Goal: Task Accomplishment & Management: Manage account settings

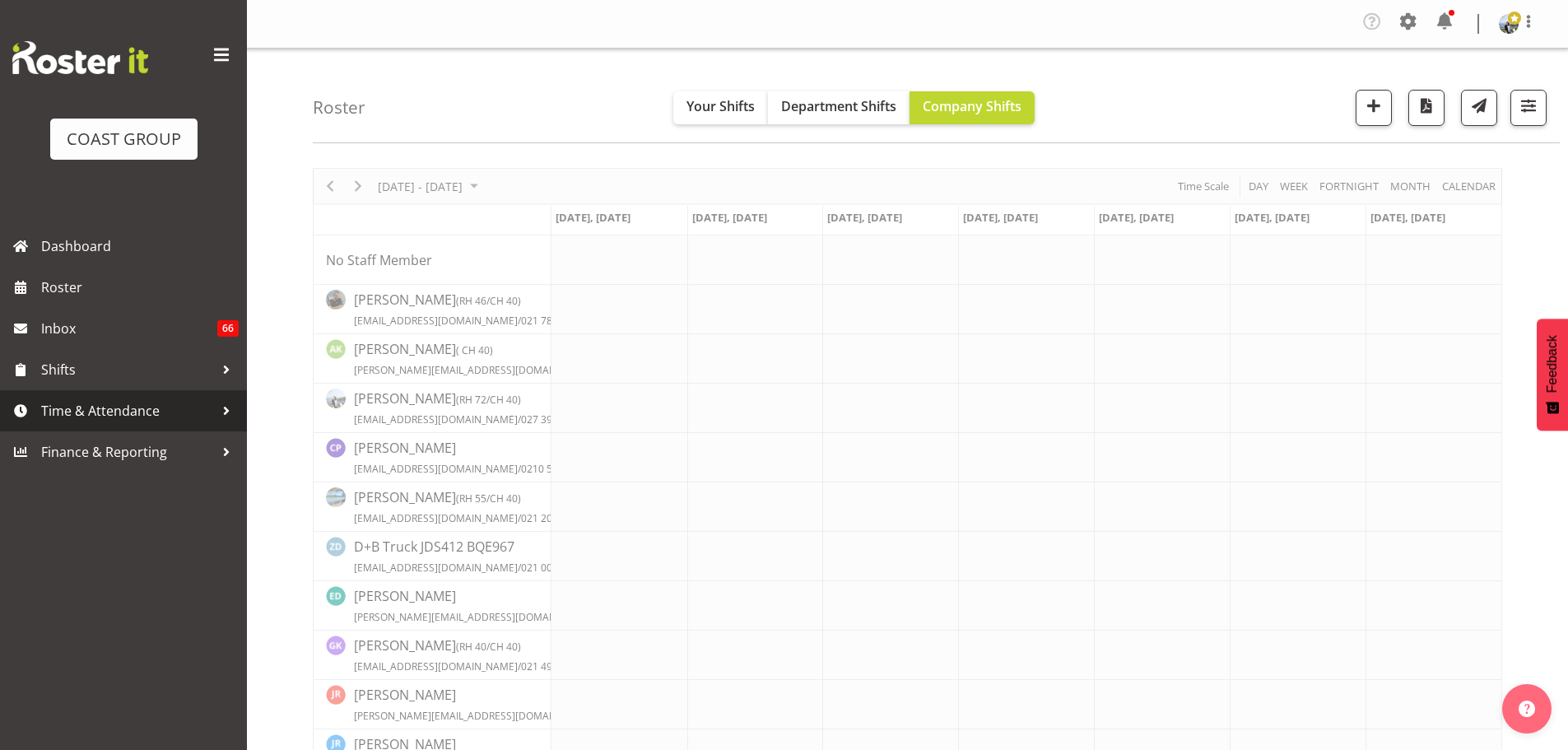
click at [112, 405] on span "Time & Attendance" at bounding box center [127, 410] width 173 height 24
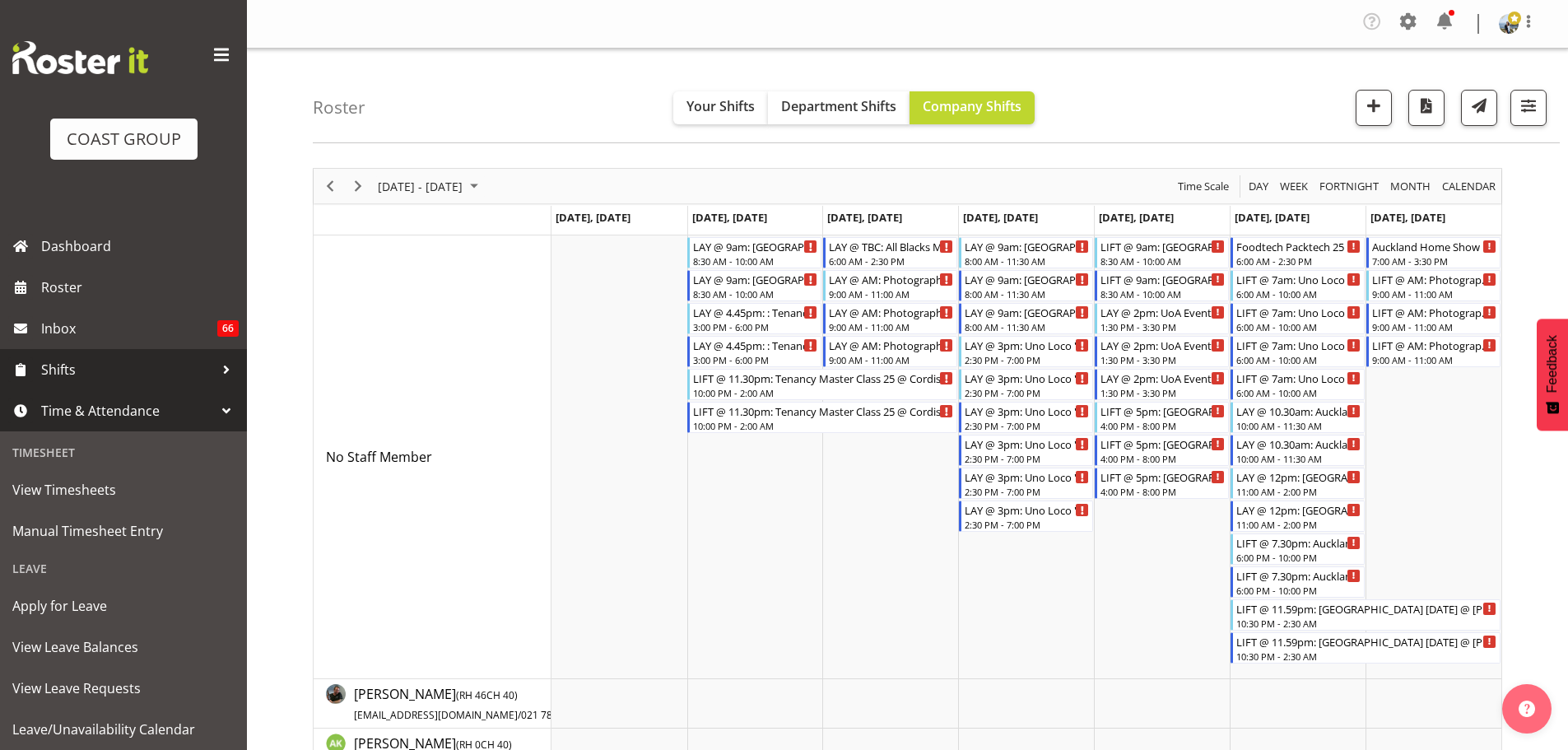
click at [85, 360] on span "Shifts" at bounding box center [127, 369] width 173 height 24
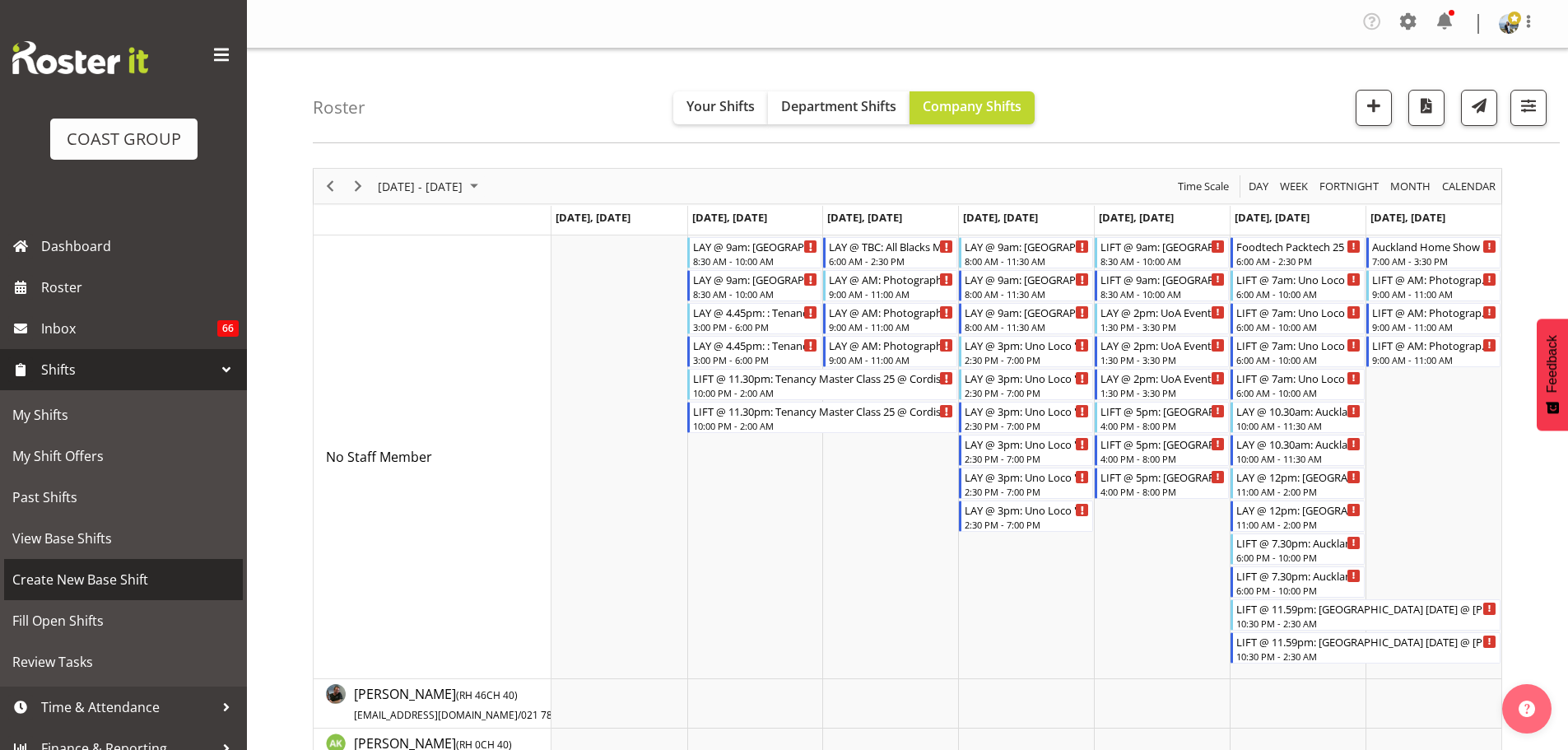
click at [96, 576] on span "Create New Base Shift" at bounding box center [123, 579] width 222 height 24
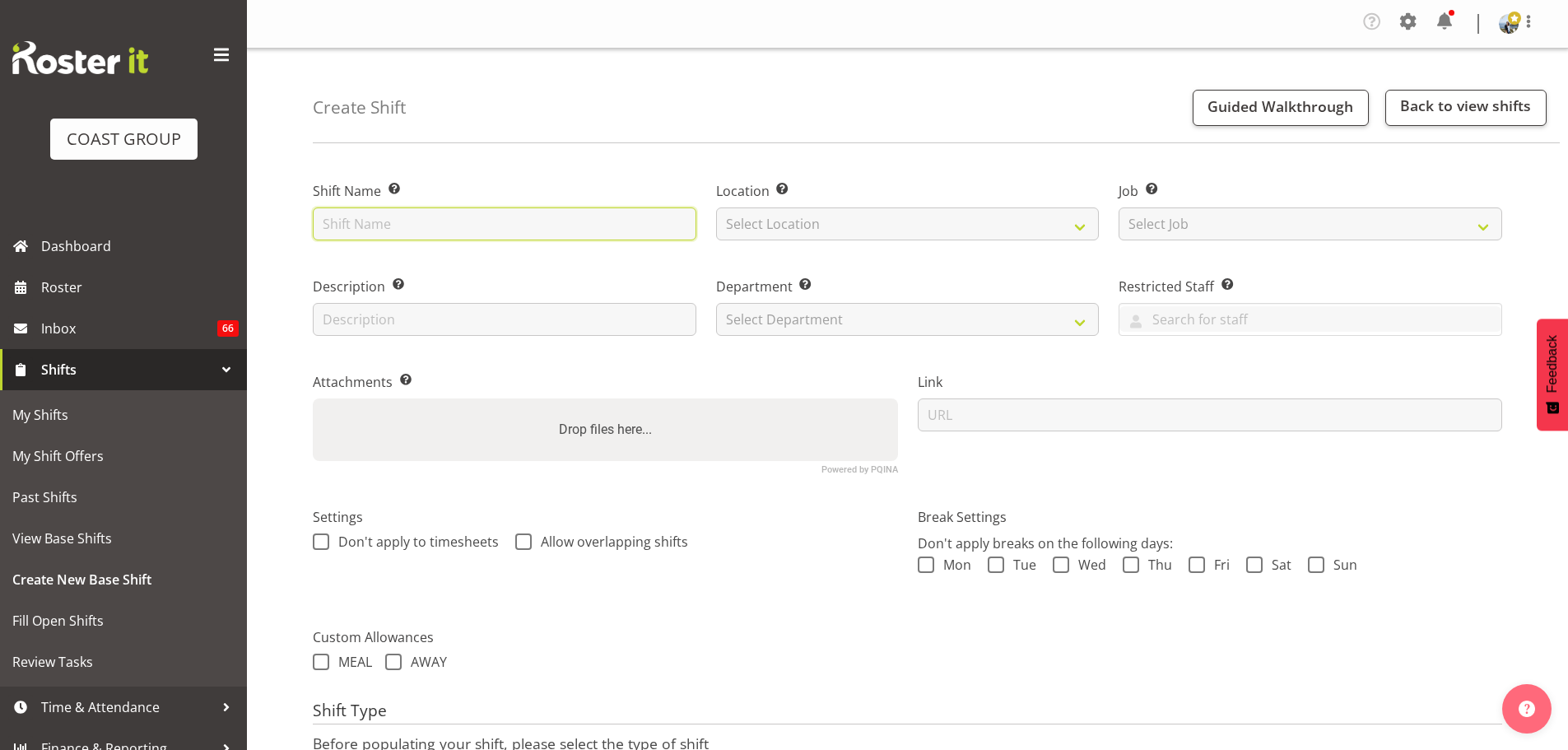
click at [444, 210] on input "text" at bounding box center [504, 224] width 384 height 33
type input "Warriors Prize Giving @ Viaduct Events Centre"
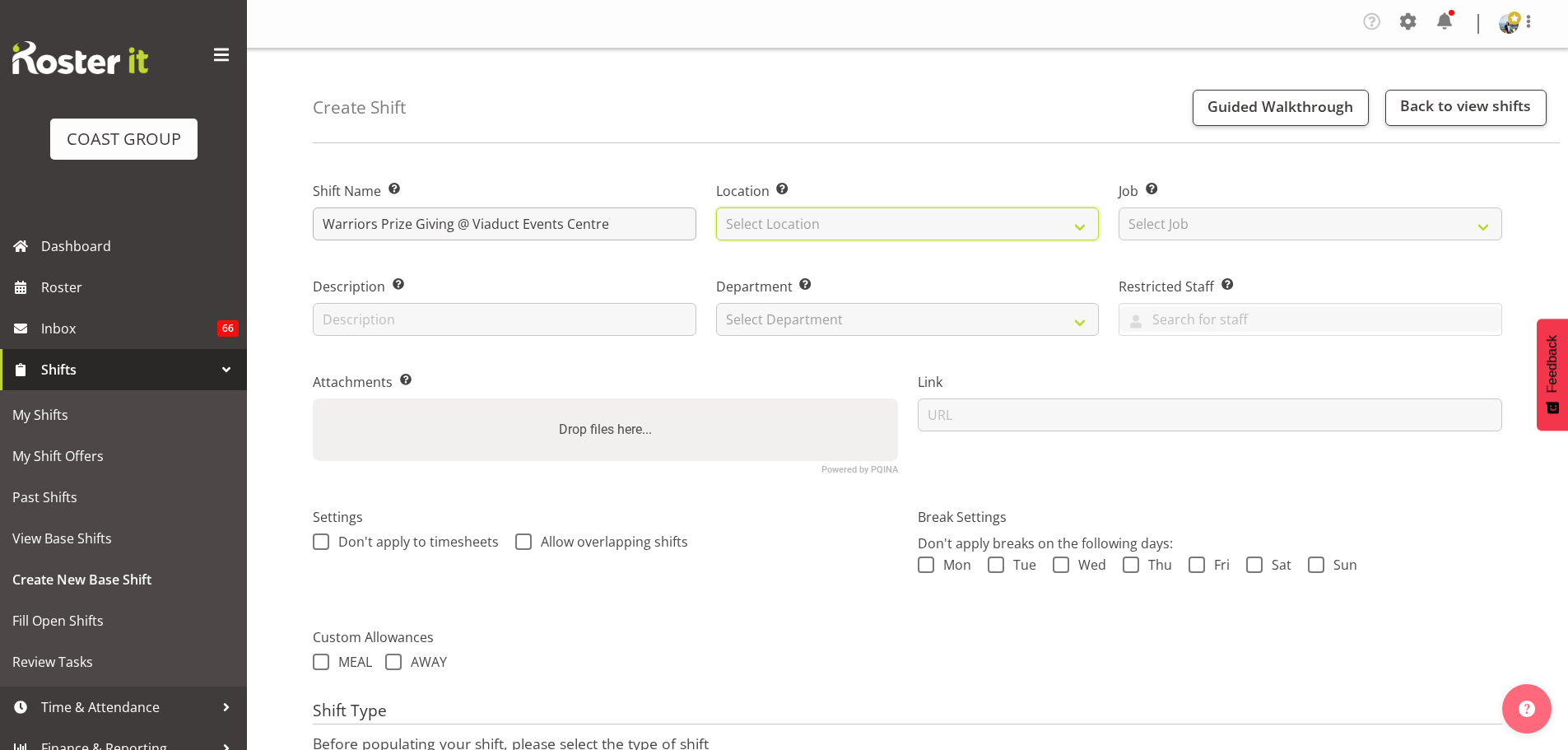
select select "35"
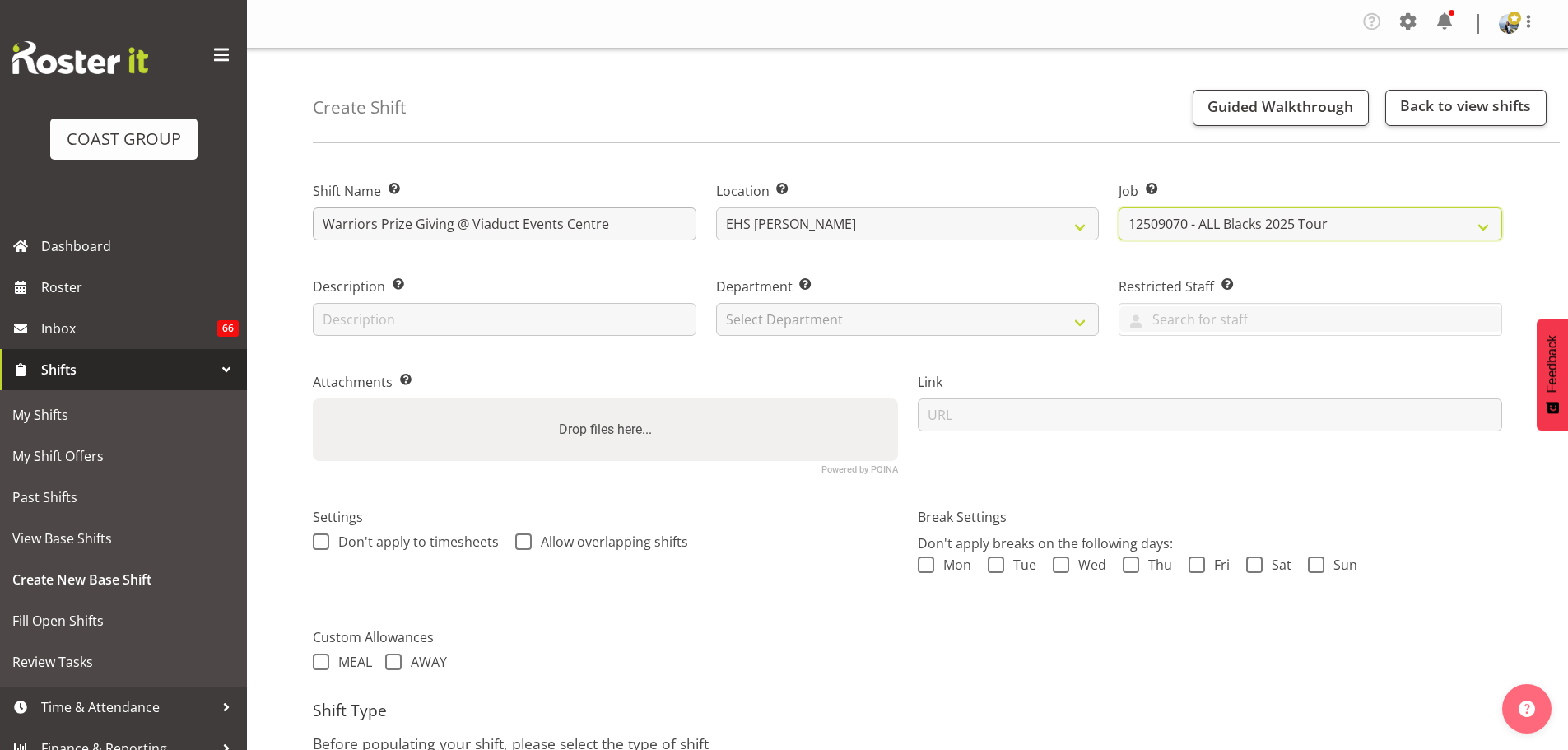
select select "10509"
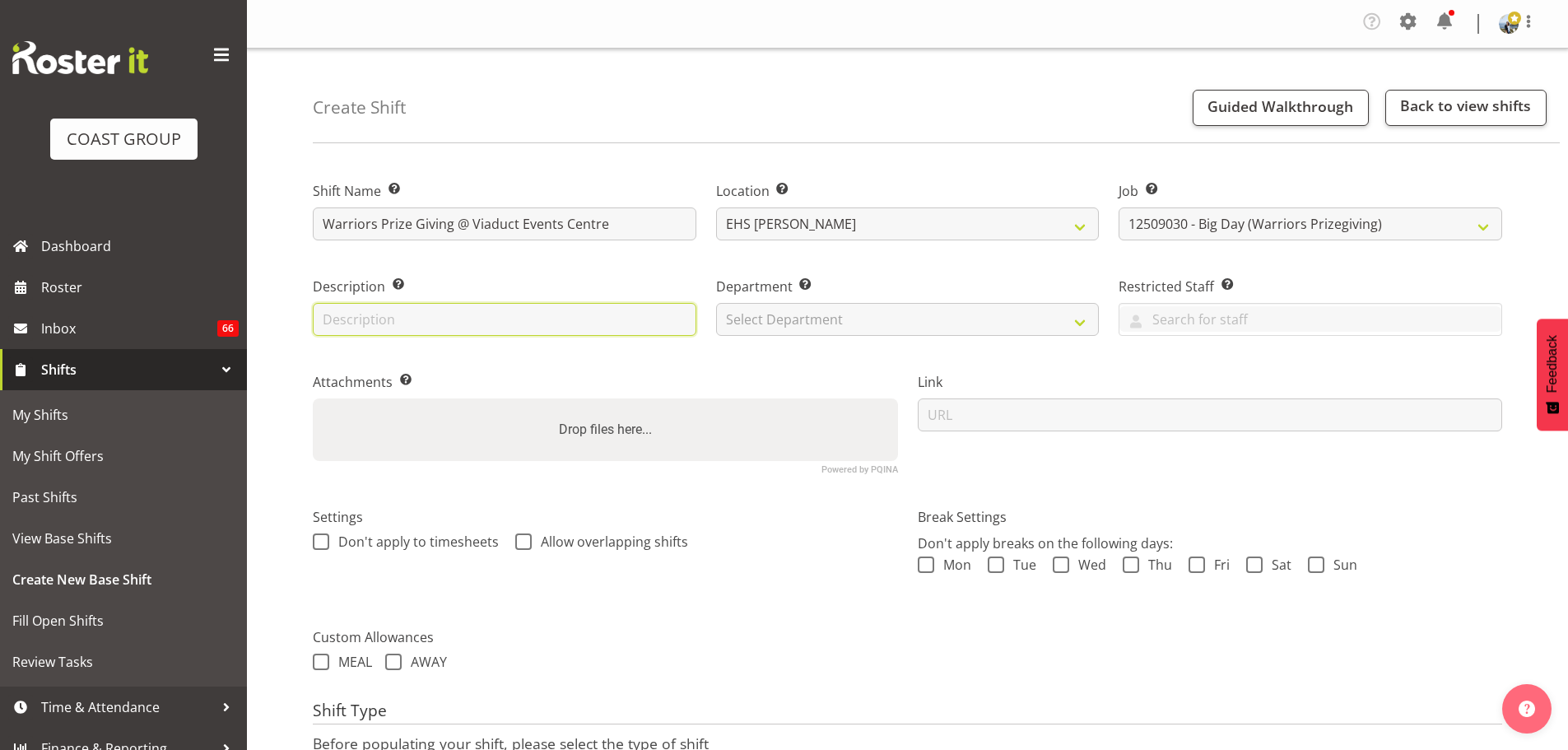
click at [472, 327] on input "text" at bounding box center [504, 319] width 384 height 33
type input "ExpoTurf"
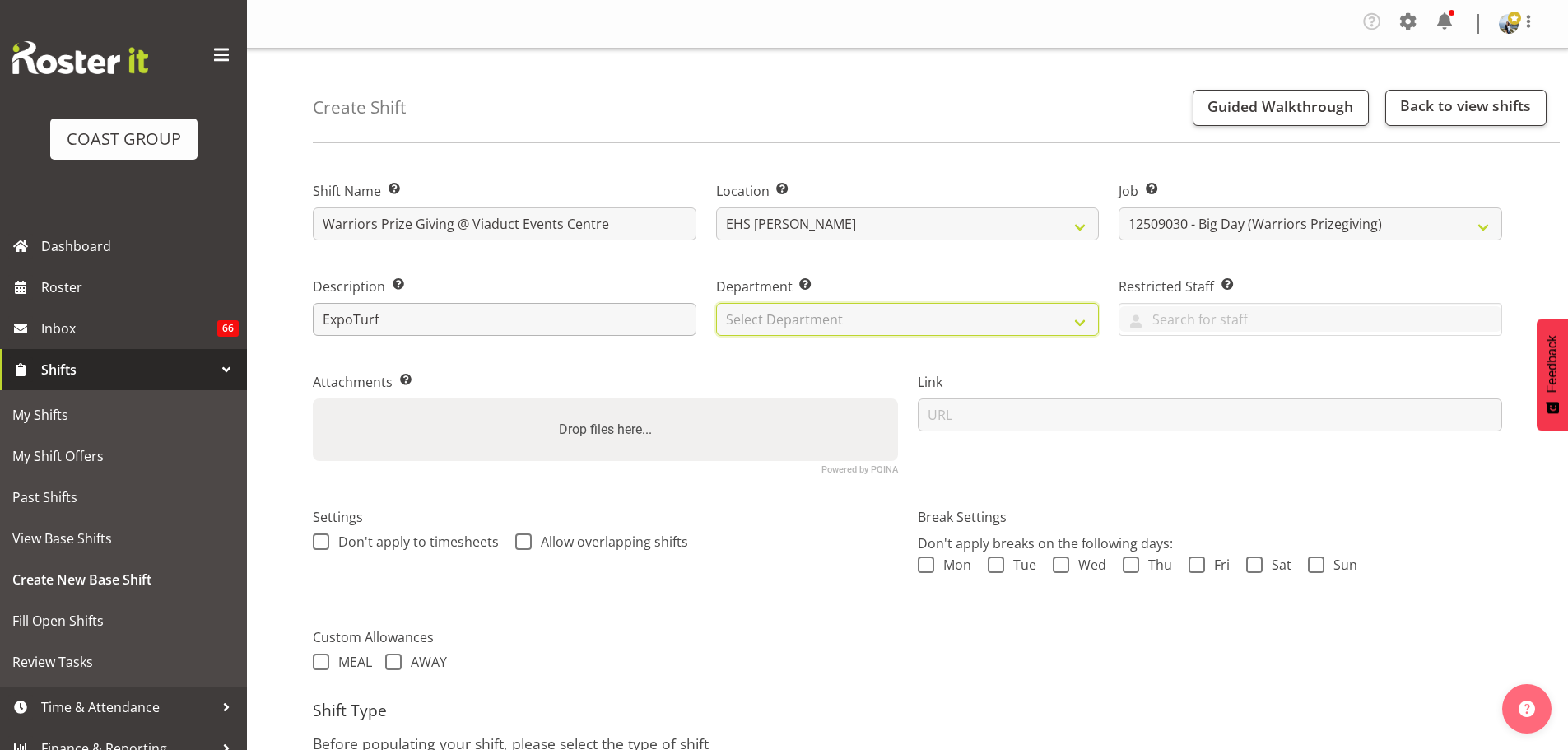
select select "35"
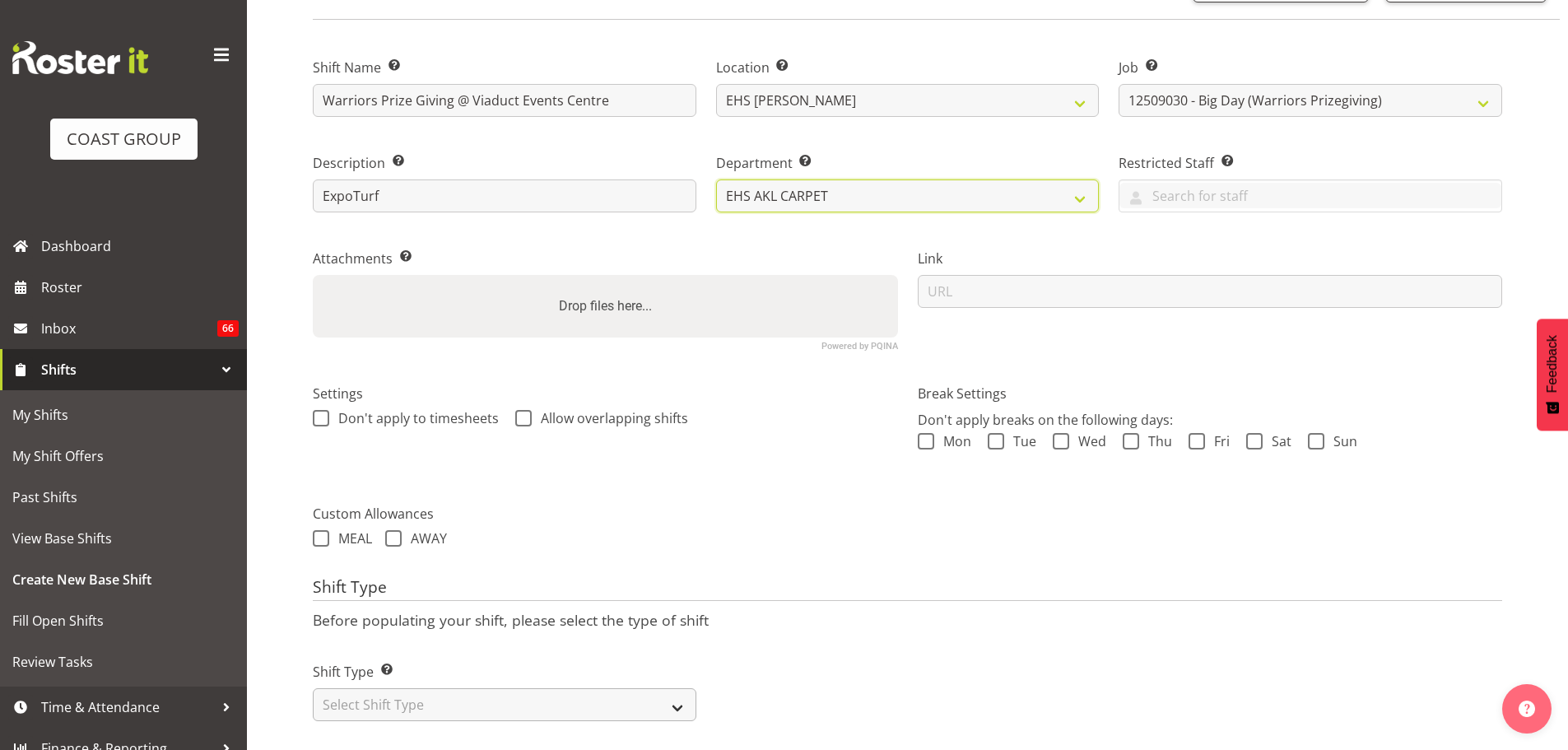
scroll to position [146, 0]
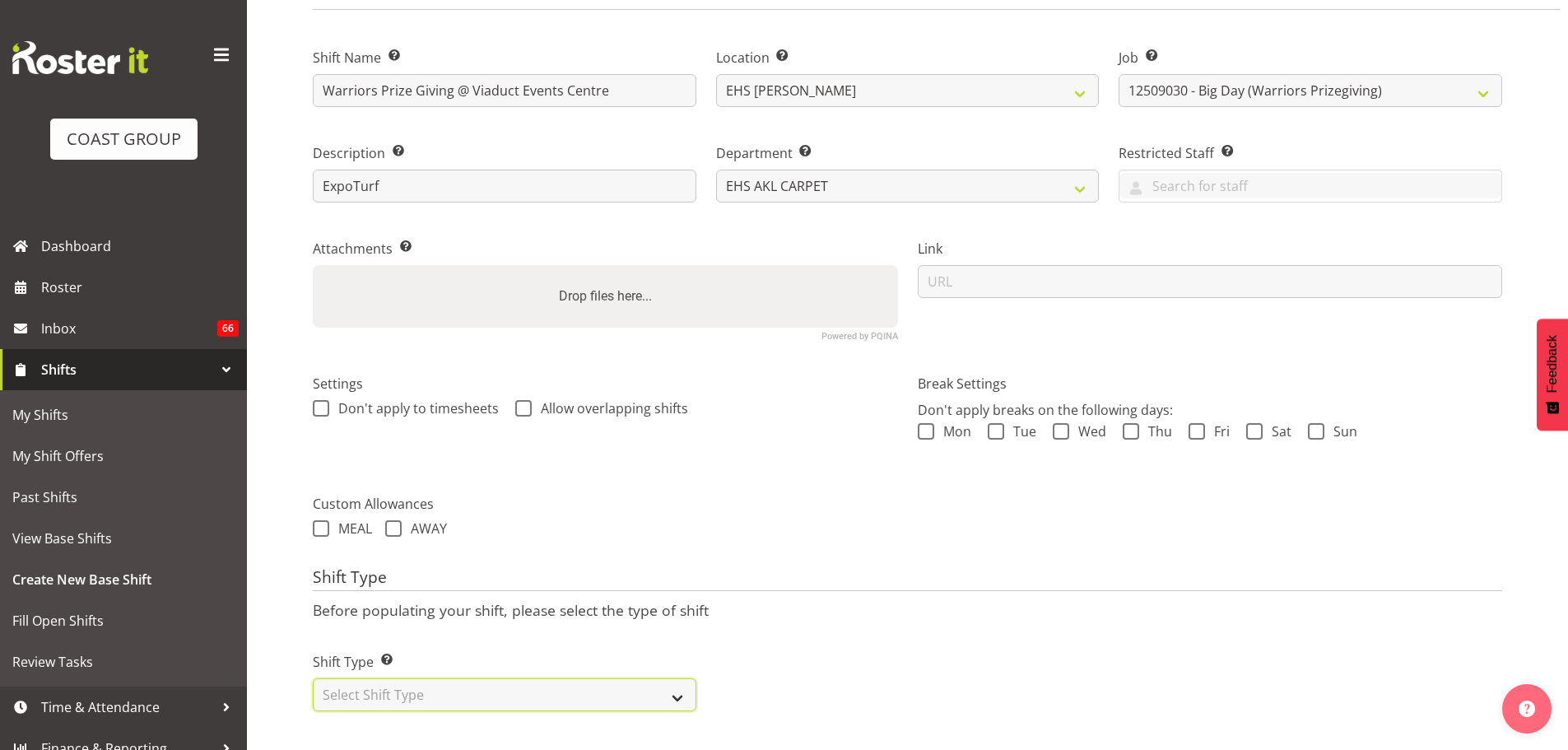
click at [601, 678] on select "Select Shift Type One Off Shift Recurring Shift Rotating Shift" at bounding box center [504, 695] width 384 height 33
select select "recurring"
click at [313, 678] on select "Select Shift Type One Off Shift Recurring Shift Rotating Shift" at bounding box center [504, 695] width 384 height 33
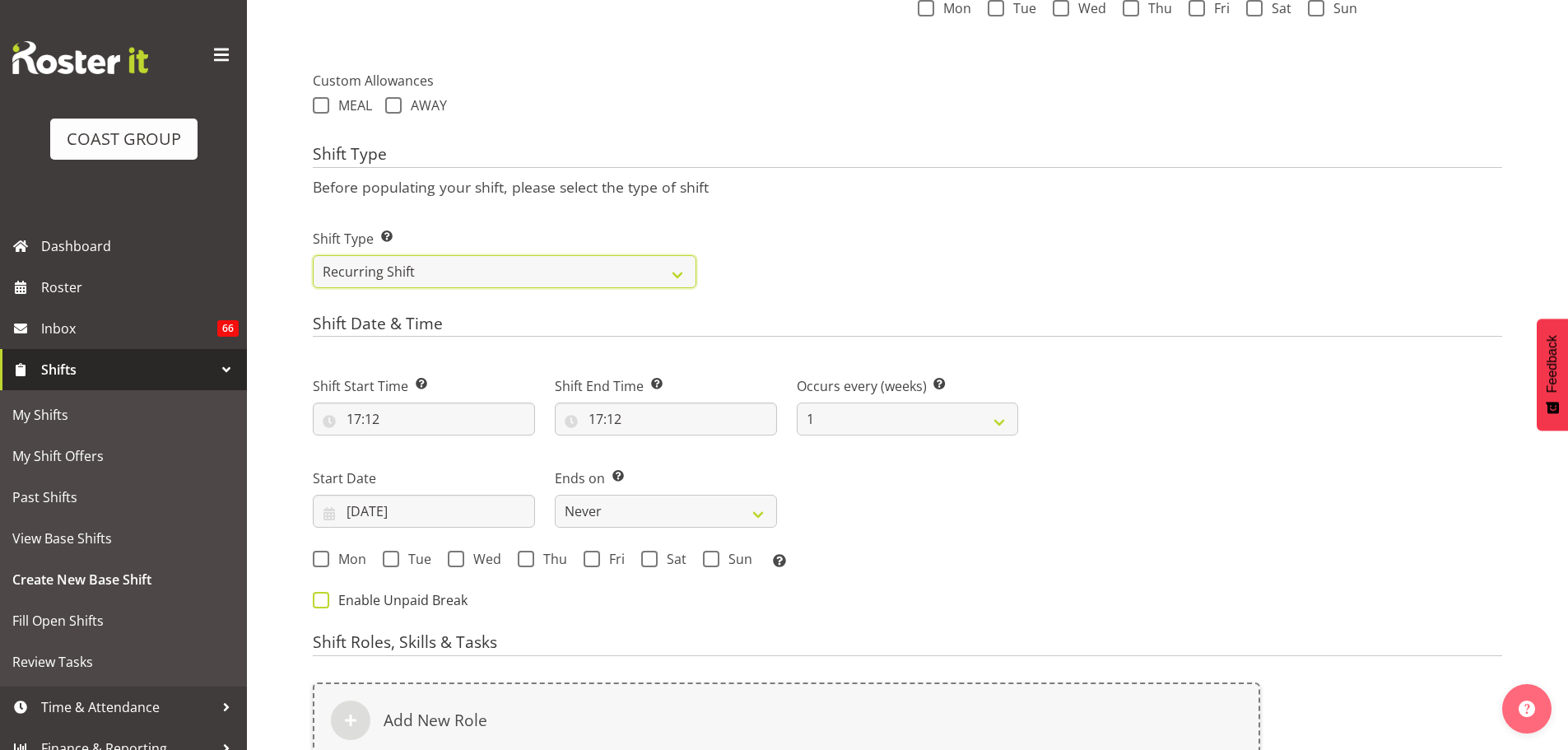
scroll to position [557, 0]
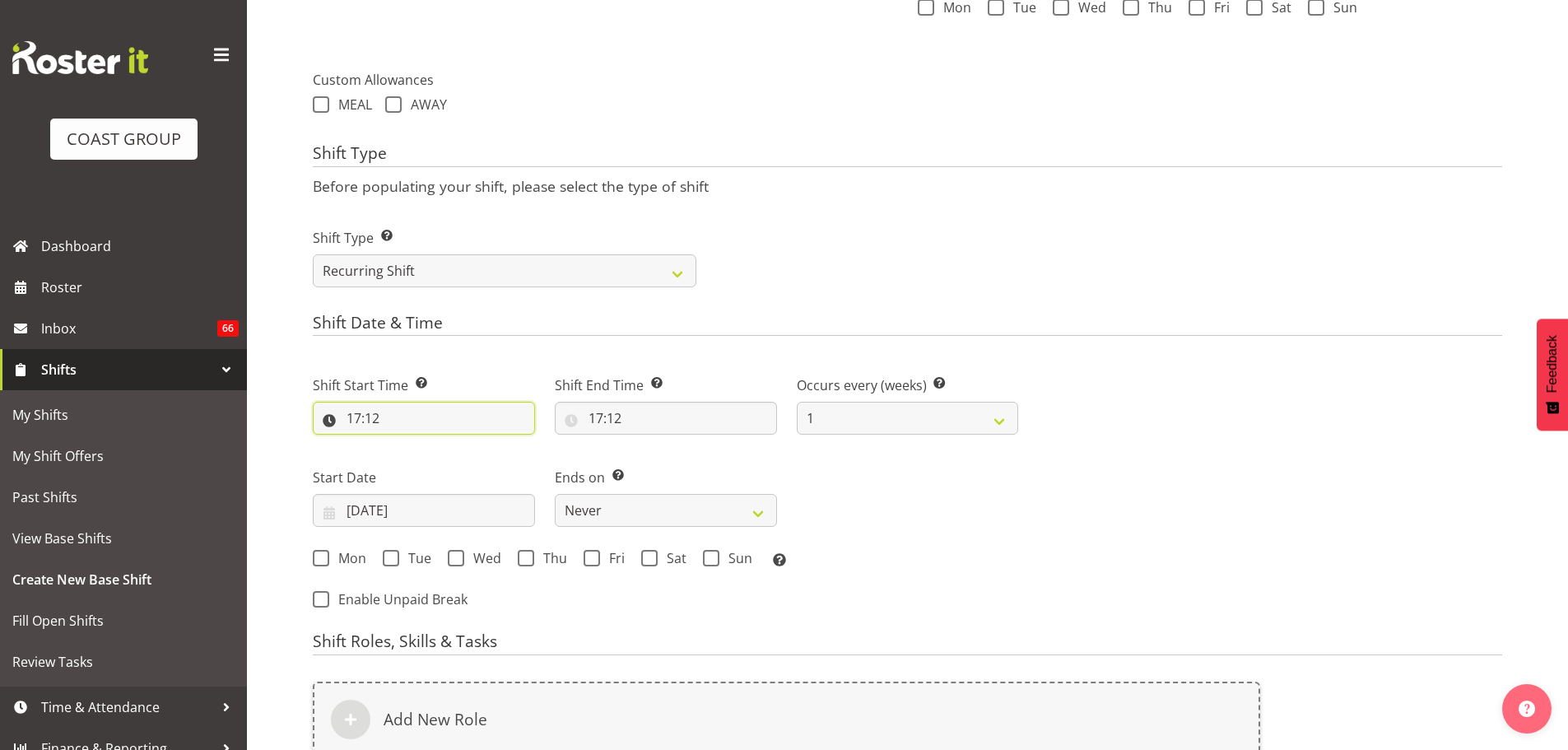
click at [357, 419] on input "17:12" at bounding box center [424, 418] width 222 height 33
click at [429, 457] on select "00 01 02 03 04 05 06 07 08 09 10 11 12 13 14 15 16 17 18 19 20 21 22 23" at bounding box center [424, 461] width 37 height 33
select select "6"
click at [406, 444] on select "00 01 02 03 04 05 06 07 08 09 10 11 12 13 14 15 16 17 18 19 20 21 22 23" at bounding box center [424, 461] width 37 height 33
type input "06:12"
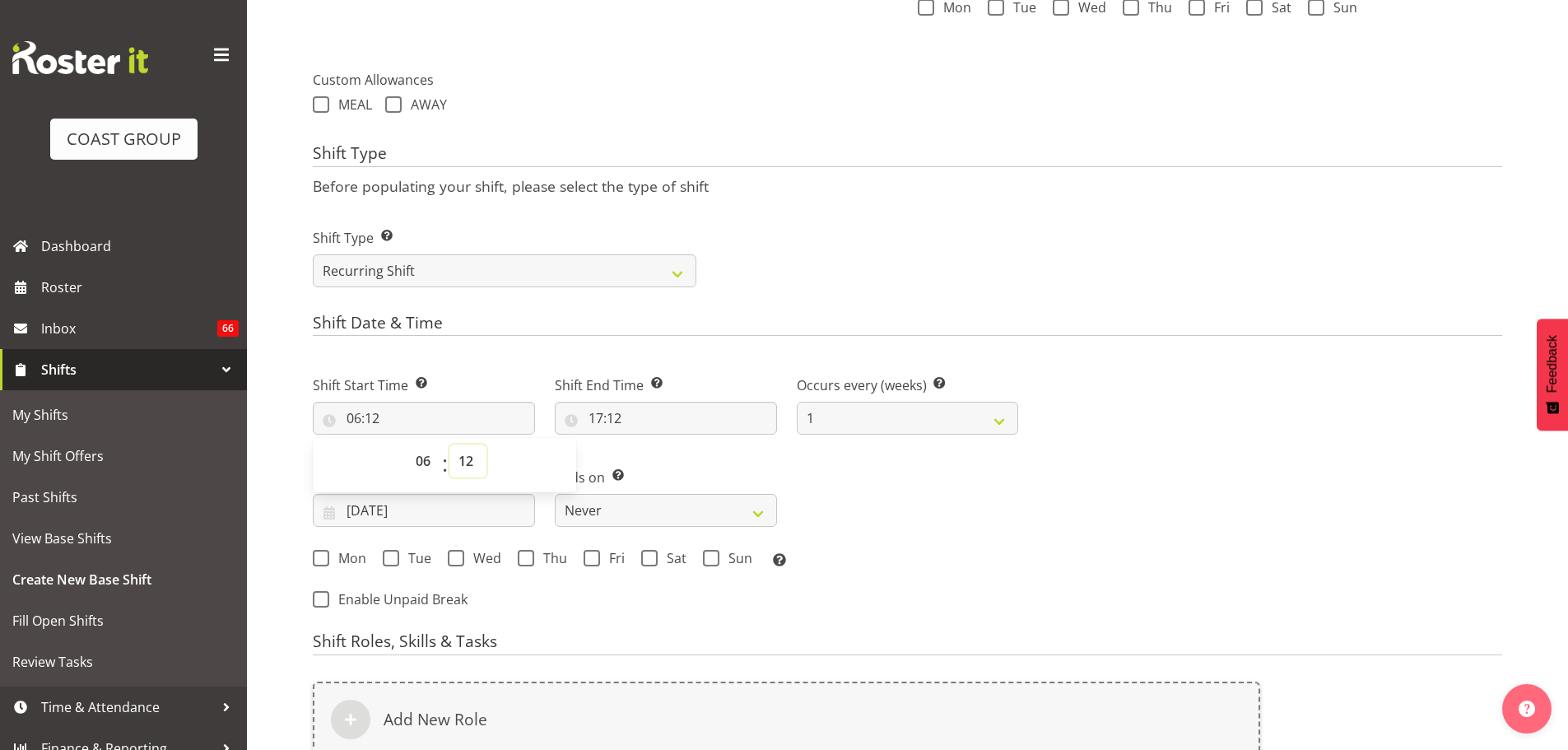
click at [470, 455] on select "00 01 02 03 04 05 06 07 08 09 10 11 12 13 14 15 16 17 18 19 20 21 22 23 24 25 2…" at bounding box center [468, 461] width 37 height 33
select select "0"
type input "06:00"
click at [603, 424] on input "17:12" at bounding box center [666, 418] width 222 height 33
click at [666, 459] on select "00 01 02 03 04 05 06 07 08 09 10 11 12 13 14 15 16 17 18 19 20 21 22 23" at bounding box center [667, 461] width 37 height 33
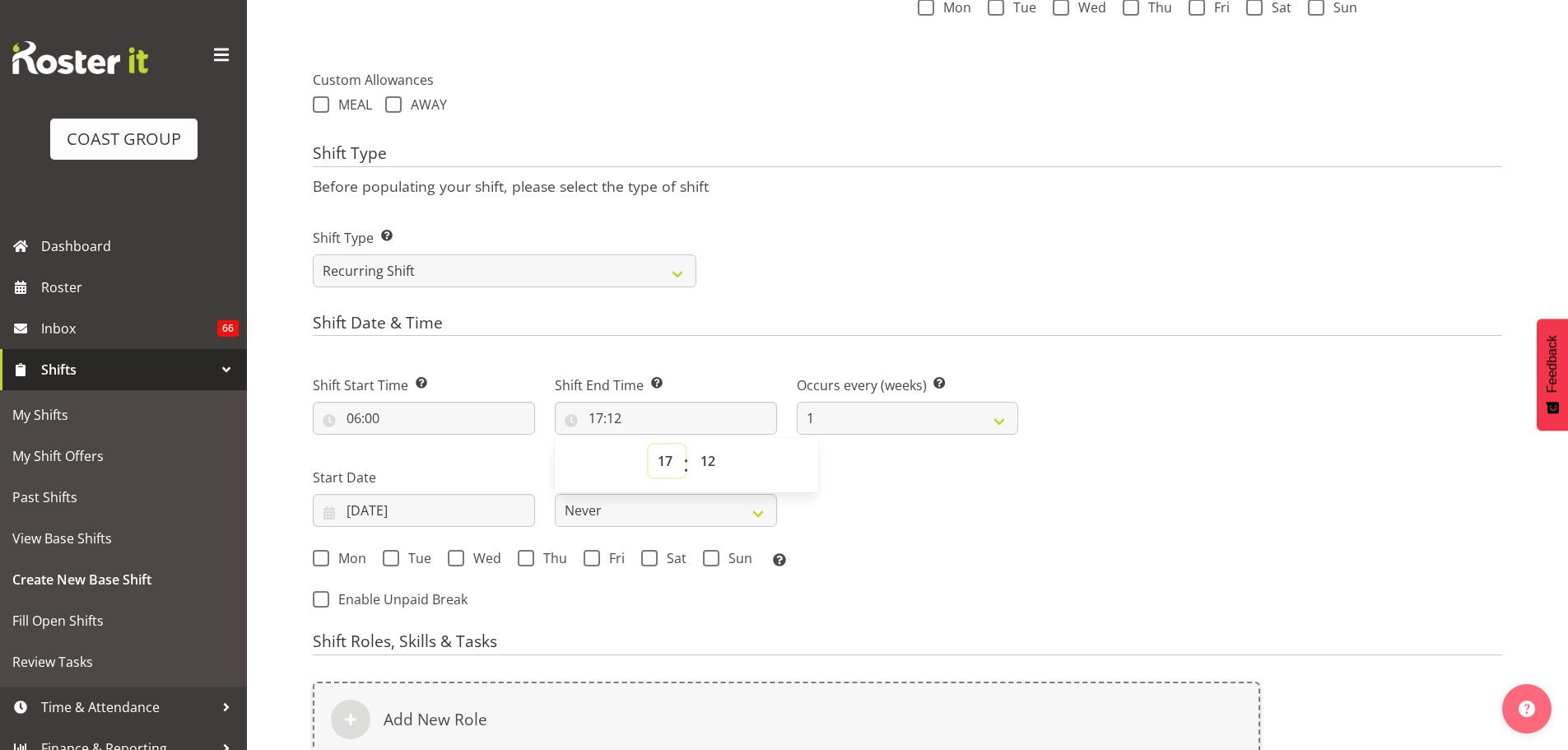
select select "10"
click at [648, 444] on select "00 01 02 03 04 05 06 07 08 09 10 11 12 13 14 15 16 17 18 19 20 21 22 23" at bounding box center [667, 461] width 37 height 33
type input "10:12"
click at [713, 452] on select "00 01 02 03 04 05 06 07 08 09 10 11 12 13 14 15 16 17 18 19 20 21 22 23 24 25 2…" at bounding box center [709, 461] width 37 height 33
select select "0"
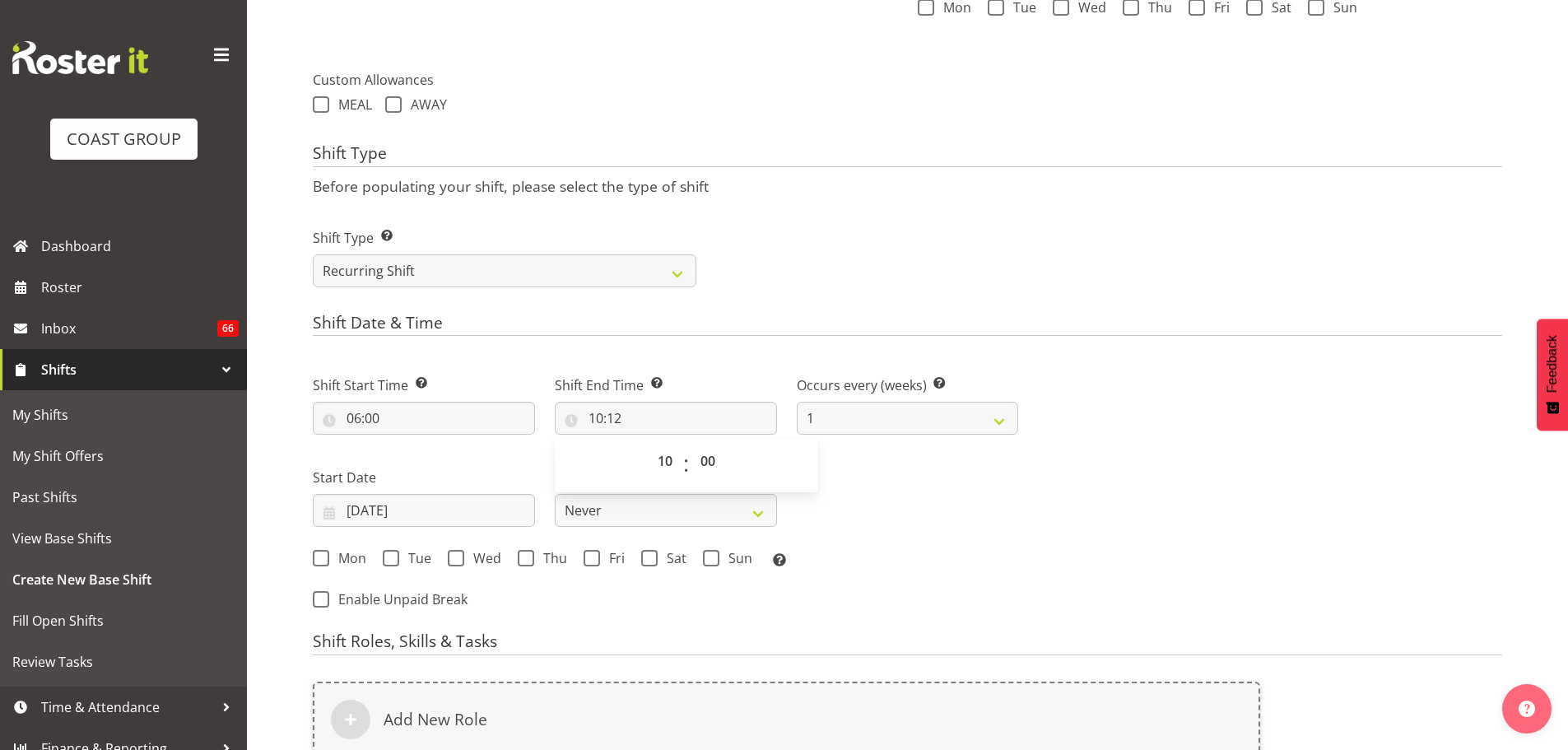
type input "10:00"
click at [1155, 502] on div "Next Shifts" at bounding box center [1271, 487] width 484 height 270
click at [425, 512] on input "28/08/2025" at bounding box center [424, 511] width 222 height 33
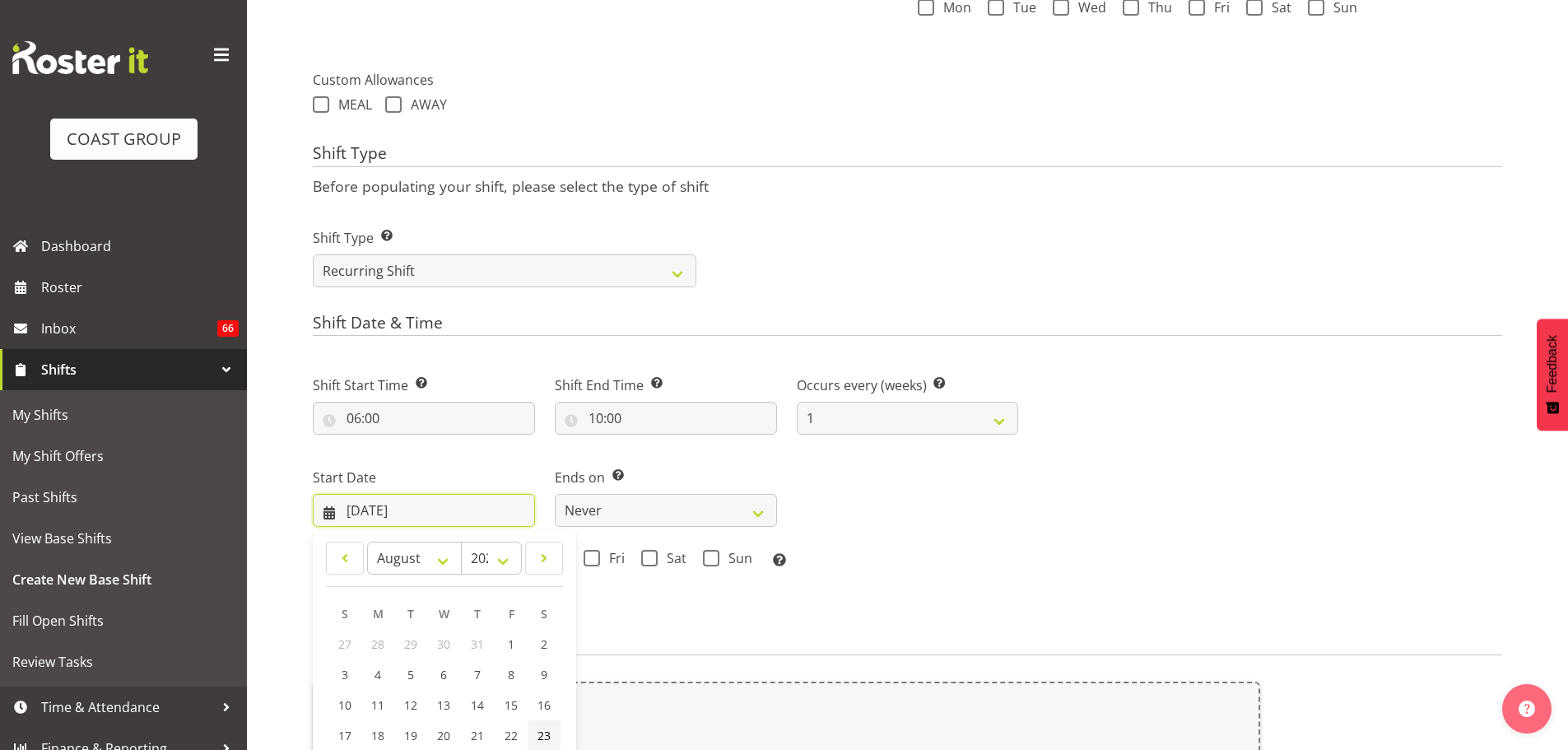
scroll to position [804, 0]
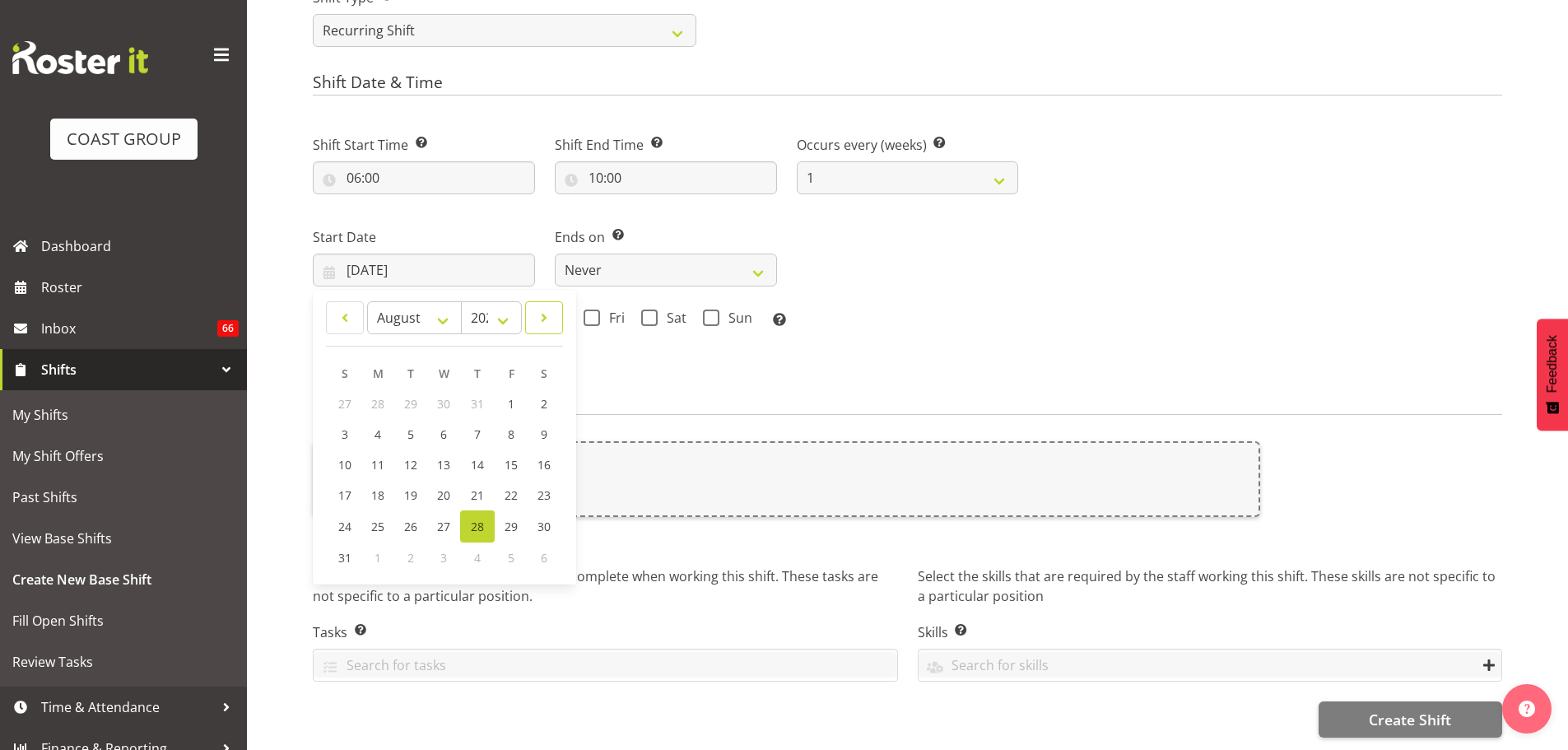
click at [555, 306] on link at bounding box center [544, 317] width 38 height 33
select select "8"
click at [372, 459] on span "15" at bounding box center [378, 464] width 14 height 15
type input "15/09/2025"
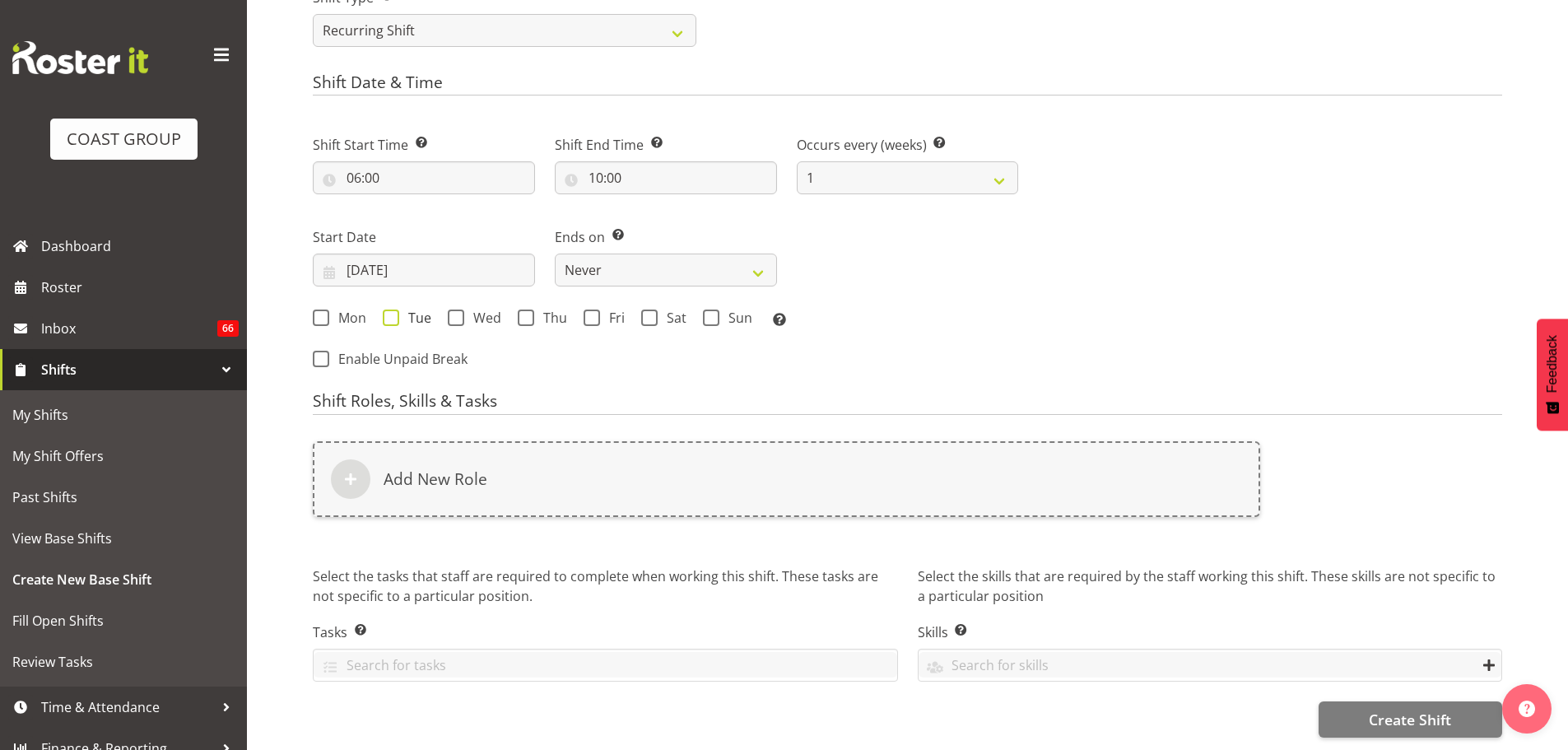
click at [406, 310] on span "Tue" at bounding box center [414, 317] width 32 height 16
click at [394, 313] on input "Tue" at bounding box center [388, 318] width 11 height 11
checkbox input "true"
click at [468, 309] on span "Wed" at bounding box center [482, 317] width 37 height 16
click at [459, 313] on input "Wed" at bounding box center [453, 318] width 11 height 11
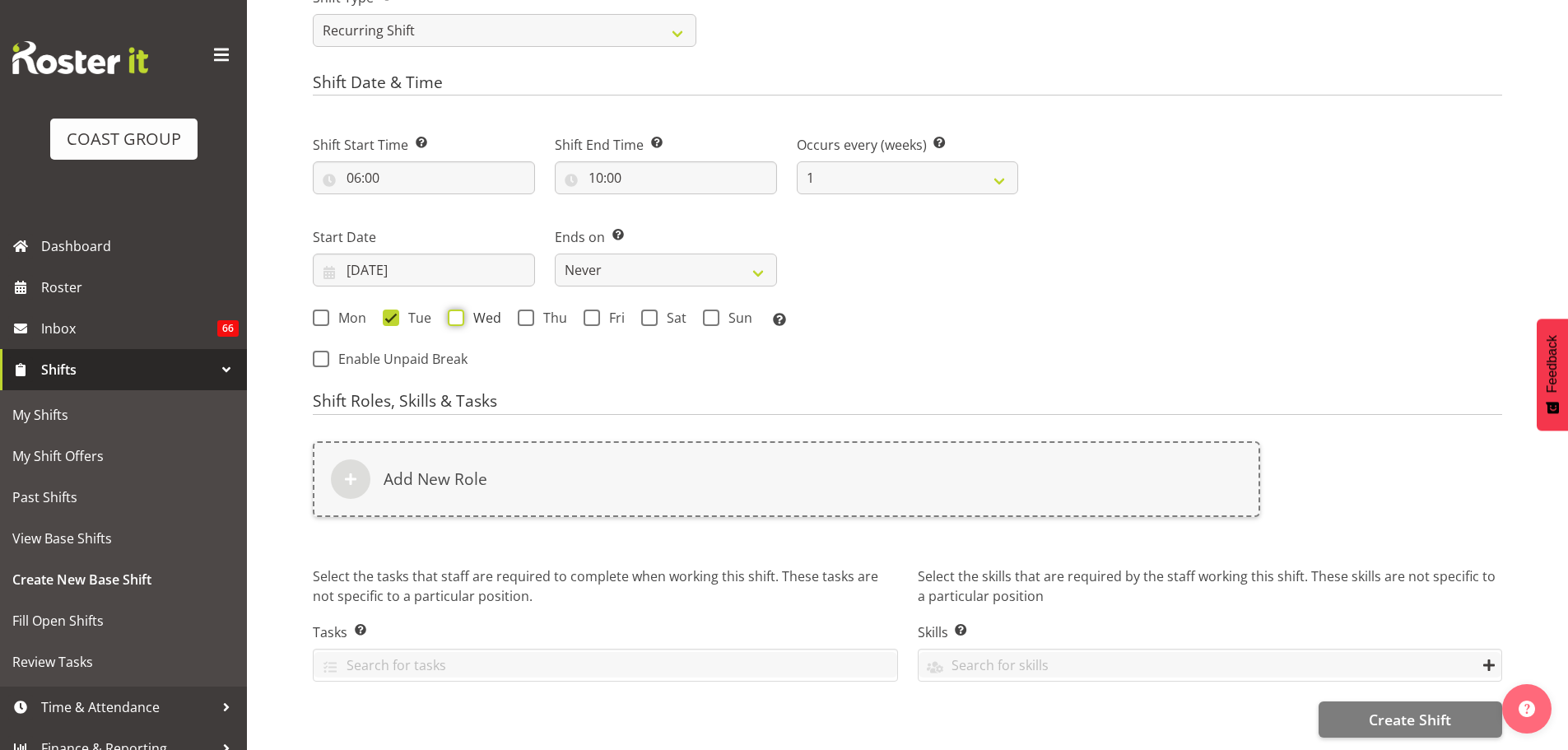
checkbox input "true"
click at [640, 265] on select "Never On Date" at bounding box center [666, 270] width 222 height 33
select select "date"
click at [555, 254] on select "Never On Date" at bounding box center [666, 270] width 222 height 33
click at [894, 267] on input "28/08/2025" at bounding box center [908, 270] width 222 height 33
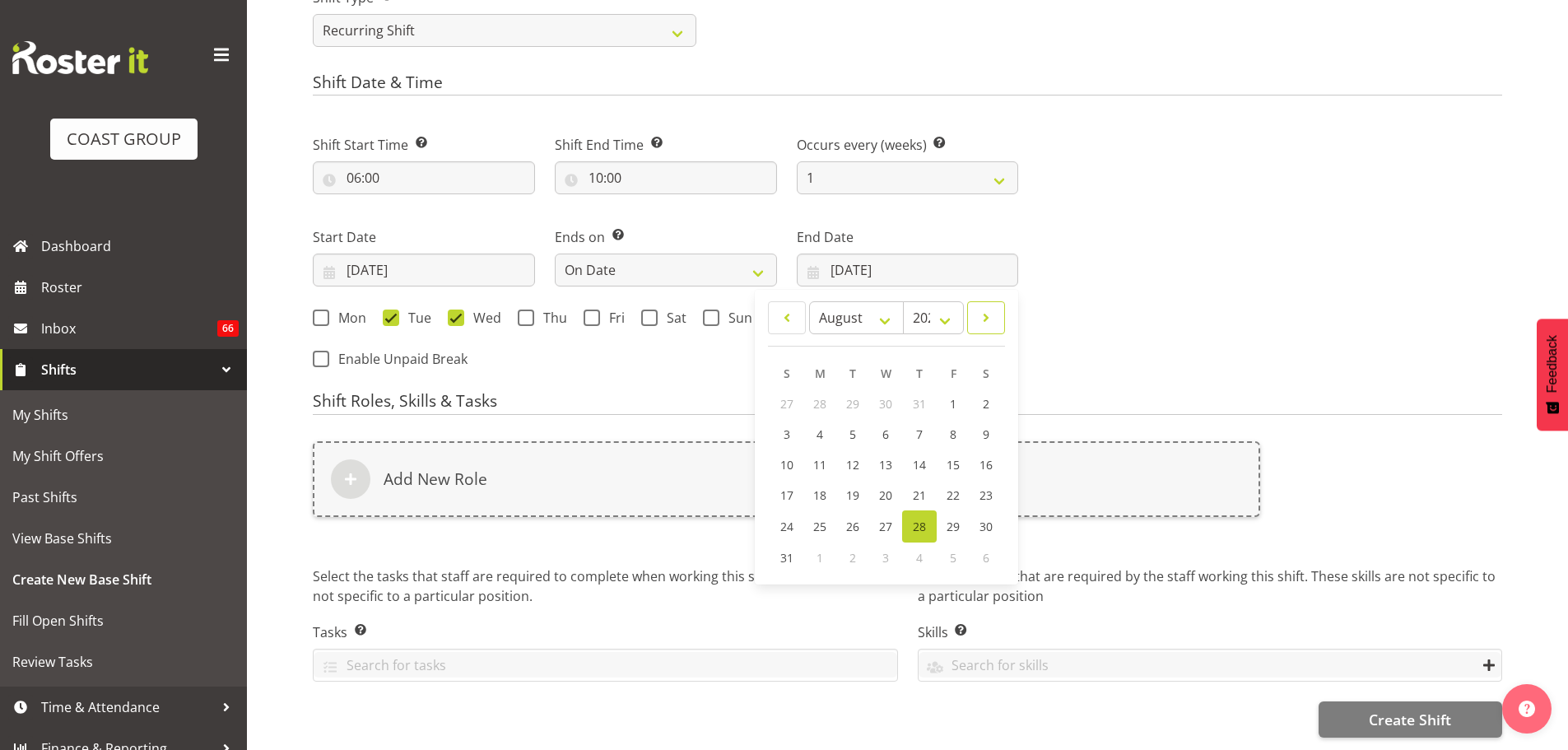
click at [988, 322] on link at bounding box center [986, 317] width 38 height 33
select select "8"
click at [953, 450] on link "19" at bounding box center [952, 465] width 33 height 31
type input "19/09/2025"
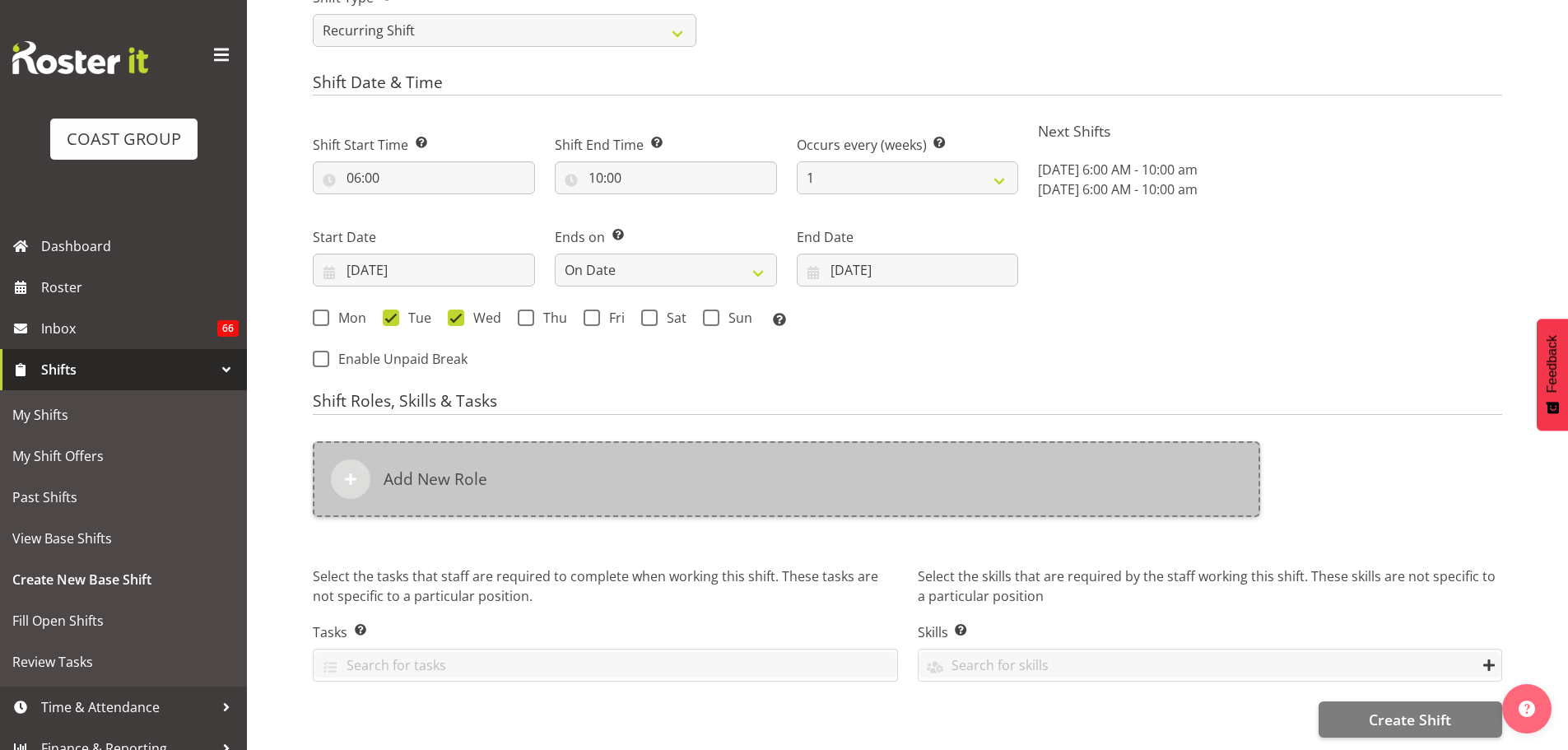
click at [959, 483] on div "Add New Role" at bounding box center [786, 478] width 948 height 75
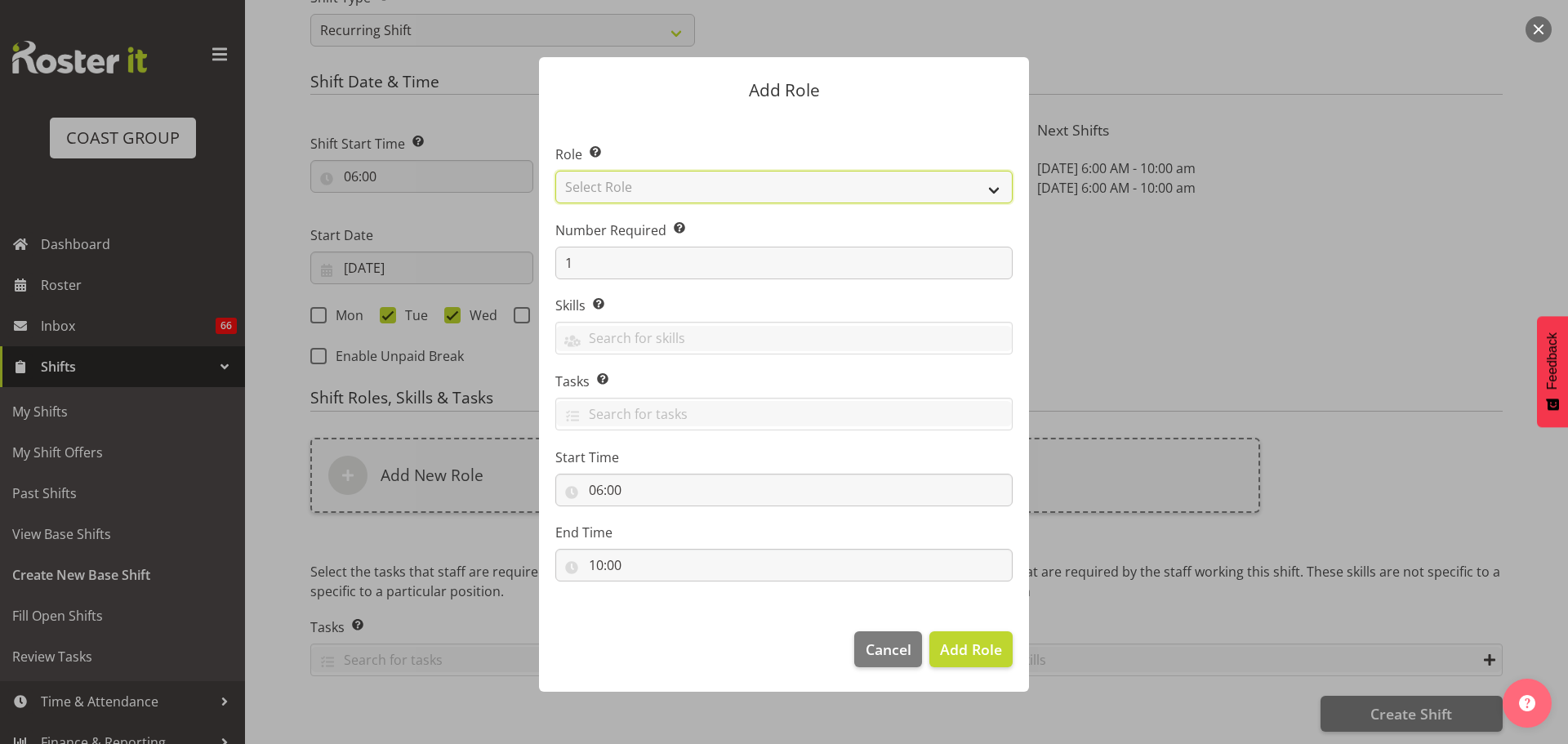
click at [841, 181] on select "Select Role ACCOUNT MANAGER ACCOUNT MANAGER DW ACCOUNTS [PERSON_NAME] VEHICLES …" at bounding box center [784, 187] width 457 height 32
select select "81"
click at [555, 171] on select "Select Role ACCOUNT MANAGER ACCOUNT MANAGER DW ACCOUNTS [PERSON_NAME] VEHICLES …" at bounding box center [784, 187] width 457 height 32
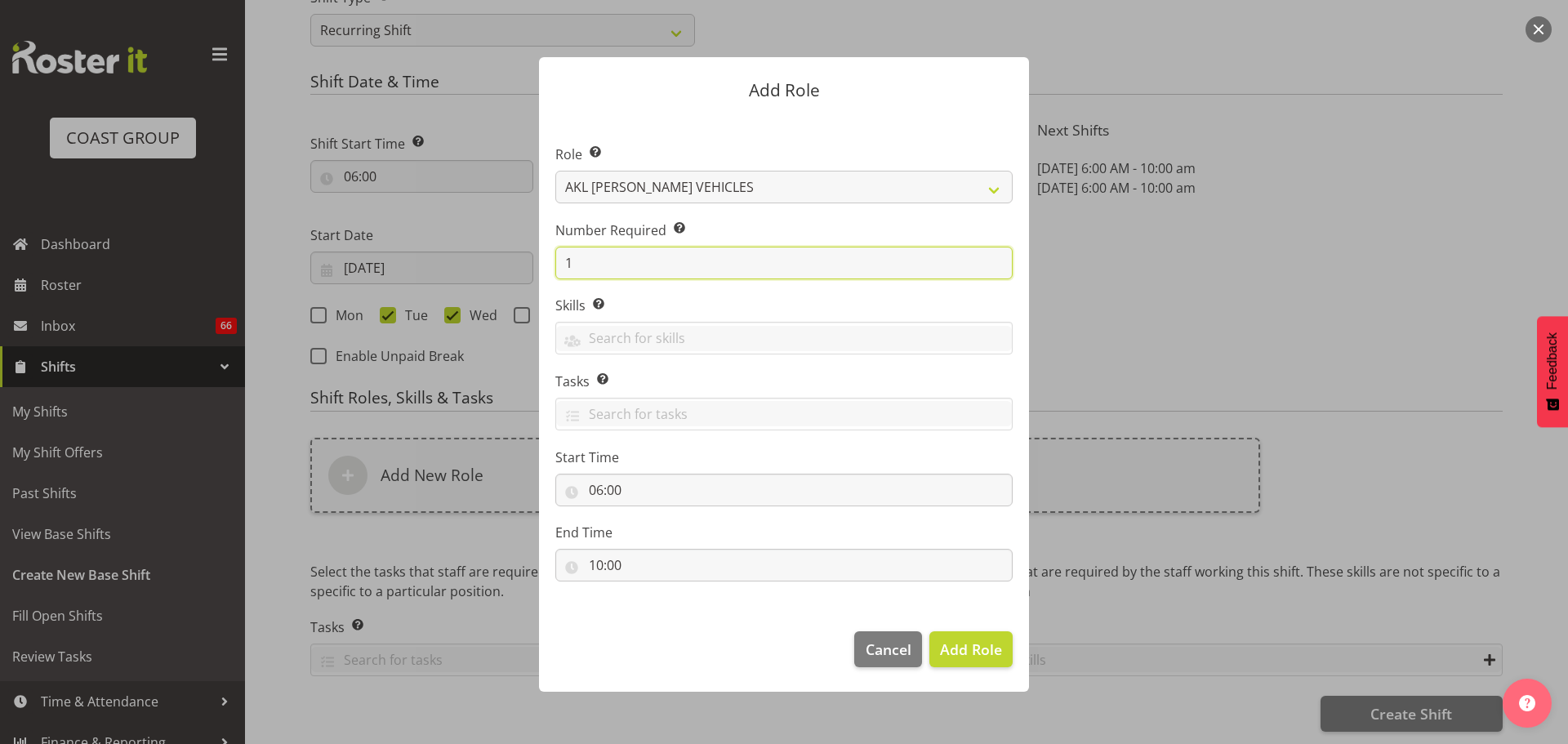
drag, startPoint x: 623, startPoint y: 254, endPoint x: 467, endPoint y: 240, distance: 156.6
click at [470, 240] on form "Add Role Role Select the role you wish to add to the shift. ACCOUNT MANAGER ACC…" at bounding box center [784, 372] width 784 height 712
type input "2"
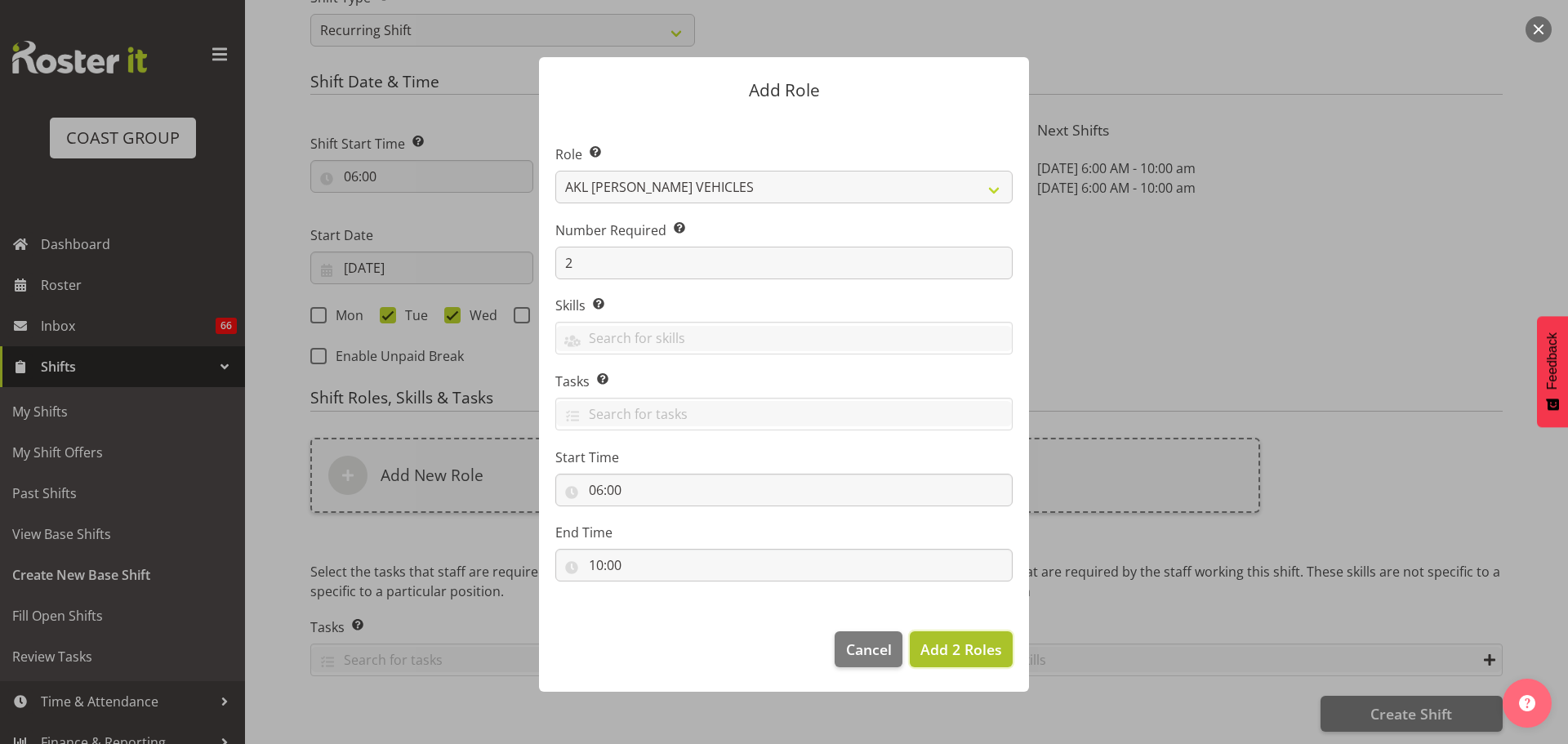
click at [970, 648] on span "Add 2 Roles" at bounding box center [961, 650] width 82 height 20
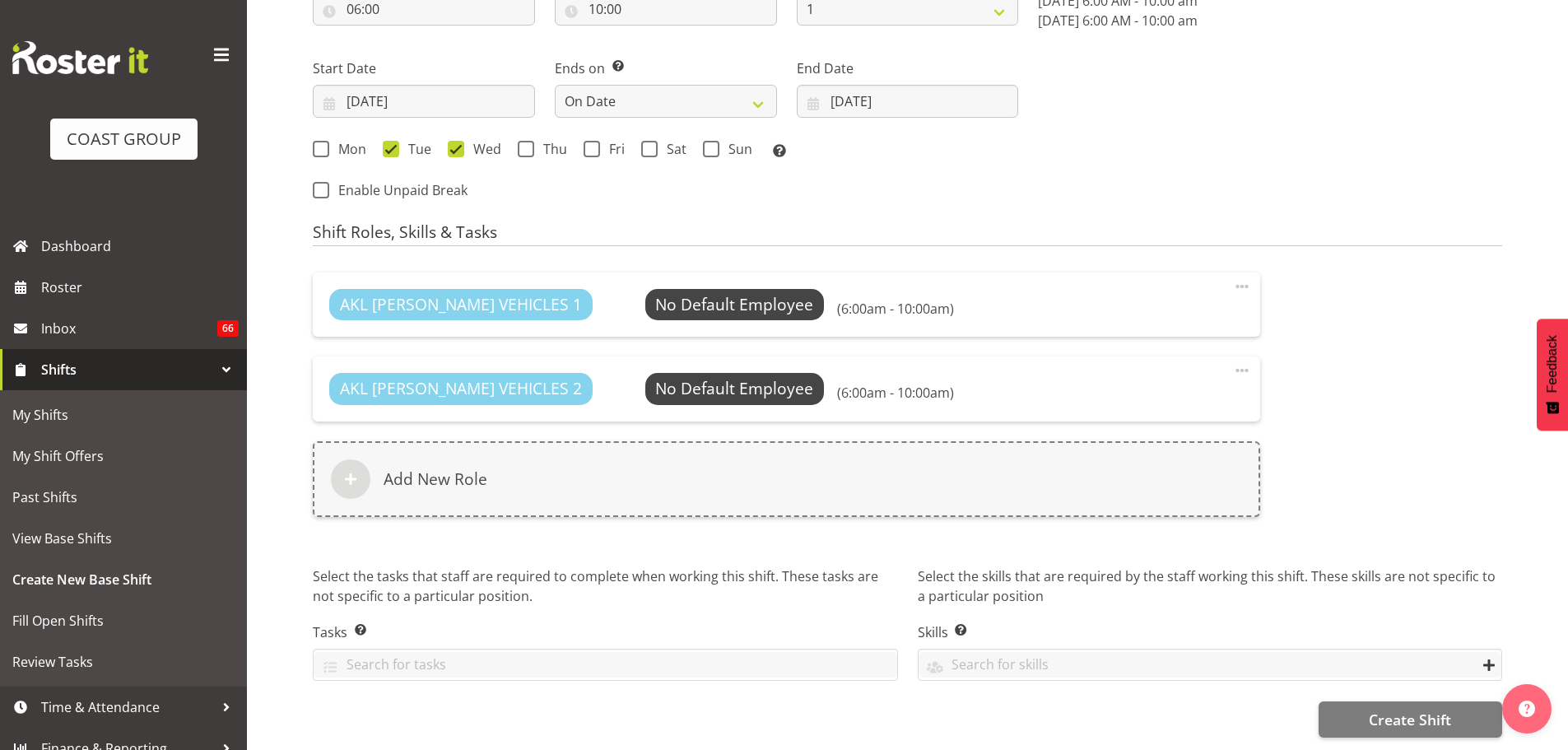
scroll to position [979, 0]
click at [736, 518] on div "AKL RYMER VEHICLES 1 No Default Employee Select Employee (6:00am - 10:00am) Edi…" at bounding box center [786, 404] width 967 height 284
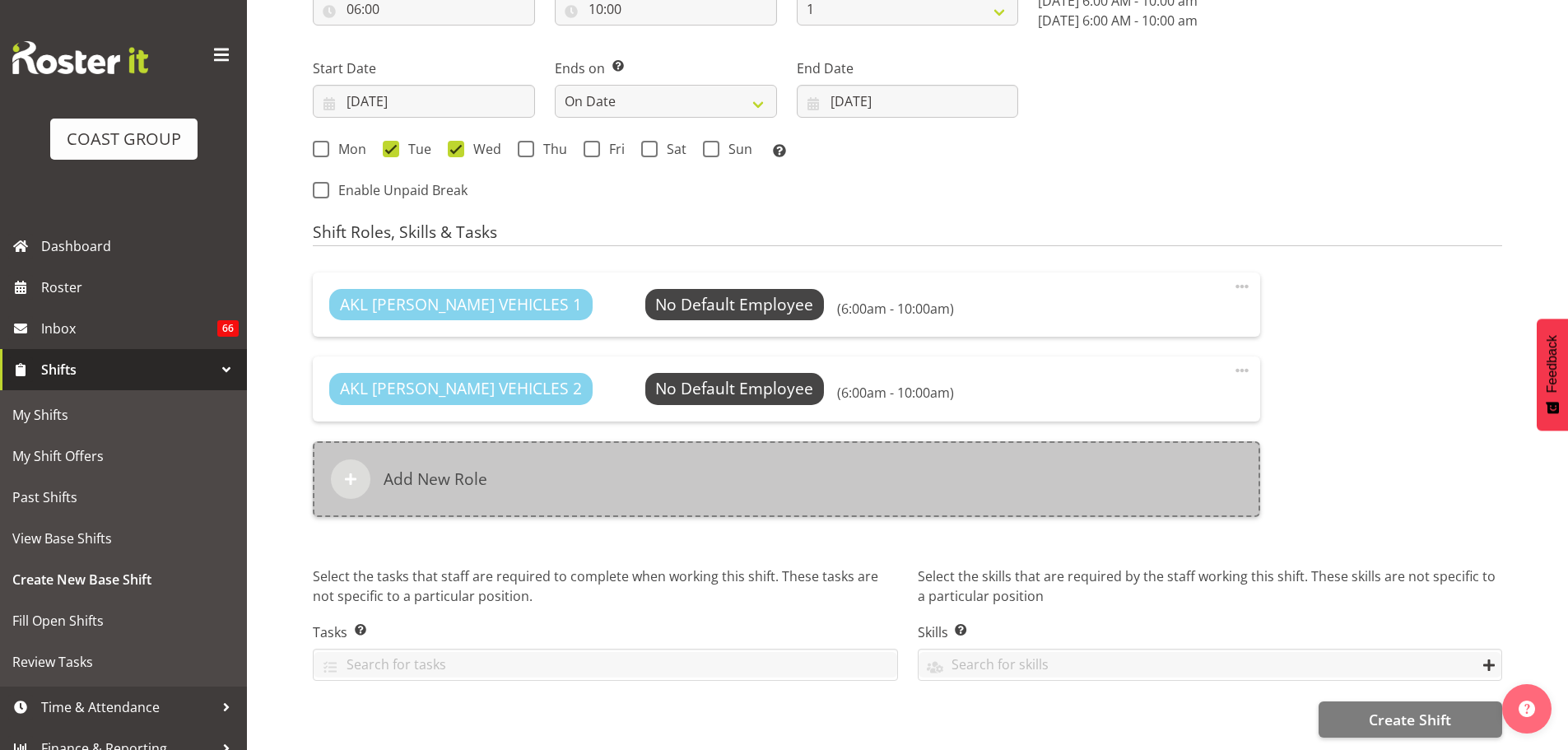
click at [733, 490] on div "Add New Role" at bounding box center [786, 478] width 948 height 75
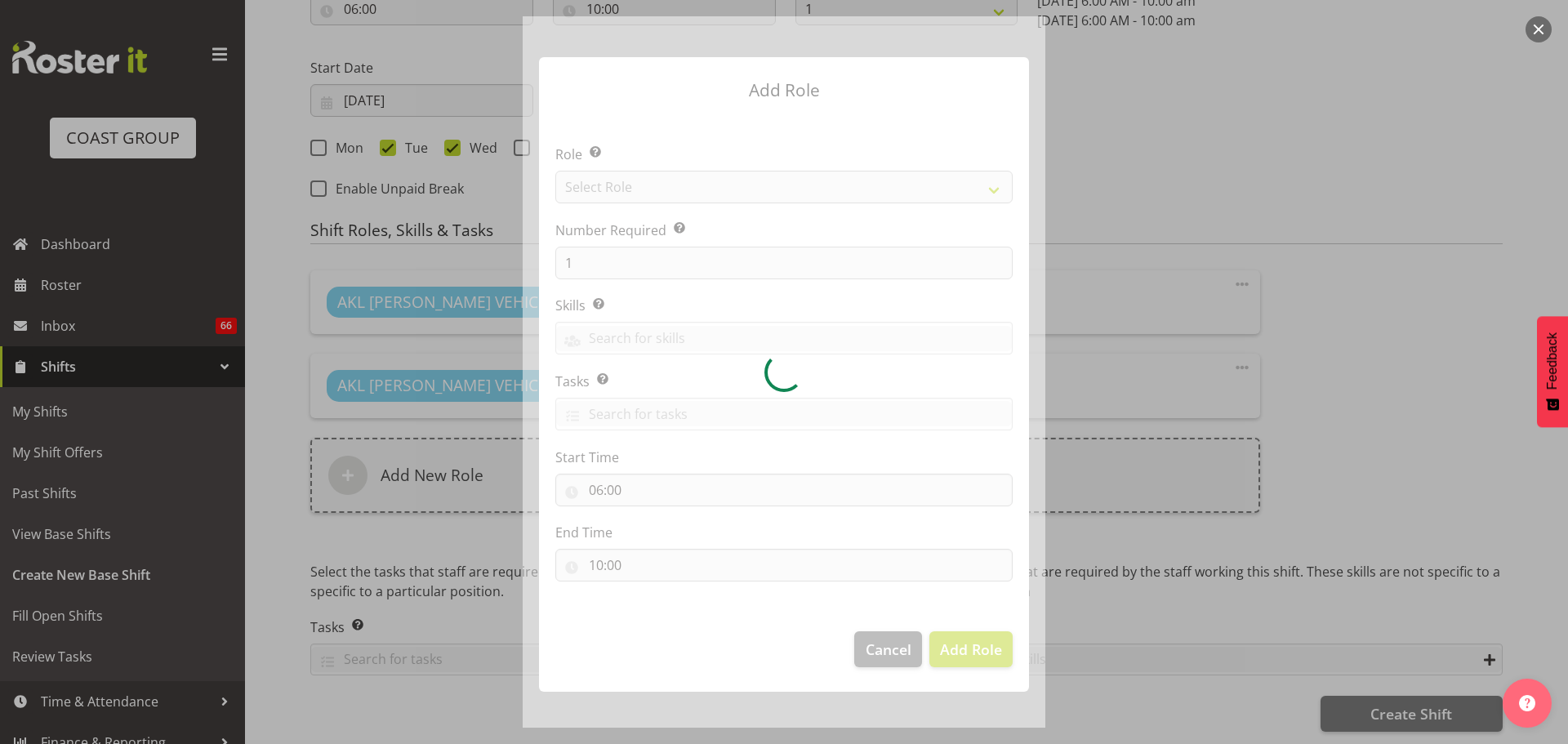
click at [748, 190] on div at bounding box center [784, 372] width 523 height 712
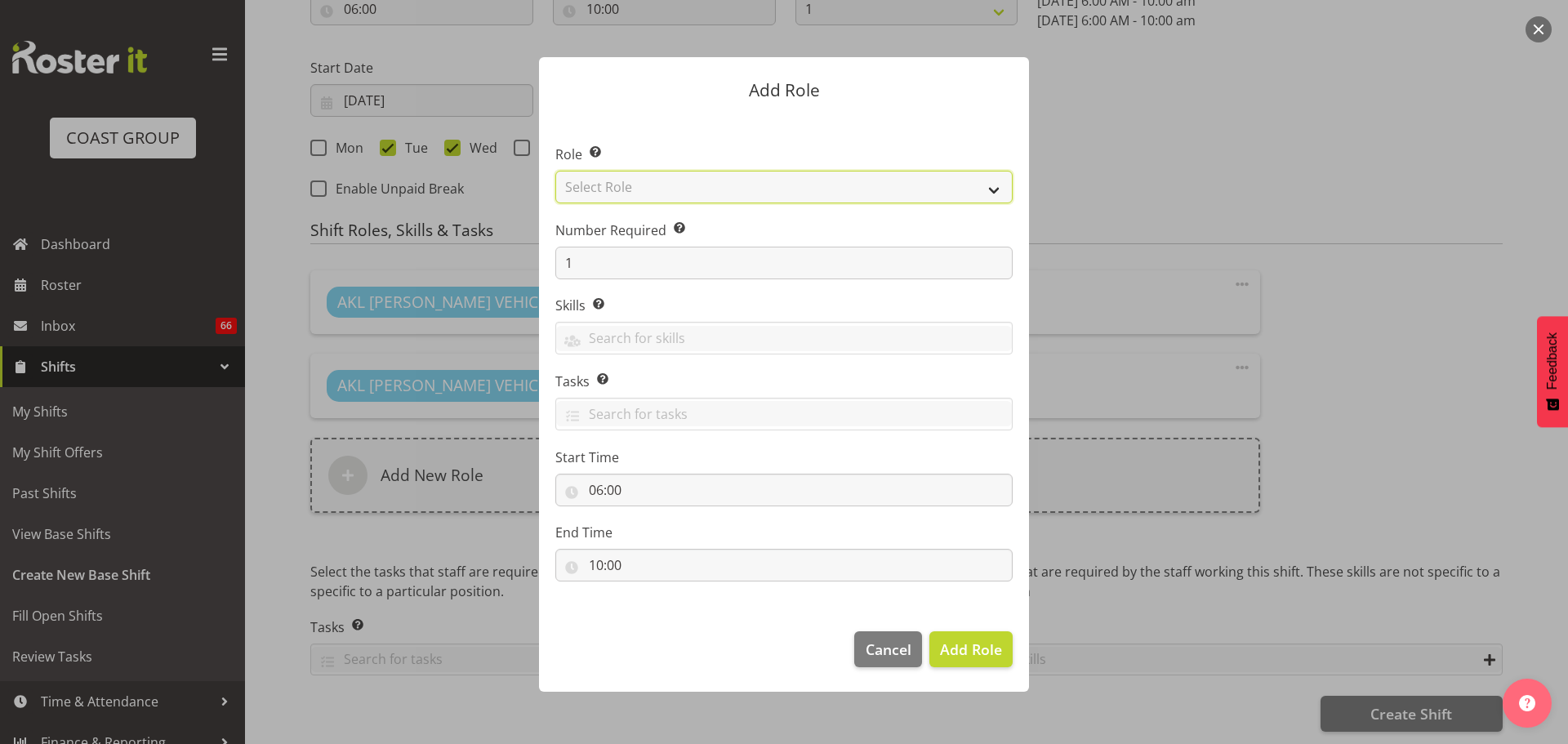
click at [748, 190] on select "Select Role ACCOUNT MANAGER ACCOUNT MANAGER DW ACCOUNTS [PERSON_NAME] VEHICLES …" at bounding box center [784, 187] width 457 height 32
select select "190"
click at [555, 171] on select "Select Role ACCOUNT MANAGER ACCOUNT MANAGER DW ACCOUNTS [PERSON_NAME] VEHICLES …" at bounding box center [784, 187] width 457 height 32
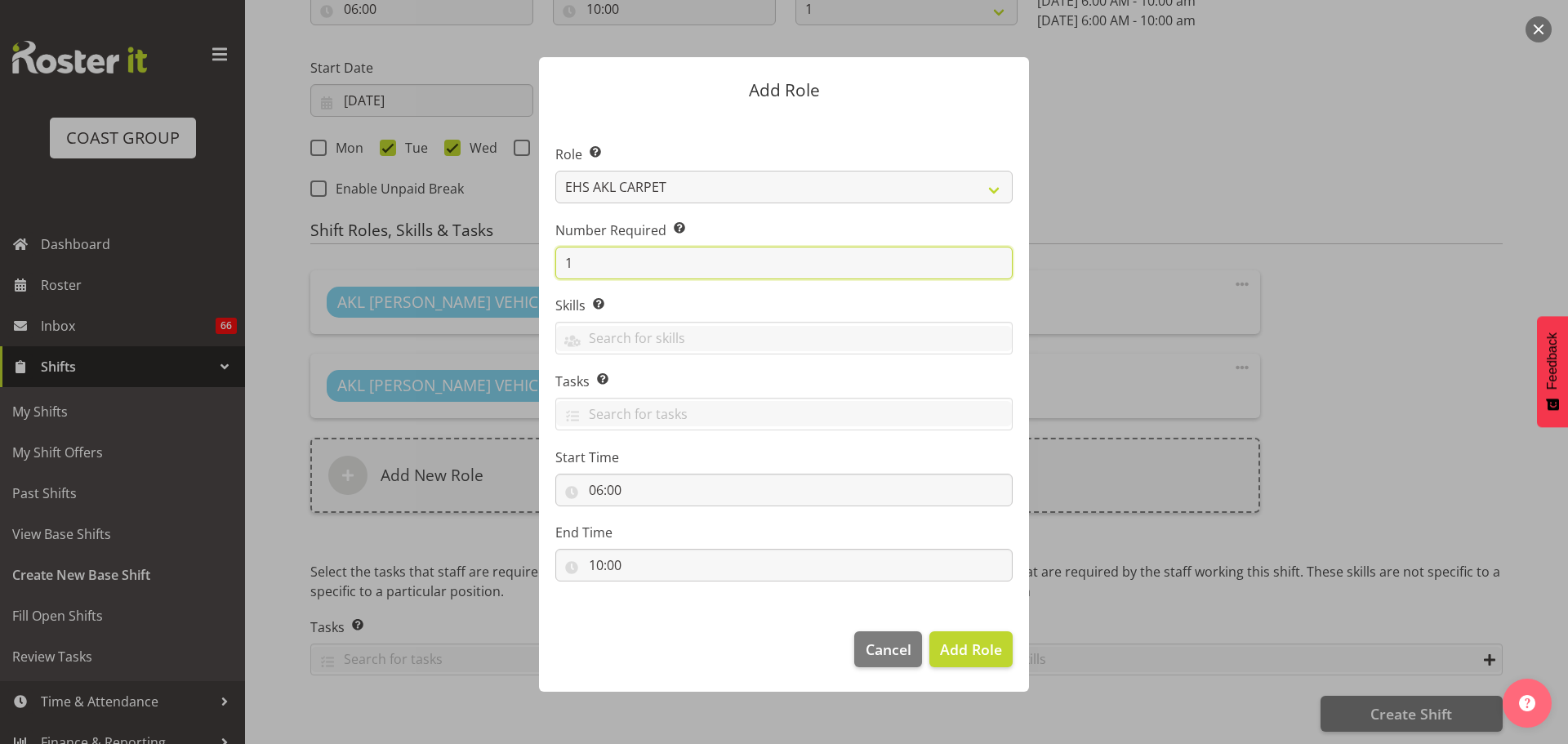
drag, startPoint x: 590, startPoint y: 256, endPoint x: 434, endPoint y: 242, distance: 156.6
click at [455, 246] on form "Add Role Role Select the role you wish to add to the shift. ACCOUNT MANAGER ACC…" at bounding box center [784, 372] width 784 height 712
type input "4"
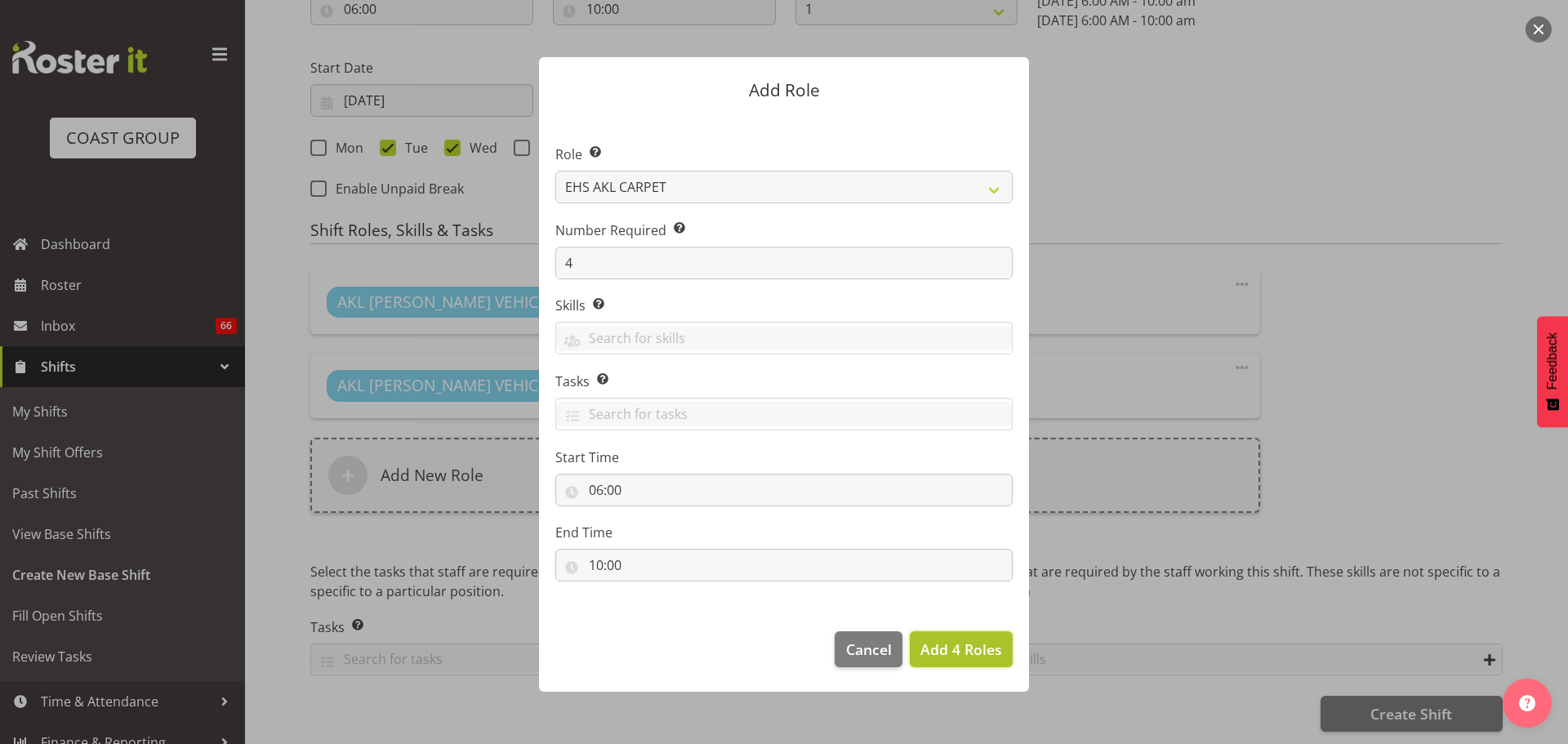
click at [960, 653] on span "Add 4 Roles" at bounding box center [961, 650] width 82 height 20
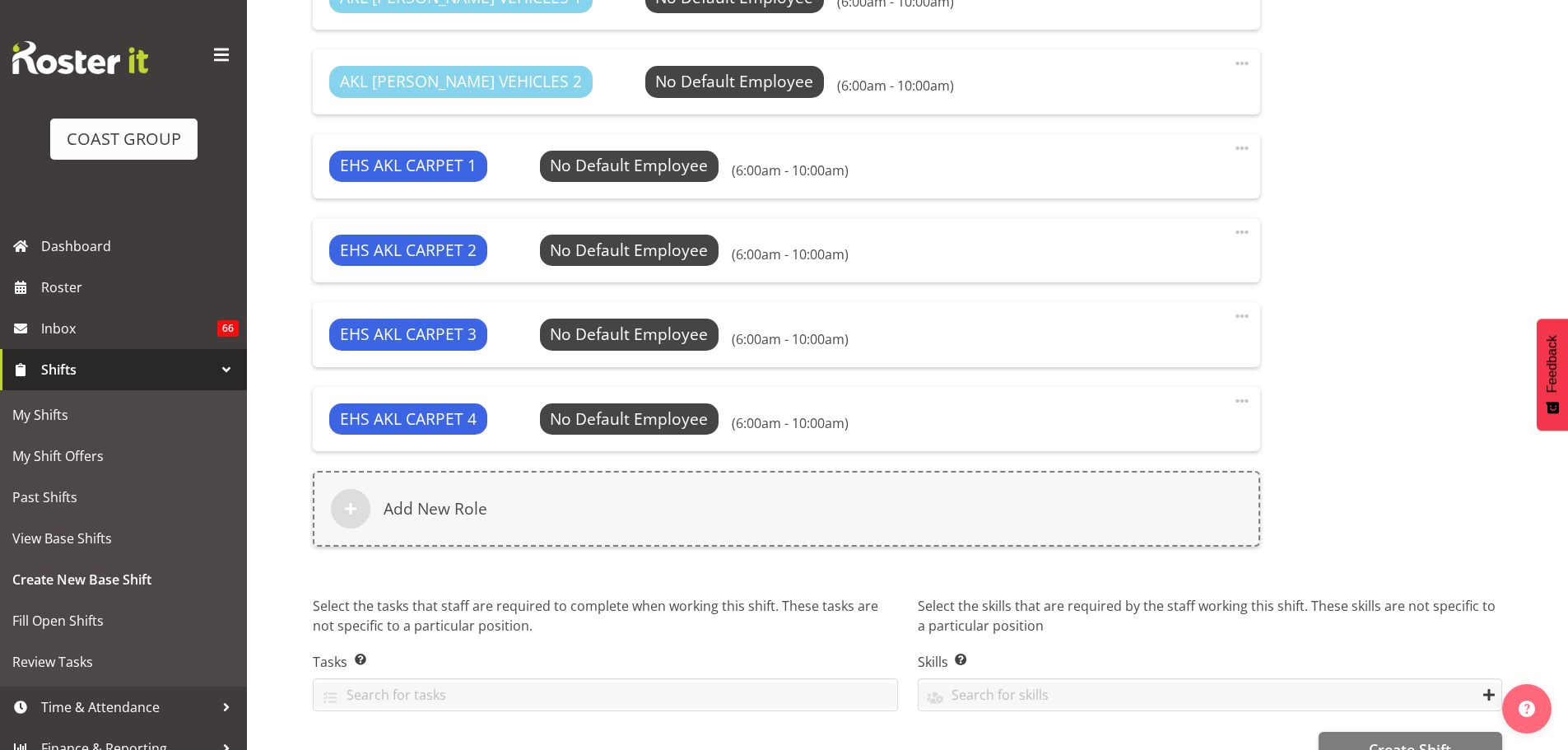
scroll to position [1316, 0]
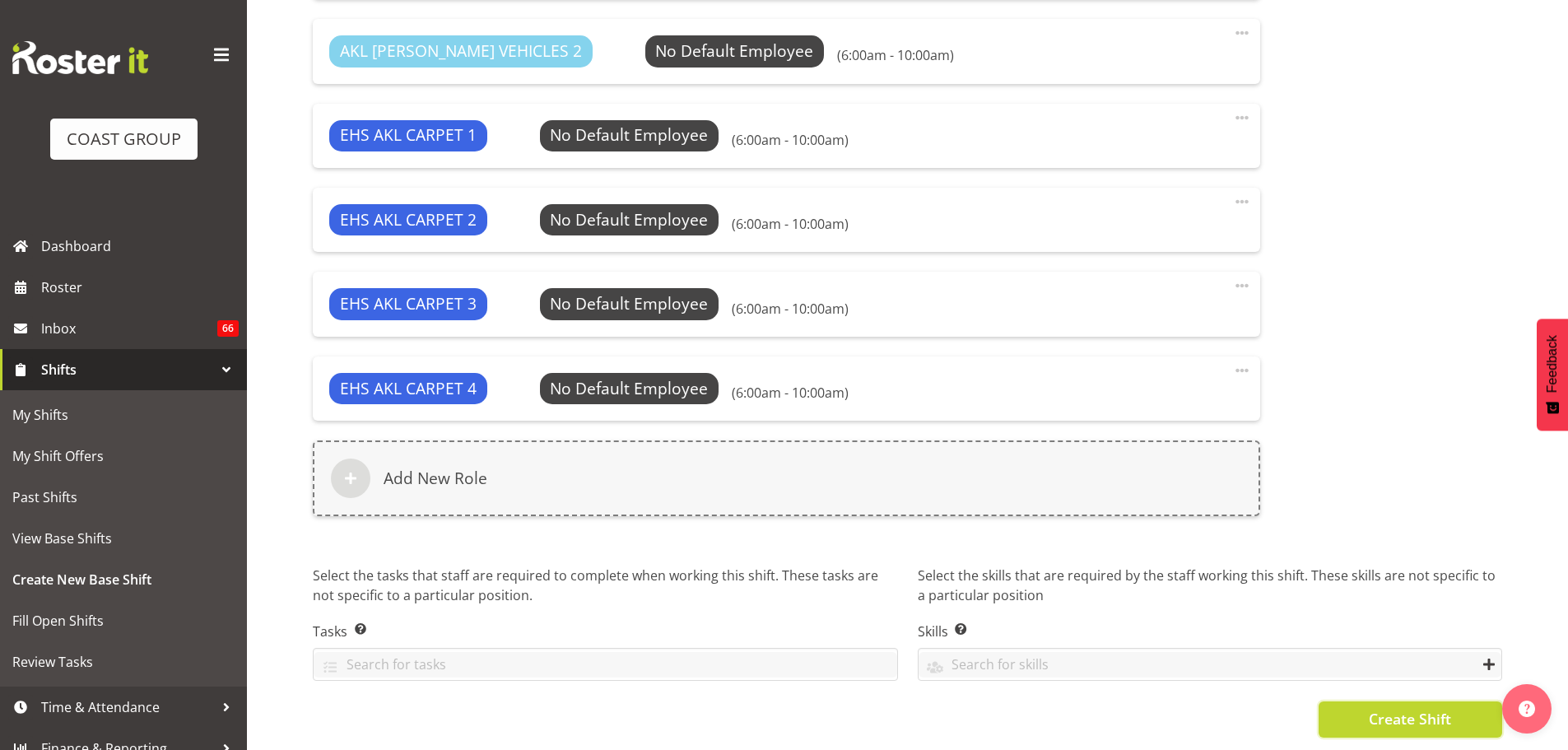
click at [1418, 712] on span "Create Shift" at bounding box center [1409, 719] width 83 height 22
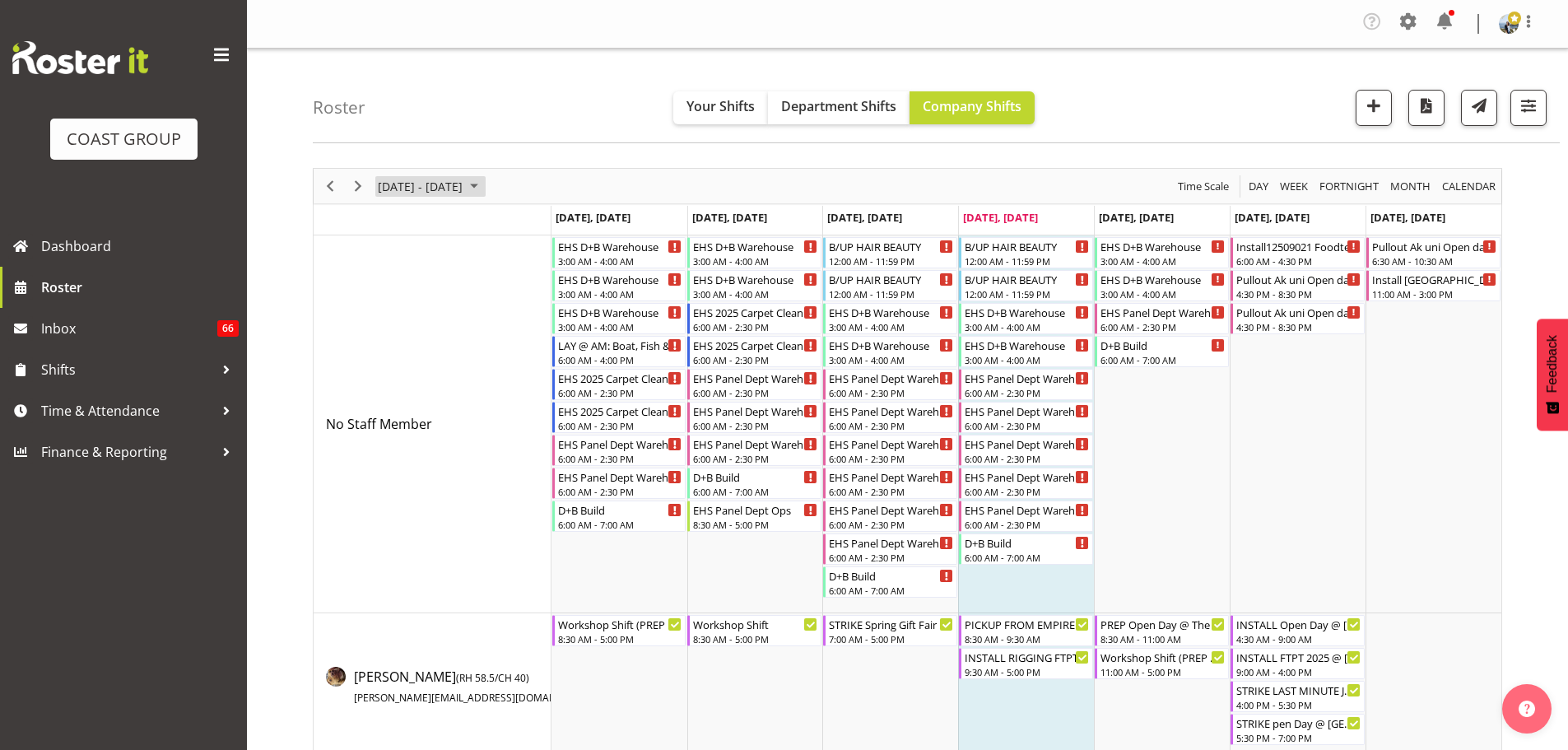
click at [433, 187] on span "August 25 - 31, 2025" at bounding box center [420, 186] width 88 height 21
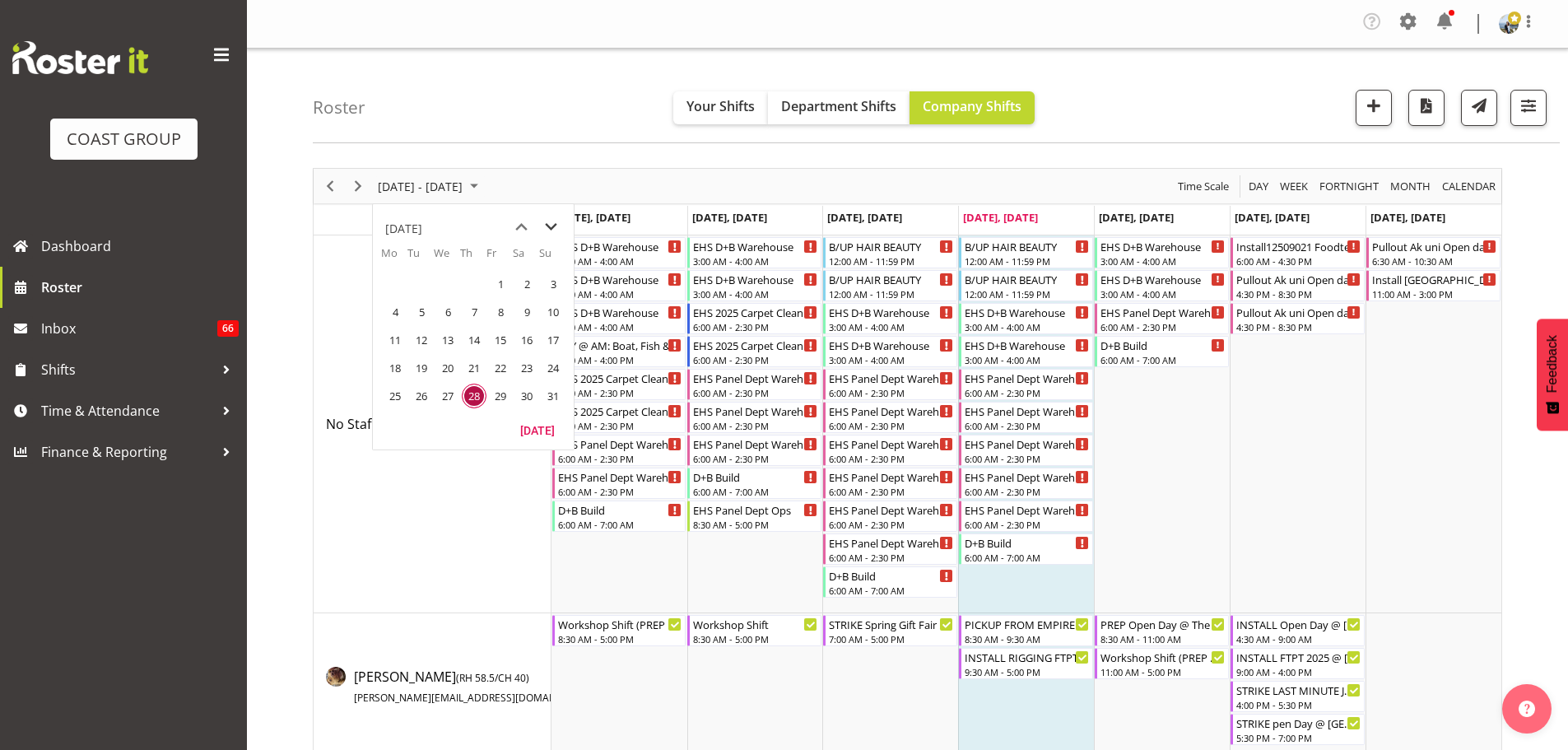
click at [541, 223] on span "next month" at bounding box center [551, 227] width 29 height 30
click at [432, 344] on span "16" at bounding box center [421, 339] width 24 height 24
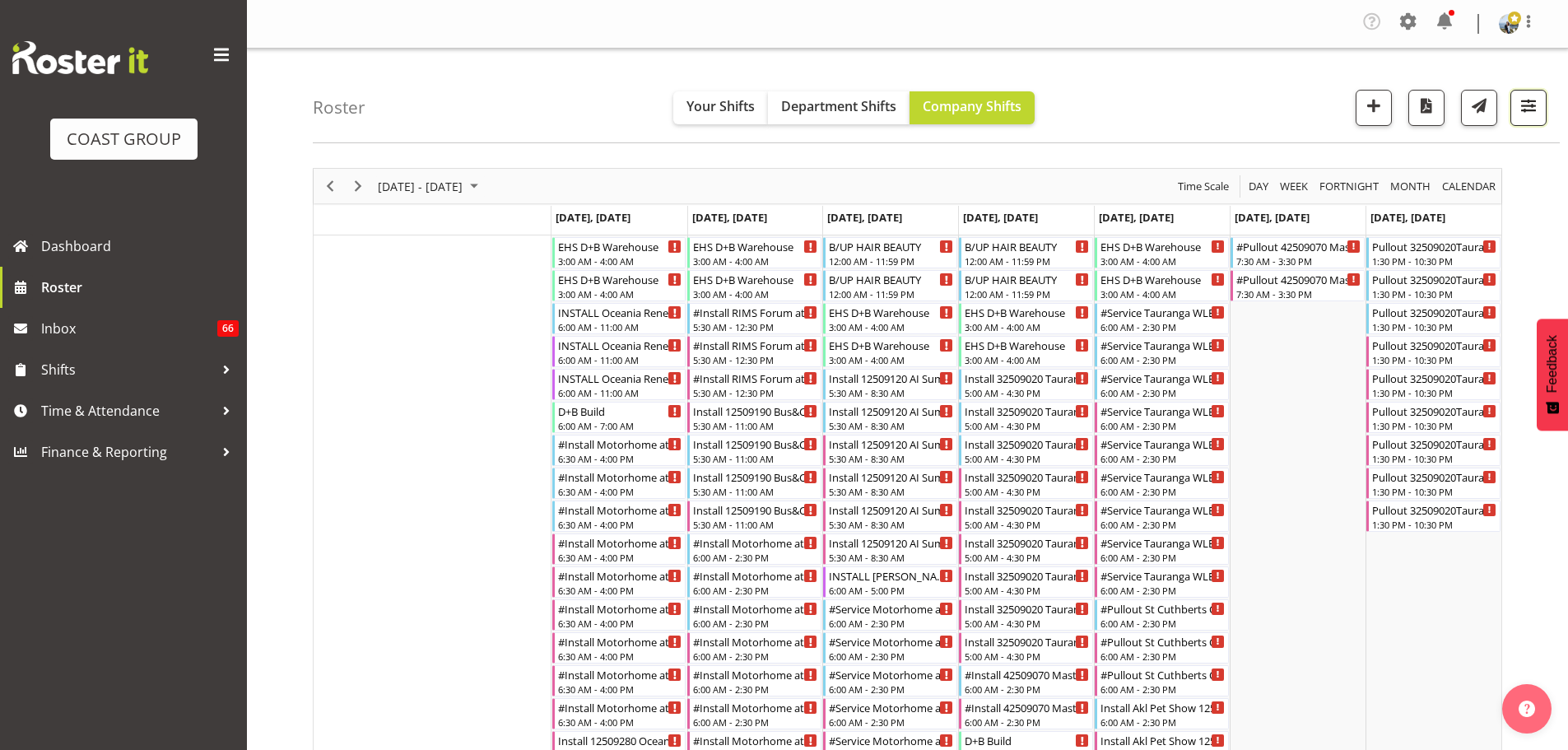
click at [1529, 108] on span "button" at bounding box center [1529, 105] width 22 height 22
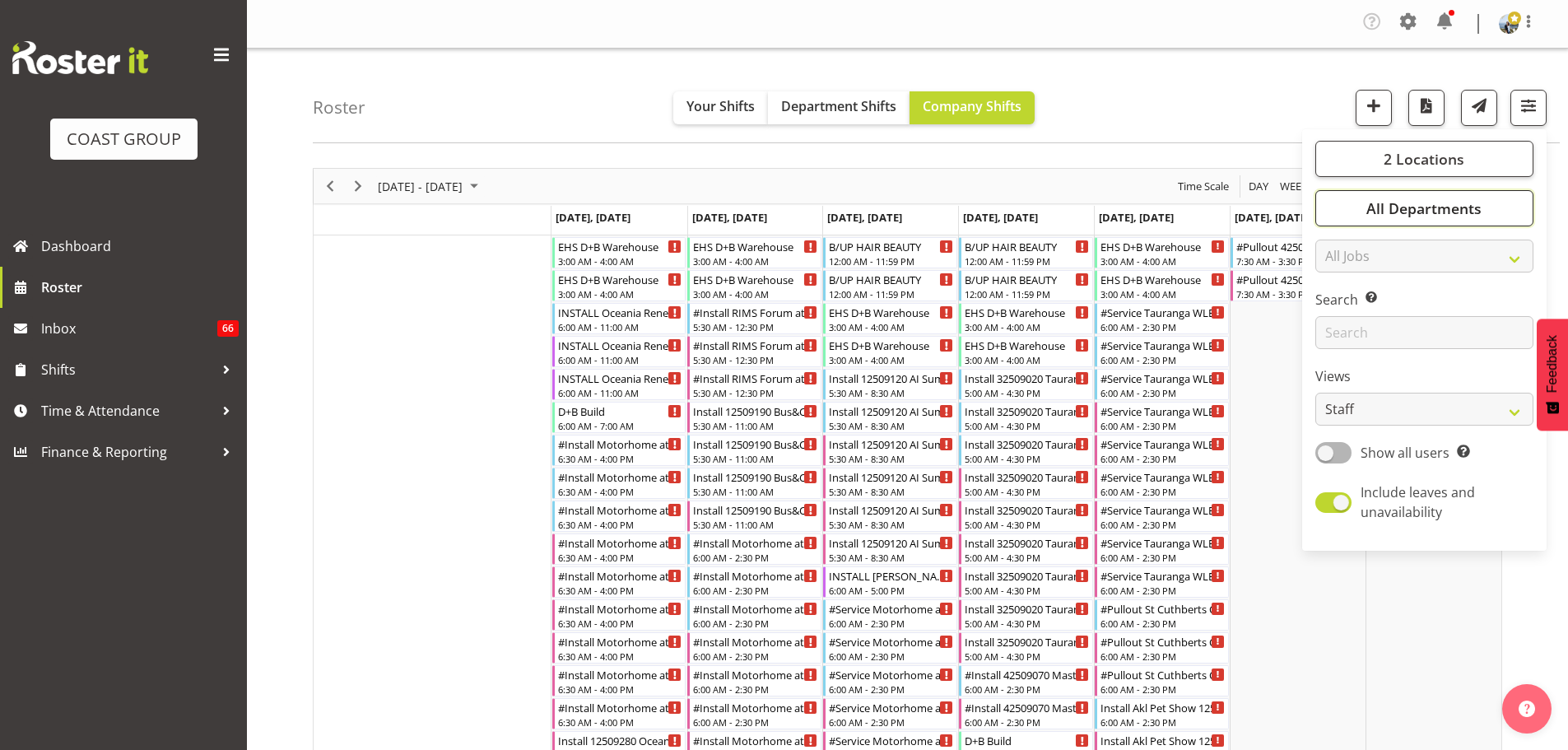
click at [1424, 200] on span "All Departments" at bounding box center [1424, 209] width 115 height 20
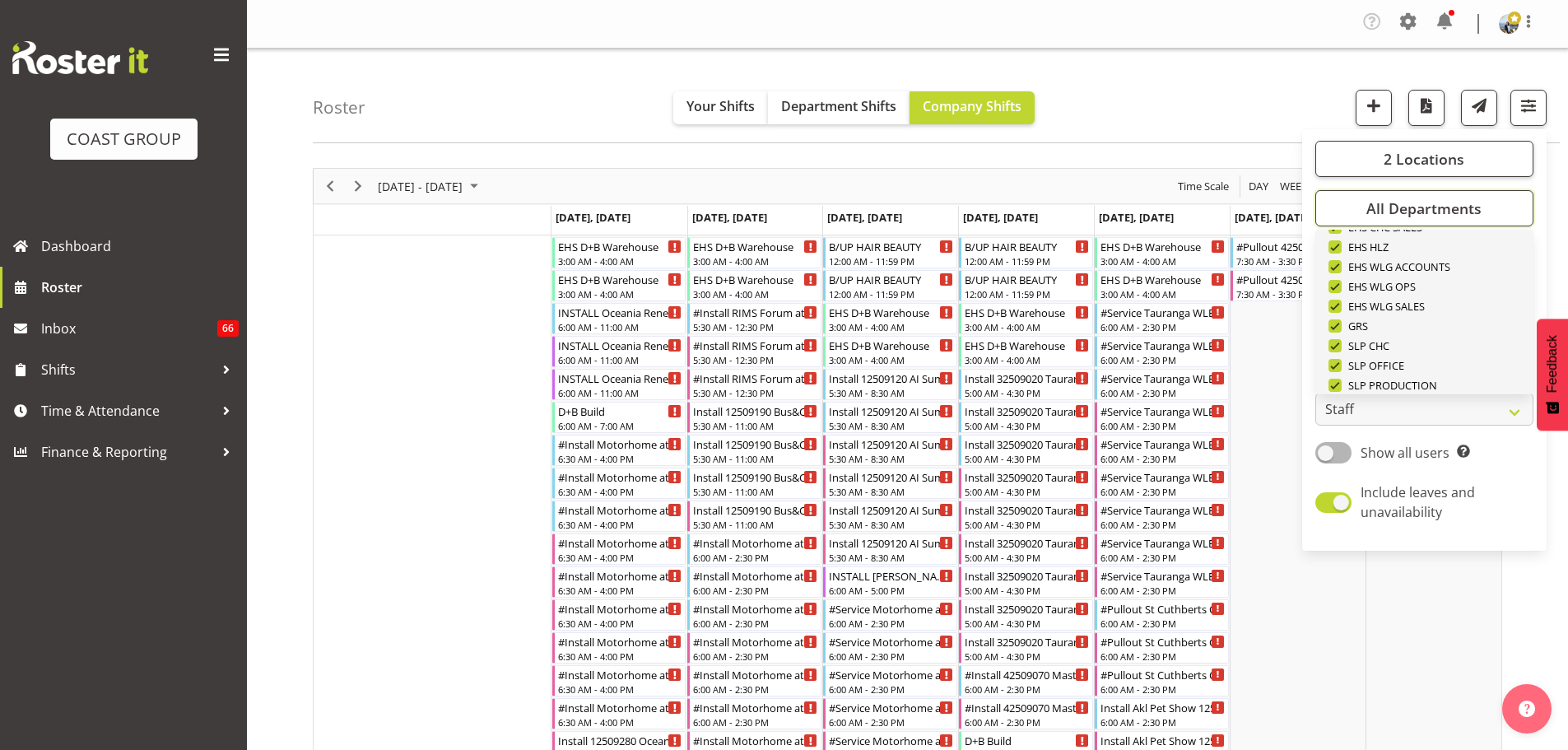
scroll to position [632, 0]
click at [1437, 375] on span "Deselect All" at bounding box center [1444, 367] width 67 height 15
checkbox input "false"
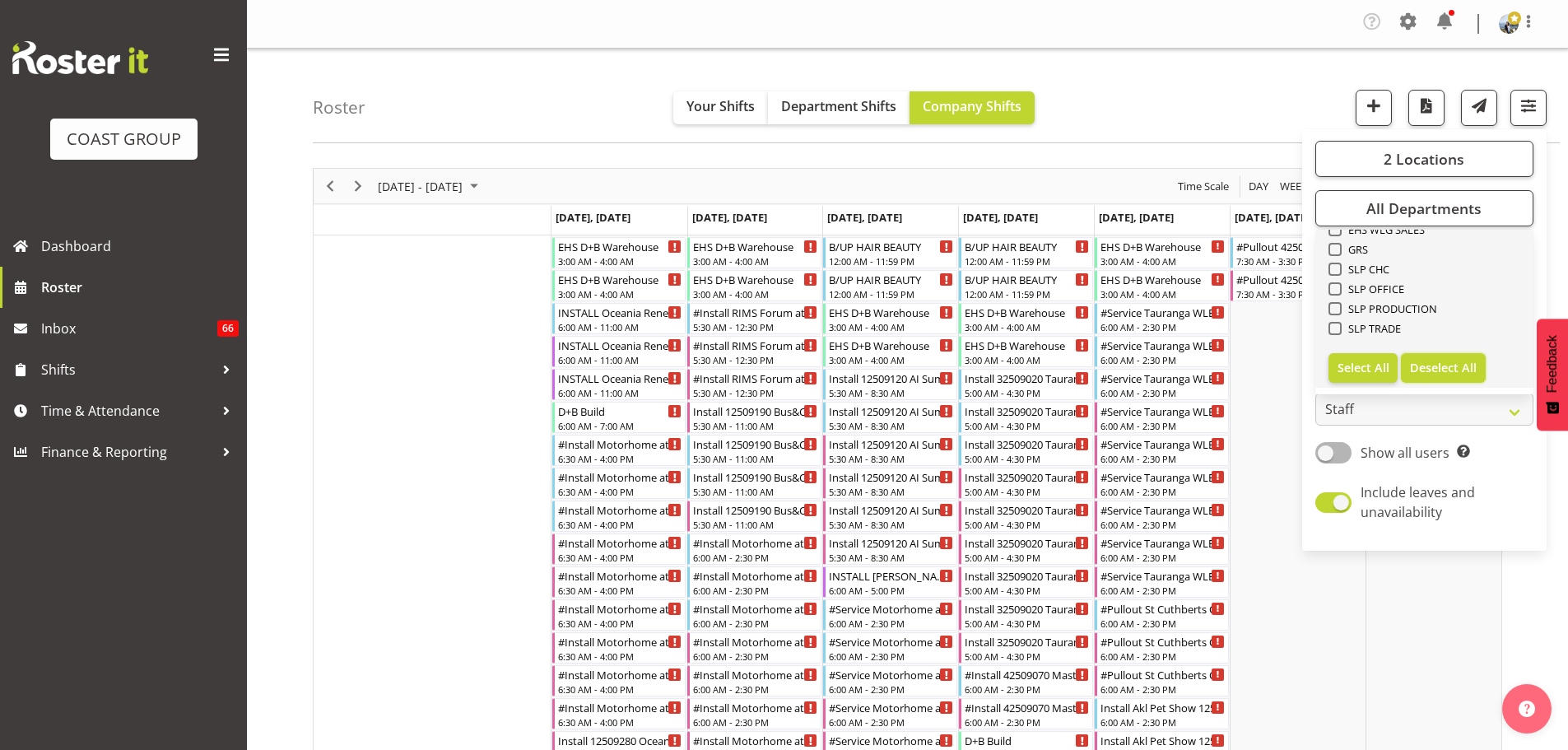
checkbox input "false"
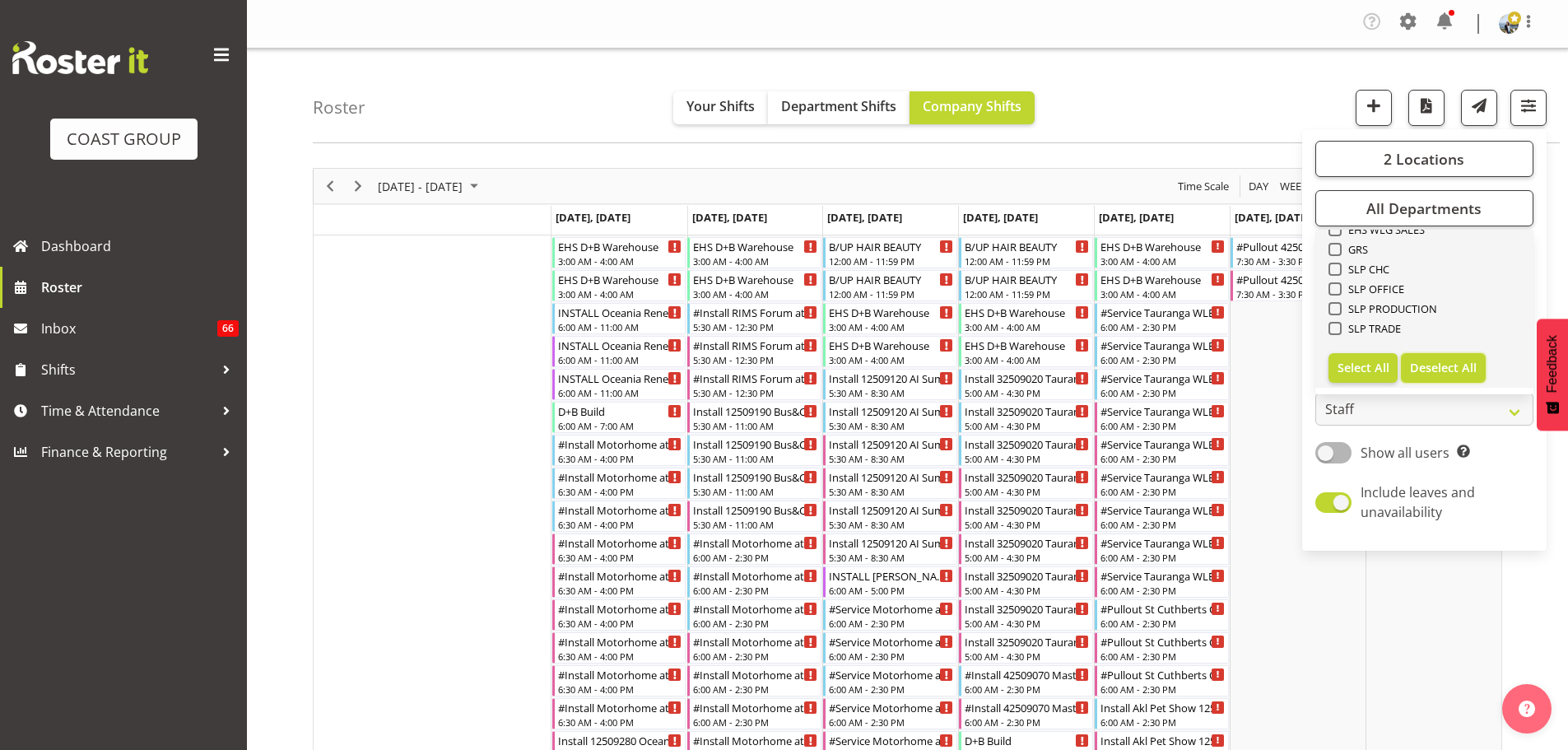
checkbox input "false"
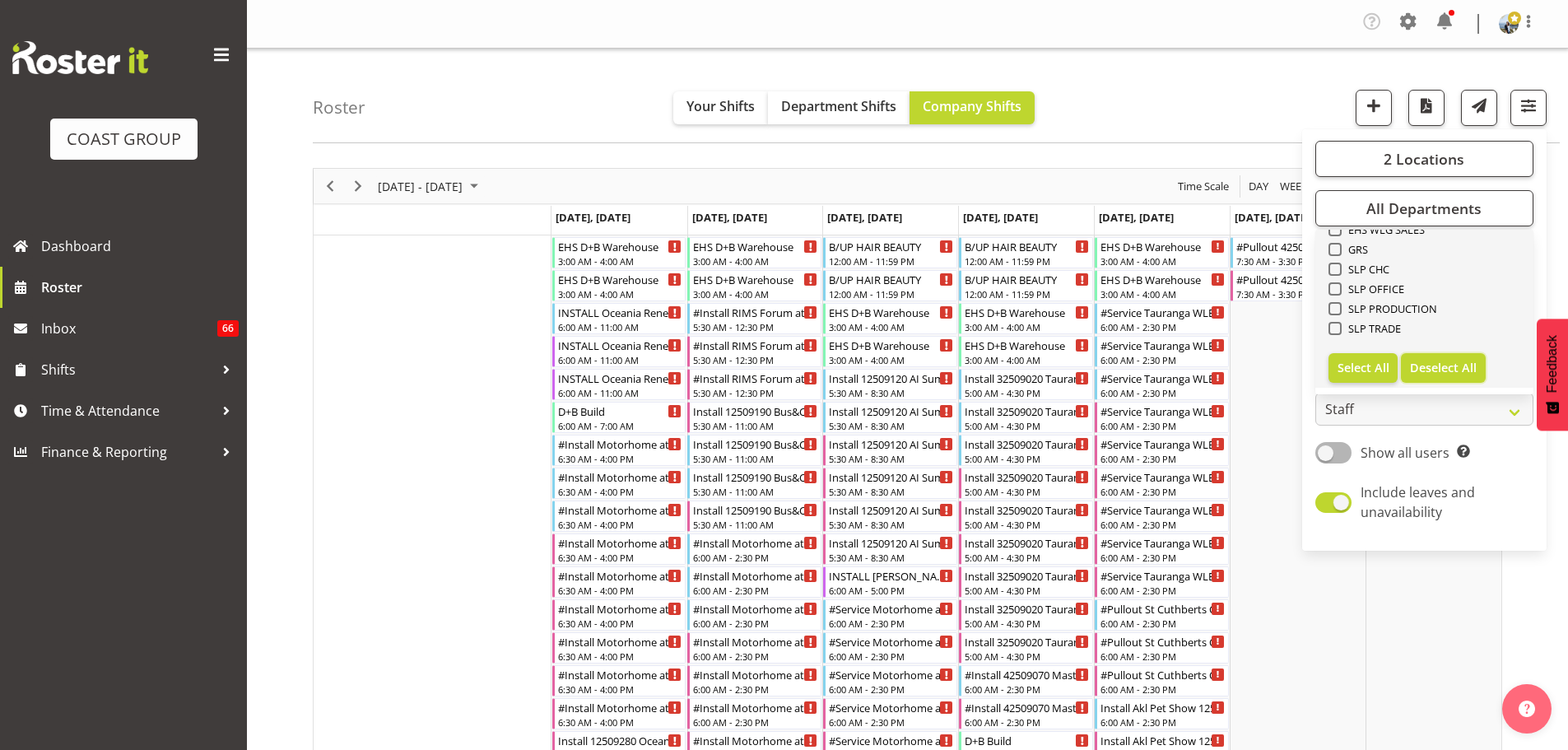
checkbox input "false"
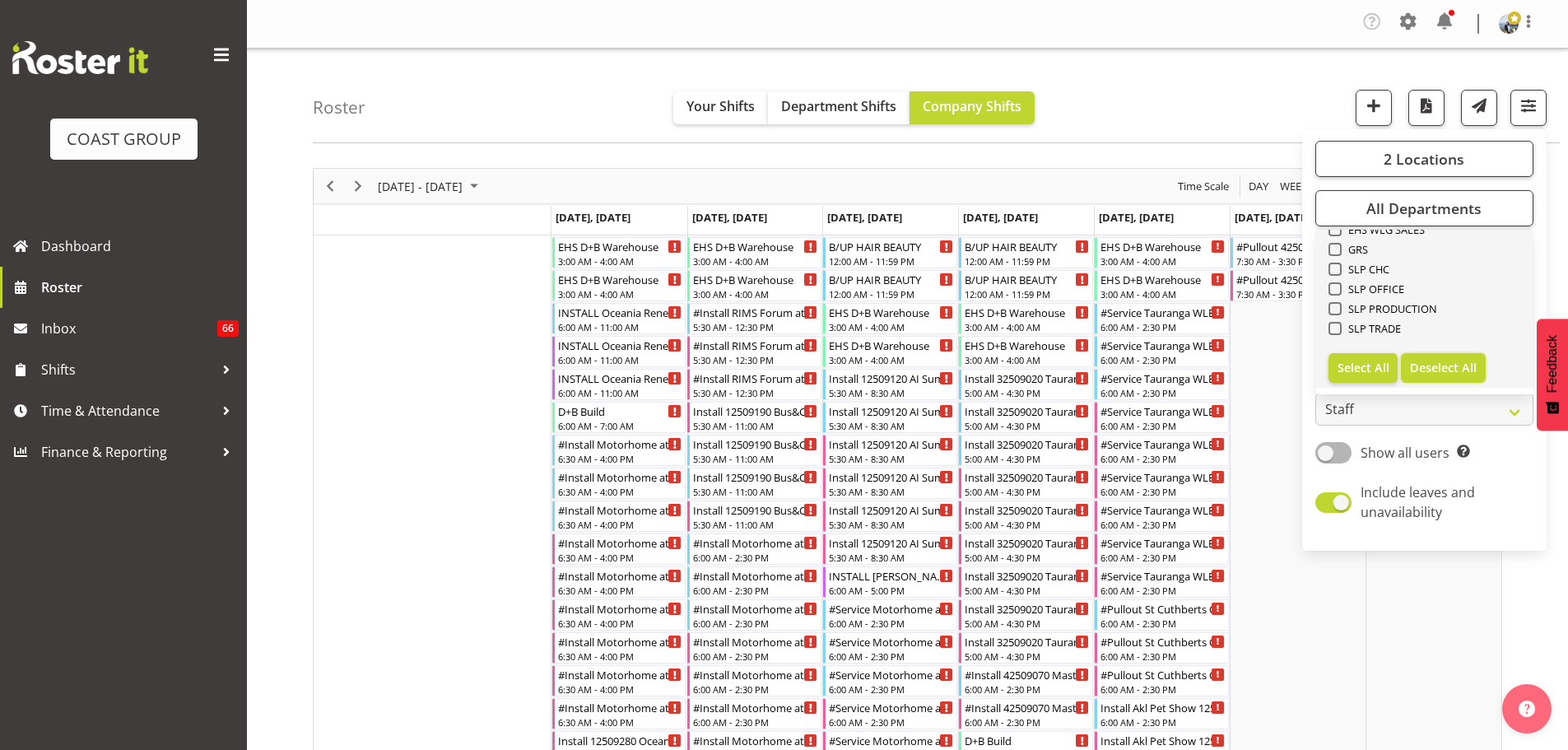
checkbox input "false"
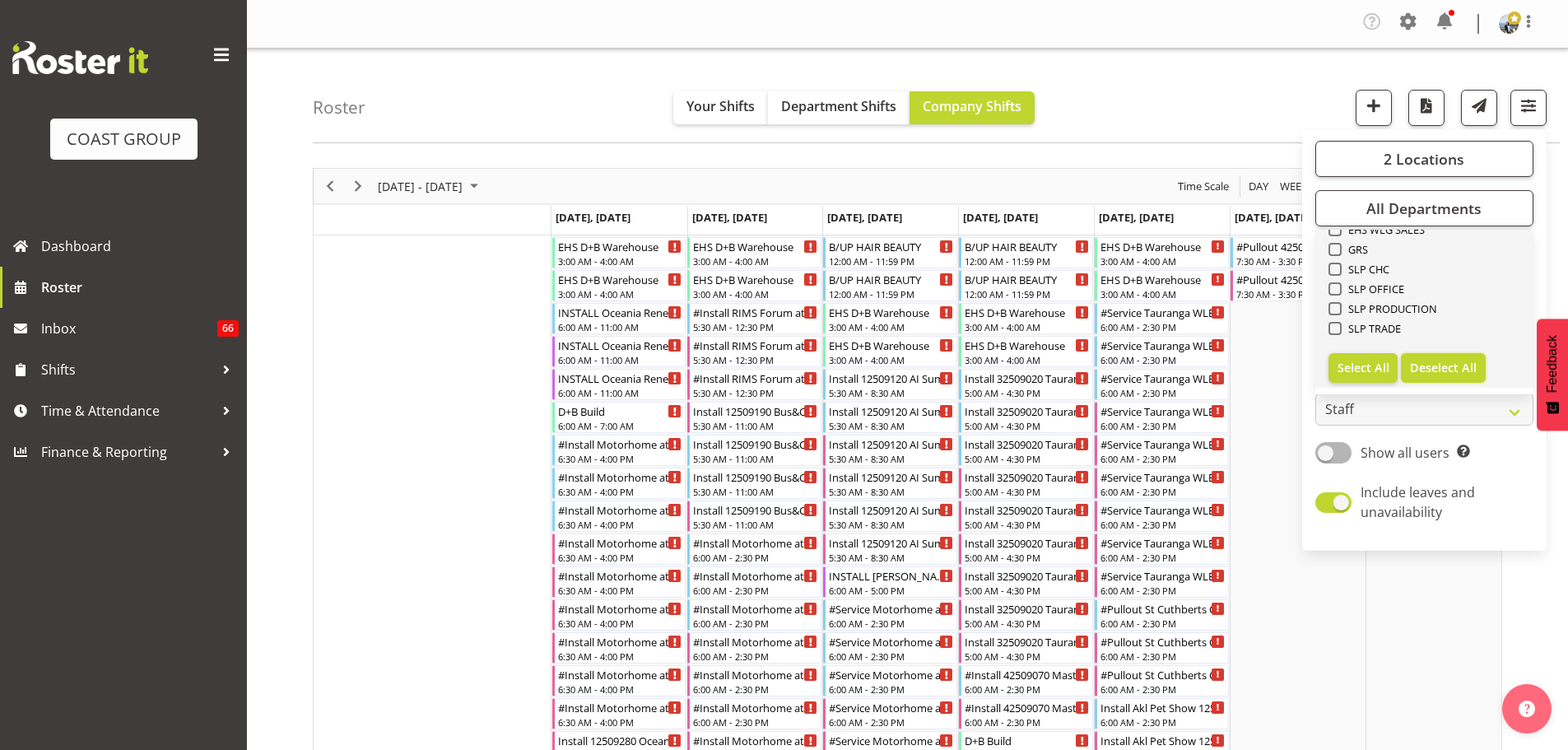
checkbox input "false"
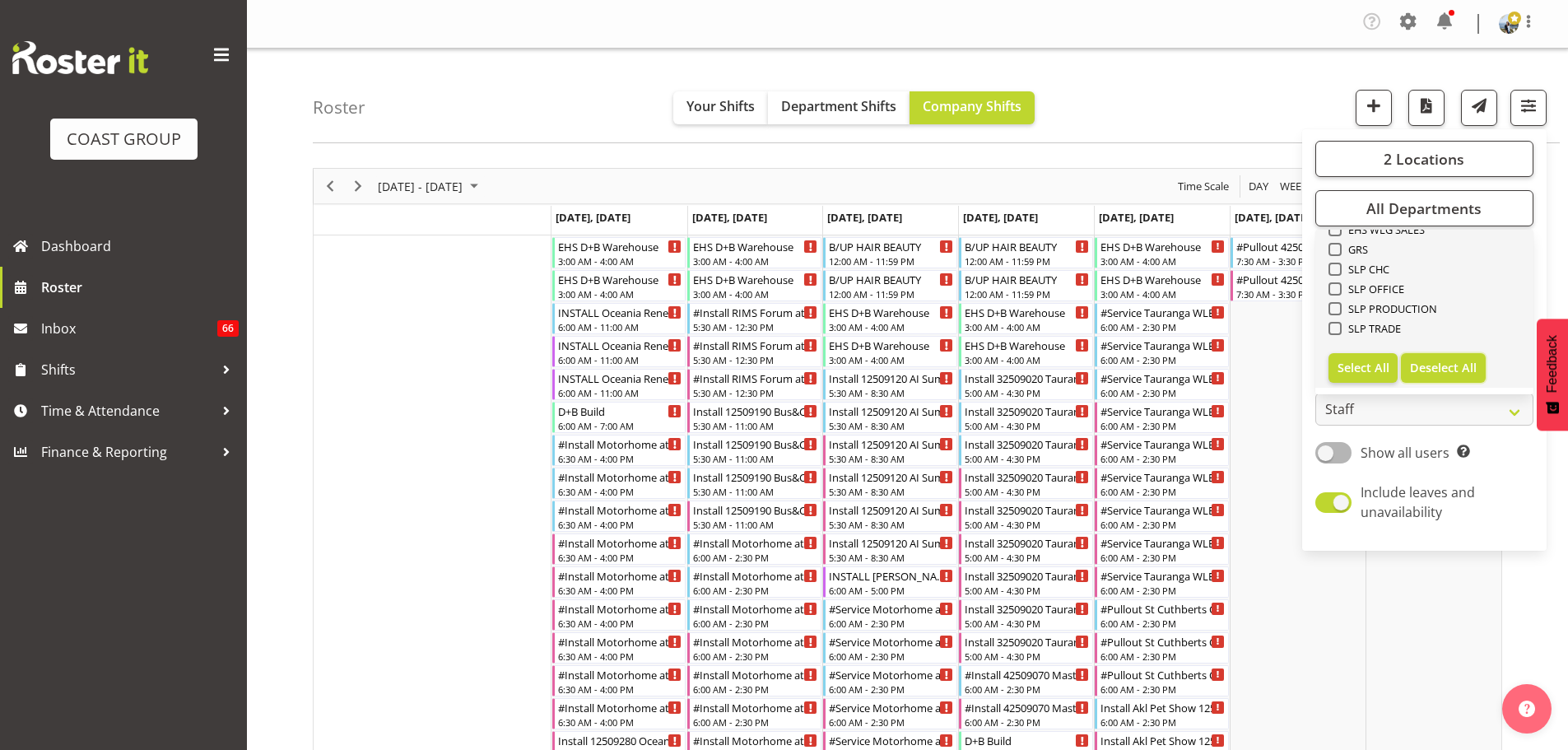
checkbox input "false"
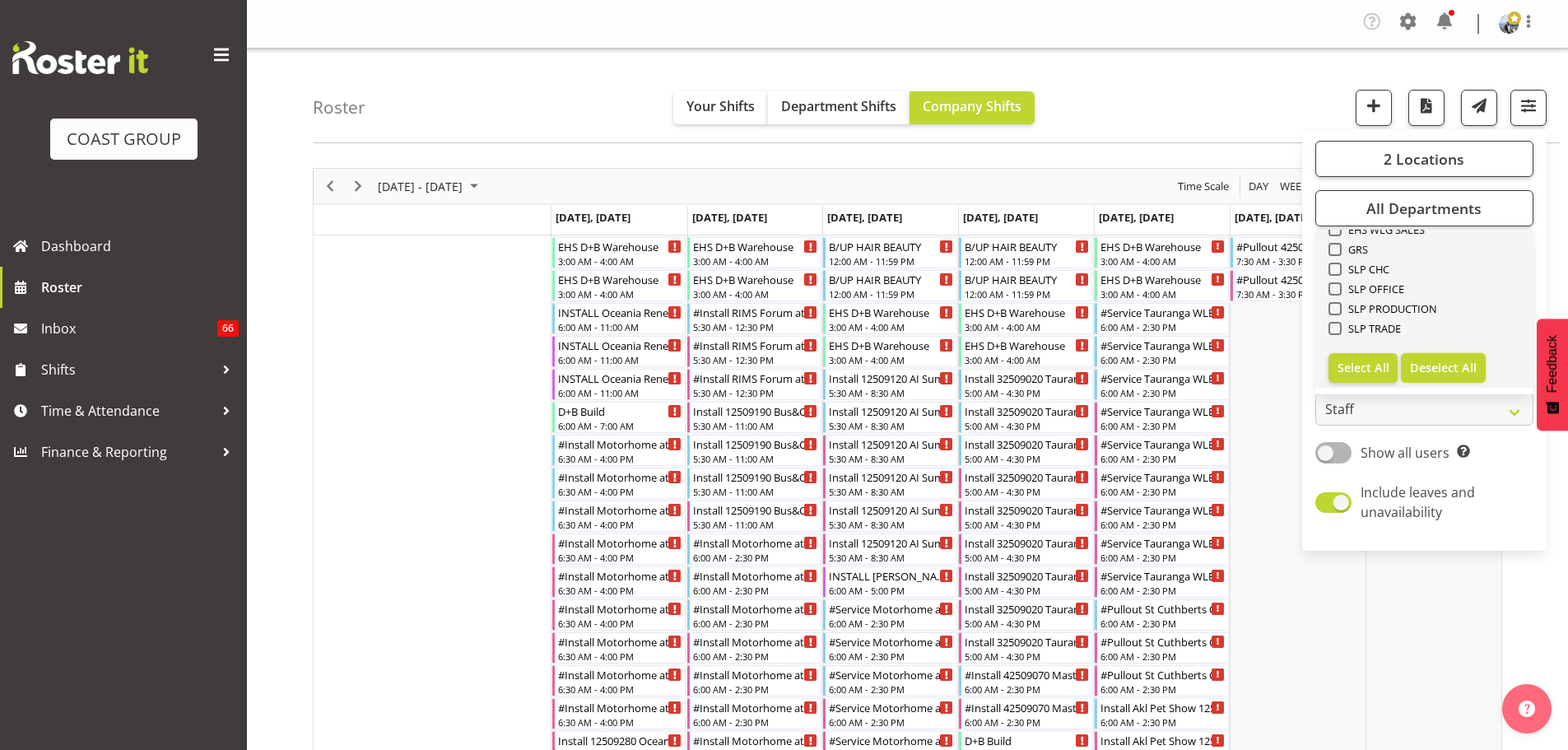
checkbox input "false"
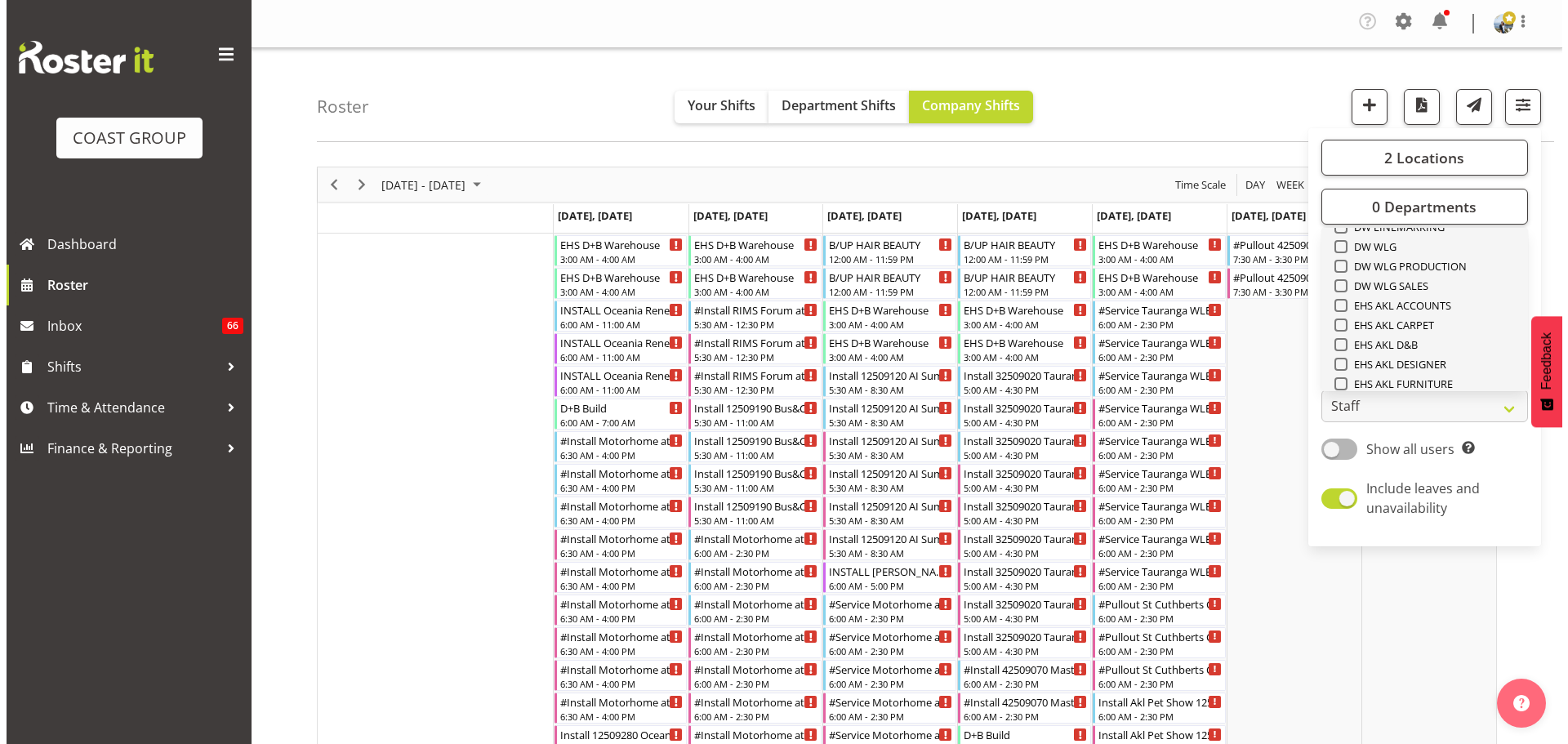
scroll to position [300, 0]
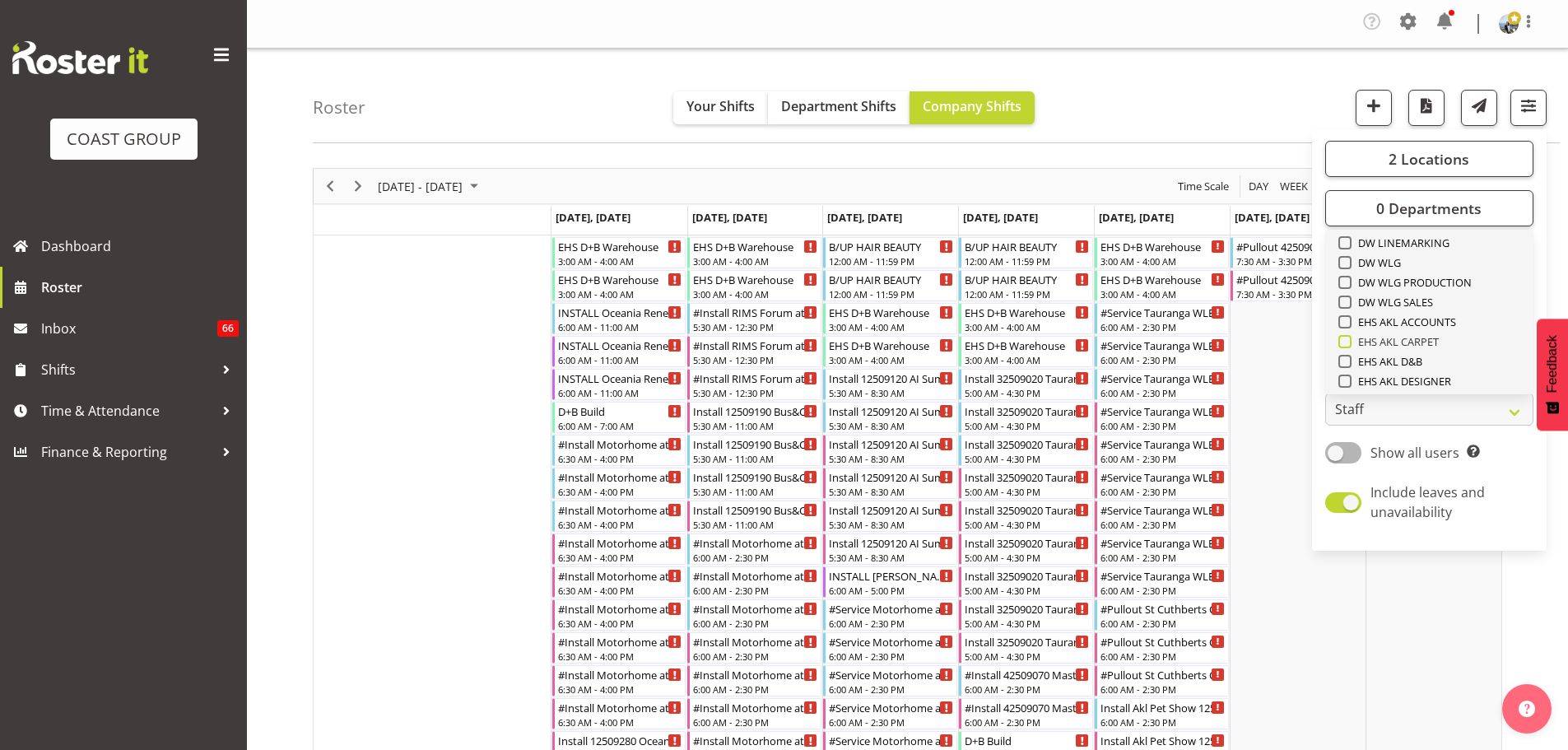
click at [1427, 343] on span "EHS AKL CARPET" at bounding box center [1395, 341] width 88 height 14
click at [1349, 343] on input "EHS AKL CARPET" at bounding box center [1344, 342] width 11 height 11
checkbox input "true"
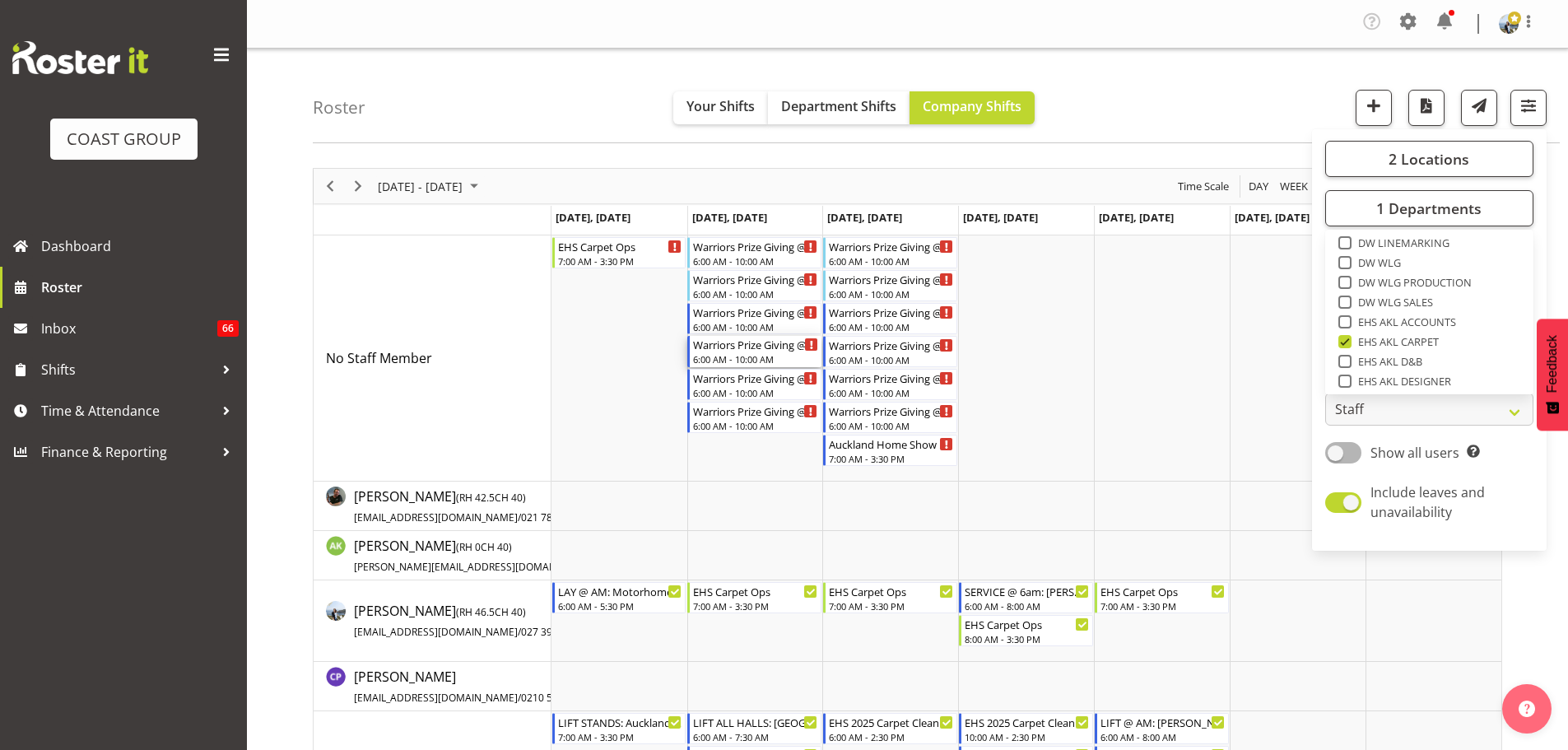
click at [771, 345] on div "Warriors Prize Giving @ Viaduct Events Centre" at bounding box center [755, 344] width 125 height 16
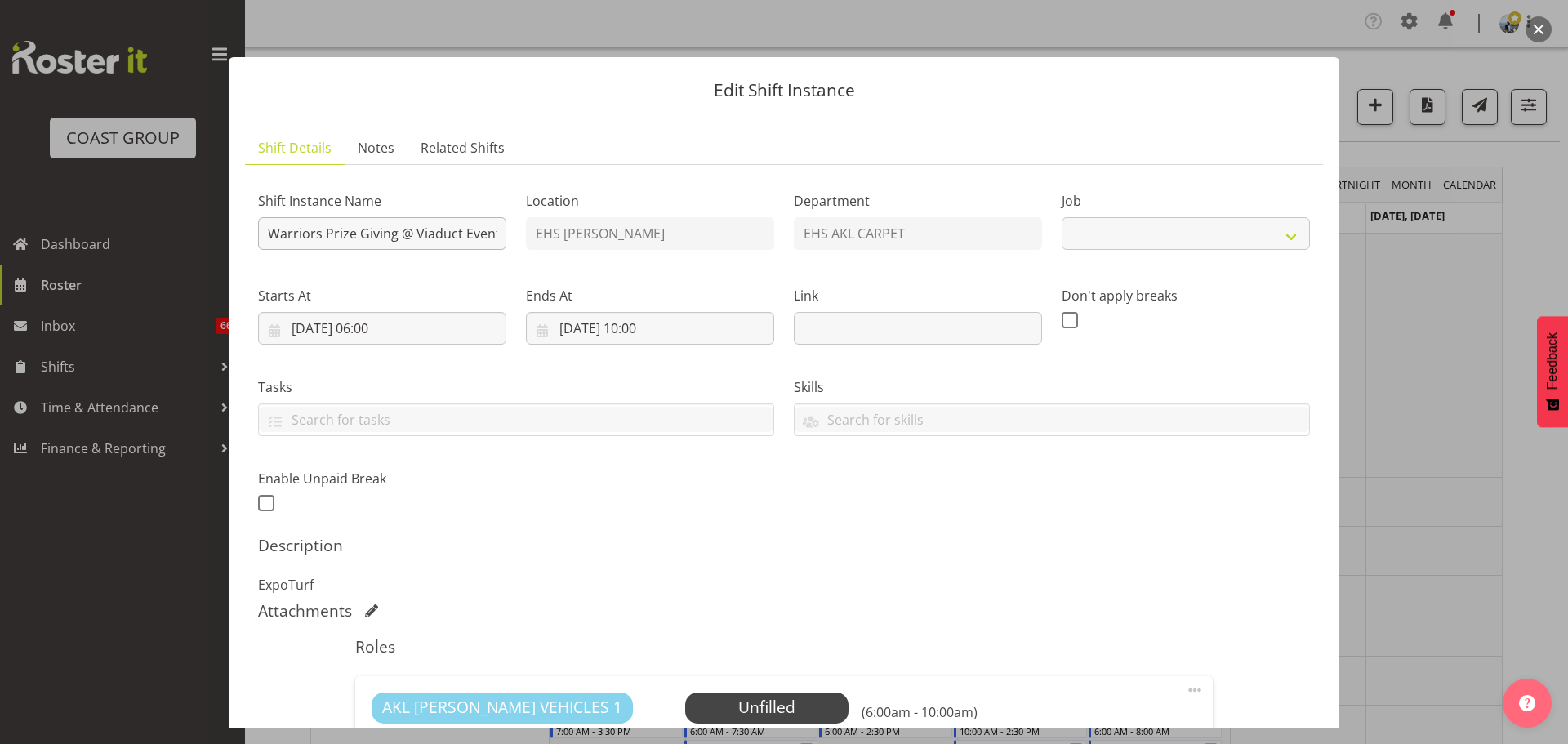
click at [253, 235] on div "Shift Instance Name Warriors Prize Giving @ Viaduct Events Centre" at bounding box center [382, 215] width 268 height 94
select select "10509"
click at [264, 232] on input "Warriors Prize Giving @ Viaduct Events Centre" at bounding box center [382, 233] width 248 height 32
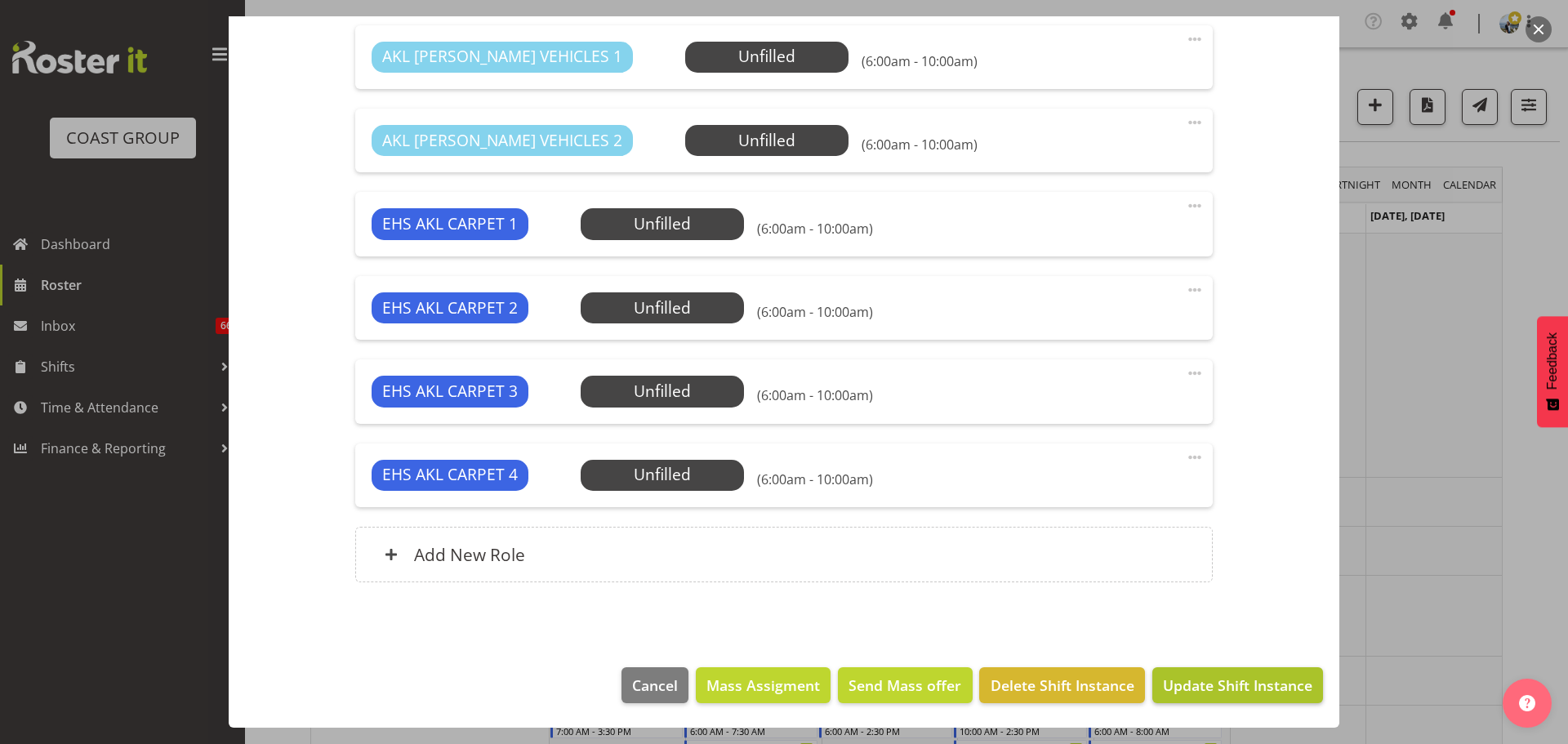
type input "LAY @ TBC: Warriors Prize Giving @ Viaduct Events Centre"
click at [1176, 684] on span "Update Shift Instance" at bounding box center [1237, 686] width 149 height 22
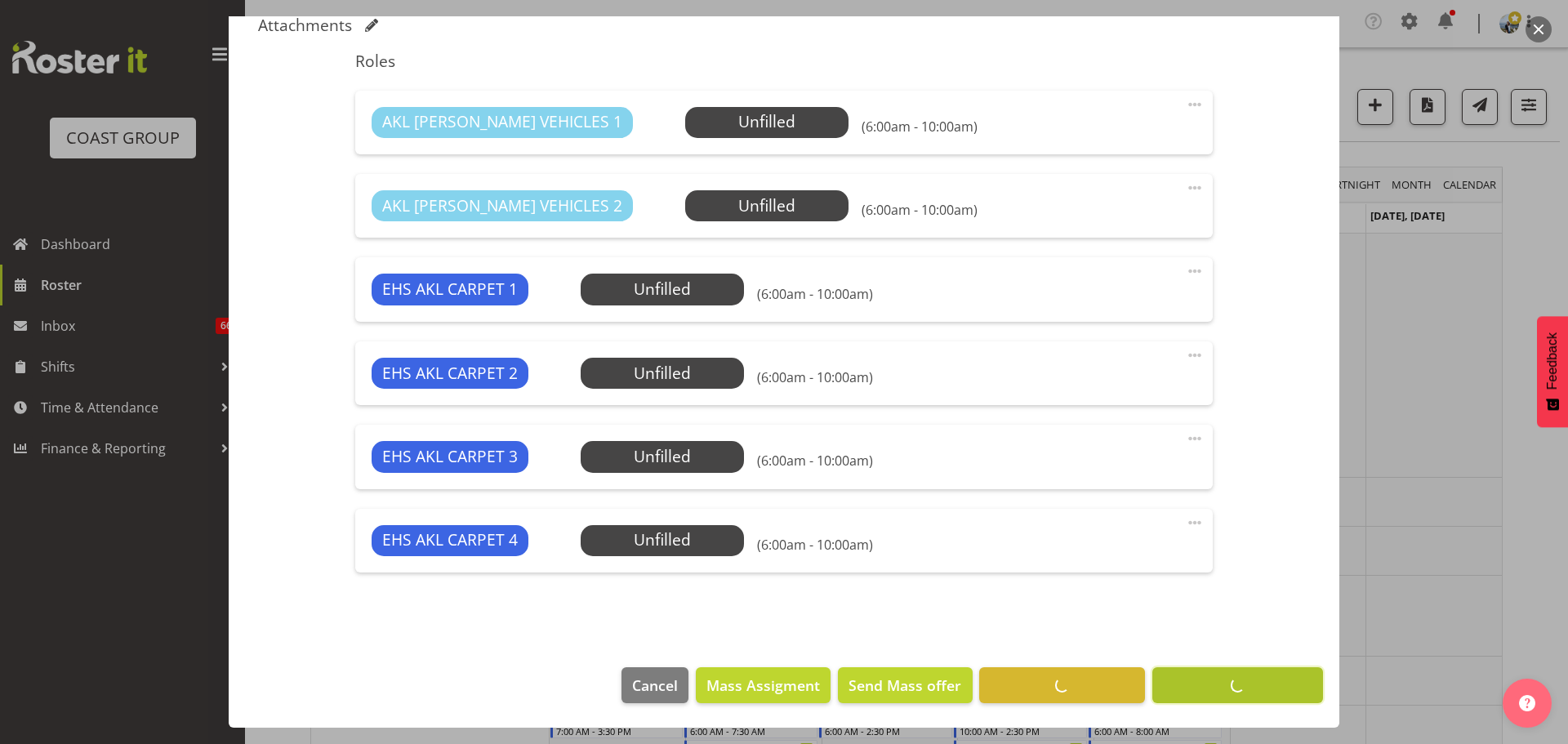
scroll to position [586, 0]
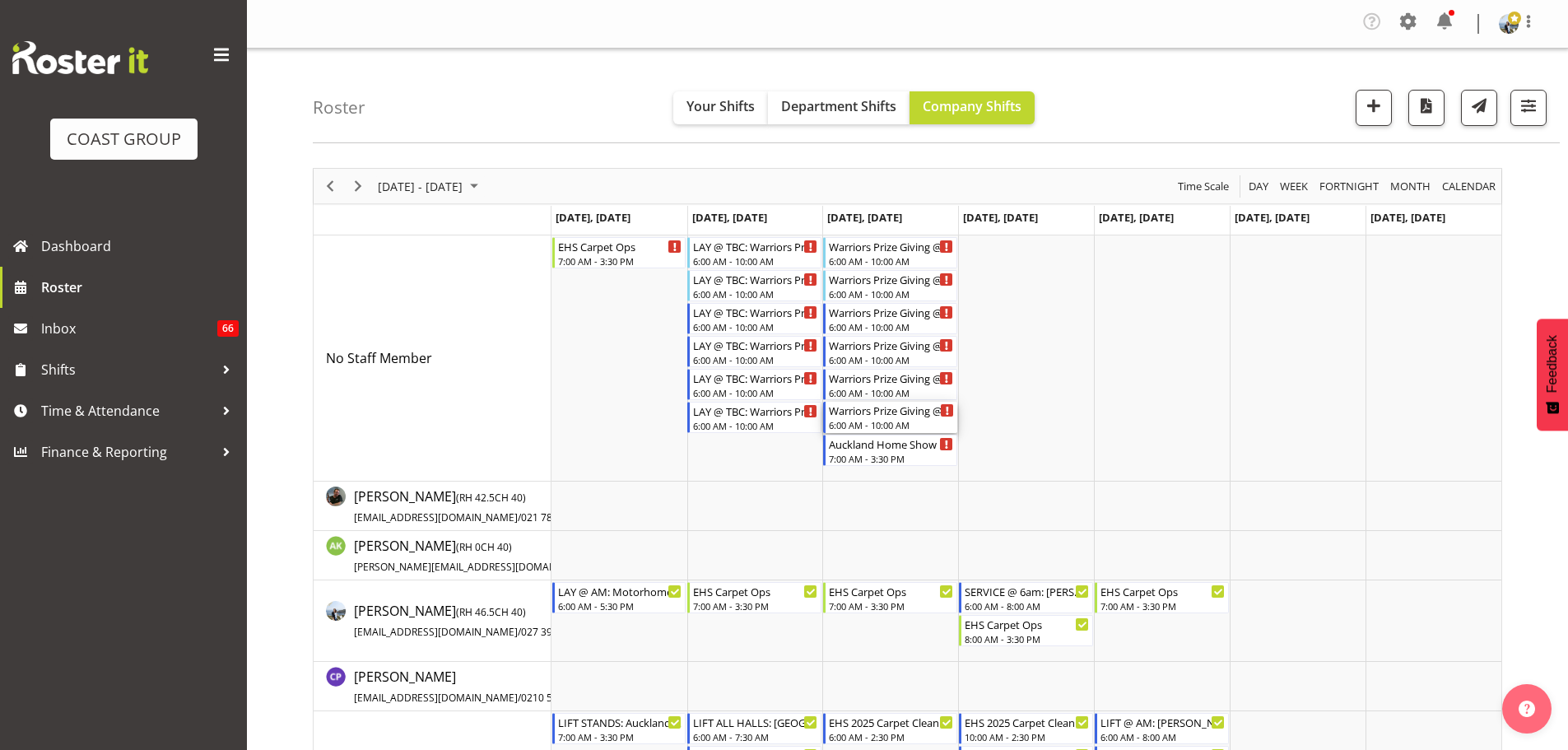
click at [899, 418] on div "Warriors Prize Giving @ Viaduct Events Centre 6:00 AM - 10:00 AM" at bounding box center [891, 417] width 125 height 31
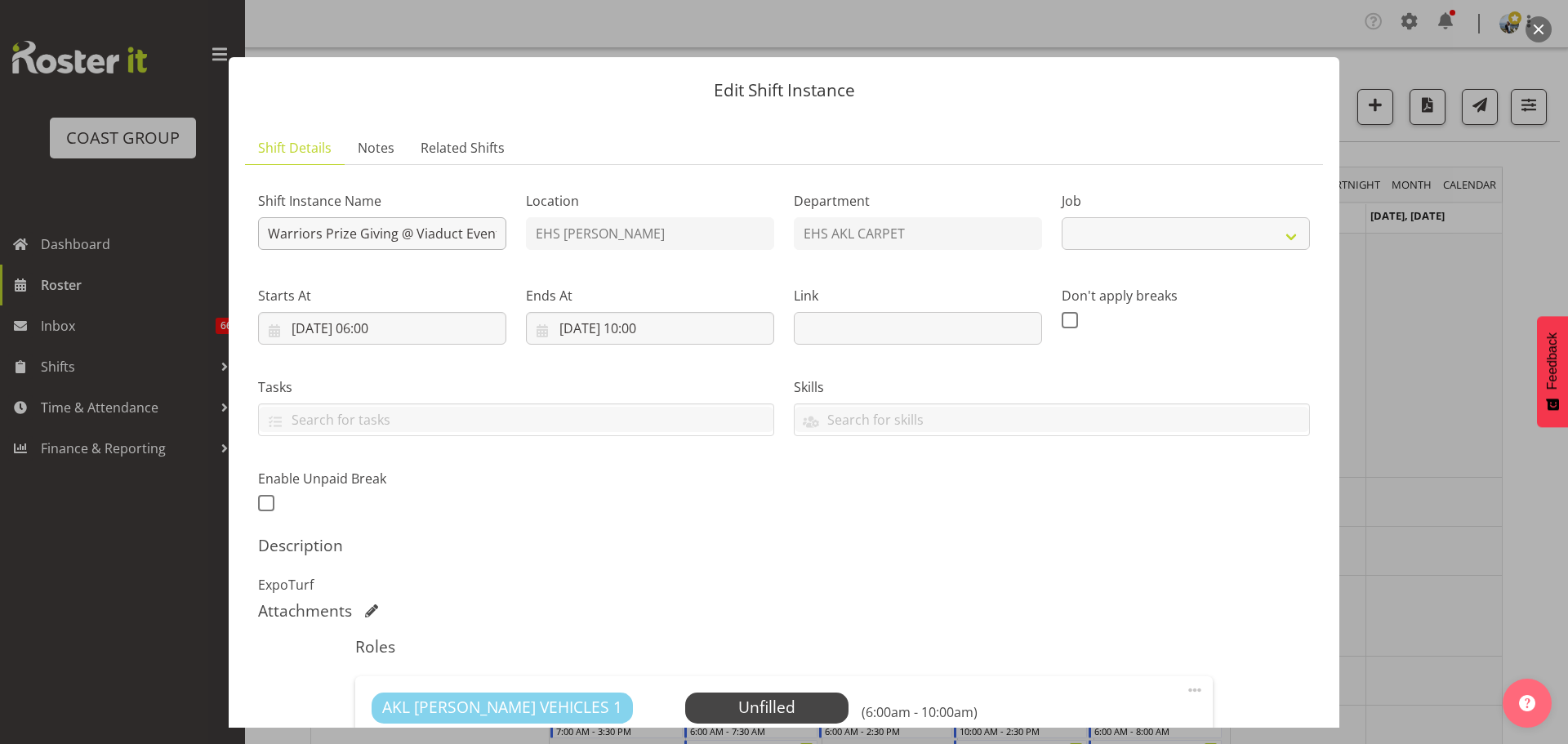
select select "10509"
click at [264, 237] on input "Warriors Prize Giving @ Viaduct Events Centre" at bounding box center [382, 233] width 248 height 32
type input "LIFT @ PM: Warriors Prize Giving @ Viaduct Events Centre"
click at [332, 336] on input "17/09/2025, 06:00" at bounding box center [382, 328] width 248 height 32
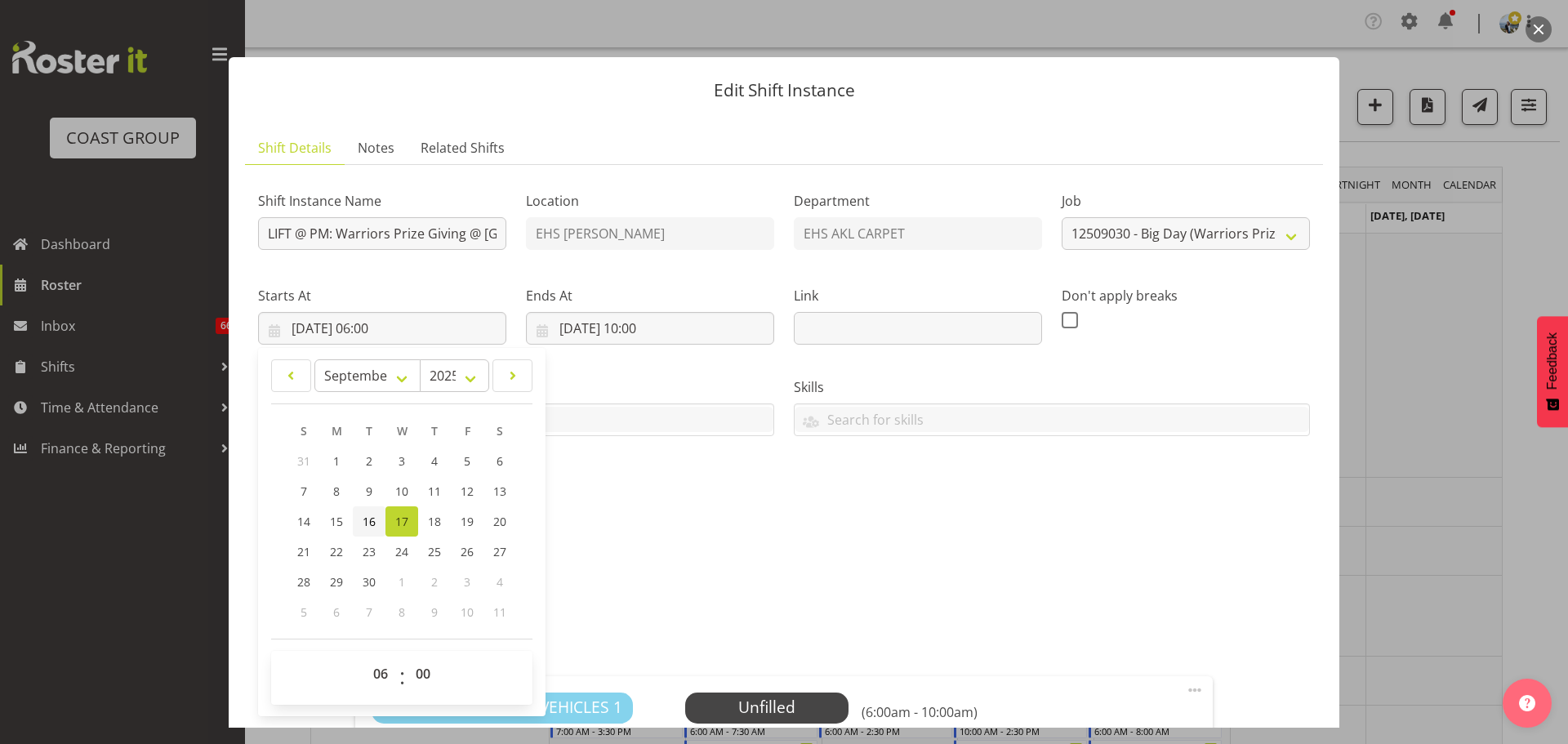
click at [371, 524] on span "16" at bounding box center [369, 521] width 13 height 15
type input "16/09/2025, 06:00"
click at [380, 675] on select "00 01 02 03 04 05 06 07 08 09 10 11 12 13 14 15 16 17 18 19 20 21 22 23" at bounding box center [382, 674] width 37 height 32
select select "22"
click at [364, 658] on select "00 01 02 03 04 05 06 07 08 09 10 11 12 13 14 15 16 17 18 19 20 21 22 23" at bounding box center [382, 674] width 37 height 32
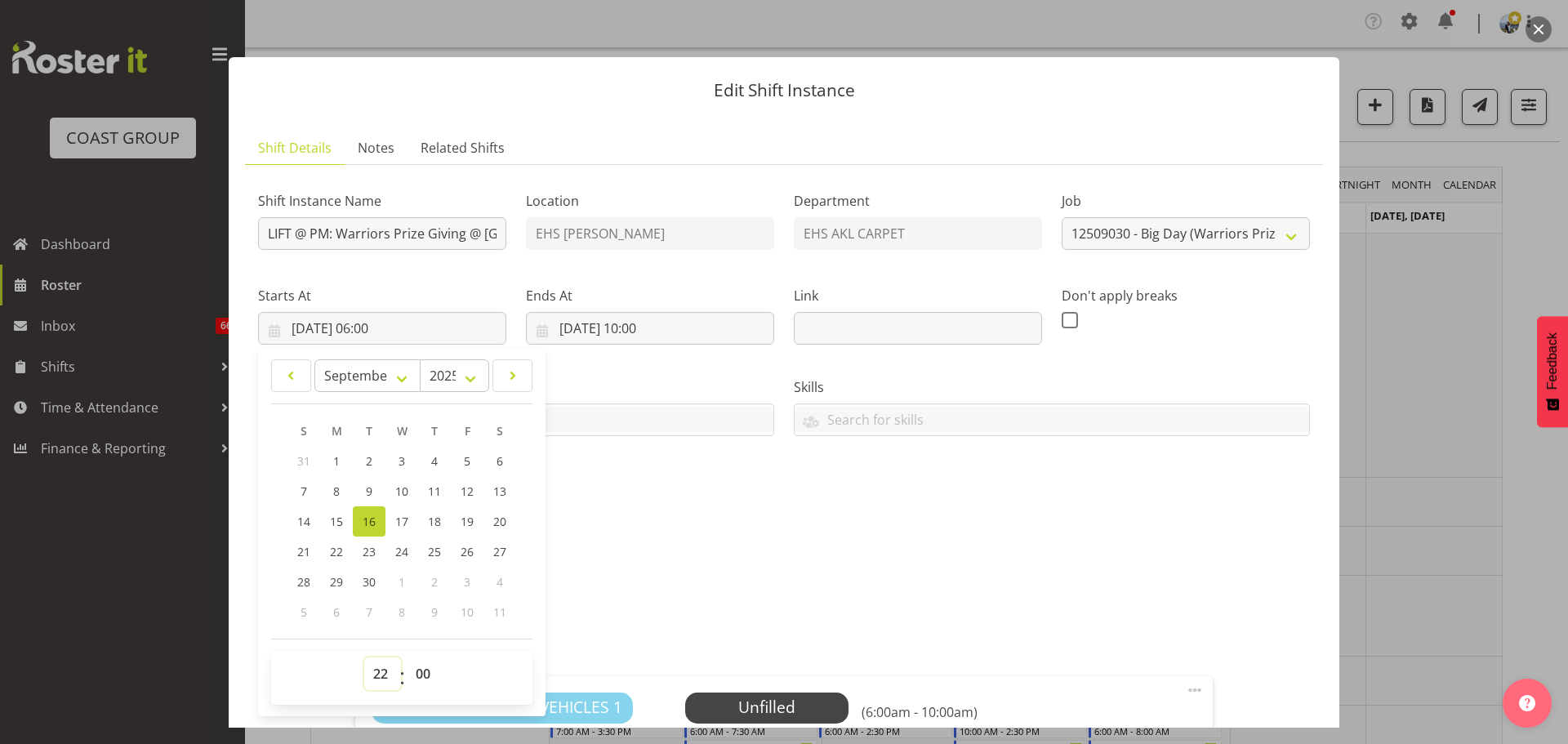
type input "16/09/2025, 22:00"
click at [648, 330] on input "17/09/2025, 10:00" at bounding box center [650, 328] width 248 height 32
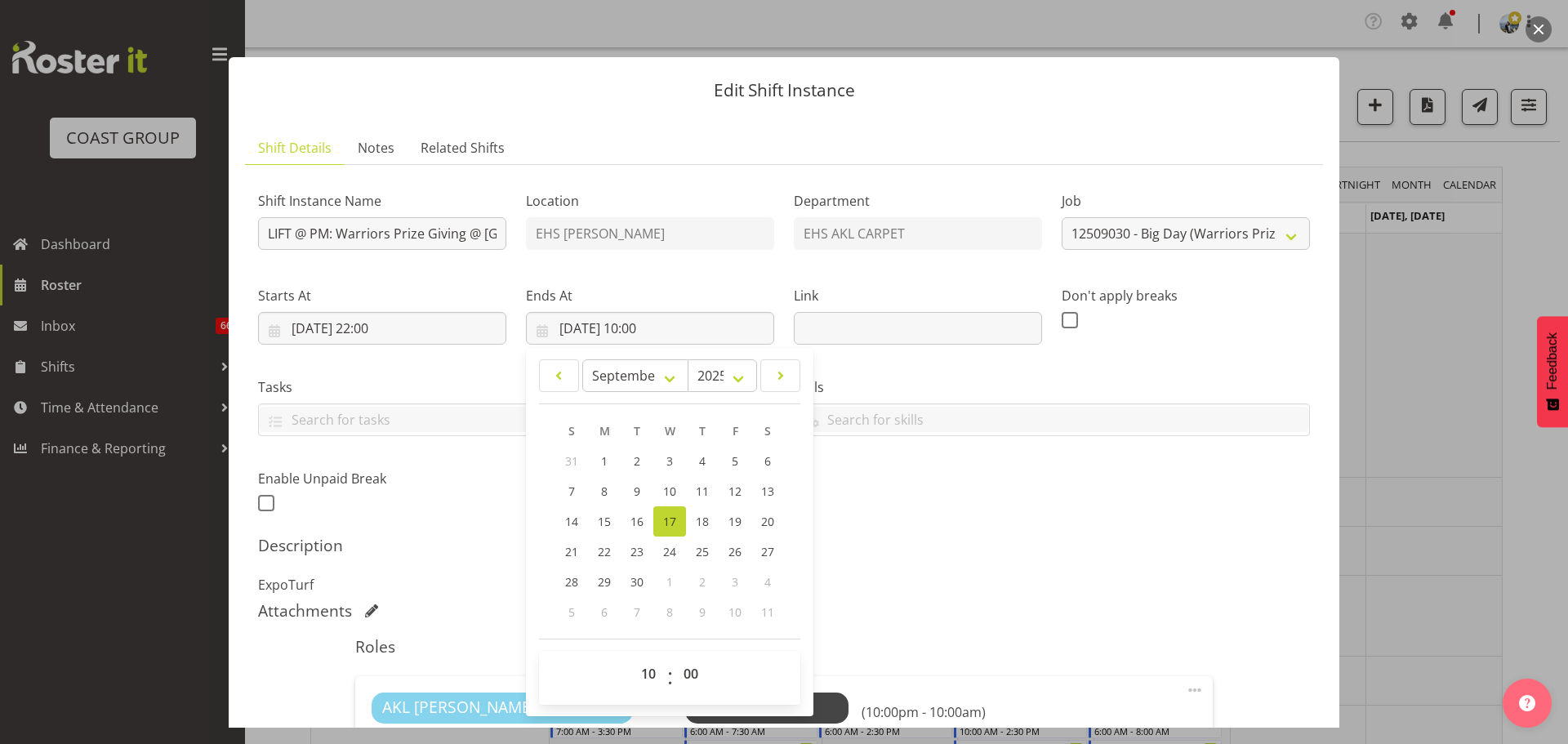
click at [646, 656] on div "00 01 02 03 04 05 06 07 08 09 10 11 12 13 14 15 16 17 18 19 20 21 22 23 : 00 01…" at bounding box center [669, 677] width 261 height 54
click at [646, 660] on select "00 01 02 03 04 05 06 07 08 09 10 11 12 13 14 15 16 17 18 19 20 21 22 23" at bounding box center [650, 674] width 37 height 32
select select "2"
click at [632, 658] on select "00 01 02 03 04 05 06 07 08 09 10 11 12 13 14 15 16 17 18 19 20 21 22 23" at bounding box center [650, 674] width 37 height 32
type input "17/09/2025, 02:00"
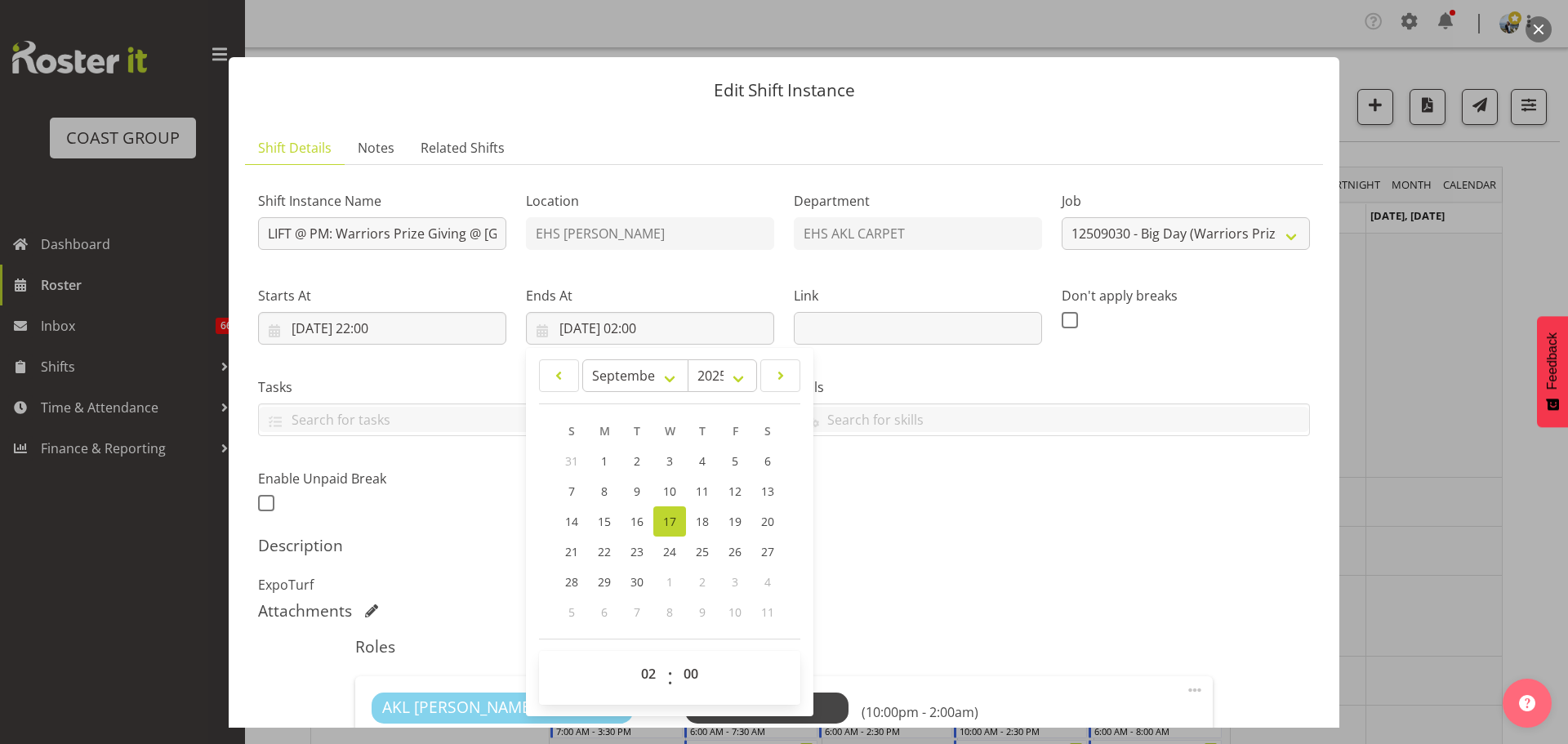
click at [990, 445] on div "Skills SLP ELECTRICIAN CLASS 2 DRIVER CLASS 4 DRIVER EWP LICENSE (EXP 08/23) FO…" at bounding box center [1051, 400] width 535 height 92
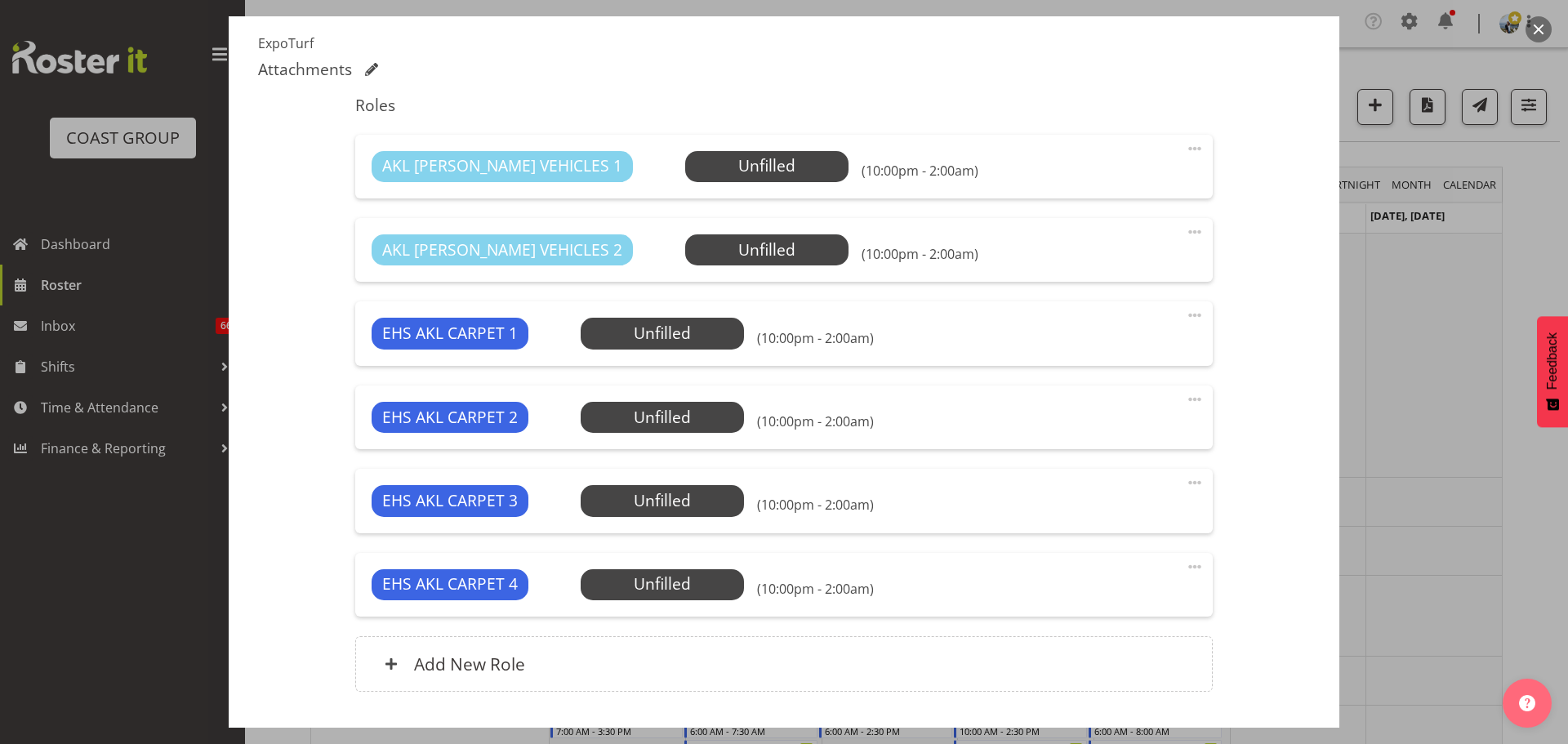
scroll to position [650, 0]
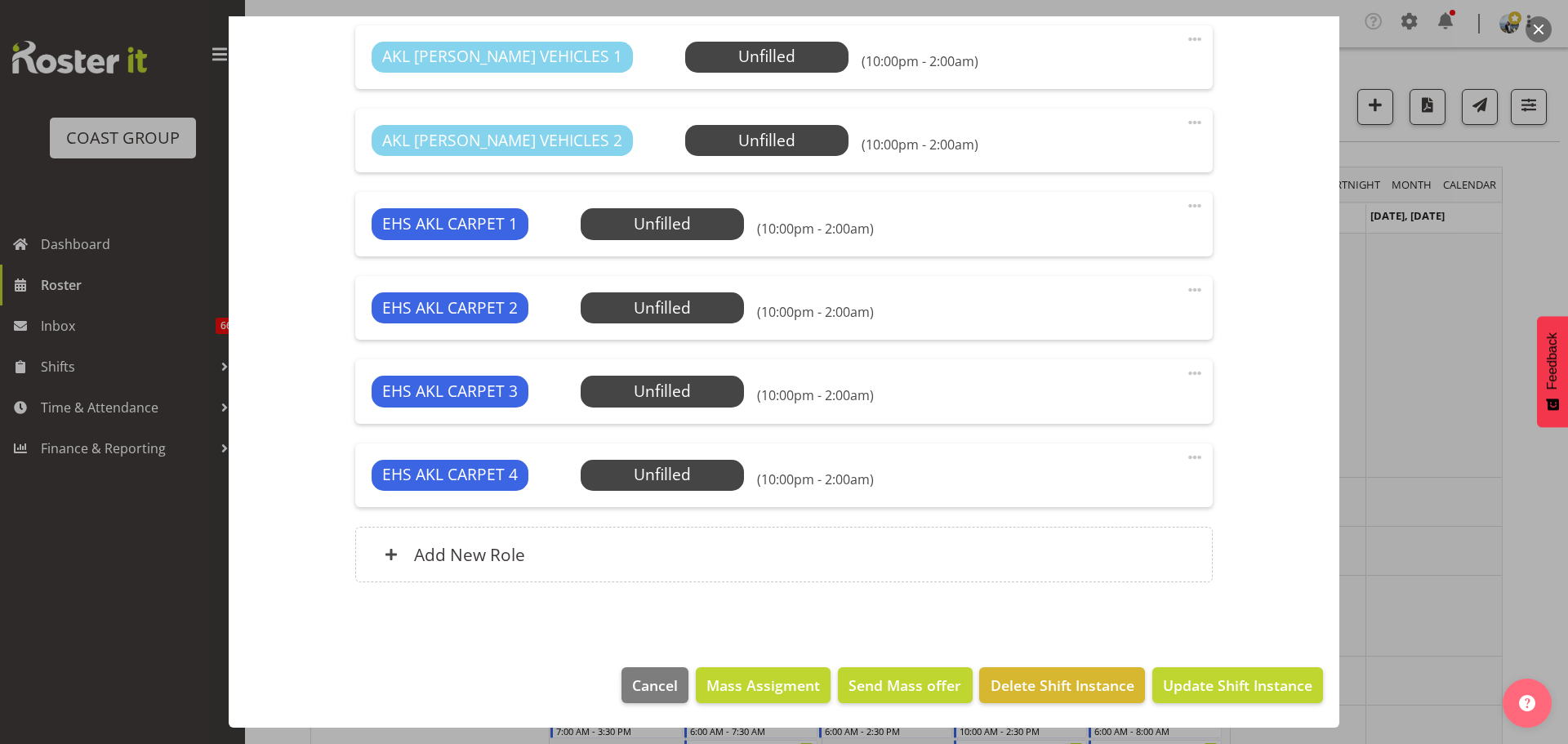
click at [1185, 453] on span at bounding box center [1195, 457] width 20 height 20
click at [1153, 565] on link "Delete" at bounding box center [1125, 555] width 157 height 30
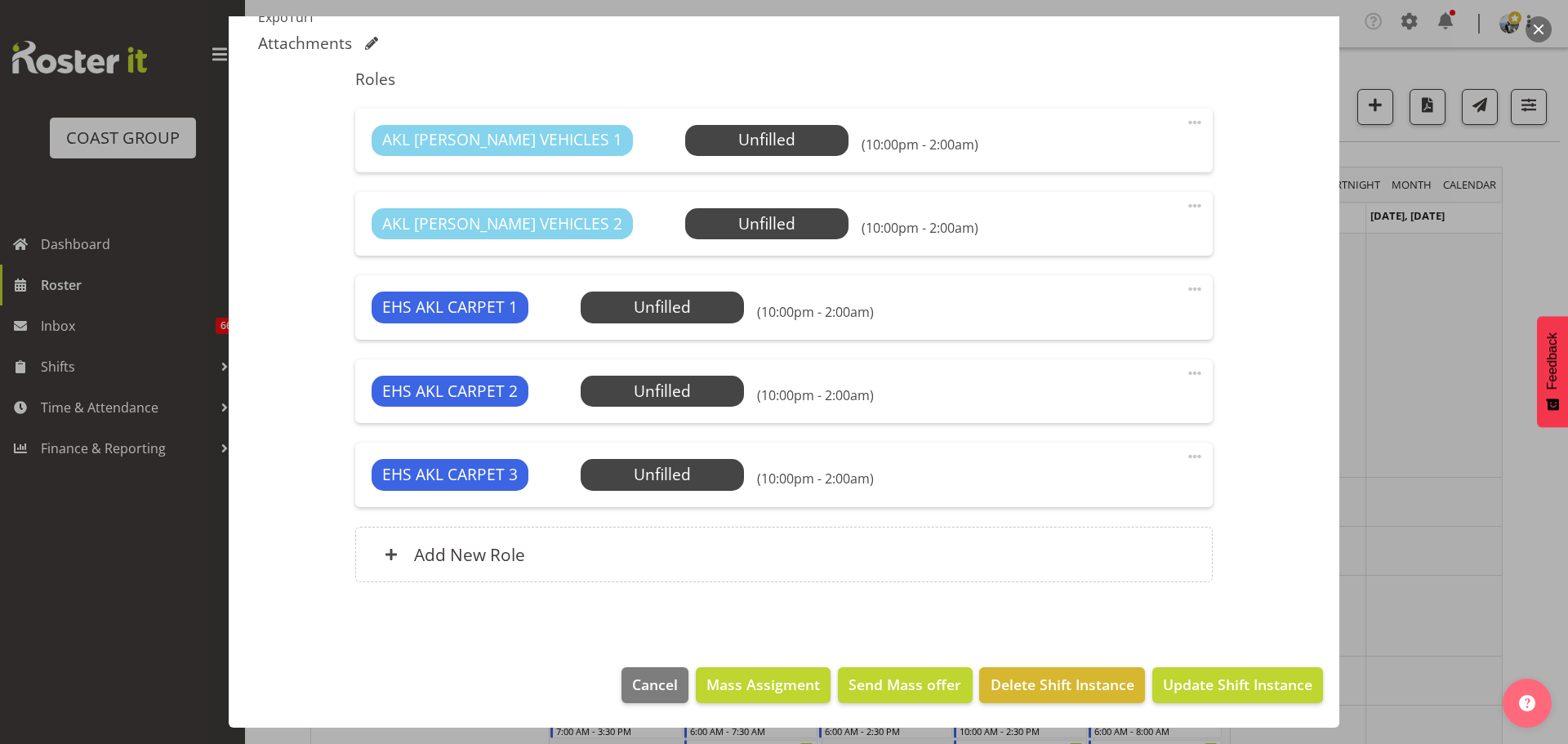
scroll to position [568, 0]
click at [1233, 689] on span "Update Shift Instance" at bounding box center [1237, 685] width 149 height 22
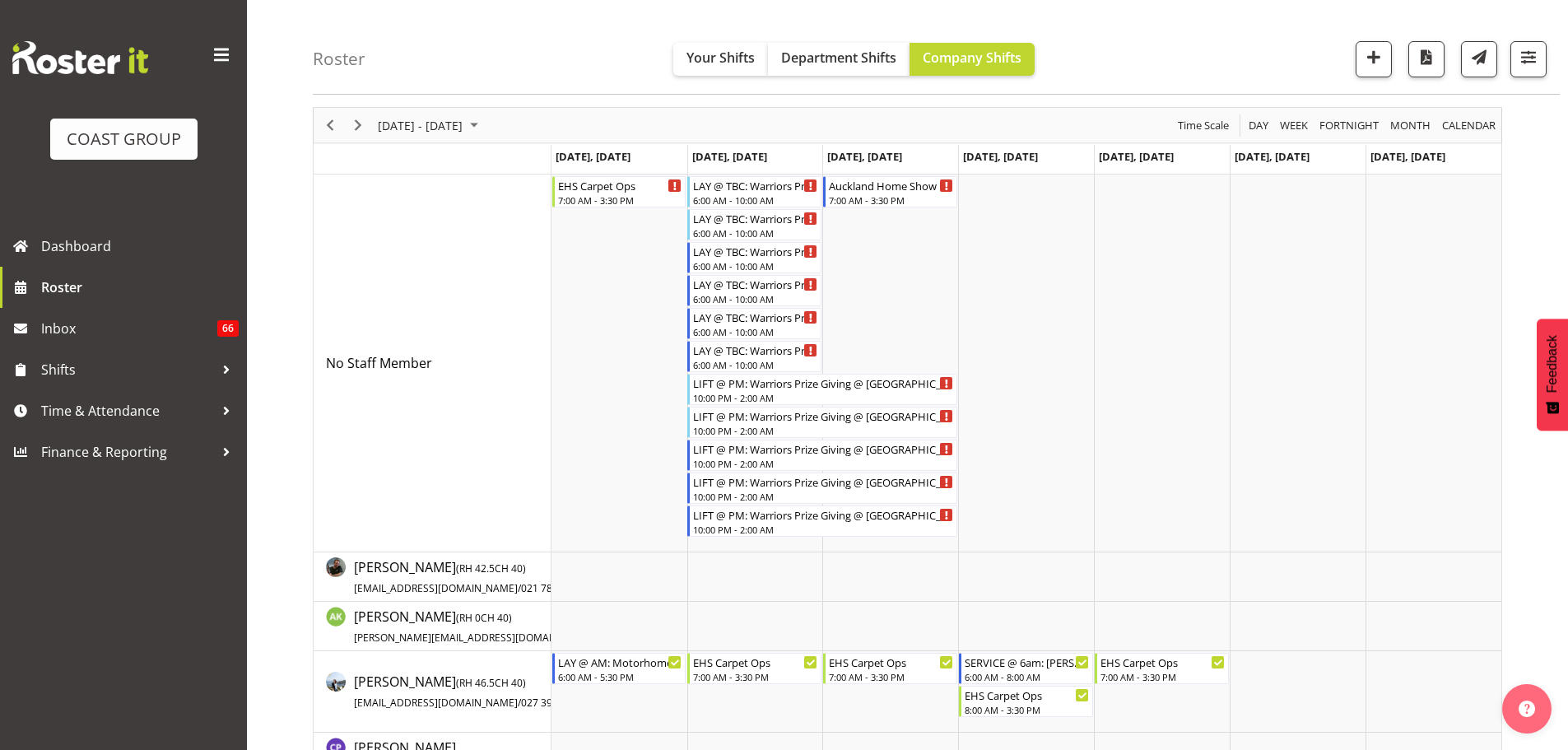
scroll to position [0, 0]
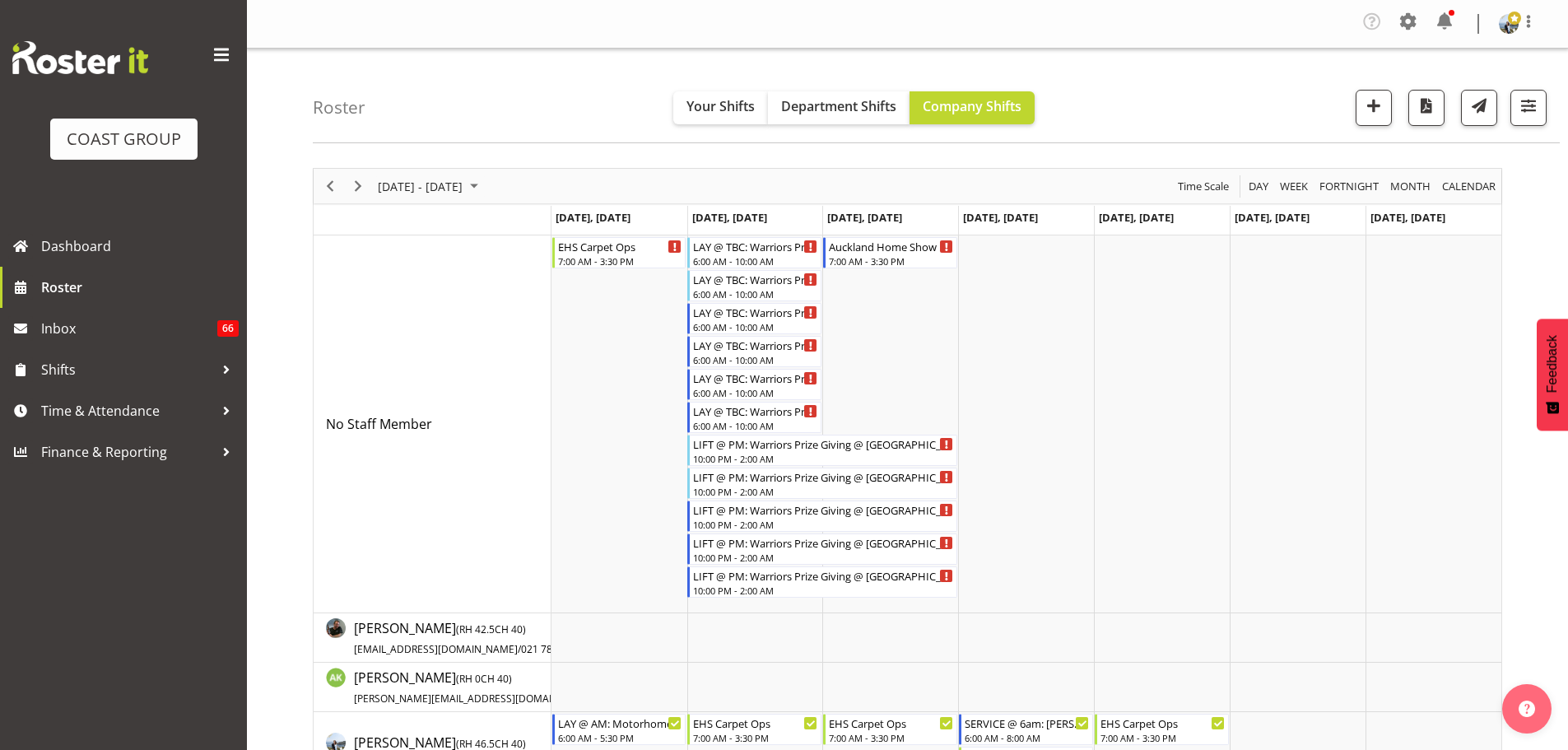
click at [434, 197] on div "September 15 - 21, 2025" at bounding box center [430, 186] width 116 height 34
click at [521, 219] on span "previous month" at bounding box center [521, 227] width 29 height 30
click at [544, 227] on span "next month" at bounding box center [551, 227] width 29 height 30
click at [442, 280] on span "3" at bounding box center [447, 284] width 24 height 24
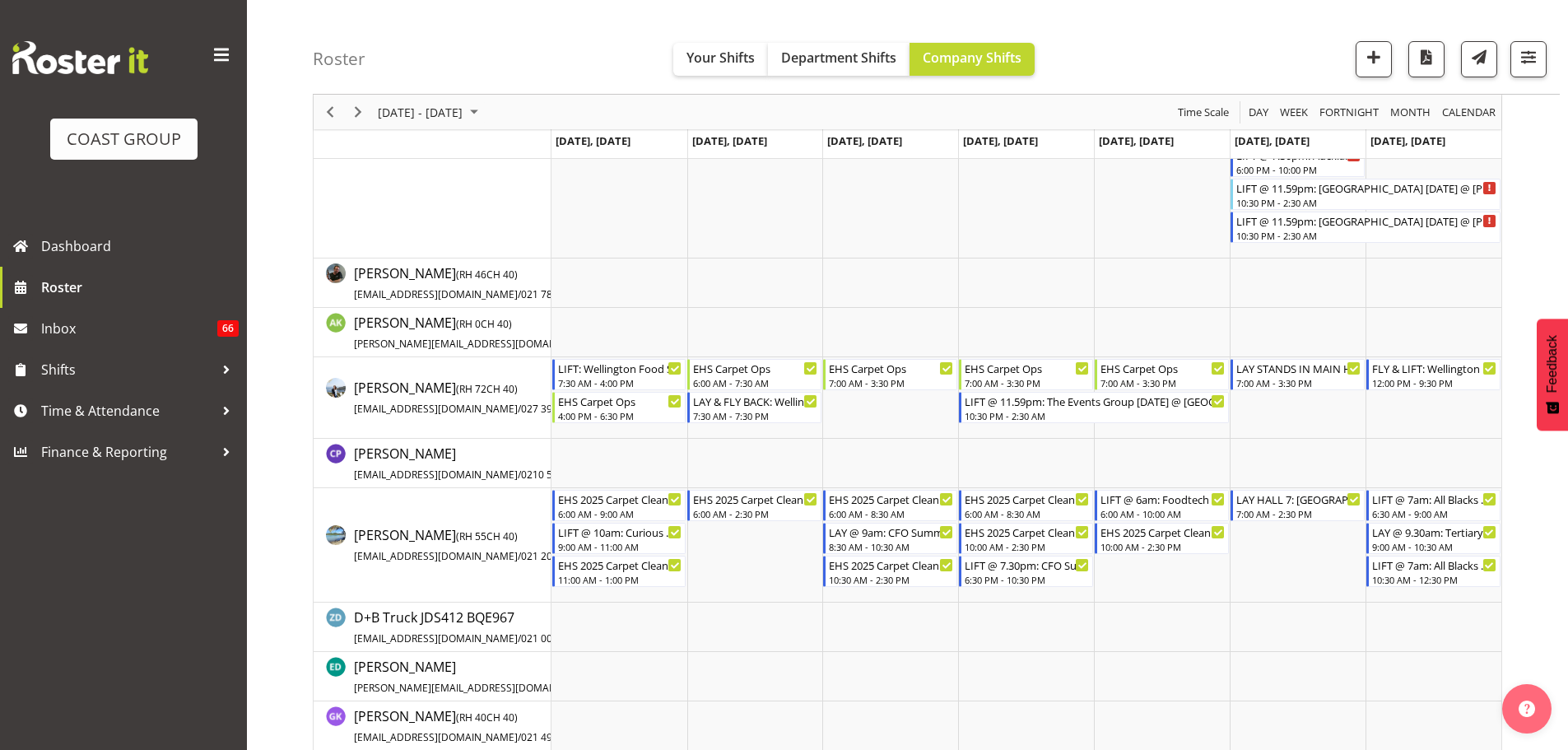
scroll to position [412, 0]
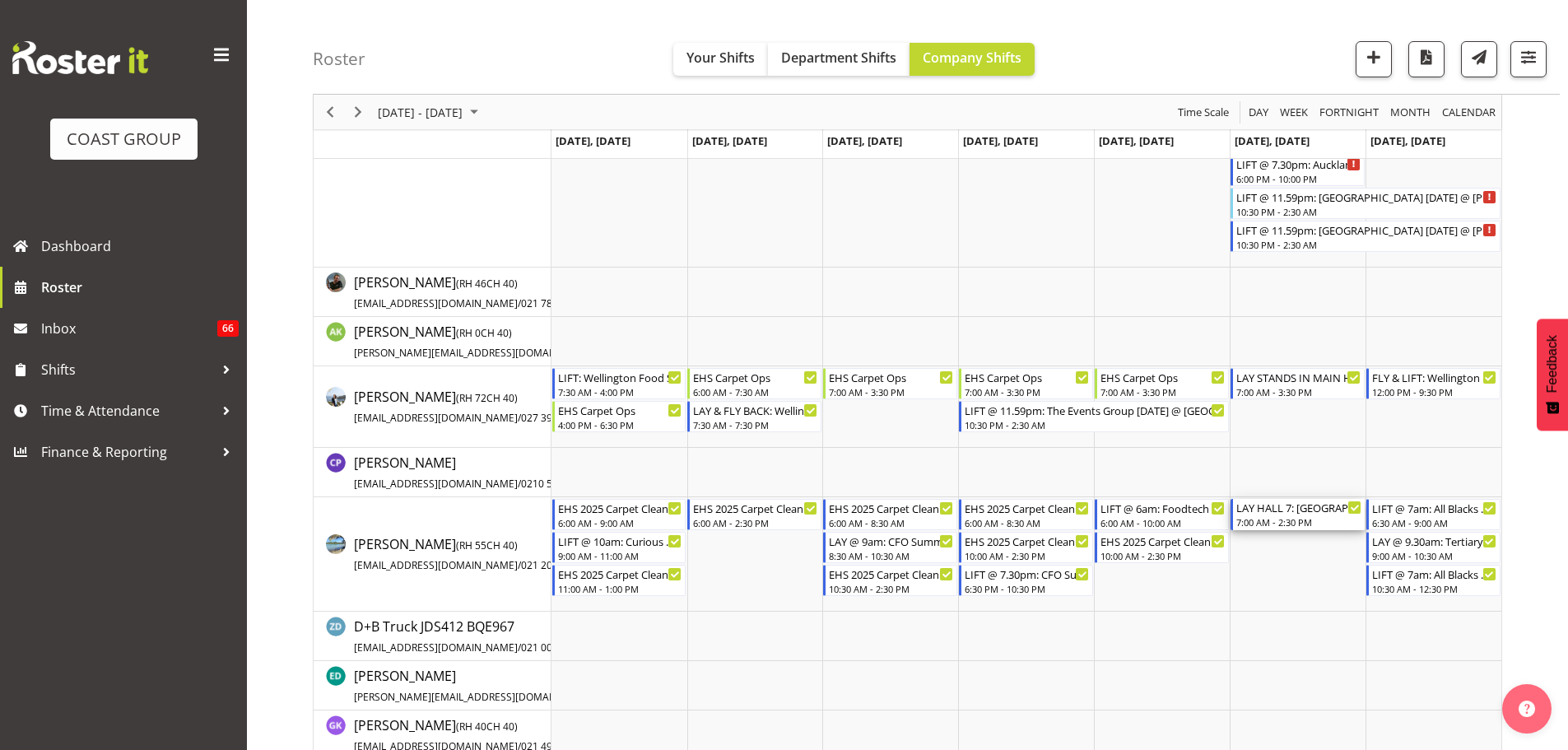
click at [1266, 510] on div "LAY HALL 7: [GEOGRAPHIC_DATA] Home Show 2025 @ [GEOGRAPHIC_DATA]" at bounding box center [1299, 507] width 125 height 16
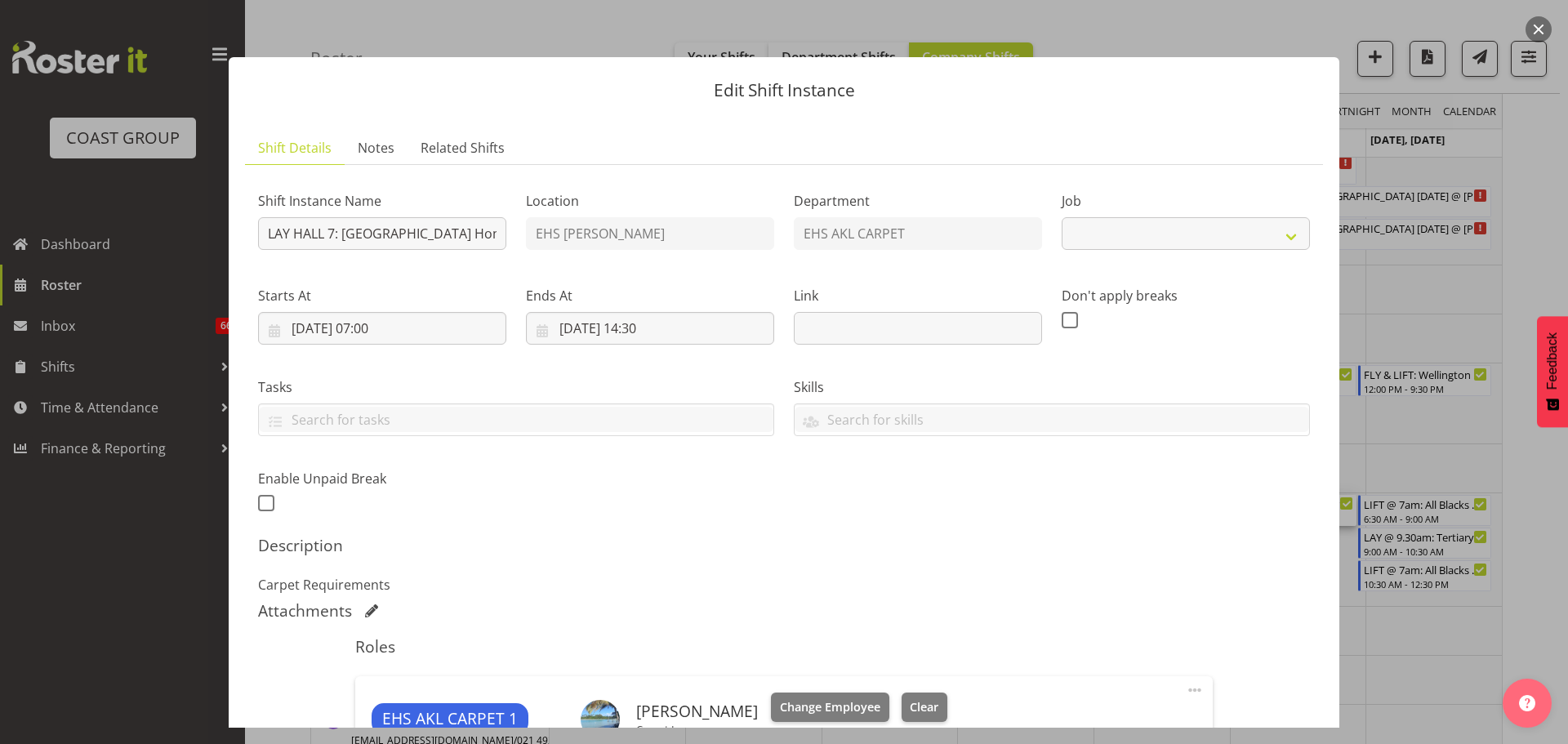
click at [1551, 543] on div at bounding box center [784, 372] width 1568 height 744
select select "9932"
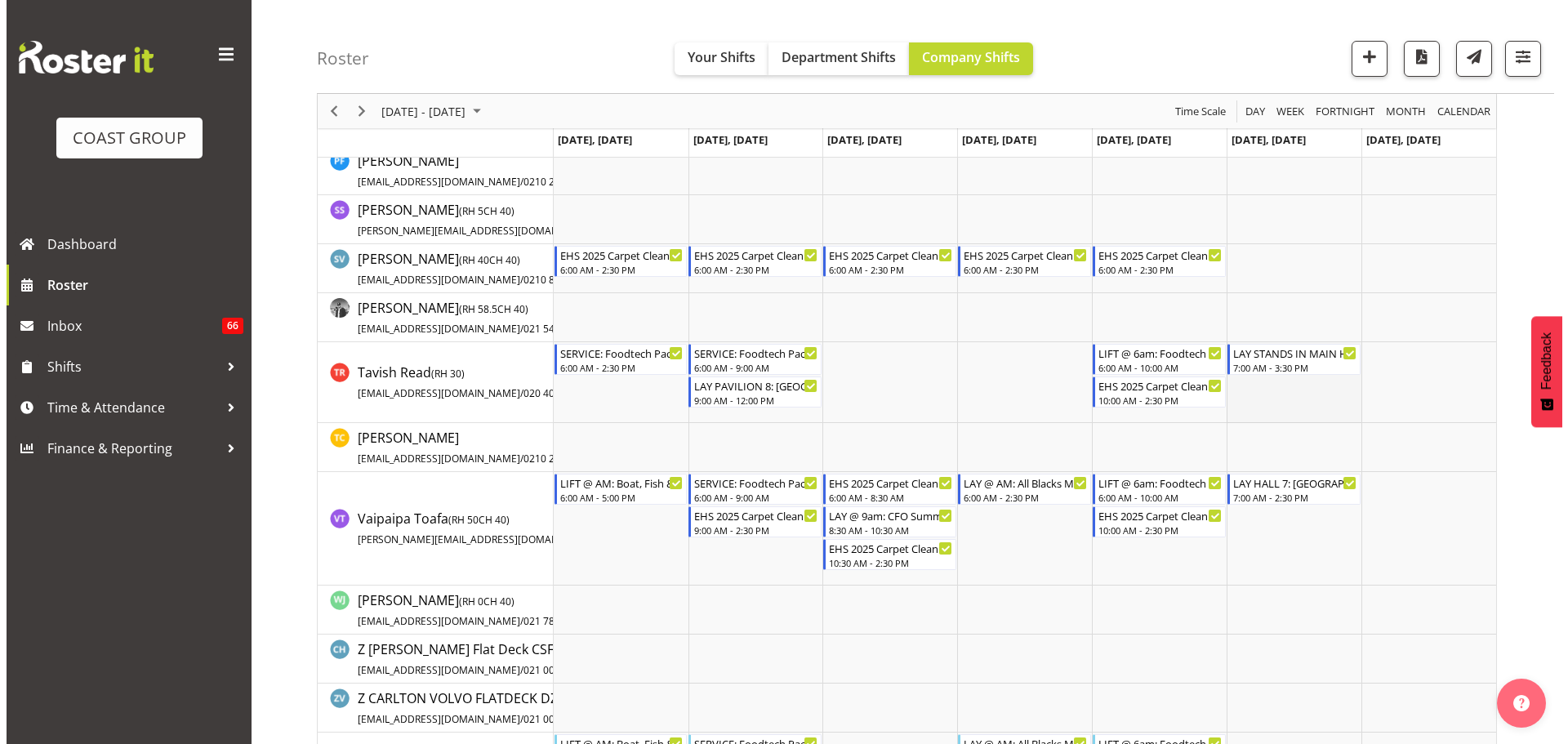
scroll to position [1715, 0]
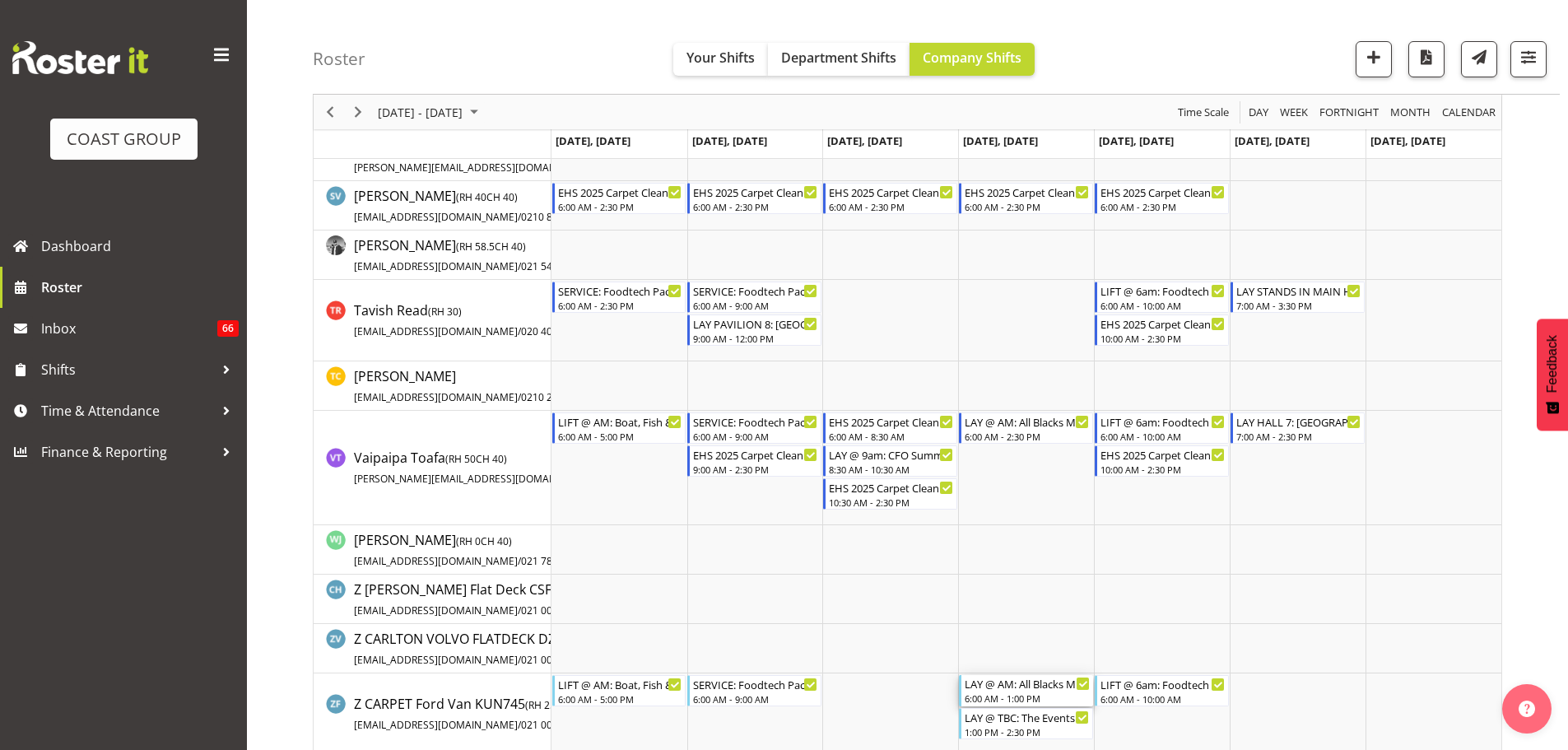
click at [1037, 695] on div "6:00 AM - 1:00 PM" at bounding box center [1027, 697] width 125 height 14
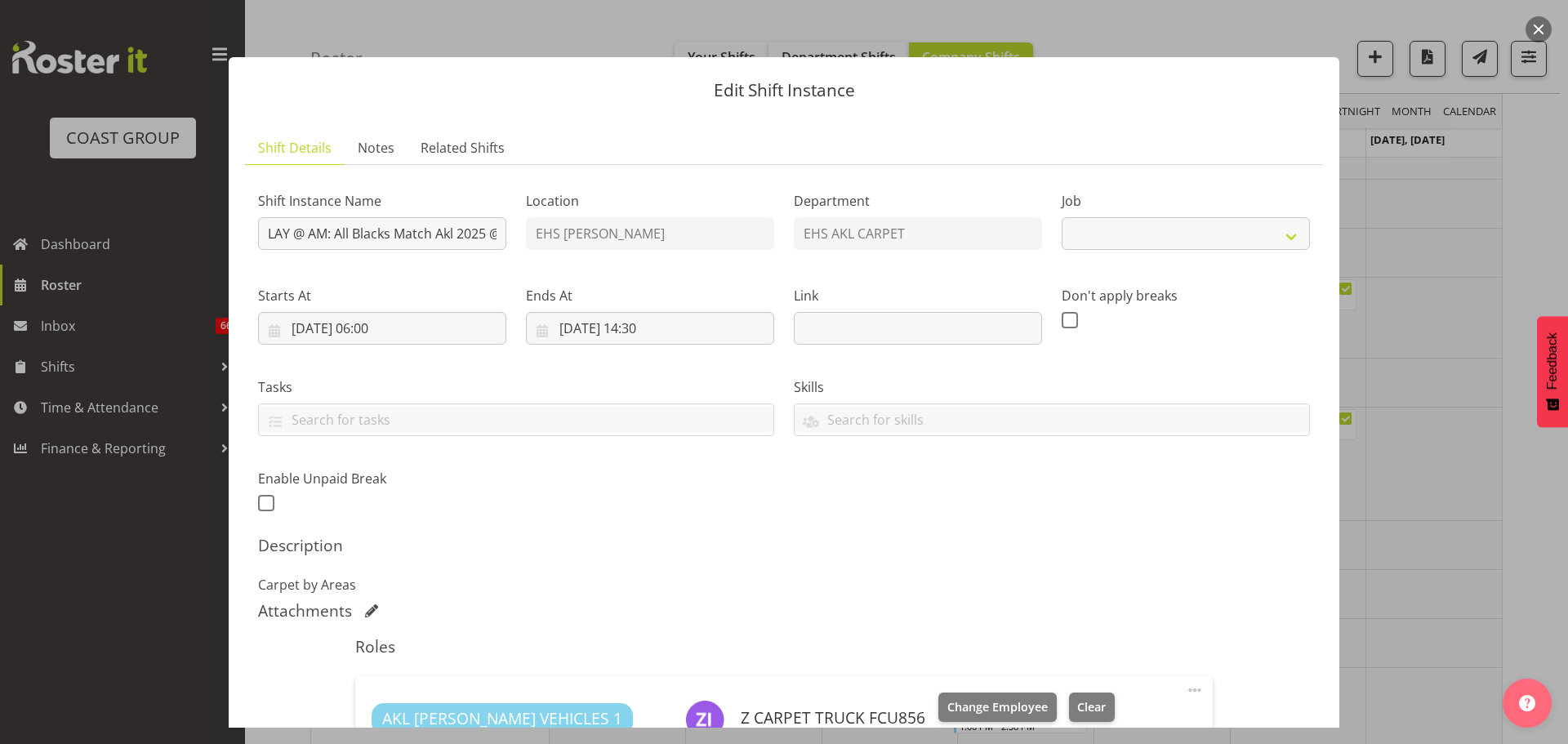
select select "9410"
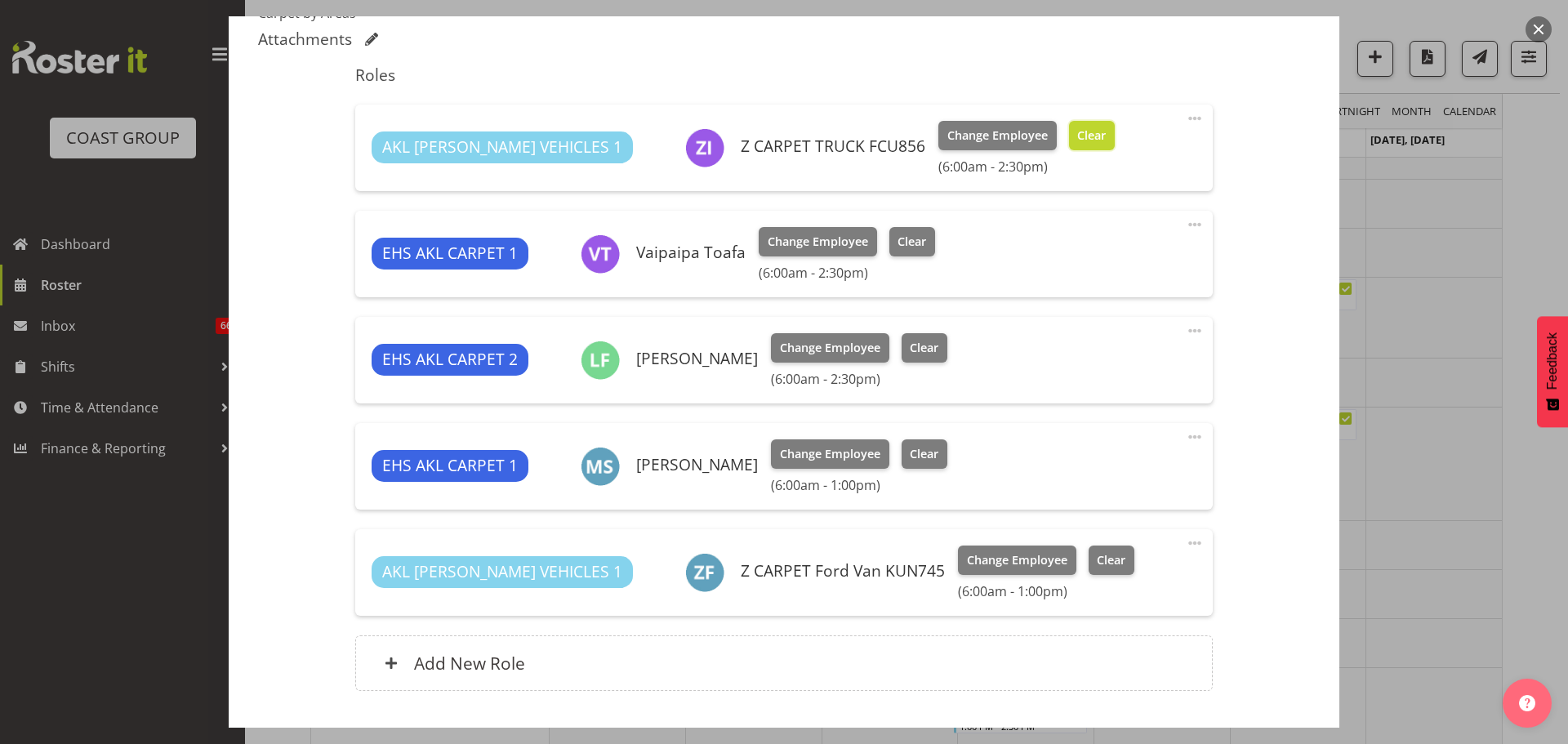
click at [1069, 124] on button "Clear" at bounding box center [1092, 135] width 47 height 30
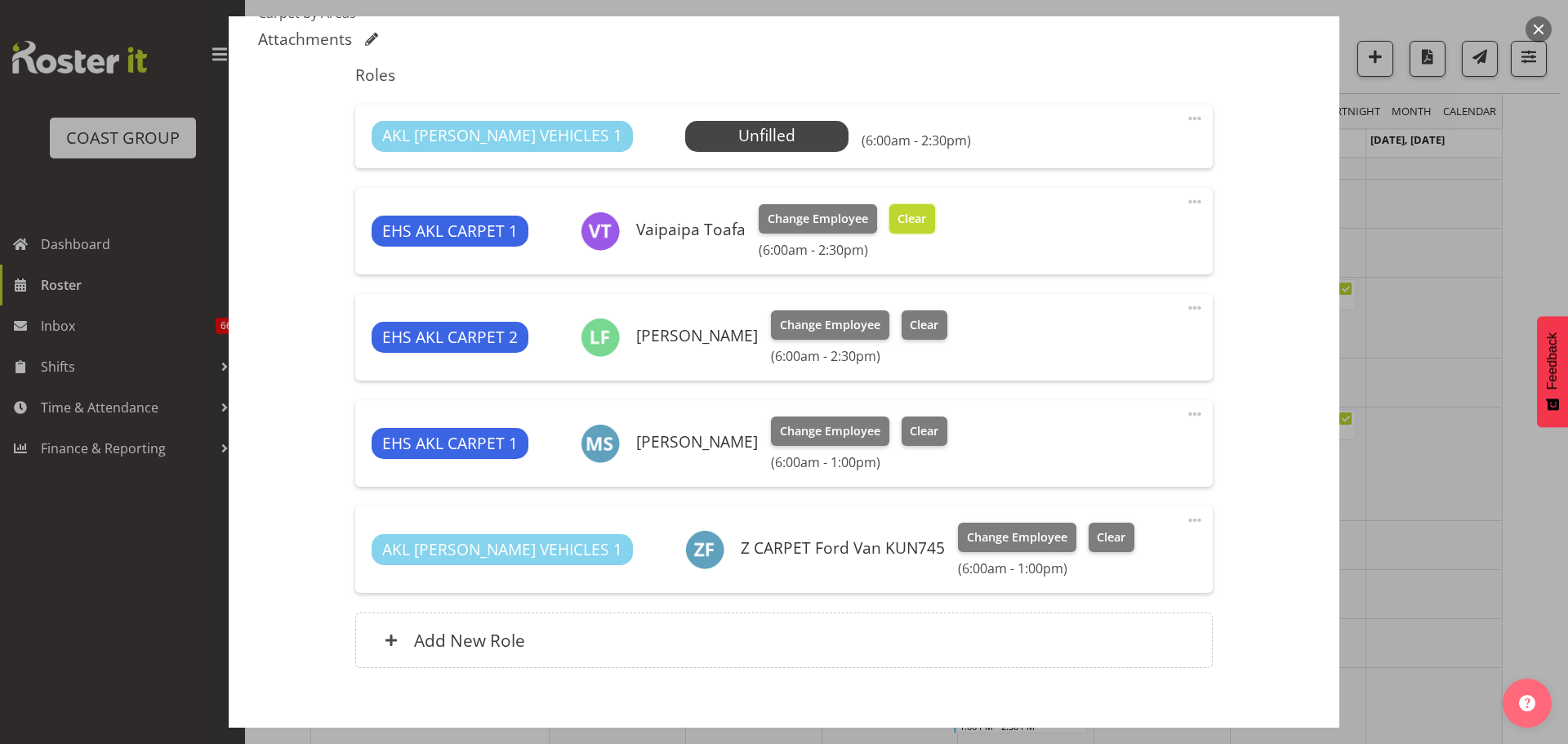
click at [918, 214] on span "Clear" at bounding box center [911, 219] width 29 height 18
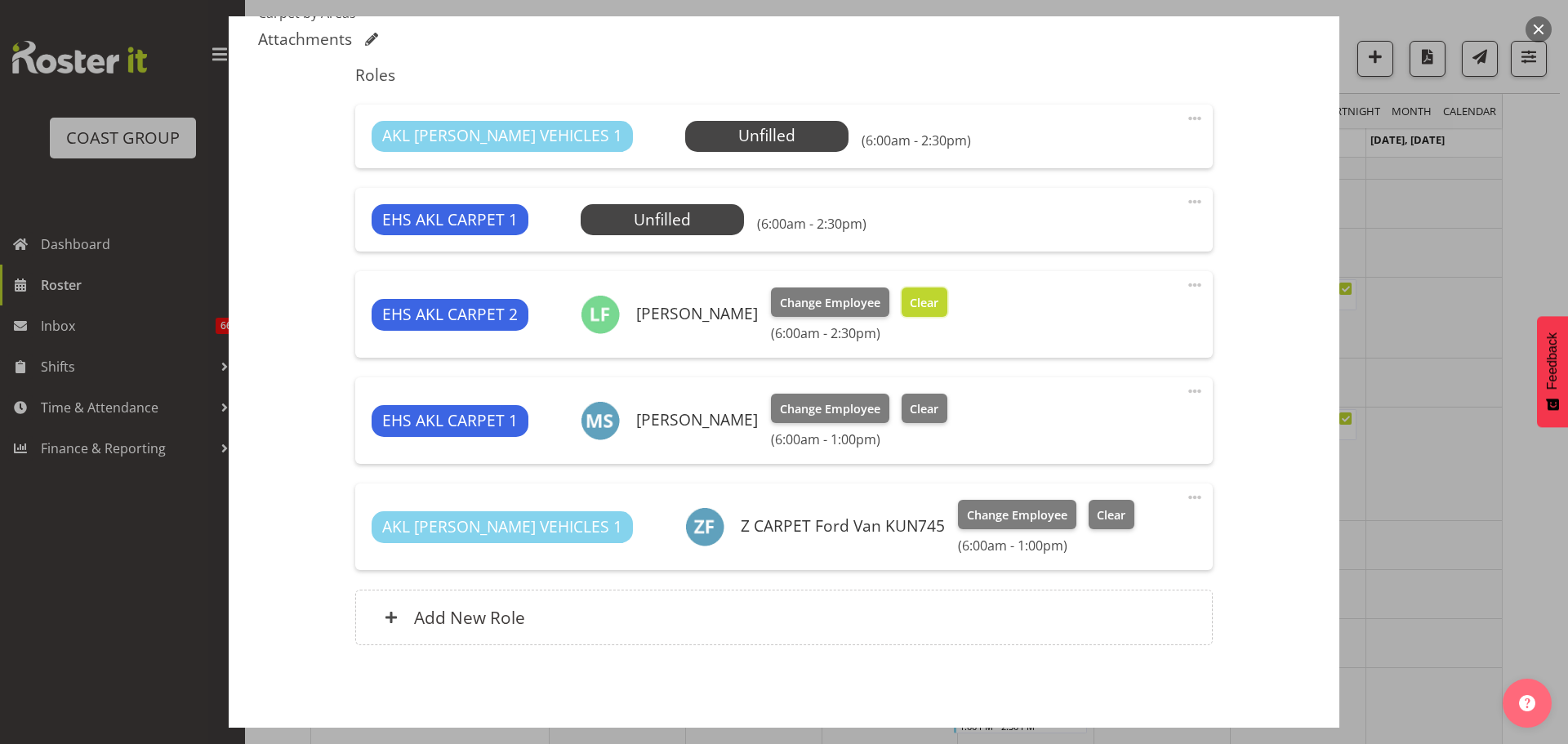
click at [909, 301] on span "Clear" at bounding box center [924, 303] width 29 height 18
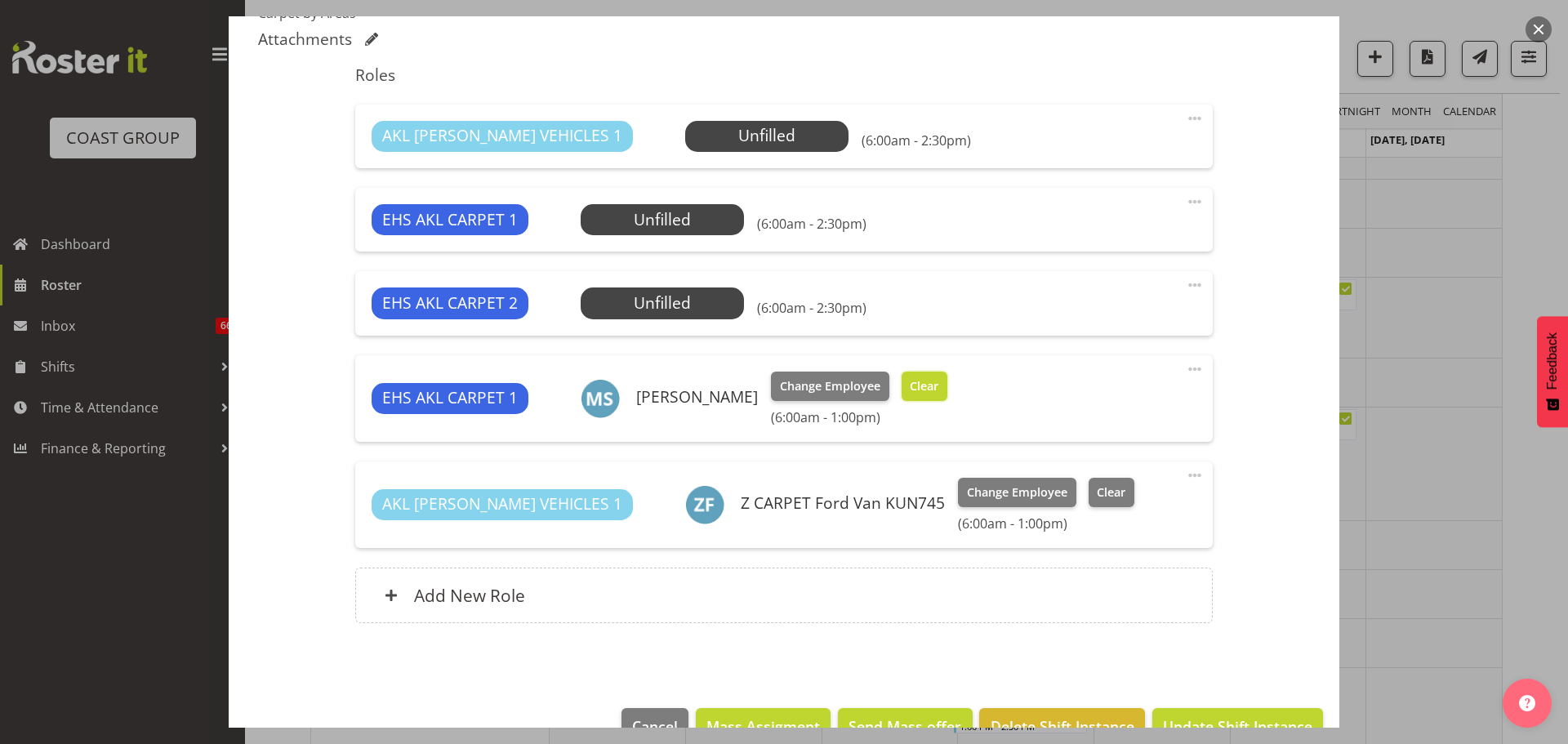
click at [910, 381] on span "Clear" at bounding box center [924, 386] width 29 height 18
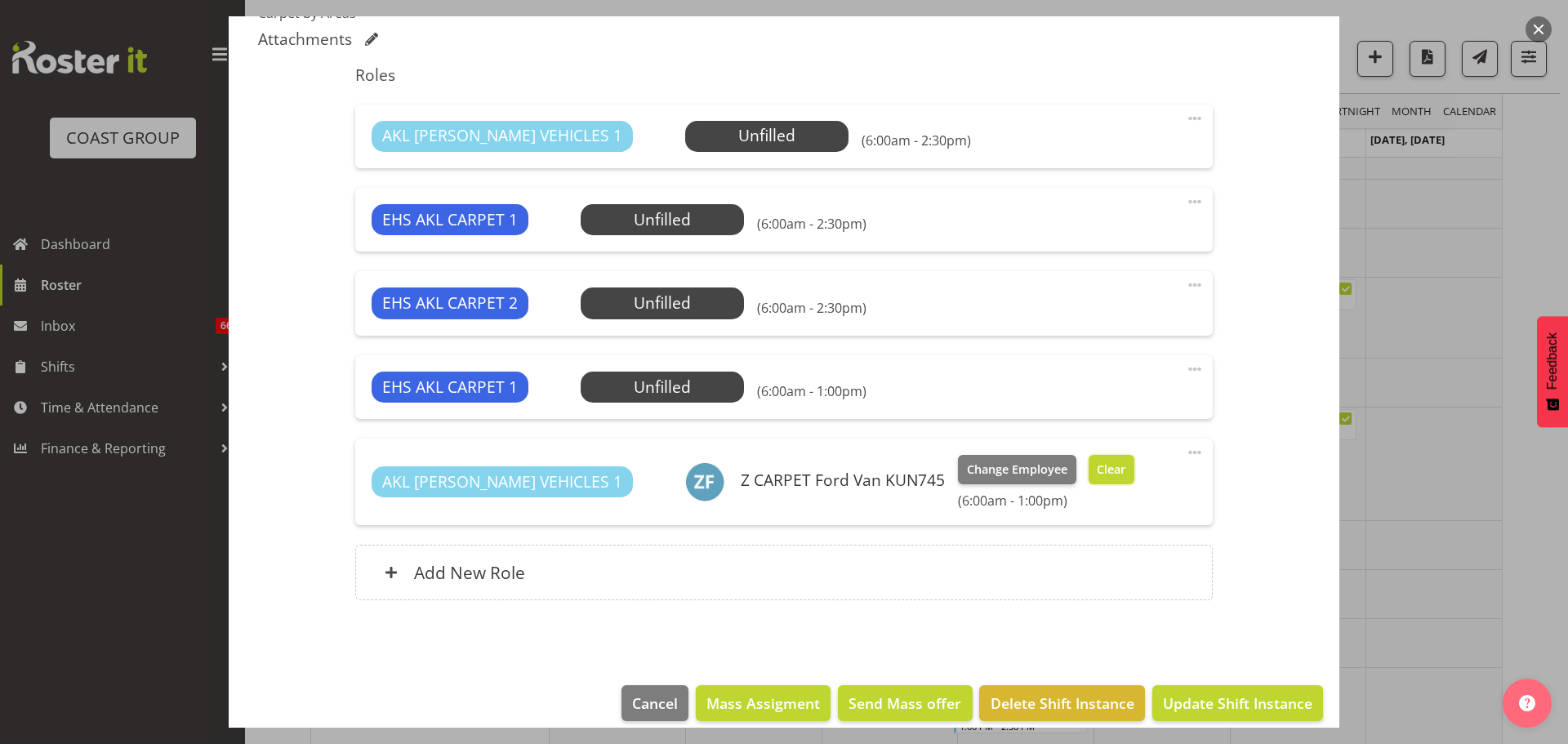
click at [1097, 461] on span "Clear" at bounding box center [1111, 470] width 29 height 18
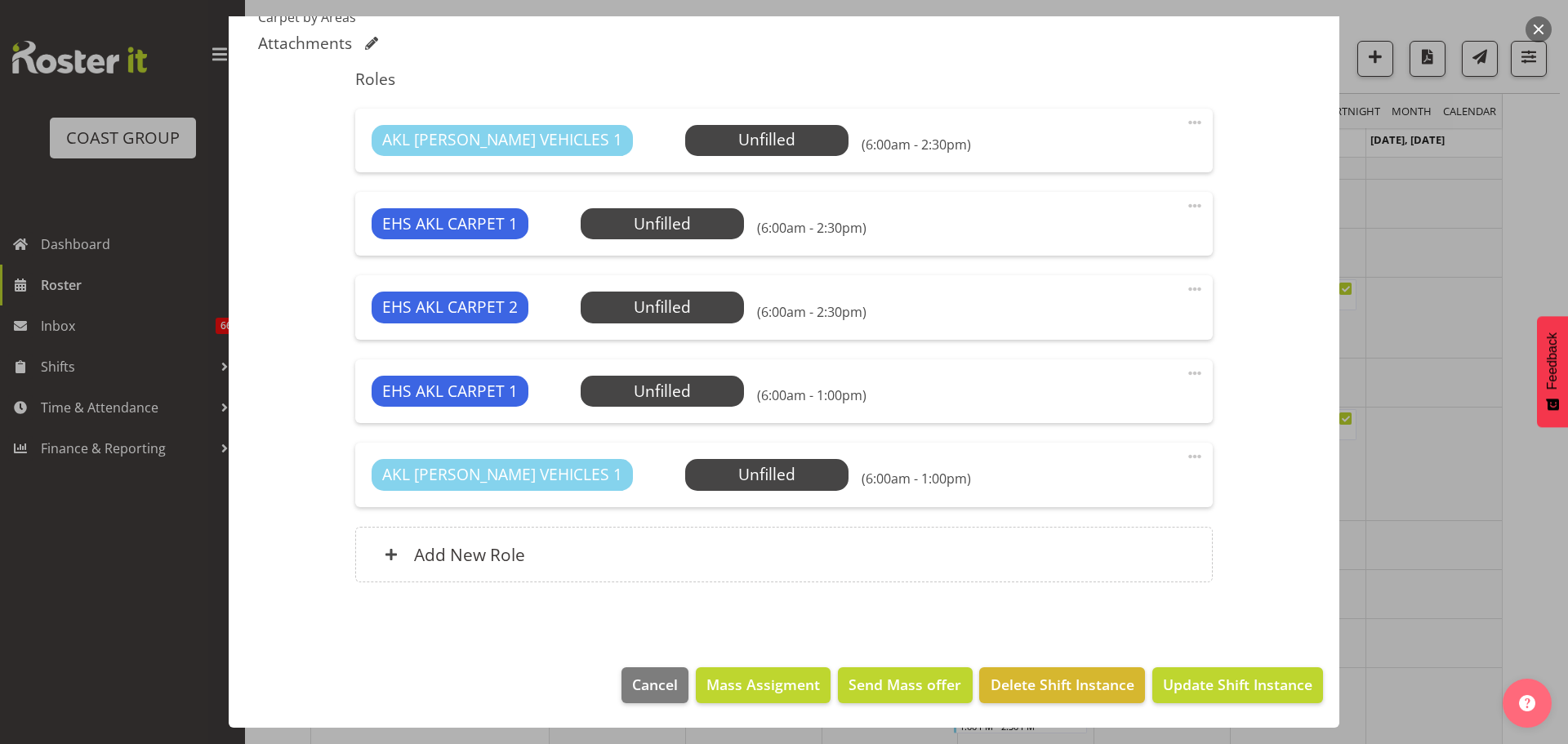
scroll to position [0, 0]
click at [1217, 685] on span "Update Shift Instance" at bounding box center [1237, 685] width 149 height 22
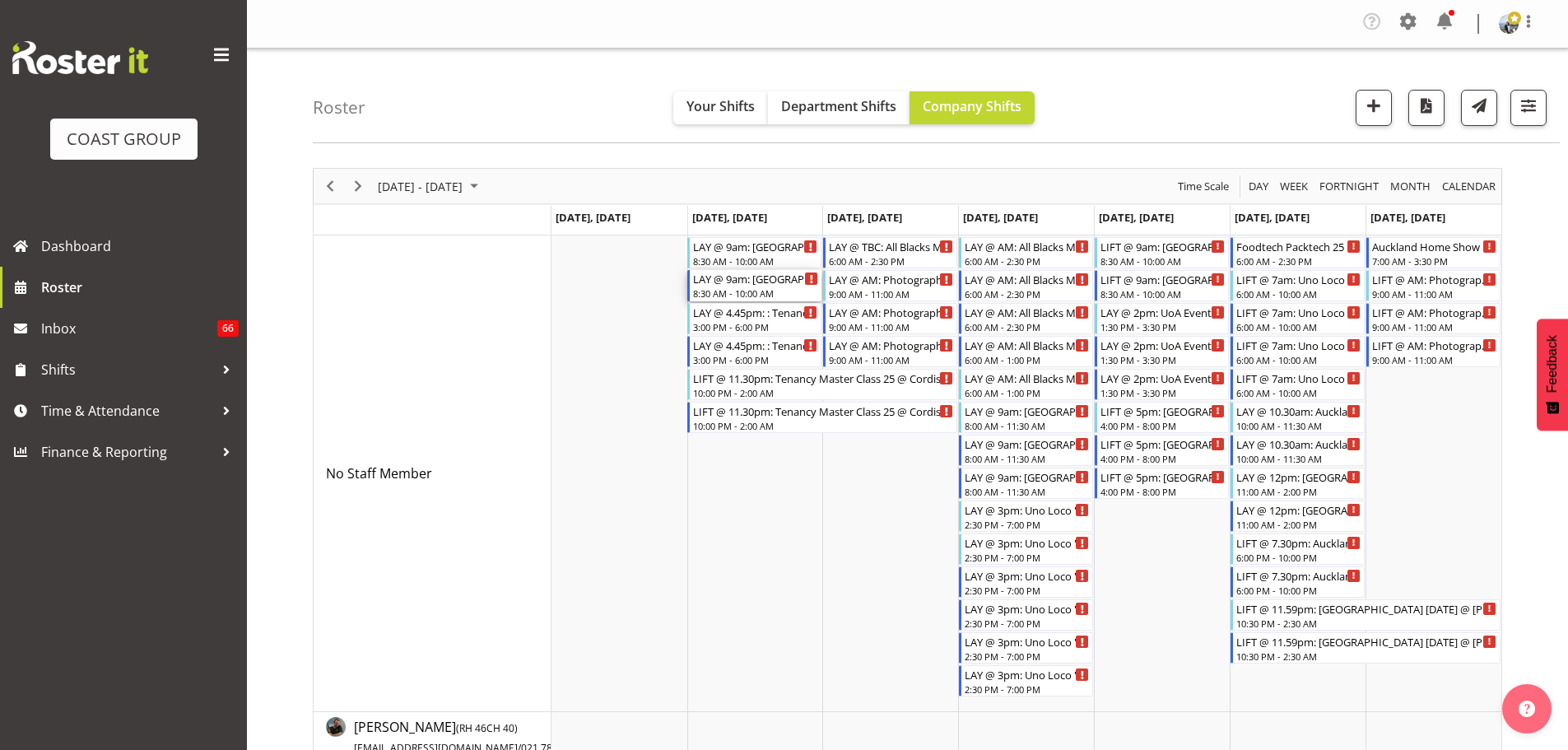
click at [747, 284] on div "LAY @ 9am: Greenhithe School @ Sunnyview Road, Greenhithe" at bounding box center [755, 278] width 125 height 16
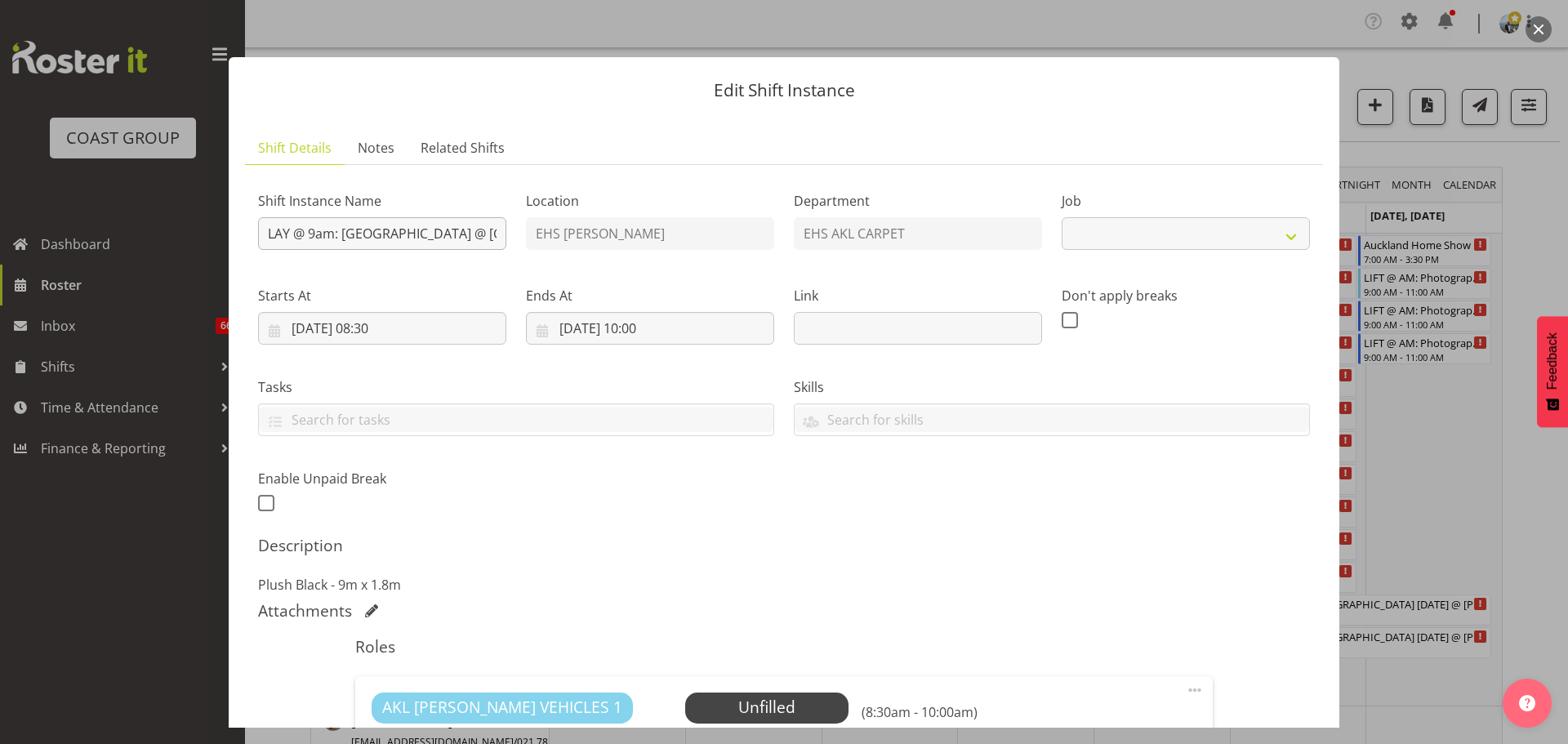
select select "8575"
click at [318, 236] on input "LAY @ 9am: Greenhithe School @ Sunnyview Road, Greenhithe" at bounding box center [382, 233] width 248 height 32
type input "LAY @ 9.30am: [GEOGRAPHIC_DATA] @ [GEOGRAPHIC_DATA]"
click at [659, 332] on input "02/09/2025, 10:00" at bounding box center [650, 328] width 248 height 32
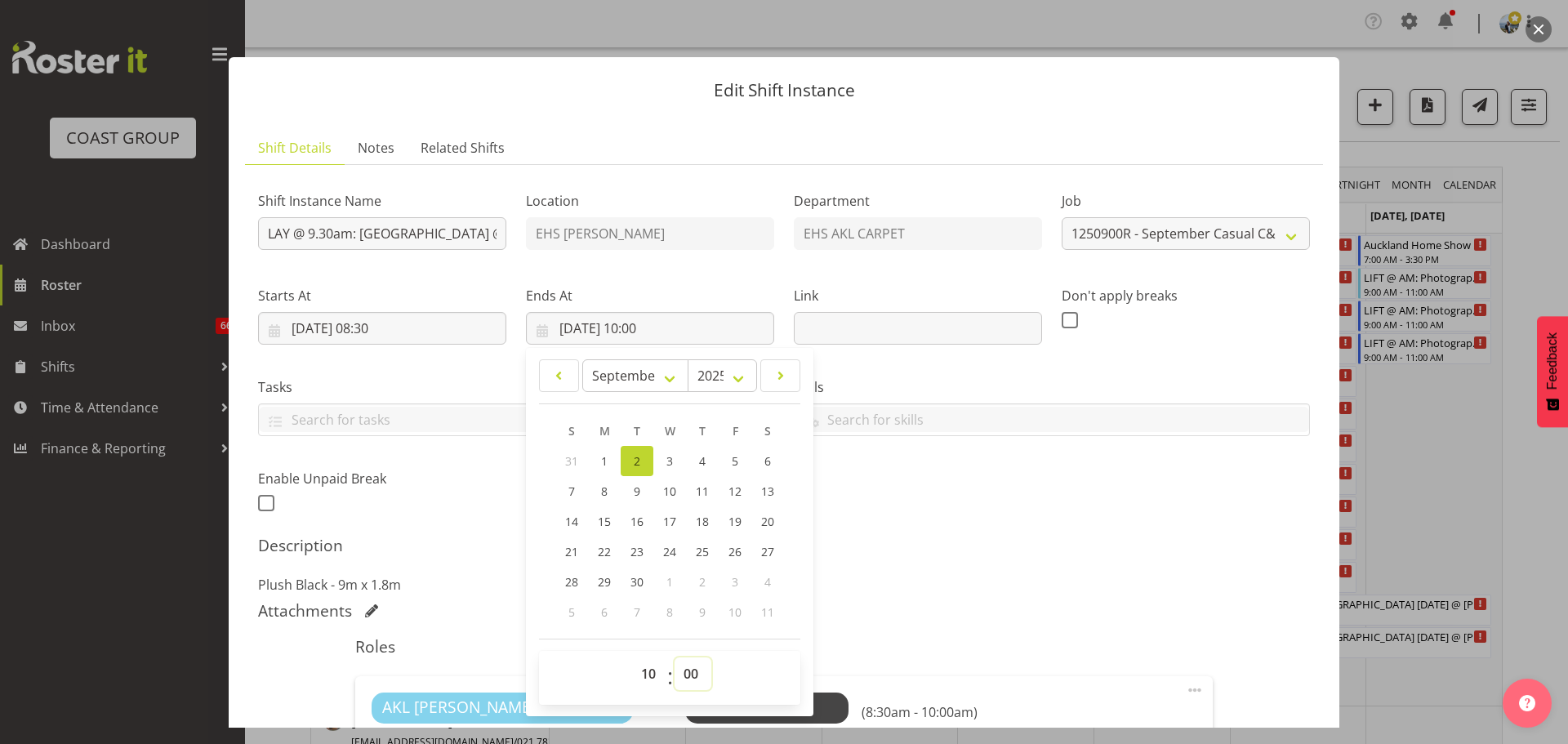
click at [686, 676] on select "00 01 02 03 04 05 06 07 08 09 10 11 12 13 14 15 16 17 18 19 20 21 22 23 24 25 2…" at bounding box center [693, 674] width 37 height 32
select select "30"
type input "02/09/2025, 10:30"
click at [1002, 596] on div "Shift Instance Name LAY @ 9.30am: Greenhithe School @ Sunnyview Road, Greenhith…" at bounding box center [784, 548] width 1052 height 740
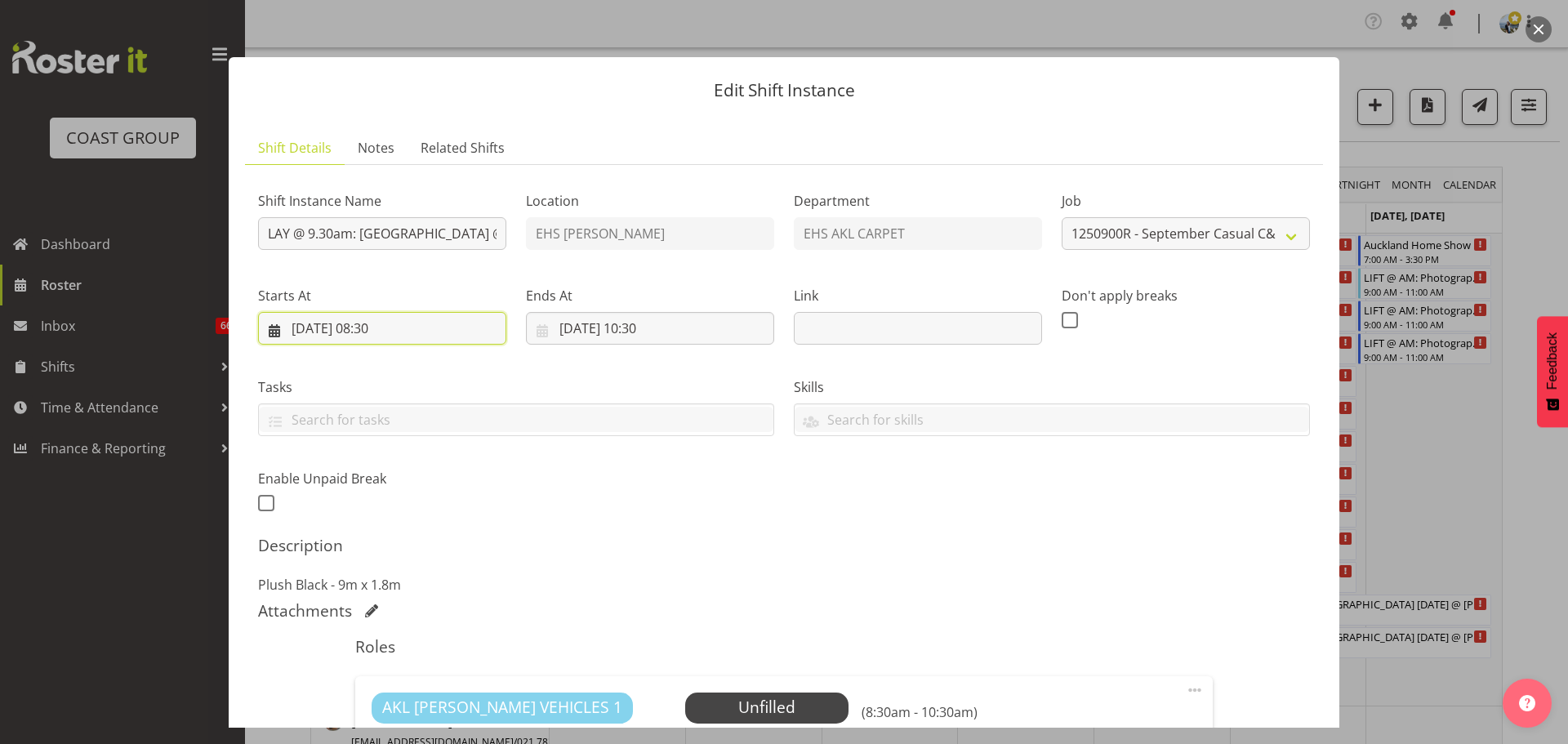
click at [388, 330] on input "02/09/2025, 08:30" at bounding box center [382, 328] width 248 height 32
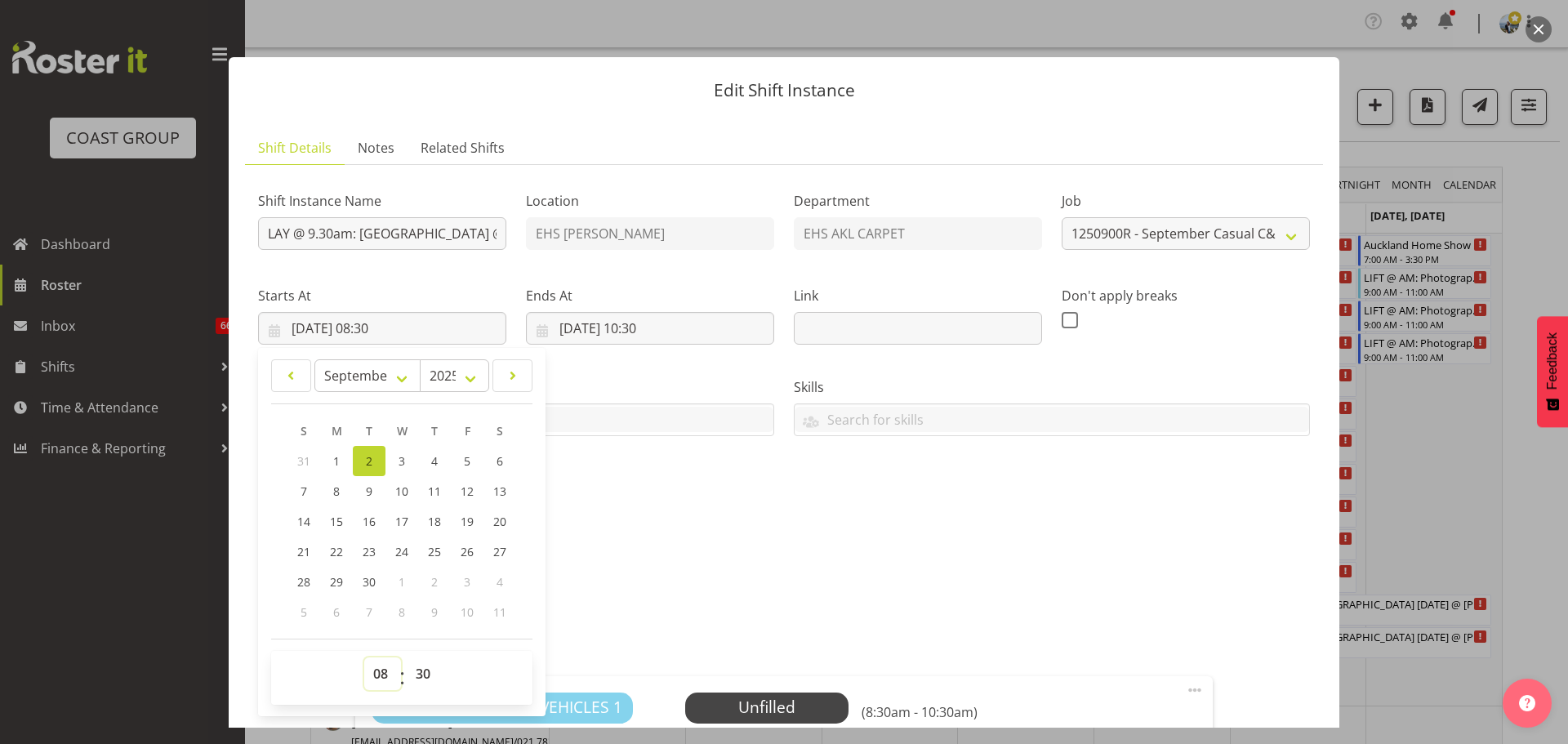
click at [377, 677] on select "00 01 02 03 04 05 06 07 08 09 10 11 12 13 14 15 16 17 18 19 20 21 22 23" at bounding box center [382, 674] width 37 height 32
select select "9"
click at [364, 658] on select "00 01 02 03 04 05 06 07 08 09 10 11 12 13 14 15 16 17 18 19 20 21 22 23" at bounding box center [382, 674] width 37 height 32
type input "02/09/2025, 09:30"
click at [428, 679] on select "00 01 02 03 04 05 06 07 08 09 10 11 12 13 14 15 16 17 18 19 20 21 22 23 24 25 2…" at bounding box center [425, 674] width 37 height 32
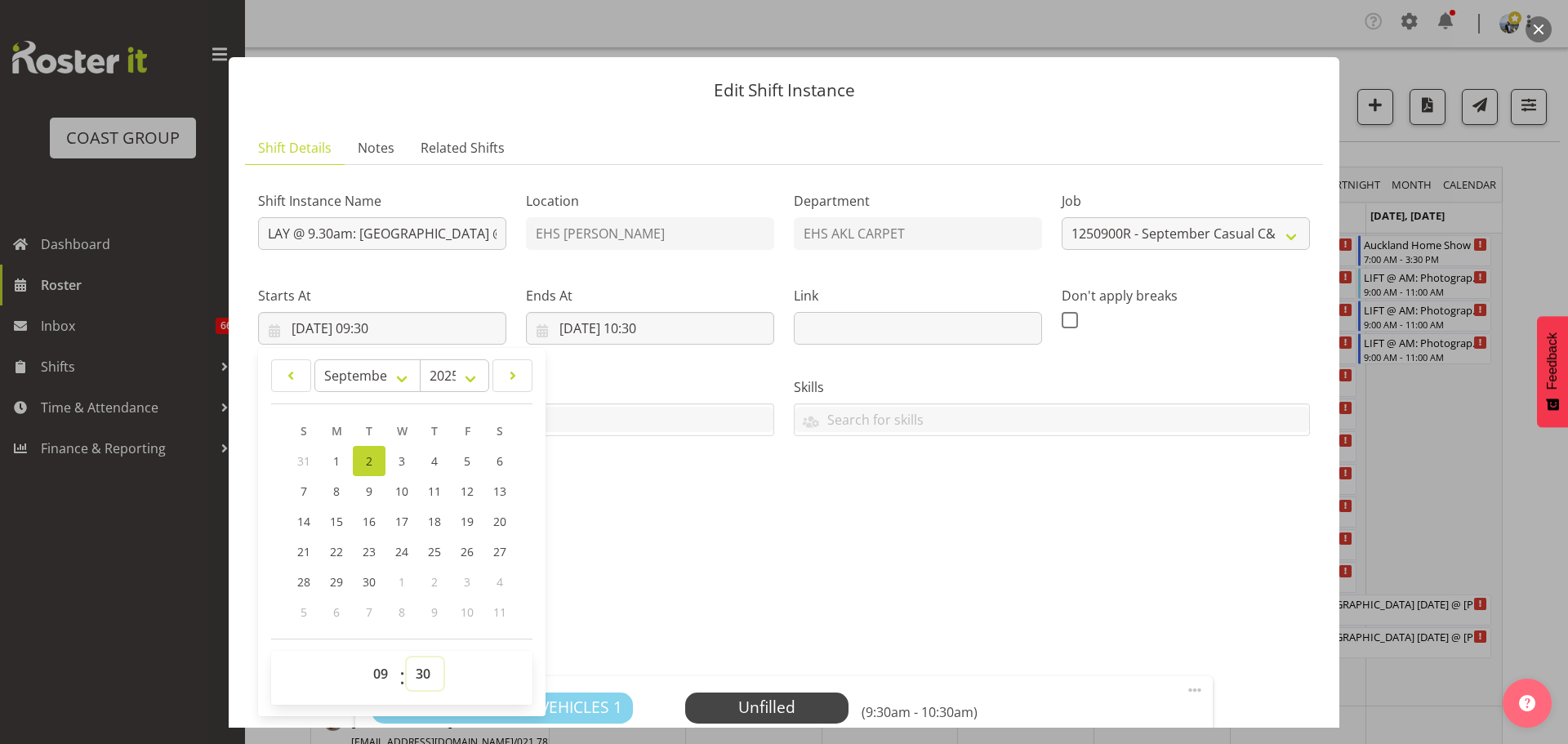
select select "0"
type input "02/09/2025, 09:00"
click at [959, 601] on div "Attachments" at bounding box center [784, 611] width 1052 height 20
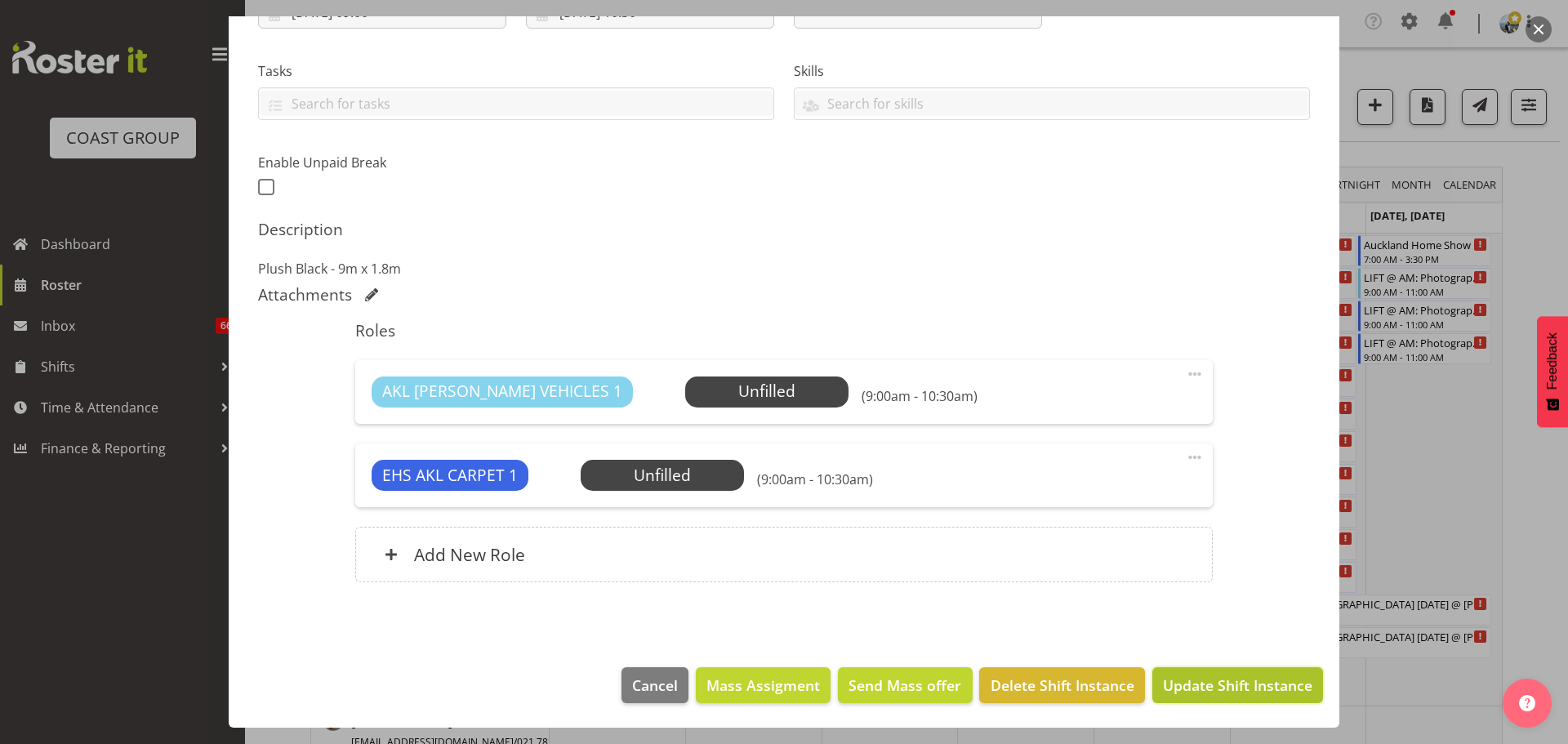
click at [1274, 686] on span "Update Shift Instance" at bounding box center [1237, 686] width 149 height 22
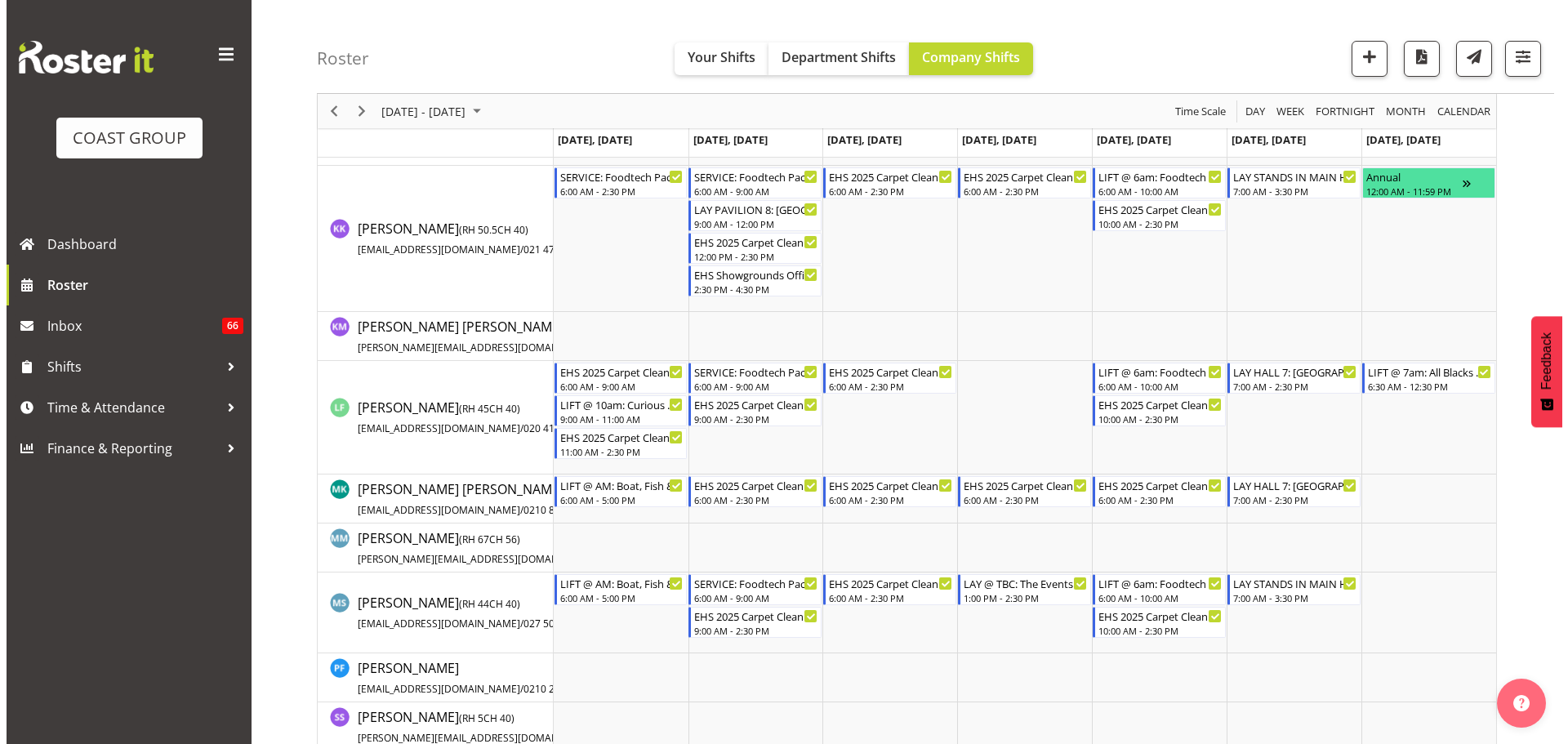
scroll to position [1224, 0]
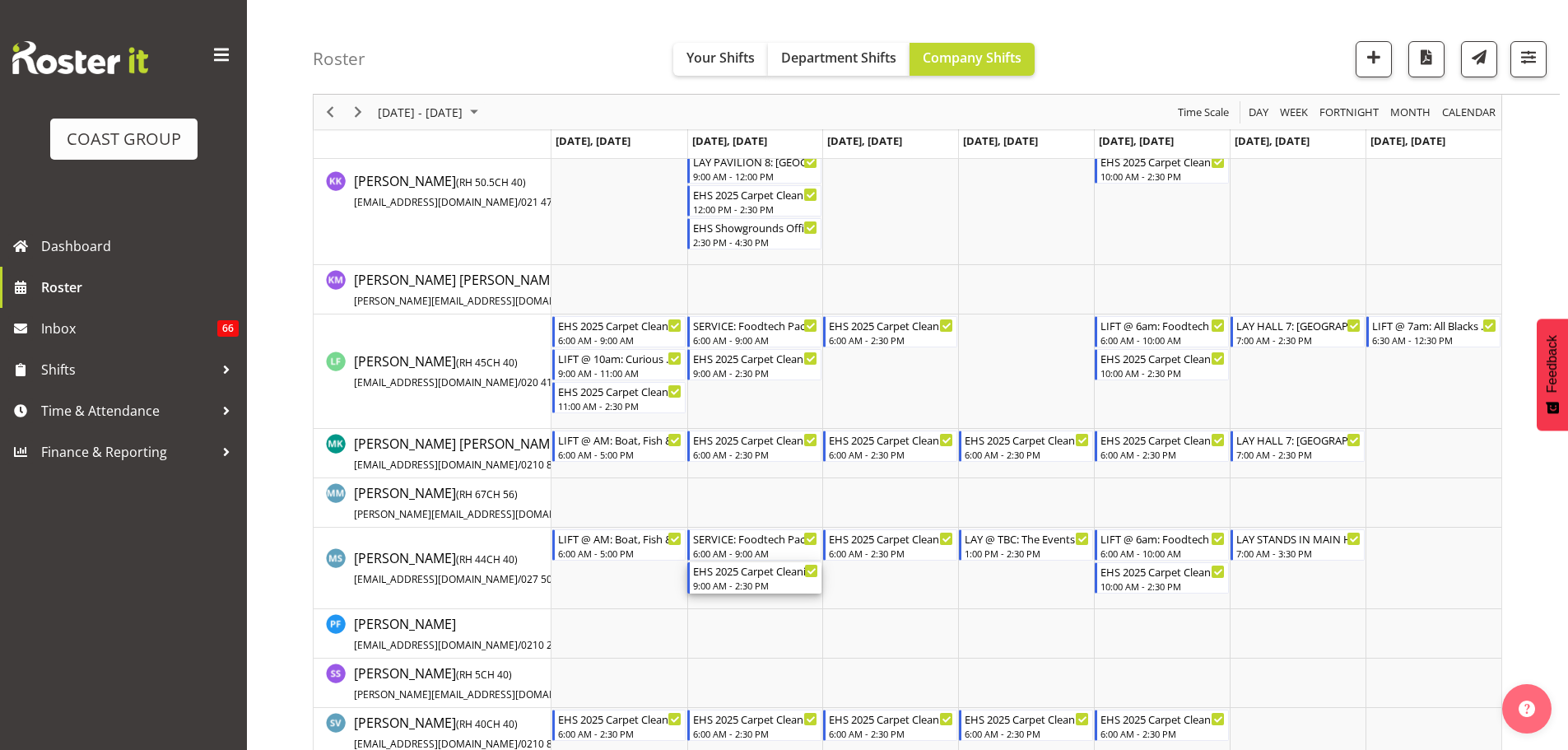
click at [752, 580] on div "9:00 AM - 2:30 PM" at bounding box center [755, 585] width 125 height 14
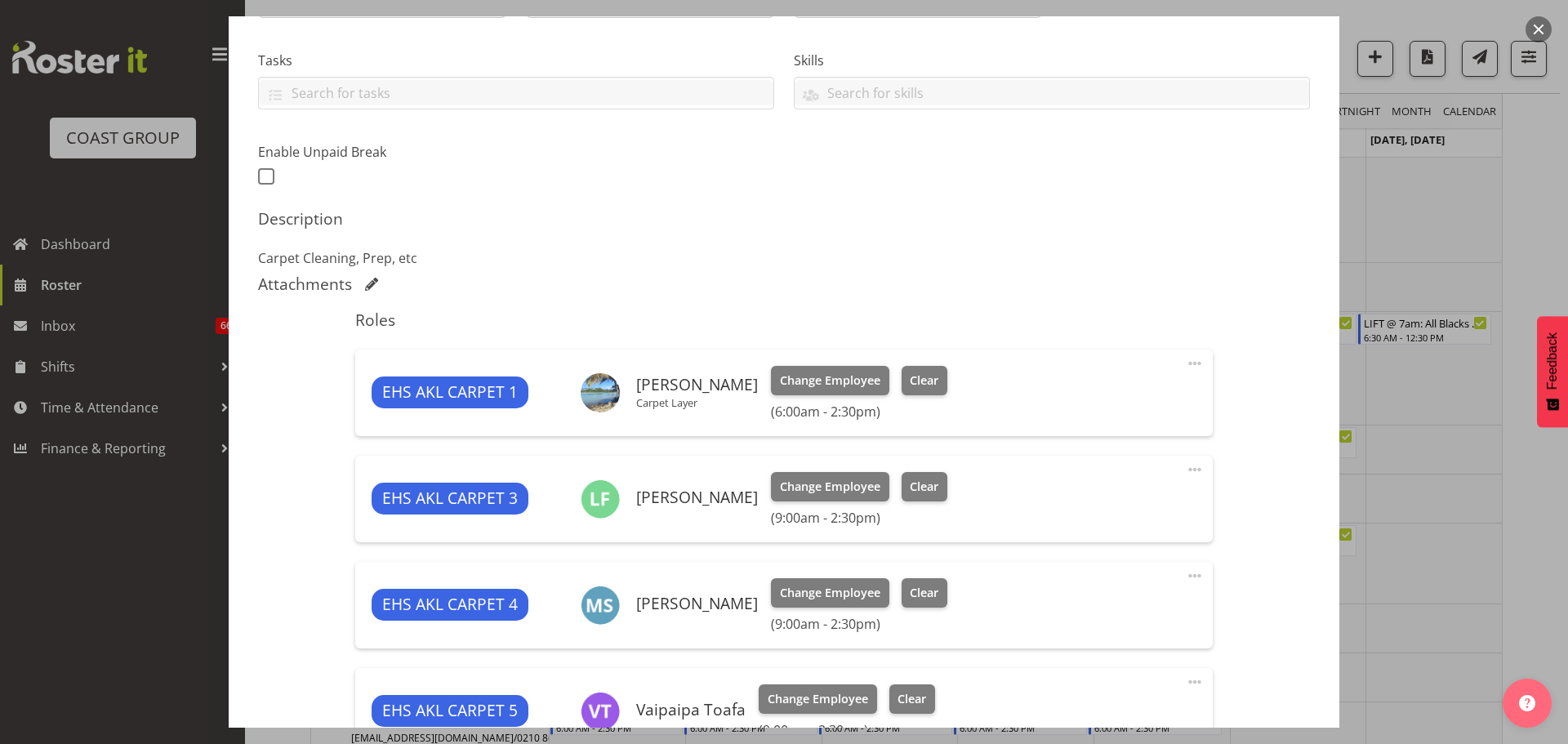
select select "69"
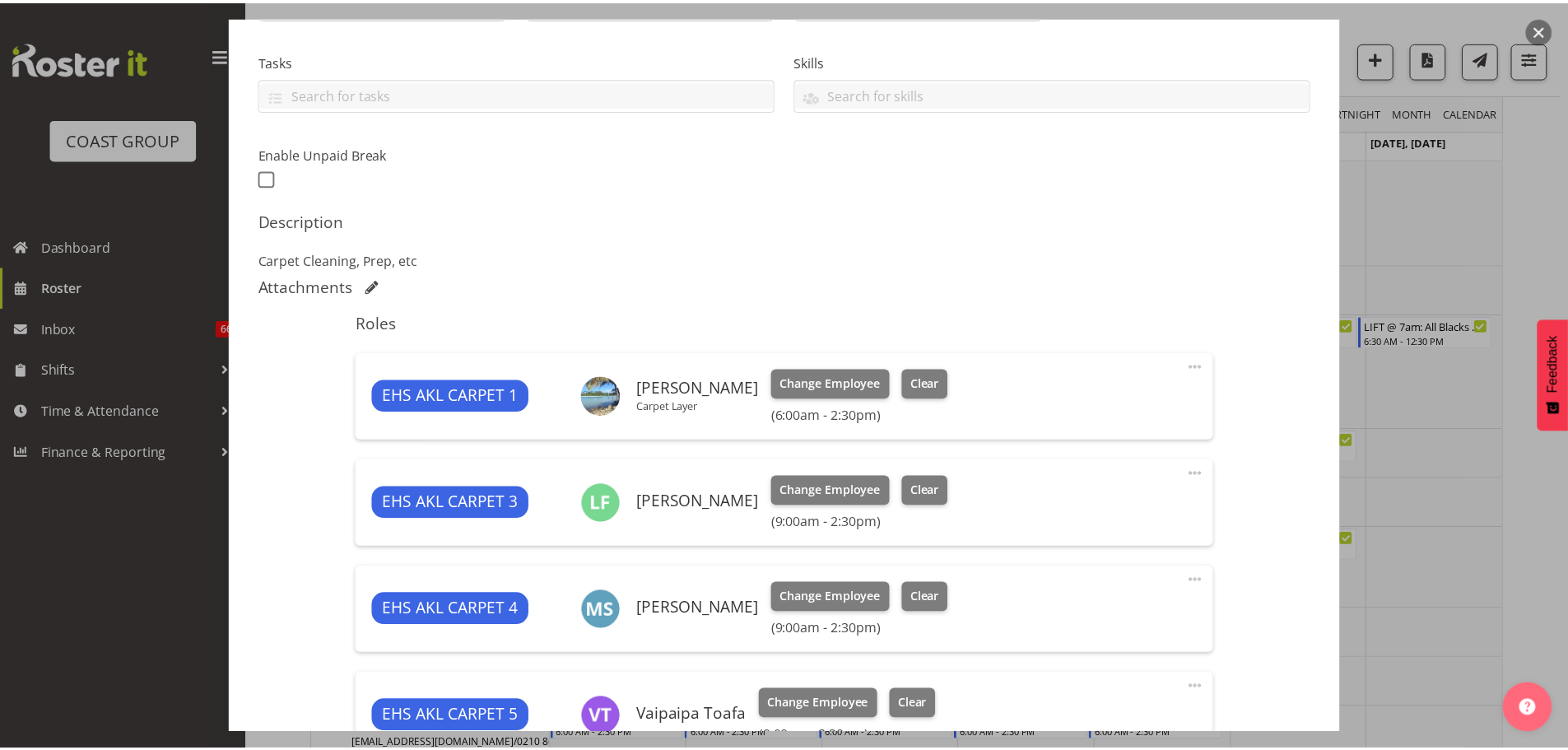
scroll to position [658, 0]
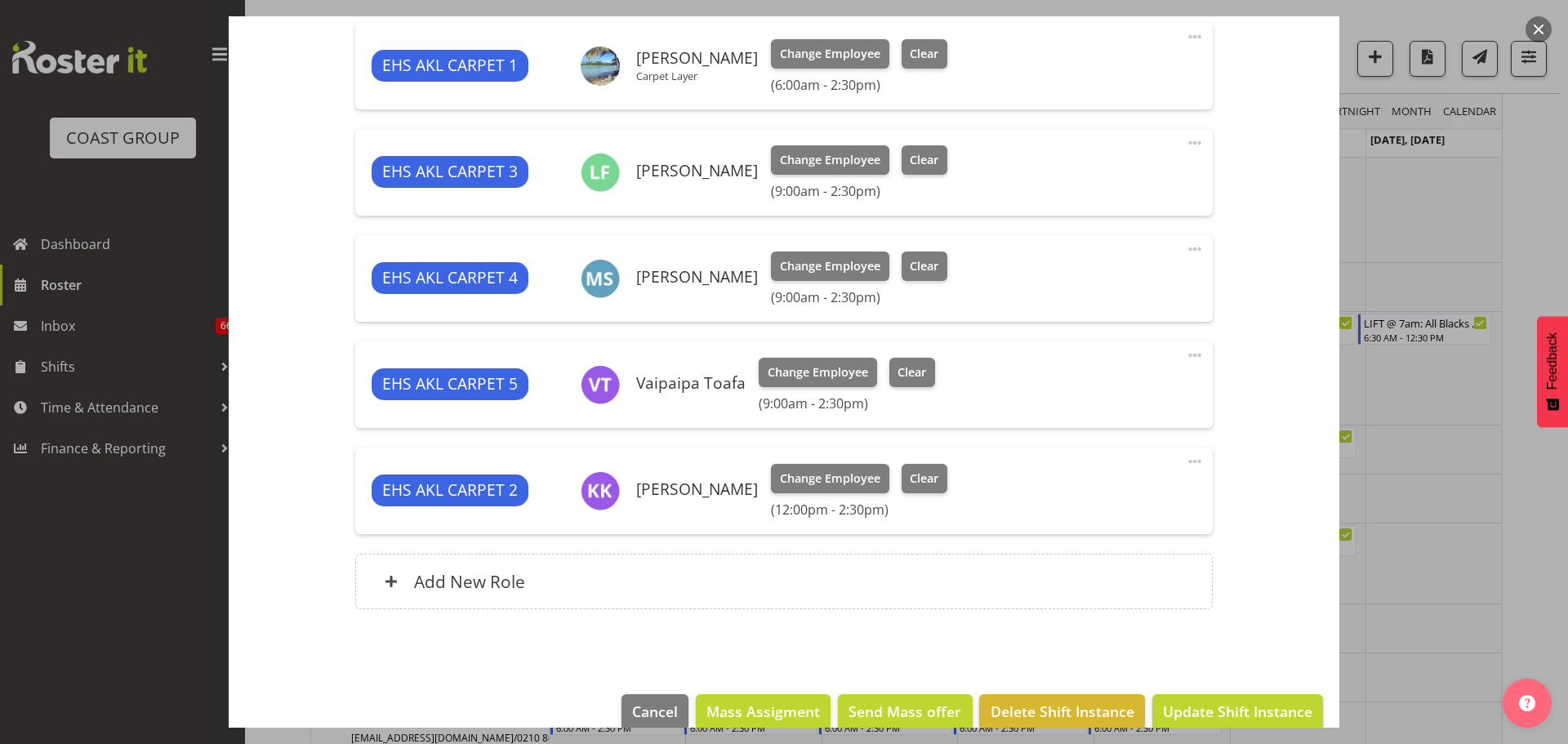
click at [1185, 251] on span at bounding box center [1195, 249] width 20 height 20
click at [1086, 284] on link "Edit" at bounding box center [1125, 288] width 157 height 30
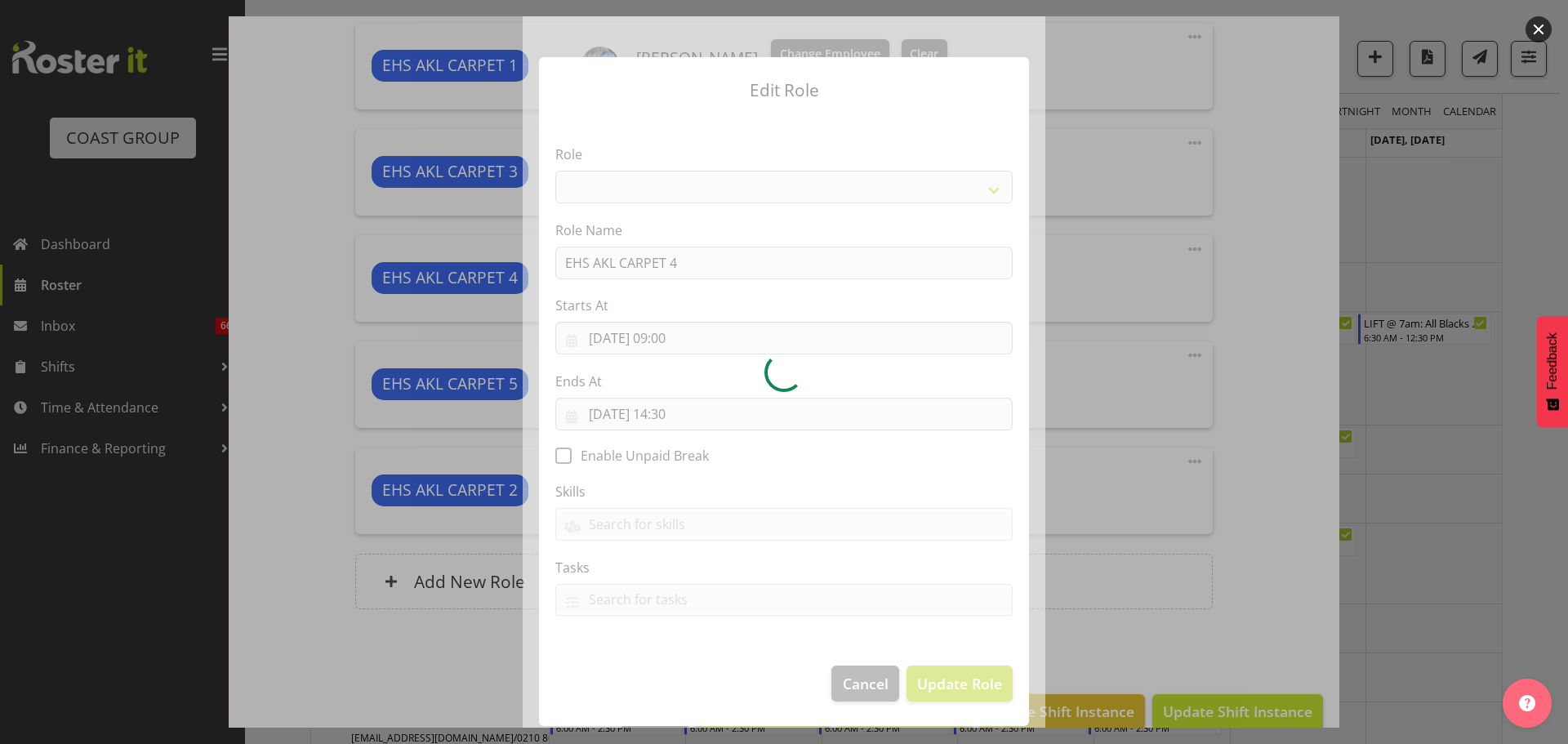
select select "190"
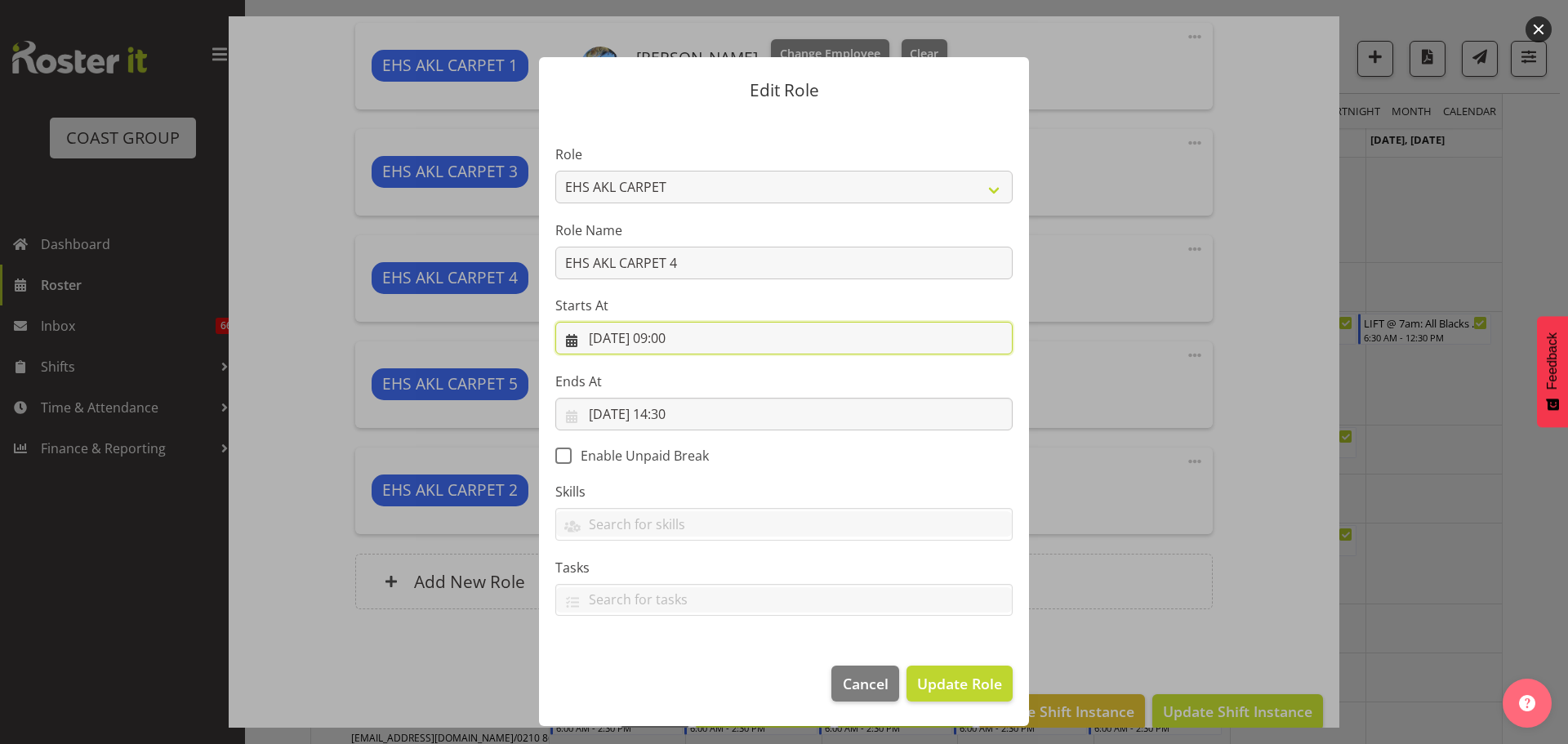
click at [693, 341] on input "02/09/2025, 09:00" at bounding box center [784, 338] width 457 height 32
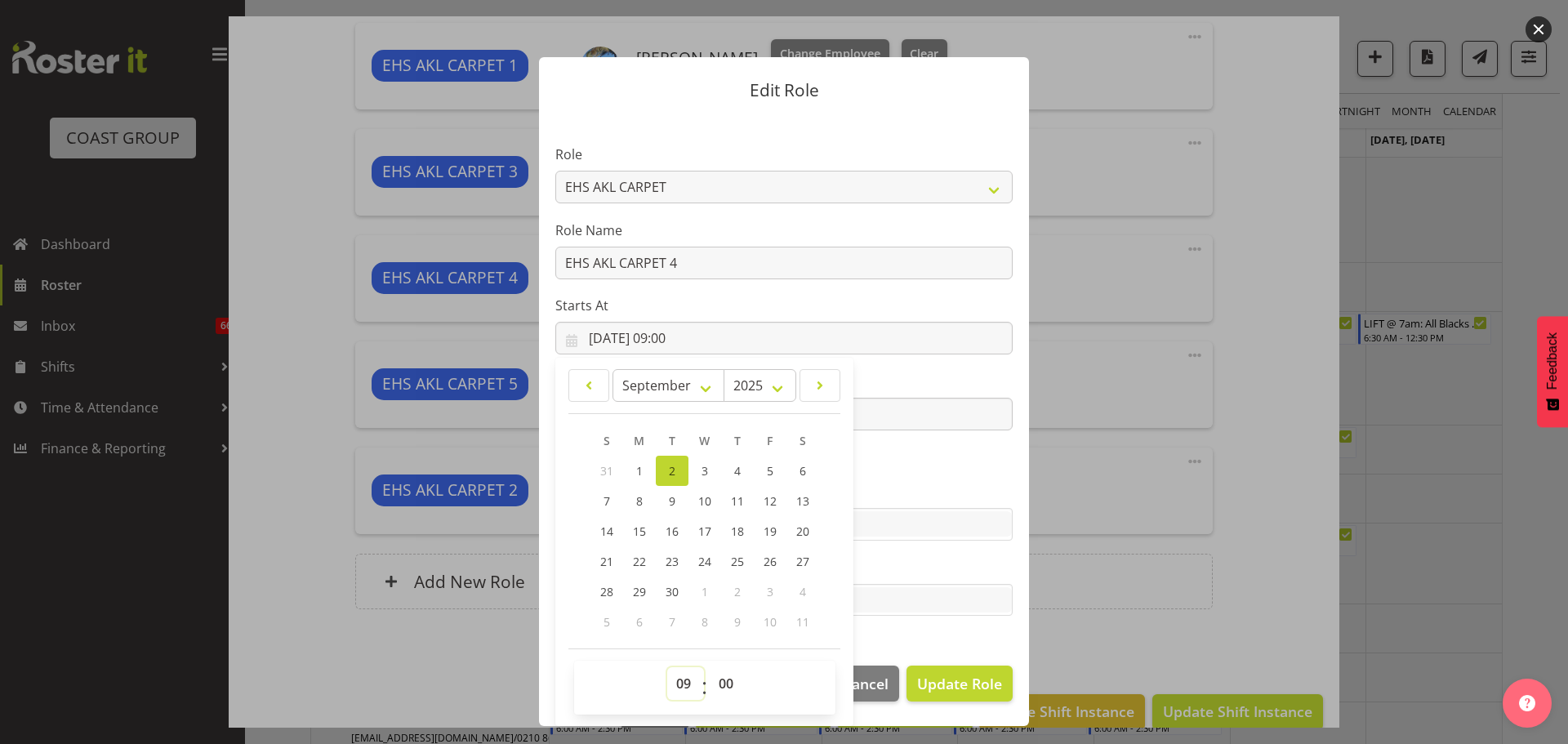
drag, startPoint x: 685, startPoint y: 684, endPoint x: 685, endPoint y: 672, distance: 12.0
click at [685, 684] on select "00 01 02 03 04 05 06 07 08 09 10 11 12 13 14 15 16 17 18 19 20 21 22 23" at bounding box center [685, 684] width 37 height 32
select select "10"
click at [668, 668] on select "00 01 02 03 04 05 06 07 08 09 10 11 12 13 14 15 16 17 18 19 20 21 22 23" at bounding box center [685, 684] width 37 height 32
type input "02/09/2025, 10:00"
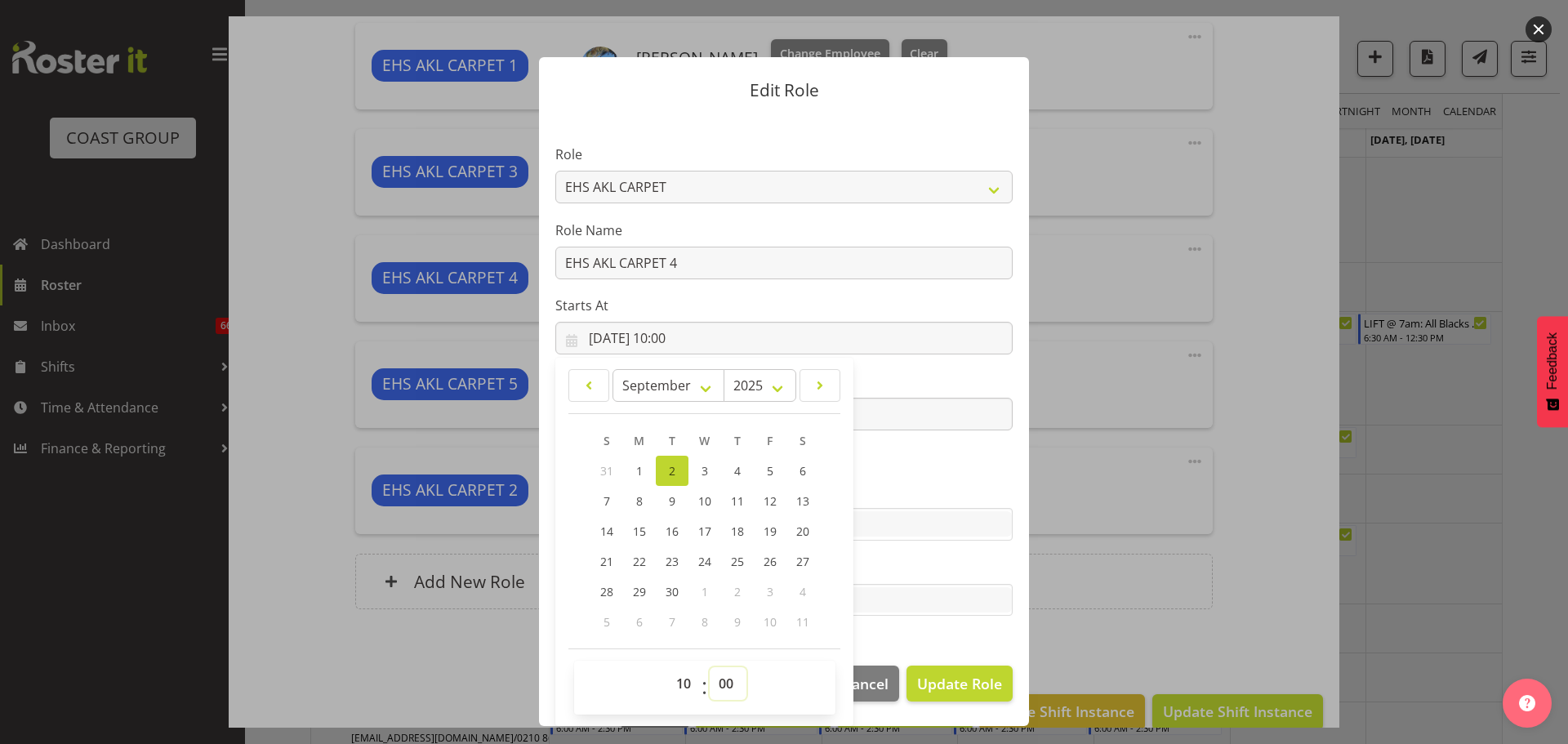
click at [730, 679] on select "00 01 02 03 04 05 06 07 08 09 10 11 12 13 14 15 16 17 18 19 20 21 22 23 24 25 2…" at bounding box center [728, 684] width 37 height 32
select select "30"
type input "02/09/2025, 10:30"
click at [952, 683] on span "Update Role" at bounding box center [959, 684] width 85 height 22
select select
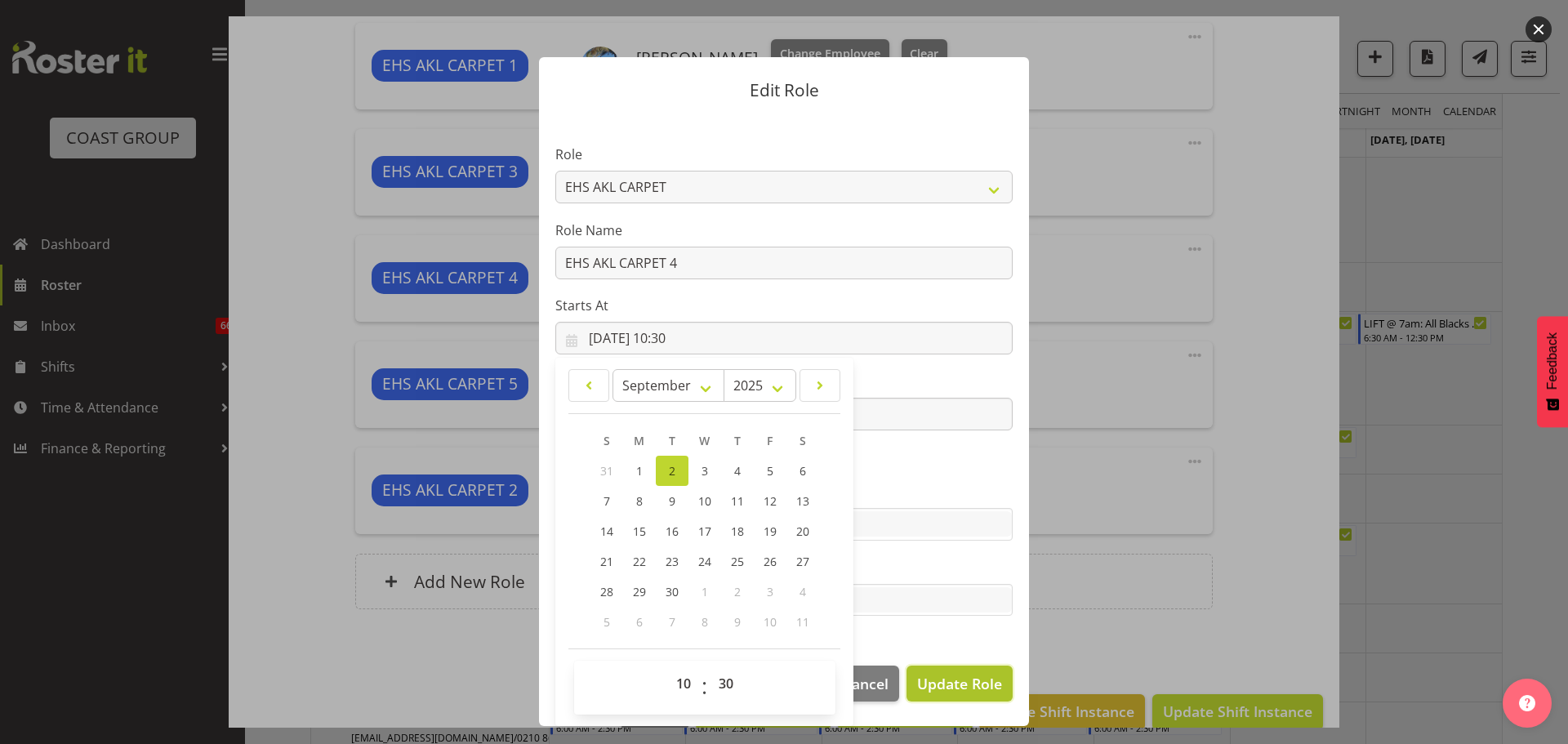
select select
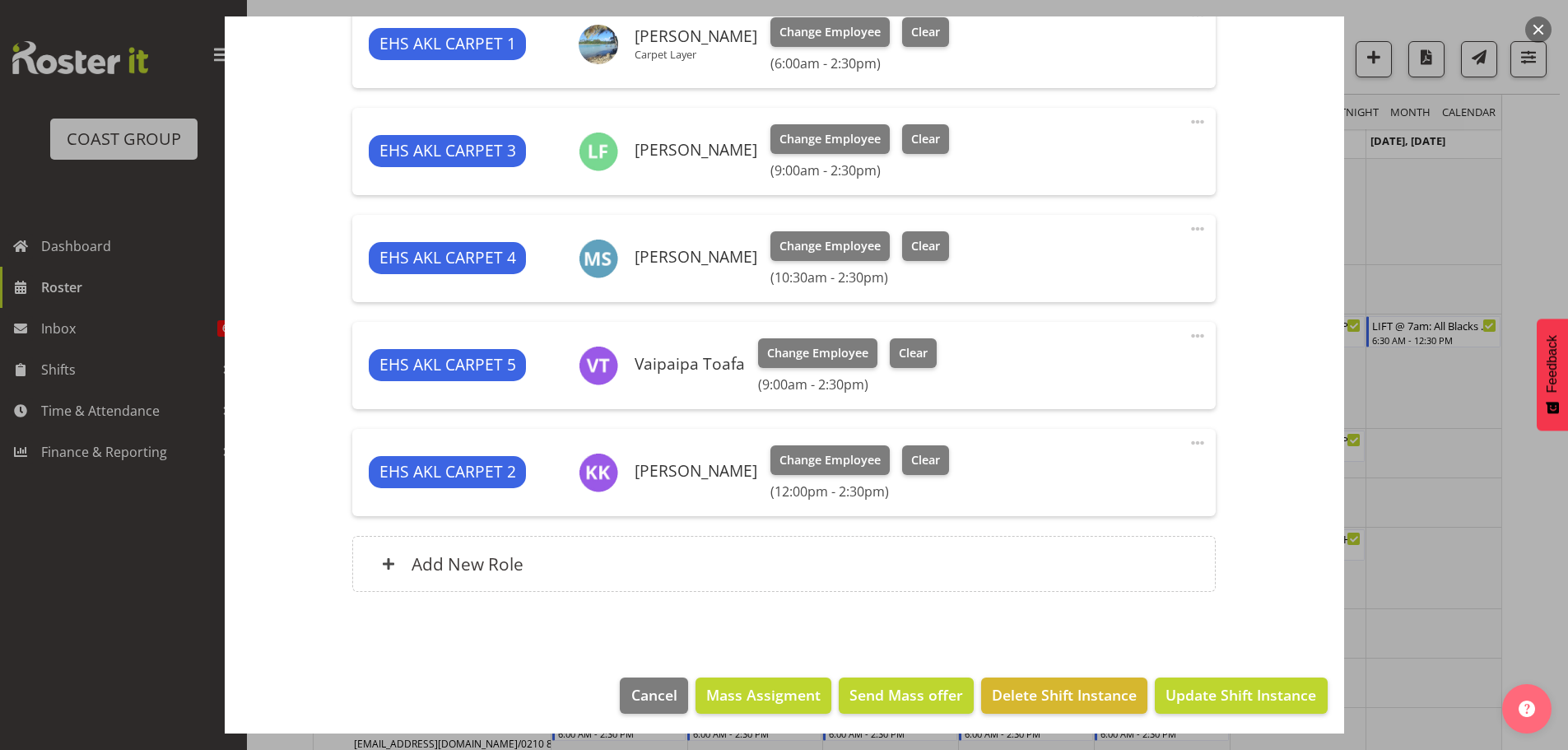
scroll to position [686, 0]
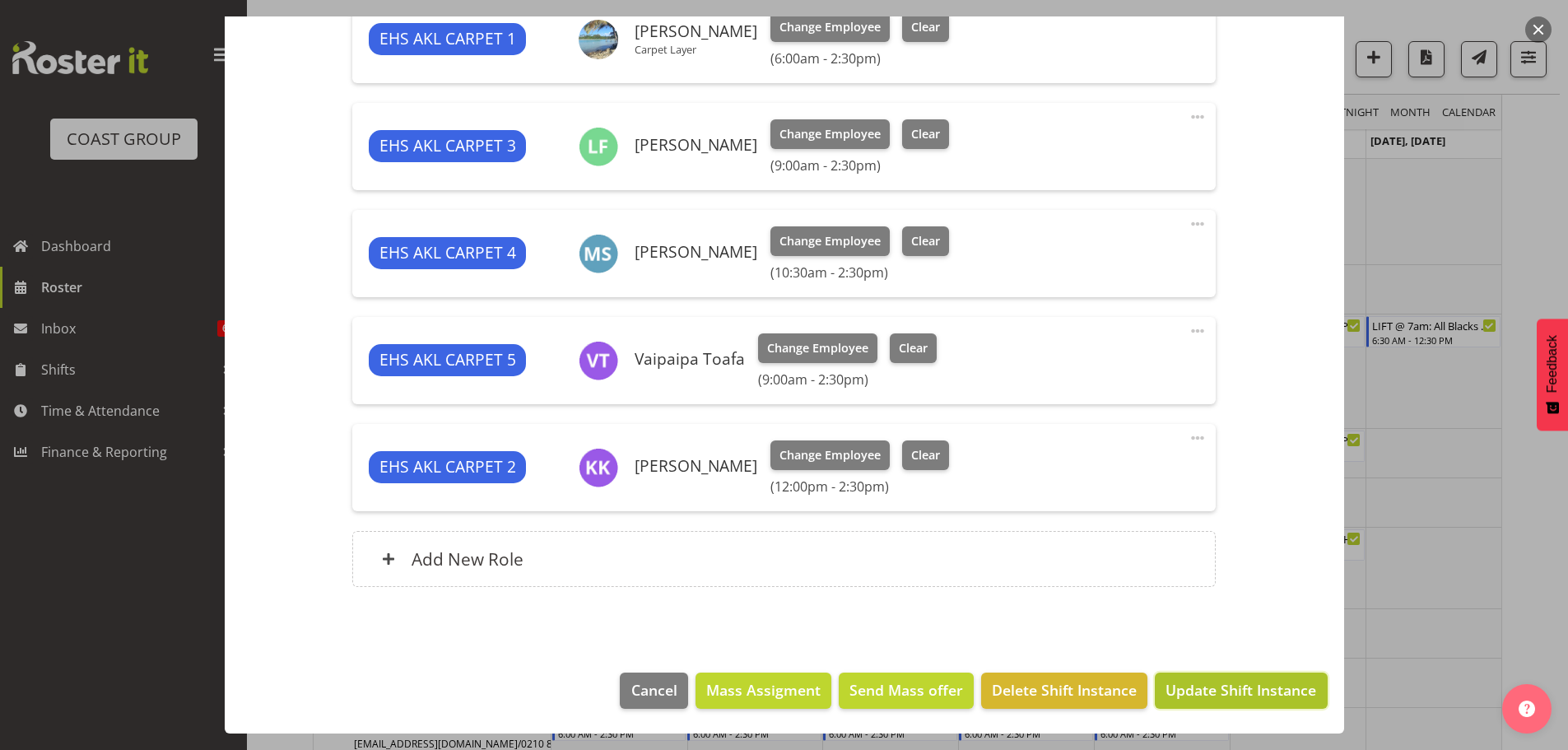
click at [1174, 686] on span "Update Shift Instance" at bounding box center [1241, 690] width 151 height 22
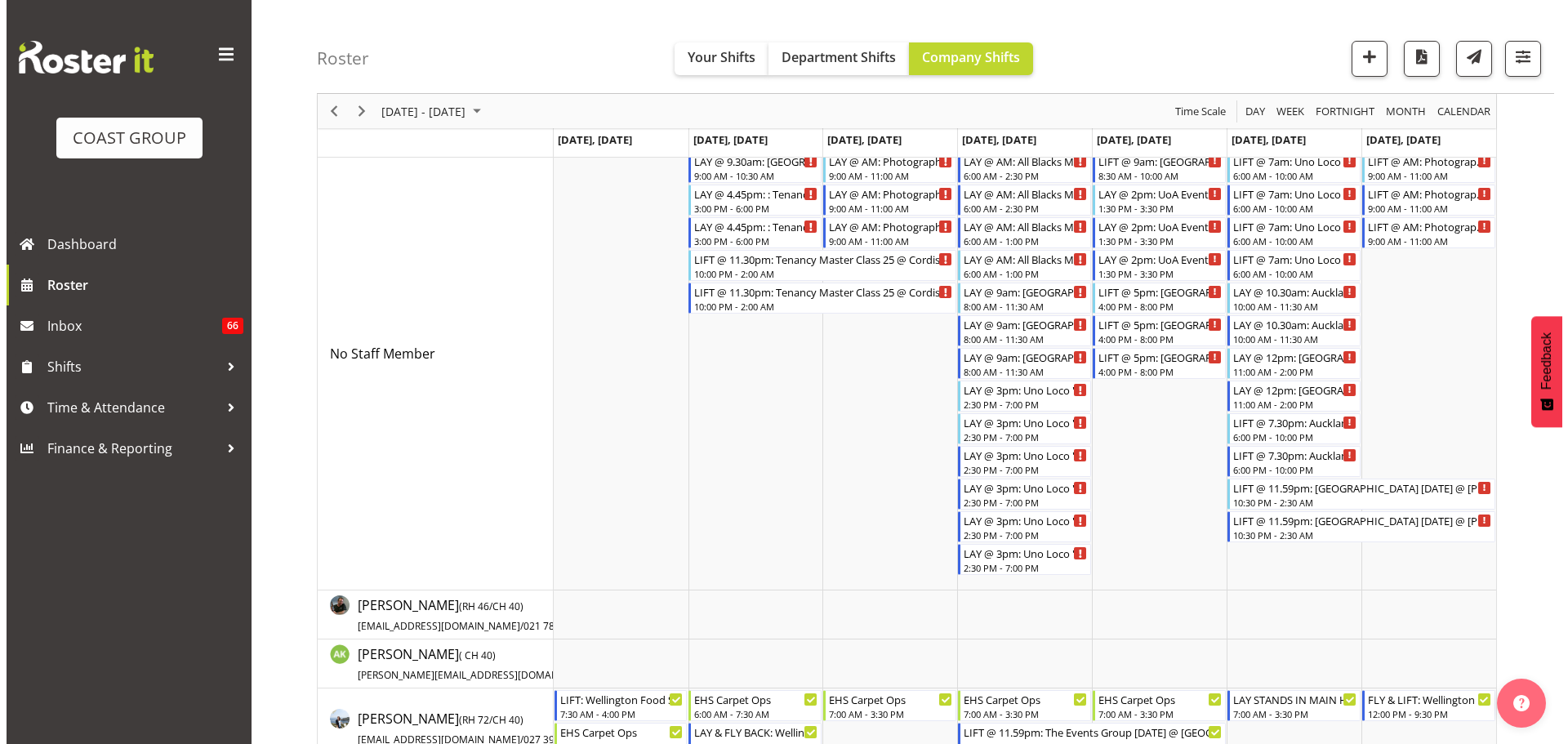
scroll to position [0, 0]
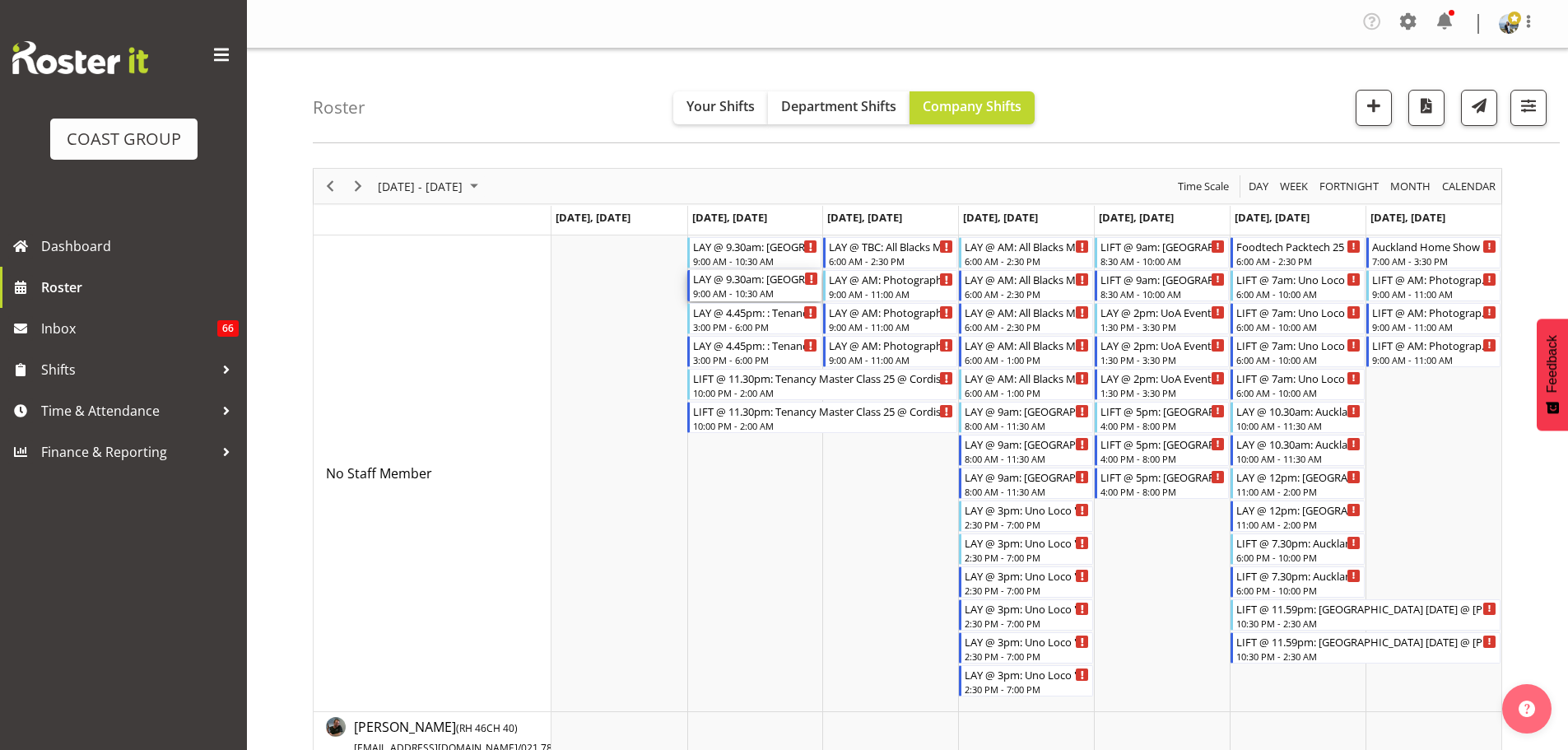
click at [756, 289] on div "9:00 AM - 10:30 AM" at bounding box center [755, 293] width 125 height 14
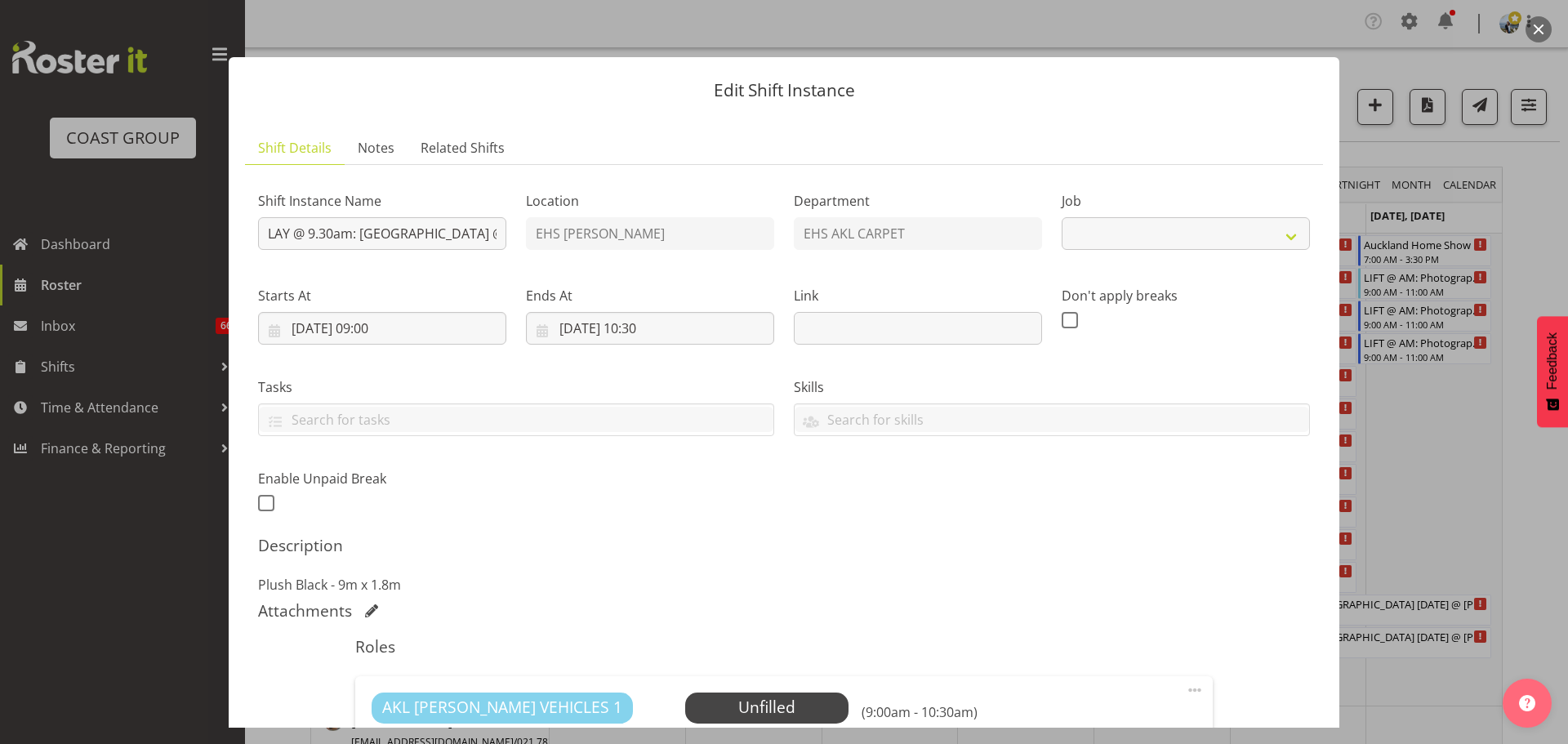
select select "8575"
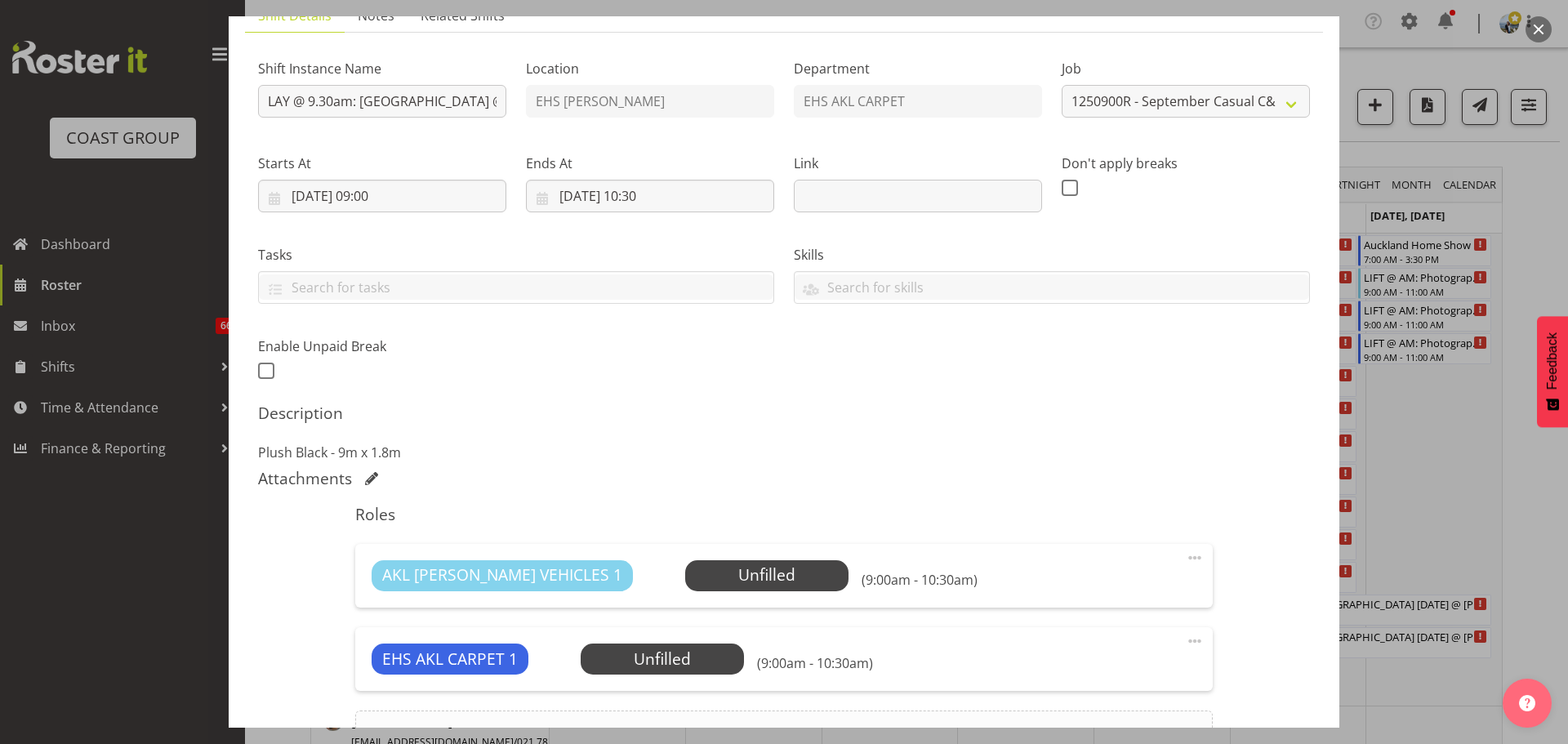
scroll to position [316, 0]
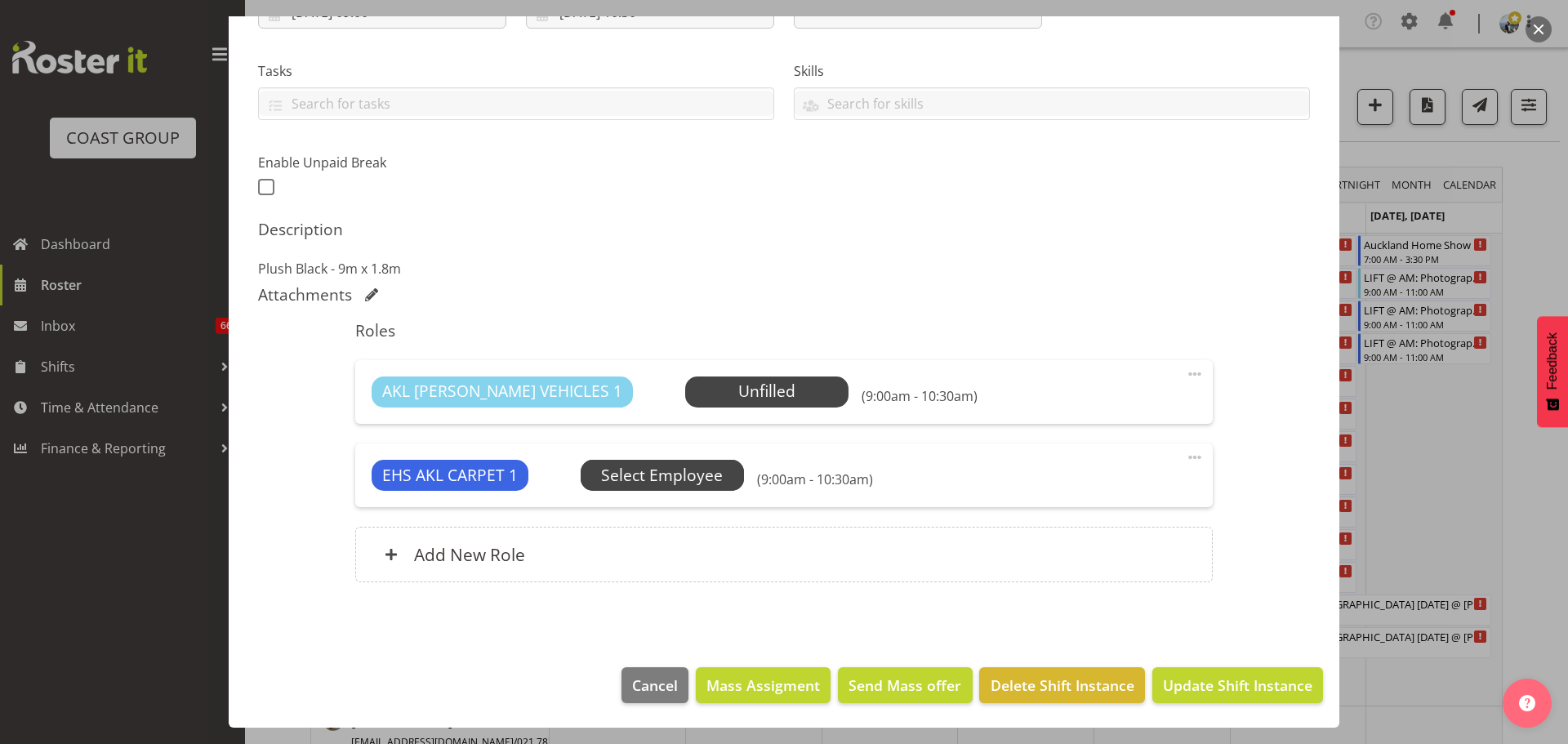
click at [0, 0] on span "Select Employee" at bounding box center [0, 0] width 0 height 0
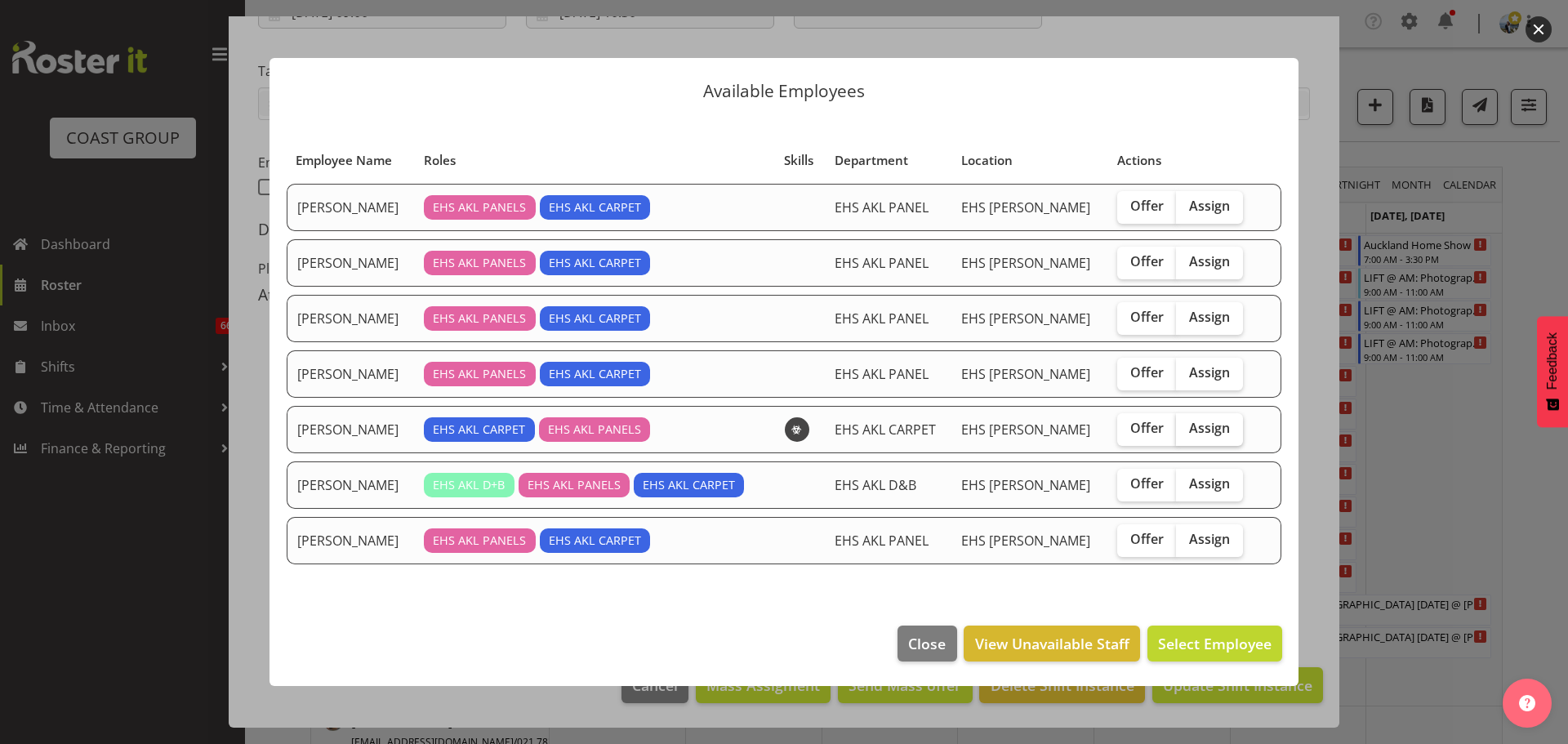
click at [1193, 422] on span "Assign" at bounding box center [1208, 428] width 40 height 16
click at [1187, 423] on input "Assign" at bounding box center [1181, 428] width 11 height 11
checkbox input "true"
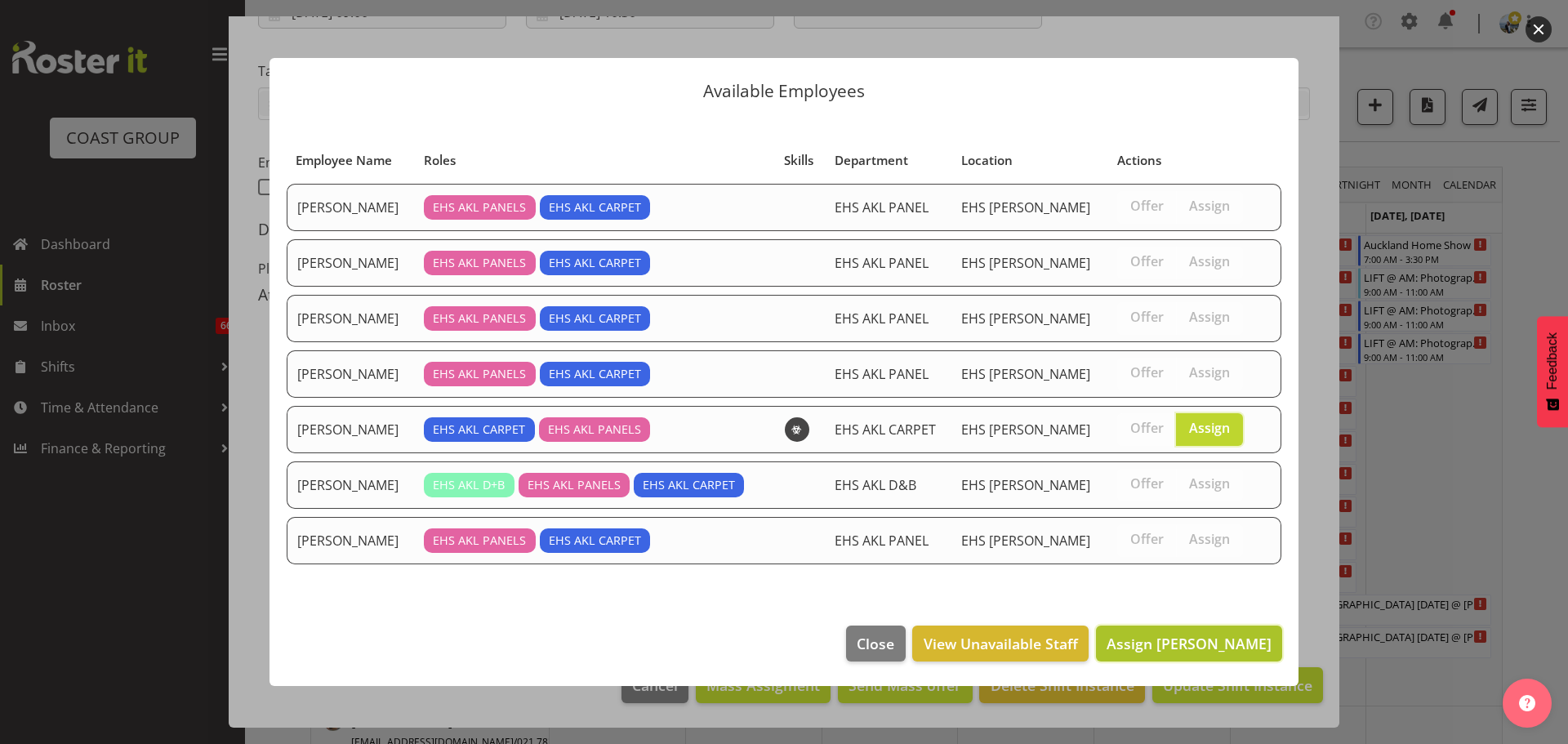
click at [1200, 634] on span "Assign [PERSON_NAME]" at bounding box center [1188, 643] width 165 height 20
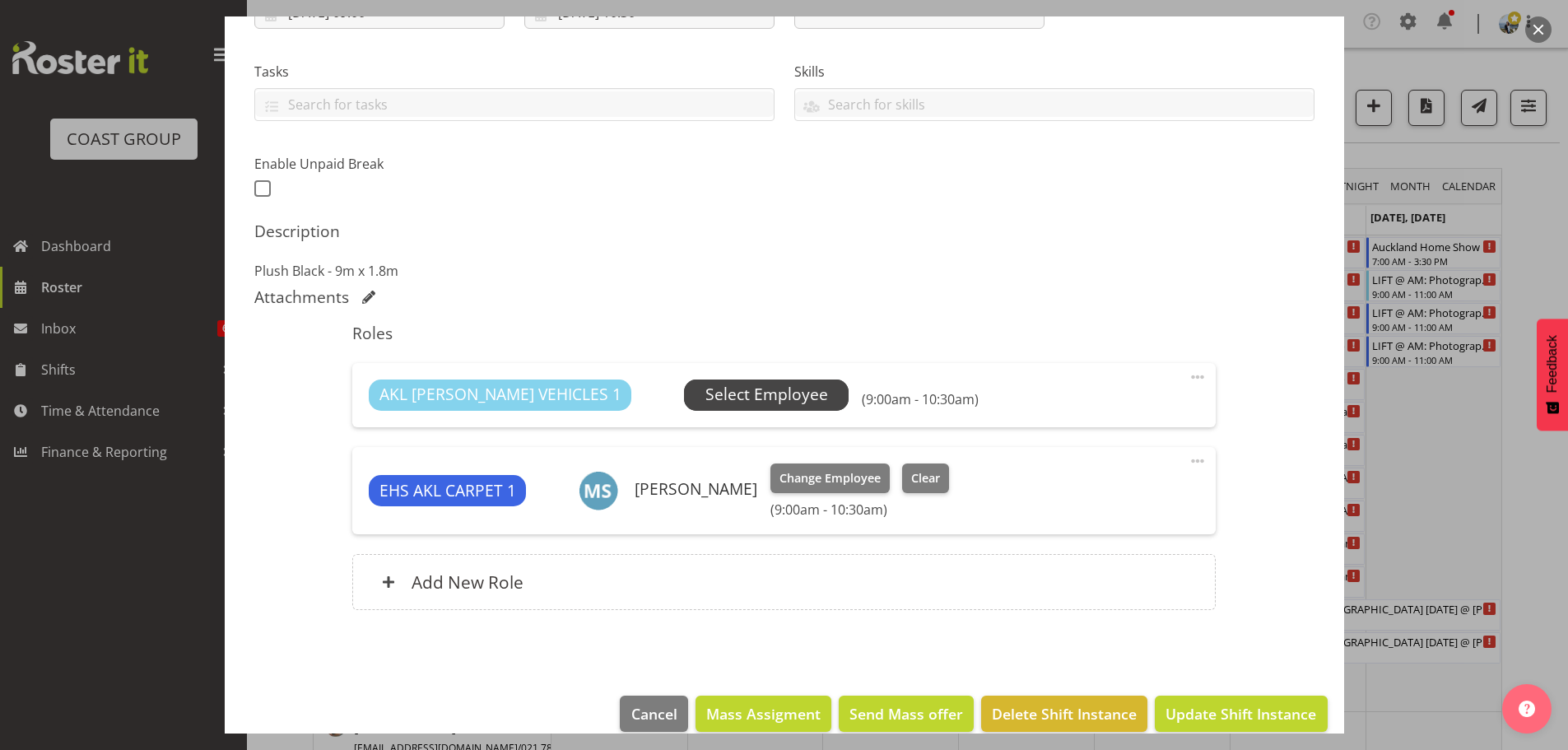
click at [706, 396] on span "Select Employee" at bounding box center [766, 394] width 122 height 24
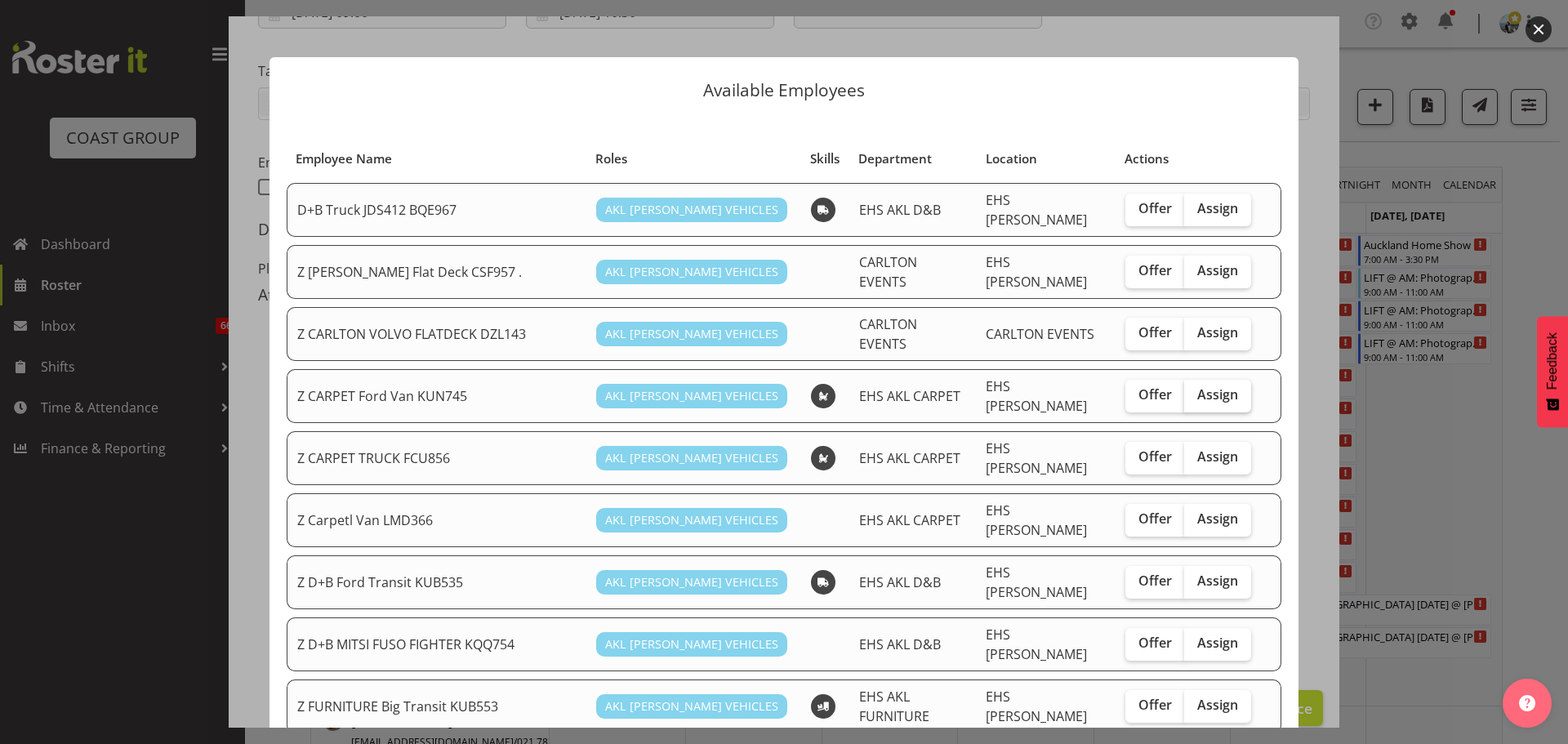
click at [1202, 386] on span "Assign" at bounding box center [1217, 394] width 40 height 16
click at [1195, 390] on input "Assign" at bounding box center [1189, 395] width 11 height 11
checkbox input "true"
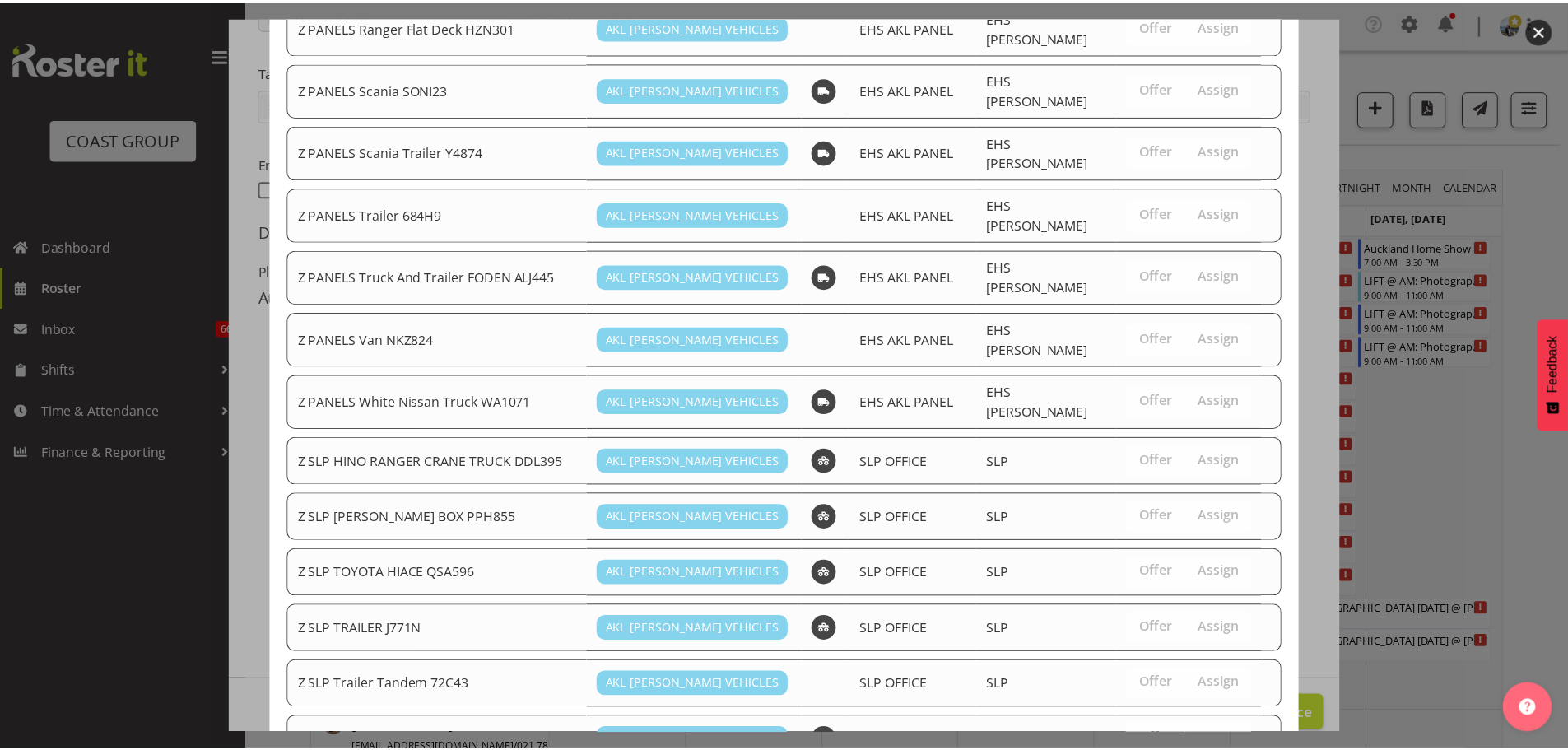
scroll to position [1222, 0]
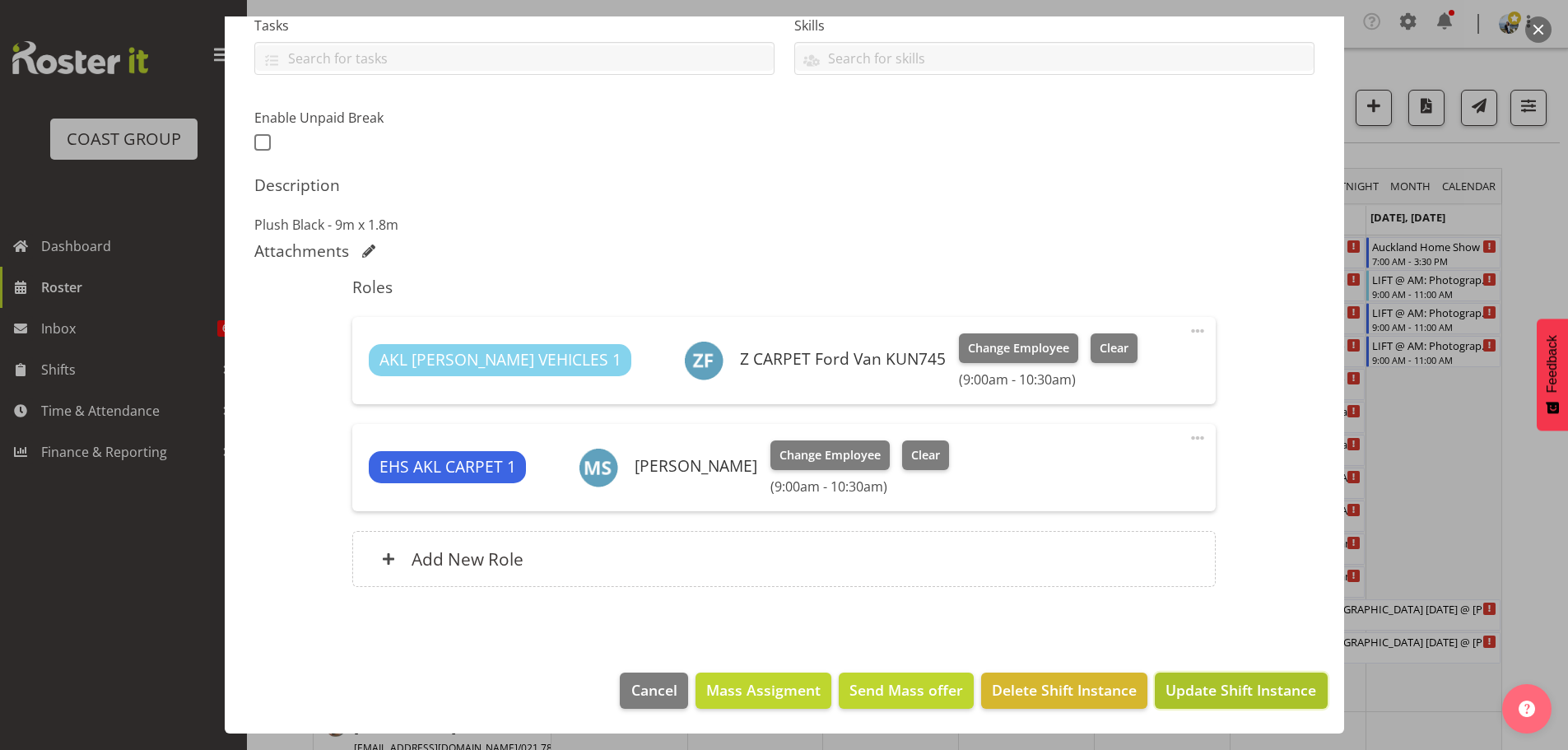
click at [1257, 687] on span "Update Shift Instance" at bounding box center [1241, 690] width 151 height 22
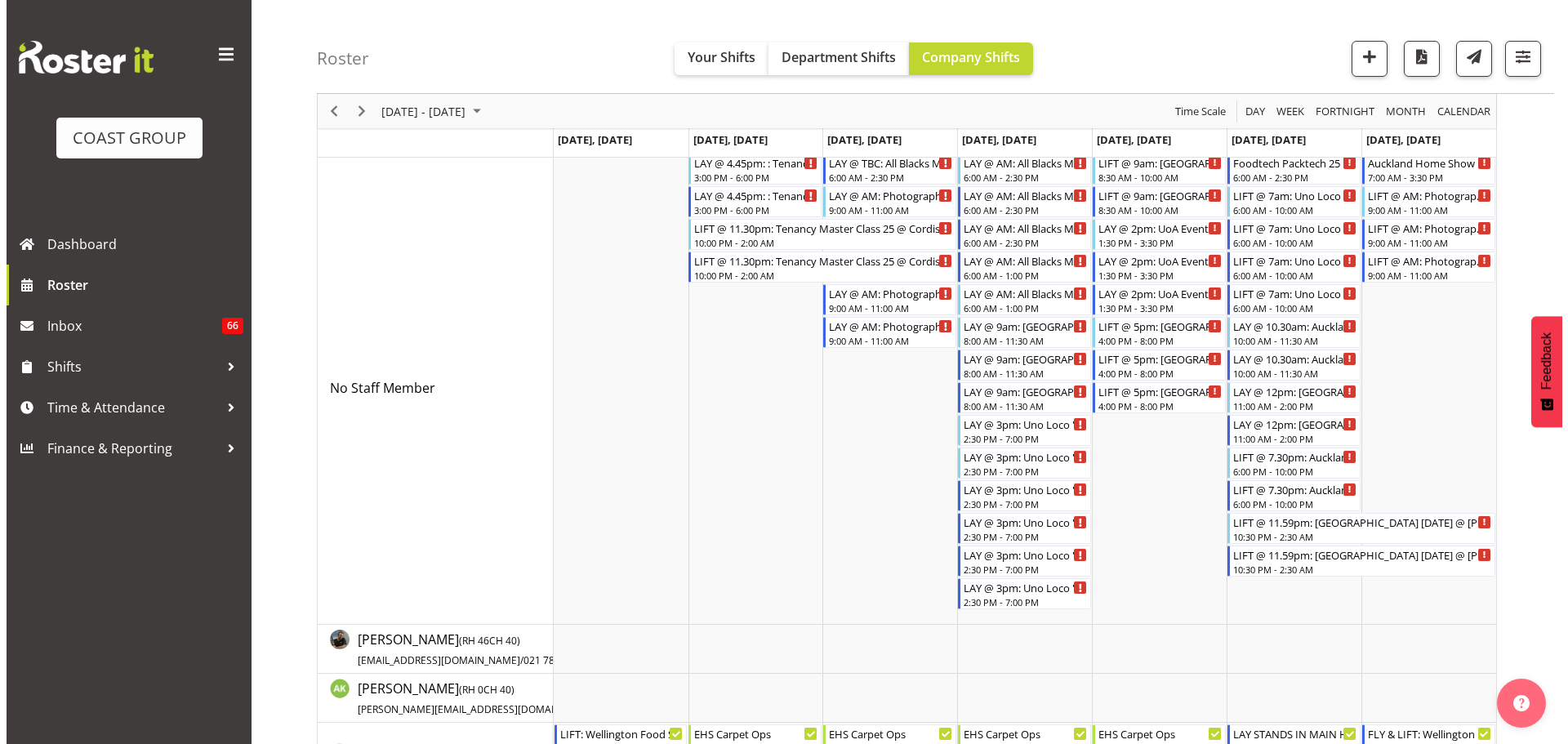
scroll to position [0, 0]
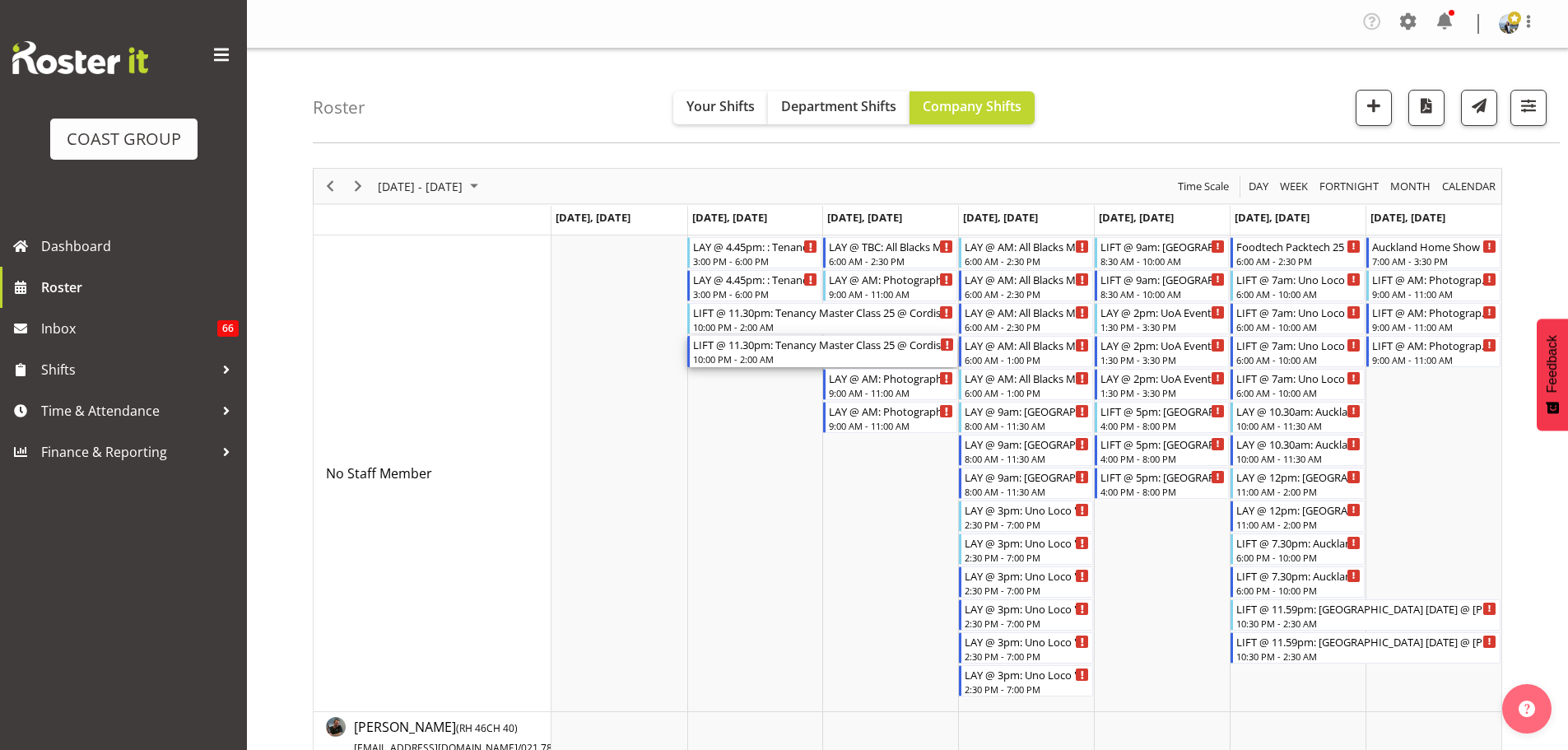
click at [736, 361] on div "10:00 PM - 2:00 AM" at bounding box center [823, 358] width 261 height 14
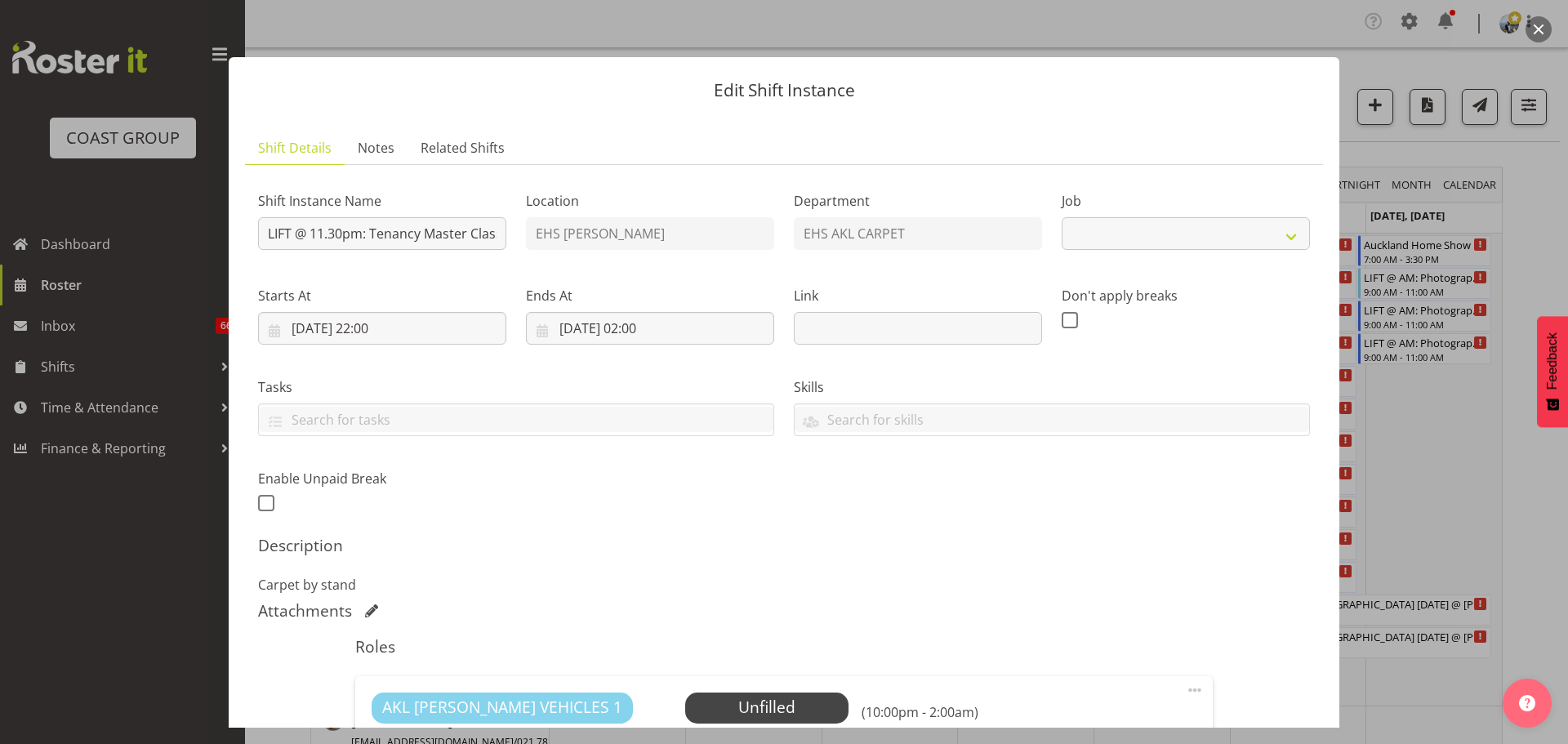
select select "10396"
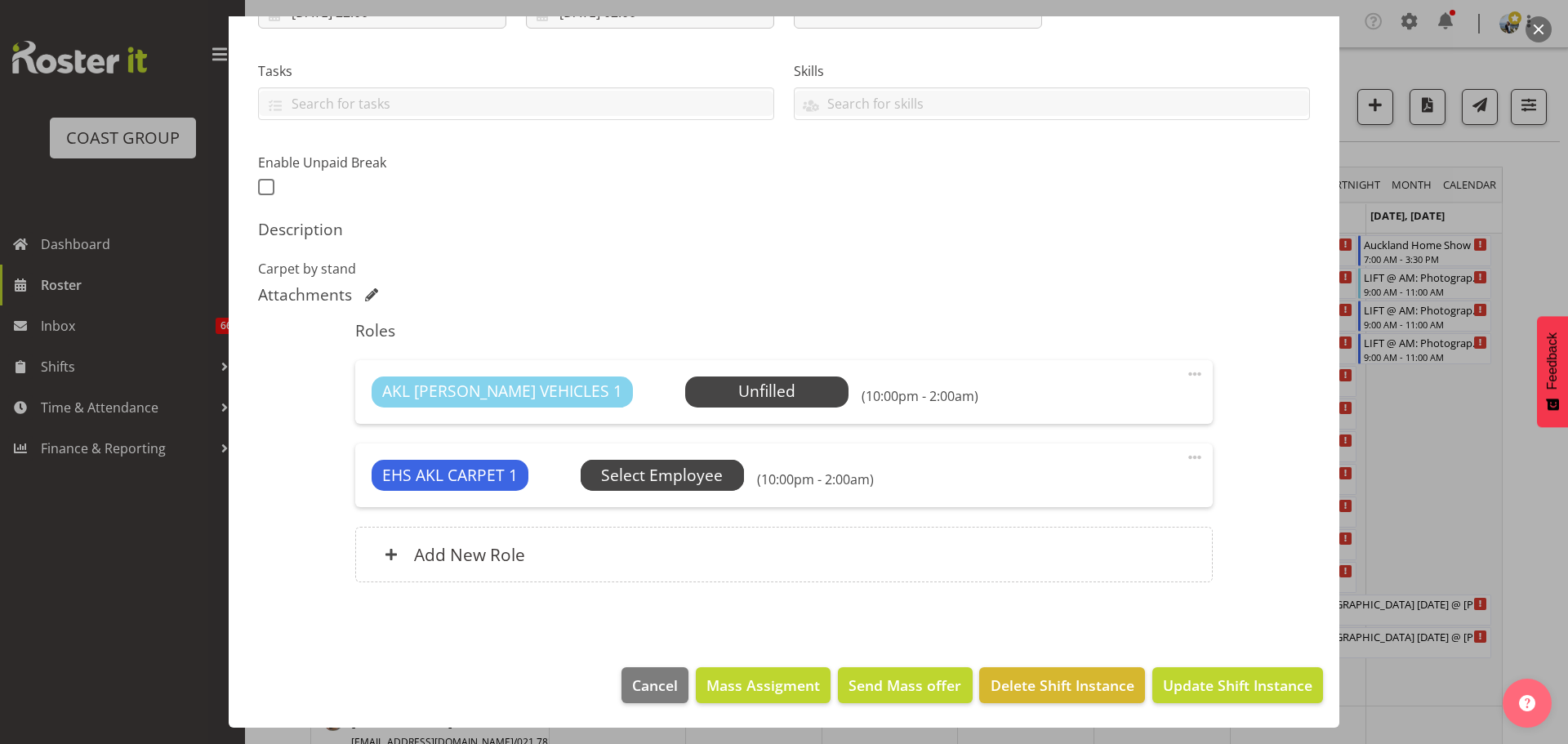
click at [0, 0] on span "Select Employee" at bounding box center [0, 0] width 0 height 0
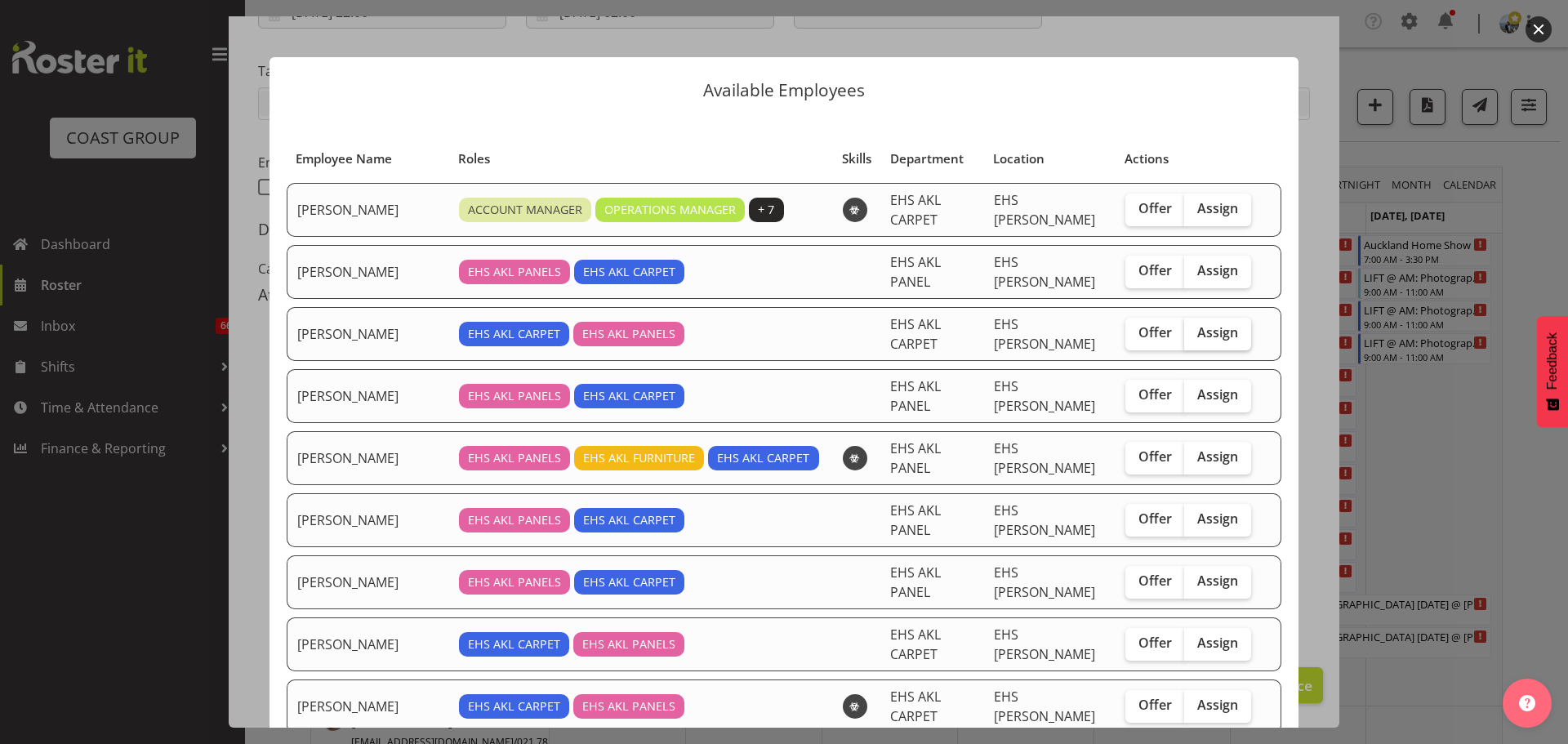
click at [1197, 324] on span "Assign" at bounding box center [1217, 332] width 40 height 16
click at [1186, 327] on input "Assign" at bounding box center [1189, 333] width 11 height 11
checkbox input "true"
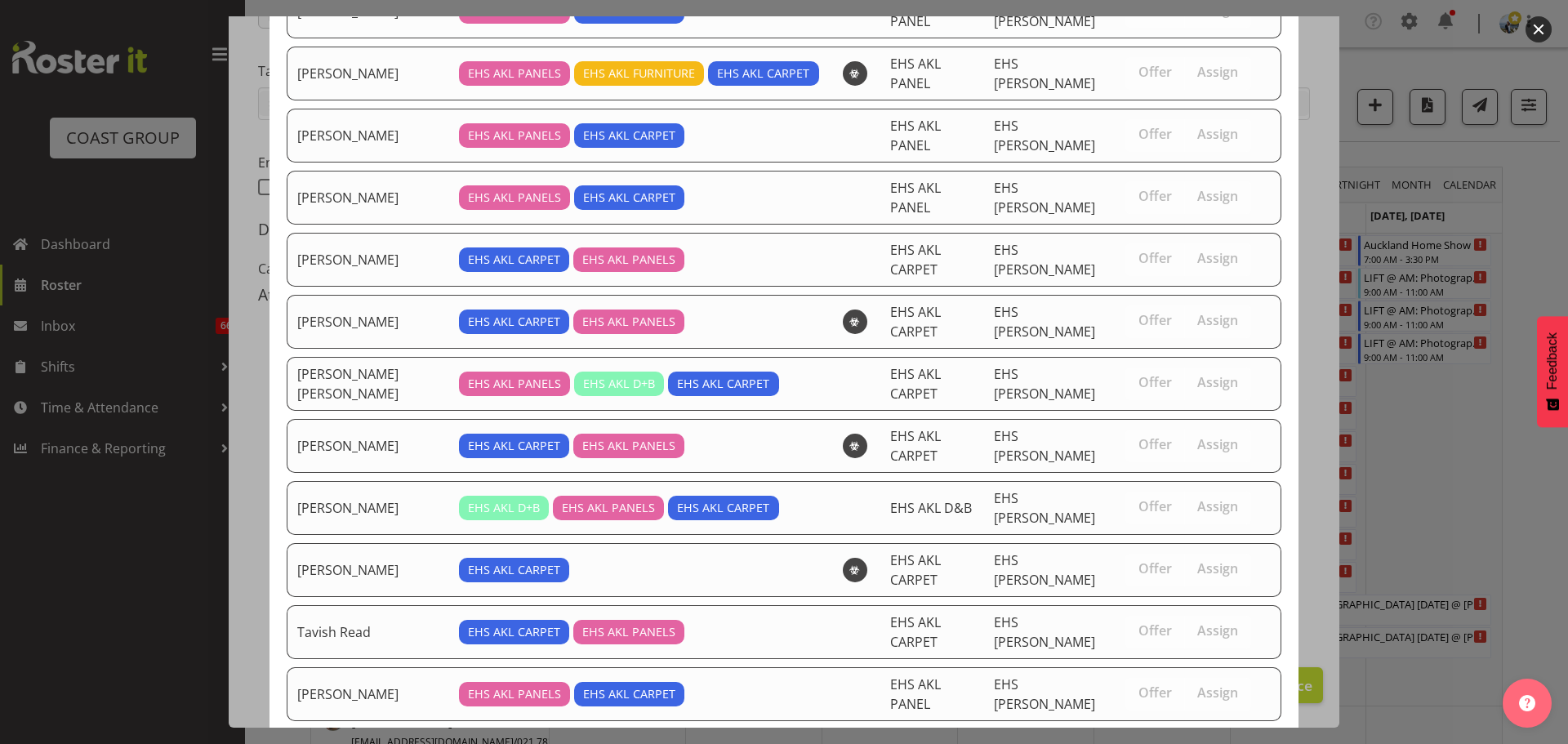
scroll to position [457, 0]
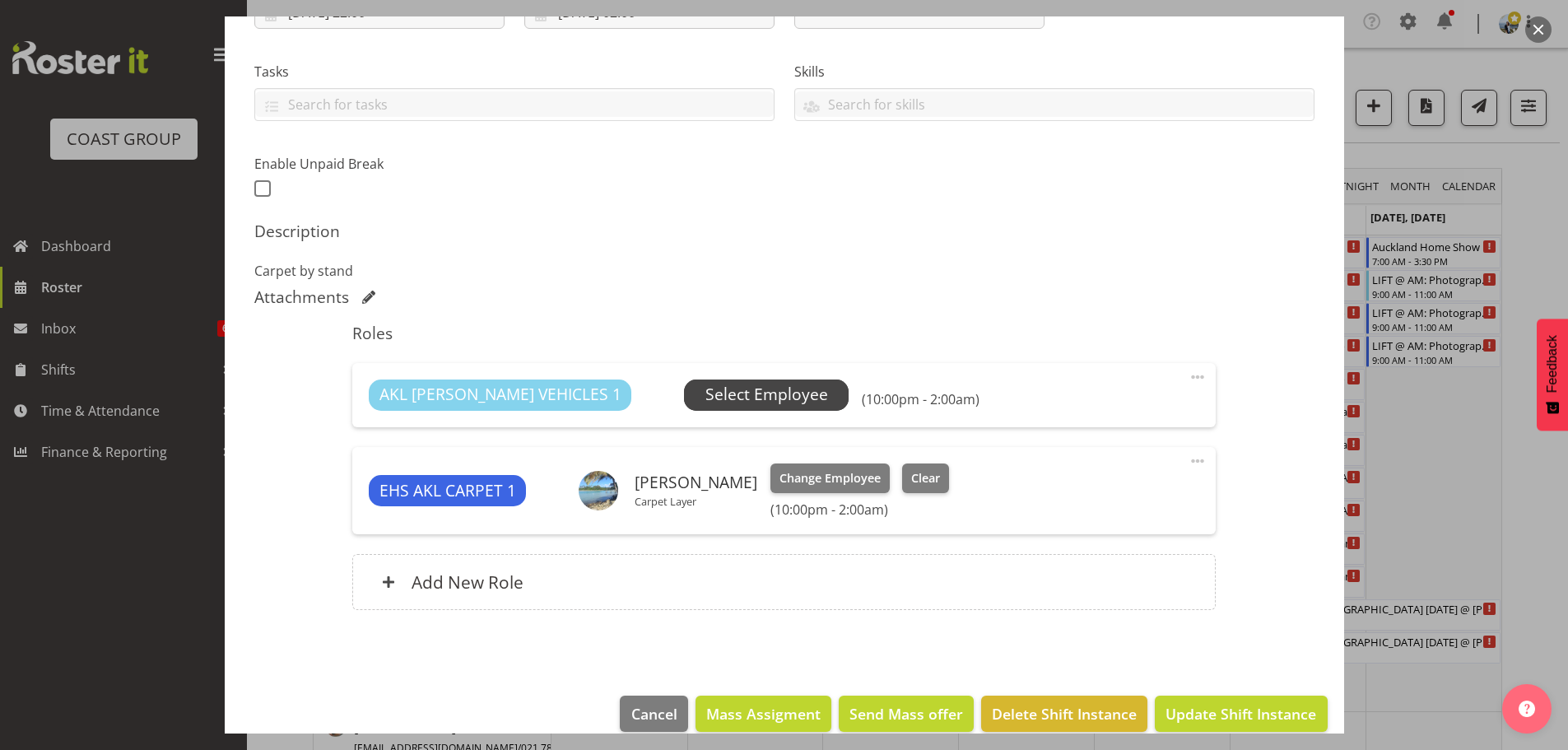
click at [737, 393] on span "Select Employee" at bounding box center [766, 394] width 122 height 24
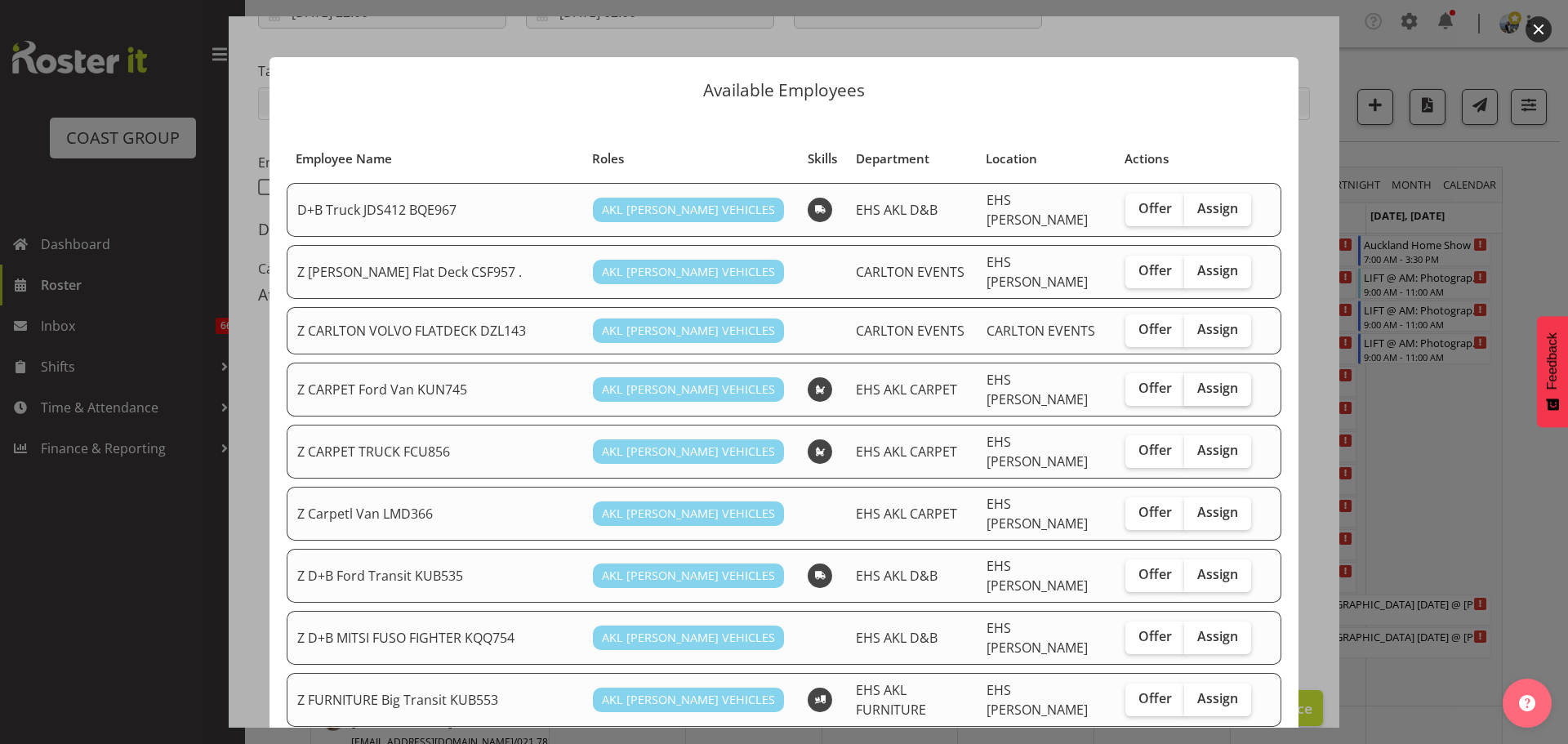
click at [1197, 380] on span "Assign" at bounding box center [1217, 388] width 40 height 16
click at [1195, 383] on input "Assign" at bounding box center [1189, 389] width 11 height 11
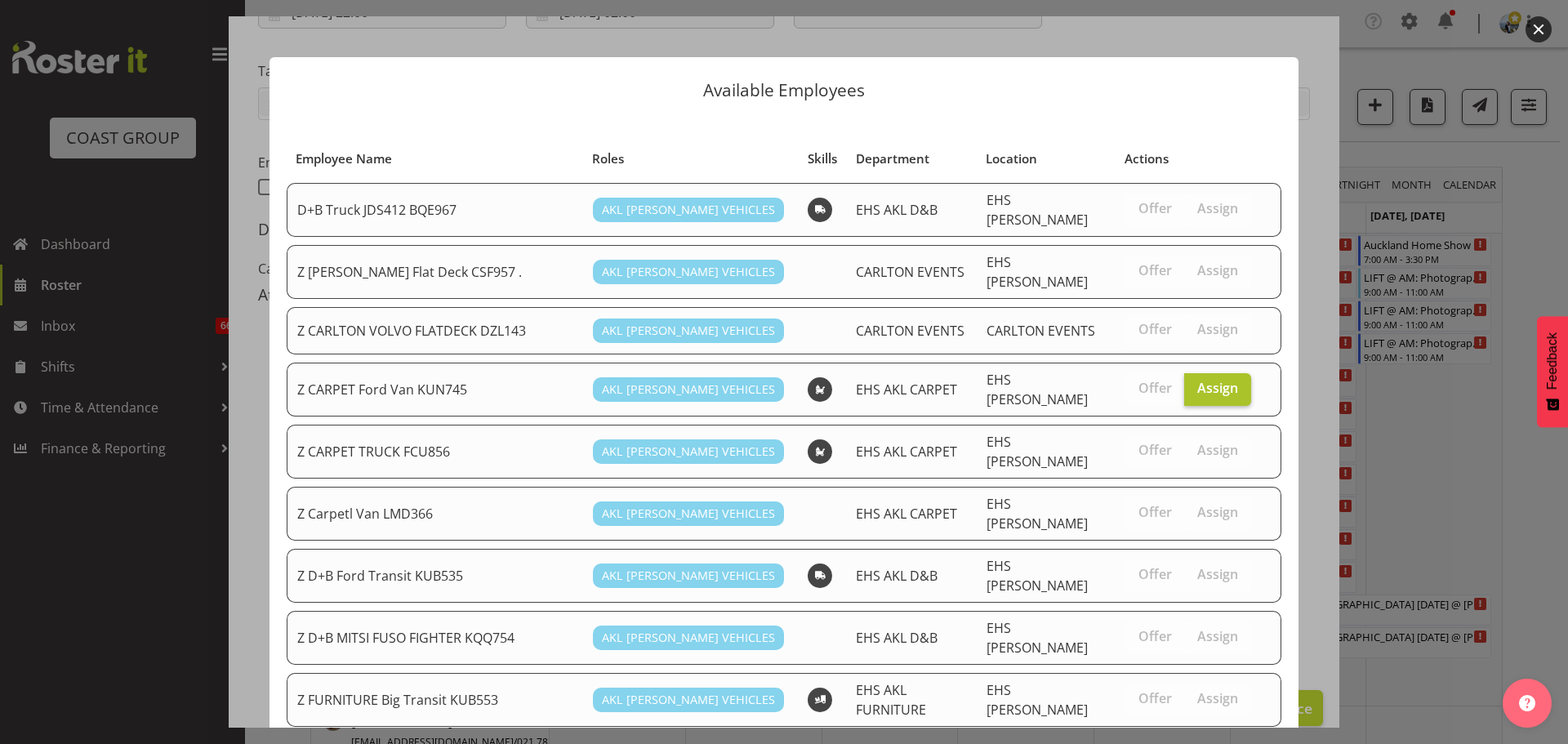
click at [1214, 381] on span "Assign" at bounding box center [1217, 388] width 40 height 16
click at [1195, 383] on input "Assign" at bounding box center [1189, 389] width 11 height 11
checkbox input "false"
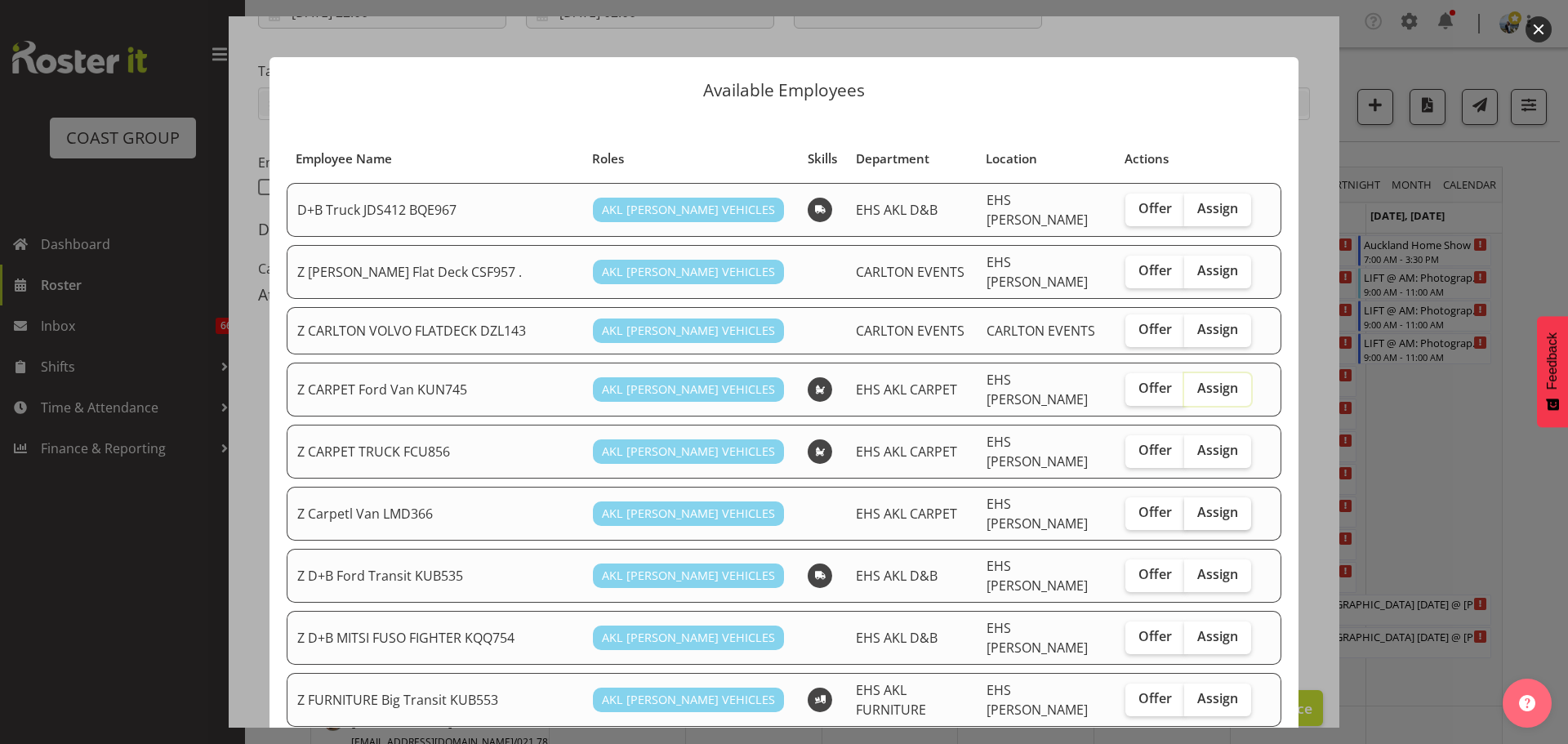
click at [1197, 504] on span "Assign" at bounding box center [1217, 512] width 40 height 16
click at [1190, 507] on input "Assign" at bounding box center [1189, 513] width 11 height 11
checkbox input "true"
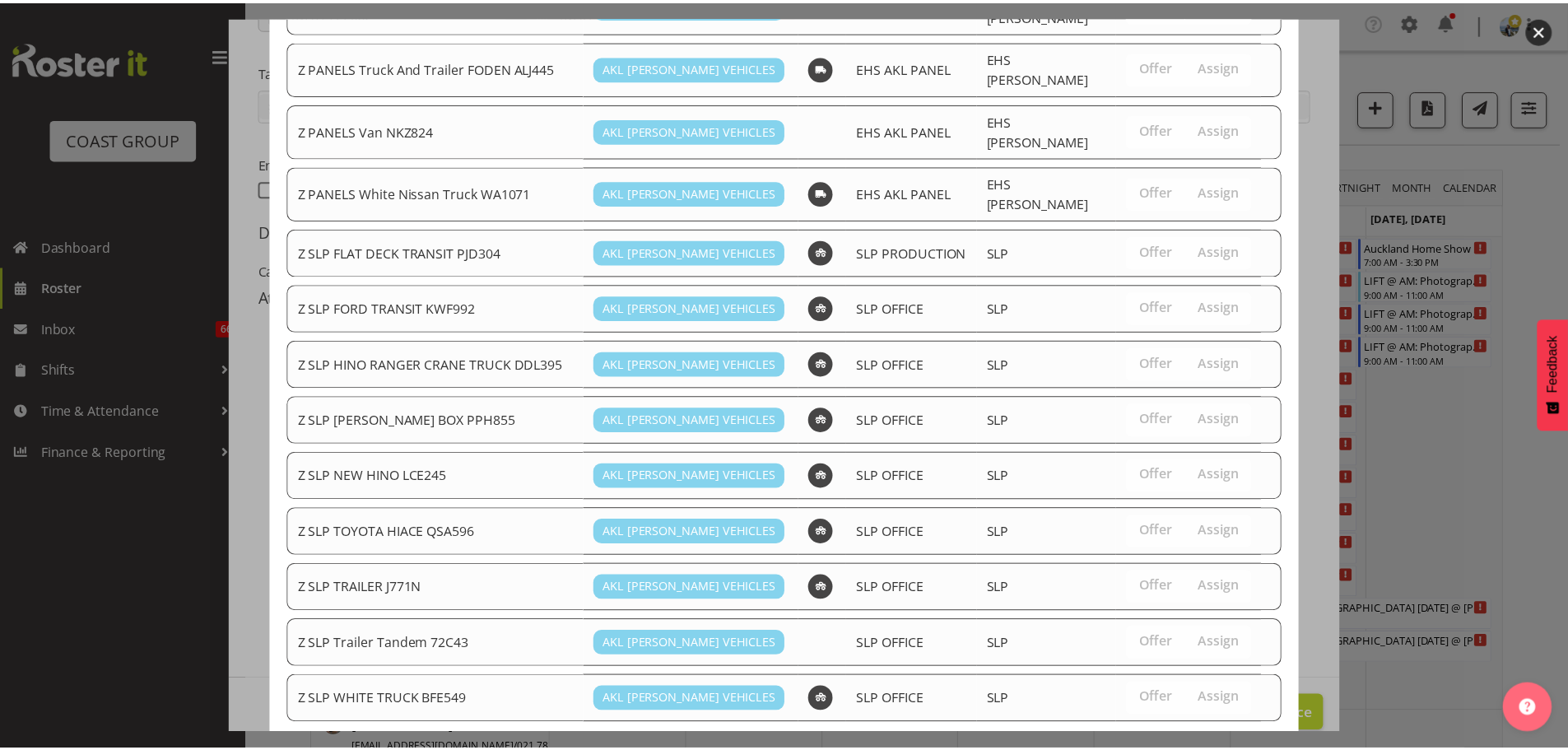
scroll to position [1389, 0]
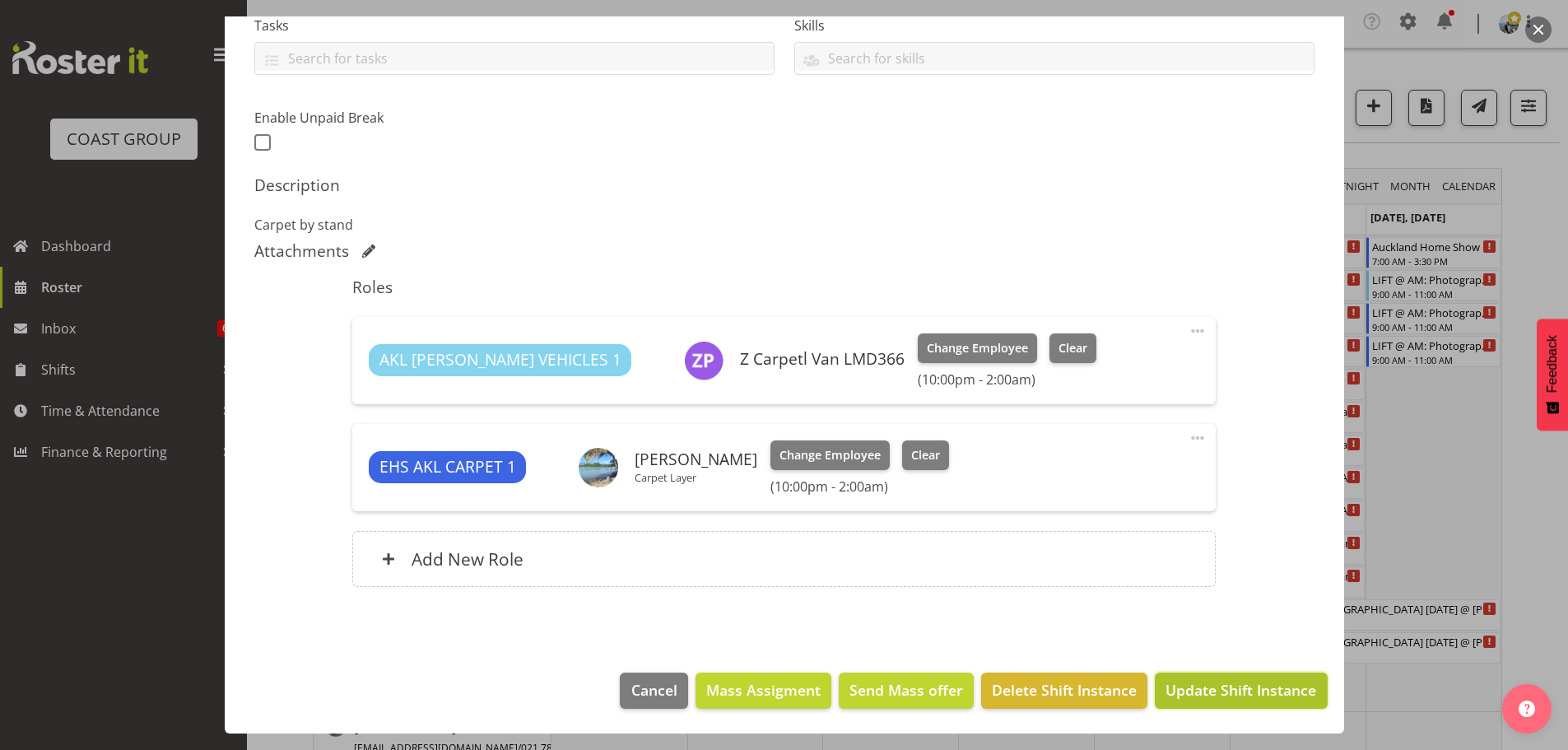
click at [1282, 687] on span "Update Shift Instance" at bounding box center [1241, 690] width 151 height 22
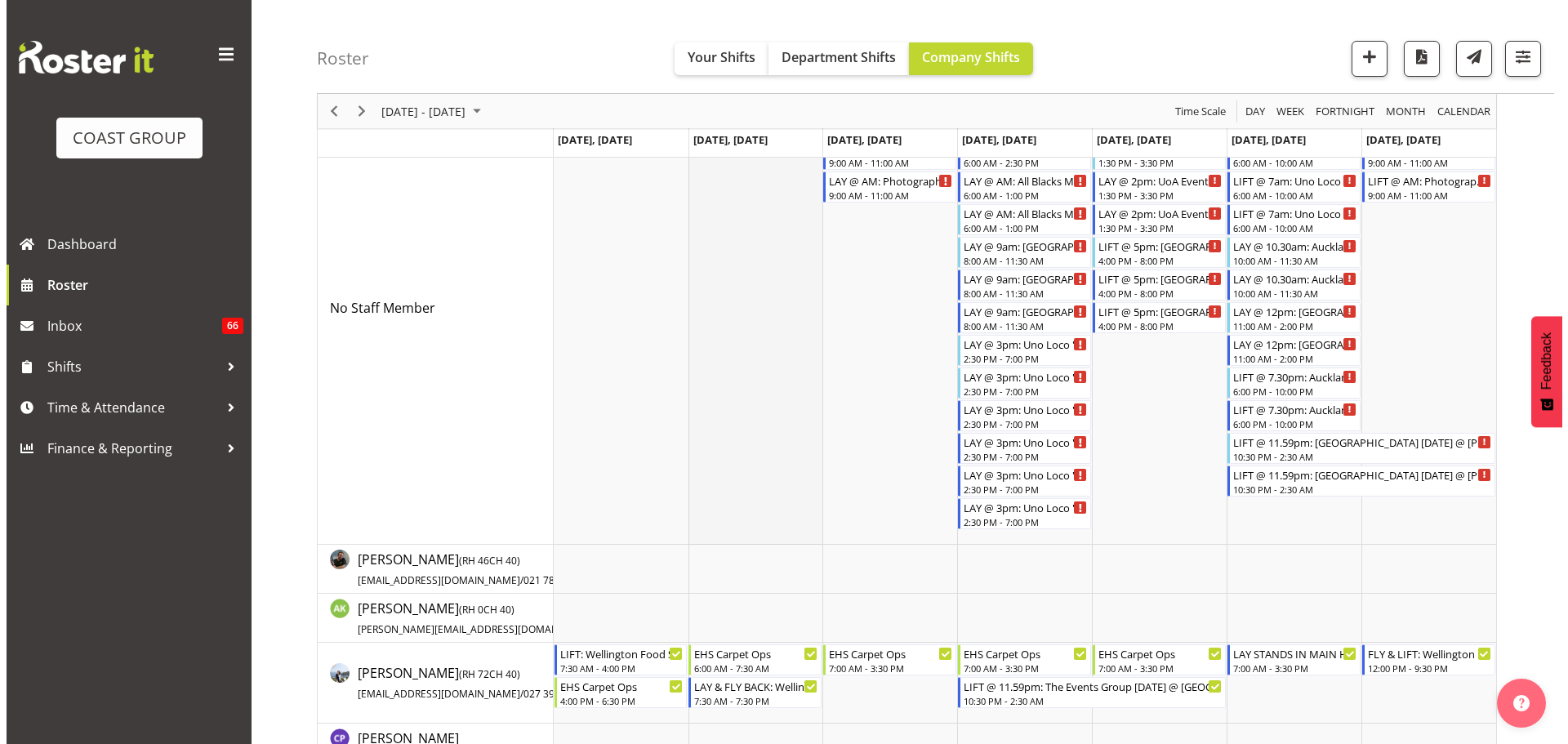
scroll to position [0, 0]
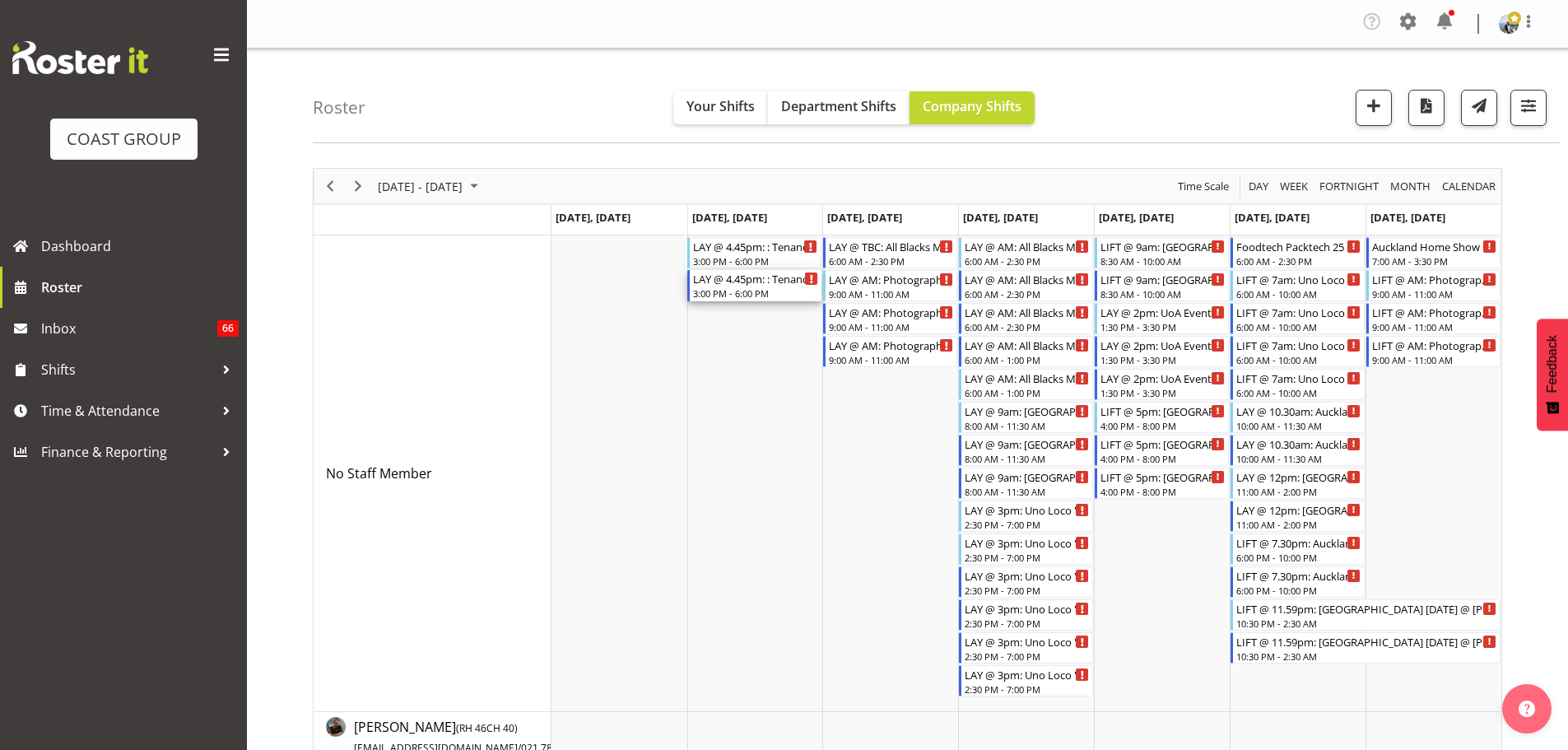
click at [742, 290] on div "3:00 PM - 6:00 PM" at bounding box center [755, 293] width 125 height 14
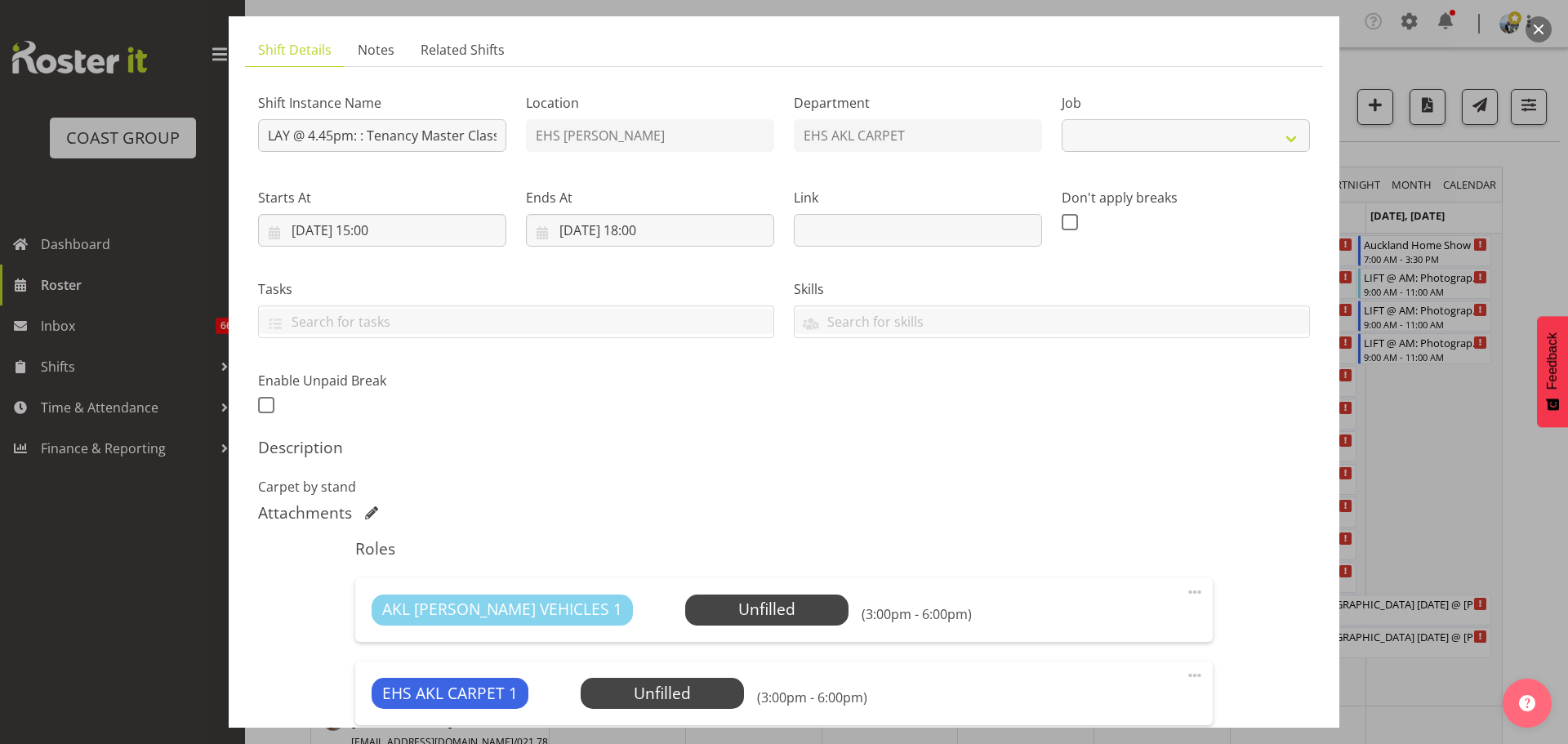
select select "10396"
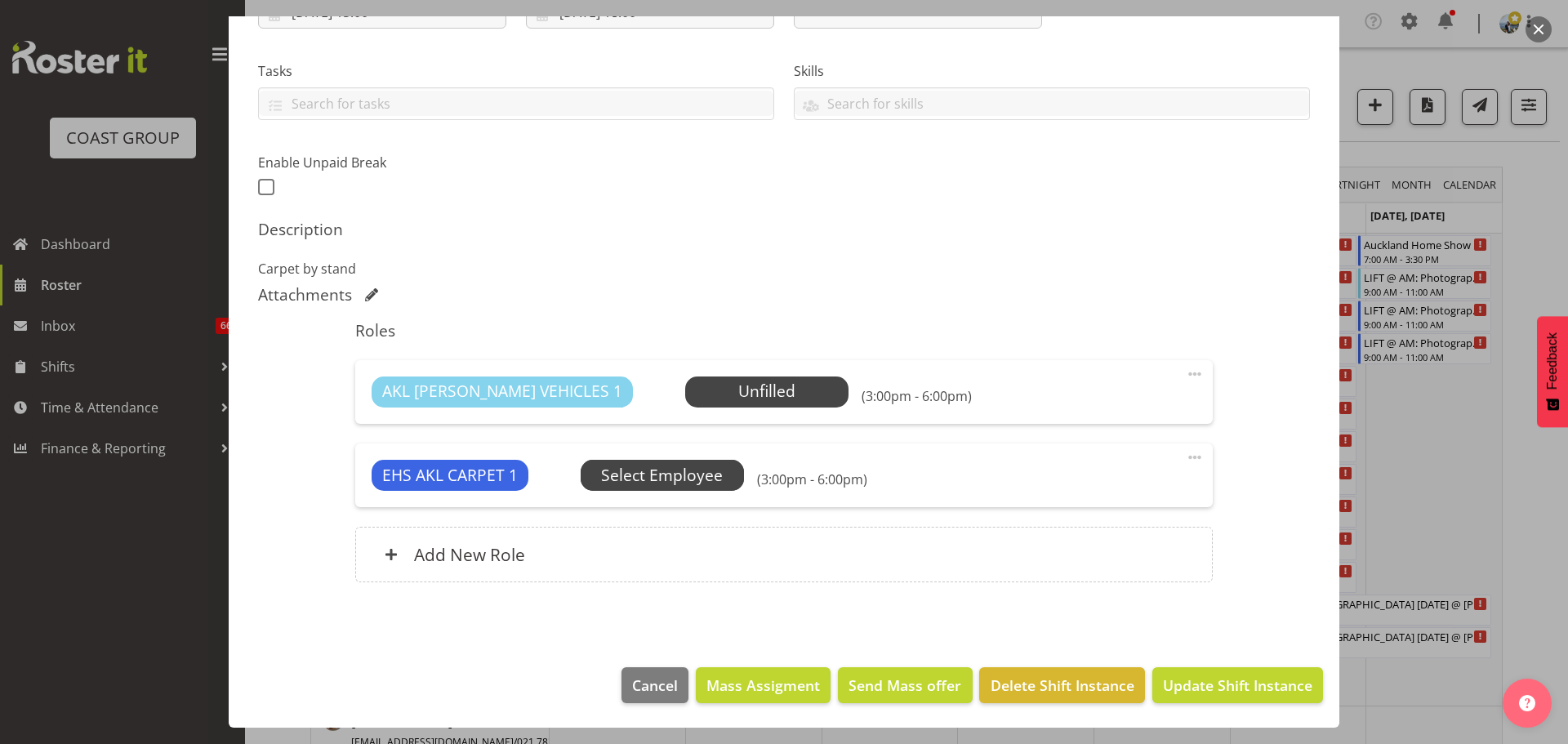
click at [0, 0] on span "Select Employee" at bounding box center [0, 0] width 0 height 0
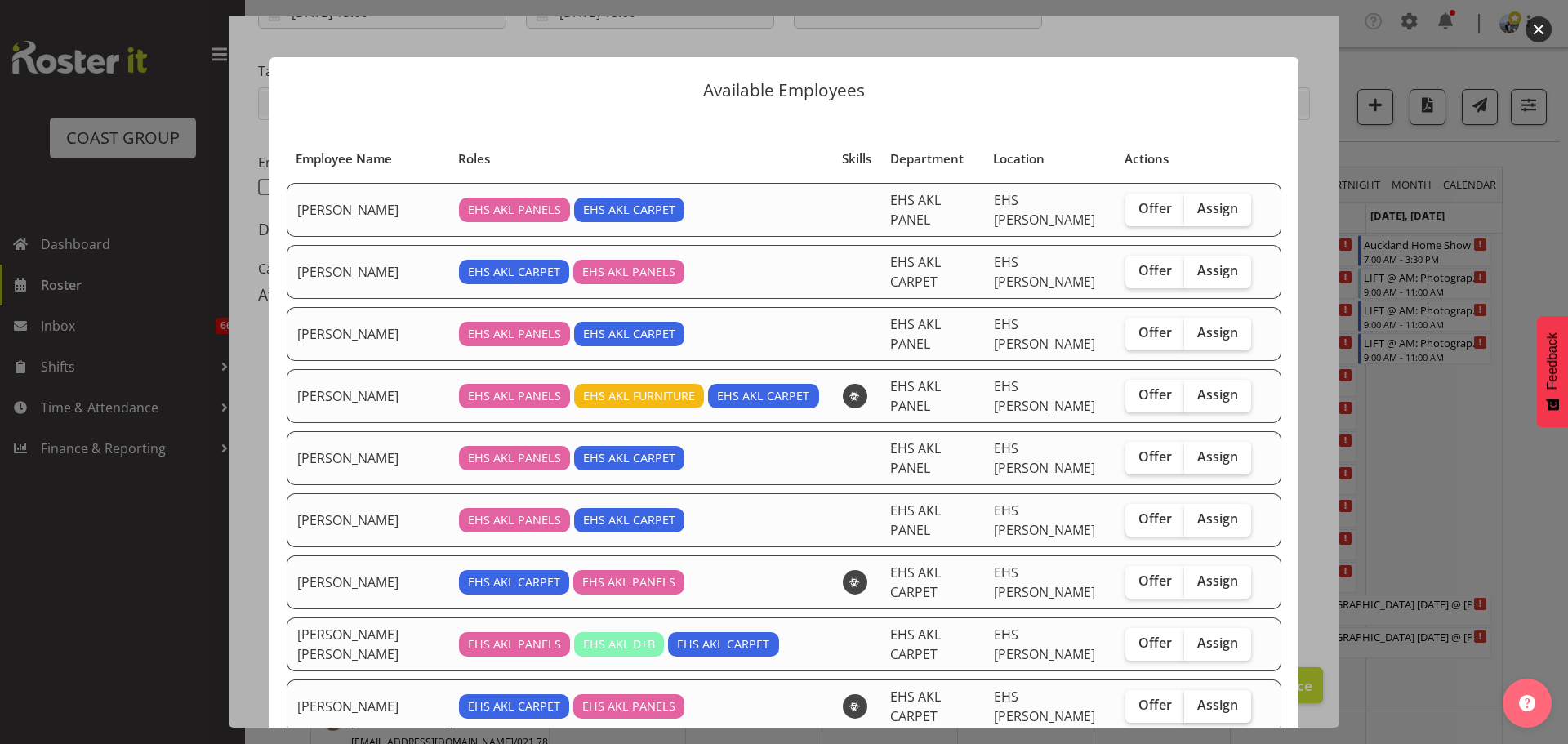
click at [1216, 690] on label "Assign" at bounding box center [1217, 706] width 67 height 32
click at [1195, 700] on input "Assign" at bounding box center [1189, 705] width 11 height 11
checkbox input "true"
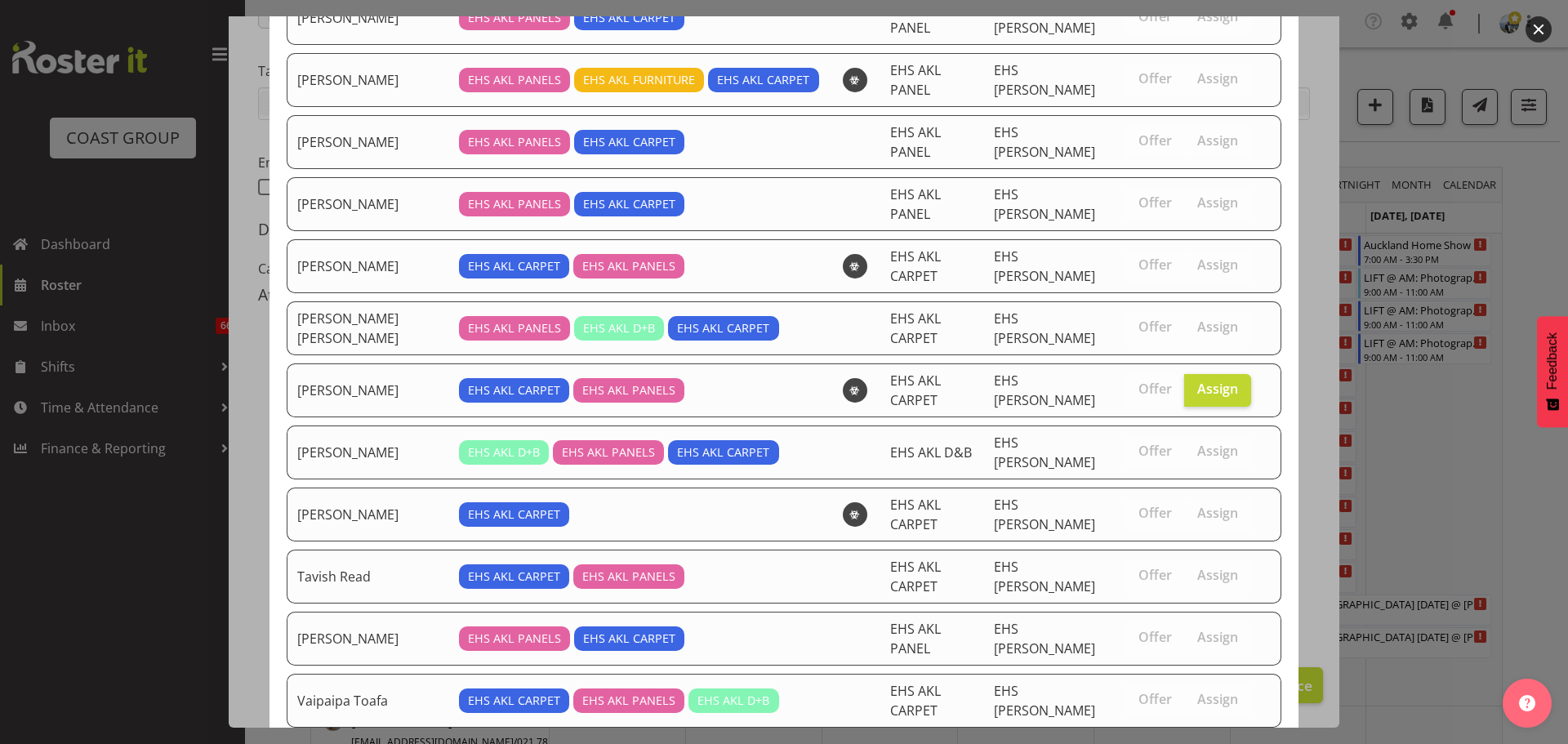
scroll to position [346, 0]
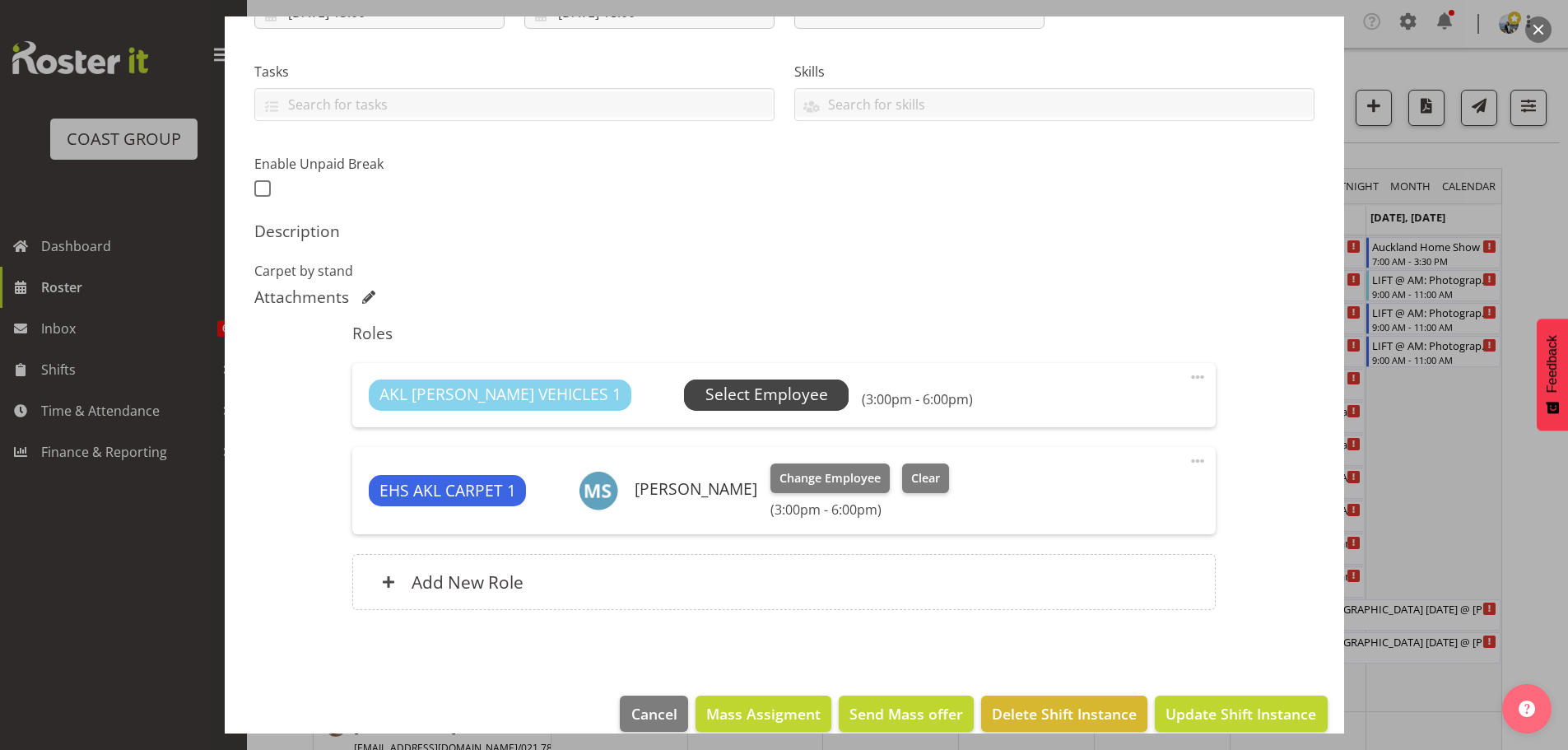
click at [716, 403] on span "Select Employee" at bounding box center [766, 394] width 122 height 24
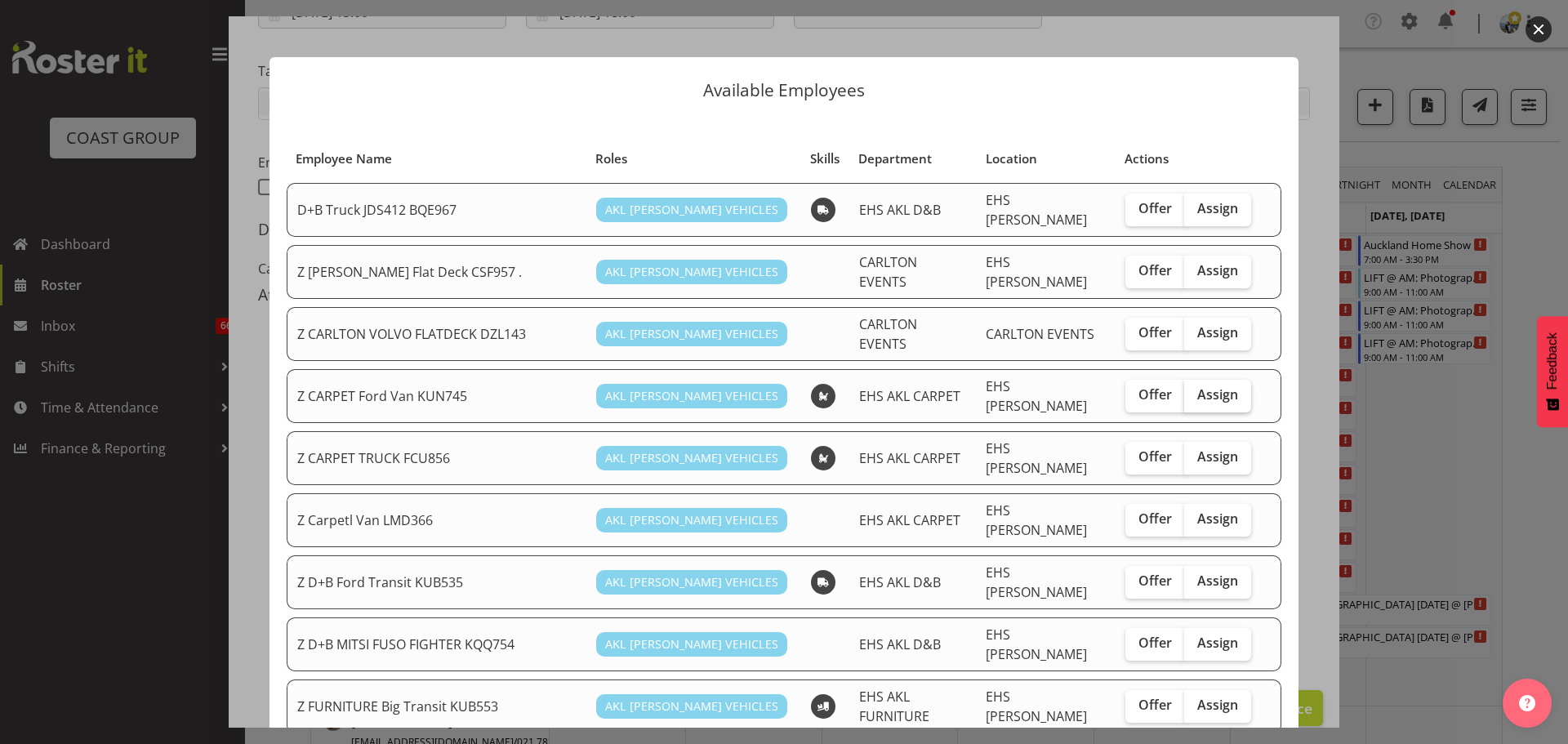
click at [1217, 386] on span "Assign" at bounding box center [1217, 394] width 40 height 16
click at [1195, 390] on input "Assign" at bounding box center [1189, 395] width 11 height 11
checkbox input "true"
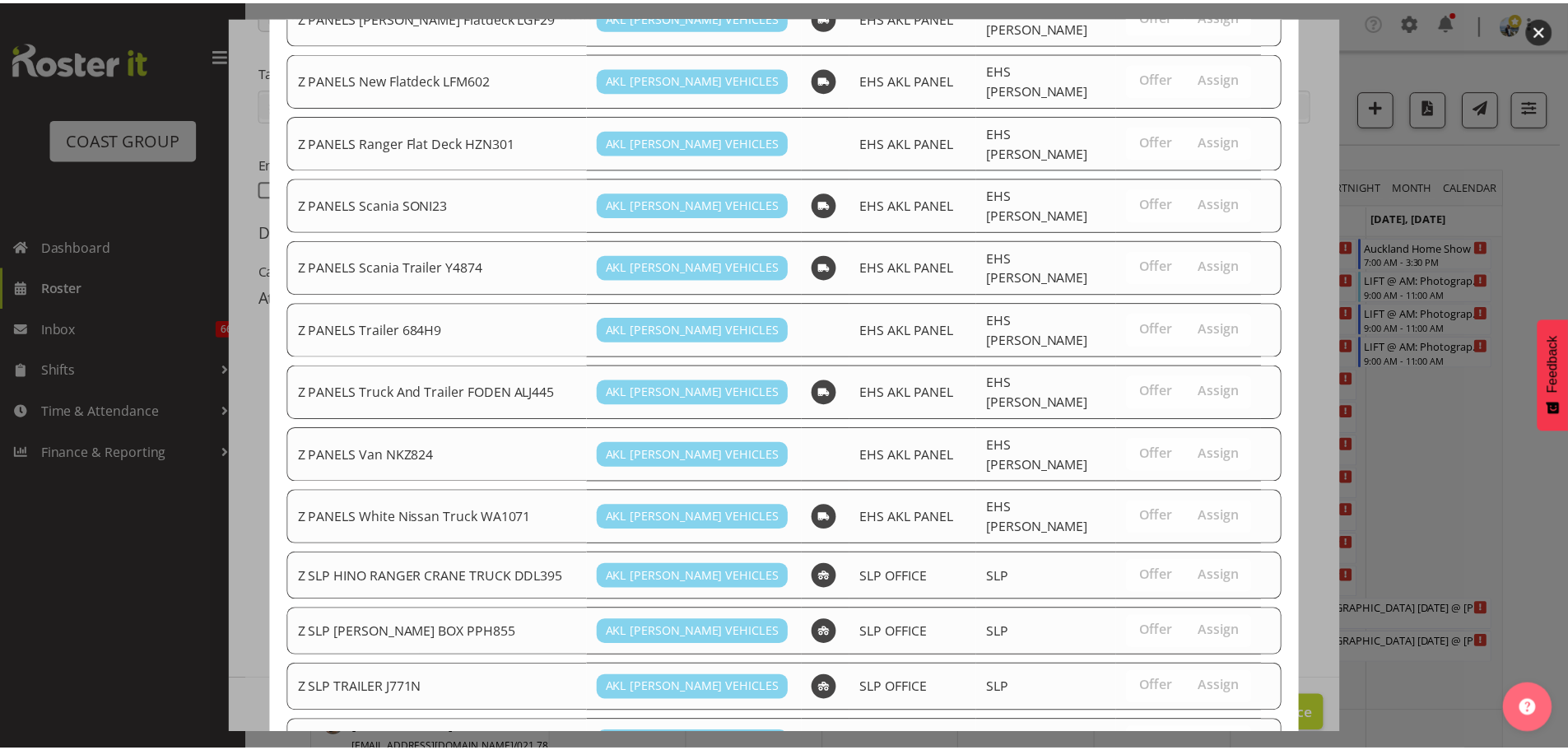
scroll to position [1165, 0]
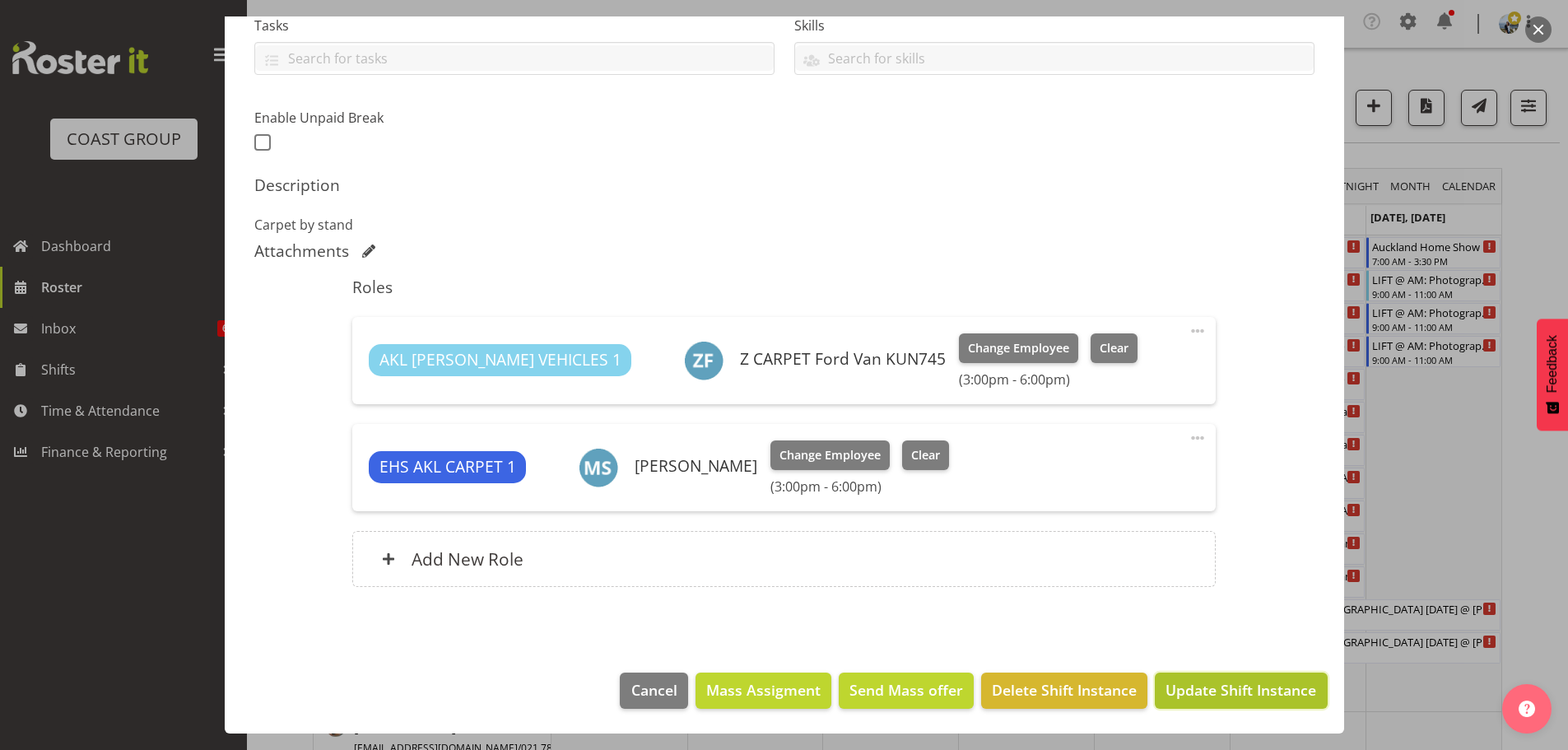
click at [1271, 691] on span "Update Shift Instance" at bounding box center [1241, 690] width 151 height 22
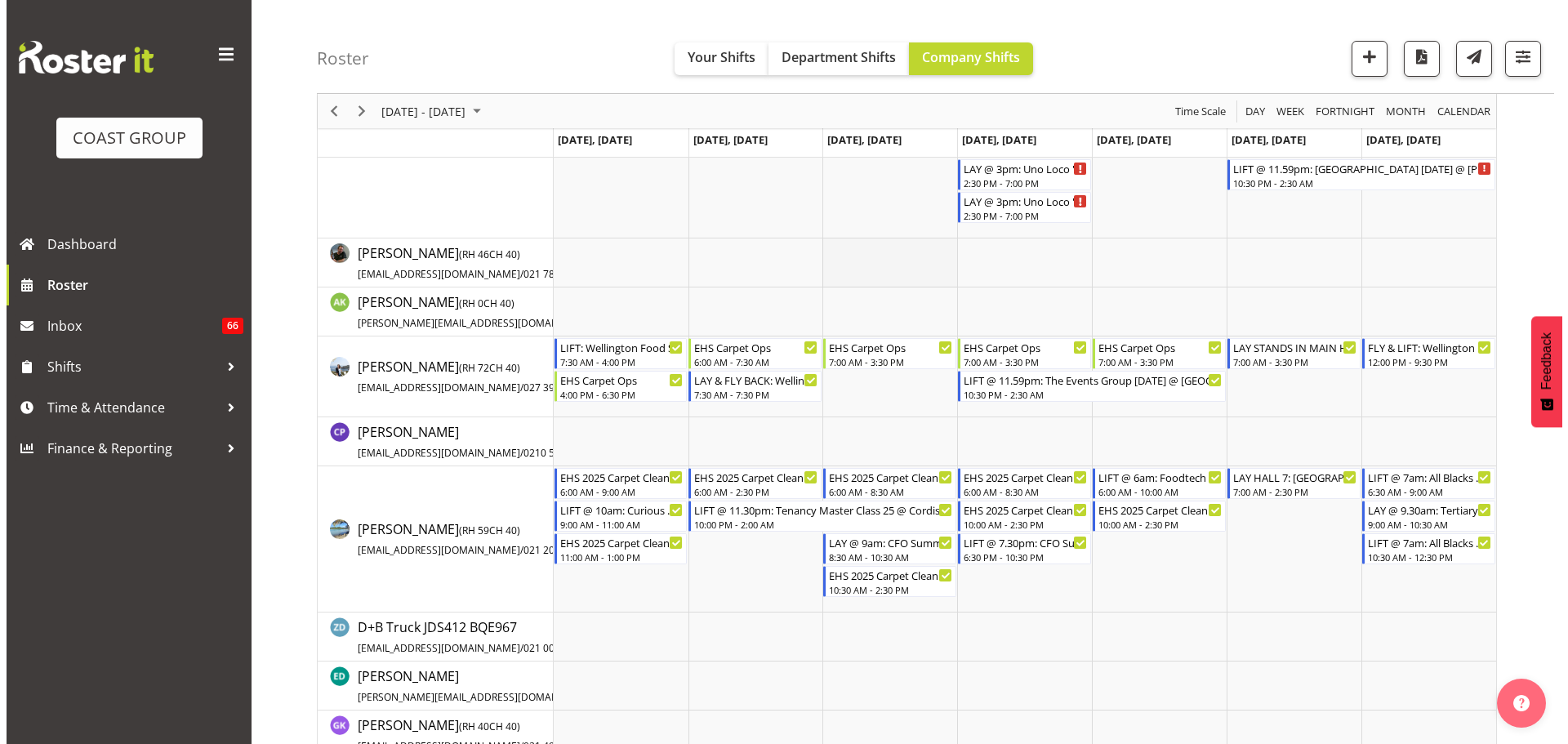
scroll to position [490, 0]
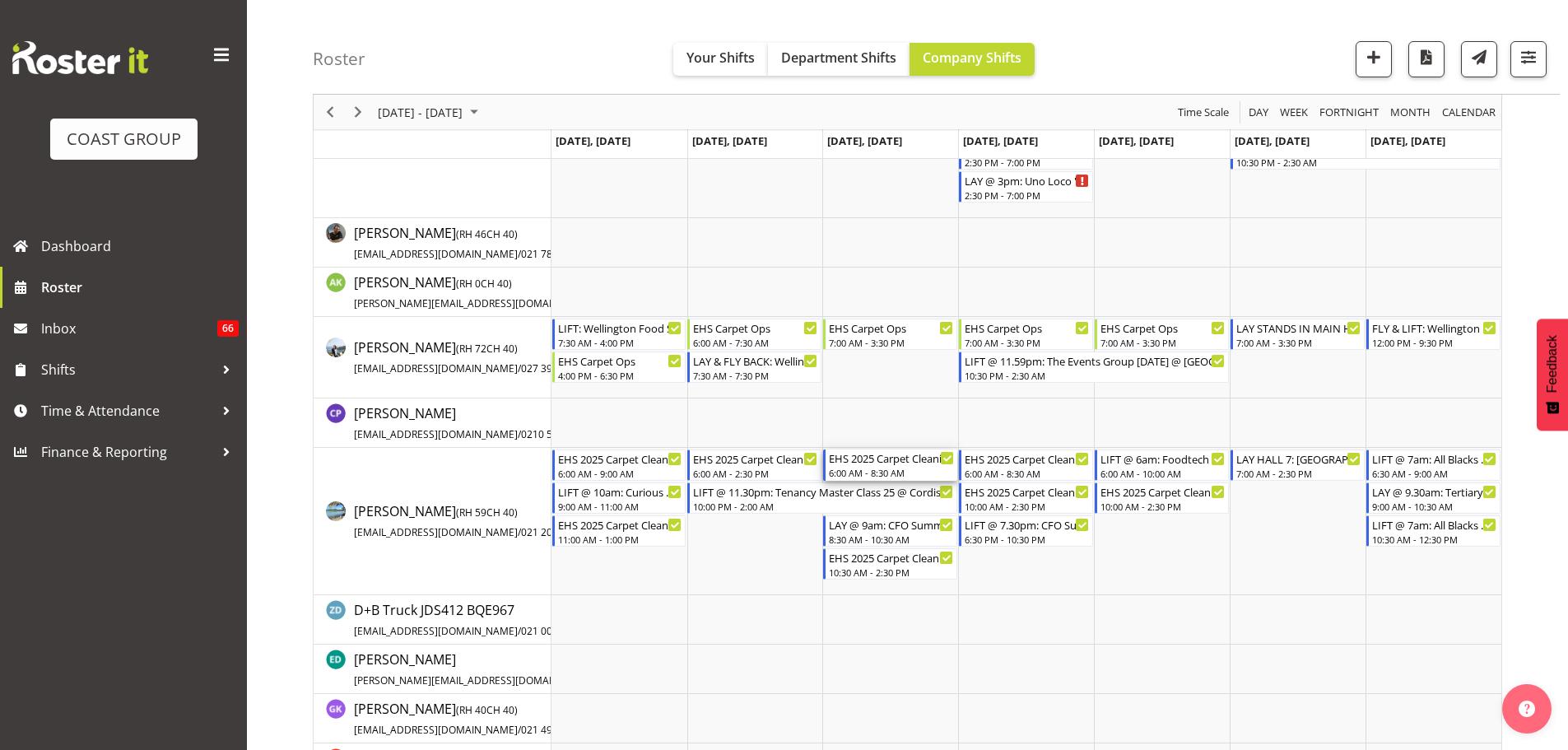
click at [916, 469] on div "6:00 AM - 8:30 AM" at bounding box center [891, 472] width 125 height 14
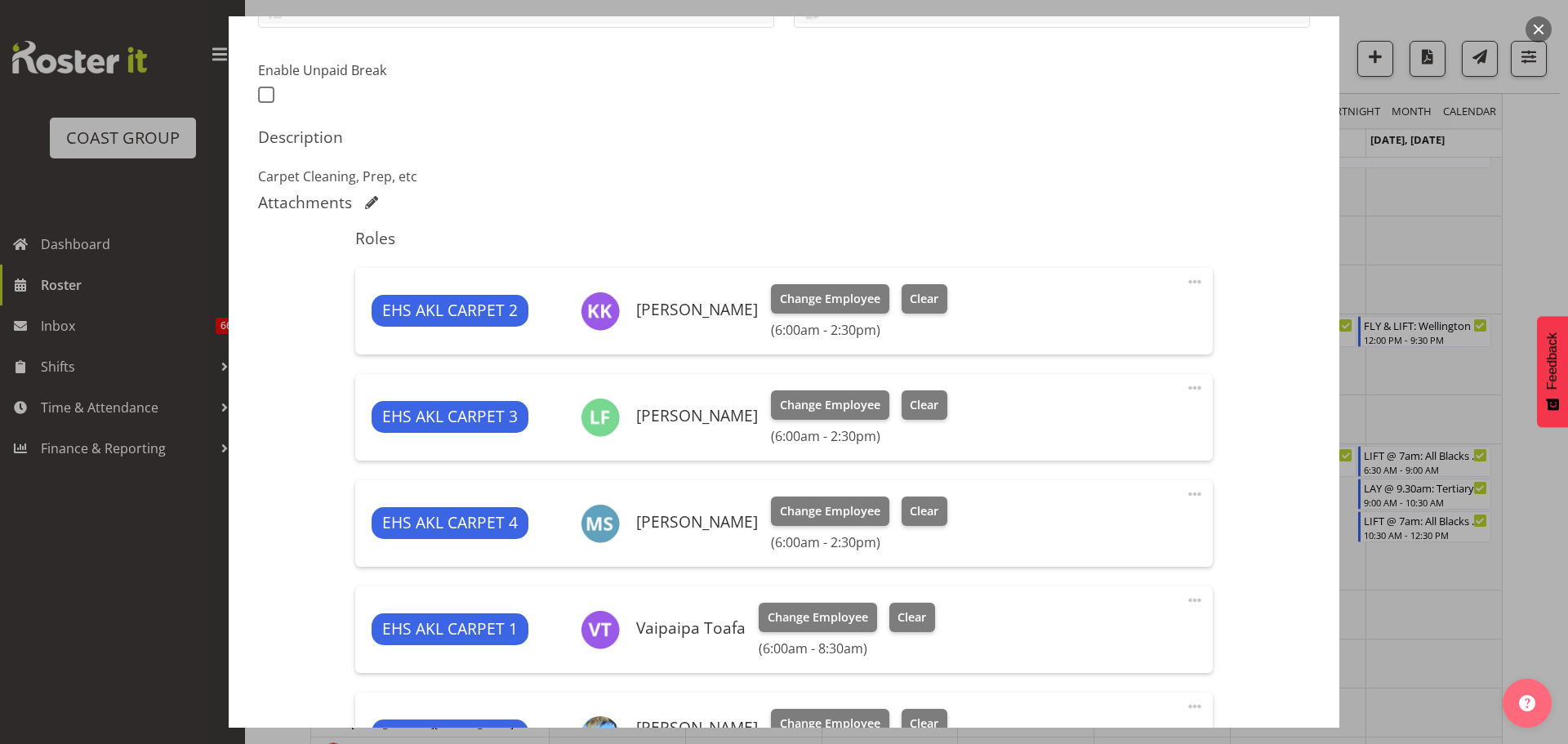
select select "69"
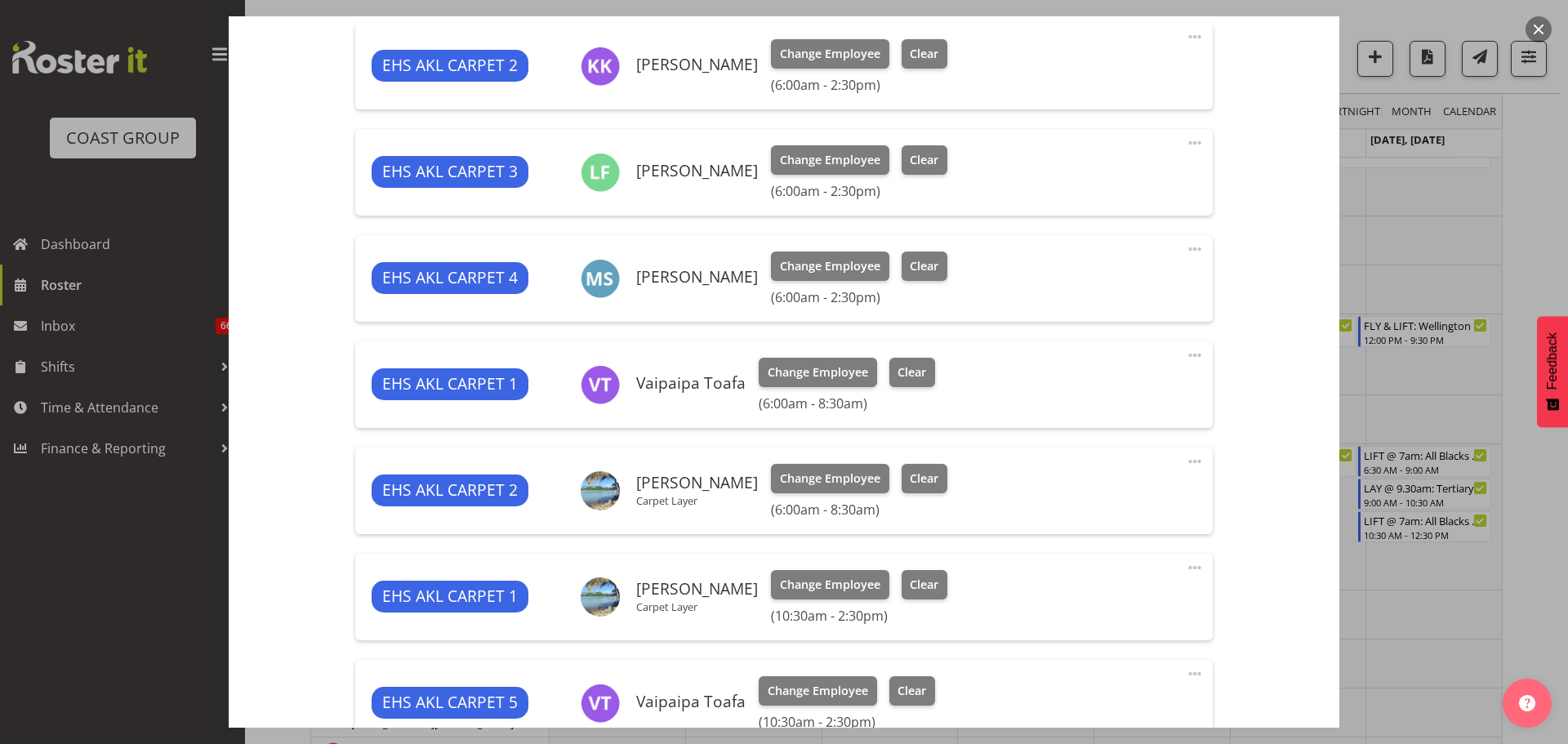
click at [1465, 673] on div at bounding box center [784, 372] width 1568 height 744
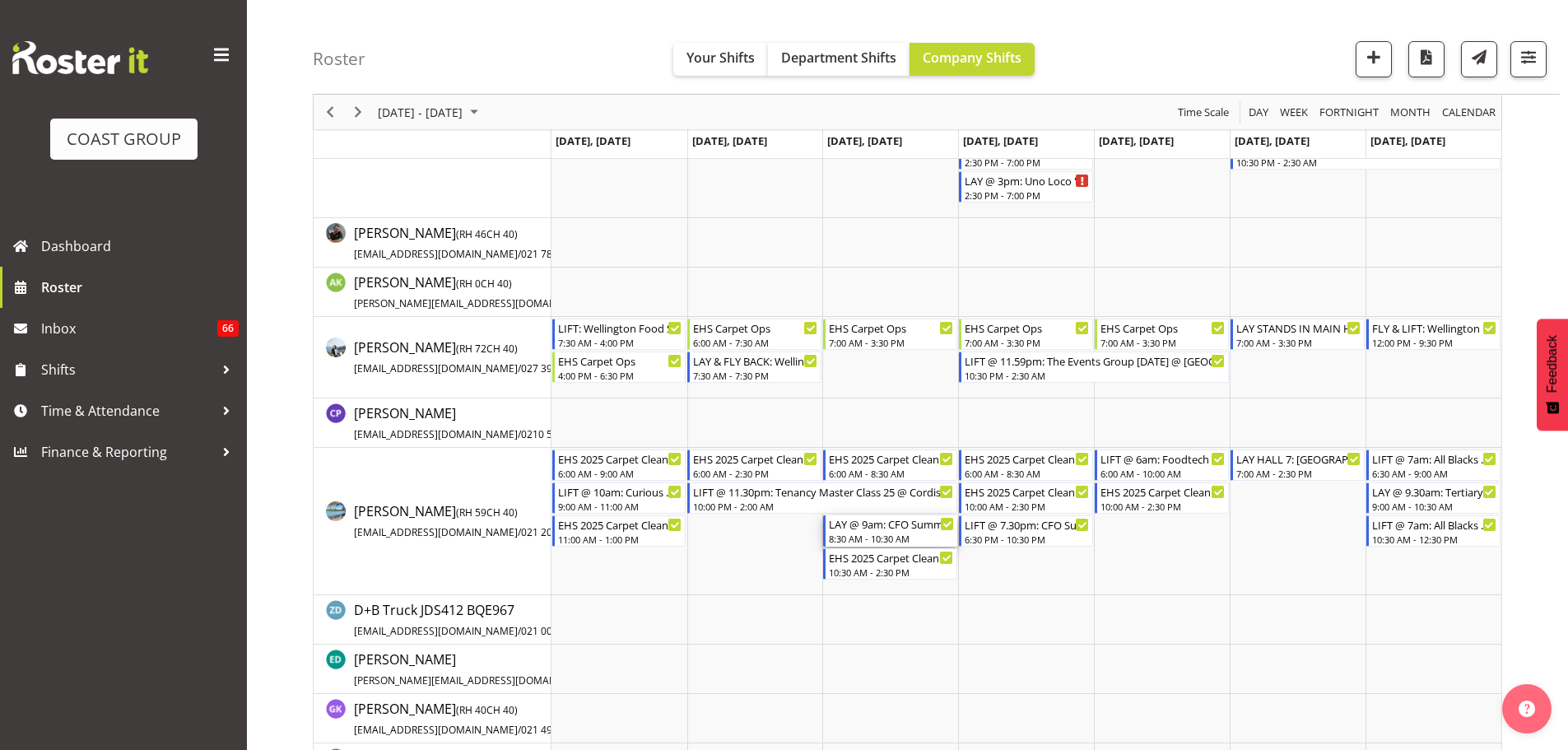
click at [903, 533] on div "8:30 AM - 10:30 AM" at bounding box center [891, 538] width 125 height 14
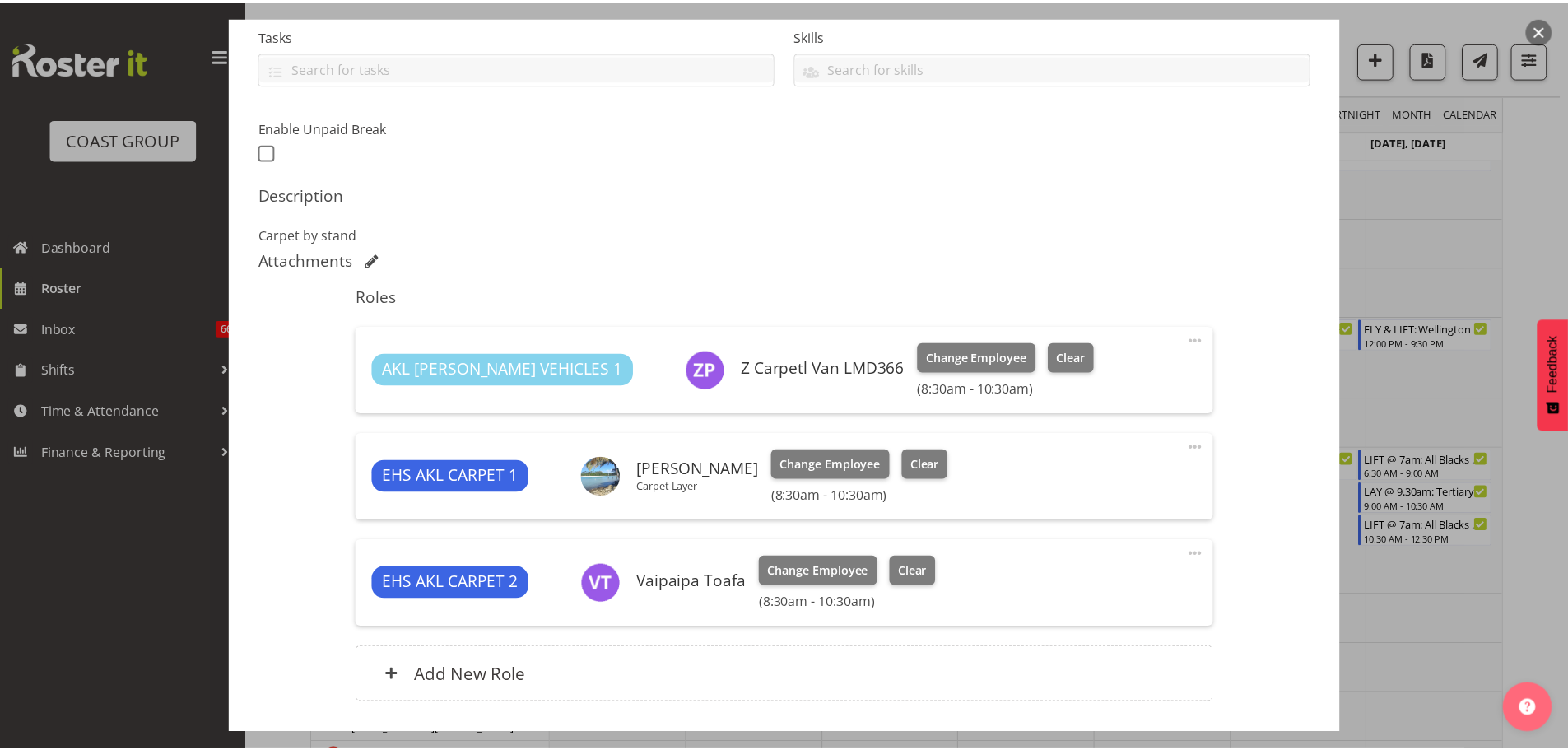
scroll to position [412, 0]
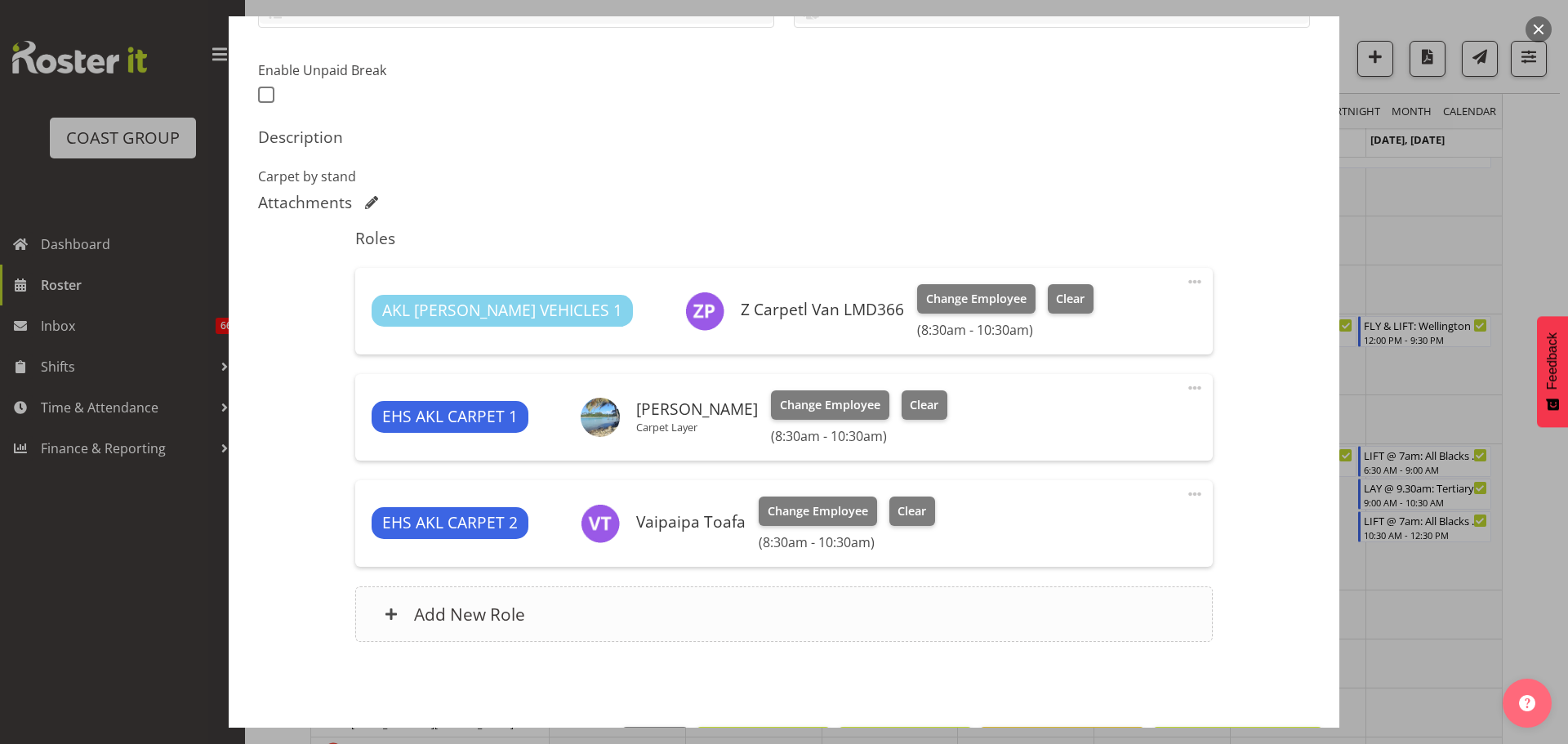
select select "9445"
click at [1425, 685] on div at bounding box center [784, 372] width 1568 height 744
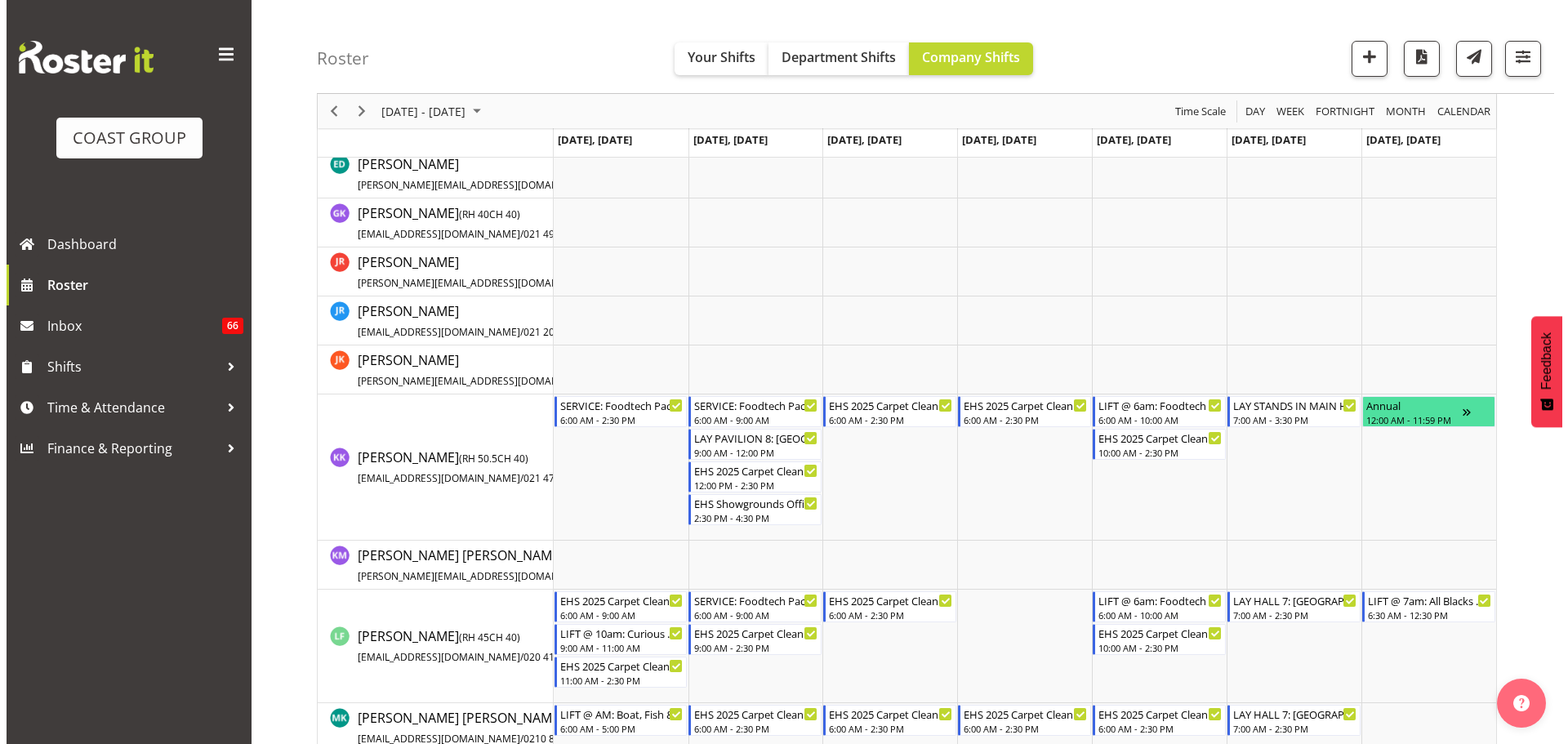
scroll to position [898, 0]
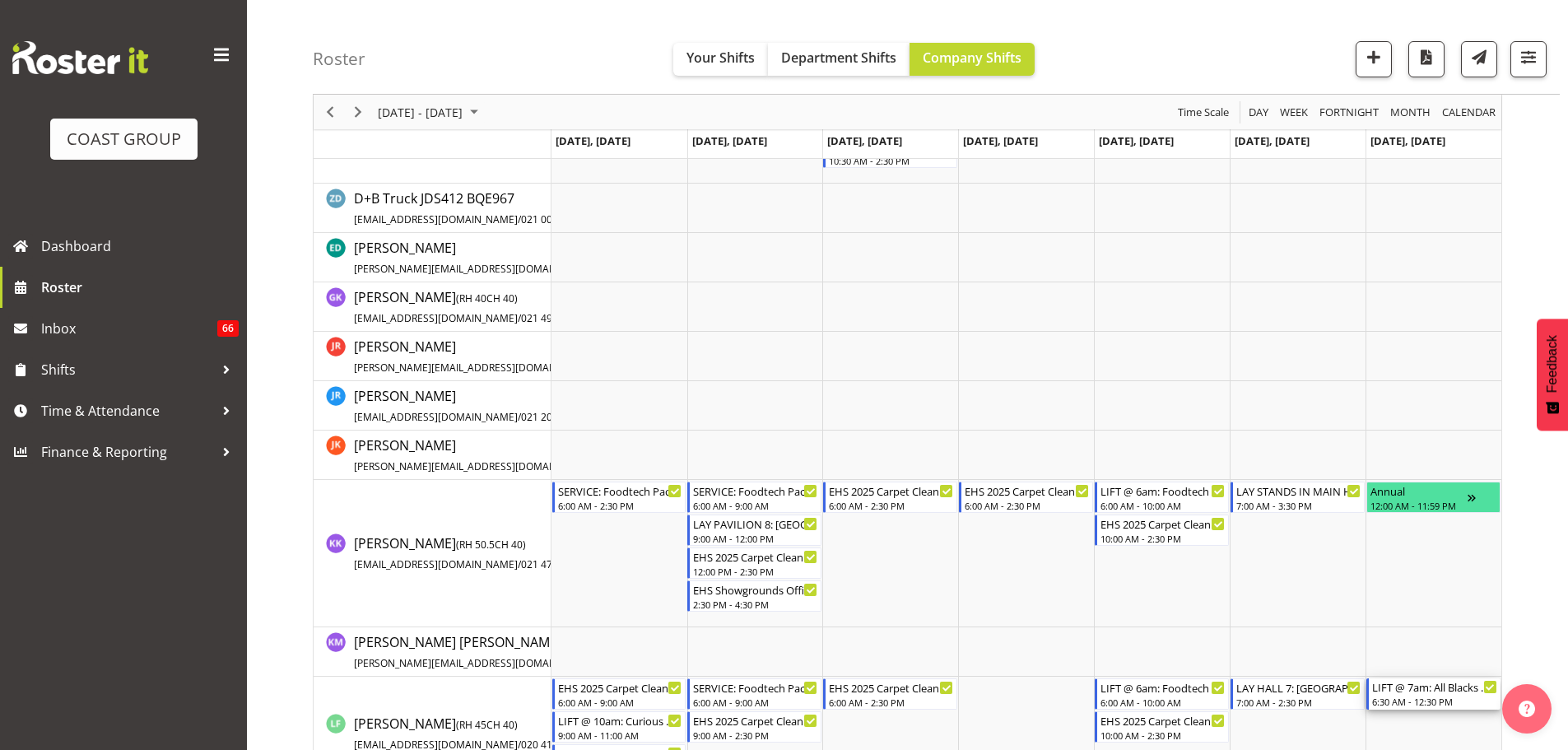
click at [1448, 688] on div "LIFT @ 7am: All Blacks Match Akl 2025 @ [GEOGRAPHIC_DATA]" at bounding box center [1435, 687] width 125 height 16
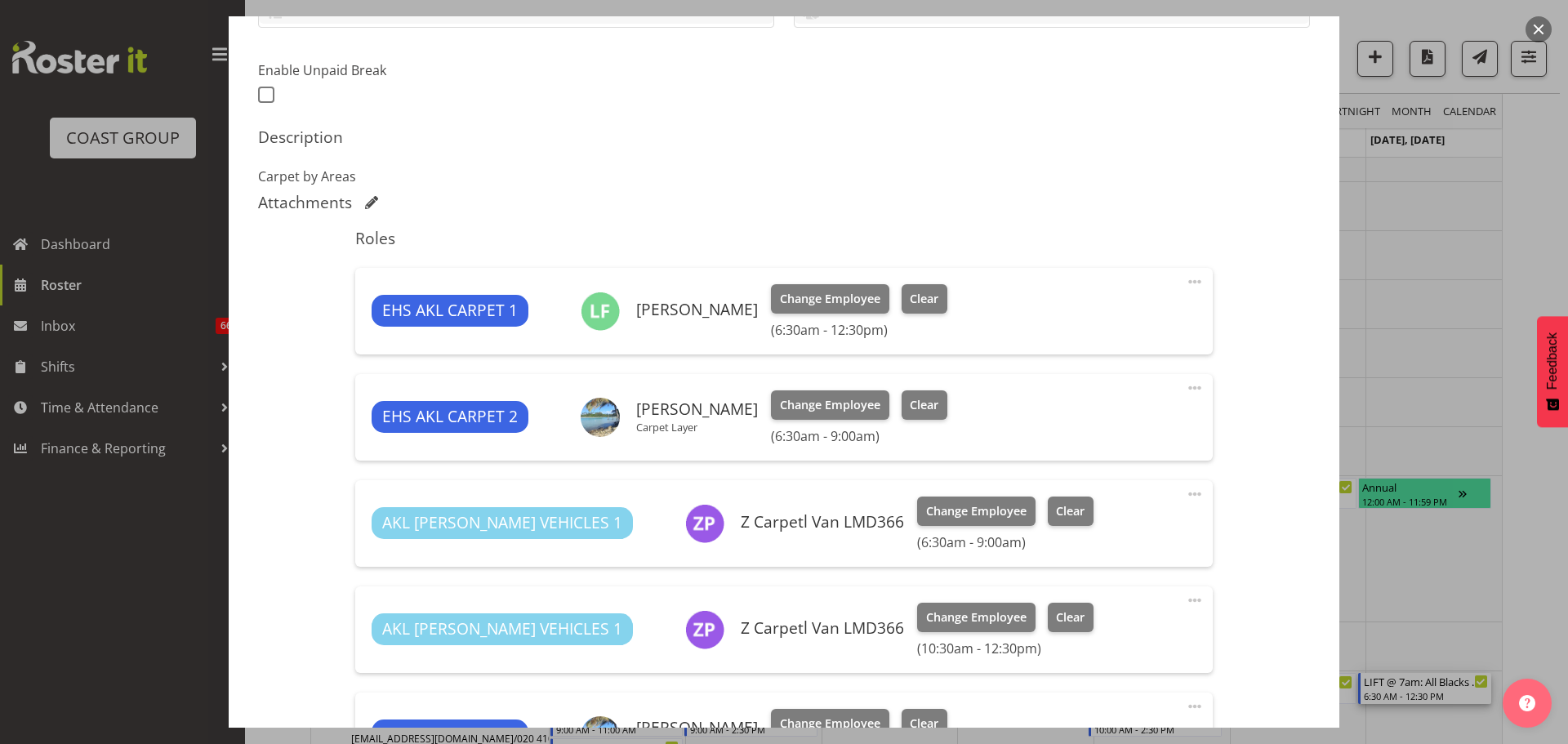
select select "9410"
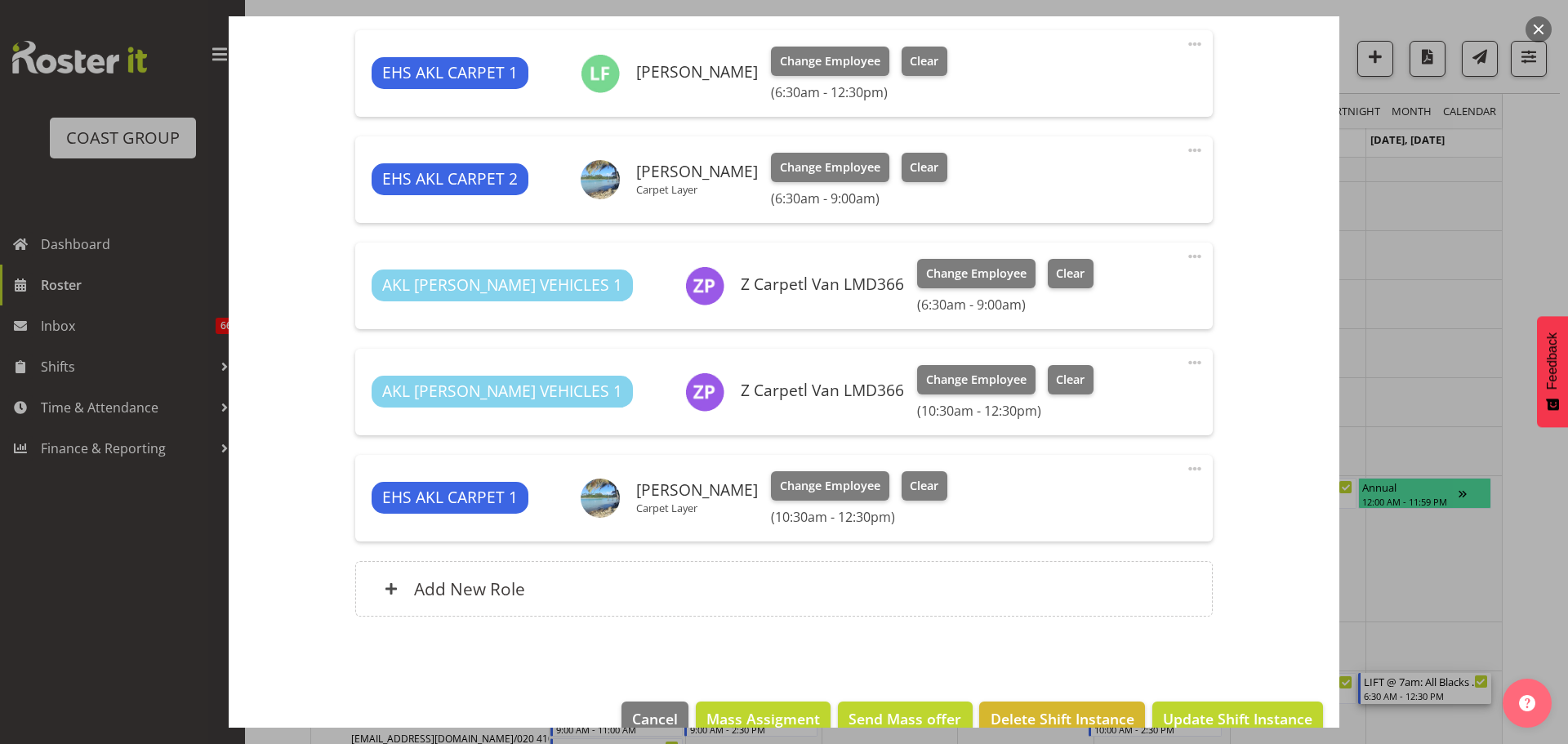
scroll to position [653, 0]
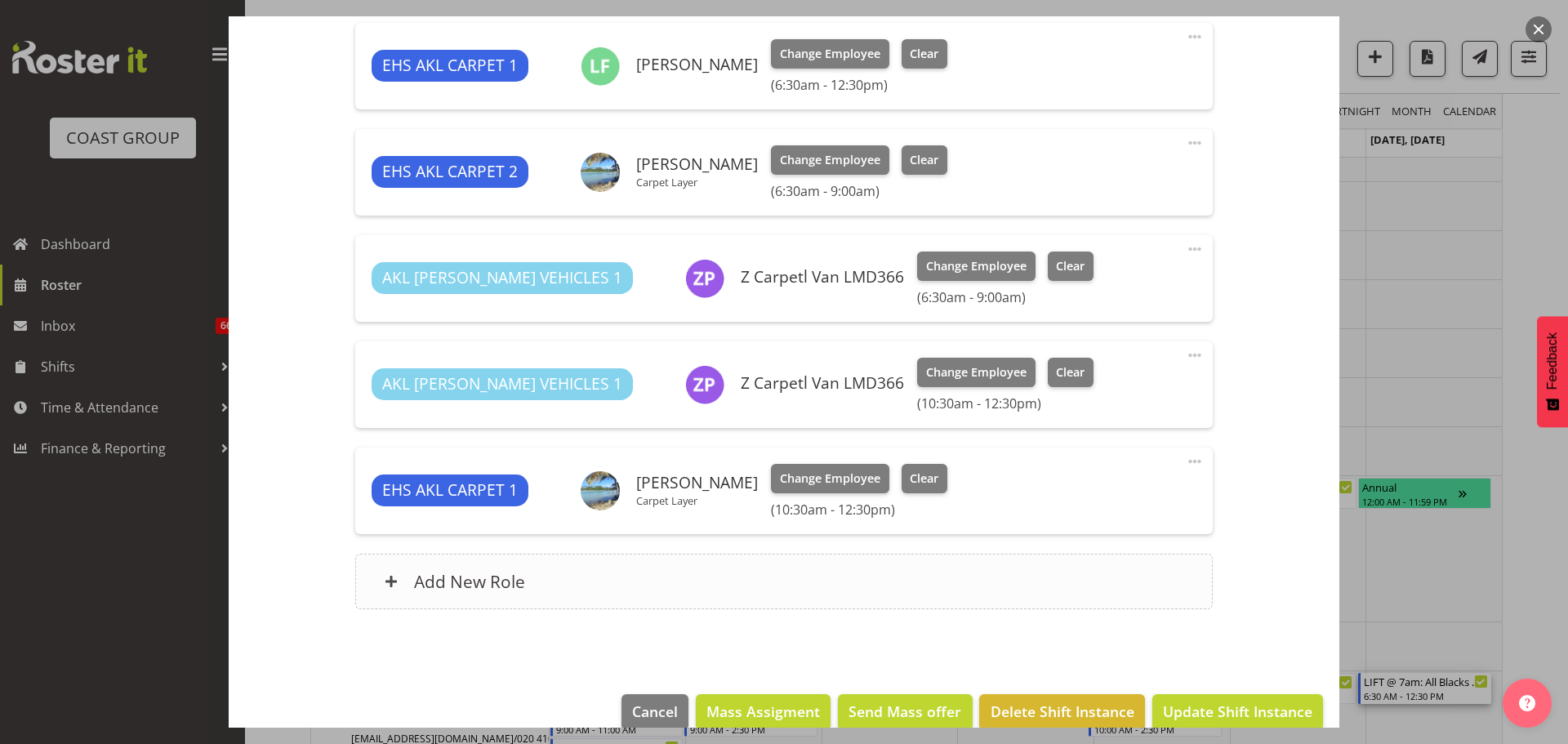
click at [704, 577] on div "Add New Role" at bounding box center [784, 581] width 856 height 56
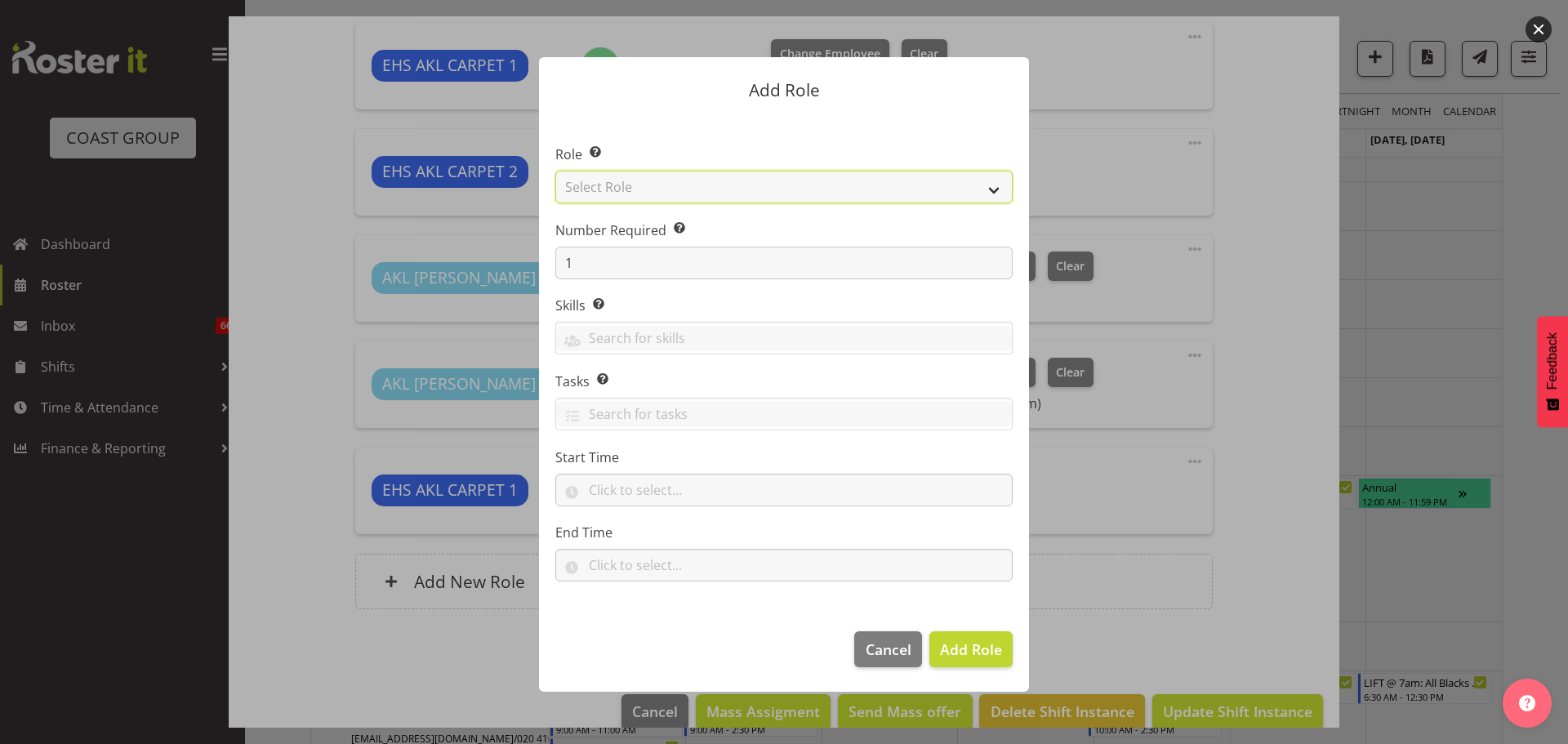
click at [657, 187] on select "Select Role ACCOUNT MANAGER ACCOUNT MANAGER DW ACCOUNTS [PERSON_NAME] VEHICLES …" at bounding box center [784, 187] width 457 height 32
select select "190"
click at [555, 171] on select "Select Role ACCOUNT MANAGER ACCOUNT MANAGER DW ACCOUNTS [PERSON_NAME] VEHICLES …" at bounding box center [784, 187] width 457 height 32
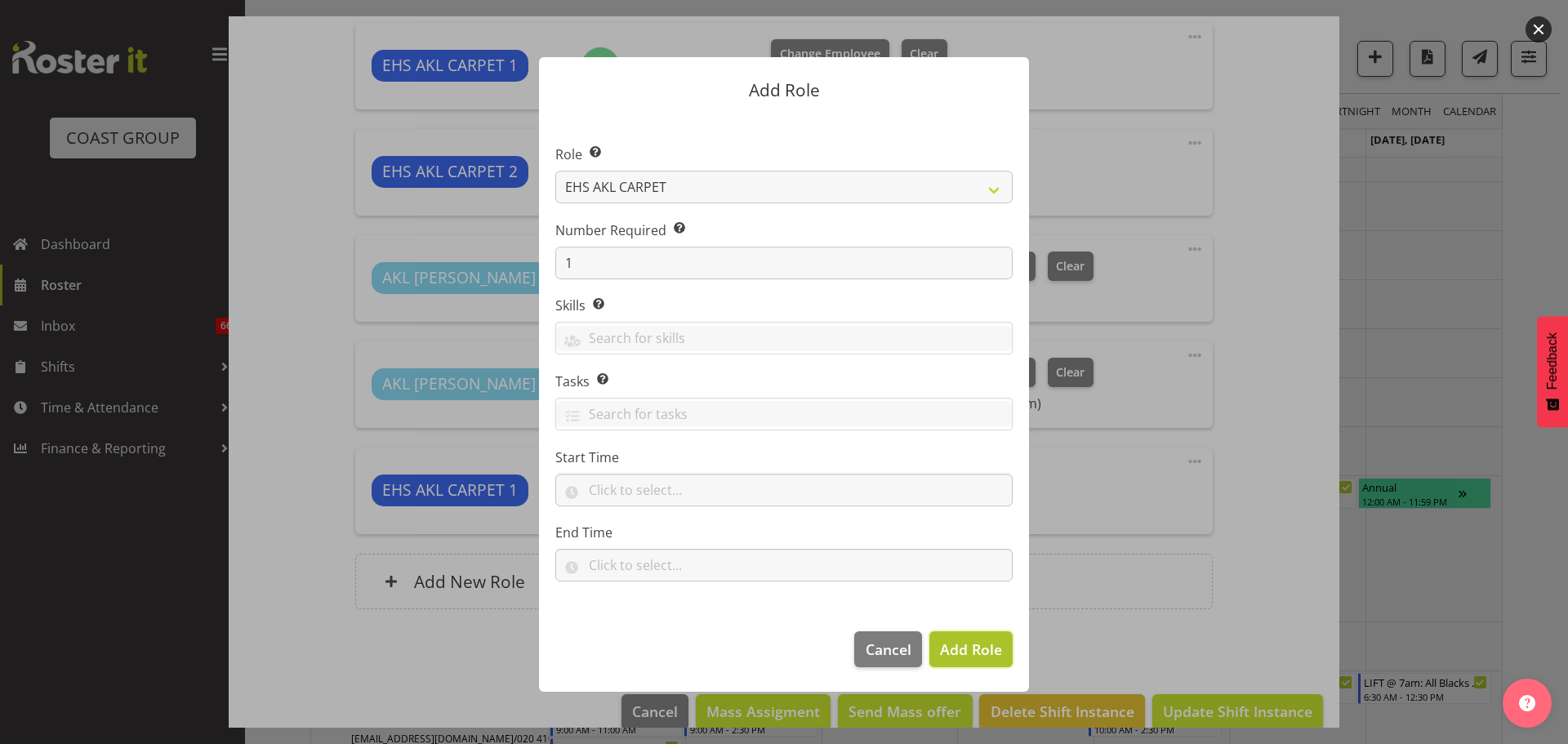
click at [980, 644] on span "Add Role" at bounding box center [971, 650] width 62 height 20
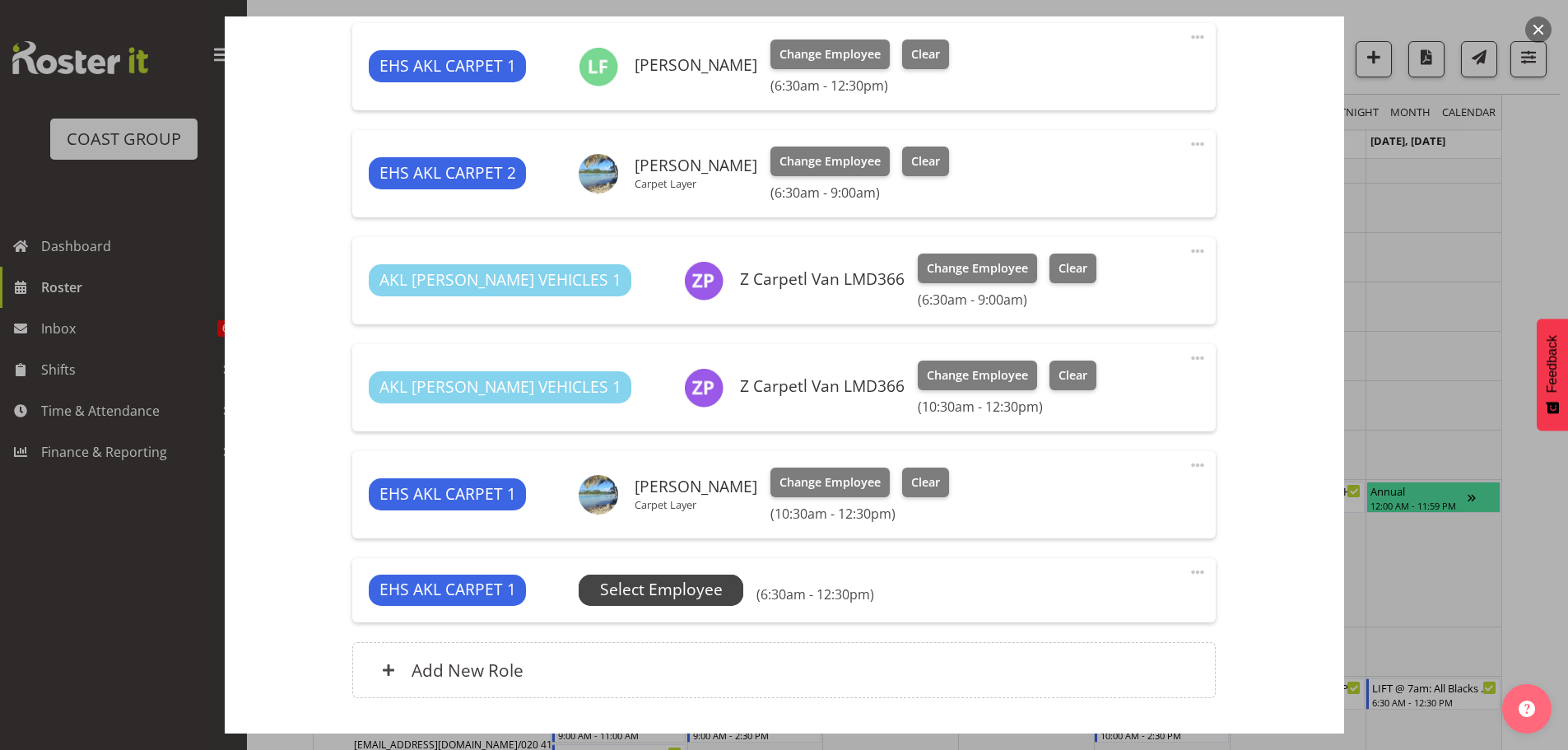
click at [726, 591] on span "Select Employee" at bounding box center [661, 590] width 165 height 31
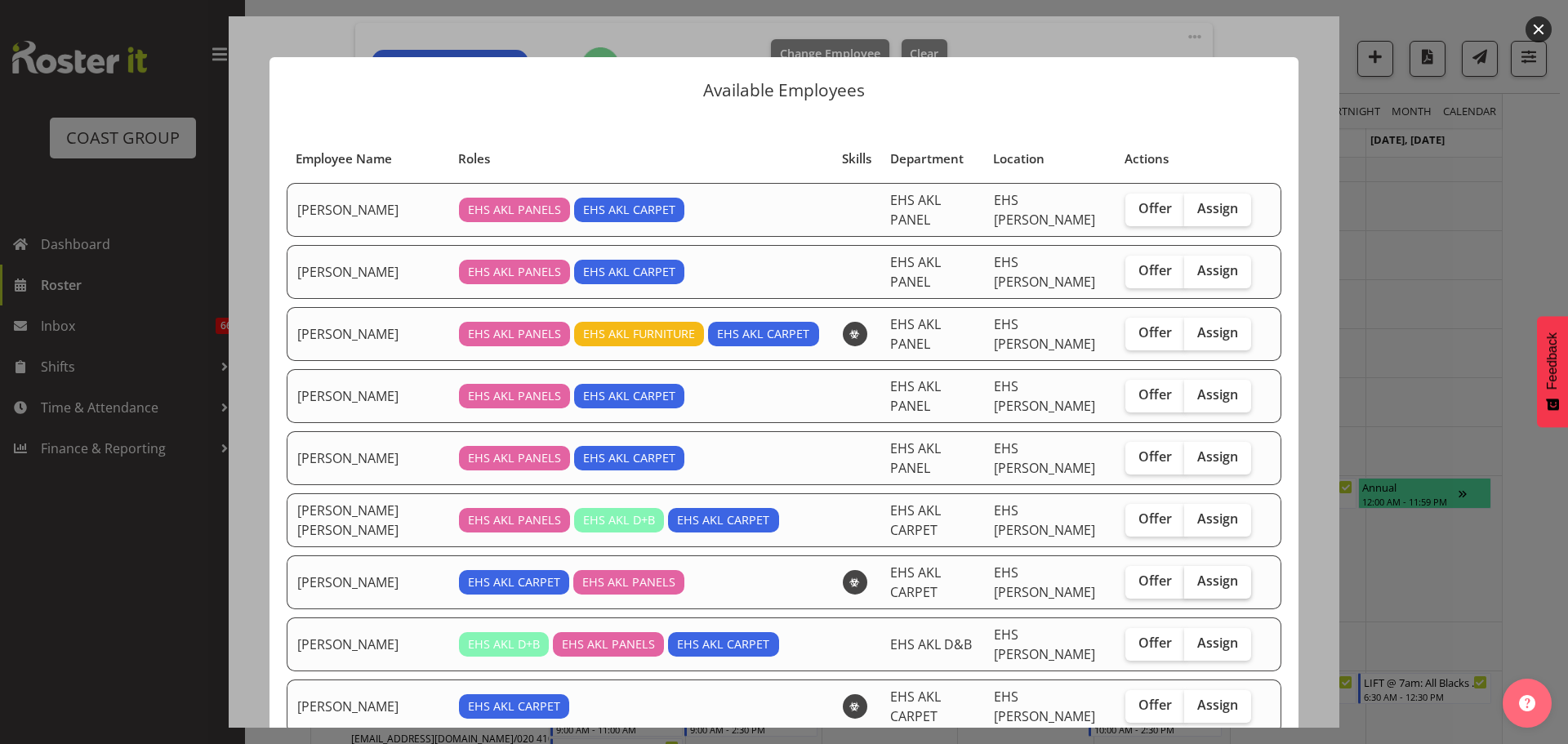
click at [1201, 572] on span "Assign" at bounding box center [1217, 580] width 40 height 16
click at [1195, 576] on input "Assign" at bounding box center [1189, 581] width 11 height 11
checkbox input "true"
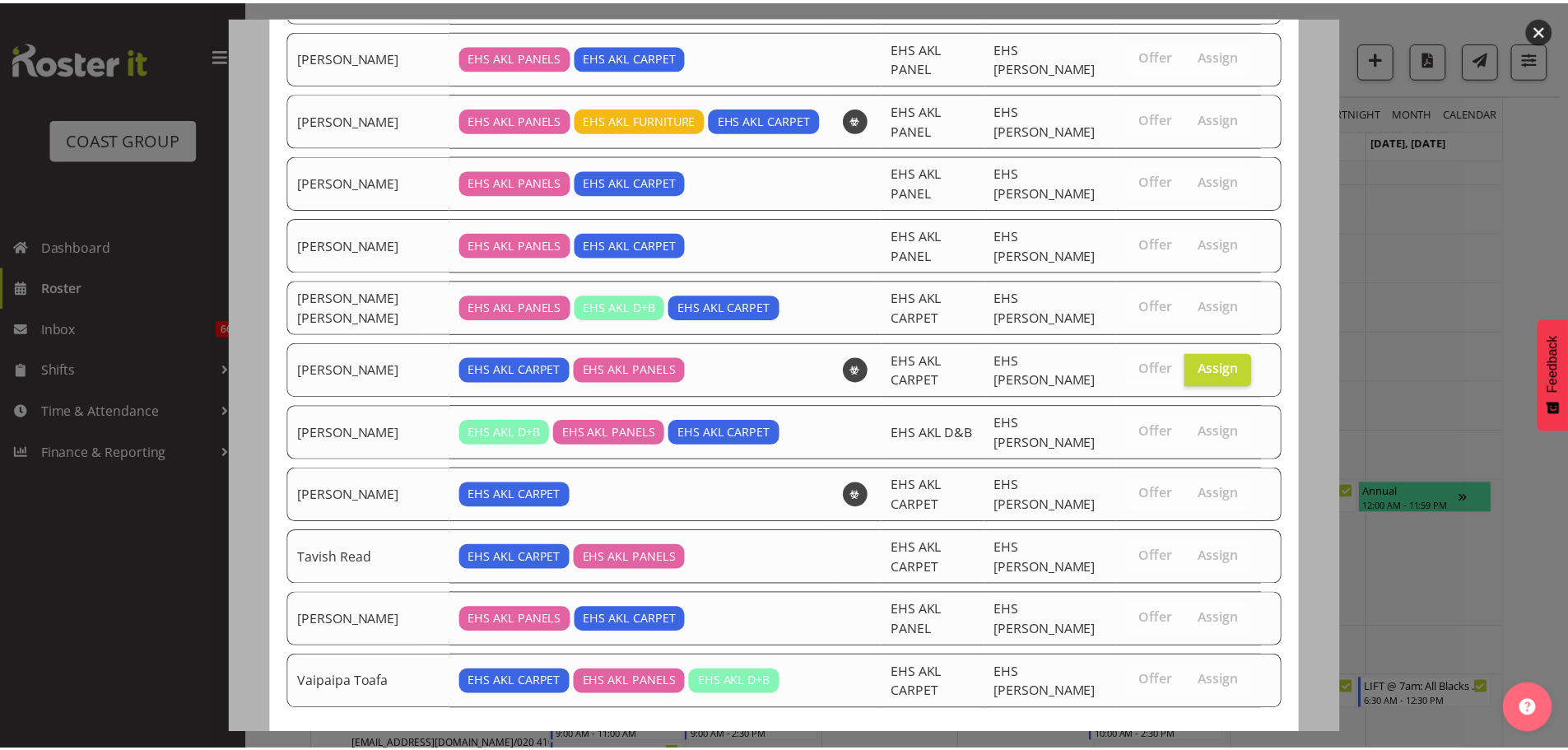
scroll to position [237, 0]
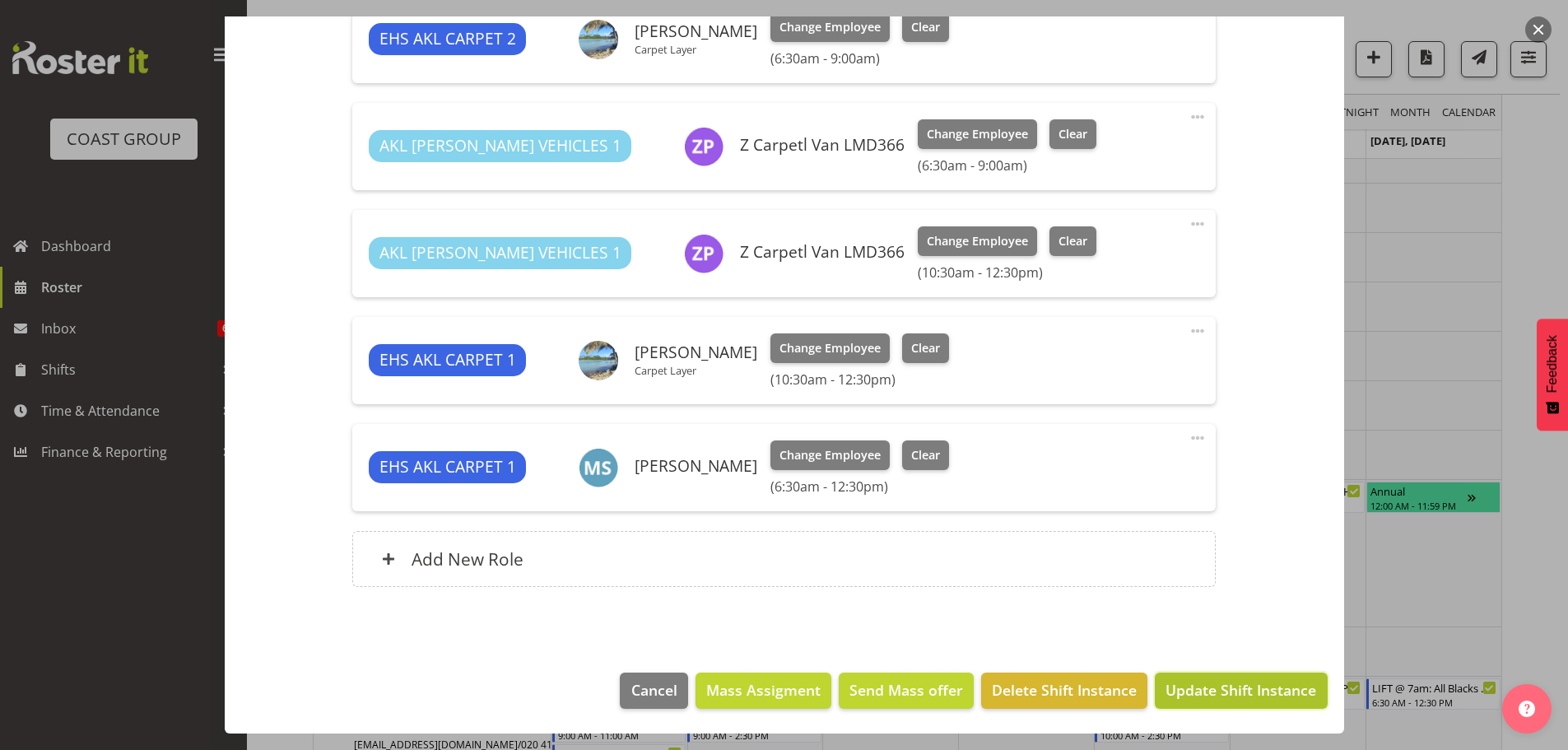
click at [1251, 693] on span "Update Shift Instance" at bounding box center [1241, 690] width 151 height 22
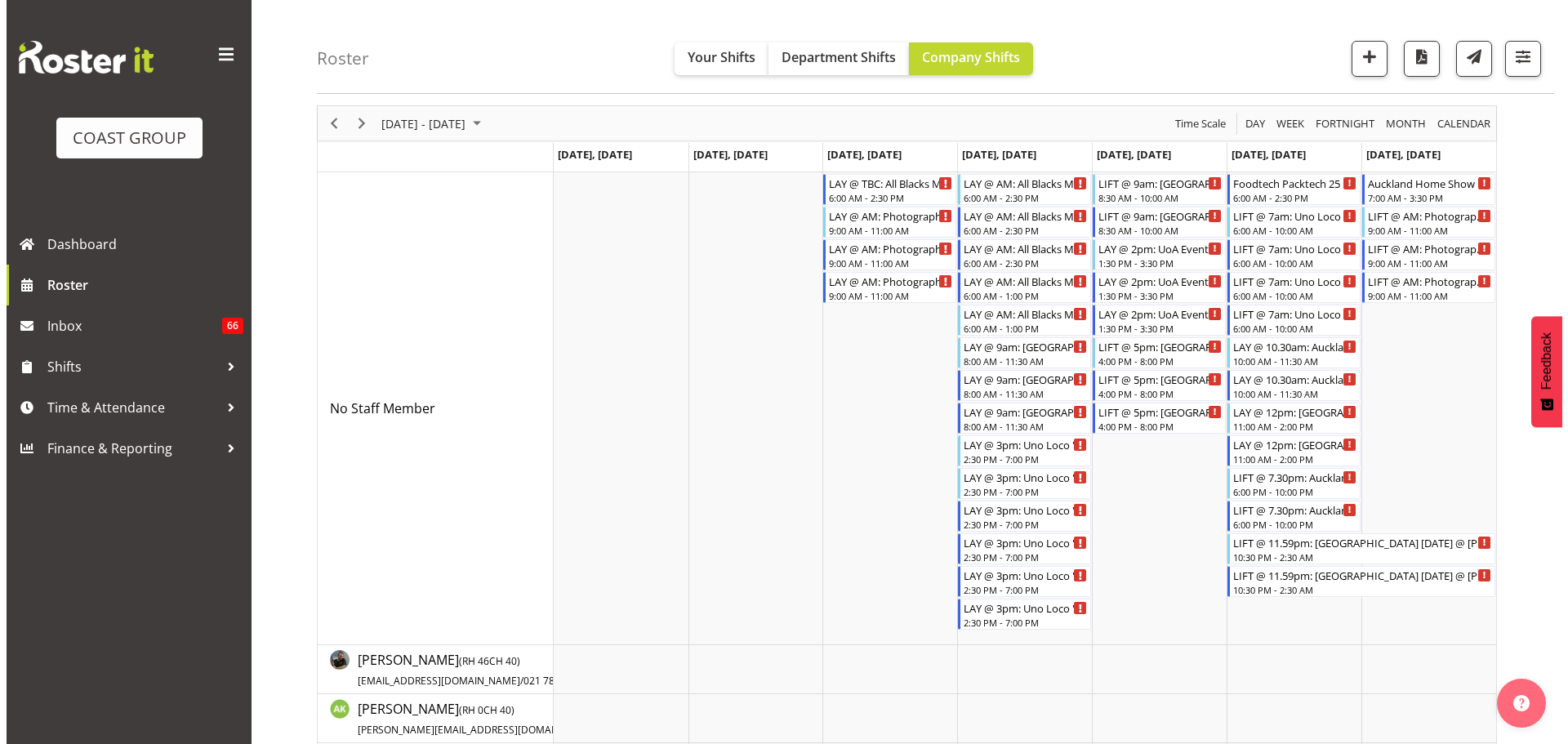
scroll to position [34, 0]
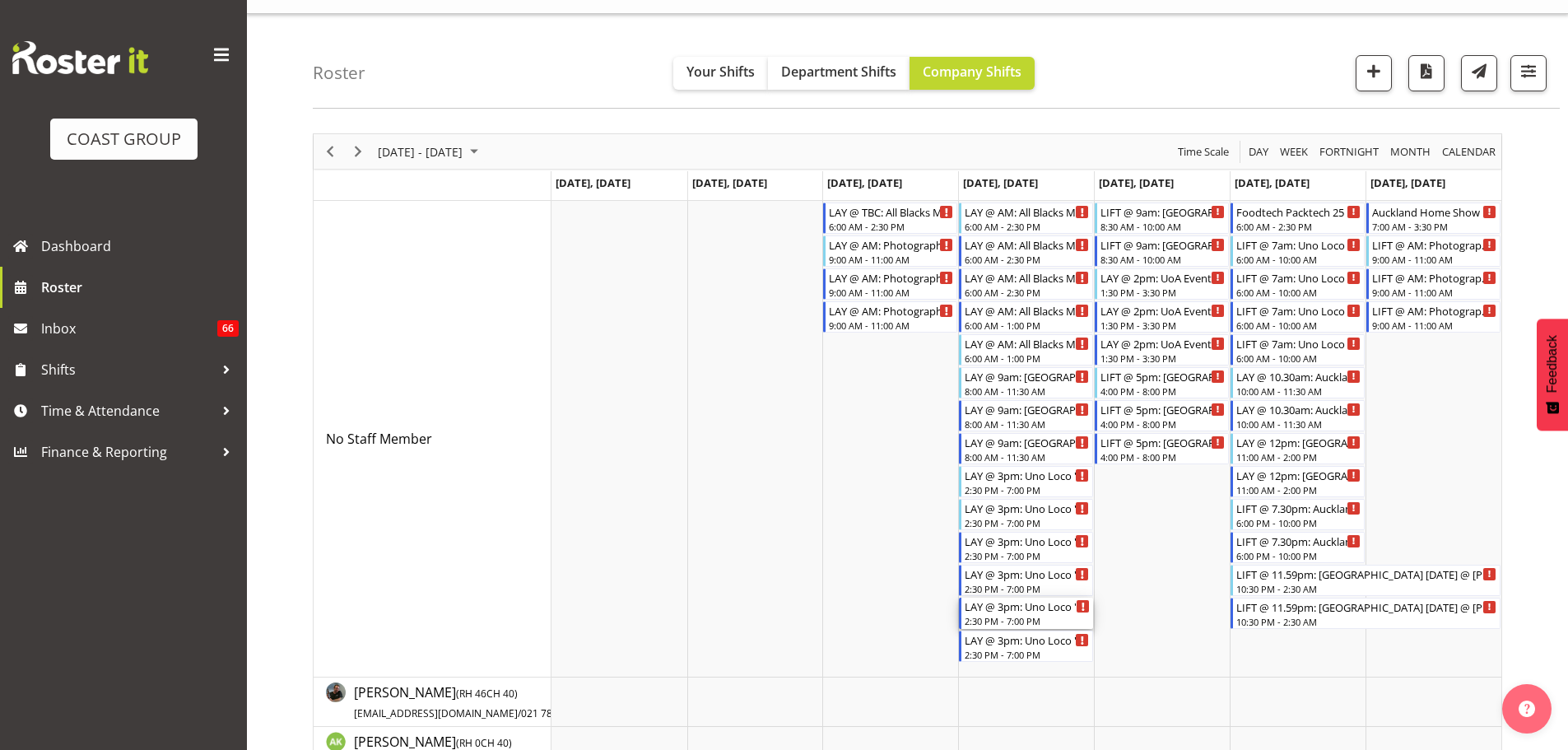
click at [1024, 616] on div "2:30 PM - 7:00 PM" at bounding box center [1027, 620] width 125 height 14
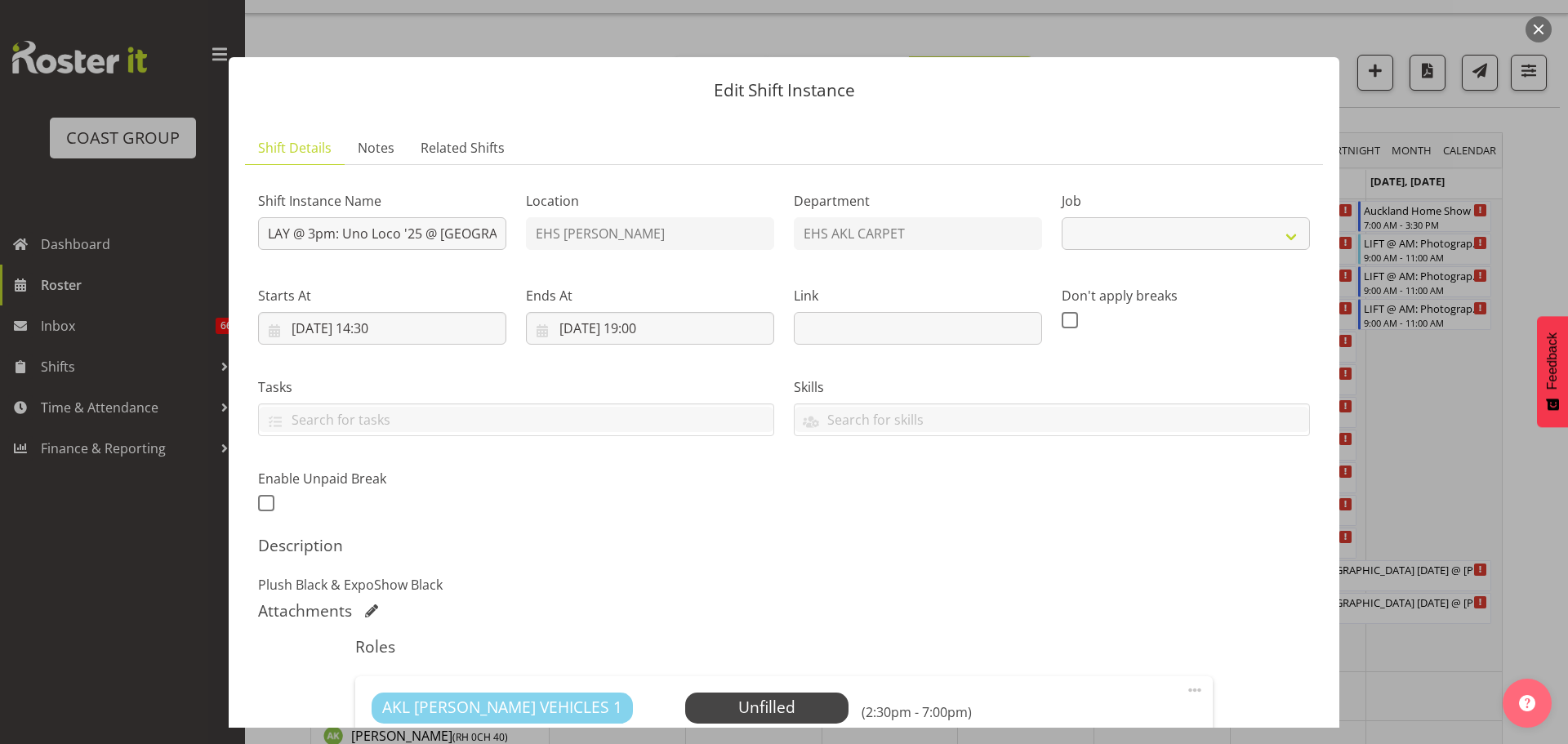
select select "8575"
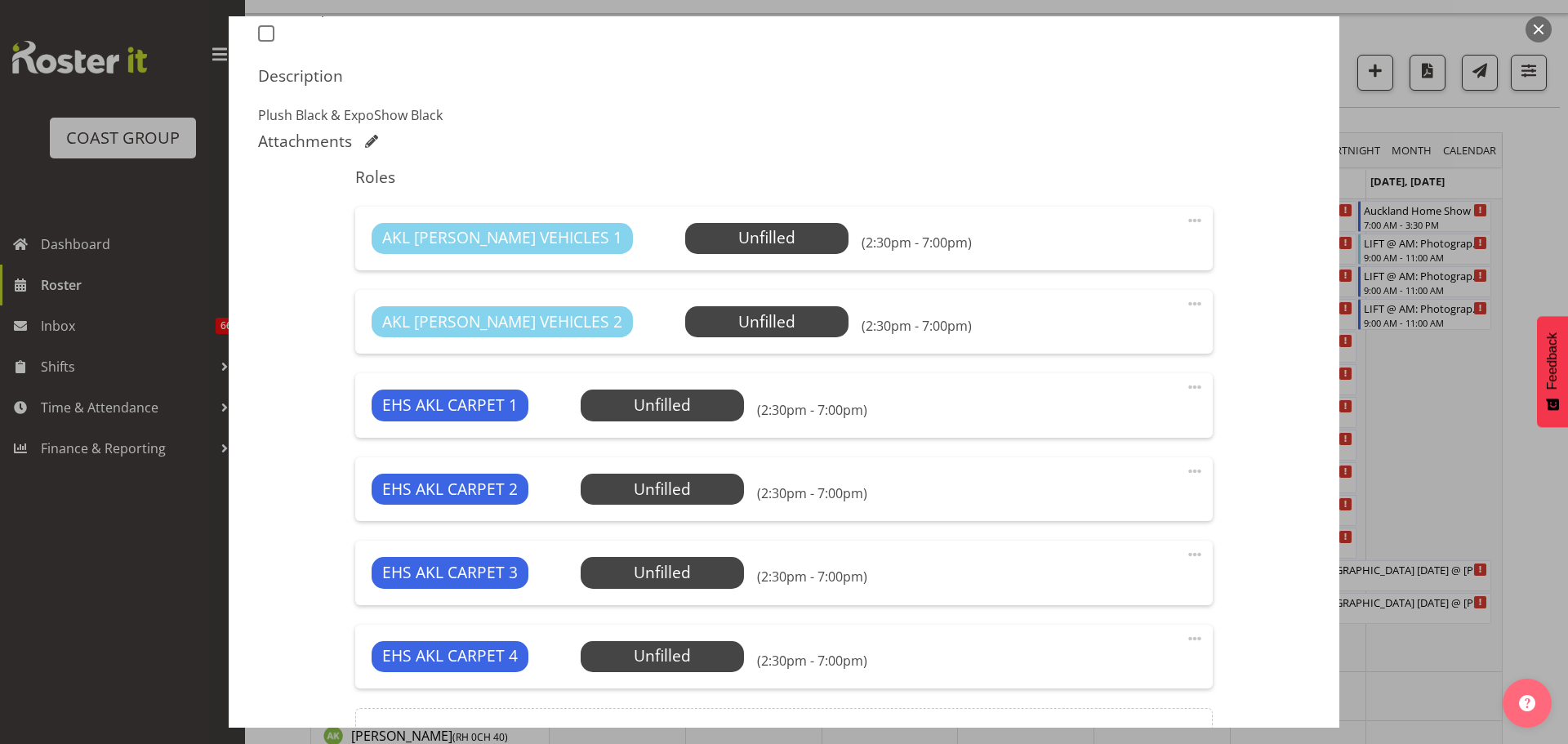
scroll to position [571, 0]
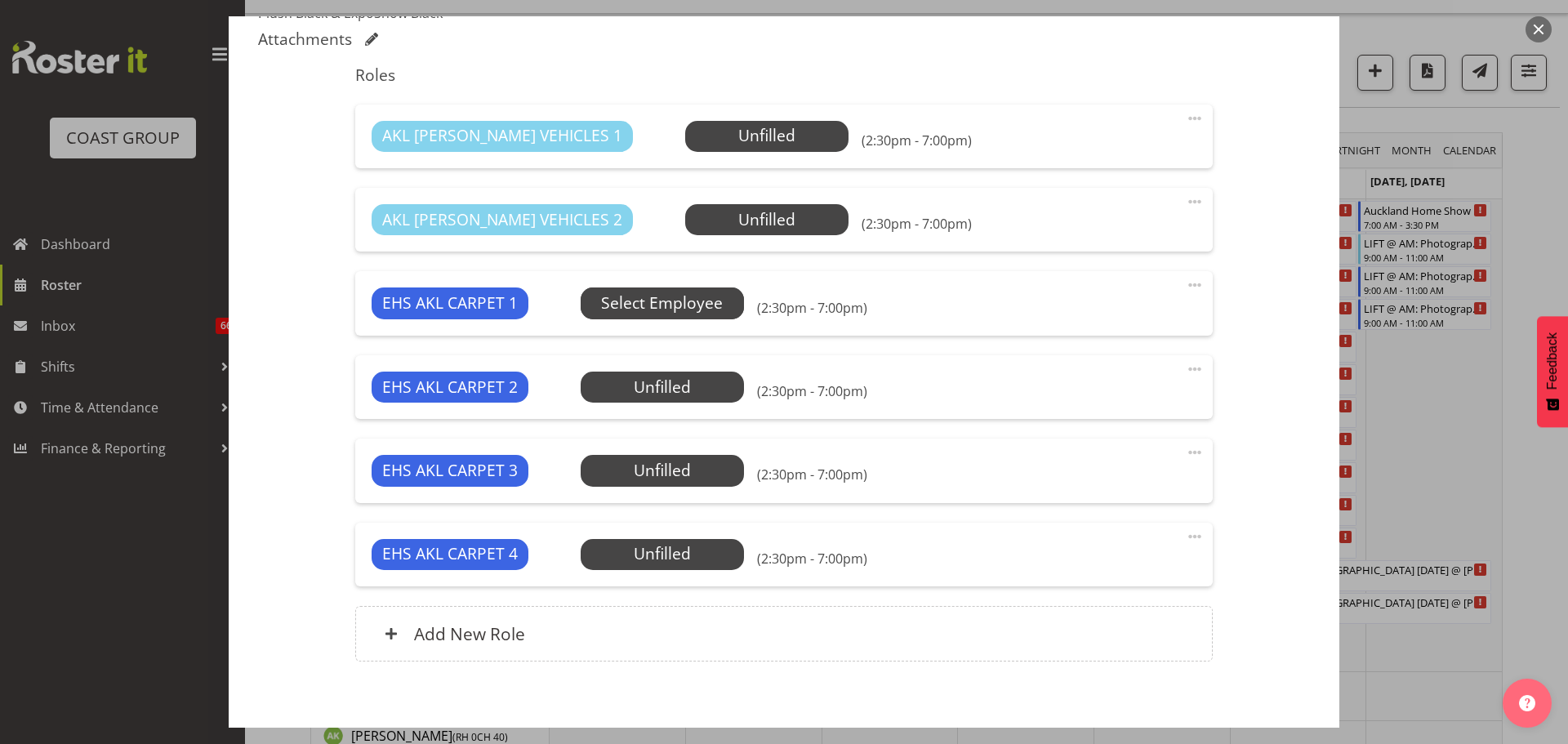
click at [0, 0] on span "Select Employee" at bounding box center [0, 0] width 0 height 0
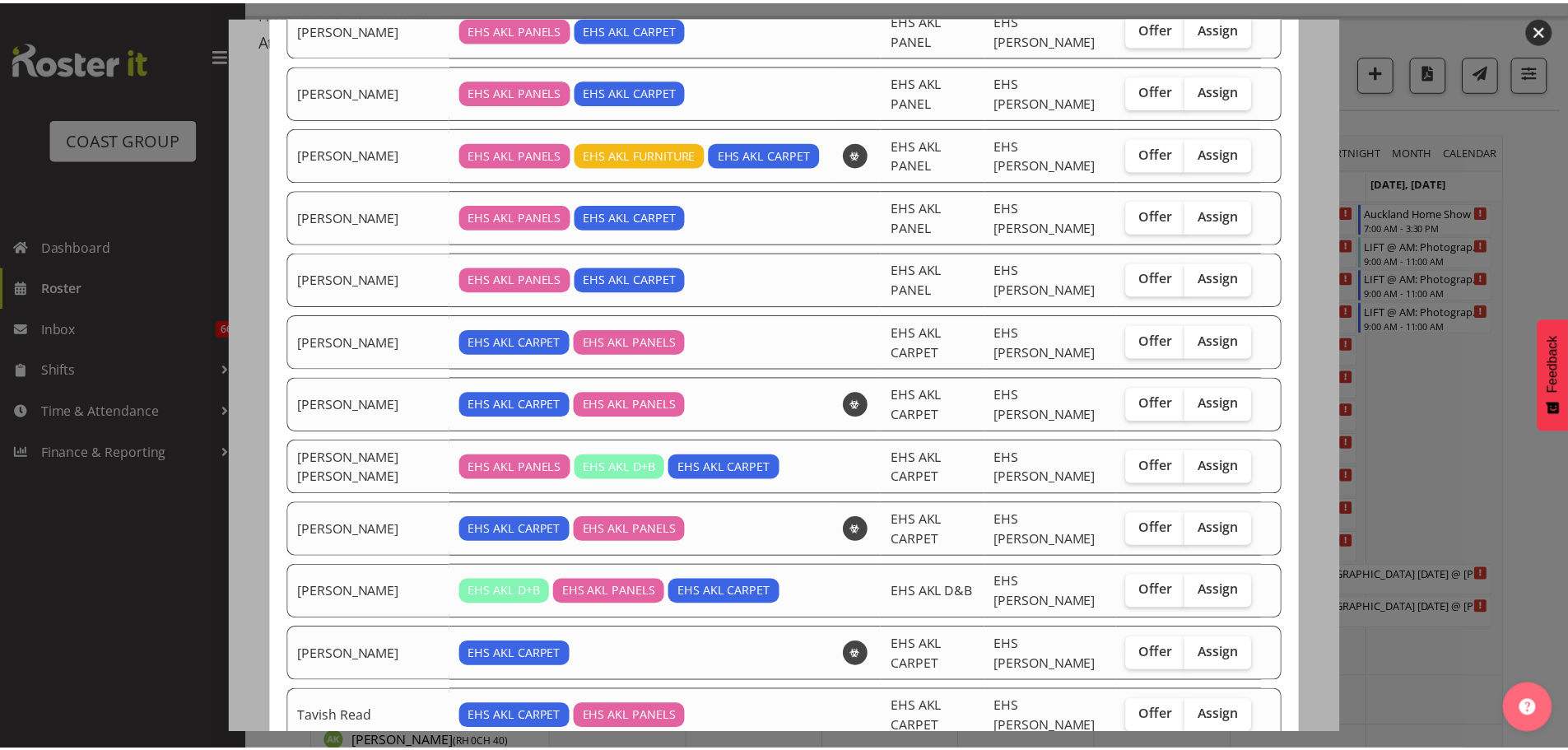
scroll to position [247, 0]
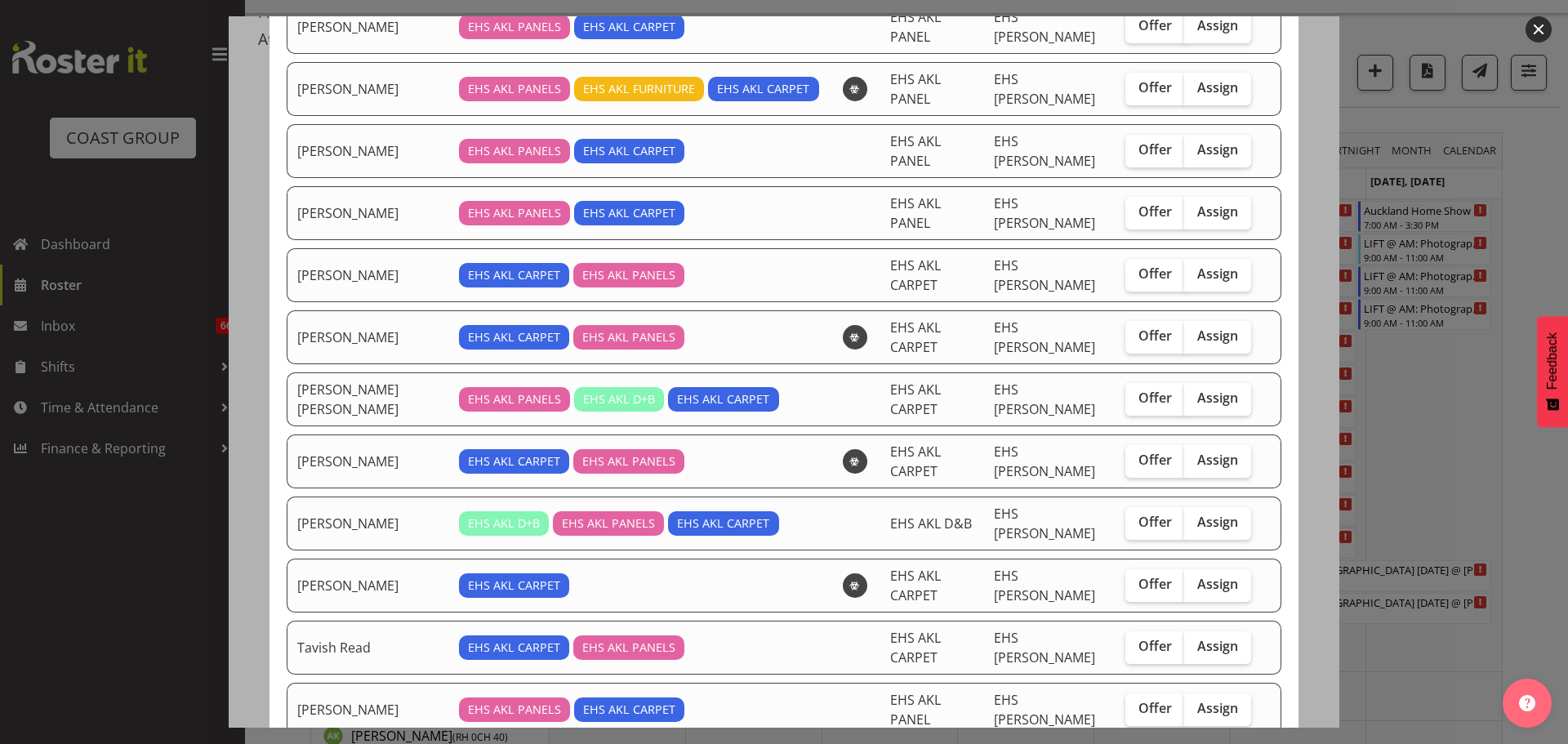
click at [1467, 442] on div at bounding box center [784, 372] width 1568 height 744
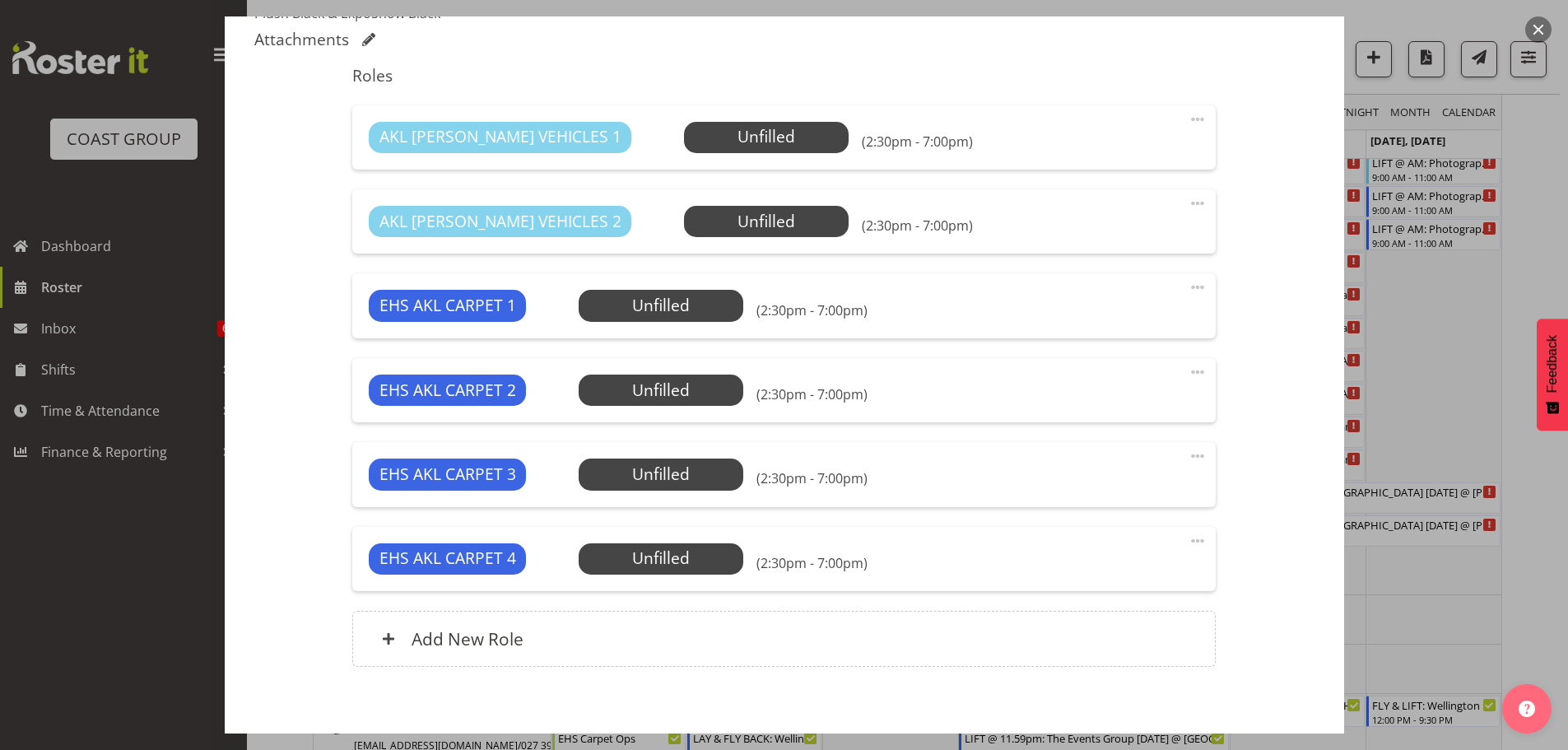
click at [1442, 466] on div at bounding box center [784, 375] width 1568 height 750
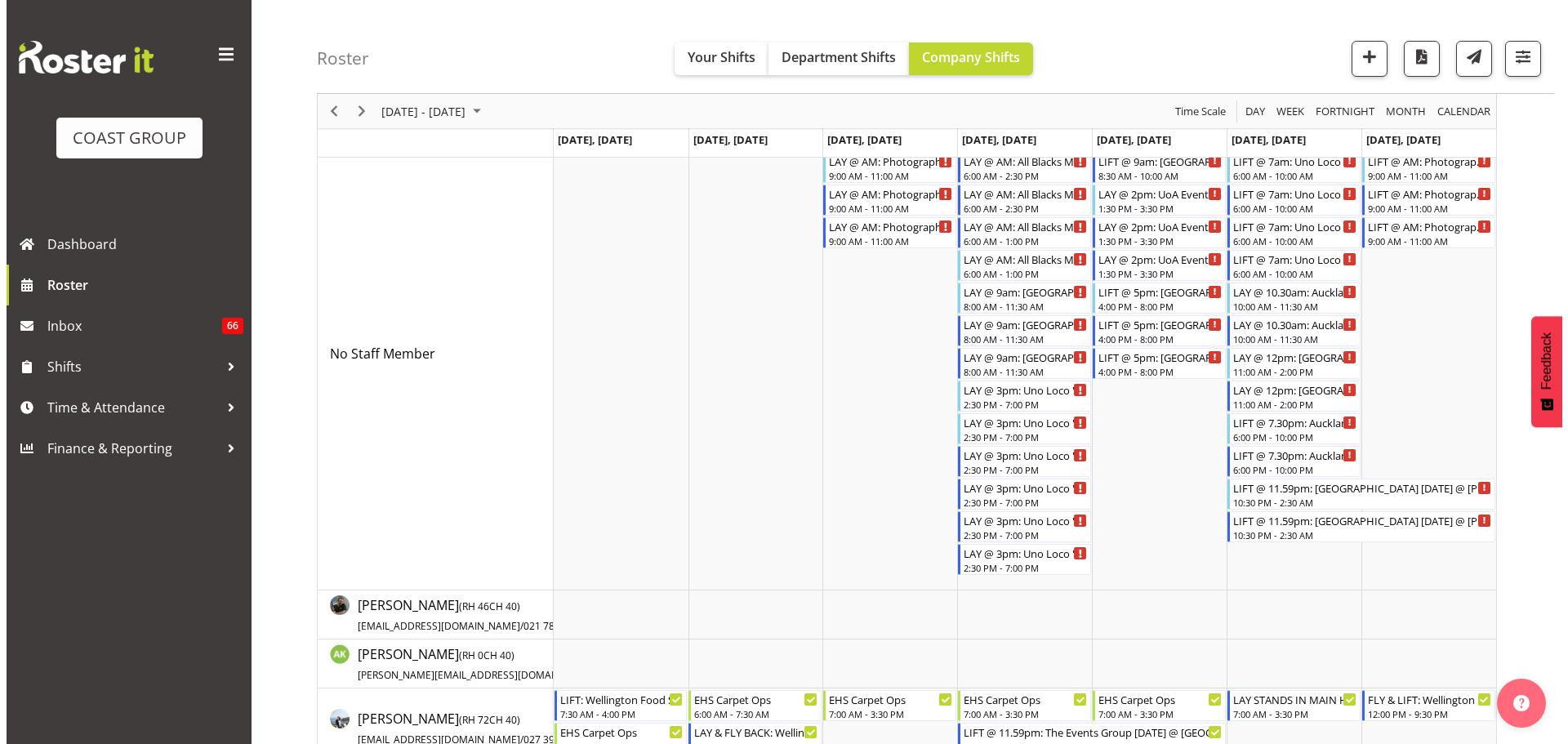
scroll to position [443, 0]
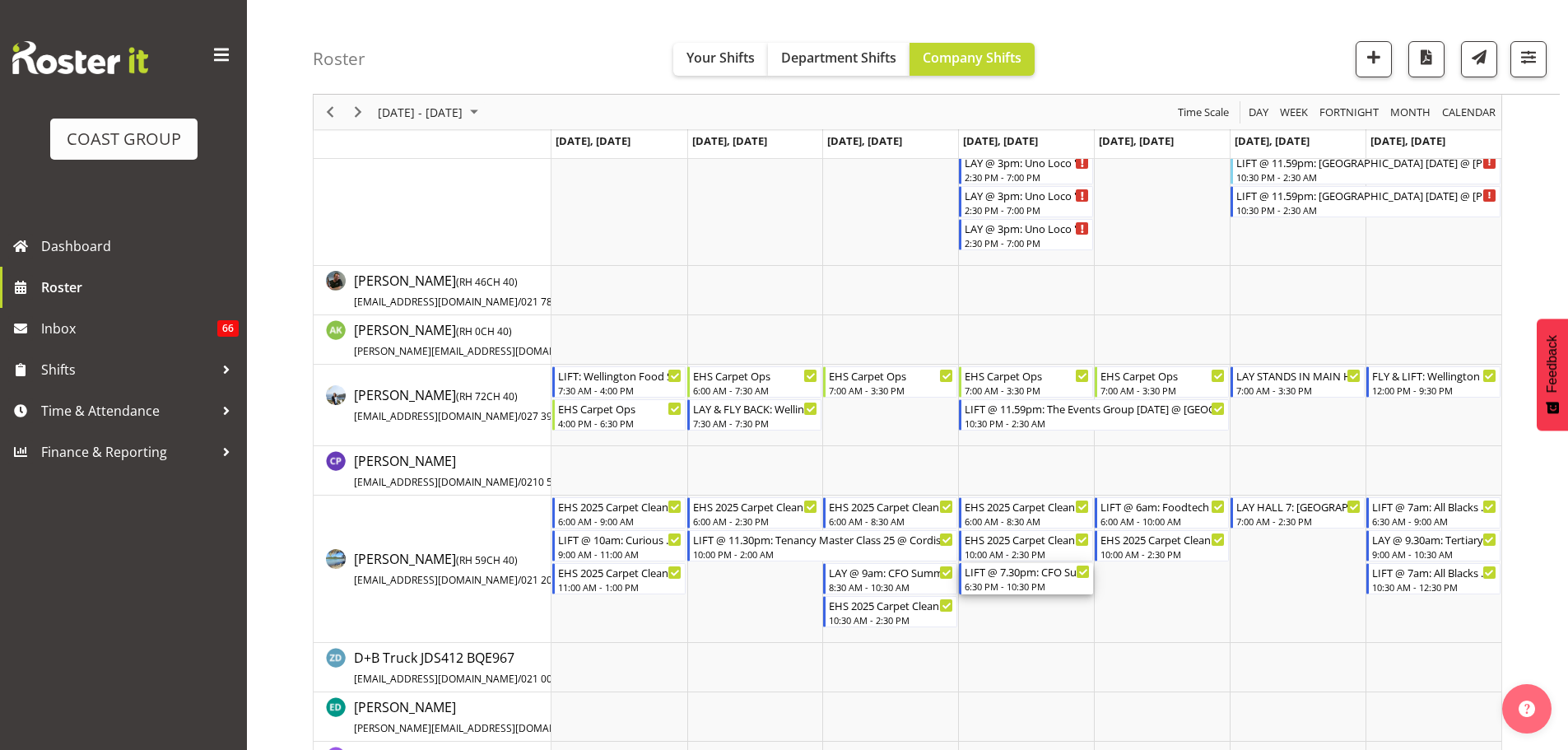
click at [1037, 575] on div "LIFT @ 7.30pm: CFO Summit 25 @ [GEOGRAPHIC_DATA]" at bounding box center [1027, 571] width 125 height 16
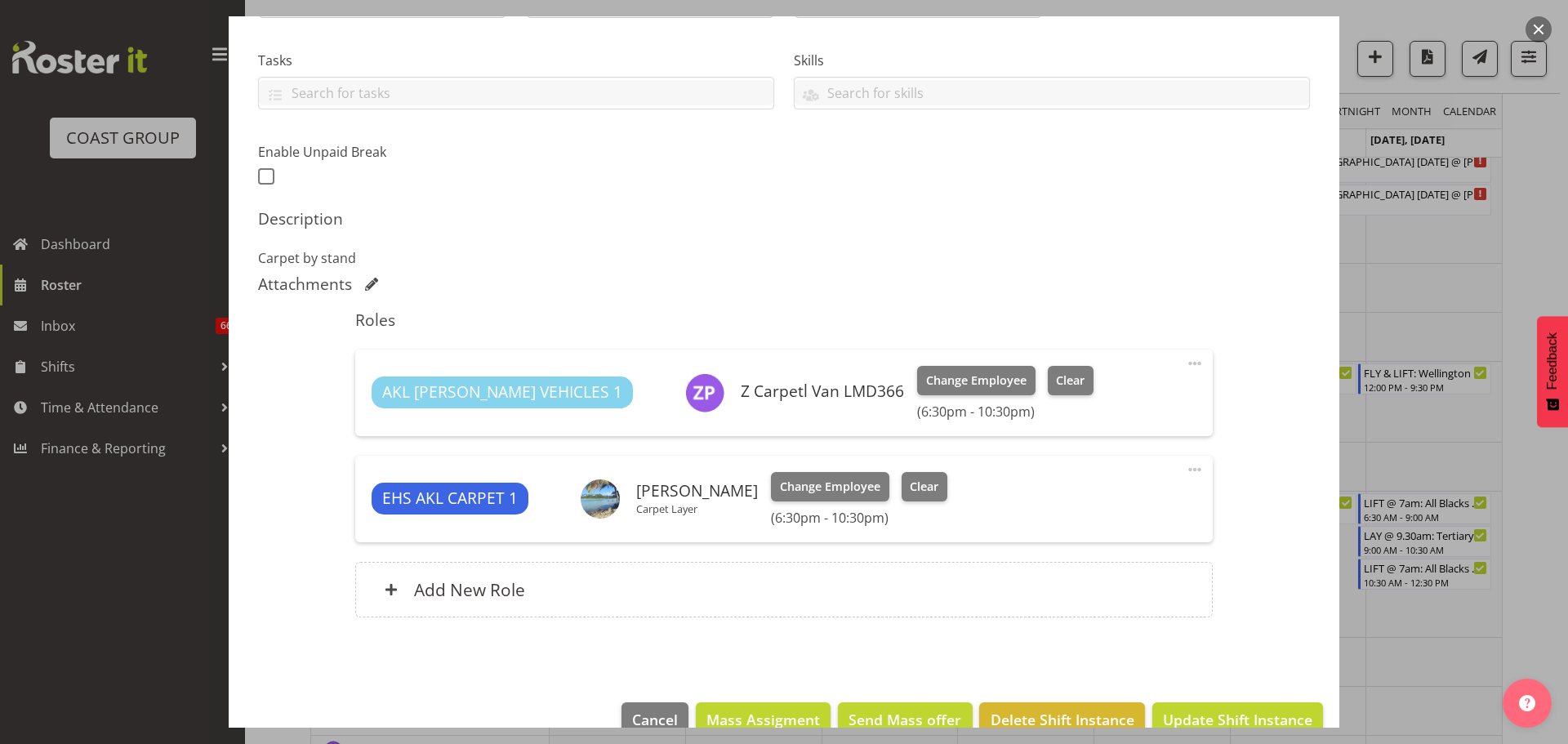
select select "9445"
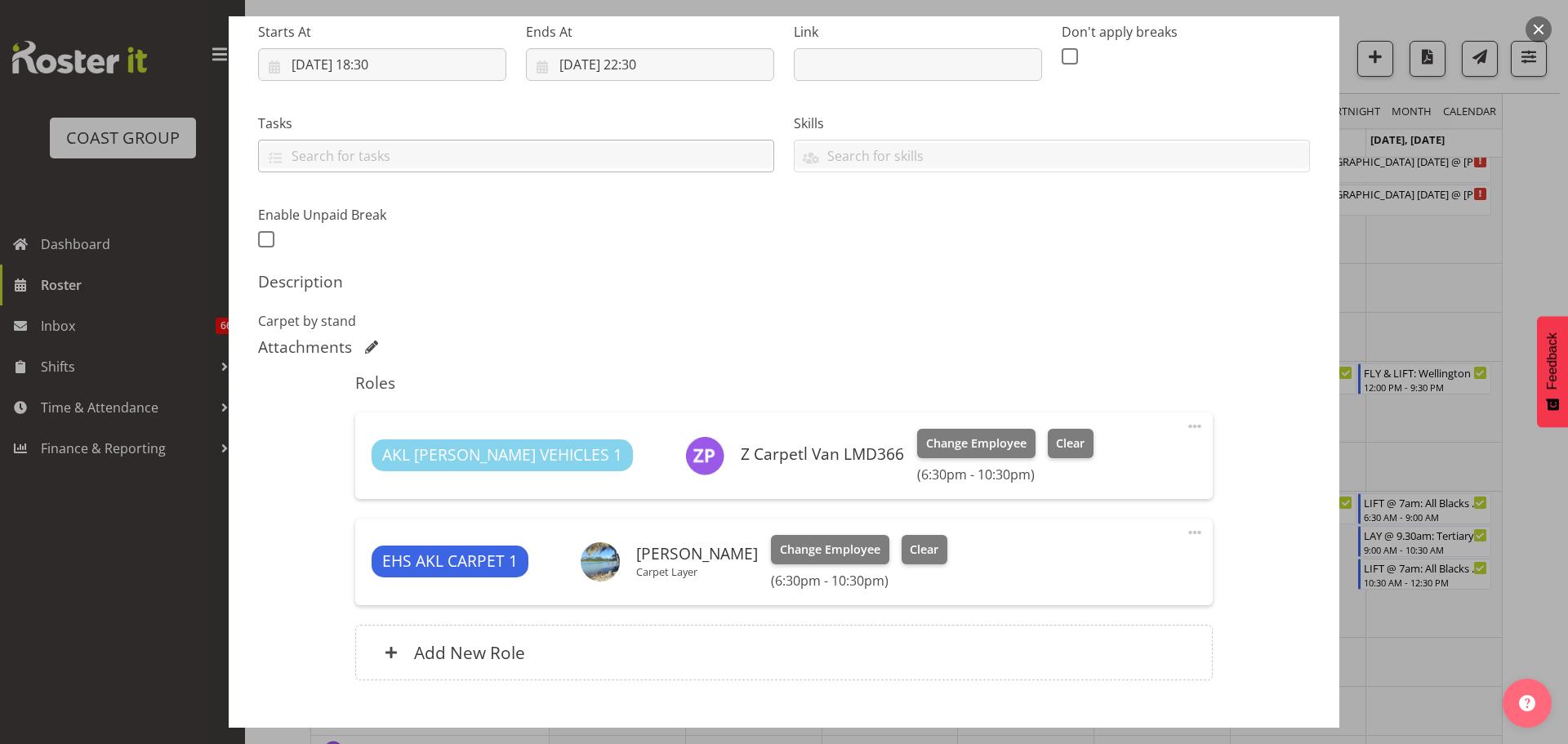
scroll to position [164, 0]
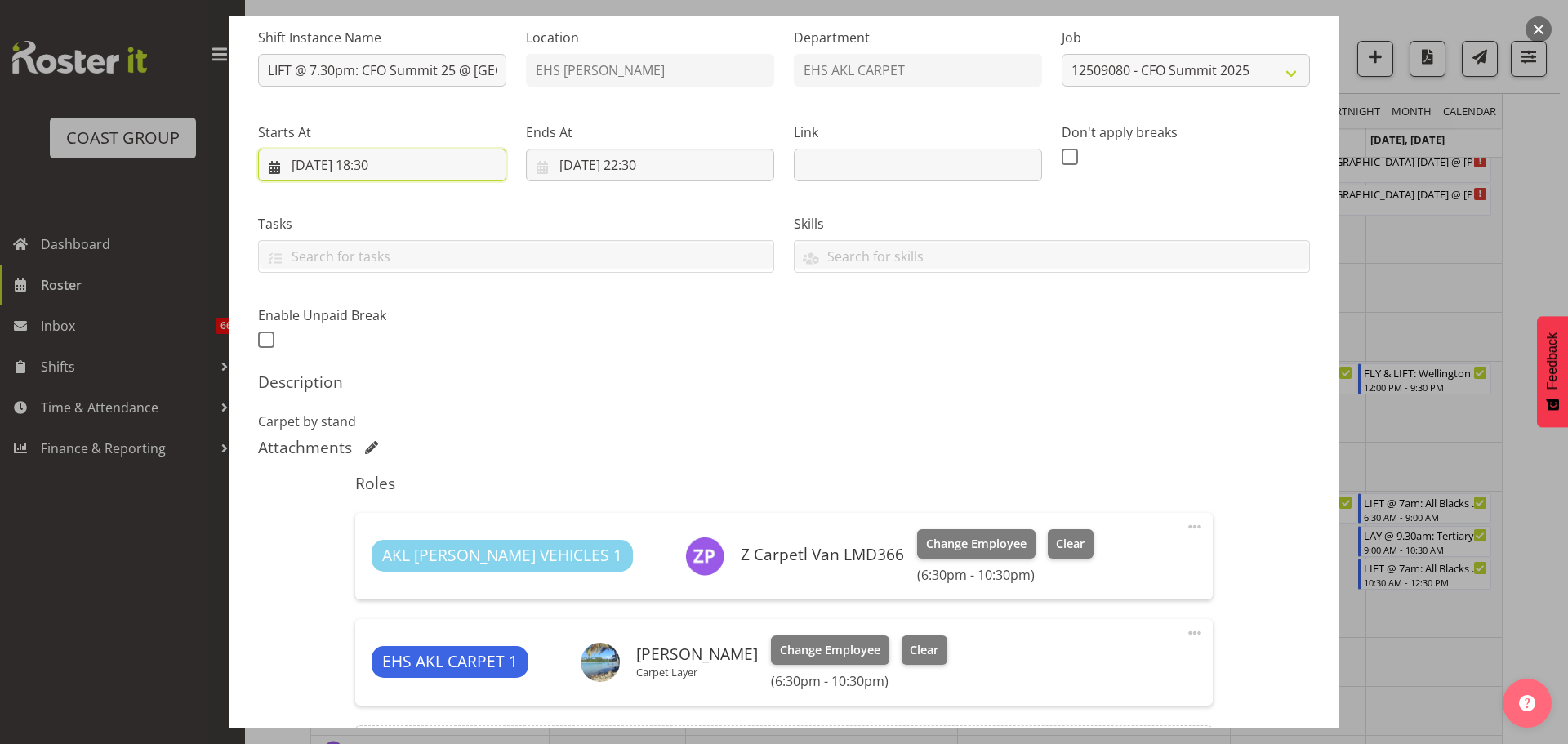
click at [379, 168] on input "04/09/2025, 18:30" at bounding box center [382, 165] width 248 height 32
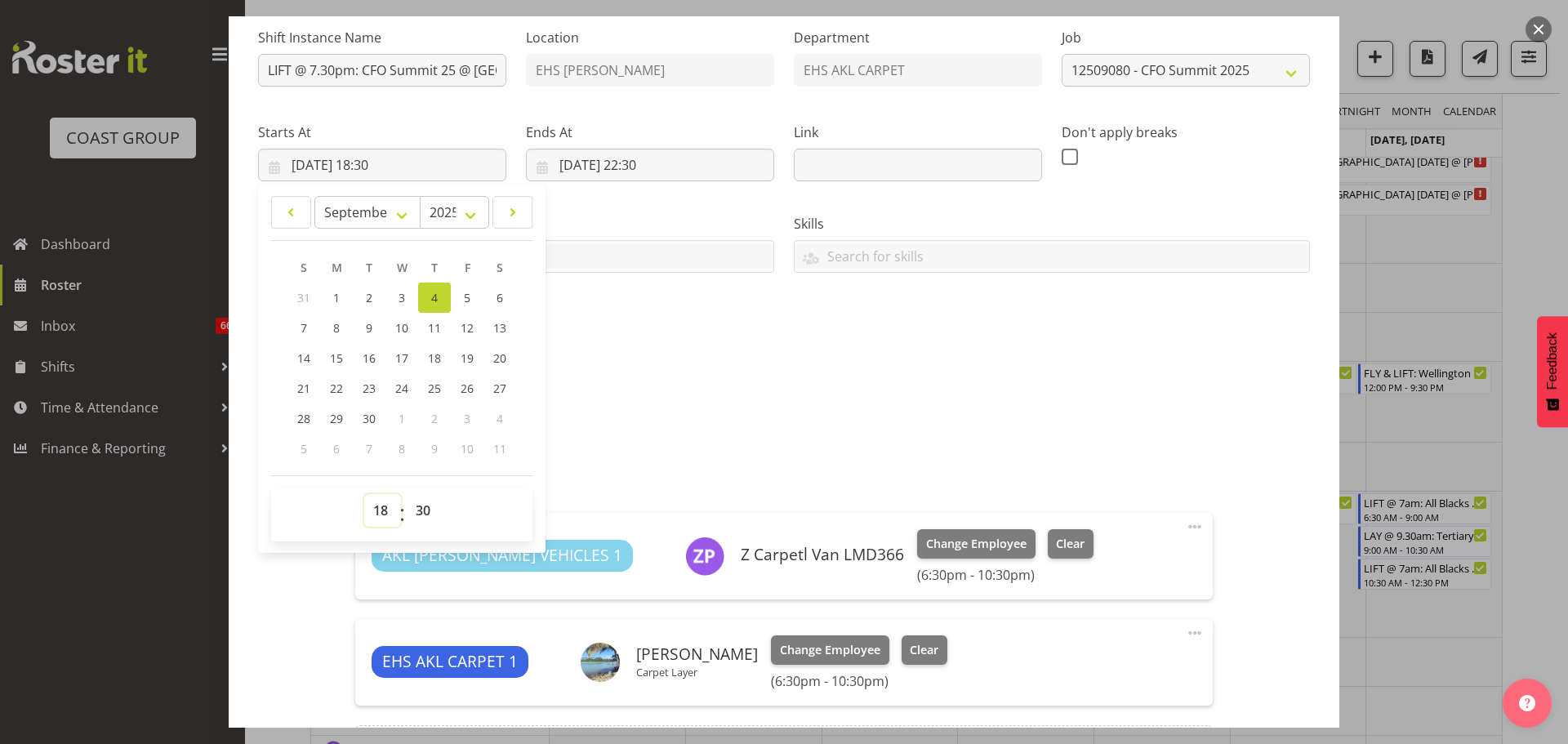
click at [379, 510] on select "00 01 02 03 04 05 06 07 08 09 10 11 12 13 14 15 16 17 18 19 20 21 22 23" at bounding box center [382, 510] width 37 height 32
select select "19"
click at [364, 494] on select "00 01 02 03 04 05 06 07 08 09 10 11 12 13 14 15 16 17 18 19 20 21 22 23" at bounding box center [382, 510] width 37 height 32
type input "04/09/2025, 19:30"
click at [428, 505] on select "00 01 02 03 04 05 06 07 08 09 10 11 12 13 14 15 16 17 18 19 20 21 22 23 24 25 2…" at bounding box center [425, 510] width 37 height 32
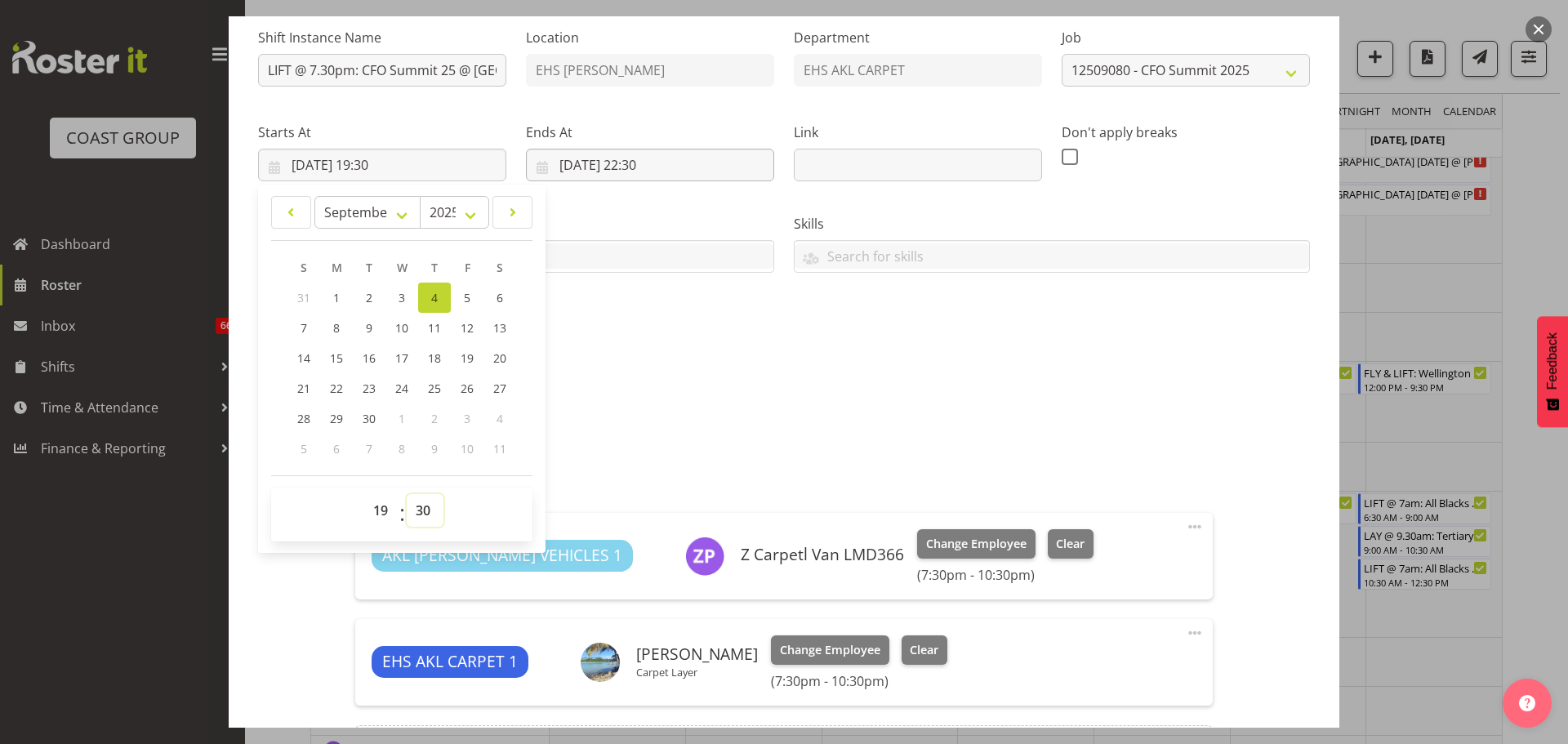
select select "0"
type input "04/09/2025, 19:00"
click at [645, 166] on input "04/09/2025, 22:30" at bounding box center [650, 165] width 248 height 32
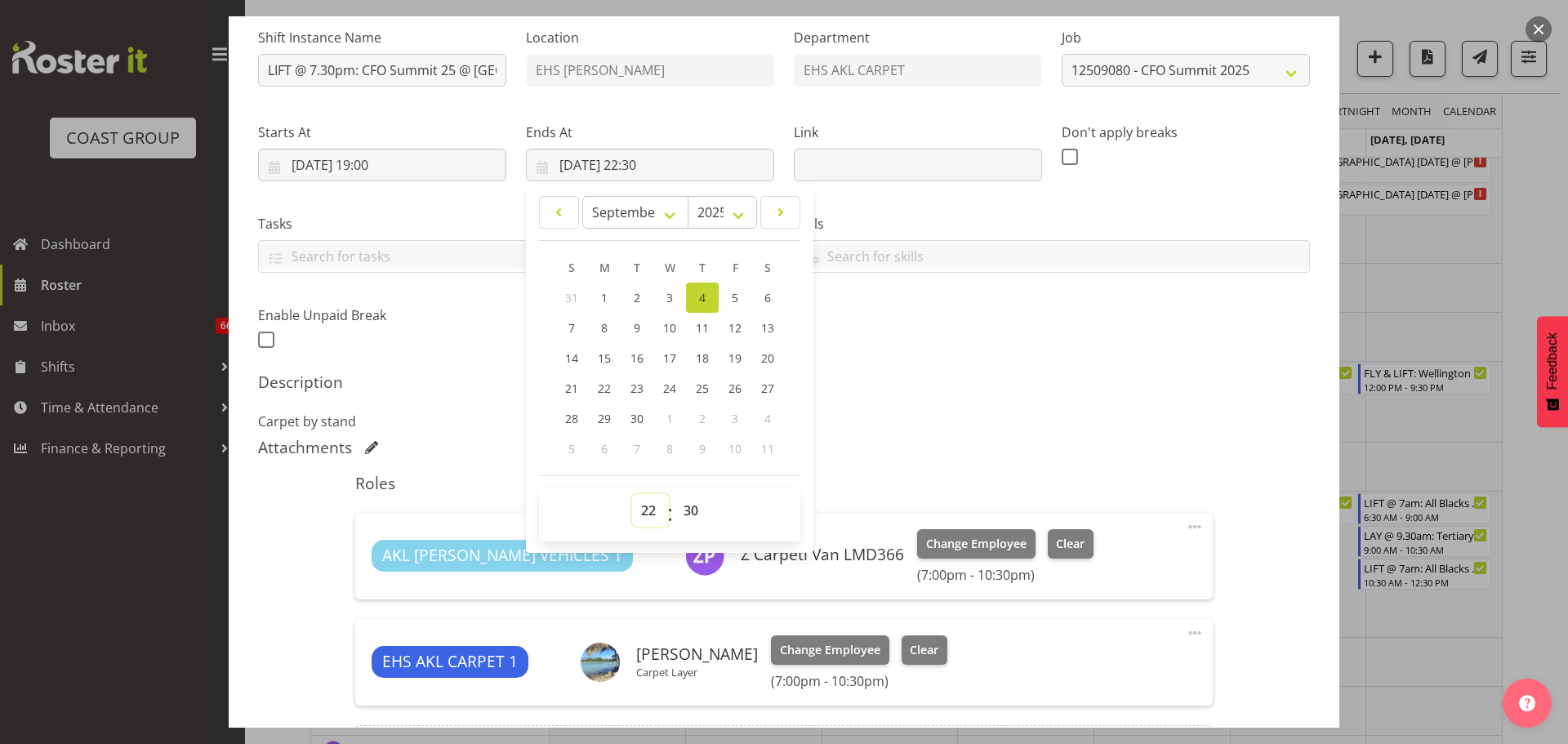
click at [641, 515] on select "00 01 02 03 04 05 06 07 08 09 10 11 12 13 14 15 16 17 18 19 20 21 22 23" at bounding box center [650, 510] width 37 height 32
select select "21"
click at [632, 494] on select "00 01 02 03 04 05 06 07 08 09 10 11 12 13 14 15 16 17 18 19 20 21 22 23" at bounding box center [650, 510] width 37 height 32
type input "04/09/2025, 21:30"
click at [686, 500] on select "00 01 02 03 04 05 06 07 08 09 10 11 12 13 14 15 16 17 18 19 20 21 22 23 24 25 2…" at bounding box center [693, 510] width 37 height 32
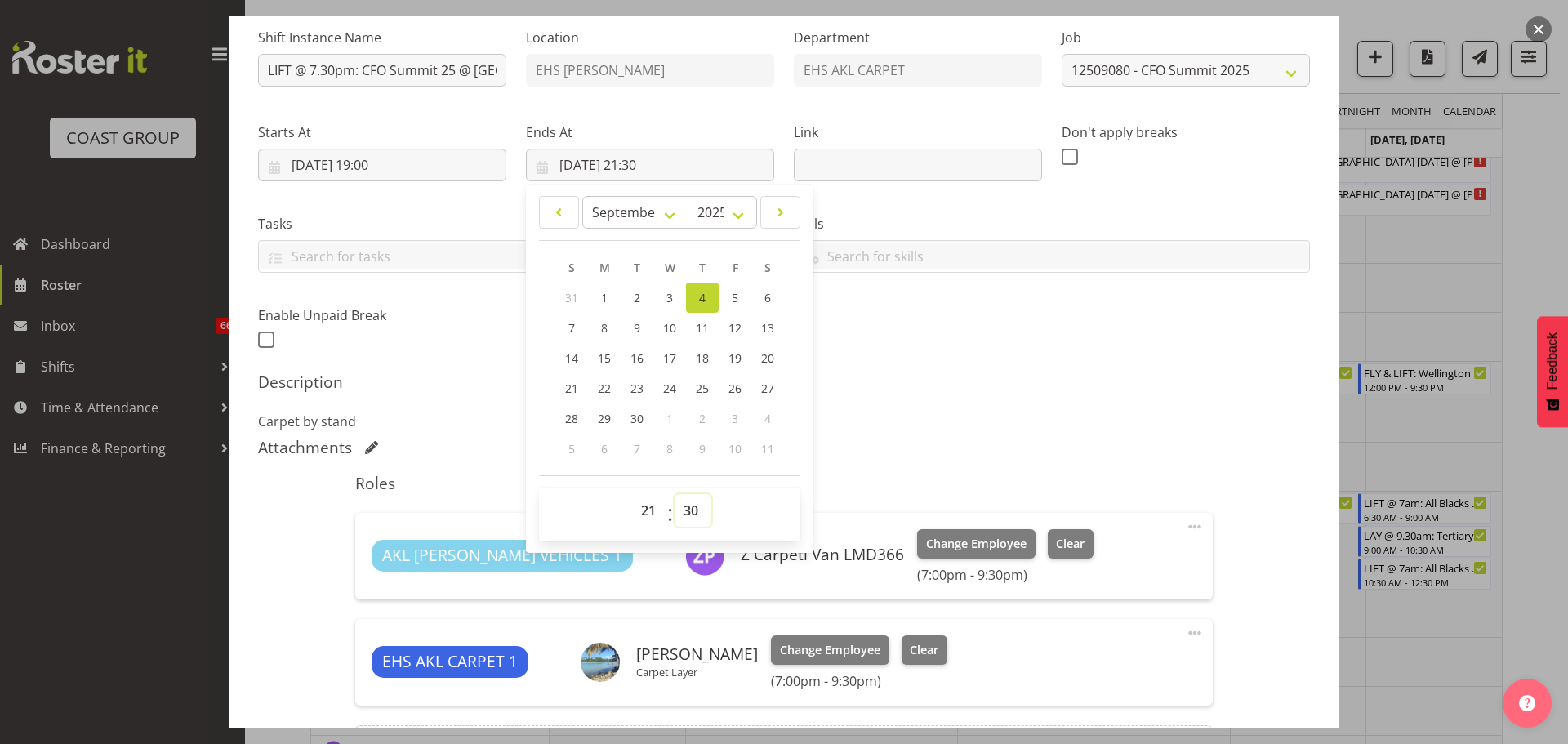
select select "0"
type input "04/09/2025, 21:00"
click at [1091, 349] on div "Shift Instance Name LIFT @ 7.30pm: CFO Summit 25 @ Cordis Hotel Location EHS RY…" at bounding box center [784, 184] width 1071 height 358
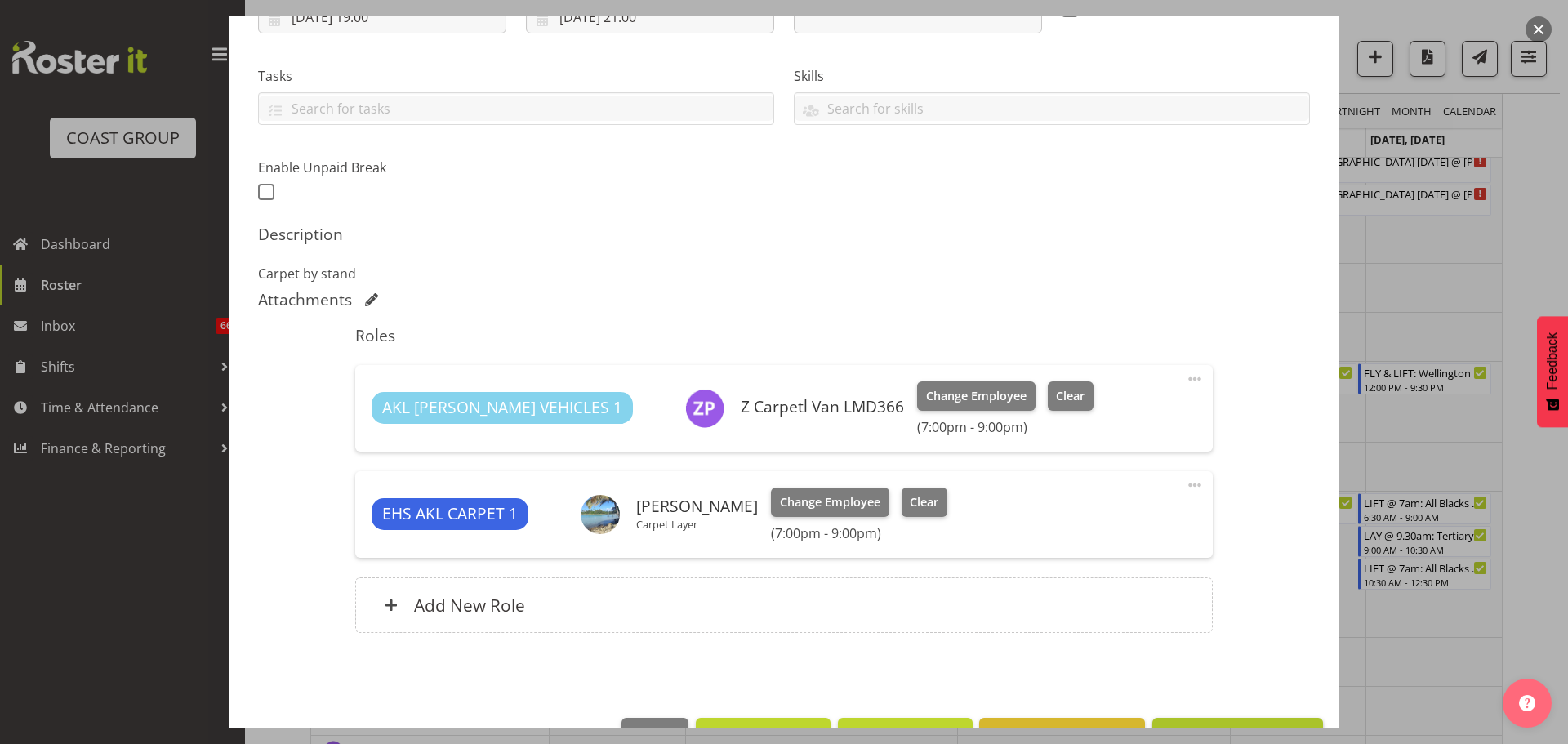
scroll to position [362, 0]
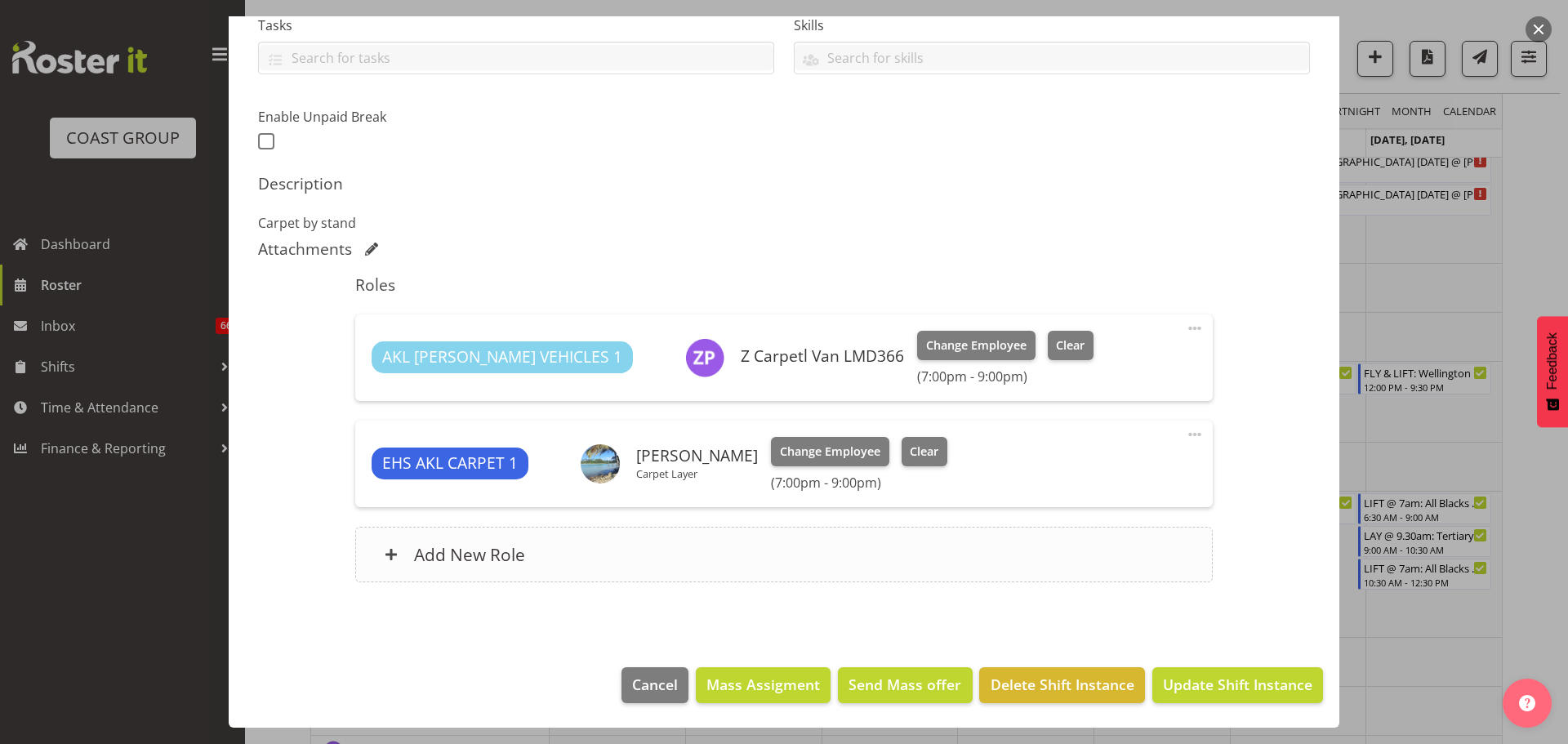
click at [918, 542] on div "Add New Role" at bounding box center [784, 554] width 856 height 56
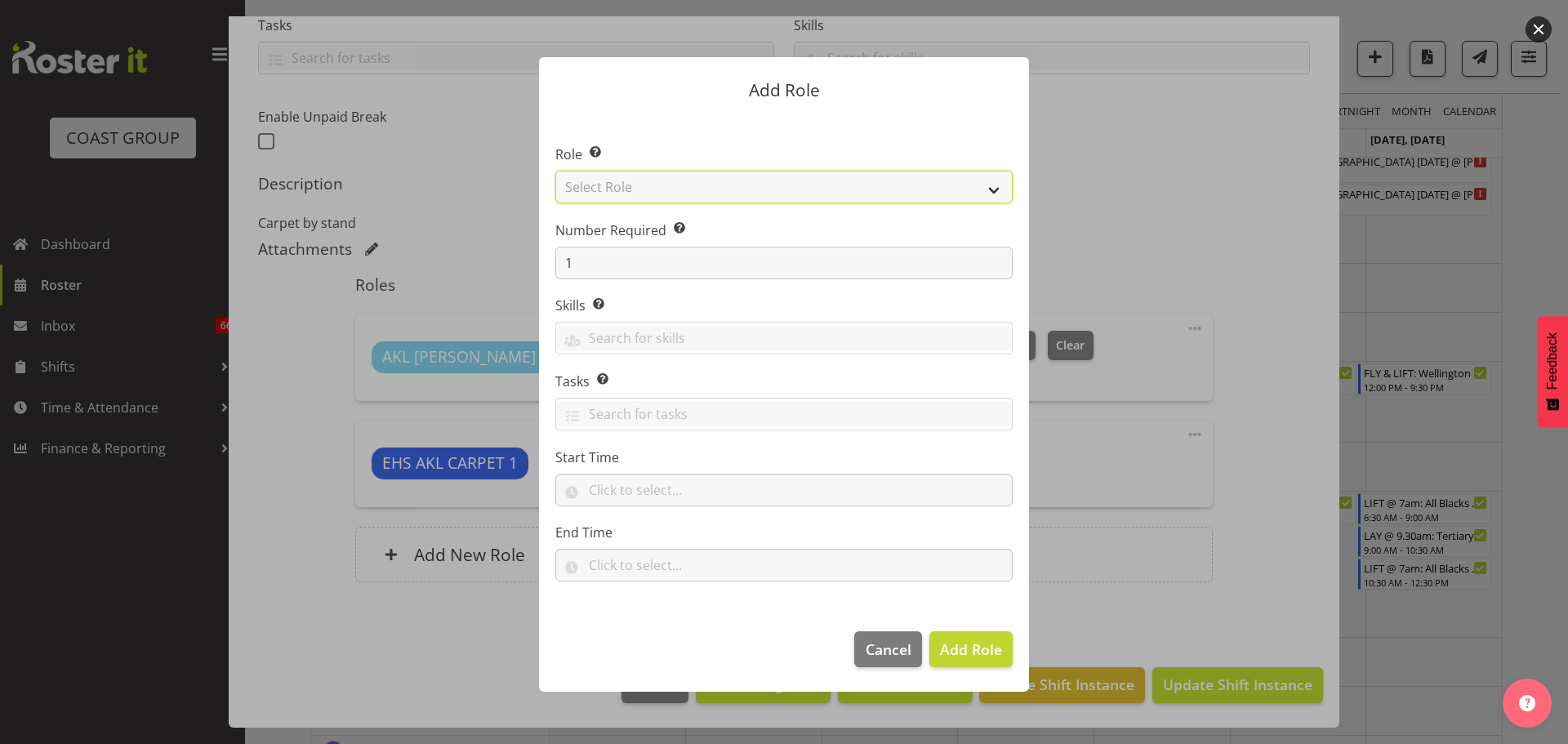
click at [786, 190] on select "Select Role ACCOUNT MANAGER ACCOUNT MANAGER DW ACCOUNTS [PERSON_NAME] VEHICLES …" at bounding box center [784, 187] width 457 height 32
select select "190"
click at [555, 171] on select "Select Role ACCOUNT MANAGER ACCOUNT MANAGER DW ACCOUNTS [PERSON_NAME] VEHICLES …" at bounding box center [784, 187] width 457 height 32
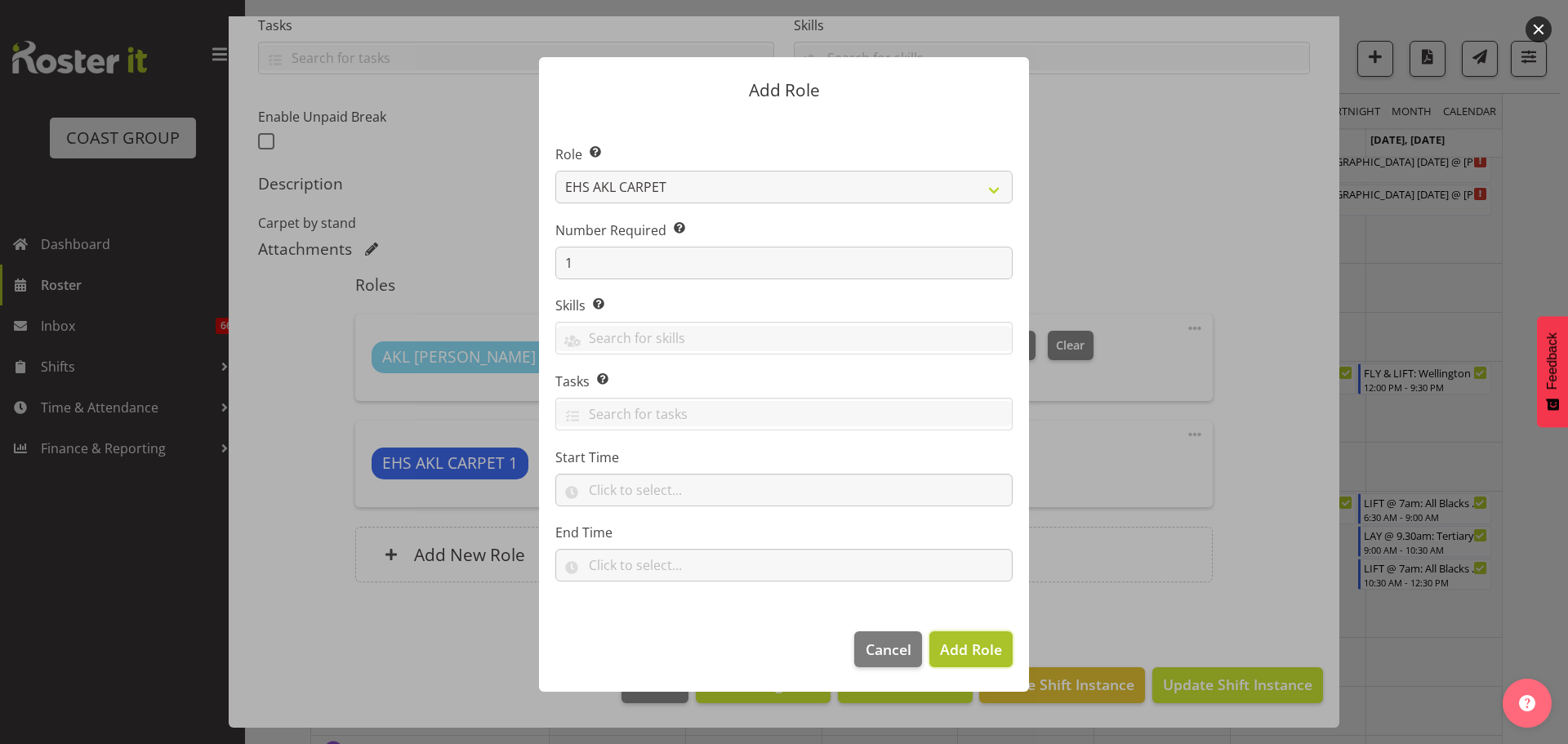
click at [995, 635] on button "Add Role" at bounding box center [971, 650] width 84 height 36
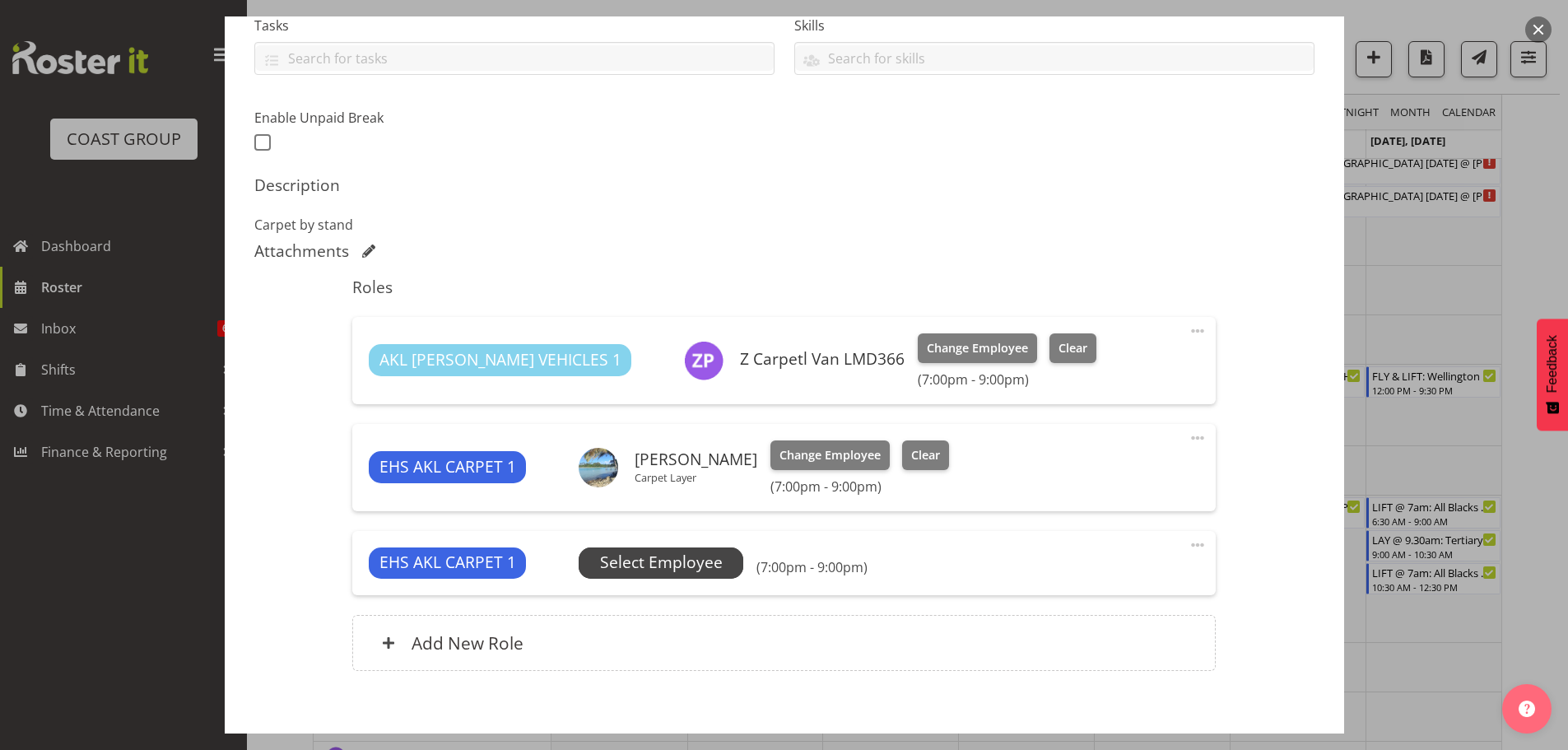
click at [677, 558] on span "Select Employee" at bounding box center [661, 562] width 122 height 24
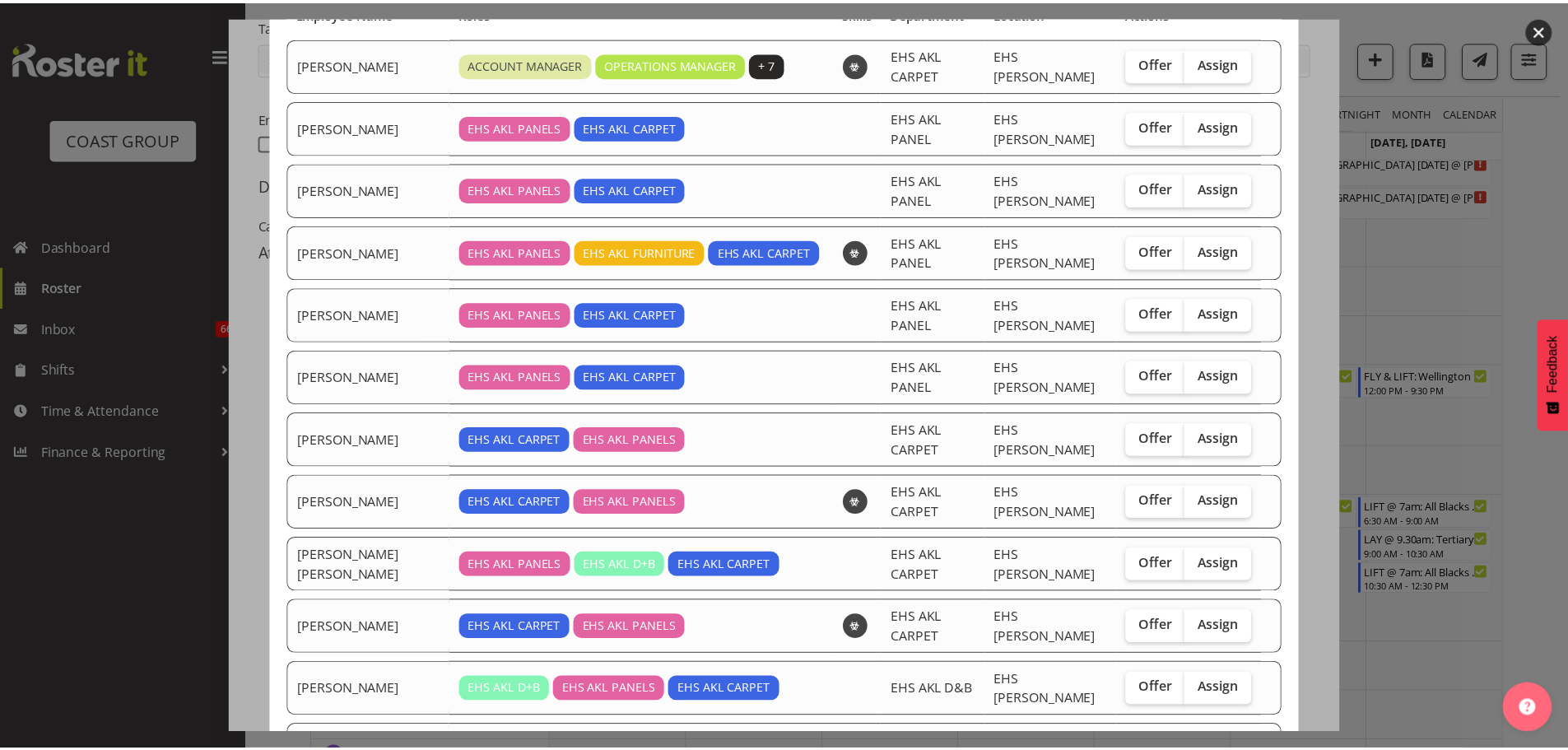
scroll to position [405, 0]
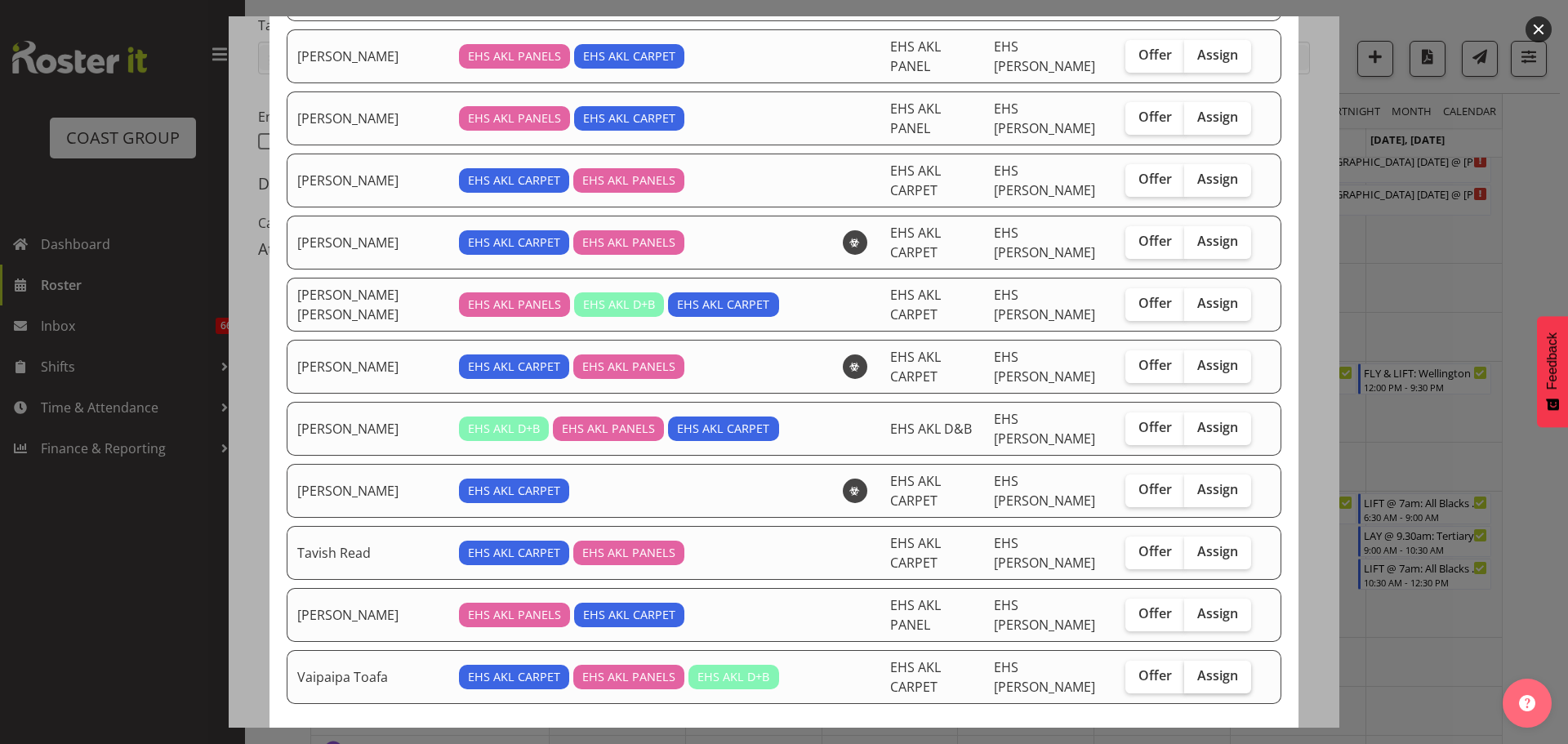
click at [1211, 668] on span "Assign" at bounding box center [1217, 676] width 40 height 16
click at [1195, 670] on input "Assign" at bounding box center [1189, 676] width 11 height 11
checkbox input "true"
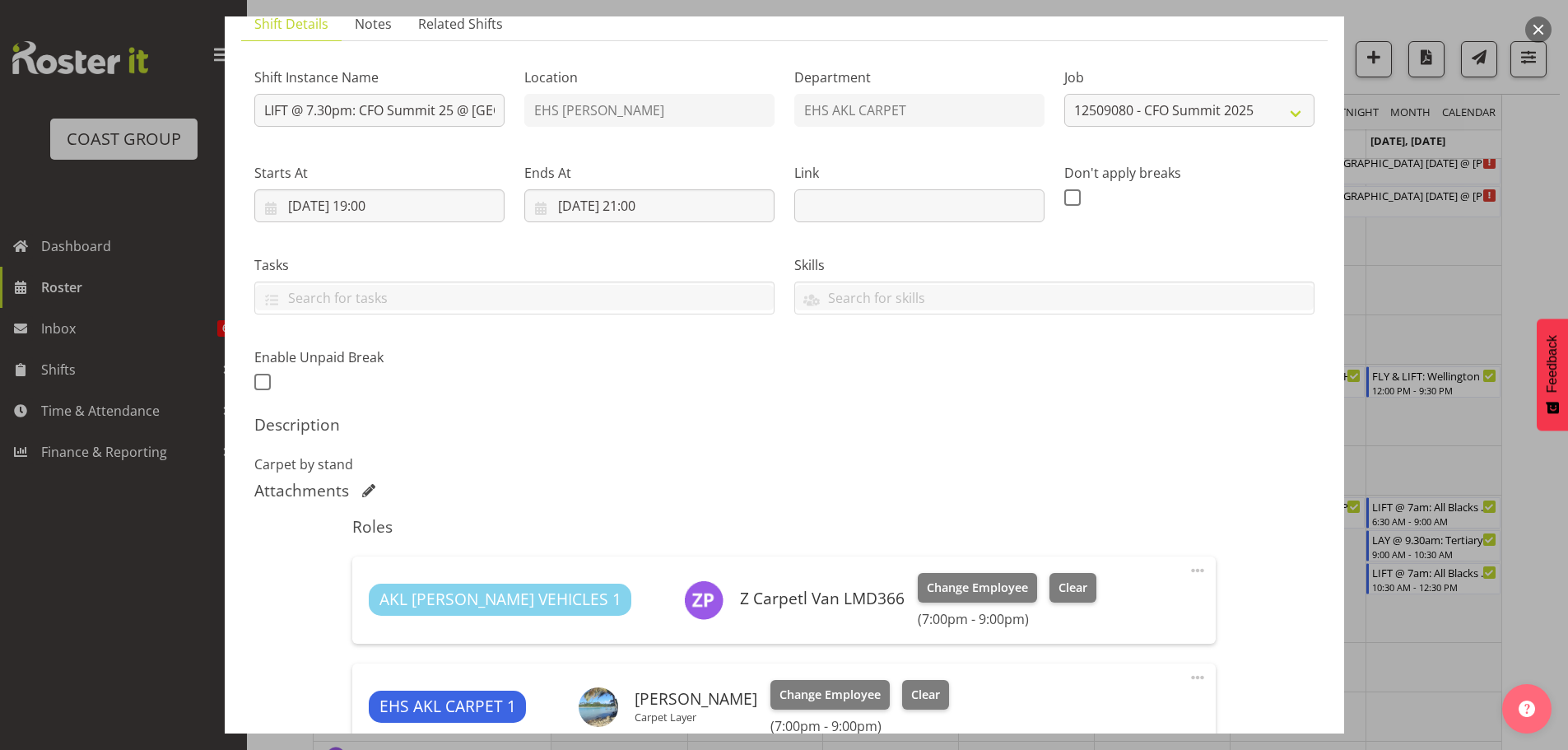
scroll to position [118, 0]
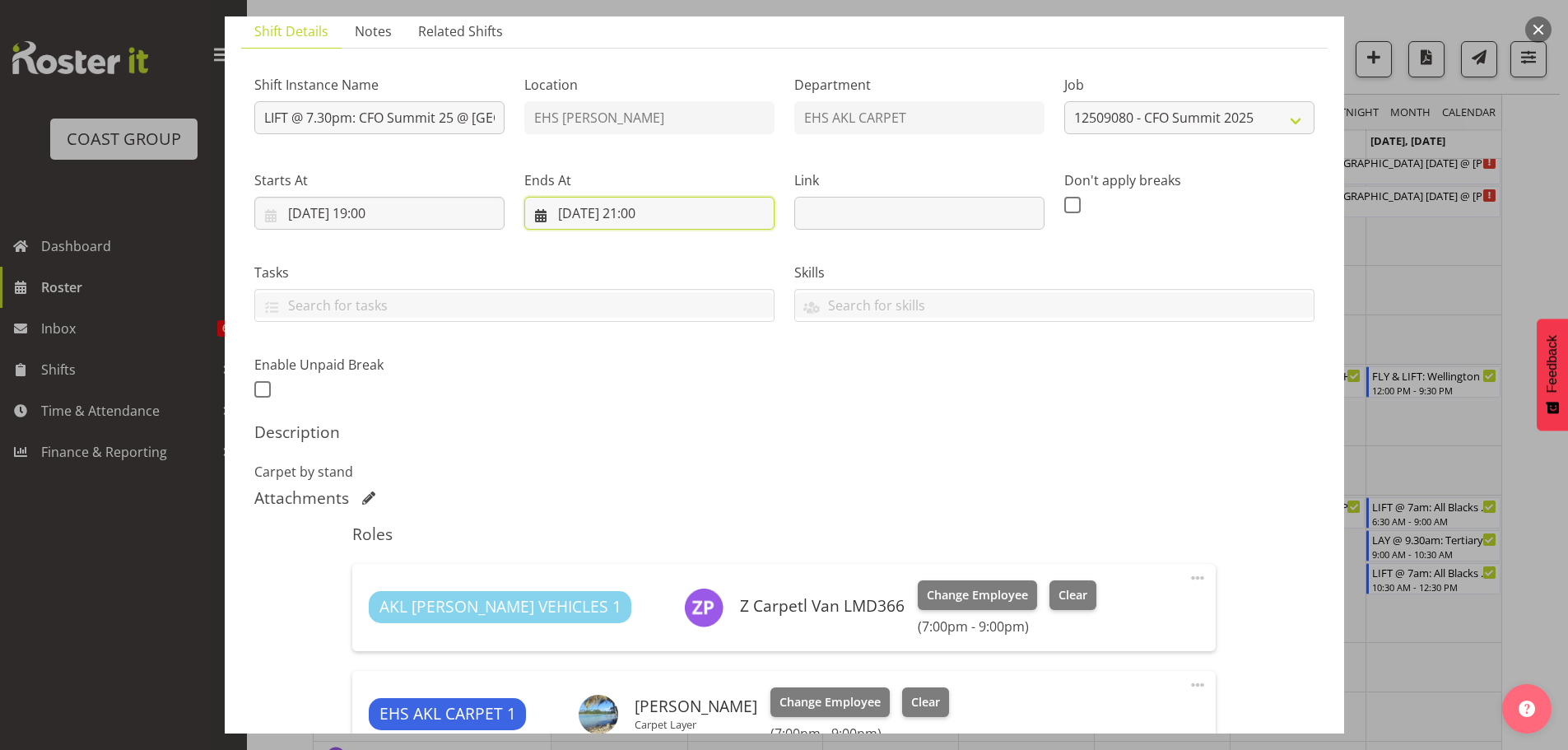
click at [639, 212] on input "04/09/2025, 21:00" at bounding box center [649, 213] width 250 height 33
click at [648, 557] on select "00 01 02 03 04 05 06 07 08 09 10 11 12 13 14 15 16 17 18 19 20 21 22 23" at bounding box center [649, 561] width 37 height 33
select select "20"
click at [631, 545] on select "00 01 02 03 04 05 06 07 08 09 10 11 12 13 14 15 16 17 18 19 20 21 22 23" at bounding box center [649, 561] width 37 height 33
type input "04/09/2025, 20:00"
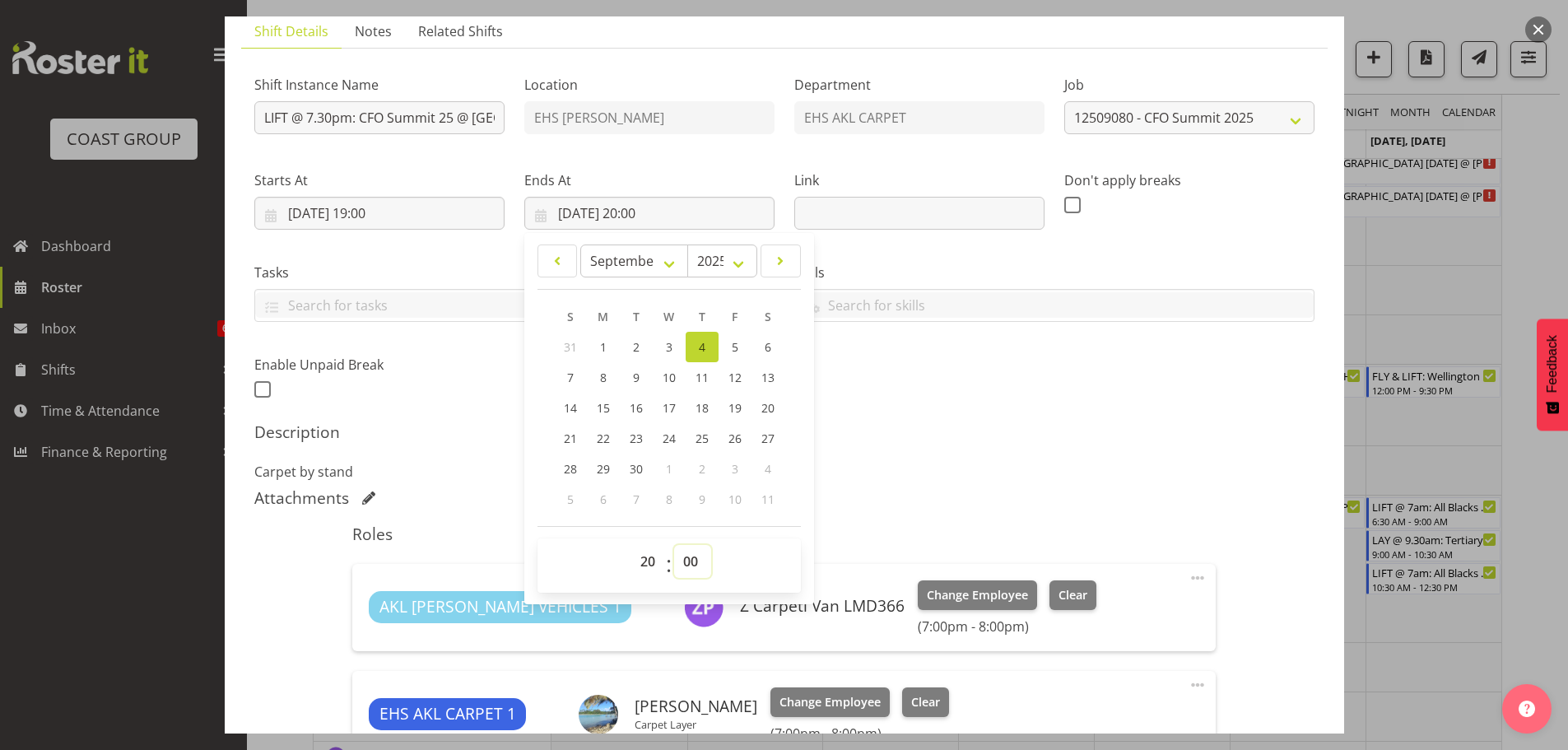
click at [679, 567] on select "00 01 02 03 04 05 06 07 08 09 10 11 12 13 14 15 16 17 18 19 20 21 22 23 24 25 2…" at bounding box center [692, 561] width 37 height 33
select select "30"
click at [1014, 476] on p "Carpet by stand" at bounding box center [784, 472] width 1060 height 20
type input "04/09/2025, 20:30"
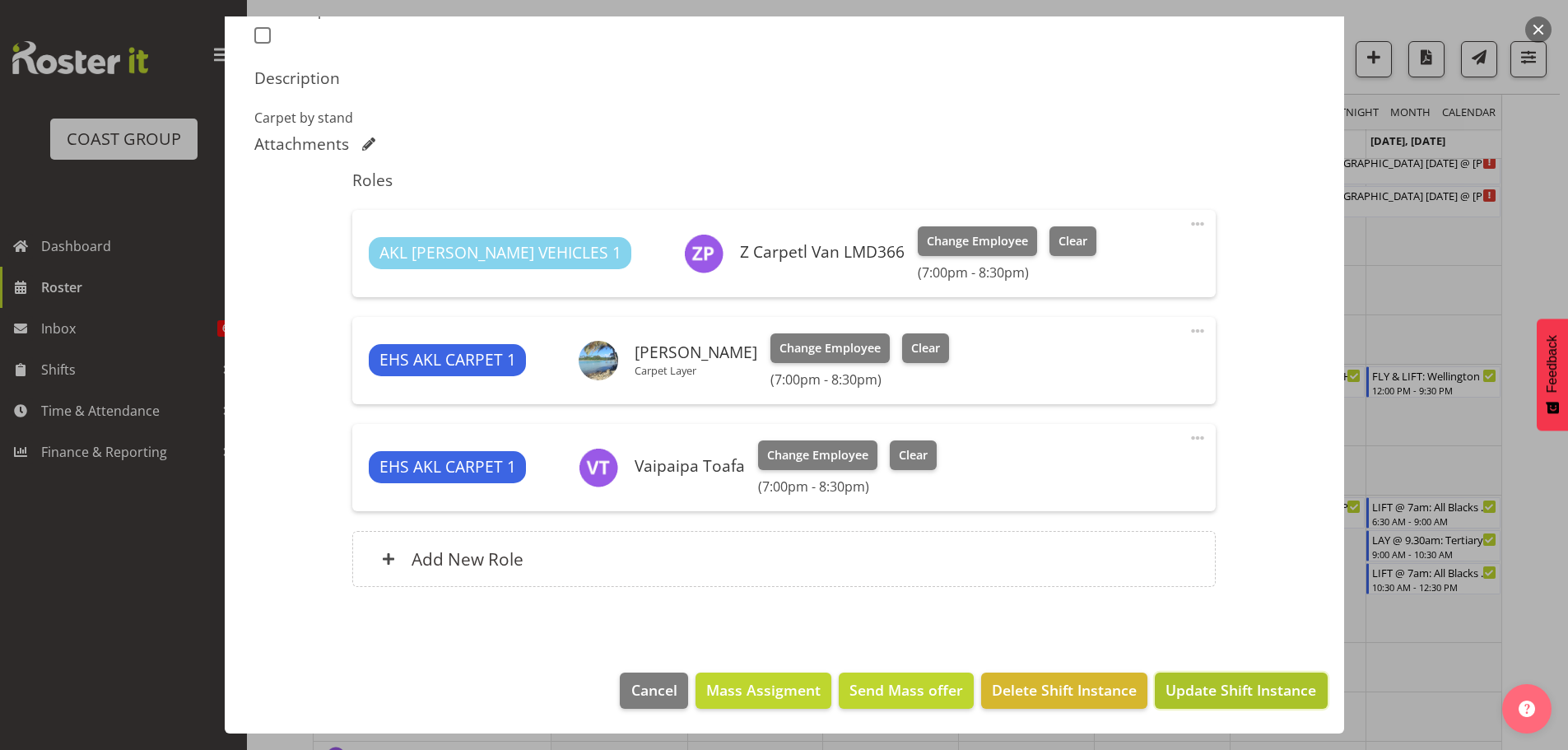
click at [1259, 697] on span "Update Shift Instance" at bounding box center [1241, 690] width 151 height 22
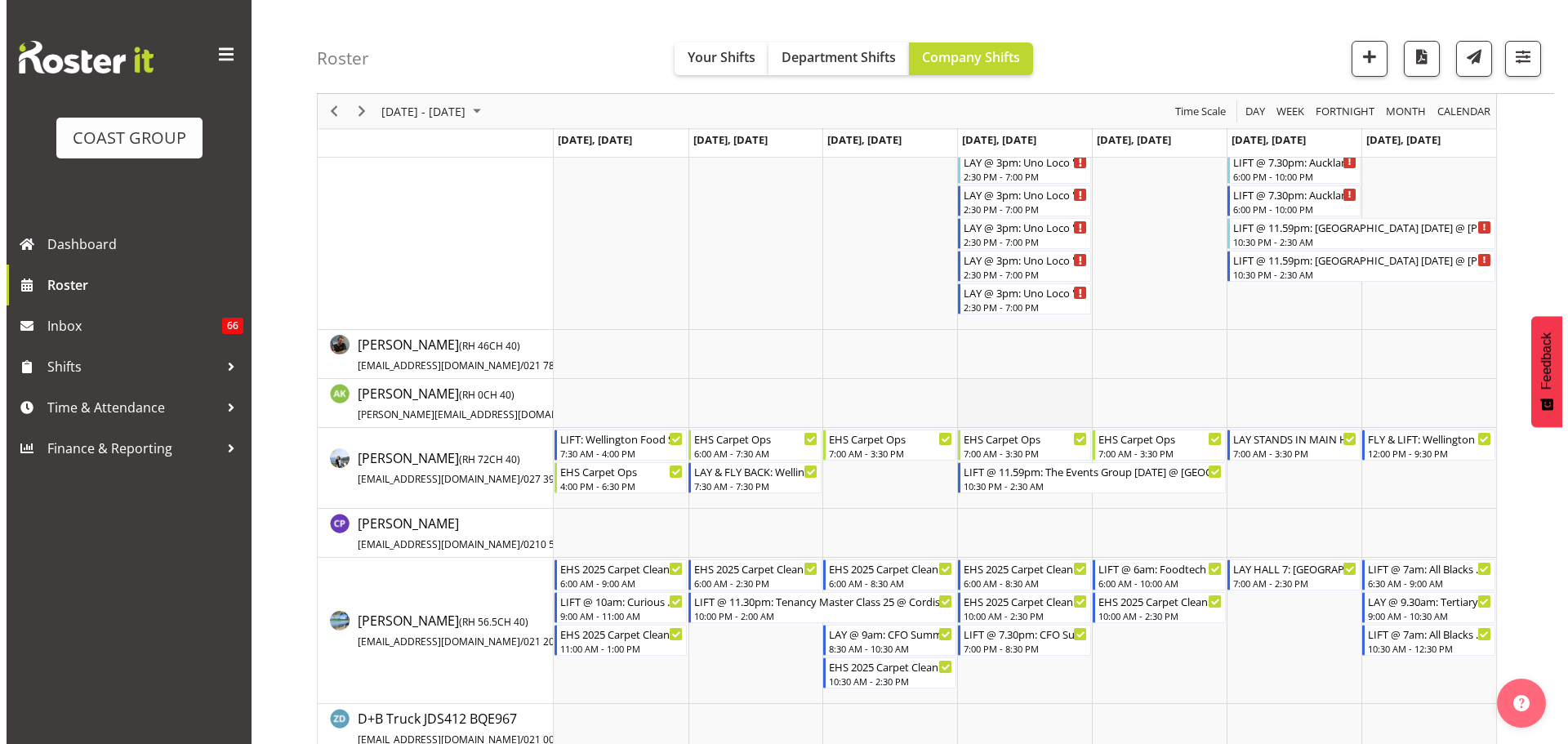
scroll to position [279, 0]
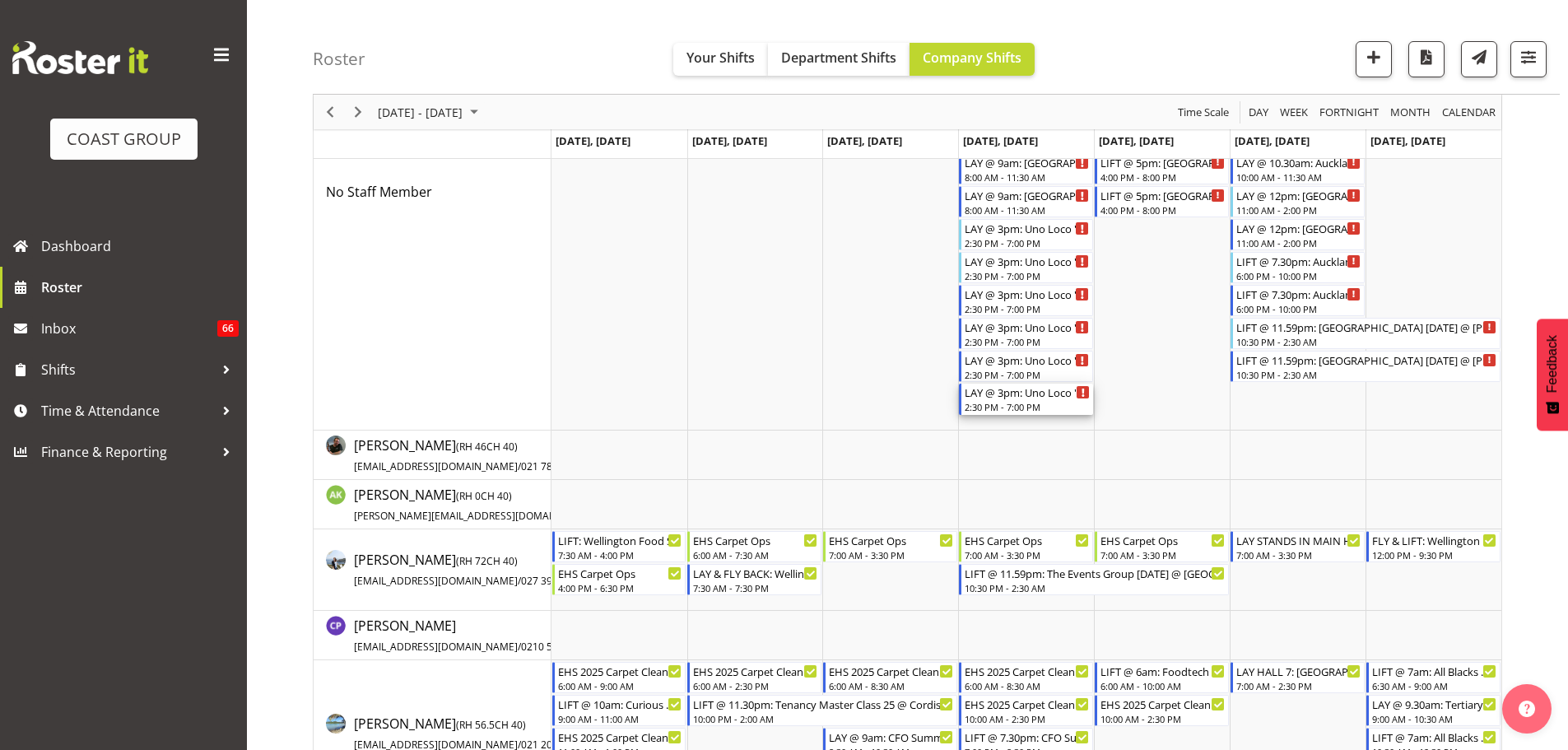
click at [1021, 403] on div "2:30 PM - 7:00 PM" at bounding box center [1027, 406] width 125 height 14
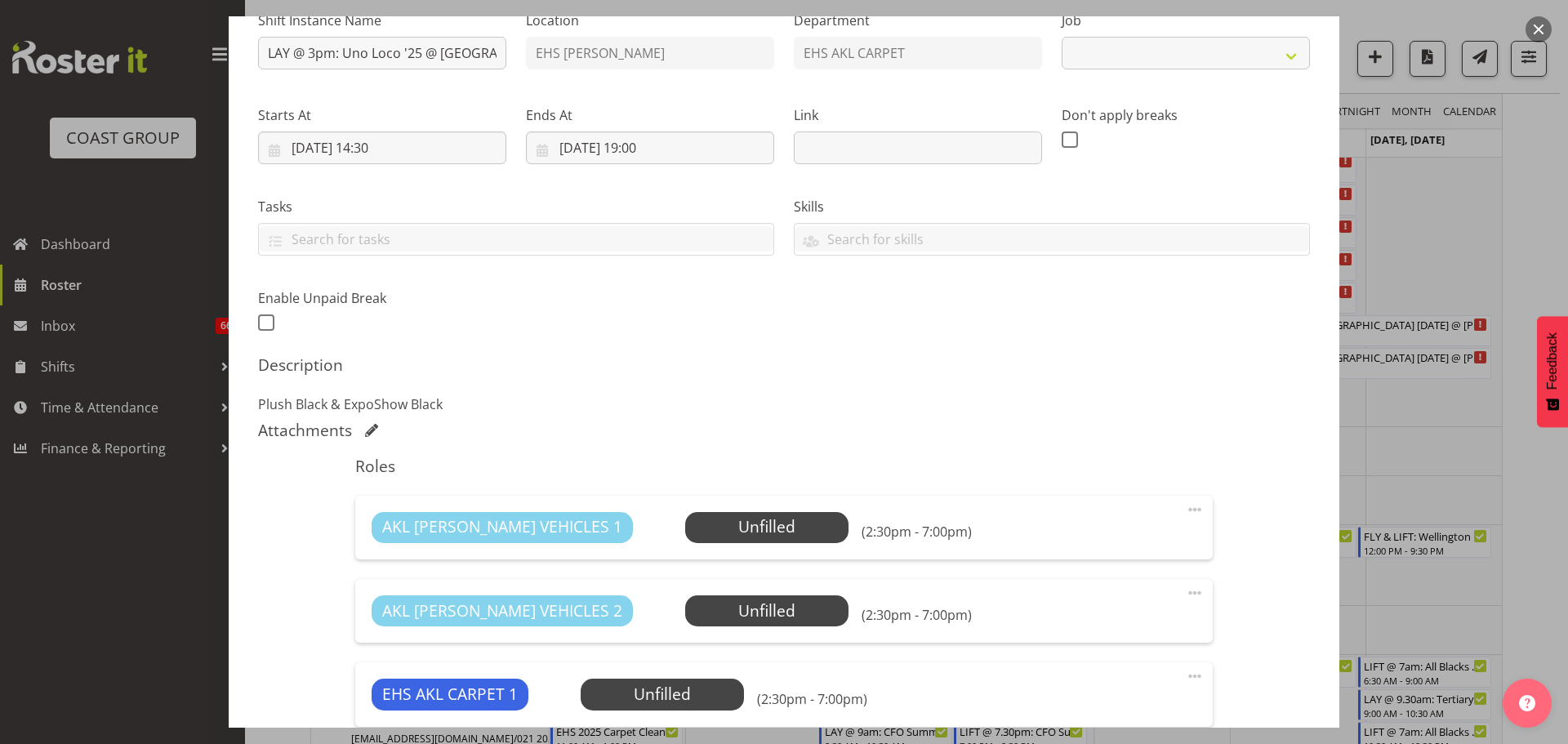
select select "8575"
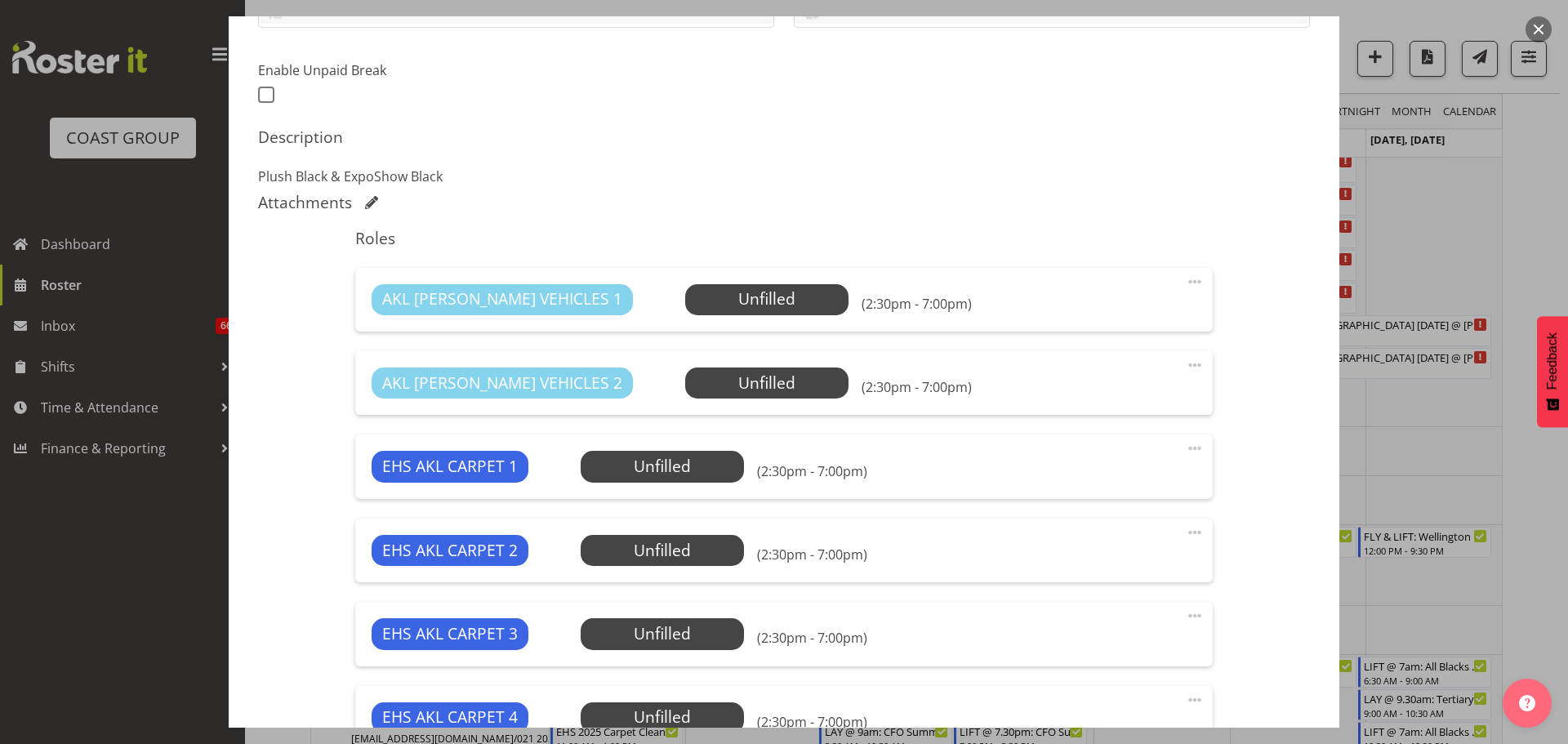
scroll to position [650, 0]
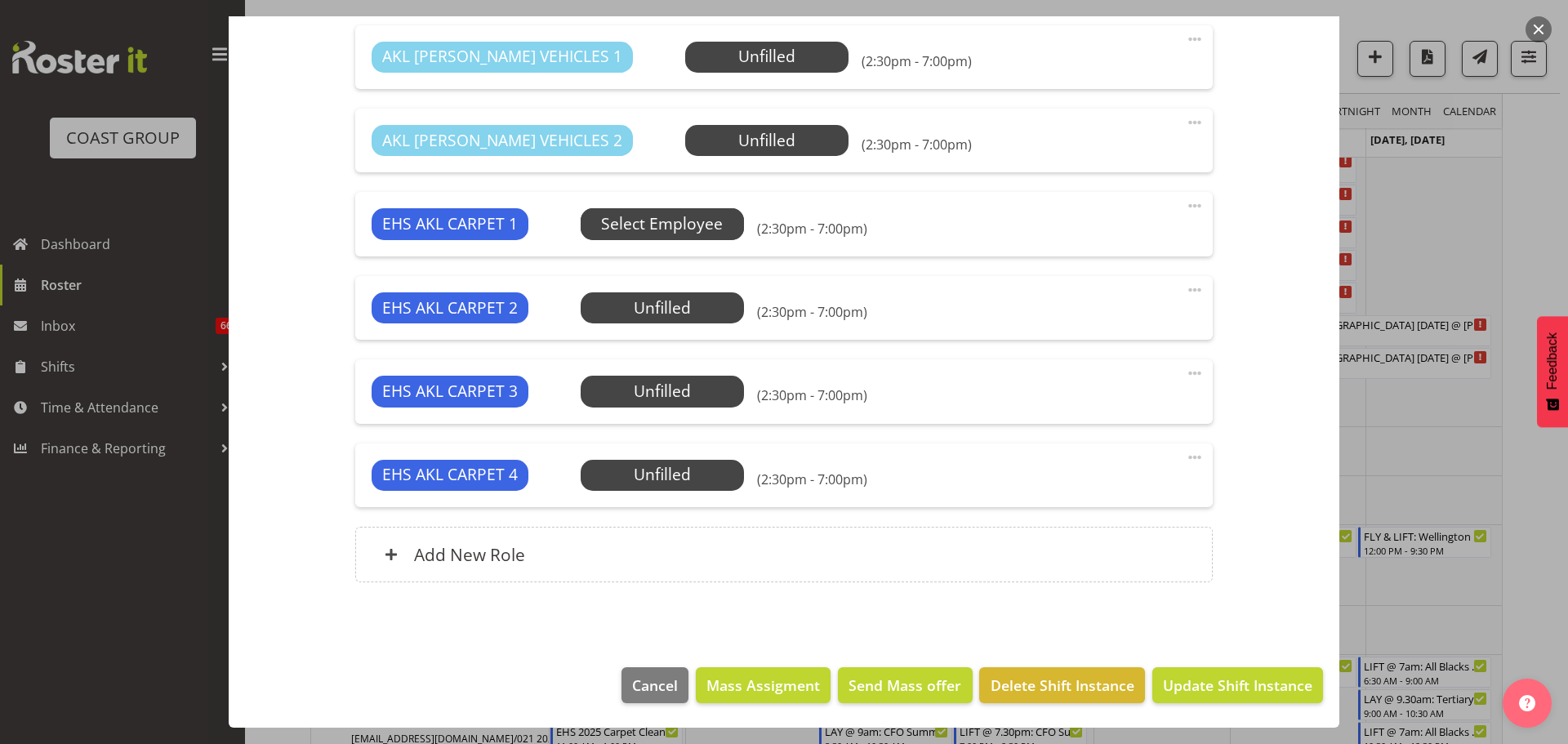
click at [0, 0] on span "Select Employee" at bounding box center [0, 0] width 0 height 0
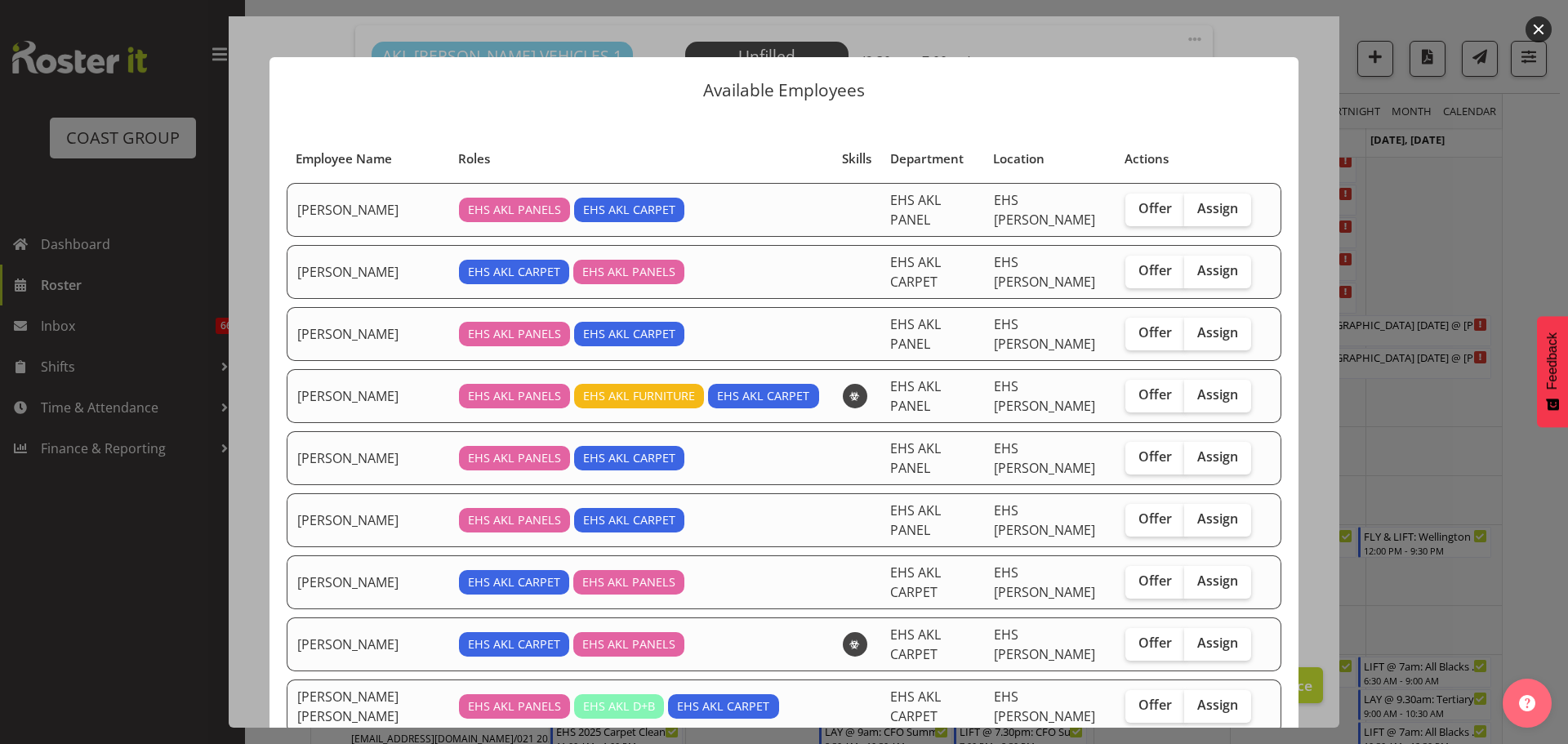
scroll to position [327, 0]
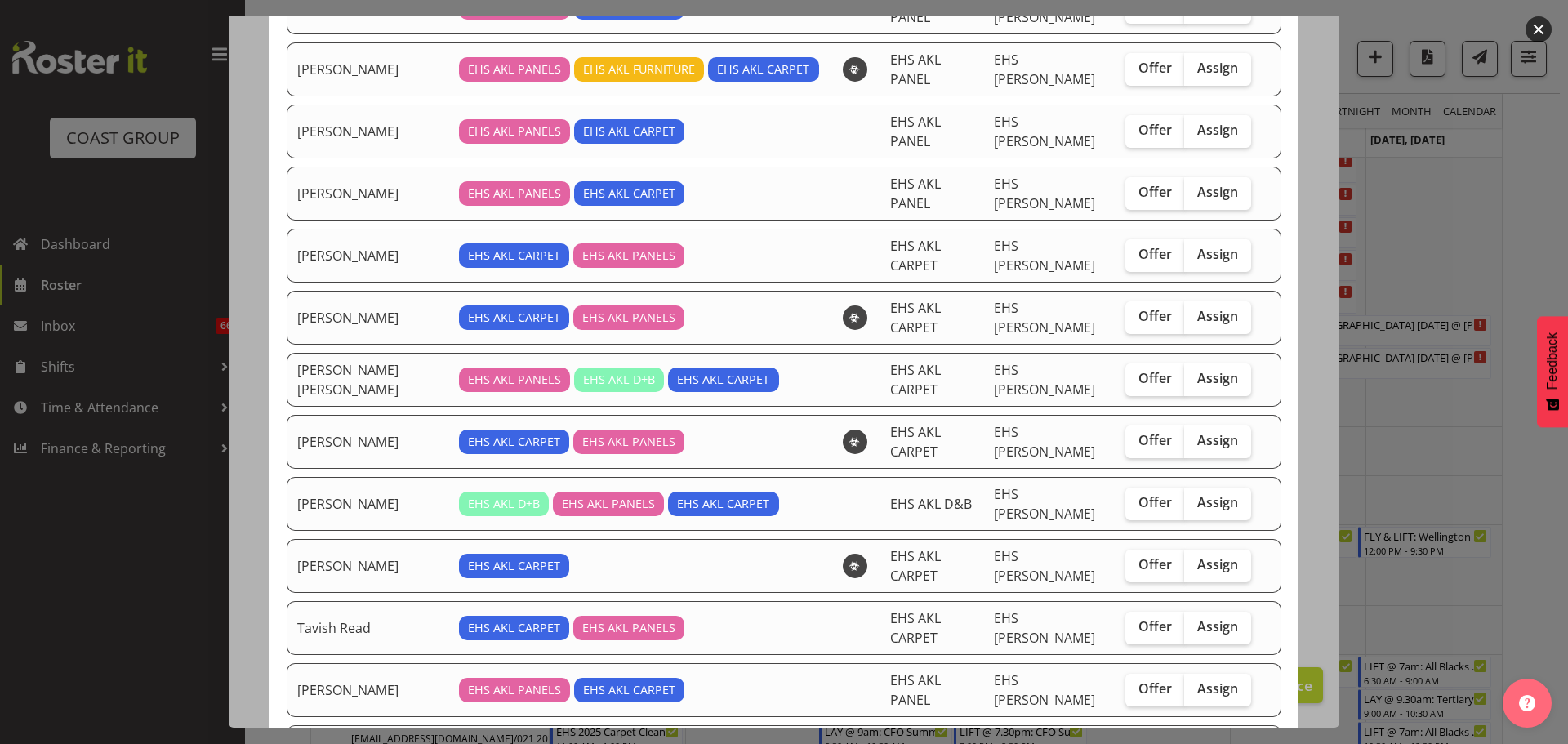
click at [1225, 736] on label "Assign" at bounding box center [1217, 752] width 67 height 32
click at [1195, 743] on input "Assign" at bounding box center [1189, 751] width 11 height 11
checkbox input "true"
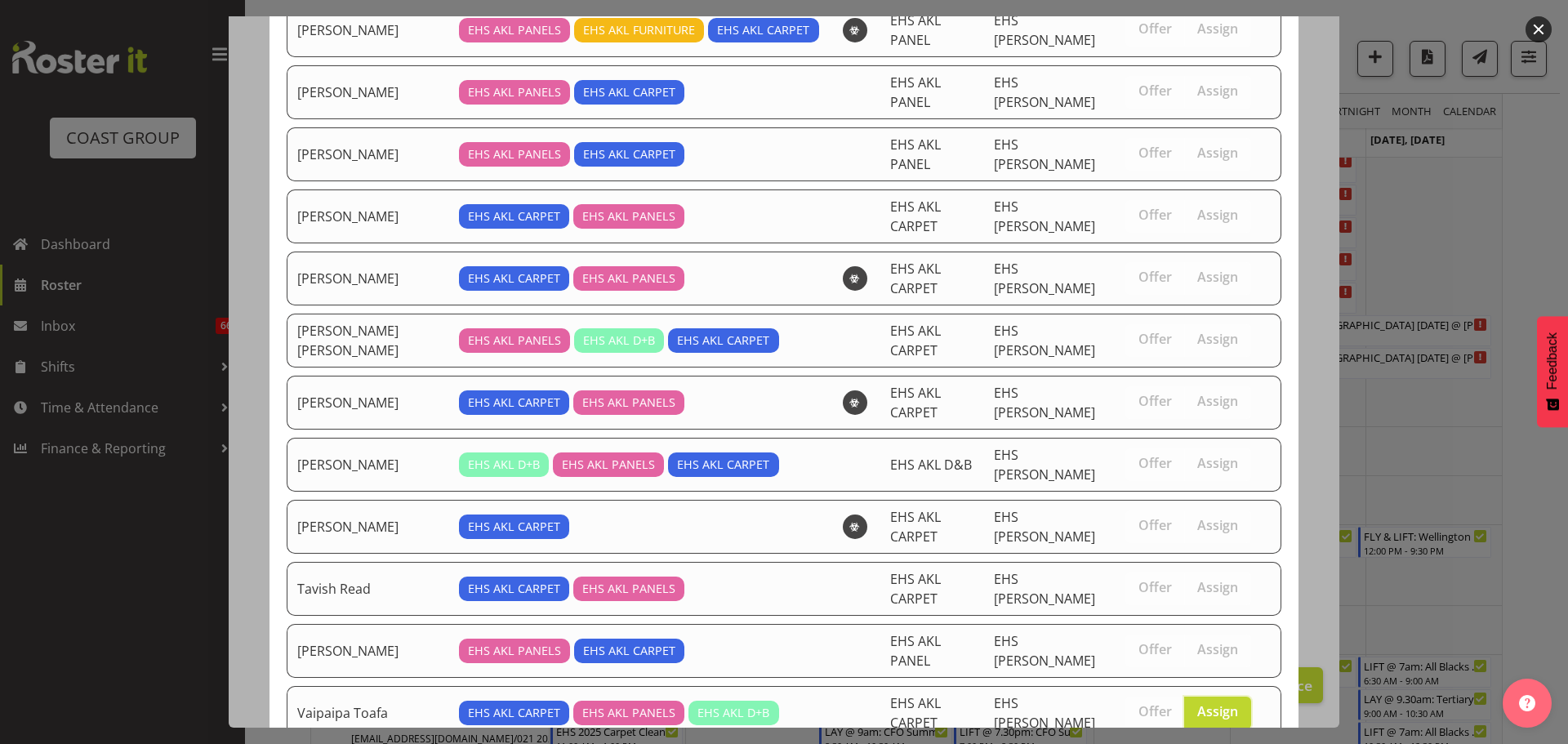
scroll to position [402, 0]
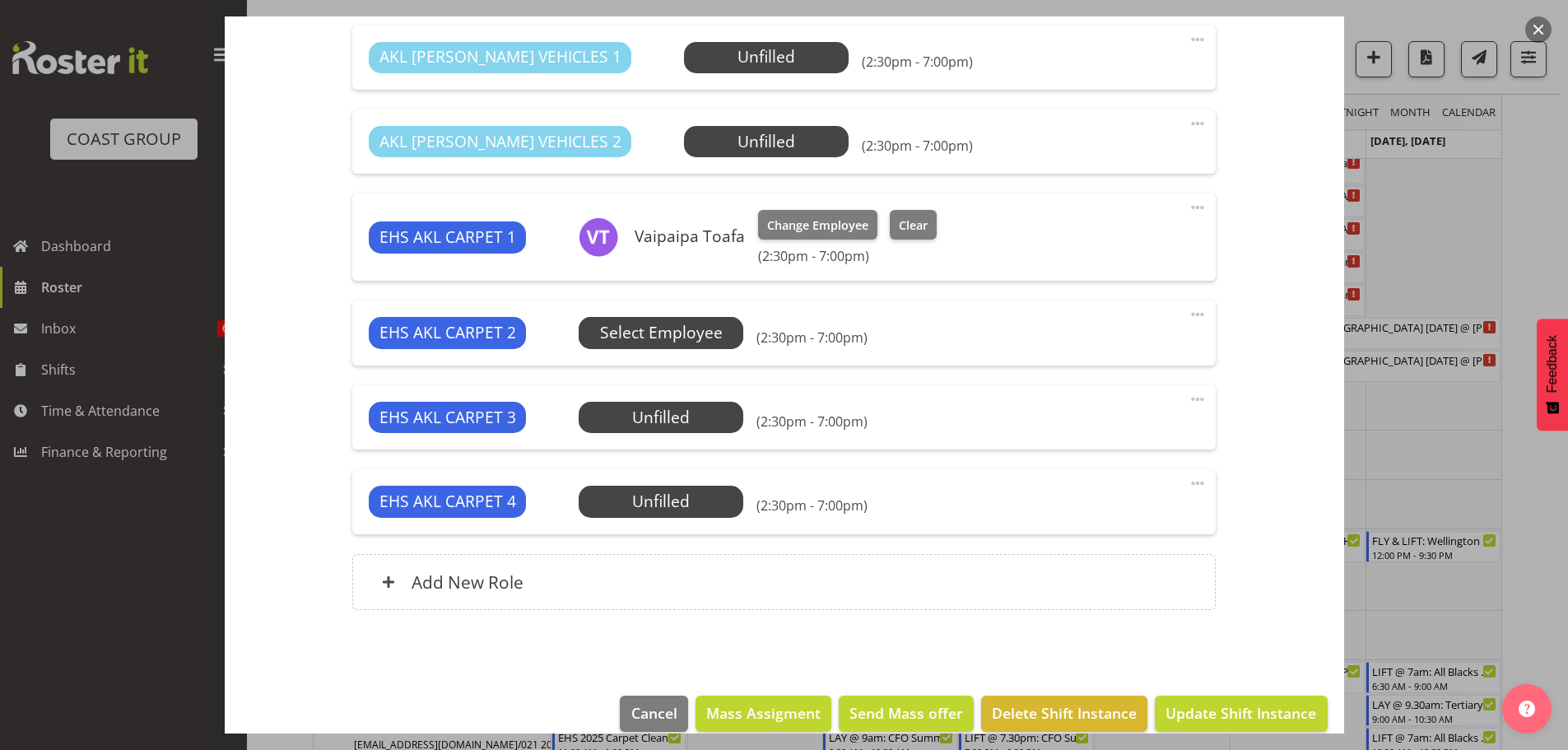
click at [0, 0] on span "Select Employee" at bounding box center [0, 0] width 0 height 0
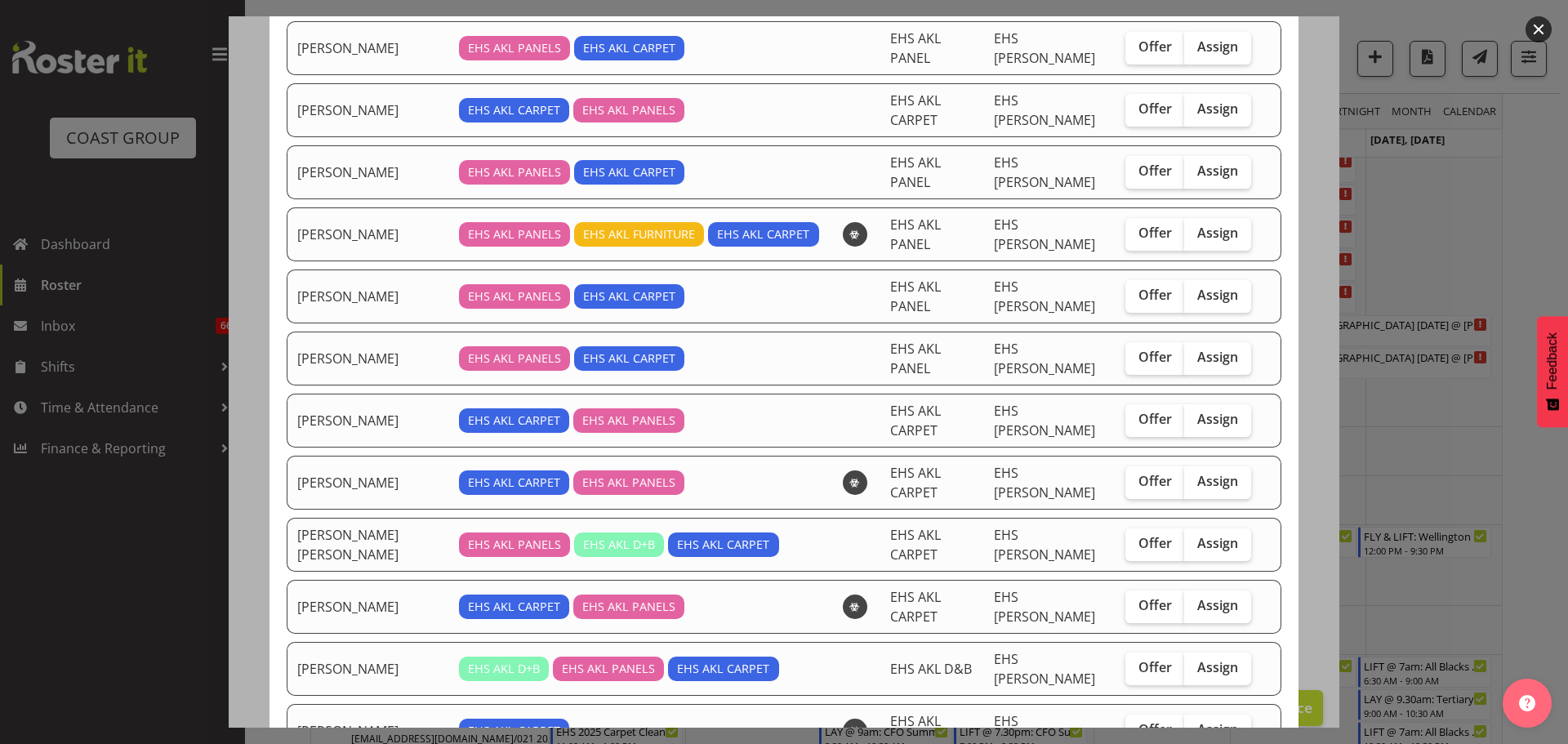
scroll to position [164, 0]
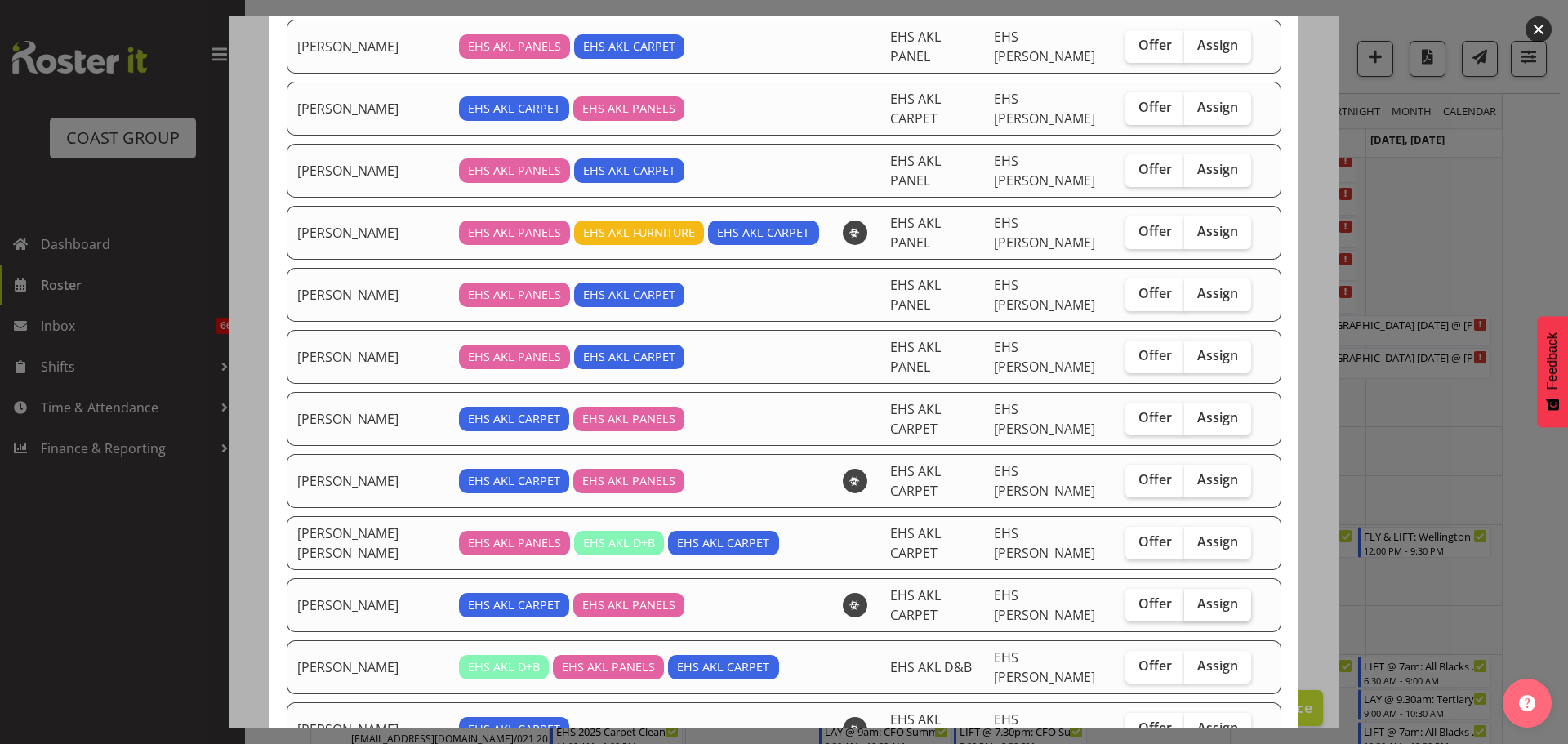
click at [1212, 596] on span "Assign" at bounding box center [1217, 604] width 40 height 16
click at [1195, 598] on input "Assign" at bounding box center [1189, 604] width 11 height 11
checkbox input "true"
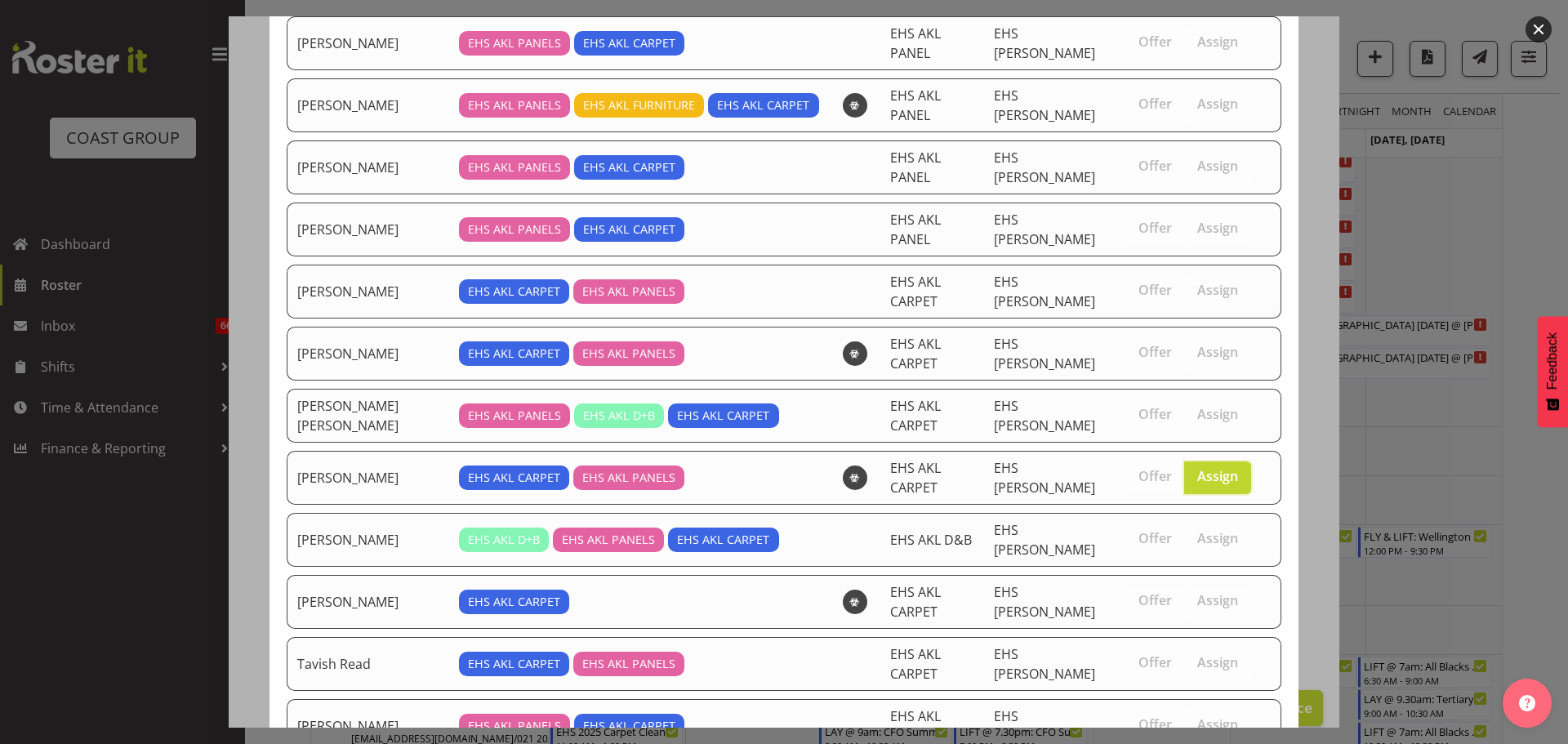
scroll to position [346, 0]
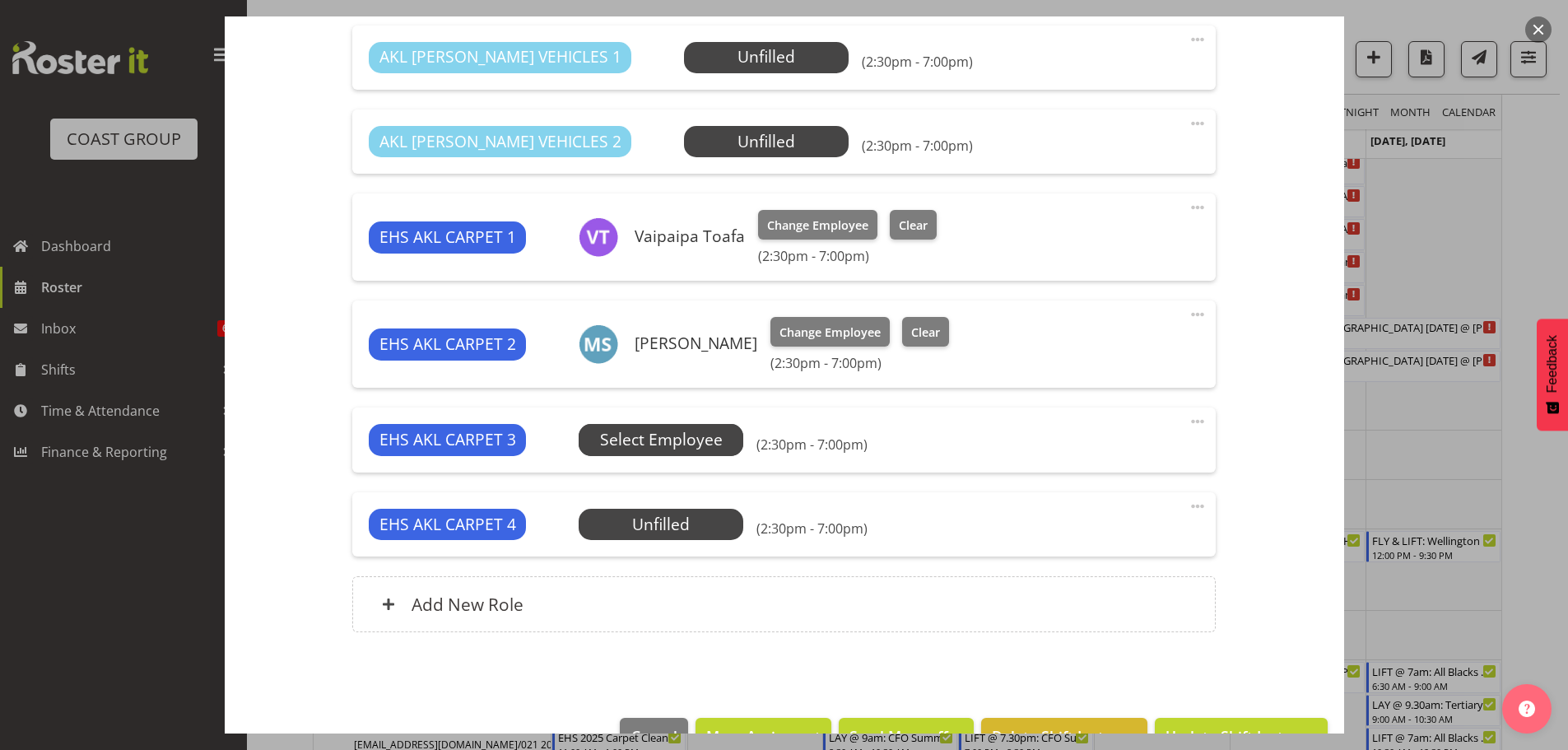
click at [0, 0] on span "Select Employee" at bounding box center [0, 0] width 0 height 0
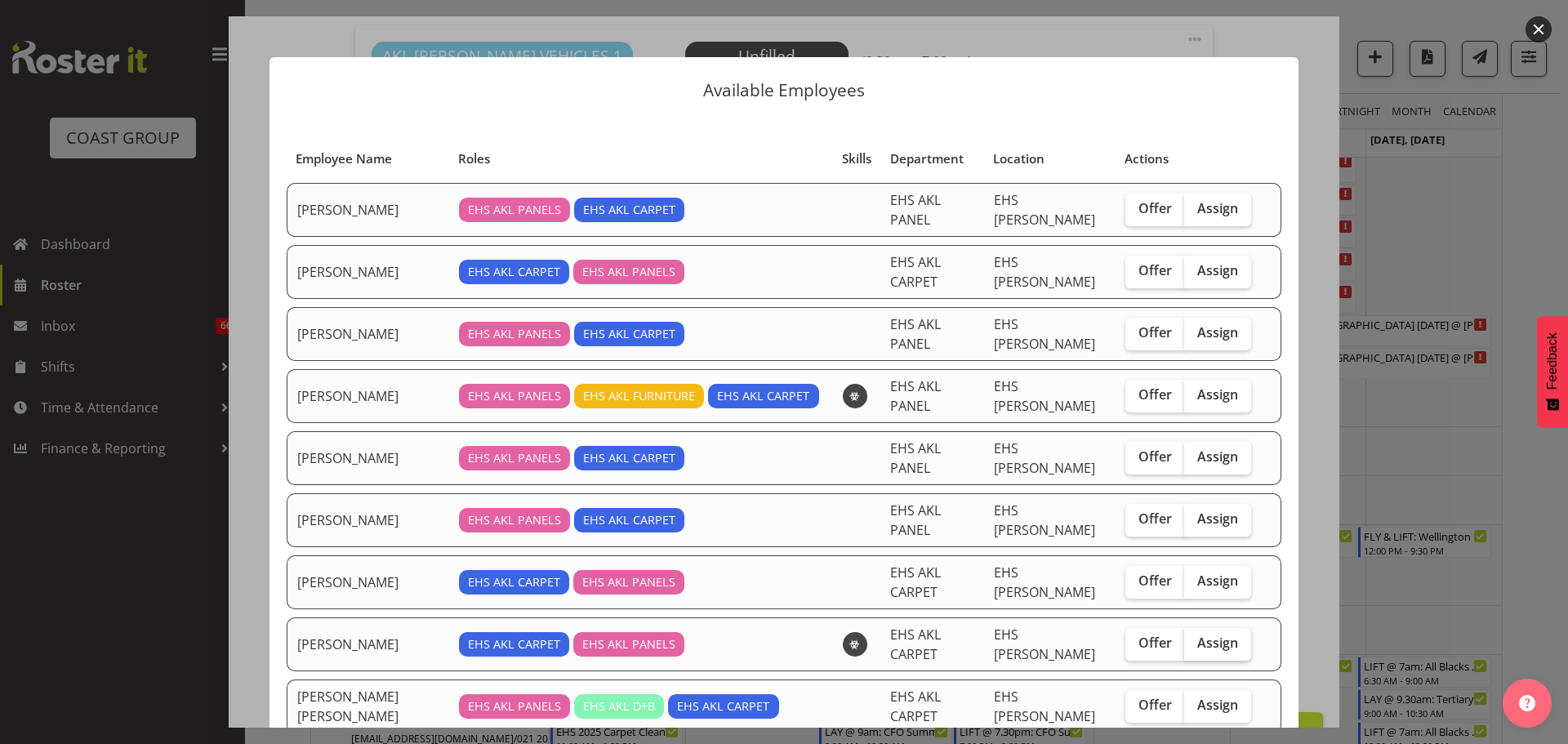
click at [1197, 634] on span "Assign" at bounding box center [1217, 642] width 40 height 16
click at [1192, 638] on input "Assign" at bounding box center [1189, 643] width 11 height 11
checkbox input "true"
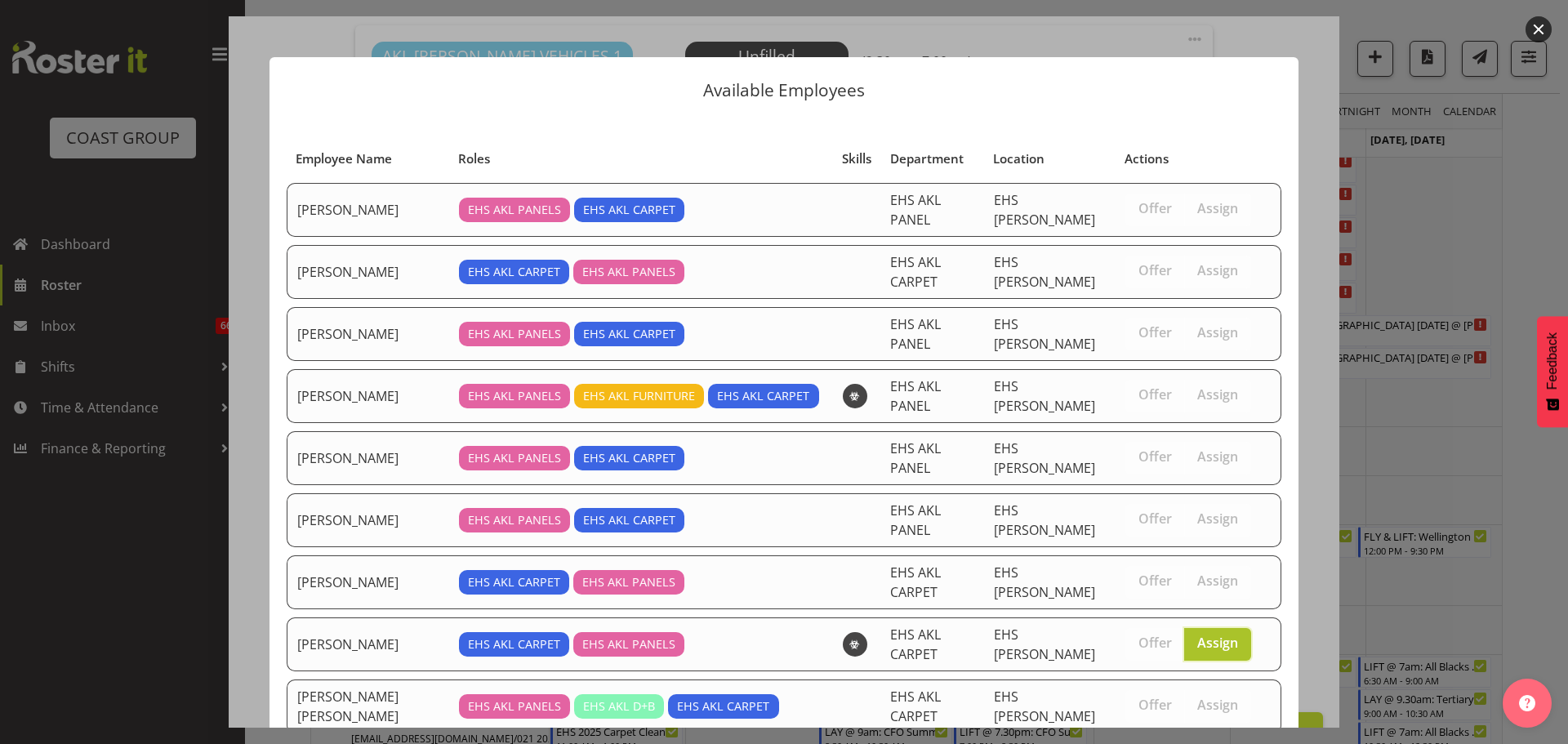
scroll to position [291, 0]
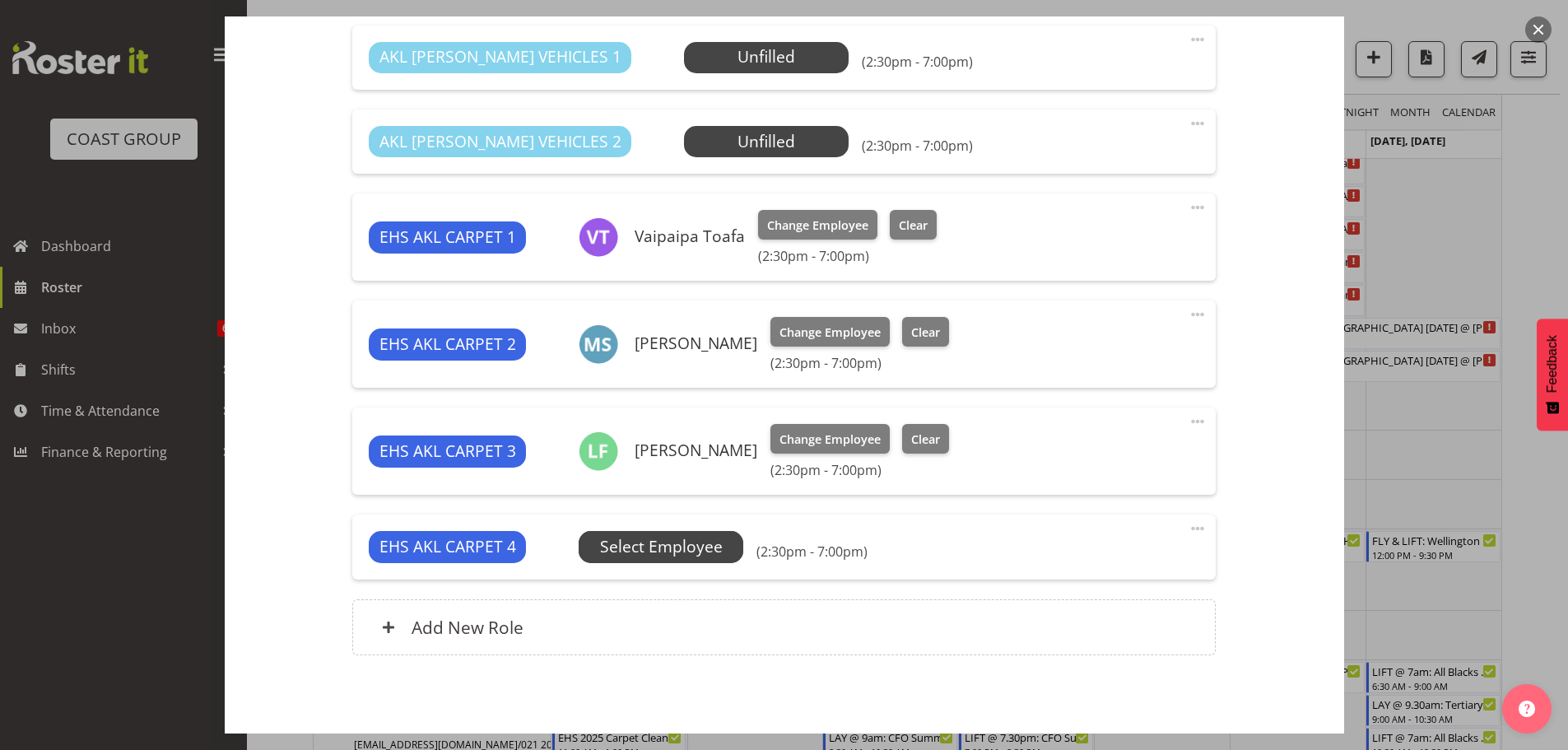
click at [0, 0] on span "Select Employee" at bounding box center [0, 0] width 0 height 0
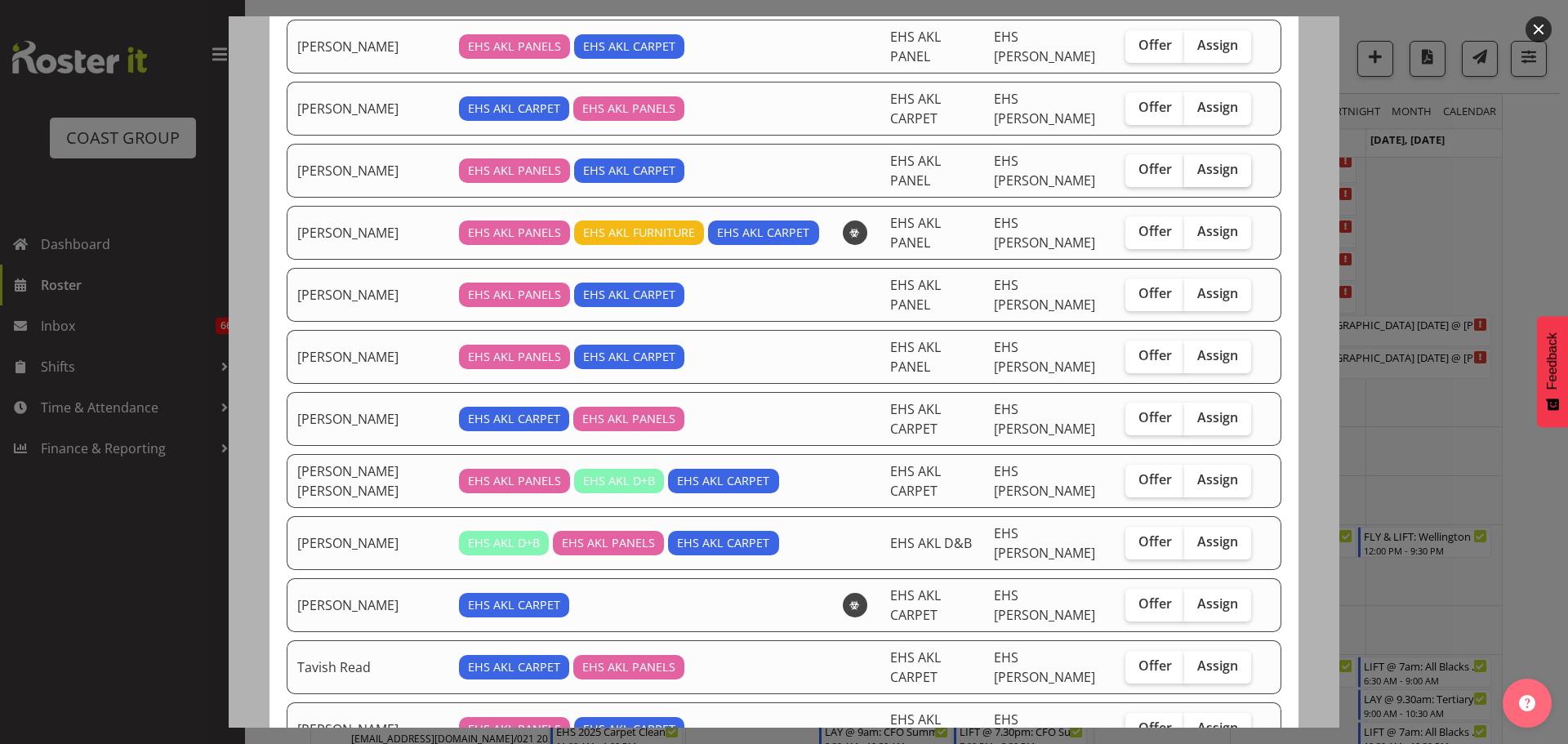
scroll to position [82, 0]
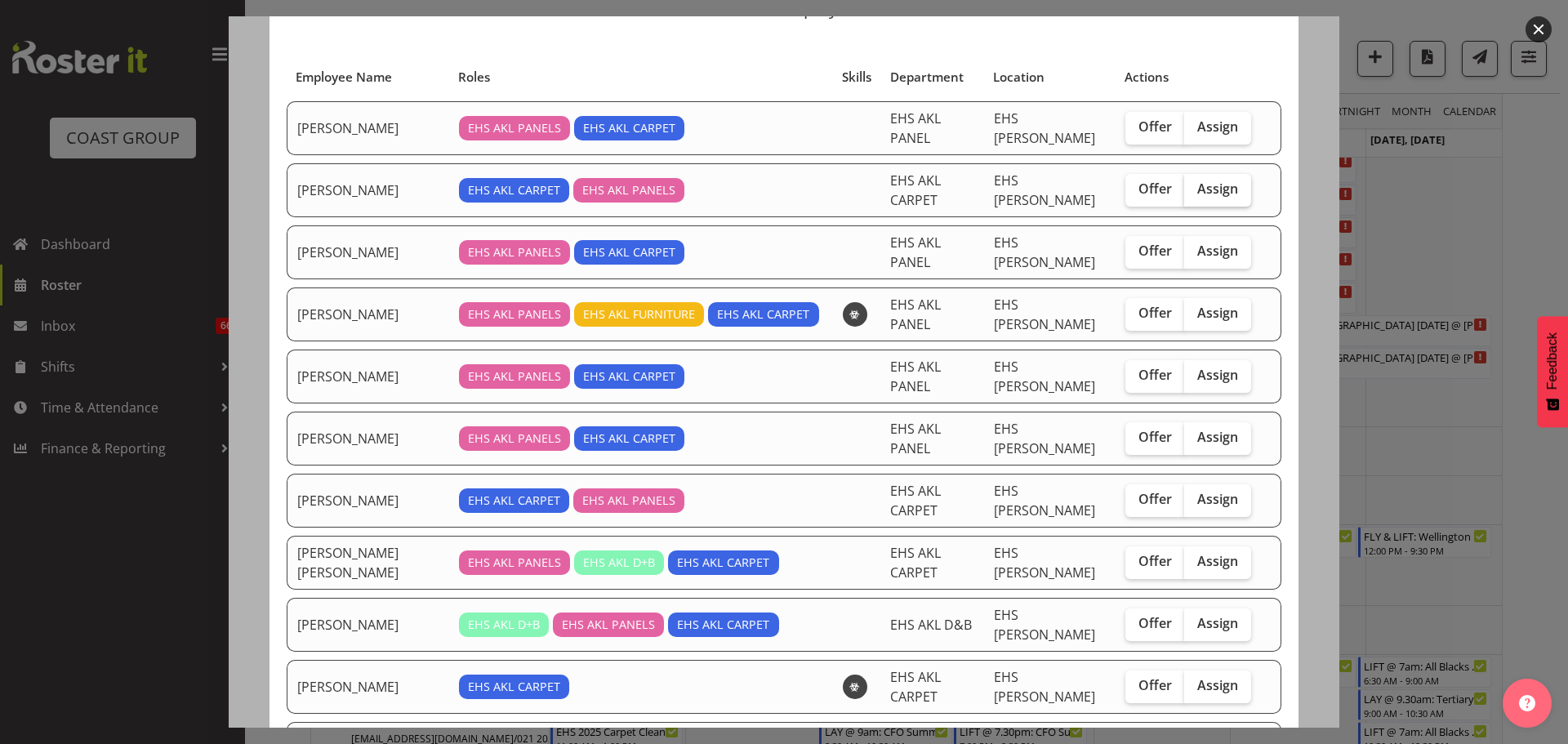
click at [1220, 181] on span "Assign" at bounding box center [1217, 189] width 40 height 16
click at [1195, 184] on input "Assign" at bounding box center [1189, 189] width 11 height 11
checkbox input "true"
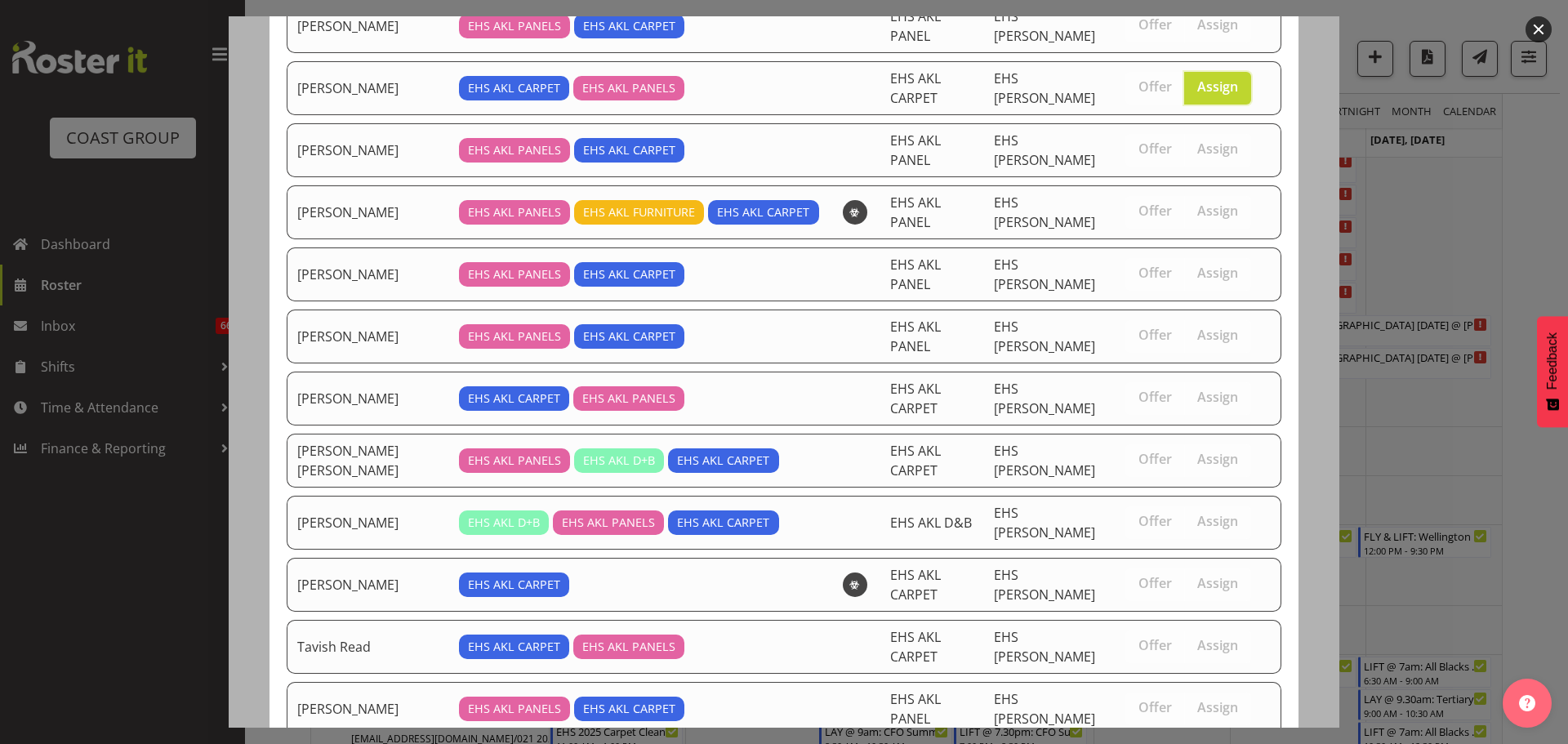
scroll to position [235, 0]
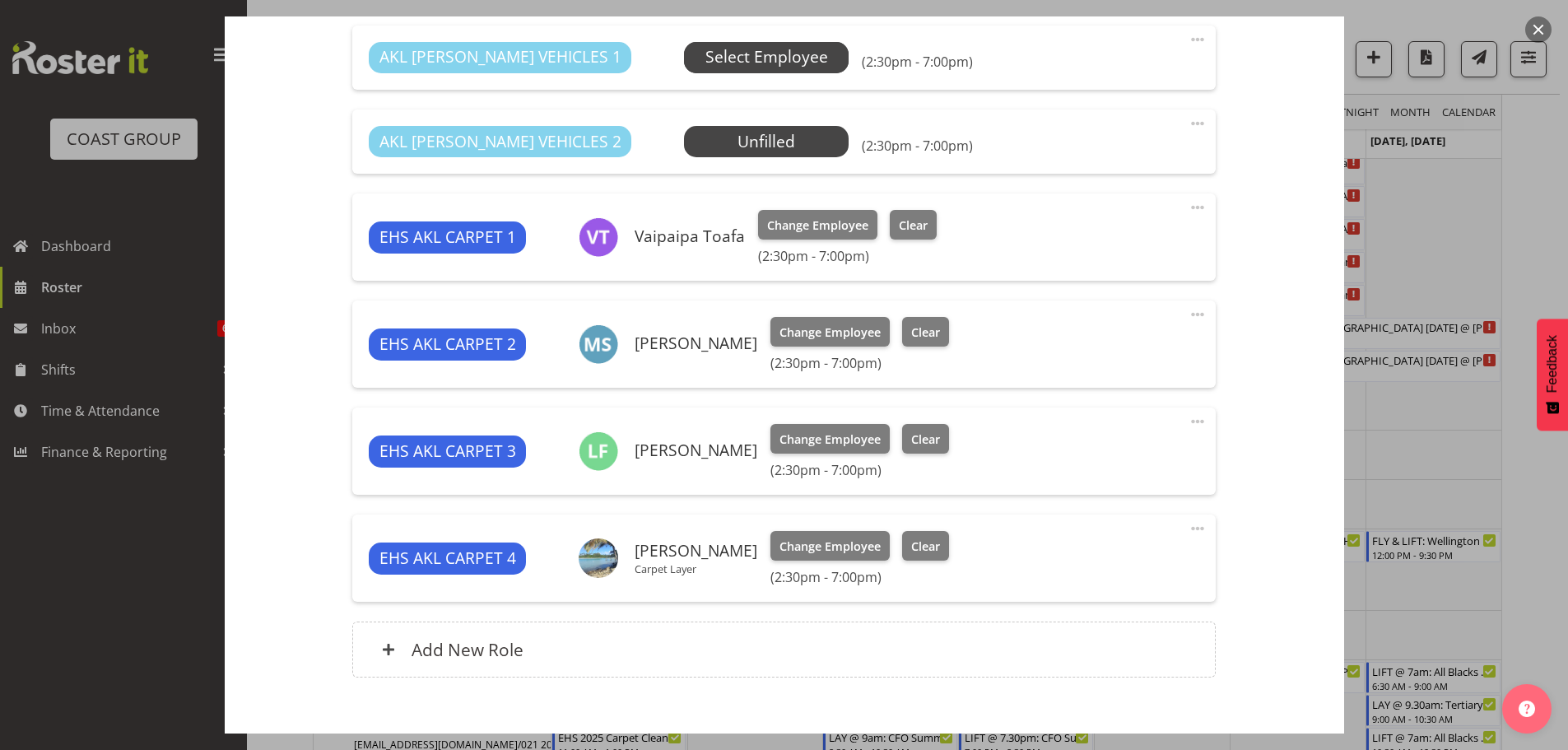
click at [706, 52] on span "Select Employee" at bounding box center [766, 57] width 122 height 24
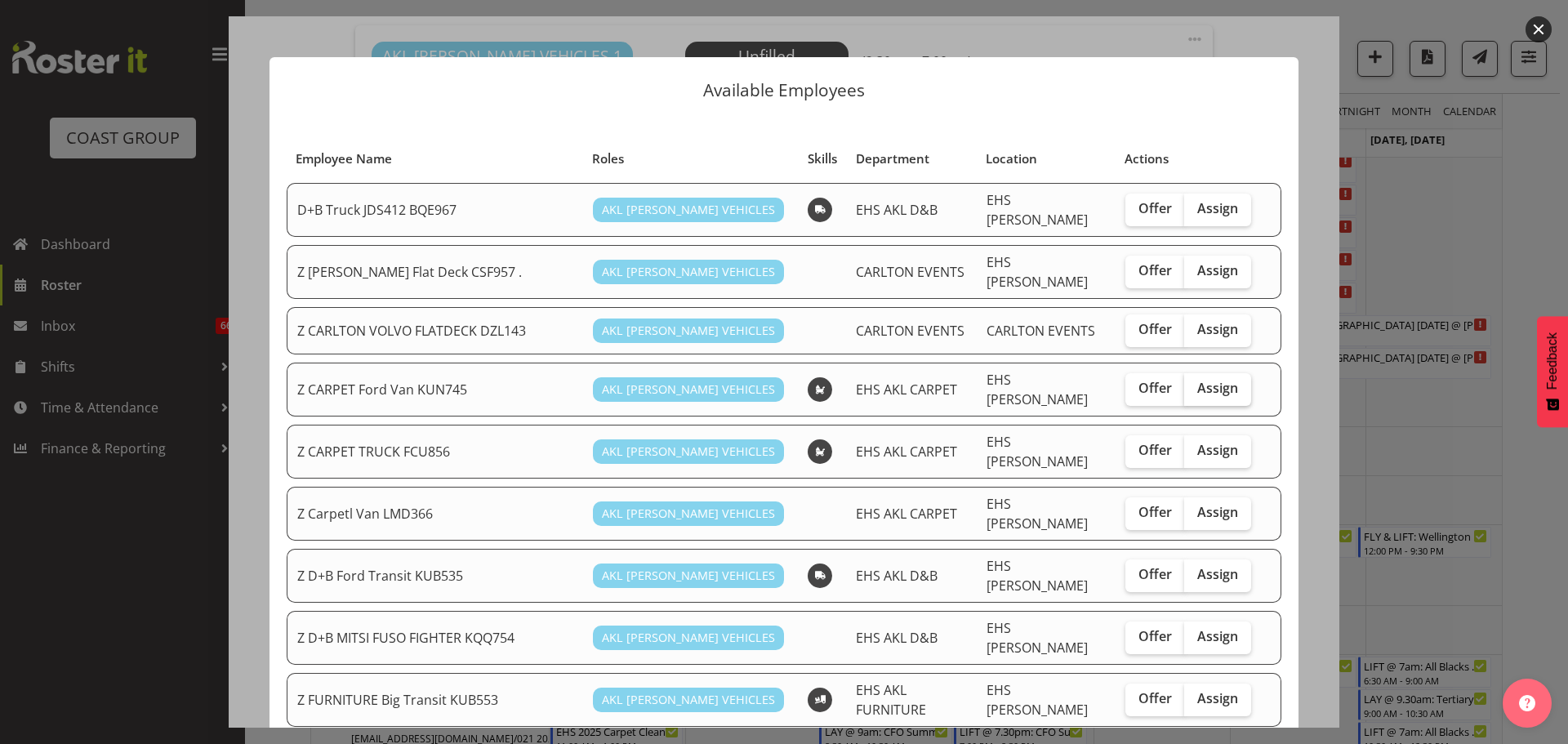
click at [1198, 389] on label "Assign" at bounding box center [1217, 390] width 67 height 32
click at [1195, 389] on input "Assign" at bounding box center [1189, 389] width 11 height 11
checkbox input "true"
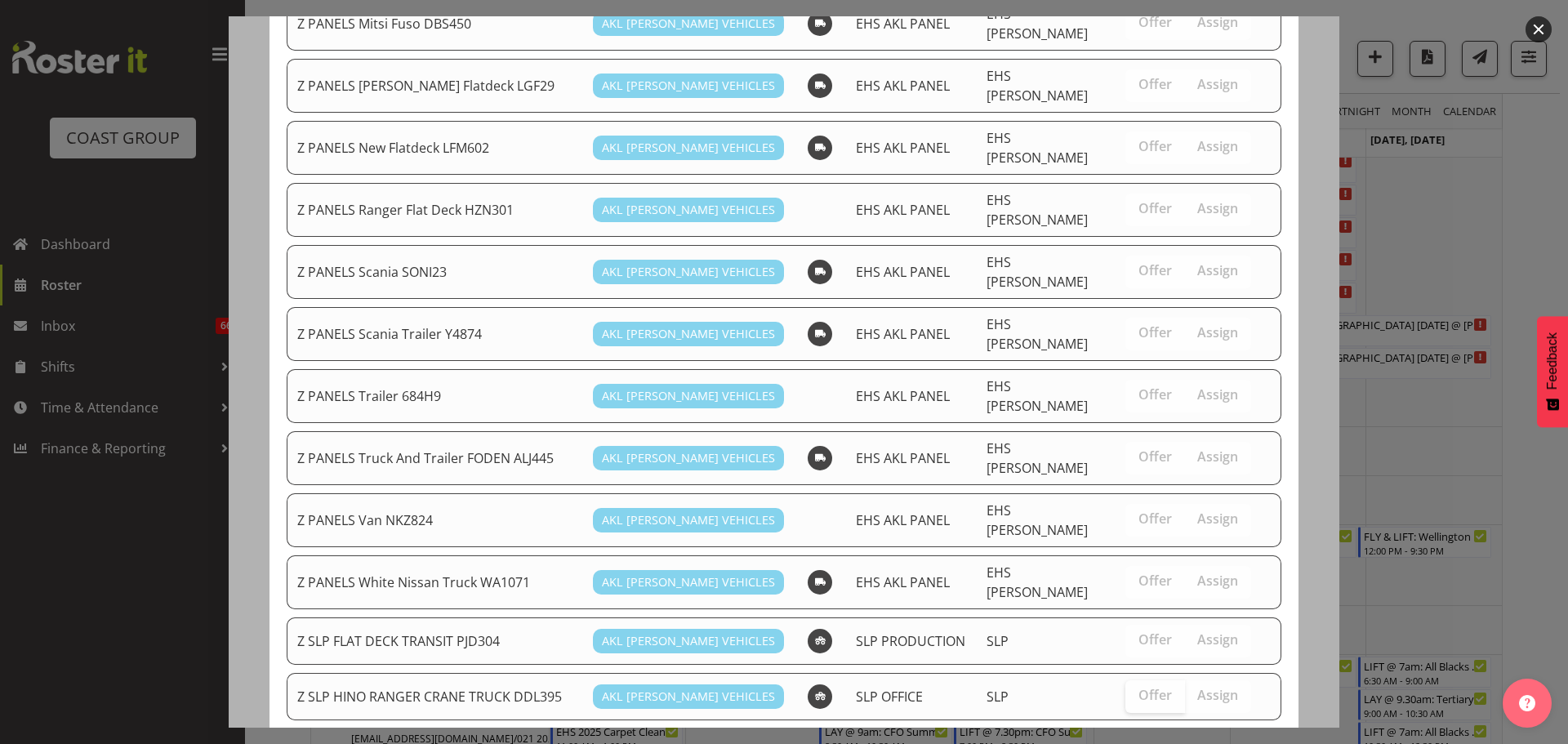
scroll to position [1322, 0]
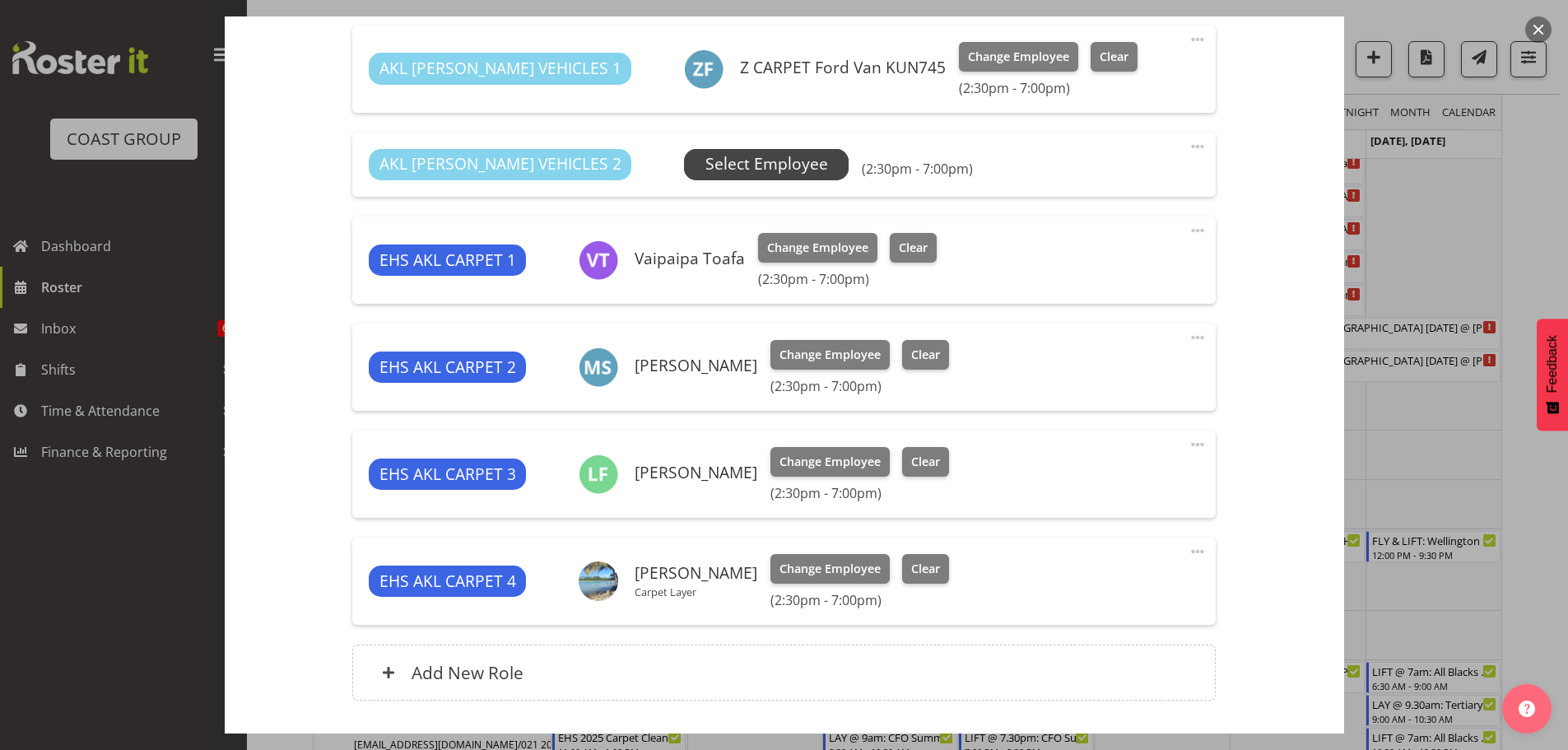
click at [712, 176] on span "Select Employee" at bounding box center [766, 164] width 122 height 24
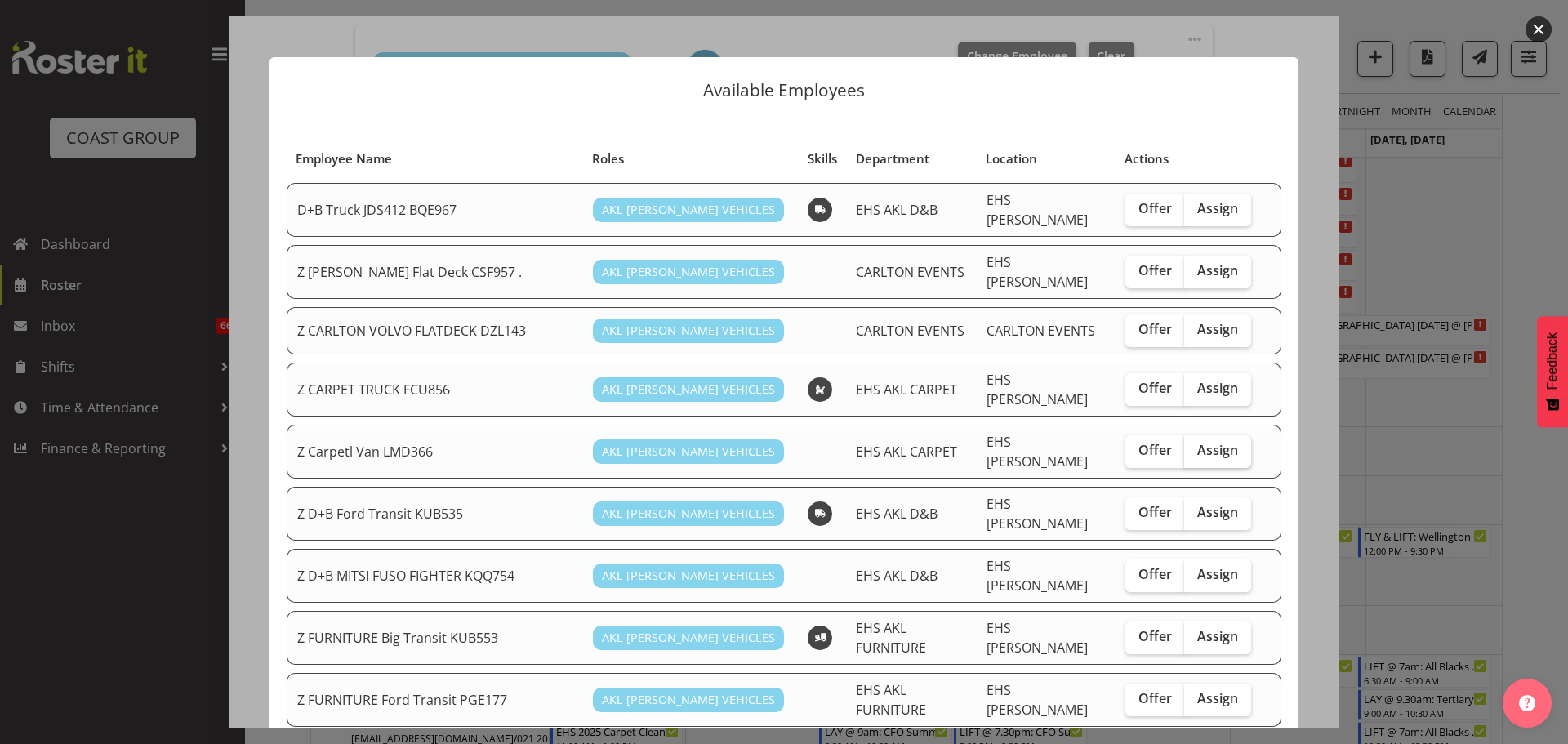
click at [1197, 442] on span "Assign" at bounding box center [1217, 450] width 40 height 16
click at [1192, 445] on input "Assign" at bounding box center [1189, 451] width 11 height 11
checkbox input "true"
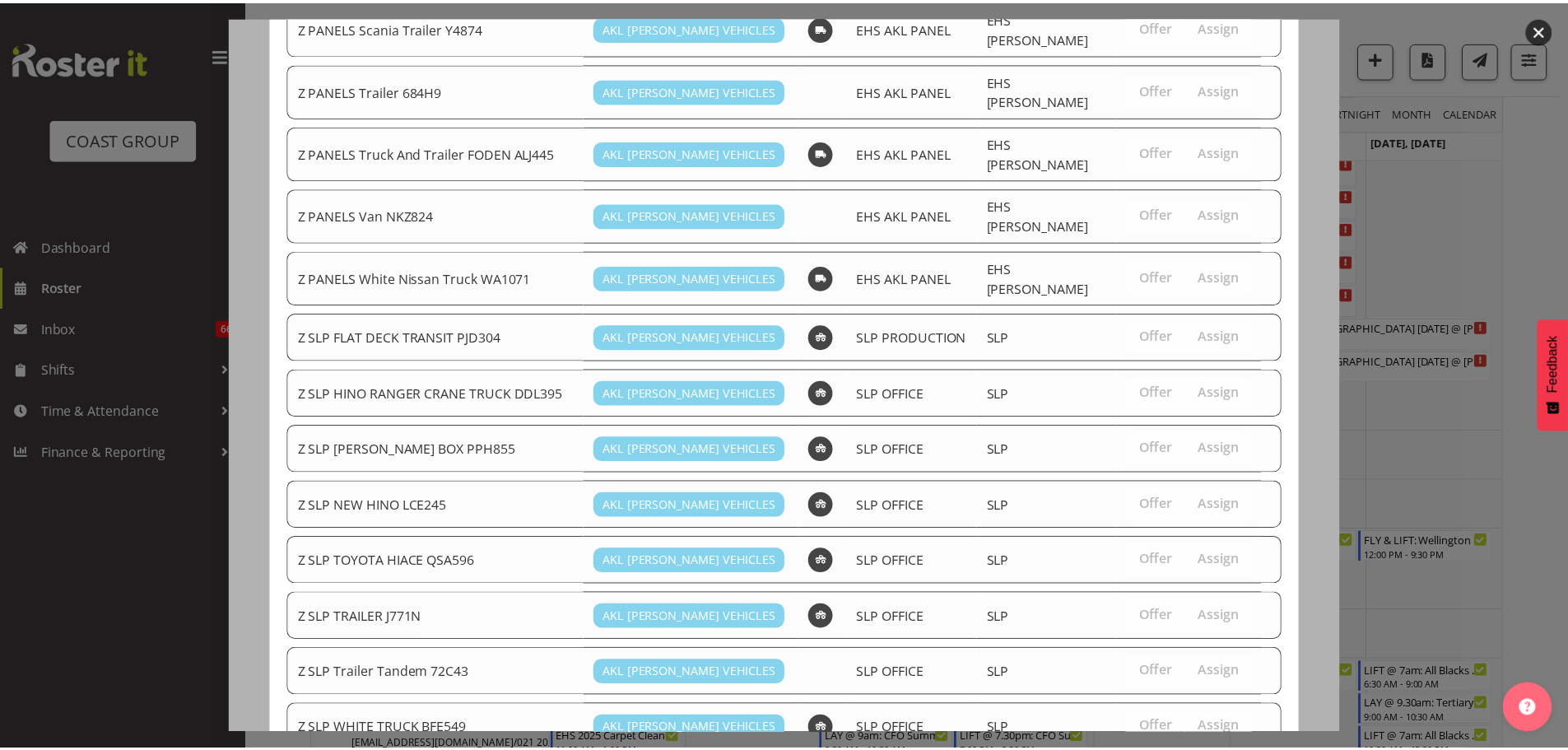
scroll to position [1278, 0]
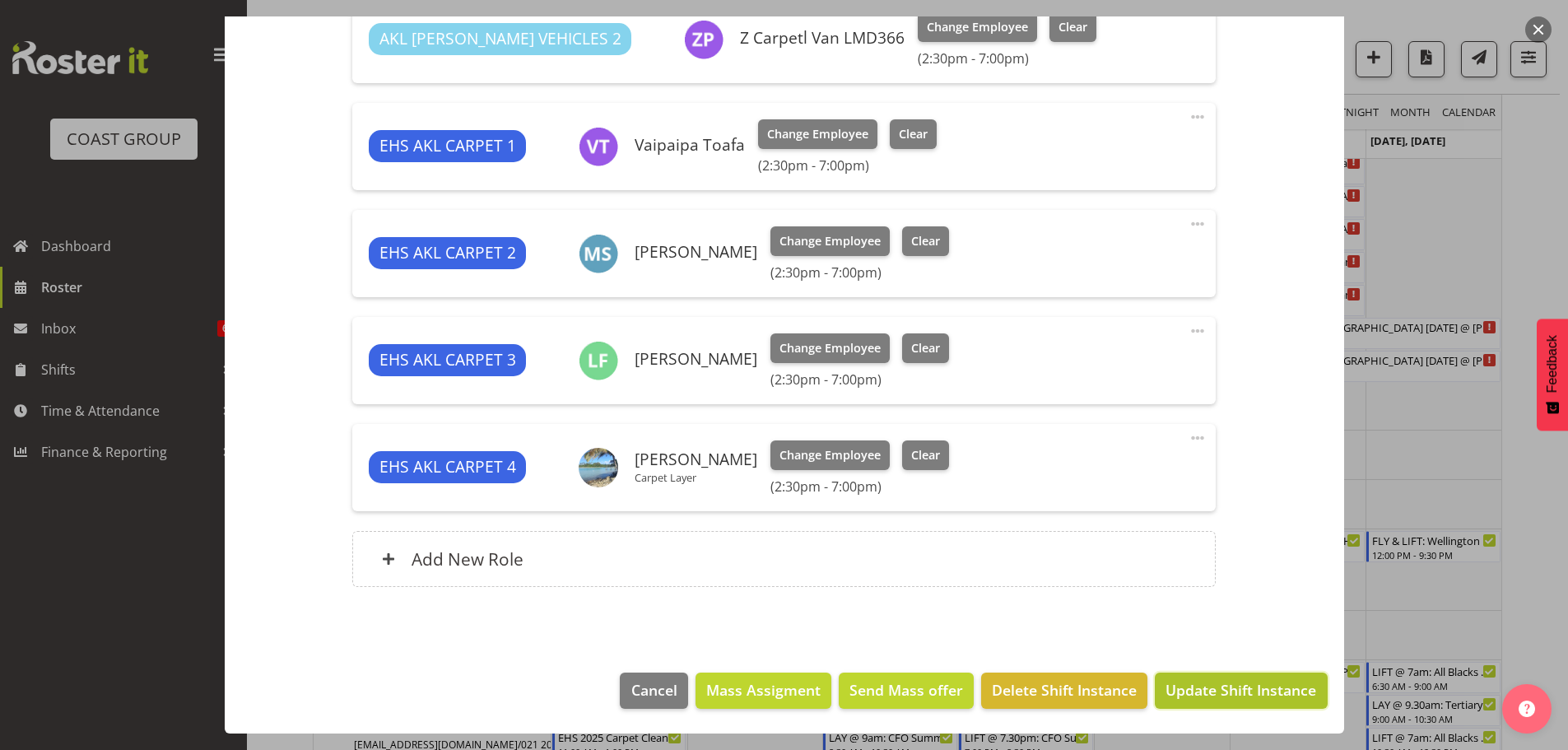
click at [1255, 687] on span "Update Shift Instance" at bounding box center [1241, 690] width 151 height 22
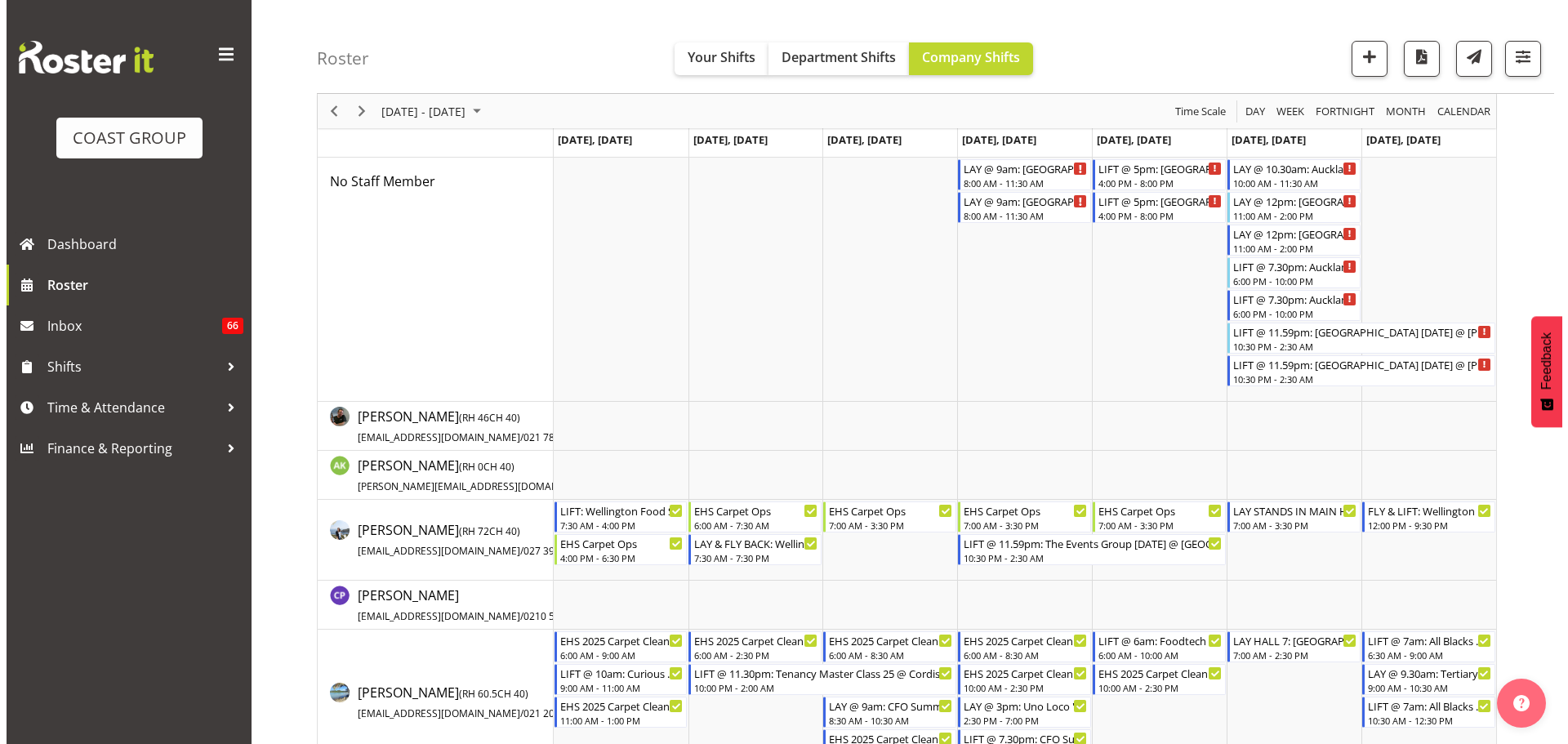
scroll to position [327, 0]
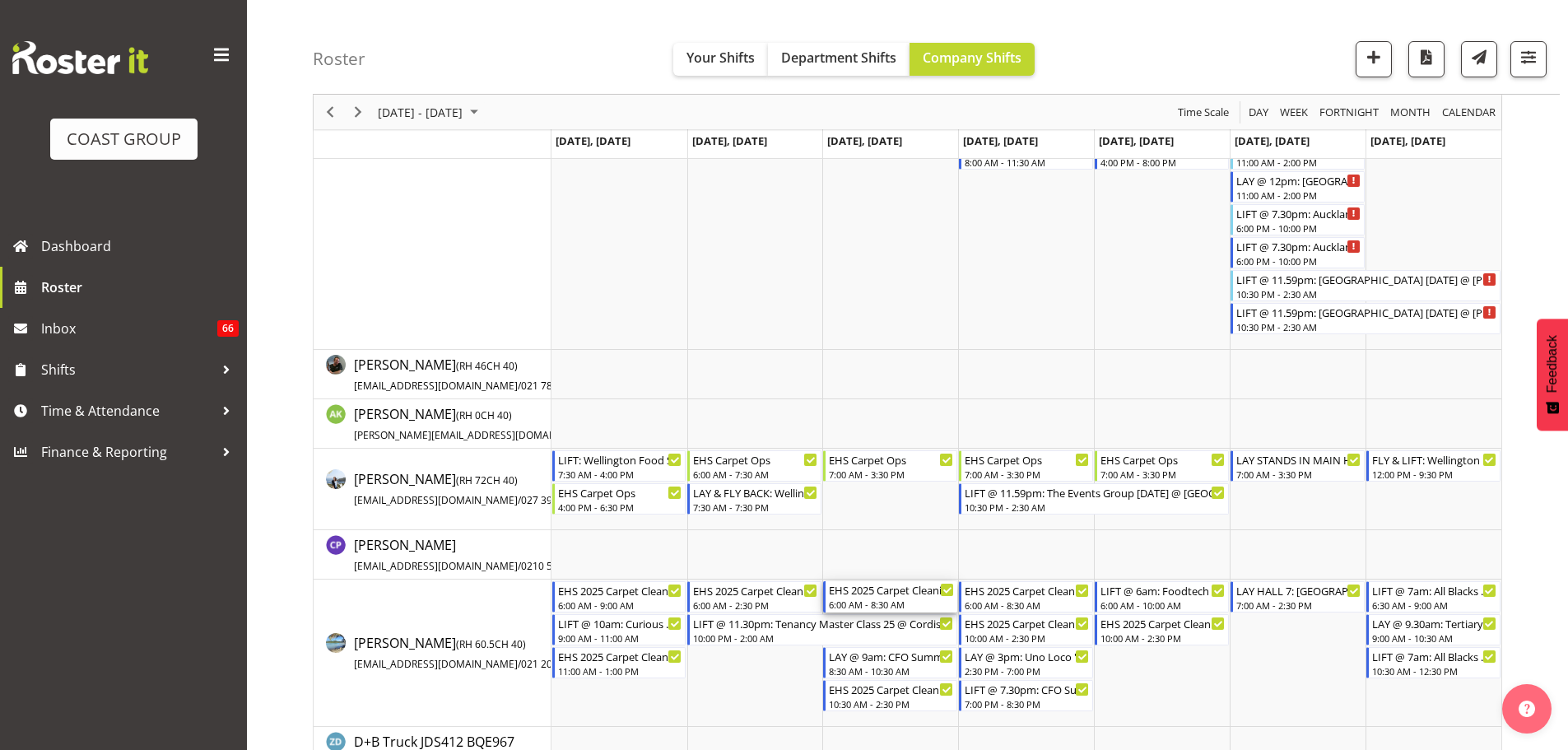
click at [874, 599] on div "6:00 AM - 8:30 AM" at bounding box center [891, 604] width 125 height 14
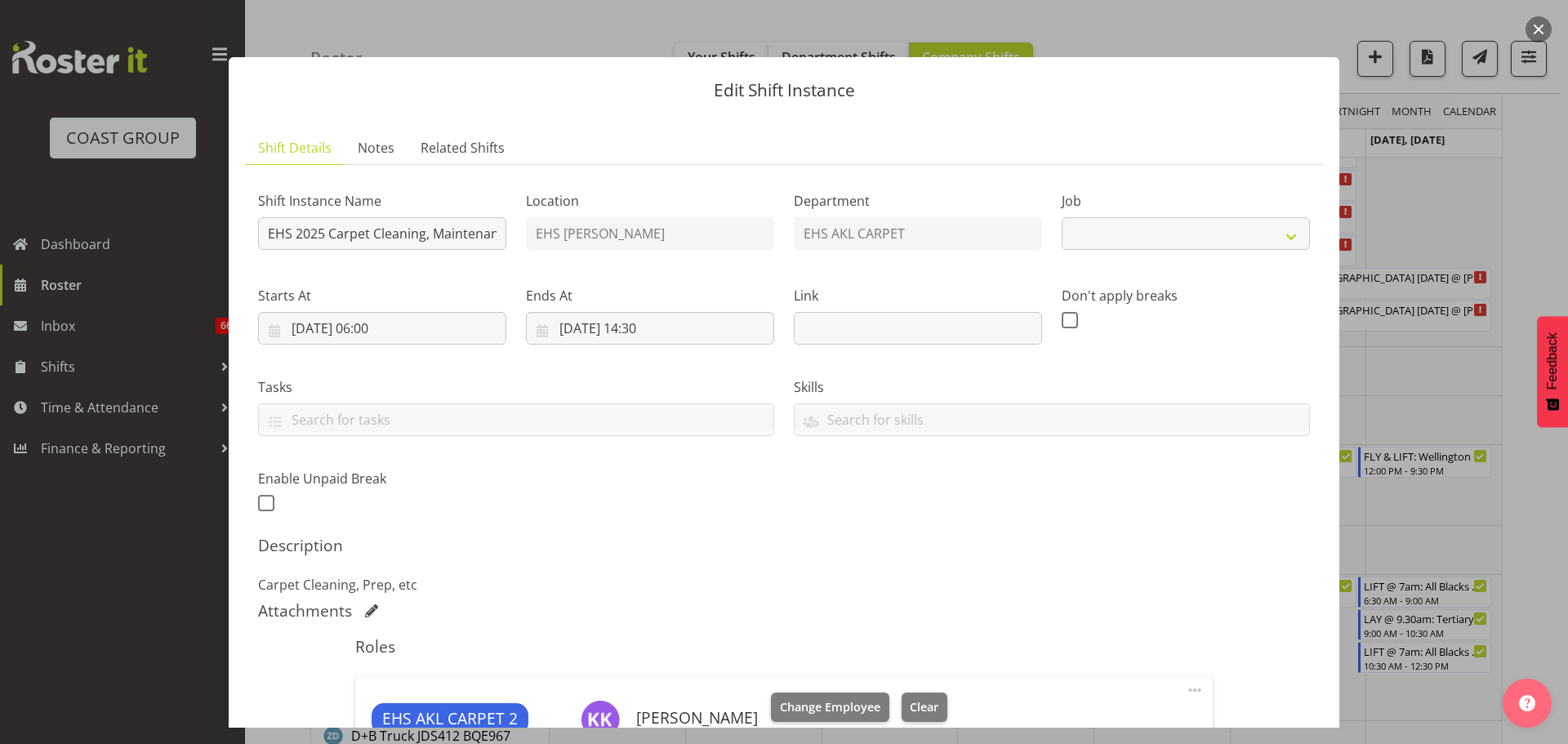
select select "69"
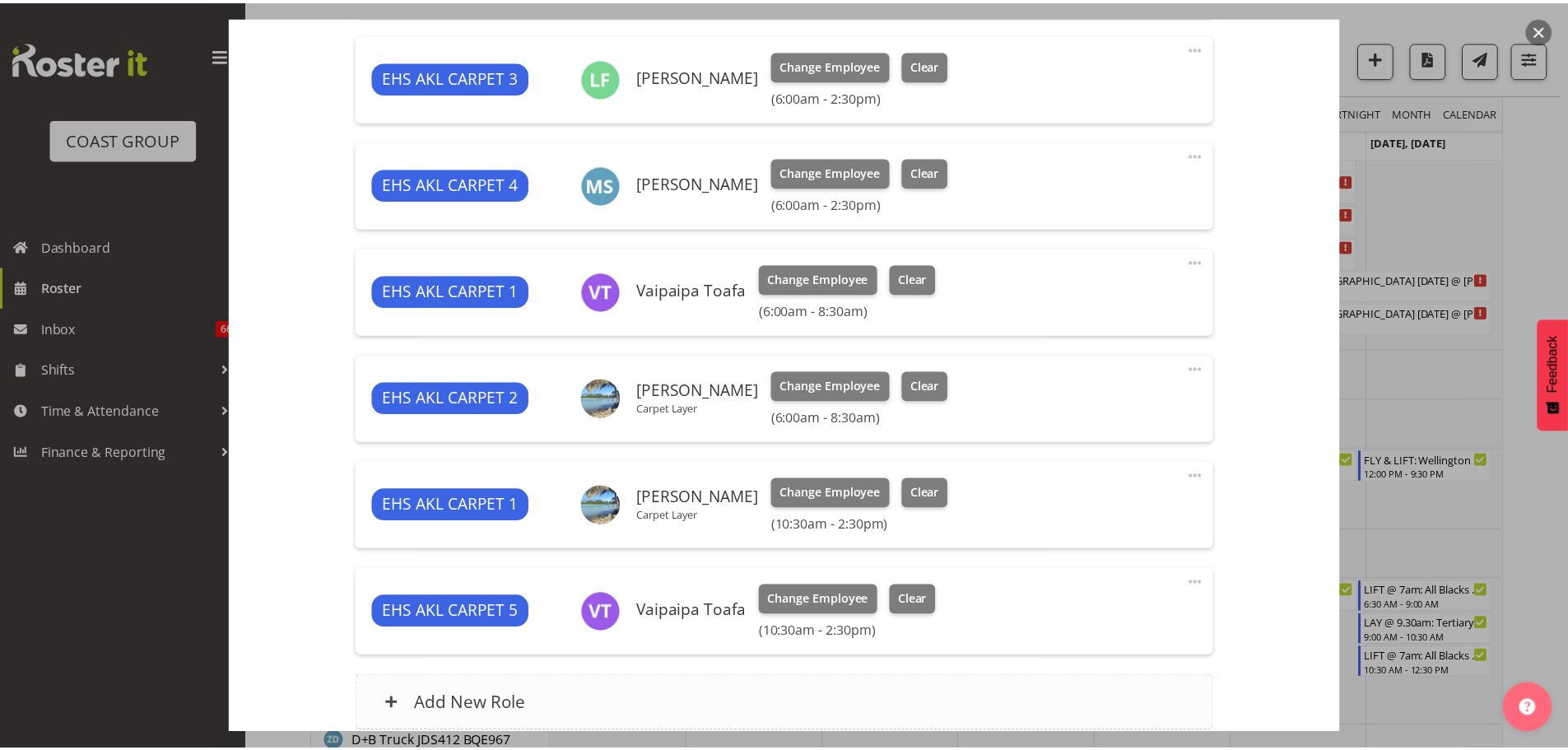
scroll to position [900, 0]
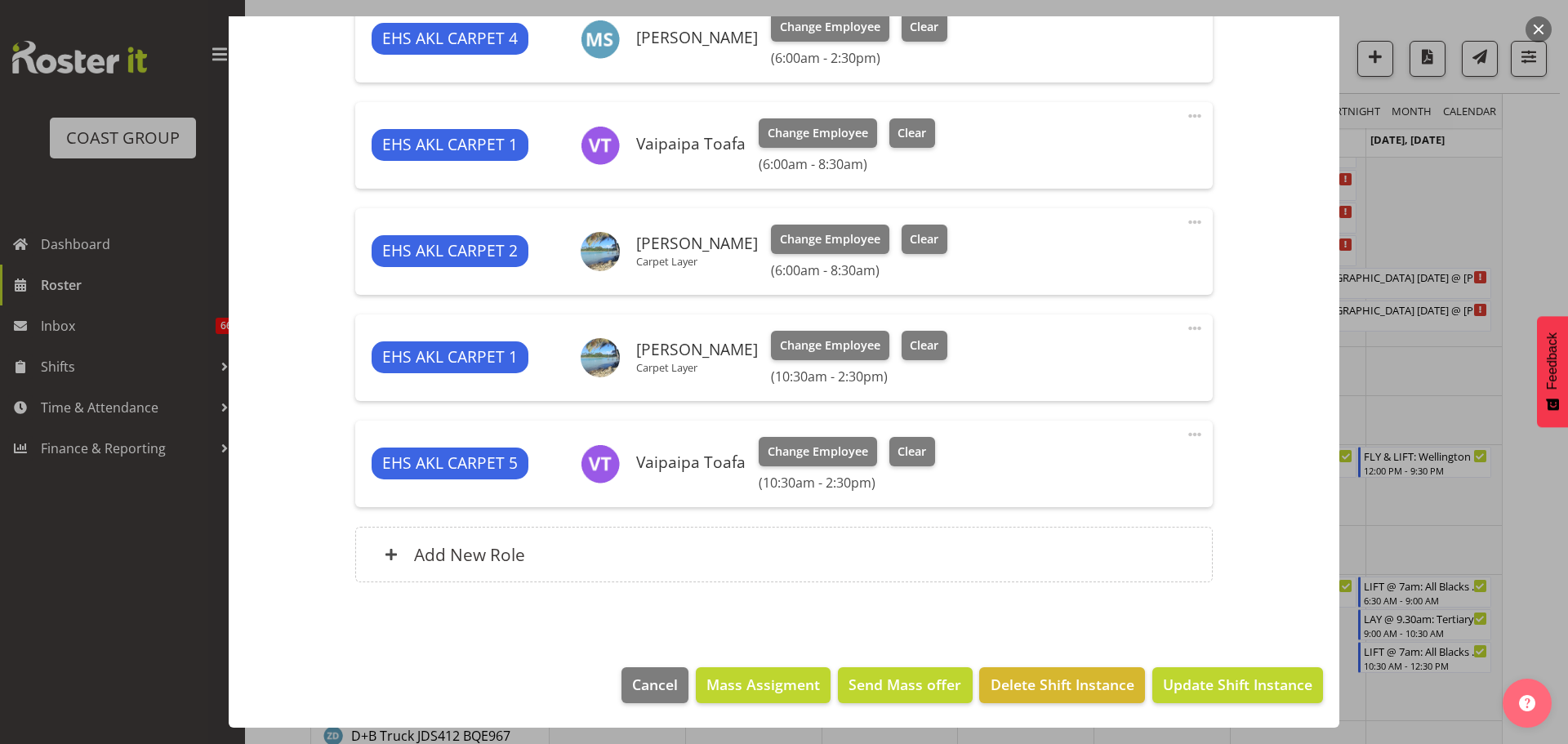
click at [1185, 225] on span at bounding box center [1195, 222] width 20 height 20
click at [1166, 269] on link "Edit" at bounding box center [1125, 261] width 157 height 30
select select "8"
select select "2025"
select select "6"
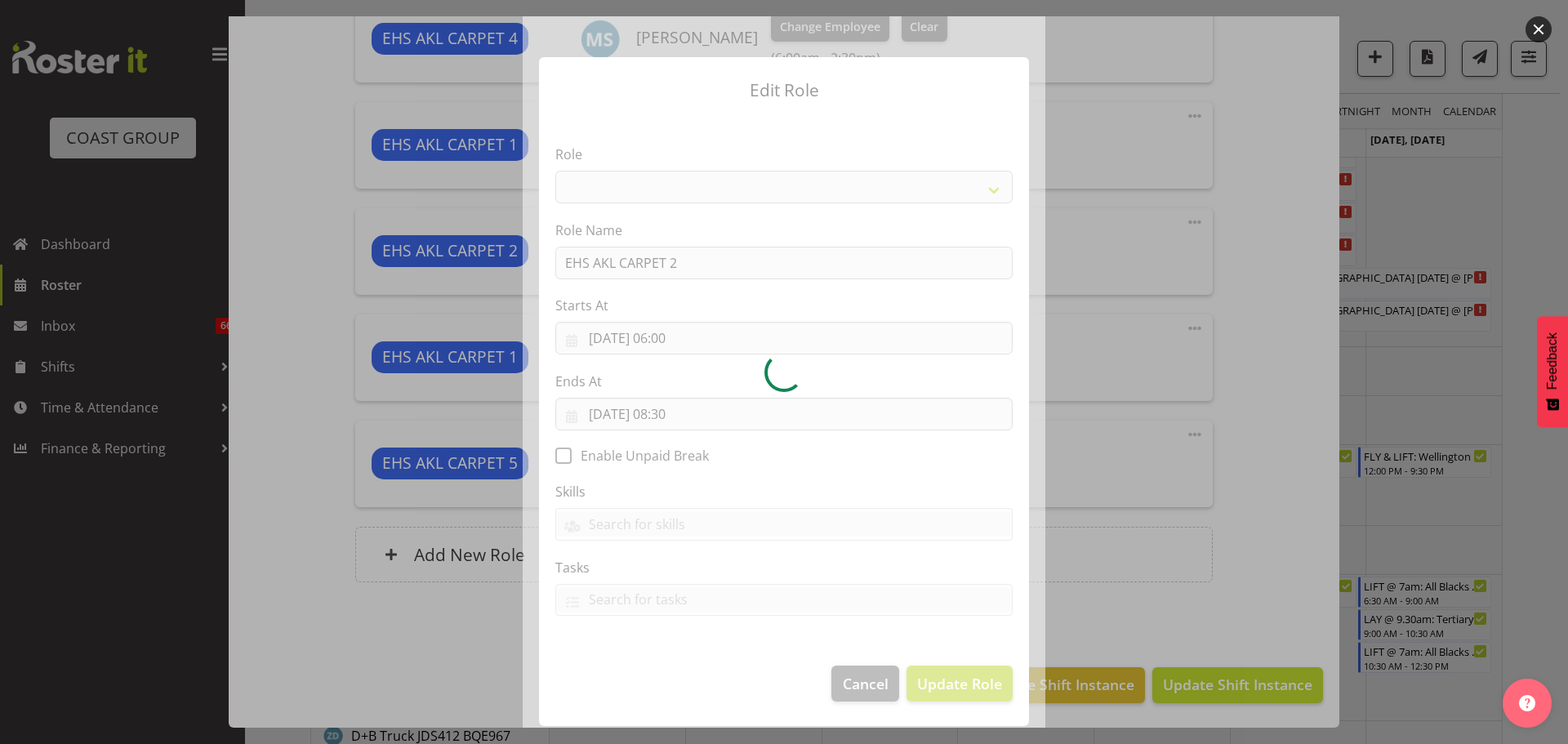
select select "190"
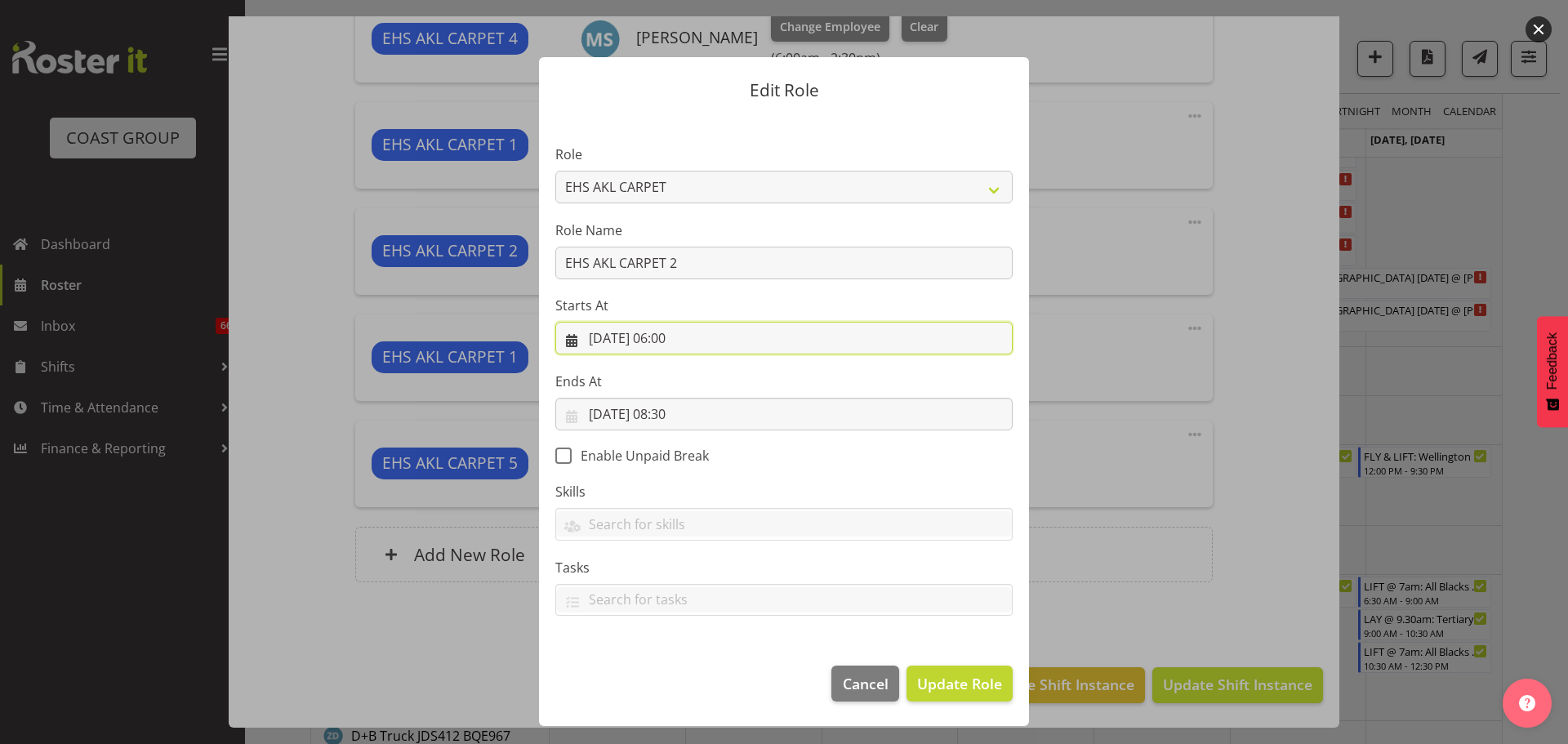
click at [687, 343] on input "03/09/2025, 06:00" at bounding box center [784, 338] width 457 height 32
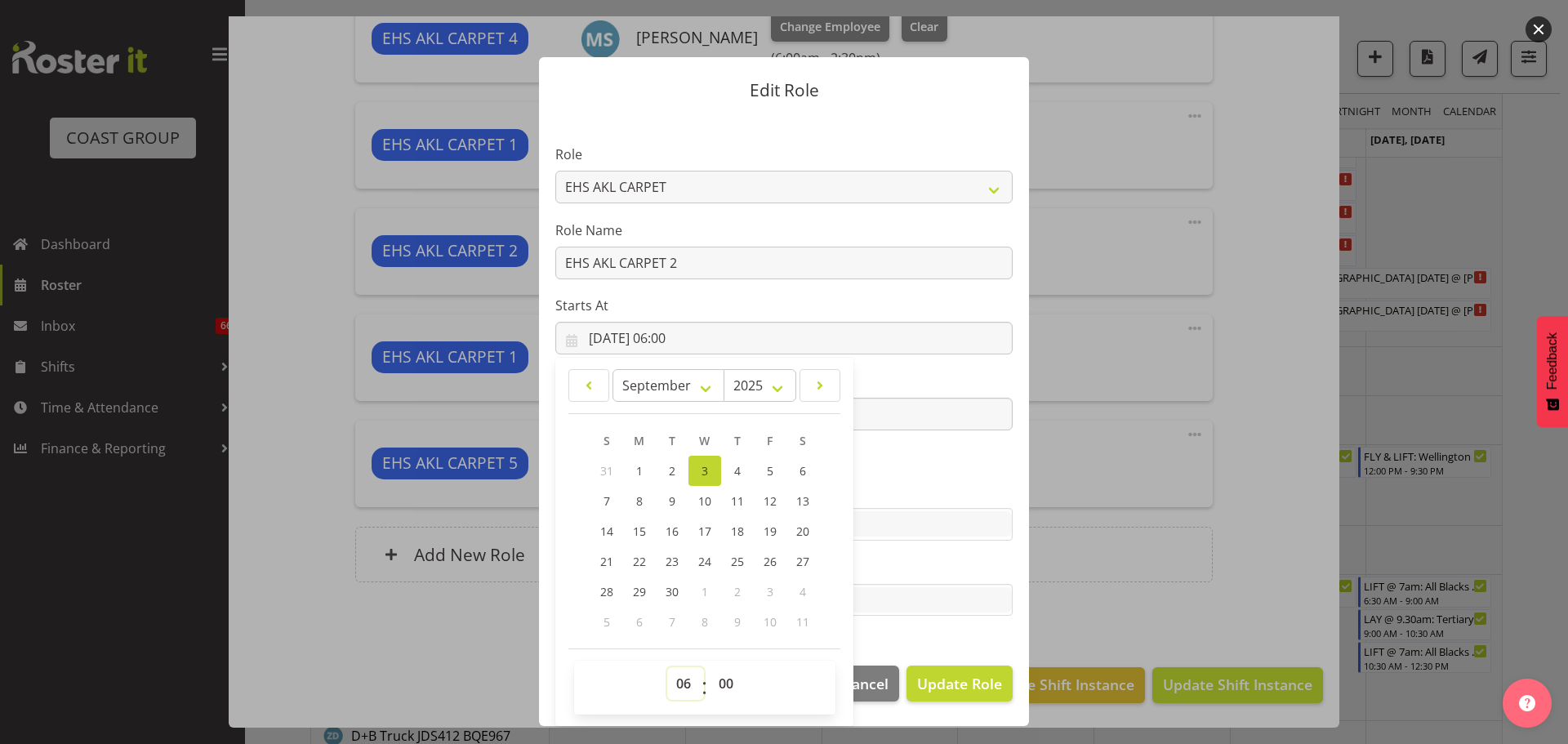
click at [684, 683] on select "00 01 02 03 04 05 06 07 08 09 10 11 12 13 14 15 16 17 18 19 20 21 22 23" at bounding box center [685, 684] width 37 height 32
select select "8"
click at [668, 668] on select "00 01 02 03 04 05 06 07 08 09 10 11 12 13 14 15 16 17 18 19 20 21 22 23" at bounding box center [685, 684] width 37 height 32
type input "03/09/2025, 08:00"
click at [953, 677] on span "Update Role" at bounding box center [959, 684] width 85 height 22
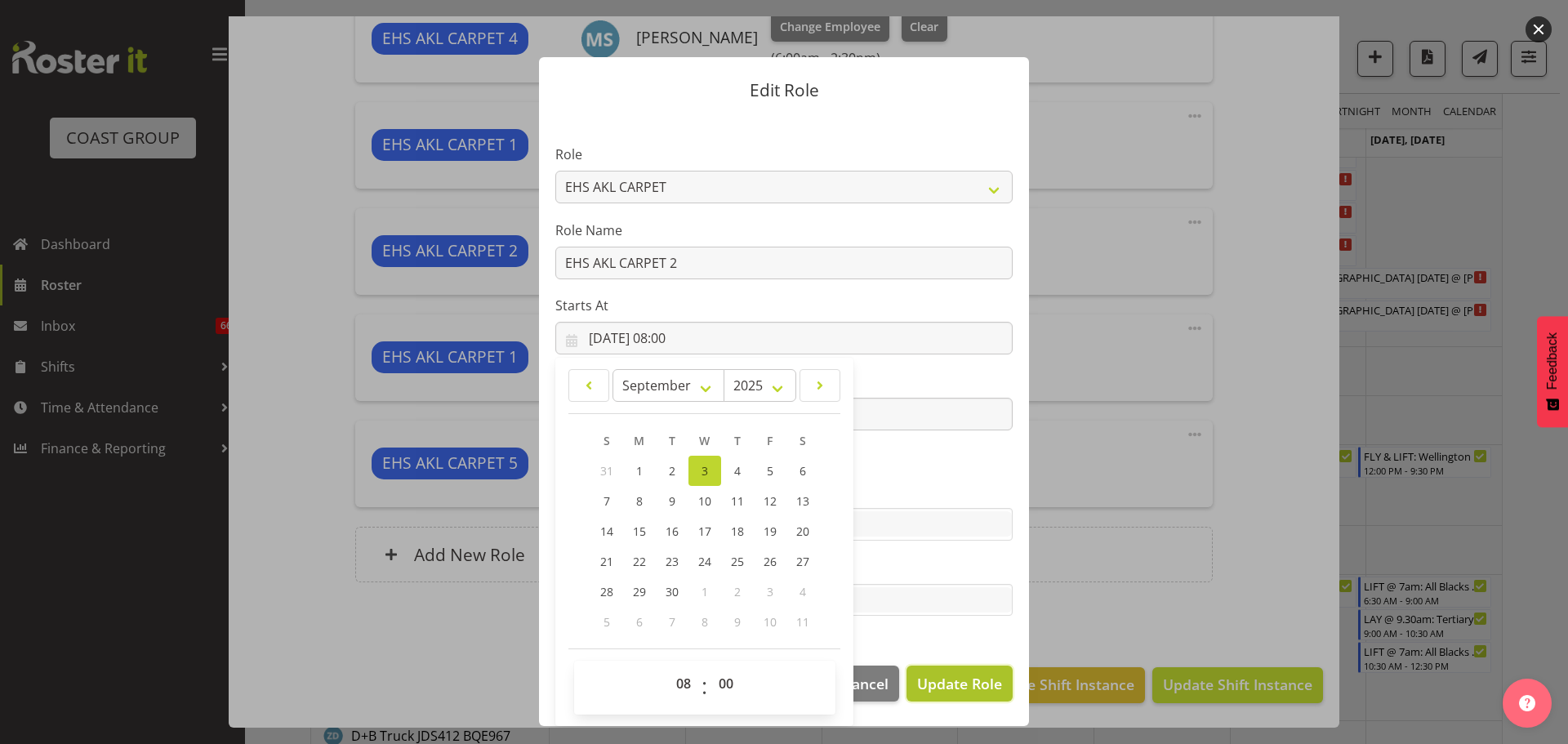
select select
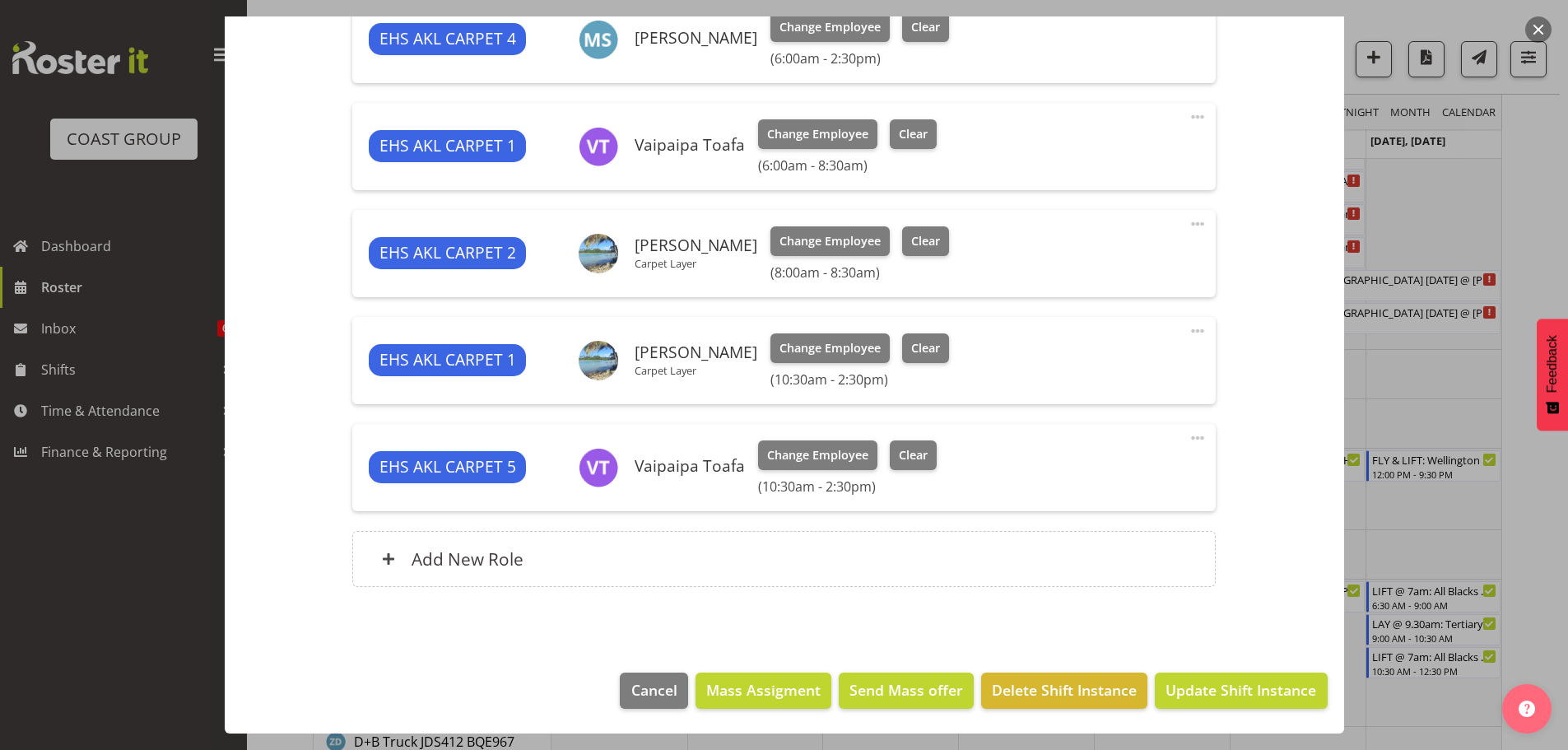
click at [1536, 610] on div at bounding box center [784, 375] width 1568 height 750
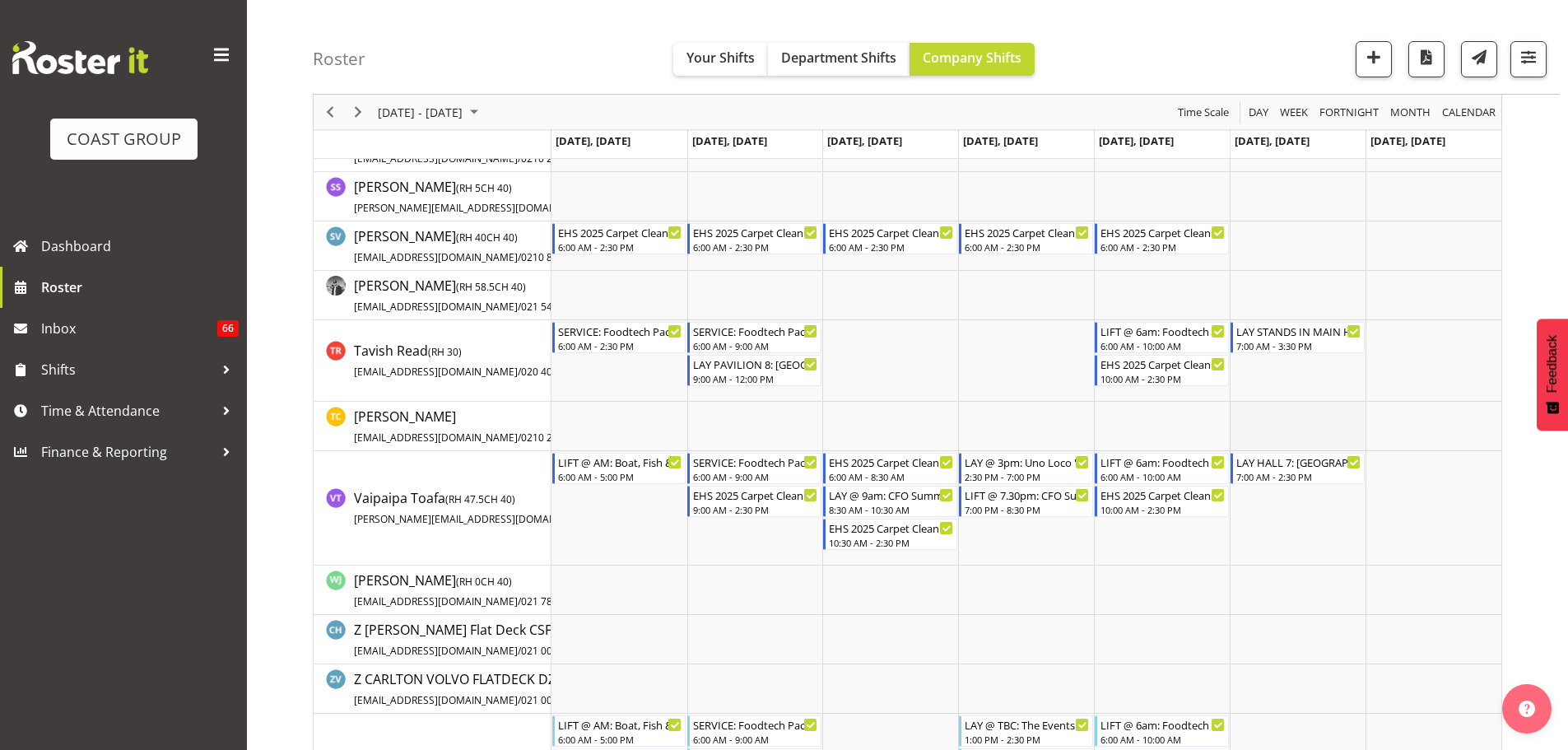
scroll to position [1811, 0]
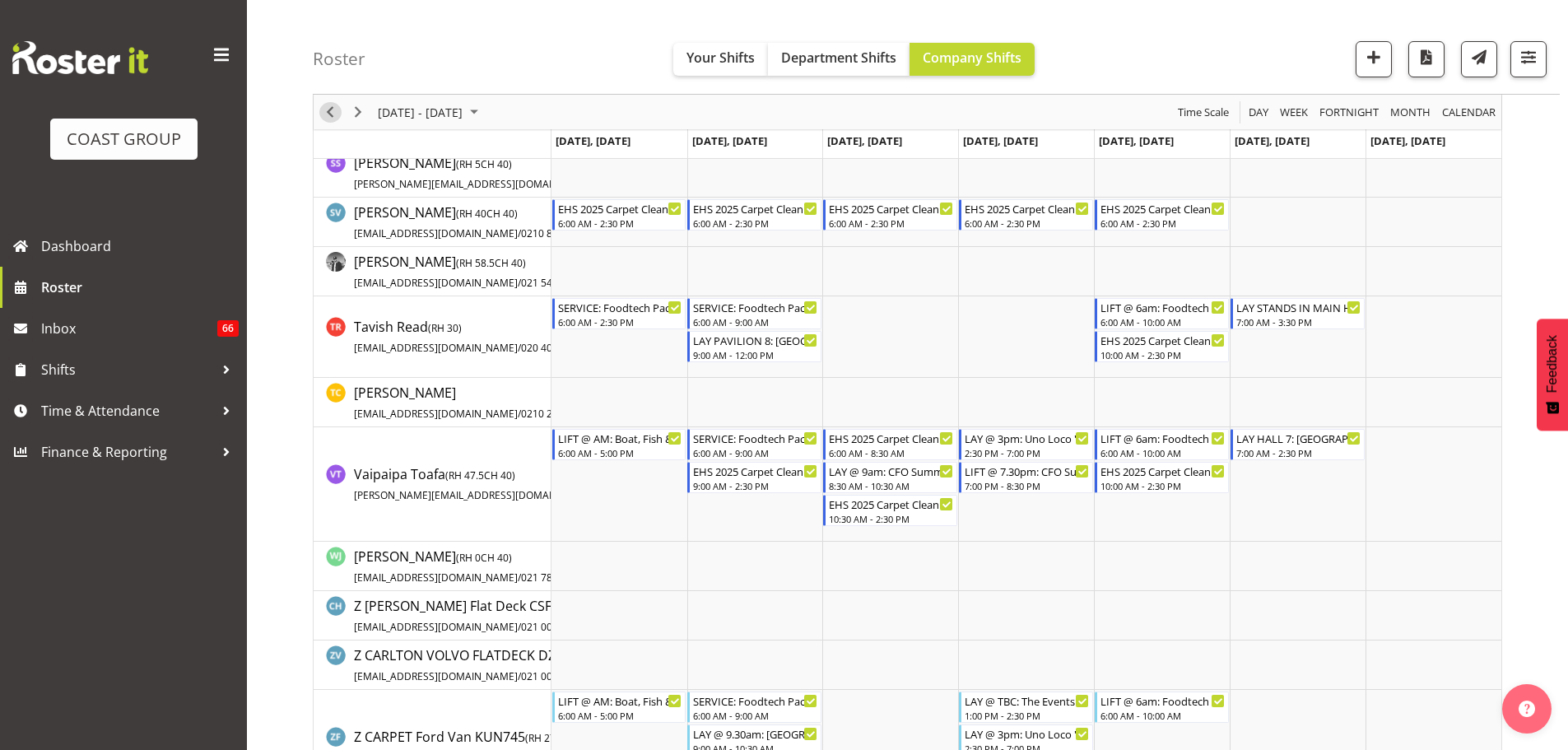
click at [321, 112] on span "Previous" at bounding box center [330, 112] width 20 height 21
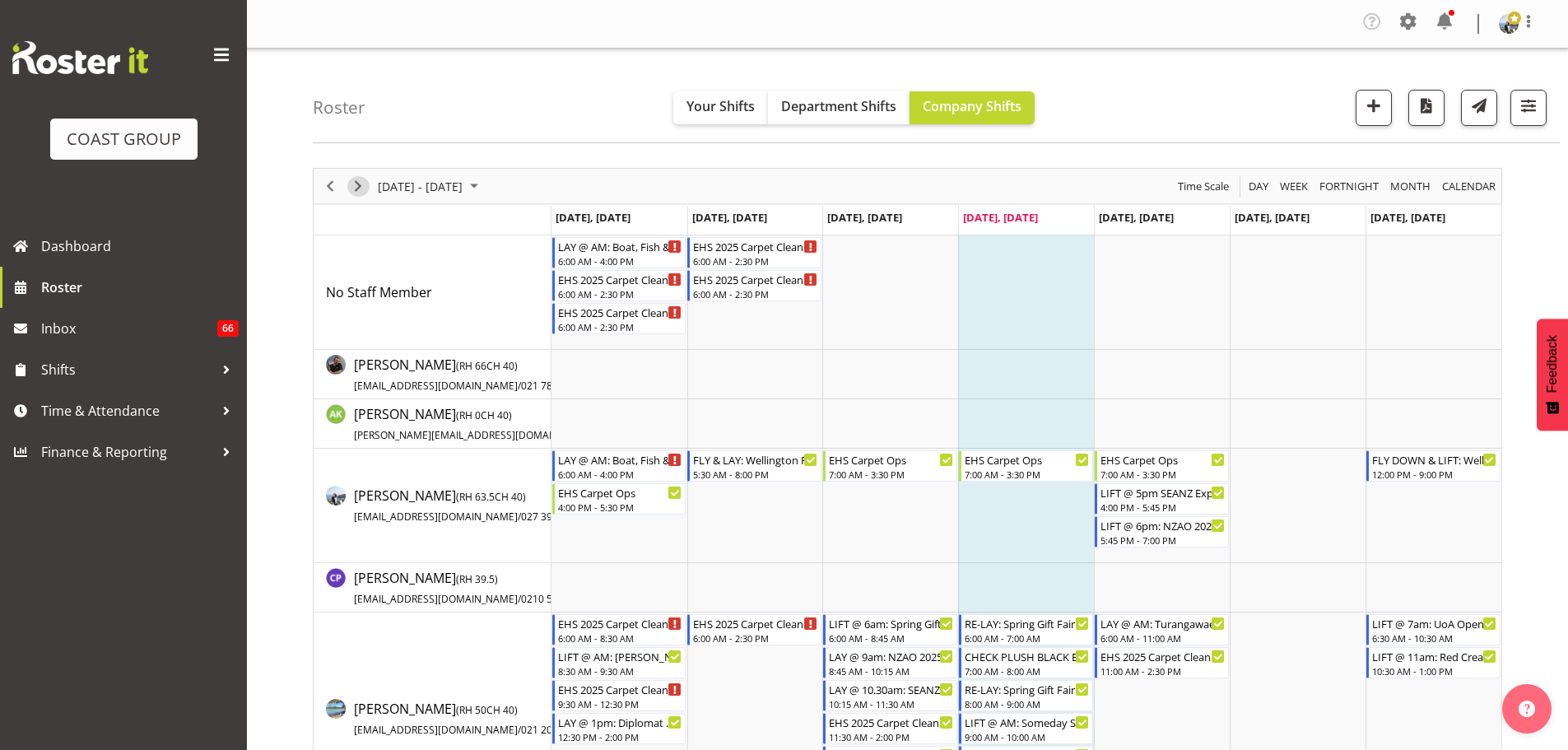
click at [369, 182] on button "Next" at bounding box center [358, 186] width 23 height 21
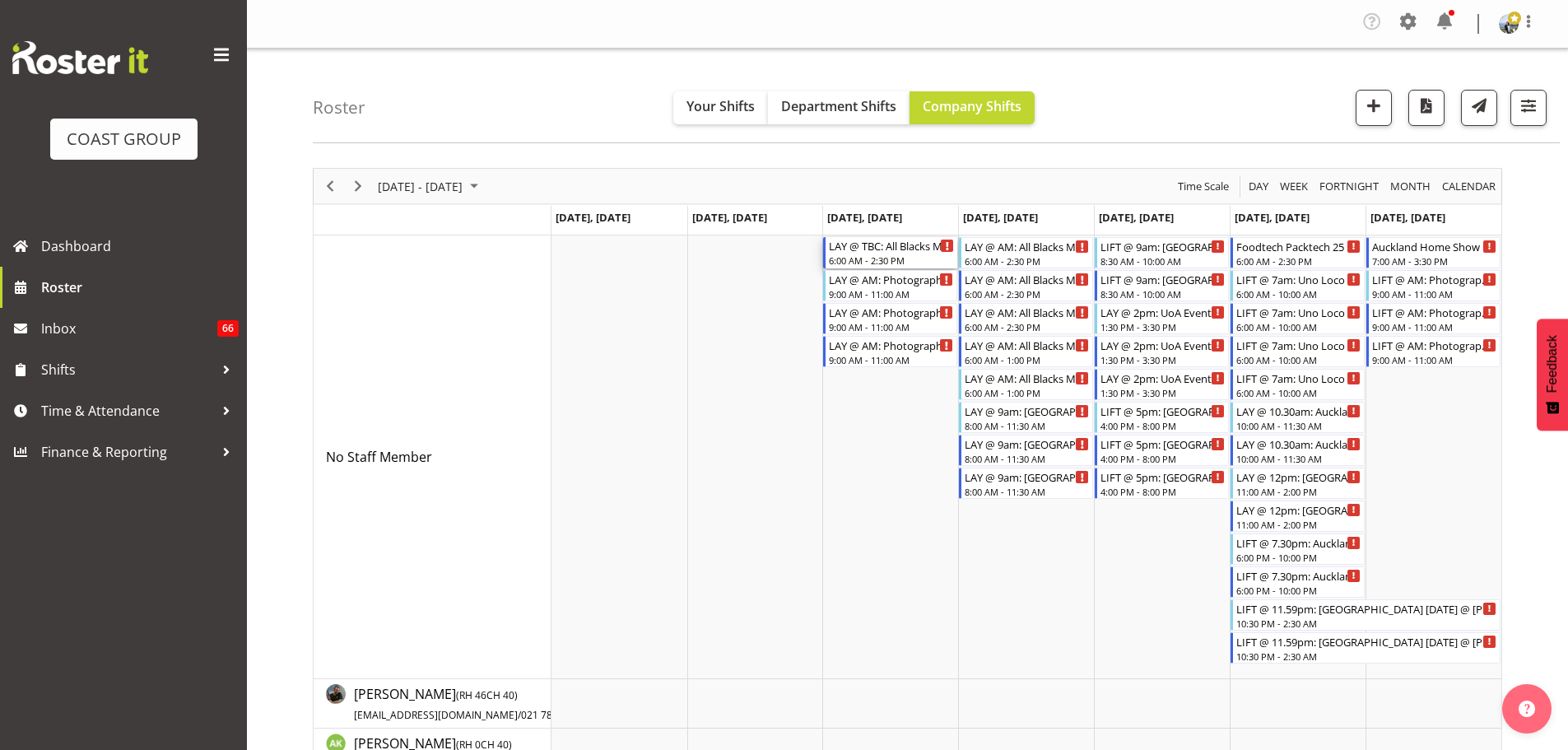
click at [842, 251] on div "LAY @ TBC: All Blacks Match Akl 2025 @ Eden Park" at bounding box center [891, 245] width 125 height 16
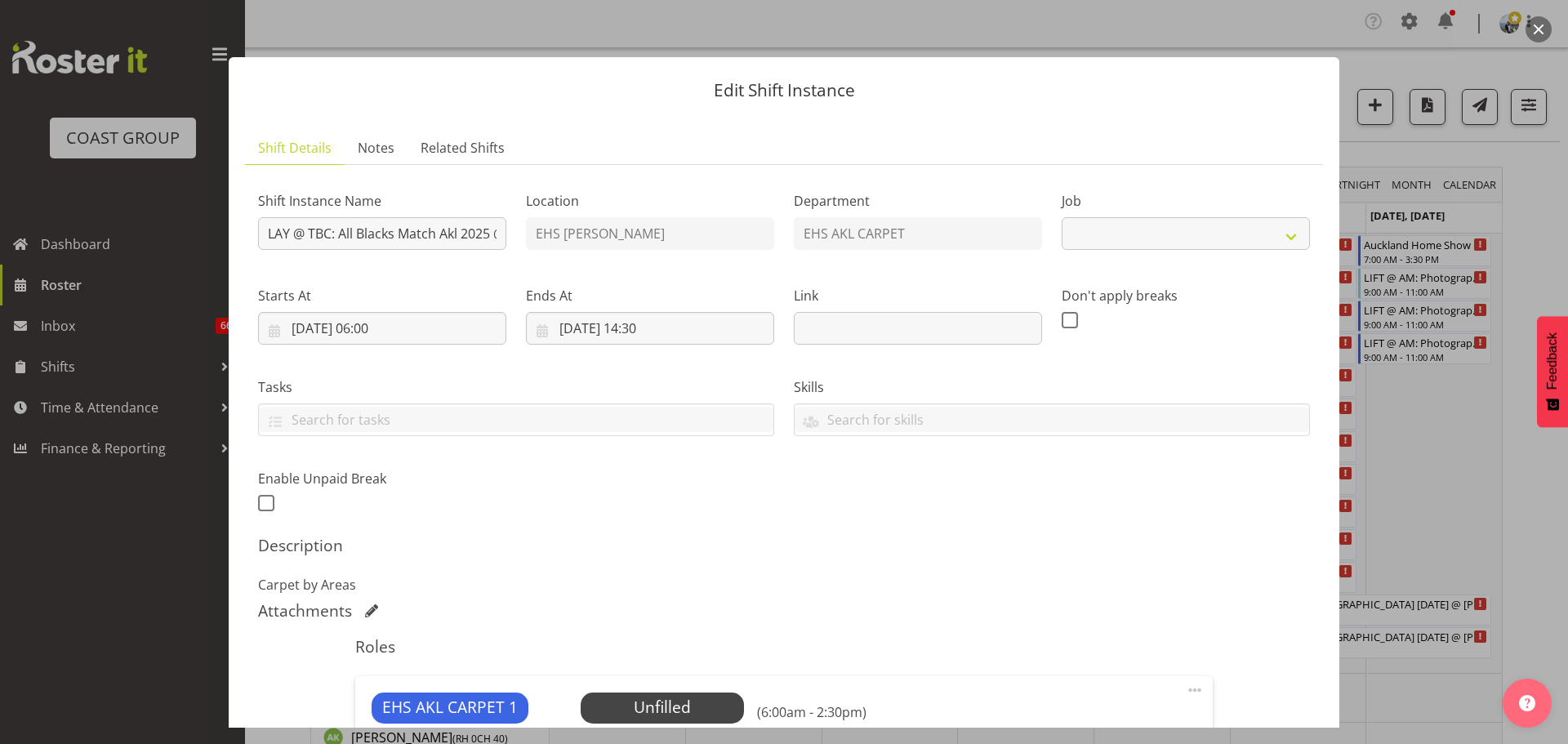
select select "9410"
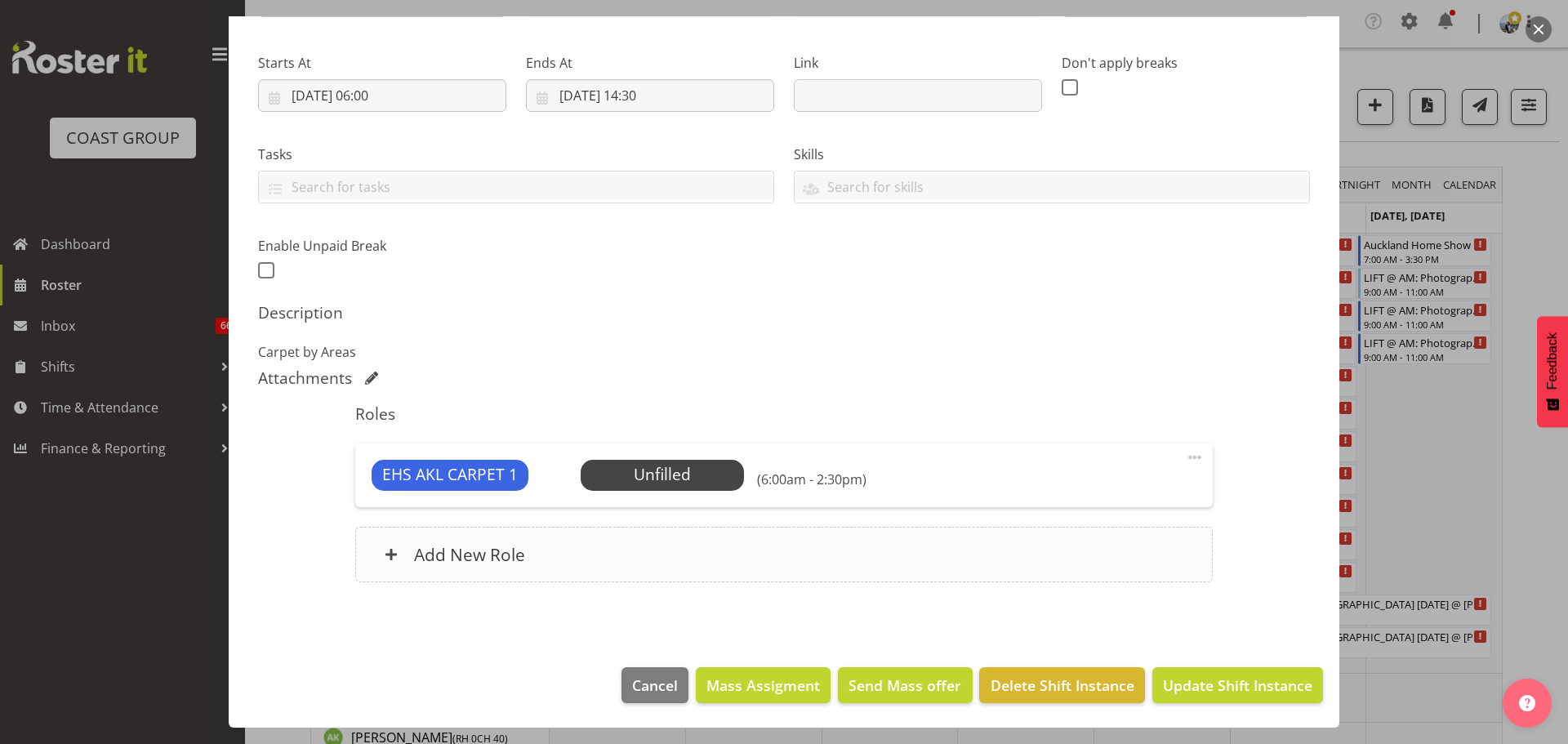
click at [651, 549] on div "Add New Role" at bounding box center [784, 554] width 856 height 56
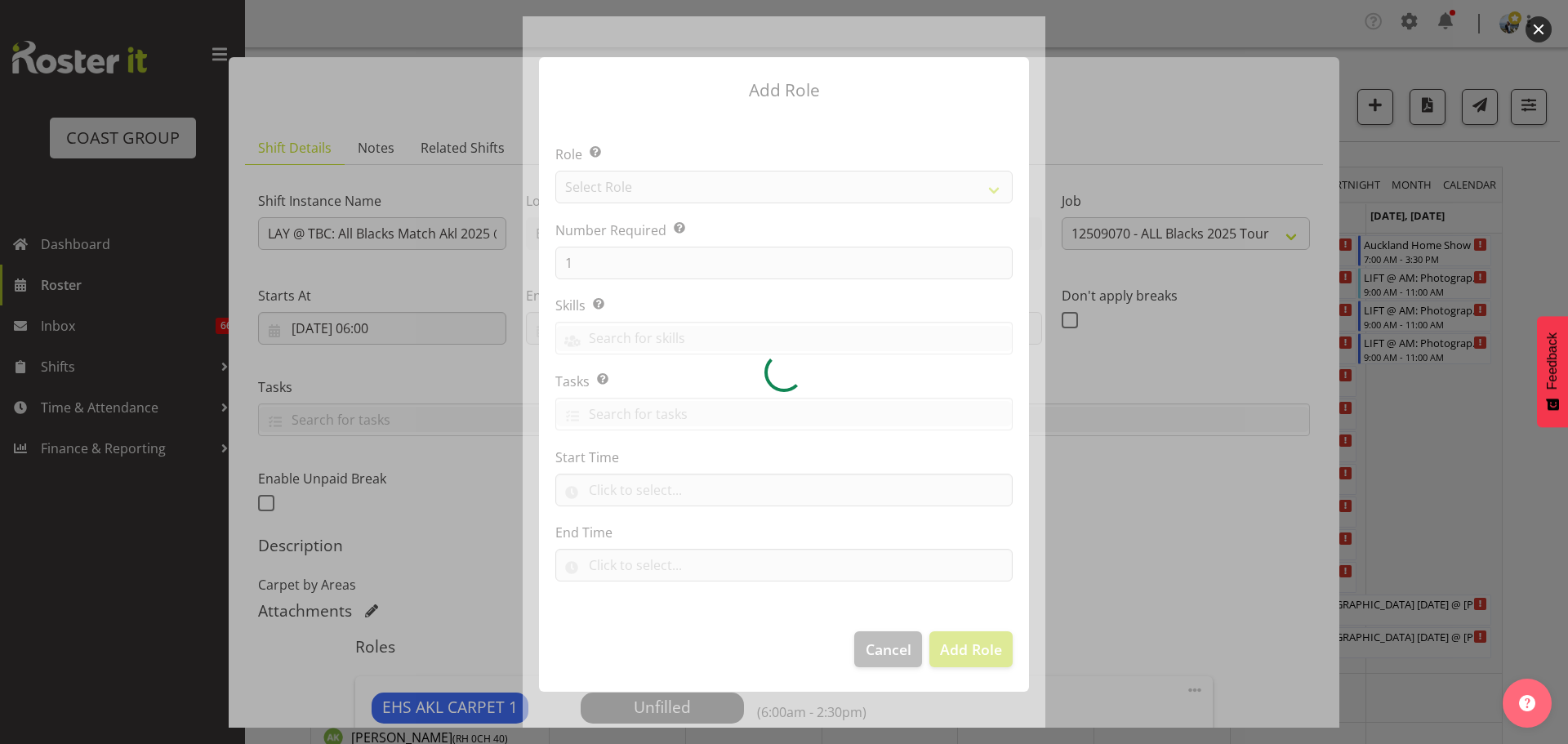
select select "9410"
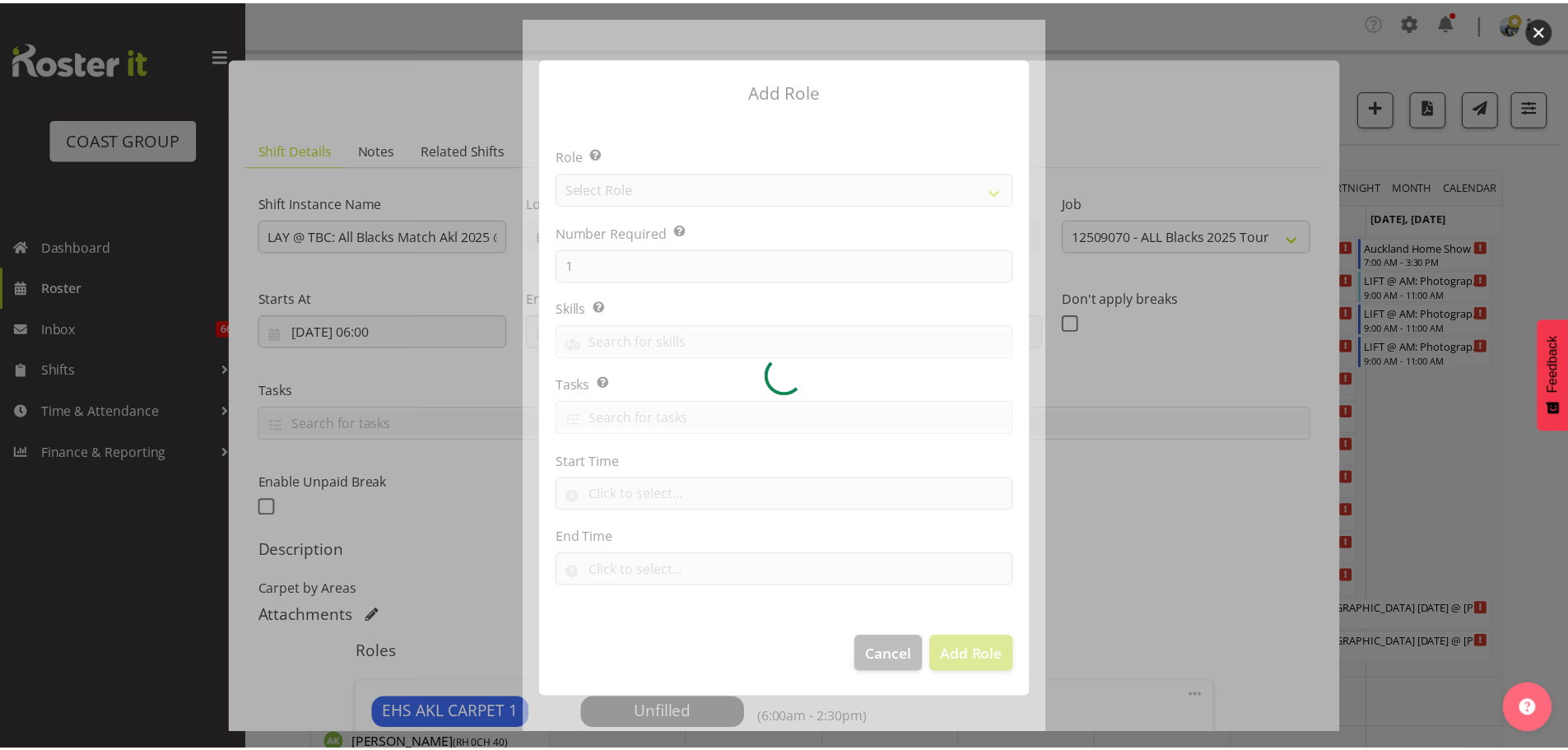
scroll to position [235, 0]
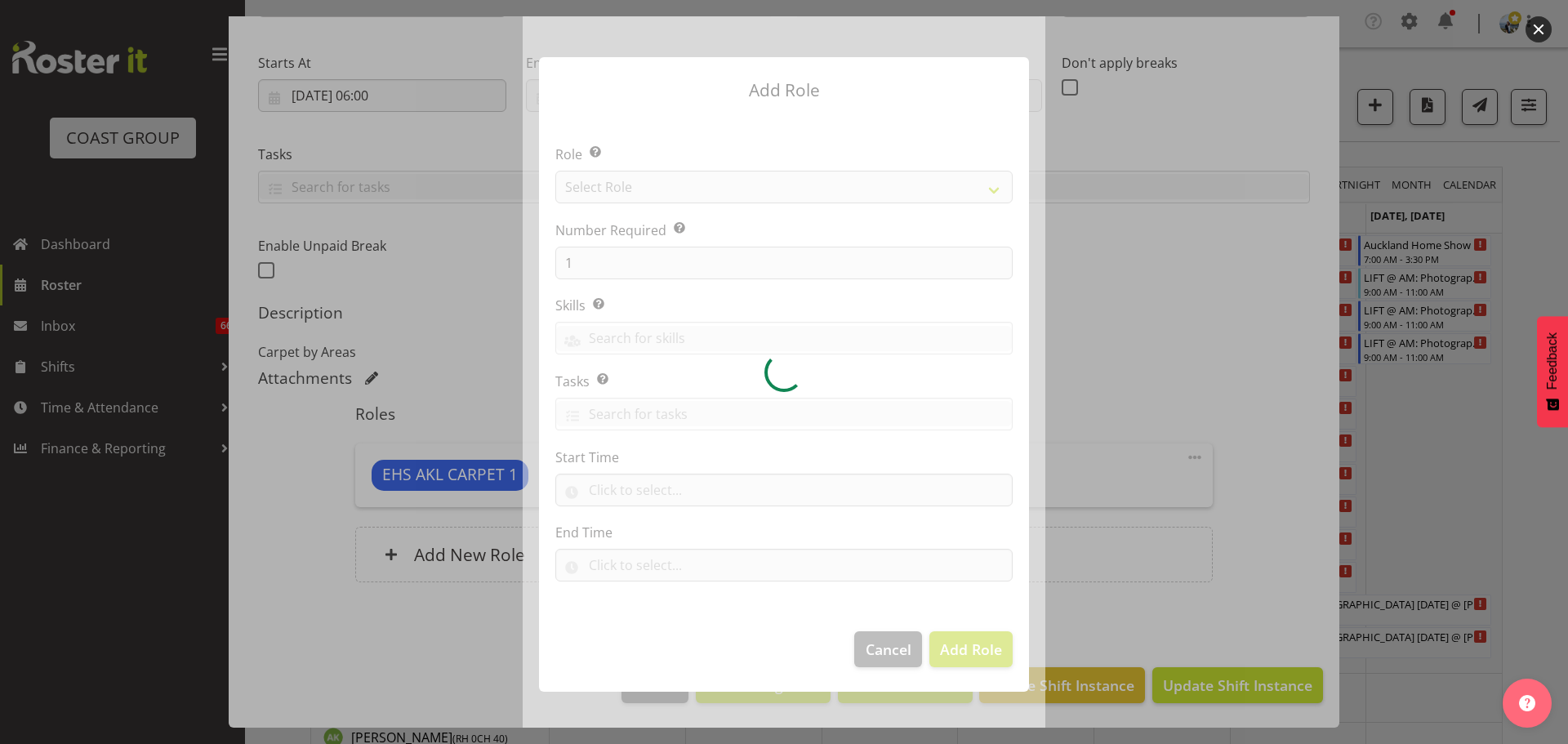
click at [1216, 397] on div at bounding box center [784, 372] width 1568 height 744
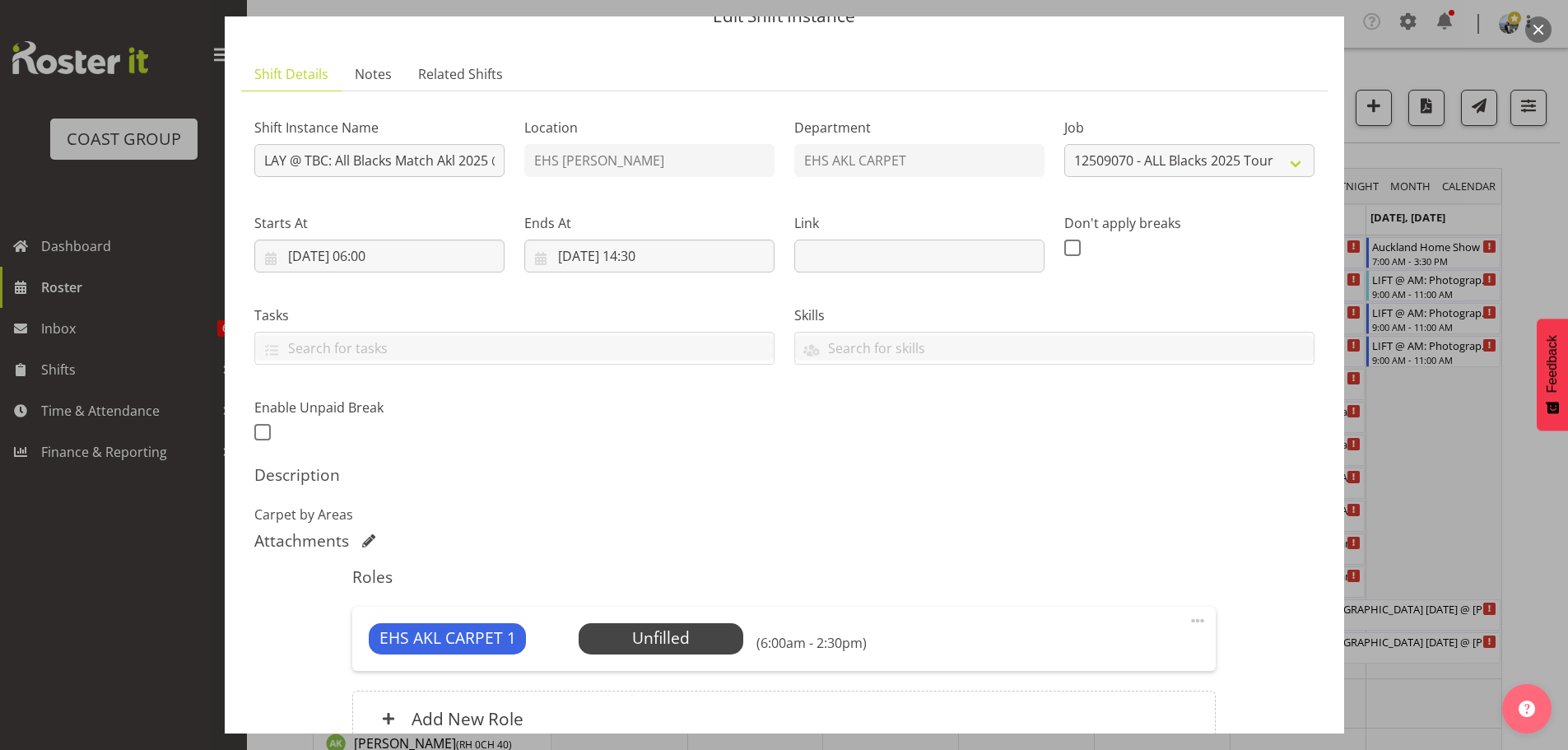
scroll to position [0, 0]
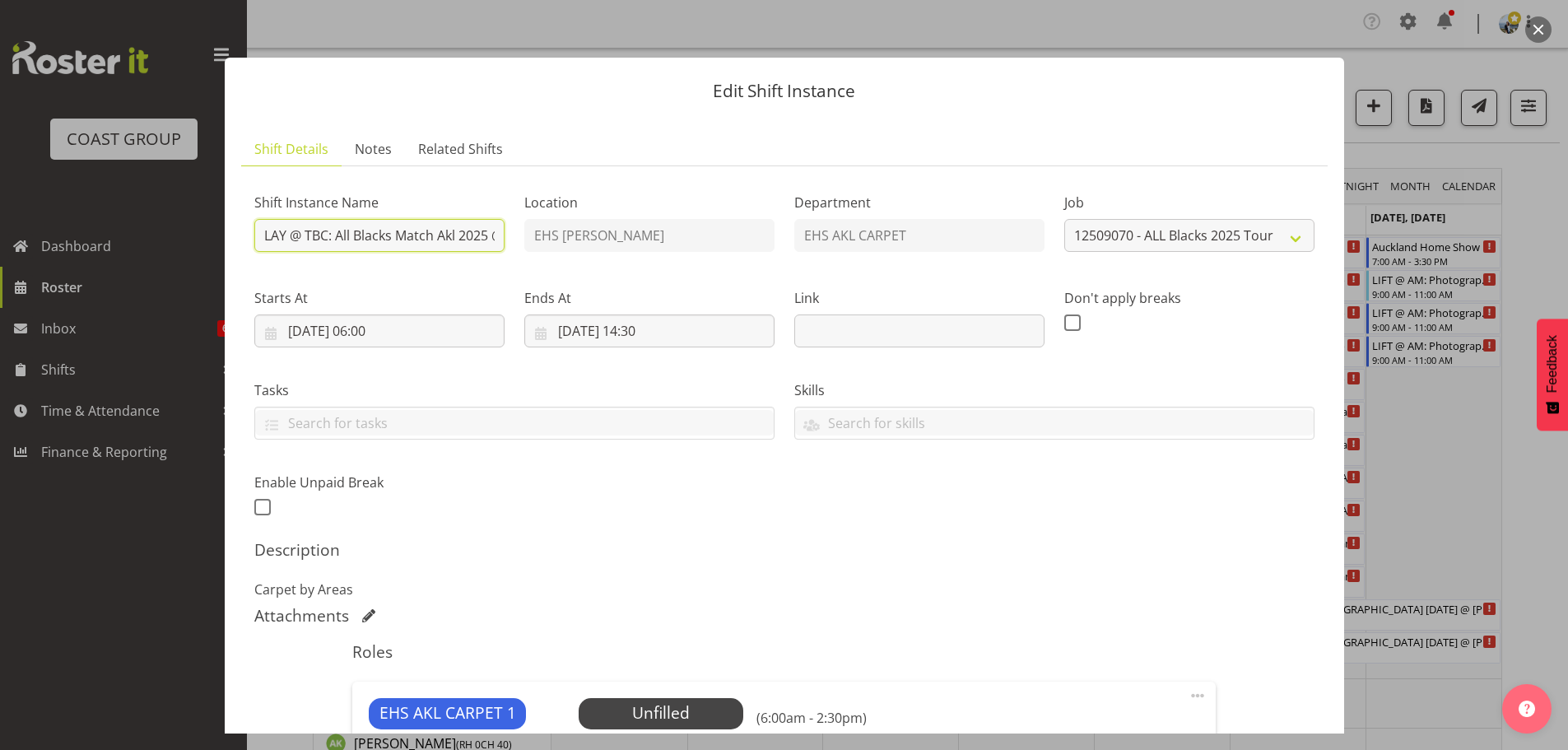
drag, startPoint x: 329, startPoint y: 233, endPoint x: 307, endPoint y: 232, distance: 22.0
click at [307, 232] on input "LAY @ TBC: All Blacks Match Akl 2025 @ Eden Park" at bounding box center [379, 235] width 250 height 33
type input "LAY @ AM: All Blacks Match Akl 2025 @ [GEOGRAPHIC_DATA]"
click at [929, 592] on p "Carpet by Areas" at bounding box center [784, 589] width 1060 height 20
click at [638, 334] on input "03/09/2025, 14:30" at bounding box center [649, 331] width 250 height 33
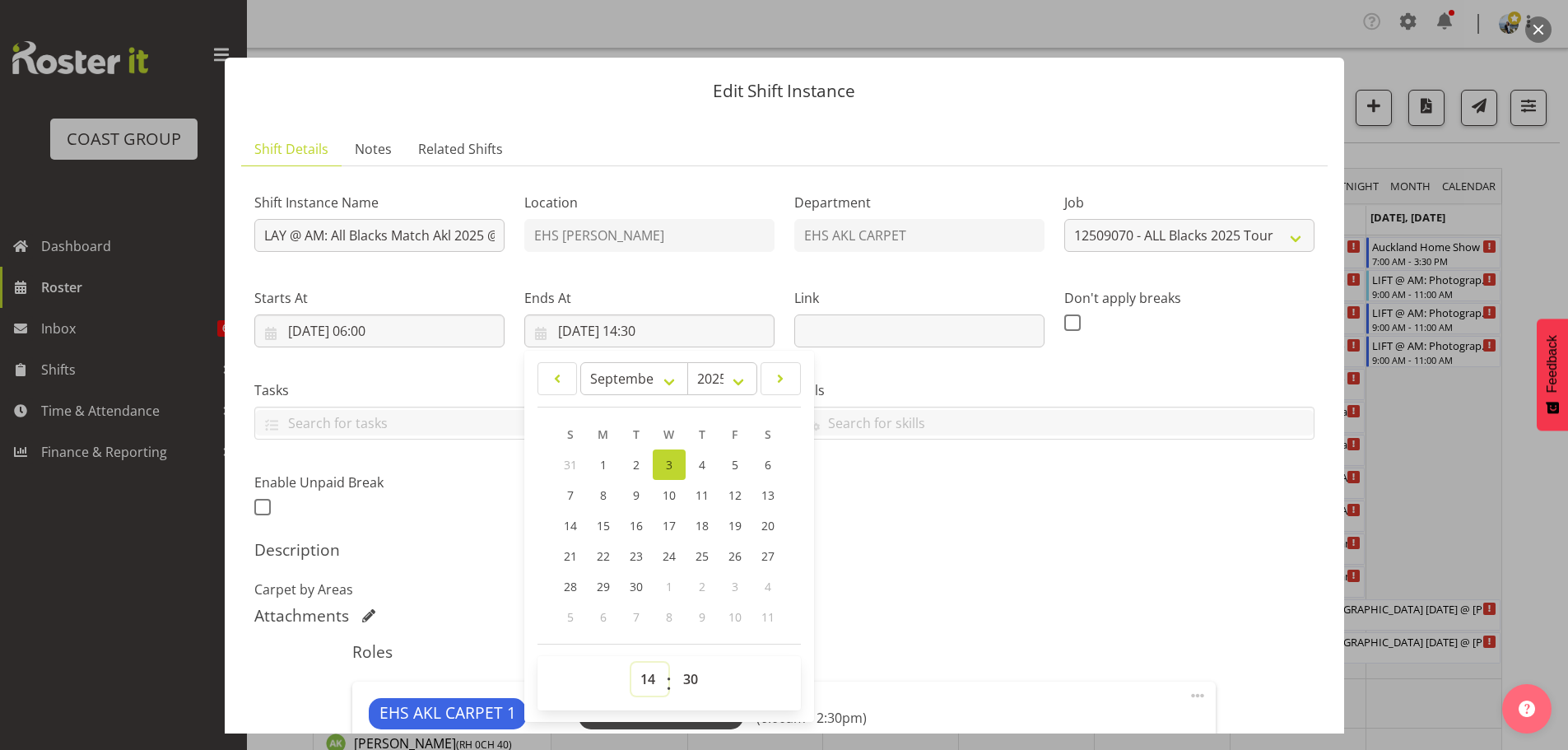
click at [652, 690] on select "00 01 02 03 04 05 06 07 08 09 10 11 12 13 14 15 16 17 18 19 20 21 22 23" at bounding box center [649, 679] width 37 height 33
select select "12"
click at [631, 663] on select "00 01 02 03 04 05 06 07 08 09 10 11 12 13 14 15 16 17 18 19 20 21 22 23" at bounding box center [649, 679] width 37 height 33
type input "03/09/2025, 12:30"
click at [979, 521] on div "Shift Instance Name LAY @ AM: All Blacks Match Akl 2025 @ Eden Park Location EH…" at bounding box center [784, 350] width 1080 height 361
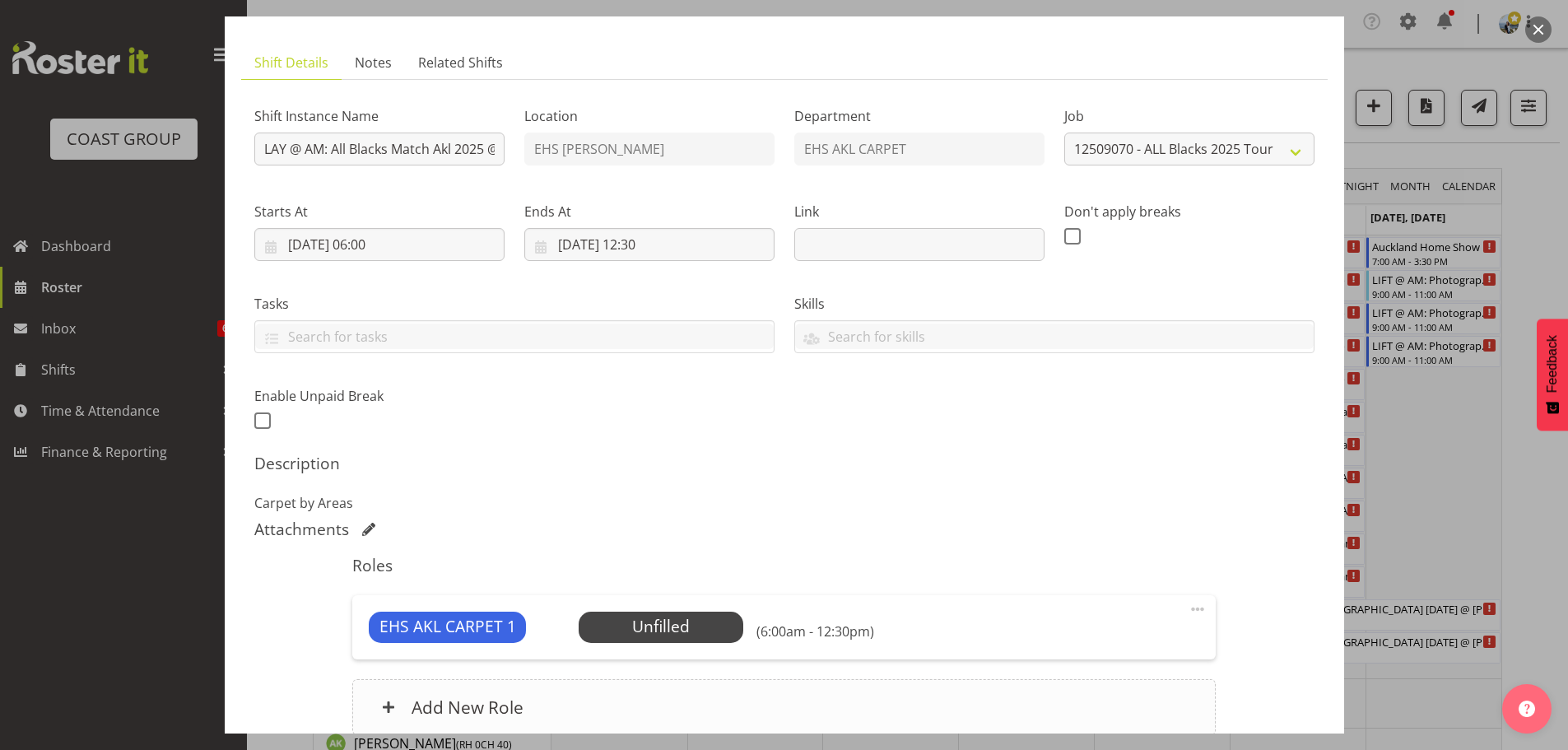
scroll to position [235, 0]
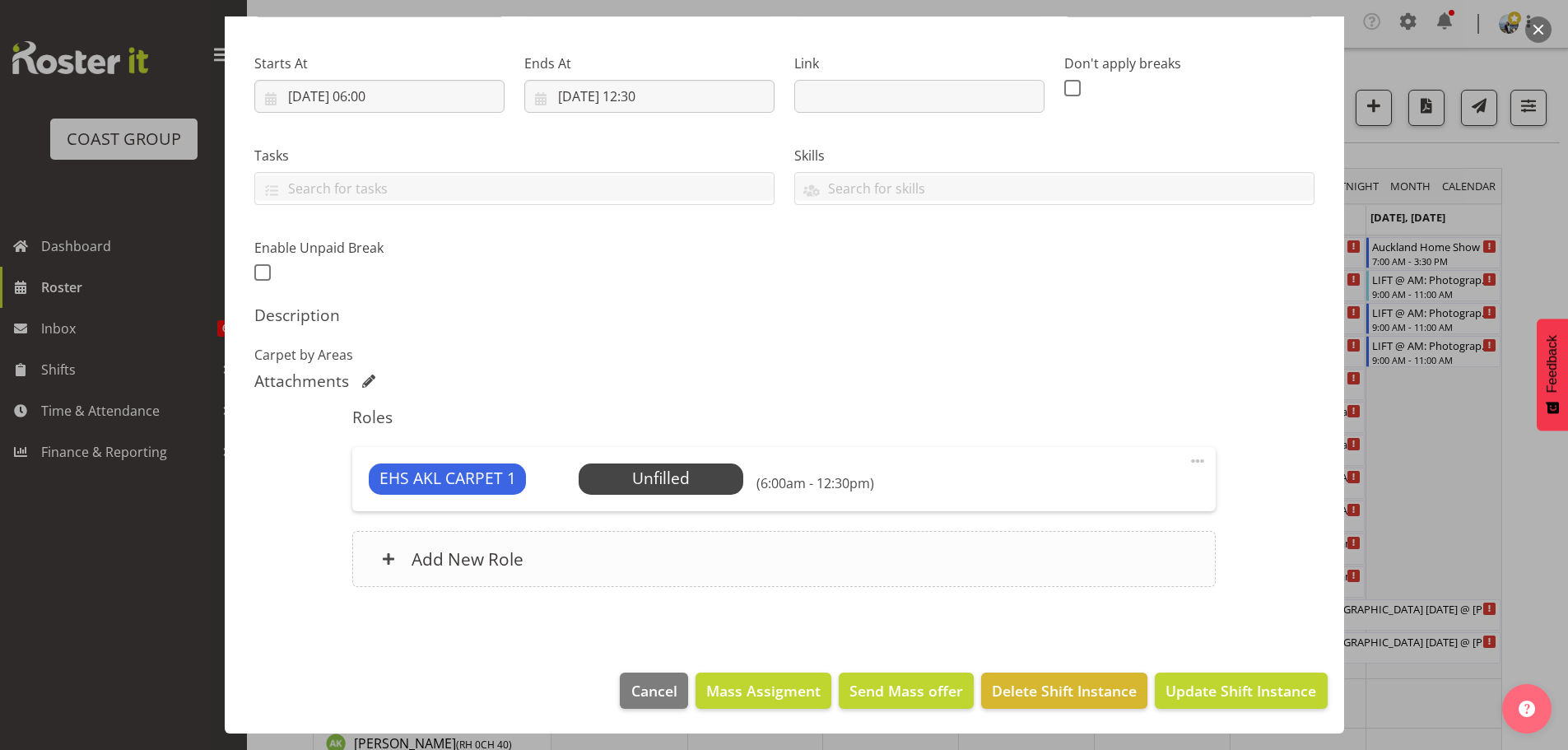
click at [626, 536] on div "Add New Role" at bounding box center [784, 559] width 863 height 56
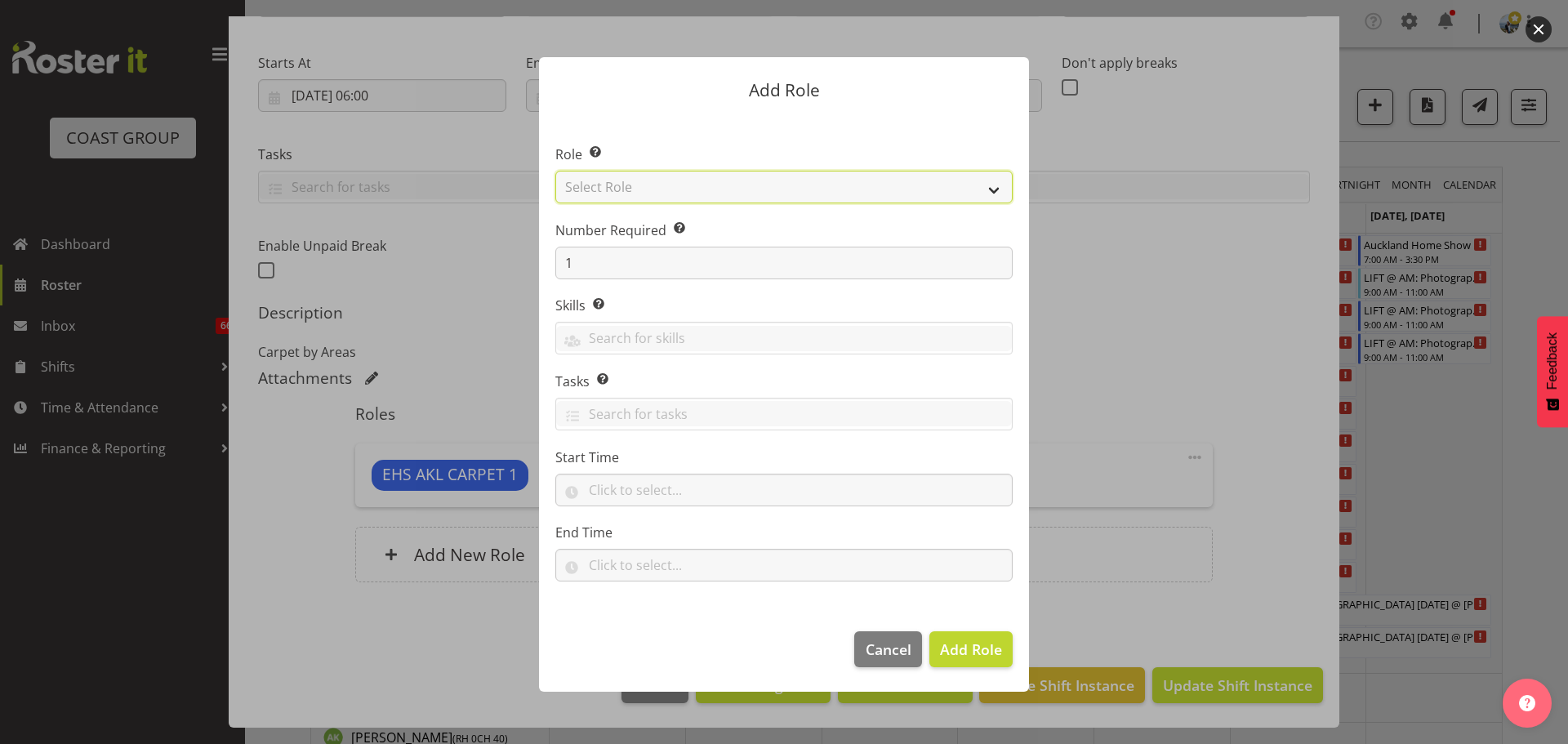
click at [646, 188] on select "Select Role ACCOUNT MANAGER ACCOUNT MANAGER DW ACCOUNTS [PERSON_NAME] VEHICLES …" at bounding box center [784, 187] width 457 height 32
select select "190"
click at [555, 171] on select "Select Role ACCOUNT MANAGER ACCOUNT MANAGER DW ACCOUNTS [PERSON_NAME] VEHICLES …" at bounding box center [784, 187] width 457 height 32
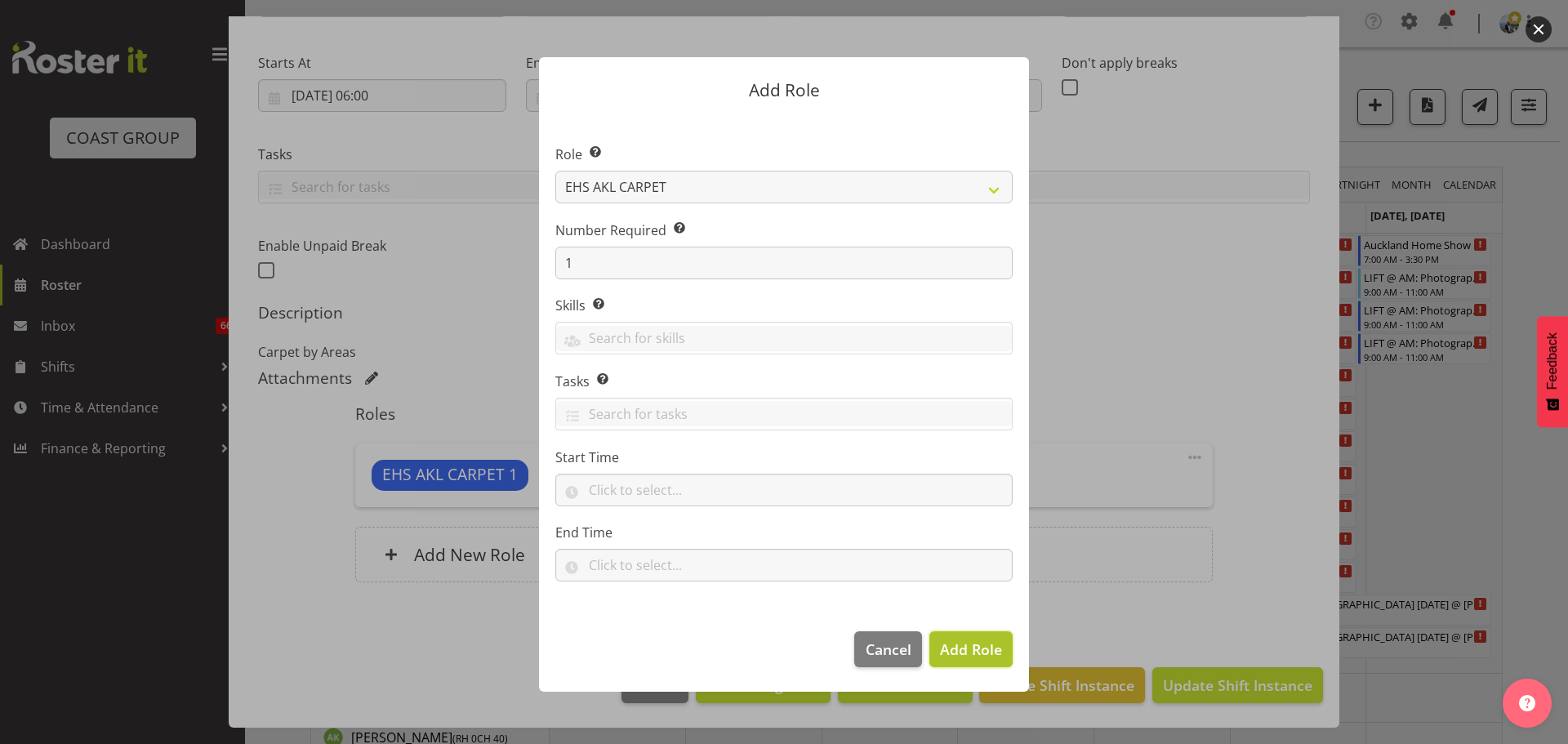
click at [966, 646] on span "Add Role" at bounding box center [971, 650] width 62 height 20
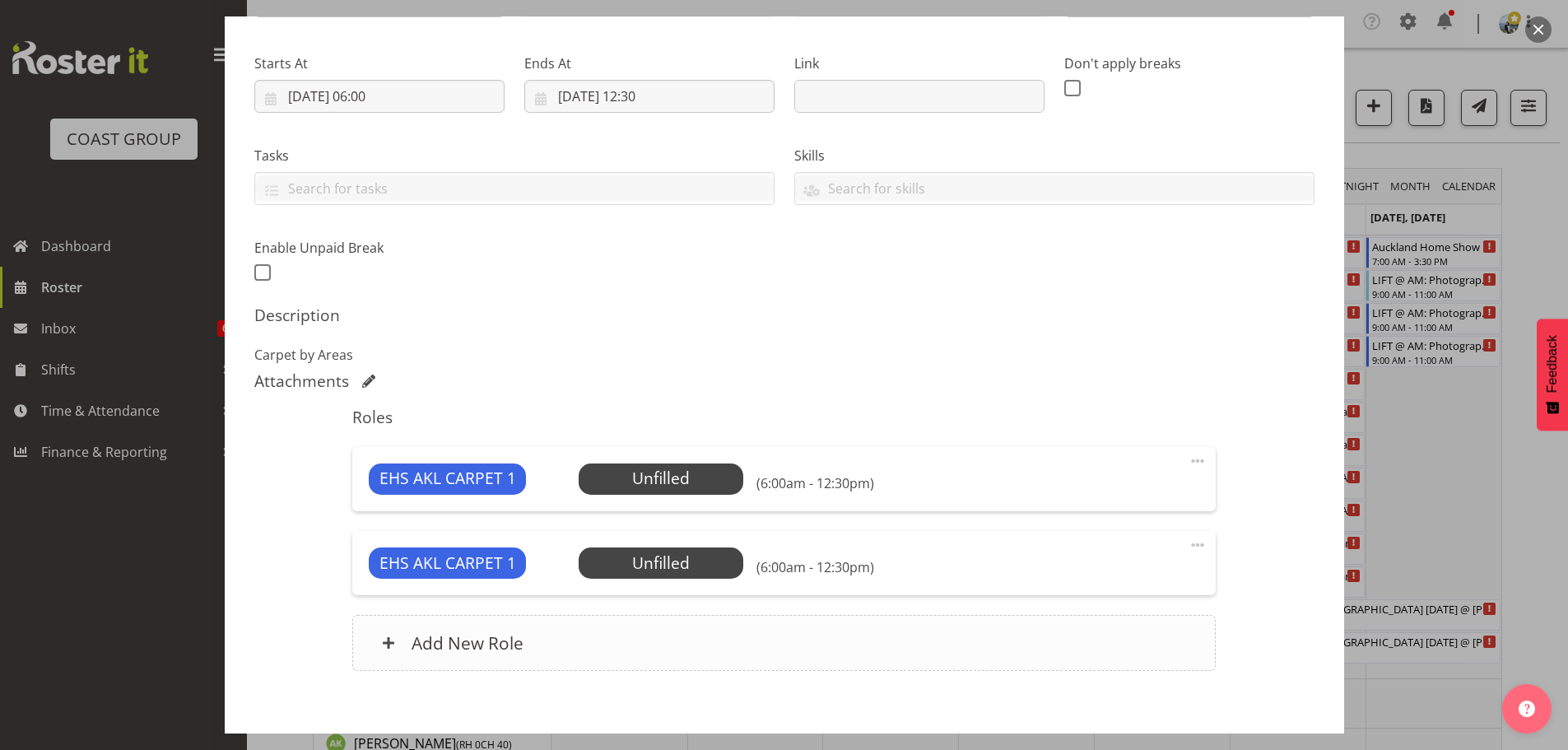
click at [694, 635] on div "Add New Role" at bounding box center [784, 643] width 863 height 56
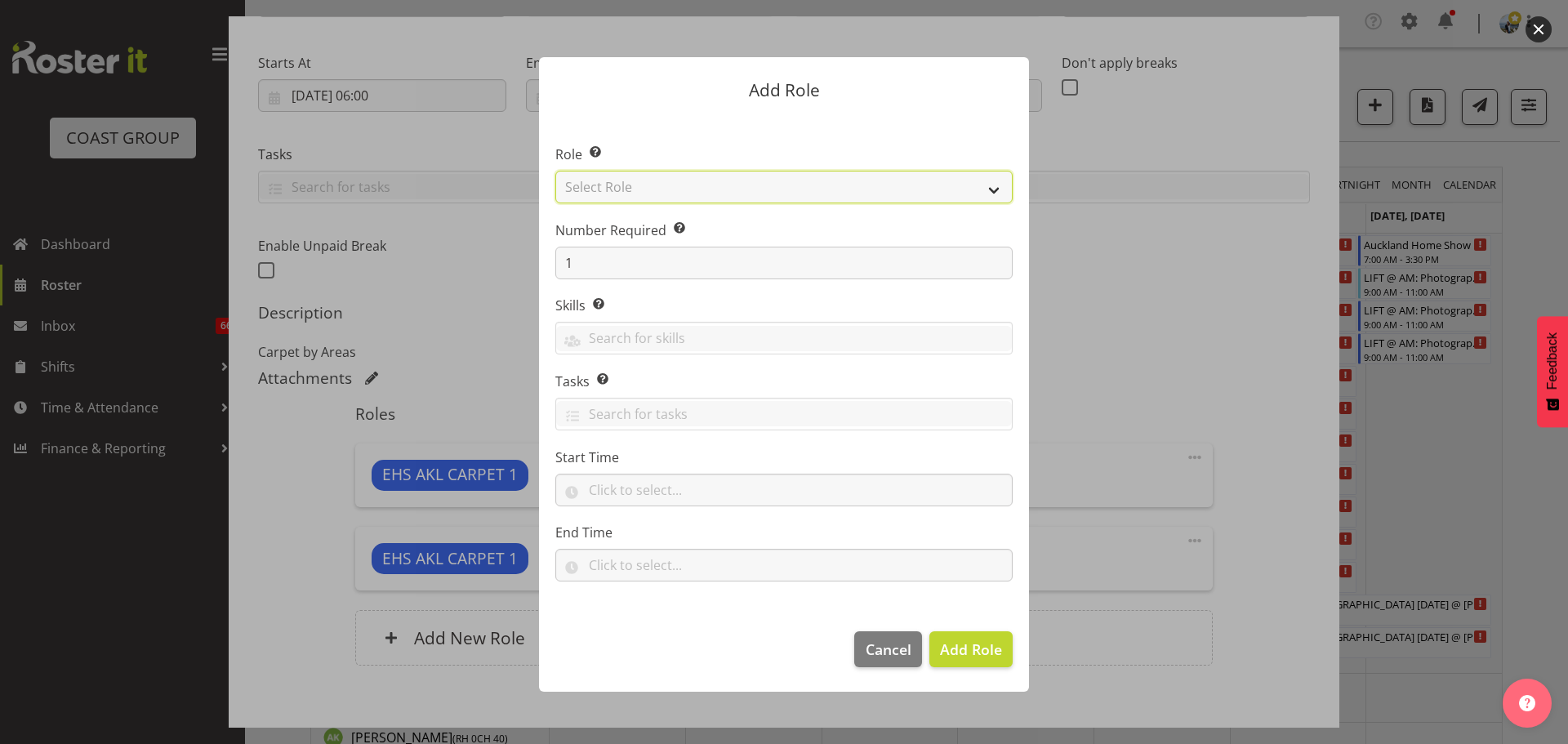
click at [673, 184] on select "Select Role ACCOUNT MANAGER ACCOUNT MANAGER DW ACCOUNTS [PERSON_NAME] VEHICLES …" at bounding box center [784, 187] width 457 height 32
select select "190"
click at [555, 171] on select "Select Role ACCOUNT MANAGER ACCOUNT MANAGER DW ACCOUNTS [PERSON_NAME] VEHICLES …" at bounding box center [784, 187] width 457 height 32
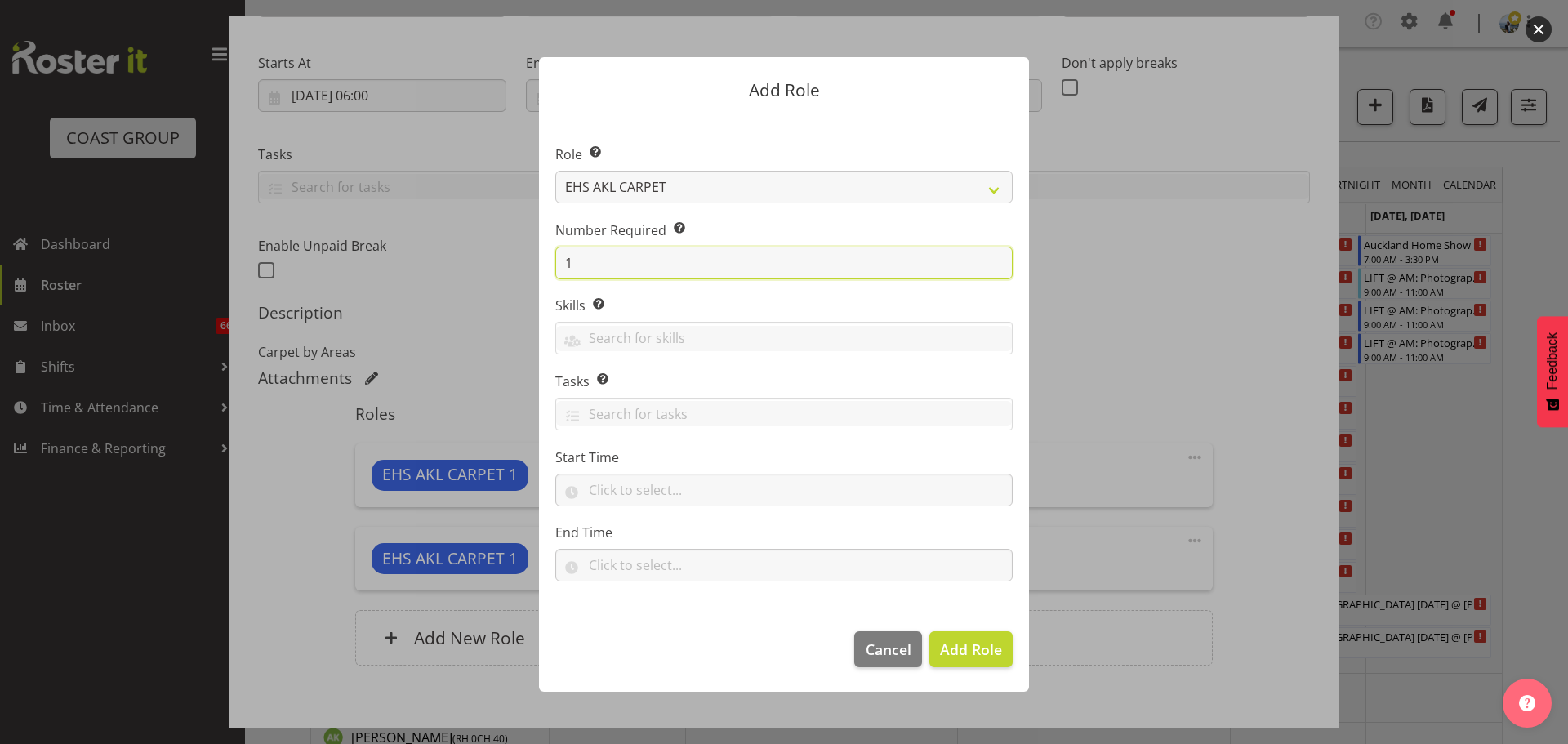
drag, startPoint x: 606, startPoint y: 255, endPoint x: 507, endPoint y: 243, distance: 99.7
click at [514, 243] on form "Add Role Role Select the role you wish to add to the shift. ACCOUNT MANAGER ACC…" at bounding box center [784, 372] width 784 height 712
type input "2"
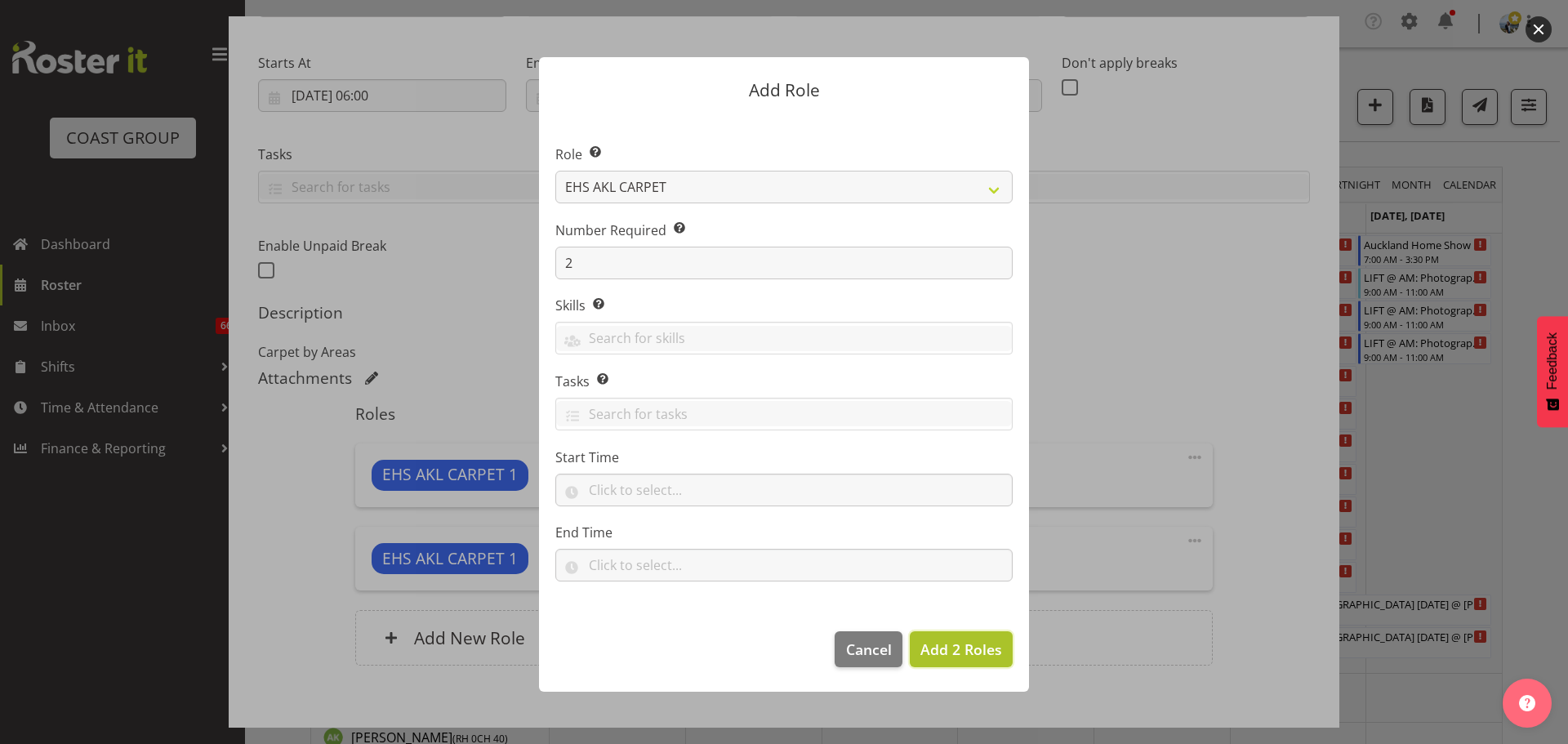
click at [975, 665] on button "Add 2 Roles" at bounding box center [961, 650] width 103 height 36
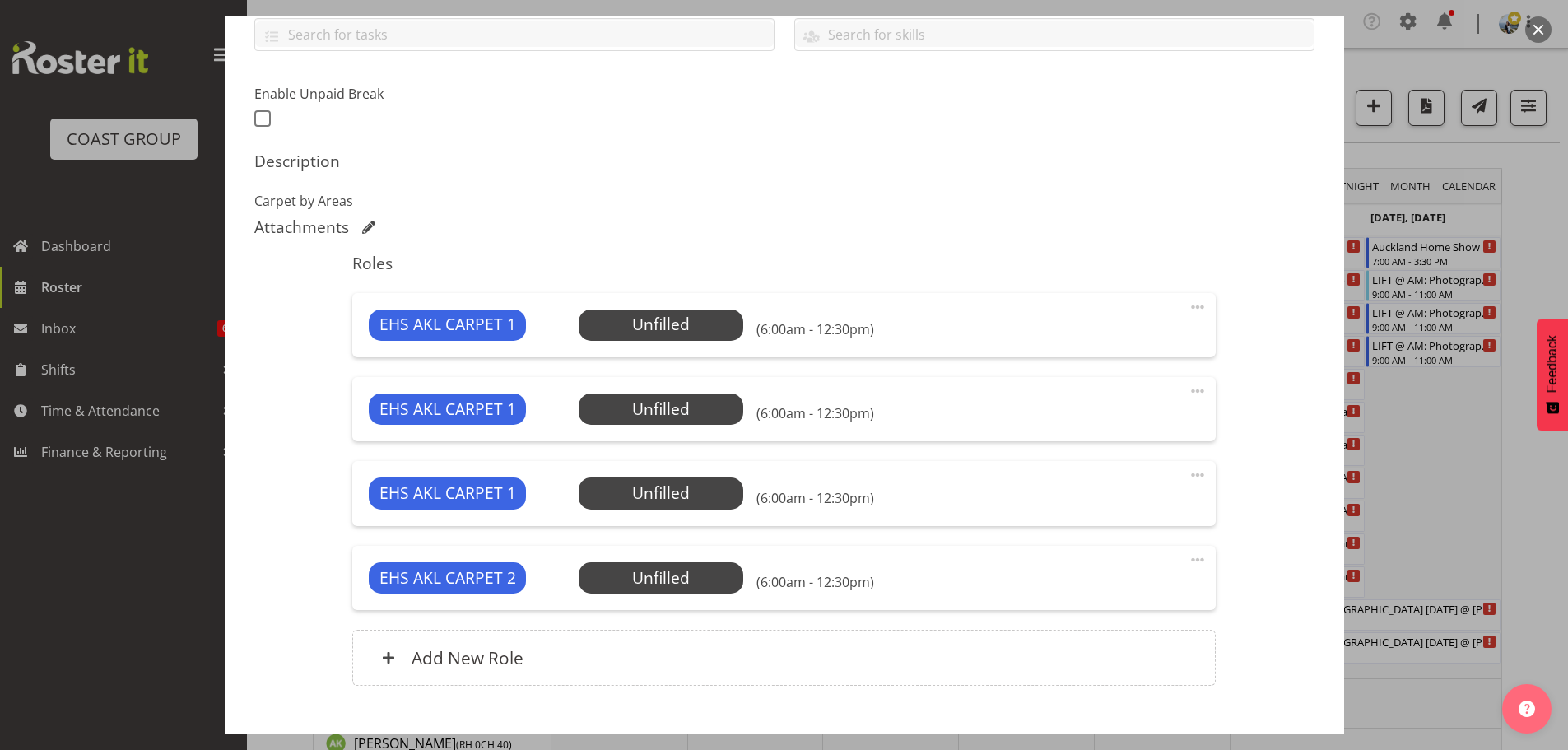
scroll to position [482, 0]
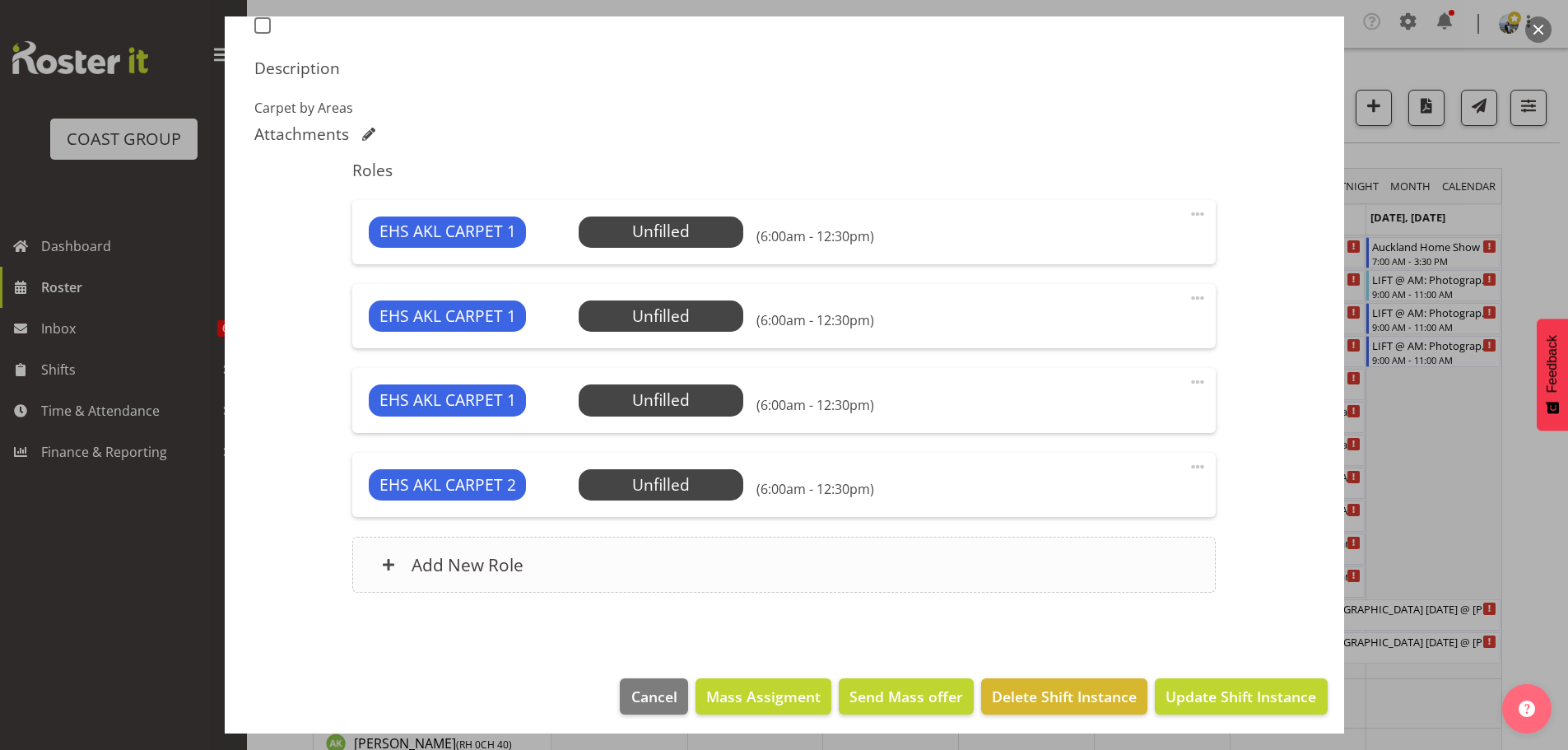
click at [708, 565] on div "Add New Role" at bounding box center [784, 565] width 863 height 56
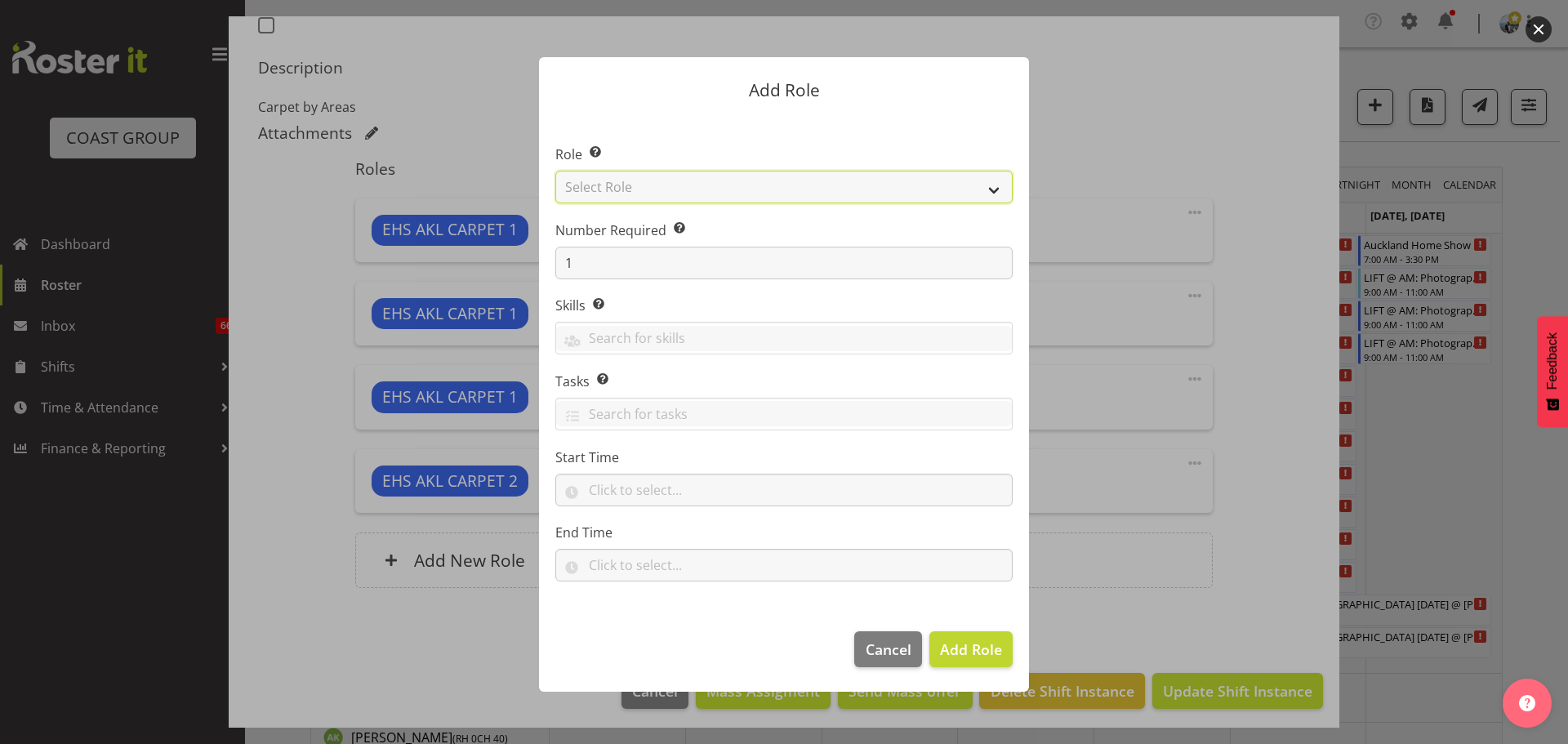
click at [628, 187] on select "Select Role ACCOUNT MANAGER ACCOUNT MANAGER DW ACCOUNTS [PERSON_NAME] VEHICLES …" at bounding box center [784, 187] width 457 height 32
select select "81"
click at [555, 171] on select "Select Role ACCOUNT MANAGER ACCOUNT MANAGER DW ACCOUNTS [PERSON_NAME] VEHICLES …" at bounding box center [784, 187] width 457 height 32
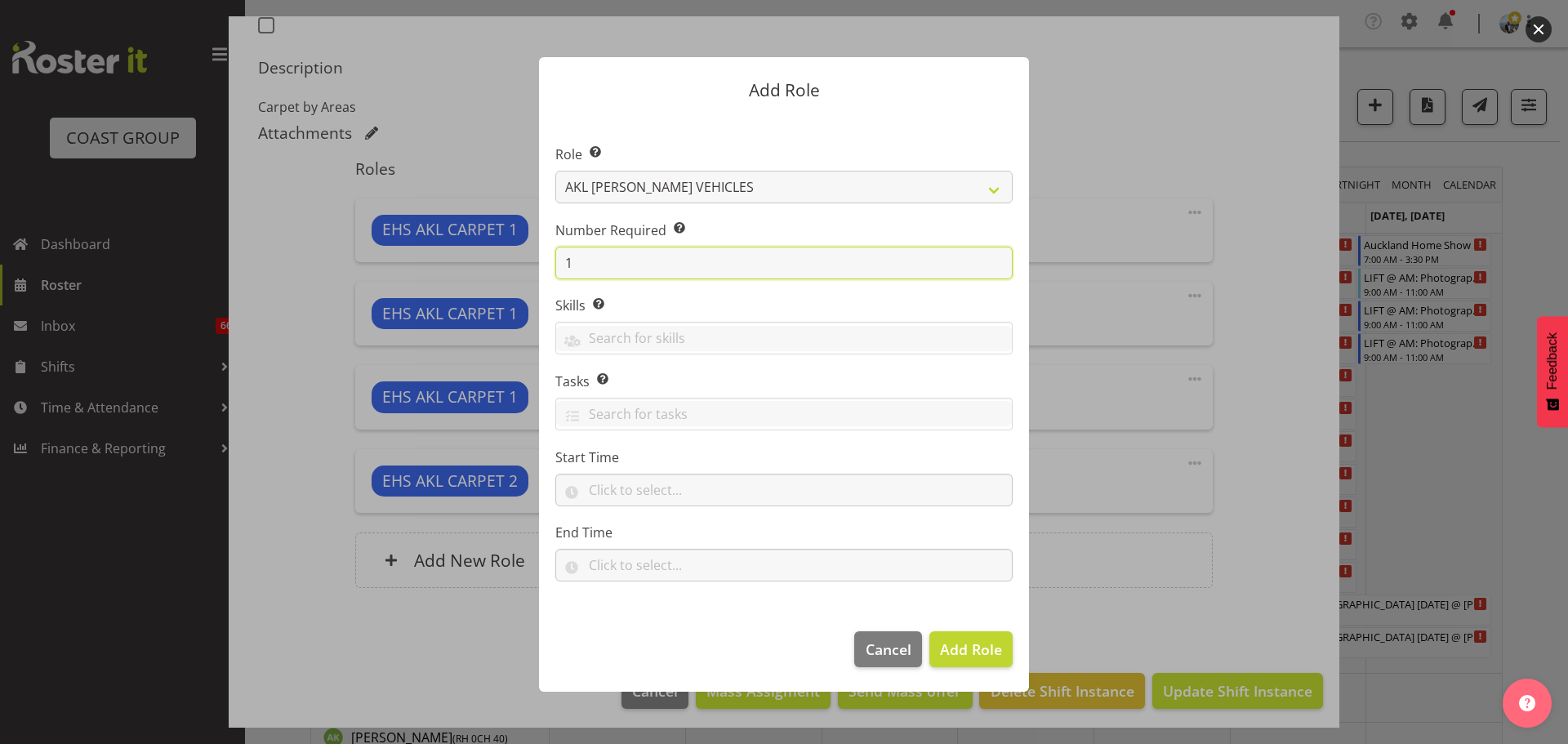
drag, startPoint x: 605, startPoint y: 251, endPoint x: 525, endPoint y: 252, distance: 80.0
click at [526, 252] on div "Add Role Role Select the role you wish to add to the shift. ACCOUNT MANAGER ACC…" at bounding box center [784, 372] width 523 height 712
type input "2"
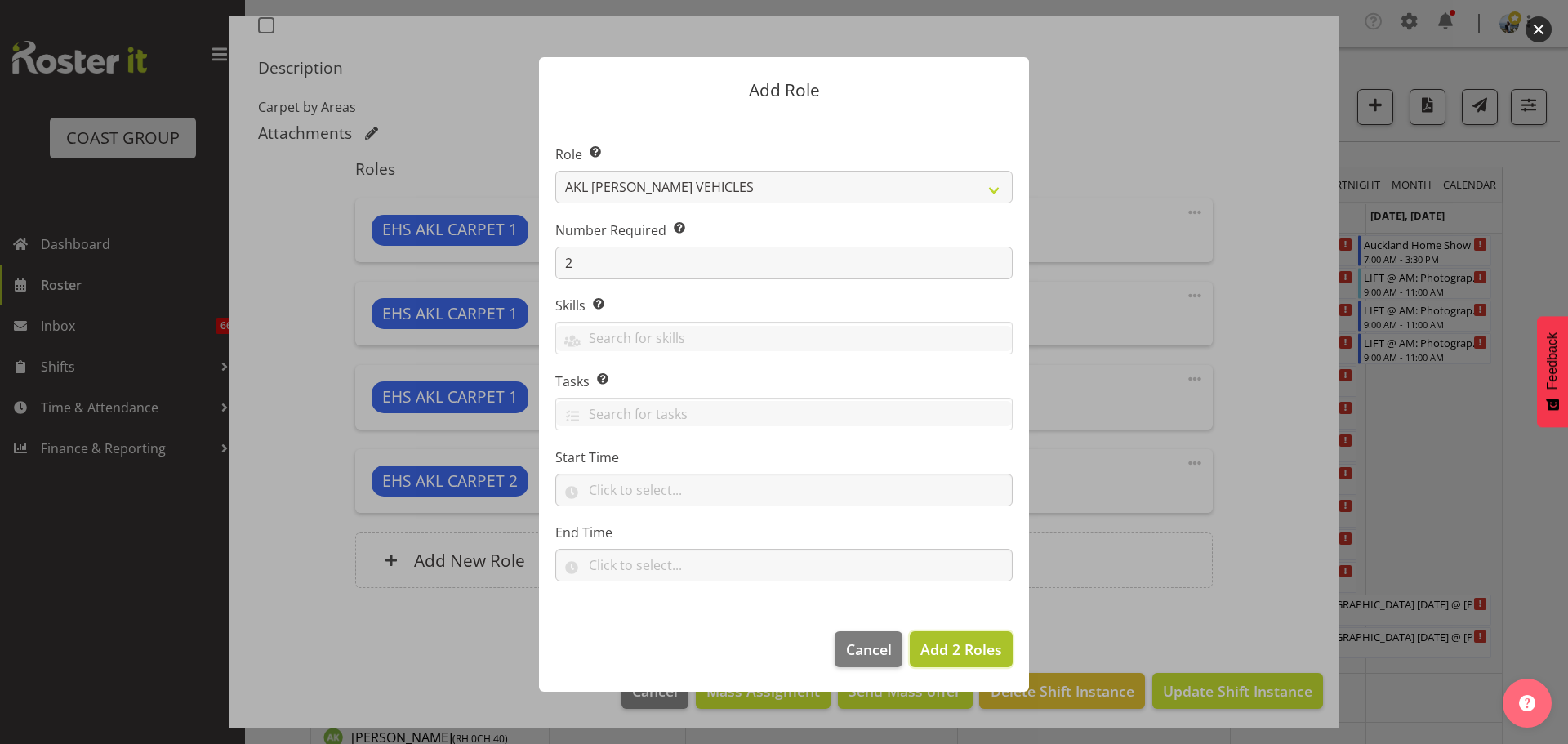
click at [954, 648] on span "Add 2 Roles" at bounding box center [961, 650] width 82 height 20
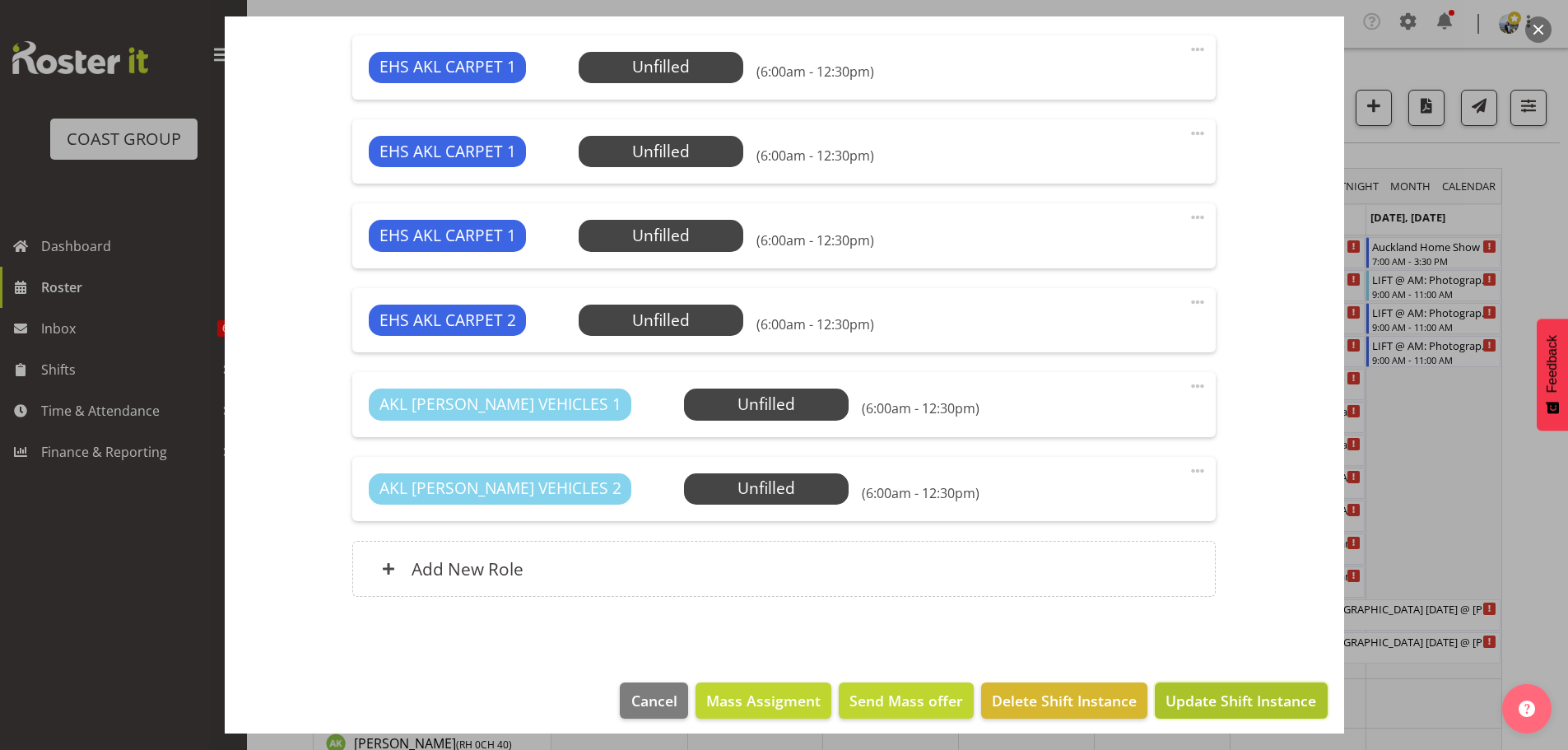
click at [1235, 711] on span "Update Shift Instance" at bounding box center [1241, 701] width 151 height 22
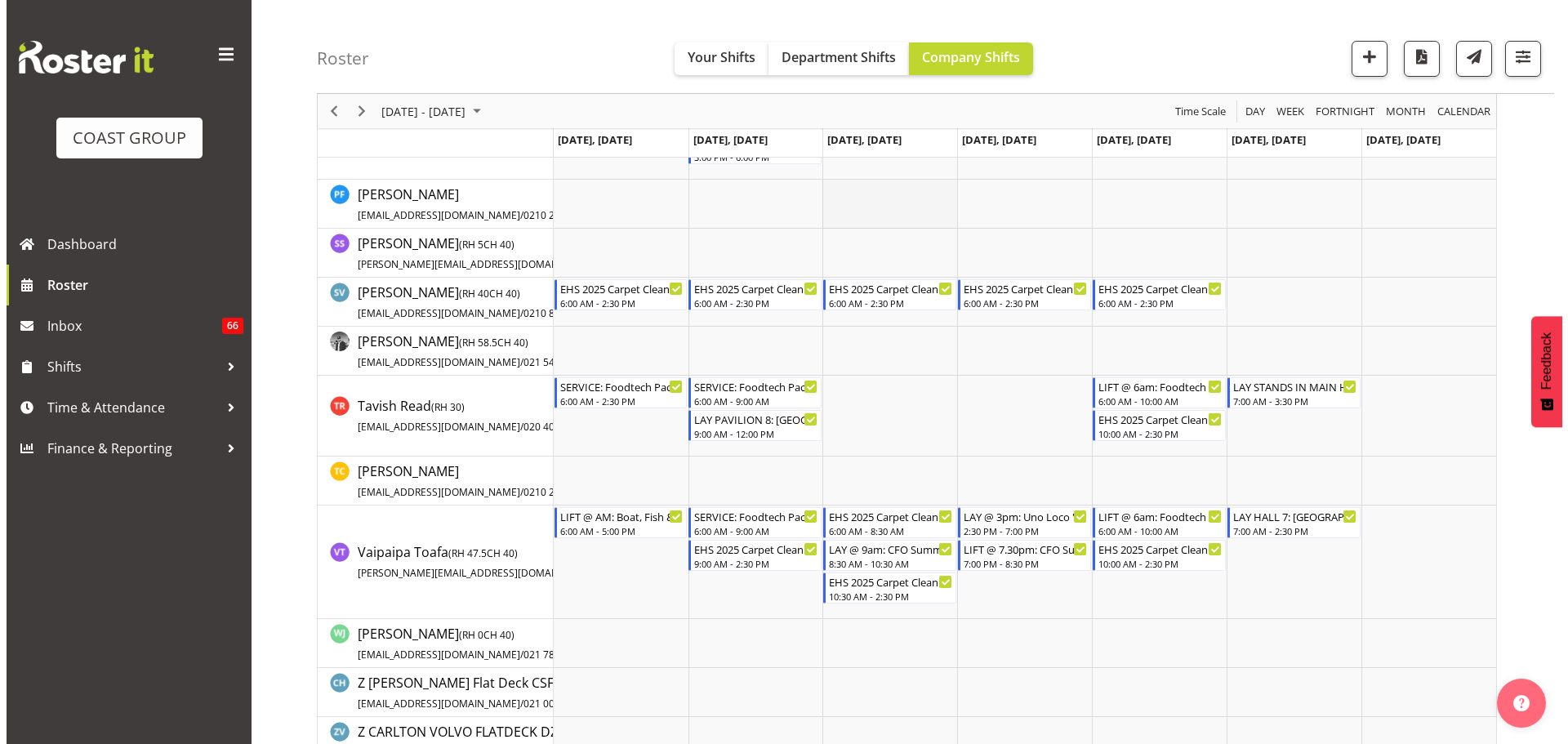
scroll to position [1797, 0]
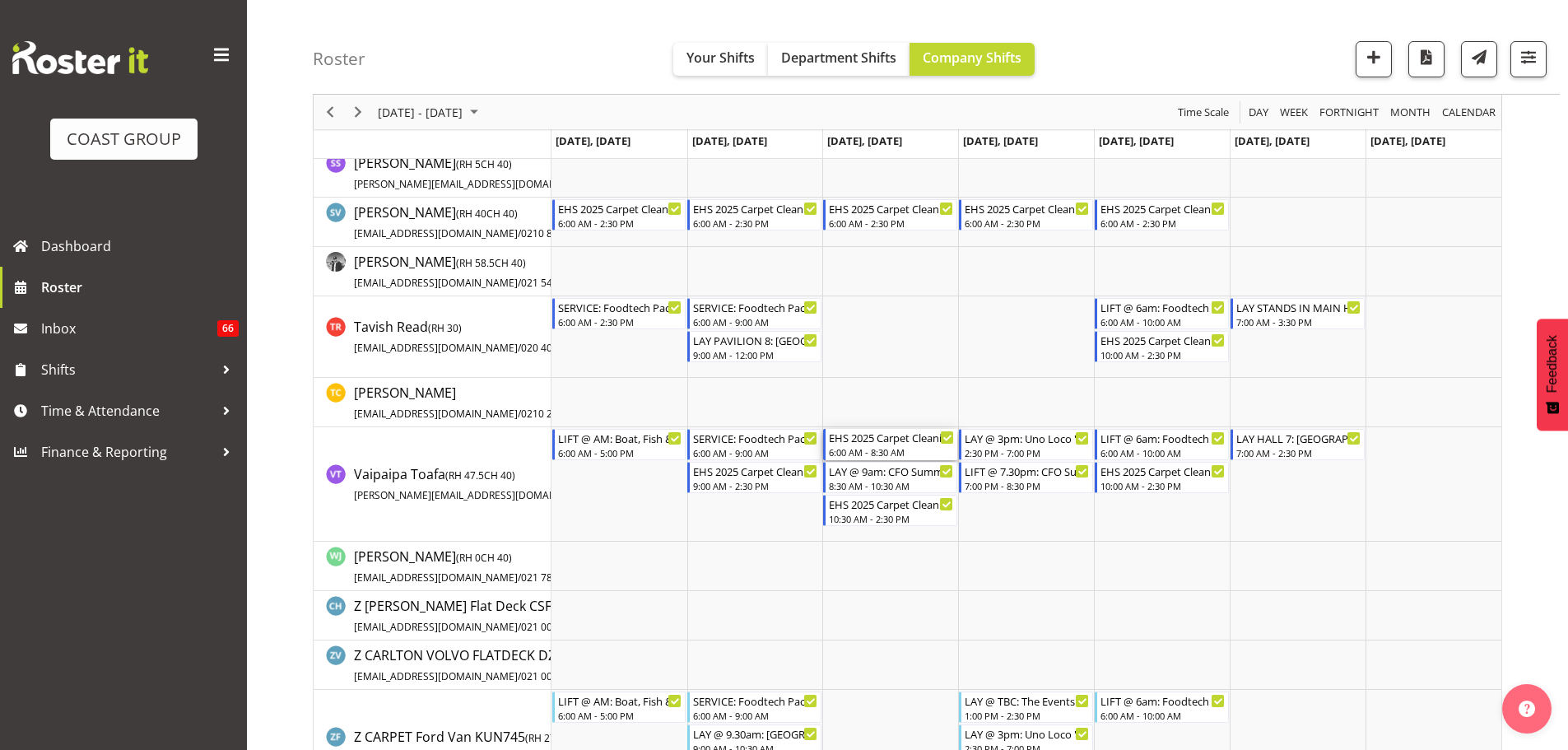
click at [908, 449] on div "6:00 AM - 8:30 AM" at bounding box center [891, 452] width 125 height 14
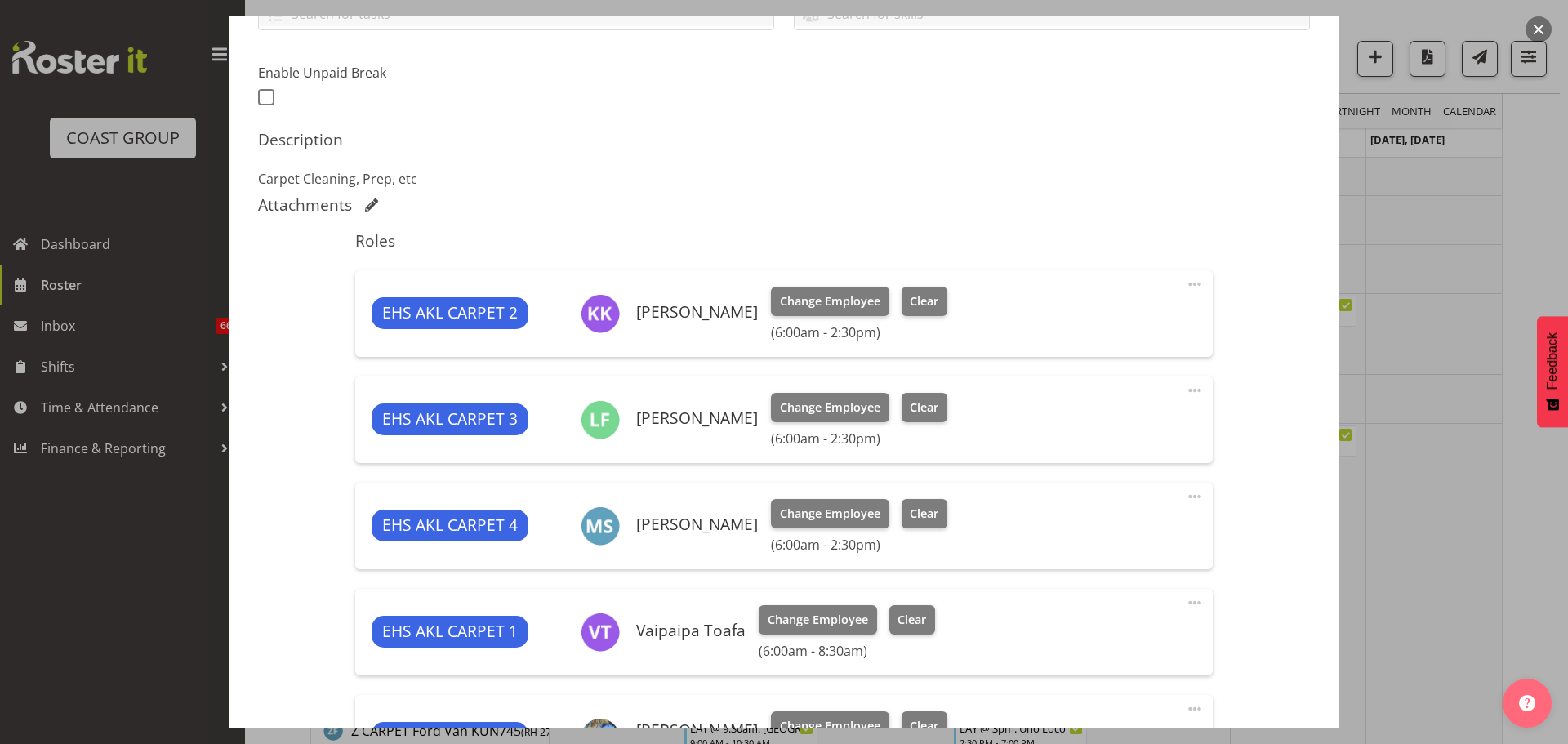
select select "69"
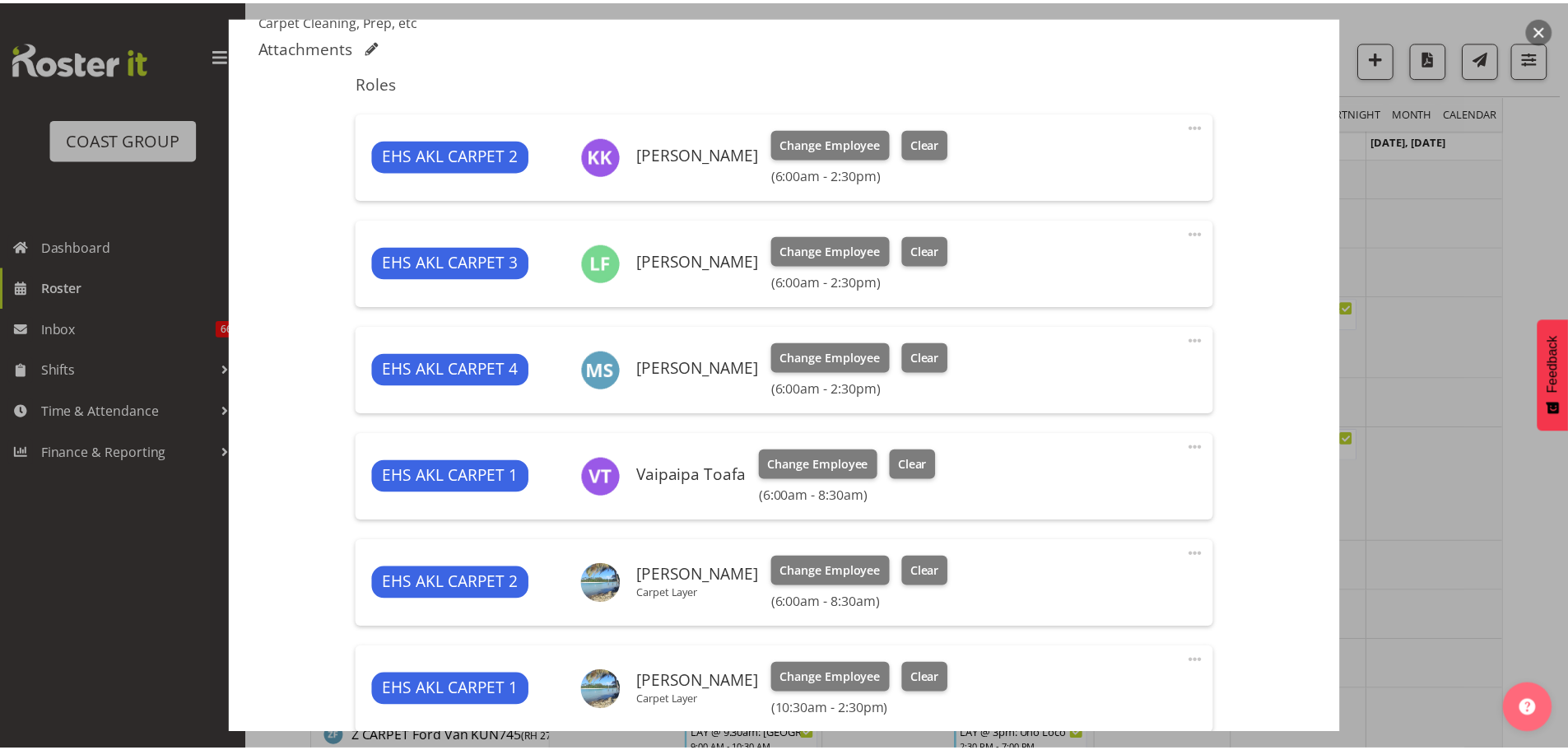
scroll to position [658, 0]
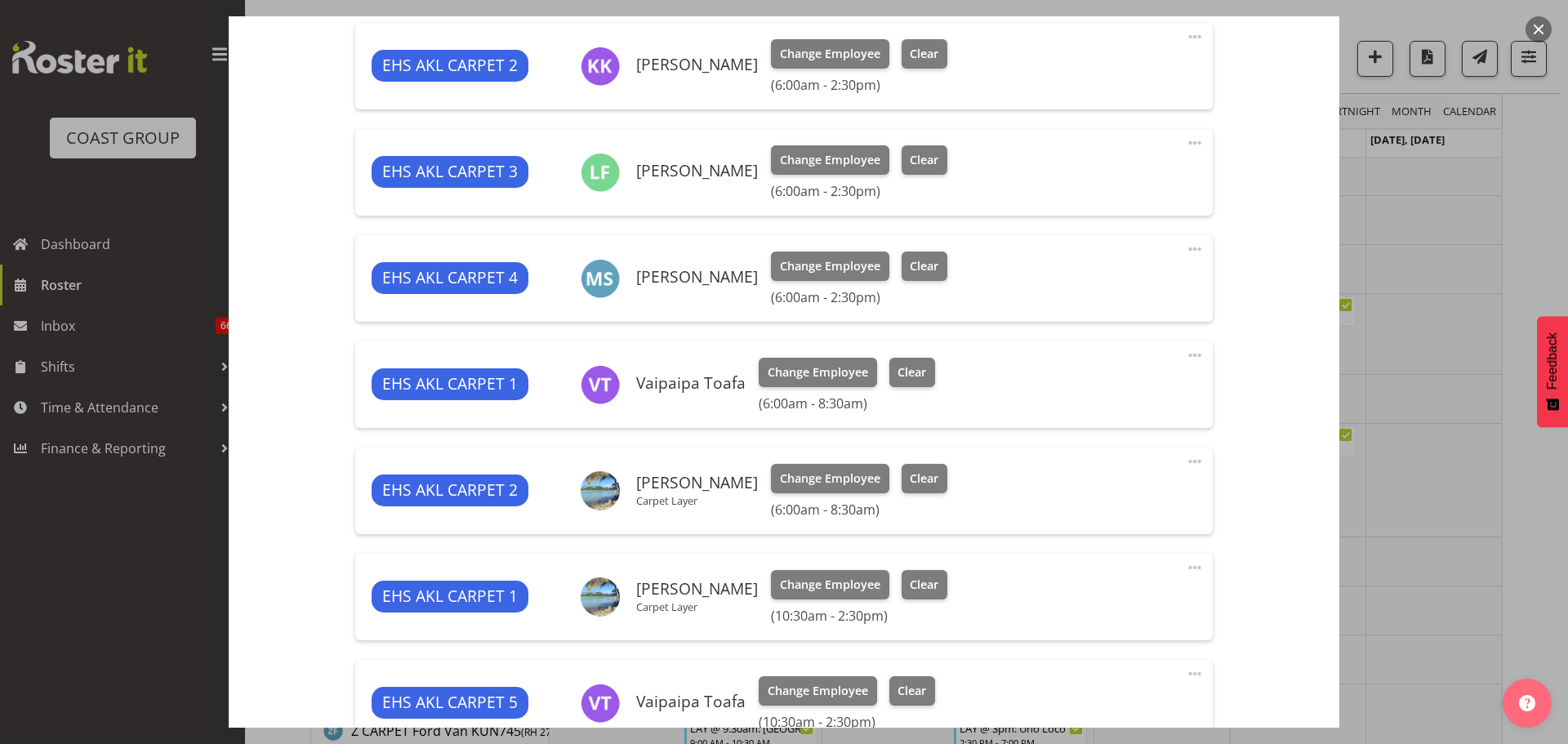
click at [1170, 461] on div "EHS AKL CARPET 2 Charwen Vaevaepare Carpet Layer Change Employee Clear (6:00am …" at bounding box center [784, 490] width 856 height 86
click at [1185, 461] on span at bounding box center [1195, 462] width 20 height 20
click at [1117, 496] on link "Edit" at bounding box center [1125, 500] width 157 height 30
select select "8"
select select "2025"
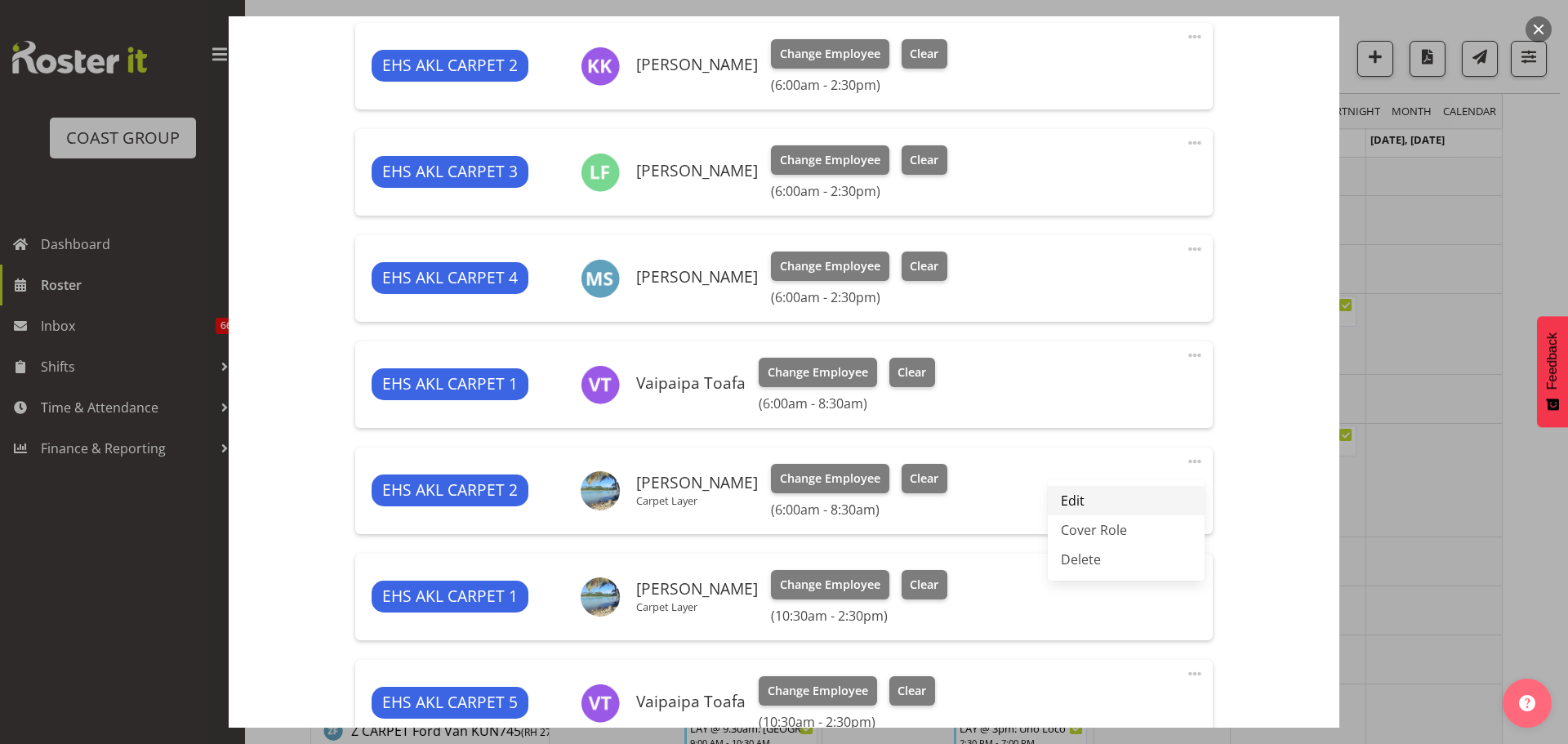
select select "6"
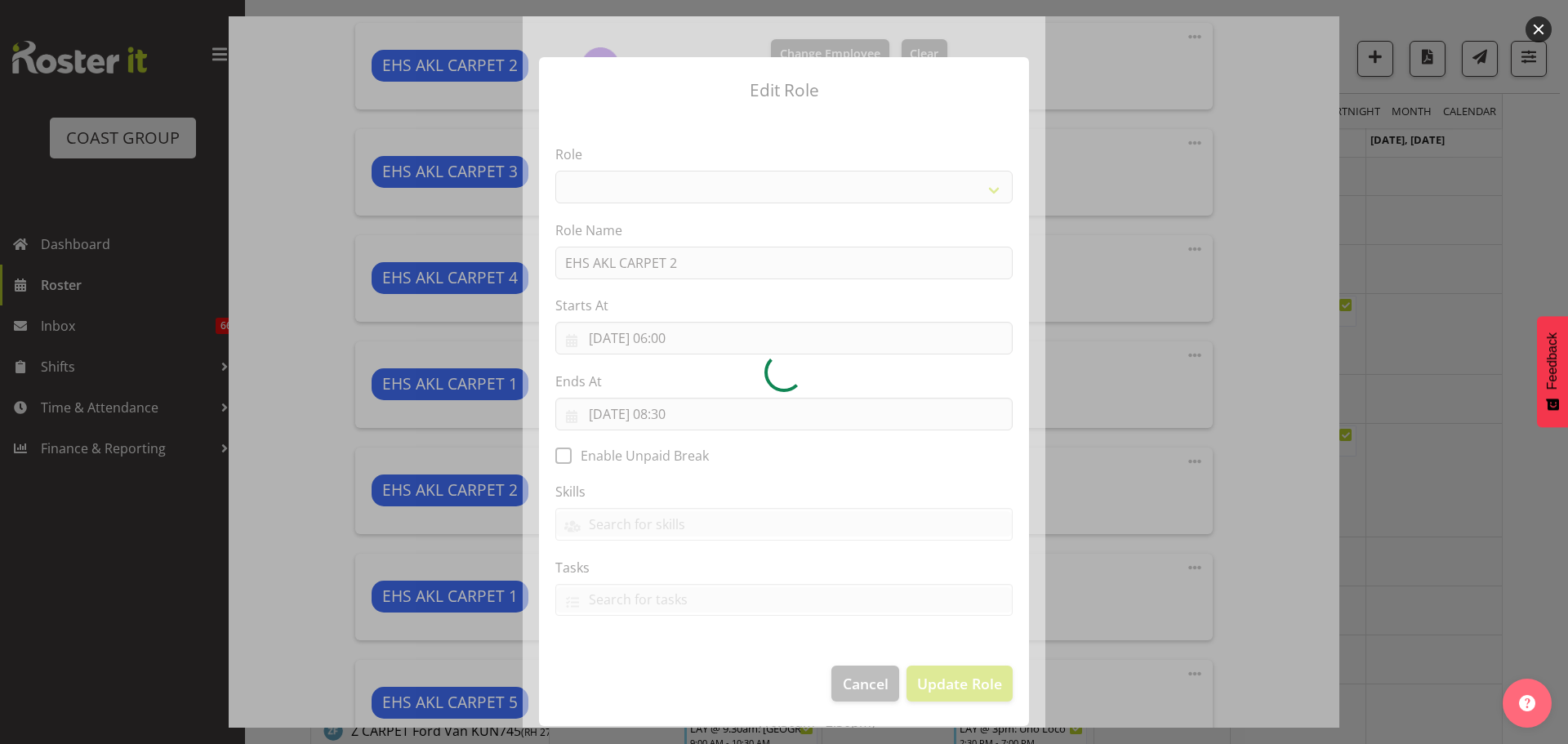
select select "190"
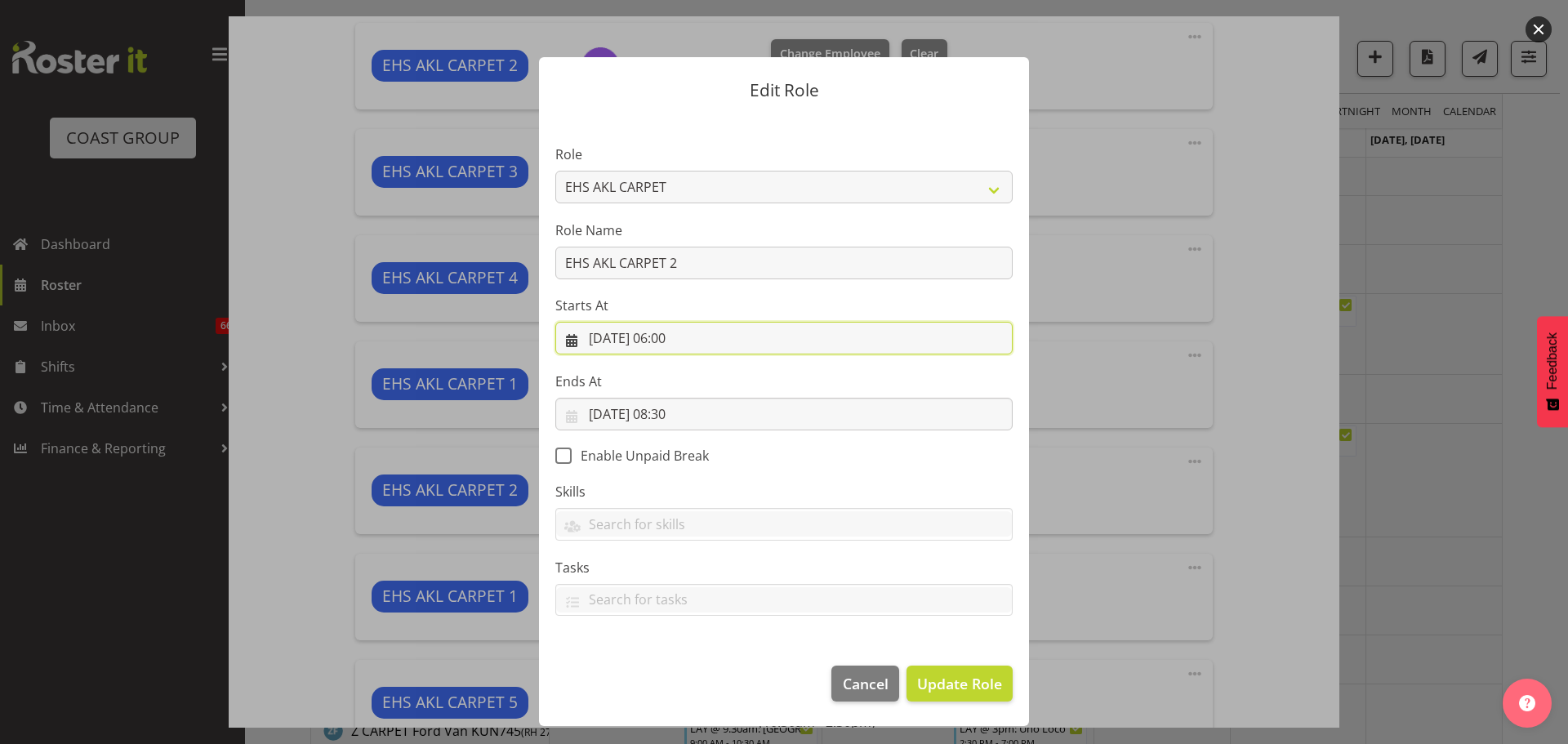
click at [685, 338] on input "03/09/2025, 06:00" at bounding box center [784, 338] width 457 height 32
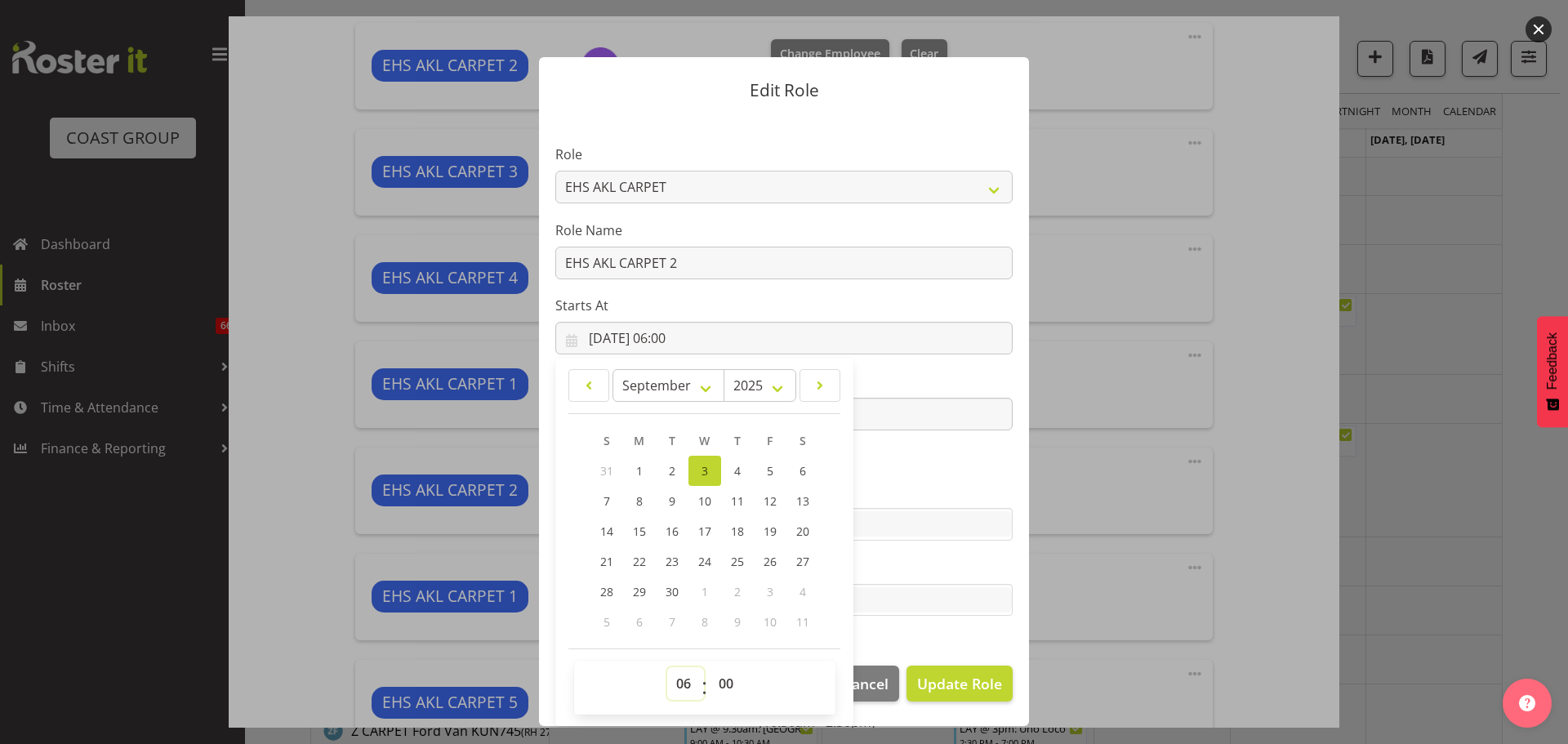
click at [686, 680] on select "00 01 02 03 04 05 06 07 08 09 10 11 12 13 14 15 16 17 18 19 20 21 22 23" at bounding box center [685, 684] width 37 height 32
select select "8"
click at [668, 668] on select "00 01 02 03 04 05 06 07 08 09 10 11 12 13 14 15 16 17 18 19 20 21 22 23" at bounding box center [685, 684] width 37 height 32
type input "03/09/2025, 08:00"
click at [939, 674] on span "Update Role" at bounding box center [959, 684] width 85 height 22
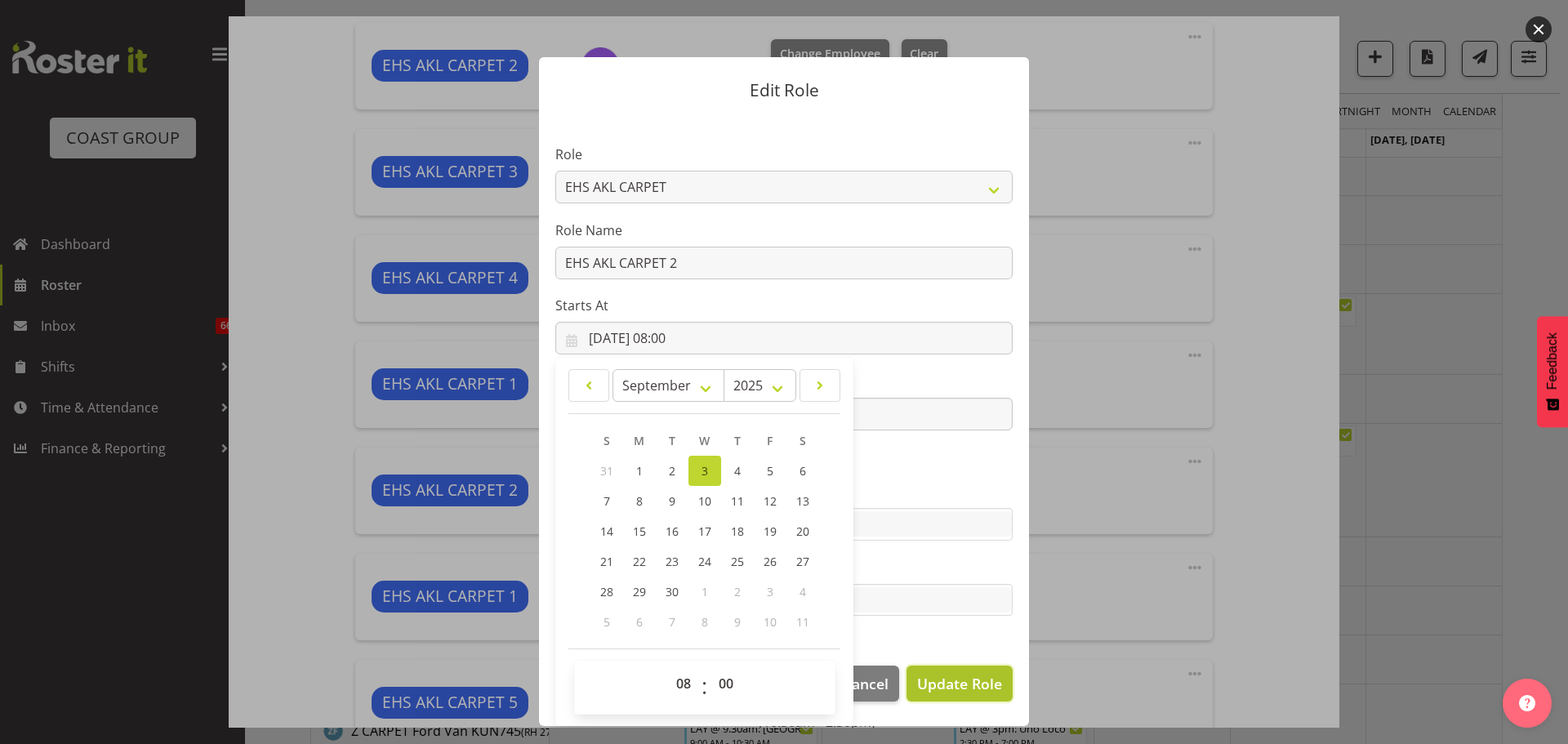
select select
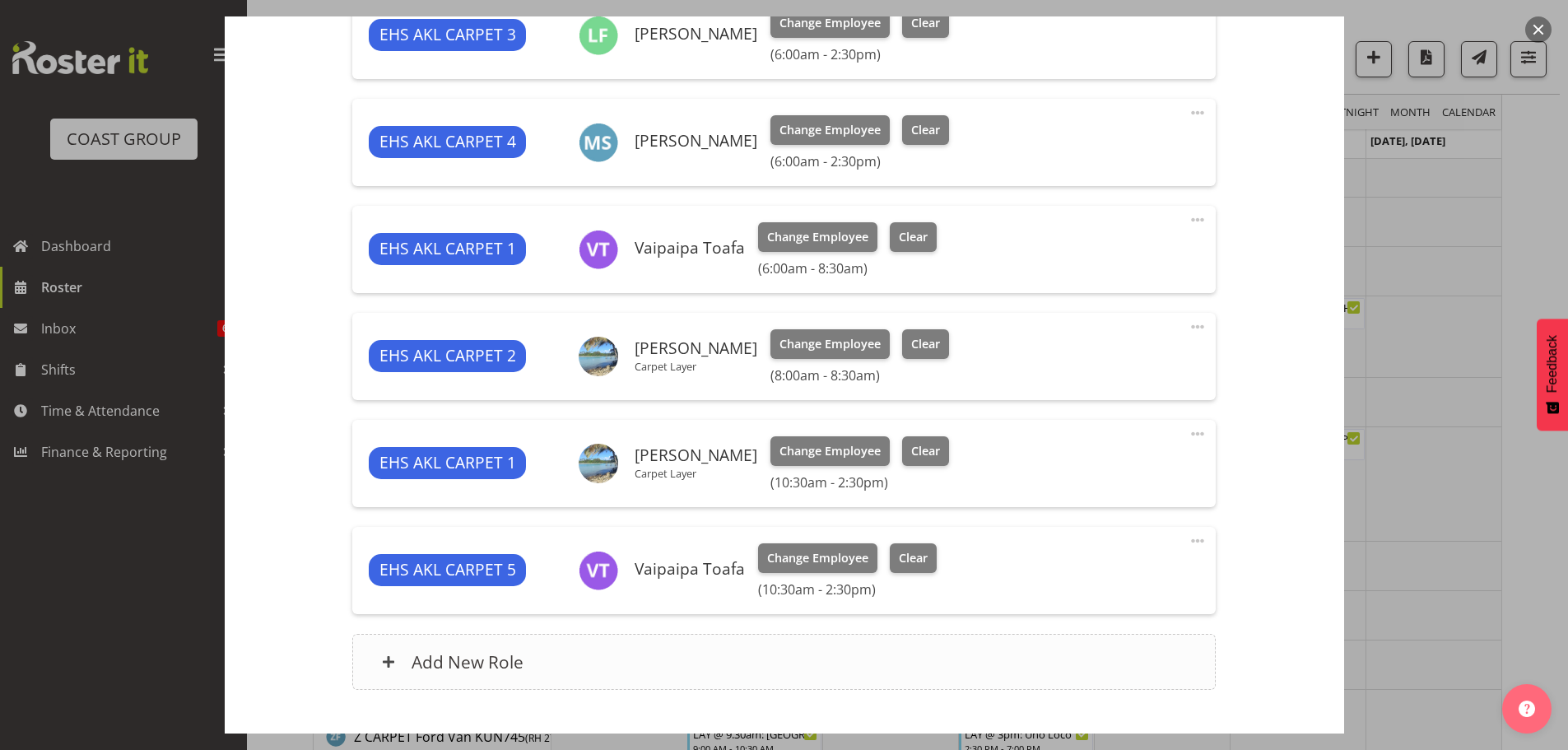
scroll to position [823, 0]
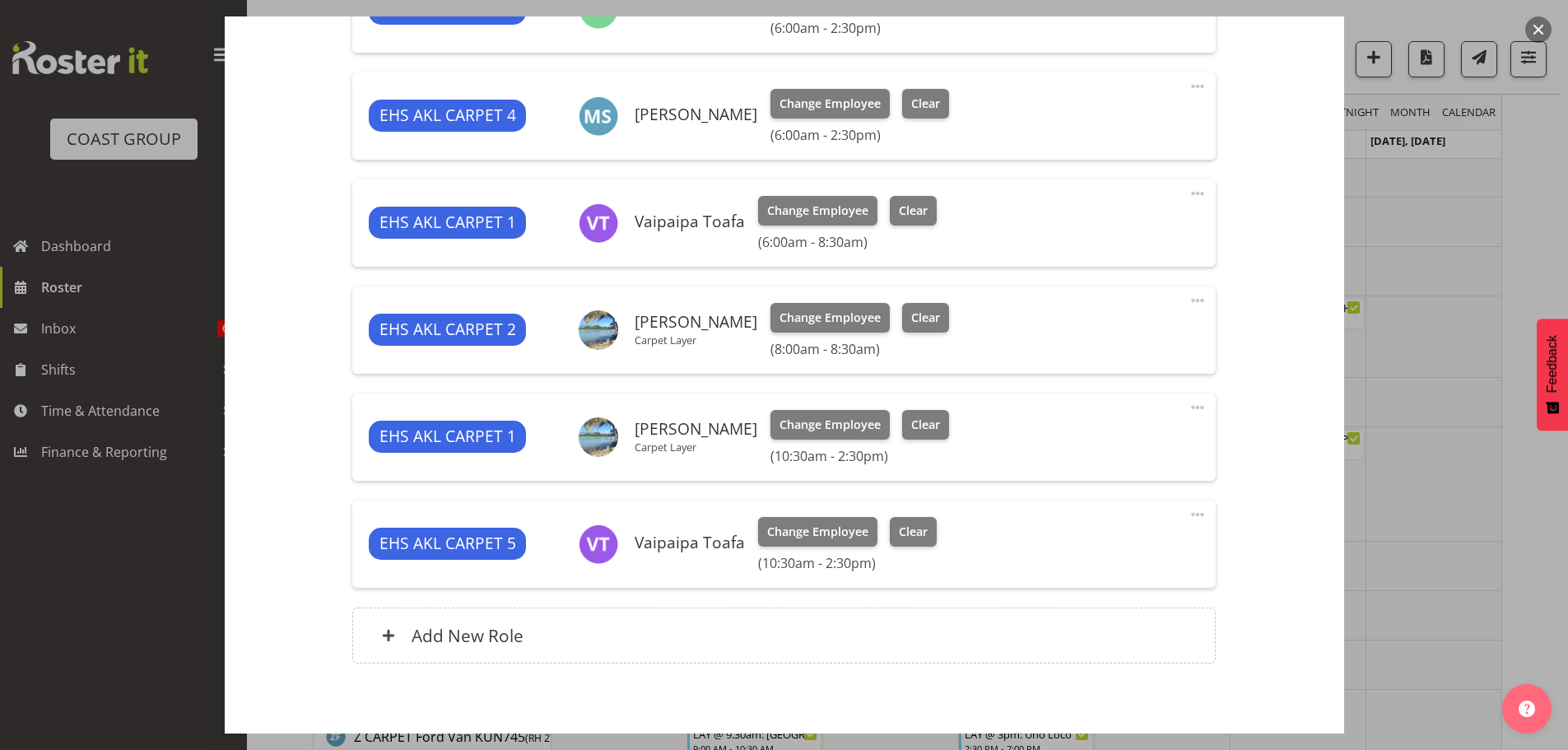
click at [1189, 513] on span at bounding box center [1198, 514] width 20 height 20
click at [1098, 549] on link "Edit" at bounding box center [1128, 553] width 158 height 30
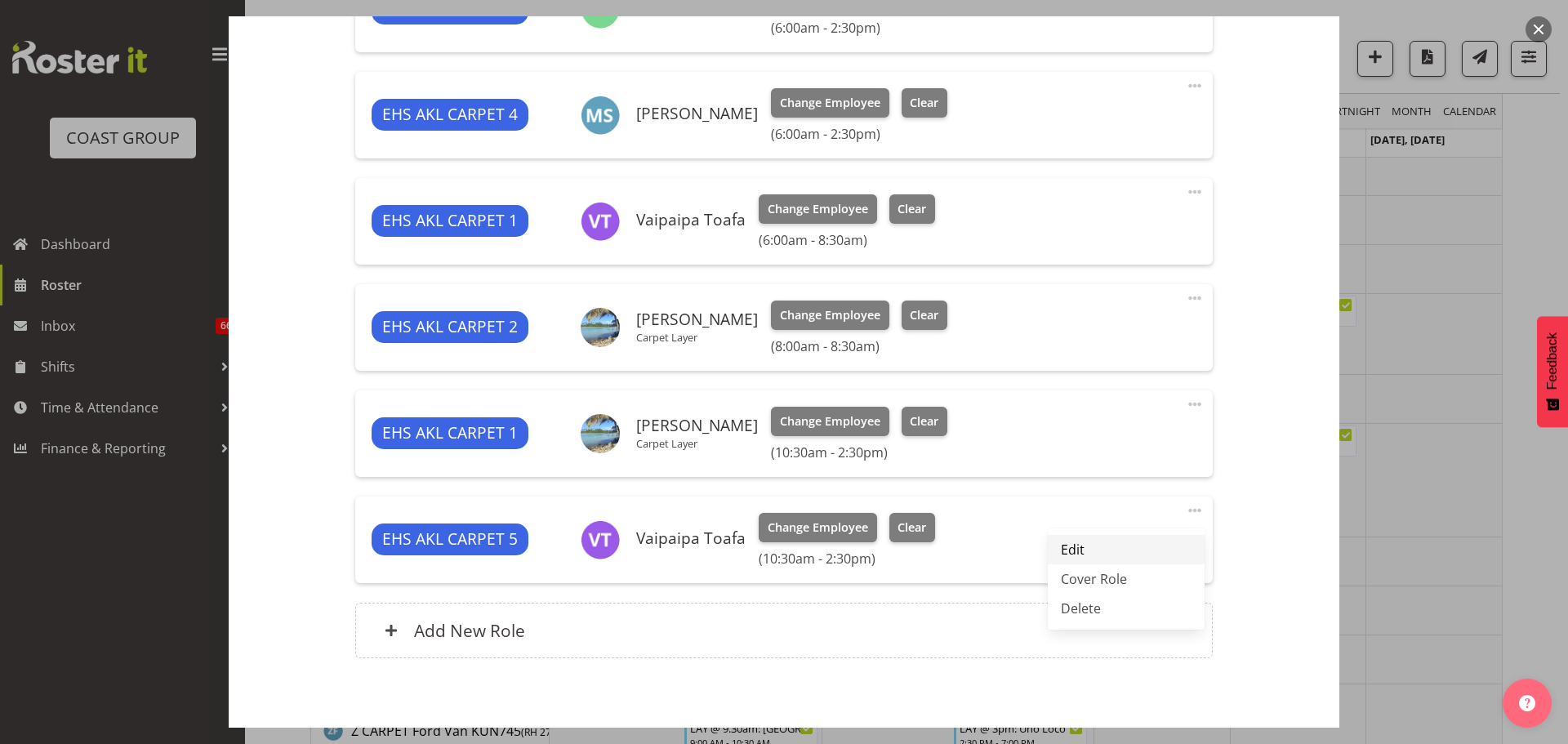
select select "8"
select select "2025"
select select "10"
select select "30"
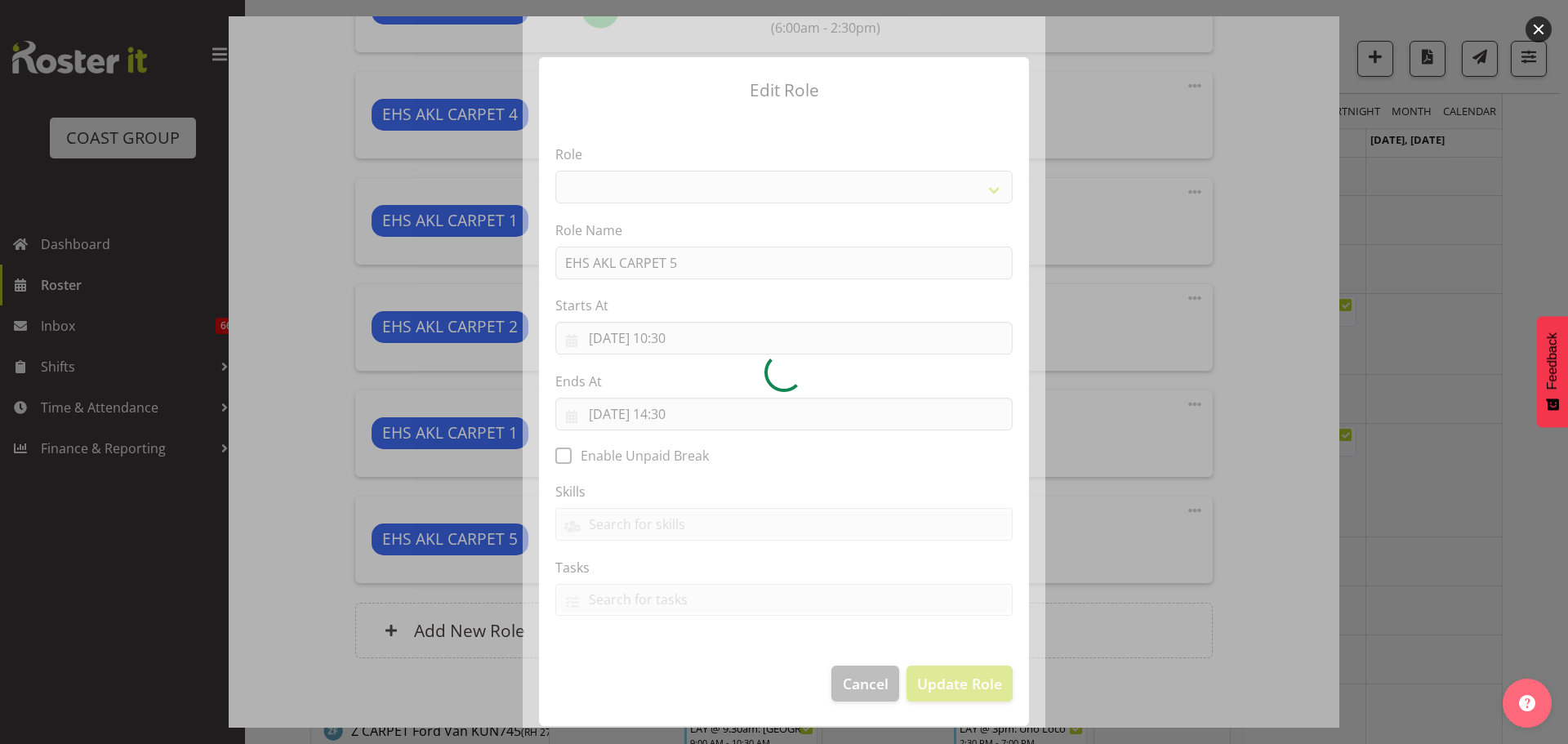
select select "190"
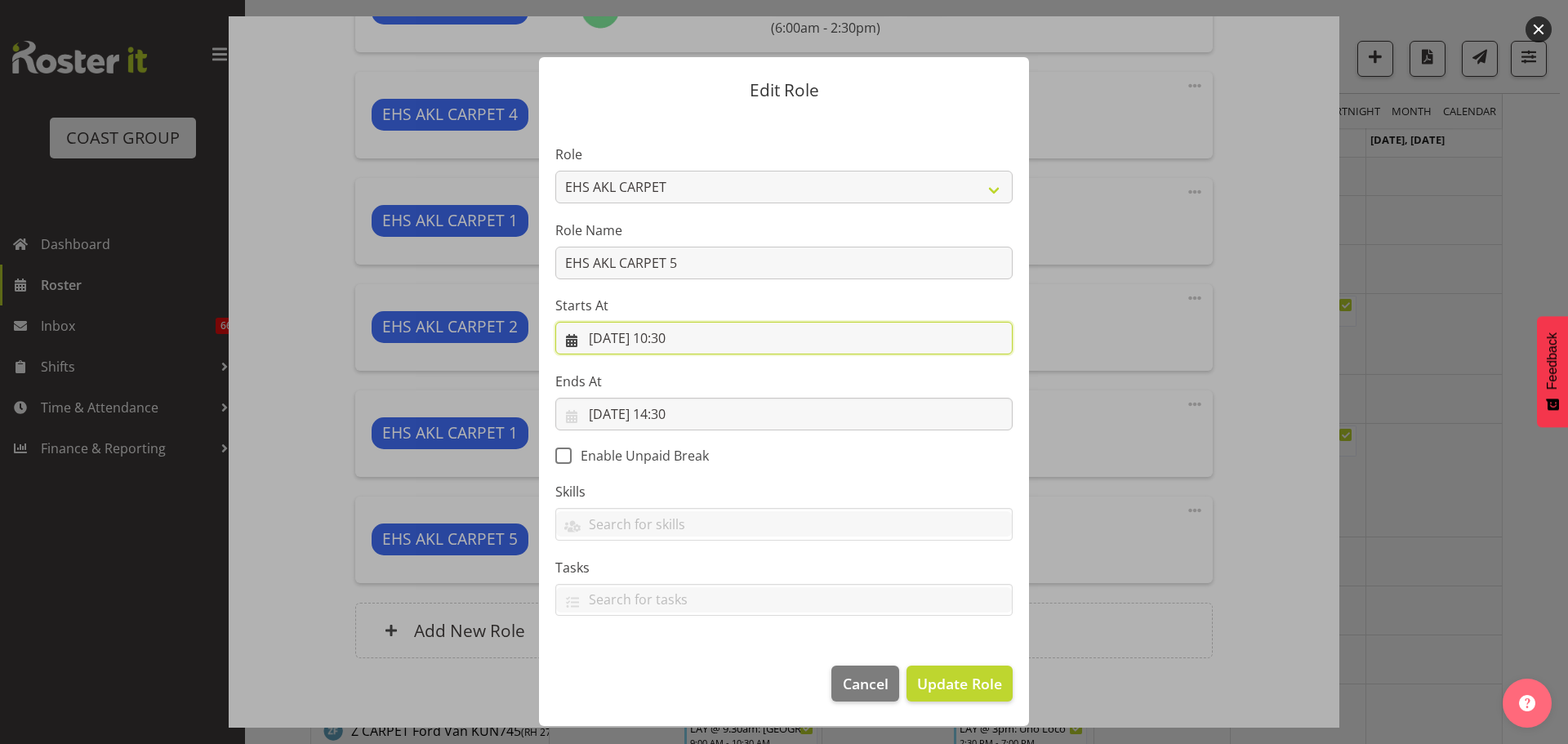
click at [683, 340] on input "03/09/2025, 10:30" at bounding box center [784, 338] width 457 height 32
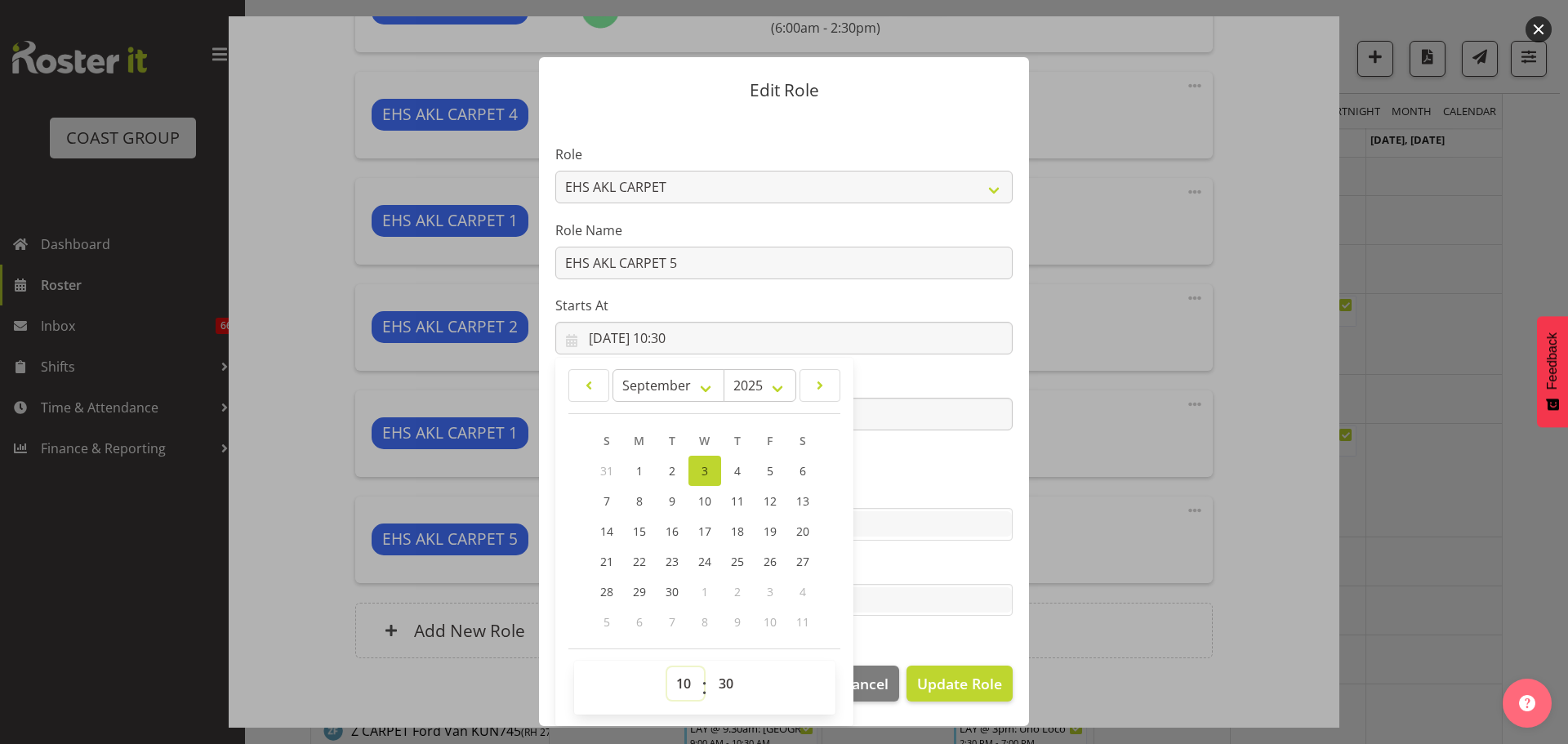
click at [681, 686] on select "00 01 02 03 04 05 06 07 08 09 10 11 12 13 14 15 16 17 18 19 20 21 22 23" at bounding box center [685, 684] width 37 height 32
select select "12"
click at [668, 668] on select "00 01 02 03 04 05 06 07 08 09 10 11 12 13 14 15 16 17 18 19 20 21 22 23" at bounding box center [685, 684] width 37 height 32
type input "03/09/2025, 12:30"
click at [986, 686] on span "Update Role" at bounding box center [959, 684] width 85 height 22
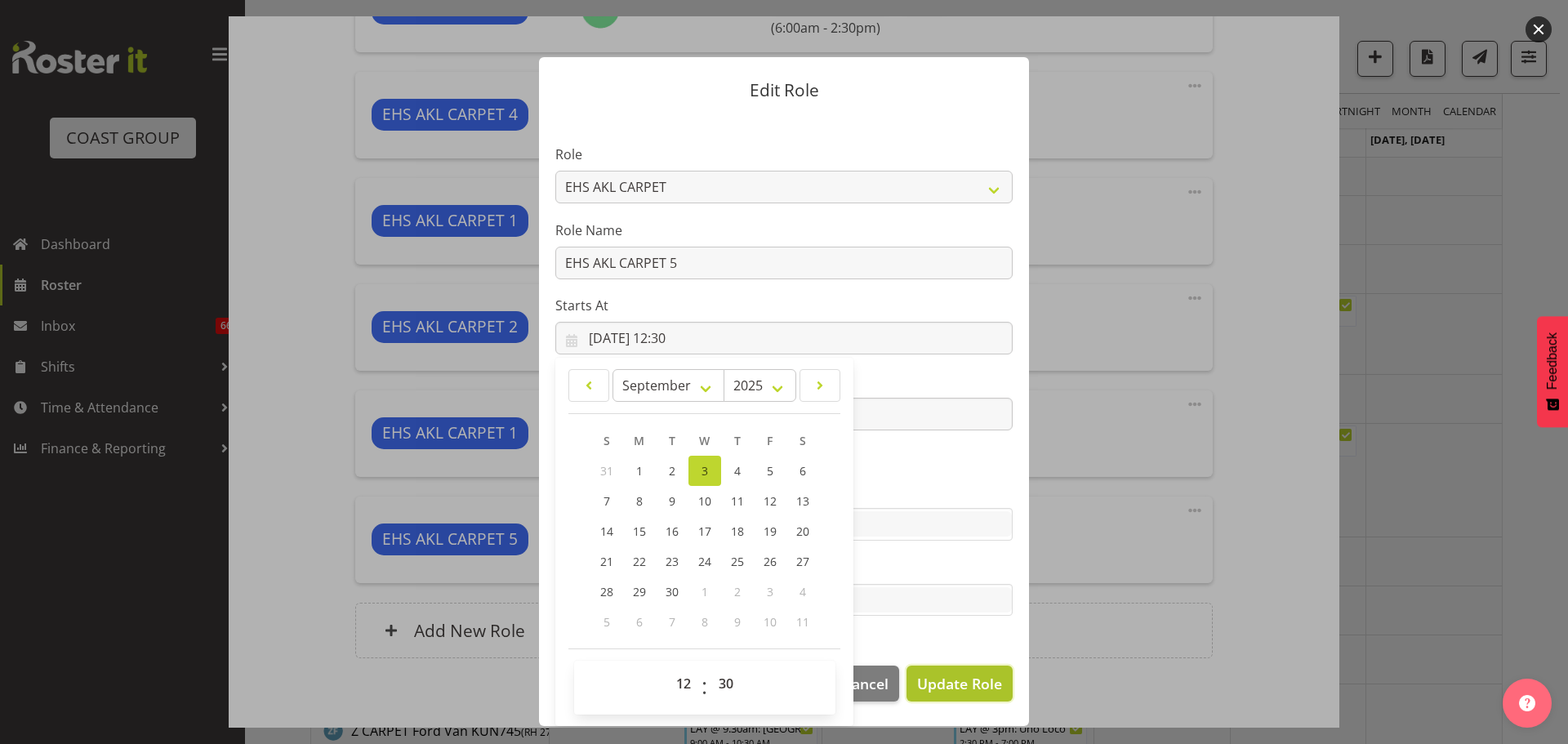
select select
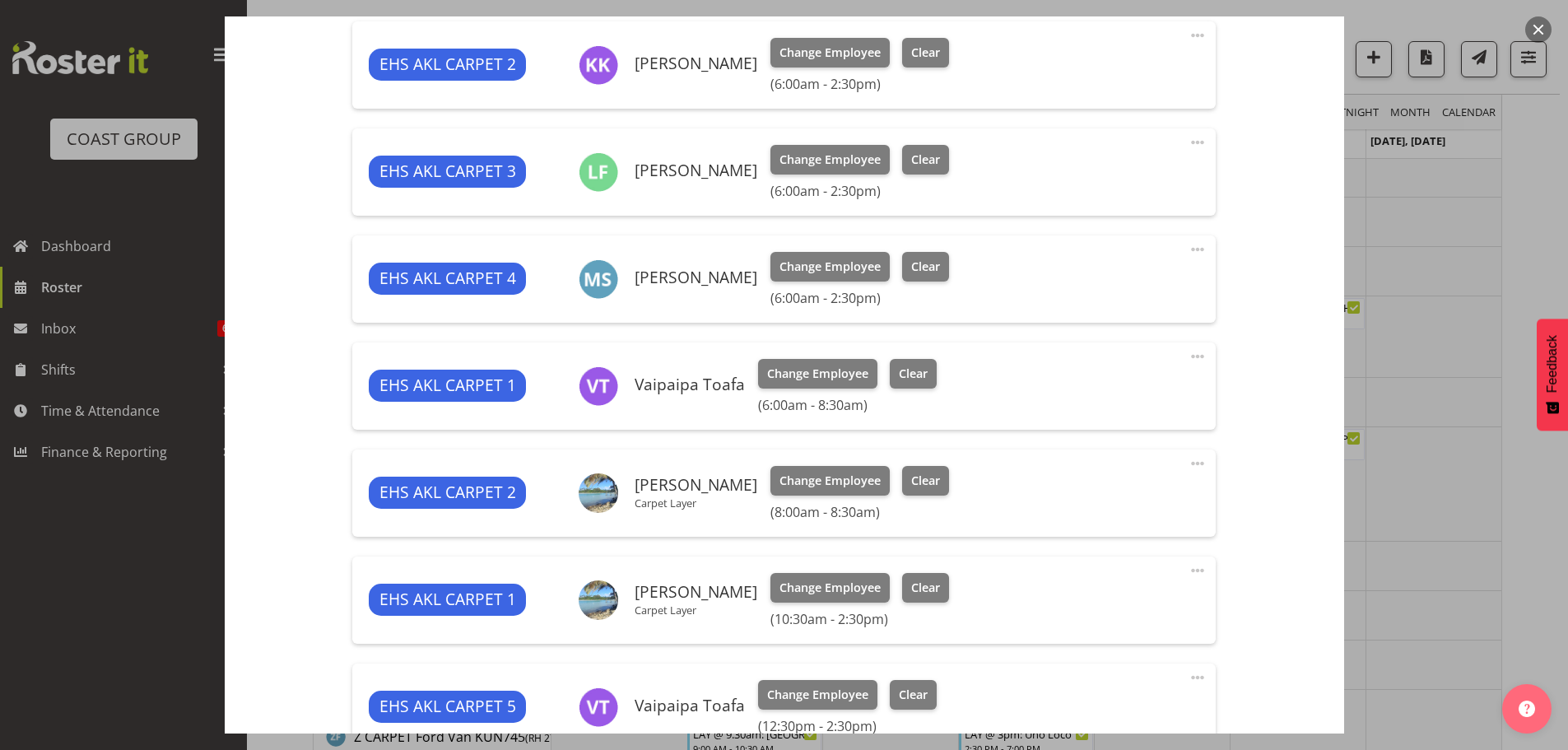
scroll to position [658, 0]
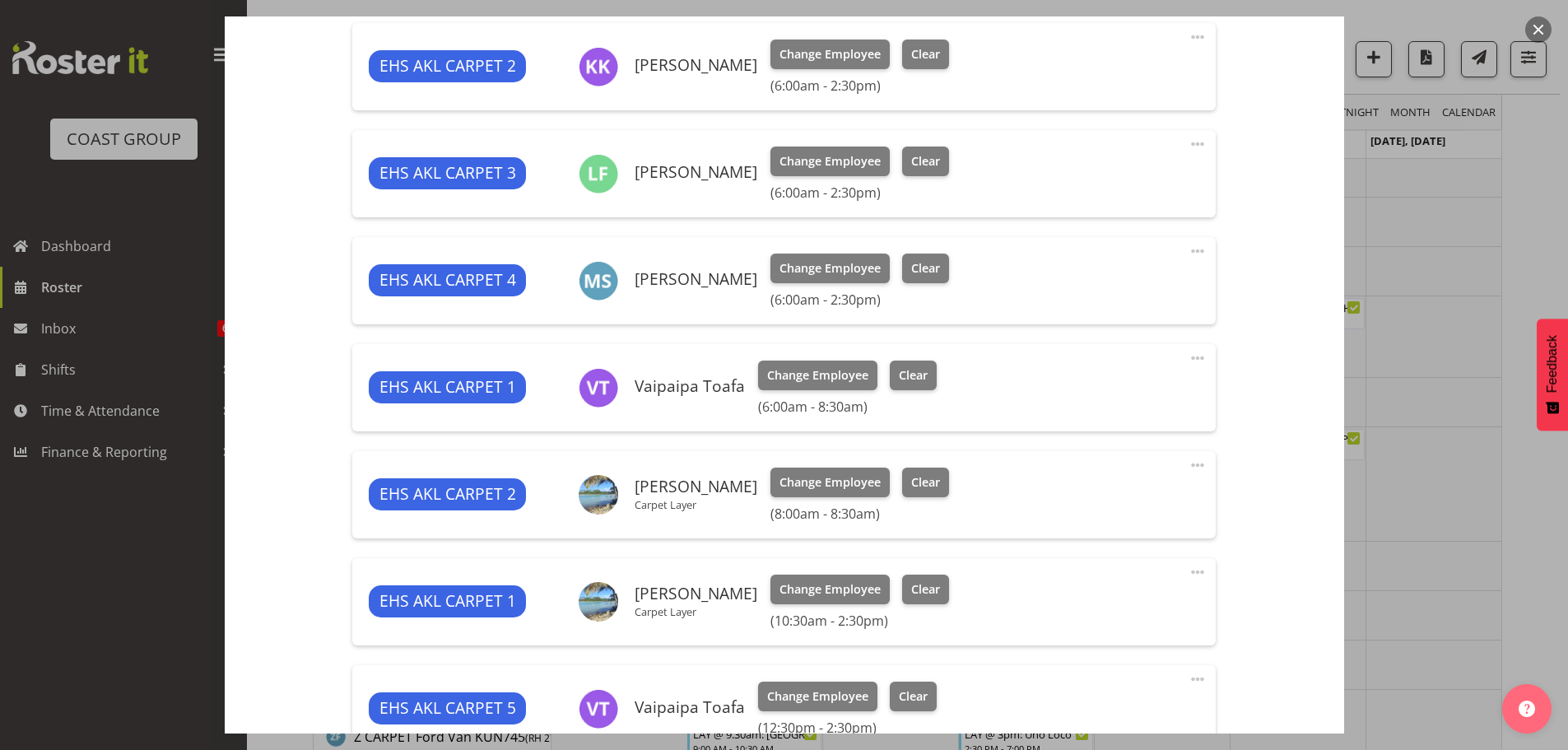
click at [1188, 356] on span at bounding box center [1198, 358] width 20 height 20
click at [1110, 457] on link "Delete" at bounding box center [1128, 456] width 158 height 30
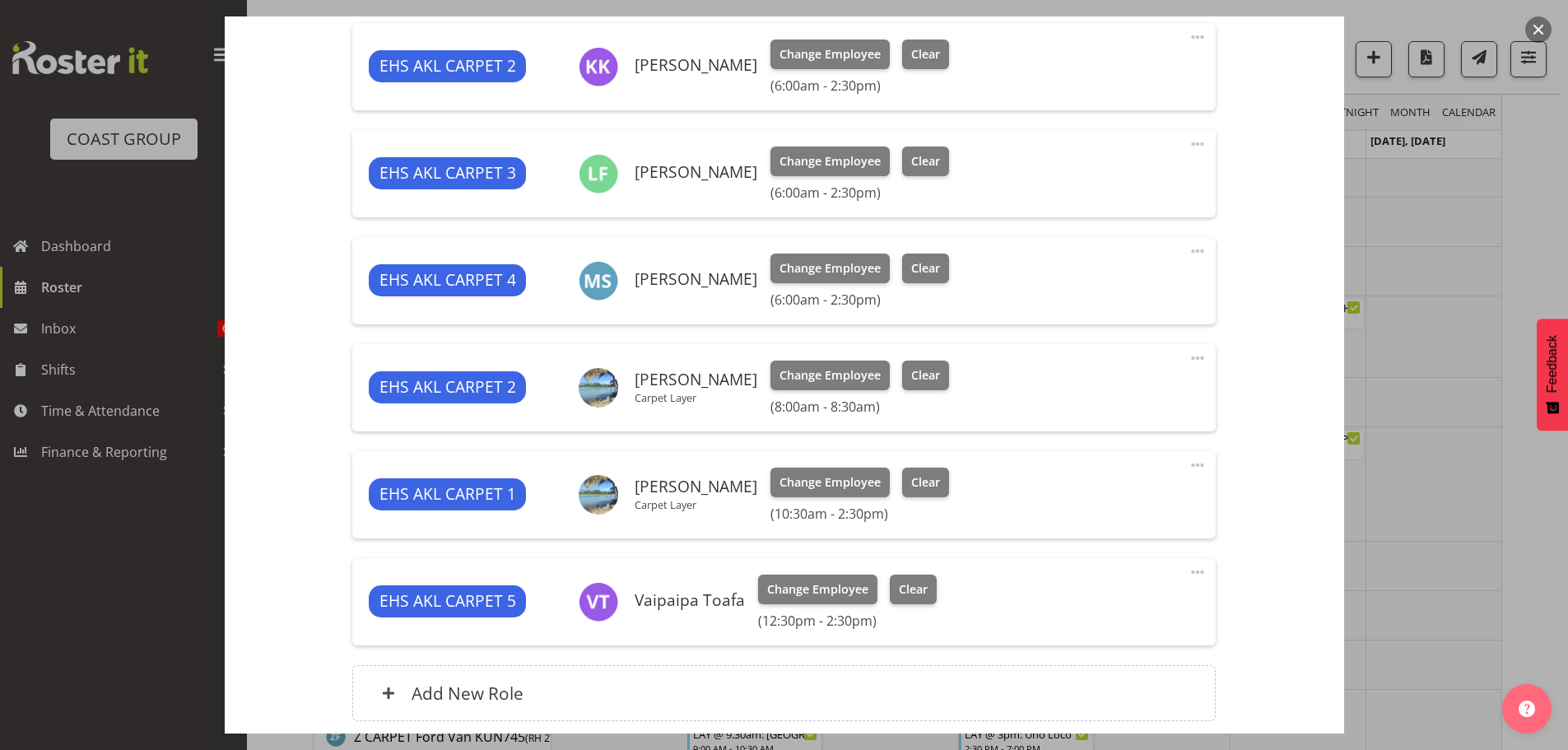
click at [1188, 245] on span at bounding box center [1198, 251] width 20 height 20
click at [1144, 285] on link "Edit" at bounding box center [1128, 290] width 158 height 30
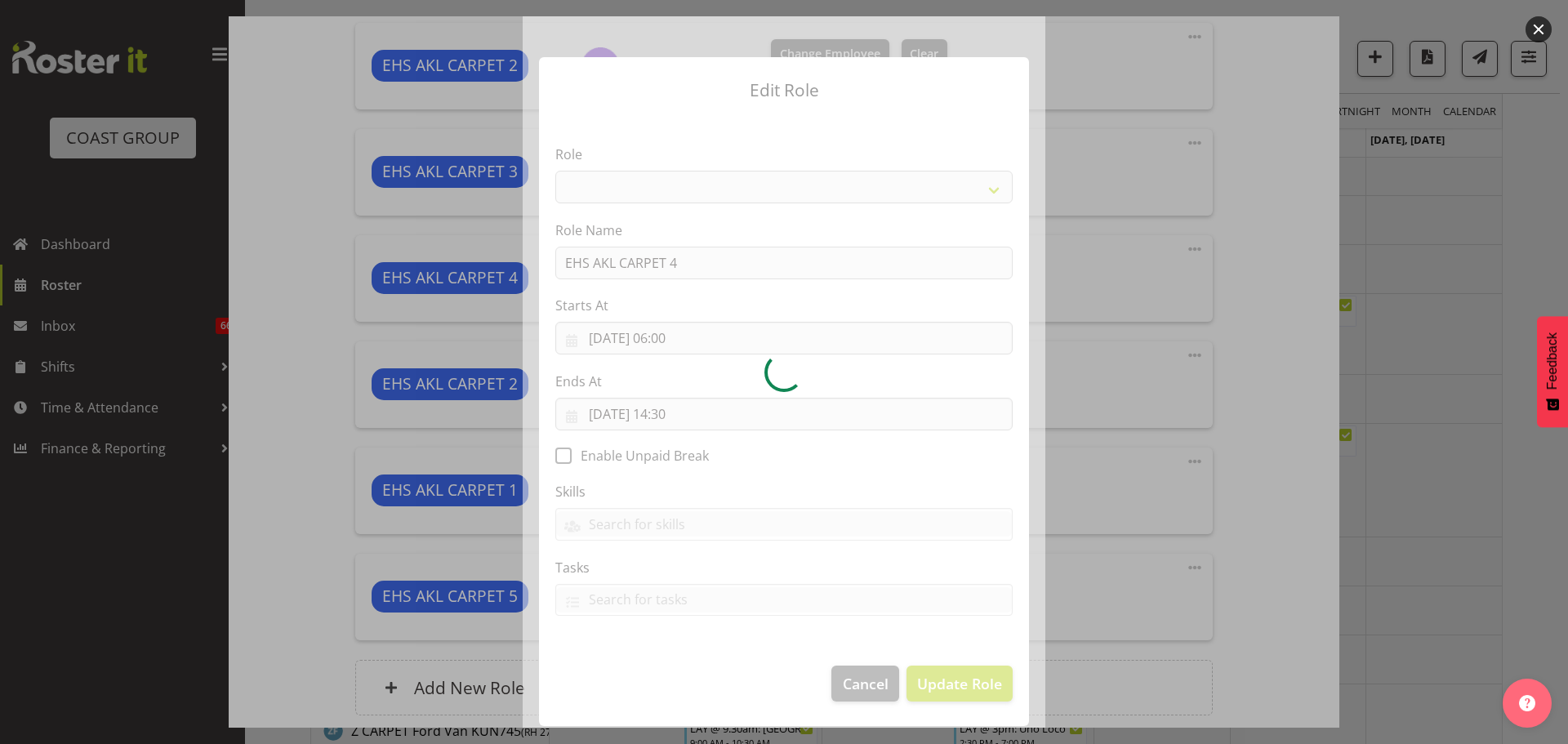
select select "190"
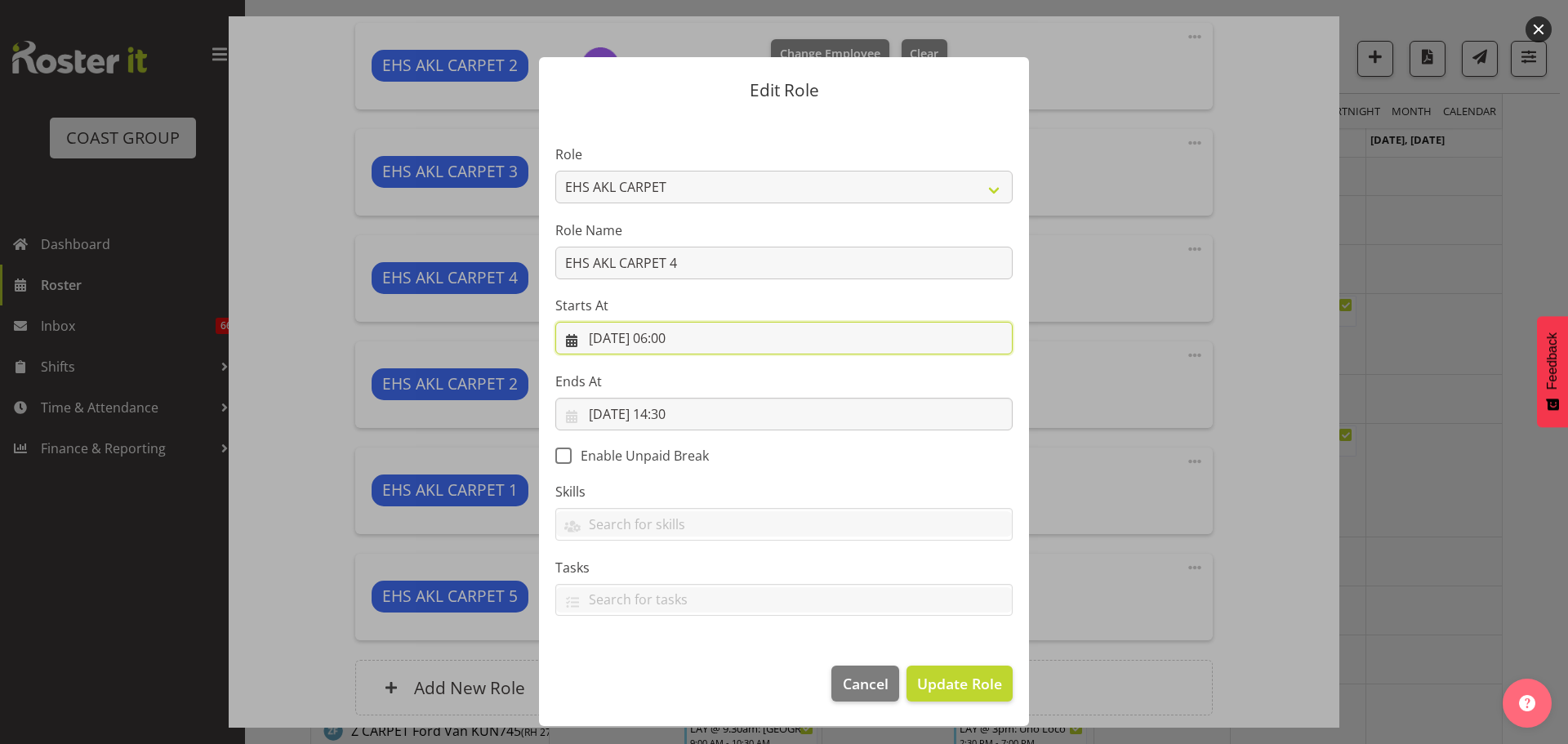
click at [685, 341] on input "03/09/2025, 06:00" at bounding box center [784, 338] width 457 height 32
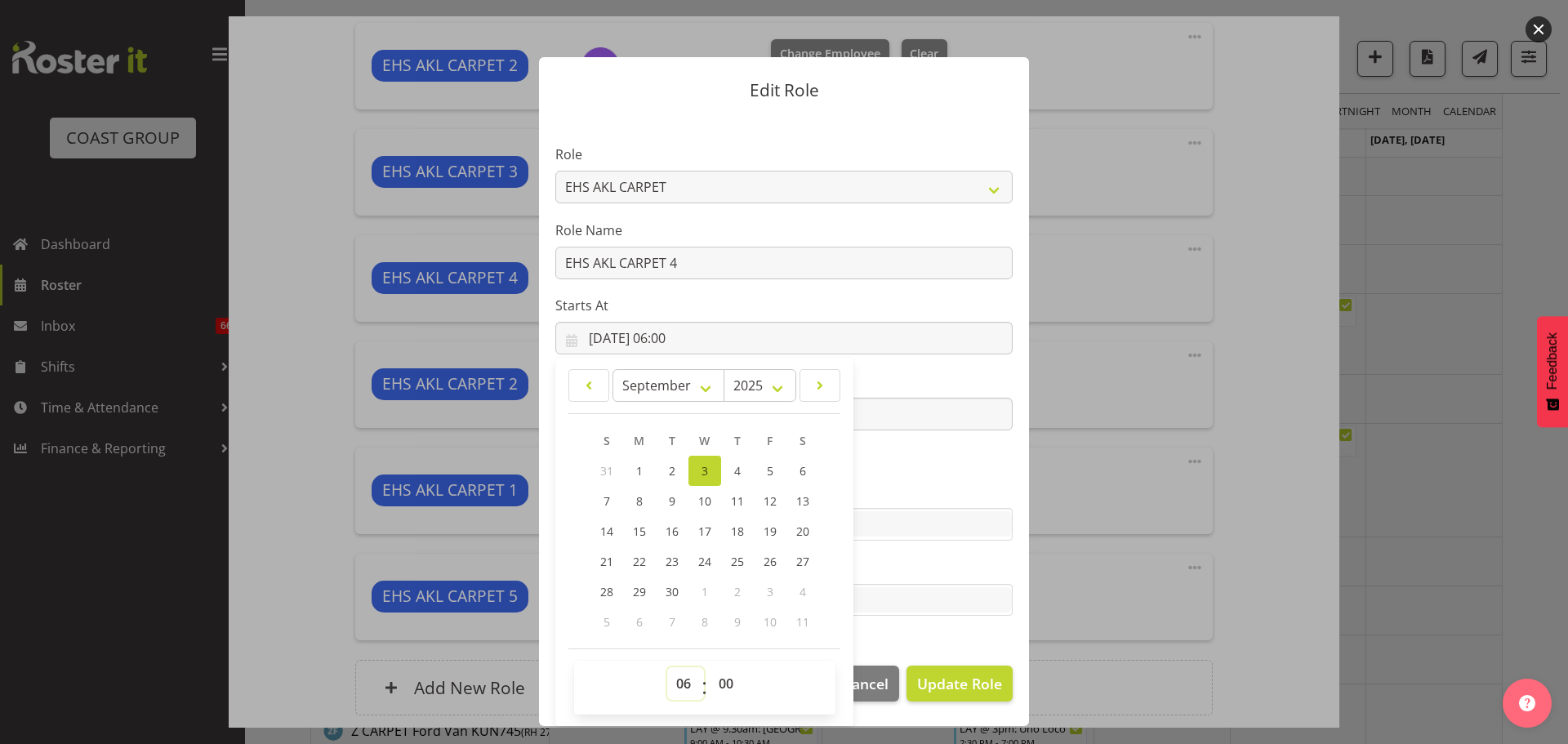
click at [687, 677] on select "00 01 02 03 04 05 06 07 08 09 10 11 12 13 14 15 16 17 18 19 20 21 22 23" at bounding box center [685, 684] width 37 height 32
select select "12"
click at [668, 668] on select "00 01 02 03 04 05 06 07 08 09 10 11 12 13 14 15 16 17 18 19 20 21 22 23" at bounding box center [685, 684] width 37 height 32
type input "03/09/2025, 12:00"
click at [724, 686] on select "00 01 02 03 04 05 06 07 08 09 10 11 12 13 14 15 16 17 18 19 20 21 22 23 24 25 2…" at bounding box center [728, 684] width 37 height 32
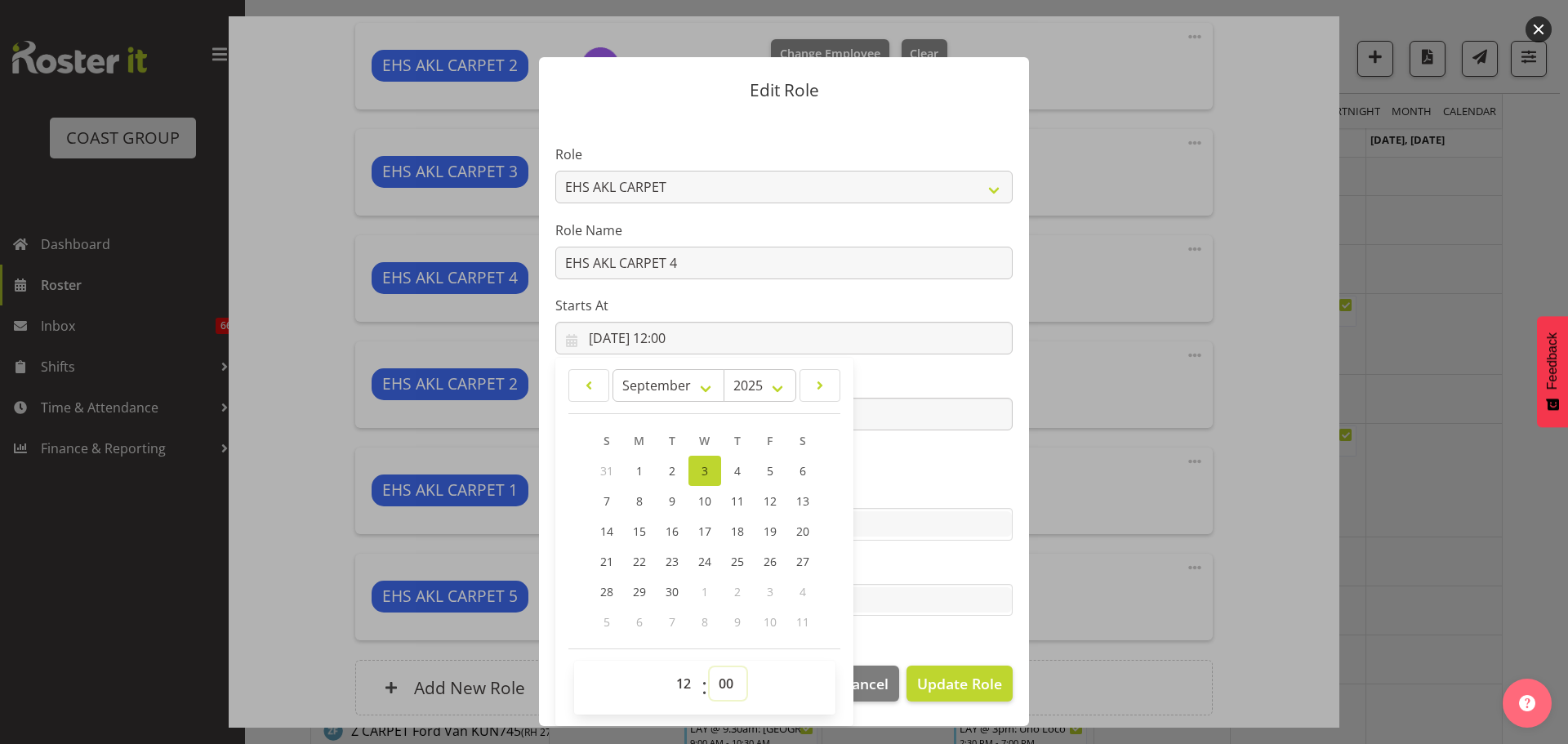
select select "30"
type input "03/09/2025, 12:30"
click at [1012, 686] on footer "Cancel Update Role" at bounding box center [784, 687] width 490 height 76
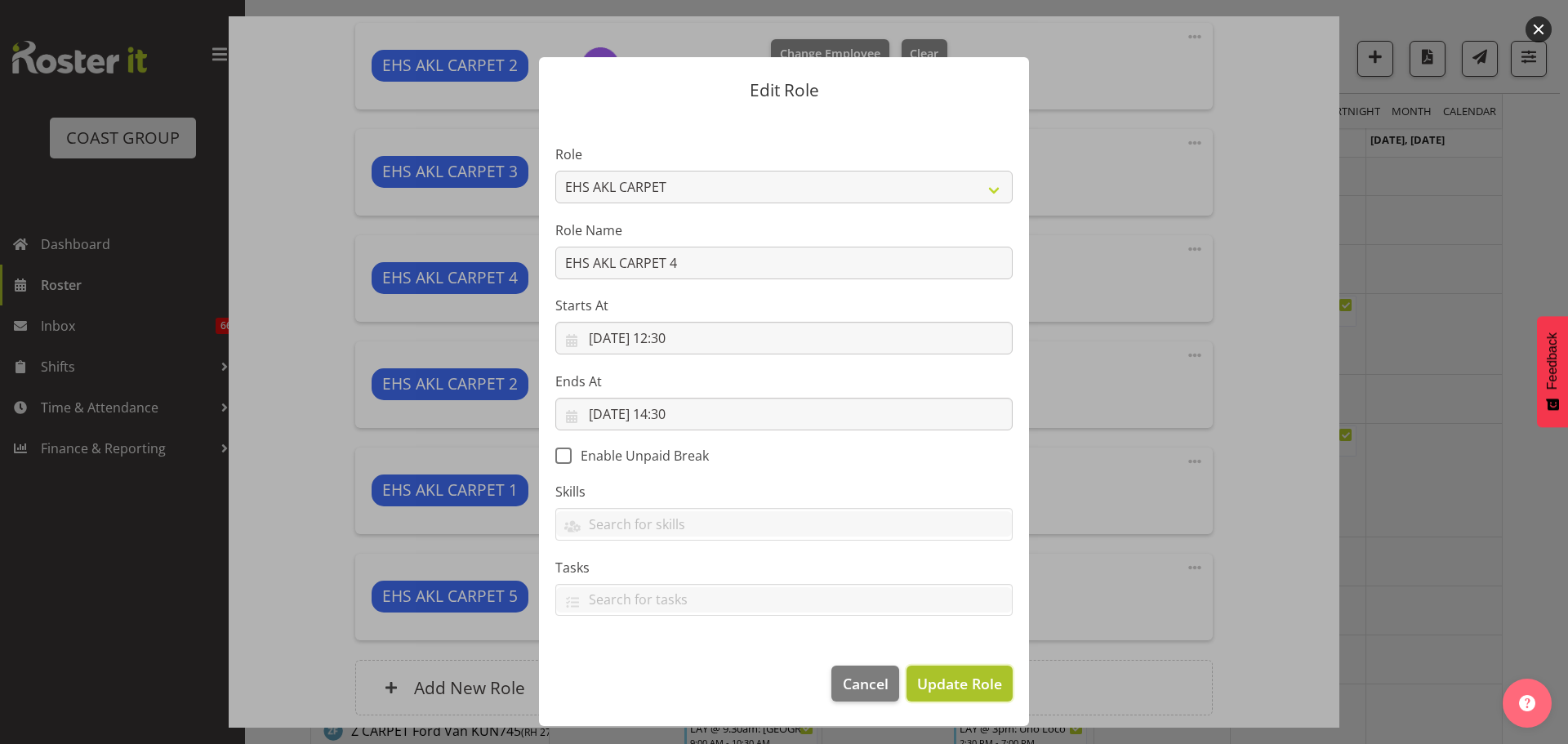
click at [997, 683] on span "Update Role" at bounding box center [959, 684] width 85 height 22
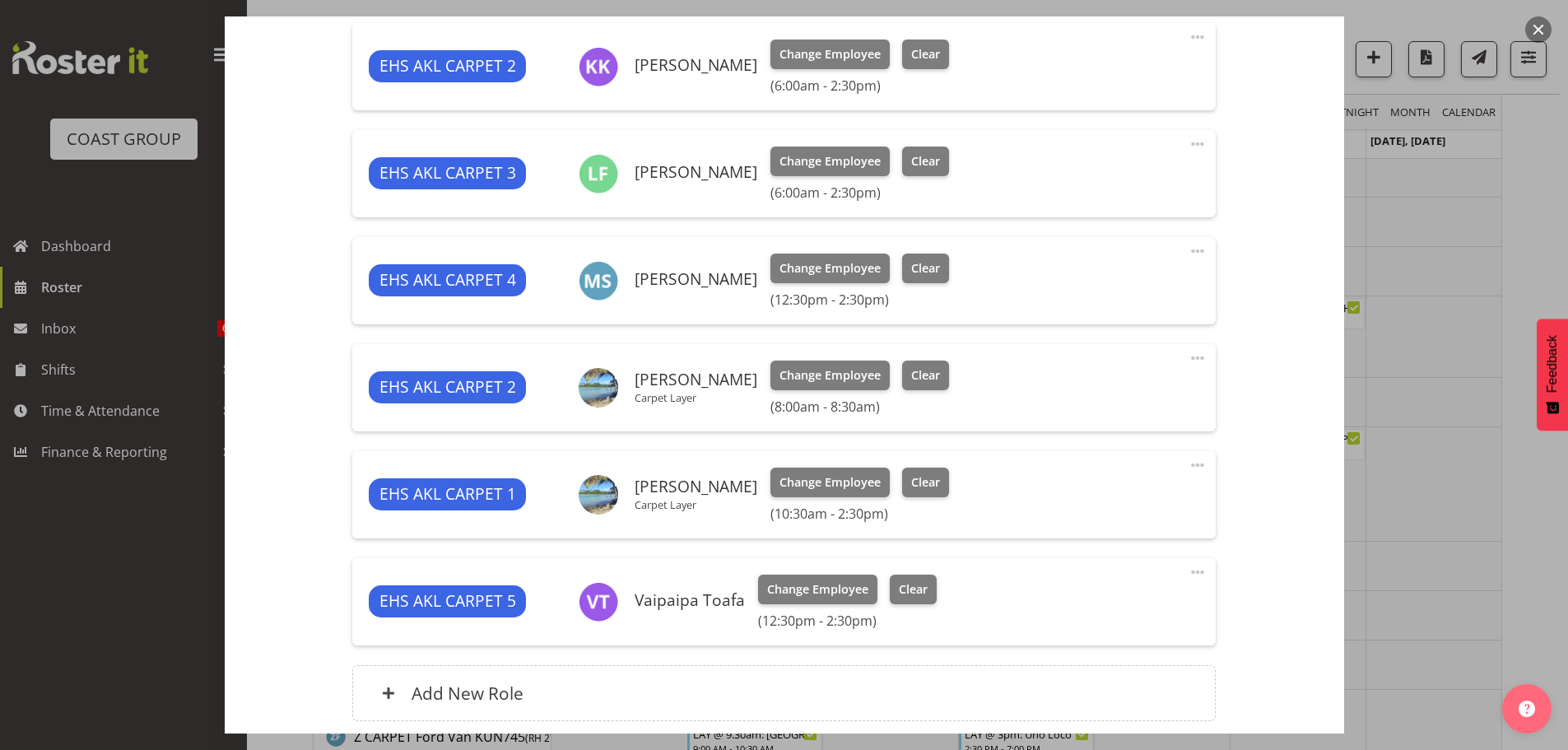
click at [1188, 141] on span at bounding box center [1198, 144] width 20 height 20
click at [1172, 170] on link "Edit" at bounding box center [1128, 183] width 158 height 30
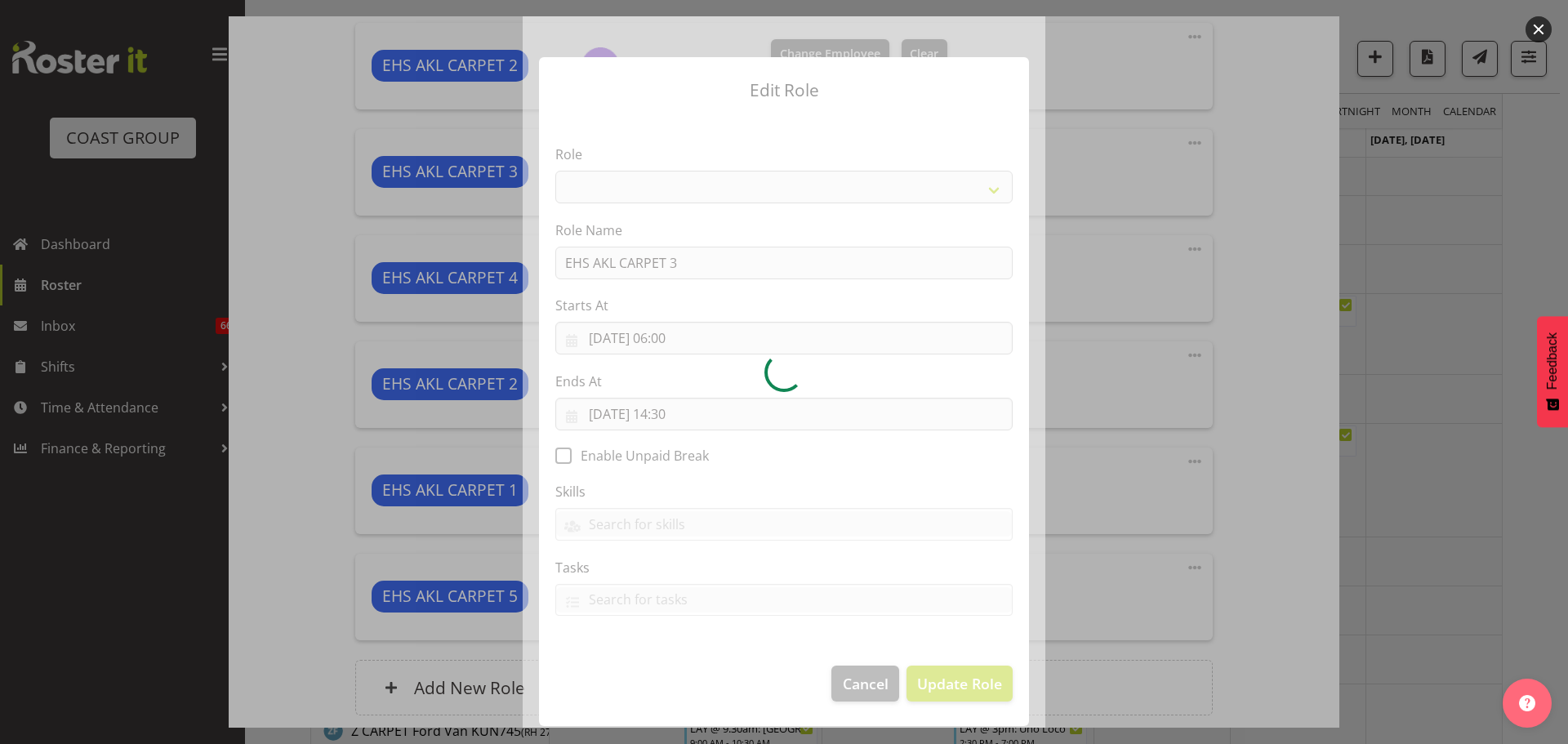
select select "190"
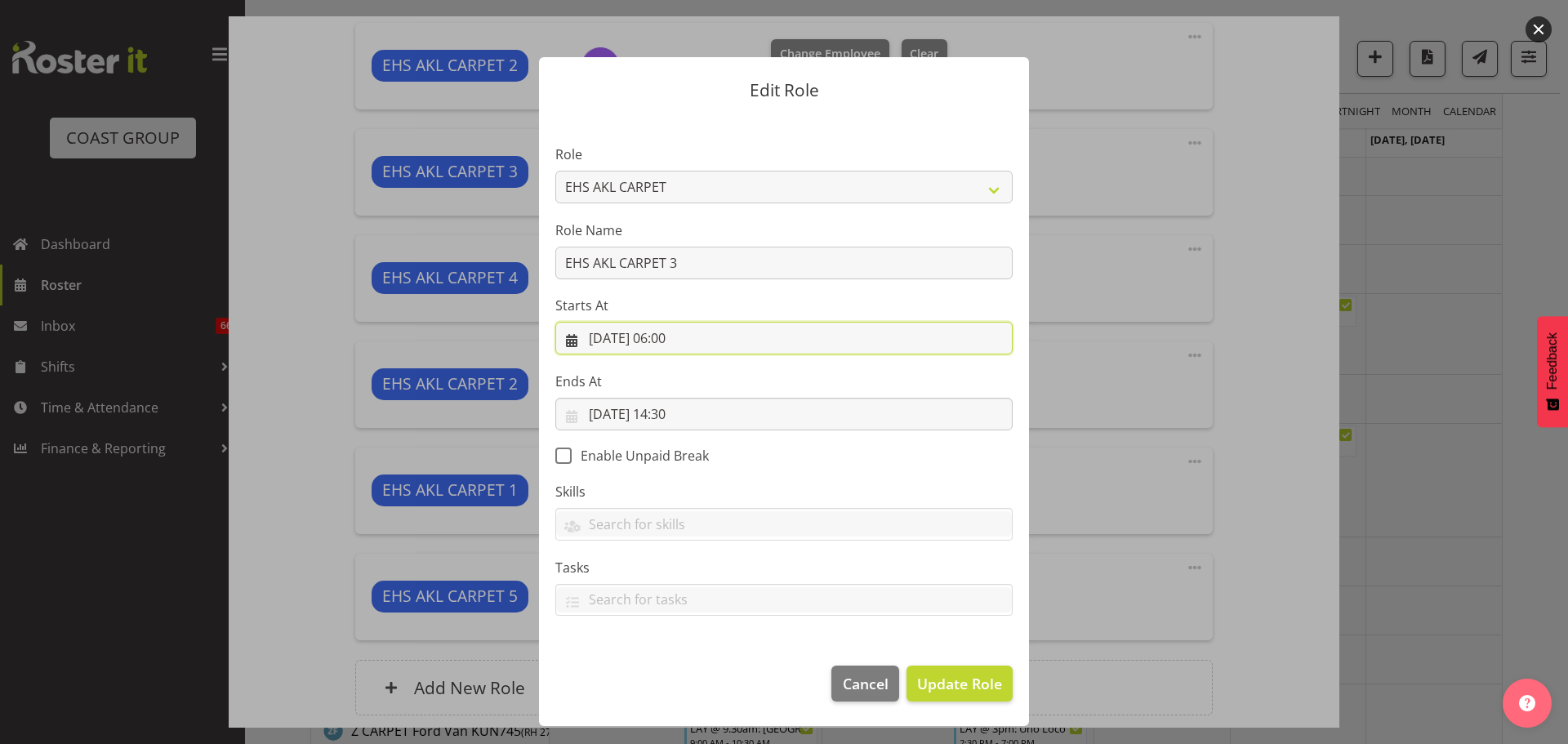
click at [674, 340] on input "03/09/2025, 06:00" at bounding box center [784, 338] width 457 height 32
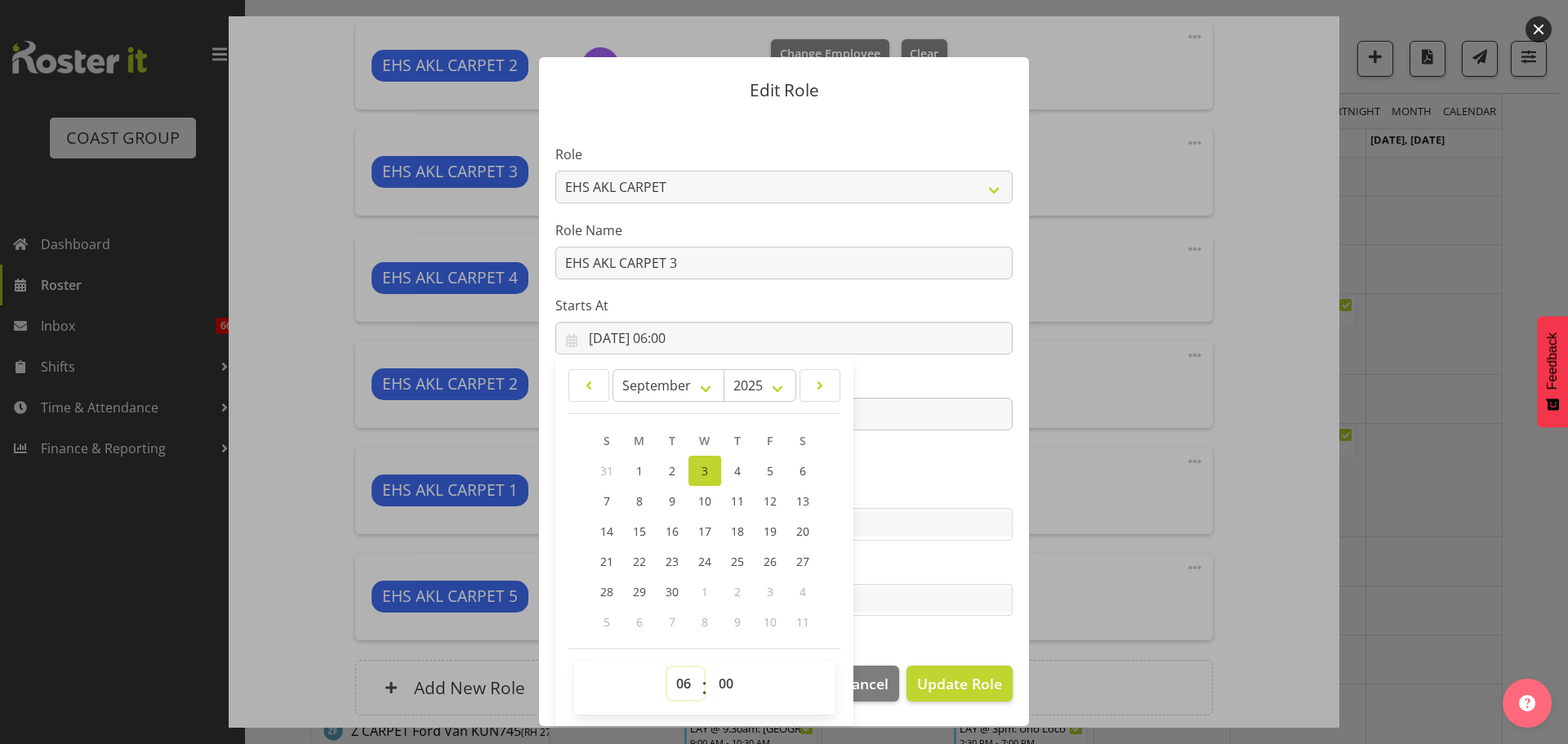
click at [685, 678] on select "00 01 02 03 04 05 06 07 08 09 10 11 12 13 14 15 16 17 18 19 20 21 22 23" at bounding box center [685, 684] width 37 height 32
select select "12"
click at [668, 668] on select "00 01 02 03 04 05 06 07 08 09 10 11 12 13 14 15 16 17 18 19 20 21 22 23" at bounding box center [685, 684] width 37 height 32
type input "03/09/2025, 12:00"
click at [728, 681] on select "00 01 02 03 04 05 06 07 08 09 10 11 12 13 14 15 16 17 18 19 20 21 22 23 24 25 2…" at bounding box center [728, 684] width 37 height 32
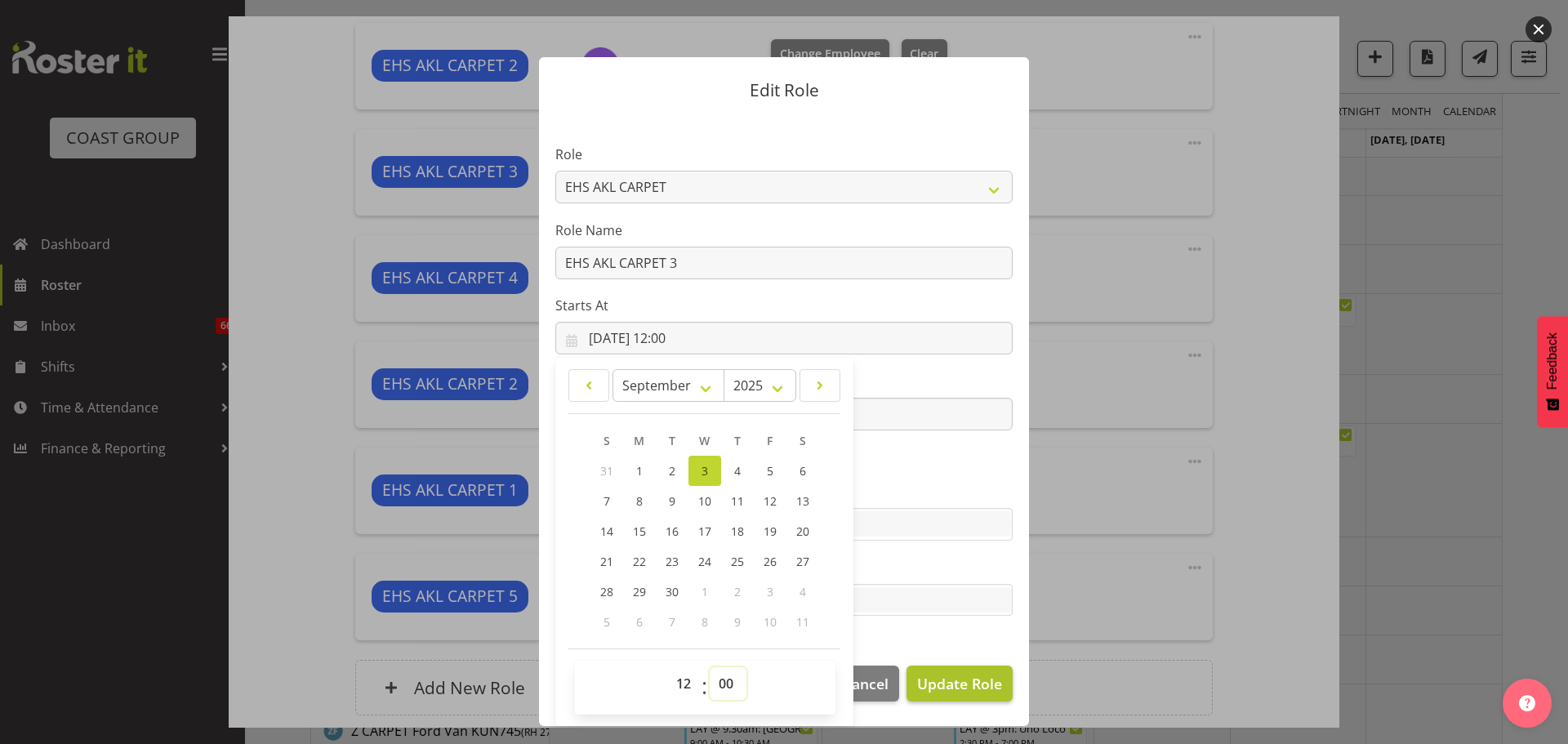
select select "30"
type input "03/09/2025, 12:30"
click at [962, 680] on span "Update Role" at bounding box center [959, 684] width 85 height 22
select select
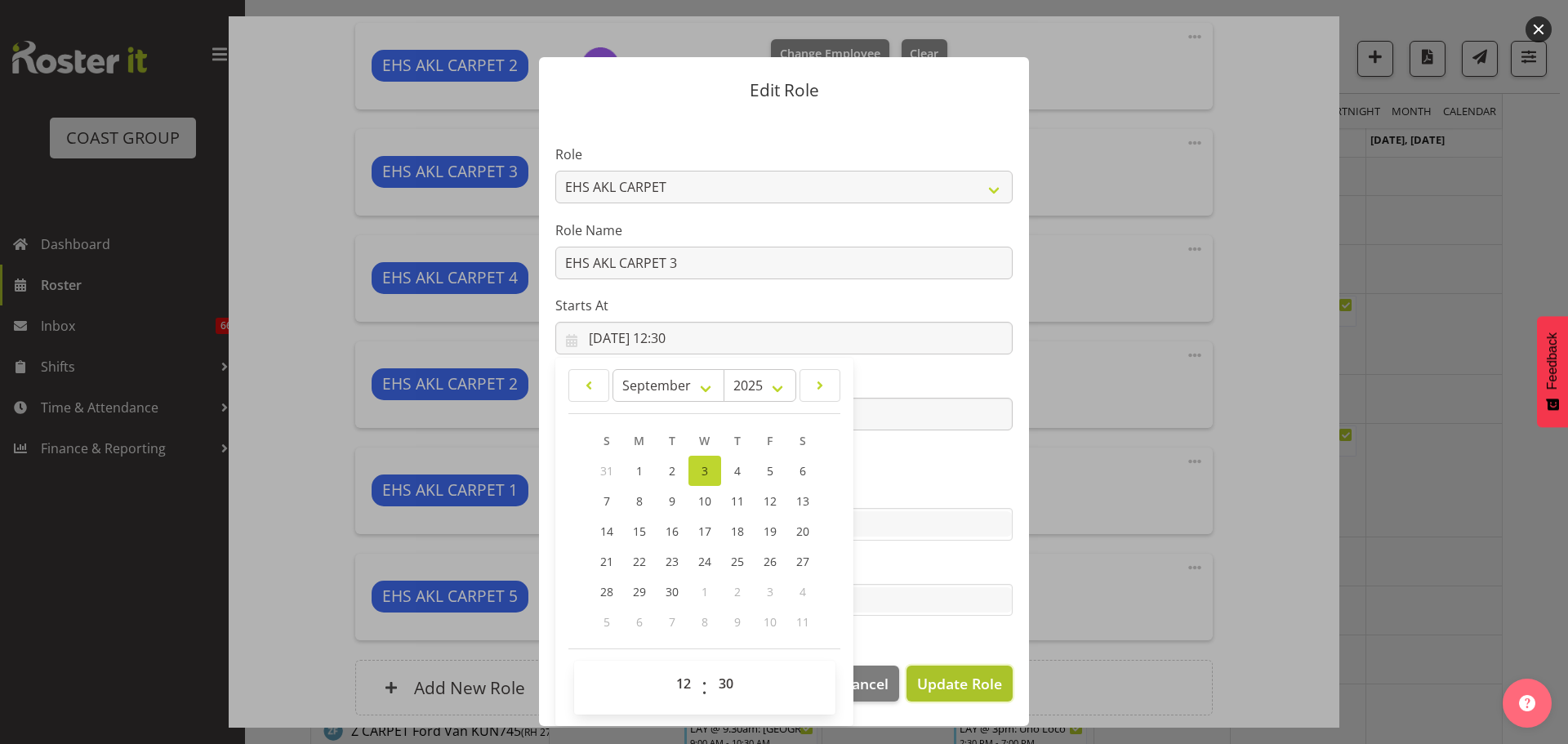
select select
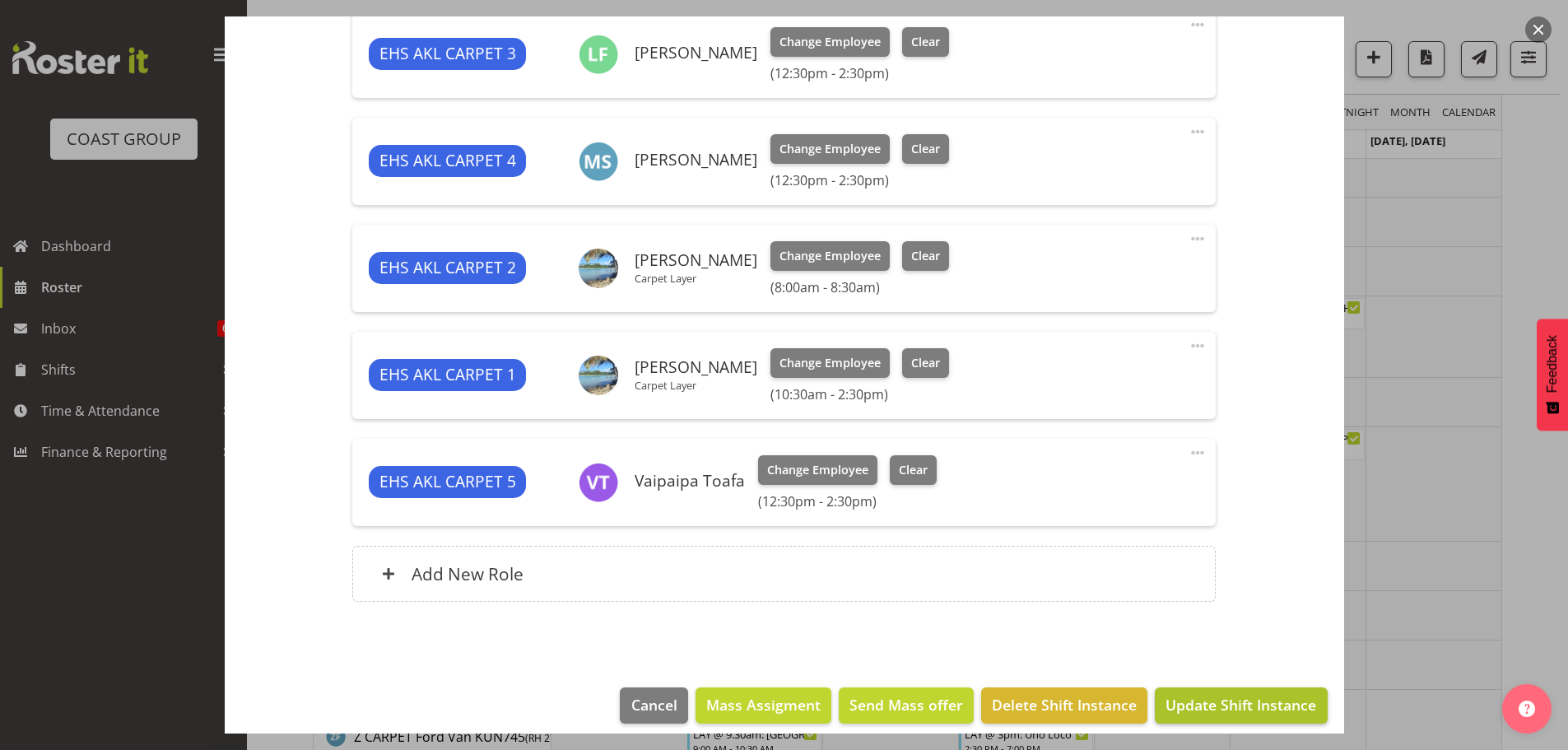
scroll to position [793, 0]
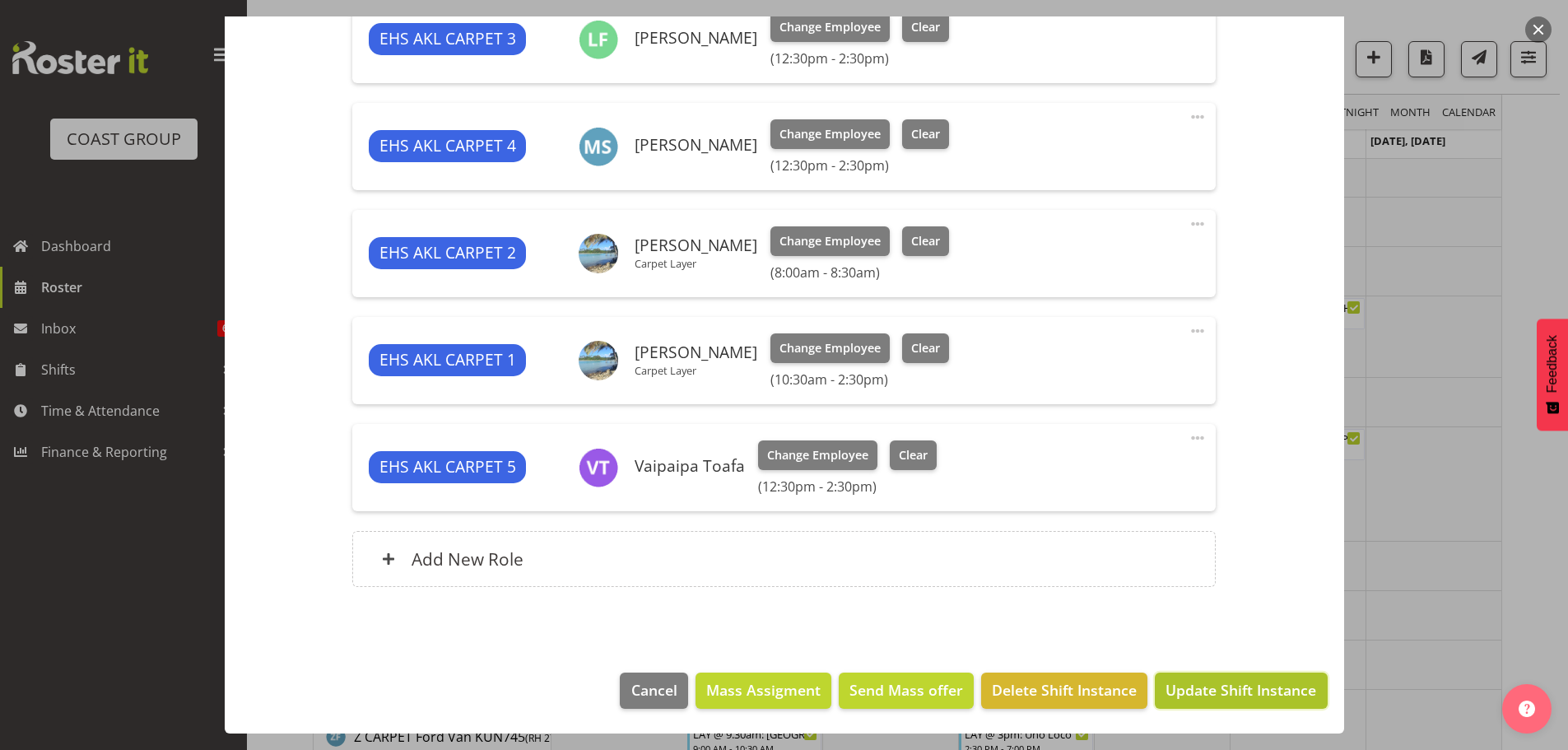
click at [1255, 696] on span "Update Shift Instance" at bounding box center [1241, 690] width 151 height 22
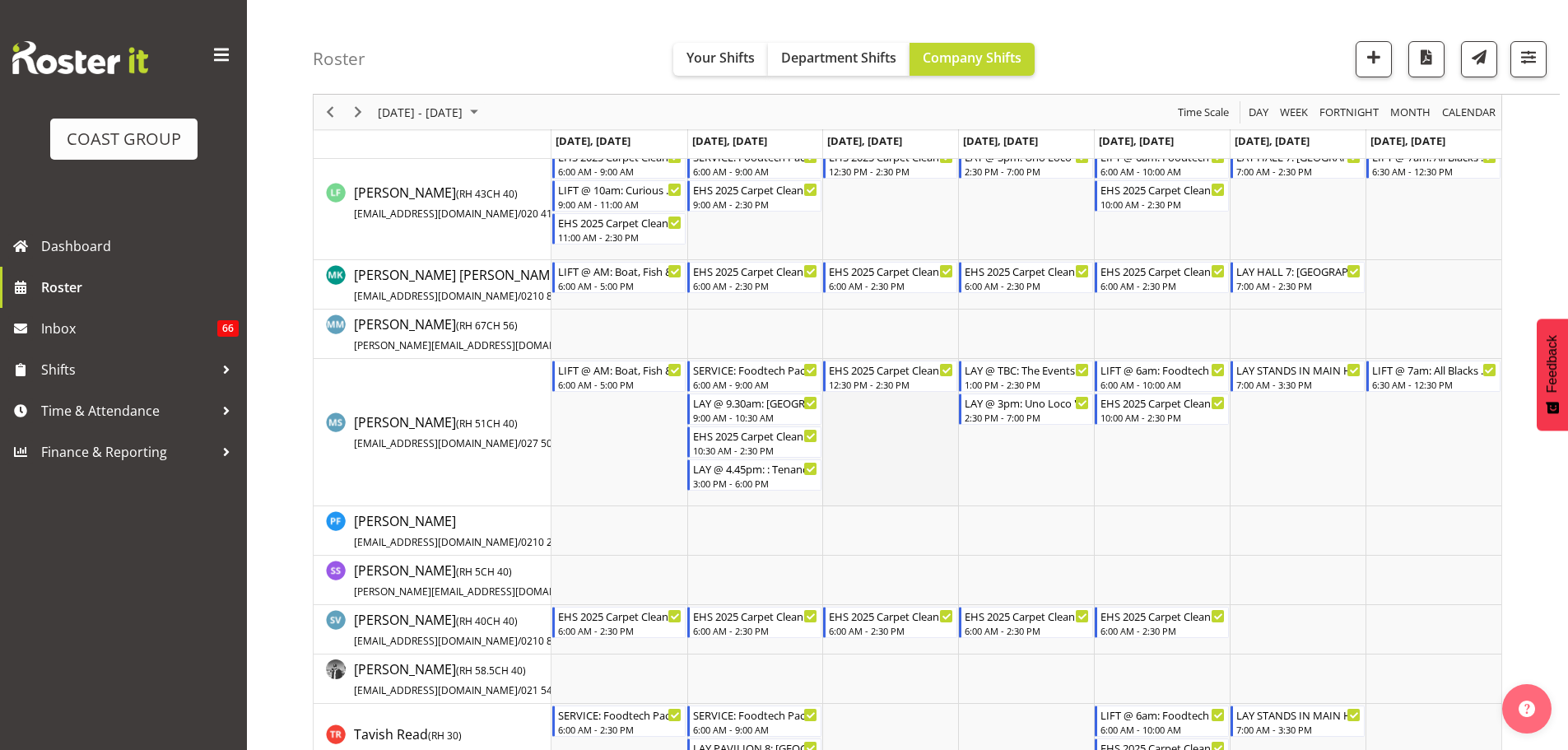
scroll to position [1399, 0]
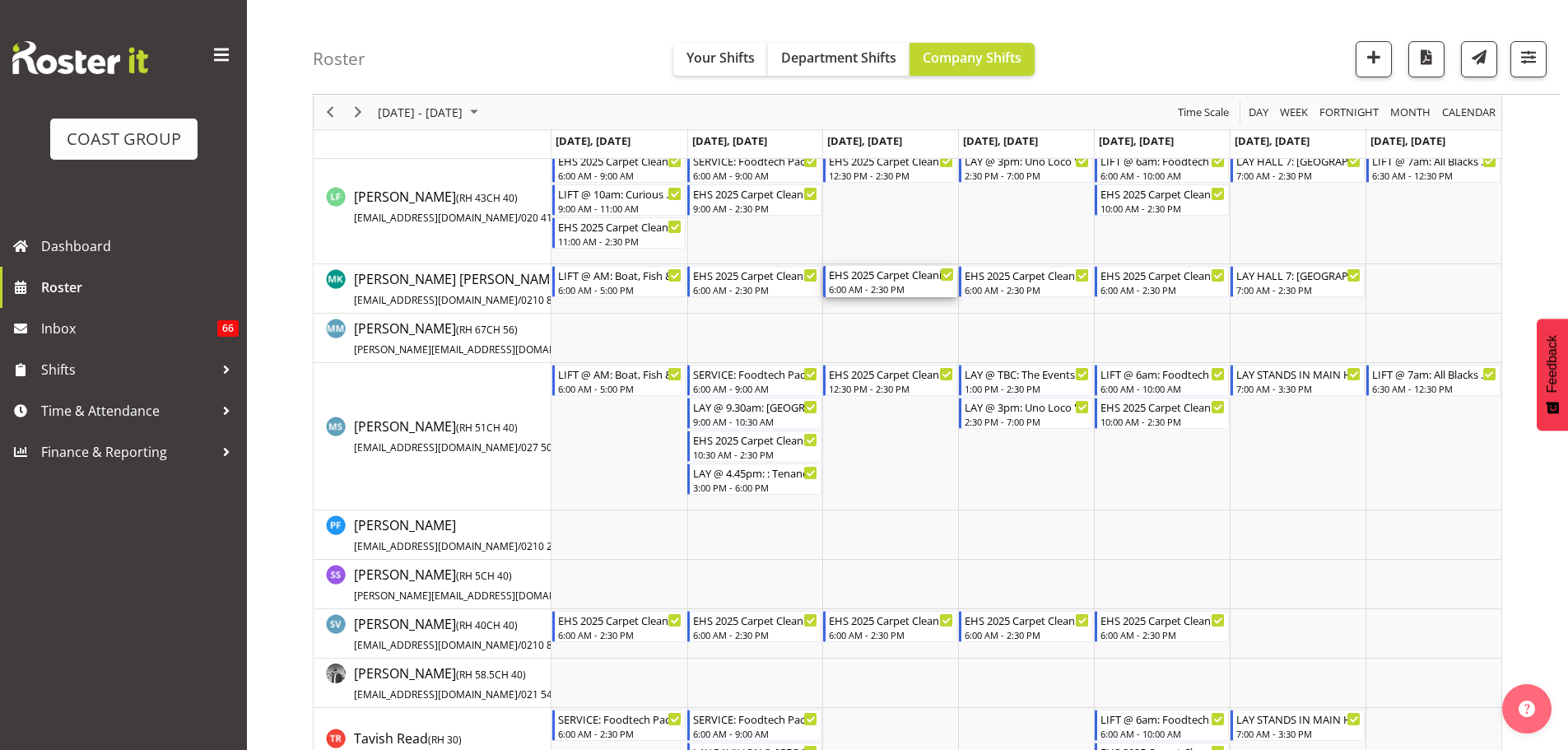
click at [895, 287] on div "6:00 AM - 2:30 PM" at bounding box center [891, 288] width 125 height 14
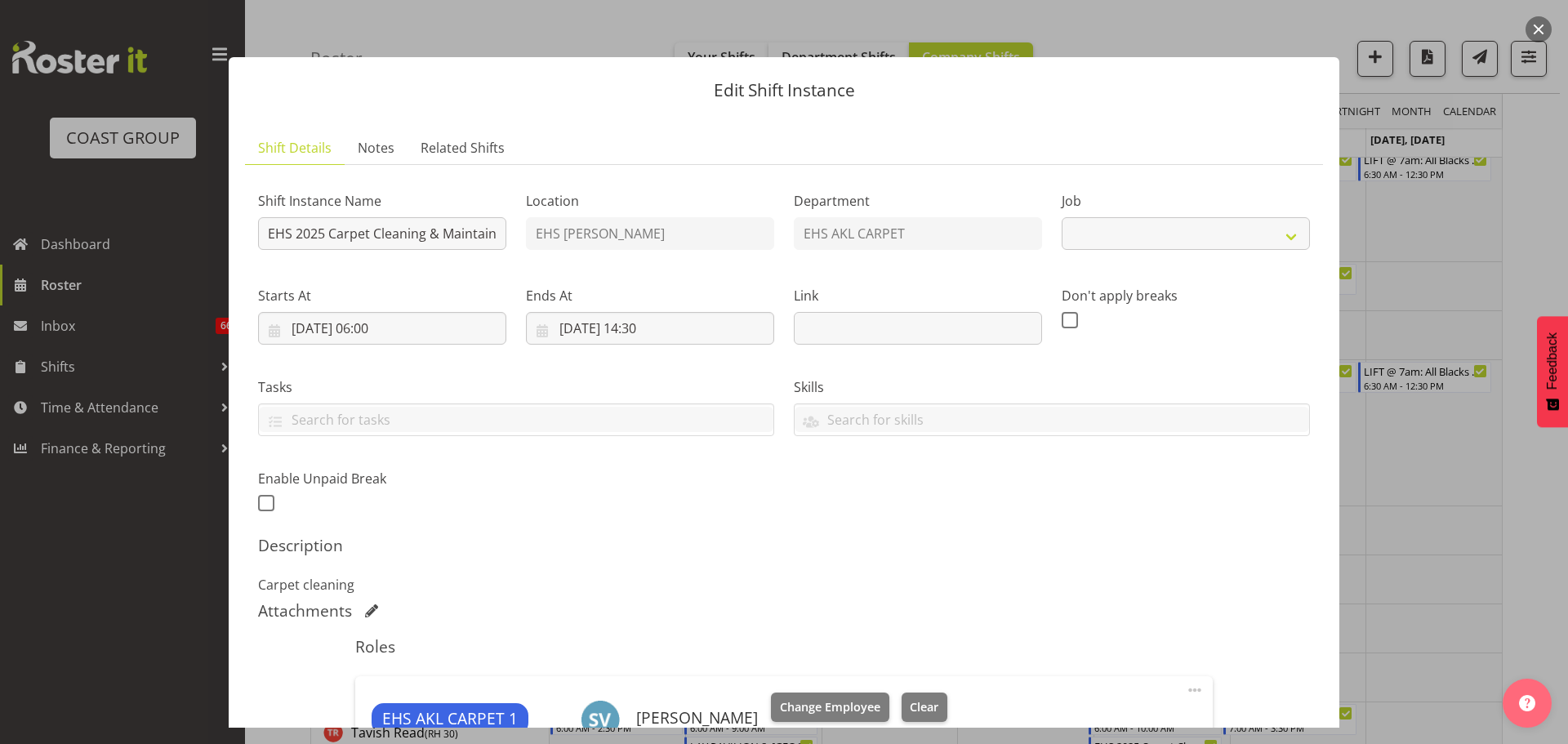
click at [1423, 497] on div at bounding box center [784, 372] width 1568 height 744
select select "69"
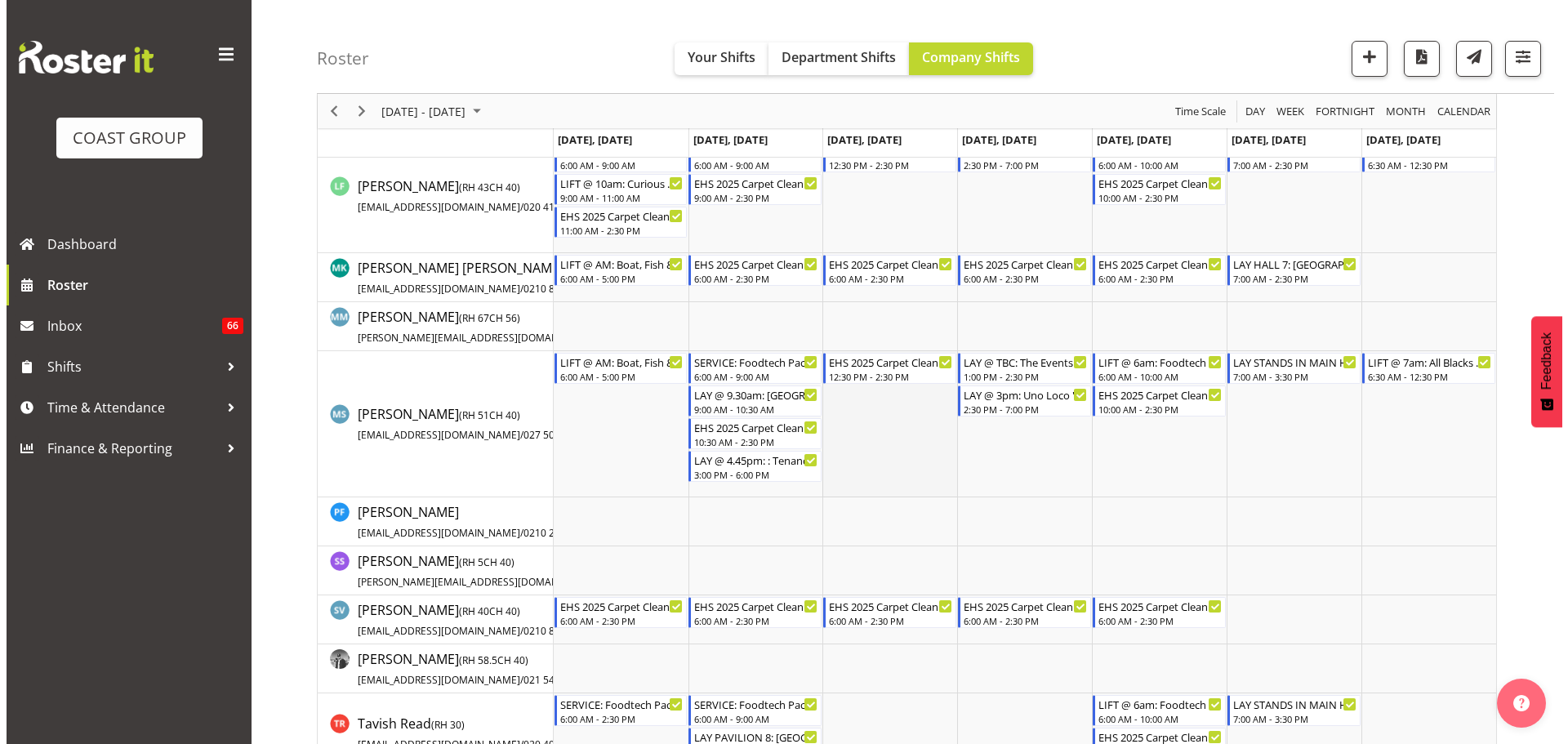
scroll to position [1306, 0]
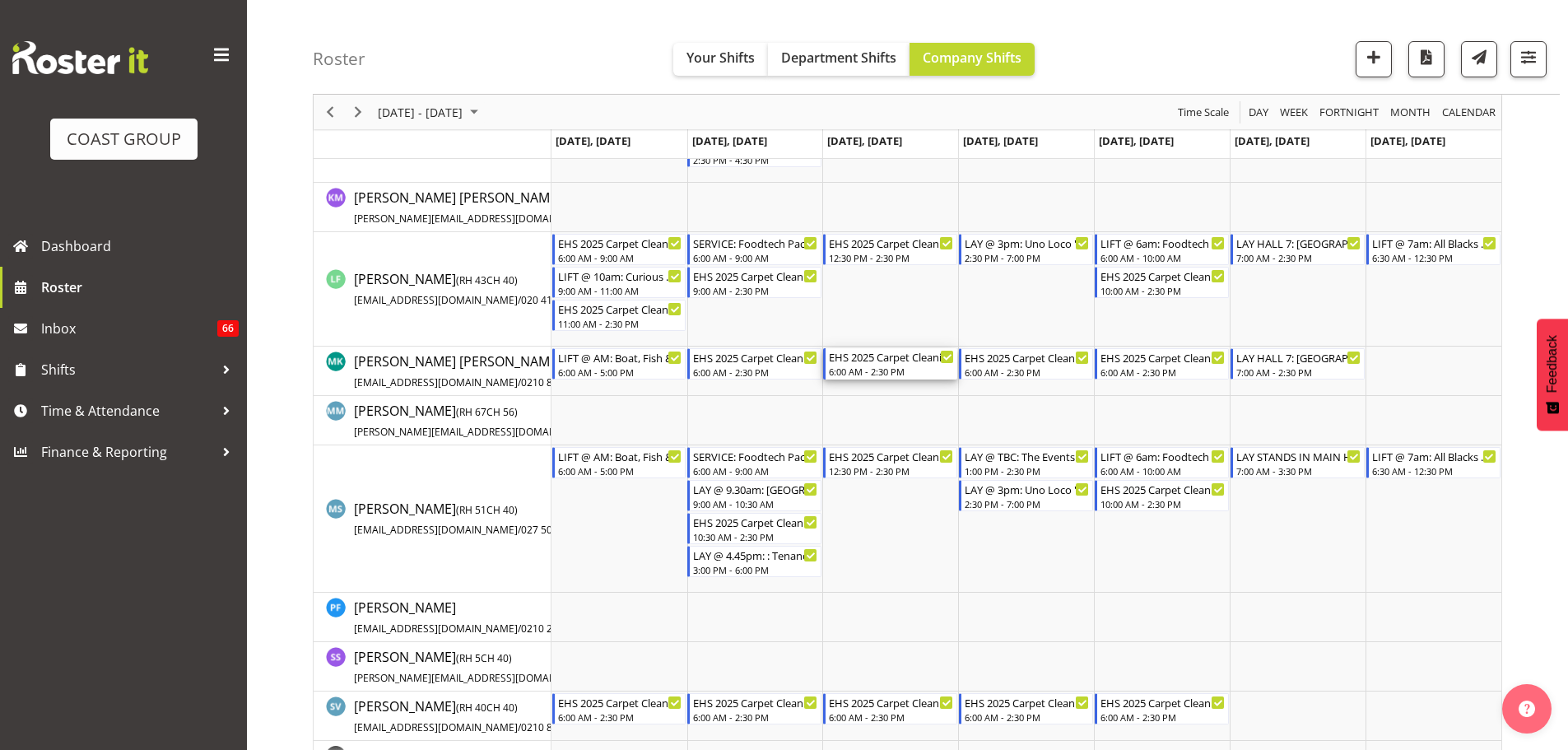
click at [872, 361] on div "EHS 2025 Carpet Cleaning & Maintainence" at bounding box center [891, 356] width 125 height 16
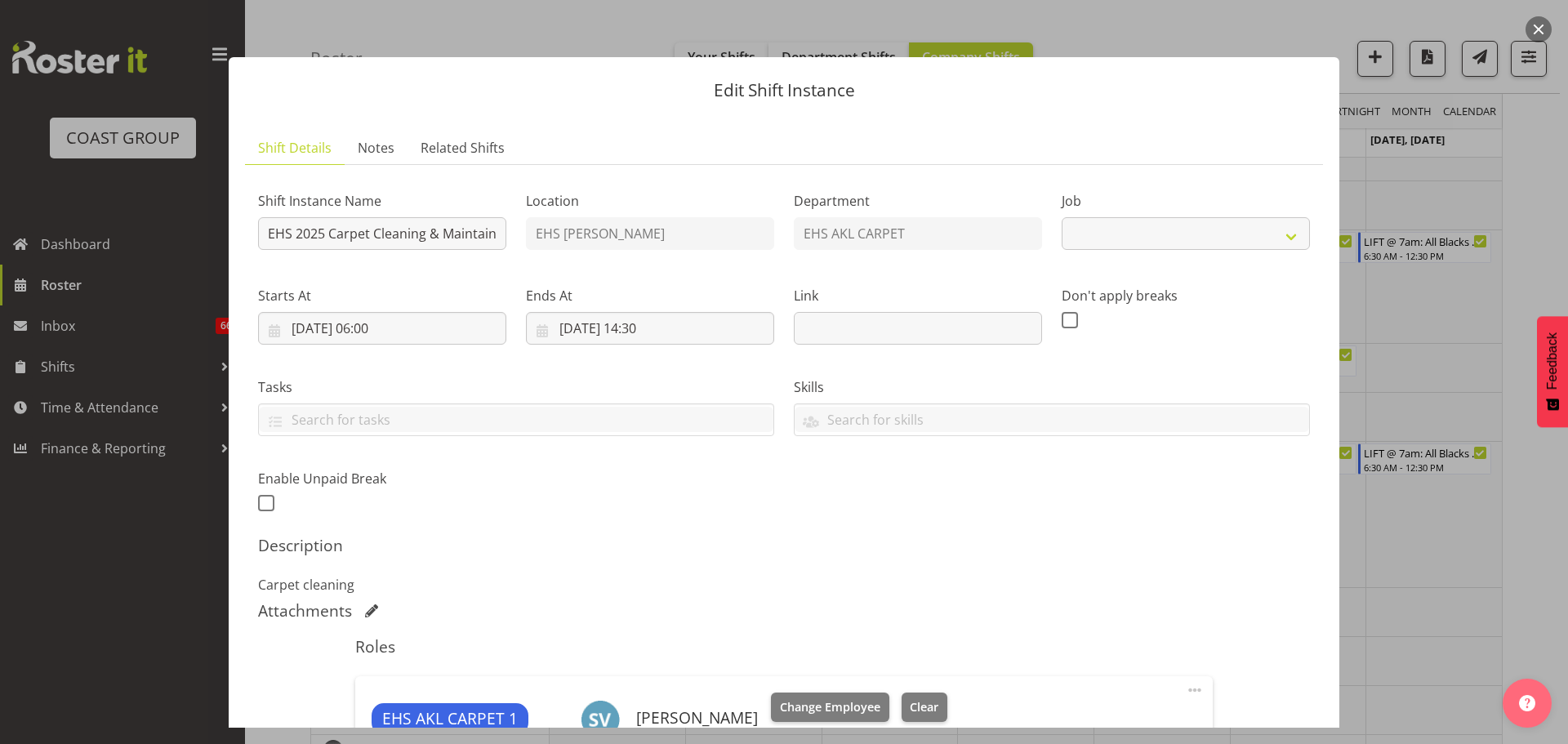
select select "69"
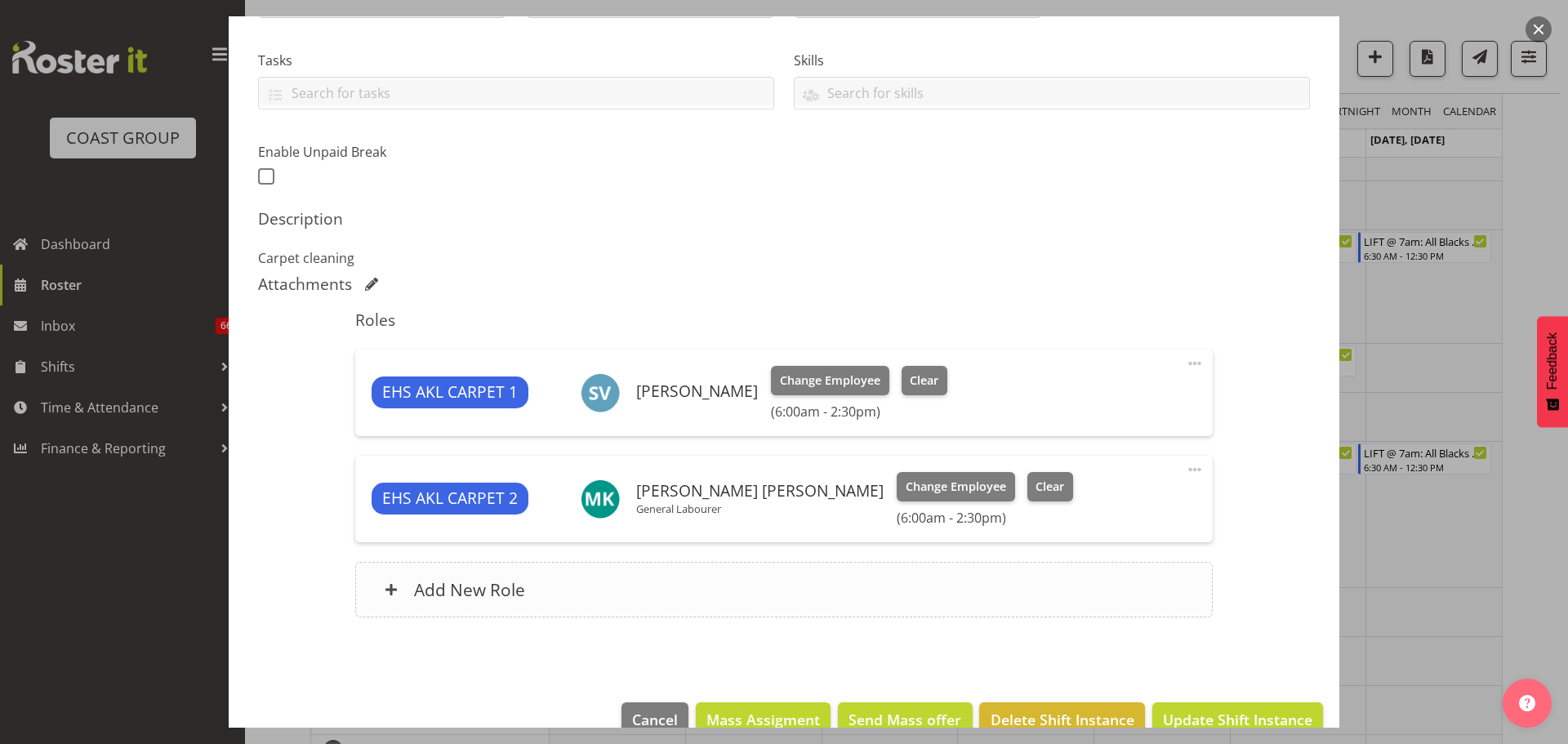
scroll to position [362, 0]
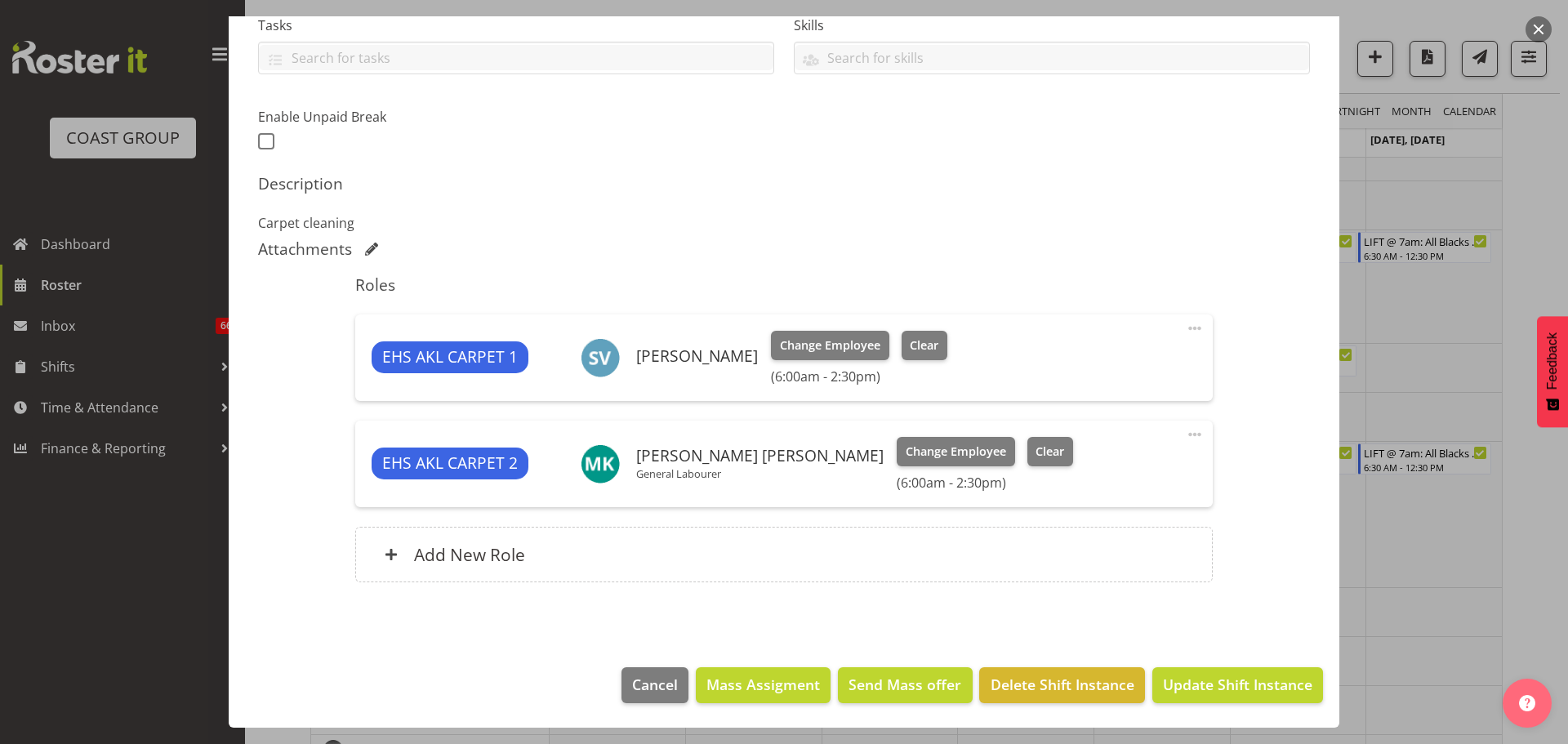
click at [1189, 436] on span at bounding box center [1195, 435] width 20 height 20
click at [1084, 472] on link "Edit" at bounding box center [1125, 473] width 157 height 30
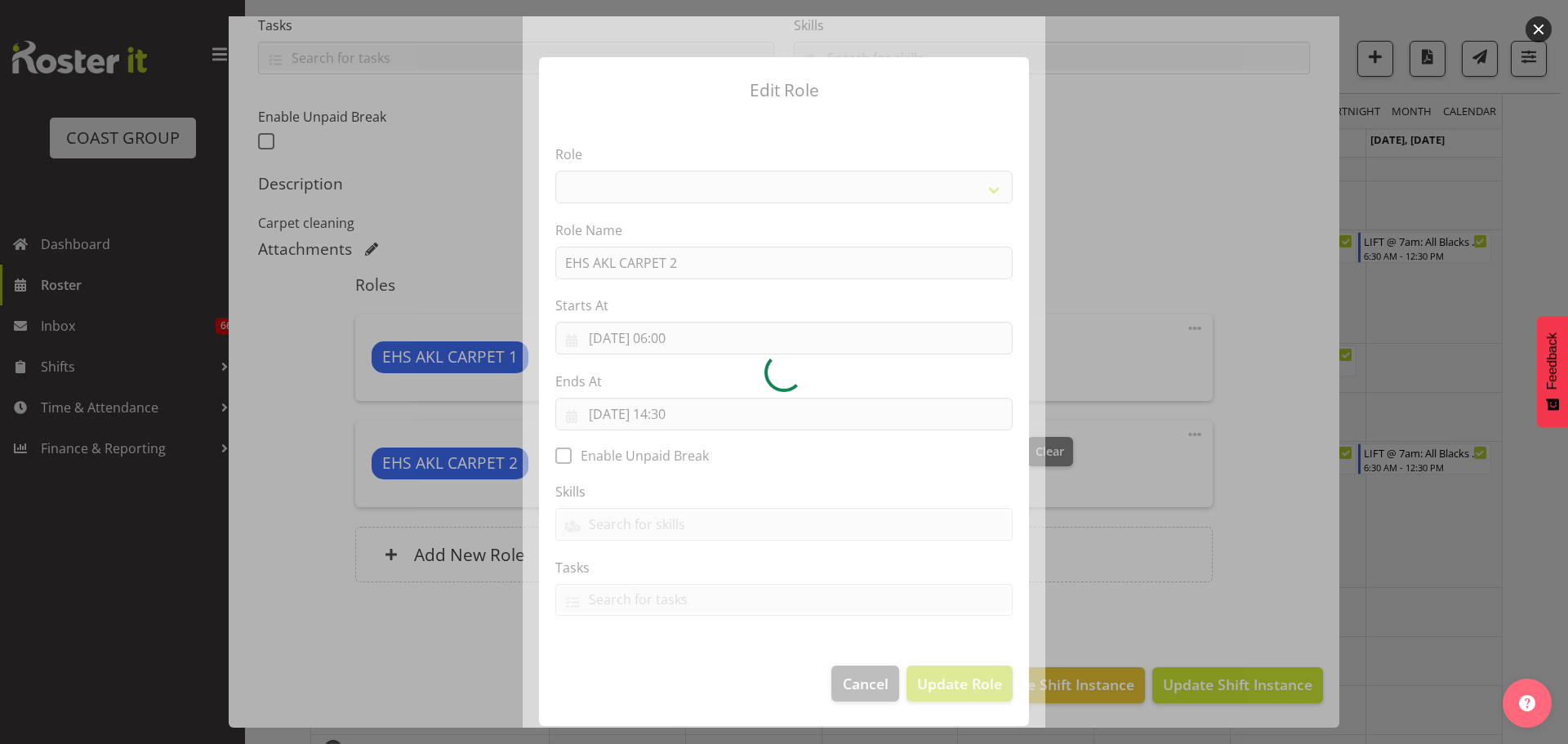
select select "190"
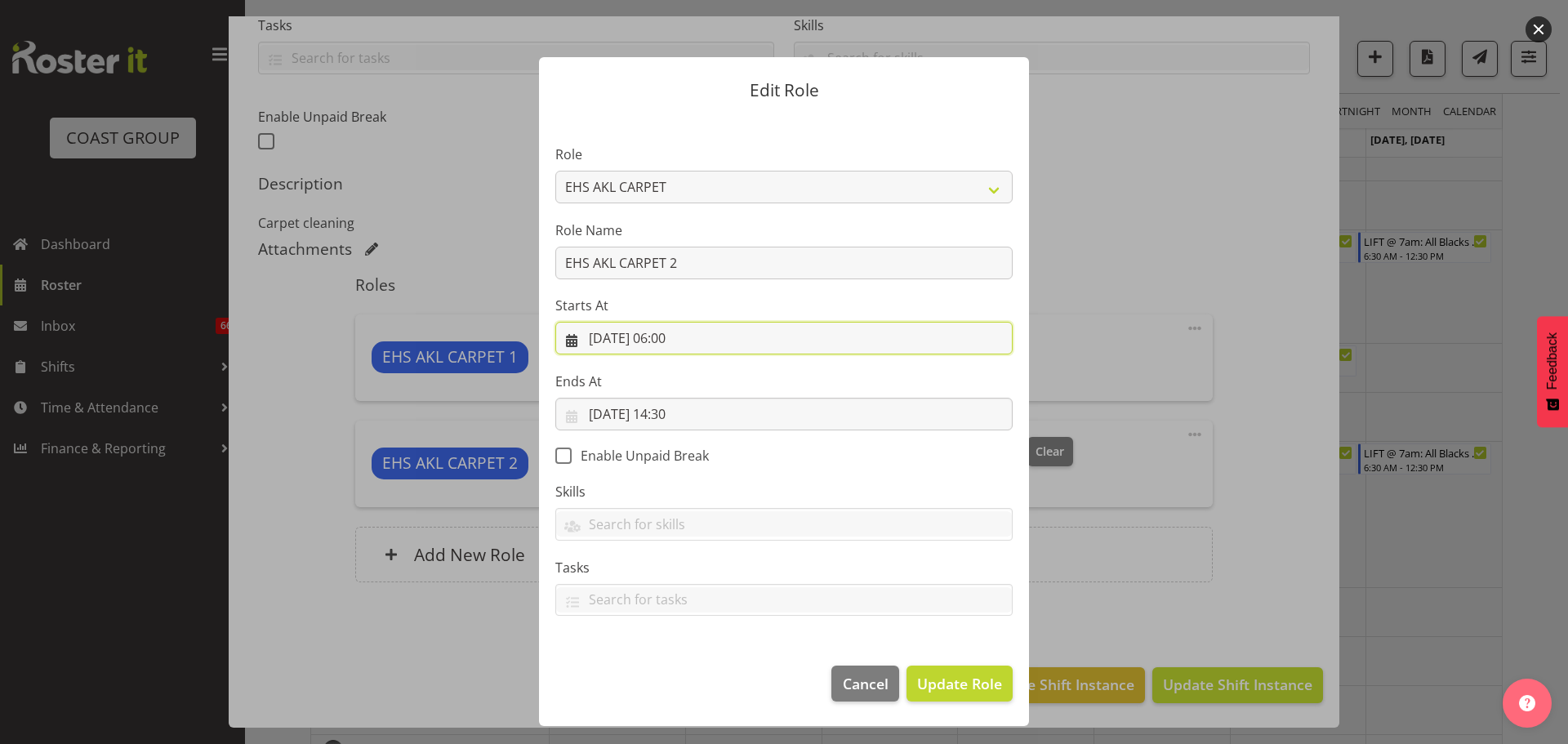
click at [679, 342] on input "03/09/2025, 06:00" at bounding box center [784, 338] width 457 height 32
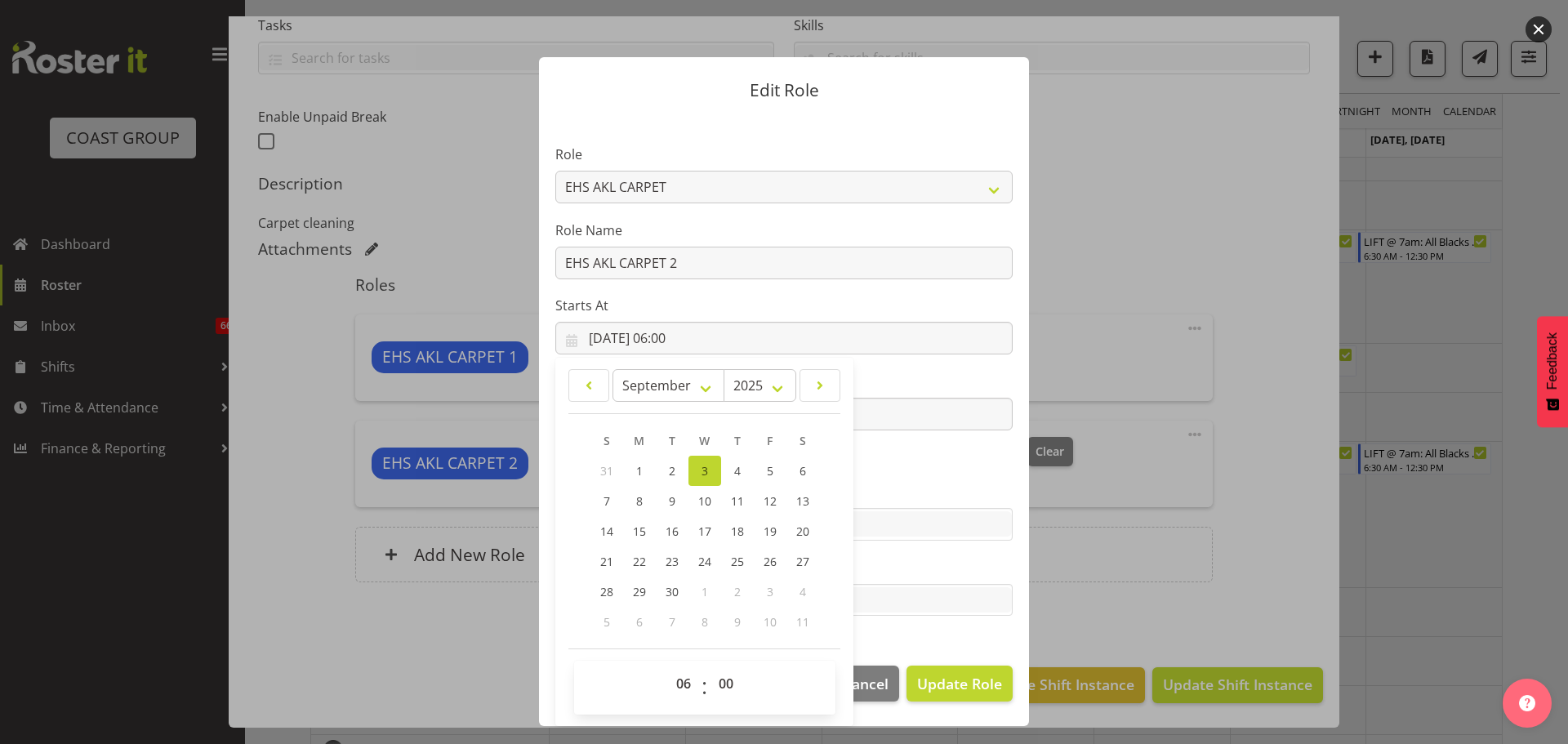
click at [681, 665] on div "00 01 02 03 04 05 06 07 08 09 10 11 12 13 14 15 16 17 18 19 20 21 22 23 : 00 01…" at bounding box center [704, 687] width 261 height 54
click at [684, 676] on select "00 01 02 03 04 05 06 07 08 09 10 11 12 13 14 15 16 17 18 19 20 21 22 23" at bounding box center [685, 684] width 37 height 32
select select "10"
click at [668, 668] on select "00 01 02 03 04 05 06 07 08 09 10 11 12 13 14 15 16 17 18 19 20 21 22 23" at bounding box center [685, 684] width 37 height 32
type input "03/09/2025, 10:00"
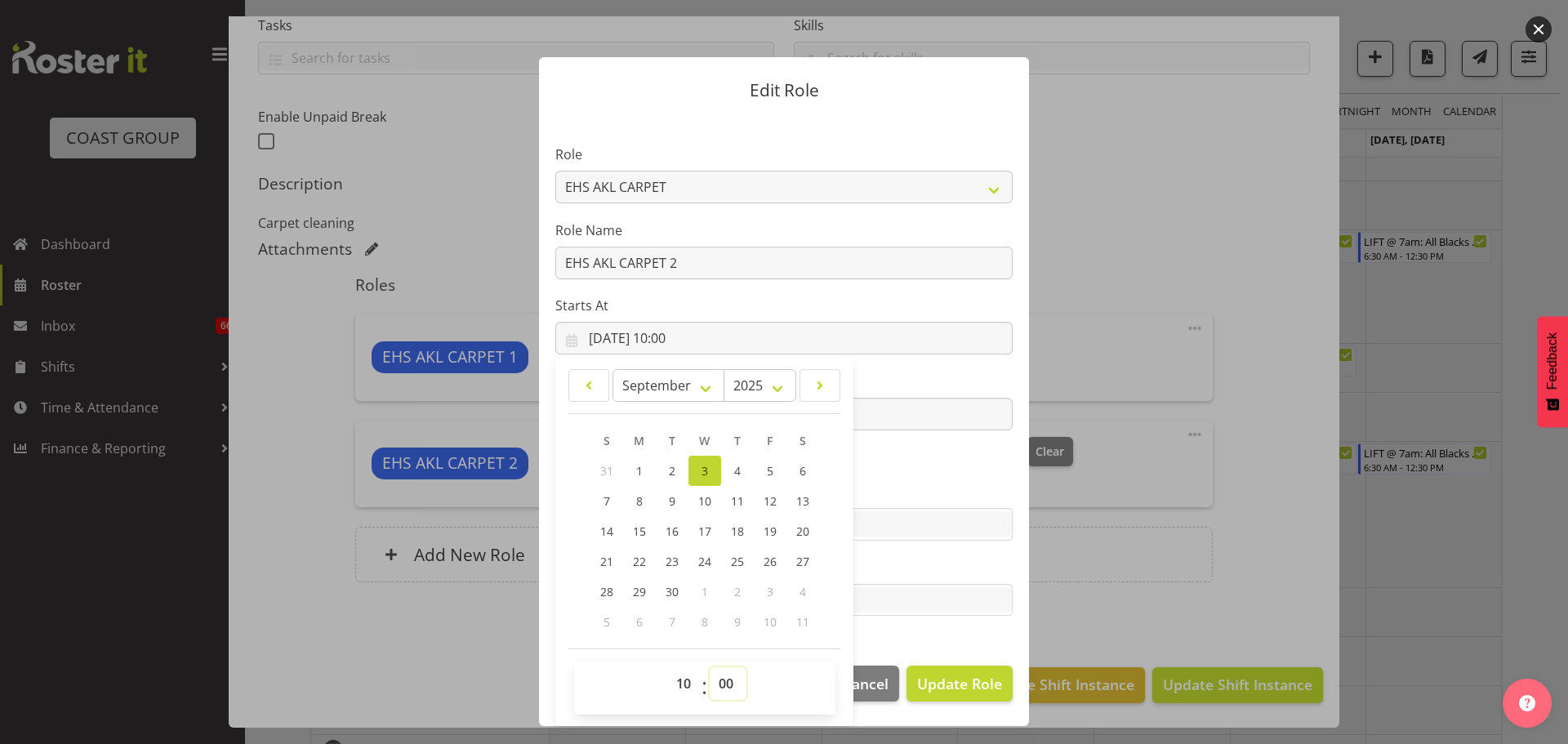
click at [727, 678] on select "00 01 02 03 04 05 06 07 08 09 10 11 12 13 14 15 16 17 18 19 20 21 22 23 24 25 2…" at bounding box center [728, 684] width 37 height 32
select select "30"
type input "03/09/2025, 10:30"
click at [955, 680] on span "Update Role" at bounding box center [959, 684] width 85 height 22
select select
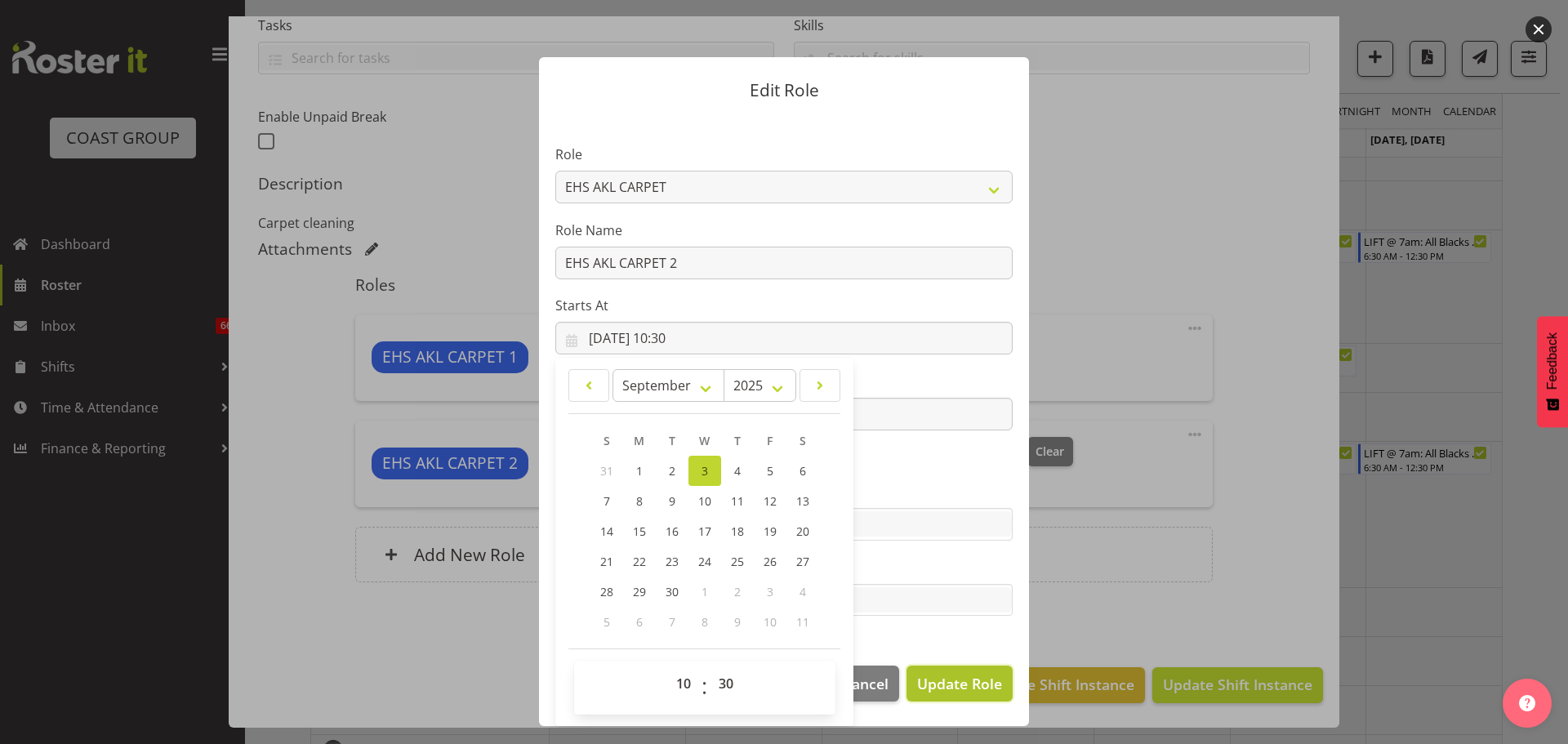
select select
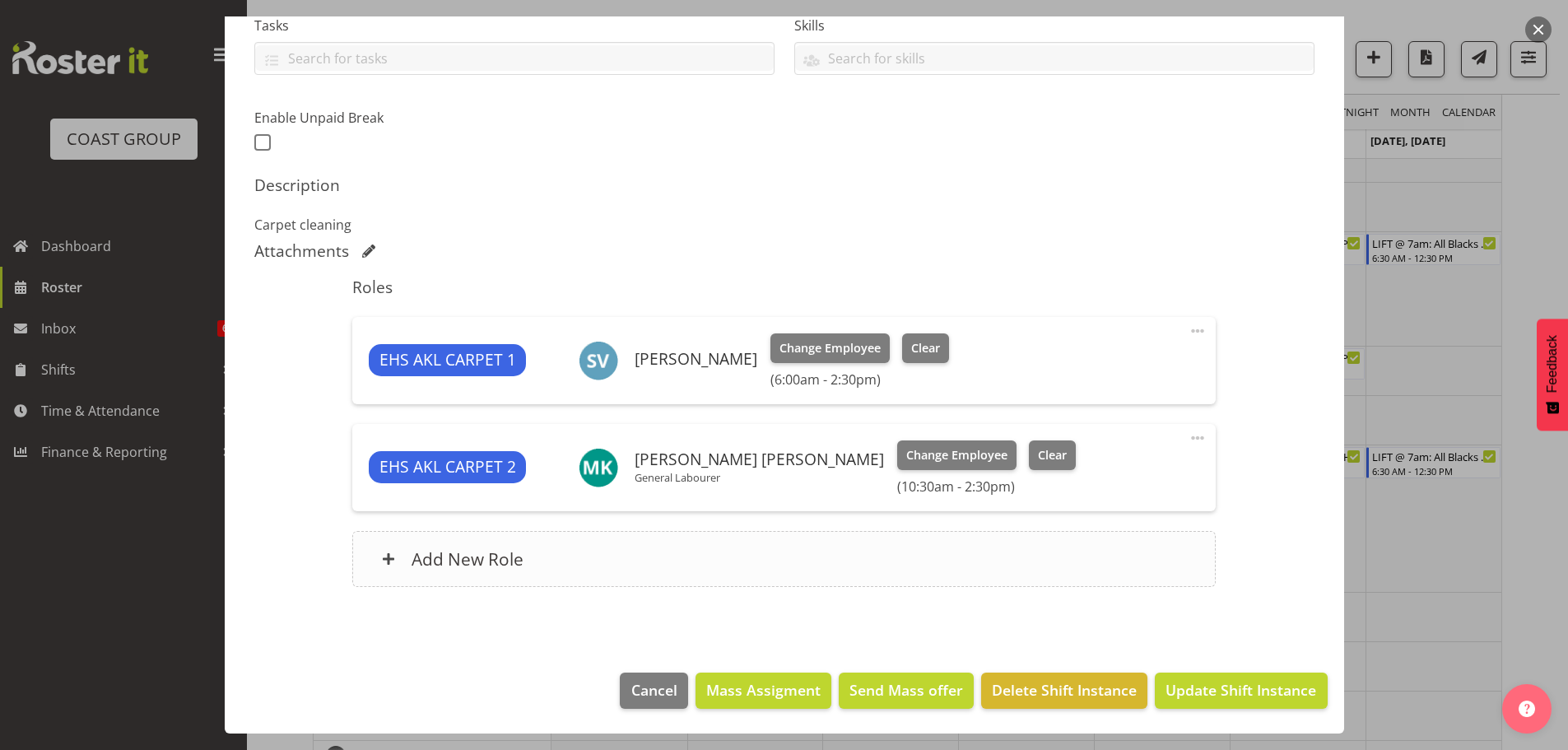
click at [685, 560] on div "Add New Role" at bounding box center [784, 559] width 863 height 56
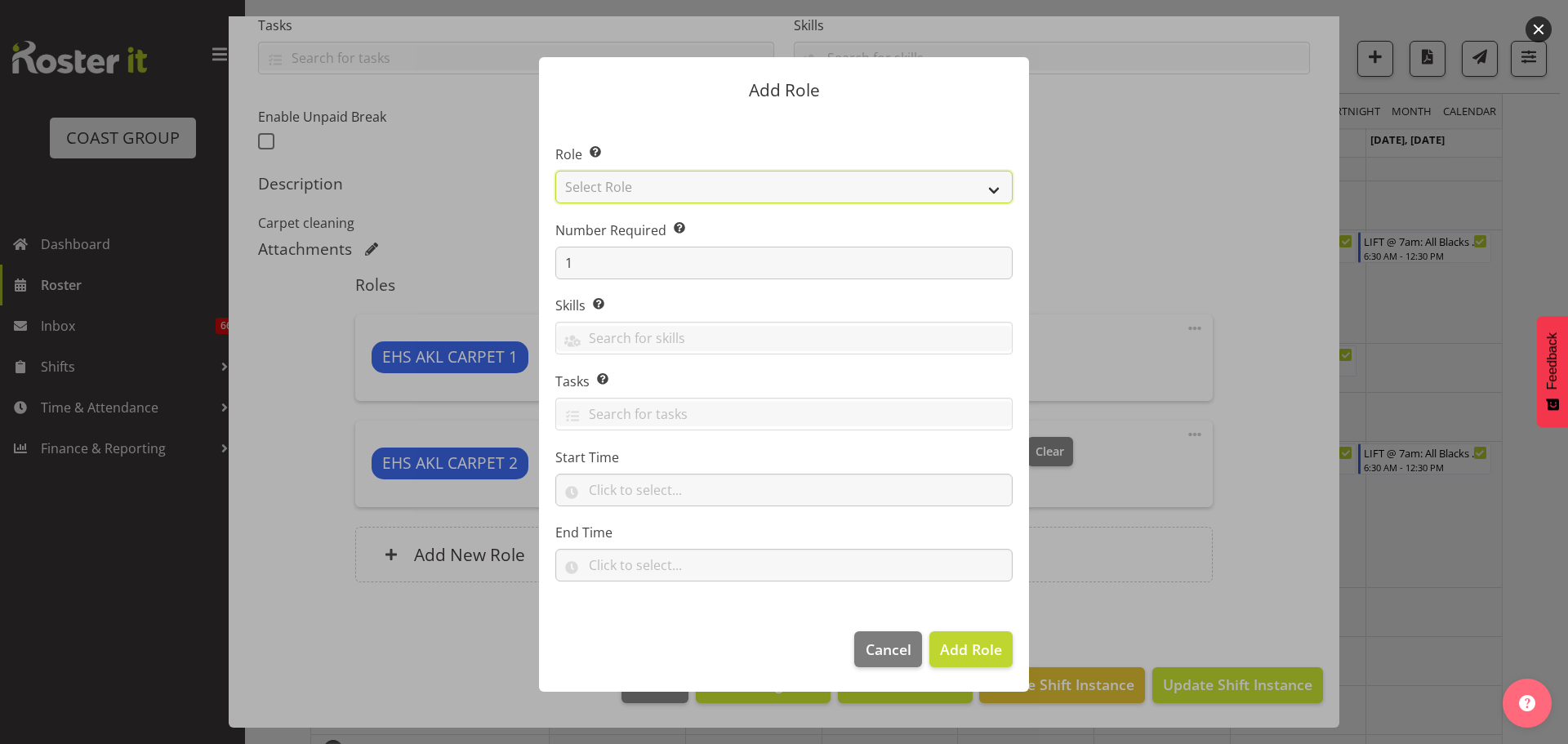
click at [707, 190] on select "Select Role ACCOUNT MANAGER ACCOUNT MANAGER DW ACCOUNTS [PERSON_NAME] VEHICLES …" at bounding box center [784, 187] width 457 height 32
select select "190"
click at [555, 171] on select "Select Role ACCOUNT MANAGER ACCOUNT MANAGER DW ACCOUNTS [PERSON_NAME] VEHICLES …" at bounding box center [784, 187] width 457 height 32
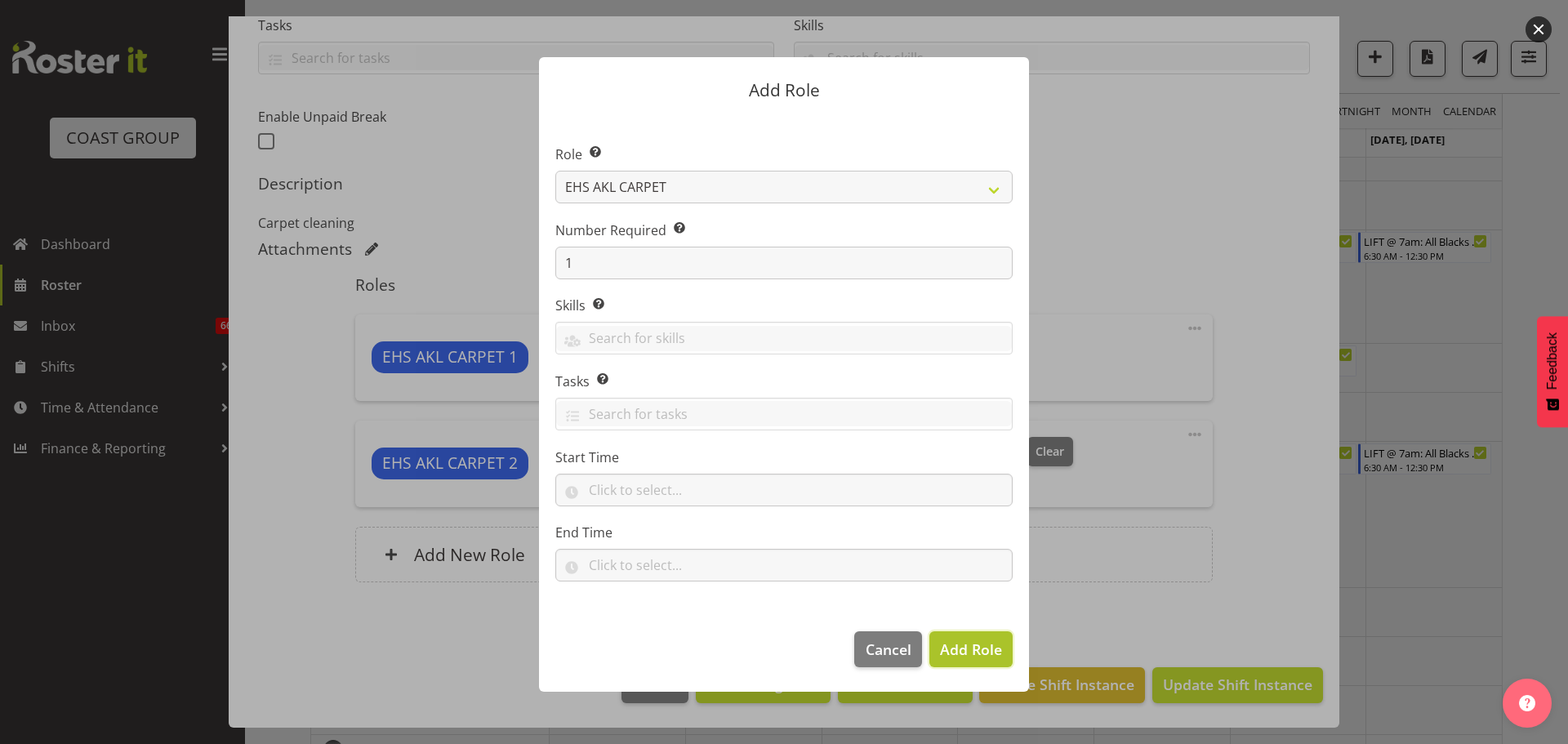
click at [971, 658] on span "Add Role" at bounding box center [971, 650] width 62 height 20
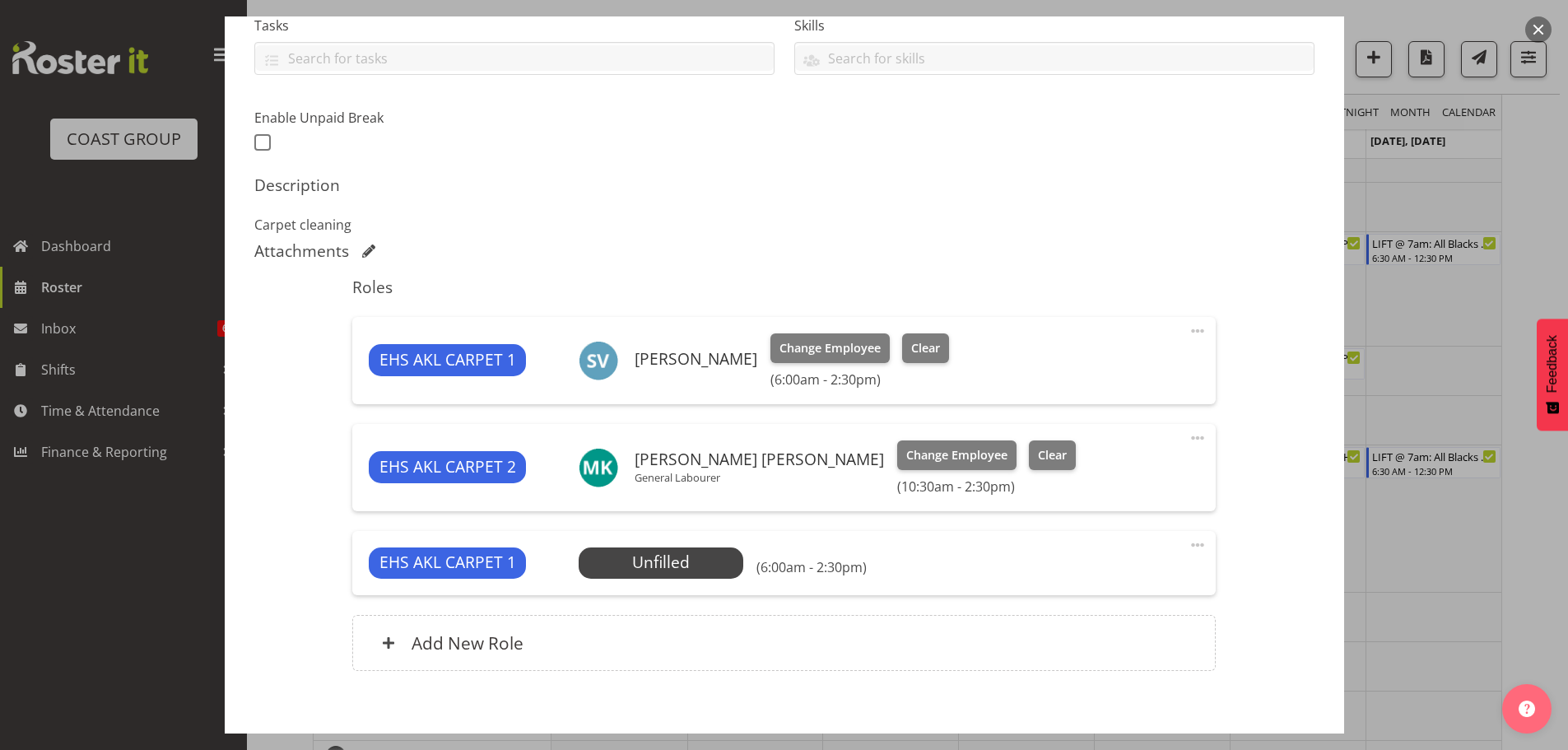
click at [1188, 546] on span at bounding box center [1198, 545] width 20 height 20
click at [1106, 589] on link "Edit" at bounding box center [1128, 584] width 158 height 30
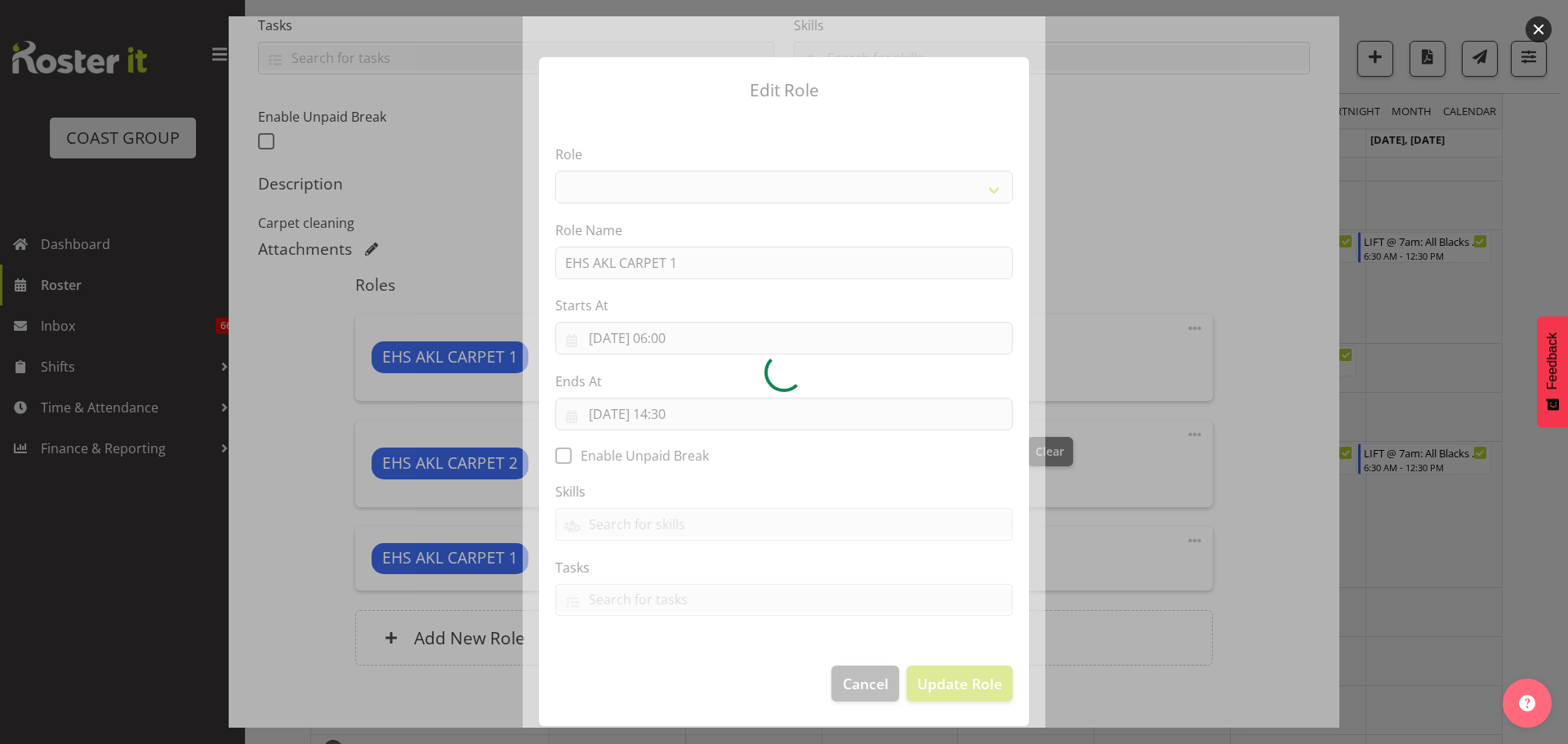
select select "190"
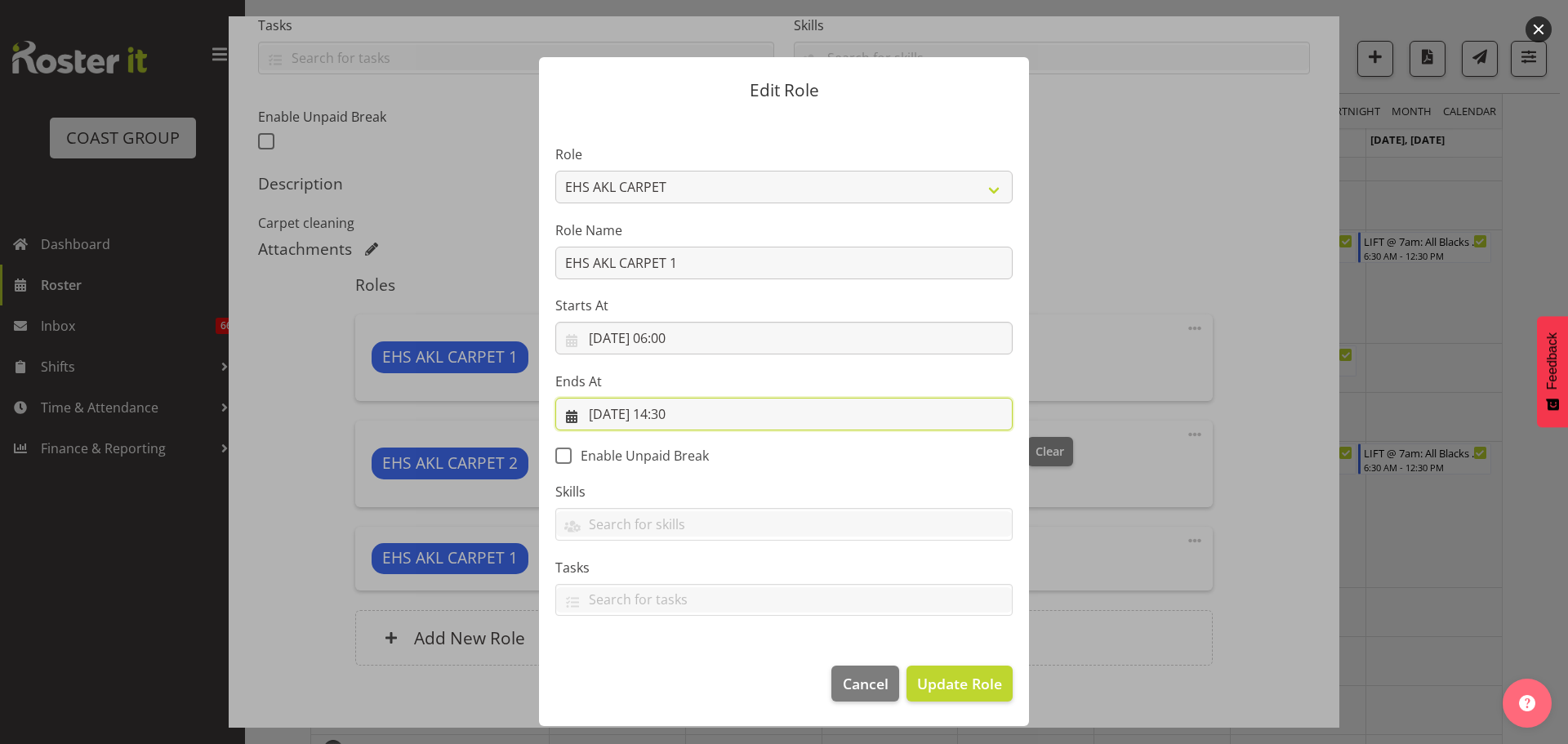
click at [686, 418] on input "03/09/2025, 14:30" at bounding box center [784, 414] width 457 height 32
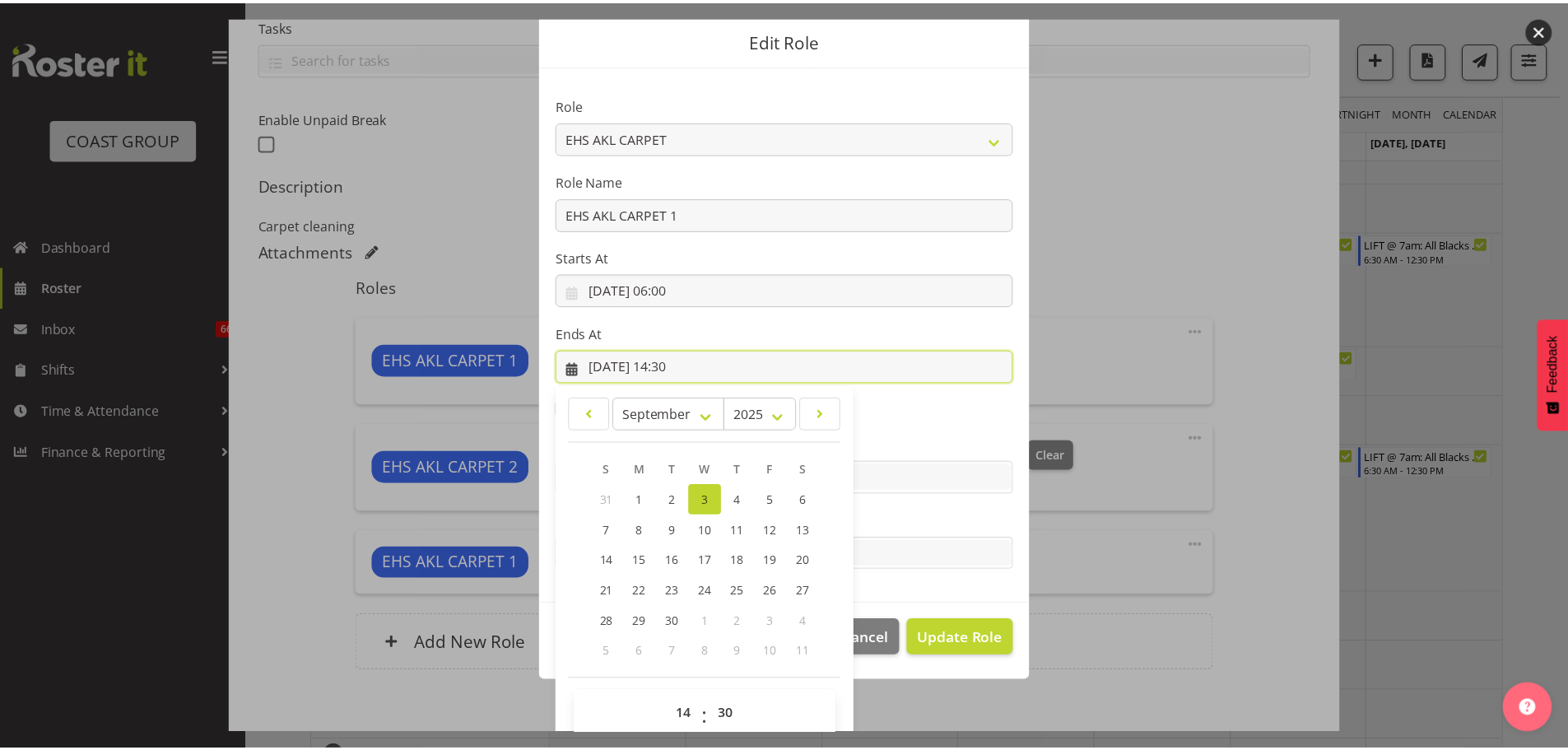
scroll to position [75, 0]
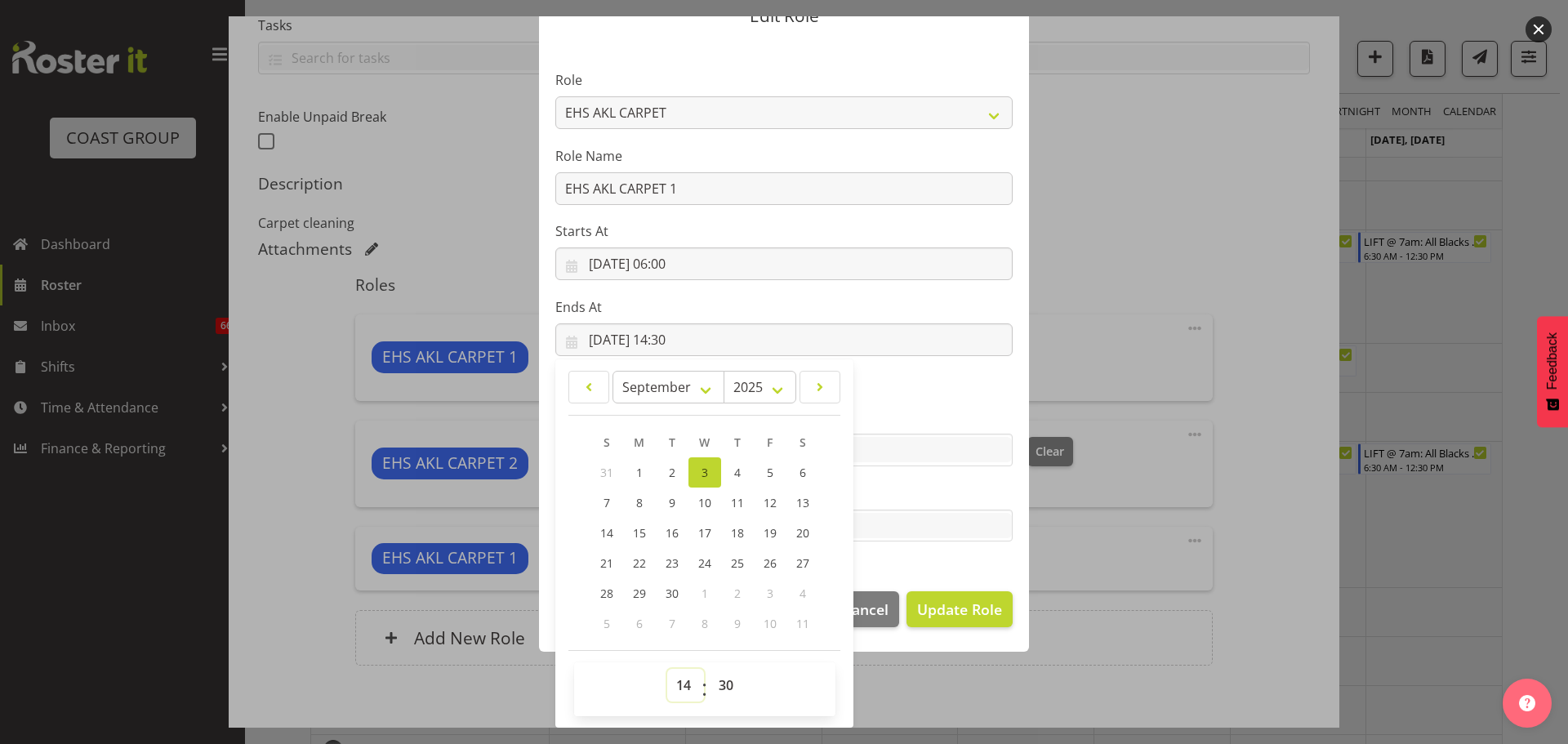
click at [679, 687] on select "00 01 02 03 04 05 06 07 08 09 10 11 12 13 14 15 16 17 18 19 20 21 22 23" at bounding box center [685, 685] width 37 height 32
select select "8"
click at [668, 668] on select "00 01 02 03 04 05 06 07 08 09 10 11 12 13 14 15 16 17 18 19 20 21 22 23" at bounding box center [685, 685] width 37 height 32
type input "03/09/2025, 08:30"
click at [932, 605] on span "Update Role" at bounding box center [959, 609] width 85 height 22
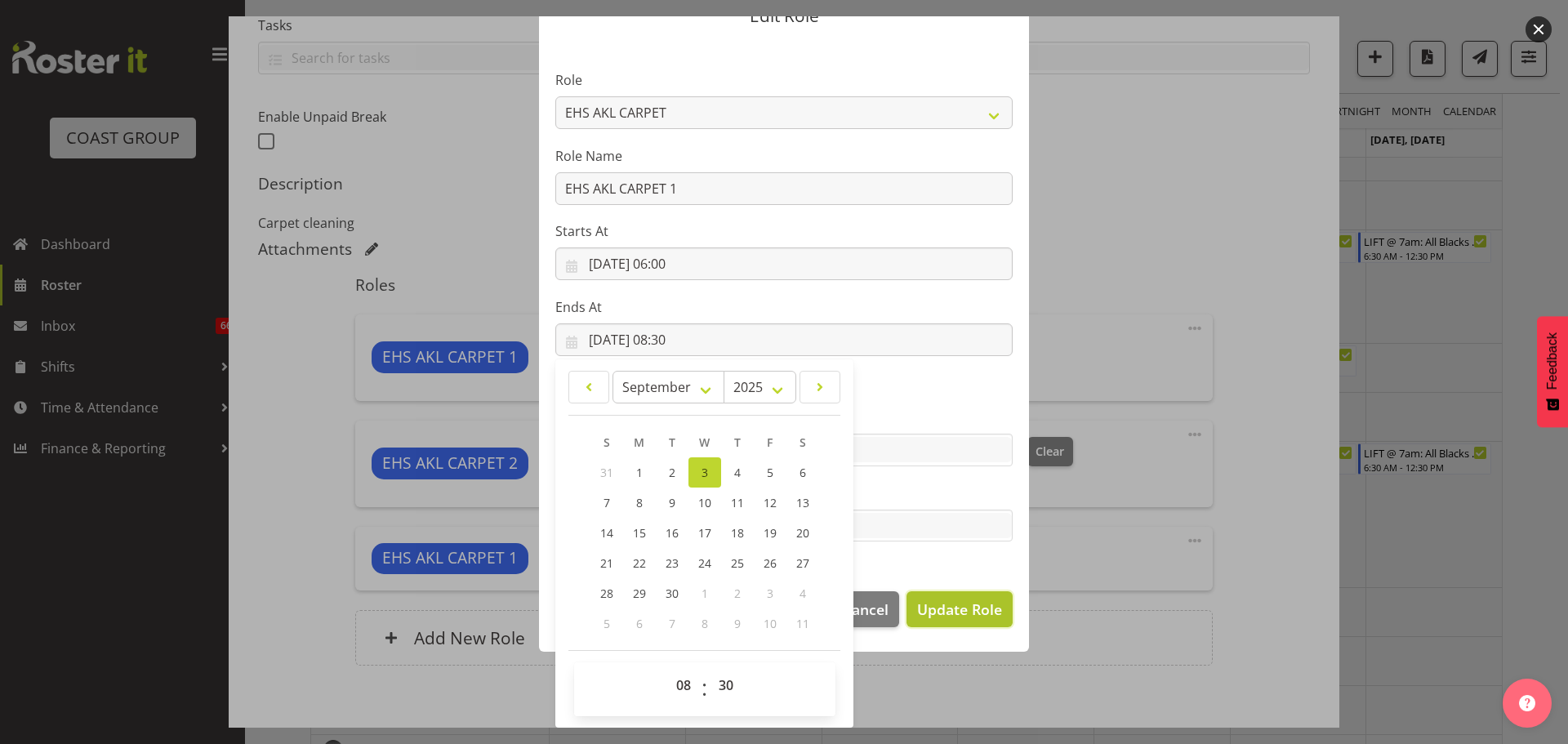
select select
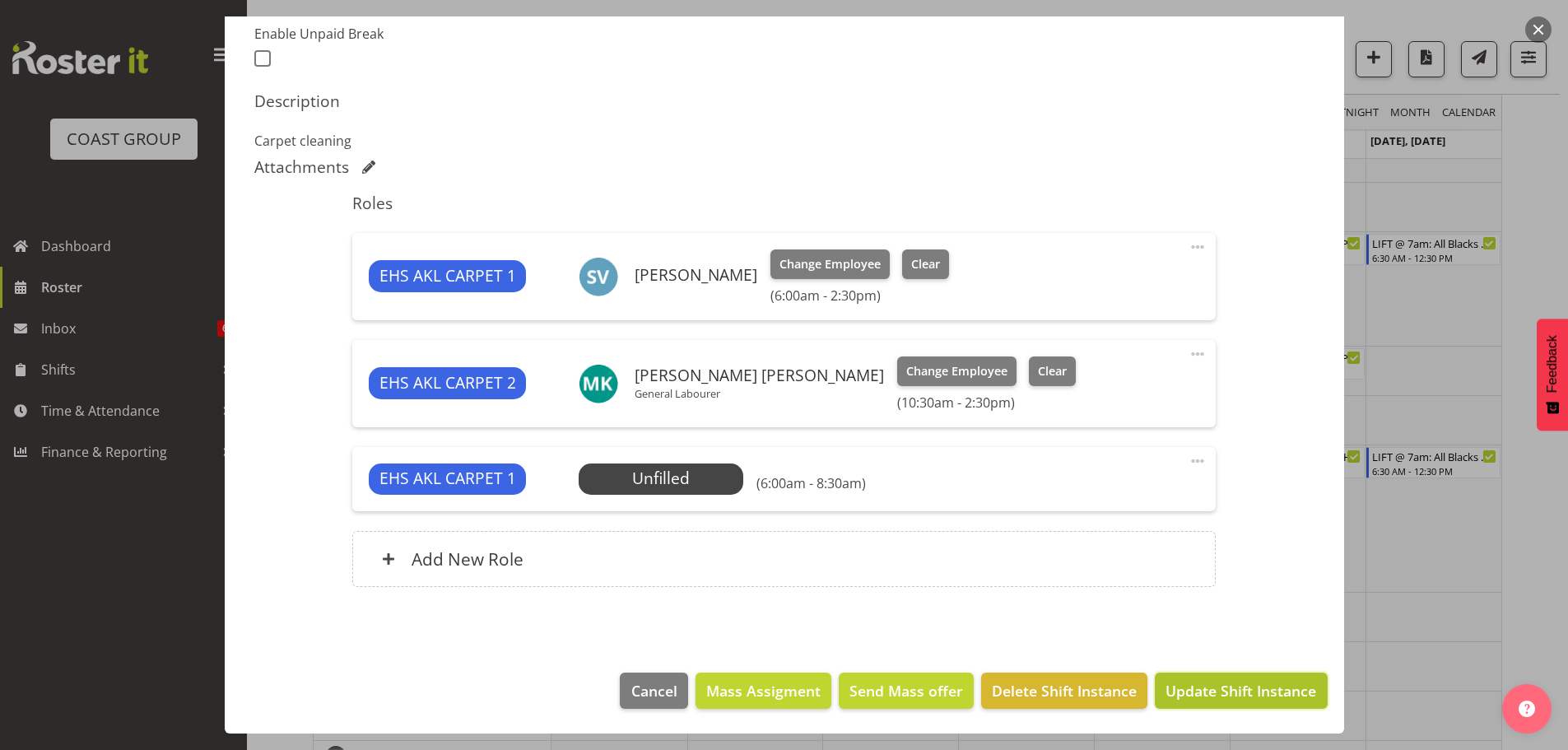
click at [1256, 699] on span "Update Shift Instance" at bounding box center [1241, 691] width 151 height 22
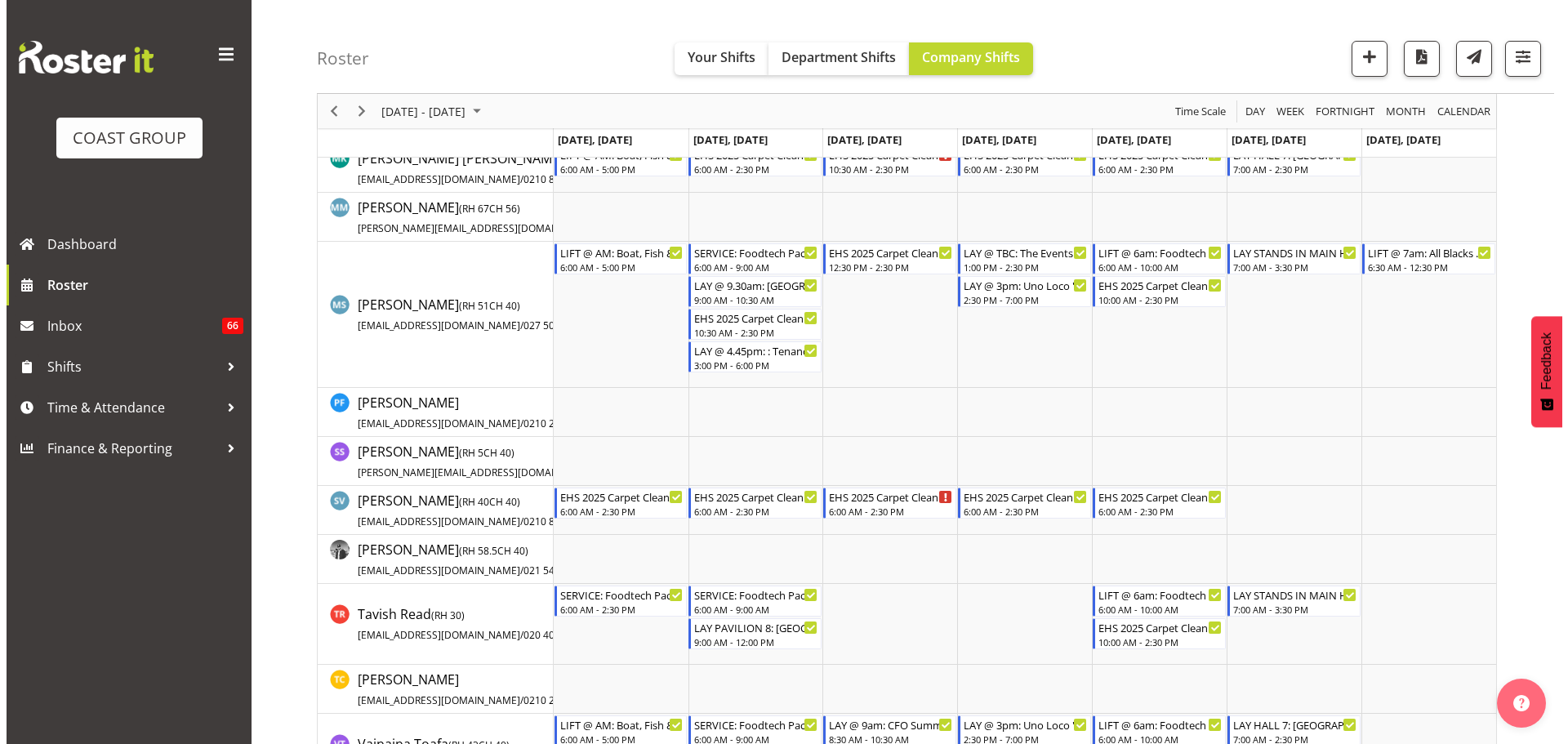
scroll to position [1684, 0]
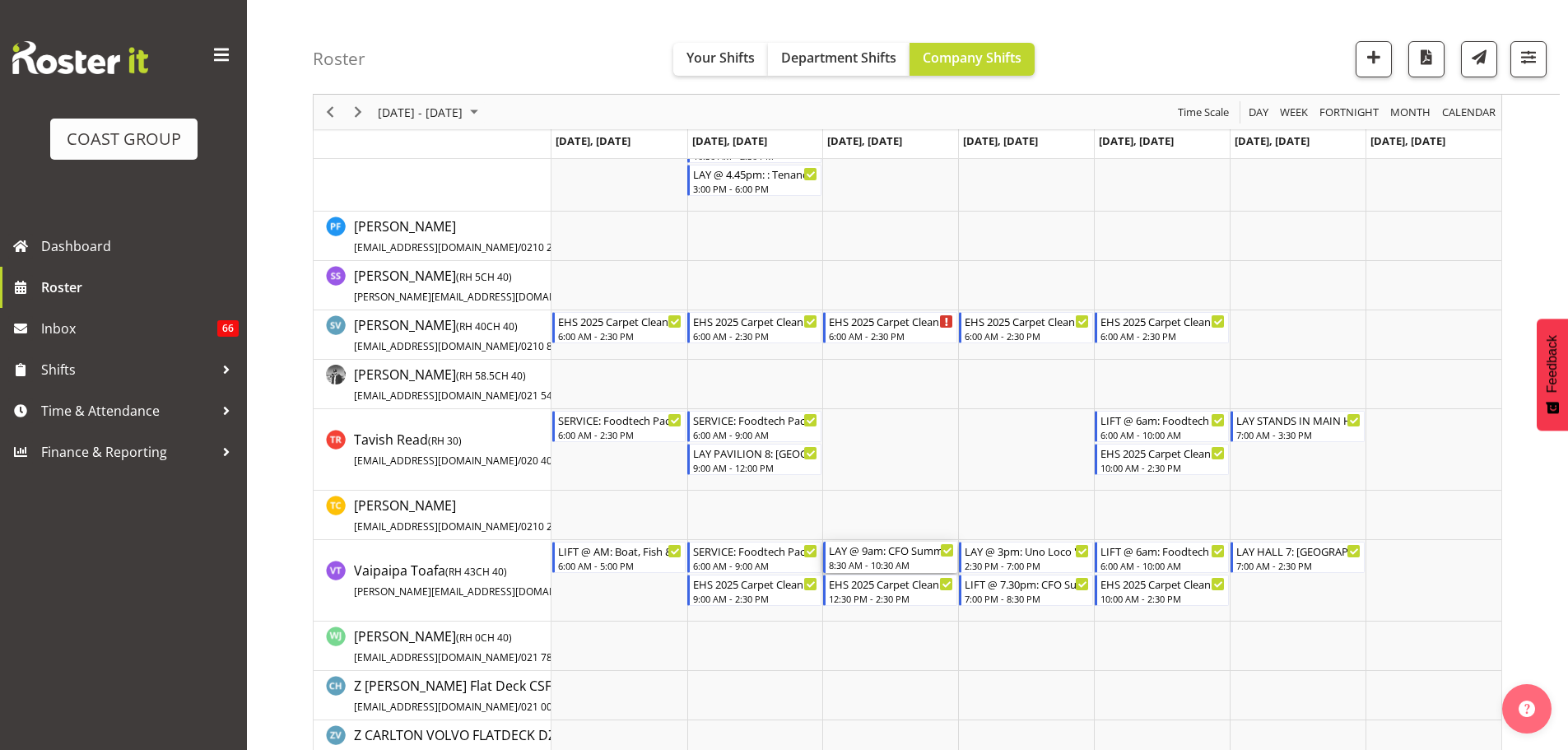
click at [890, 562] on div "8:30 AM - 10:30 AM" at bounding box center [891, 564] width 125 height 14
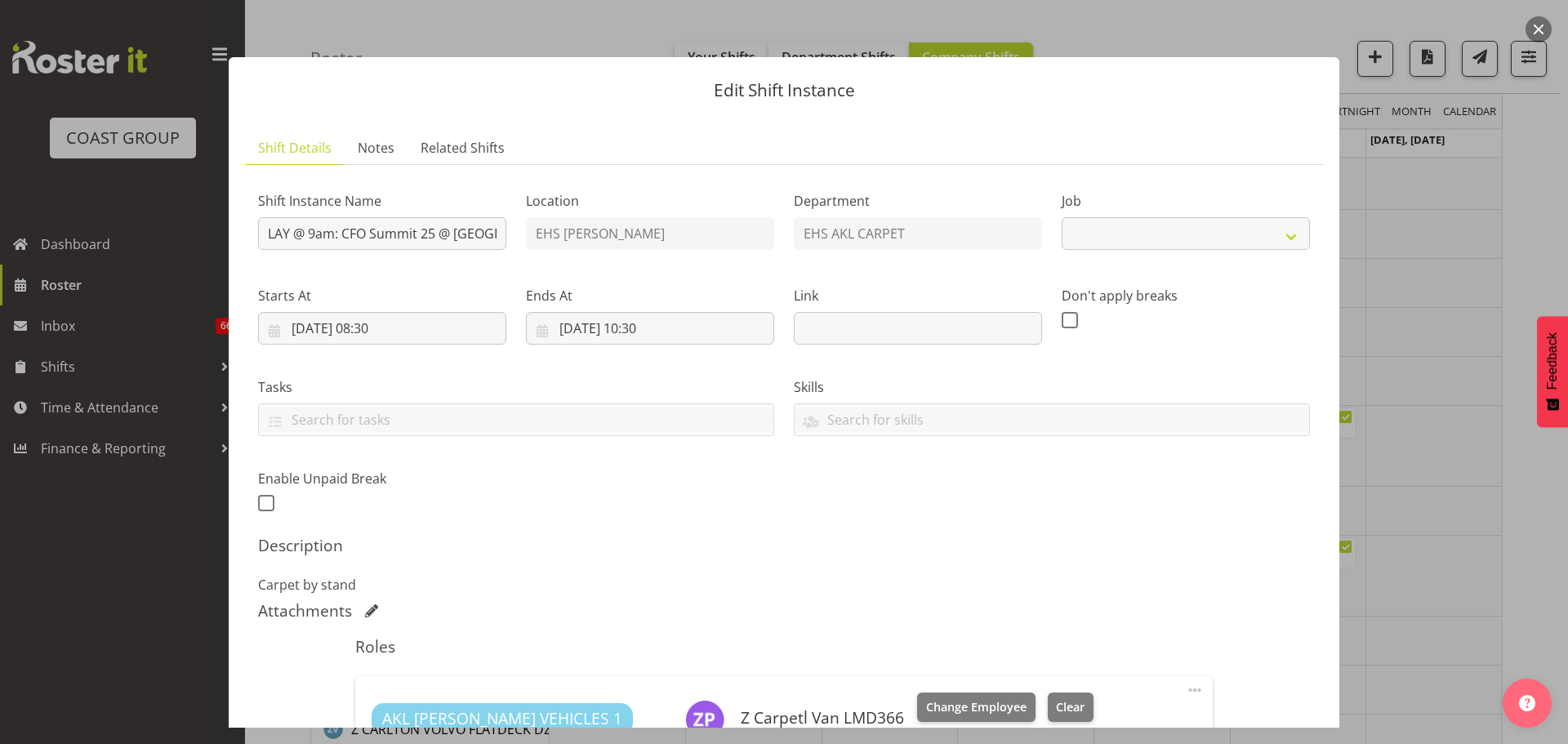
select select "9445"
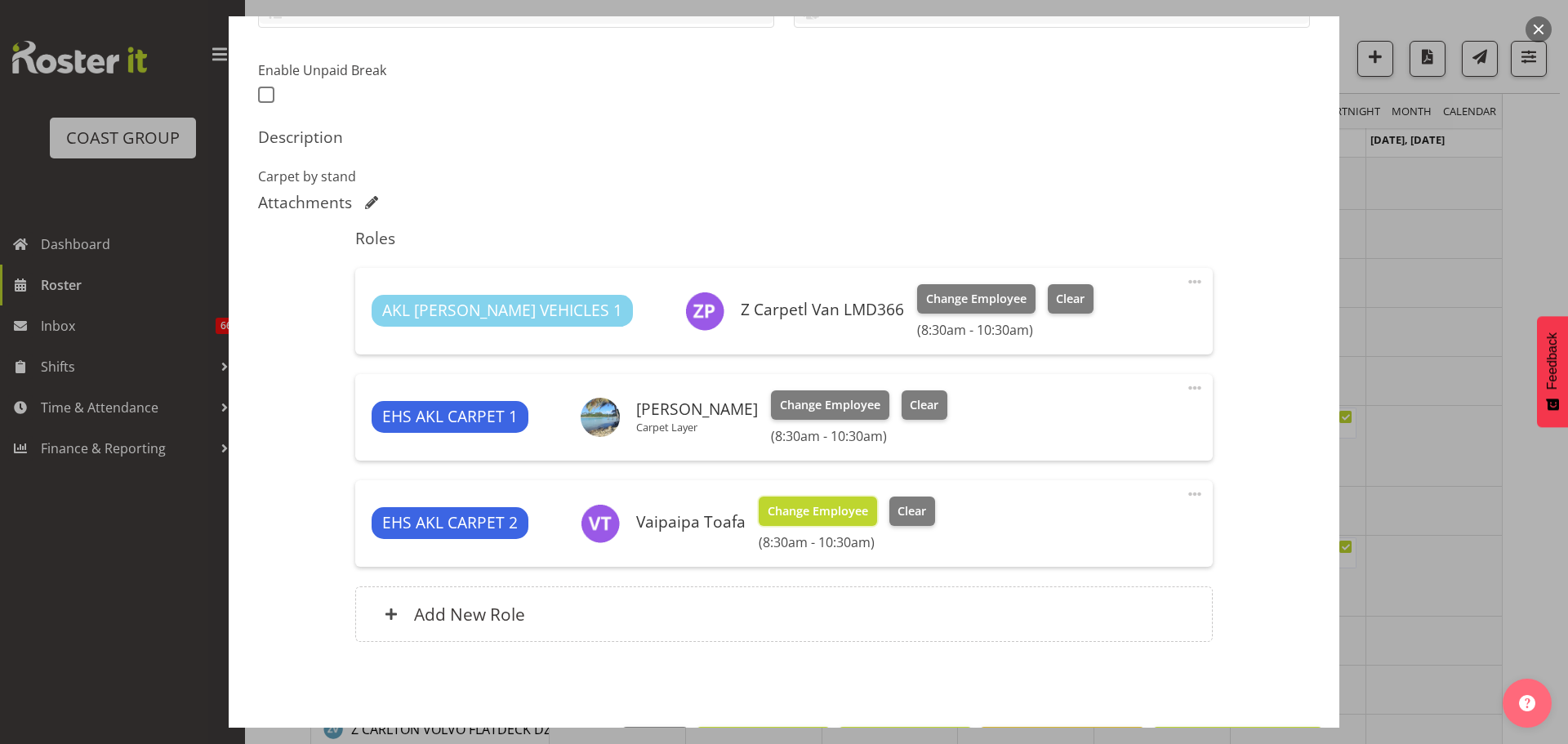
click at [853, 514] on span "Change Employee" at bounding box center [818, 511] width 101 height 18
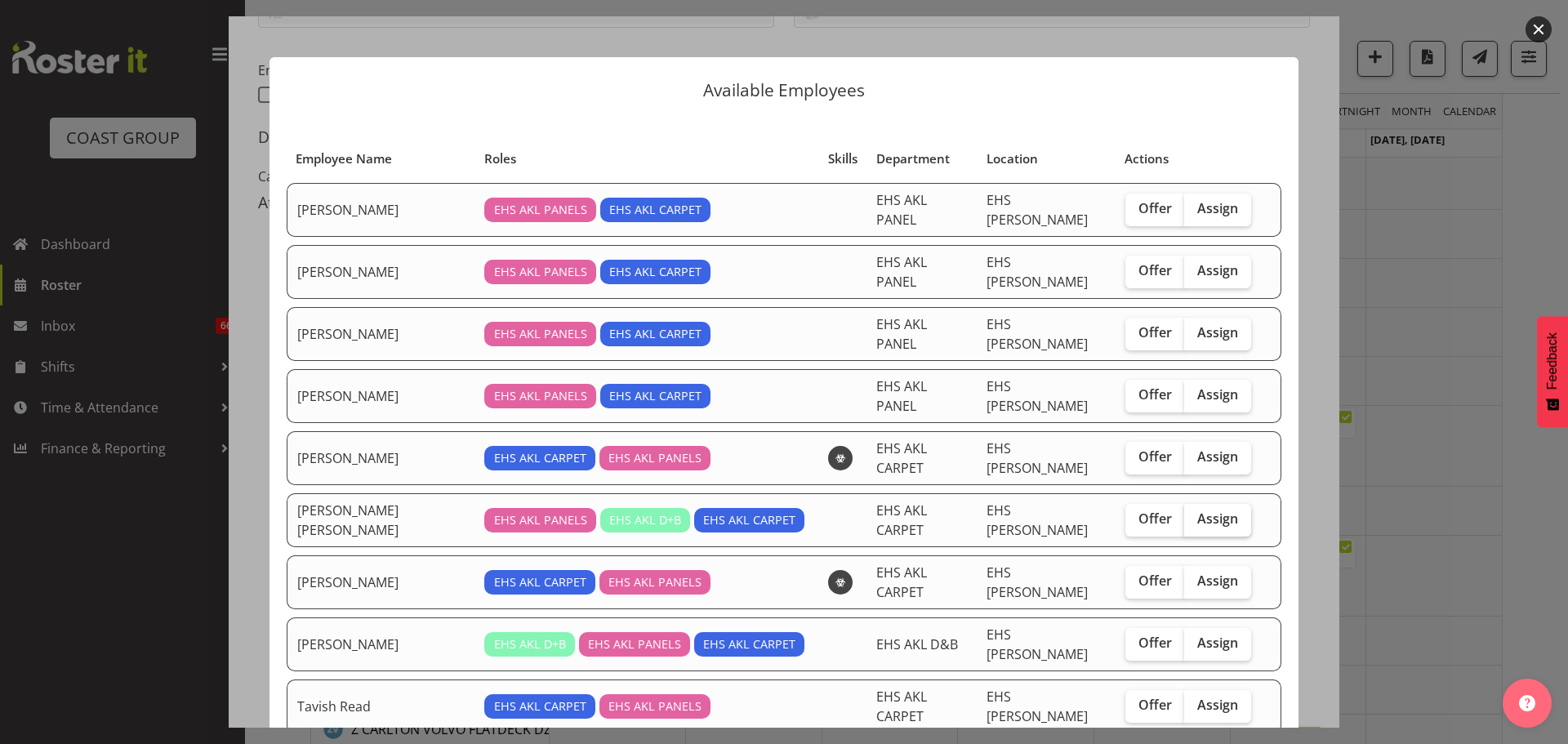
click at [1197, 510] on span "Assign" at bounding box center [1217, 518] width 40 height 16
click at [1195, 514] on input "Assign" at bounding box center [1189, 519] width 11 height 11
checkbox input "true"
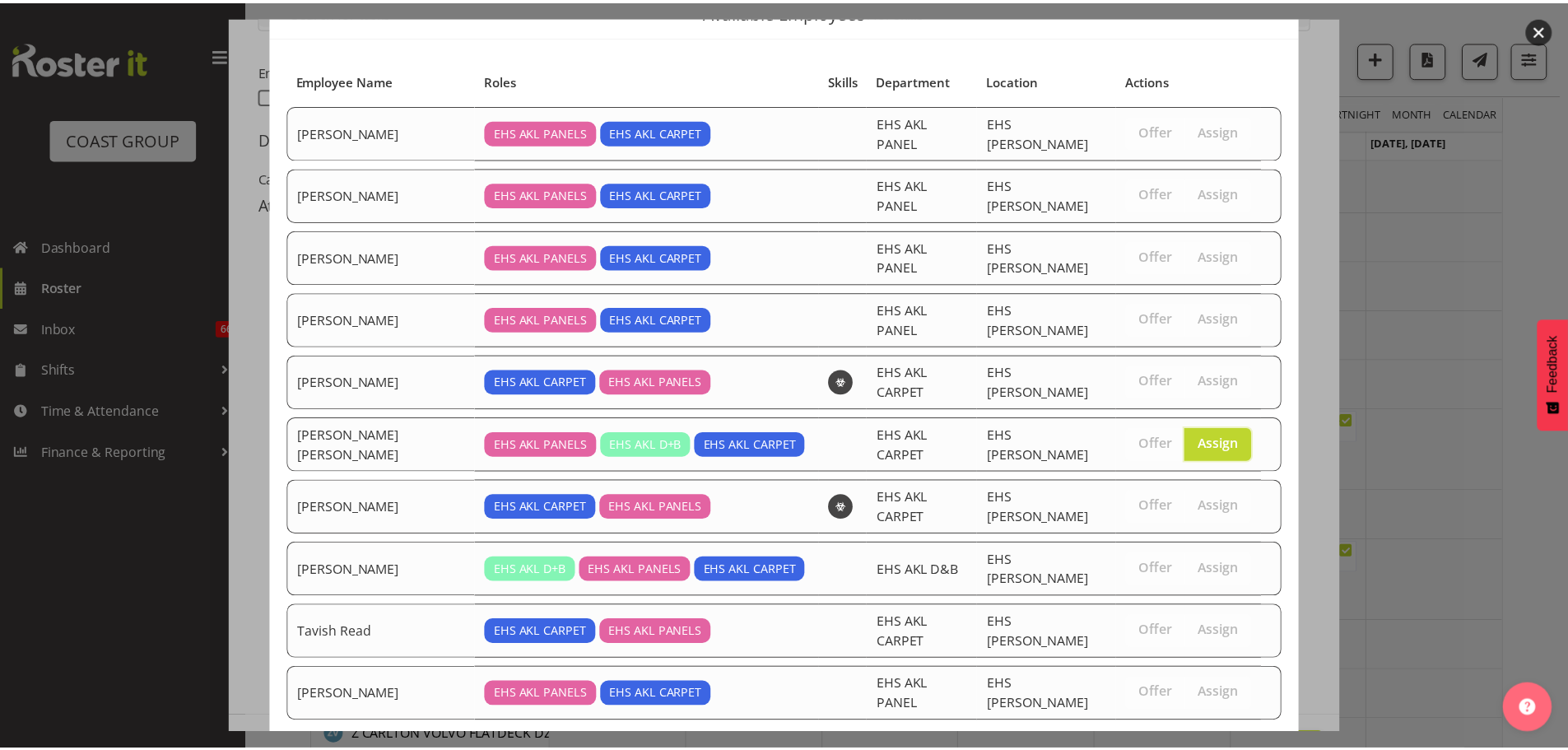
scroll to position [125, 0]
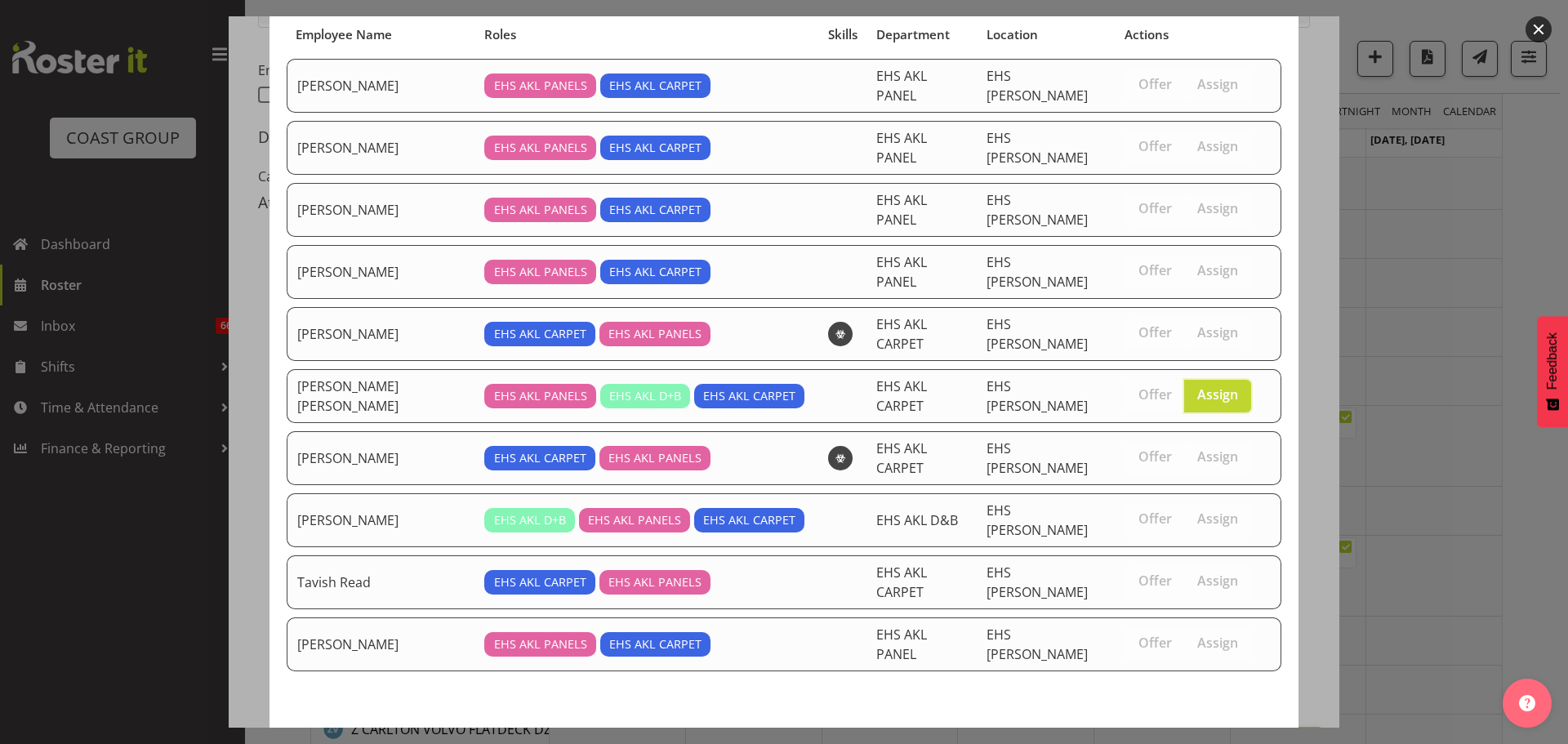
click at [1247, 740] on span "Assign [PERSON_NAME] [PERSON_NAME]" at bounding box center [1129, 750] width 284 height 20
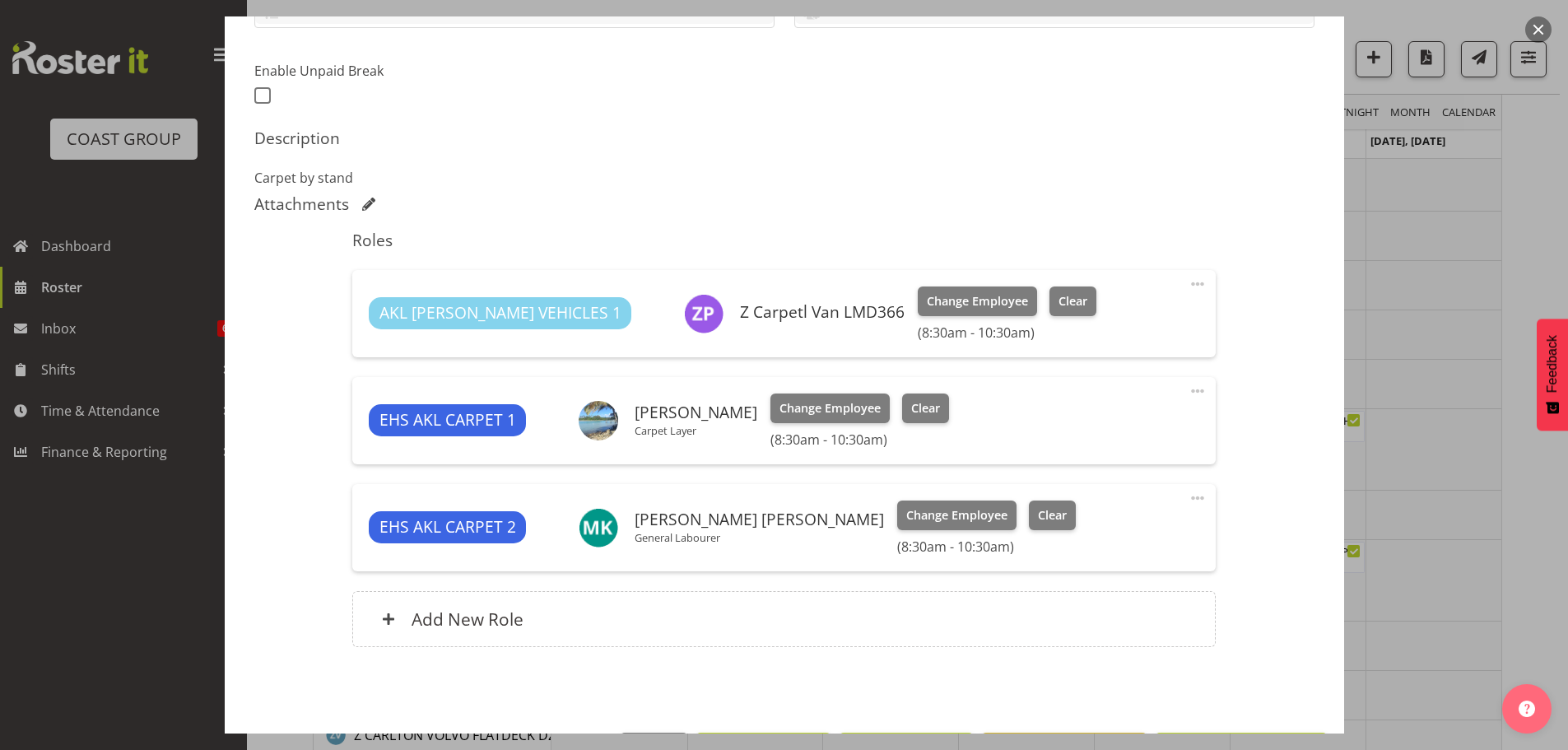
scroll to position [472, 0]
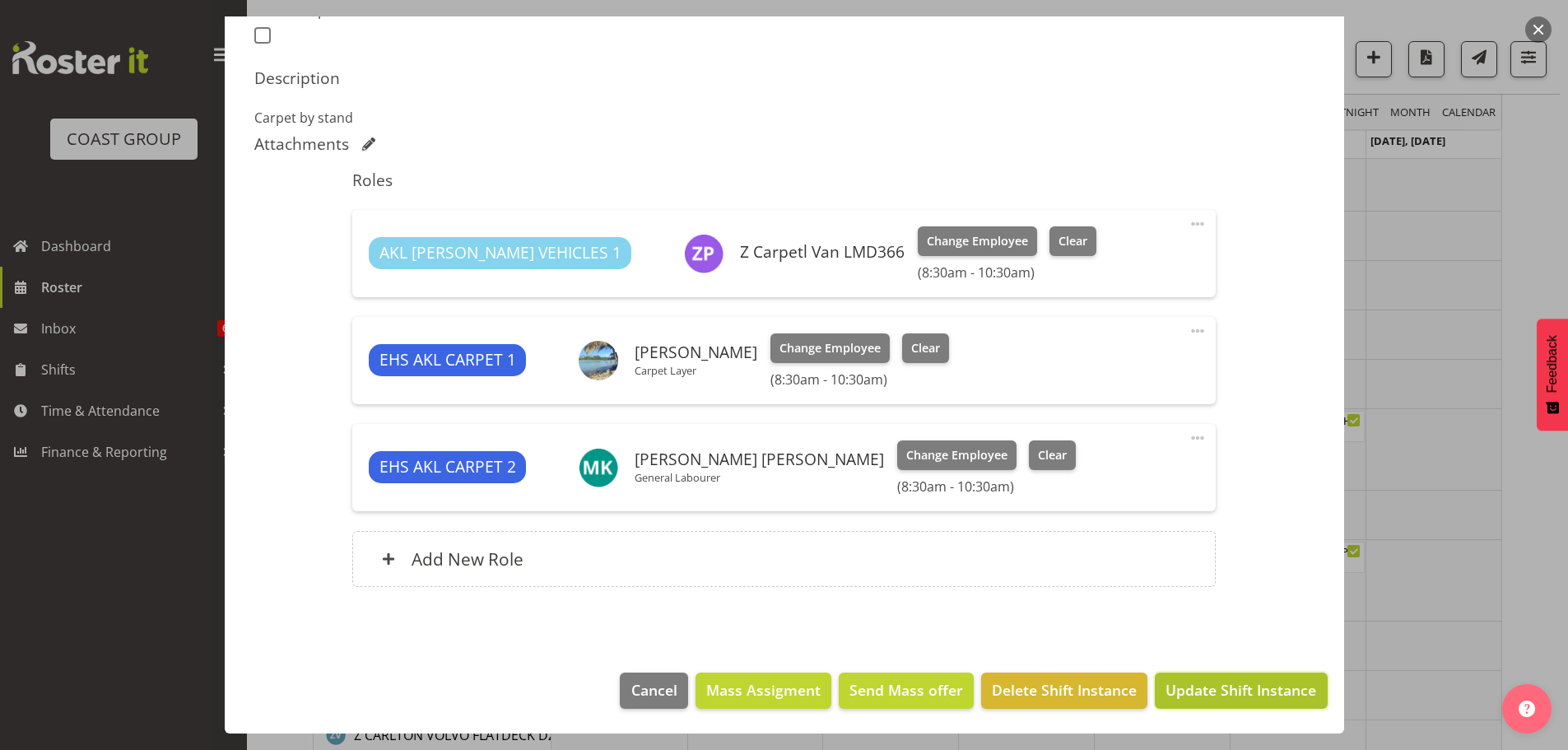
click at [1265, 691] on span "Update Shift Instance" at bounding box center [1241, 690] width 151 height 22
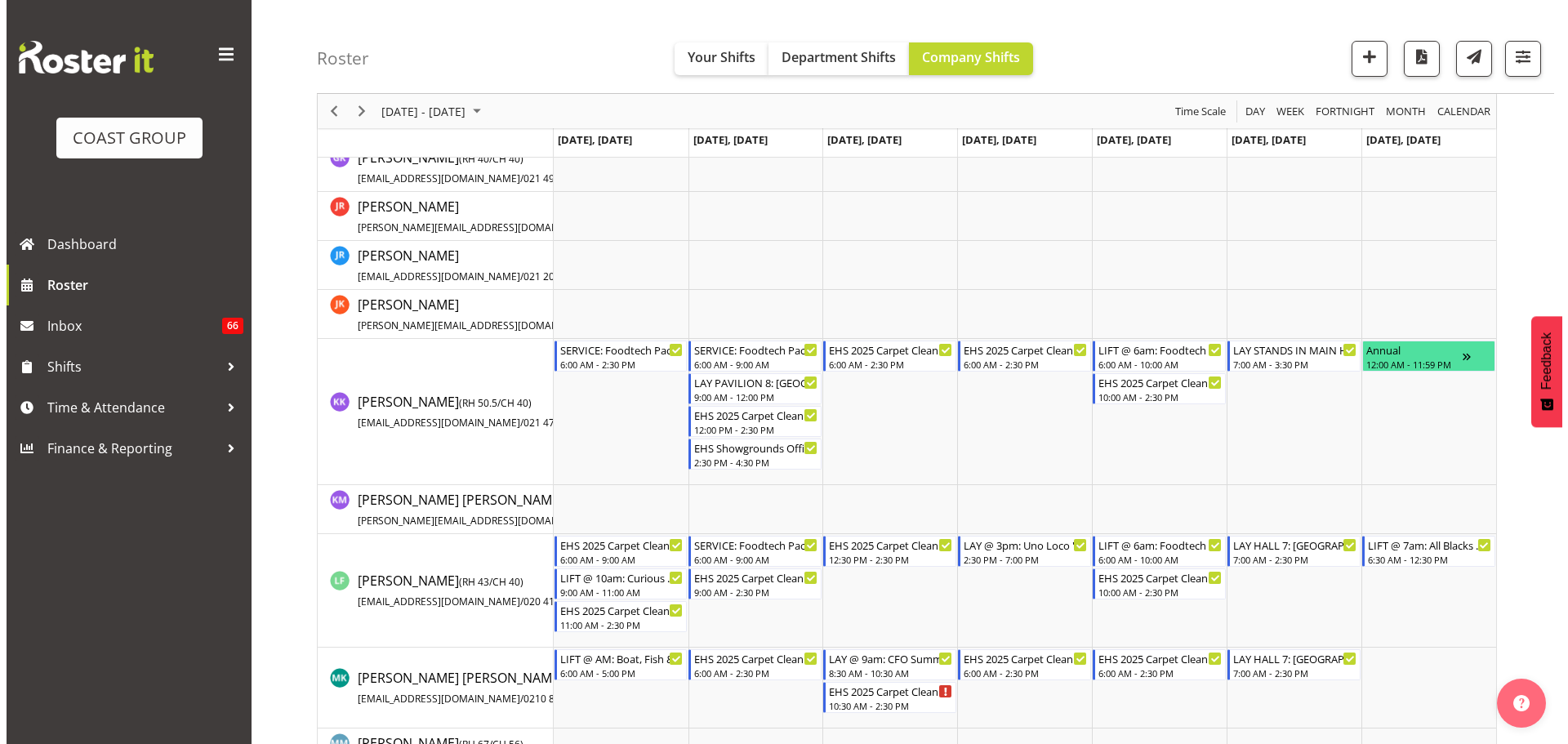
scroll to position [0, 0]
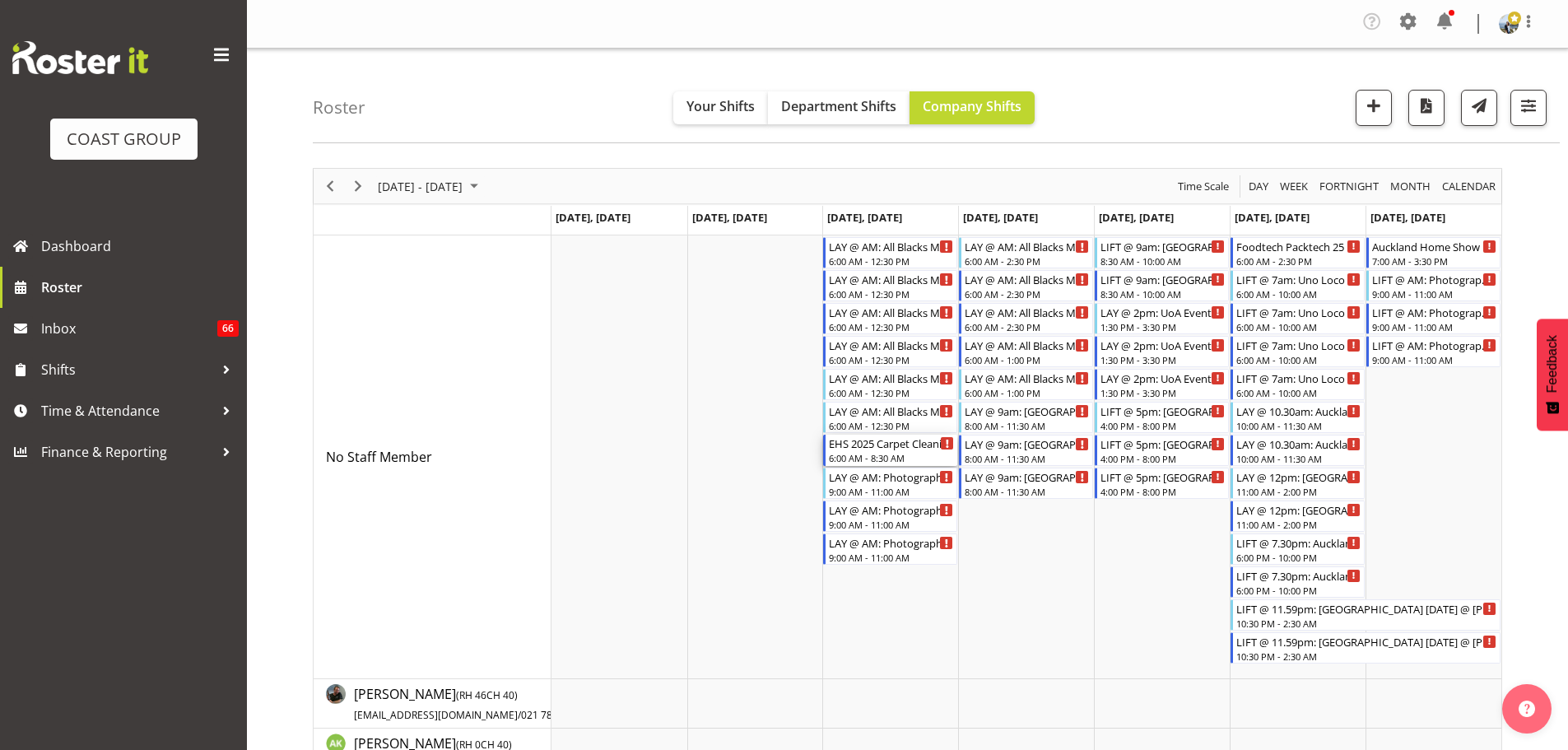
click at [858, 443] on div "EHS 2025 Carpet Cleaning & Maintainence" at bounding box center [891, 443] width 125 height 16
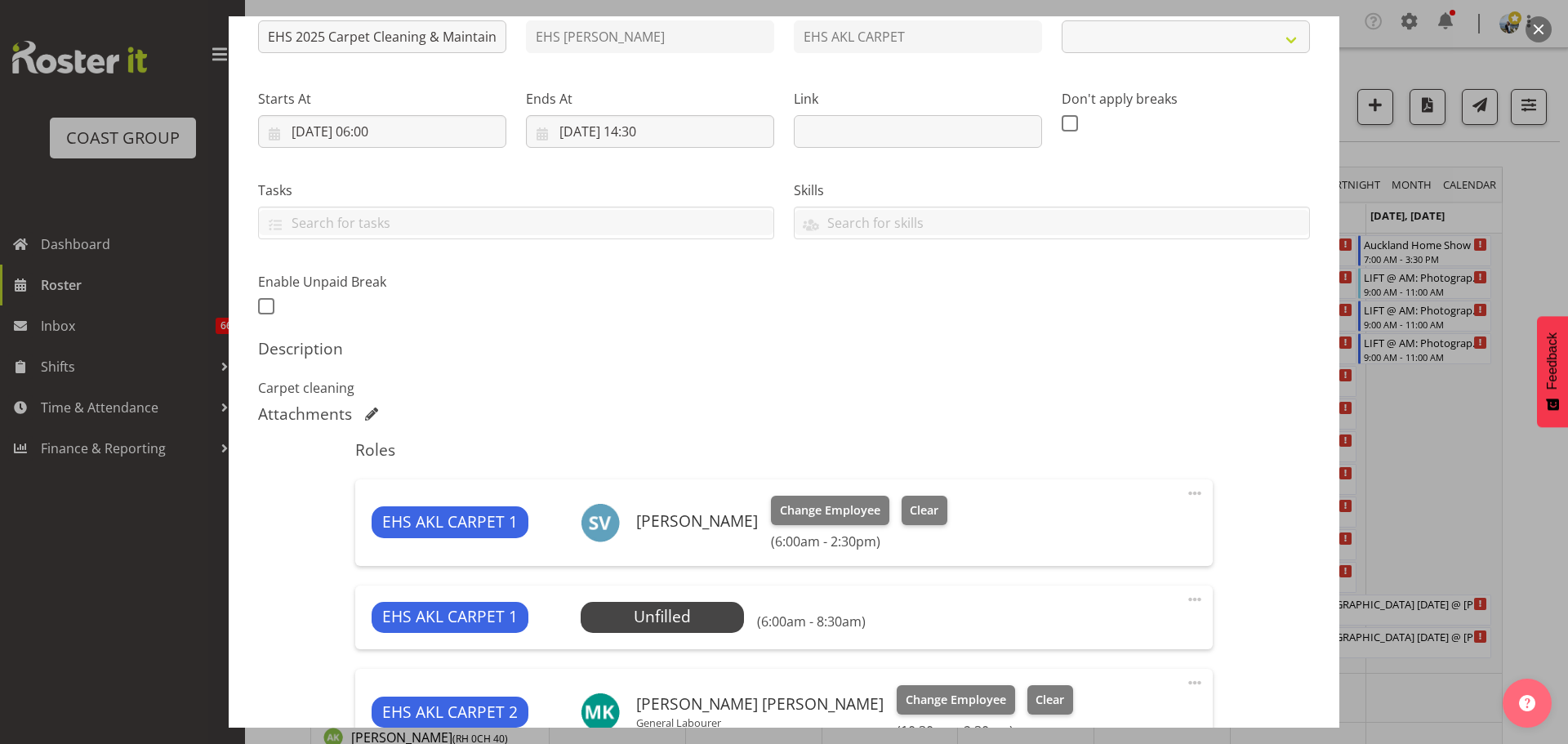
scroll to position [445, 0]
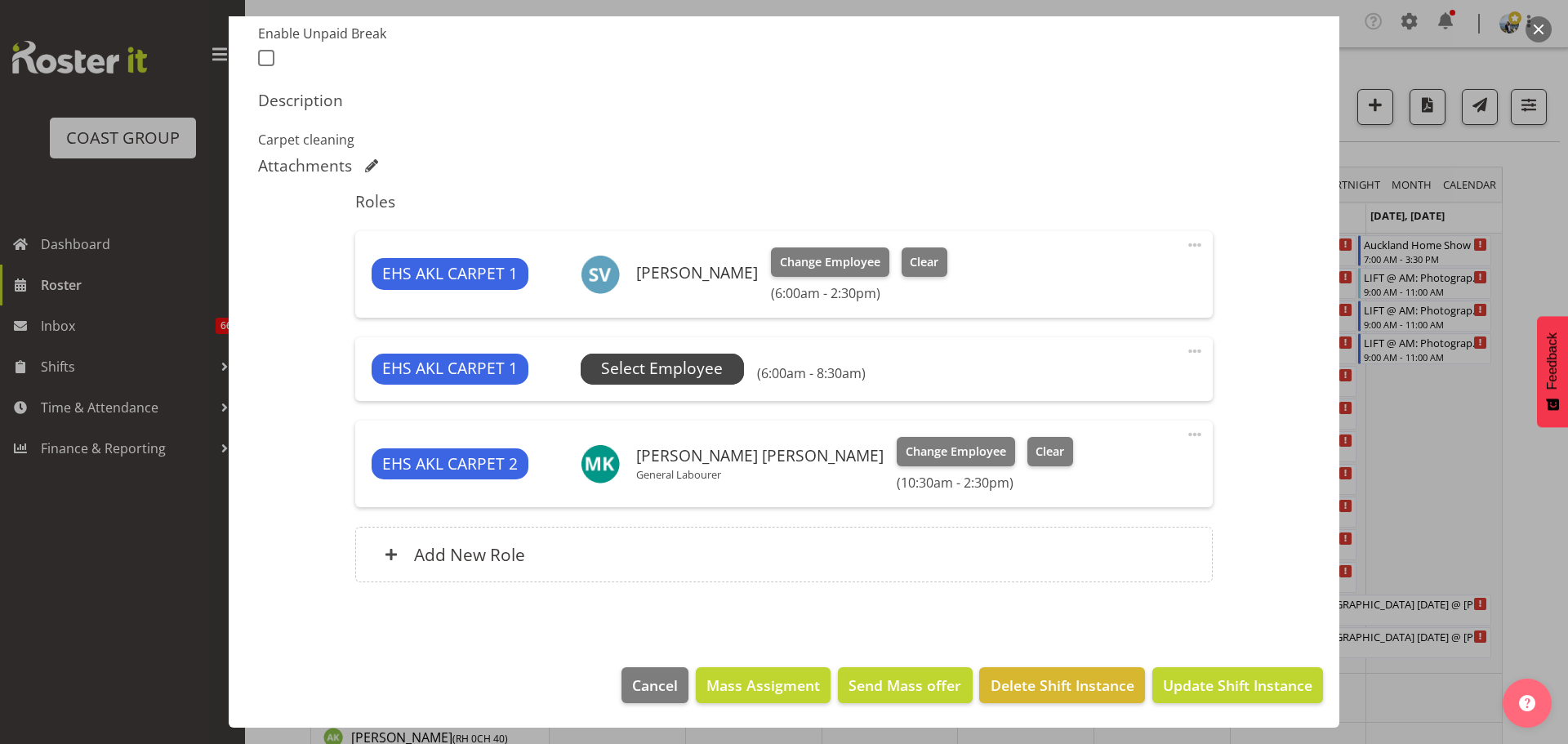
click at [704, 354] on span "Select Employee" at bounding box center [662, 369] width 164 height 31
select select "69"
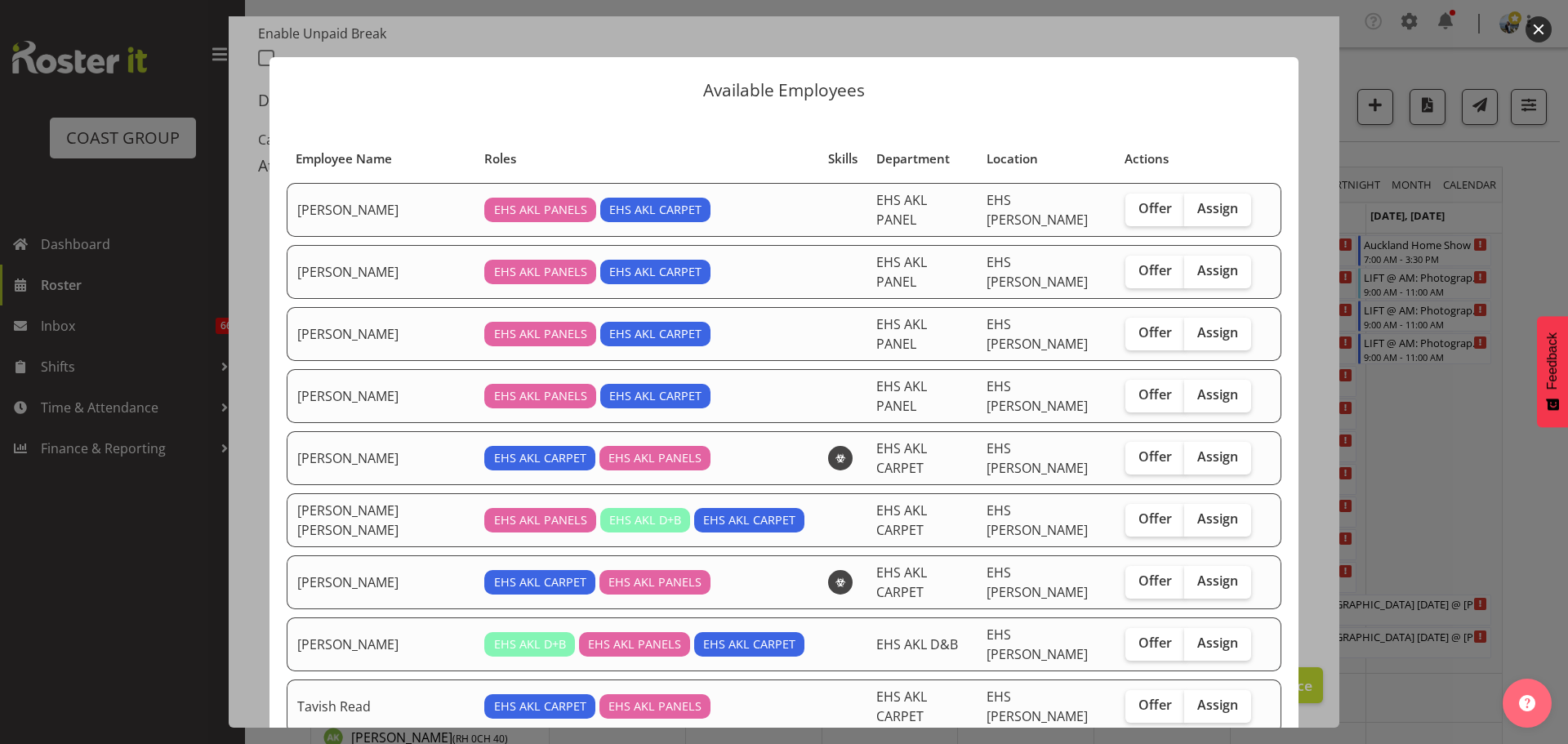
scroll to position [82, 0]
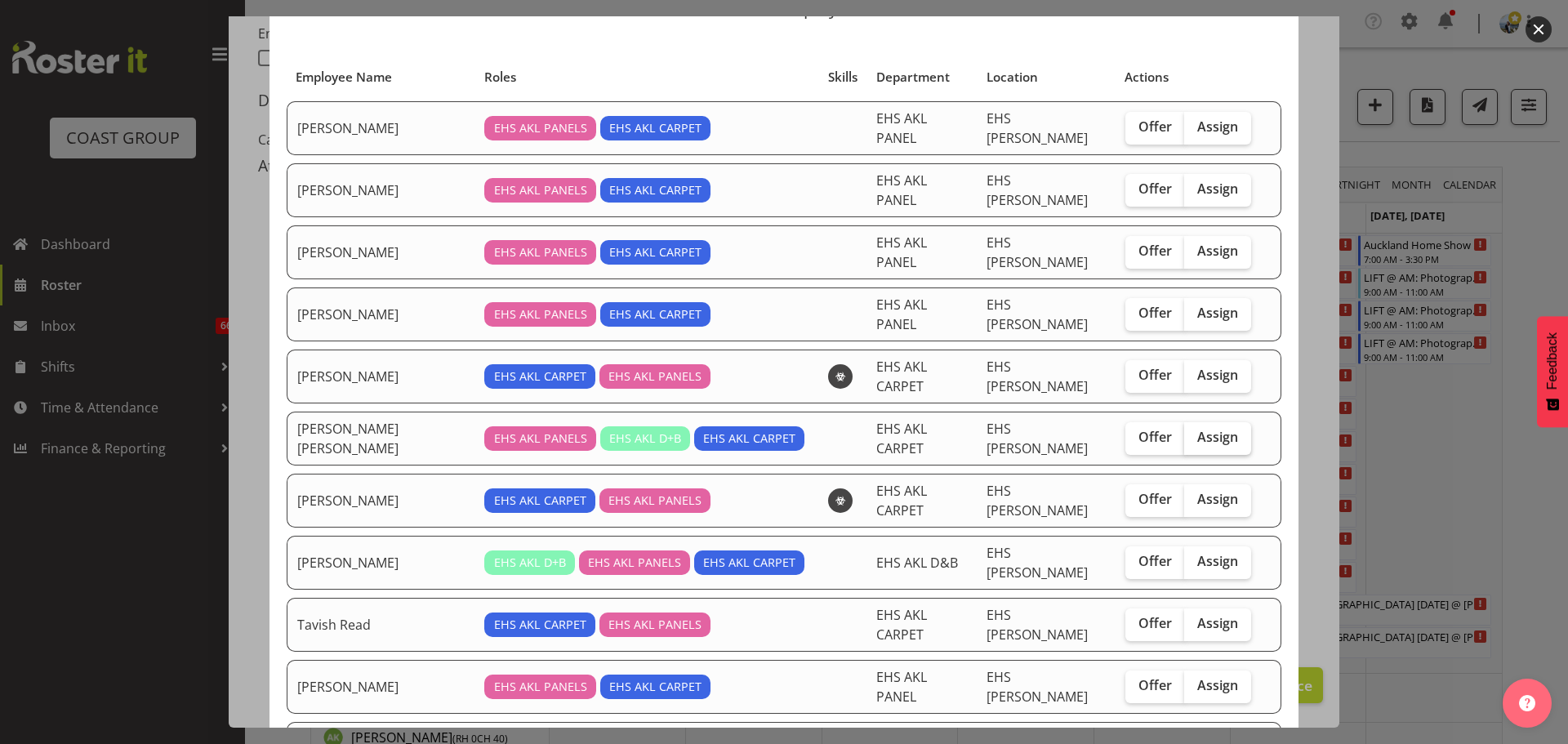
click at [1211, 428] on span "Assign" at bounding box center [1217, 436] width 40 height 16
click at [1195, 432] on input "Assign" at bounding box center [1189, 437] width 11 height 11
checkbox input "true"
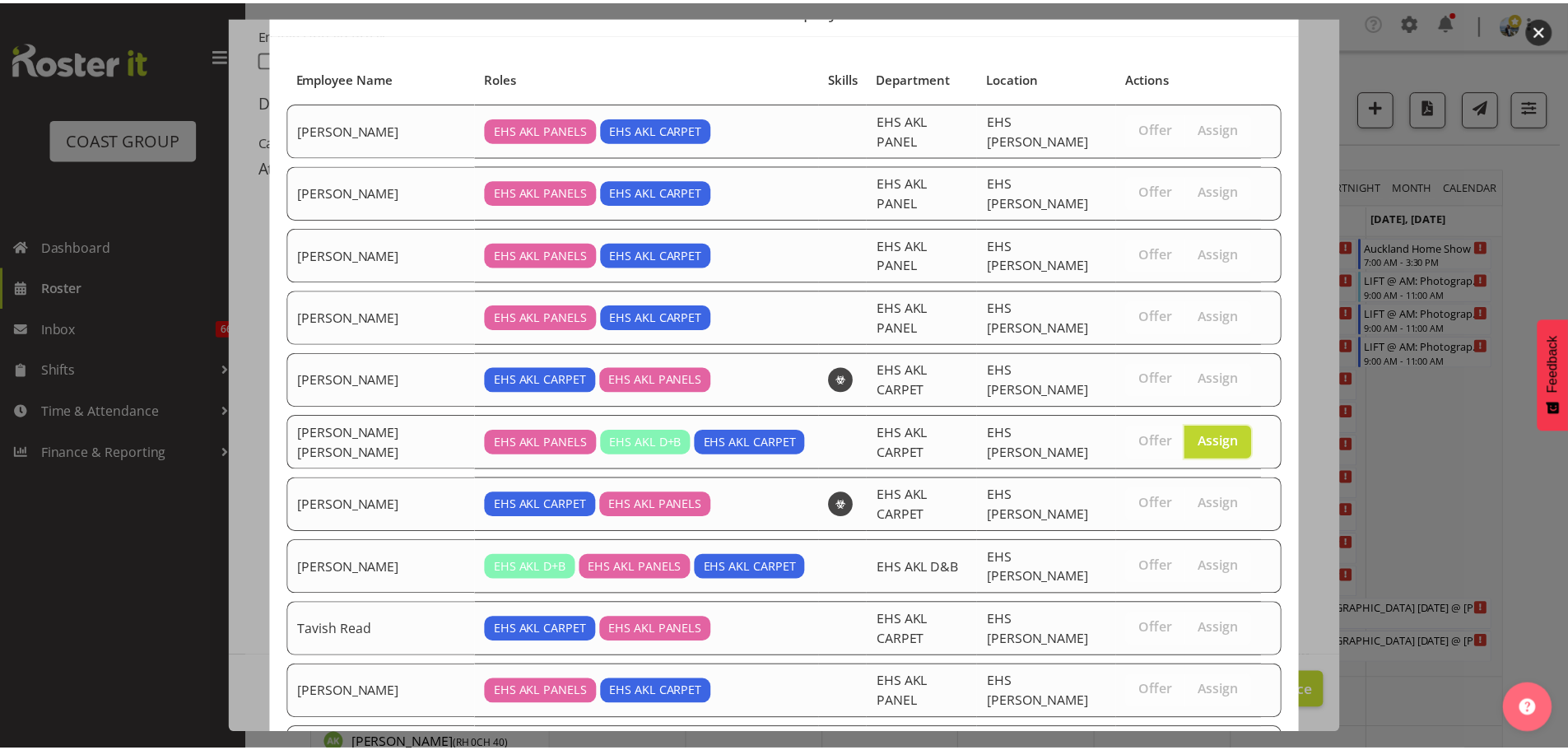
scroll to position [181, 0]
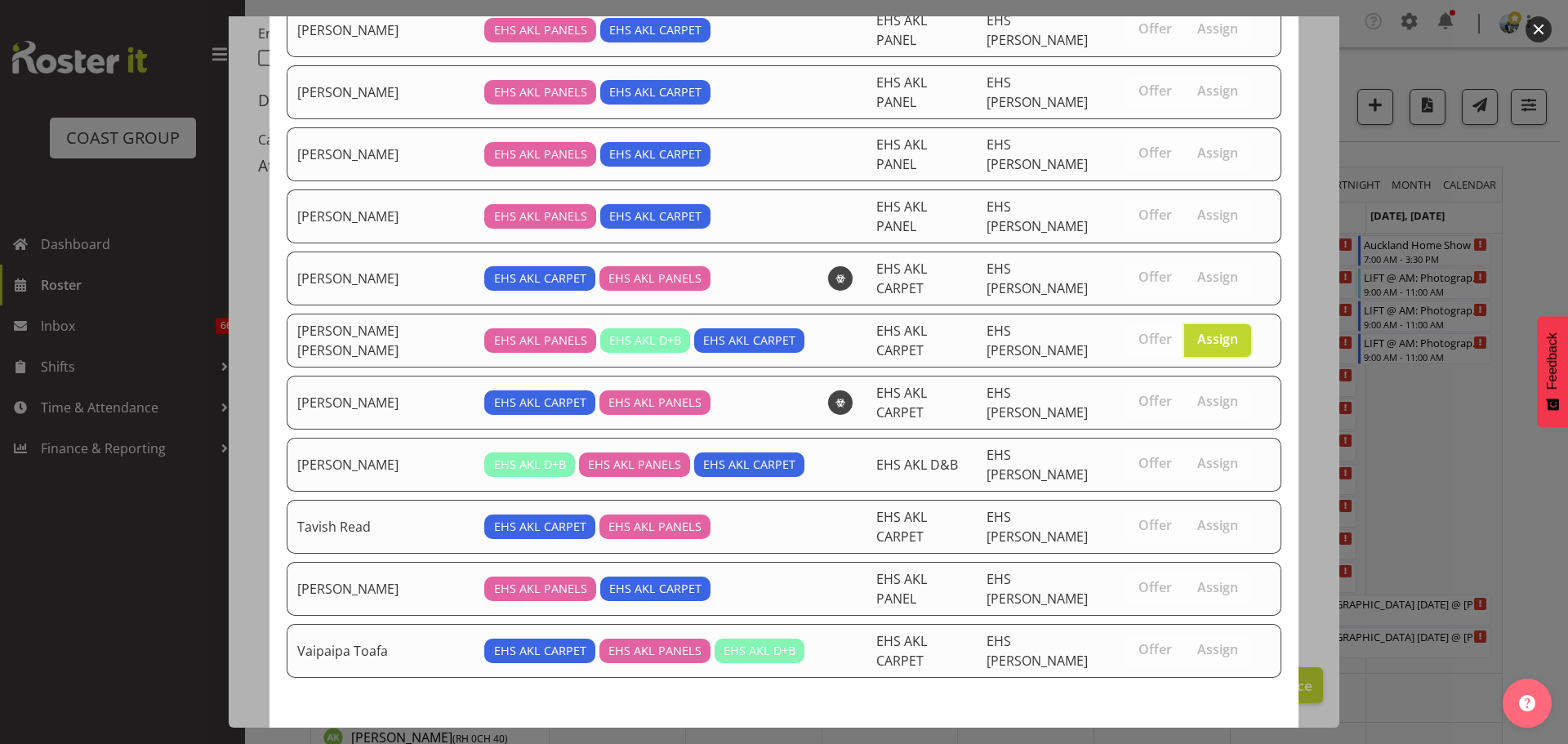
click at [1180, 743] on span "Assign [PERSON_NAME] [PERSON_NAME]" at bounding box center [1129, 757] width 284 height 20
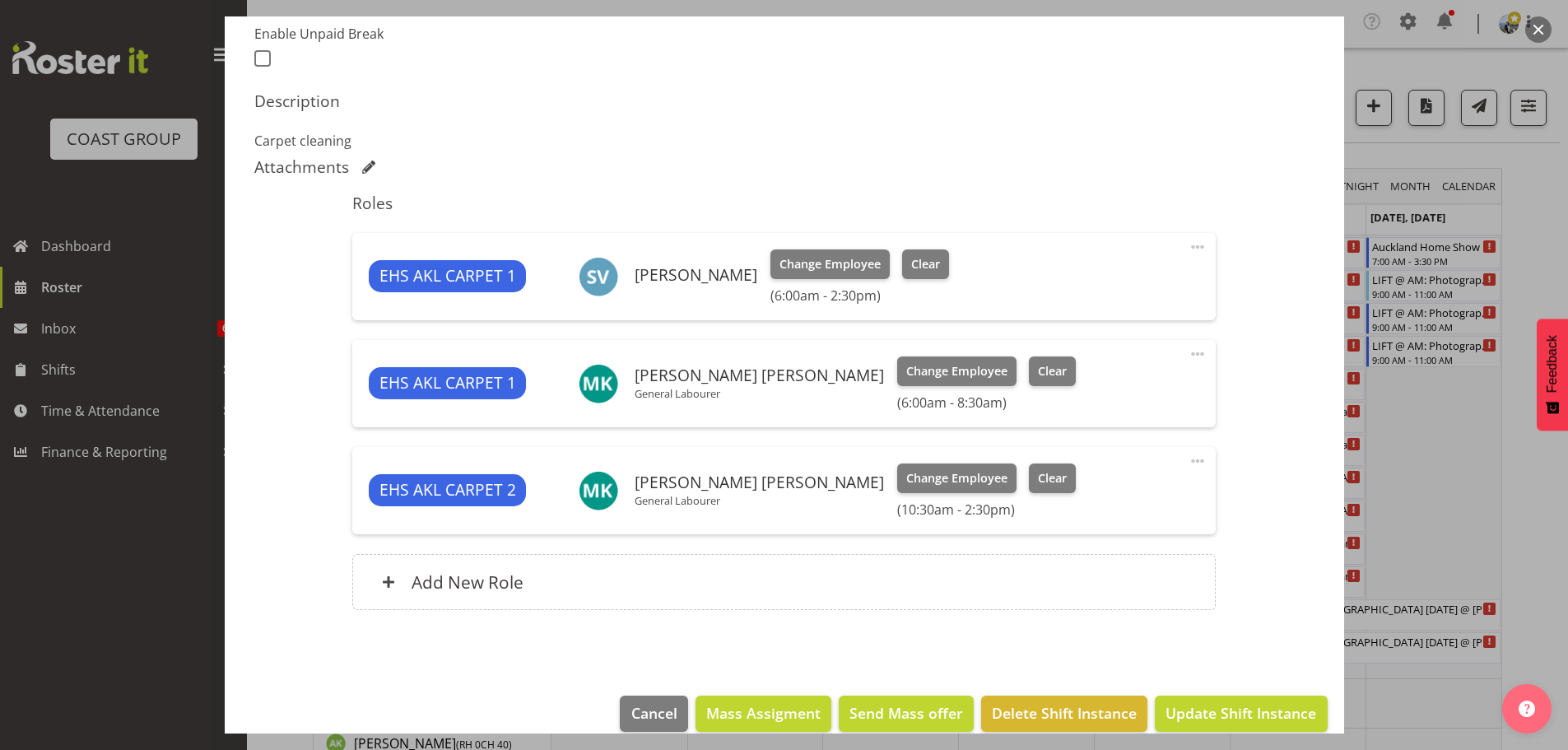
click at [1229, 694] on footer "Cancel Mass Assigment Send Mass offer Delete Shift Instance Update Shift Instan…" at bounding box center [784, 717] width 1119 height 77
click at [1229, 704] on span "Update Shift Instance" at bounding box center [1241, 713] width 151 height 22
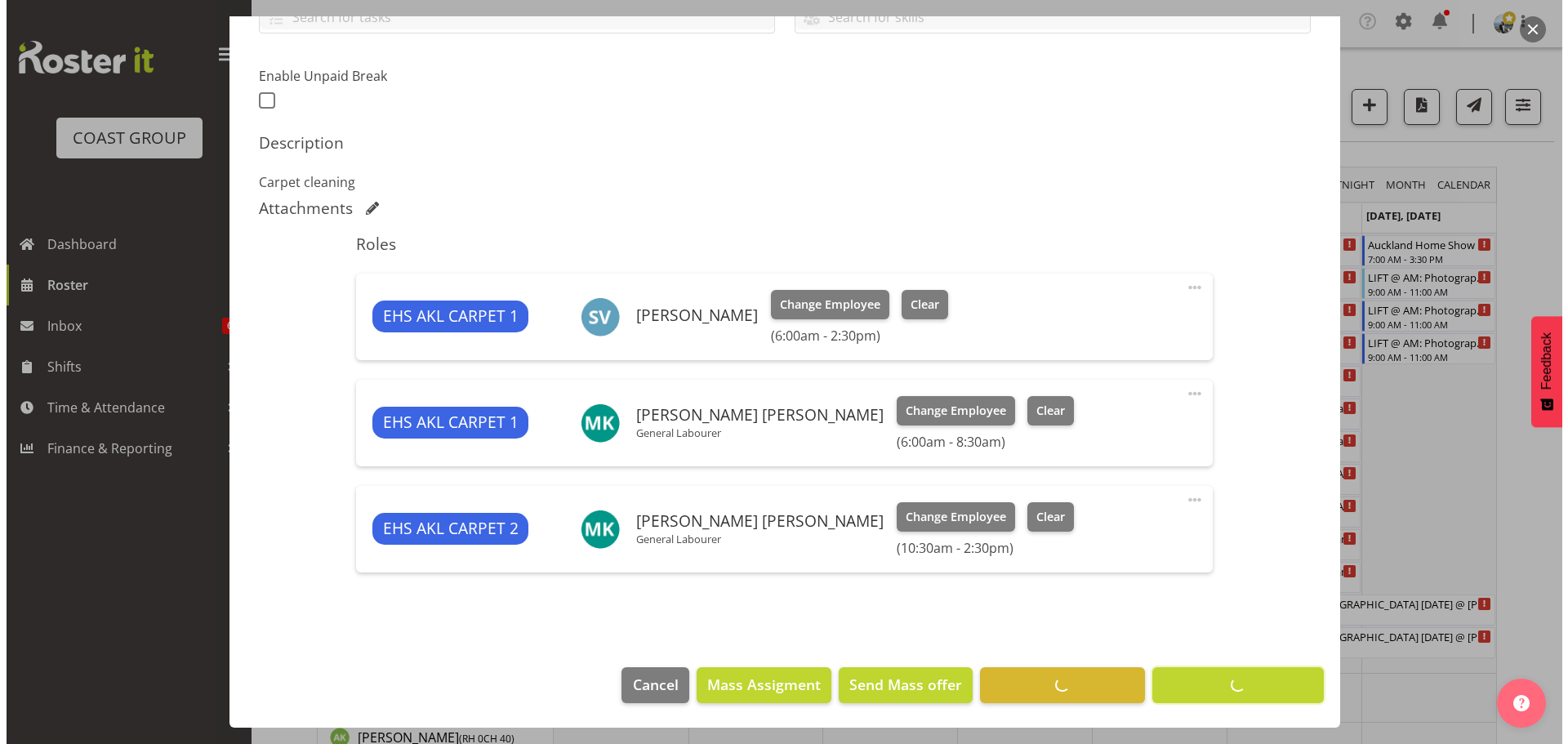
scroll to position [402, 0]
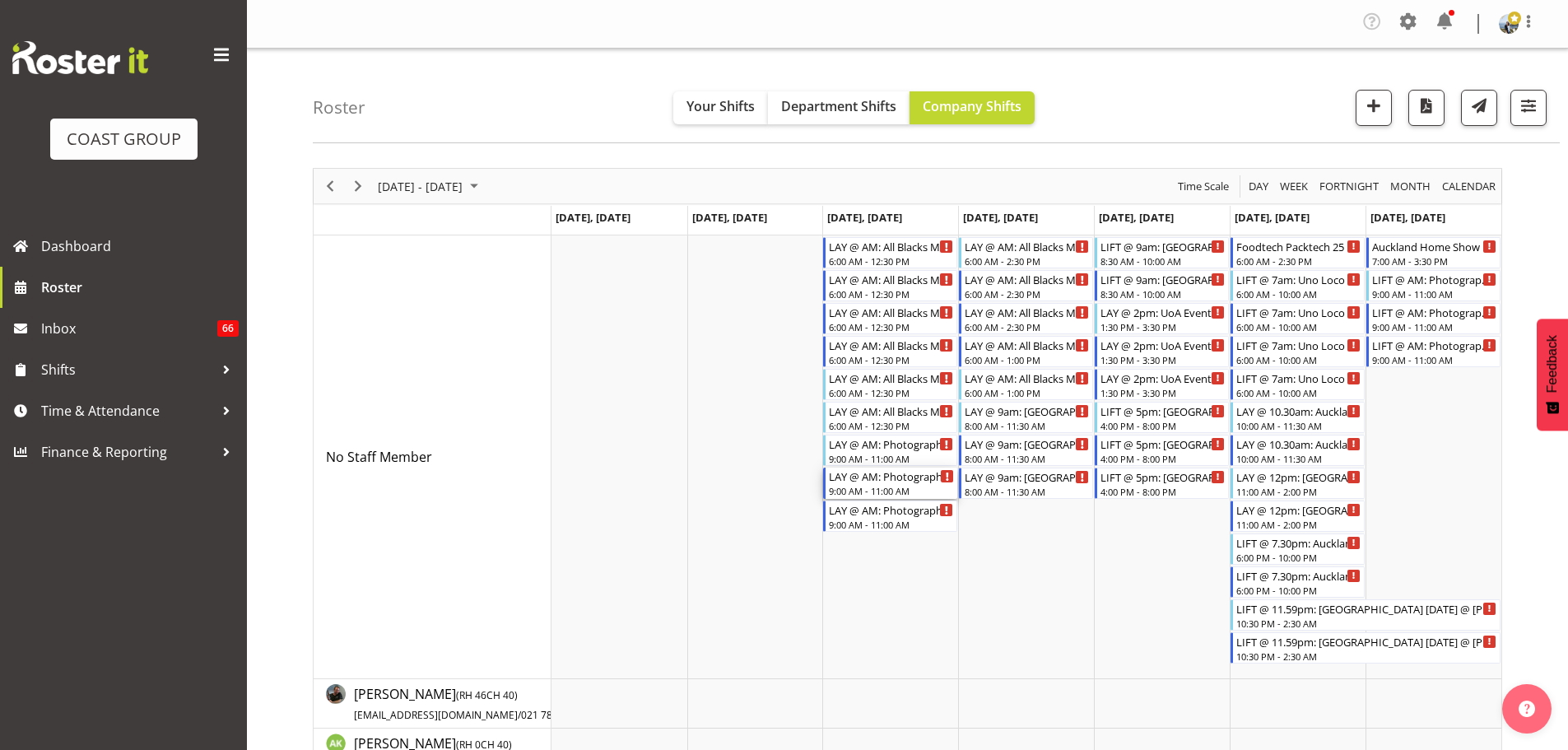
click at [907, 486] on div "9:00 AM - 11:00 AM" at bounding box center [891, 491] width 125 height 14
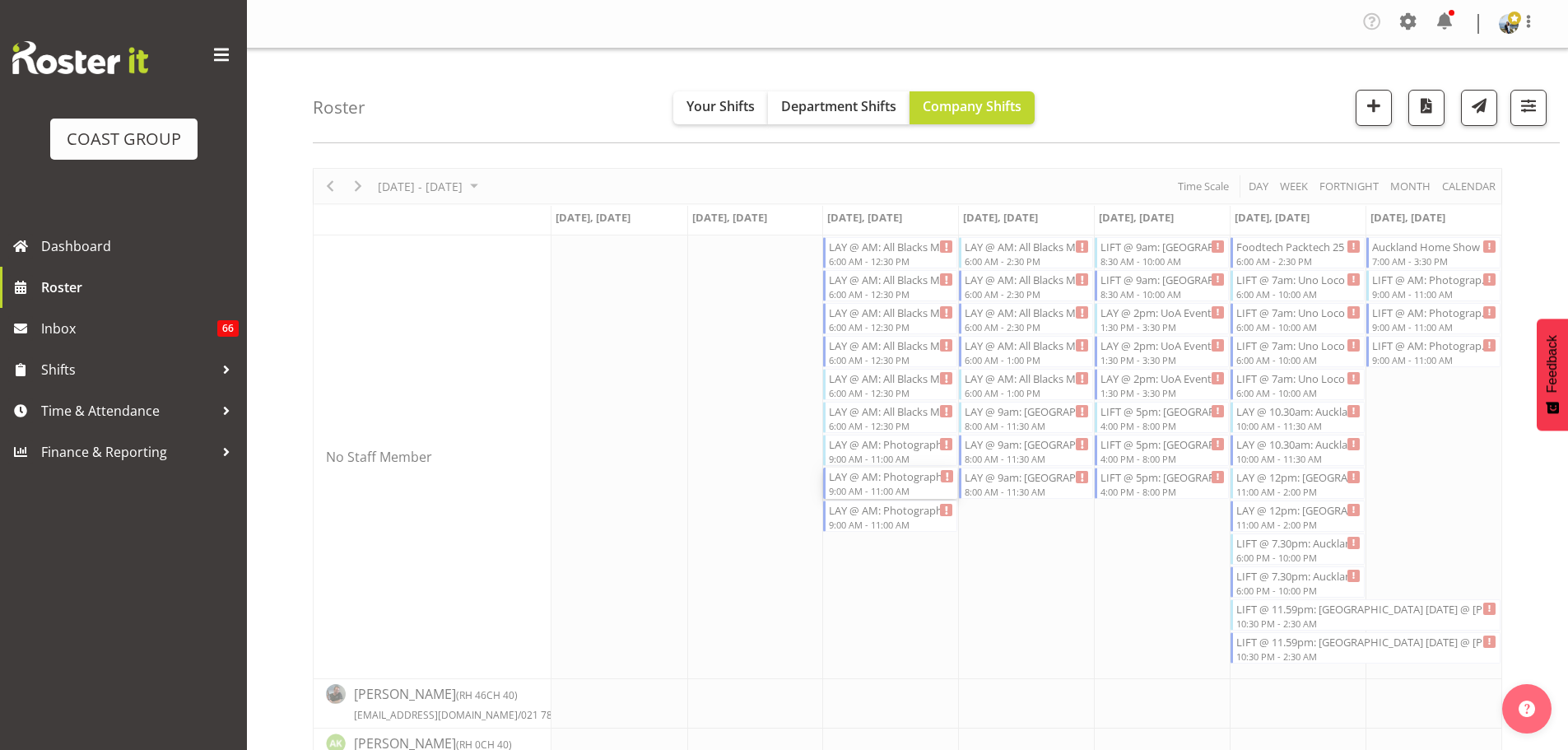
select select
select select "8"
select select "2025"
select select "9"
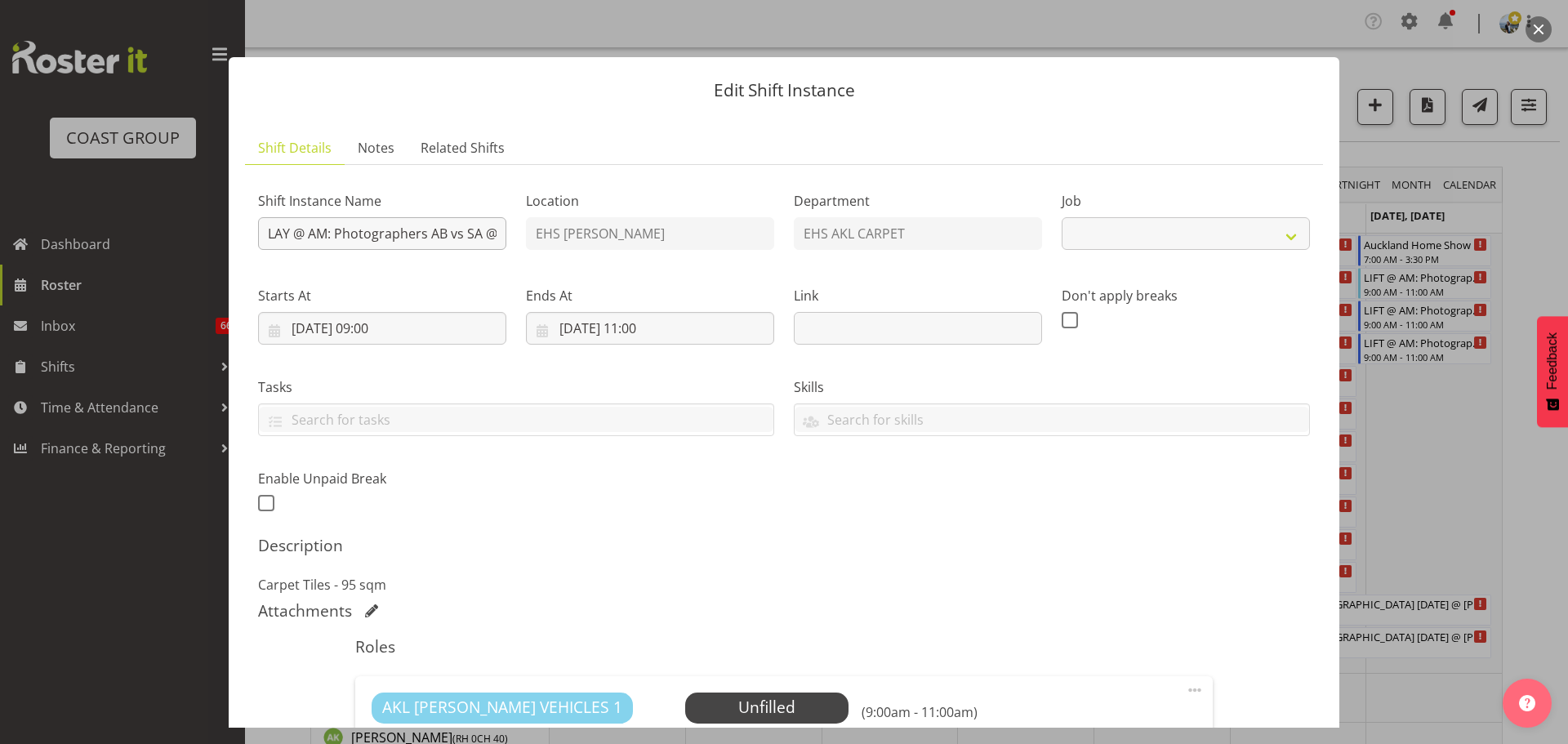
select select "10553"
click at [378, 339] on input "03/09/2025, 09:00" at bounding box center [382, 328] width 248 height 32
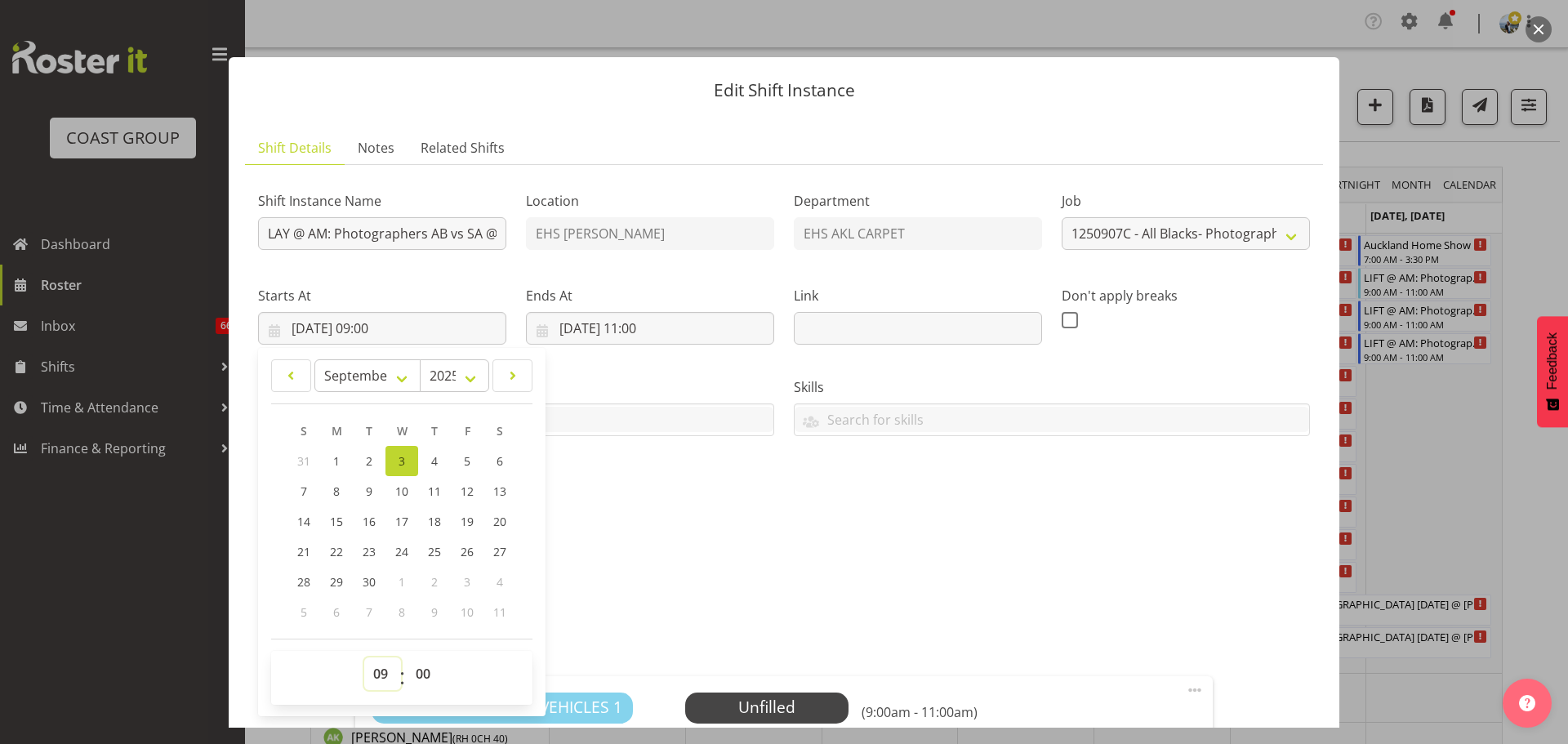
click at [385, 677] on select "00 01 02 03 04 05 06 07 08 09 10 11 12 13 14 15 16 17 18 19 20 21 22 23" at bounding box center [382, 674] width 37 height 32
select select "6"
click at [364, 658] on select "00 01 02 03 04 05 06 07 08 09 10 11 12 13 14 15 16 17 18 19 20 21 22 23" at bounding box center [382, 674] width 37 height 32
type input "03/09/2025, 06:00"
click at [668, 329] on input "03/09/2025, 11:00" at bounding box center [650, 328] width 248 height 32
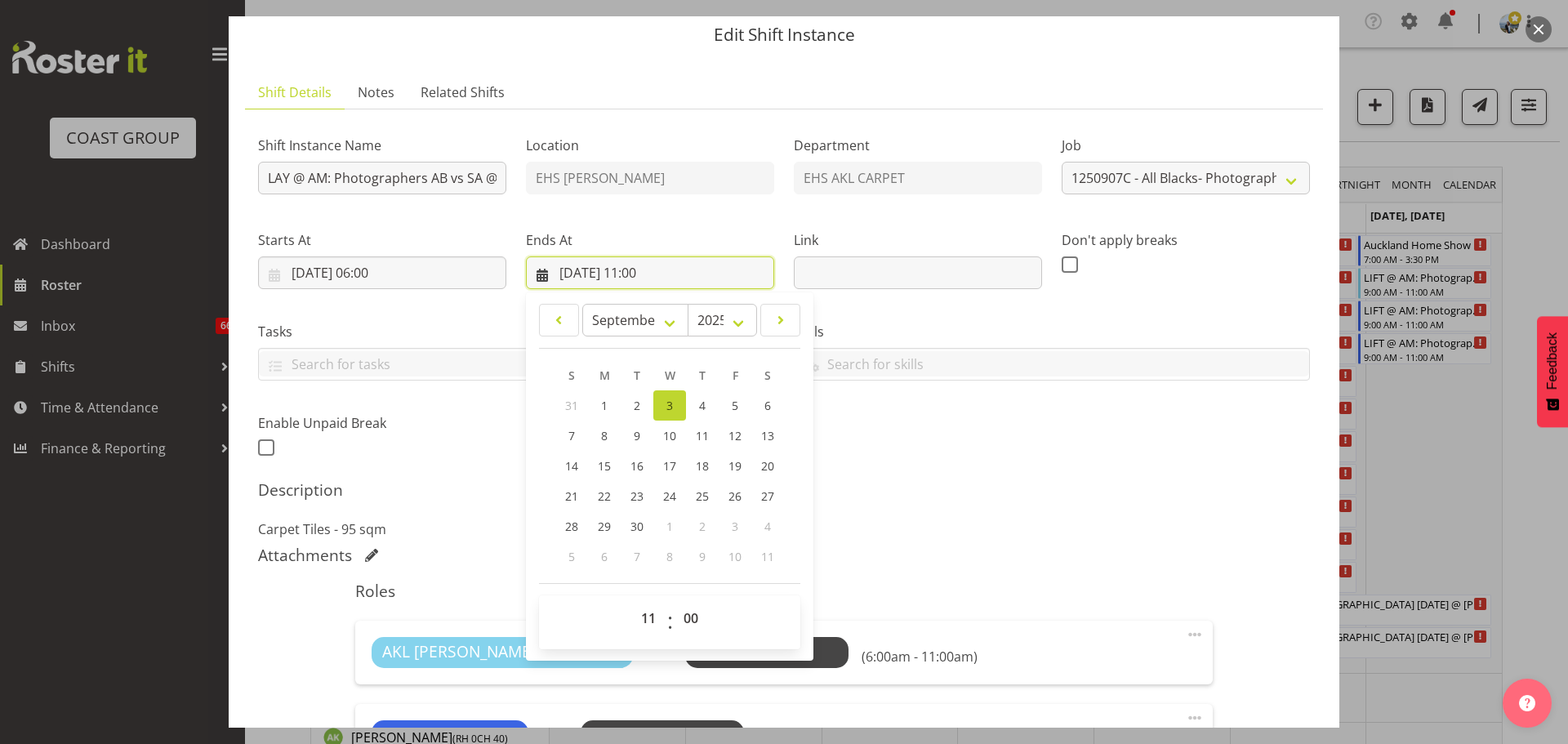
scroll to position [245, 0]
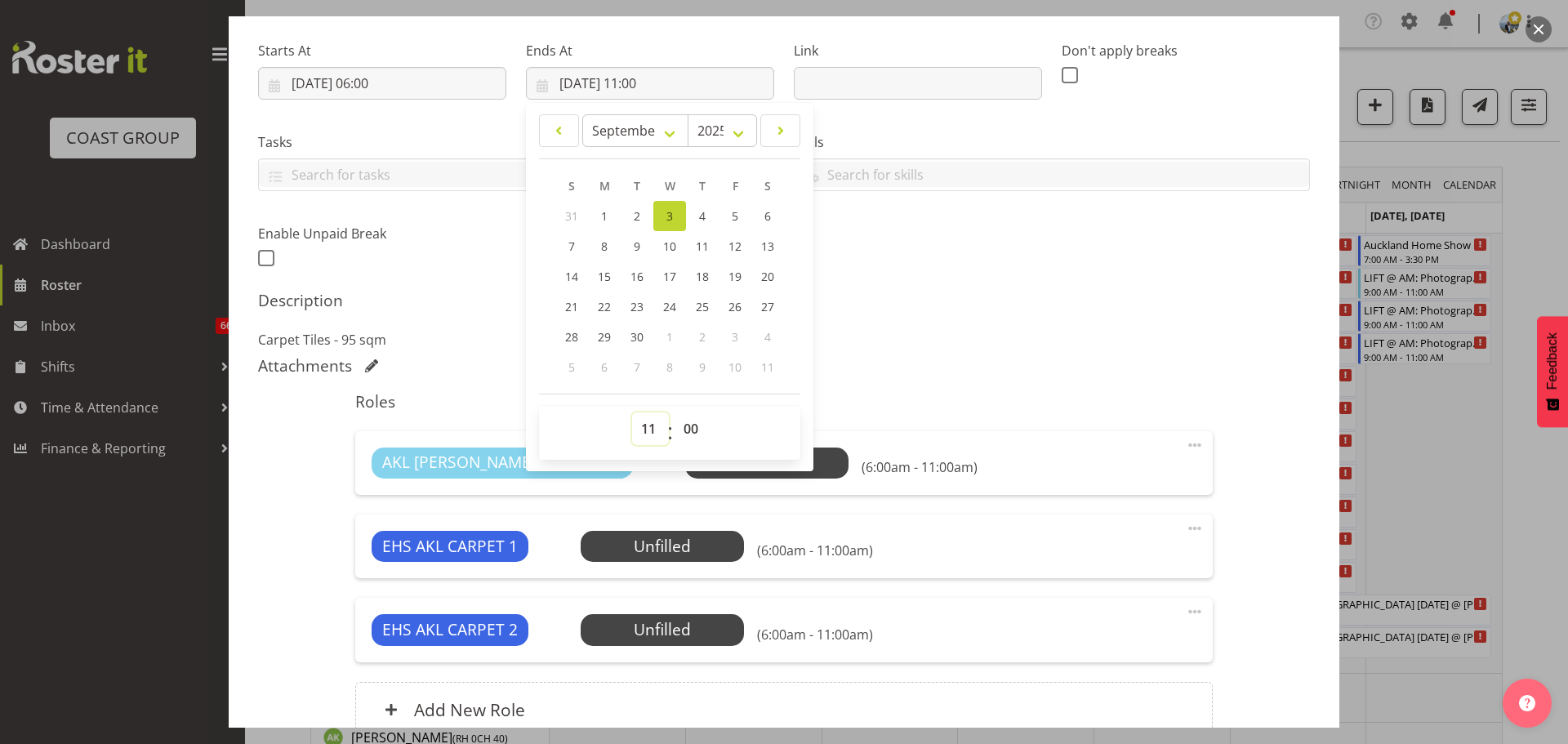
click at [639, 429] on select "00 01 02 03 04 05 06 07 08 09 10 11 12 13 14 15 16 17 18 19 20 21 22 23" at bounding box center [650, 428] width 37 height 32
select select "9"
click at [632, 412] on select "00 01 02 03 04 05 06 07 08 09 10 11 12 13 14 15 16 17 18 19 20 21 22 23" at bounding box center [650, 428] width 37 height 32
type input "03/09/2025, 09:00"
click at [996, 312] on div "Description Carpet Tiles - 95 sqm" at bounding box center [784, 319] width 1052 height 58
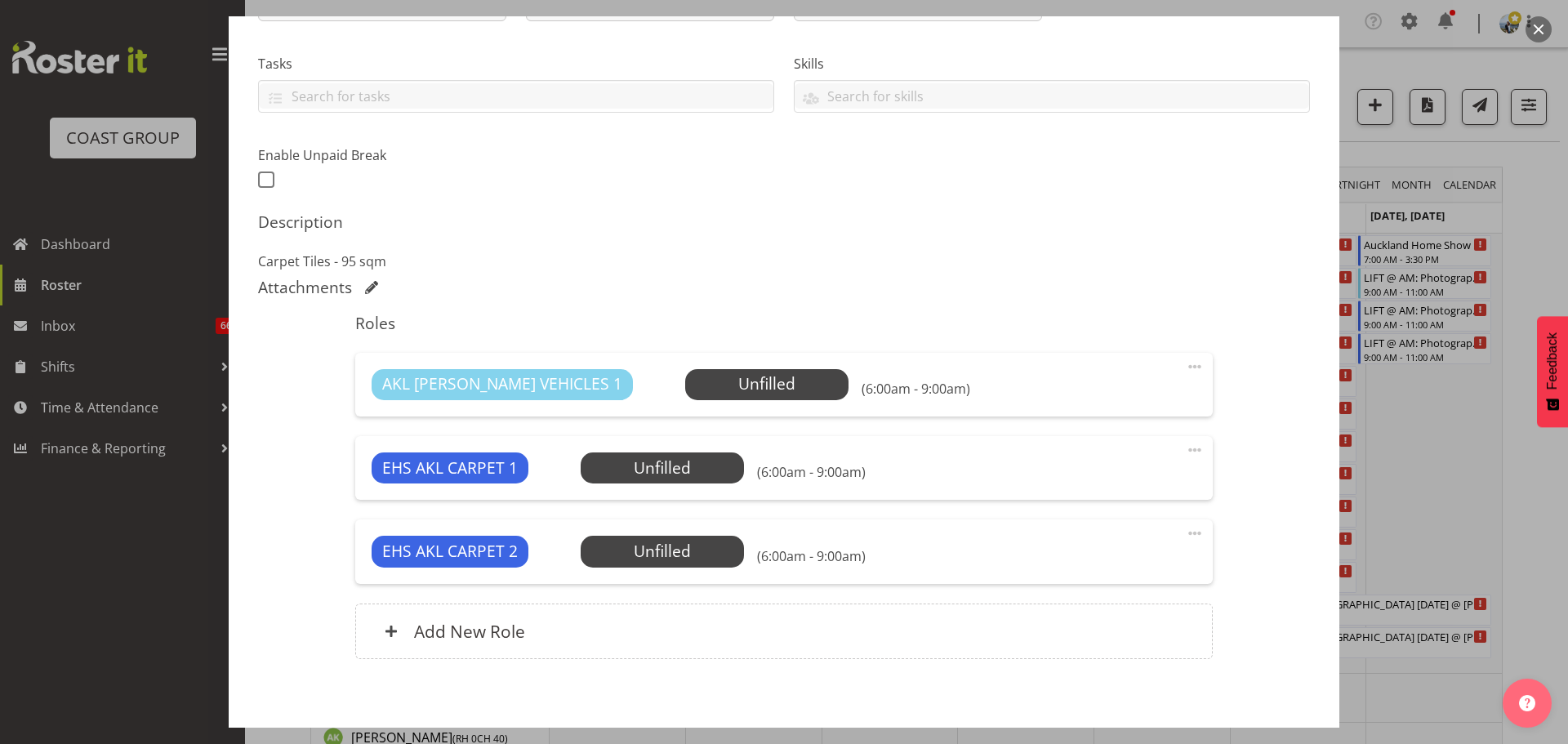
scroll to position [400, 0]
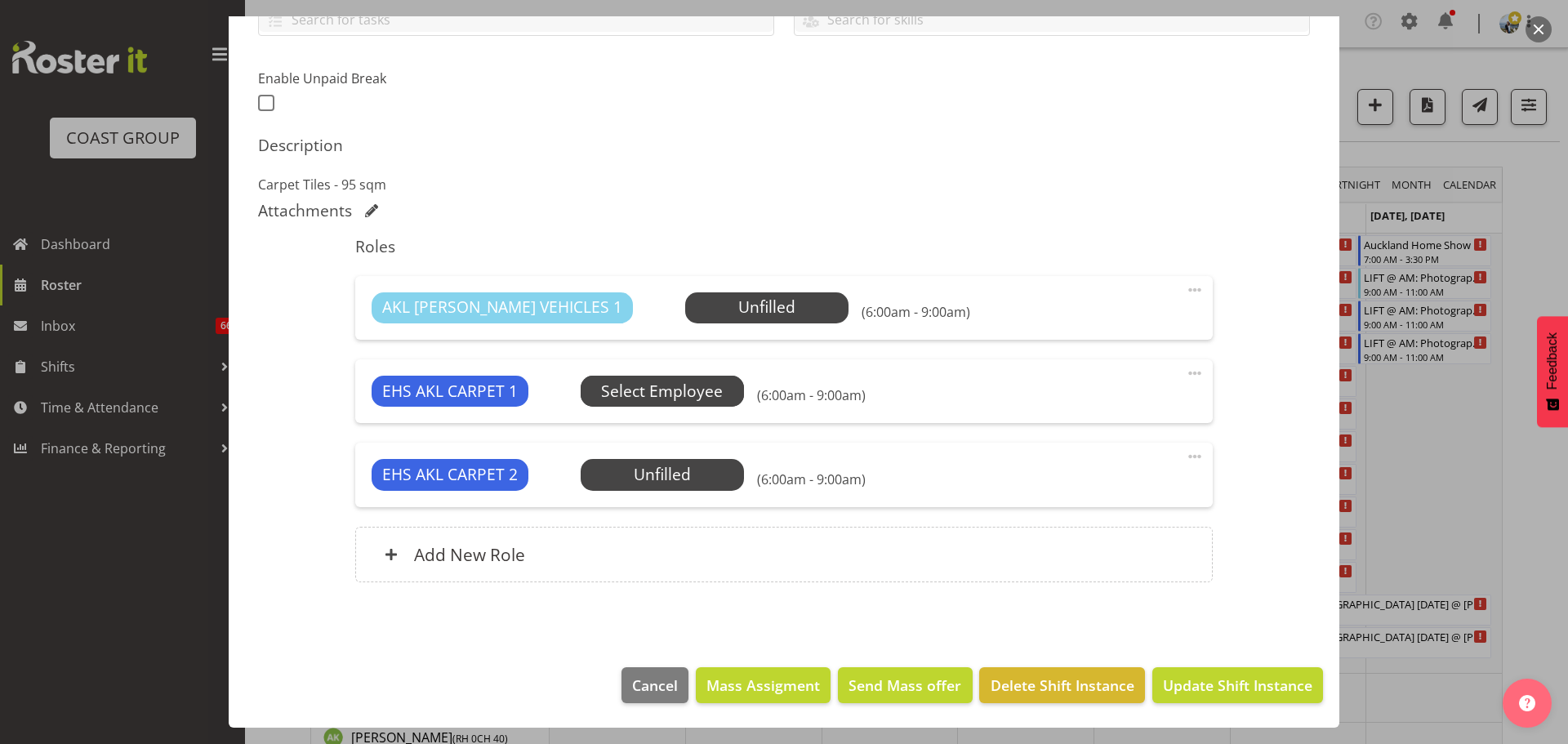
click at [0, 0] on span "Select Employee" at bounding box center [0, 0] width 0 height 0
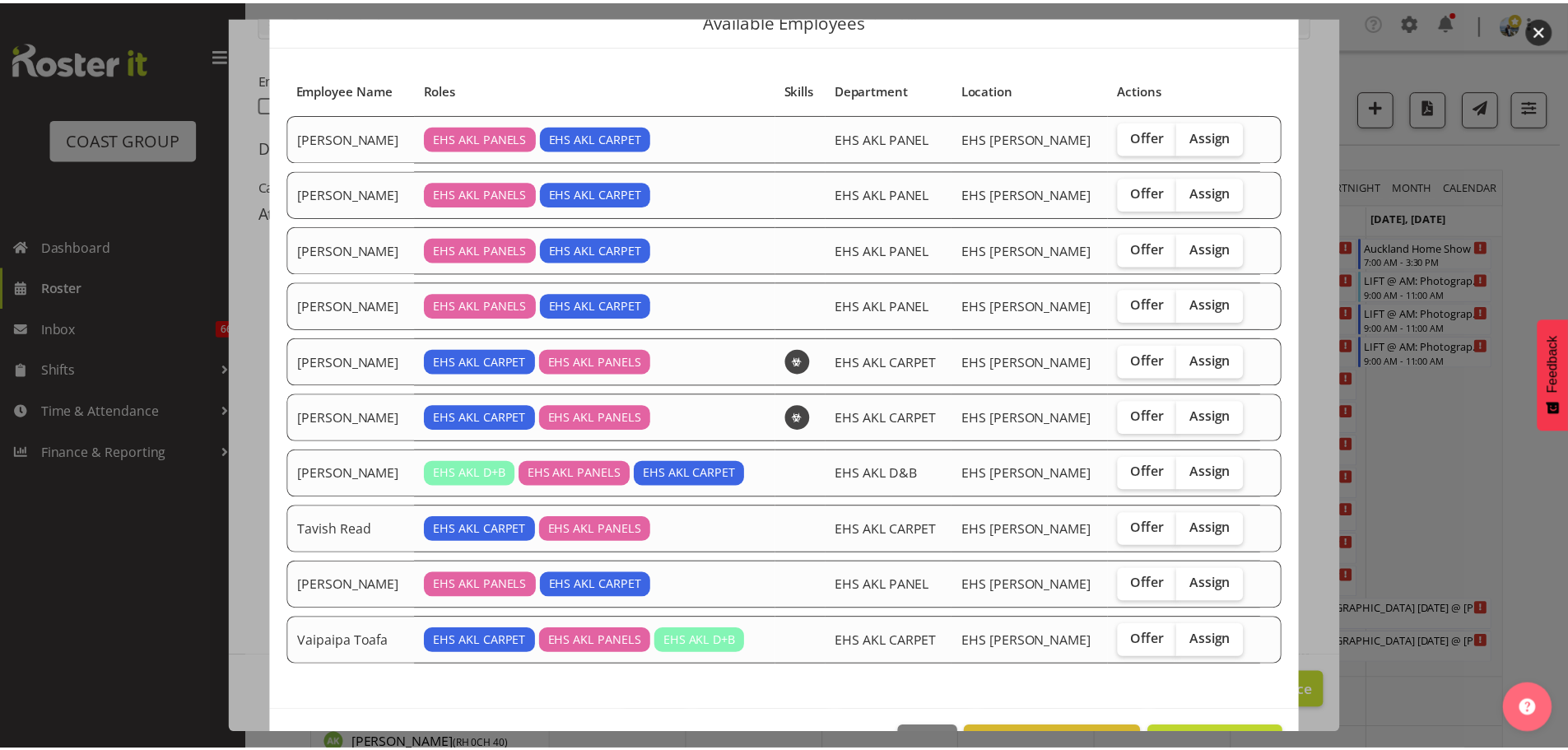
scroll to position [125, 0]
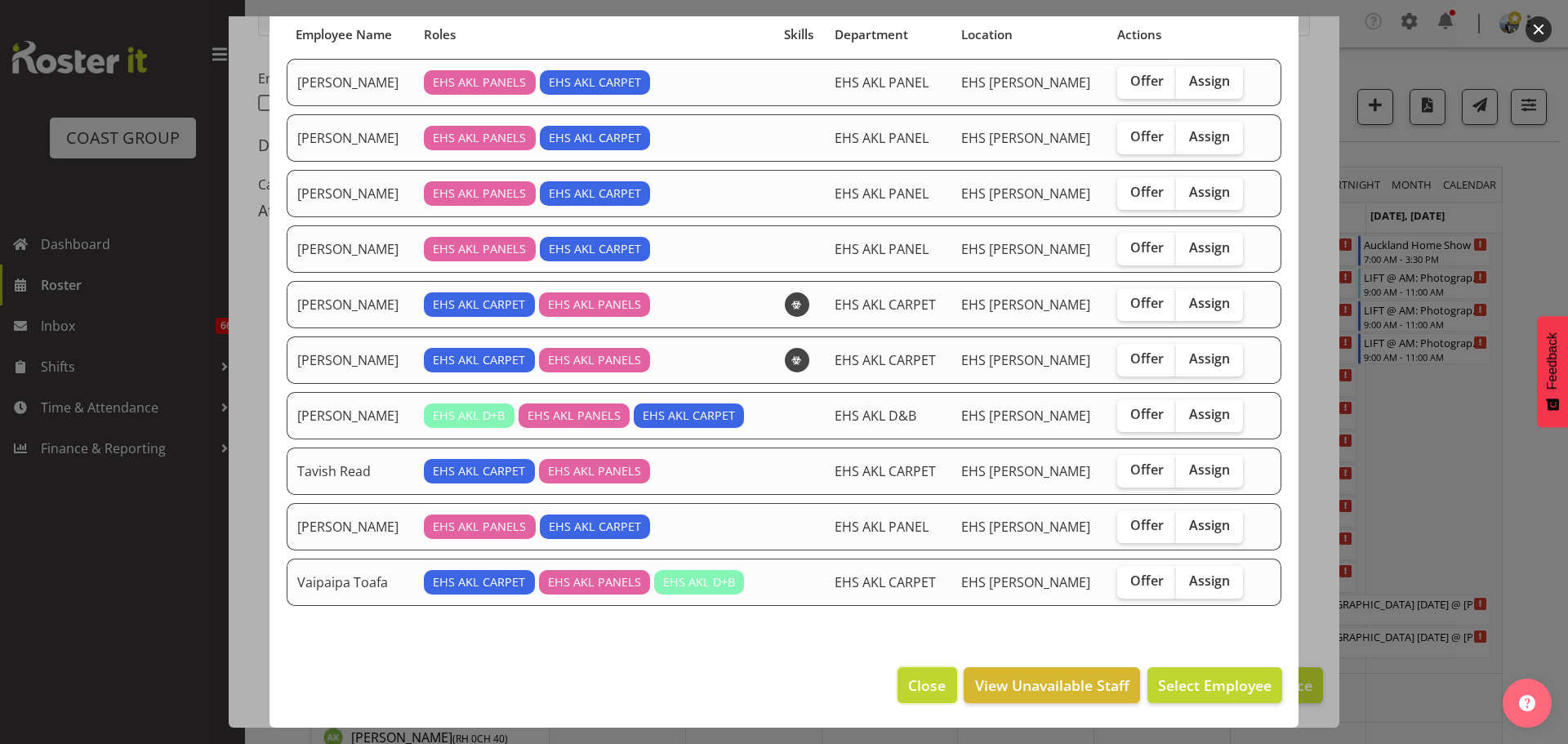
click at [936, 687] on button "Close" at bounding box center [926, 686] width 58 height 36
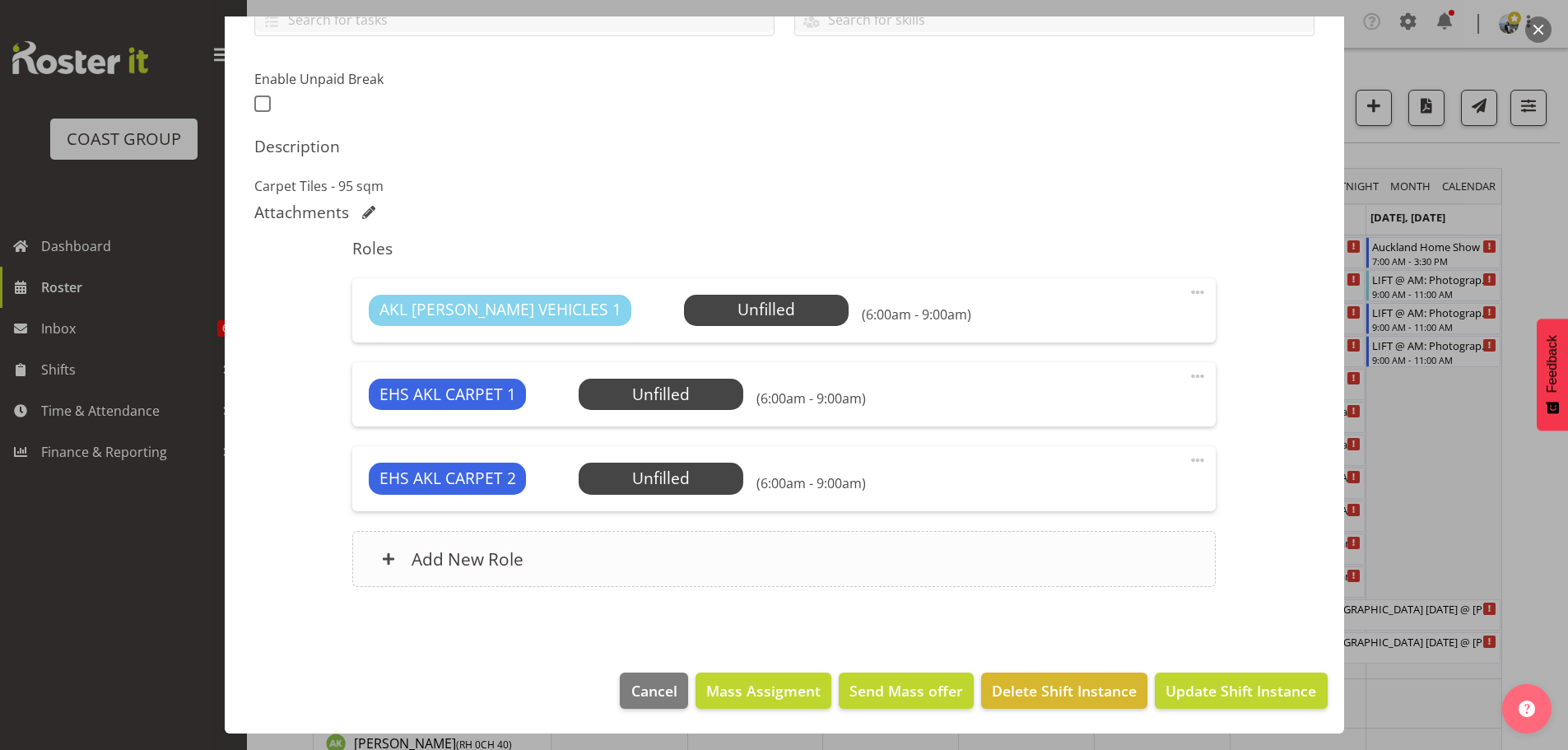
click at [669, 546] on div "Add New Role" at bounding box center [784, 559] width 863 height 56
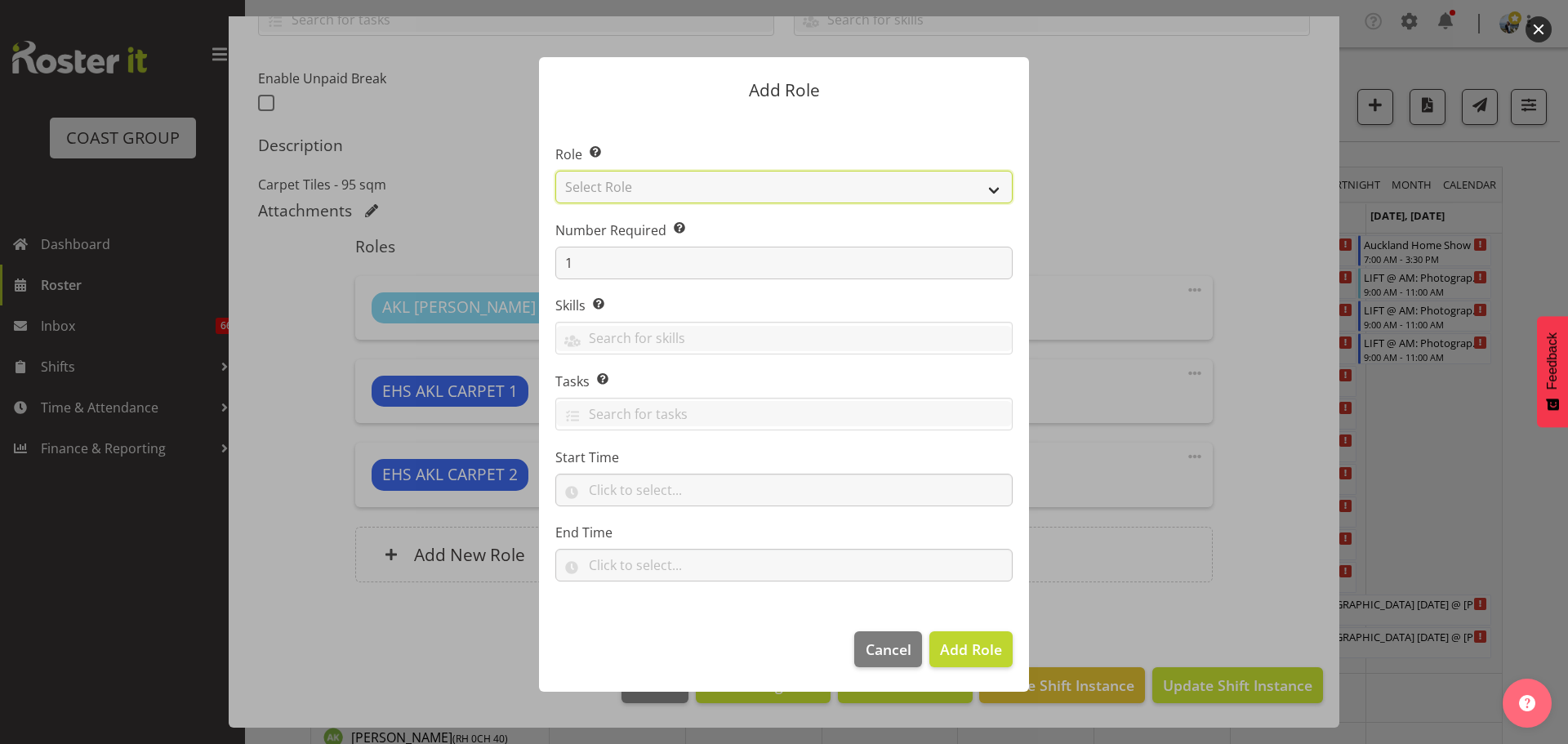
click at [636, 187] on select "Select Role ACCOUNT MANAGER ACCOUNT MANAGER DW ACCOUNTS [PERSON_NAME] VEHICLES …" at bounding box center [784, 187] width 457 height 32
select select "81"
click at [555, 171] on select "Select Role ACCOUNT MANAGER ACCOUNT MANAGER DW ACCOUNTS [PERSON_NAME] VEHICLES …" at bounding box center [784, 187] width 457 height 32
click at [972, 654] on span "Add Role" at bounding box center [971, 650] width 62 height 20
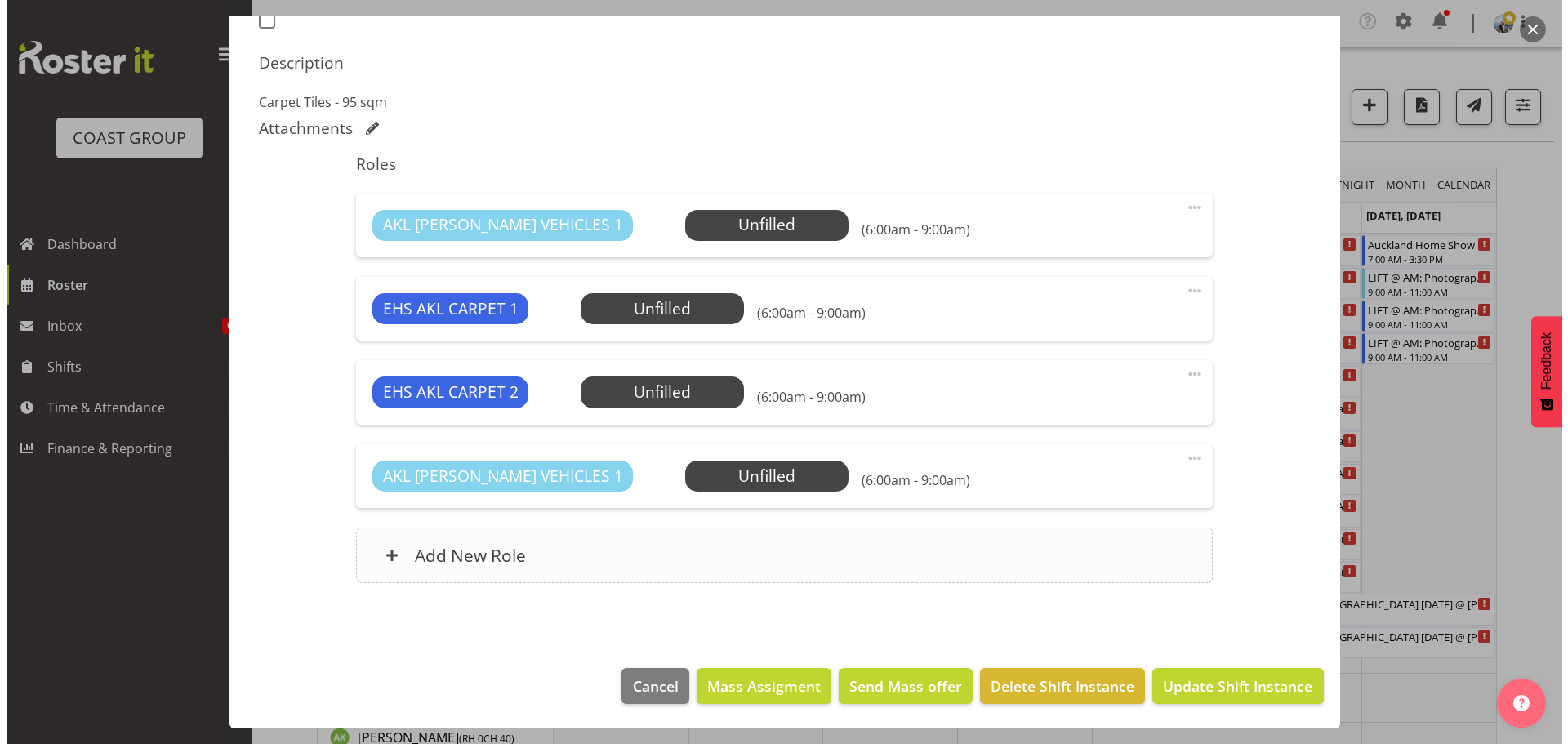
scroll to position [483, 0]
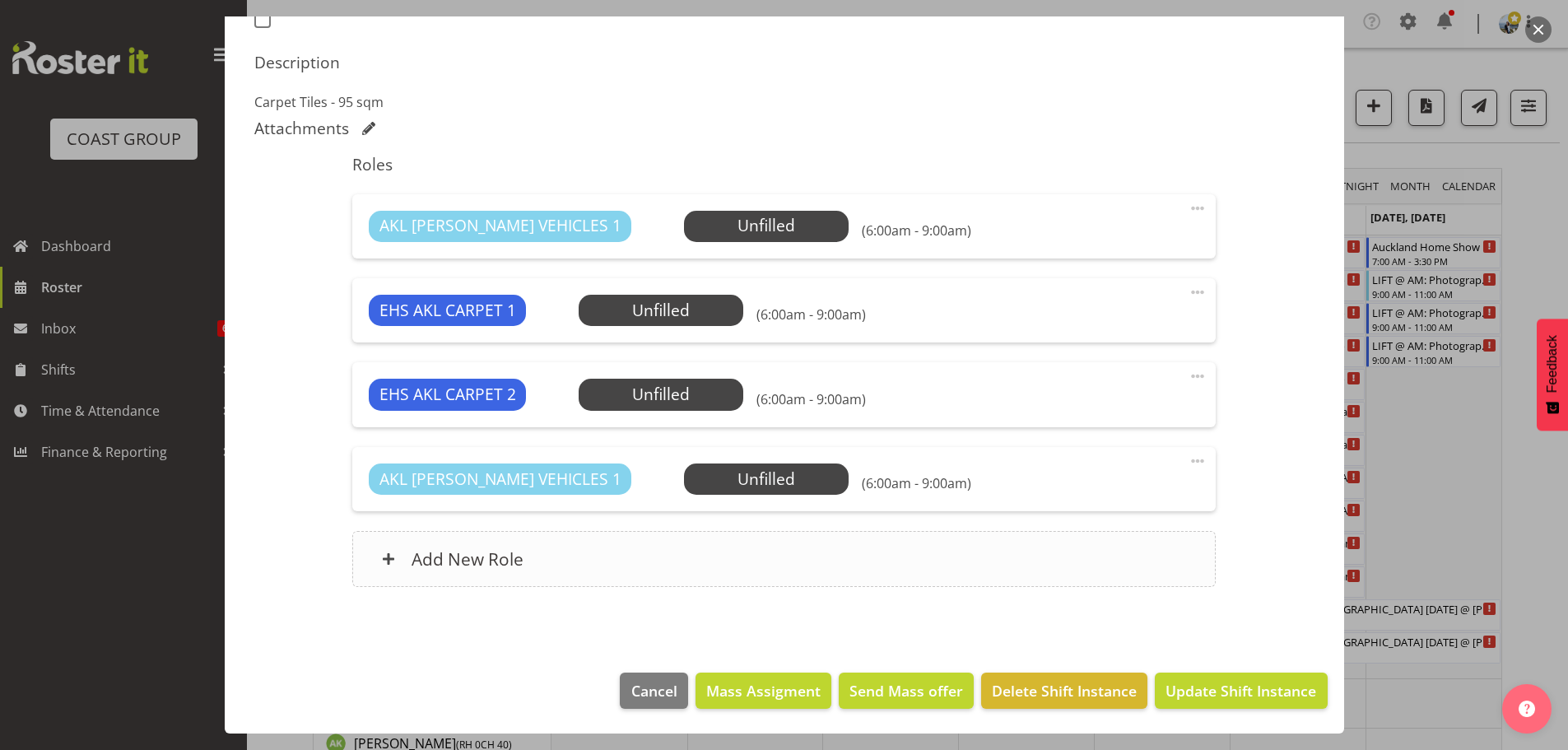
click at [743, 553] on div "Add New Role" at bounding box center [784, 559] width 863 height 56
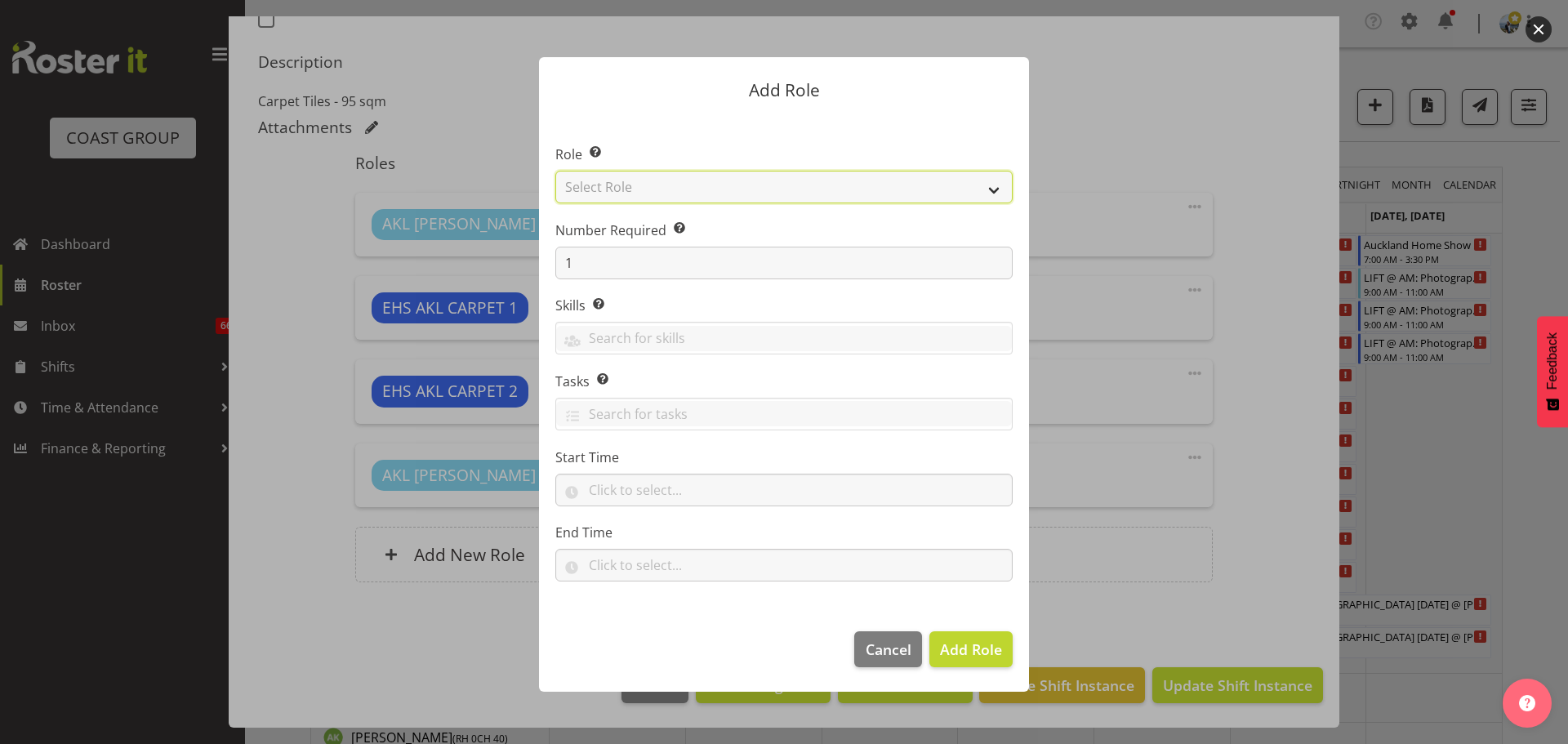
click at [791, 199] on select "Select Role ACCOUNT MANAGER ACCOUNT MANAGER DW ACCOUNTS [PERSON_NAME] VEHICLES …" at bounding box center [784, 187] width 457 height 32
select select "190"
click at [555, 171] on select "Select Role ACCOUNT MANAGER ACCOUNT MANAGER DW ACCOUNTS [PERSON_NAME] VEHICLES …" at bounding box center [784, 187] width 457 height 32
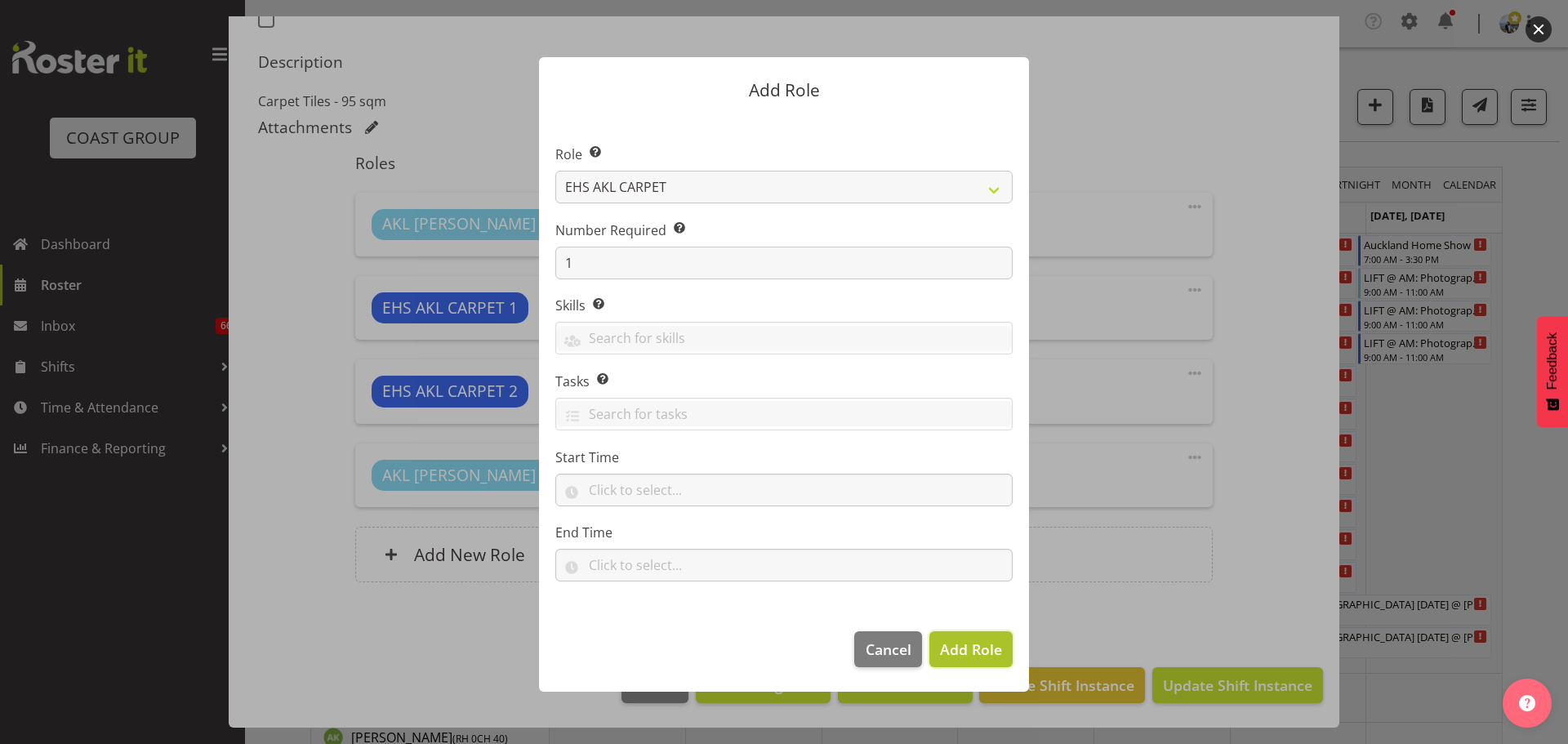
click at [997, 641] on span "Add Role" at bounding box center [971, 650] width 62 height 20
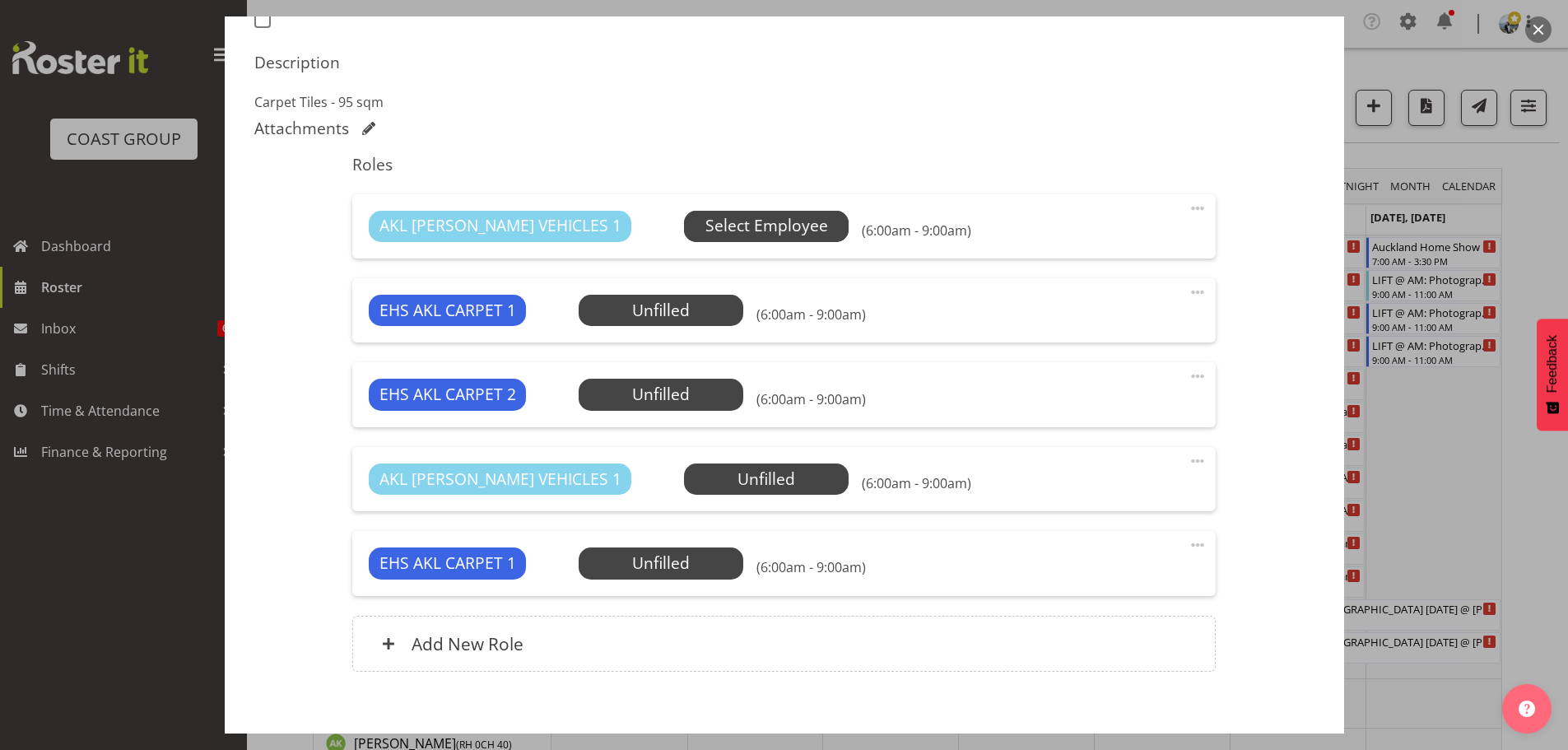
click at [706, 222] on span "Select Employee" at bounding box center [766, 226] width 122 height 24
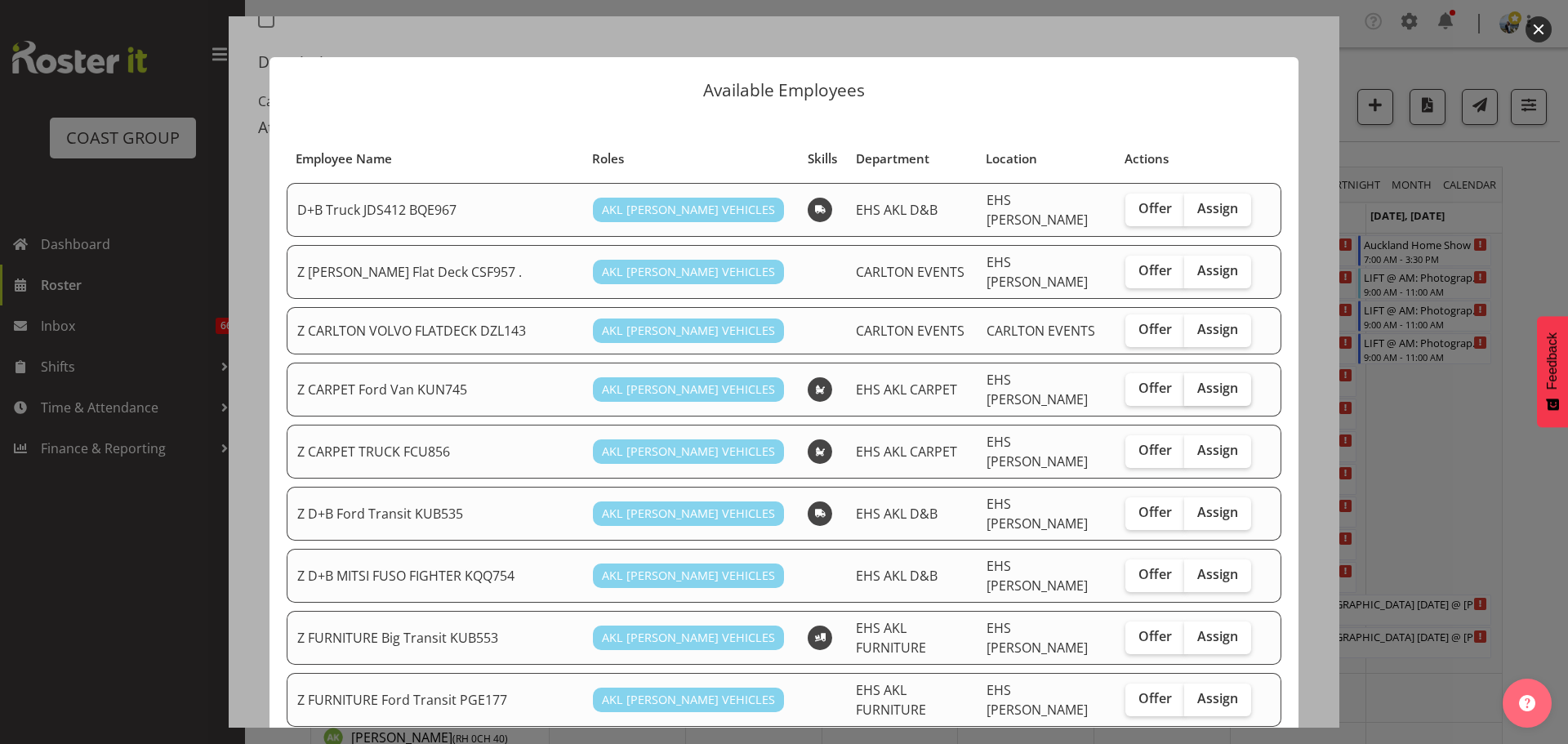
click at [1224, 373] on label "Assign" at bounding box center [1217, 390] width 67 height 32
click at [1195, 383] on input "Assign" at bounding box center [1189, 389] width 11 height 11
checkbox input "true"
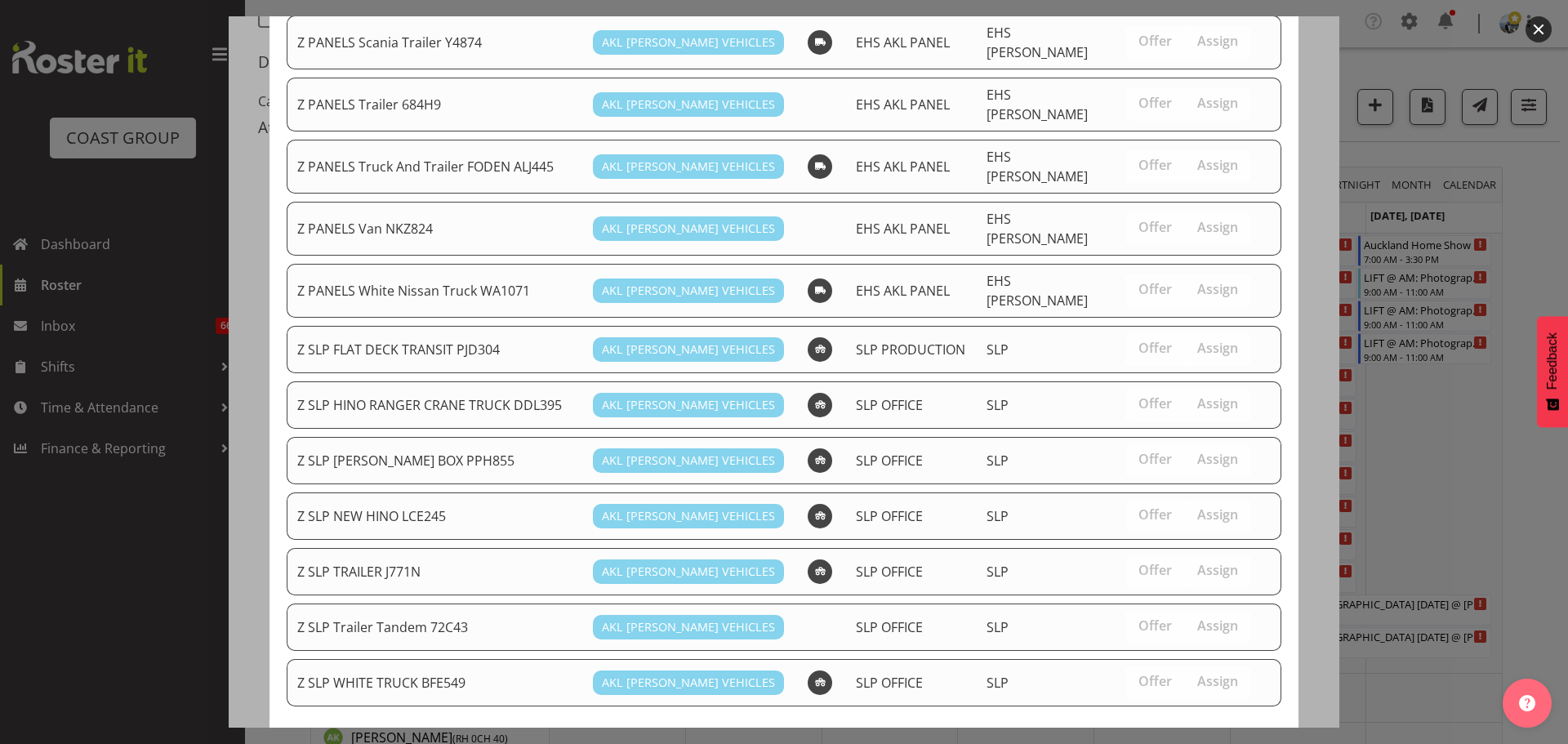
scroll to position [1212, 0]
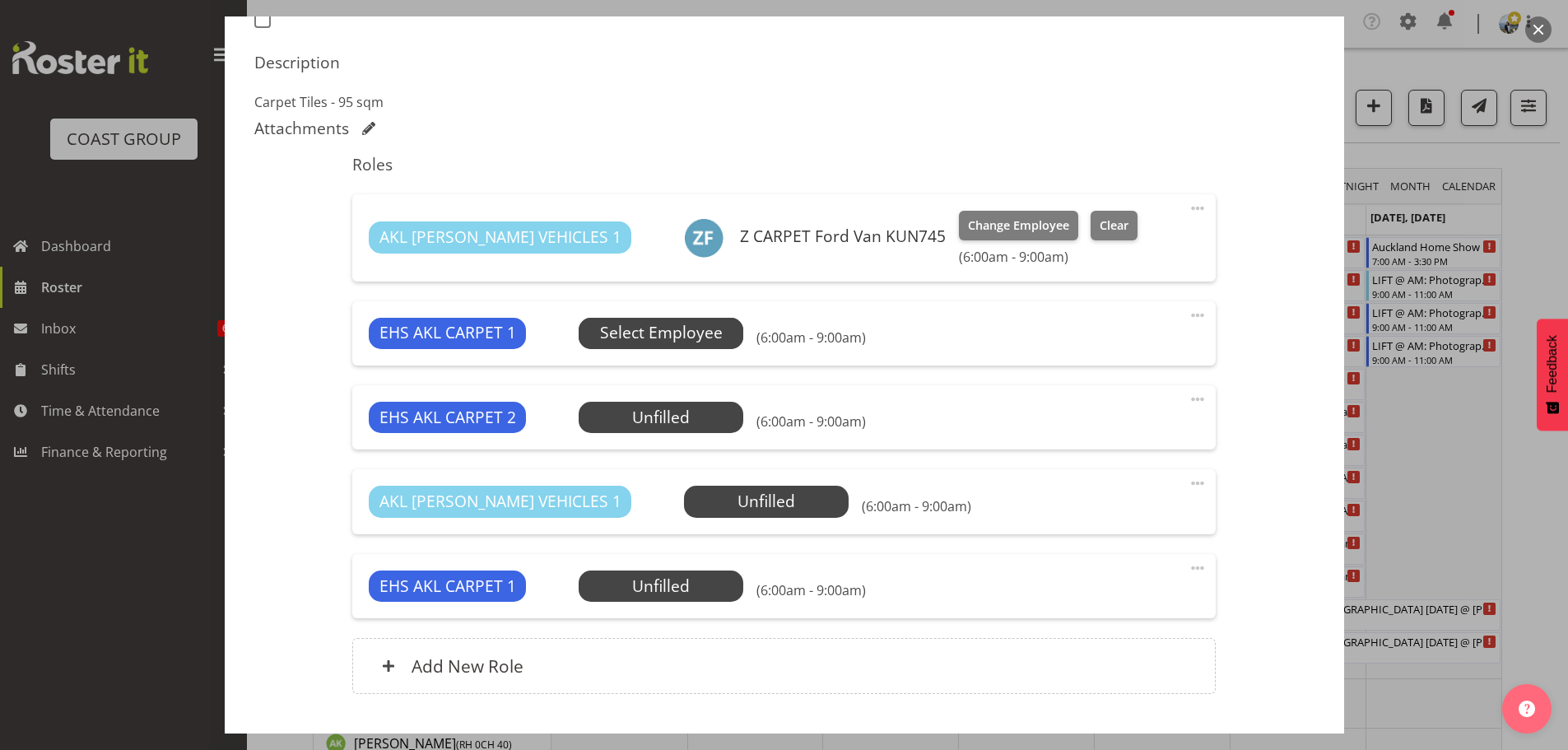
click at [640, 323] on span "Select Employee" at bounding box center [661, 333] width 122 height 24
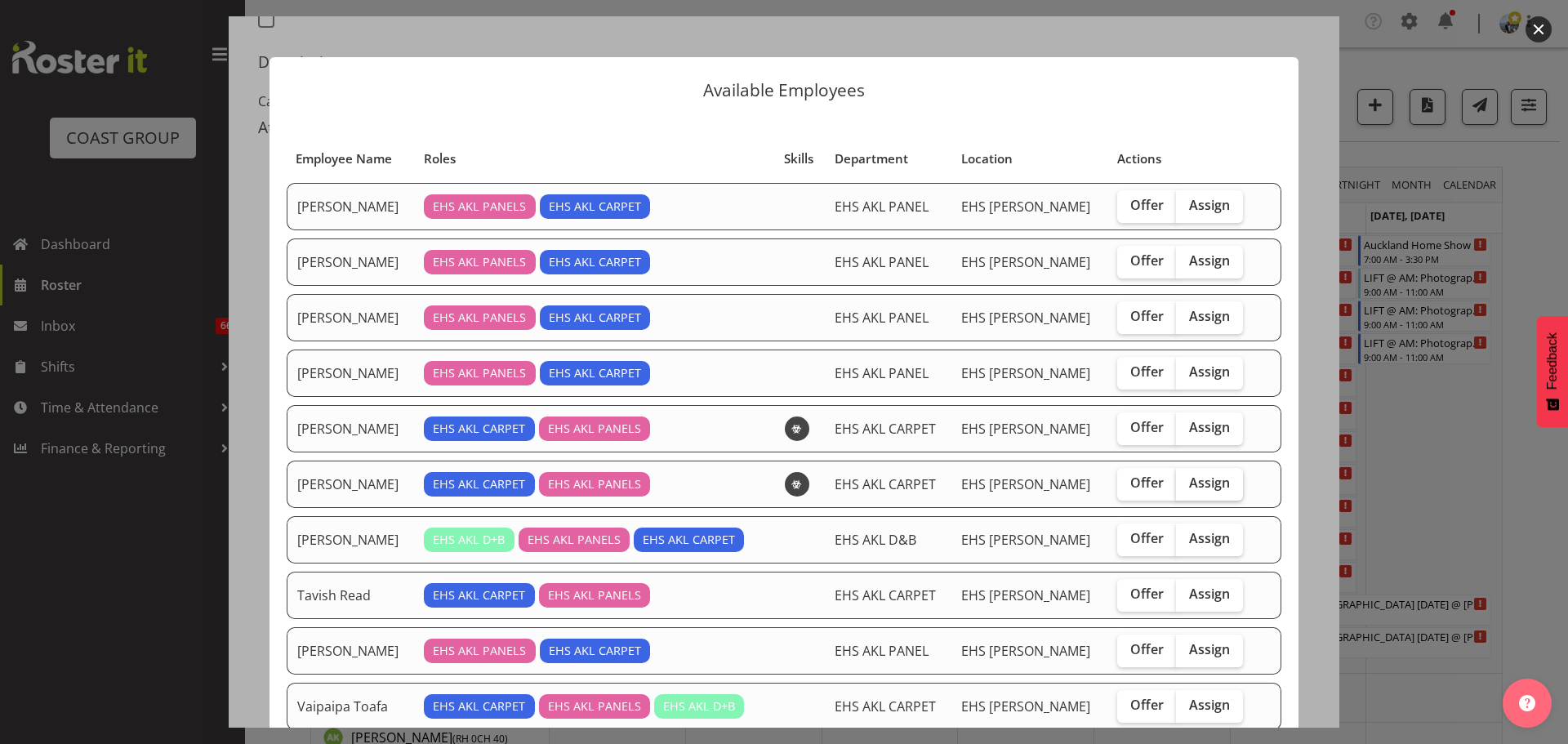
click at [1213, 481] on label "Assign" at bounding box center [1209, 484] width 67 height 32
click at [1187, 481] on input "Assign" at bounding box center [1181, 483] width 11 height 11
checkbox input "true"
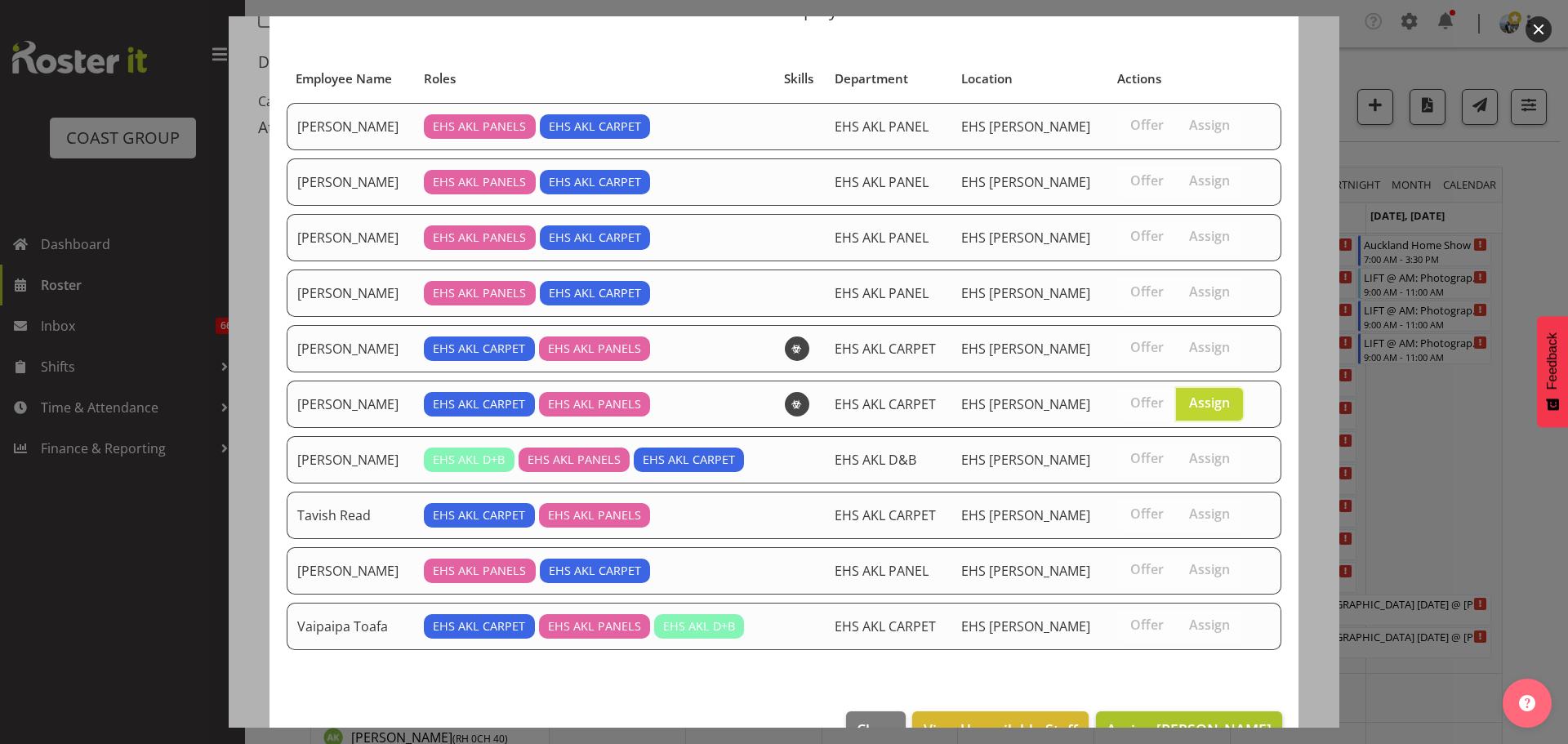
scroll to position [124, 0]
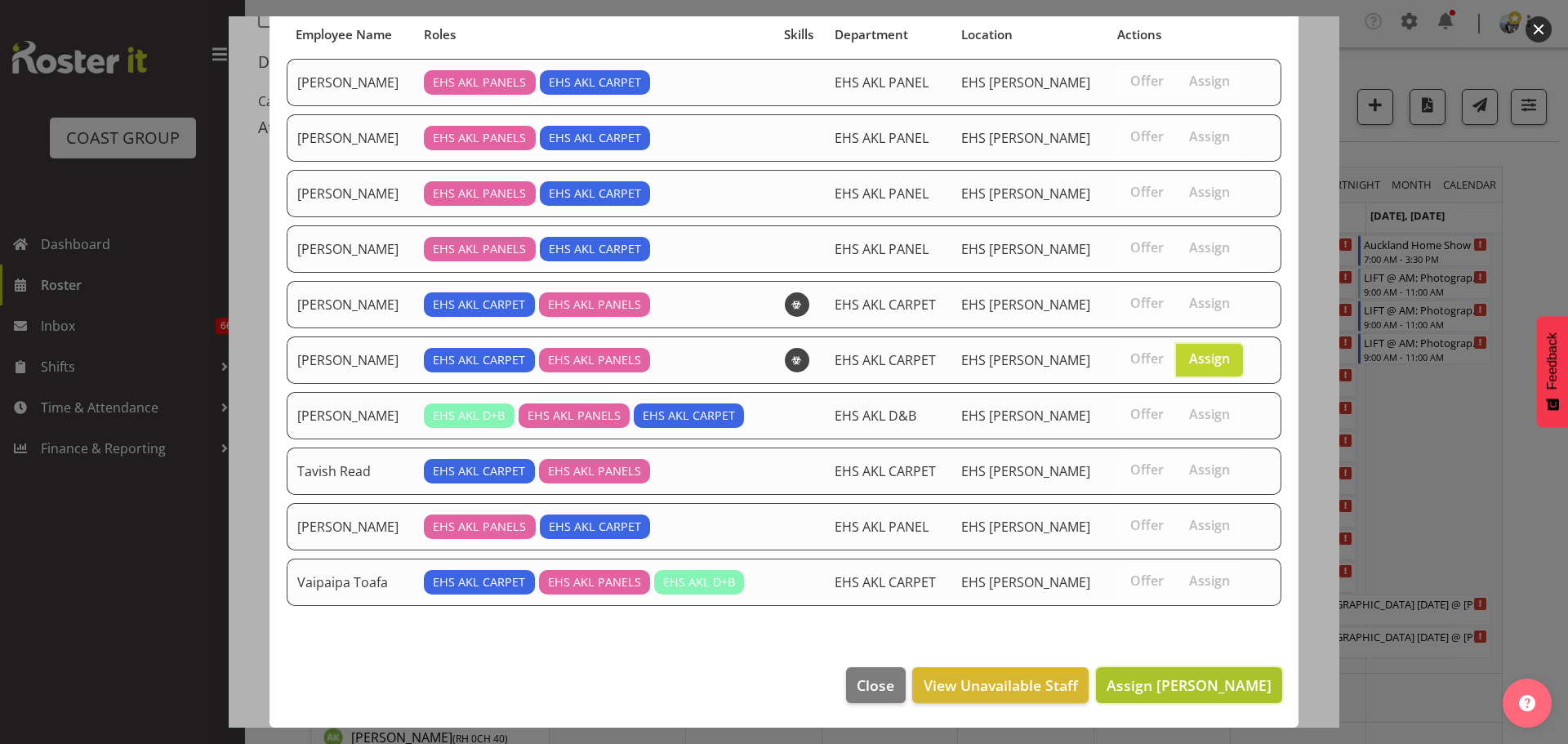
click at [1222, 684] on span "Assign [PERSON_NAME]" at bounding box center [1188, 686] width 165 height 20
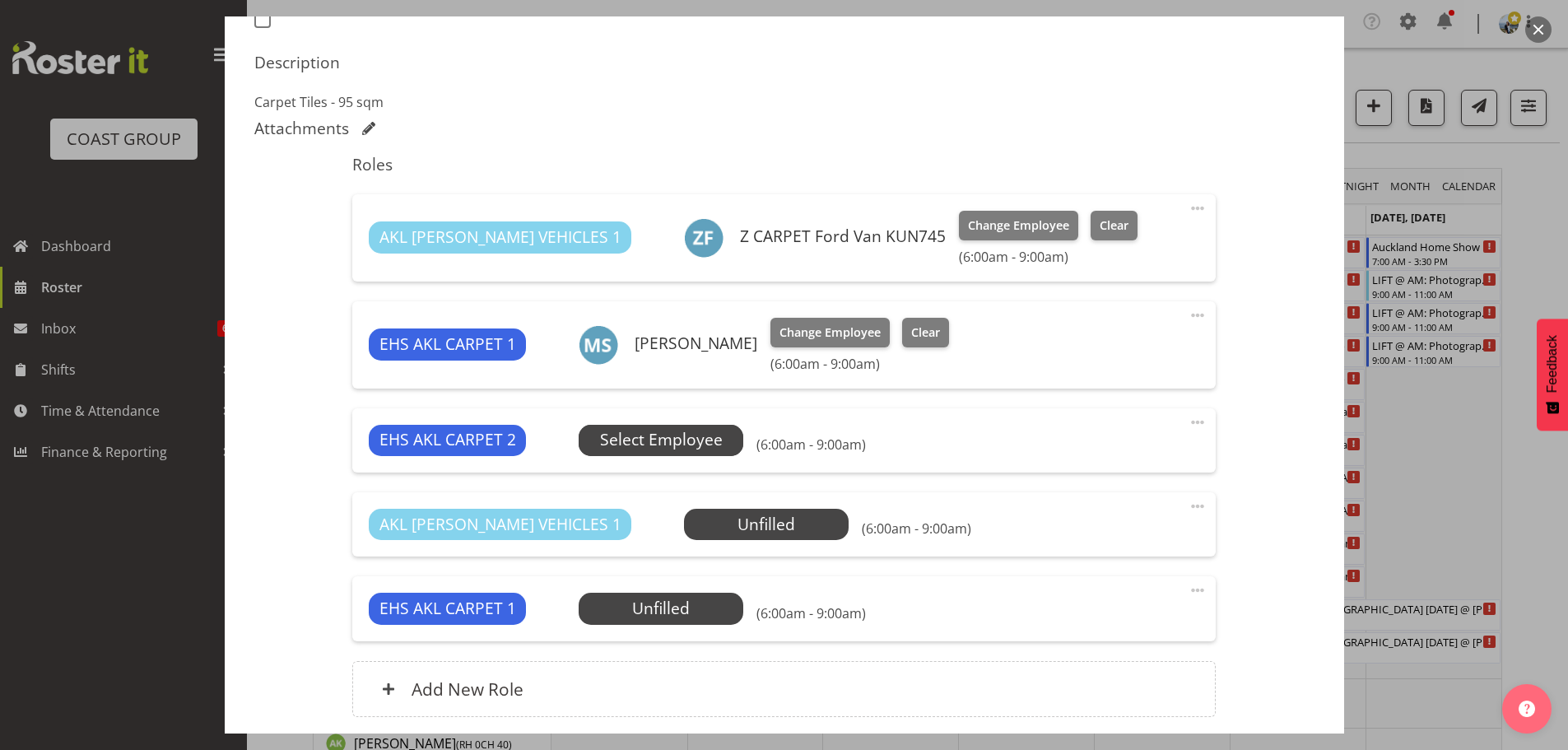
click at [715, 450] on span "Select Employee" at bounding box center [661, 440] width 122 height 24
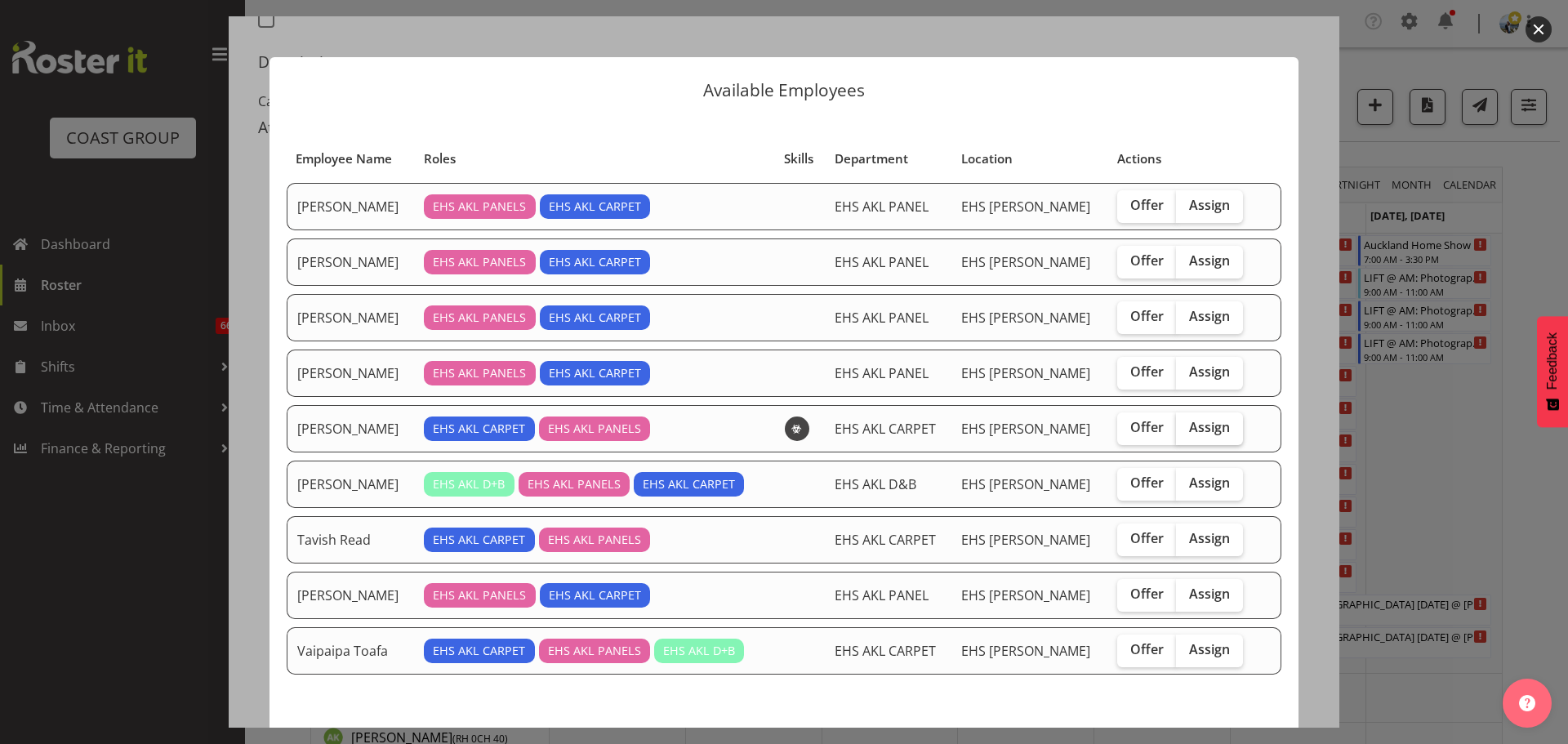
click at [1197, 428] on span "Assign" at bounding box center [1208, 427] width 40 height 16
click at [1187, 428] on input "Assign" at bounding box center [1181, 427] width 11 height 11
checkbox input "true"
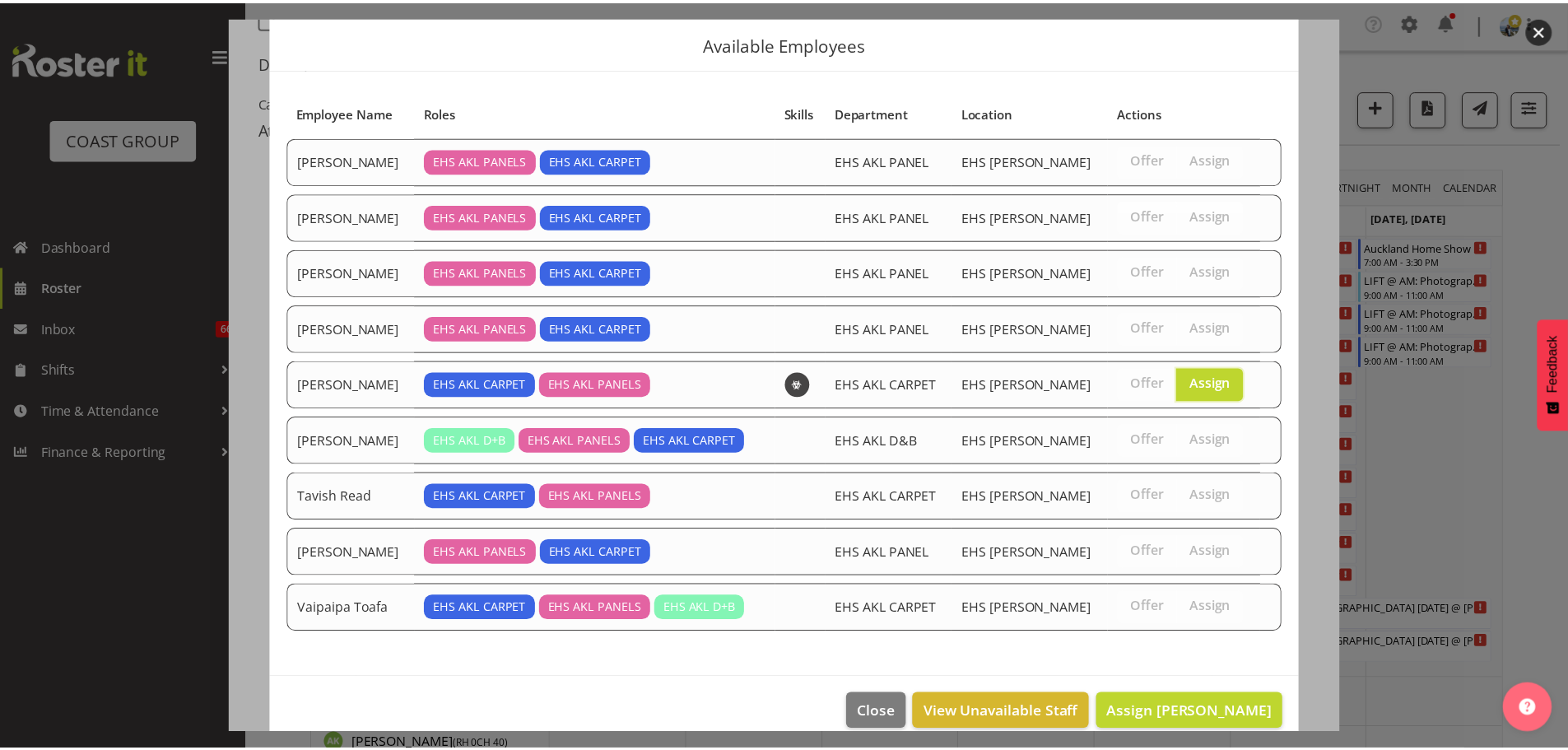
scroll to position [69, 0]
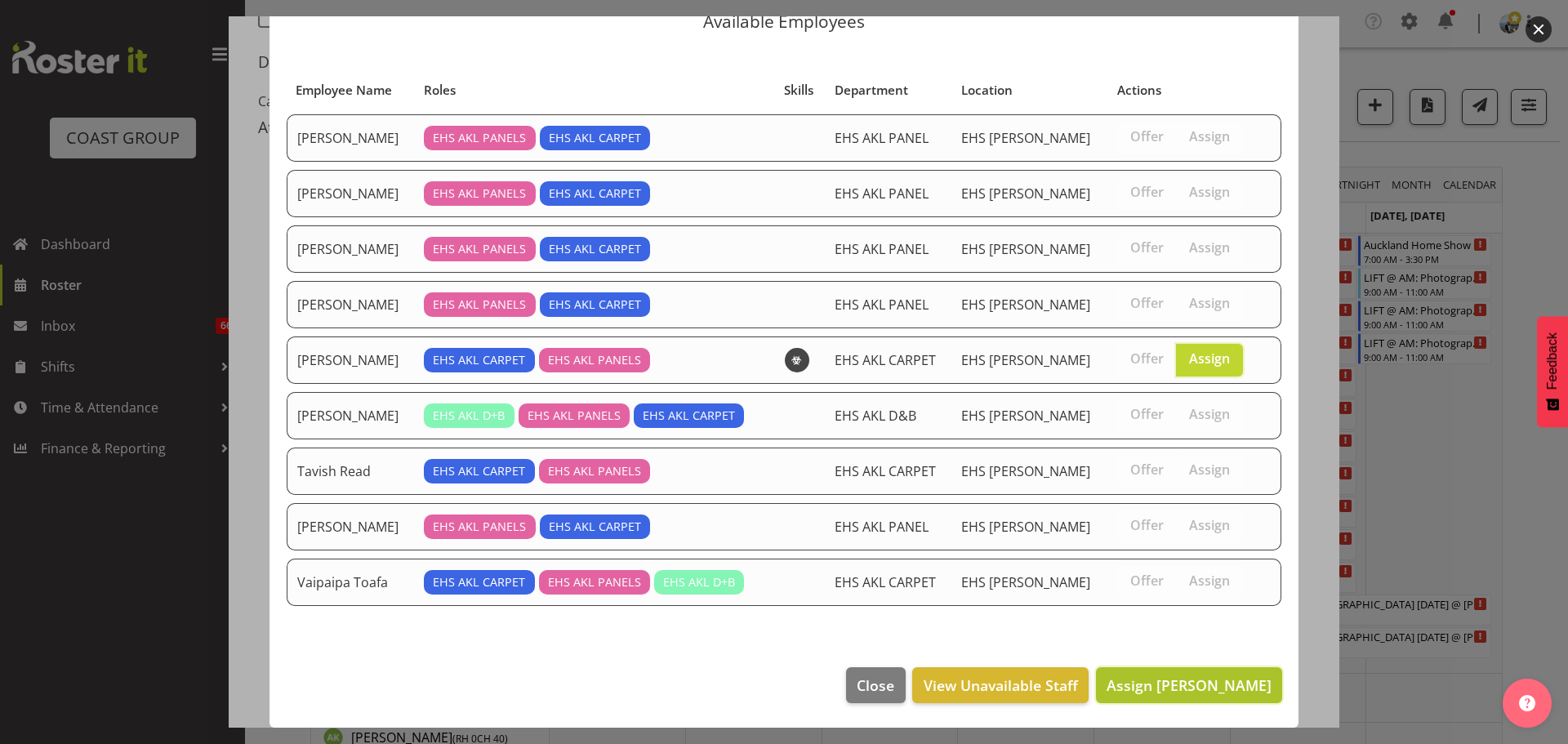
click at [1229, 694] on span "Assign Leo Faalogo" at bounding box center [1188, 686] width 165 height 20
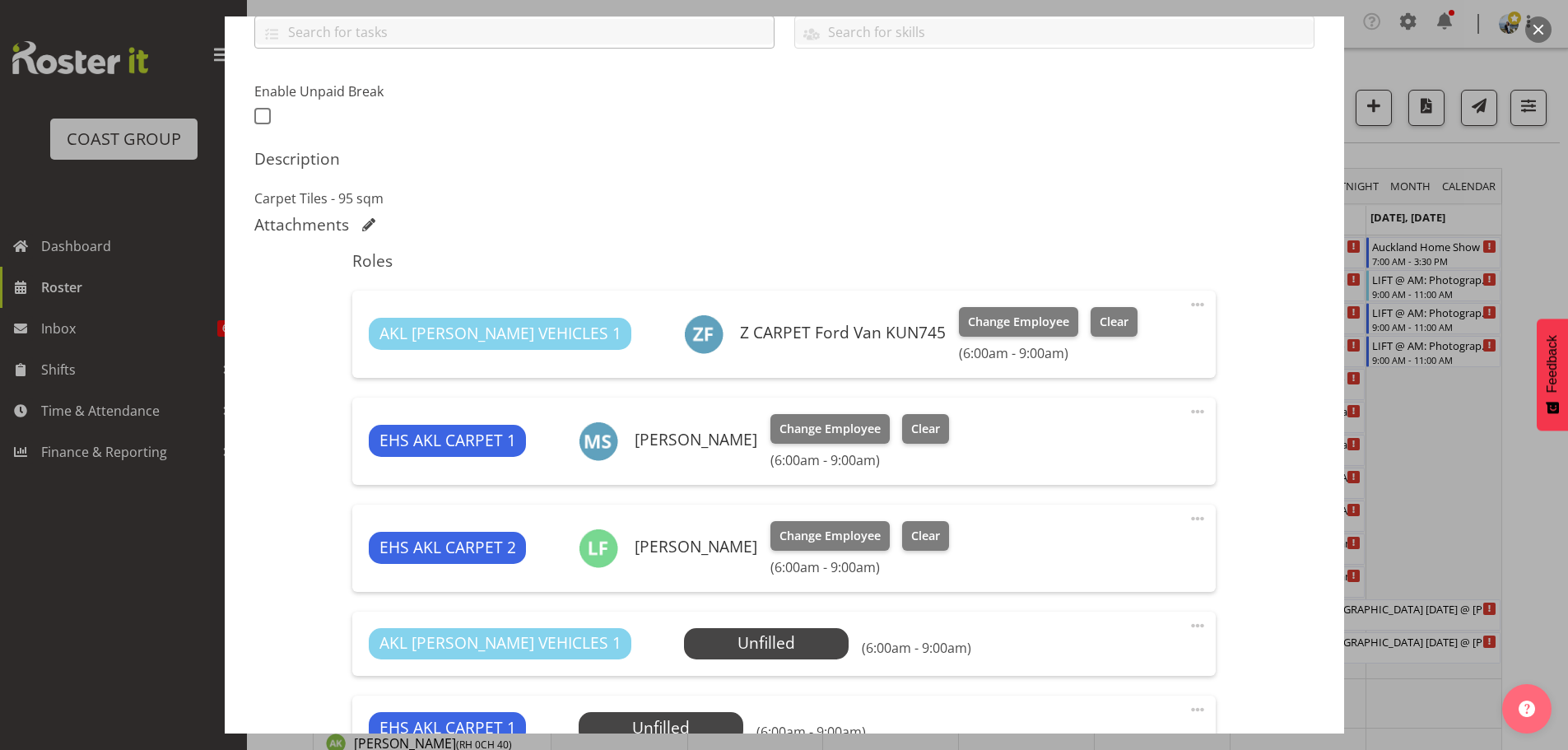
scroll to position [240, 0]
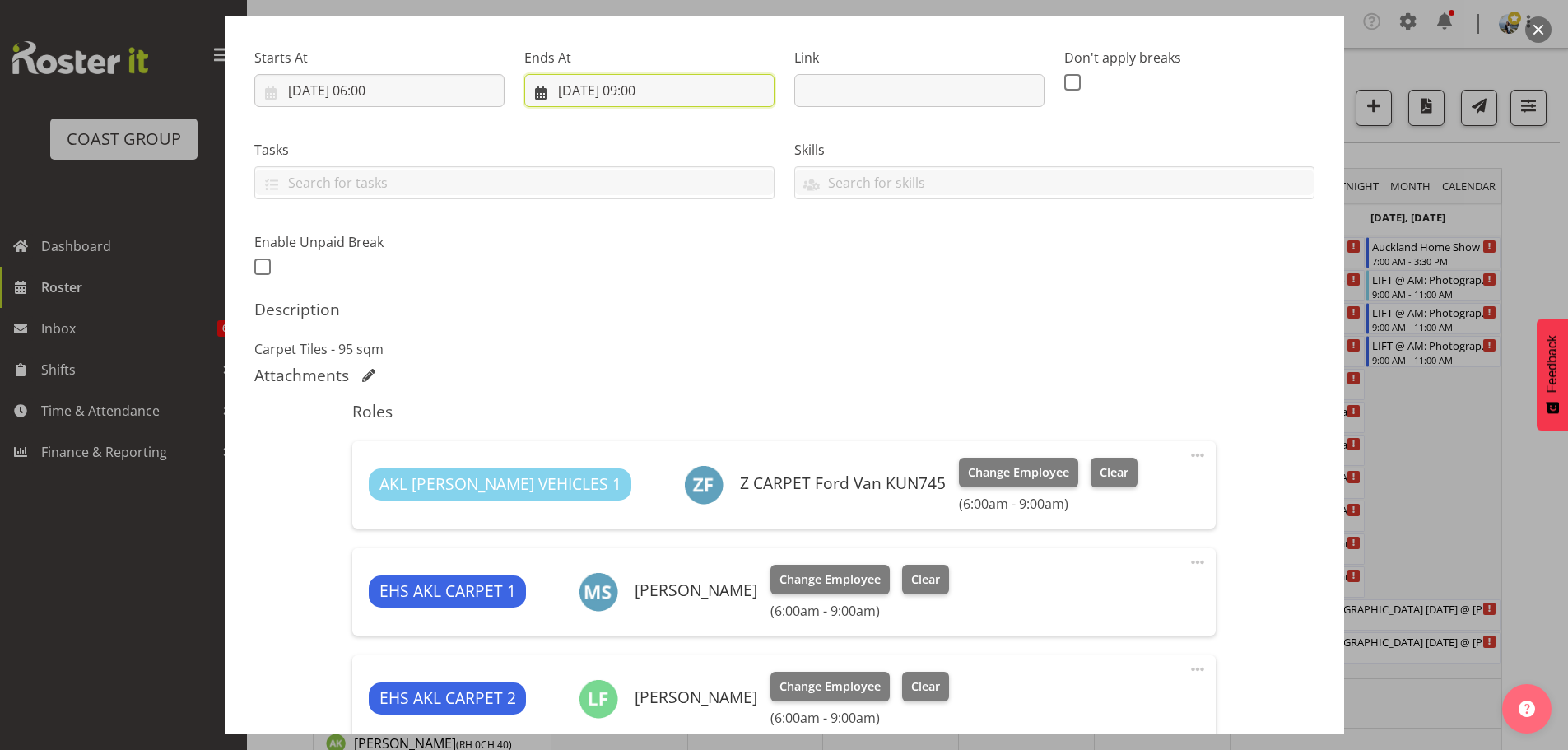
click at [648, 98] on input "03/09/2025, 09:00" at bounding box center [649, 91] width 250 height 33
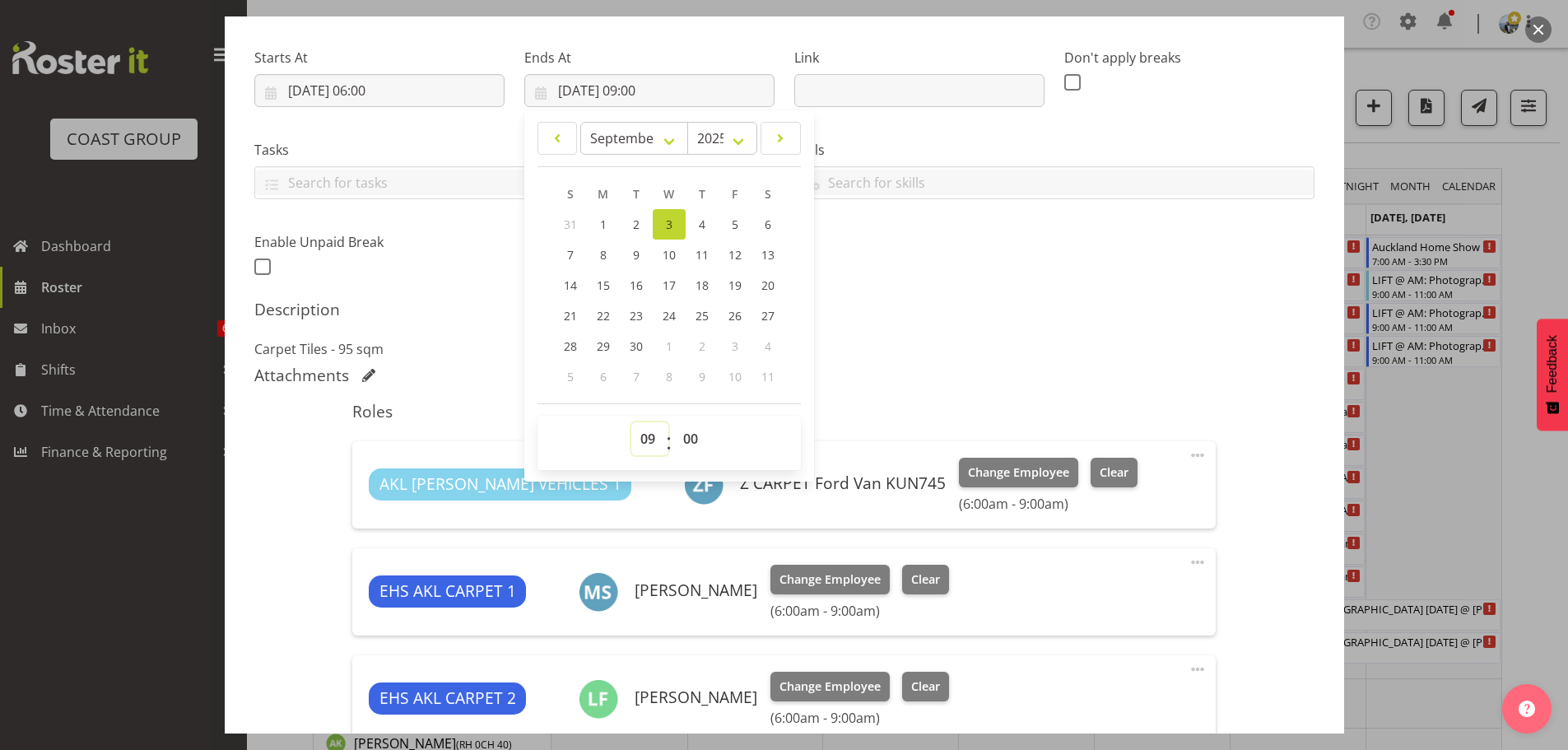
click at [646, 438] on select "00 01 02 03 04 05 06 07 08 09 10 11 12 13 14 15 16 17 18 19 20 21 22 23" at bounding box center [649, 439] width 37 height 33
select select "8"
click at [631, 423] on select "00 01 02 03 04 05 06 07 08 09 10 11 12 13 14 15 16 17 18 19 20 21 22 23" at bounding box center [649, 439] width 37 height 33
type input "03/09/2025, 08:00"
click at [690, 426] on select "00 01 02 03 04 05 06 07 08 09 10 11 12 13 14 15 16 17 18 19 20 21 22 23 24 25 2…" at bounding box center [692, 439] width 37 height 33
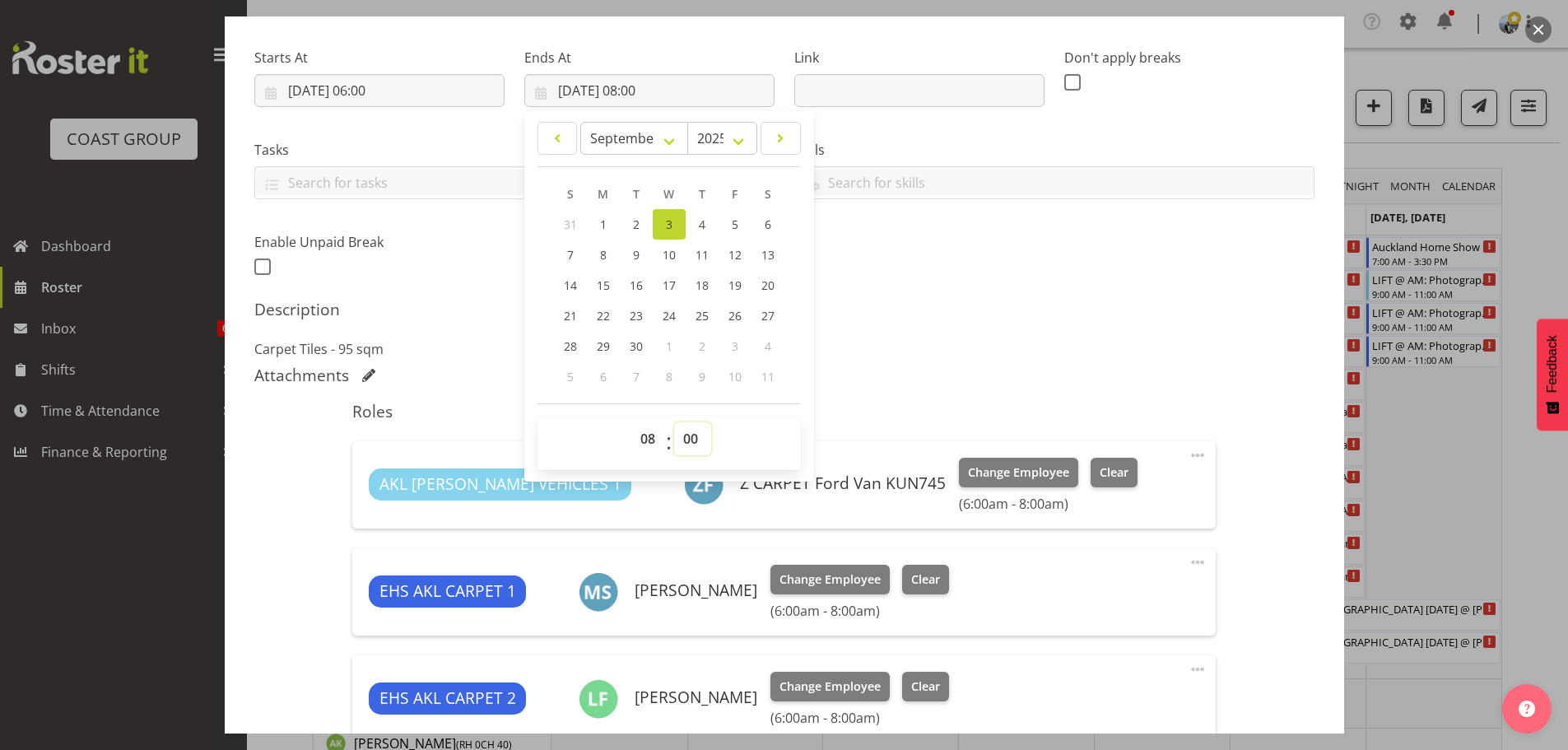
select select "30"
type input "03/09/2025, 08:30"
click at [1016, 274] on div "Shift Instance Name LAY @ AM: Photographers AB vs SA @ Eden Park Location EHS R…" at bounding box center [784, 110] width 1080 height 361
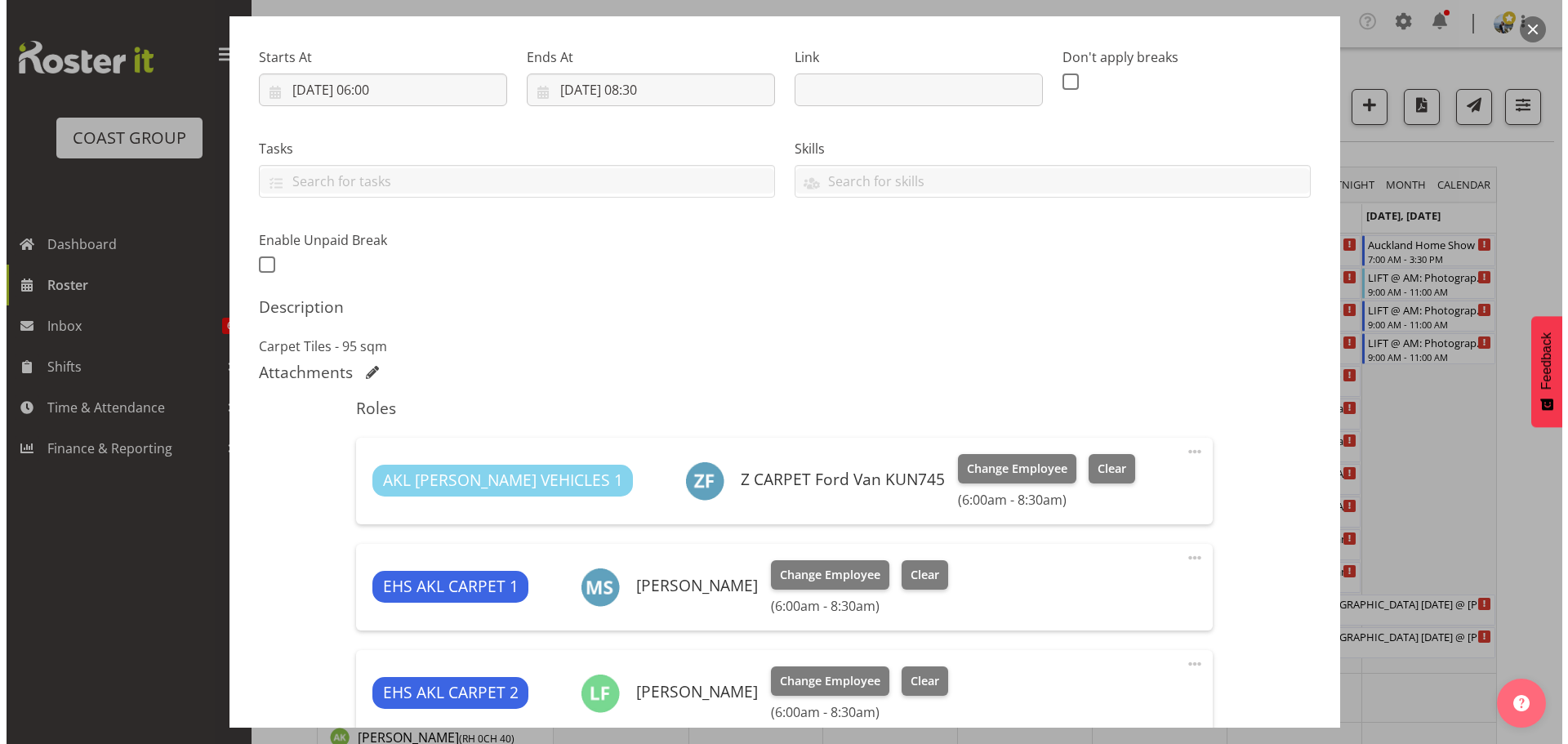
scroll to position [634, 0]
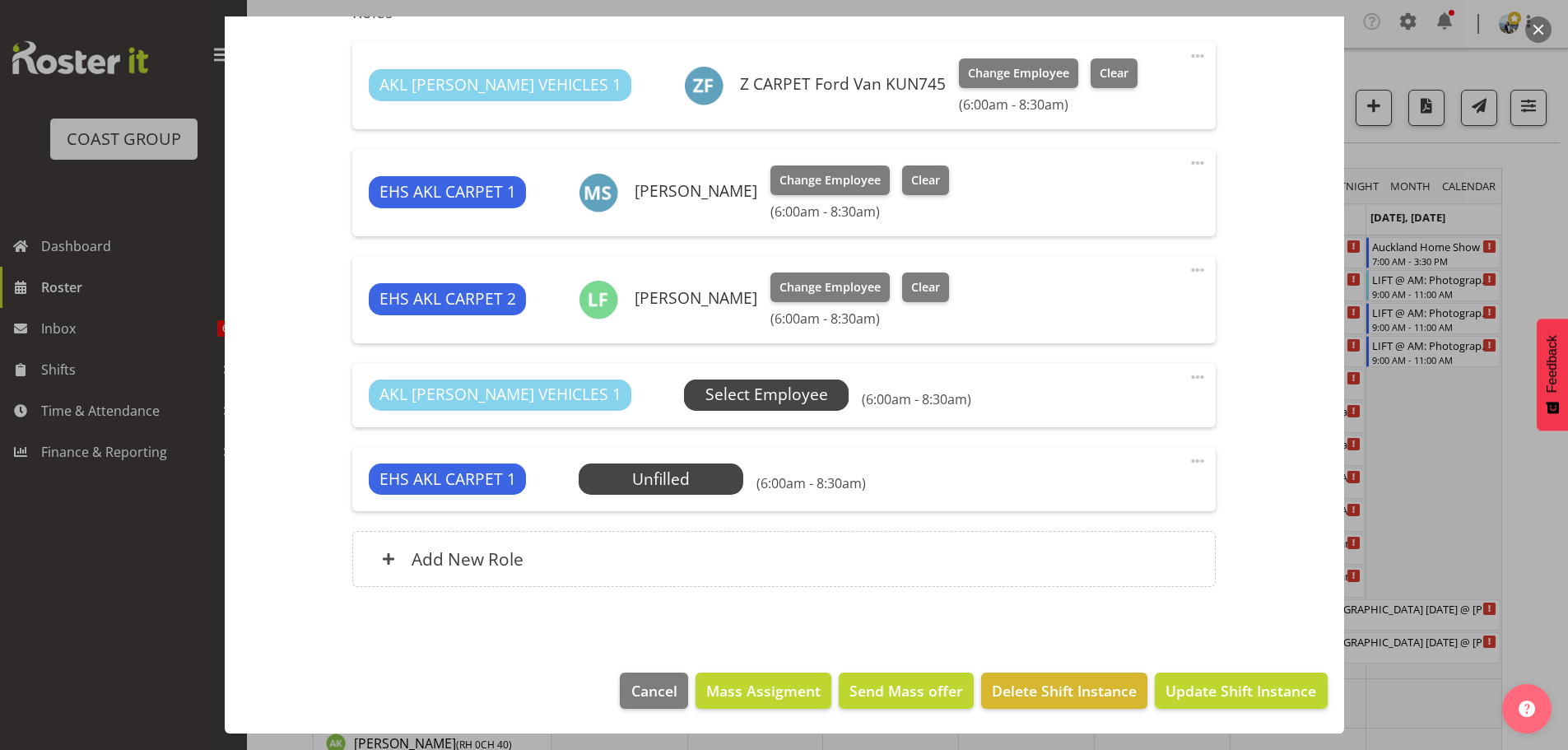
click at [706, 403] on span "Select Employee" at bounding box center [766, 394] width 122 height 24
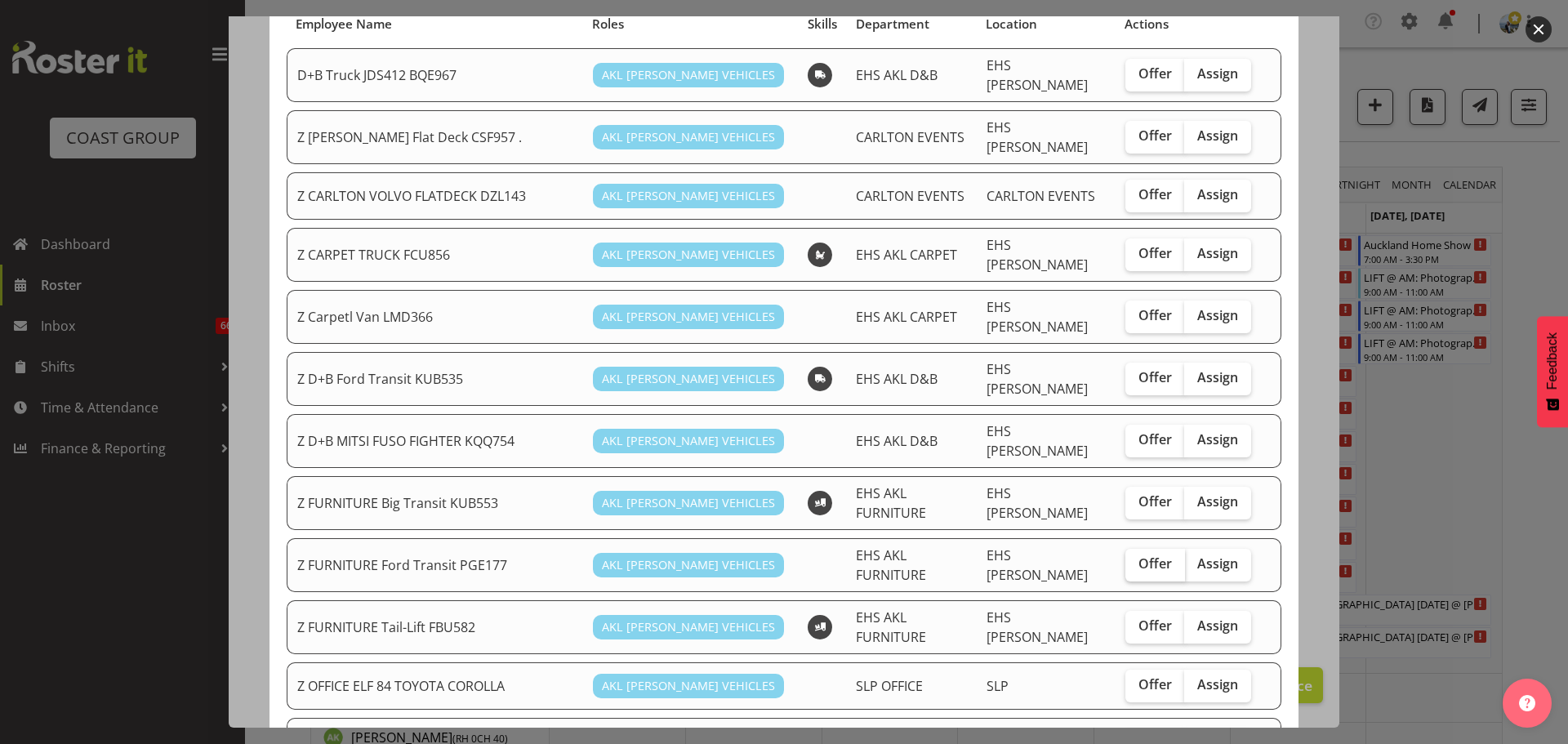
scroll to position [164, 0]
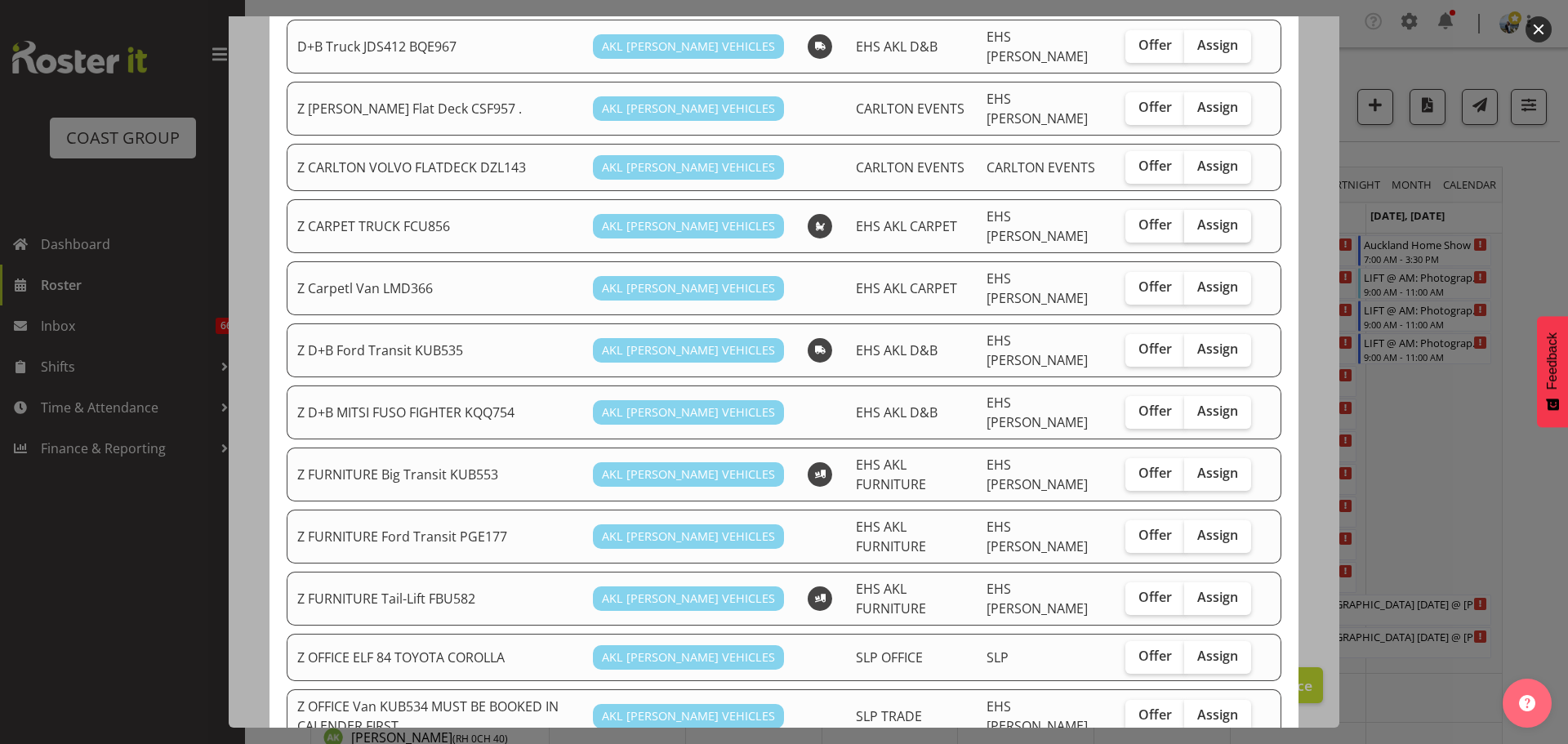
click at [1197, 217] on span "Assign" at bounding box center [1217, 225] width 40 height 16
click at [1185, 220] on input "Assign" at bounding box center [1189, 225] width 11 height 11
checkbox input "true"
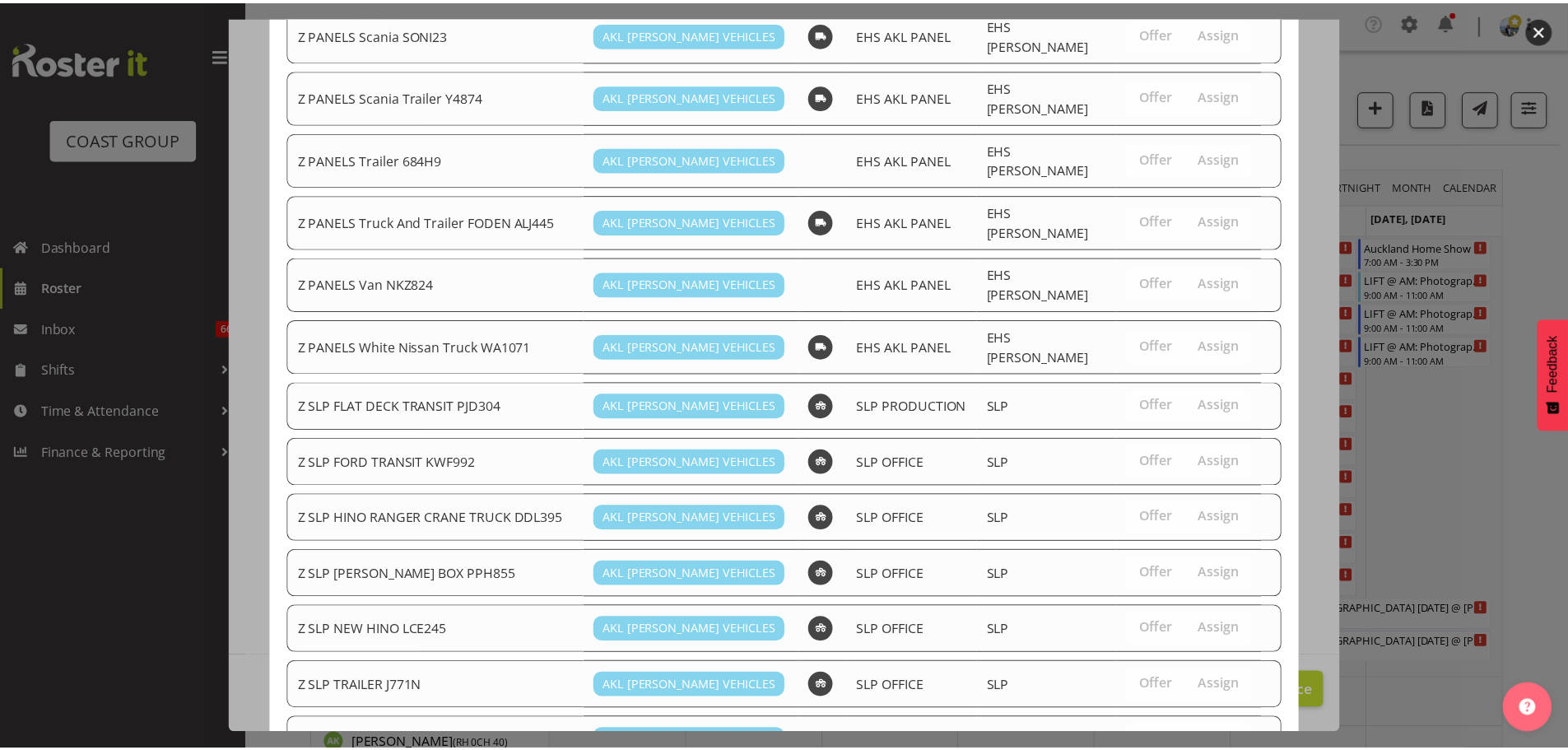
scroll to position [1278, 0]
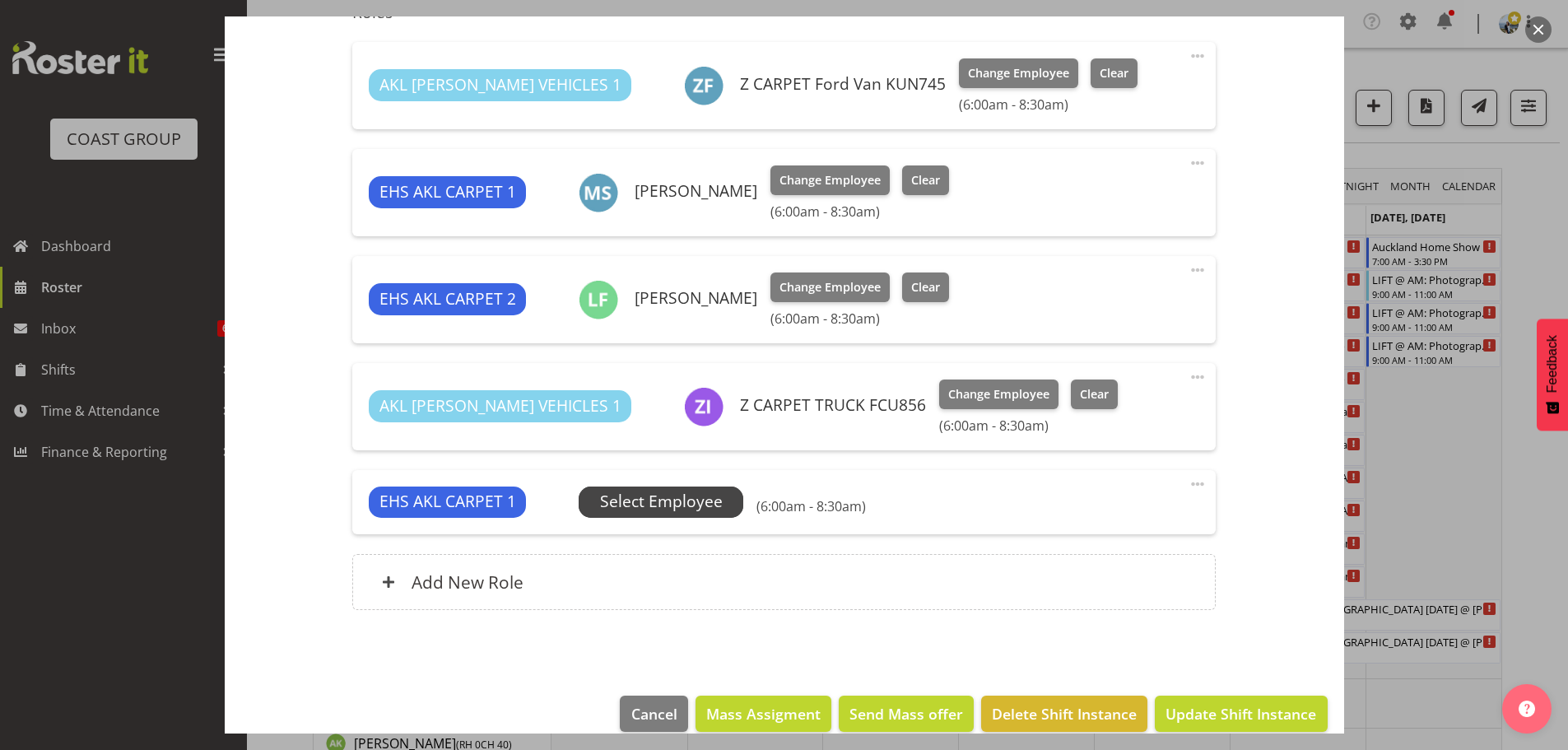
click at [697, 512] on span "Select Employee" at bounding box center [661, 502] width 122 height 24
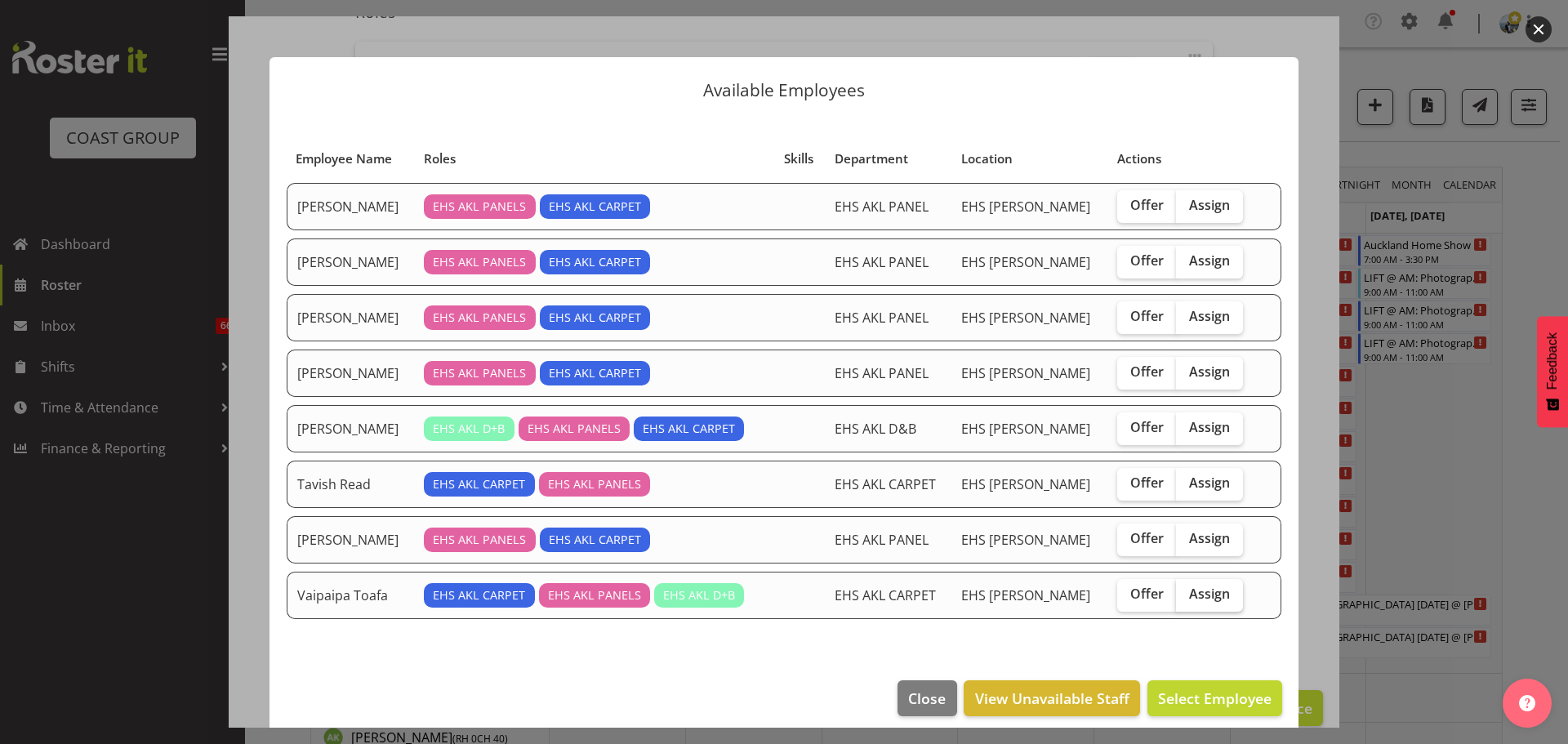
click at [1214, 597] on label "Assign" at bounding box center [1209, 595] width 67 height 32
click at [1187, 597] on input "Assign" at bounding box center [1181, 594] width 11 height 11
checkbox input "true"
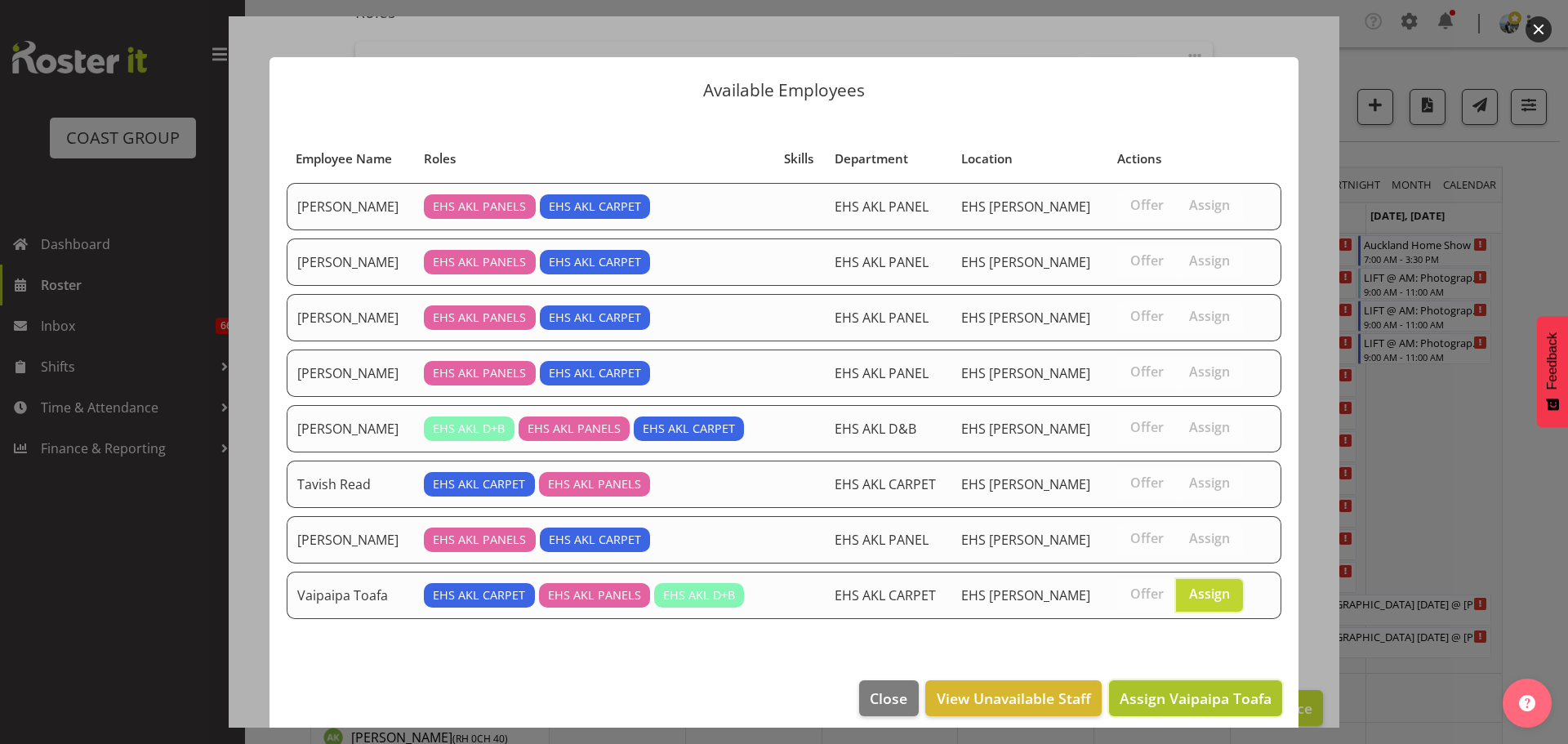
click at [1206, 701] on span "Assign Vaipaipa Toafa" at bounding box center [1195, 698] width 152 height 20
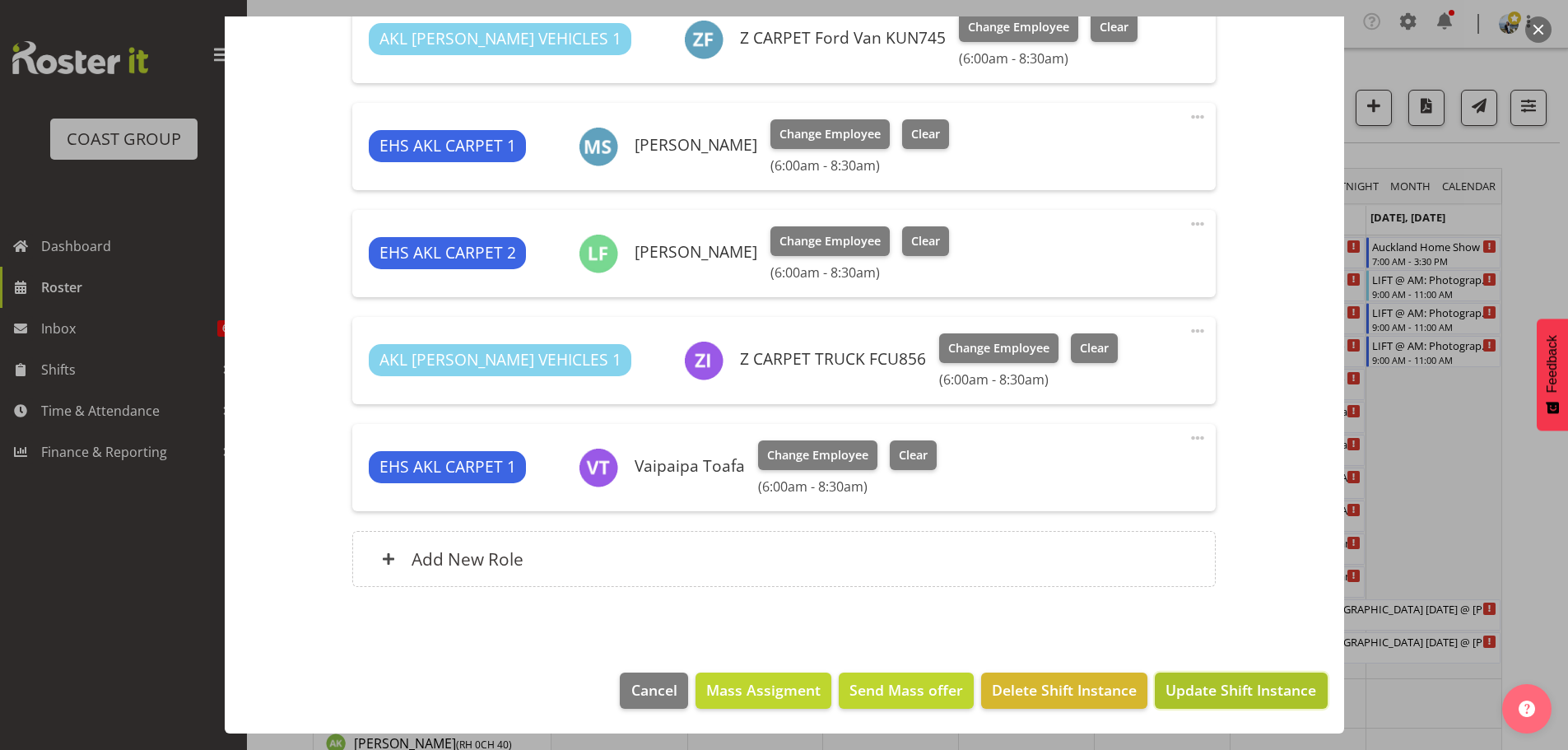
click at [1242, 691] on span "Update Shift Instance" at bounding box center [1241, 690] width 151 height 22
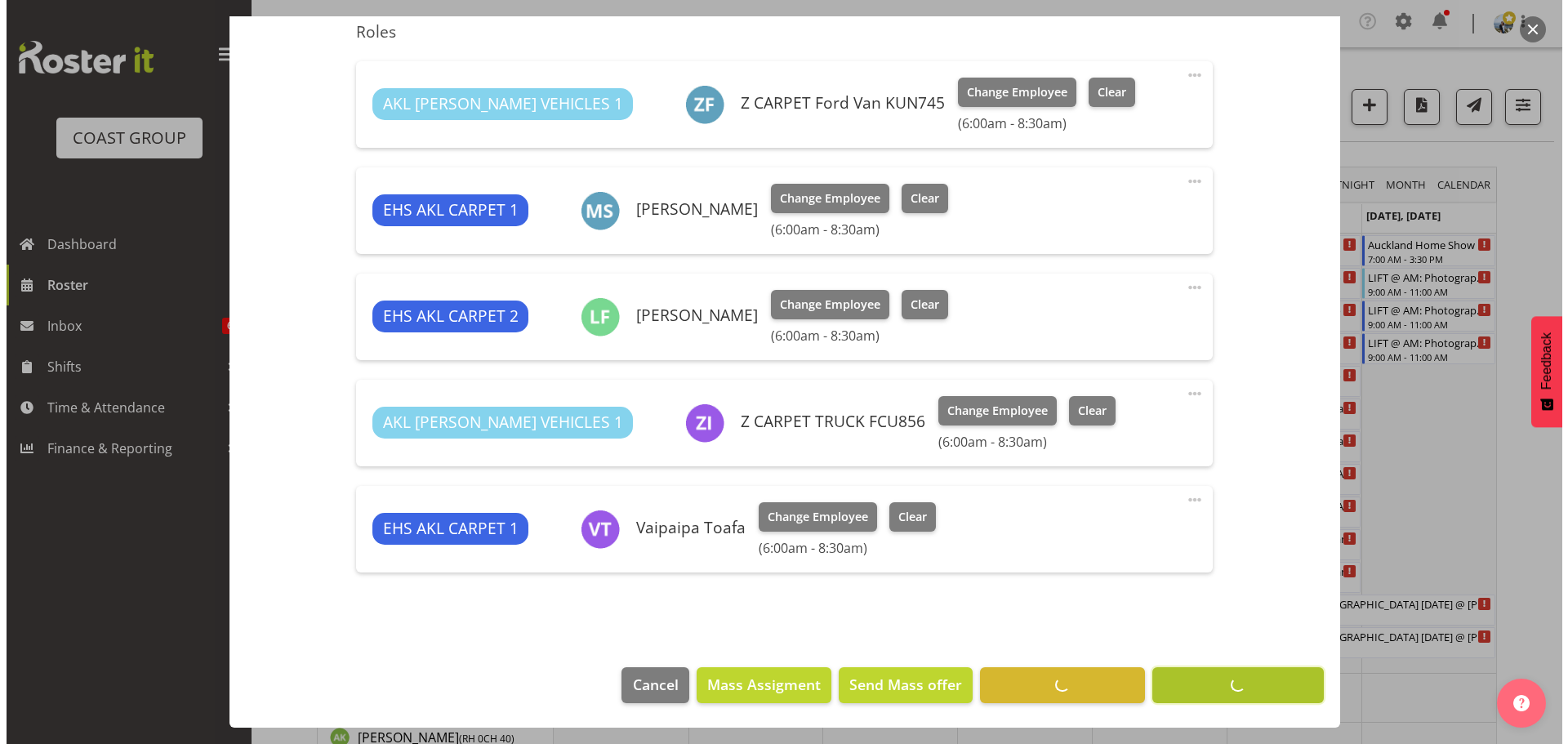
scroll to position [614, 0]
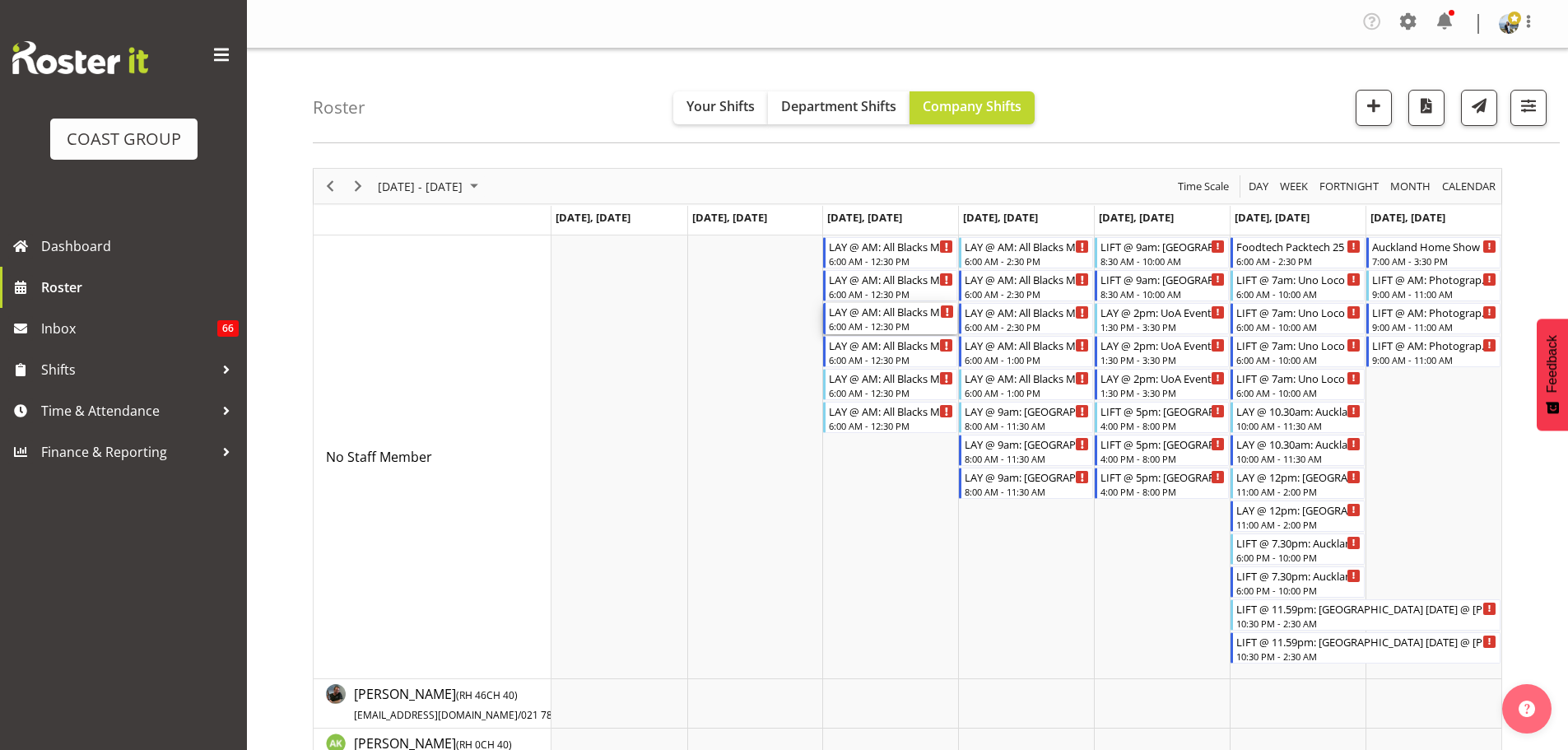
click at [897, 307] on div "LAY @ AM: All Blacks Match Akl 2025 @ [GEOGRAPHIC_DATA]" at bounding box center [891, 311] width 125 height 16
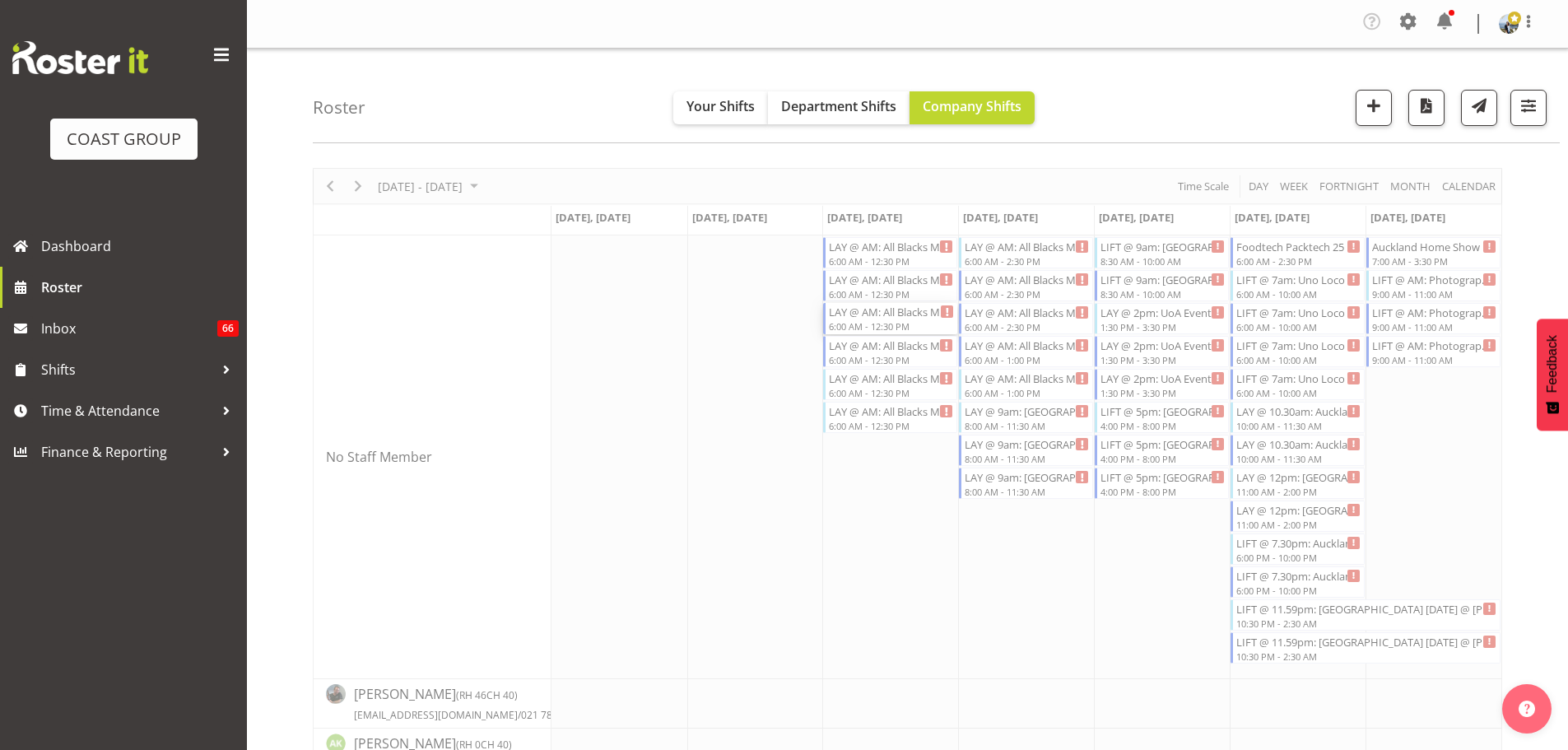
select select
select select "8"
select select "2025"
select select "6"
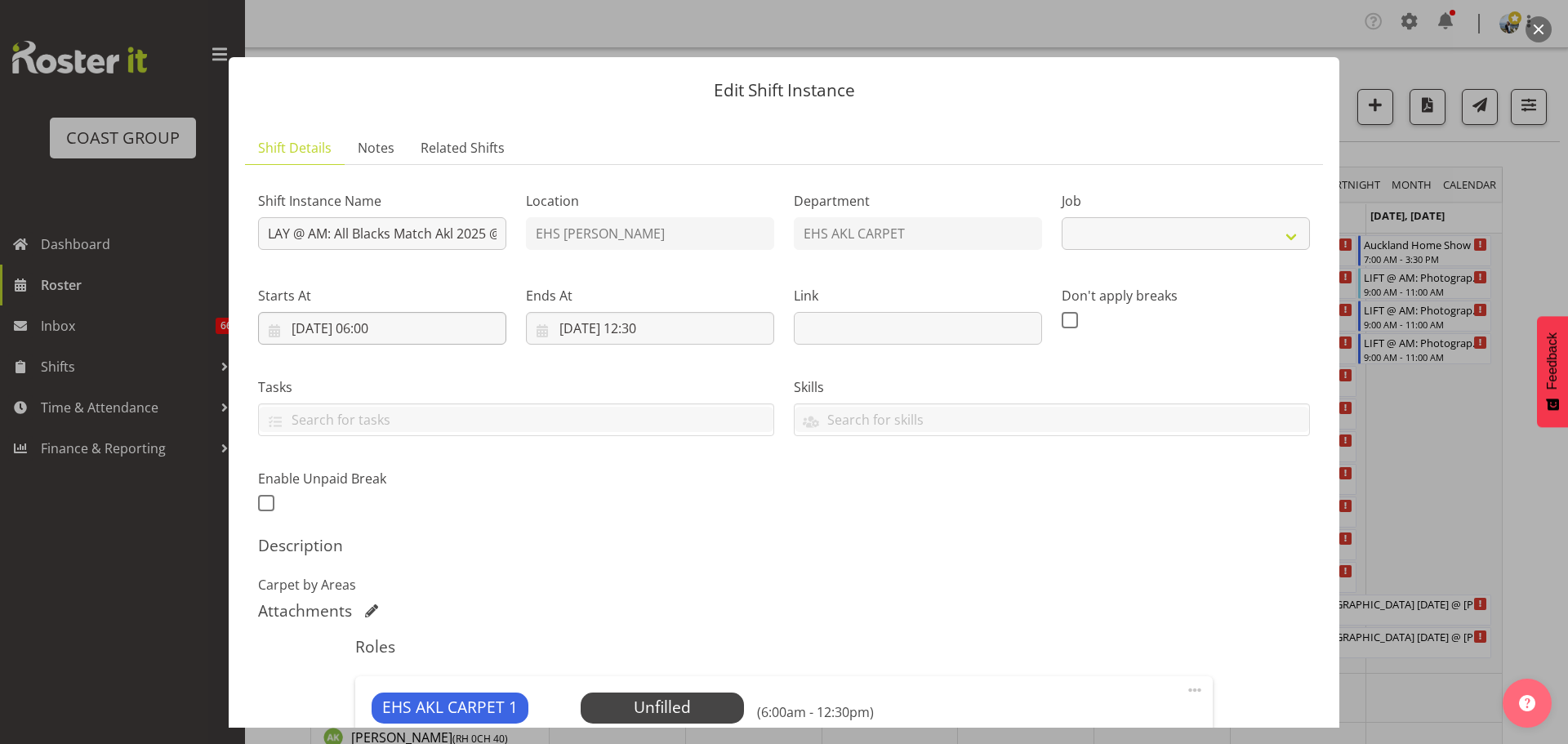
select select "9410"
click at [381, 340] on input "03/09/2025, 06:00" at bounding box center [382, 328] width 248 height 32
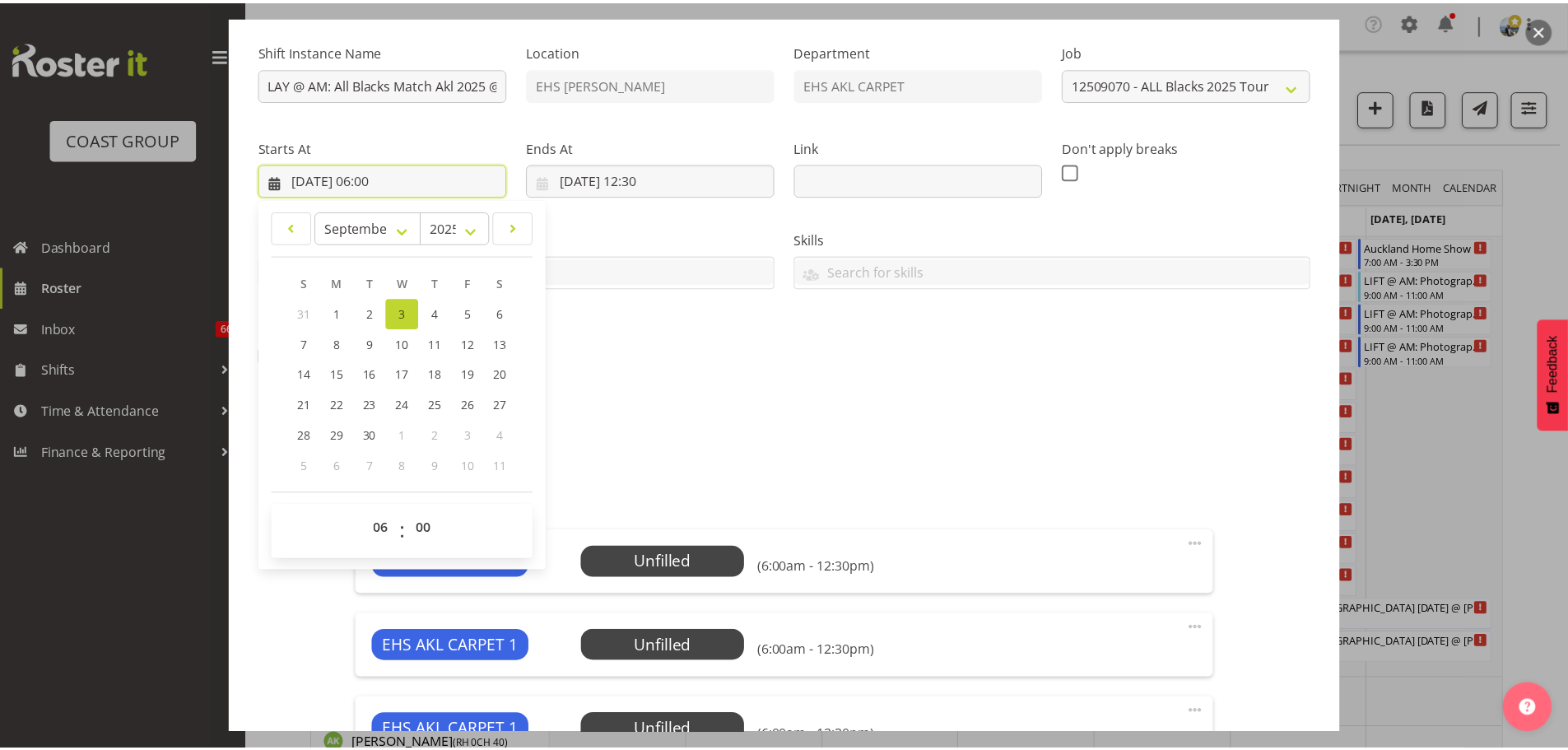
scroll to position [412, 0]
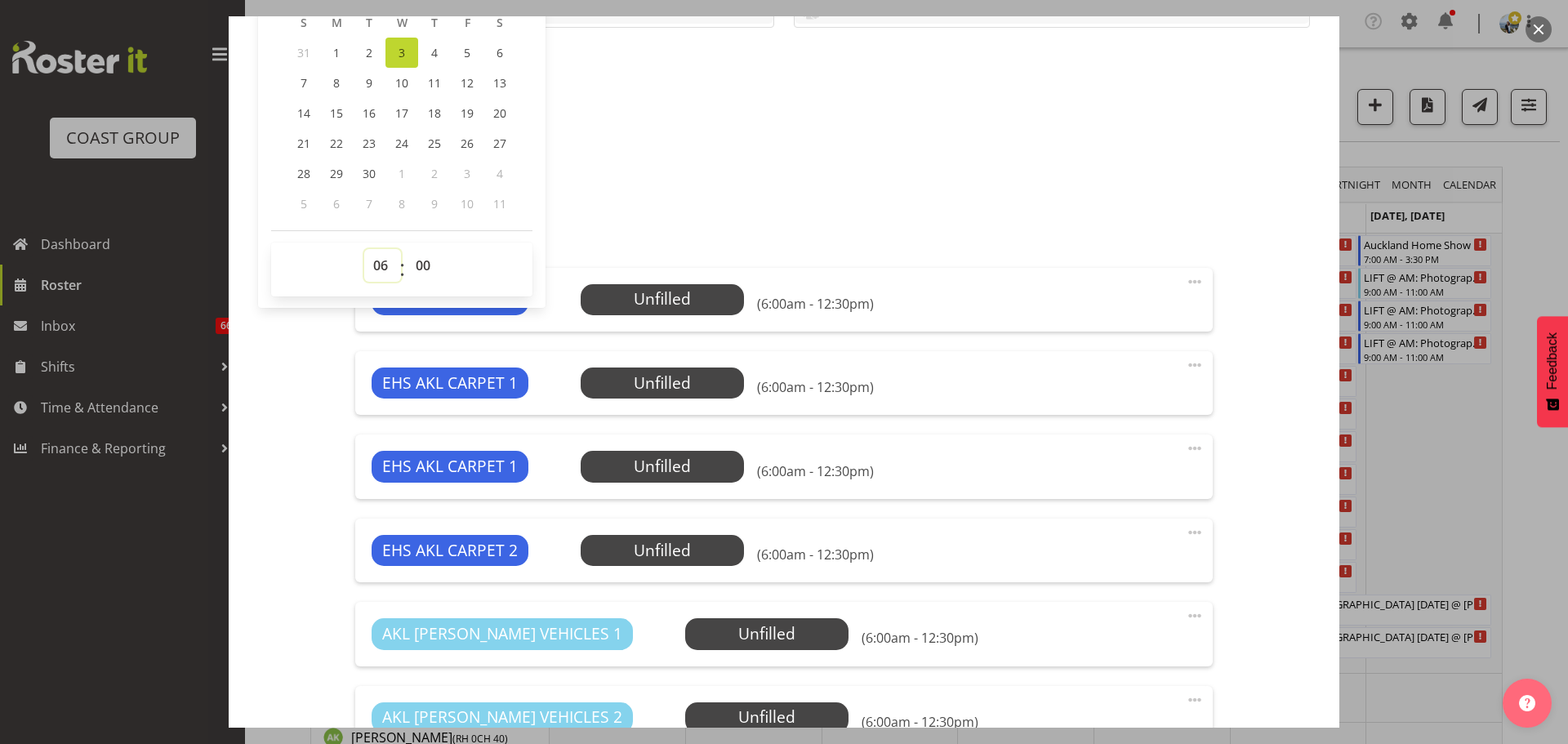
click at [392, 262] on select "00 01 02 03 04 05 06 07 08 09 10 11 12 13 14 15 16 17 18 19 20 21 22 23" at bounding box center [382, 265] width 37 height 32
select select "8"
click at [364, 249] on select "00 01 02 03 04 05 06 07 08 09 10 11 12 13 14 15 16 17 18 19 20 21 22 23" at bounding box center [382, 265] width 37 height 32
type input "03/09/2025, 08:00"
click at [424, 256] on select "00 01 02 03 04 05 06 07 08 09 10 11 12 13 14 15 16 17 18 19 20 21 22 23 24 25 2…" at bounding box center [425, 265] width 37 height 32
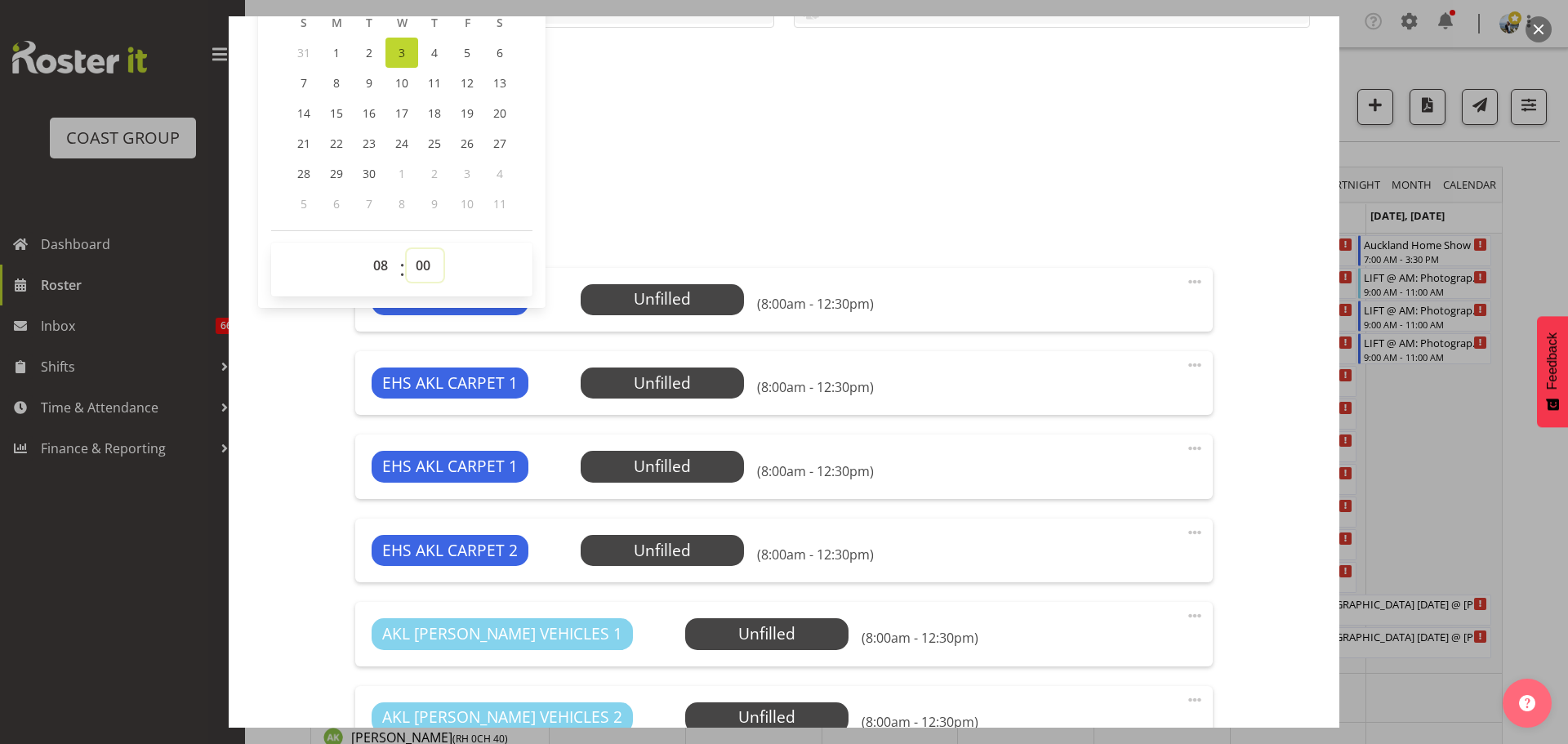
select select "30"
type input "03/09/2025, 08:30"
click at [676, 202] on div "Attachments" at bounding box center [784, 202] width 1052 height 20
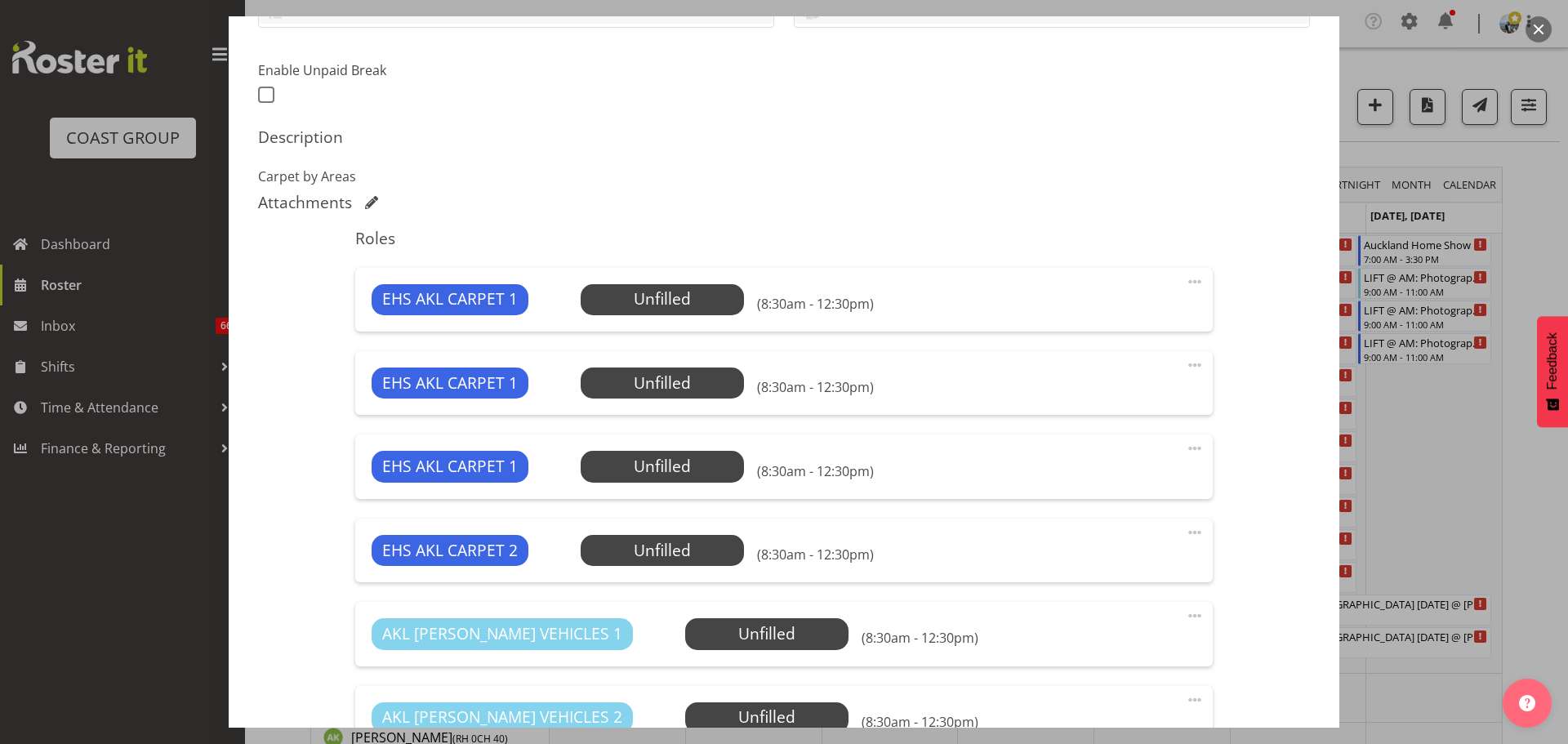
click at [1567, 524] on div at bounding box center [784, 372] width 1568 height 744
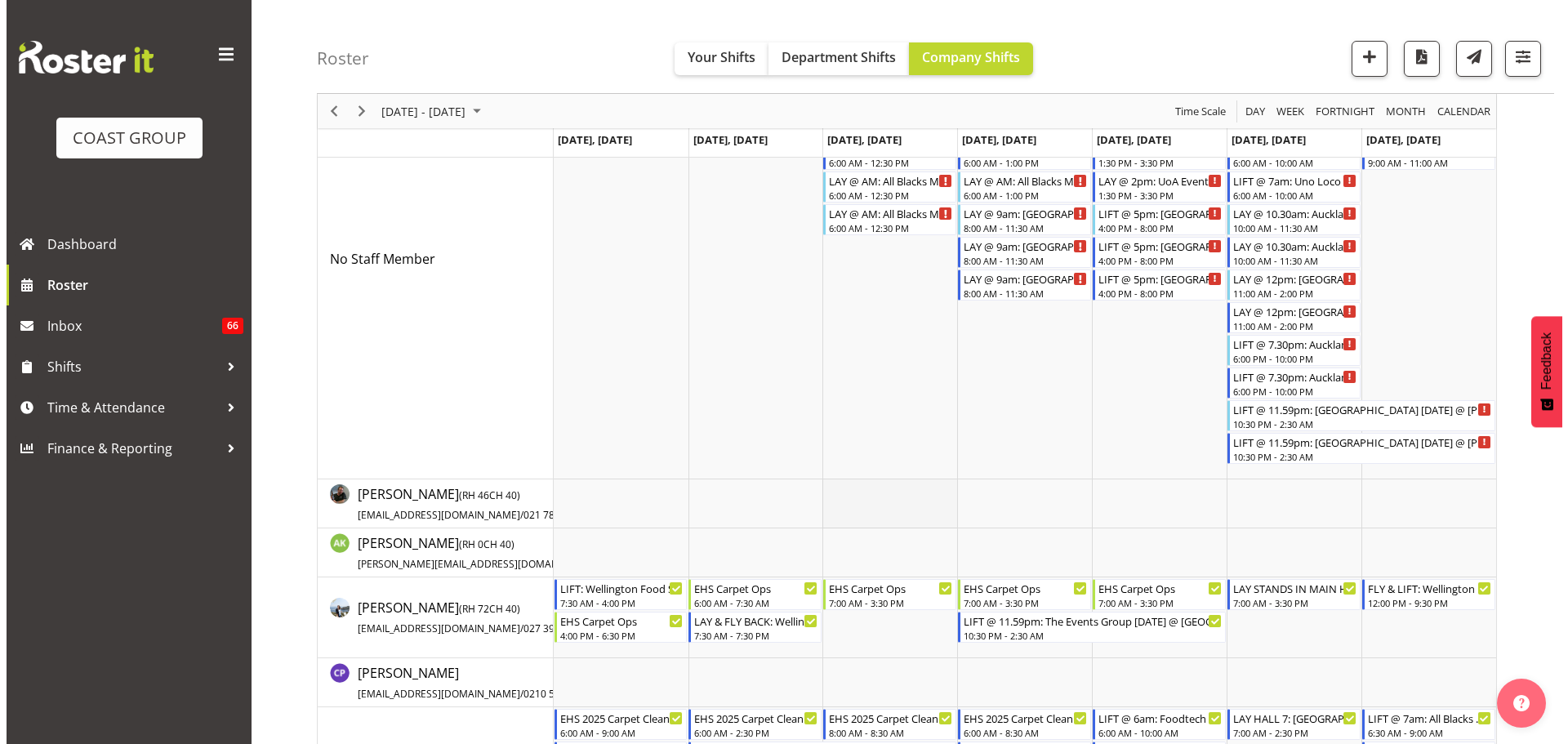
scroll to position [0, 0]
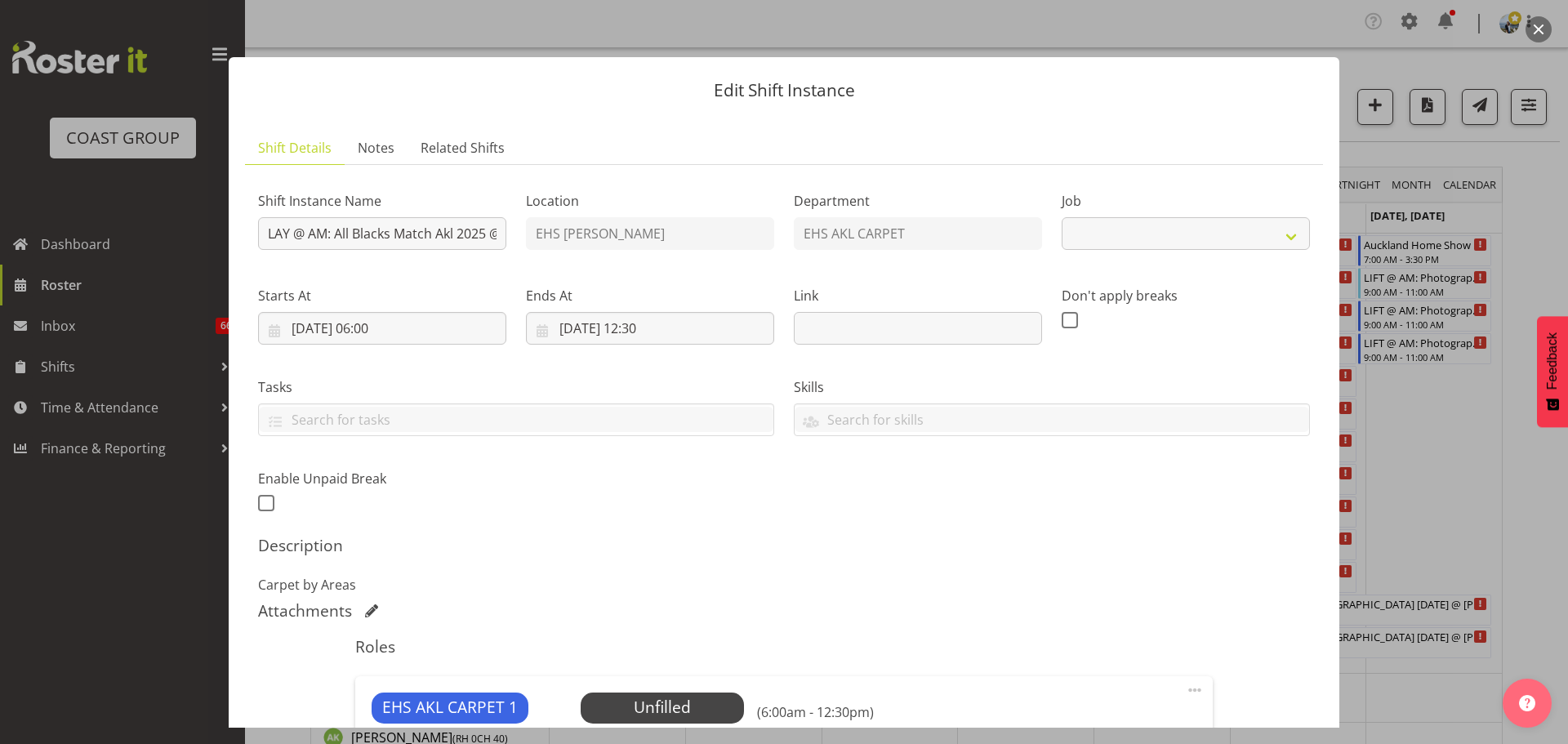
select select "9410"
click at [395, 330] on input "03/09/2025, 06:00" at bounding box center [382, 328] width 248 height 32
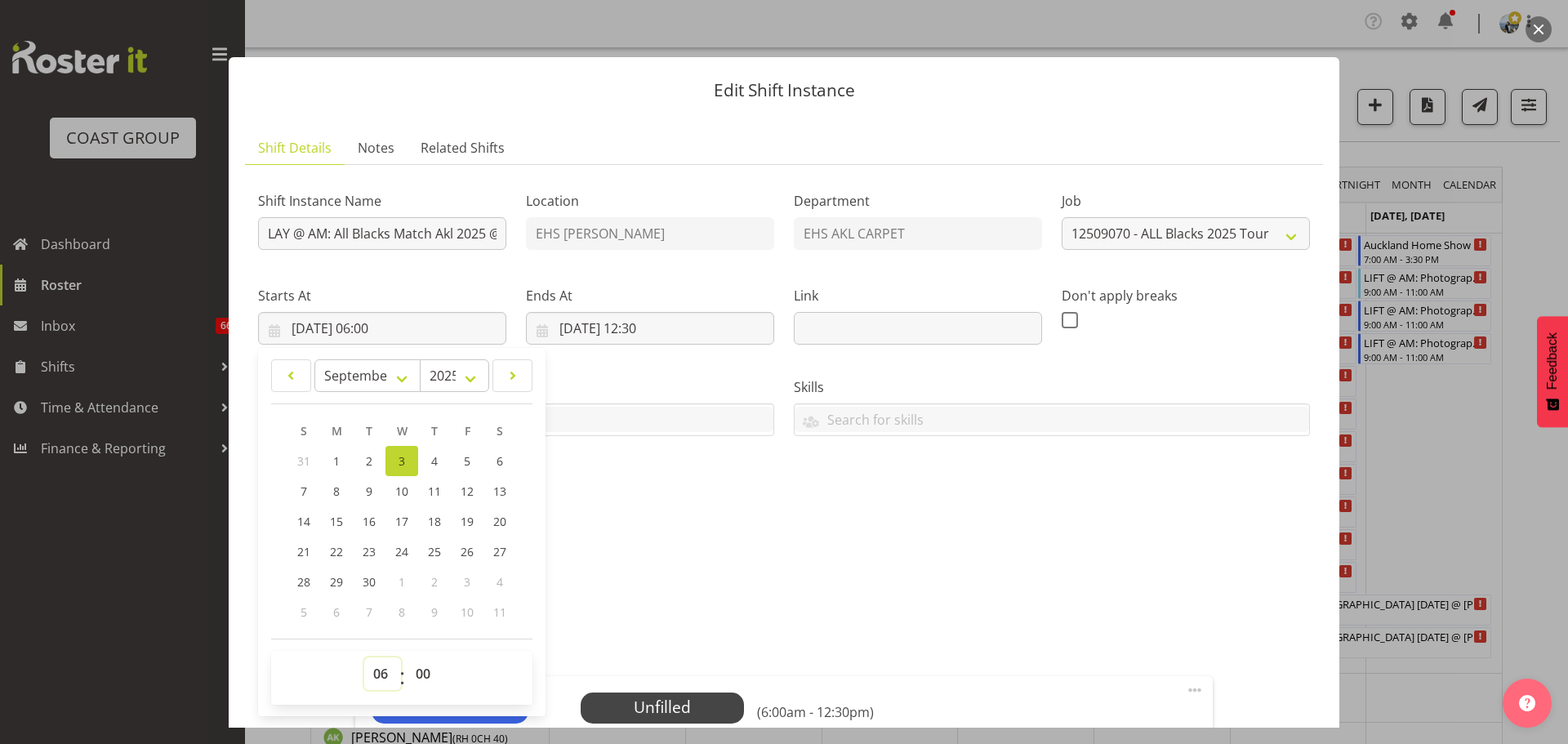
click at [392, 665] on select "00 01 02 03 04 05 06 07 08 09 10 11 12 13 14 15 16 17 18 19 20 21 22 23" at bounding box center [382, 674] width 37 height 32
select select "8"
click at [364, 658] on select "00 01 02 03 04 05 06 07 08 09 10 11 12 13 14 15 16 17 18 19 20 21 22 23" at bounding box center [382, 674] width 37 height 32
type input "03/09/2025, 08:00"
click at [424, 668] on select "00 01 02 03 04 05 06 07 08 09 10 11 12 13 14 15 16 17 18 19 20 21 22 23 24 25 2…" at bounding box center [425, 674] width 37 height 32
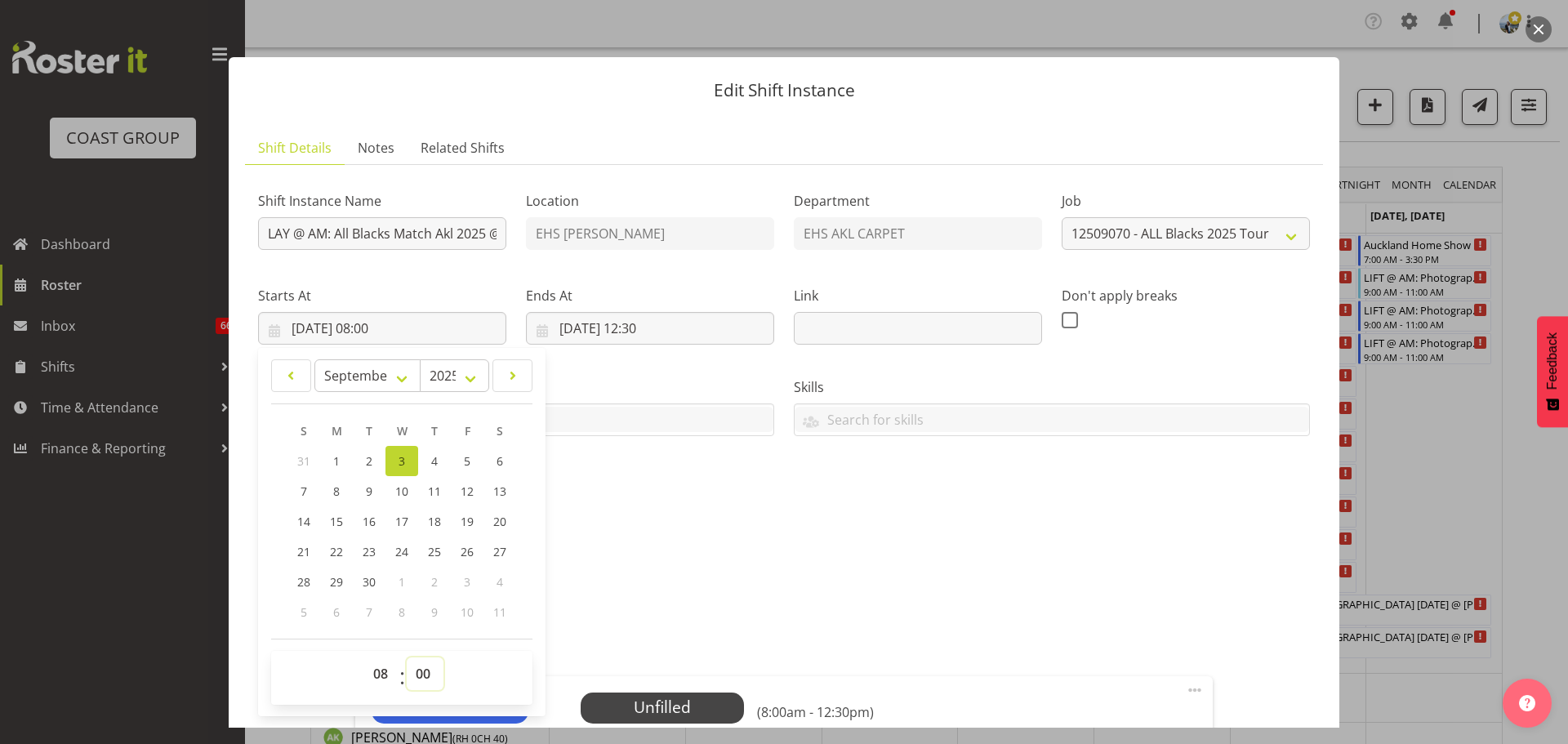
select select "30"
type input "03/09/2025, 08:30"
click at [776, 596] on div "Shift Instance Name LAY @ AM: All Blacks Match Akl 2025 @ Eden Park Location EH…" at bounding box center [784, 715] width 1052 height 1074
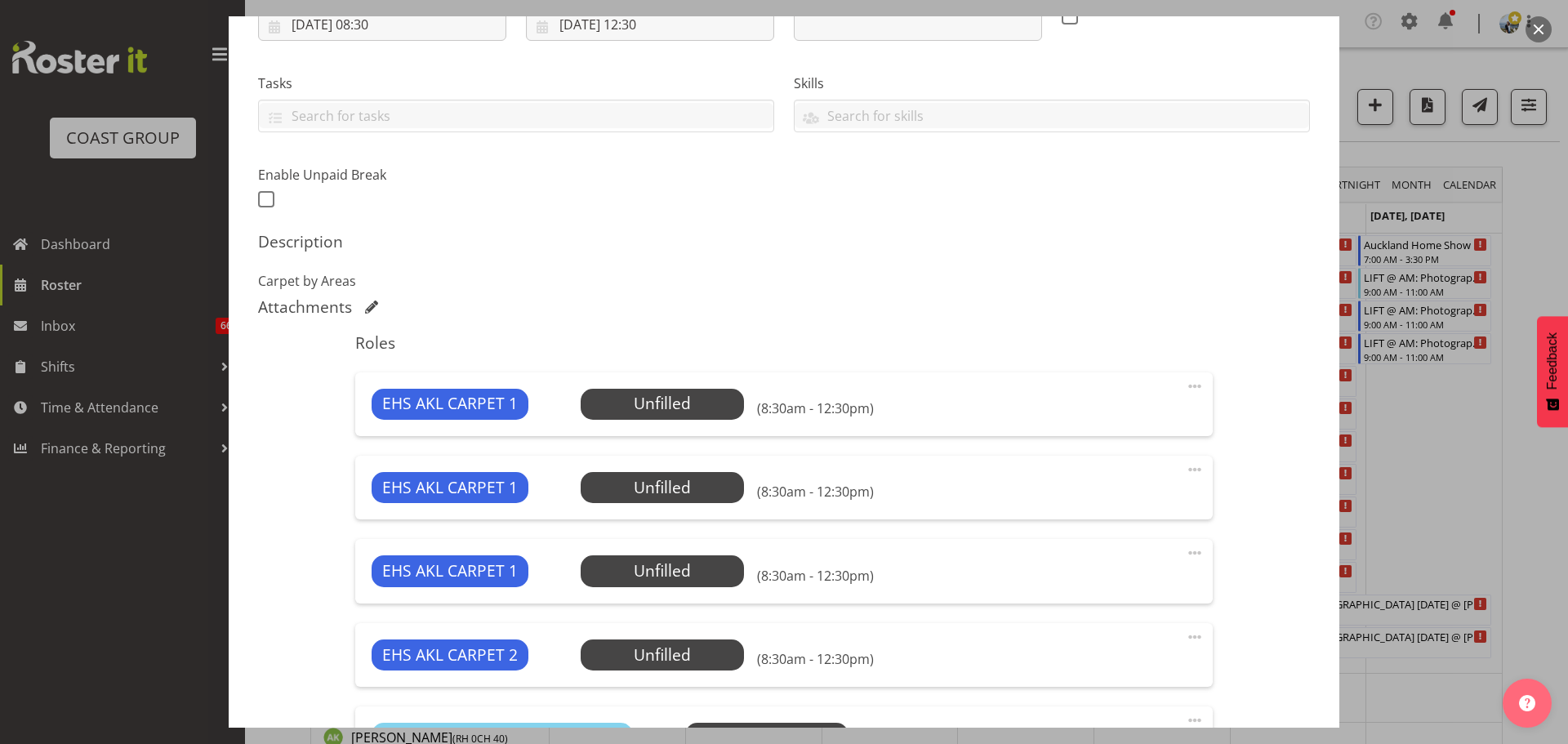
scroll to position [327, 0]
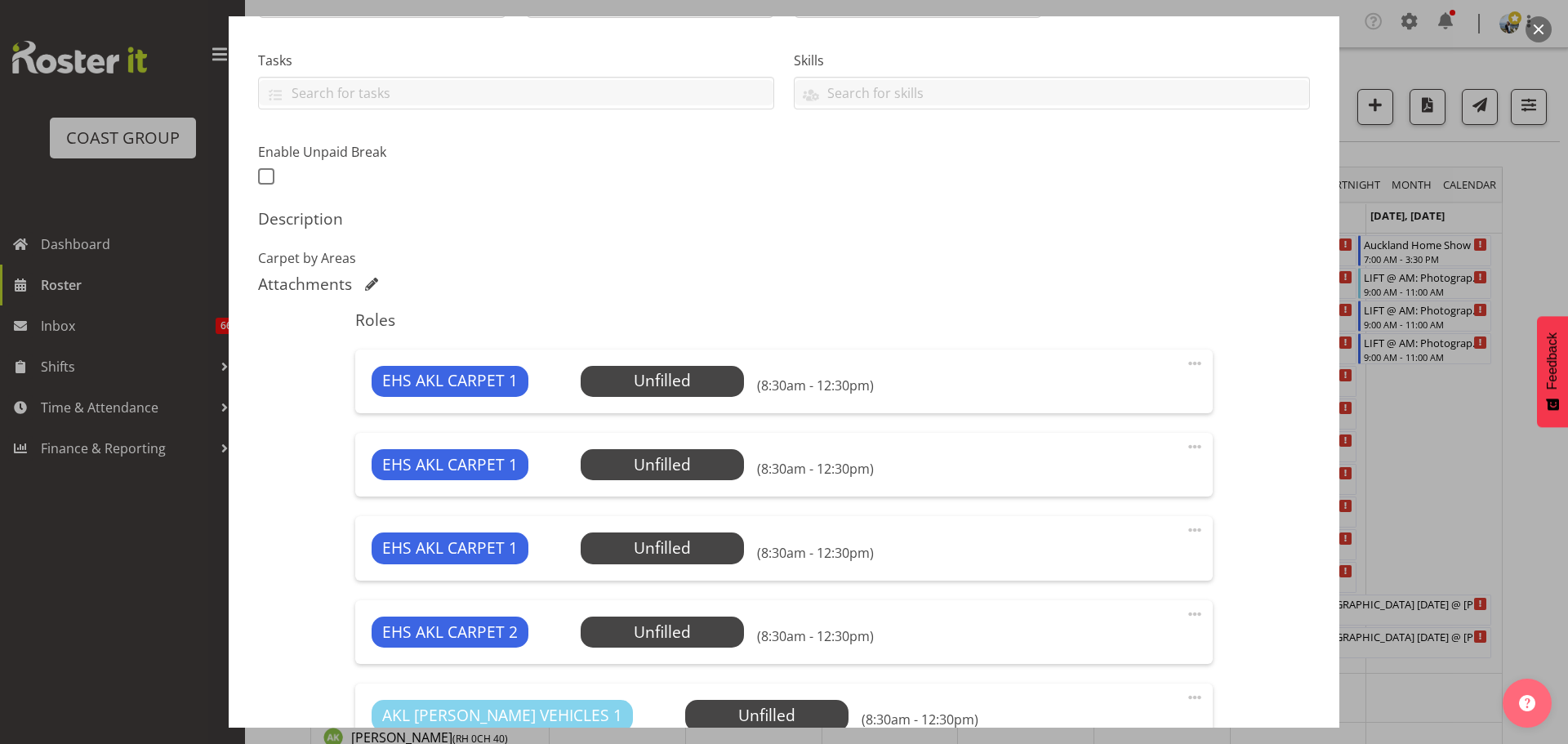
click at [1185, 610] on span at bounding box center [1195, 614] width 20 height 20
click at [1085, 715] on link "Delete" at bounding box center [1125, 712] width 157 height 30
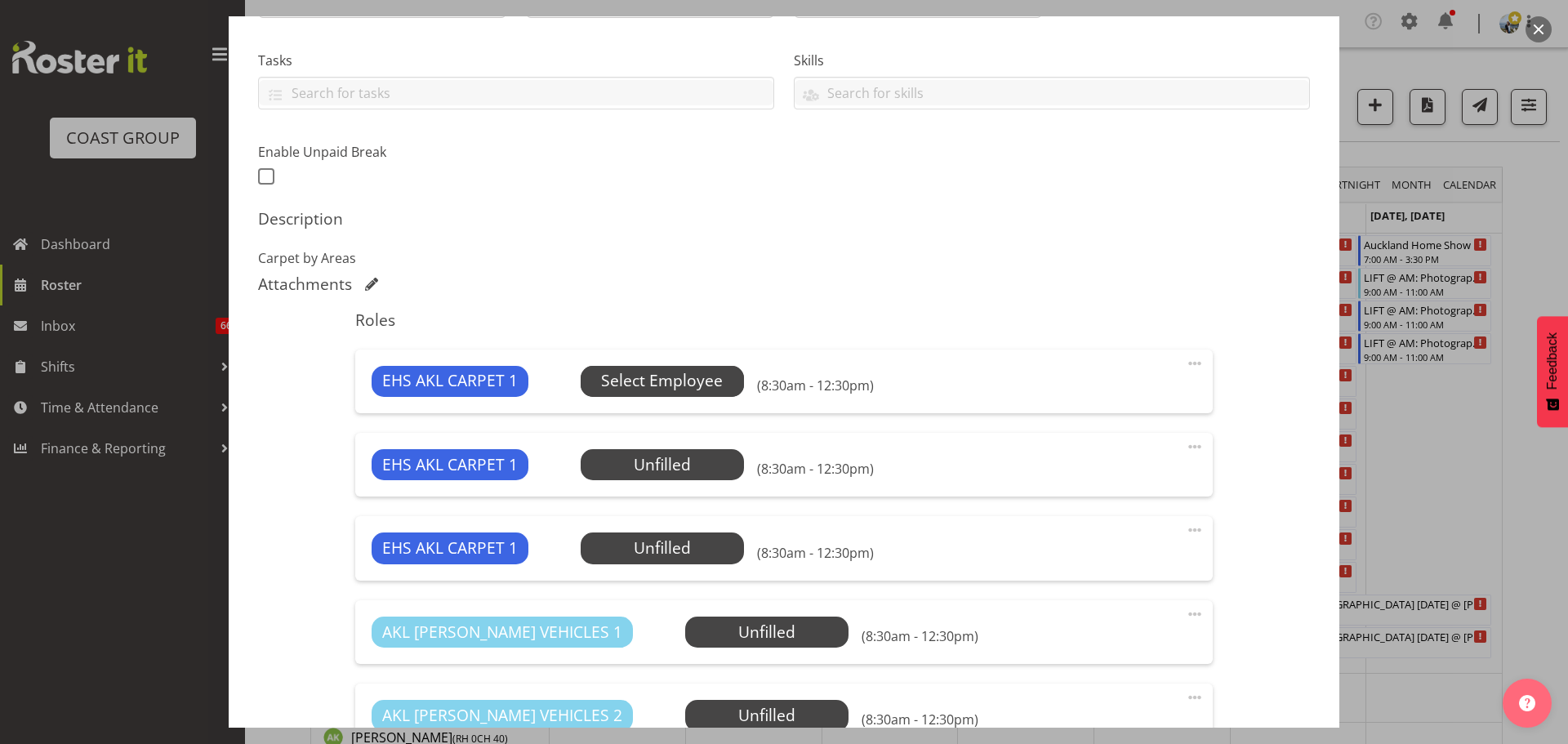
click at [630, 381] on span "Select Employee" at bounding box center [661, 381] width 121 height 23
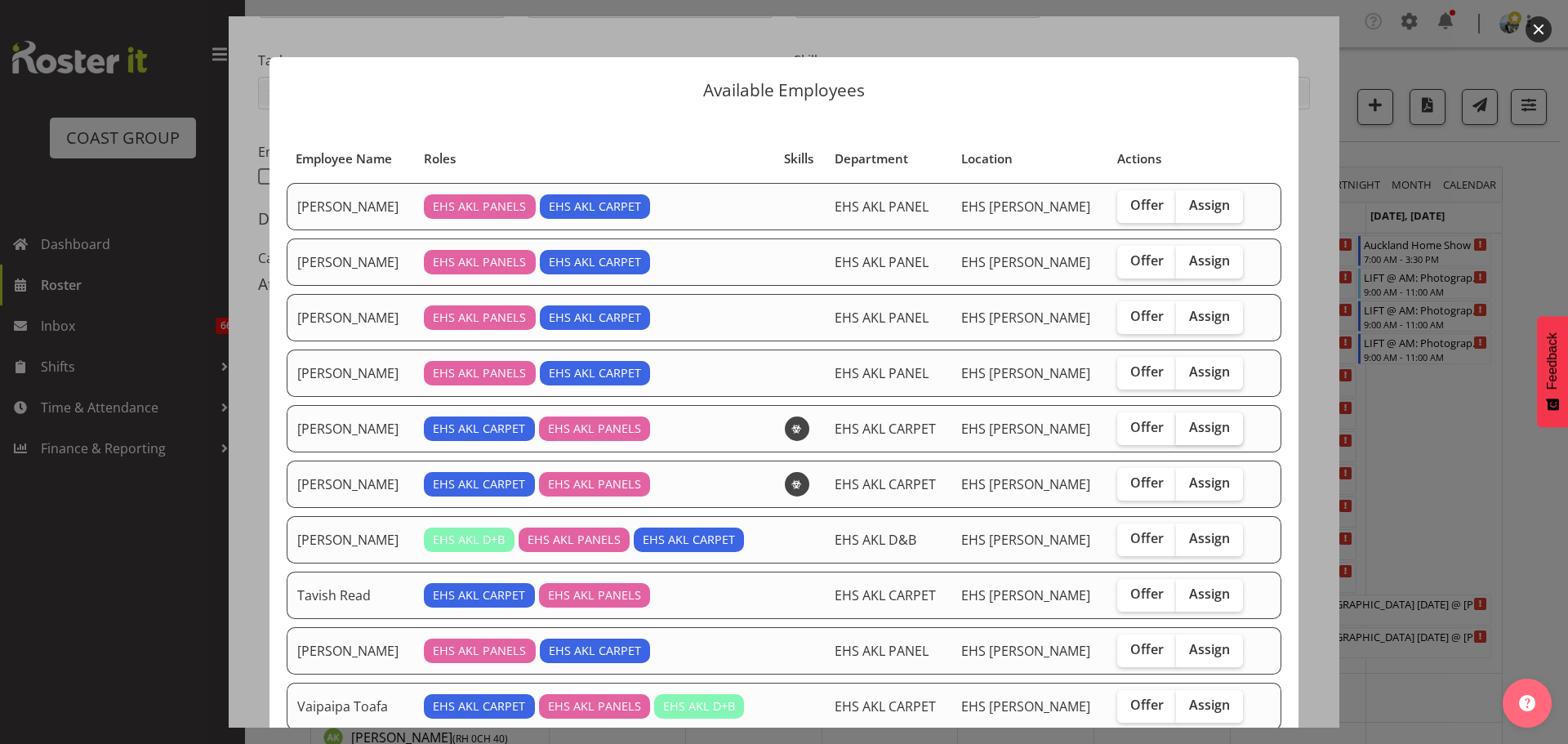
click at [1215, 434] on label "Assign" at bounding box center [1209, 428] width 67 height 32
click at [1187, 433] on input "Assign" at bounding box center [1181, 427] width 11 height 11
checkbox input "true"
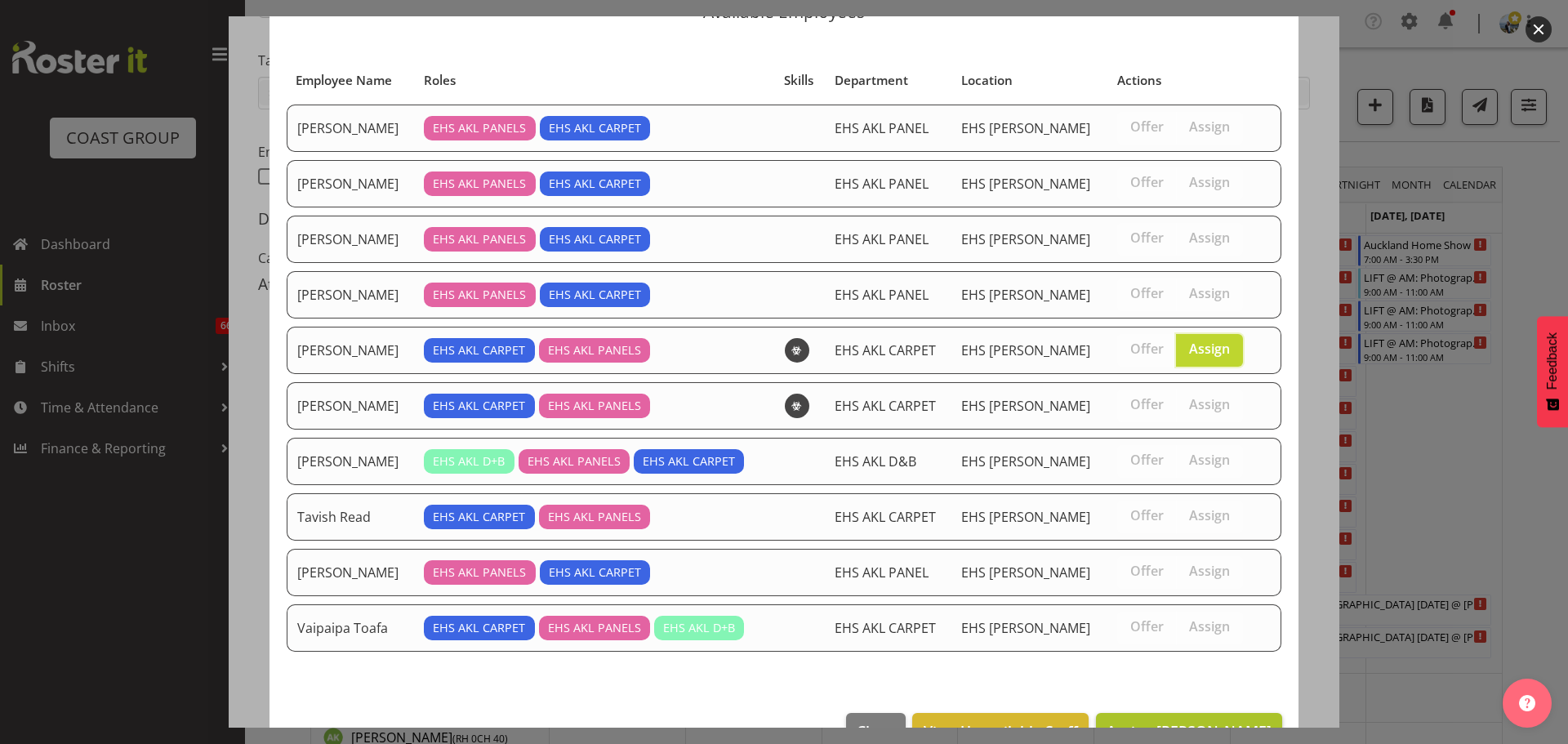
scroll to position [124, 0]
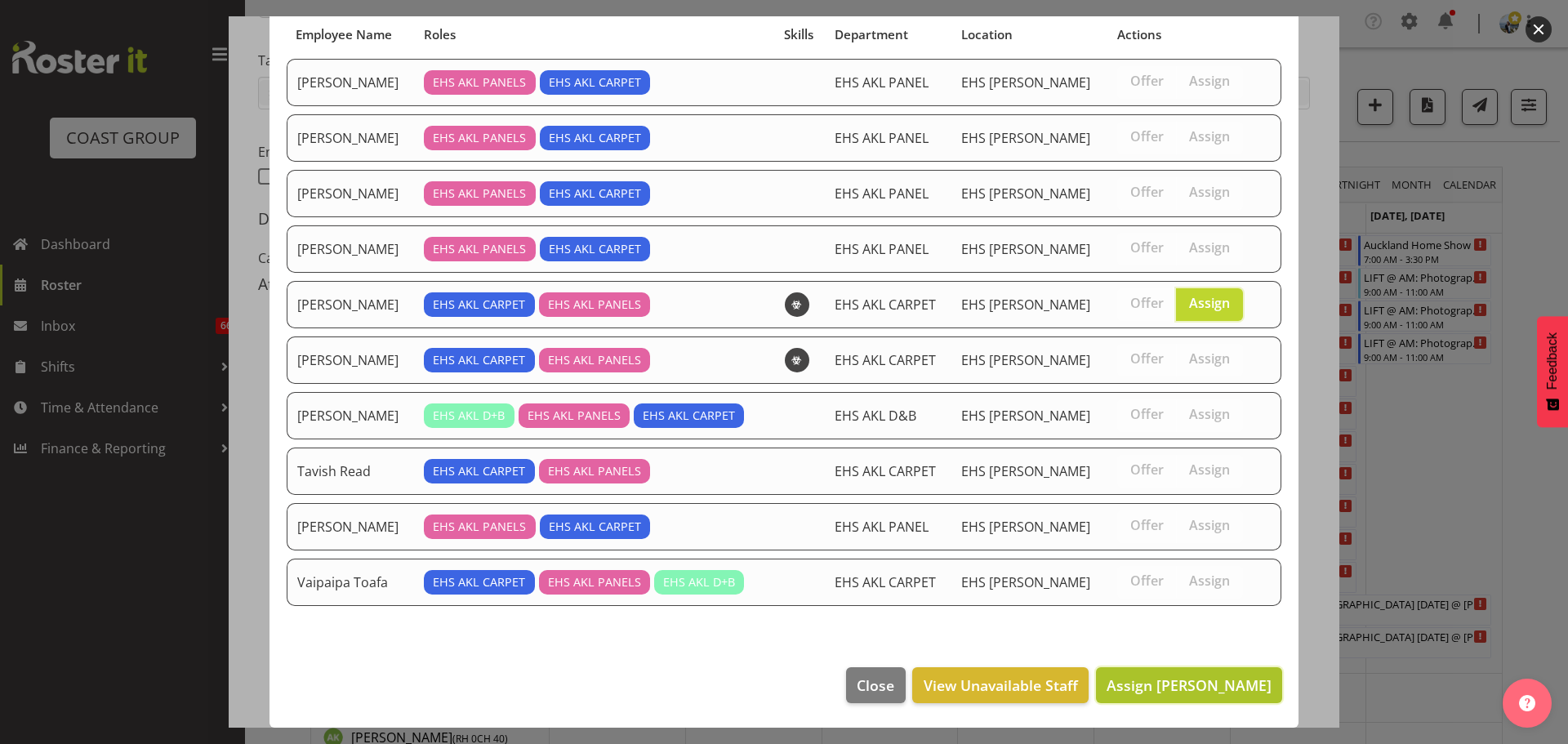
click at [1167, 698] on button "Assign Leo Faalogo" at bounding box center [1188, 686] width 186 height 36
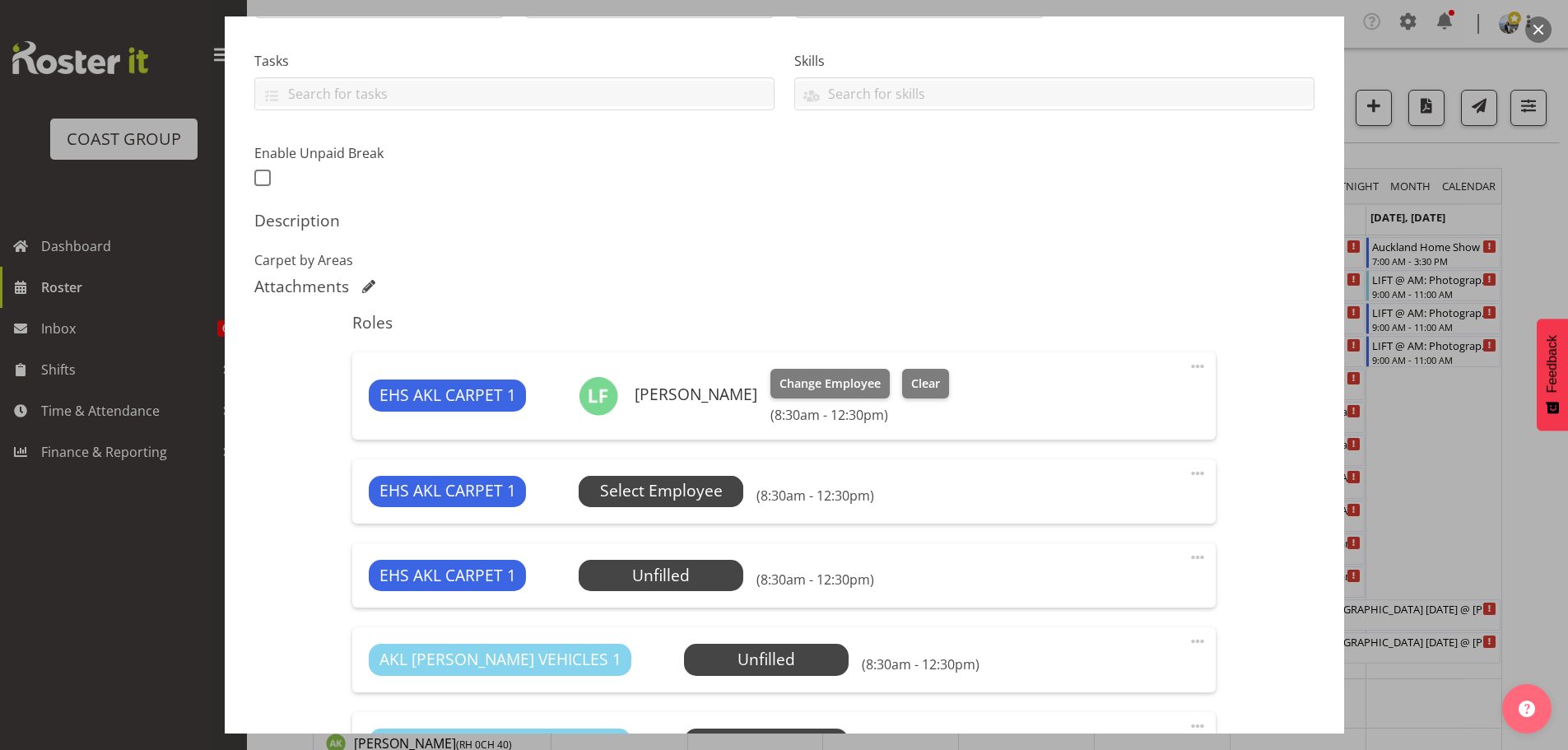
click at [688, 485] on span "Select Employee" at bounding box center [661, 491] width 122 height 24
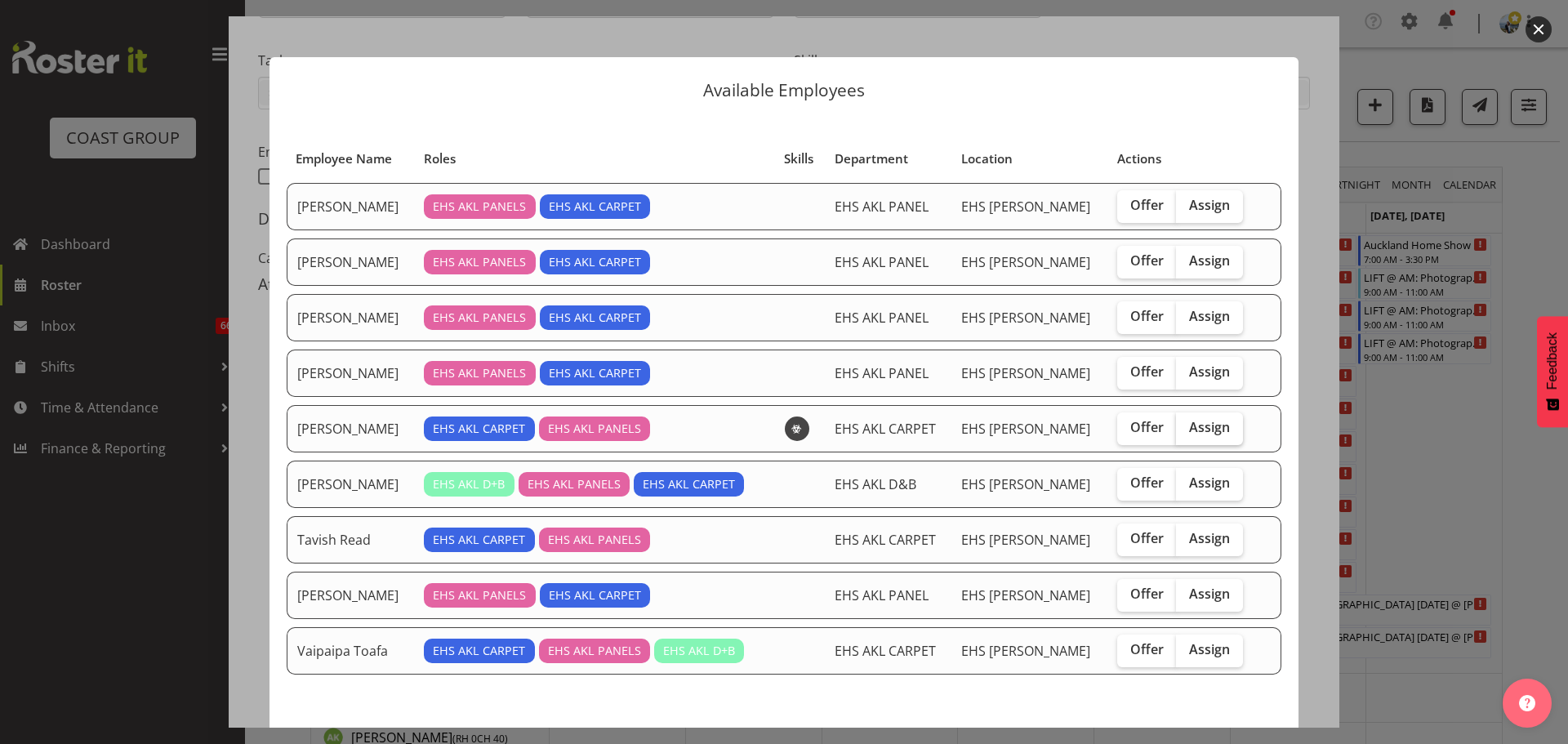
click at [1198, 425] on span "Assign" at bounding box center [1208, 427] width 40 height 16
click at [1187, 425] on input "Assign" at bounding box center [1181, 427] width 11 height 11
checkbox input "true"
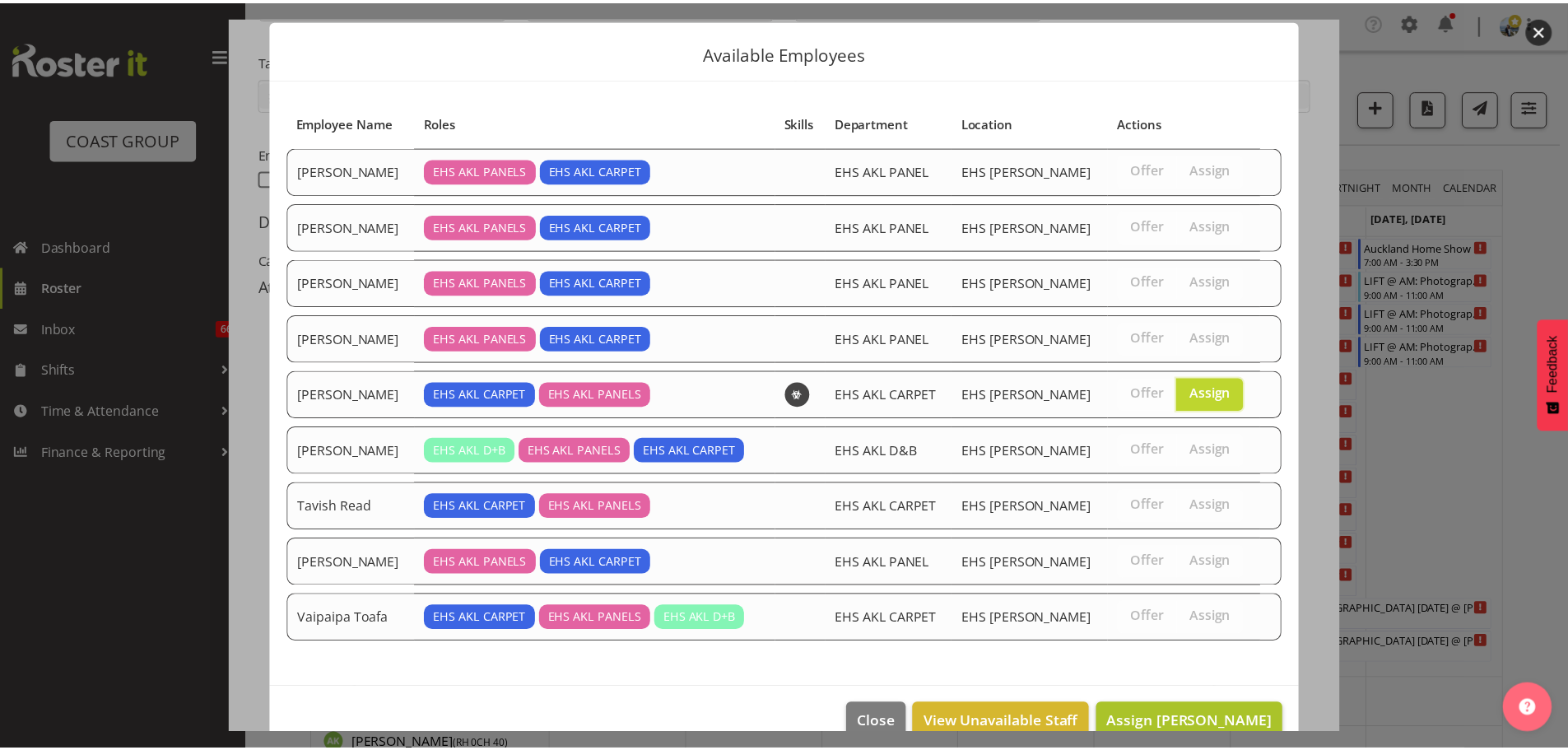
scroll to position [69, 0]
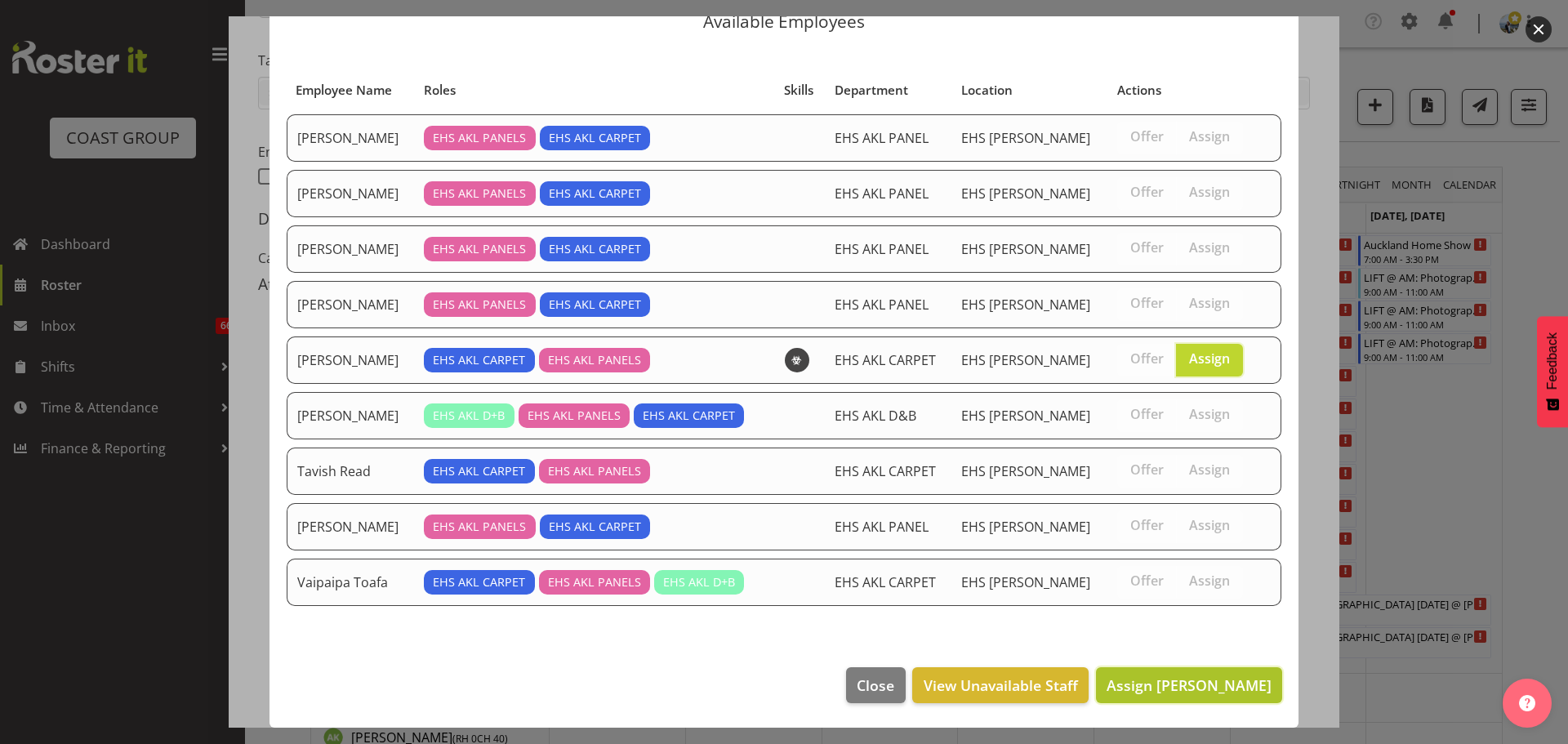
click at [1194, 694] on span "Assign [PERSON_NAME]" at bounding box center [1188, 686] width 165 height 20
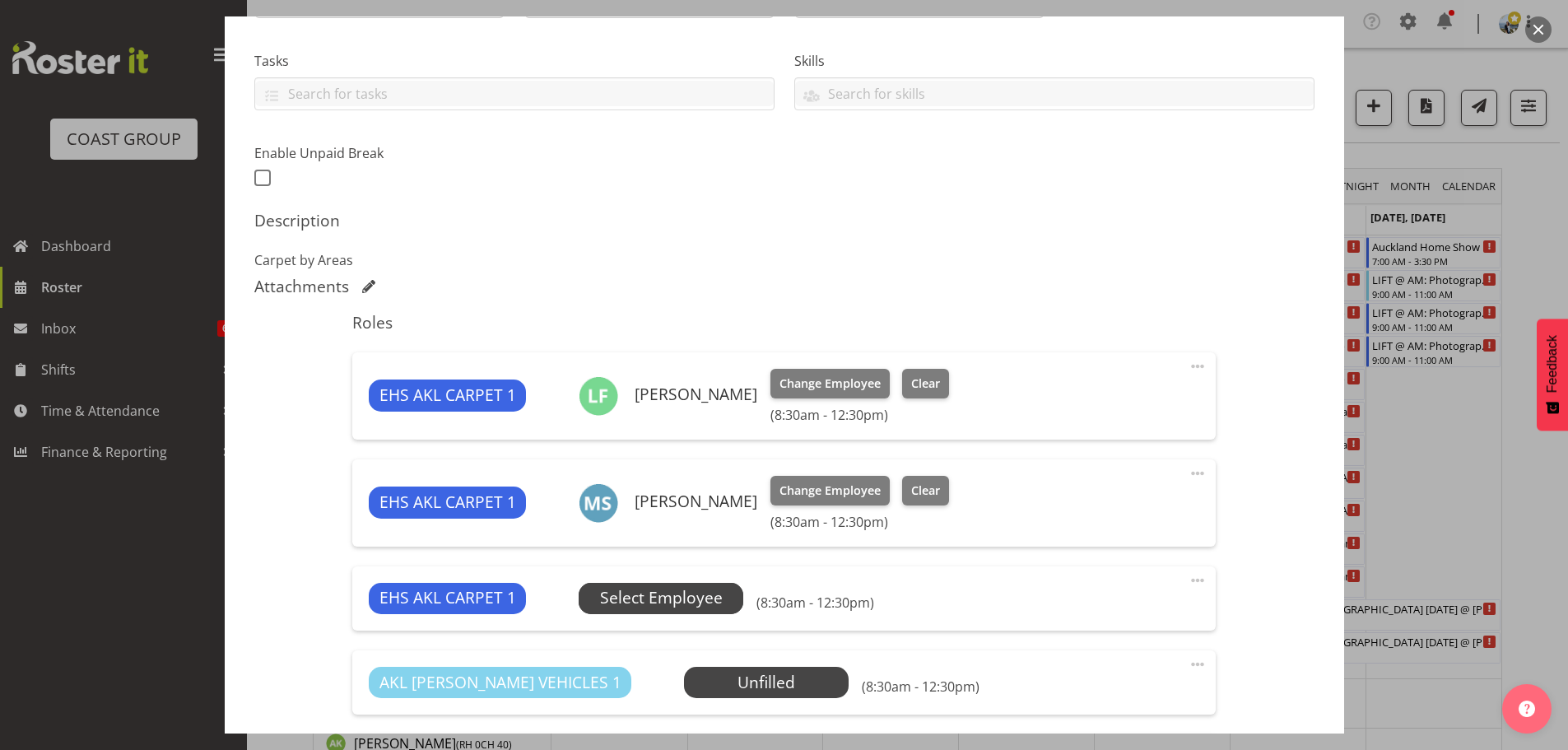
click at [686, 605] on span "Select Employee" at bounding box center [661, 598] width 122 height 24
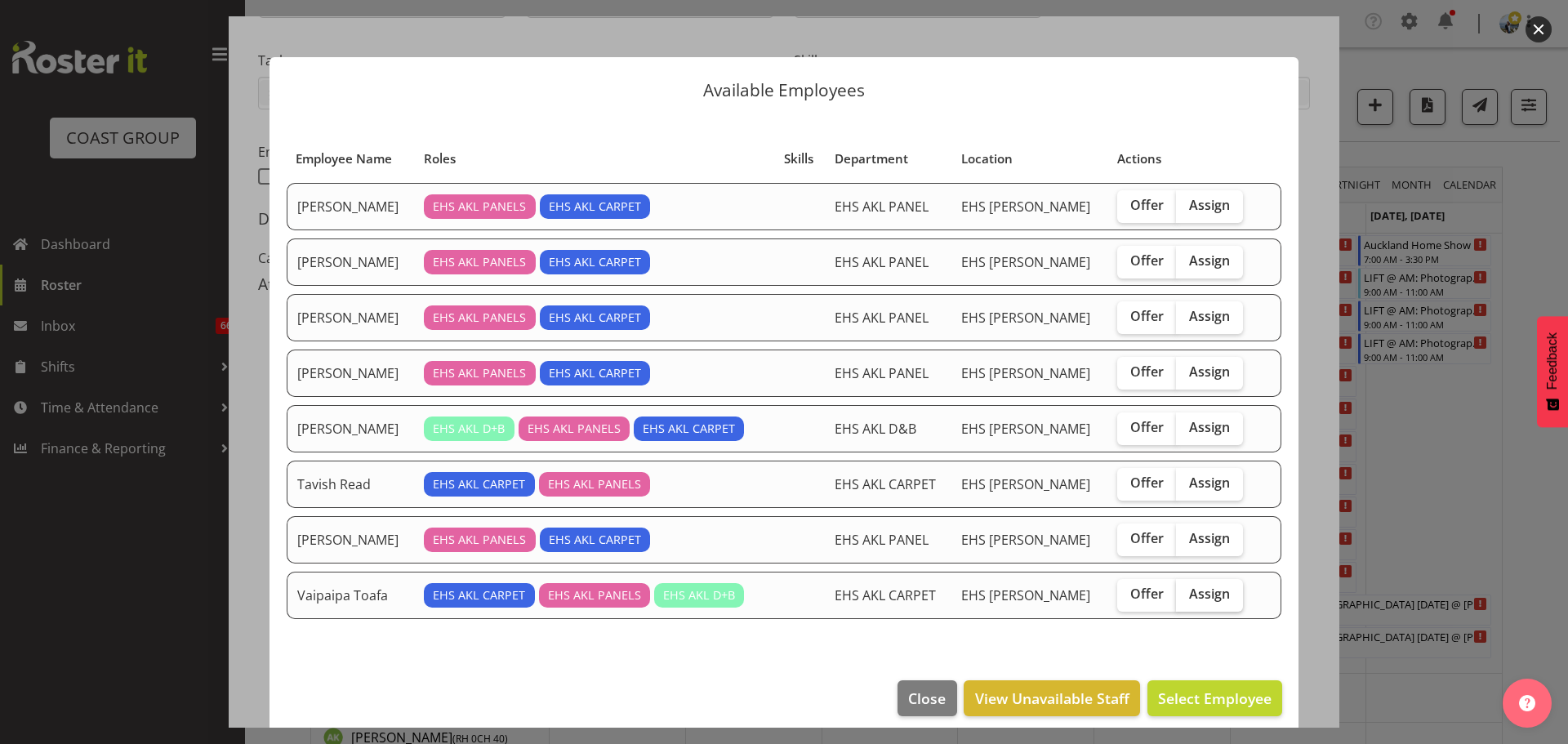
click at [1193, 602] on span "Assign" at bounding box center [1208, 594] width 40 height 16
click at [1187, 599] on input "Assign" at bounding box center [1181, 594] width 11 height 11
checkbox input "true"
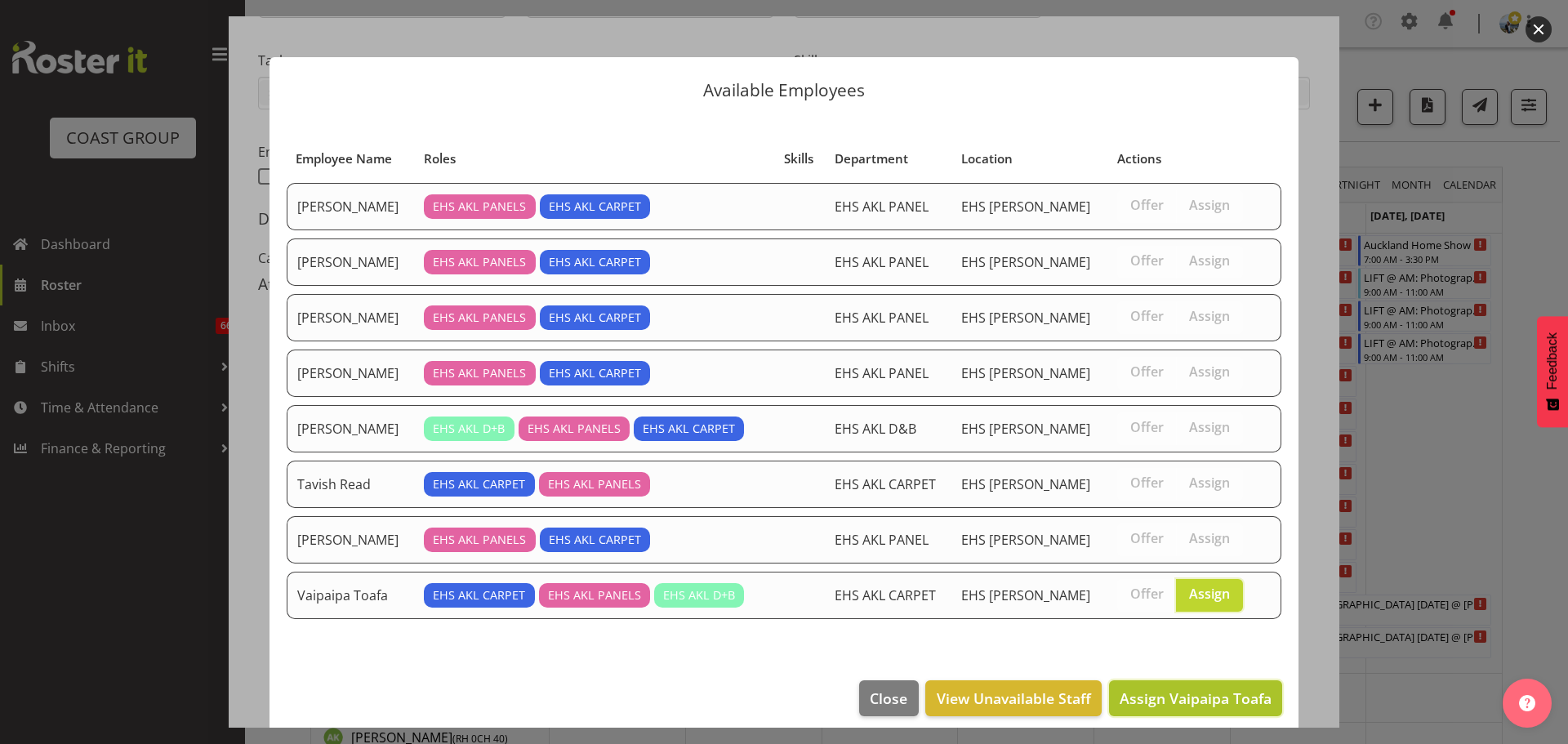
click at [1214, 695] on span "Assign Vaipaipa Toafa" at bounding box center [1195, 698] width 152 height 20
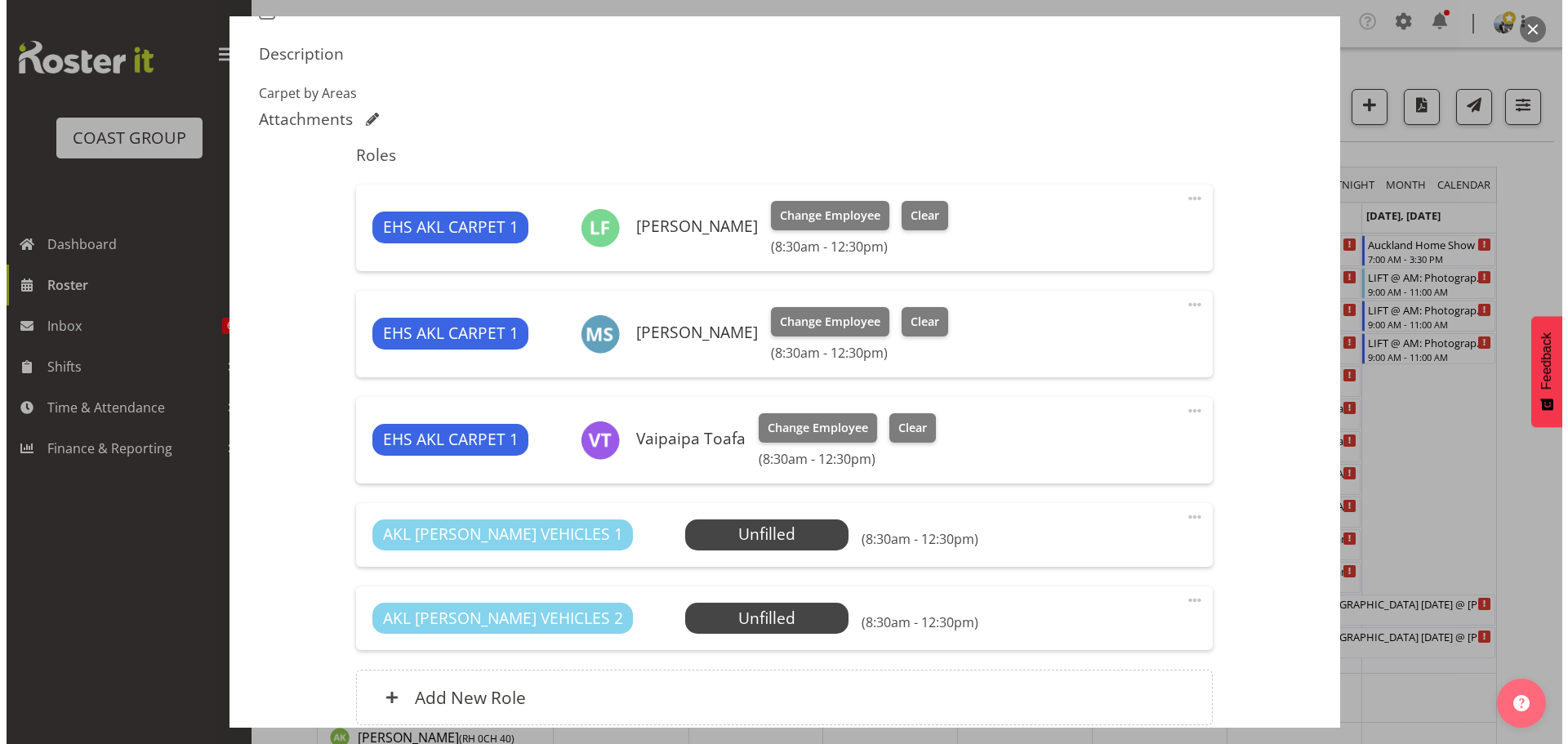
scroll to position [634, 0]
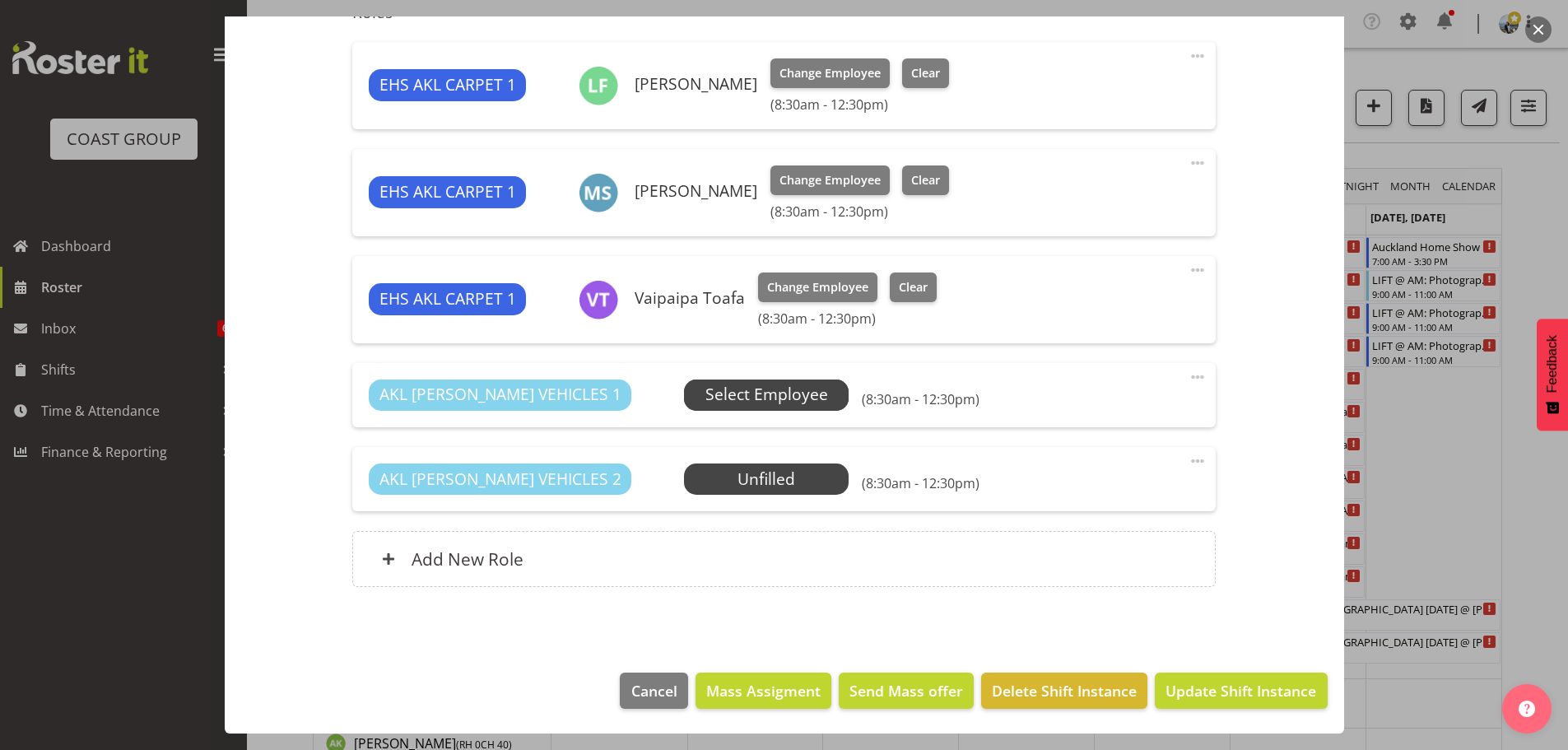
click at [754, 396] on span "Select Employee" at bounding box center [766, 394] width 122 height 24
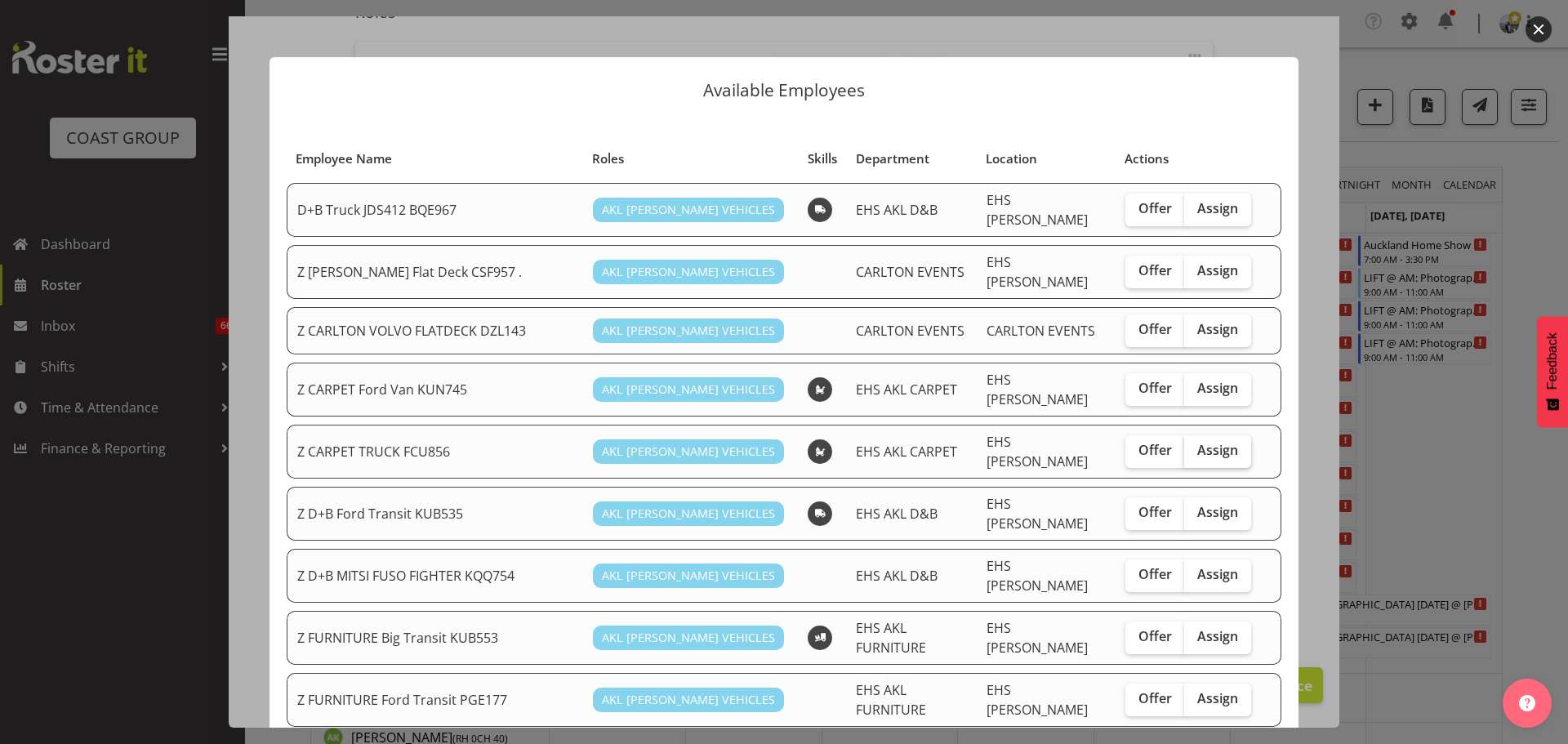
click at [1223, 442] on span "Assign" at bounding box center [1217, 450] width 40 height 16
click at [1195, 445] on input "Assign" at bounding box center [1189, 451] width 11 height 11
checkbox input "true"
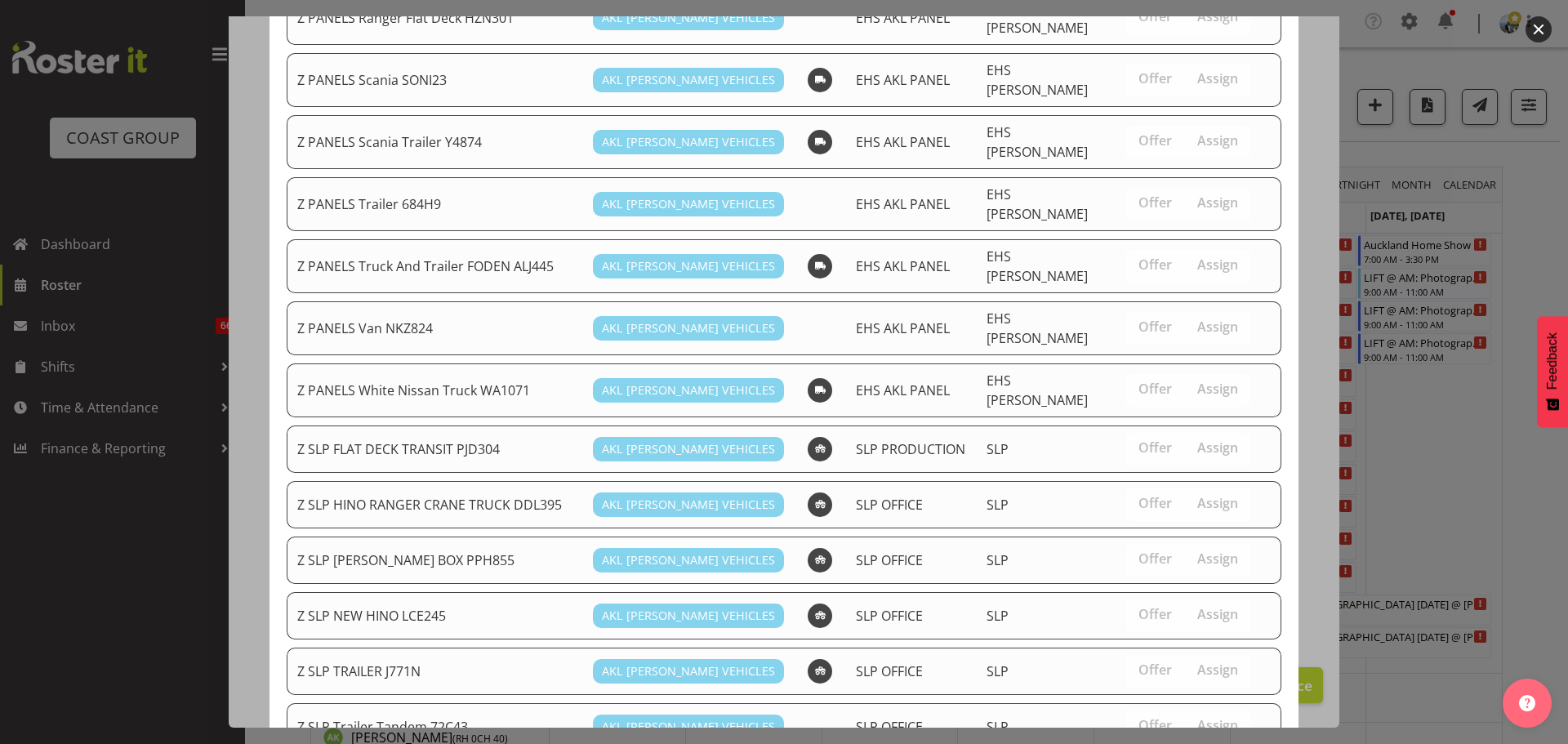
scroll to position [1212, 0]
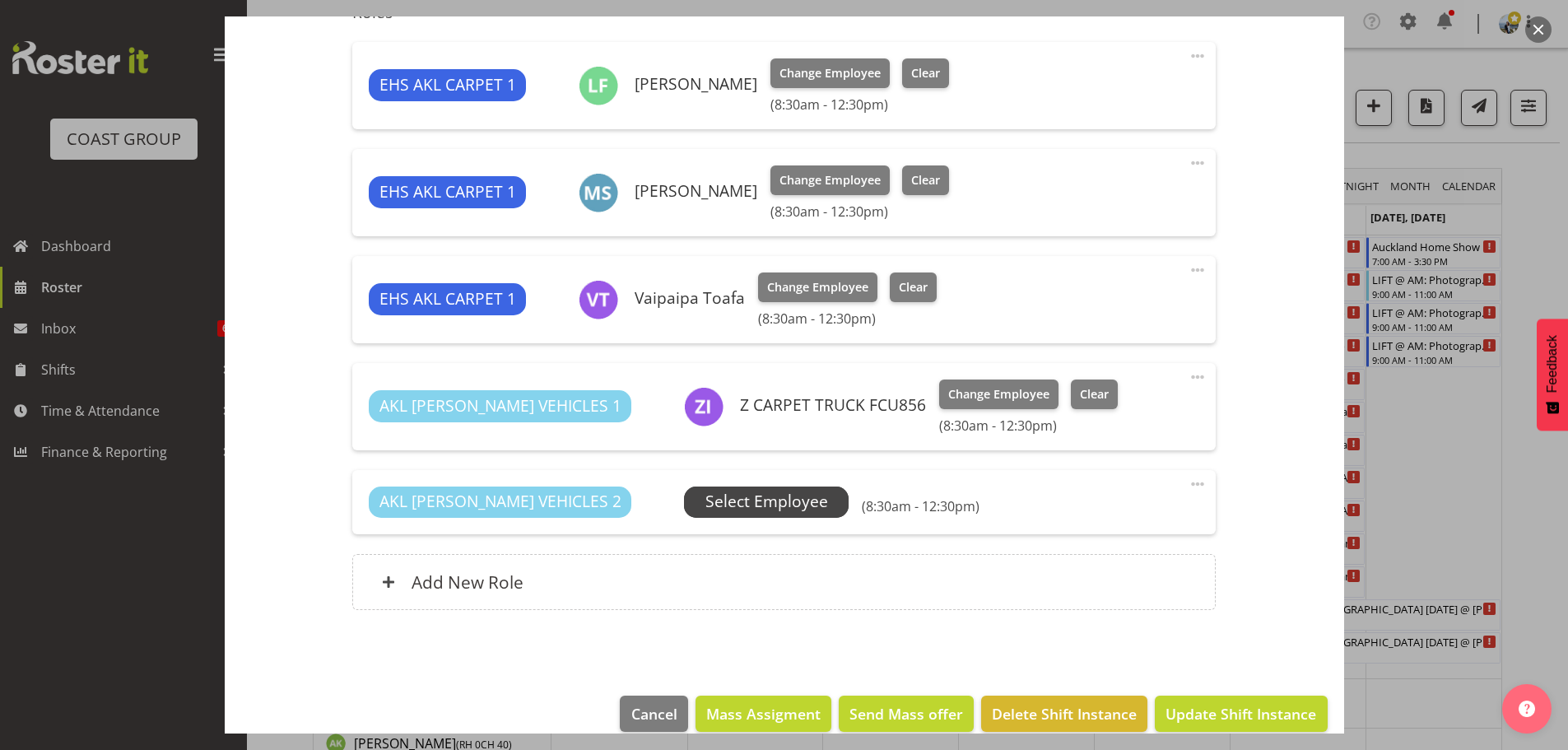
click at [719, 510] on span "Select Employee" at bounding box center [766, 502] width 122 height 24
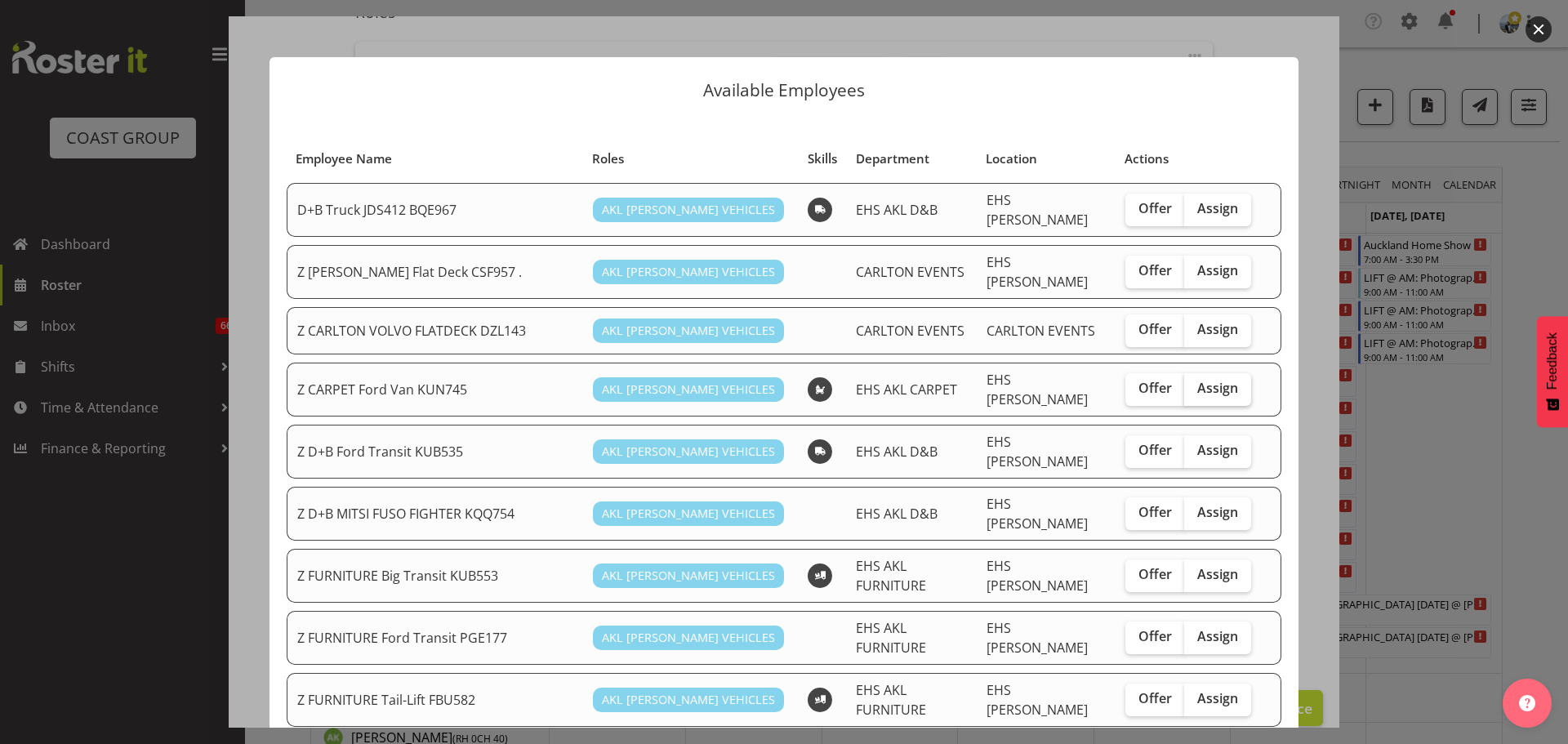
click at [1210, 384] on span "Assign" at bounding box center [1217, 388] width 40 height 16
click at [1195, 384] on input "Assign" at bounding box center [1189, 389] width 11 height 11
checkbox input "true"
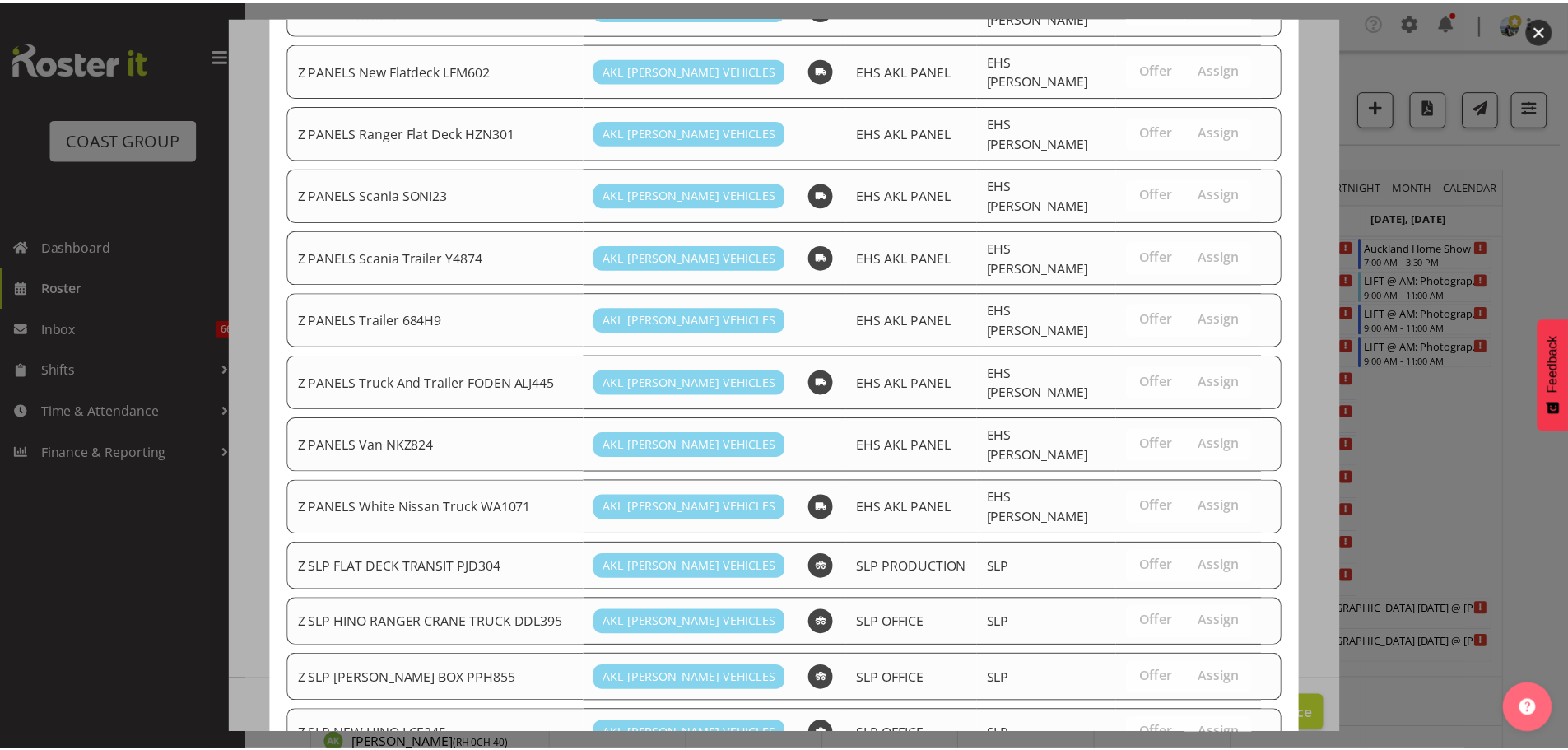
scroll to position [1165, 0]
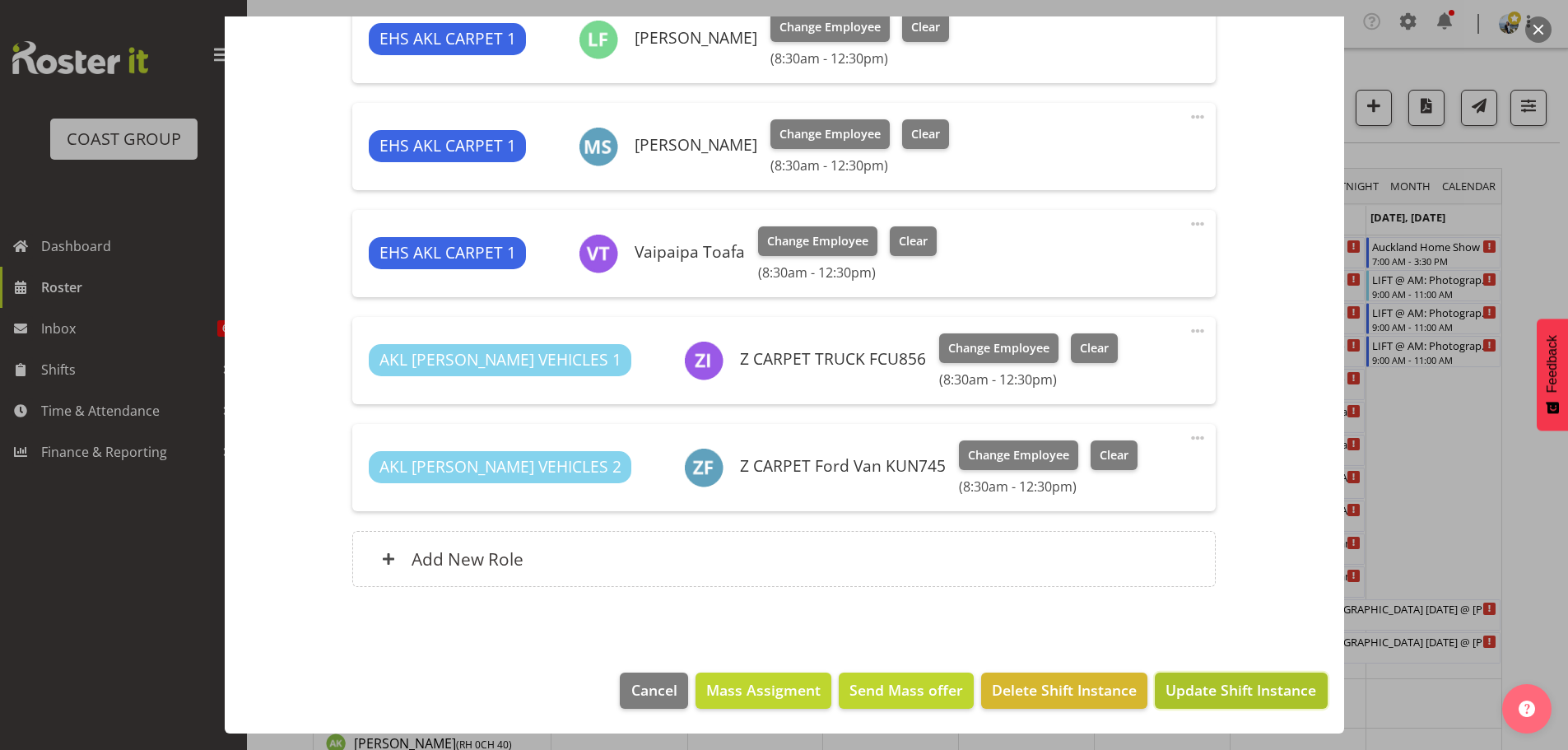
click at [1261, 697] on span "Update Shift Instance" at bounding box center [1241, 690] width 151 height 22
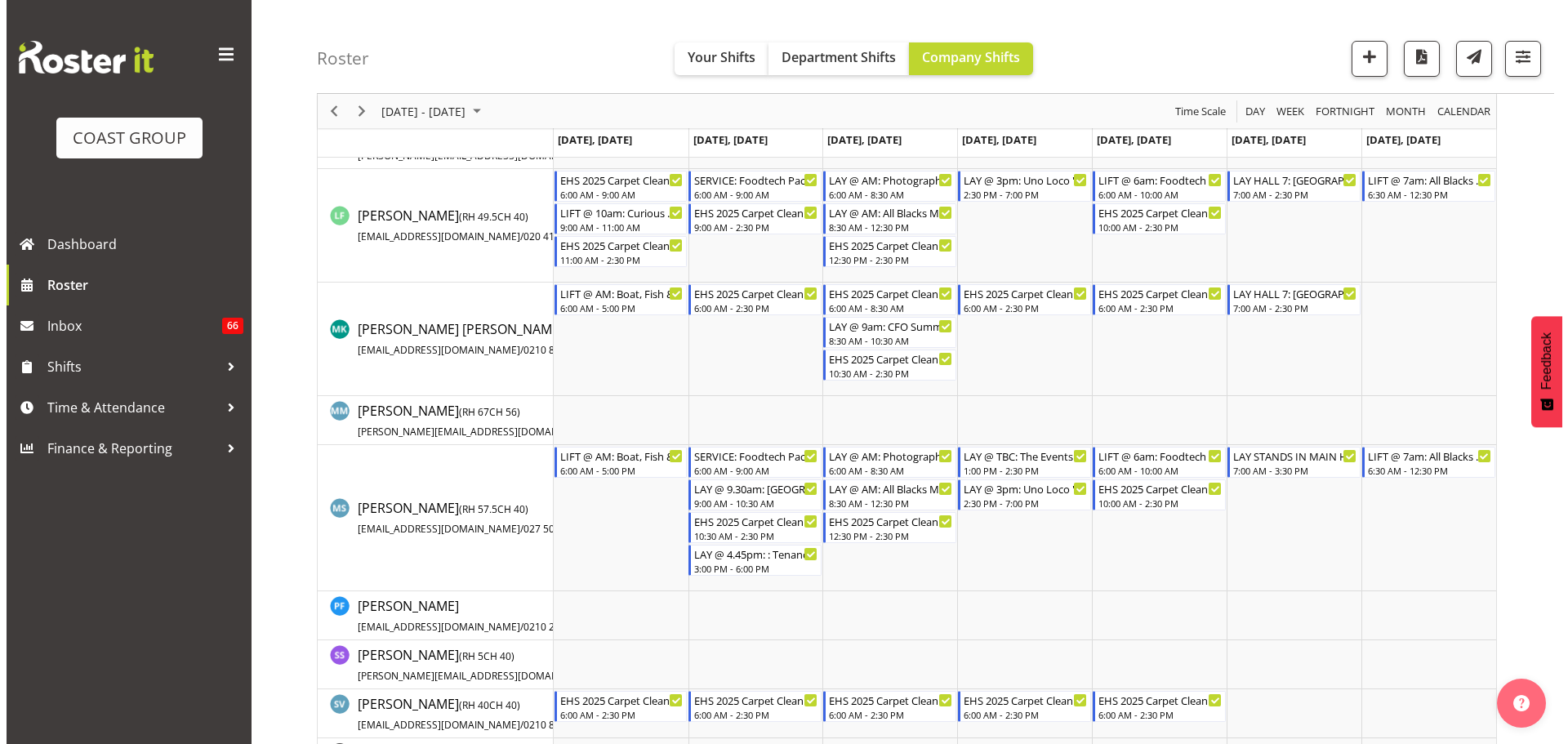
scroll to position [1388, 0]
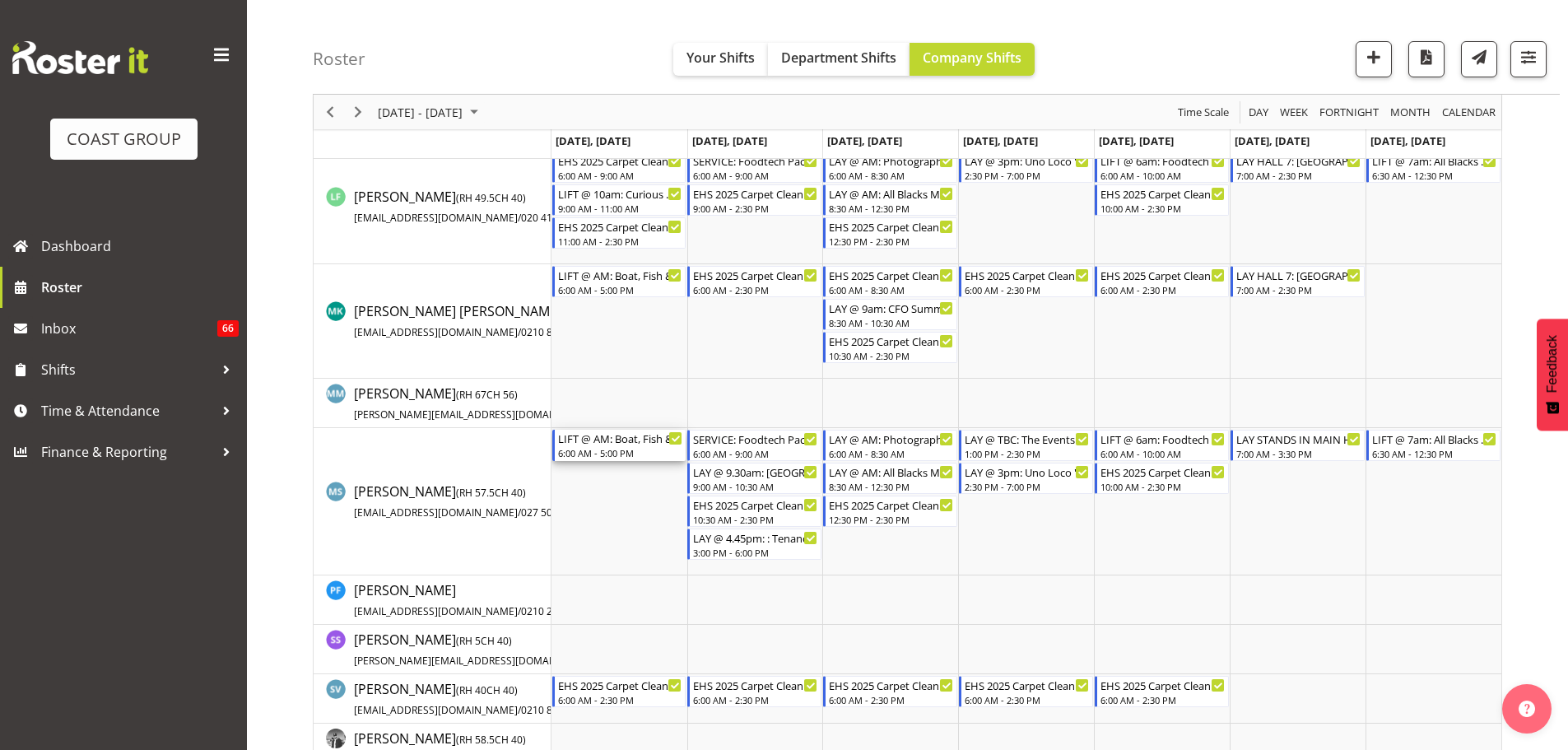
click at [596, 456] on div "6:00 AM - 5:00 PM" at bounding box center [620, 453] width 125 height 14
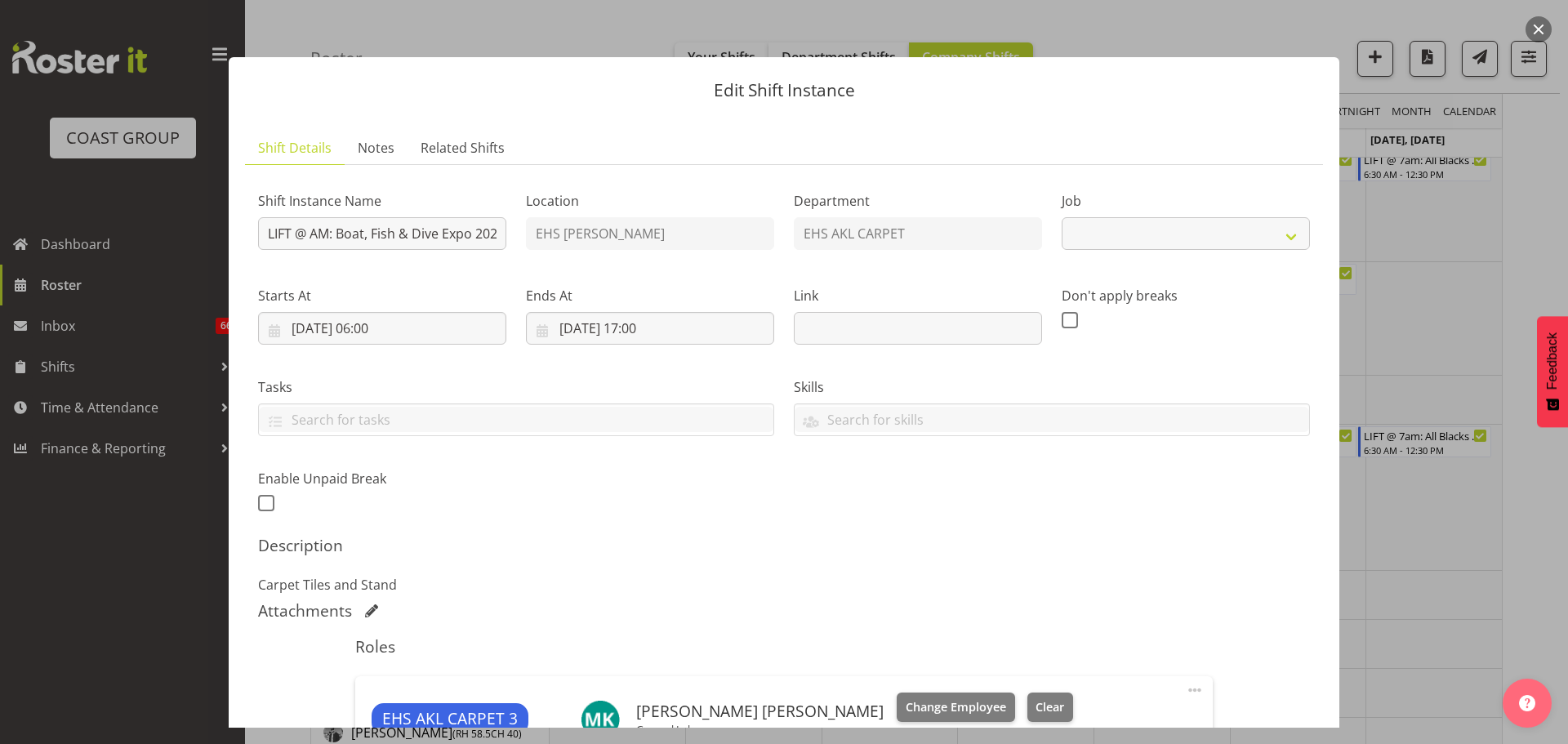
select select "9138"
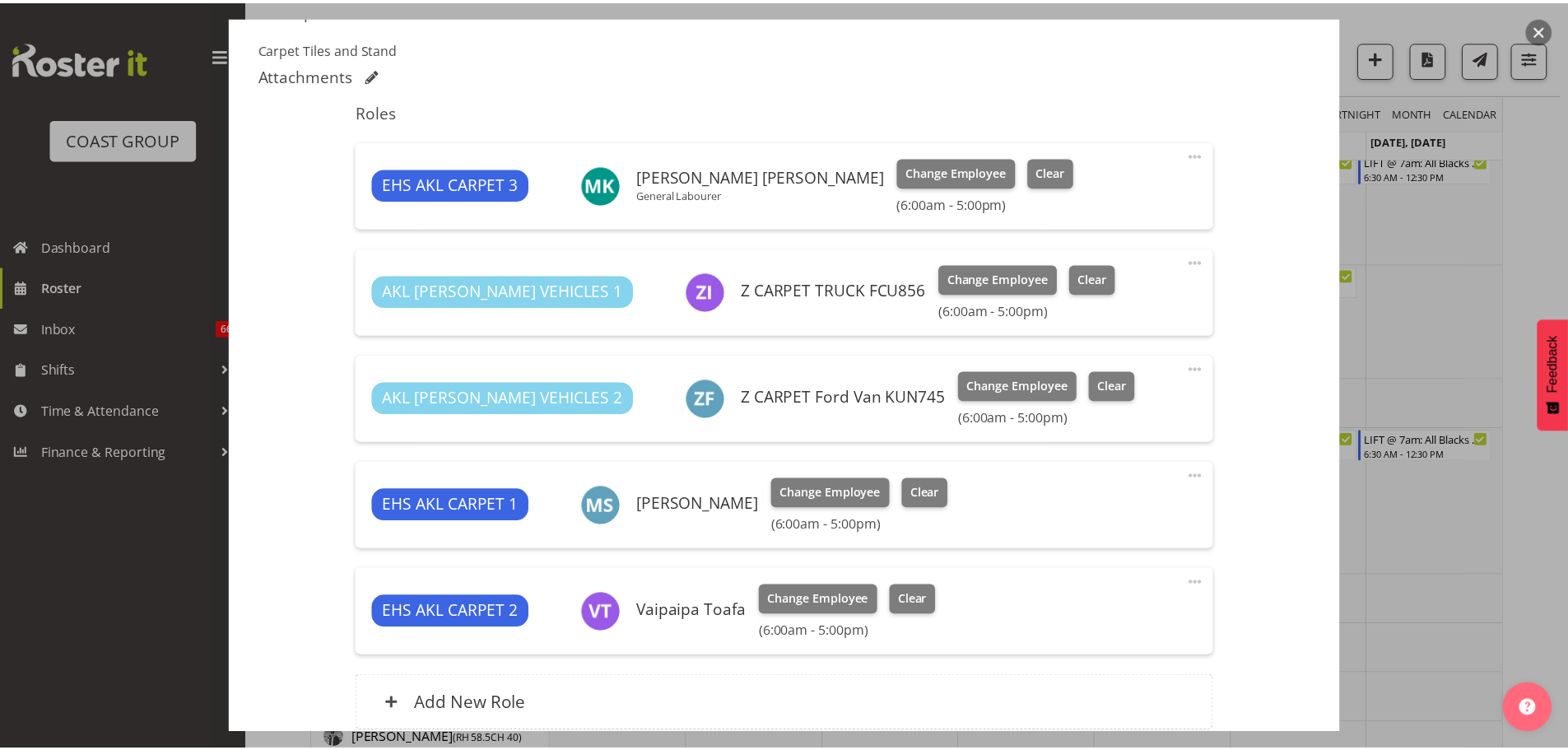
scroll to position [686, 0]
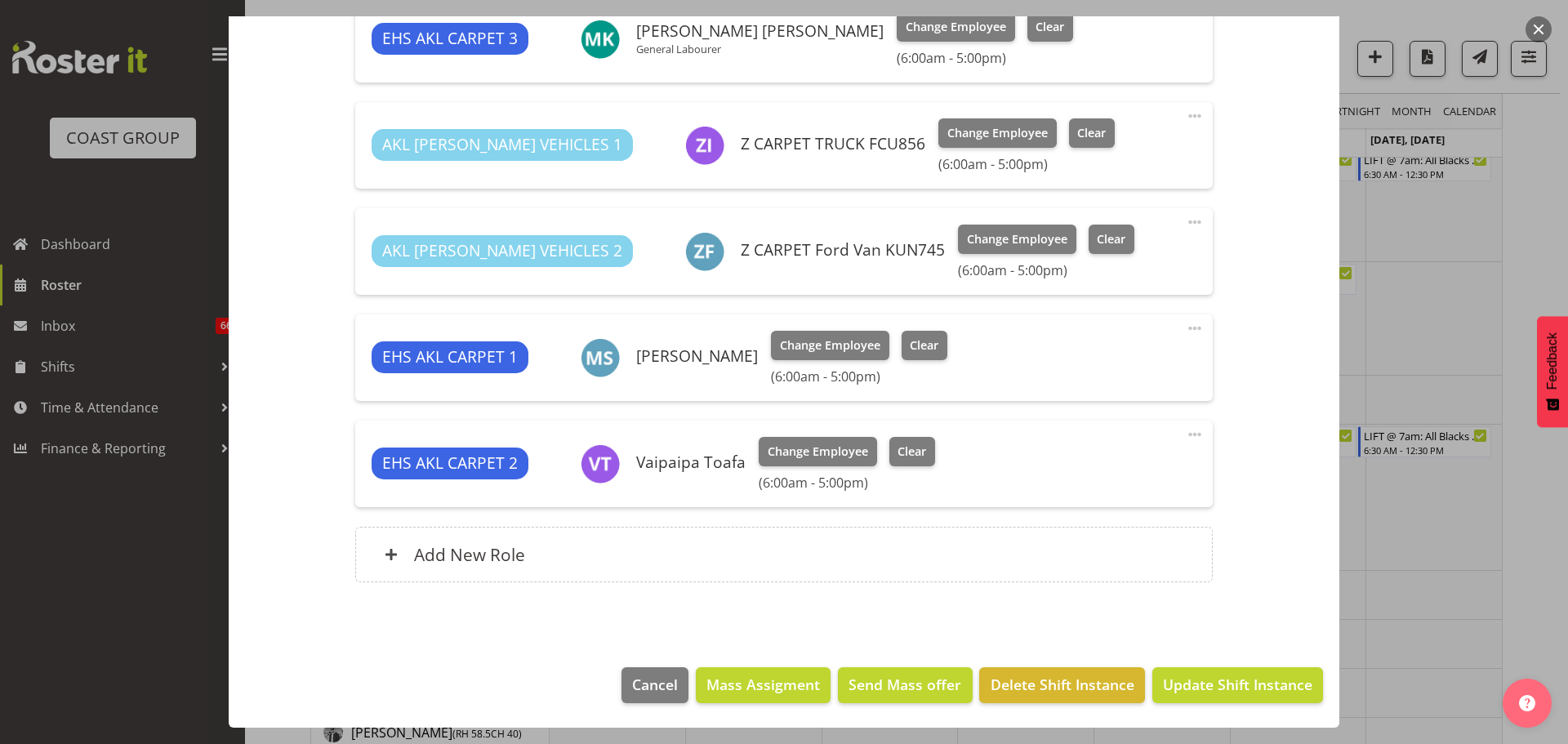
click at [1528, 575] on div at bounding box center [784, 372] width 1568 height 744
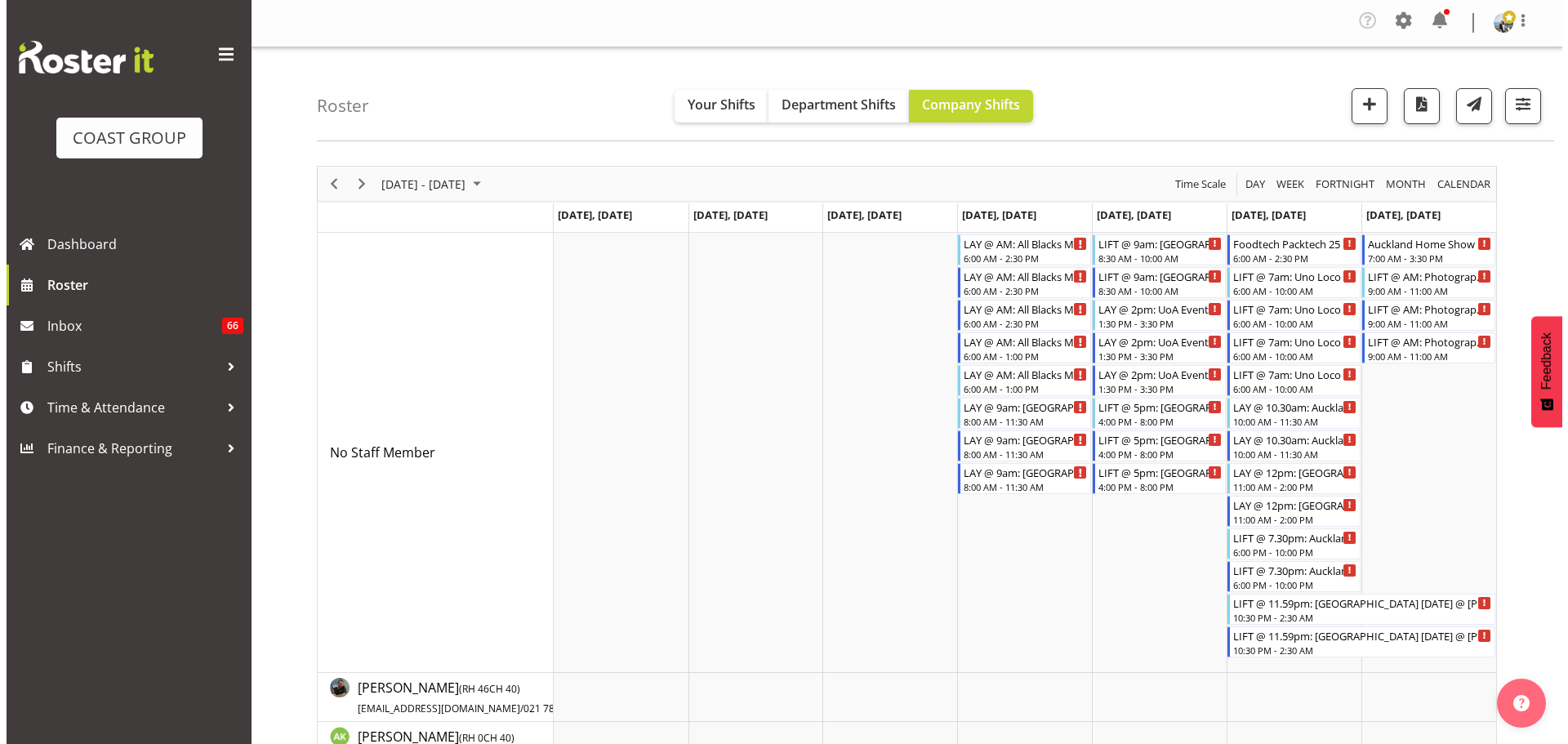
scroll to position [0, 0]
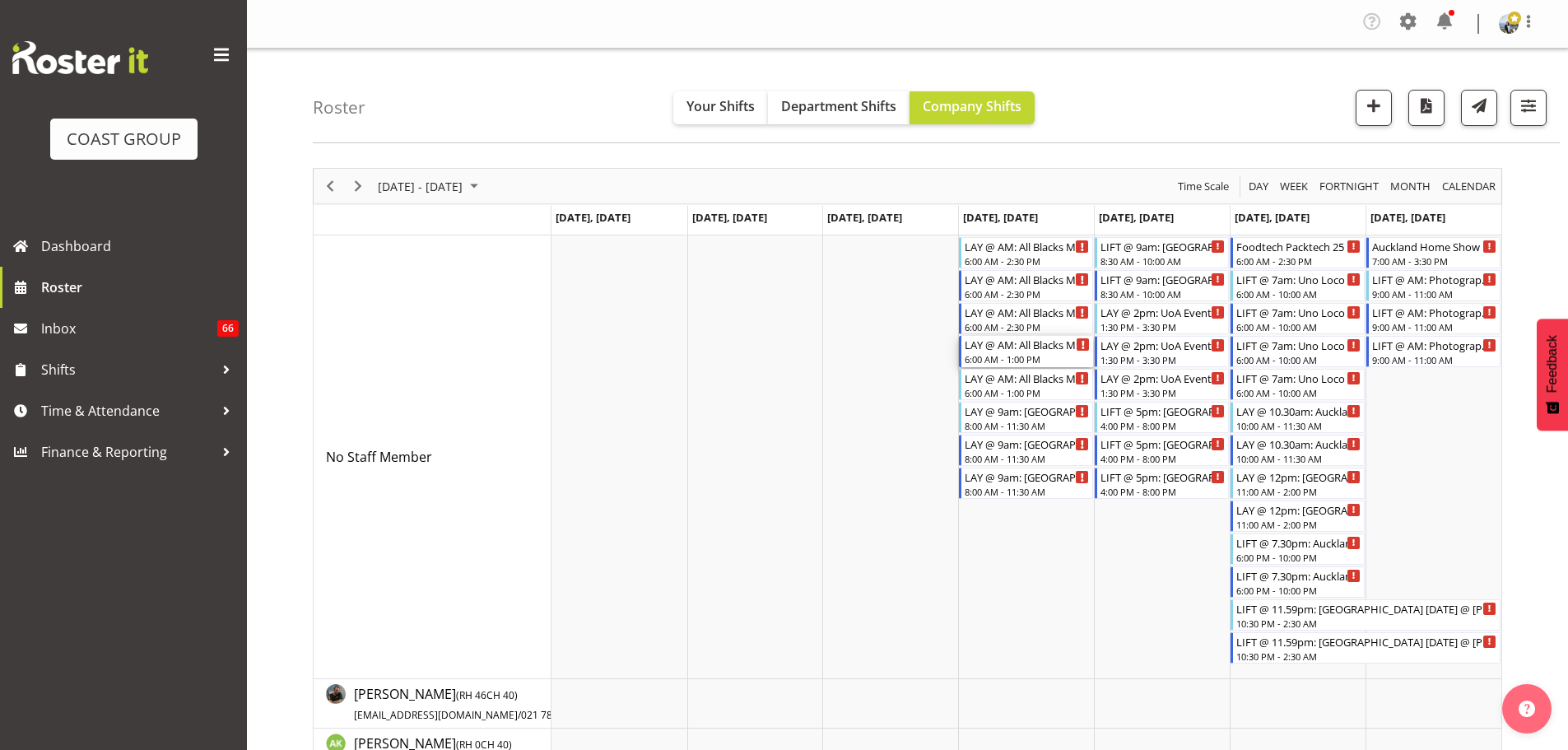
click at [1023, 357] on div "6:00 AM - 1:00 PM" at bounding box center [1027, 358] width 125 height 14
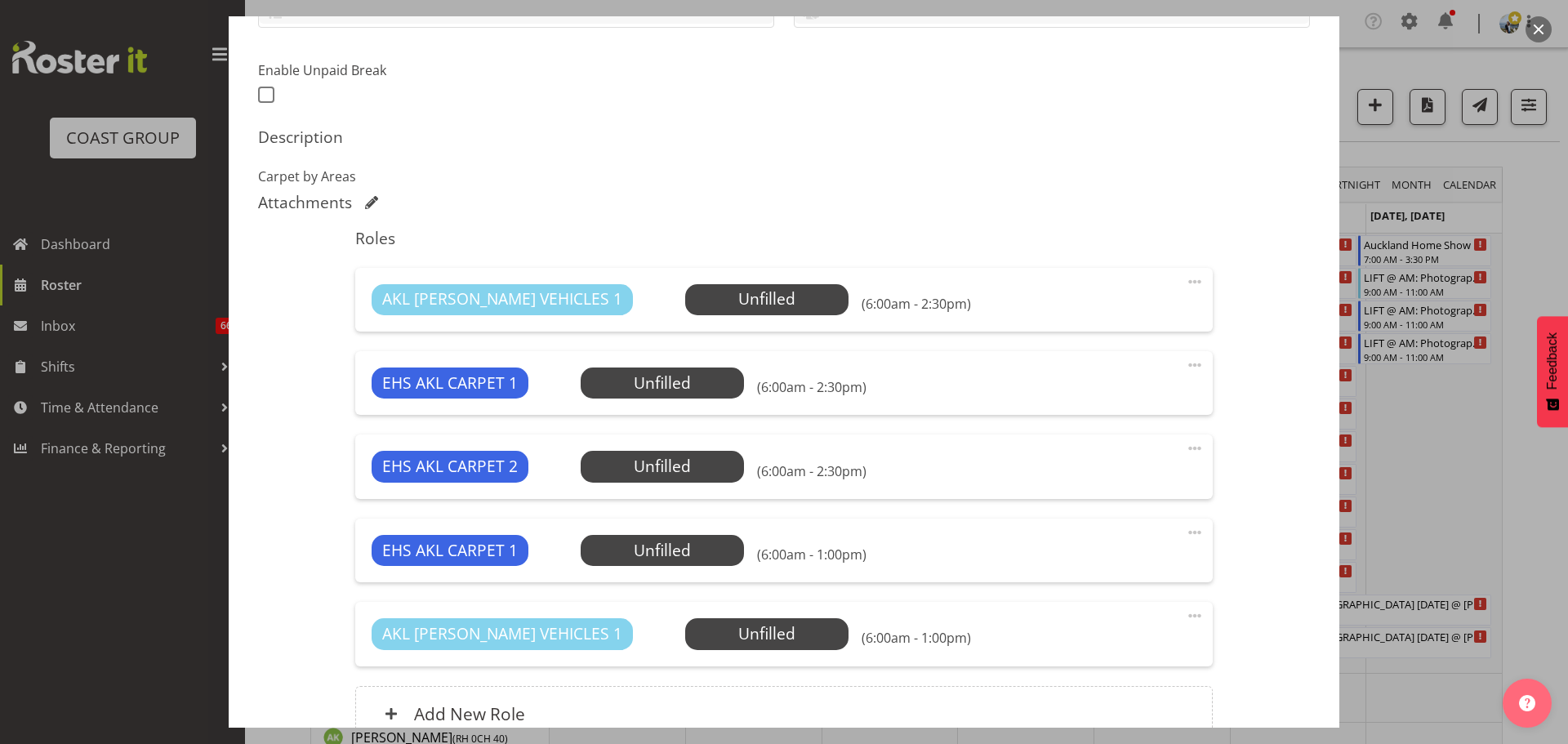
select select "9410"
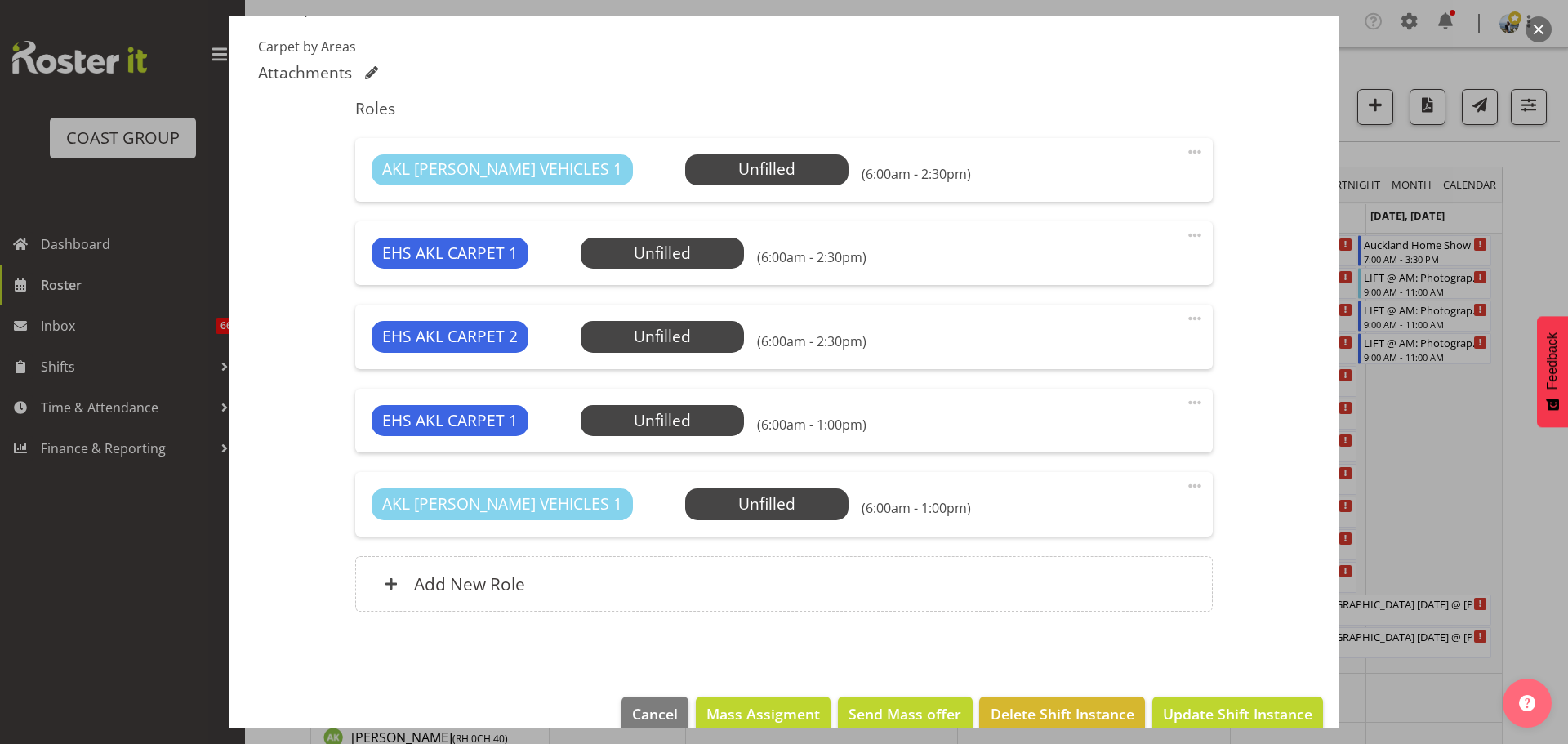
scroll to position [568, 0]
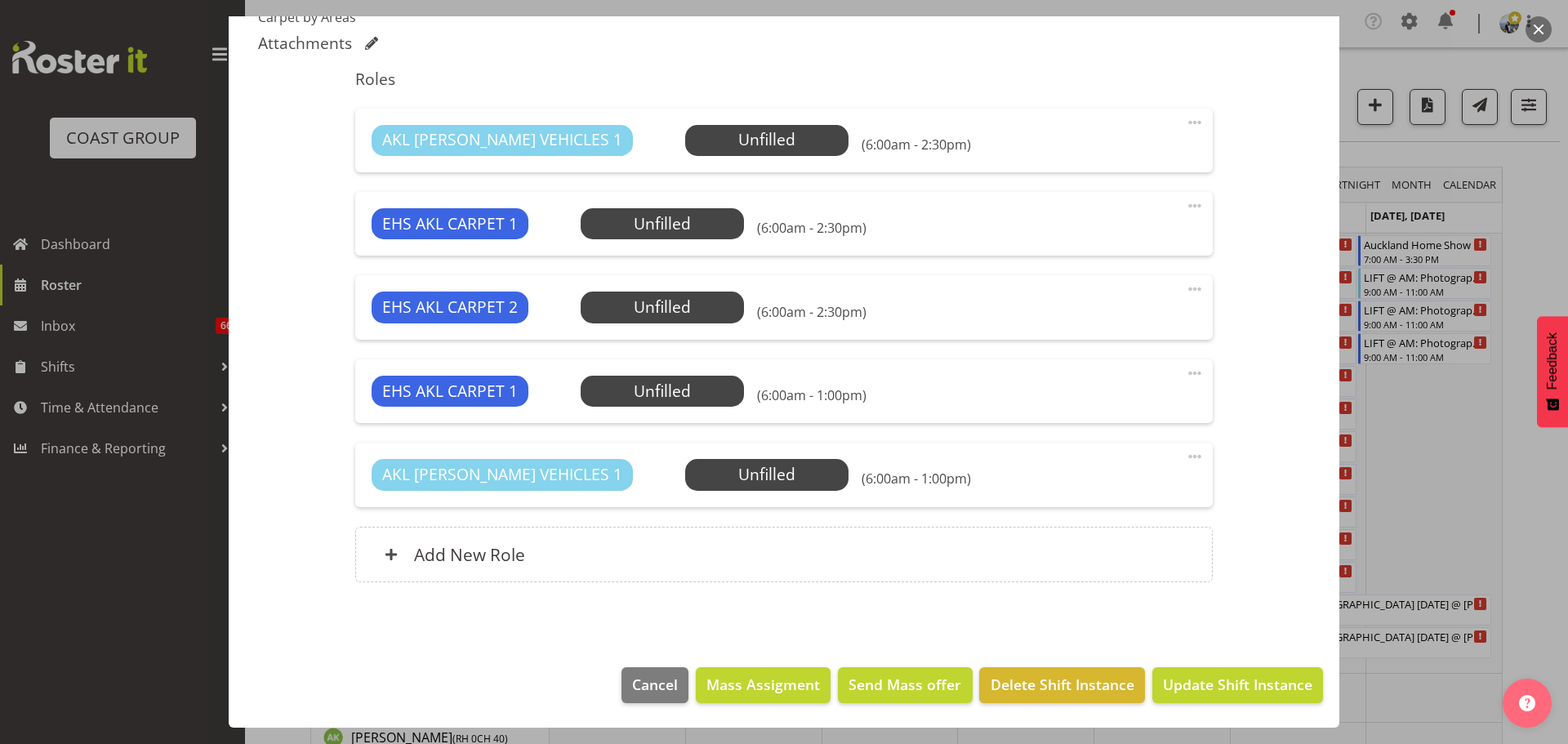
click at [1185, 449] on span at bounding box center [1195, 456] width 20 height 20
click at [1148, 547] on link "Delete" at bounding box center [1125, 554] width 157 height 30
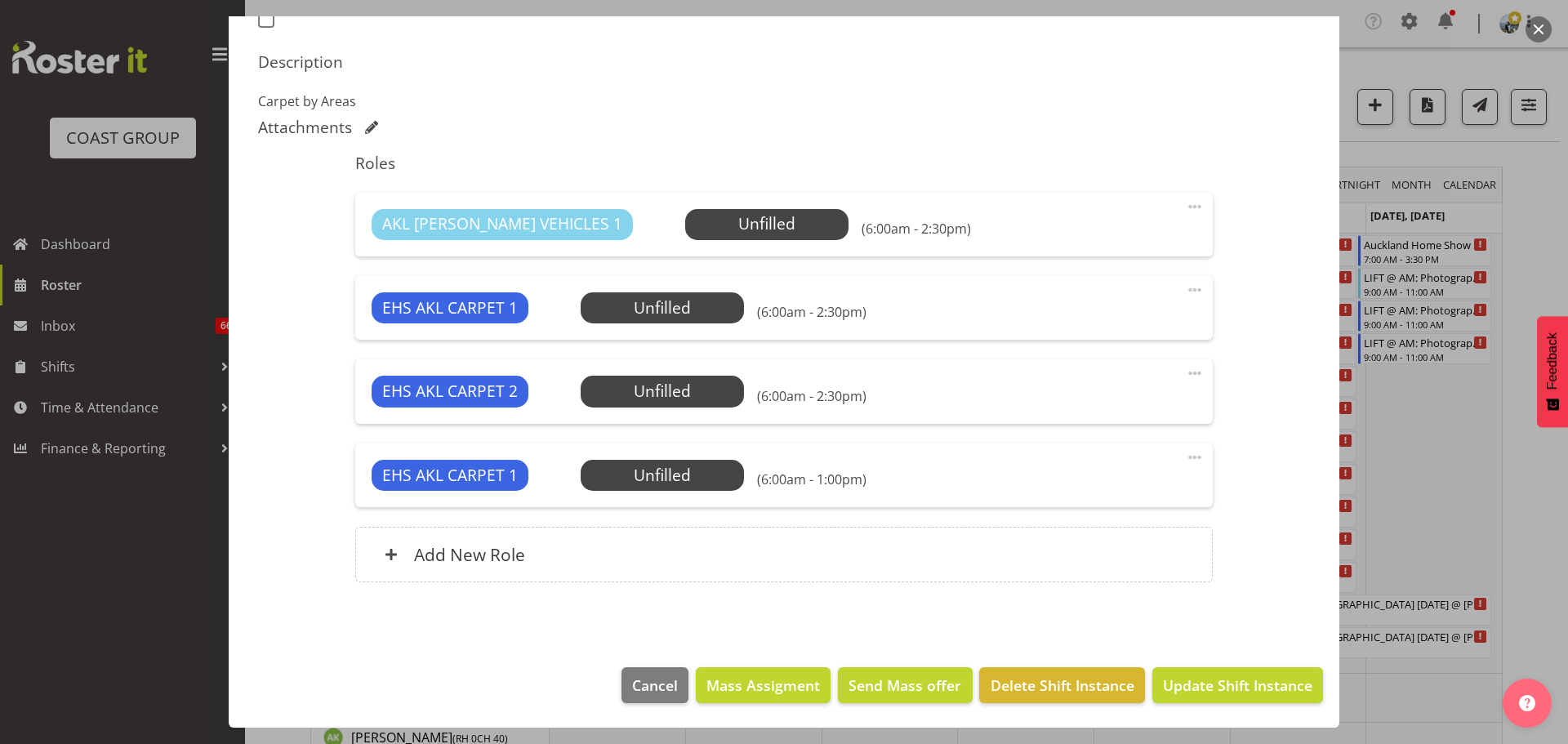
scroll to position [483, 0]
click at [1185, 450] on span at bounding box center [1195, 457] width 20 height 20
click at [1164, 570] on div "Edit Cover Role Delete" at bounding box center [1125, 525] width 157 height 102
click at [1165, 560] on link "Delete" at bounding box center [1125, 555] width 157 height 30
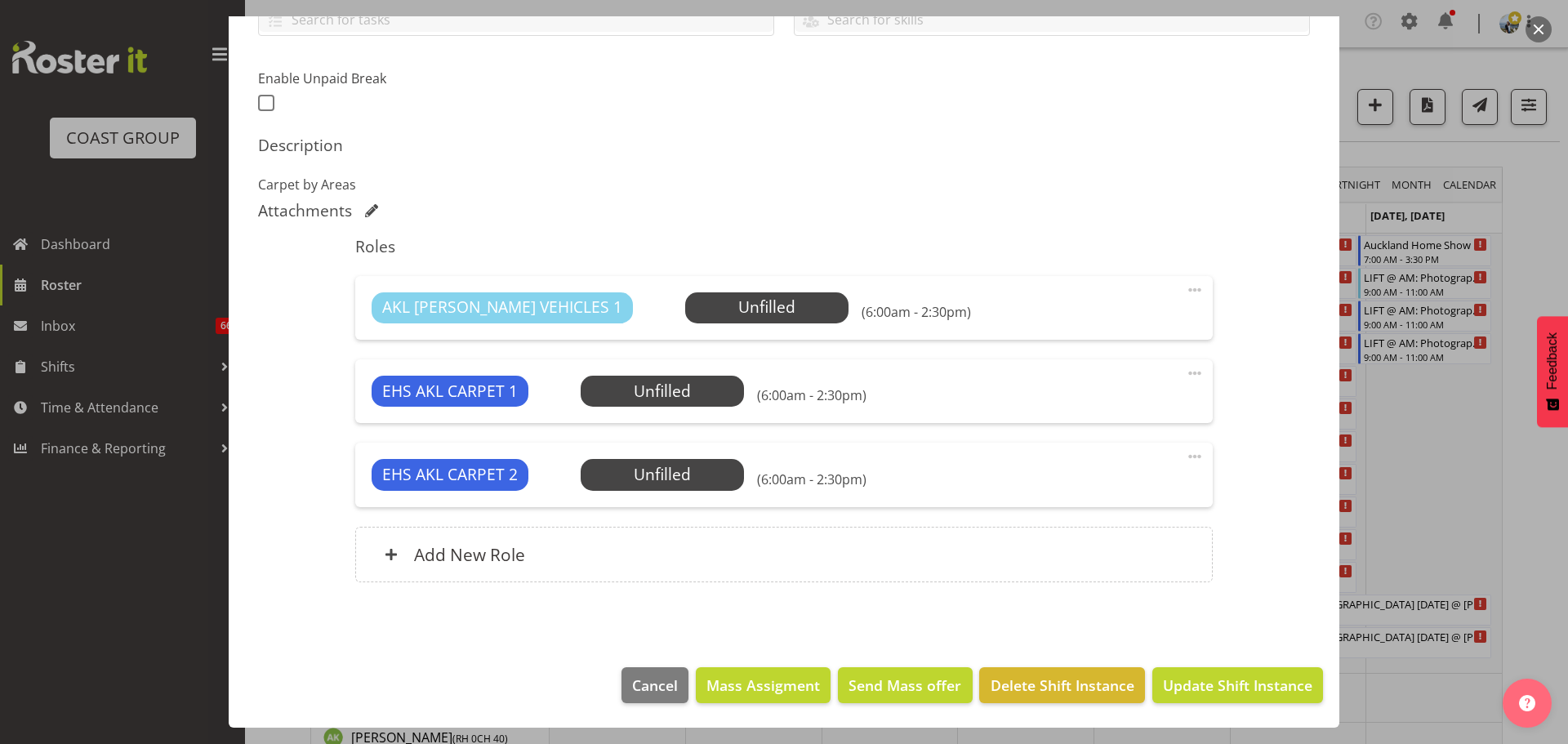
scroll to position [400, 0]
click at [1191, 455] on span at bounding box center [1195, 456] width 20 height 20
click at [1165, 555] on link "Delete" at bounding box center [1125, 554] width 157 height 30
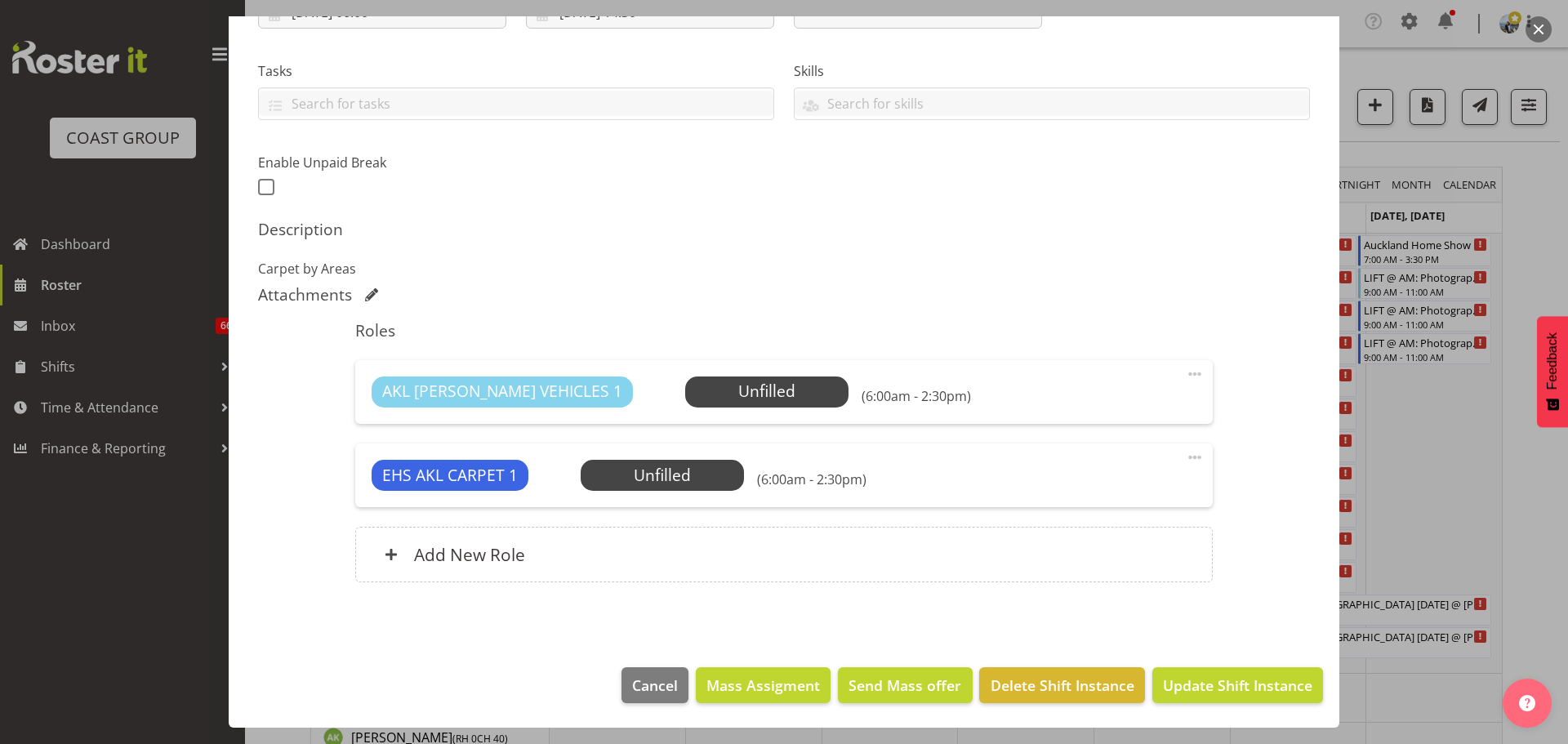
scroll to position [71, 0]
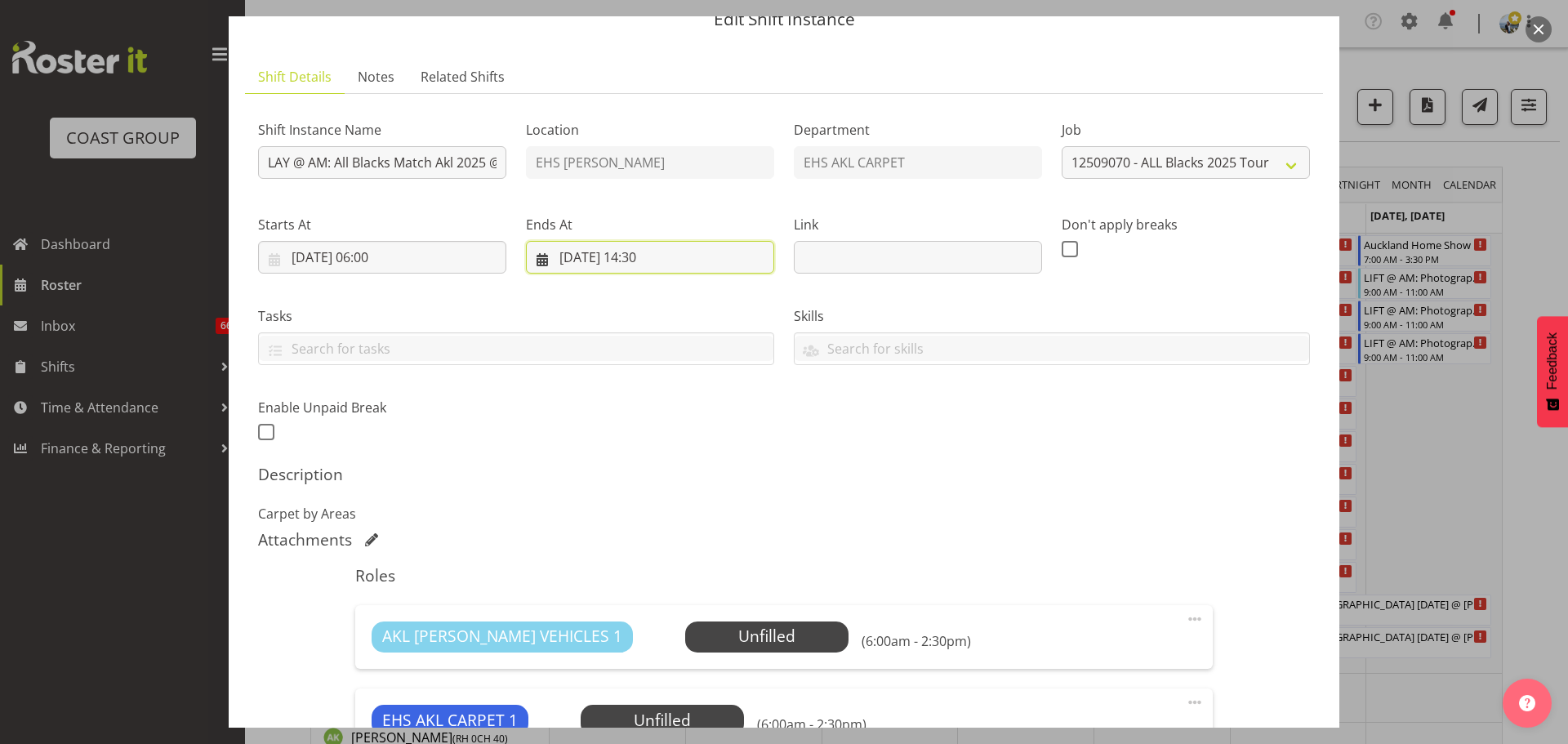
click at [650, 258] on input "04/09/2025, 14:30" at bounding box center [650, 257] width 248 height 32
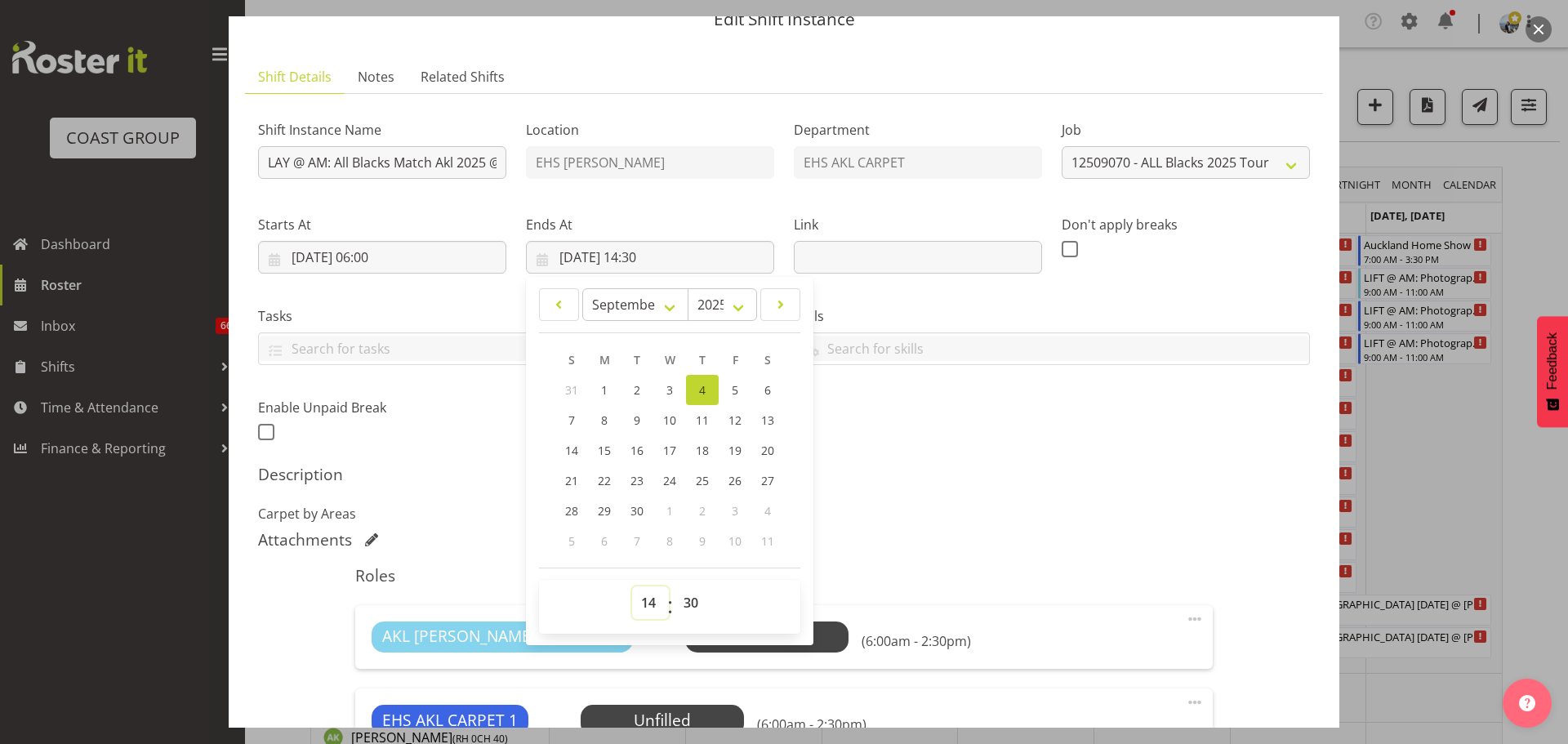
click at [659, 593] on select "00 01 02 03 04 05 06 07 08 09 10 11 12 13 14 15 16 17 18 19 20 21 22 23" at bounding box center [650, 603] width 37 height 32
select select "9"
click at [632, 587] on select "00 01 02 03 04 05 06 07 08 09 10 11 12 13 14 15 16 17 18 19 20 21 22 23" at bounding box center [650, 603] width 37 height 32
type input "04/09/2025, 09:30"
click at [692, 597] on select "00 01 02 03 04 05 06 07 08 09 10 11 12 13 14 15 16 17 18 19 20 21 22 23 24 25 2…" at bounding box center [693, 603] width 37 height 32
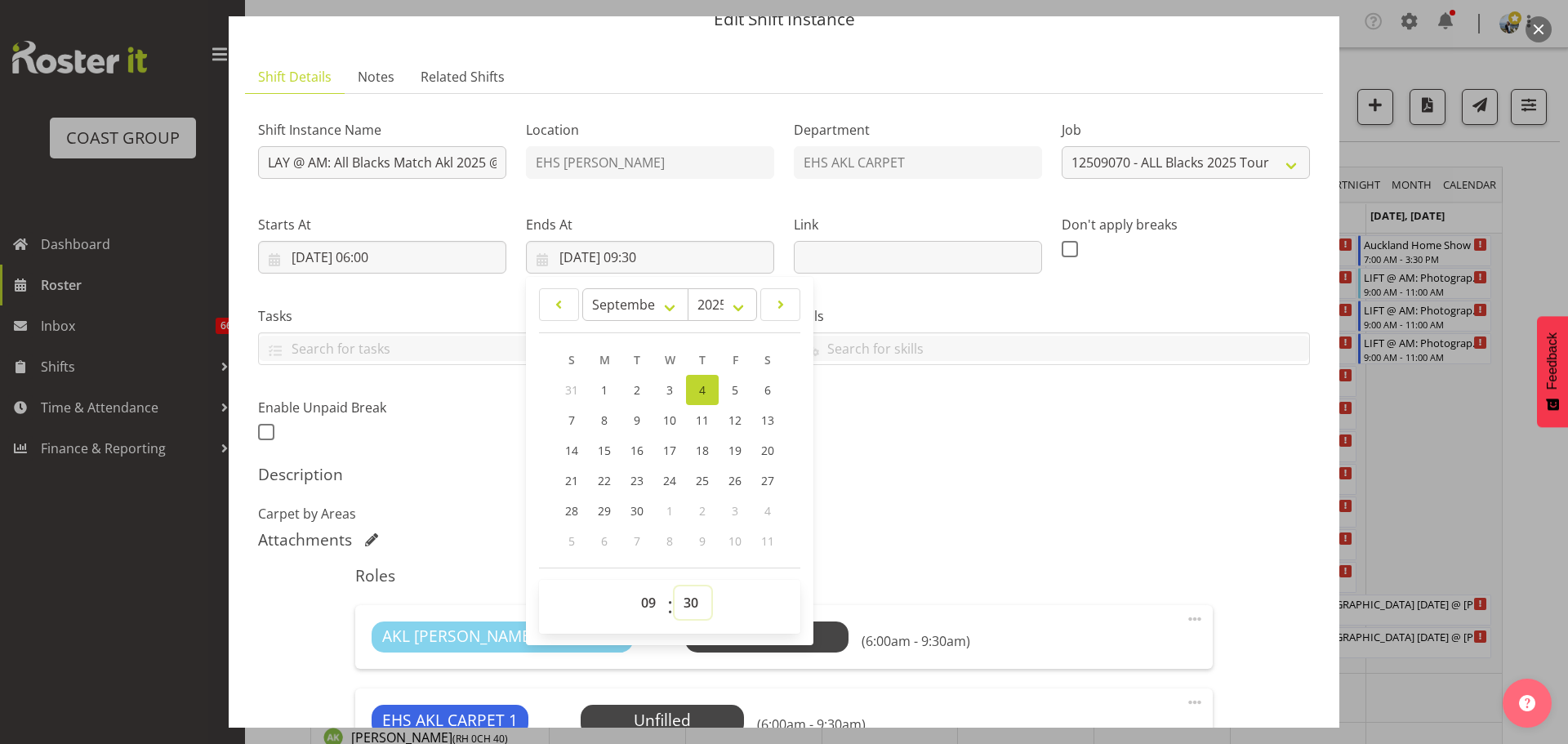
select select "0"
type input "04/09/2025, 09:00"
click at [935, 494] on div "Description Carpet by Areas" at bounding box center [784, 493] width 1052 height 58
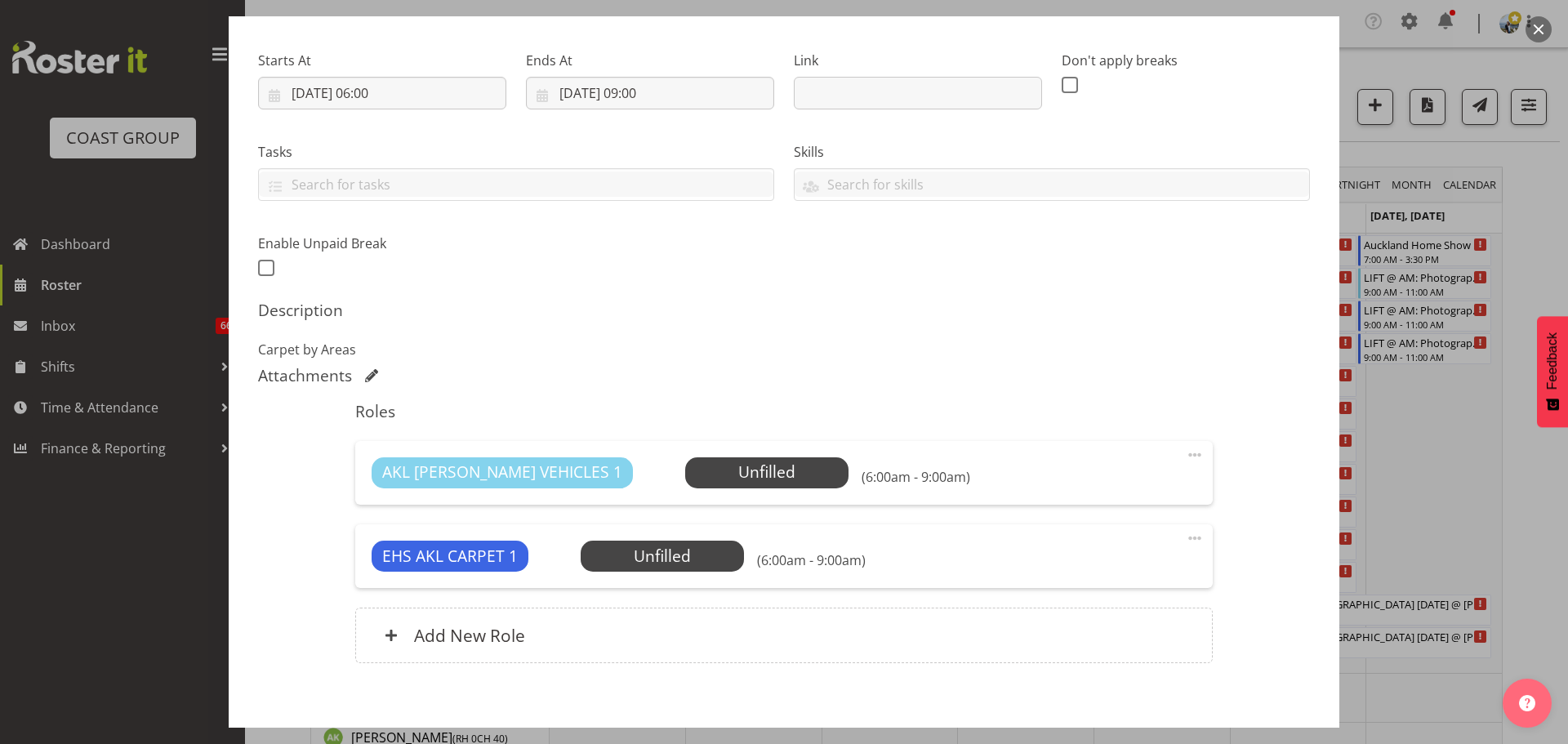
scroll to position [316, 0]
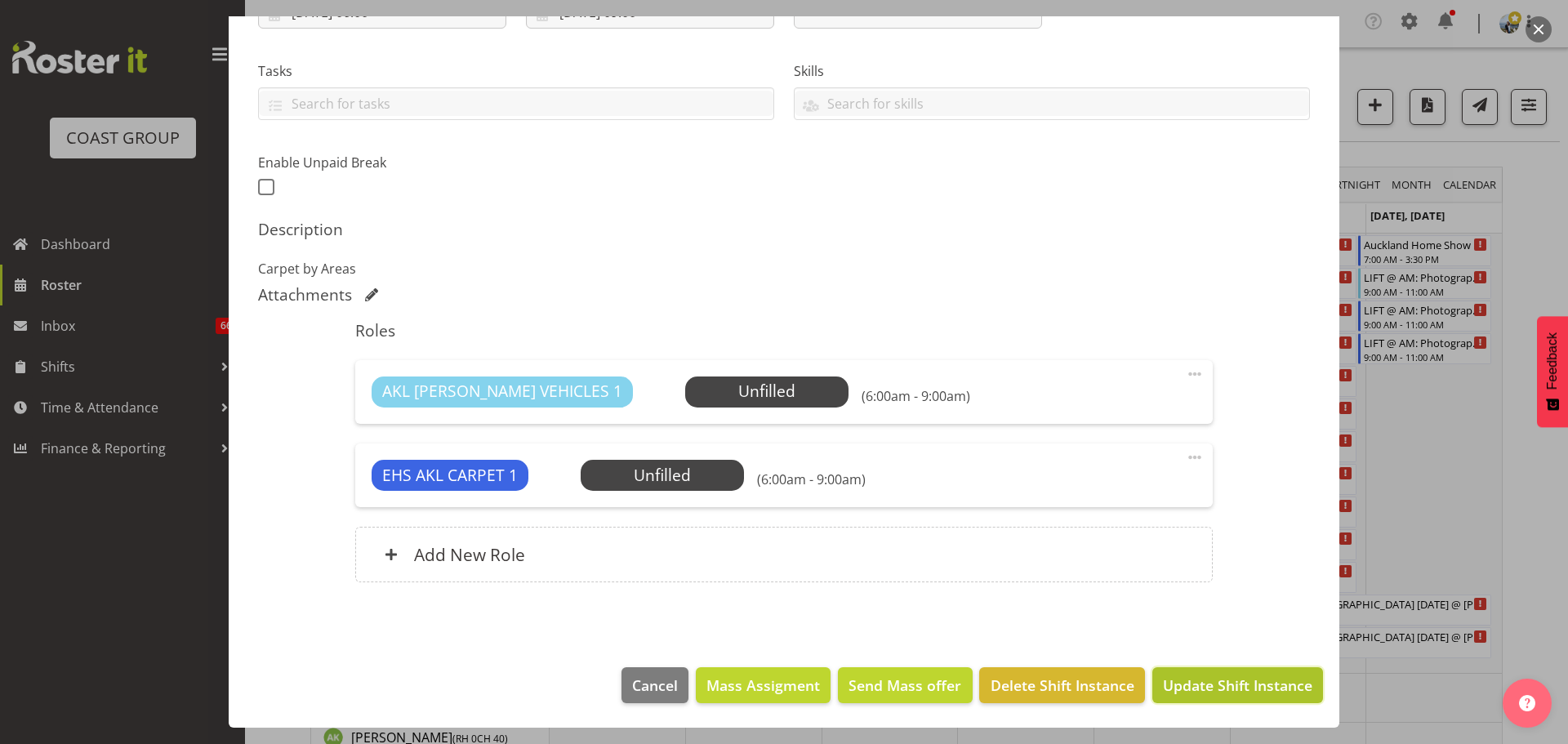
click at [1301, 681] on button "Update Shift Instance" at bounding box center [1238, 686] width 171 height 36
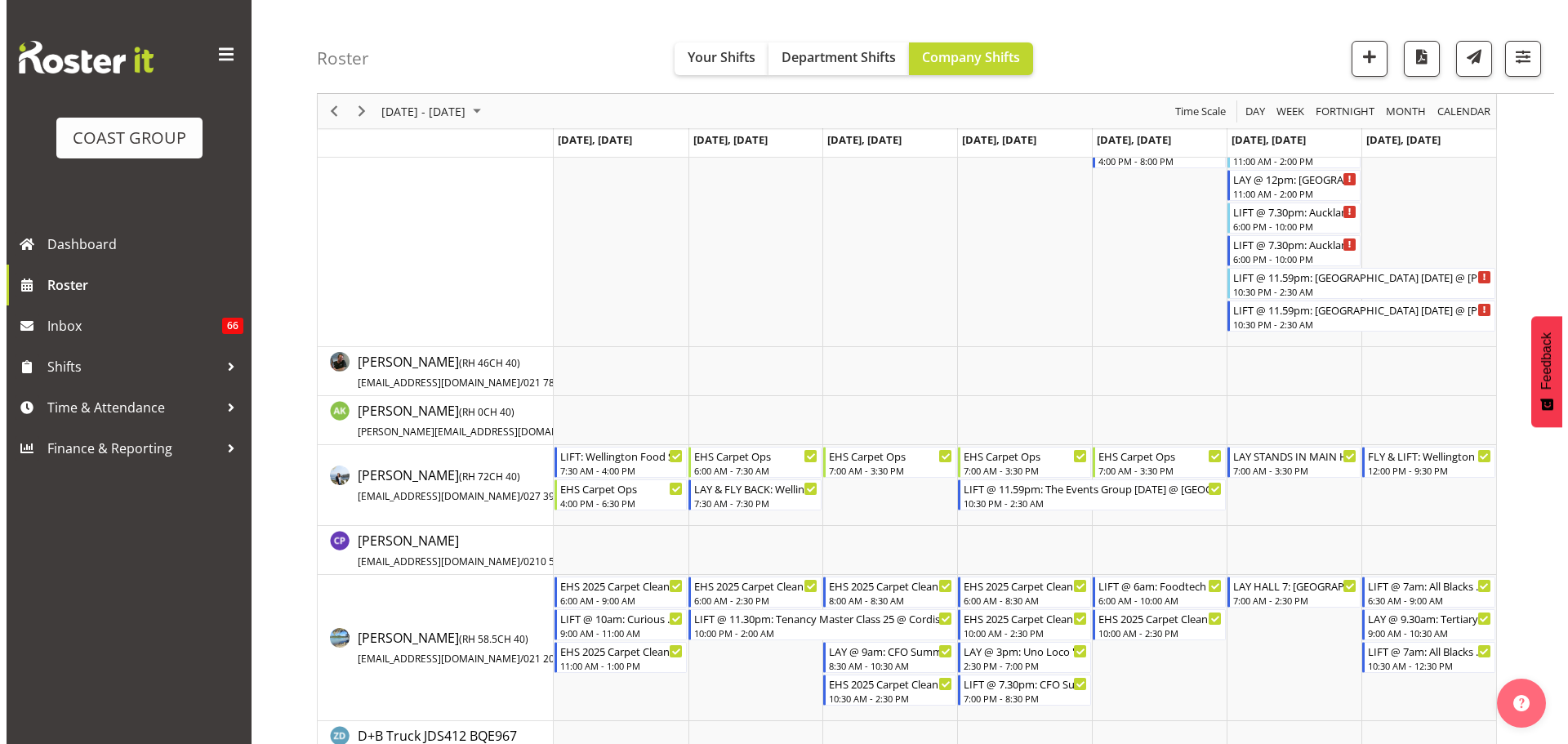
scroll to position [0, 0]
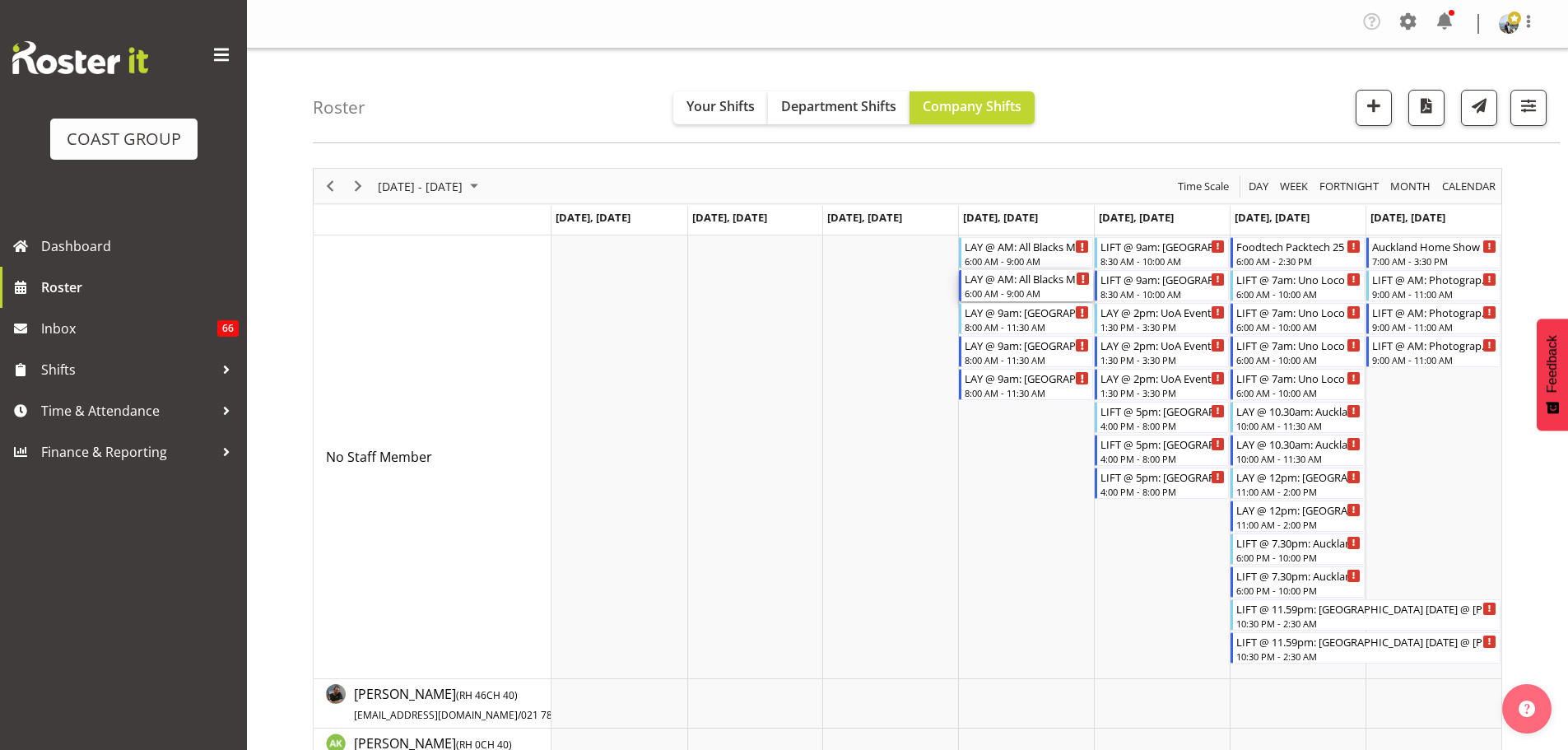
click at [1020, 283] on div "LAY @ AM: All Blacks Match Akl 2025 @ [GEOGRAPHIC_DATA]" at bounding box center [1027, 278] width 125 height 16
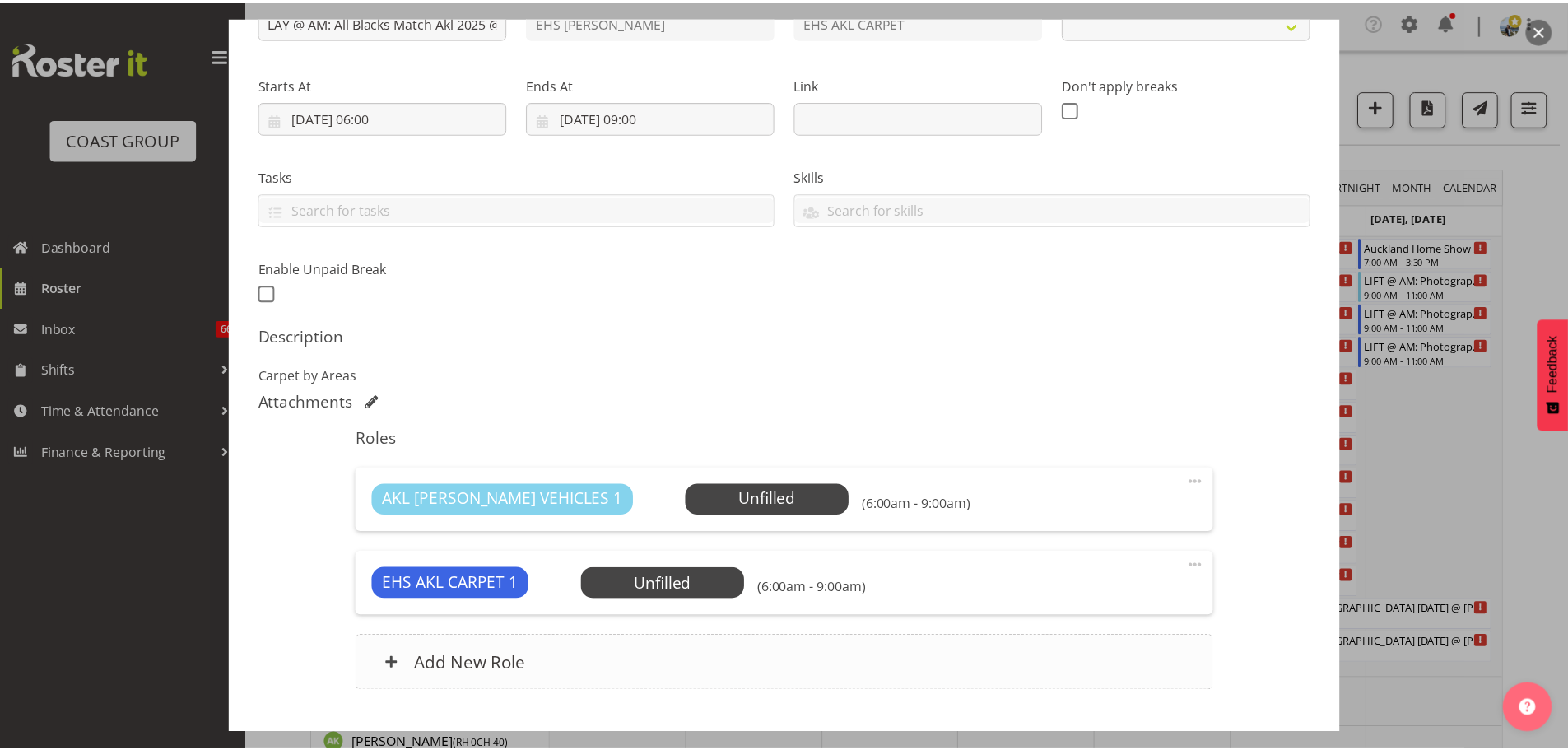
scroll to position [318, 0]
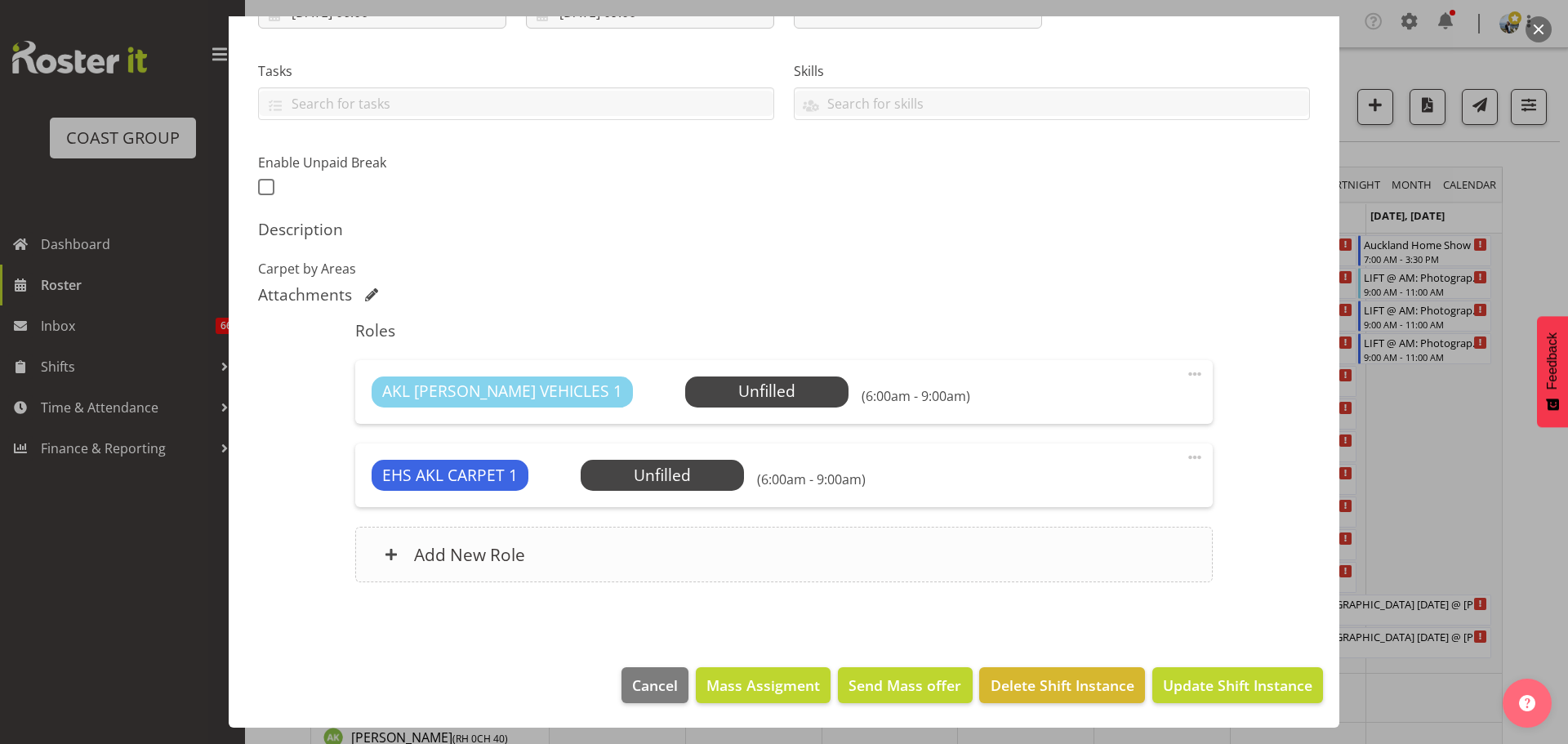
select select "9410"
click at [707, 532] on div "Add New Role" at bounding box center [784, 554] width 856 height 56
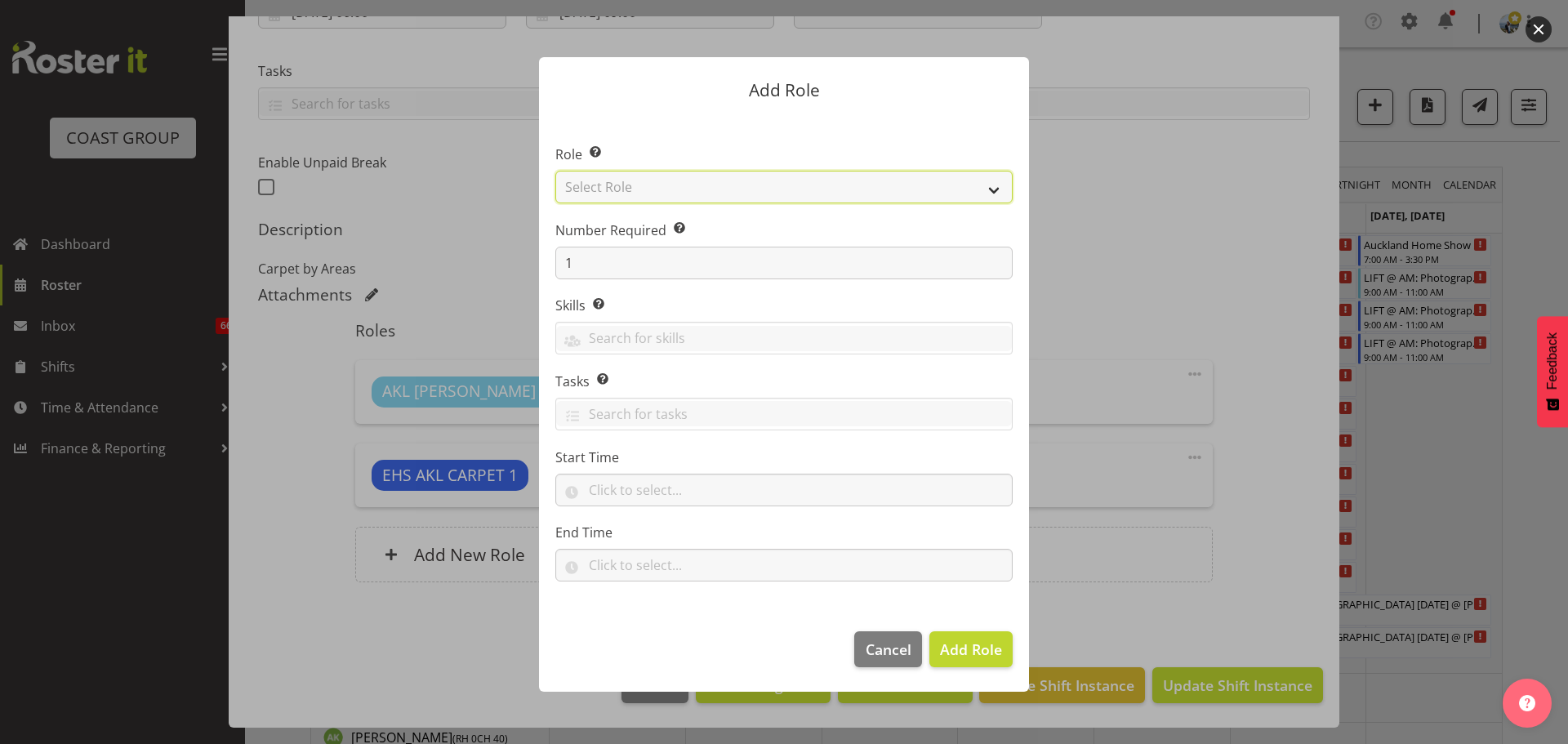
click at [736, 190] on select "Select Role ACCOUNT MANAGER ACCOUNT MANAGER DW ACCOUNTS AKL DIANNA VEHICLES AKL…" at bounding box center [784, 187] width 457 height 32
select select "190"
click at [555, 171] on select "Select Role ACCOUNT MANAGER ACCOUNT MANAGER DW ACCOUNTS AKL DIANNA VEHICLES AKL…" at bounding box center [784, 187] width 457 height 32
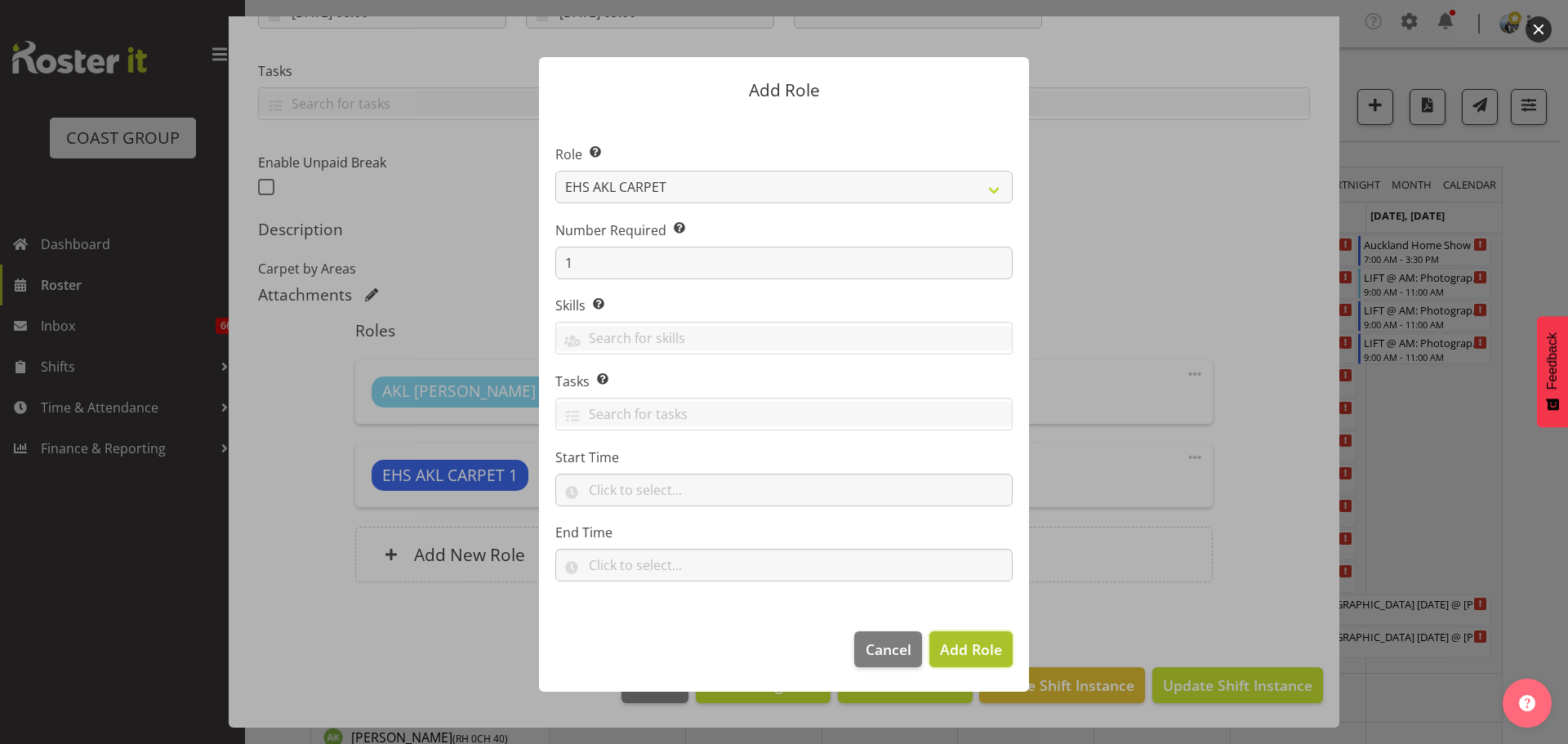
click at [981, 651] on span "Add Role" at bounding box center [971, 650] width 62 height 20
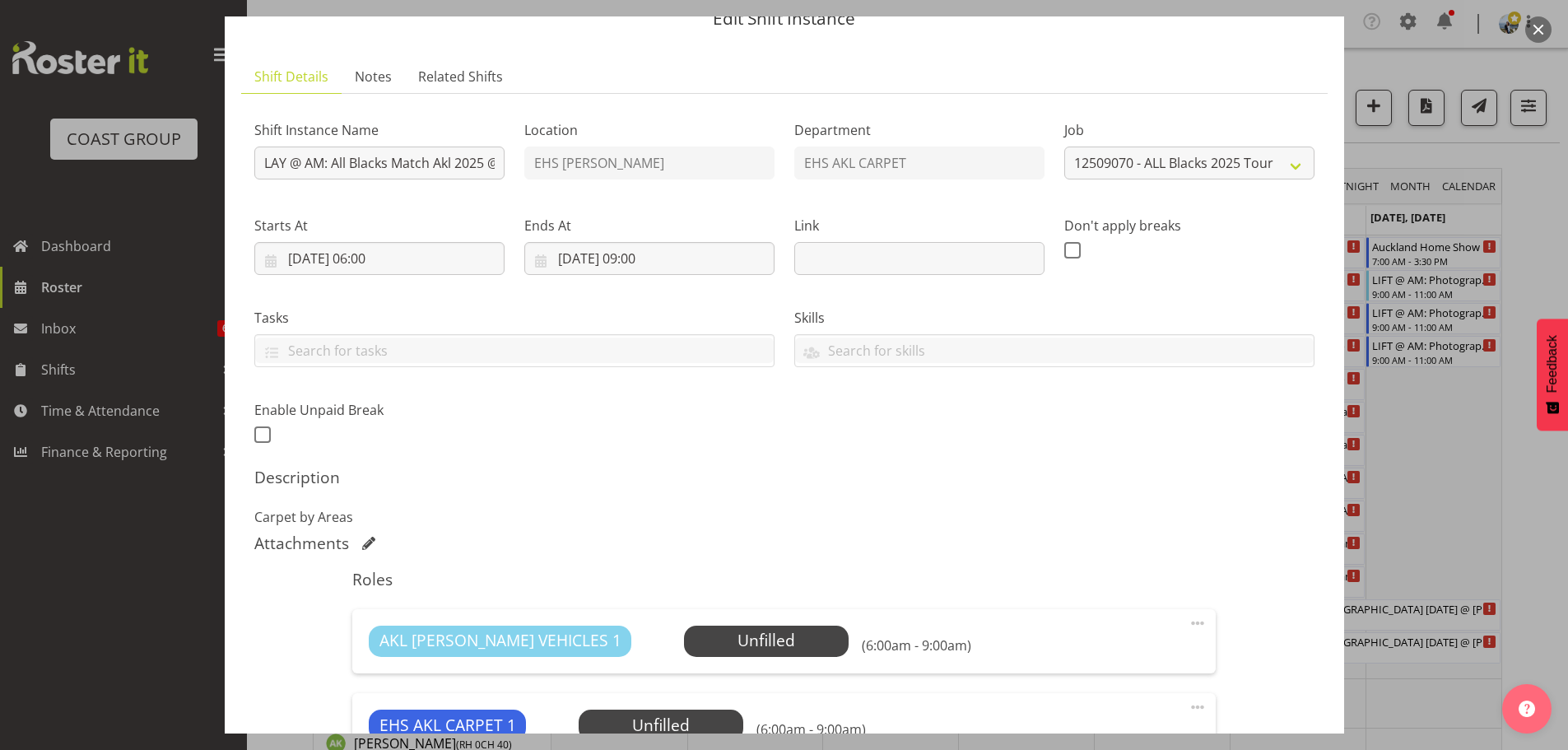
scroll to position [72, 0]
click at [641, 263] on input "04/09/2025, 09:00" at bounding box center [649, 259] width 250 height 33
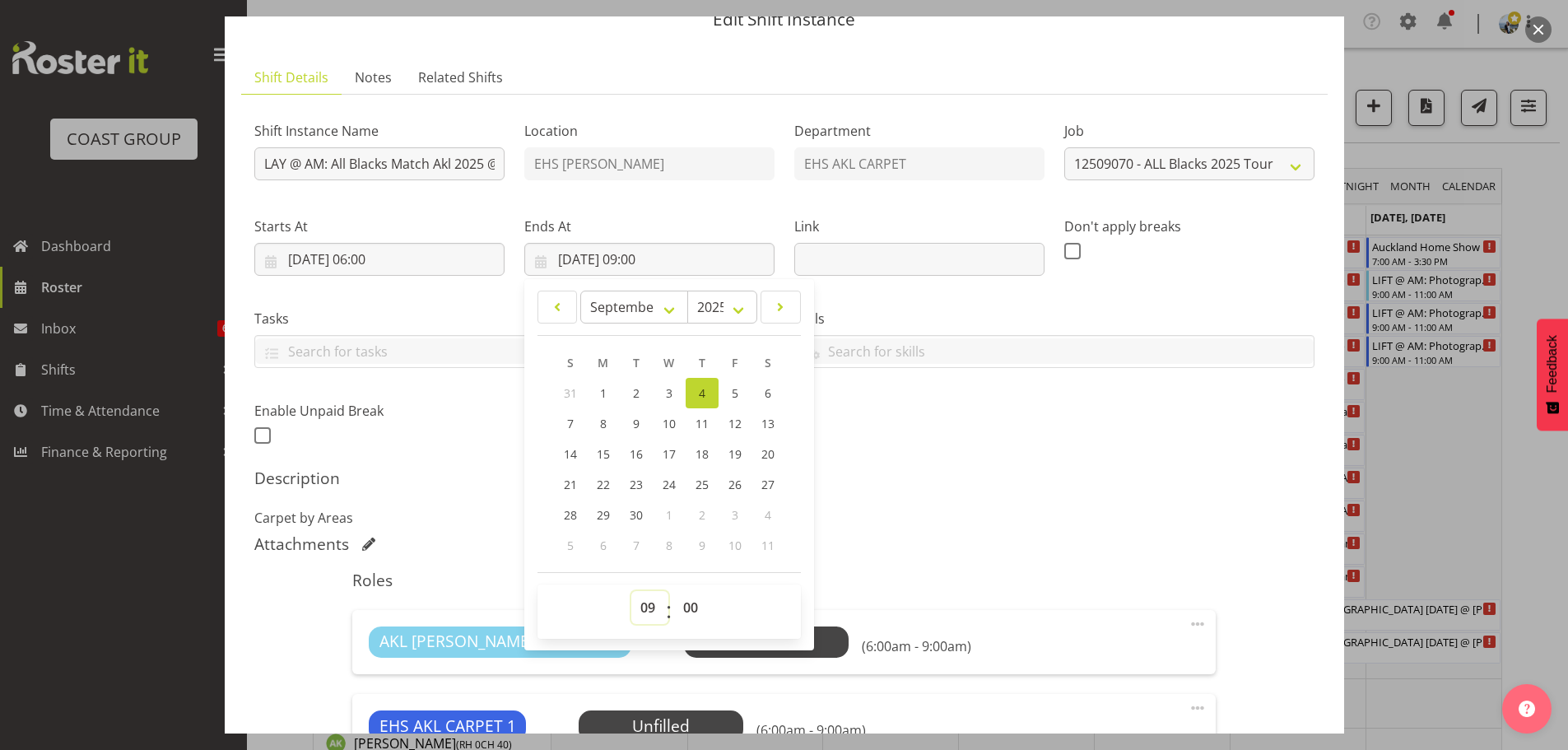
click at [633, 621] on select "00 01 02 03 04 05 06 07 08 09 10 11 12 13 14 15 16 17 18 19 20 21 22 23" at bounding box center [649, 608] width 37 height 33
select select "8"
click at [631, 591] on select "00 01 02 03 04 05 06 07 08 09 10 11 12 13 14 15 16 17 18 19 20 21 22 23" at bounding box center [649, 608] width 37 height 33
type input "04/09/2025, 08:00"
click at [690, 605] on select "00 01 02 03 04 05 06 07 08 09 10 11 12 13 14 15 16 17 18 19 20 21 22 23 24 25 2…" at bounding box center [692, 608] width 37 height 33
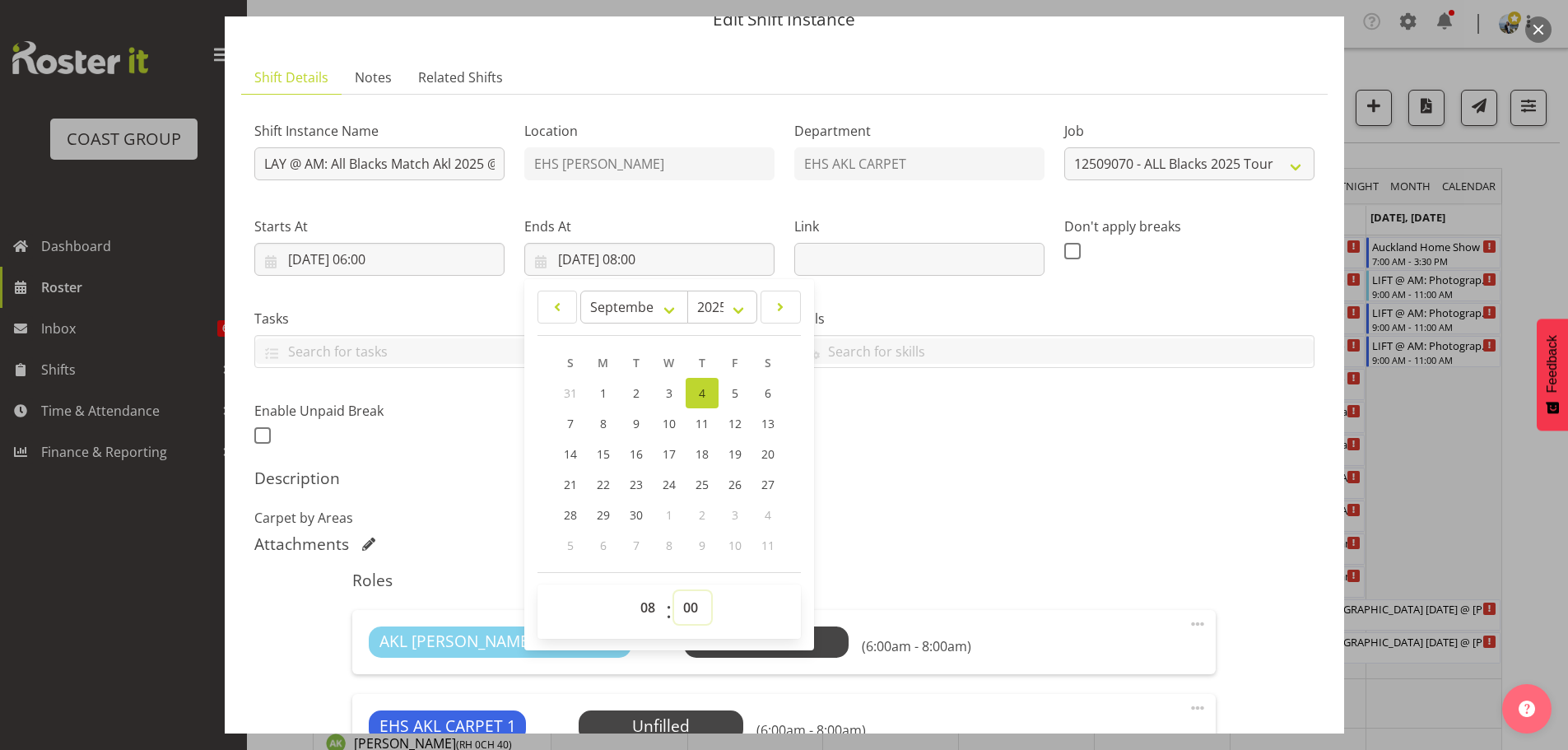
select select "30"
type input "04/09/2025, 08:30"
click at [944, 422] on div "Shift Instance Name LAY @ AM: All Blacks Match Akl 2025 @ Eden Park Location EH…" at bounding box center [784, 278] width 1080 height 361
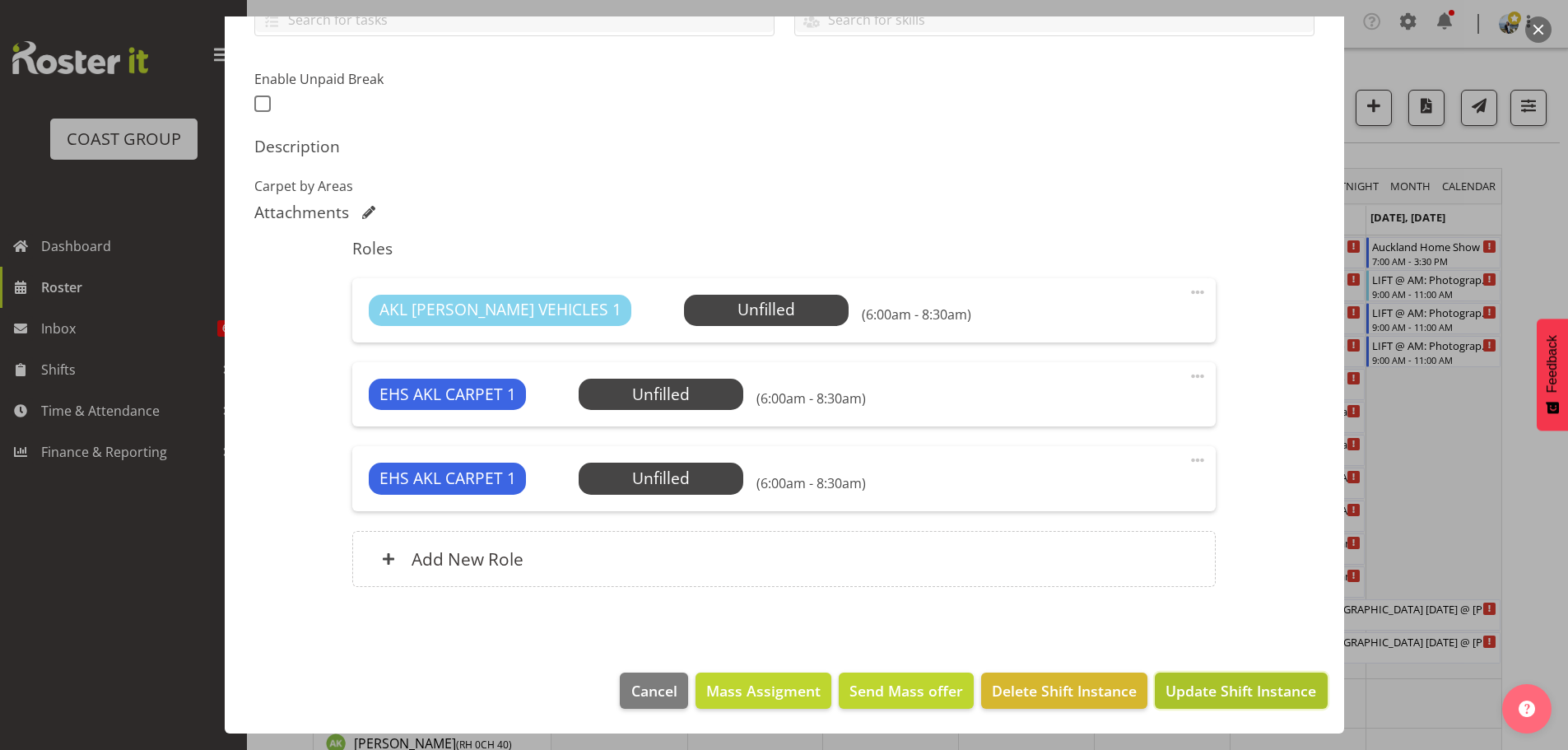
click at [1291, 691] on span "Update Shift Instance" at bounding box center [1241, 691] width 151 height 22
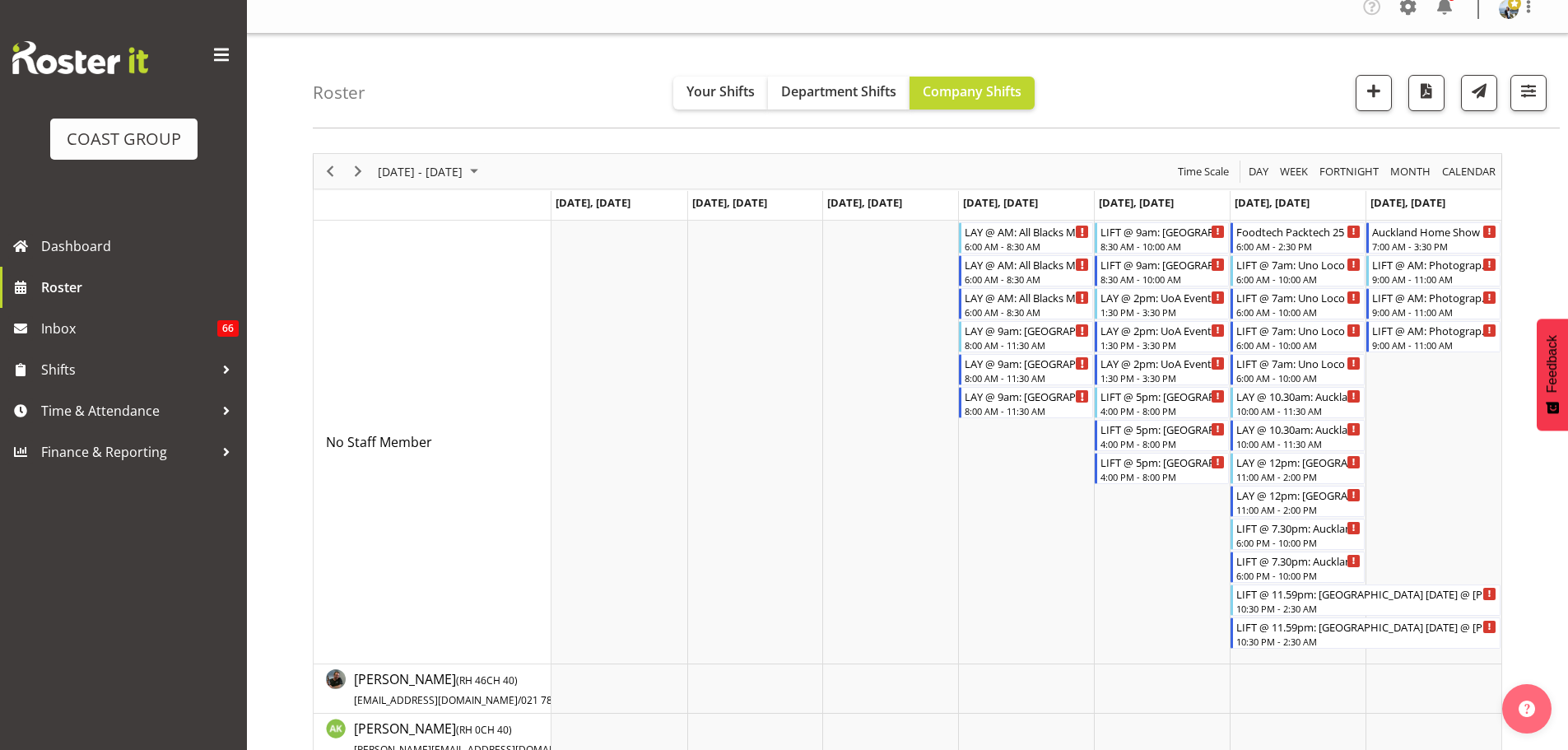
scroll to position [0, 0]
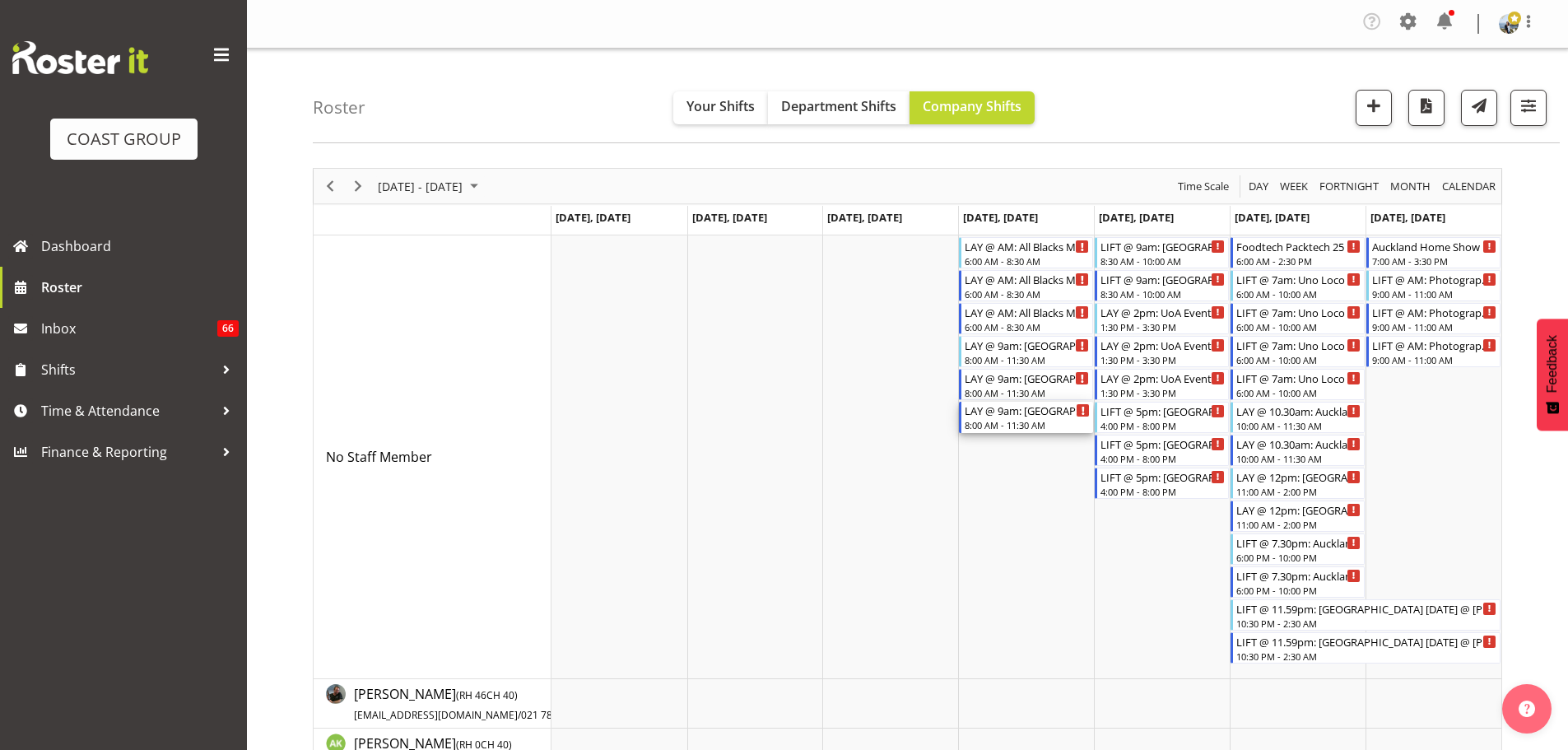
click at [1041, 424] on div "8:00 AM - 11:30 AM" at bounding box center [1027, 424] width 125 height 14
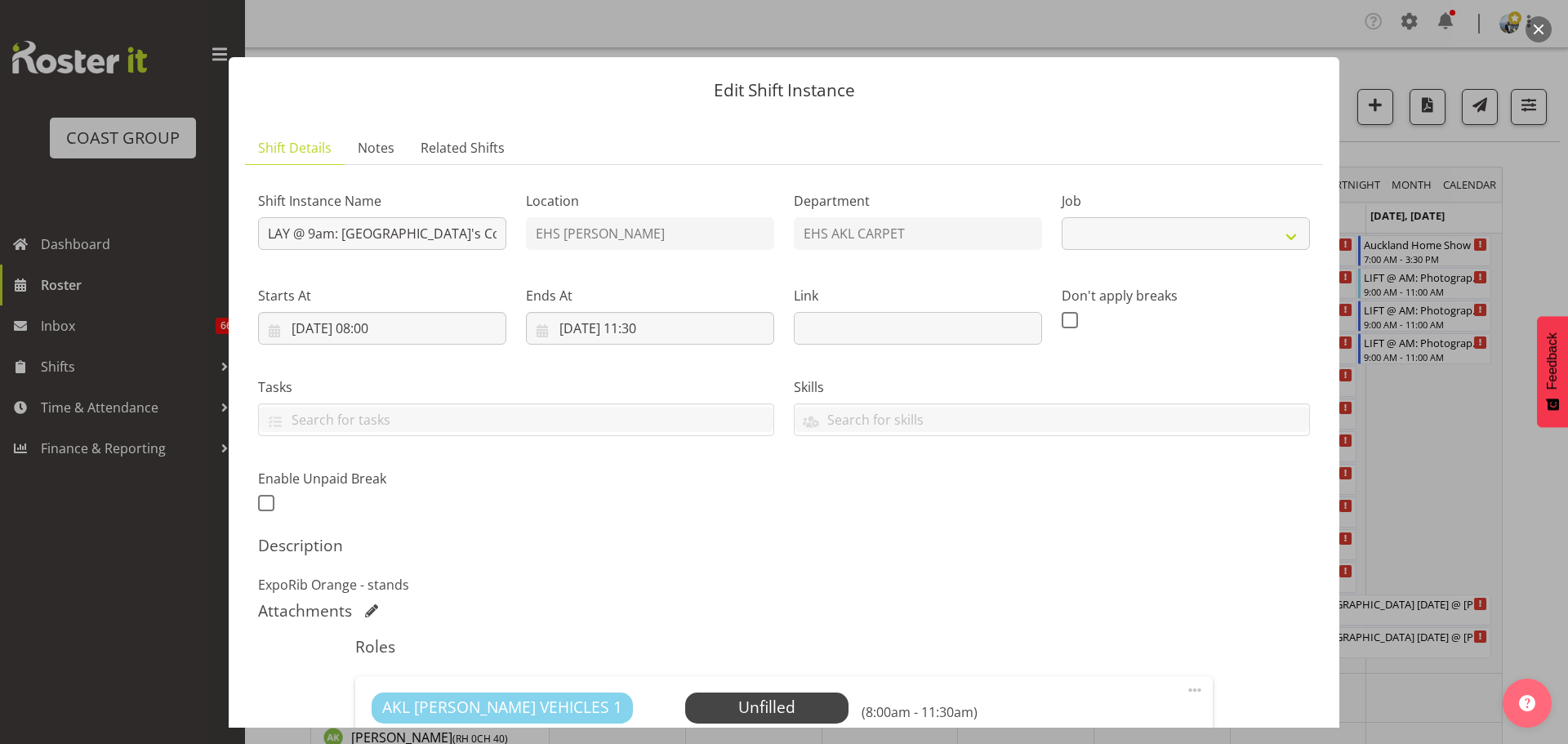
select select "8575"
click at [1484, 508] on div at bounding box center [784, 372] width 1568 height 744
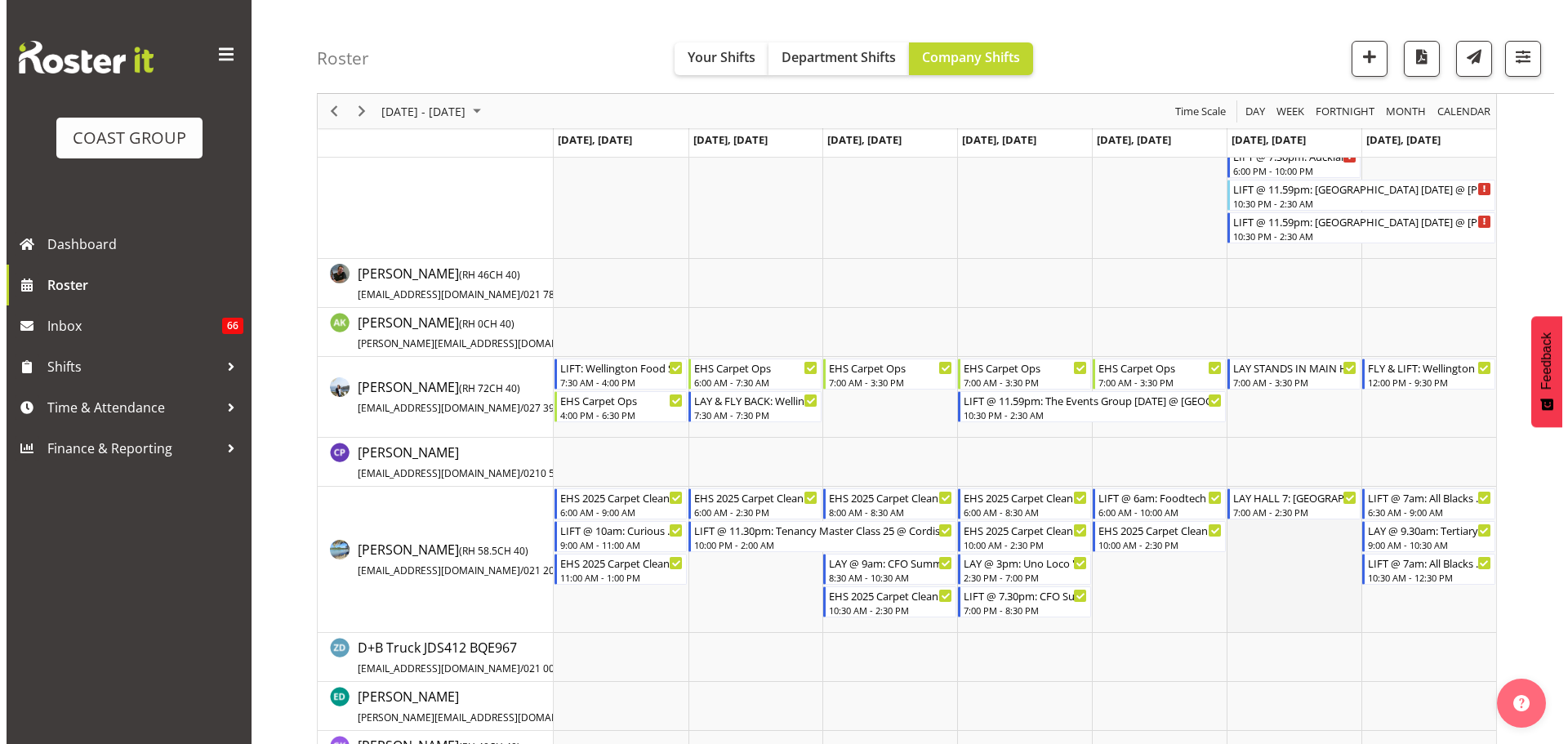
scroll to position [490, 0]
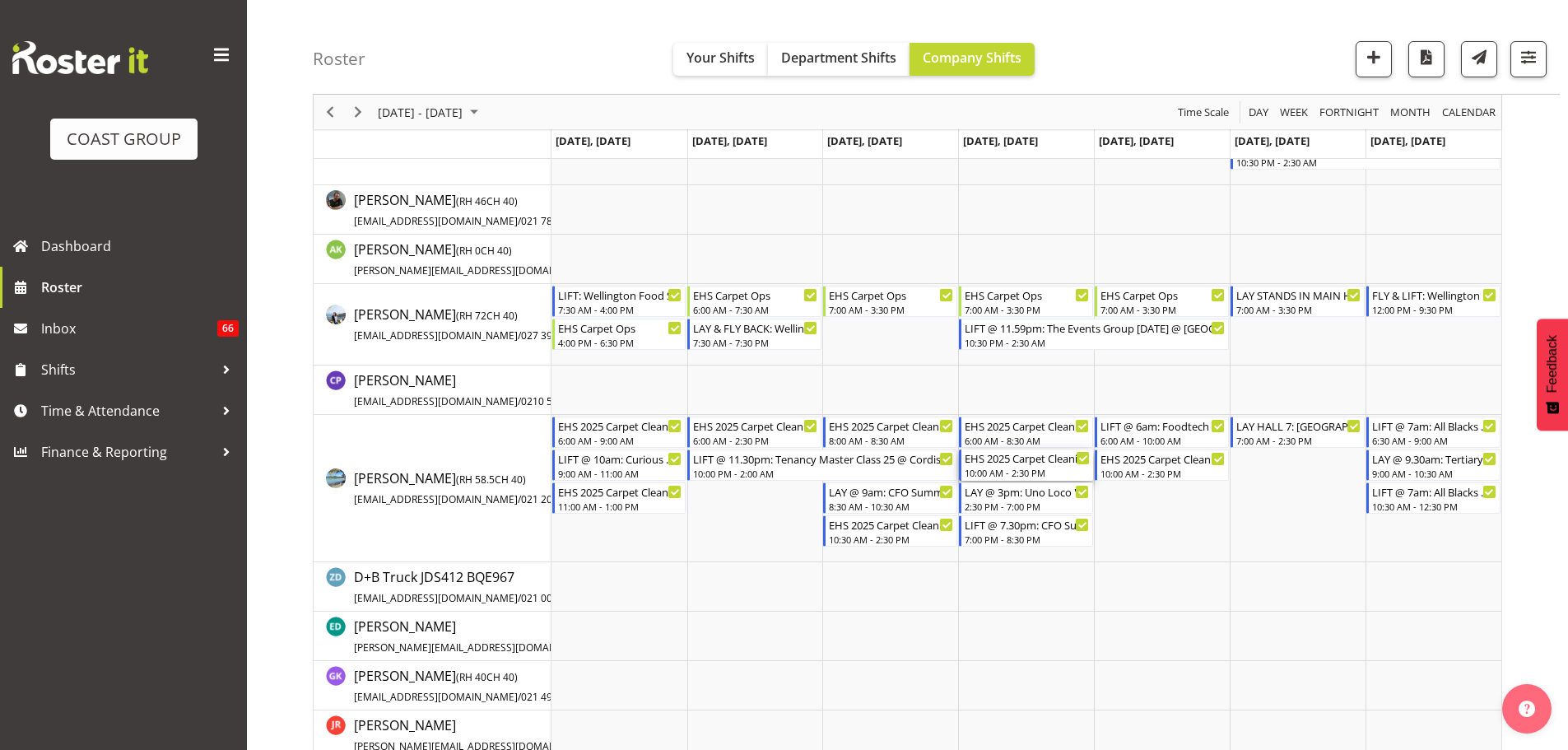
click at [1008, 472] on div "10:00 AM - 2:30 PM" at bounding box center [1027, 472] width 125 height 14
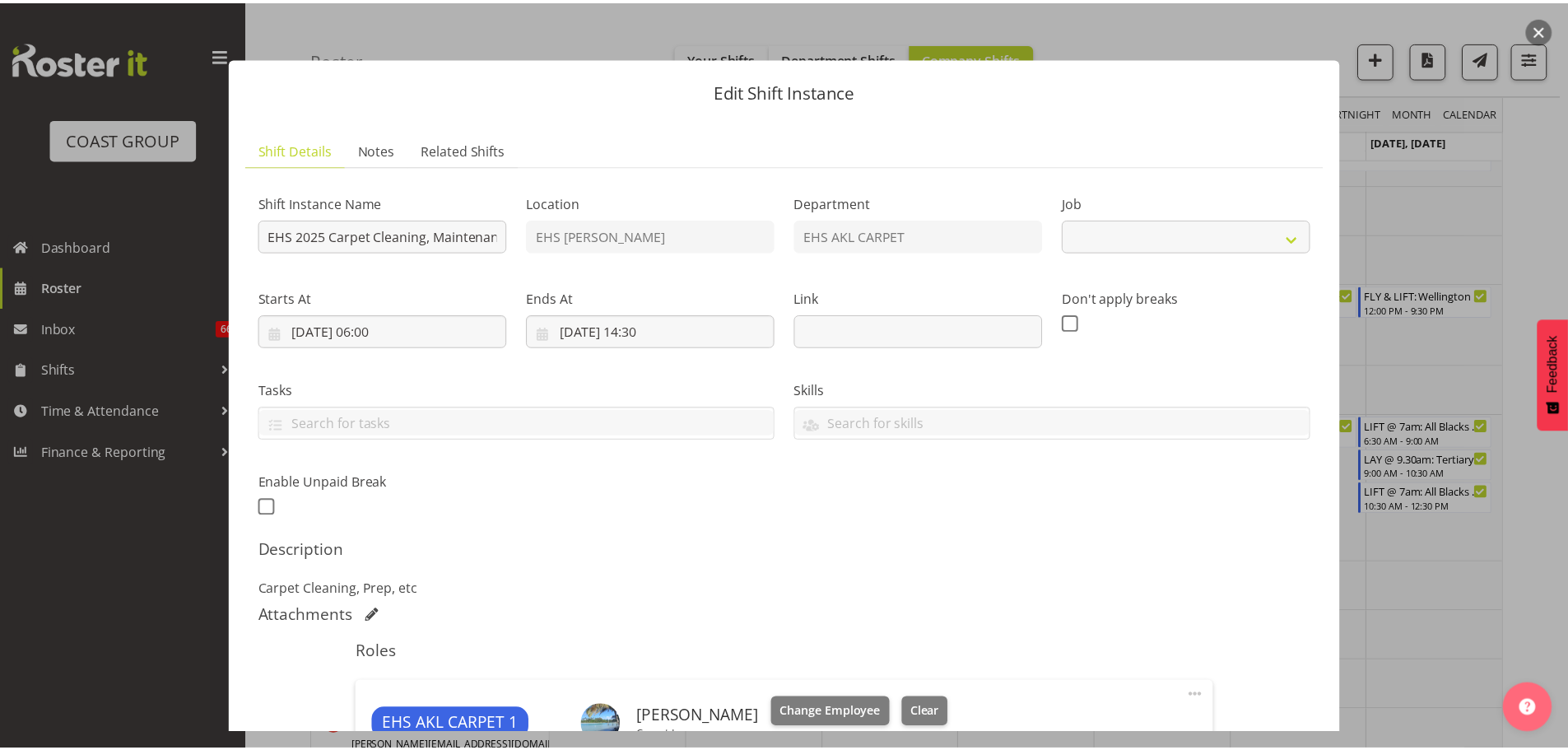
scroll to position [412, 0]
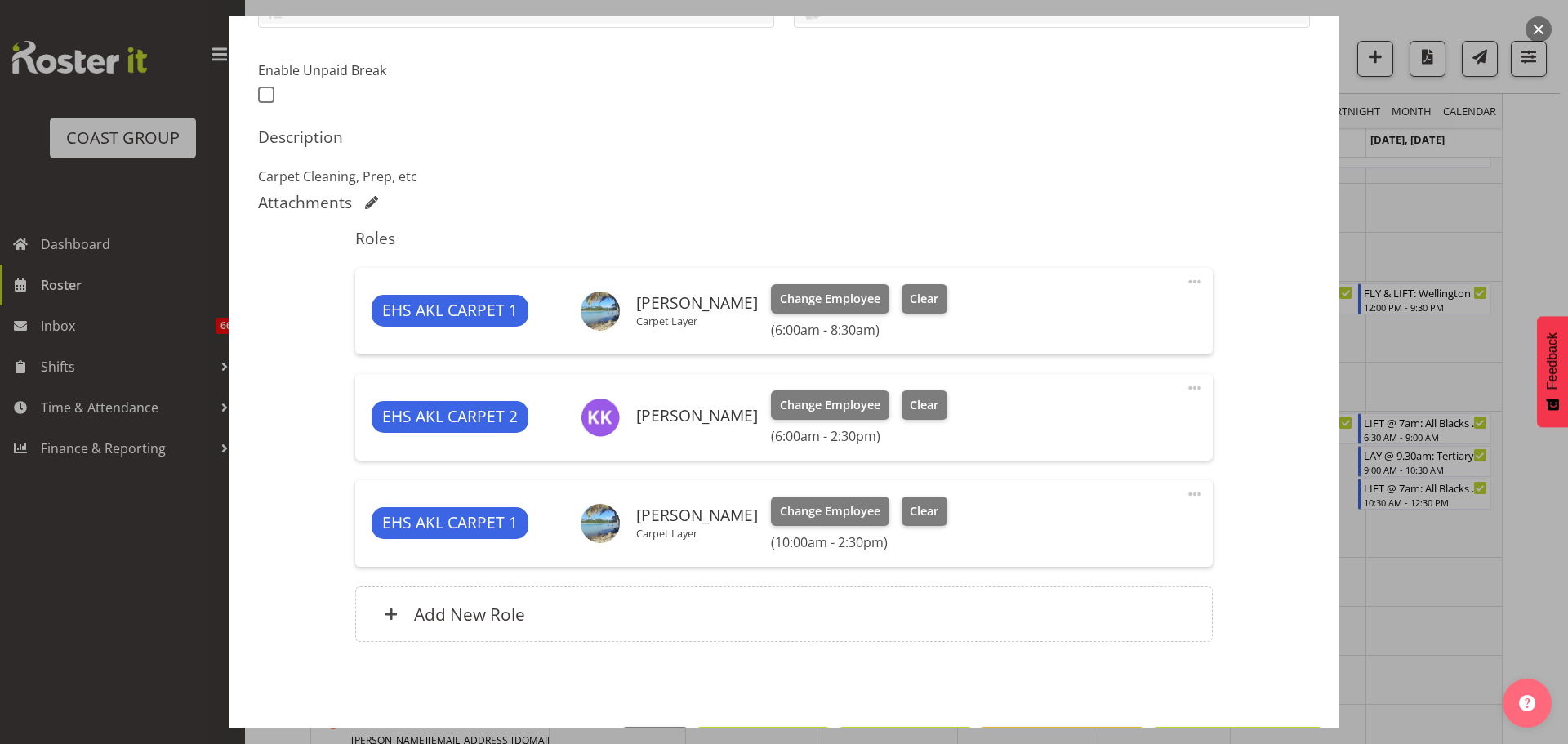
select select "69"
click at [1516, 567] on div at bounding box center [784, 372] width 1568 height 744
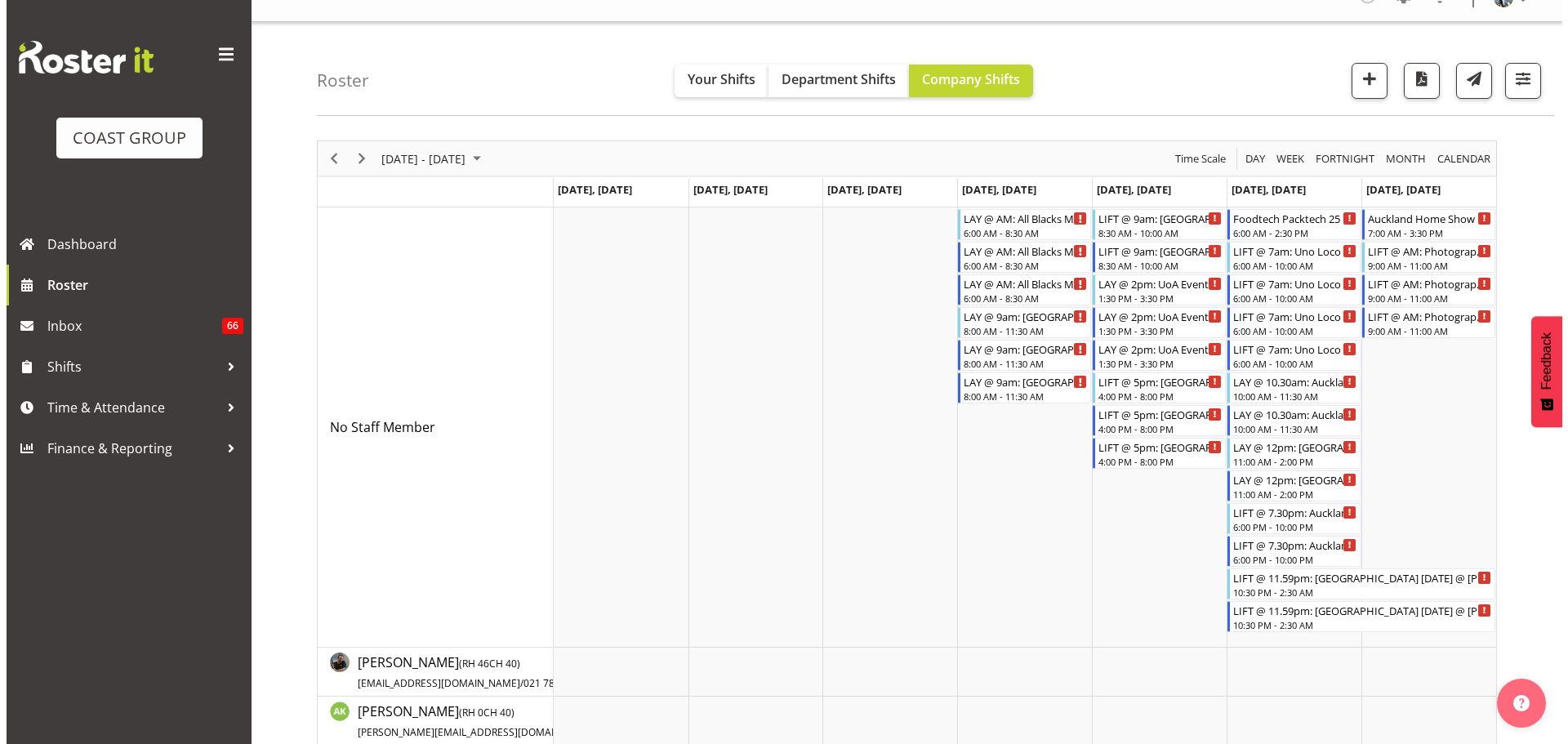
scroll to position [0, 0]
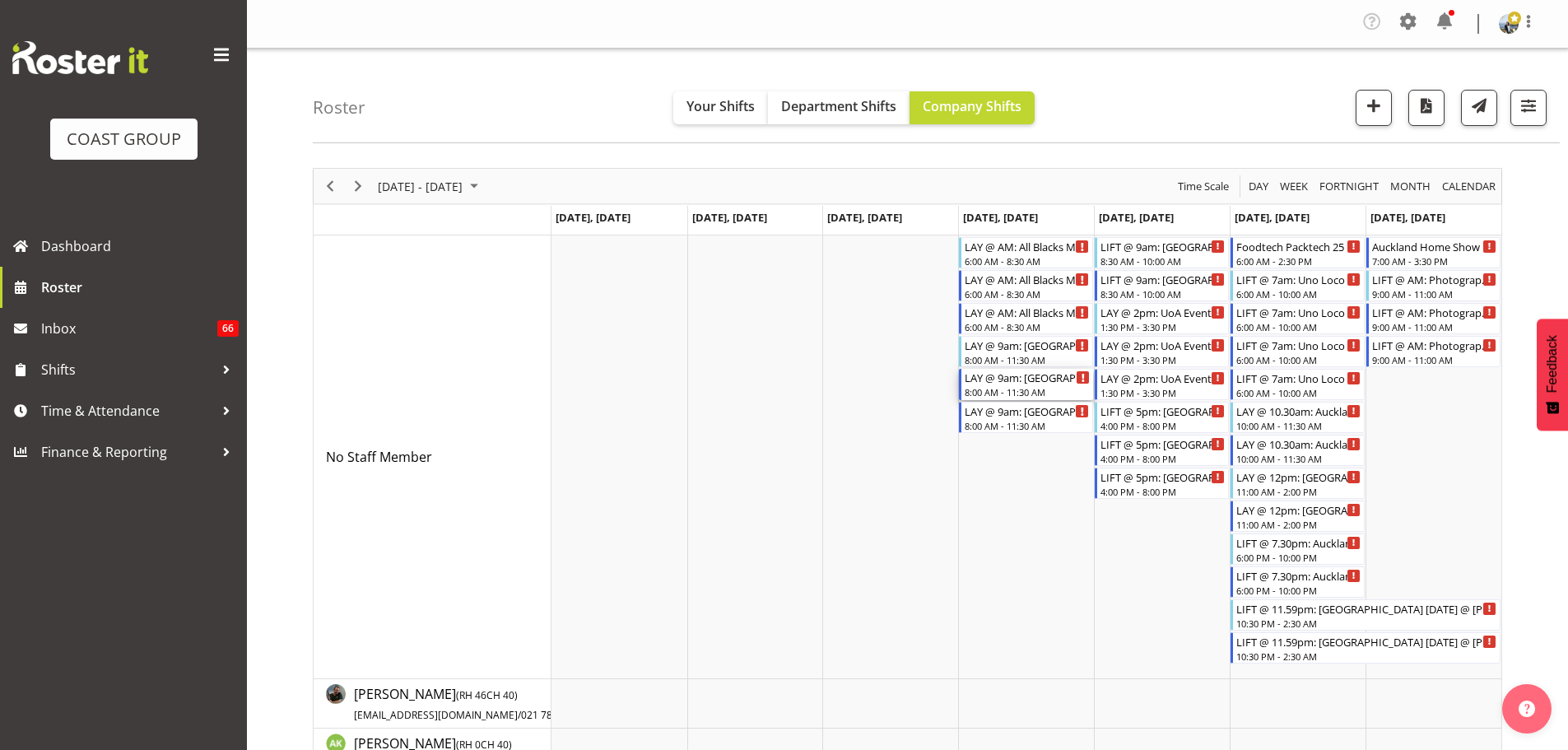
click at [1030, 391] on div "8:00 AM - 11:30 AM" at bounding box center [1027, 392] width 125 height 14
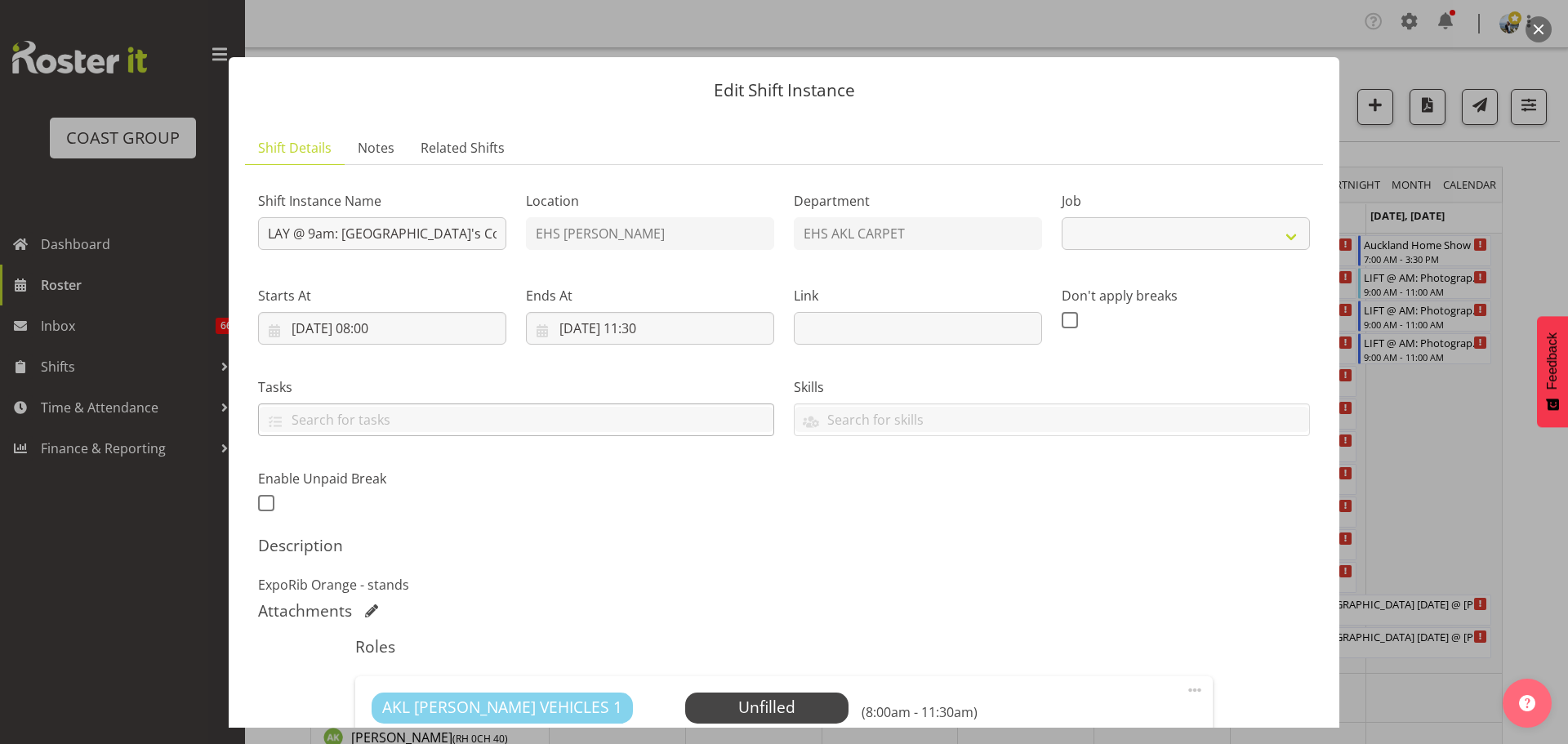
select select "8575"
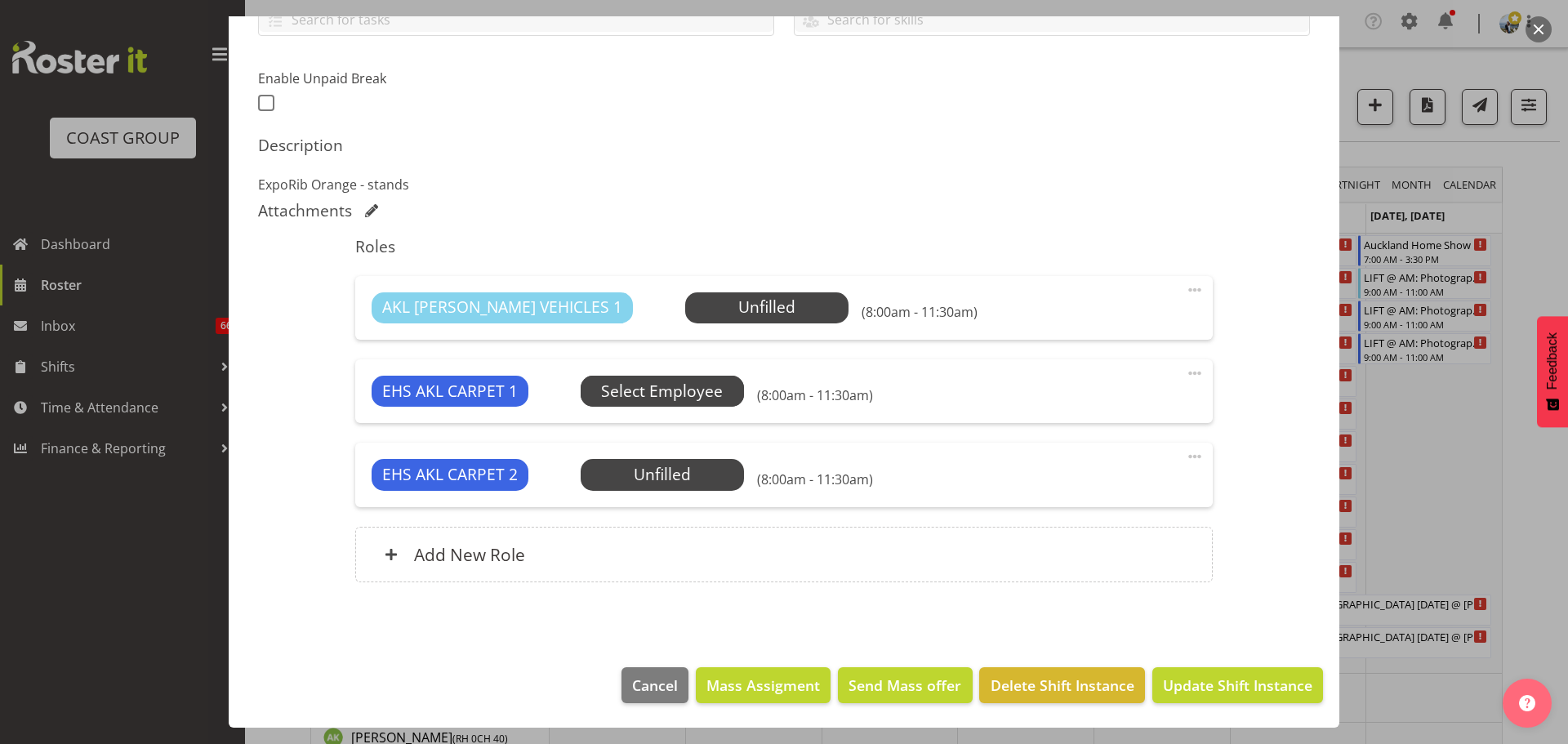
click at [0, 0] on span "Select Employee" at bounding box center [0, 0] width 0 height 0
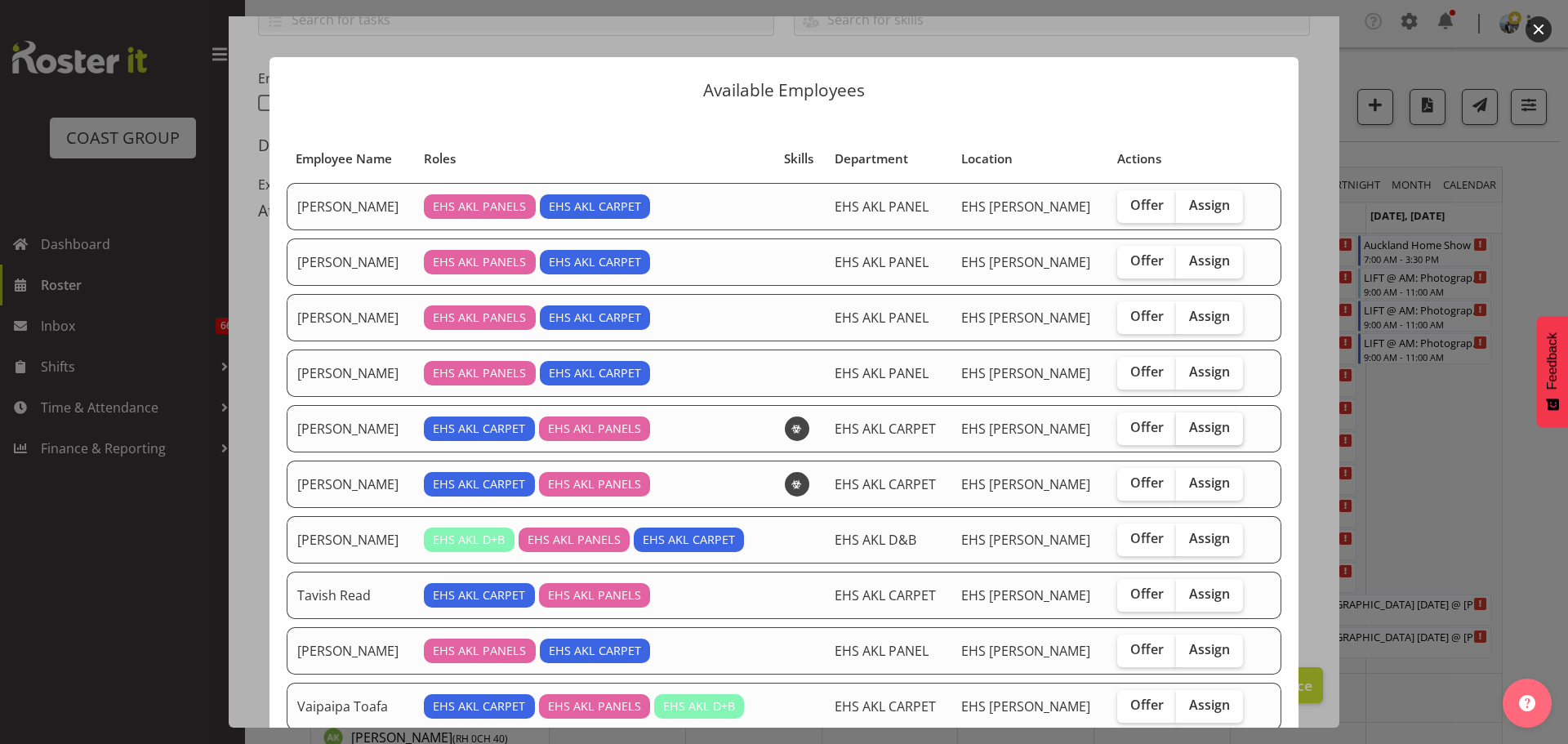
click at [1214, 430] on label "Assign" at bounding box center [1209, 428] width 67 height 32
click at [1187, 430] on input "Assign" at bounding box center [1181, 427] width 11 height 11
checkbox input "true"
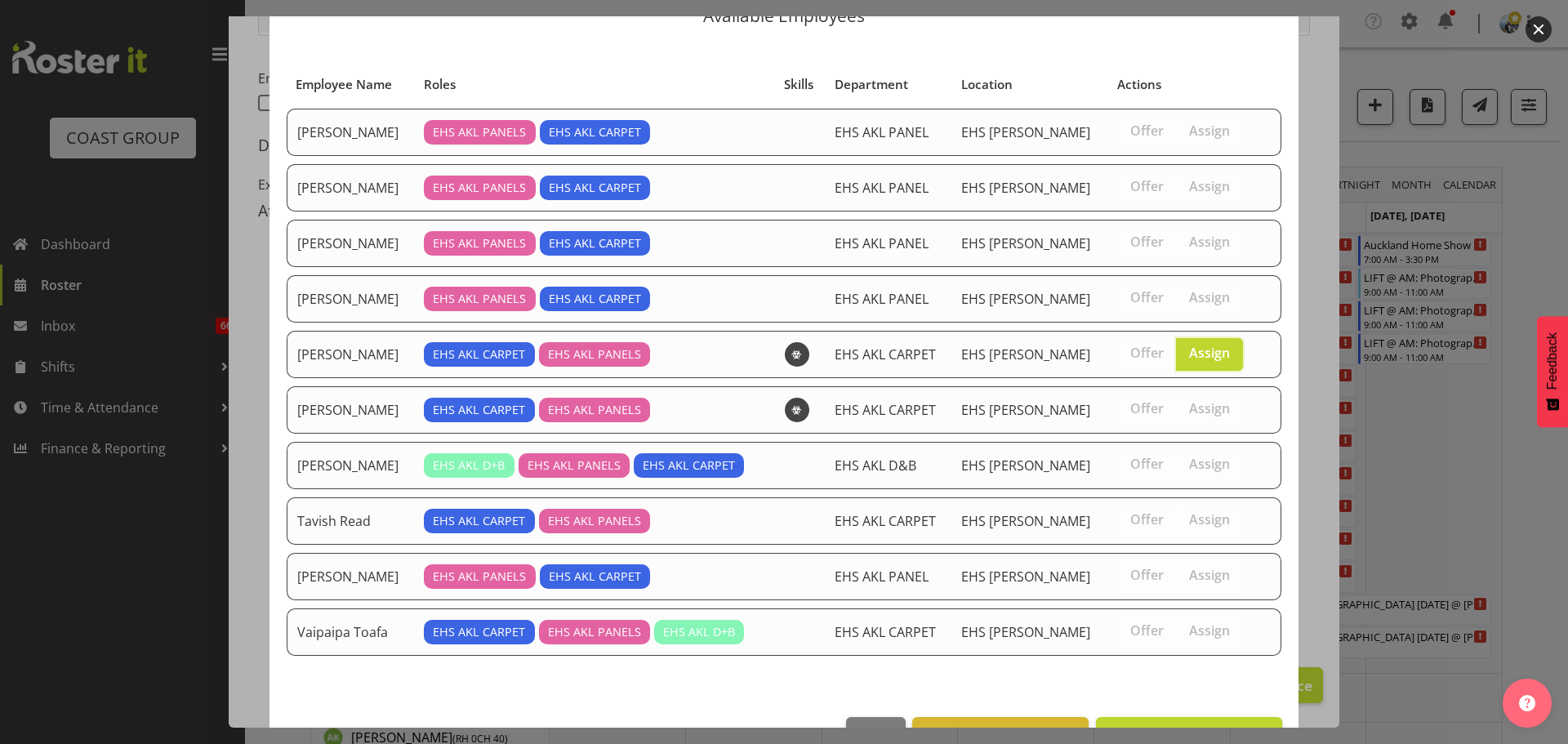
scroll to position [124, 0]
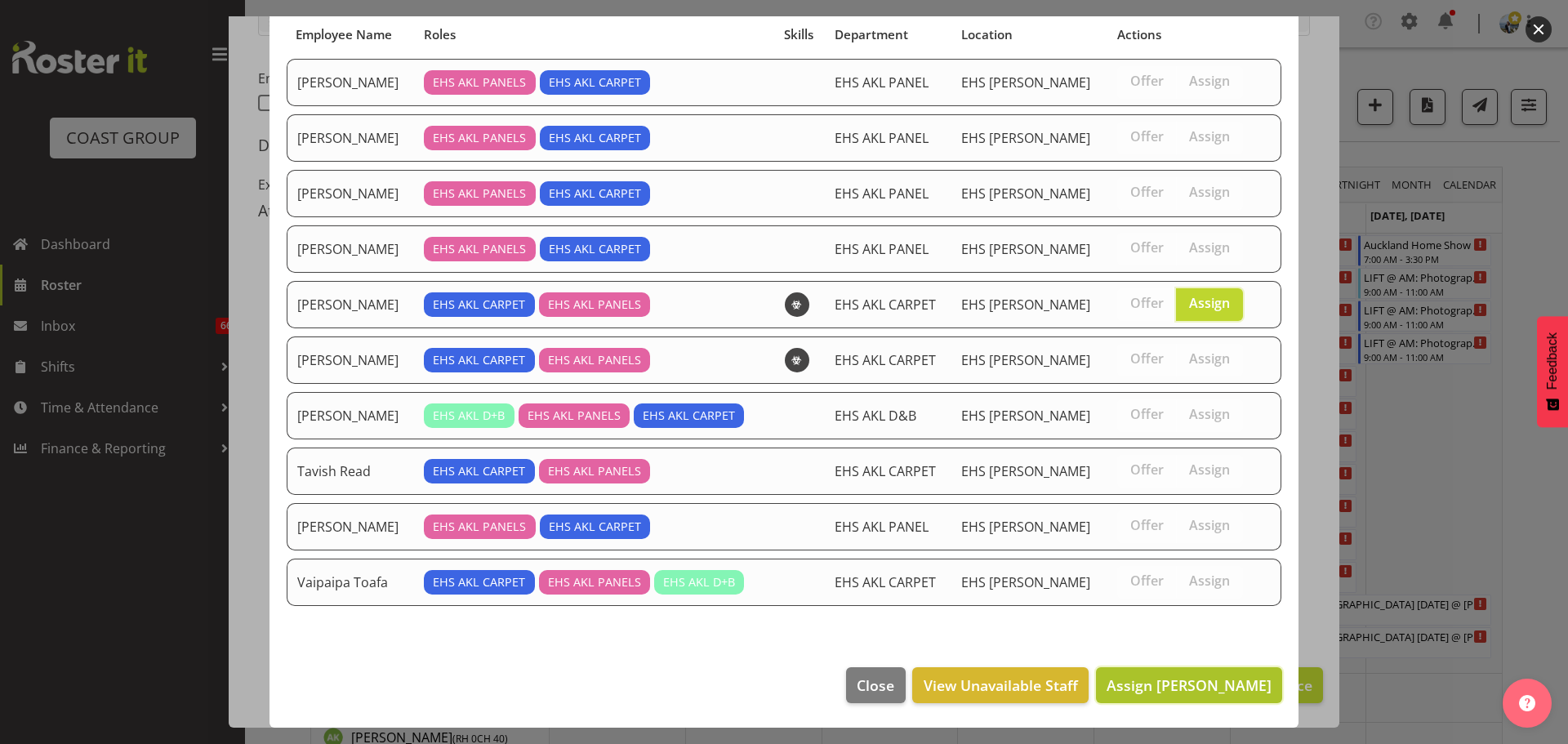
click at [1238, 697] on button "Assign Leo Faalogo" at bounding box center [1188, 686] width 186 height 36
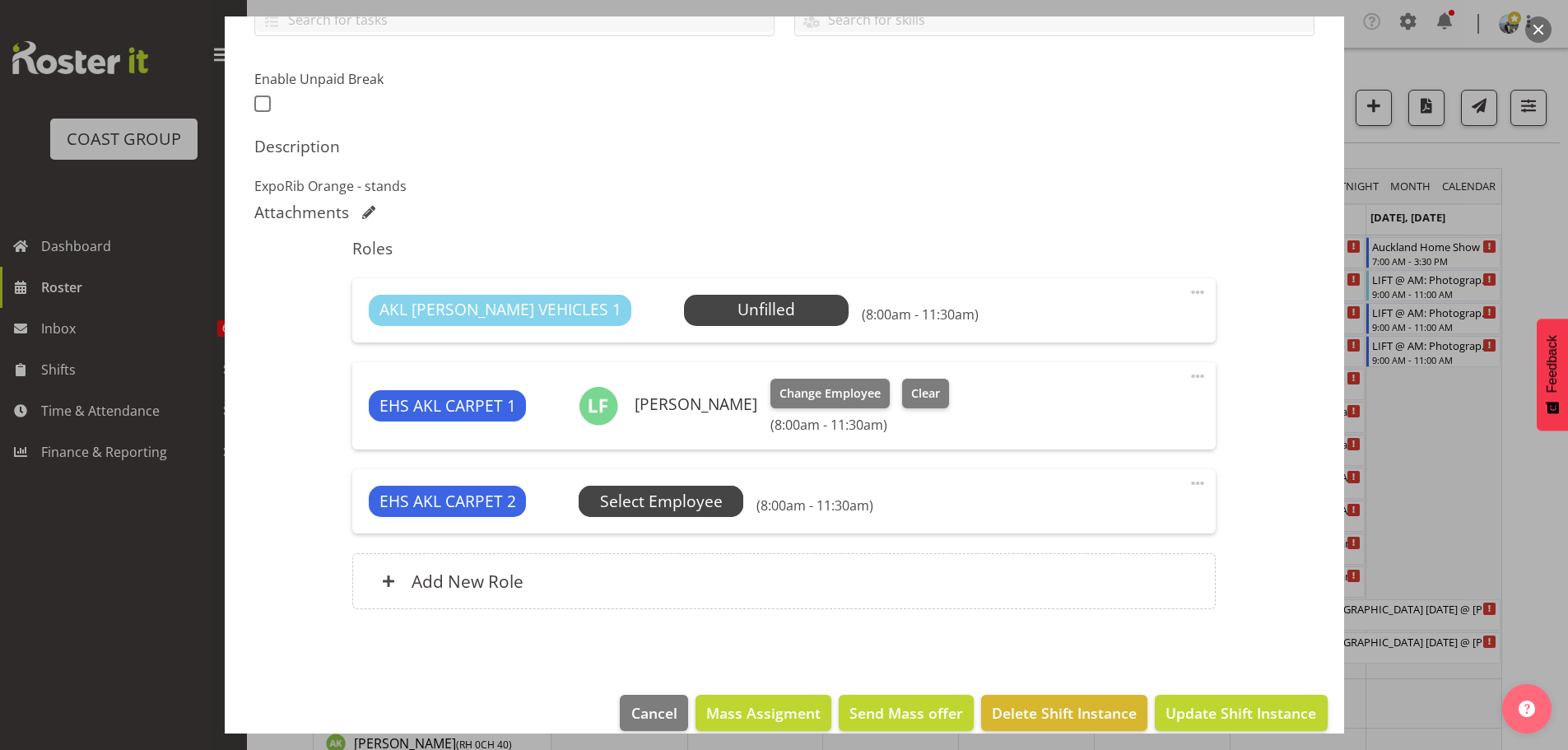
click at [0, 0] on span "Select Employee" at bounding box center [0, 0] width 0 height 0
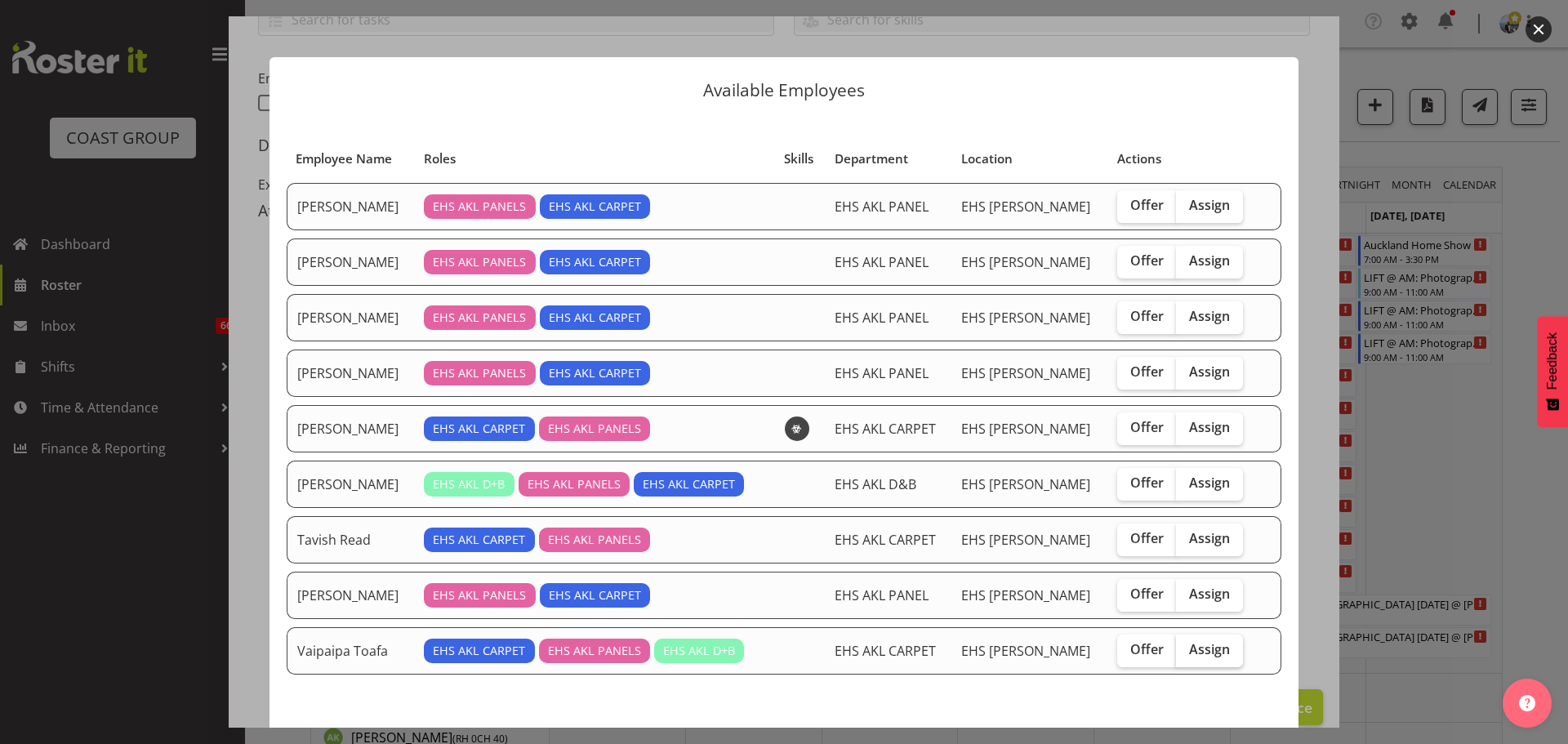
click at [1176, 648] on label "Assign" at bounding box center [1209, 650] width 67 height 32
click at [1176, 648] on input "Assign" at bounding box center [1181, 650] width 11 height 11
checkbox input "true"
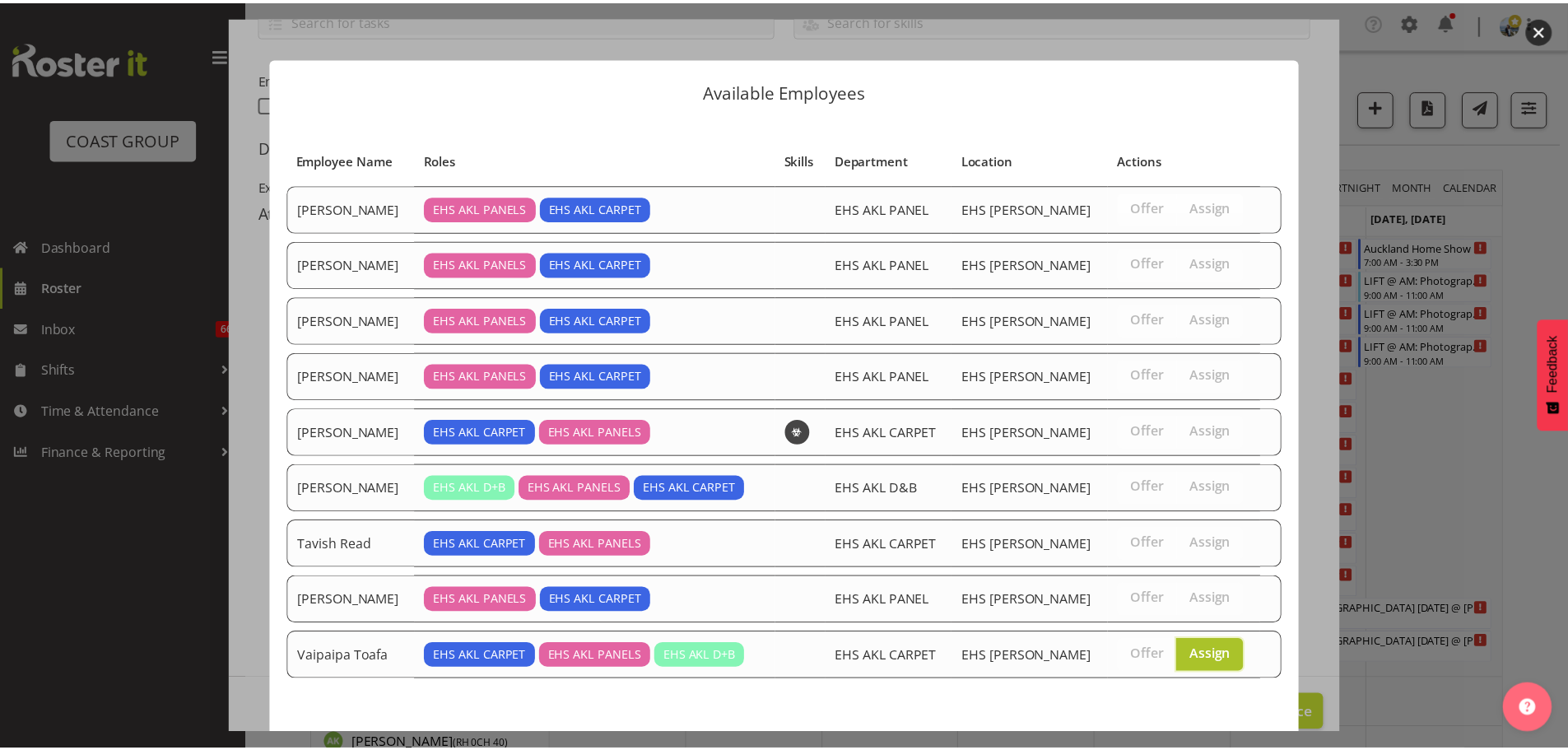
scroll to position [69, 0]
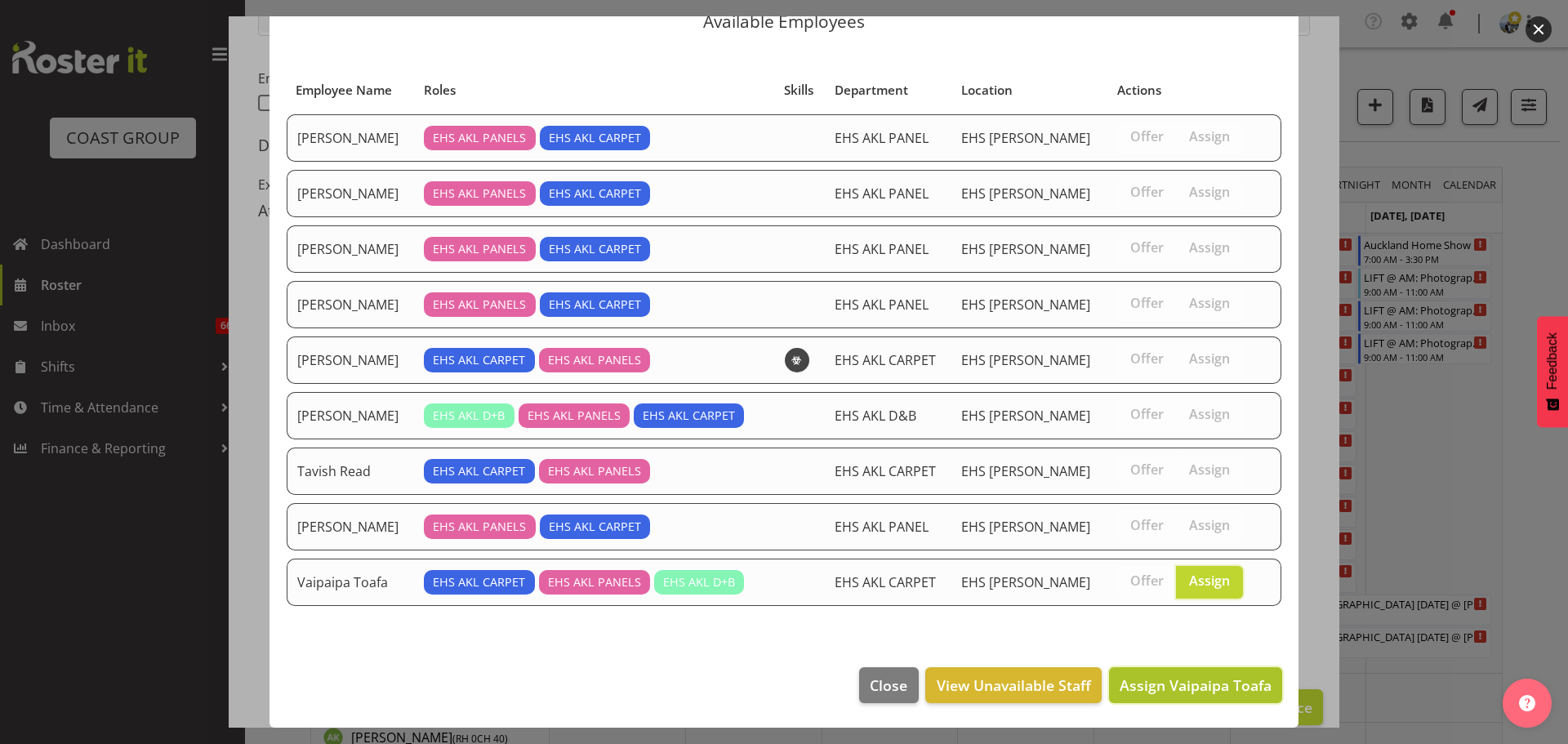
click at [1185, 676] on span "Assign Vaipaipa Toafa" at bounding box center [1195, 686] width 152 height 20
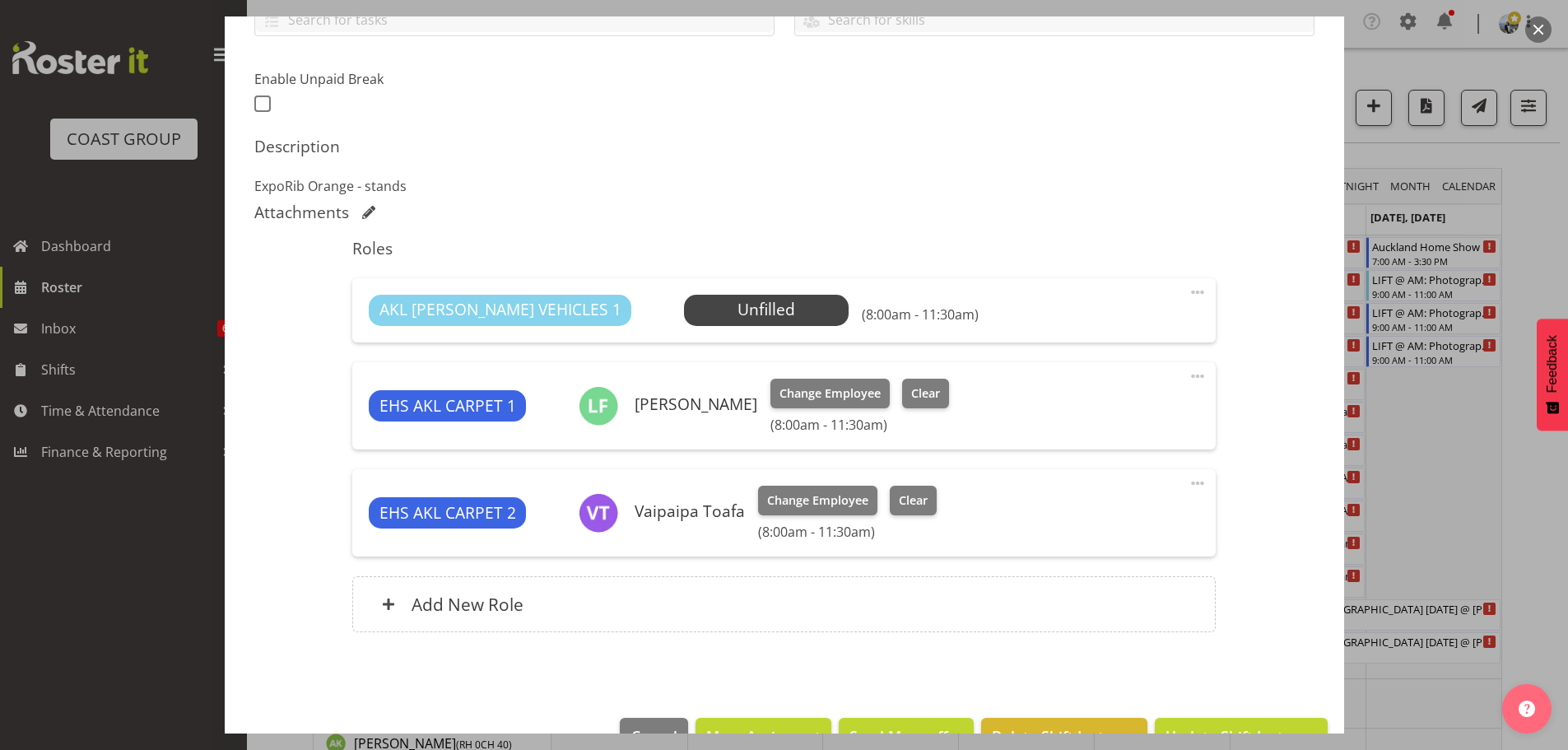
click at [1533, 550] on div at bounding box center [784, 375] width 1568 height 750
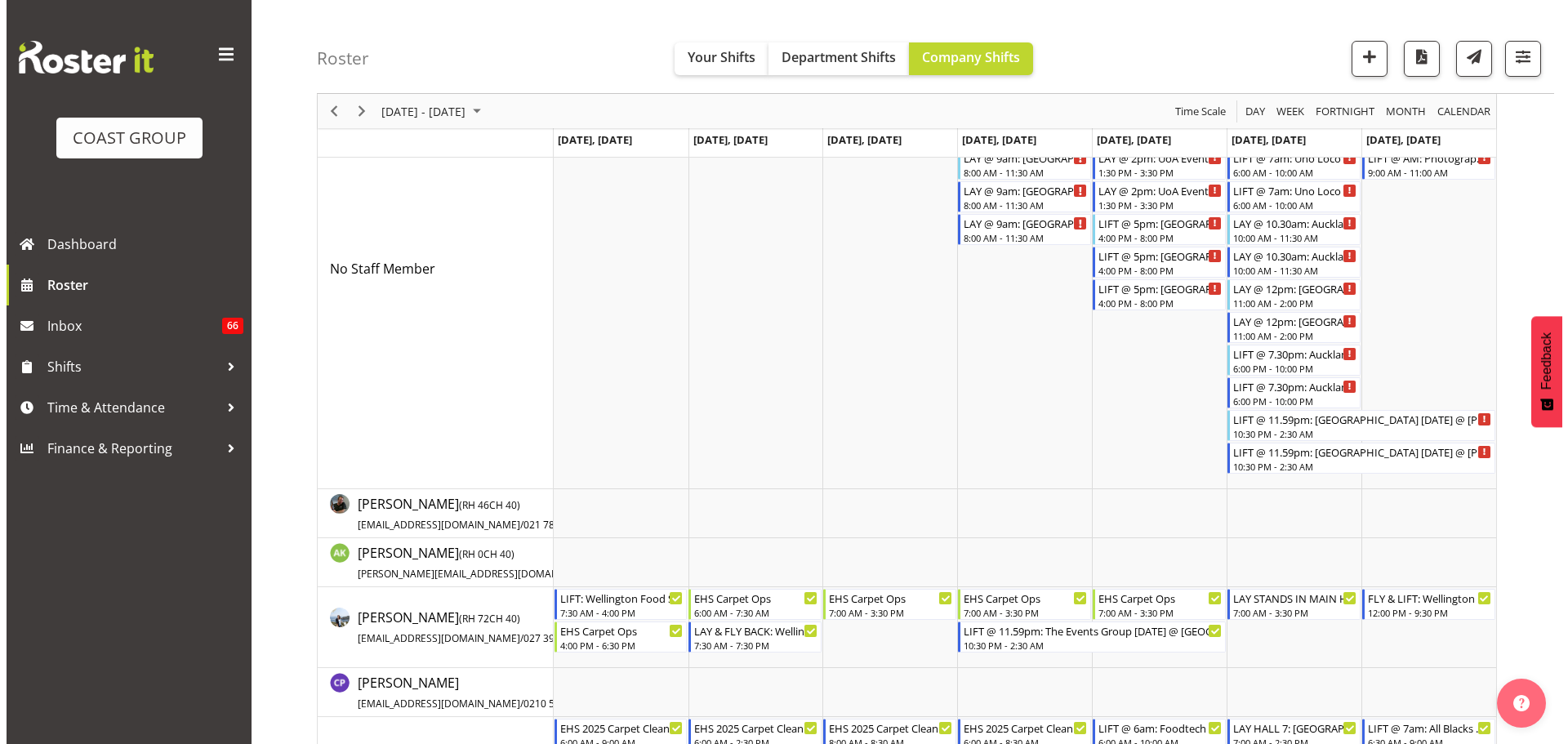
scroll to position [327, 0]
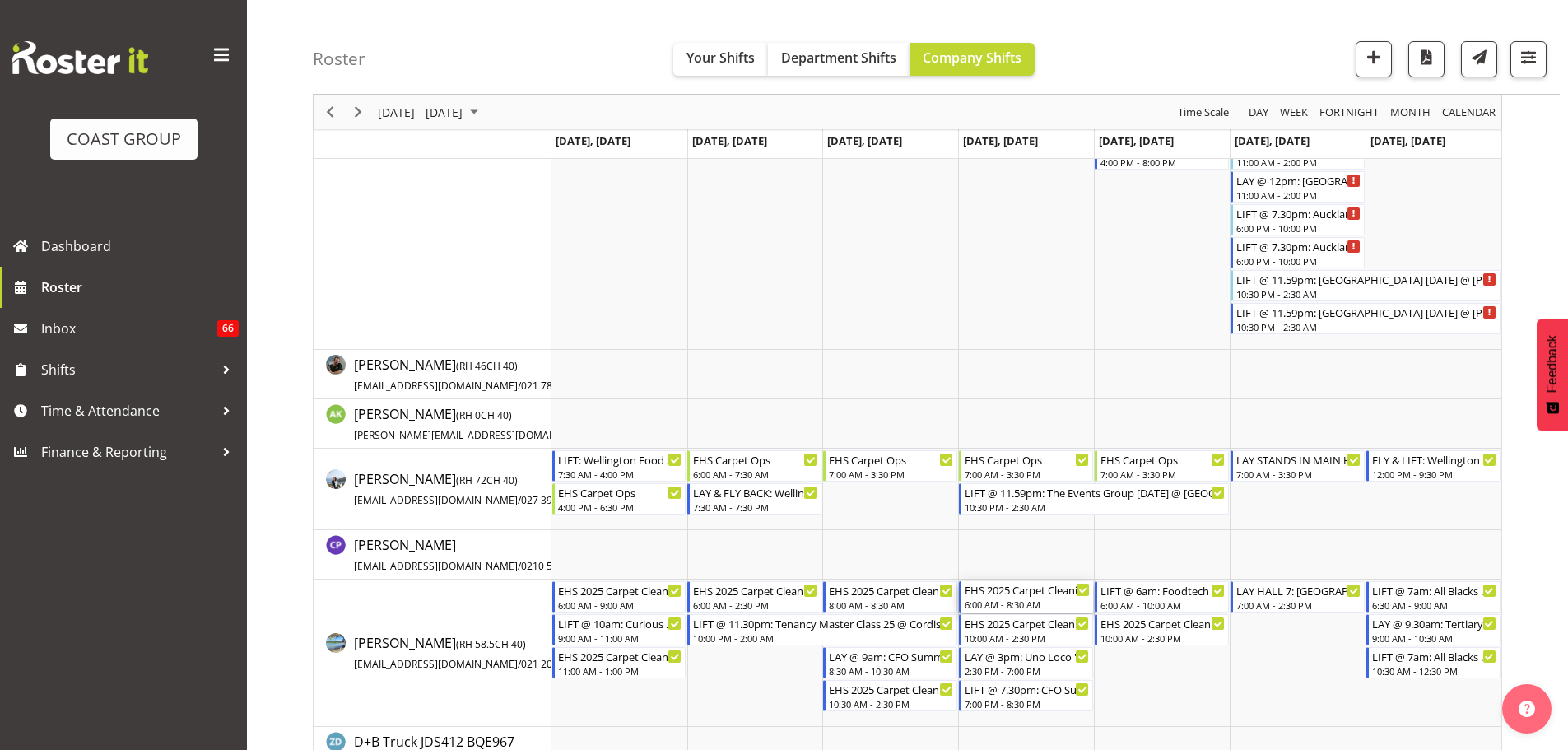
click at [1051, 601] on div "6:00 AM - 8:30 AM" at bounding box center [1027, 604] width 125 height 14
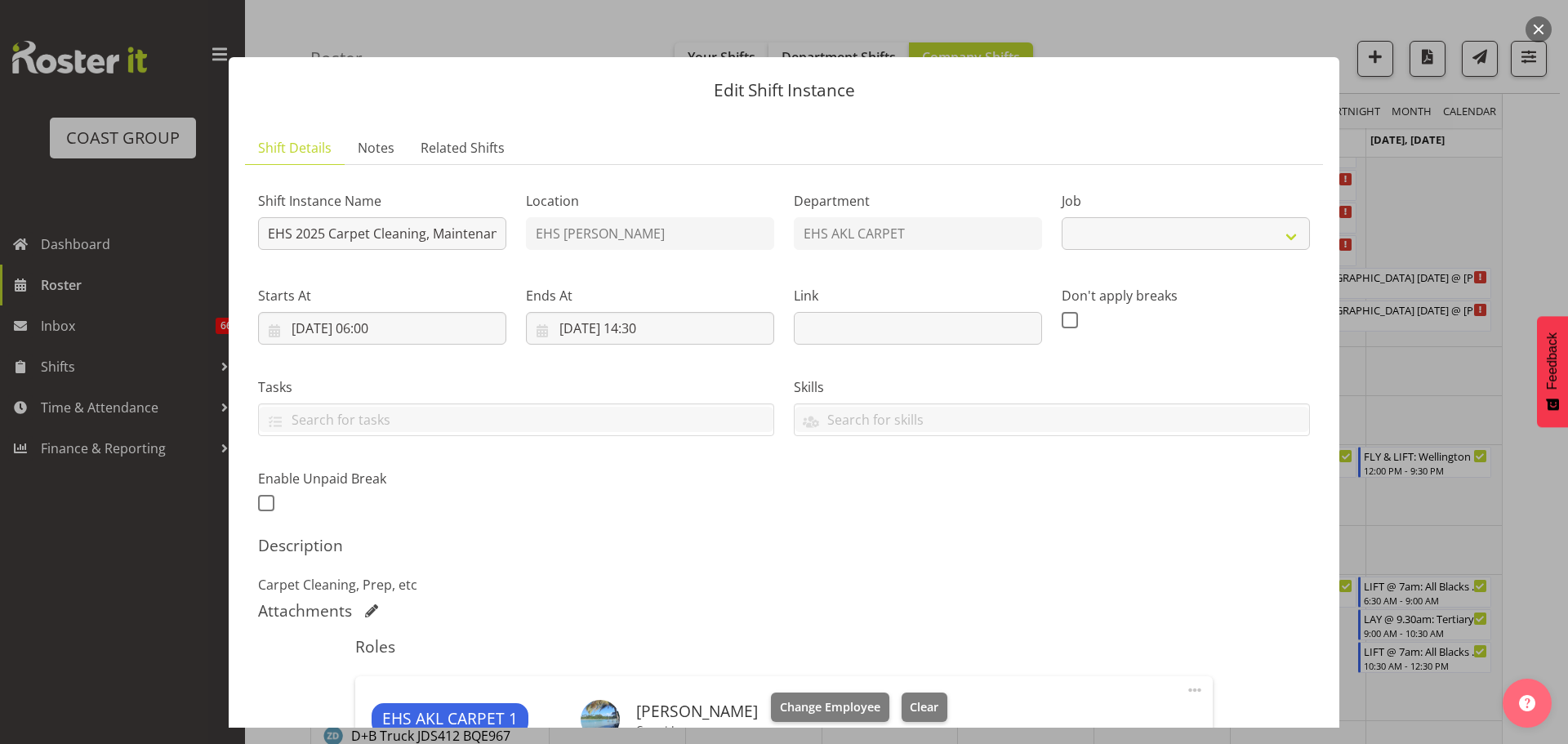
select select "69"
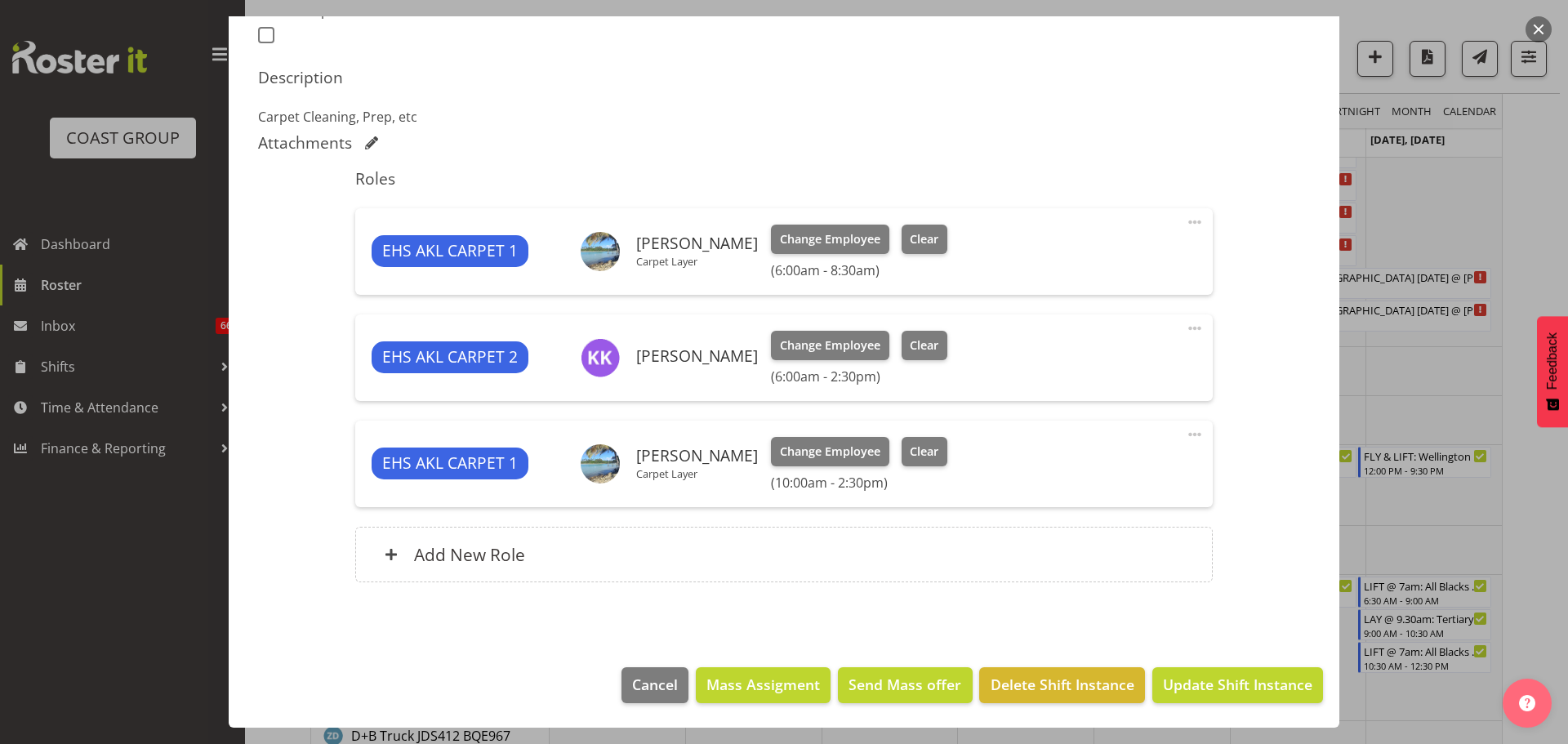
click at [1185, 221] on span at bounding box center [1195, 222] width 20 height 20
click at [1128, 256] on link "Edit" at bounding box center [1125, 261] width 157 height 30
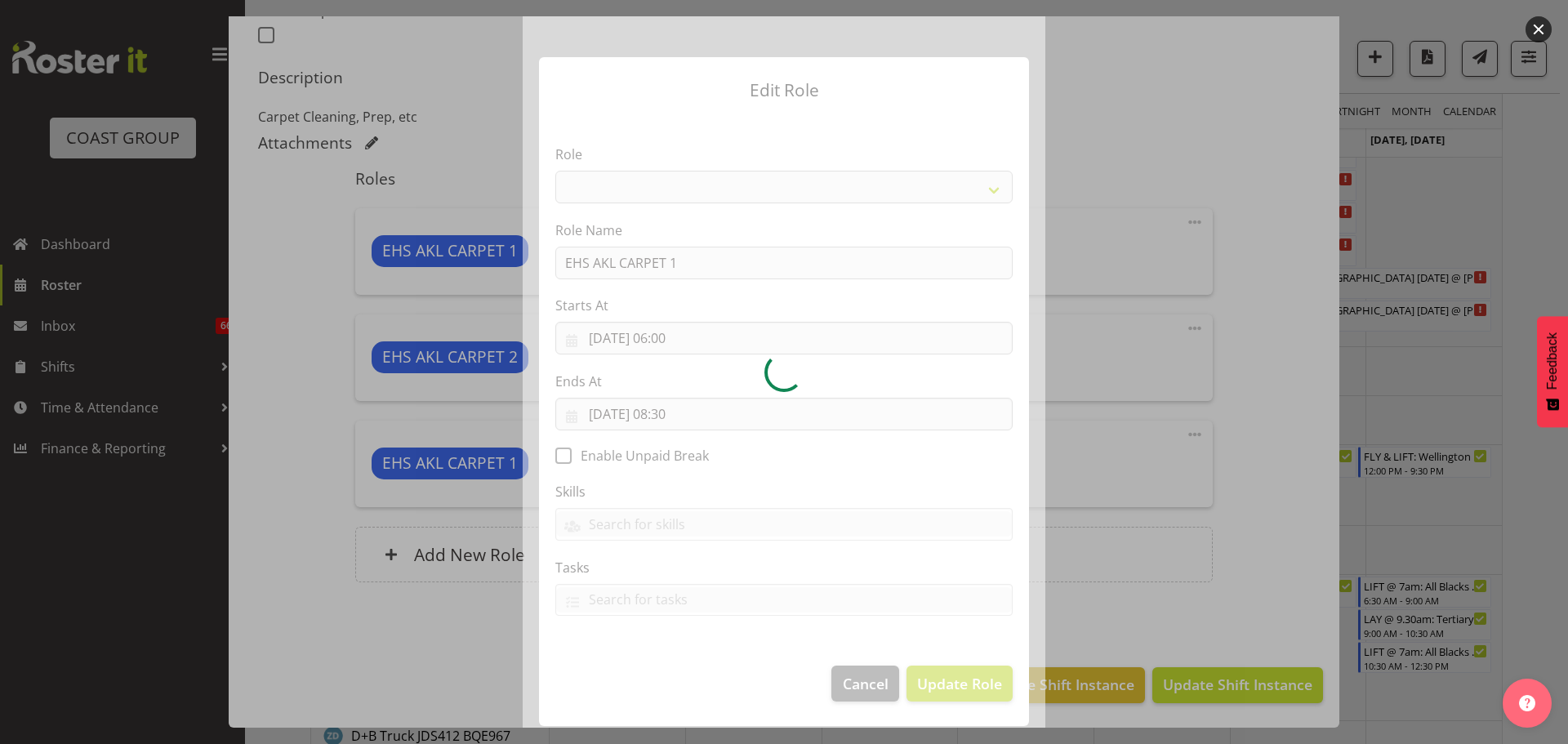
select select "190"
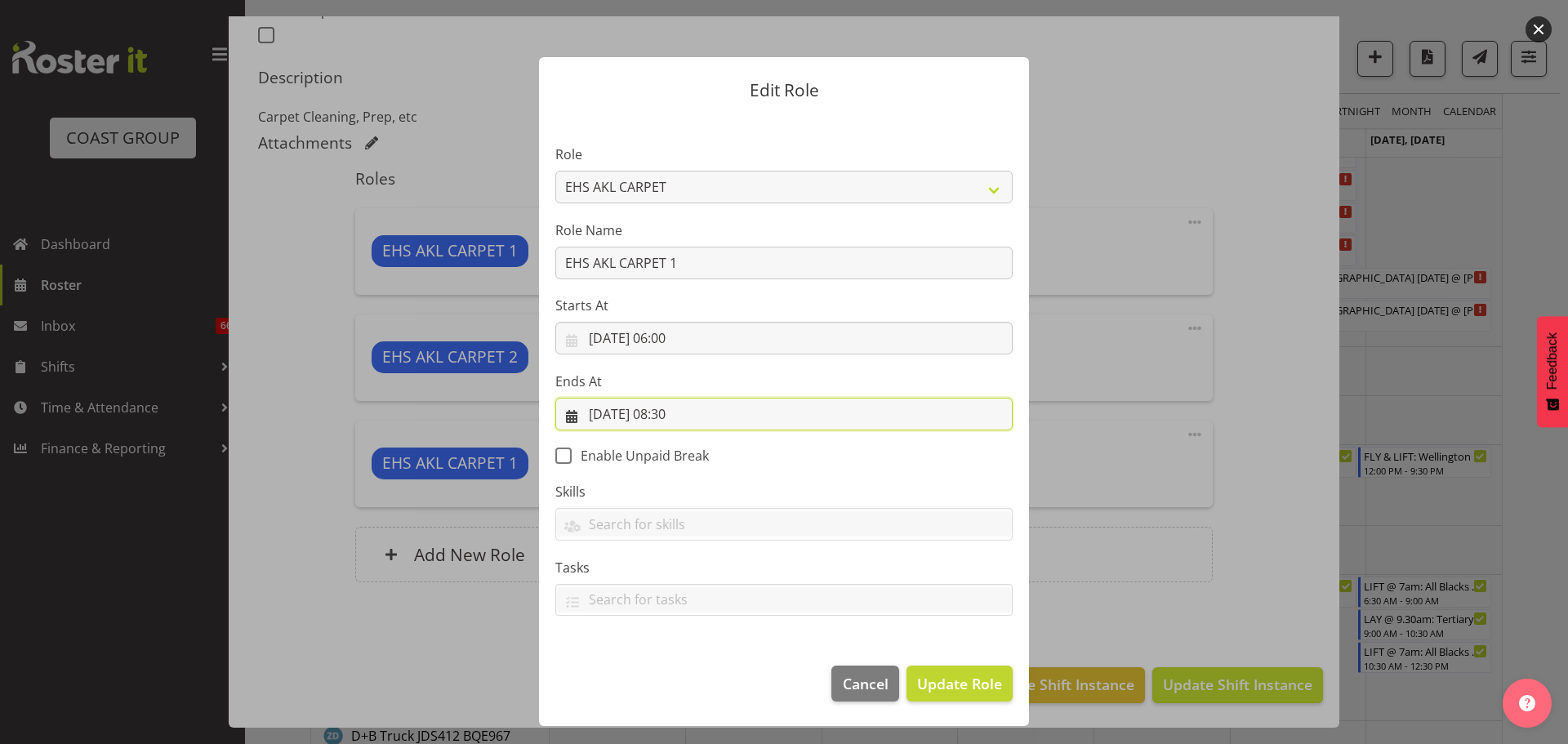
click at [680, 420] on input "04/09/2025, 08:30" at bounding box center [784, 414] width 457 height 32
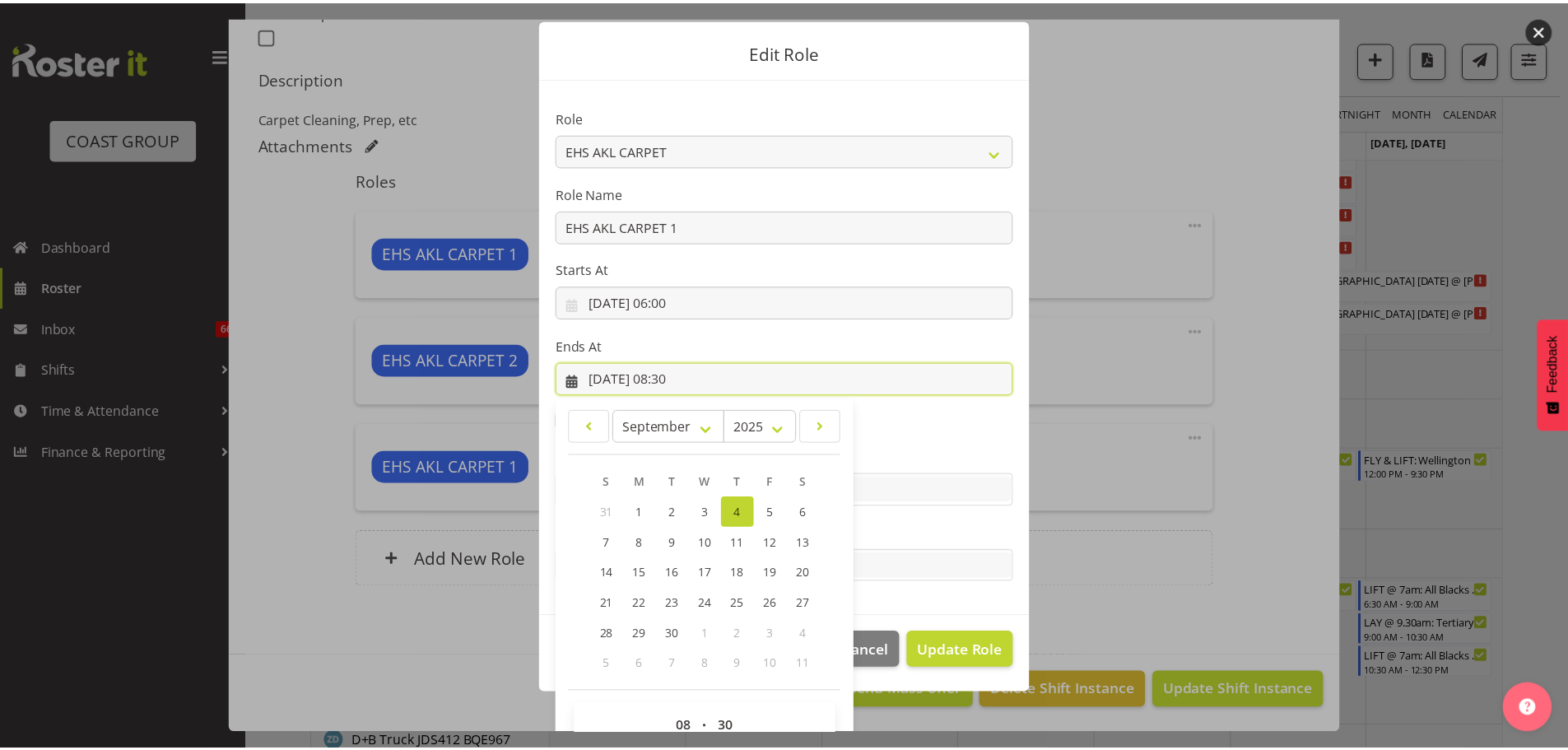
scroll to position [75, 0]
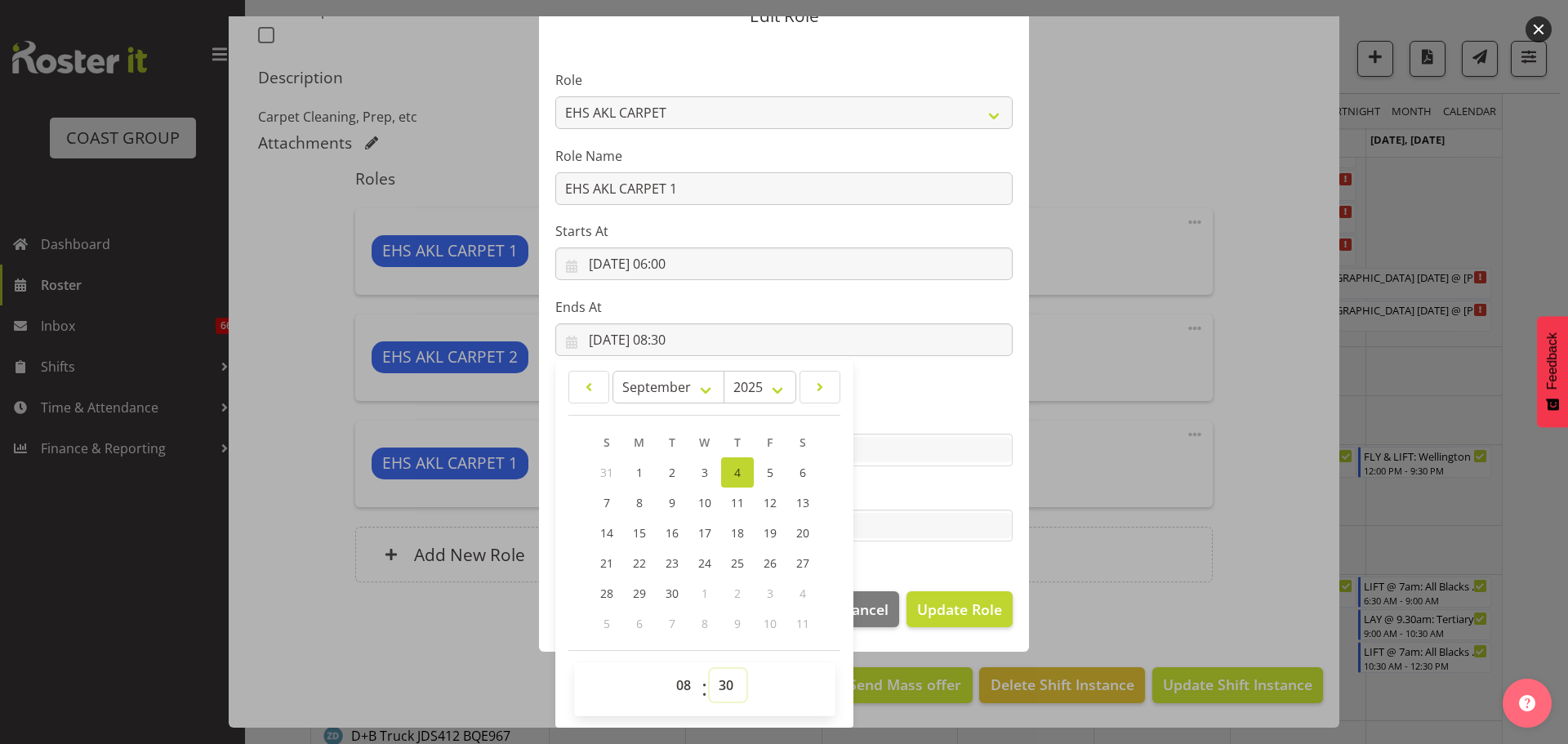
click at [716, 684] on select "00 01 02 03 04 05 06 07 08 09 10 11 12 13 14 15 16 17 18 19 20 21 22 23 24 25 2…" at bounding box center [728, 685] width 37 height 32
select select "0"
type input "04/09/2025, 08:00"
click at [994, 591] on button "Update Role" at bounding box center [959, 609] width 106 height 36
select select
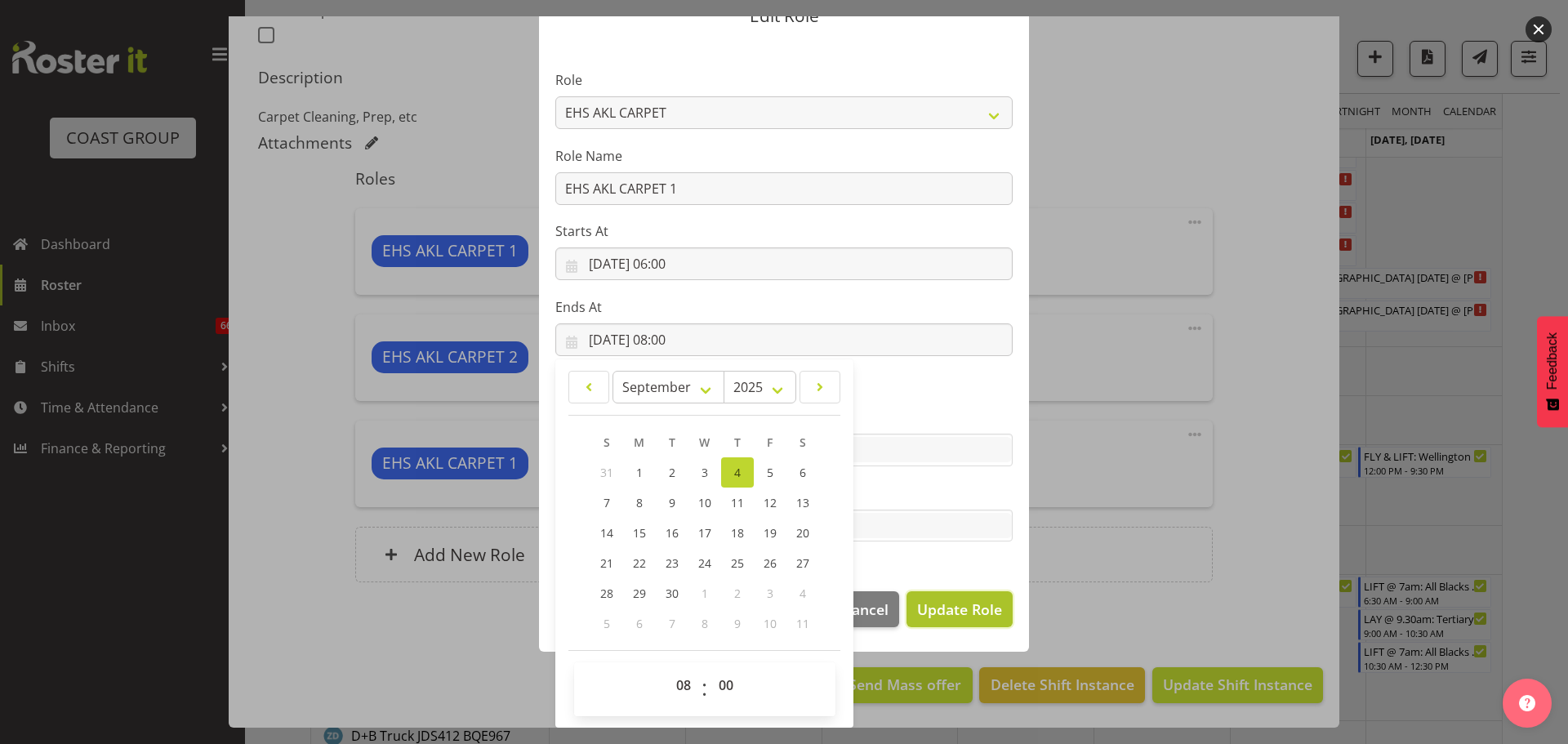
select select
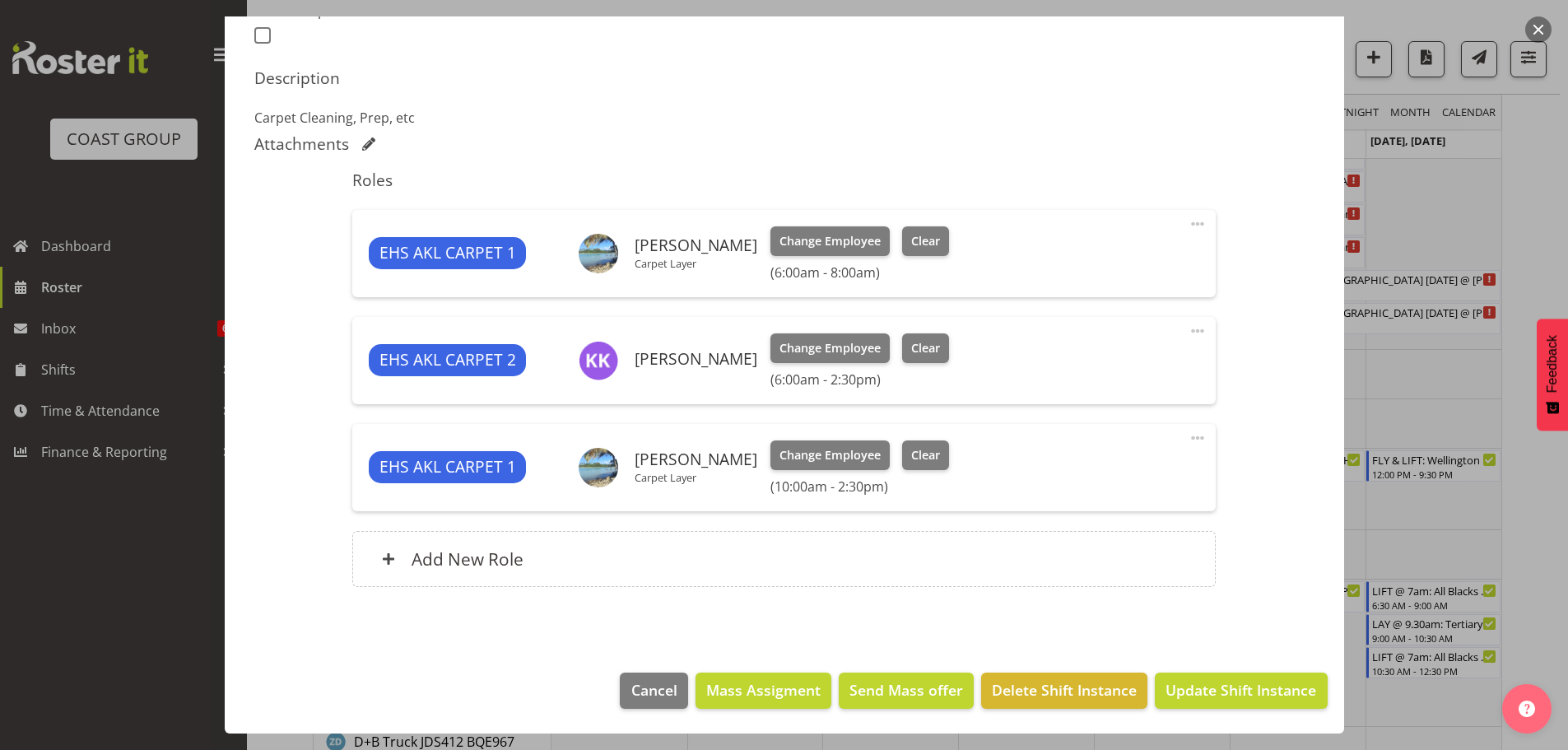
click at [1193, 428] on span at bounding box center [1198, 438] width 20 height 20
click at [1161, 463] on link "Edit" at bounding box center [1128, 477] width 158 height 30
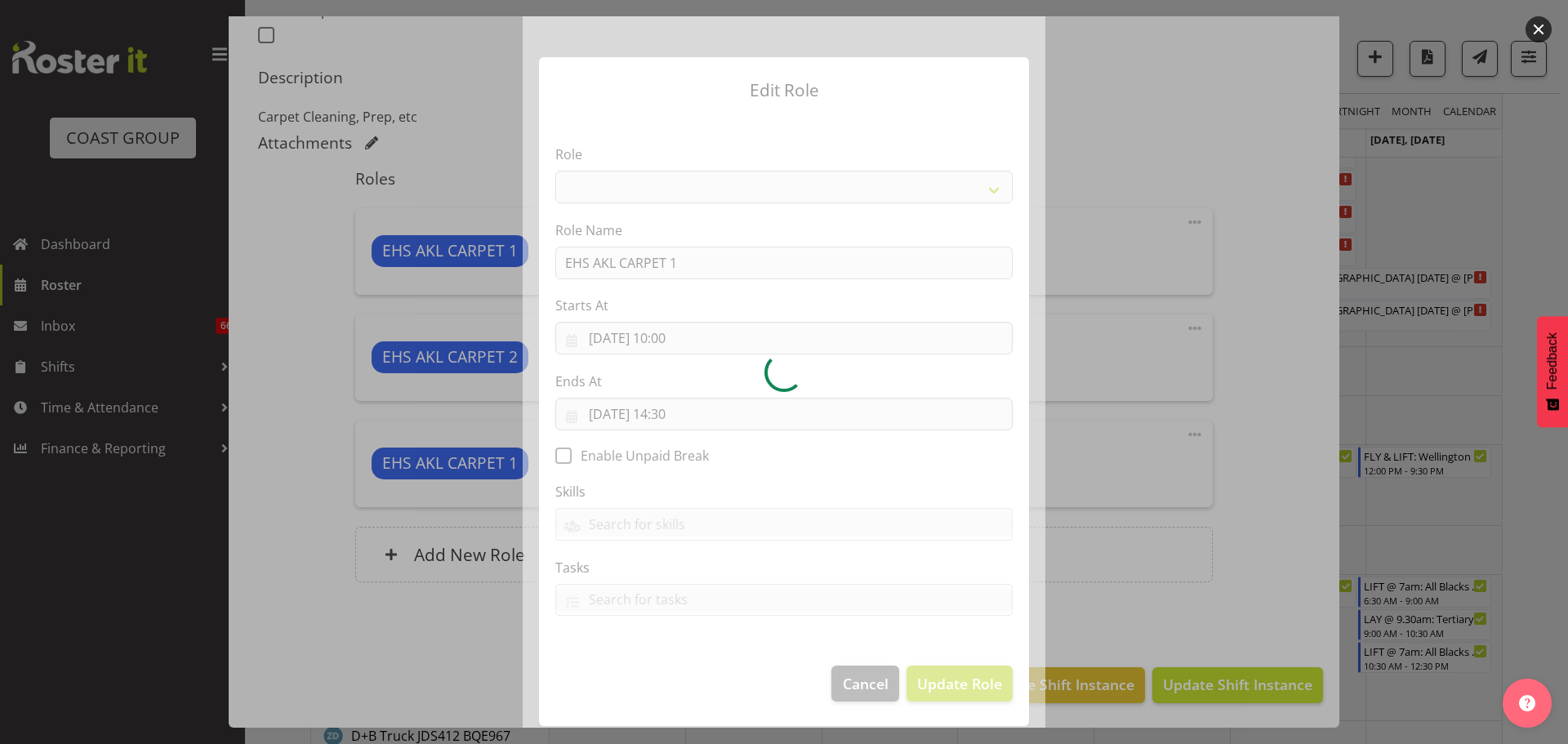
select select "190"
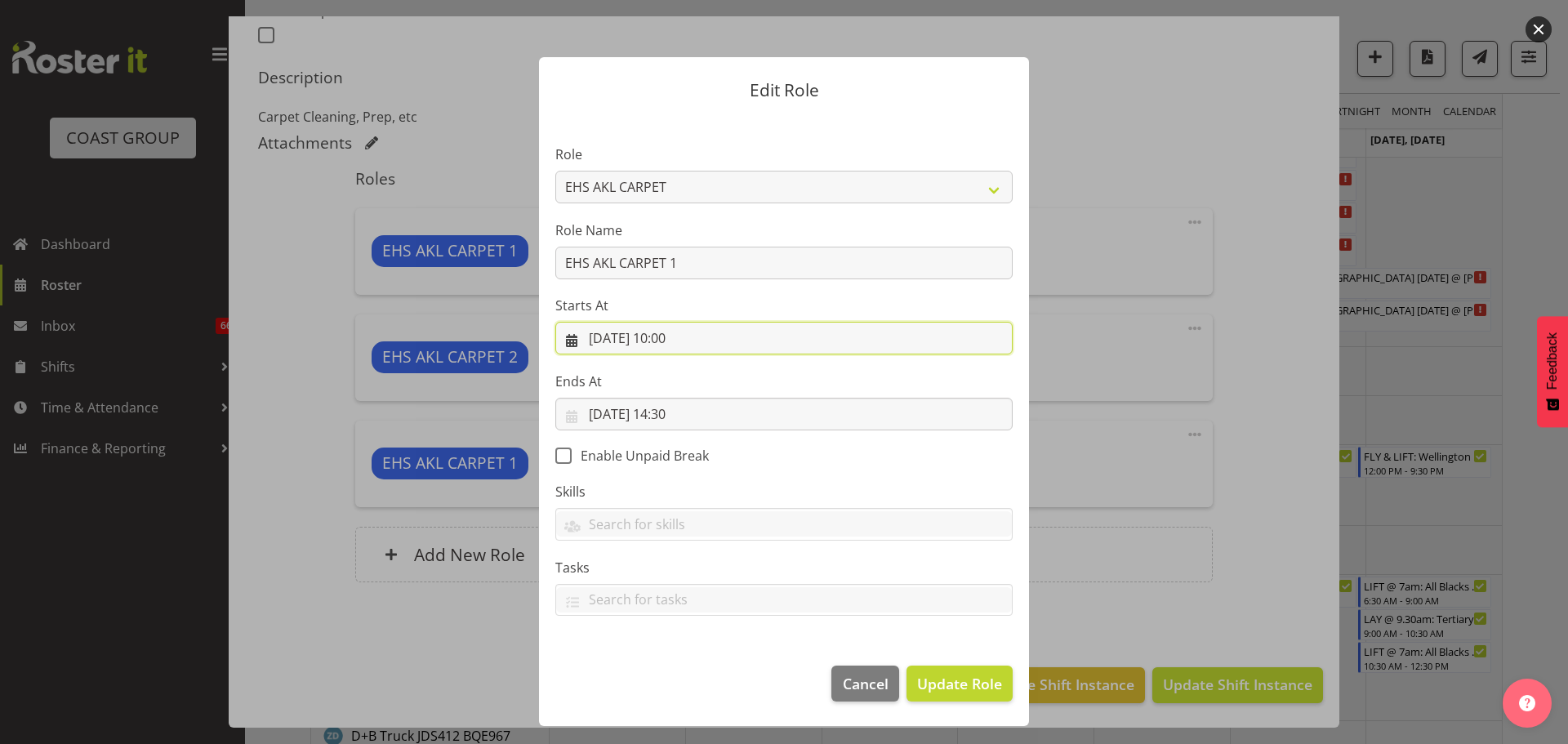
click at [687, 337] on input "04/09/2025, 10:00" at bounding box center [784, 338] width 457 height 32
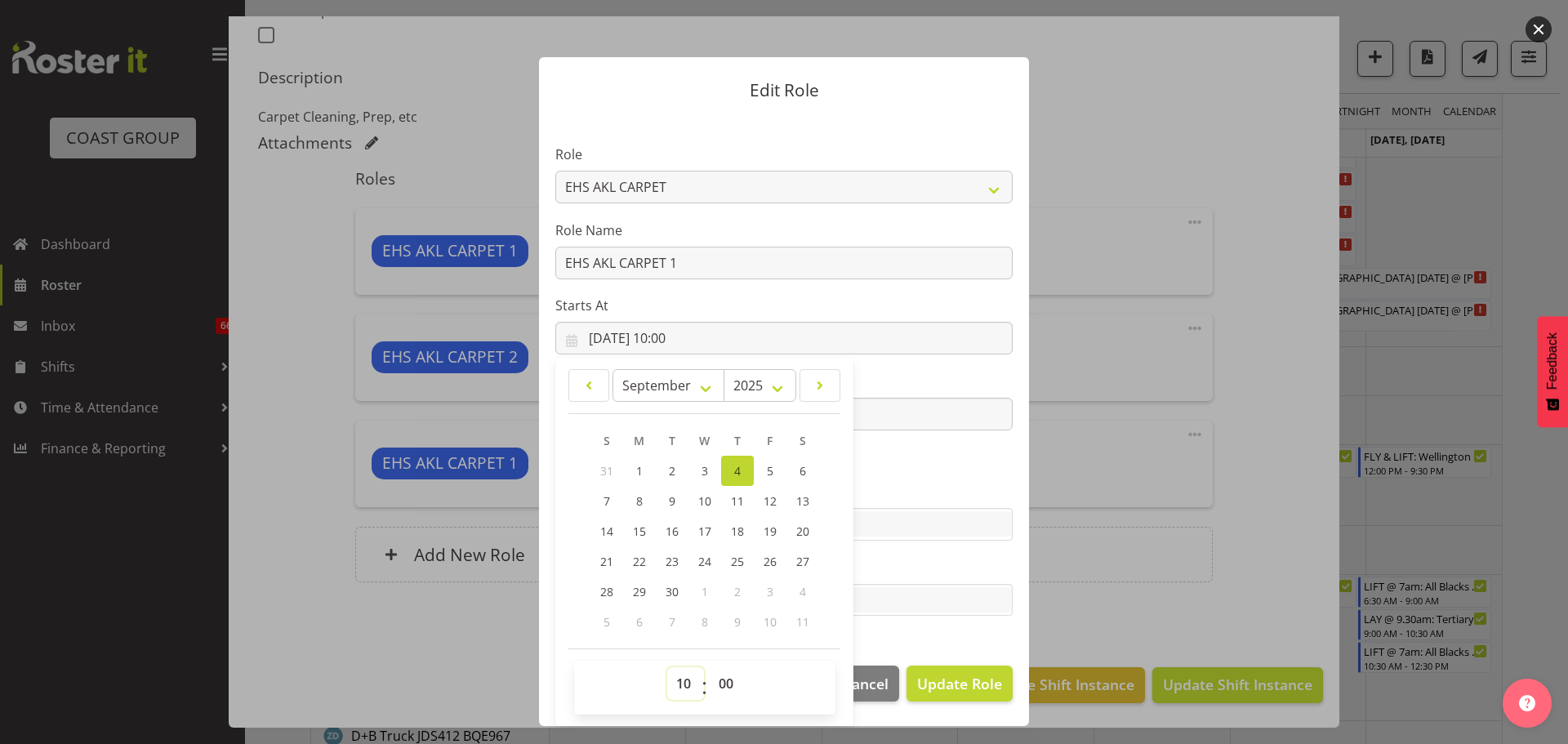
click at [688, 694] on select "00 01 02 03 04 05 06 07 08 09 10 11 12 13 14 15 16 17 18 19 20 21 22 23" at bounding box center [685, 684] width 37 height 32
select select "11"
click at [668, 668] on select "00 01 02 03 04 05 06 07 08 09 10 11 12 13 14 15 16 17 18 19 20 21 22 23" at bounding box center [685, 684] width 37 height 32
type input "04/09/2025, 11:00"
click at [731, 682] on select "00 01 02 03 04 05 06 07 08 09 10 11 12 13 14 15 16 17 18 19 20 21 22 23 24 25 2…" at bounding box center [728, 684] width 37 height 32
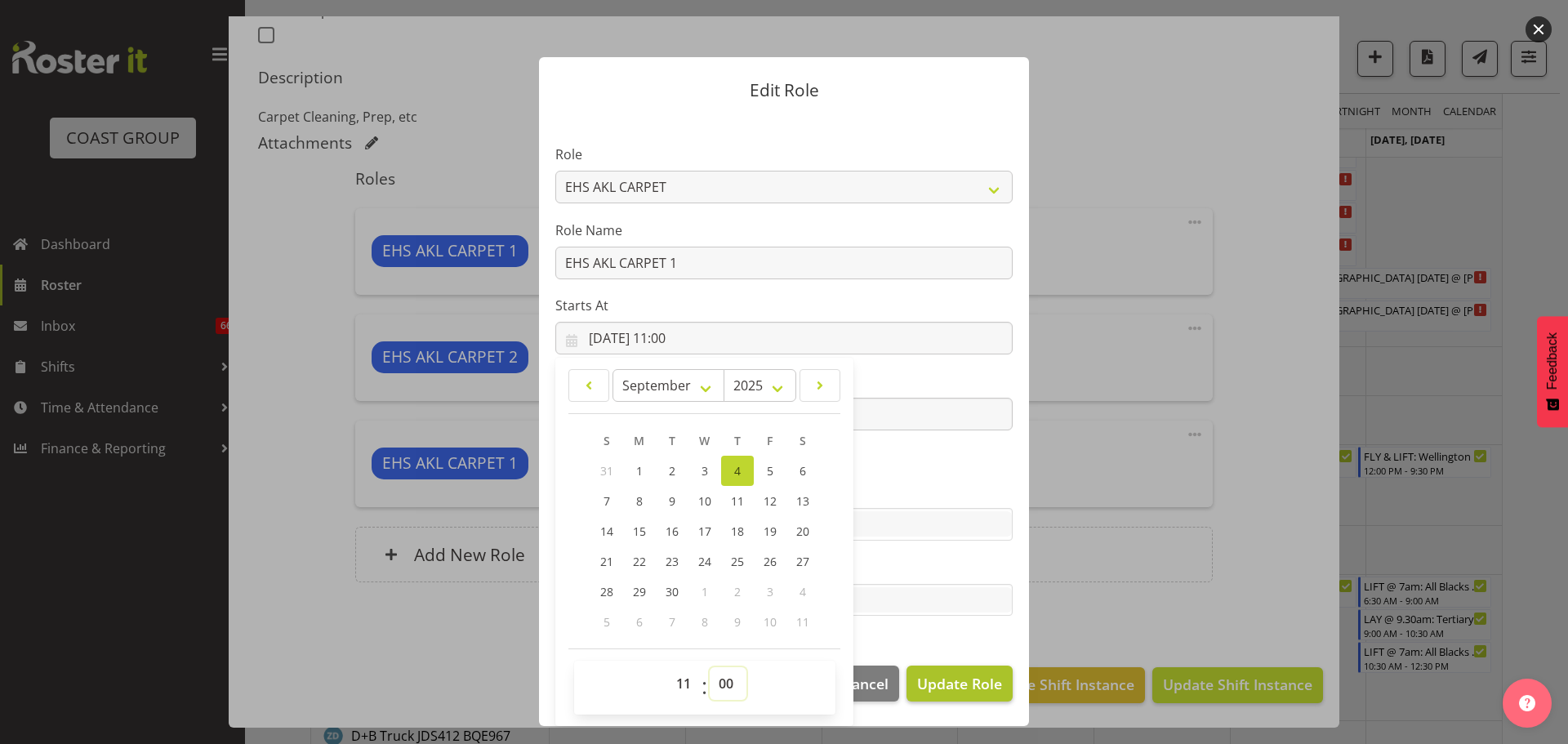
select select "30"
type input "04/09/2025, 11:30"
click at [965, 684] on span "Update Role" at bounding box center [959, 684] width 85 height 22
select select
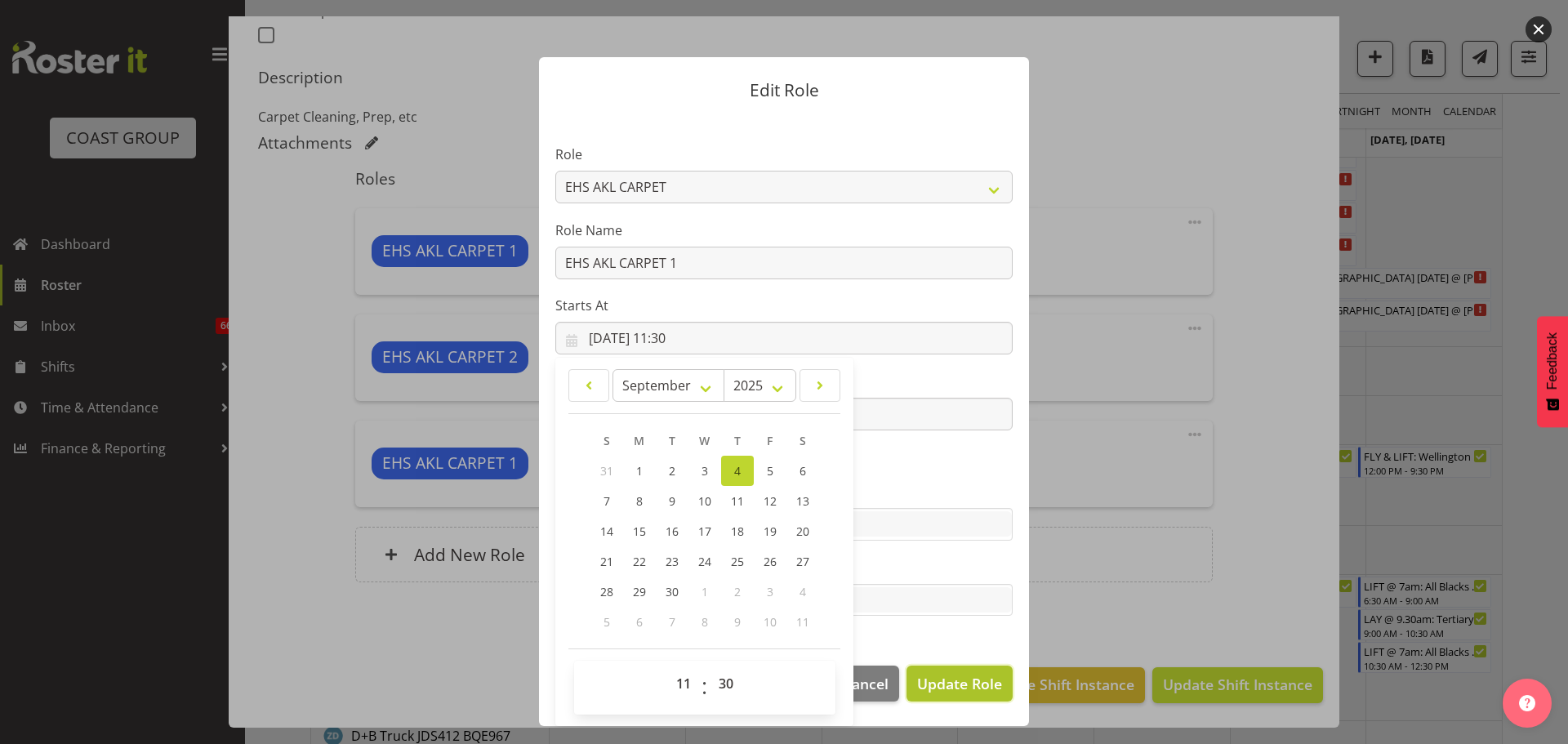
select select
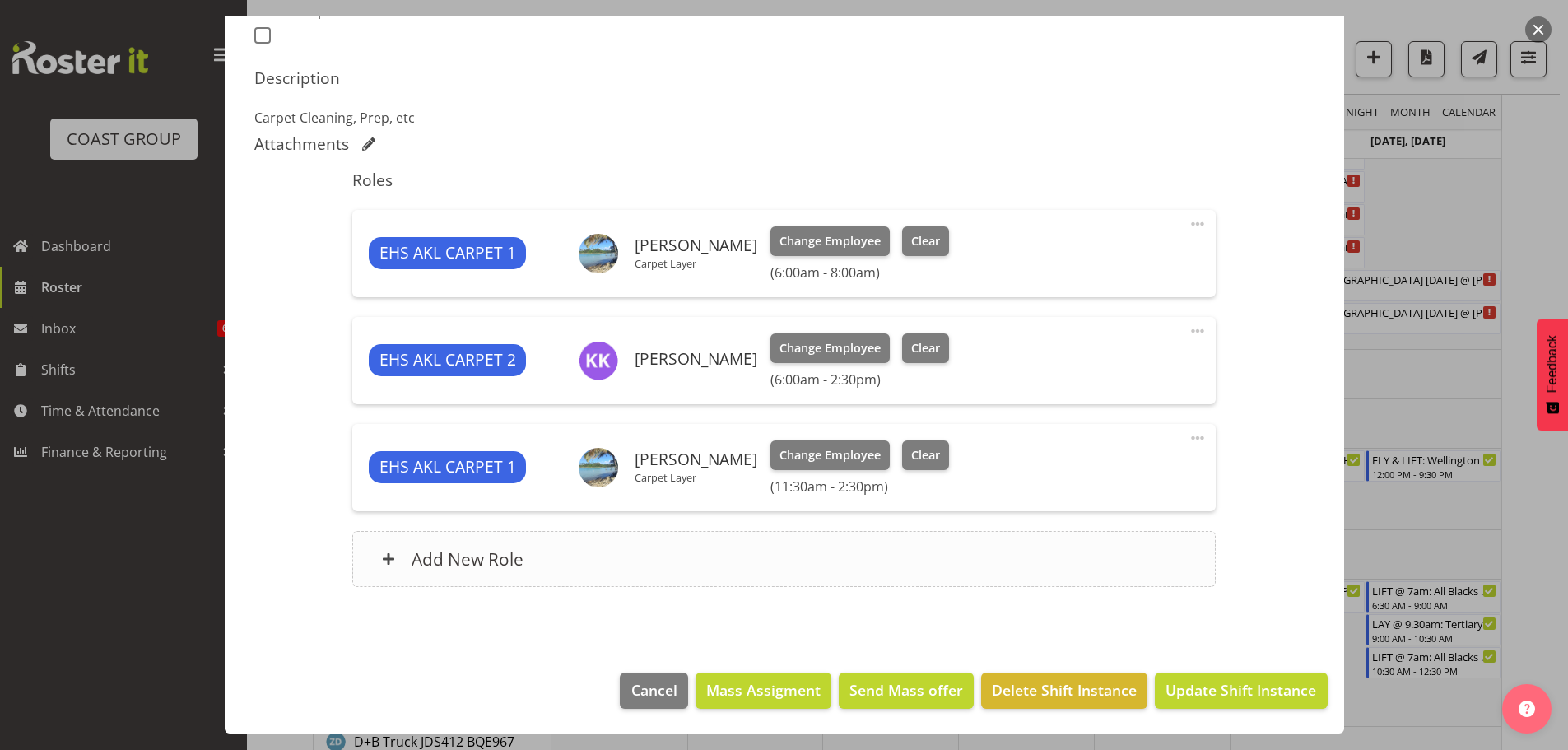
click at [976, 550] on div "Add New Role" at bounding box center [784, 559] width 863 height 56
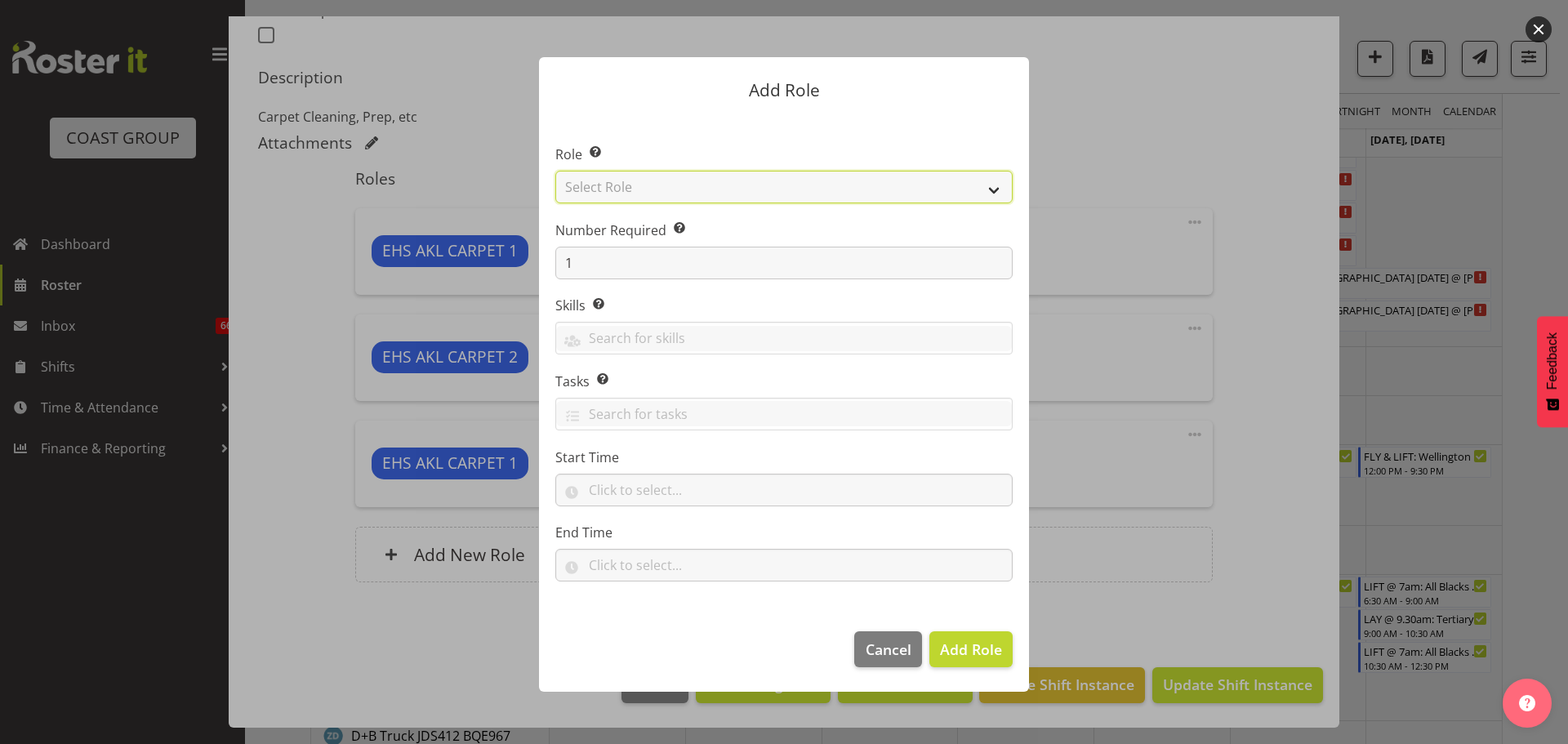
click at [840, 189] on select "Select Role ACCOUNT MANAGER ACCOUNT MANAGER DW ACCOUNTS AKL DIANNA VEHICLES AKL…" at bounding box center [784, 187] width 457 height 32
select select "190"
click at [555, 171] on select "Select Role ACCOUNT MANAGER ACCOUNT MANAGER DW ACCOUNTS AKL DIANNA VEHICLES AKL…" at bounding box center [784, 187] width 457 height 32
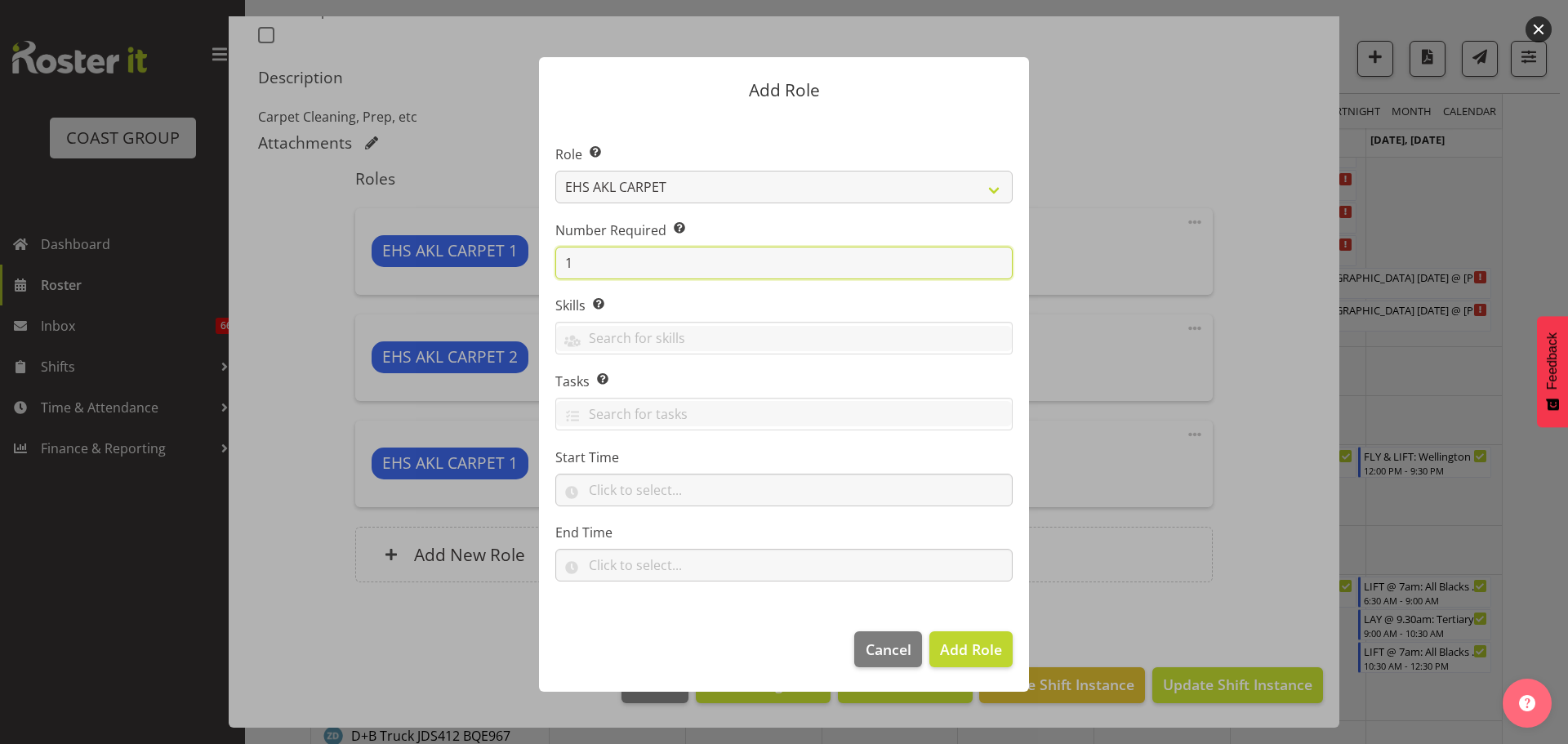
drag, startPoint x: 650, startPoint y: 252, endPoint x: 438, endPoint y: 246, distance: 212.1
click at [463, 246] on form "Add Role Role Select the role you wish to add to the shift. ACCOUNT MANAGER ACC…" at bounding box center [784, 372] width 784 height 712
type input "3"
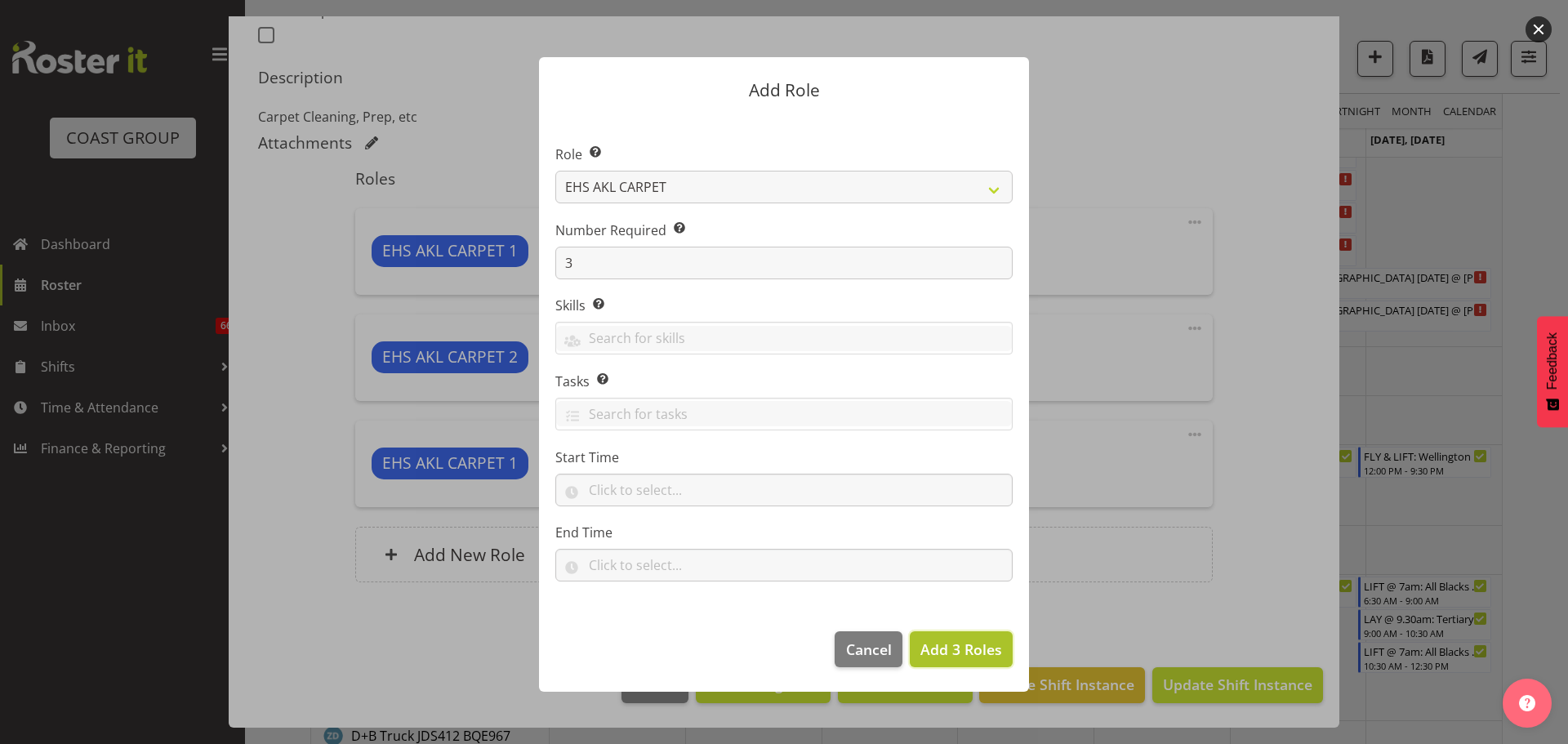
click at [984, 646] on span "Add 3 Roles" at bounding box center [961, 650] width 82 height 20
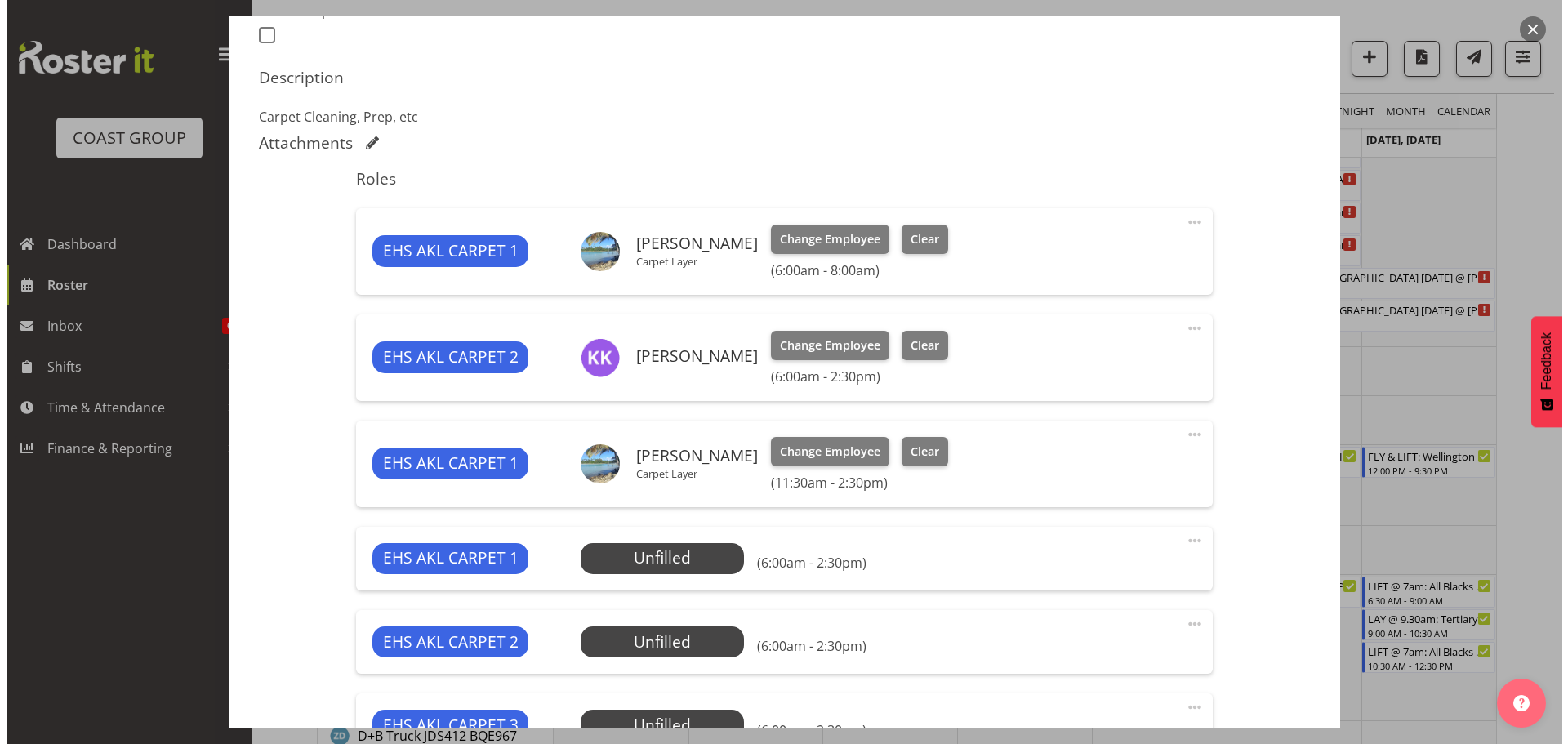
scroll to position [713, 0]
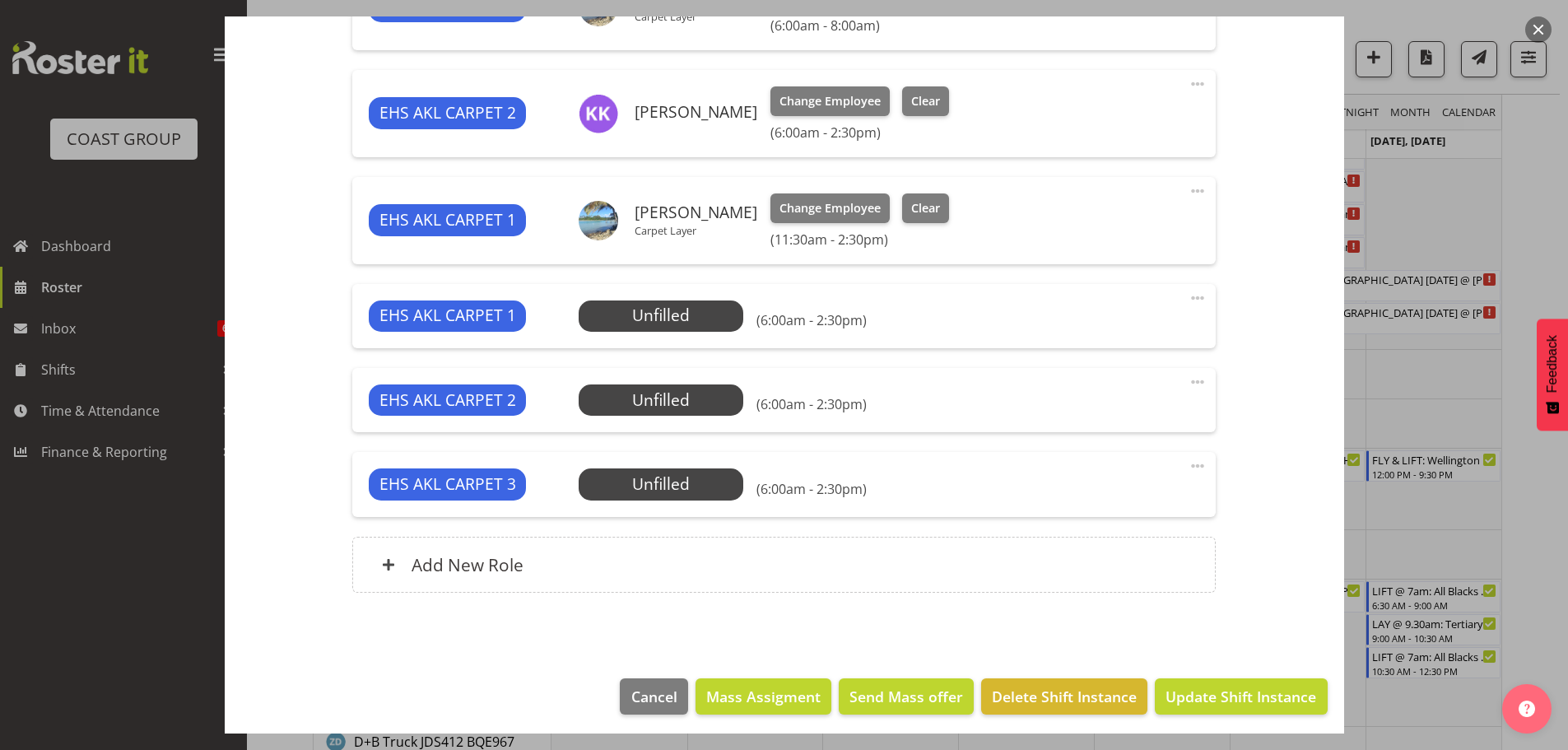
click at [1188, 293] on span at bounding box center [1198, 298] width 20 height 20
click at [1154, 324] on link "Edit" at bounding box center [1128, 337] width 158 height 30
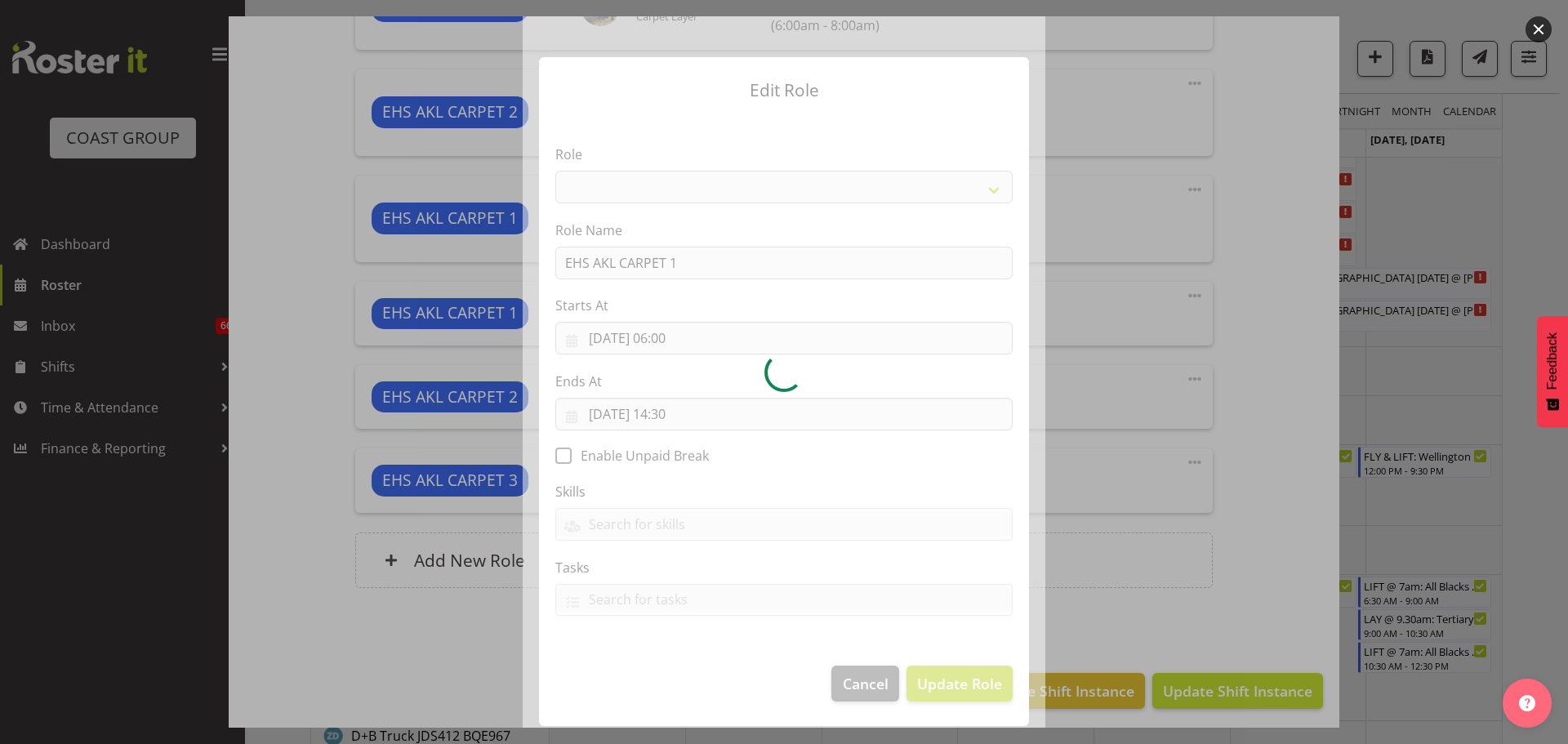
select select "190"
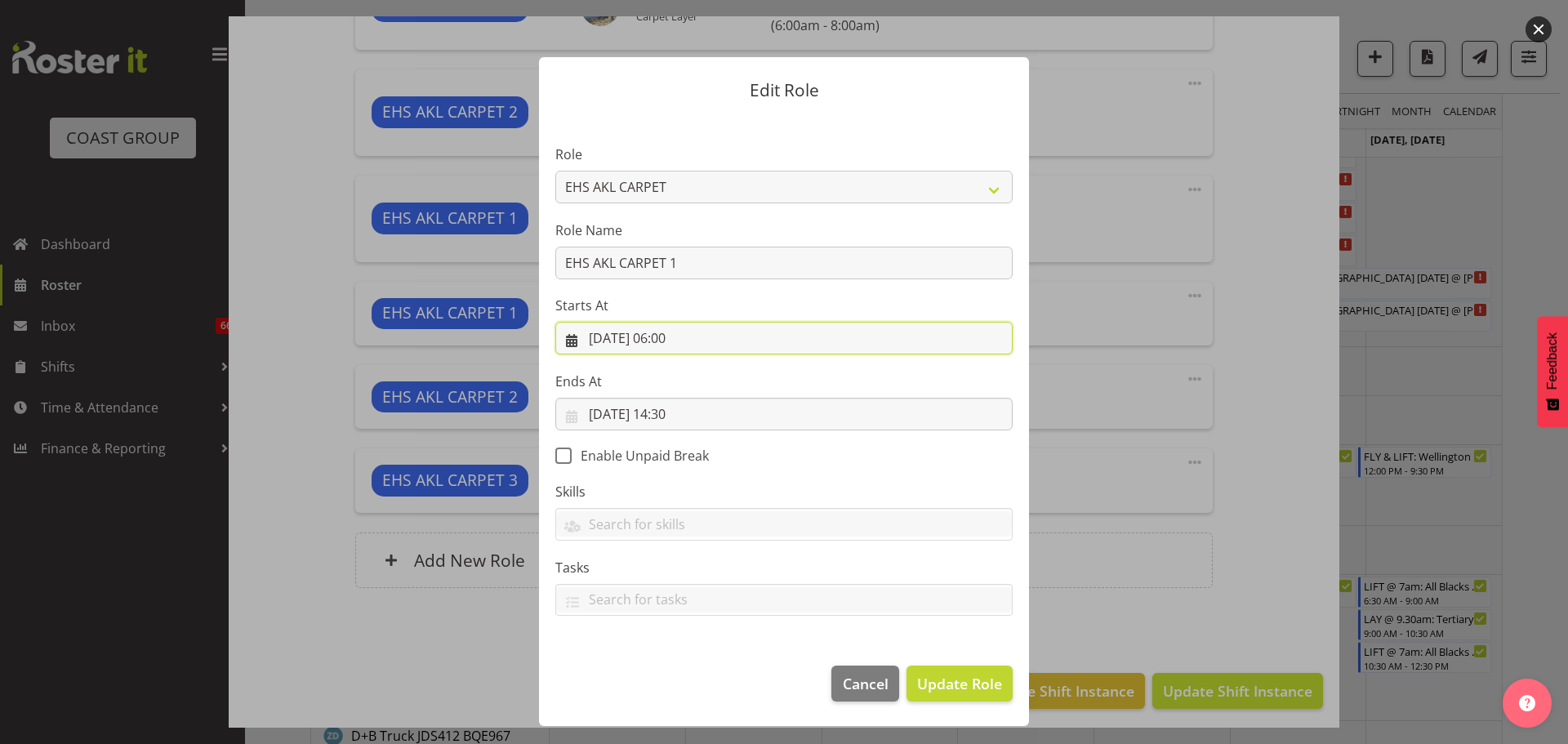
click at [670, 342] on input "04/09/2025, 06:00" at bounding box center [784, 338] width 457 height 32
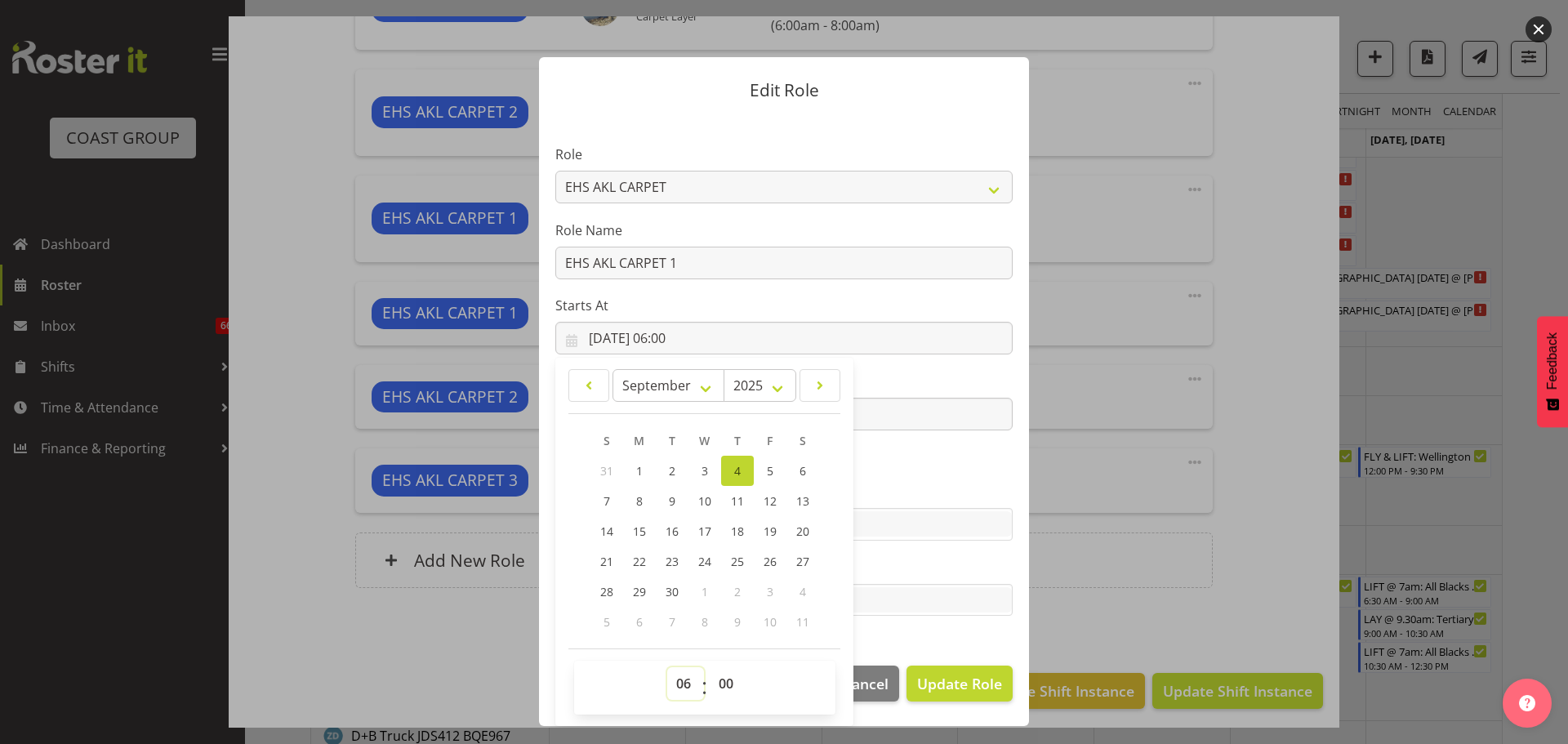
click at [696, 686] on select "00 01 02 03 04 05 06 07 08 09 10 11 12 13 14 15 16 17 18 19 20 21 22 23" at bounding box center [685, 684] width 37 height 32
select select "11"
click at [668, 668] on select "00 01 02 03 04 05 06 07 08 09 10 11 12 13 14 15 16 17 18 19 20 21 22 23" at bounding box center [685, 684] width 37 height 32
type input "04/09/2025, 11:00"
click at [713, 689] on select "00 01 02 03 04 05 06 07 08 09 10 11 12 13 14 15 16 17 18 19 20 21 22 23 24 25 2…" at bounding box center [728, 684] width 37 height 32
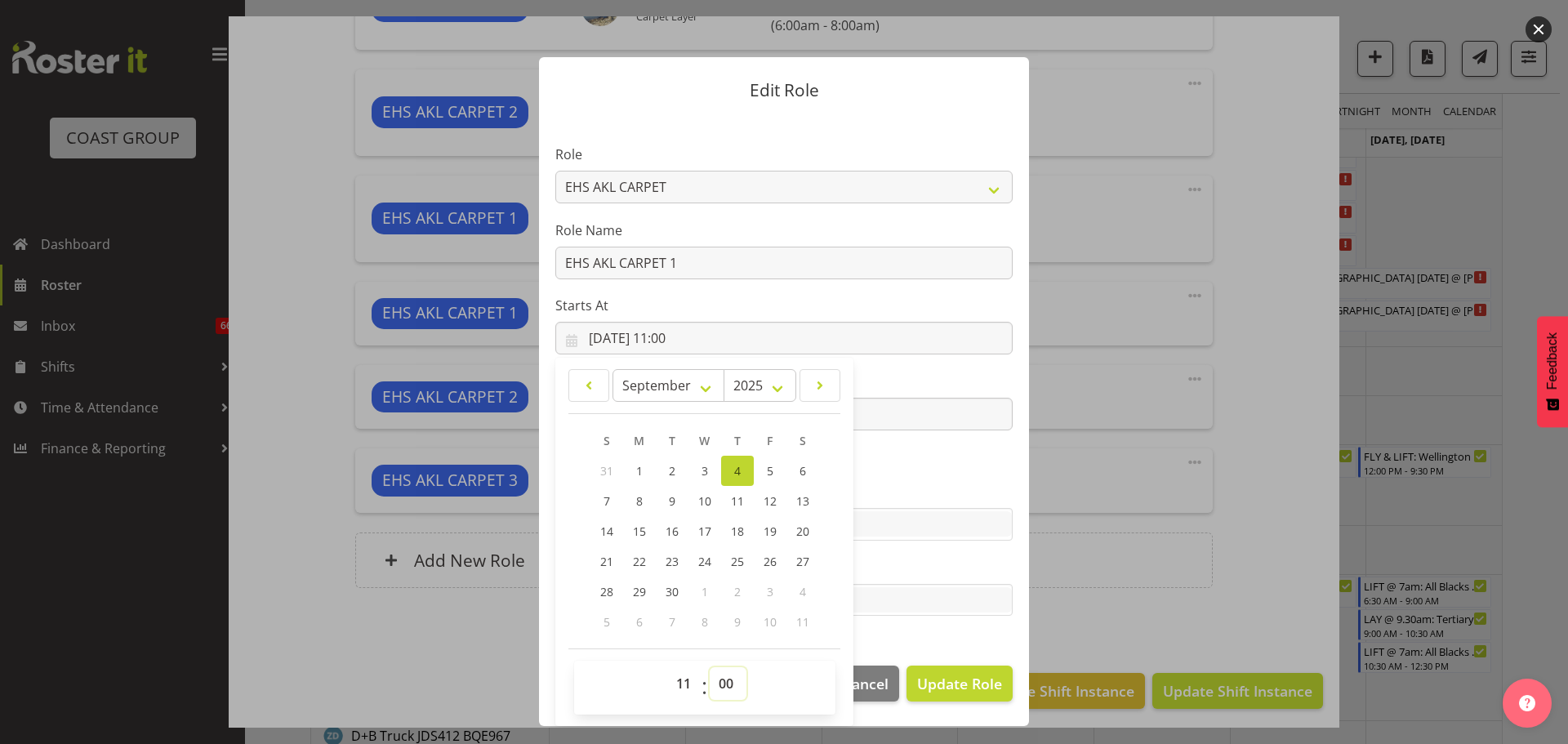
select select "30"
type input "04/09/2025, 11:30"
click at [927, 473] on section "Role ACCOUNT MANAGER ACCOUNT MANAGER DW ACCOUNTS AKL DIANNA VEHICLES AKL RYMER …" at bounding box center [784, 382] width 490 height 534
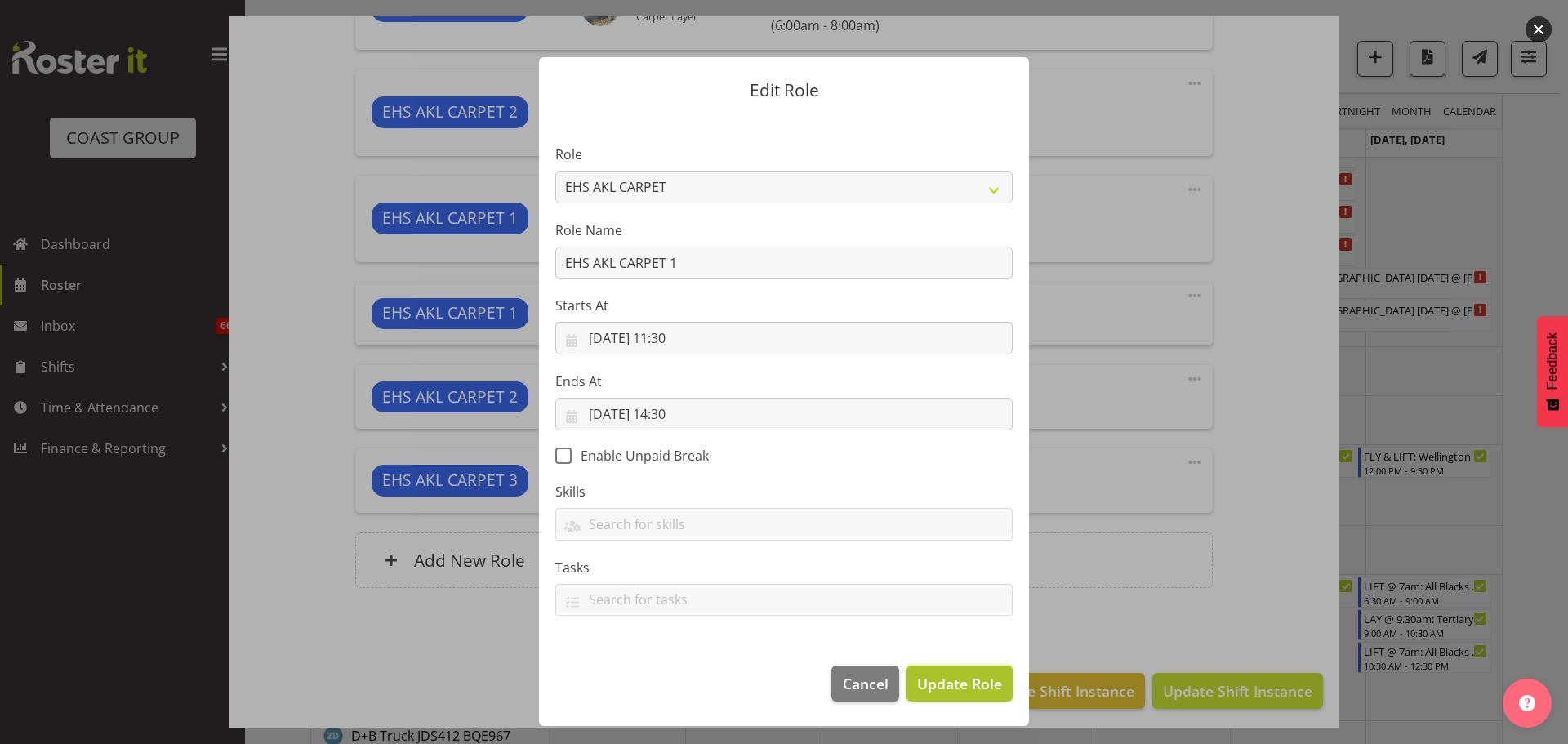
click at [952, 669] on button "Update Role" at bounding box center [959, 684] width 106 height 36
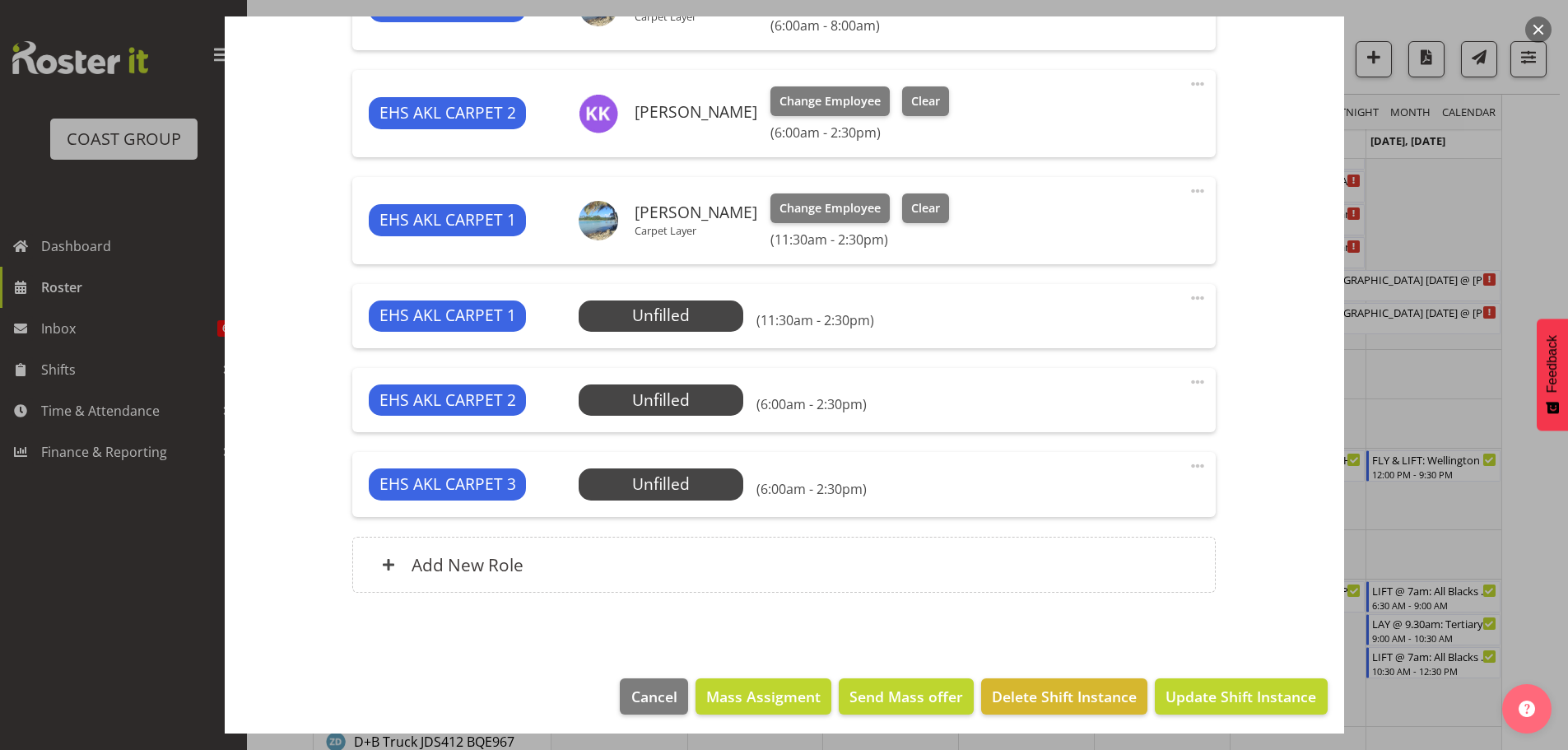
click at [1188, 379] on span at bounding box center [1198, 382] width 20 height 20
click at [1117, 414] on link "Edit" at bounding box center [1128, 421] width 158 height 30
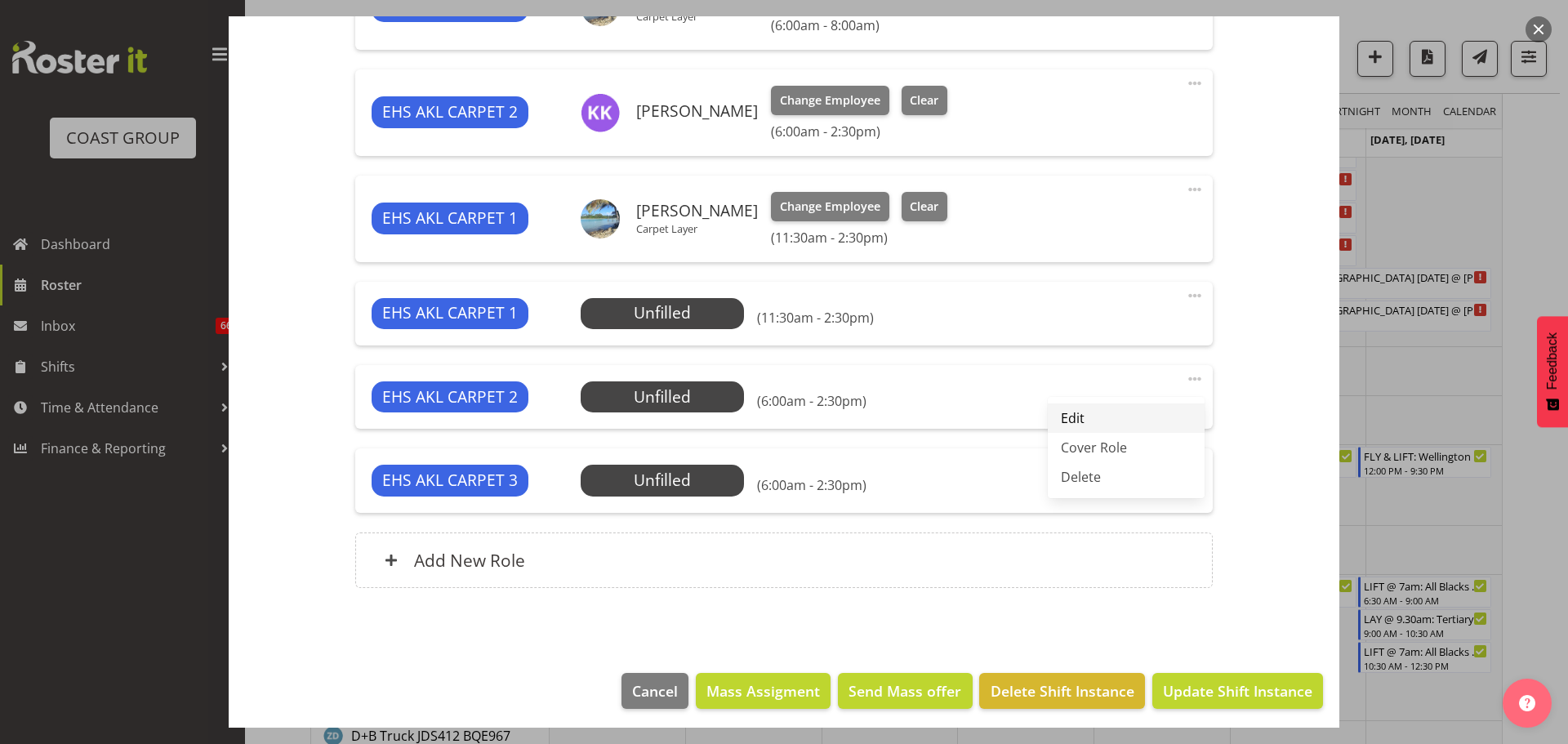
select select "8"
select select "2025"
select select "6"
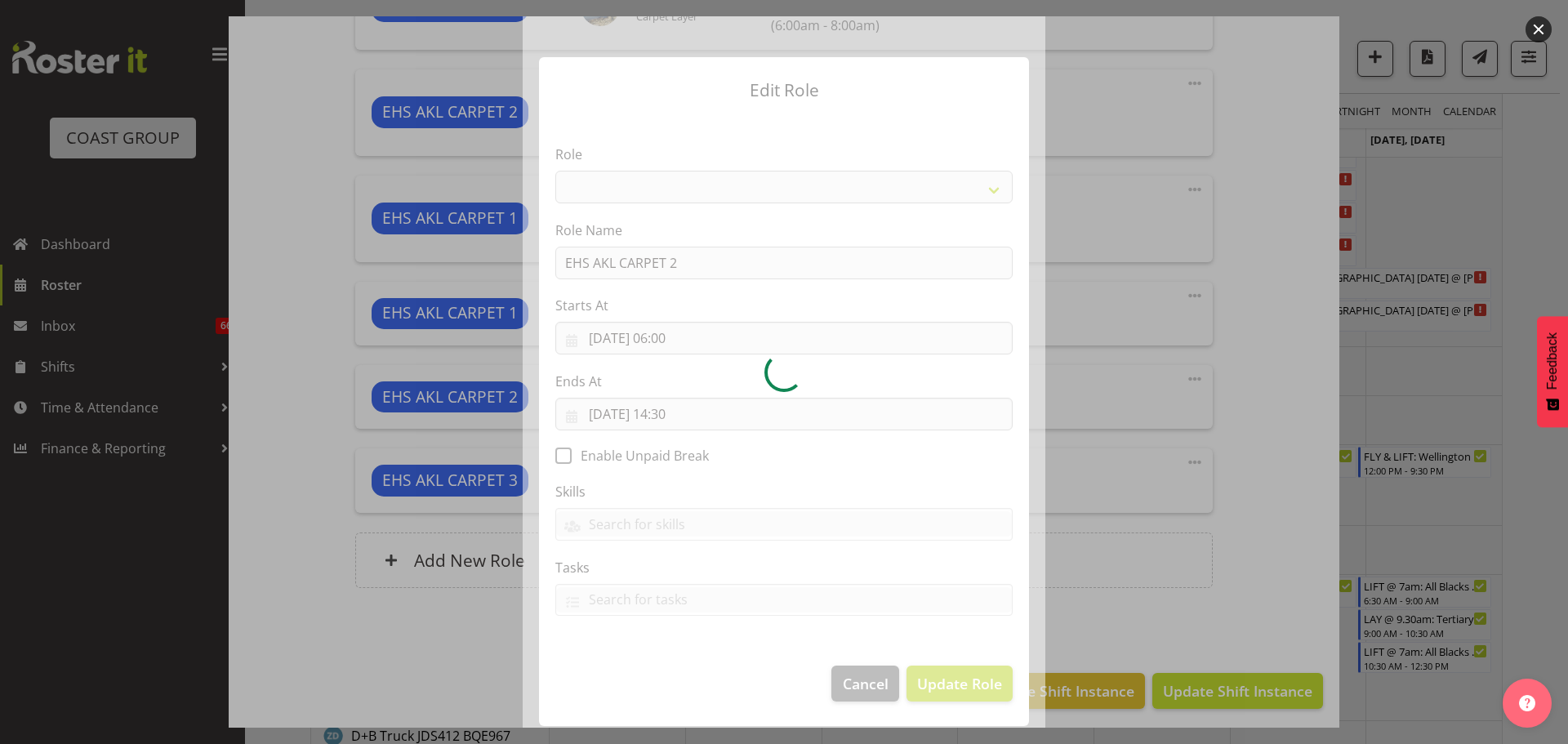
select select "190"
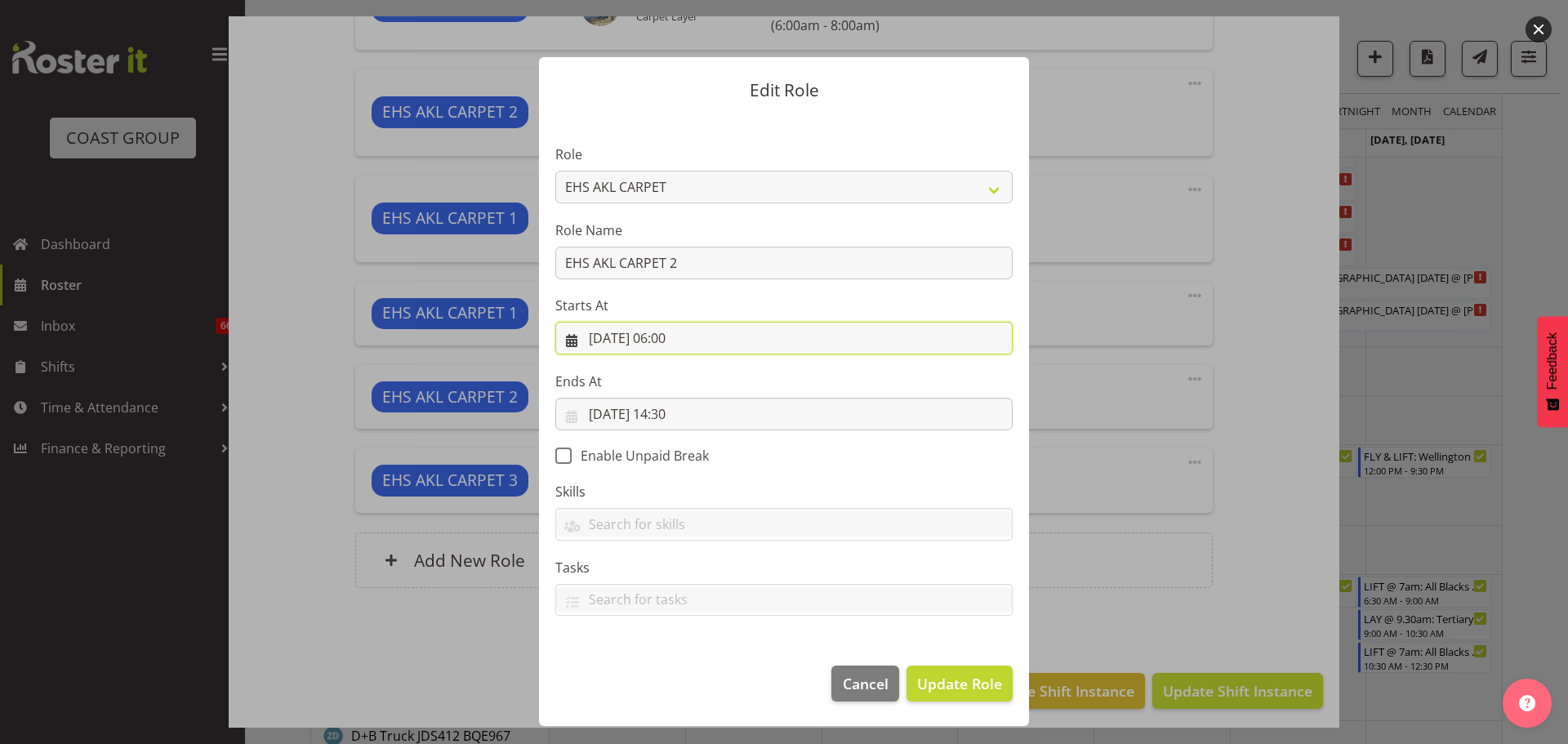
click at [676, 341] on input "04/09/2025, 06:00" at bounding box center [784, 338] width 457 height 32
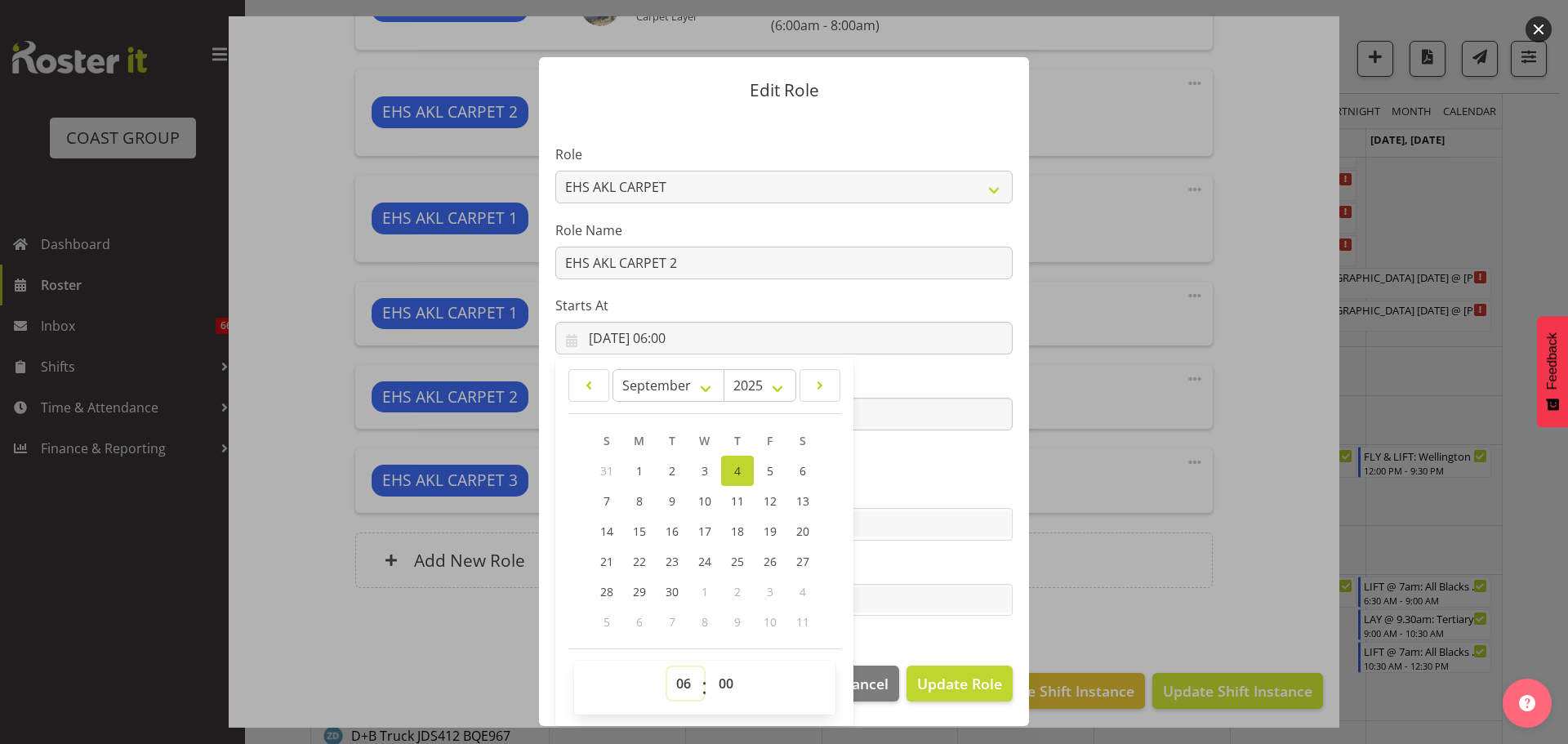
click at [669, 684] on select "00 01 02 03 04 05 06 07 08 09 10 11 12 13 14 15 16 17 18 19 20 21 22 23" at bounding box center [685, 684] width 37 height 32
select select "11"
click at [668, 668] on select "00 01 02 03 04 05 06 07 08 09 10 11 12 13 14 15 16 17 18 19 20 21 22 23" at bounding box center [685, 684] width 37 height 32
type input "04/09/2025, 11:00"
click at [734, 694] on select "00 01 02 03 04 05 06 07 08 09 10 11 12 13 14 15 16 17 18 19 20 21 22 23 24 25 2…" at bounding box center [728, 684] width 37 height 32
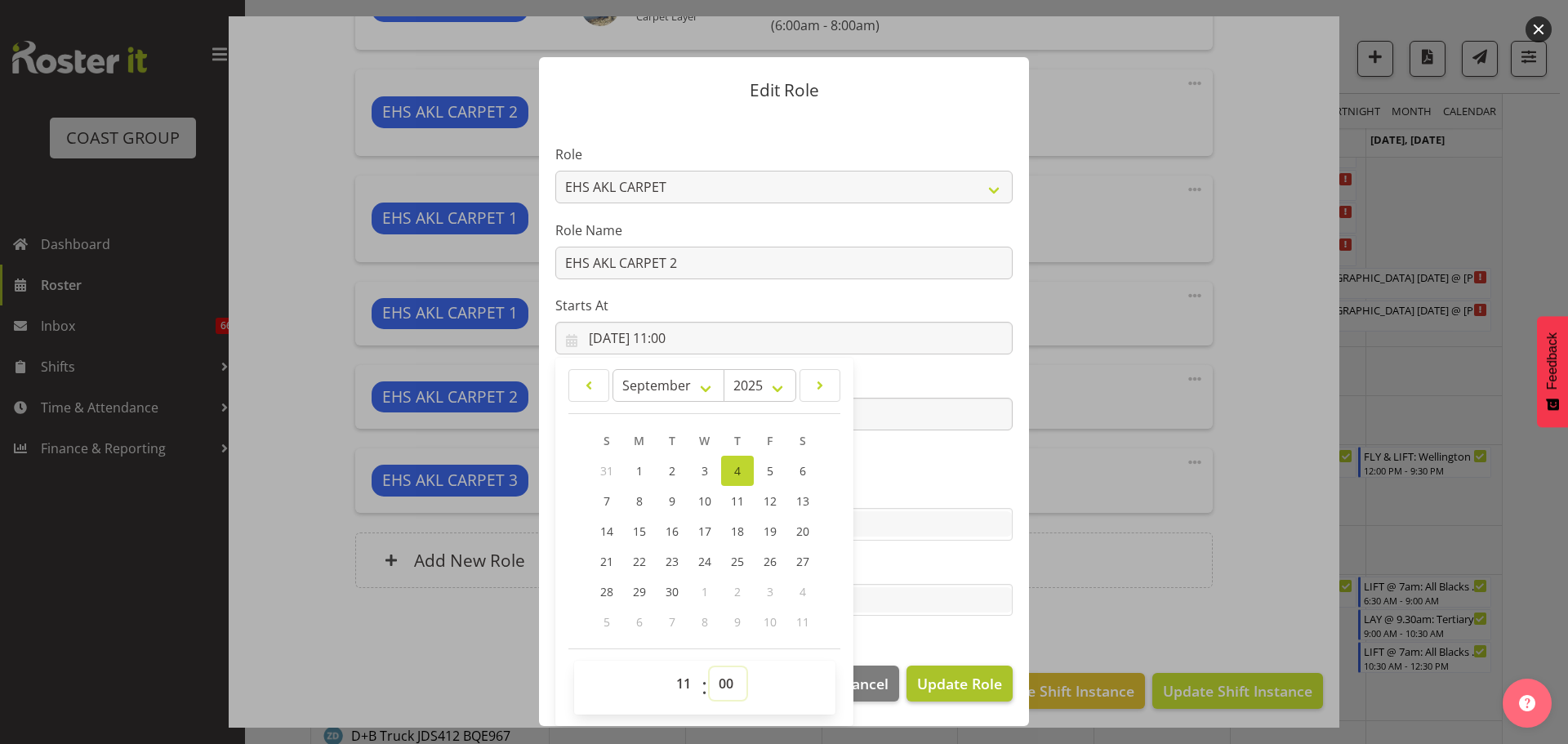
select select "30"
type input "04/09/2025, 11:30"
click at [990, 677] on span "Update Role" at bounding box center [959, 684] width 85 height 22
select select
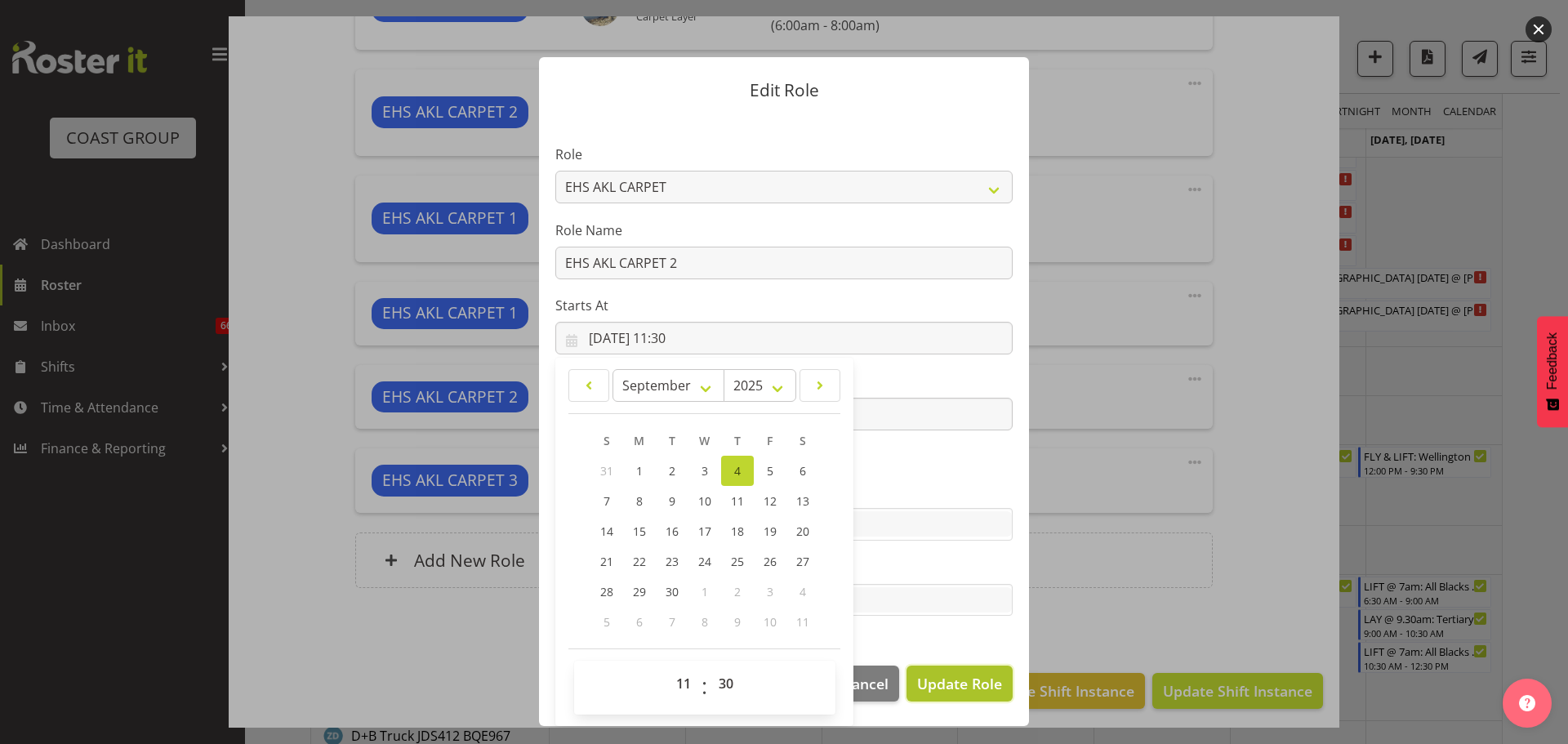
select select
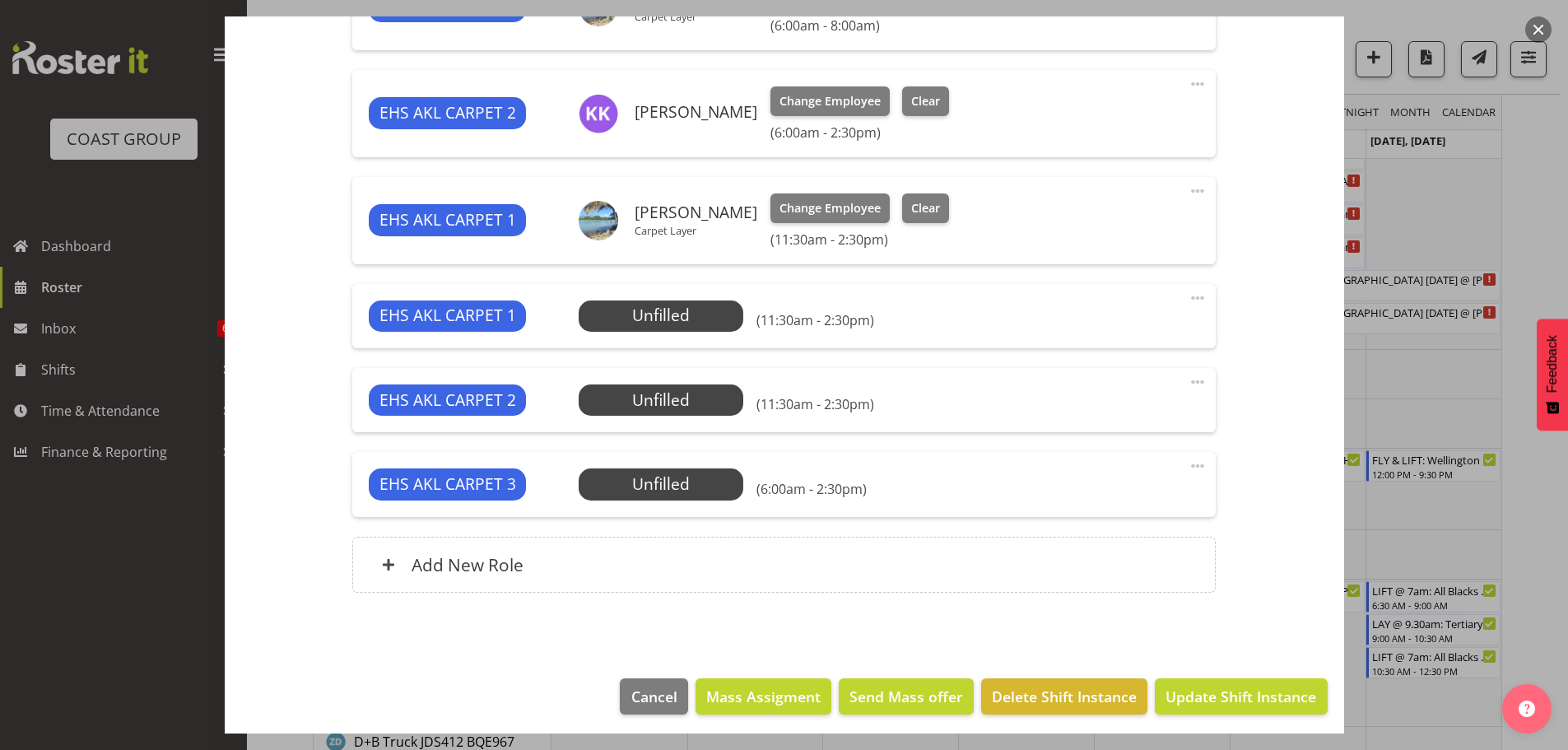
click at [1188, 464] on span at bounding box center [1198, 466] width 20 height 20
click at [1154, 506] on link "Edit" at bounding box center [1128, 505] width 158 height 30
select select "8"
select select "2025"
select select "6"
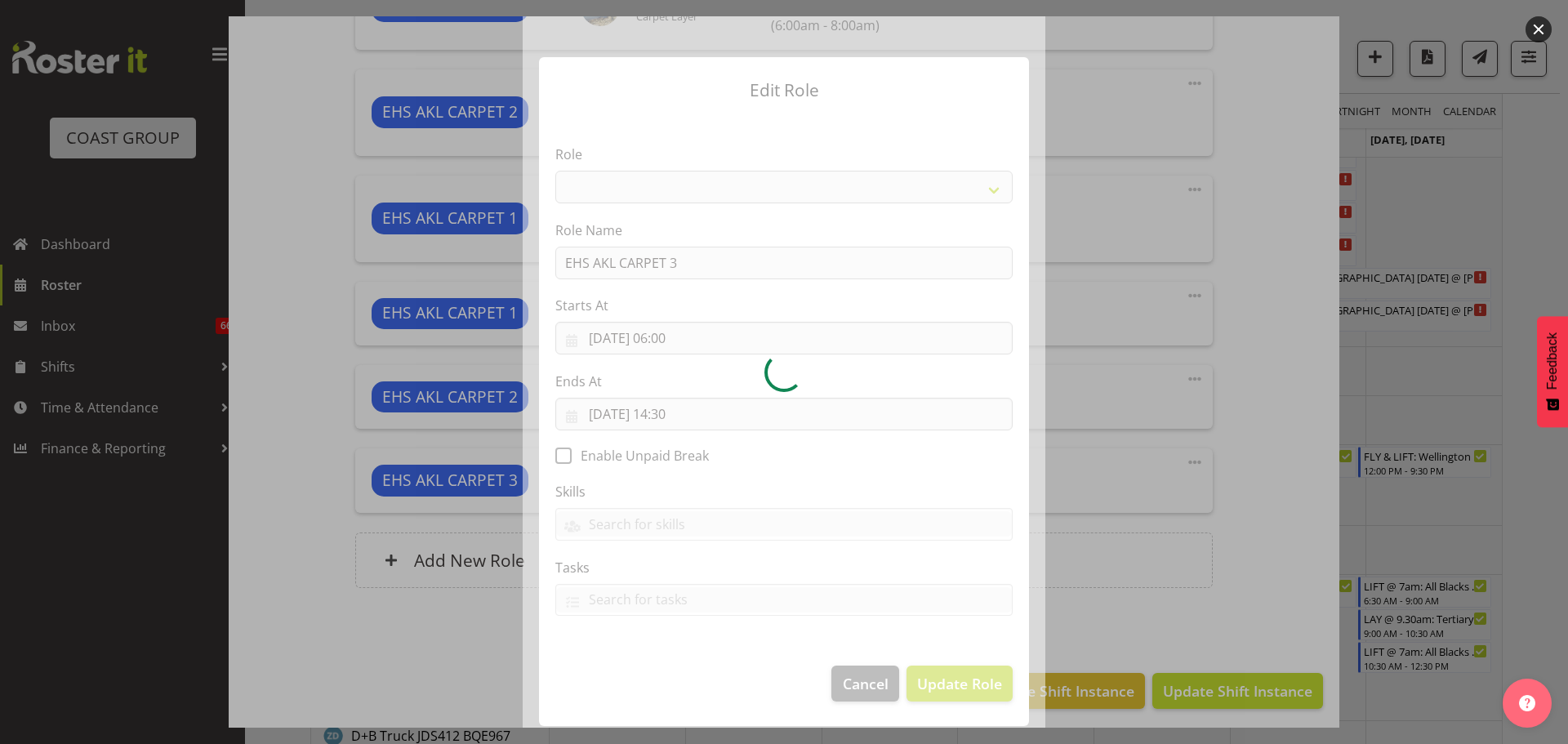
select select "190"
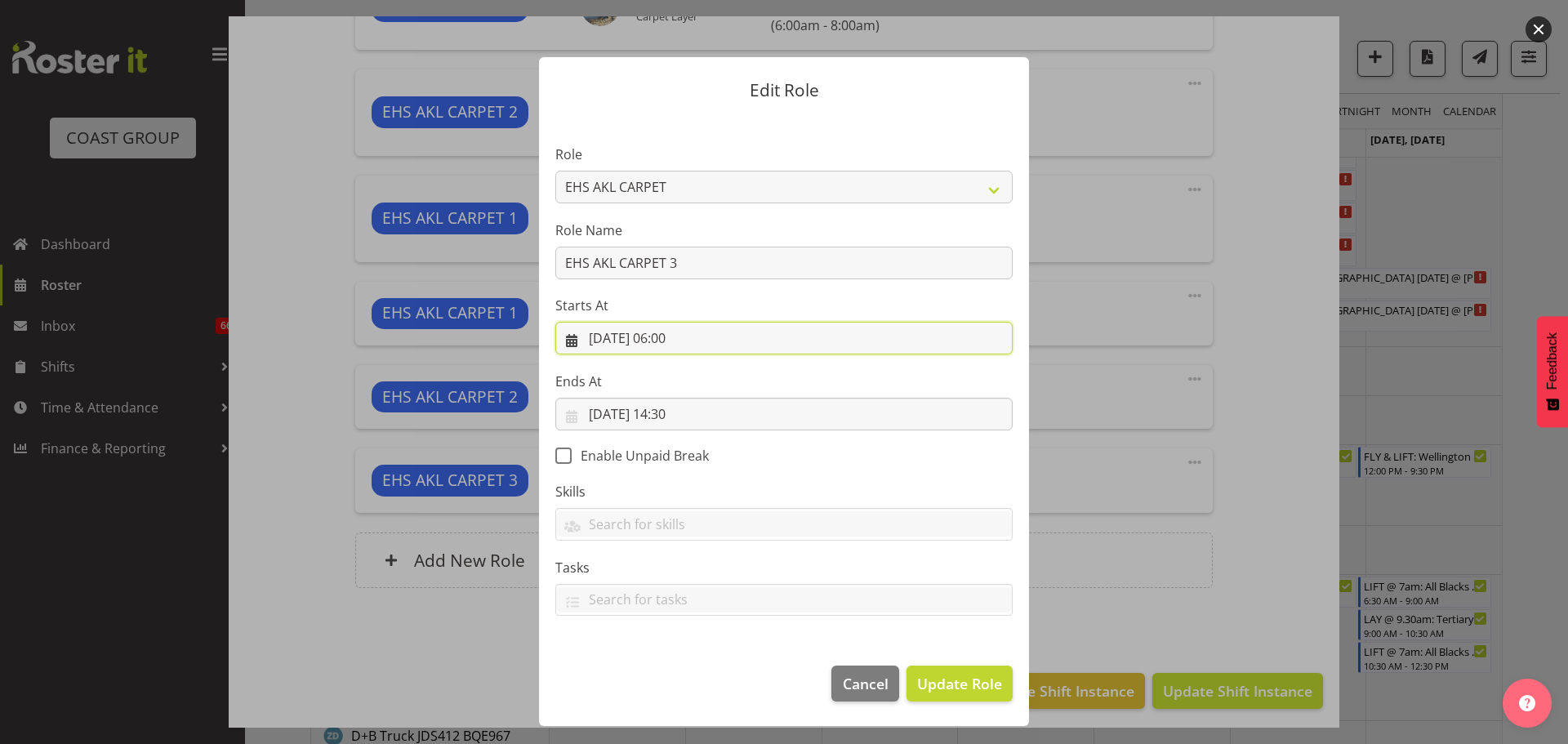
click at [668, 340] on input "04/09/2025, 06:00" at bounding box center [784, 338] width 457 height 32
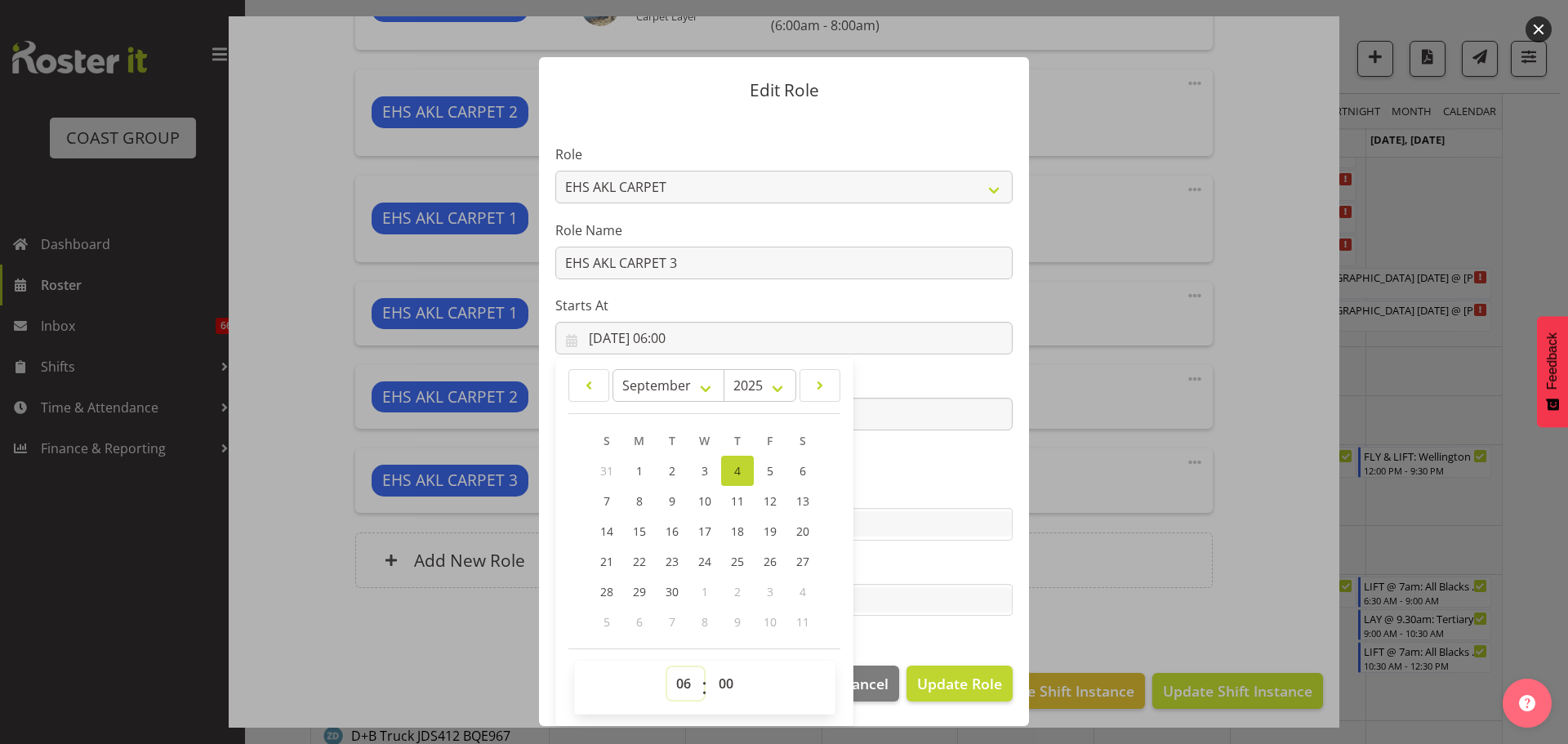
click at [688, 677] on select "00 01 02 03 04 05 06 07 08 09 10 11 12 13 14 15 16 17 18 19 20 21 22 23" at bounding box center [685, 684] width 37 height 32
select select "11"
click at [668, 668] on select "00 01 02 03 04 05 06 07 08 09 10 11 12 13 14 15 16 17 18 19 20 21 22 23" at bounding box center [685, 684] width 37 height 32
type input "04/09/2025, 11:00"
click at [712, 688] on select "00 01 02 03 04 05 06 07 08 09 10 11 12 13 14 15 16 17 18 19 20 21 22 23 24 25 2…" at bounding box center [728, 684] width 37 height 32
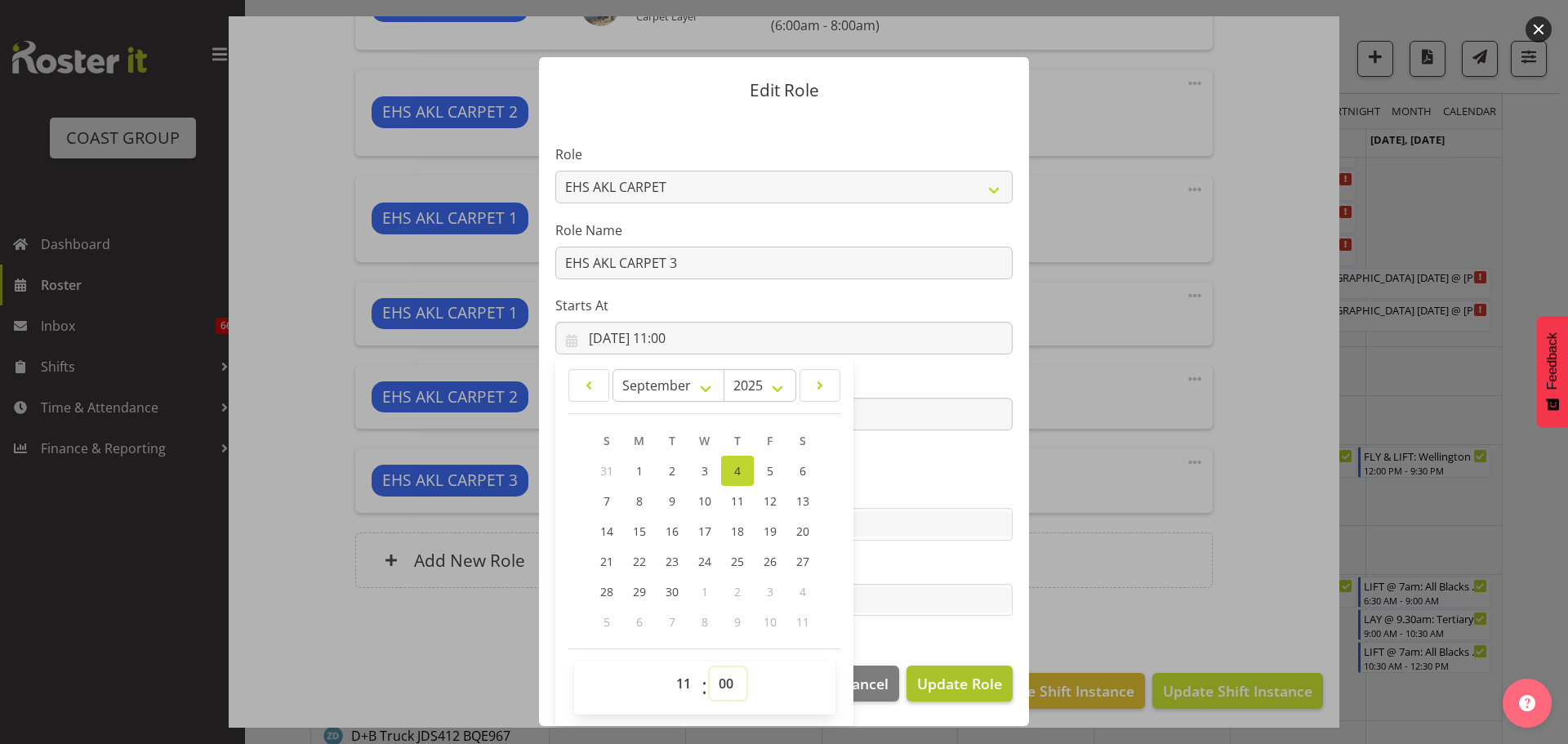
select select "30"
type input "04/09/2025, 11:30"
click at [944, 686] on span "Update Role" at bounding box center [959, 684] width 85 height 22
select select
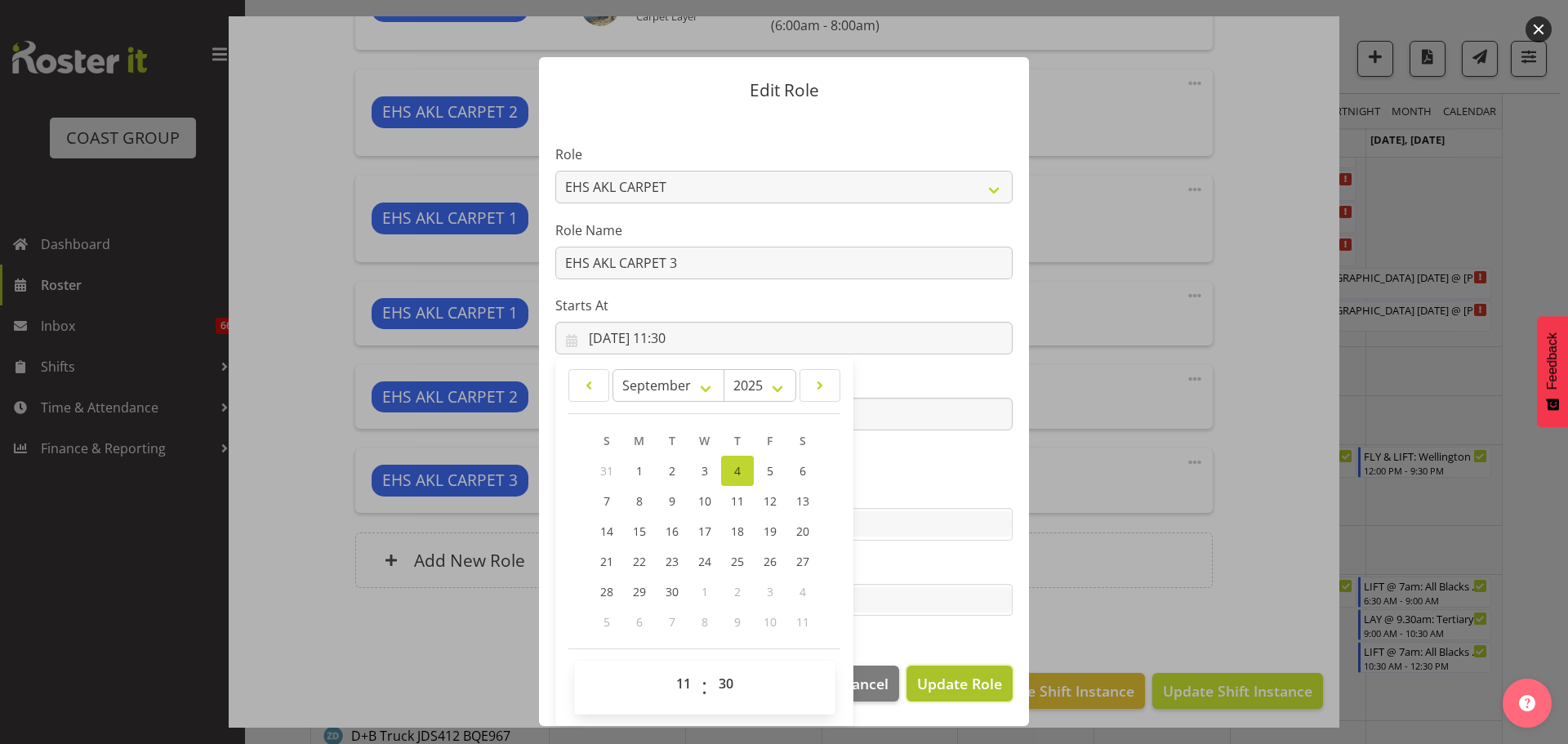
select select
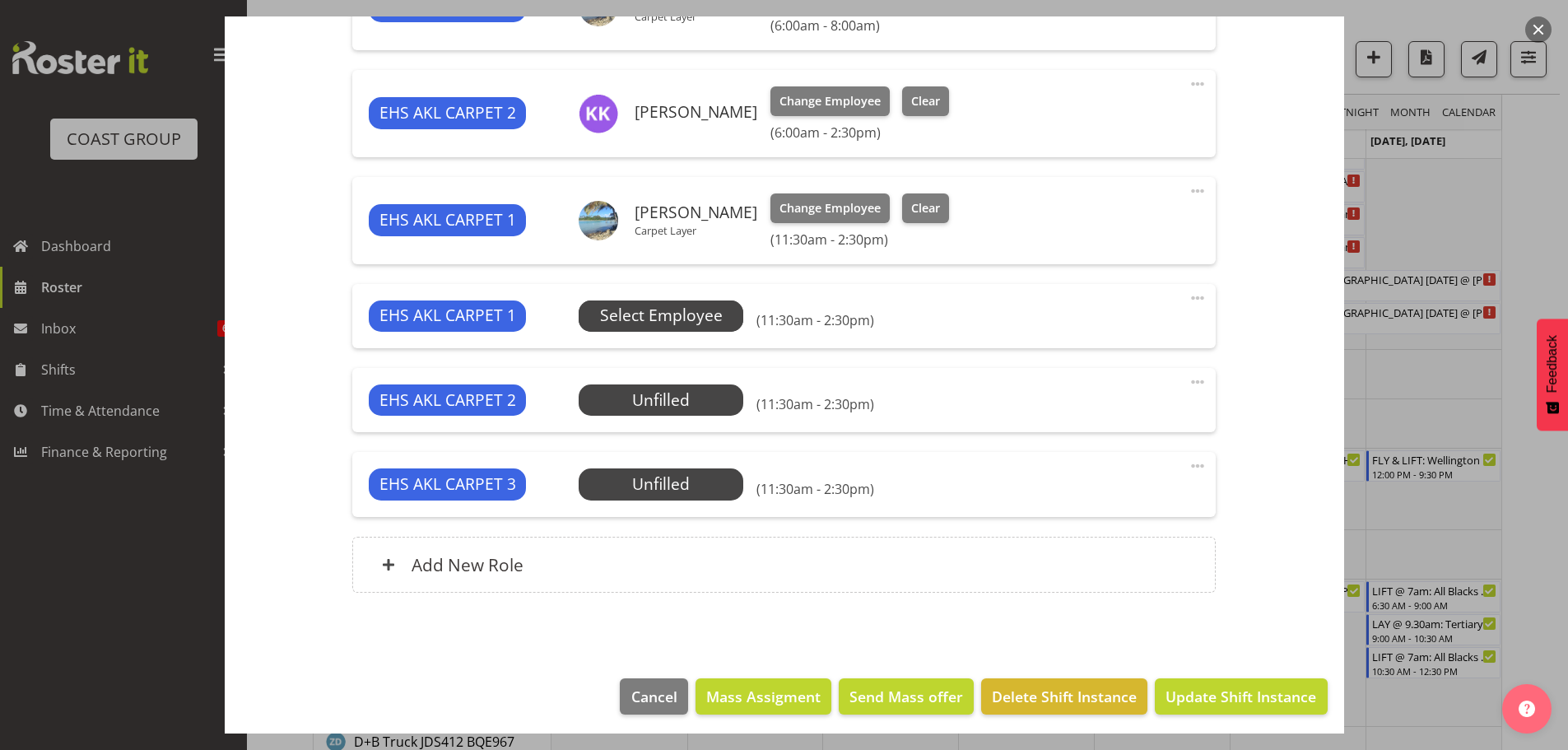
click at [720, 305] on span "Select Employee" at bounding box center [661, 316] width 165 height 31
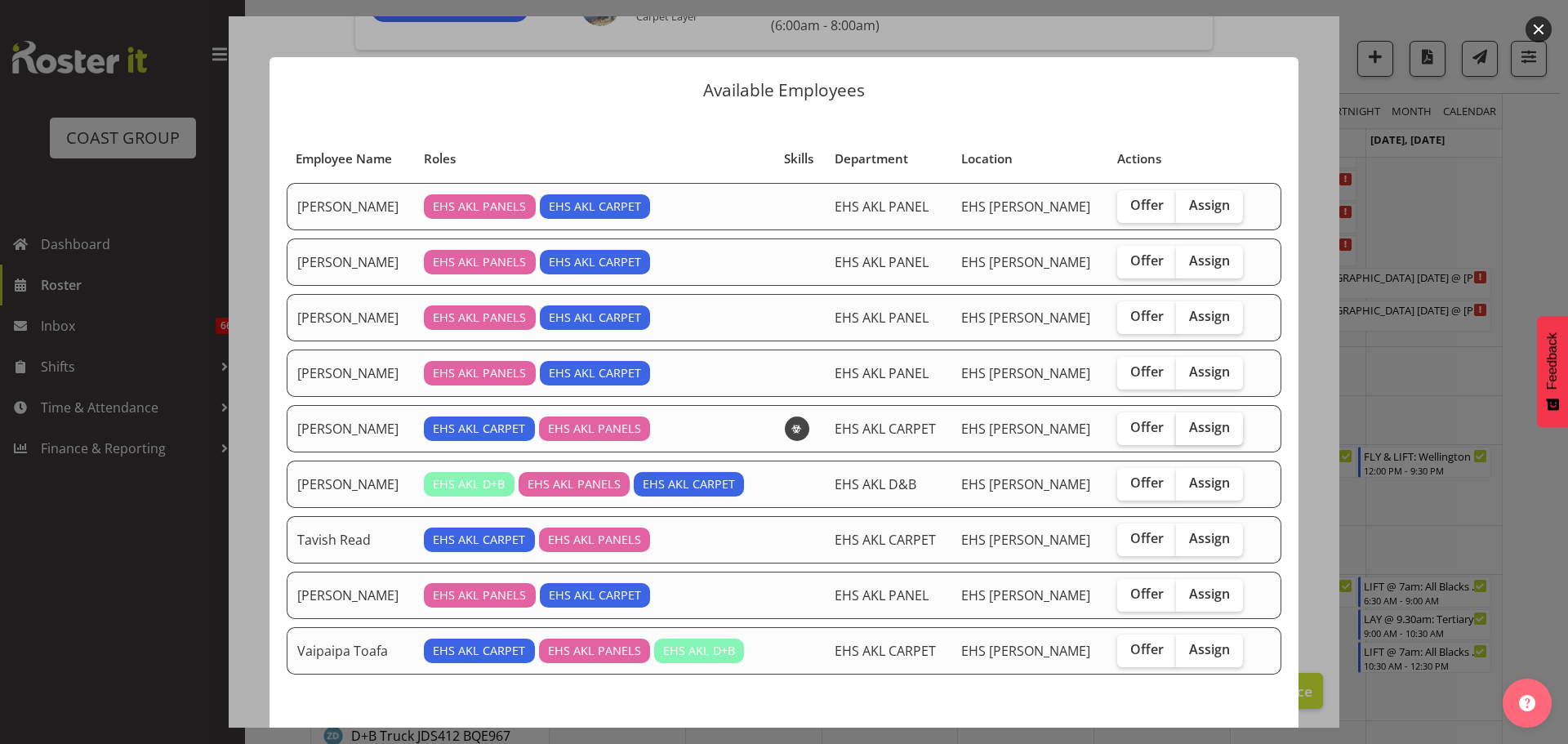
click at [1188, 421] on span "Assign" at bounding box center [1208, 427] width 40 height 16
click at [1178, 422] on input "Assign" at bounding box center [1181, 427] width 11 height 11
checkbox input "true"
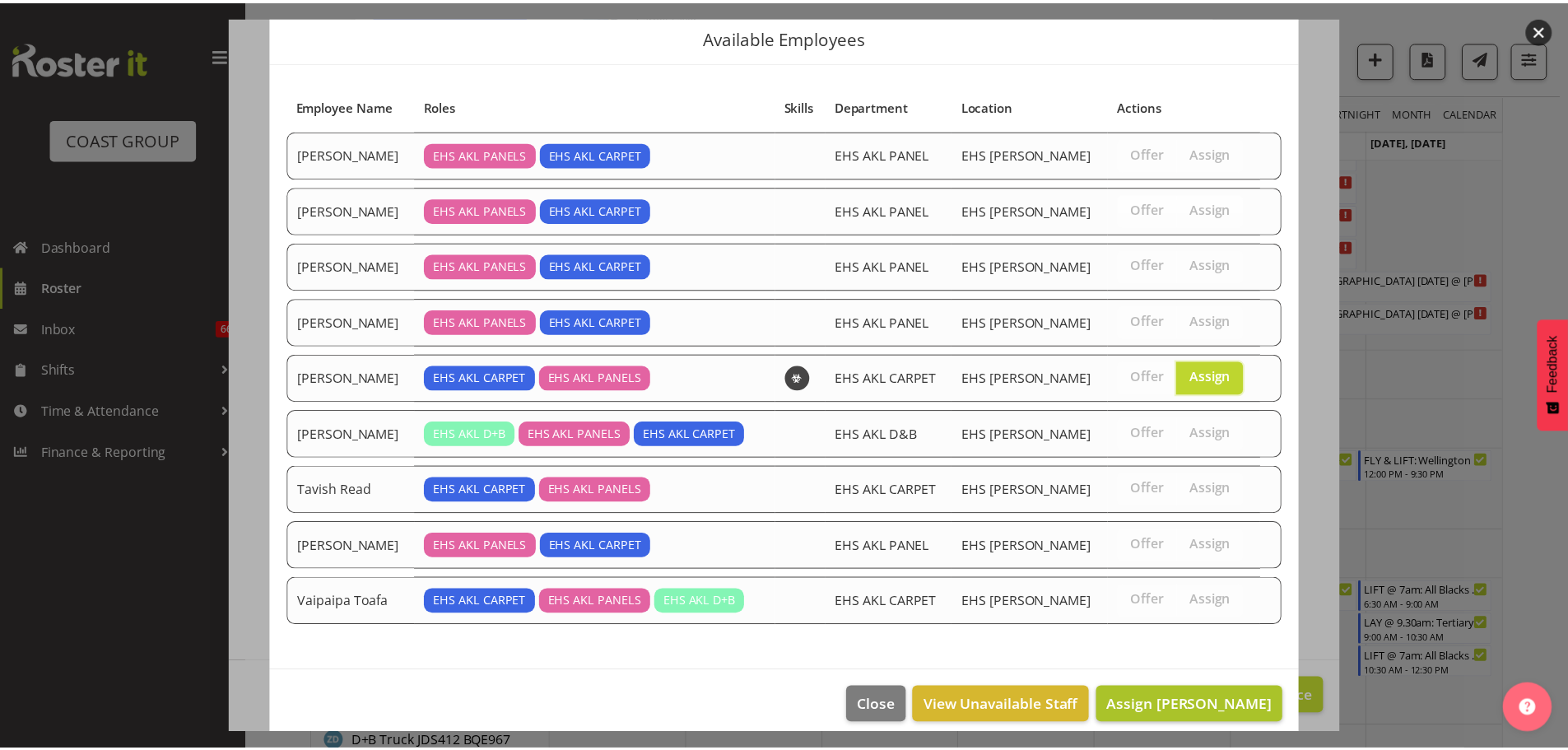
scroll to position [69, 0]
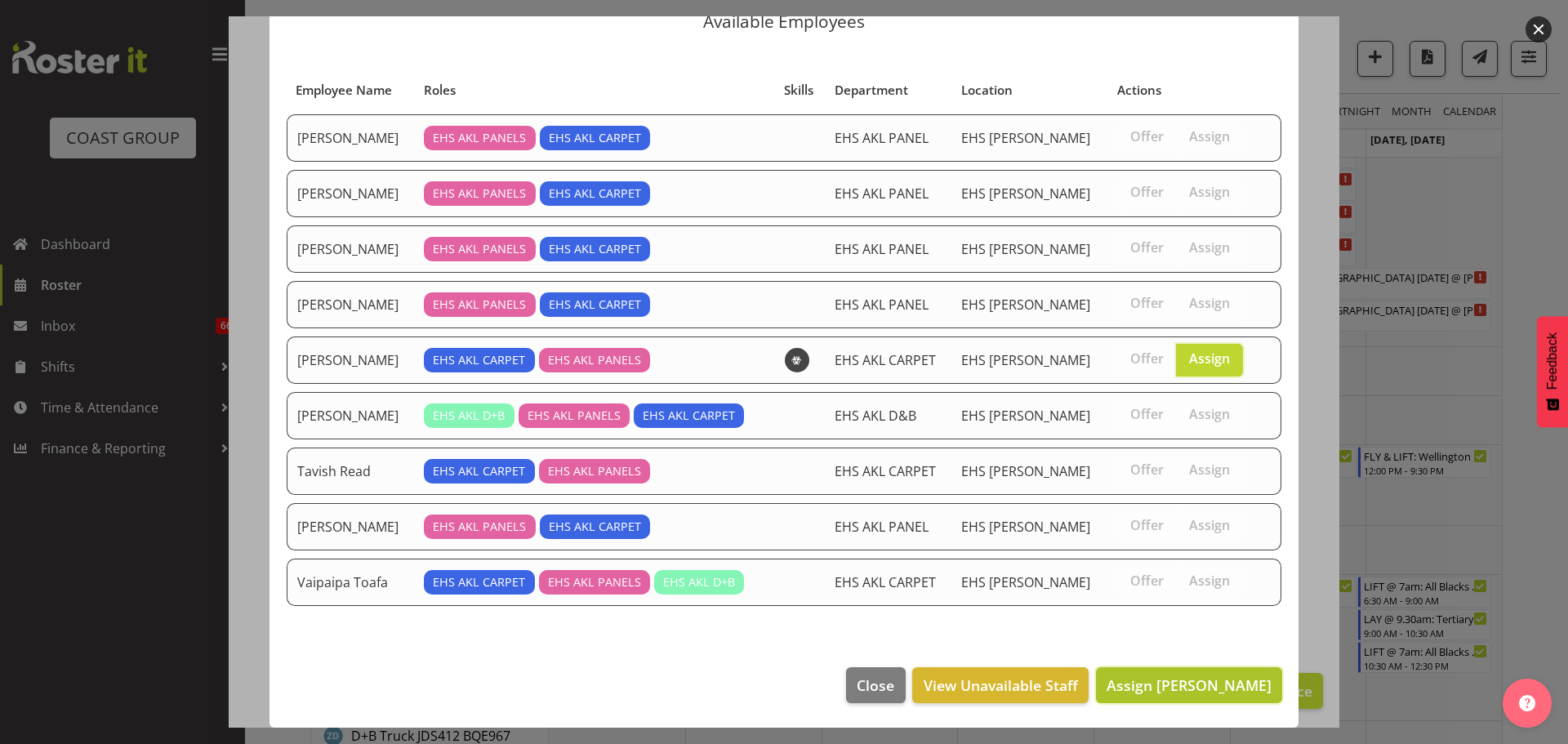
click at [1182, 698] on button "Assign Leo Faalogo" at bounding box center [1188, 686] width 186 height 36
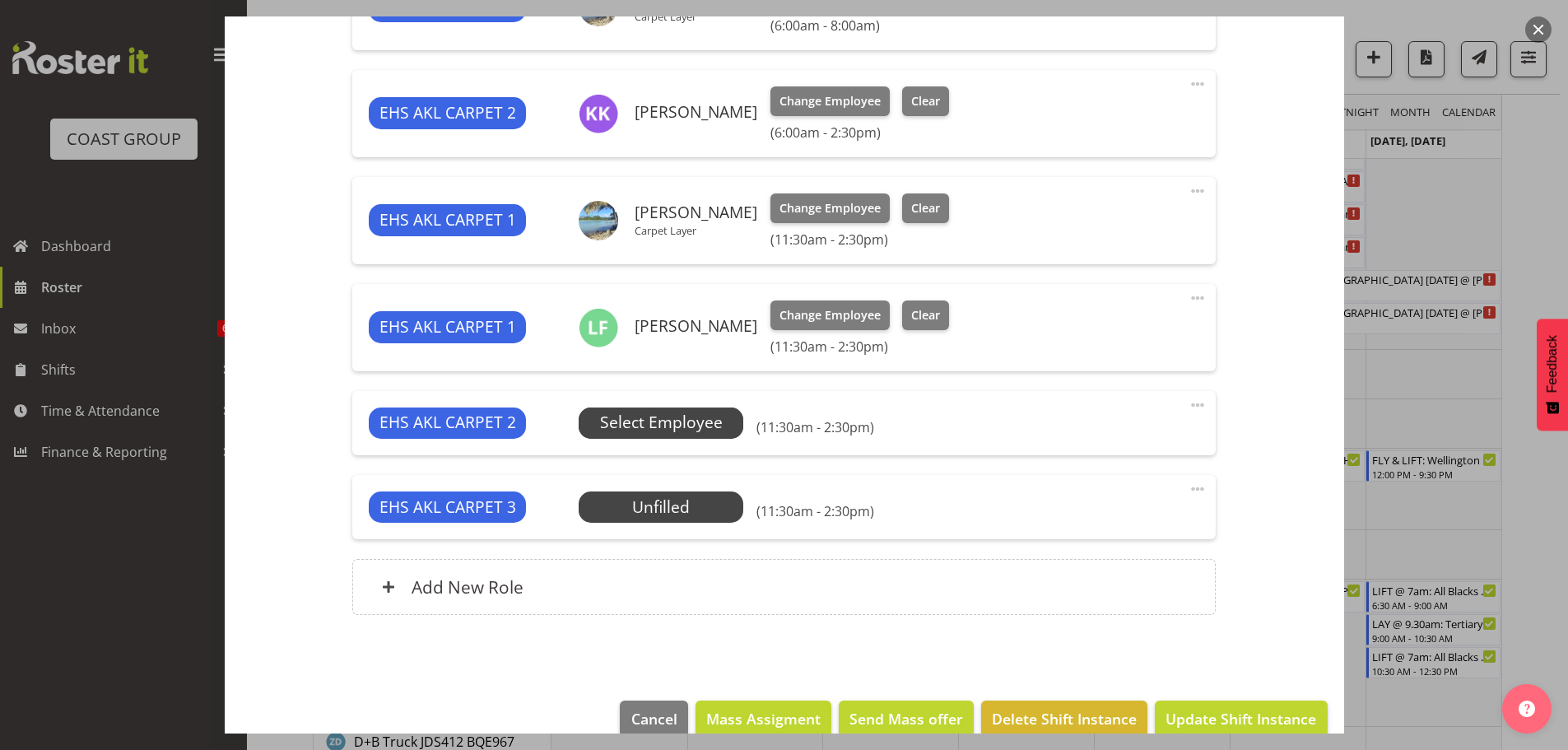
click at [673, 432] on span "Select Employee" at bounding box center [661, 423] width 122 height 24
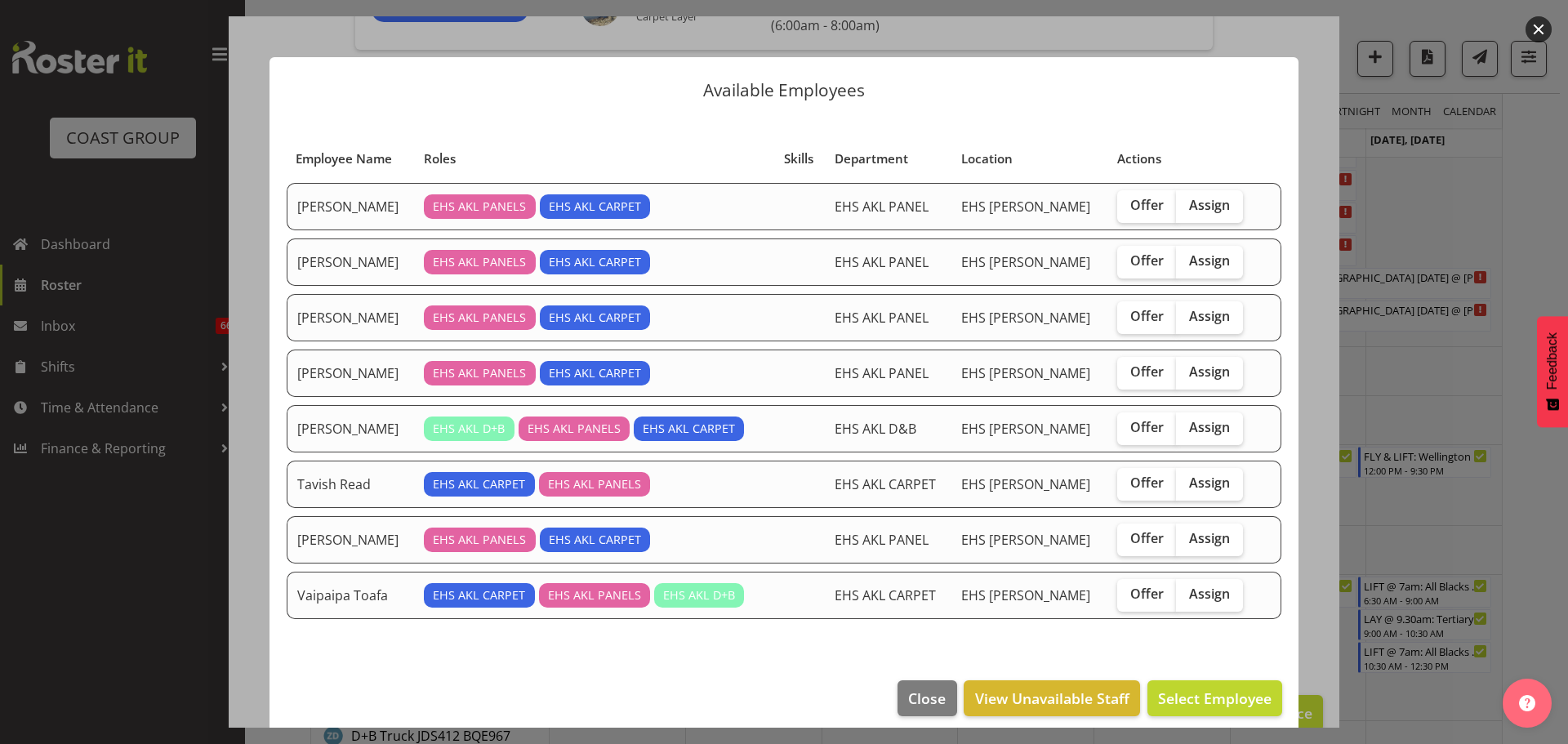
drag, startPoint x: 1189, startPoint y: 596, endPoint x: 1189, endPoint y: 641, distance: 45.0
click at [1189, 596] on span "Assign" at bounding box center [1208, 594] width 40 height 16
click at [1187, 596] on input "Assign" at bounding box center [1181, 594] width 11 height 11
checkbox input "true"
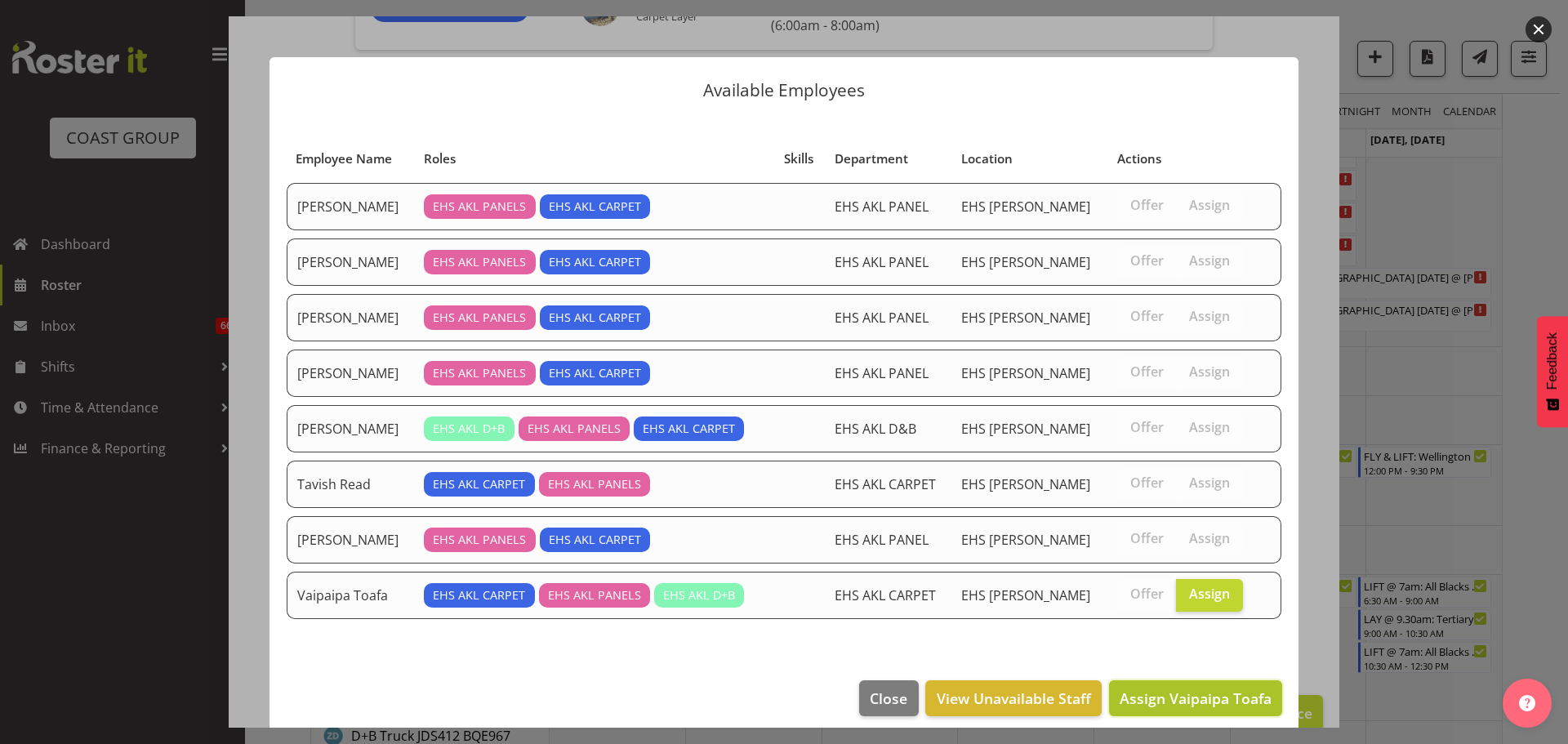
click at [1178, 714] on button "Assign Vaipaipa Toafa" at bounding box center [1196, 698] width 173 height 36
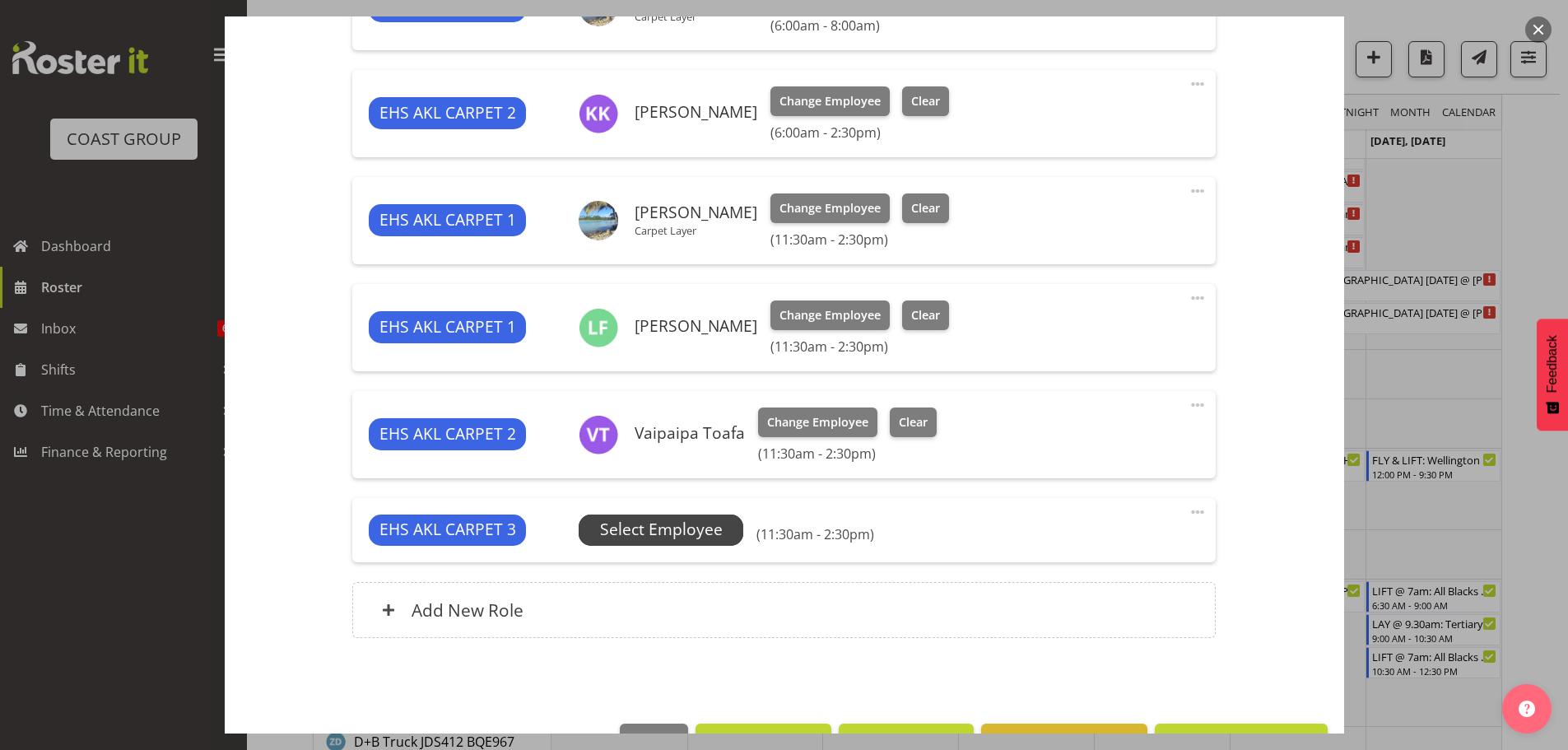
click at [602, 517] on span "Select Employee" at bounding box center [661, 530] width 165 height 31
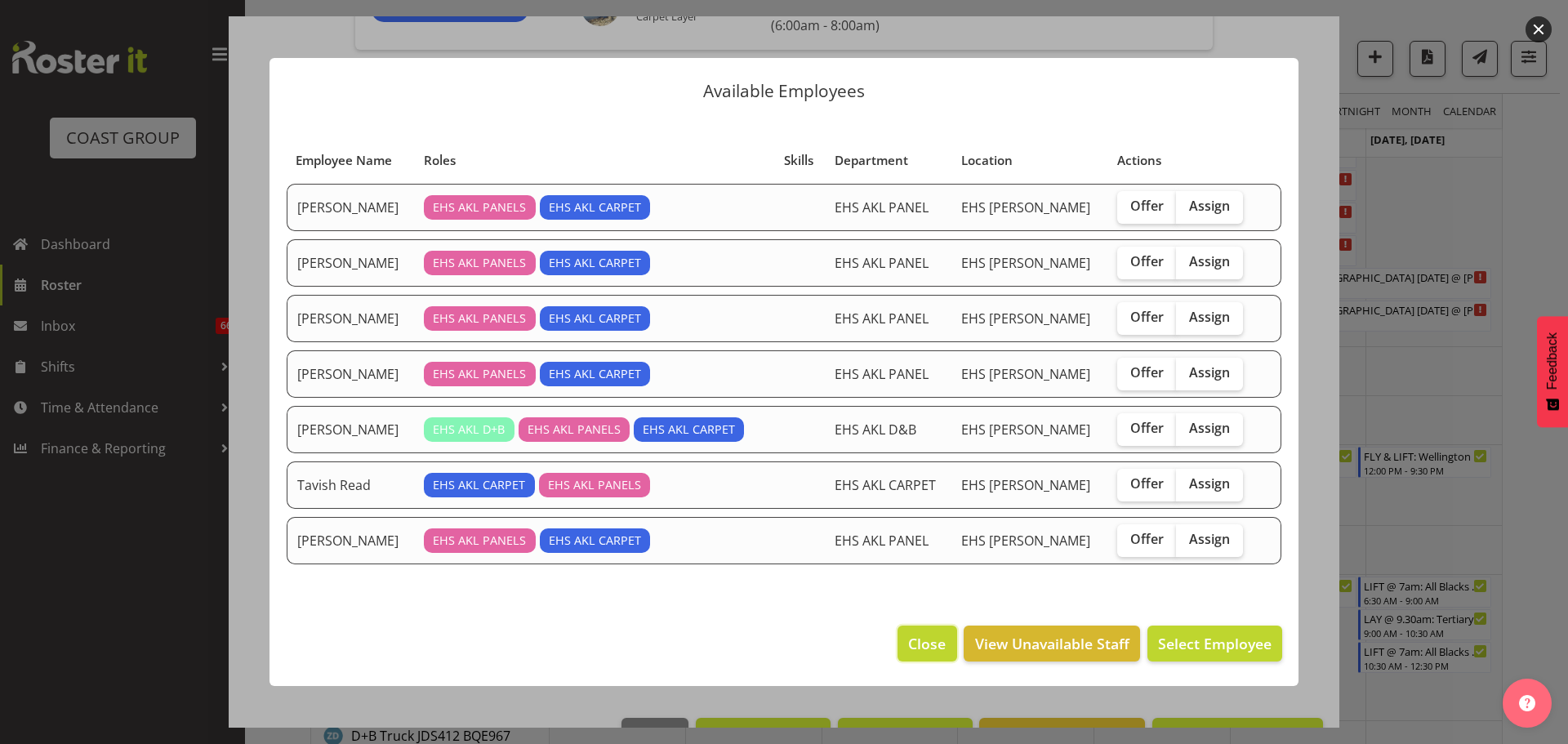
click at [919, 652] on span "Close" at bounding box center [927, 643] width 38 height 22
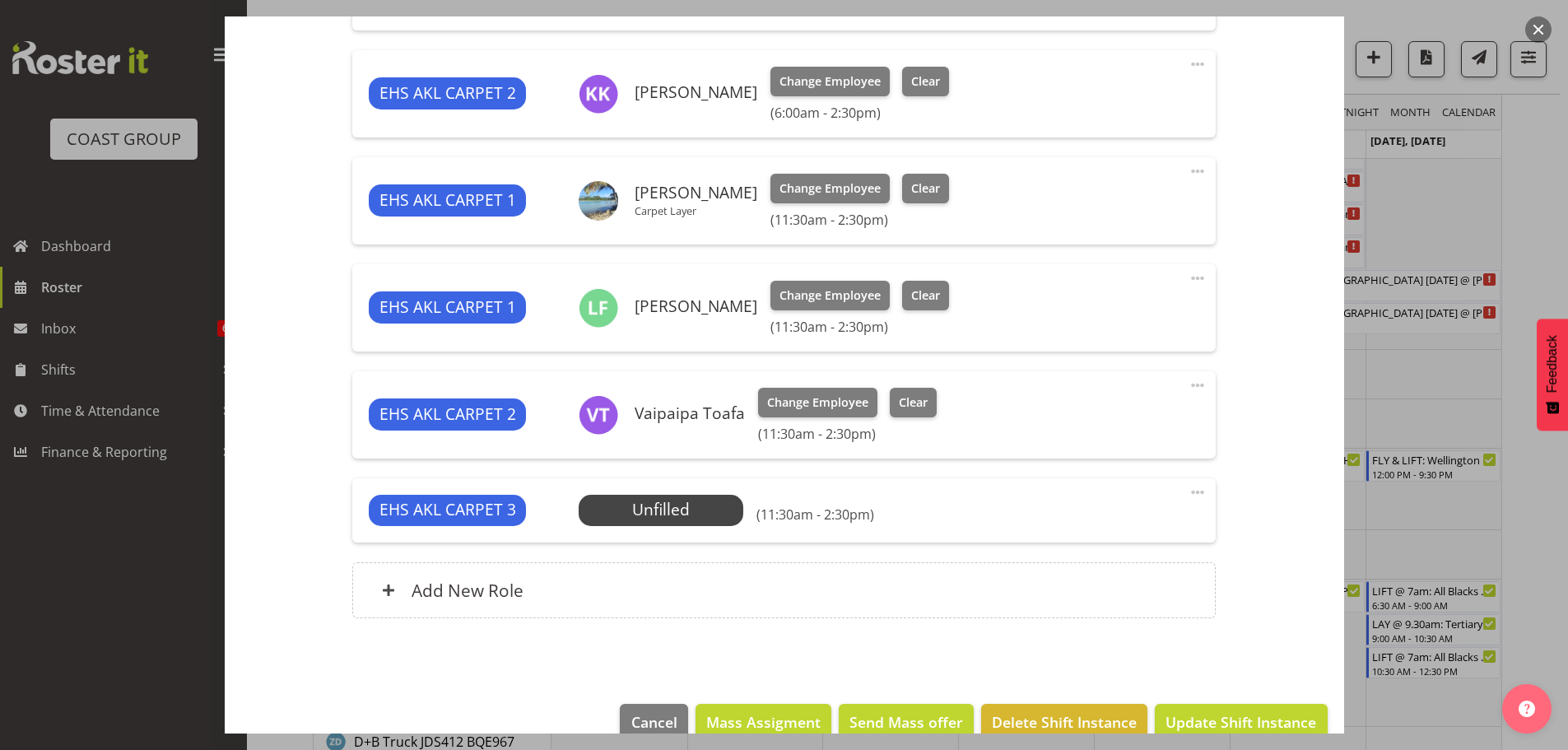
scroll to position [770, 0]
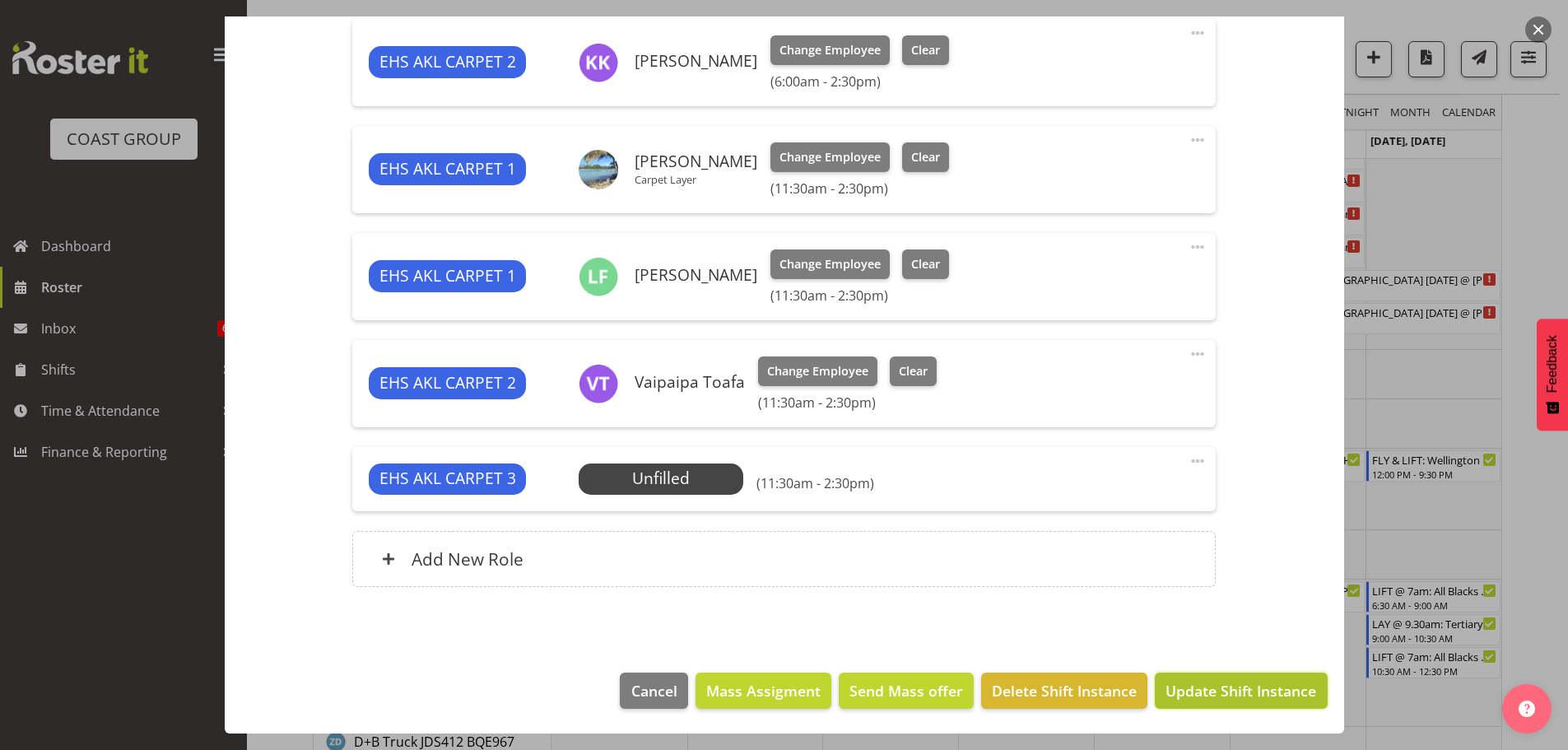
click at [1267, 686] on span "Update Shift Instance" at bounding box center [1241, 691] width 151 height 22
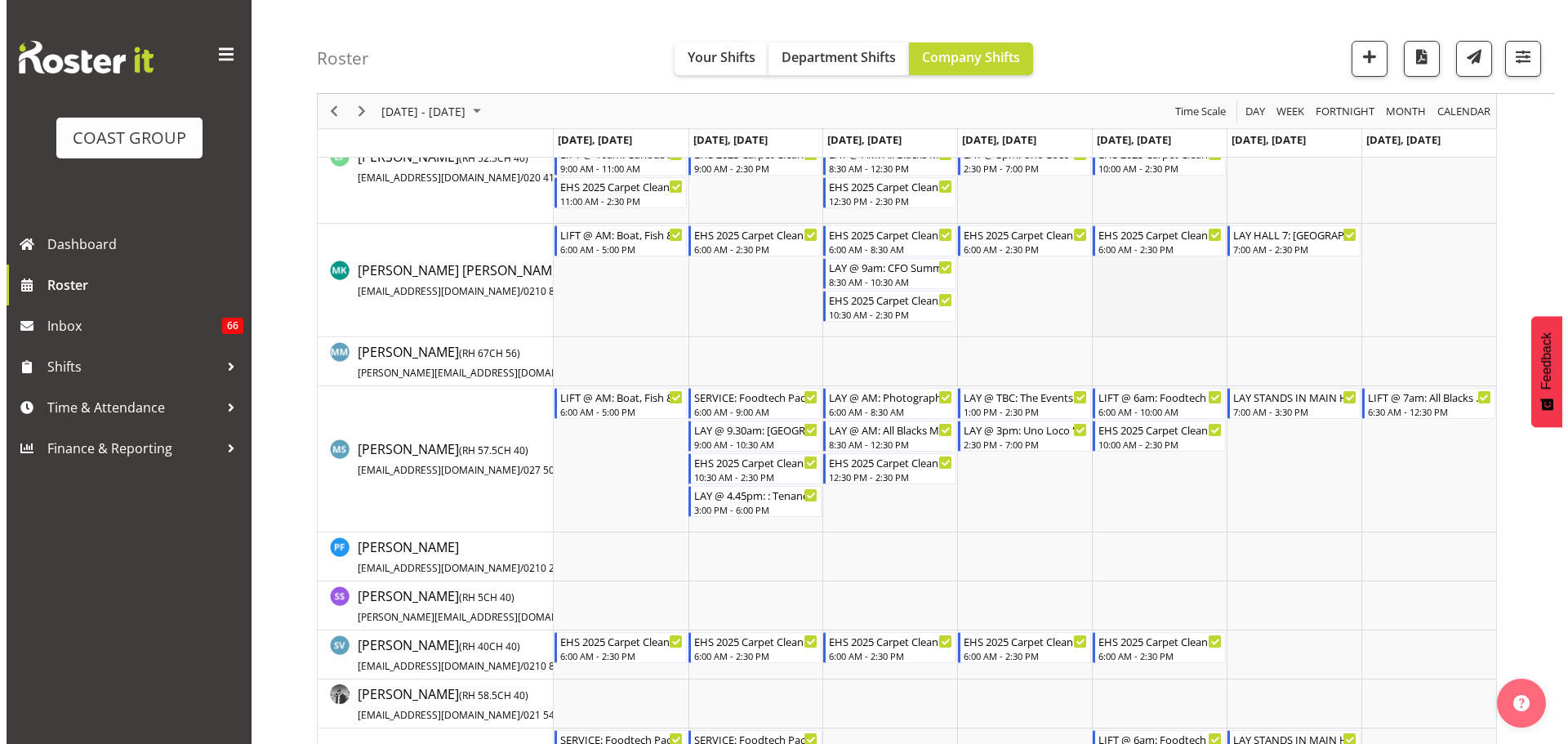
scroll to position [1470, 0]
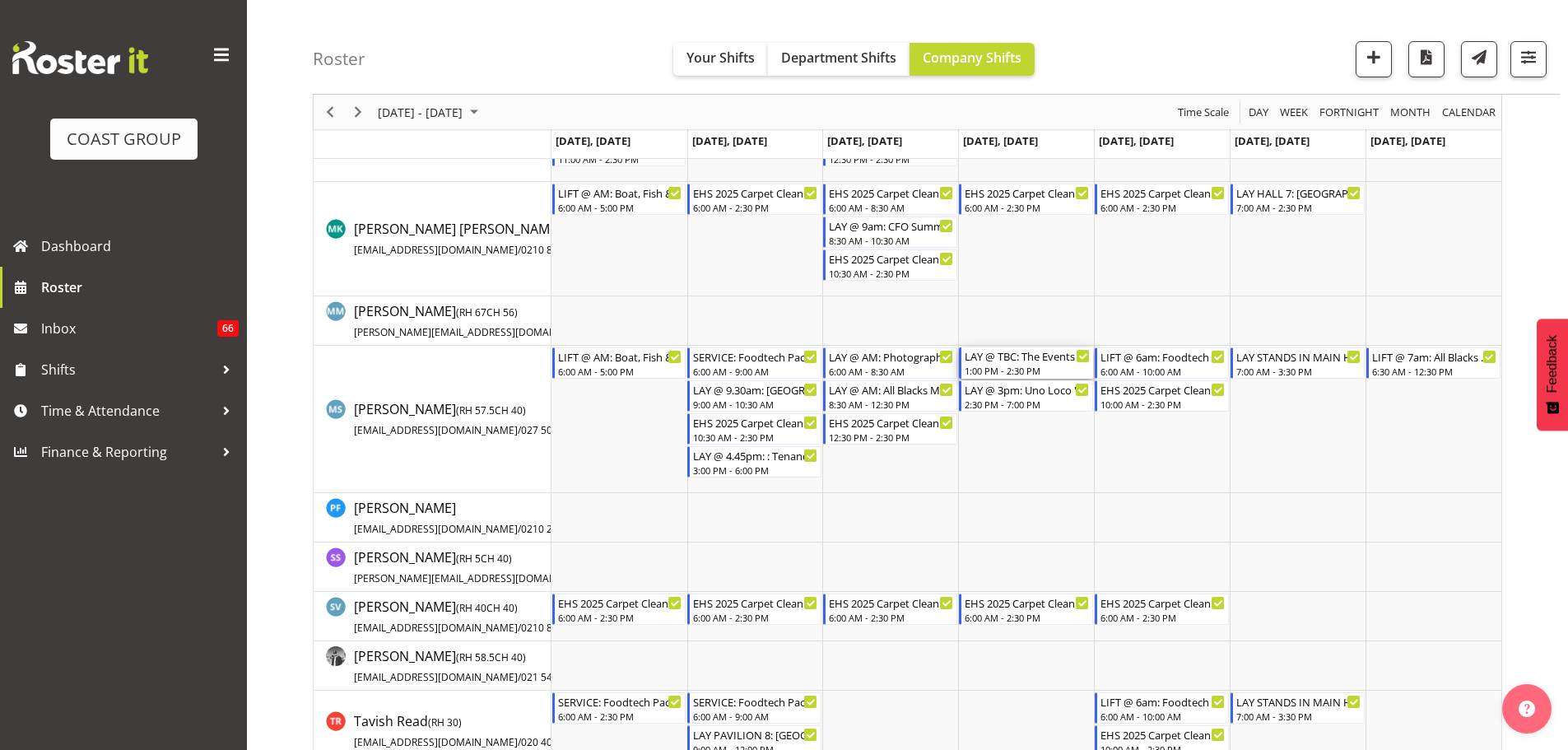
click at [1047, 372] on div "1:00 PM - 2:30 PM" at bounding box center [1027, 370] width 125 height 14
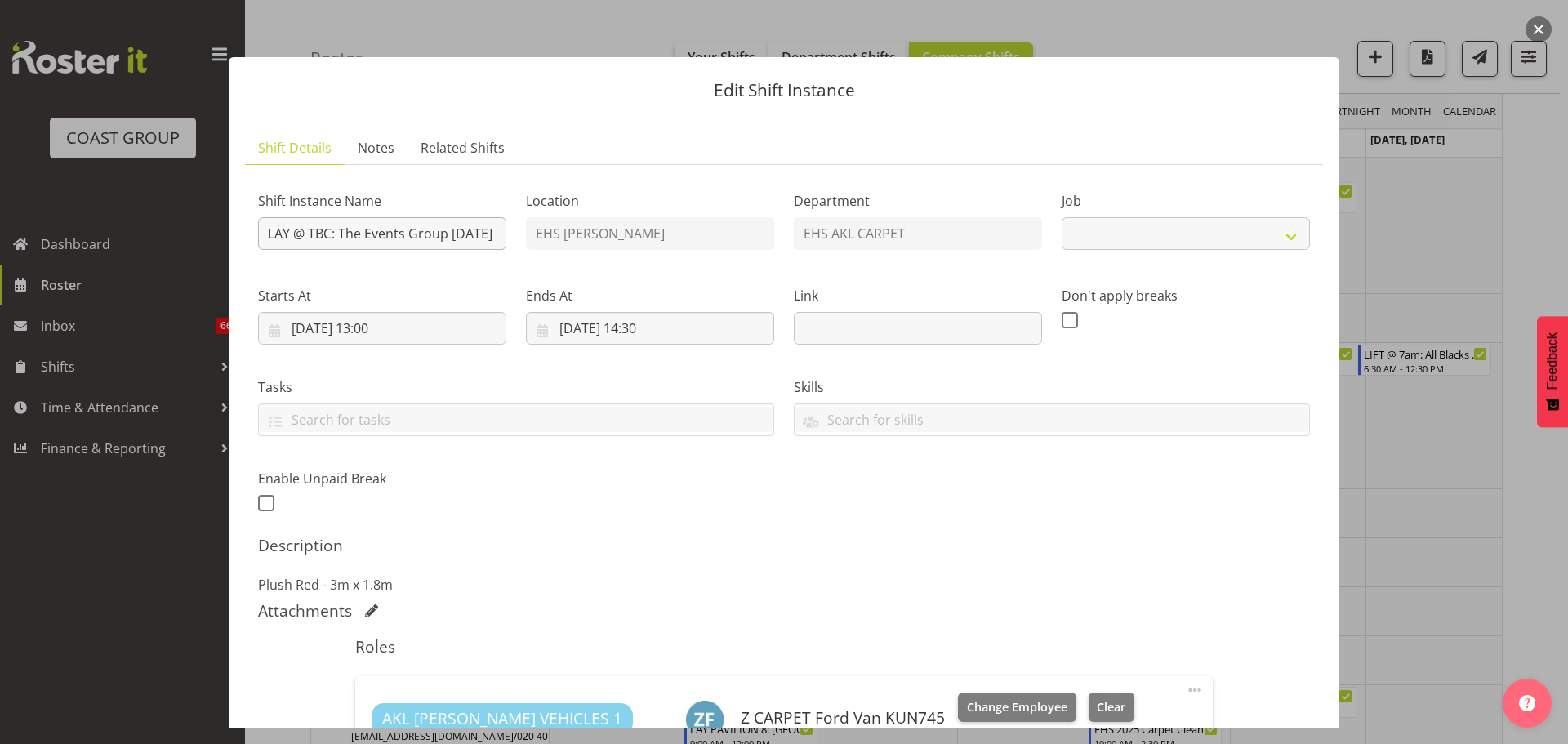
select select "8575"
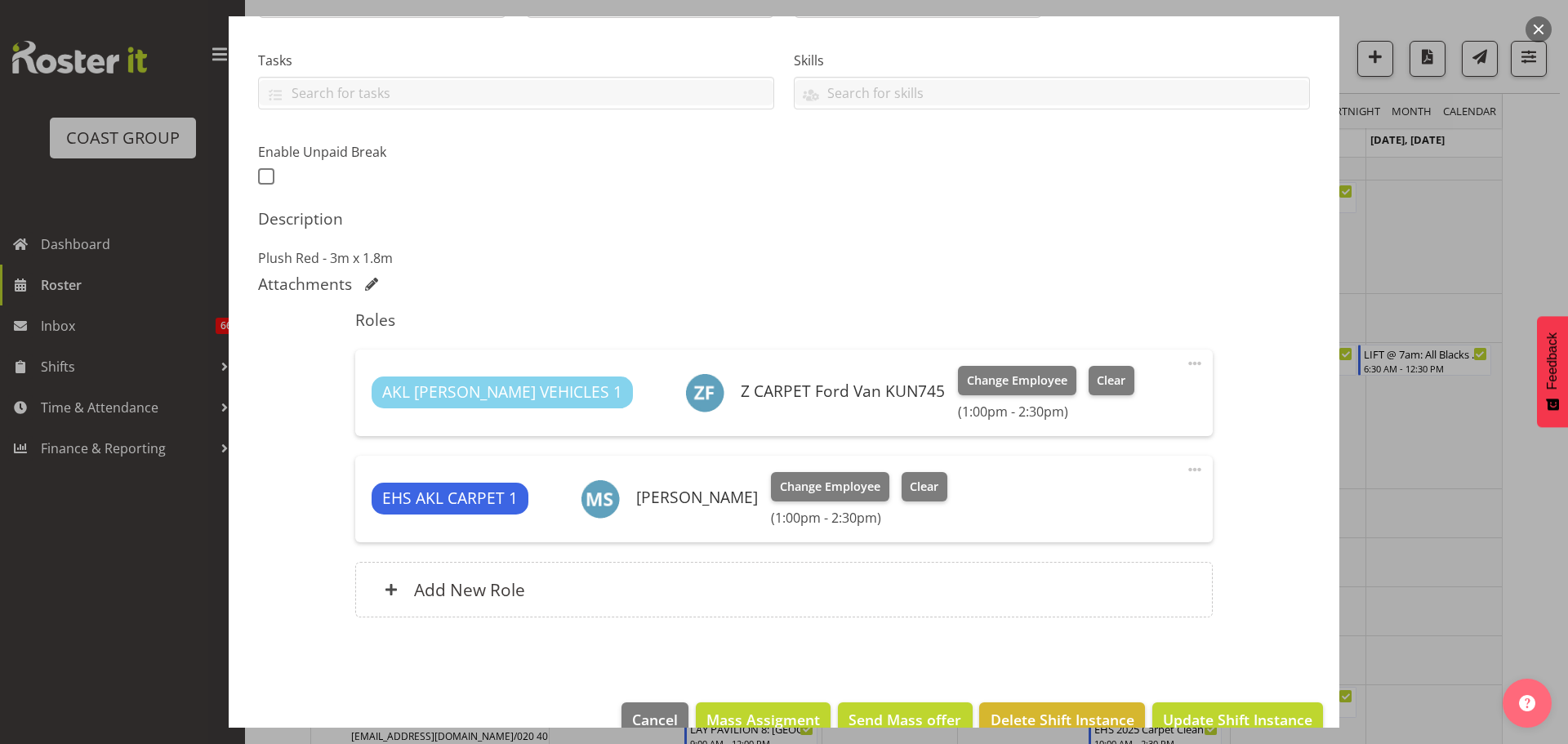
scroll to position [362, 0]
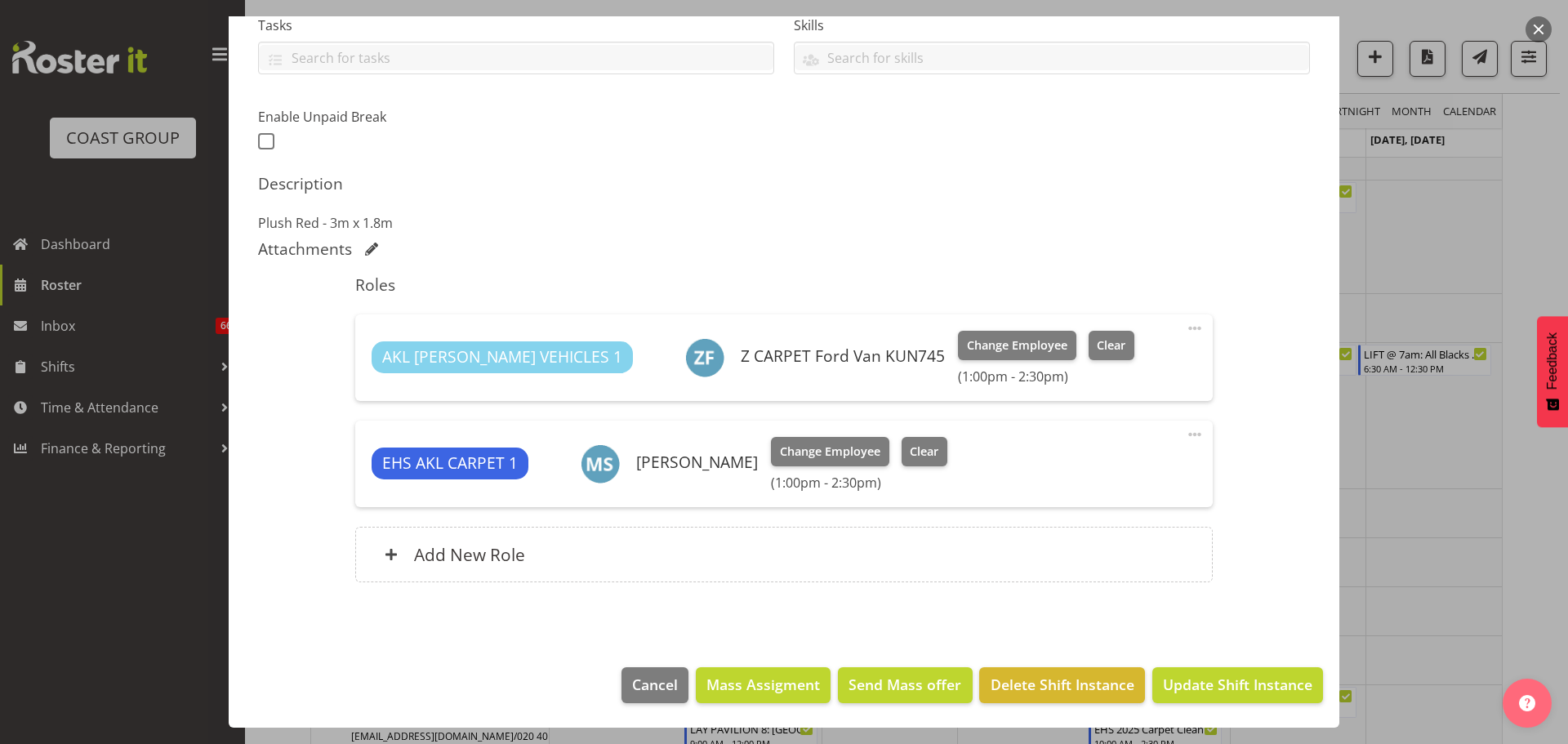
click at [1468, 582] on div at bounding box center [784, 372] width 1568 height 744
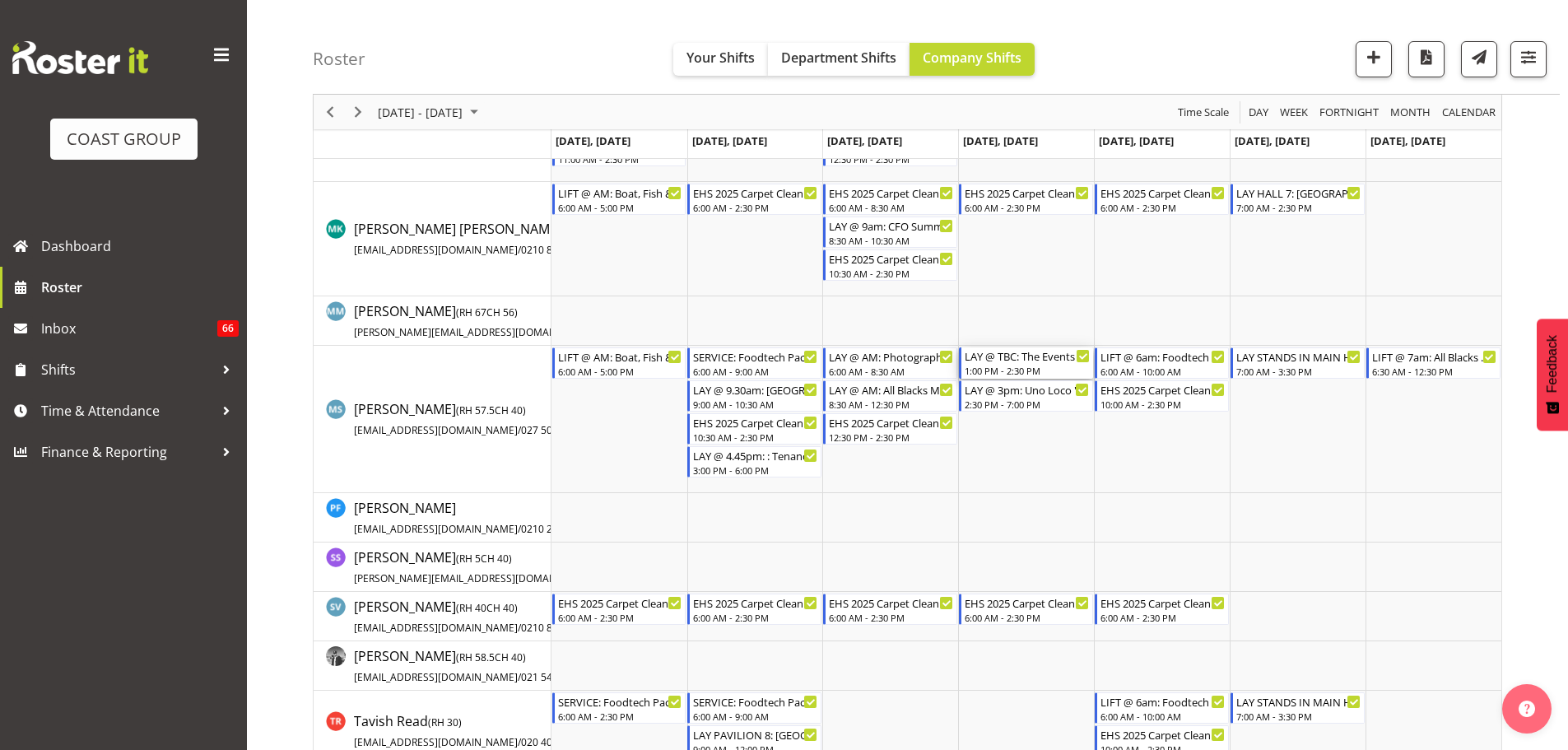
click at [1040, 370] on div "1:00 PM - 2:30 PM" at bounding box center [1027, 370] width 125 height 14
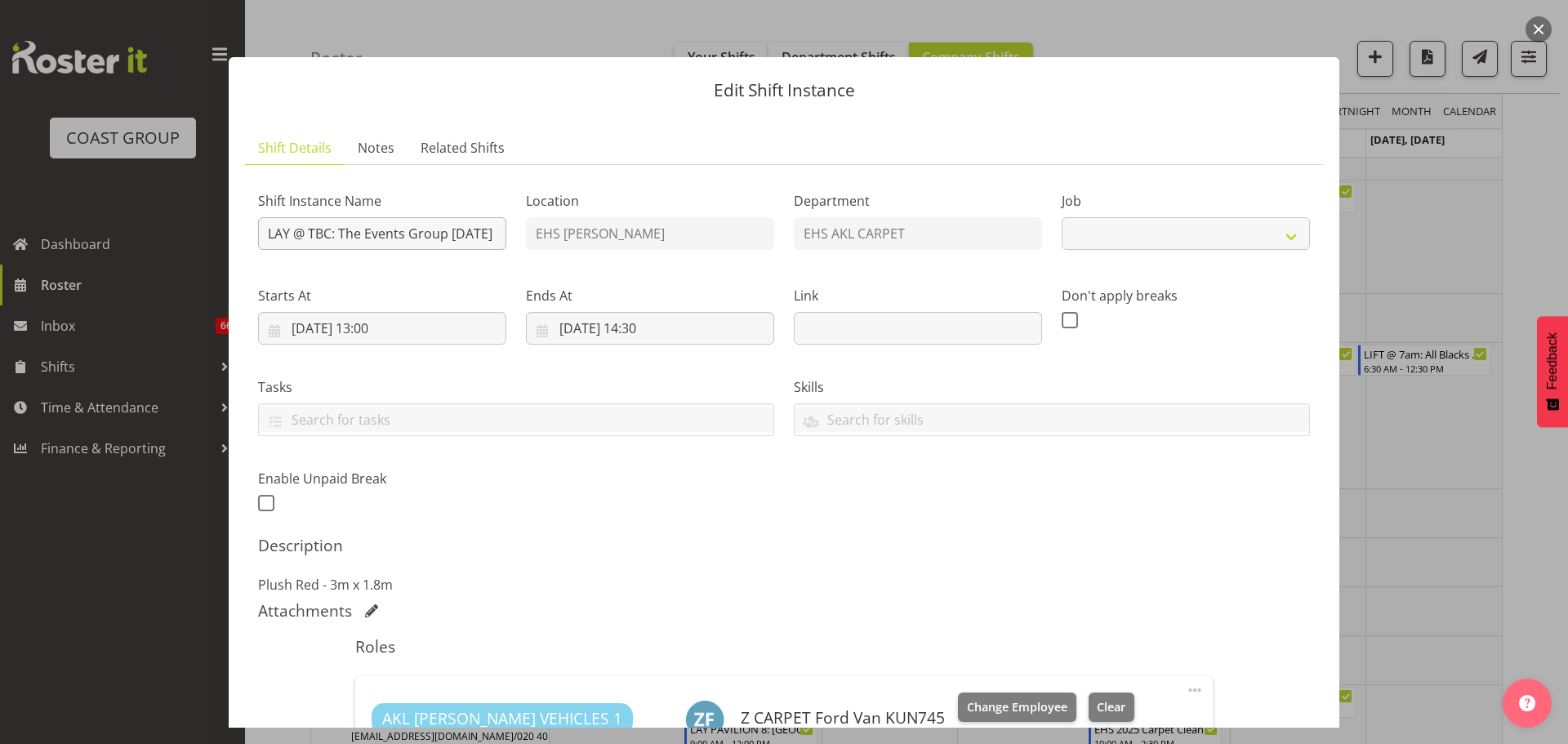
select select "8575"
click at [330, 234] on input "LAY @ TBC: The Events Group Sept '25 @ Auckland Museum" at bounding box center [382, 233] width 248 height 32
type input "LAY @ 3.30pm : The Events Group [DATE] @ [GEOGRAPHIC_DATA]"
click at [390, 330] on input "04/09/2025, 13:00" at bounding box center [382, 328] width 248 height 32
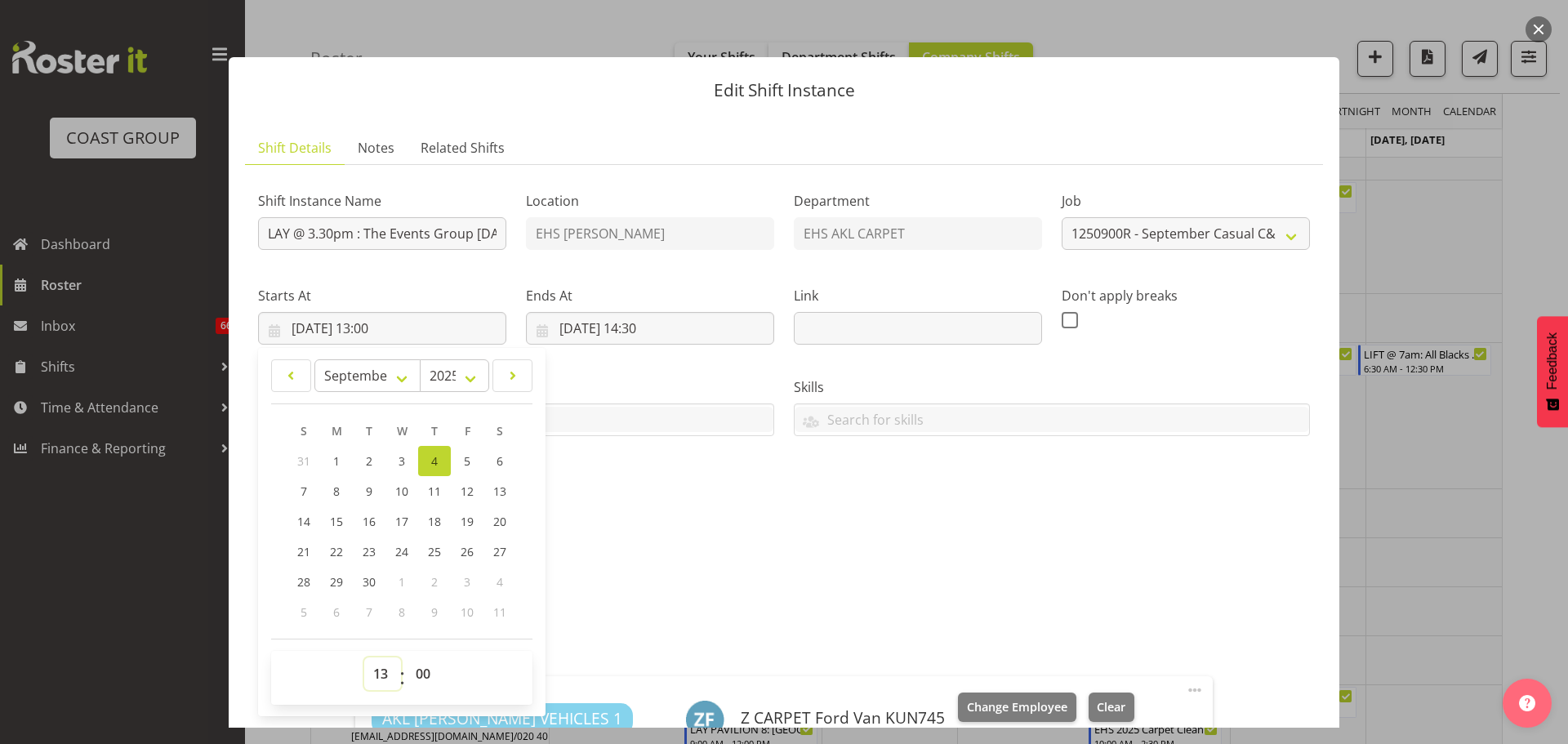
click at [387, 682] on select "00 01 02 03 04 05 06 07 08 09 10 11 12 13 14 15 16 17 18 19 20 21 22 23" at bounding box center [382, 674] width 37 height 32
select select "15"
click at [364, 658] on select "00 01 02 03 04 05 06 07 08 09 10 11 12 13 14 15 16 17 18 19 20 21 22 23" at bounding box center [382, 674] width 37 height 32
click at [646, 342] on input "04/09/2025, 14:30" at bounding box center [650, 328] width 248 height 32
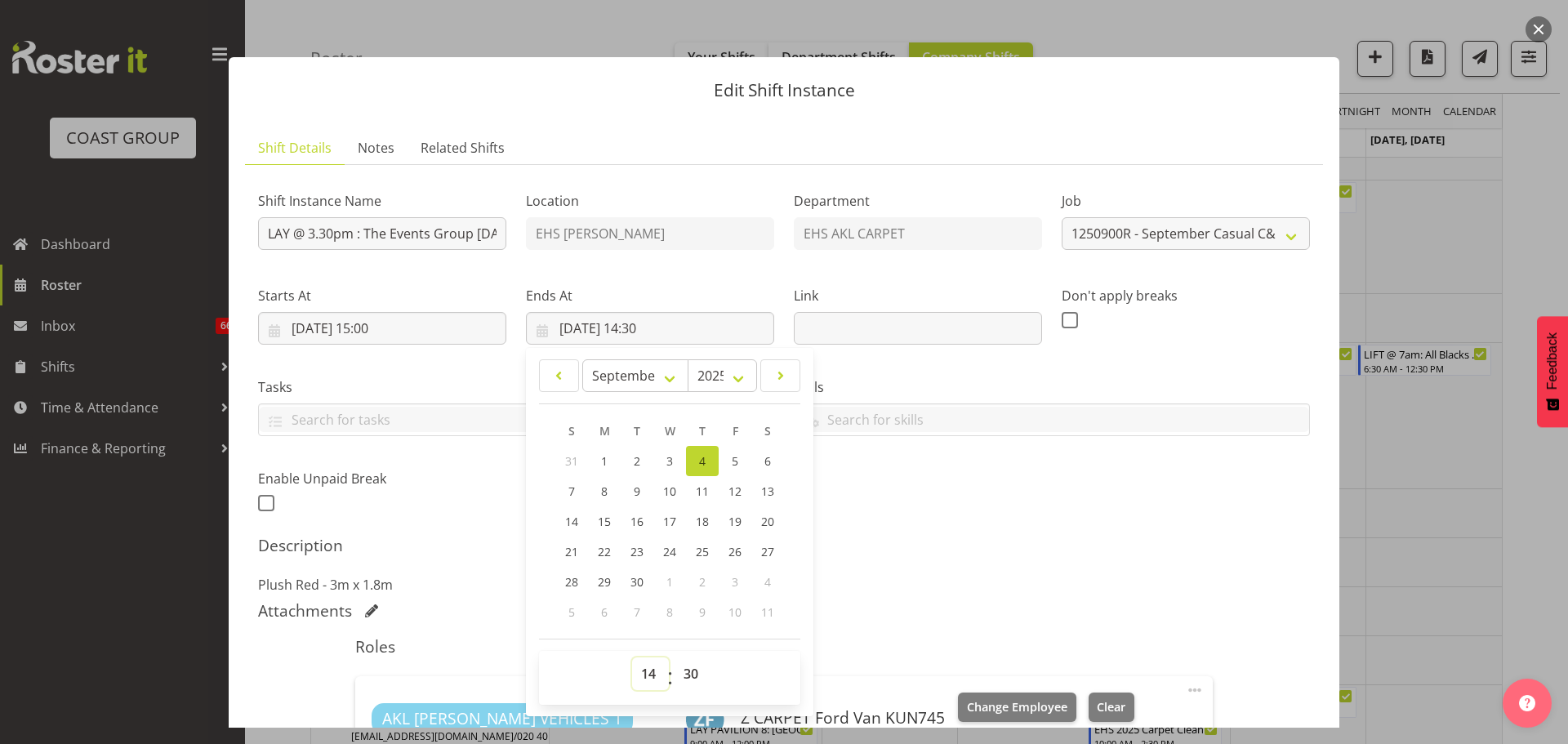
click at [632, 678] on select "00 01 02 03 04 05 06 07 08 09 10 11 12 13 14 15 16 17 18 19 20 21 22 23" at bounding box center [650, 674] width 37 height 32
click at [632, 658] on select "00 01 02 03 04 05 06 07 08 09 10 11 12 13 14 15 16 17 18 19 20 21 22 23" at bounding box center [650, 674] width 37 height 32
click at [694, 668] on select "00 01 02 03 04 05 06 07 08 09 10 11 12 13 14 15 16 17 18 19 20 21 22 23 24 25 2…" at bounding box center [693, 674] width 37 height 32
click at [1043, 623] on div "Attachments" at bounding box center [784, 612] width 1052 height 22
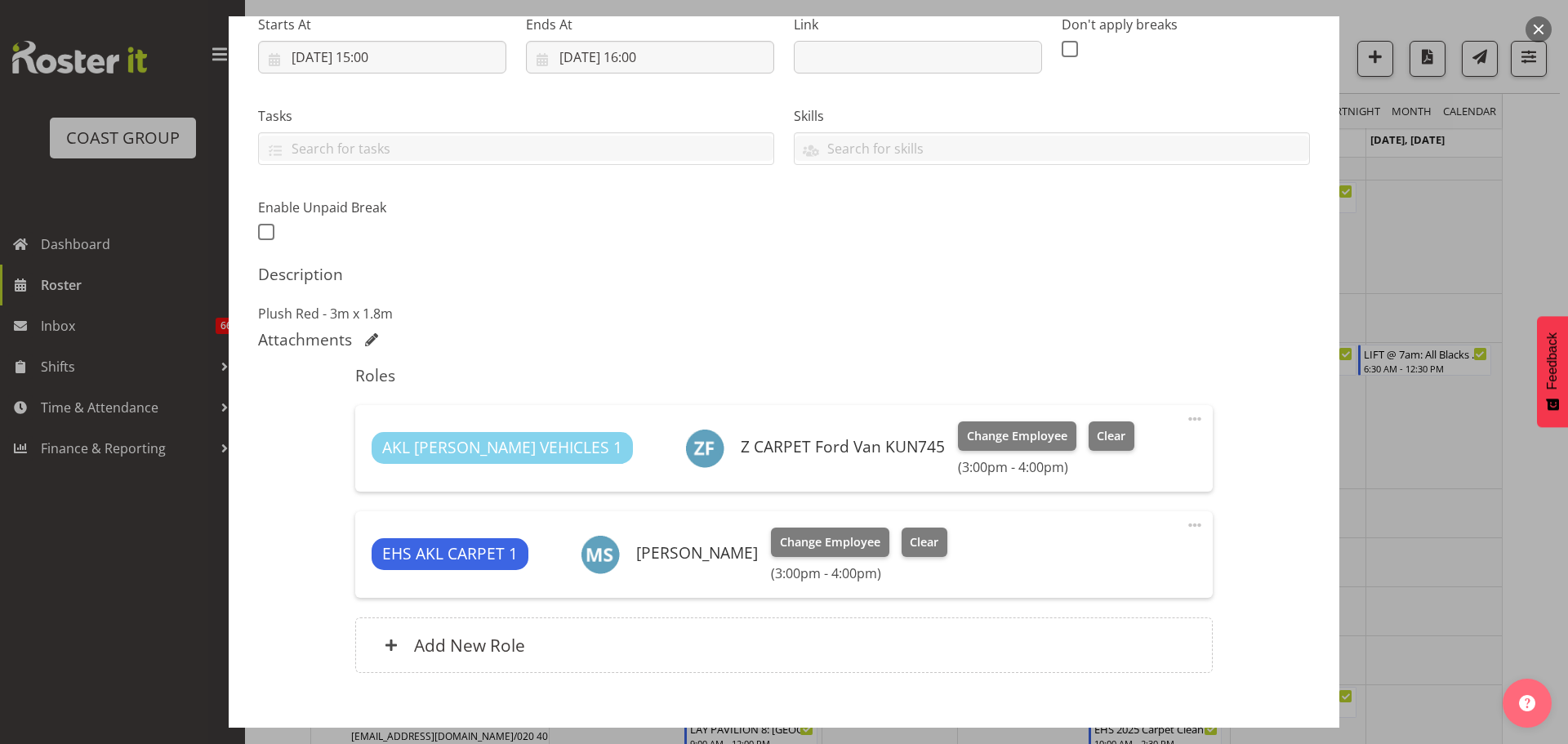
scroll to position [117, 0]
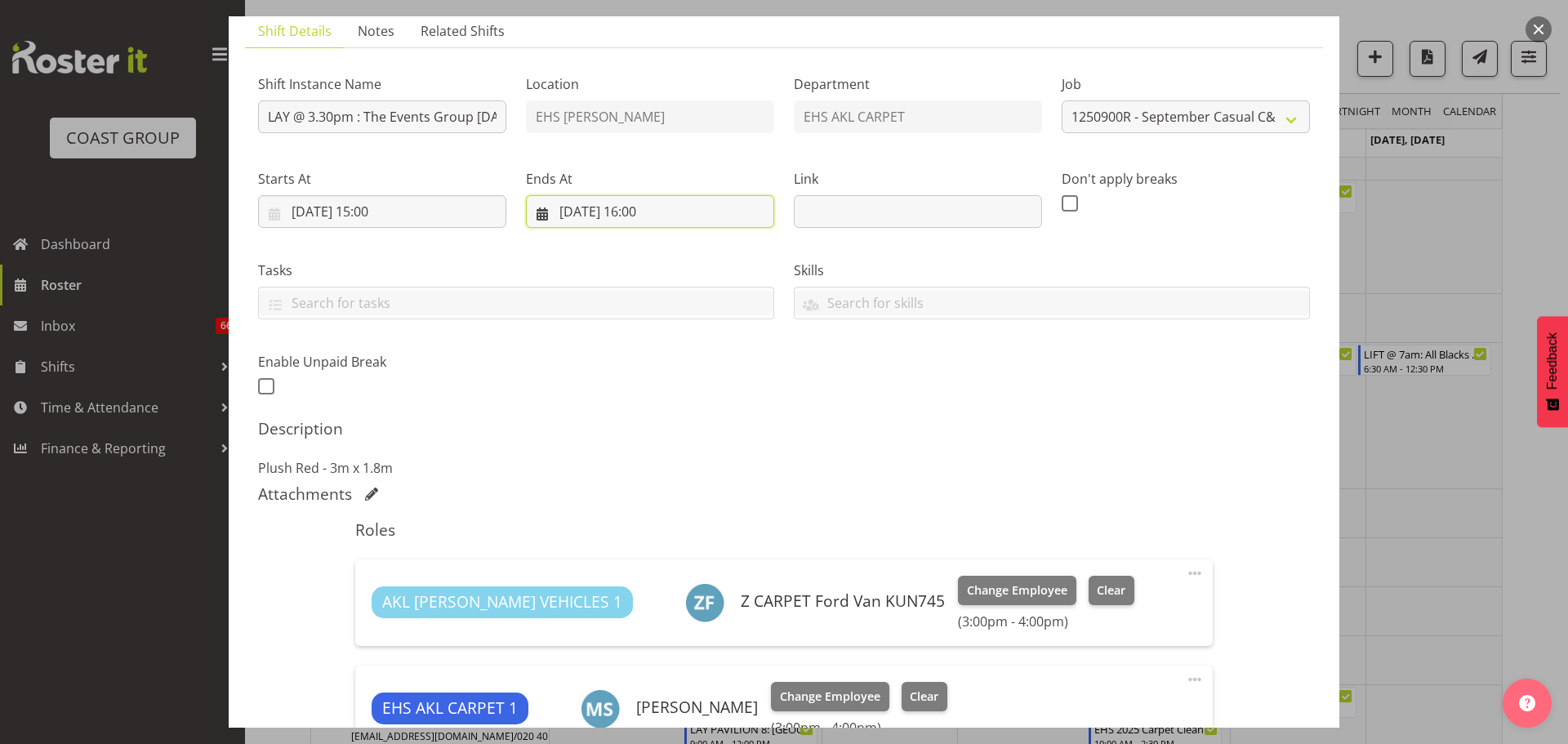
click at [661, 213] on input "04/09/2025, 16:00" at bounding box center [650, 211] width 248 height 32
click at [697, 561] on select "00 01 02 03 04 05 06 07 08 09 10 11 12 13 14 15 16 17 18 19 20 21 22 23 24 25 2…" at bounding box center [693, 557] width 37 height 32
click at [1067, 463] on p "Plush Red - 3m x 1.8m" at bounding box center [784, 468] width 1052 height 20
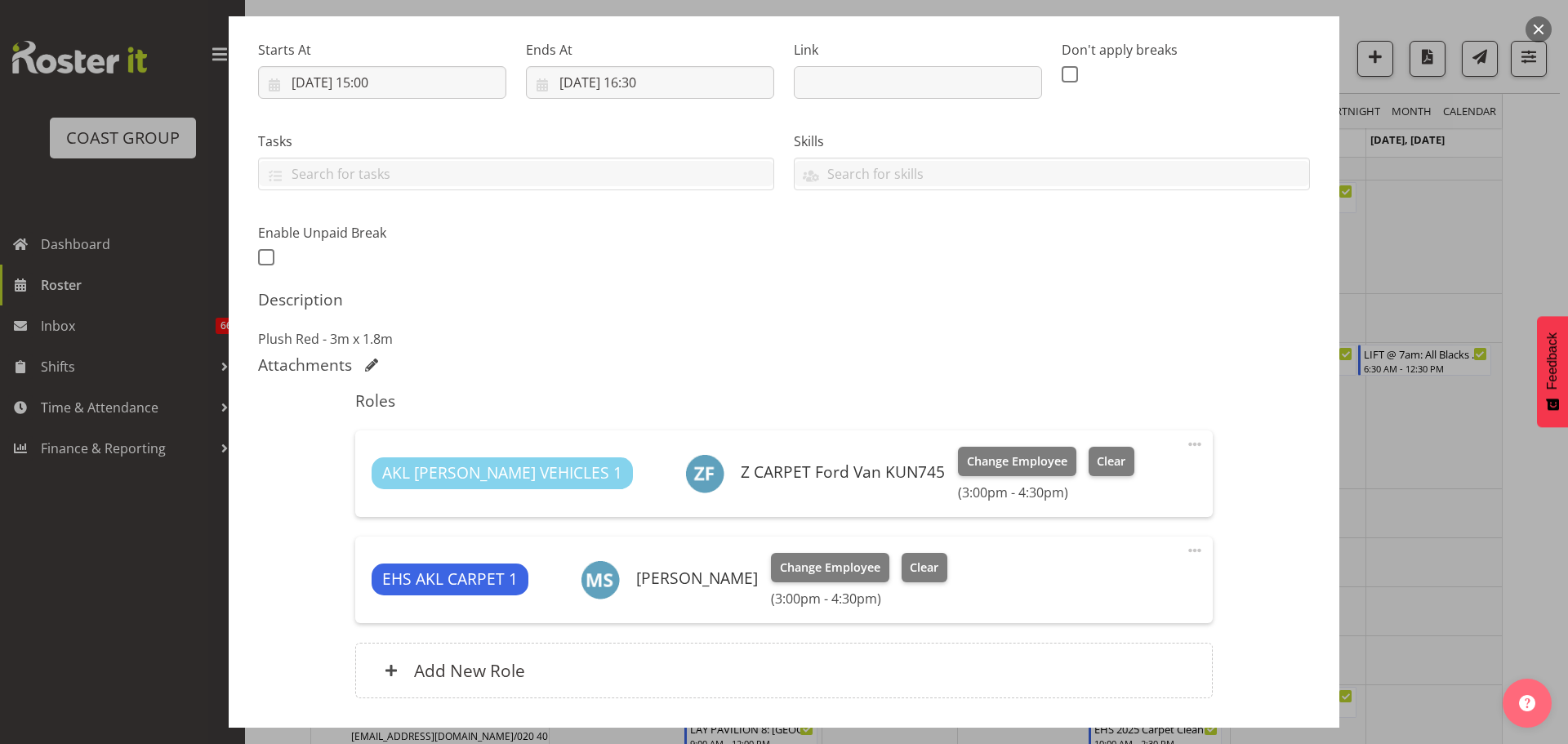
scroll to position [362, 0]
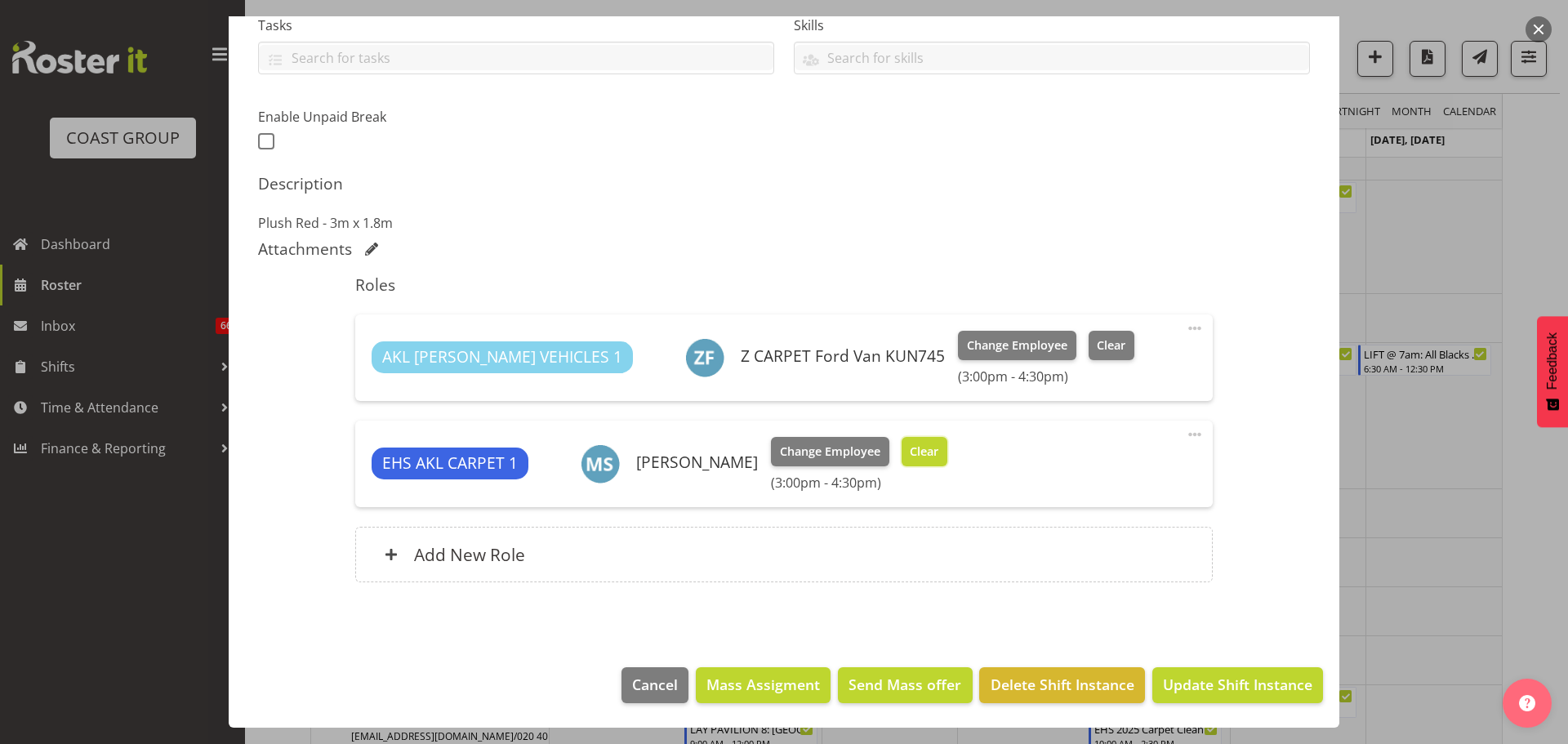
click at [917, 445] on span "Clear" at bounding box center [924, 452] width 29 height 18
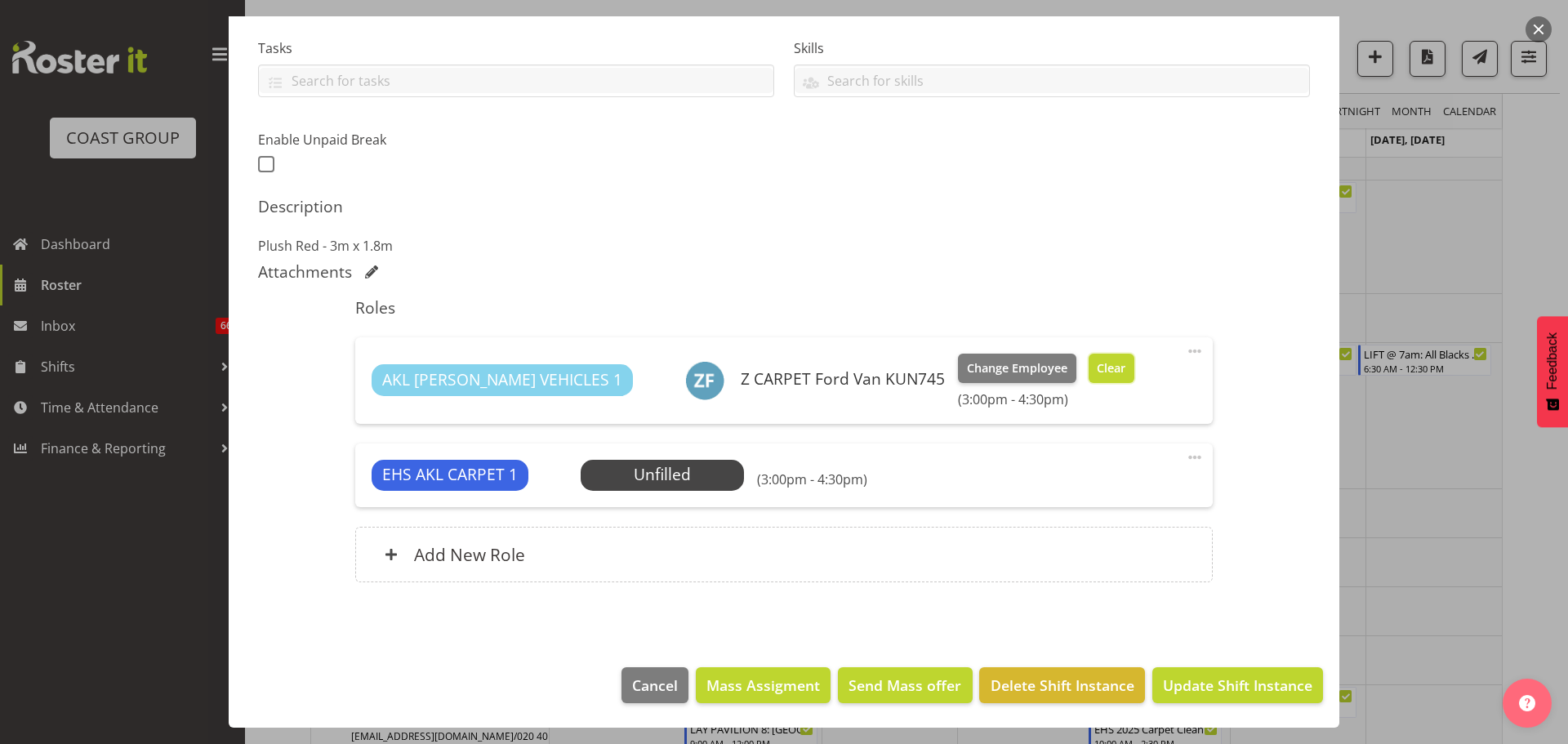
click at [1097, 372] on span "Clear" at bounding box center [1111, 368] width 29 height 18
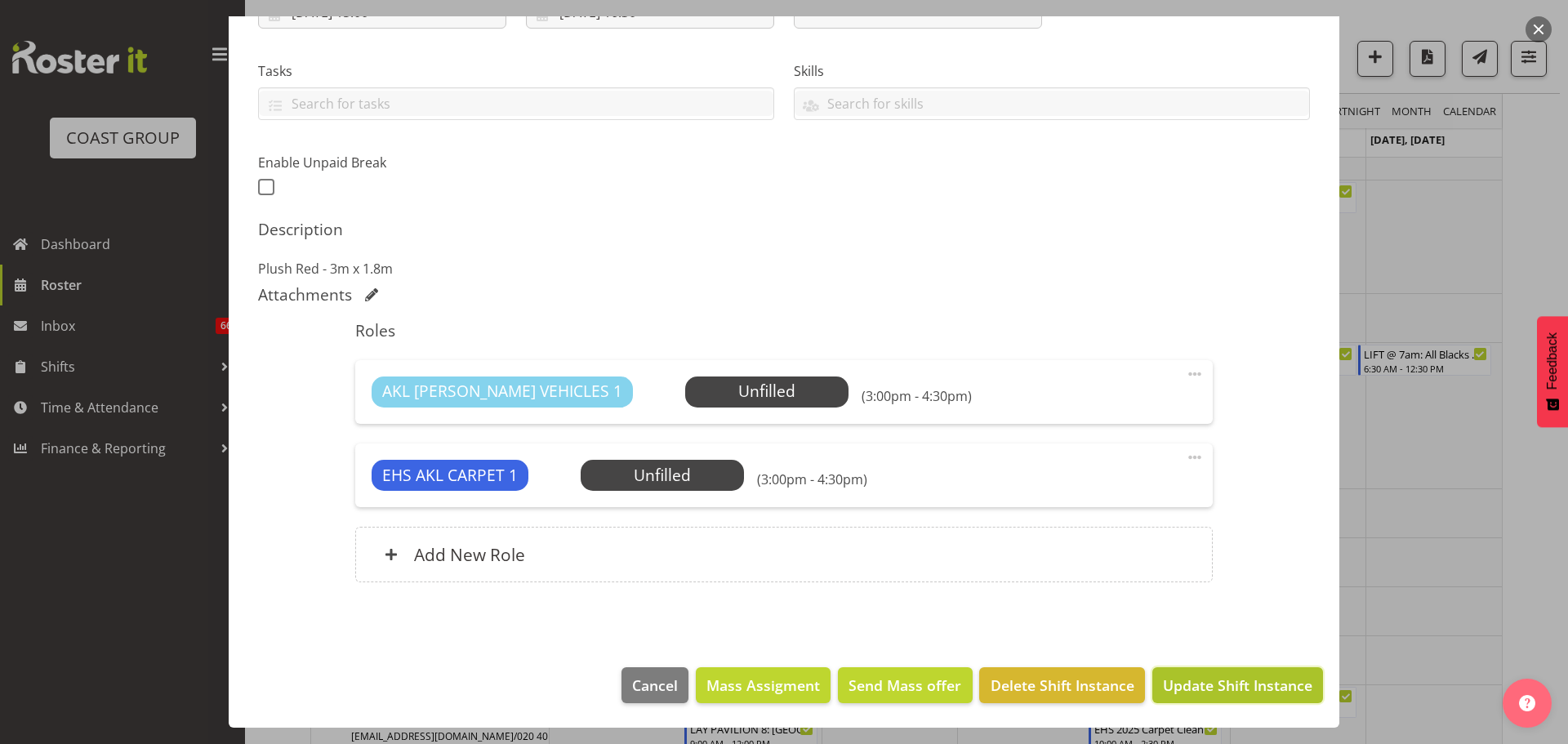
click at [1281, 694] on span "Update Shift Instance" at bounding box center [1237, 686] width 149 height 22
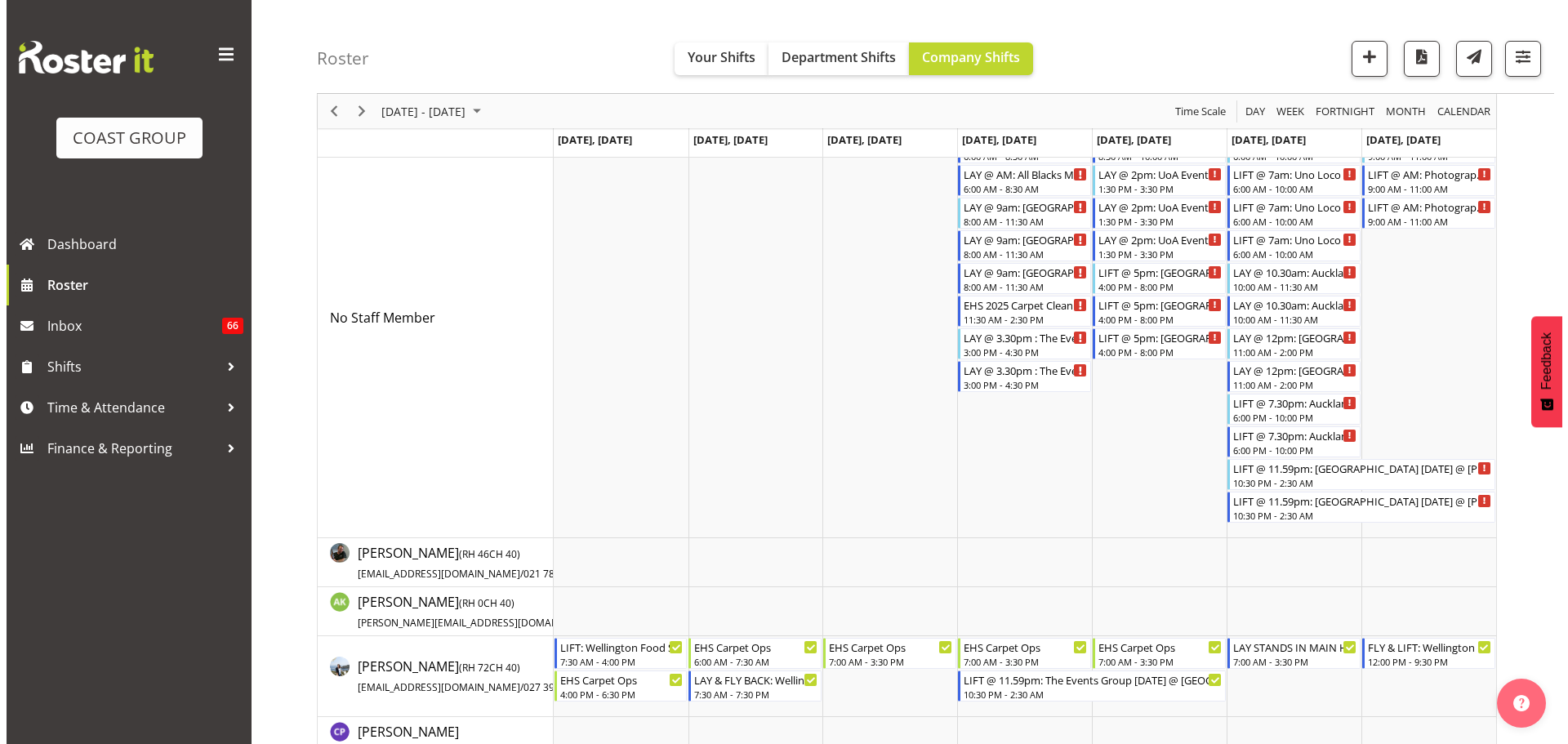
scroll to position [0, 0]
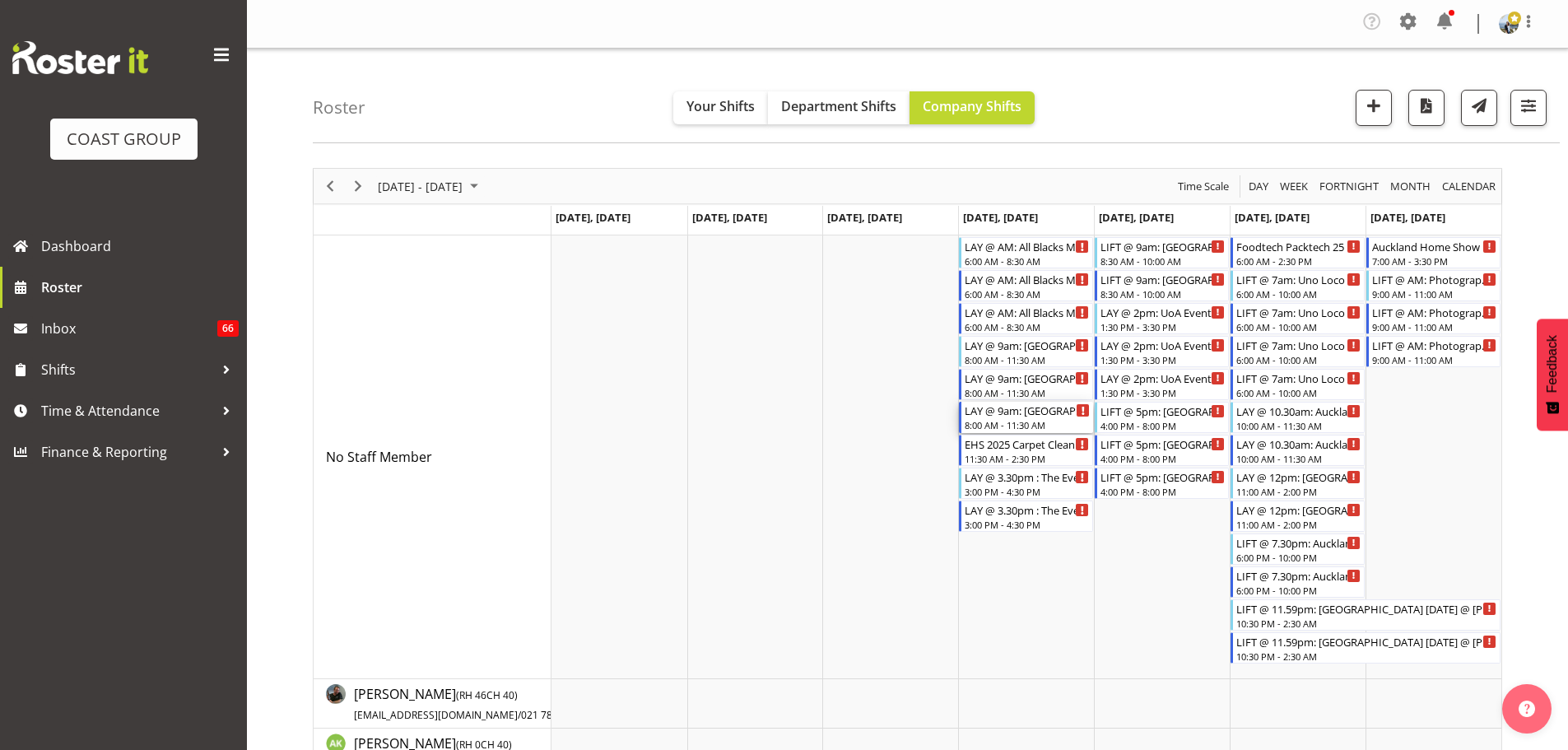
click at [1027, 431] on div "8:00 AM - 11:30 AM" at bounding box center [1027, 424] width 125 height 14
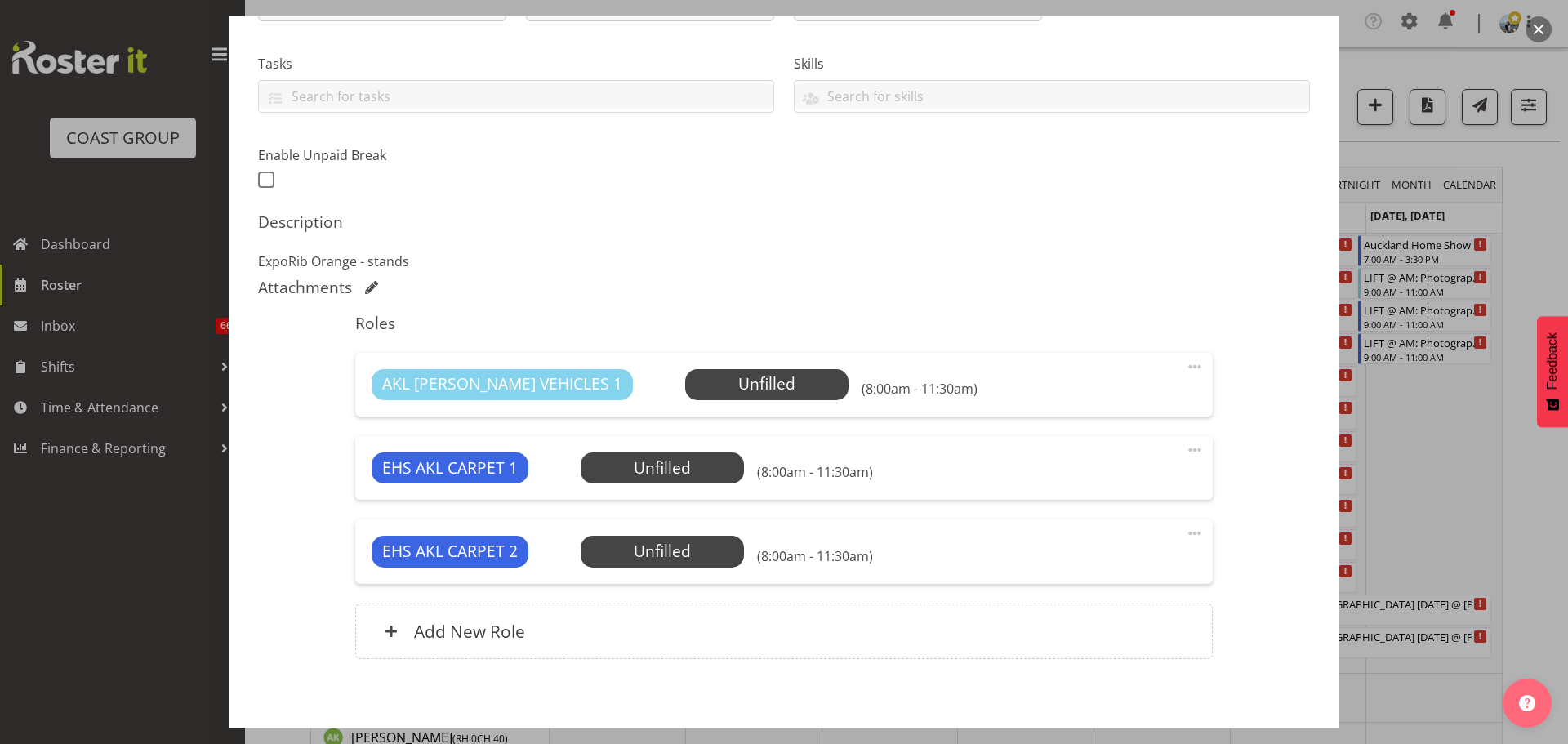
scroll to position [327, 0]
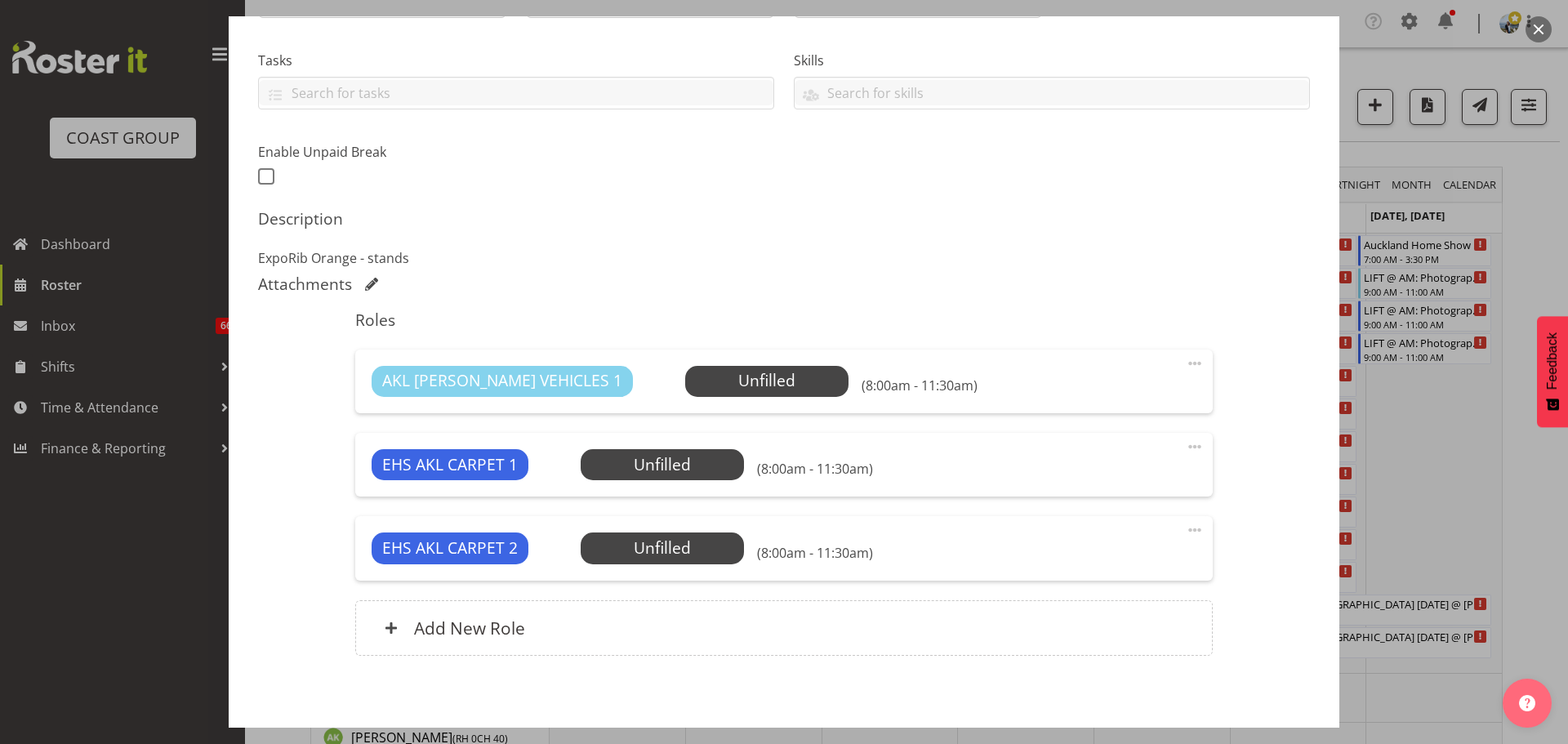
click at [1483, 508] on div at bounding box center [784, 372] width 1568 height 744
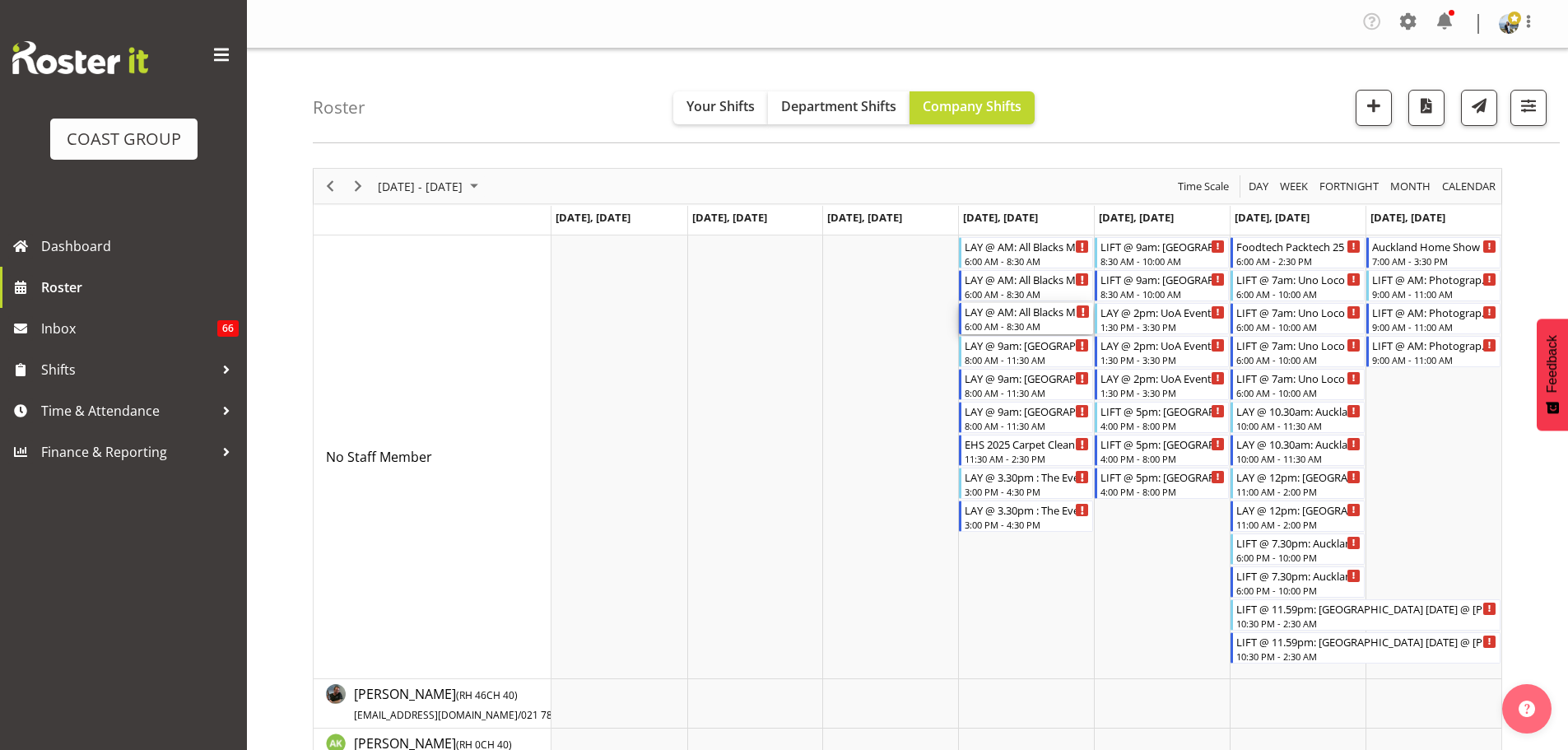
click at [1005, 327] on div "6:00 AM - 8:30 AM" at bounding box center [1027, 326] width 125 height 14
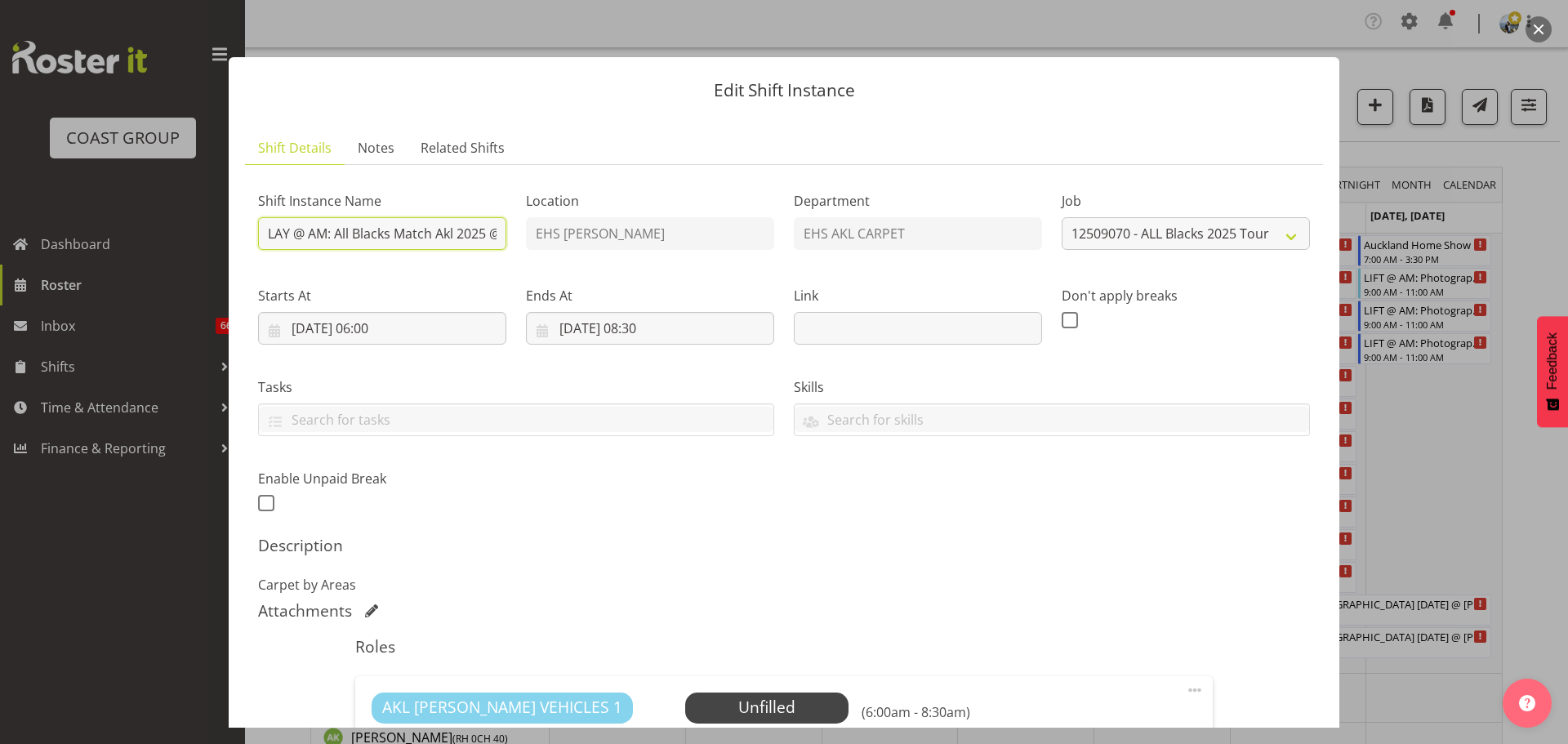
drag, startPoint x: 326, startPoint y: 230, endPoint x: 311, endPoint y: 230, distance: 15.0
click at [311, 230] on input "LAY @ AM: All Blacks Match Akl 2025 @ [GEOGRAPHIC_DATA]" at bounding box center [382, 233] width 248 height 32
click at [756, 561] on div "Description Carpet by Areas" at bounding box center [784, 564] width 1052 height 58
click at [397, 323] on input "04/09/2025, 06:00" at bounding box center [382, 328] width 248 height 32
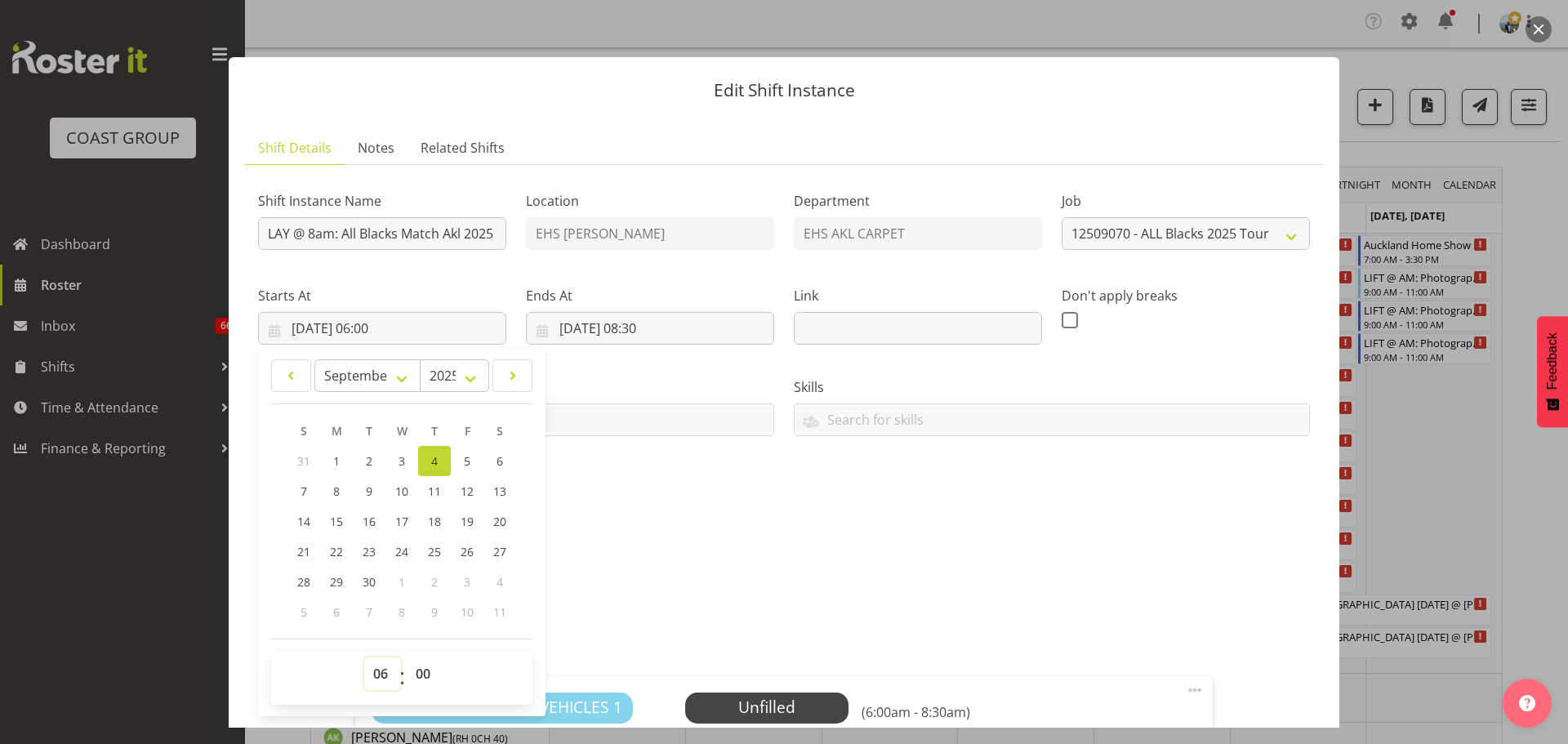
click at [387, 667] on select "00 01 02 03 04 05 06 07 08 09 10 11 12 13 14 15 16 17 18 19 20 21 22 23" at bounding box center [382, 674] width 37 height 32
click at [364, 658] on select "00 01 02 03 04 05 06 07 08 09 10 11 12 13 14 15 16 17 18 19 20 21 22 23" at bounding box center [382, 674] width 37 height 32
click at [759, 593] on p "Carpet by Areas" at bounding box center [784, 585] width 1052 height 20
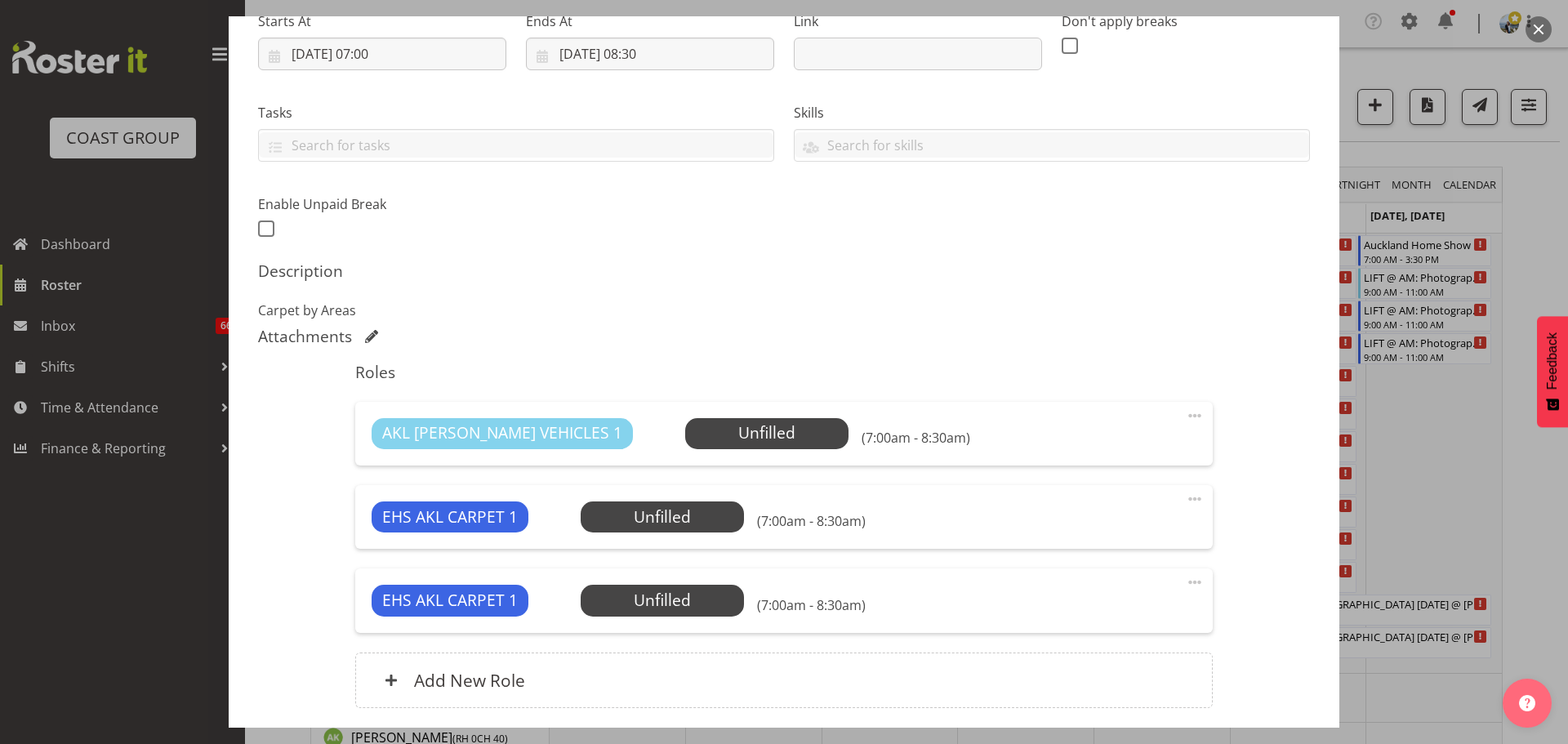
scroll to position [400, 0]
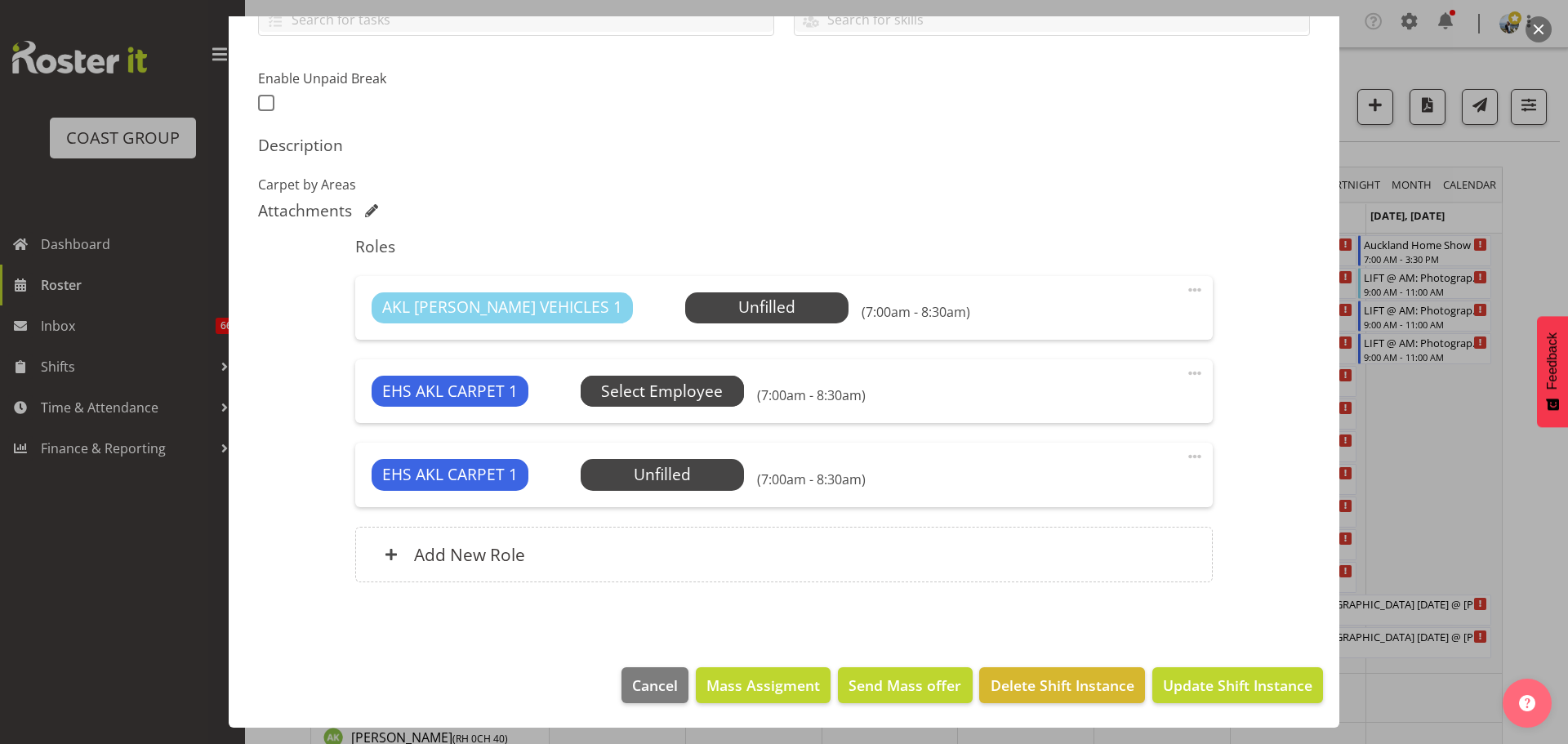
click at [0, 0] on span "Select Employee" at bounding box center [0, 0] width 0 height 0
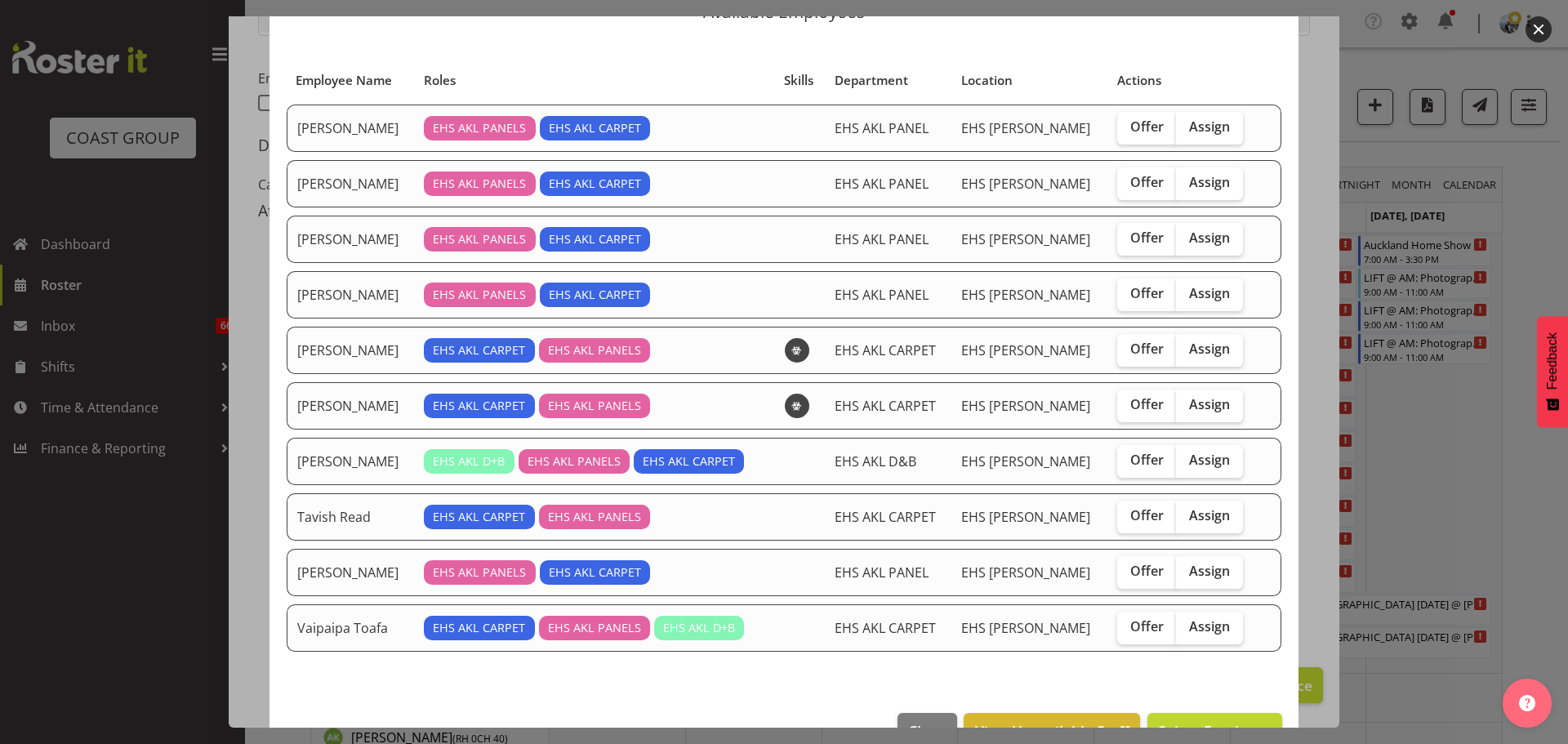
scroll to position [124, 0]
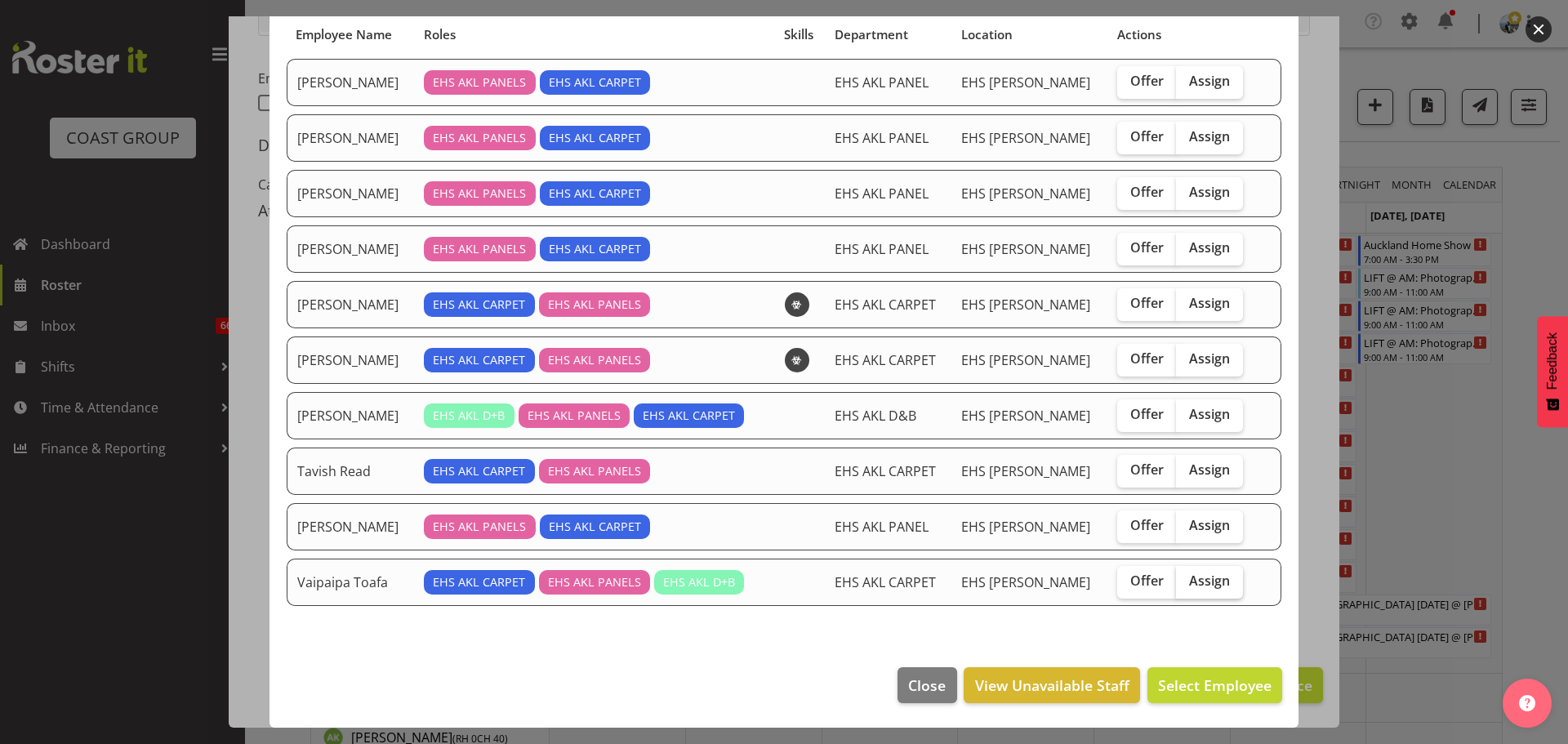
click at [1210, 589] on label "Assign" at bounding box center [1209, 582] width 67 height 32
click at [1187, 587] on input "Assign" at bounding box center [1181, 581] width 11 height 11
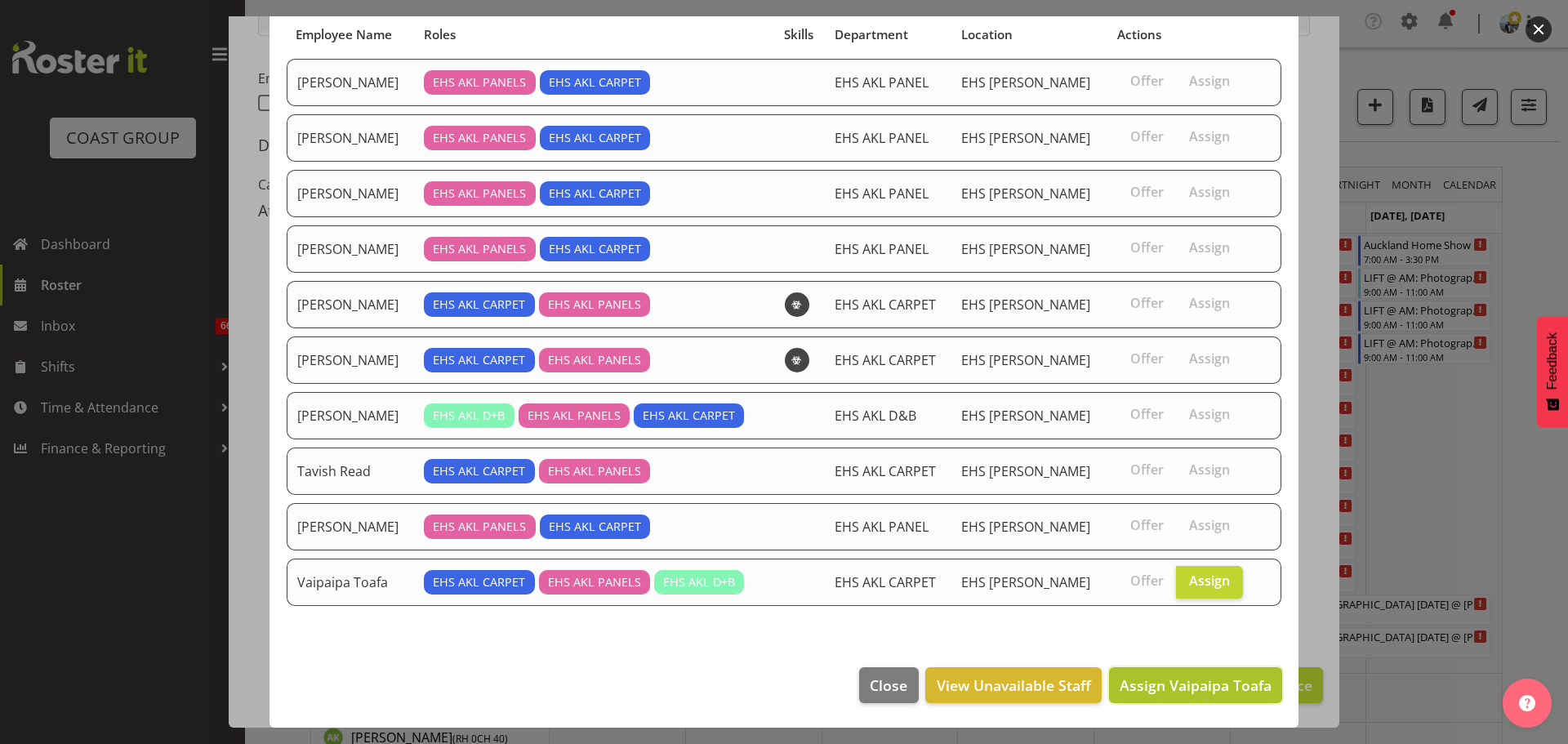
click at [1205, 701] on button "Assign Vaipaipa Toafa" at bounding box center [1196, 686] width 173 height 36
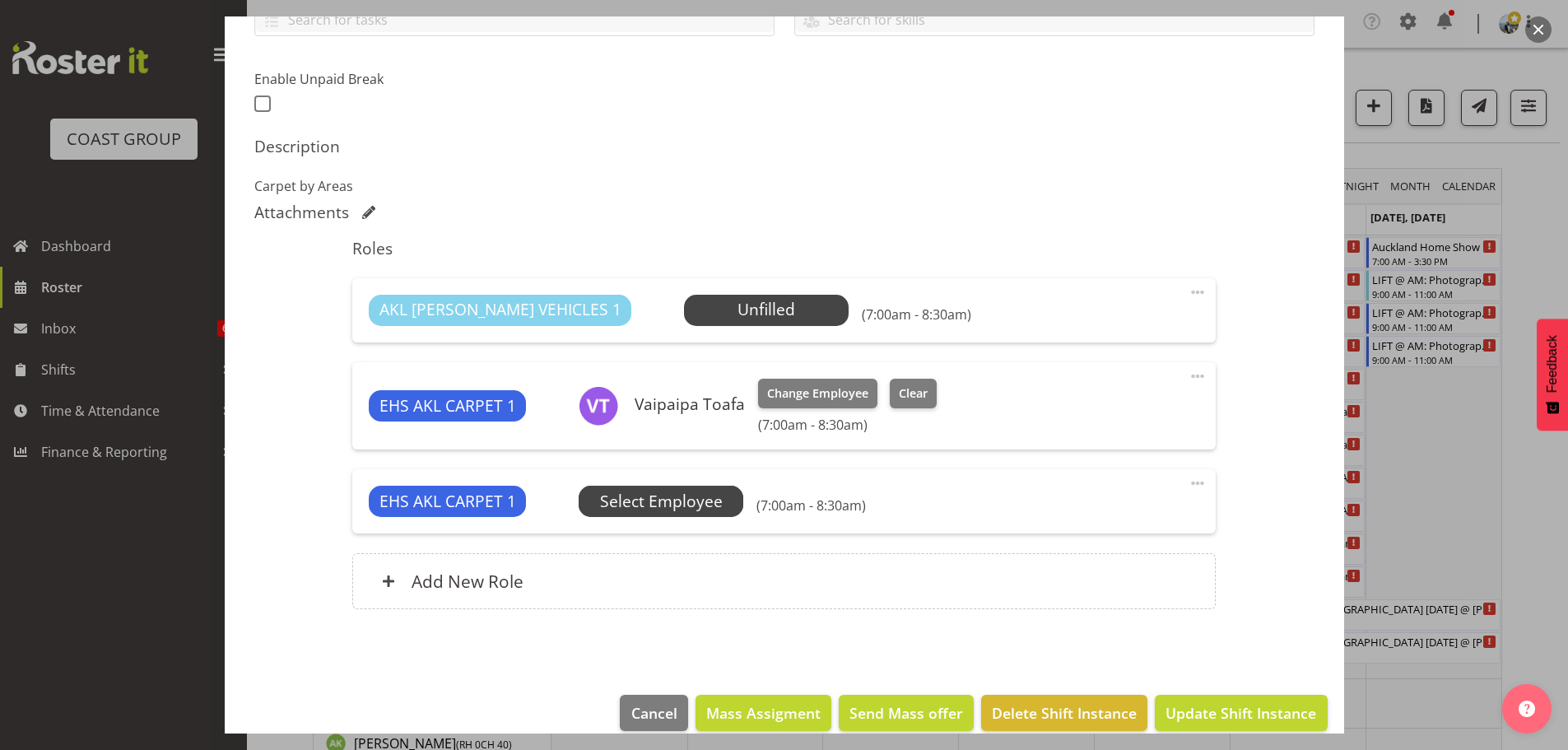
click at [0, 0] on span "Select Employee" at bounding box center [0, 0] width 0 height 0
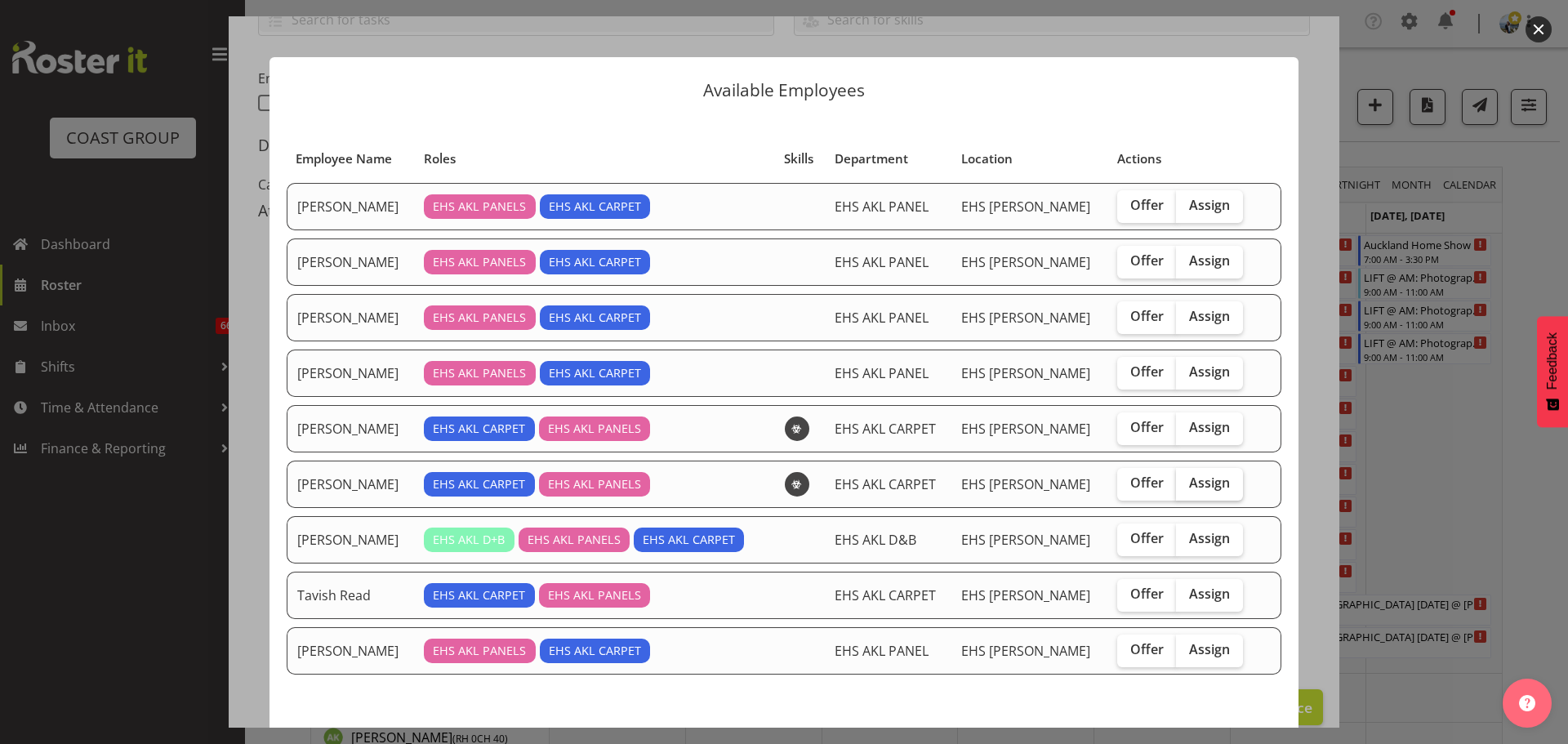
click at [1202, 483] on span "Assign" at bounding box center [1208, 482] width 40 height 16
click at [1187, 483] on input "Assign" at bounding box center [1181, 483] width 11 height 11
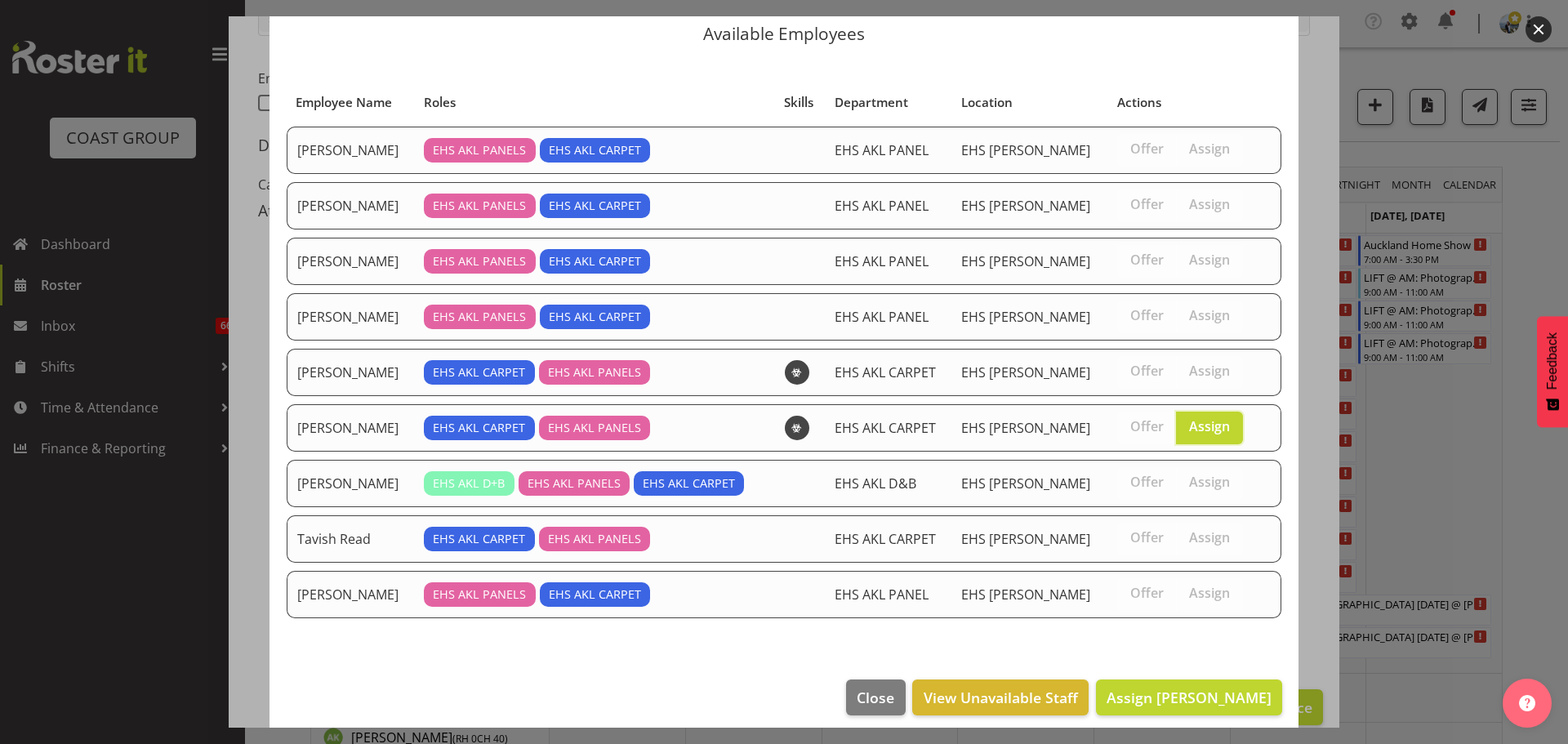
scroll to position [68, 0]
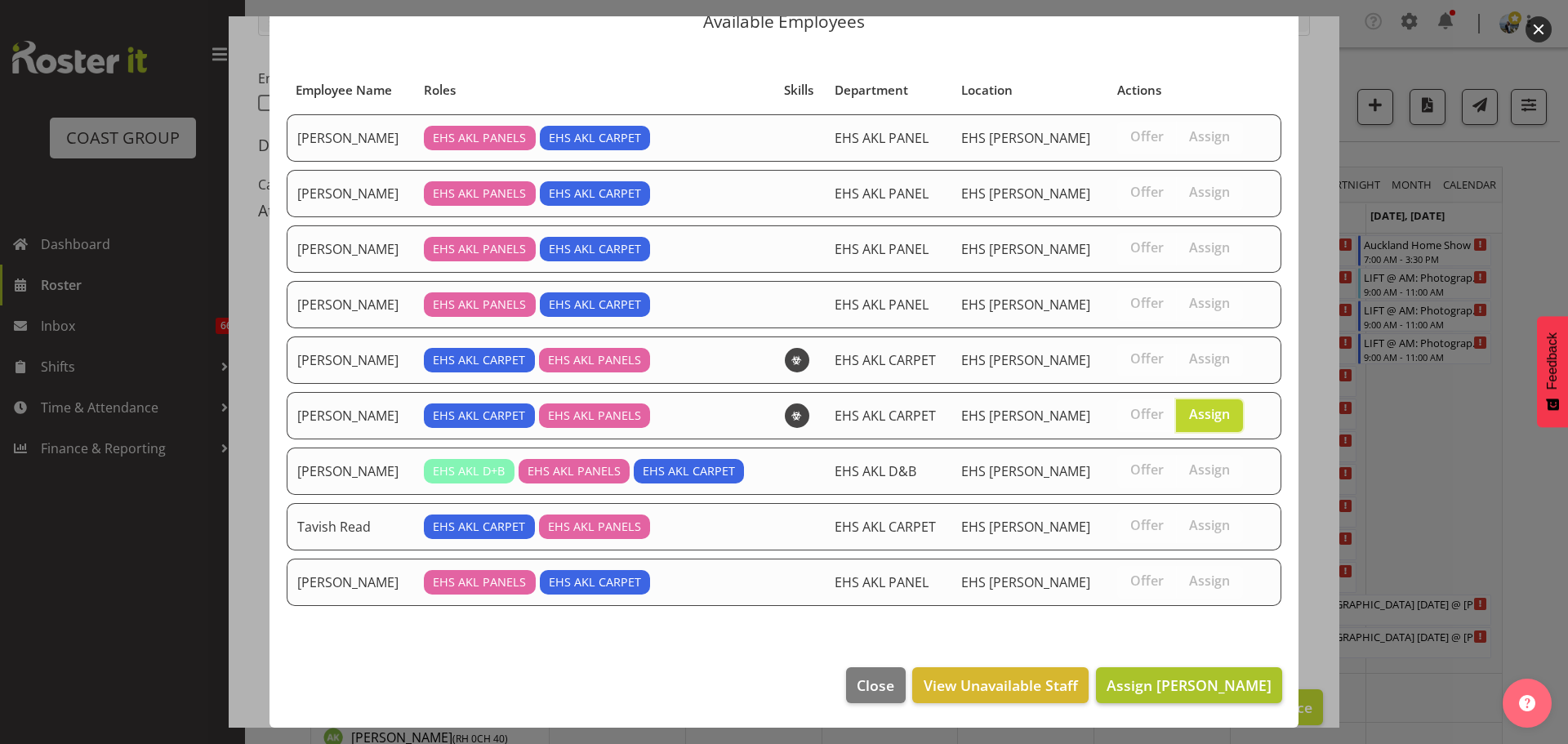
click at [1212, 666] on footer "Close View Unavailable Staff Assign Mike Schaumkell" at bounding box center [784, 688] width 1029 height 76
click at [1213, 676] on span "Assign Mike Schaumkell" at bounding box center [1188, 686] width 165 height 20
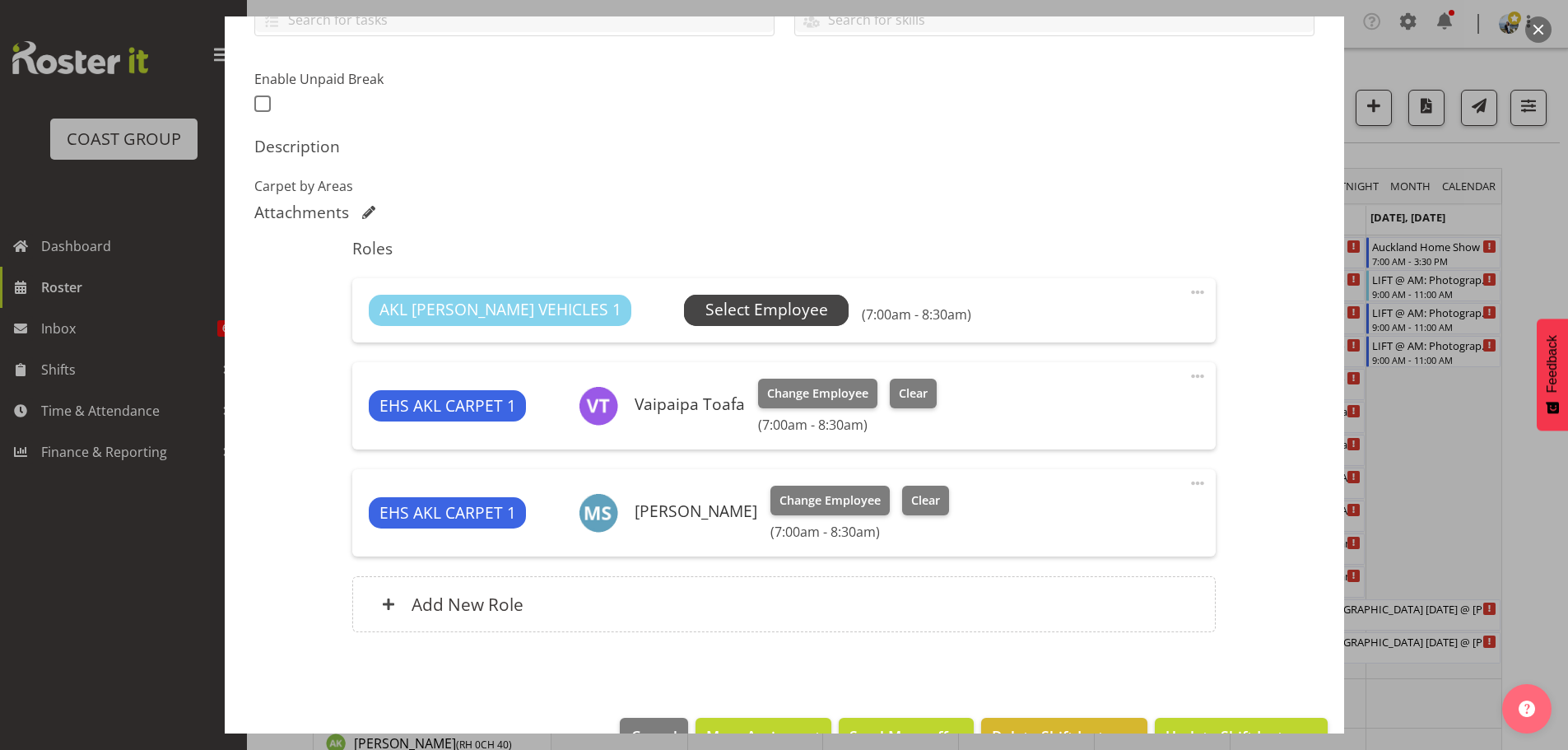
click at [706, 320] on span "Select Employee" at bounding box center [766, 310] width 122 height 24
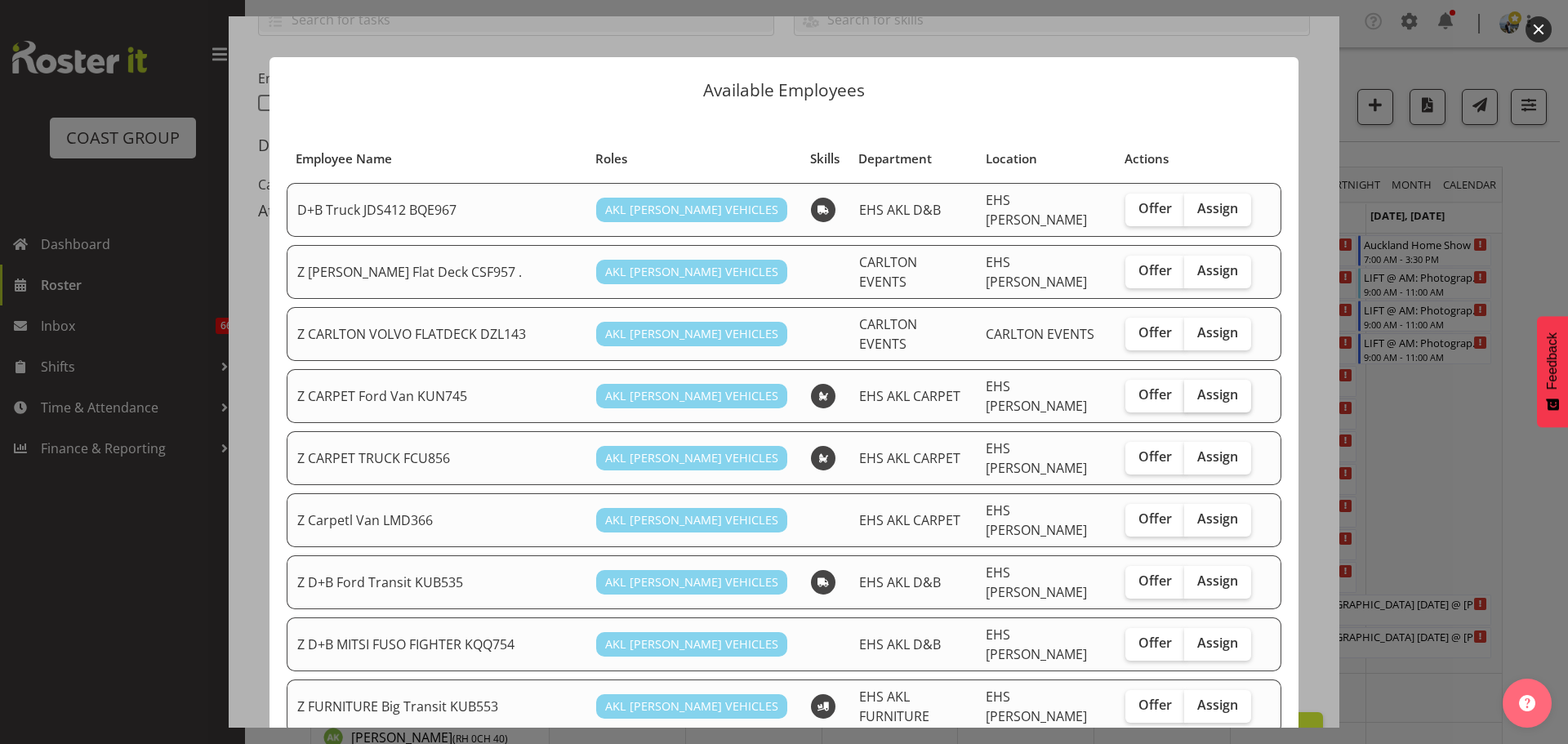
click at [1217, 386] on span "Assign" at bounding box center [1217, 394] width 40 height 16
click at [1195, 390] on input "Assign" at bounding box center [1189, 395] width 11 height 11
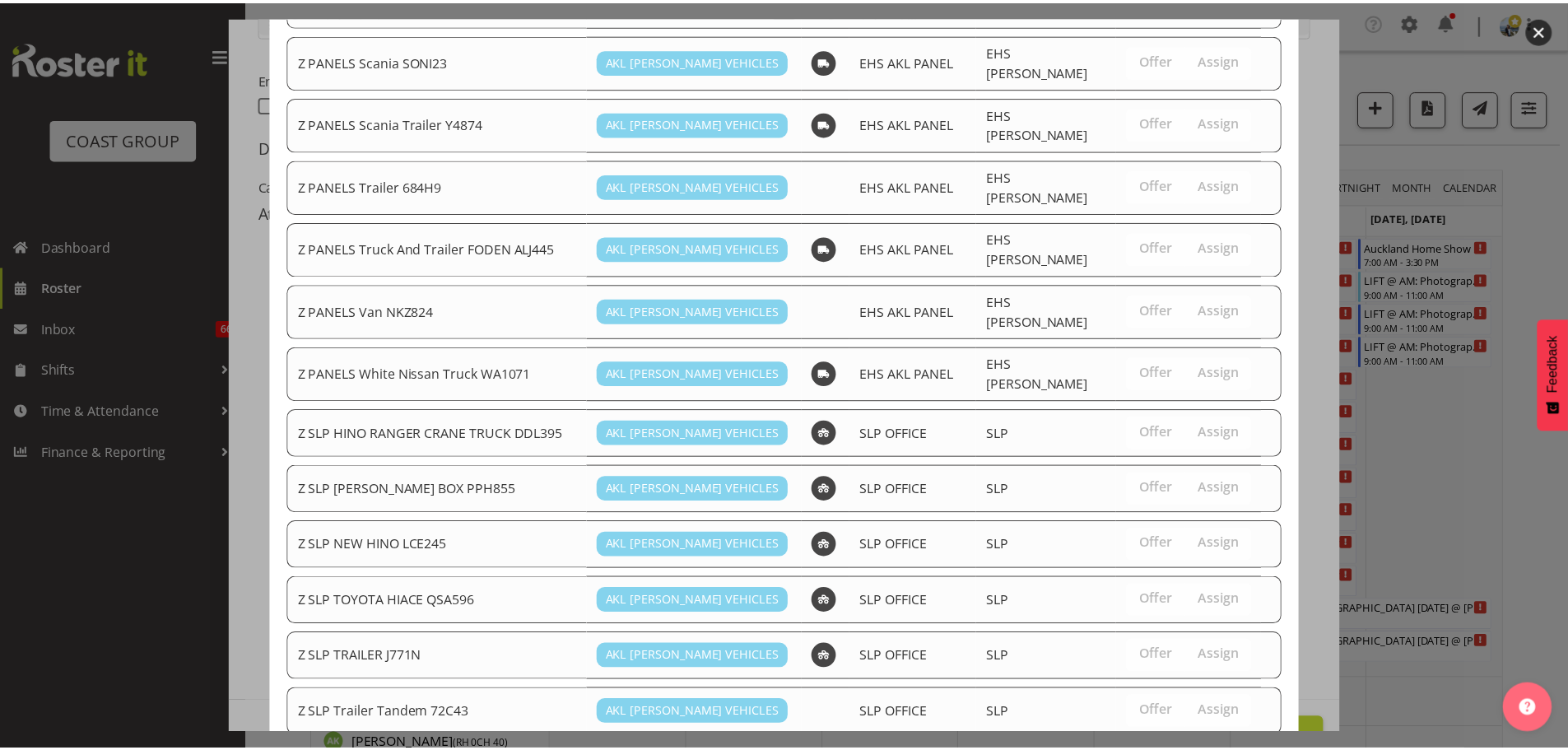
scroll to position [1278, 0]
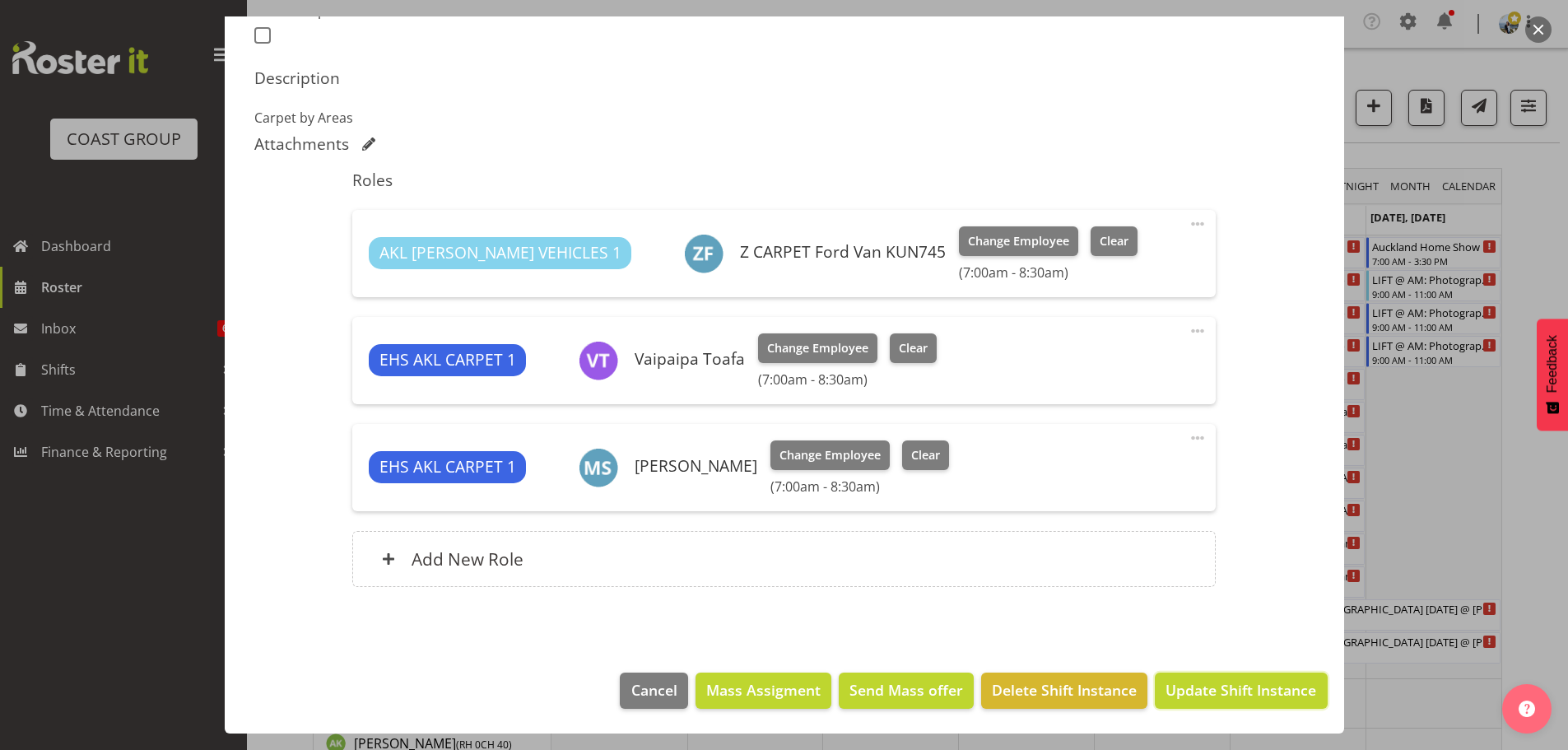
click at [1258, 687] on span "Update Shift Instance" at bounding box center [1241, 690] width 151 height 22
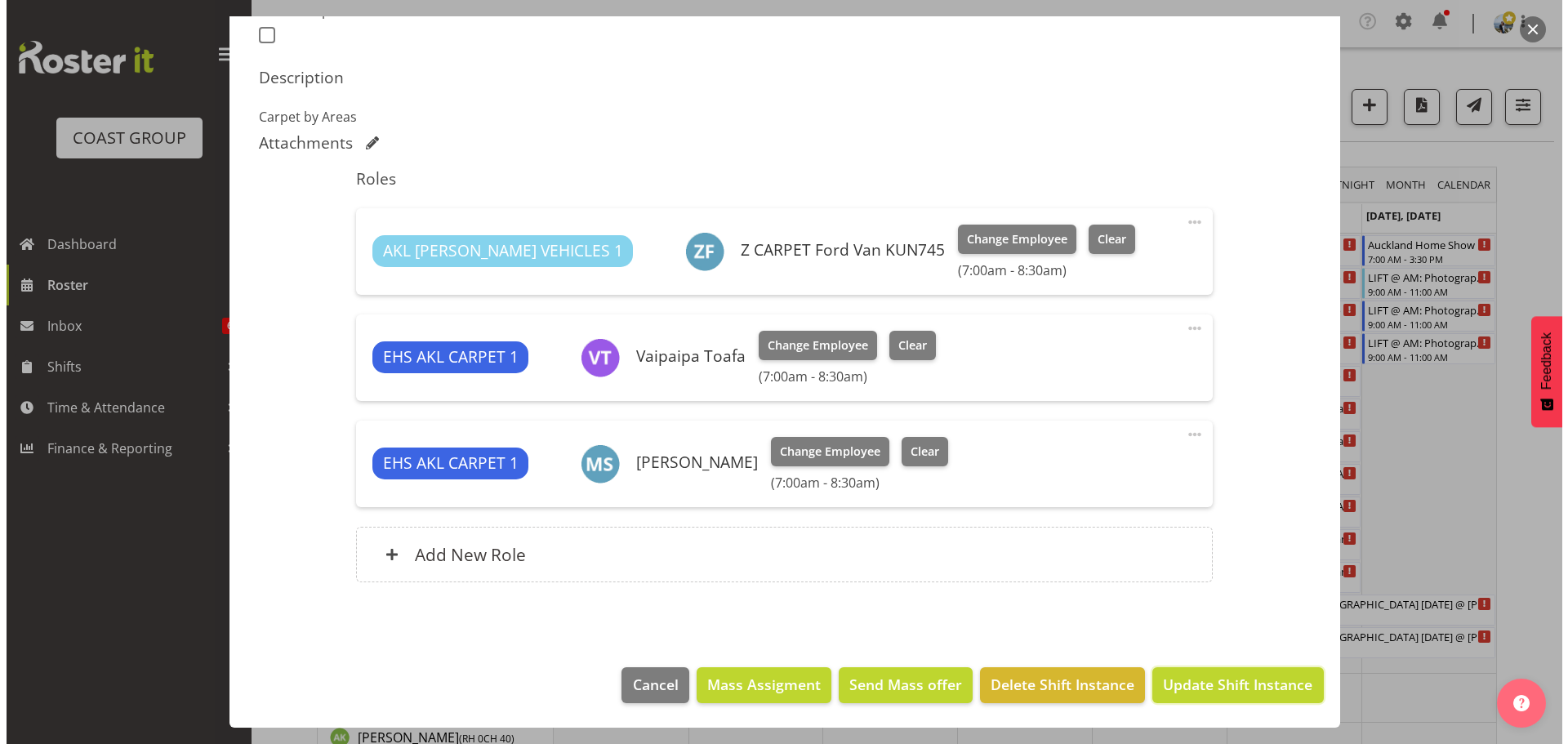
scroll to position [402, 0]
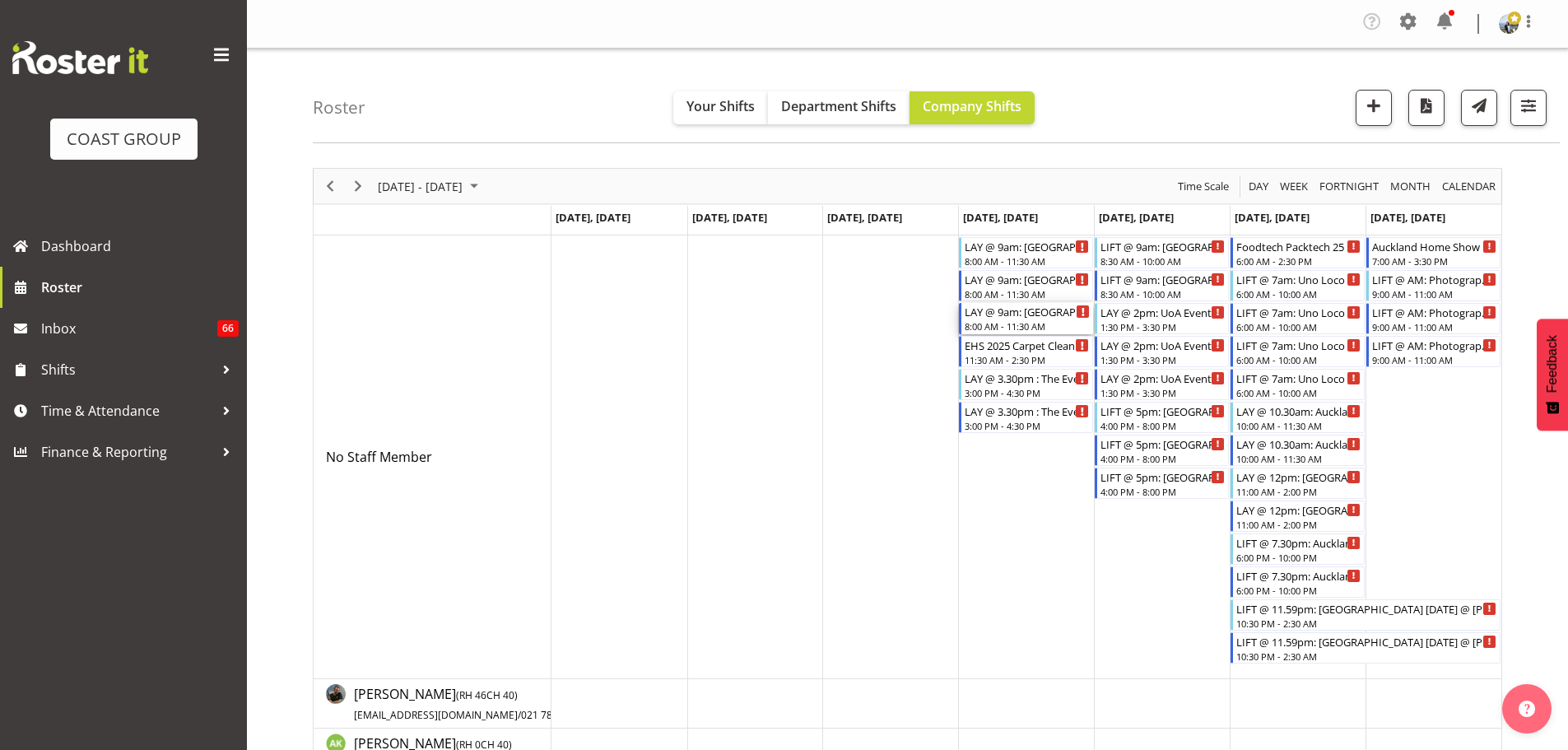
click at [1020, 317] on div "LAY @ 9am: [GEOGRAPHIC_DATA]'s Conference '25 @ [GEOGRAPHIC_DATA]" at bounding box center [1027, 311] width 125 height 16
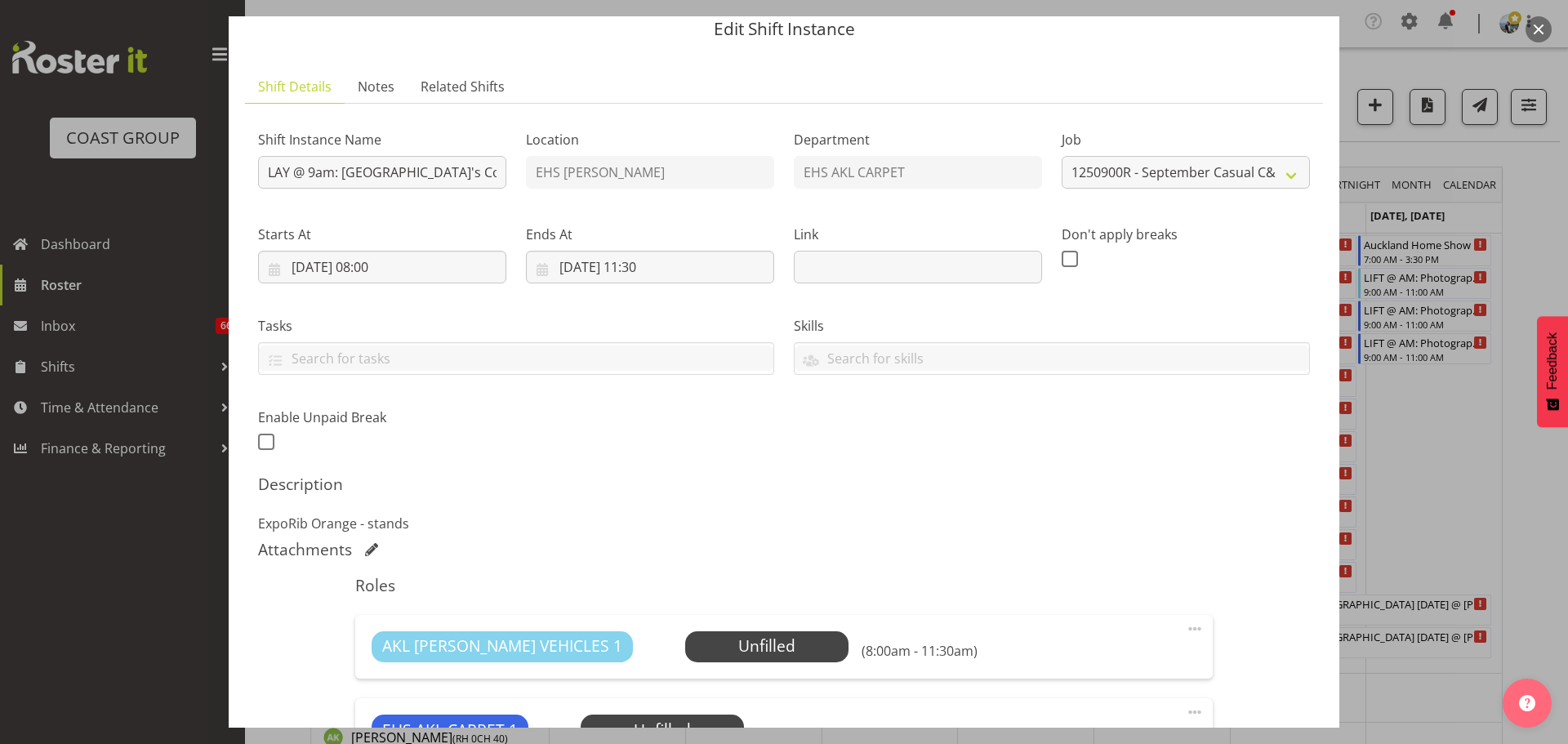
scroll to position [327, 0]
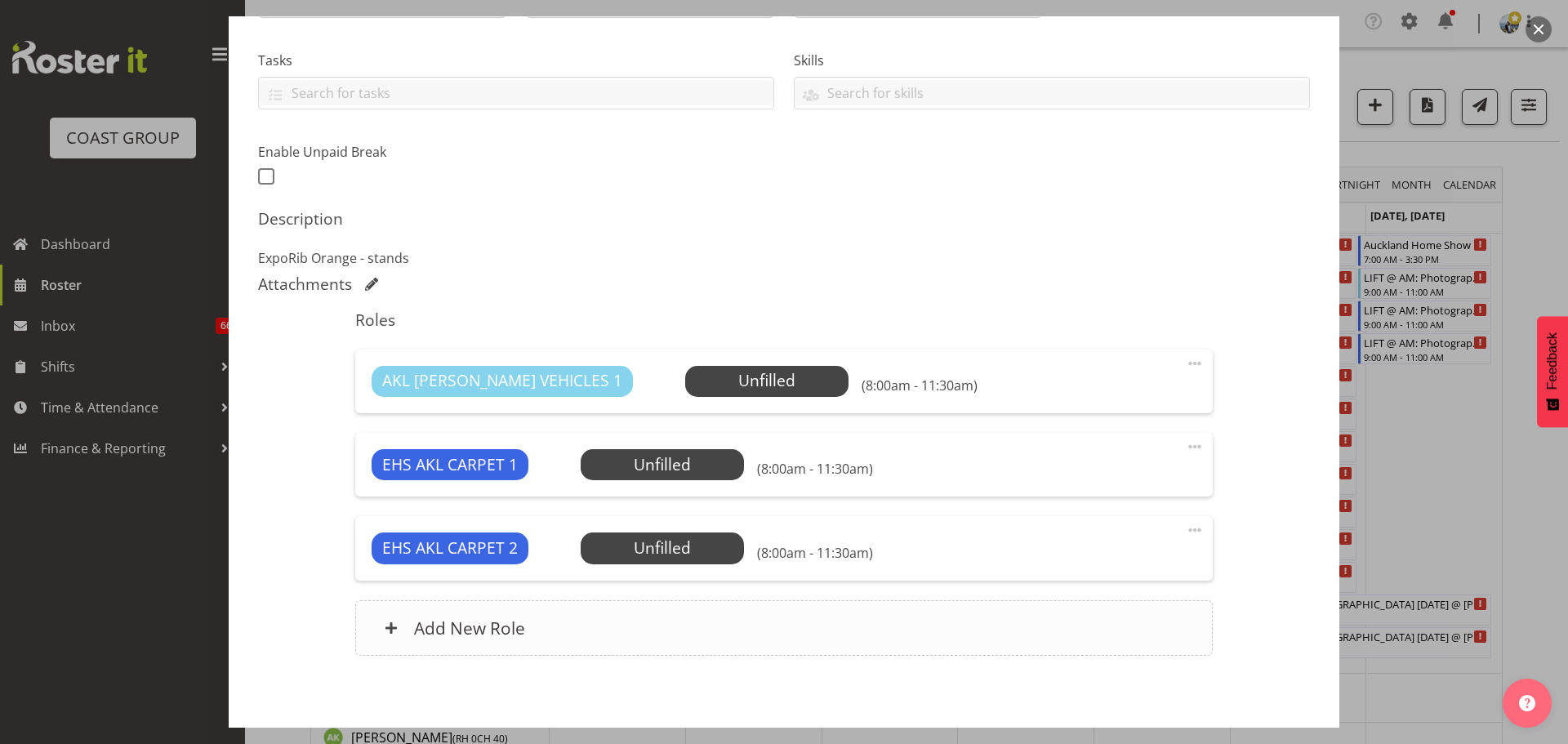
click at [570, 624] on div "Add New Role" at bounding box center [784, 628] width 856 height 56
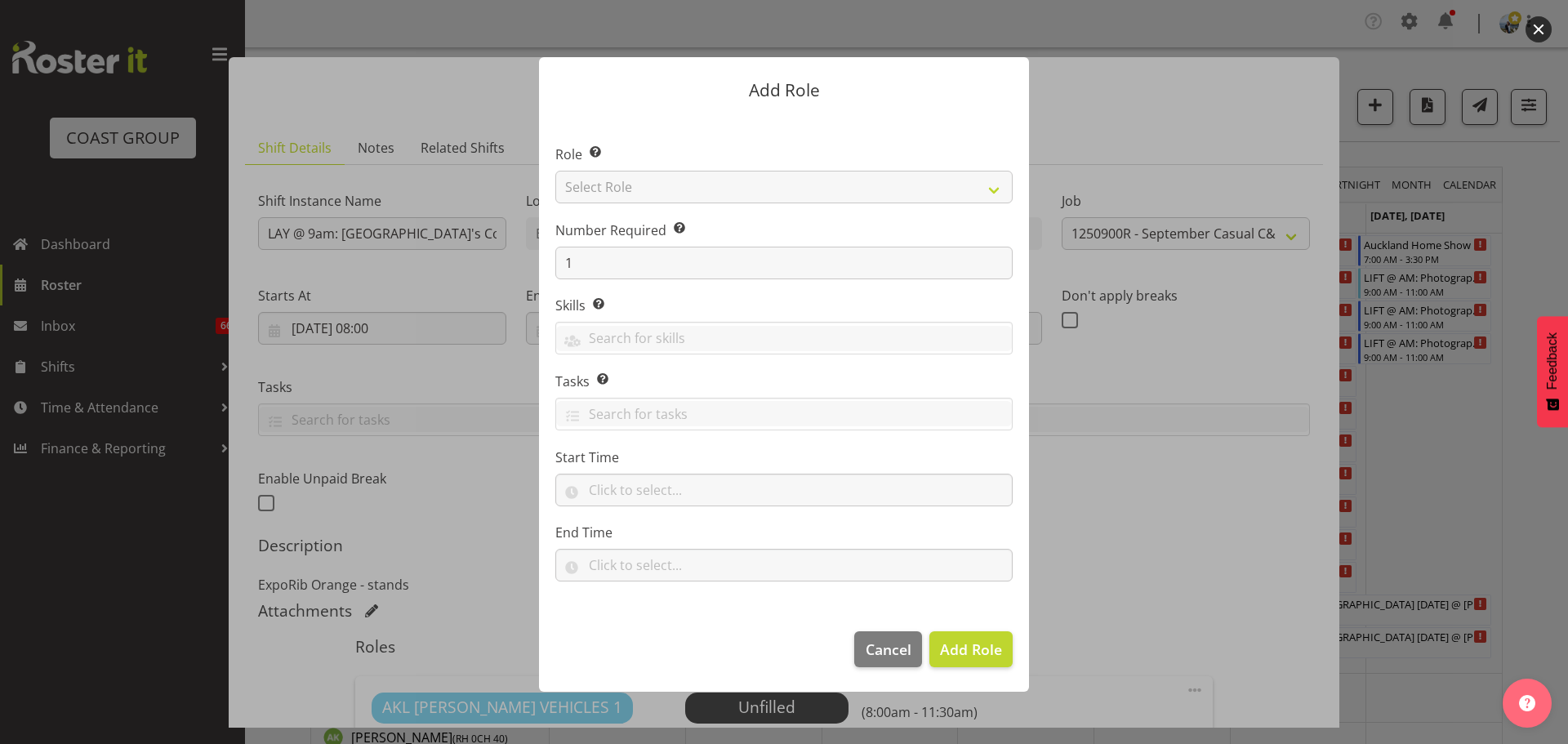
select select "8575"
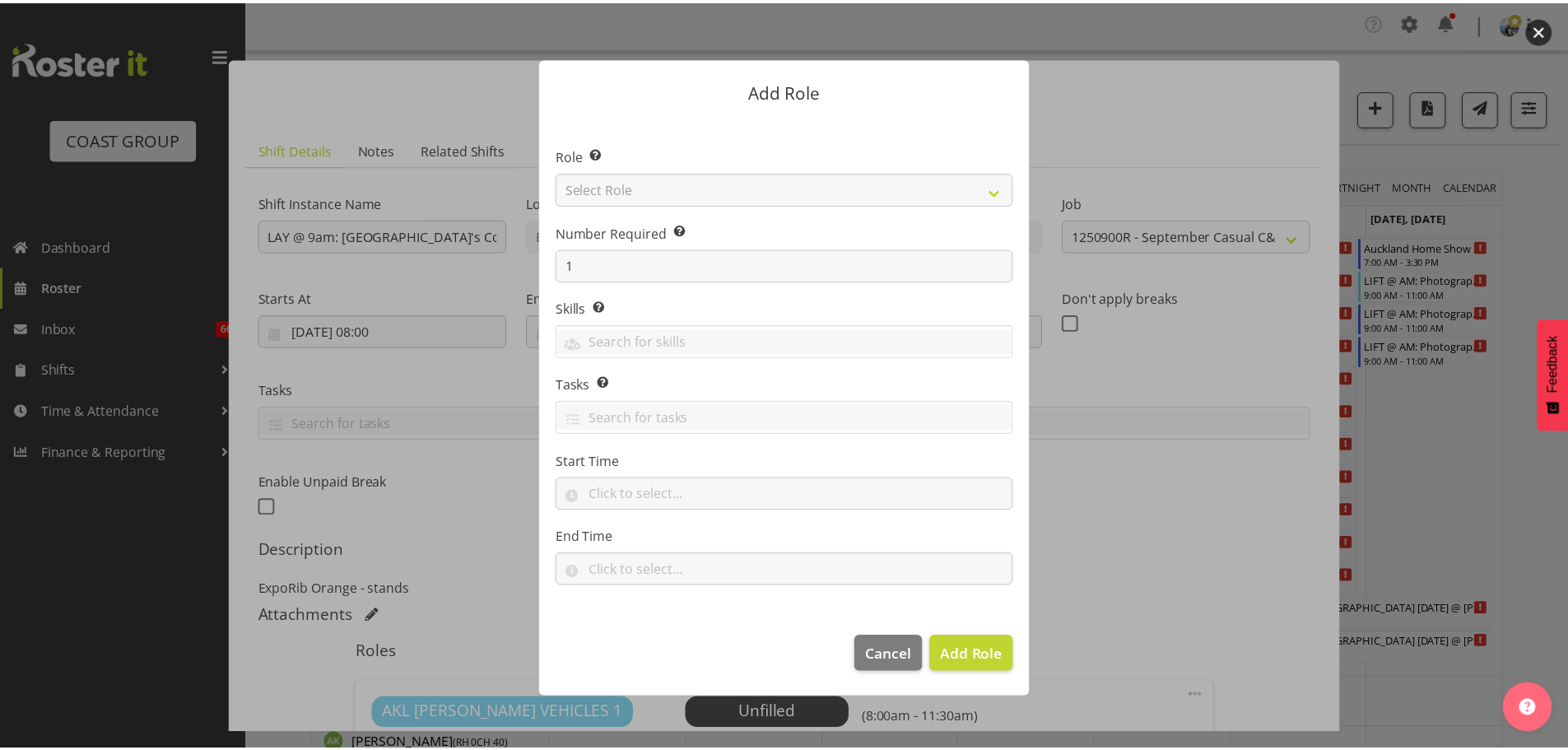
scroll to position [329, 0]
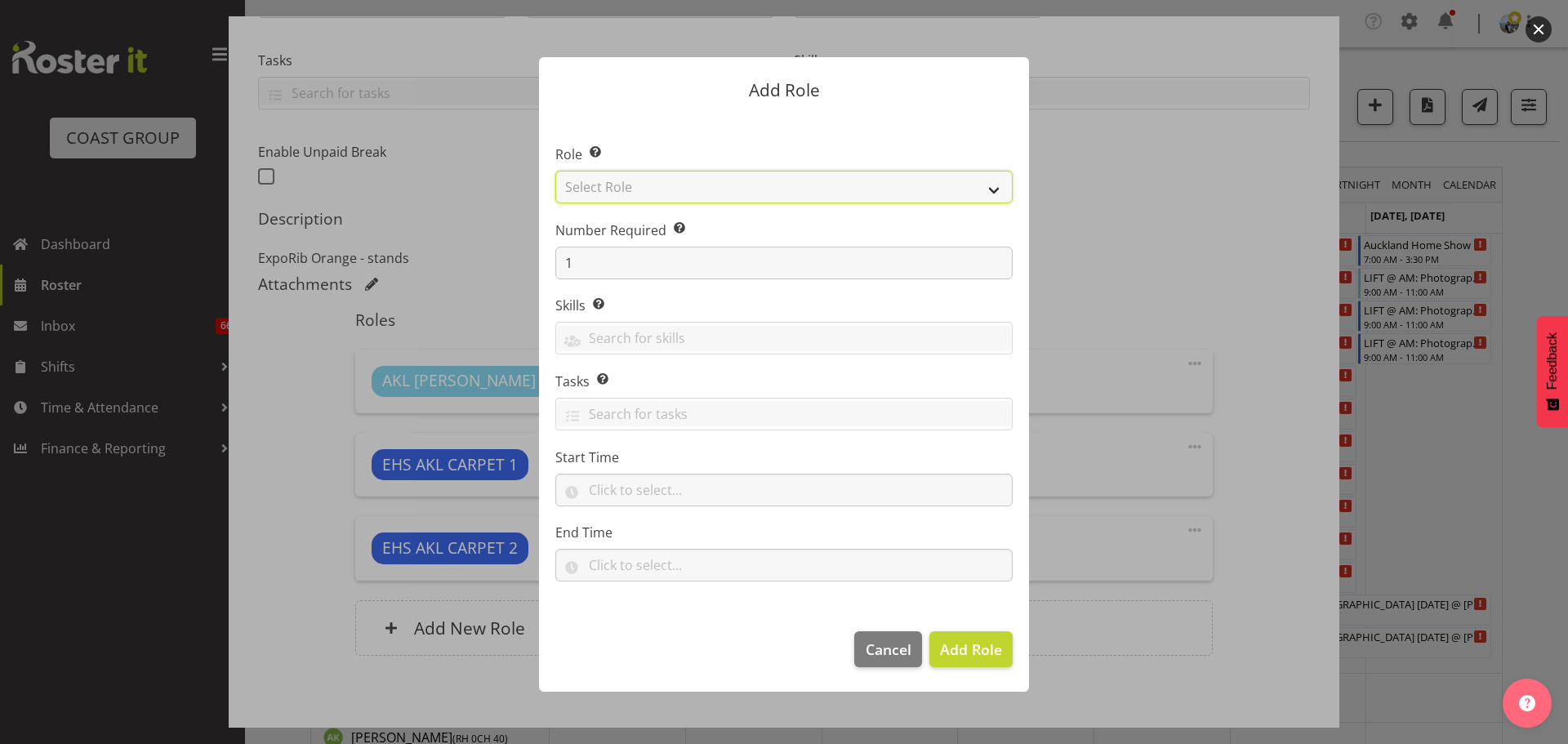
drag, startPoint x: 0, startPoint y: 0, endPoint x: 623, endPoint y: 197, distance: 653.4
click at [623, 197] on select "Select Role ACCOUNT MANAGER ACCOUNT MANAGER DW ACCOUNTS [PERSON_NAME] VEHICLES …" at bounding box center [784, 187] width 457 height 32
select select "190"
click at [555, 171] on select "Select Role ACCOUNT MANAGER ACCOUNT MANAGER DW ACCOUNTS [PERSON_NAME] VEHICLES …" at bounding box center [784, 187] width 457 height 32
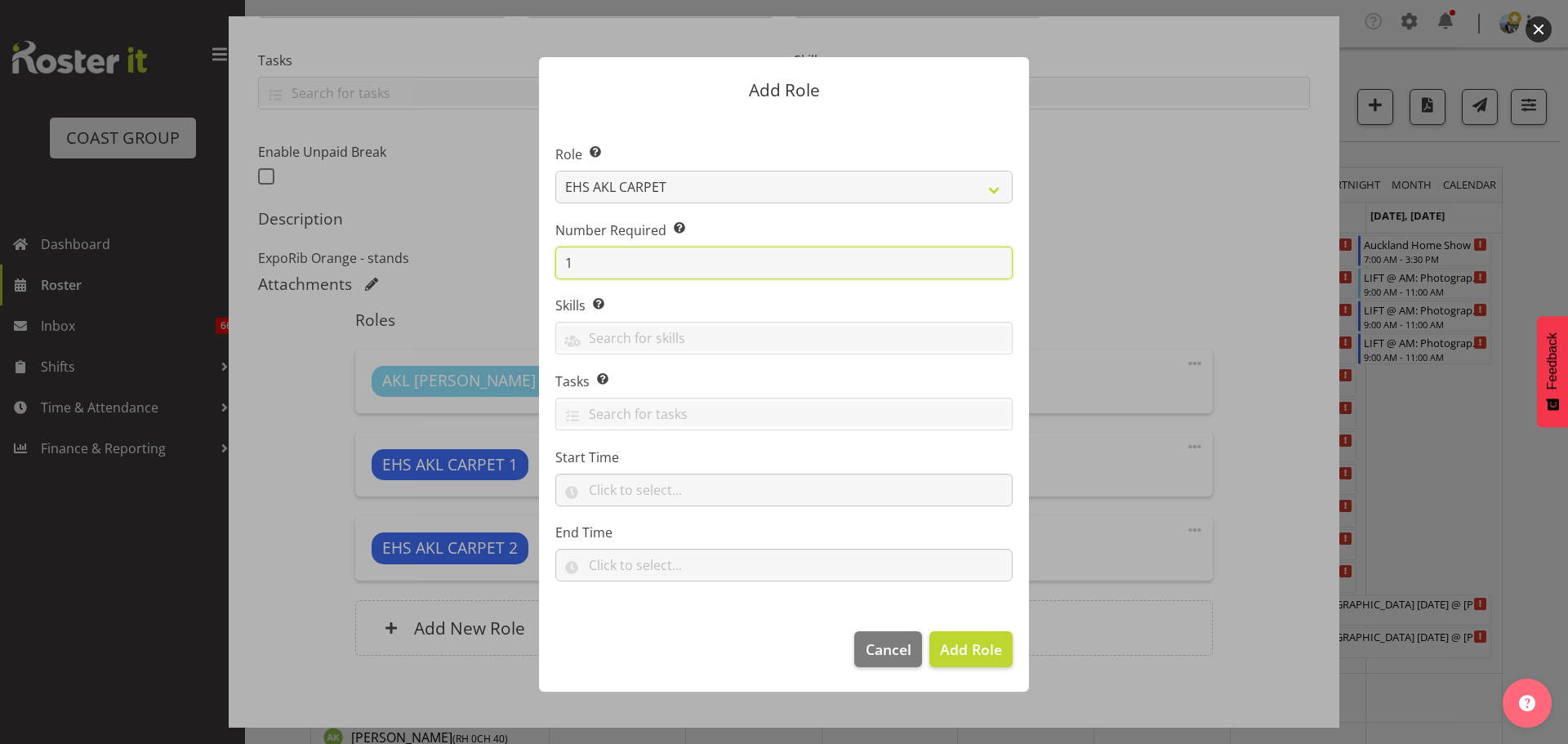
drag, startPoint x: 605, startPoint y: 246, endPoint x: 518, endPoint y: 236, distance: 87.6
click at [518, 236] on form "Add Role Role Select the role you wish to add to the shift. ACCOUNT MANAGER ACC…" at bounding box center [784, 372] width 784 height 712
type input "2"
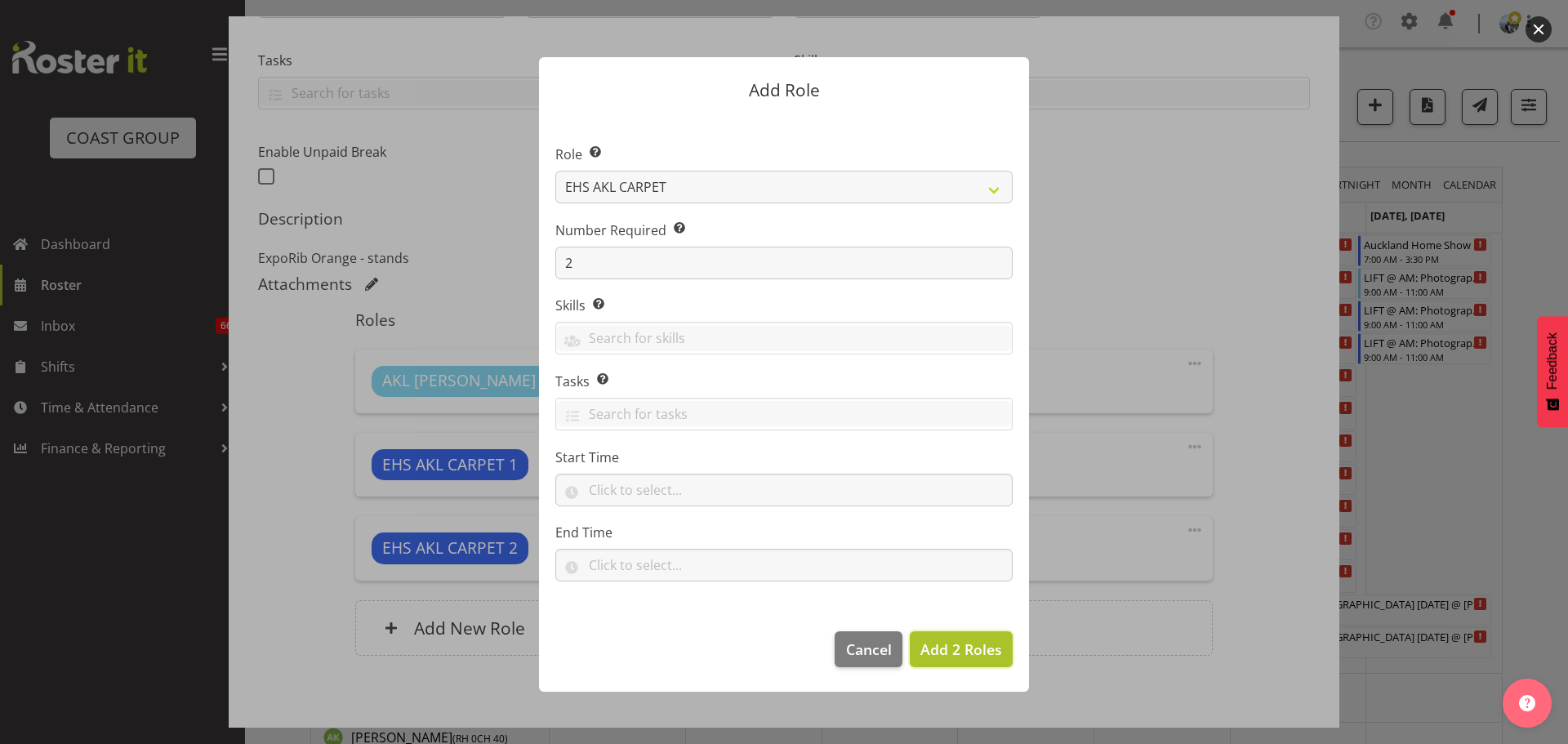
click at [948, 641] on span "Add 2 Roles" at bounding box center [961, 650] width 82 height 20
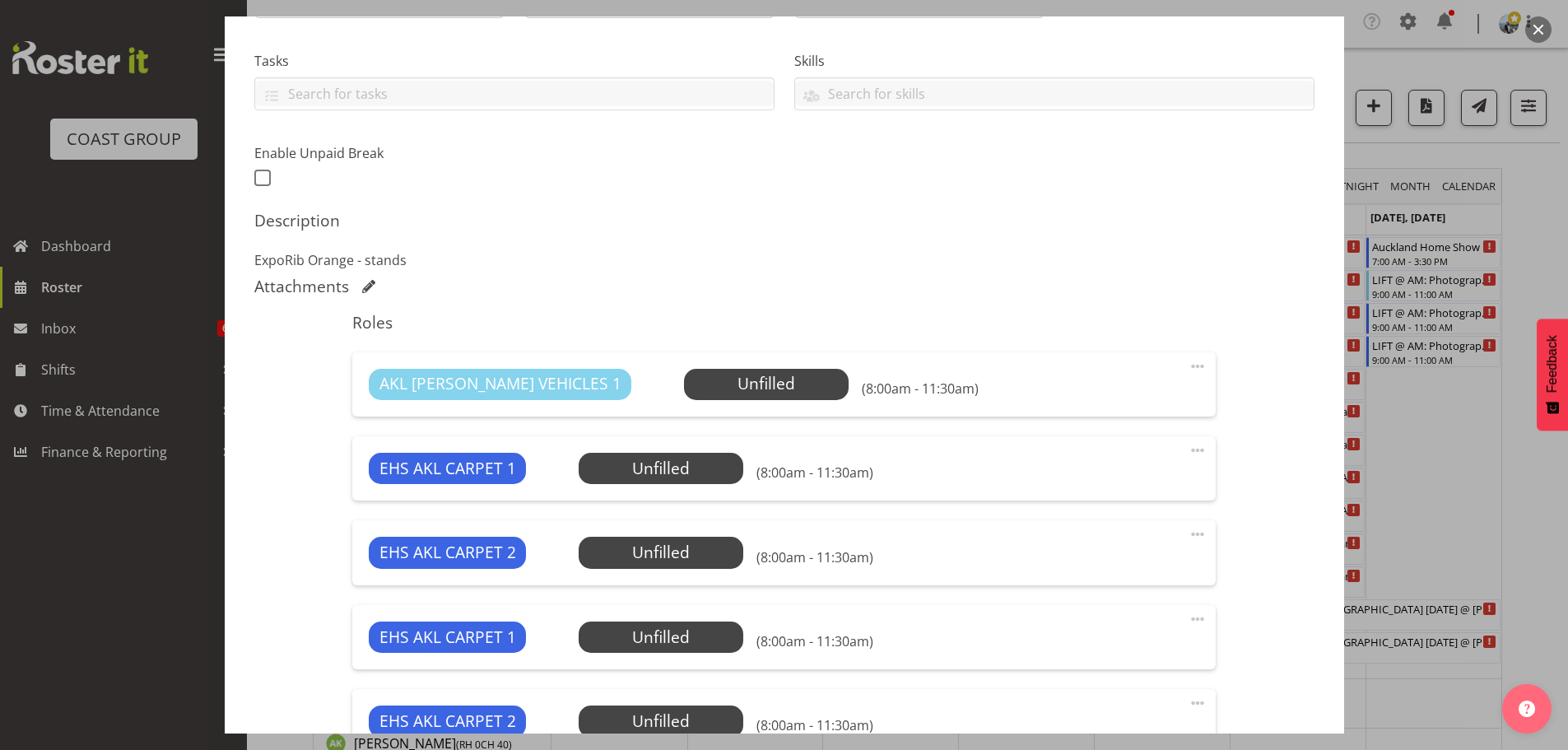
click at [1188, 619] on span at bounding box center [1198, 619] width 20 height 20
click at [1136, 657] on link "Edit" at bounding box center [1128, 658] width 158 height 30
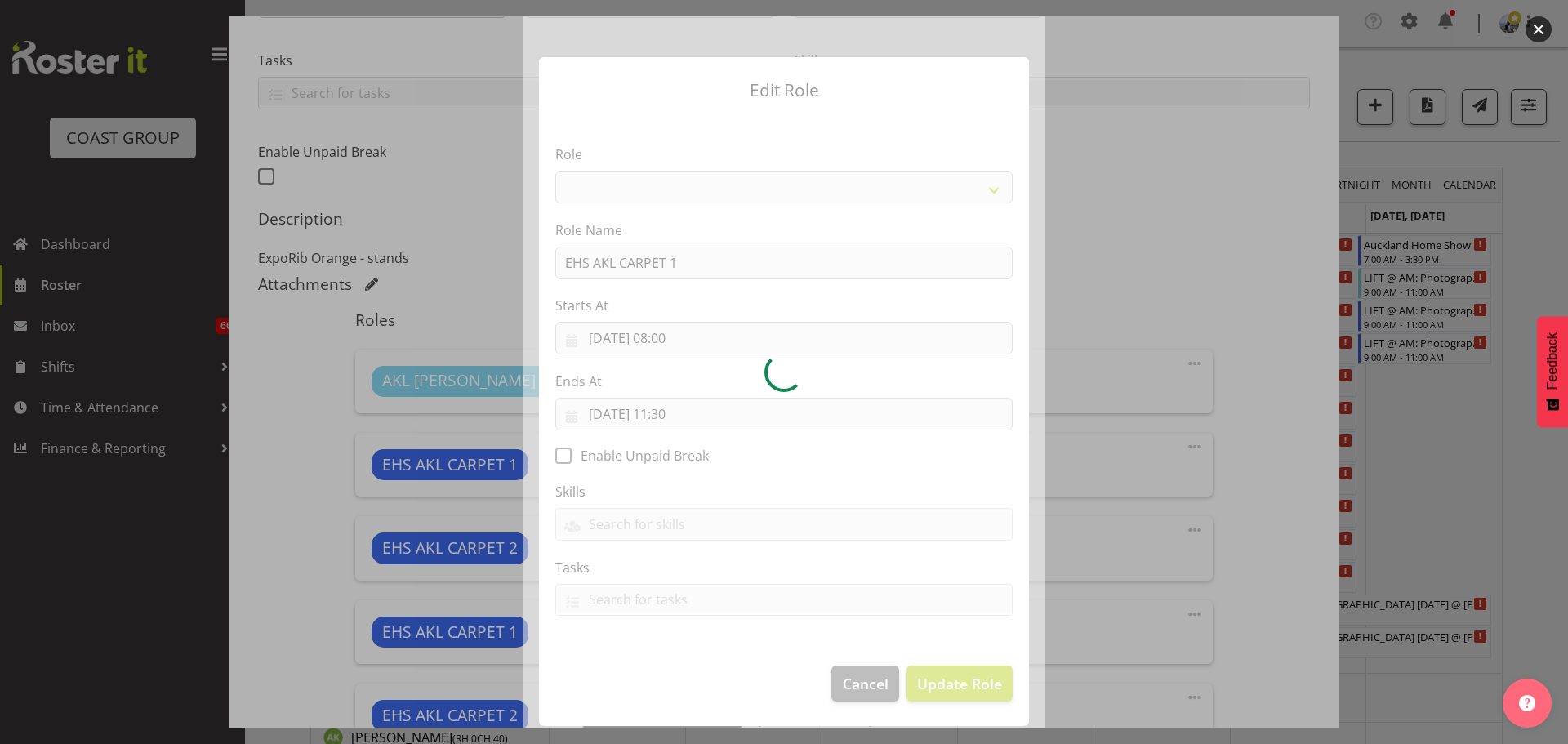
select select "190"
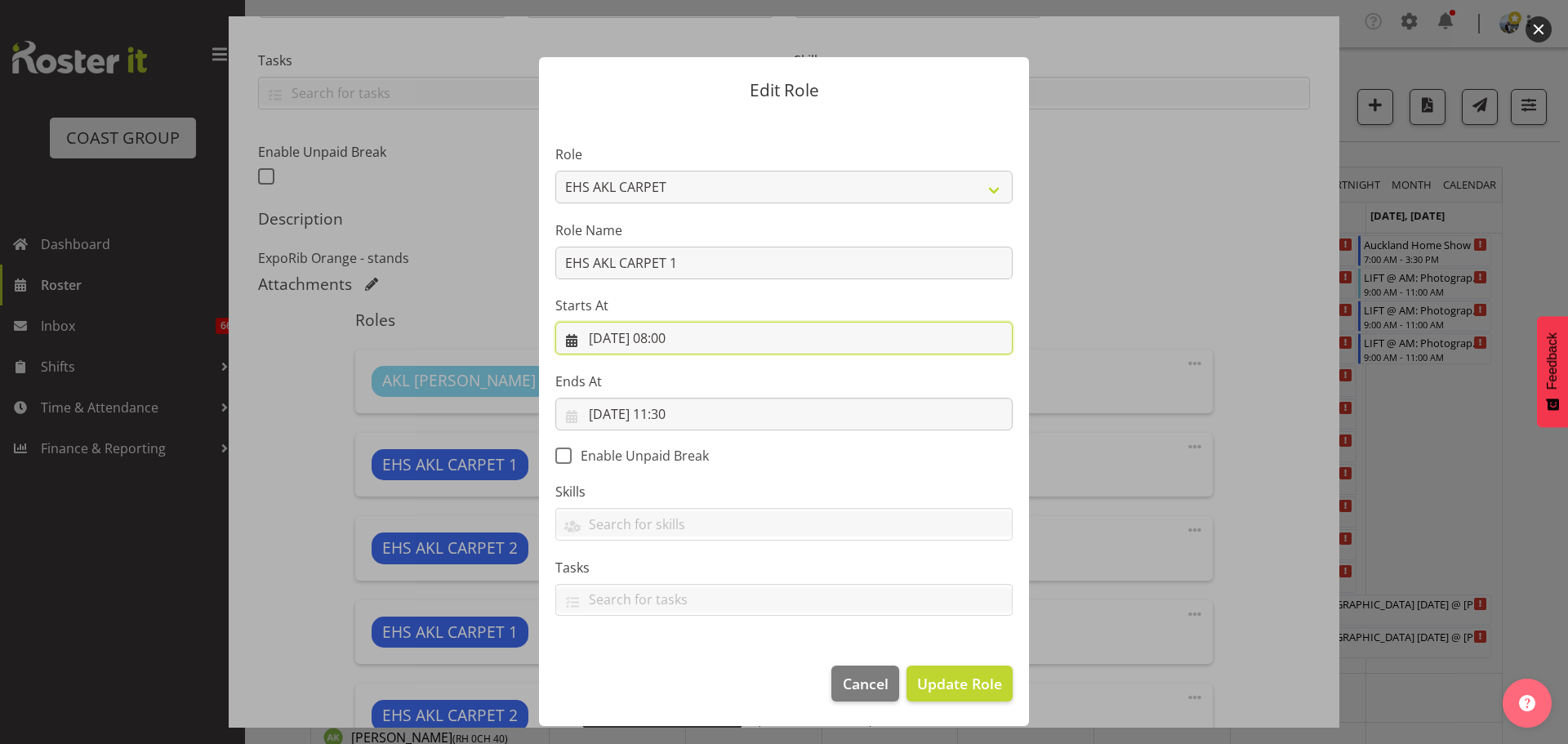
click at [695, 336] on input "[DATE] 08:00" at bounding box center [784, 338] width 457 height 32
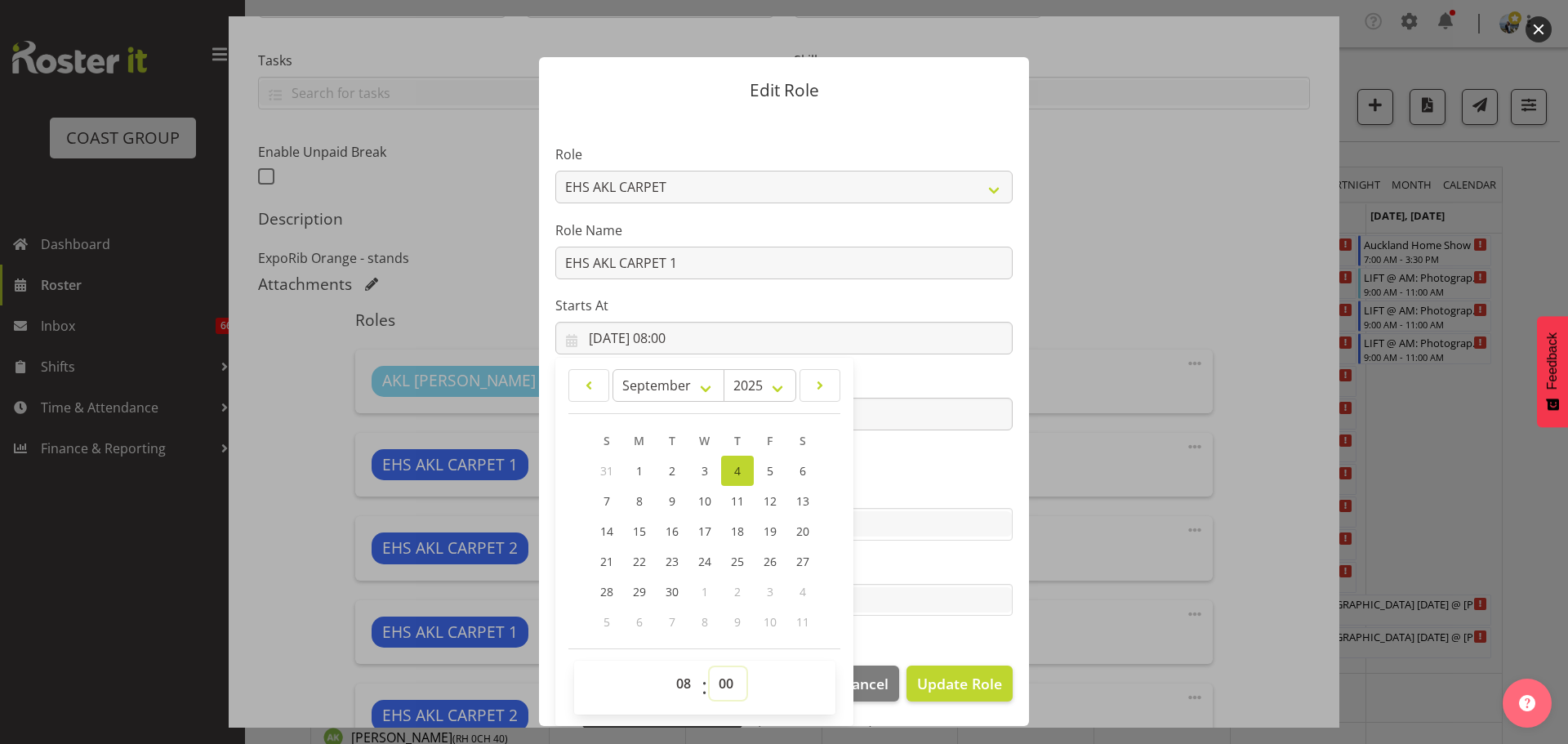
click at [721, 682] on select "00 01 02 03 04 05 06 07 08 09 10 11 12 13 14 15 16 17 18 19 20 21 22 23 24 25 2…" at bounding box center [728, 684] width 37 height 32
select select "30"
type input "[DATE] 08:30"
click at [990, 678] on span "Update Role" at bounding box center [959, 684] width 85 height 22
select select
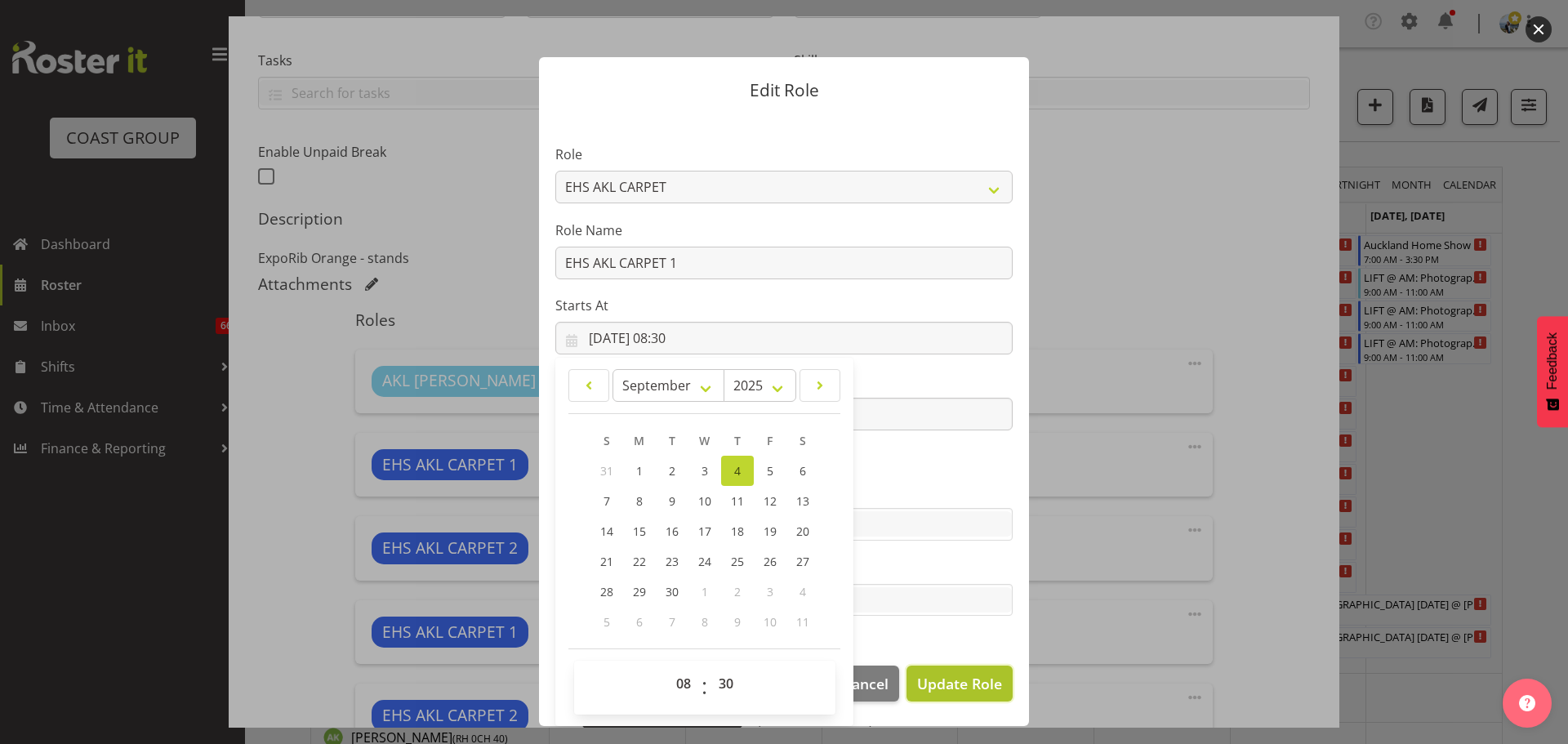
select select
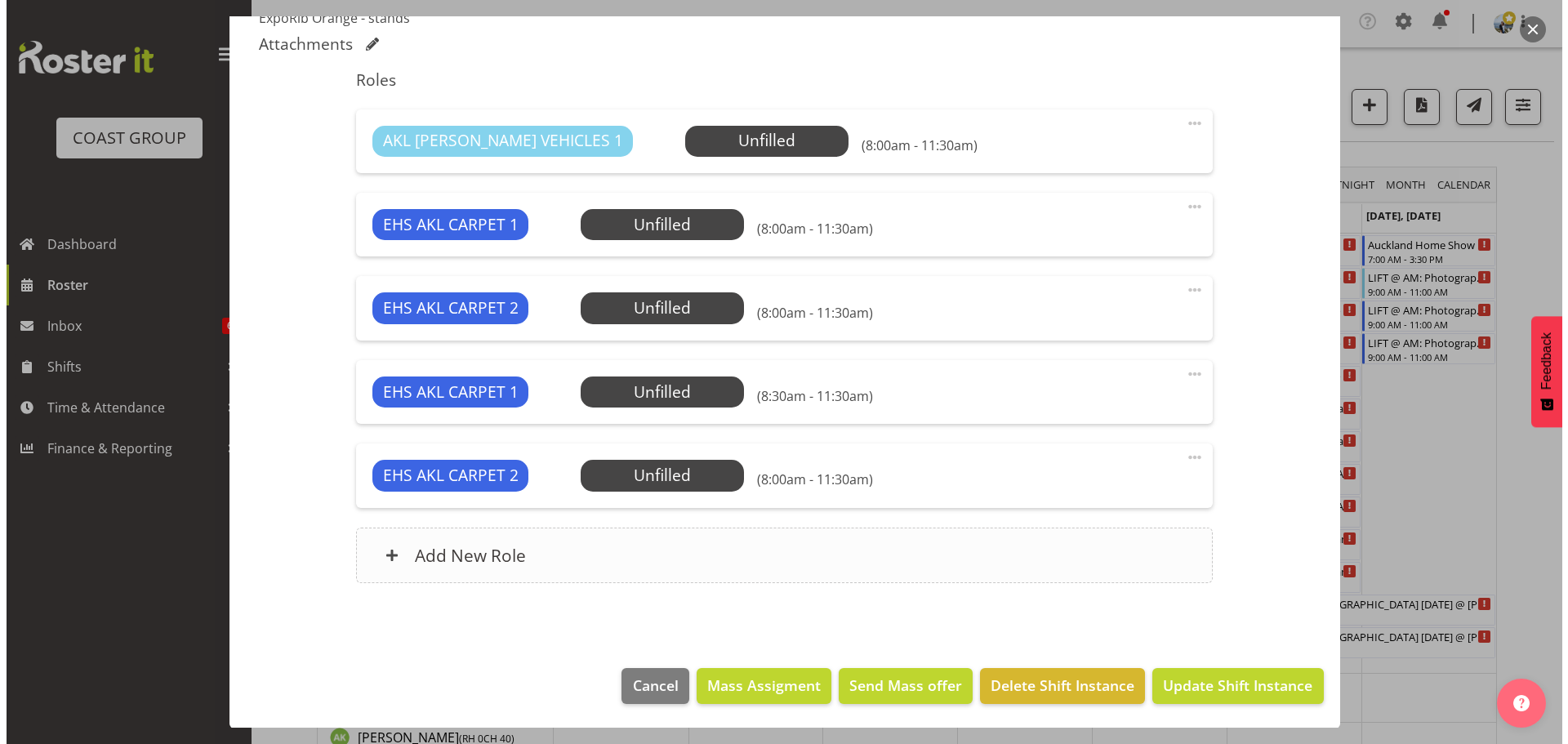
scroll to position [568, 0]
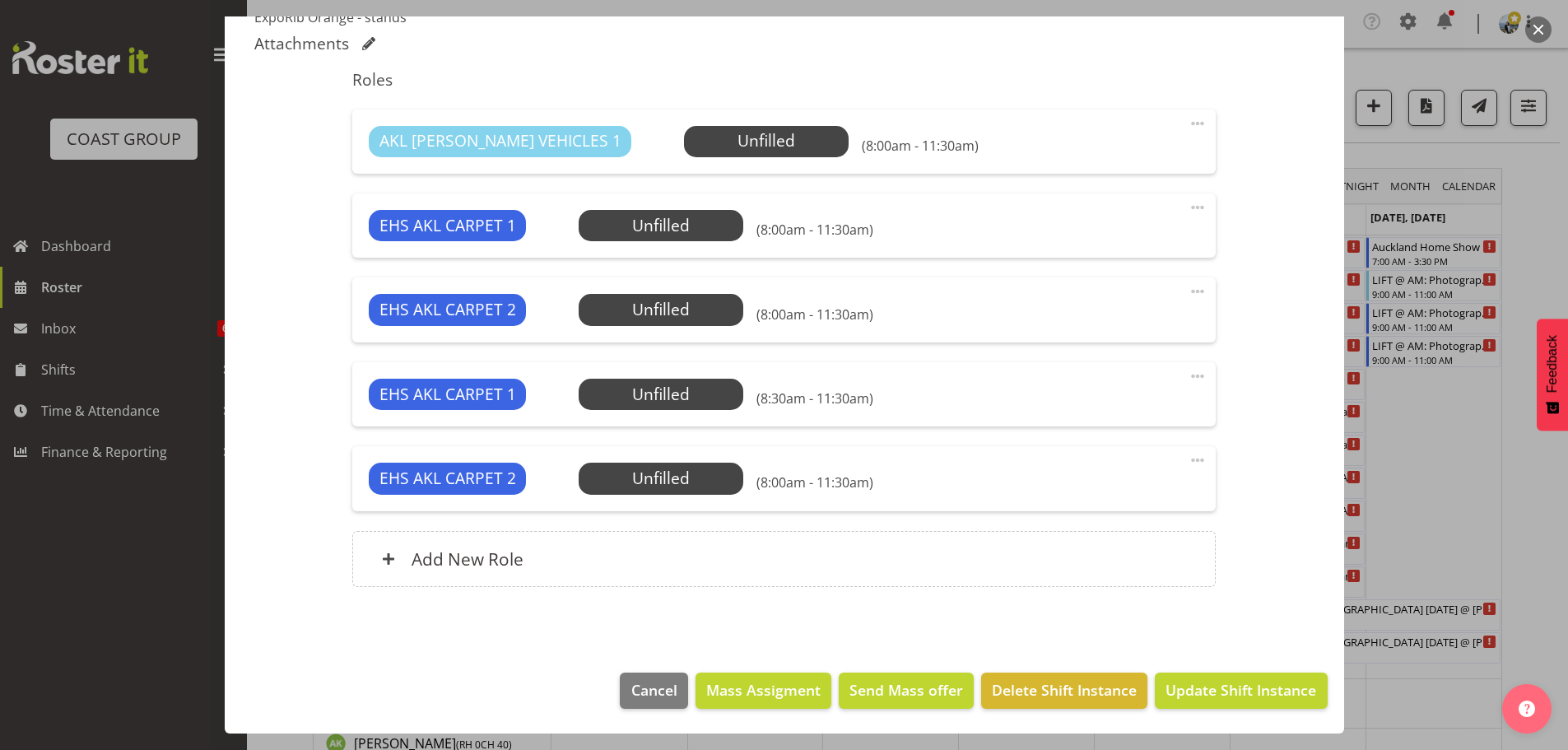
click at [1188, 463] on span at bounding box center [1198, 460] width 20 height 20
click at [1160, 489] on link "Edit" at bounding box center [1128, 500] width 158 height 30
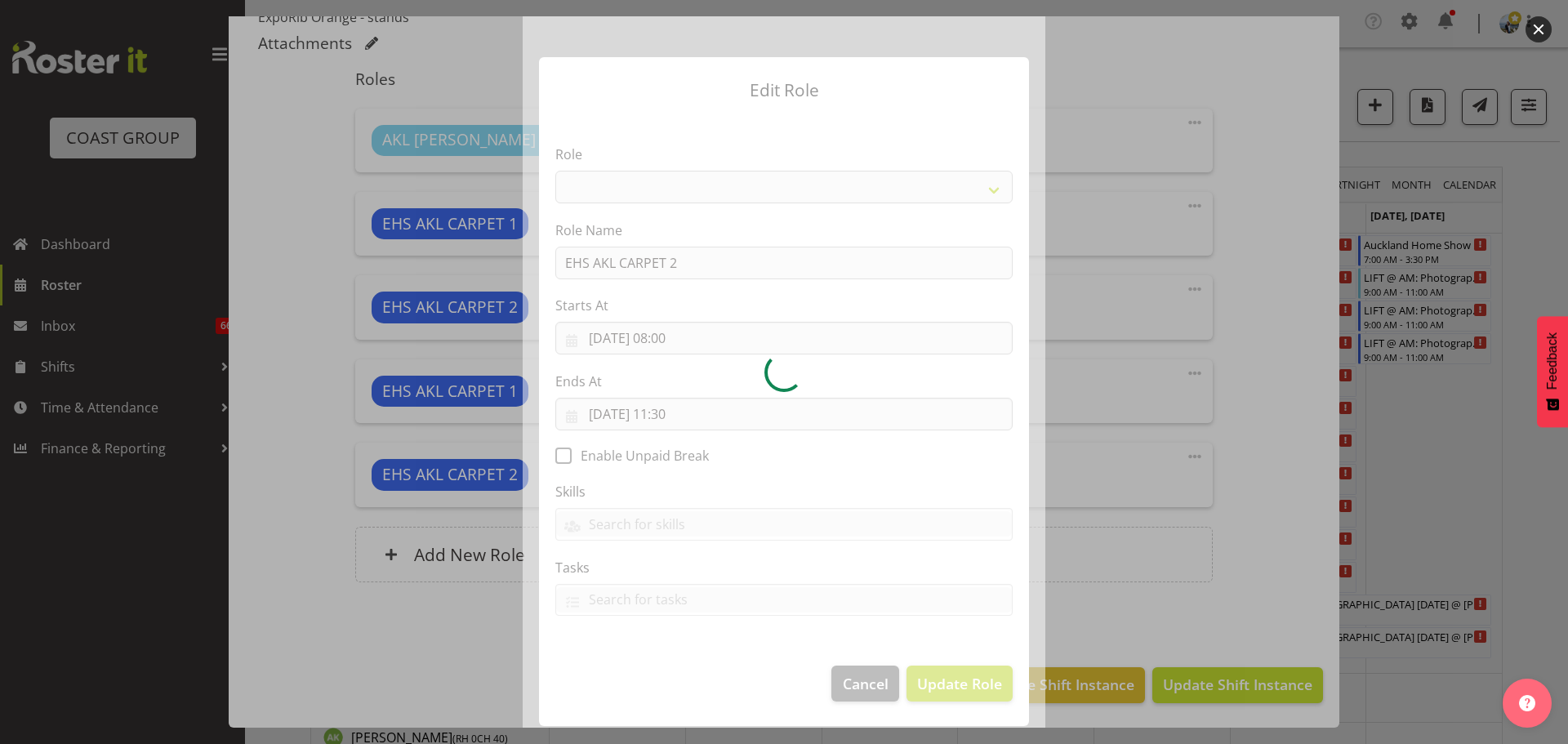
select select "190"
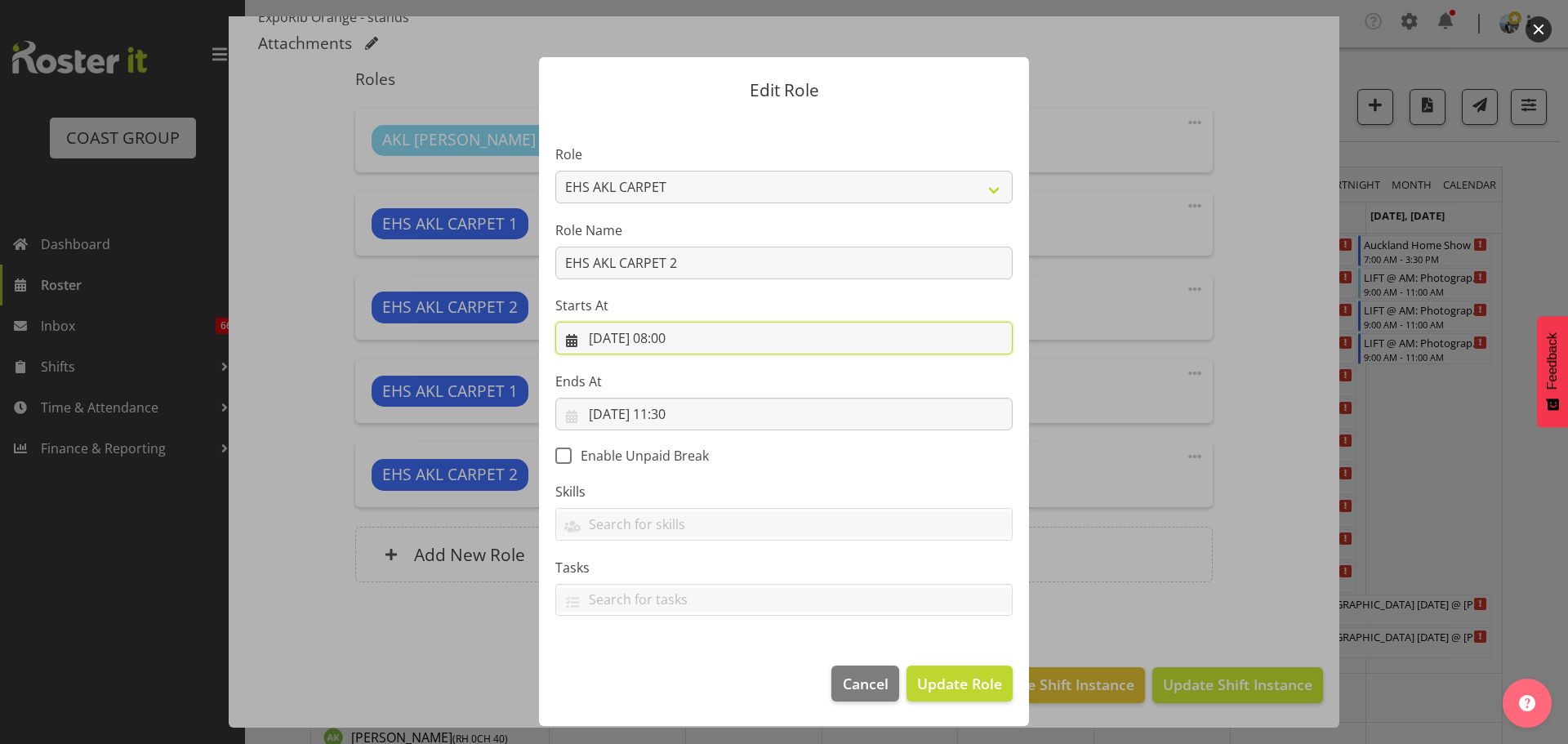
click at [701, 340] on input "04/09/2025, 08:00" at bounding box center [784, 338] width 457 height 32
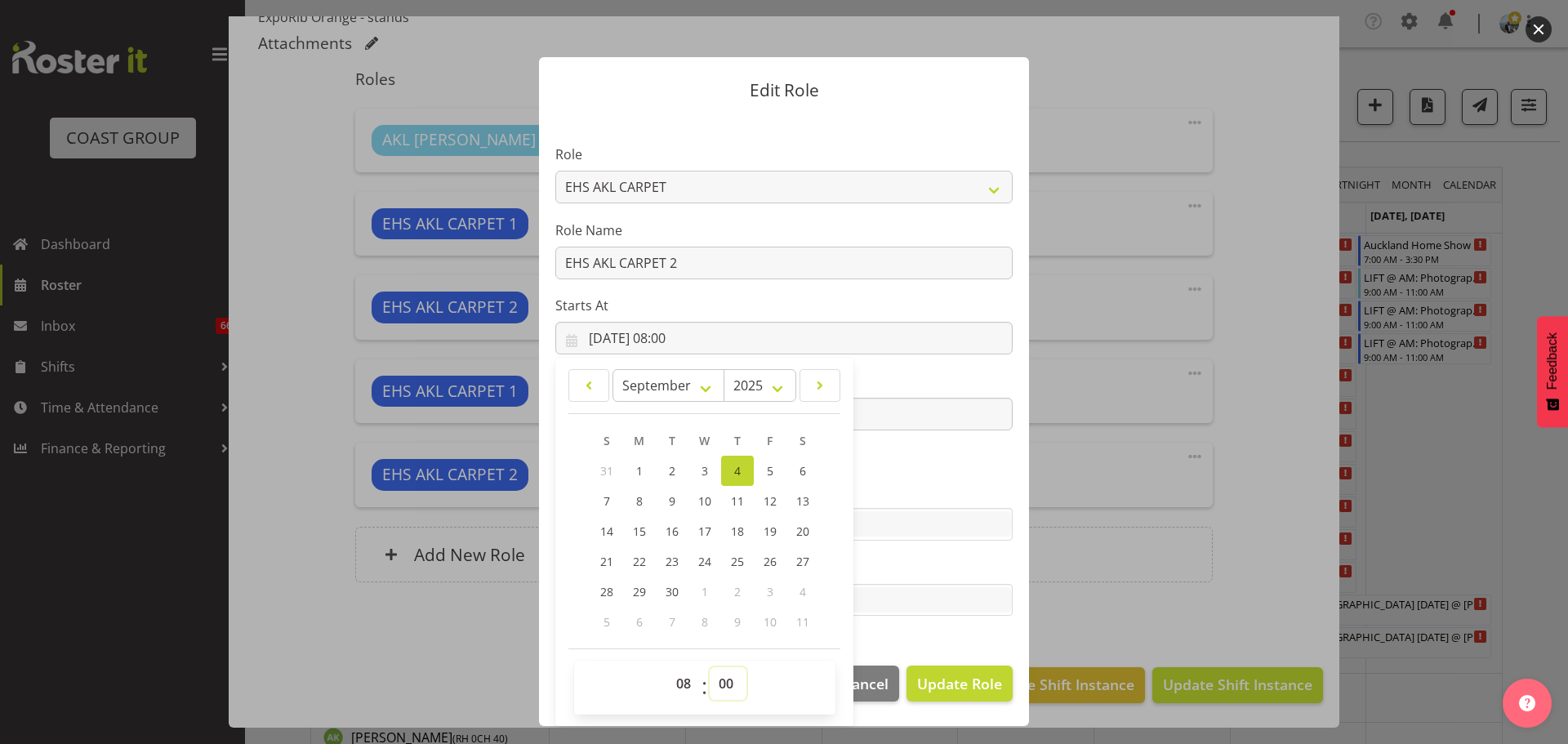
click at [730, 677] on select "00 01 02 03 04 05 06 07 08 09 10 11 12 13 14 15 16 17 18 19 20 21 22 23 24 25 2…" at bounding box center [728, 684] width 37 height 32
select select "30"
type input "04/09/2025, 08:30"
click at [951, 680] on span "Update Role" at bounding box center [959, 684] width 85 height 22
select select
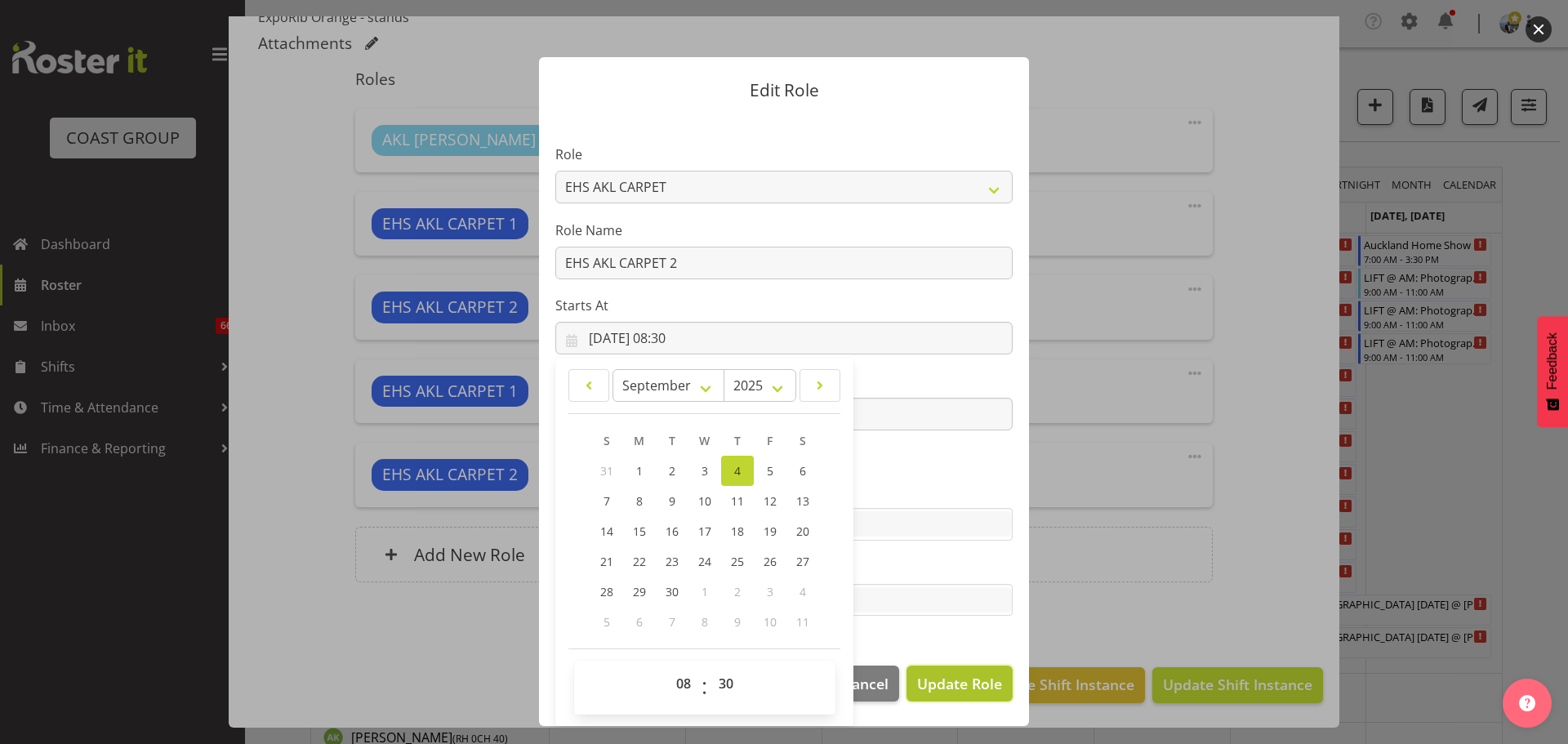
select select
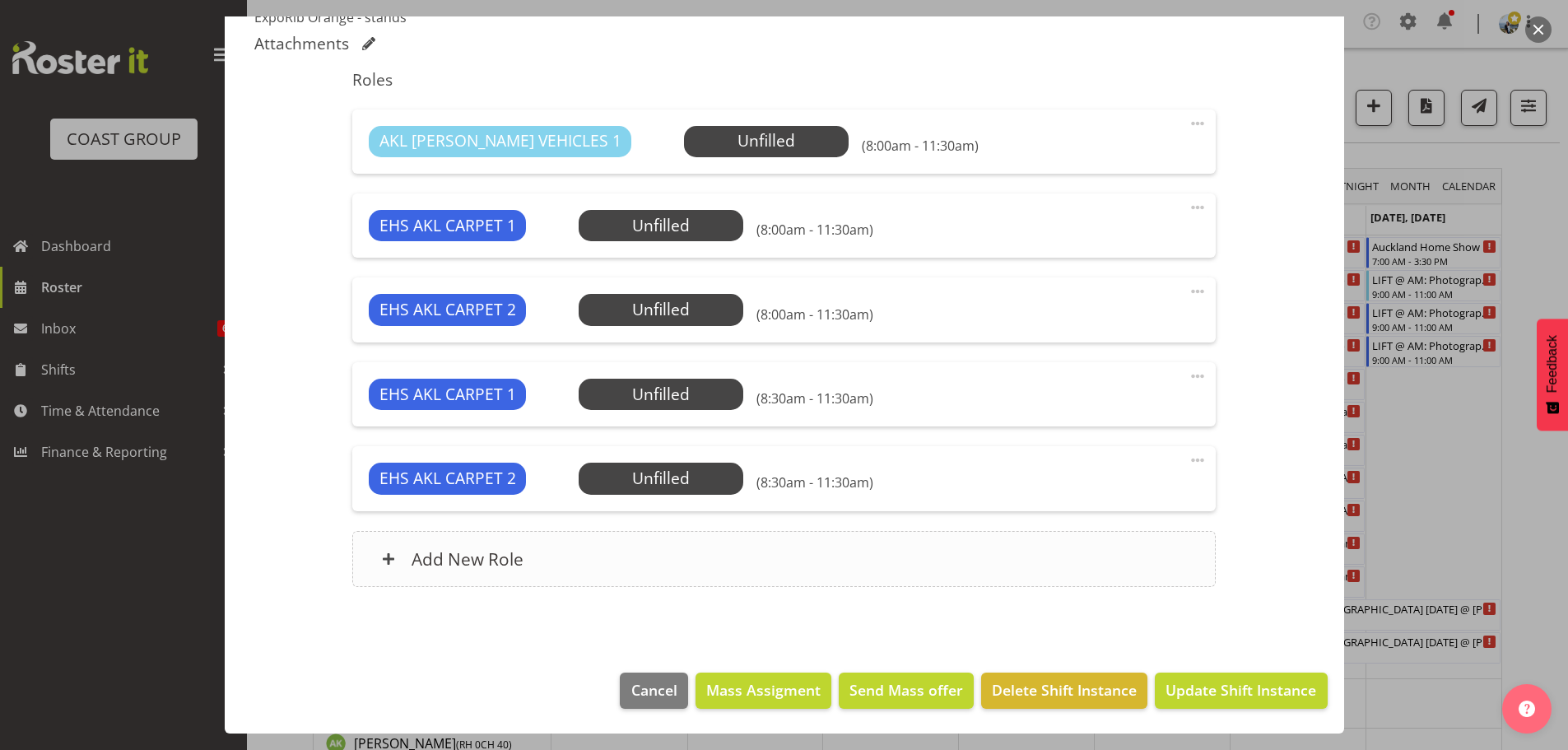
click at [606, 564] on div "Add New Role" at bounding box center [784, 559] width 863 height 56
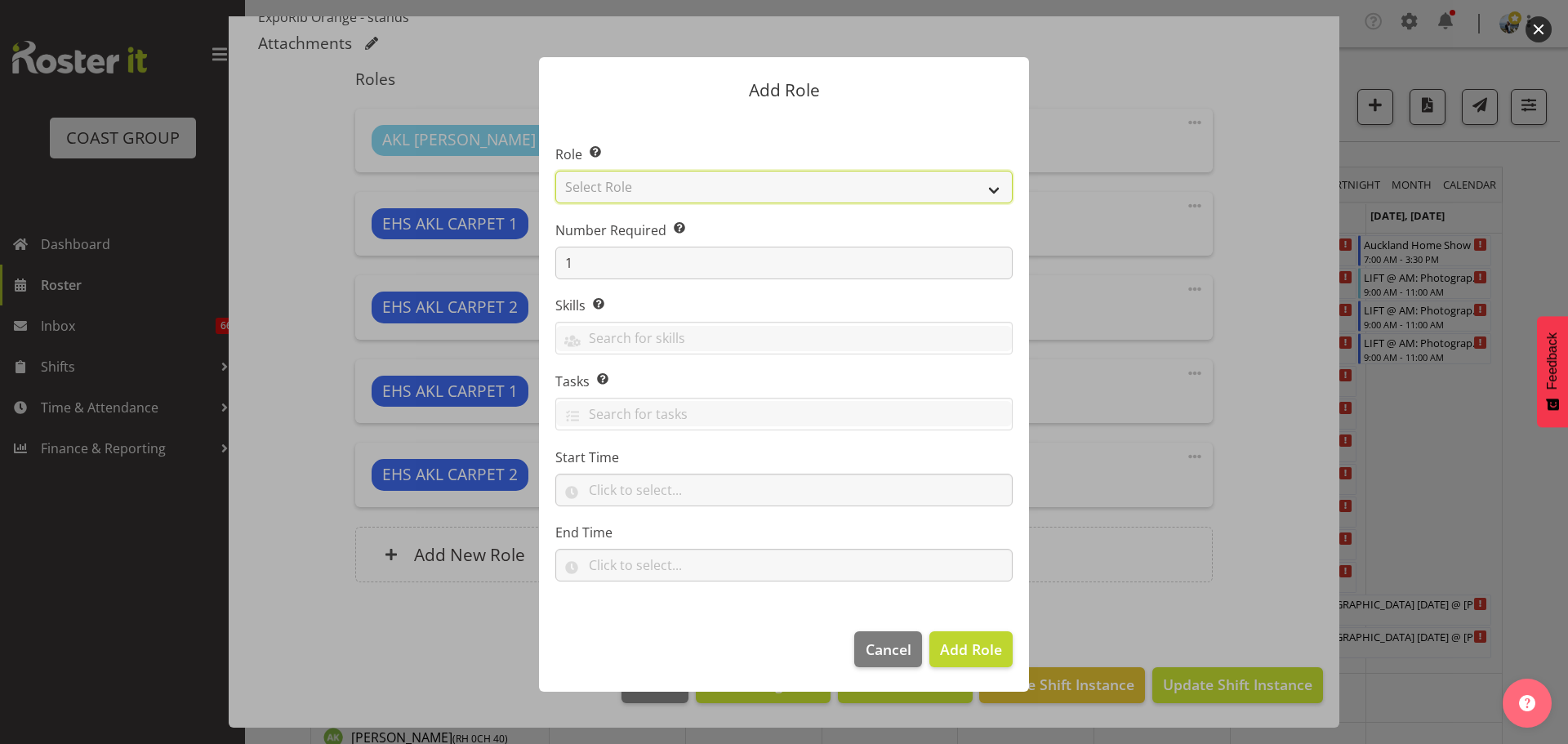
click at [676, 199] on select "Select Role ACCOUNT MANAGER ACCOUNT MANAGER DW ACCOUNTS [PERSON_NAME] VEHICLES …" at bounding box center [784, 187] width 457 height 32
select select "81"
click at [555, 171] on select "Select Role ACCOUNT MANAGER ACCOUNT MANAGER DW ACCOUNTS [PERSON_NAME] VEHICLES …" at bounding box center [784, 187] width 457 height 32
click at [978, 659] on span "Add Role" at bounding box center [971, 650] width 62 height 22
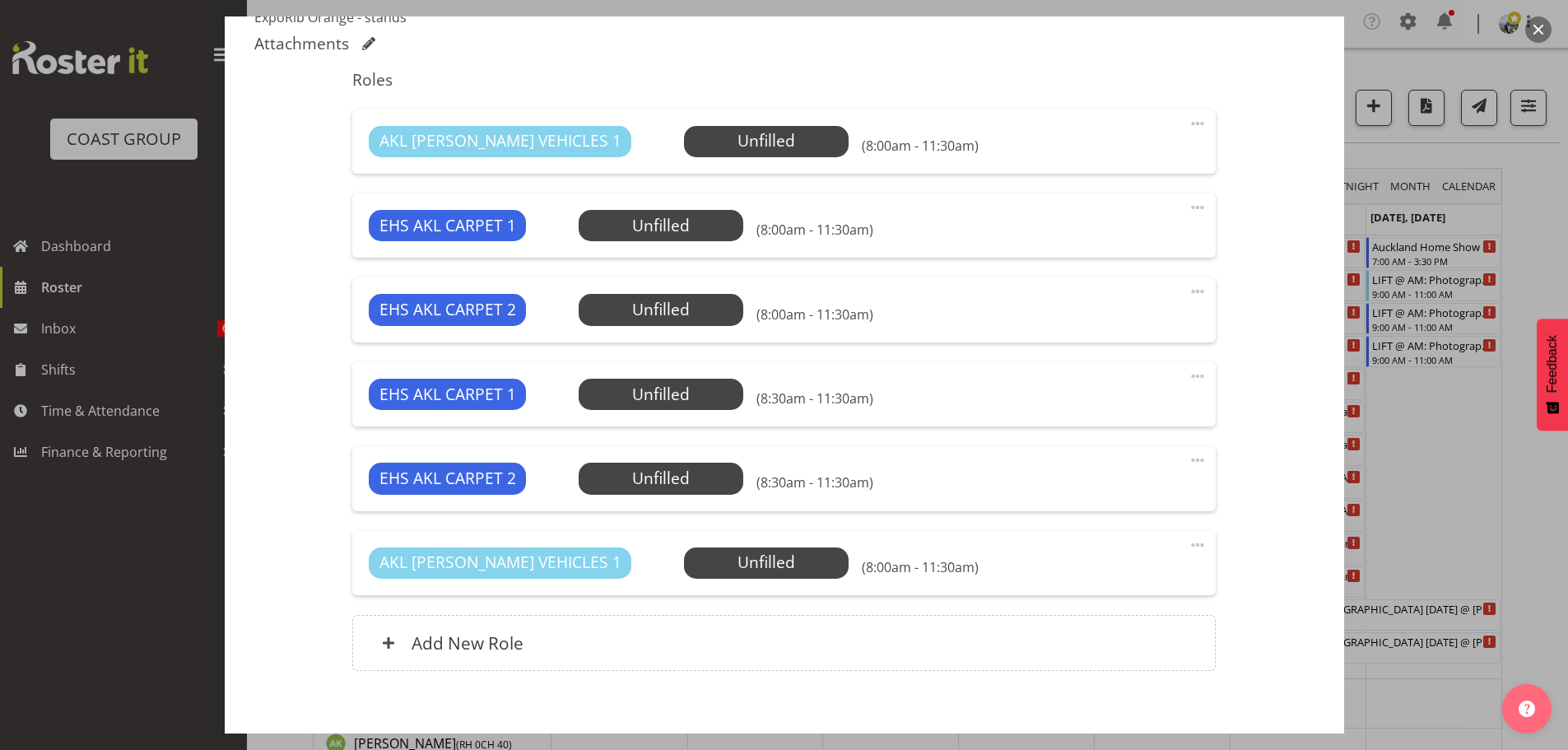
click at [1188, 543] on span at bounding box center [1198, 545] width 20 height 20
click at [1082, 573] on link "Edit" at bounding box center [1128, 584] width 158 height 30
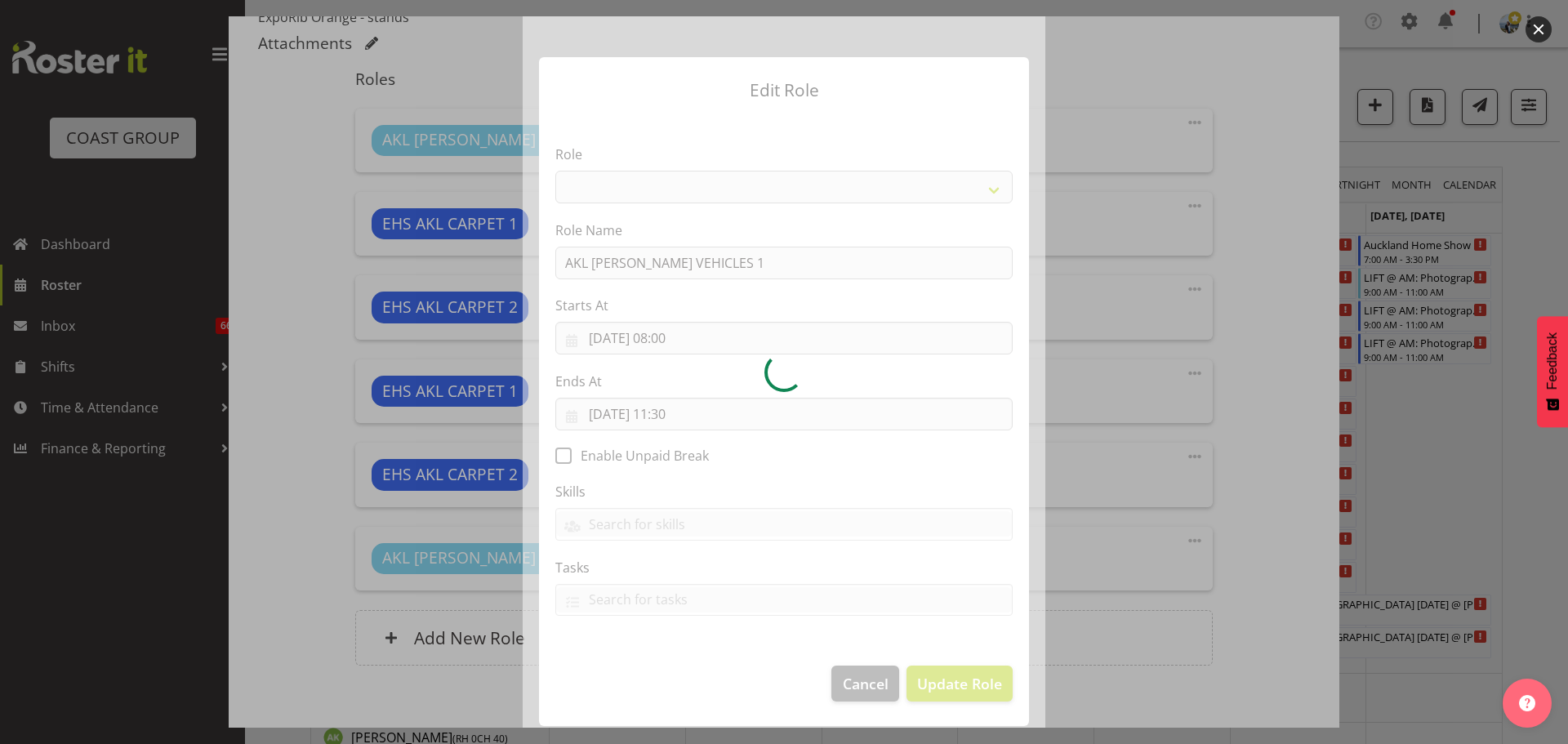
select select "81"
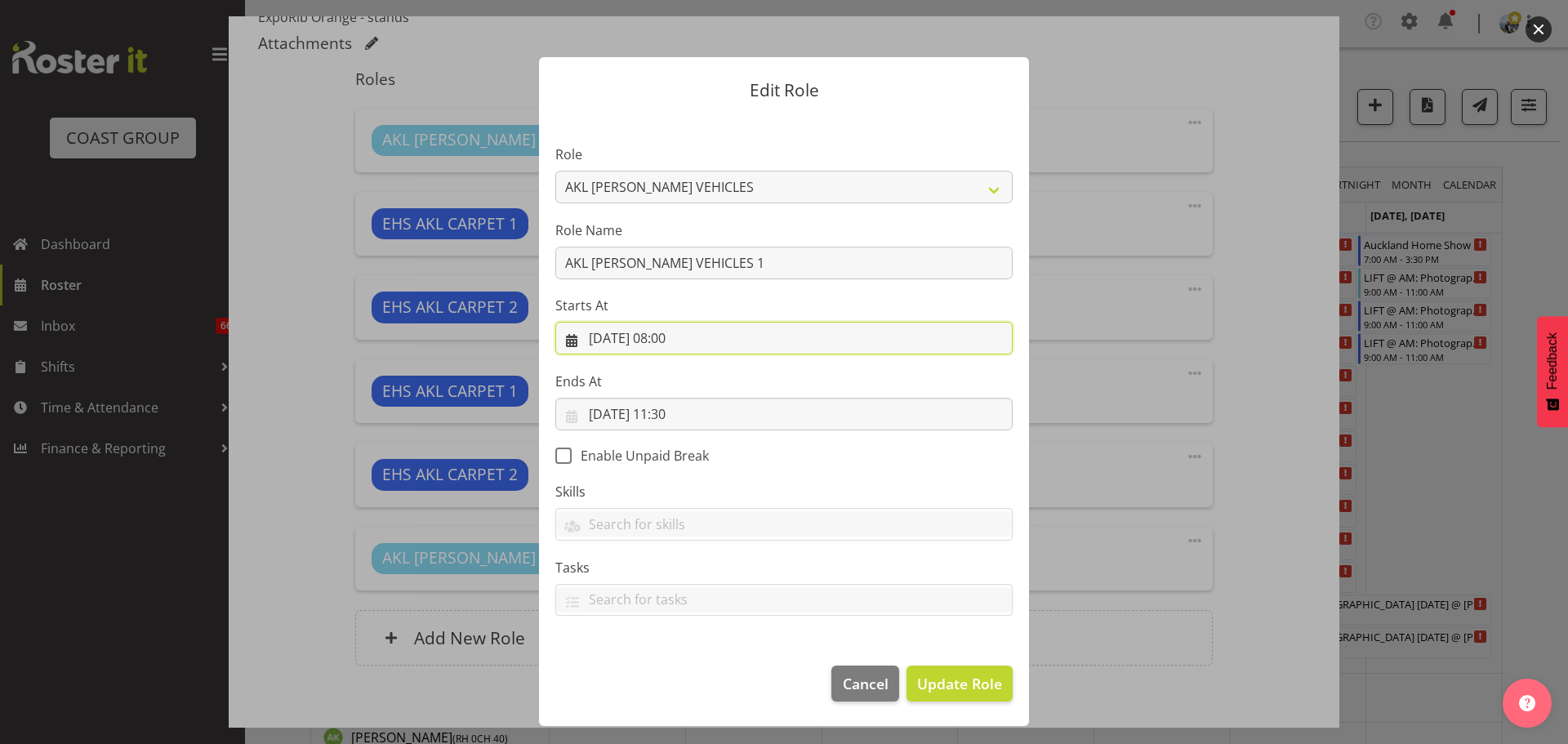
click at [693, 337] on input "04/09/2025, 08:00" at bounding box center [784, 338] width 457 height 32
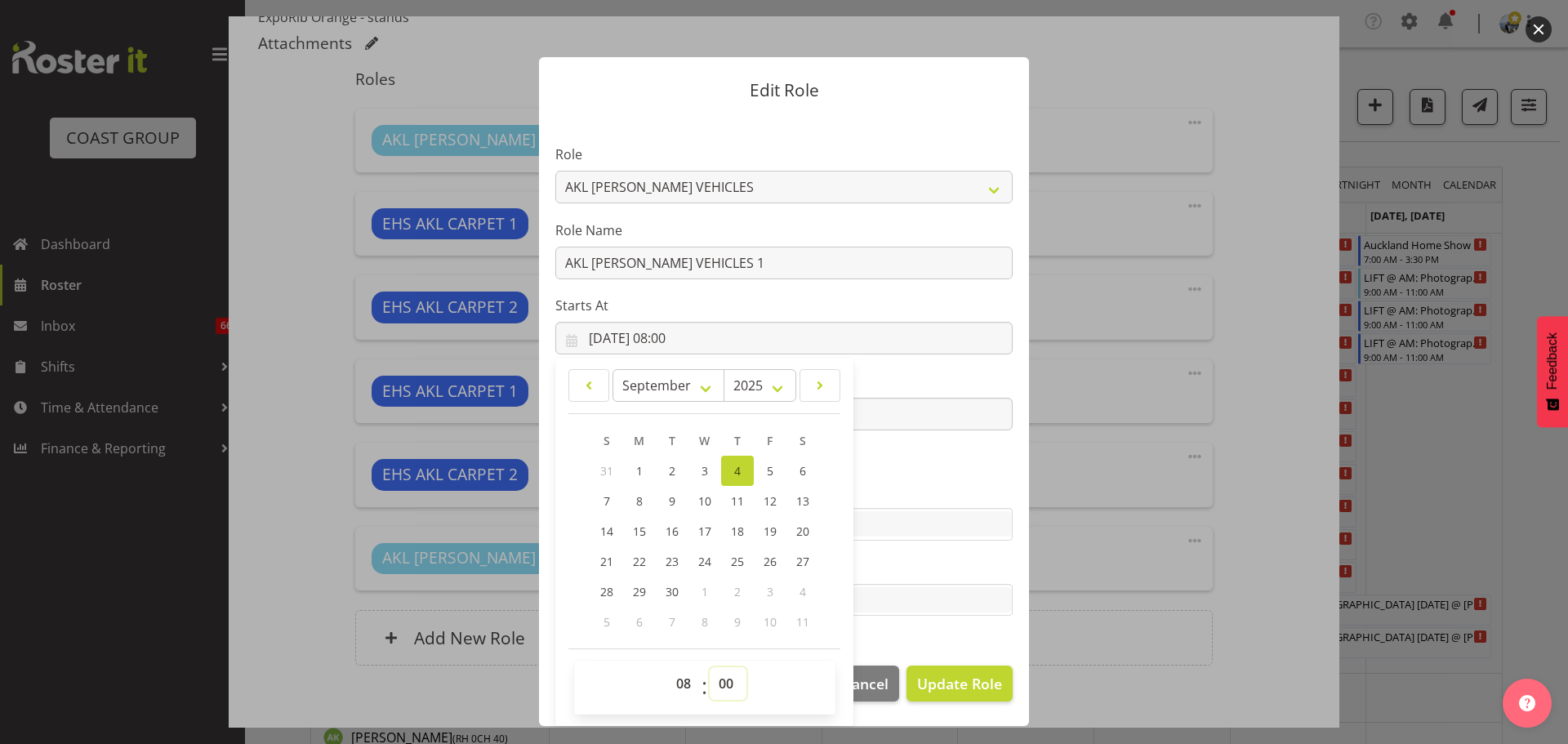
click at [728, 681] on select "00 01 02 03 04 05 06 07 08 09 10 11 12 13 14 15 16 17 18 19 20 21 22 23 24 25 2…" at bounding box center [728, 684] width 37 height 32
select select "30"
type input "04/09/2025, 08:30"
click at [939, 678] on span "Update Role" at bounding box center [959, 684] width 85 height 22
select select
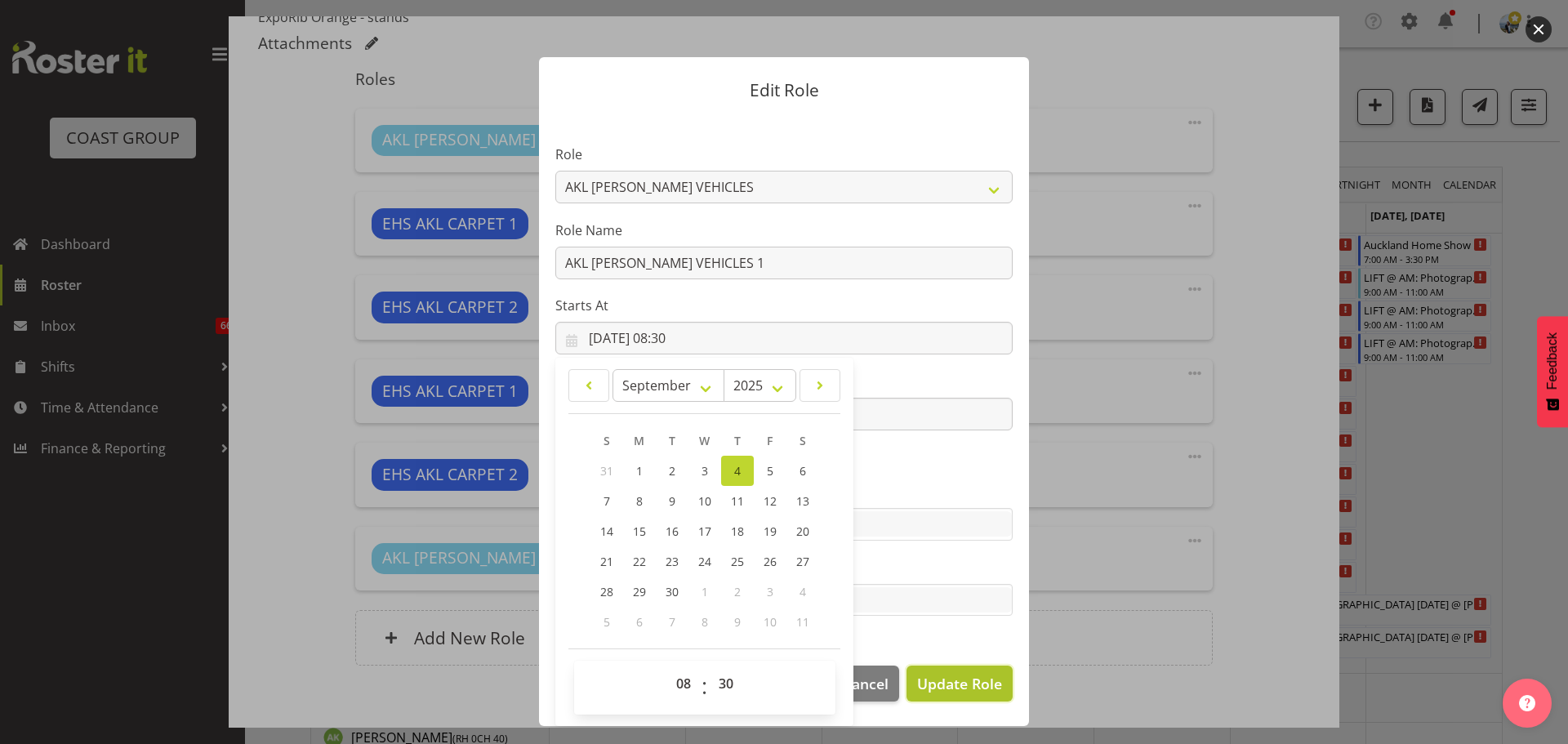
select select
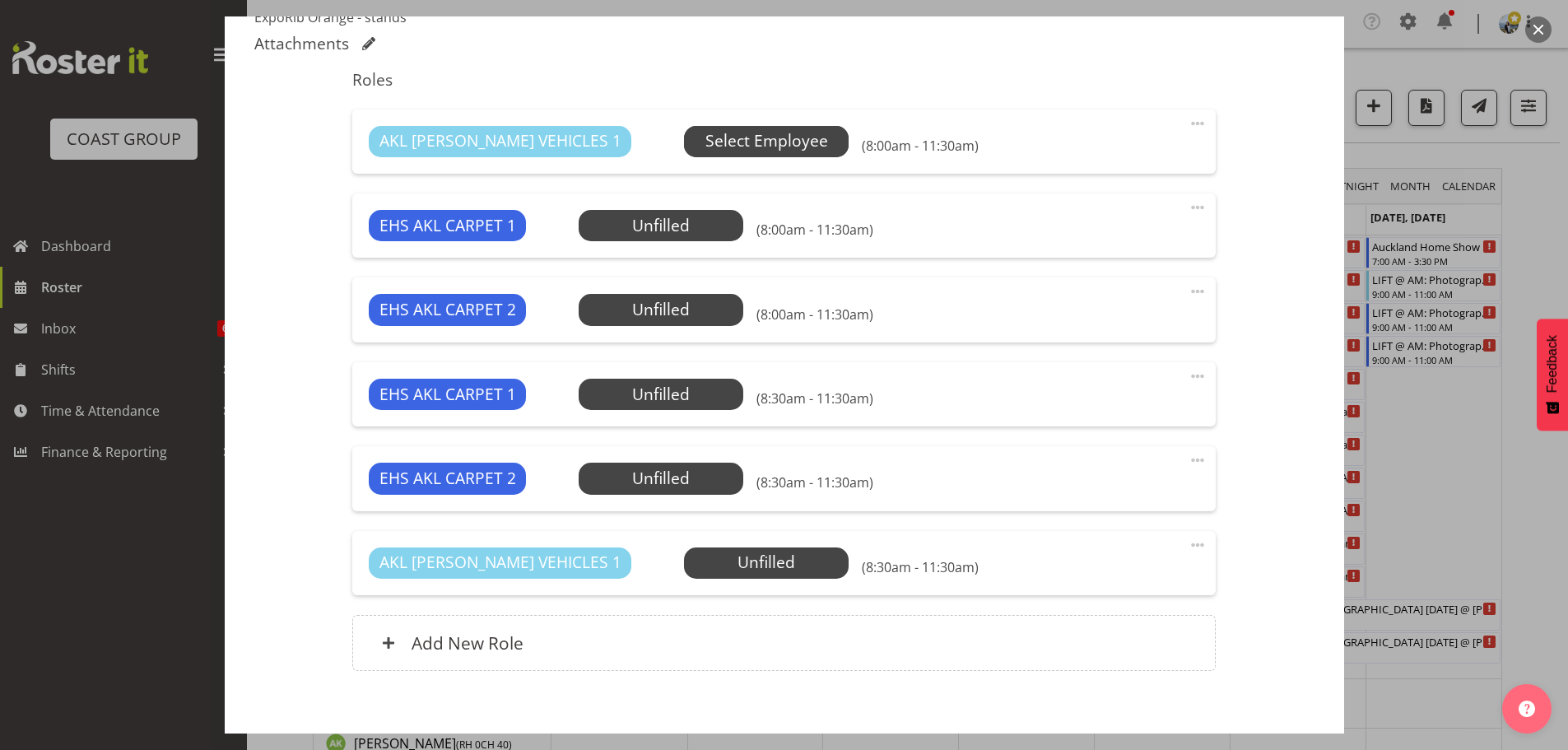
click at [731, 138] on span "Select Employee" at bounding box center [766, 141] width 122 height 24
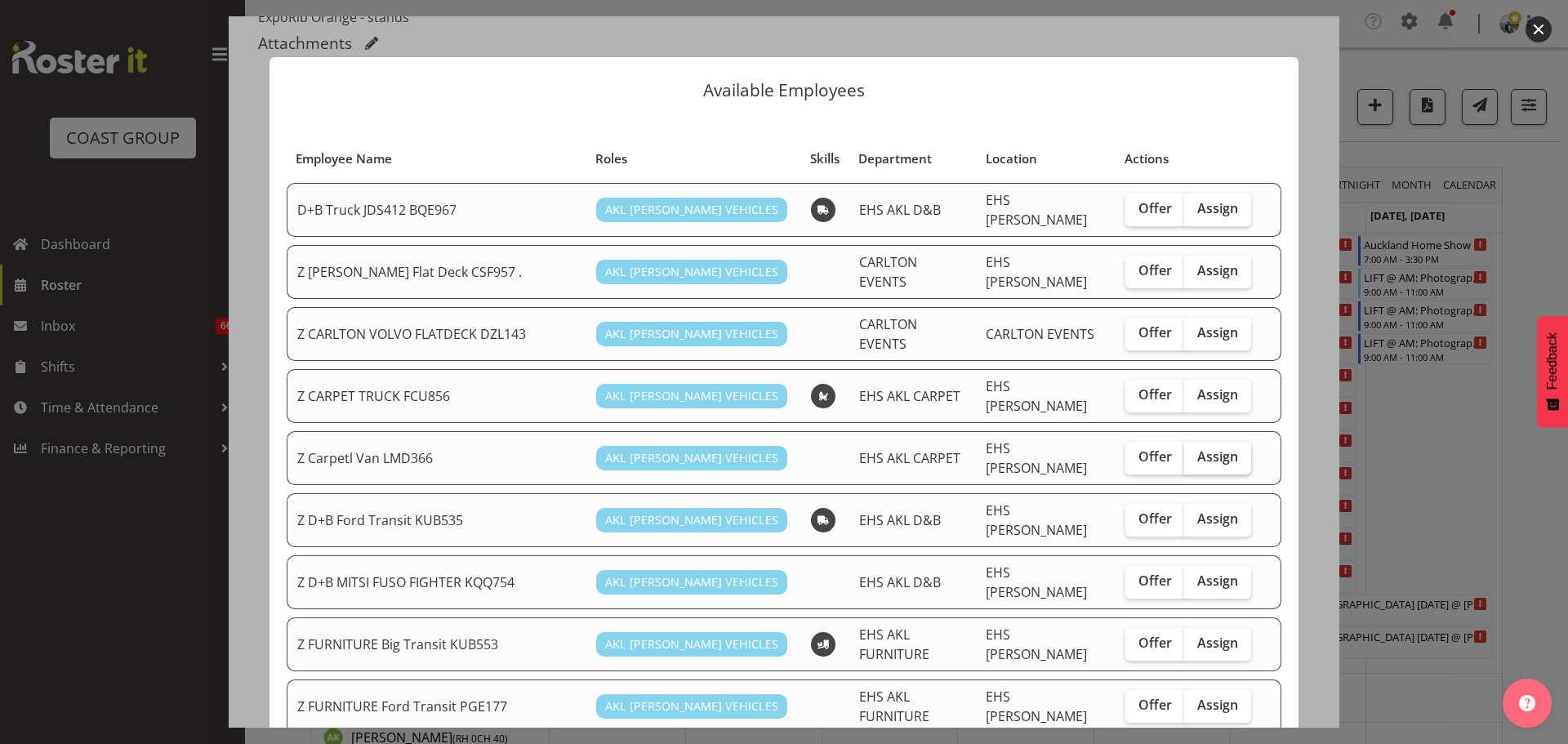
click at [1214, 448] on span "Assign" at bounding box center [1217, 456] width 40 height 16
click at [1195, 452] on input "Assign" at bounding box center [1189, 457] width 11 height 11
checkbox input "true"
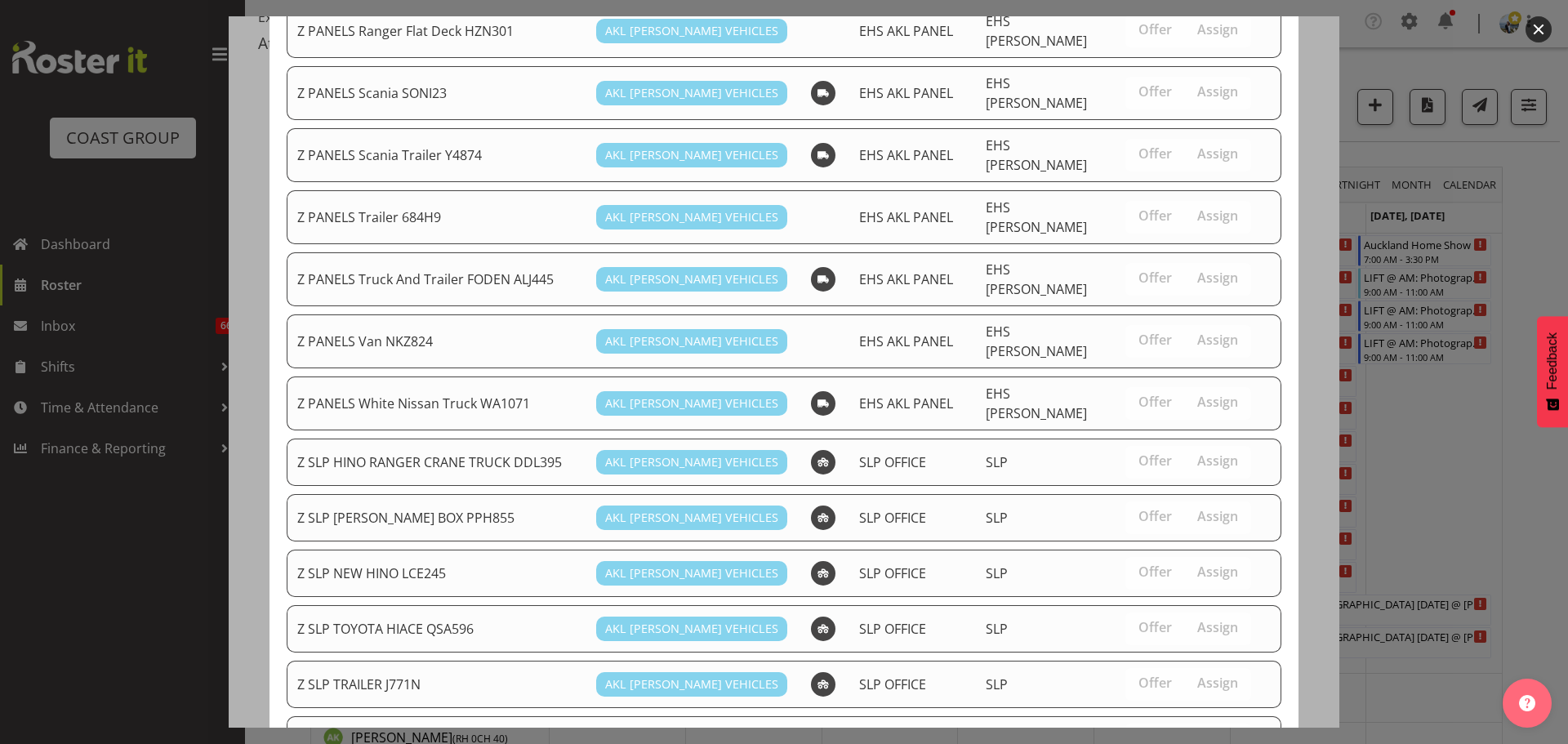
scroll to position [1212, 0]
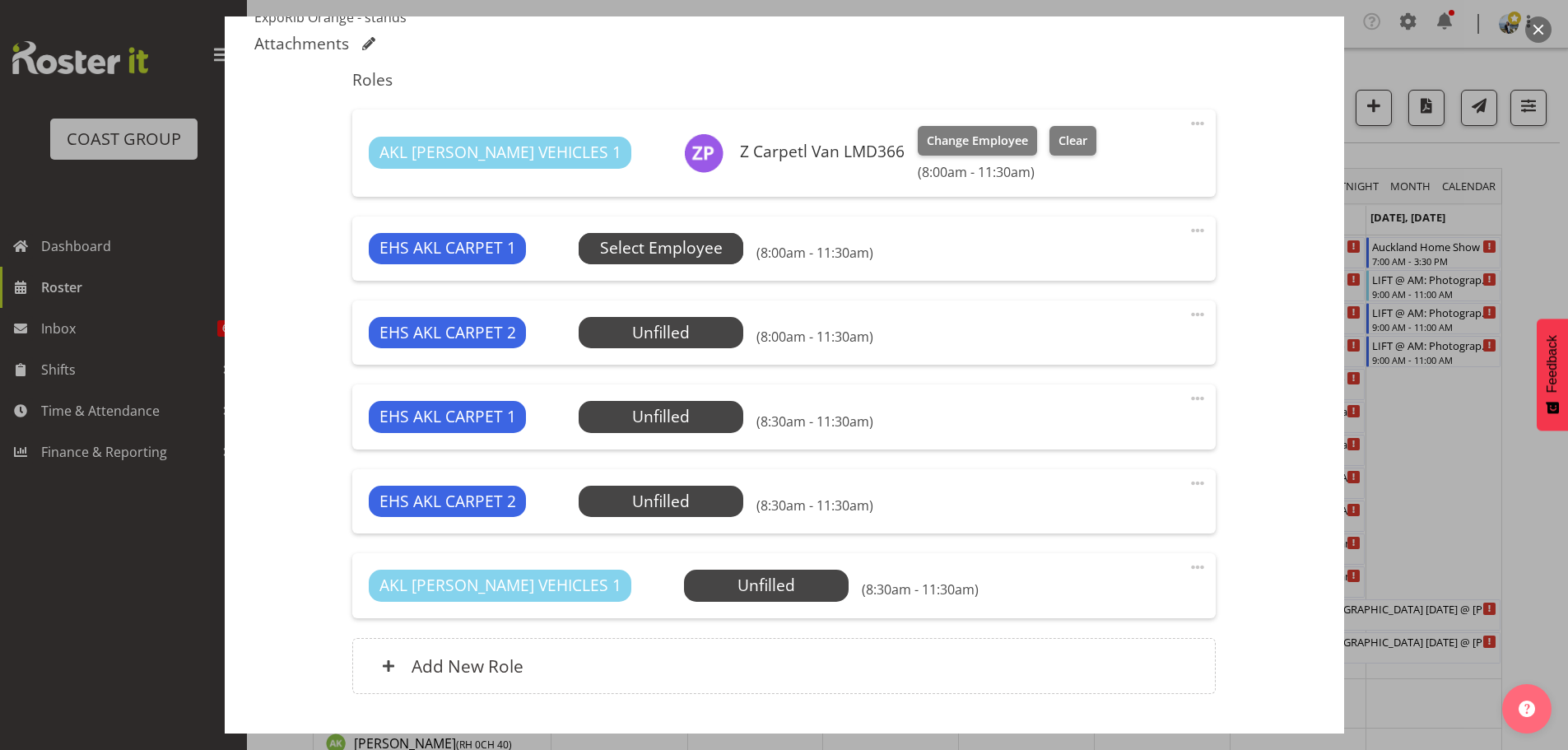
click at [676, 254] on span "Select Employee" at bounding box center [661, 248] width 122 height 24
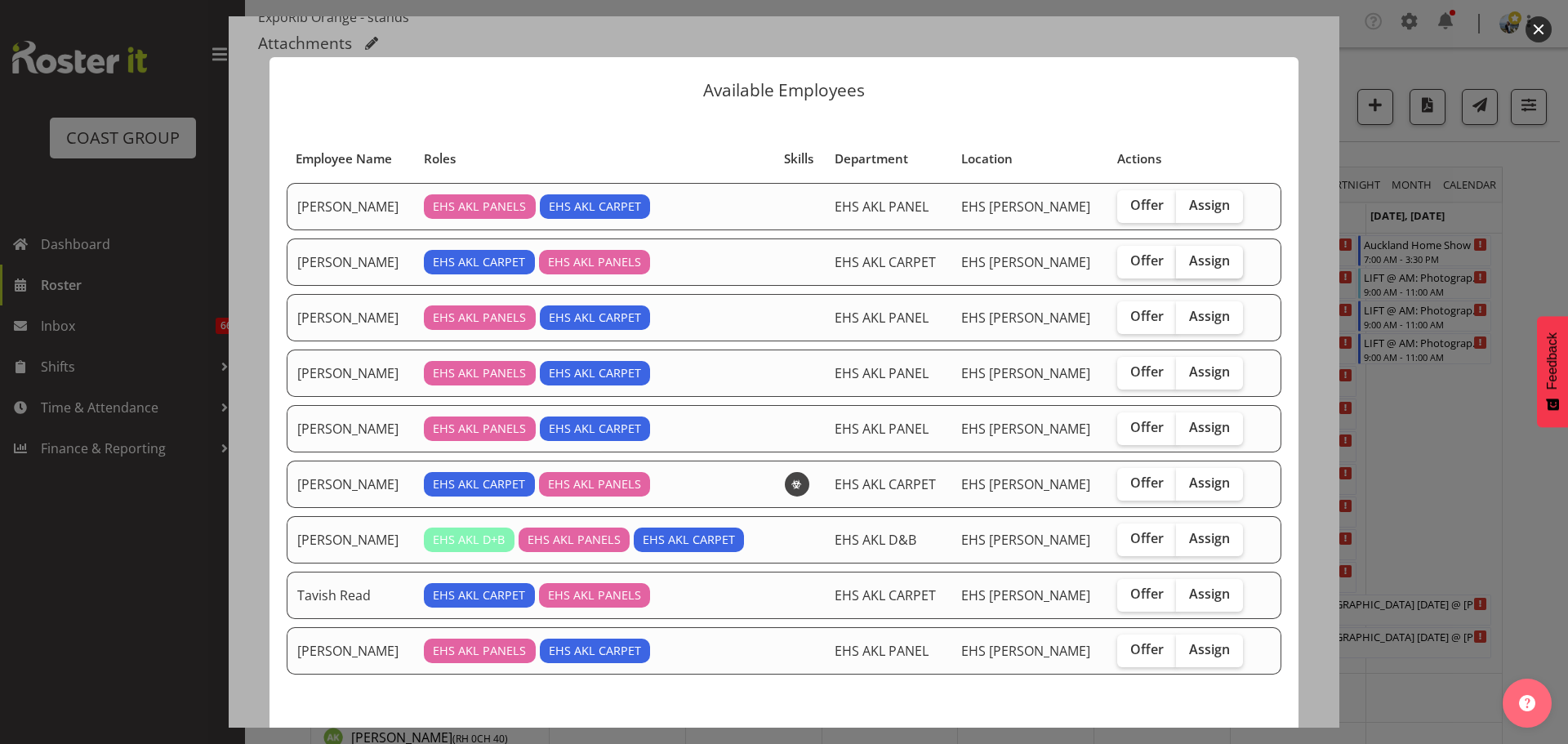
click at [1188, 255] on span "Assign" at bounding box center [1208, 260] width 40 height 16
click at [1187, 255] on input "Assign" at bounding box center [1181, 261] width 11 height 11
checkbox input "true"
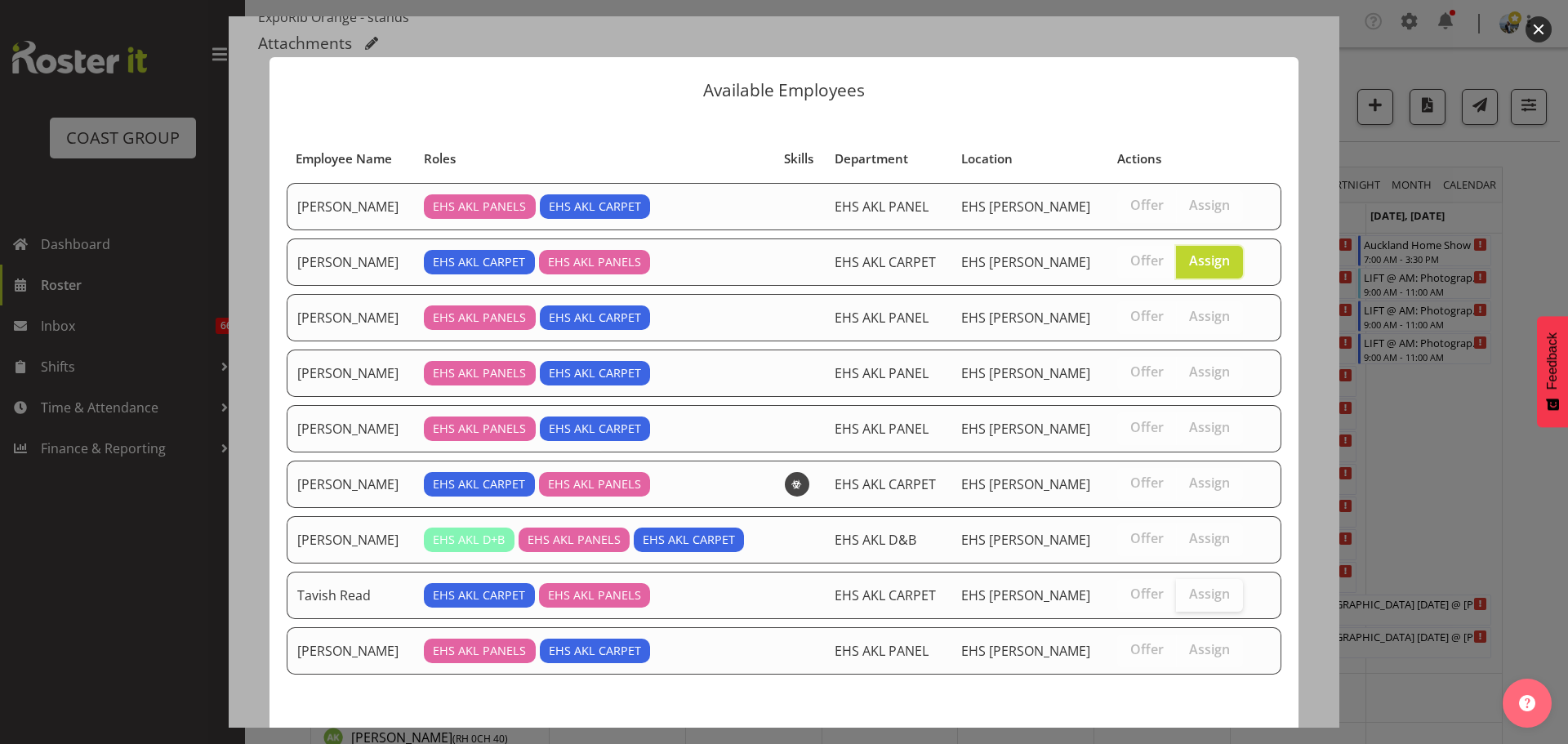
scroll to position [68, 0]
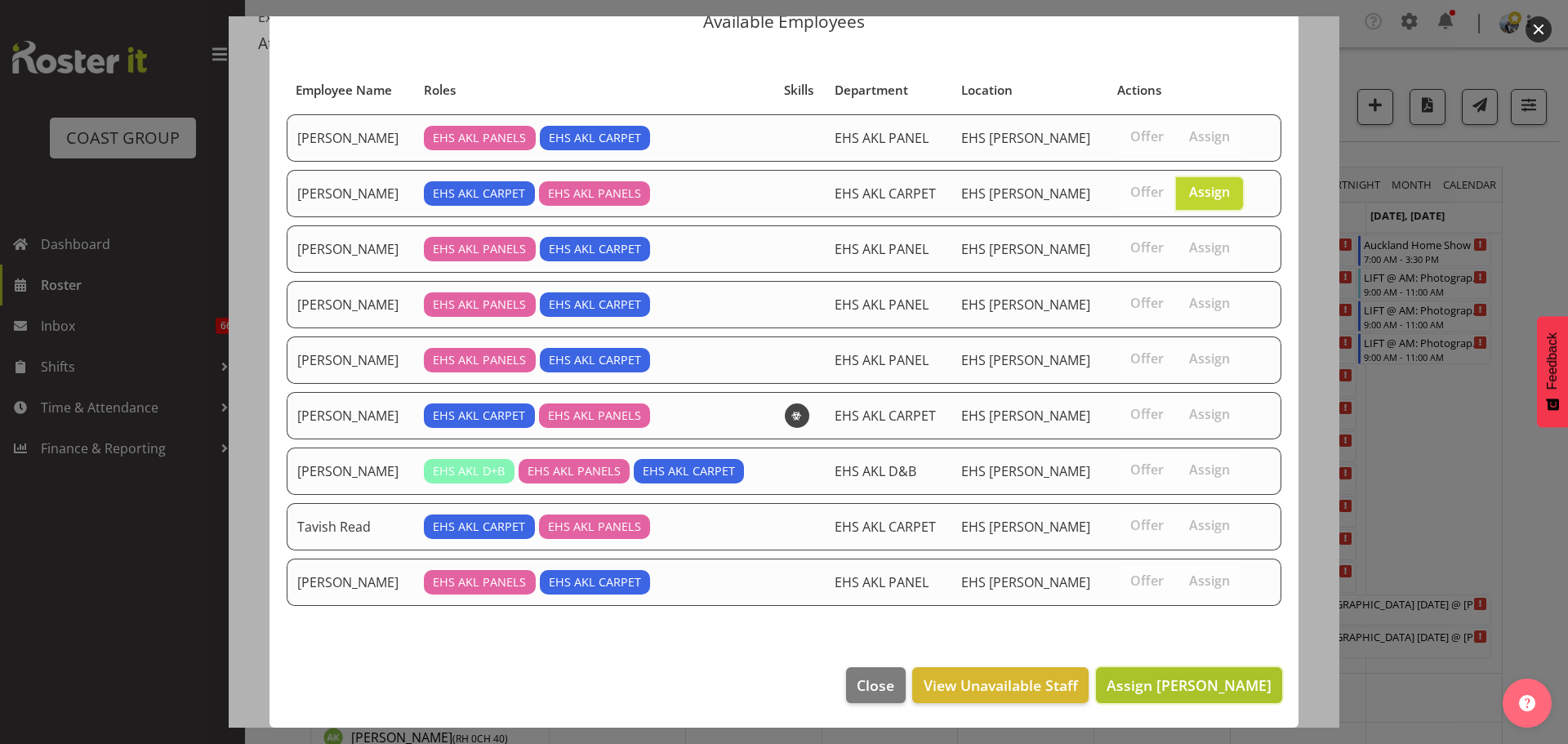
click at [1184, 680] on span "Assign [PERSON_NAME]" at bounding box center [1188, 686] width 165 height 20
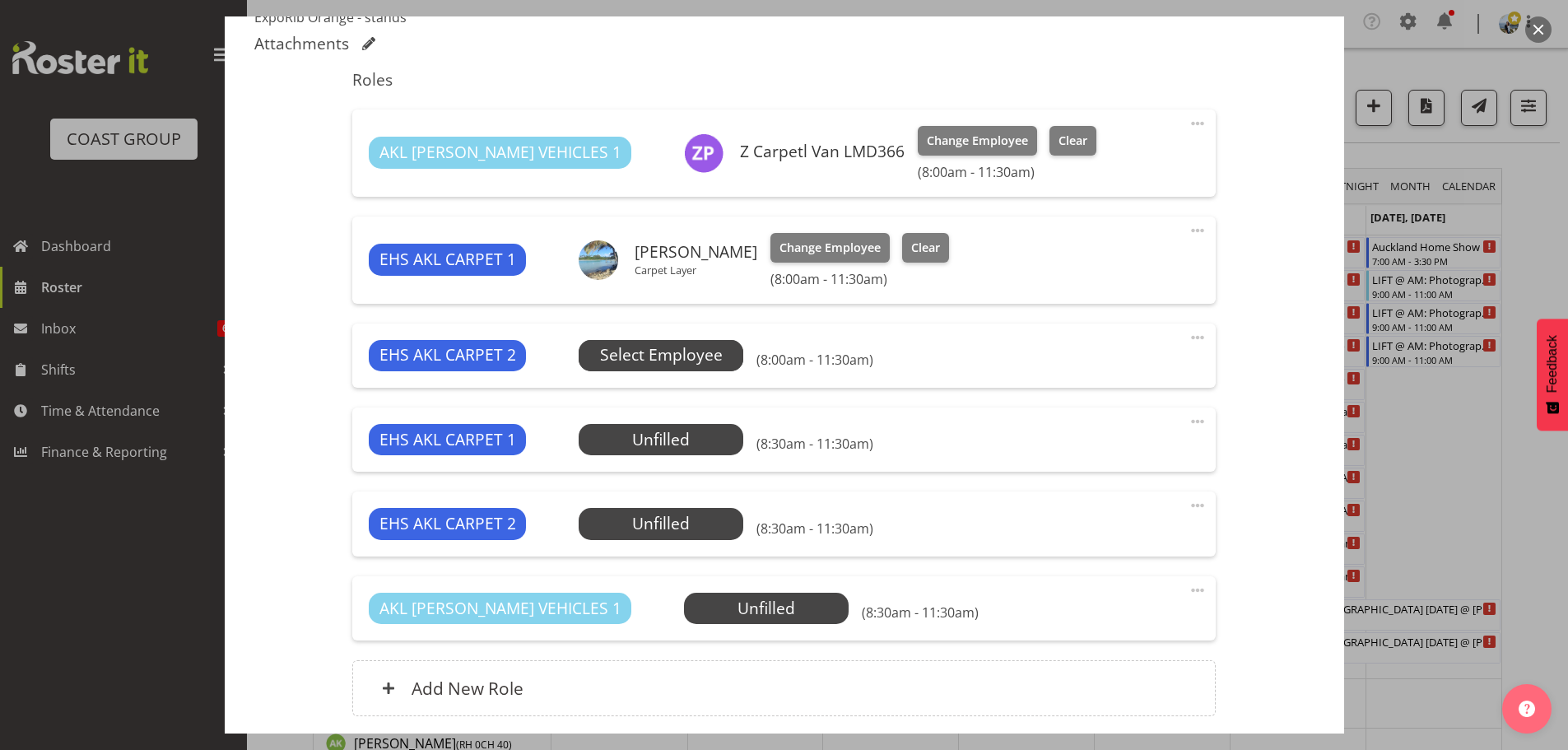
click at [716, 361] on span "Select Employee" at bounding box center [661, 355] width 122 height 24
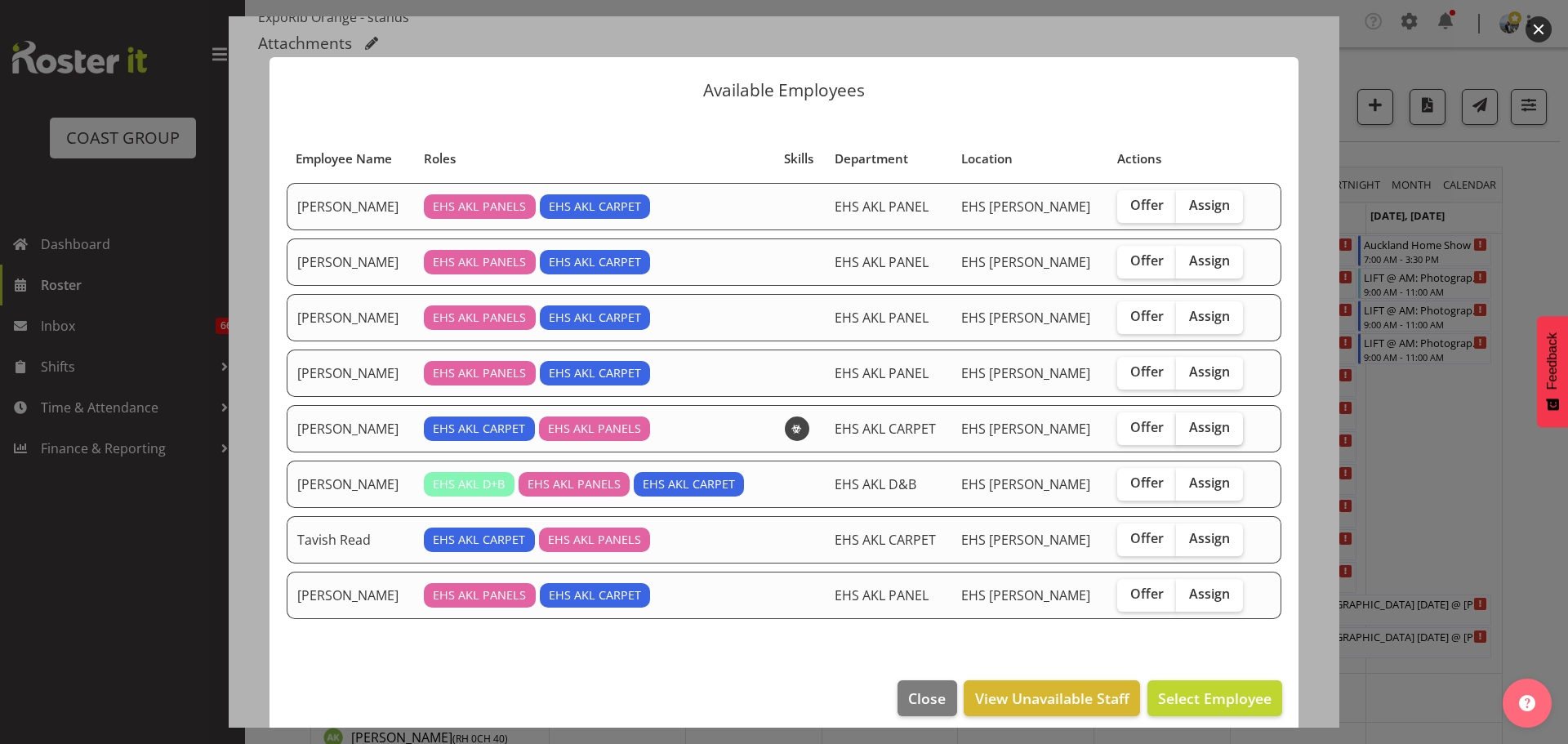
click at [1188, 436] on label "Assign" at bounding box center [1209, 428] width 67 height 32
click at [1187, 433] on input "Assign" at bounding box center [1181, 427] width 11 height 11
checkbox input "true"
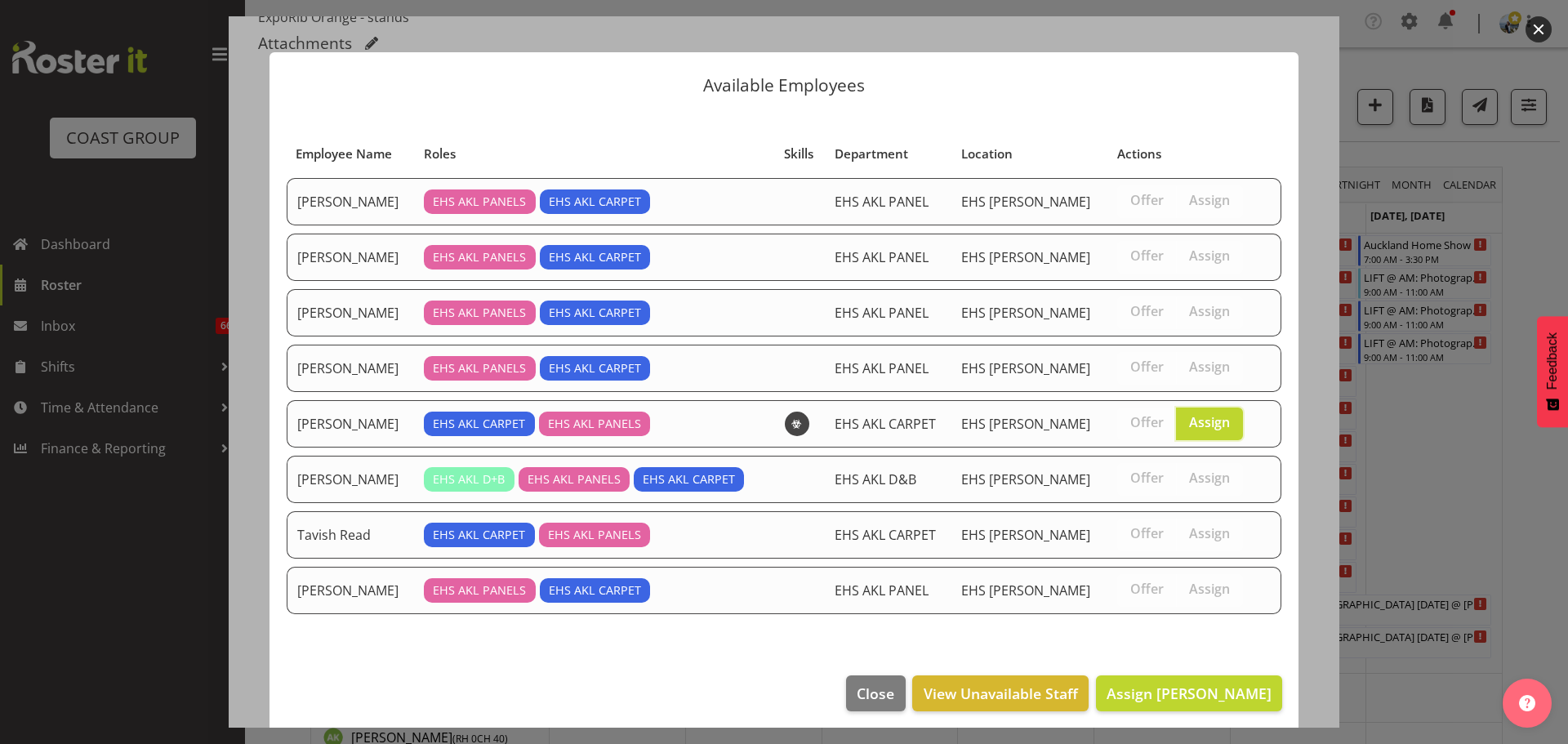
scroll to position [13, 0]
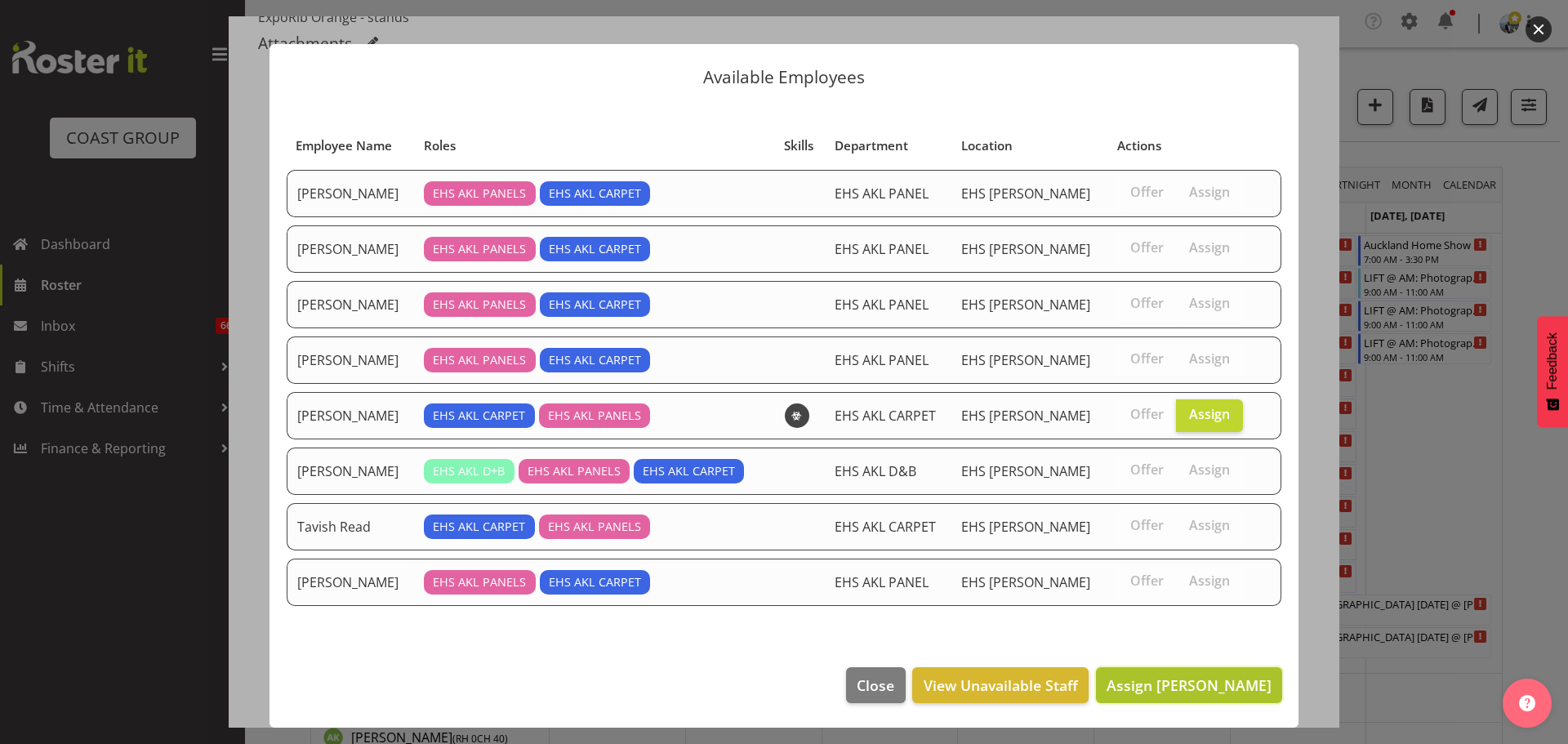
click at [1201, 677] on span "Assign Leo Faalogo" at bounding box center [1188, 686] width 165 height 20
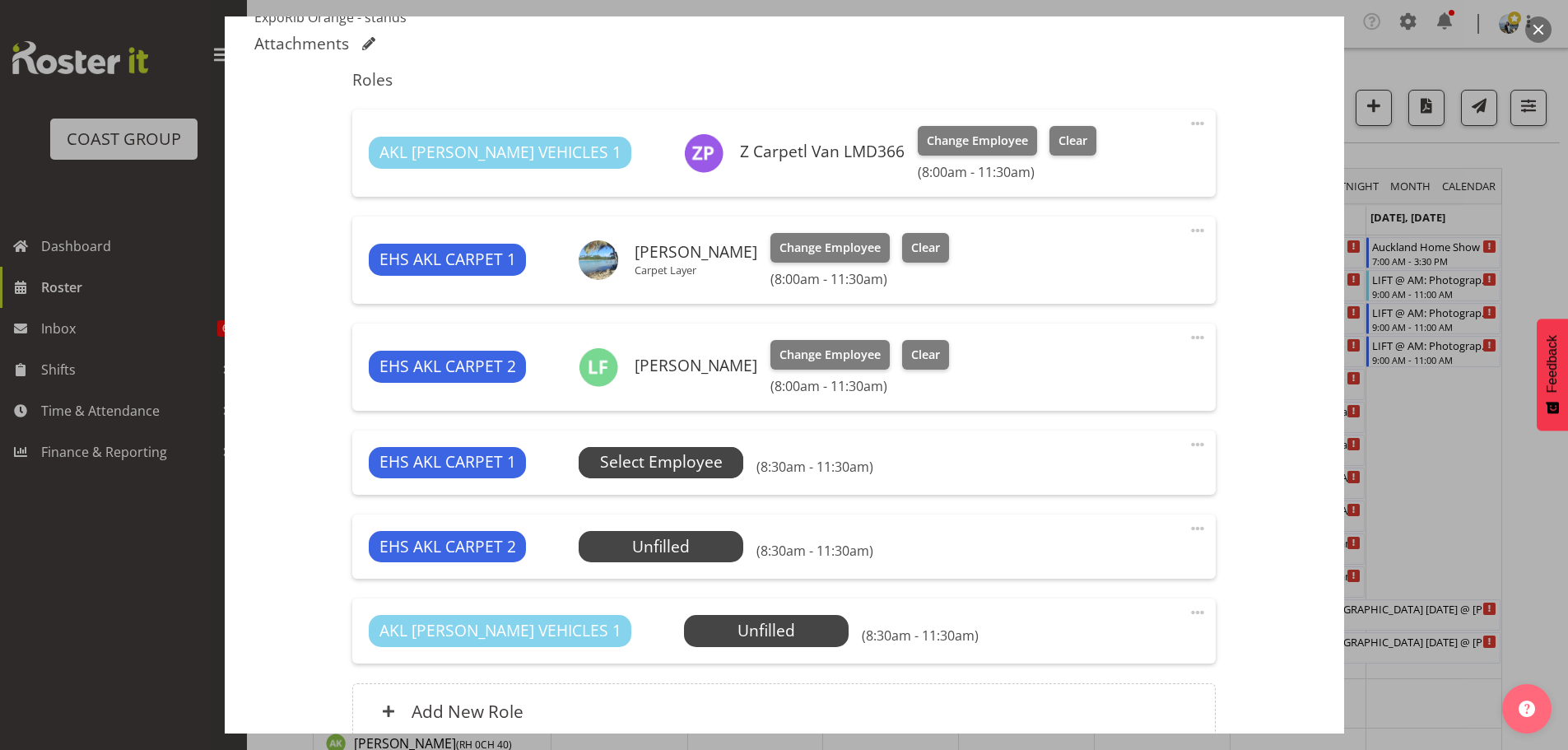
click at [687, 467] on span "Select Employee" at bounding box center [661, 462] width 122 height 24
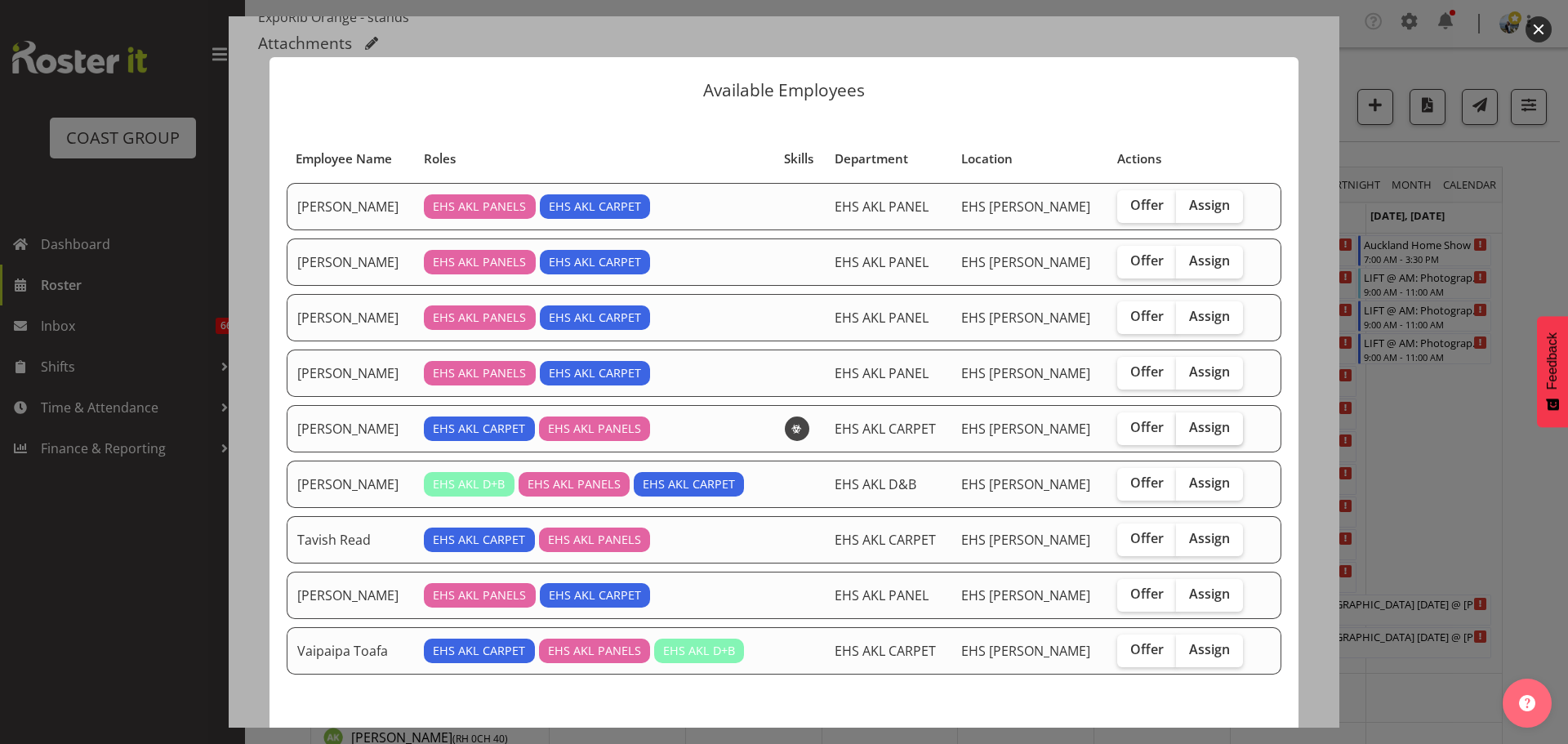
click at [1197, 423] on span "Assign" at bounding box center [1208, 427] width 40 height 16
click at [1187, 423] on input "Assign" at bounding box center [1181, 427] width 11 height 11
checkbox input "true"
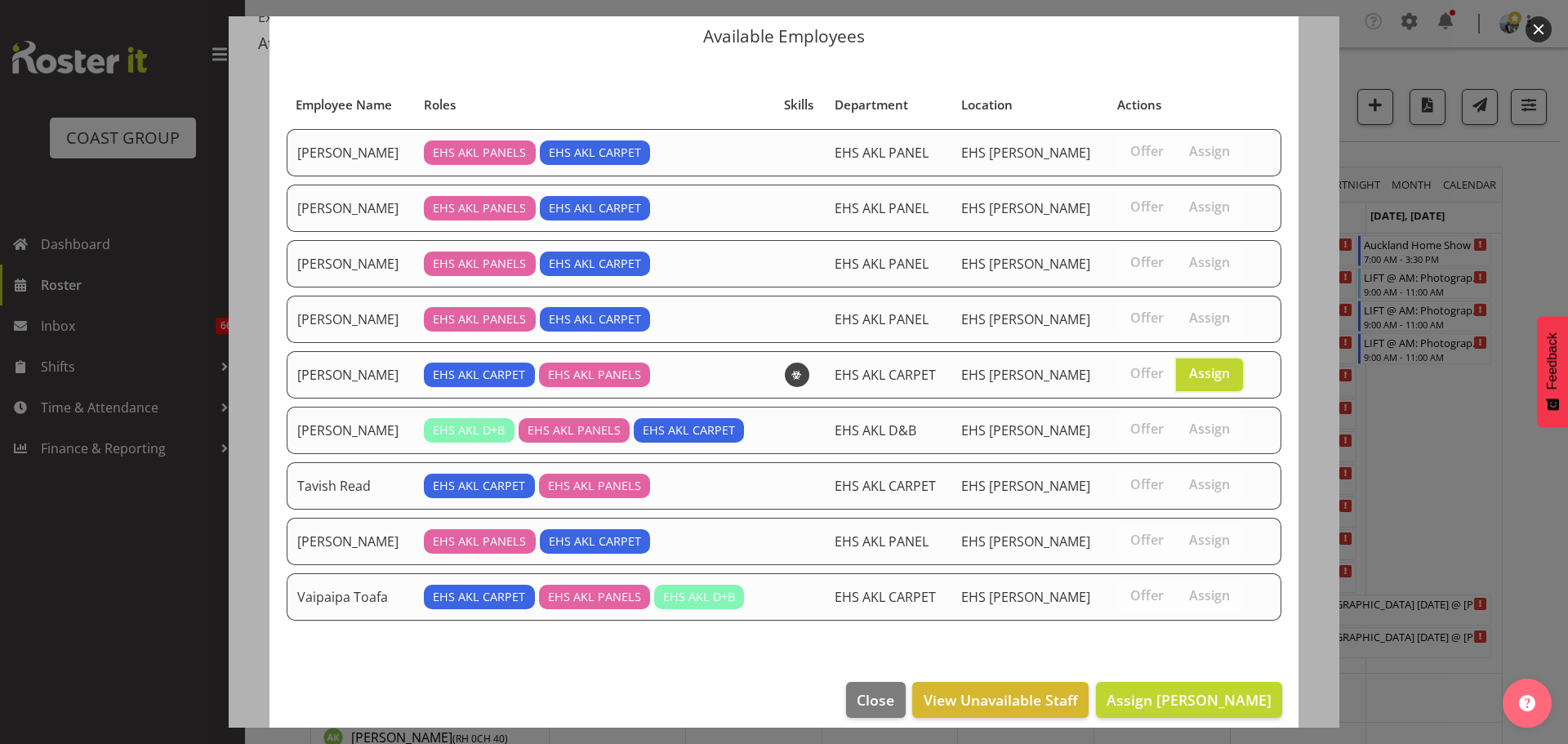
scroll to position [68, 0]
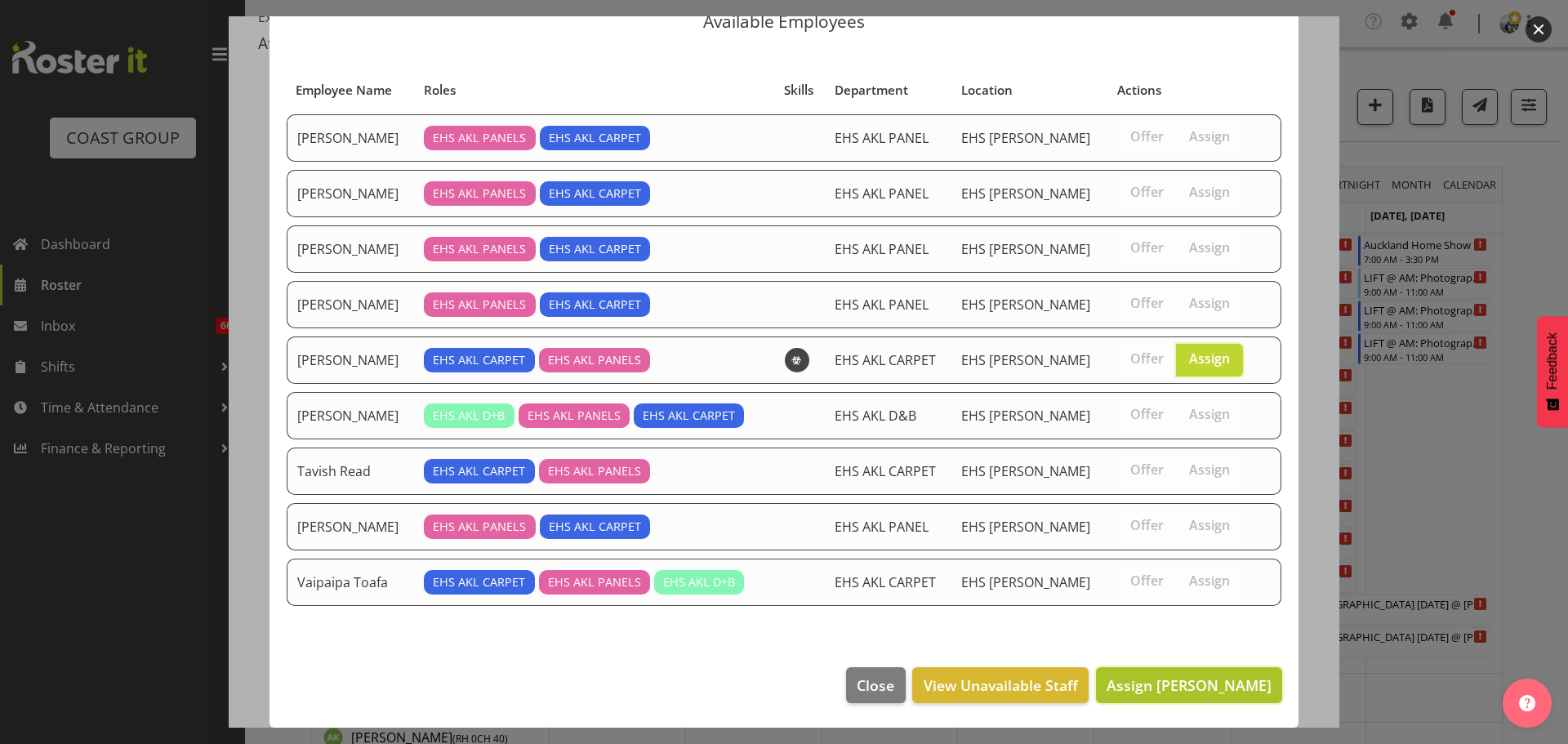
click at [1239, 676] on span "Assign [PERSON_NAME]" at bounding box center [1188, 686] width 165 height 20
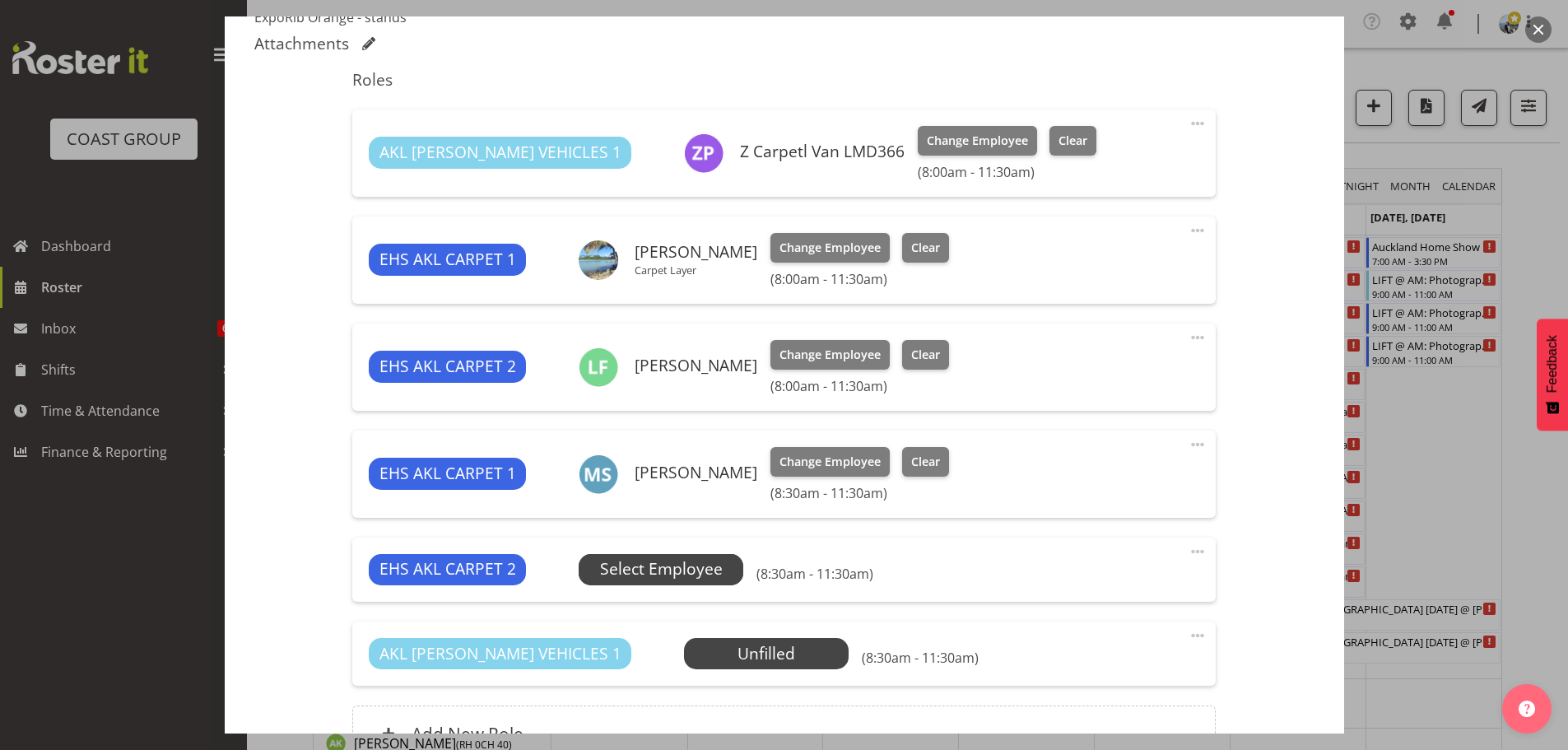
click at [634, 560] on span "Select Employee" at bounding box center [661, 569] width 122 height 24
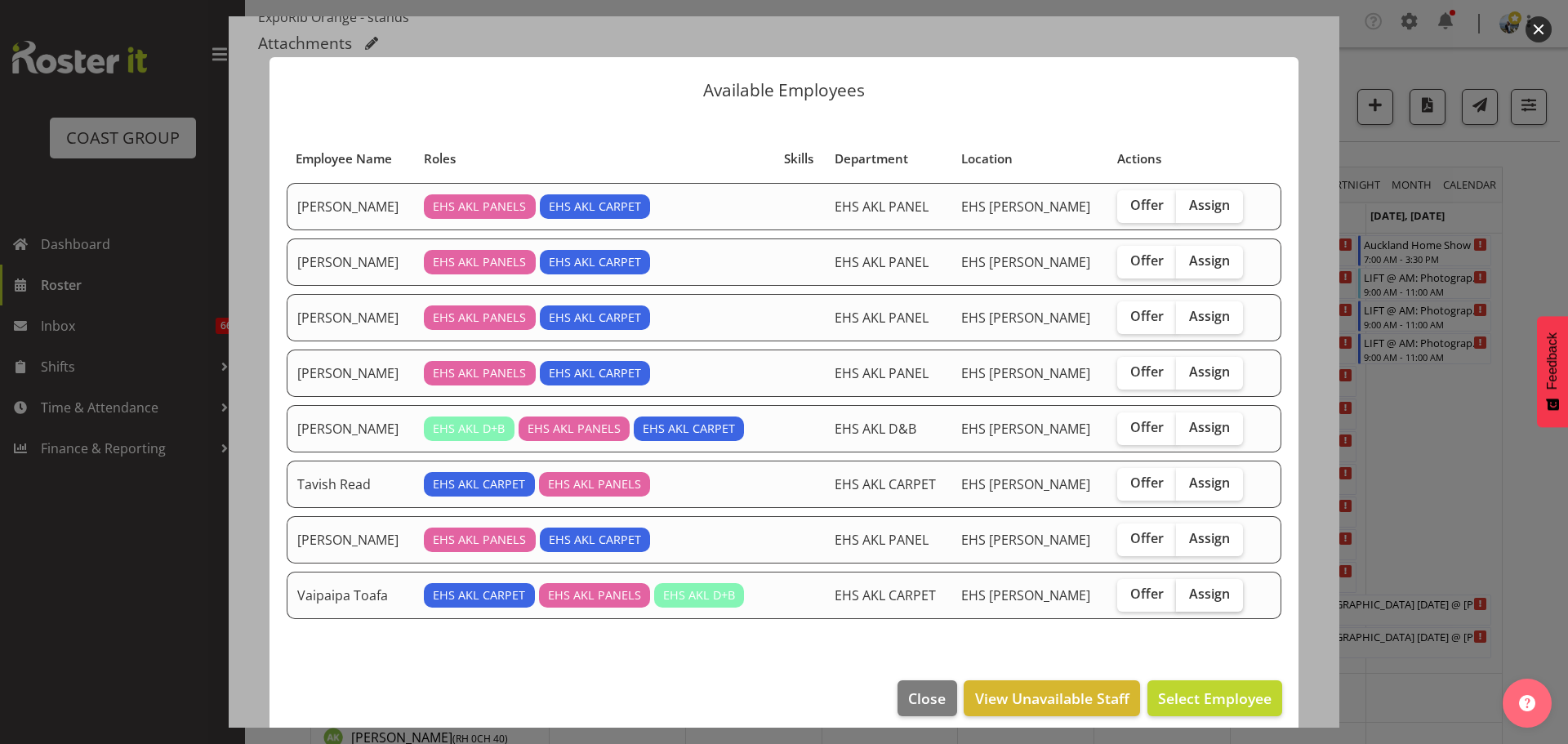
click at [1215, 586] on label "Assign" at bounding box center [1209, 595] width 67 height 32
click at [1187, 588] on input "Assign" at bounding box center [1181, 594] width 11 height 11
checkbox input "true"
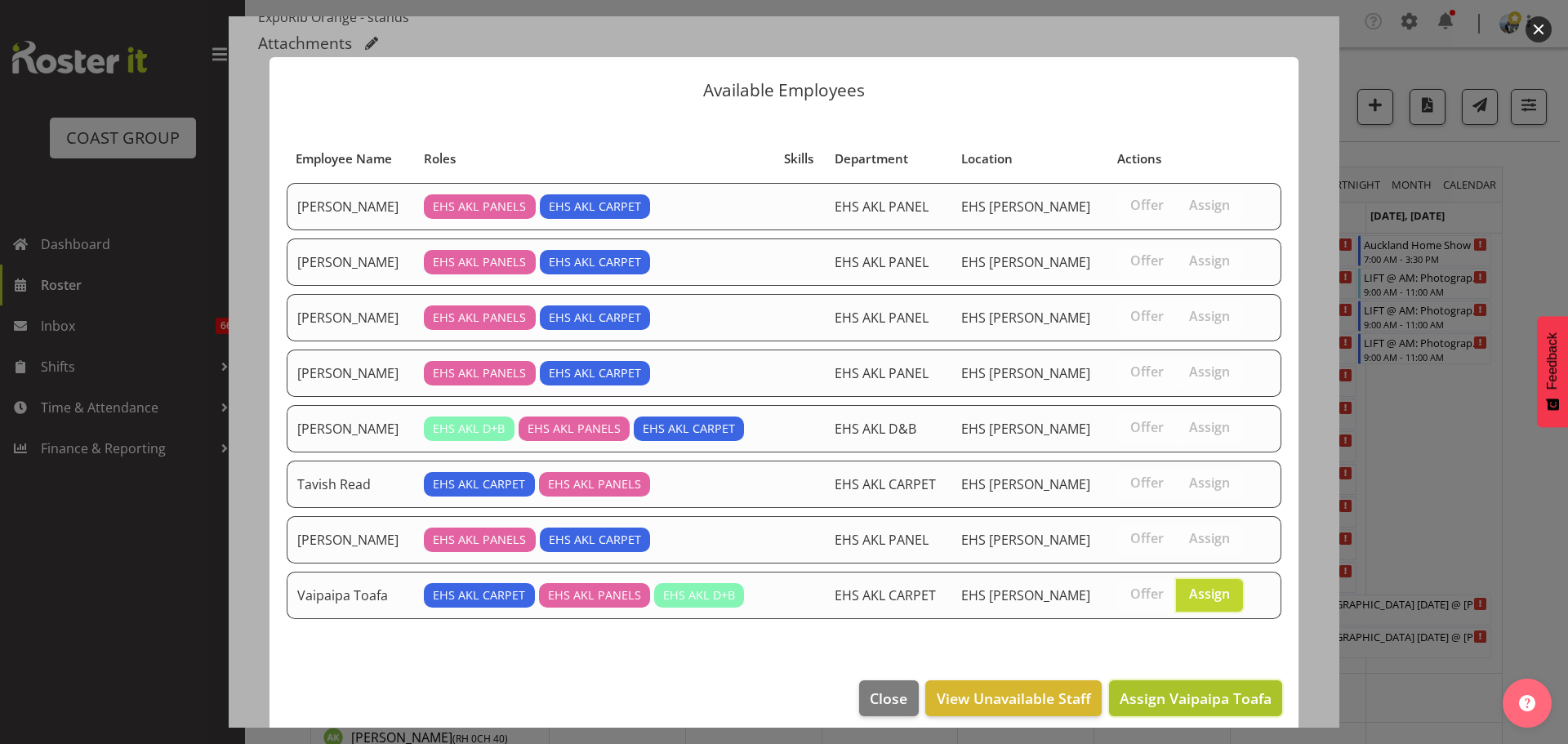
click at [1202, 694] on span "Assign Vaipaipa Toafa" at bounding box center [1195, 698] width 152 height 20
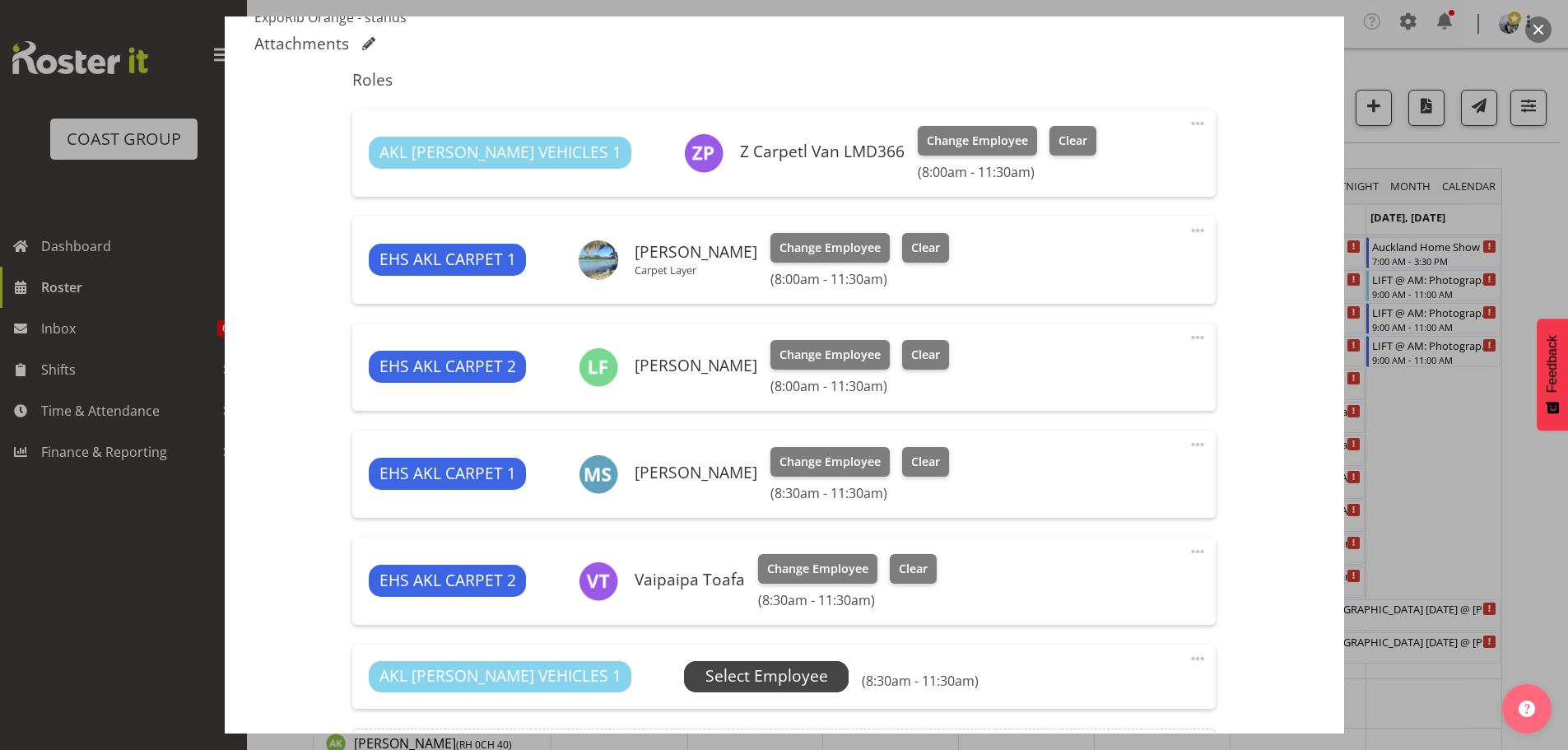
click at [706, 668] on span "Select Employee" at bounding box center [766, 676] width 122 height 24
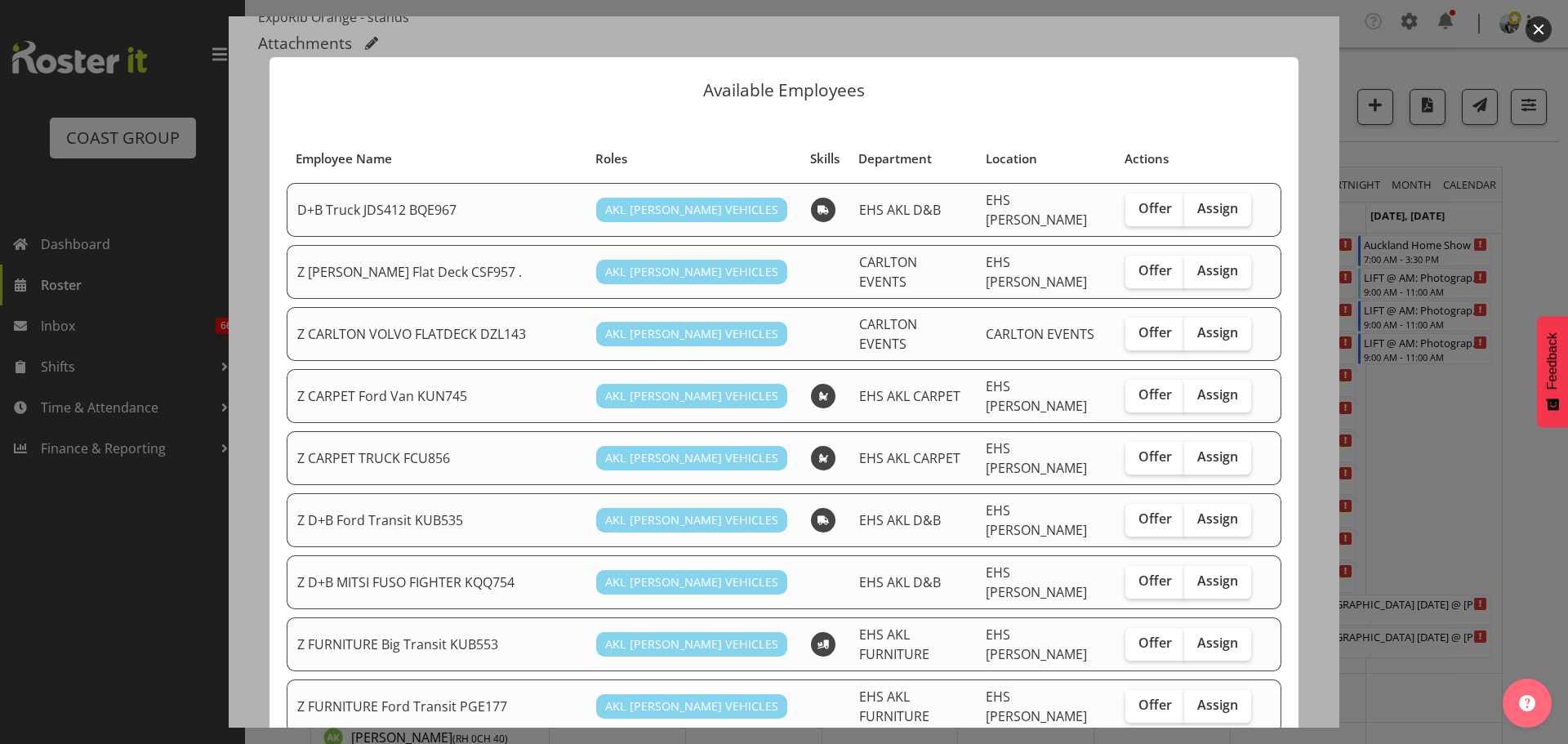
click at [1241, 372] on td "Offer Assign" at bounding box center [1188, 396] width 146 height 54
click at [1234, 380] on label "Assign" at bounding box center [1217, 396] width 67 height 32
click at [1195, 390] on input "Assign" at bounding box center [1189, 395] width 11 height 11
checkbox input "true"
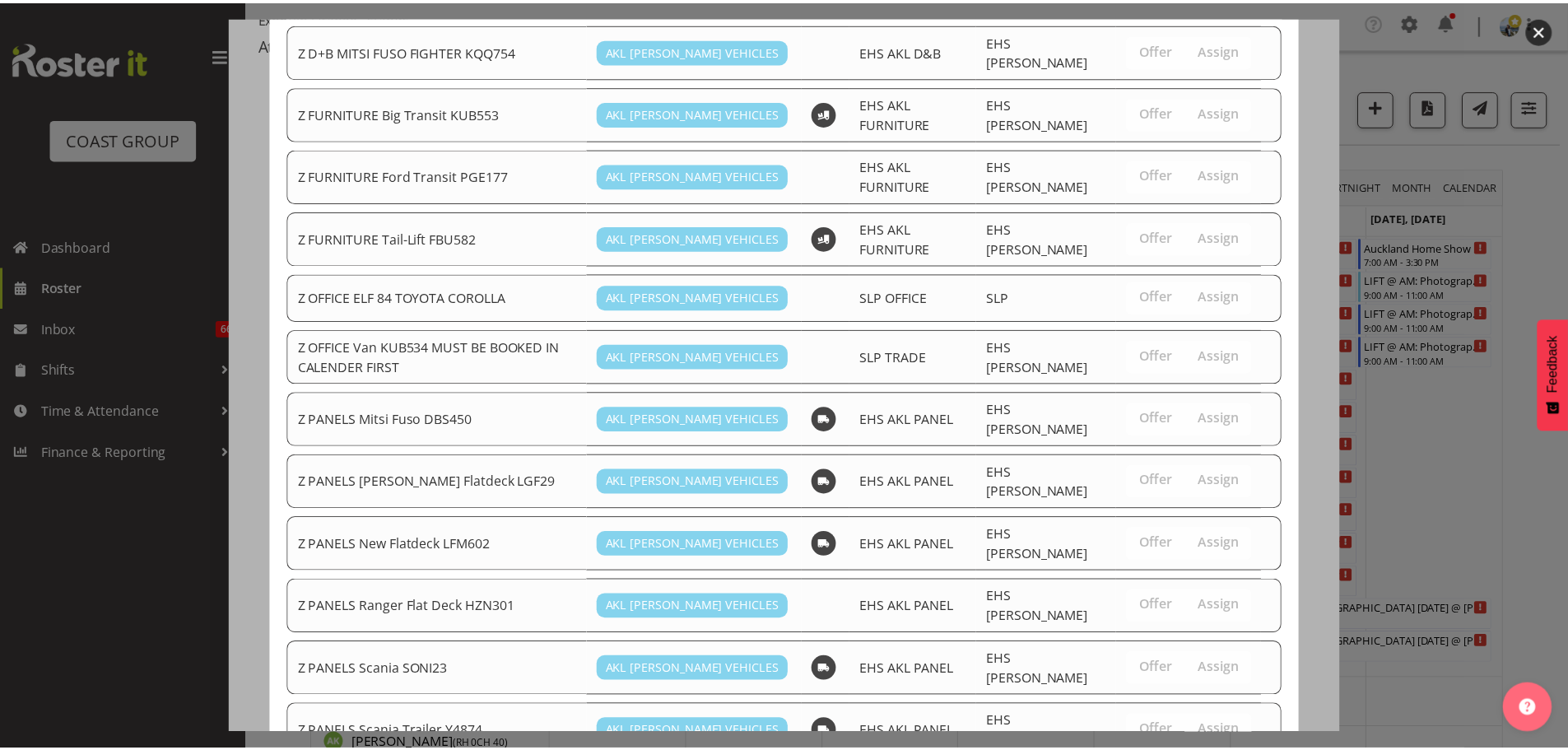
scroll to position [1222, 0]
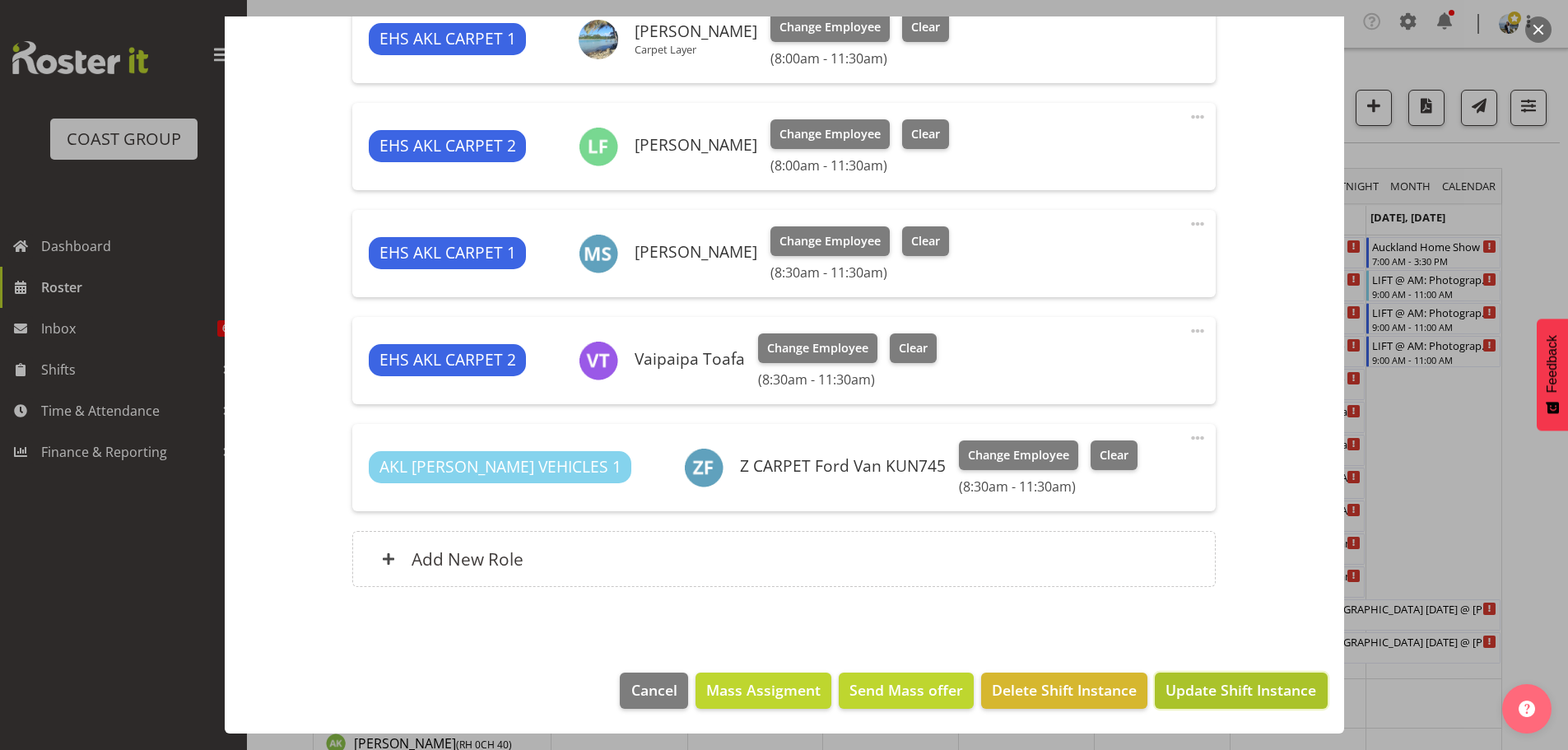
click at [1247, 692] on span "Update Shift Instance" at bounding box center [1241, 690] width 151 height 22
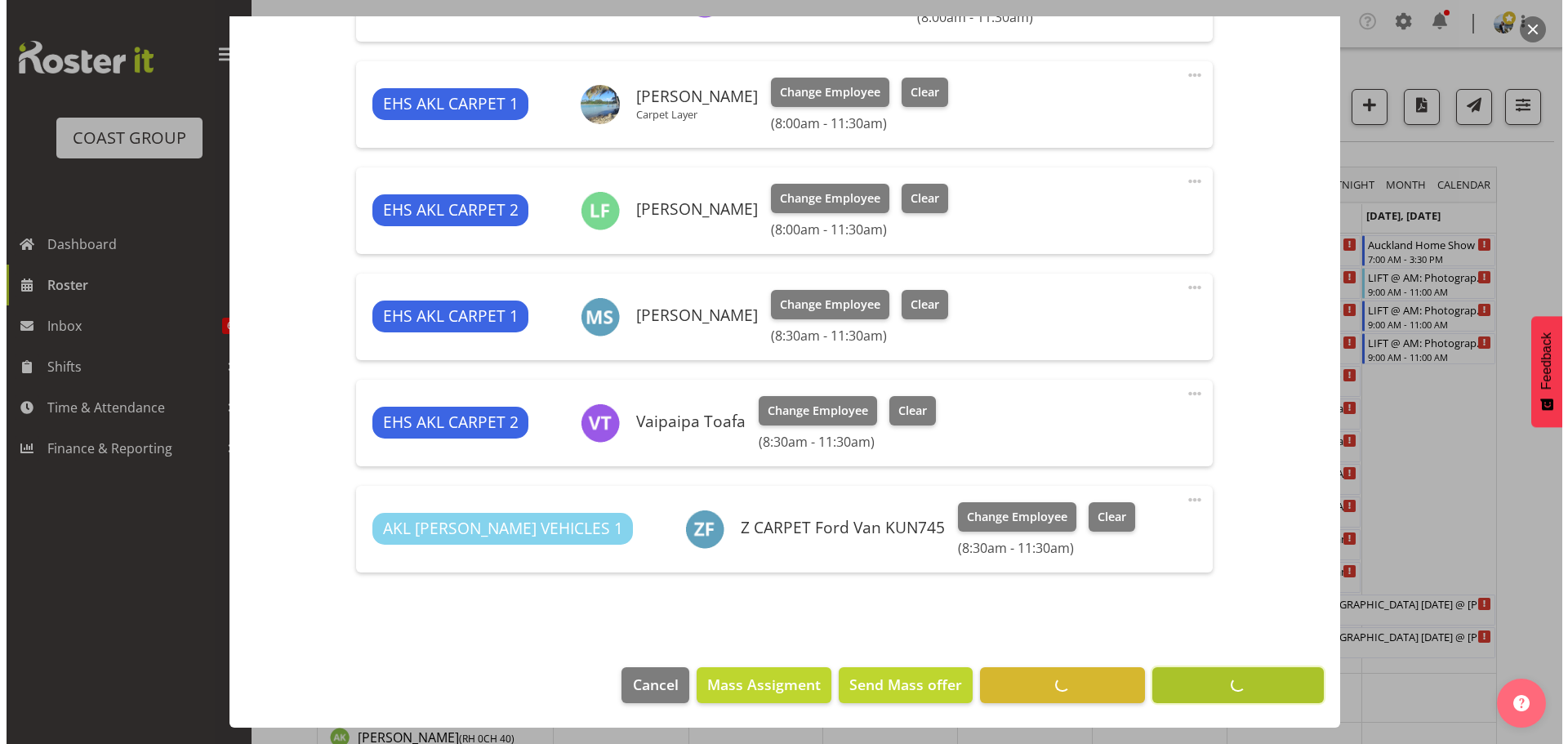
scroll to position [721, 0]
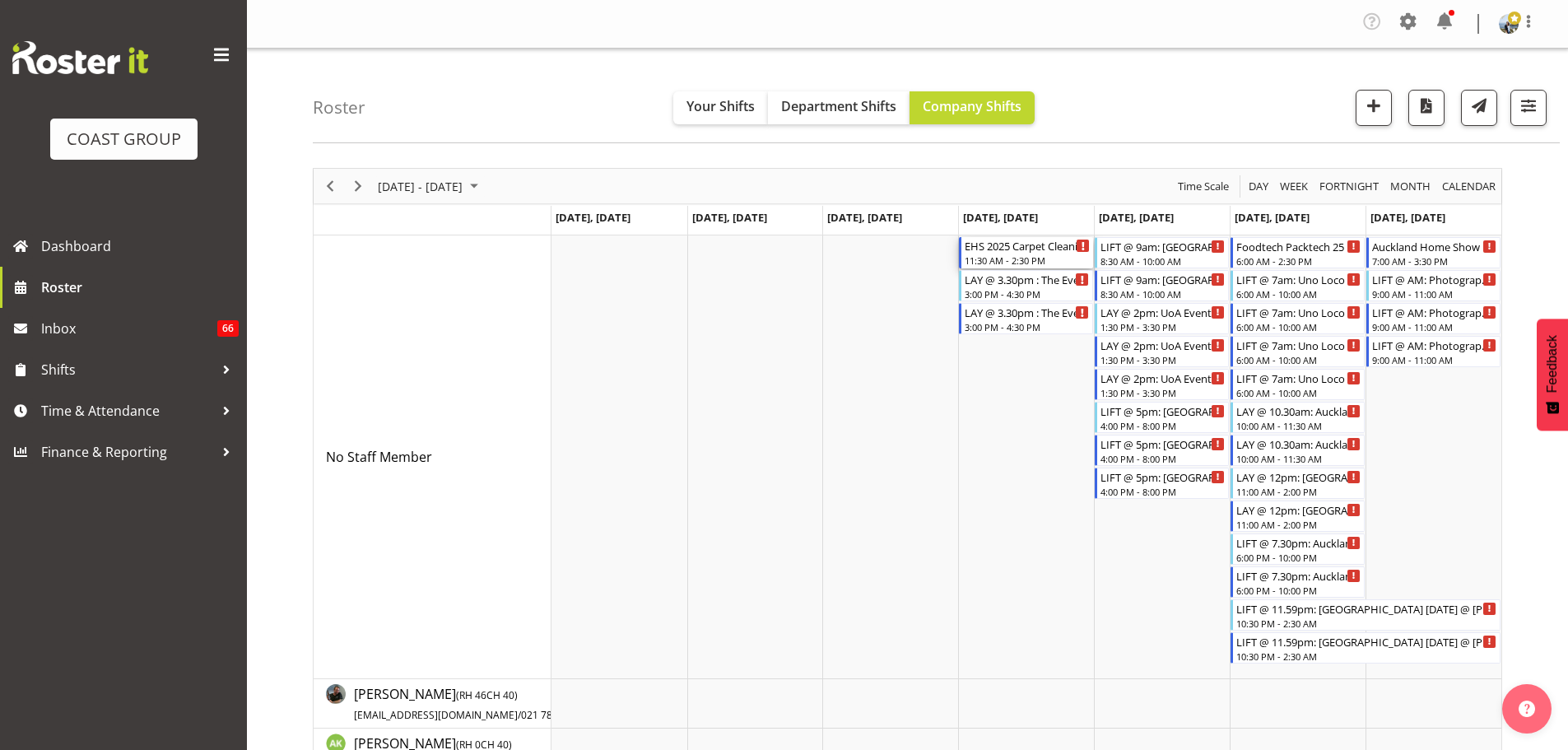
click at [1030, 248] on div "EHS 2025 Carpet Cleaning, Maintenance, etc" at bounding box center [1027, 245] width 125 height 16
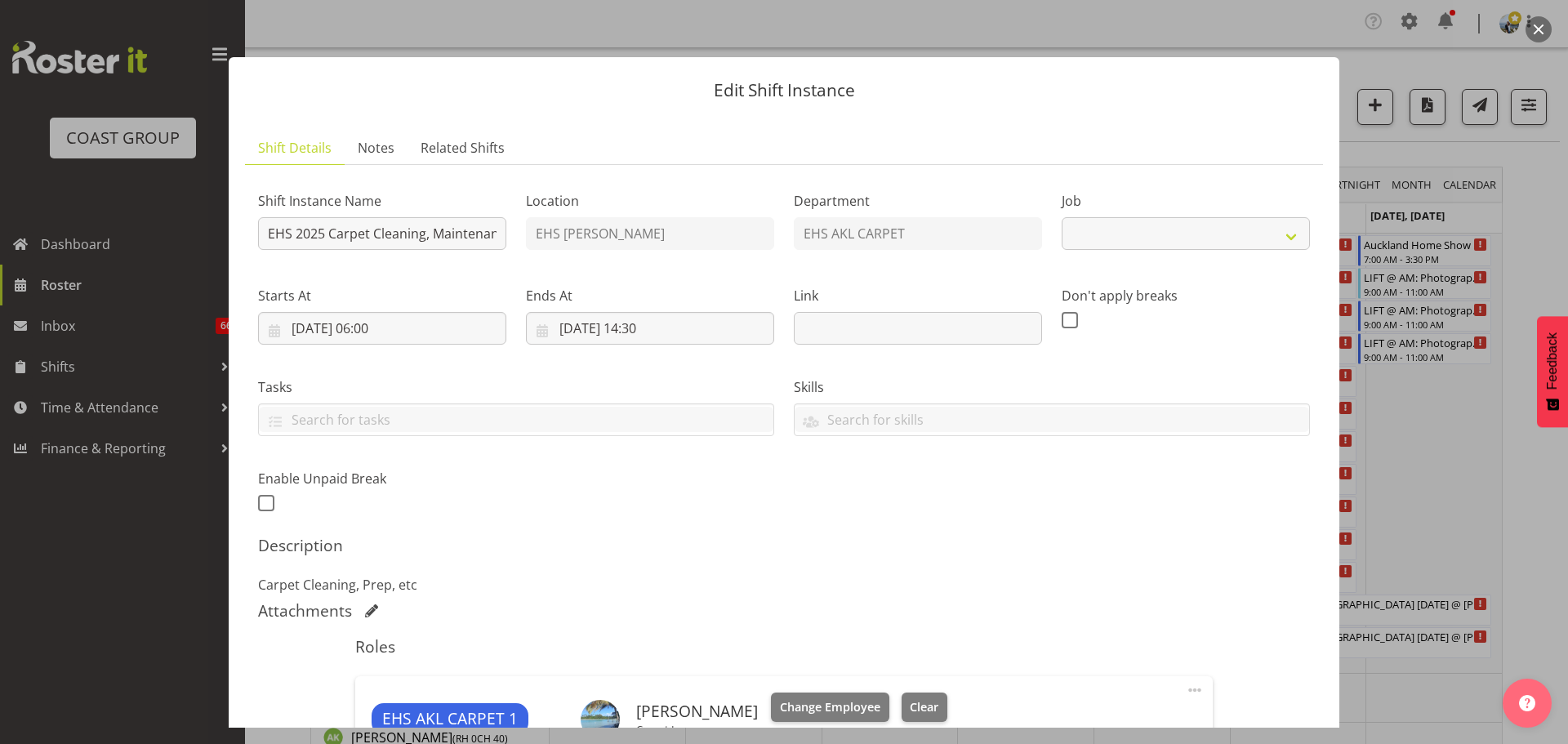
select select "69"
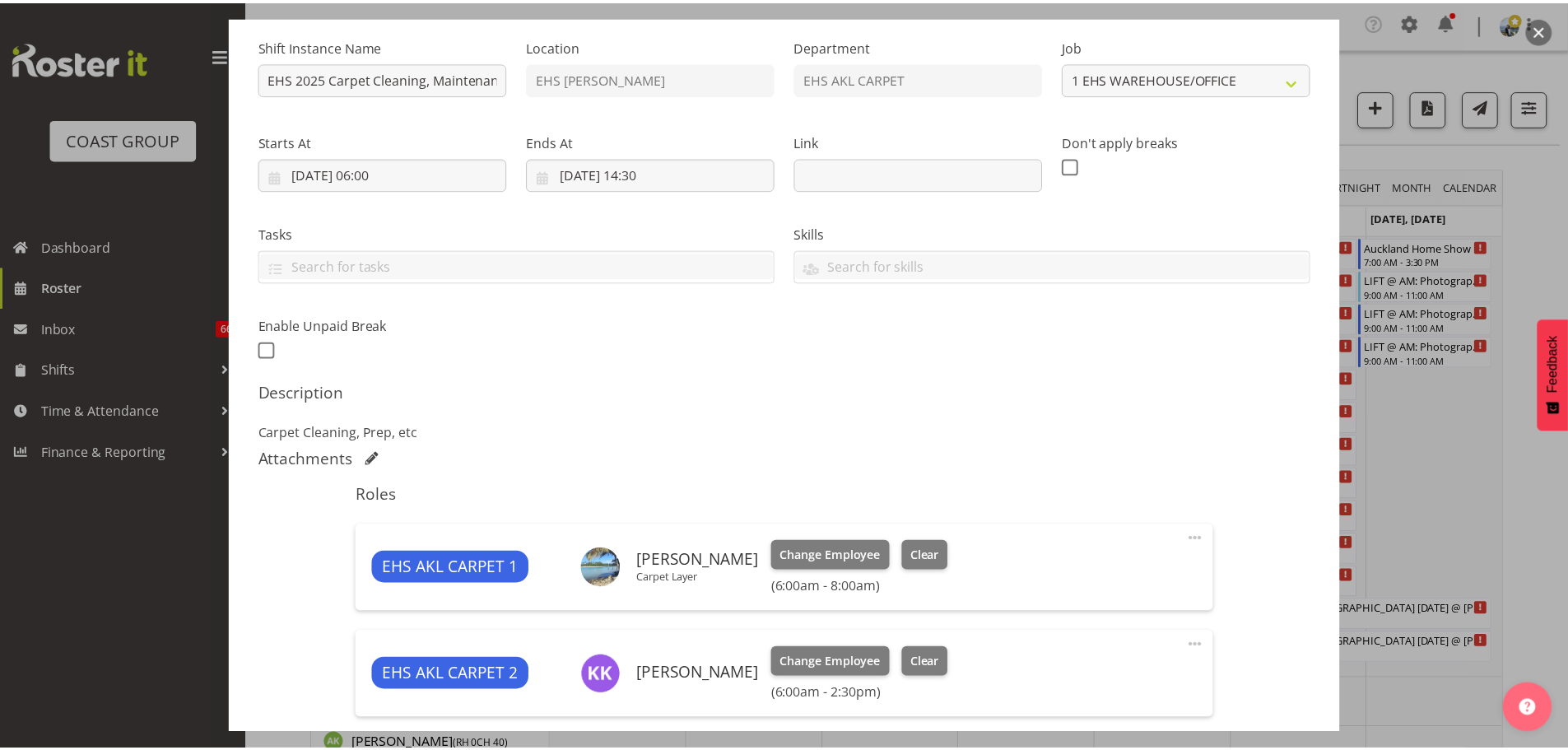
scroll to position [412, 0]
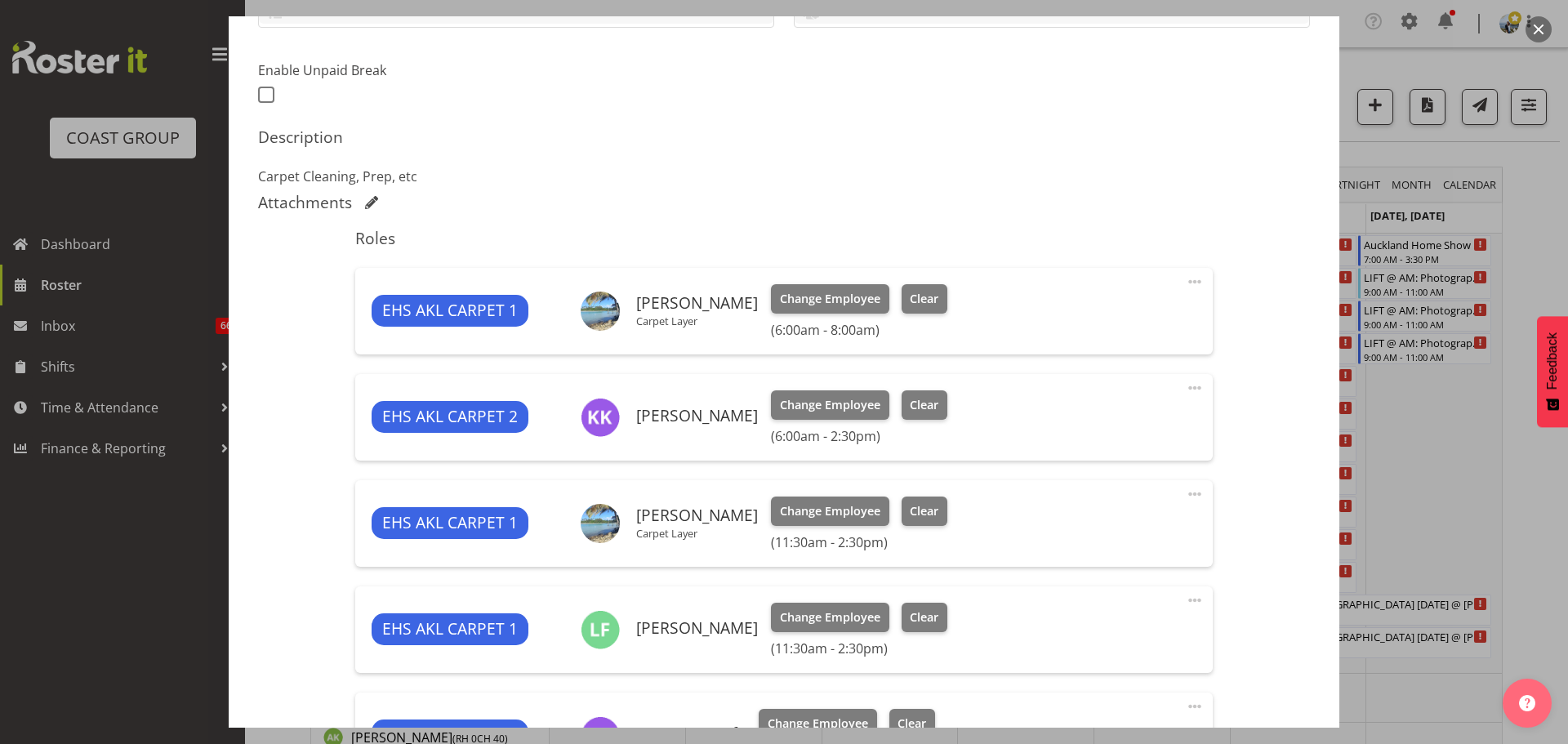
click at [1435, 532] on div at bounding box center [784, 372] width 1568 height 744
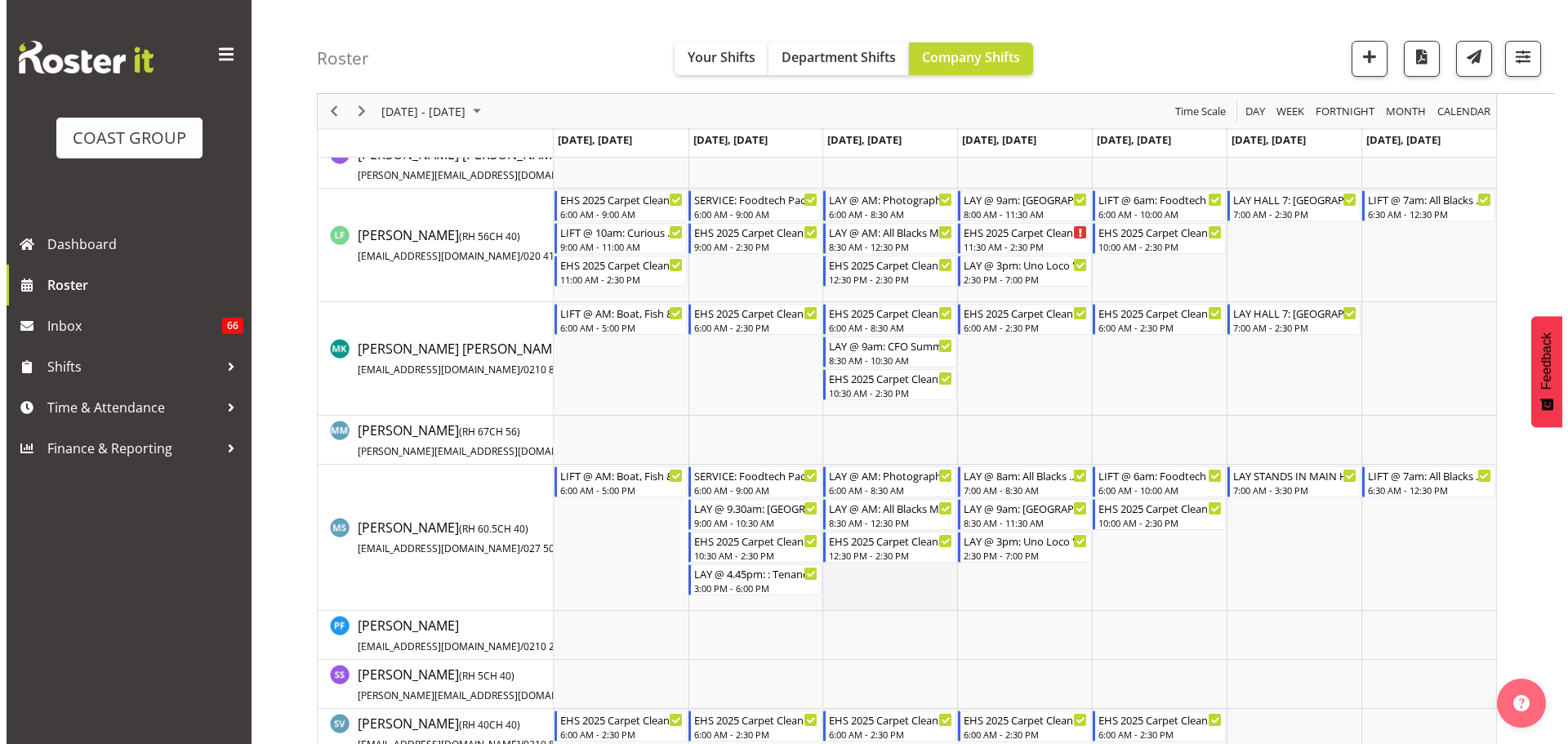
scroll to position [1388, 0]
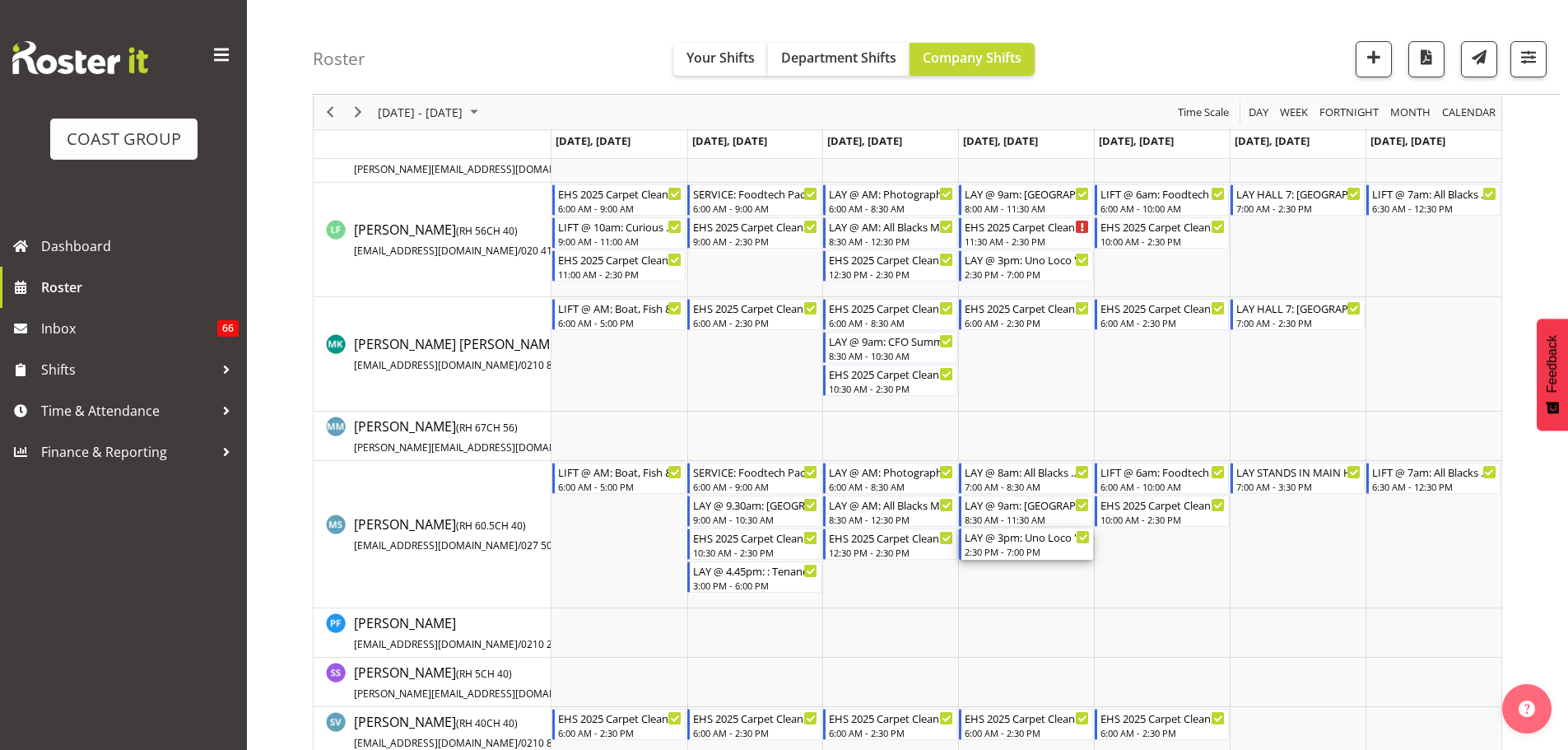
click at [1002, 541] on div "LAY @ 3pm: Uno Loco '25 @ [GEOGRAPHIC_DATA]" at bounding box center [1027, 537] width 125 height 16
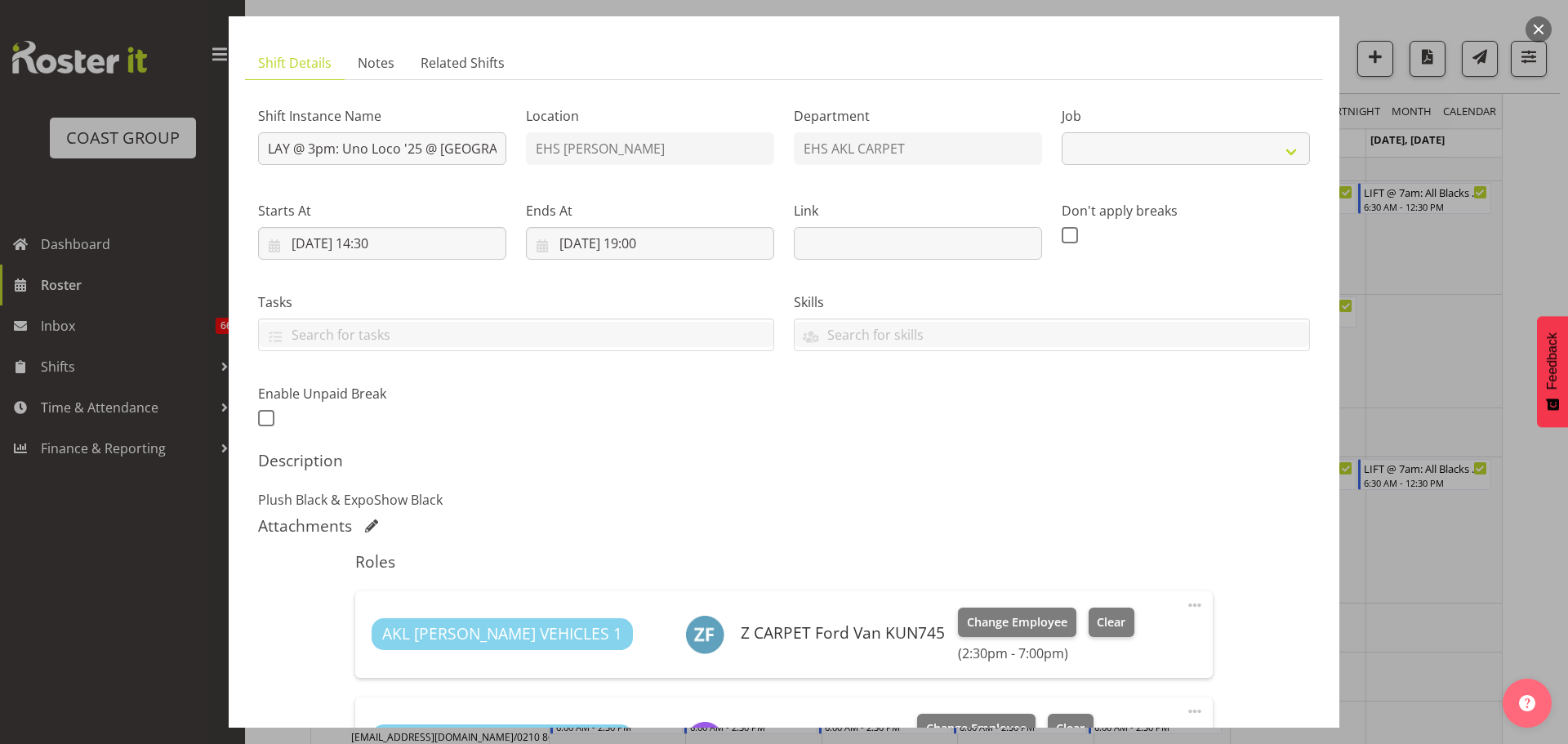
select select "8575"
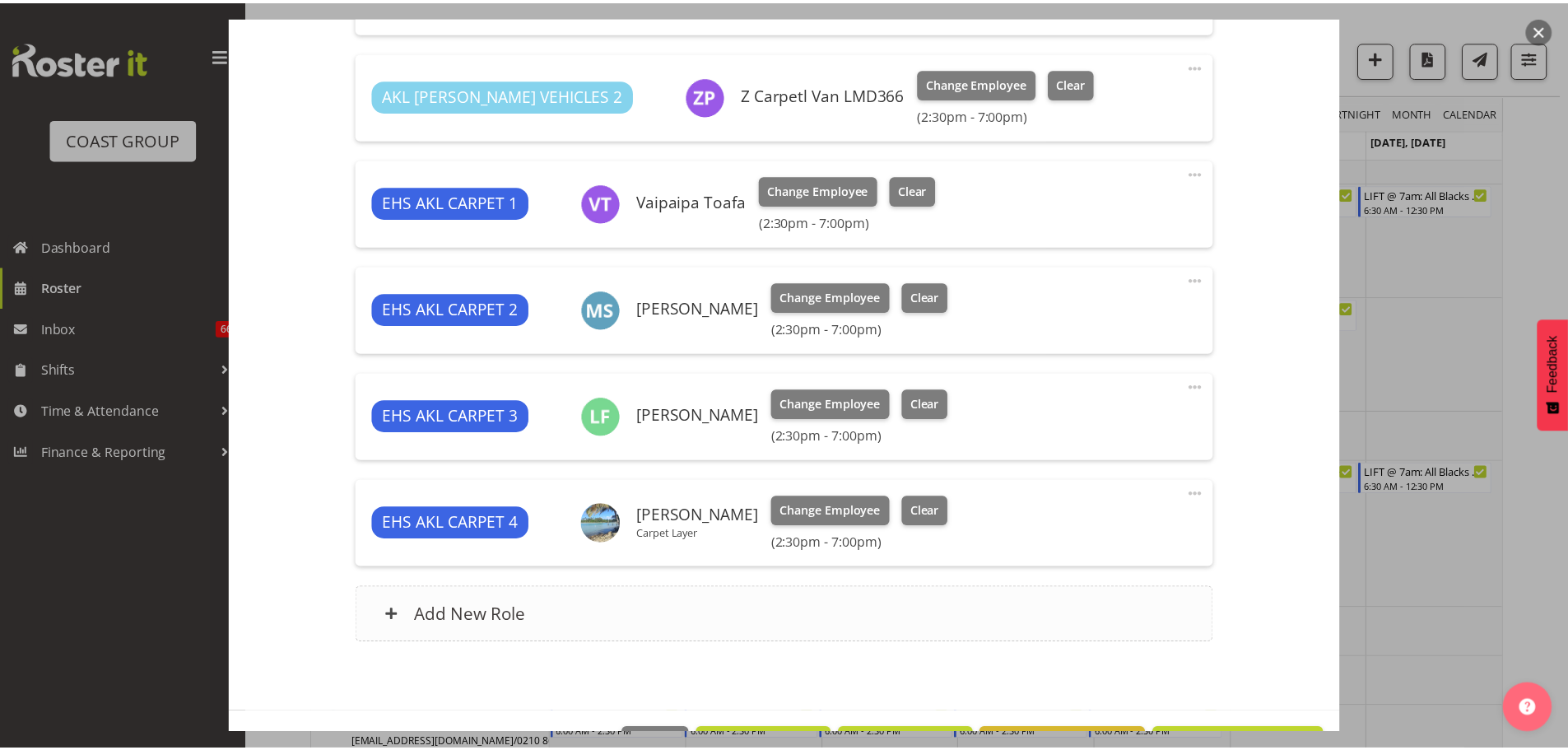
scroll to position [741, 0]
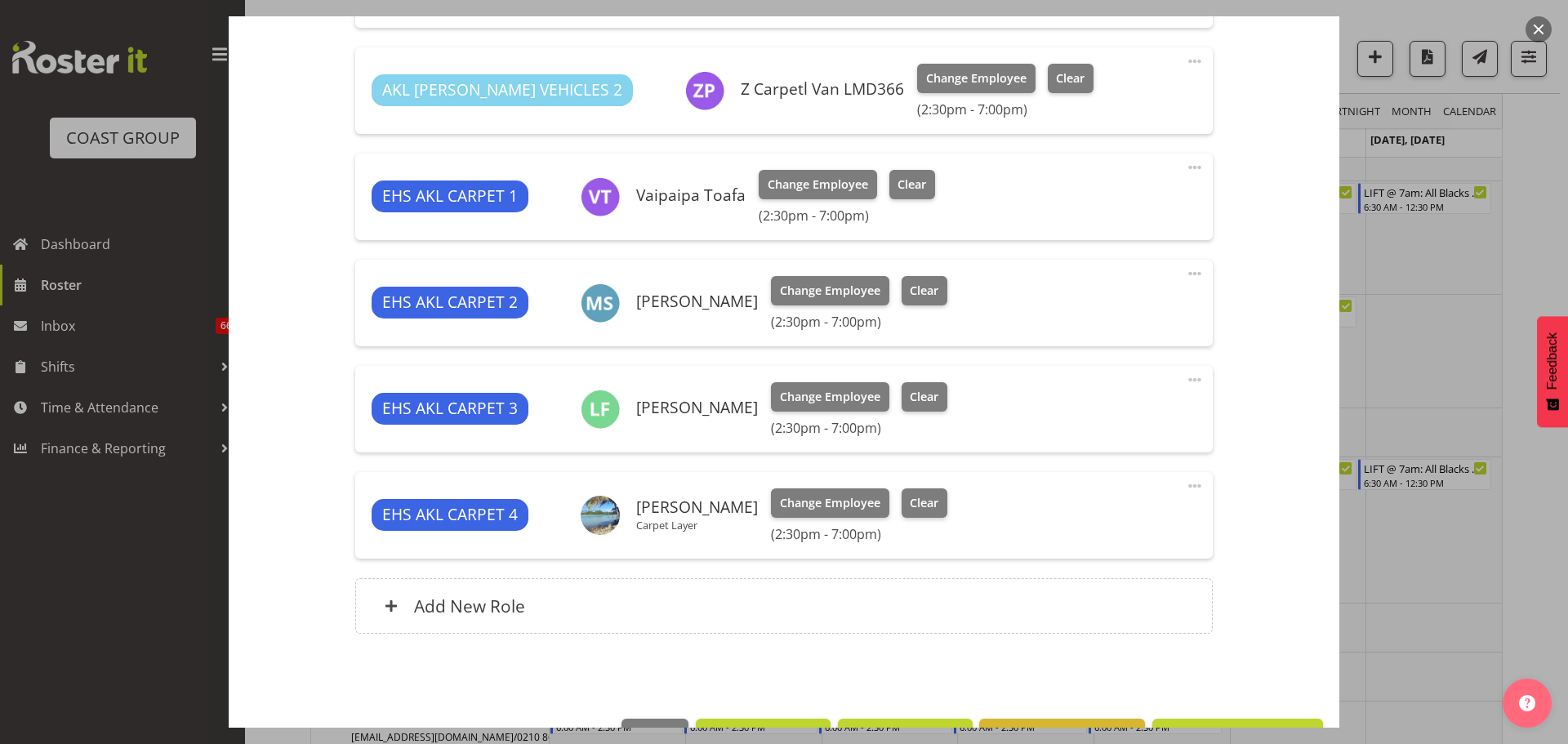
click at [1186, 271] on span at bounding box center [1195, 273] width 20 height 20
click at [1138, 309] on link "Edit" at bounding box center [1125, 312] width 157 height 30
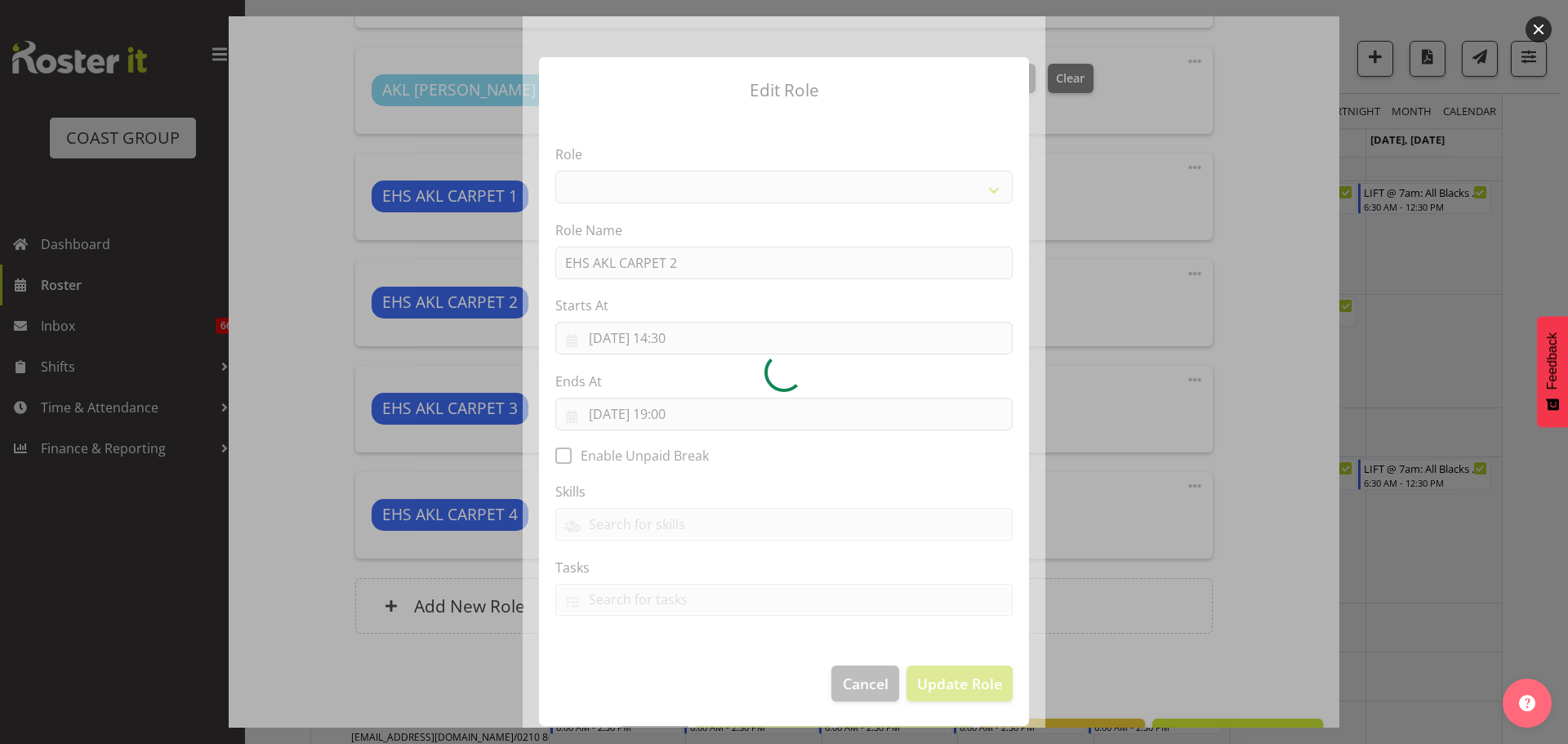
select select "190"
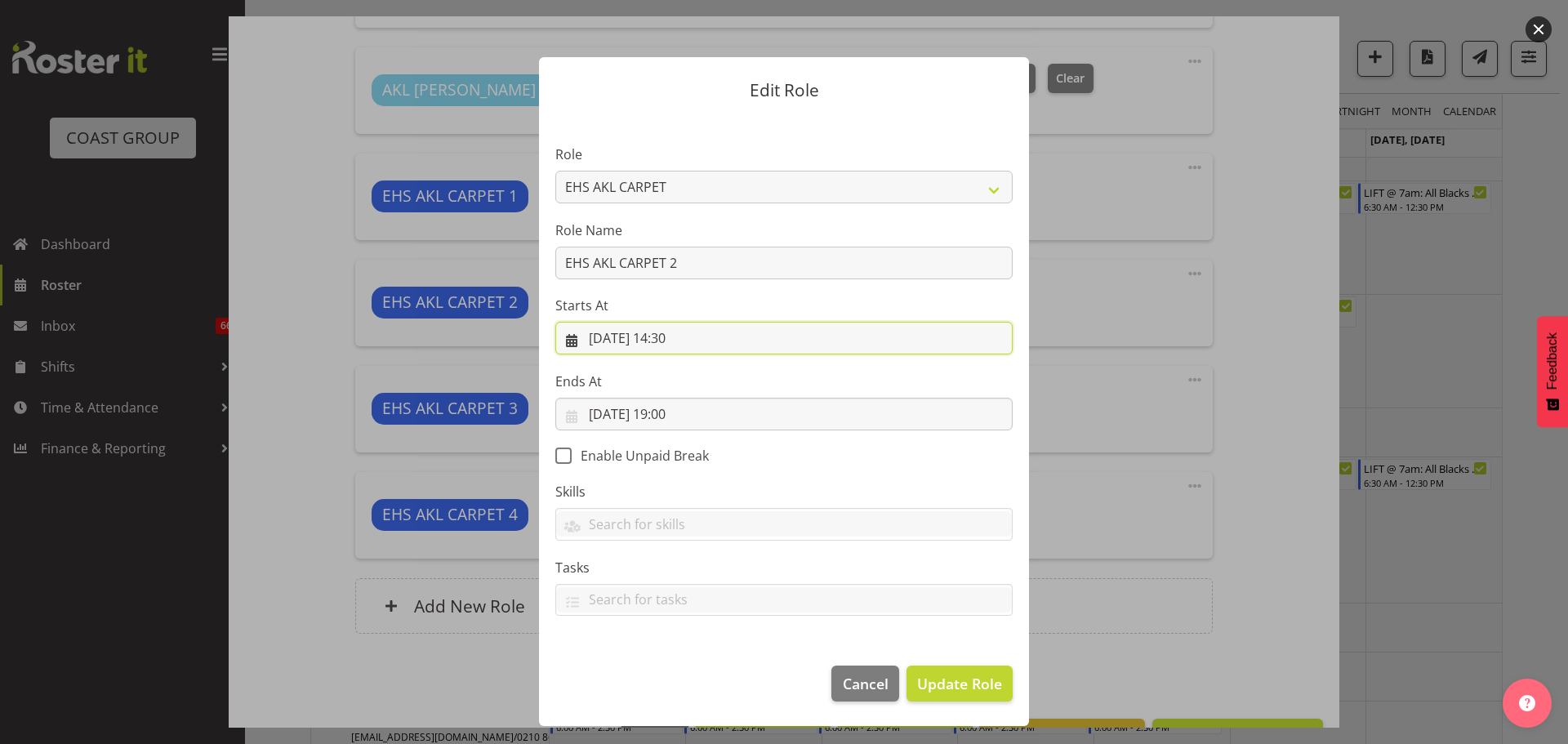
click at [685, 339] on input "04/09/2025, 14:30" at bounding box center [784, 338] width 457 height 32
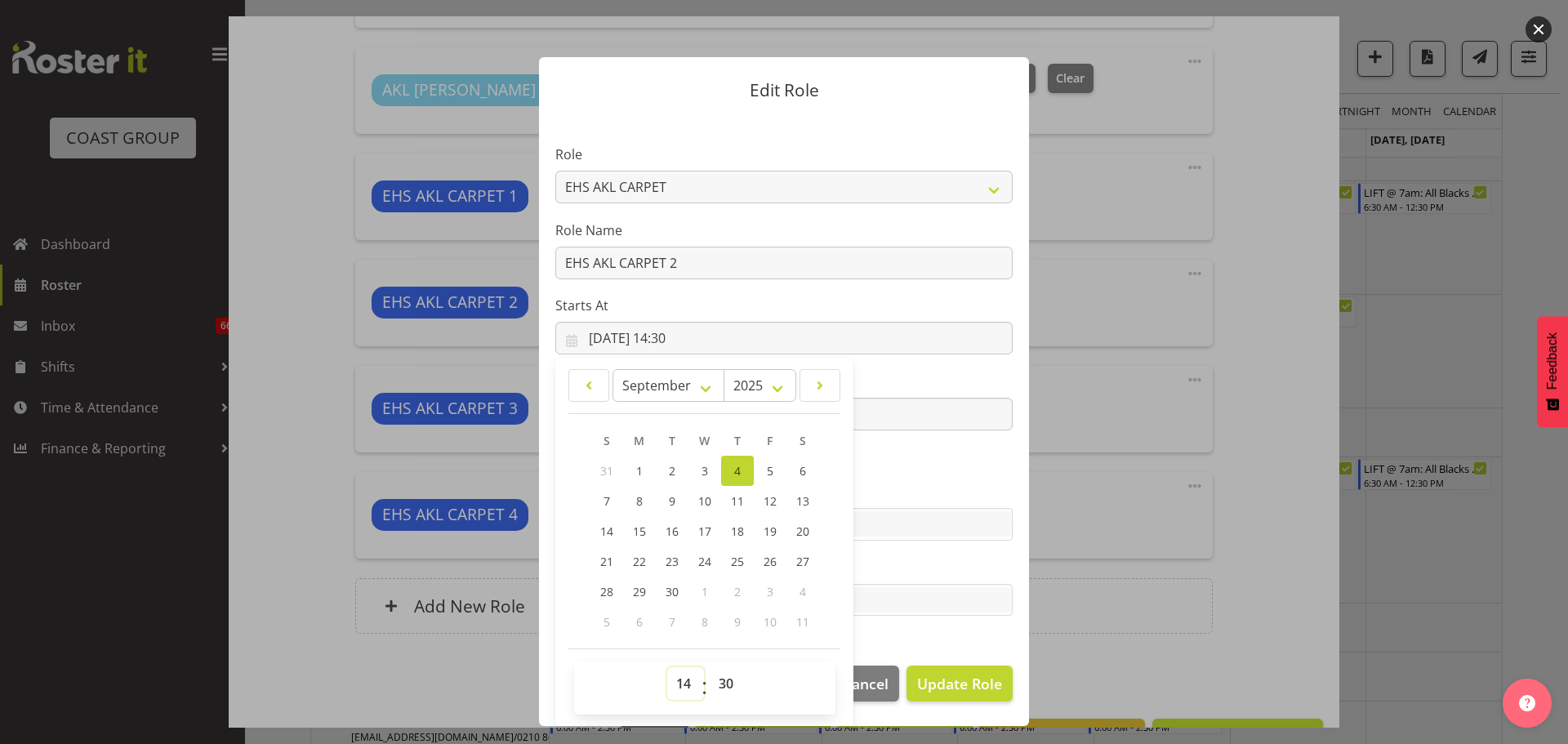
click at [674, 683] on select "00 01 02 03 04 05 06 07 08 09 10 11 12 13 14 15 16 17 18 19 20 21 22 23" at bounding box center [685, 684] width 37 height 32
select select "16"
click at [668, 668] on select "00 01 02 03 04 05 06 07 08 09 10 11 12 13 14 15 16 17 18 19 20 21 22 23" at bounding box center [685, 684] width 37 height 32
type input "04/09/2025, 16:30"
click at [722, 694] on select "00 01 02 03 04 05 06 07 08 09 10 11 12 13 14 15 16 17 18 19 20 21 22 23 24 25 2…" at bounding box center [728, 684] width 37 height 32
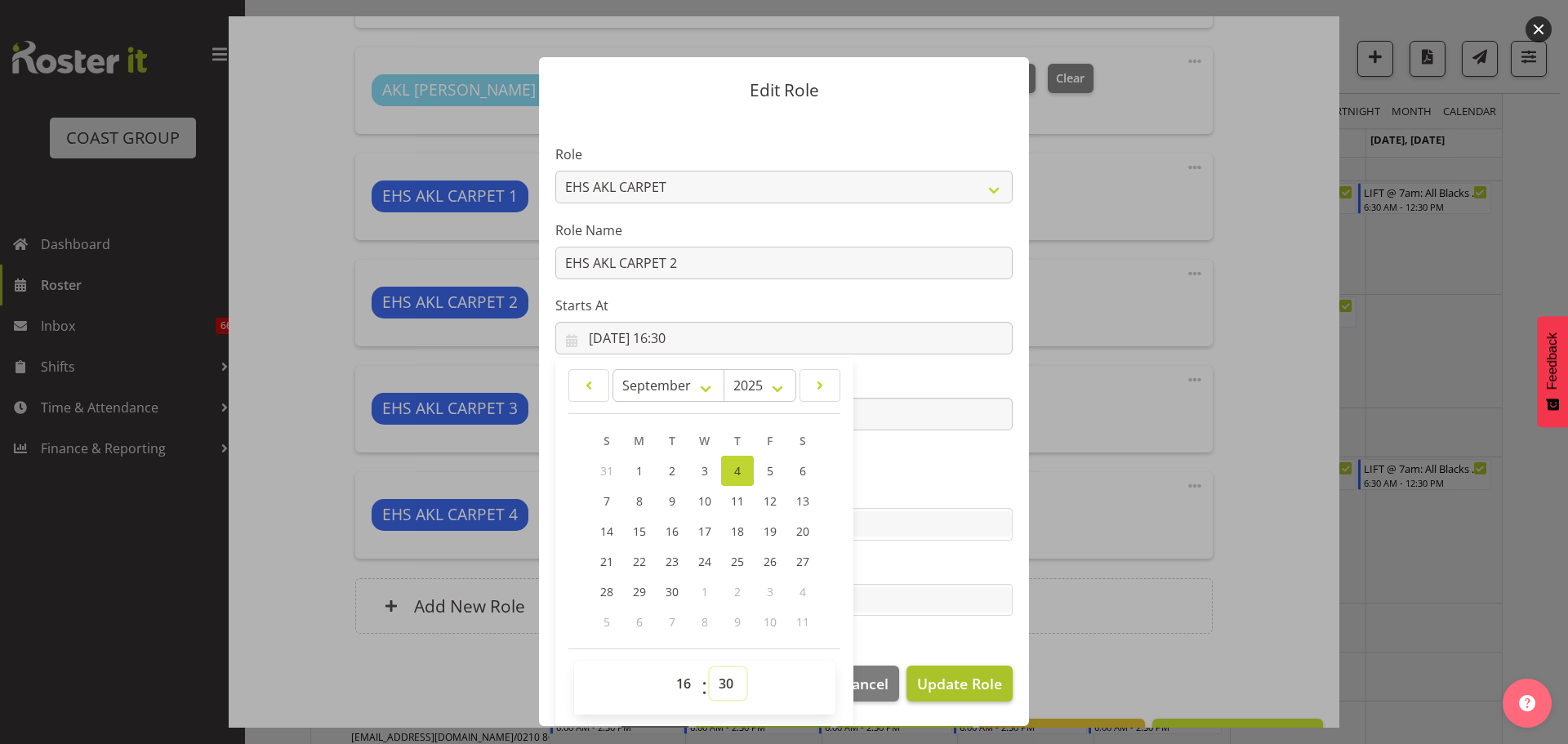
select select "0"
type input "04/09/2025, 16:00"
click at [976, 691] on span "Update Role" at bounding box center [959, 684] width 85 height 22
select select
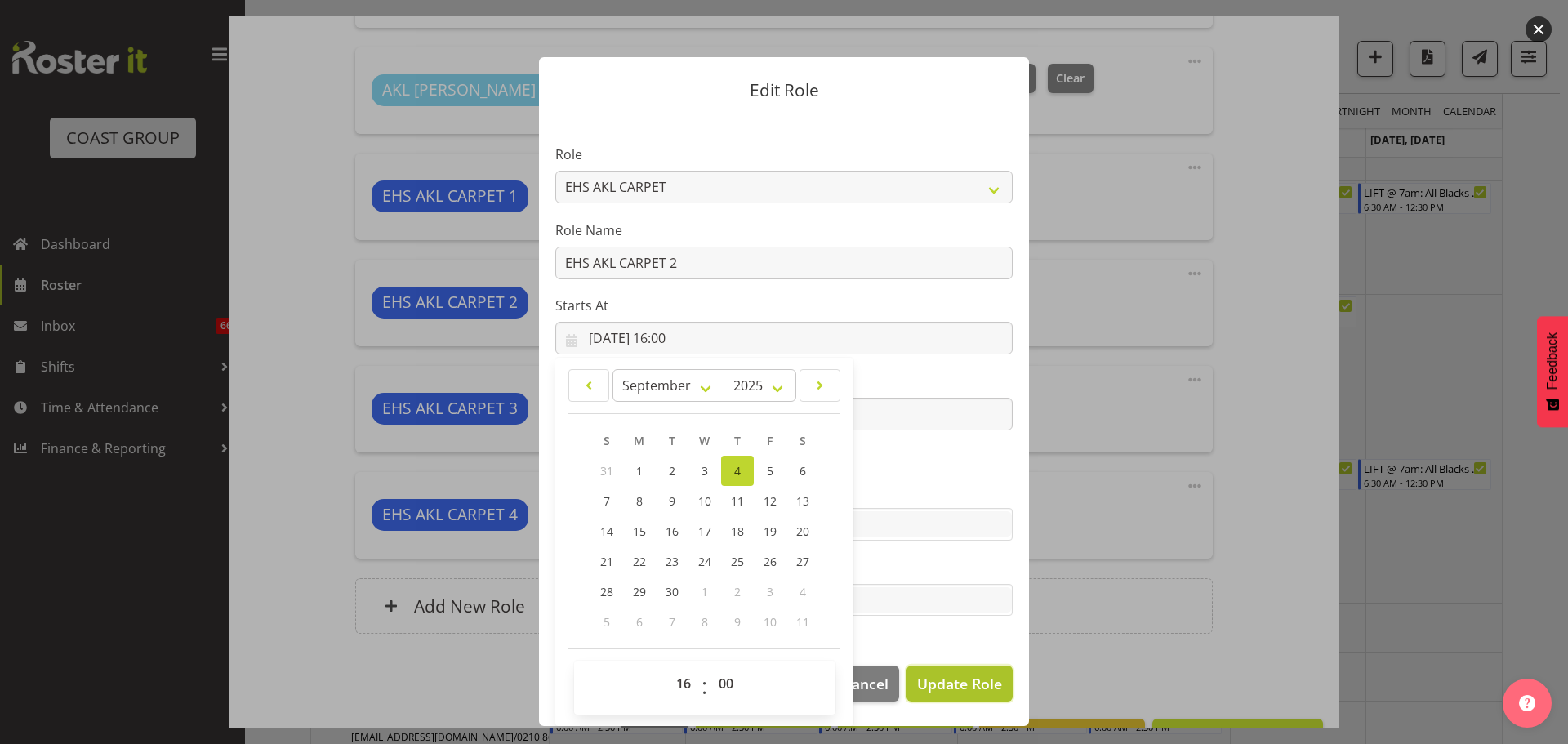
select select
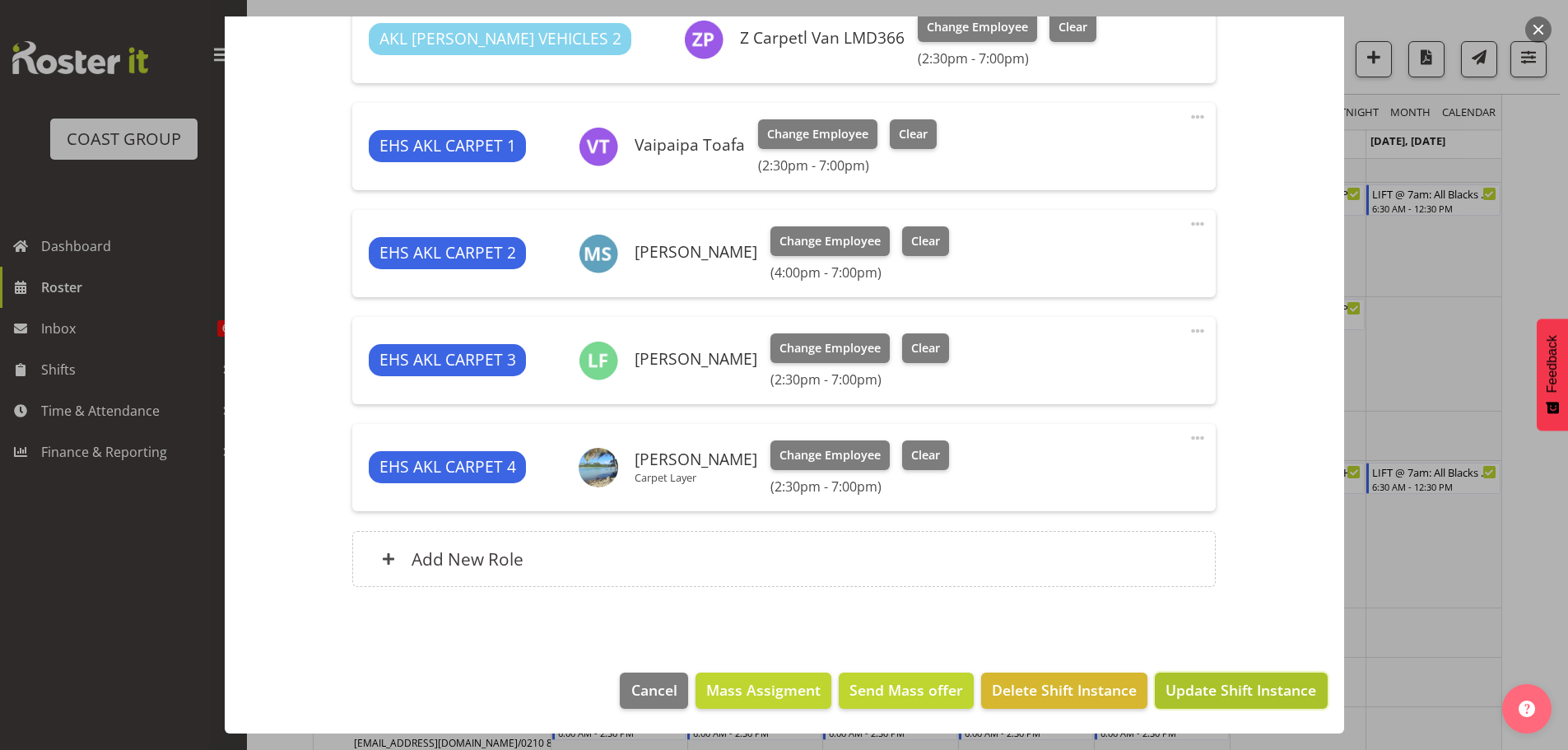
click at [1235, 692] on span "Update Shift Instance" at bounding box center [1241, 690] width 151 height 22
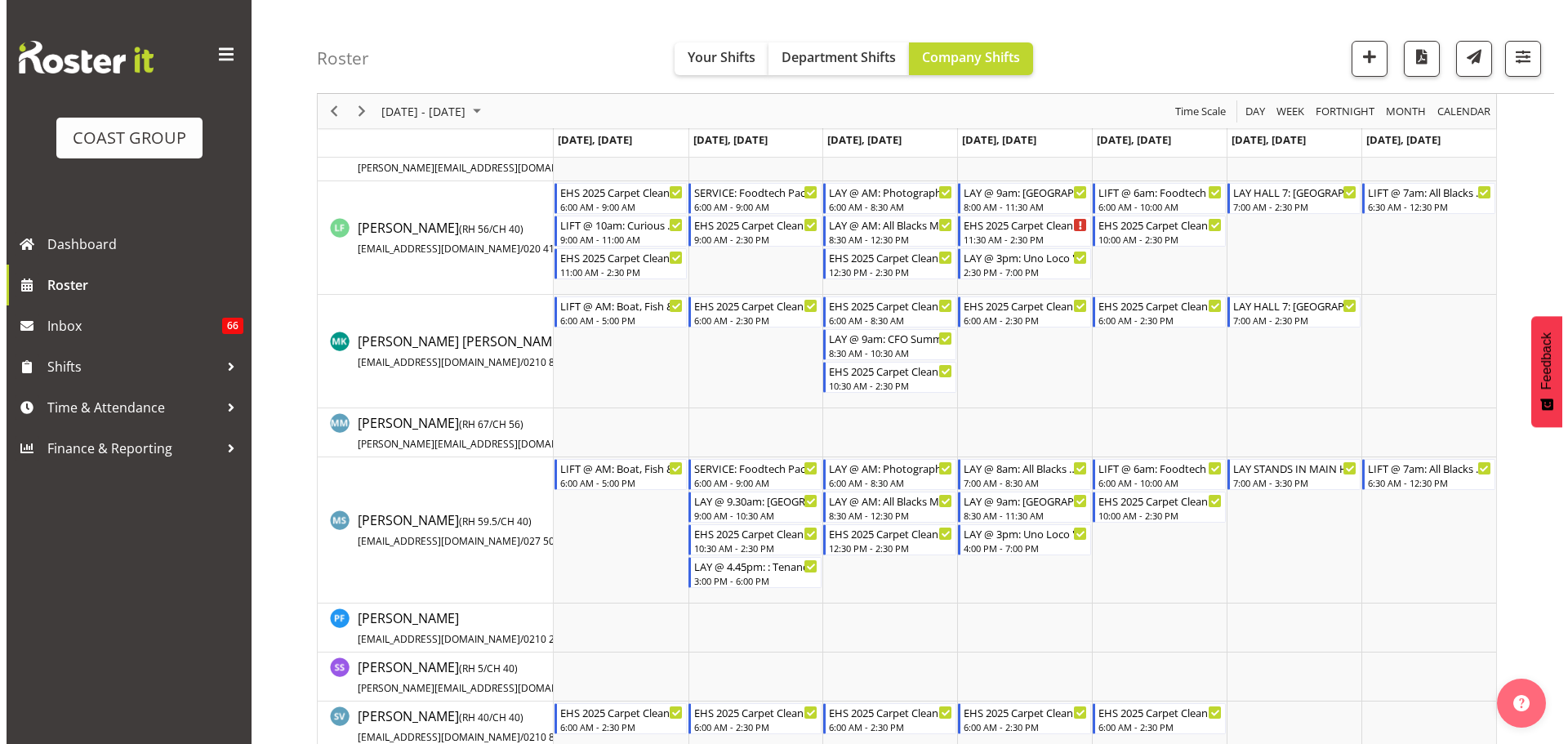
scroll to position [0, 0]
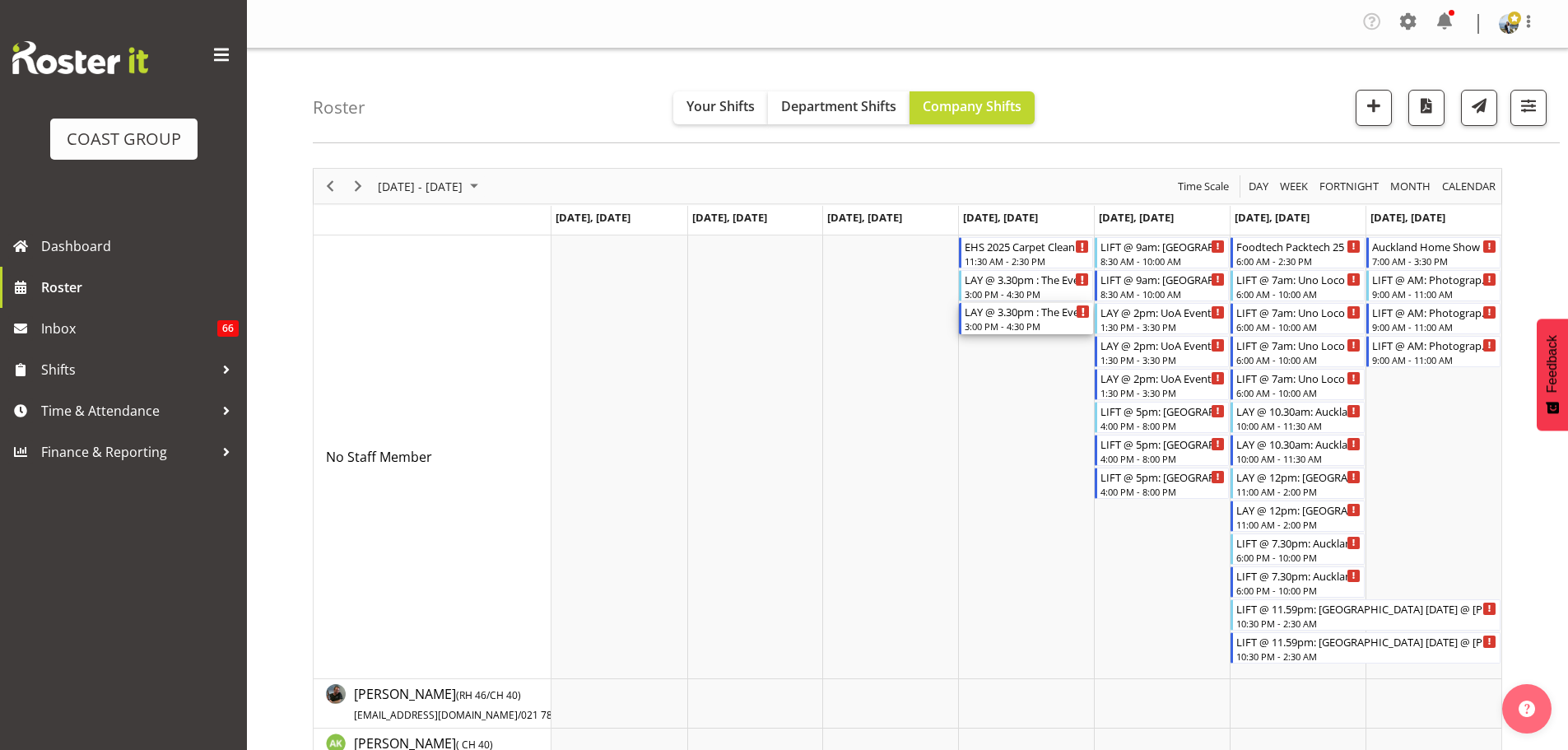
click at [1011, 320] on div "3:00 PM - 4:30 PM" at bounding box center [1027, 326] width 125 height 14
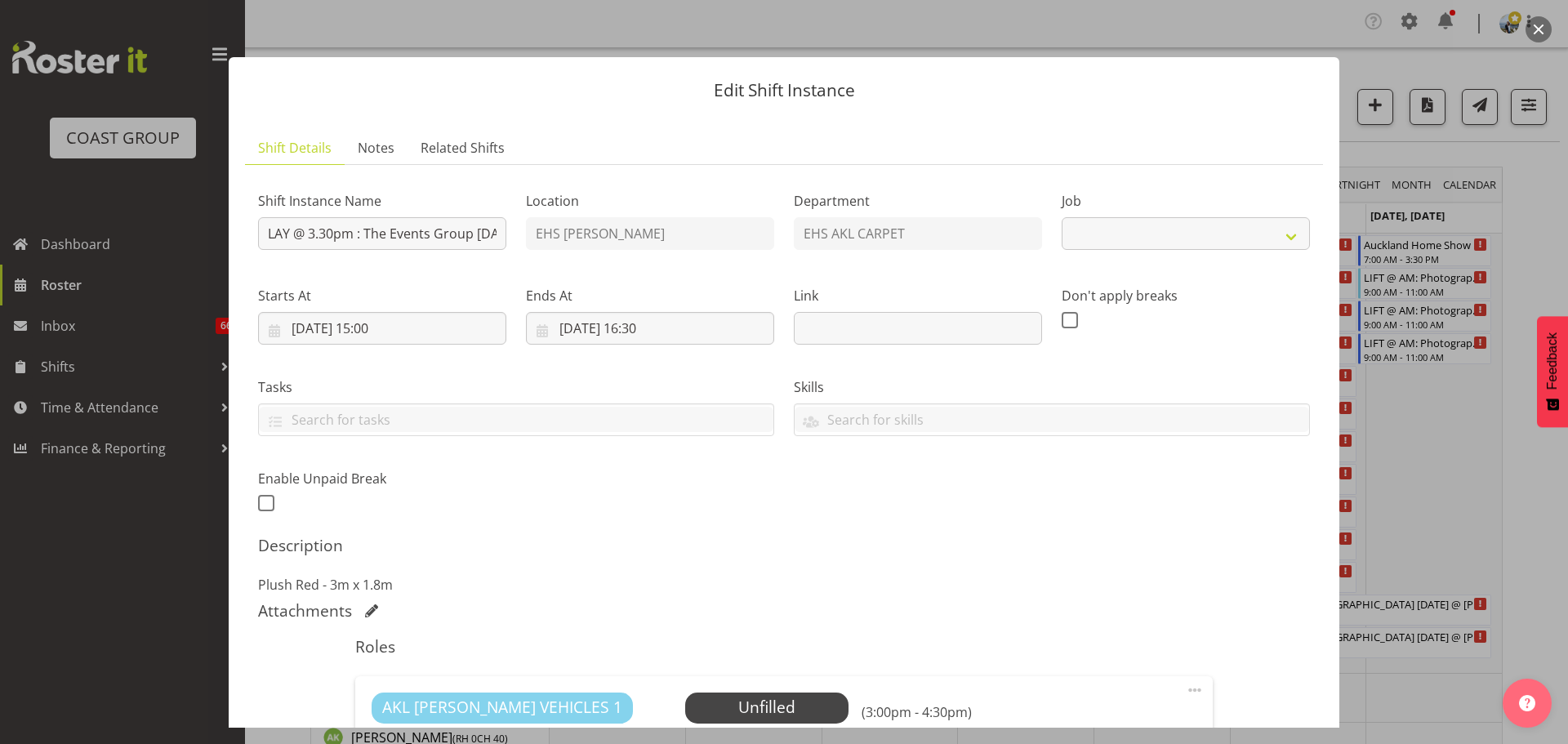
select select "8575"
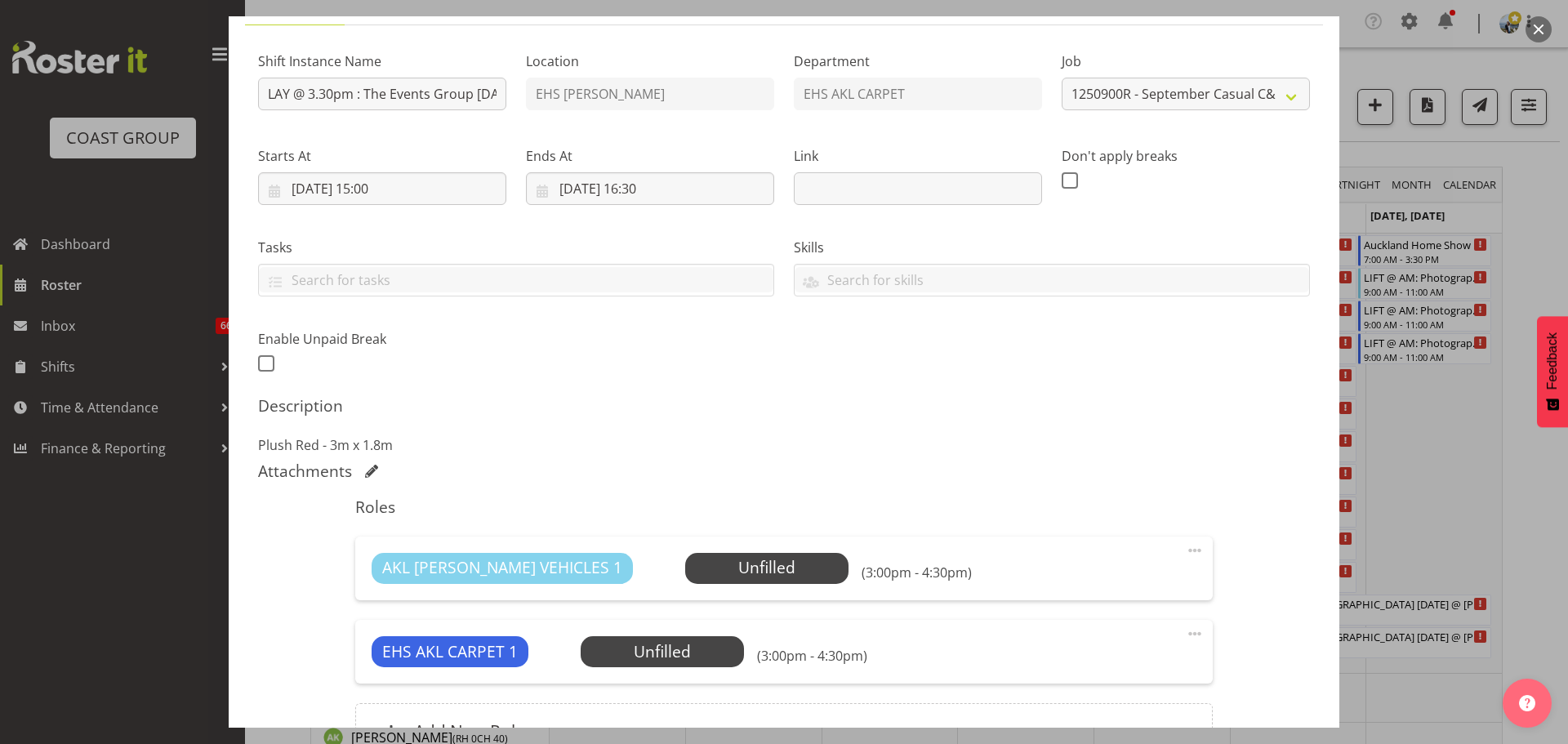
scroll to position [245, 0]
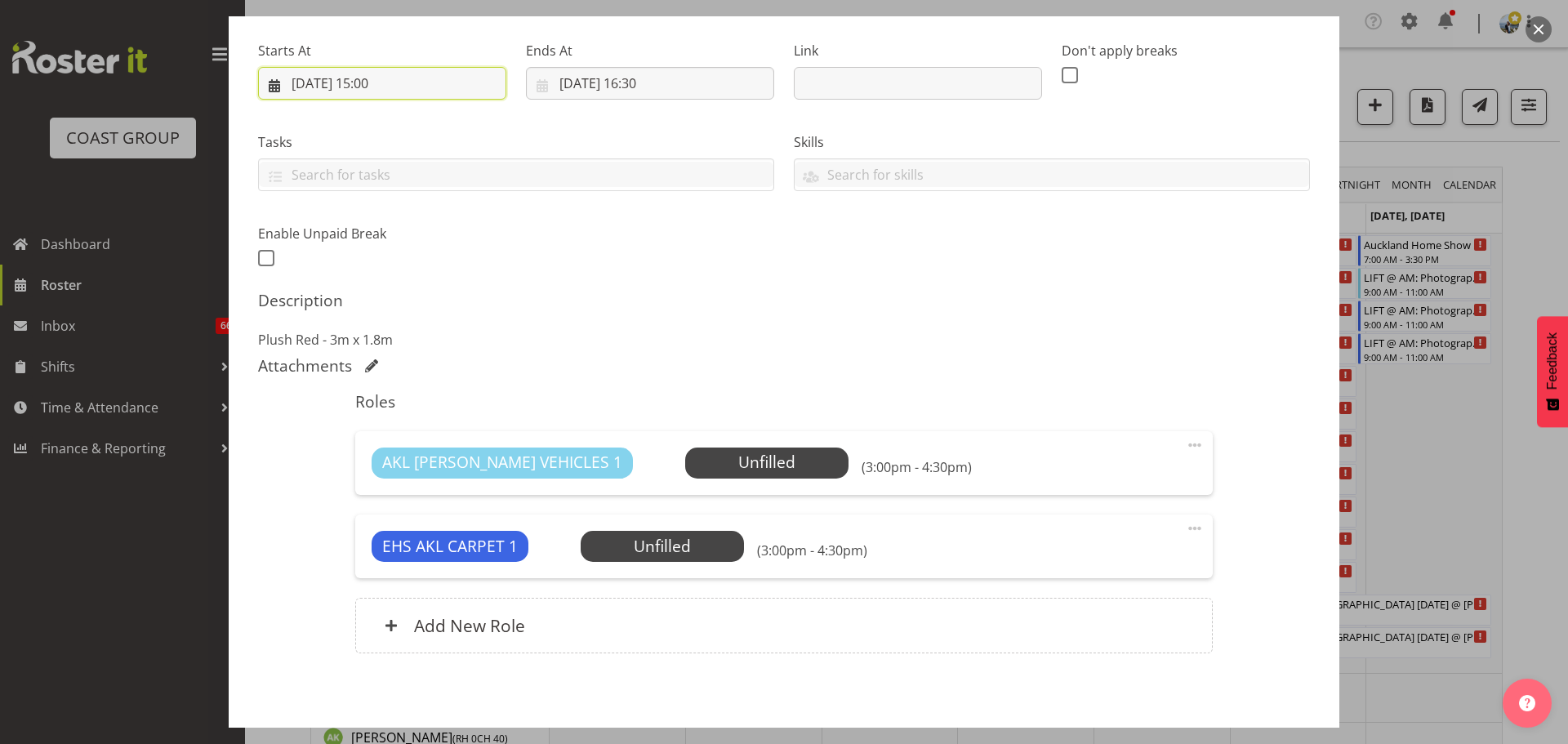
click at [400, 86] on input "04/09/2025, 15:00" at bounding box center [382, 83] width 248 height 32
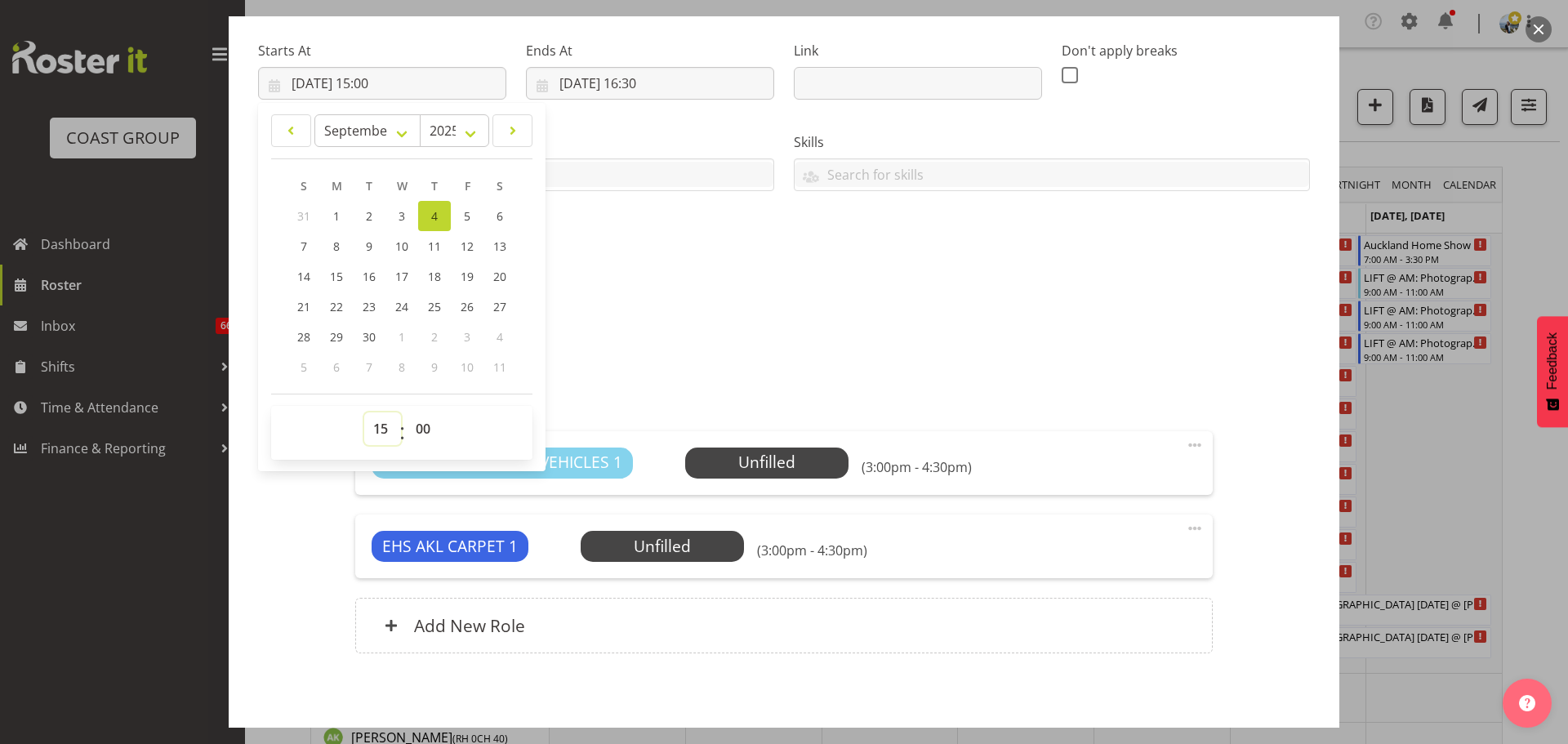
click at [392, 429] on select "00 01 02 03 04 05 06 07 08 09 10 11 12 13 14 15 16 17 18 19 20 21 22 23" at bounding box center [382, 428] width 37 height 32
select select "14"
click at [364, 412] on select "00 01 02 03 04 05 06 07 08 09 10 11 12 13 14 15 16 17 18 19 20 21 22 23" at bounding box center [382, 428] width 37 height 32
type input "04/09/2025, 14:00"
click at [417, 424] on select "00 01 02 03 04 05 06 07 08 09 10 11 12 13 14 15 16 17 18 19 20 21 22 23 24 25 2…" at bounding box center [425, 428] width 37 height 32
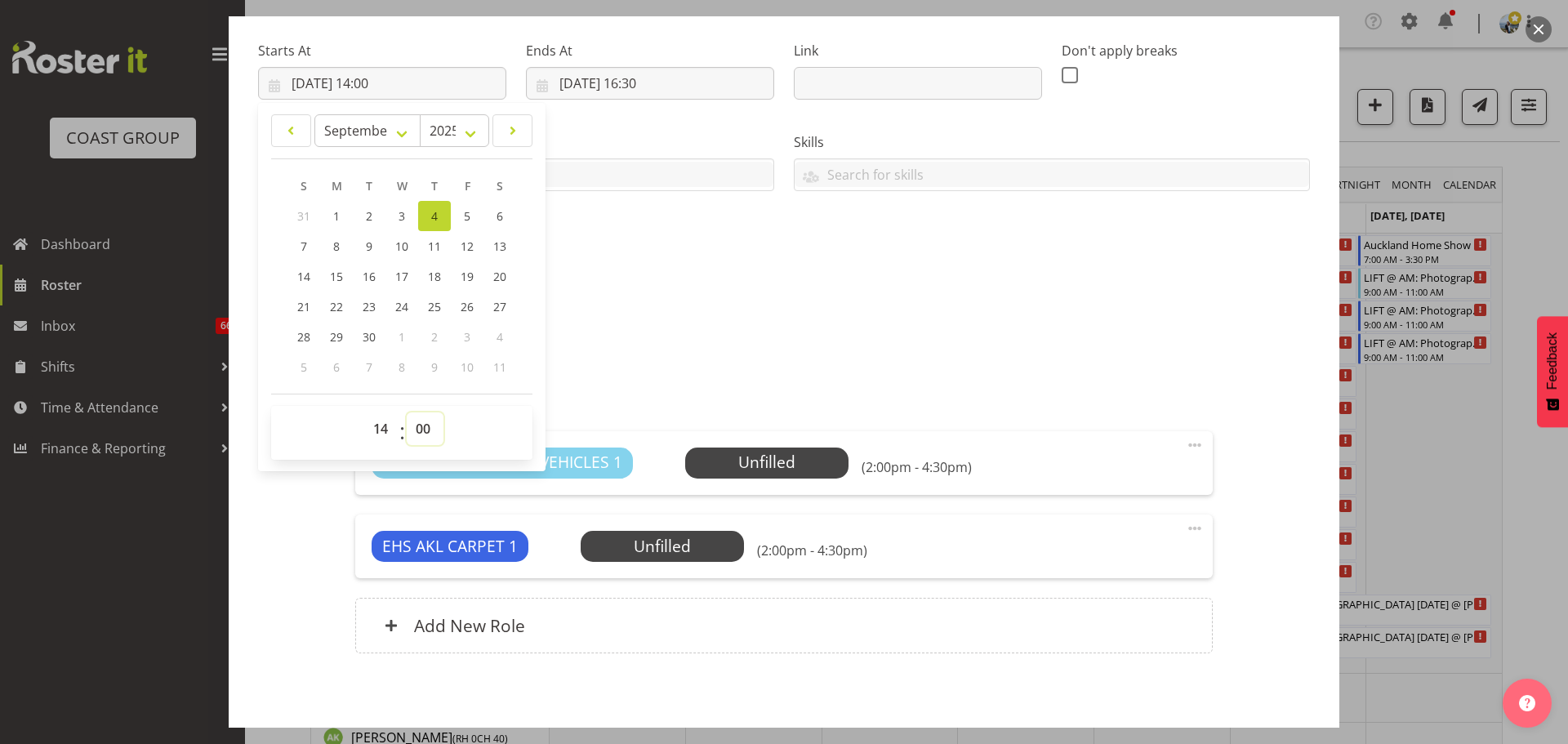
select select "30"
type input "04/09/2025, 14:30"
click at [632, 340] on p "Plush Red - 3m x 1.8m" at bounding box center [784, 340] width 1052 height 20
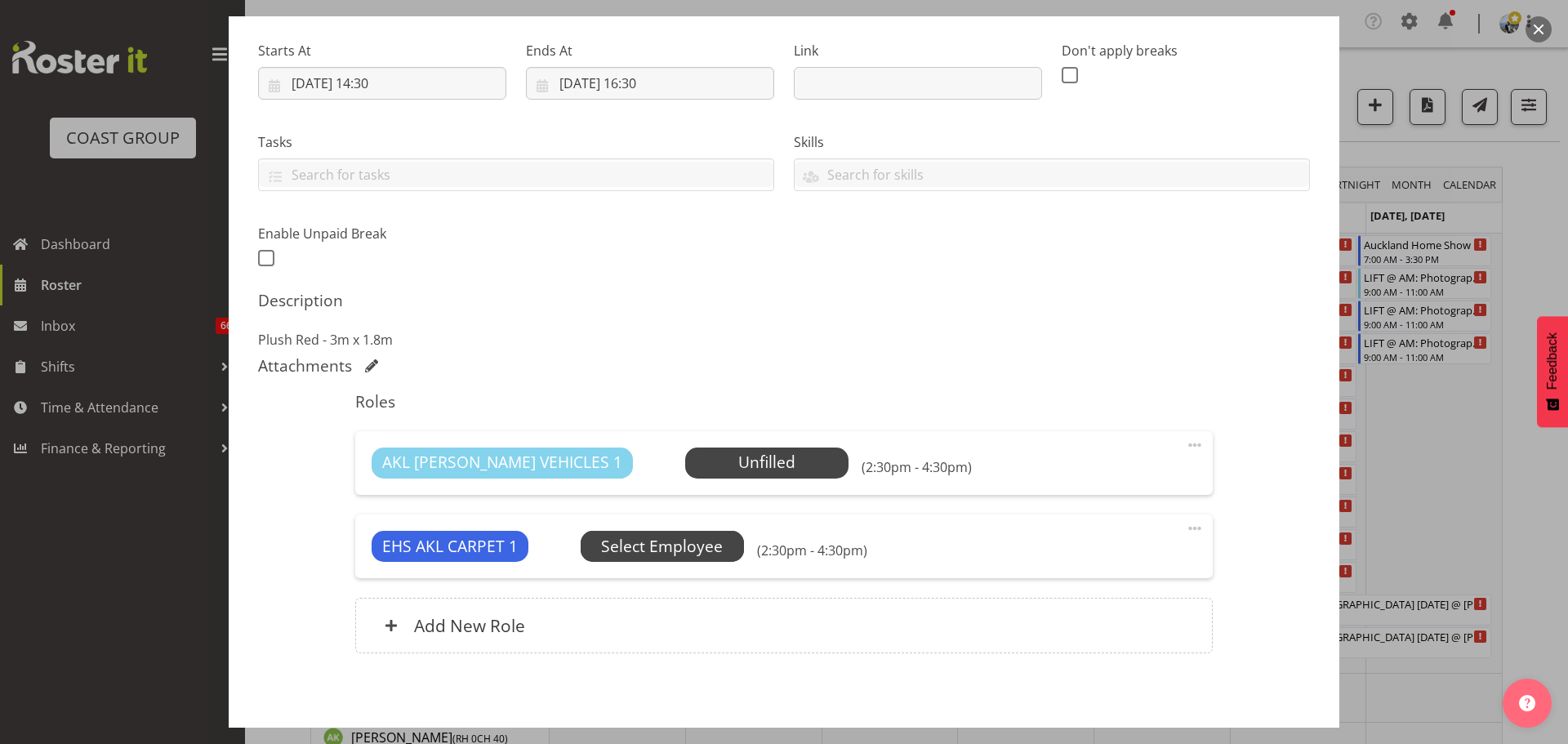
click at [0, 0] on span "Select Employee" at bounding box center [0, 0] width 0 height 0
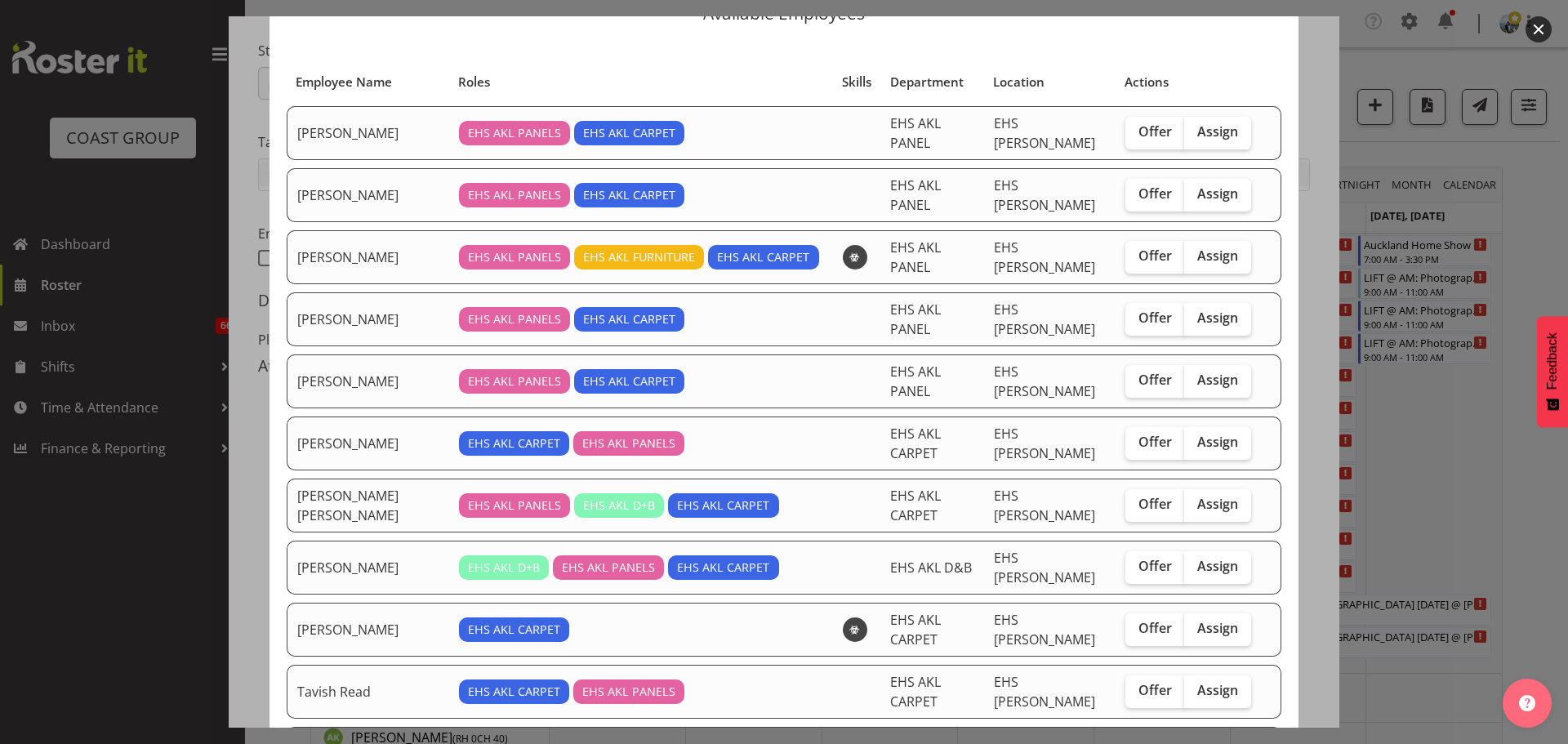
scroll to position [180, 0]
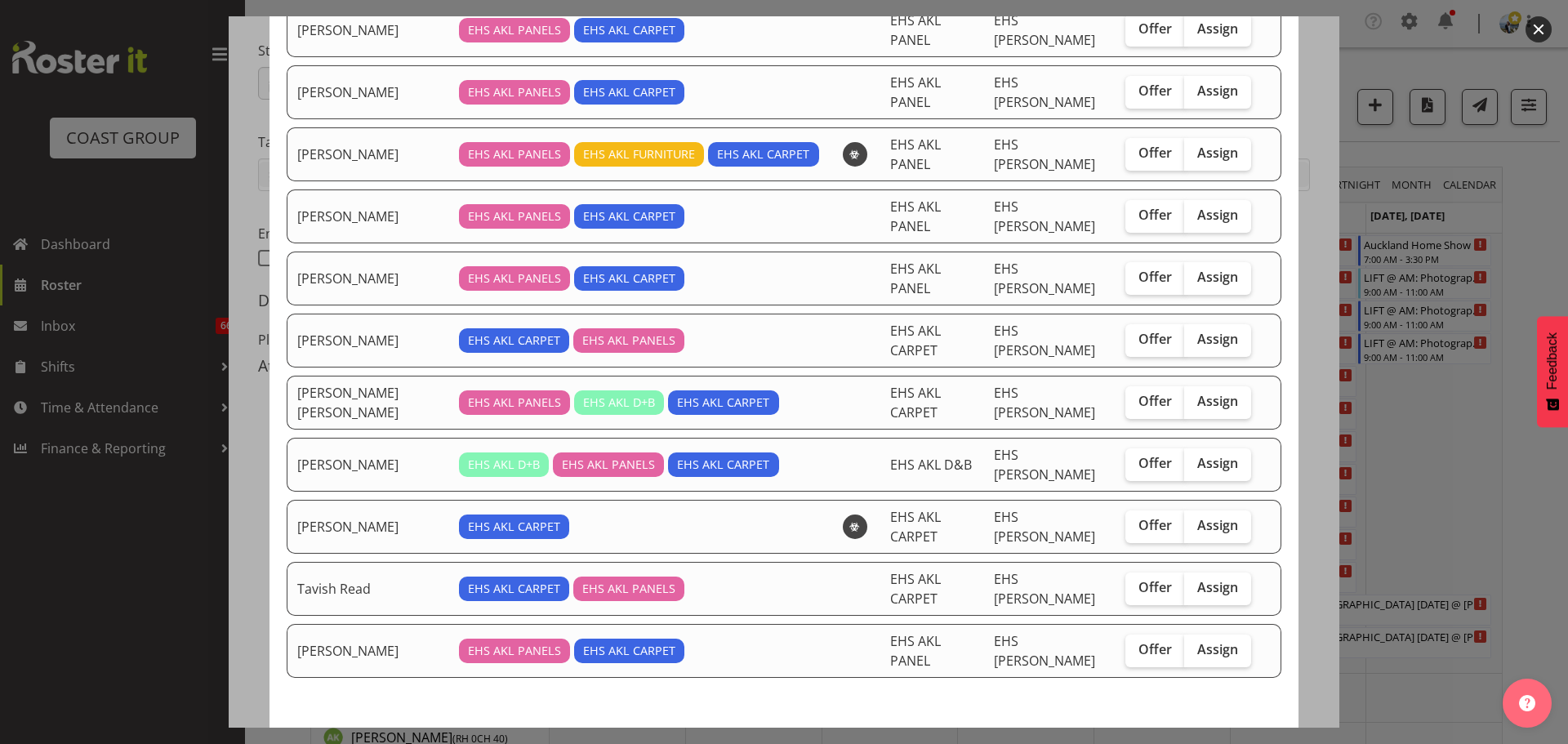
click at [1511, 493] on div at bounding box center [784, 372] width 1568 height 744
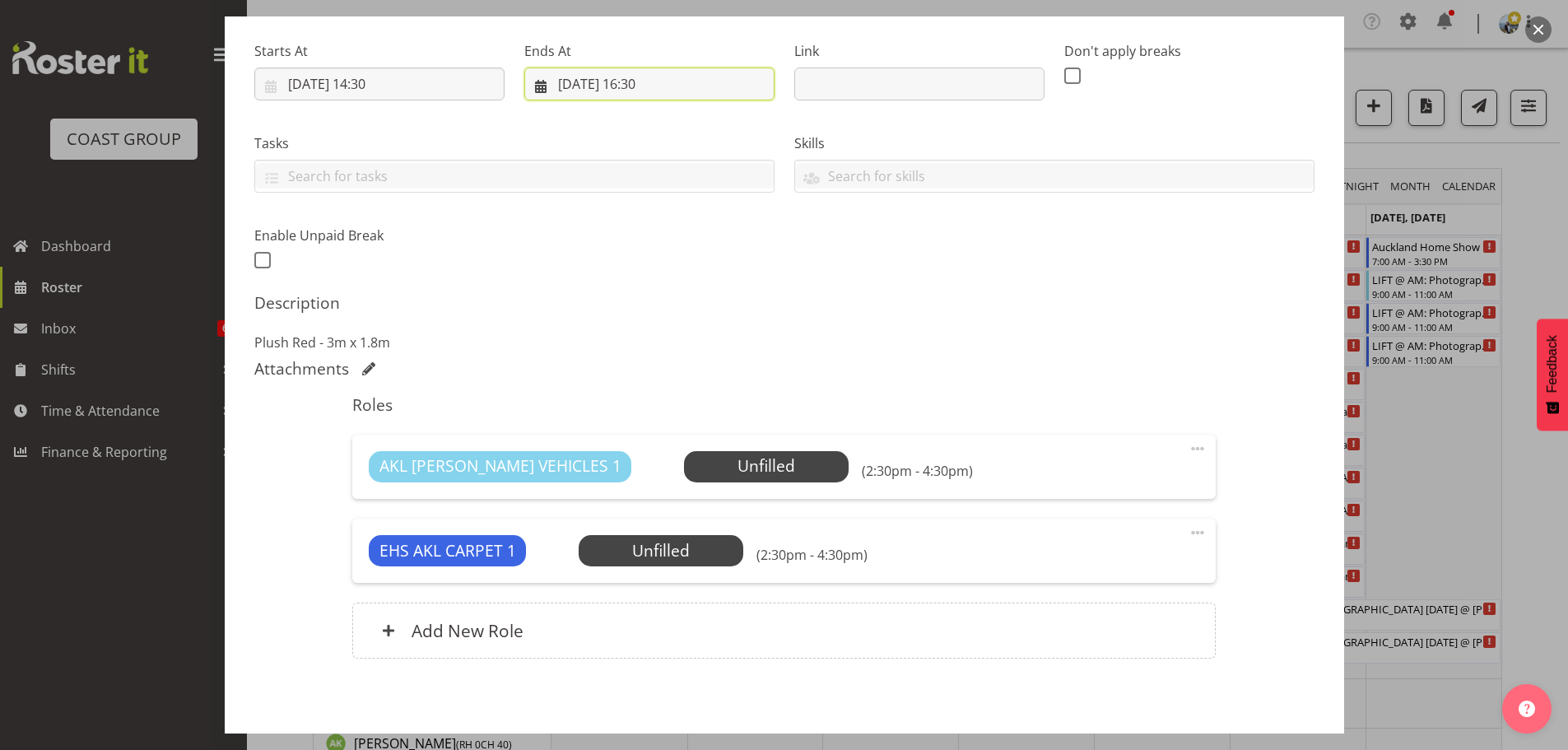
click at [637, 73] on input "04/09/2025, 16:30" at bounding box center [649, 83] width 250 height 33
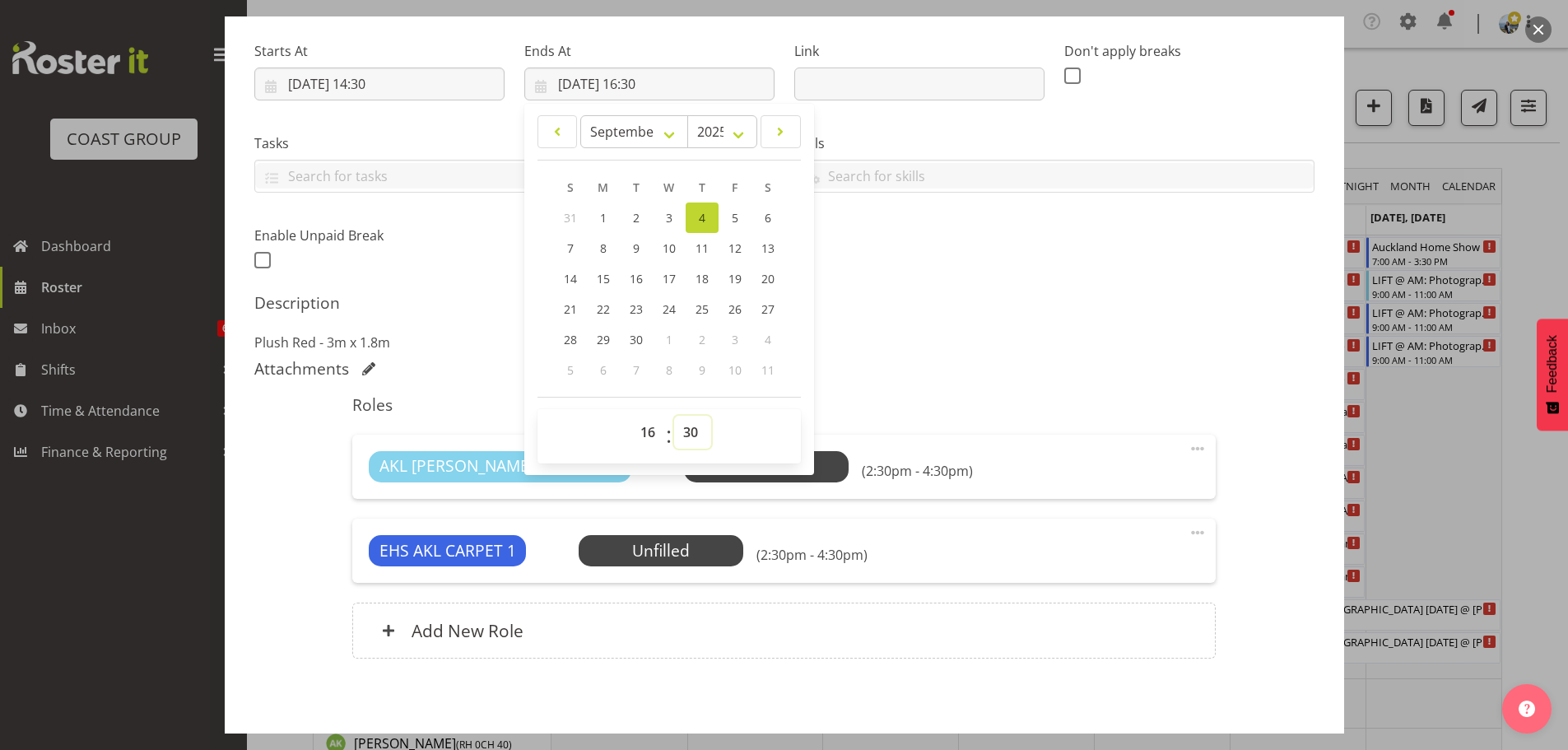
click at [687, 424] on select "00 01 02 03 04 05 06 07 08 09 10 11 12 13 14 15 16 17 18 19 20 21 22 23 24 25 2…" at bounding box center [692, 432] width 37 height 33
select select "0"
type input "04/09/2025, 16:00"
drag, startPoint x: 897, startPoint y: 341, endPoint x: 855, endPoint y: 394, distance: 67.6
click at [897, 340] on p "Plush Red - 3m x 1.8m" at bounding box center [784, 343] width 1060 height 20
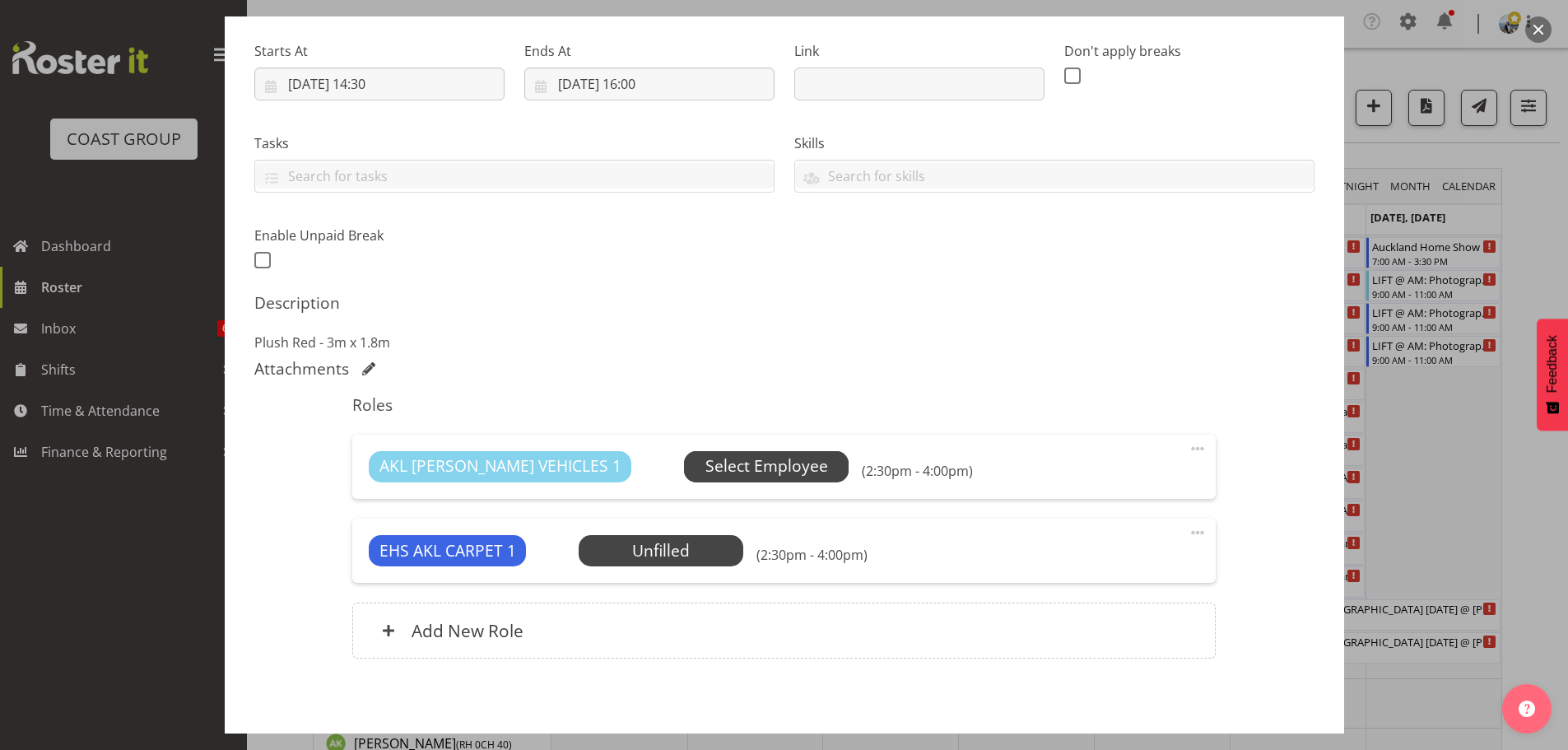
click at [706, 459] on span "Select Employee" at bounding box center [766, 466] width 122 height 24
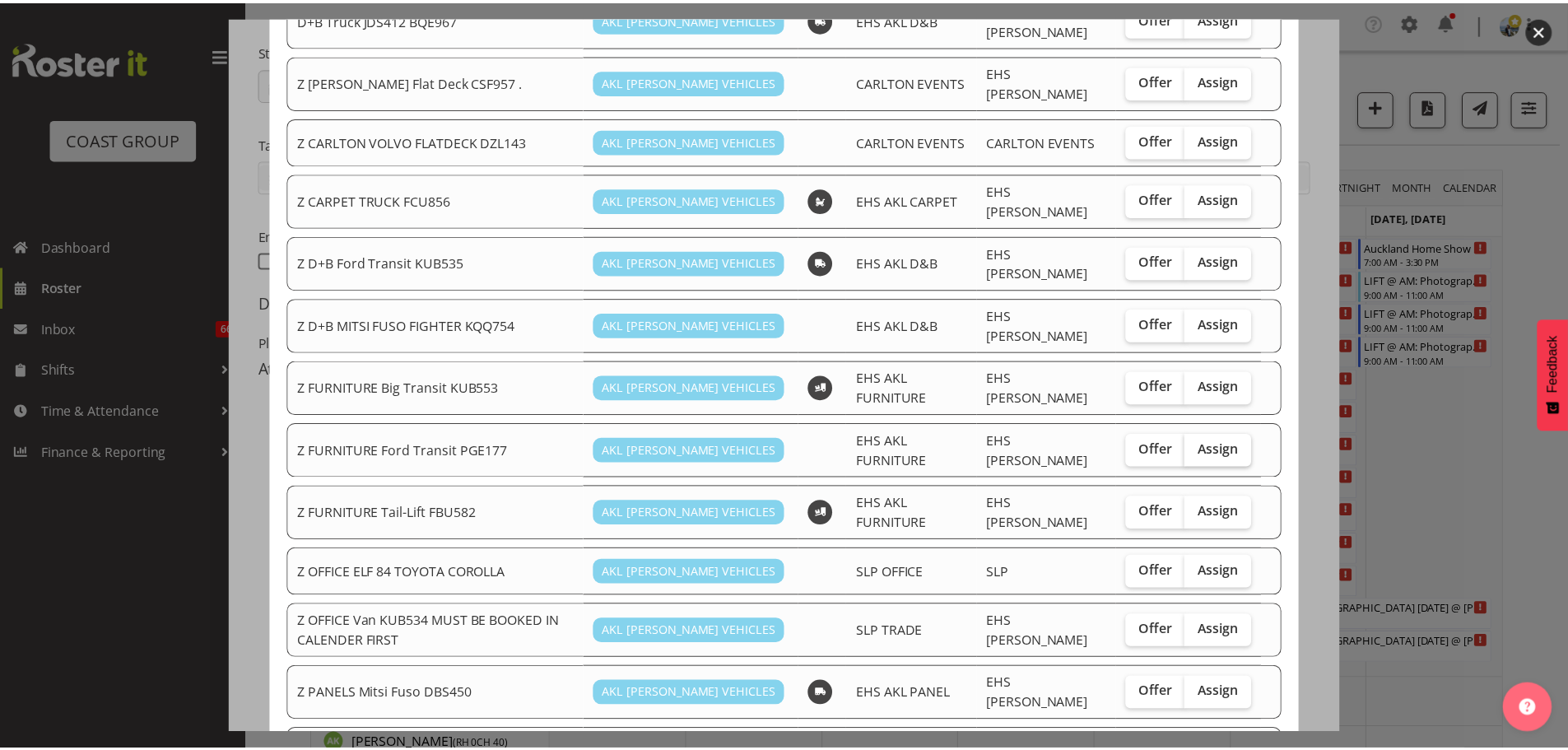
scroll to position [247, 0]
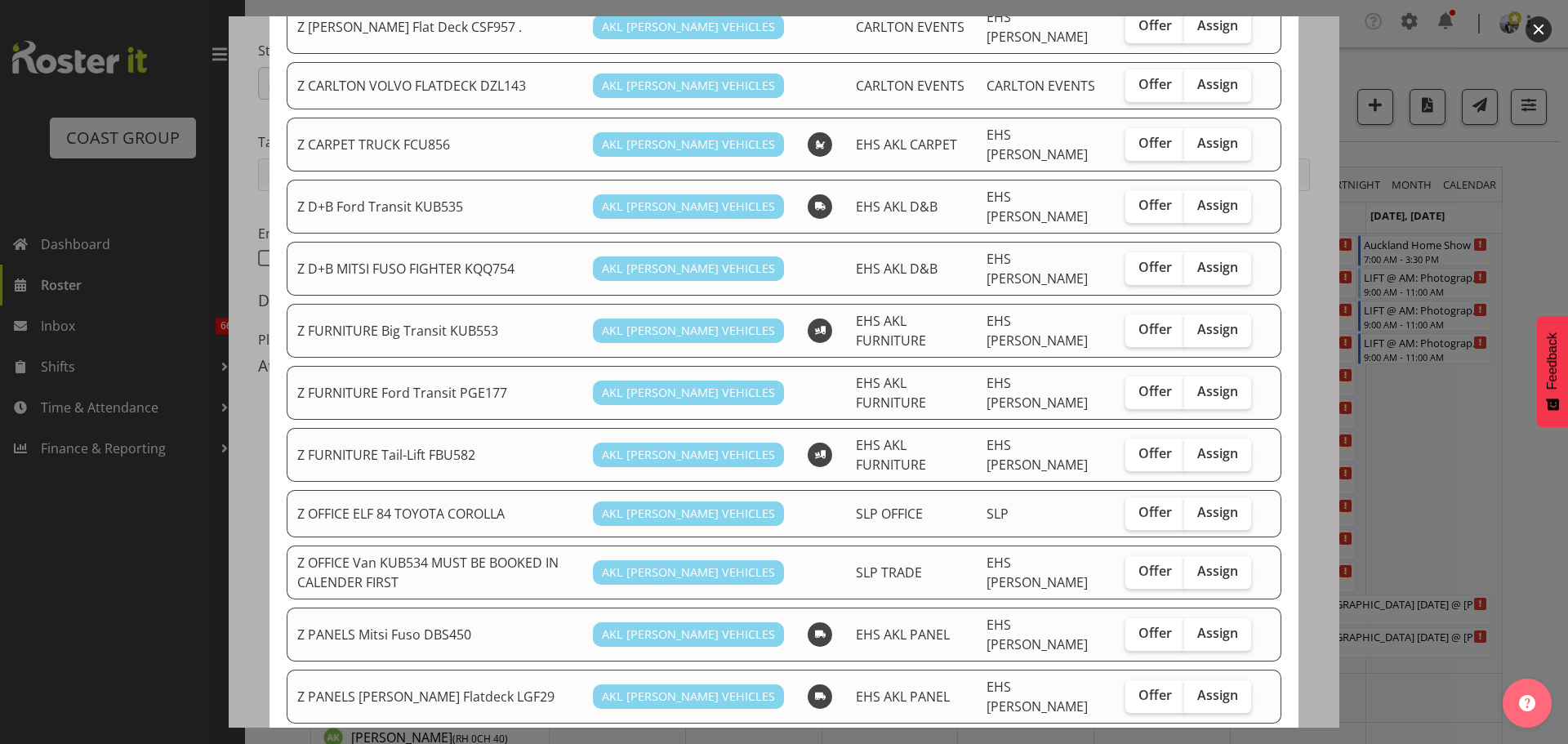
click at [1428, 399] on div at bounding box center [784, 372] width 1568 height 744
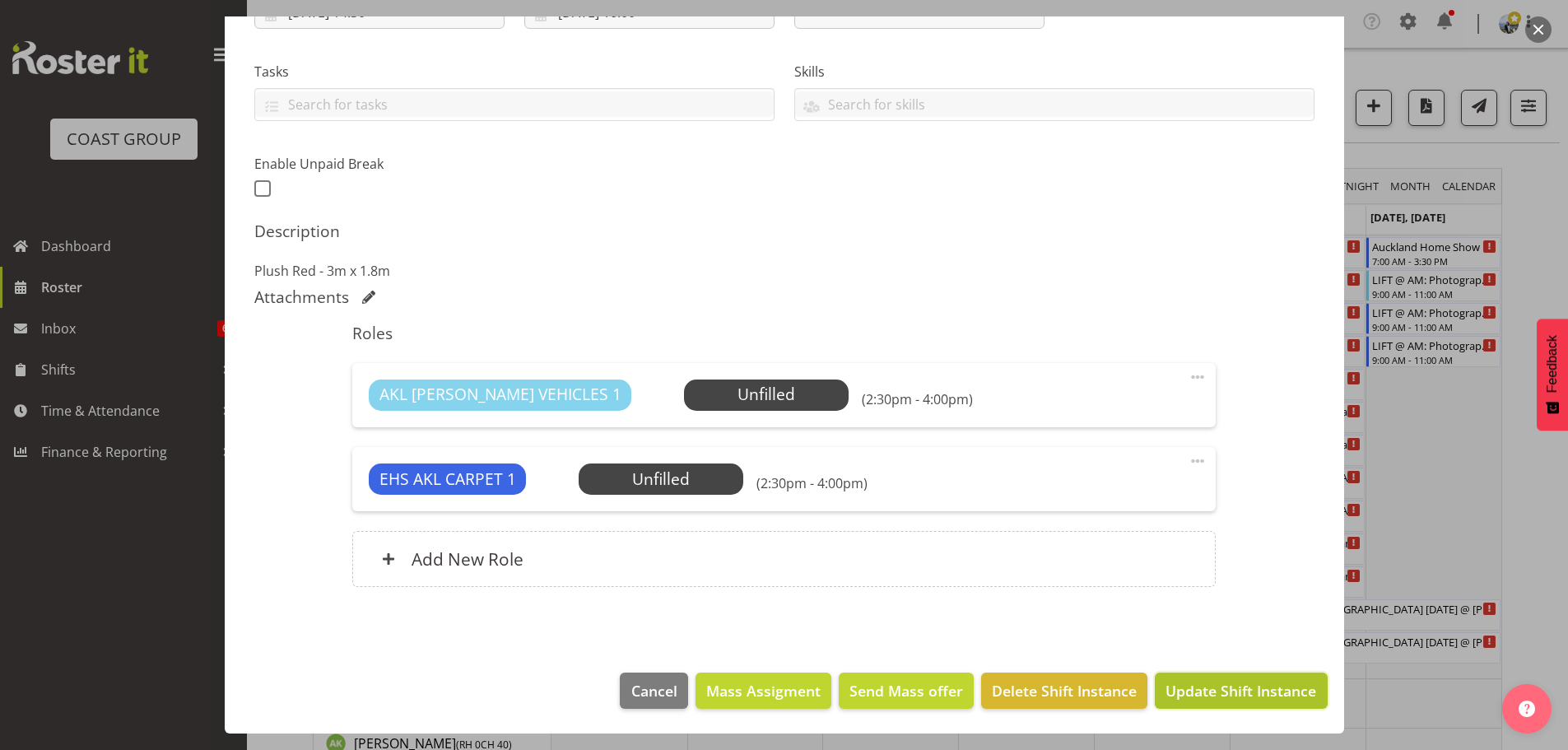
click at [1244, 702] on button "Update Shift Instance" at bounding box center [1241, 691] width 172 height 36
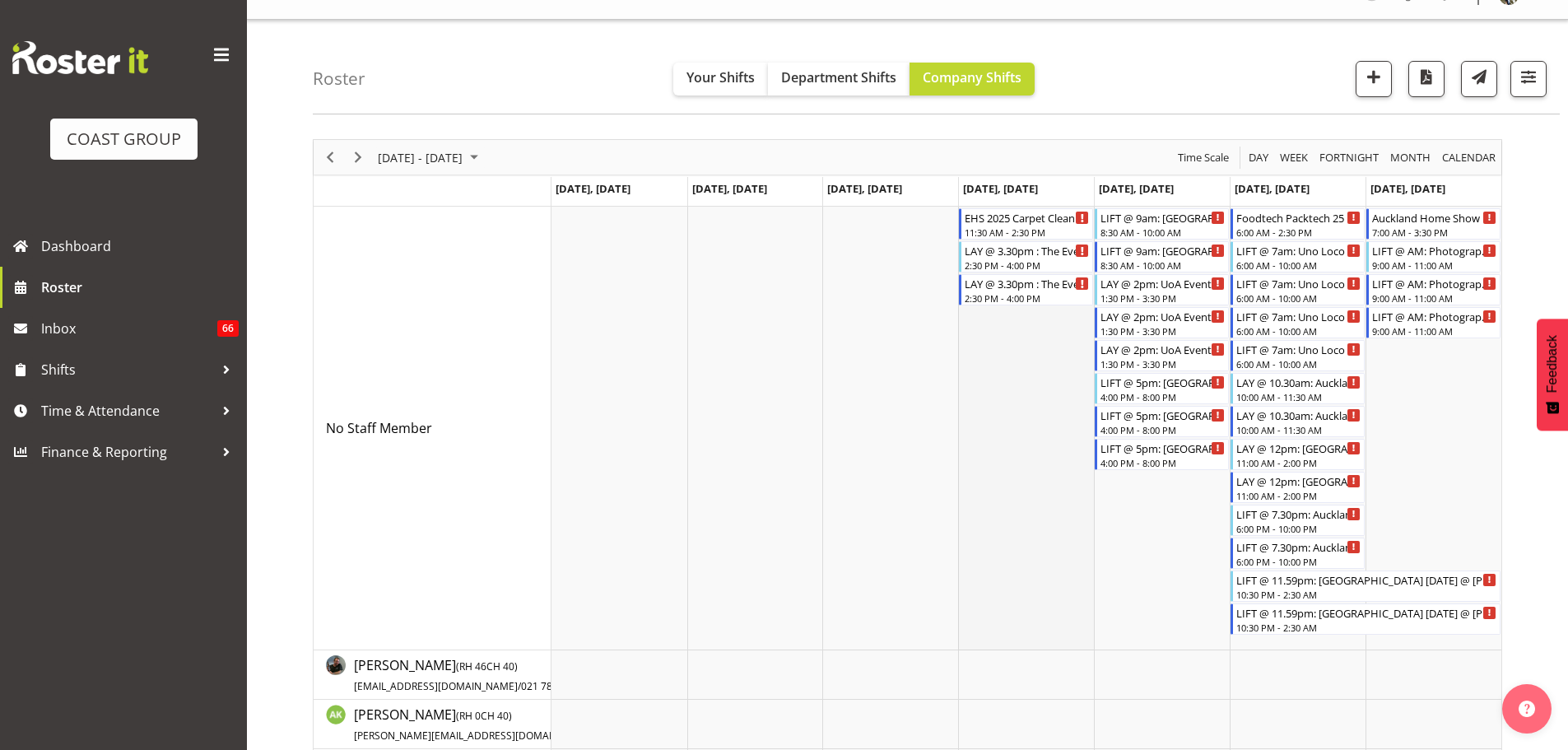
scroll to position [0, 0]
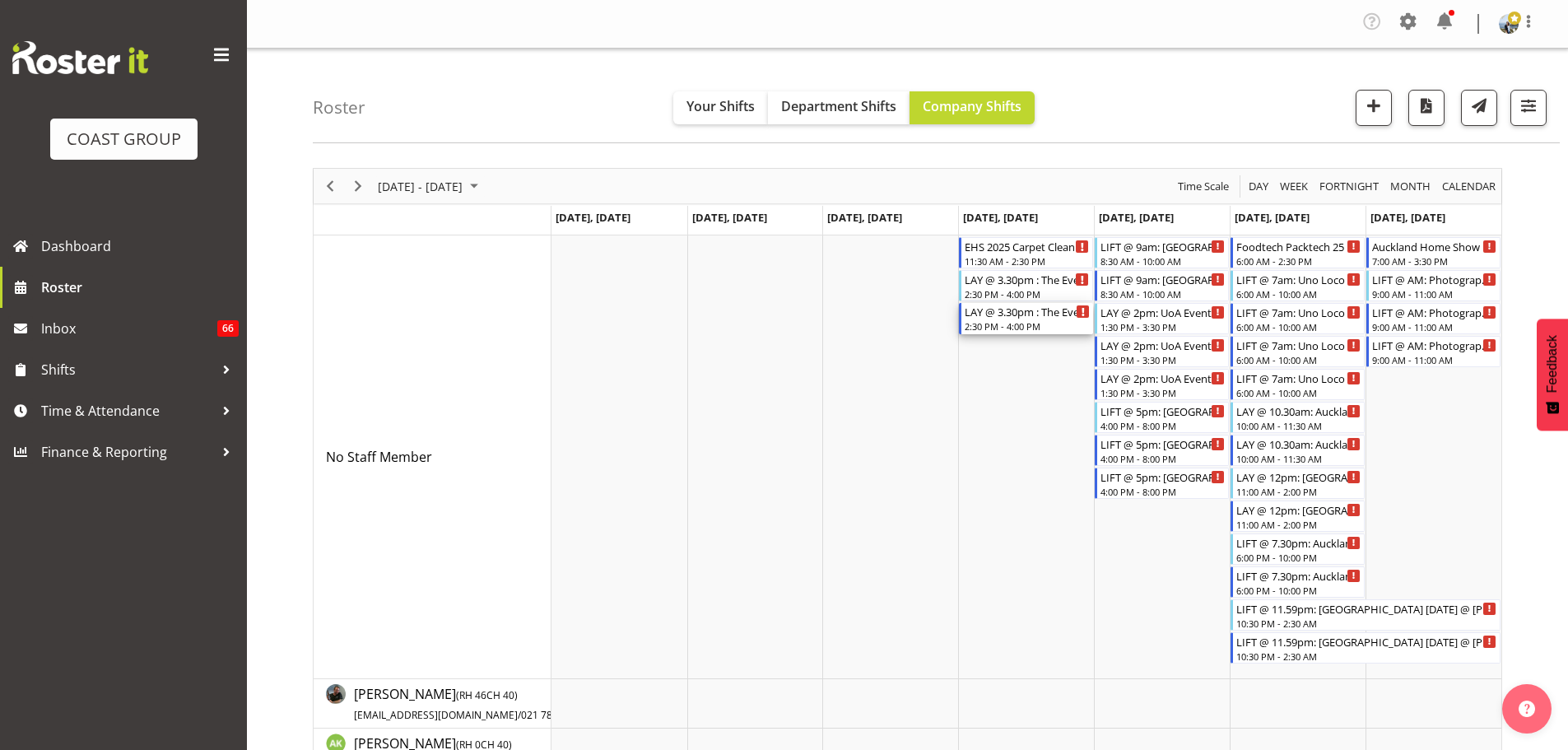
click at [1008, 325] on div "2:30 PM - 4:00 PM" at bounding box center [1027, 326] width 125 height 14
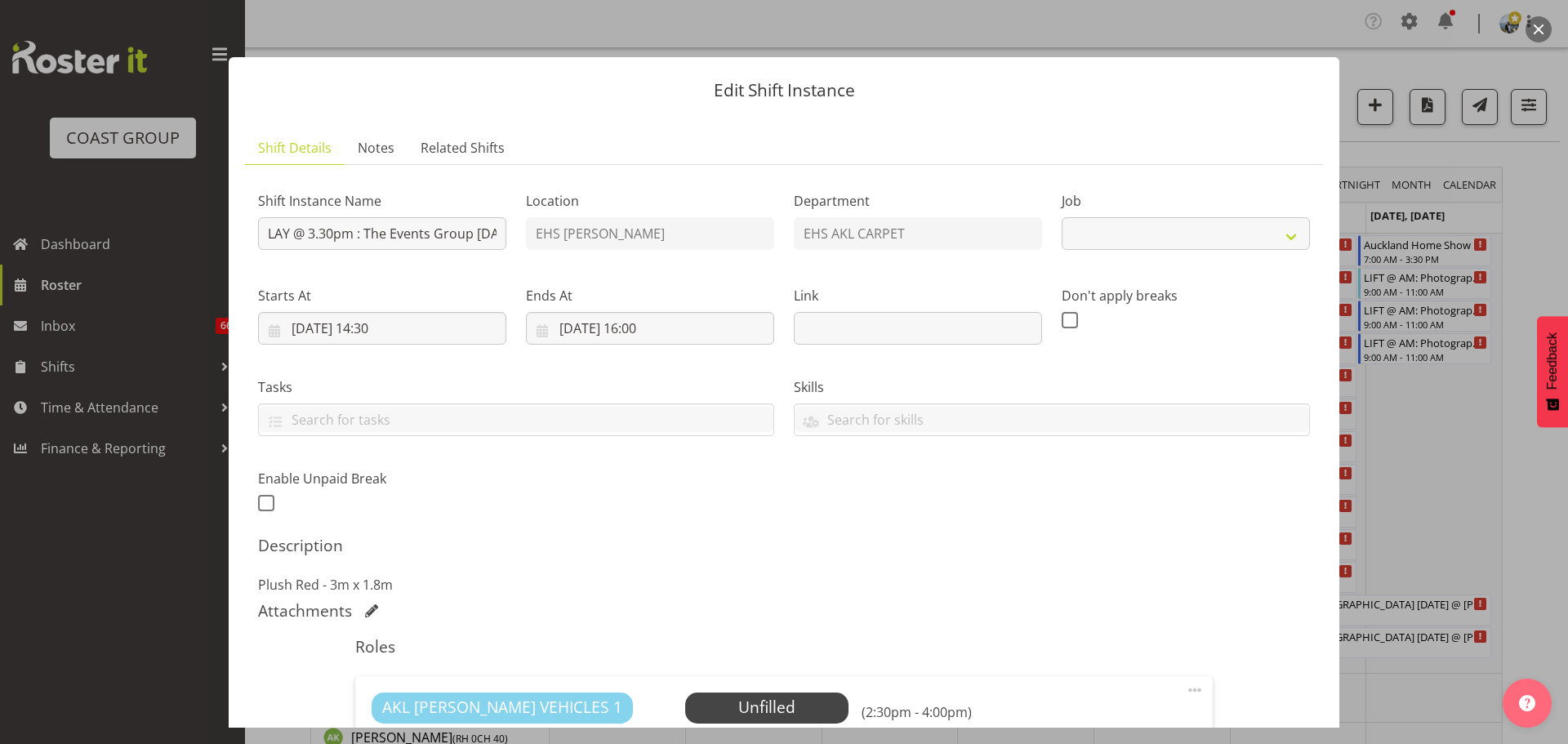
select select "8575"
click at [1501, 574] on div at bounding box center [784, 372] width 1568 height 744
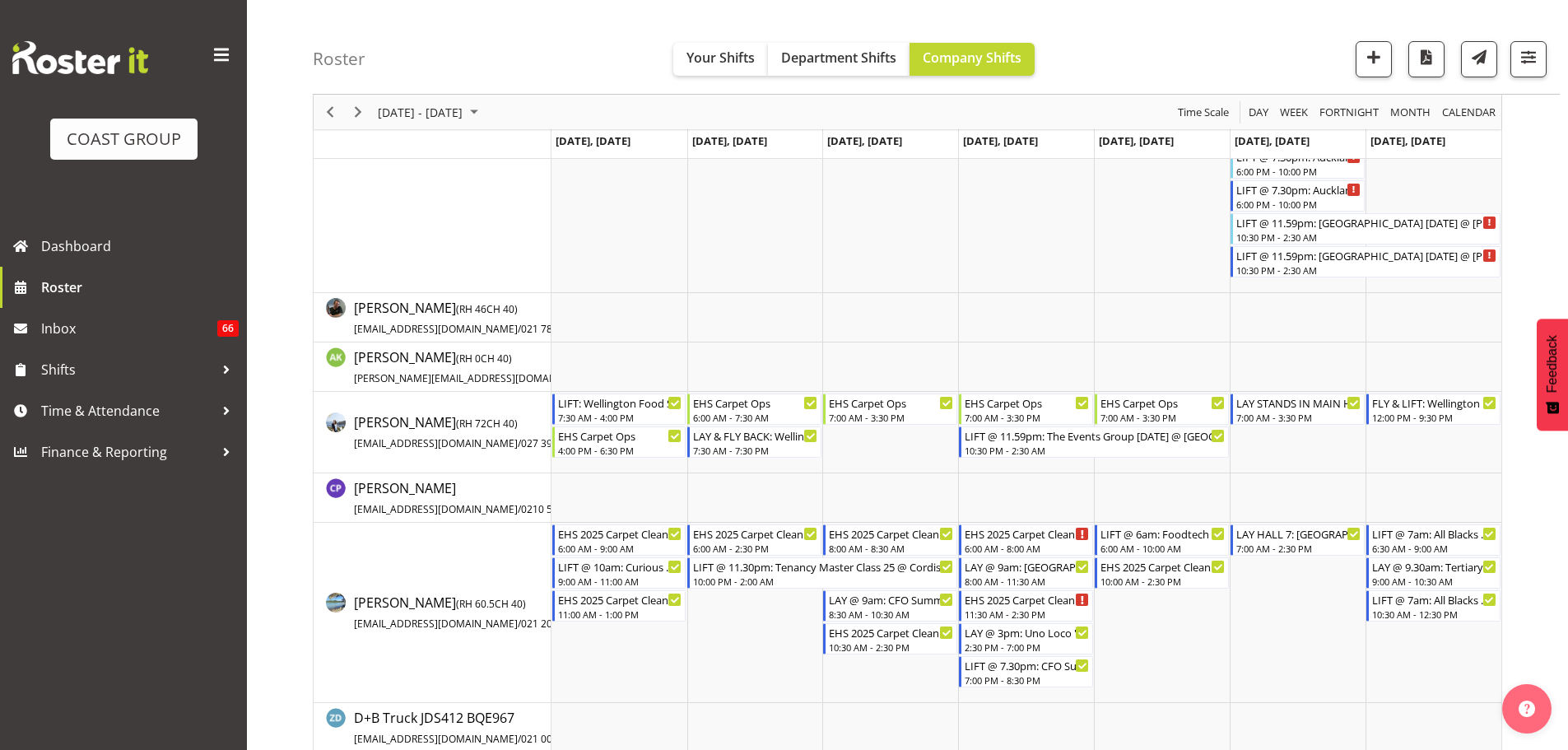
scroll to position [412, 0]
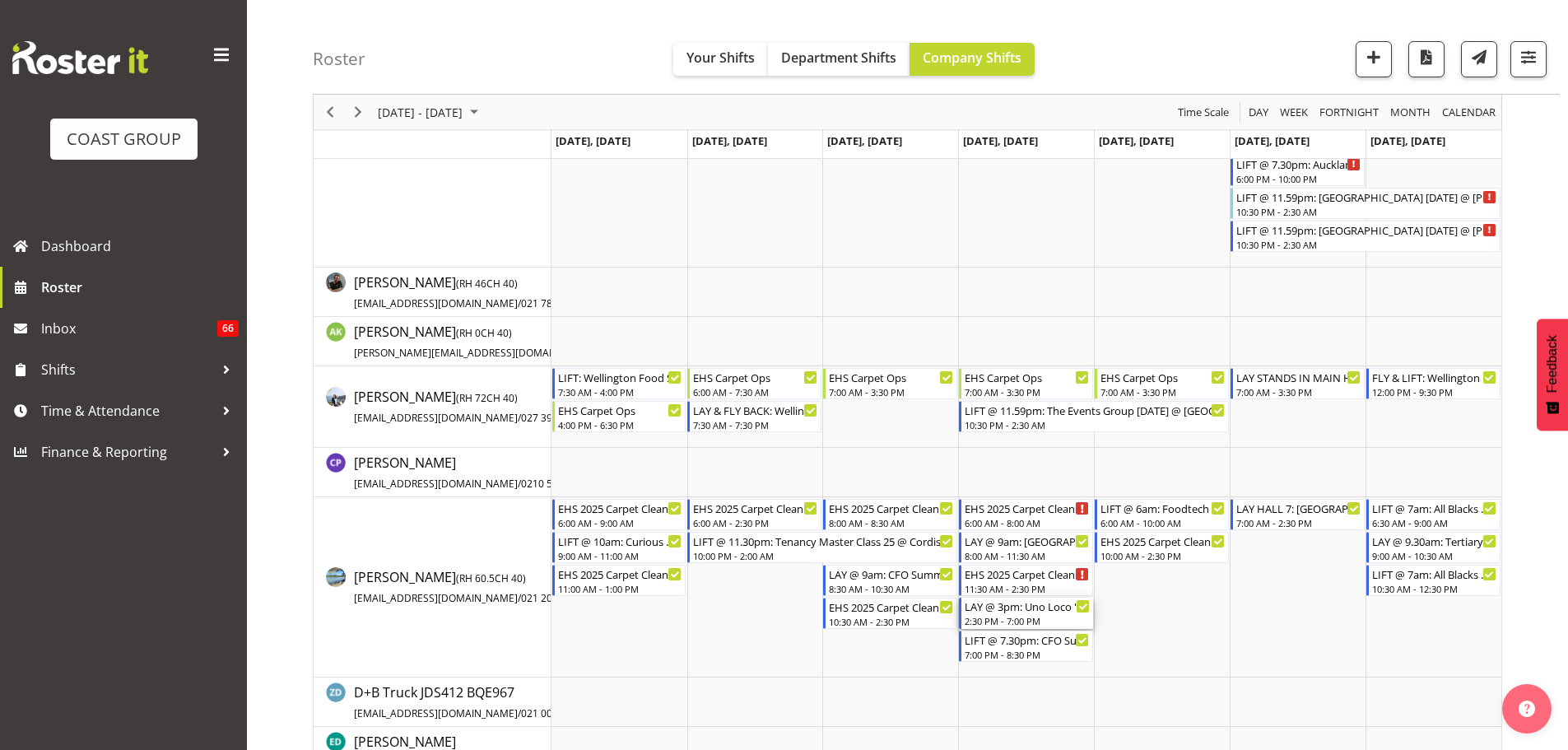
click at [1046, 619] on div "2:30 PM - 7:00 PM" at bounding box center [1027, 620] width 125 height 14
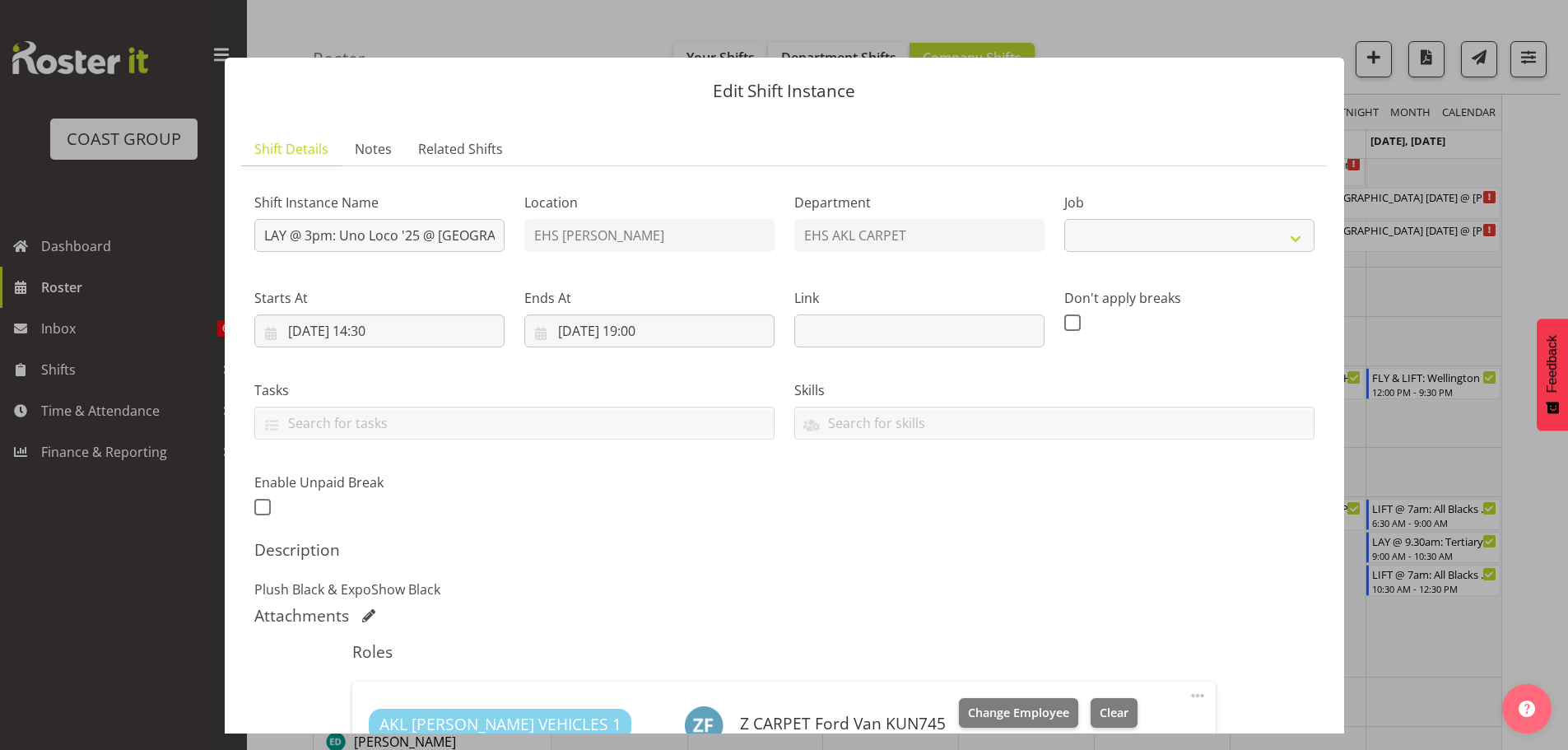
scroll to position [494, 0]
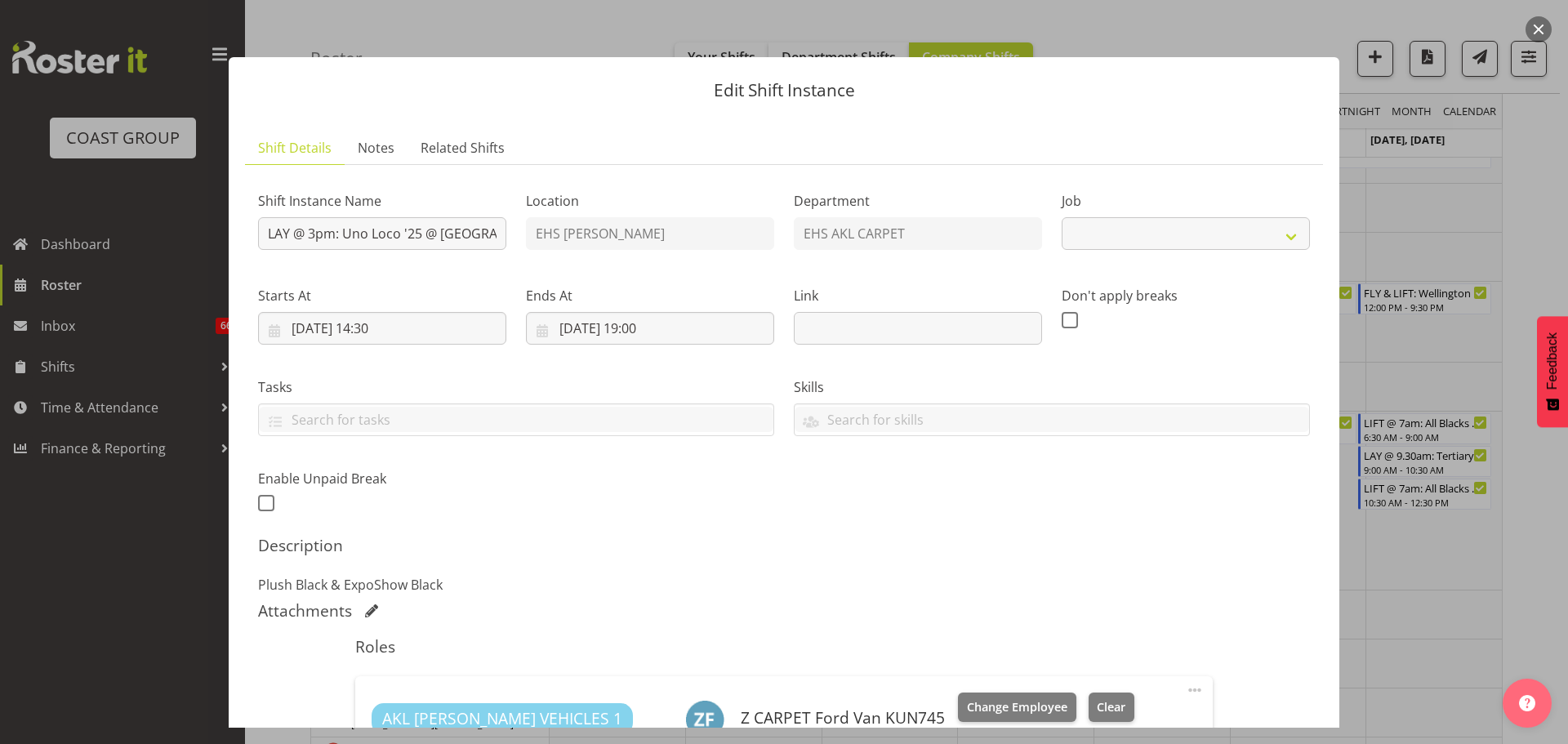
select select "8575"
click at [1186, 687] on span at bounding box center [1195, 690] width 20 height 20
click at [1144, 717] on link "Edit" at bounding box center [1125, 729] width 157 height 30
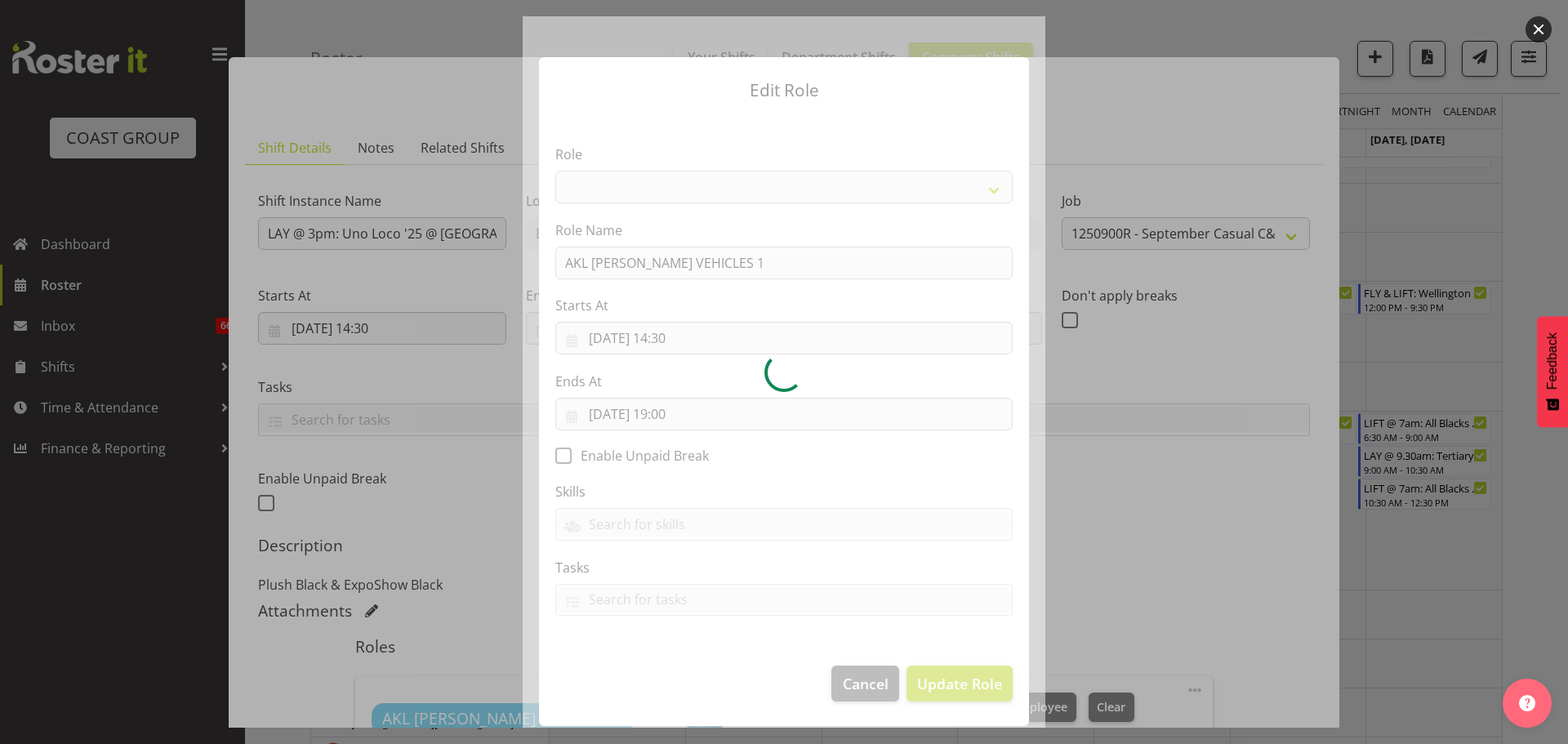
select select "81"
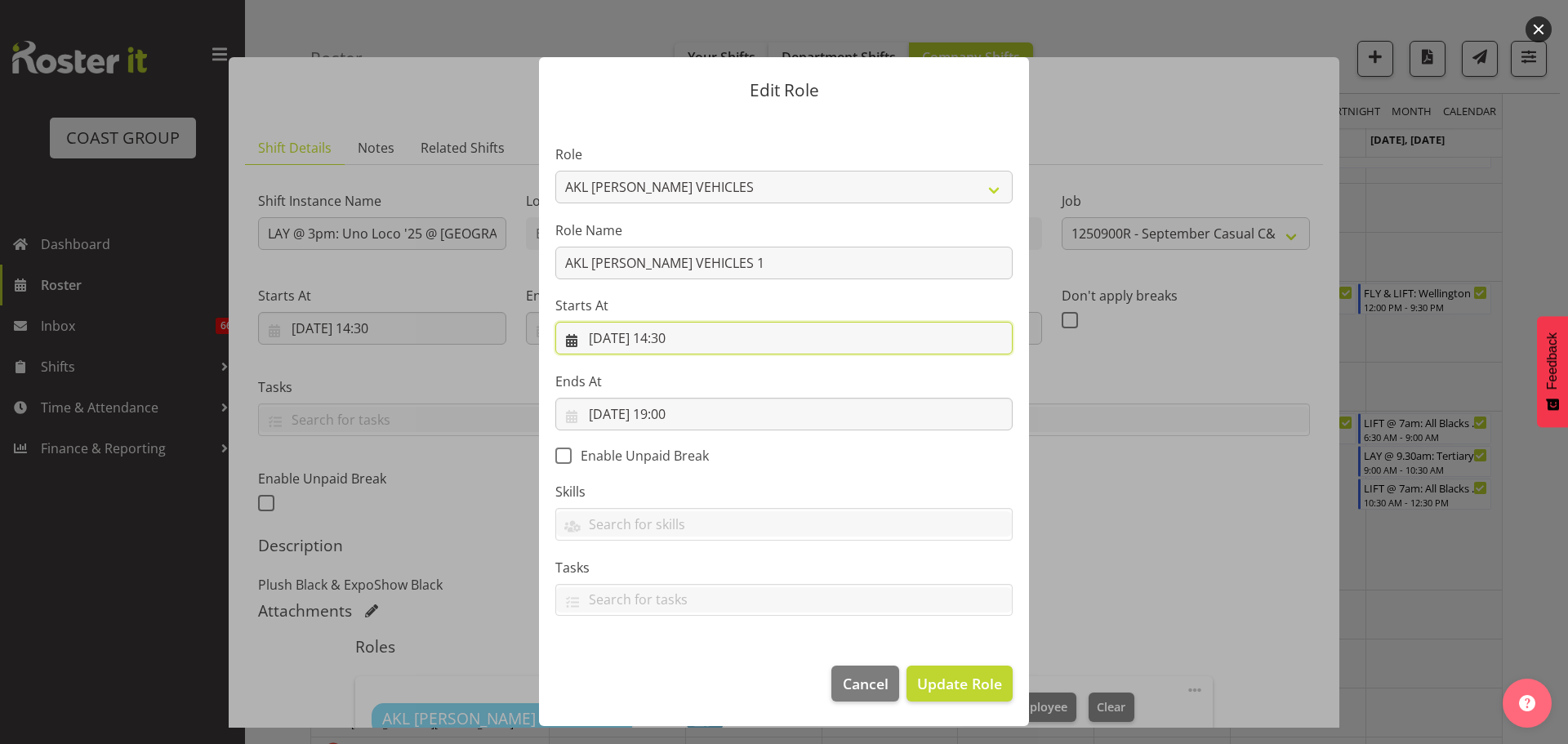
click at [682, 340] on input "04/09/2025, 14:30" at bounding box center [784, 338] width 457 height 32
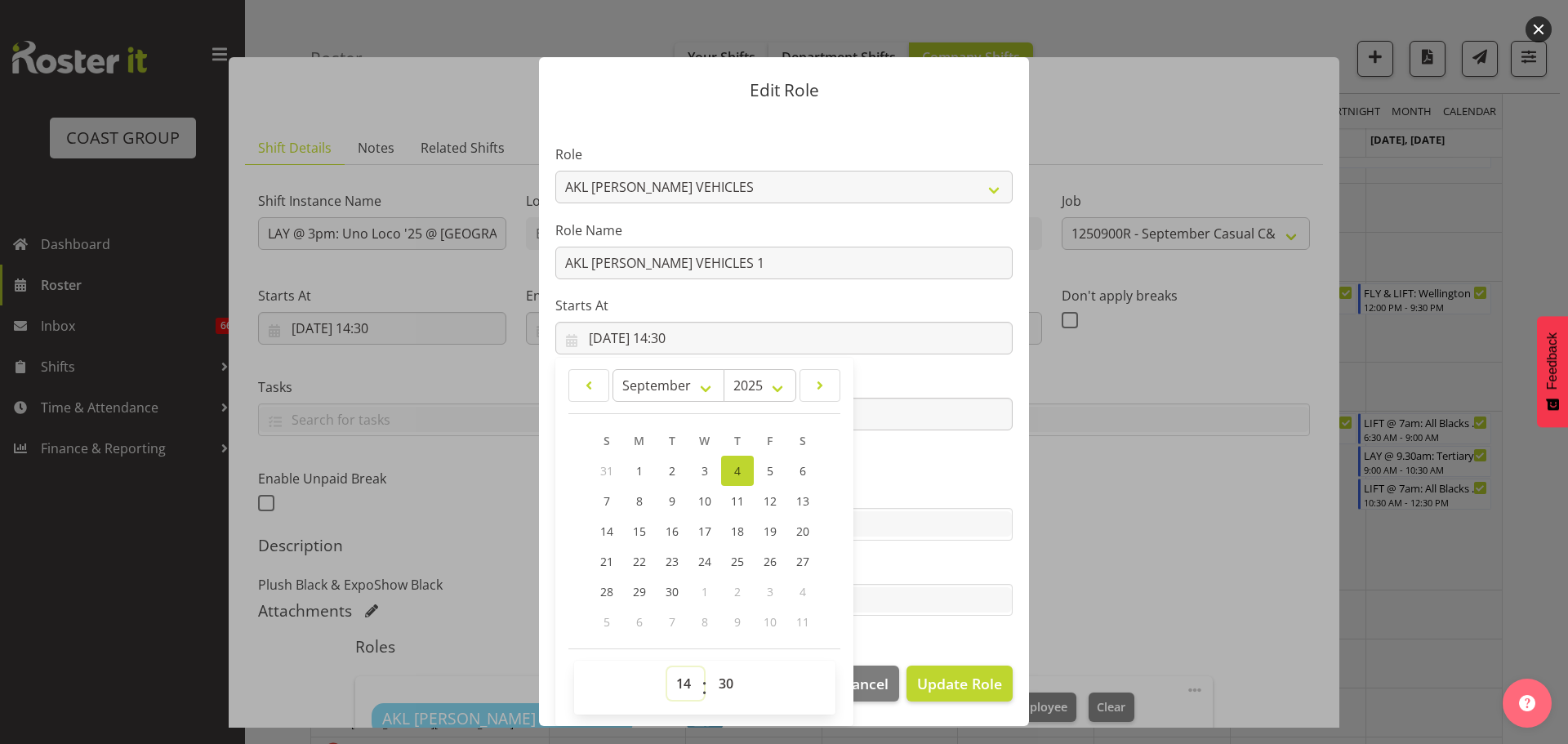
click at [685, 674] on select "00 01 02 03 04 05 06 07 08 09 10 11 12 13 14 15 16 17 18 19 20 21 22 23" at bounding box center [685, 684] width 37 height 32
select select "16"
click at [668, 668] on select "00 01 02 03 04 05 06 07 08 09 10 11 12 13 14 15 16 17 18 19 20 21 22 23" at bounding box center [685, 684] width 37 height 32
type input "04/09/2025, 16:30"
click at [721, 672] on select "00 01 02 03 04 05 06 07 08 09 10 11 12 13 14 15 16 17 18 19 20 21 22 23 24 25 2…" at bounding box center [728, 684] width 37 height 32
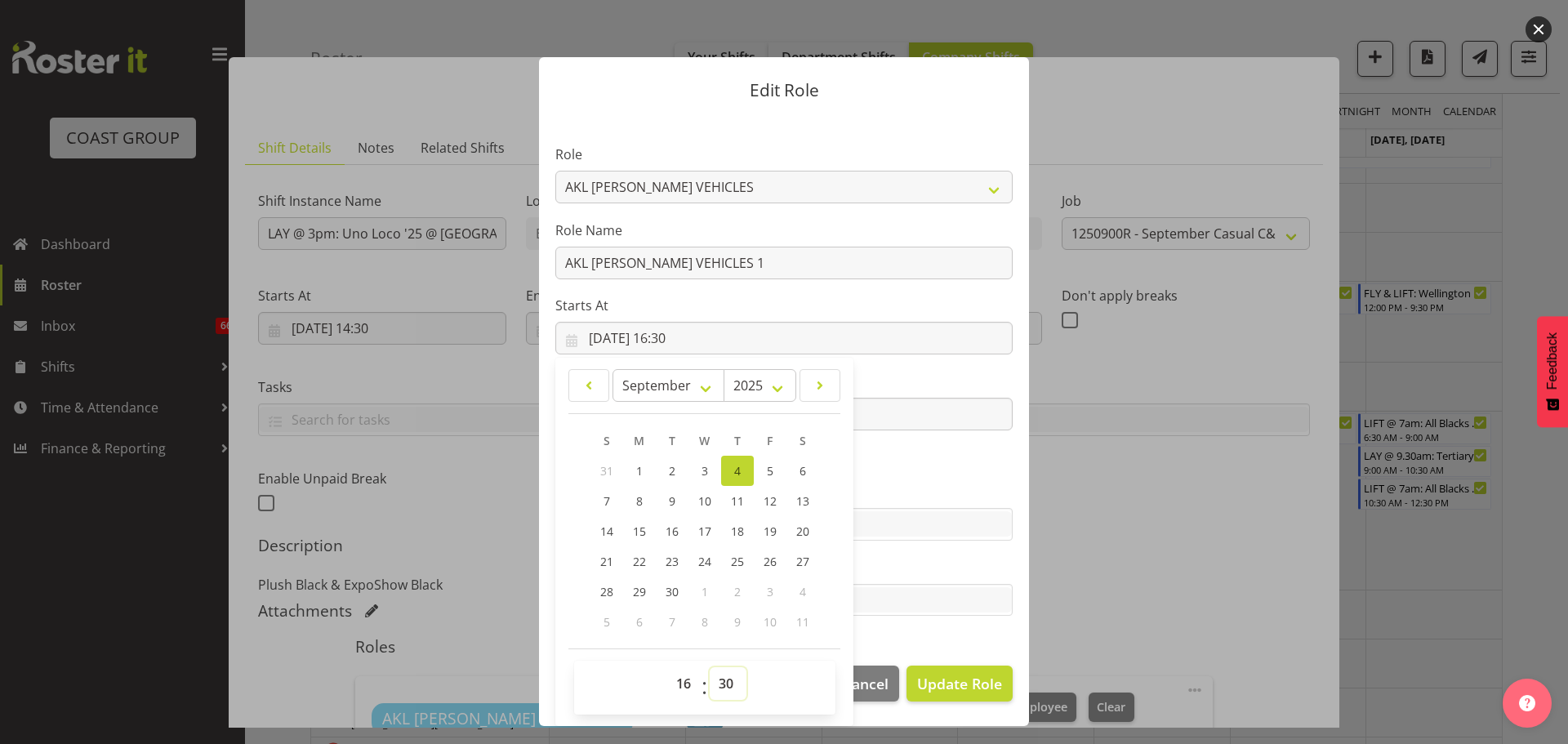
select select "0"
type input "04/09/2025, 16:00"
click at [988, 665] on footer "Cancel Update Role" at bounding box center [784, 687] width 490 height 76
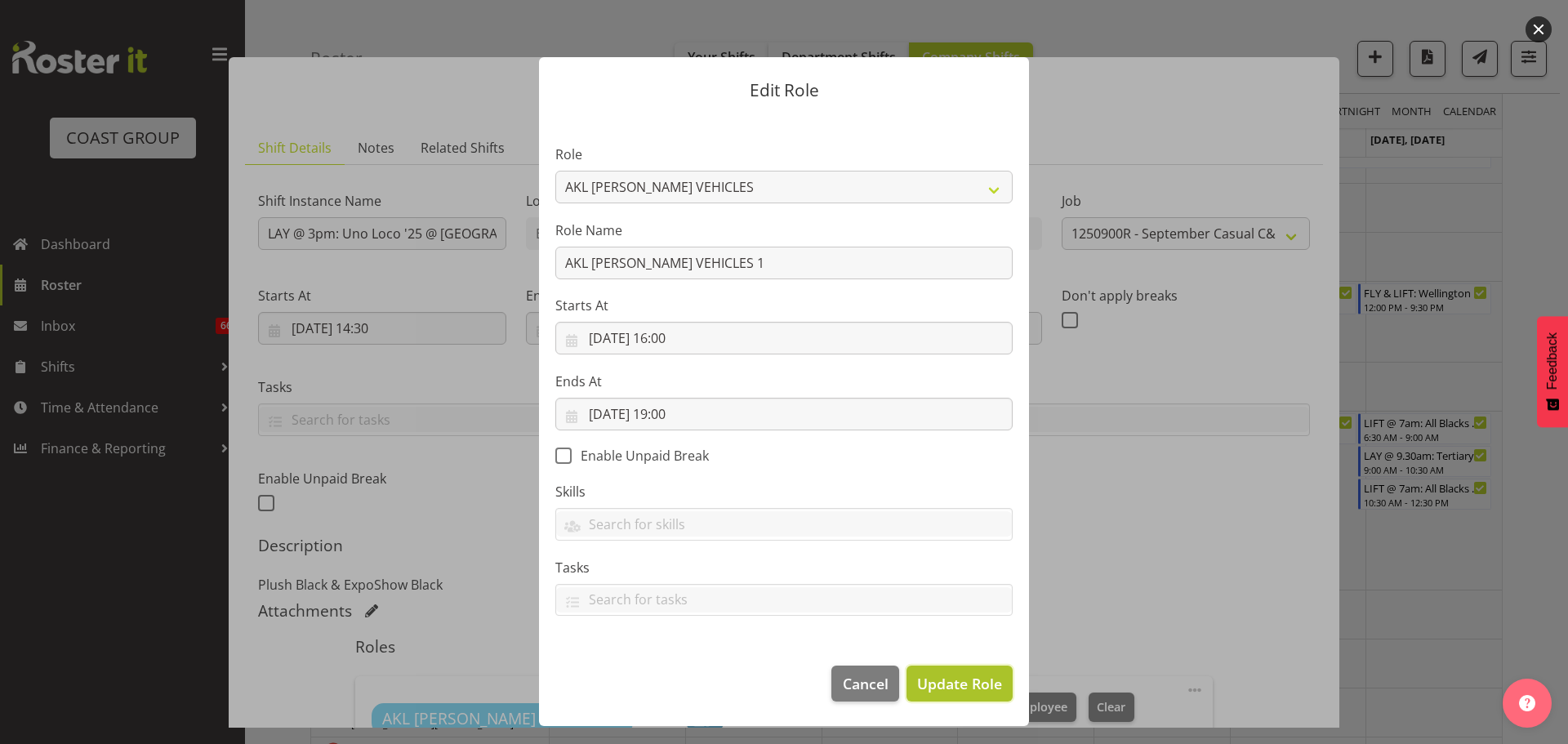
click at [988, 685] on span "Update Role" at bounding box center [959, 684] width 85 height 22
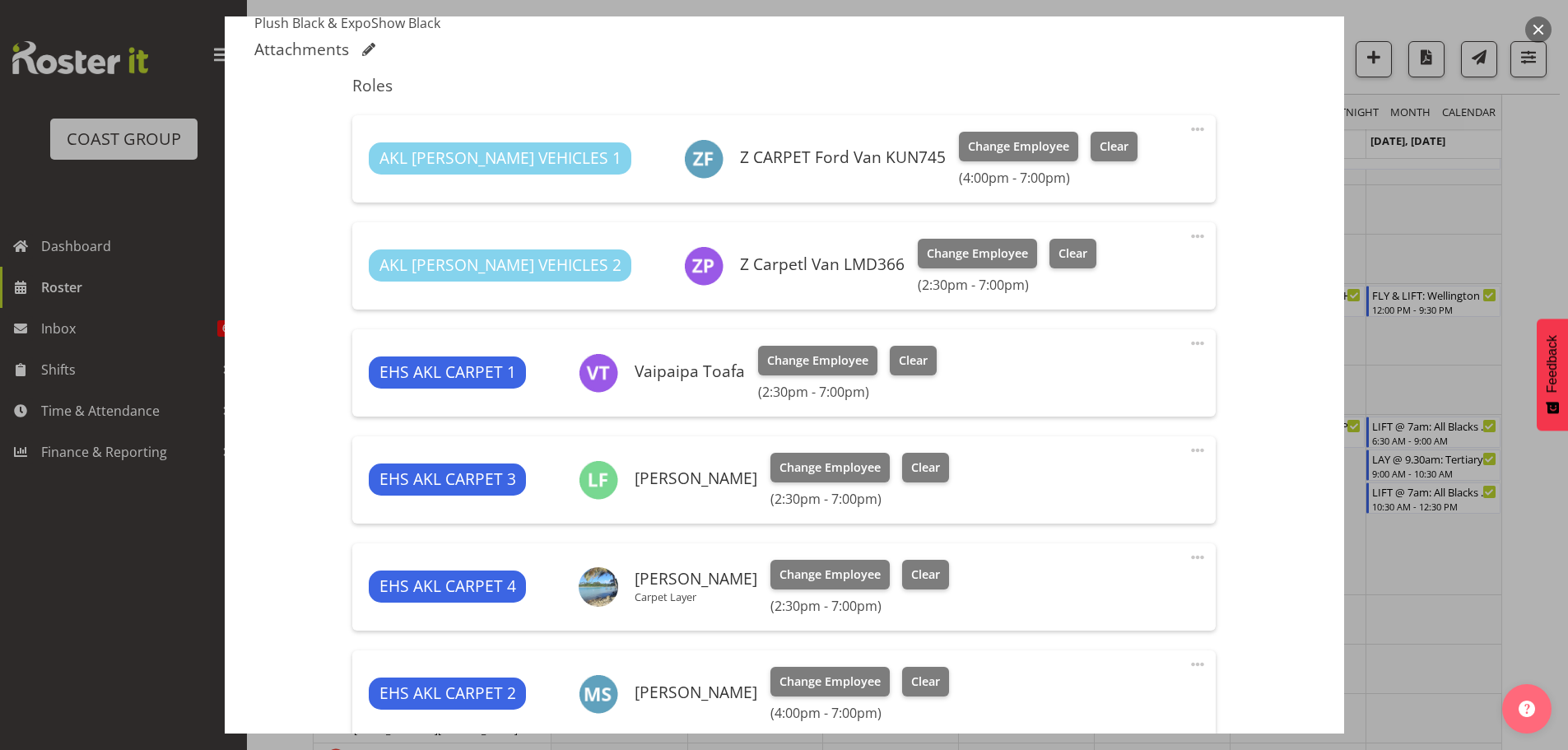
scroll to position [741, 0]
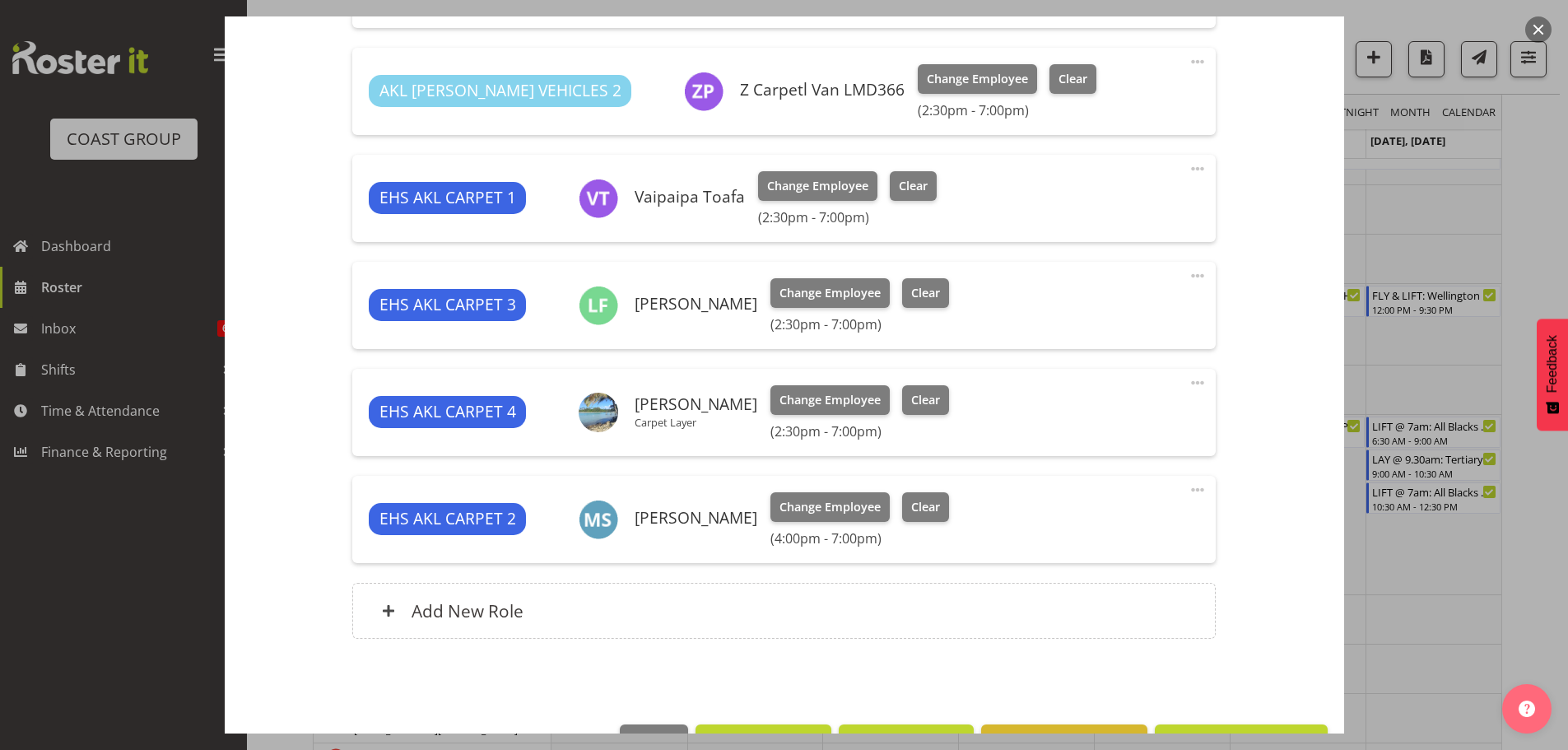
click at [1270, 722] on footer "Cancel Mass Assigment Send Mass offer Delete Shift Instance Update Shift Instan…" at bounding box center [784, 746] width 1119 height 77
click at [1270, 726] on button "Update Shift Instance" at bounding box center [1241, 743] width 172 height 36
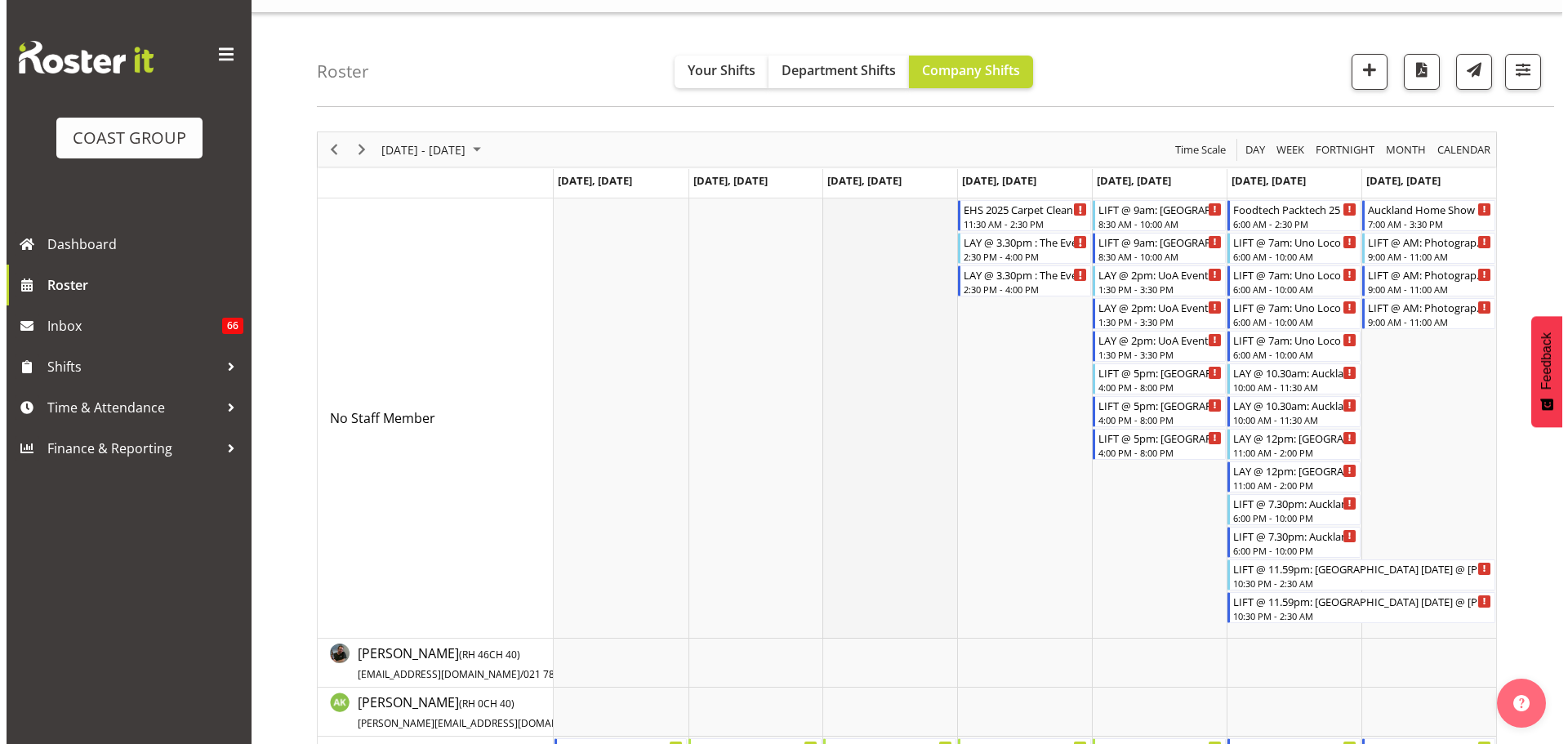
scroll to position [0, 0]
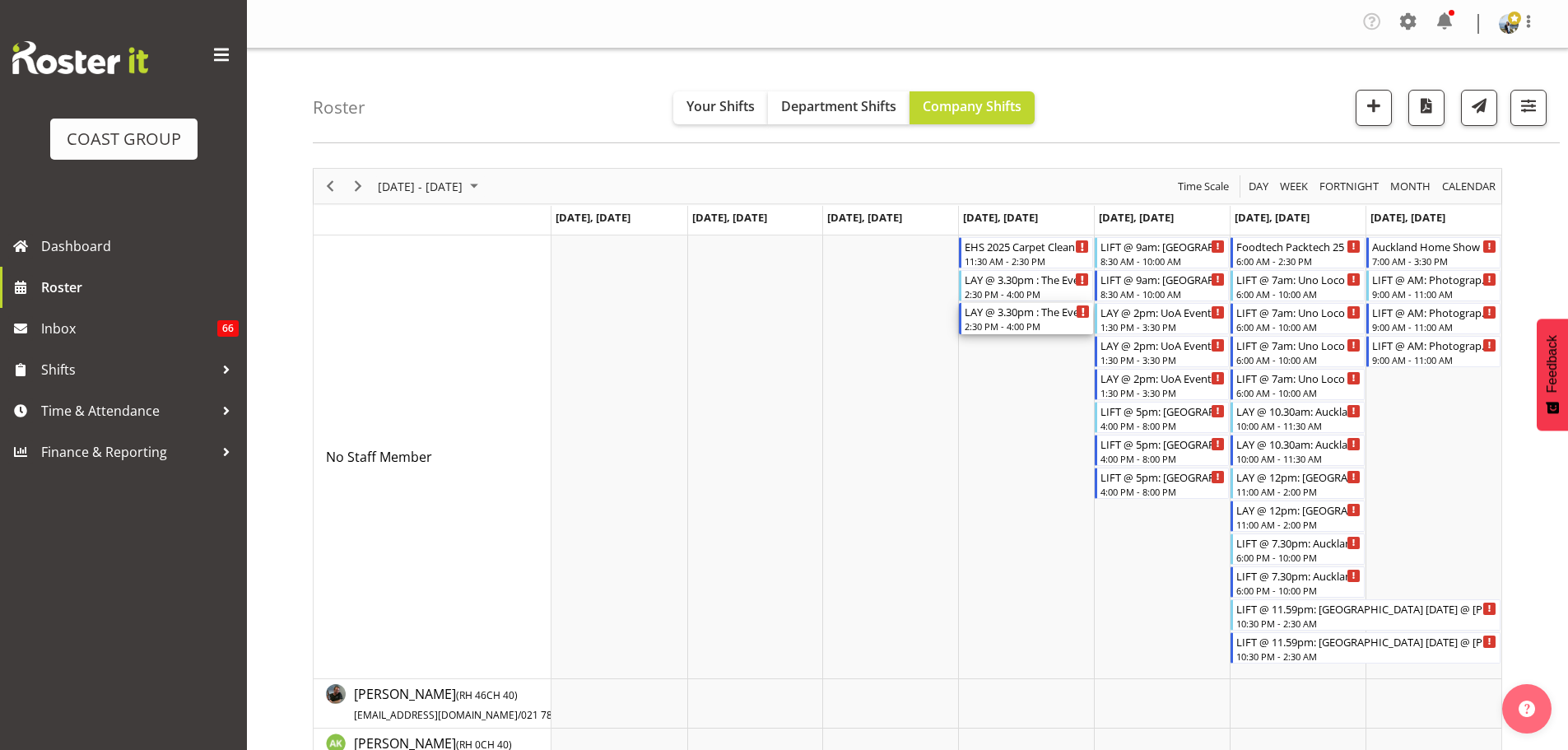
click at [1015, 318] on div "LAY @ 3.30pm : The Events Group [DATE] @ [GEOGRAPHIC_DATA]" at bounding box center [1027, 311] width 125 height 16
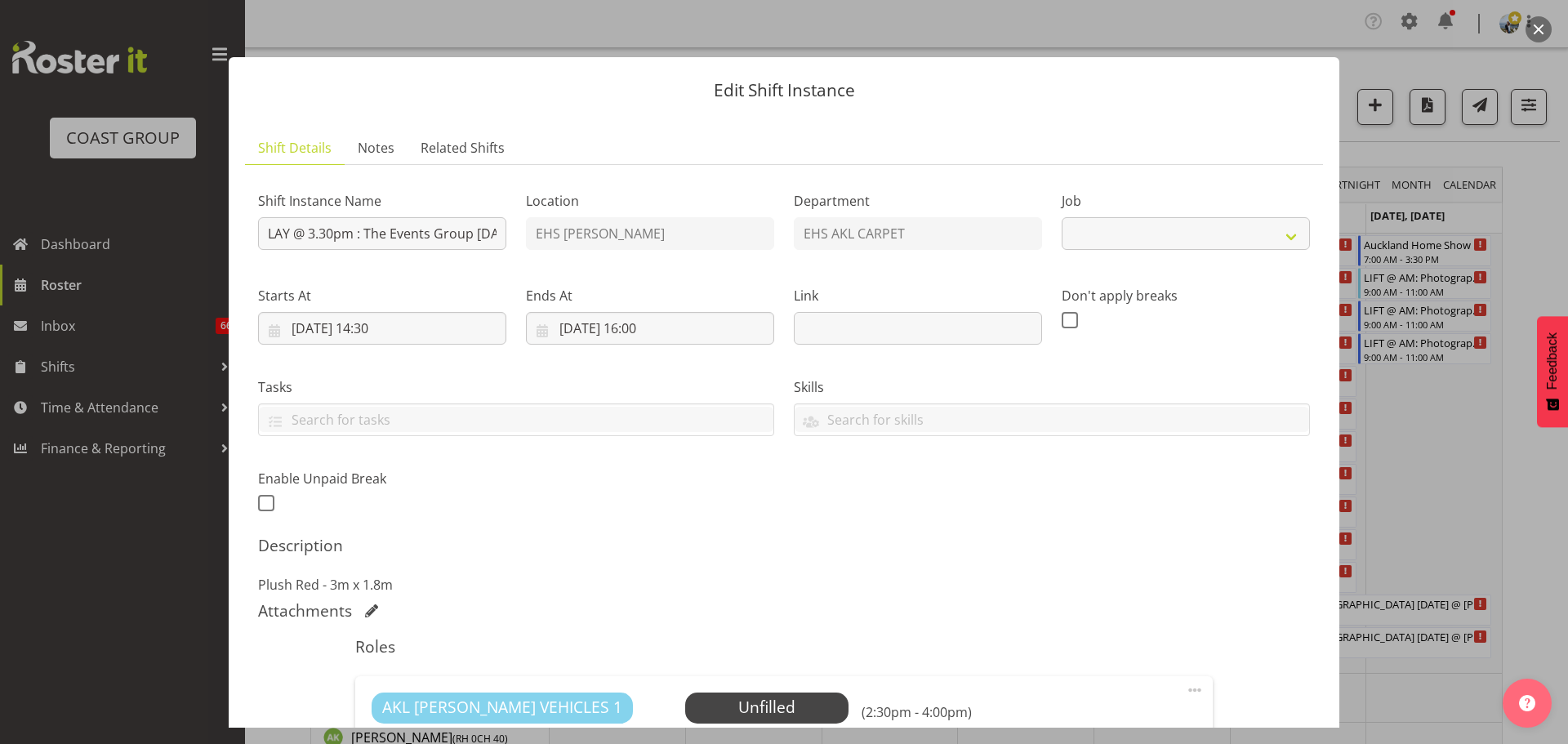
select select "8575"
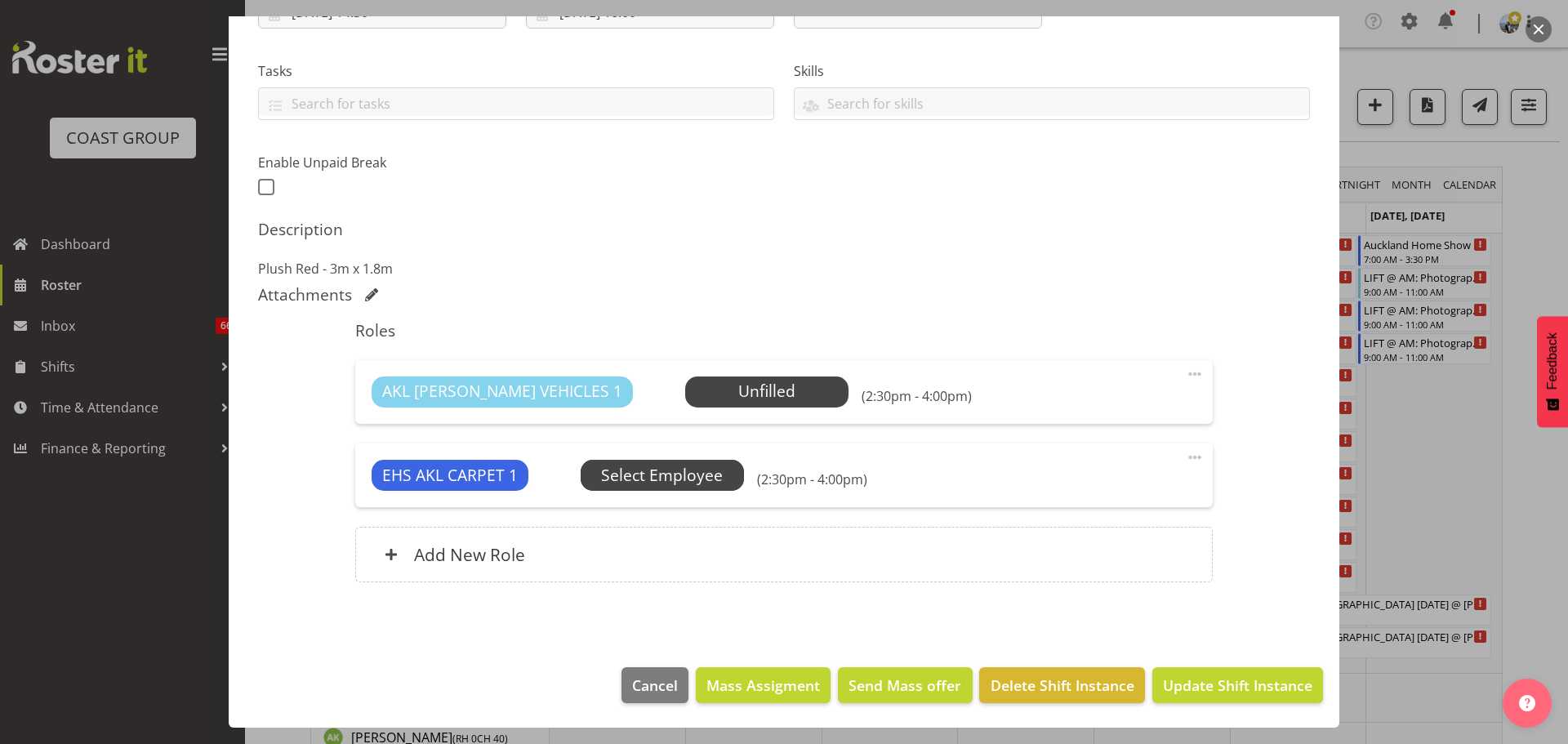
click at [0, 0] on span "Select Employee" at bounding box center [0, 0] width 0 height 0
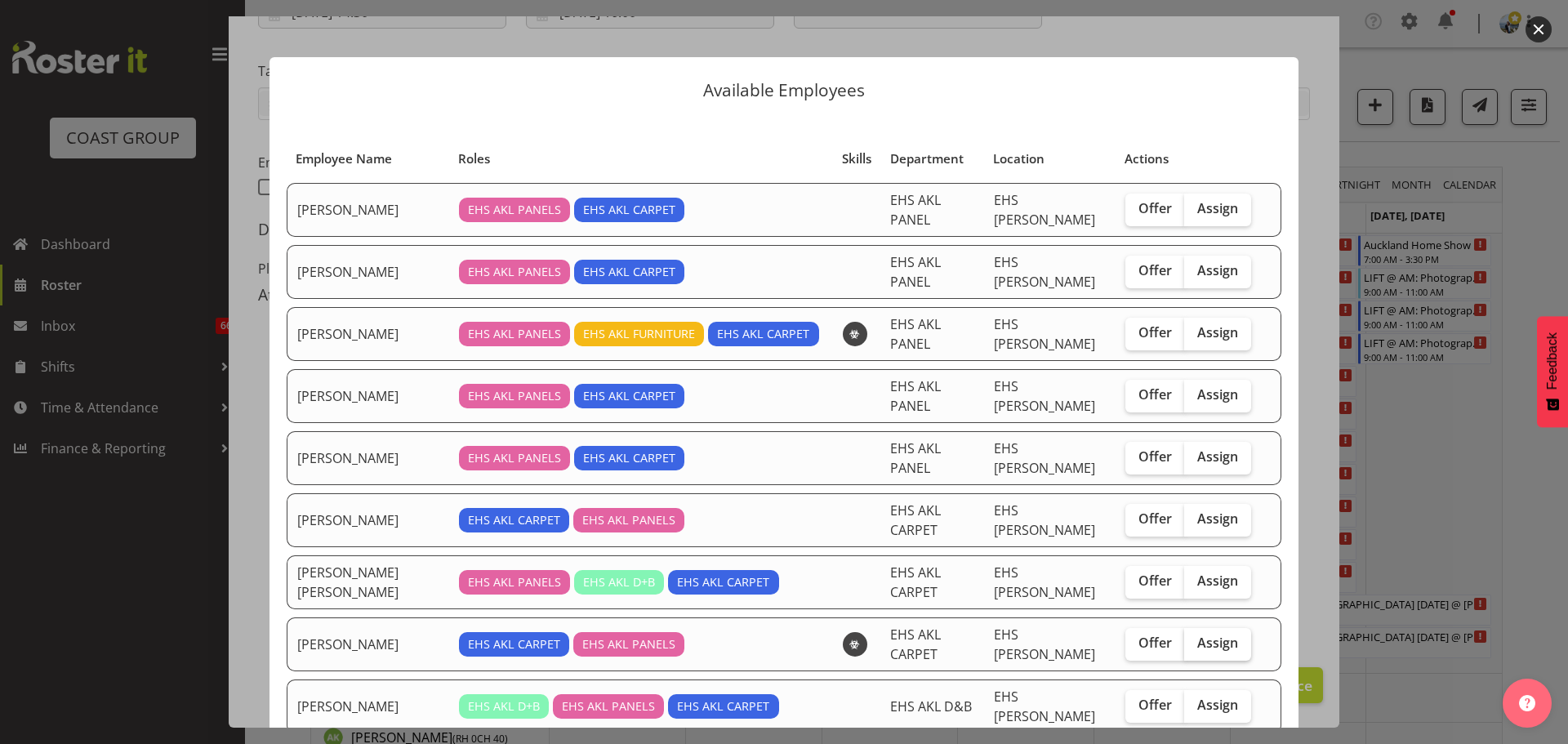
click at [1214, 634] on span "Assign" at bounding box center [1217, 642] width 40 height 16
click at [1195, 638] on input "Assign" at bounding box center [1189, 643] width 11 height 11
checkbox input "true"
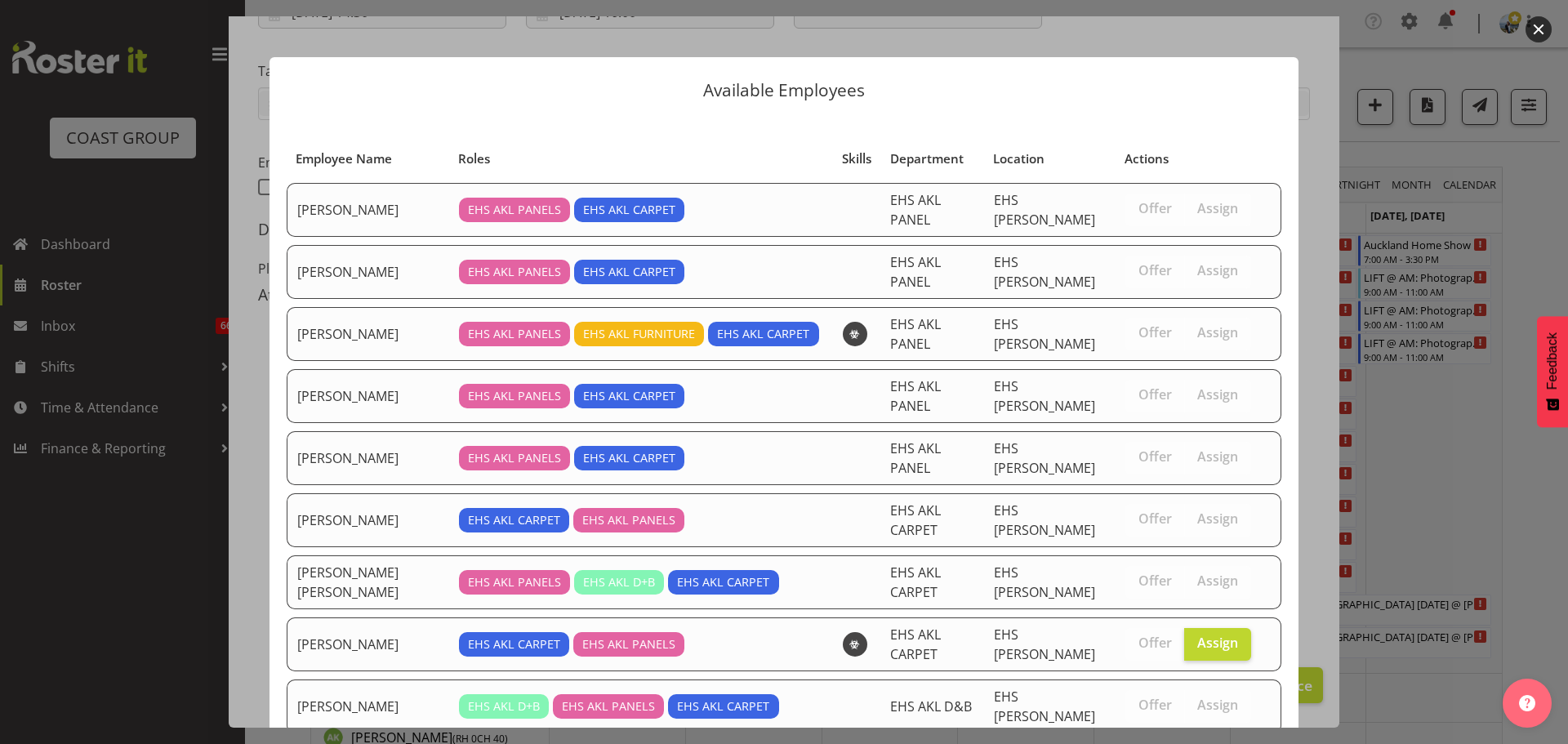
scroll to position [235, 0]
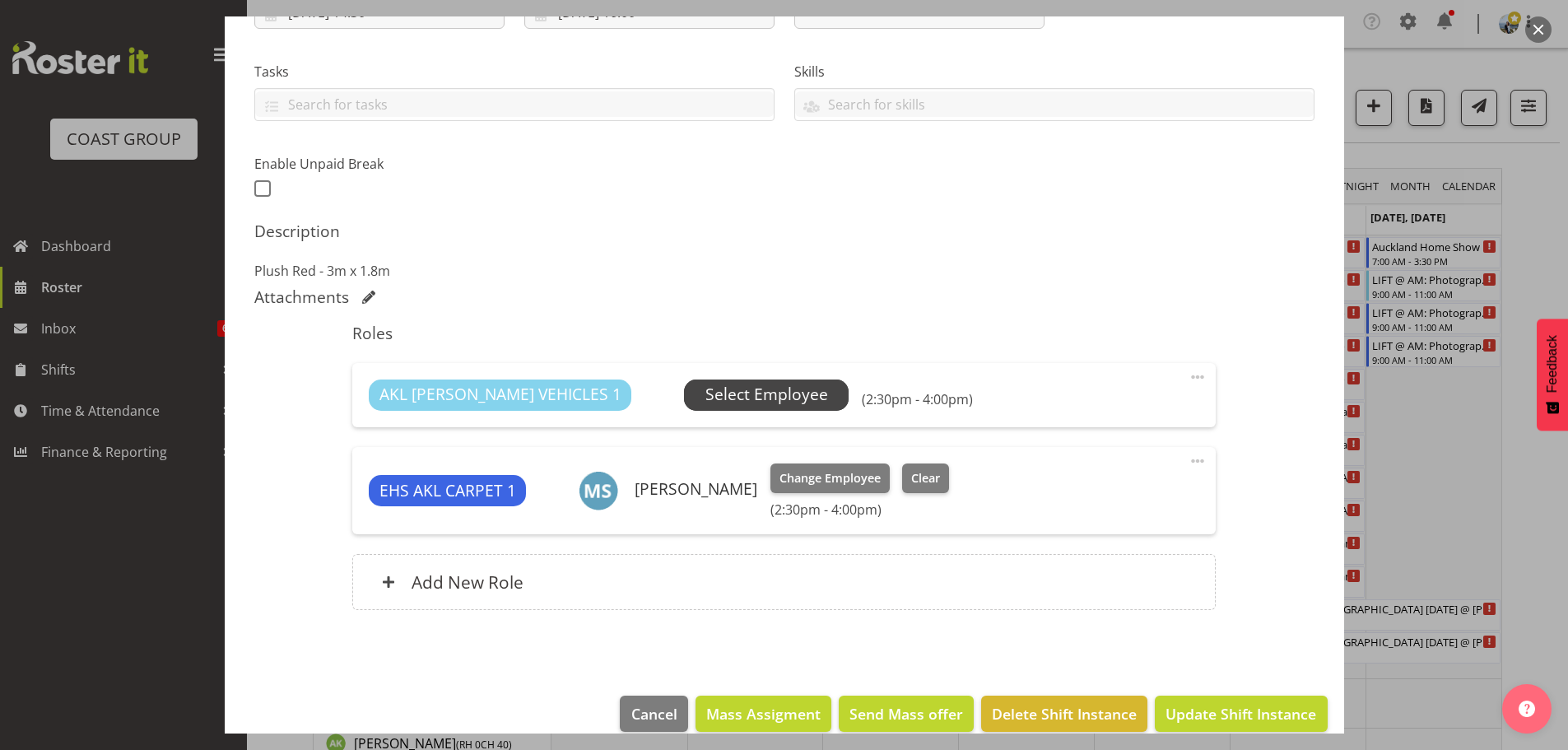
click at [710, 403] on span "Select Employee" at bounding box center [766, 394] width 122 height 24
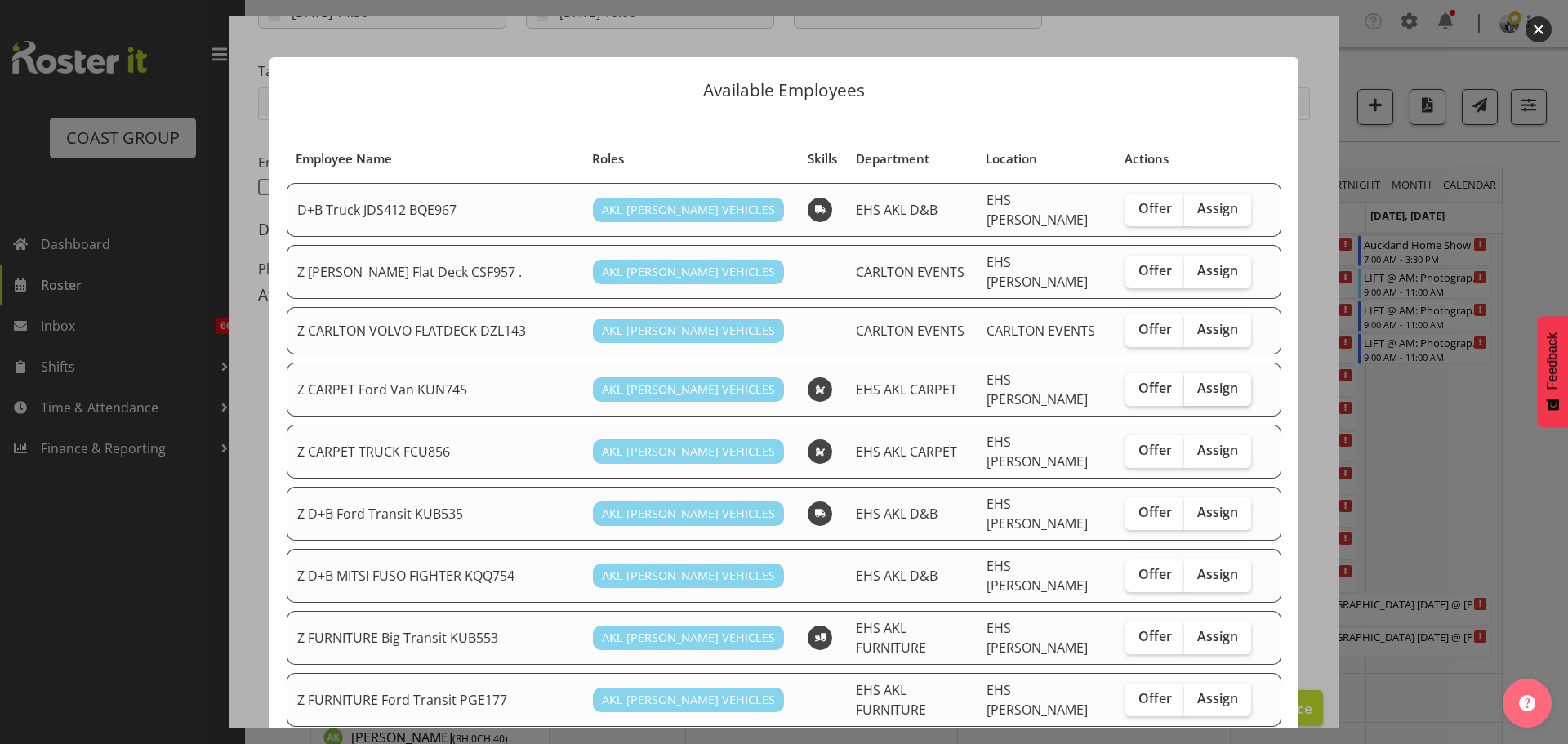
click at [1210, 380] on span "Assign" at bounding box center [1217, 388] width 40 height 16
click at [1195, 383] on input "Assign" at bounding box center [1189, 389] width 11 height 11
checkbox input "true"
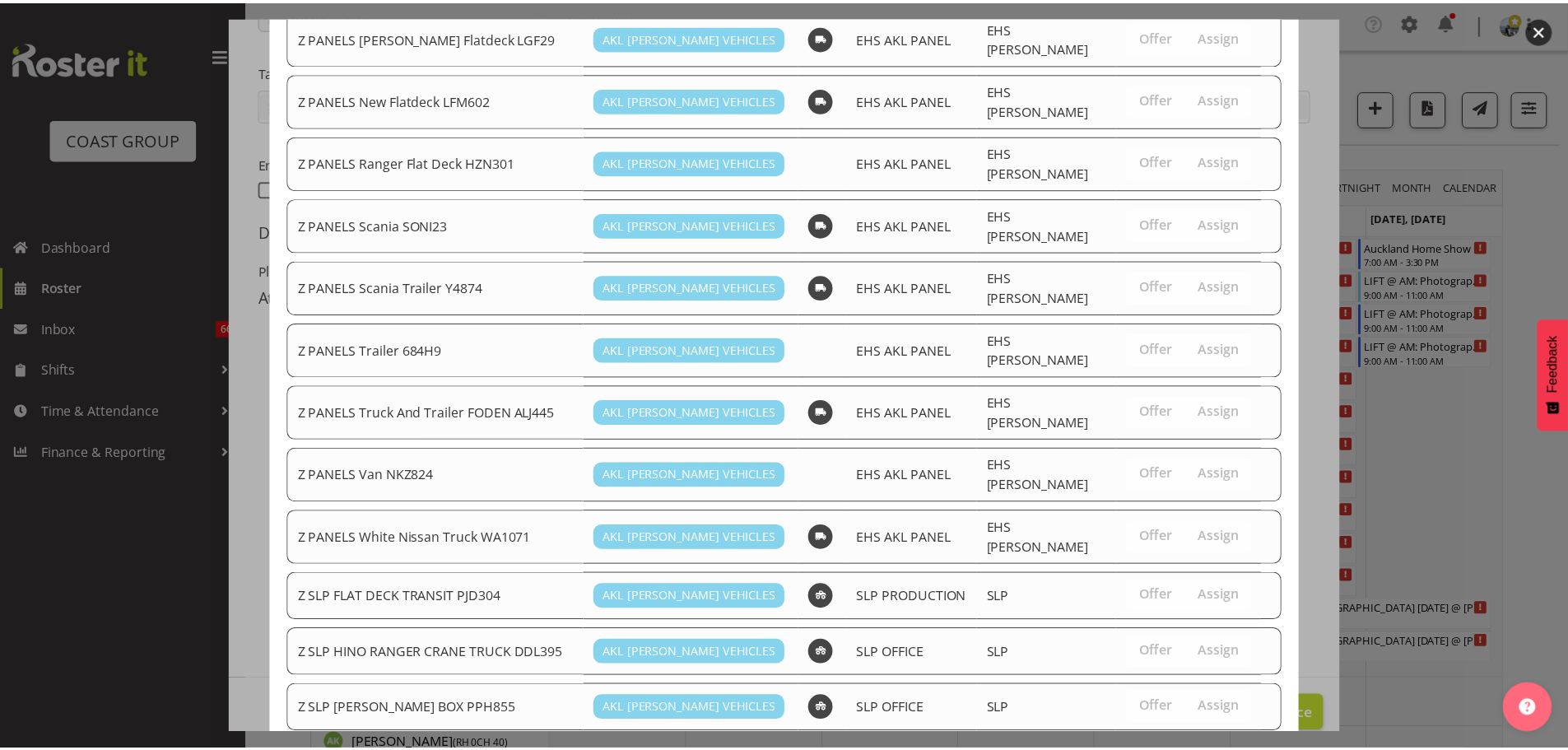
scroll to position [1278, 0]
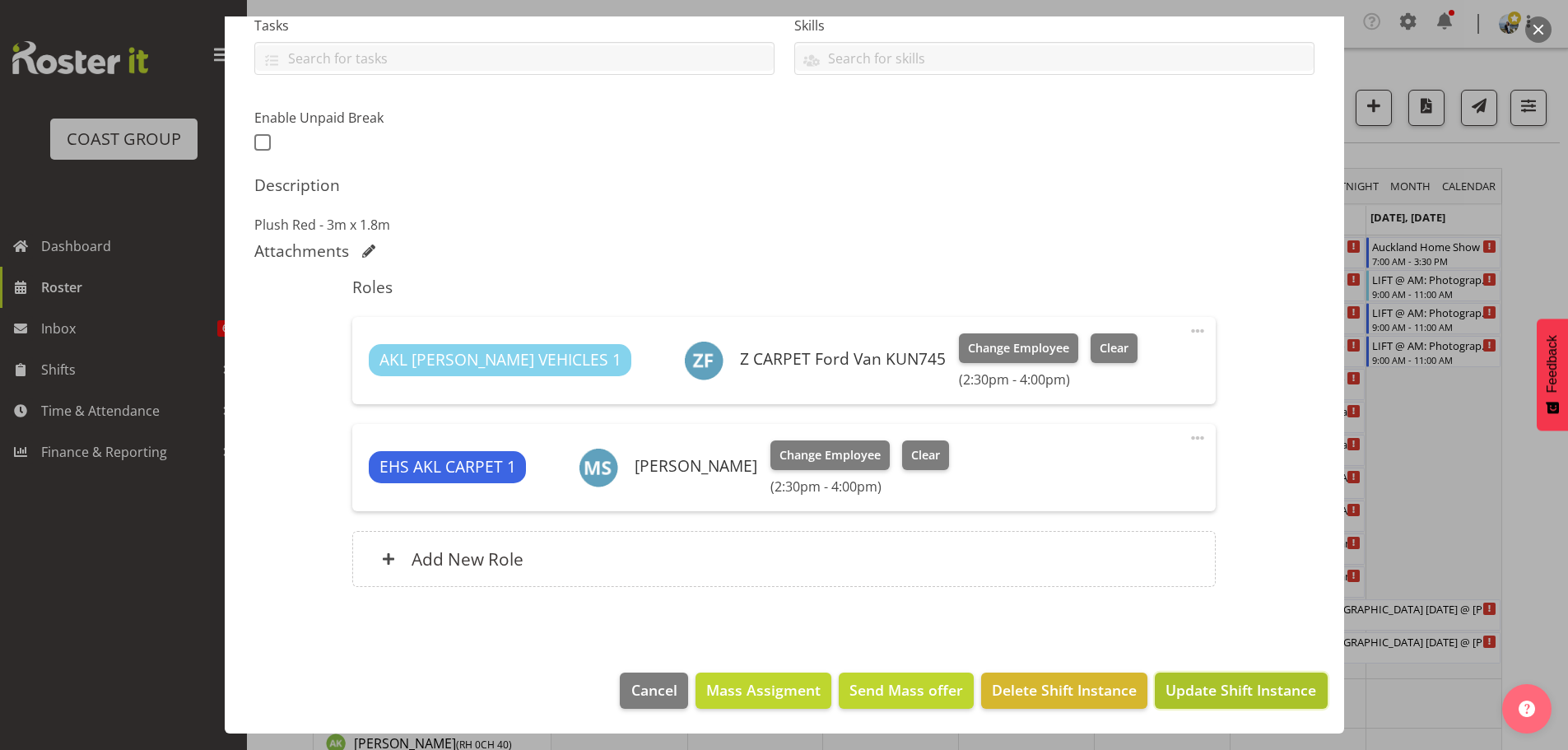
click at [1243, 700] on span "Update Shift Instance" at bounding box center [1241, 690] width 151 height 22
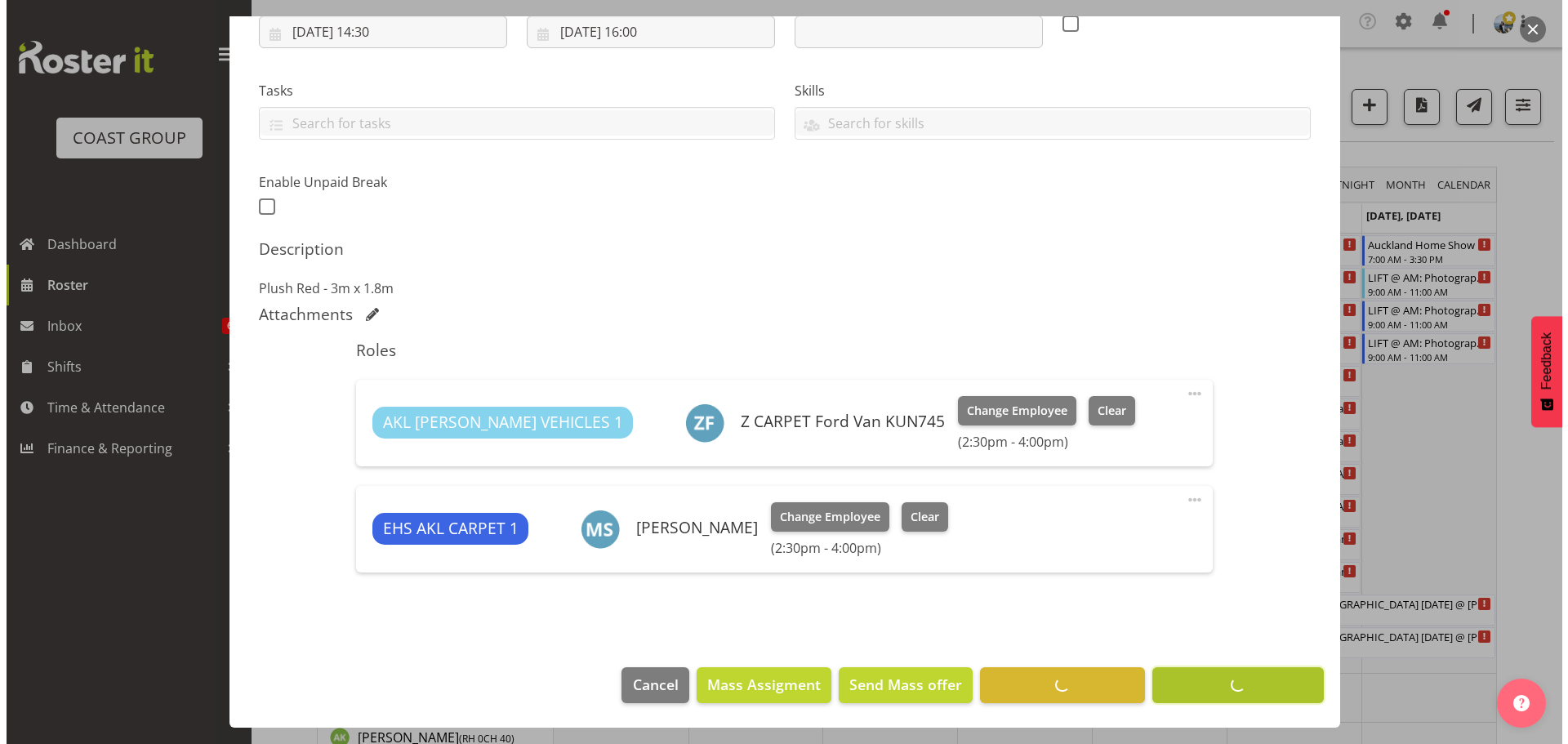
scroll to position [296, 0]
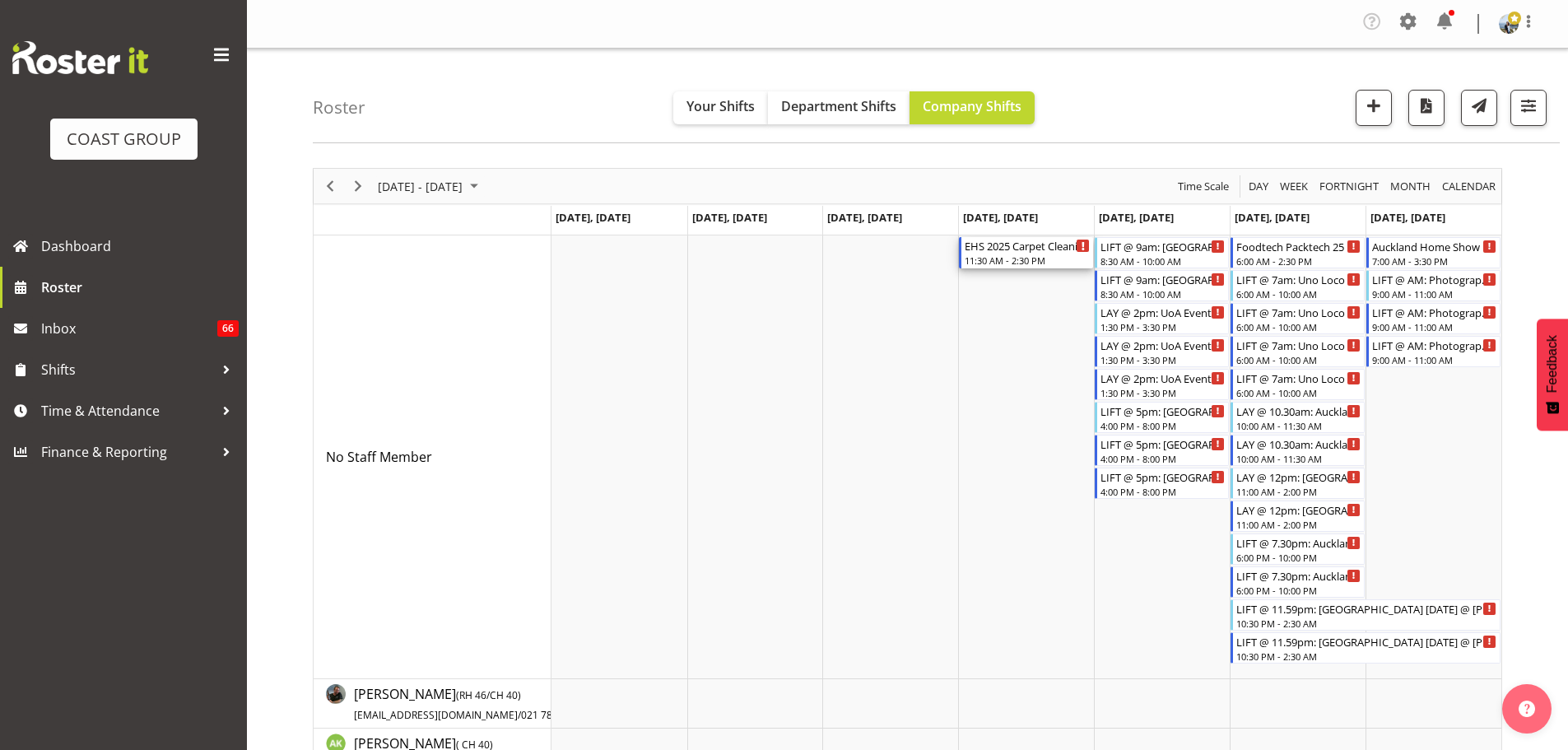
click at [1004, 267] on div "EHS 2025 Carpet Cleaning, Maintenance, etc 11:30 AM - 2:30 PM" at bounding box center [1027, 252] width 125 height 31
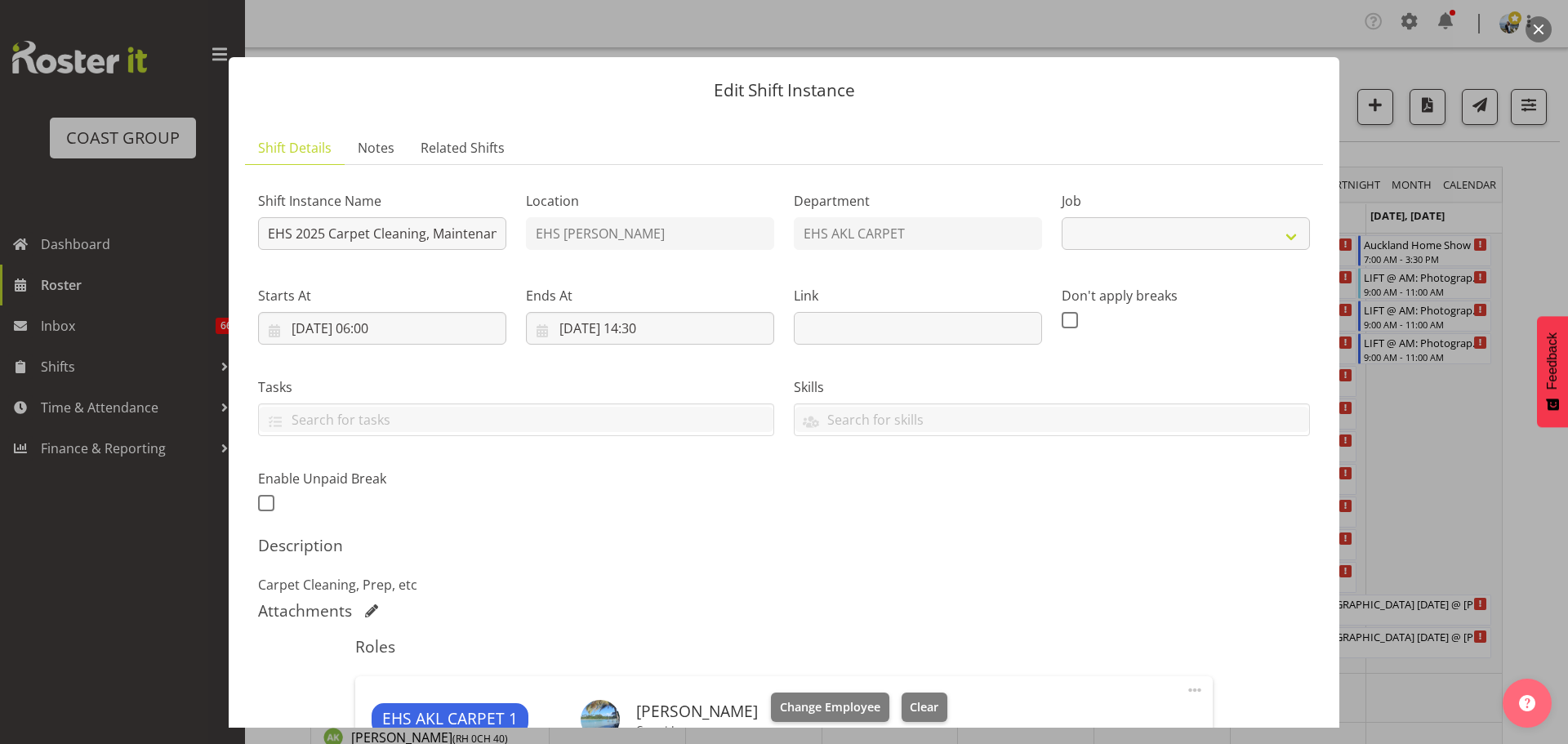
select select "69"
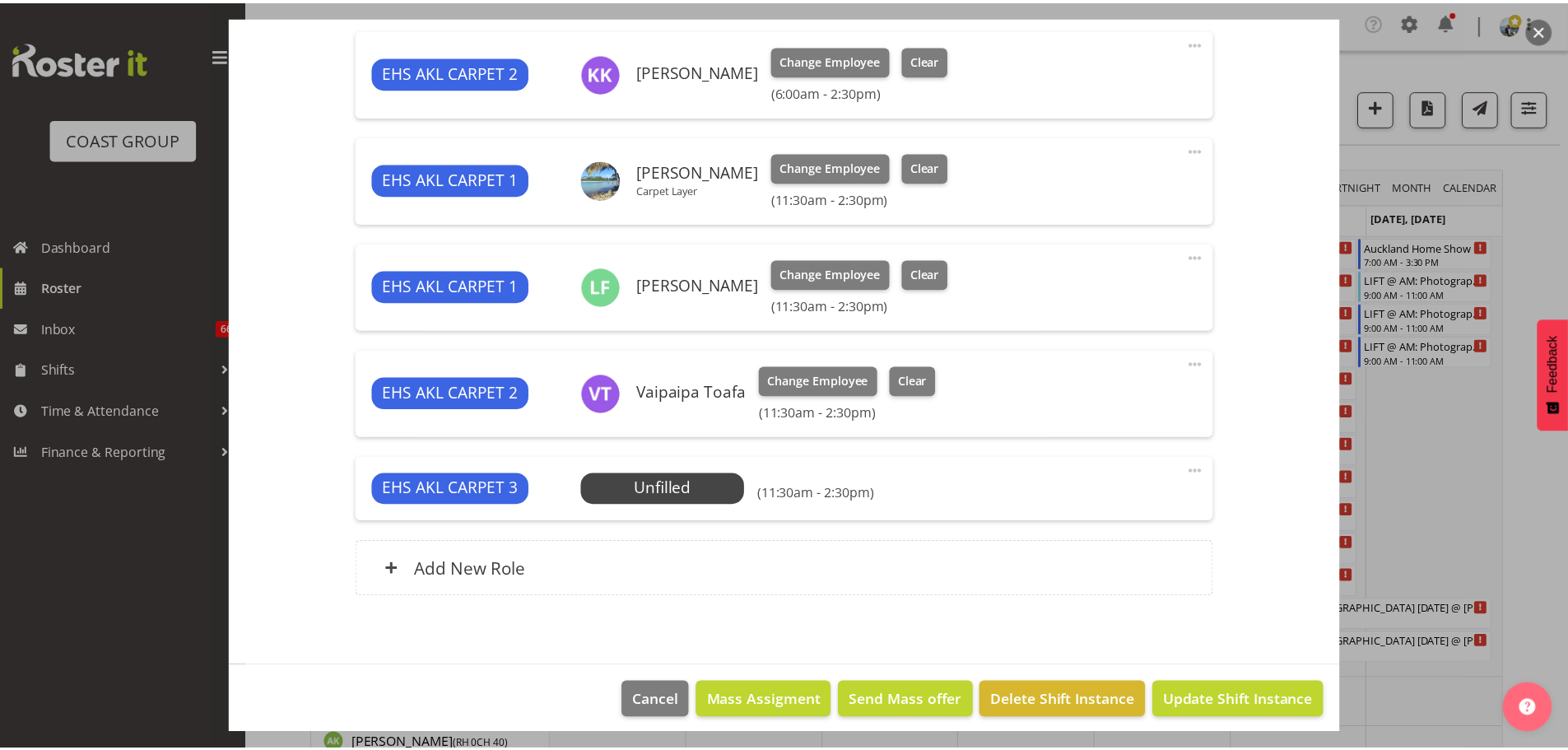
scroll to position [770, 0]
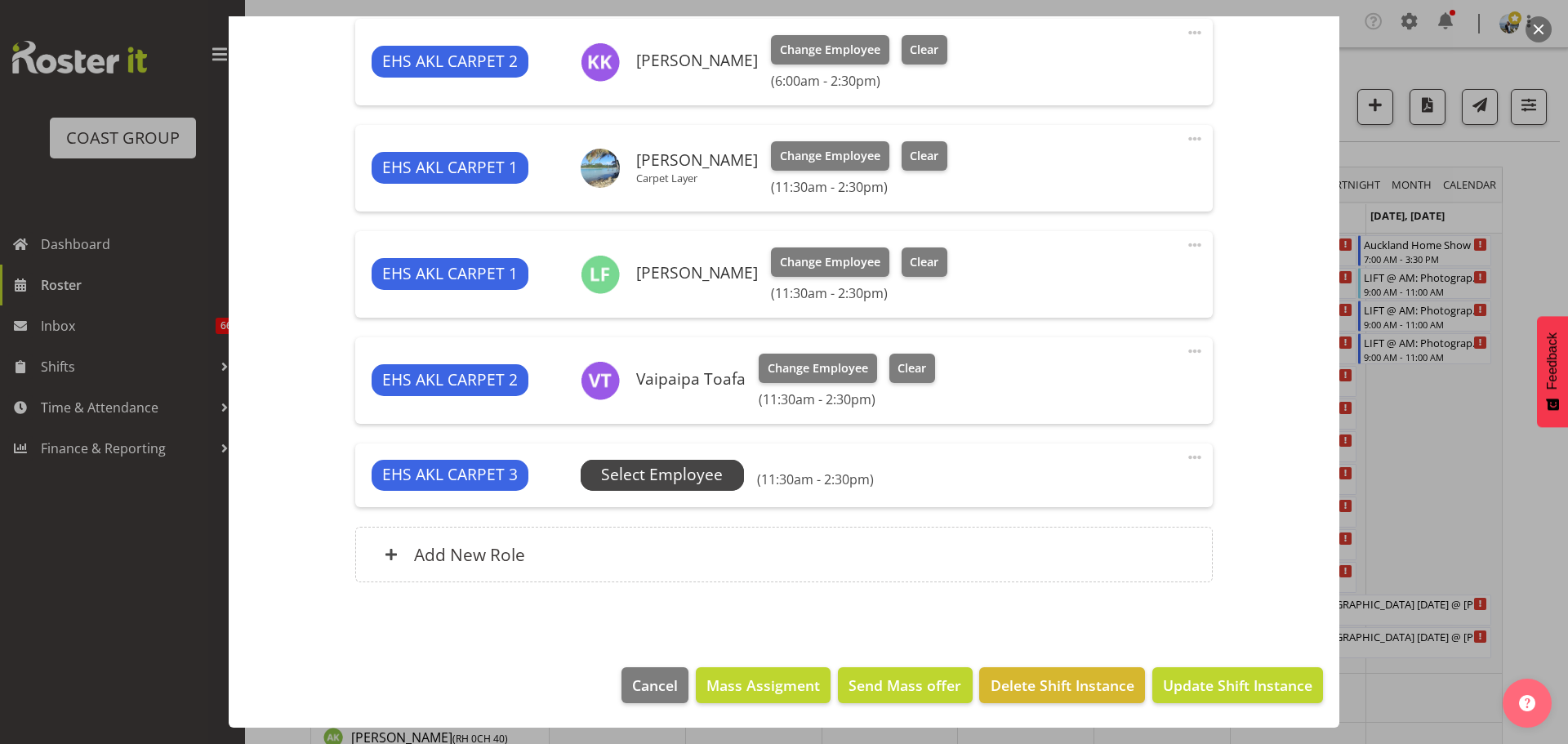
click at [688, 466] on span "Select Employee" at bounding box center [661, 475] width 121 height 23
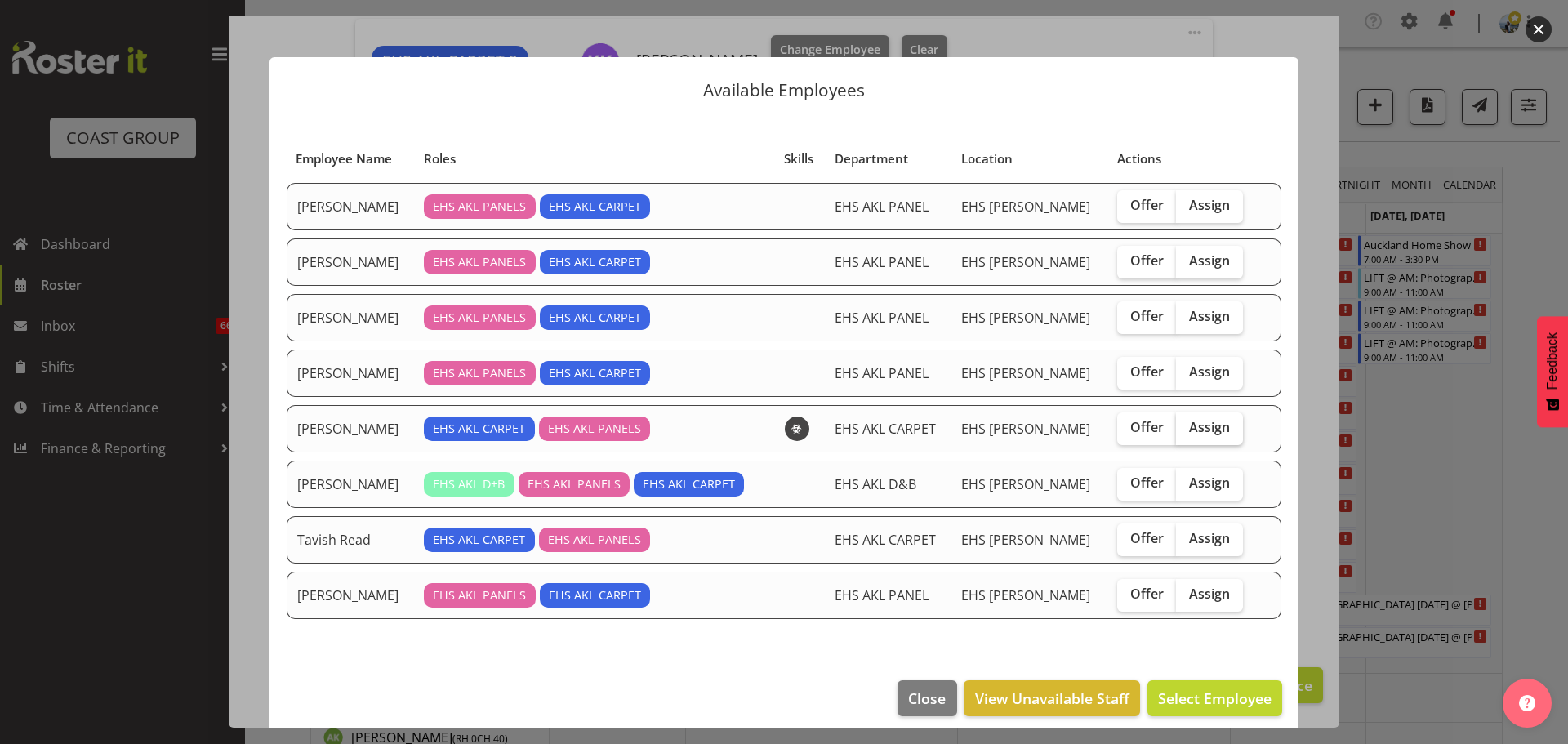
click at [1197, 431] on span "Assign" at bounding box center [1208, 427] width 40 height 16
click at [1187, 431] on input "Assign" at bounding box center [1181, 427] width 11 height 11
checkbox input "true"
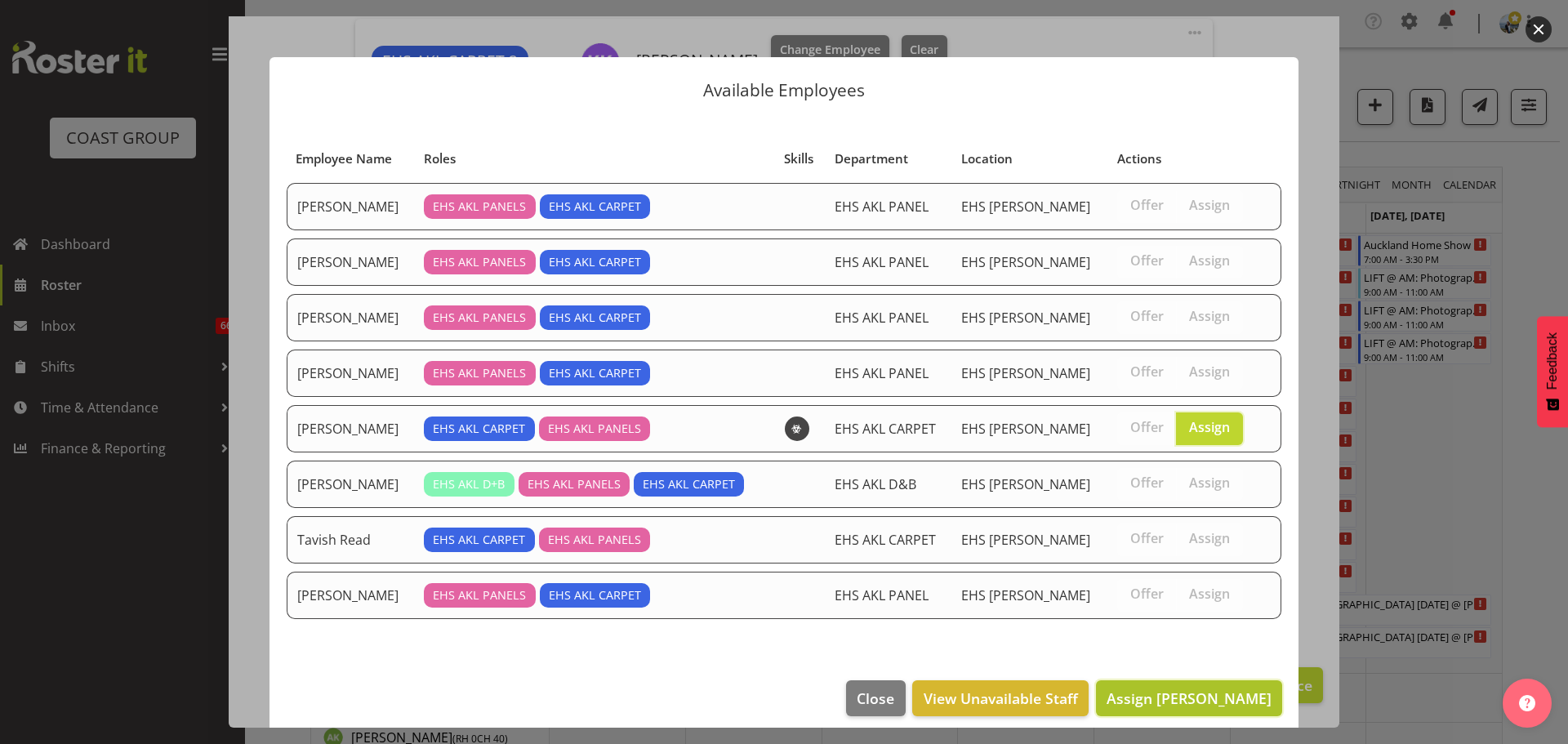
click at [1220, 703] on span "Assign [PERSON_NAME]" at bounding box center [1188, 698] width 165 height 20
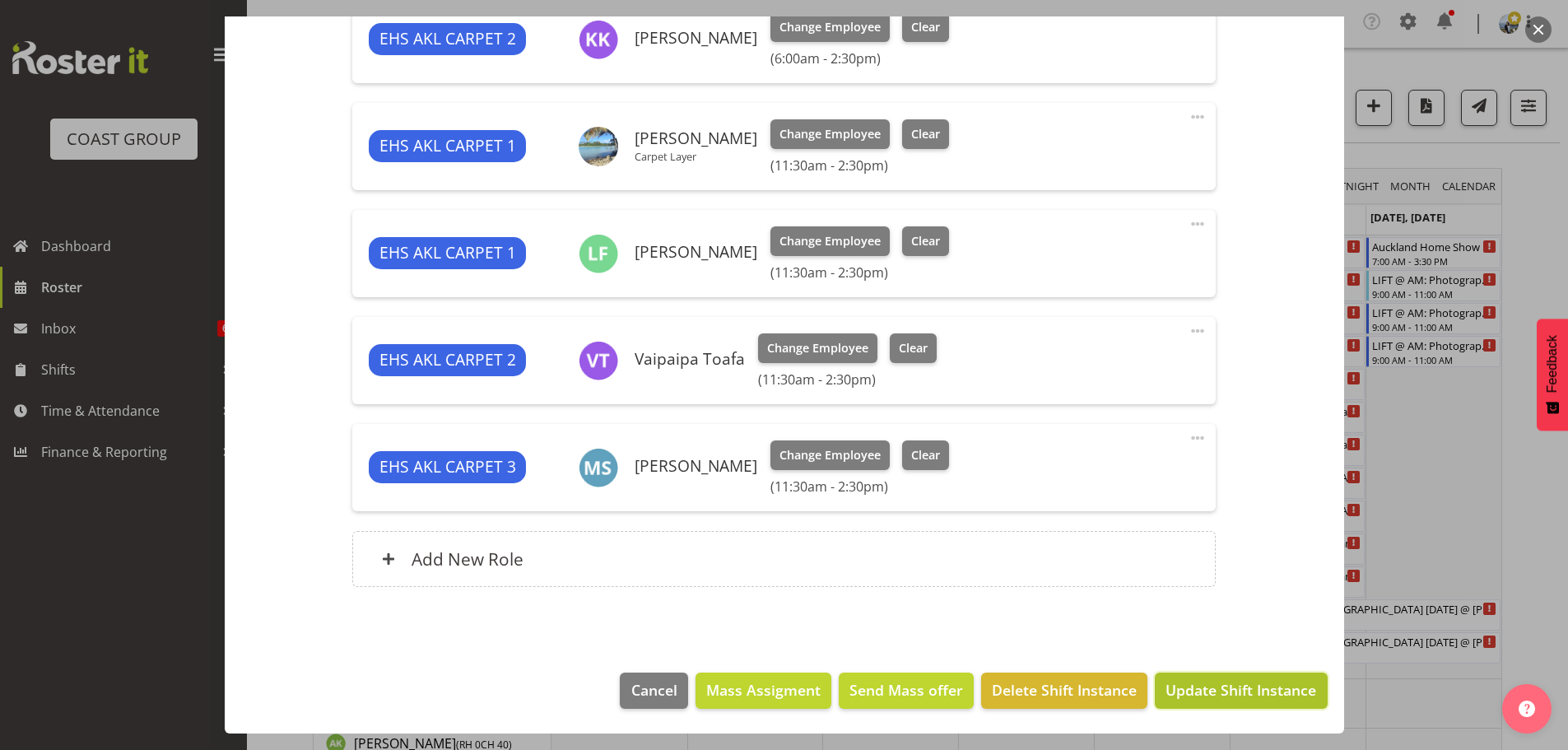
click at [1230, 701] on button "Update Shift Instance" at bounding box center [1241, 691] width 172 height 36
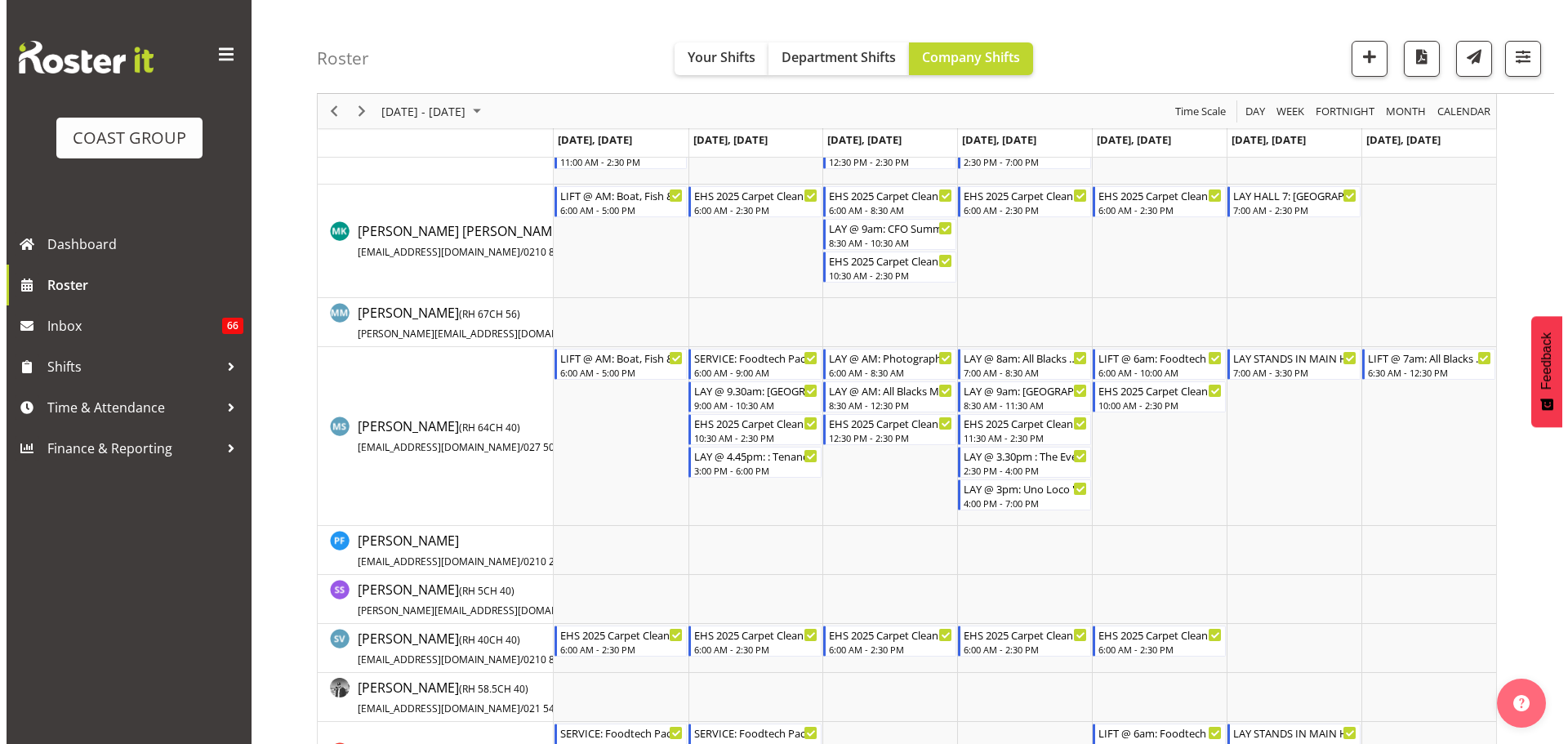
scroll to position [1470, 0]
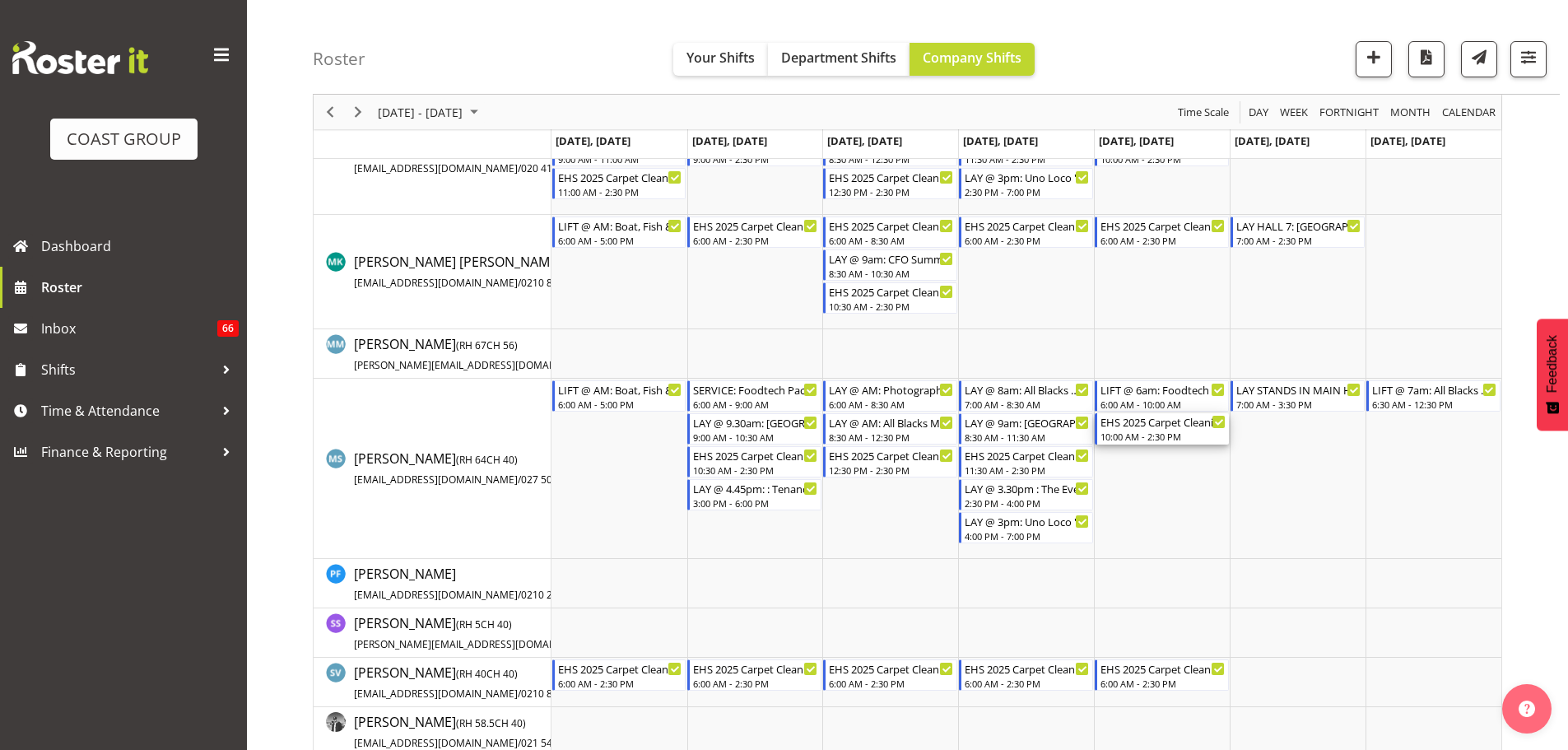
click at [1174, 434] on div "10:00 AM - 2:30 PM" at bounding box center [1163, 436] width 125 height 14
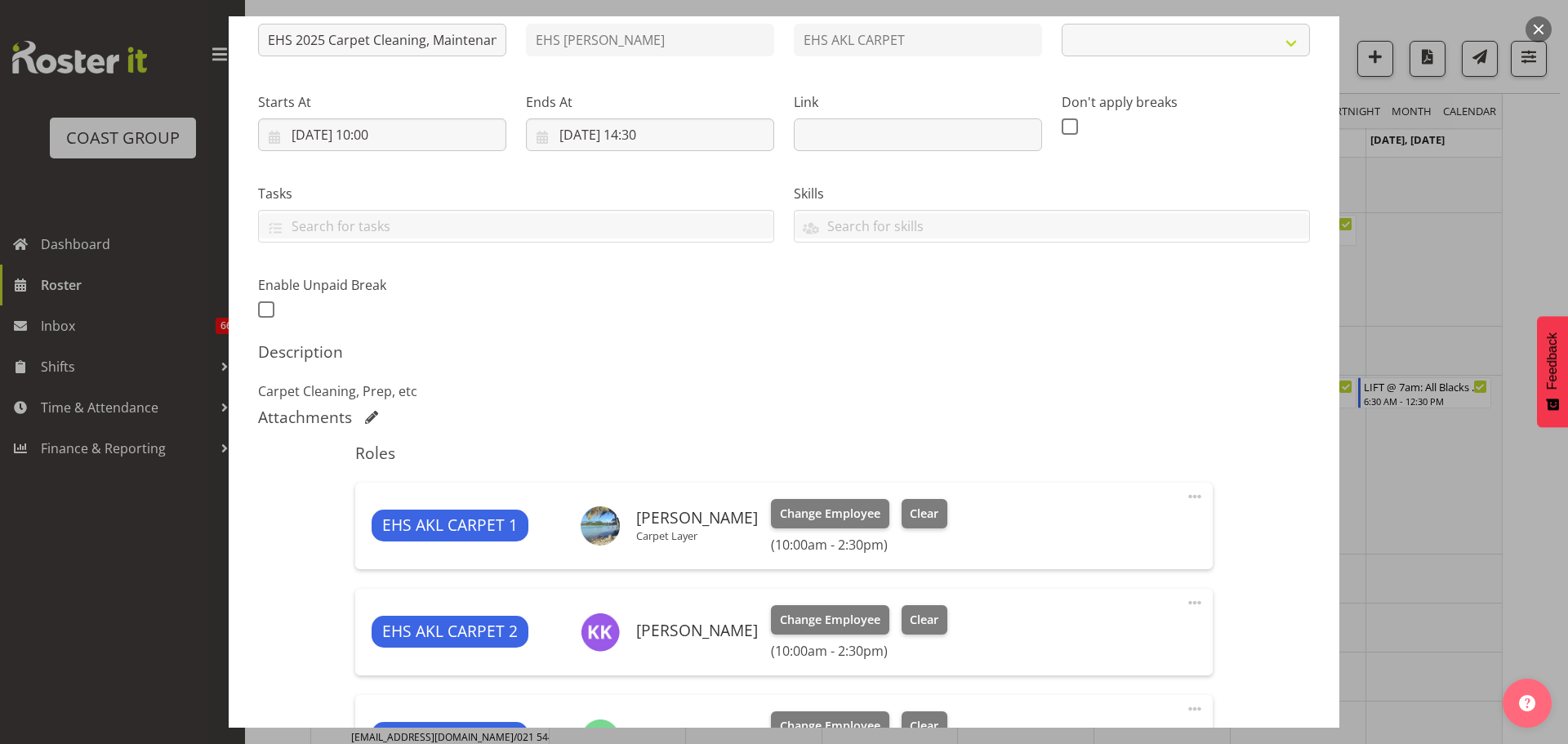
select select "69"
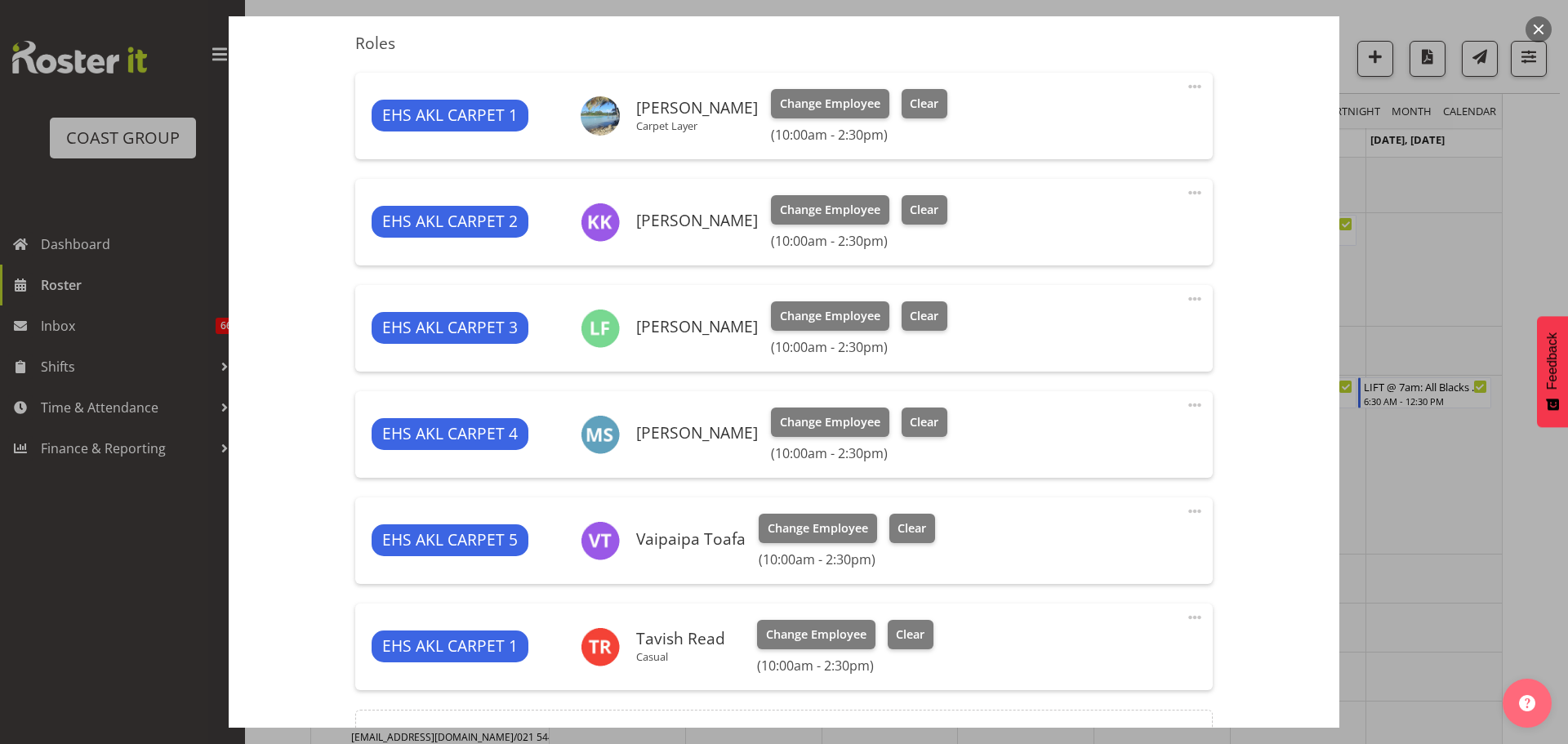
scroll to position [735, 0]
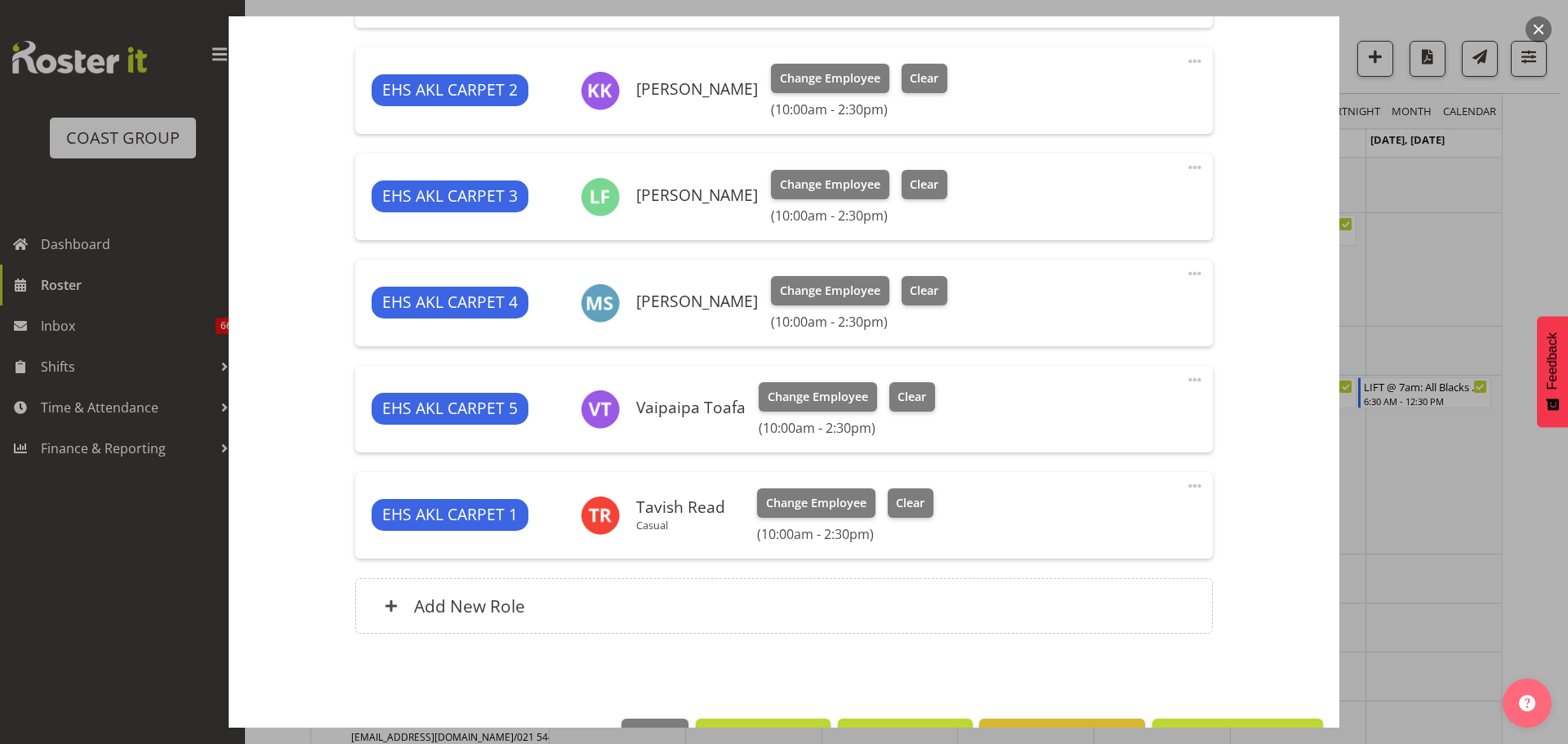
click at [1185, 382] on span at bounding box center [1195, 380] width 20 height 20
click at [1119, 415] on link "Edit" at bounding box center [1125, 418] width 157 height 30
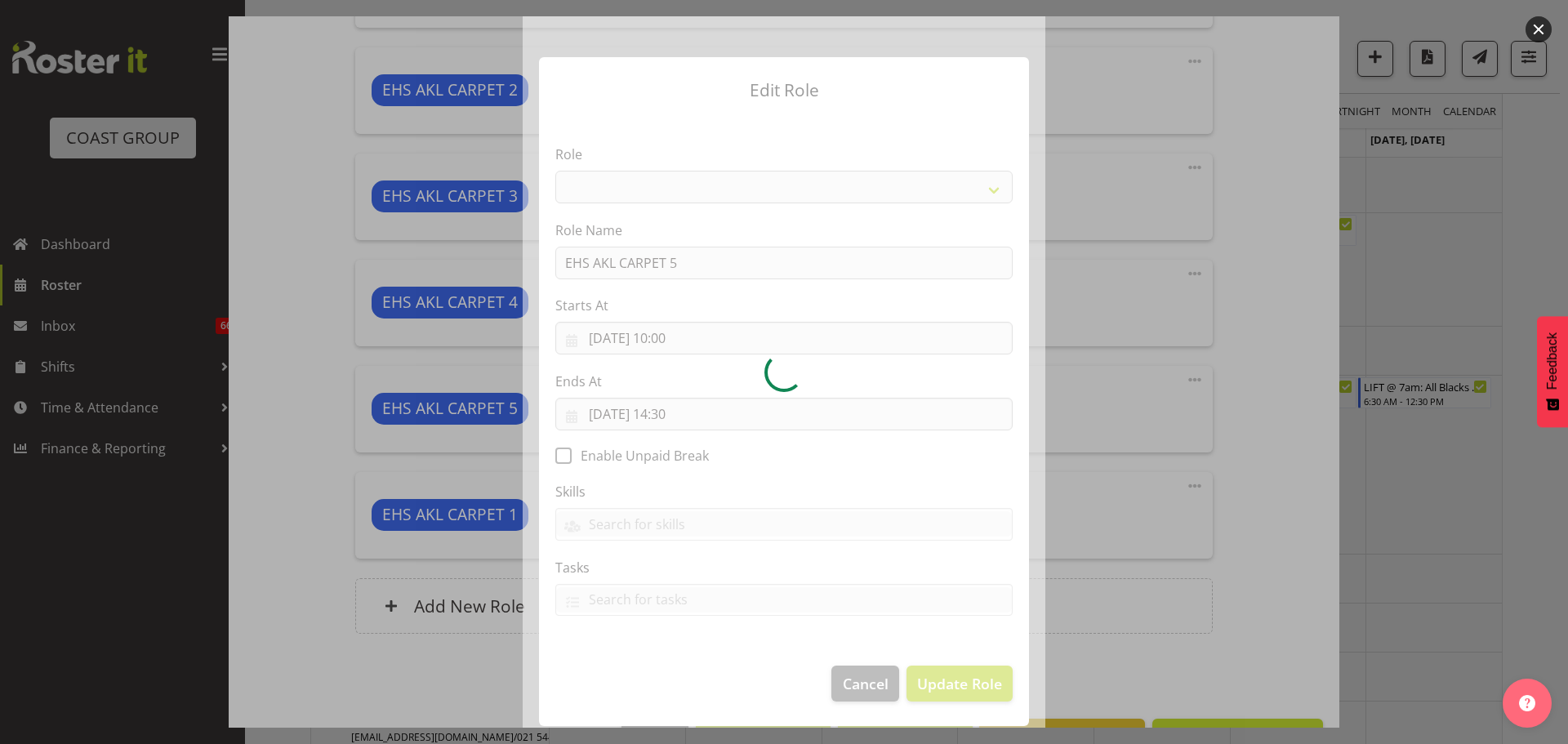
select select "190"
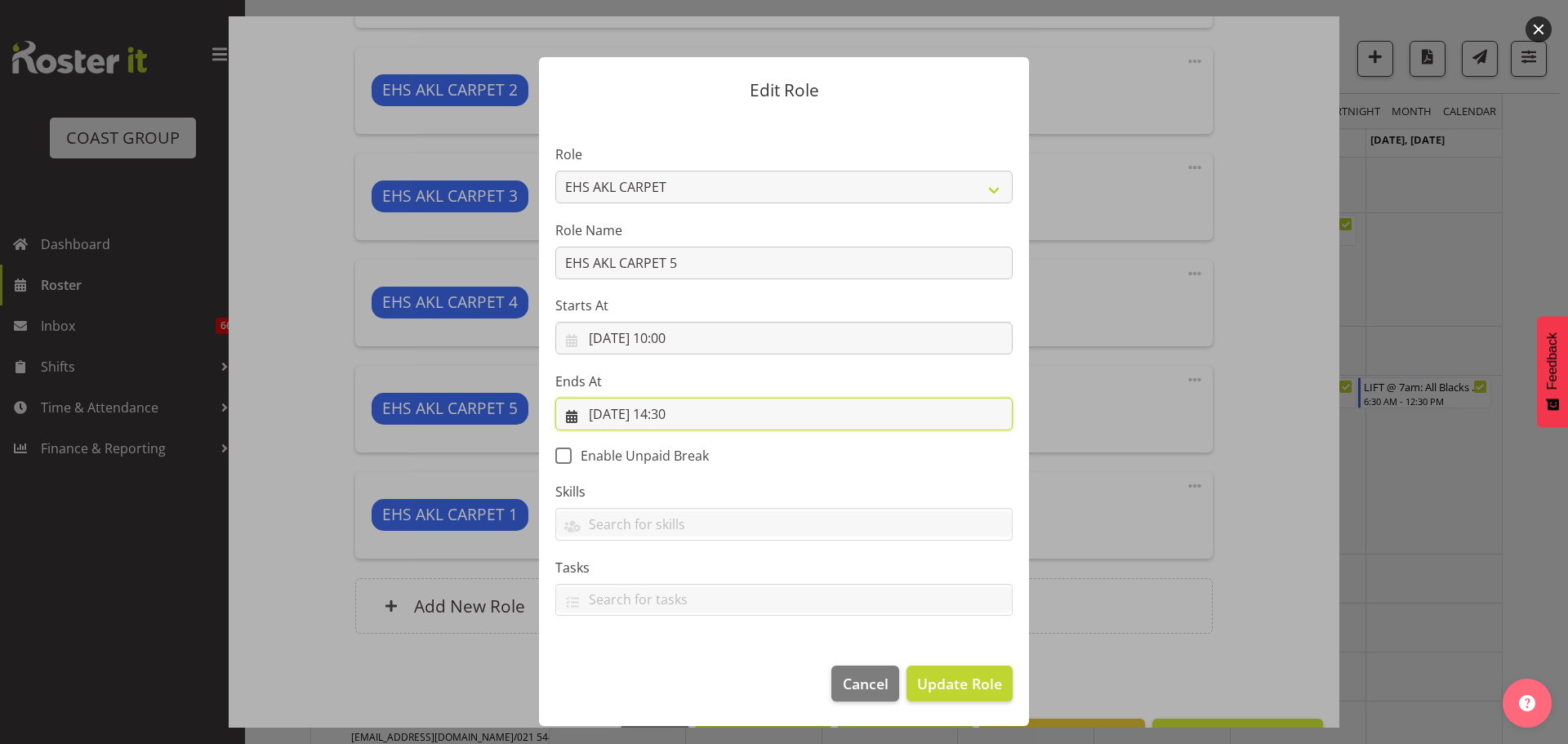
click at [670, 417] on input "05/09/2025, 14:30" at bounding box center [784, 414] width 457 height 32
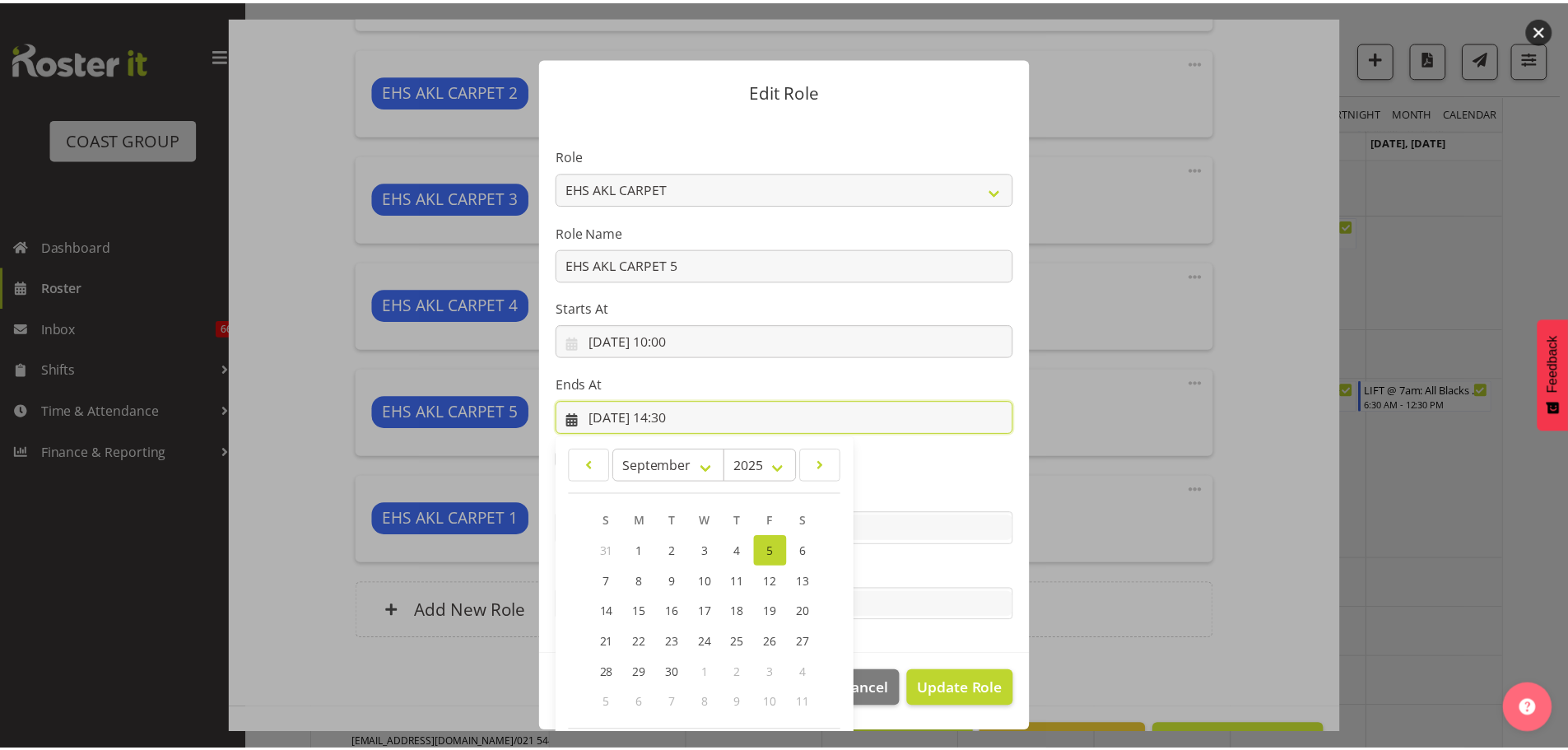
scroll to position [75, 0]
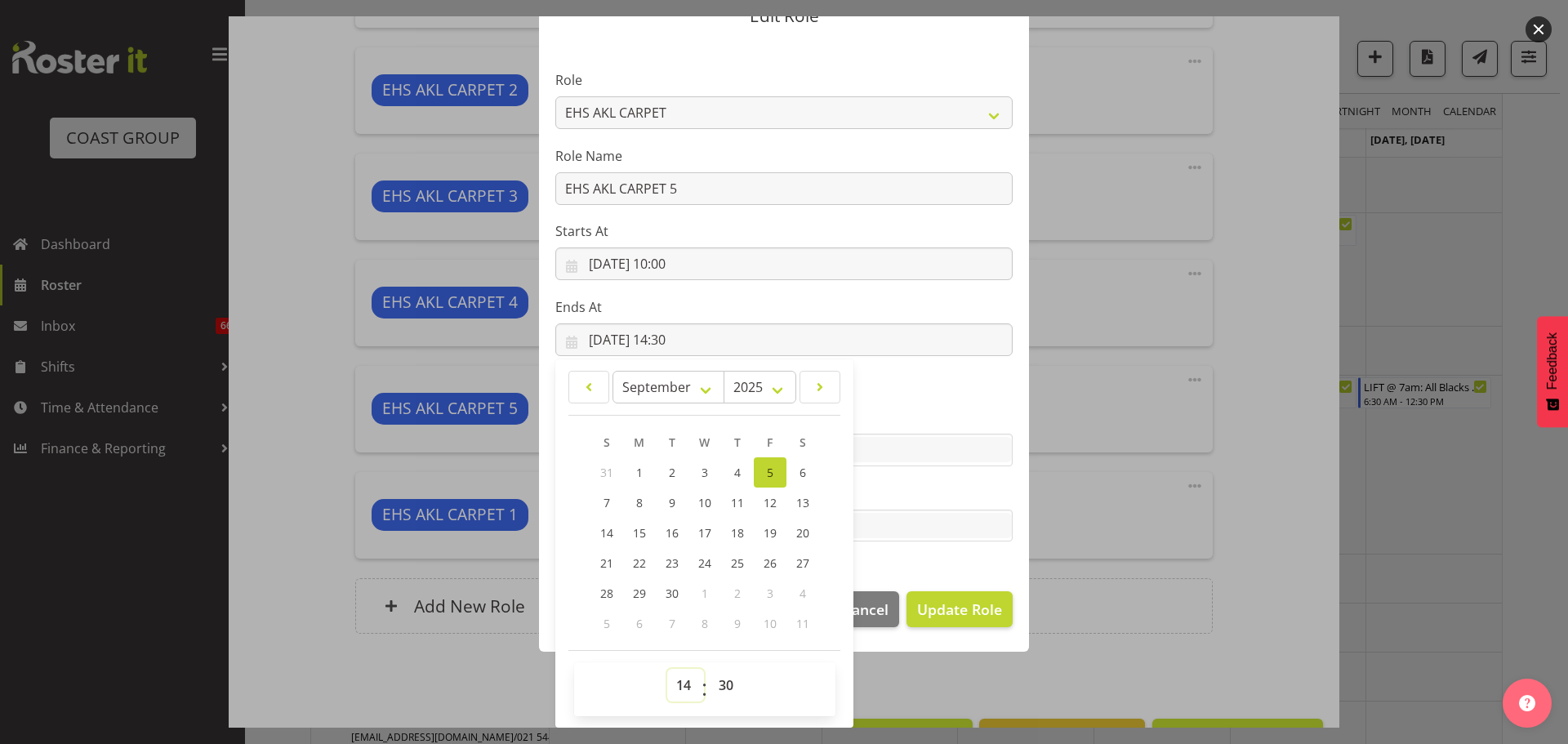
click at [681, 685] on select "00 01 02 03 04 05 06 07 08 09 10 11 12 13 14 15 16 17 18 19 20 21 22 23" at bounding box center [685, 685] width 37 height 32
select select "13"
click at [668, 668] on select "00 01 02 03 04 05 06 07 08 09 10 11 12 13 14 15 16 17 18 19 20 21 22 23" at bounding box center [685, 685] width 37 height 32
type input "05/09/2025, 13:30"
click at [913, 627] on button "Update Role" at bounding box center [959, 609] width 106 height 36
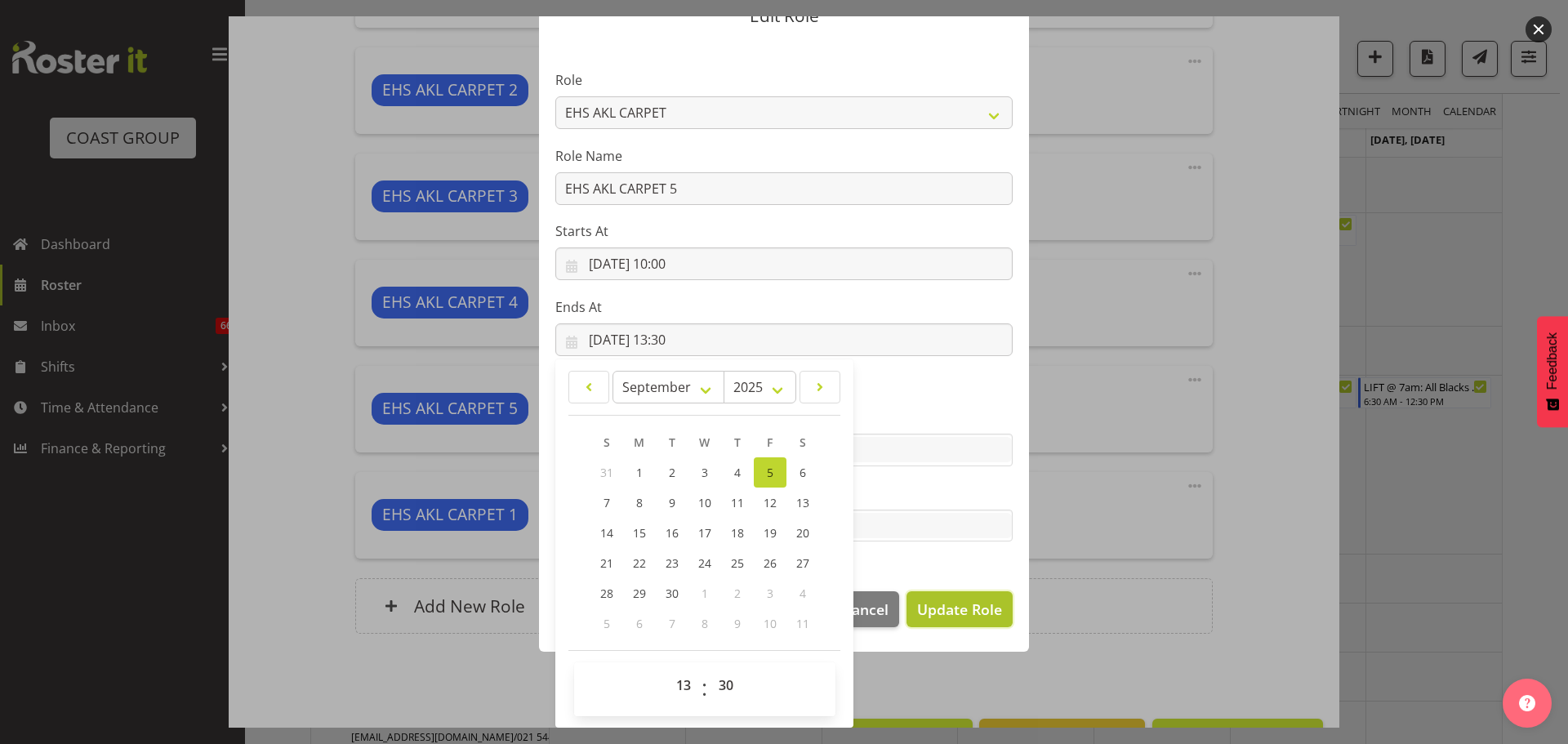
select select
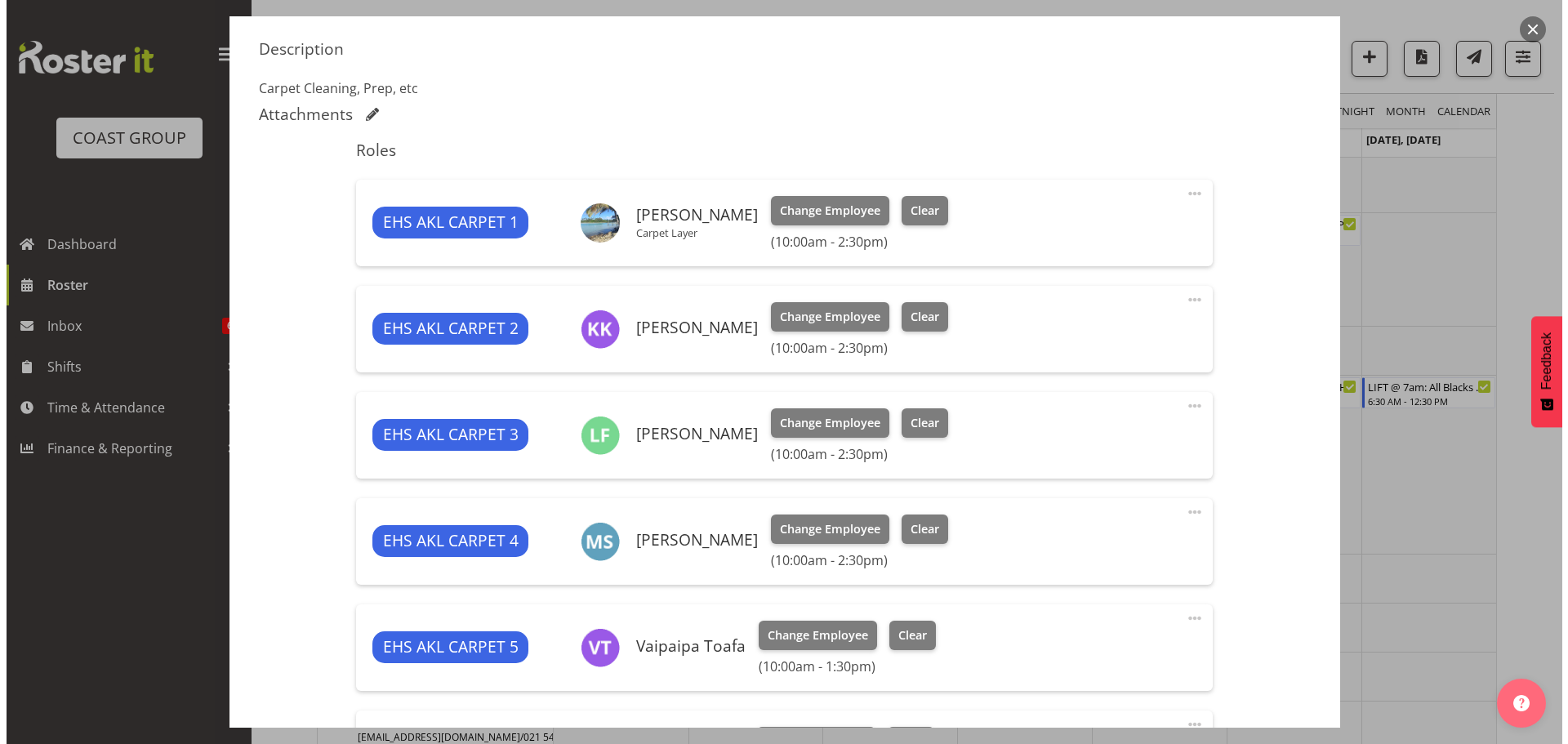
scroll to position [490, 0]
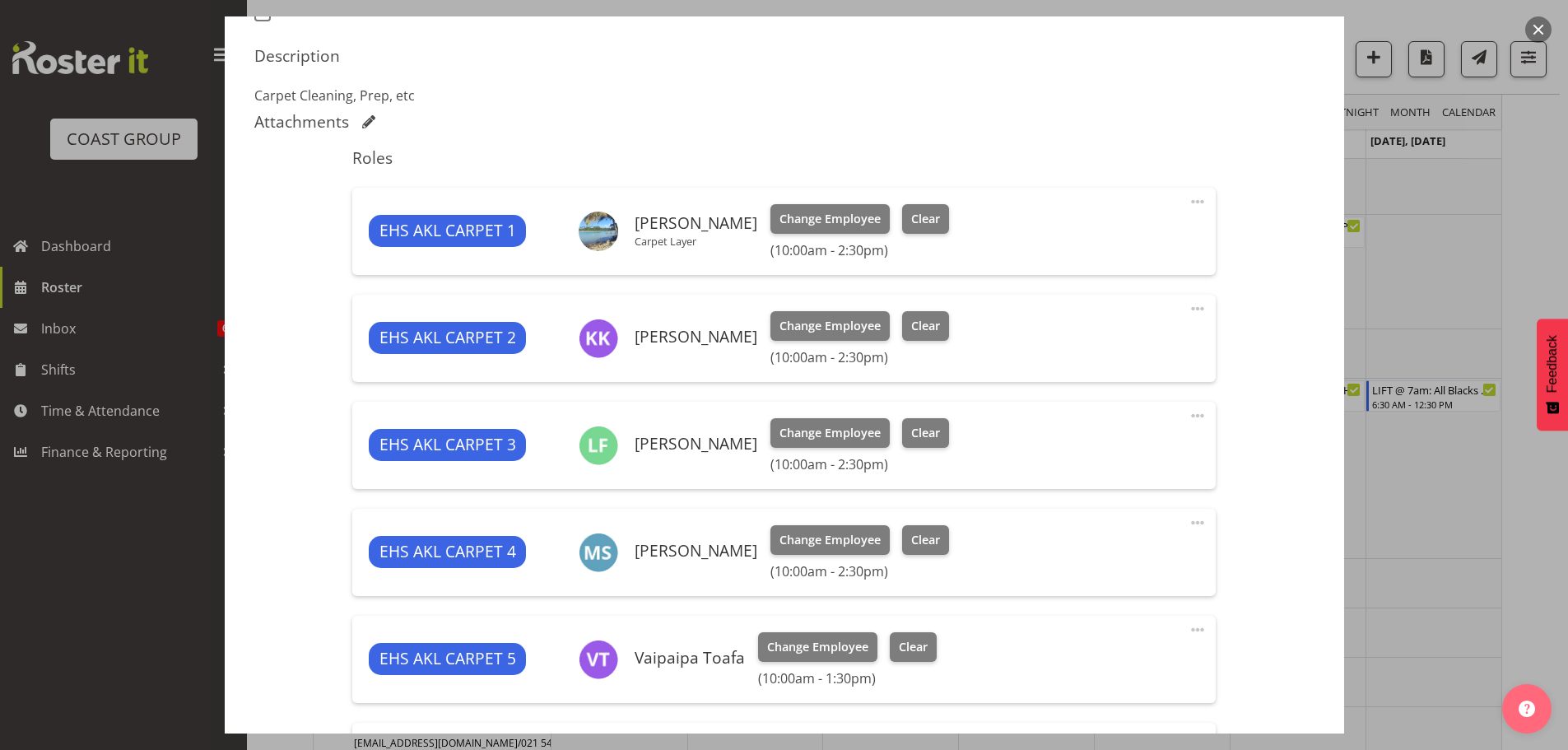
click at [1188, 191] on span at bounding box center [1198, 201] width 20 height 20
click at [1135, 227] on link "Edit" at bounding box center [1128, 241] width 158 height 30
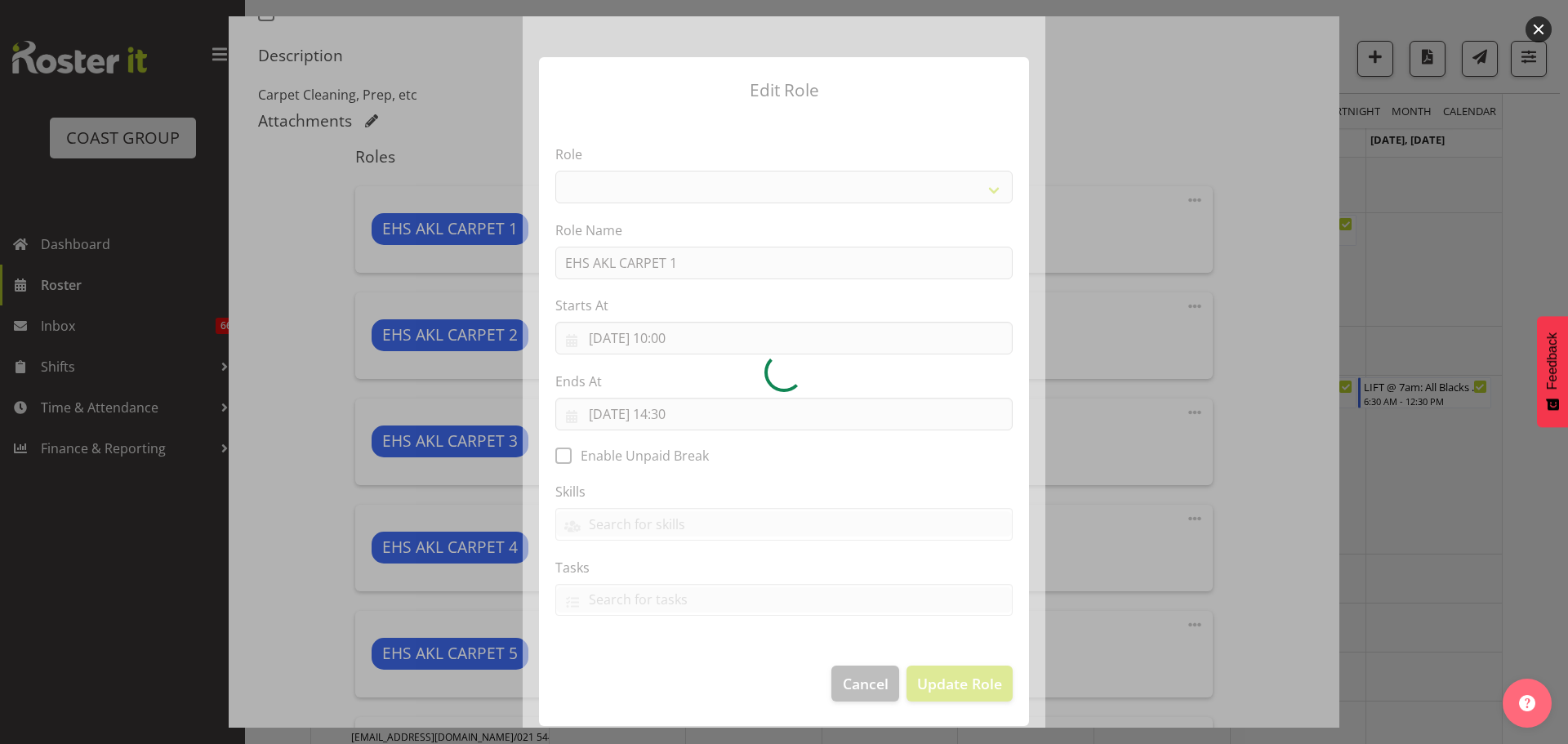
select select "190"
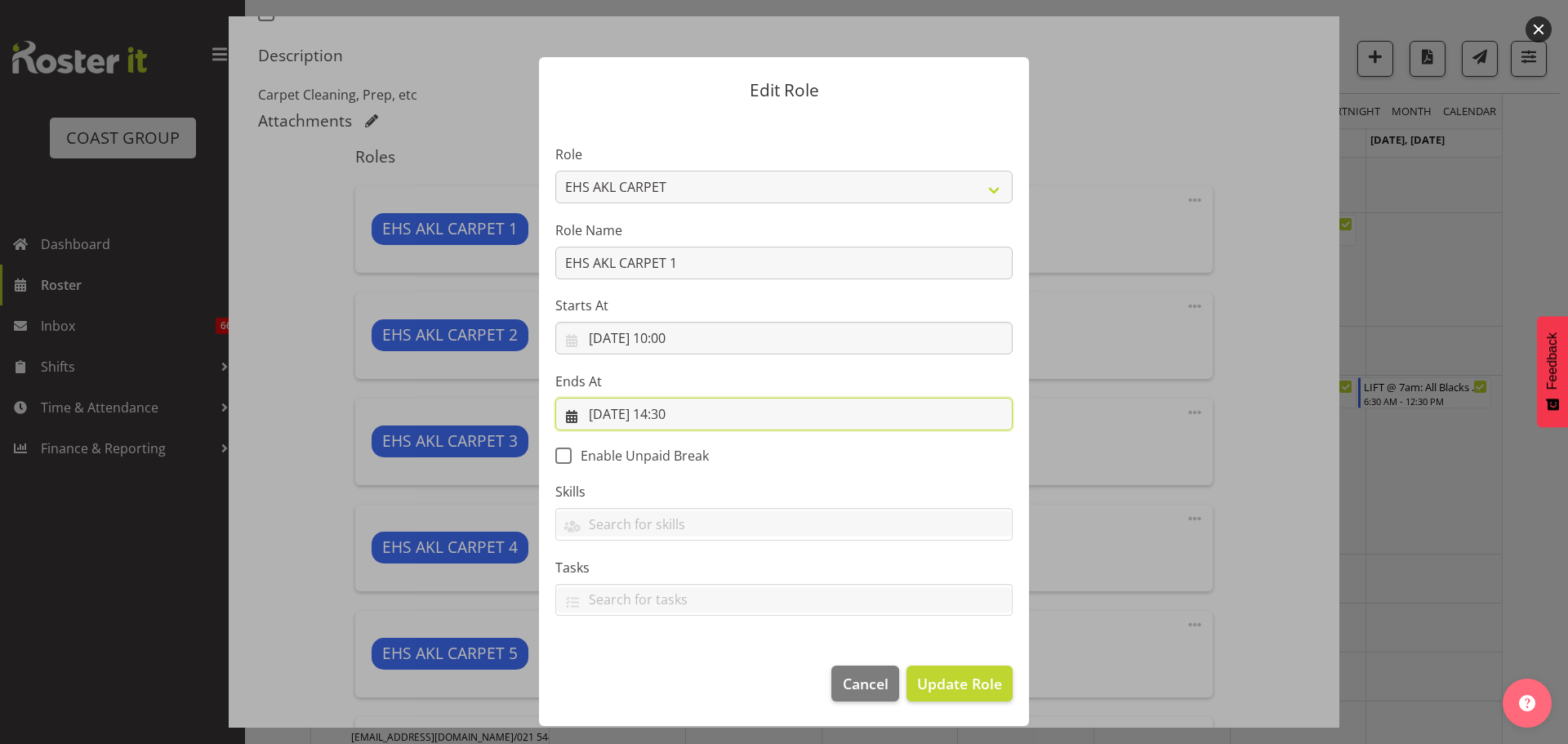
click at [680, 412] on input "05/09/2025, 14:30" at bounding box center [784, 414] width 457 height 32
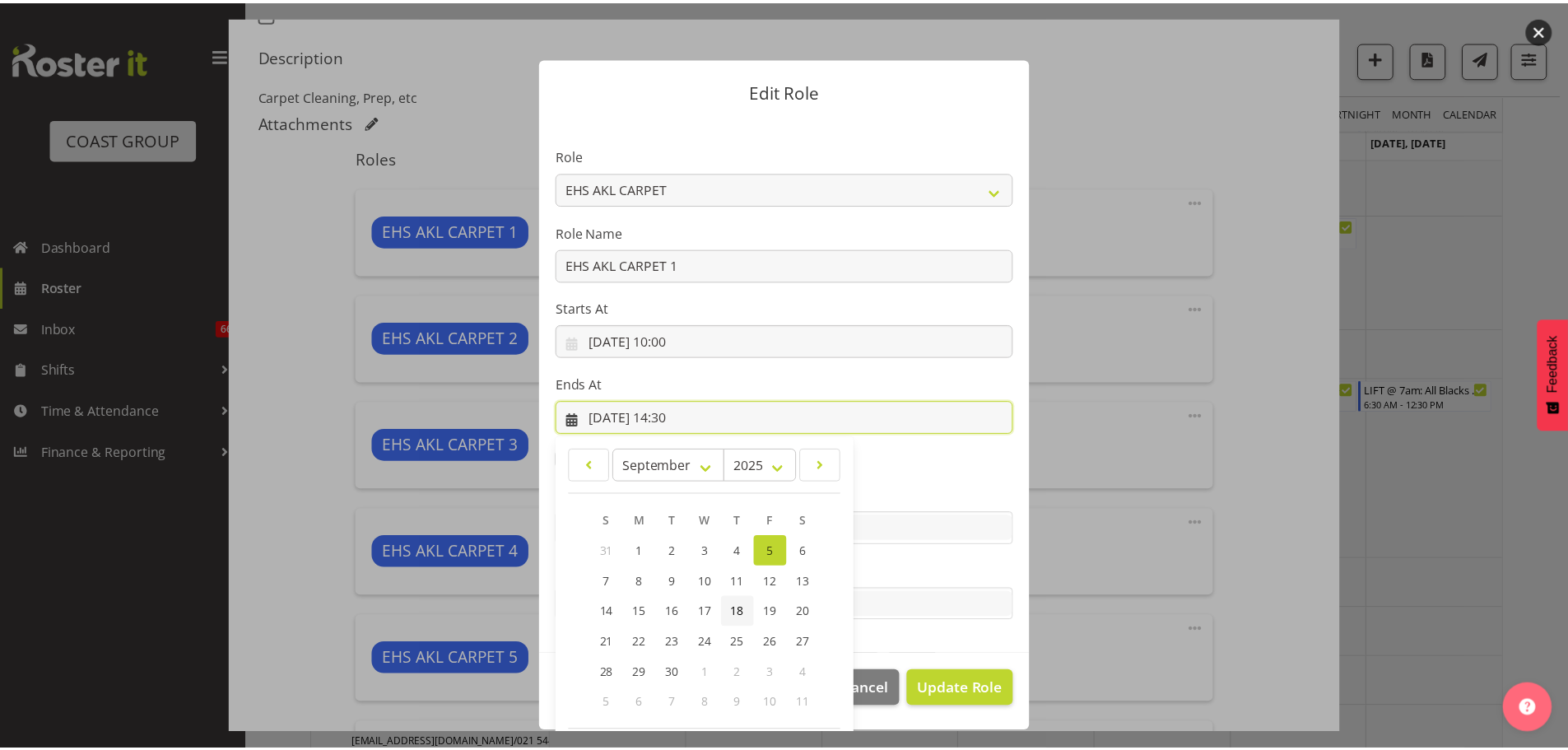
scroll to position [75, 0]
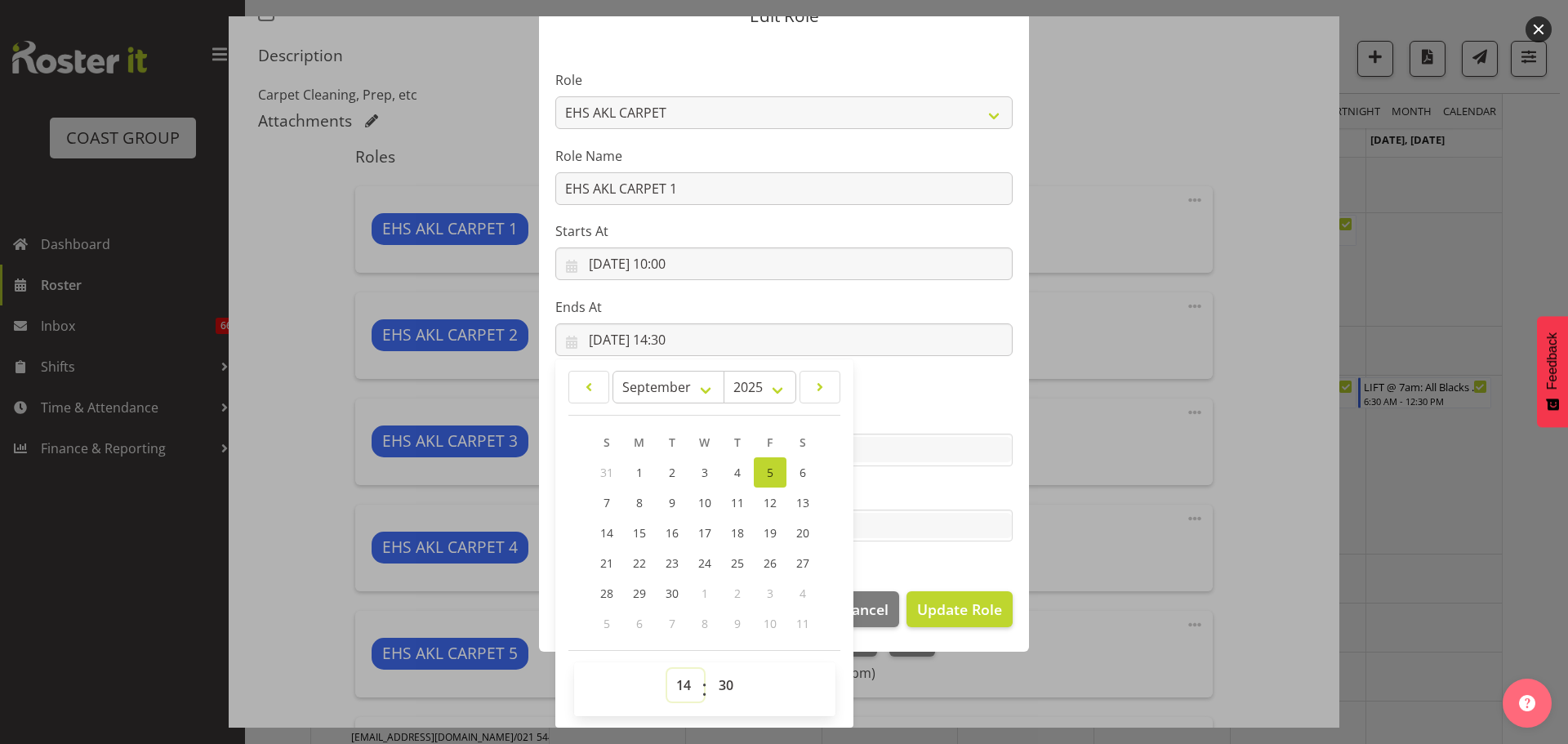
click at [676, 684] on select "00 01 02 03 04 05 06 07 08 09 10 11 12 13 14 15 16 17 18 19 20 21 22 23" at bounding box center [685, 685] width 37 height 32
select select "13"
click at [668, 668] on select "00 01 02 03 04 05 06 07 08 09 10 11 12 13 14 15 16 17 18 19 20 21 22 23" at bounding box center [685, 685] width 37 height 32
type input "05/09/2025, 13:30"
click at [947, 619] on span "Update Role" at bounding box center [959, 609] width 85 height 22
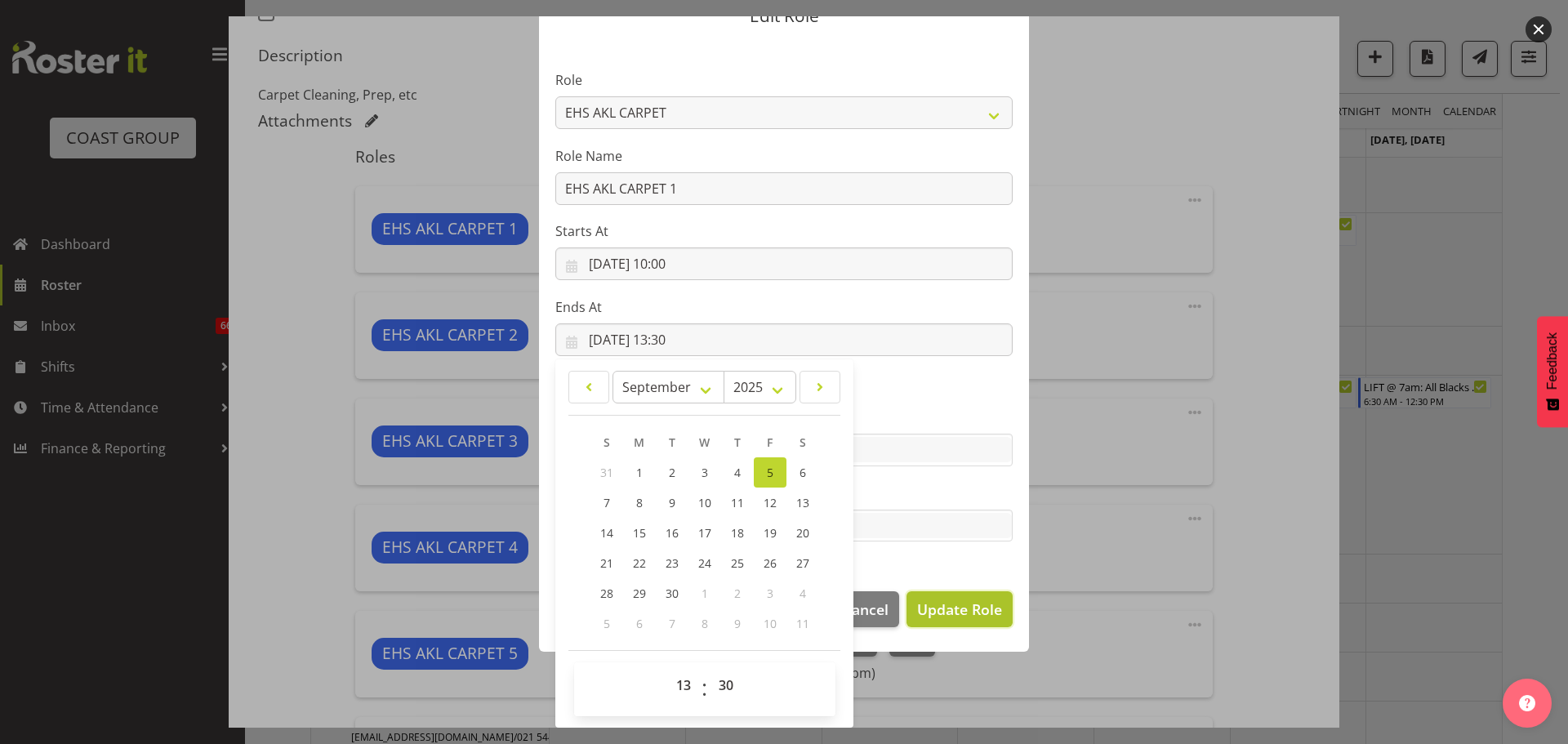
select select
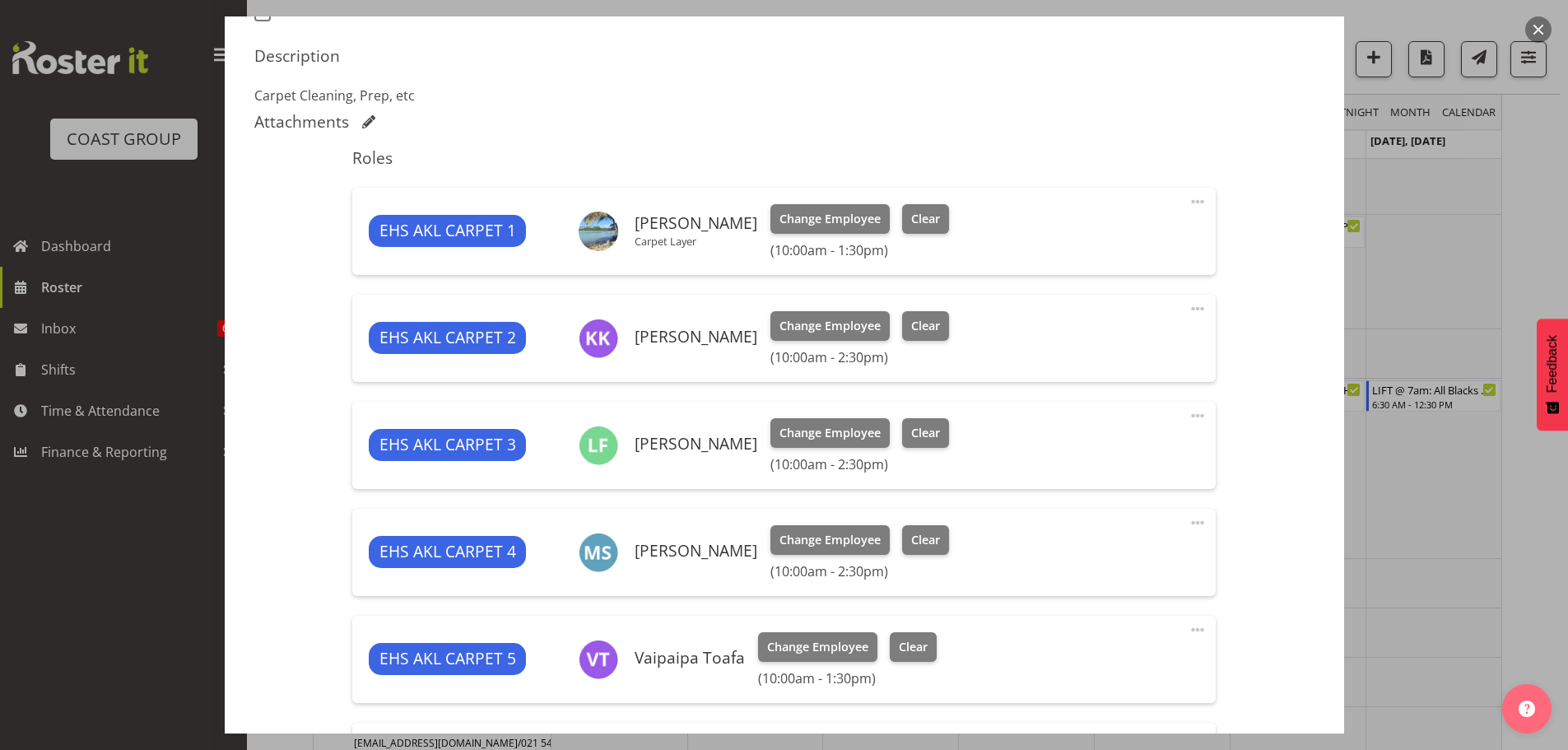
click at [1188, 519] on span at bounding box center [1198, 522] width 20 height 20
click at [1066, 557] on link "Edit" at bounding box center [1128, 562] width 158 height 30
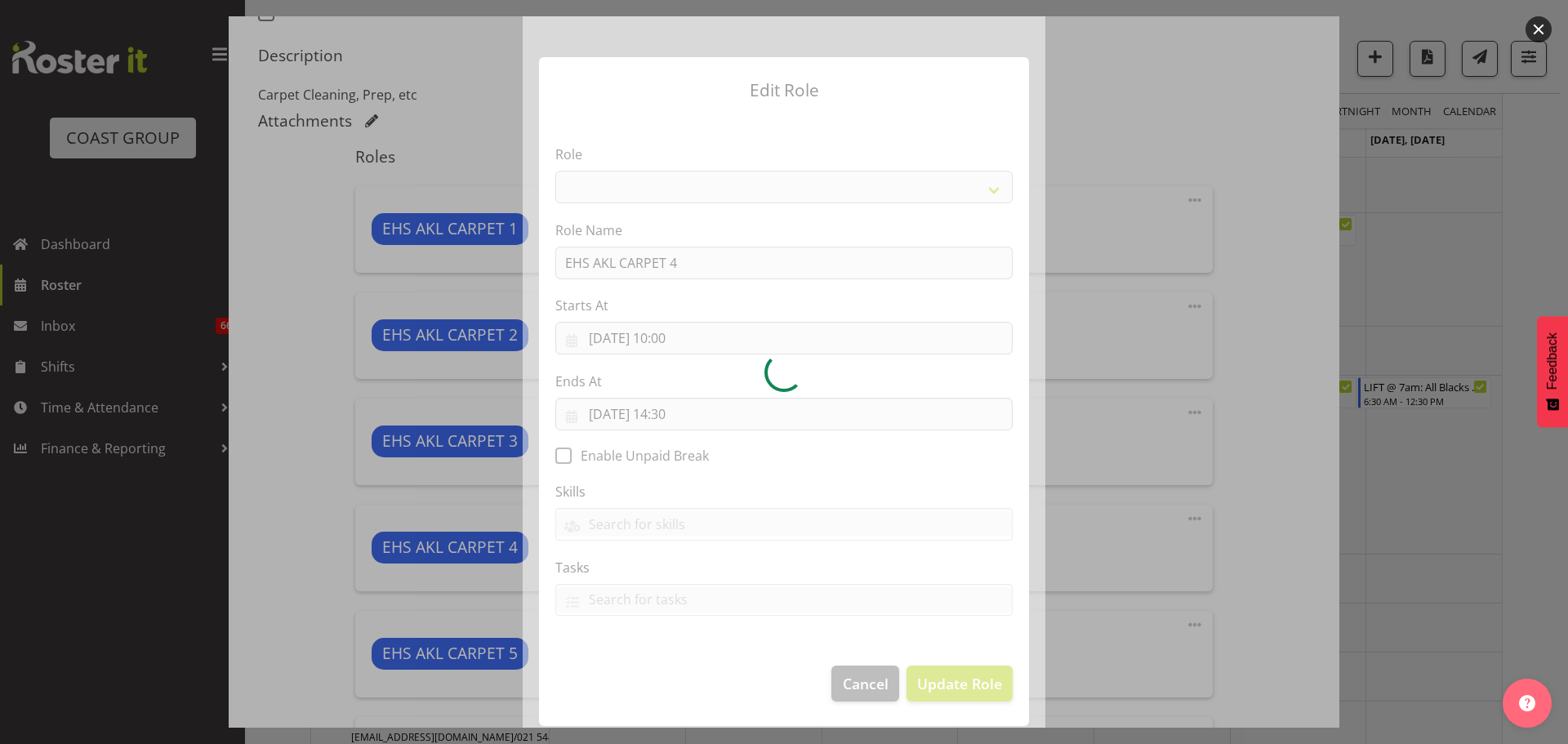
select select "190"
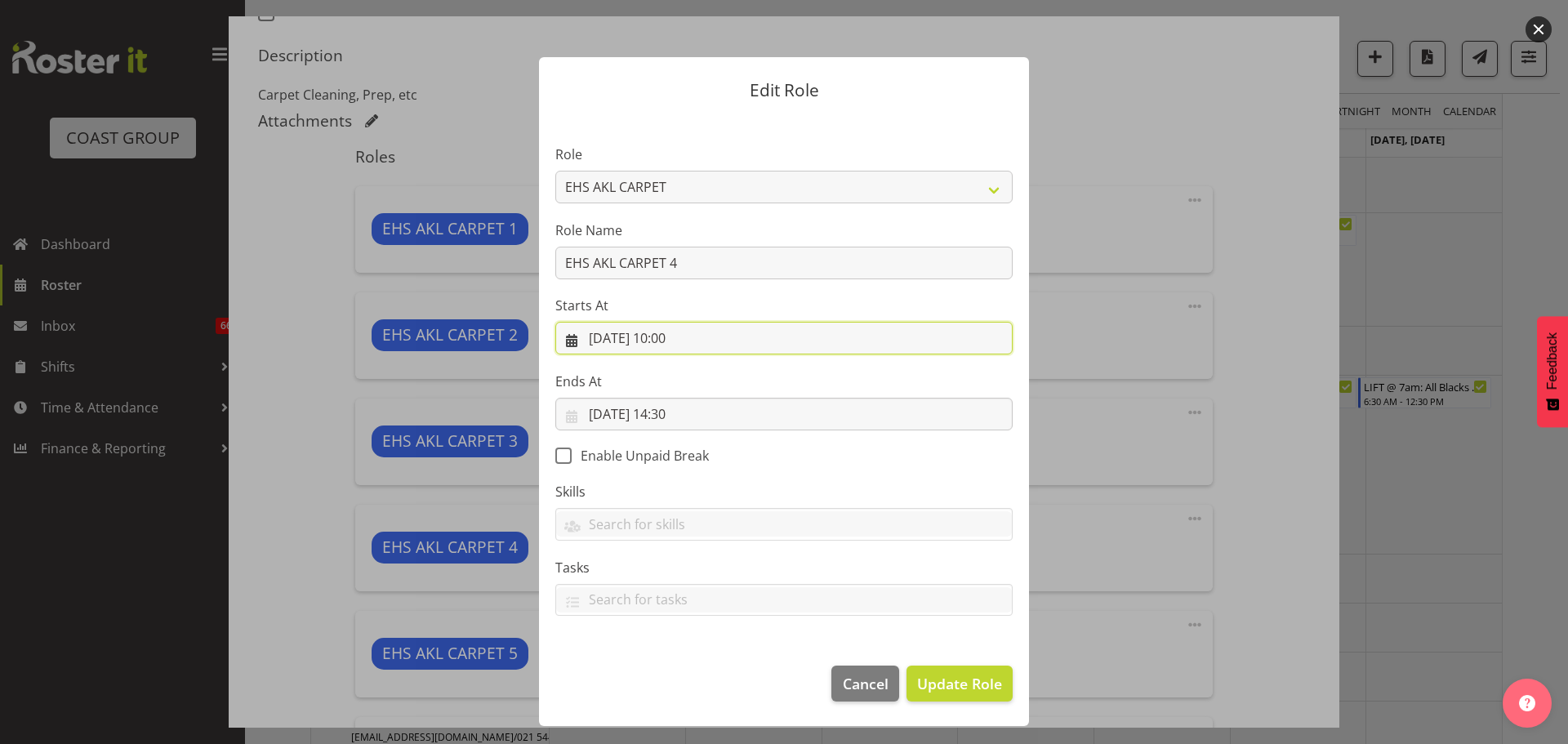
click at [674, 340] on input "05/09/2025, 10:00" at bounding box center [784, 338] width 457 height 32
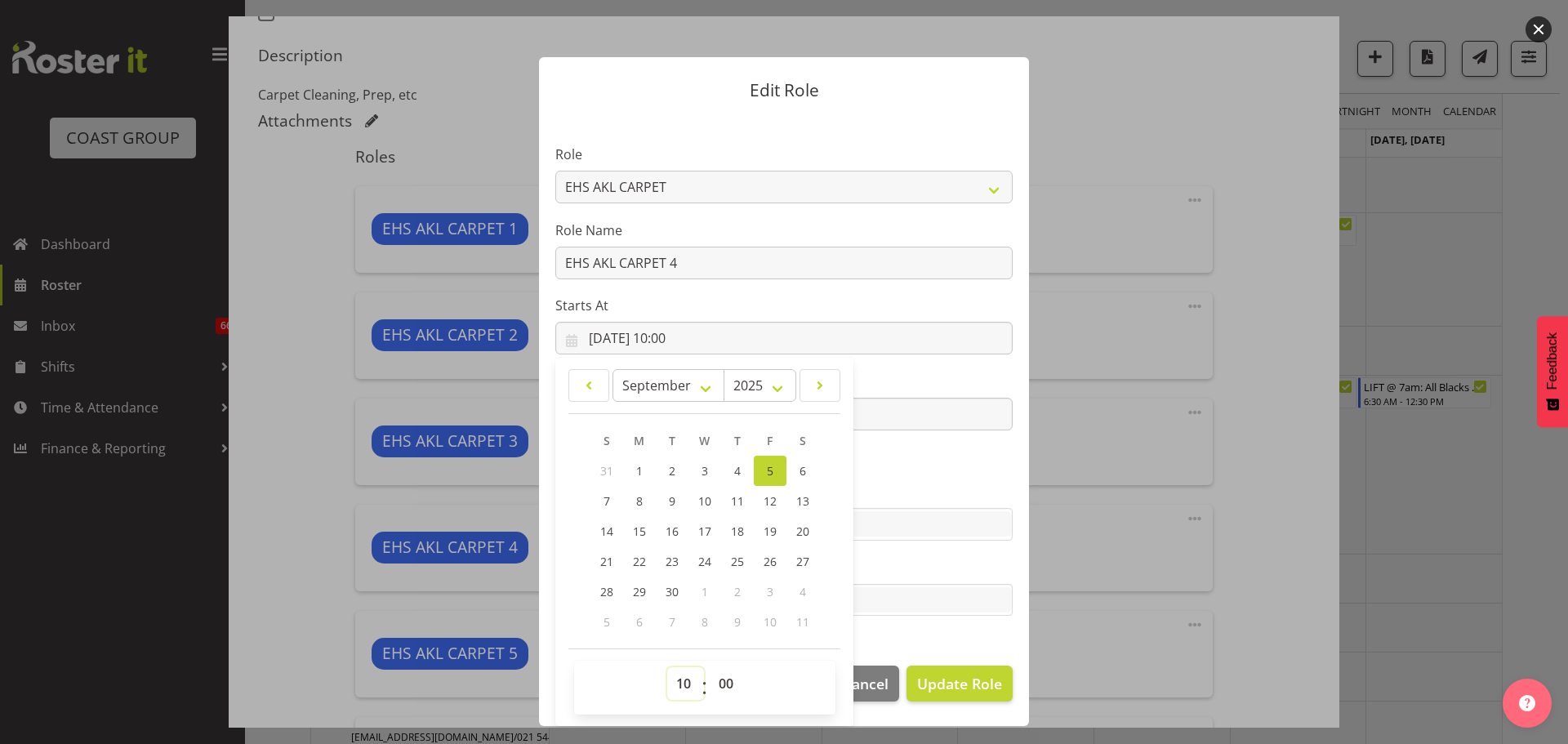
click at [685, 695] on select "00 01 02 03 04 05 06 07 08 09 10 11 12 13 14 15 16 17 18 19 20 21 22 23" at bounding box center [685, 684] width 37 height 32
select select "11"
click at [668, 668] on select "00 01 02 03 04 05 06 07 08 09 10 11 12 13 14 15 16 17 18 19 20 21 22 23" at bounding box center [685, 684] width 37 height 32
type input "05/09/2025, 11:00"
click at [730, 677] on select "00 01 02 03 04 05 06 07 08 09 10 11 12 13 14 15 16 17 18 19 20 21 22 23 24 25 2…" at bounding box center [728, 684] width 37 height 32
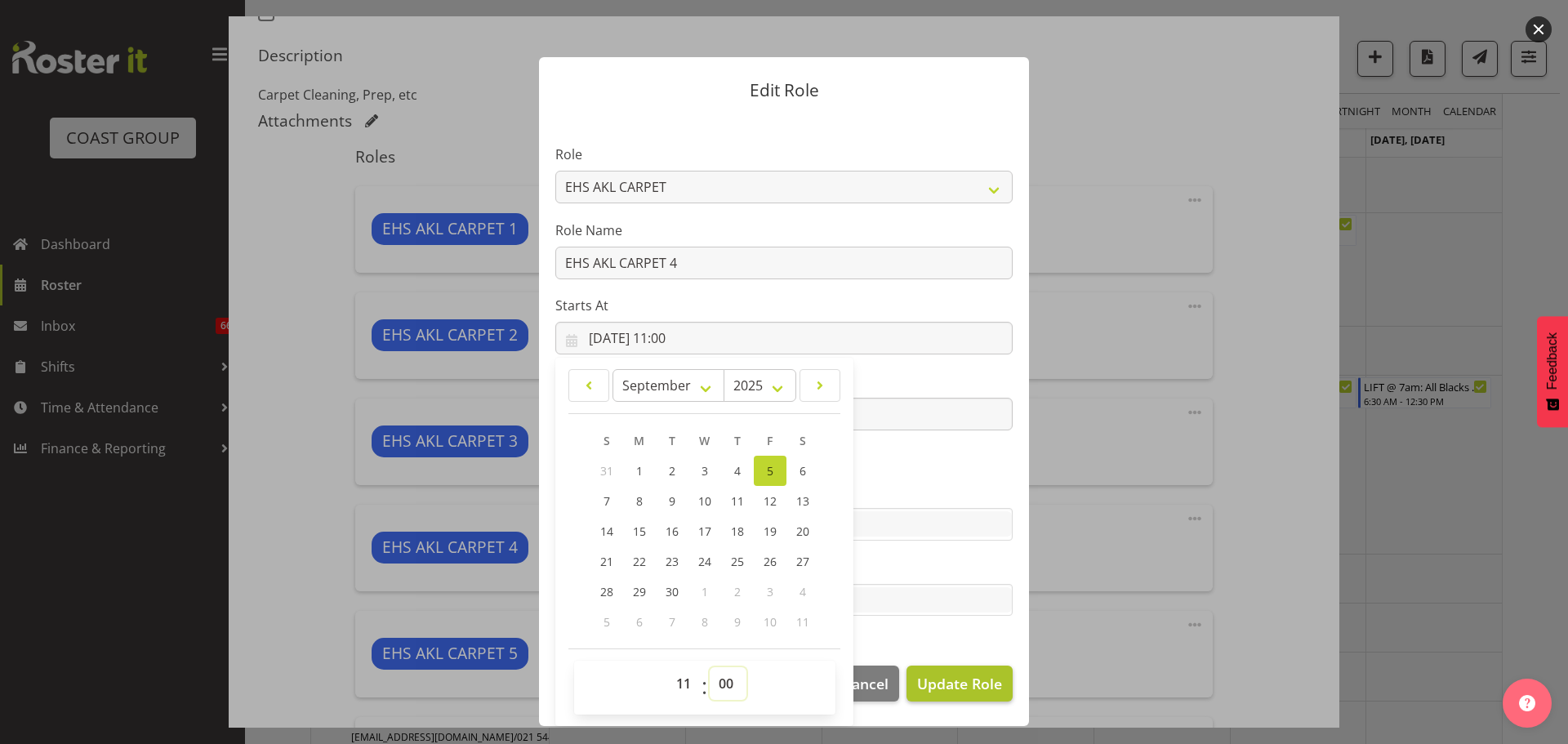
select select "30"
type input "05/09/2025, 11:30"
click at [950, 670] on button "Update Role" at bounding box center [959, 684] width 106 height 36
select select
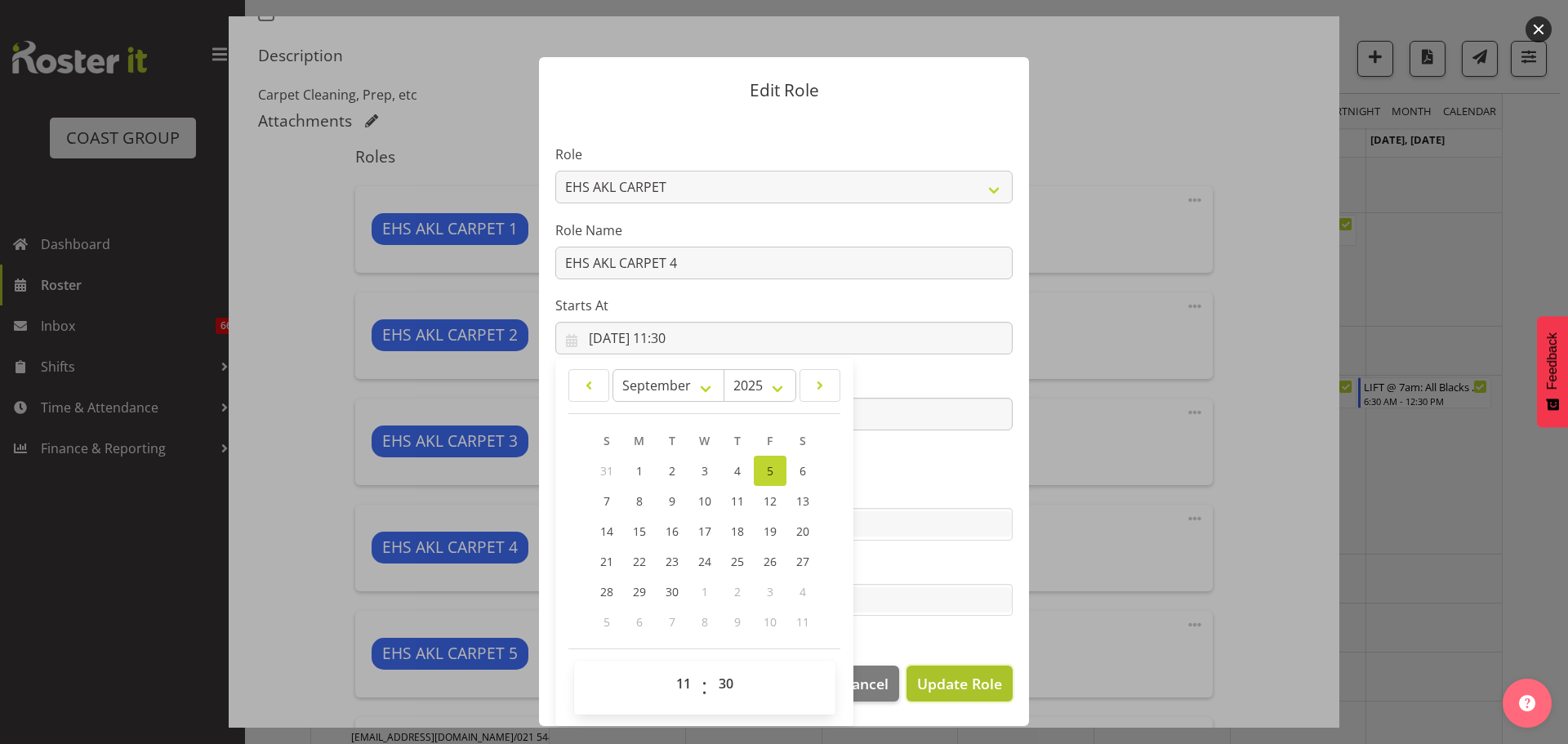
select select
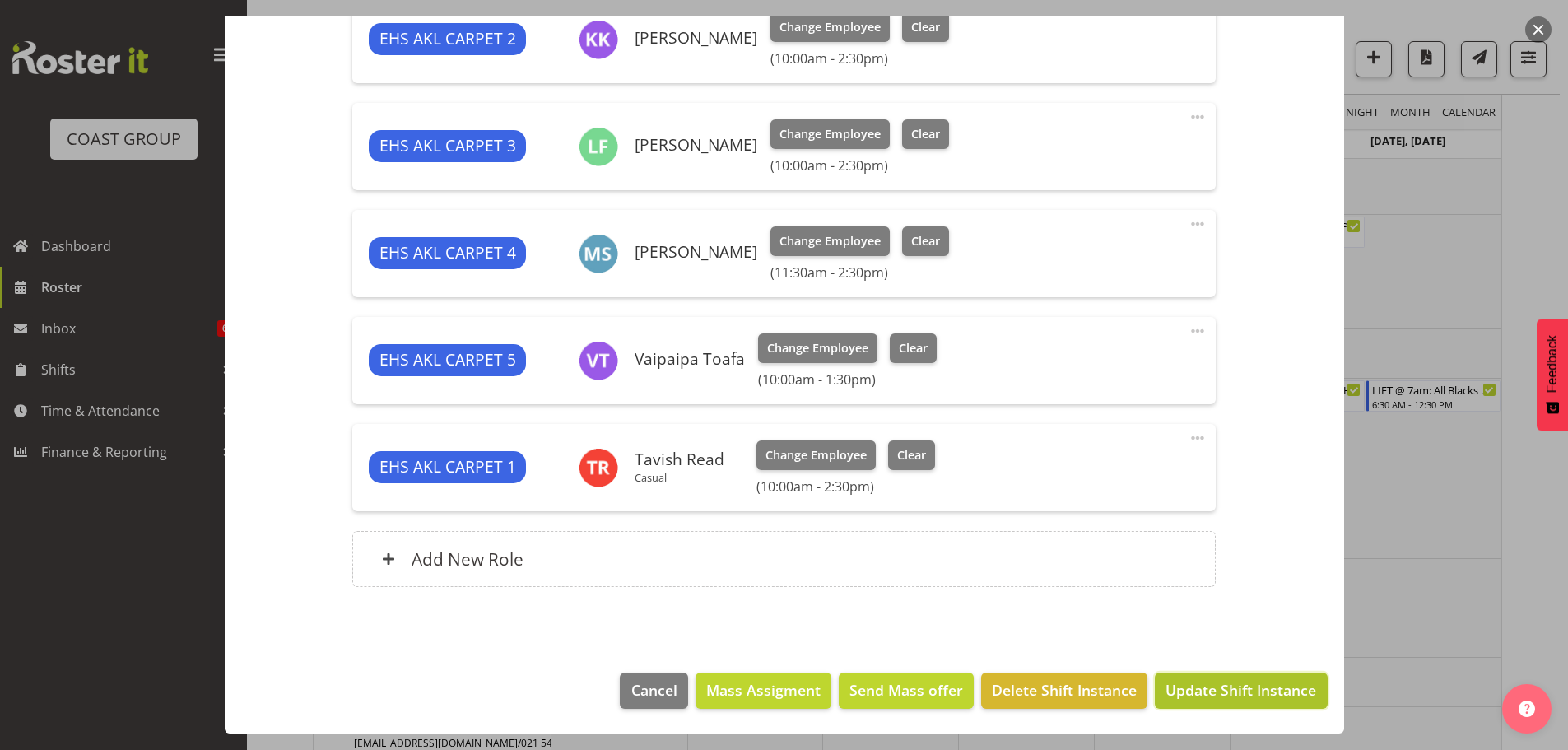
click at [1293, 690] on span "Update Shift Instance" at bounding box center [1241, 690] width 151 height 22
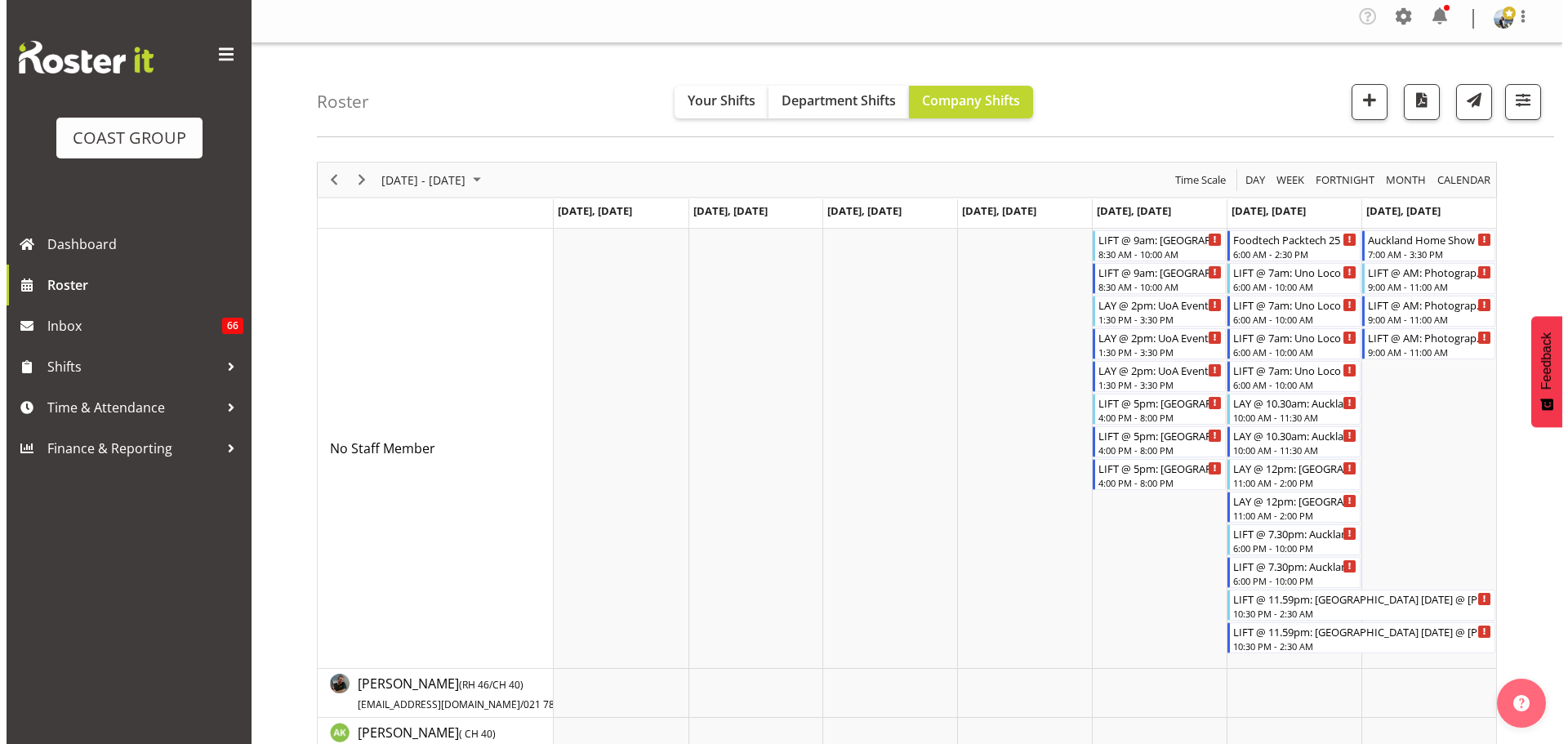
scroll to position [0, 0]
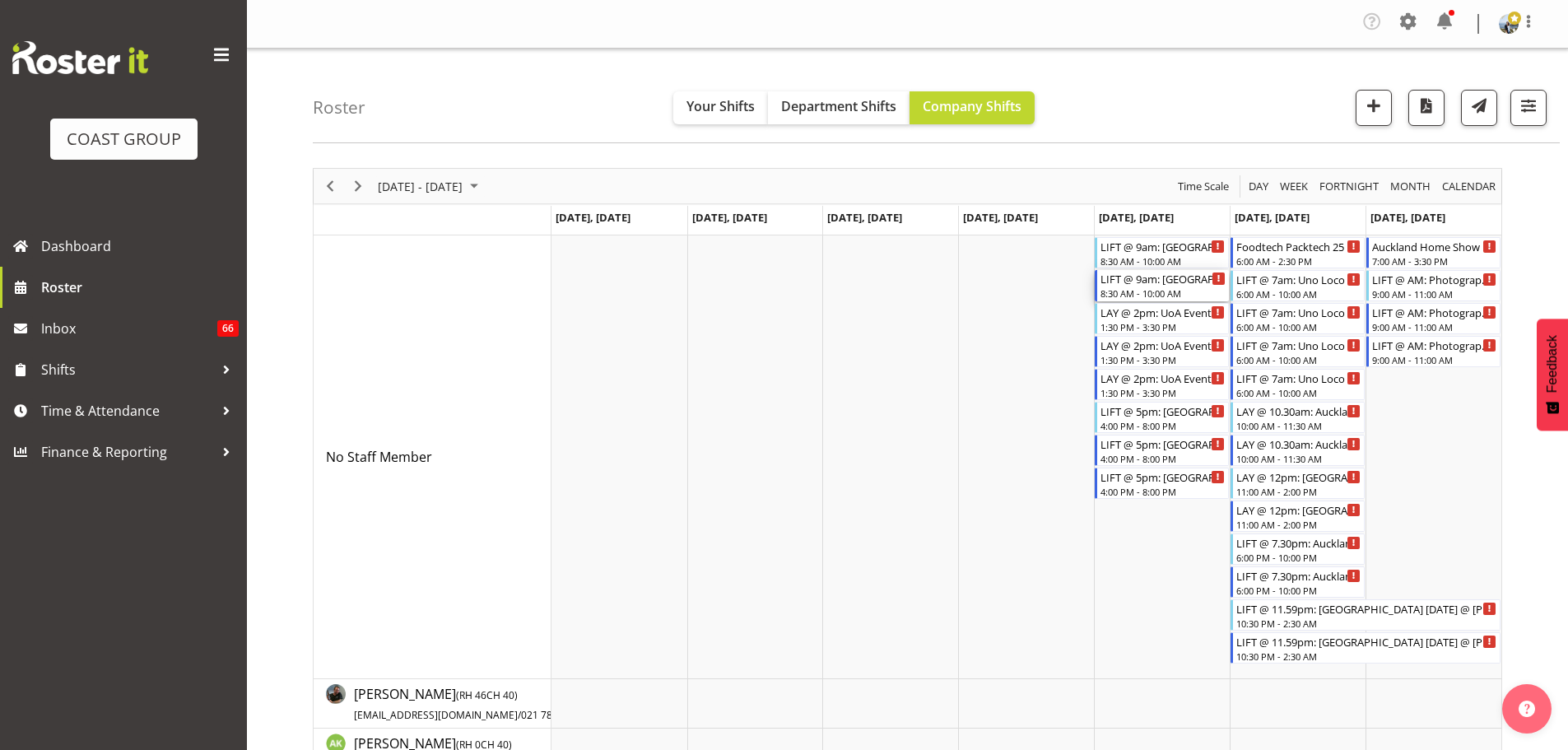
click at [1176, 297] on div "8:30 AM - 10:00 AM" at bounding box center [1163, 293] width 125 height 14
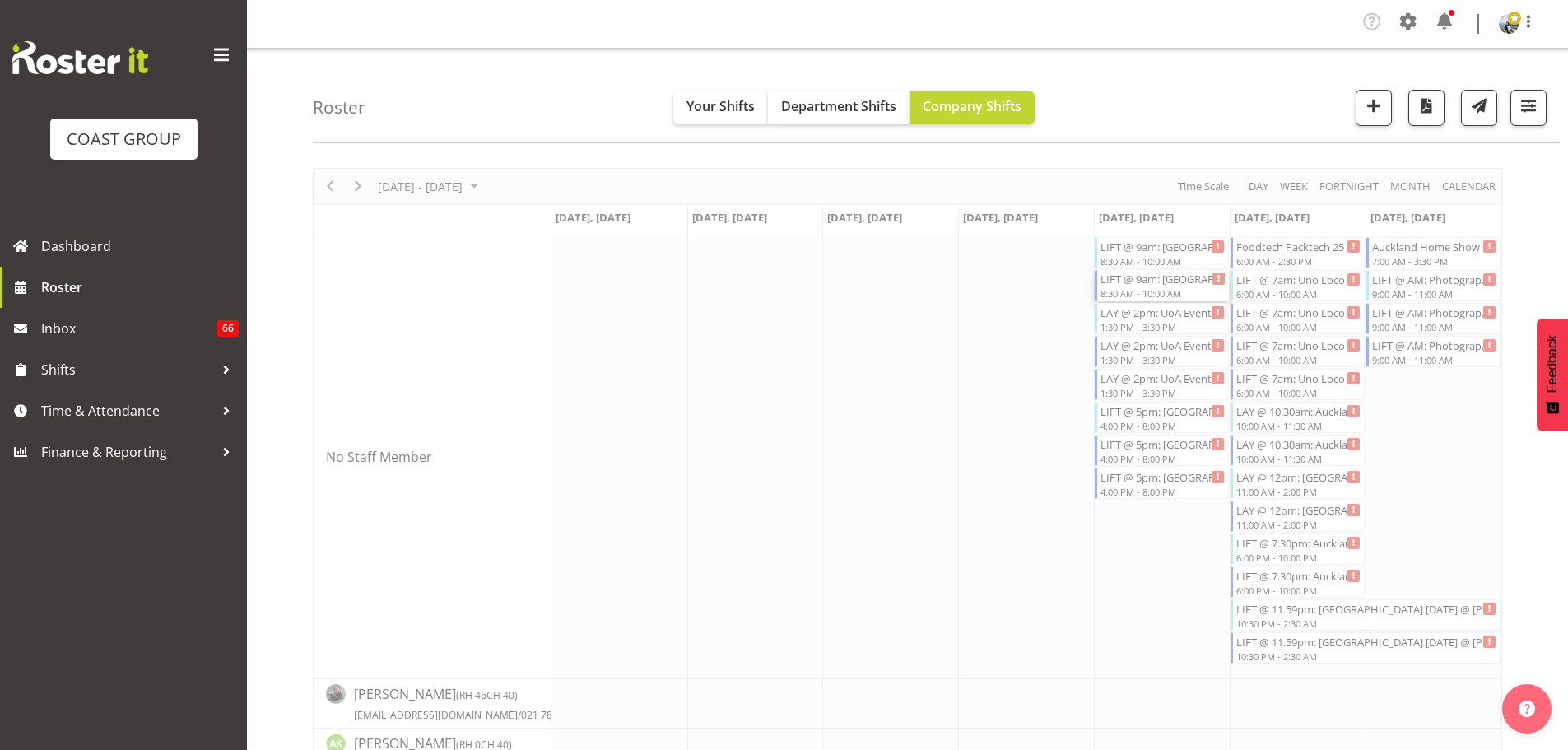
select select
select select "8"
select select "2025"
select select "8"
select select "30"
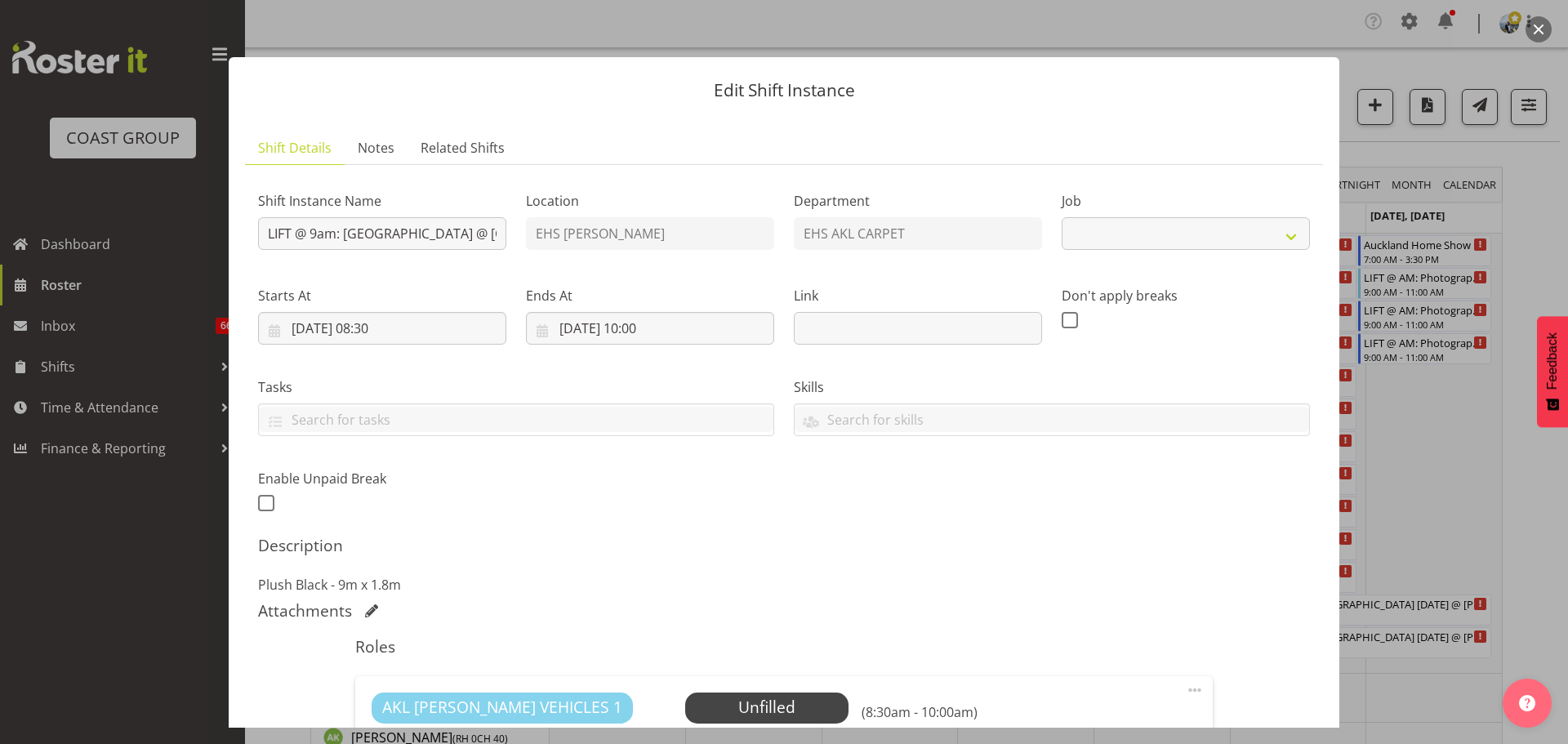
select select "8575"
click at [393, 319] on input "05/09/2025, 08:30" at bounding box center [382, 328] width 248 height 32
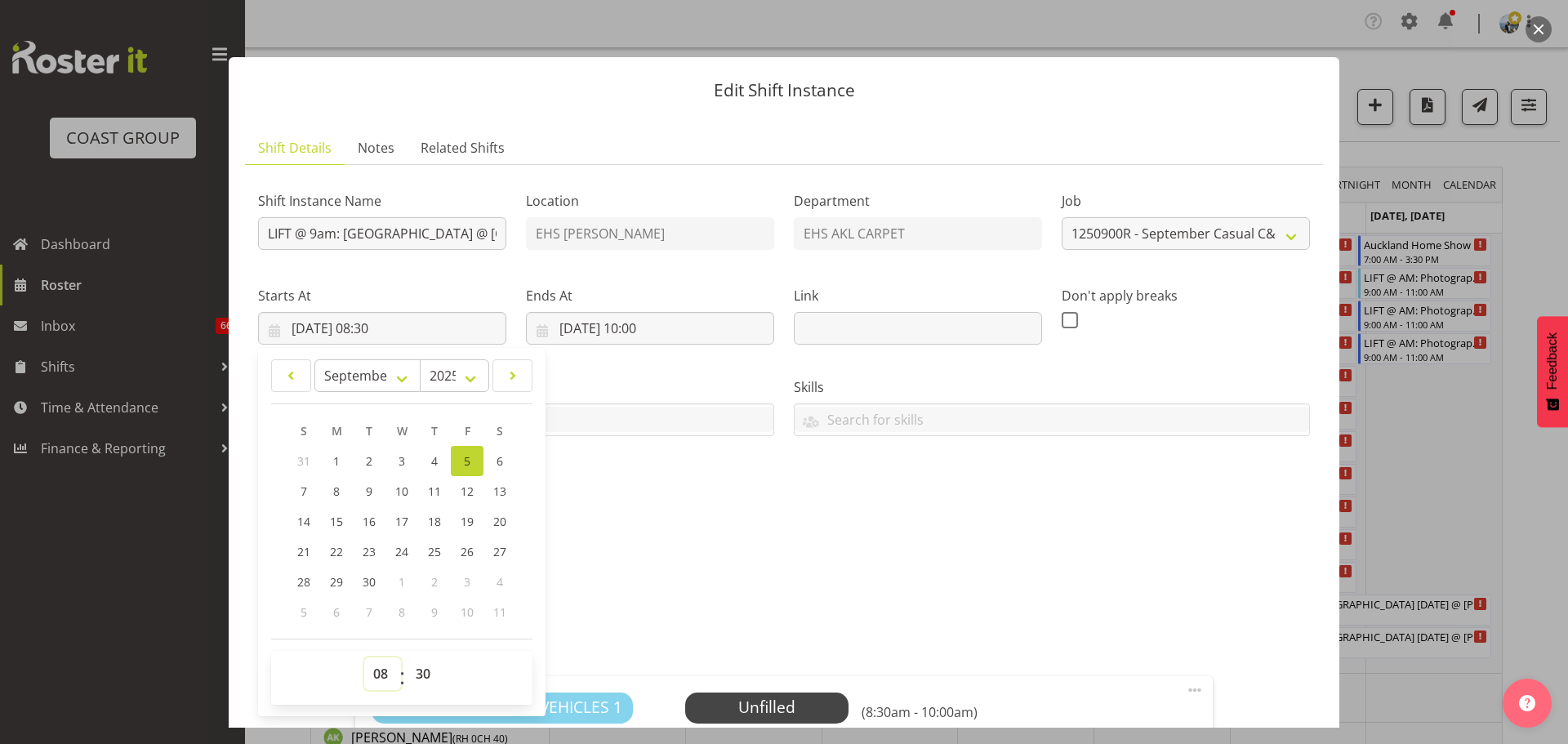
click at [384, 669] on select "00 01 02 03 04 05 06 07 08 09 10 11 12 13 14 15 16 17 18 19 20 21 22 23" at bounding box center [382, 674] width 37 height 32
select select "10"
click at [364, 658] on select "00 01 02 03 04 05 06 07 08 09 10 11 12 13 14 15 16 17 18 19 20 21 22 23" at bounding box center [382, 674] width 37 height 32
type input "05/09/2025, 10:30"
click at [433, 668] on select "00 01 02 03 04 05 06 07 08 09 10 11 12 13 14 15 16 17 18 19 20 21 22 23 24 25 2…" at bounding box center [425, 674] width 37 height 32
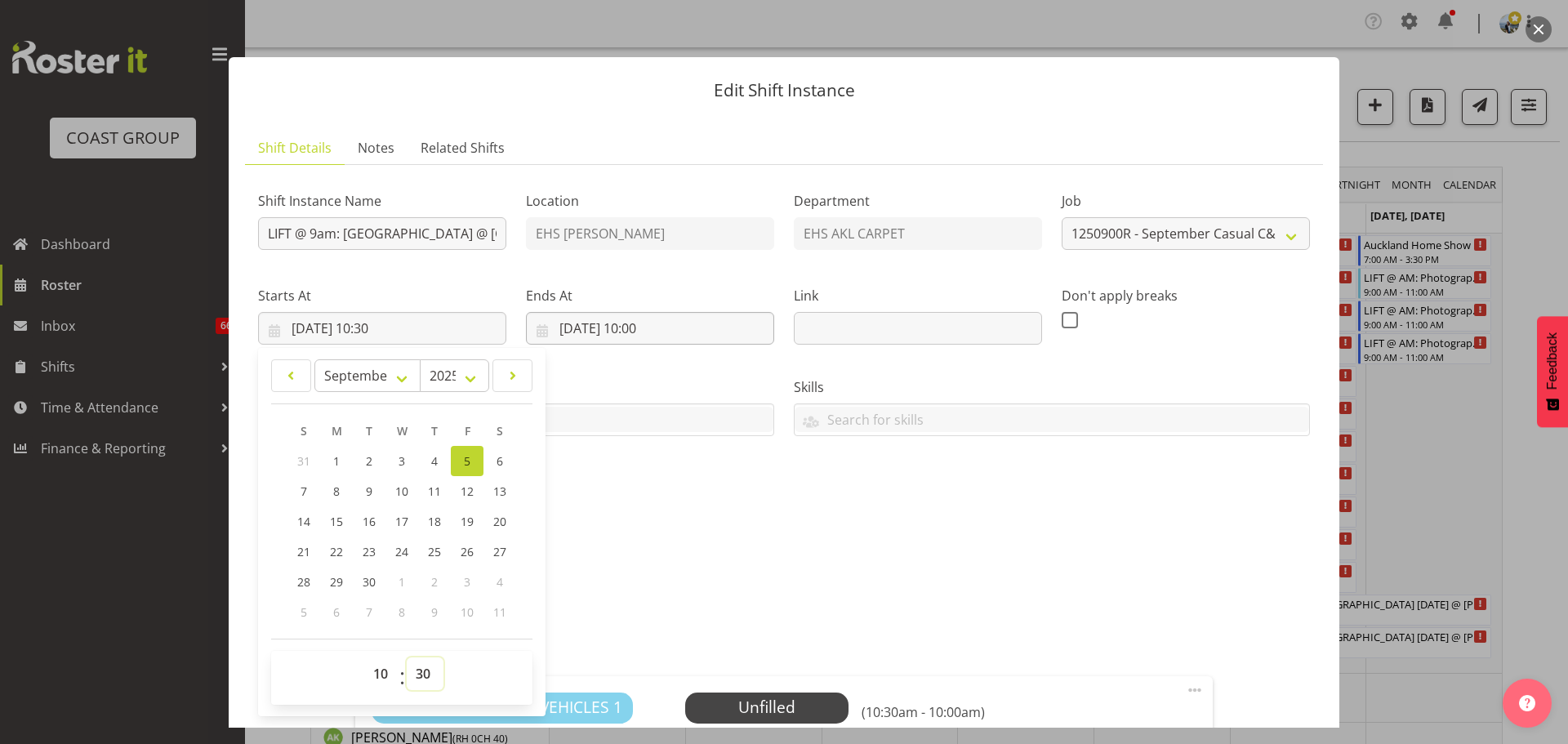
select select "0"
type input "05/09/2025, 10:00"
click at [658, 326] on input "05/09/2025, 10:00" at bounding box center [650, 328] width 248 height 32
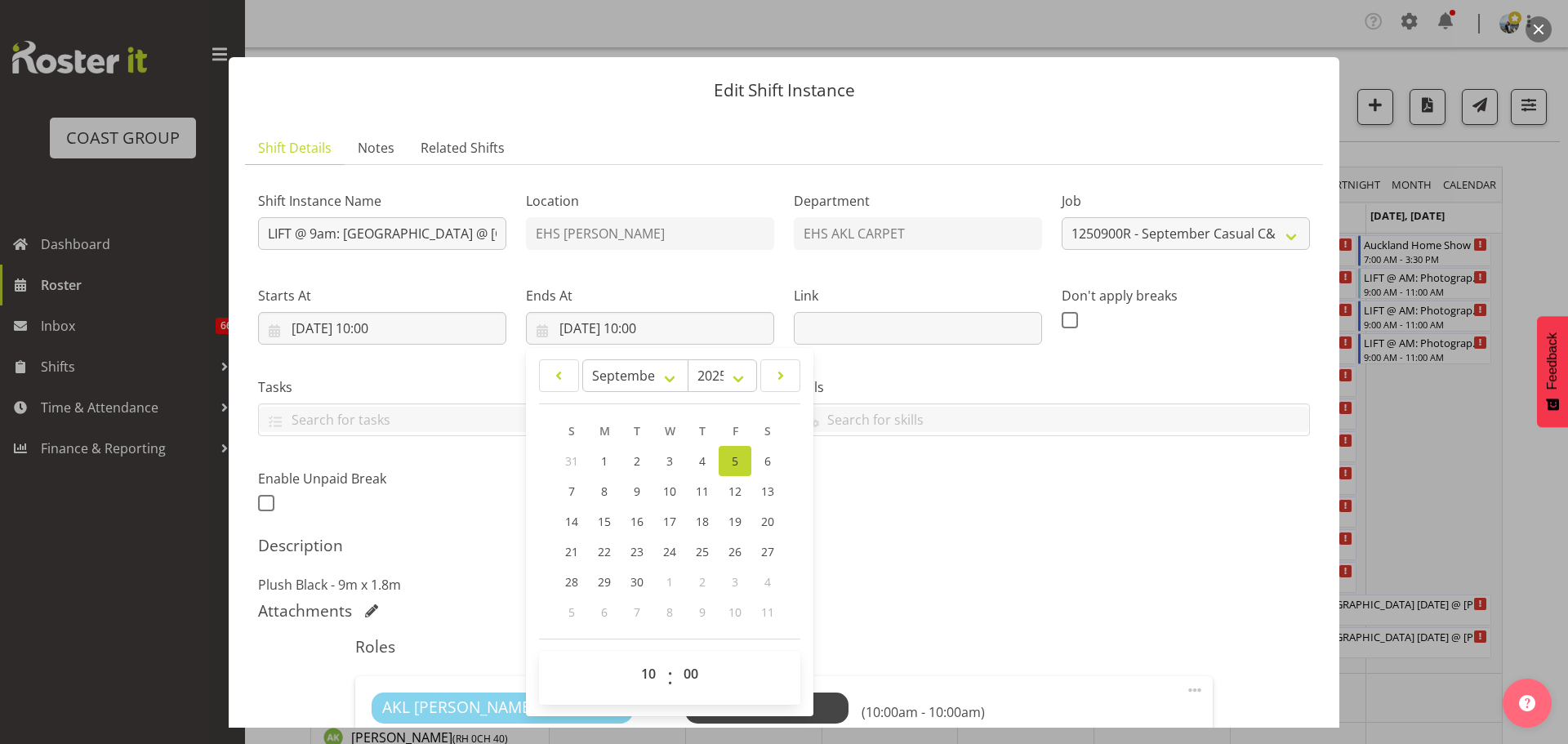
click at [631, 673] on div "00 01 02 03 04 05 06 07 08 09 10 11 12 13 14 15 16 17 18 19 20 21 22 23" at bounding box center [649, 677] width 37 height 40
click at [635, 675] on select "00 01 02 03 04 05 06 07 08 09 10 11 12 13 14 15 16 17 18 19 20 21 22 23" at bounding box center [650, 674] width 37 height 32
select select "11"
click at [632, 658] on select "00 01 02 03 04 05 06 07 08 09 10 11 12 13 14 15 16 17 18 19 20 21 22 23" at bounding box center [650, 674] width 37 height 32
type input "05/09/2025, 11:00"
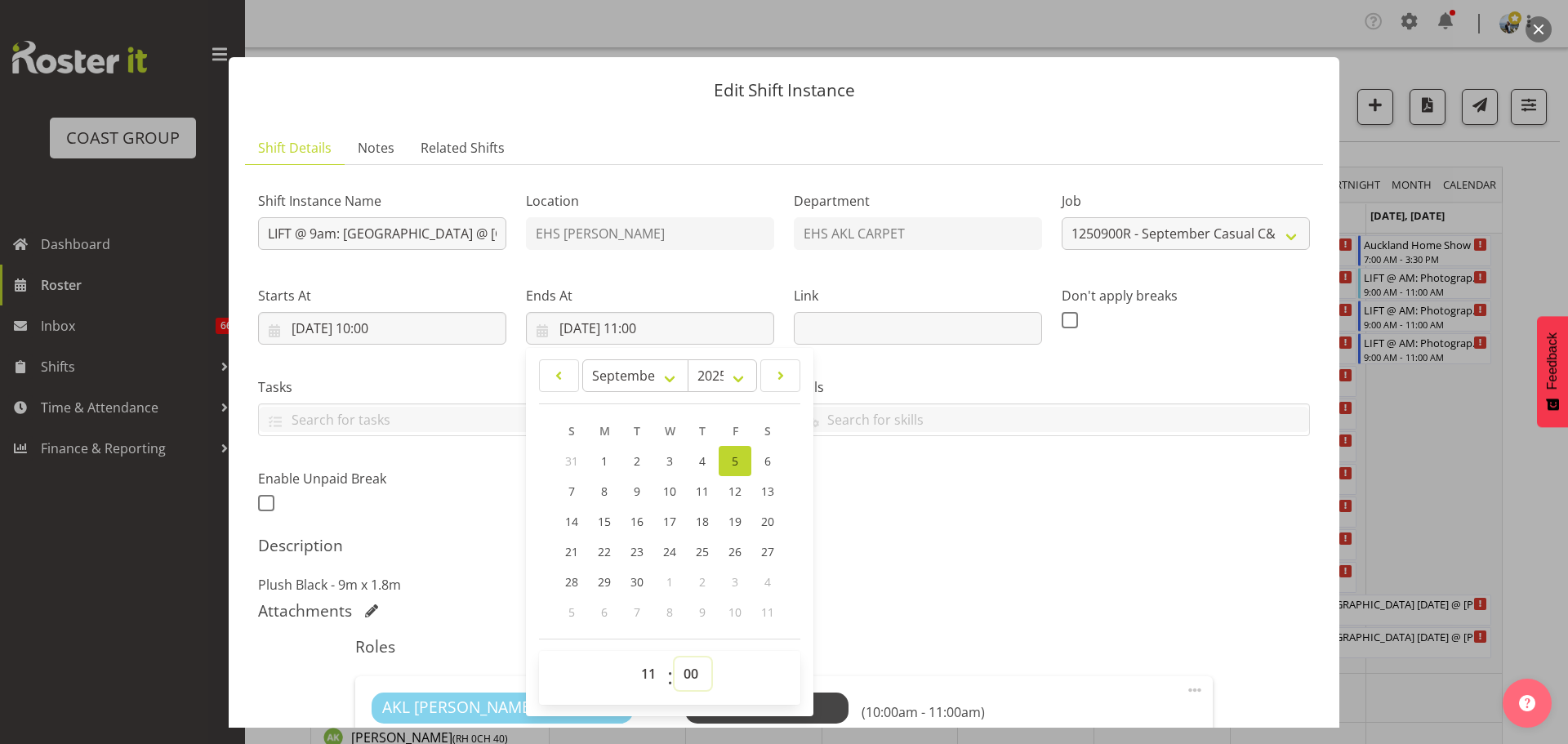
click at [693, 672] on select "00 01 02 03 04 05 06 07 08 09 10 11 12 13 14 15 16 17 18 19 20 21 22 23 24 25 2…" at bounding box center [693, 674] width 37 height 32
select select "30"
type input "05/09/2025, 11:30"
click at [1079, 524] on div "Shift Instance Name LIFT @ 9am: Greenhithe School @ Sunnyview Road, Greenhithe …" at bounding box center [784, 347] width 1071 height 358
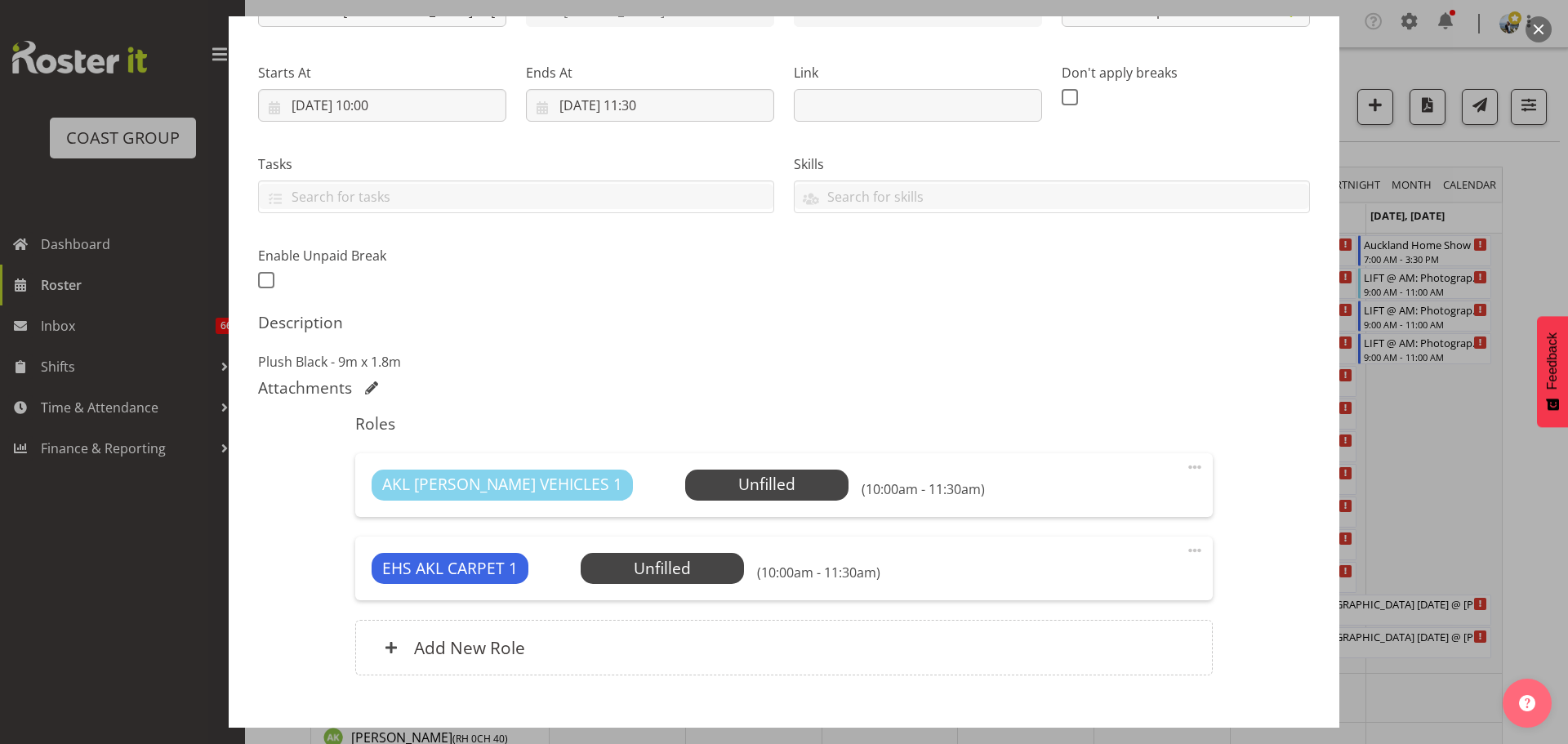
scroll to position [316, 0]
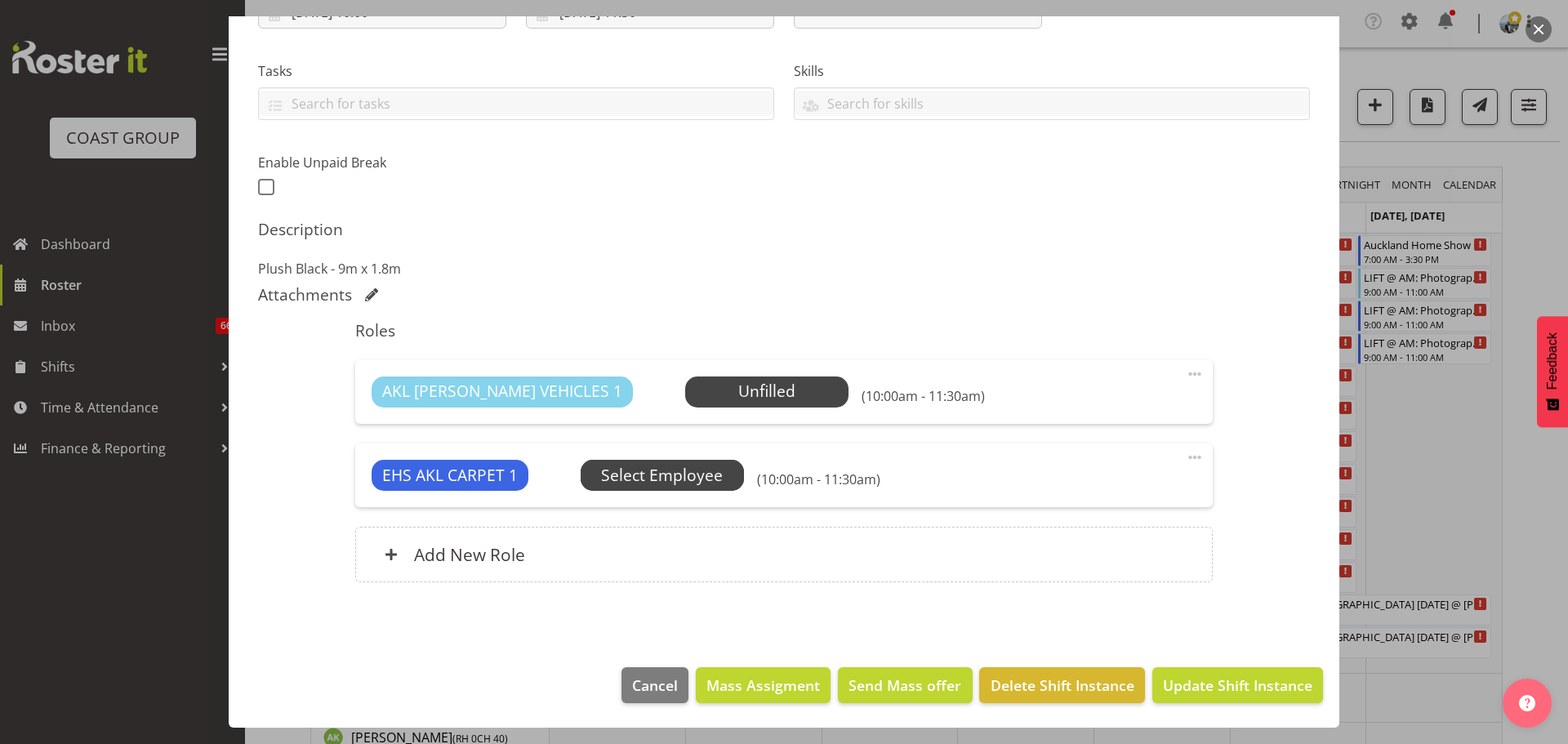
click at [0, 0] on span "Select Employee" at bounding box center [0, 0] width 0 height 0
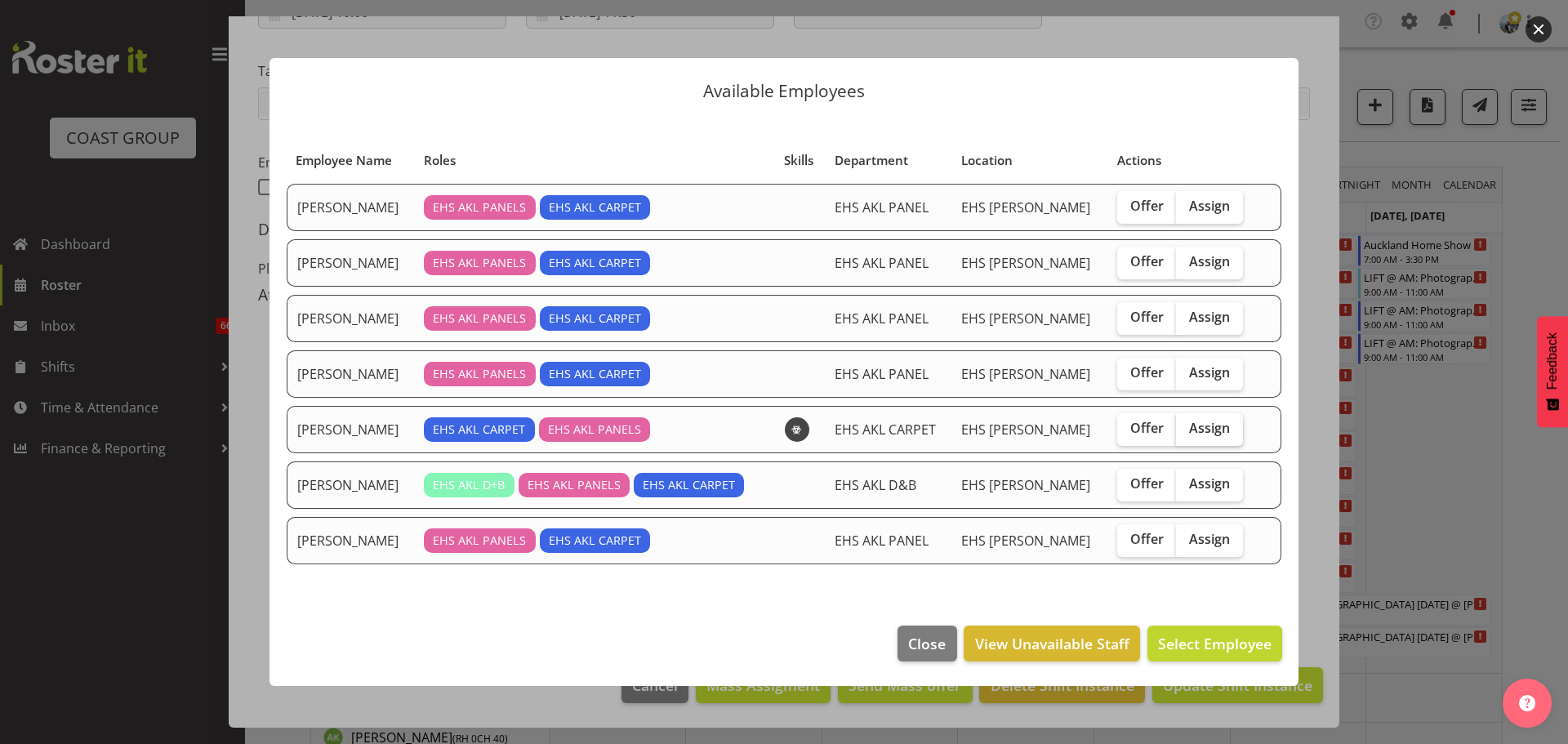
click at [1215, 420] on span "Assign" at bounding box center [1208, 428] width 40 height 16
click at [1187, 423] on input "Assign" at bounding box center [1181, 428] width 11 height 11
checkbox input "true"
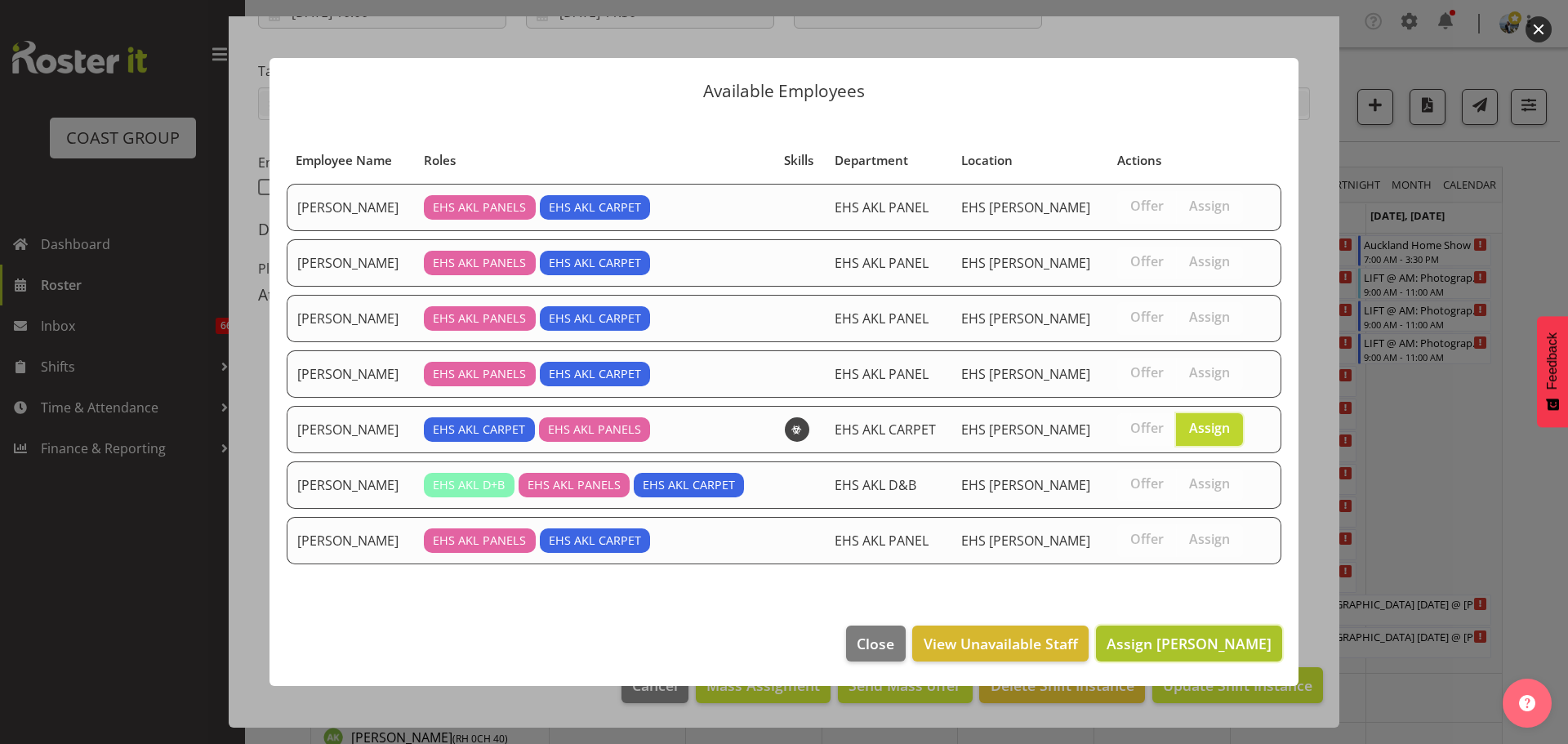
click at [1202, 632] on span "Assign [PERSON_NAME]" at bounding box center [1188, 643] width 165 height 22
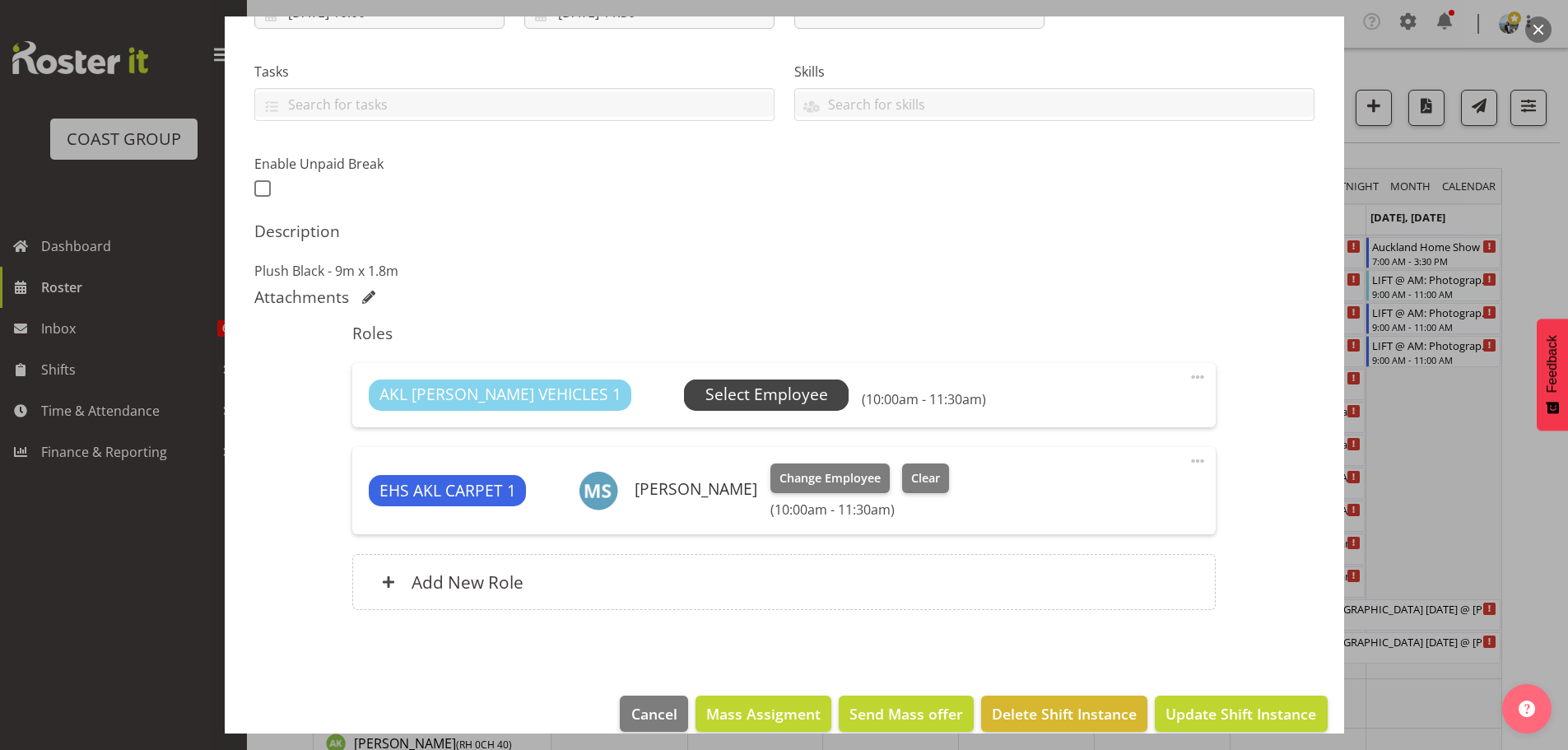
click at [706, 404] on span "Select Employee" at bounding box center [766, 394] width 122 height 24
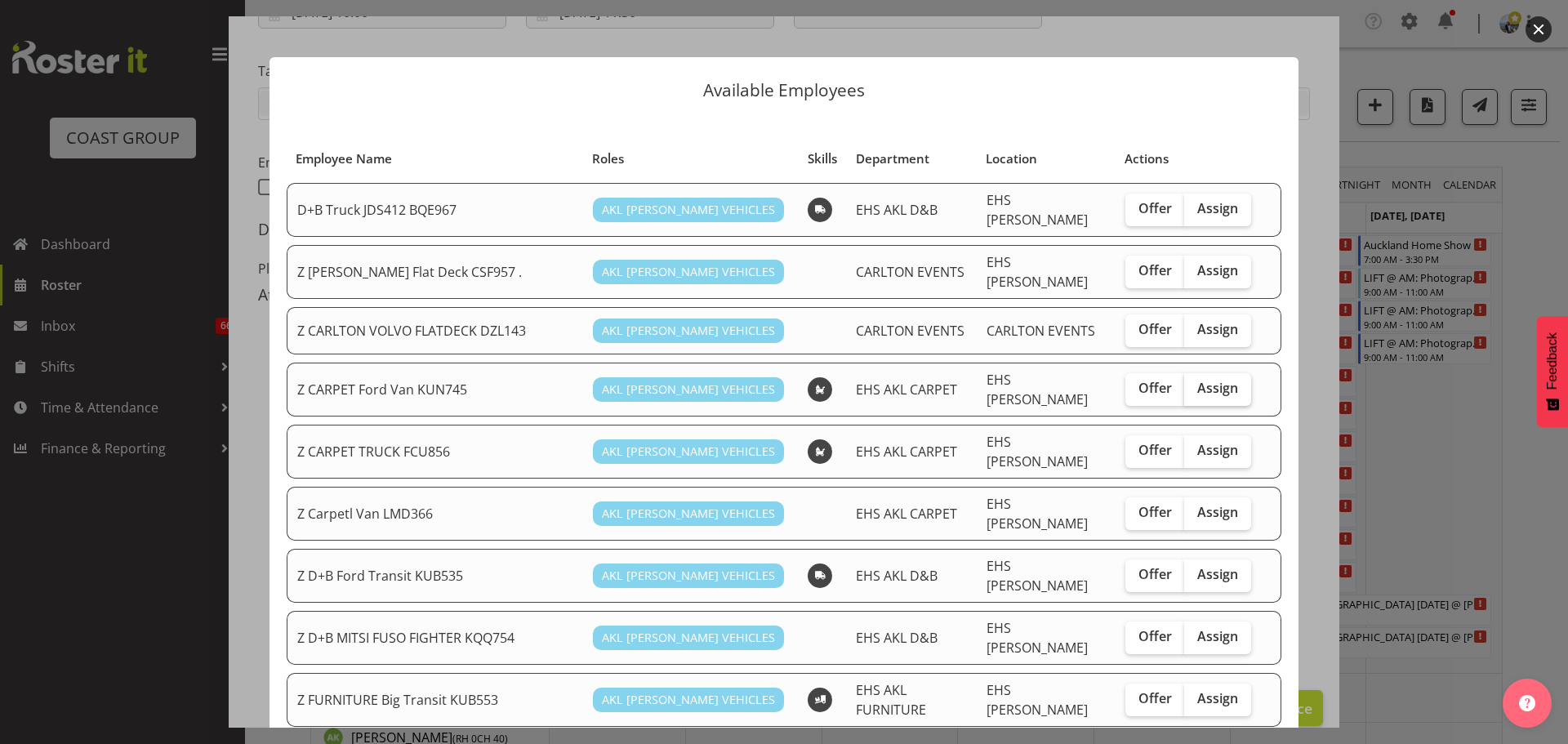
click at [1197, 380] on span "Assign" at bounding box center [1217, 388] width 40 height 16
click at [1195, 383] on input "Assign" at bounding box center [1189, 389] width 11 height 11
checkbox input "true"
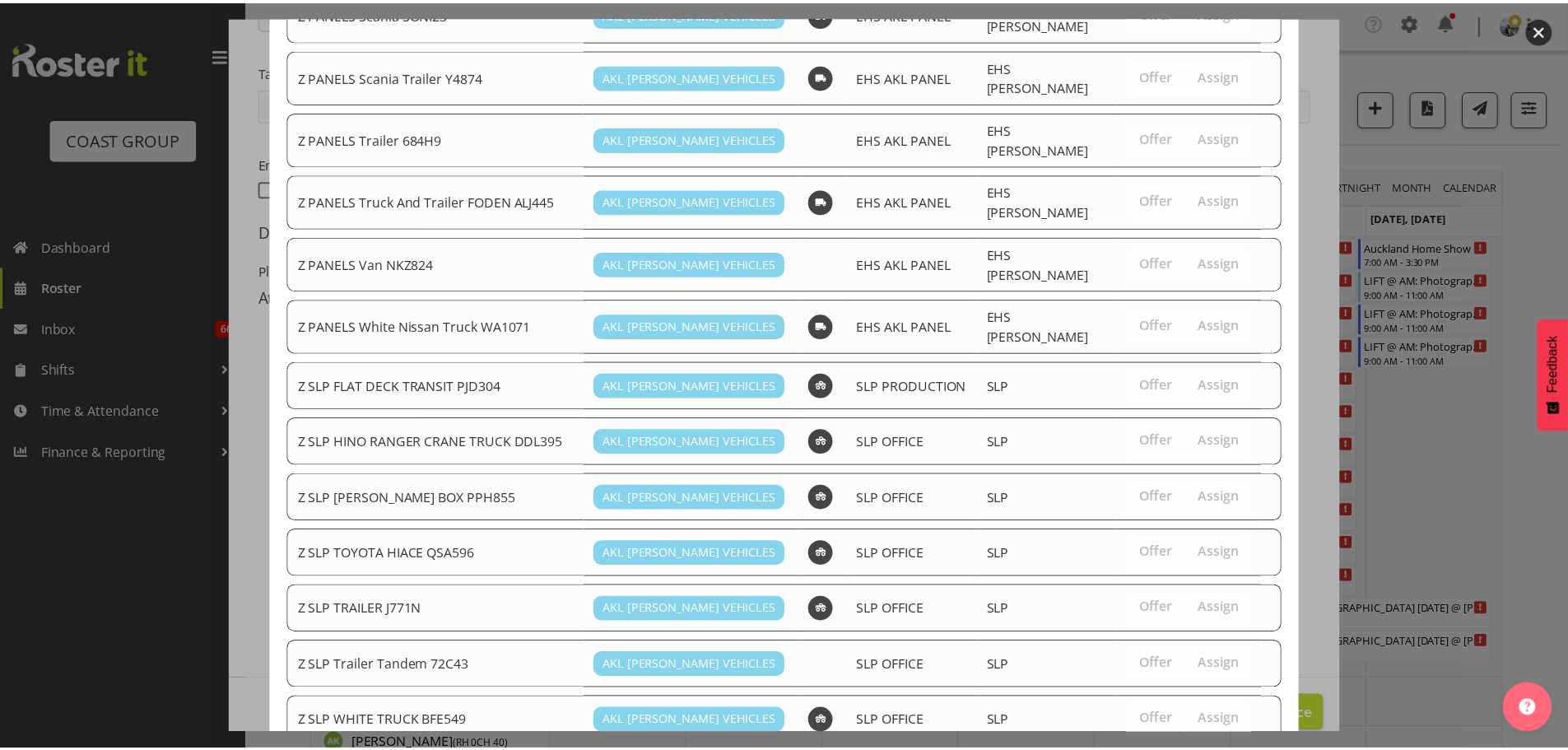
scroll to position [1253, 0]
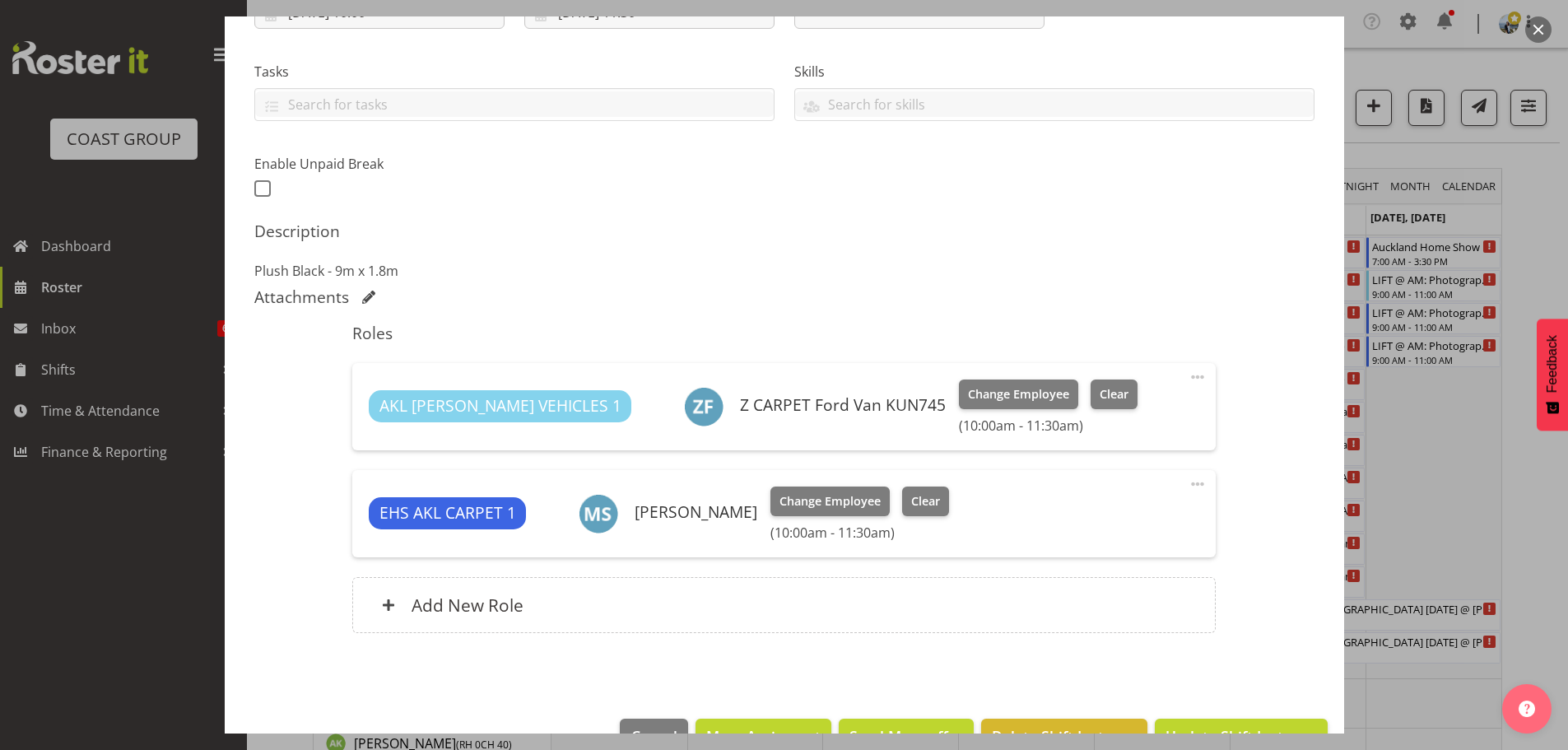
click at [1275, 717] on footer "Cancel Mass Assigment Send Mass offer Delete Shift Instance Update Shift Instan…" at bounding box center [784, 740] width 1119 height 77
click at [1275, 721] on button "Update Shift Instance" at bounding box center [1241, 736] width 172 height 36
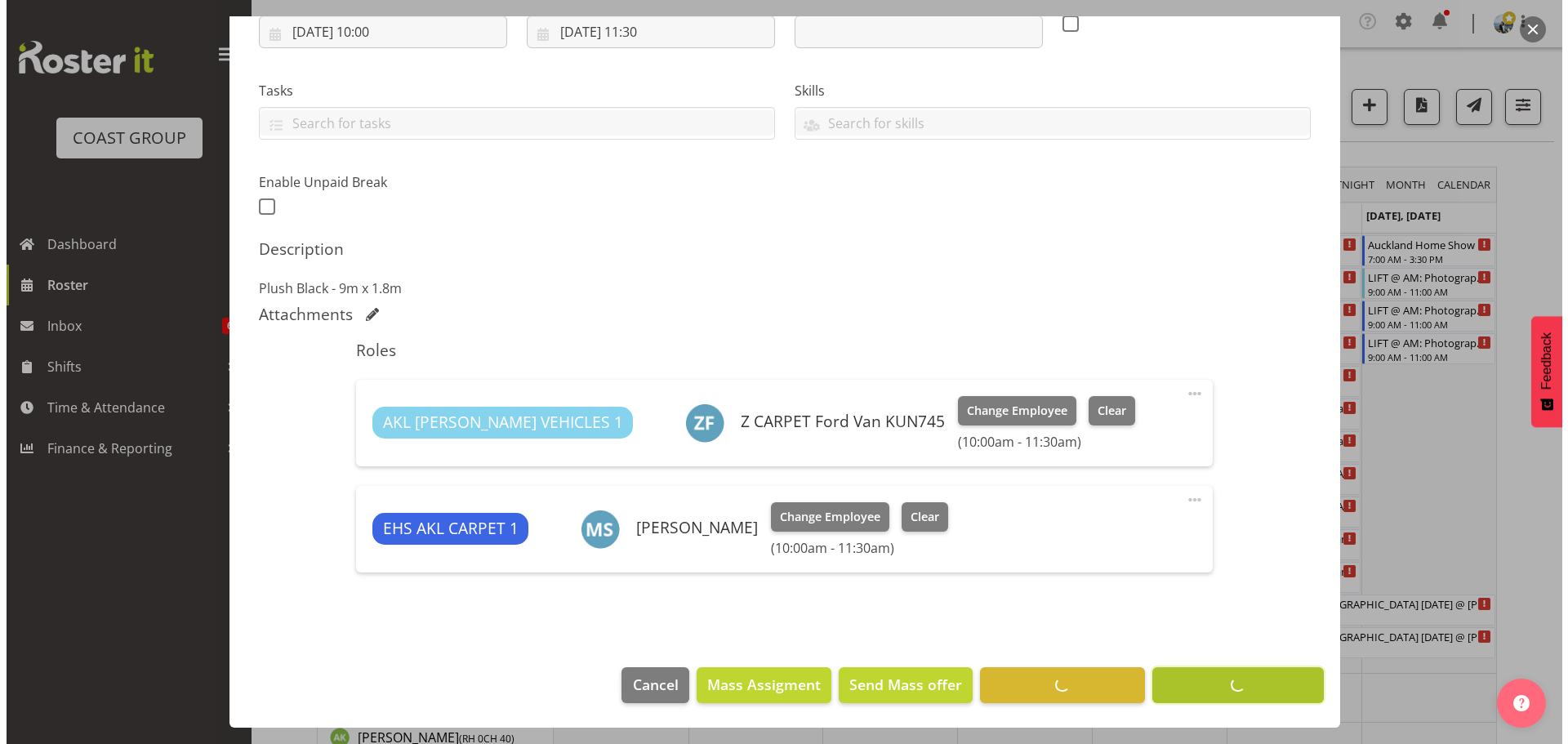
scroll to position [296, 0]
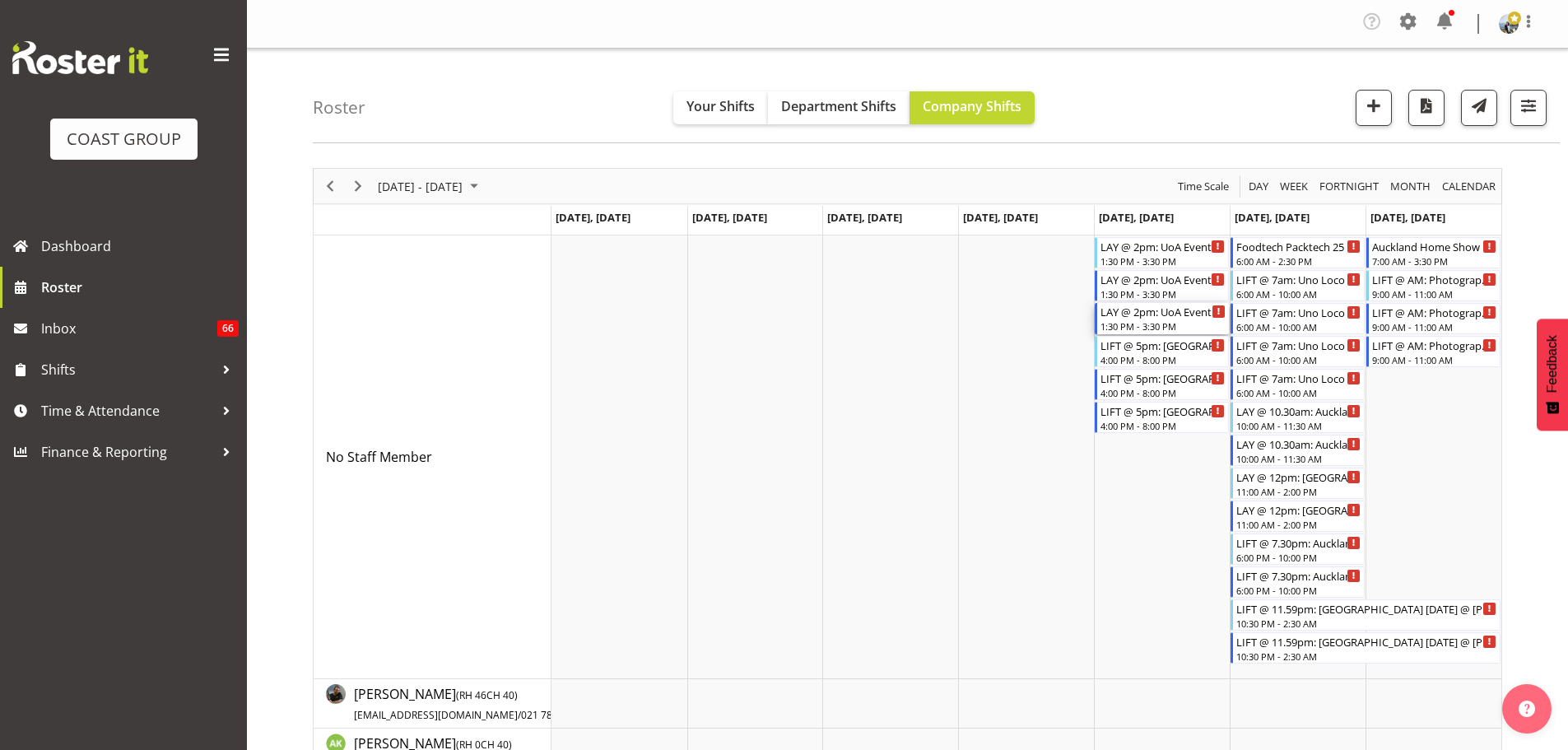
click at [1146, 327] on div "1:30 PM - 3:30 PM" at bounding box center [1163, 326] width 125 height 14
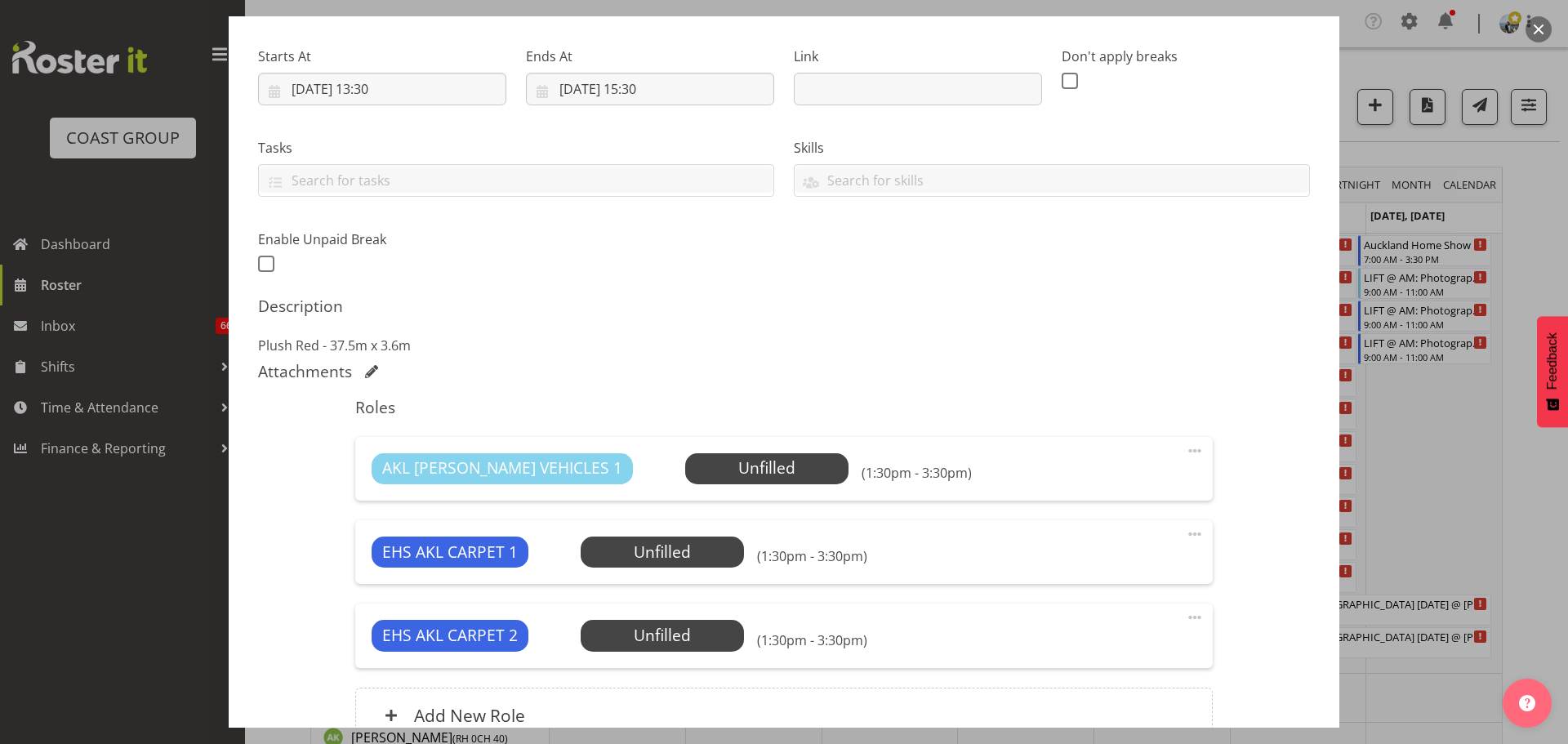
scroll to position [400, 0]
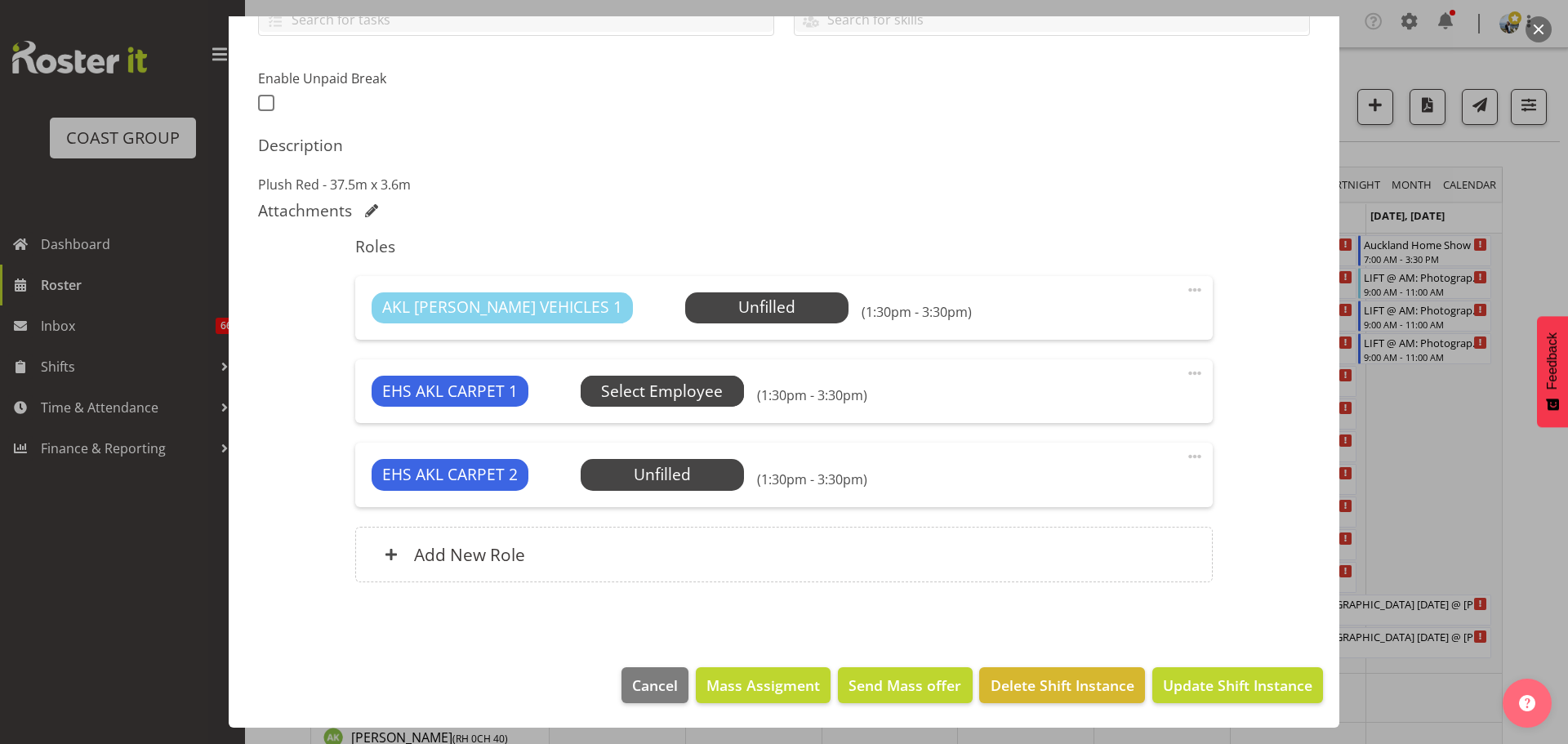
click at [0, 0] on span "Select Employee" at bounding box center [0, 0] width 0 height 0
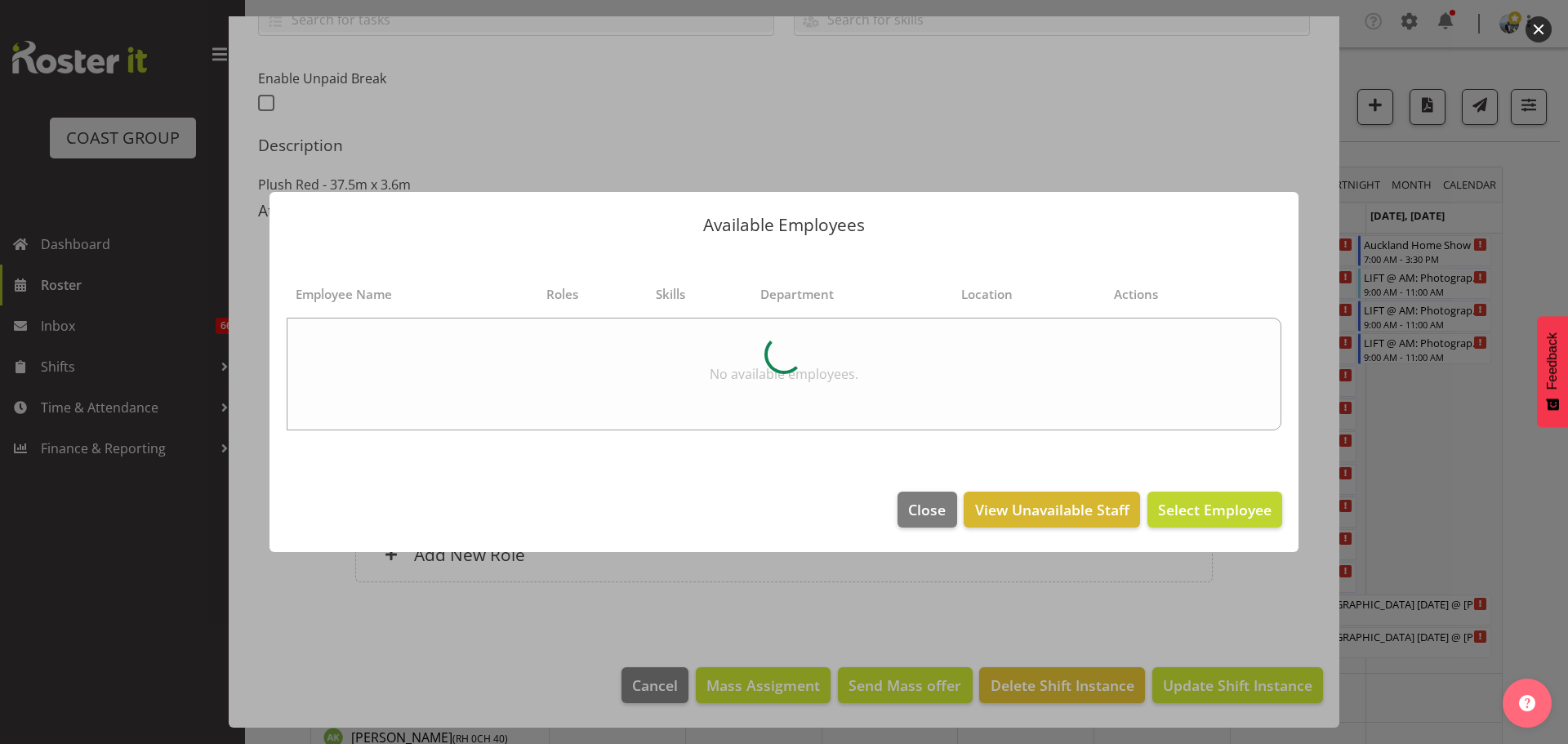
select select "8575"
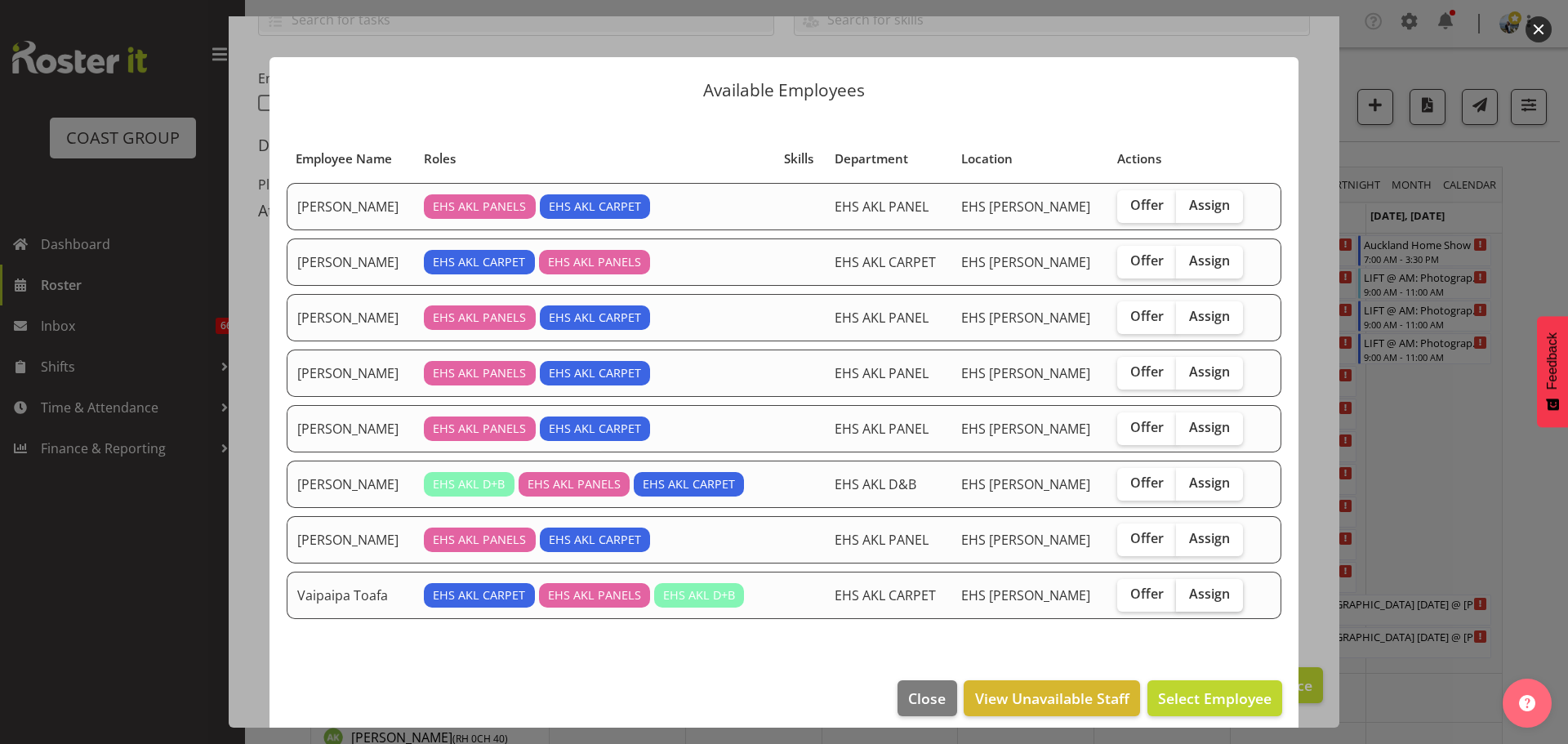
click at [1216, 580] on label "Assign" at bounding box center [1209, 595] width 67 height 32
click at [1187, 588] on input "Assign" at bounding box center [1181, 594] width 11 height 11
checkbox input "true"
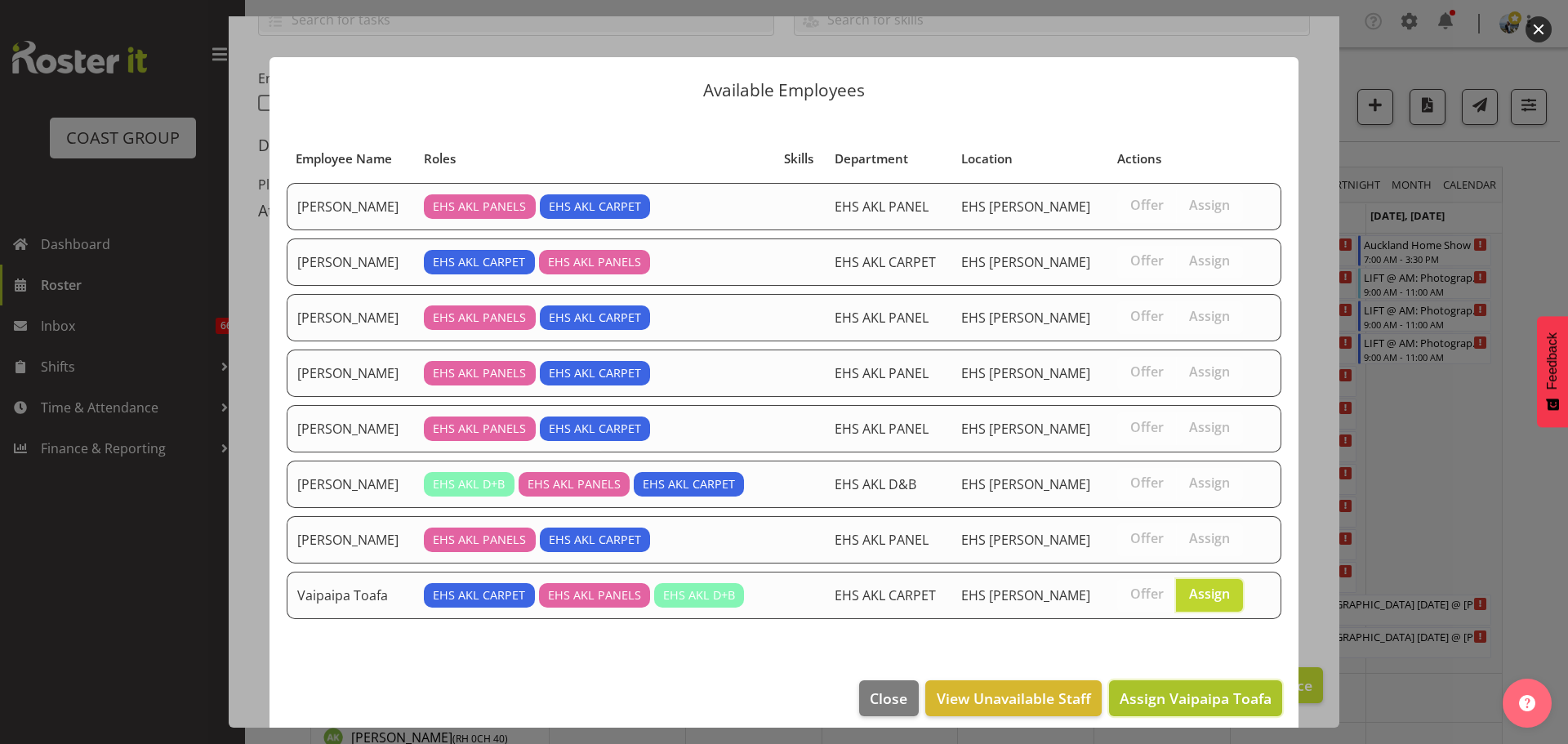
click at [1224, 694] on span "Assign Vaipaipa Toafa" at bounding box center [1195, 698] width 152 height 20
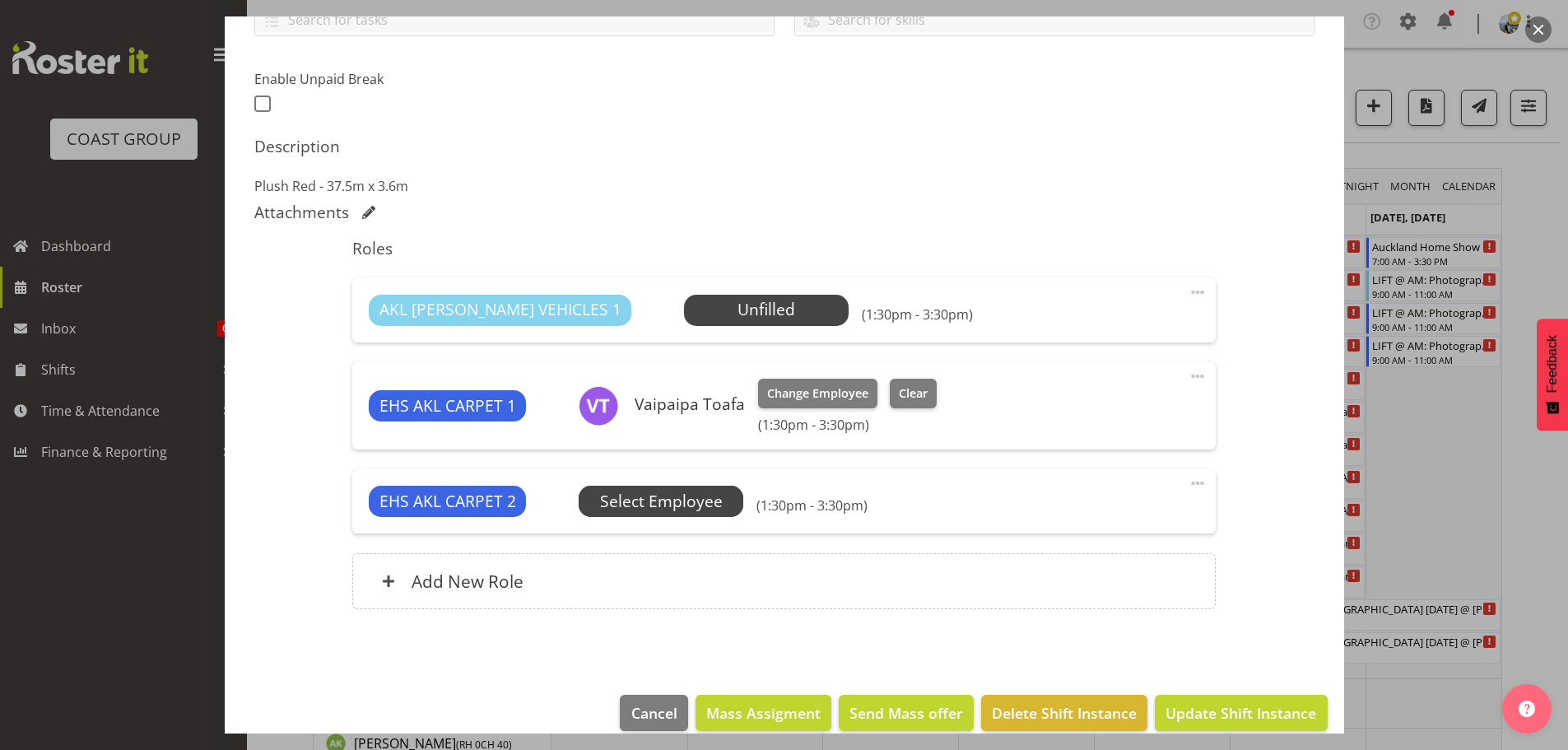
click at [0, 0] on span "Select Employee" at bounding box center [0, 0] width 0 height 0
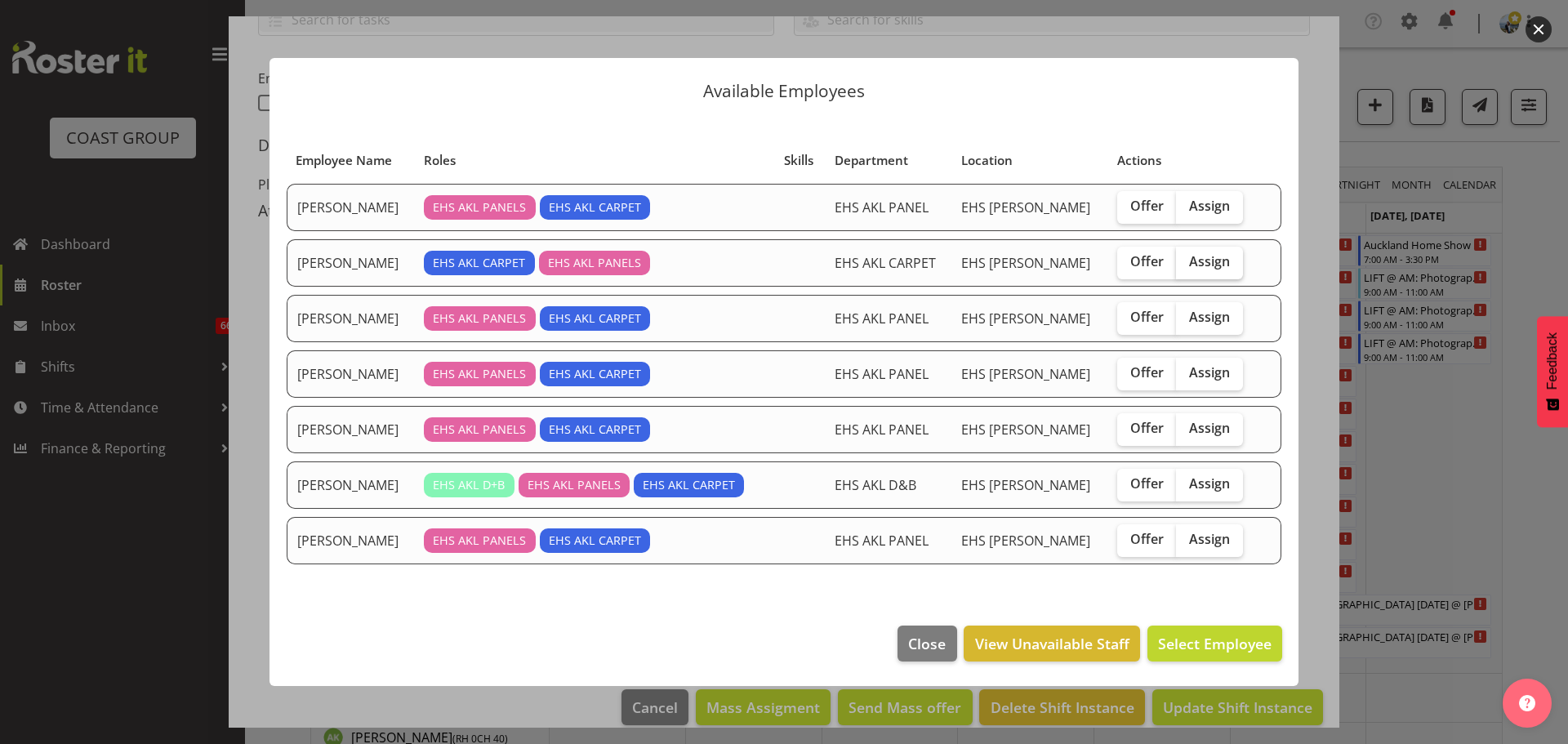
click at [1196, 257] on span "Assign" at bounding box center [1208, 261] width 40 height 16
click at [1187, 257] on input "Assign" at bounding box center [1181, 262] width 11 height 11
checkbox input "true"
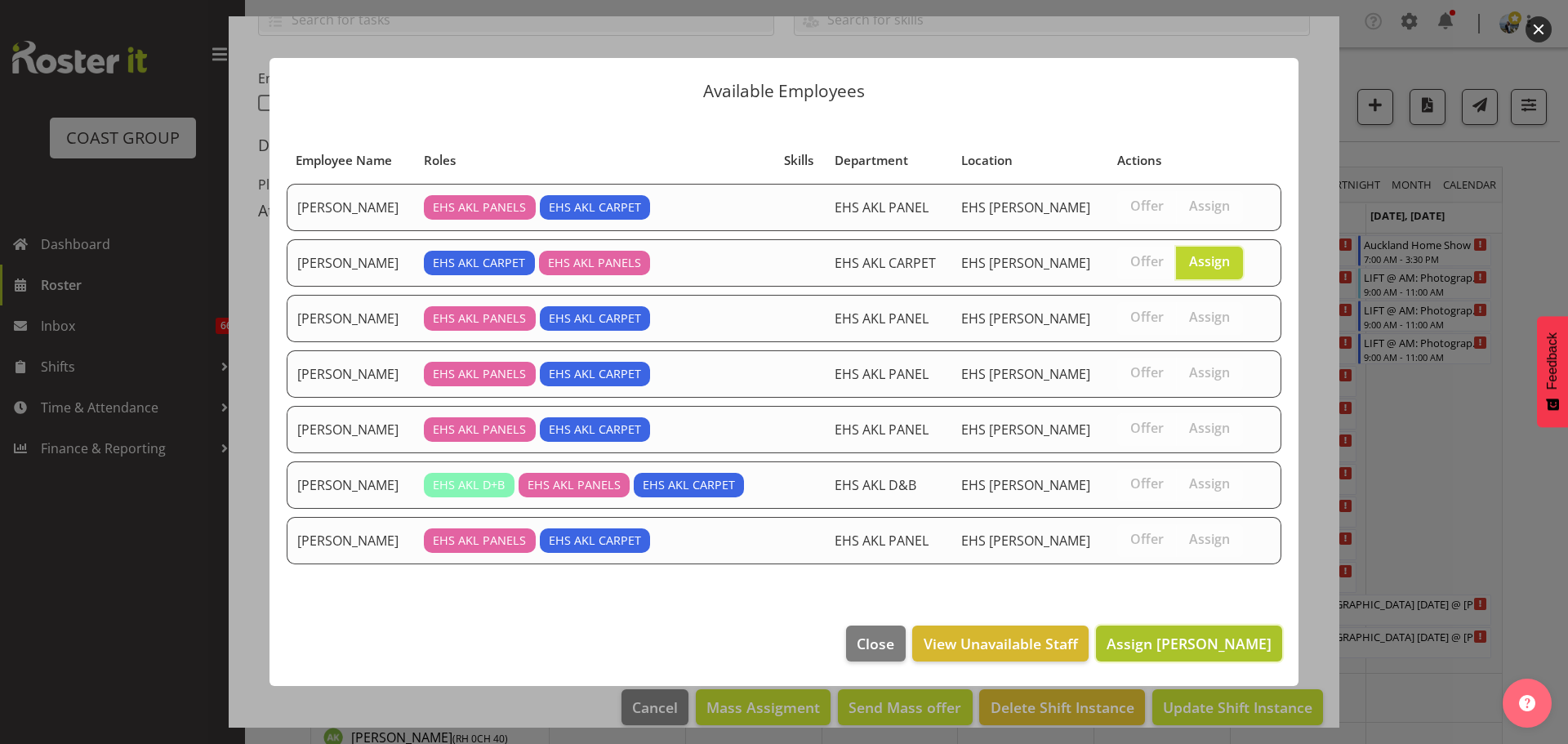
click at [1203, 658] on button "Assign [PERSON_NAME]" at bounding box center [1188, 643] width 186 height 36
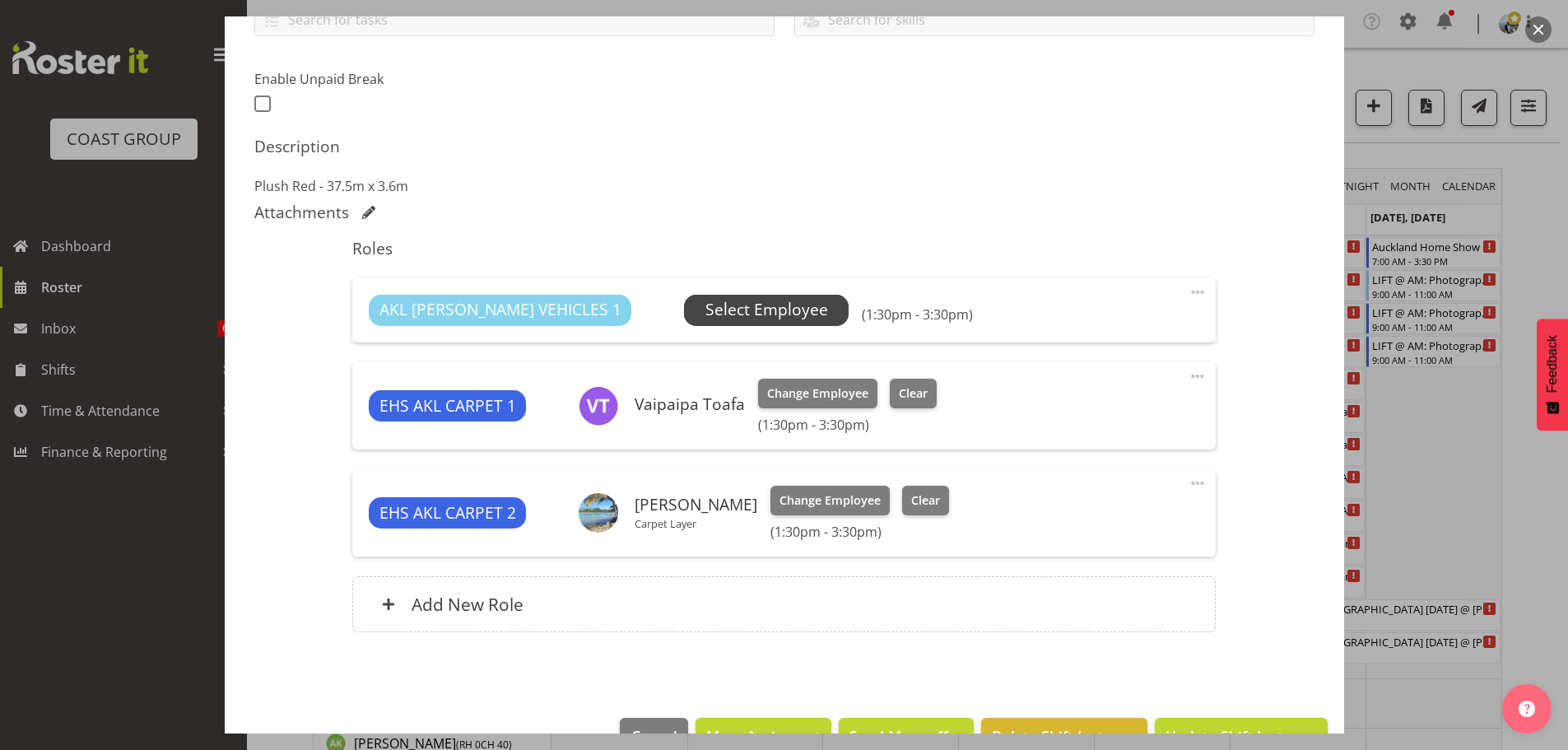
click at [754, 315] on span "Select Employee" at bounding box center [766, 310] width 165 height 31
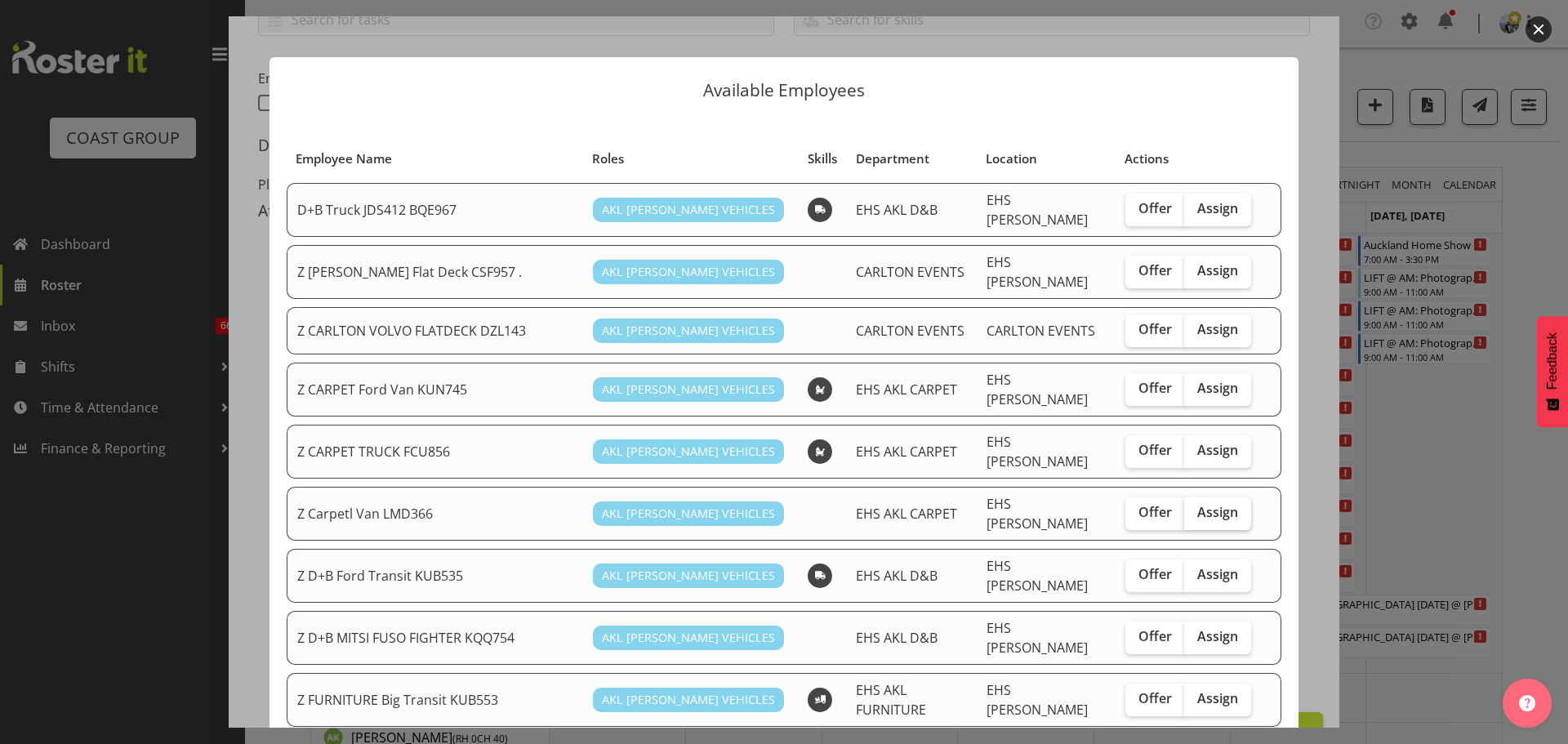
click at [1217, 504] on span "Assign" at bounding box center [1217, 512] width 40 height 16
click at [1195, 507] on input "Assign" at bounding box center [1189, 513] width 11 height 11
checkbox input "true"
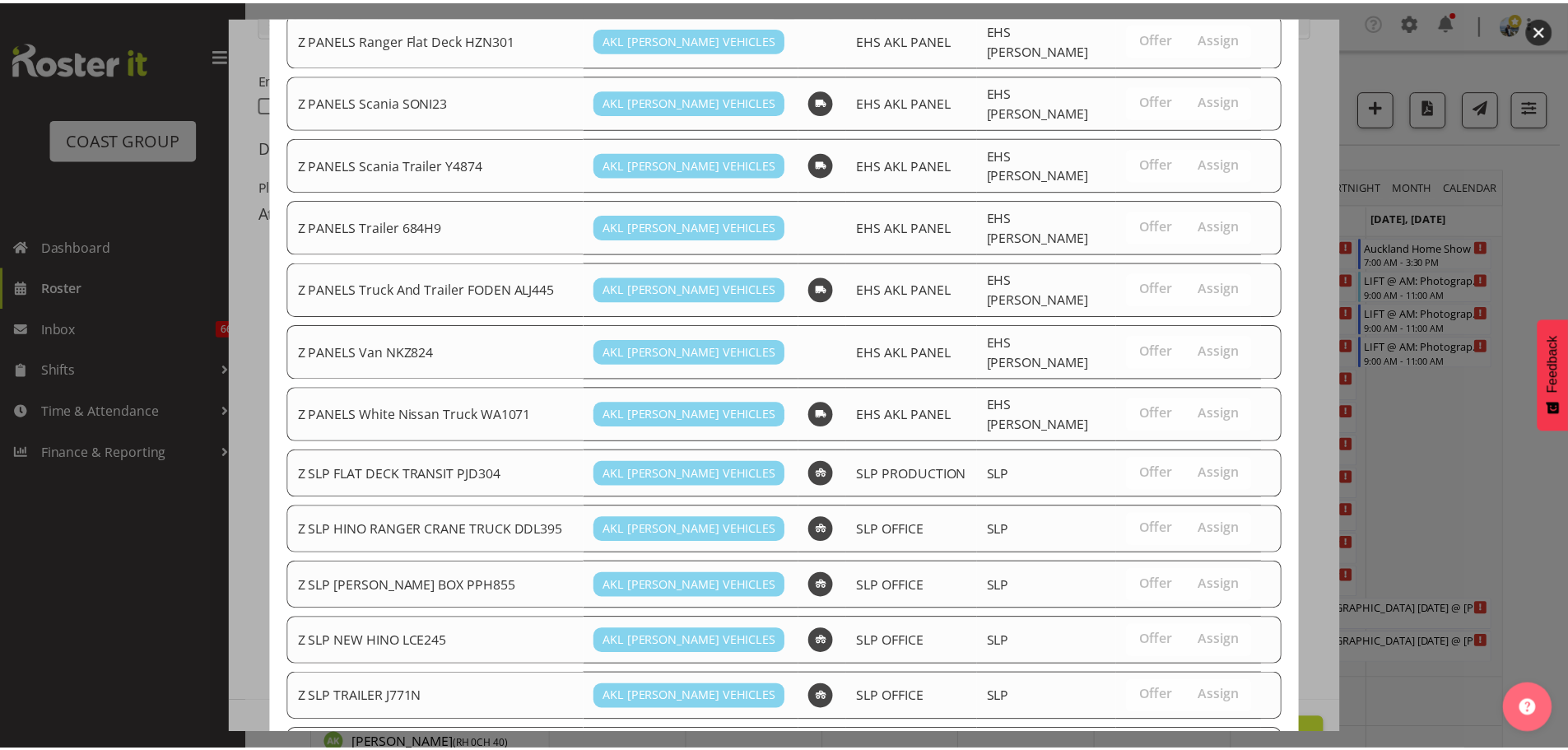
scroll to position [1278, 0]
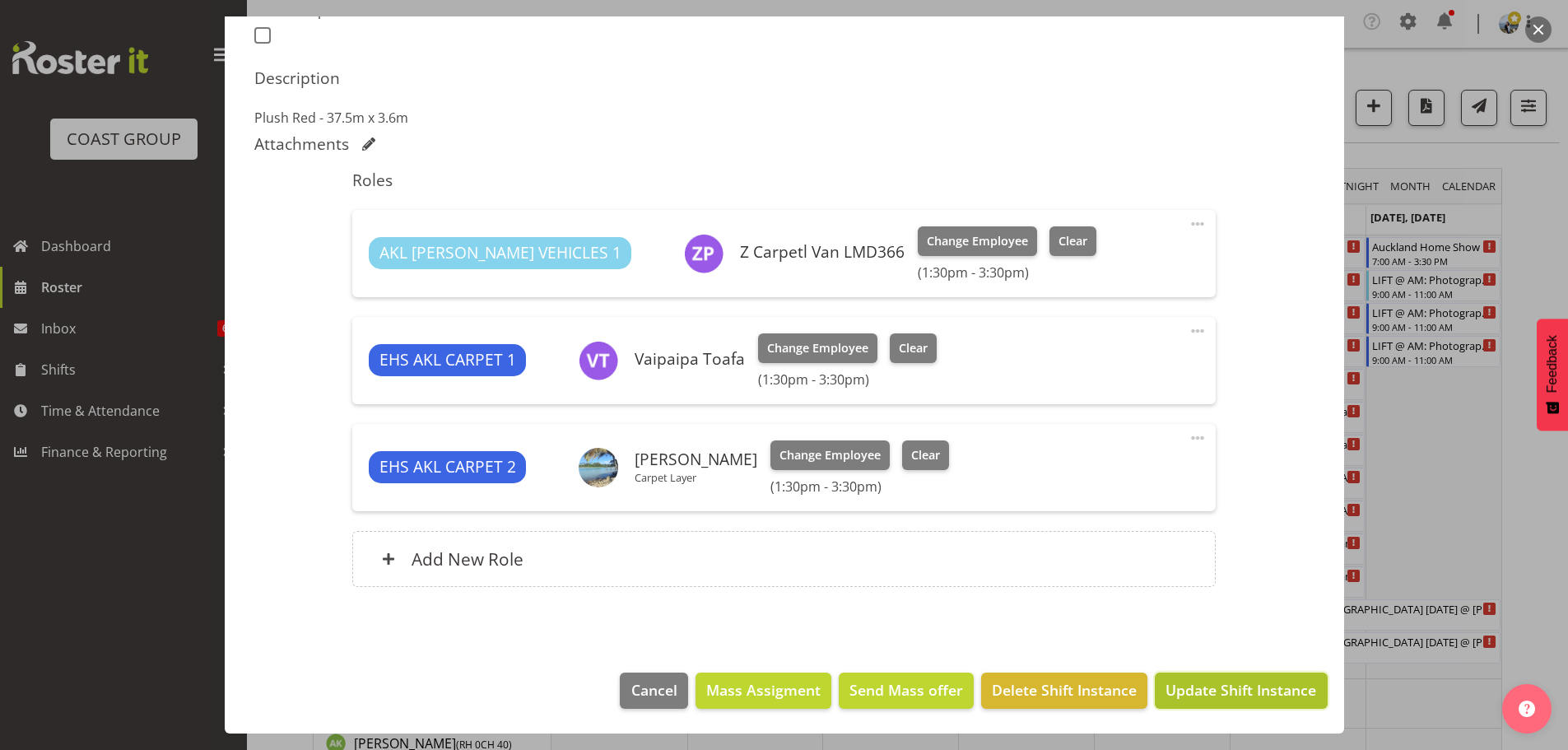
click at [1233, 692] on span "Update Shift Instance" at bounding box center [1241, 690] width 151 height 22
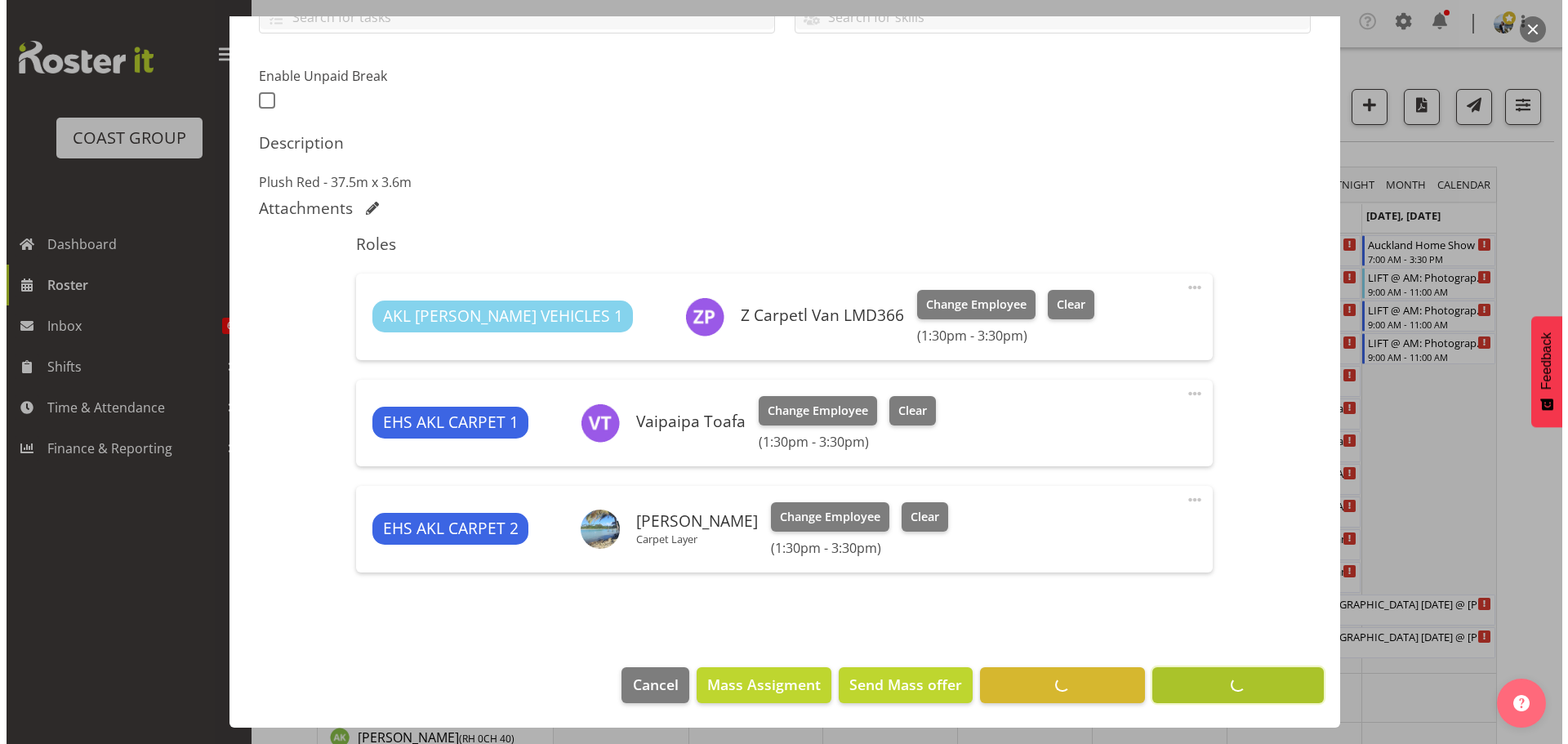
scroll to position [402, 0]
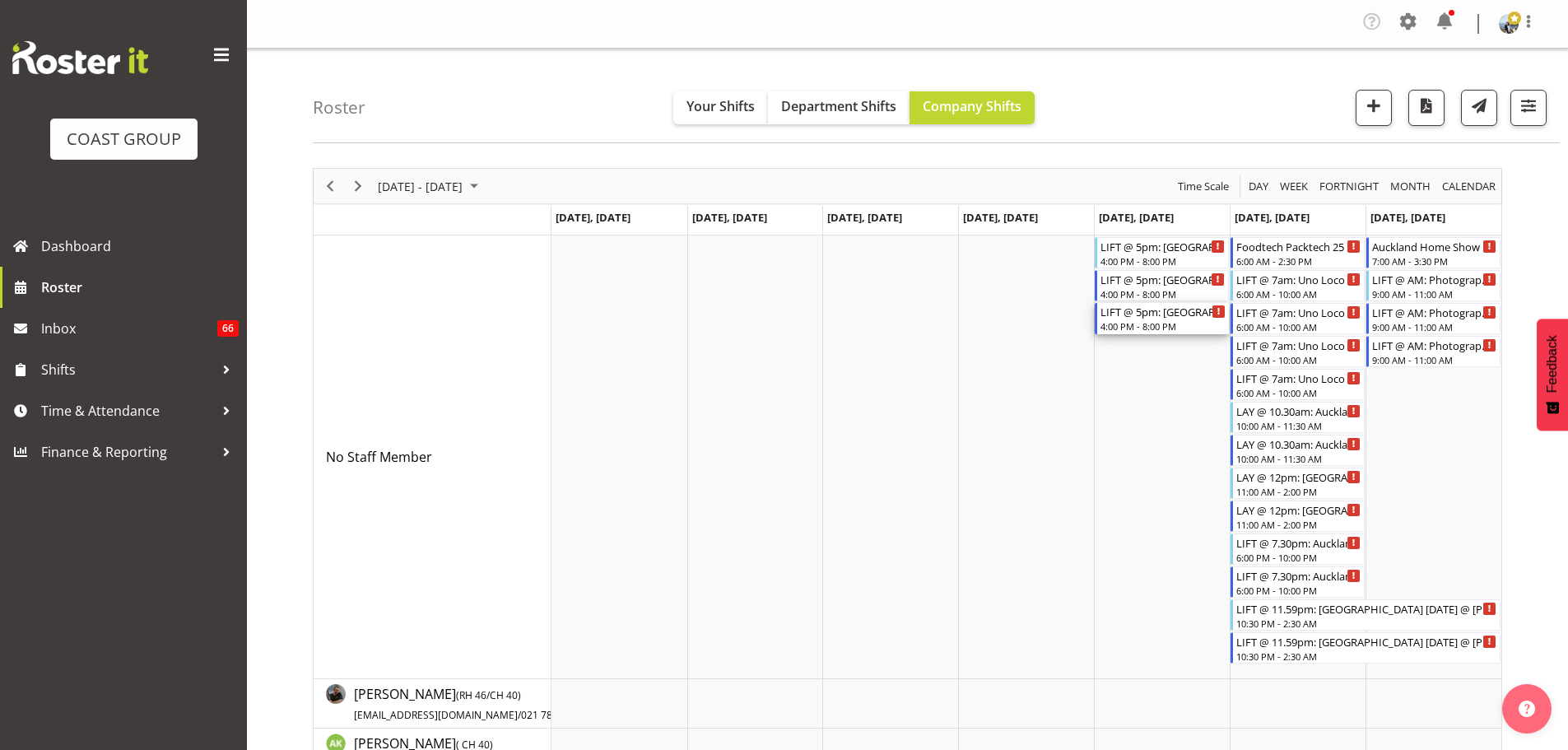
click at [1155, 326] on div "4:00 PM - 8:00 PM" at bounding box center [1163, 326] width 125 height 14
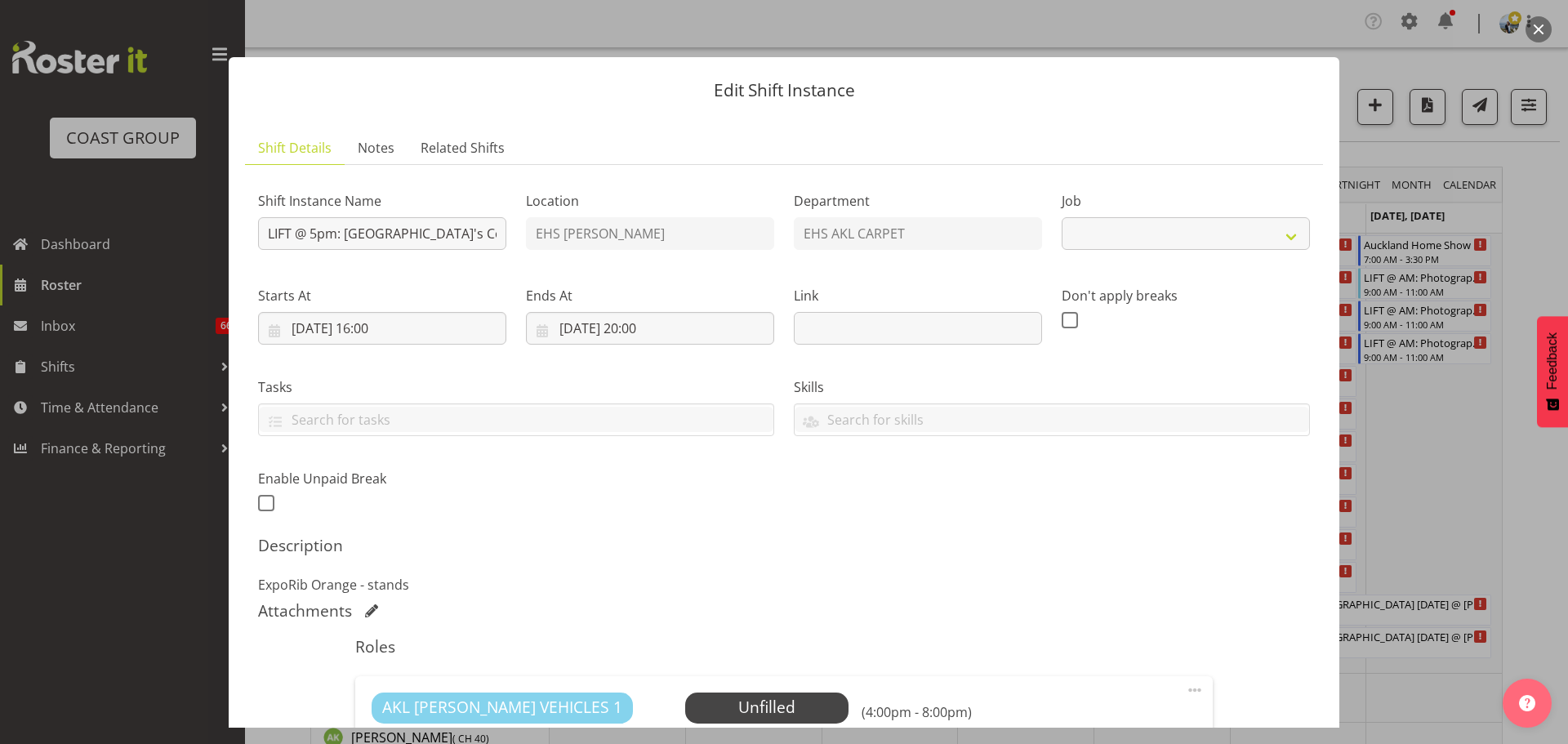
select select "8575"
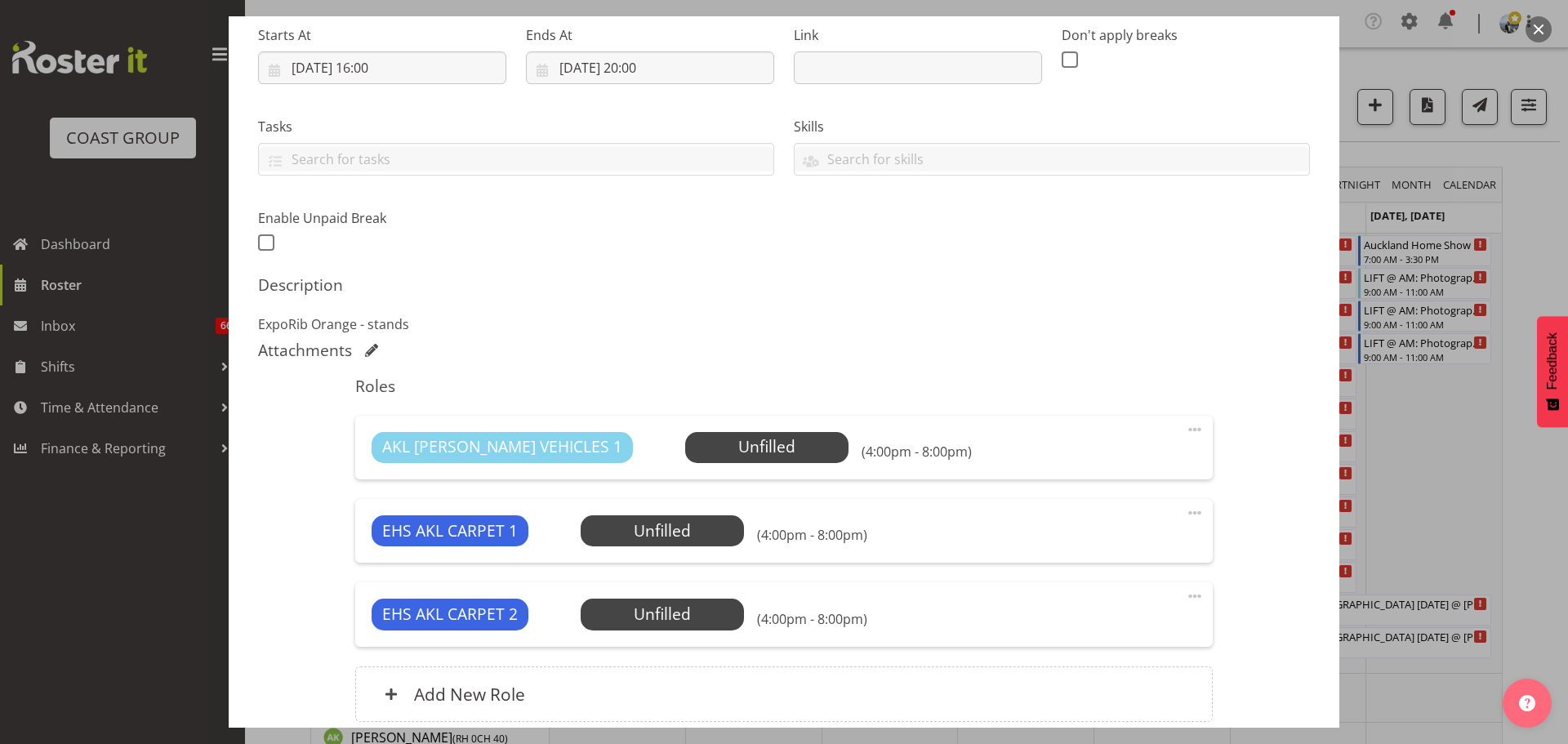
scroll to position [400, 0]
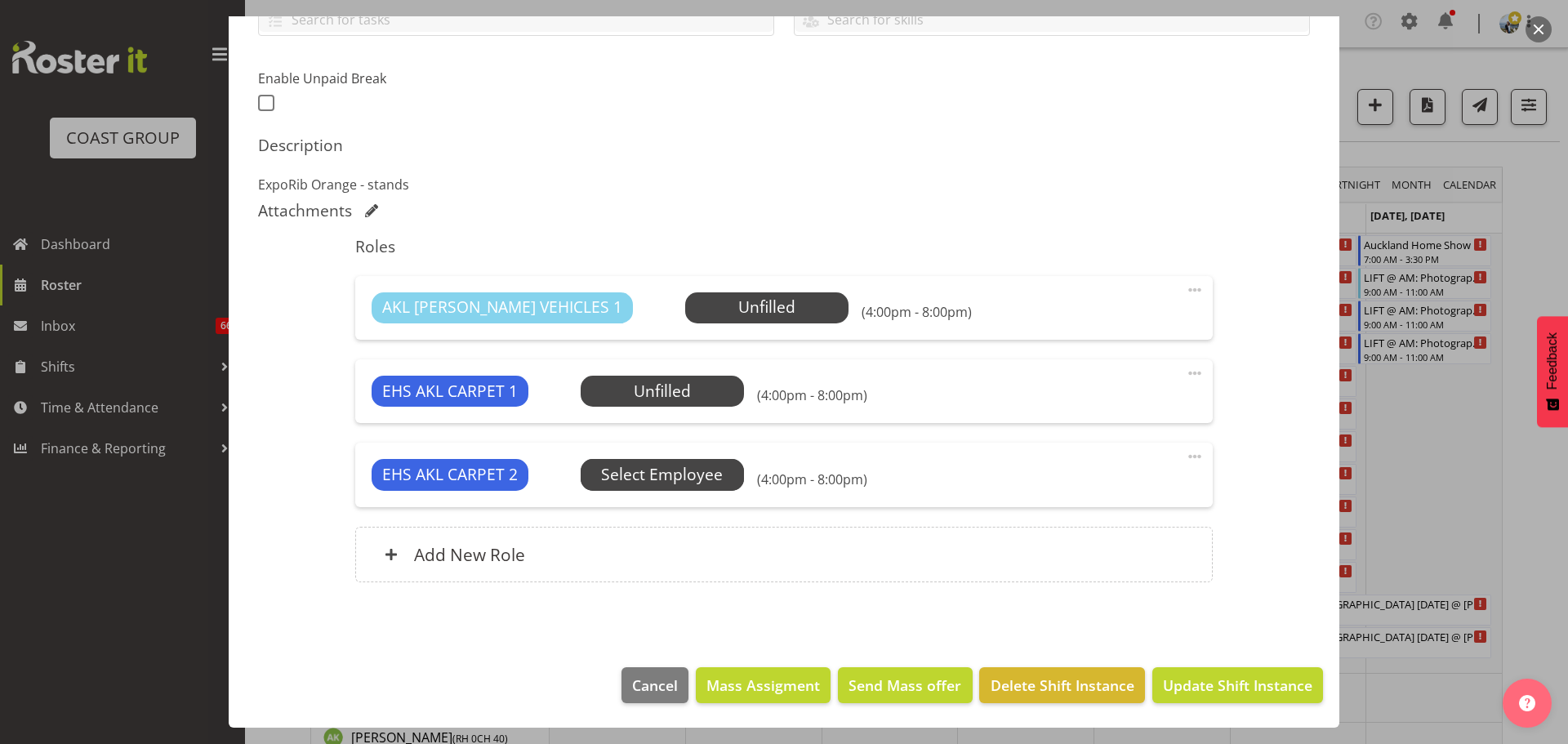
click at [0, 0] on span "Select Employee" at bounding box center [0, 0] width 0 height 0
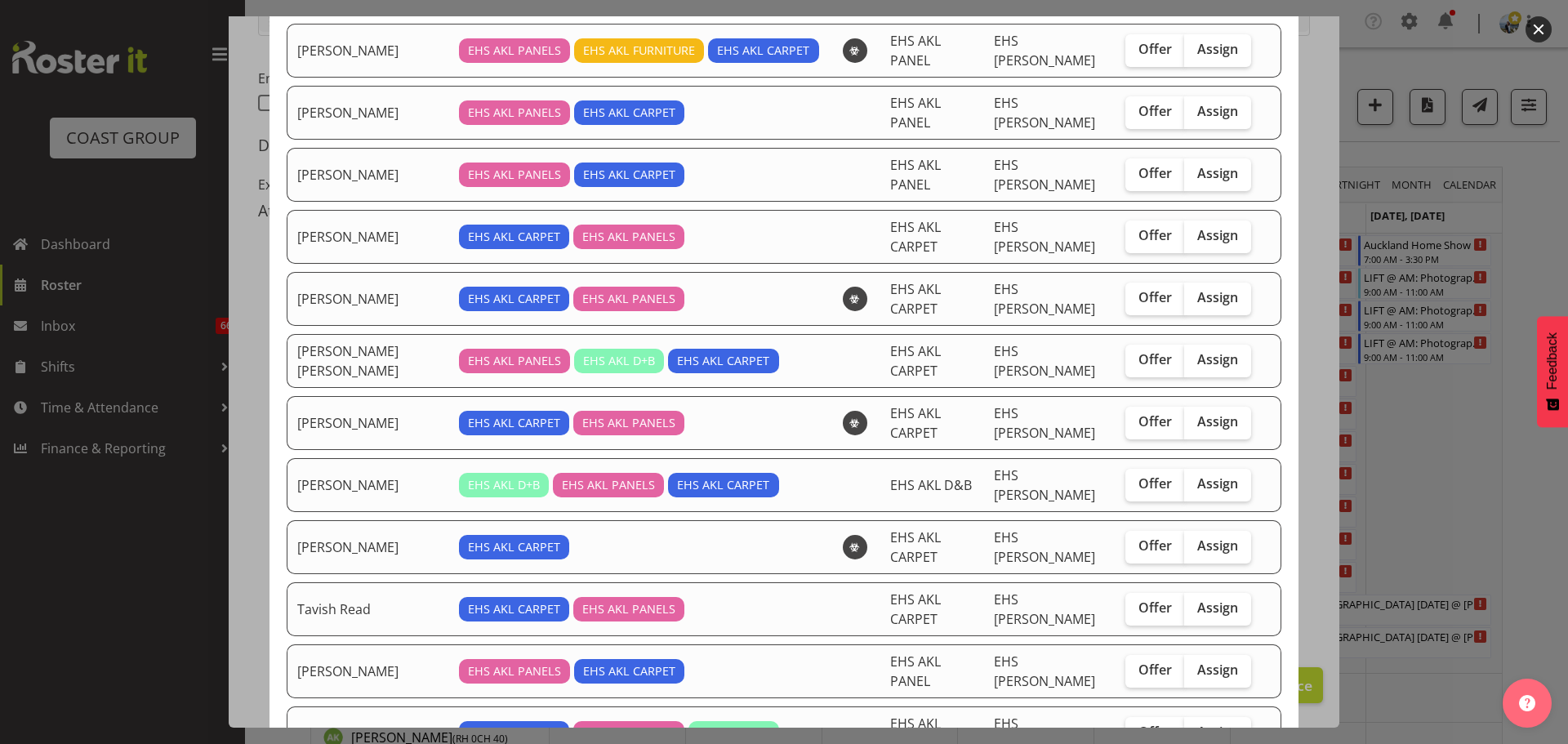
scroll to position [408, 0]
click at [1218, 722] on span "Assign" at bounding box center [1217, 731] width 40 height 16
click at [1195, 726] on input "Assign" at bounding box center [1189, 731] width 11 height 11
checkbox input "true"
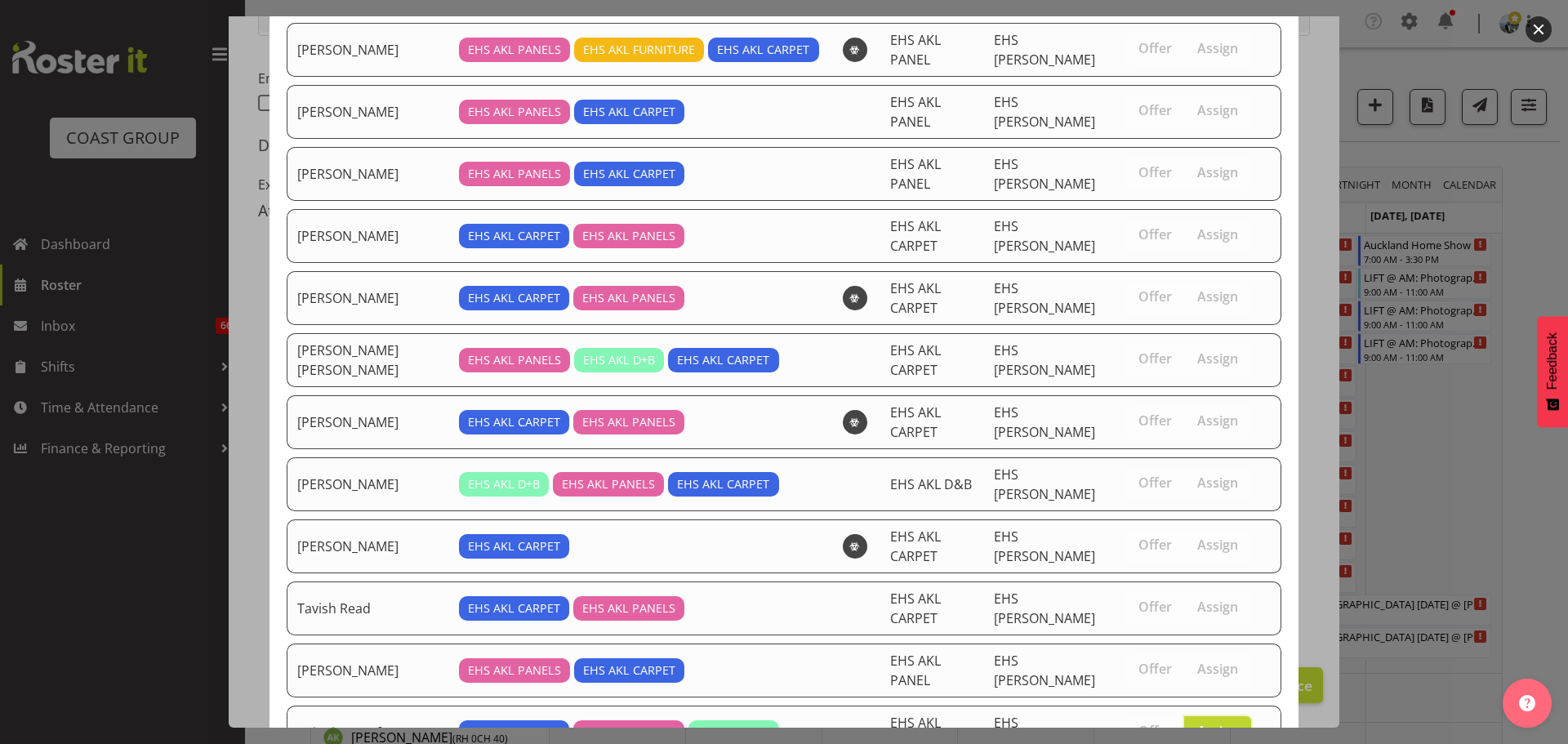
scroll to position [457, 0]
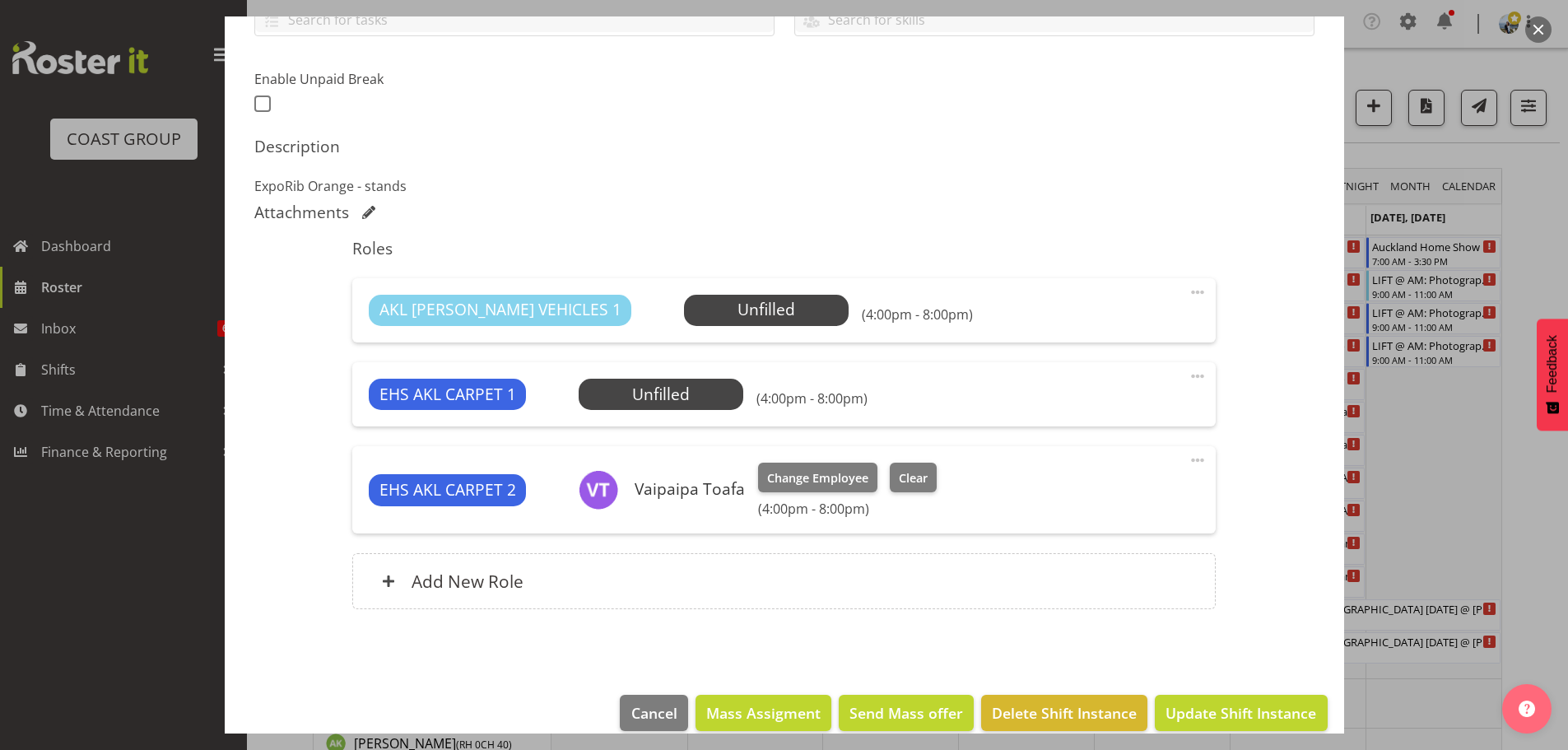
click at [653, 414] on div "EHS AKL CARPET 1 Unfilled Select Employee (4:00pm - 8:00pm) Edit Cover Role Del…" at bounding box center [784, 394] width 863 height 64
click at [0, 0] on span "Select Employee" at bounding box center [0, 0] width 0 height 0
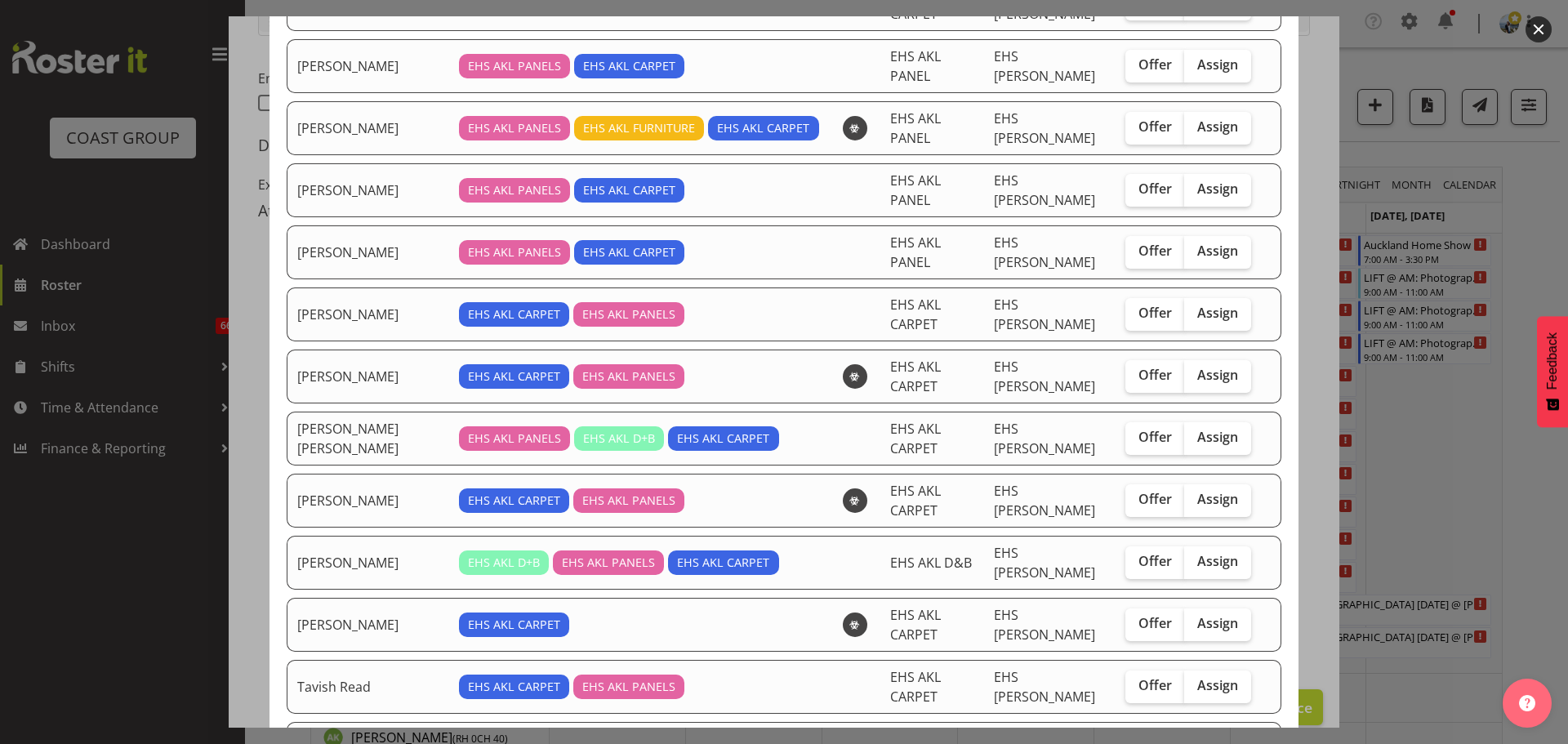
scroll to position [402, 0]
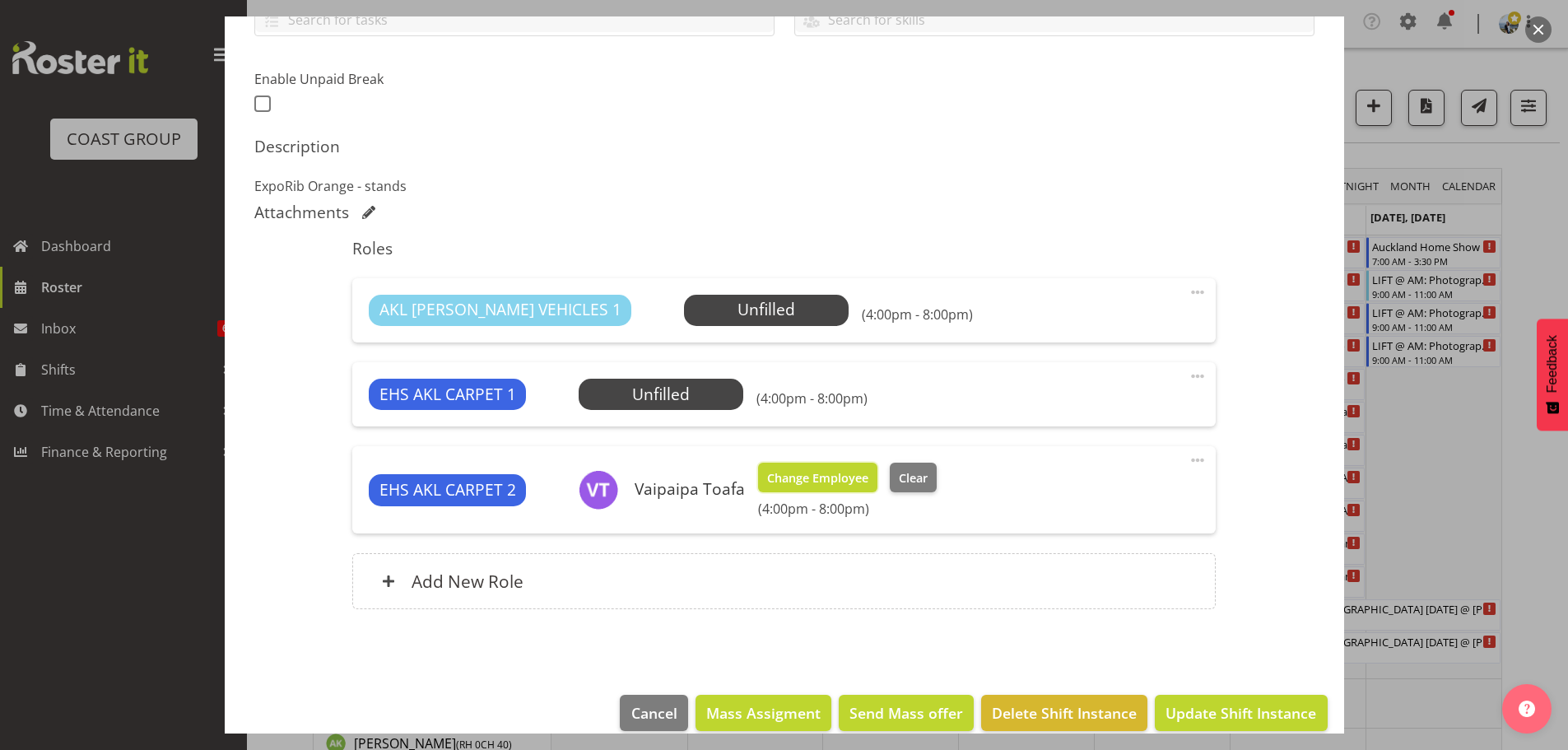
click at [850, 482] on span "Change Employee" at bounding box center [818, 478] width 102 height 18
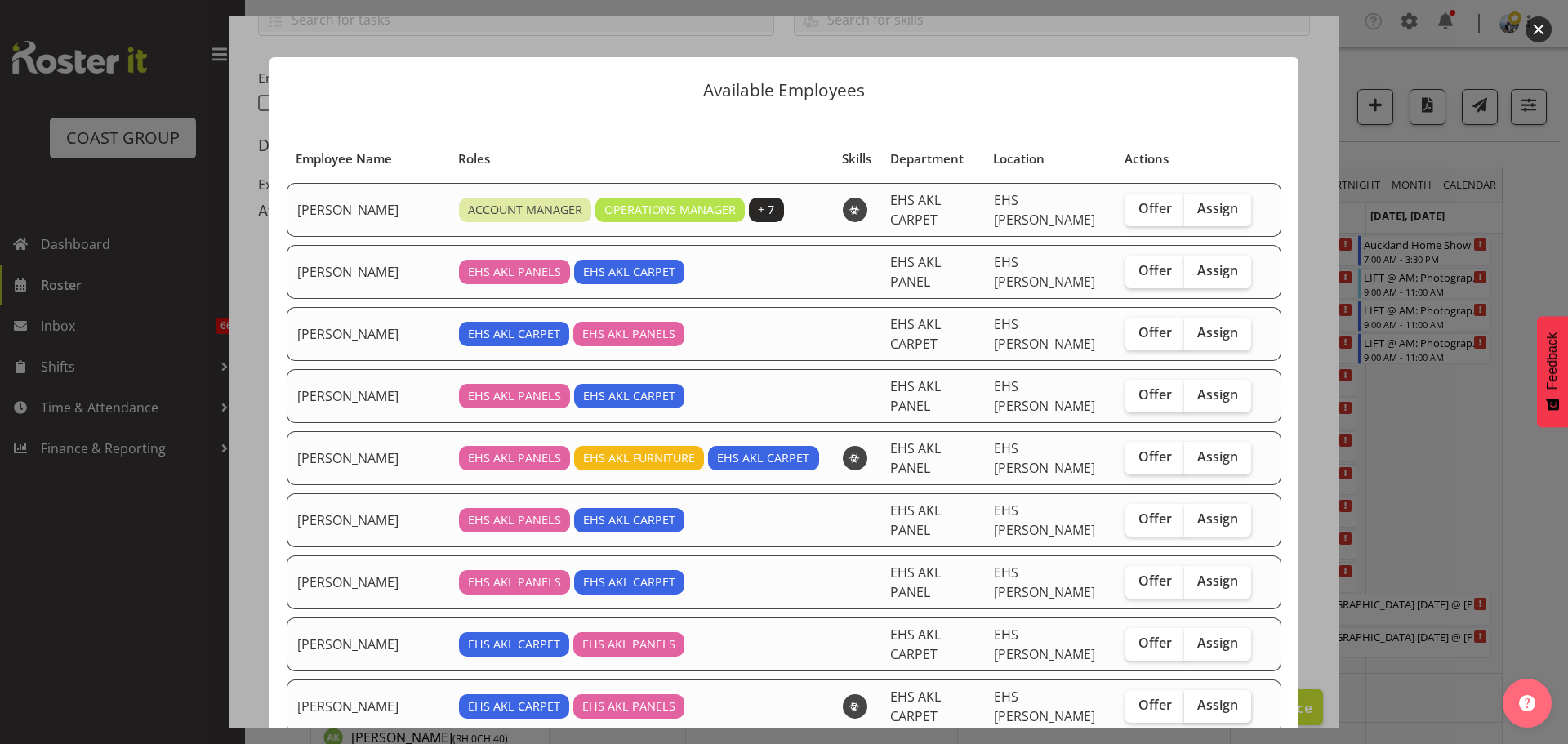
click at [1219, 696] on span "Assign" at bounding box center [1217, 704] width 40 height 16
click at [1195, 700] on input "Assign" at bounding box center [1189, 705] width 11 height 11
checkbox input "true"
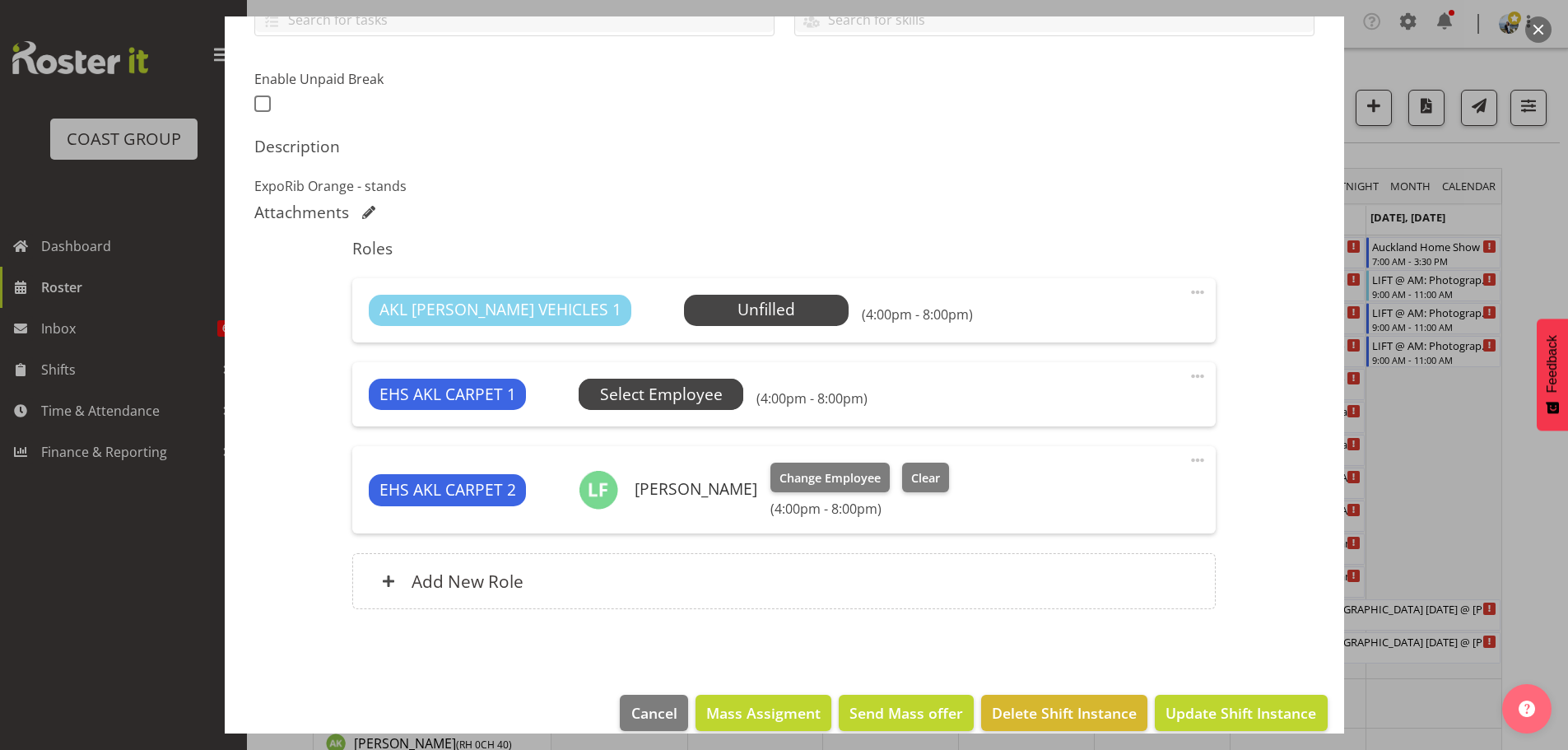
click at [0, 0] on span "Select Employee" at bounding box center [0, 0] width 0 height 0
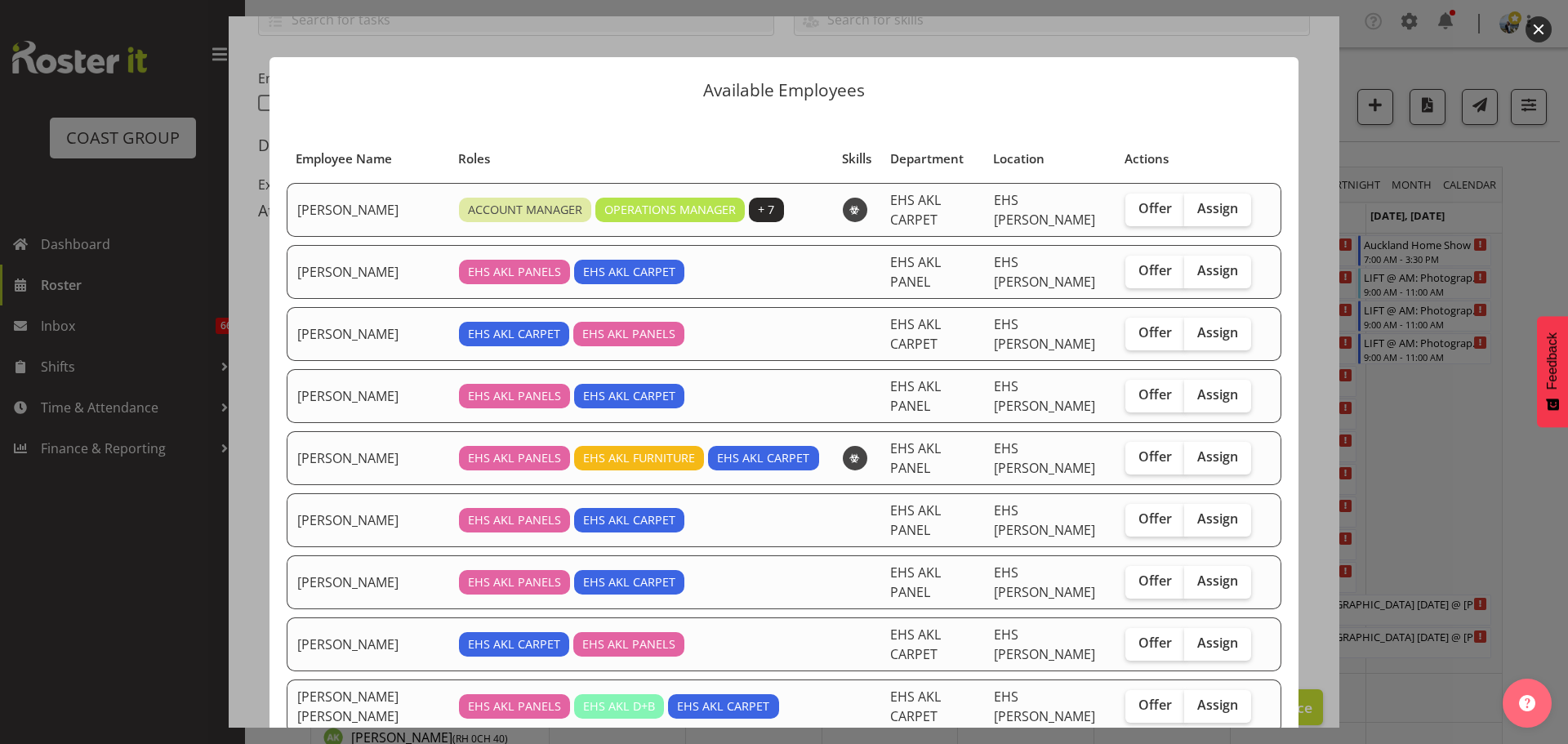
scroll to position [82, 0]
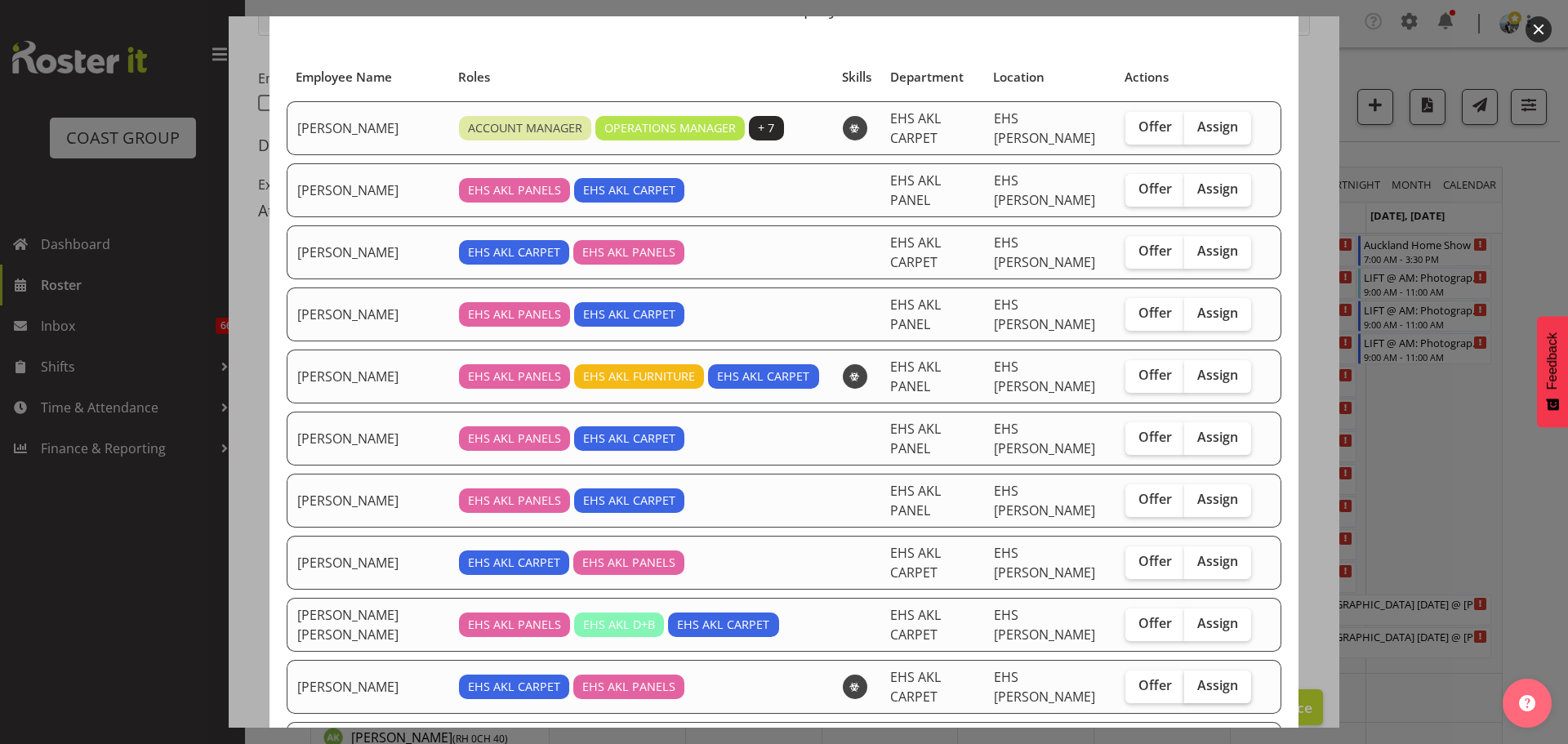
click at [1202, 677] on span "Assign" at bounding box center [1217, 685] width 40 height 16
click at [1195, 680] on input "Assign" at bounding box center [1189, 686] width 11 height 11
checkbox input "true"
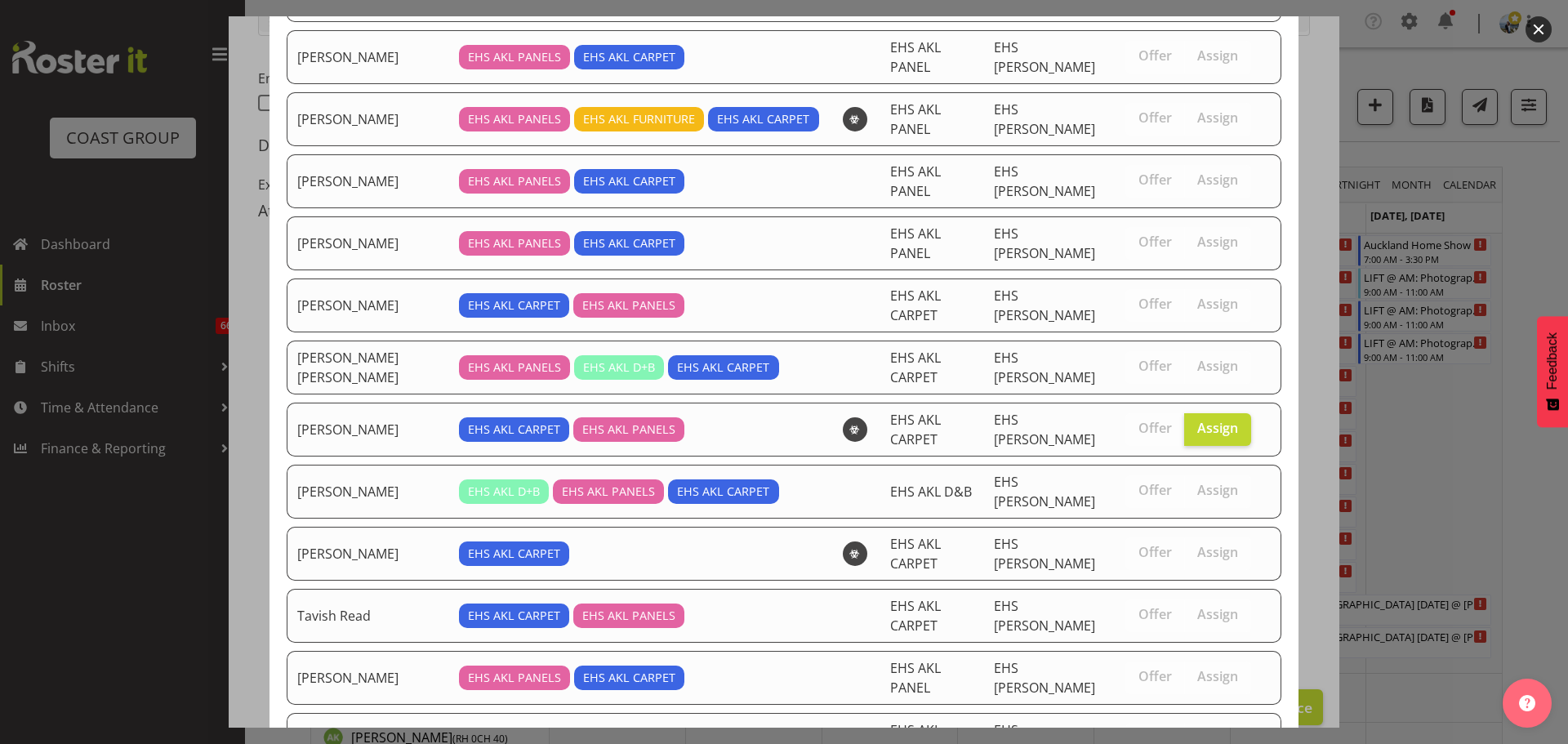
scroll to position [402, 0]
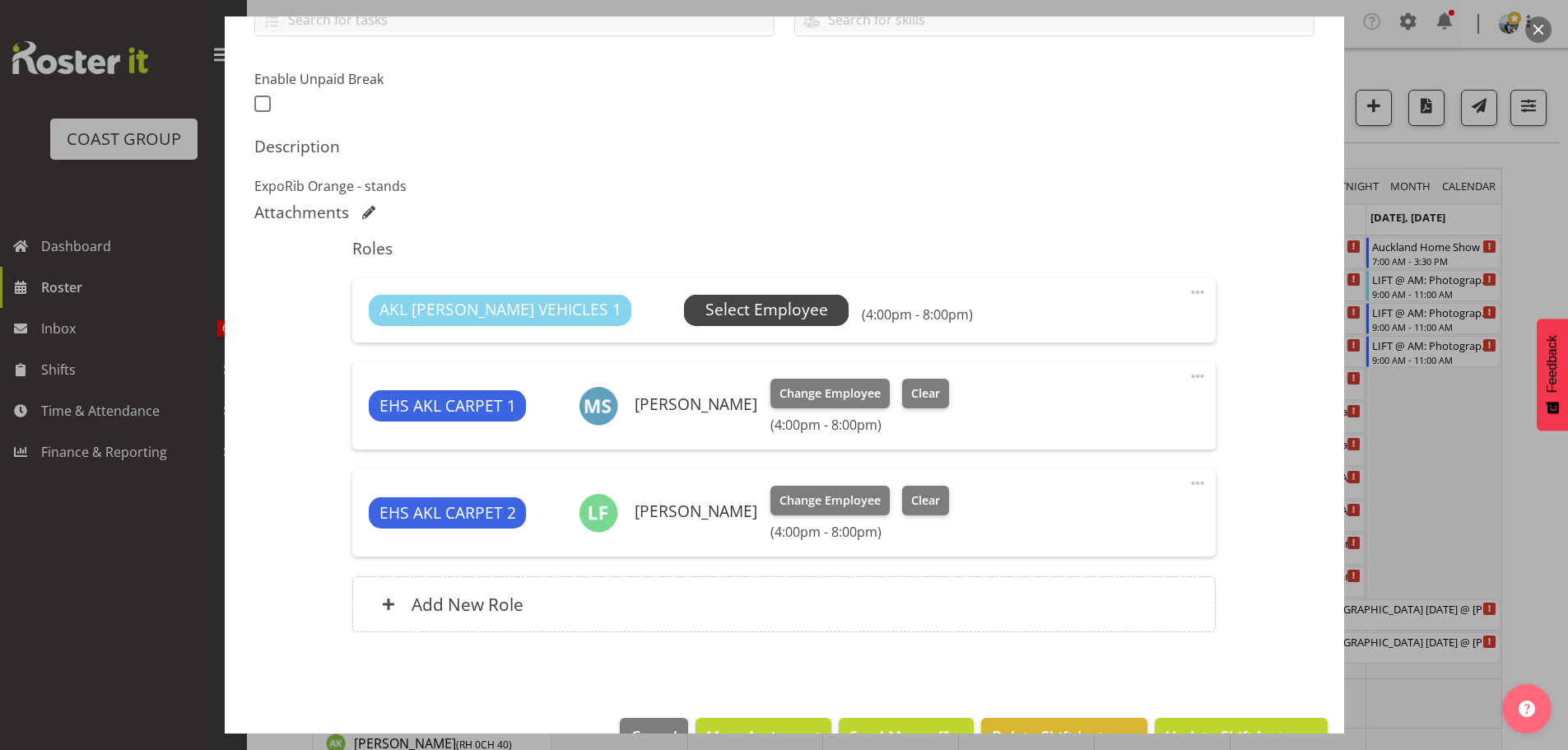
click at [706, 317] on span "Select Employee" at bounding box center [766, 310] width 122 height 24
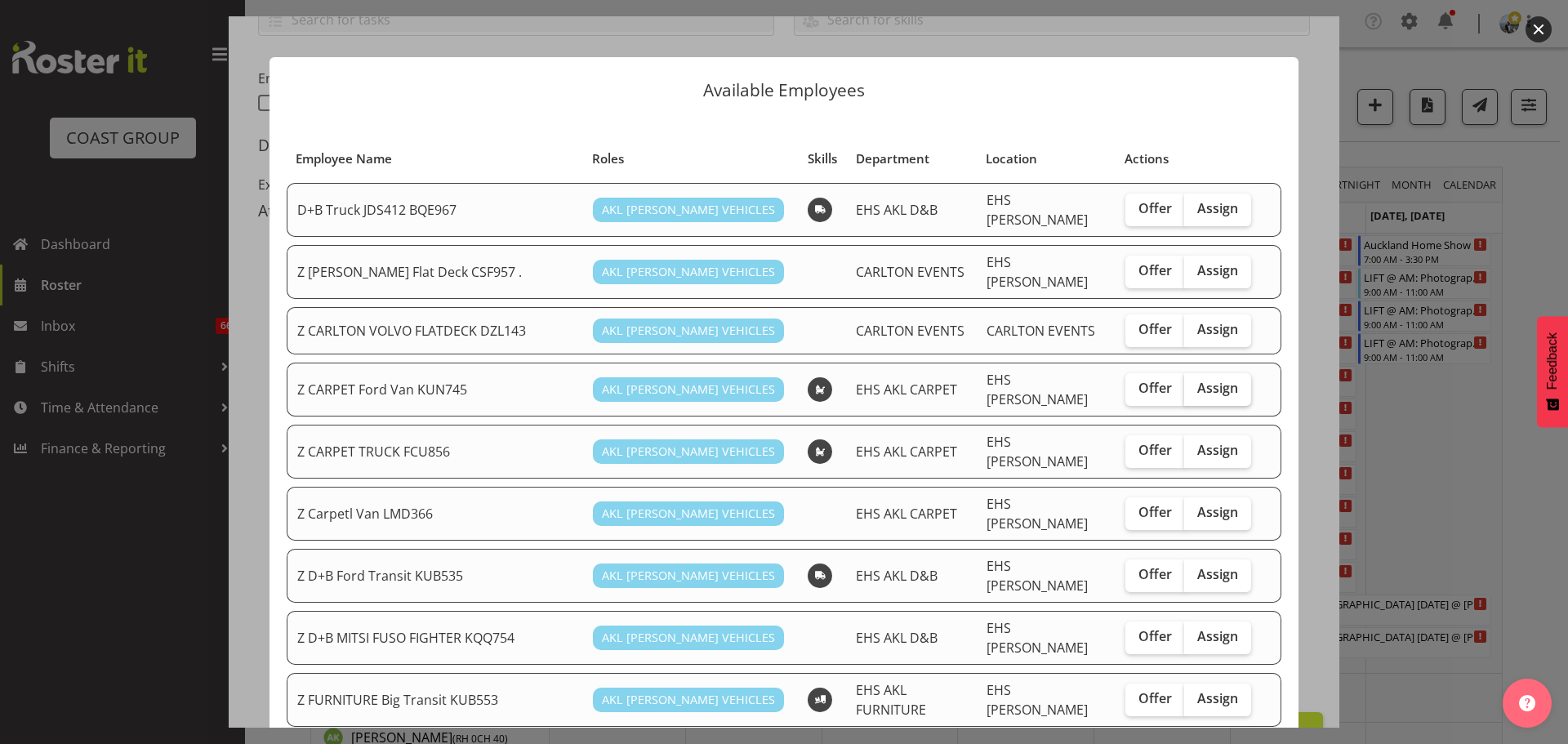
click at [1218, 380] on span "Assign" at bounding box center [1217, 388] width 40 height 16
click at [1195, 383] on input "Assign" at bounding box center [1189, 389] width 11 height 11
checkbox input "true"
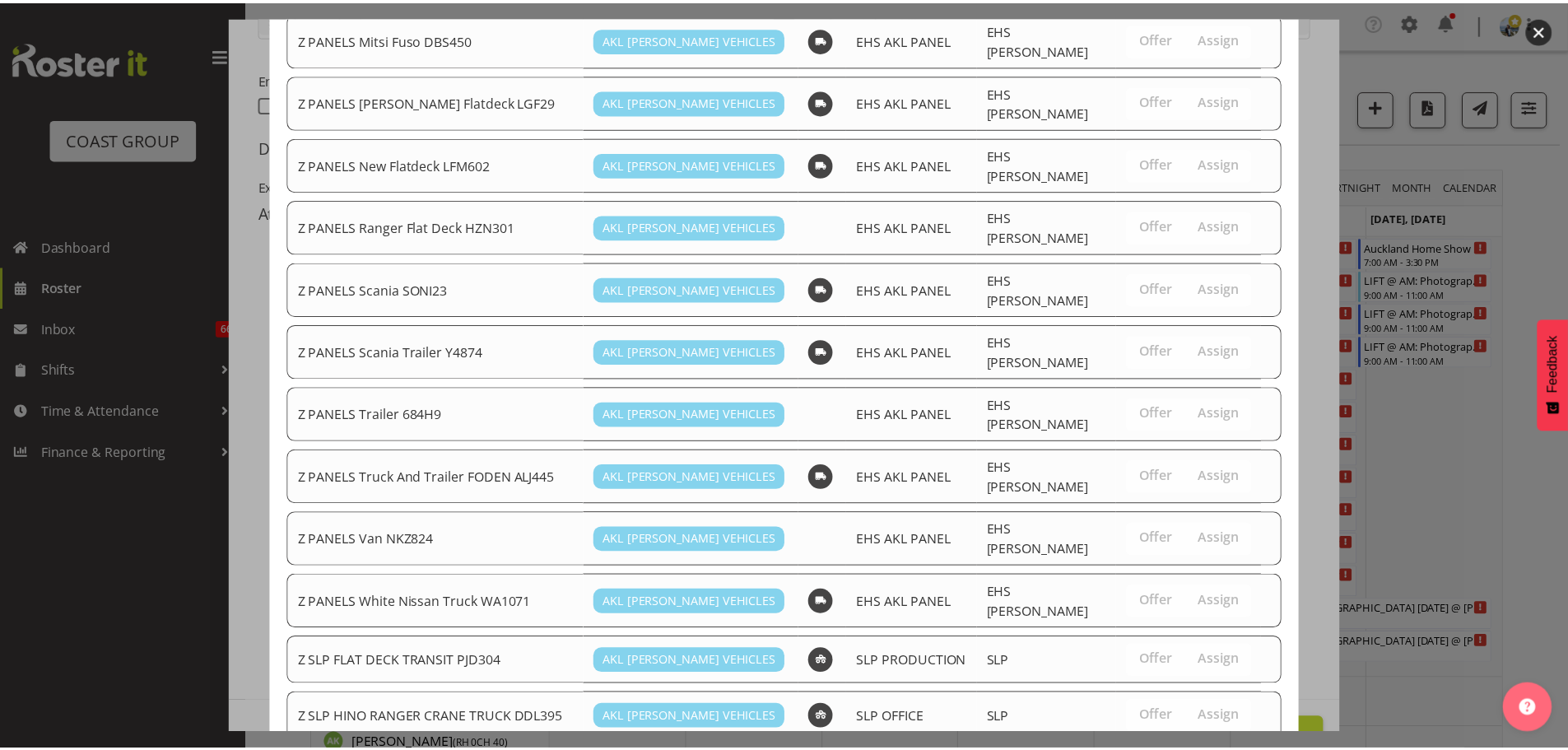
scroll to position [1222, 0]
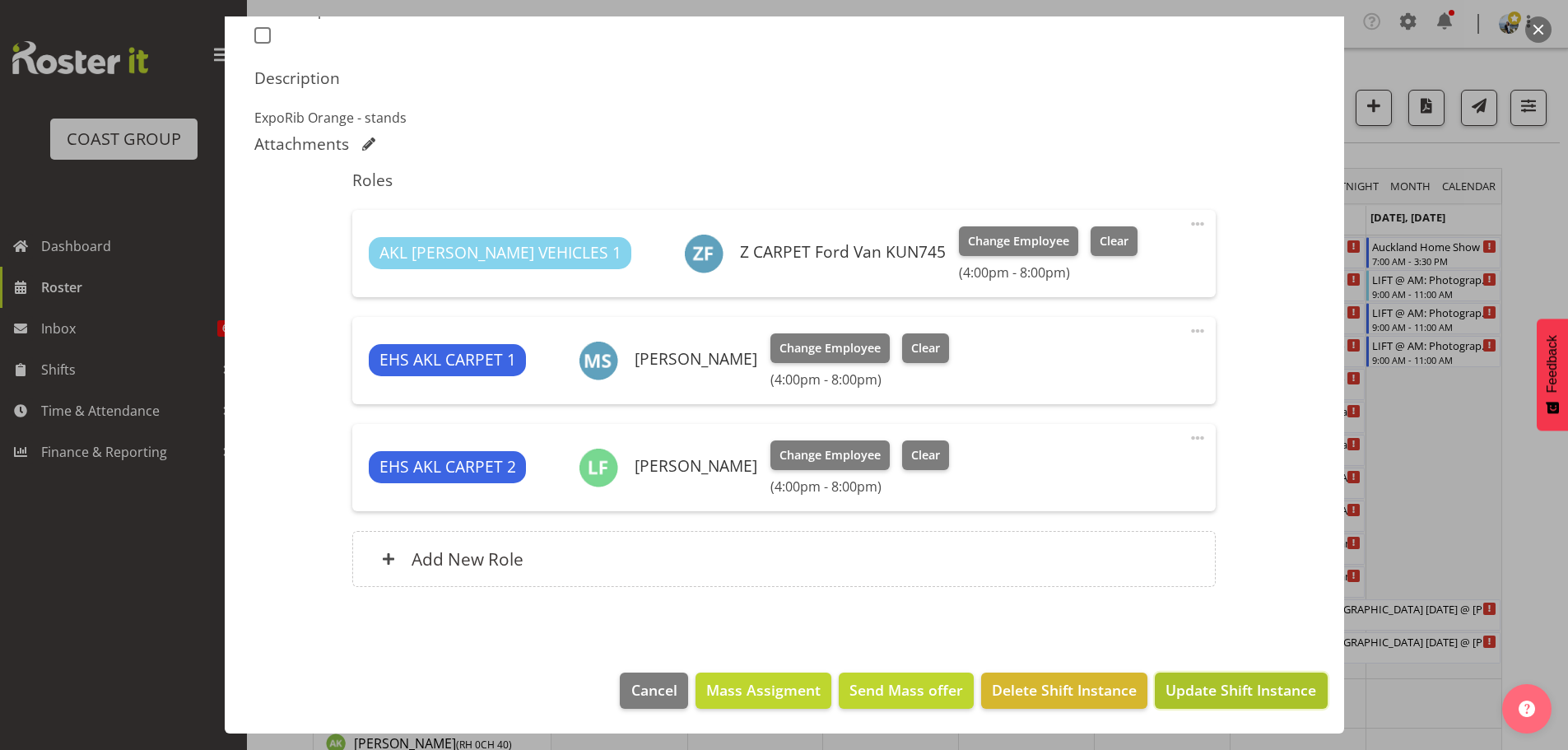
click at [1238, 686] on span "Update Shift Instance" at bounding box center [1241, 690] width 151 height 22
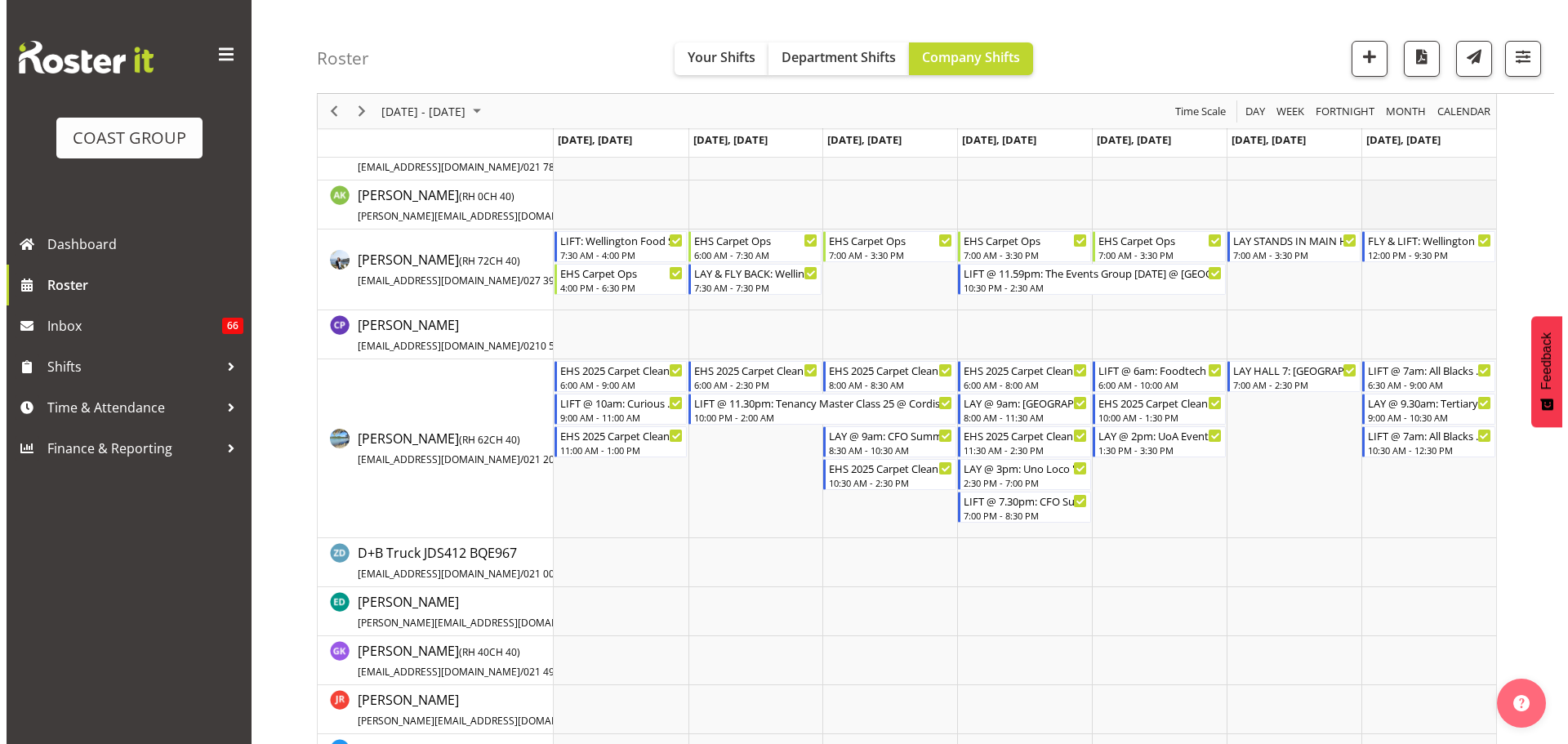
scroll to position [571, 0]
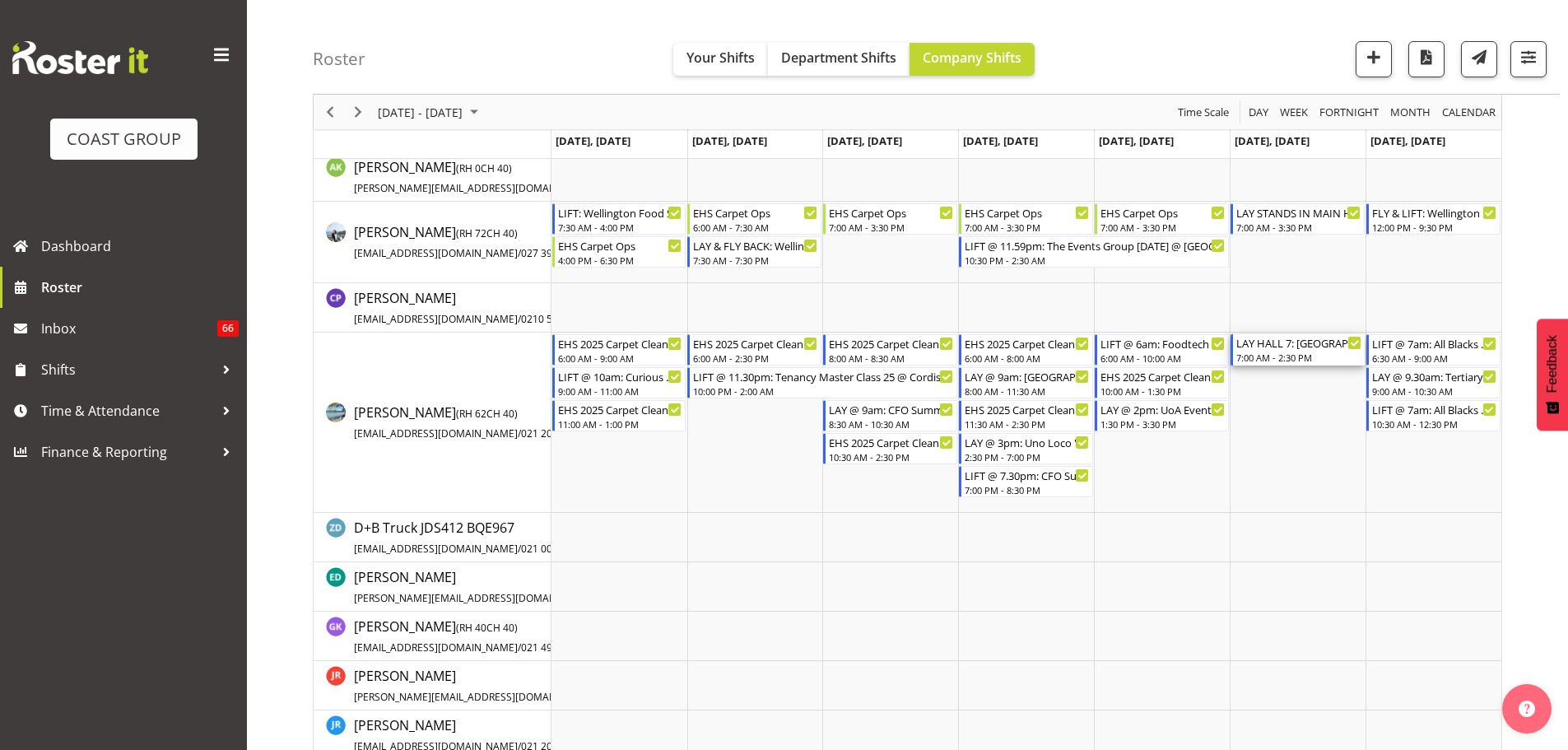
click at [1323, 363] on div "LAY HALL 7: Auckland Home Show 2025 @ Akl Showgrounds 7:00 AM - 2:30 PM" at bounding box center [1299, 349] width 125 height 31
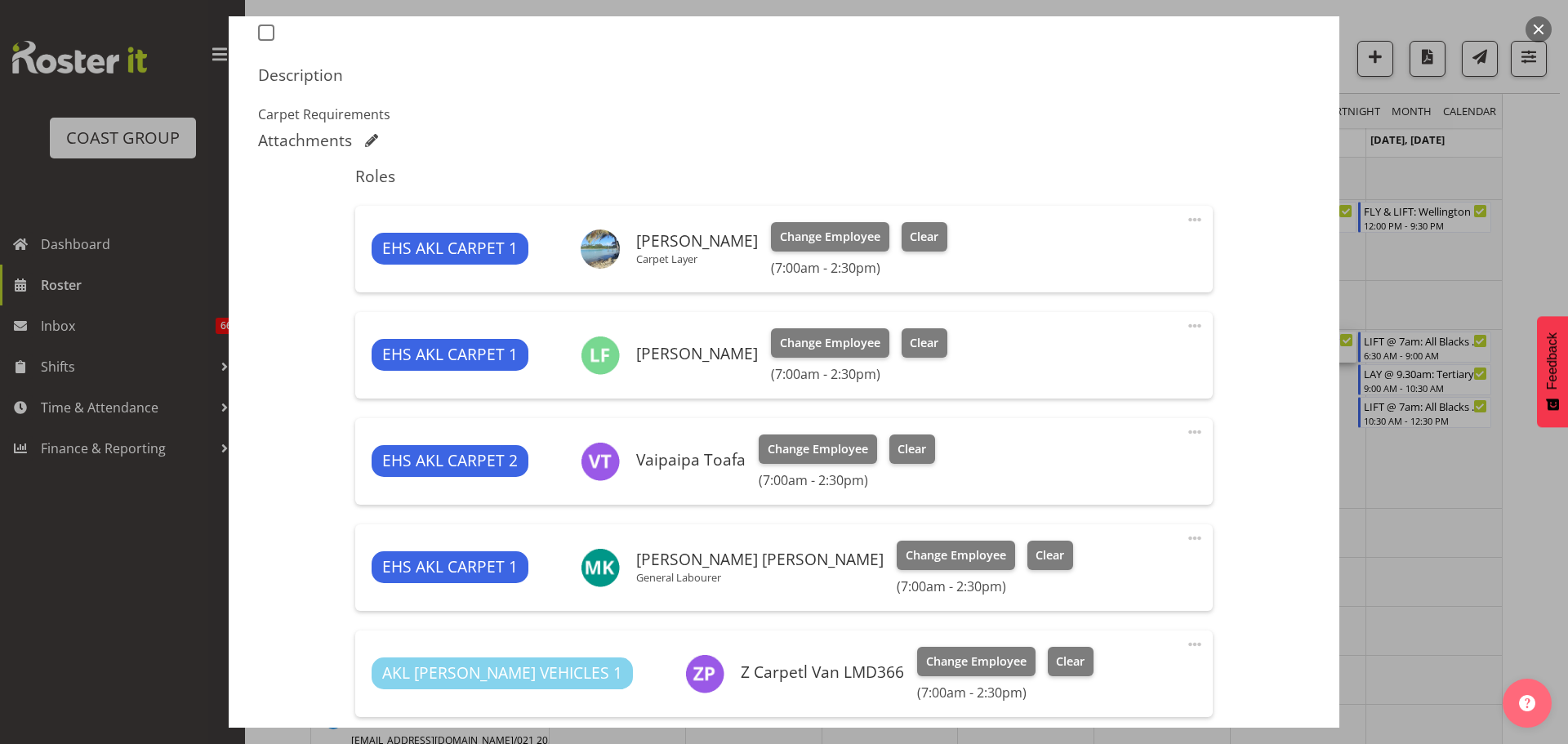
select select "9932"
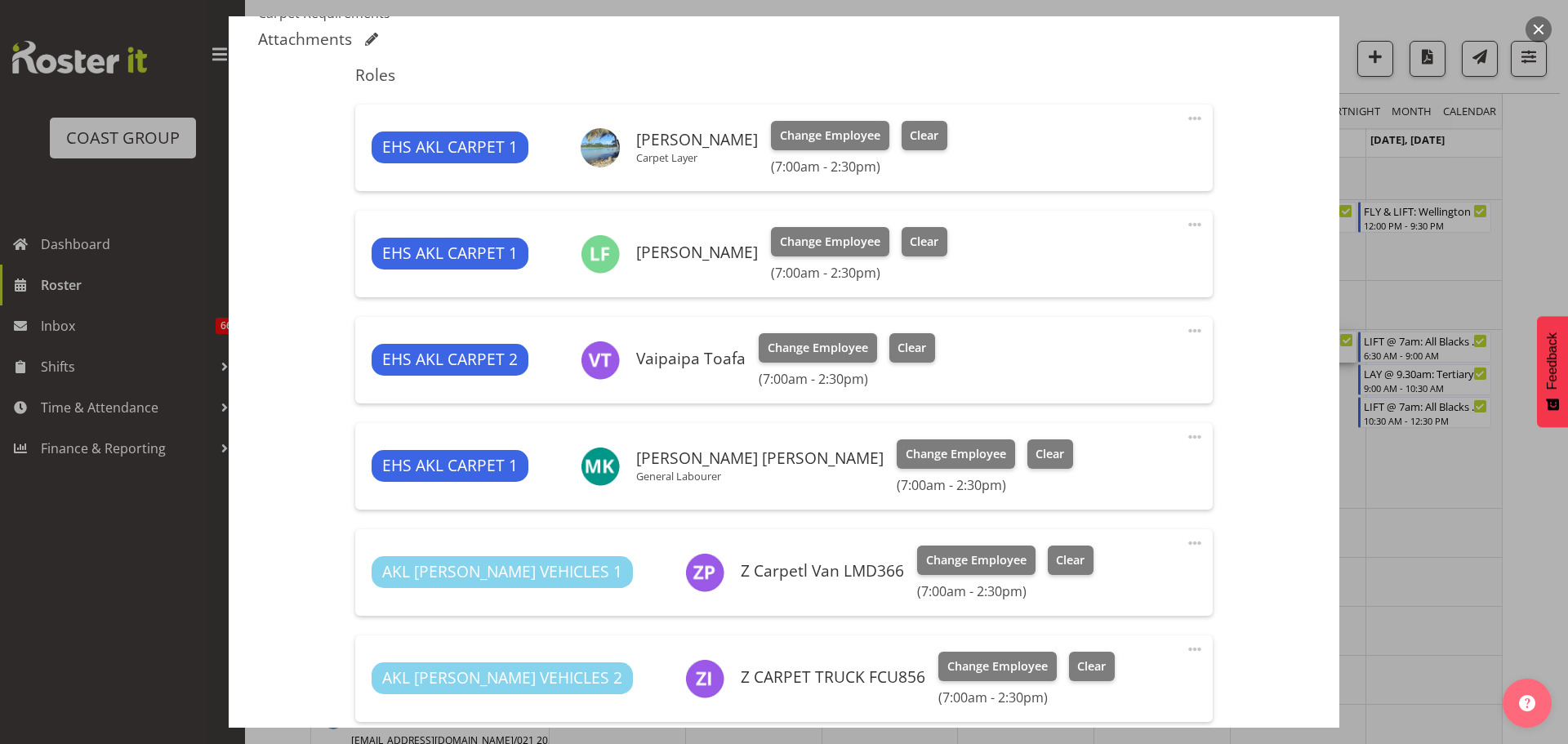
click at [1481, 528] on div at bounding box center [784, 372] width 1568 height 744
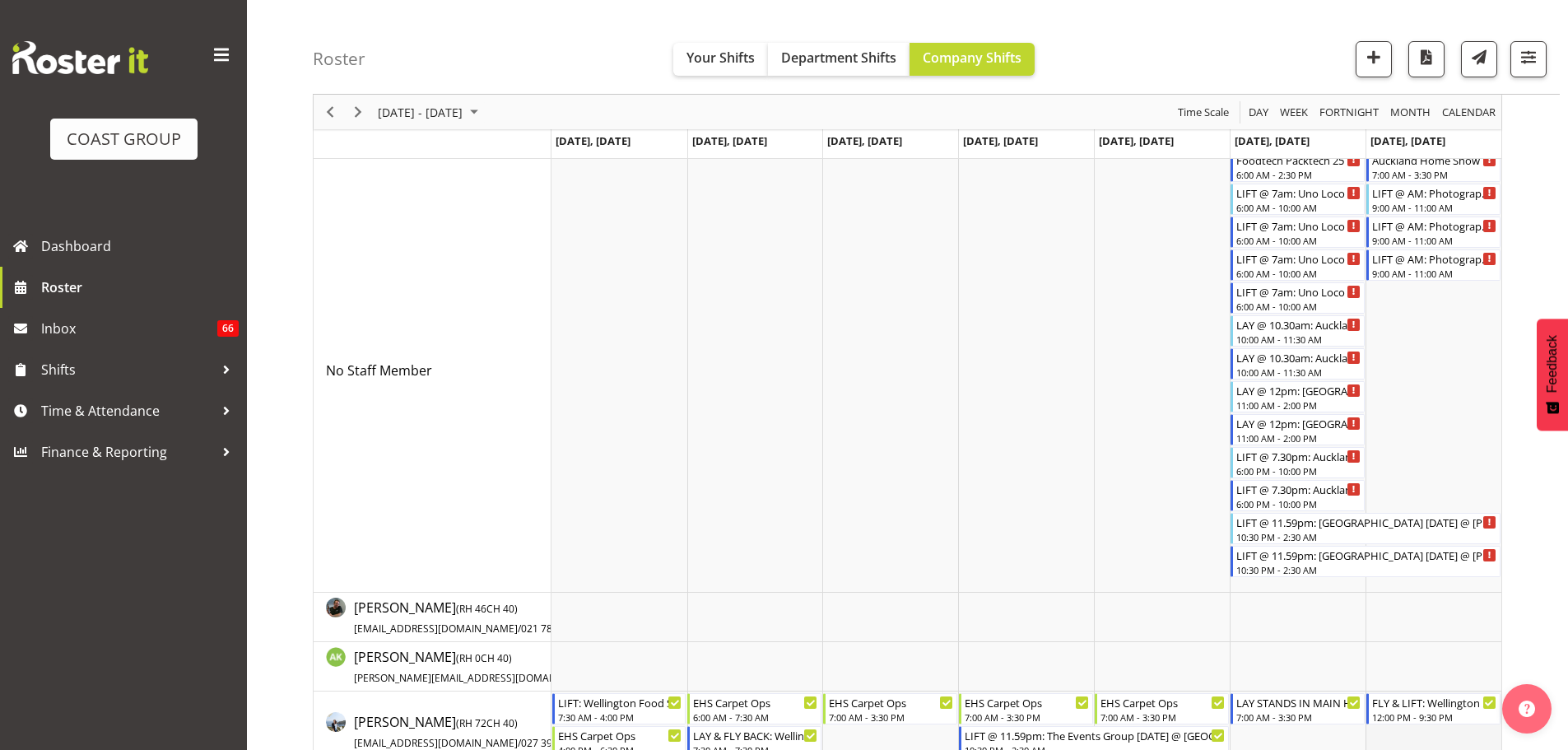
scroll to position [83, 0]
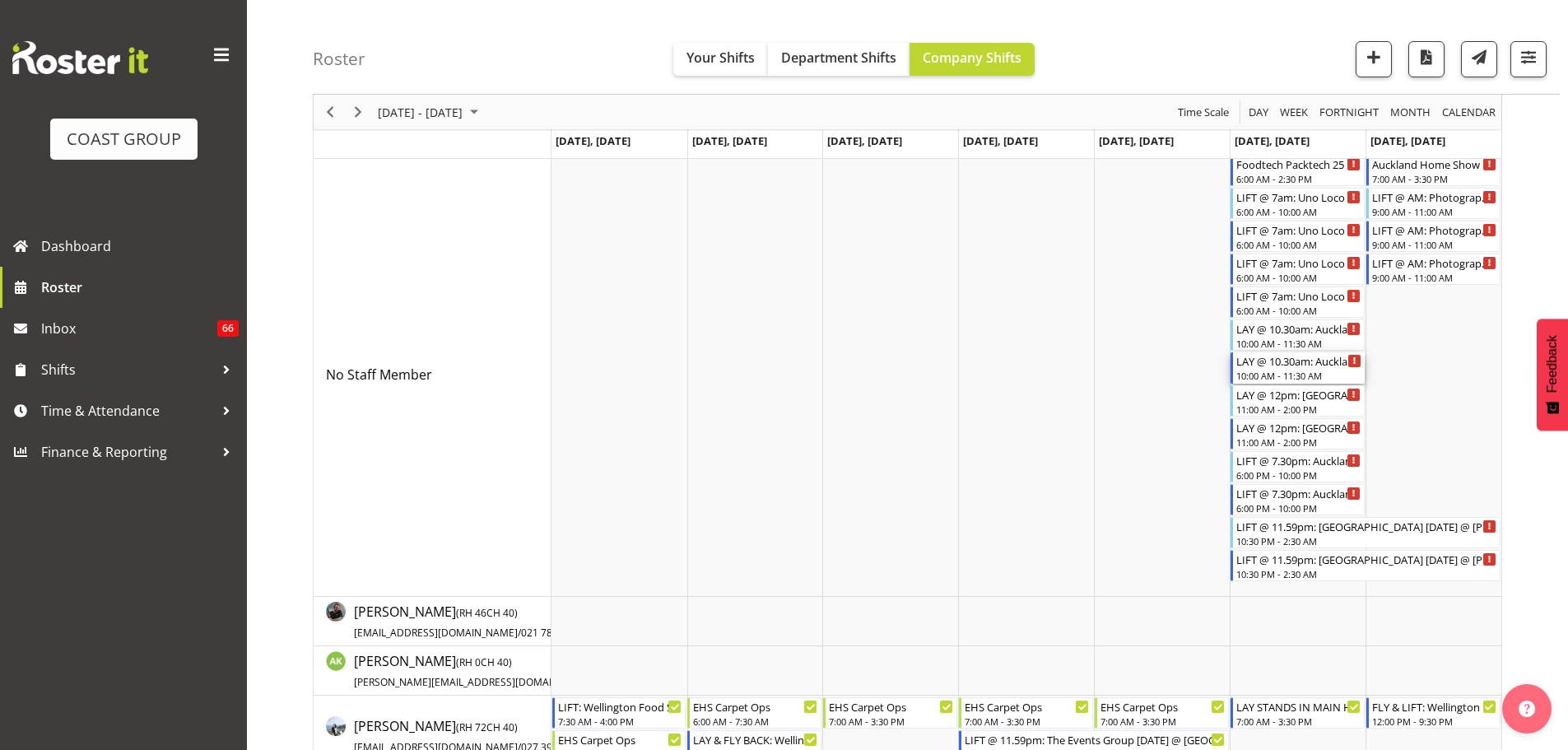
click at [1293, 359] on div "LAY @ 10.30am: Auckland Rugby '25 @ [GEOGRAPHIC_DATA], [GEOGRAPHIC_DATA]" at bounding box center [1299, 360] width 125 height 16
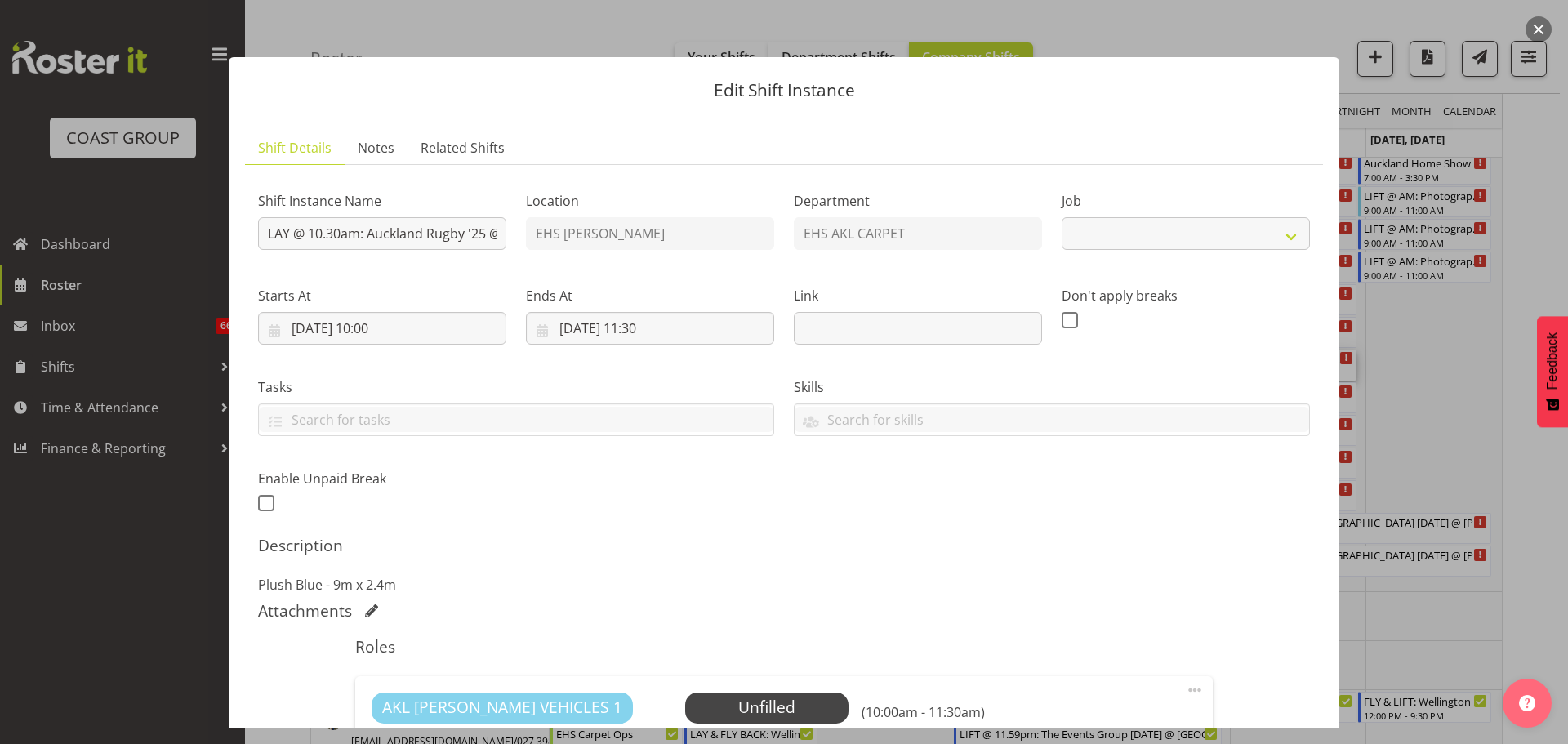
select select "8575"
click at [1474, 388] on div at bounding box center [784, 372] width 1568 height 744
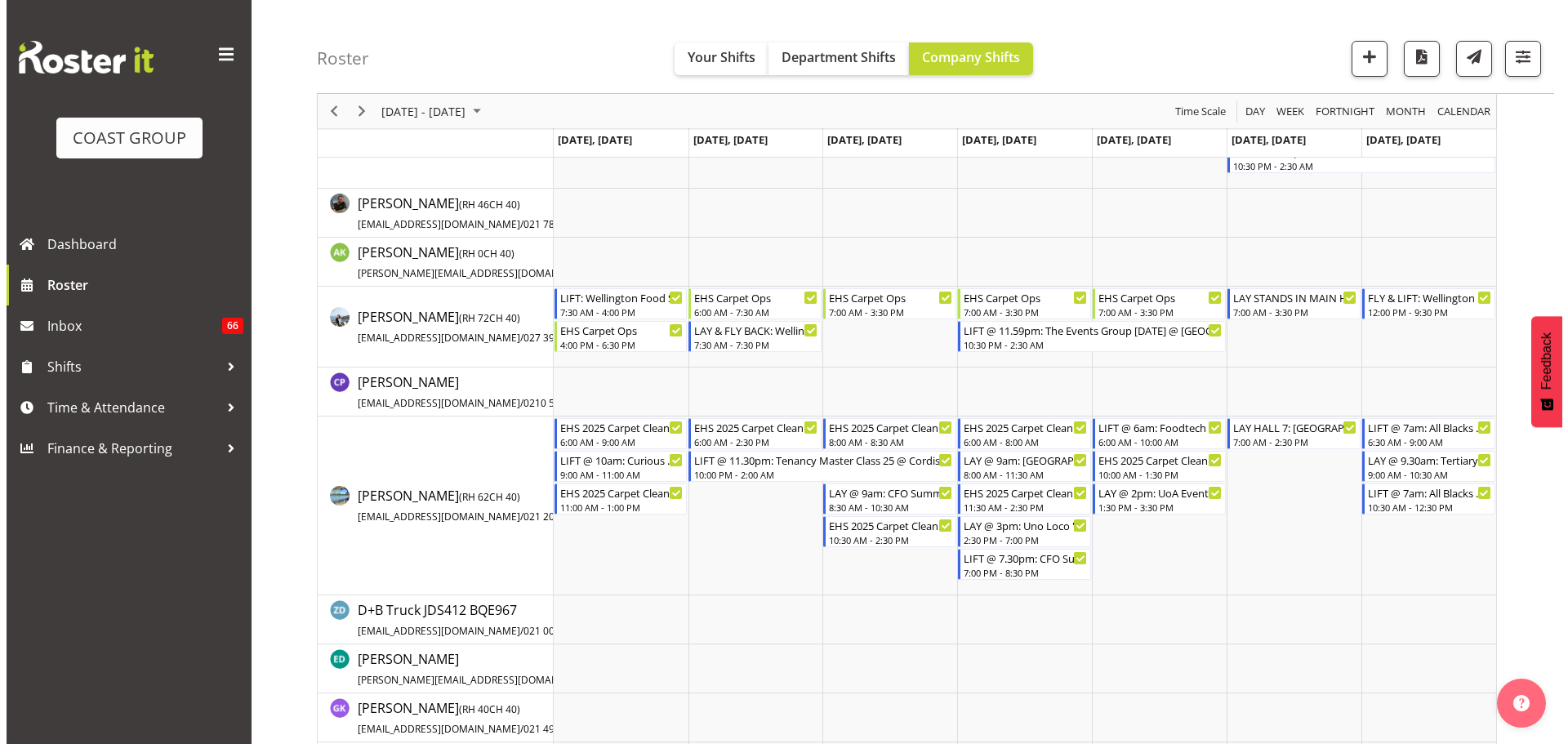
scroll to position [490, 0]
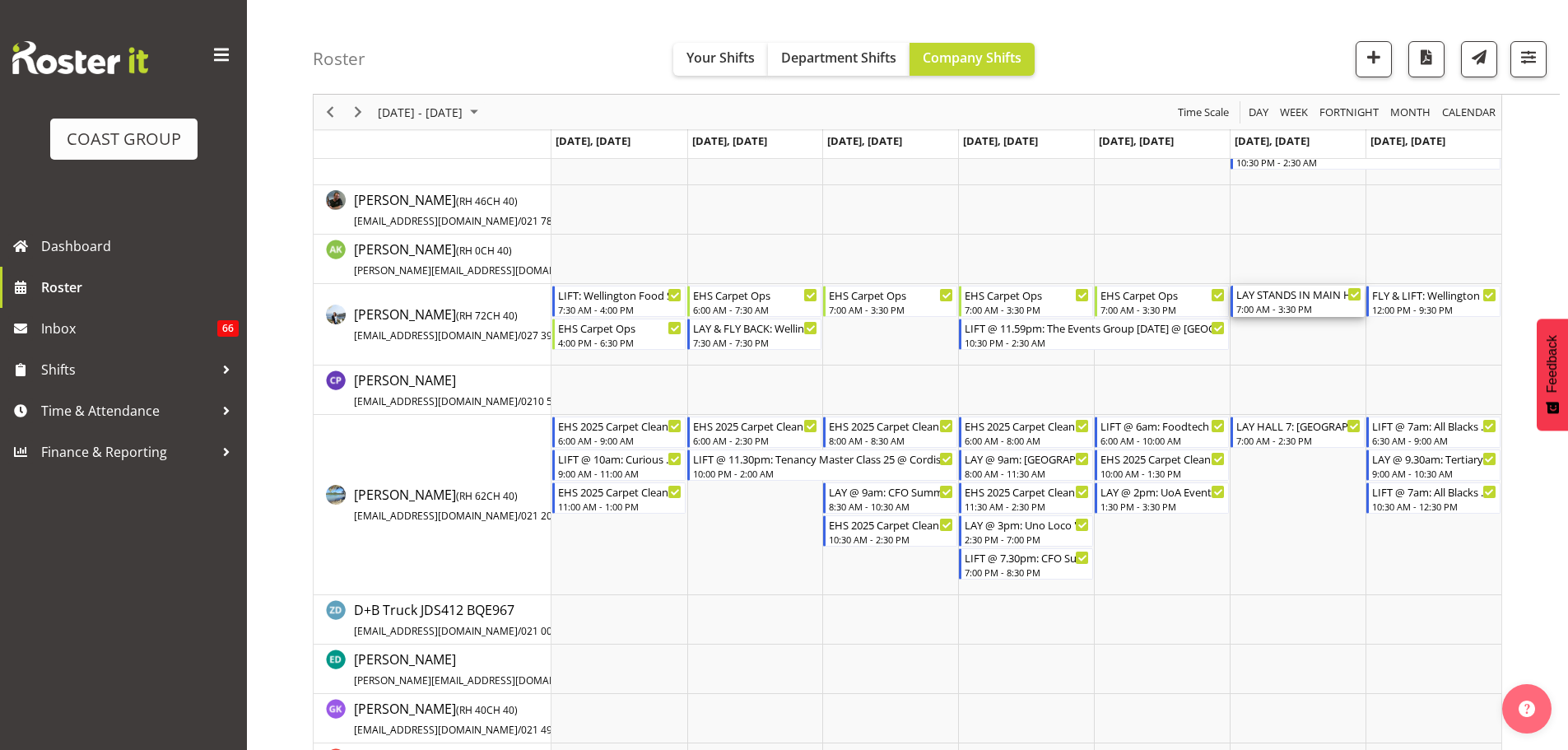
click at [1329, 298] on div "LAY STANDS IN MAIN HALL: [GEOGRAPHIC_DATA] Home Show 2025 @ [GEOGRAPHIC_DATA]" at bounding box center [1299, 294] width 125 height 16
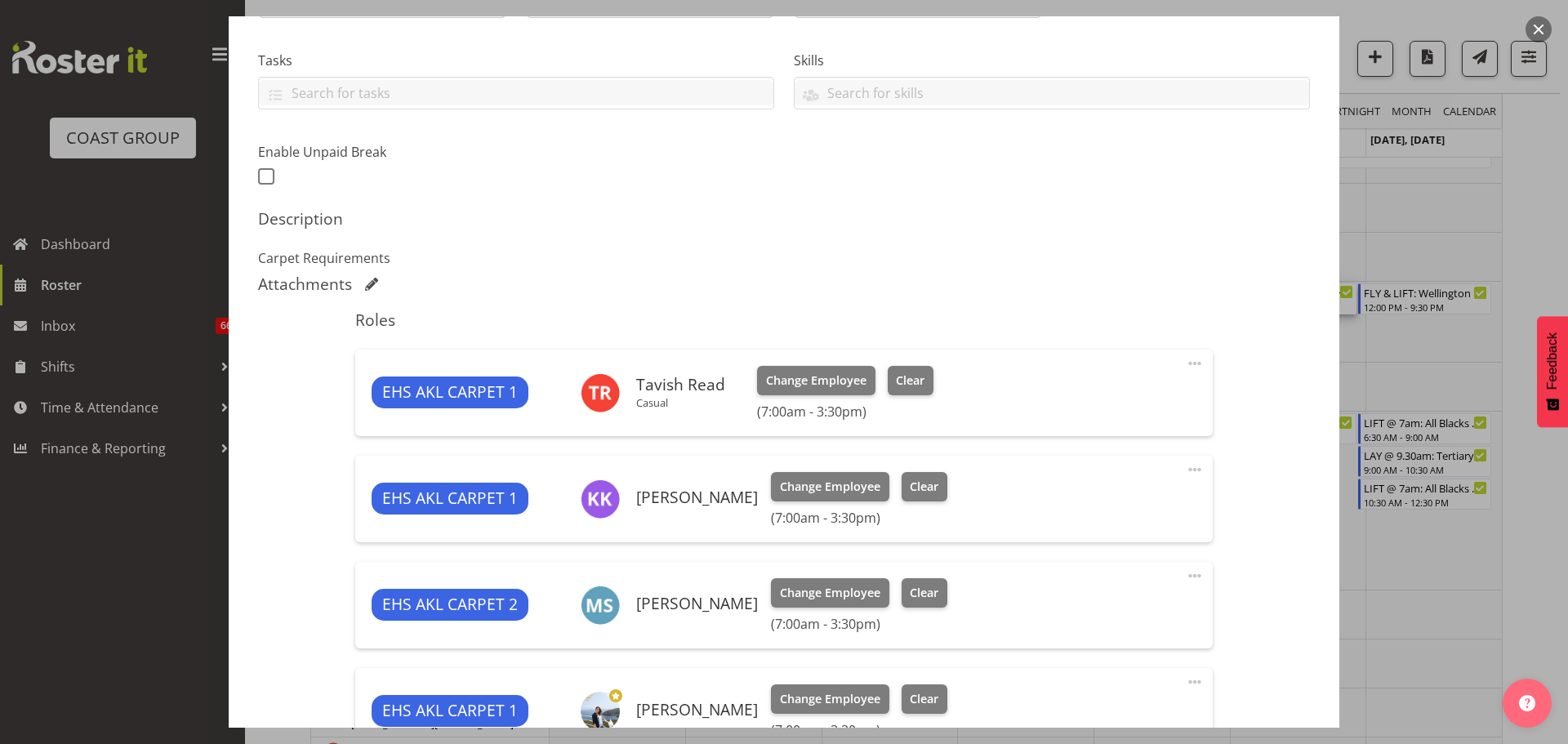
select select "9932"
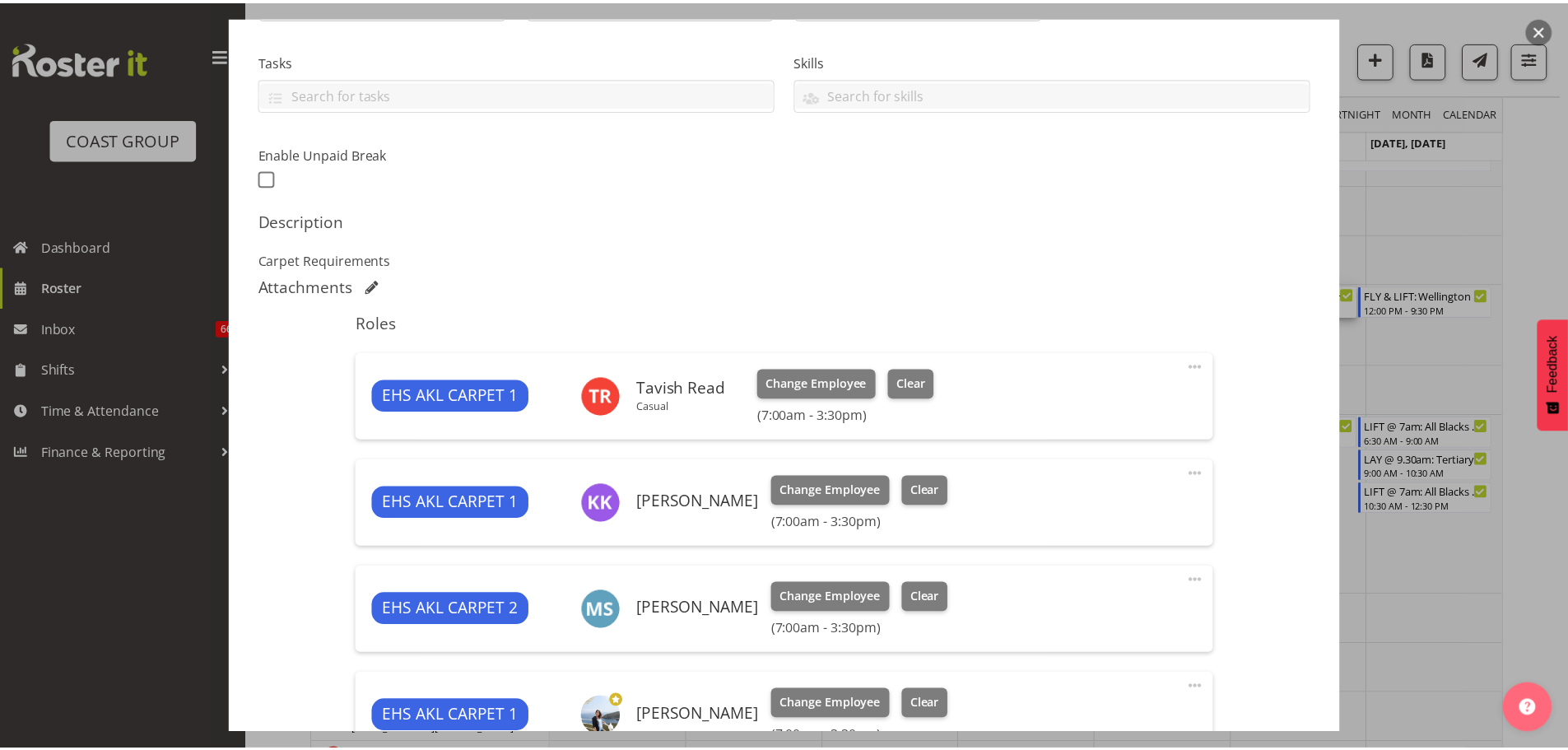
scroll to position [576, 0]
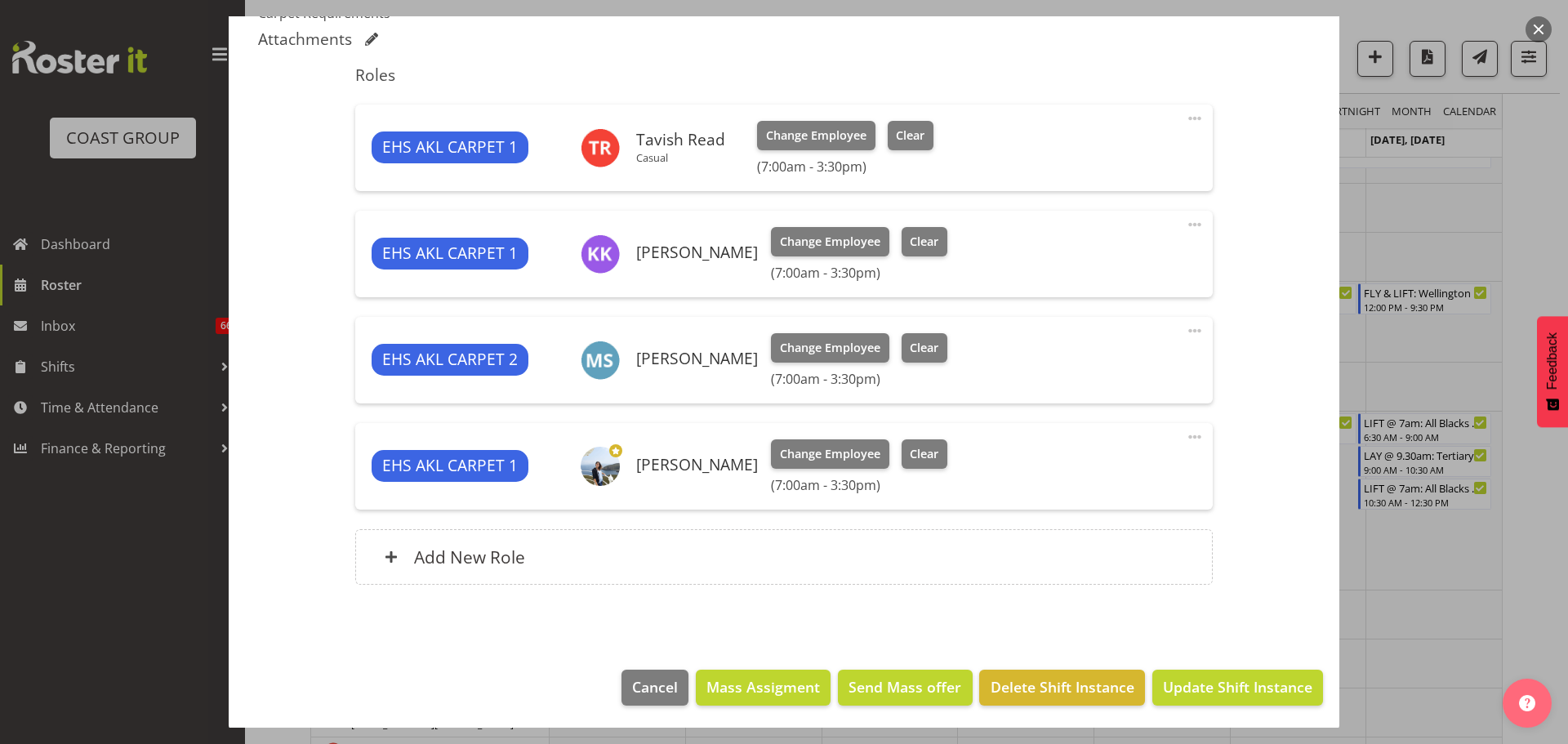
click at [1383, 587] on div at bounding box center [784, 372] width 1568 height 744
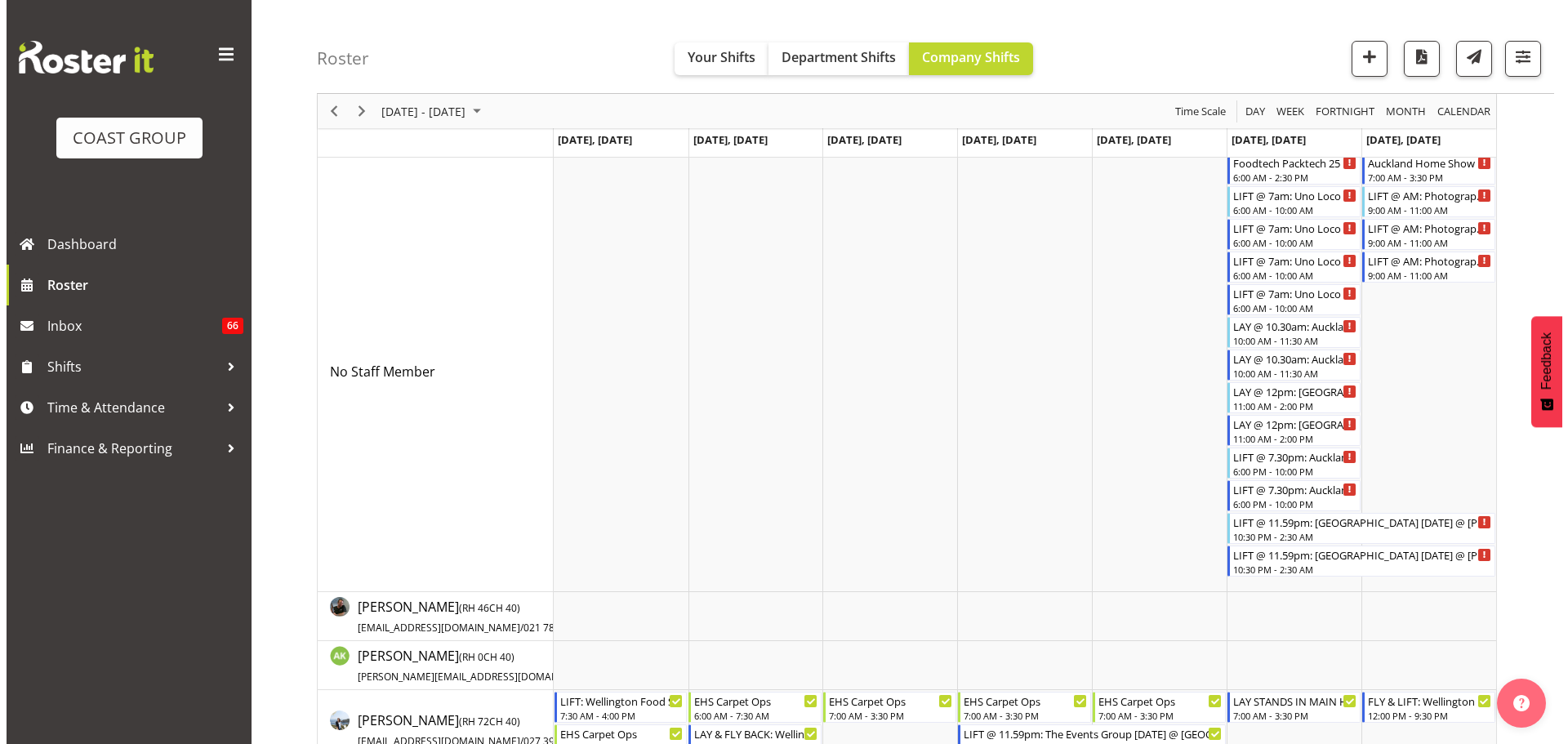
scroll to position [0, 0]
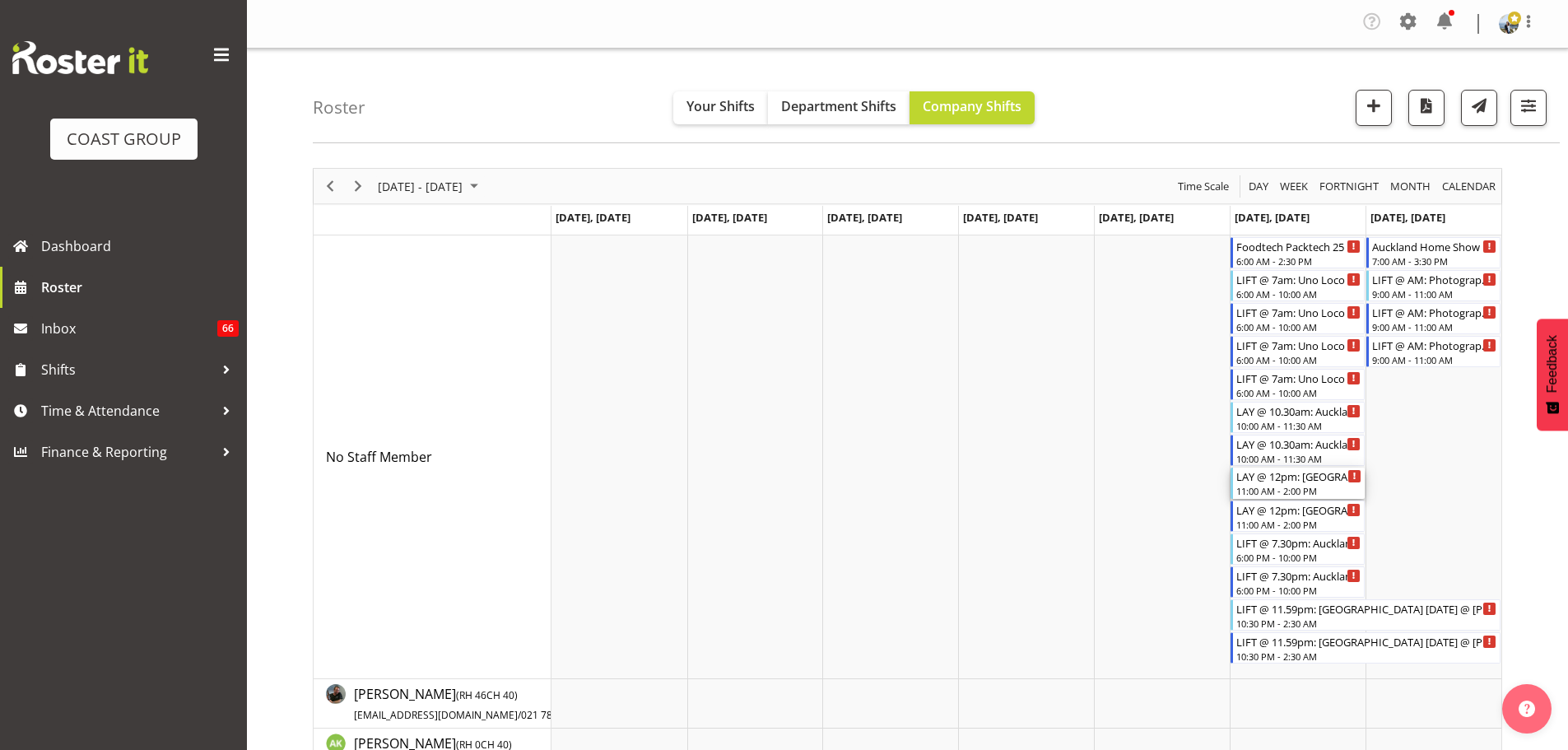
click at [1293, 494] on div "11:00 AM - 2:00 PM" at bounding box center [1299, 491] width 125 height 14
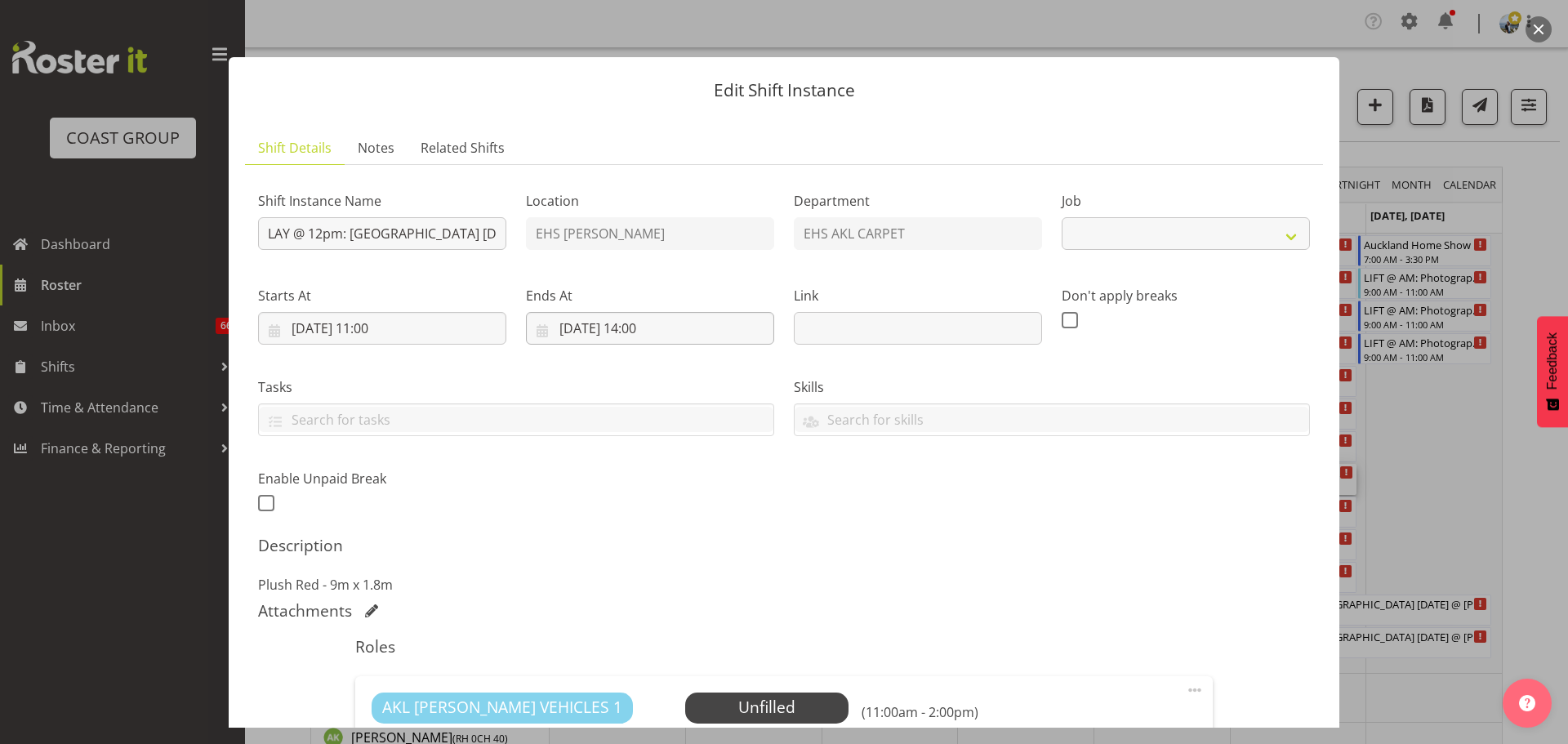
select select "8575"
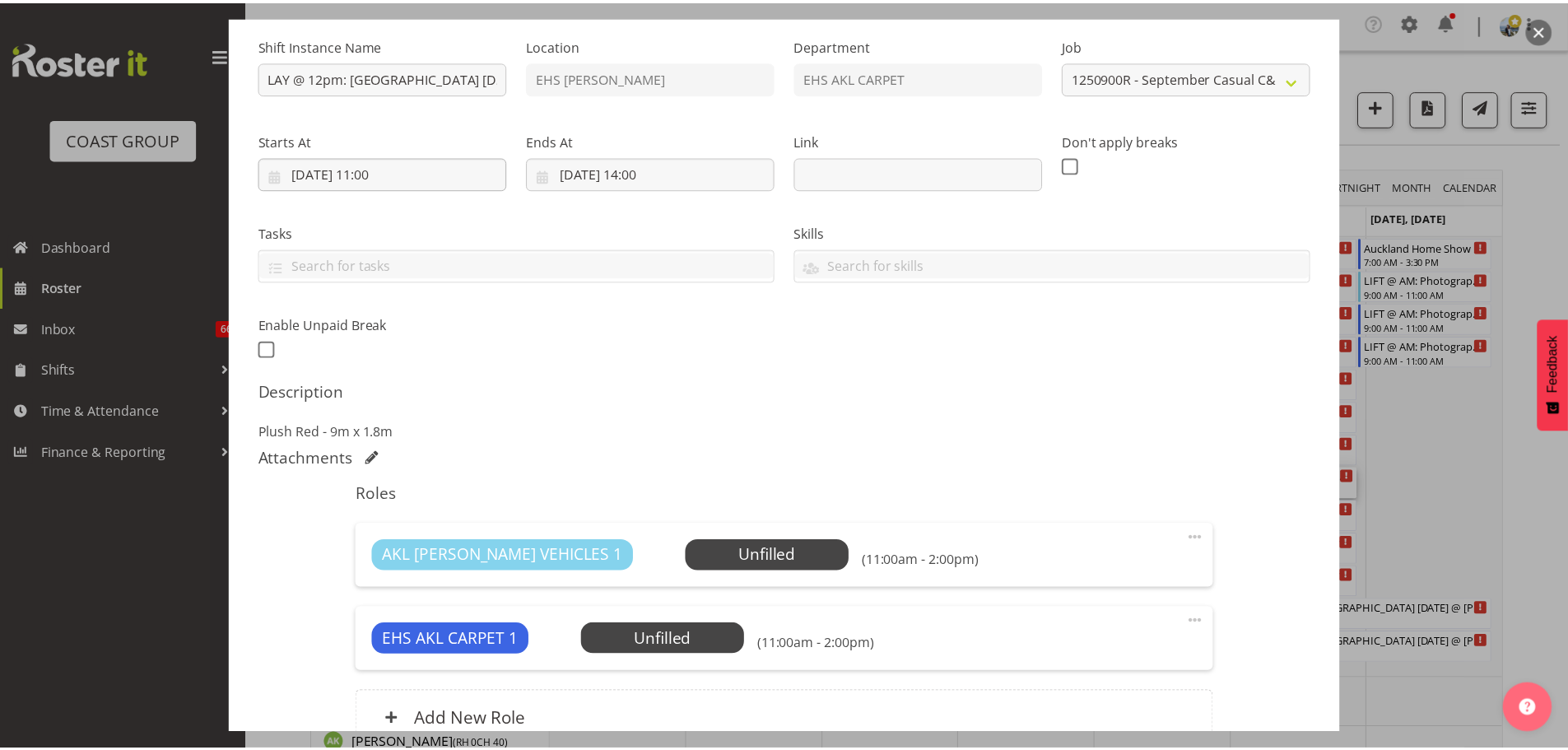
scroll to position [154, 0]
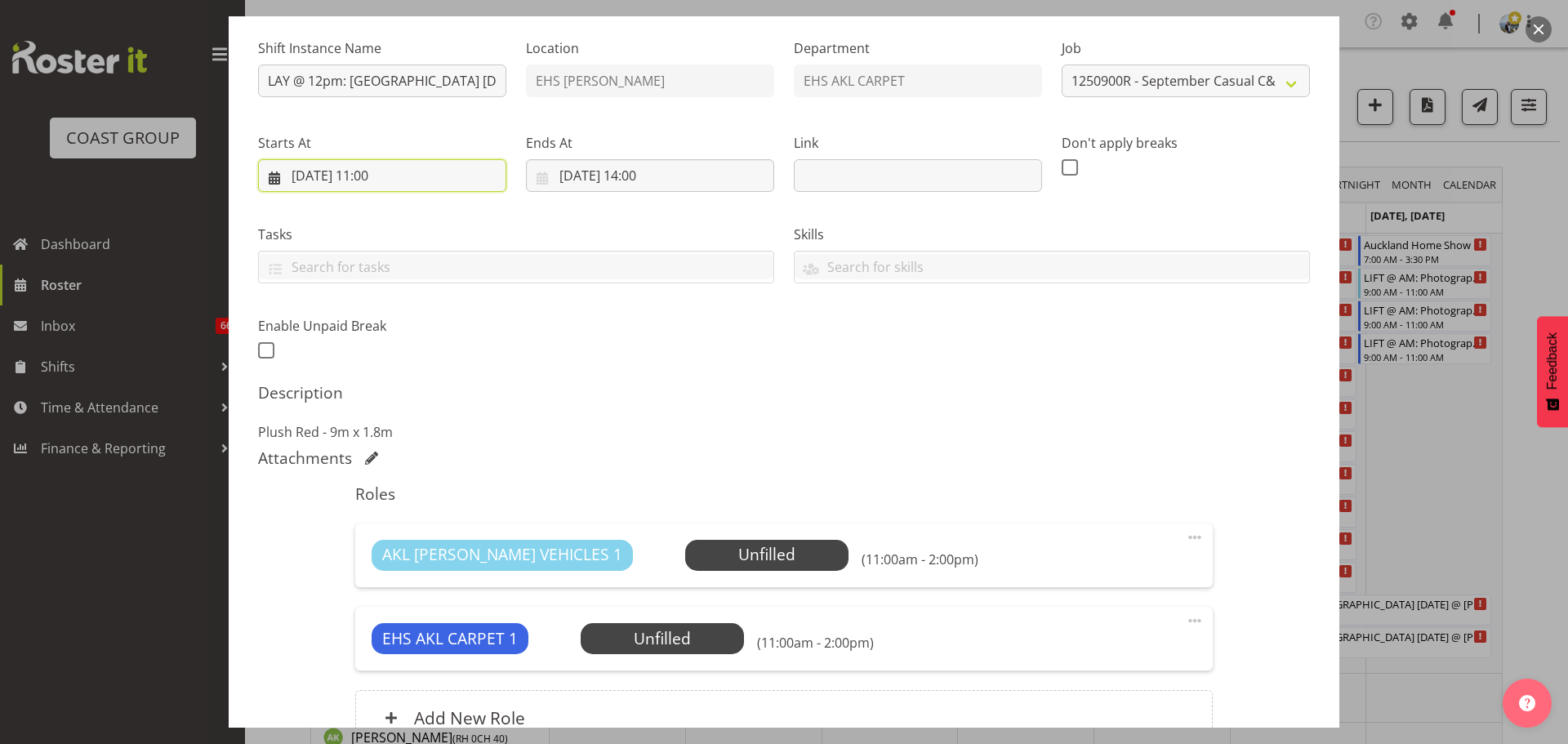
click at [400, 176] on input "06/09/2025, 11:00" at bounding box center [382, 175] width 248 height 32
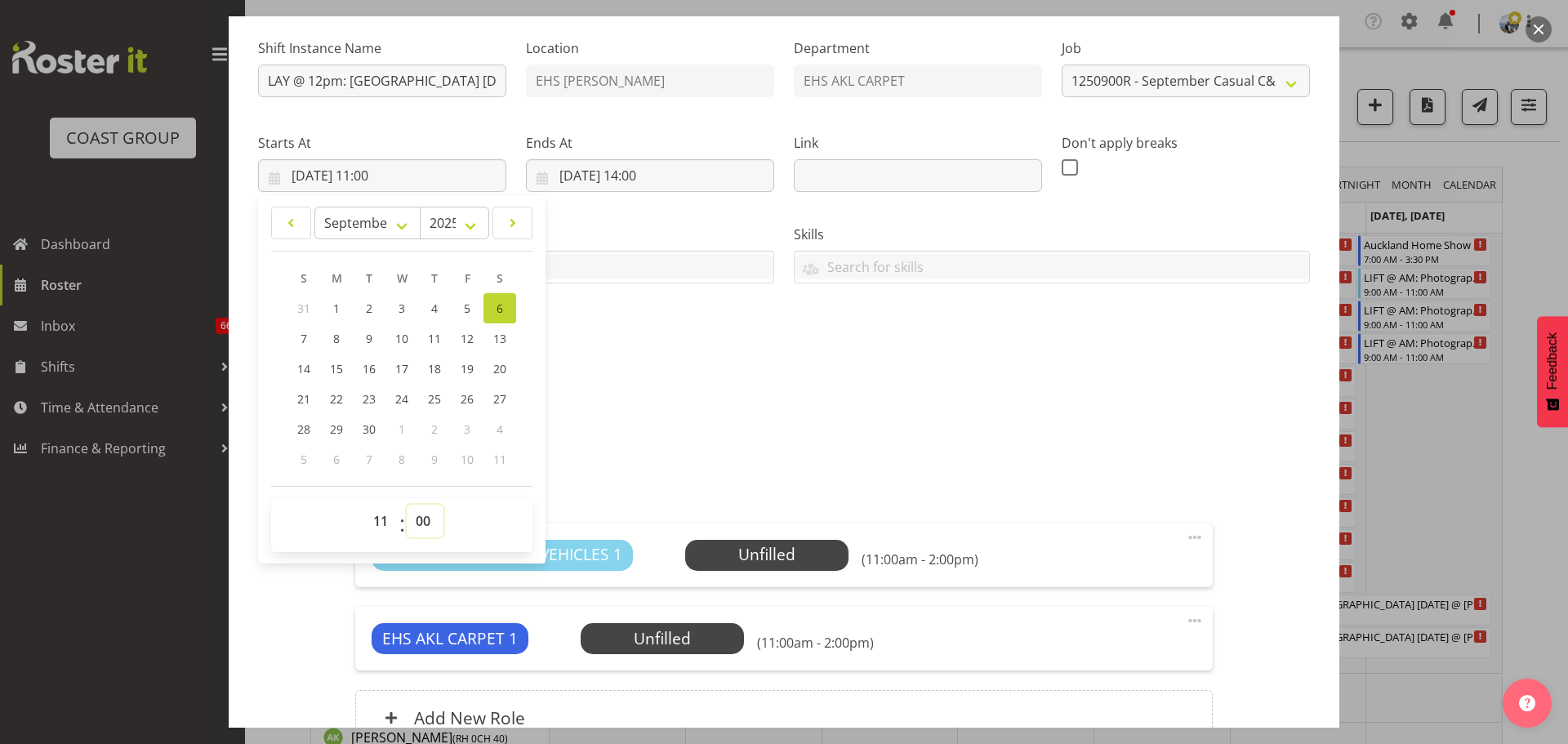
click at [420, 521] on select "00 01 02 03 04 05 06 07 08 09 10 11 12 13 14 15 16 17 18 19 20 21 22 23 24 25 2…" at bounding box center [425, 521] width 37 height 32
select select "30"
type input "06/09/2025, 11:30"
drag, startPoint x: 766, startPoint y: 439, endPoint x: 703, endPoint y: 533, distance: 113.2
click at [766, 439] on p "Plush Red - 9m x 1.8m" at bounding box center [784, 432] width 1052 height 20
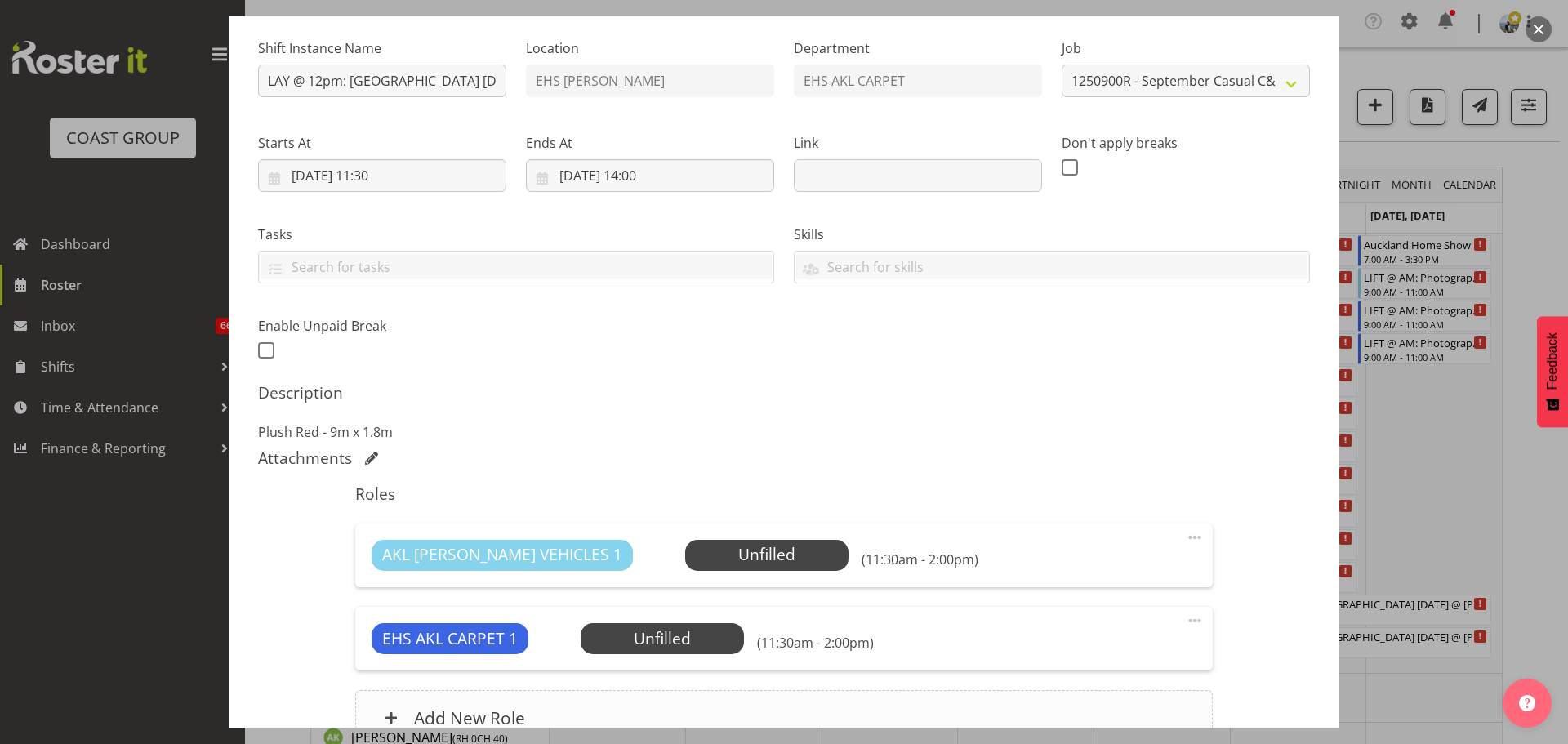
click at [665, 710] on div "Add New Role" at bounding box center [784, 718] width 856 height 56
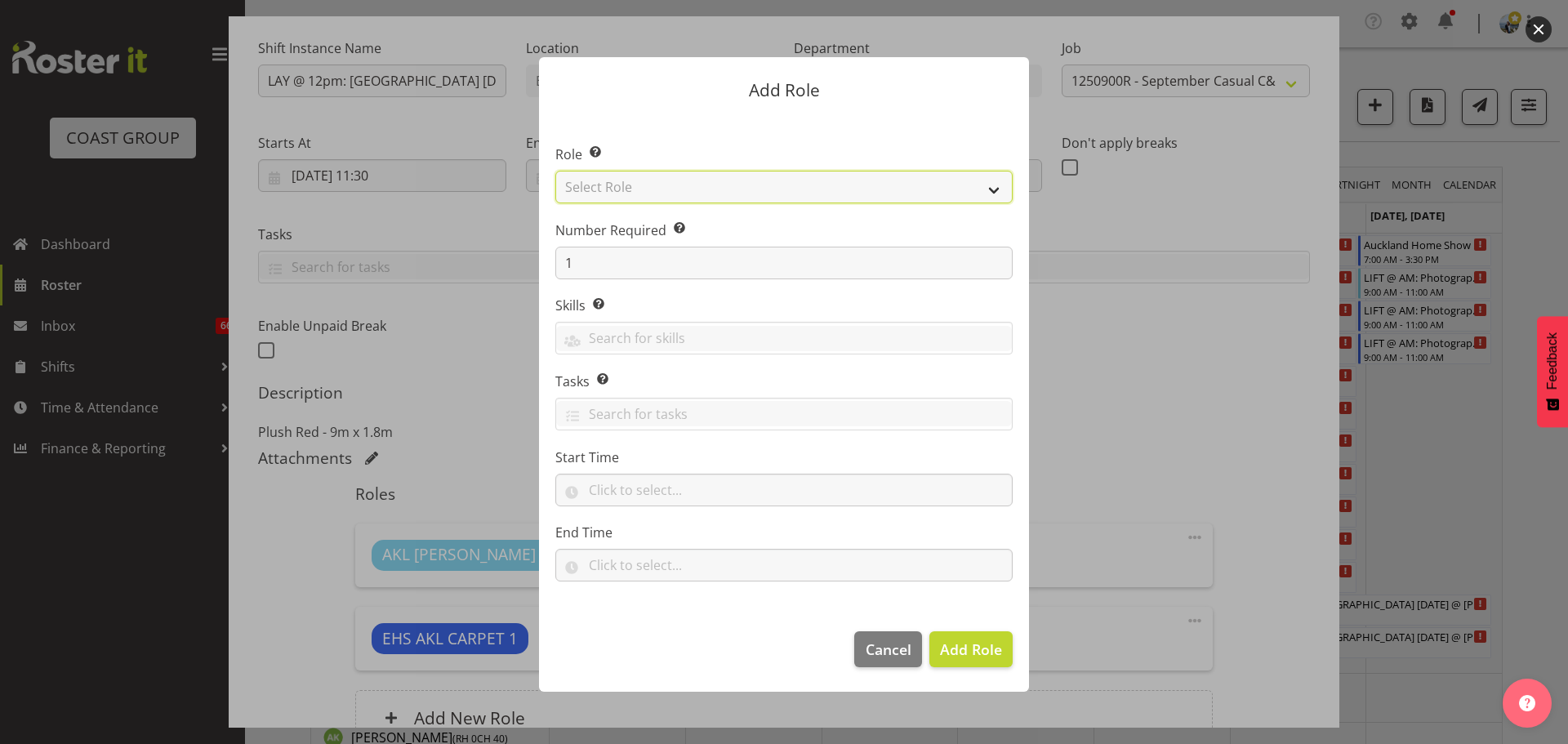
click at [692, 191] on select "Select Role ACCOUNT MANAGER ACCOUNT MANAGER DW ACCOUNTS AKL DIANNA VEHICLES AKL…" at bounding box center [784, 187] width 457 height 32
select select "190"
click at [555, 171] on select "Select Role ACCOUNT MANAGER ACCOUNT MANAGER DW ACCOUNTS AKL DIANNA VEHICLES AKL…" at bounding box center [784, 187] width 457 height 32
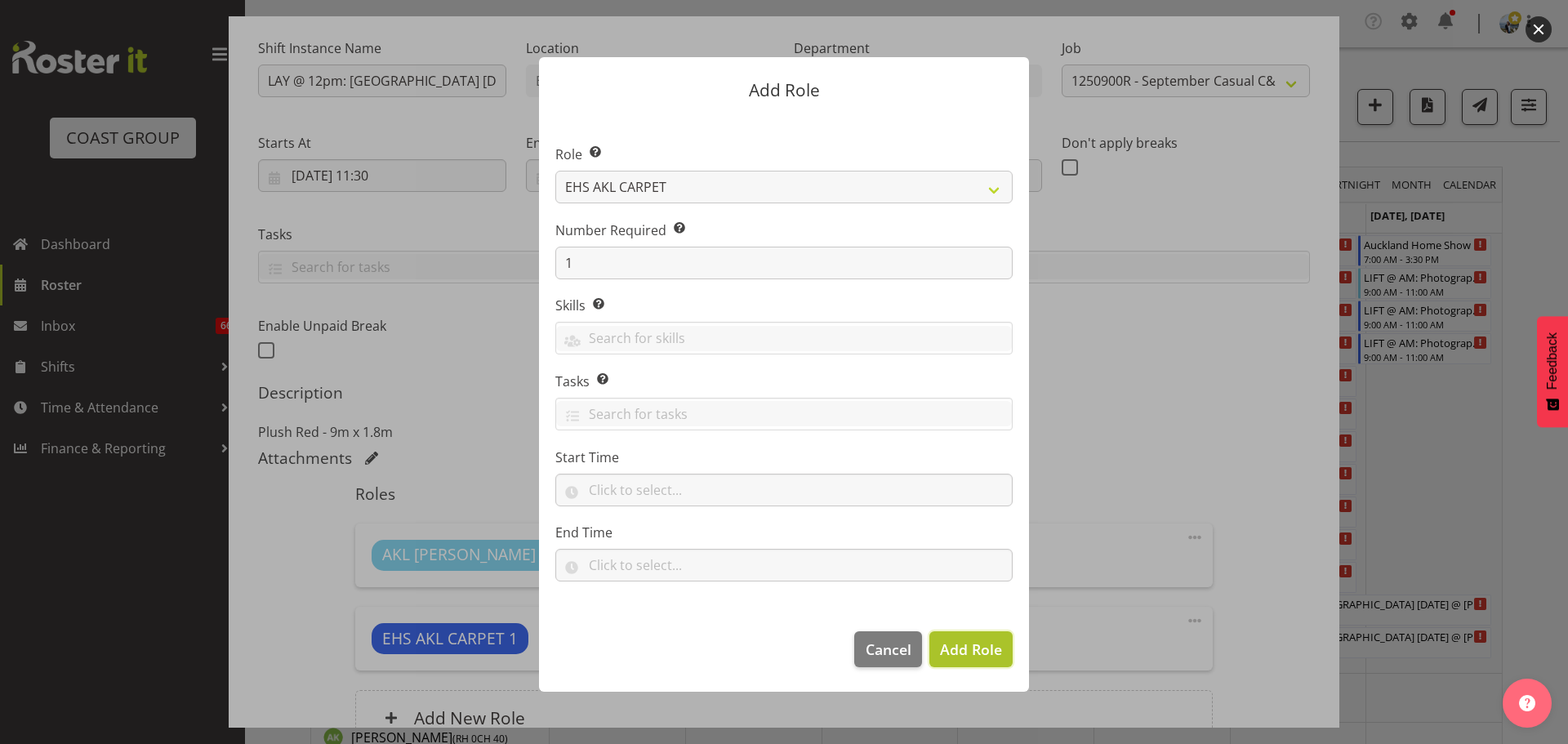
click at [963, 664] on button "Add Role" at bounding box center [971, 650] width 84 height 36
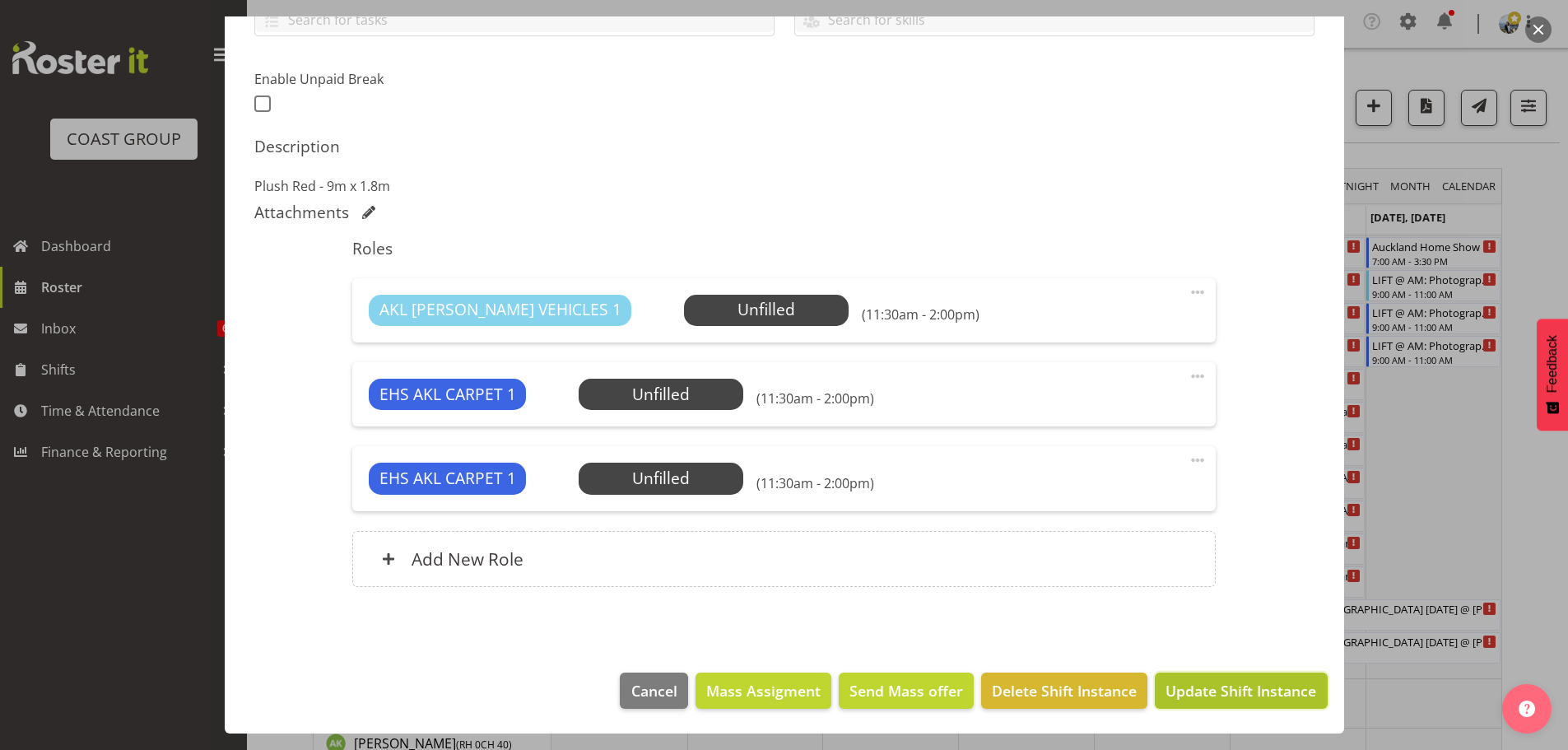
click at [1261, 690] on span "Update Shift Instance" at bounding box center [1241, 691] width 151 height 22
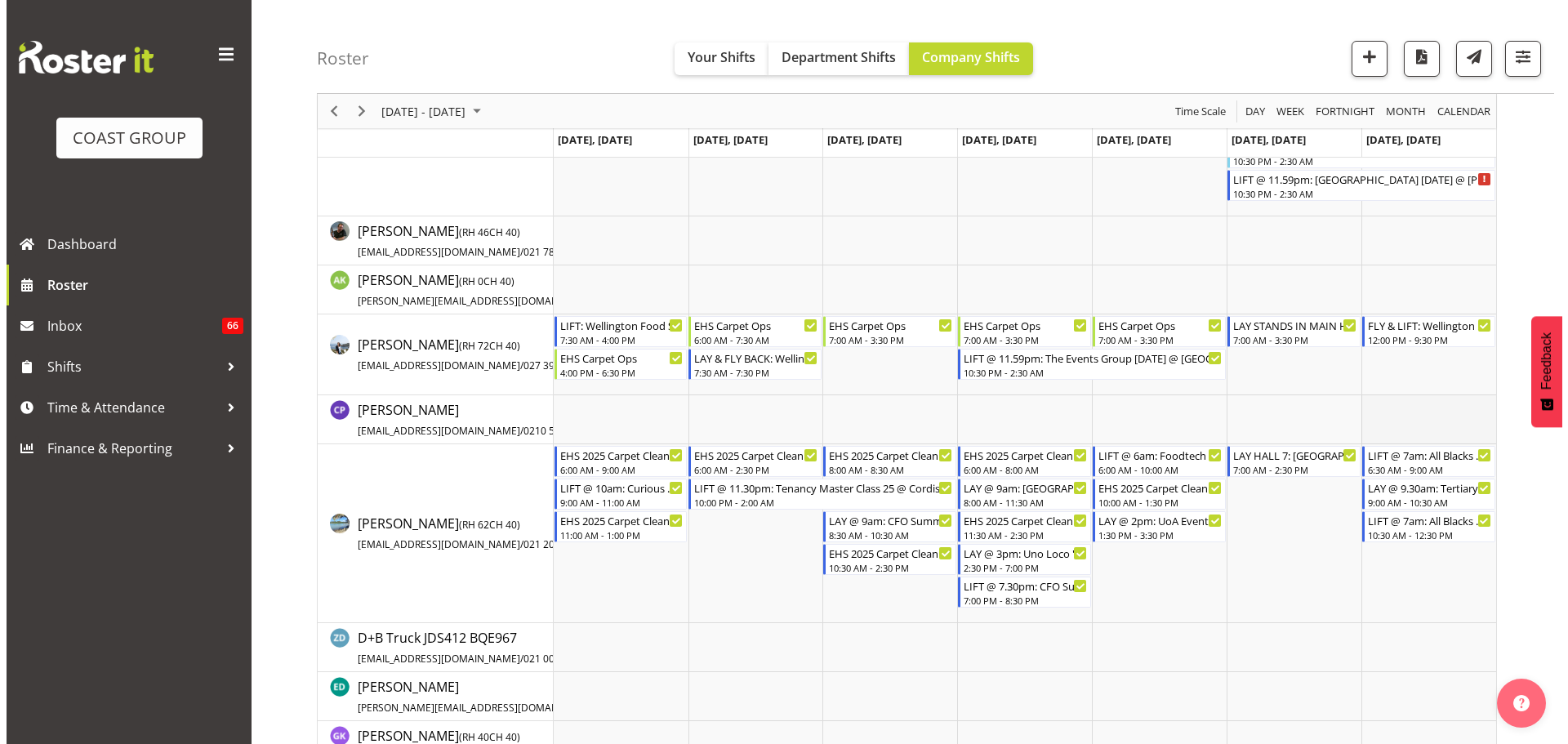
scroll to position [245, 0]
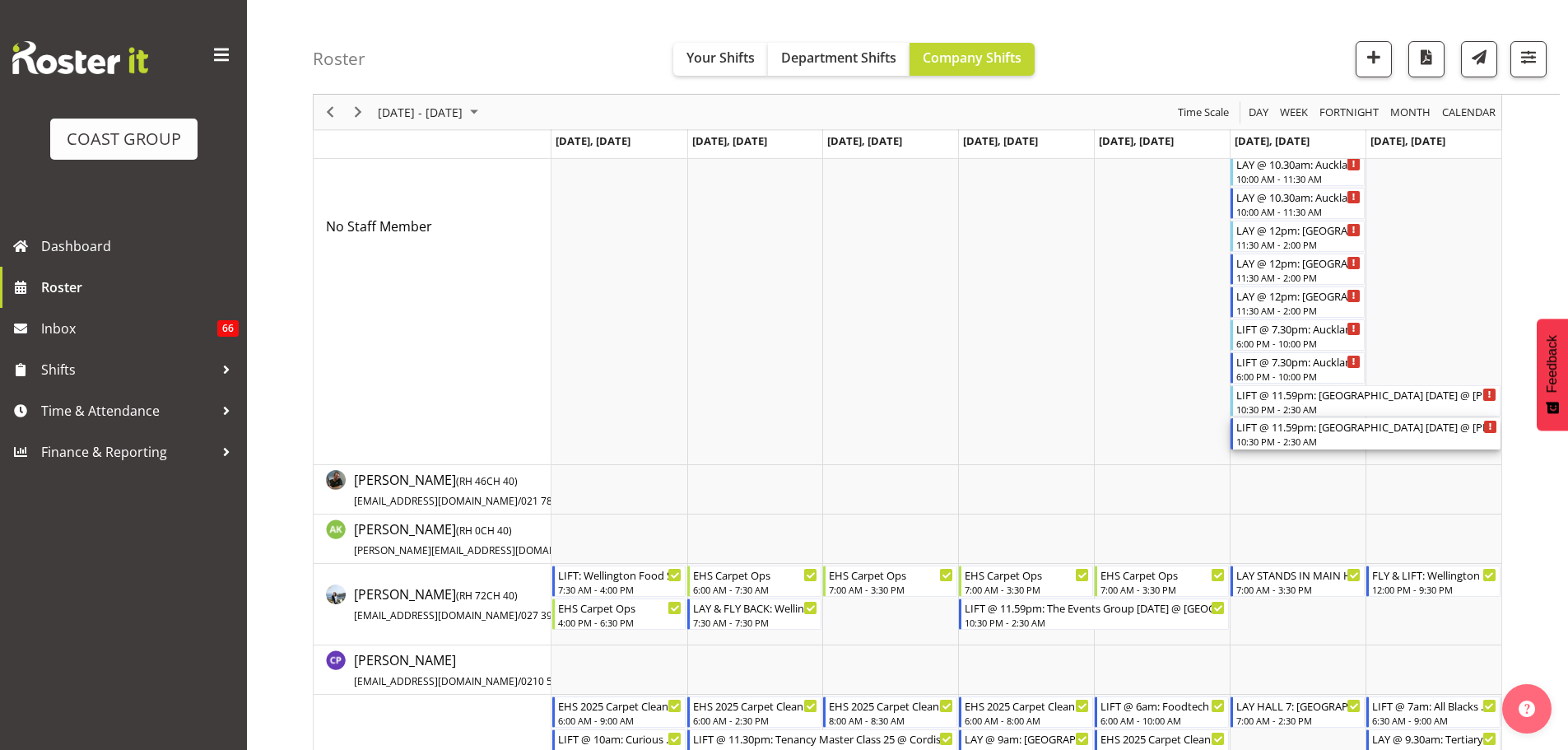
click at [1295, 439] on div "10:30 PM - 2:30 AM" at bounding box center [1367, 441] width 261 height 14
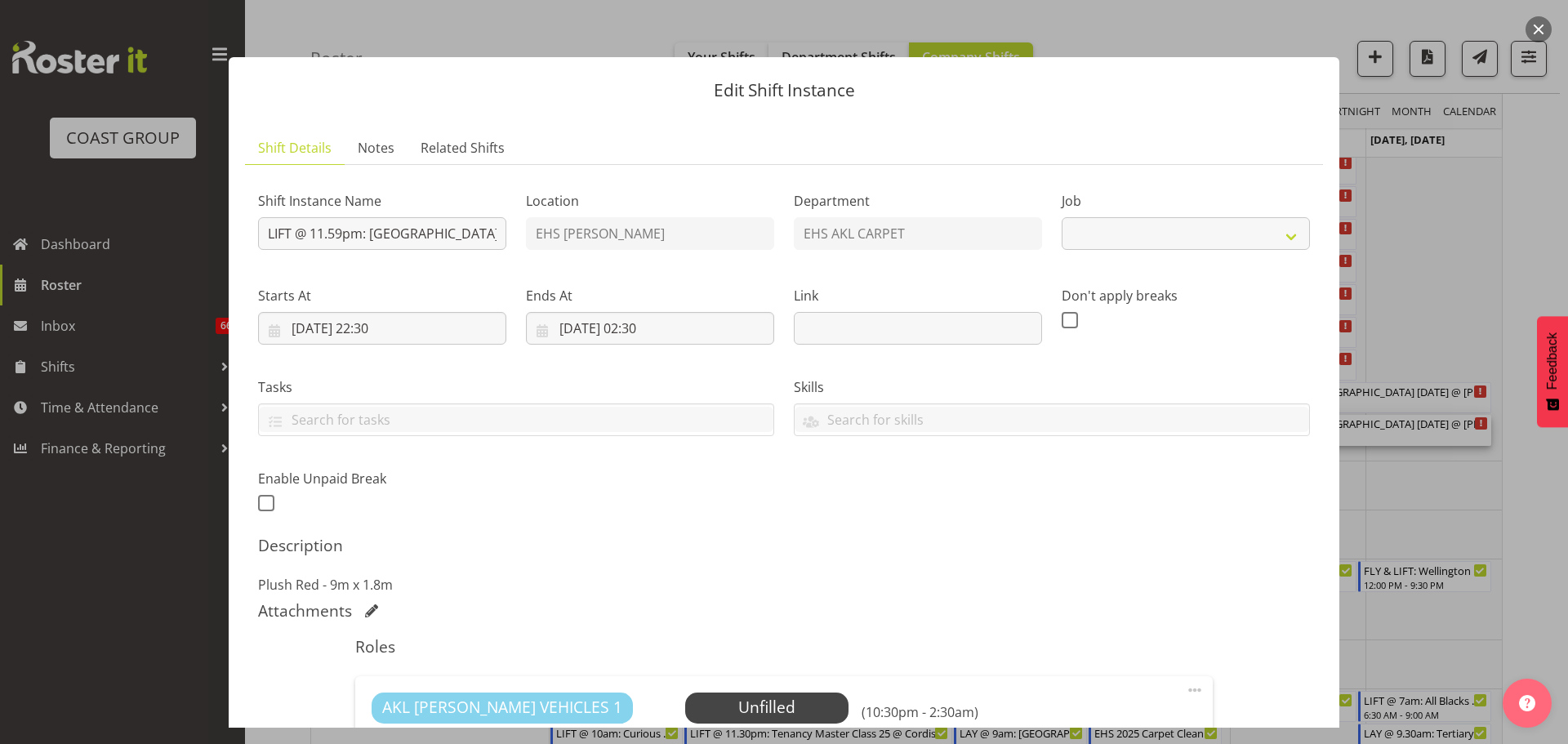
select select "8575"
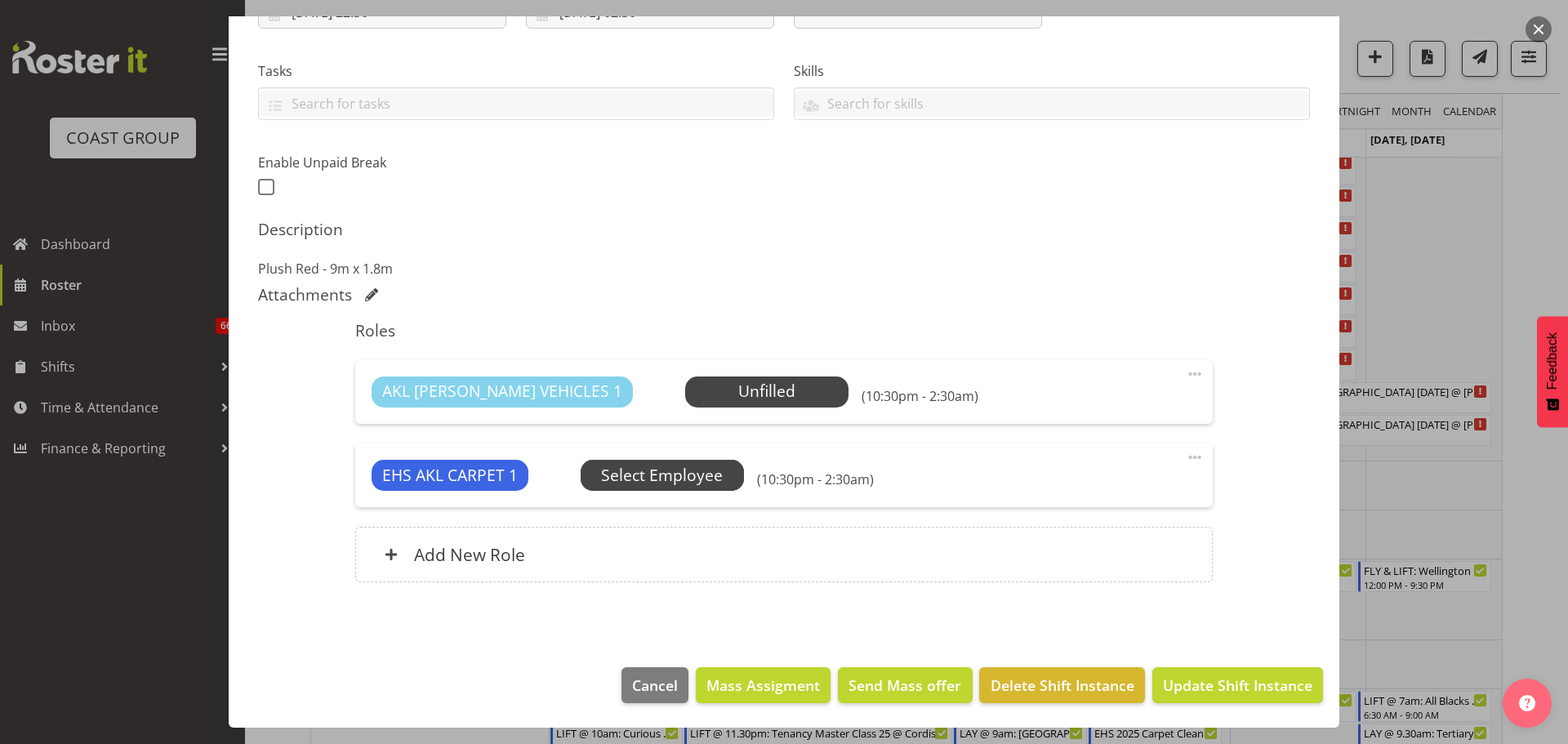
click at [0, 0] on span "Select Employee" at bounding box center [0, 0] width 0 height 0
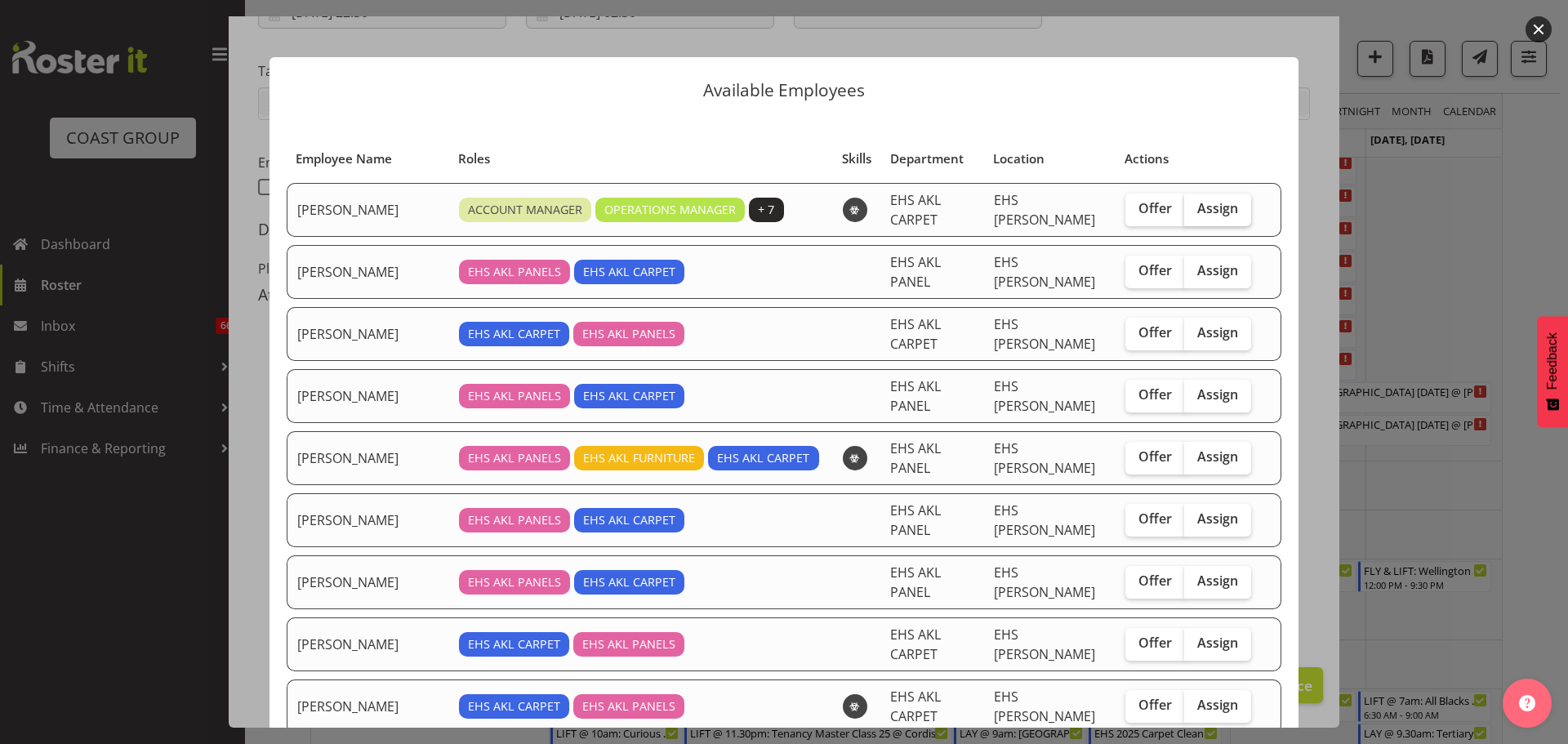
click at [1218, 201] on span "Assign" at bounding box center [1217, 208] width 40 height 16
click at [1195, 203] on input "Assign" at bounding box center [1189, 209] width 11 height 11
checkbox input "true"
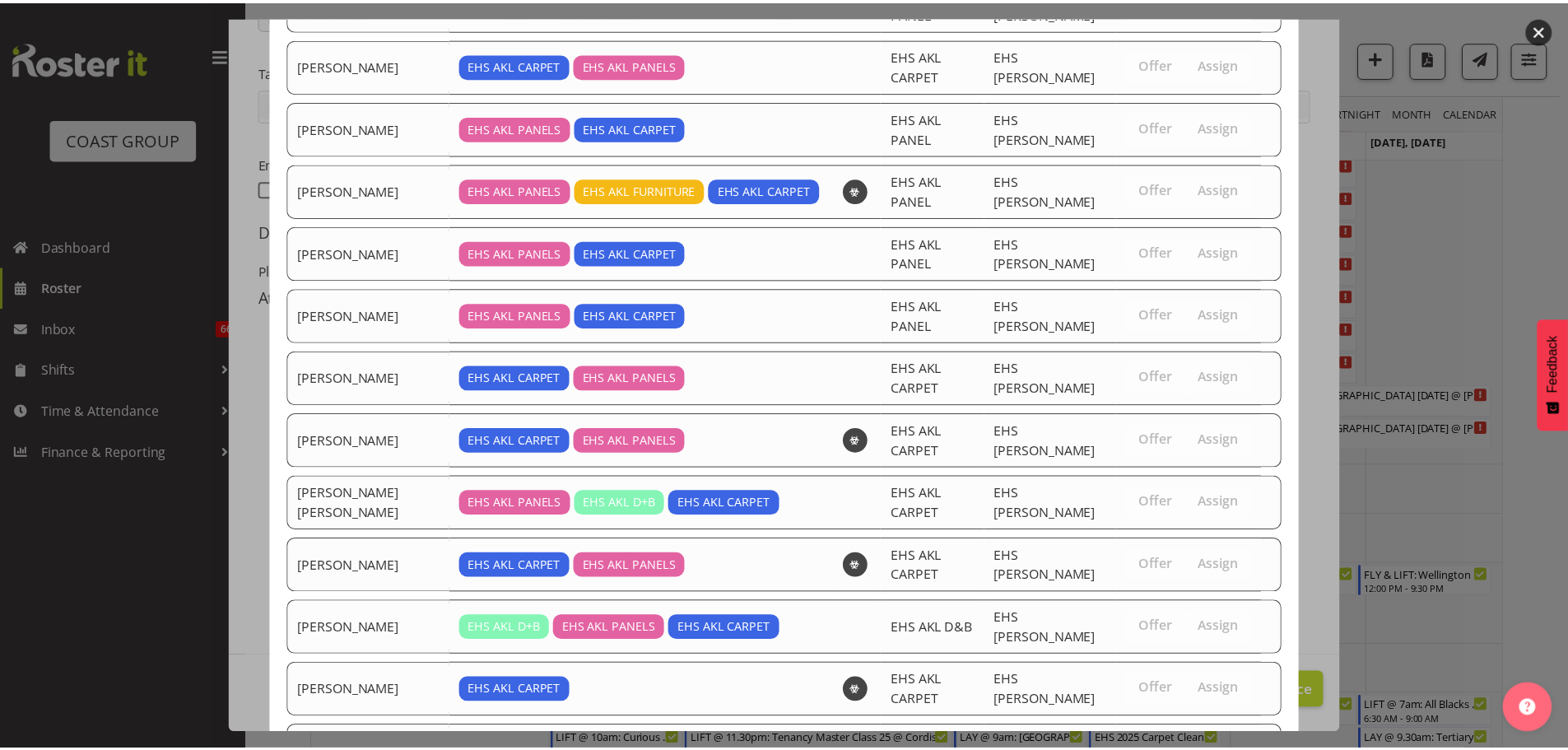
scroll to position [461, 0]
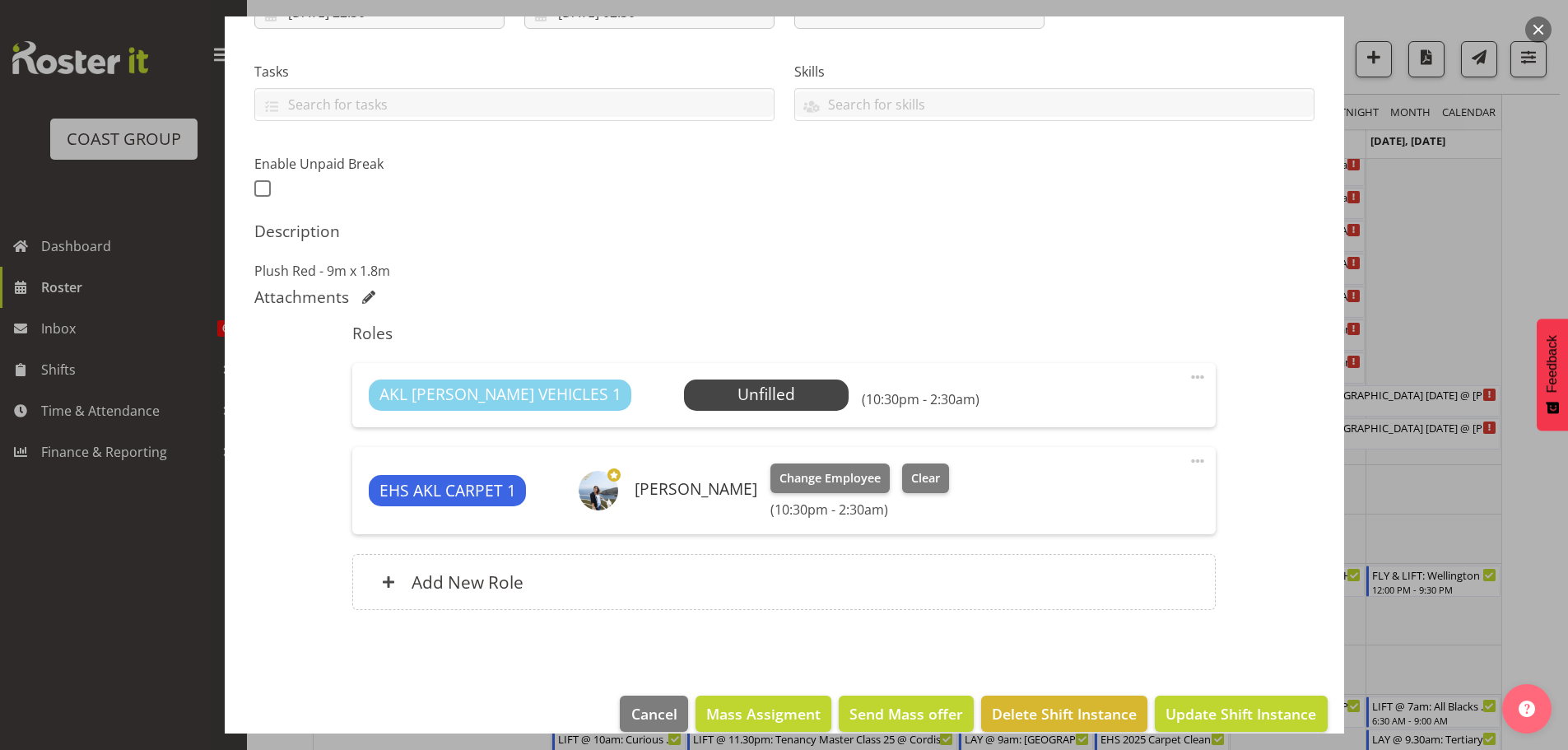
click at [1188, 377] on span at bounding box center [1198, 377] width 20 height 20
click at [1170, 469] on link "Delete" at bounding box center [1128, 475] width 158 height 30
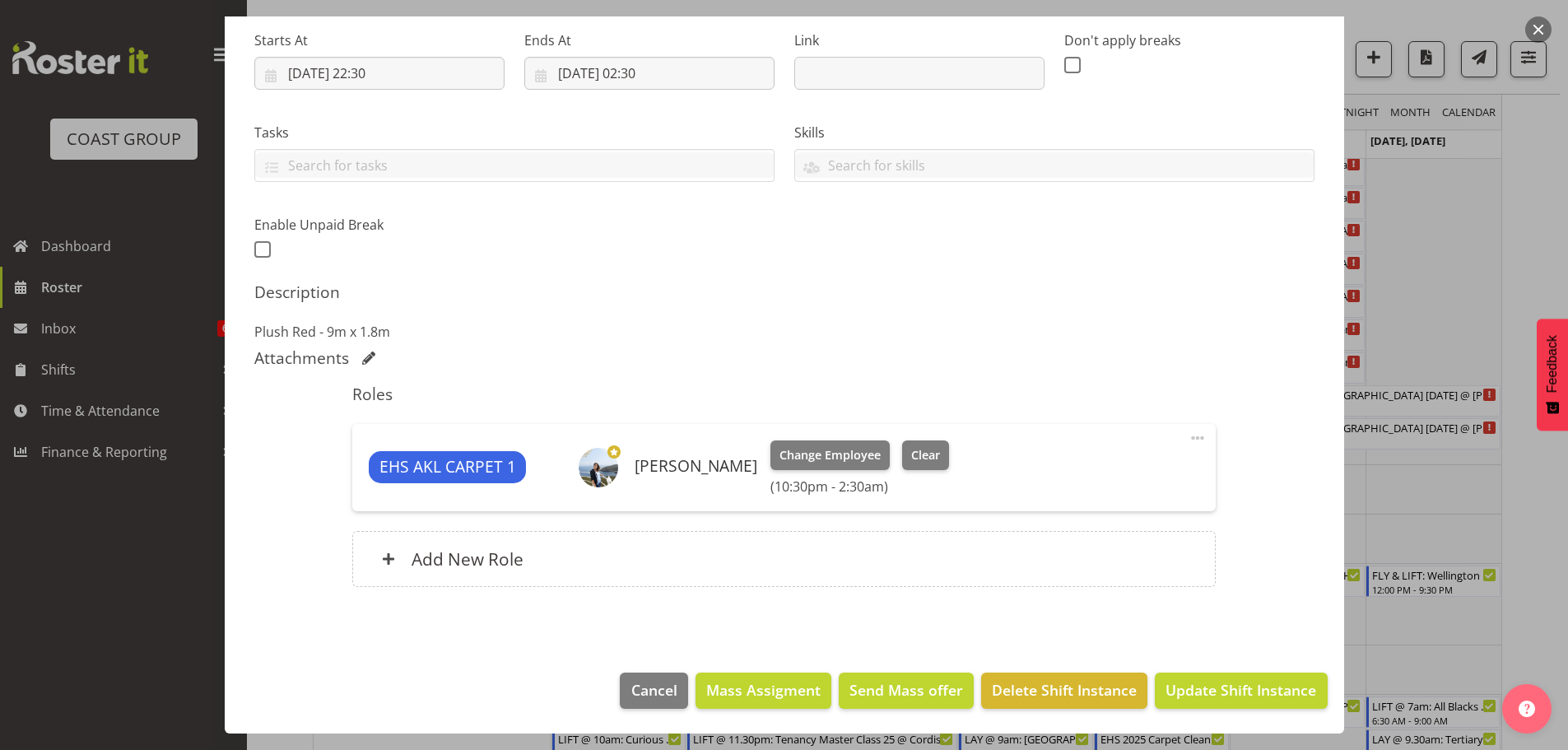
scroll to position [258, 0]
click at [1222, 684] on span "Update Shift Instance" at bounding box center [1241, 690] width 151 height 22
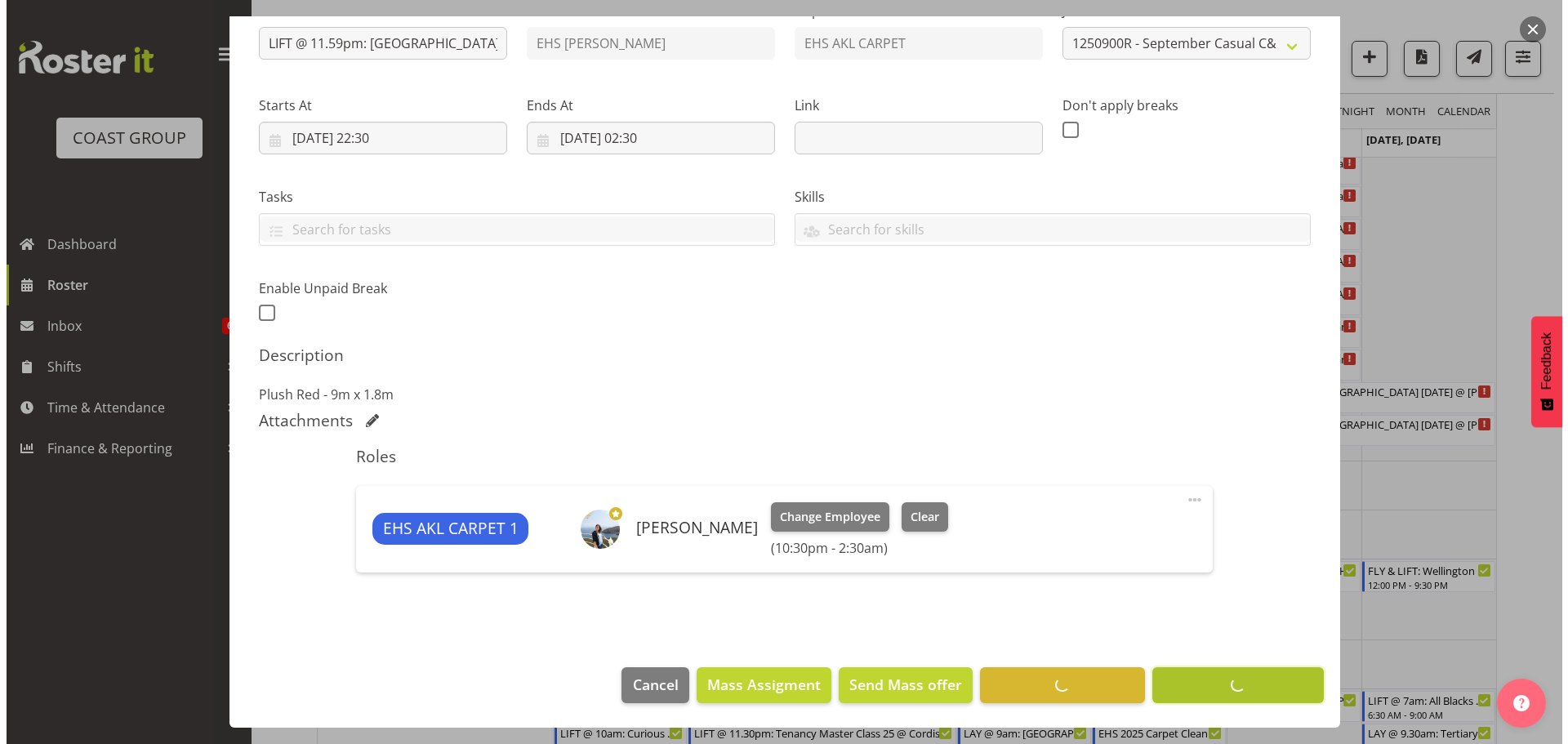
scroll to position [190, 0]
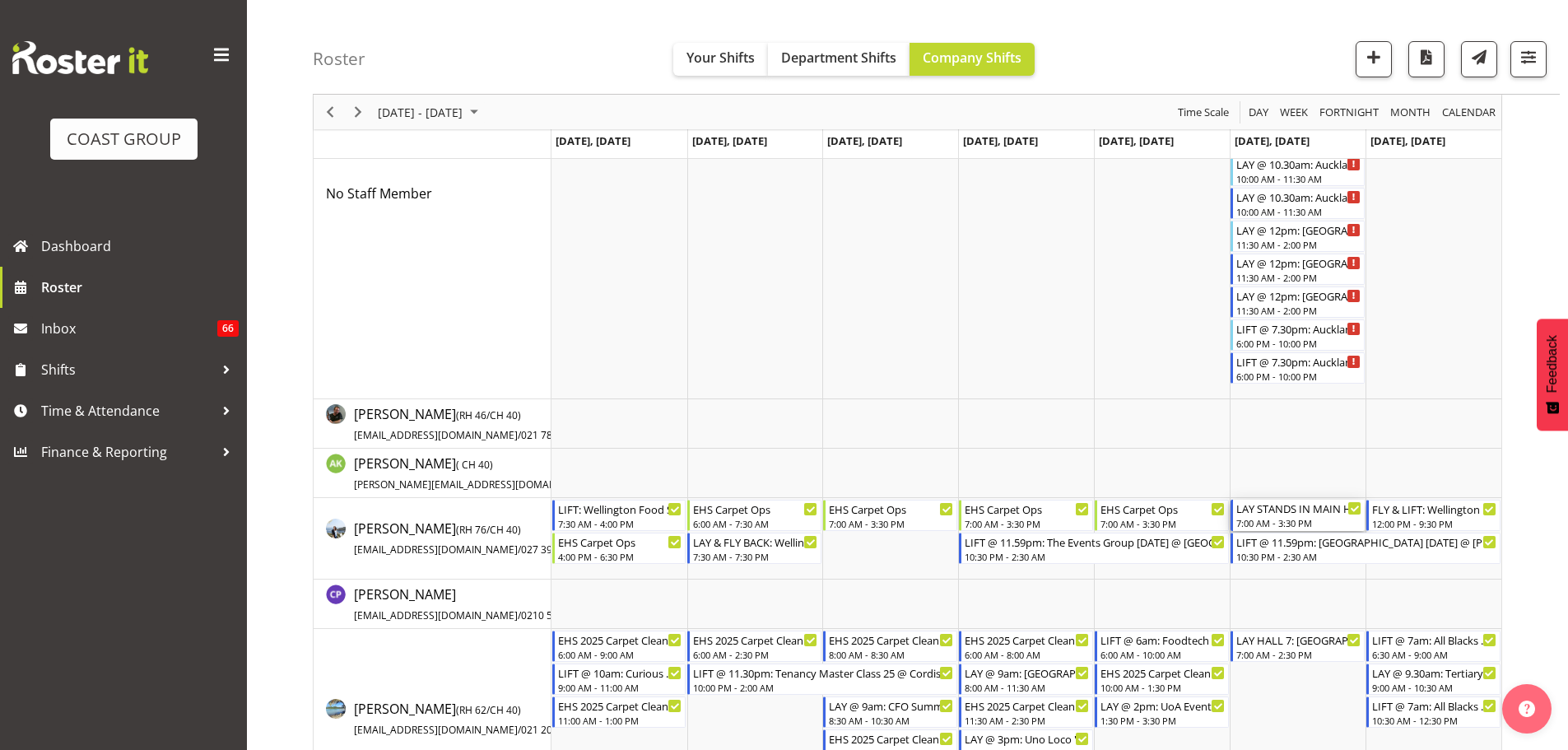
click at [1281, 510] on div "LAY STANDS IN MAIN HALL: [GEOGRAPHIC_DATA] Home Show 2025 @ [GEOGRAPHIC_DATA]" at bounding box center [1299, 508] width 125 height 16
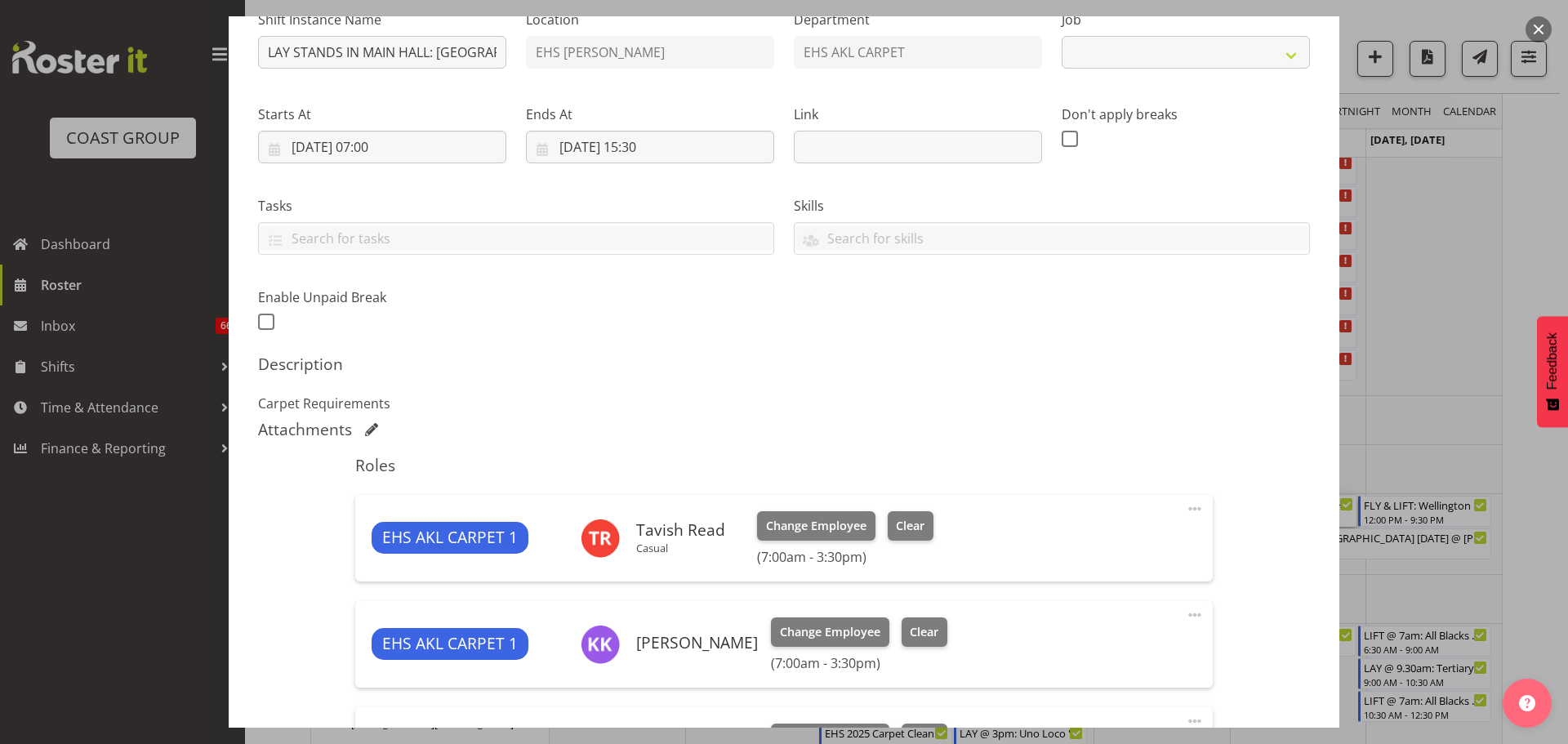
select select "9932"
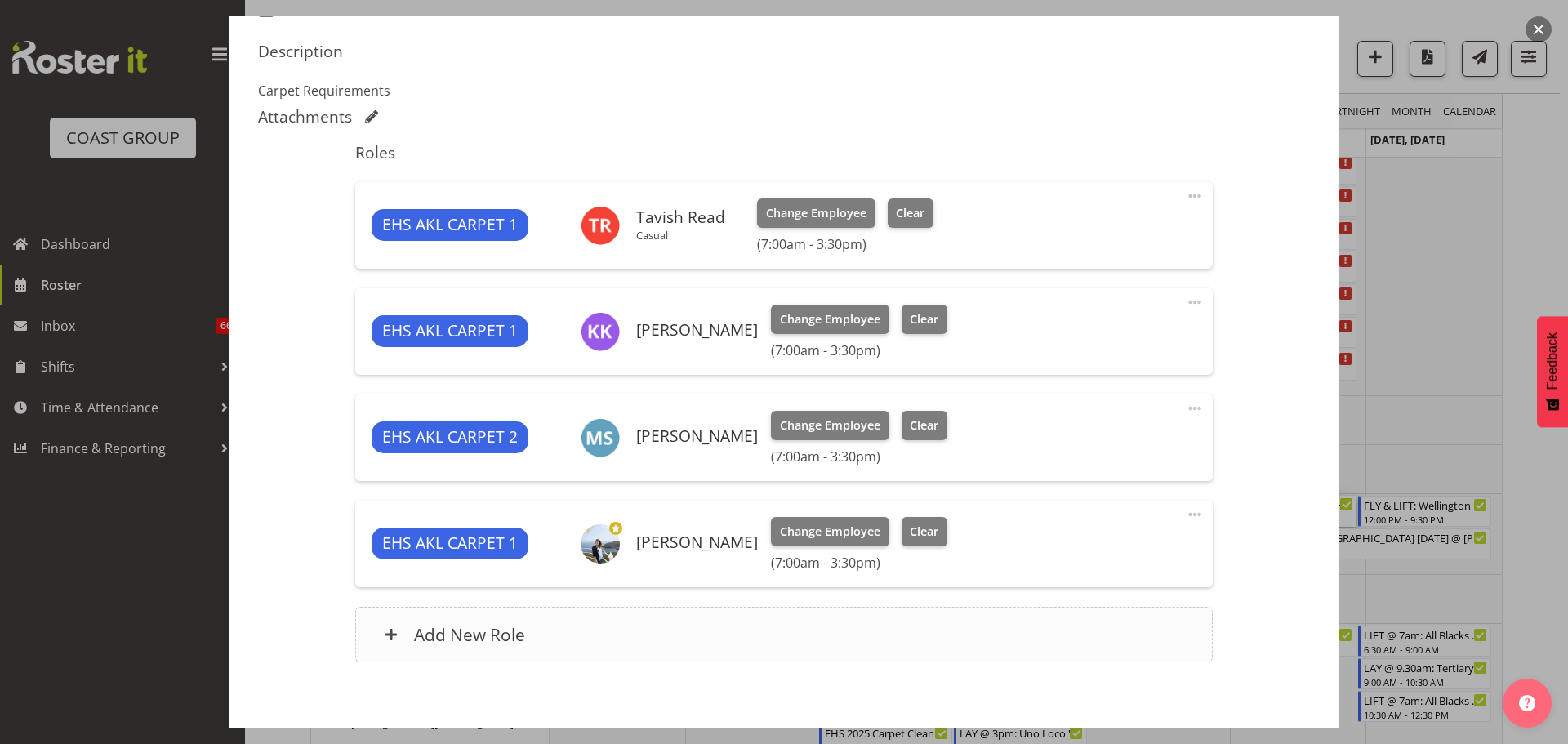
scroll to position [574, 0]
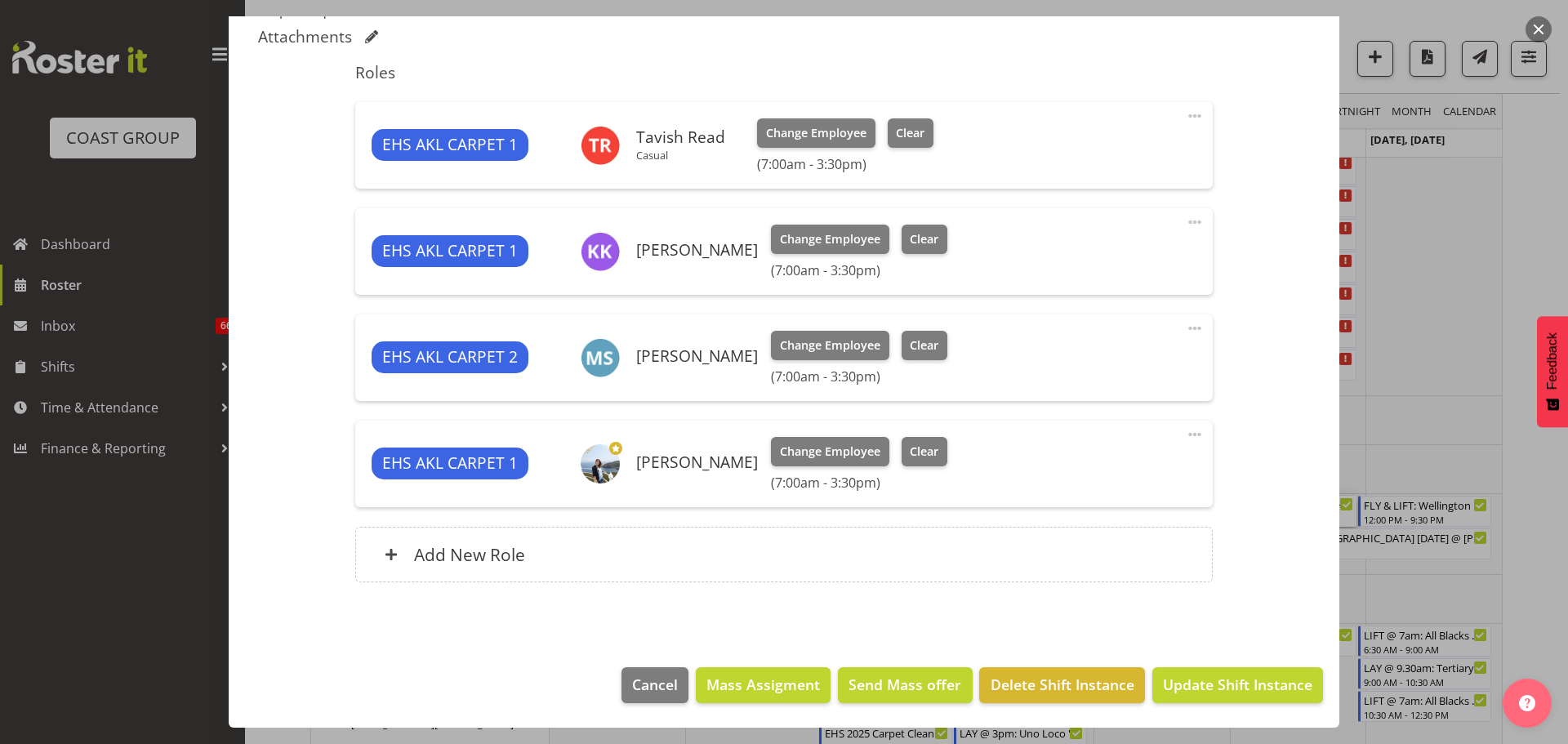
click at [1185, 326] on span at bounding box center [1195, 328] width 20 height 20
click at [1115, 435] on link "Delete" at bounding box center [1125, 426] width 157 height 30
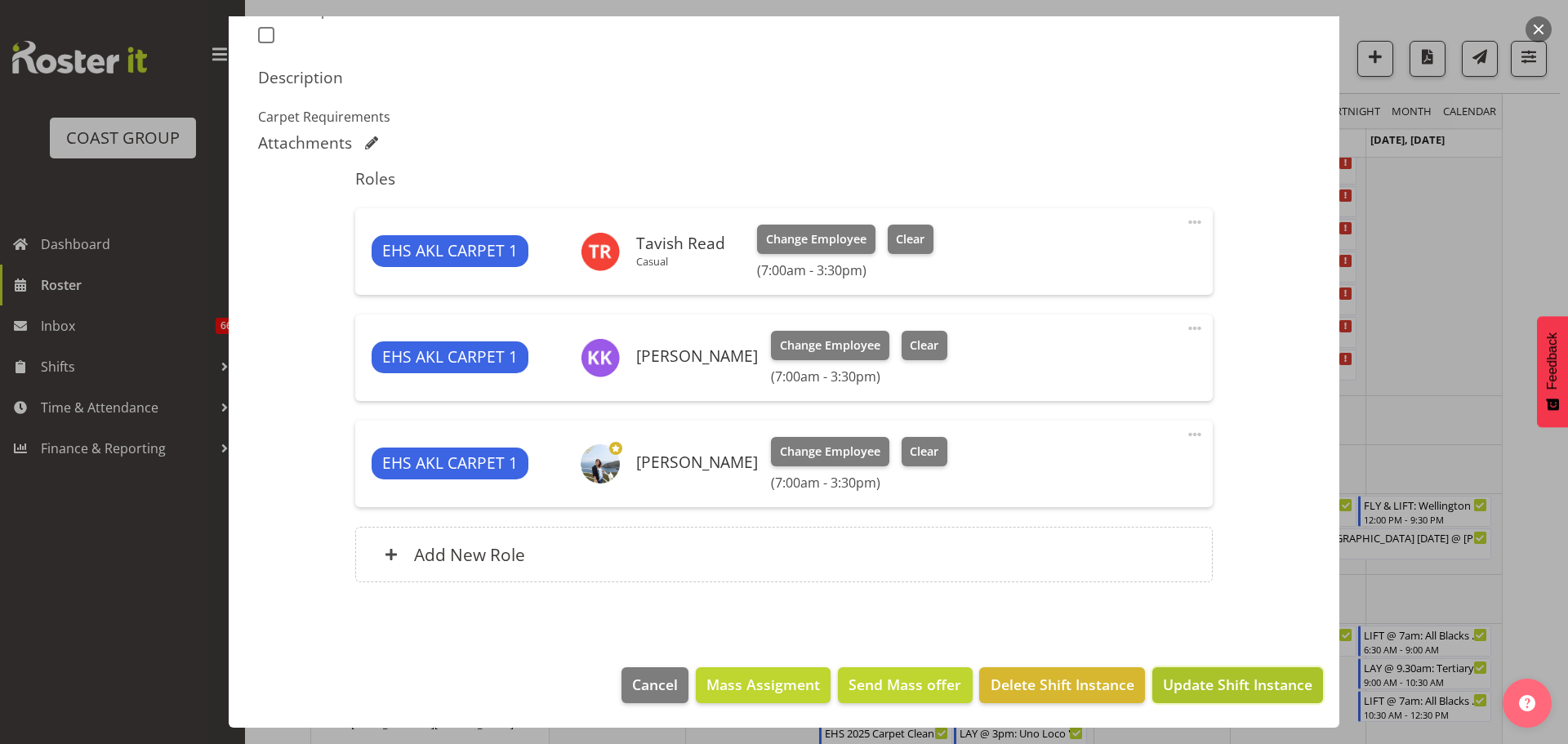
click at [1214, 680] on span "Update Shift Instance" at bounding box center [1237, 685] width 149 height 22
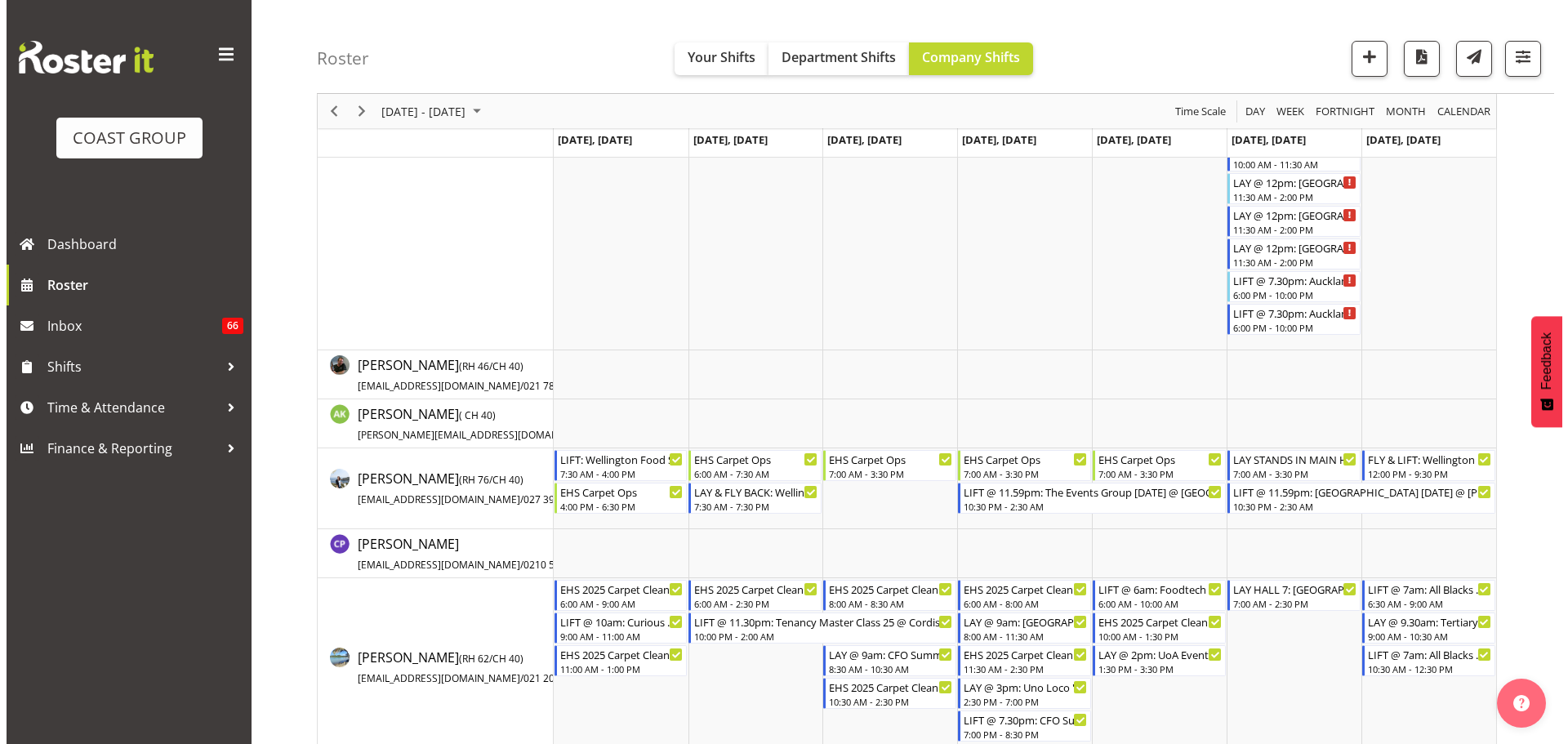
scroll to position [327, 0]
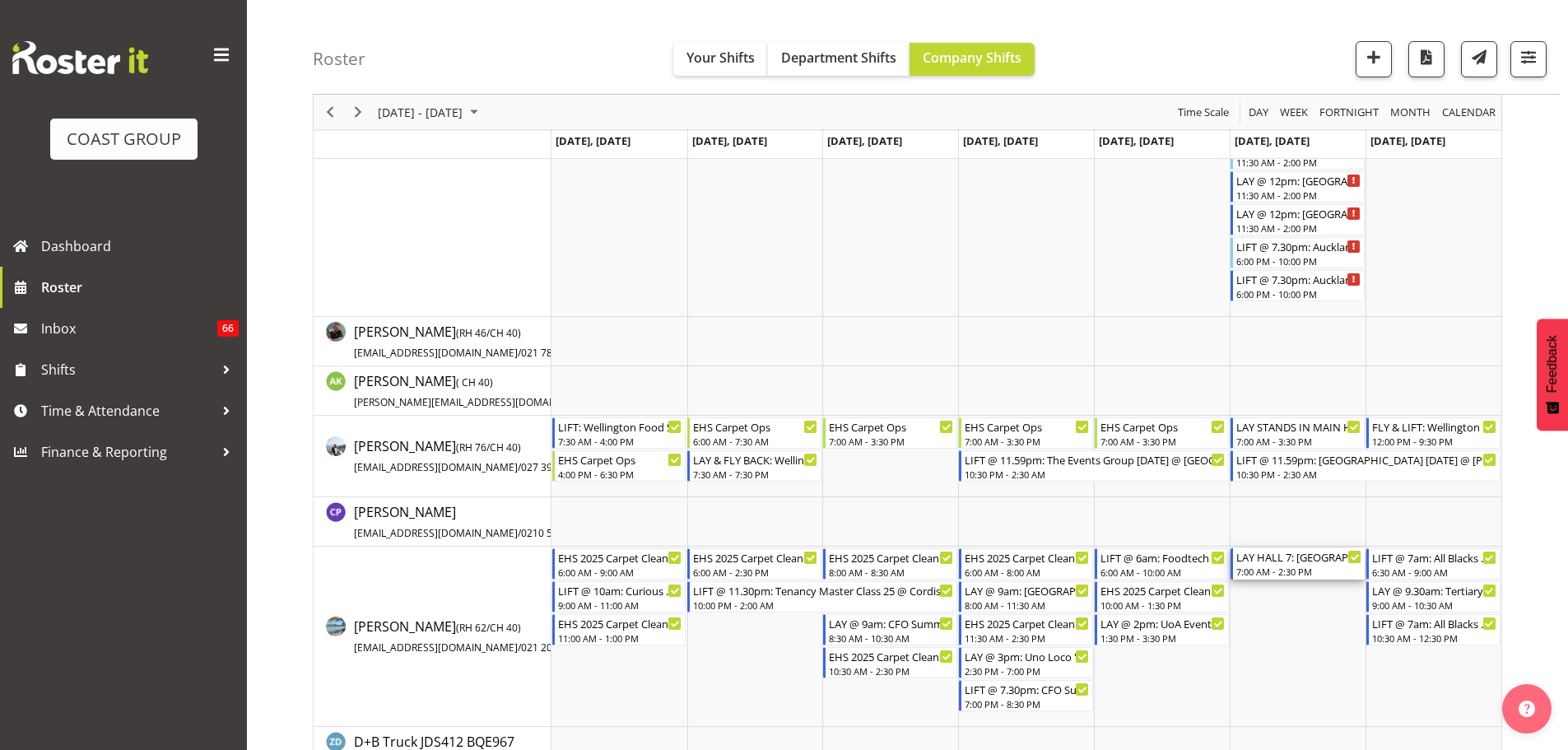
click at [1290, 568] on div "7:00 AM - 2:30 PM" at bounding box center [1299, 571] width 125 height 14
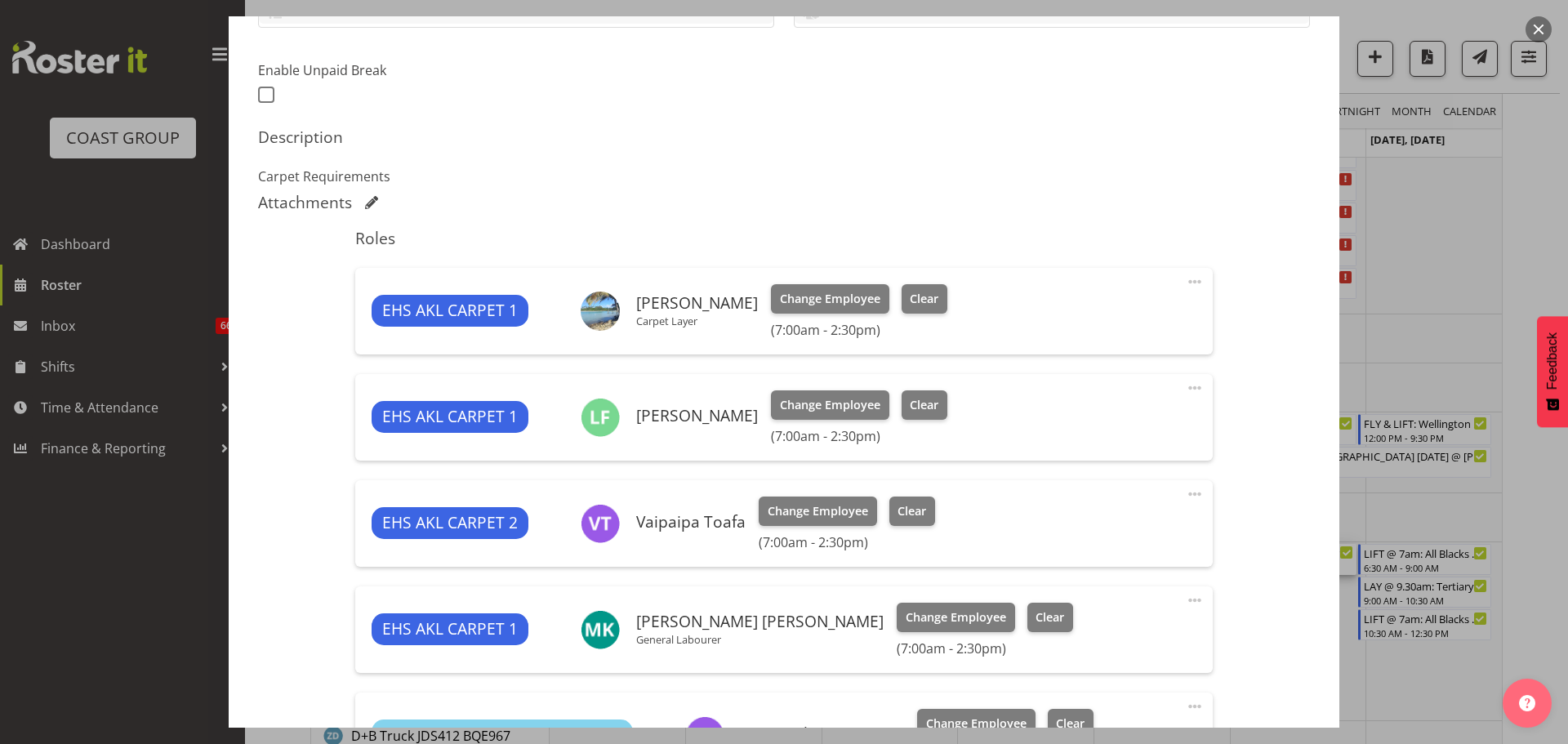
select select "9932"
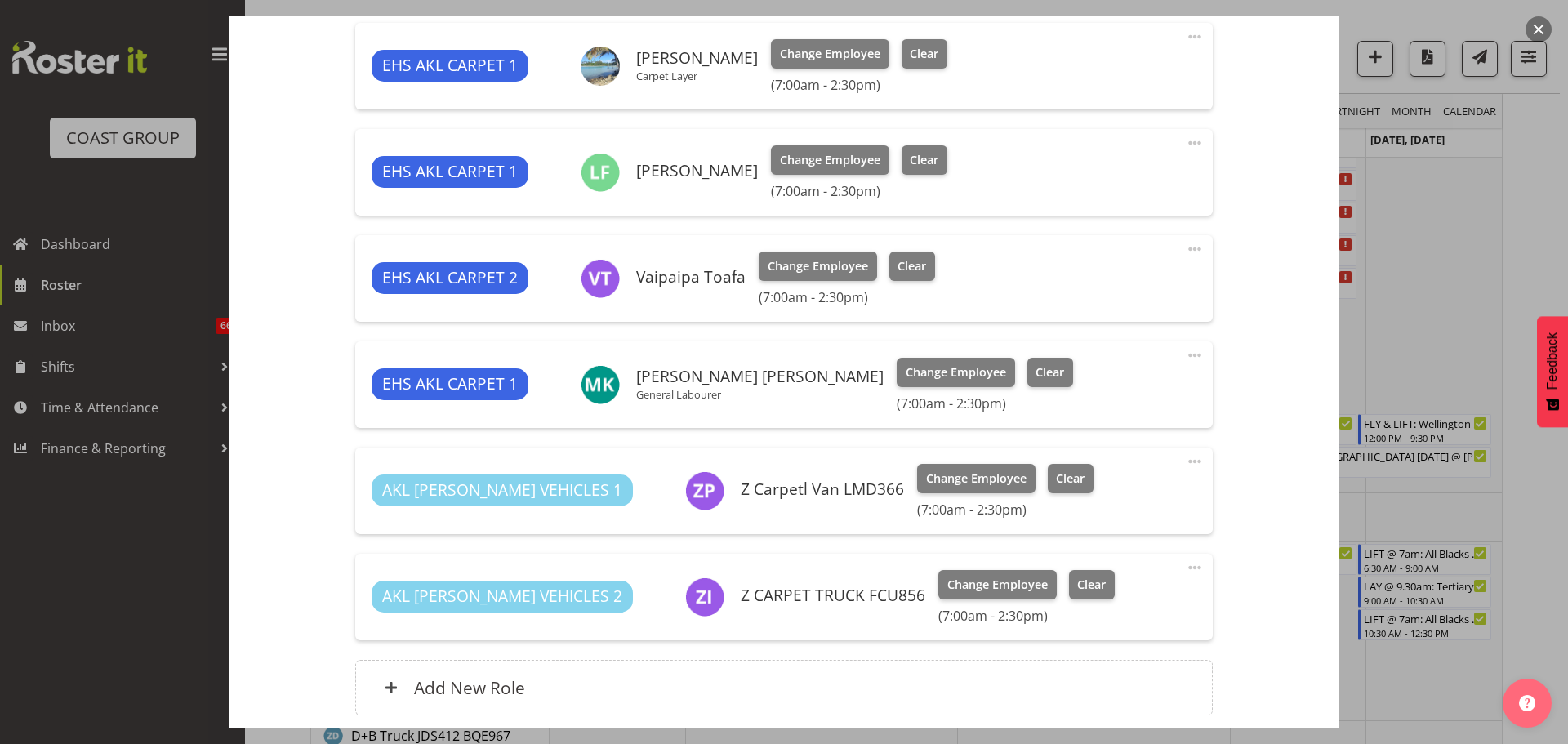
click at [1185, 354] on span at bounding box center [1195, 355] width 20 height 20
click at [1133, 445] on link "Delete" at bounding box center [1125, 453] width 157 height 30
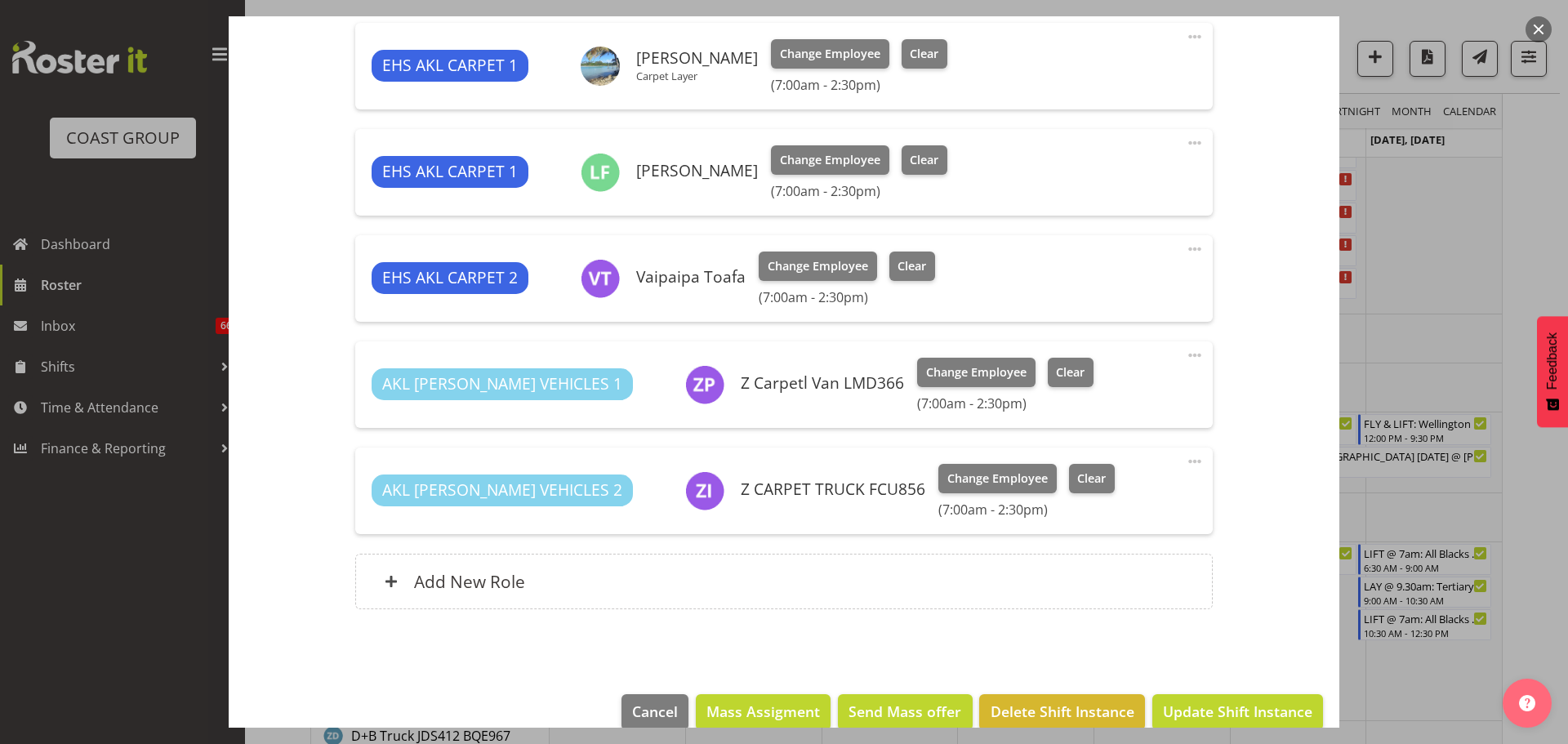
click at [1185, 465] on span at bounding box center [1195, 462] width 20 height 20
click at [1144, 556] on link "Delete" at bounding box center [1125, 559] width 157 height 30
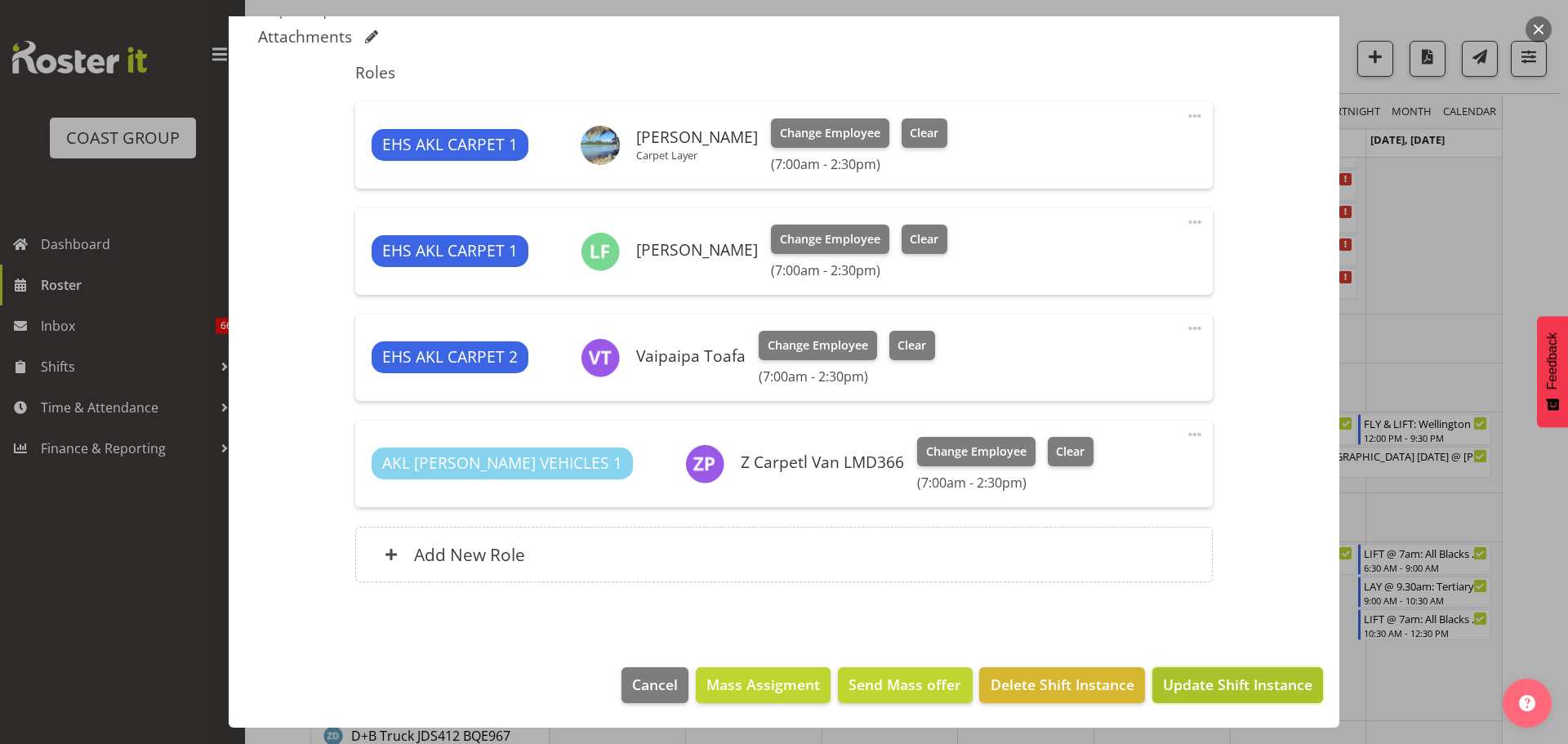
click at [1225, 692] on span "Update Shift Instance" at bounding box center [1237, 685] width 149 height 22
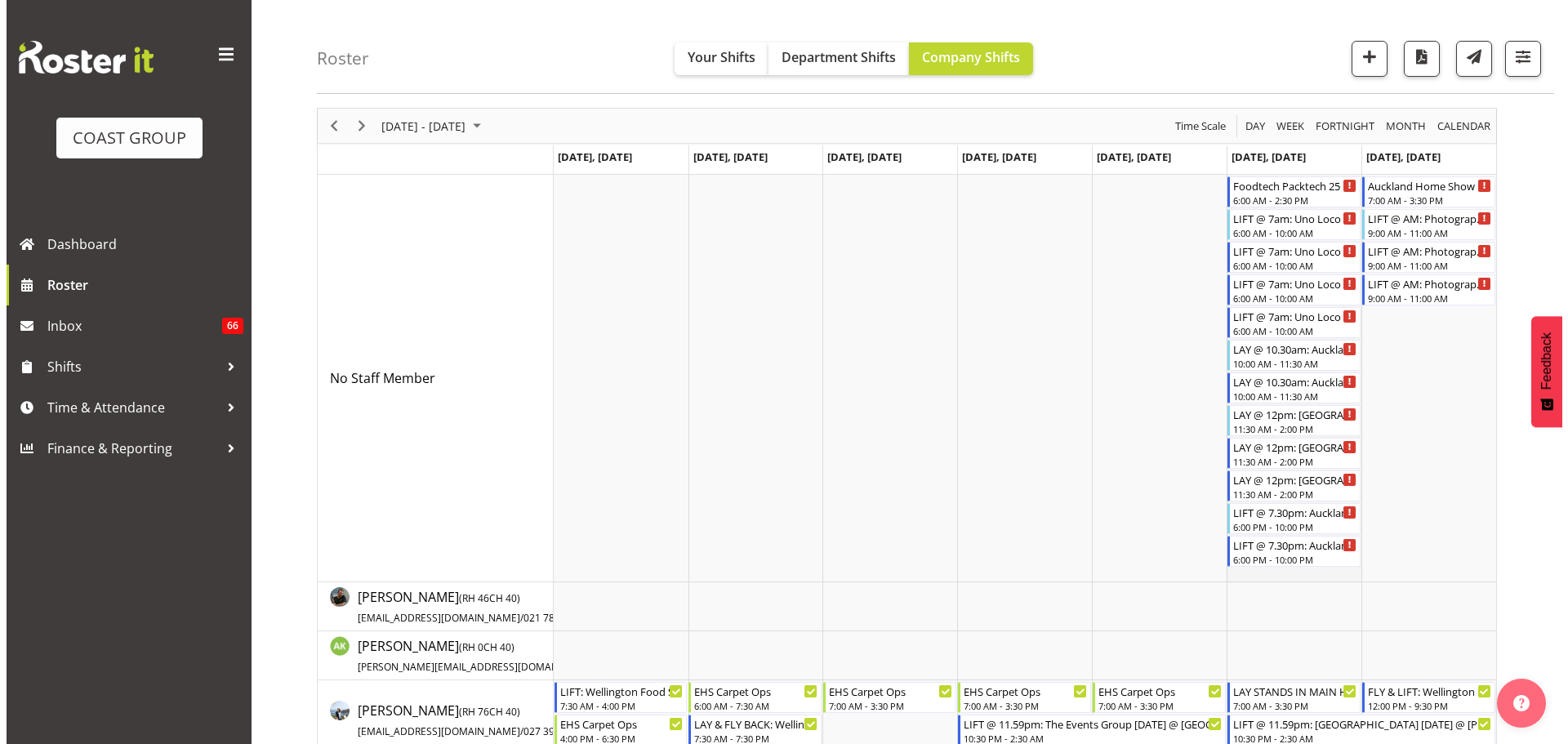
scroll to position [82, 0]
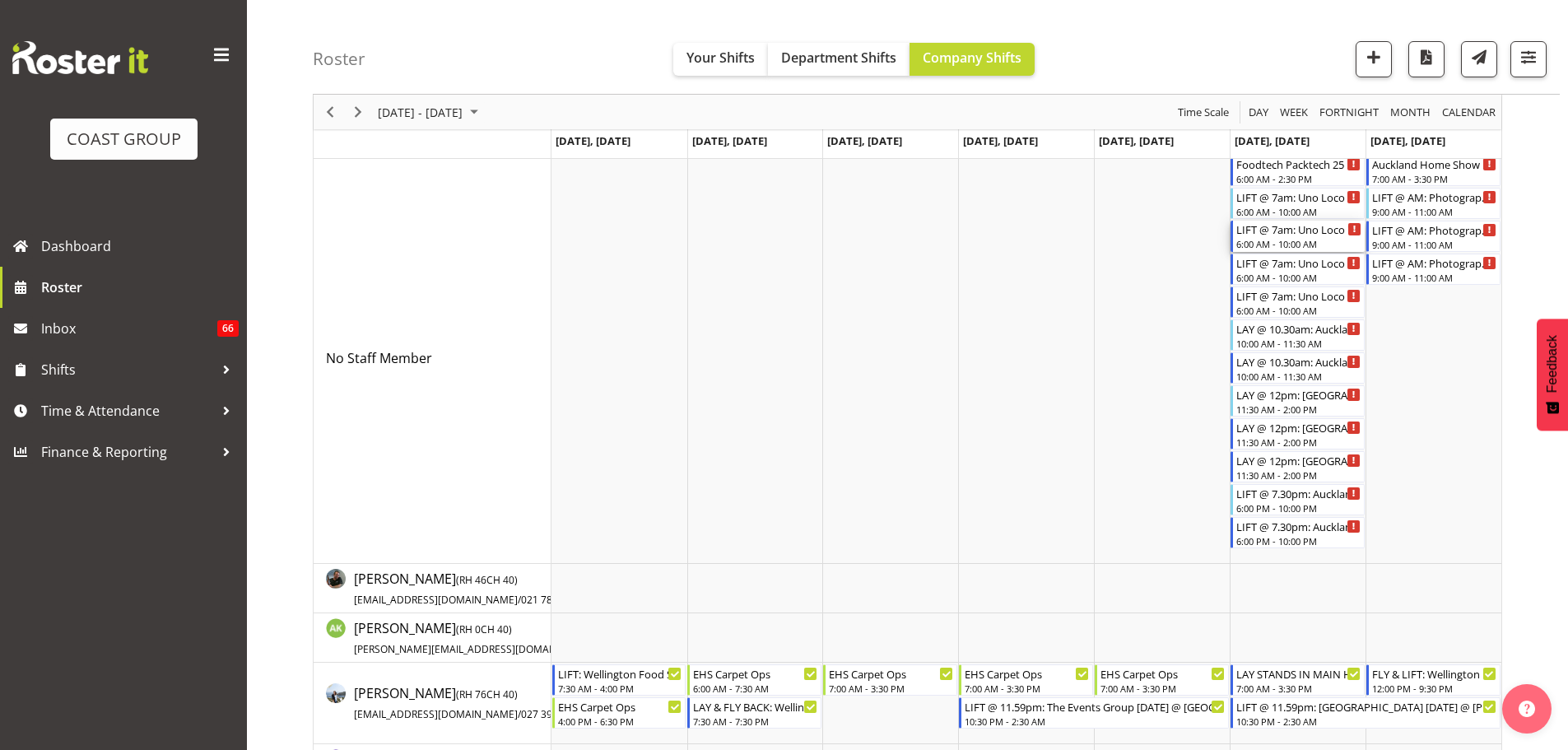
click at [1268, 228] on div "LIFT @ 7am: Uno Loco '25 @ [GEOGRAPHIC_DATA]" at bounding box center [1299, 229] width 125 height 16
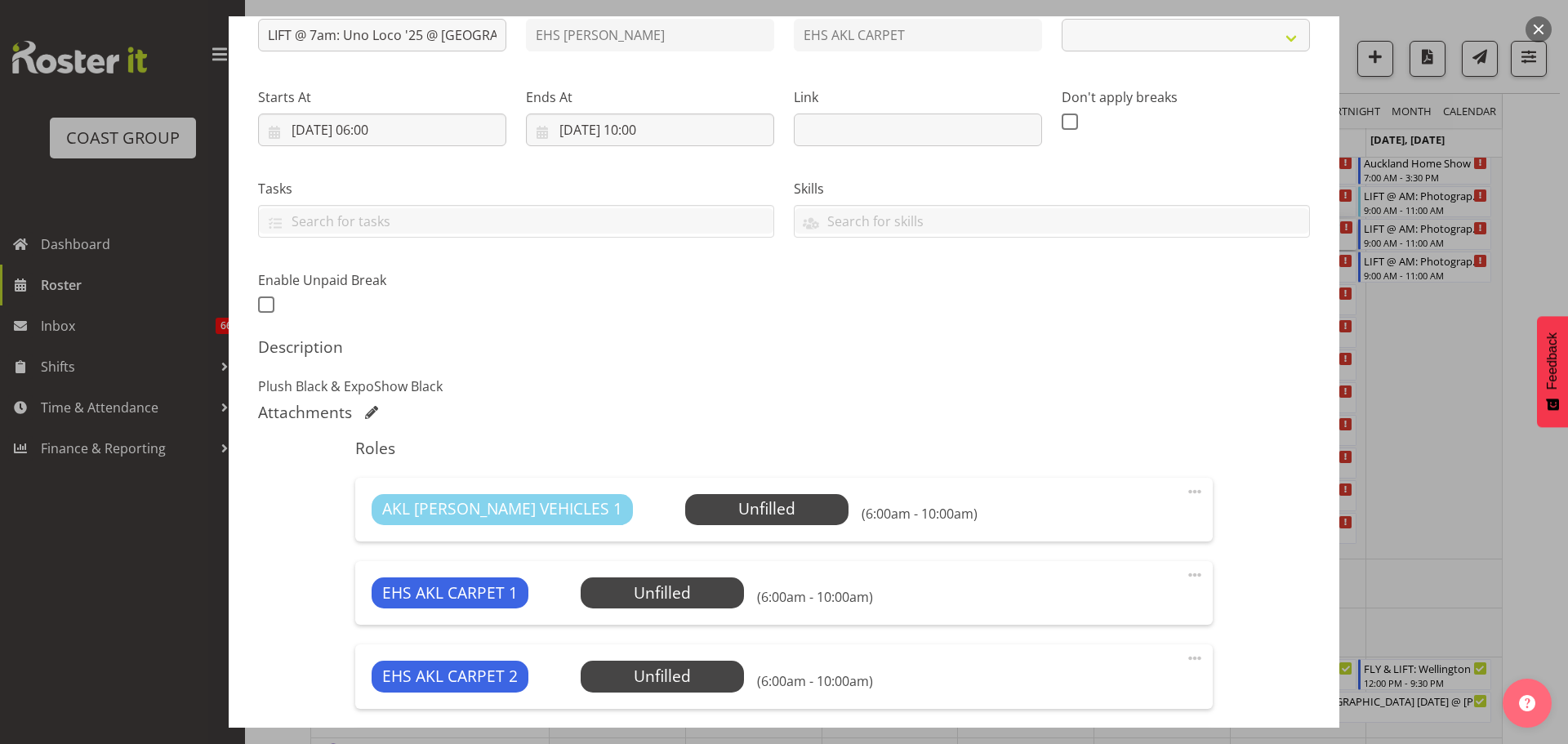
scroll to position [483, 0]
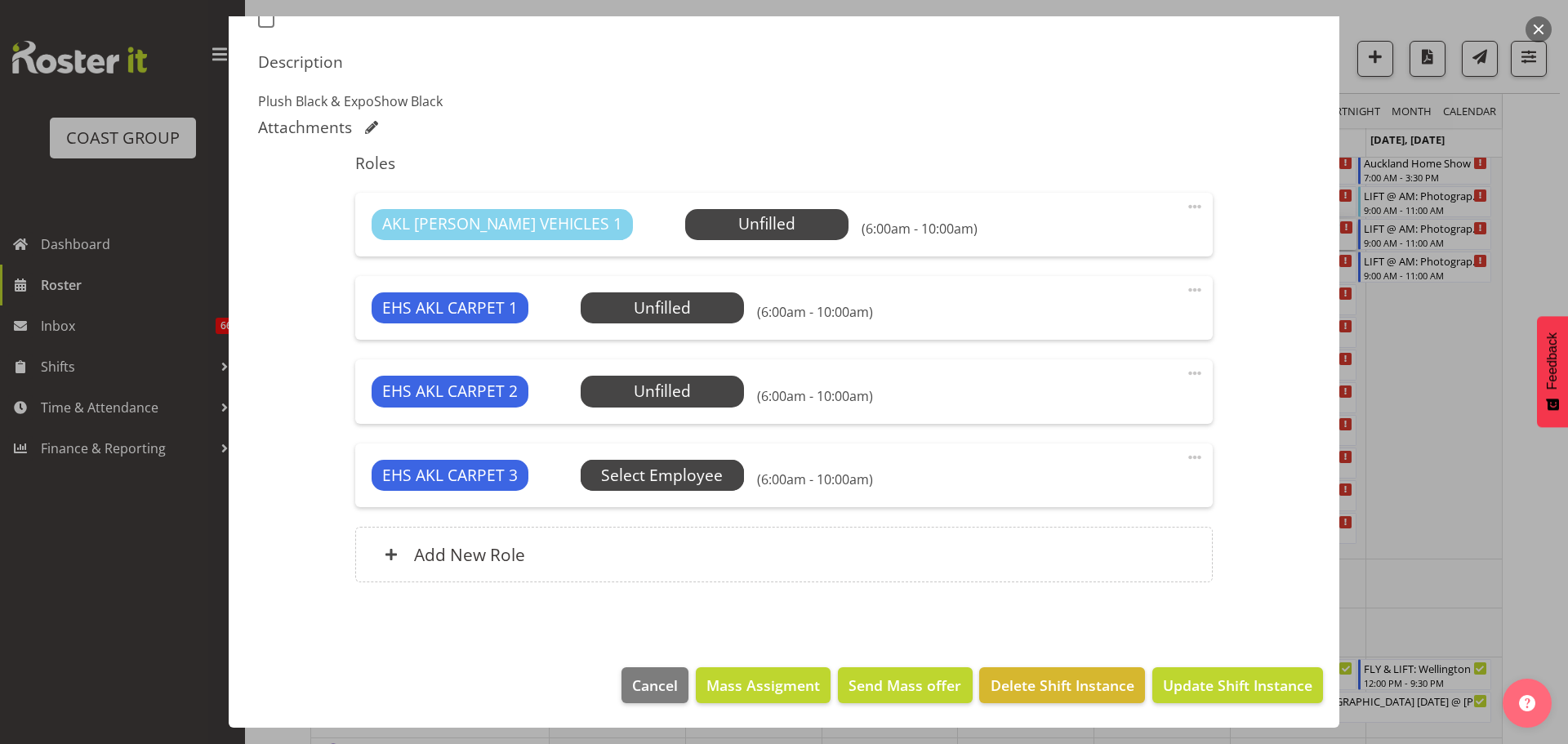
select select "8575"
click at [1185, 447] on span at bounding box center [1195, 457] width 20 height 20
click at [1096, 552] on link "Delete" at bounding box center [1125, 555] width 157 height 30
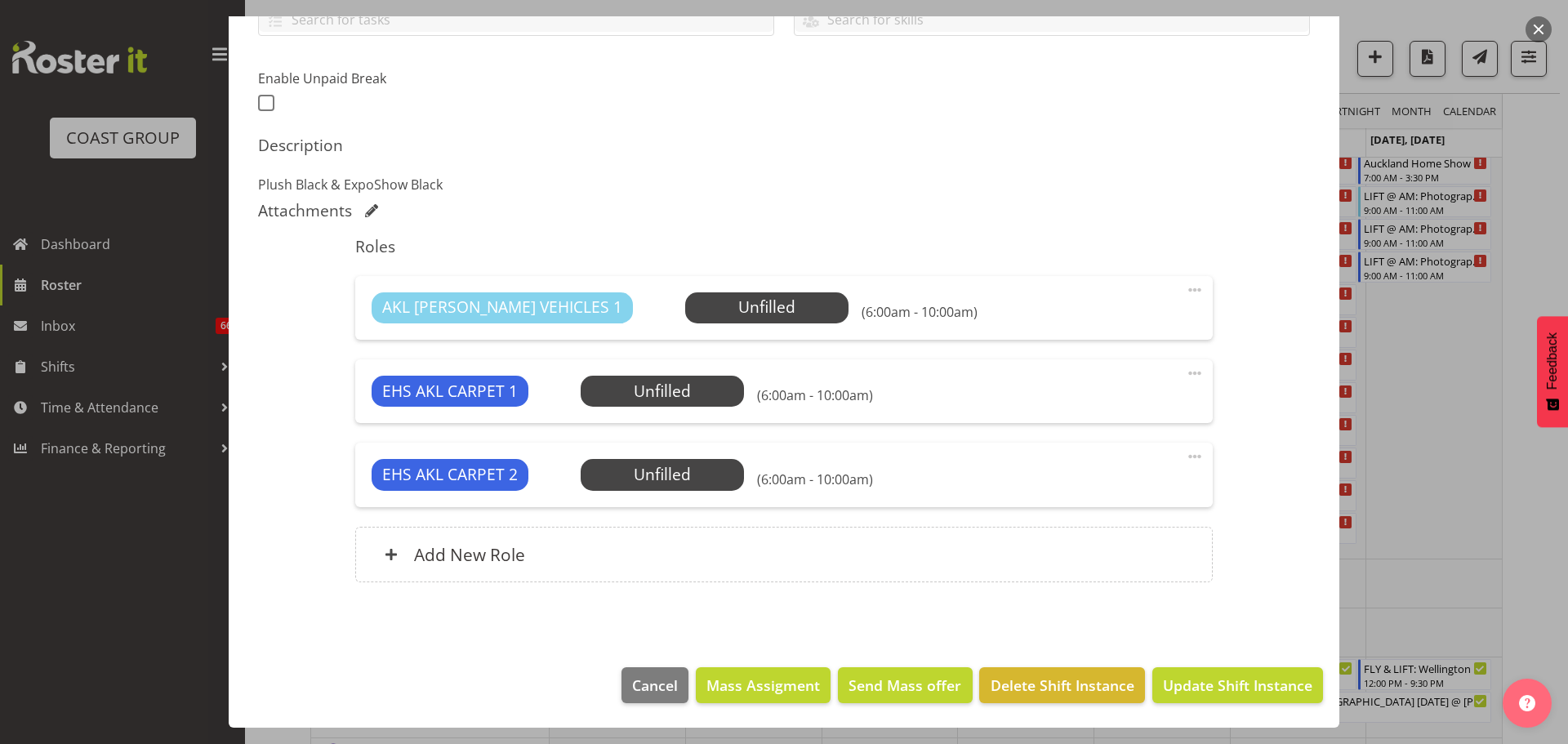
scroll to position [400, 0]
click at [0, 0] on span "Select Employee" at bounding box center [0, 0] width 0 height 0
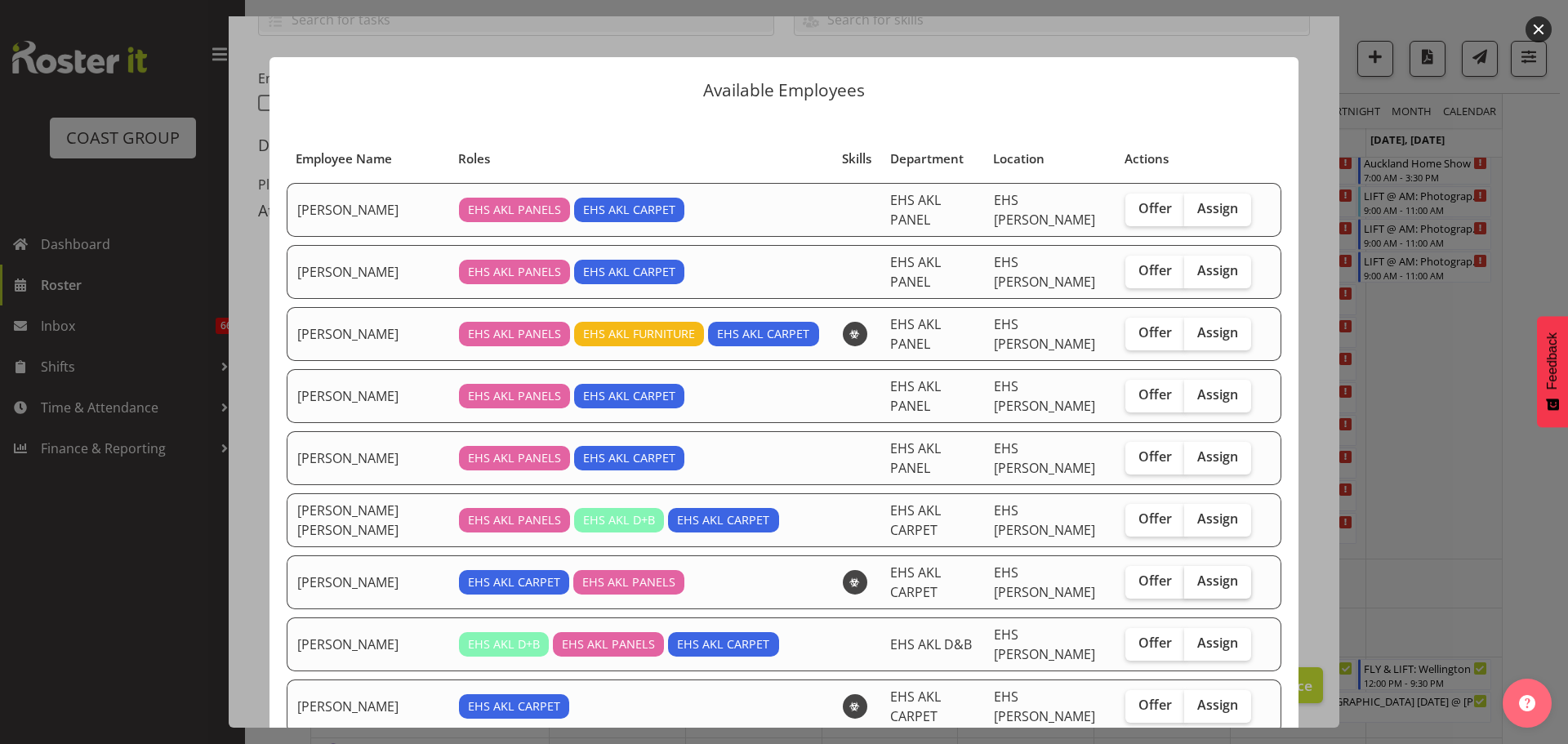
click at [1217, 572] on span "Assign" at bounding box center [1217, 580] width 40 height 16
click at [1195, 576] on input "Assign" at bounding box center [1189, 581] width 11 height 11
checkbox input "true"
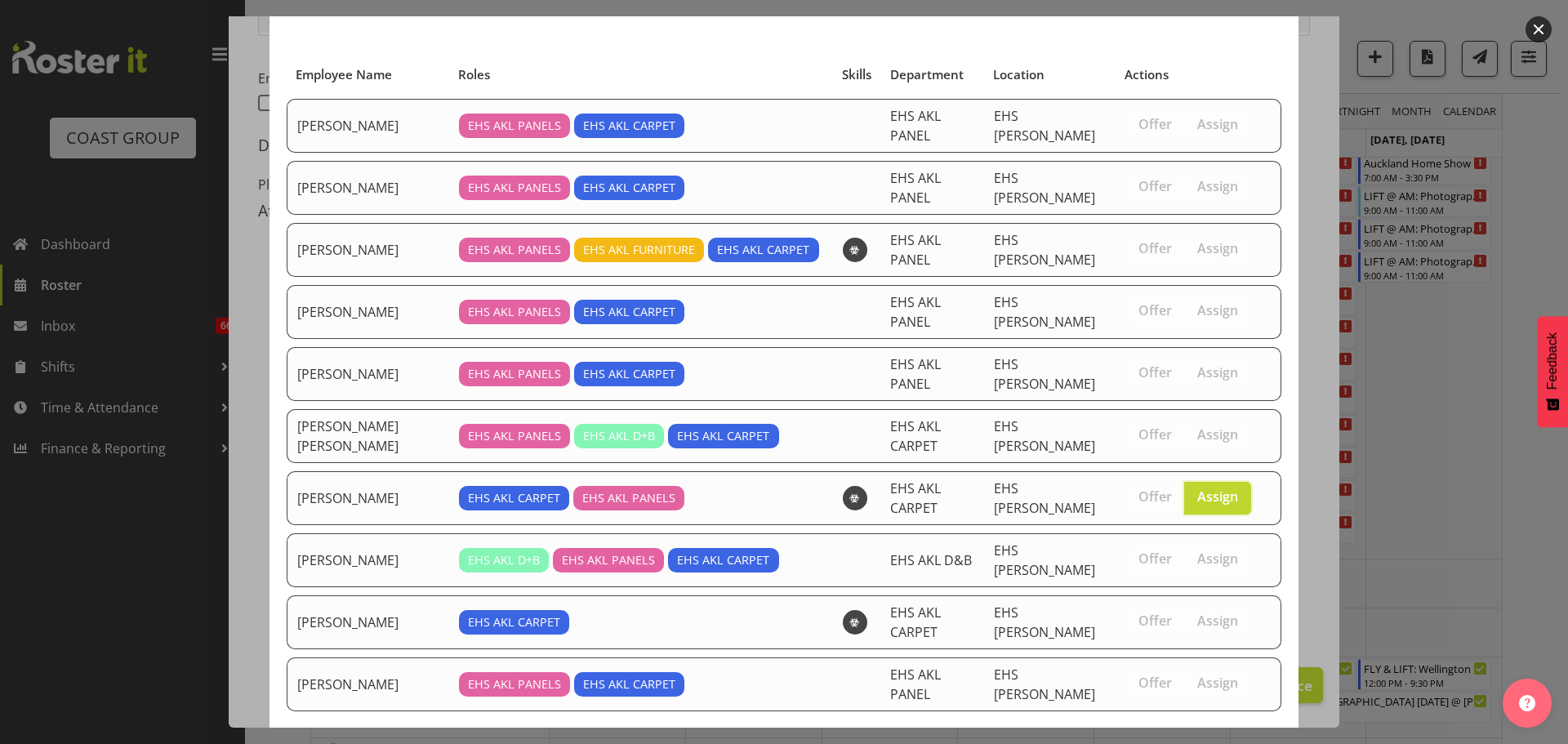
scroll to position [124, 0]
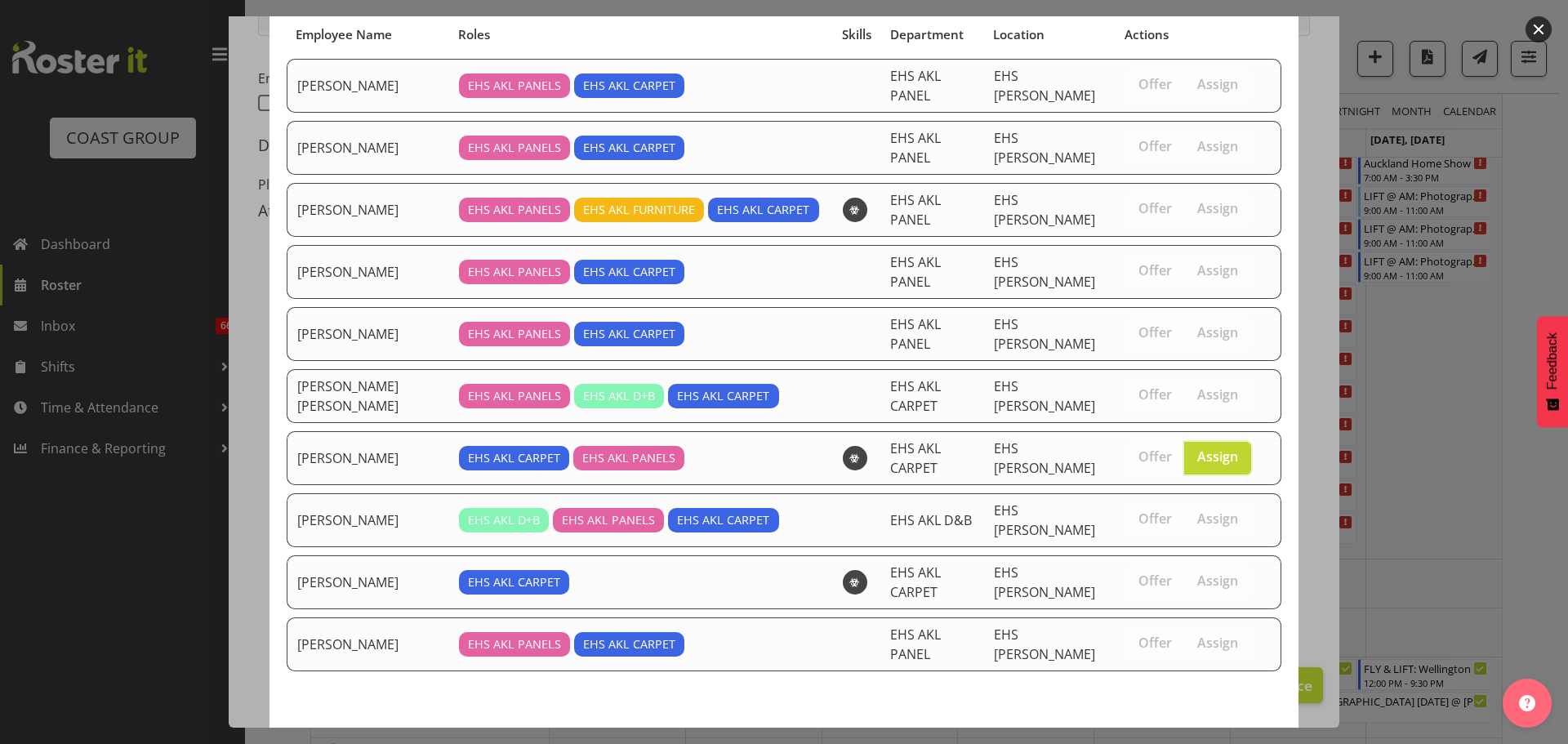
click at [1215, 740] on span "Assign Mike Schaumkell" at bounding box center [1188, 750] width 165 height 20
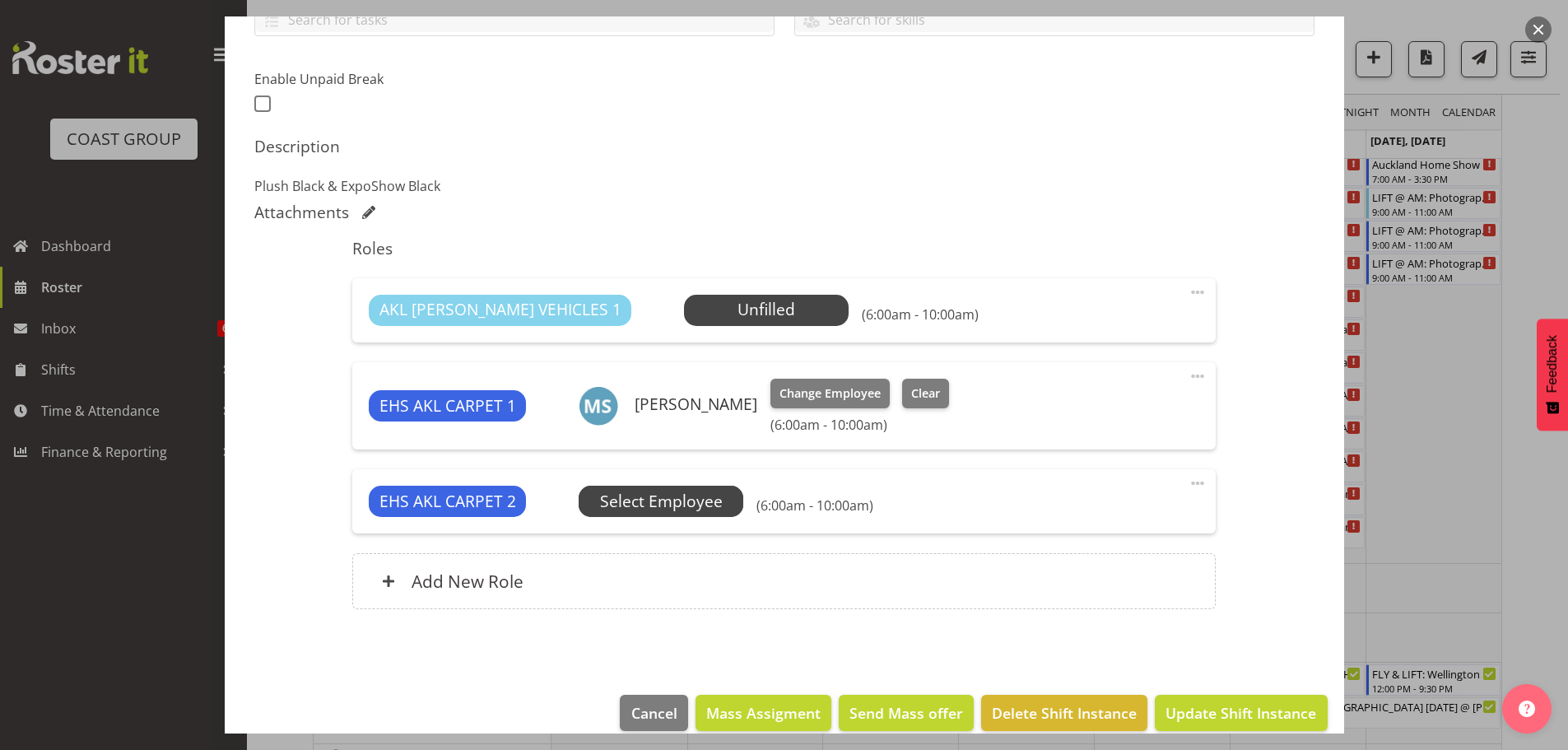
click at [0, 0] on span "Select Employee" at bounding box center [0, 0] width 0 height 0
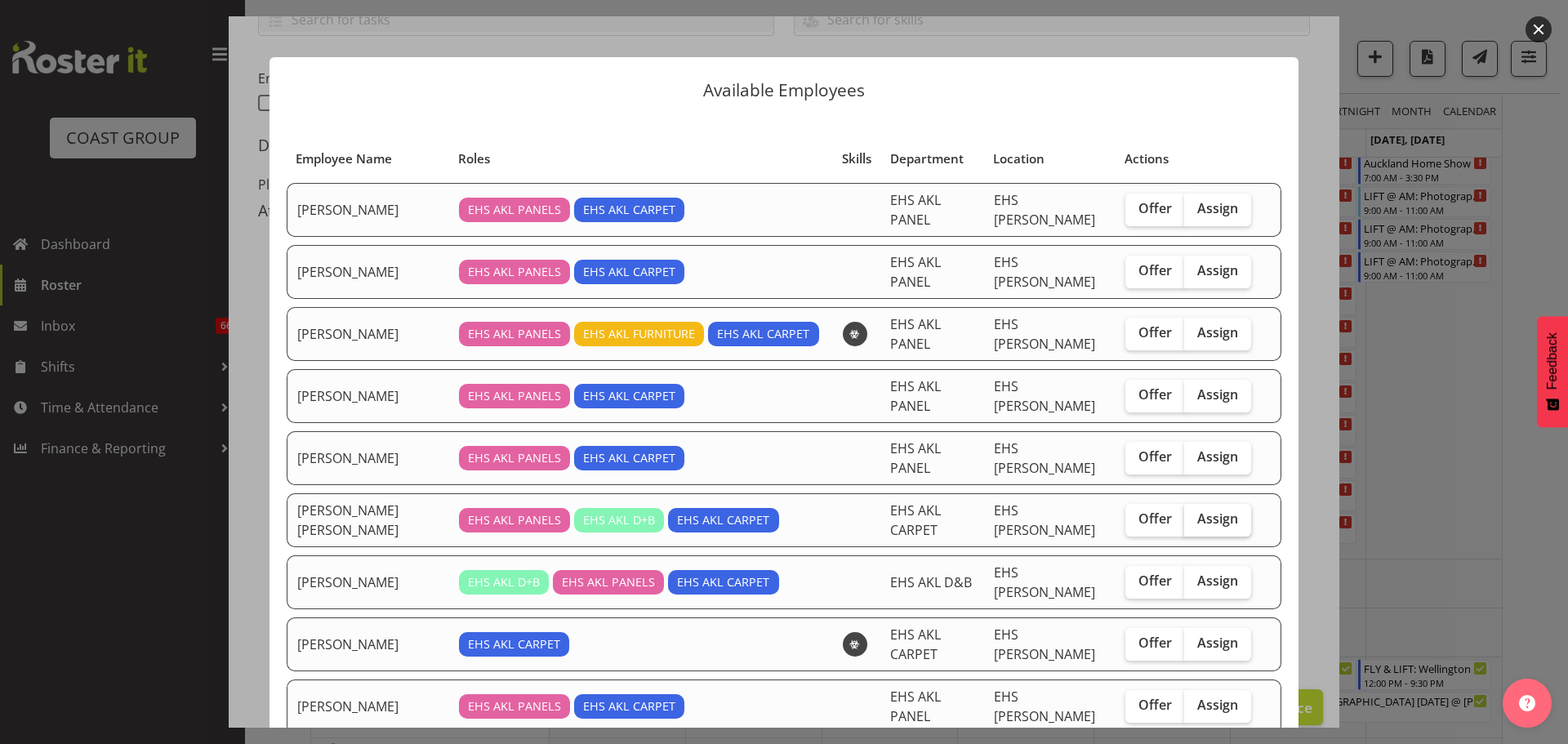
click at [1197, 510] on span "Assign" at bounding box center [1217, 518] width 40 height 16
click at [1186, 514] on input "Assign" at bounding box center [1189, 519] width 11 height 11
checkbox input "true"
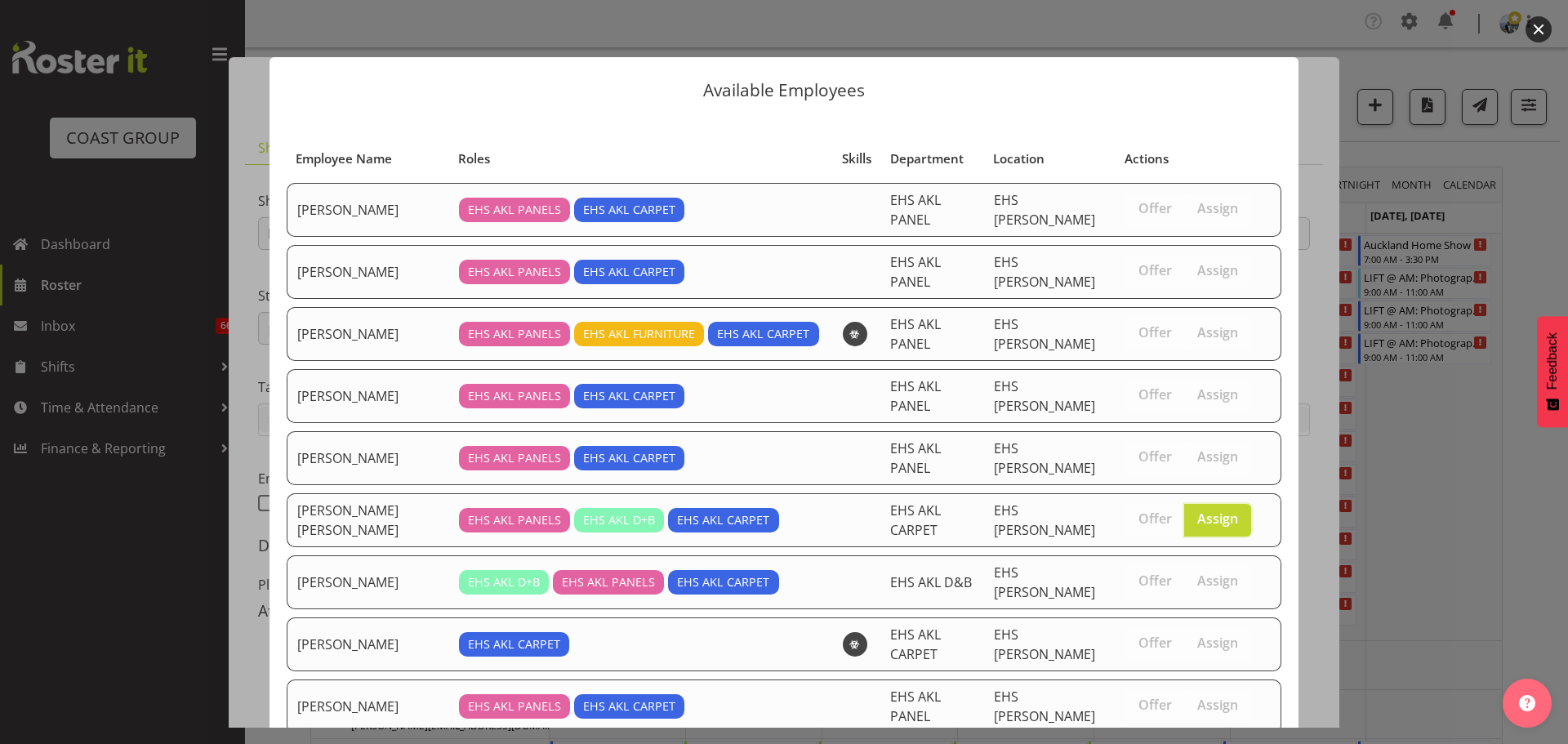
select select "8575"
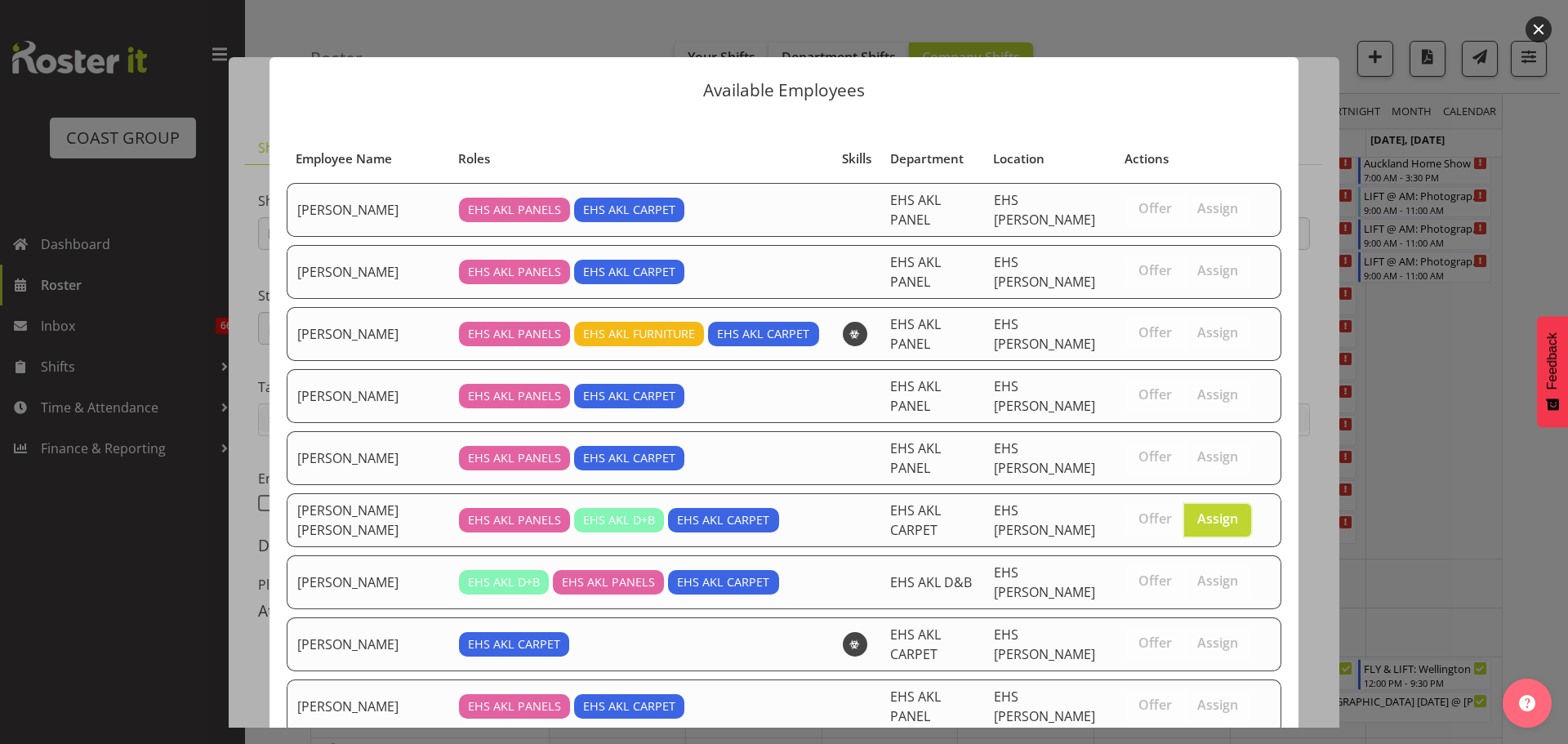
scroll to position [68, 0]
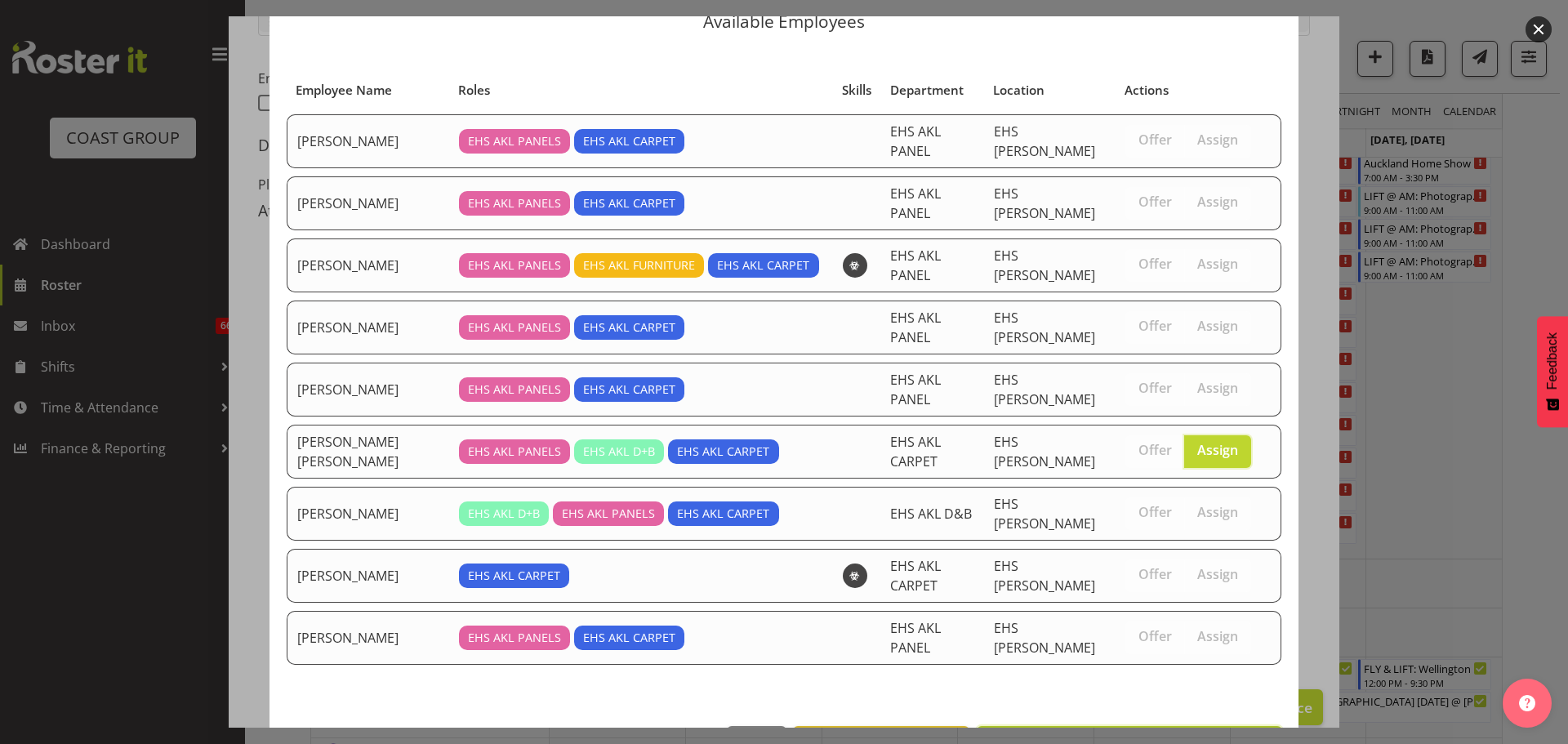
click at [1202, 734] on span "Assign [PERSON_NAME] [PERSON_NAME]" at bounding box center [1129, 744] width 284 height 20
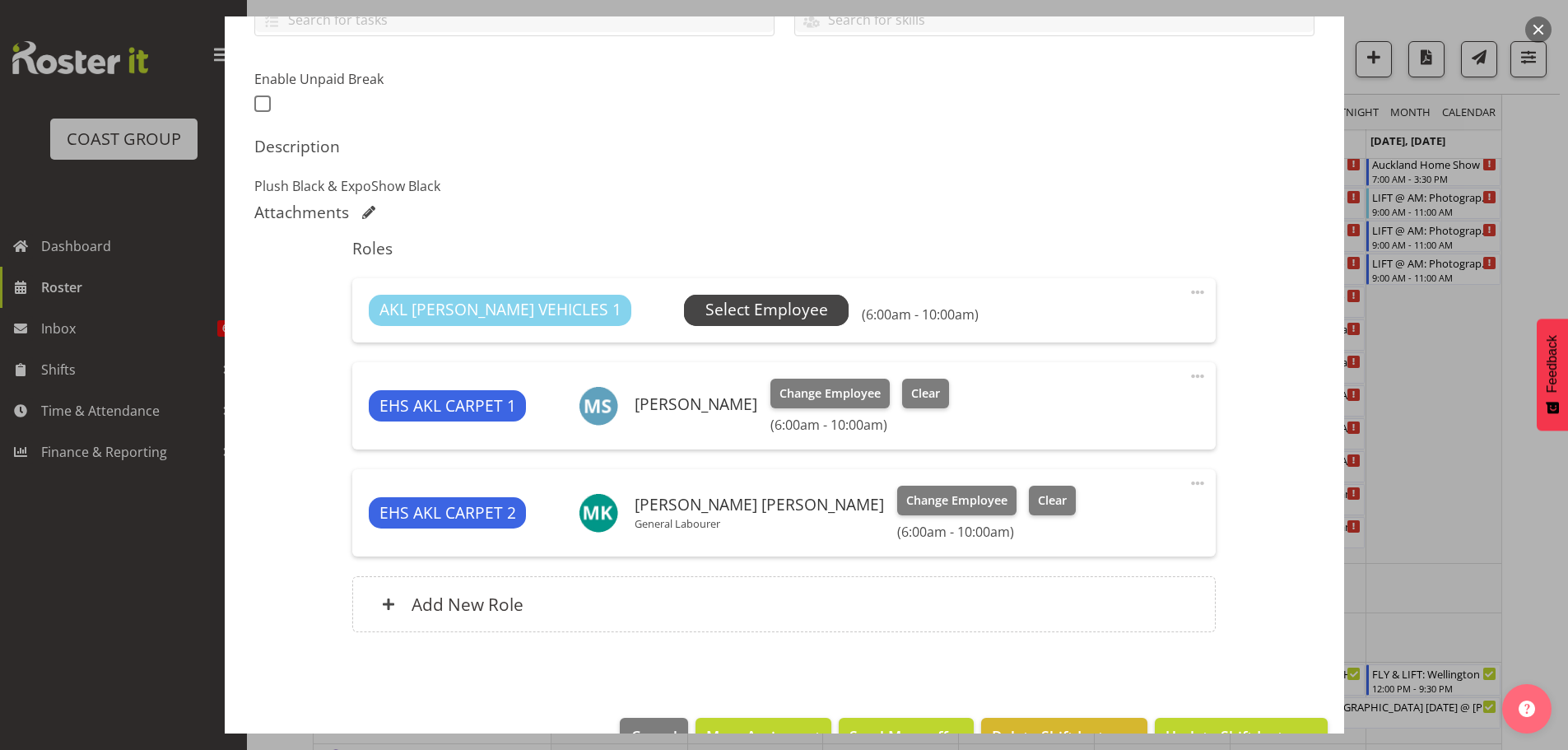
click at [744, 322] on span "Select Employee" at bounding box center [766, 310] width 122 height 24
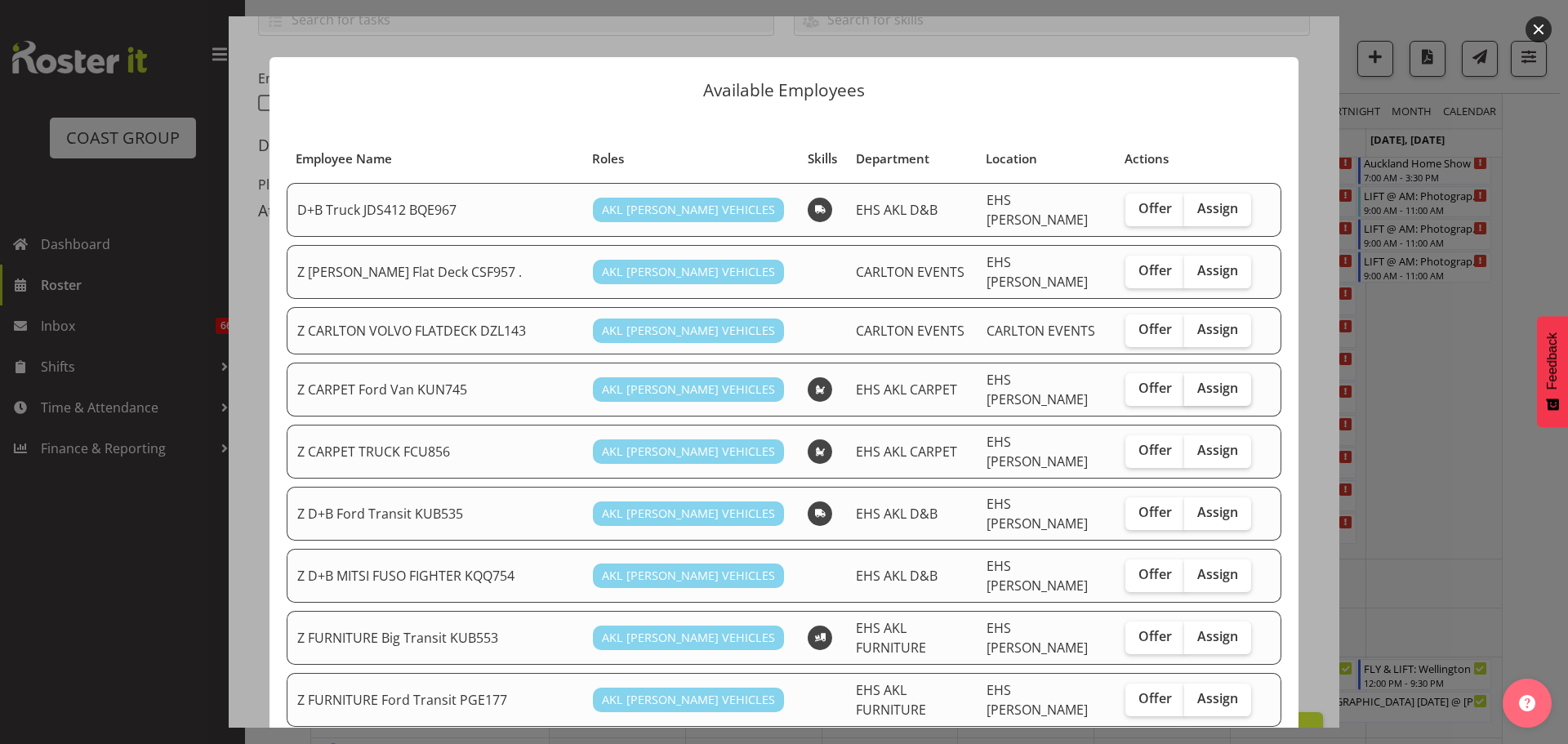
click at [1216, 381] on span "Assign" at bounding box center [1217, 388] width 40 height 16
click at [1195, 383] on input "Assign" at bounding box center [1189, 389] width 11 height 11
checkbox input "true"
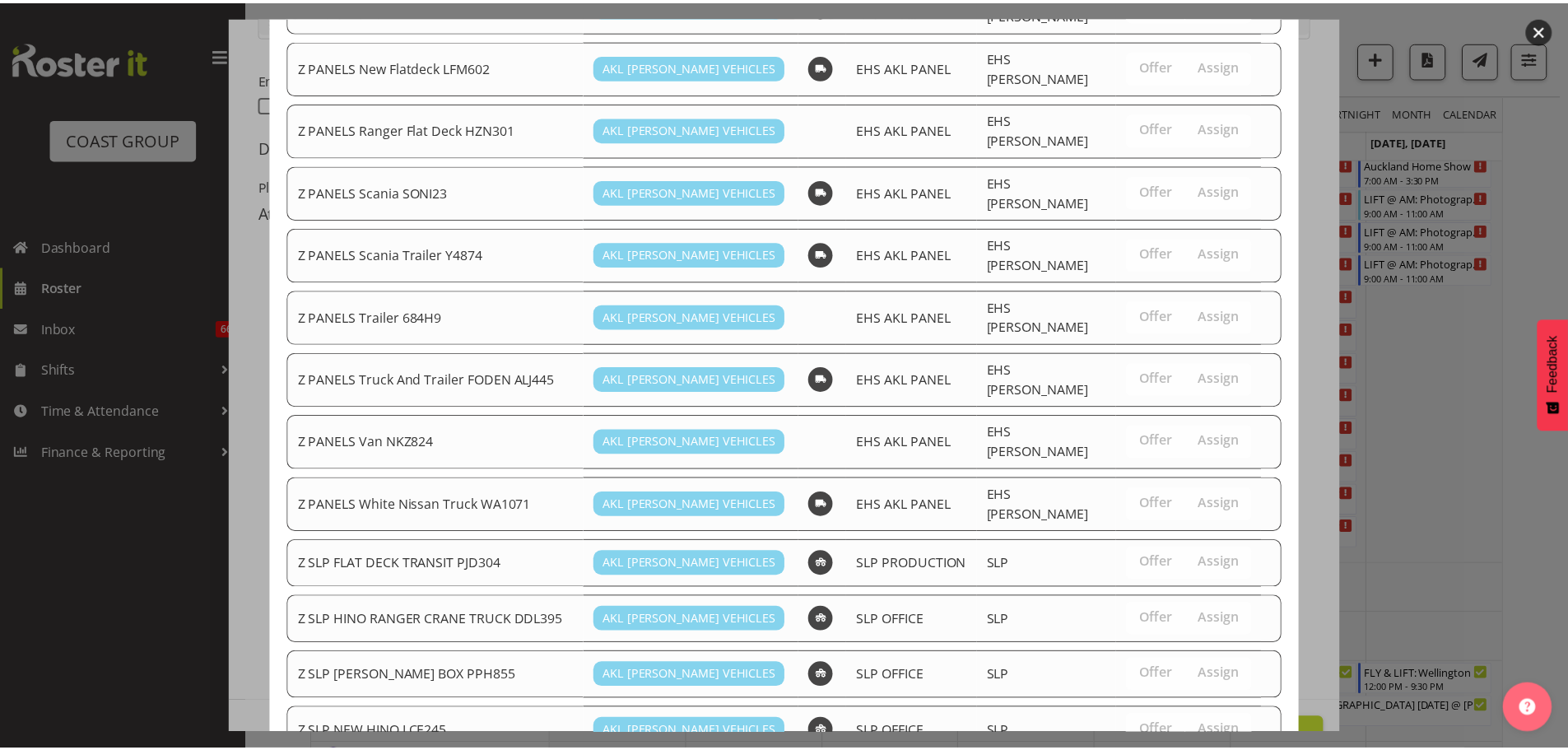
scroll to position [1222, 0]
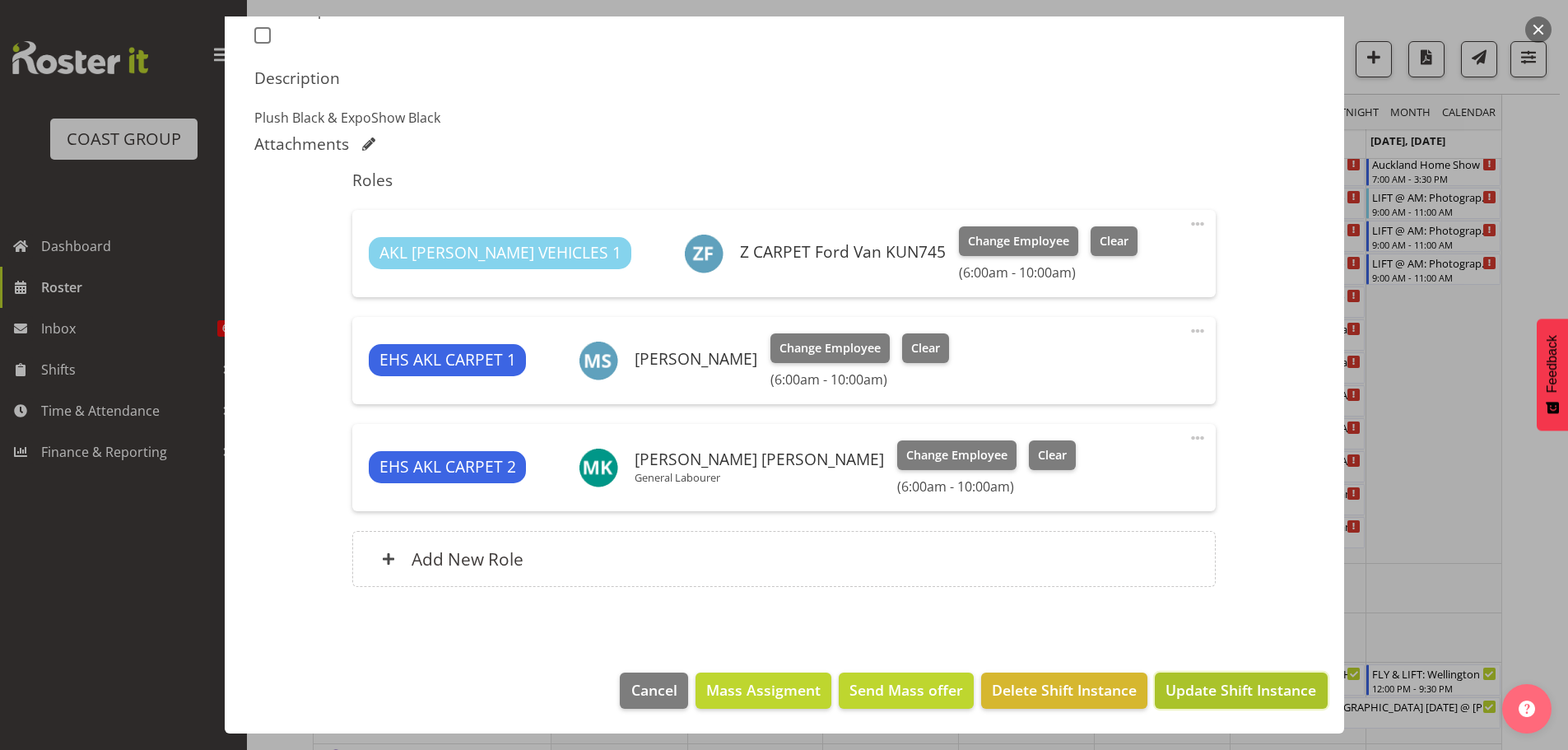
click at [1244, 687] on span "Update Shift Instance" at bounding box center [1241, 690] width 151 height 22
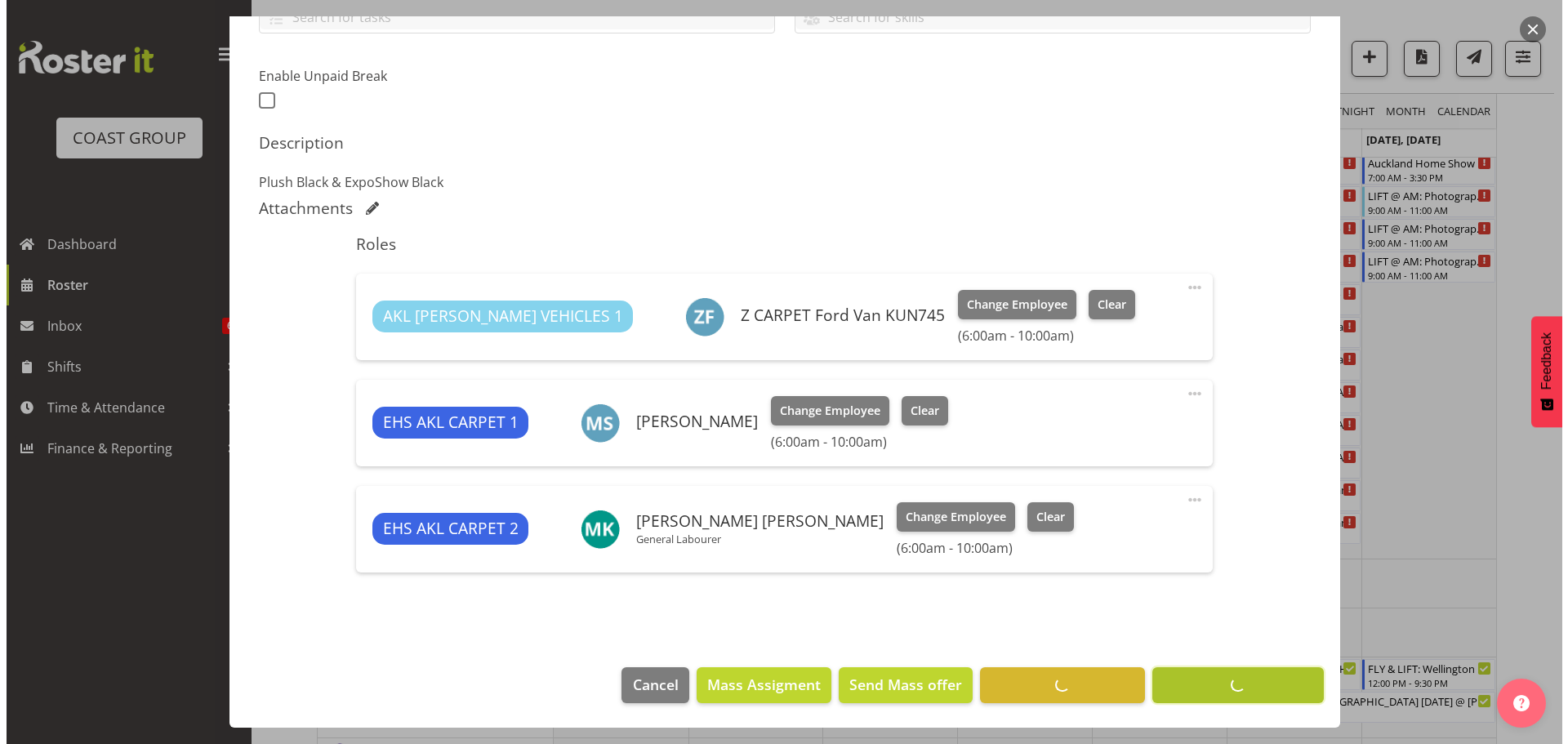
scroll to position [402, 0]
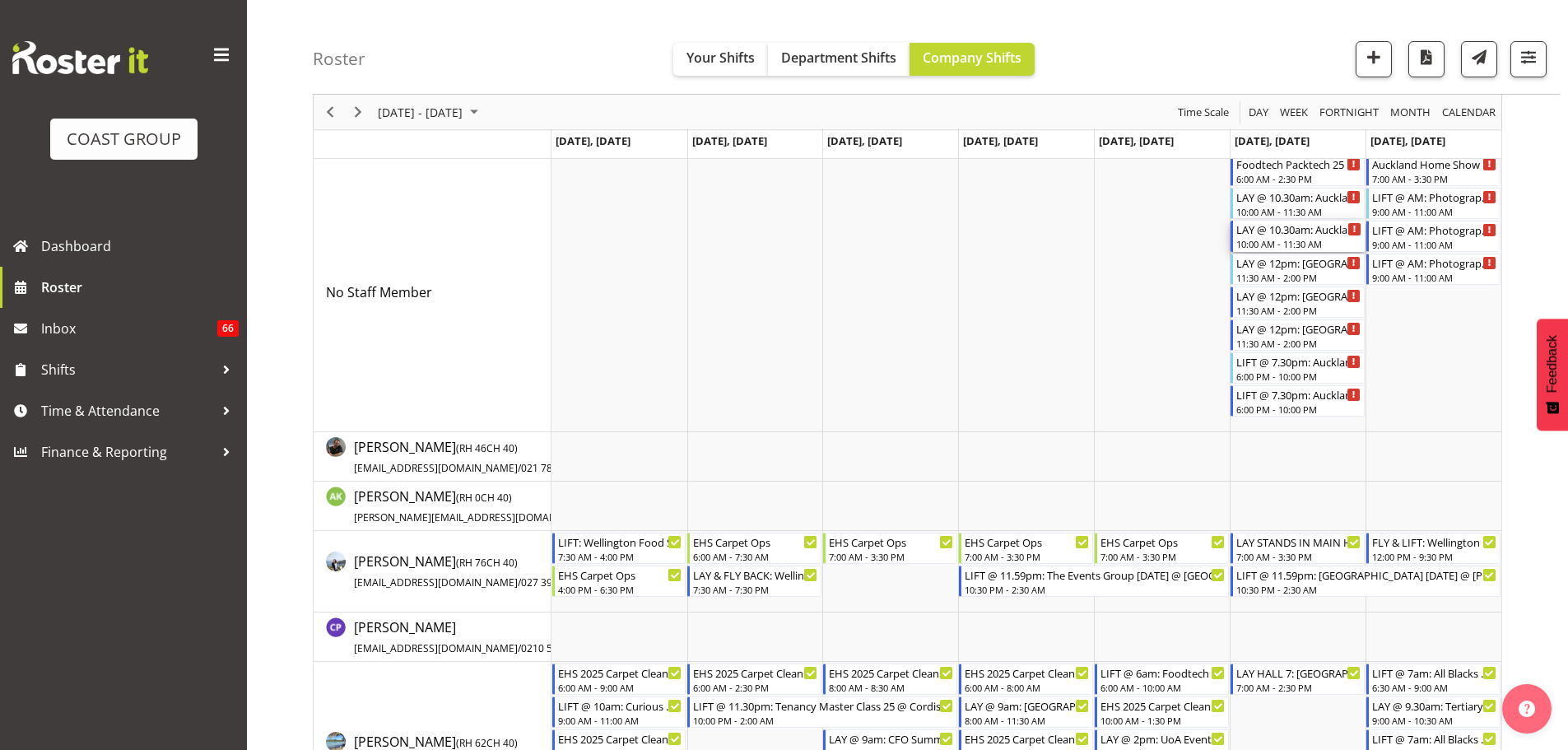
click at [1294, 247] on div "10:00 AM - 11:30 AM" at bounding box center [1299, 243] width 125 height 14
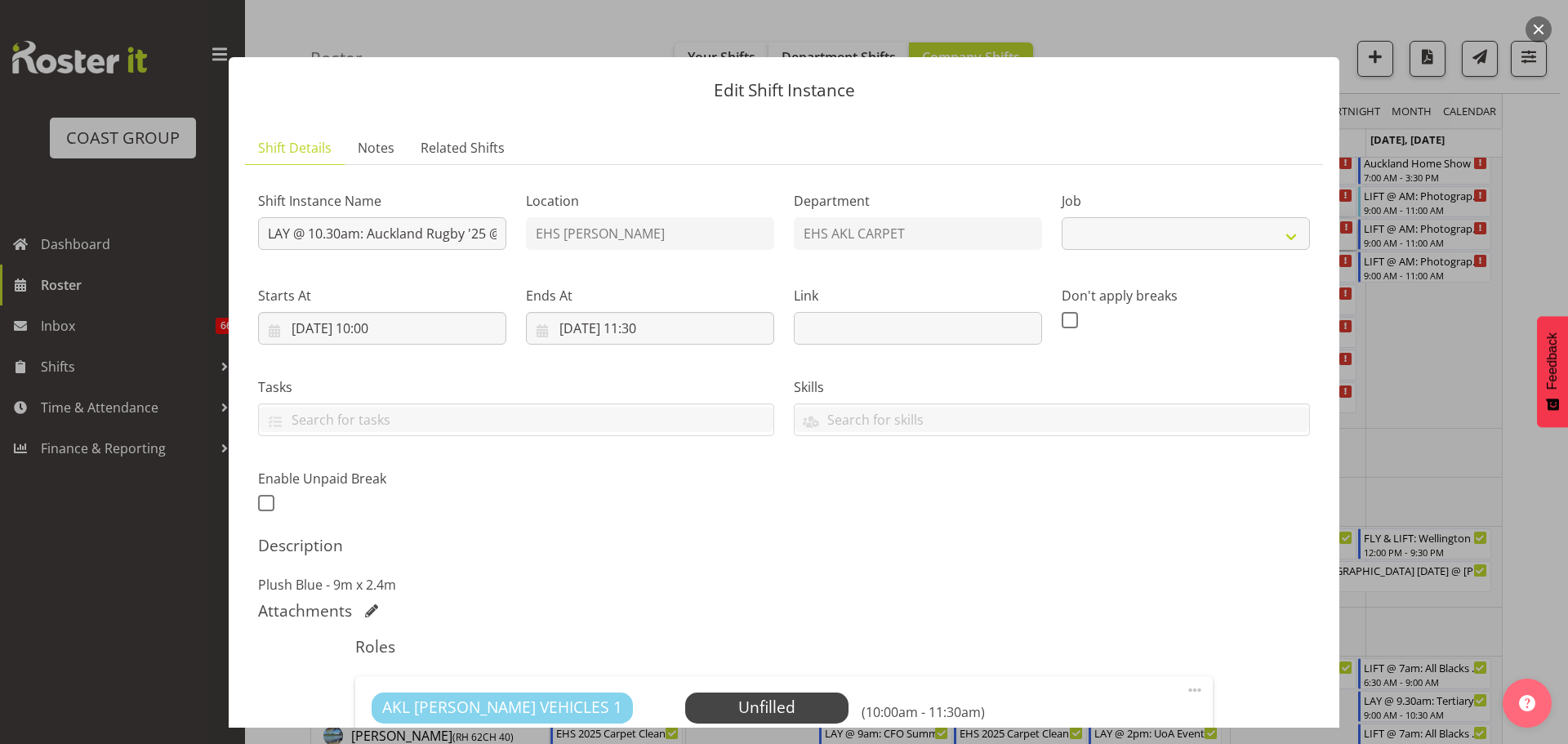
select select "8575"
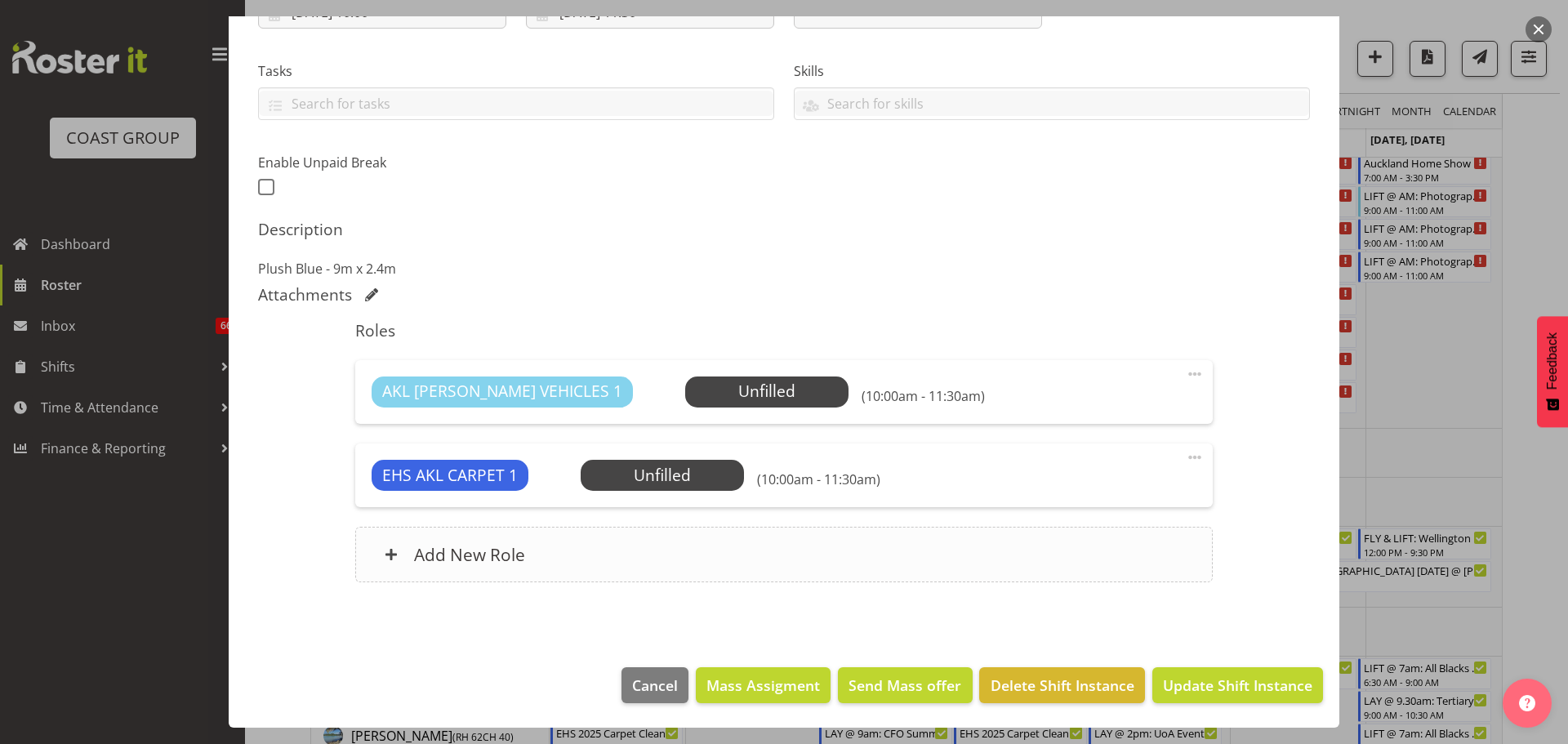
click at [670, 544] on div "Add New Role" at bounding box center [784, 554] width 856 height 56
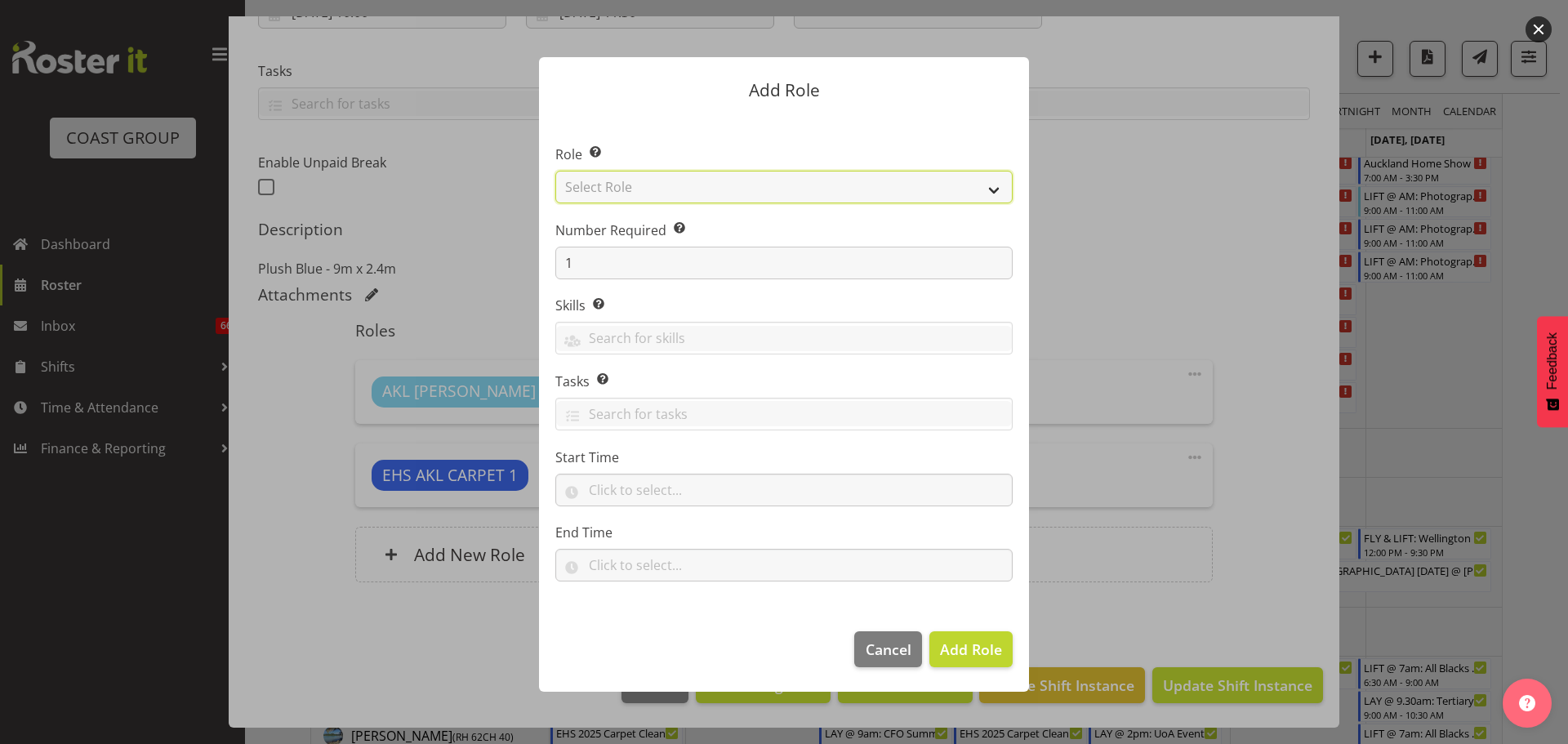
click at [671, 190] on select "Select Role ACCOUNT MANAGER ACCOUNT MANAGER DW ACCOUNTS [PERSON_NAME] VEHICLES …" at bounding box center [784, 187] width 457 height 32
select select "190"
click at [555, 171] on select "Select Role ACCOUNT MANAGER ACCOUNT MANAGER DW ACCOUNTS [PERSON_NAME] VEHICLES …" at bounding box center [784, 187] width 457 height 32
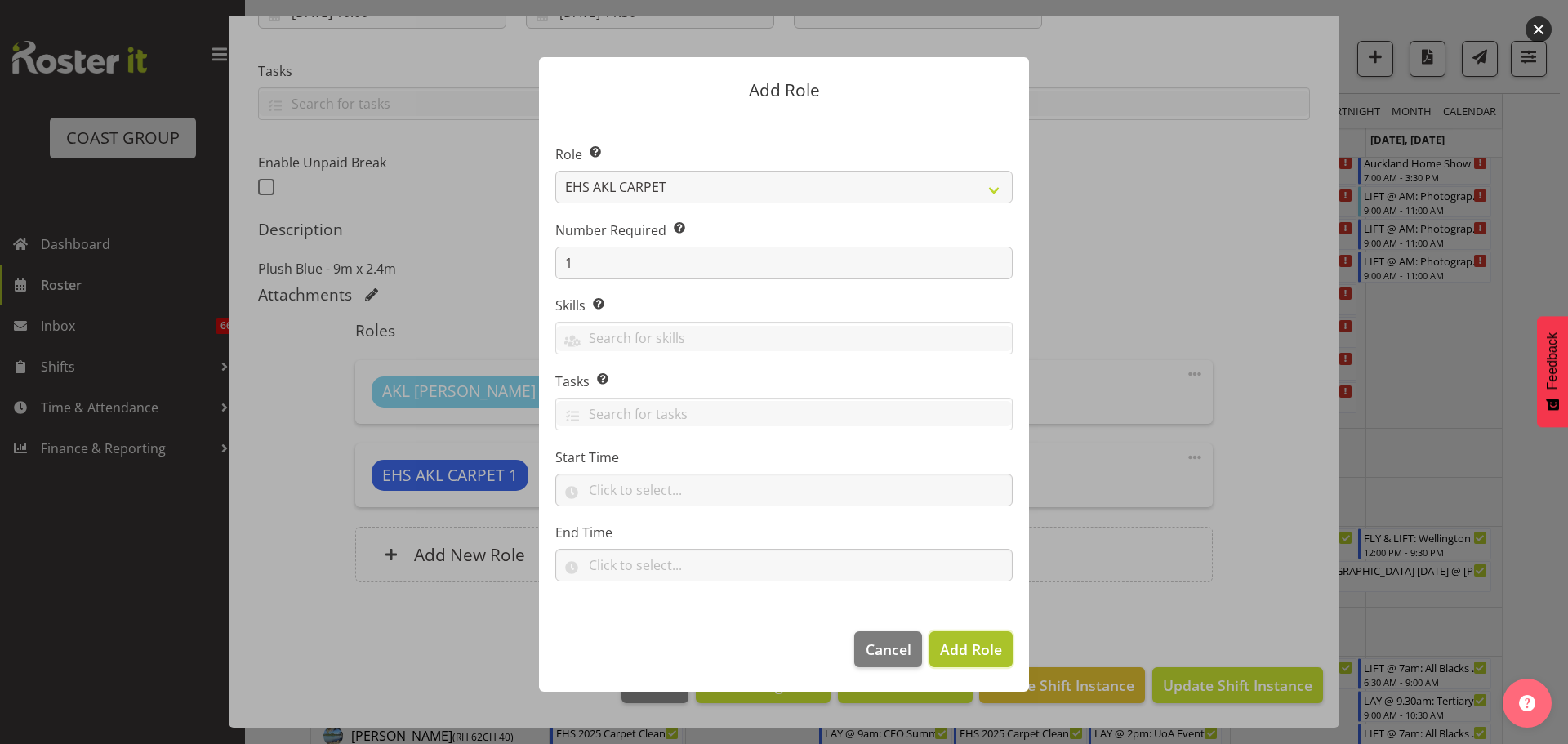
click at [956, 640] on span "Add Role" at bounding box center [971, 650] width 62 height 20
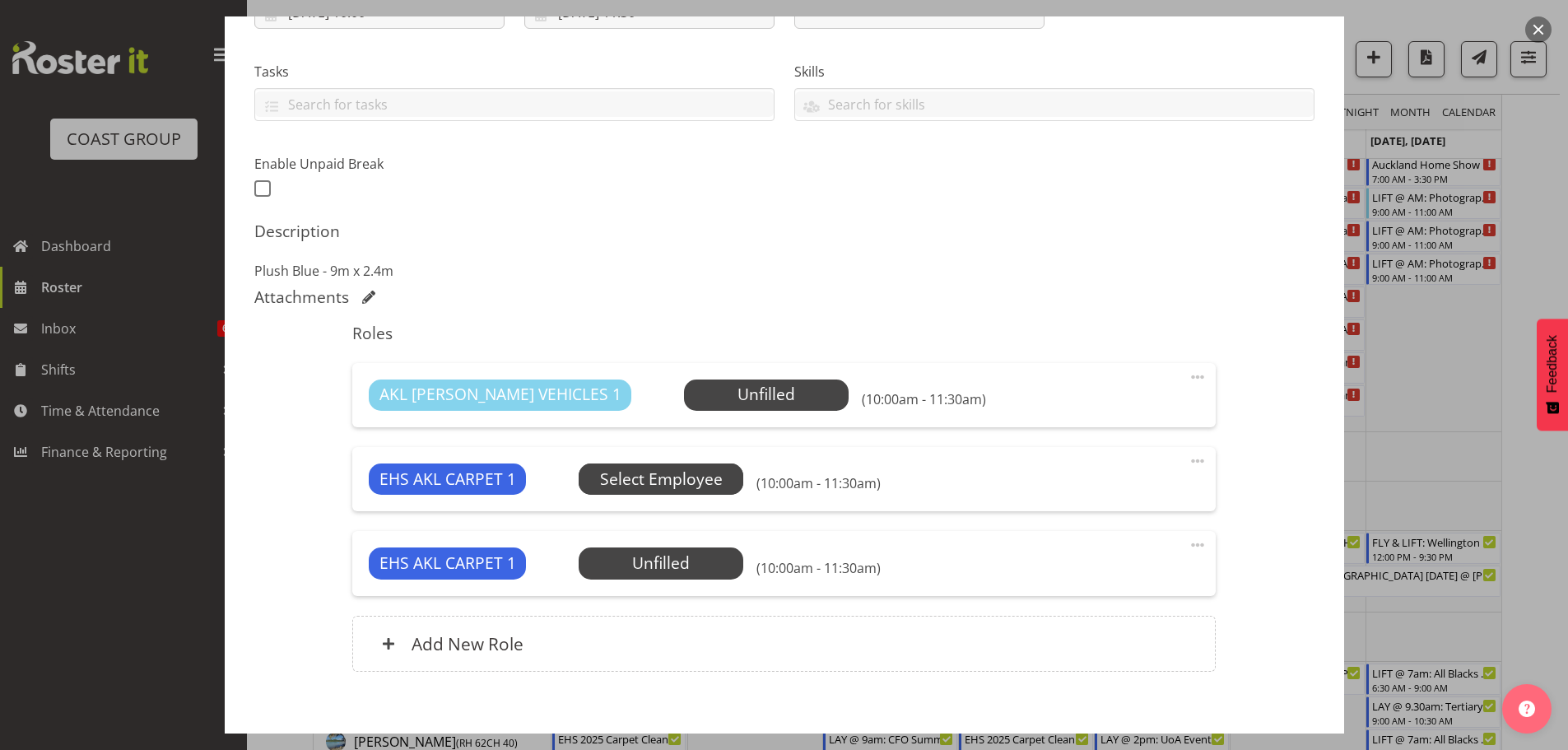
click at [0, 0] on span "Select Employee" at bounding box center [0, 0] width 0 height 0
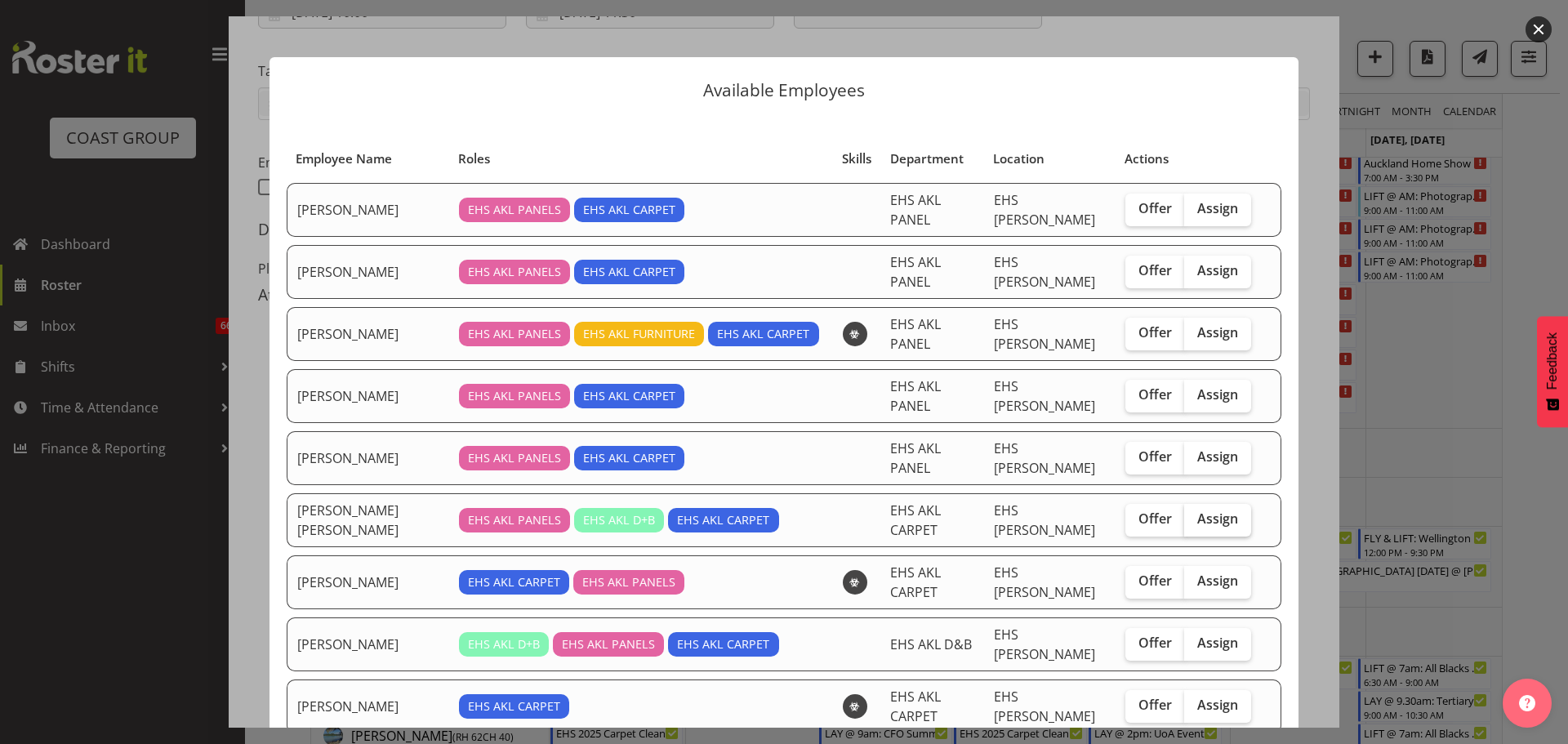
click at [1184, 504] on label "Assign" at bounding box center [1217, 520] width 67 height 32
click at [1184, 514] on input "Assign" at bounding box center [1189, 519] width 11 height 11
checkbox input "true"
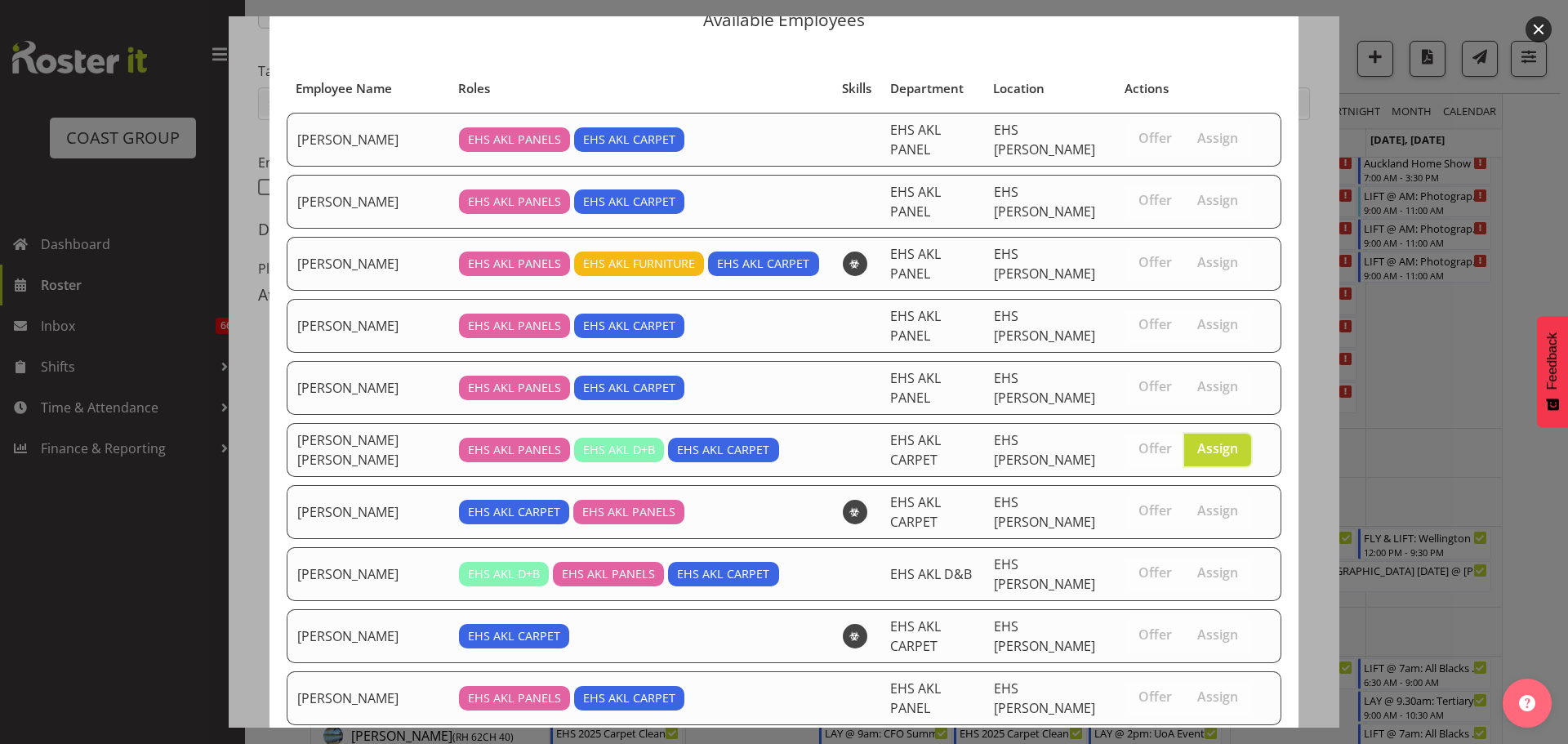
scroll to position [124, 0]
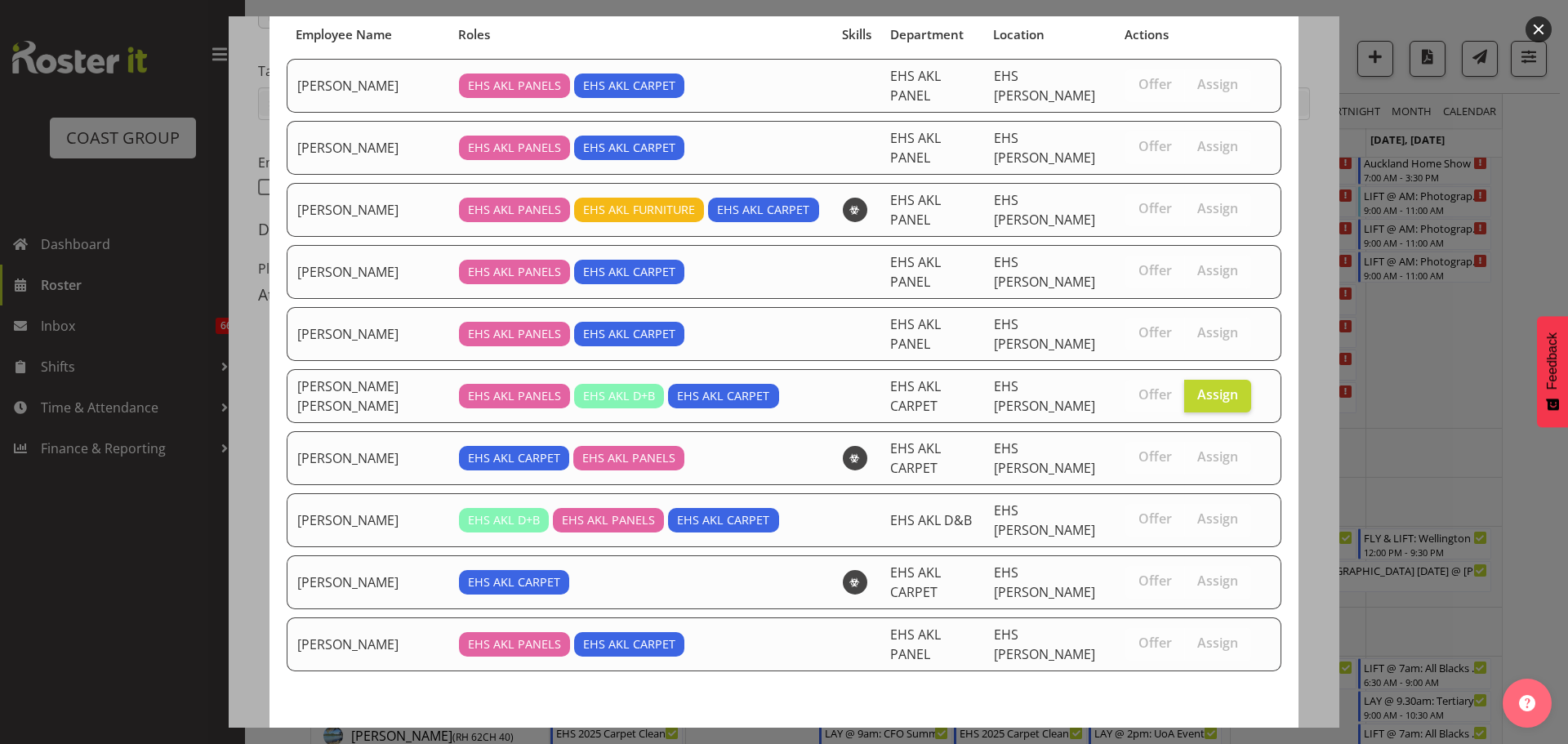
click at [1188, 740] on span "Assign [PERSON_NAME] [PERSON_NAME]" at bounding box center [1129, 750] width 284 height 20
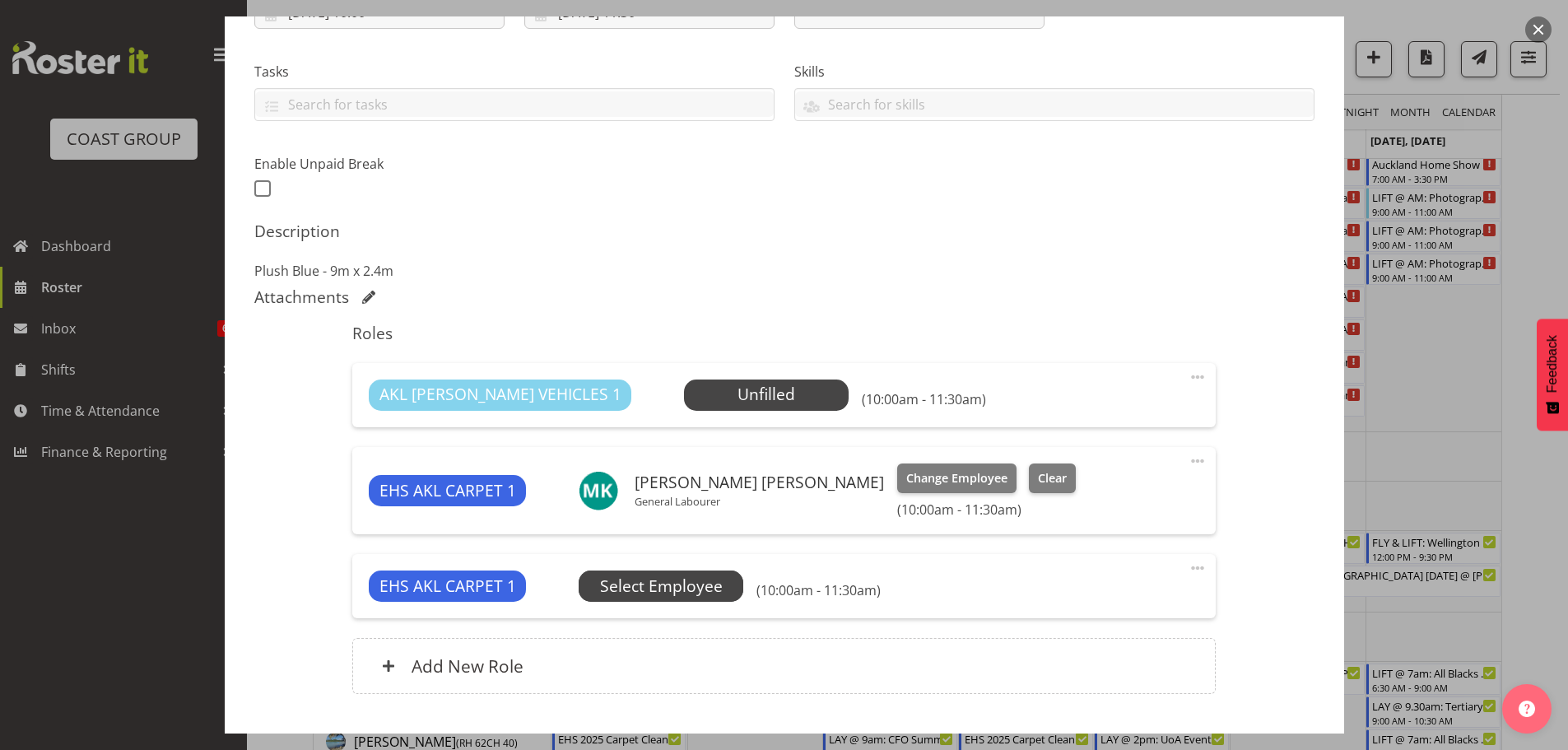
click at [0, 0] on span "Select Employee" at bounding box center [0, 0] width 0 height 0
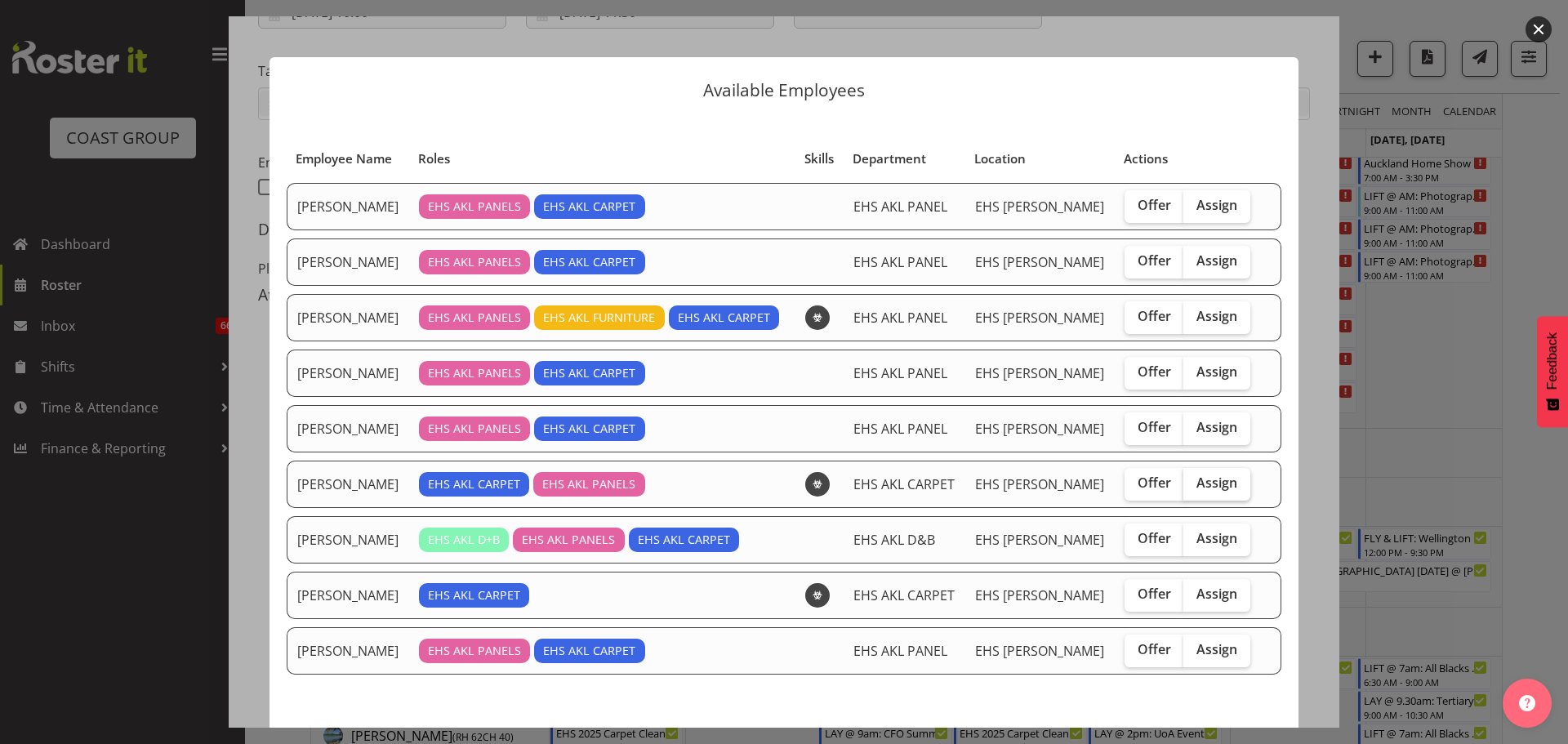
click at [1197, 488] on span "Assign" at bounding box center [1216, 482] width 40 height 16
click at [1194, 488] on input "Assign" at bounding box center [1188, 483] width 11 height 11
checkbox input "true"
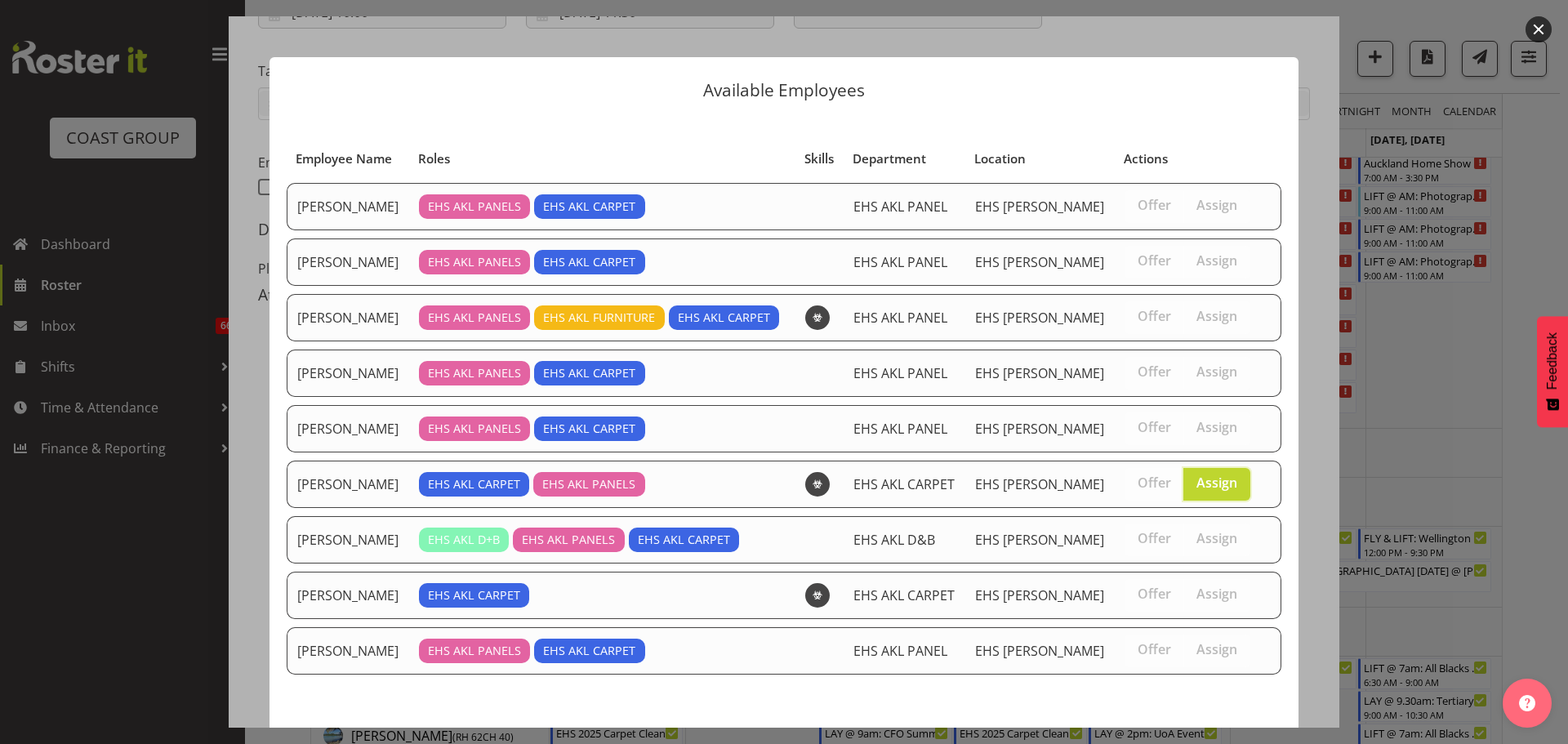
scroll to position [68, 0]
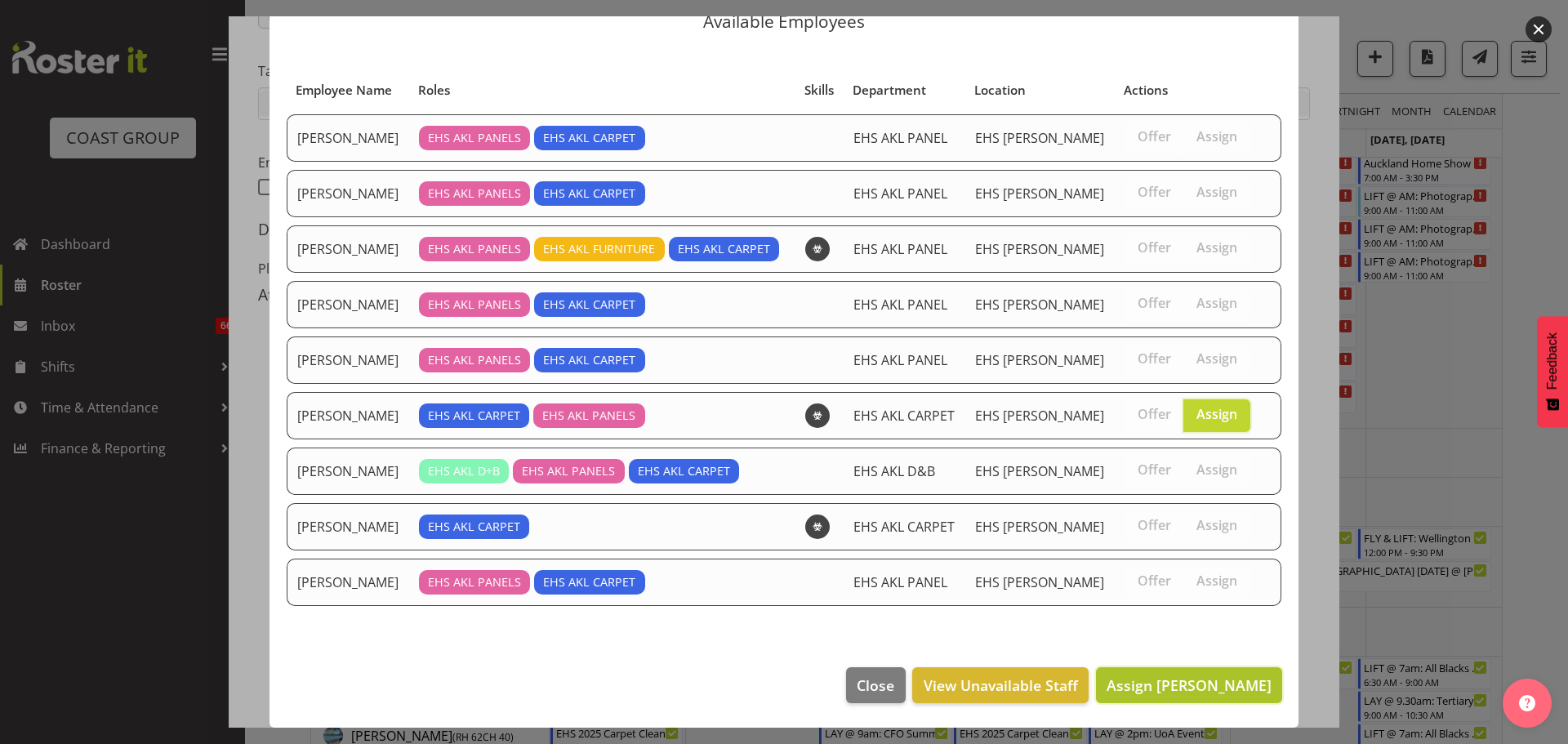
click at [1223, 700] on button "Assign [PERSON_NAME]" at bounding box center [1188, 686] width 186 height 36
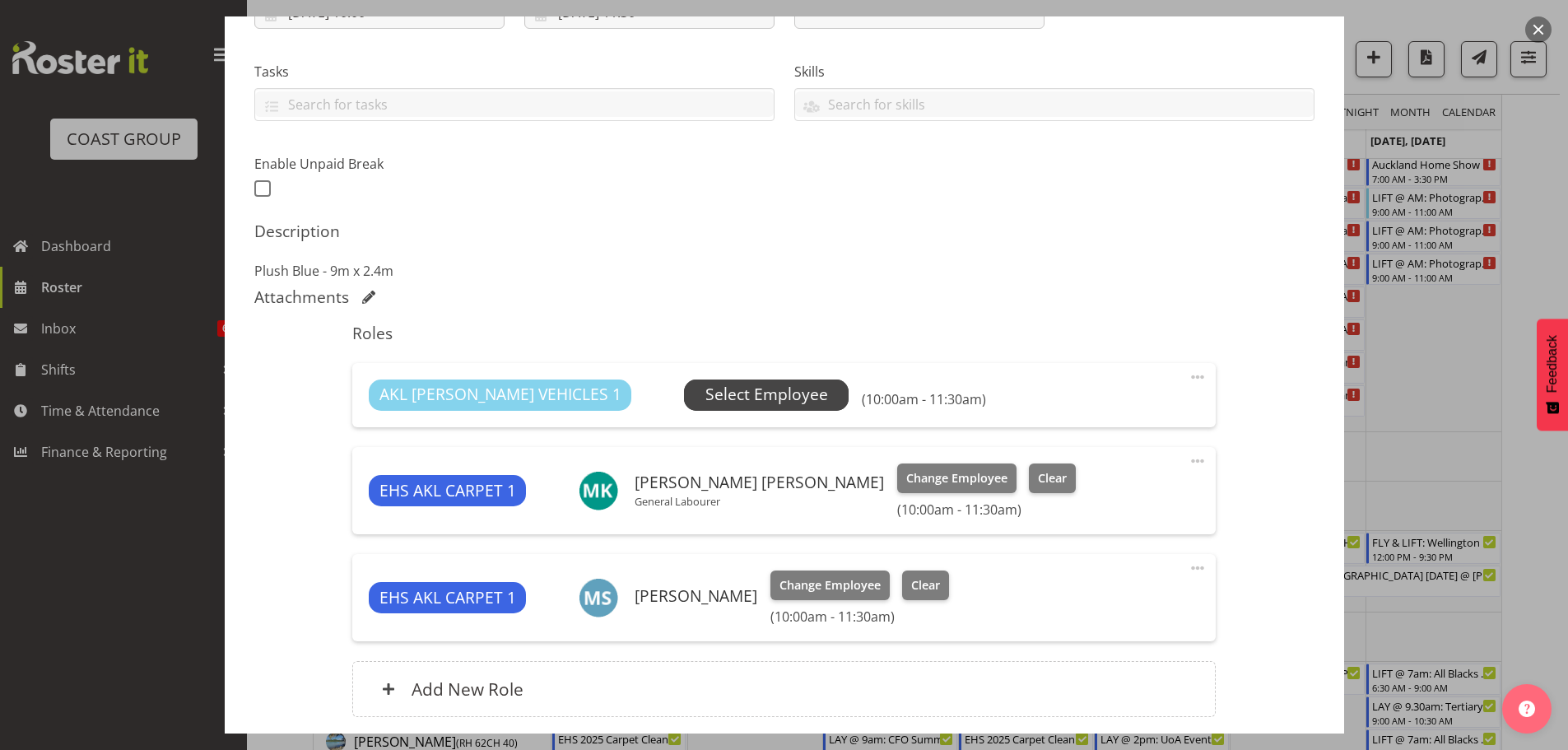
click at [732, 396] on span "Select Employee" at bounding box center [766, 394] width 122 height 24
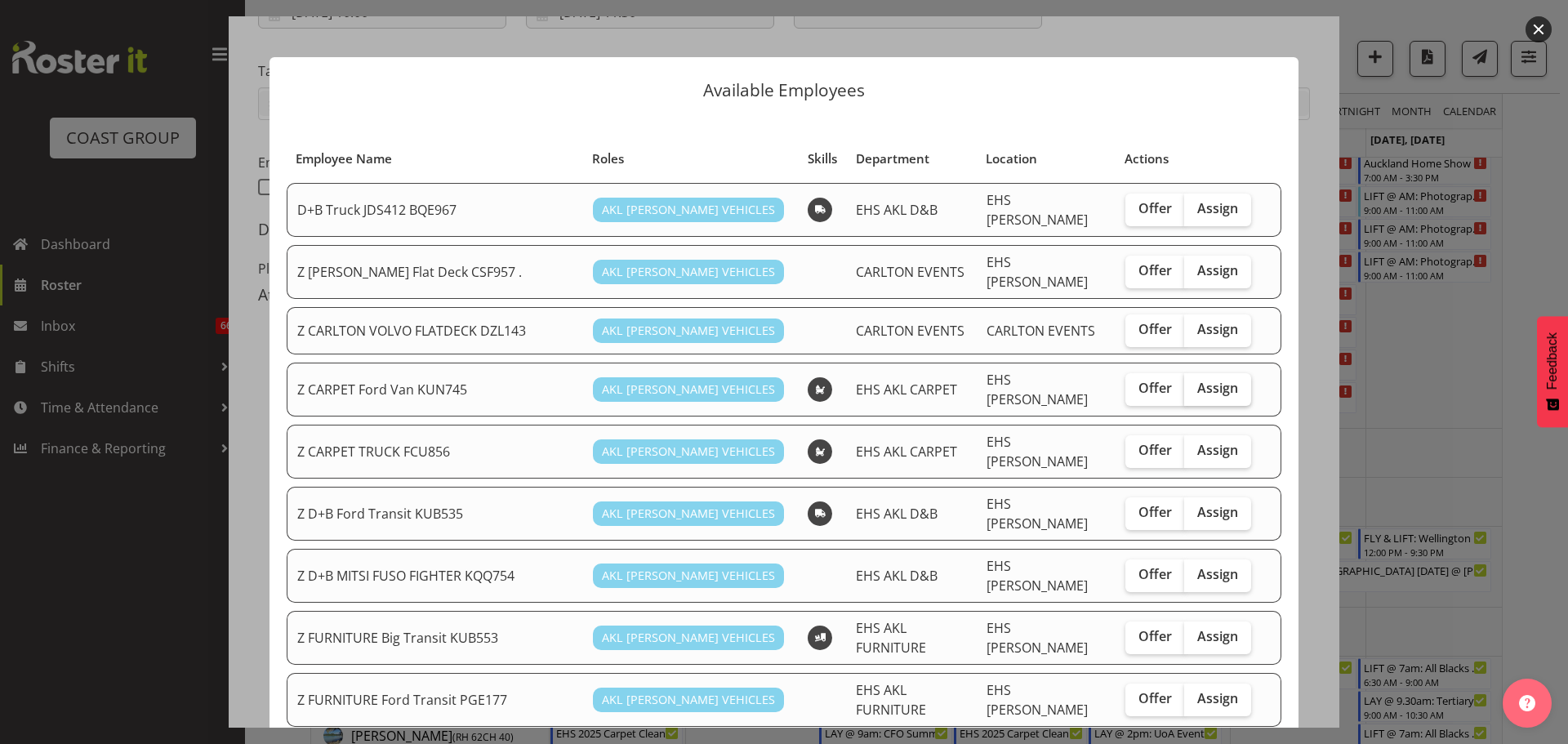
click at [1197, 385] on span "Assign" at bounding box center [1217, 388] width 40 height 16
click at [1187, 385] on input "Assign" at bounding box center [1189, 389] width 11 height 11
checkbox input "true"
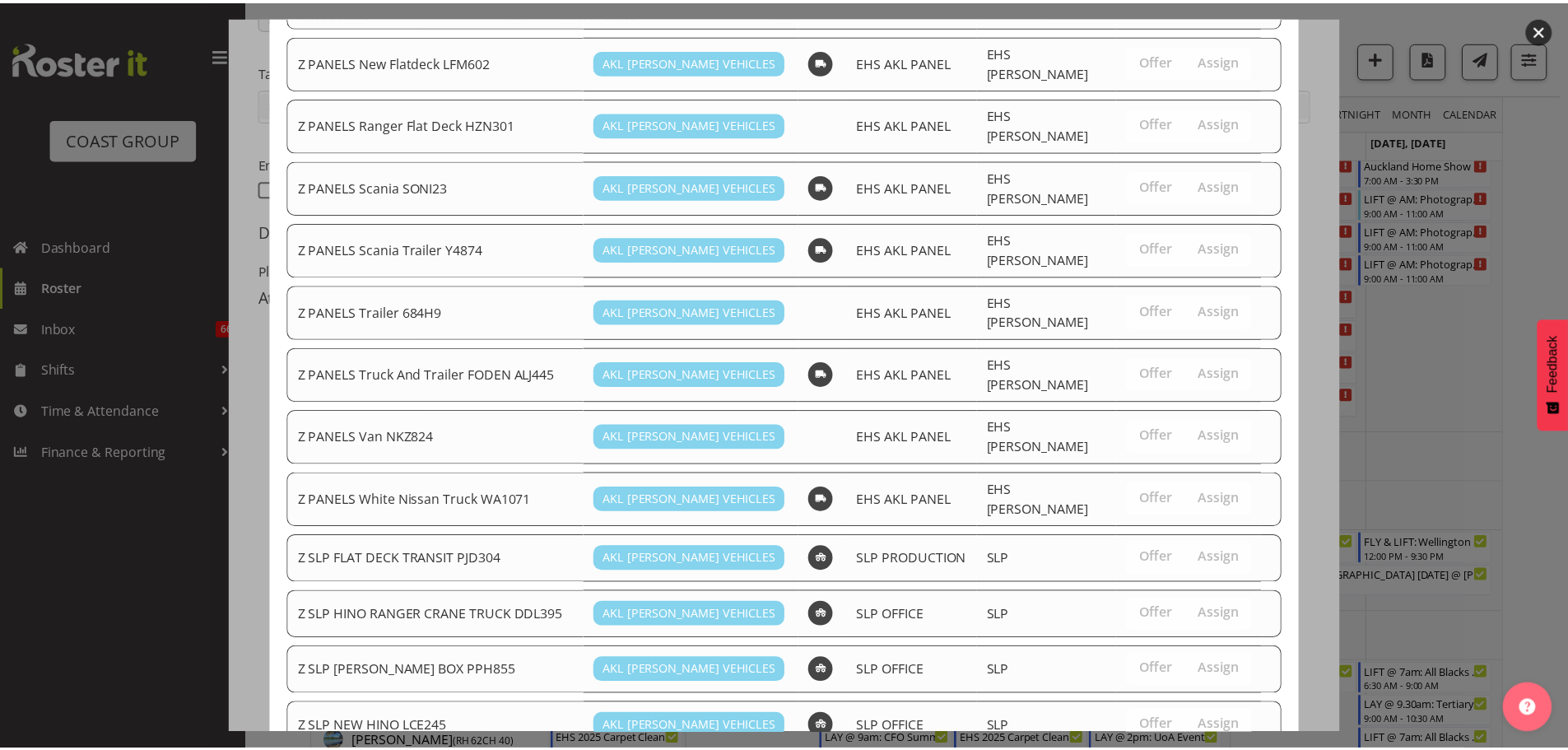
scroll to position [1278, 0]
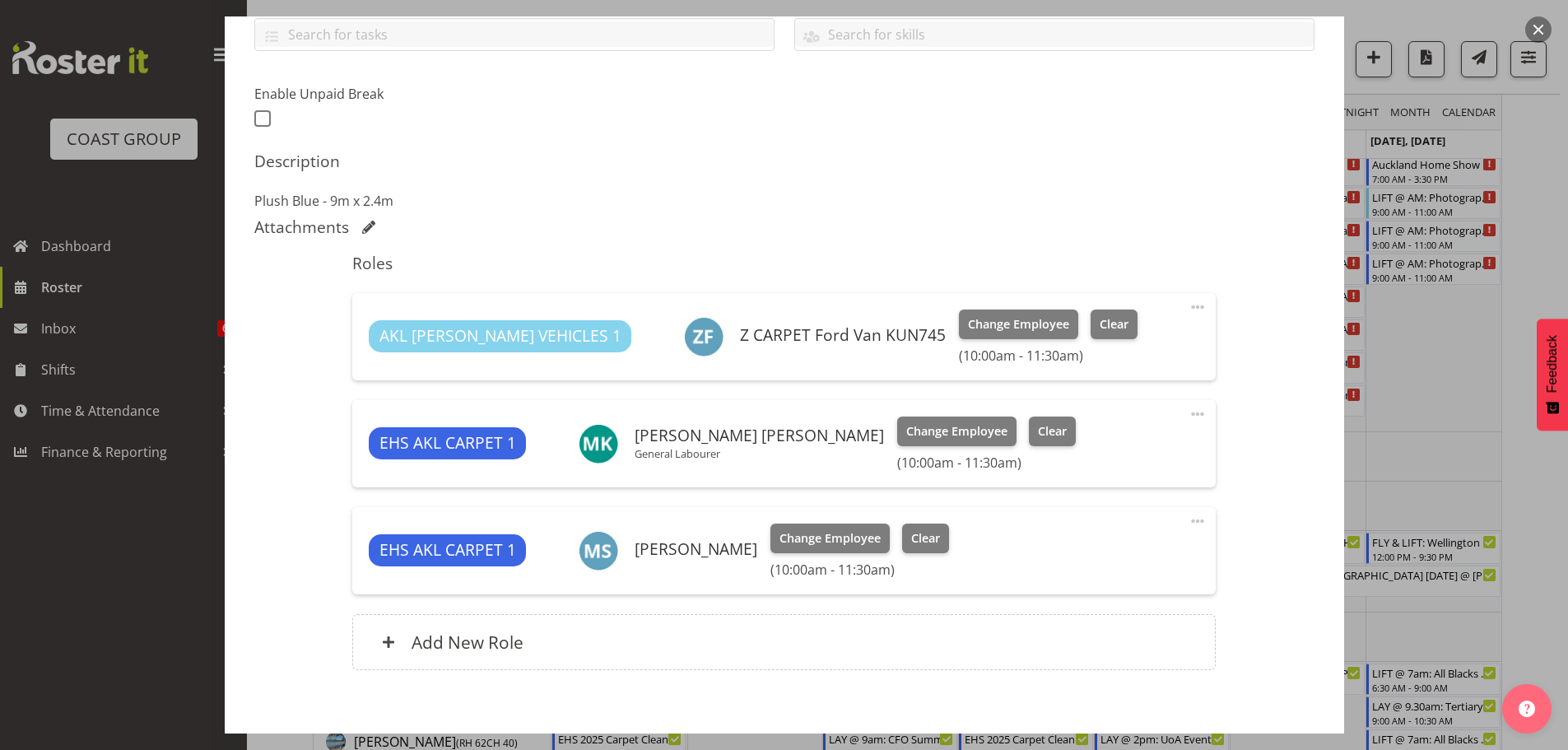
scroll to position [472, 0]
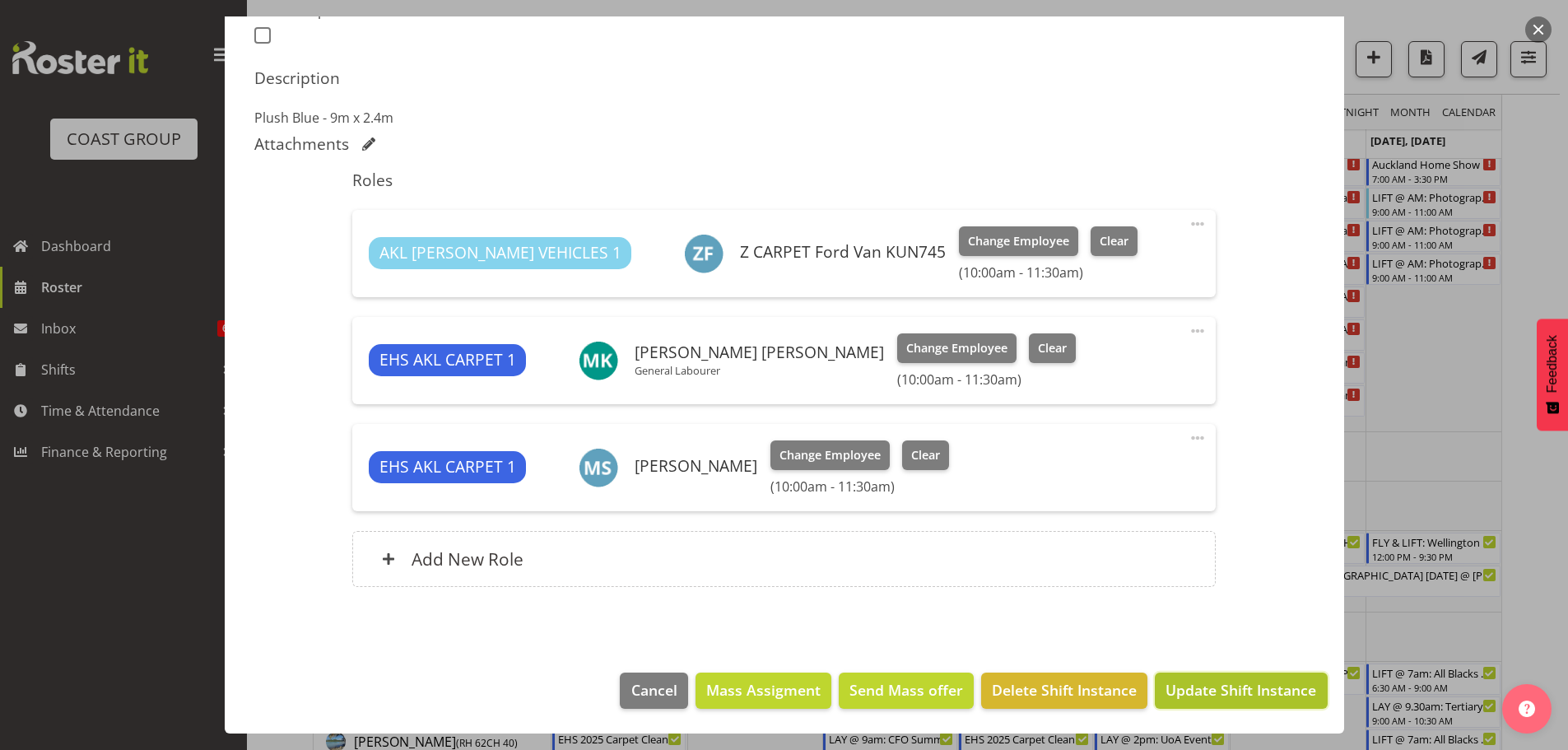
click at [1301, 687] on span "Update Shift Instance" at bounding box center [1241, 690] width 151 height 22
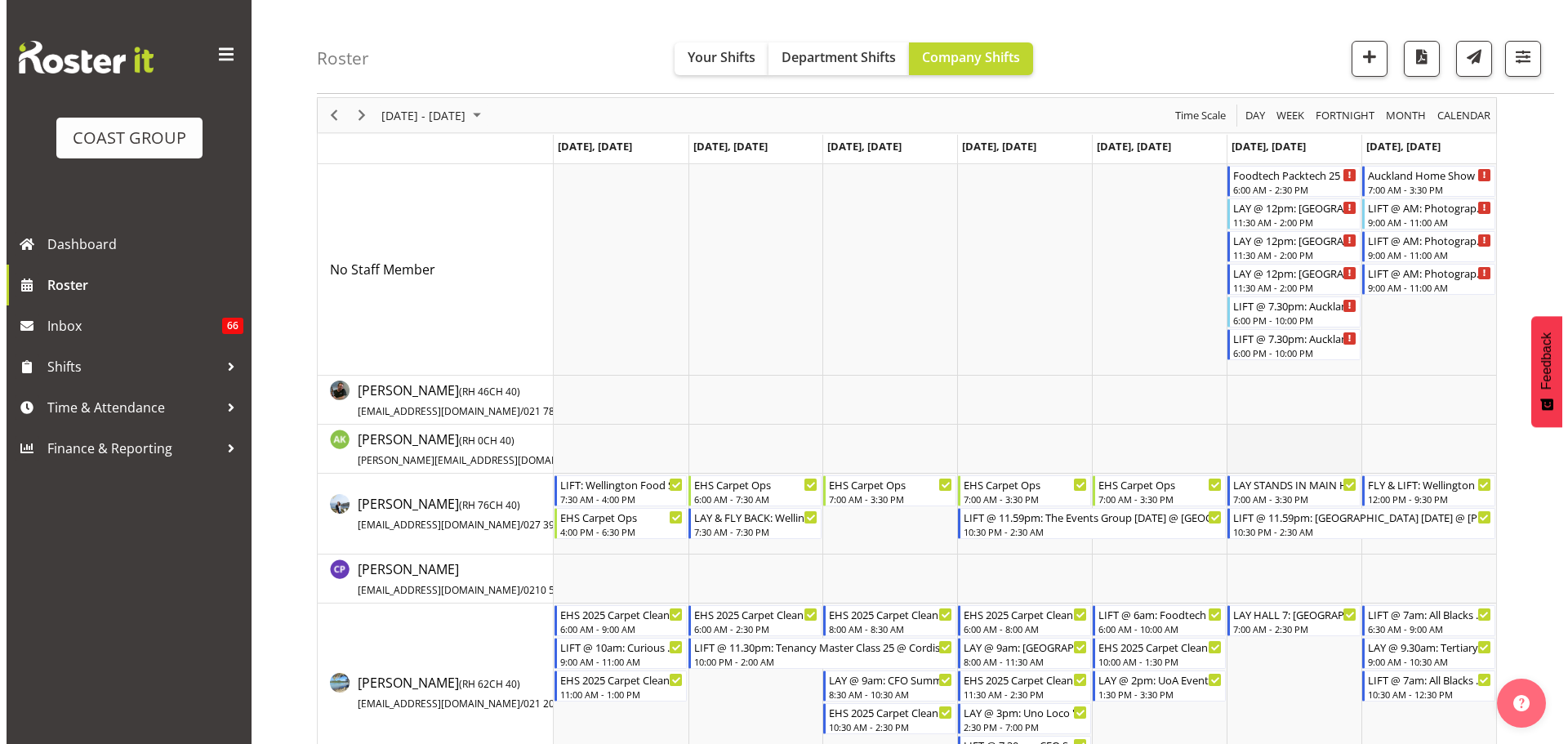
scroll to position [0, 0]
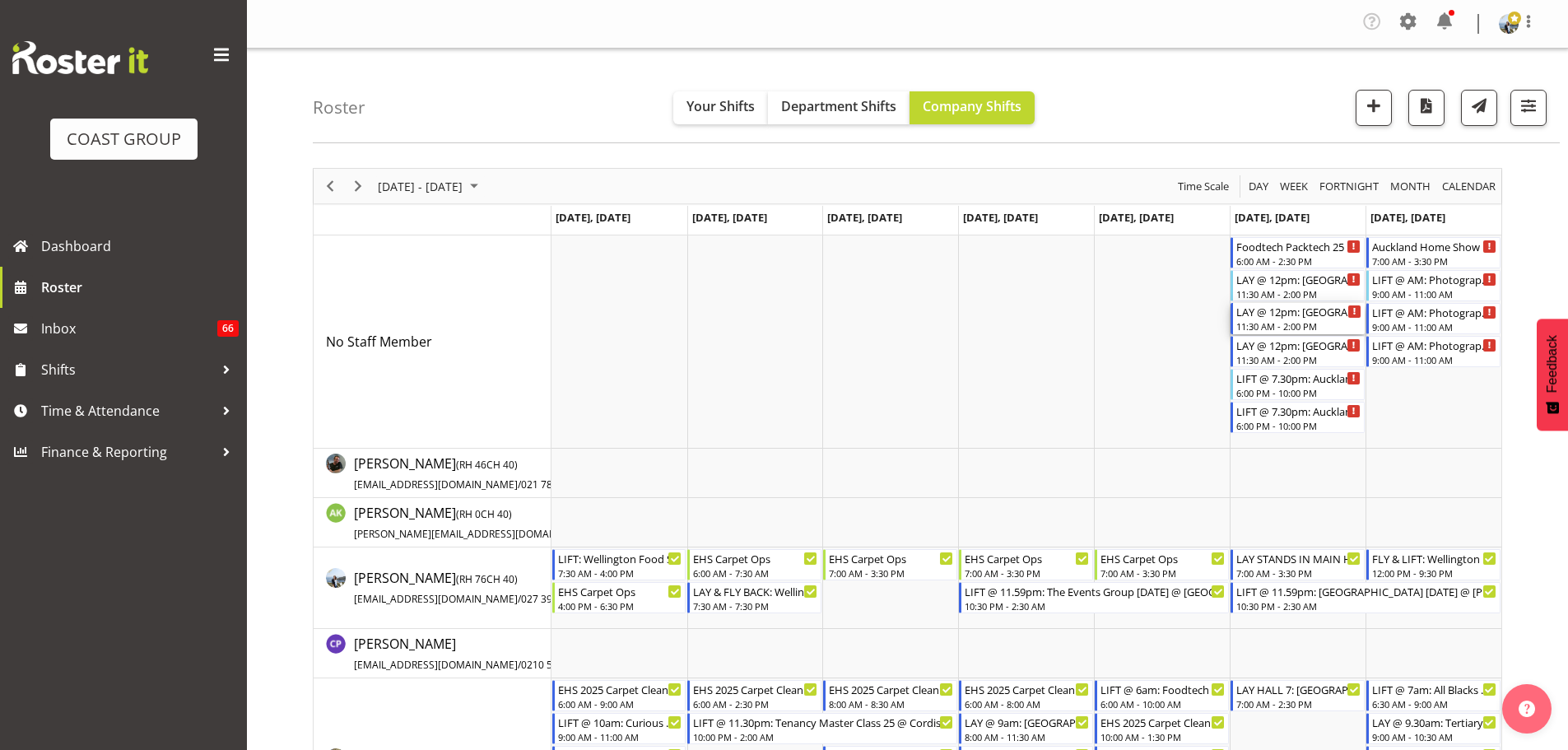
click at [1295, 327] on div "11:30 AM - 2:00 PM" at bounding box center [1299, 326] width 125 height 14
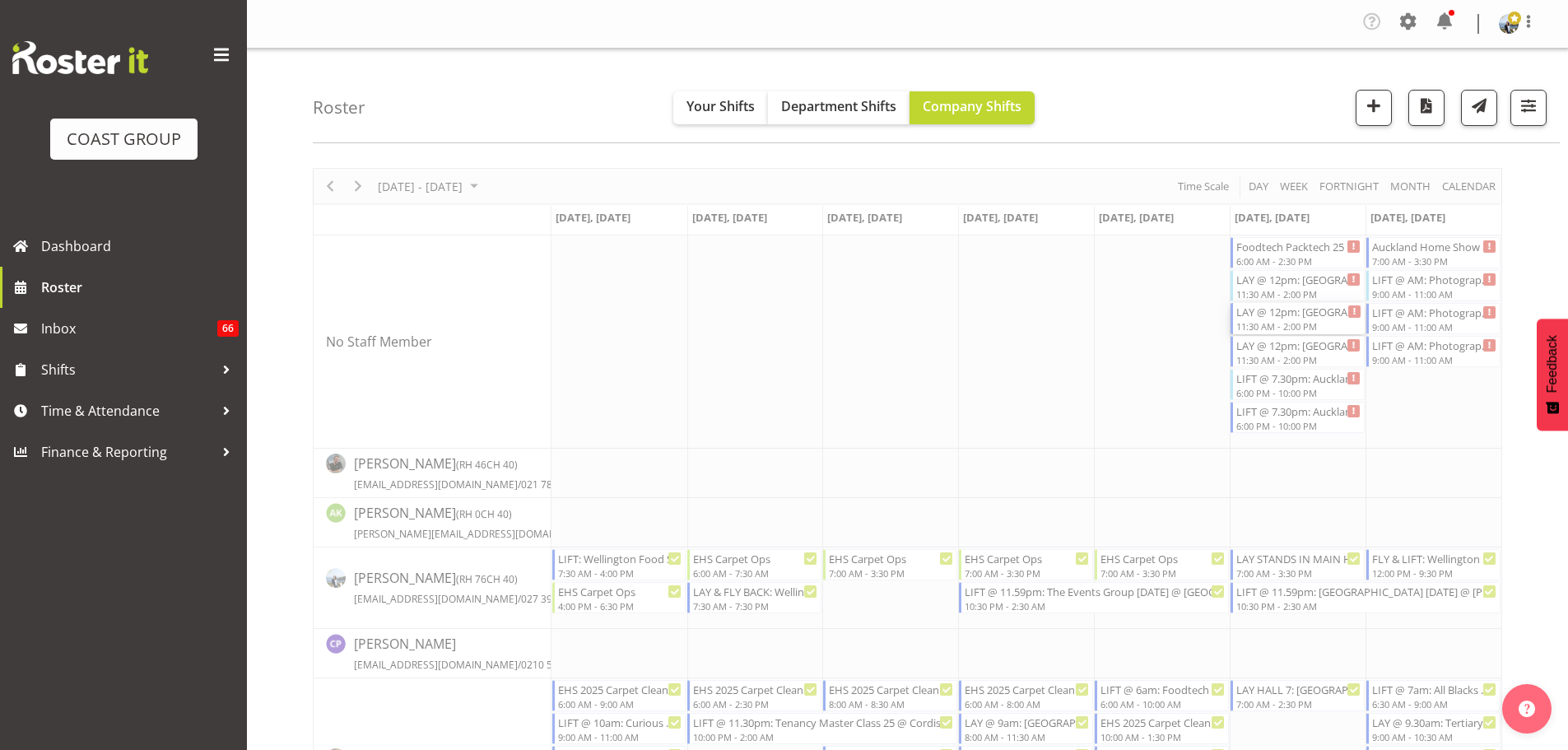
select select
select select "8"
select select "2025"
select select "14"
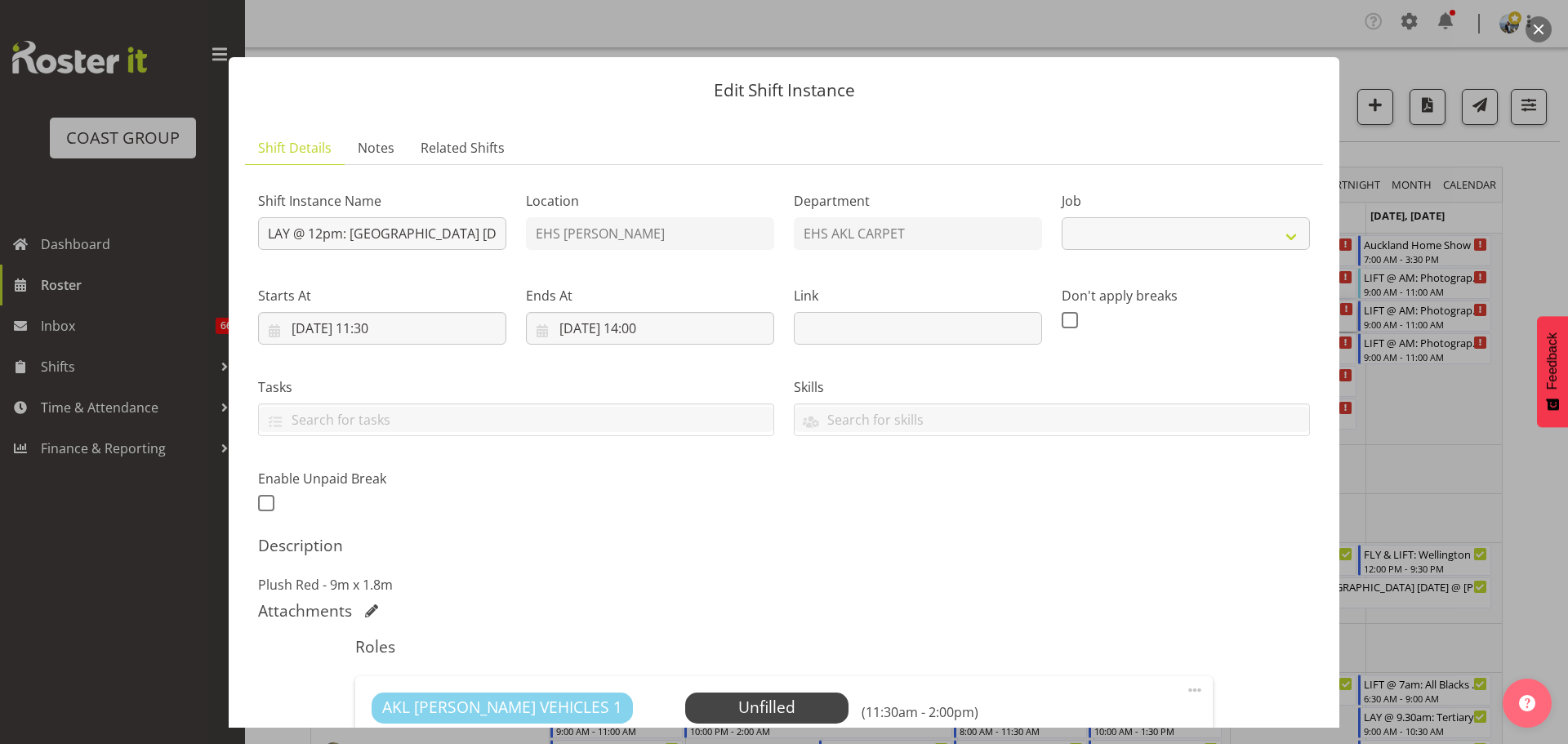
select select "8575"
click at [644, 334] on input "[DATE] 14:00" at bounding box center [650, 328] width 248 height 32
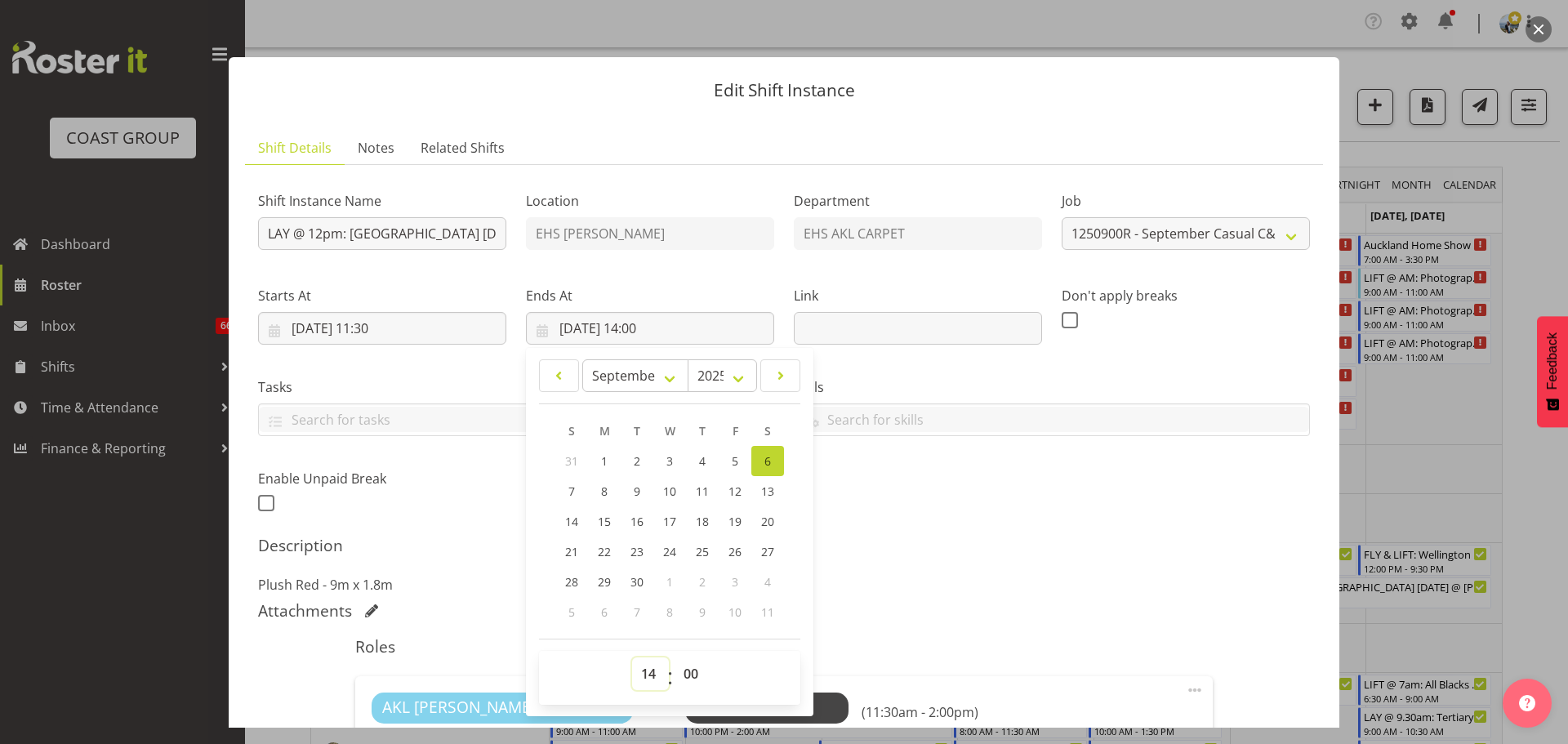
click at [650, 666] on select "00 01 02 03 04 05 06 07 08 09 10 11 12 13 14 15 16 17 18 19 20 21 22 23" at bounding box center [650, 674] width 37 height 32
select select "13"
click at [632, 658] on select "00 01 02 03 04 05 06 07 08 09 10 11 12 13 14 15 16 17 18 19 20 21 22 23" at bounding box center [650, 674] width 37 height 32
type input "[DATE] 13:00"
click at [982, 578] on p "Plush Red - 9m x 1.8m" at bounding box center [784, 585] width 1052 height 20
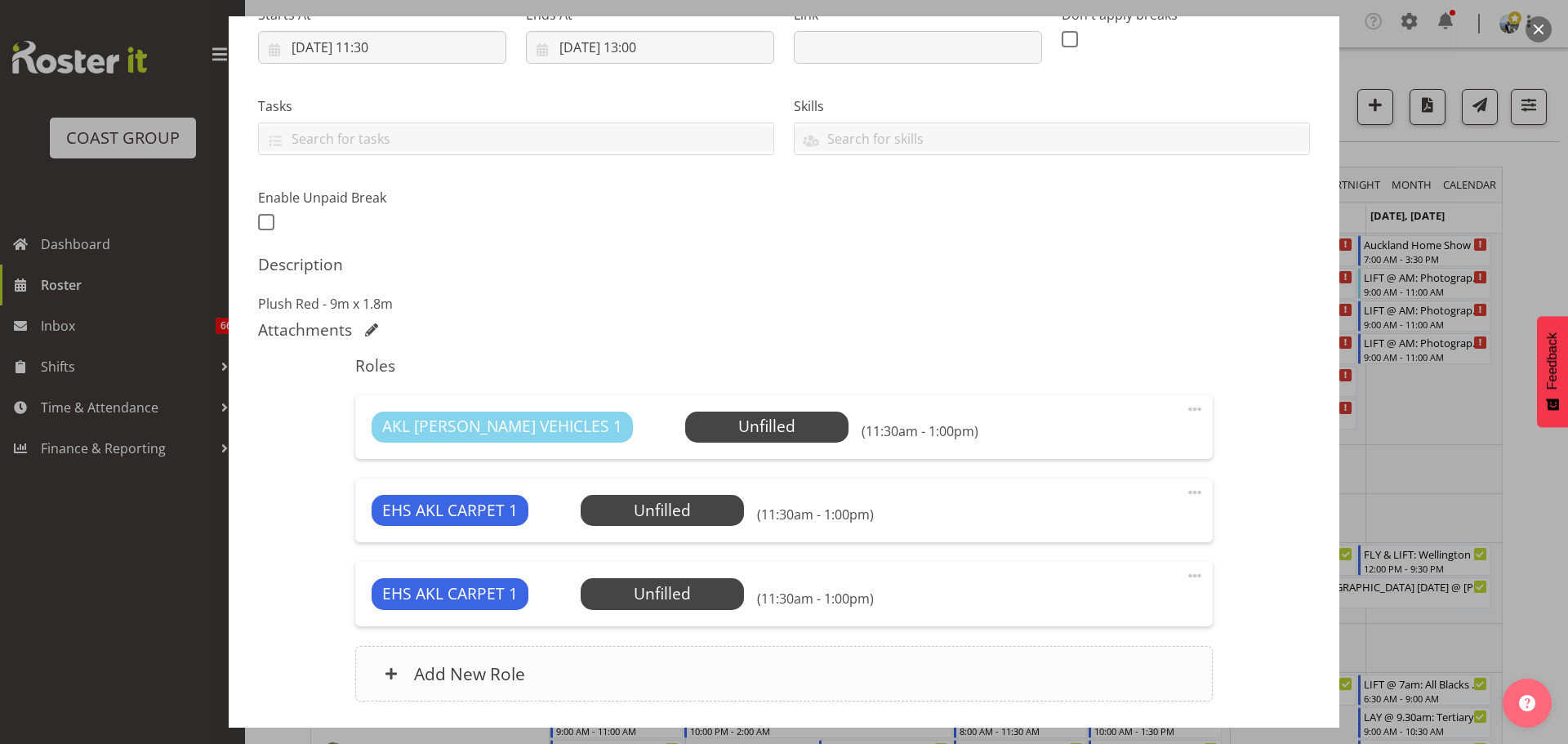
scroll to position [400, 0]
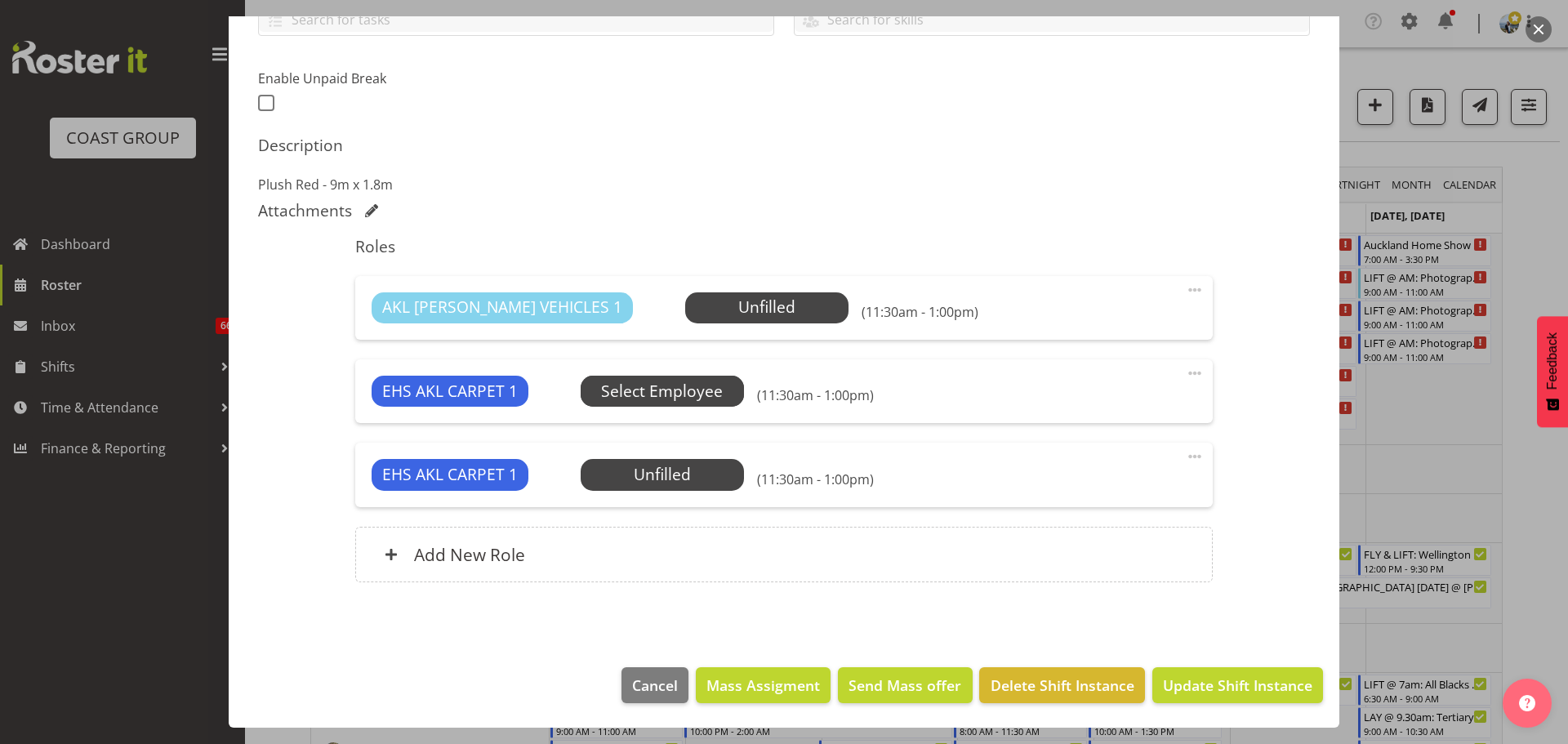
click at [0, 0] on span "Select Employee" at bounding box center [0, 0] width 0 height 0
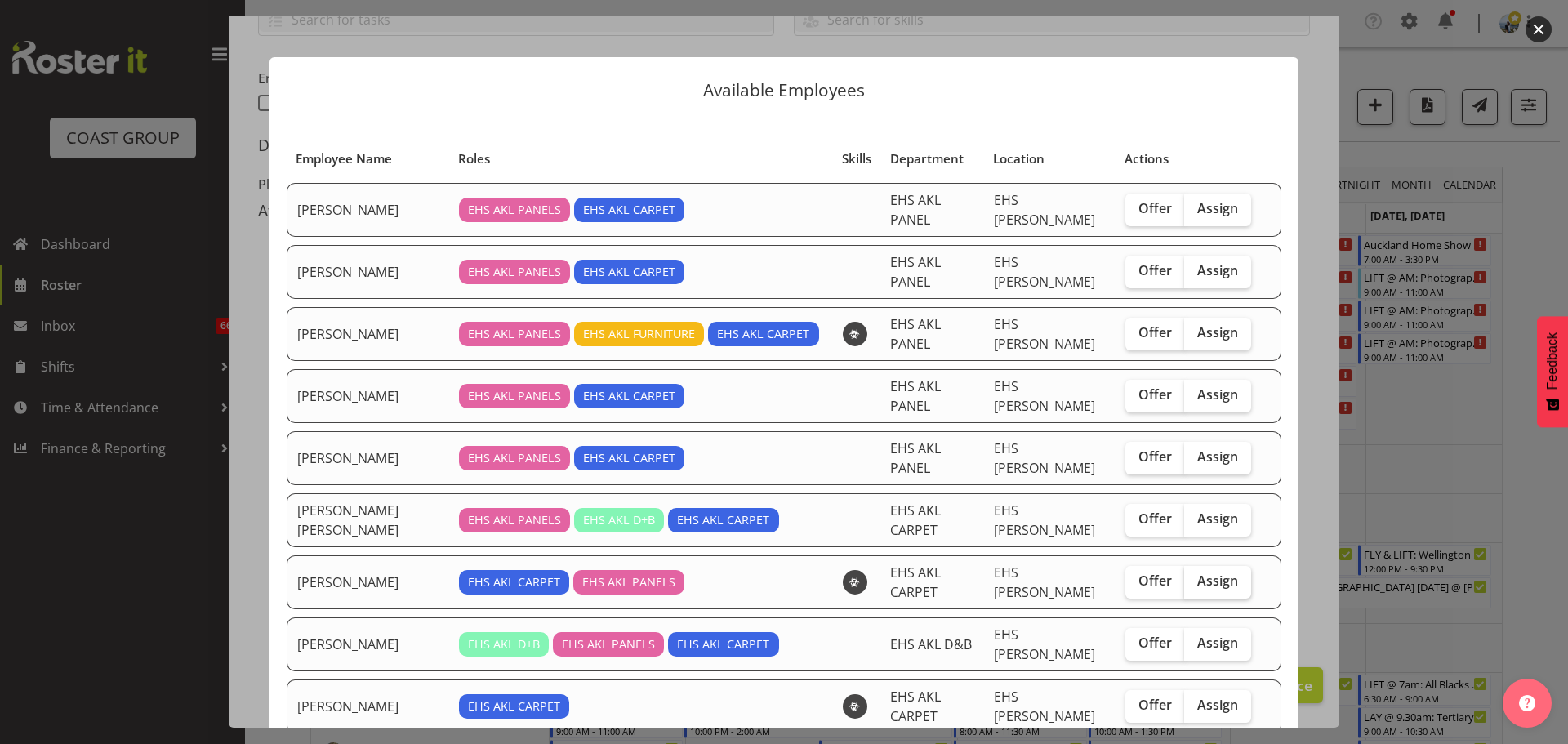
click at [1217, 572] on span "Assign" at bounding box center [1217, 580] width 40 height 16
click at [1195, 576] on input "Assign" at bounding box center [1189, 581] width 11 height 11
checkbox input "true"
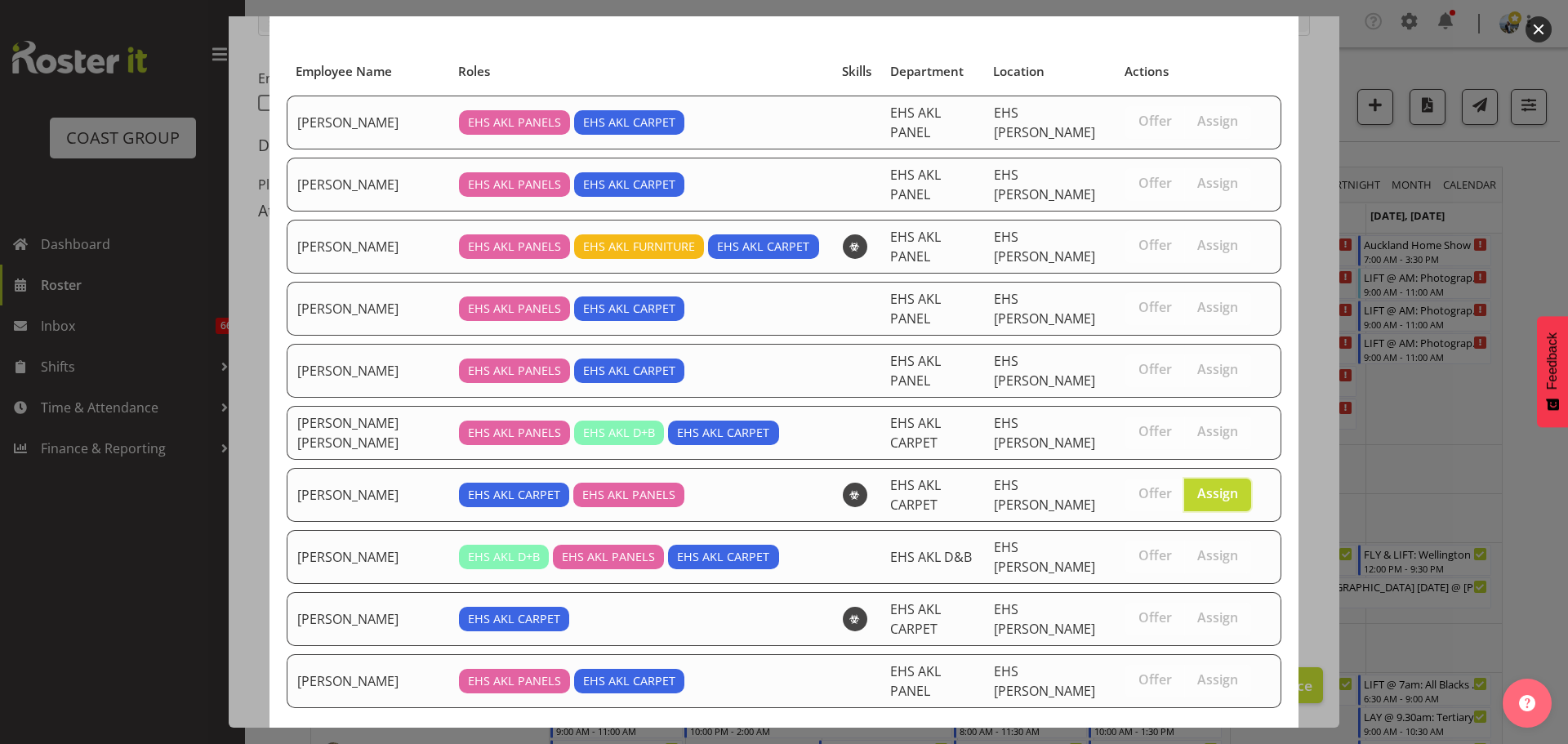
scroll to position [124, 0]
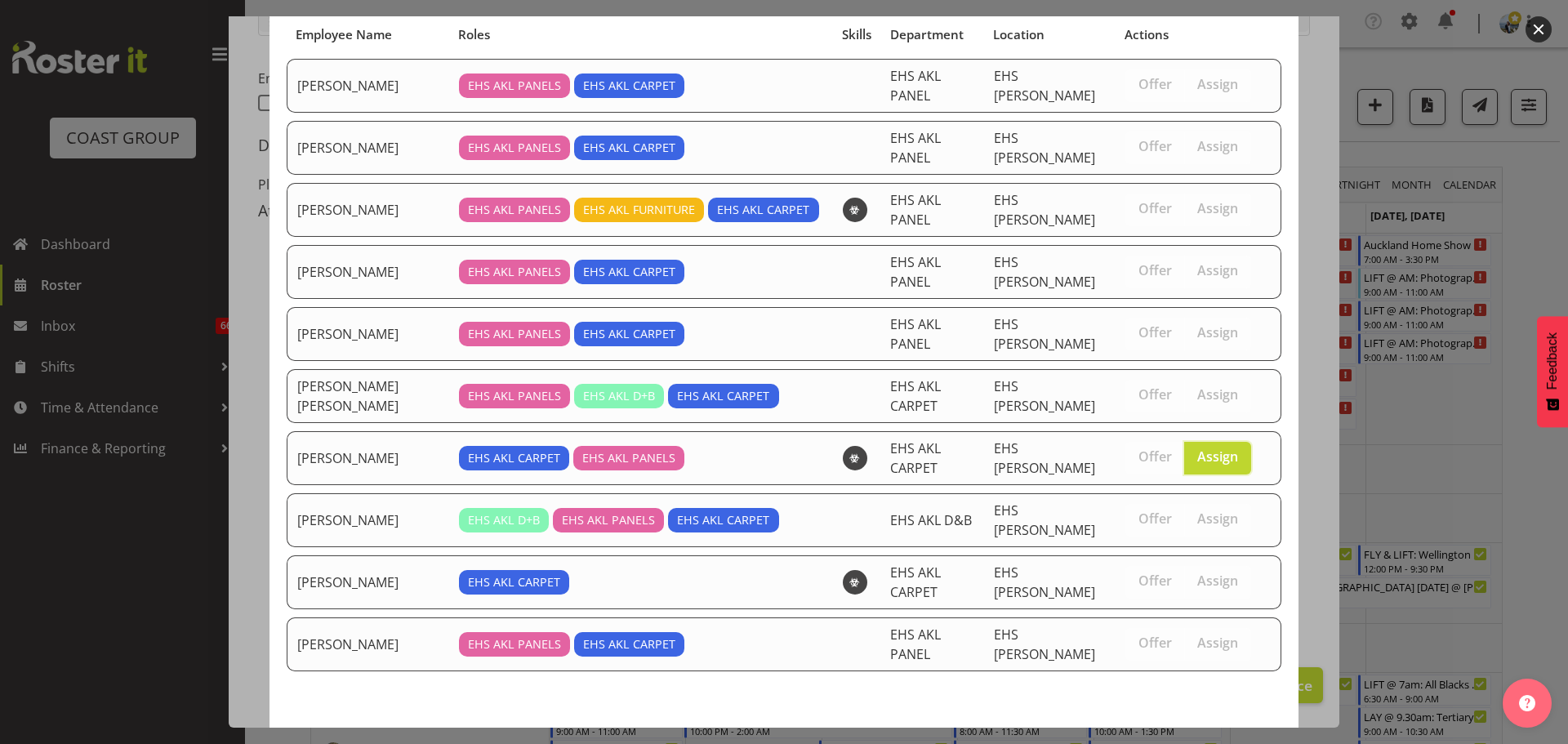
click at [1176, 740] on span "Assign [PERSON_NAME]" at bounding box center [1188, 750] width 165 height 20
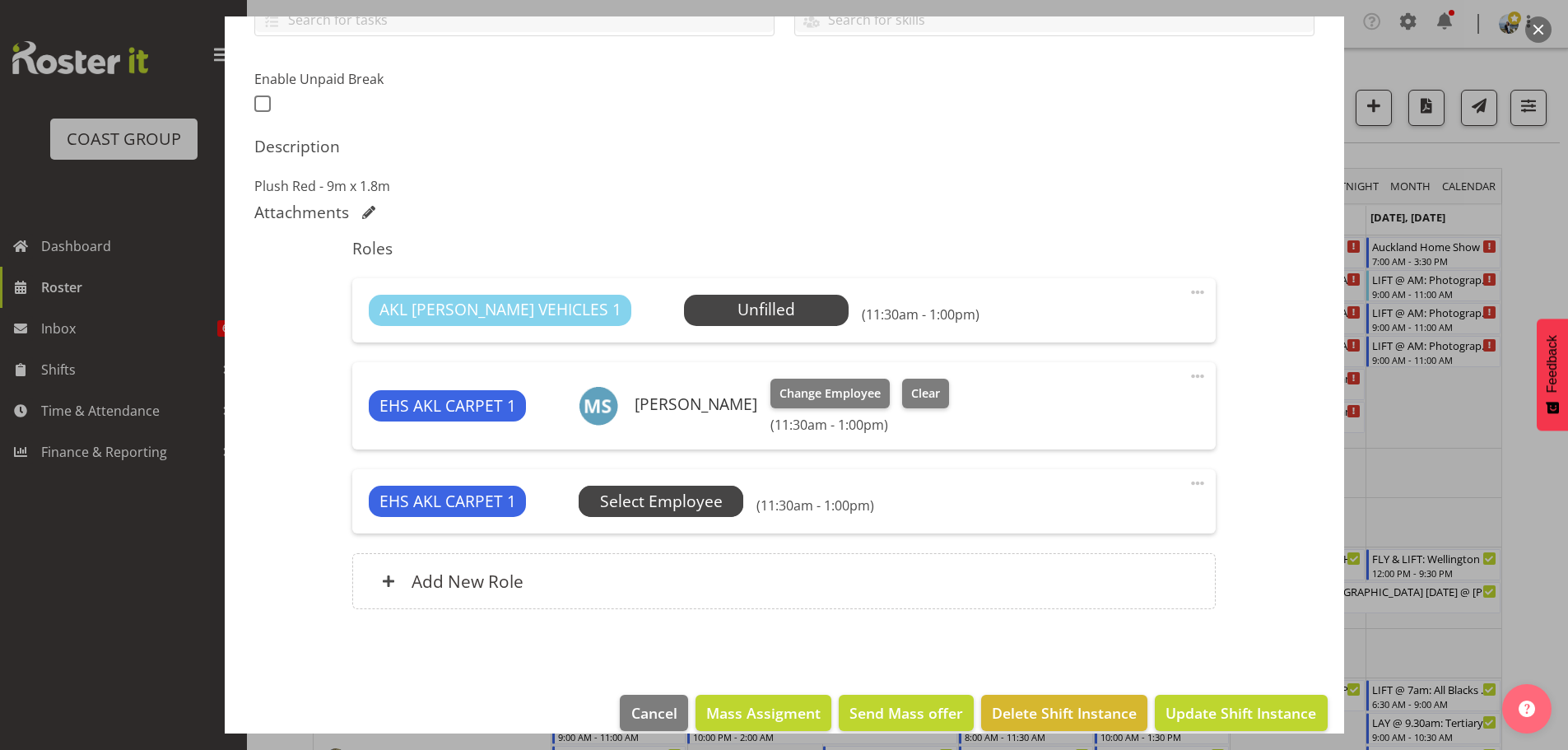
click at [0, 0] on span "Select Employee" at bounding box center [0, 0] width 0 height 0
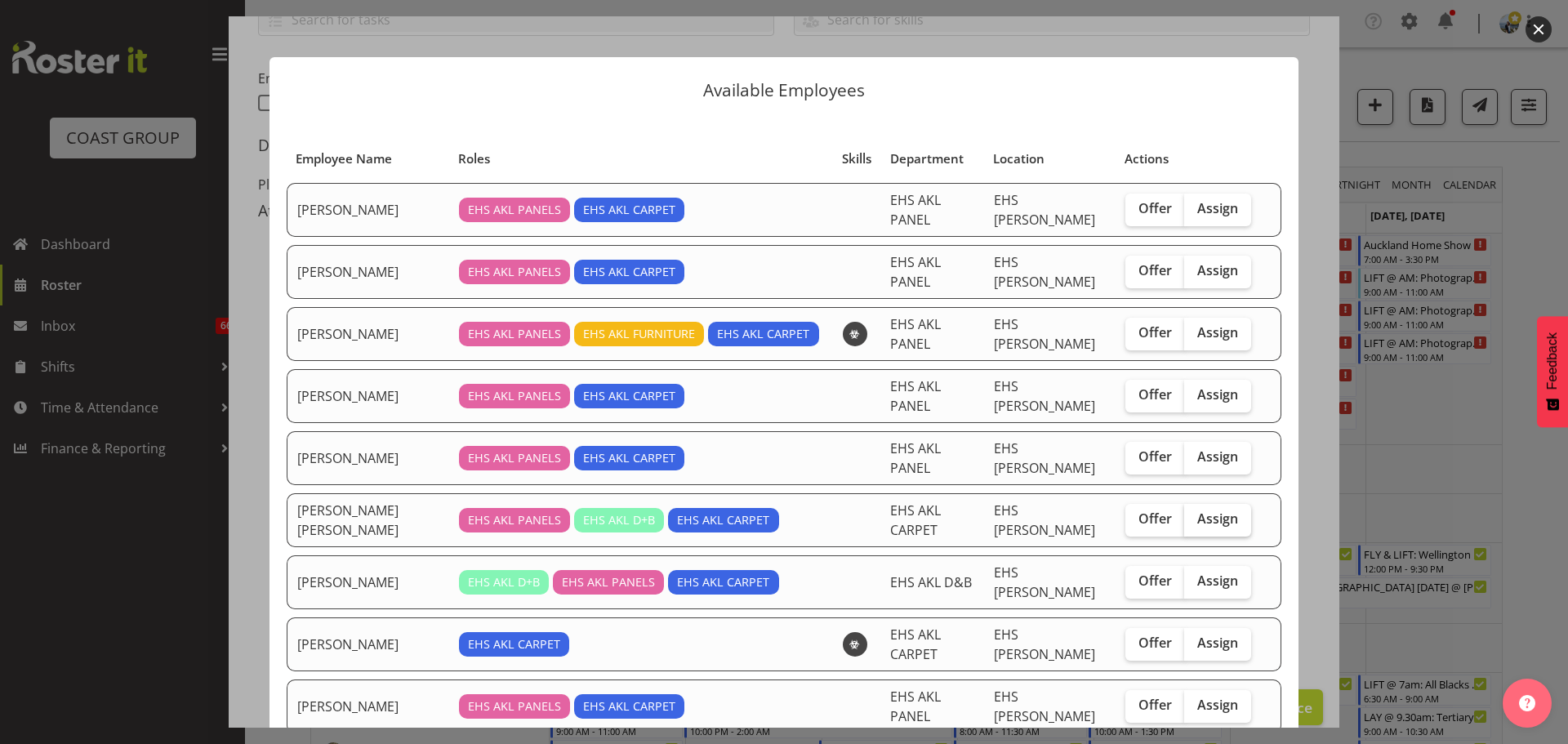
click at [1214, 504] on label "Assign" at bounding box center [1217, 520] width 67 height 32
click at [1195, 514] on input "Assign" at bounding box center [1189, 519] width 11 height 11
checkbox input "true"
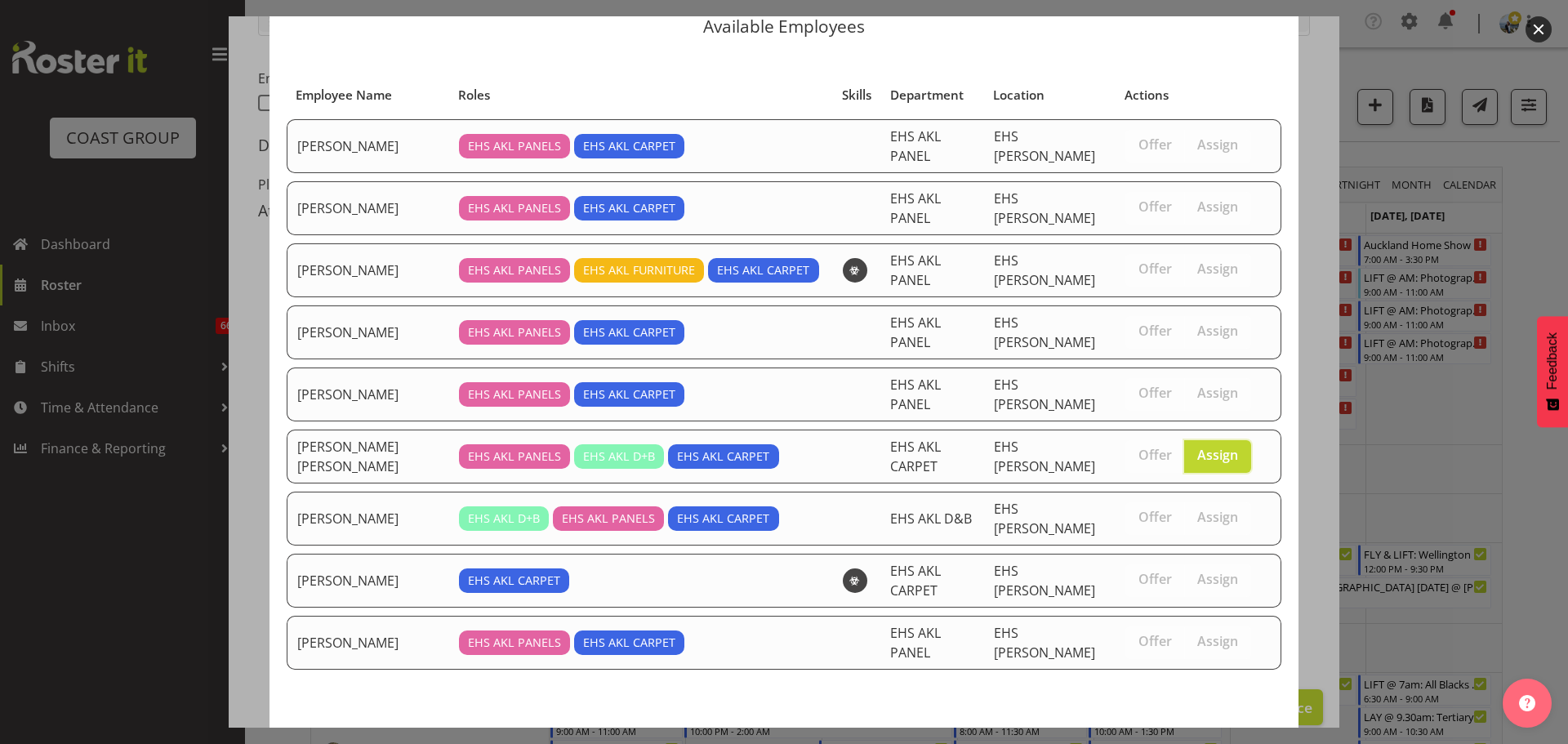
scroll to position [68, 0]
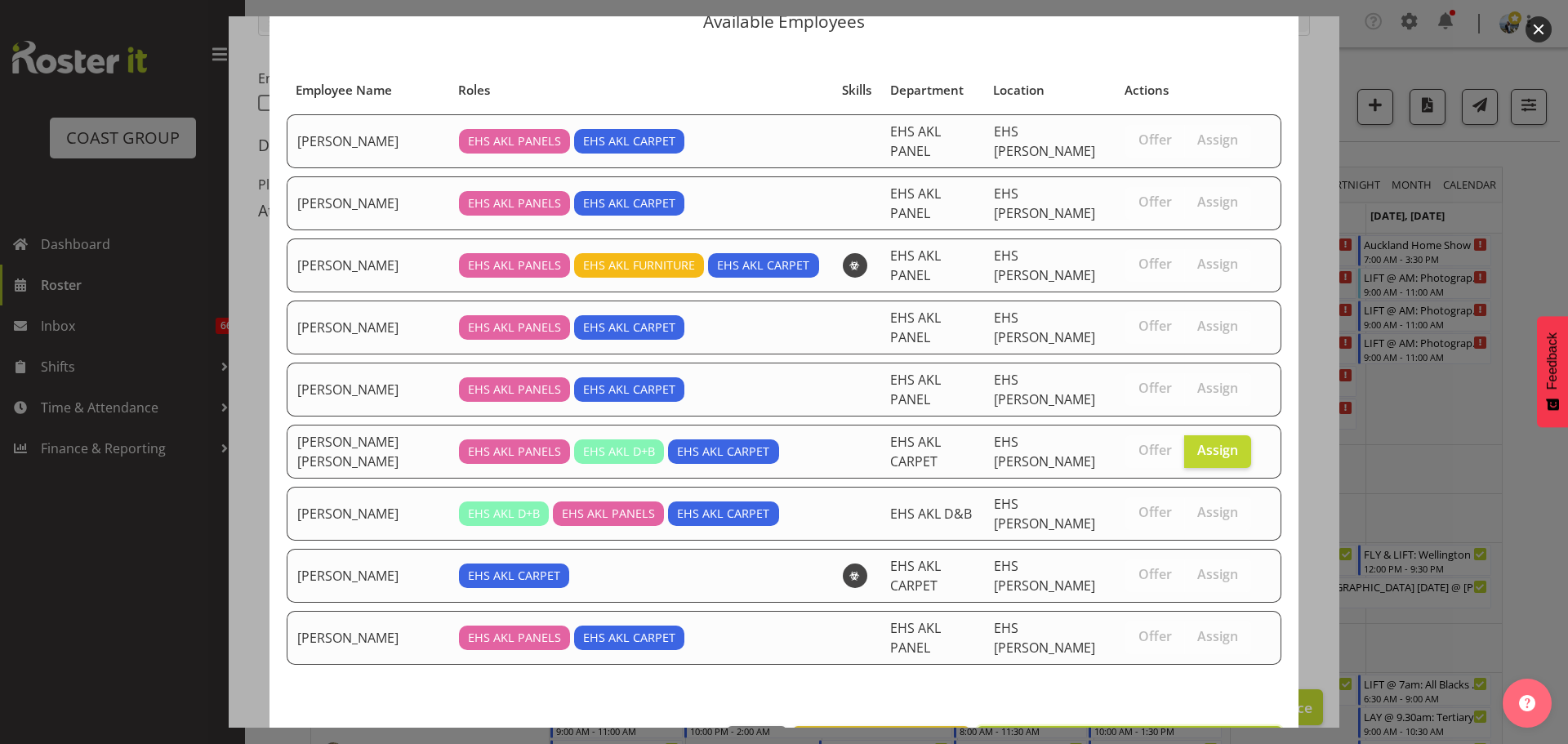
click at [1180, 734] on span "Assign [PERSON_NAME] [PERSON_NAME]" at bounding box center [1129, 744] width 284 height 20
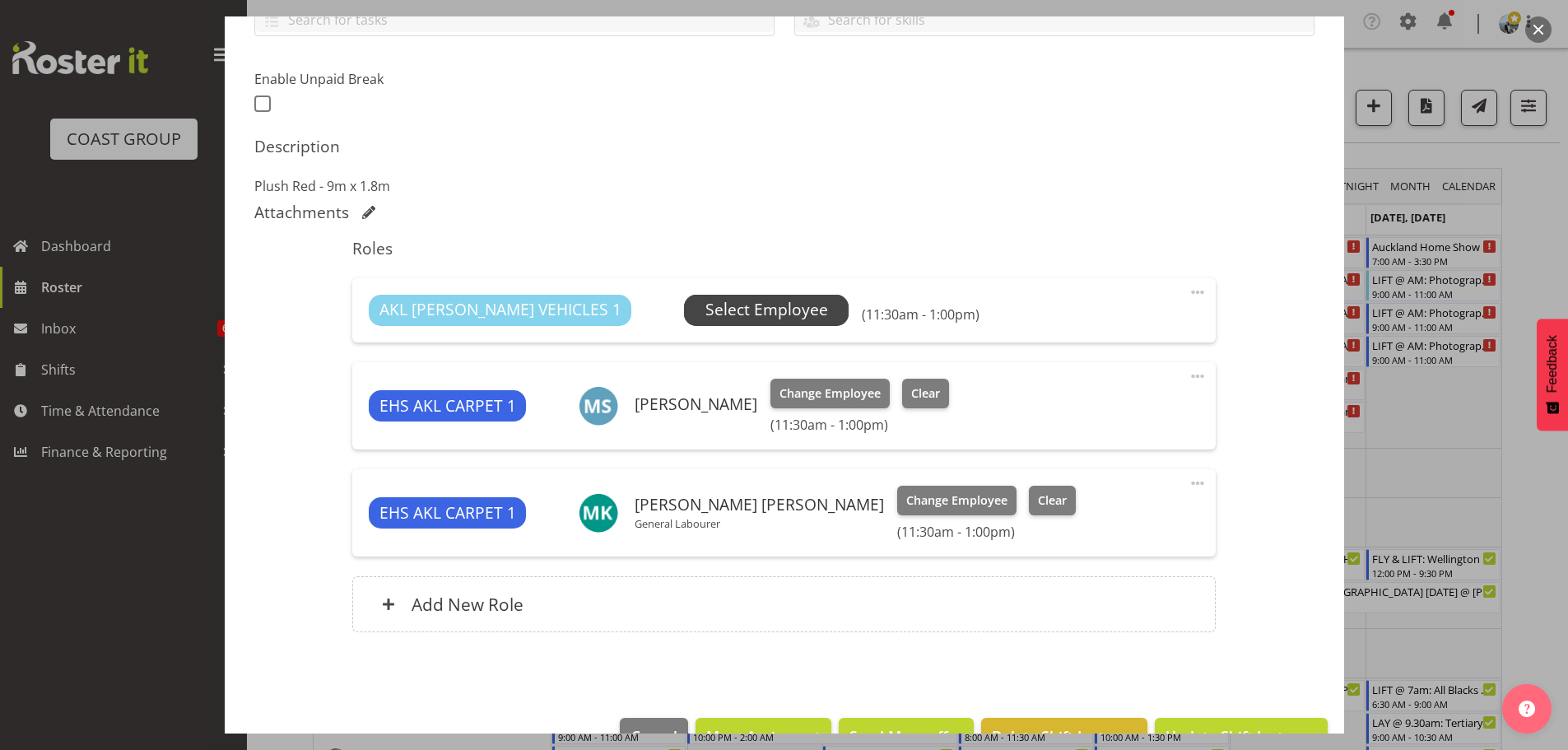
click at [708, 306] on span "Select Employee" at bounding box center [766, 310] width 122 height 24
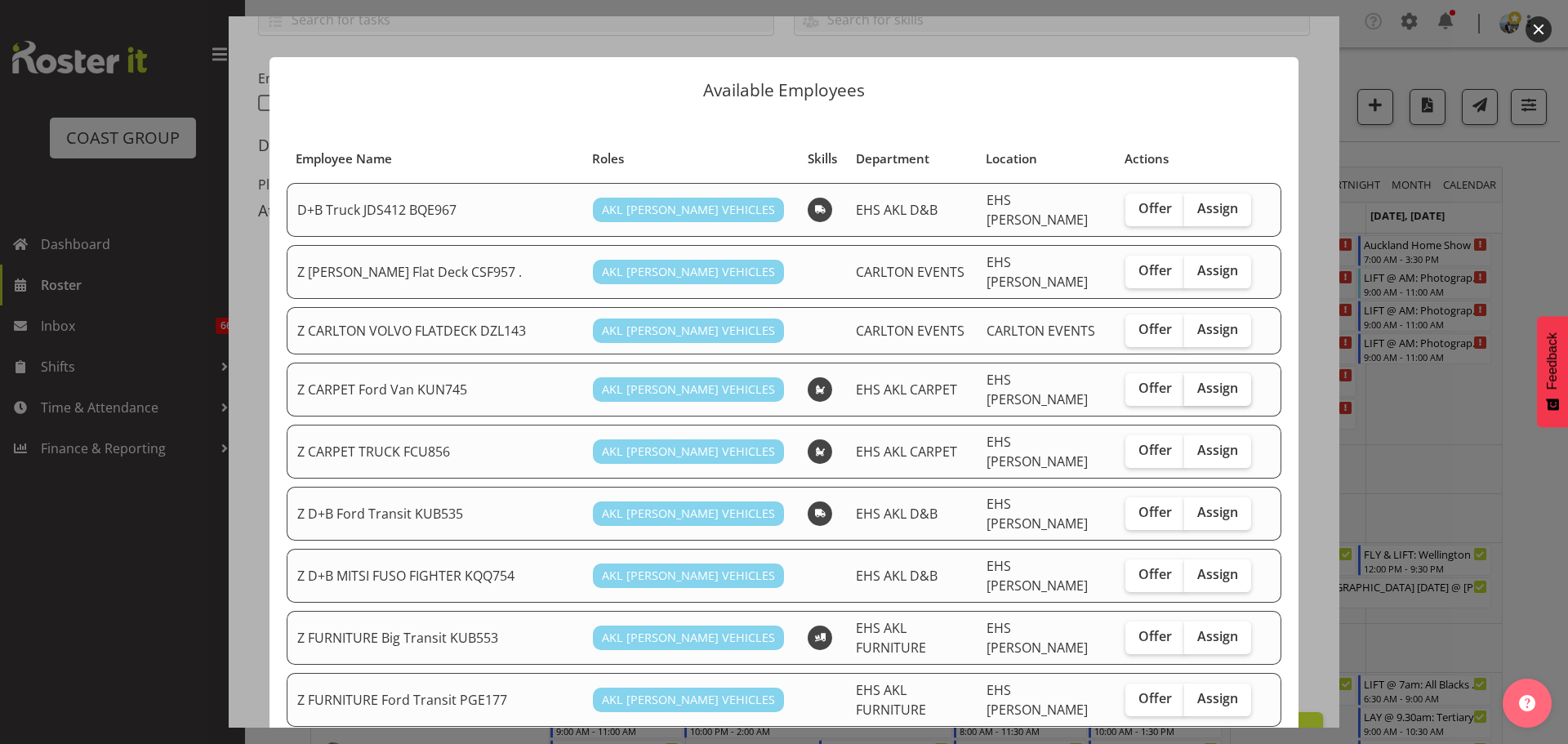
click at [1211, 390] on label "Assign" at bounding box center [1217, 390] width 67 height 32
click at [1195, 390] on input "Assign" at bounding box center [1189, 389] width 11 height 11
checkbox input "true"
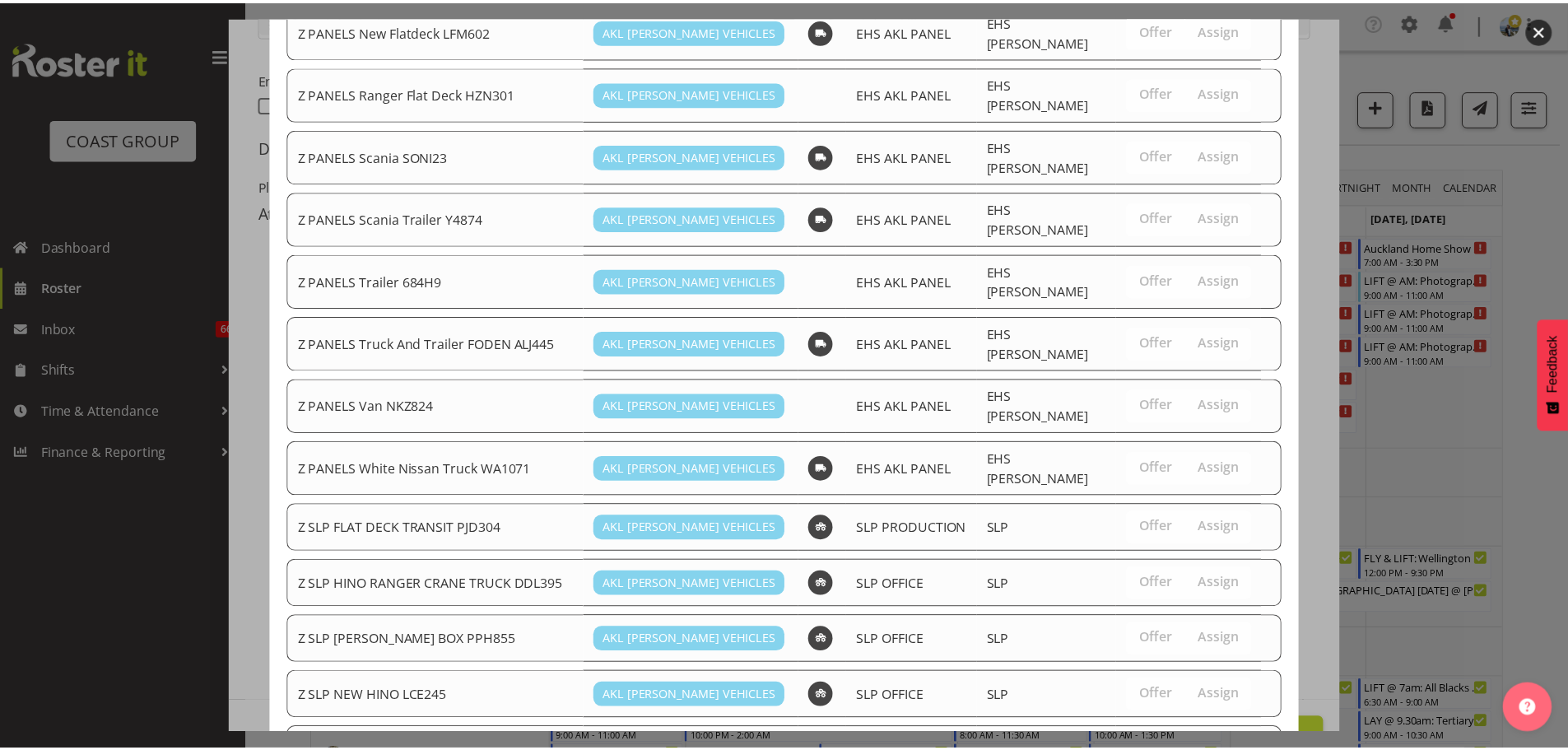
scroll to position [1278, 0]
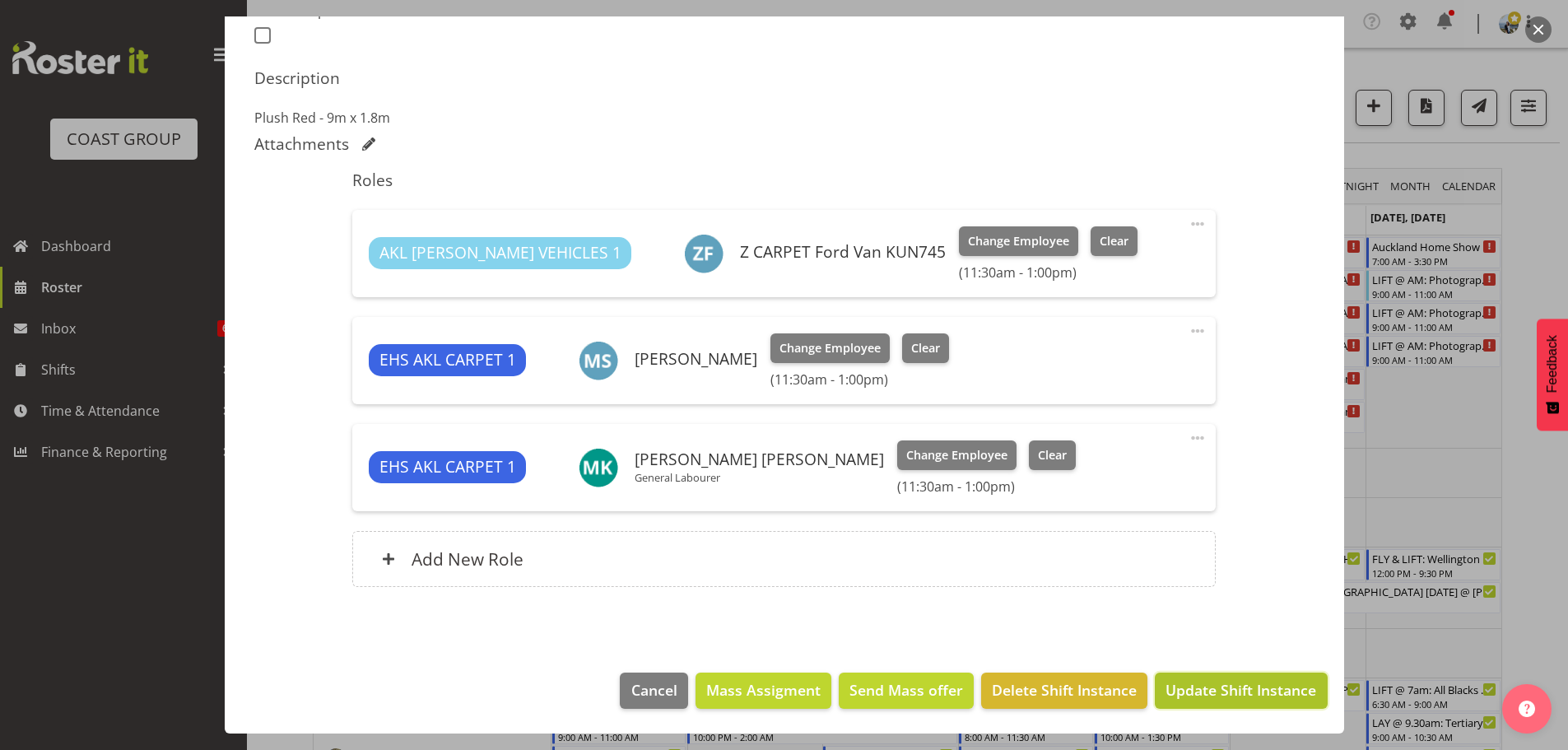
click at [1203, 688] on span "Update Shift Instance" at bounding box center [1241, 690] width 151 height 22
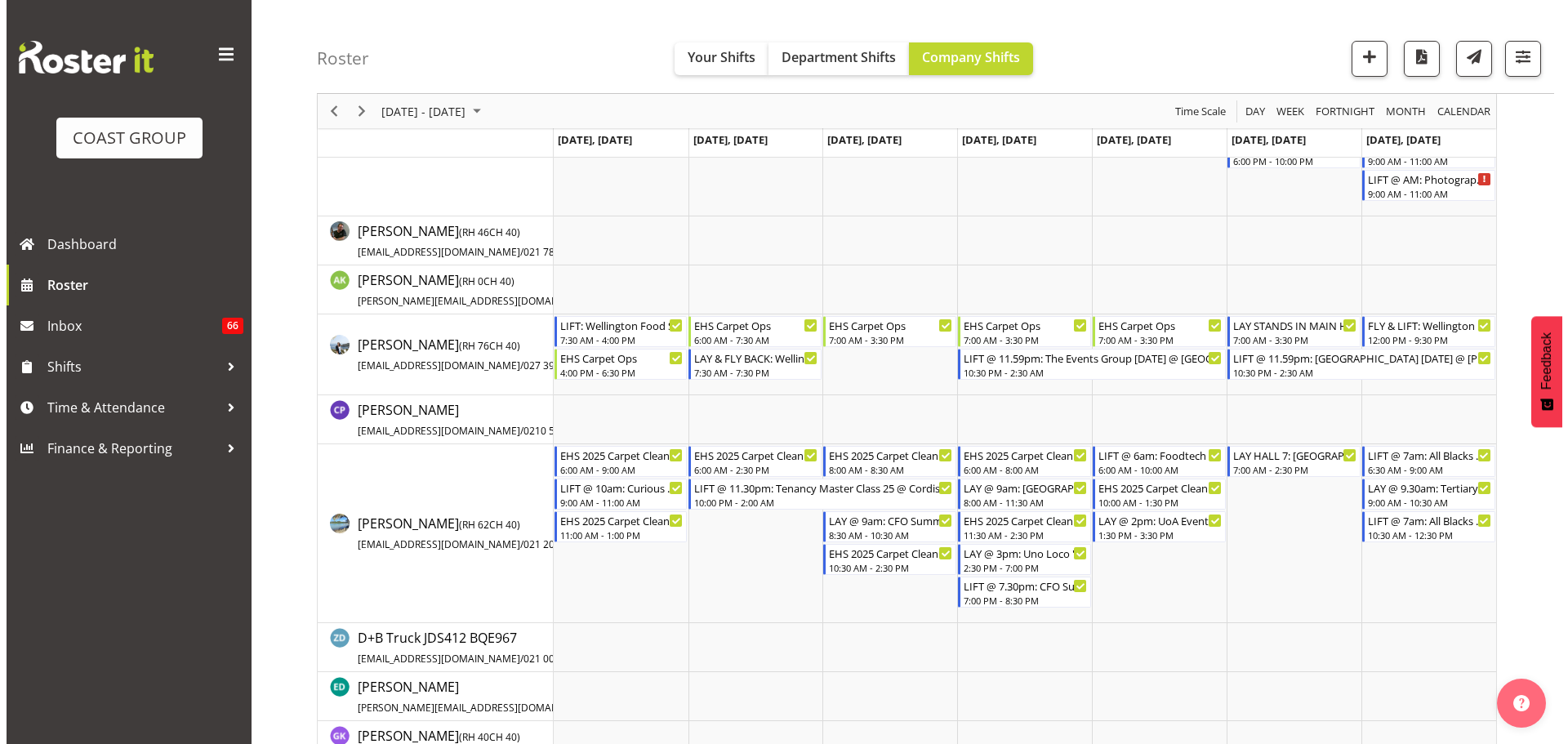
scroll to position [0, 0]
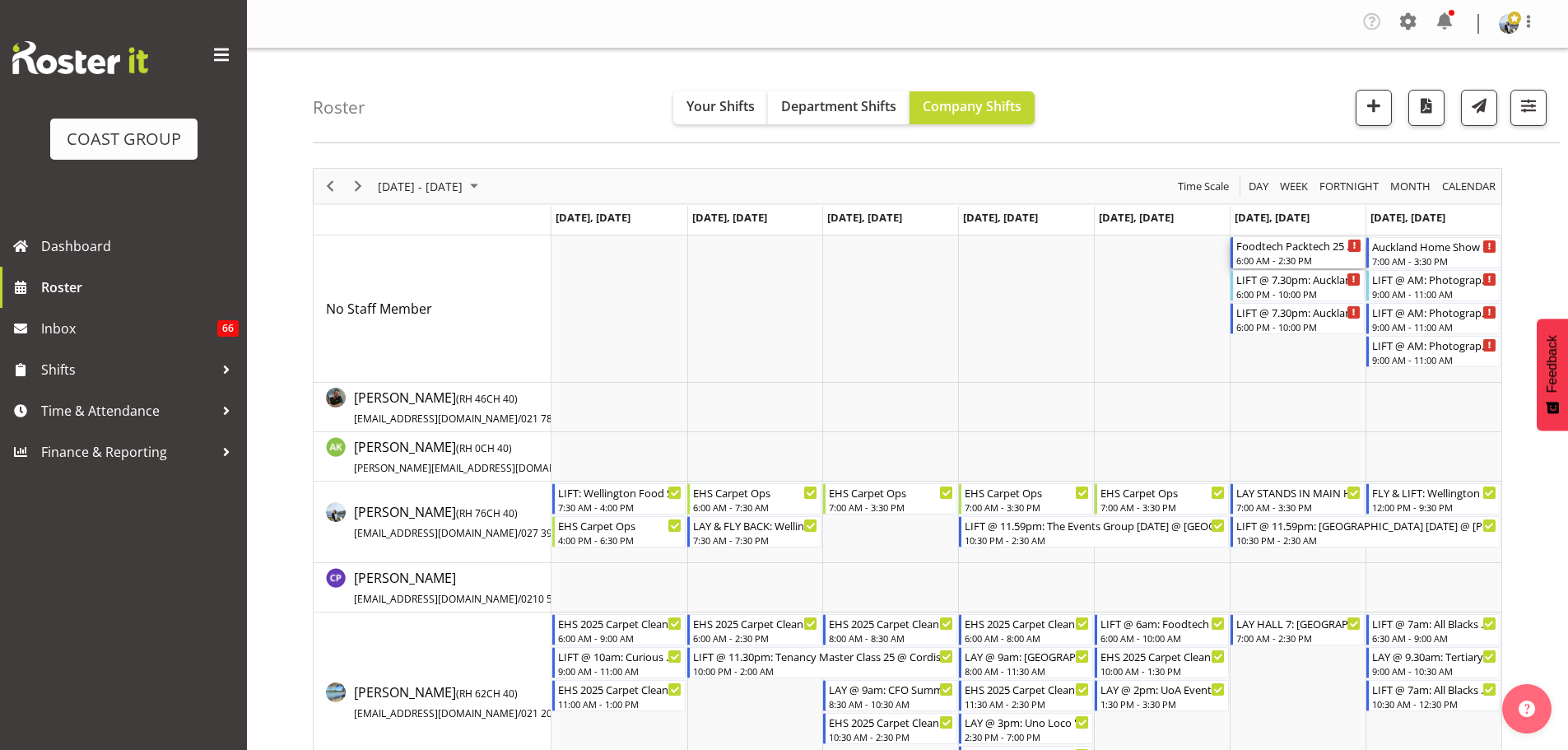
click at [1277, 248] on div "Foodtech Packtech 25 @ Akl Showgrounds" at bounding box center [1299, 245] width 125 height 16
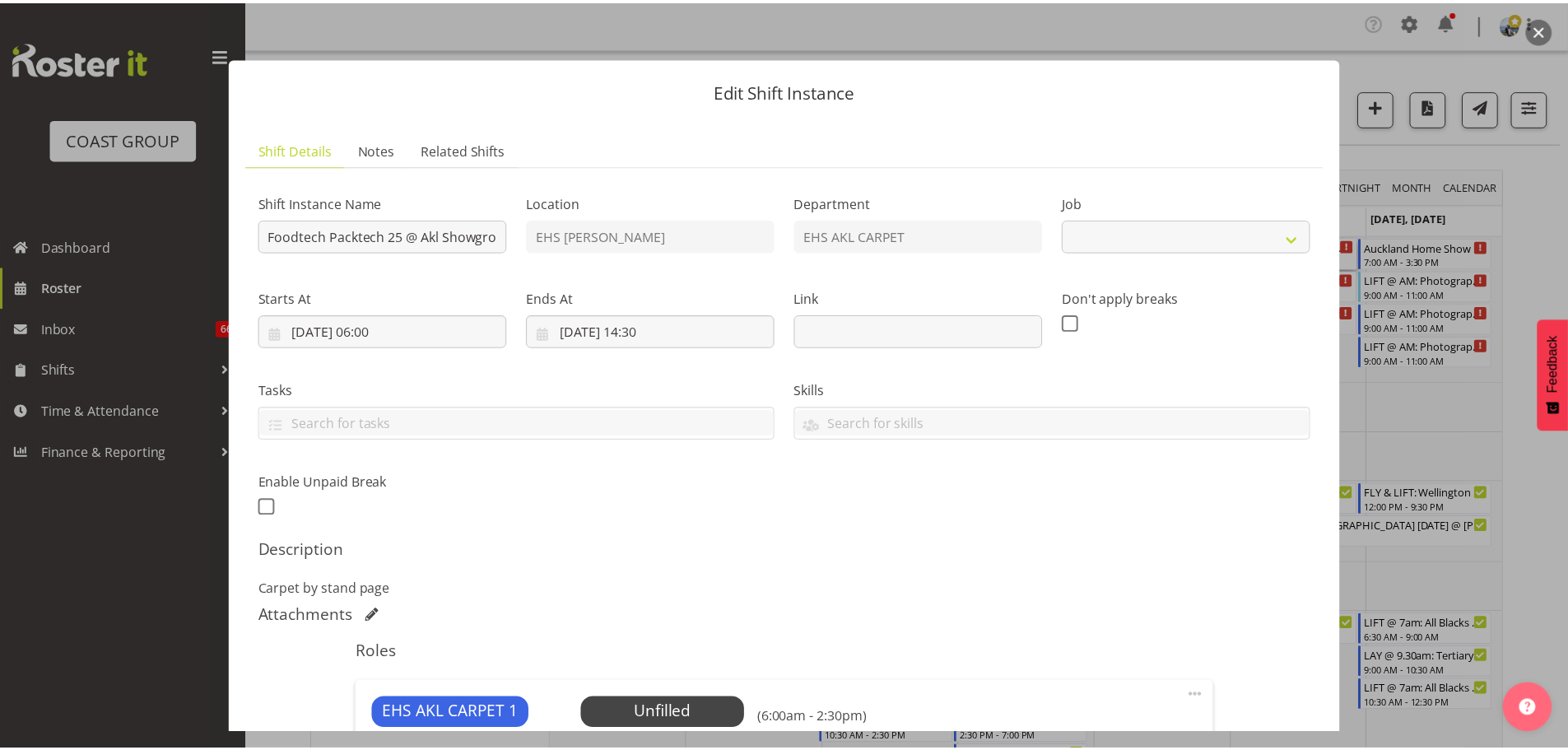
scroll to position [235, 0]
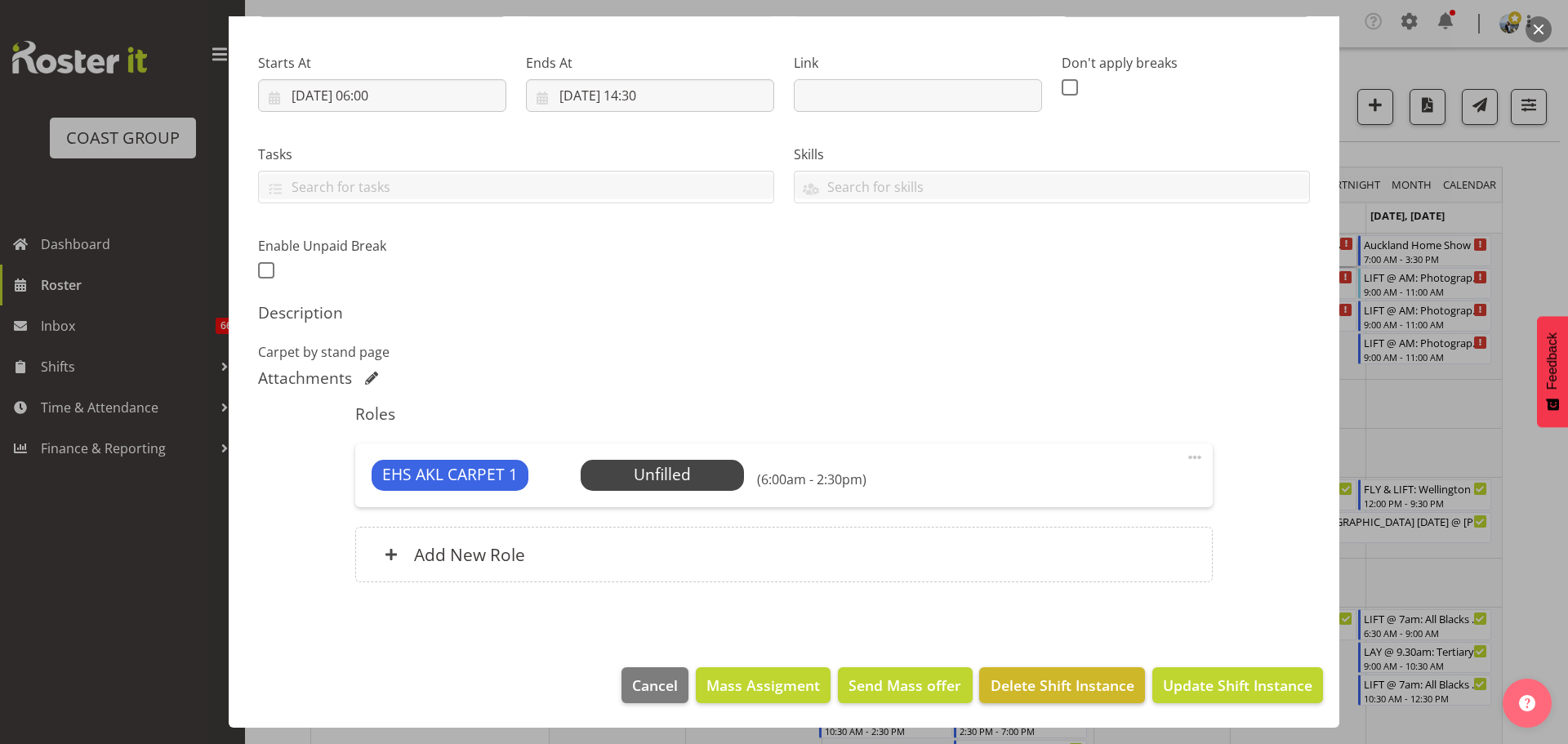
select select "9630"
click at [1047, 687] on span "Delete Shift Instance" at bounding box center [1062, 686] width 144 height 22
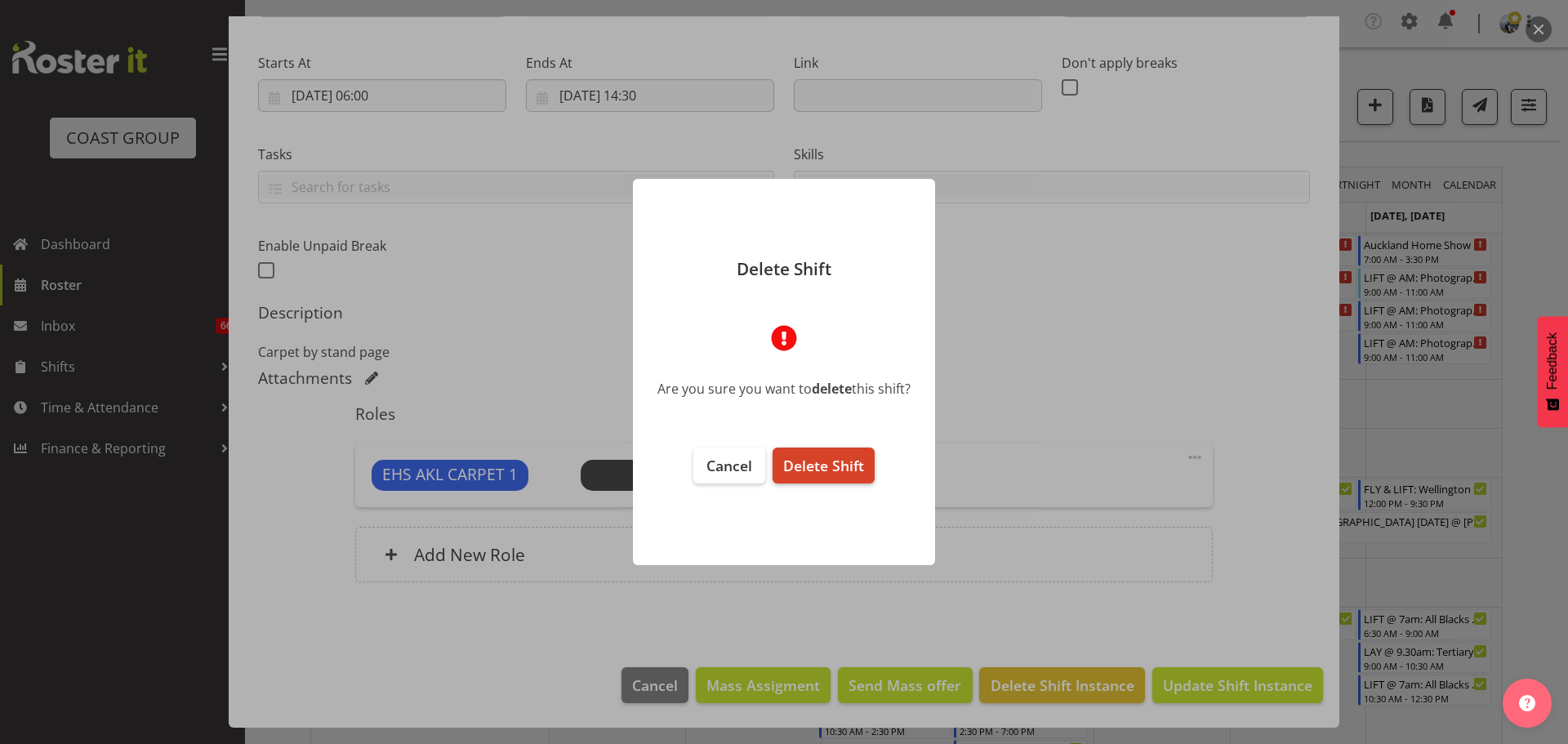
click at [836, 451] on button "Delete Shift" at bounding box center [823, 465] width 102 height 36
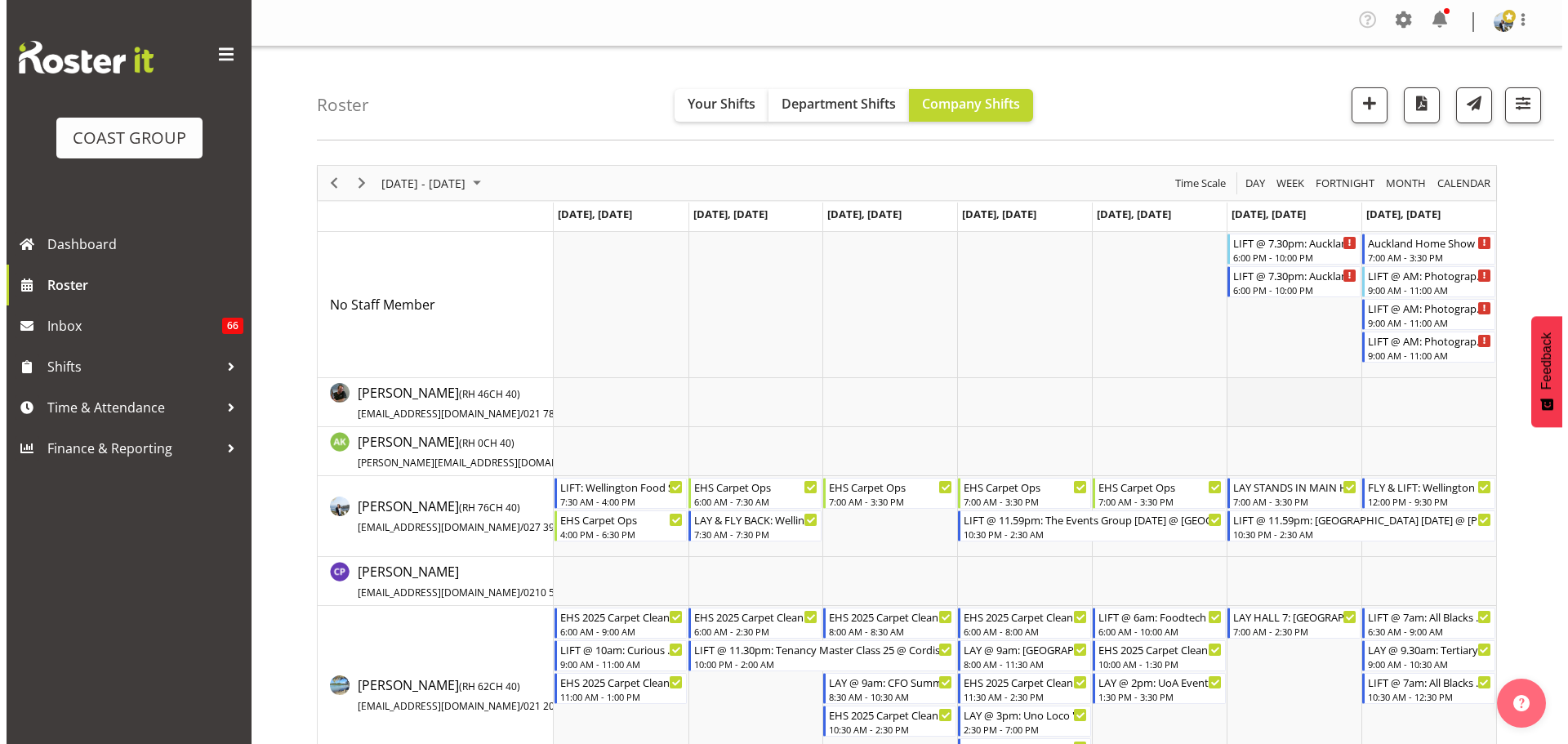
scroll to position [0, 0]
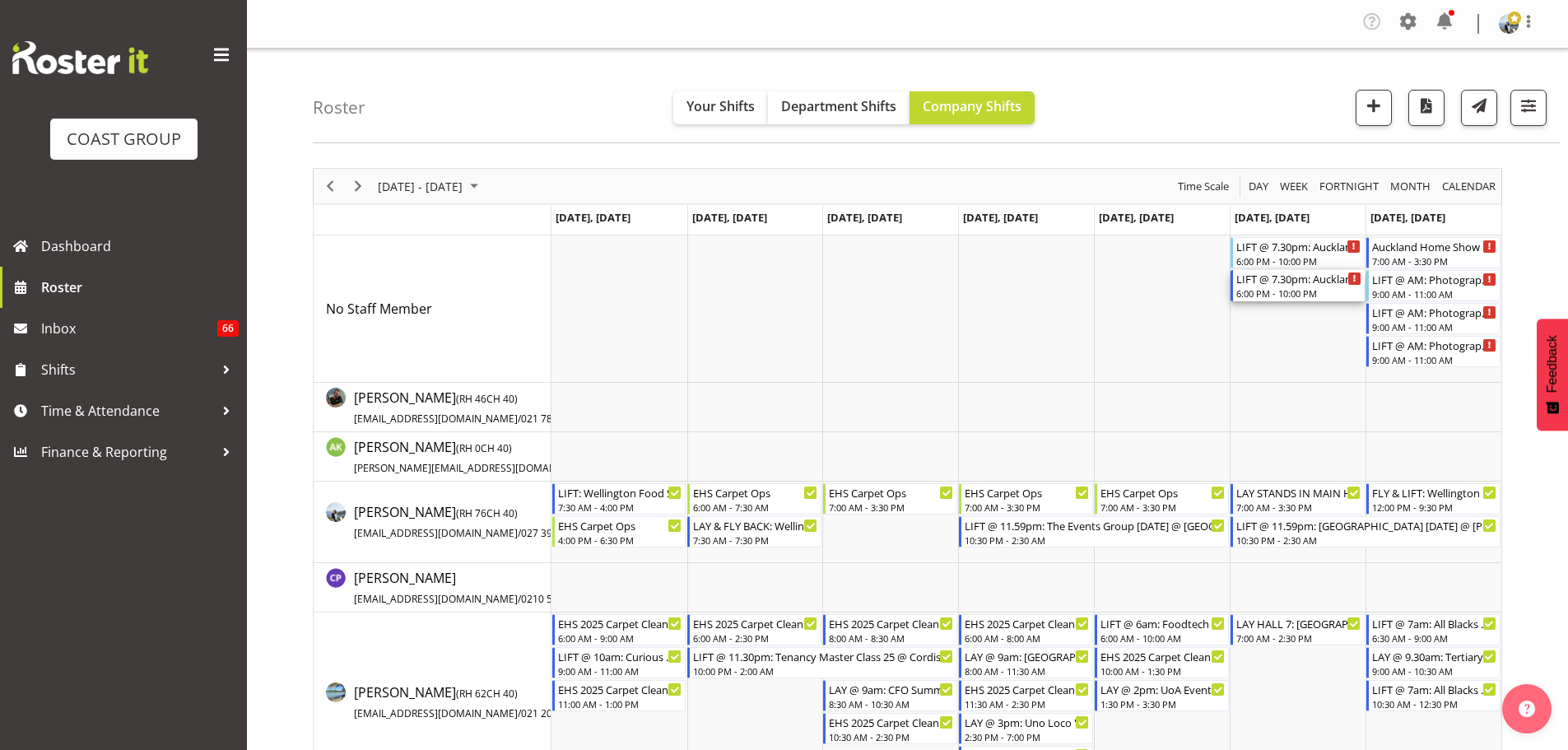
click at [1267, 289] on div "6:00 PM - 10:00 PM" at bounding box center [1299, 293] width 125 height 14
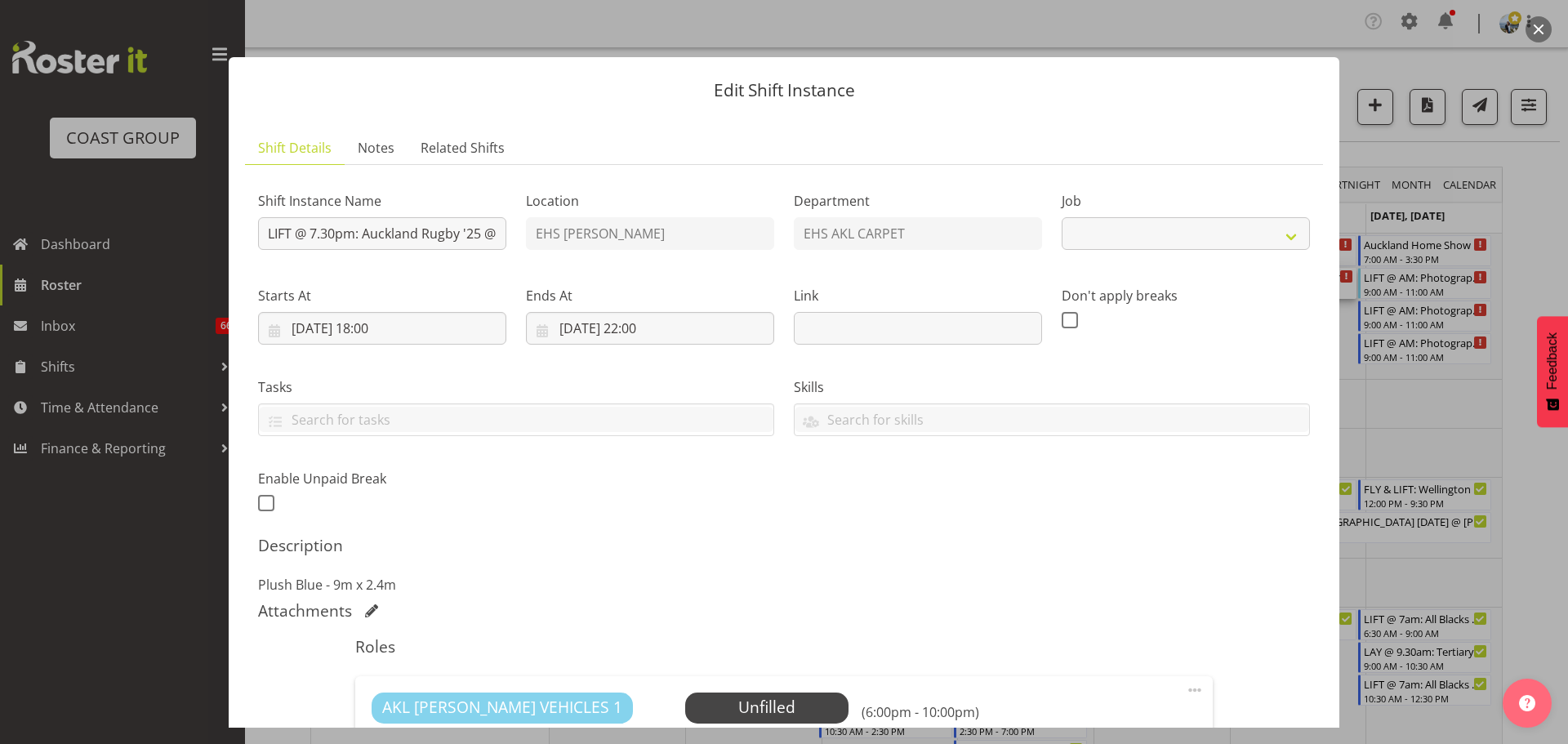
select select "8575"
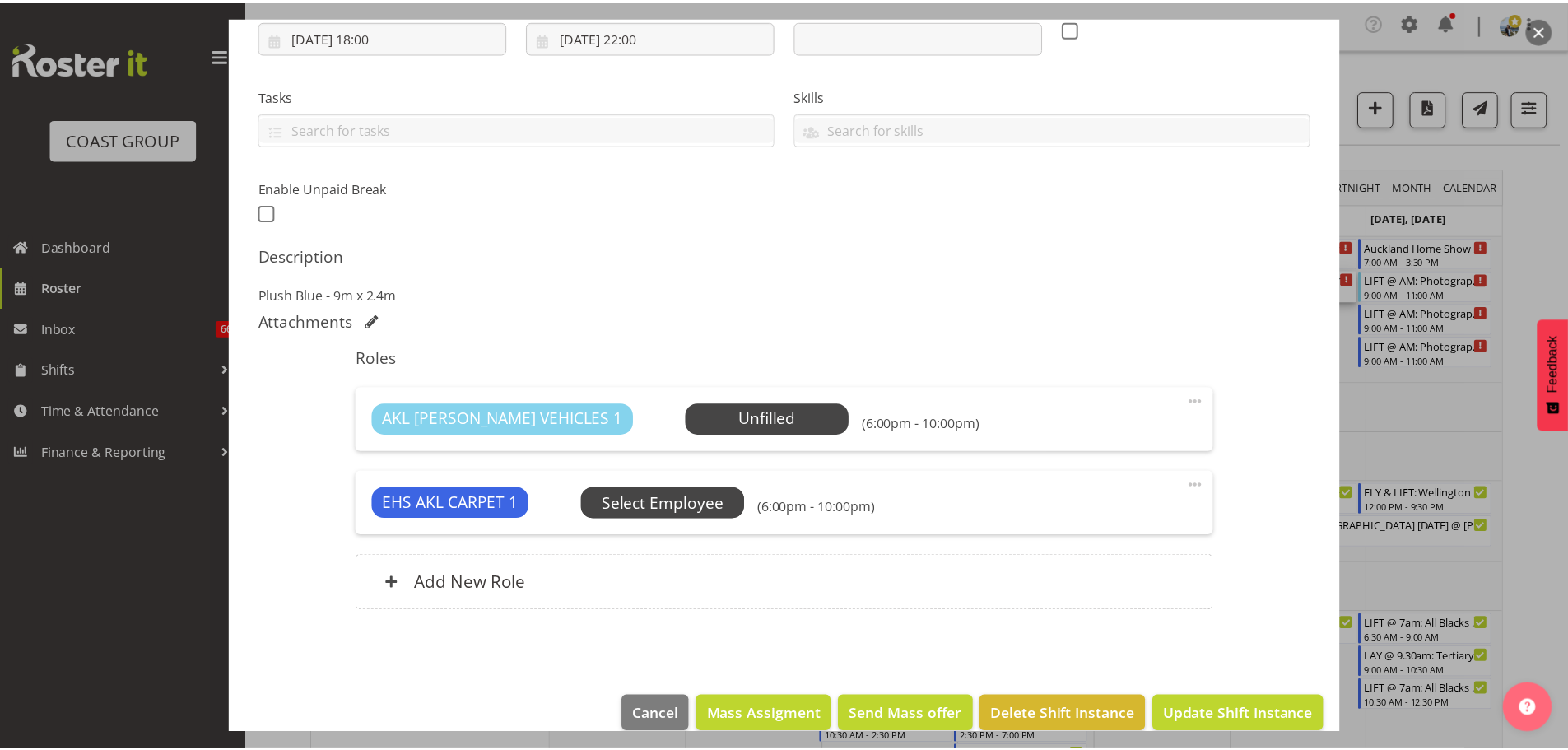
scroll to position [318, 0]
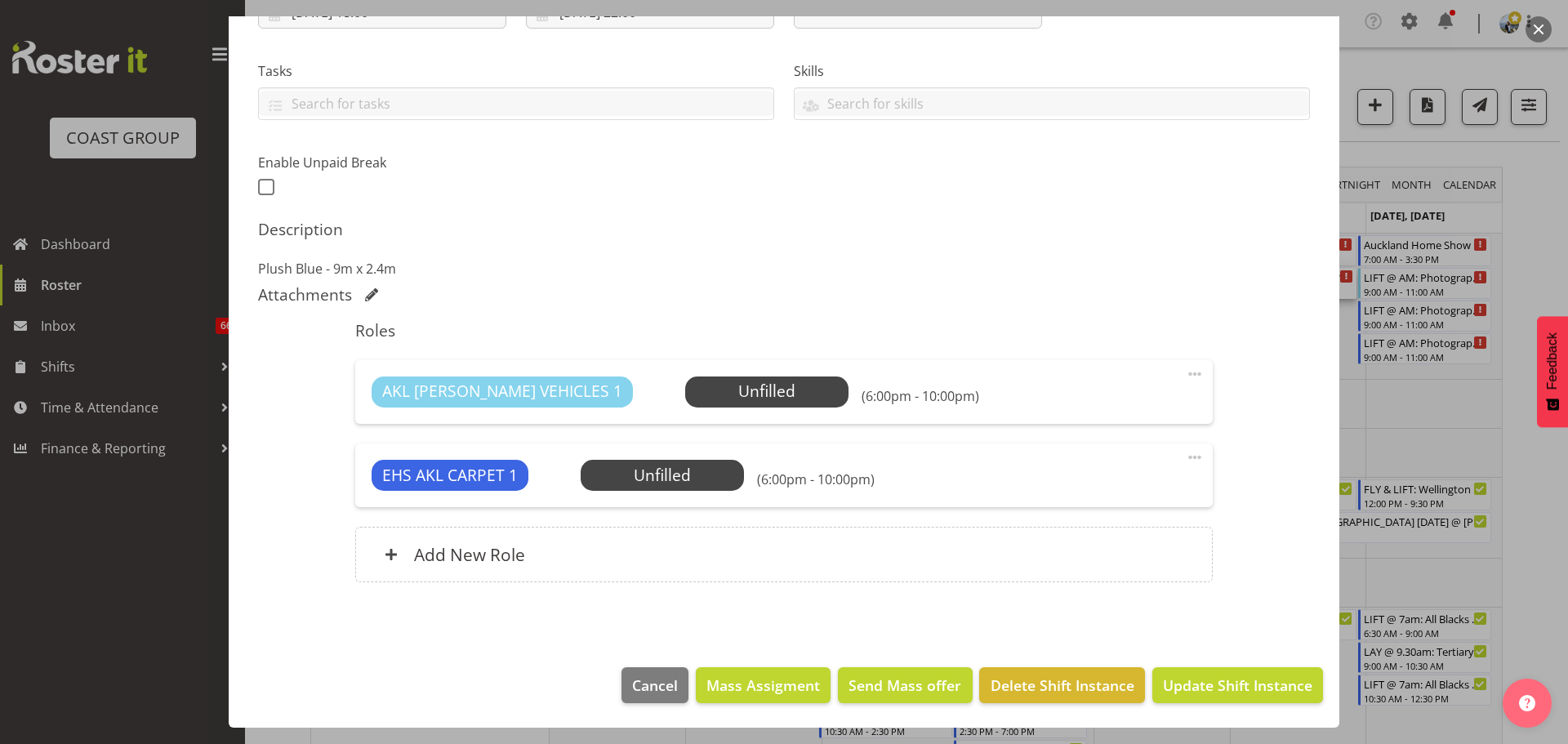
click at [1517, 554] on div at bounding box center [784, 372] width 1568 height 744
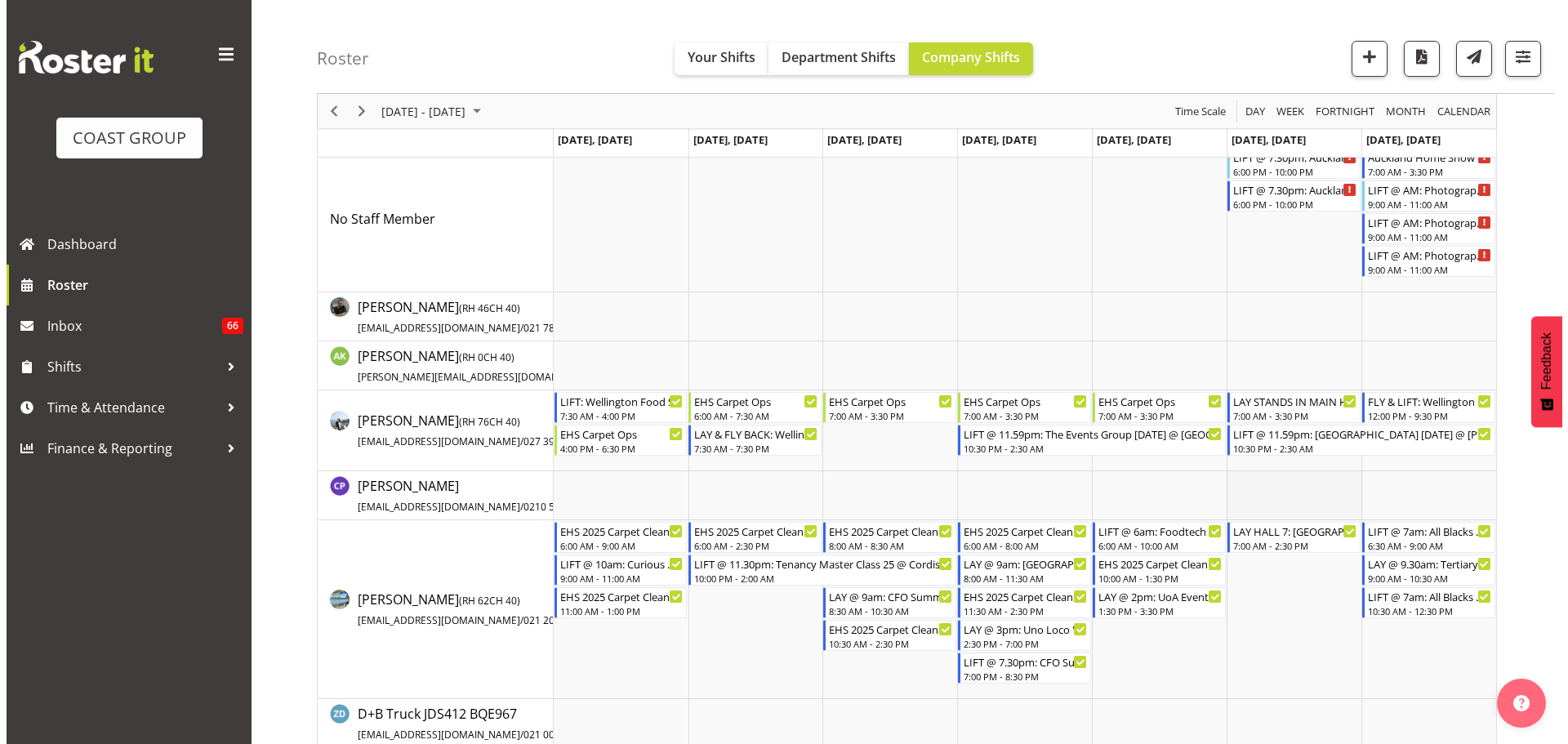
scroll to position [0, 0]
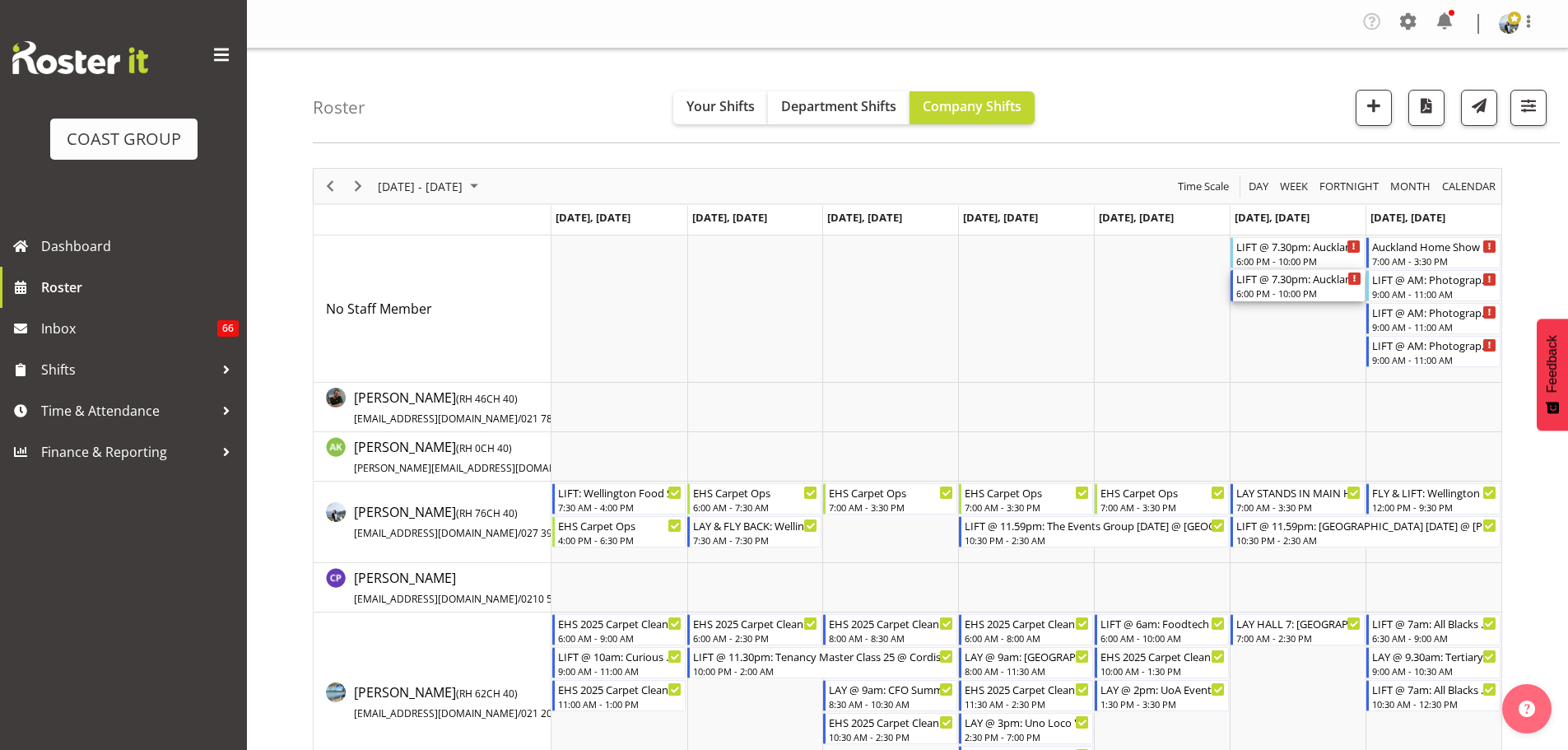
click at [1303, 278] on div "LIFT @ 7.30pm: Auckland Rugby '25 @ [GEOGRAPHIC_DATA], [GEOGRAPHIC_DATA]" at bounding box center [1299, 278] width 125 height 16
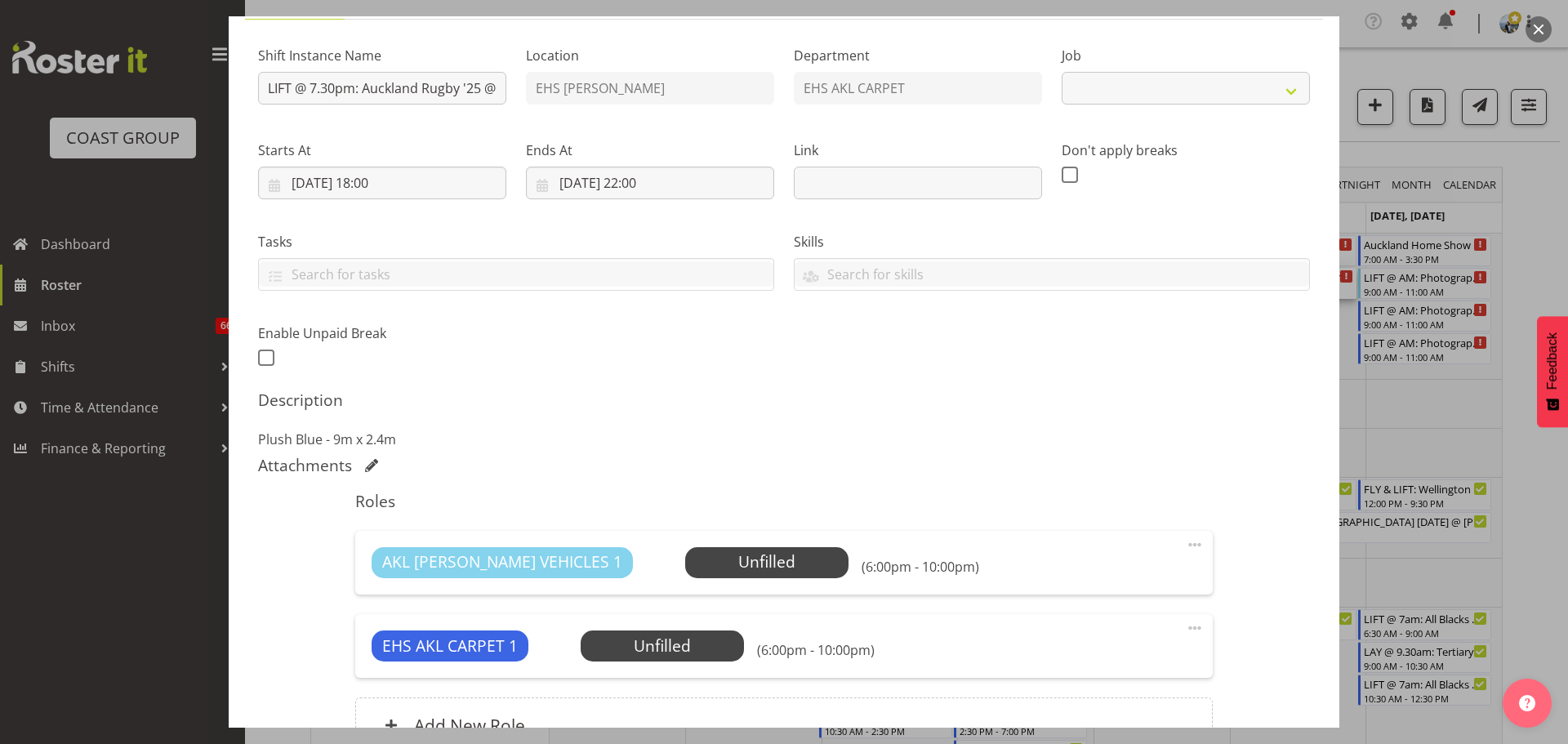
select select "8575"
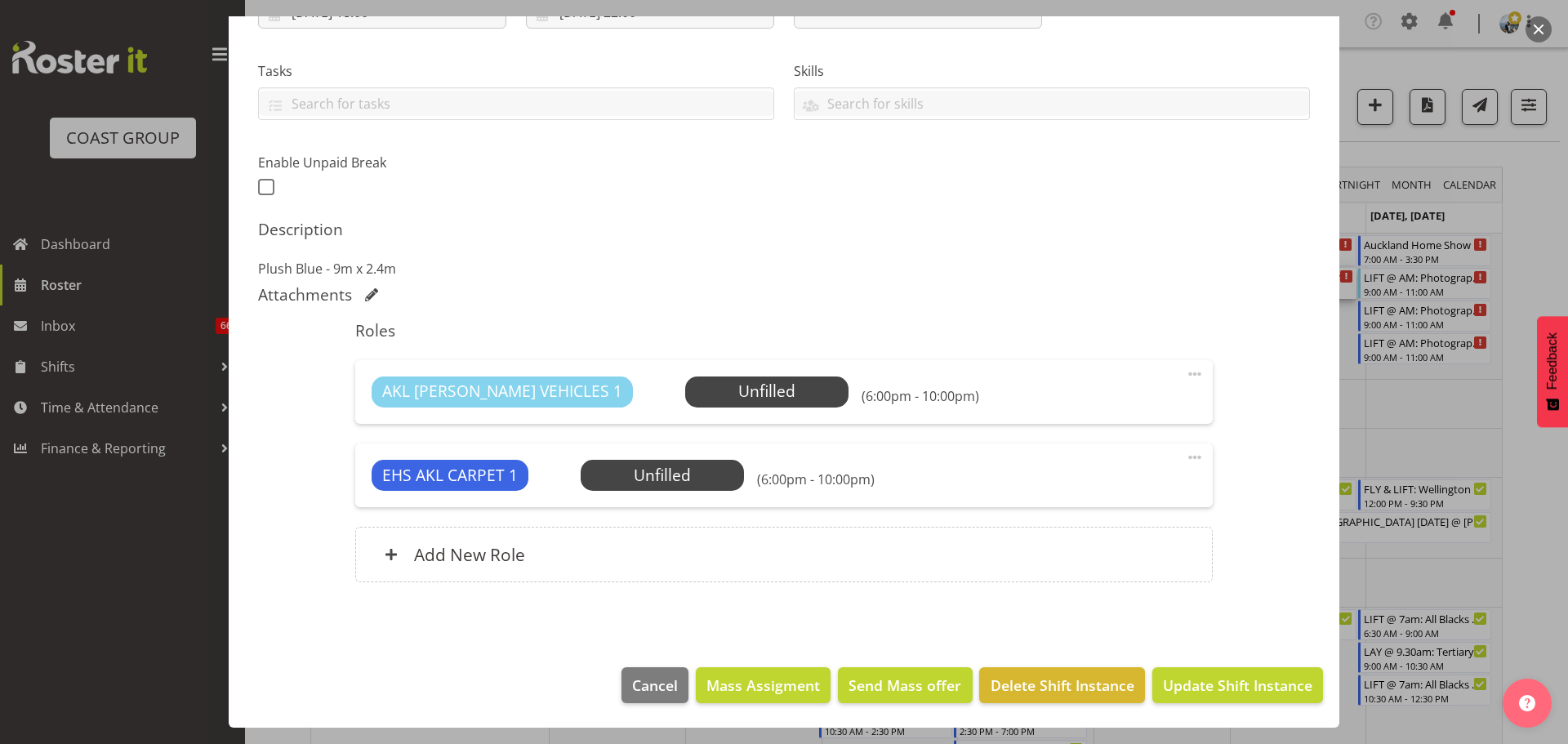
click at [676, 455] on div "EHS AKL CARPET 1 Unfilled Select Employee (6:00pm - 10:00pm) Edit Cover Role De…" at bounding box center [784, 475] width 856 height 64
click at [0, 0] on span "Select Employee" at bounding box center [0, 0] width 0 height 0
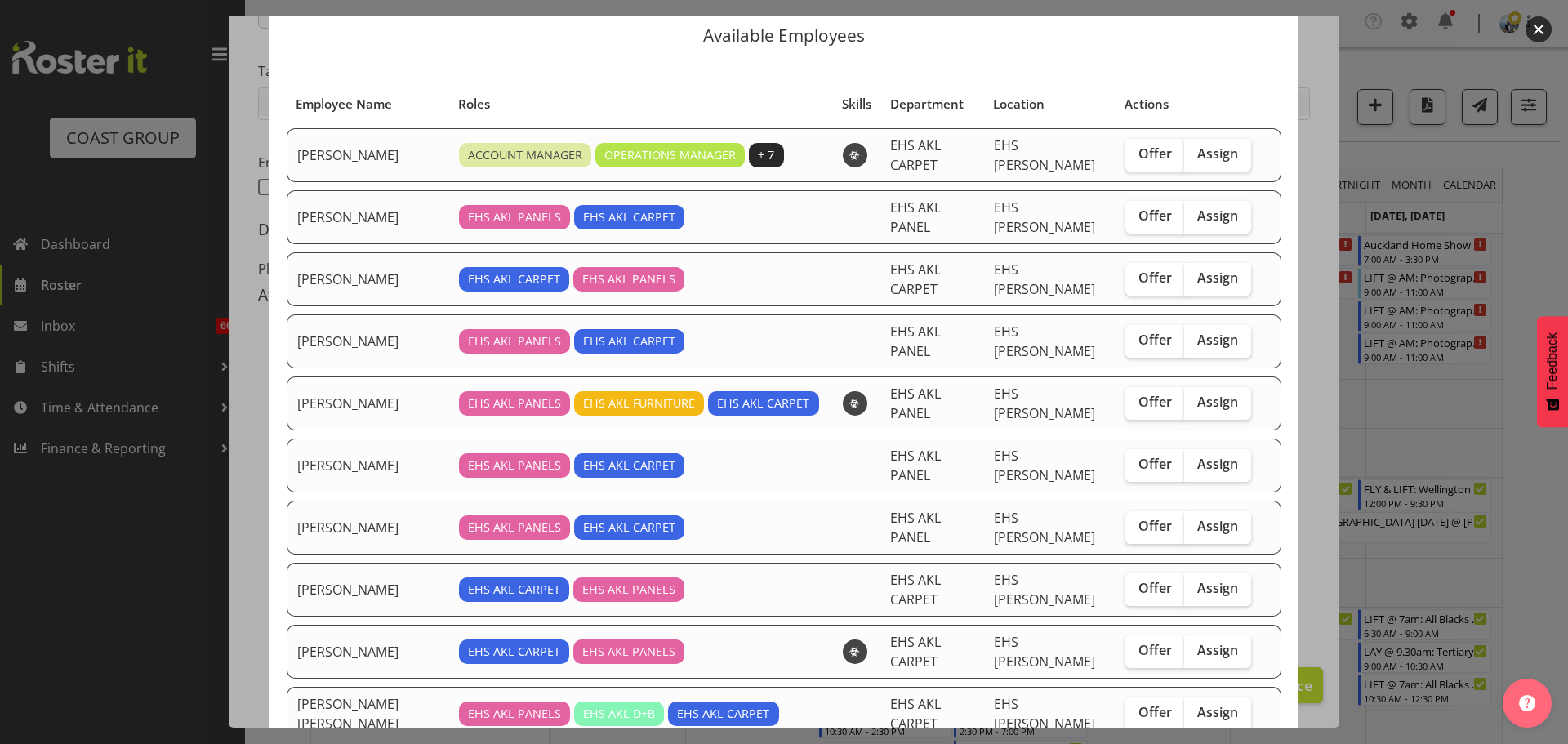
scroll to position [82, 0]
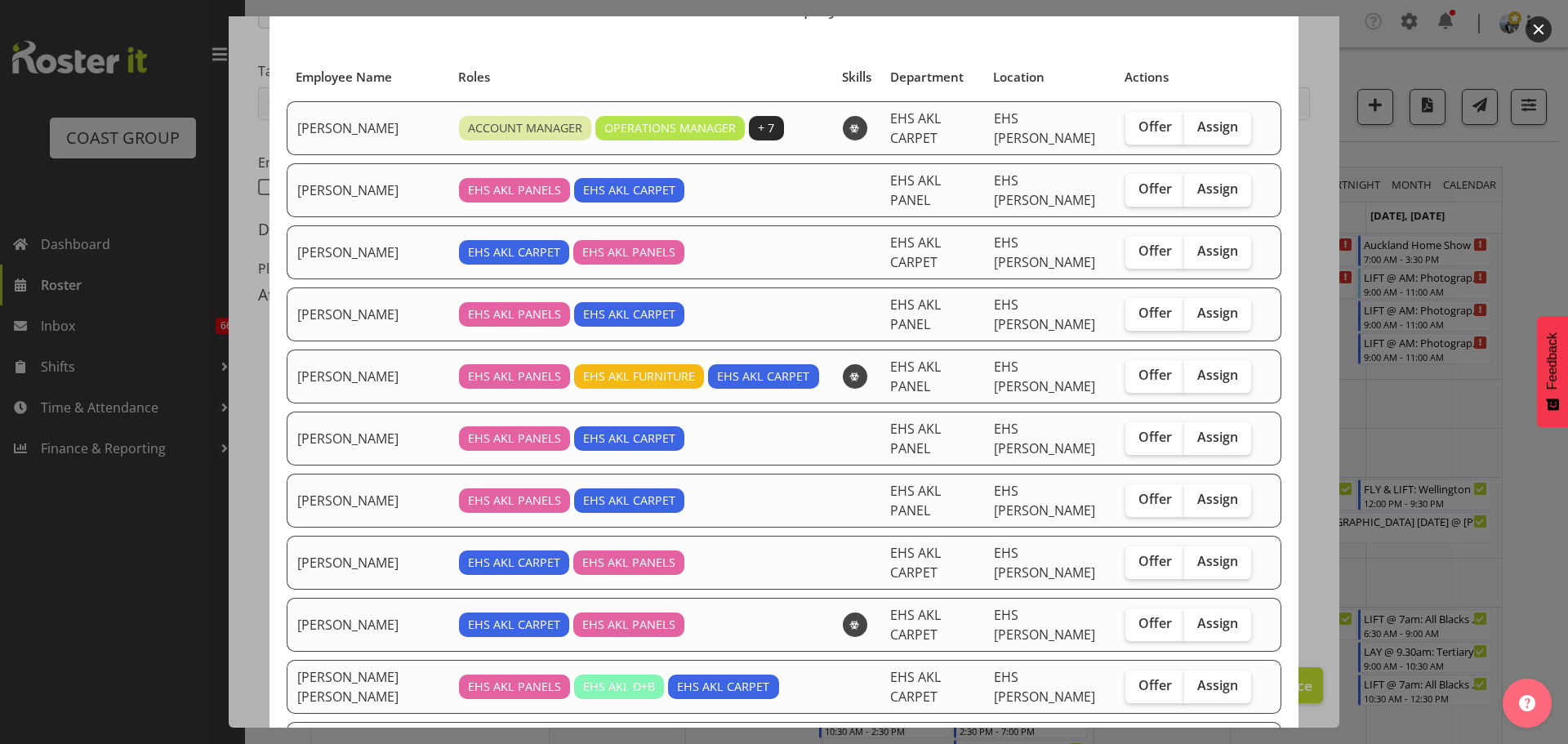
click at [1205, 739] on span "Assign" at bounding box center [1217, 747] width 40 height 16
click at [1195, 742] on input "Assign" at bounding box center [1189, 748] width 11 height 11
checkbox input "true"
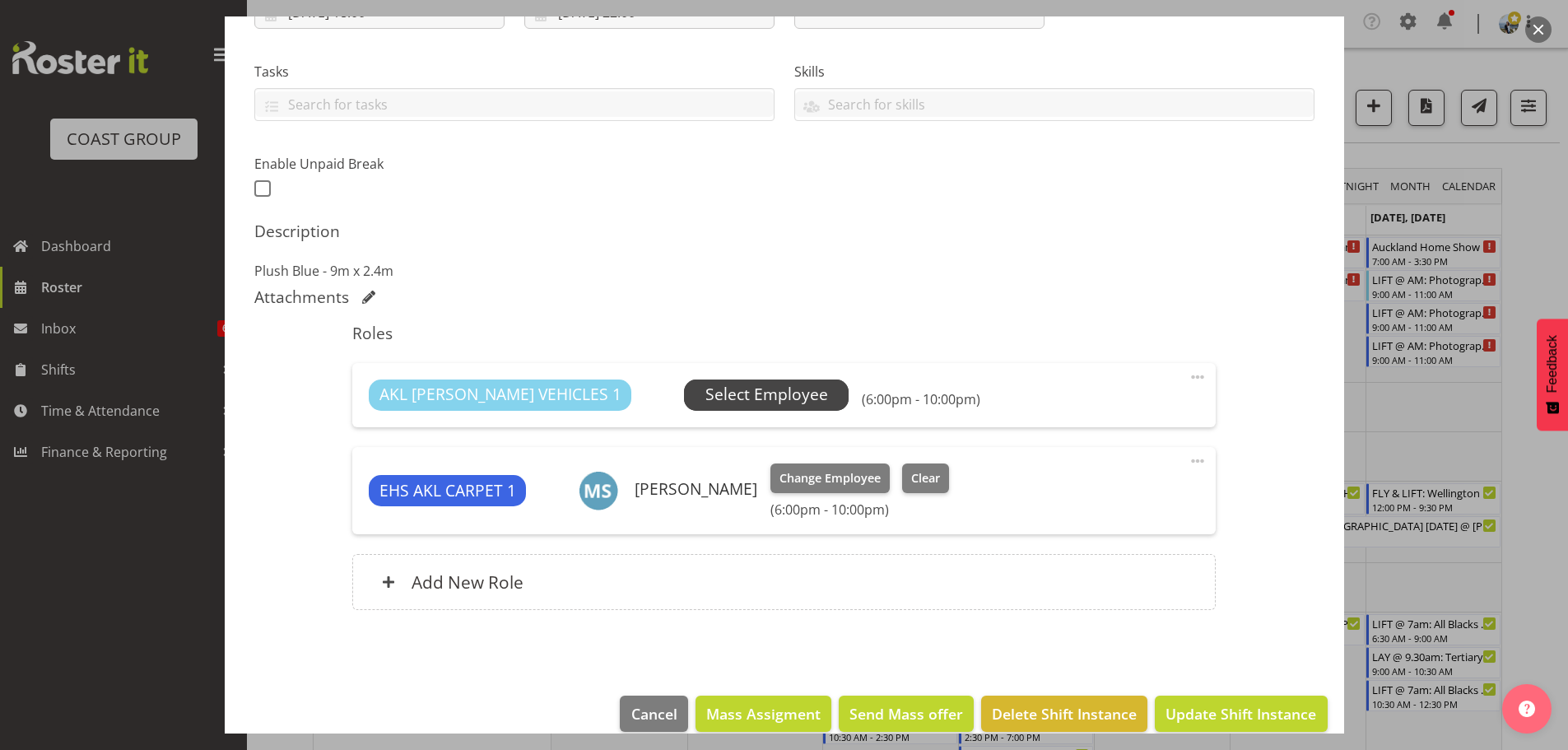
click at [706, 385] on span "Select Employee" at bounding box center [766, 394] width 122 height 24
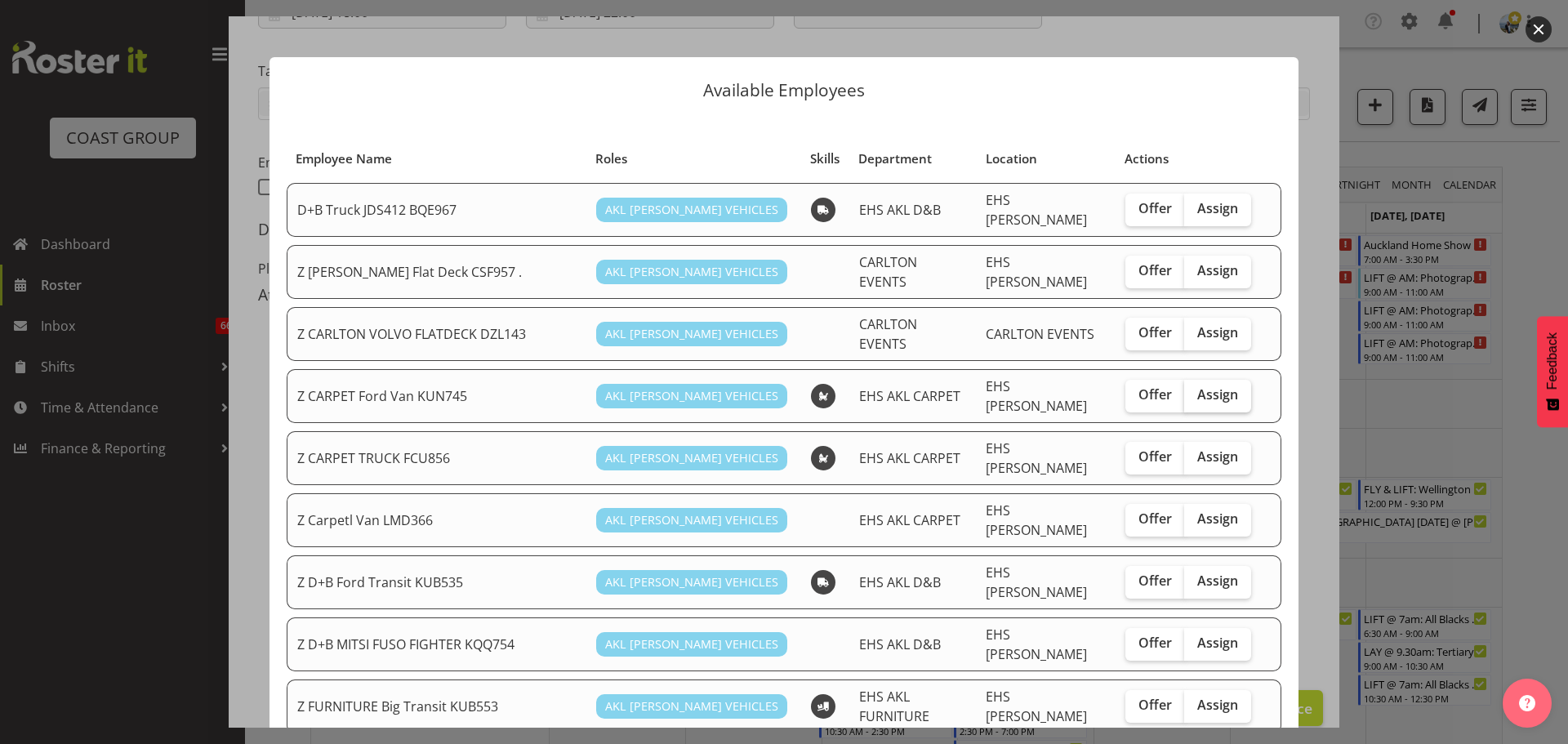
click at [1205, 388] on label "Assign" at bounding box center [1217, 396] width 67 height 32
click at [1195, 390] on input "Assign" at bounding box center [1189, 395] width 11 height 11
checkbox input "true"
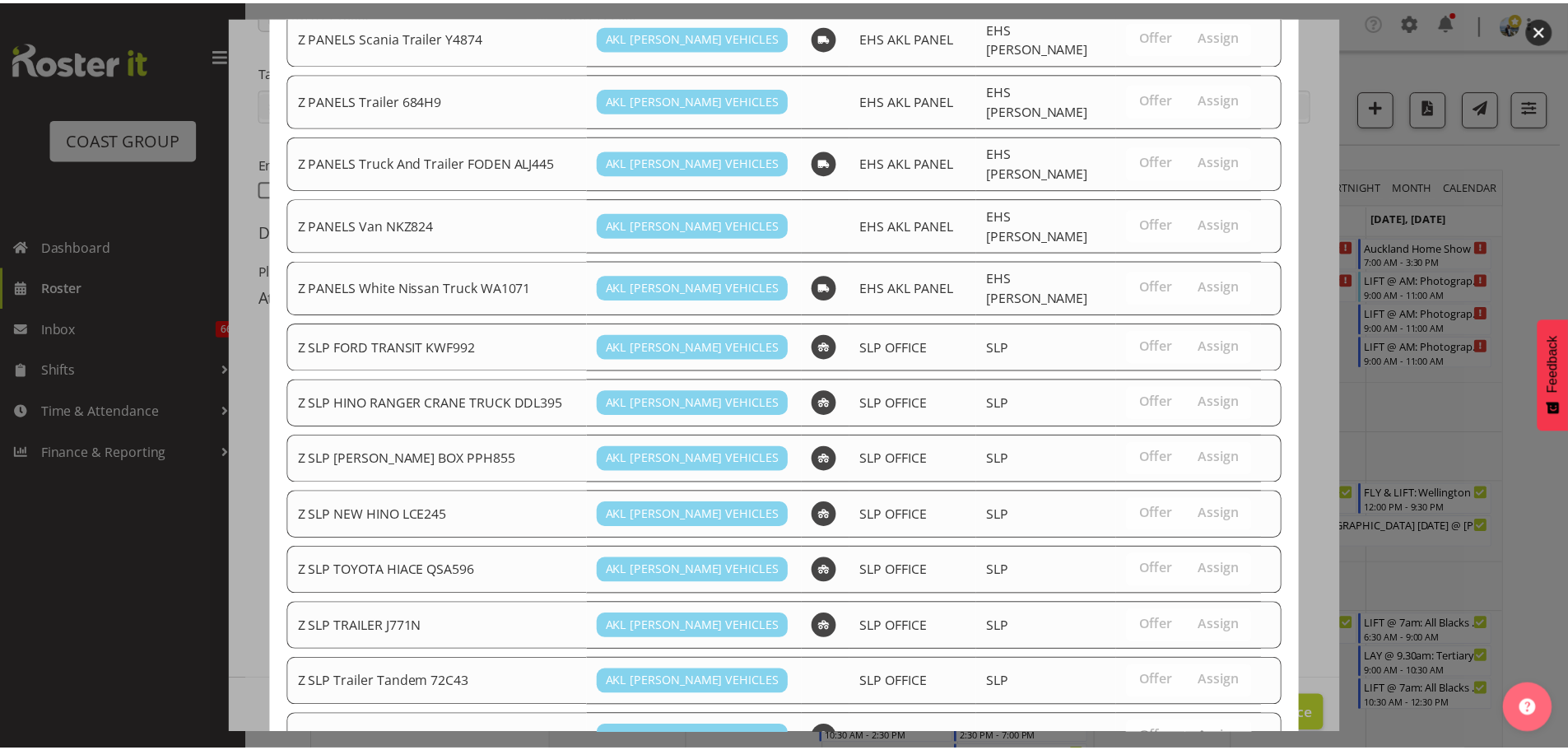
scroll to position [1333, 0]
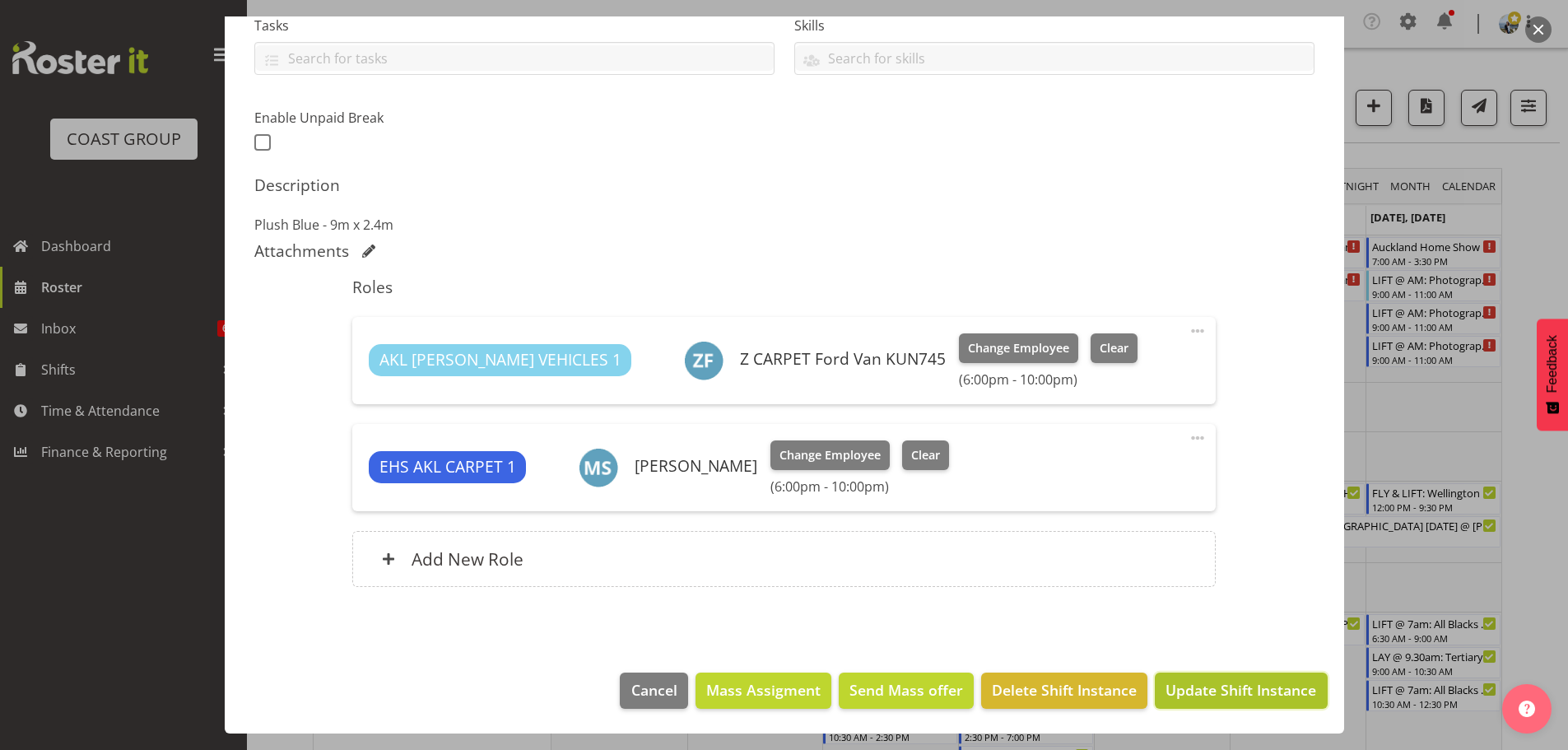
click at [1261, 695] on span "Update Shift Instance" at bounding box center [1241, 690] width 151 height 22
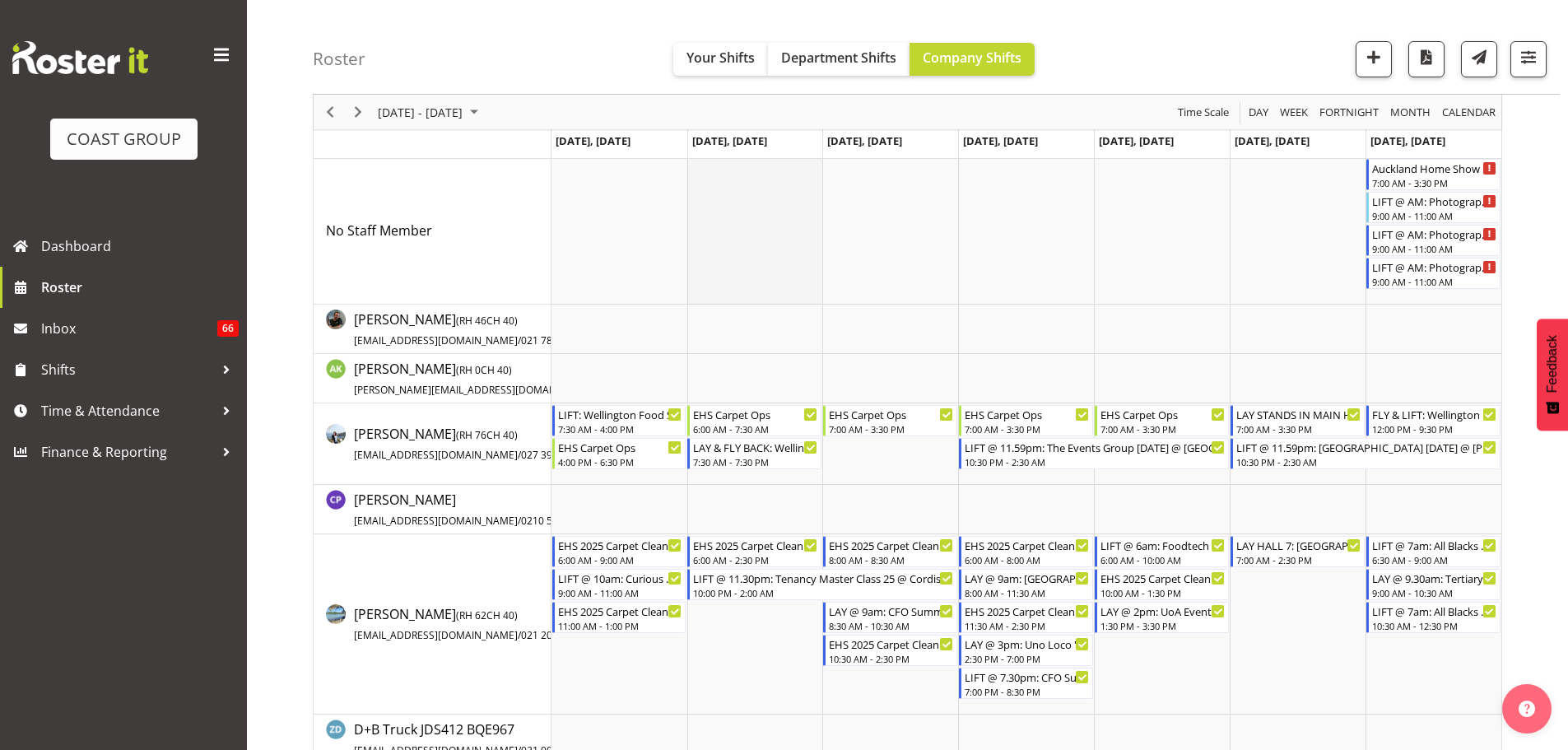
scroll to position [0, 0]
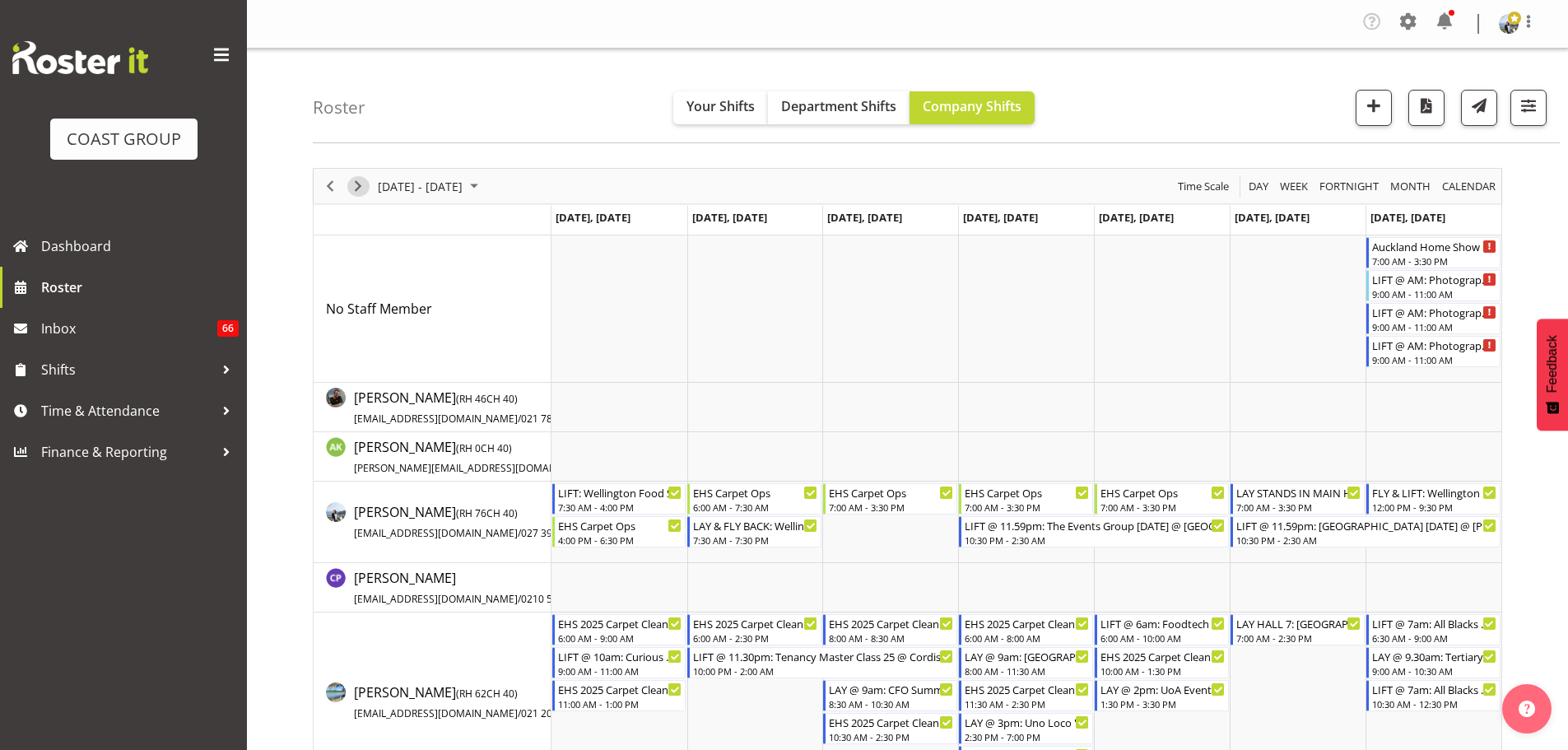
click at [360, 185] on span "Next" at bounding box center [358, 186] width 20 height 21
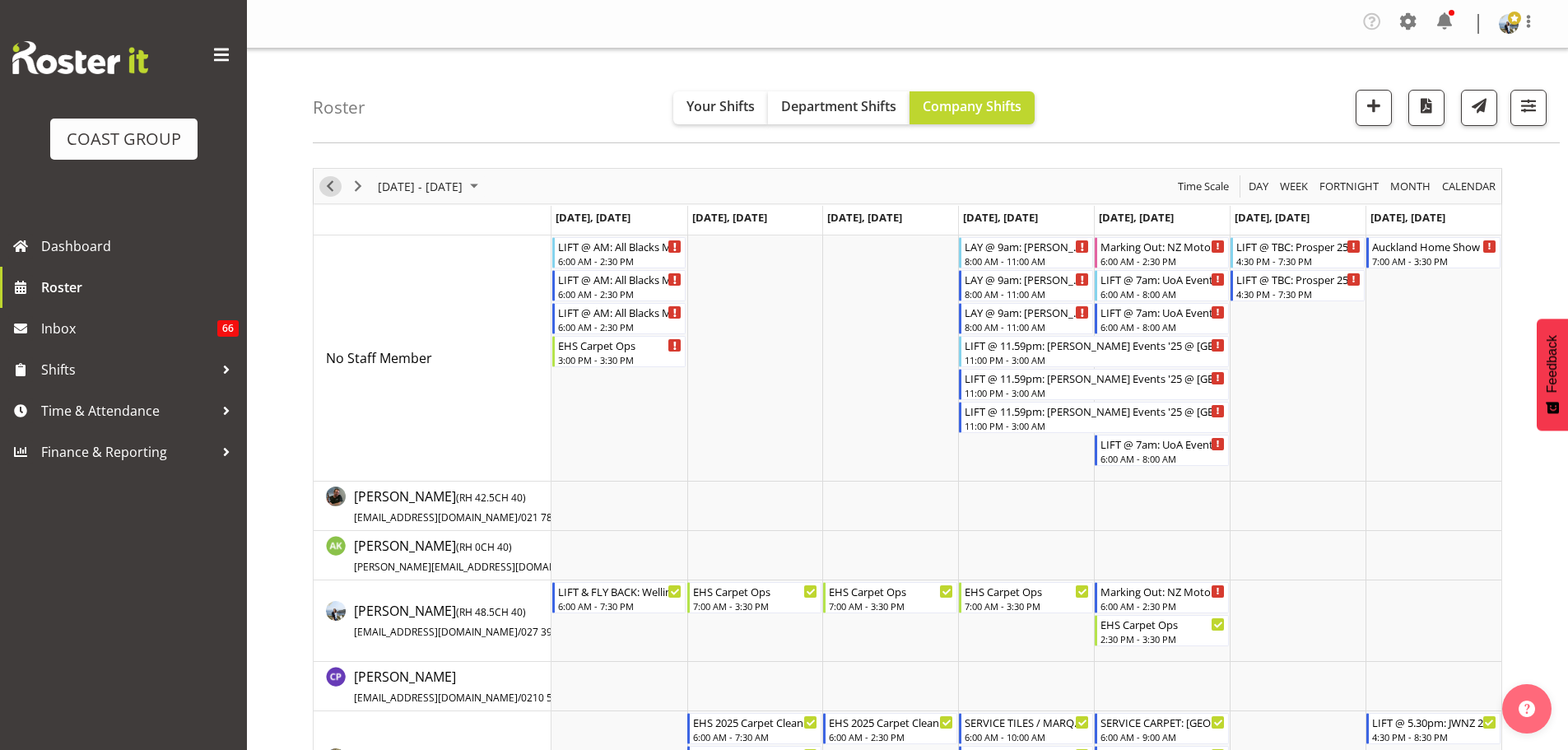
click at [333, 186] on span "Previous" at bounding box center [330, 186] width 20 height 21
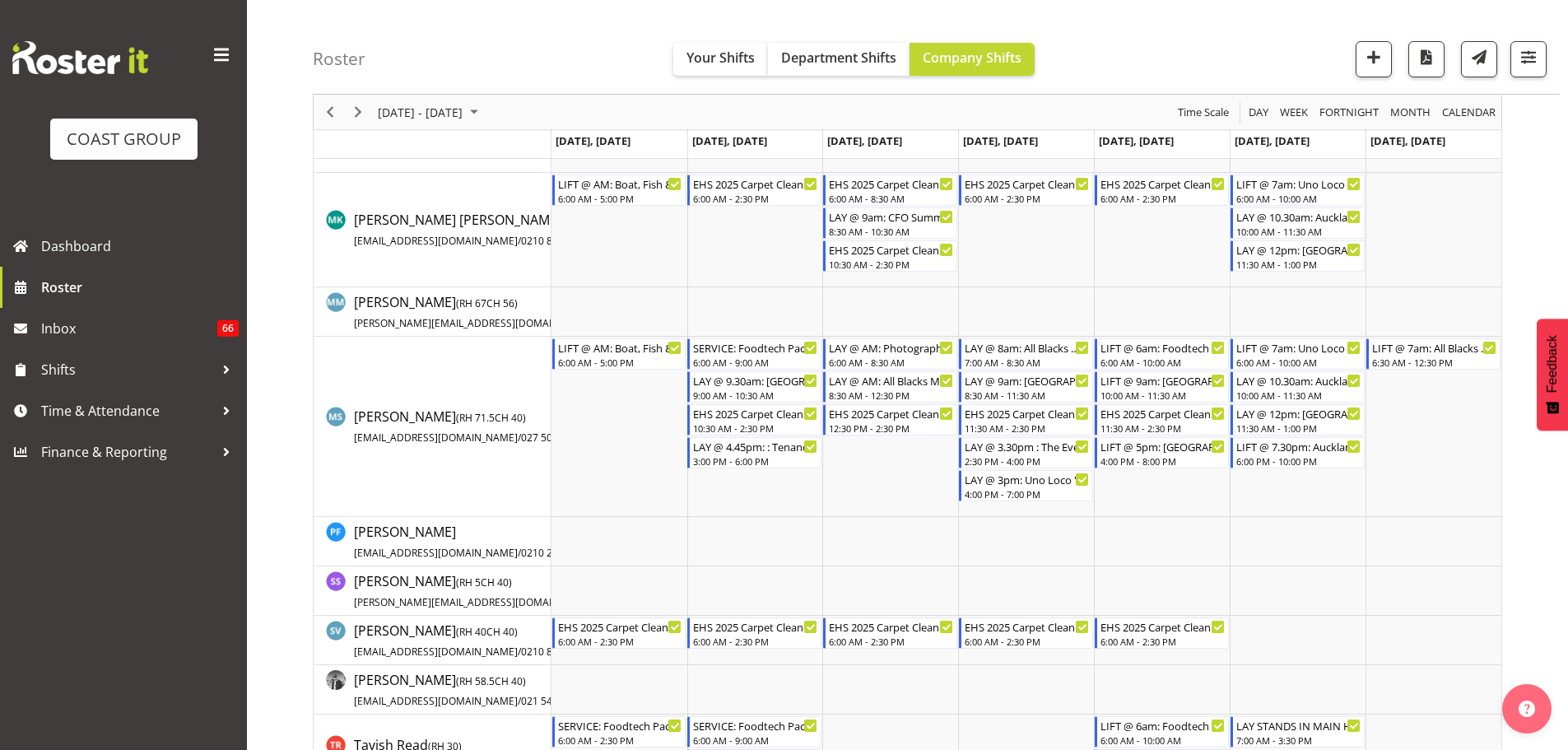
scroll to position [1234, 0]
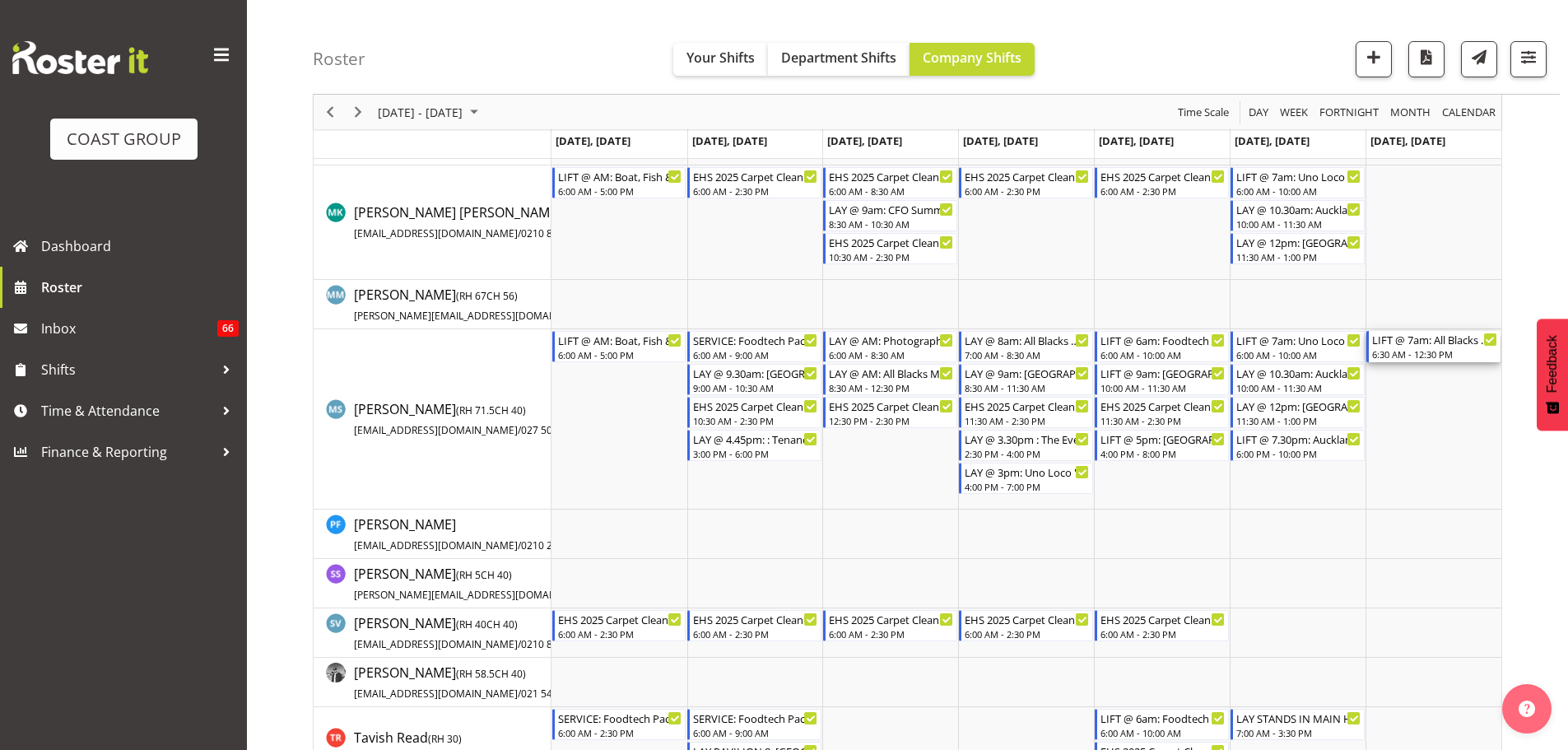
click at [1429, 339] on div "LIFT @ 7am: All Blacks Match Akl 2025 @ [GEOGRAPHIC_DATA]" at bounding box center [1435, 339] width 125 height 16
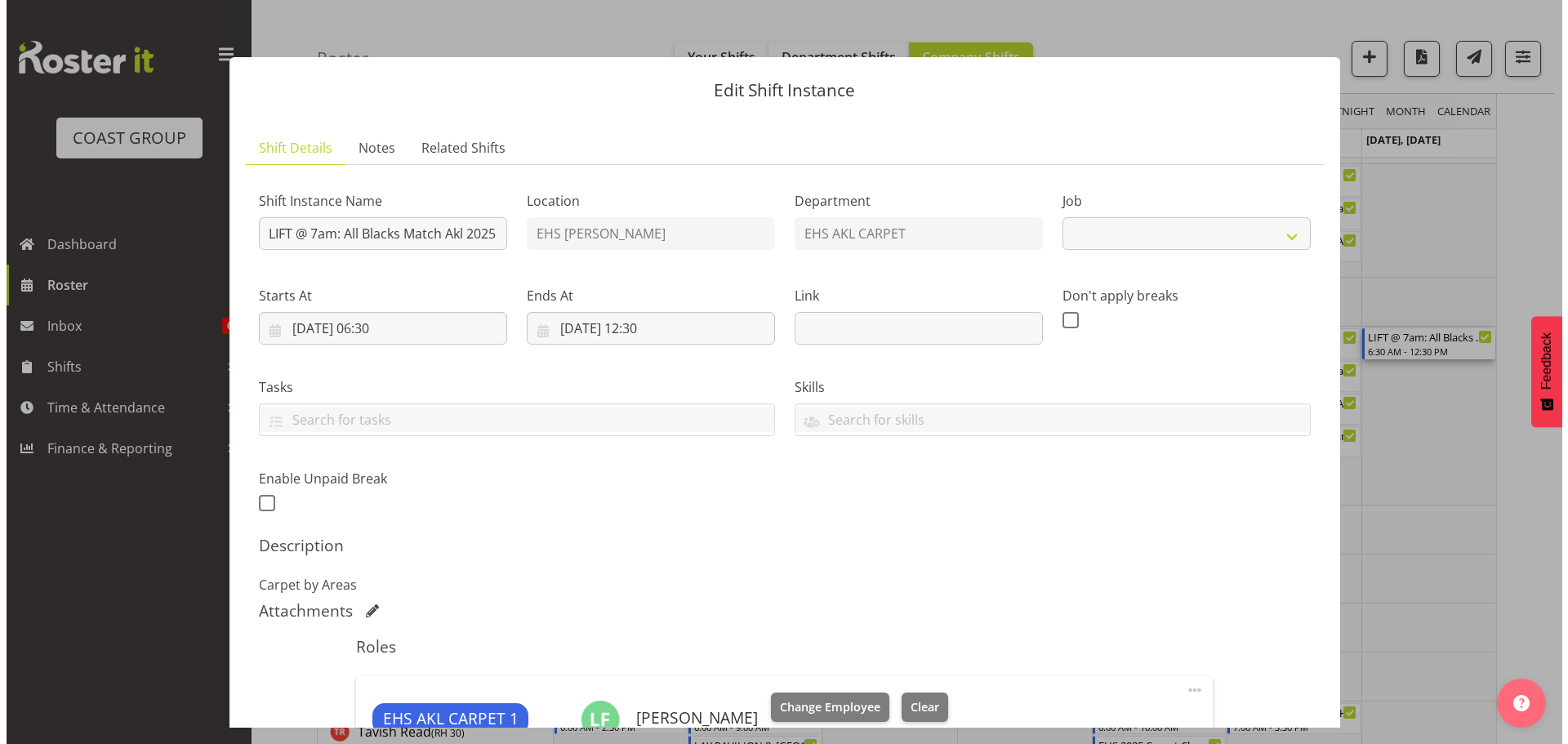
scroll to position [1306, 0]
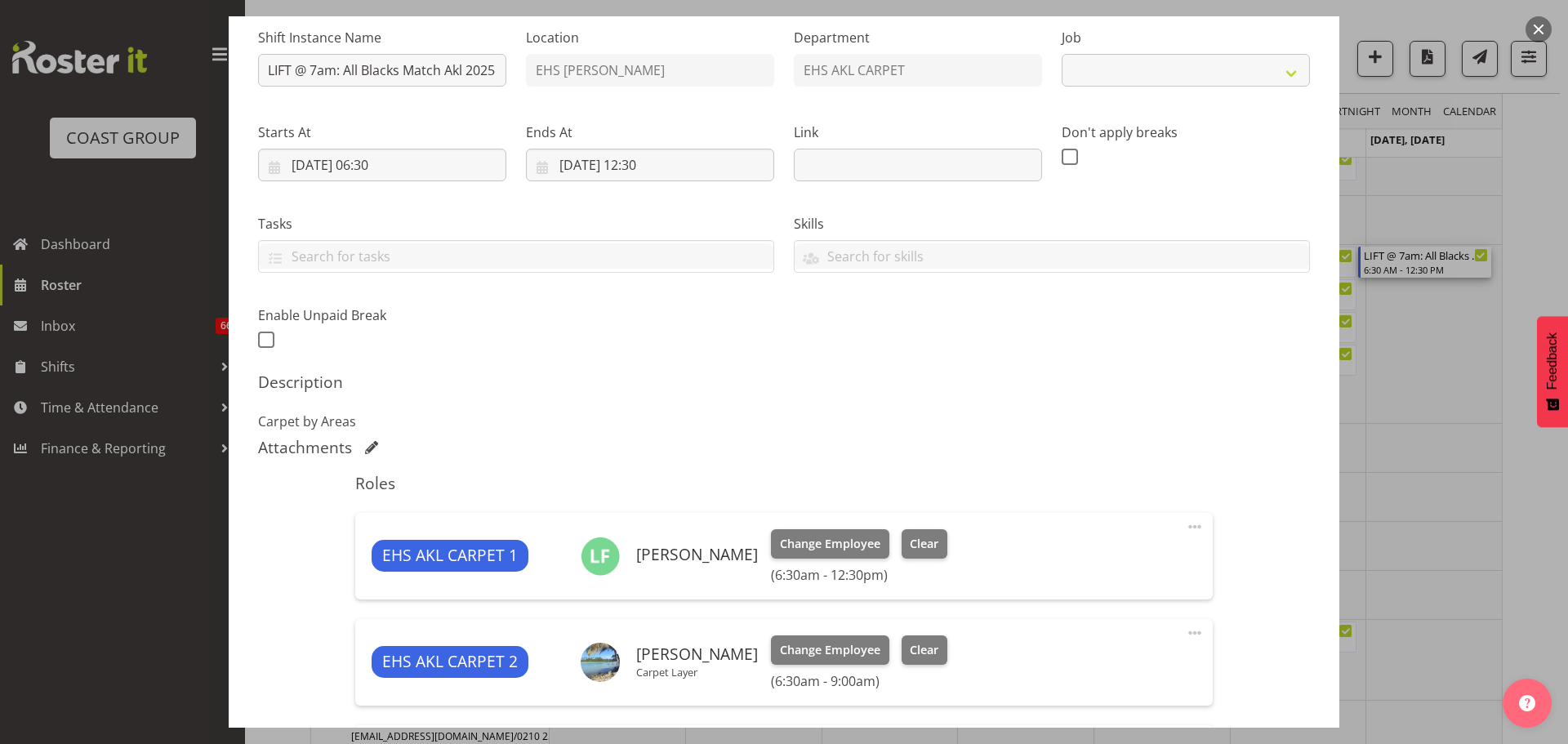
select select "9410"
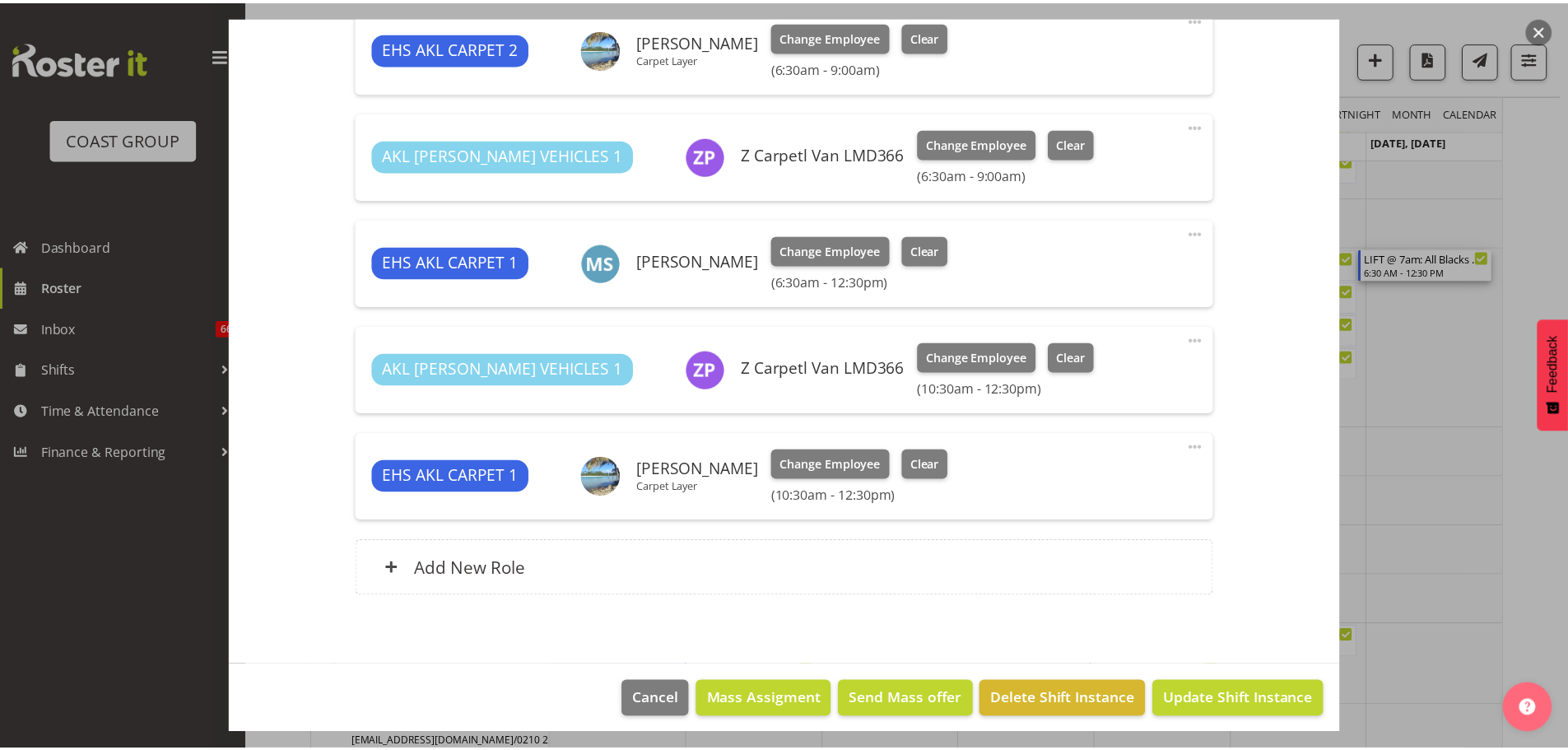
scroll to position [793, 0]
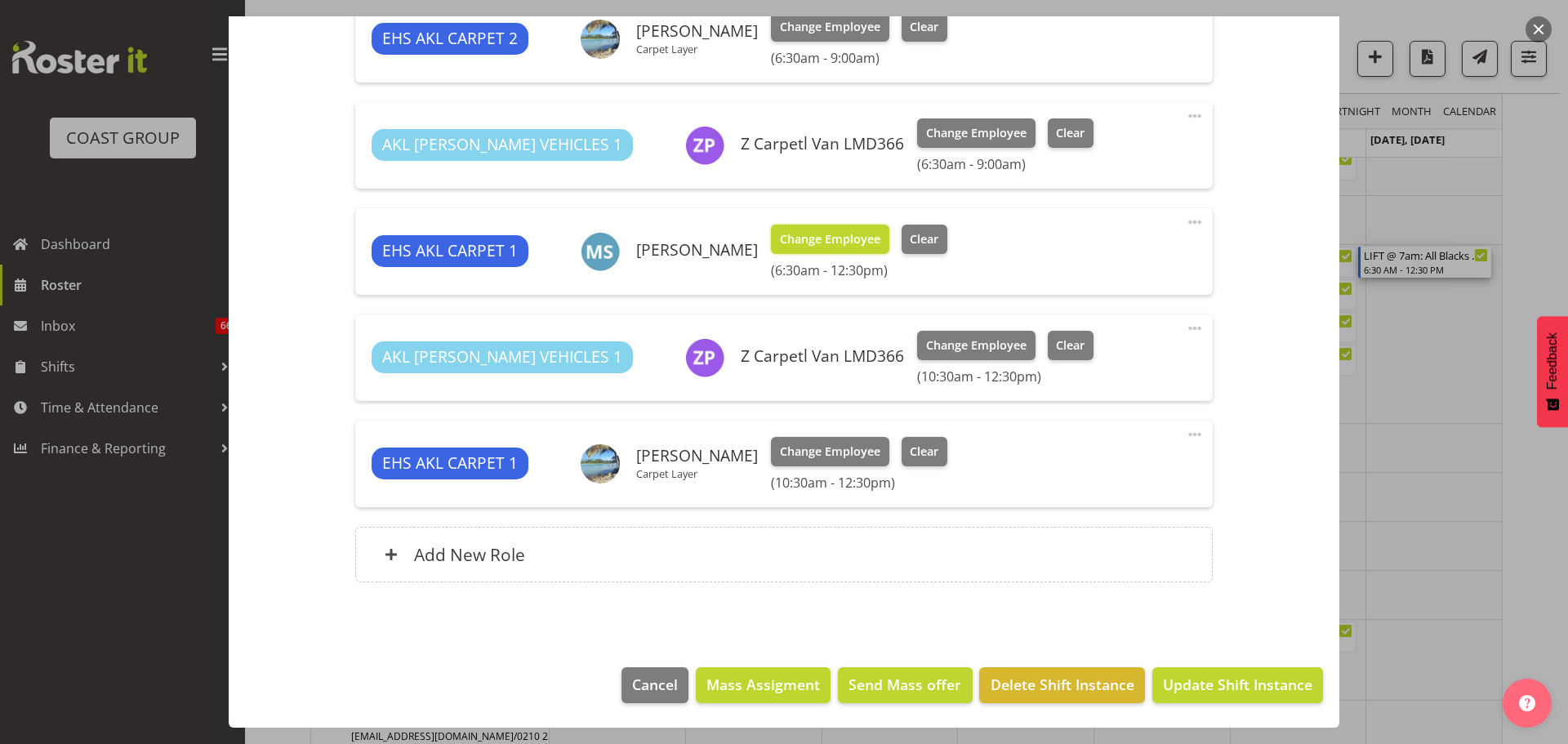
click at [837, 250] on button "Change Employee" at bounding box center [830, 239] width 119 height 30
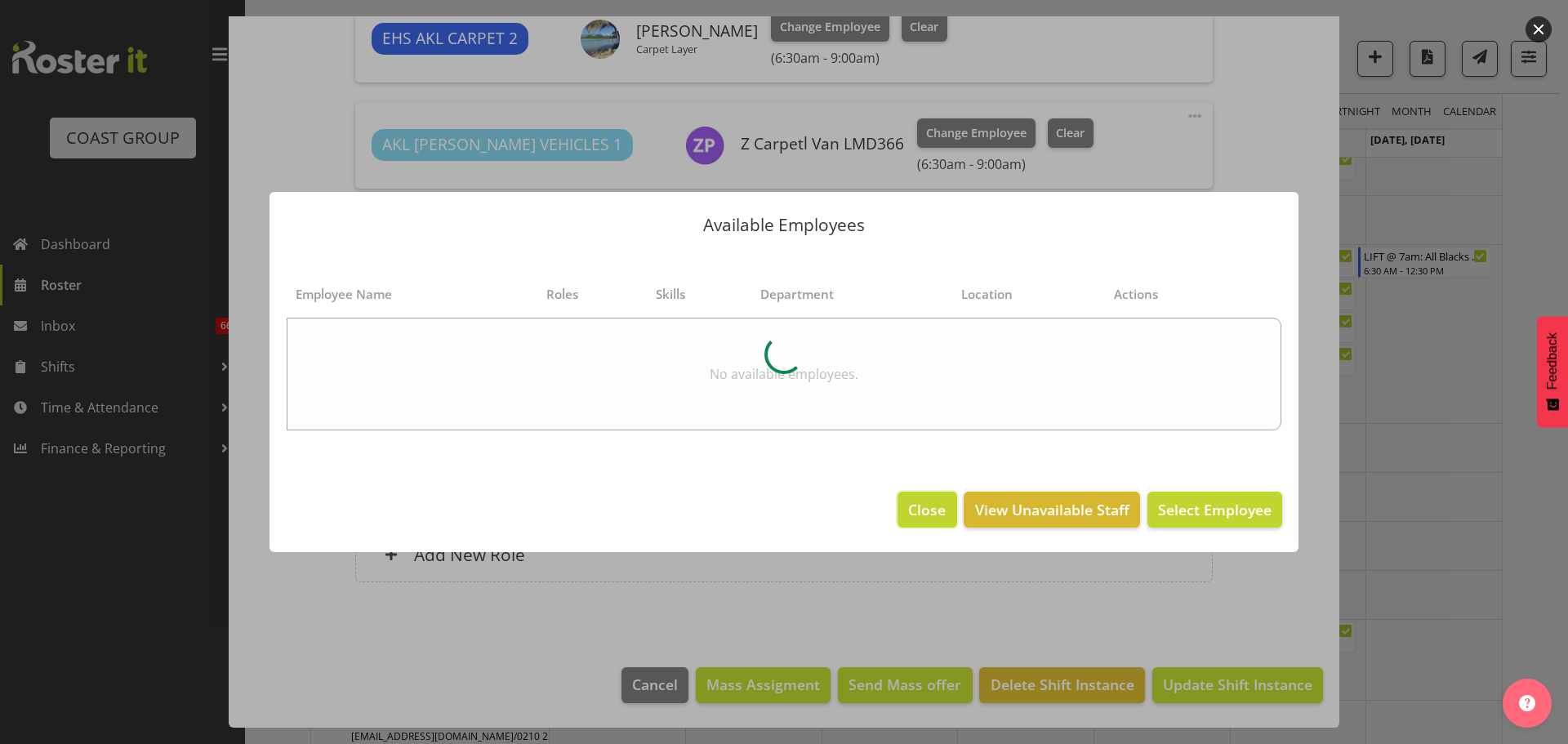
click at [935, 510] on span "Close" at bounding box center [927, 510] width 38 height 22
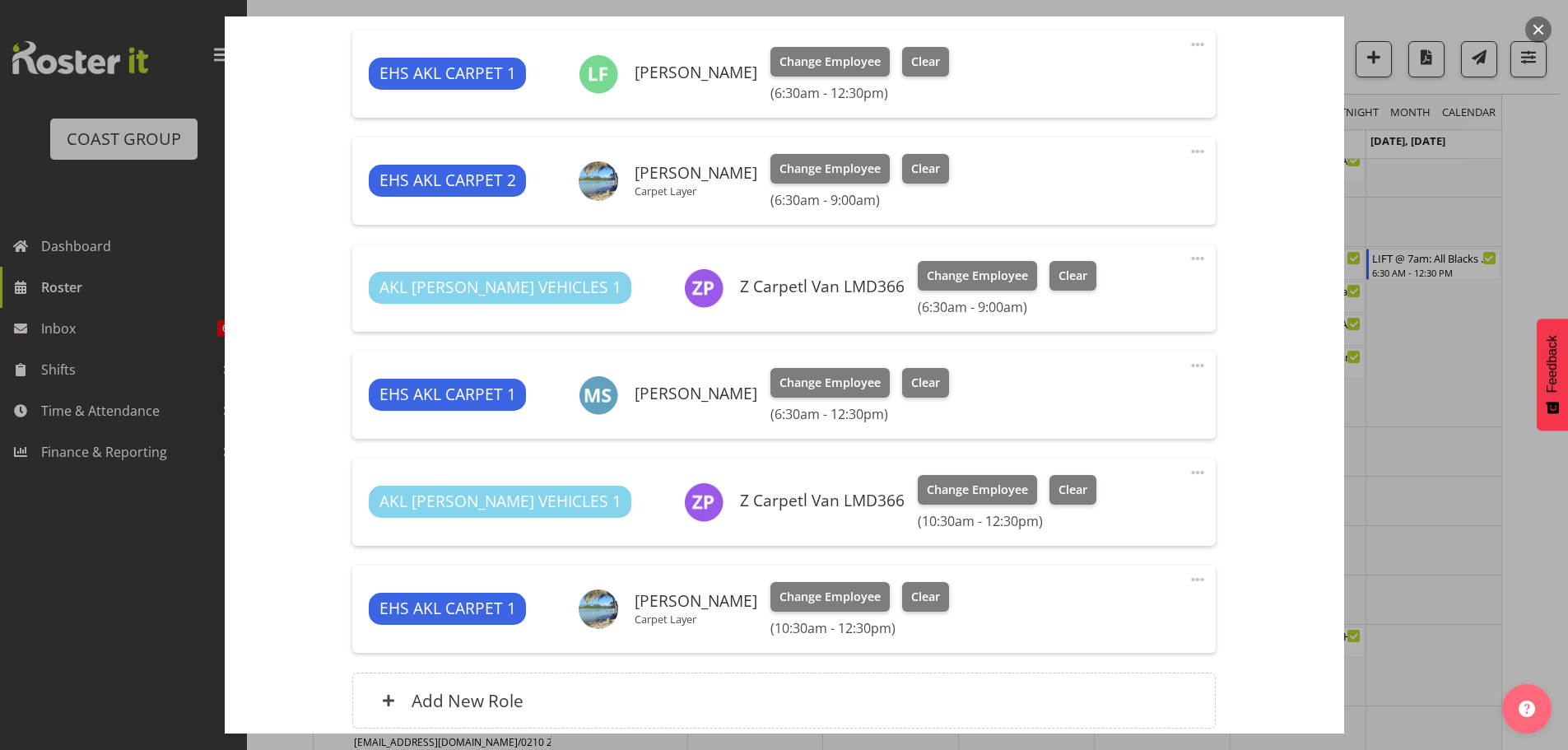
scroll to position [628, 0]
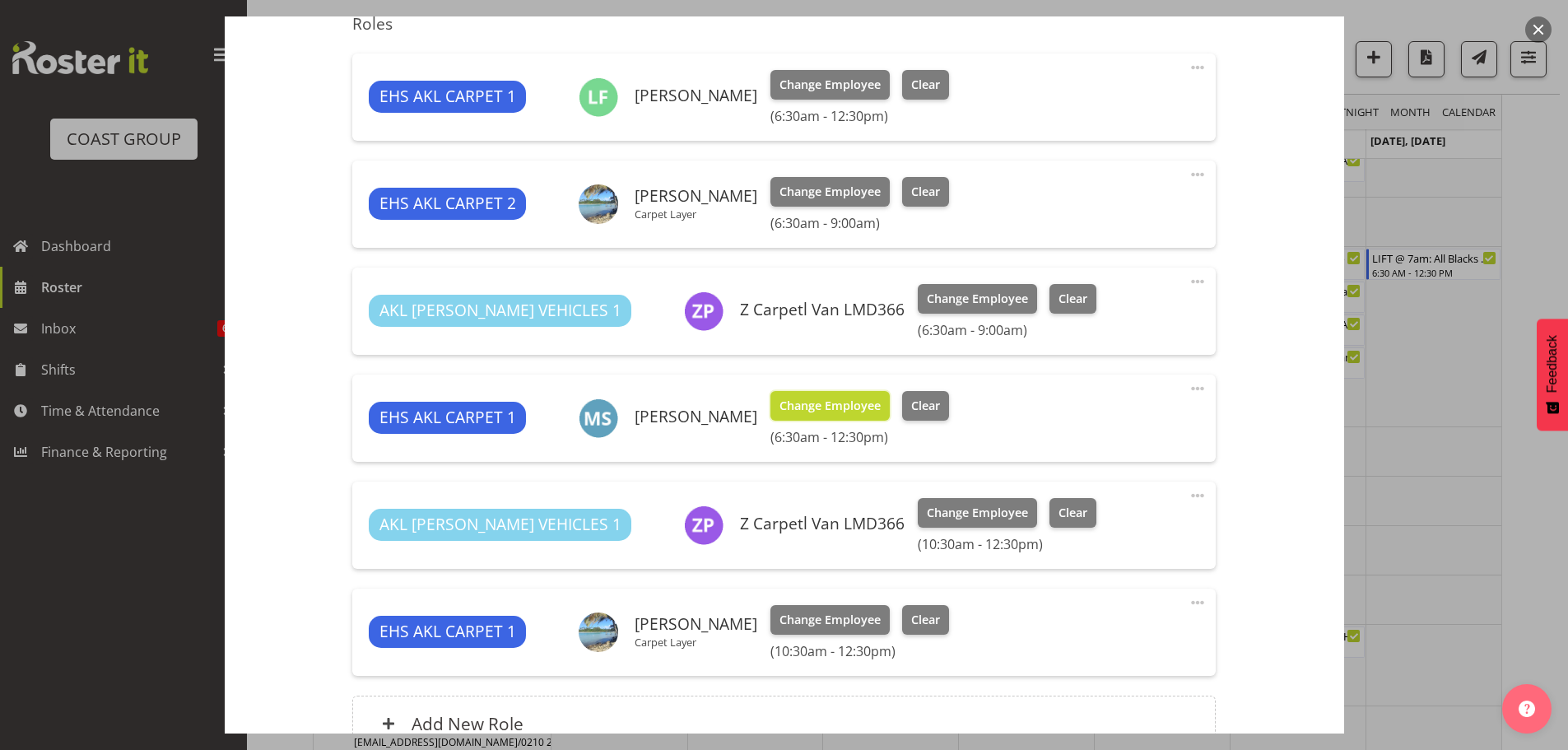
click at [807, 404] on span "Change Employee" at bounding box center [831, 405] width 102 height 18
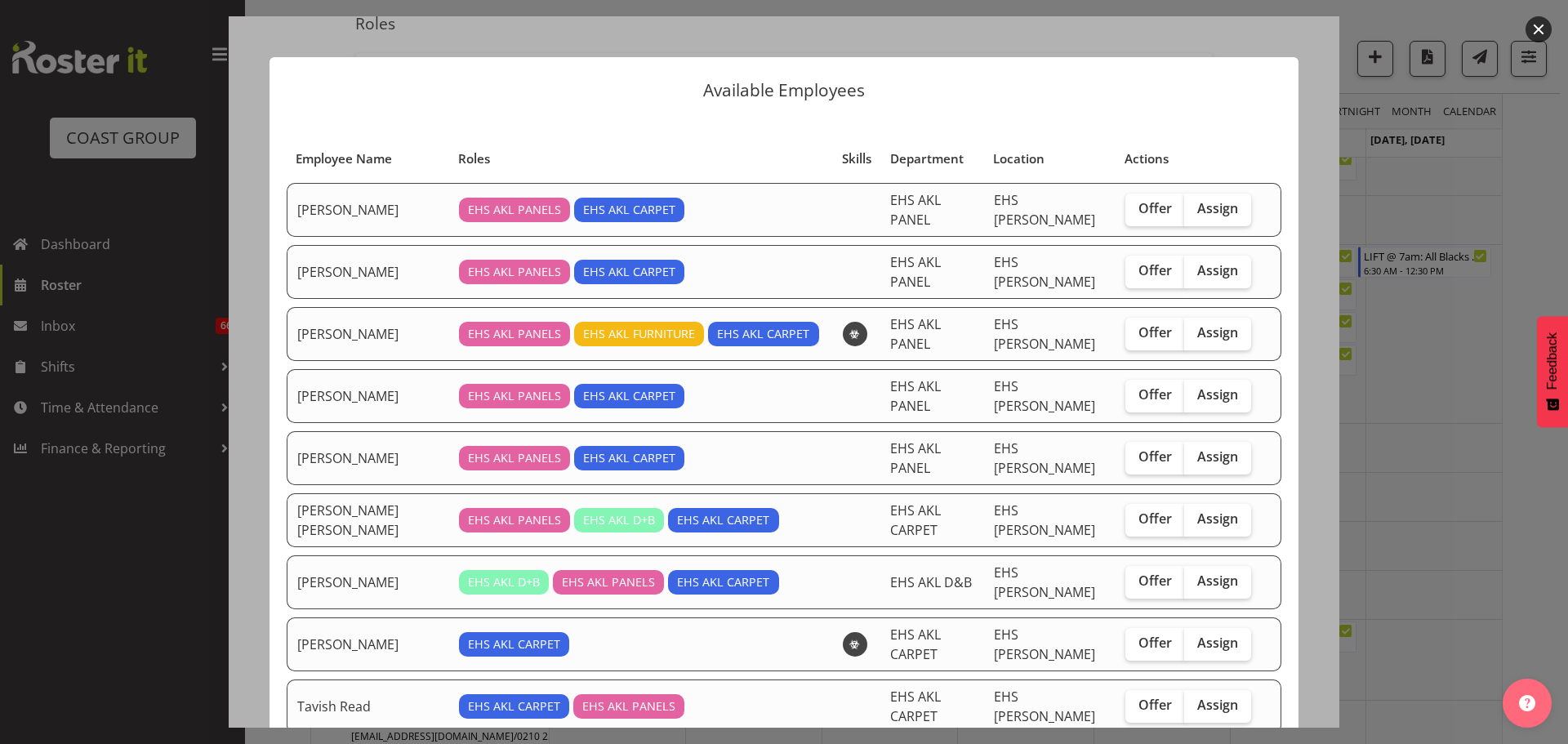
click at [1450, 475] on div at bounding box center [784, 372] width 1568 height 744
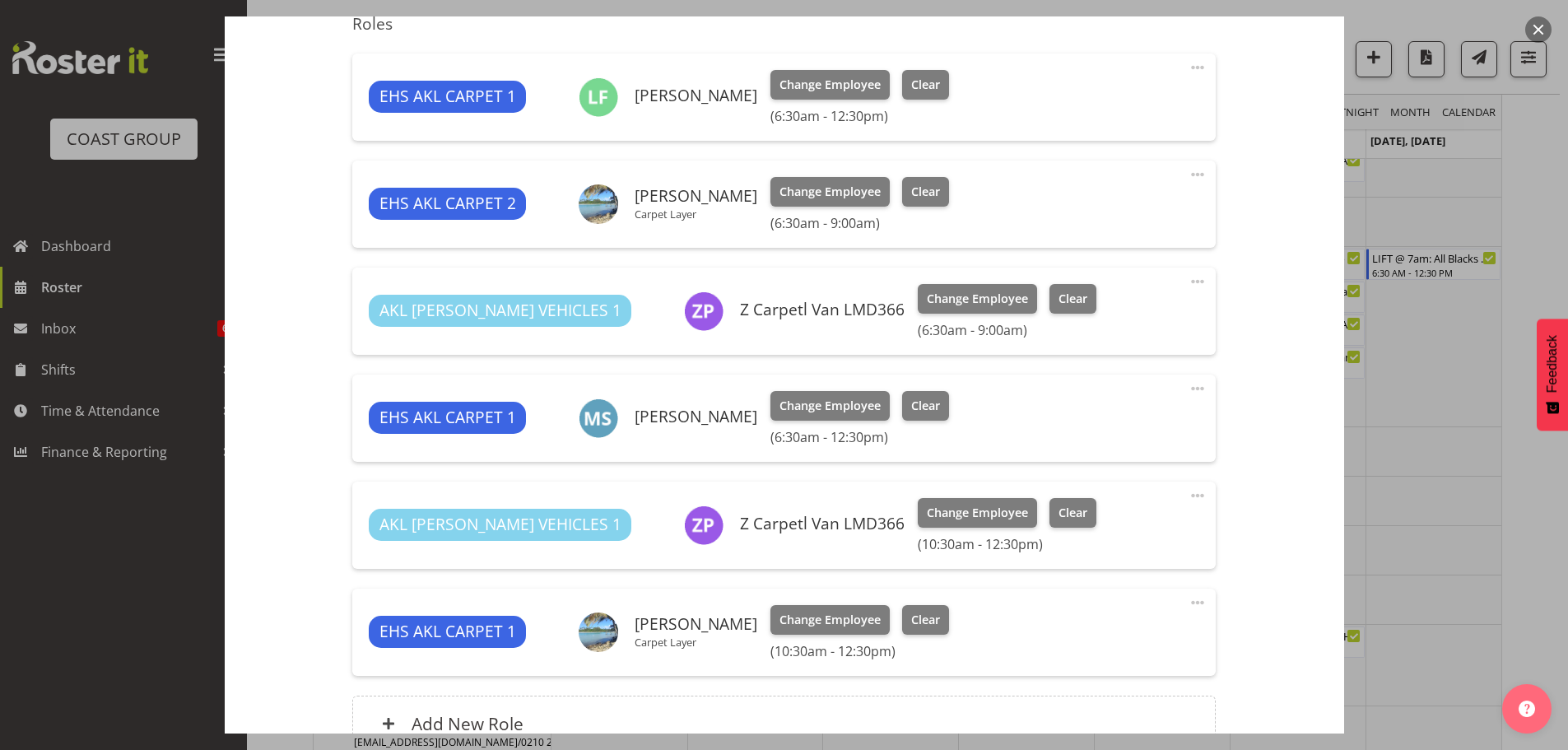
click at [1462, 479] on div at bounding box center [784, 375] width 1568 height 750
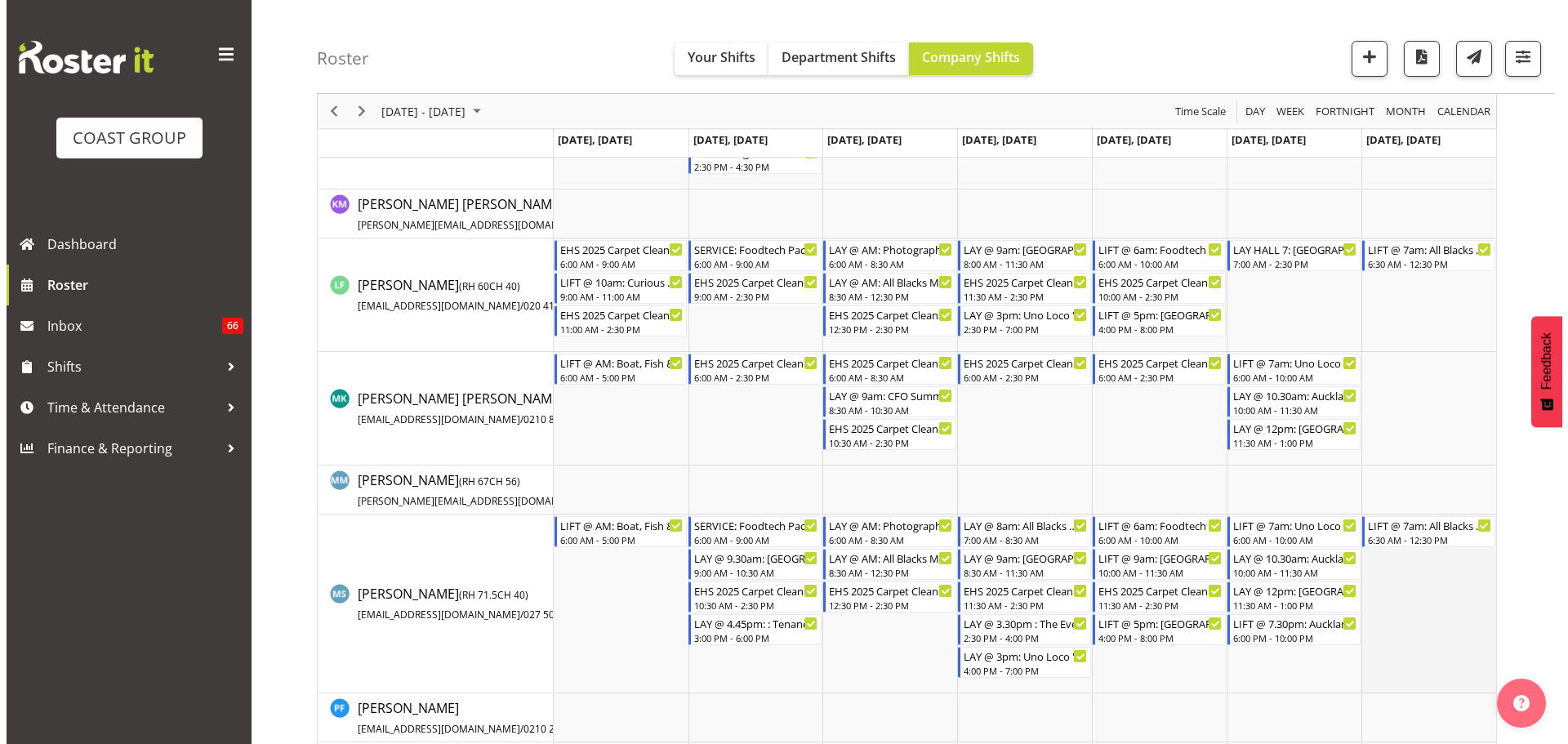
scroll to position [980, 0]
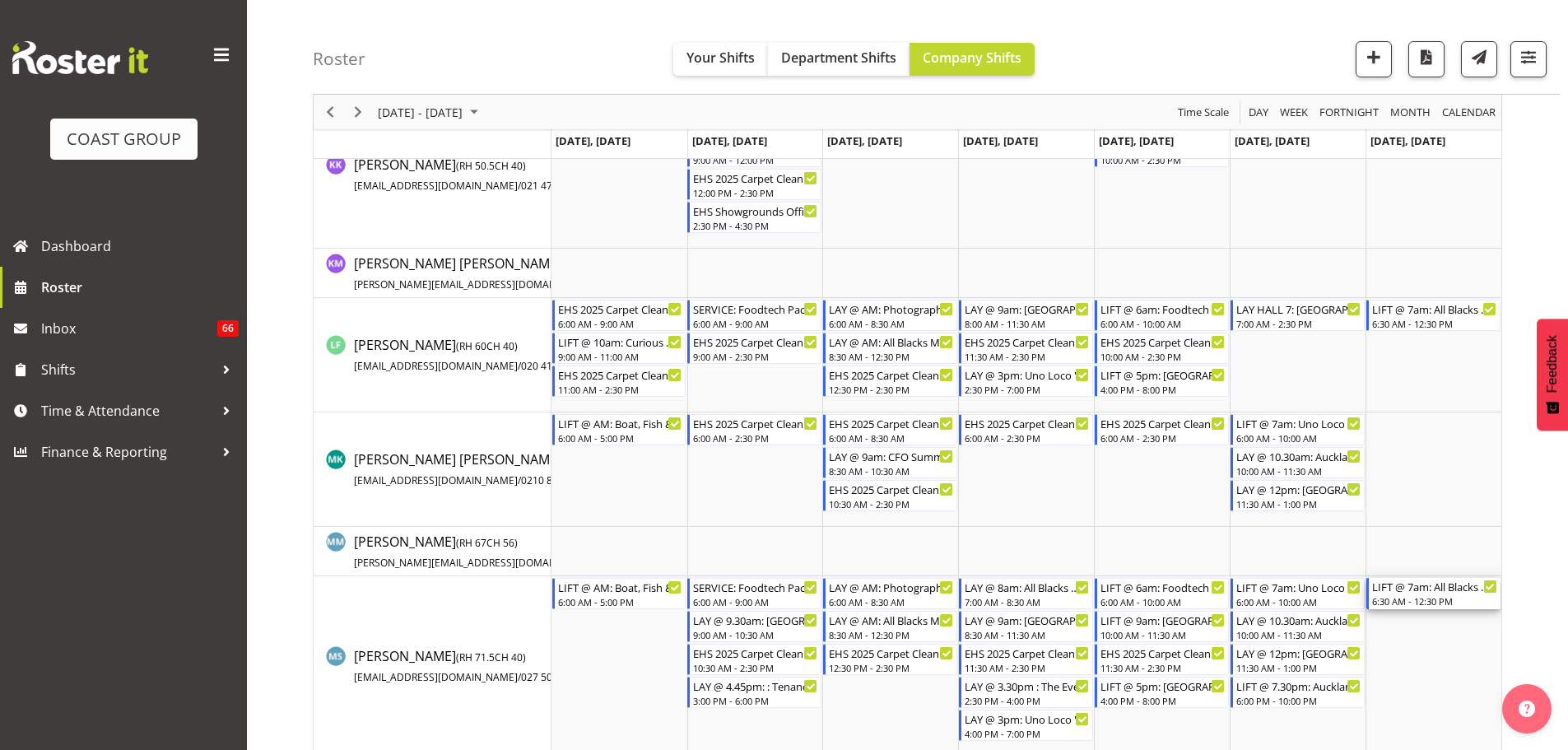
click at [1421, 592] on div "LIFT @ 7am: All Blacks Match Akl 2025 @ [GEOGRAPHIC_DATA]" at bounding box center [1435, 586] width 125 height 16
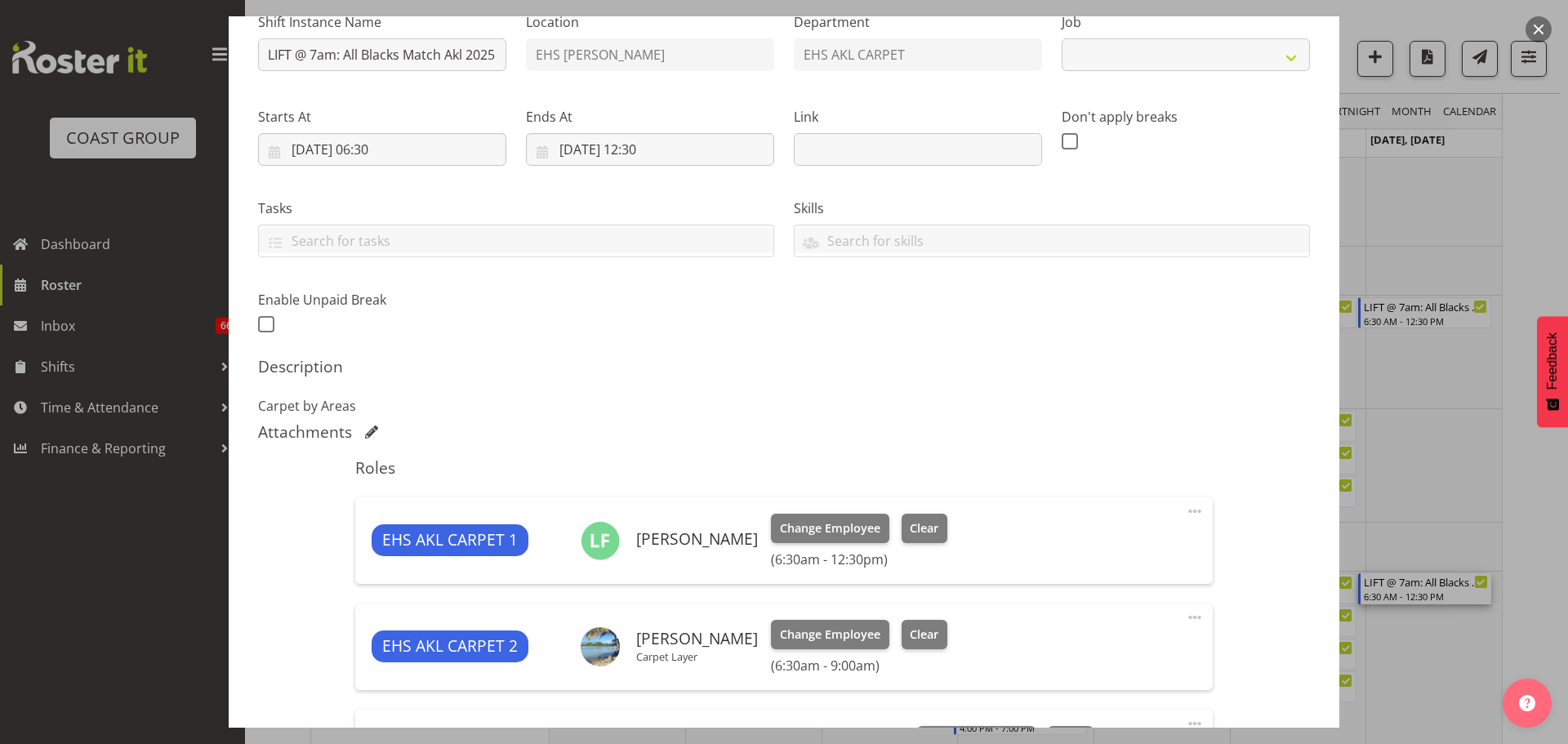
select select "9410"
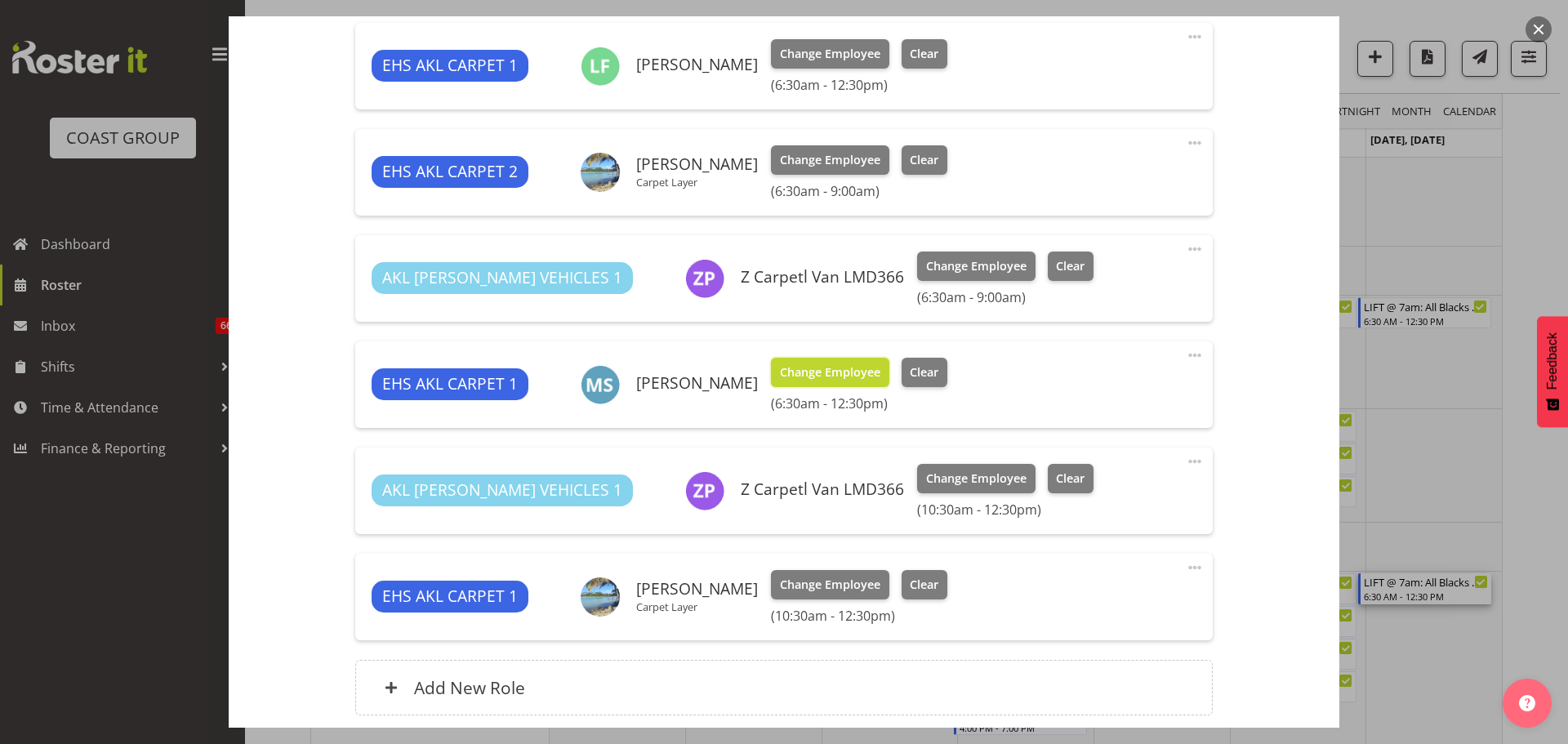
click at [866, 372] on span "Change Employee" at bounding box center [830, 372] width 101 height 18
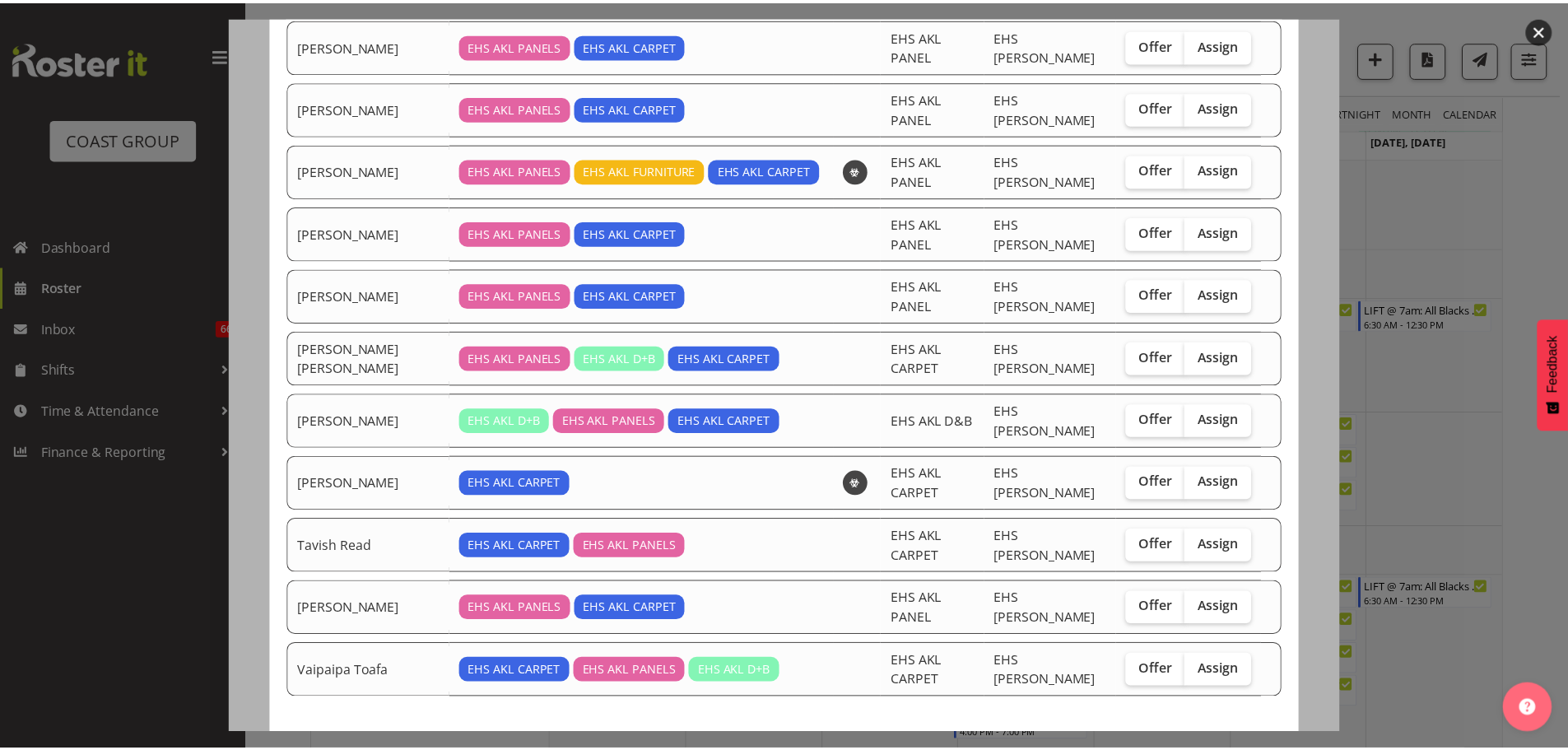
scroll to position [181, 0]
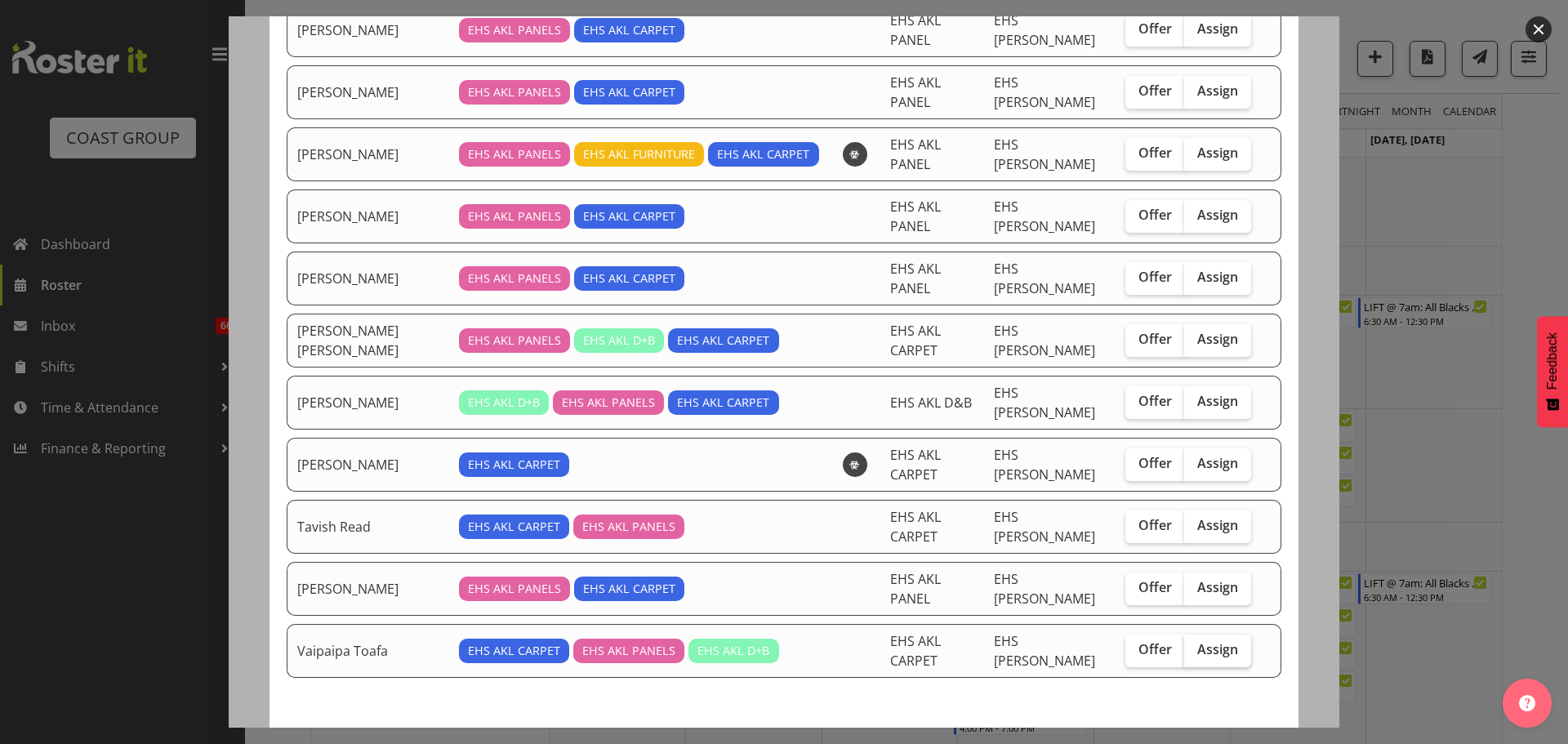
click at [1192, 634] on label "Assign" at bounding box center [1217, 650] width 67 height 32
click at [1192, 644] on input "Assign" at bounding box center [1189, 650] width 11 height 11
checkbox input "true"
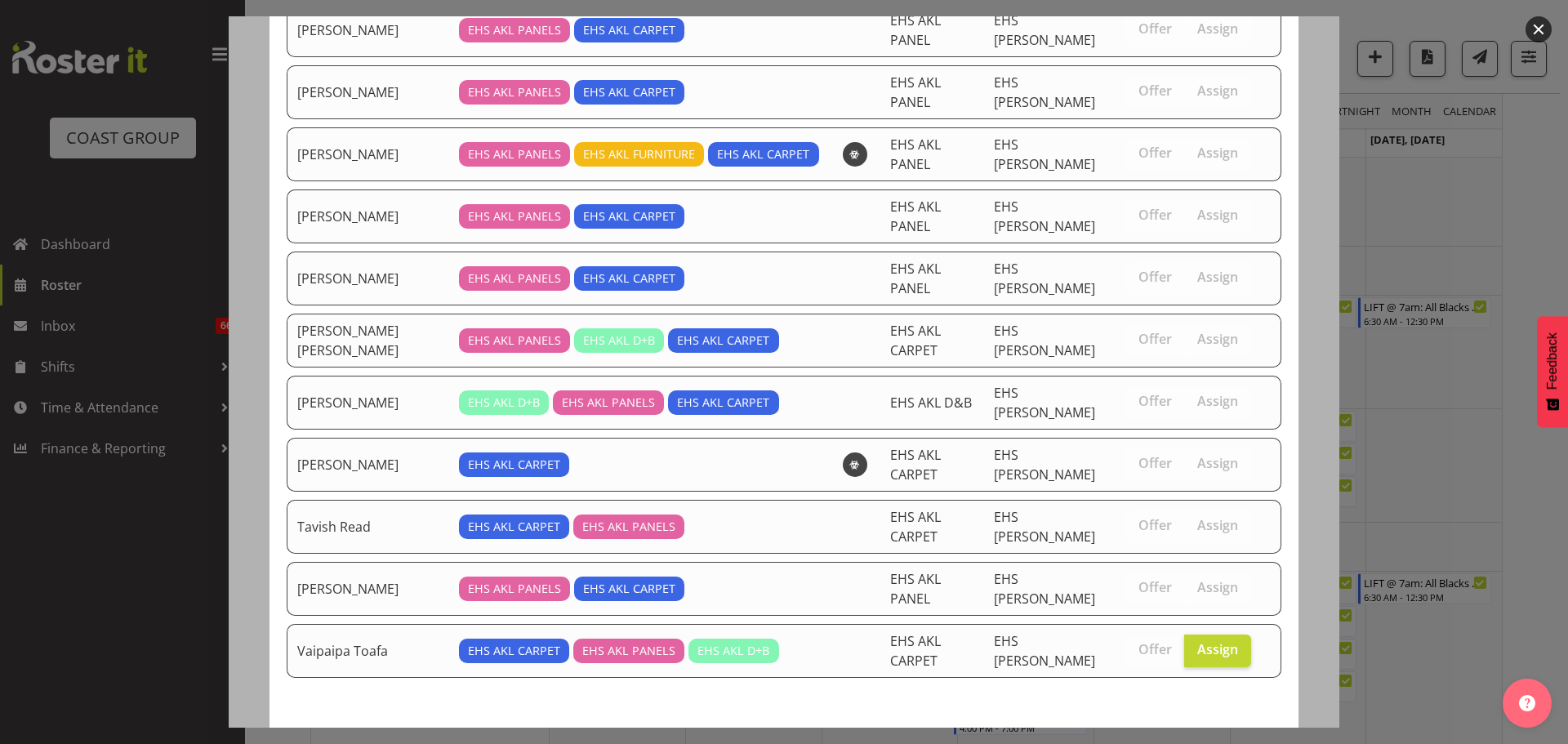
click at [1188, 743] on span "Assign Vaipaipa Toafa" at bounding box center [1195, 757] width 152 height 20
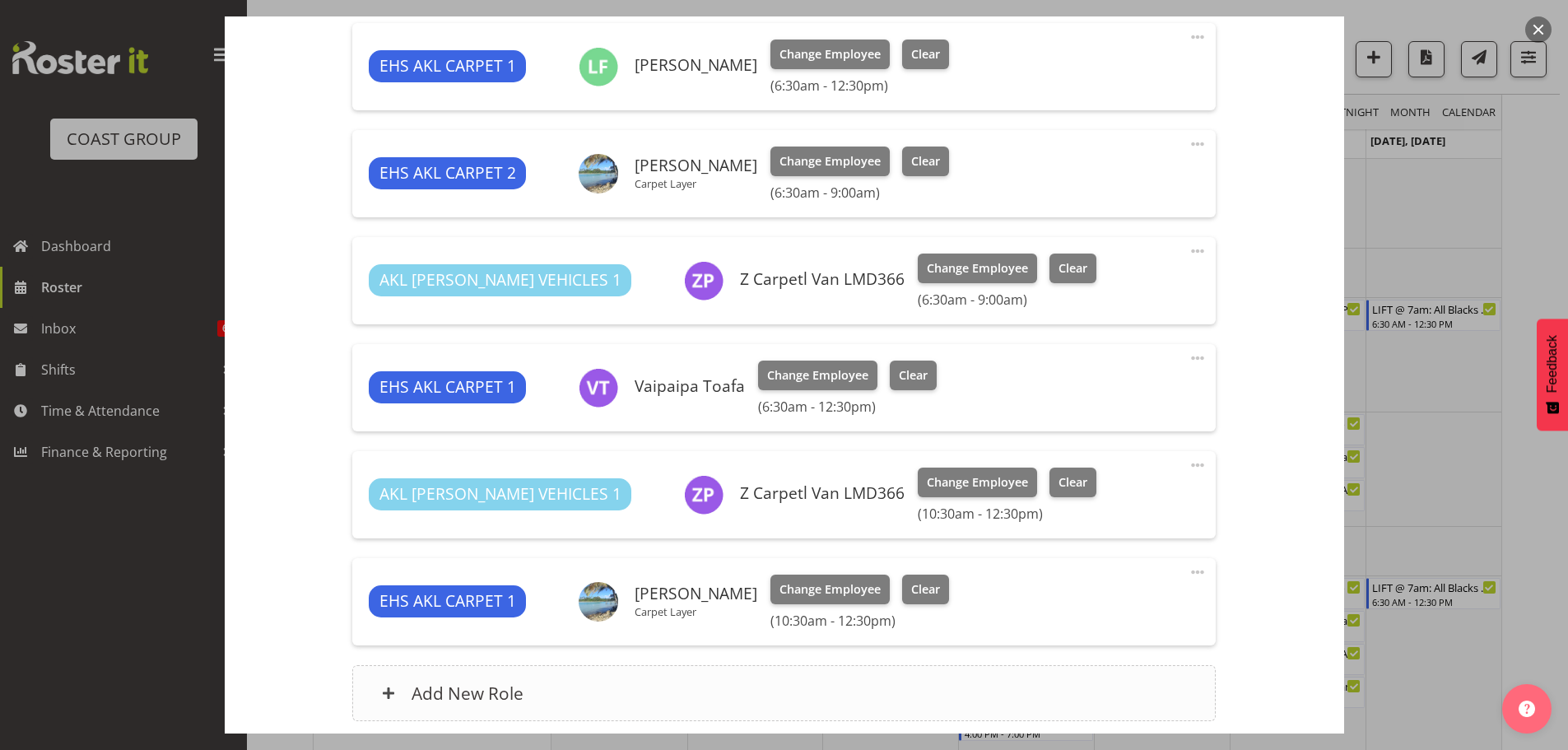
click at [717, 684] on div "Add New Role" at bounding box center [784, 693] width 863 height 56
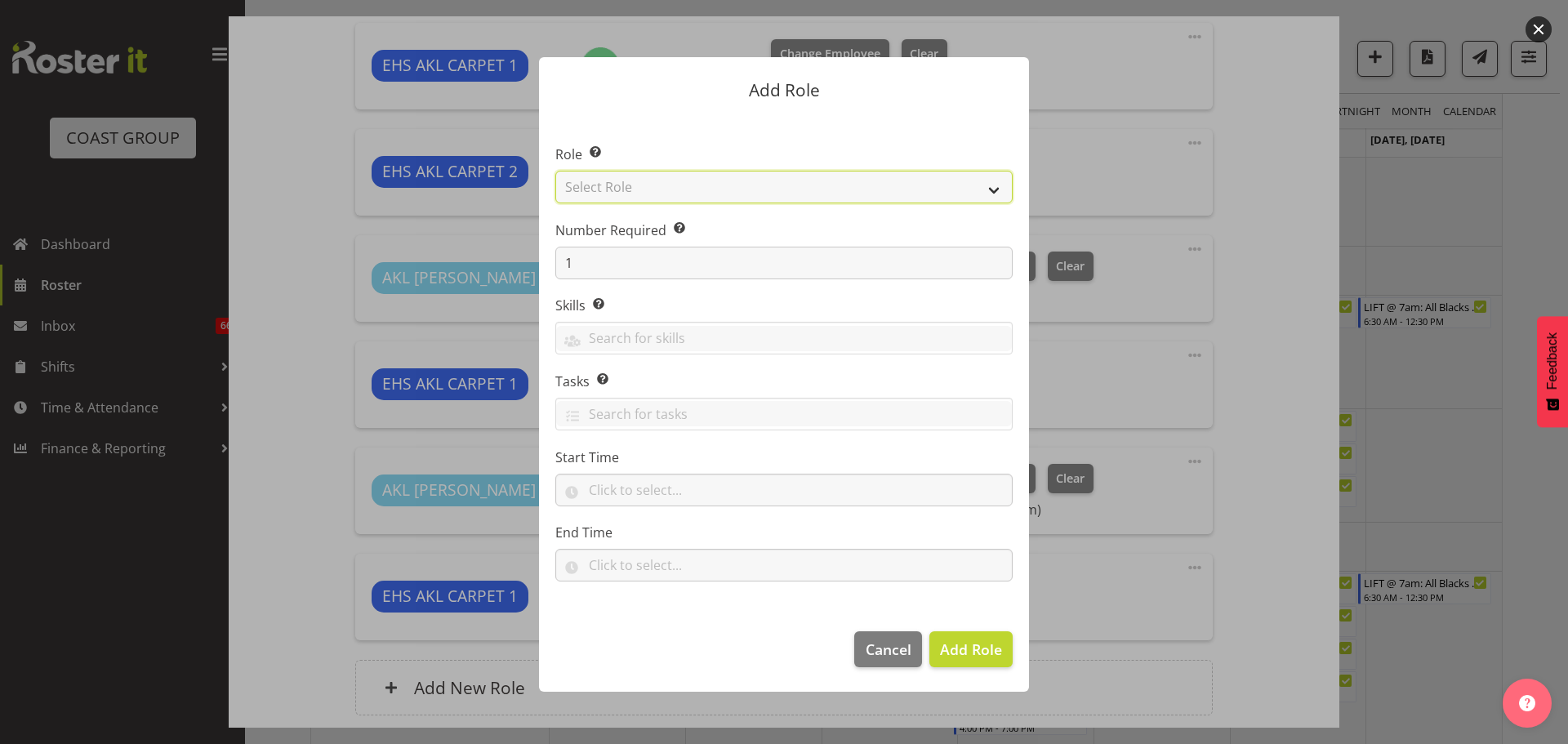
click at [685, 196] on select "Select Role ACCOUNT MANAGER ACCOUNT MANAGER DW ACCOUNTS [PERSON_NAME] VEHICLES …" at bounding box center [784, 187] width 457 height 32
click at [555, 171] on select "Select Role ACCOUNT MANAGER ACCOUNT MANAGER DW ACCOUNTS [PERSON_NAME] VEHICLES …" at bounding box center [784, 187] width 457 height 32
click at [703, 178] on select "ACCOUNT MANAGER ACCOUNT MANAGER DW ACCOUNTS [PERSON_NAME] VEHICLES AKL [PERSON_…" at bounding box center [784, 187] width 457 height 32
select select "81"
click at [555, 171] on select "ACCOUNT MANAGER ACCOUNT MANAGER DW ACCOUNTS [PERSON_NAME] VEHICLES AKL [PERSON_…" at bounding box center [784, 187] width 457 height 32
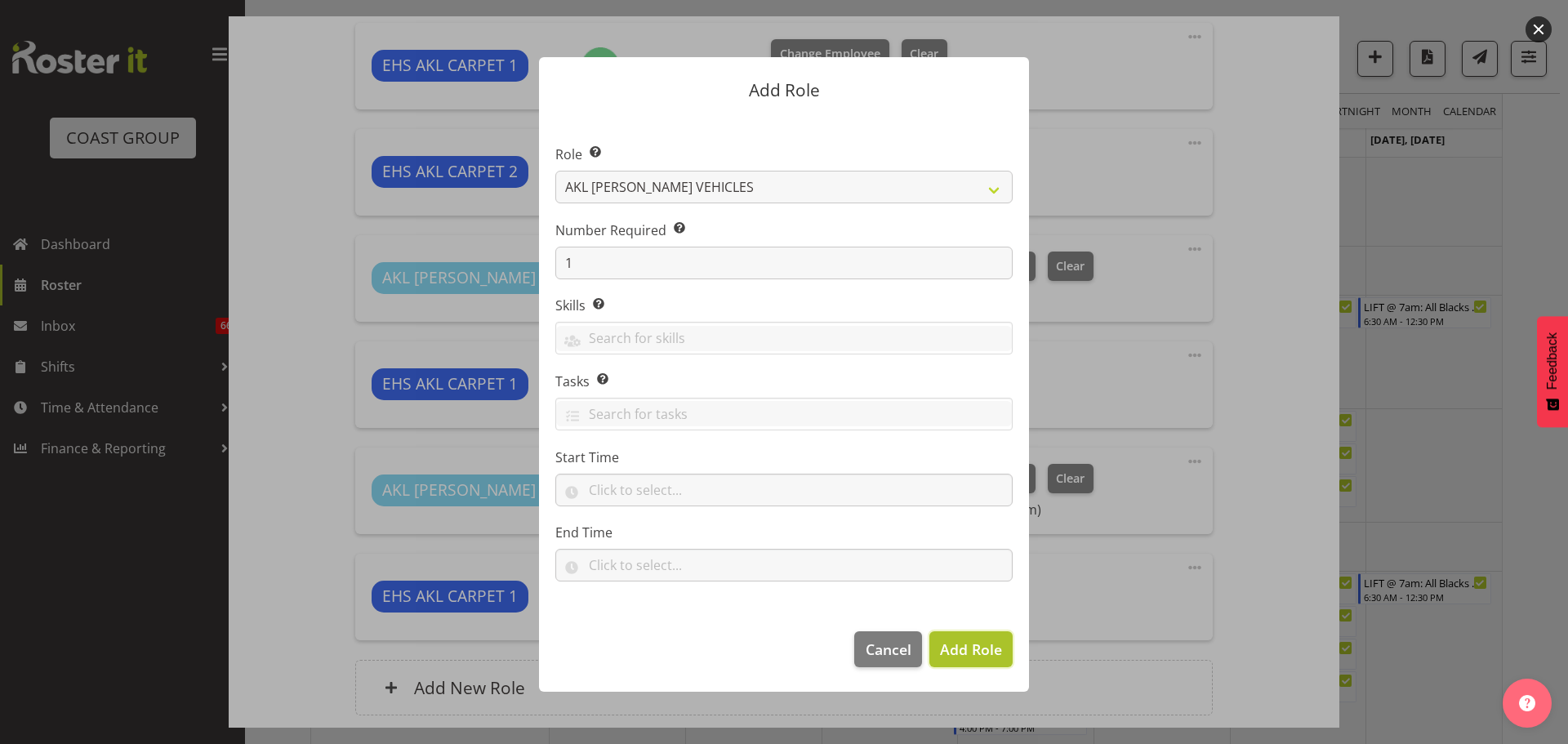
click at [985, 646] on span "Add Role" at bounding box center [971, 650] width 62 height 20
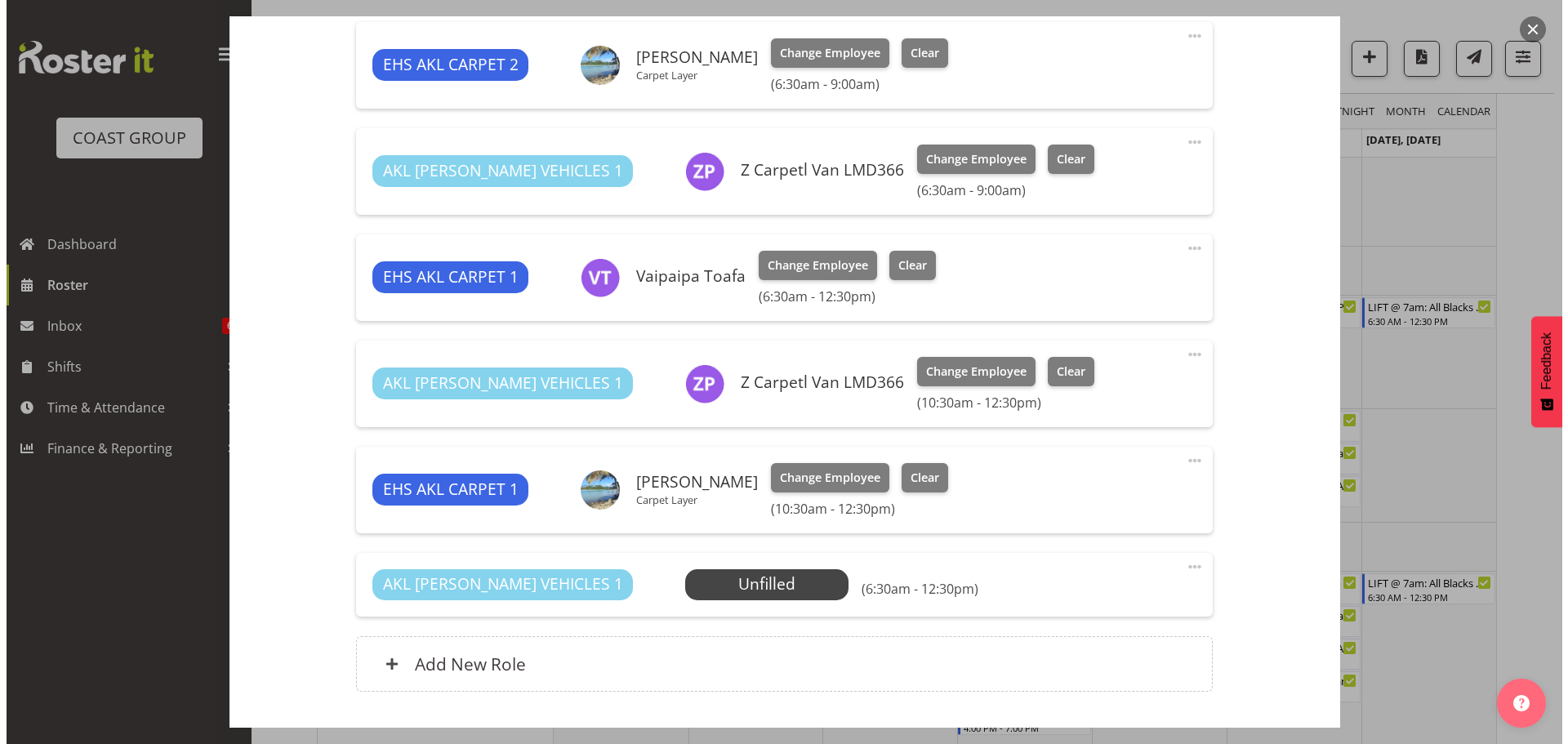
scroll to position [870, 0]
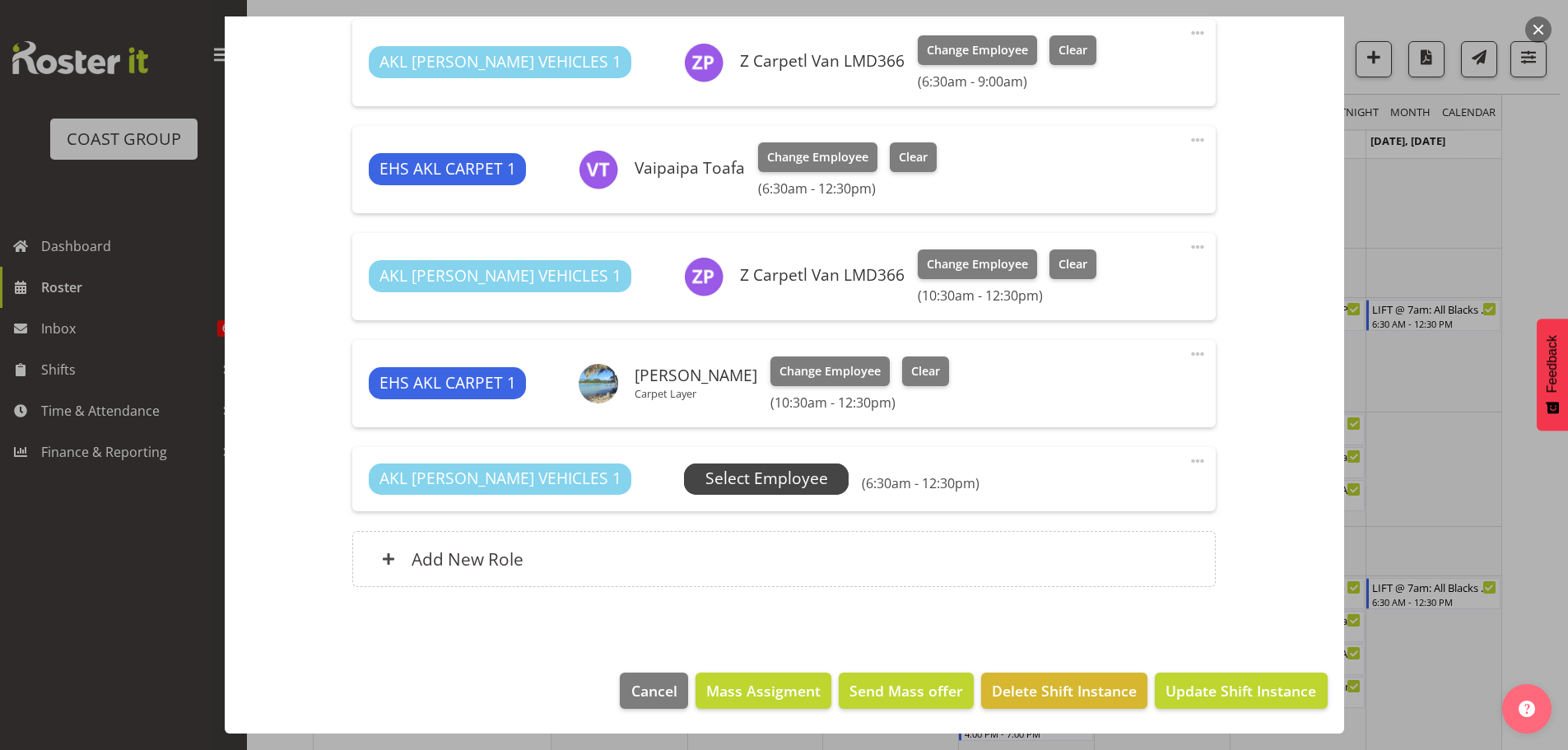
click at [726, 482] on span "Select Employee" at bounding box center [766, 479] width 122 height 24
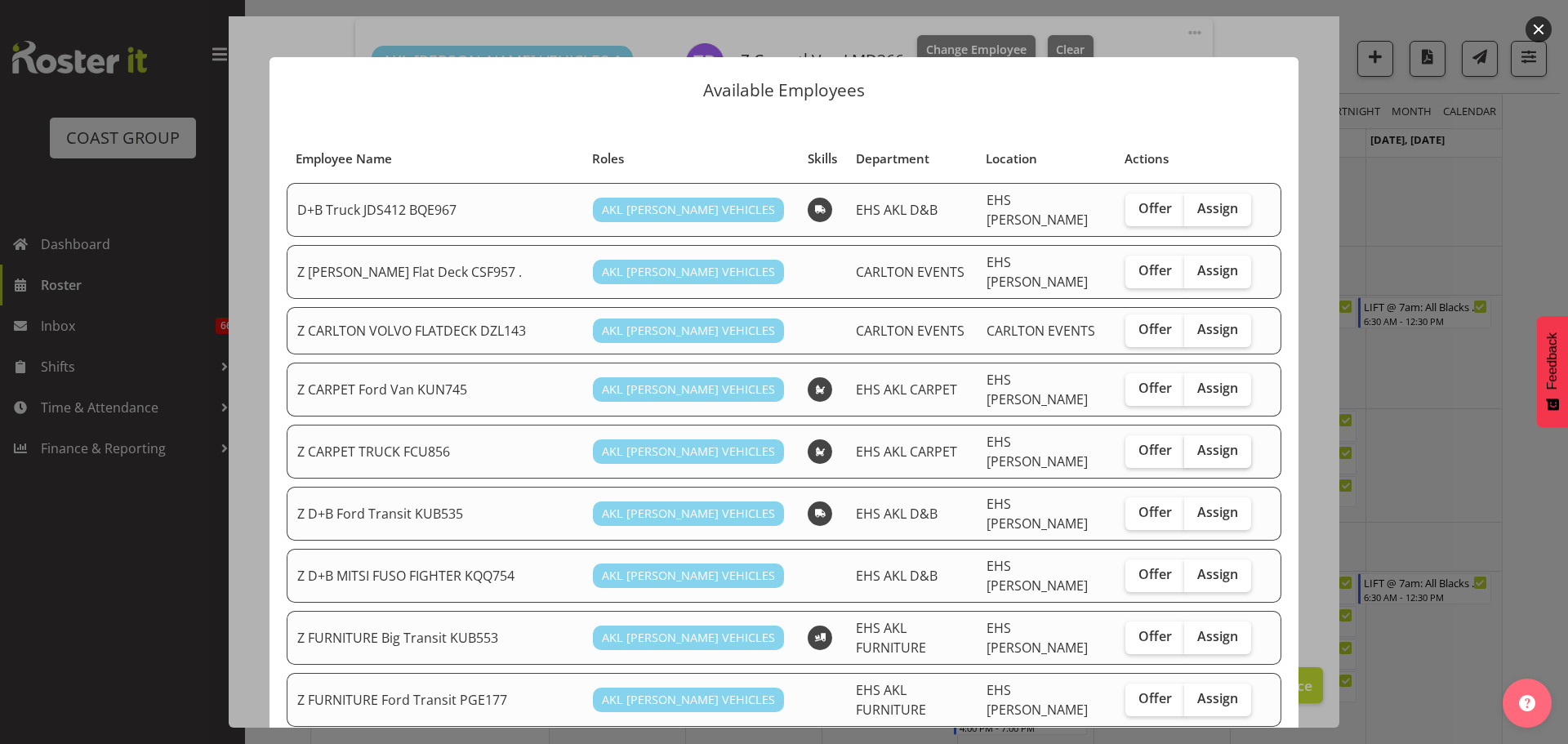
click at [1214, 442] on span "Assign" at bounding box center [1217, 450] width 40 height 16
click at [1195, 445] on input "Assign" at bounding box center [1189, 451] width 11 height 11
checkbox input "true"
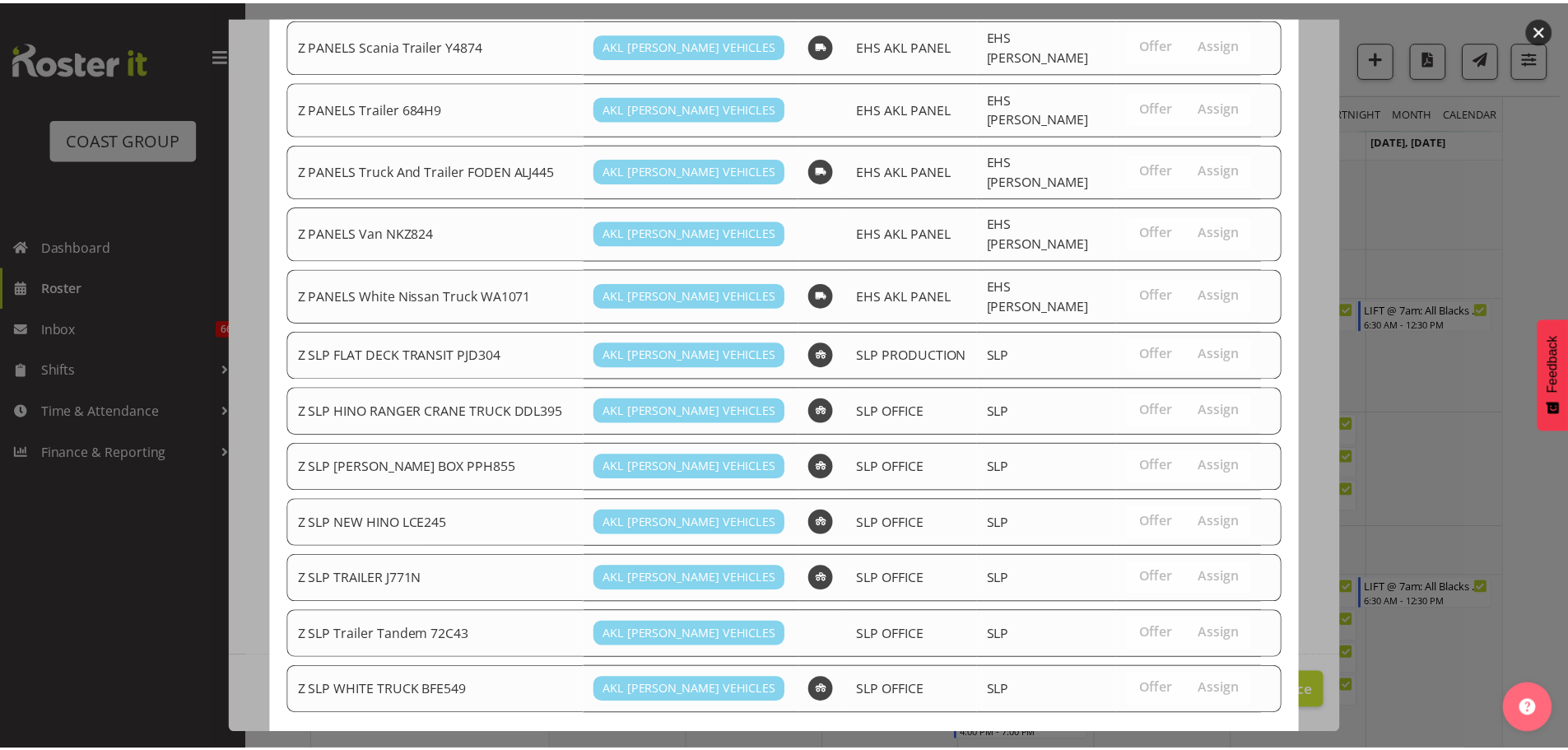
scroll to position [1222, 0]
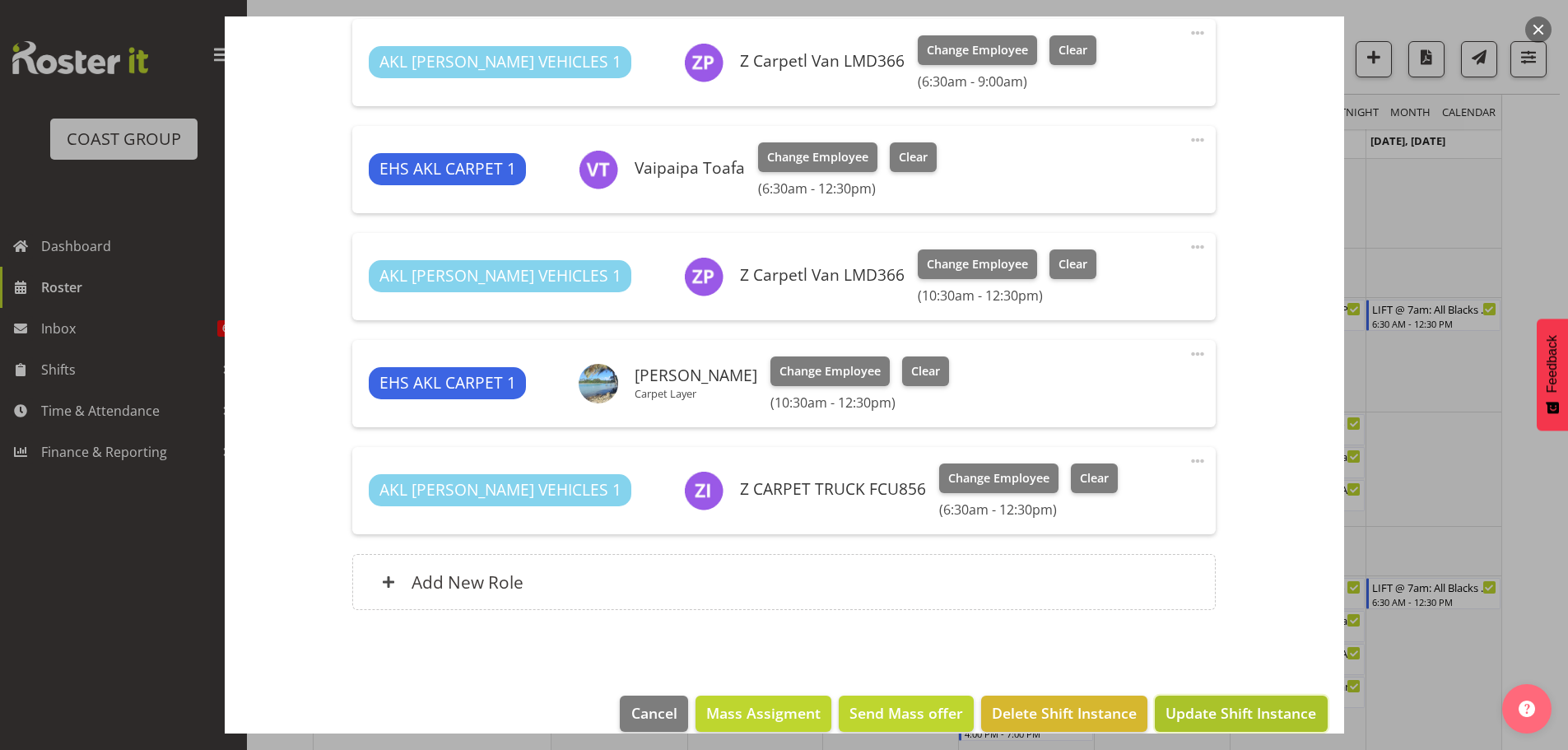
click at [1286, 698] on button "Update Shift Instance" at bounding box center [1241, 714] width 172 height 36
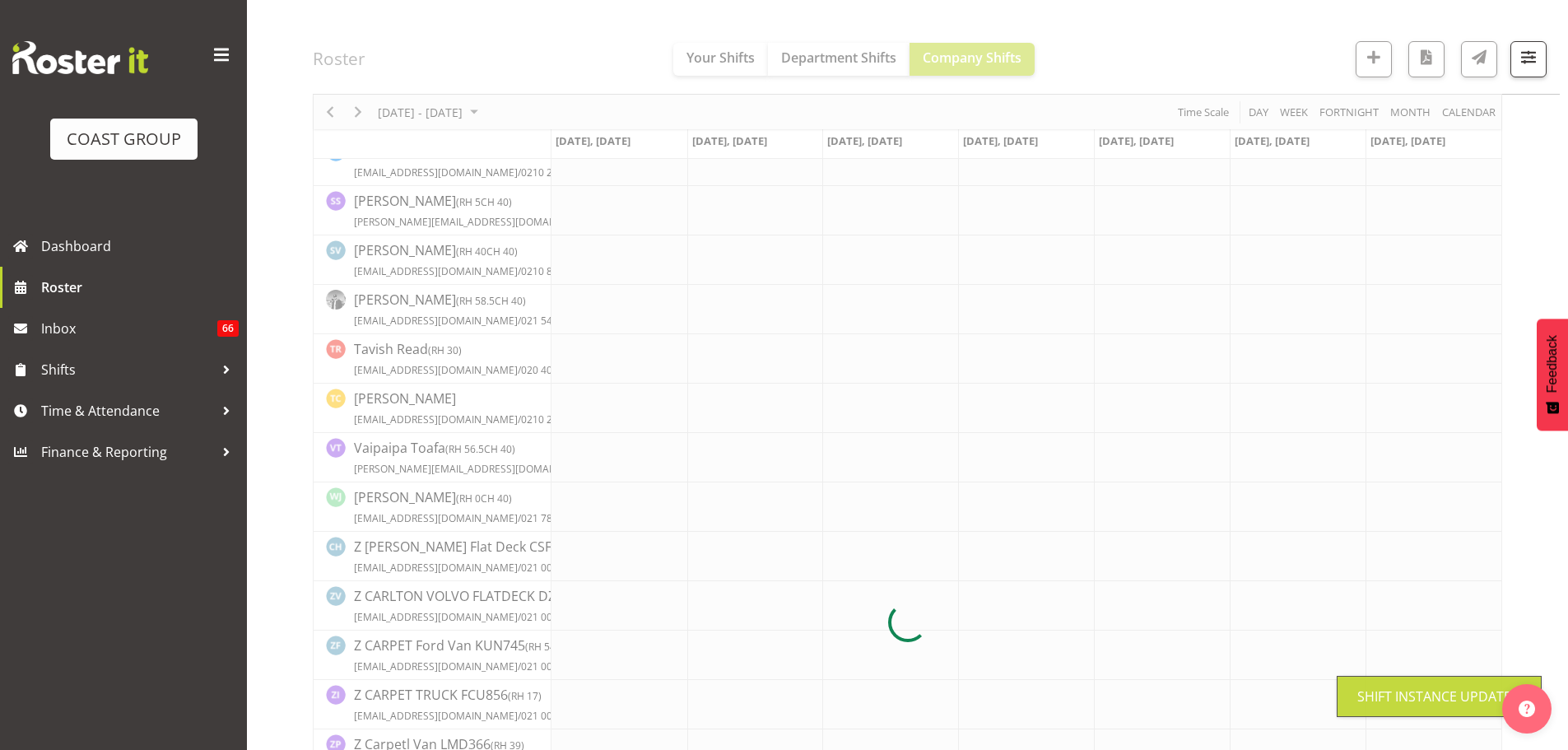
scroll to position [726, 0]
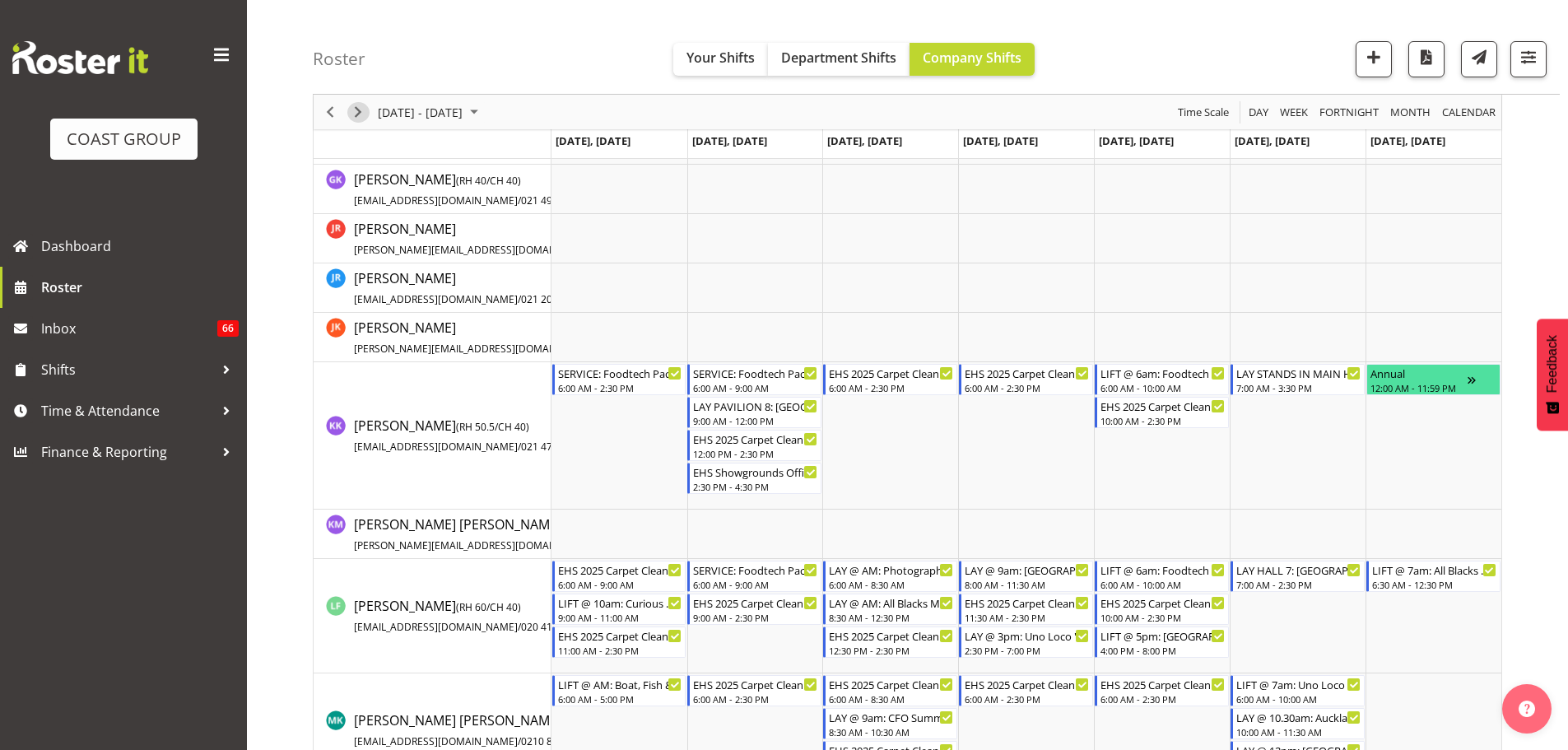
drag, startPoint x: 358, startPoint y: 112, endPoint x: 399, endPoint y: 115, distance: 41.1
click at [358, 113] on span "Next" at bounding box center [358, 112] width 20 height 21
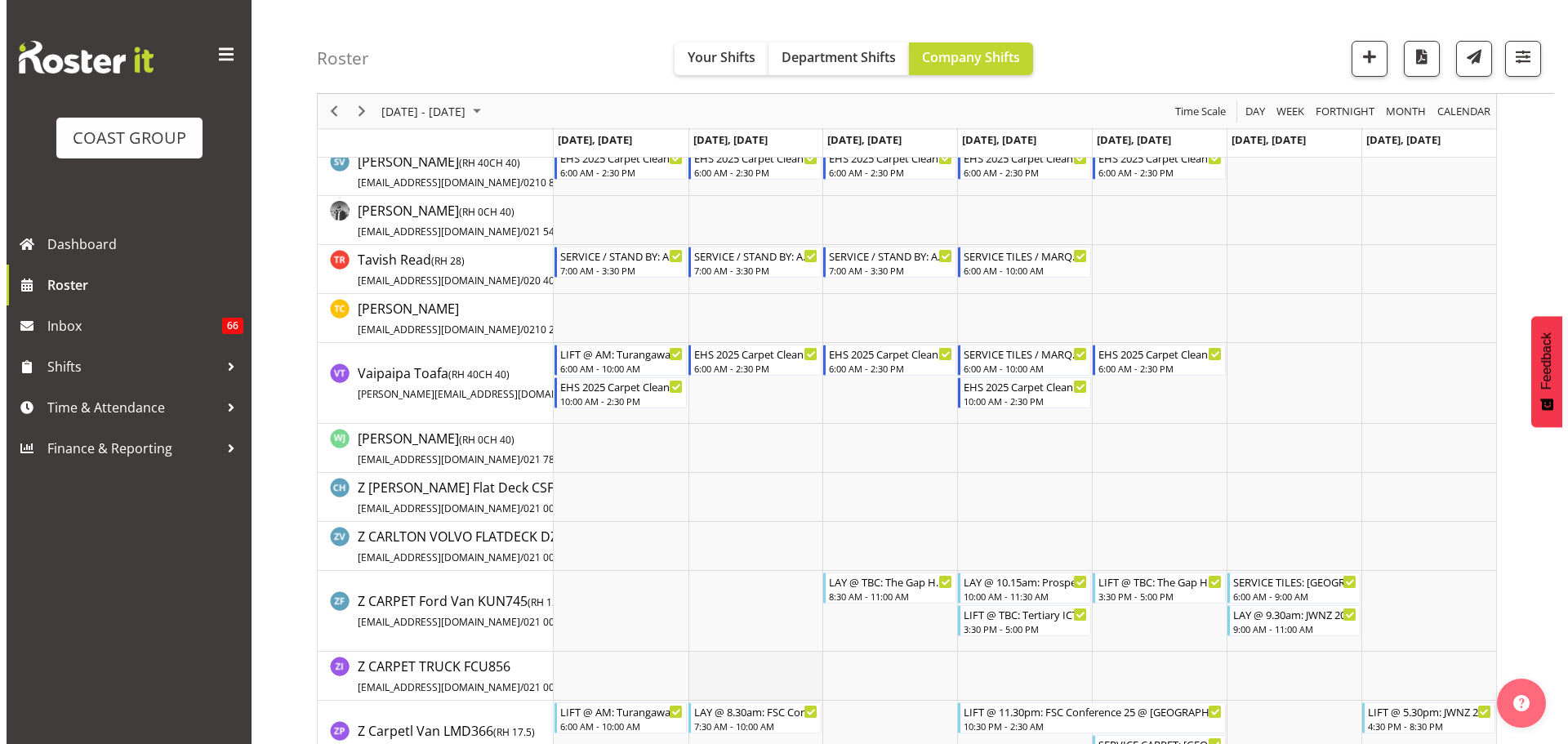
scroll to position [1502, 0]
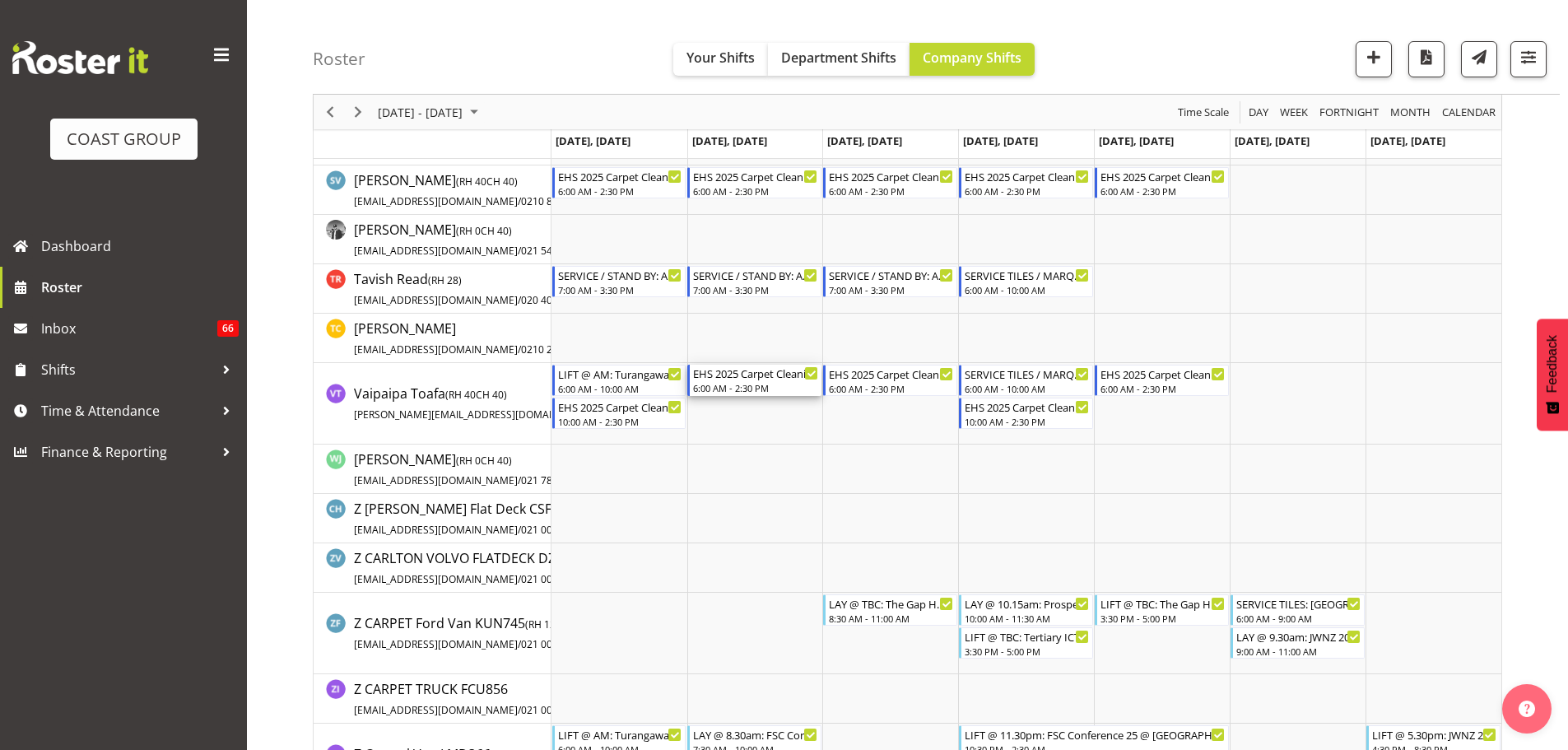
click at [761, 382] on div "6:00 AM - 2:30 PM" at bounding box center [755, 387] width 125 height 14
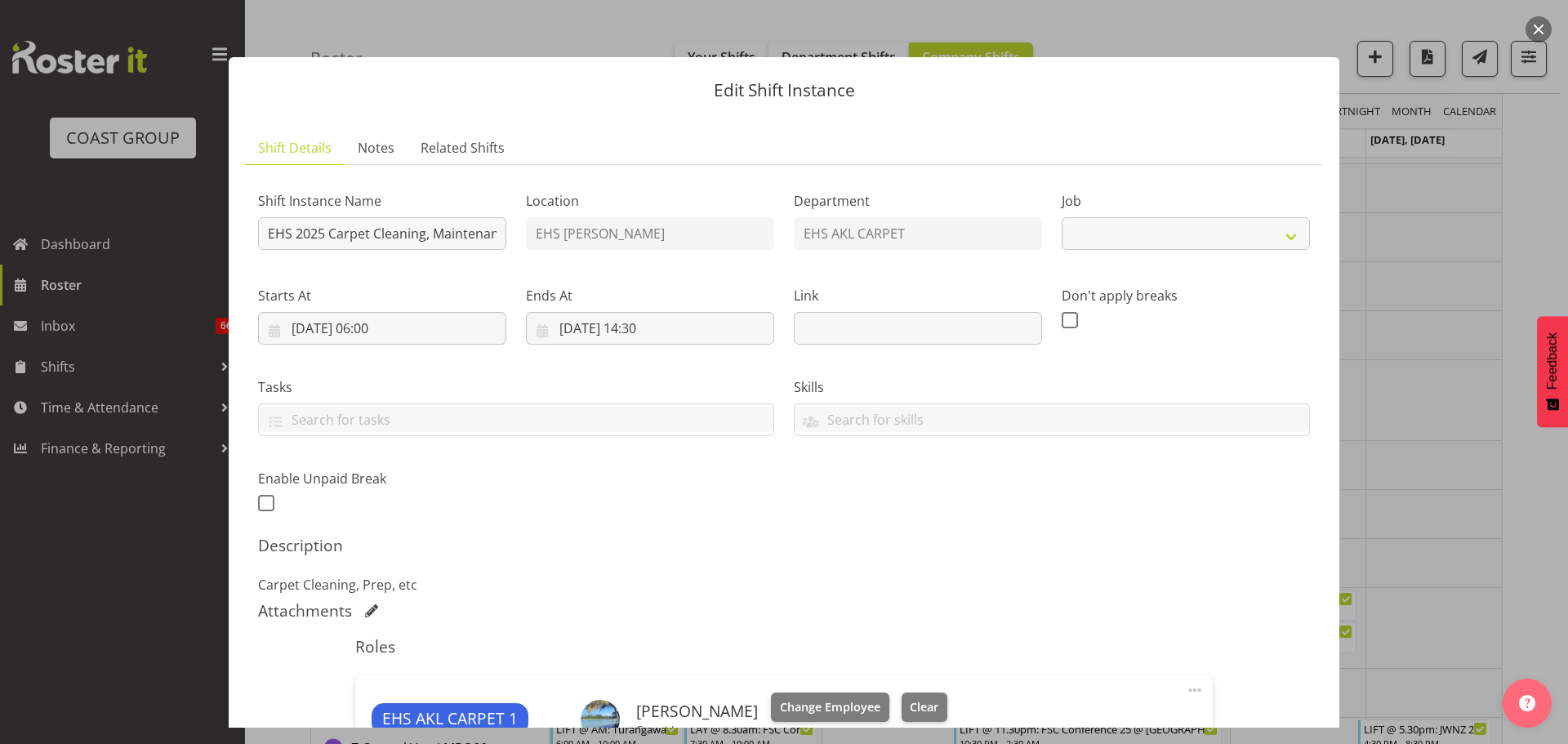
select select "69"
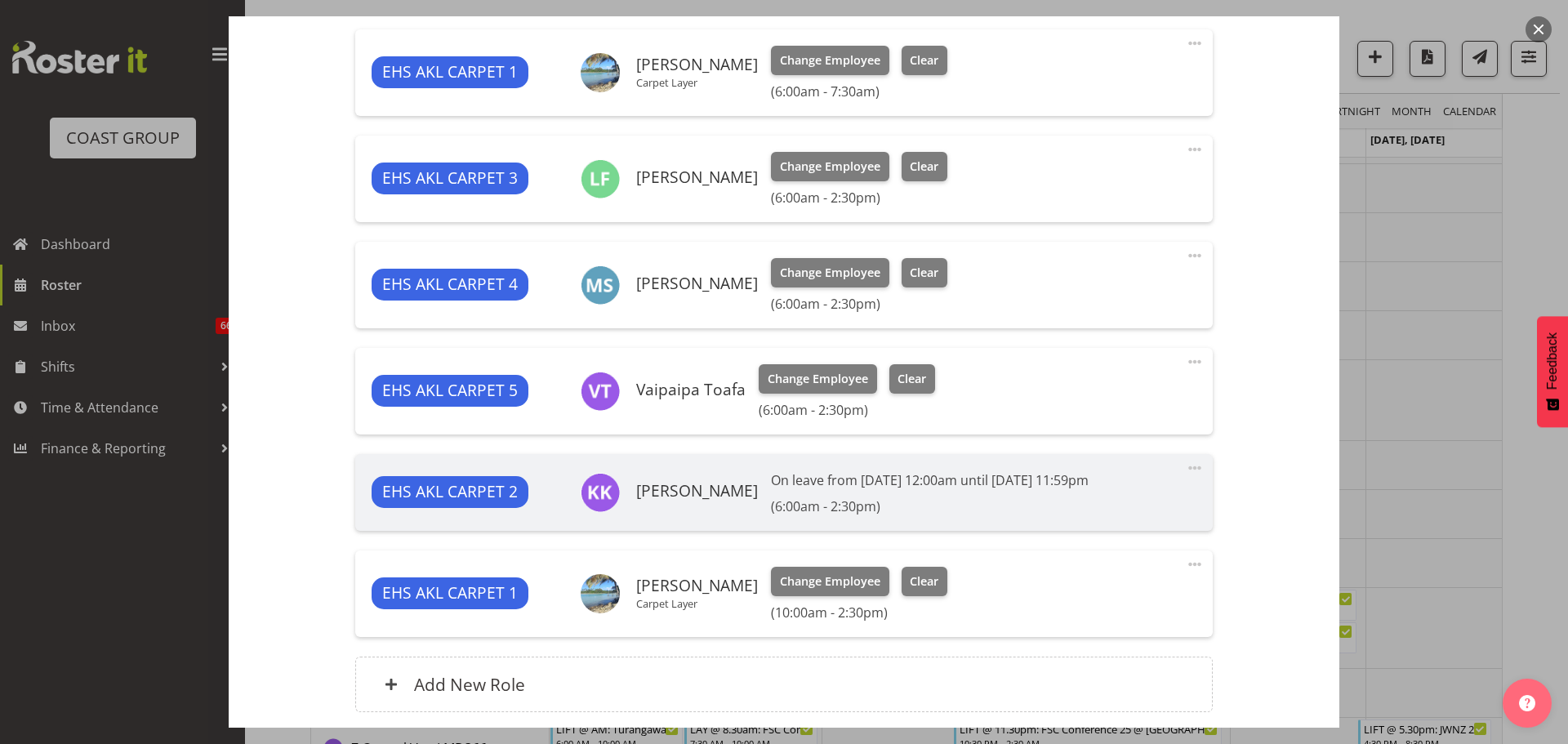
scroll to position [653, 0]
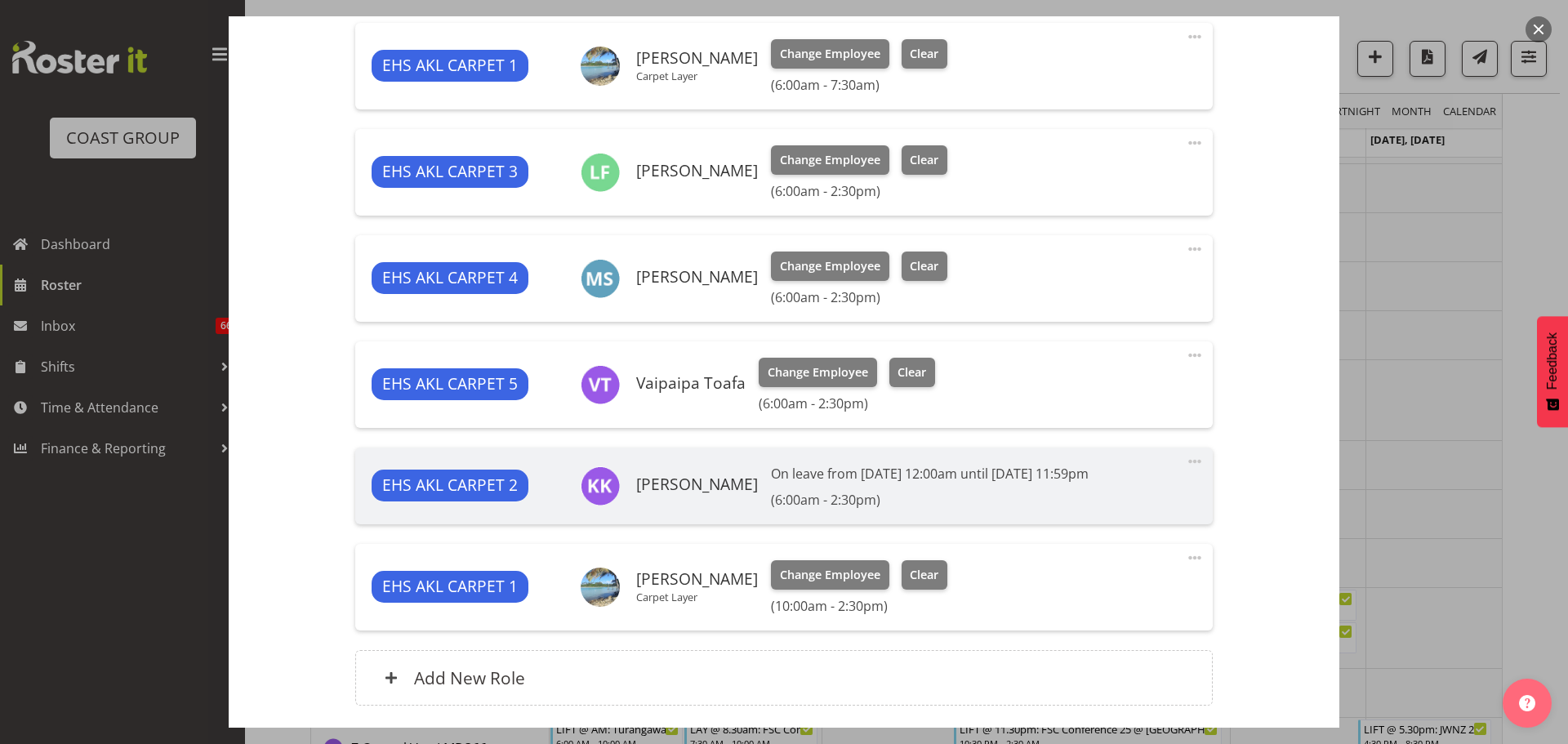
click at [1185, 359] on span at bounding box center [1195, 355] width 20 height 20
click at [1131, 442] on link "Delete" at bounding box center [1125, 453] width 157 height 30
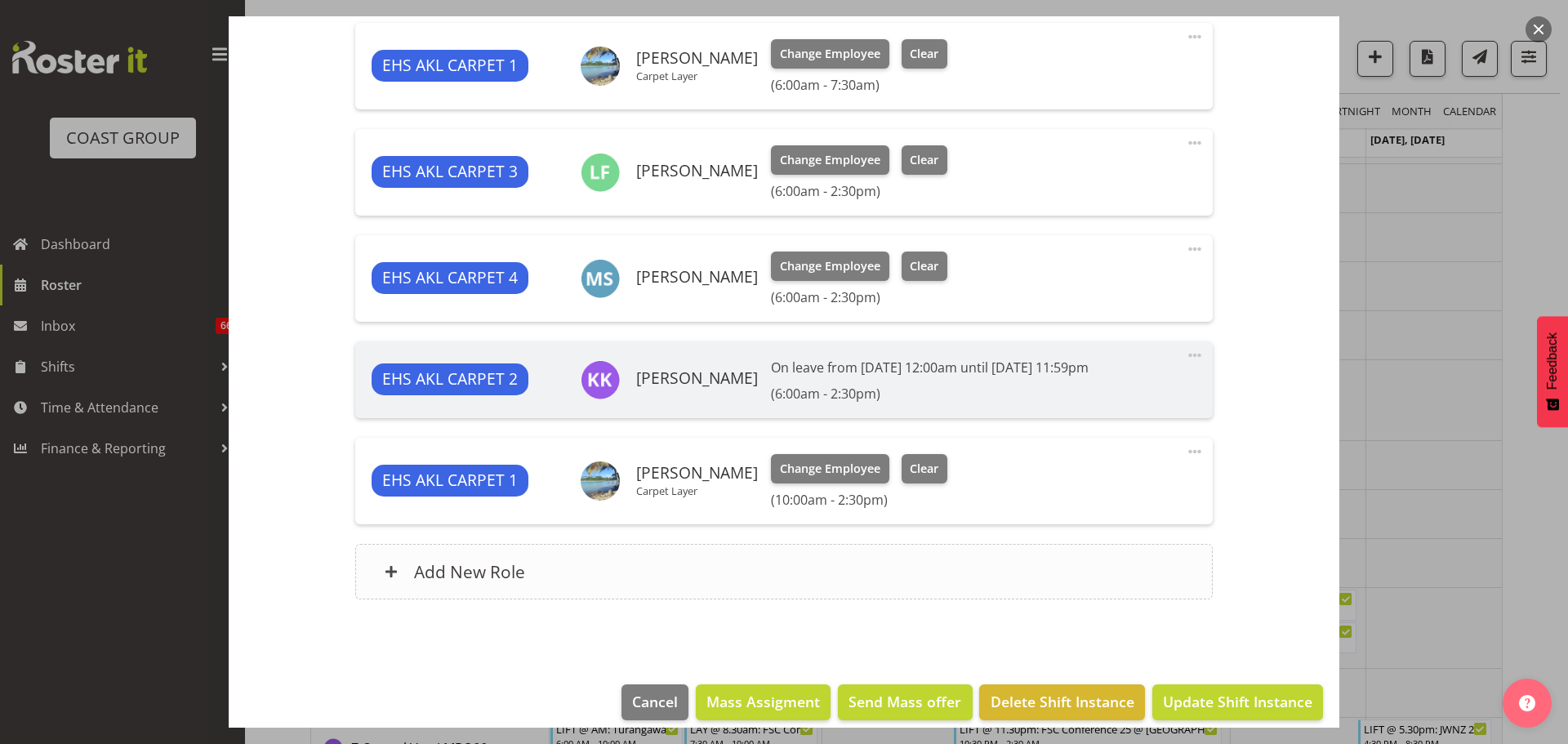
scroll to position [670, 0]
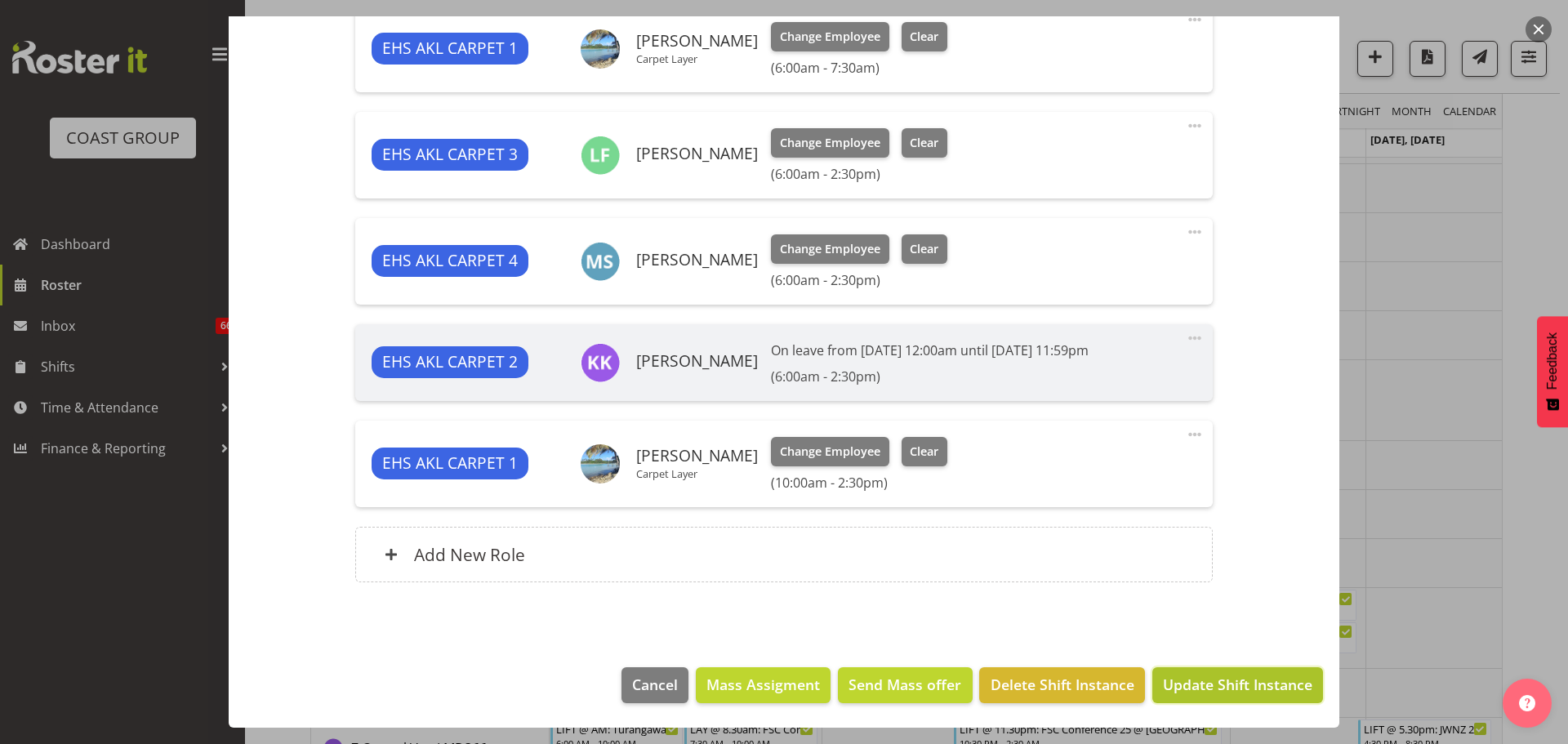
click at [1251, 690] on span "Update Shift Instance" at bounding box center [1237, 685] width 149 height 22
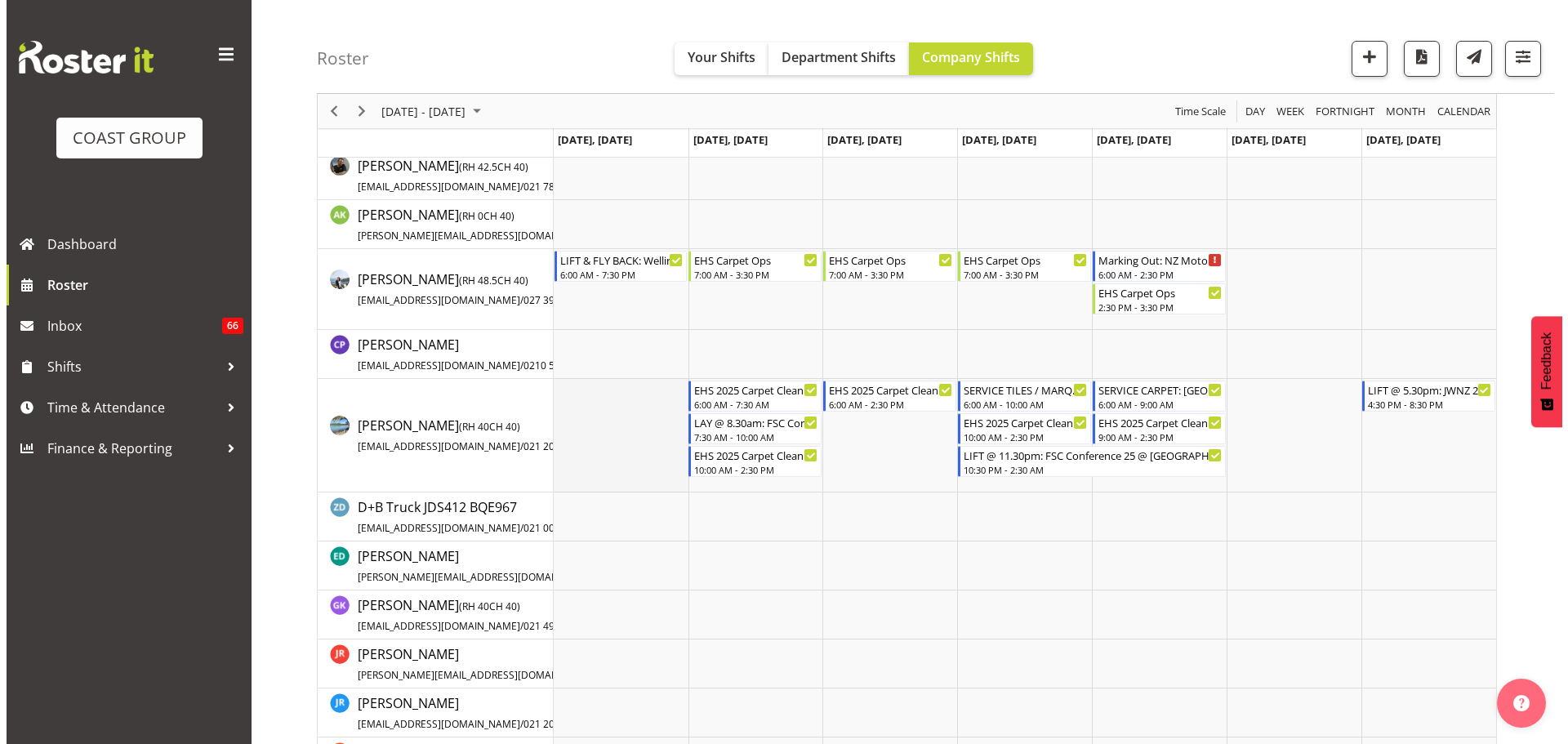
scroll to position [0, 0]
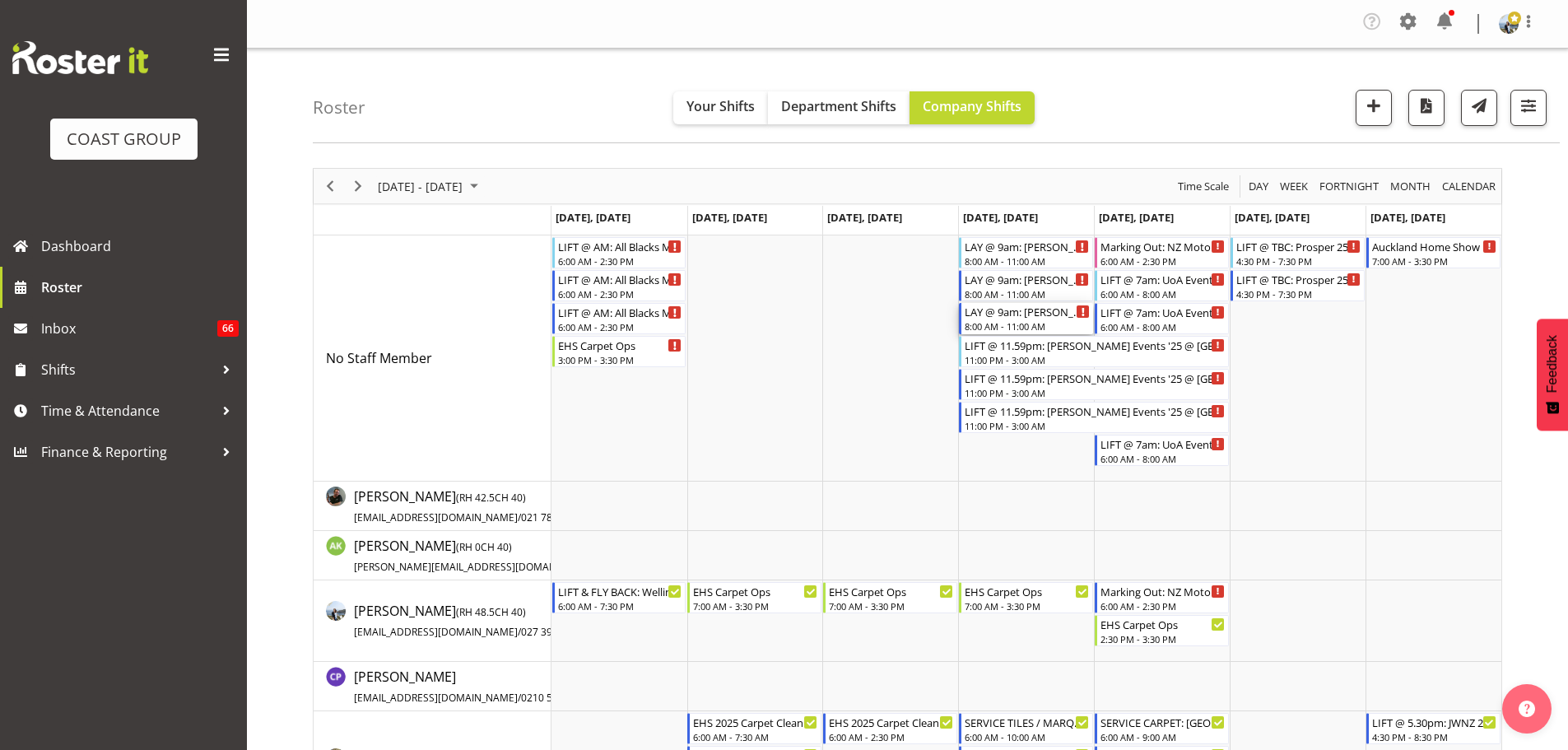
click at [1062, 321] on div "8:00 AM - 11:00 AM" at bounding box center [1027, 326] width 125 height 14
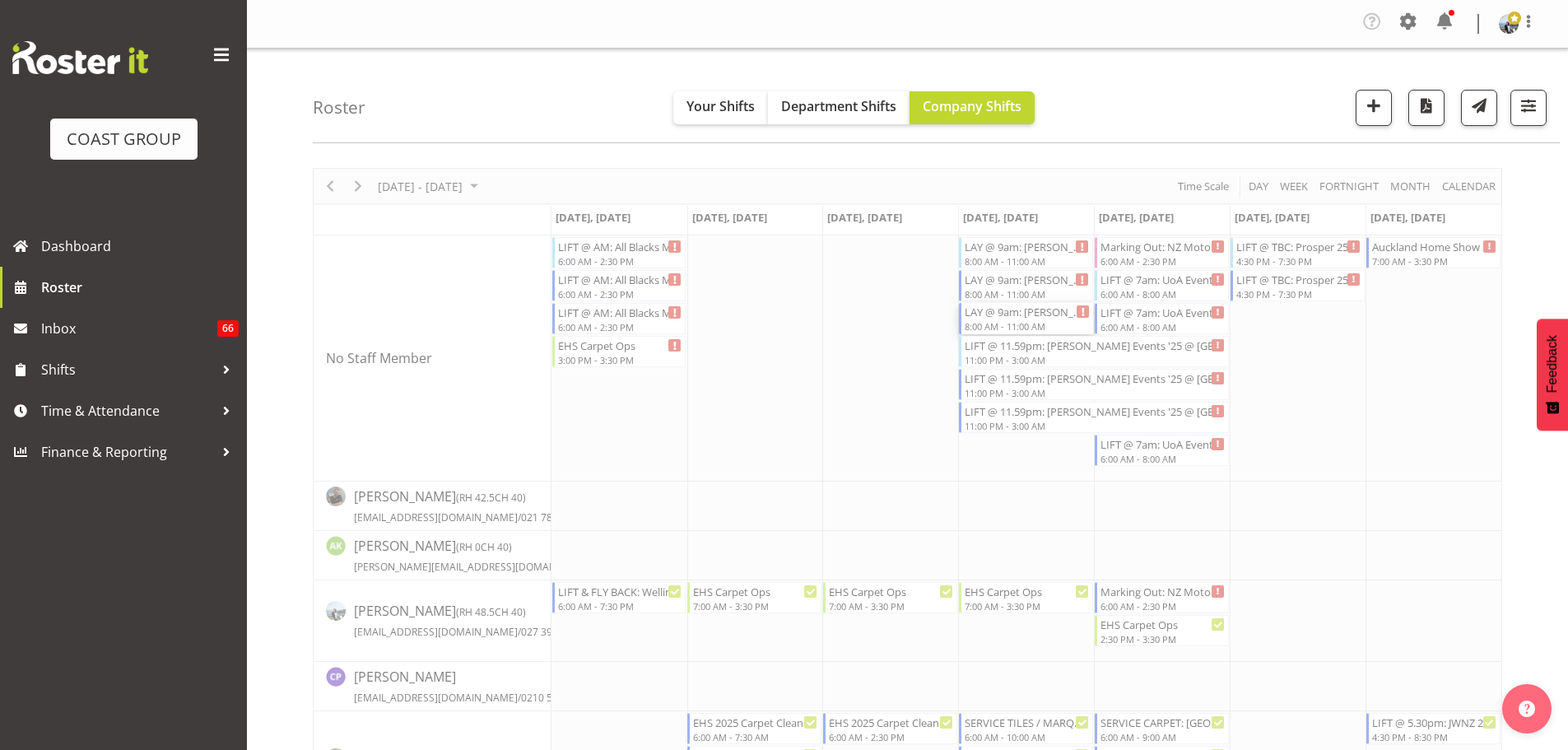
select select
select select "8"
select select "2025"
select select "8"
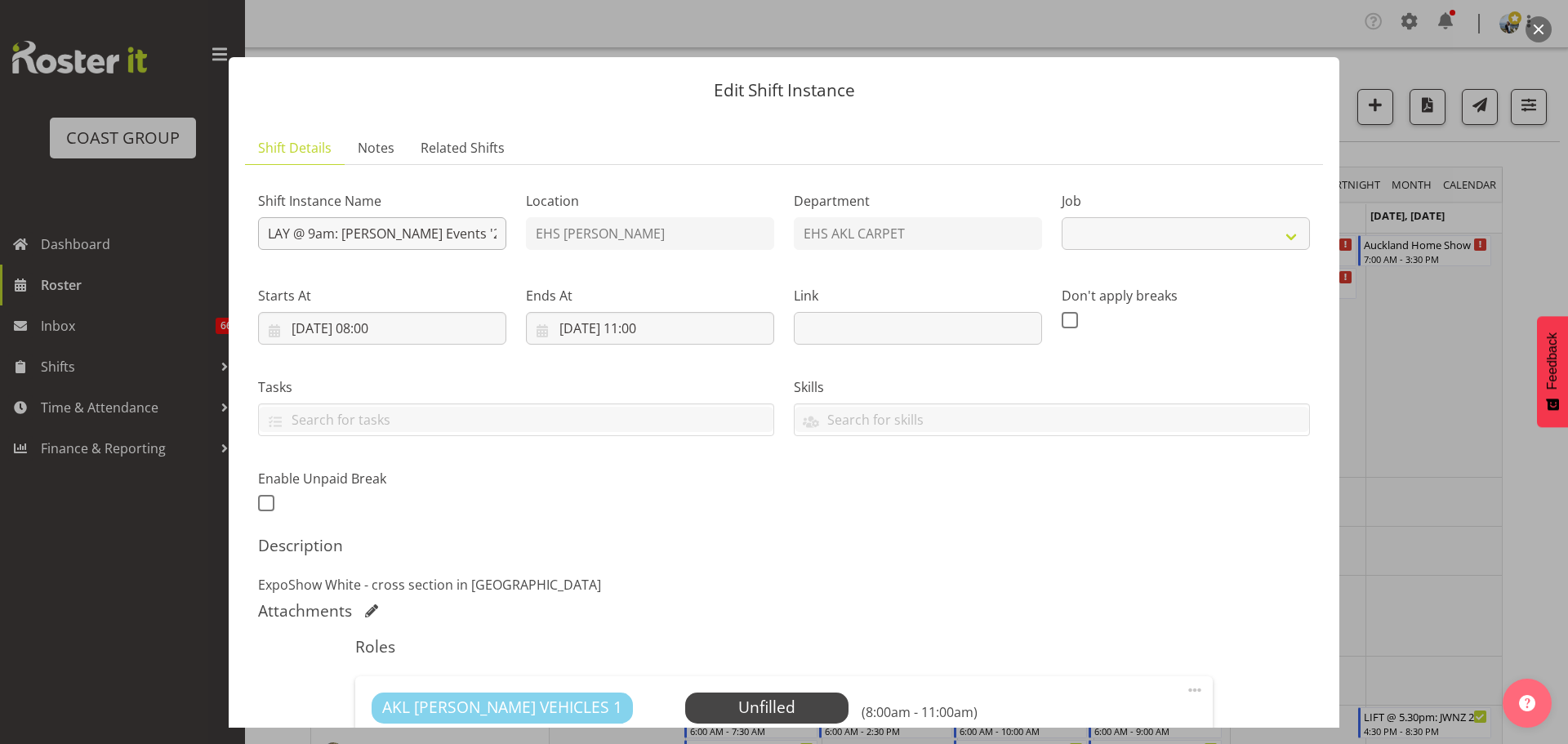
select select "8575"
click at [314, 226] on input "LAY @ 9am: [PERSON_NAME] Events '25 @ [GEOGRAPHIC_DATA]" at bounding box center [382, 233] width 248 height 32
type input "LAY @ 10am: [PERSON_NAME] Events '25 @ [GEOGRAPHIC_DATA]"
click at [408, 325] on input "11/09/2025, 08:00" at bounding box center [382, 328] width 248 height 32
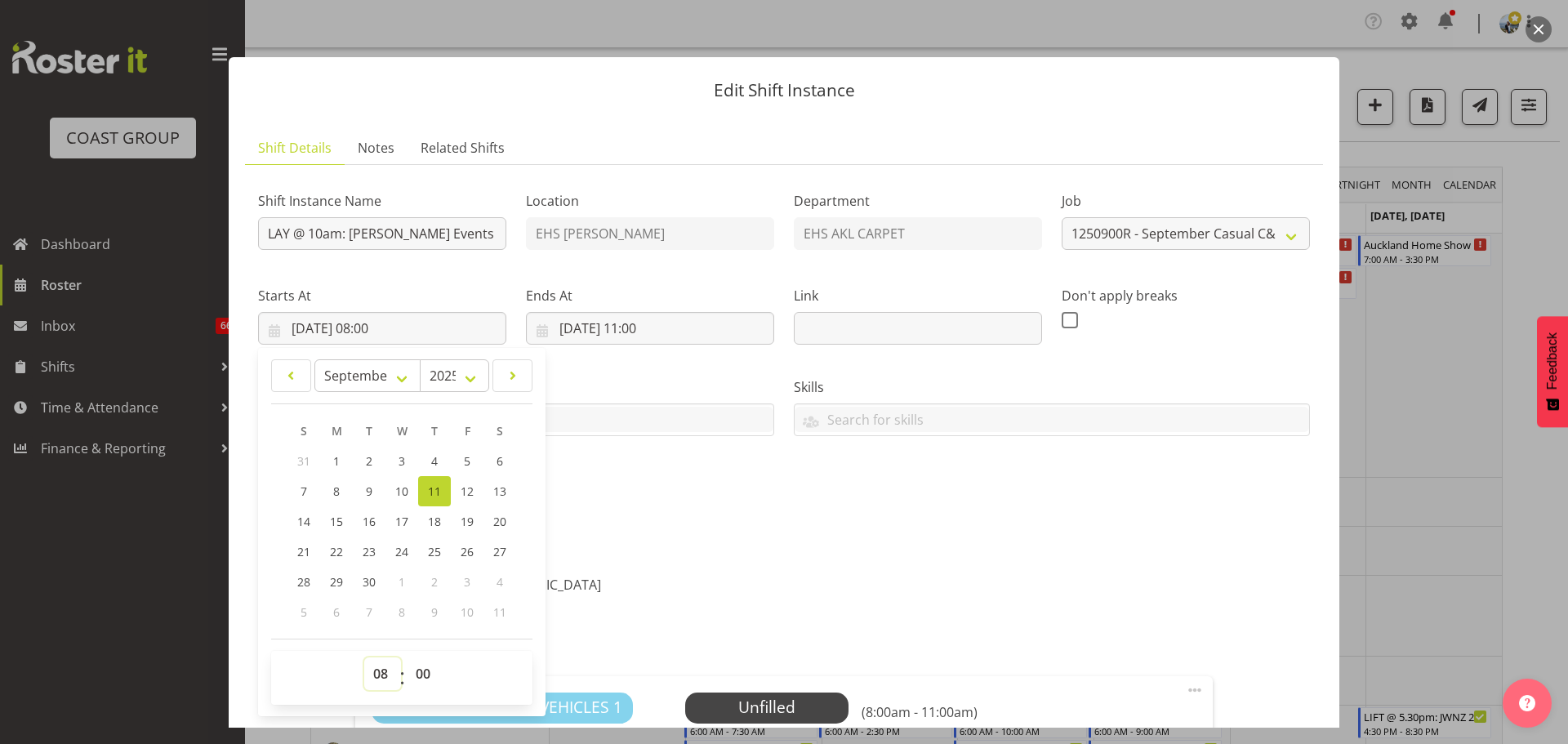
click at [390, 681] on select "00 01 02 03 04 05 06 07 08 09 10 11 12 13 14 15 16 17 18 19 20 21 22 23" at bounding box center [382, 674] width 37 height 32
select select "9"
click at [364, 658] on select "00 01 02 03 04 05 06 07 08 09 10 11 12 13 14 15 16 17 18 19 20 21 22 23" at bounding box center [382, 674] width 37 height 32
type input "11/09/2025, 09:00"
click at [416, 675] on select "00 01 02 03 04 05 06 07 08 09 10 11 12 13 14 15 16 17 18 19 20 21 22 23 24 25 2…" at bounding box center [425, 674] width 37 height 32
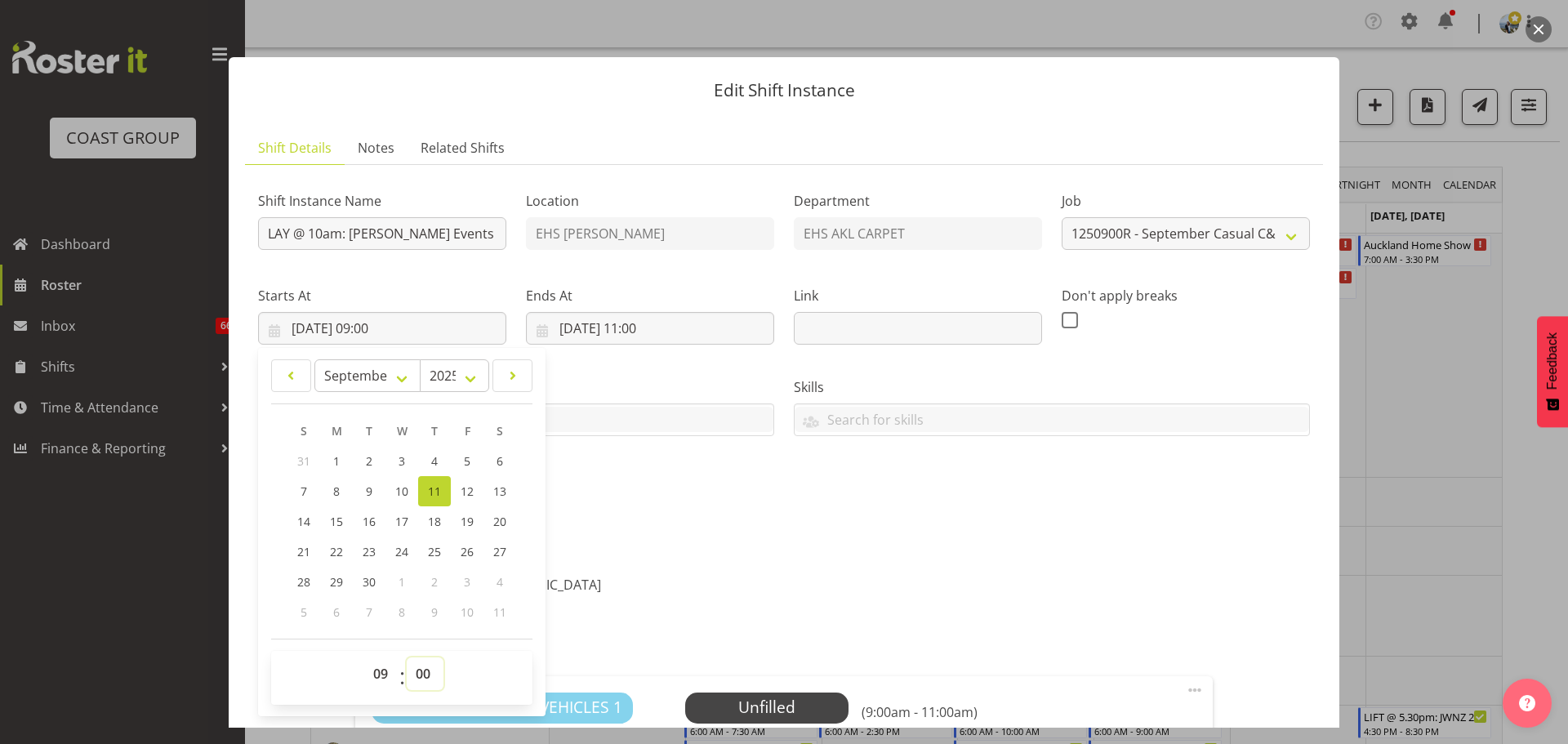
select select "30"
type input "11/09/2025, 09:30"
click at [906, 603] on div "Attachments" at bounding box center [784, 611] width 1052 height 20
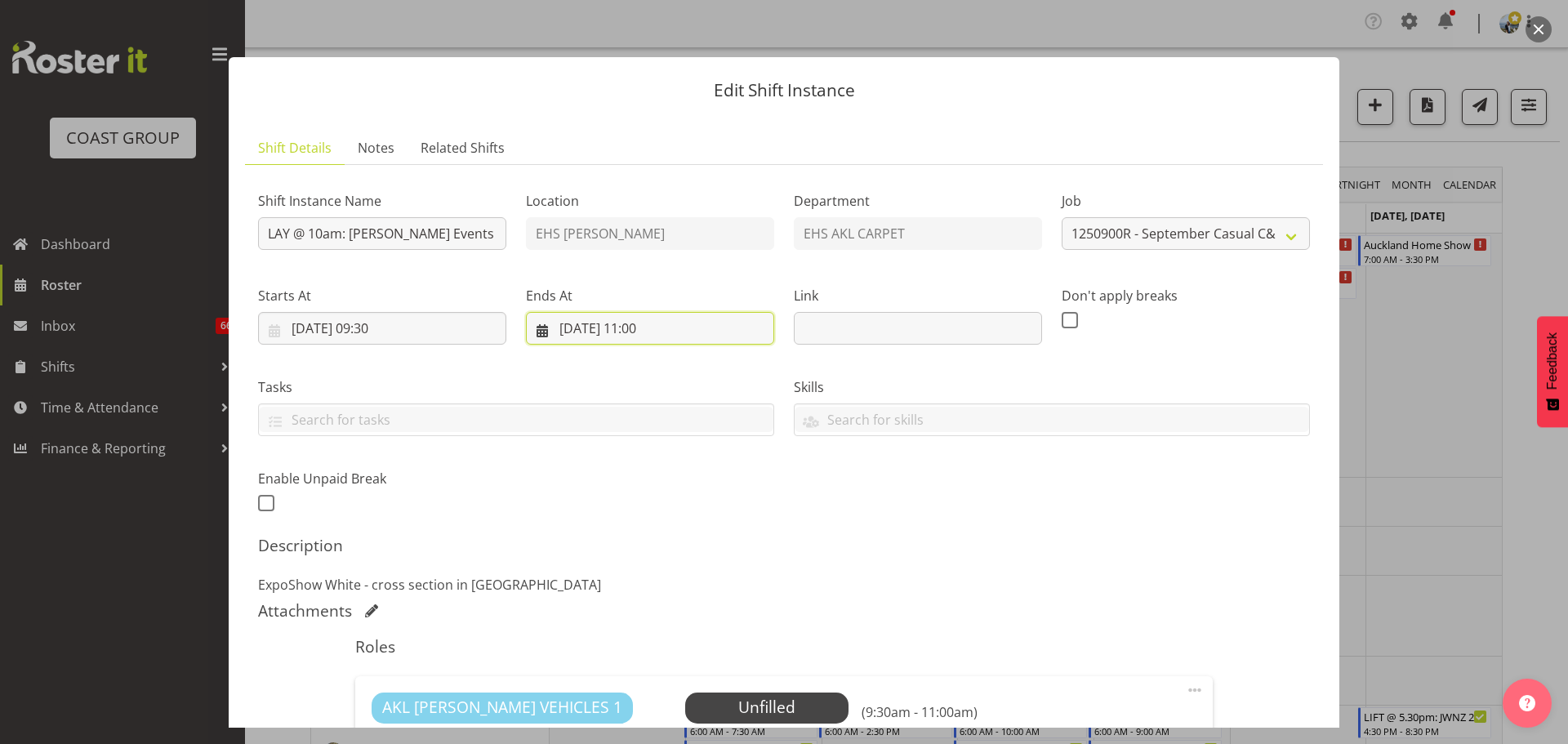
click at [665, 323] on input "11/09/2025, 11:00" at bounding box center [650, 328] width 248 height 32
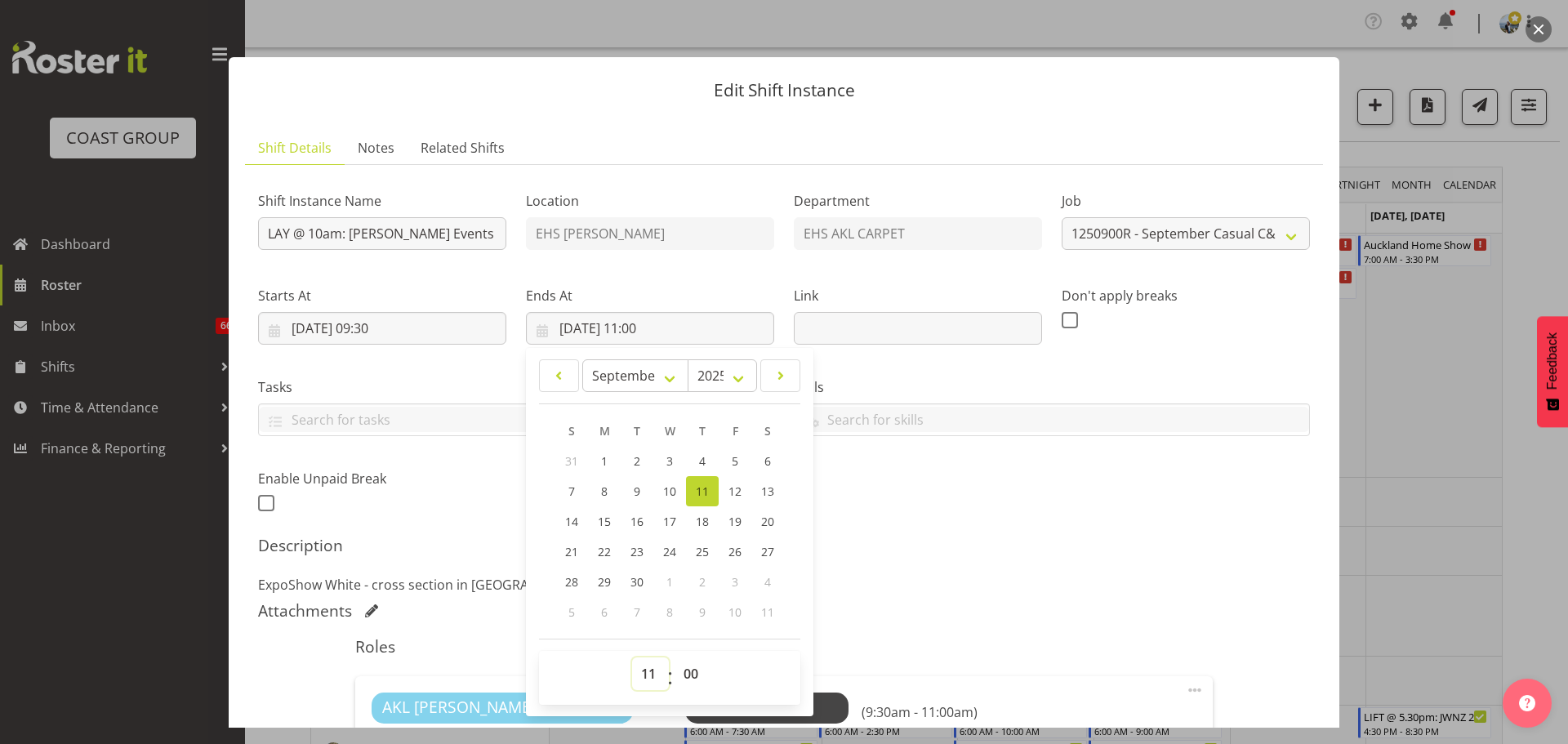
click at [649, 685] on select "00 01 02 03 04 05 06 07 08 09 10 11 12 13 14 15 16 17 18 19 20 21 22 23" at bounding box center [650, 674] width 37 height 32
select select "13"
click at [632, 658] on select "00 01 02 03 04 05 06 07 08 09 10 11 12 13 14 15 16 17 18 19 20 21 22 23" at bounding box center [650, 674] width 37 height 32
type input "11/09/2025, 13:00"
click at [1078, 517] on div "Shift Instance Name LAY @ 10am: Lucy Heald Events '25 @ Spark Arena Location EH…" at bounding box center [784, 347] width 1071 height 358
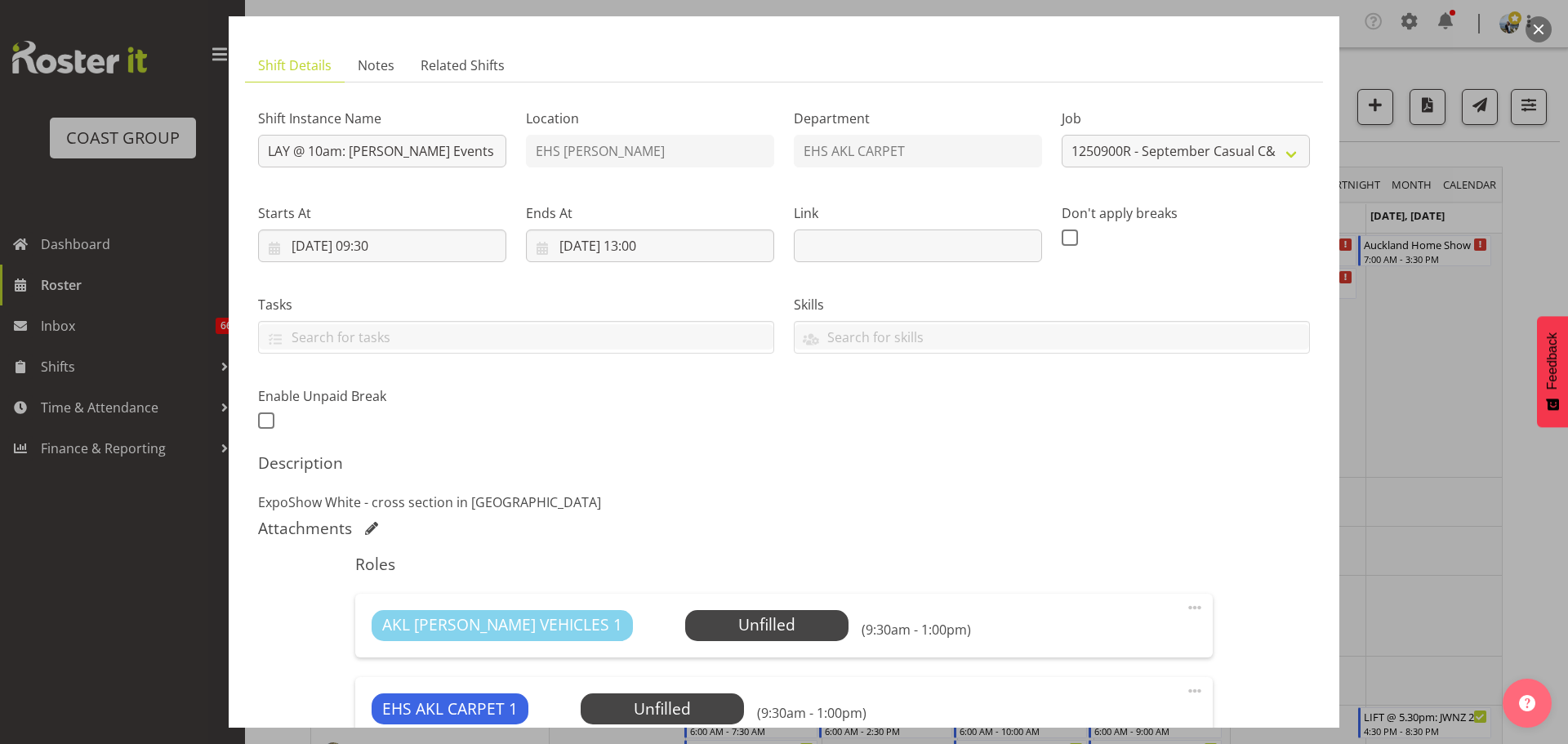
scroll to position [164, 0]
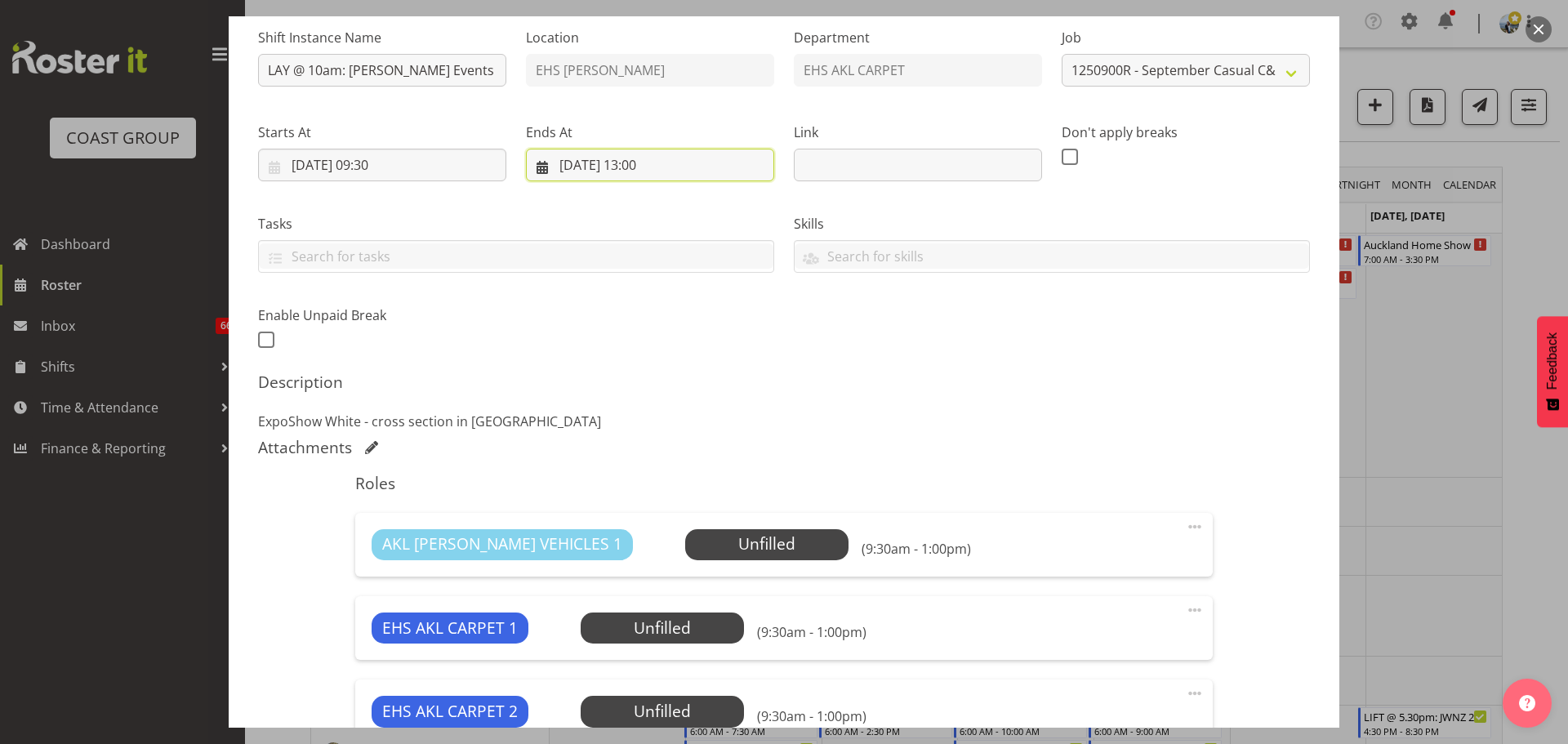
click at [643, 158] on input "11/09/2025, 13:00" at bounding box center [650, 165] width 248 height 32
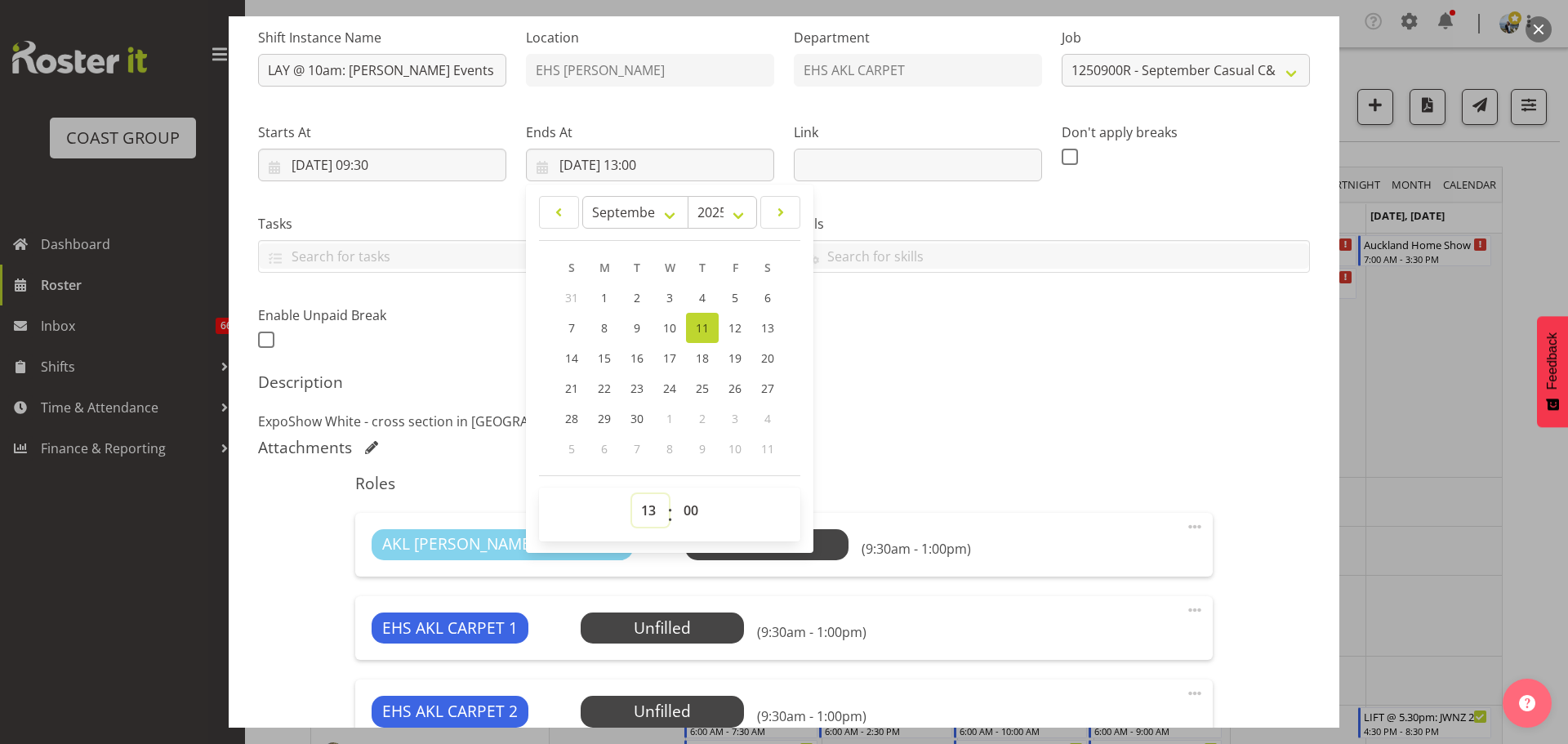
click at [632, 508] on select "00 01 02 03 04 05 06 07 08 09 10 11 12 13 14 15 16 17 18 19 20 21 22 23" at bounding box center [650, 510] width 37 height 32
select select "12"
click at [632, 494] on select "00 01 02 03 04 05 06 07 08 09 10 11 12 13 14 15 16 17 18 19 20 21 22 23" at bounding box center [650, 510] width 37 height 32
type input "11/09/2025, 12:00"
click at [675, 509] on select "00 01 02 03 04 05 06 07 08 09 10 11 12 13 14 15 16 17 18 19 20 21 22 23 24 25 2…" at bounding box center [693, 510] width 37 height 32
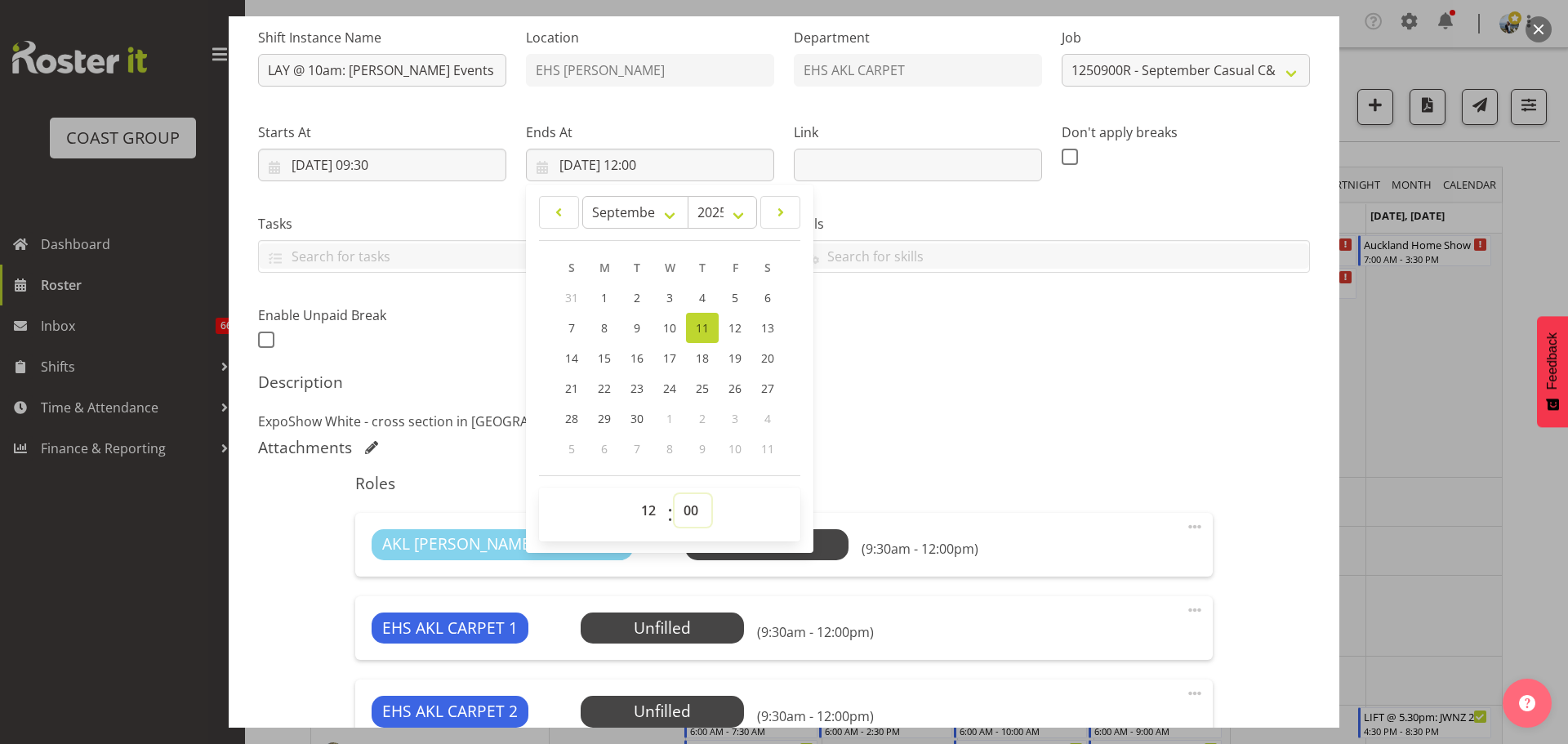
select select "30"
type input "11/09/2025, 12:30"
click at [1067, 387] on h5 "Description" at bounding box center [784, 382] width 1052 height 20
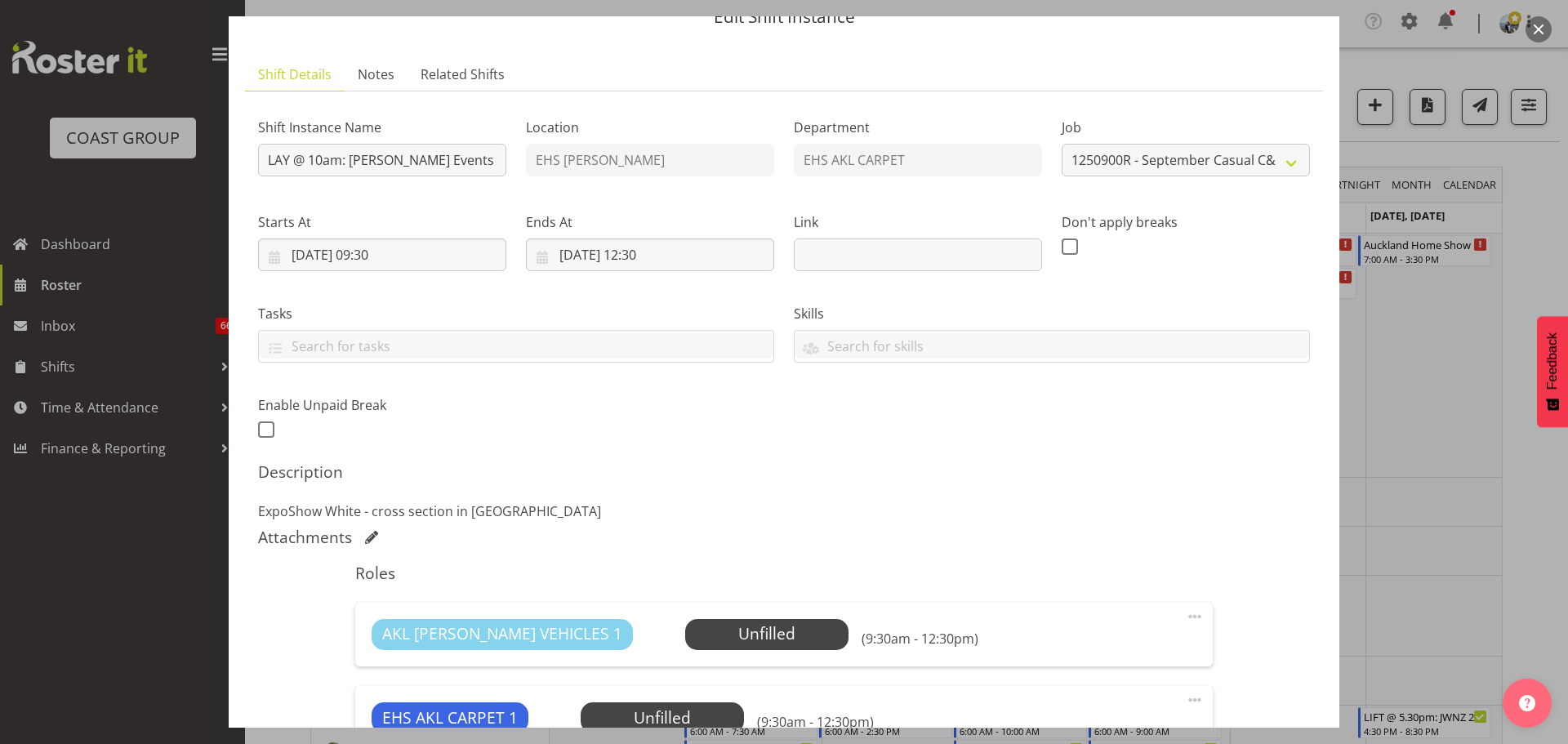
scroll to position [400, 0]
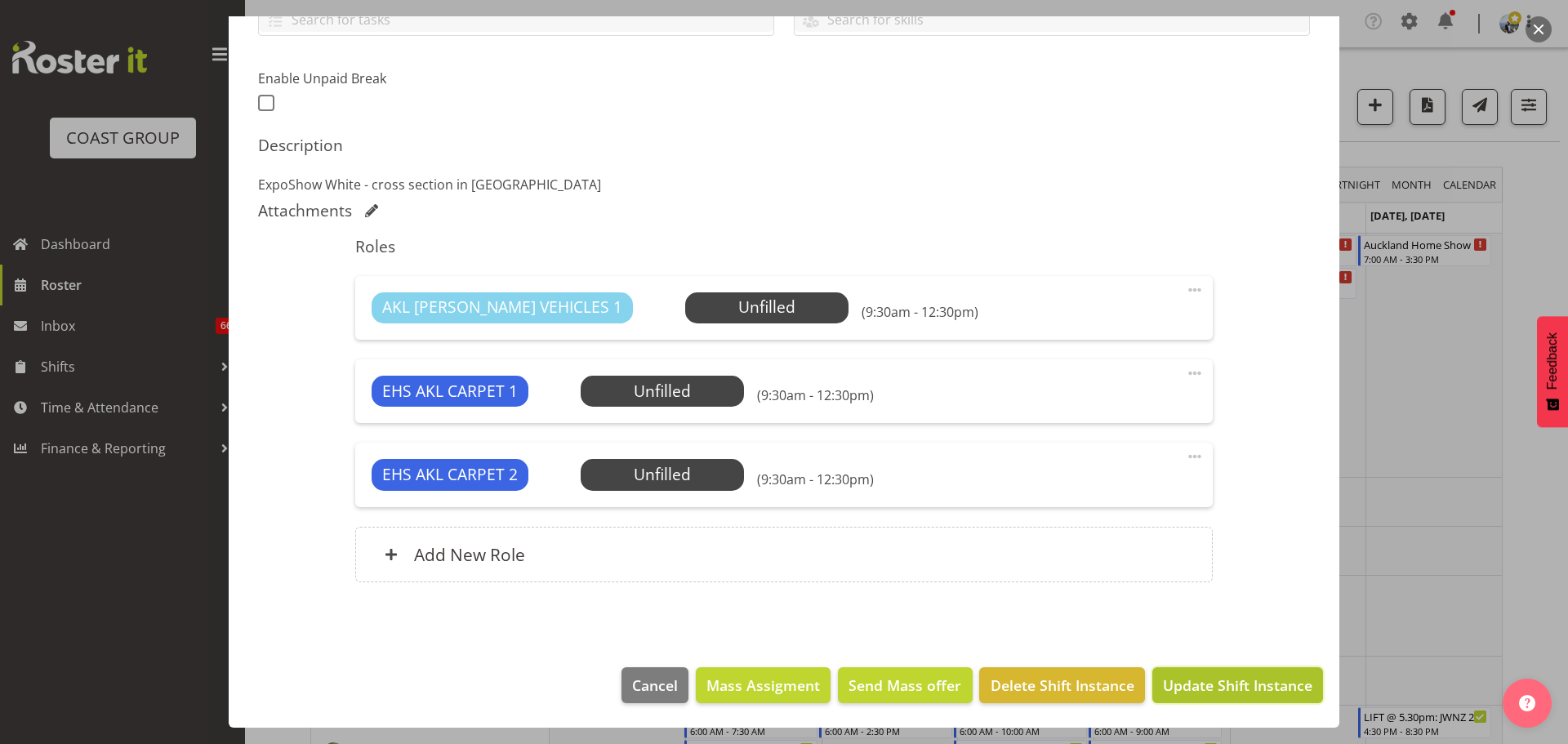
click at [1226, 668] on button "Update Shift Instance" at bounding box center [1238, 686] width 171 height 36
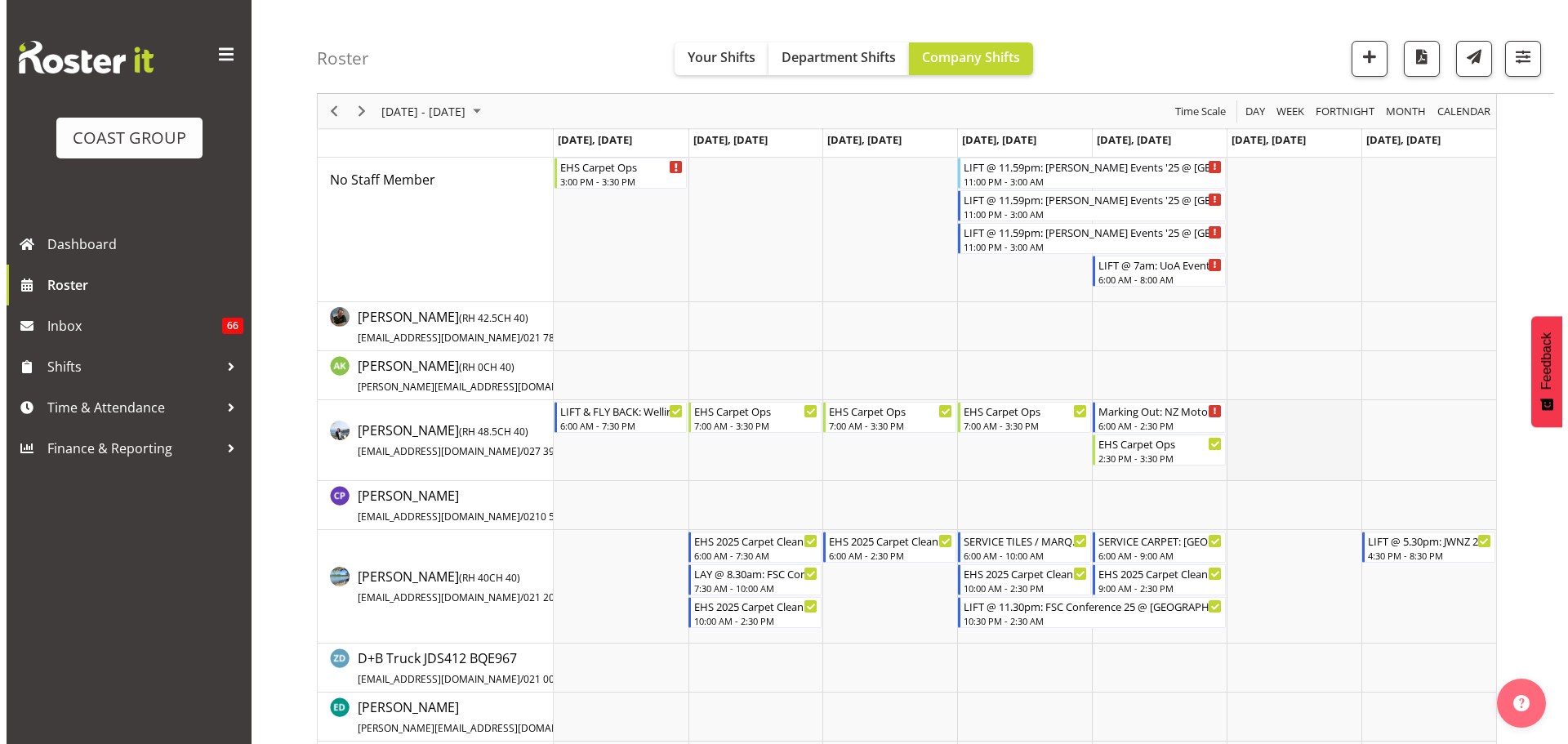
scroll to position [82, 0]
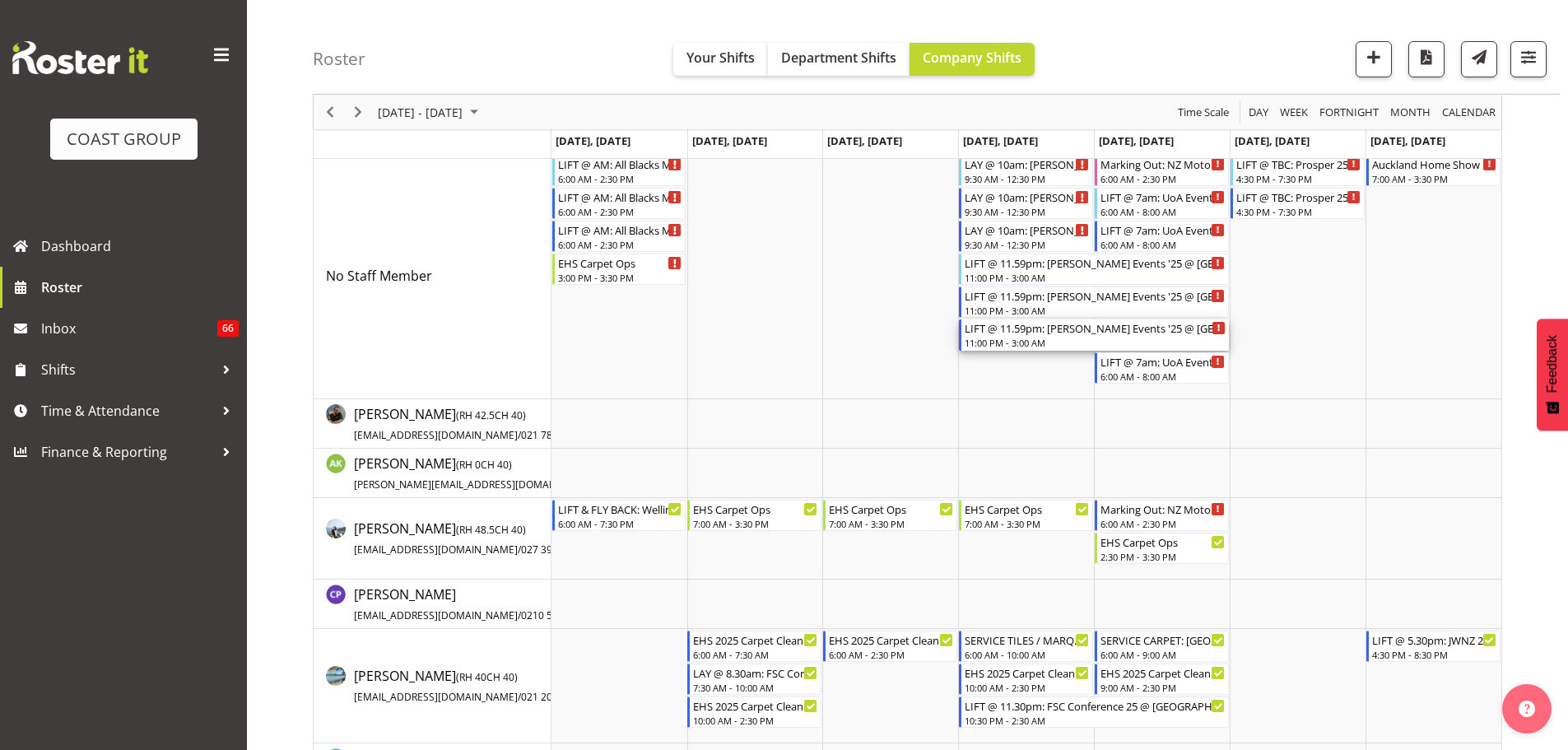
click at [1062, 343] on div "11:00 PM - 3:00 AM" at bounding box center [1096, 342] width 261 height 14
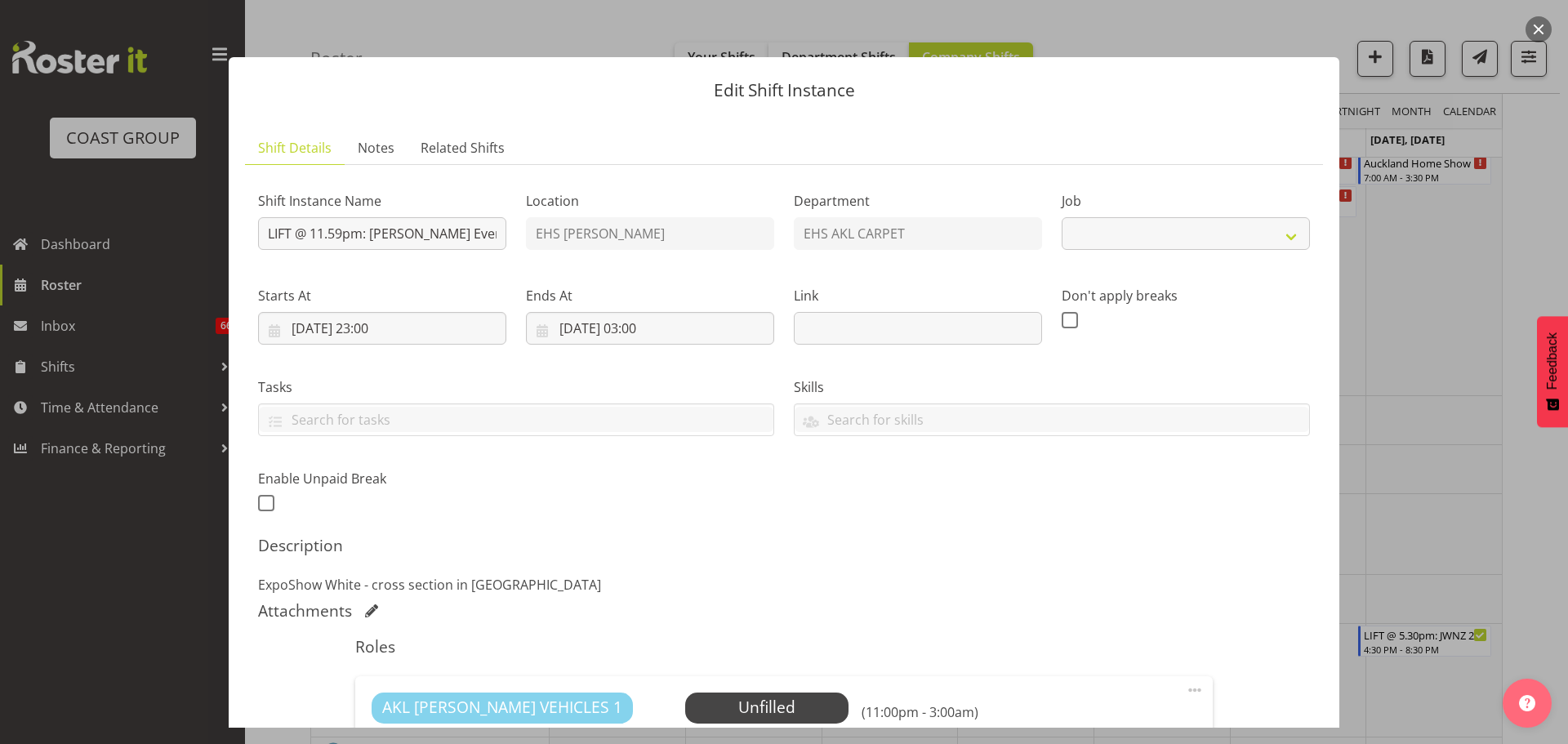
select select "8575"
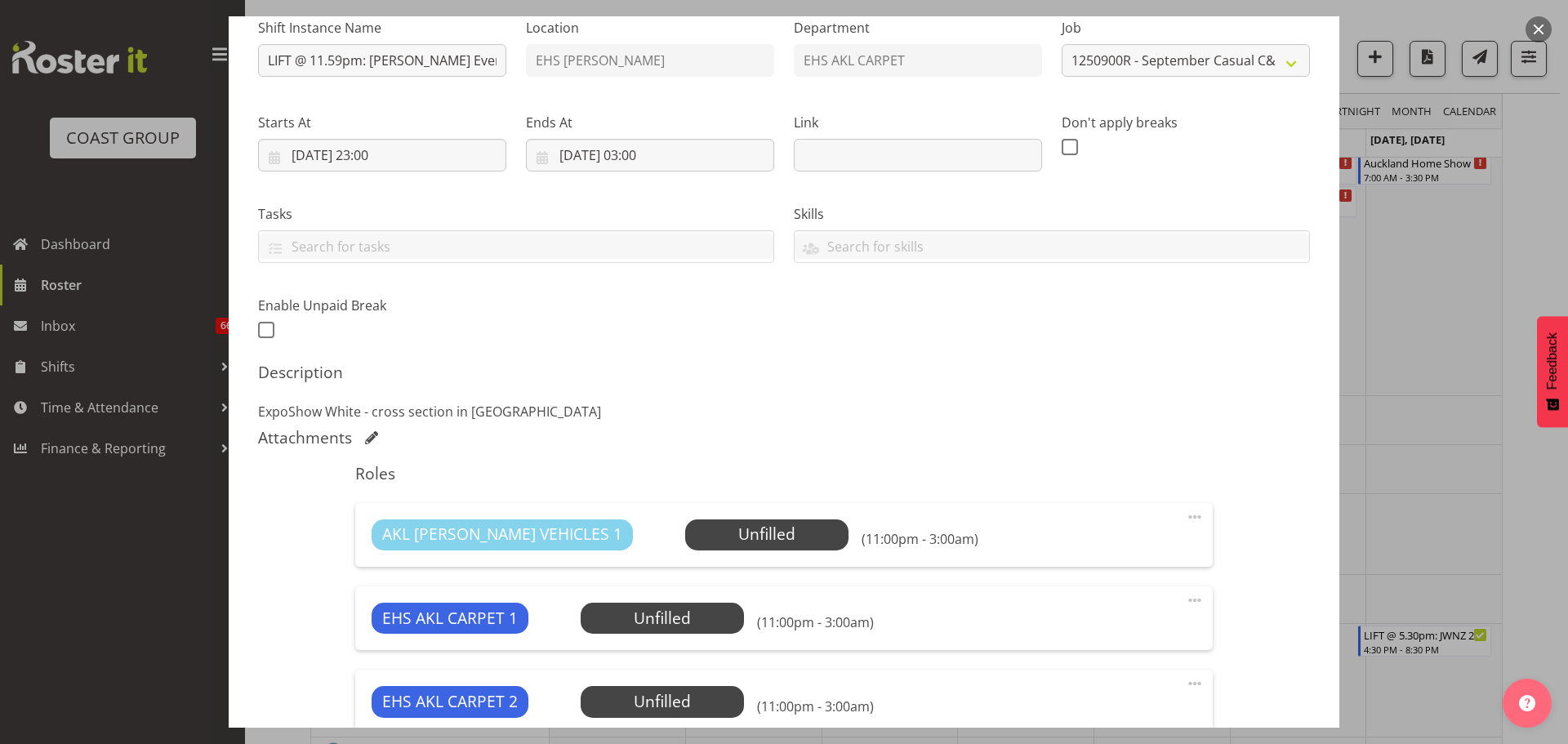
scroll to position [245, 0]
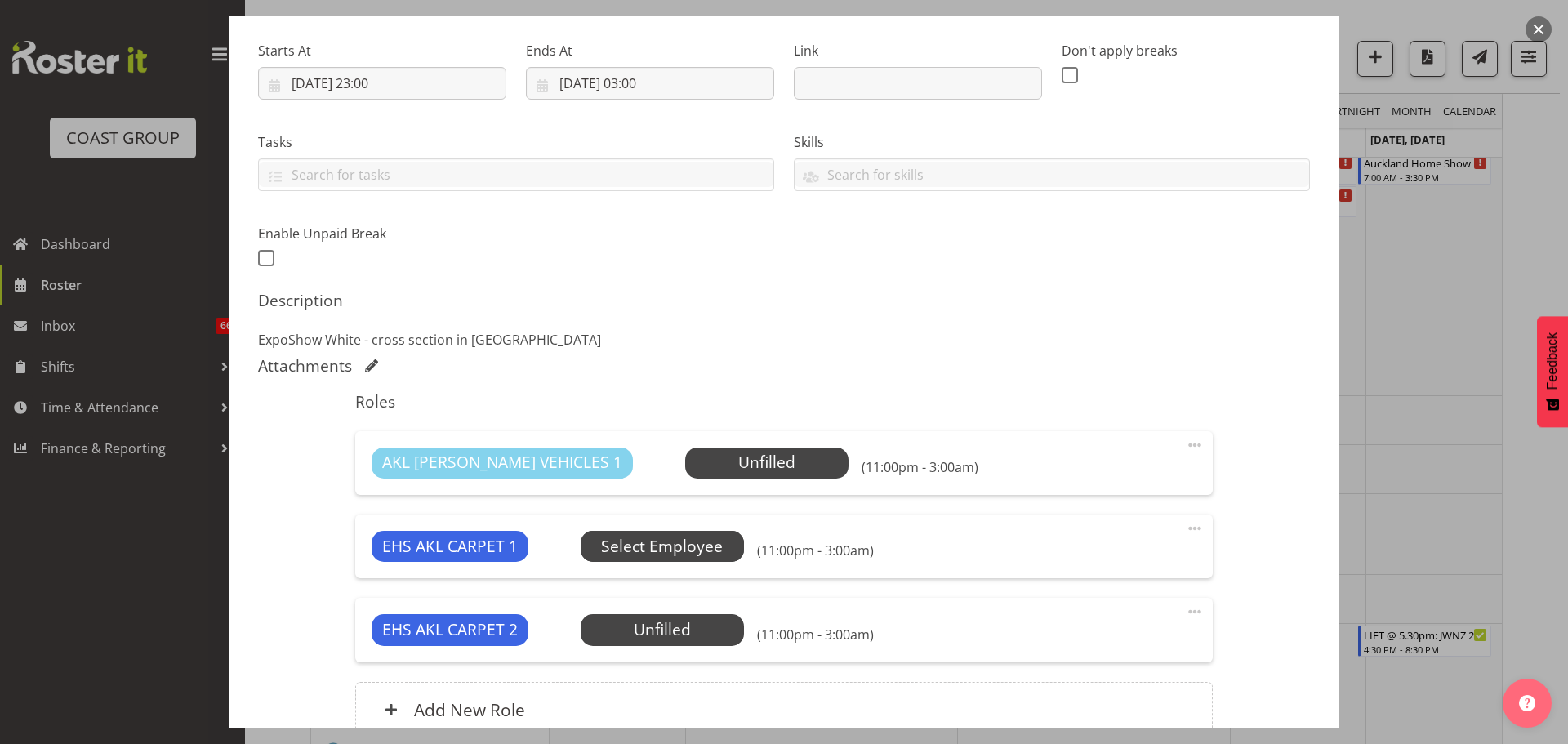
click at [0, 0] on span "Select Employee" at bounding box center [0, 0] width 0 height 0
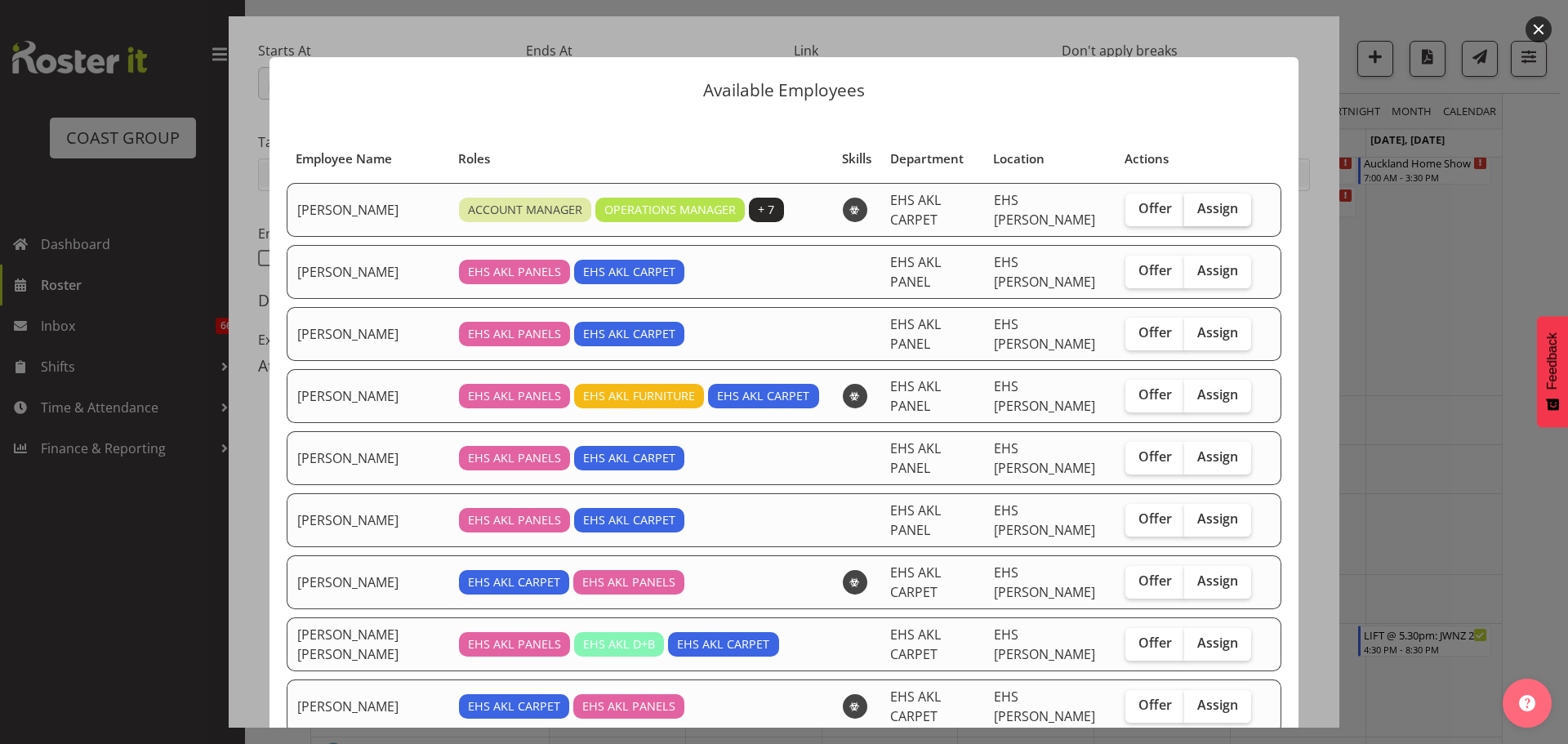
click at [1197, 207] on span "Assign" at bounding box center [1217, 208] width 40 height 16
click at [1193, 207] on input "Assign" at bounding box center [1189, 209] width 11 height 11
checkbox input "true"
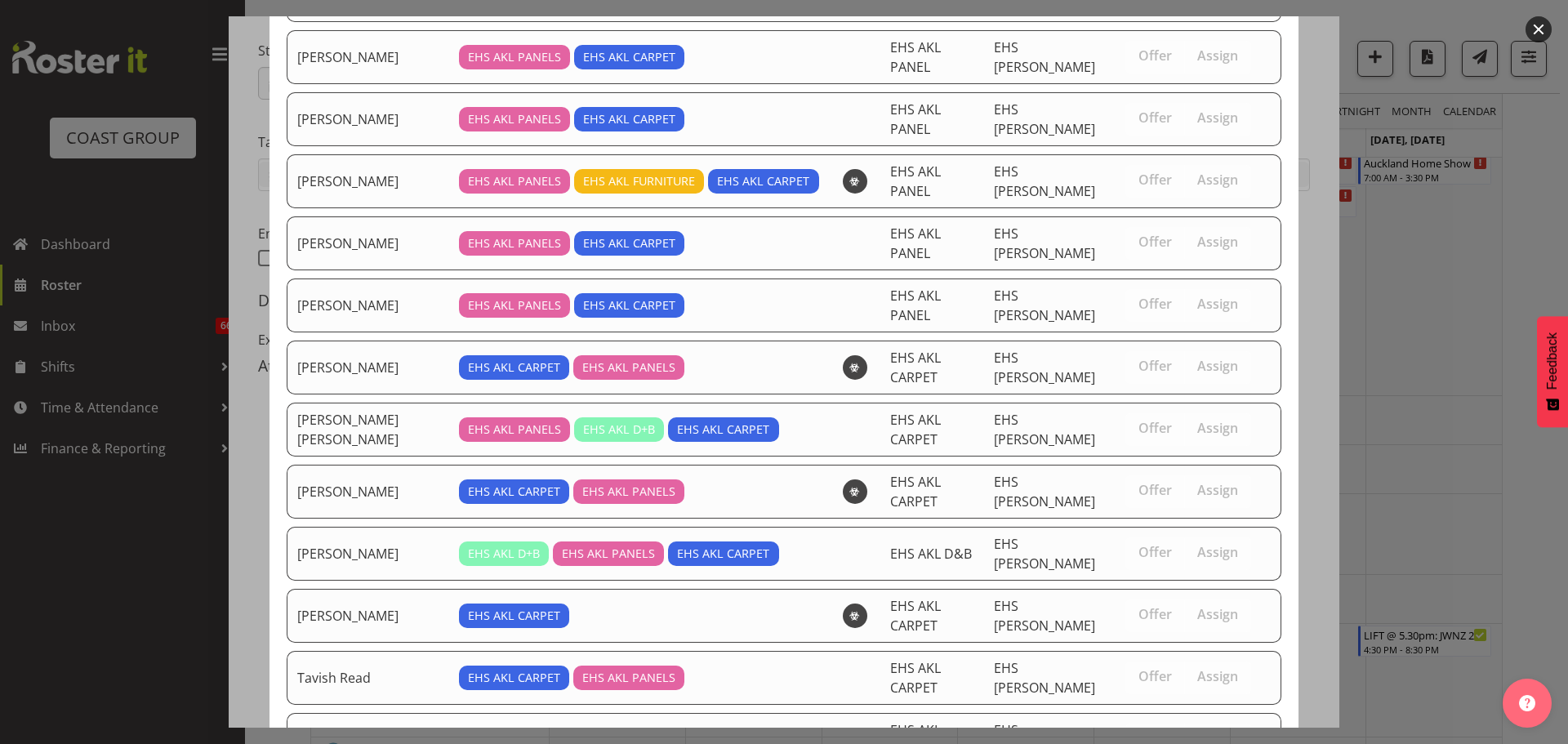
scroll to position [346, 0]
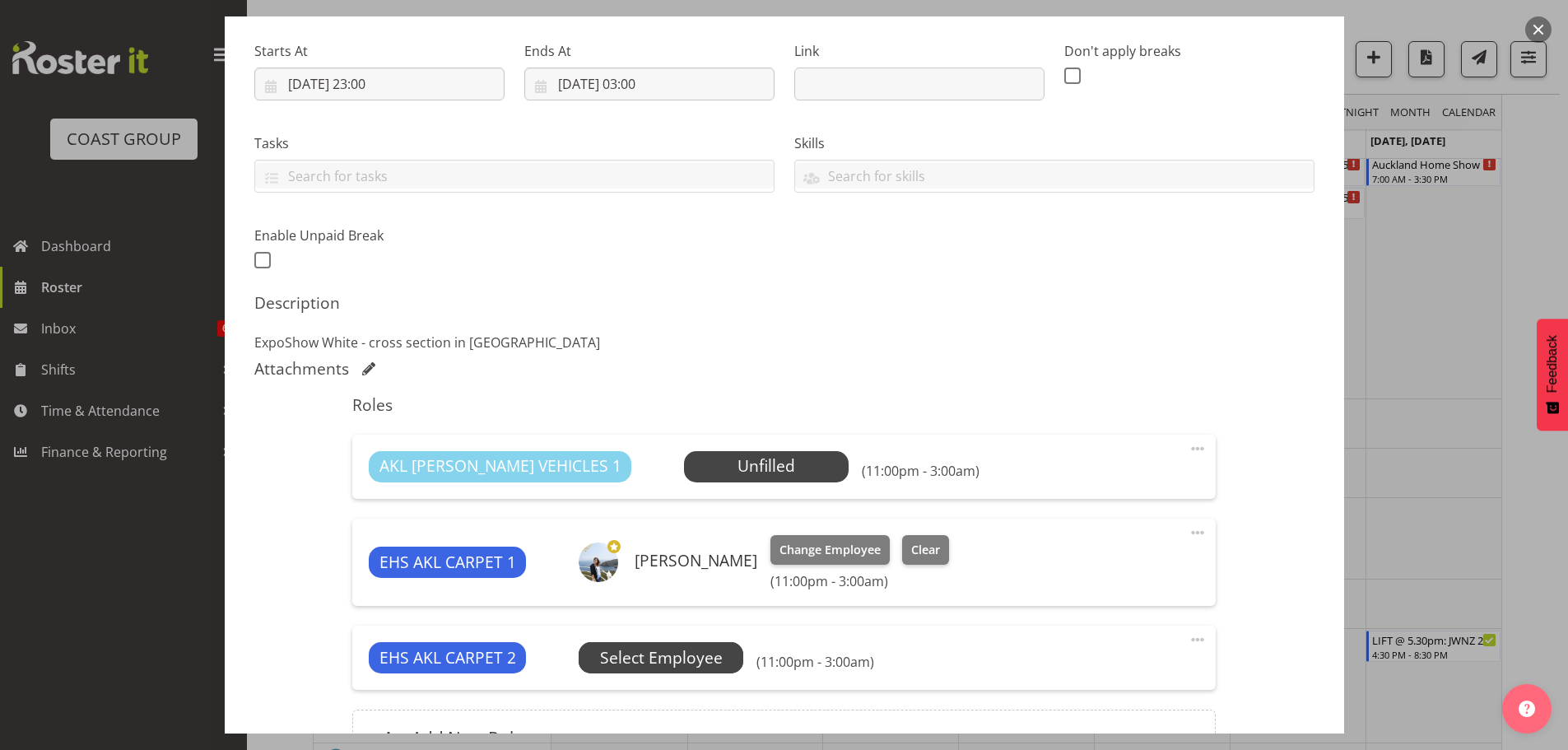
click at [0, 0] on span "Select Employee" at bounding box center [0, 0] width 0 height 0
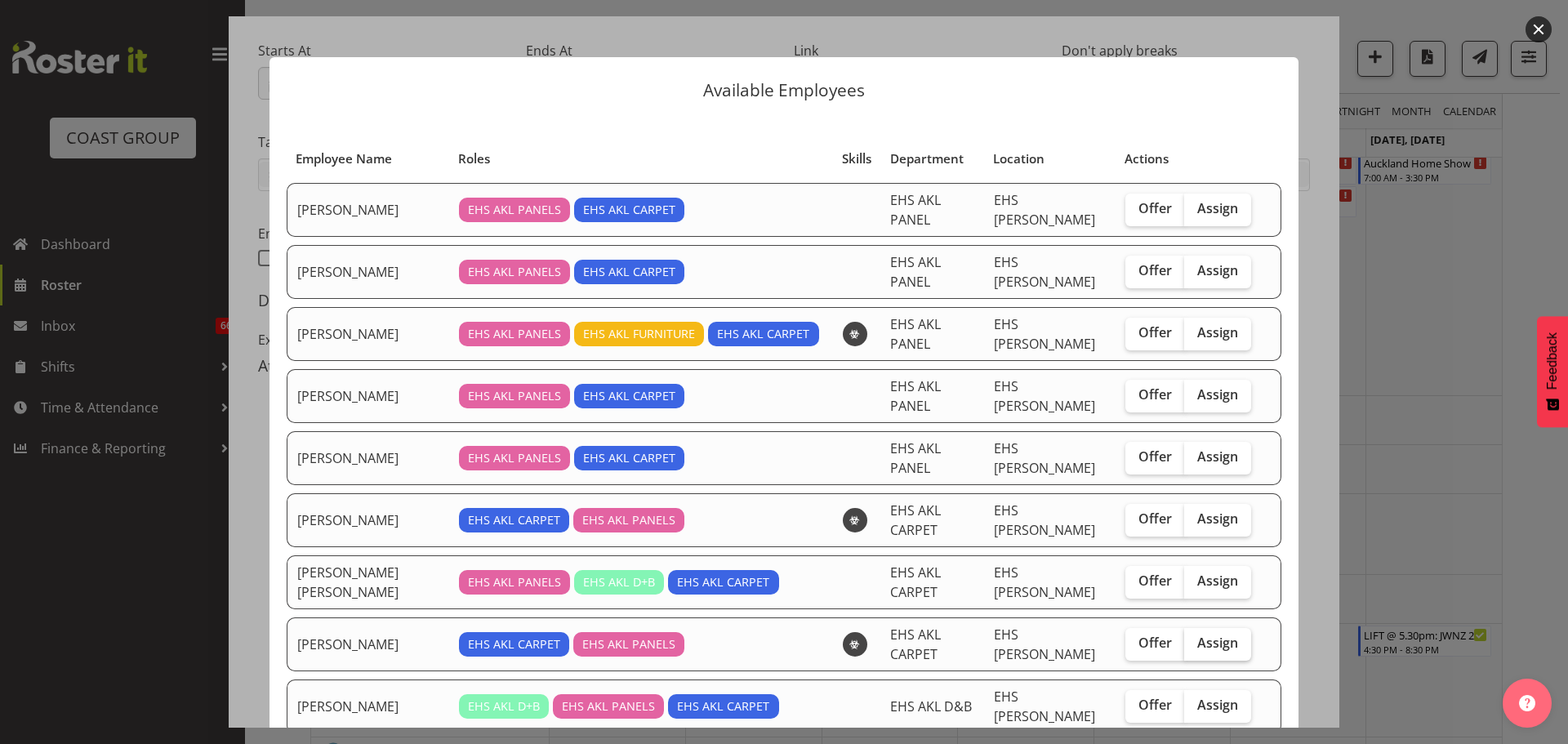
click at [1217, 634] on span "Assign" at bounding box center [1217, 642] width 40 height 16
click at [1195, 638] on input "Assign" at bounding box center [1189, 643] width 11 height 11
checkbox input "true"
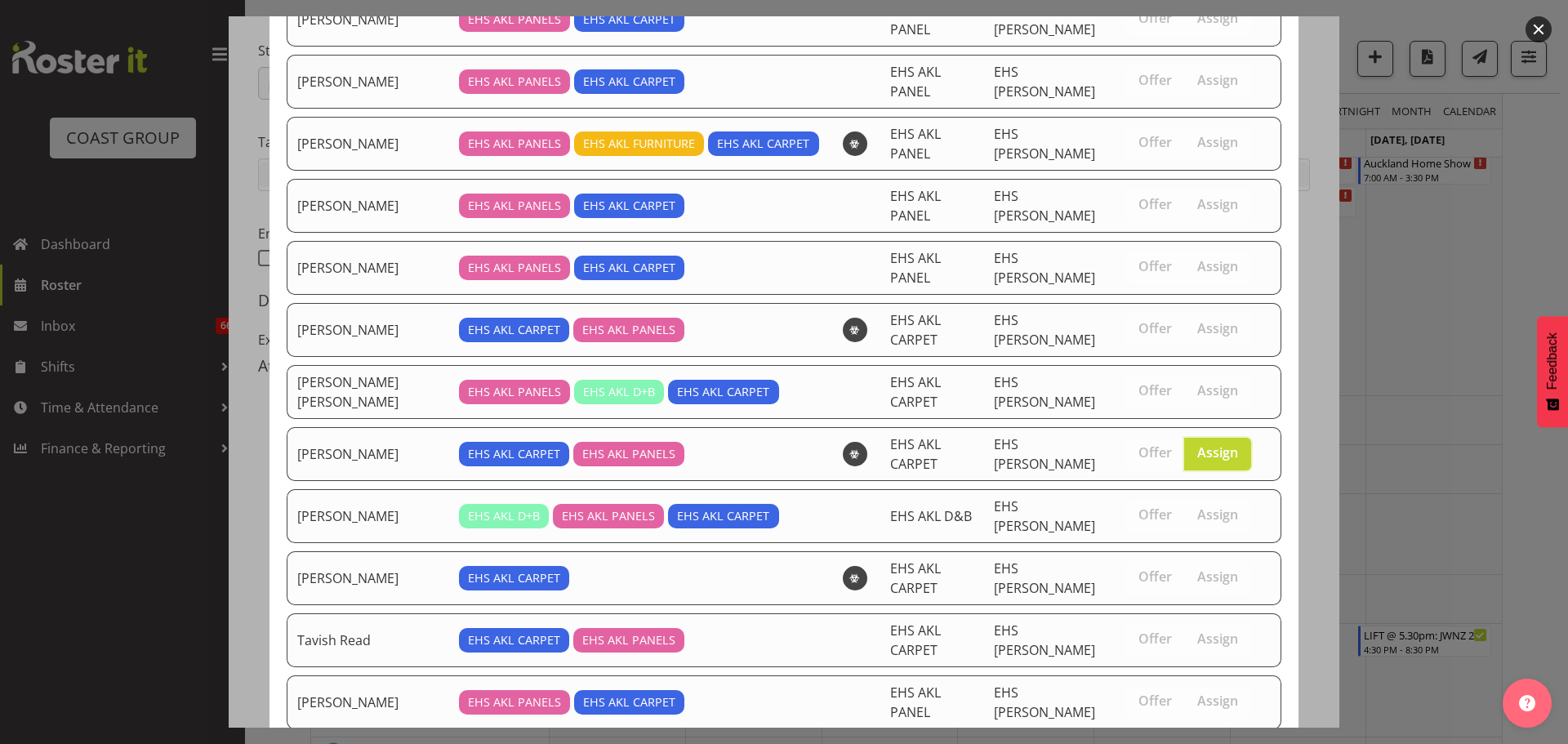
scroll to position [291, 0]
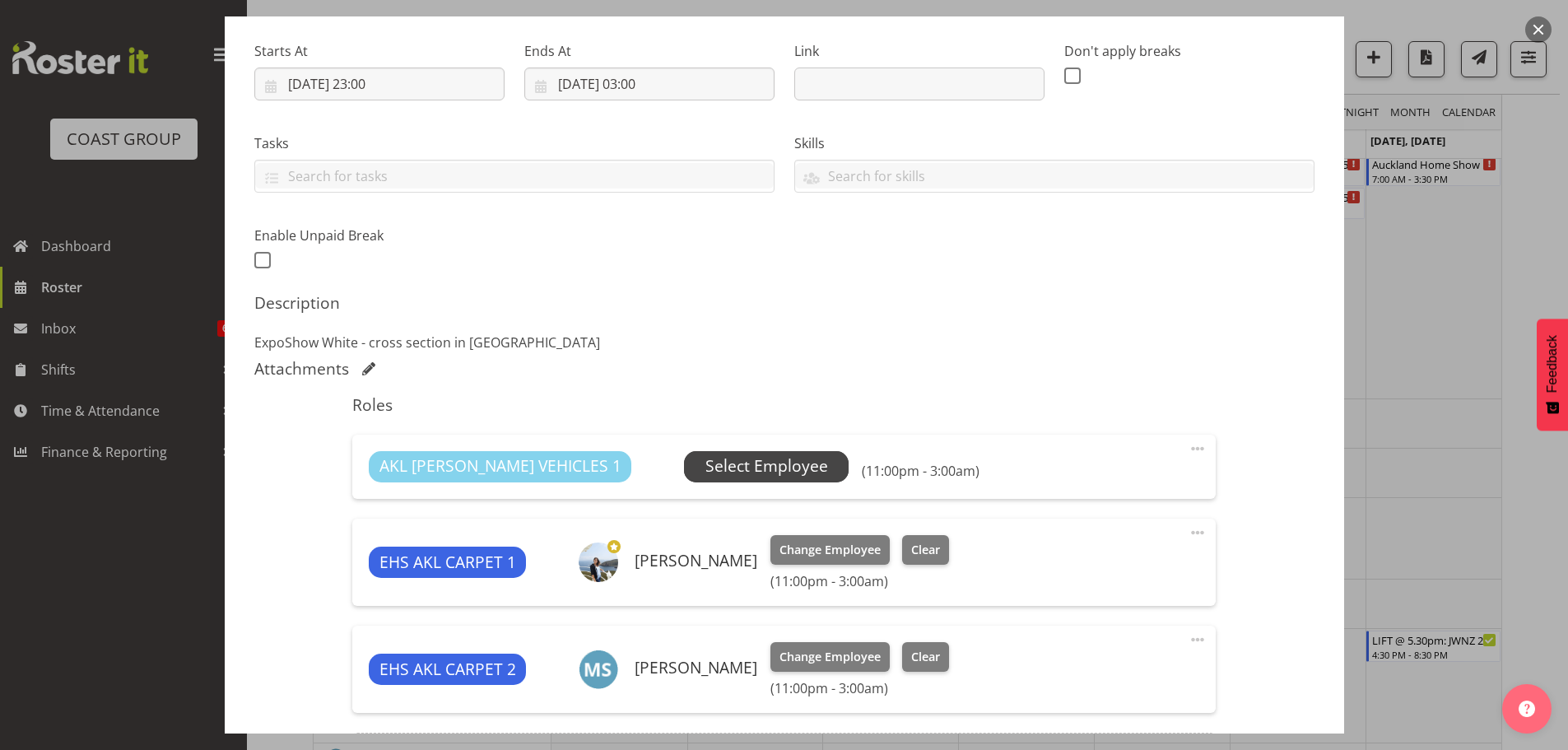
click at [706, 466] on span "Select Employee" at bounding box center [766, 466] width 122 height 24
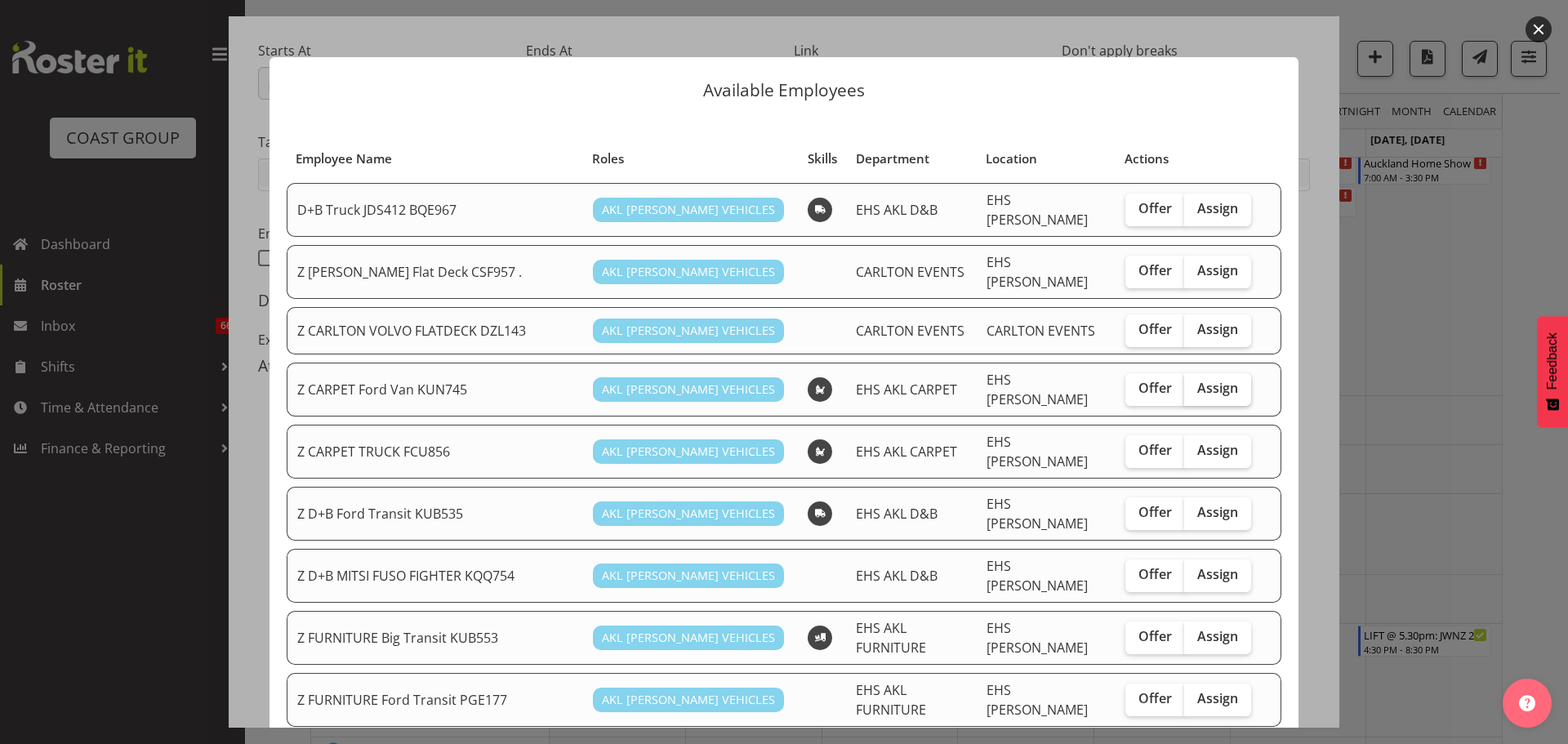
click at [1211, 381] on span "Assign" at bounding box center [1217, 388] width 40 height 16
click at [1195, 383] on input "Assign" at bounding box center [1189, 389] width 11 height 11
checkbox input "true"
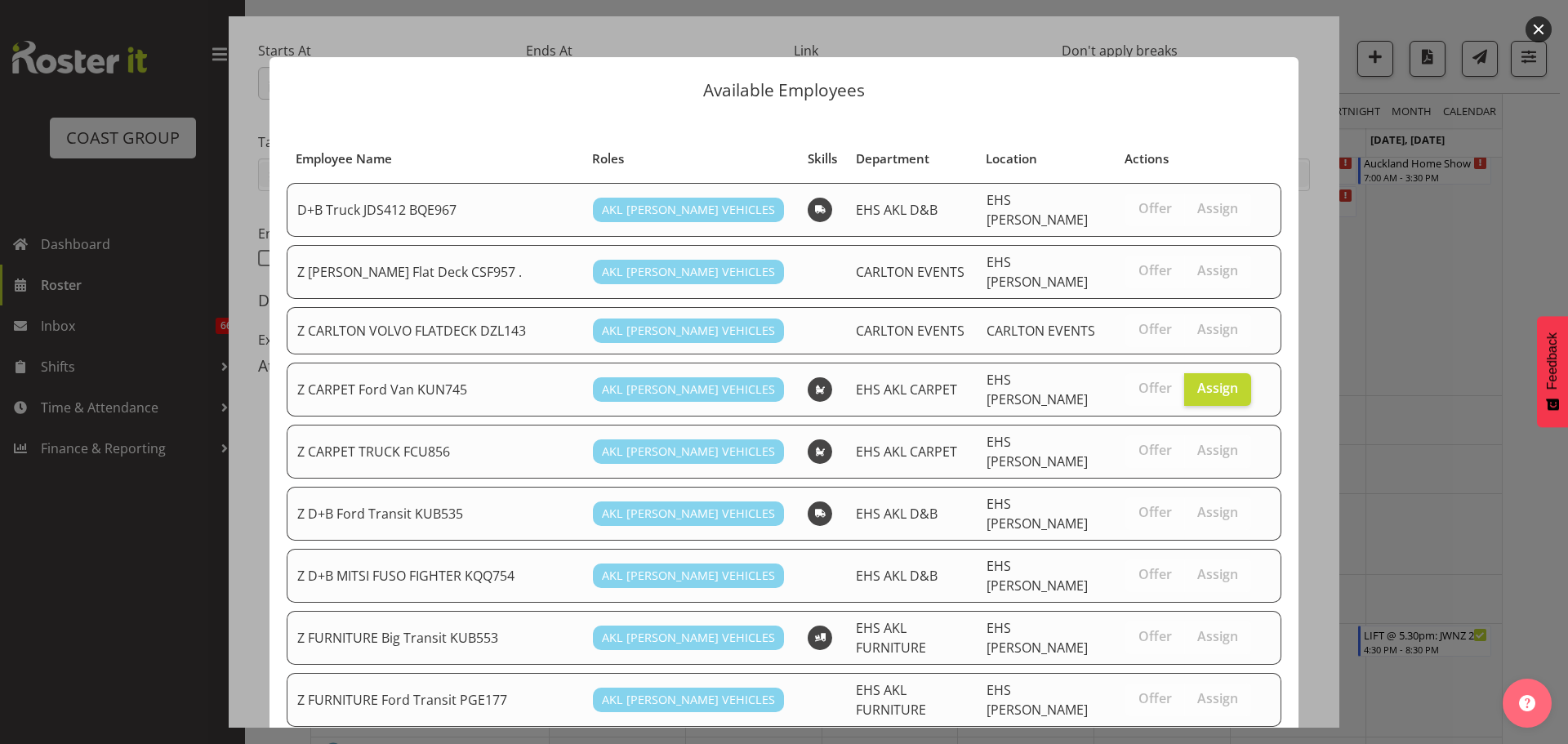
click at [1302, 270] on div "Available Employees Employee Name Roles Skills Department Location Actions D+B …" at bounding box center [784, 372] width 1062 height 712
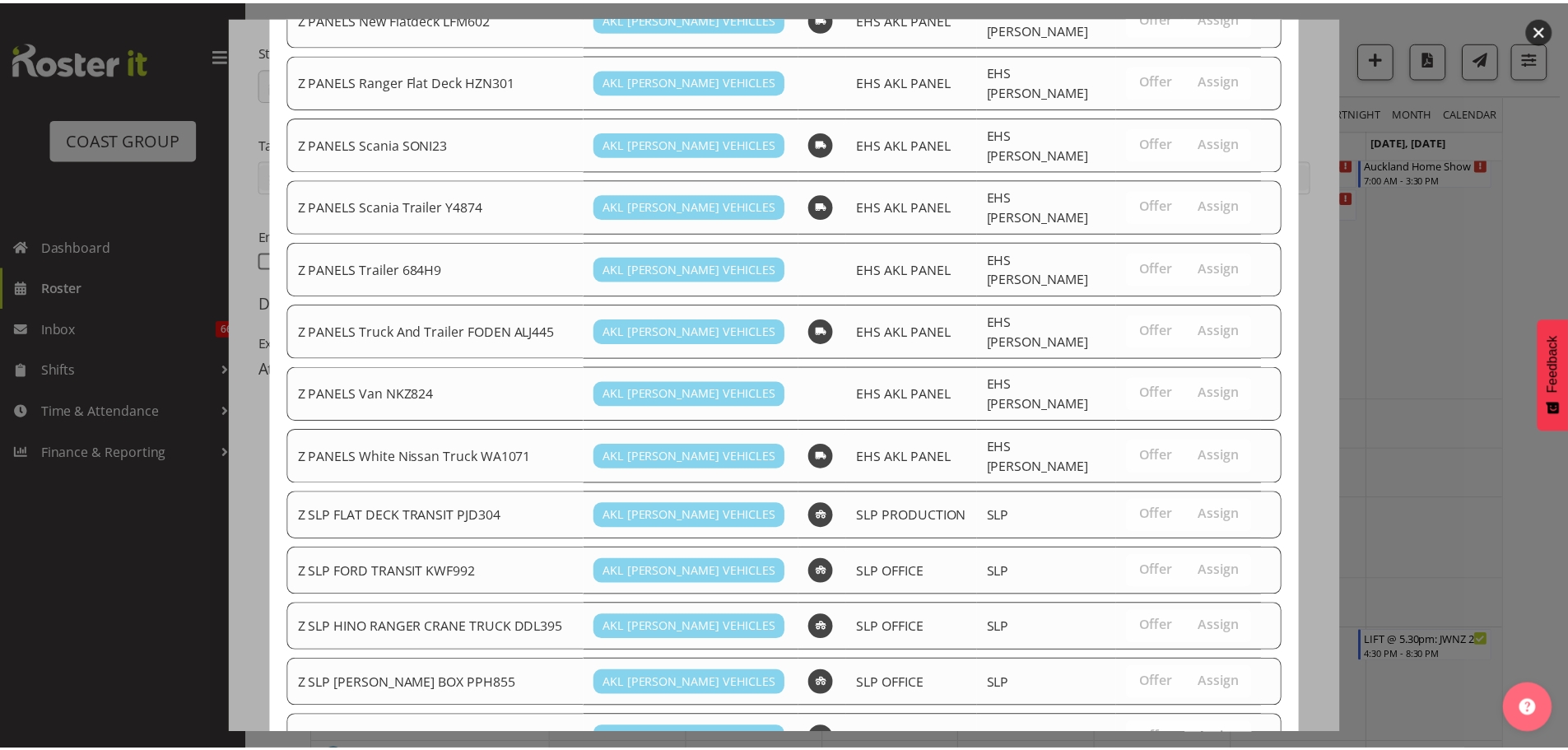
scroll to position [1333, 0]
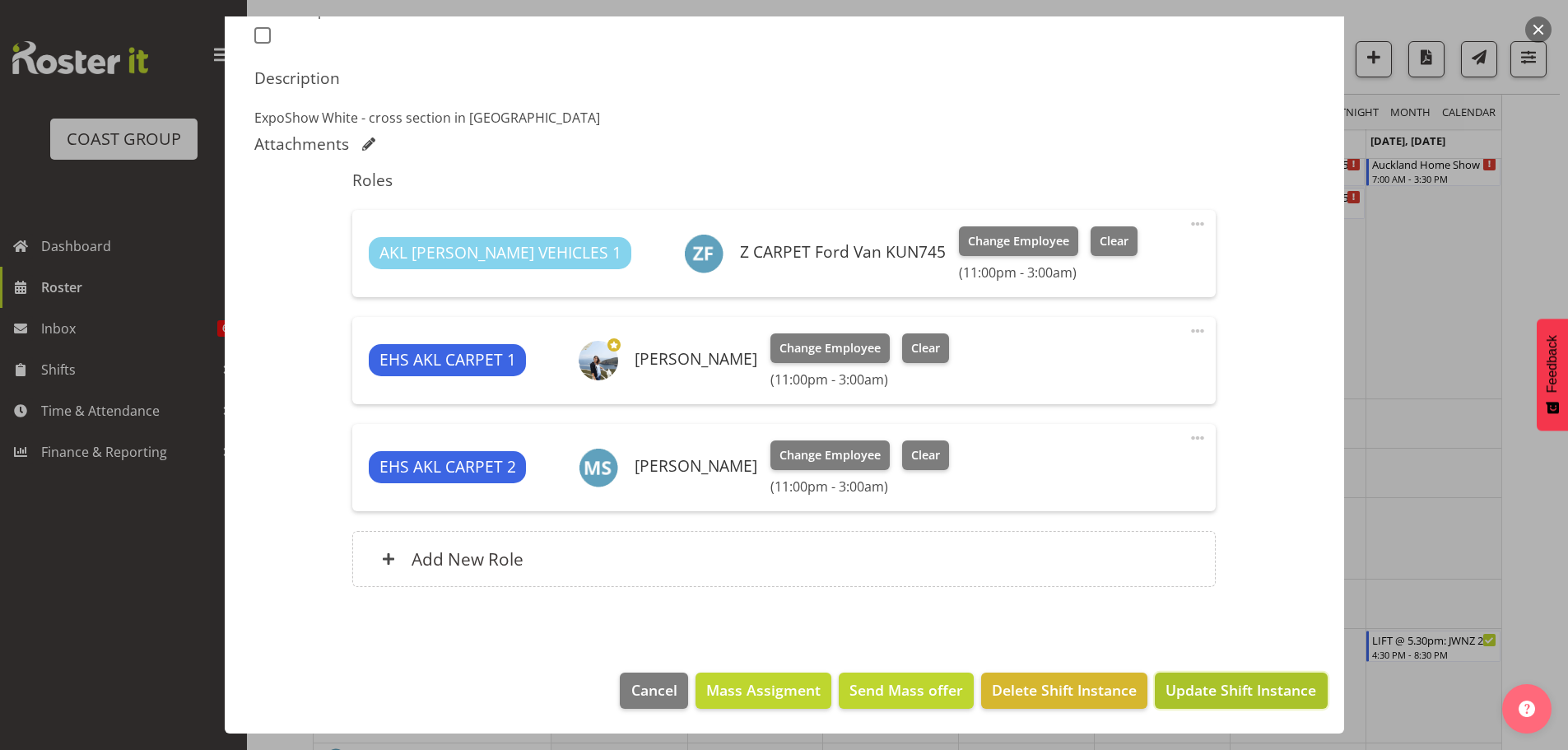
click at [1233, 682] on span "Update Shift Instance" at bounding box center [1241, 690] width 151 height 22
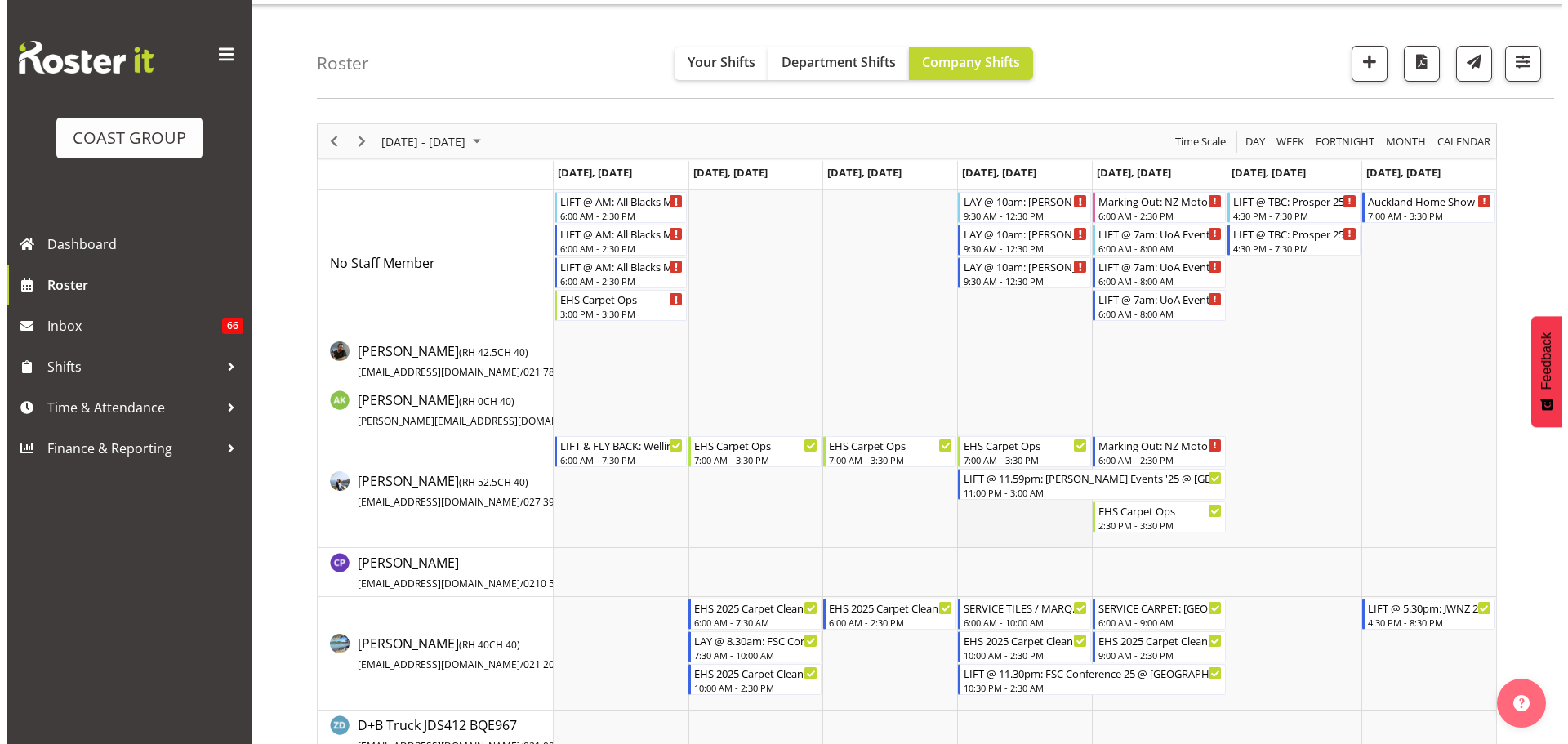
scroll to position [82, 0]
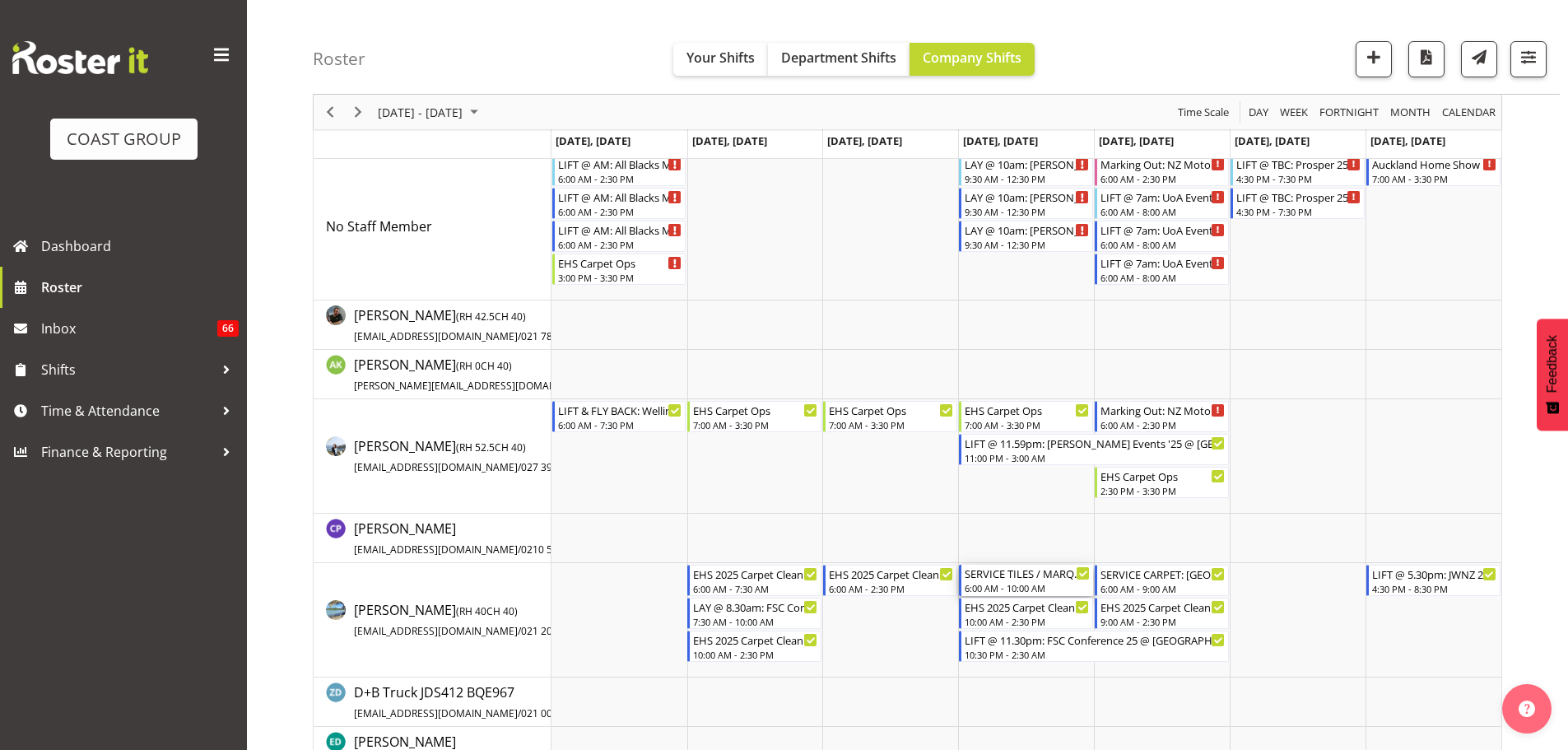
click at [1013, 574] on div "SERVICE TILES / MARQUEE: [GEOGRAPHIC_DATA] Home Show 2025 @ [GEOGRAPHIC_DATA]" at bounding box center [1027, 573] width 125 height 16
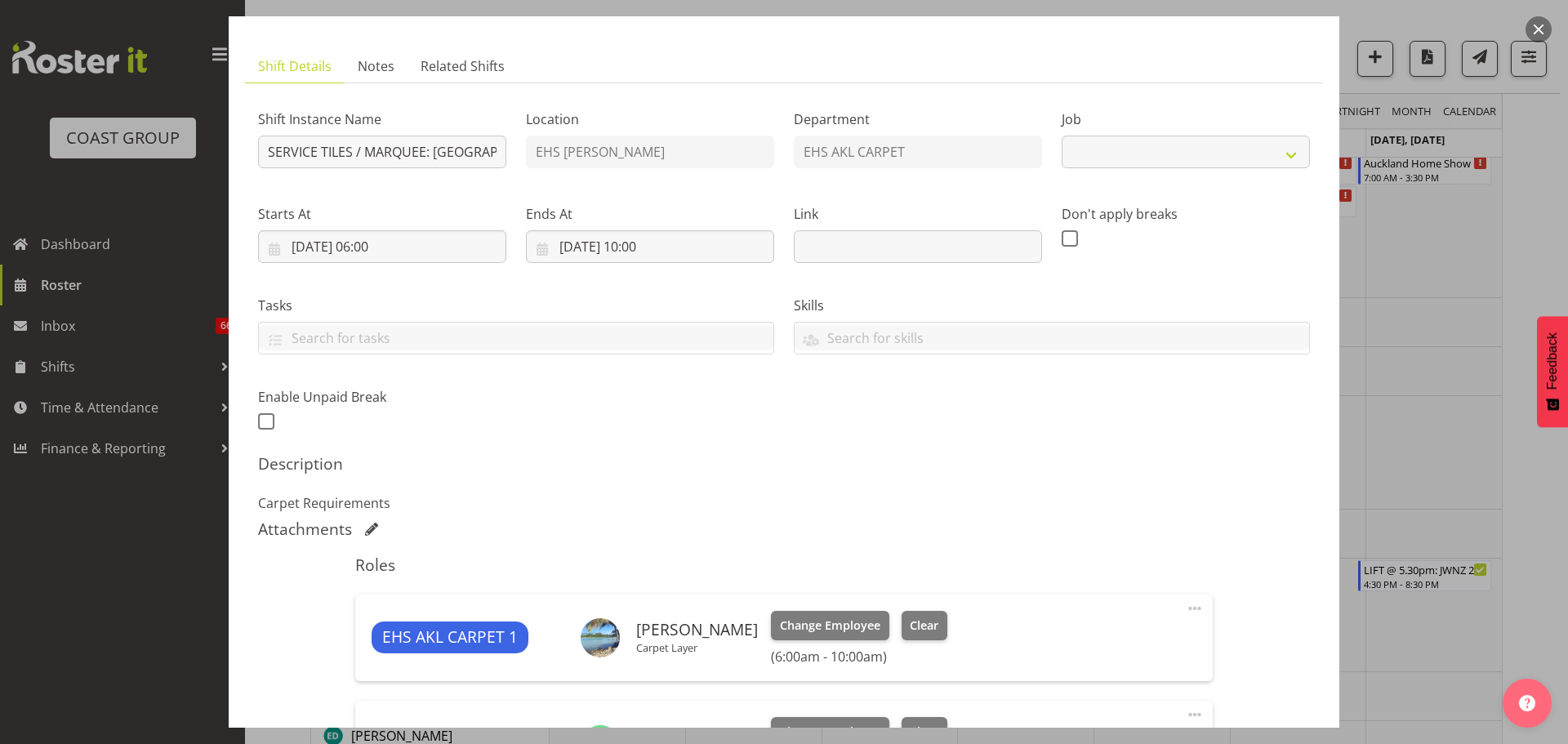
select select "9932"
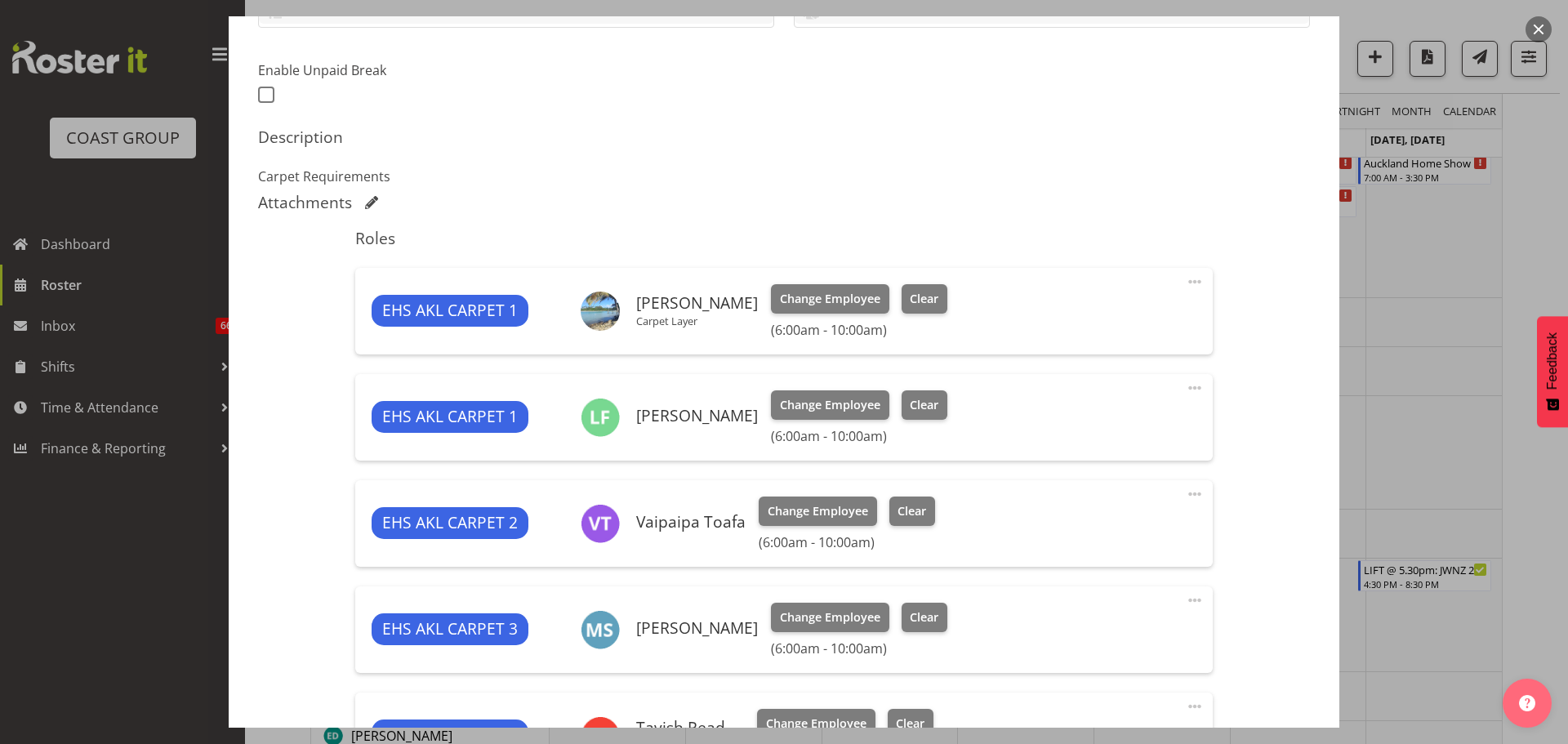
click at [1186, 282] on span at bounding box center [1195, 282] width 20 height 20
click at [1144, 309] on link "Edit" at bounding box center [1125, 320] width 157 height 30
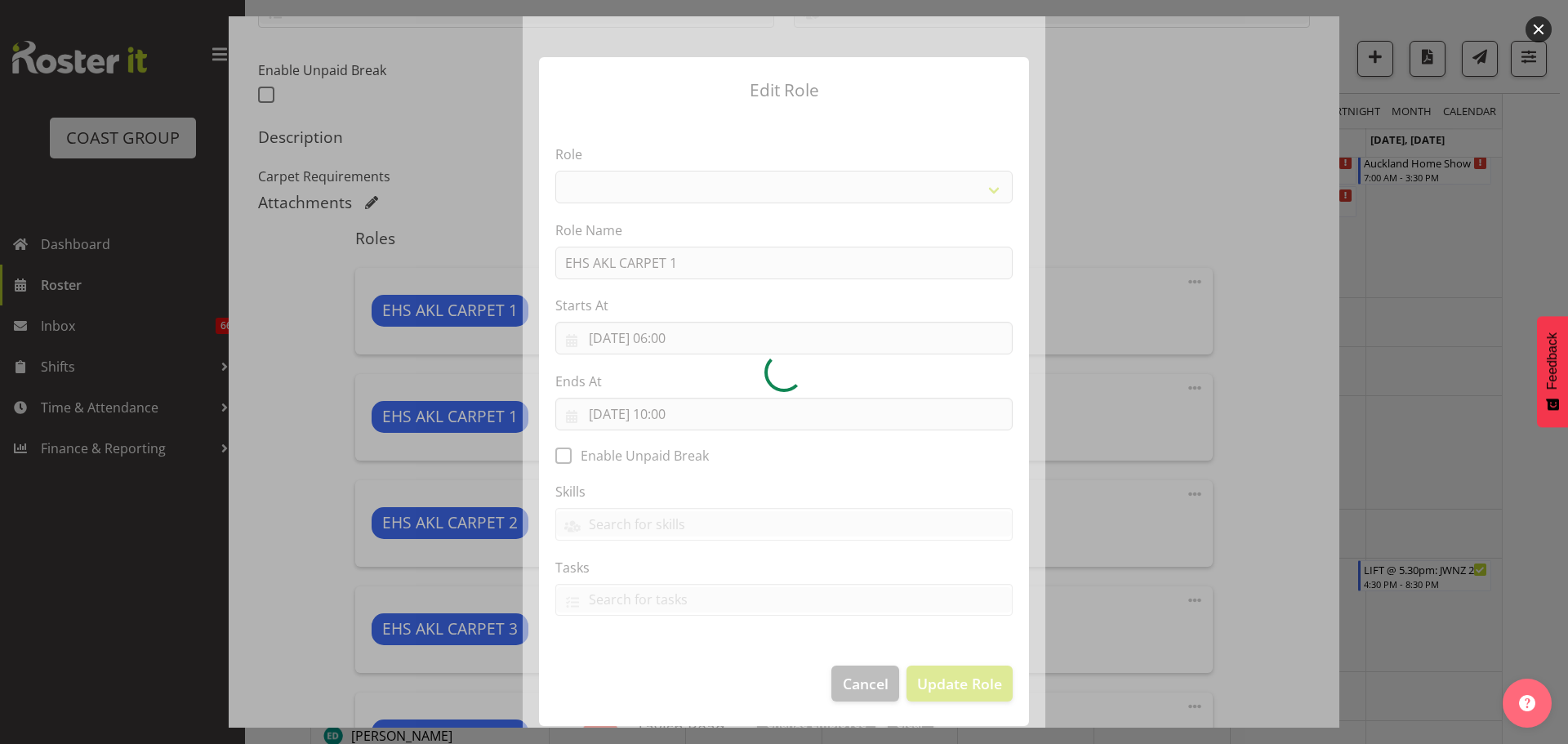
click at [670, 417] on div at bounding box center [784, 372] width 523 height 712
select select "190"
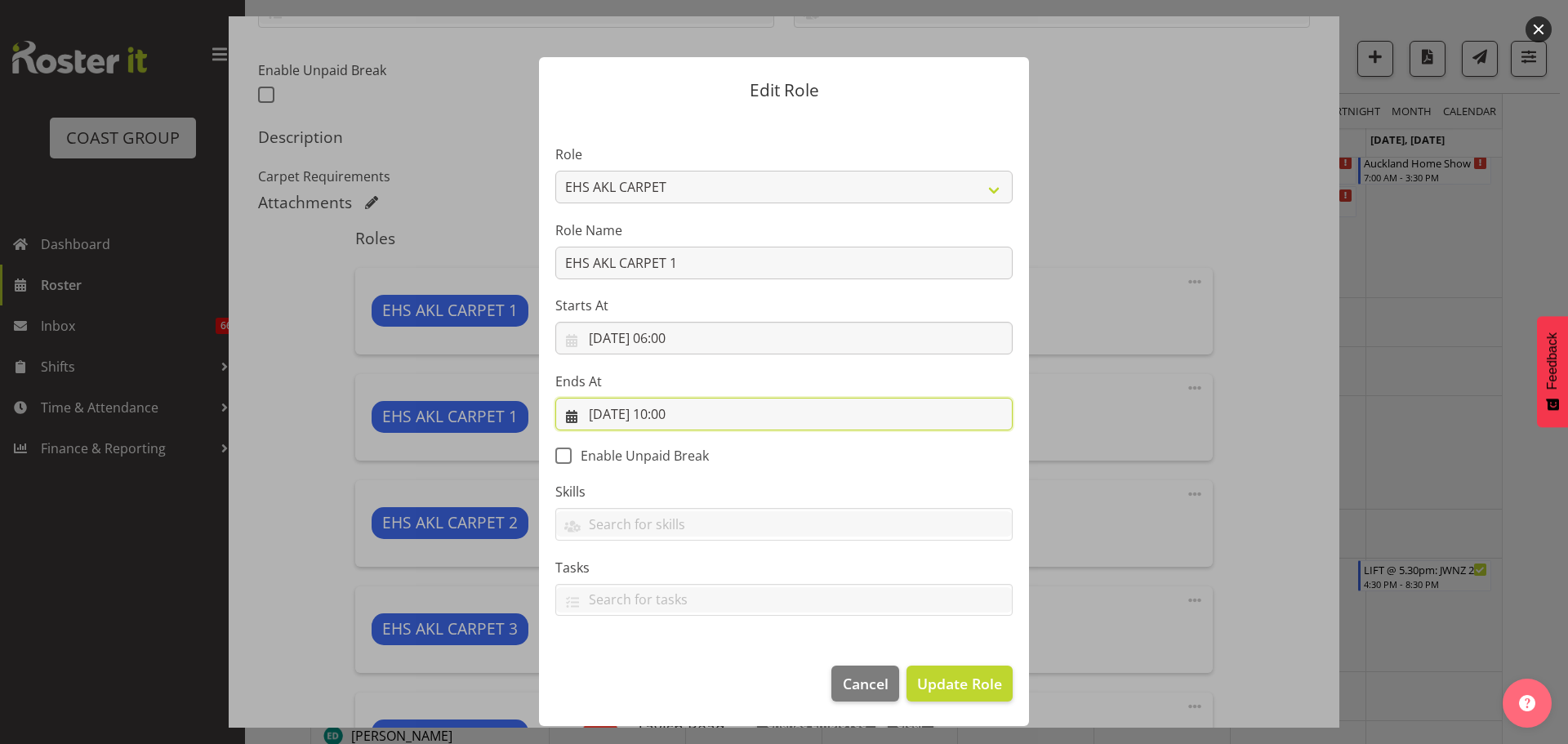
click at [677, 415] on input "11/09/2025, 10:00" at bounding box center [784, 414] width 457 height 32
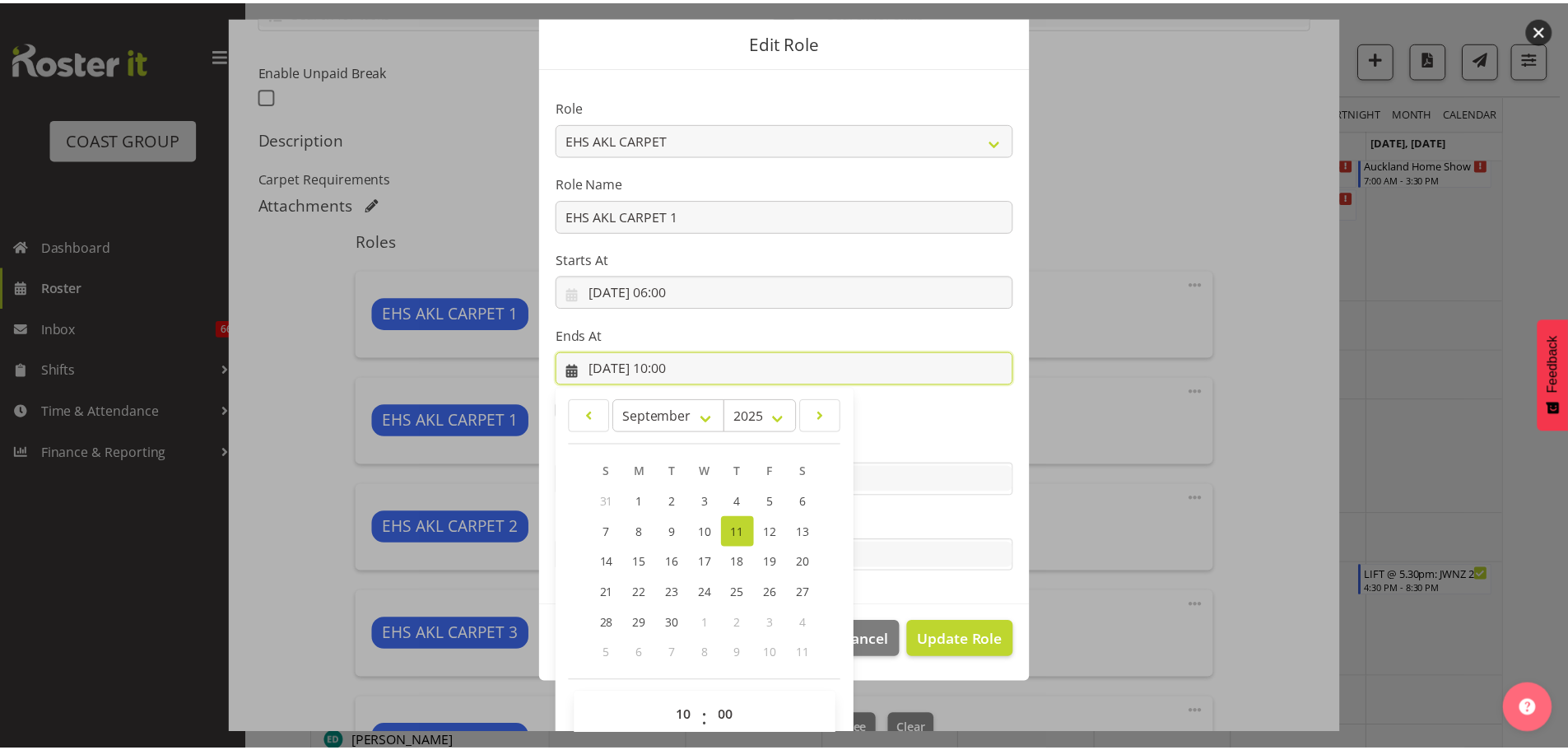
scroll to position [75, 0]
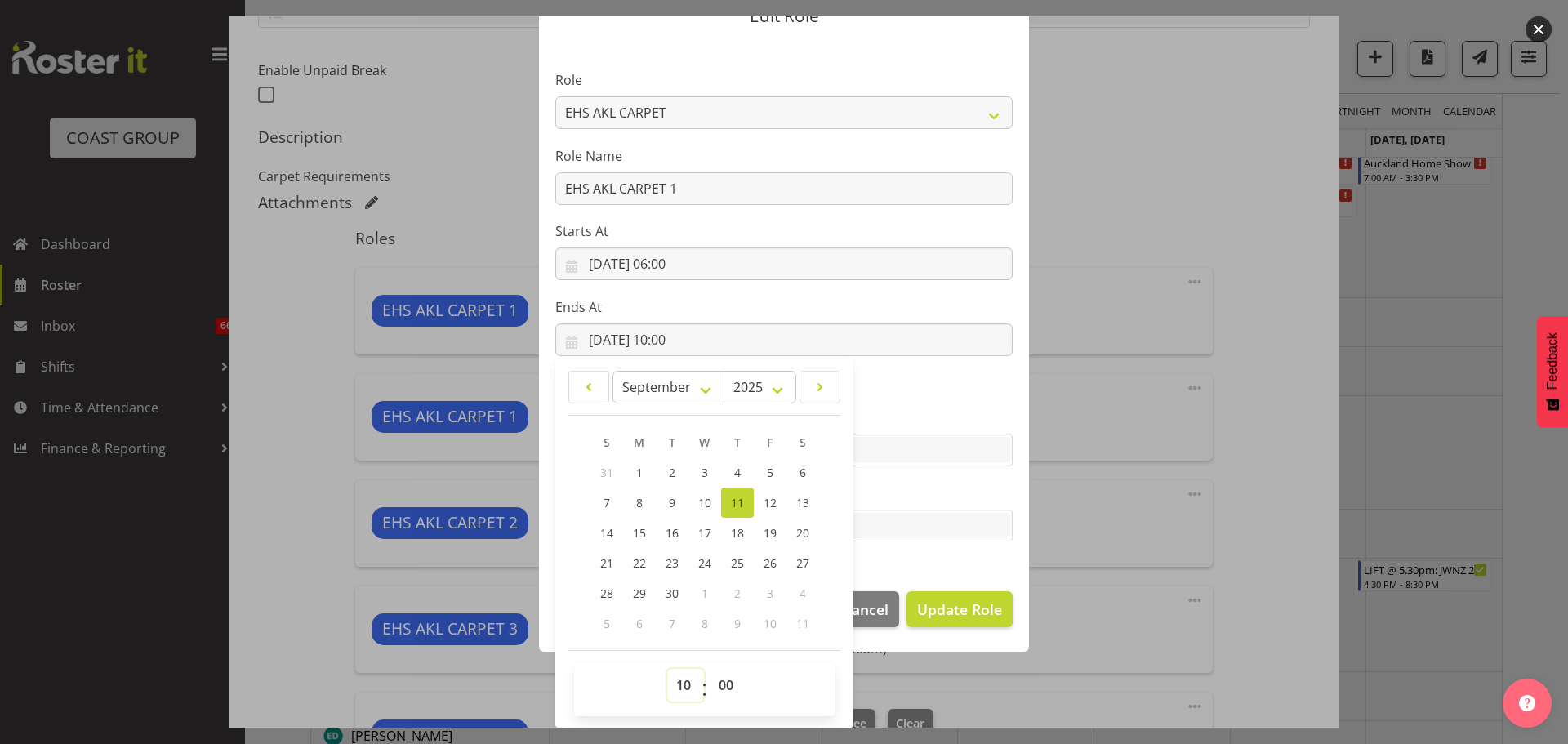
click at [686, 689] on select "00 01 02 03 04 05 06 07 08 09 10 11 12 13 14 15 16 17 18 19 20 21 22 23" at bounding box center [685, 685] width 37 height 32
select select "9"
click at [668, 668] on select "00 01 02 03 04 05 06 07 08 09 10 11 12 13 14 15 16 17 18 19 20 21 22 23" at bounding box center [685, 685] width 37 height 32
type input "11/09/2025, 09:00"
click at [726, 677] on select "00 01 02 03 04 05 06 07 08 09 10 11 12 13 14 15 16 17 18 19 20 21 22 23 24 25 2…" at bounding box center [728, 685] width 37 height 32
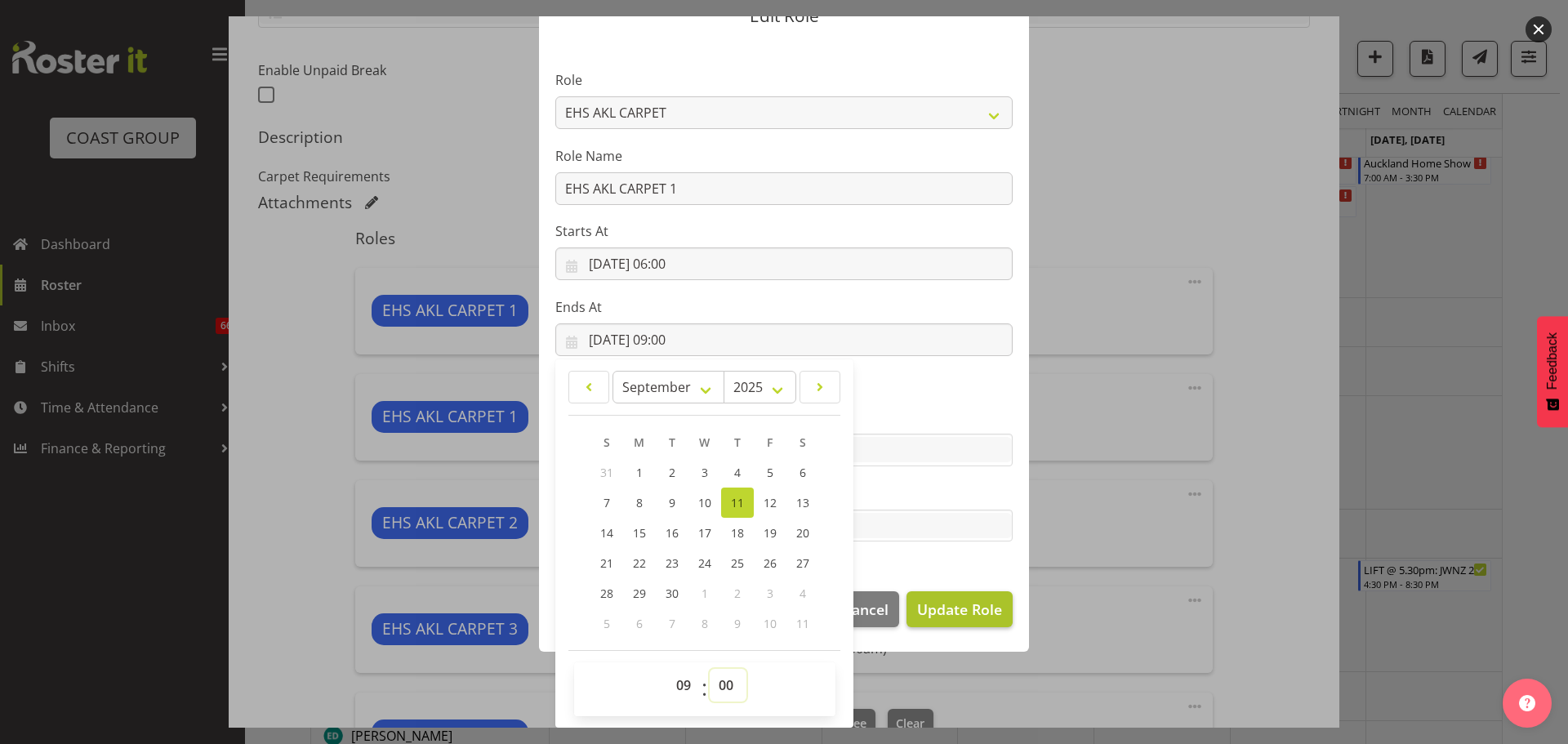
select select "30"
type input "11/09/2025, 09:30"
click at [983, 608] on span "Update Role" at bounding box center [959, 609] width 85 height 22
select select
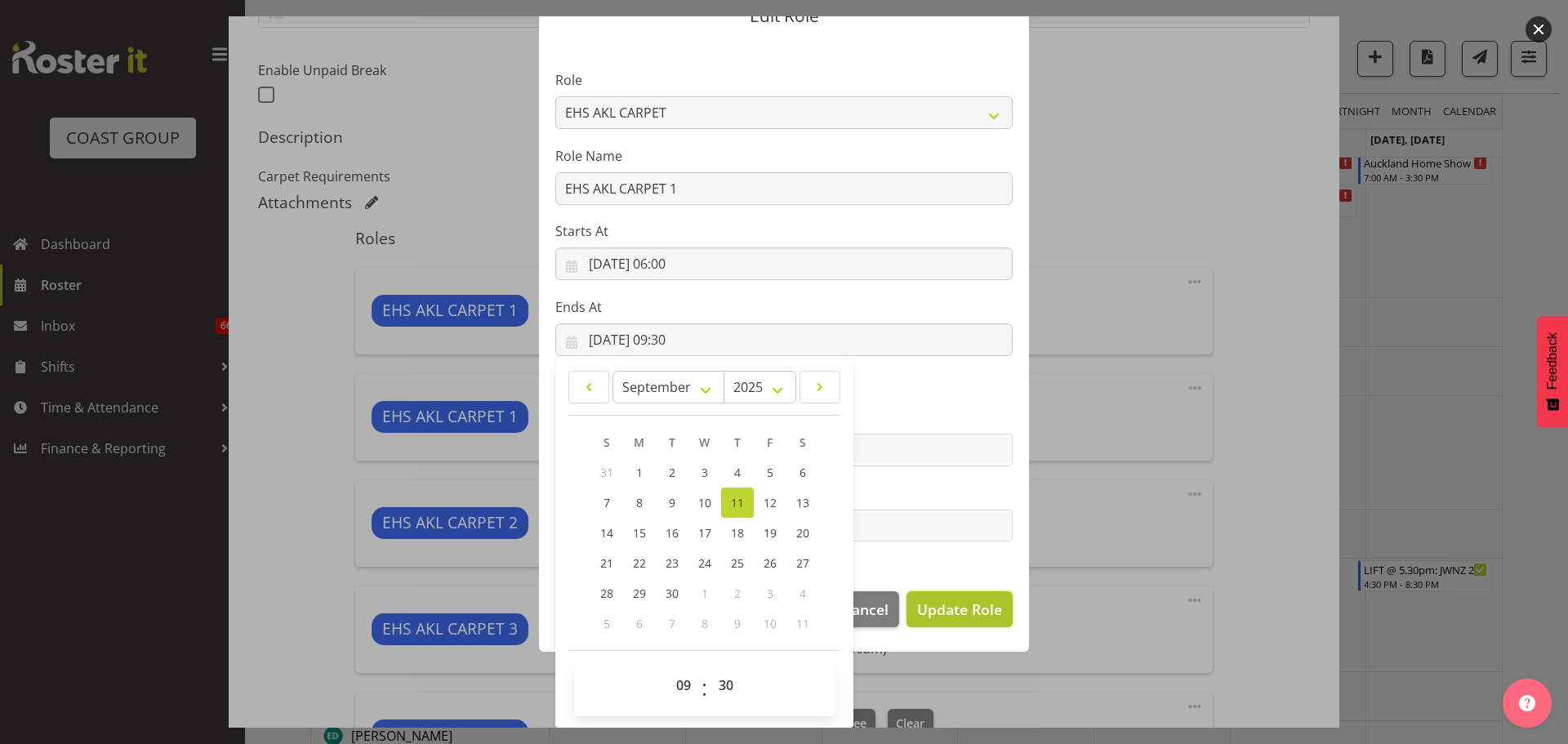
select select
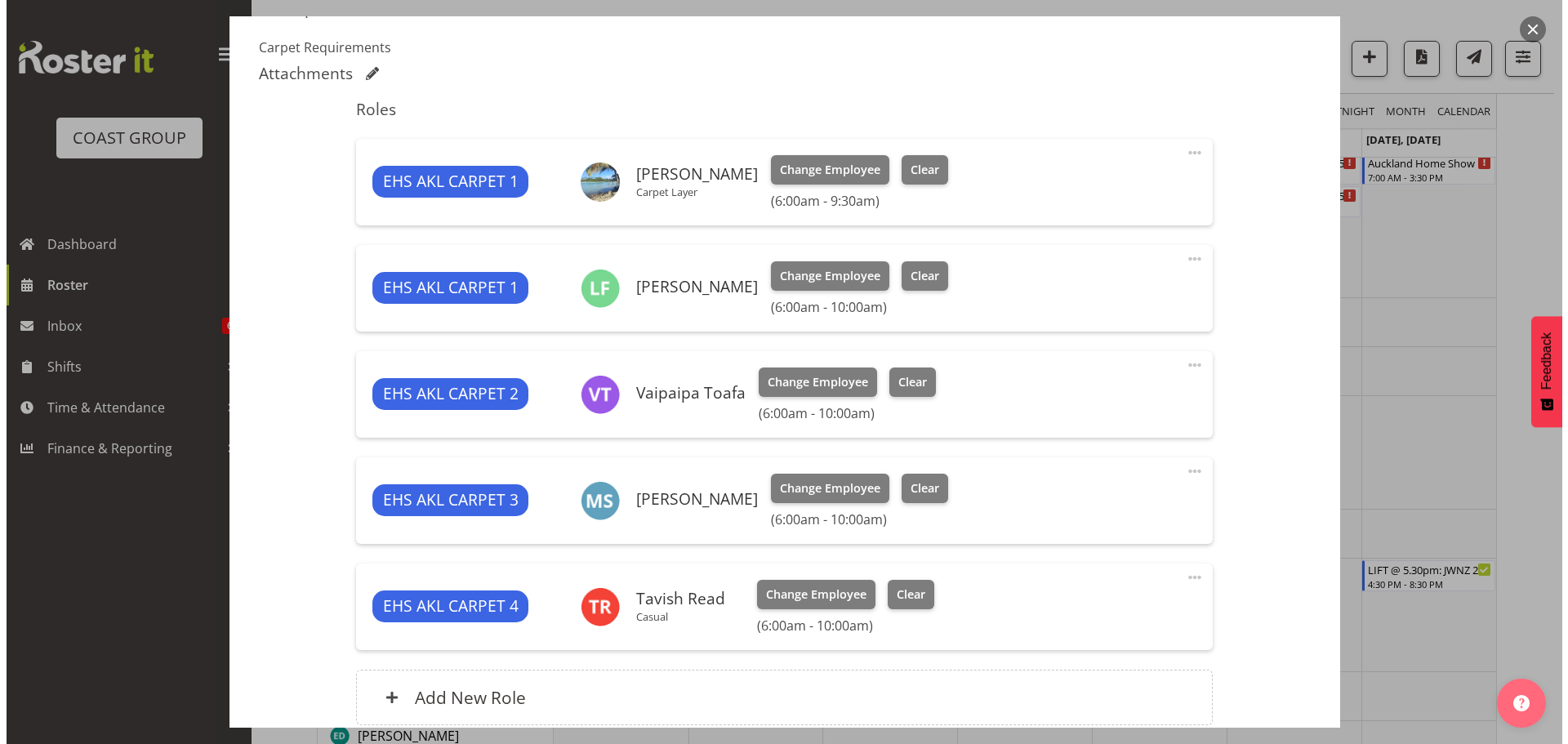
scroll to position [680, 0]
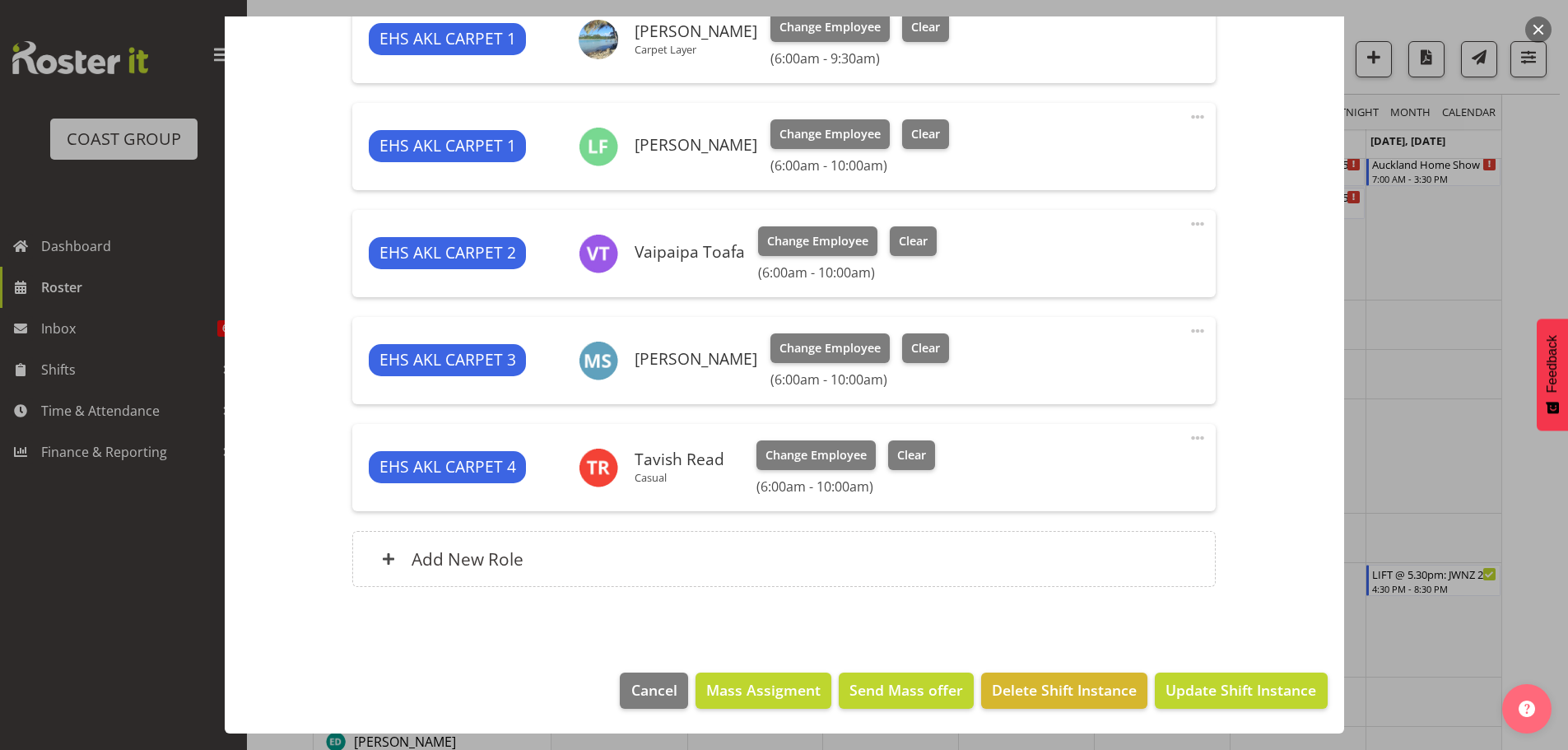
click at [1188, 220] on span at bounding box center [1198, 224] width 20 height 20
click at [1126, 264] on link "Edit" at bounding box center [1128, 263] width 158 height 30
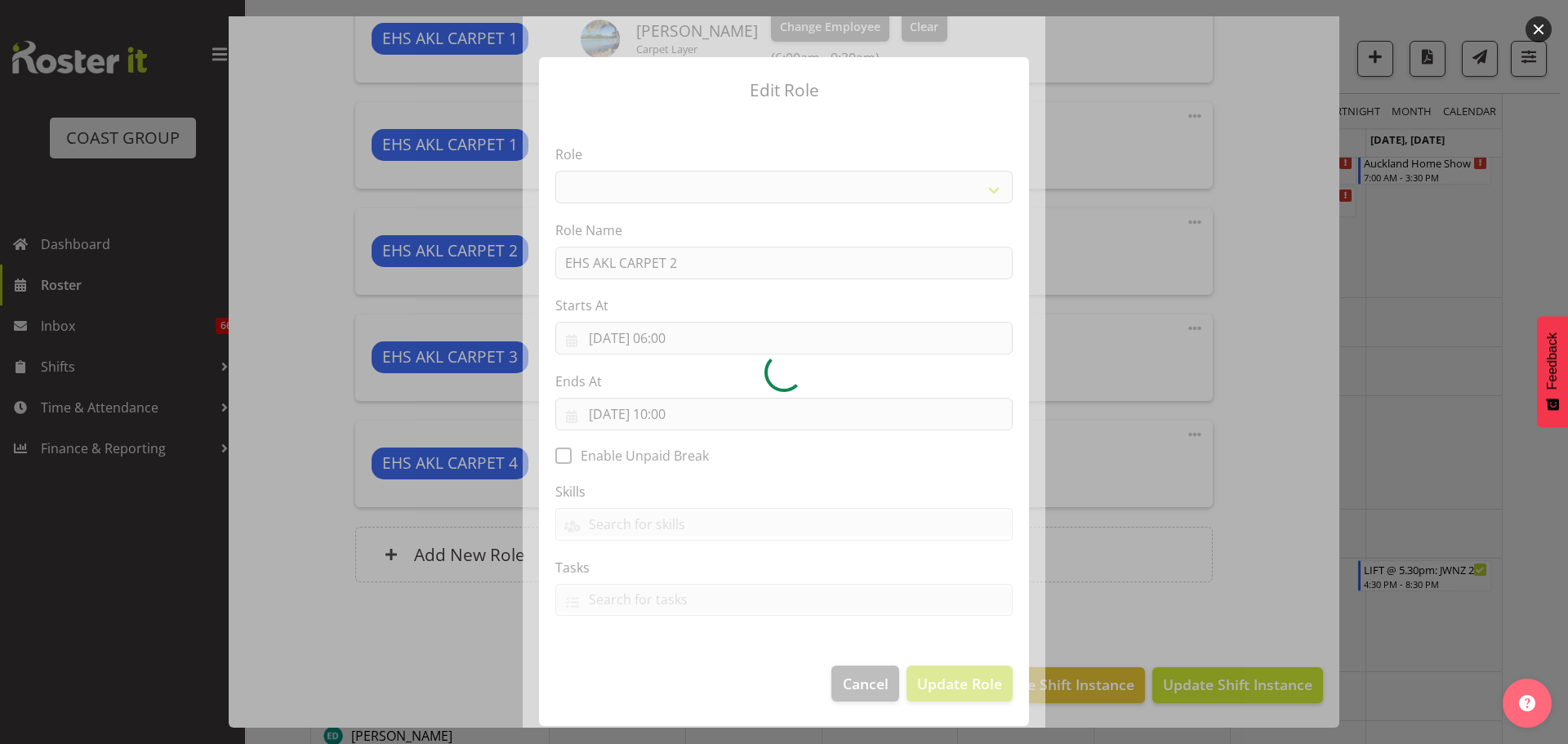
click at [683, 418] on div at bounding box center [784, 372] width 523 height 712
select select "190"
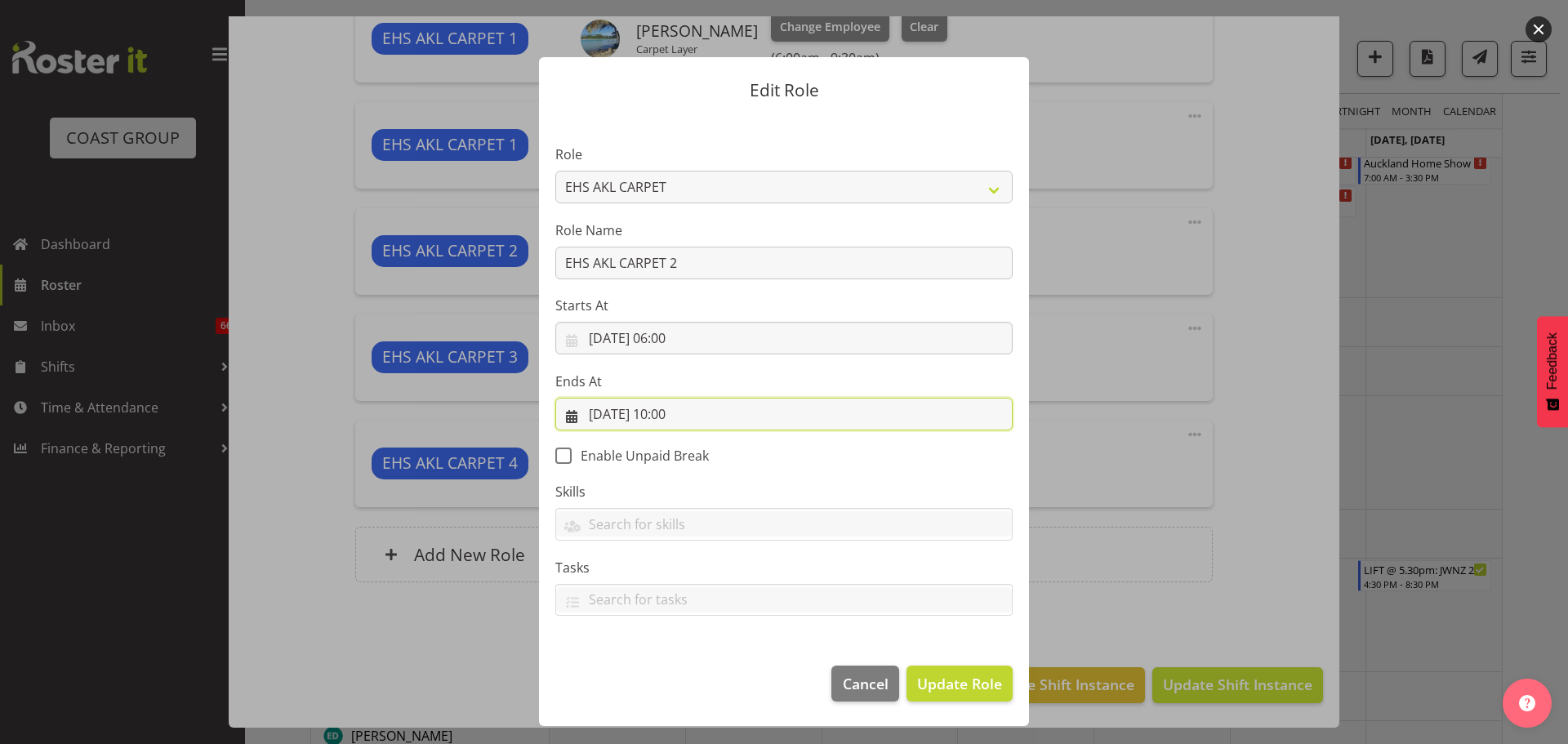
click at [681, 415] on input "11/09/2025, 10:00" at bounding box center [784, 414] width 457 height 32
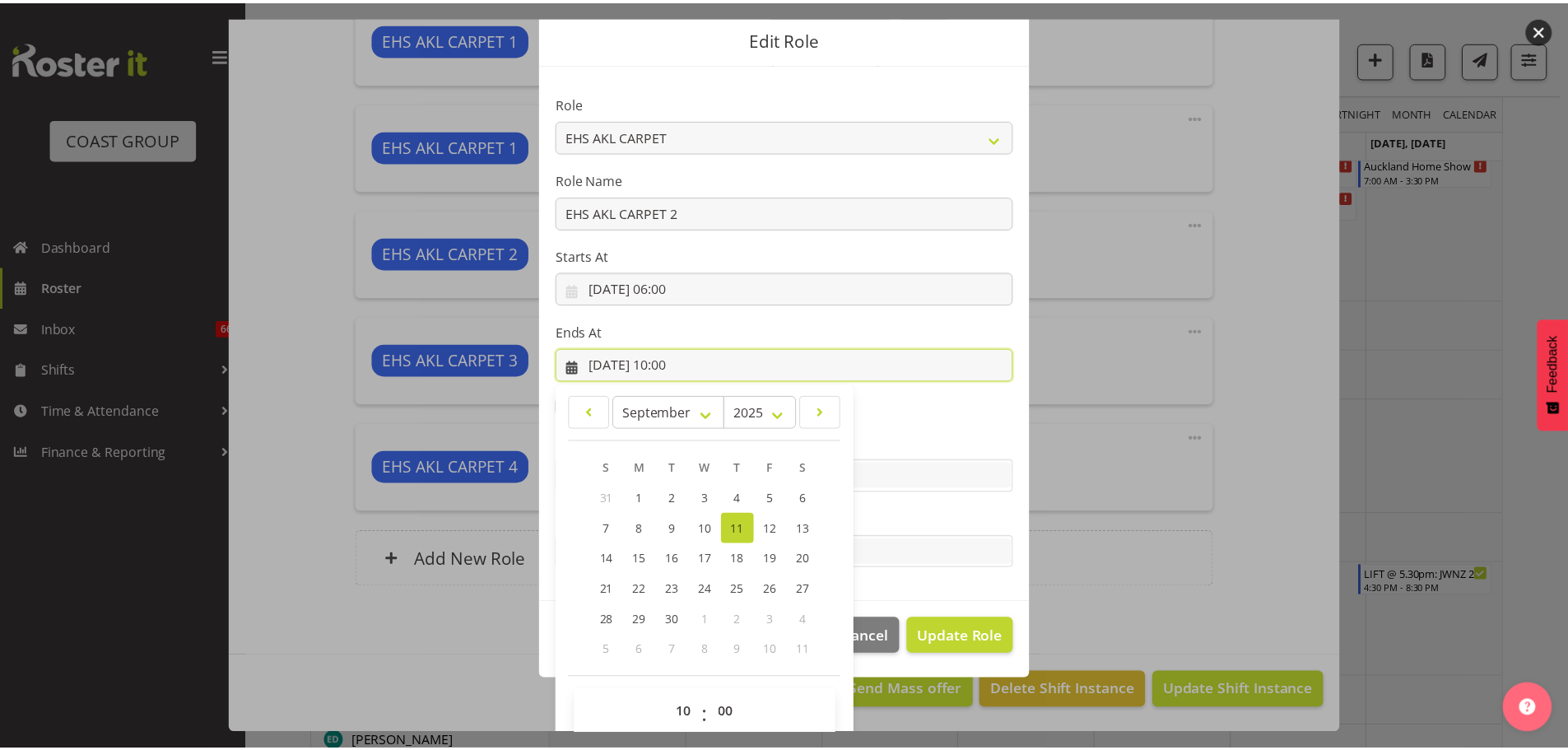
scroll to position [75, 0]
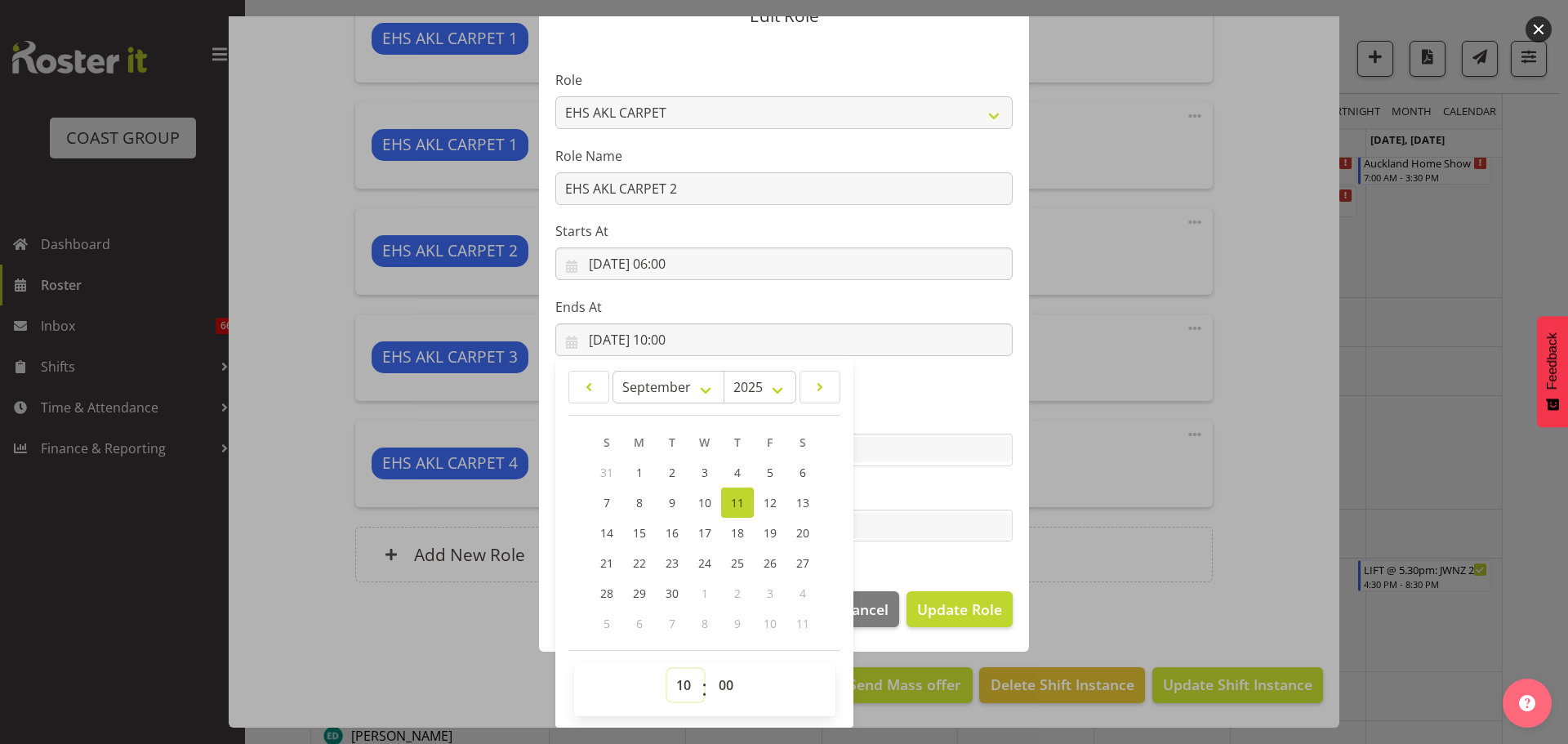
drag, startPoint x: 679, startPoint y: 687, endPoint x: 679, endPoint y: 673, distance: 14.0
click at [679, 687] on select "00 01 02 03 04 05 06 07 08 09 10 11 12 13 14 15 16 17 18 19 20 21 22 23" at bounding box center [685, 685] width 37 height 32
select select "9"
click at [668, 668] on select "00 01 02 03 04 05 06 07 08 09 10 11 12 13 14 15 16 17 18 19 20 21 22 23" at bounding box center [685, 685] width 37 height 32
type input "11/09/2025, 09:00"
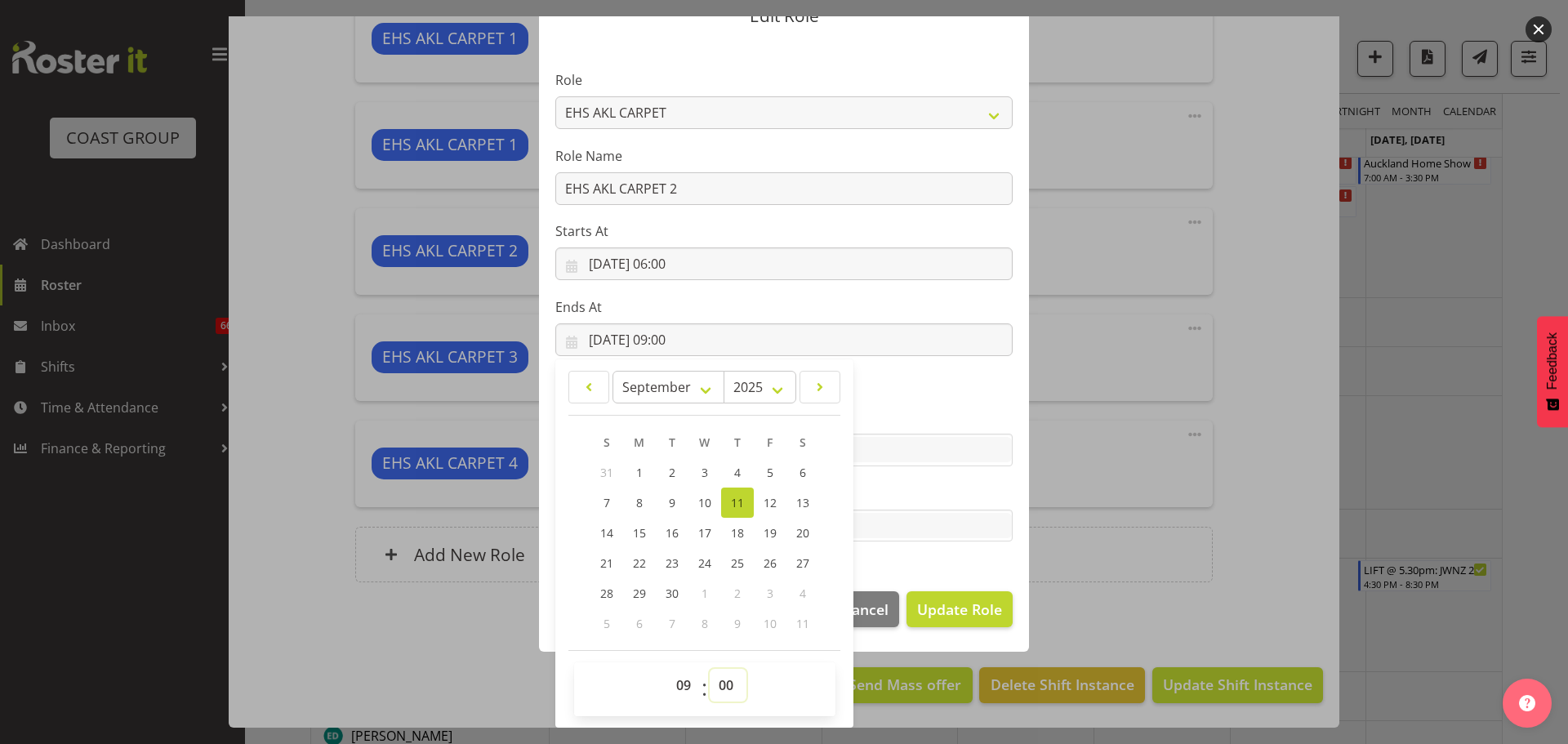
click at [720, 694] on select "00 01 02 03 04 05 06 07 08 09 10 11 12 13 14 15 16 17 18 19 20 21 22 23 24 25 2…" at bounding box center [728, 685] width 37 height 32
select select "30"
type input "11/09/2025, 09:30"
click at [941, 609] on span "Update Role" at bounding box center [959, 609] width 85 height 22
select select
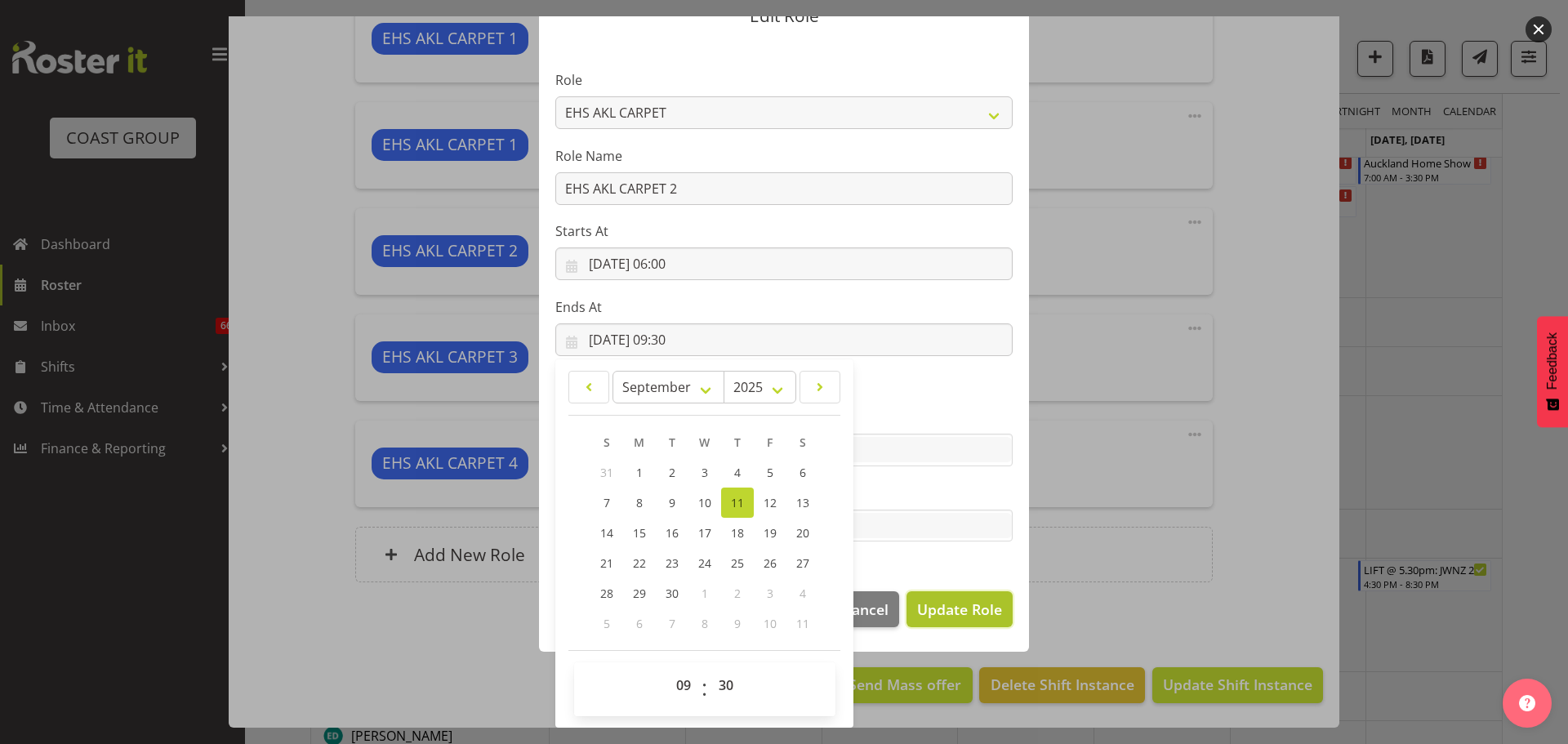
select select
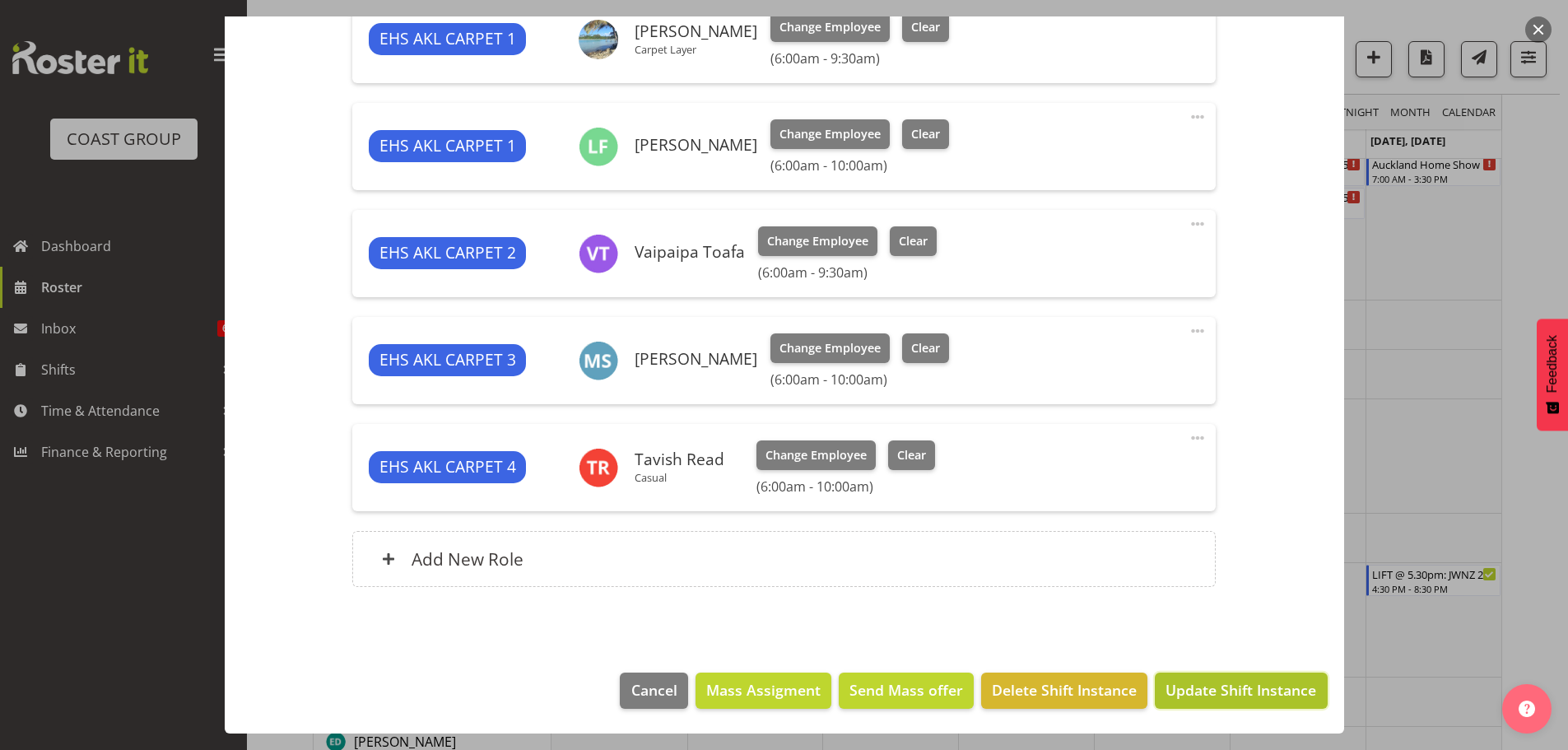
click at [1207, 681] on span "Update Shift Instance" at bounding box center [1241, 690] width 151 height 22
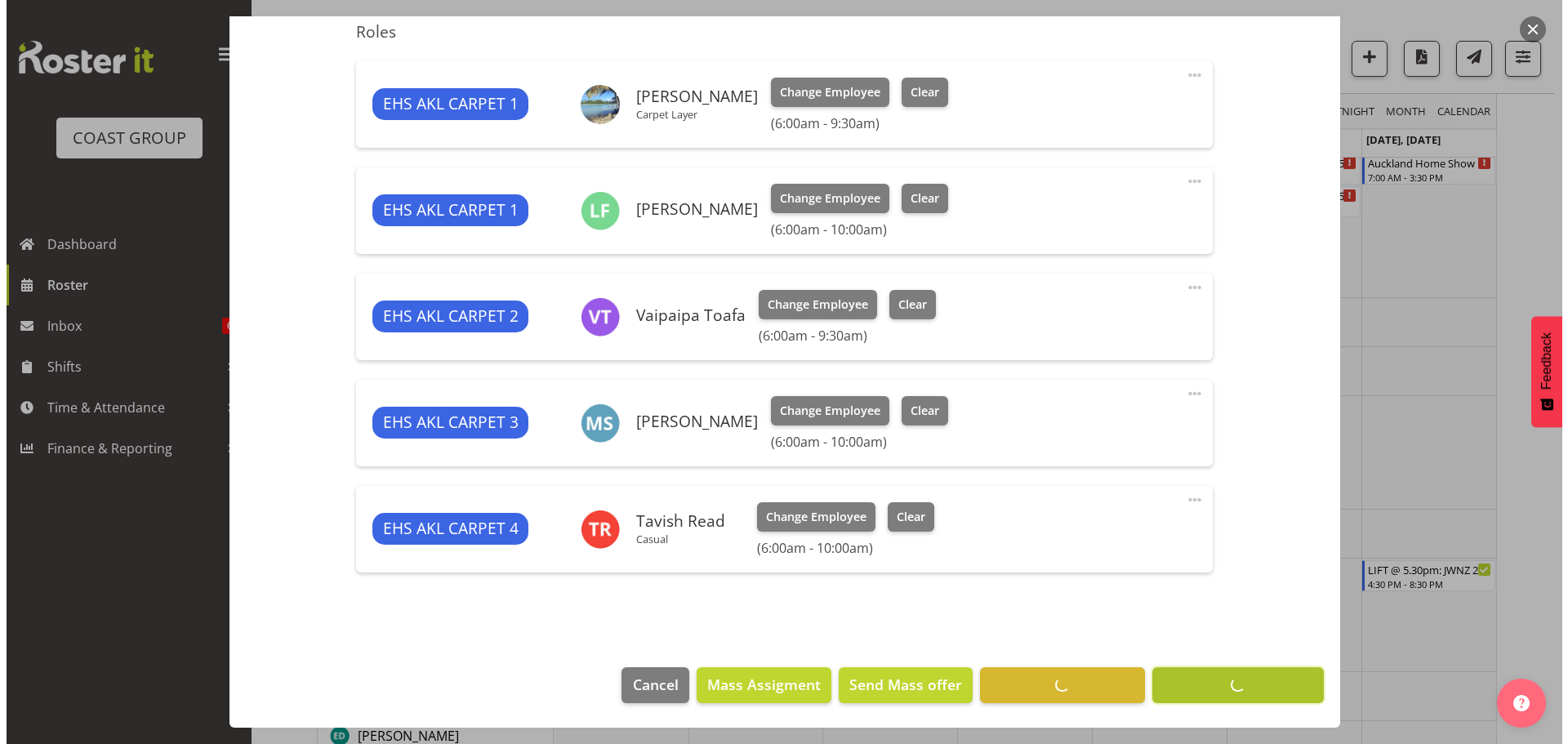
scroll to position [614, 0]
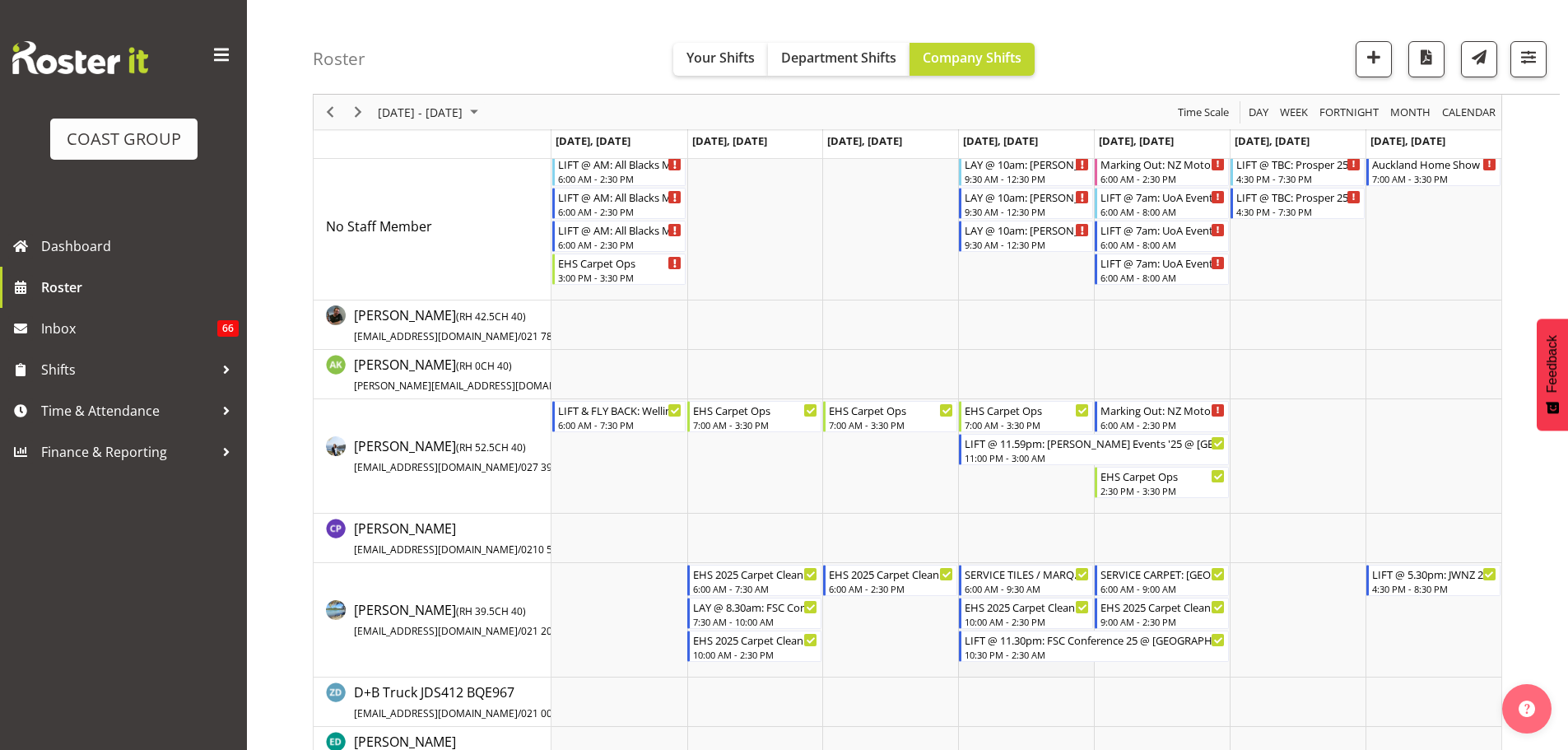
click at [1029, 628] on td "Timeline Week of September 10, 2025" at bounding box center [1026, 620] width 136 height 114
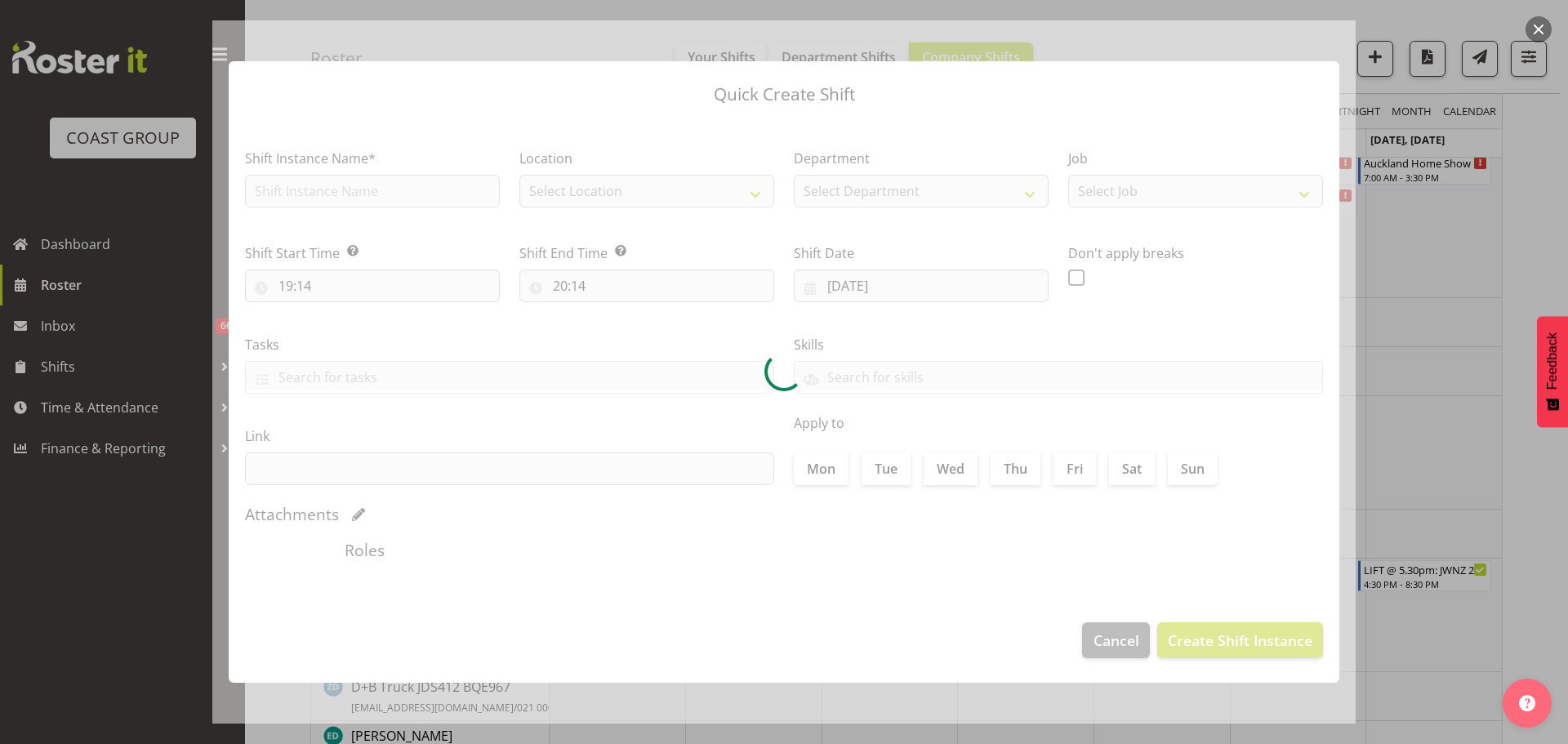
type input "11/09/2025"
checkbox input "true"
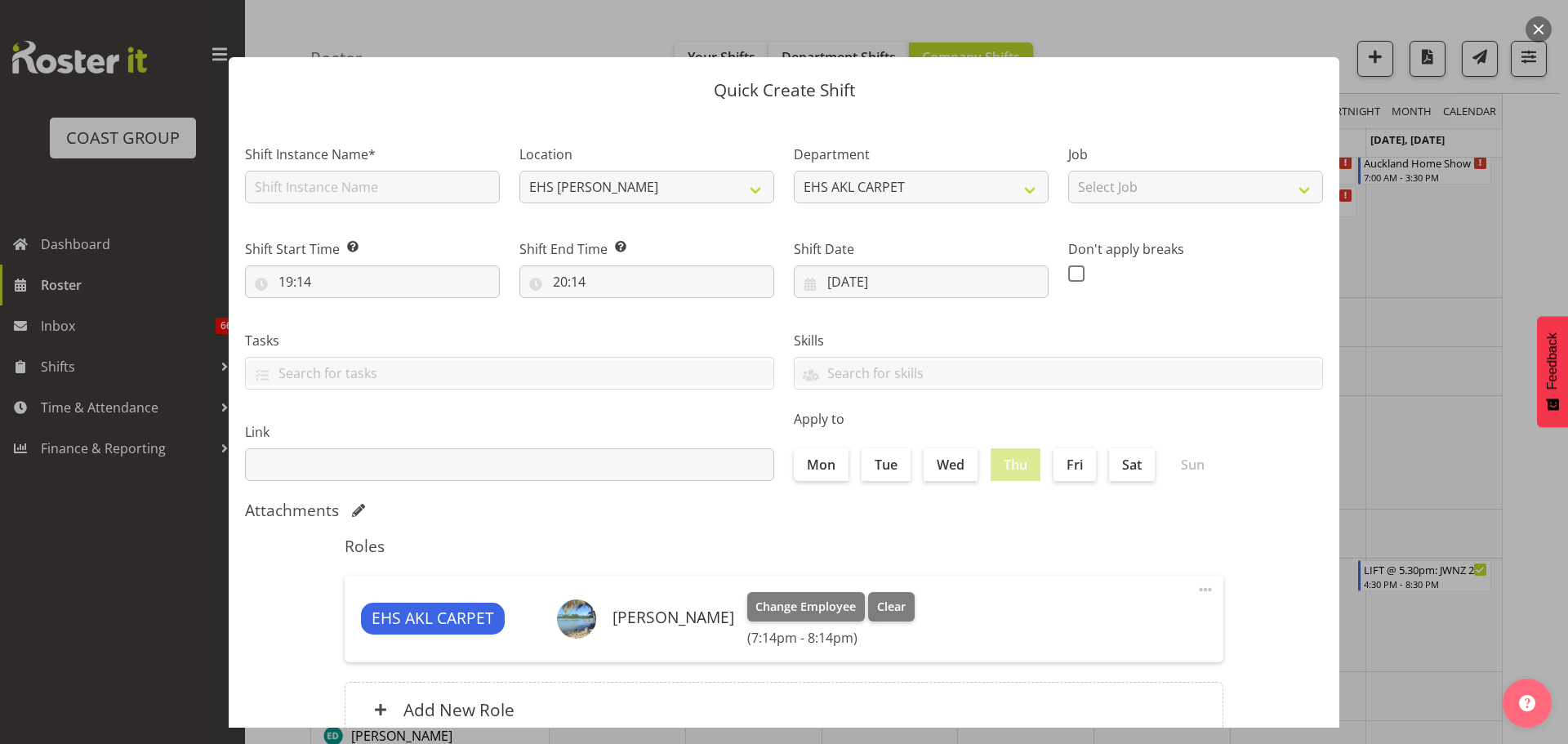
click at [1544, 536] on div at bounding box center [784, 372] width 1568 height 744
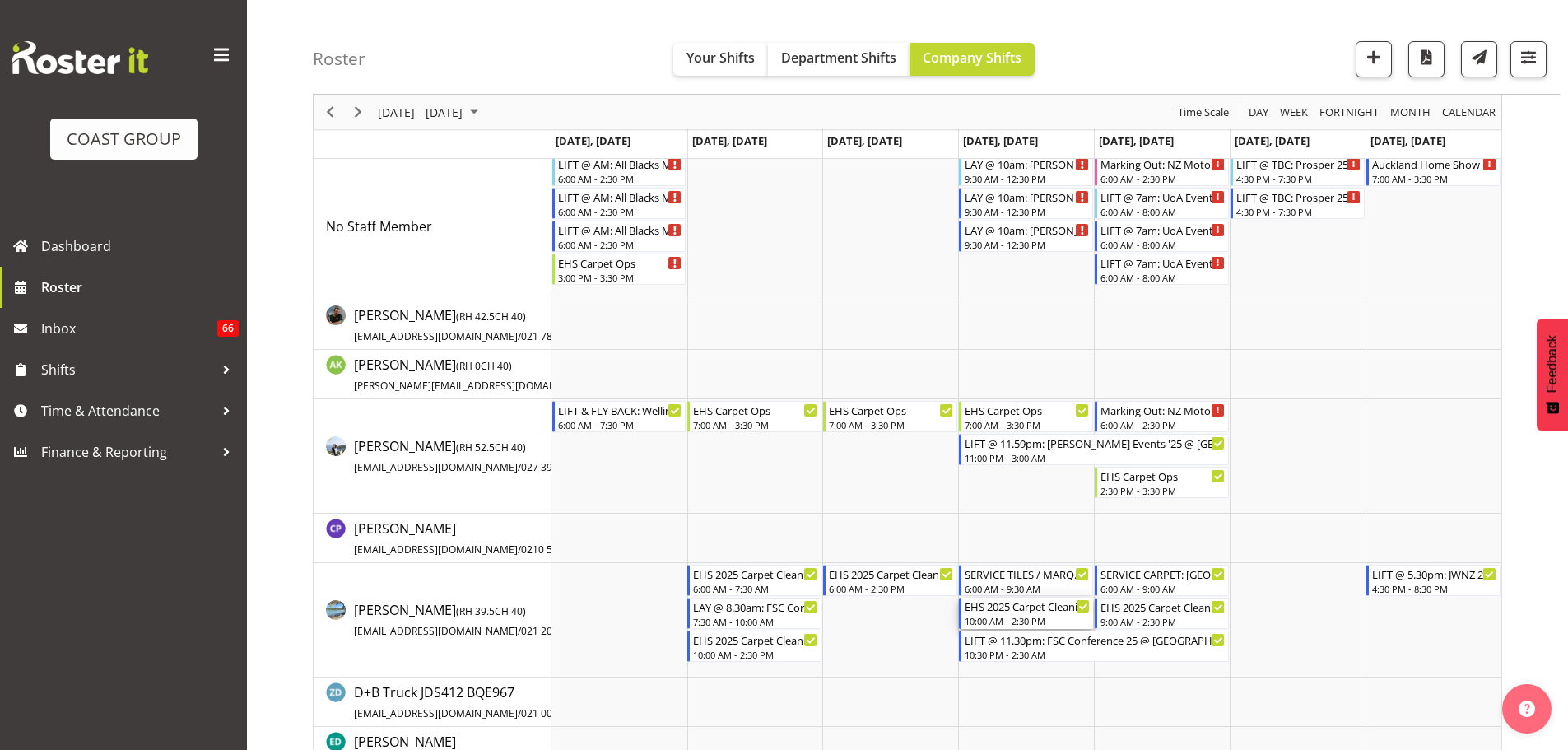
click at [1039, 620] on div "10:00 AM - 2:30 PM" at bounding box center [1027, 620] width 125 height 14
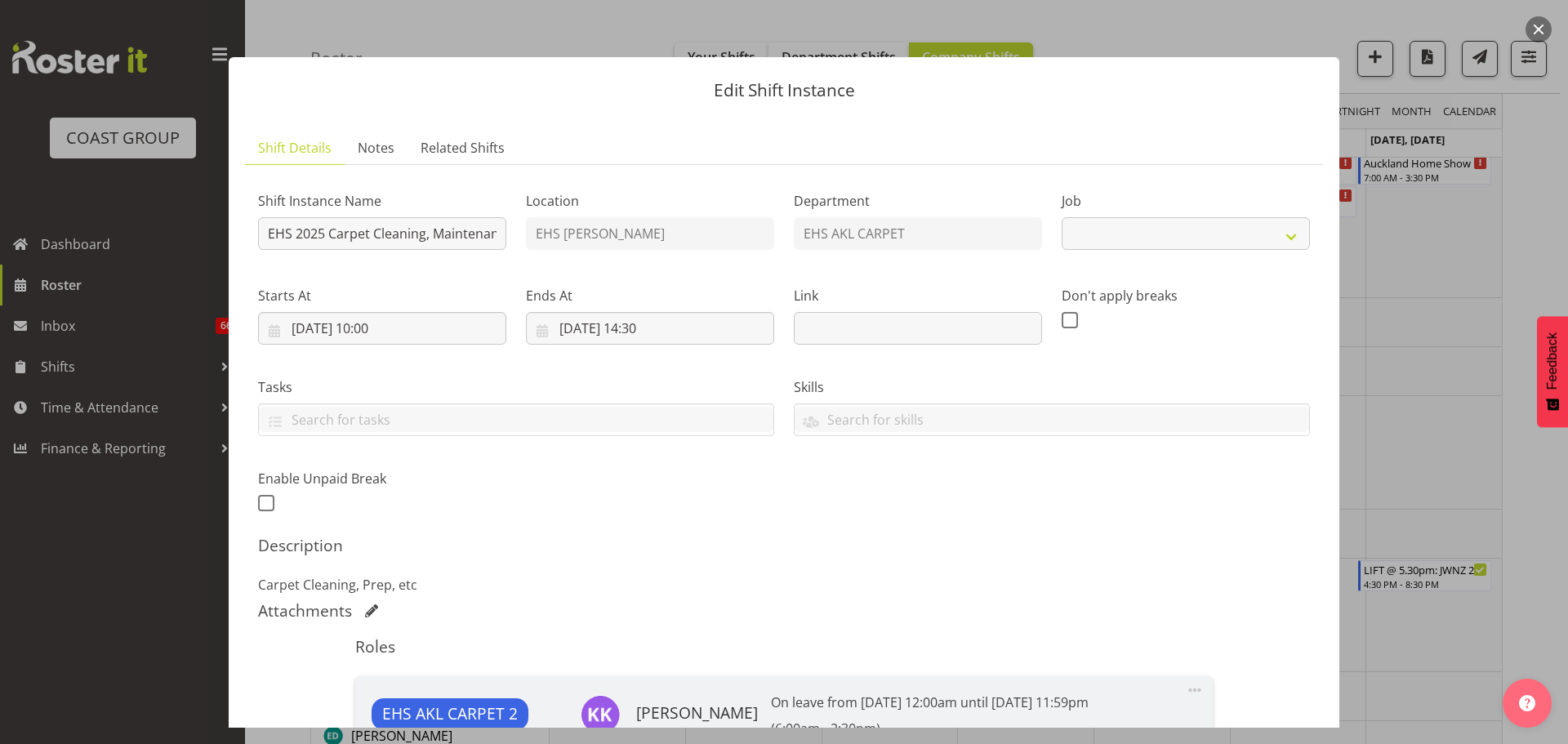
select select "69"
click at [1527, 551] on div at bounding box center [784, 372] width 1568 height 744
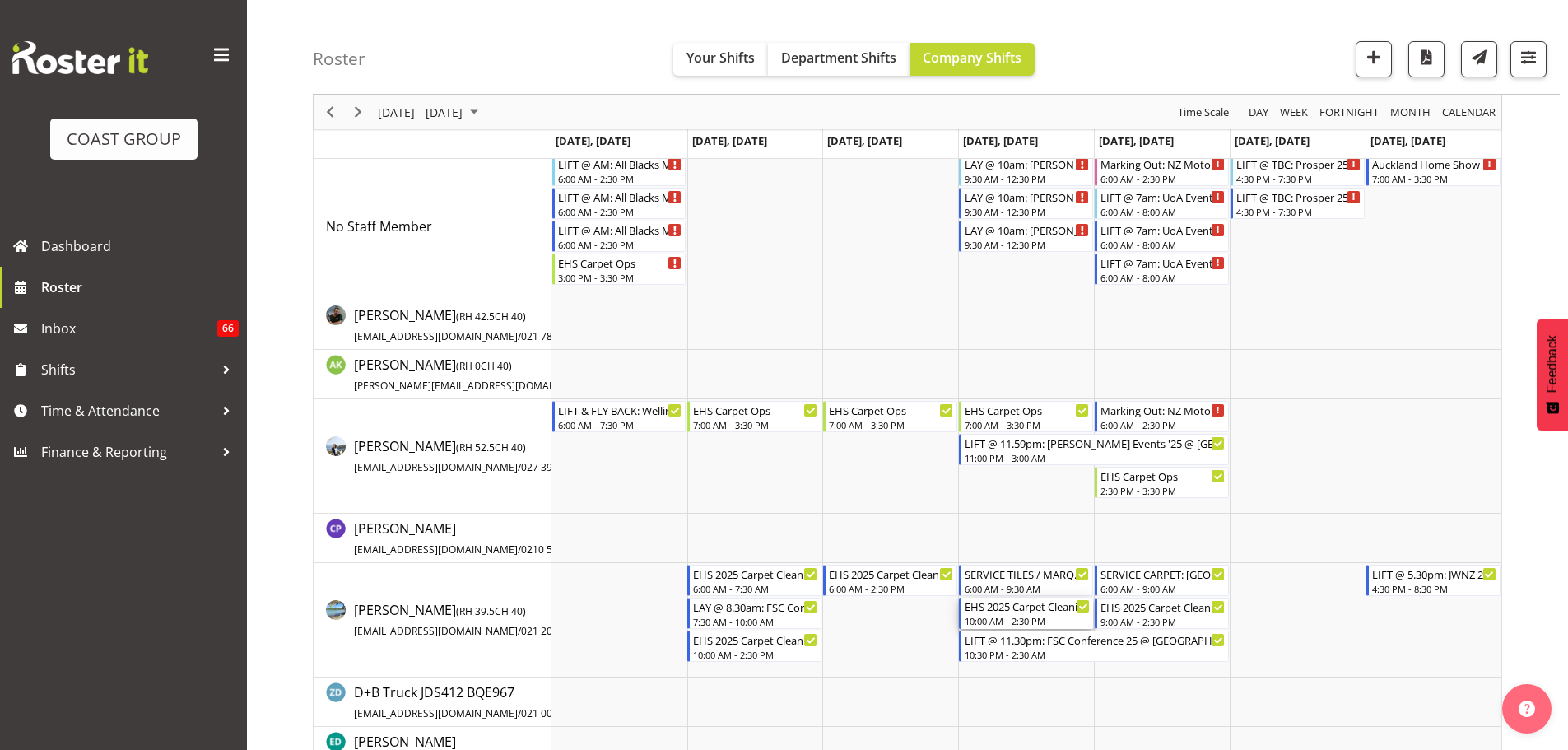
click at [1042, 609] on div "EHS 2025 Carpet Cleaning, Maintenance, etc" at bounding box center [1027, 606] width 125 height 16
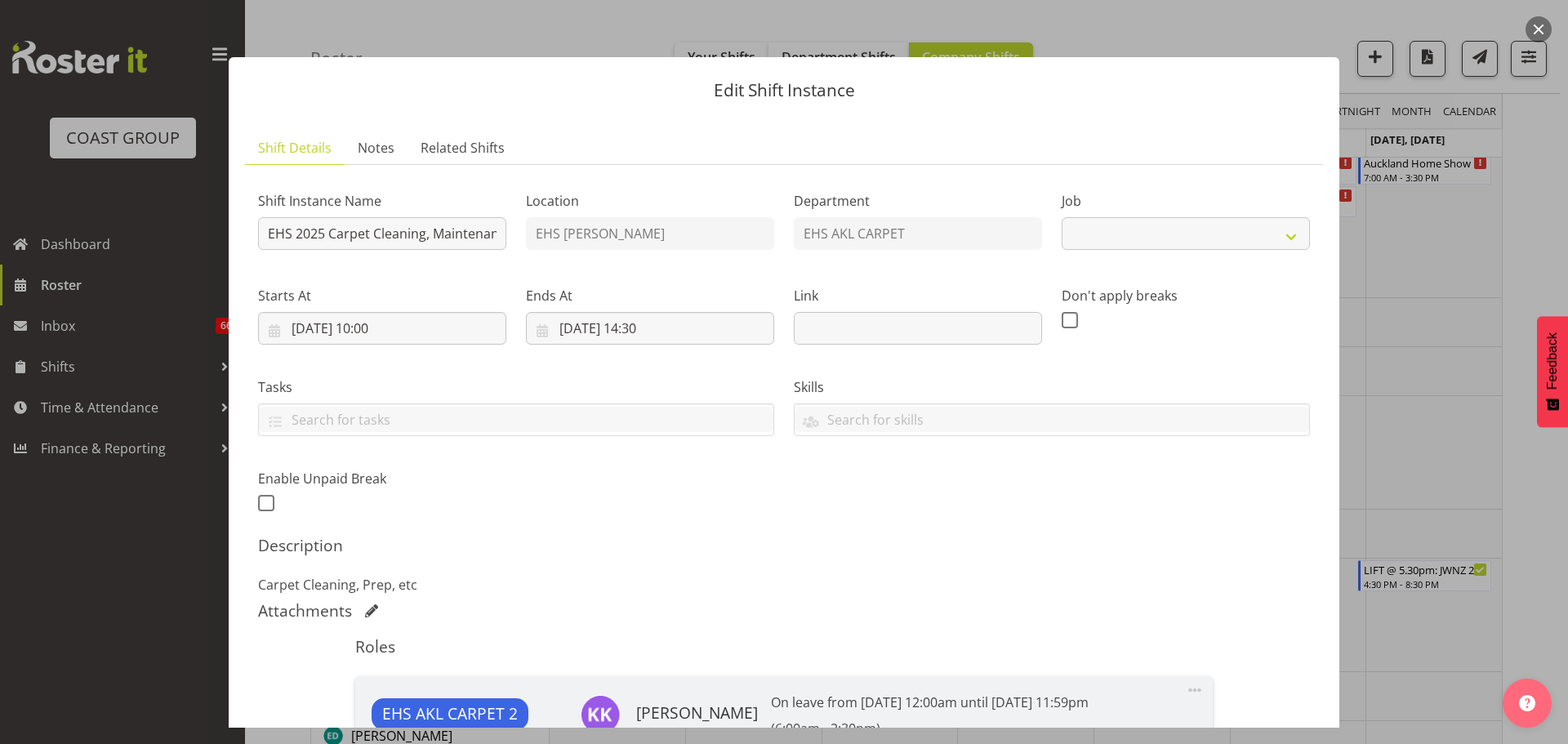
select select "69"
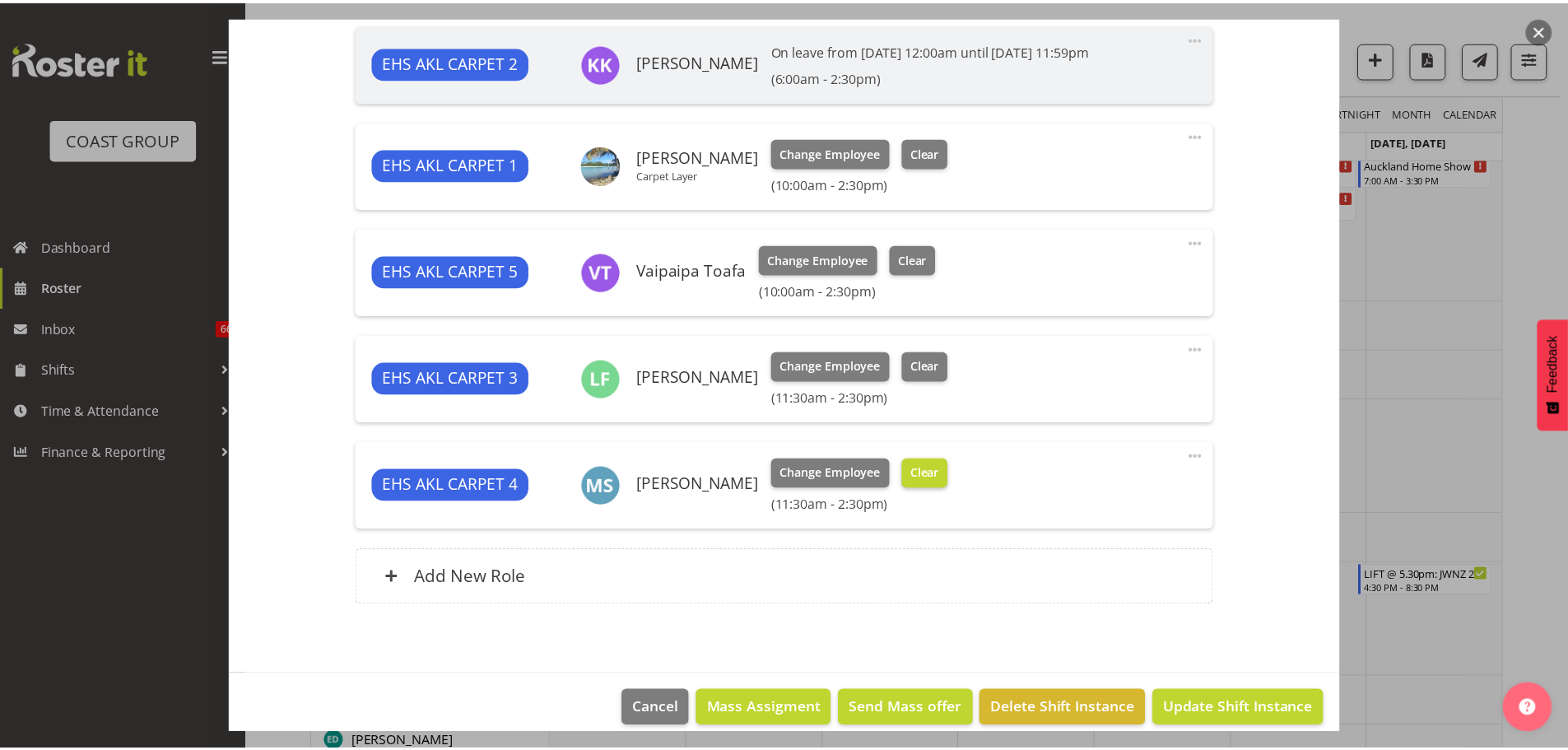
scroll to position [658, 0]
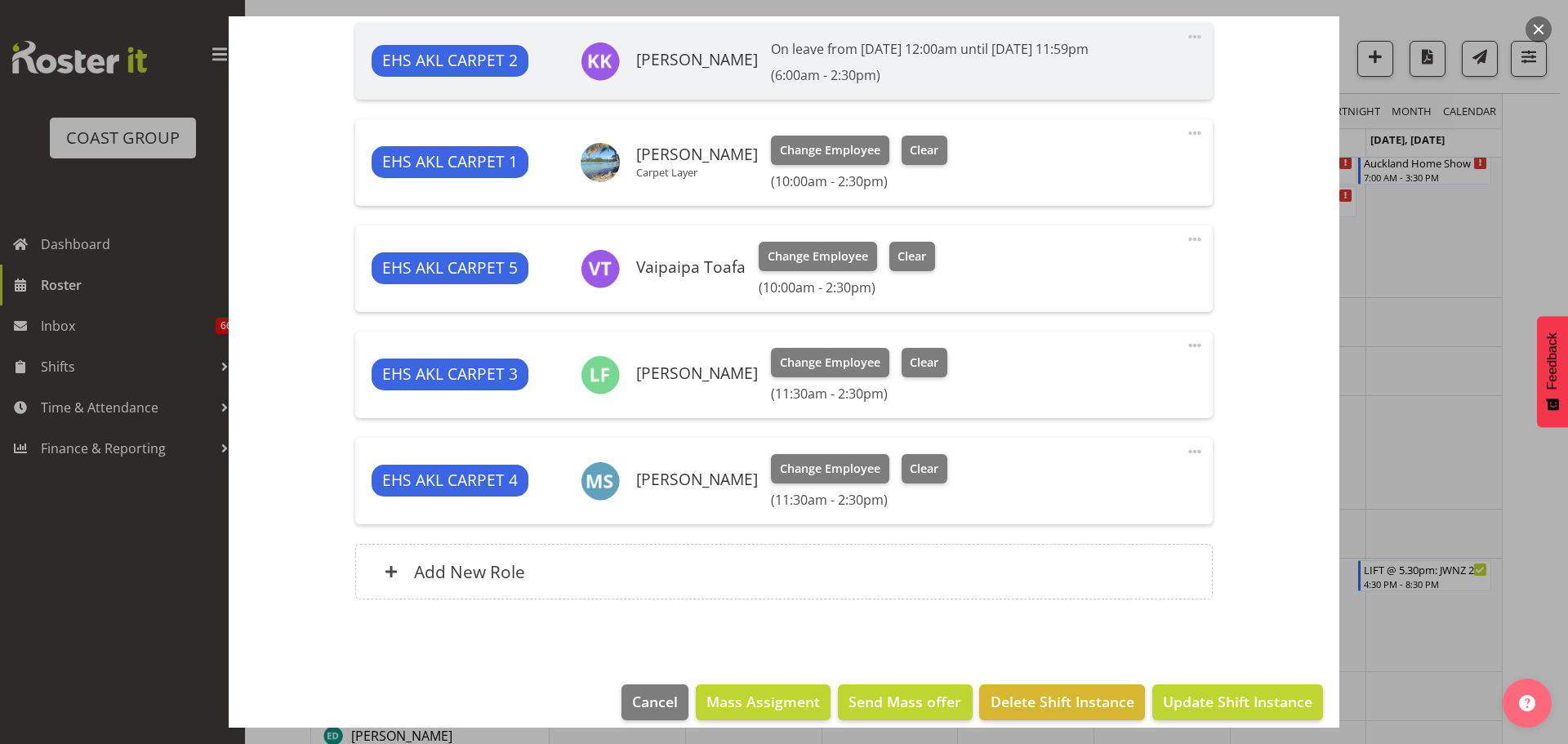
click at [1185, 243] on span at bounding box center [1195, 239] width 20 height 20
click at [1124, 274] on link "Edit" at bounding box center [1125, 278] width 157 height 30
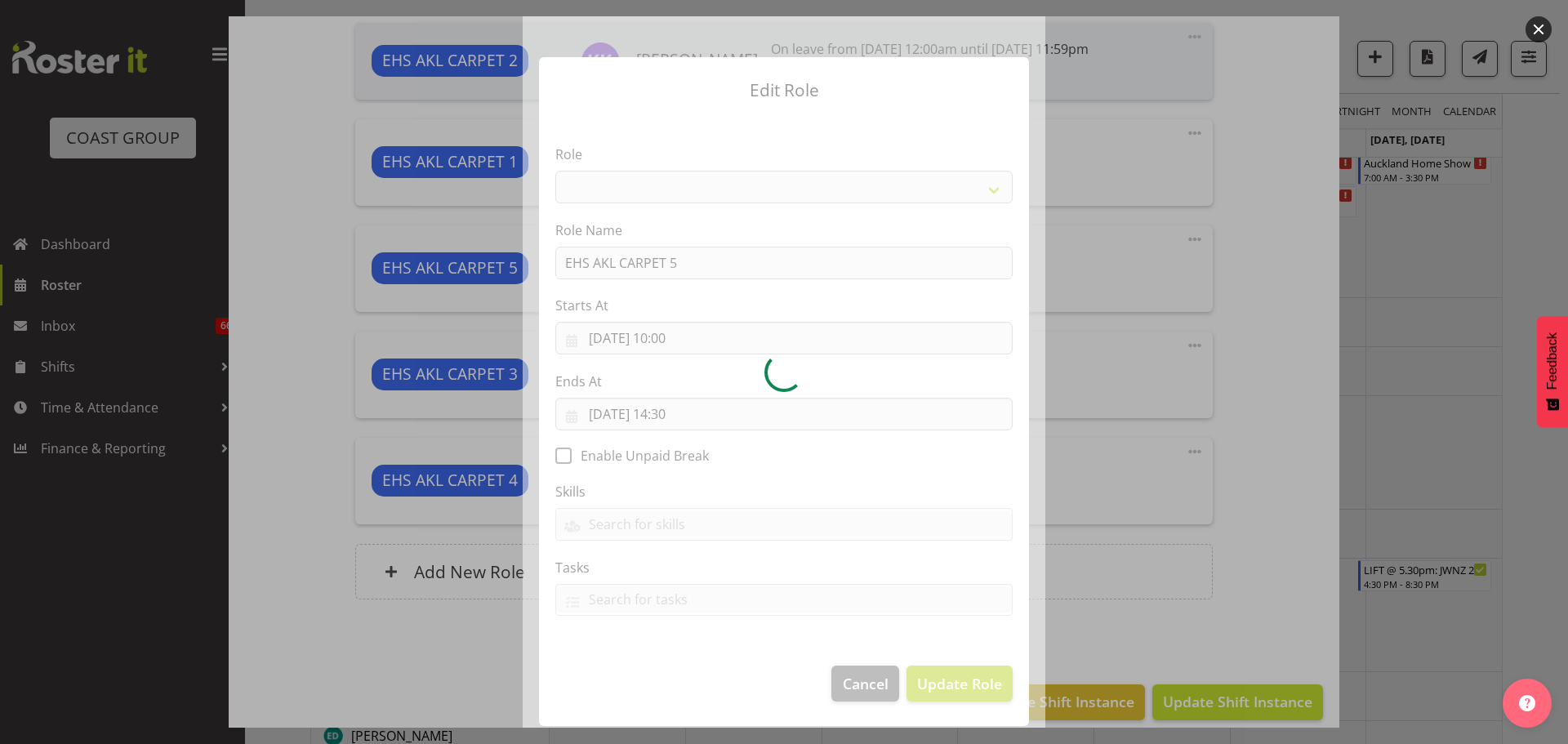
select select "190"
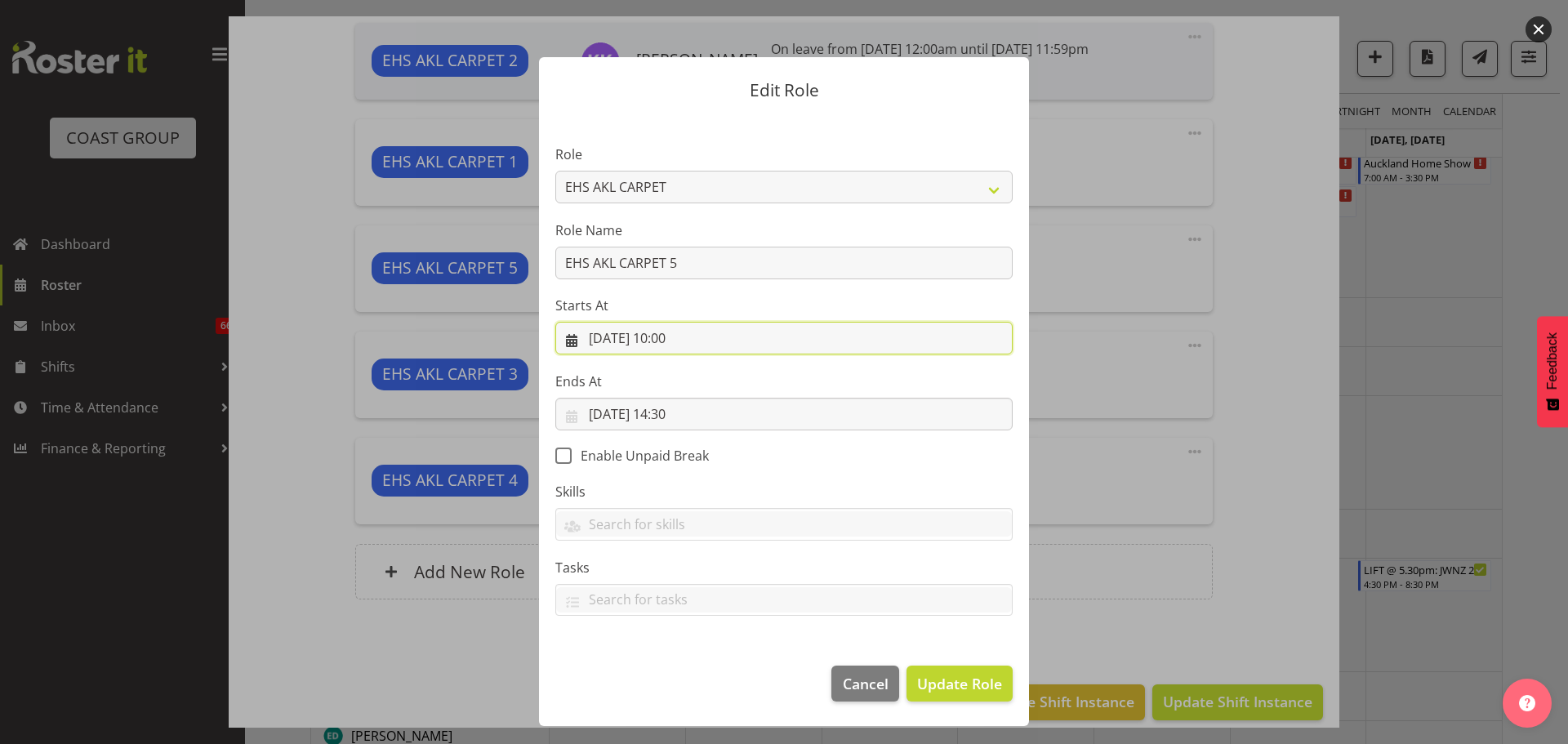
click at [689, 339] on input "11/09/2025, 10:00" at bounding box center [784, 338] width 457 height 32
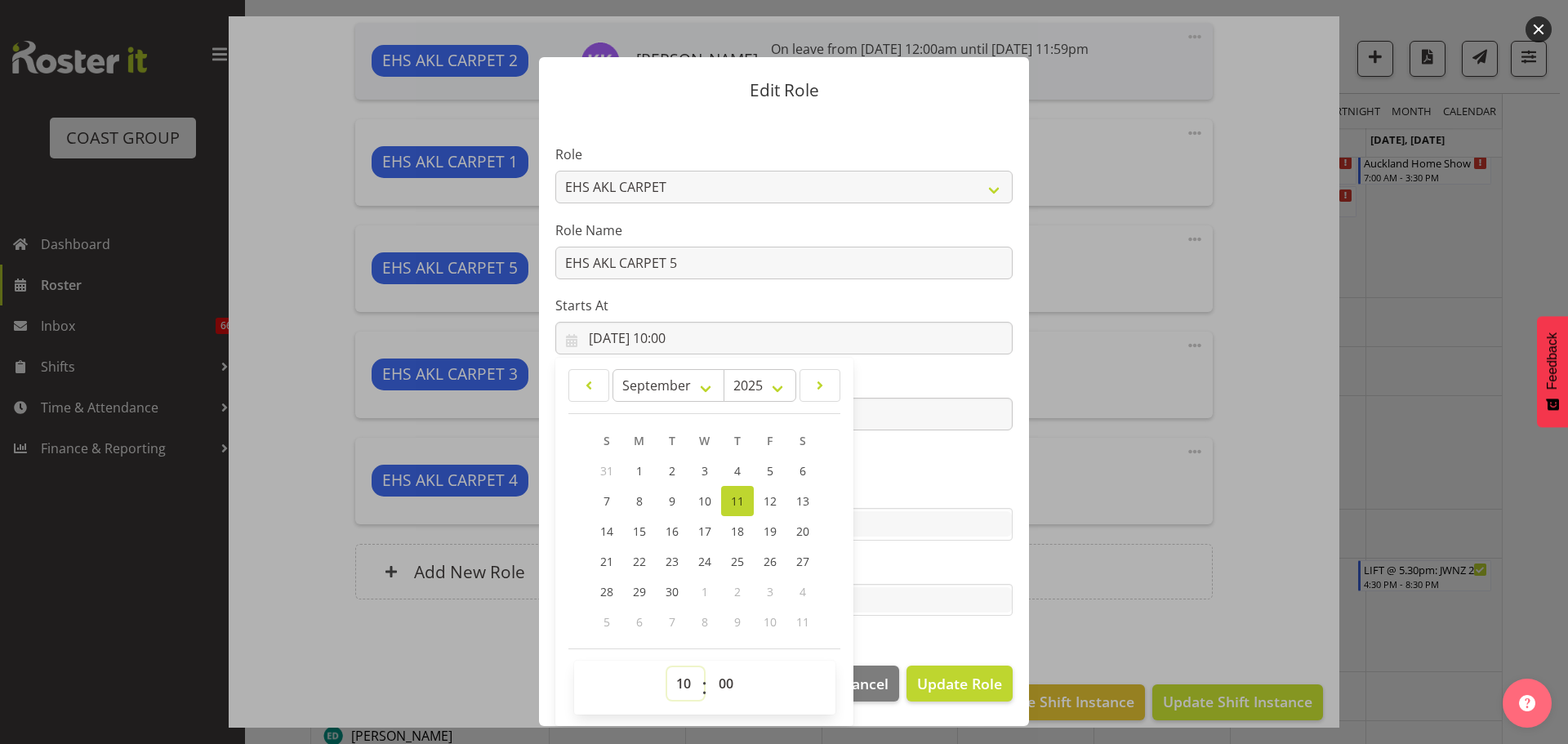
click at [677, 674] on select "00 01 02 03 04 05 06 07 08 09 10 11 12 13 14 15 16 17 18 19 20 21 22 23" at bounding box center [685, 684] width 37 height 32
select select "12"
click at [668, 668] on select "00 01 02 03 04 05 06 07 08 09 10 11 12 13 14 15 16 17 18 19 20 21 22 23" at bounding box center [685, 684] width 37 height 32
type input "11/09/2025, 12:00"
click at [721, 683] on select "00 01 02 03 04 05 06 07 08 09 10 11 12 13 14 15 16 17 18 19 20 21 22 23 24 25 2…" at bounding box center [728, 684] width 37 height 32
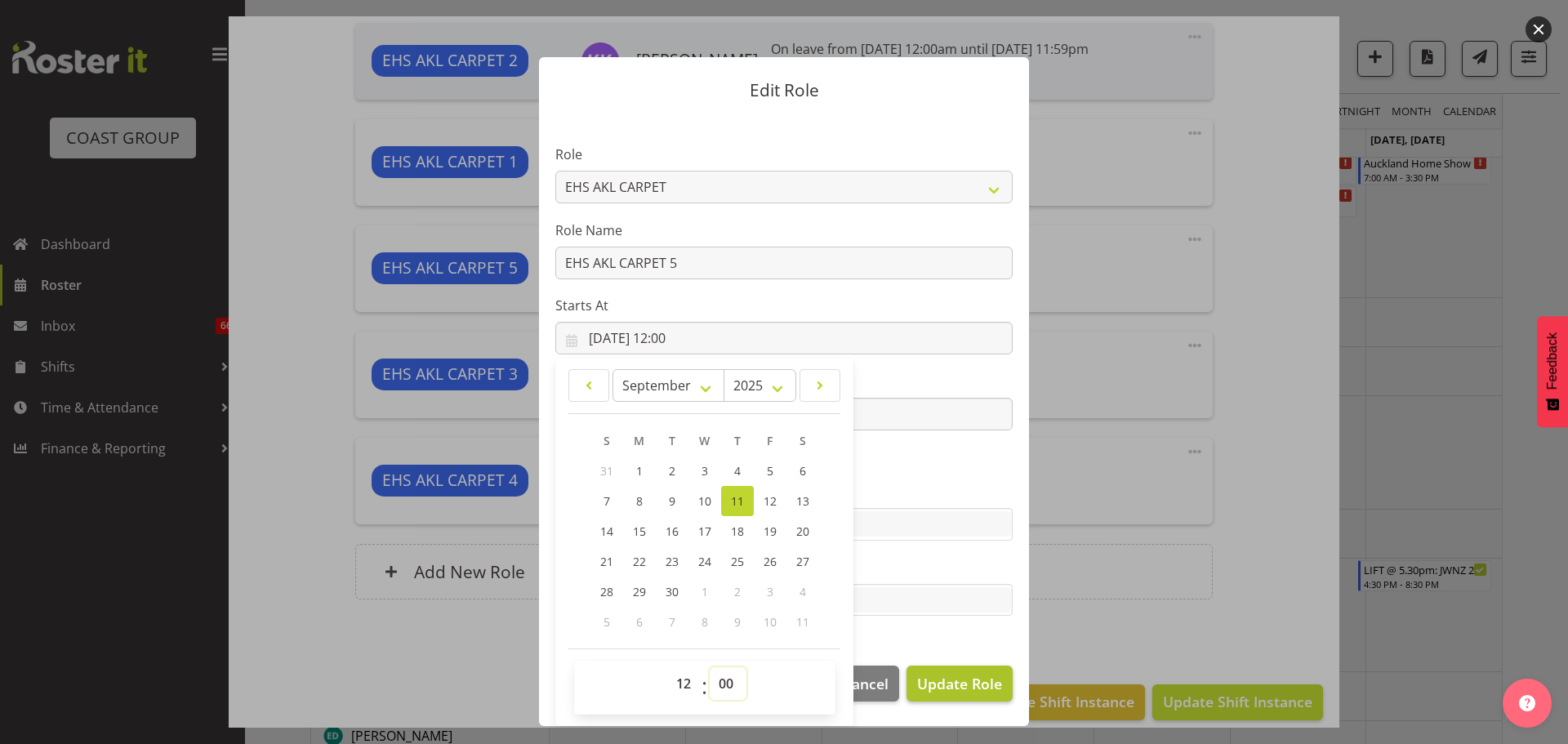
select select "30"
type input "11/09/2025, 12:30"
click at [954, 684] on span "Update Role" at bounding box center [959, 684] width 85 height 22
select select
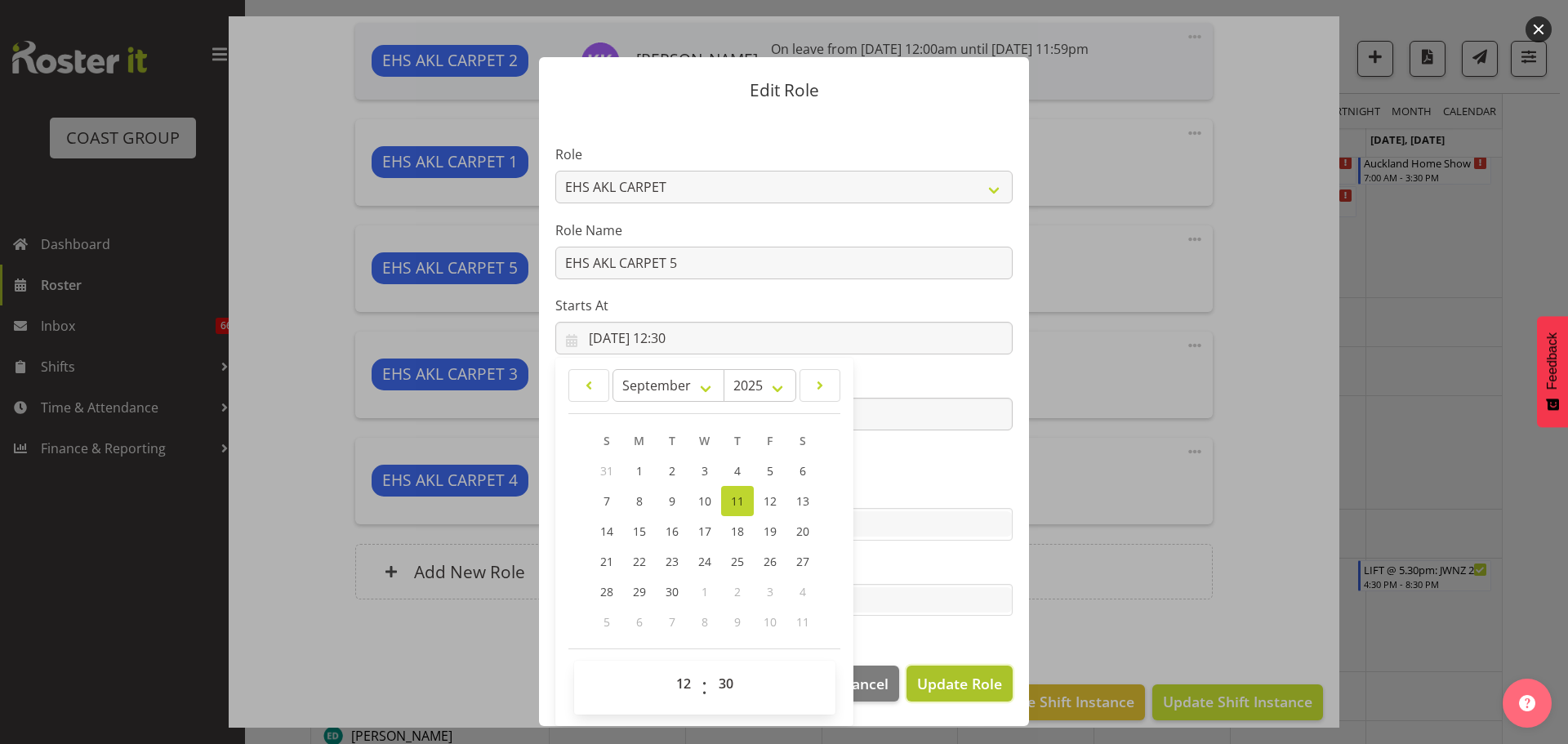
select select
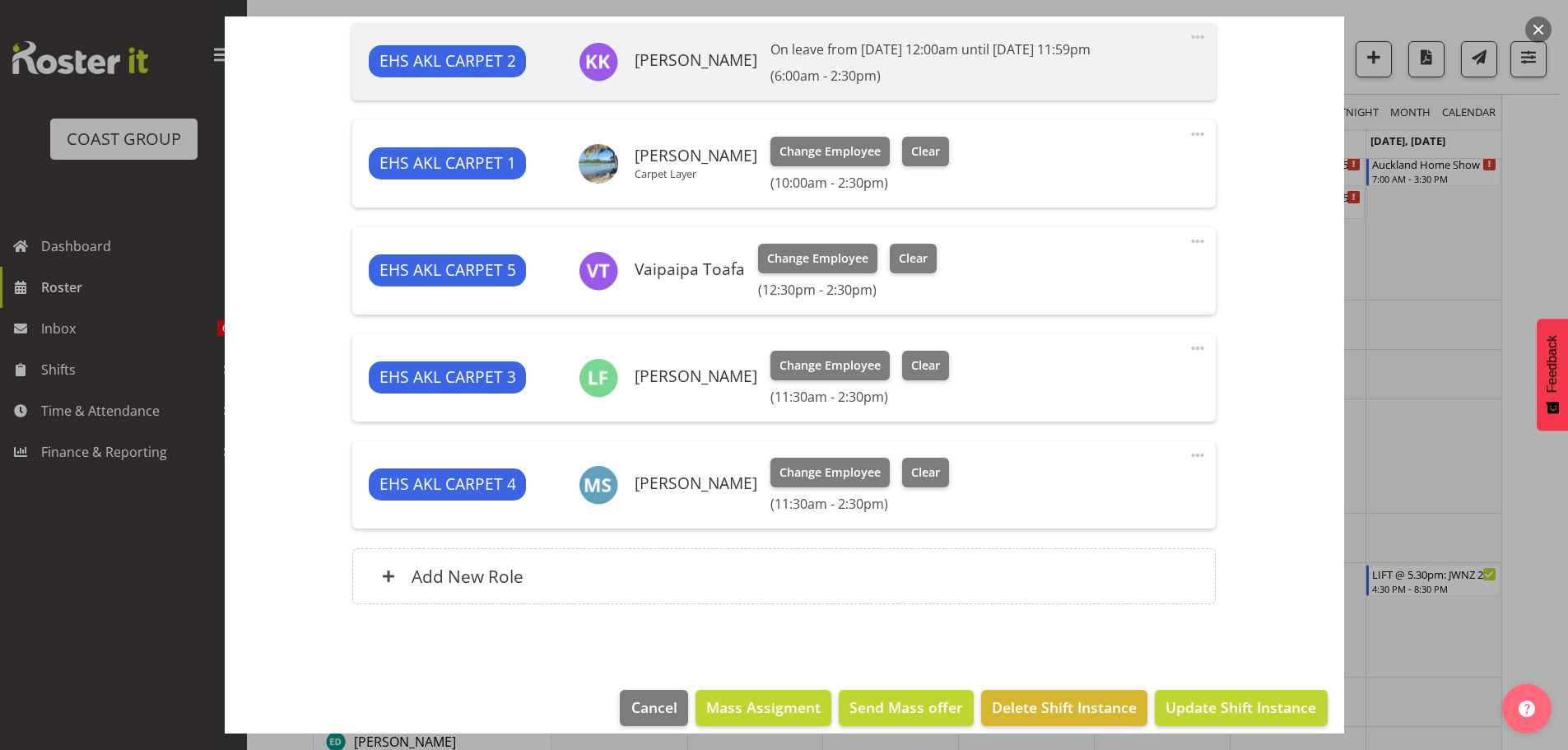
click at [1188, 133] on span at bounding box center [1198, 134] width 20 height 20
click at [1121, 171] on link "Edit" at bounding box center [1128, 173] width 158 height 30
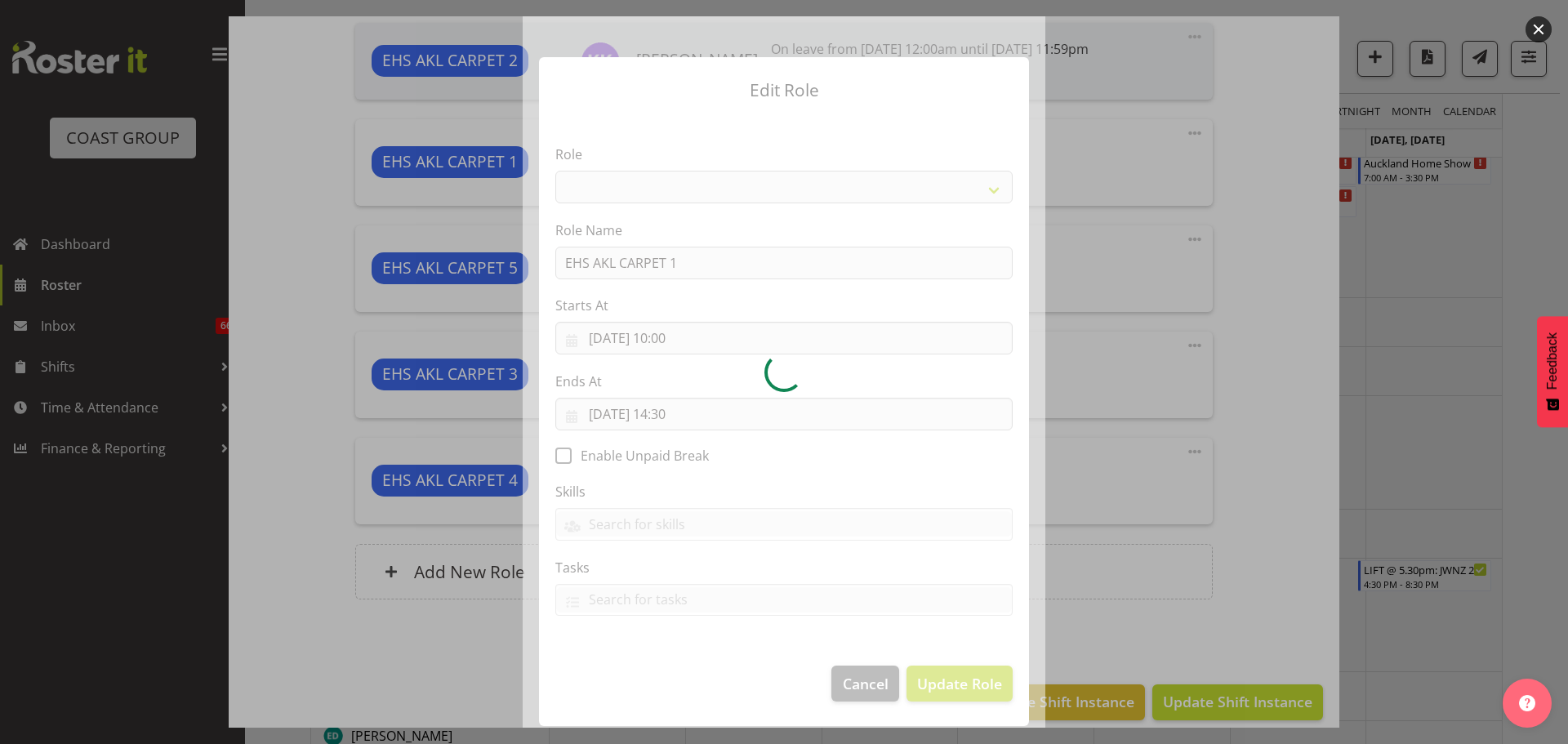
click at [686, 336] on div at bounding box center [784, 372] width 523 height 712
select select "190"
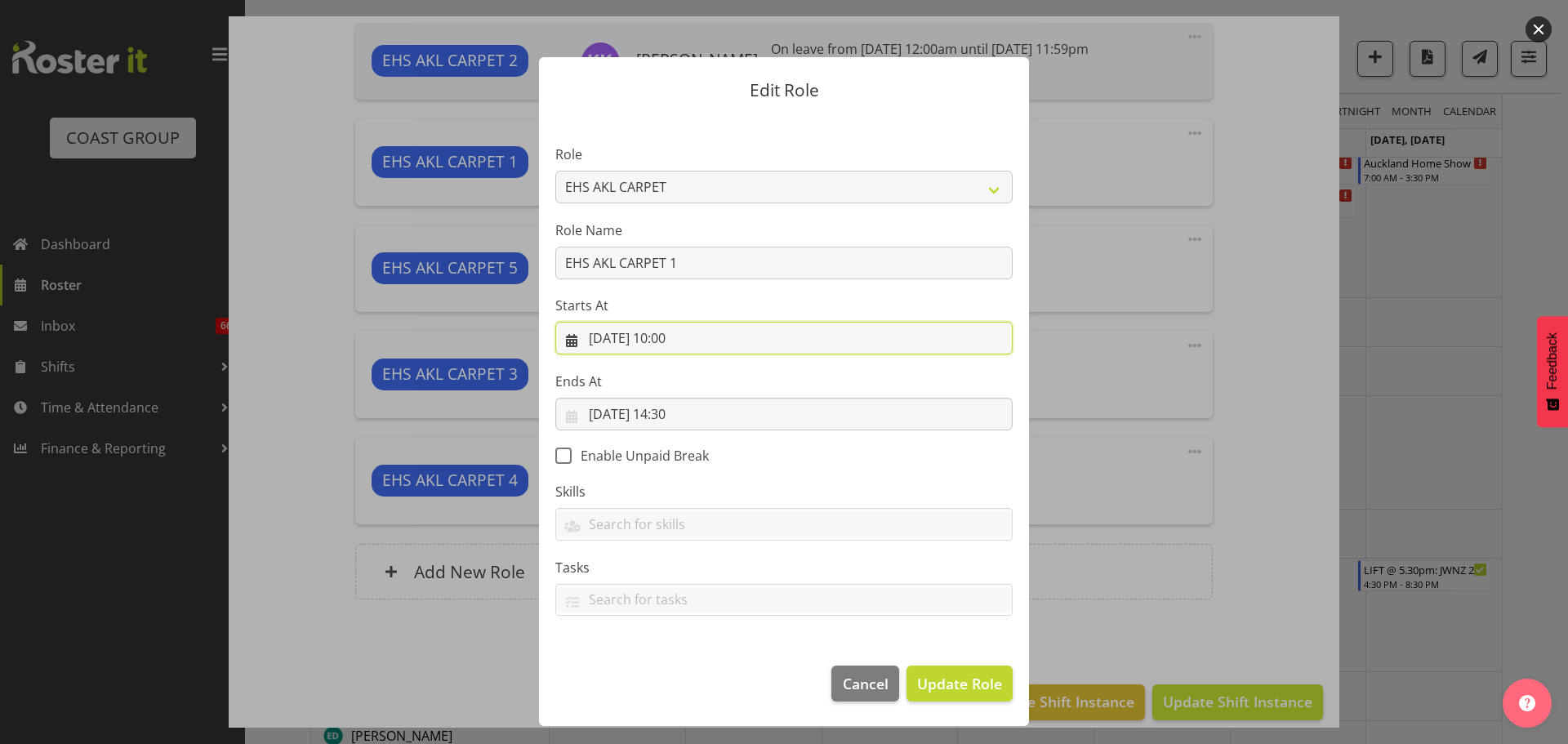
click at [676, 338] on input "11/09/2025, 10:00" at bounding box center [784, 338] width 457 height 32
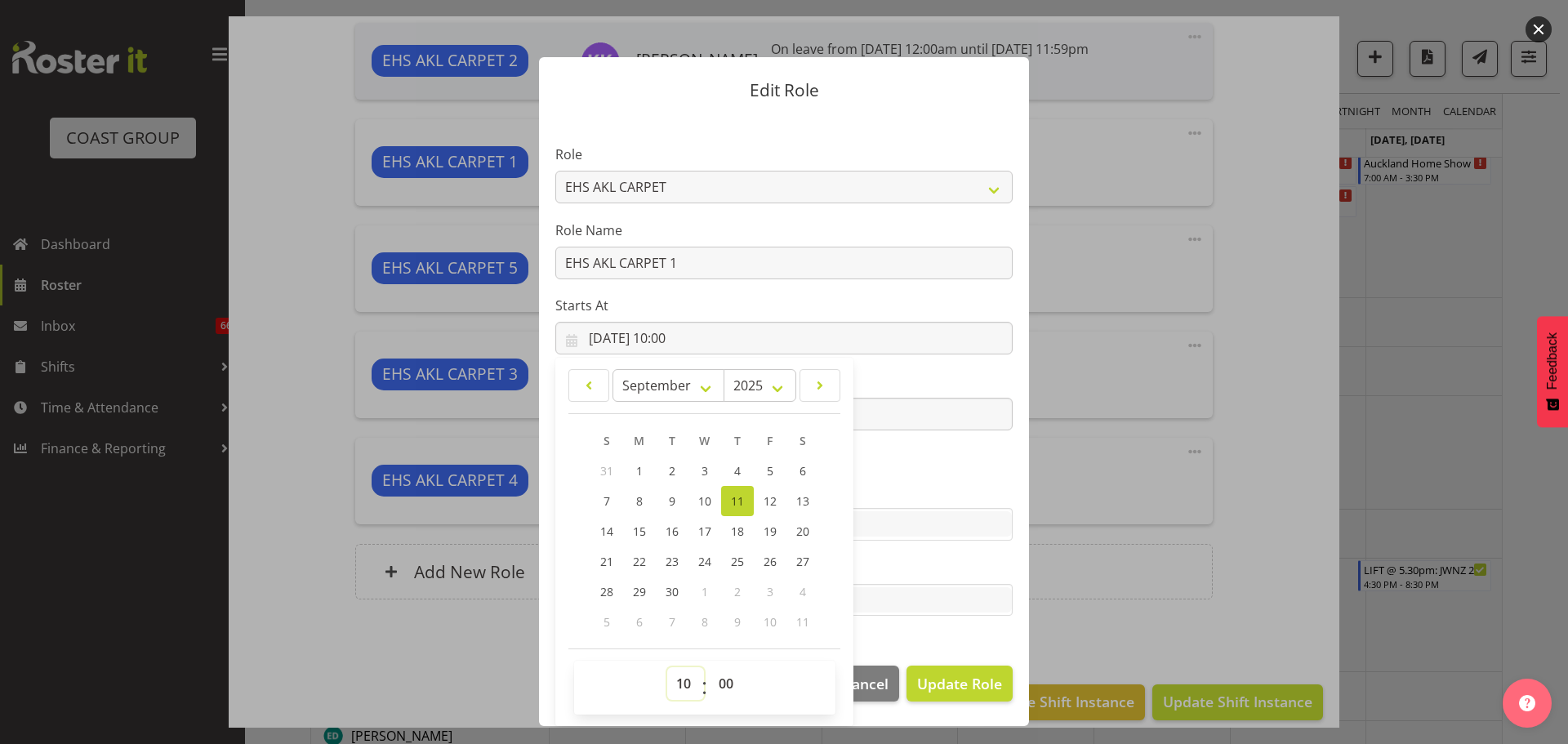
click at [687, 679] on select "00 01 02 03 04 05 06 07 08 09 10 11 12 13 14 15 16 17 18 19 20 21 22 23" at bounding box center [685, 684] width 37 height 32
select select "12"
click at [668, 668] on select "00 01 02 03 04 05 06 07 08 09 10 11 12 13 14 15 16 17 18 19 20 21 22 23" at bounding box center [685, 684] width 37 height 32
type input "11/09/2025, 12:00"
click at [735, 685] on select "00 01 02 03 04 05 06 07 08 09 10 11 12 13 14 15 16 17 18 19 20 21 22 23 24 25 2…" at bounding box center [728, 684] width 37 height 32
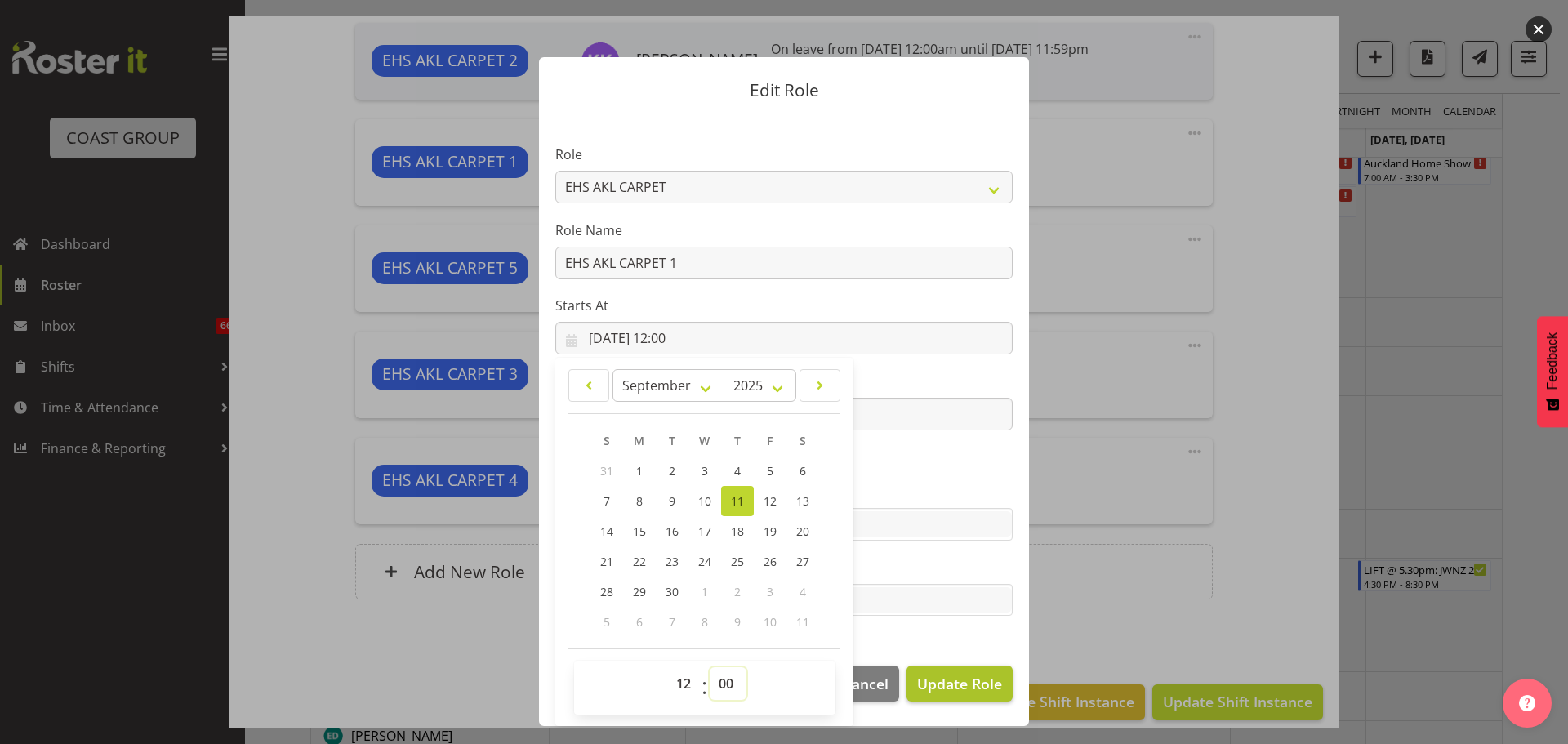
select select "30"
type input "11/09/2025, 12:30"
click at [947, 684] on span "Update Role" at bounding box center [959, 684] width 85 height 22
select select
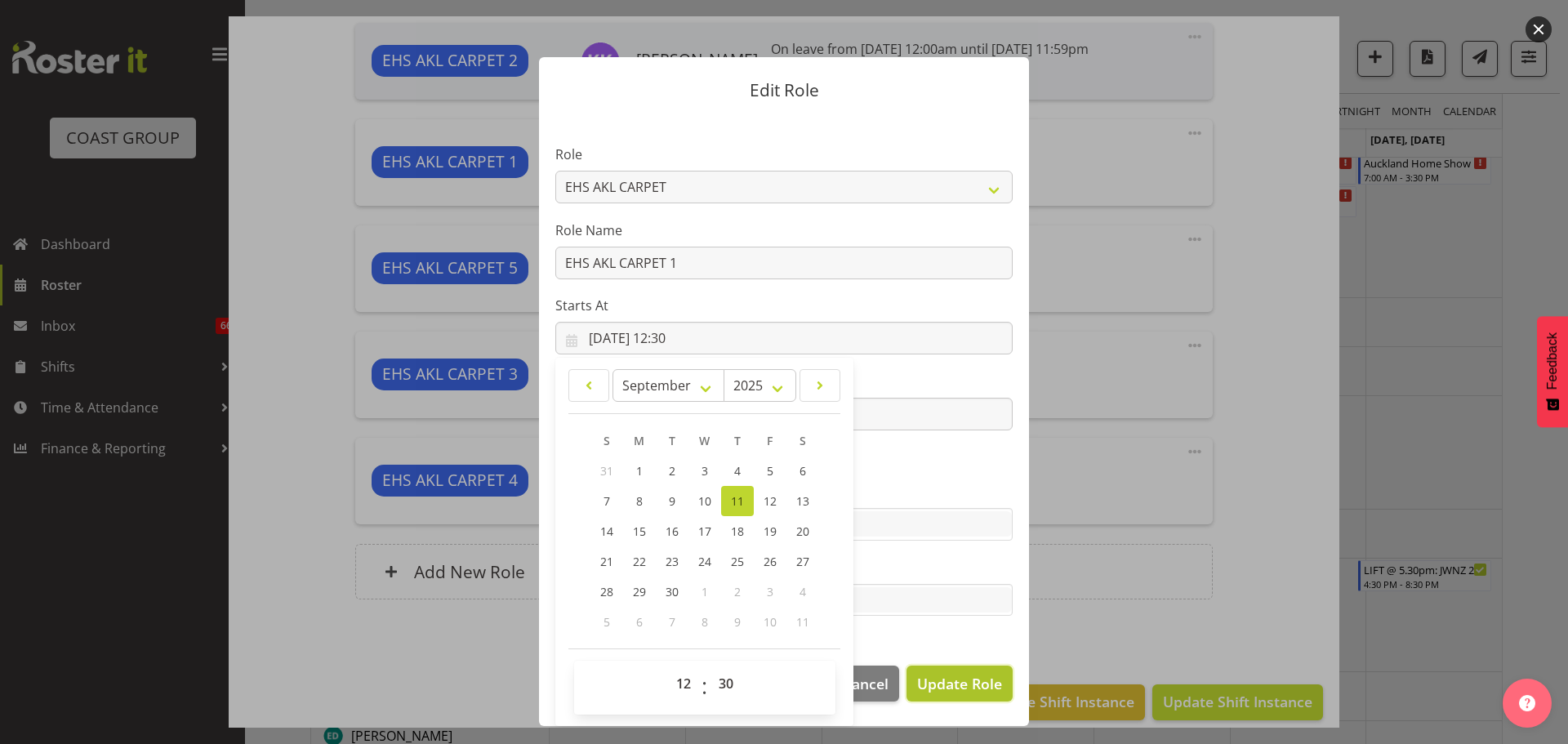
select select
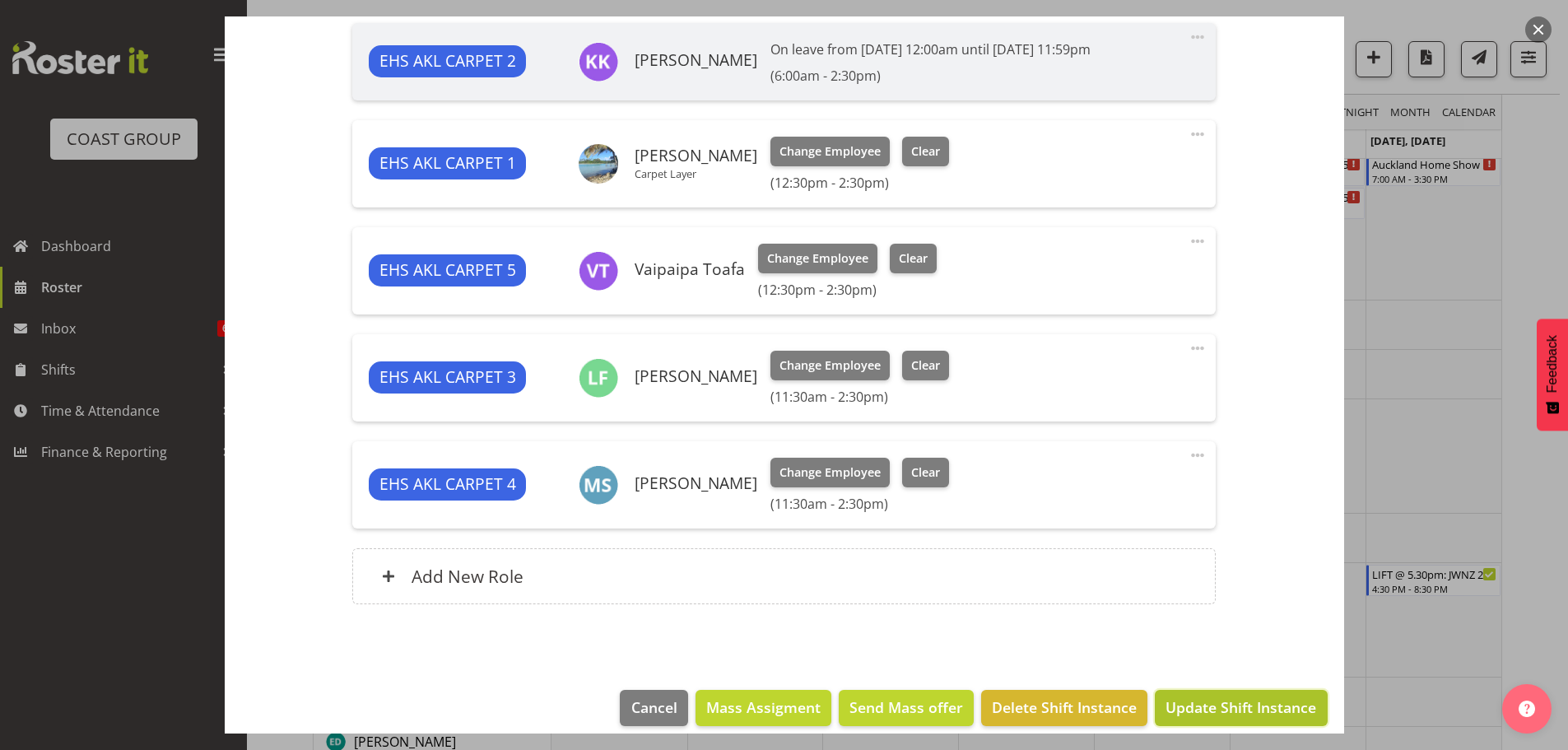
click at [1207, 698] on span "Update Shift Instance" at bounding box center [1241, 707] width 151 height 22
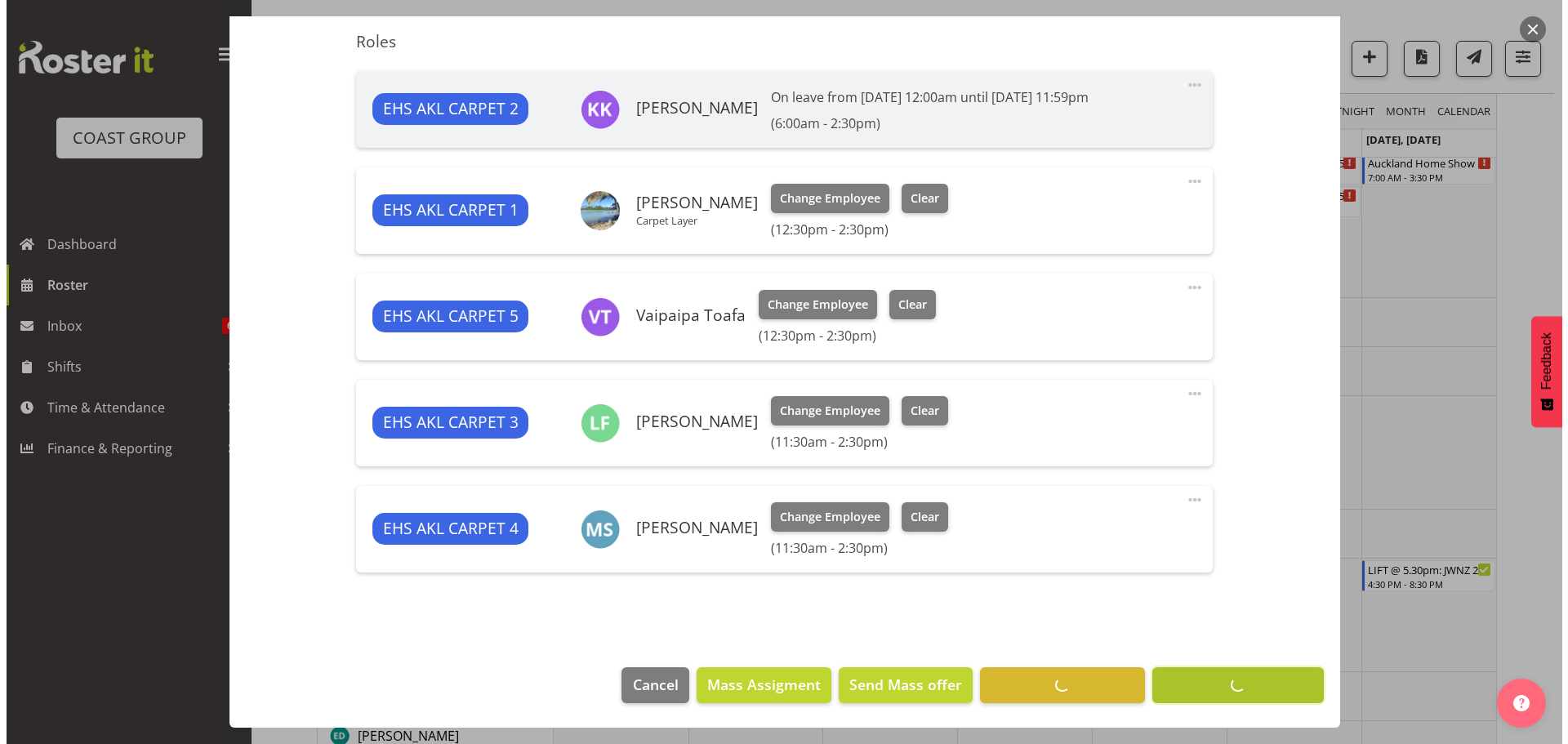
scroll to position [605, 0]
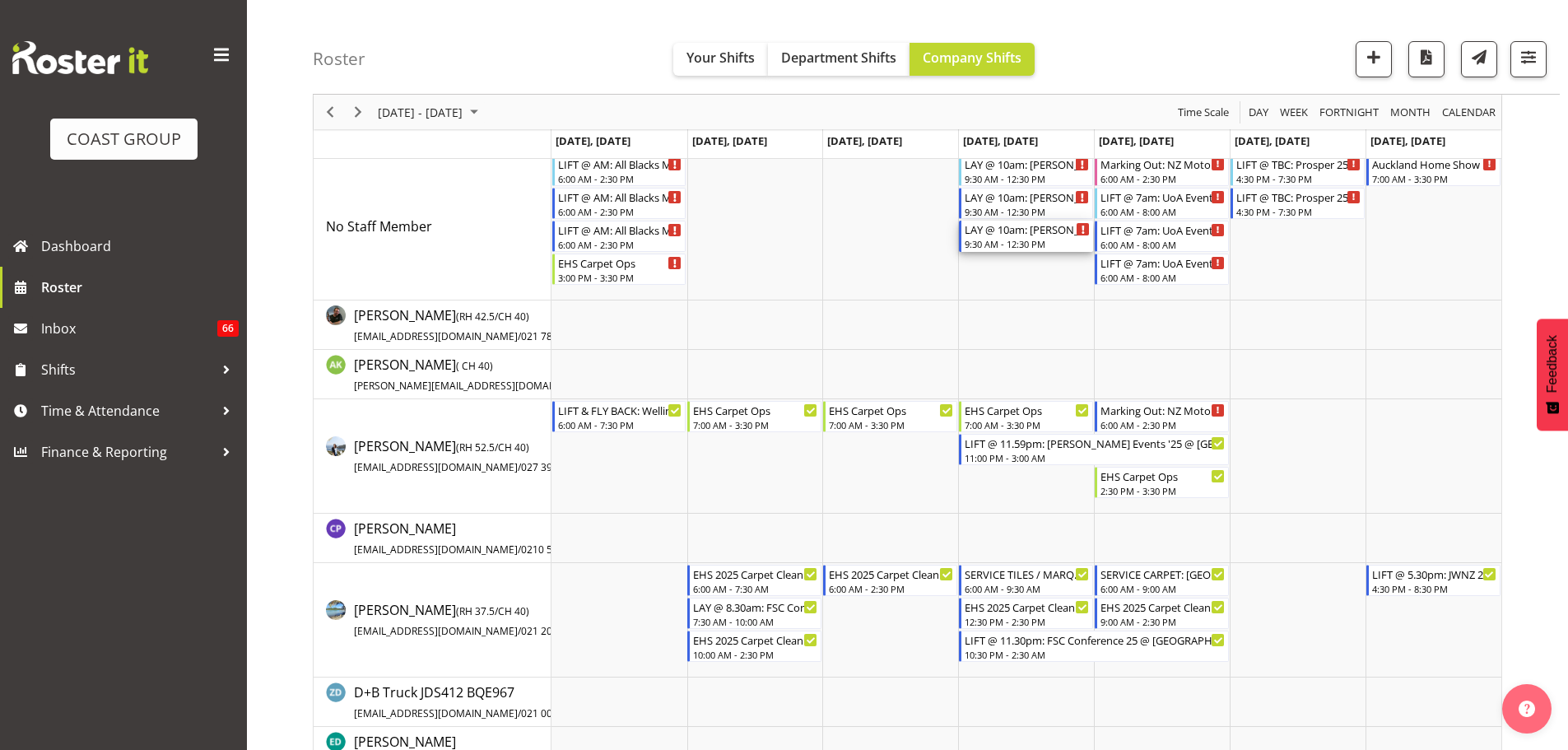
click at [1029, 242] on div "9:30 AM - 12:30 PM" at bounding box center [1027, 243] width 125 height 14
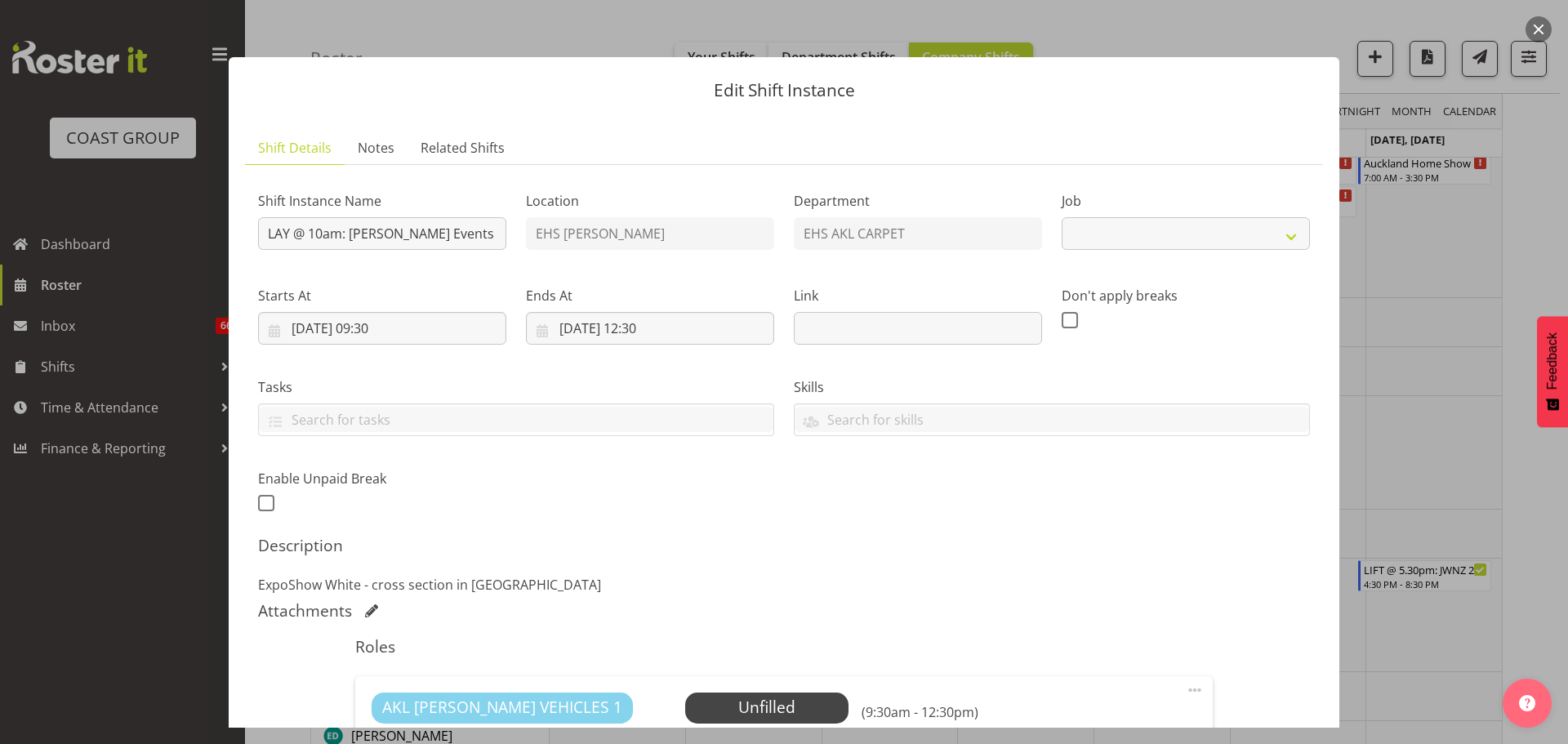
select select "8575"
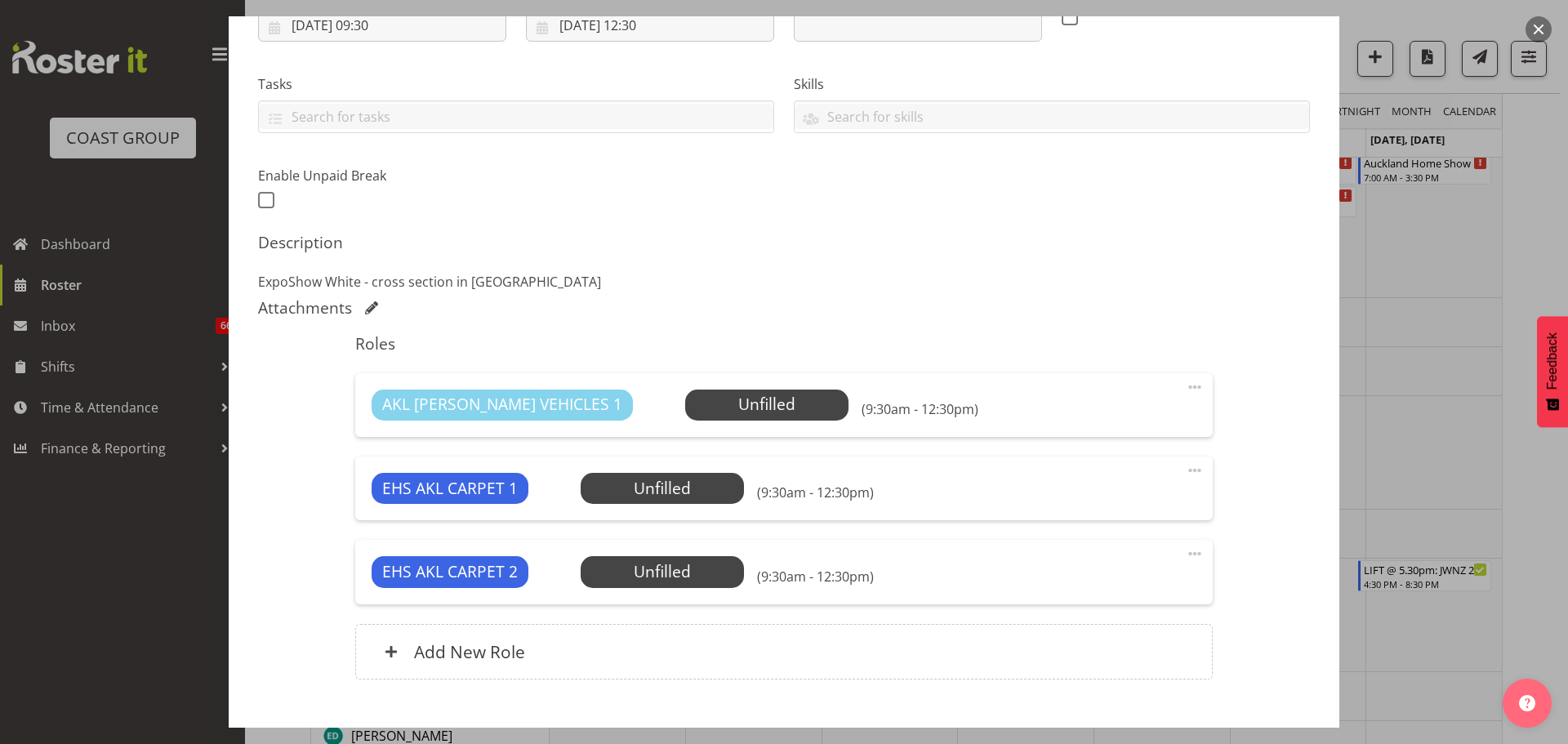
scroll to position [327, 0]
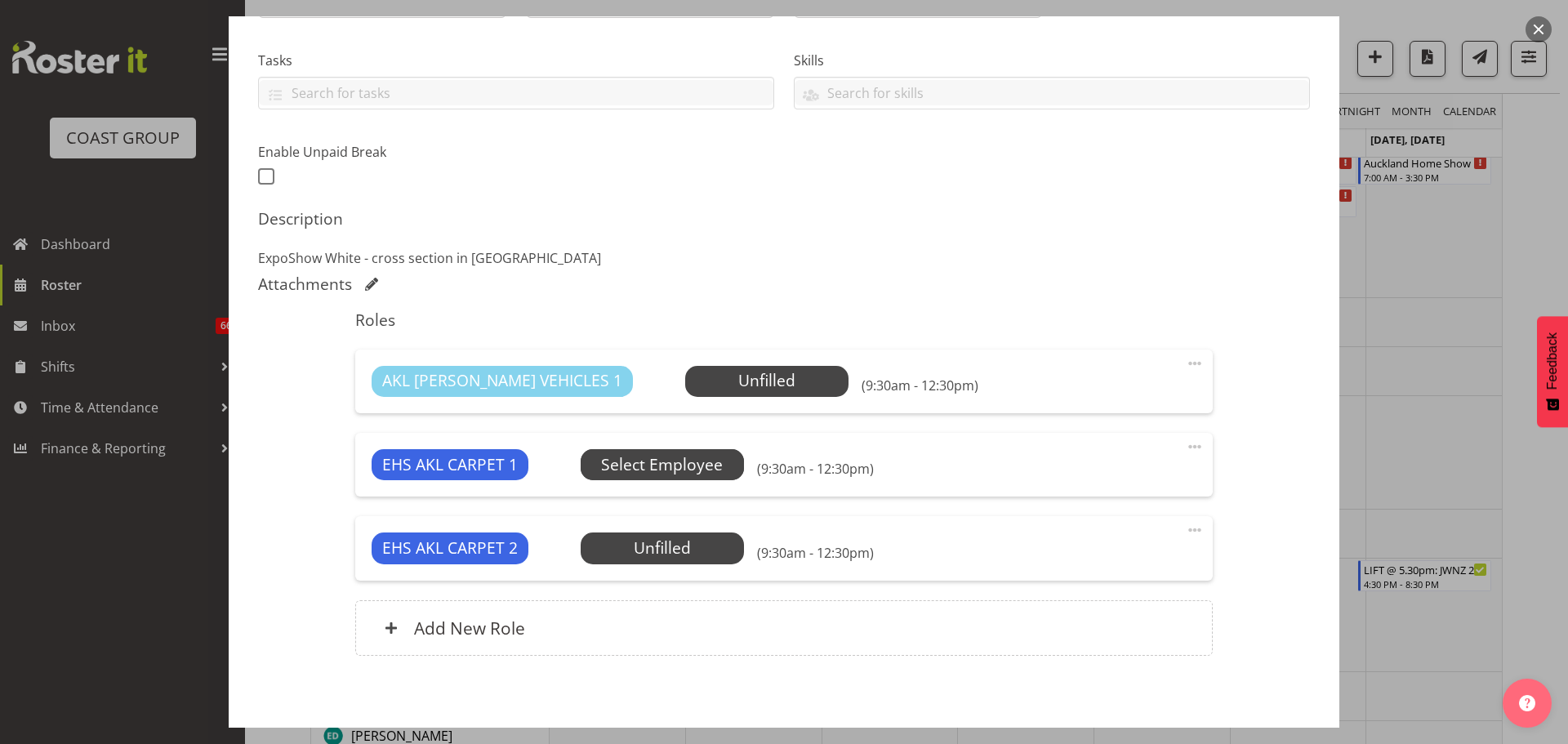
click at [0, 0] on span "Select Employee" at bounding box center [0, 0] width 0 height 0
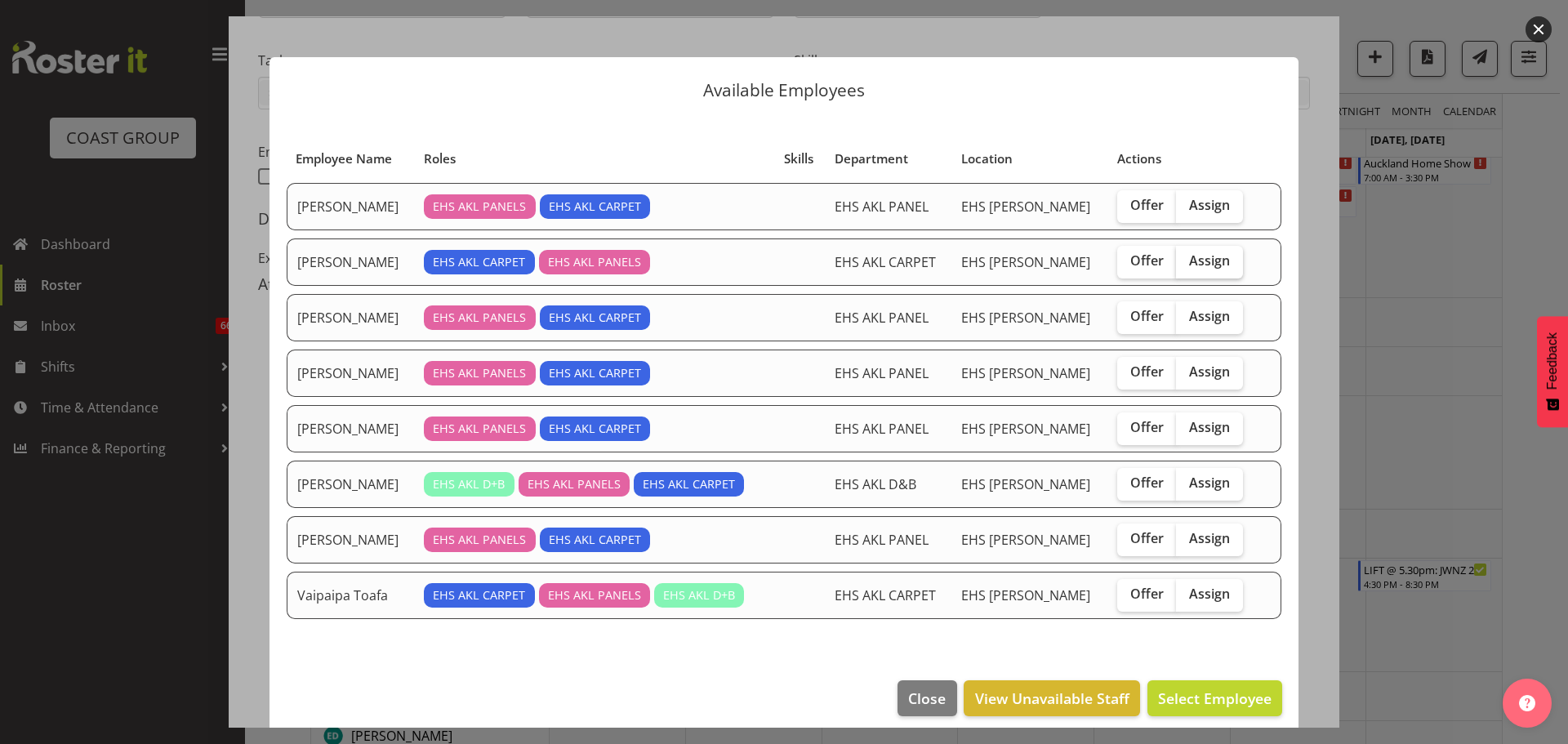
click at [1188, 262] on span "Assign" at bounding box center [1208, 260] width 40 height 16
click at [1179, 262] on input "Assign" at bounding box center [1181, 261] width 11 height 11
checkbox input "true"
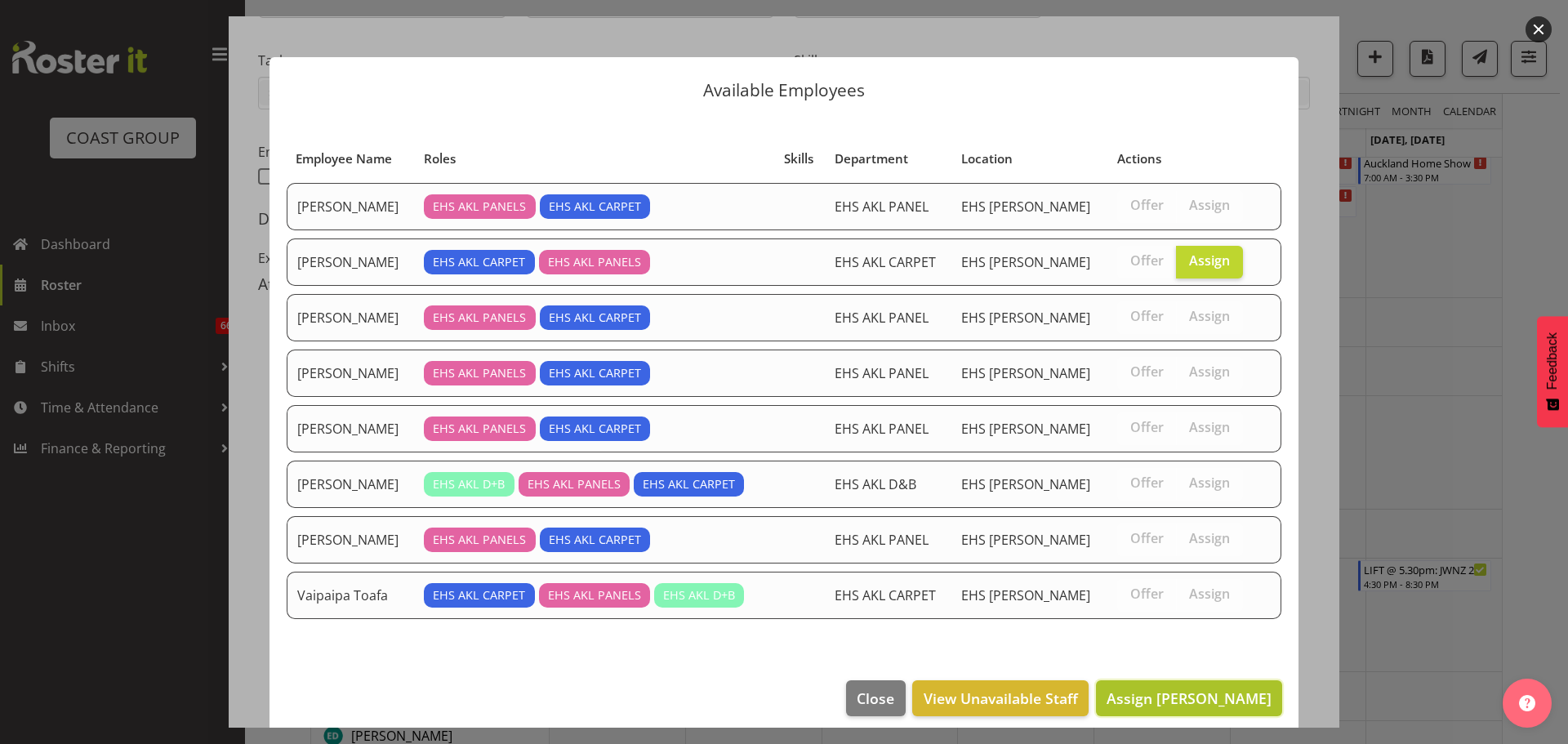
click at [1135, 713] on button "Assign [PERSON_NAME]" at bounding box center [1188, 698] width 186 height 36
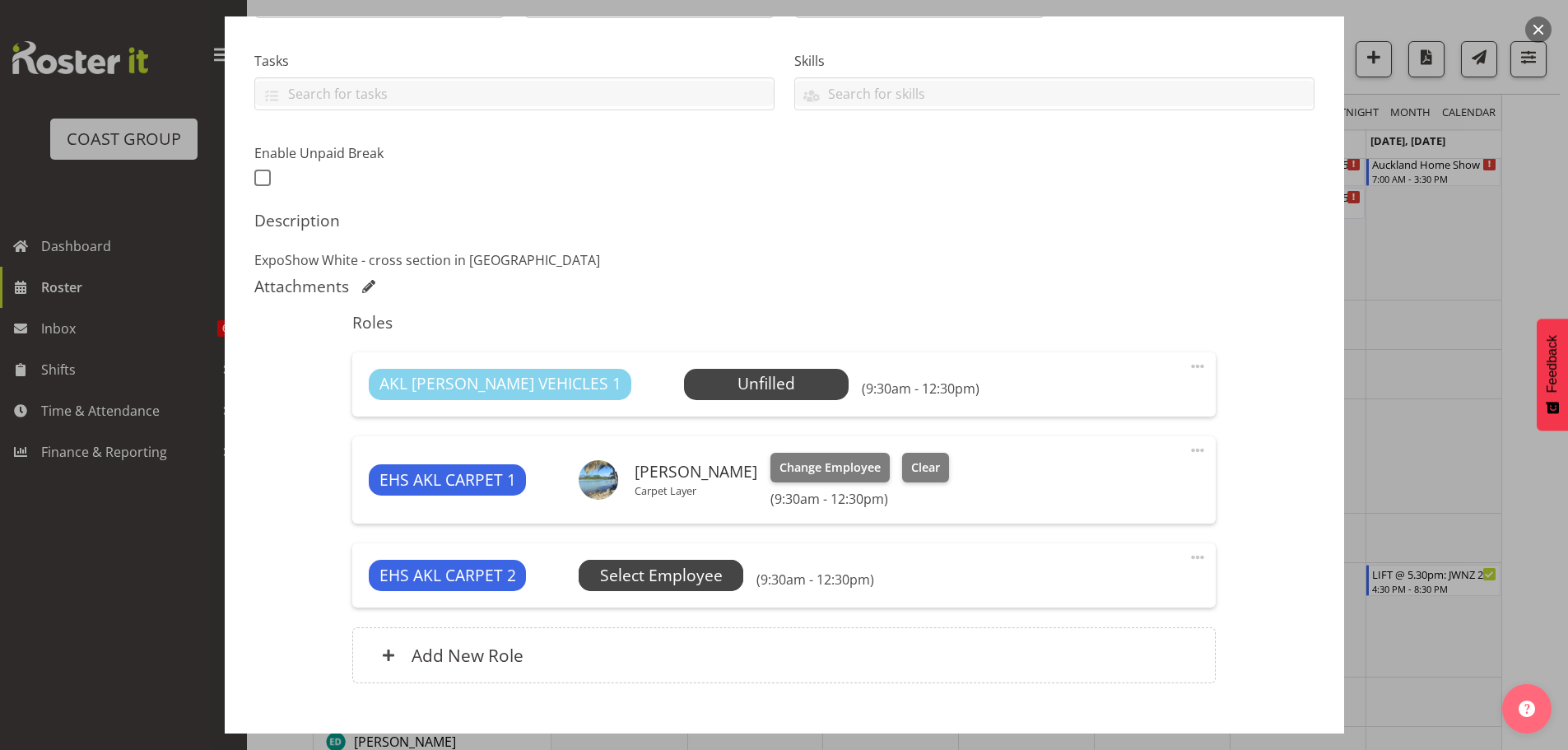
click at [0, 0] on span "Select Employee" at bounding box center [0, 0] width 0 height 0
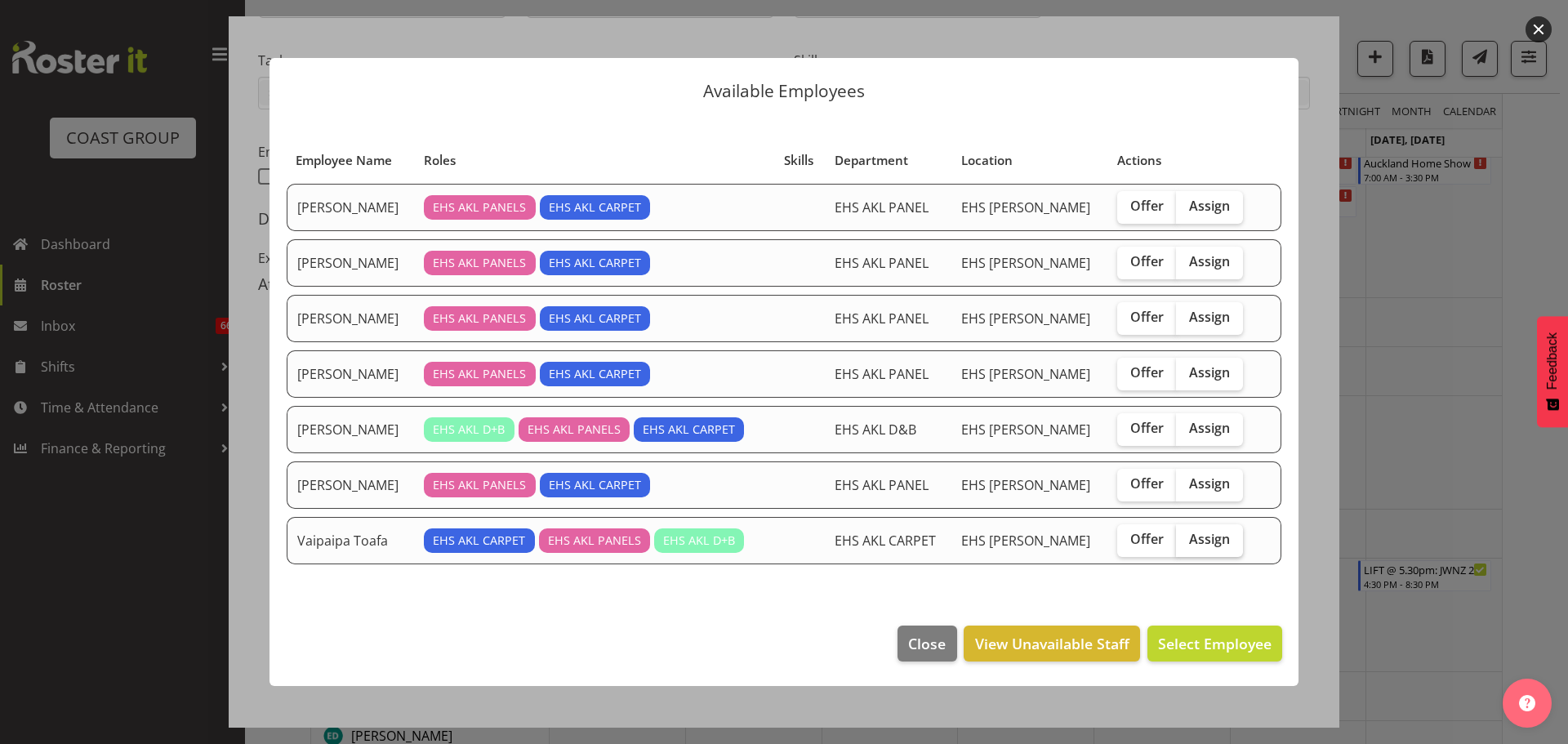
click at [1197, 533] on span "Assign" at bounding box center [1208, 539] width 40 height 16
click at [1187, 534] on input "Assign" at bounding box center [1181, 540] width 11 height 11
checkbox input "true"
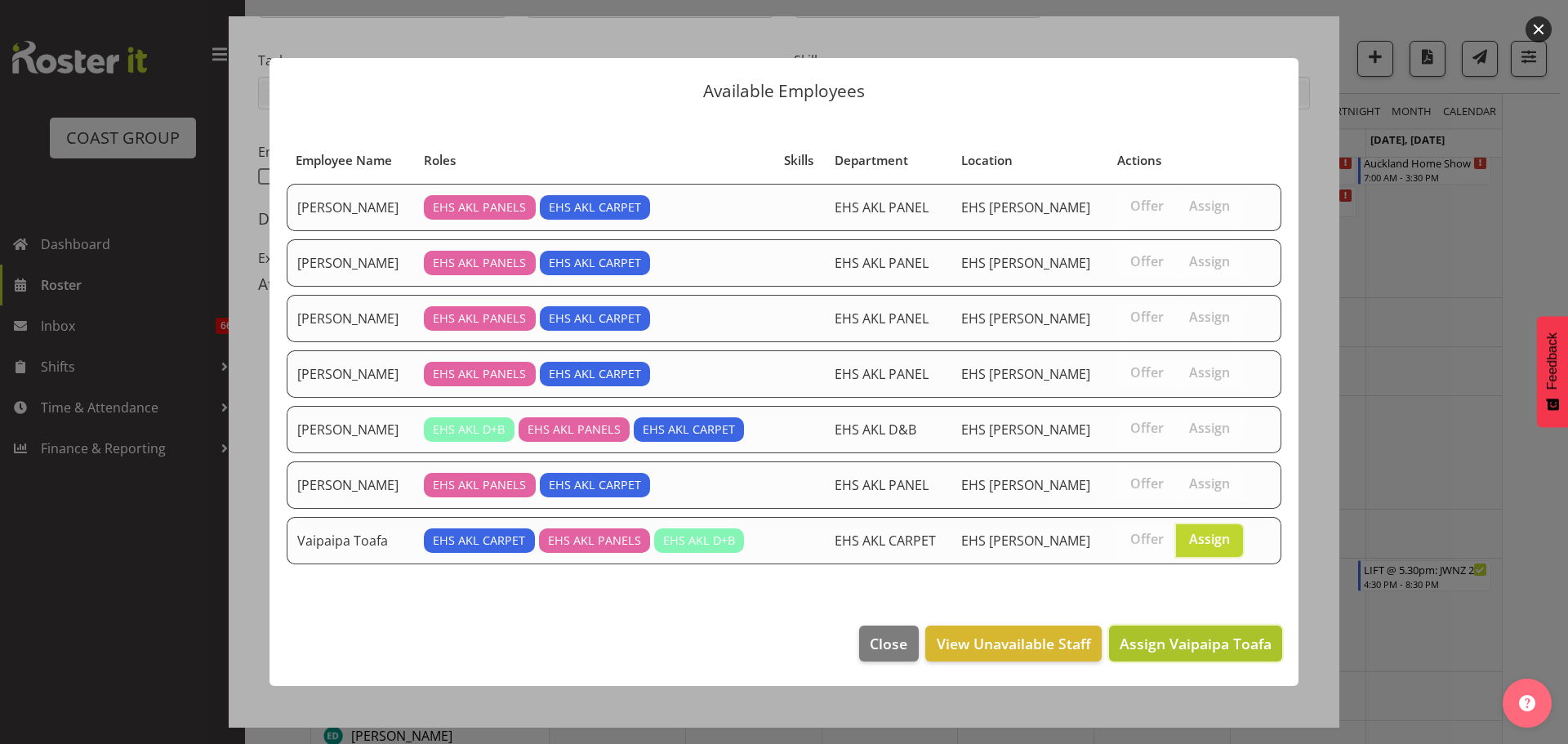
click at [1212, 650] on span "Assign Vaipaipa Toafa" at bounding box center [1195, 643] width 152 height 20
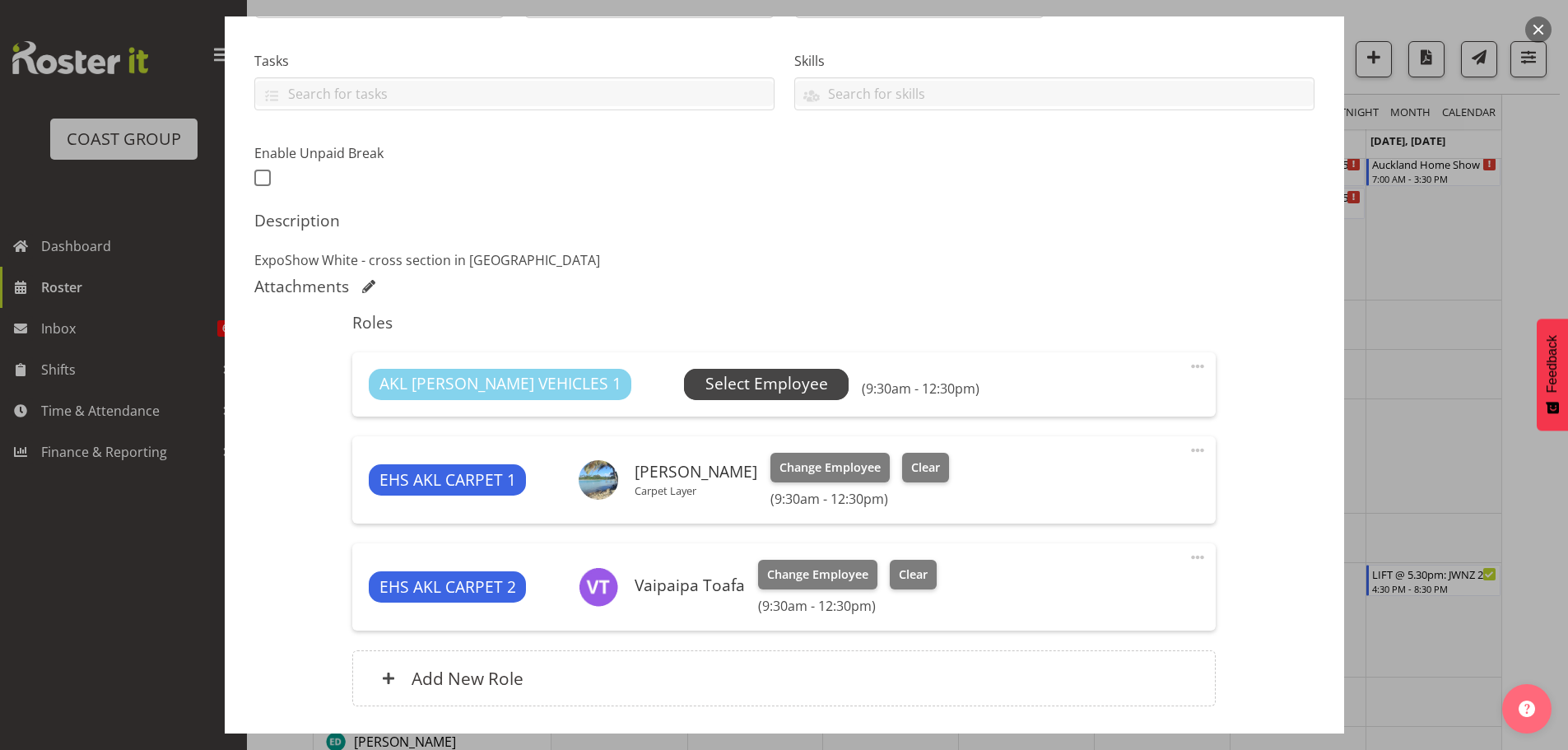
click at [706, 378] on span "Select Employee" at bounding box center [766, 384] width 122 height 24
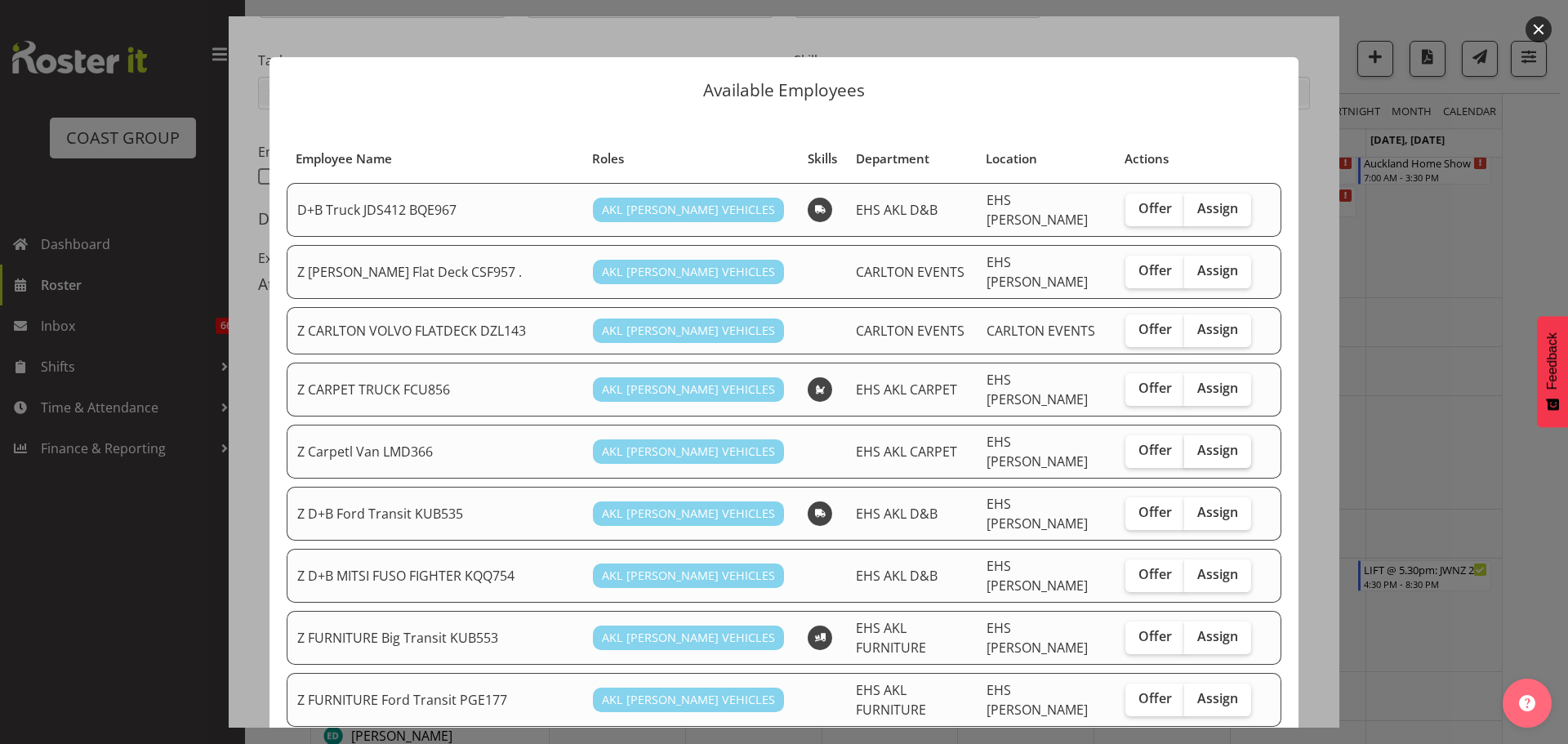
click at [1215, 443] on label "Assign" at bounding box center [1217, 452] width 67 height 32
click at [1195, 445] on input "Assign" at bounding box center [1189, 451] width 11 height 11
checkbox input "true"
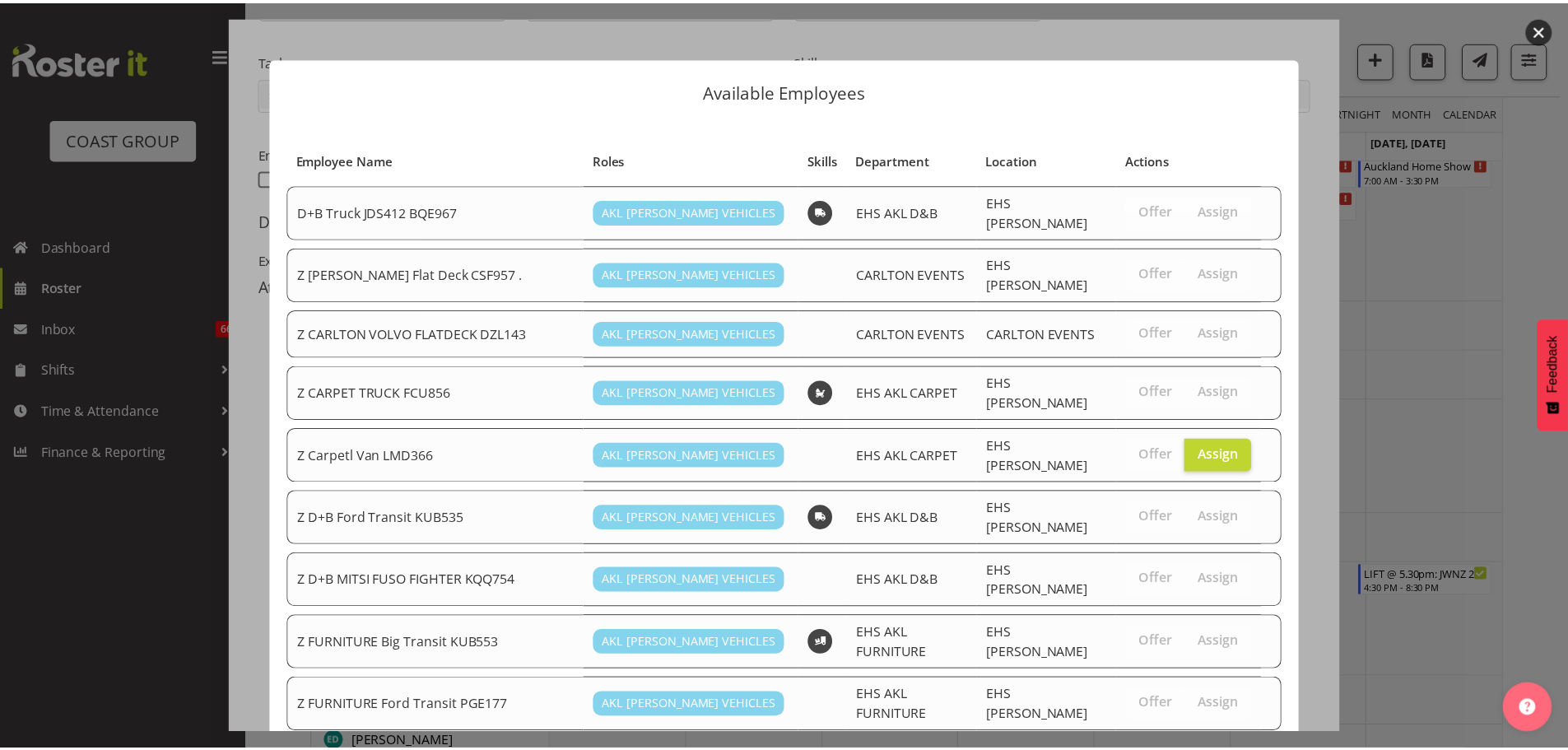
scroll to position [1333, 0]
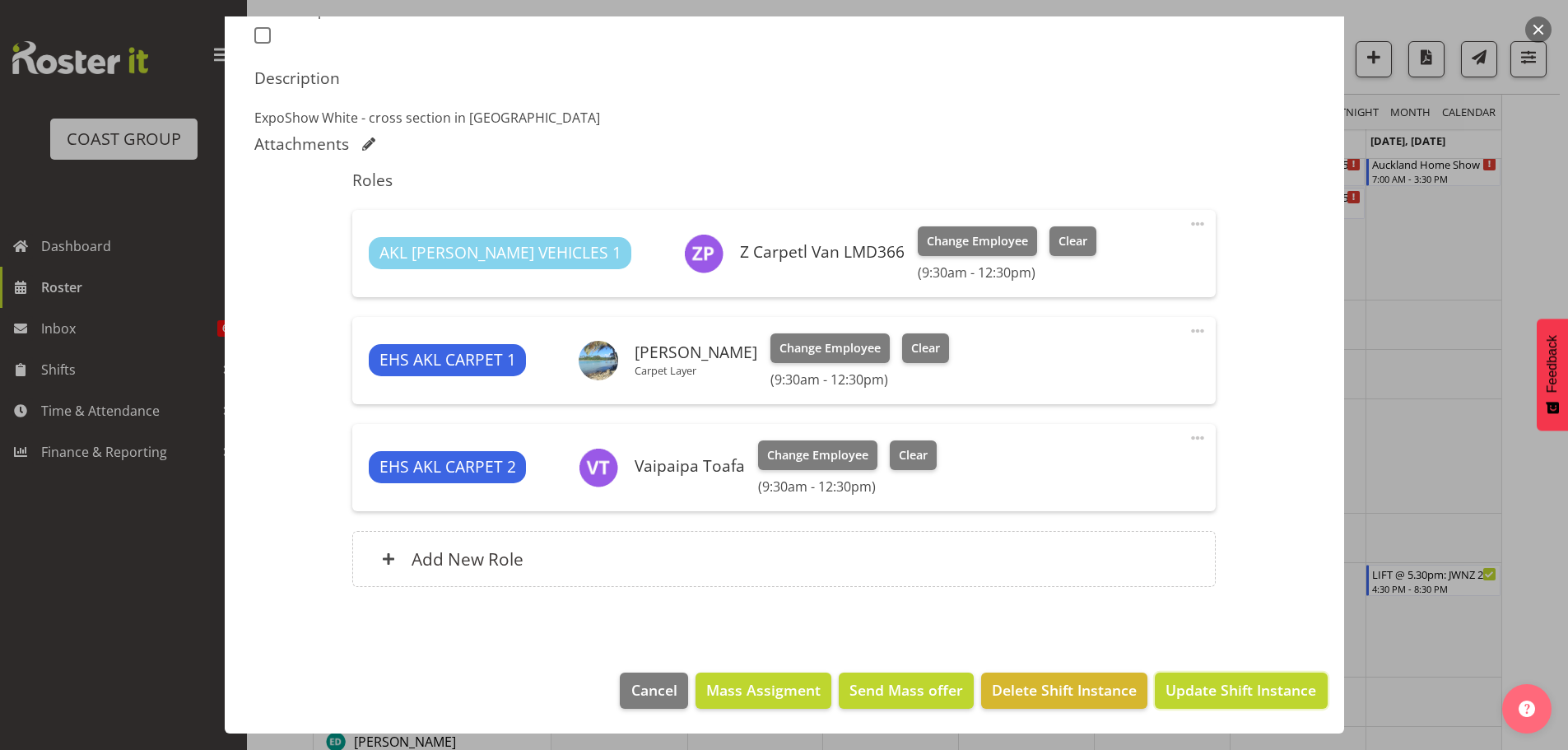
click at [1238, 684] on span "Update Shift Instance" at bounding box center [1241, 690] width 151 height 22
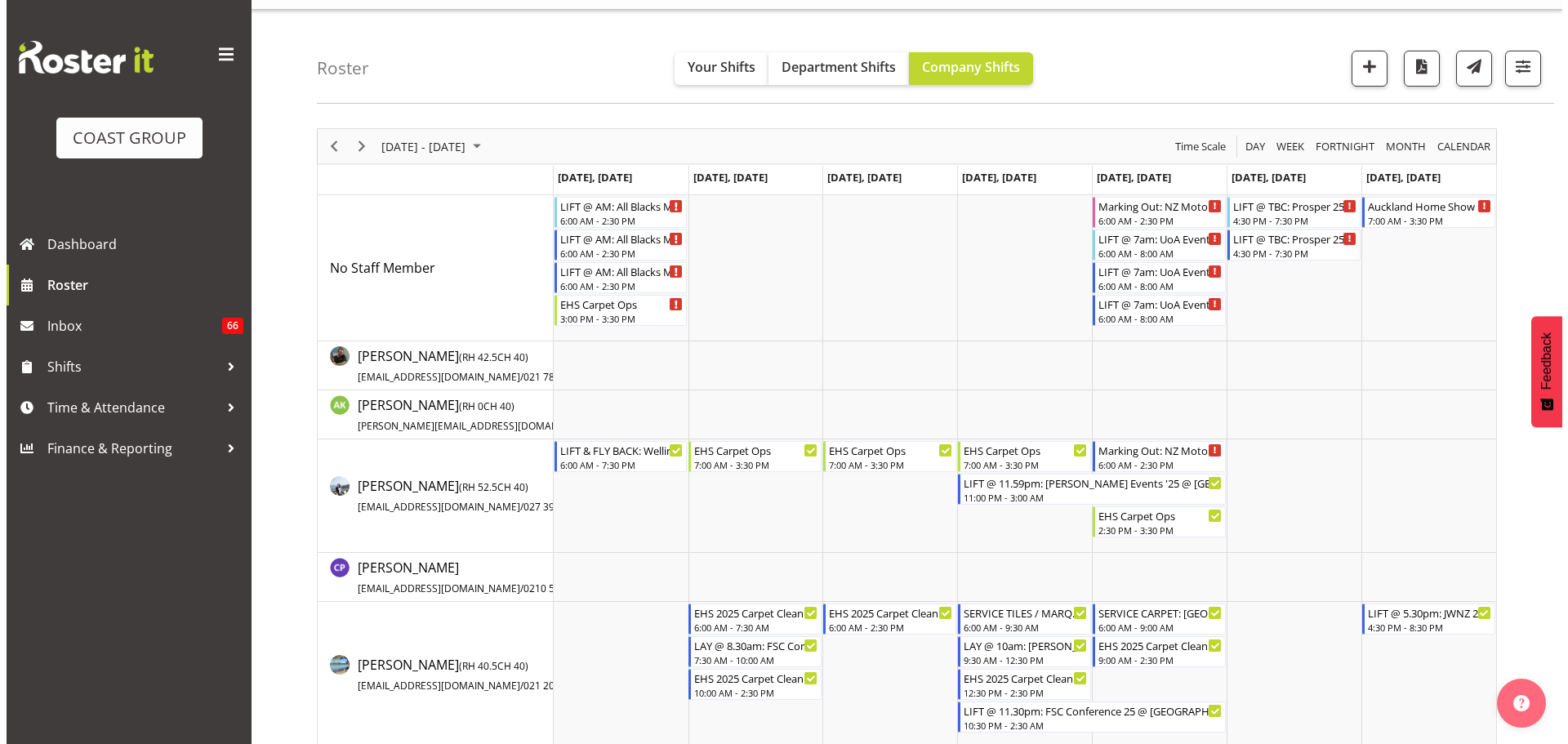
scroll to position [0, 0]
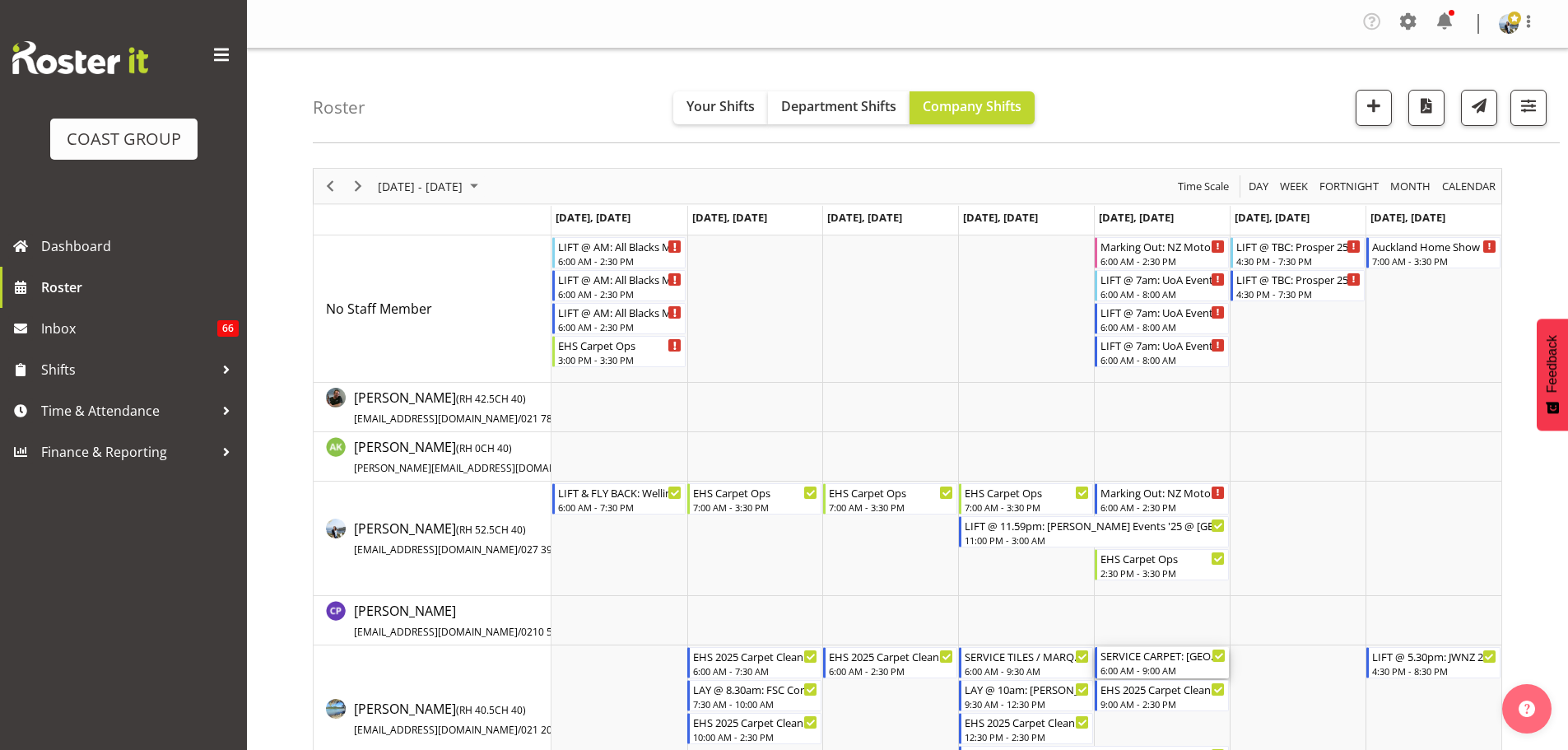
click at [1172, 668] on div "6:00 AM - 9:00 AM" at bounding box center [1163, 670] width 125 height 14
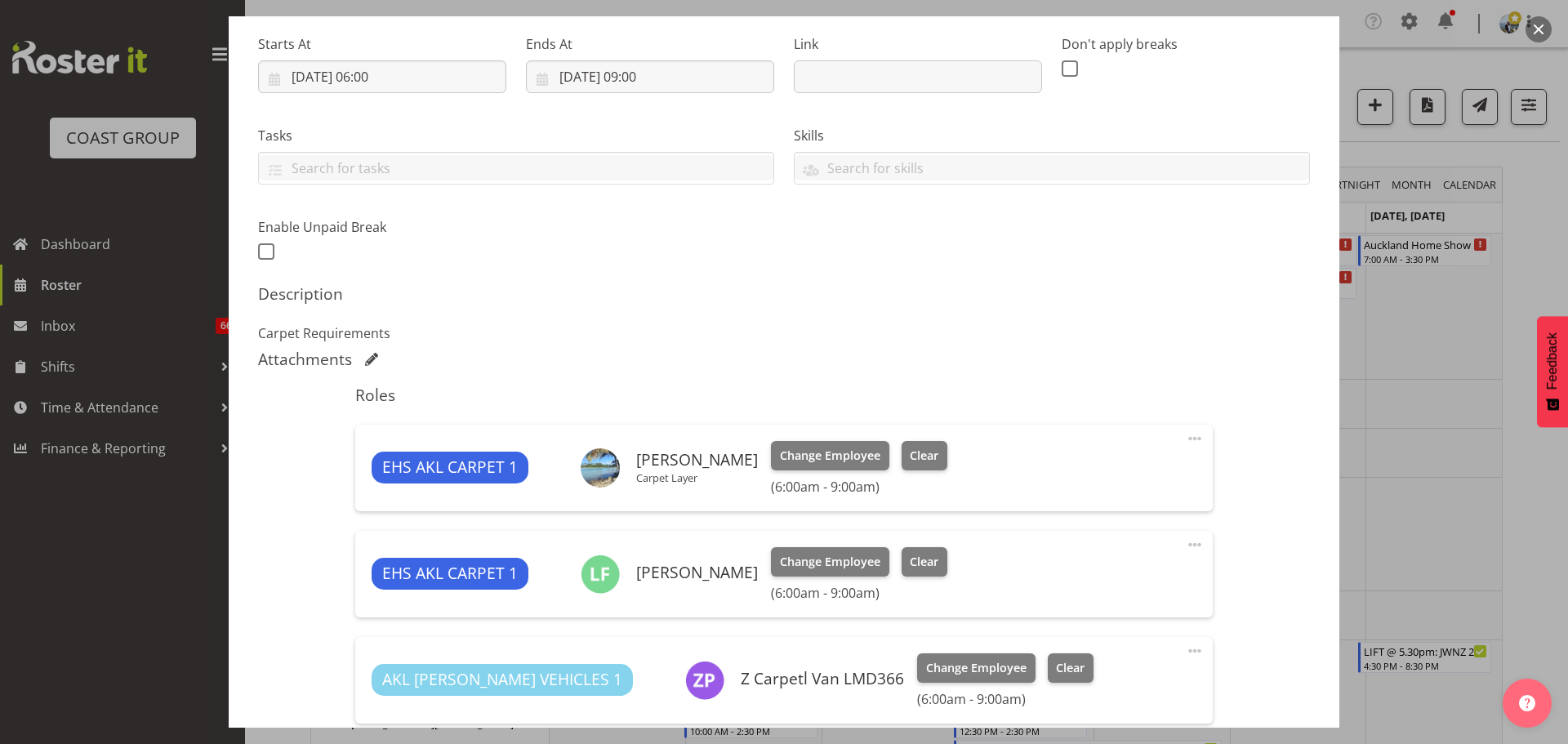
select select "9932"
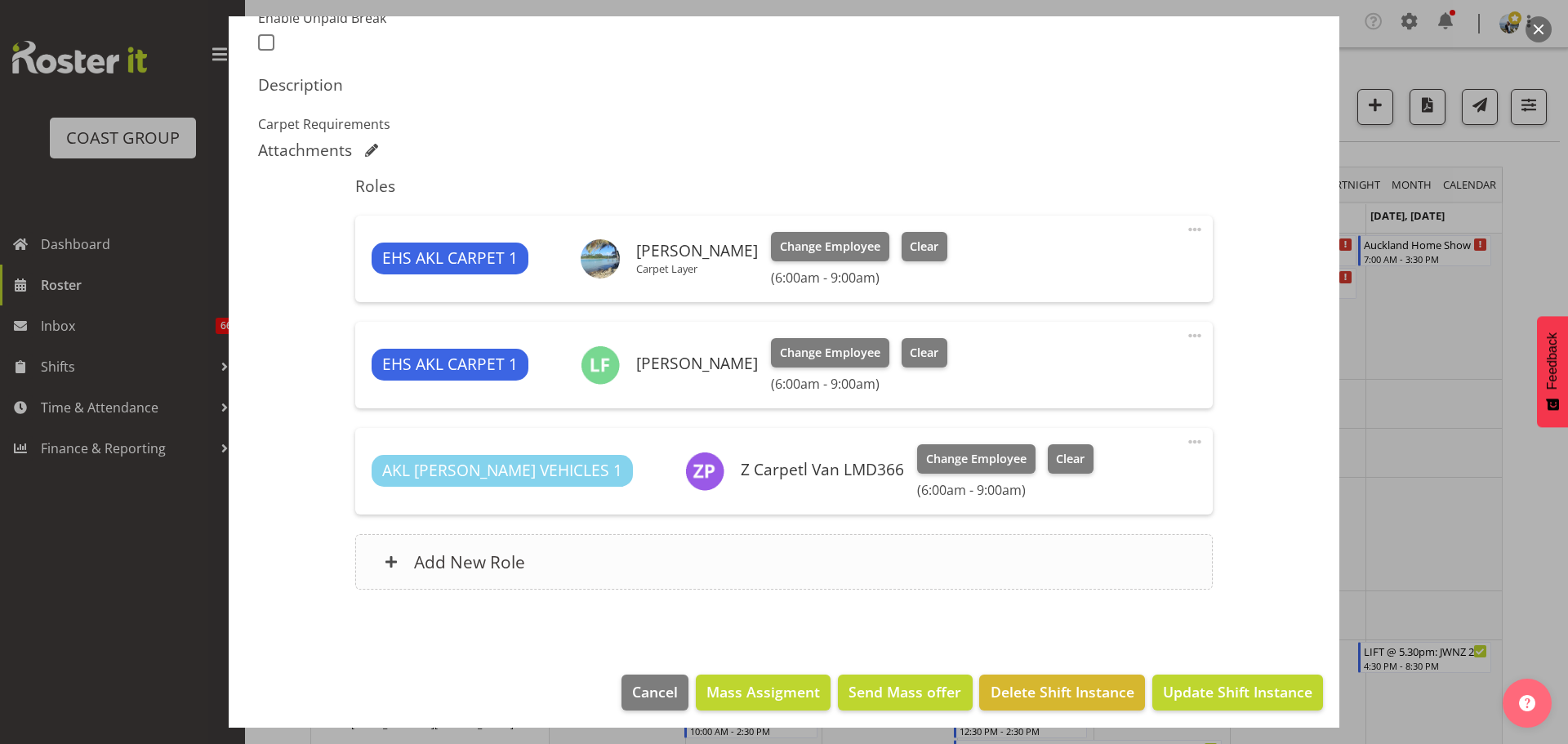
scroll to position [468, 0]
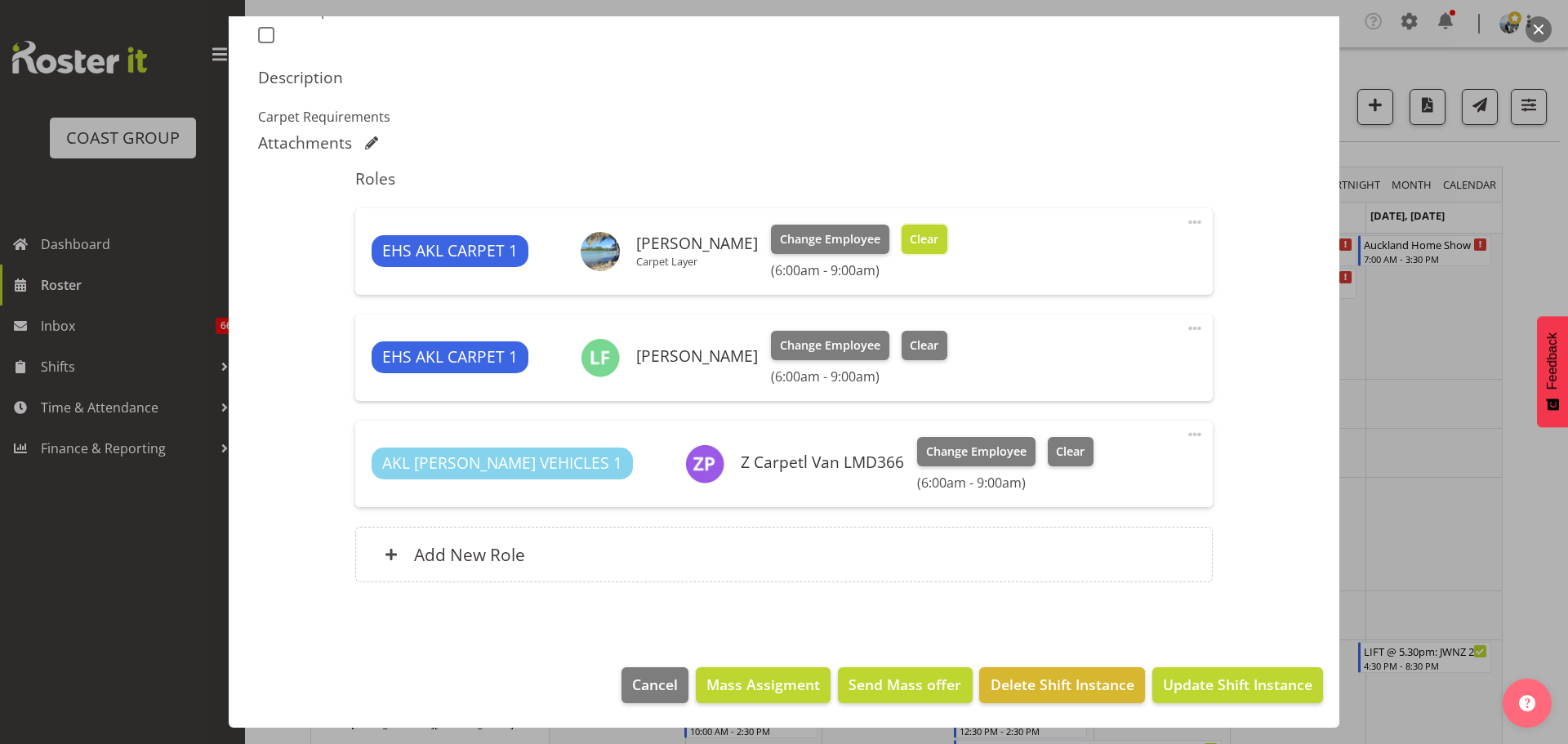
click at [938, 247] on span "Clear" at bounding box center [924, 239] width 29 height 18
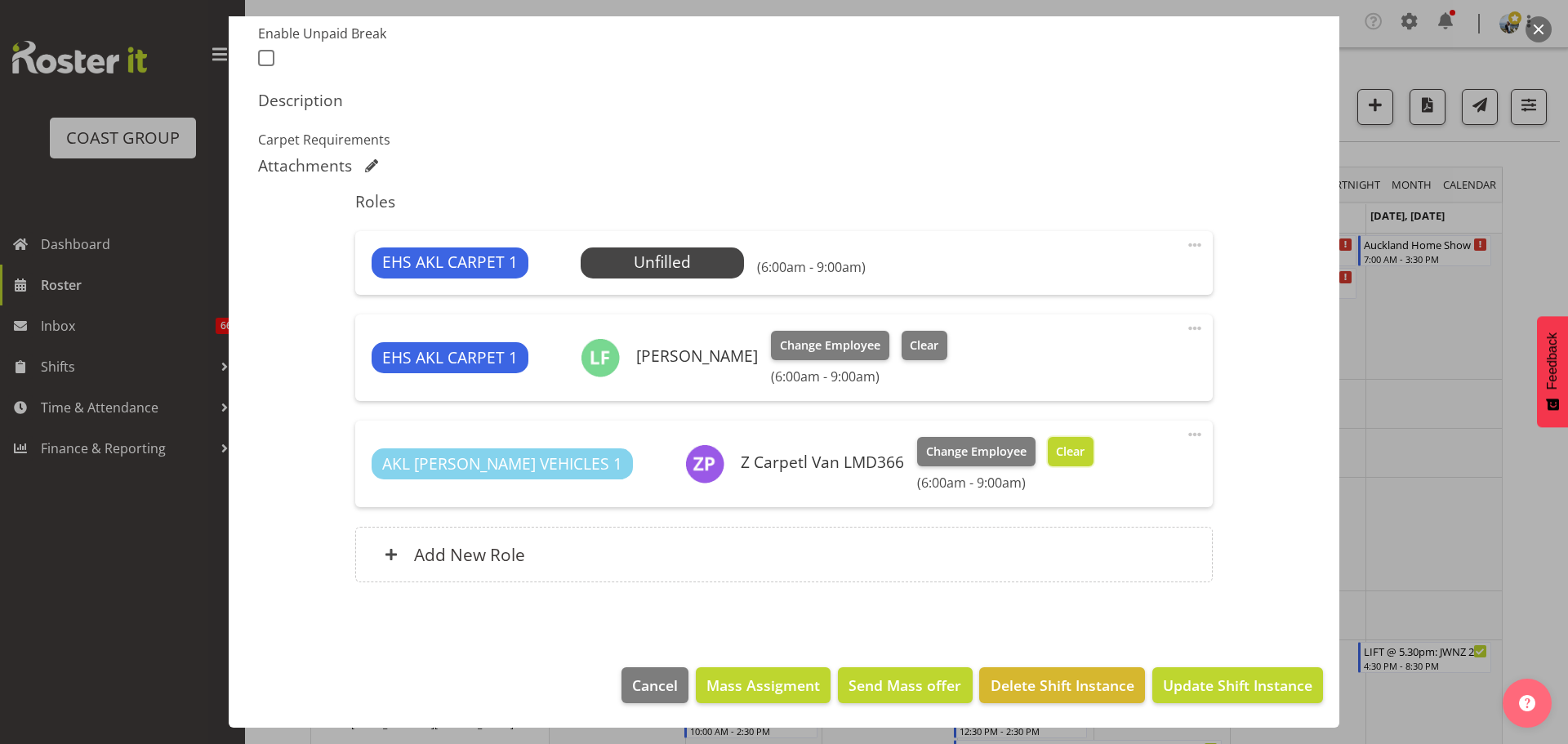
click at [1056, 460] on span "Clear" at bounding box center [1071, 452] width 29 height 18
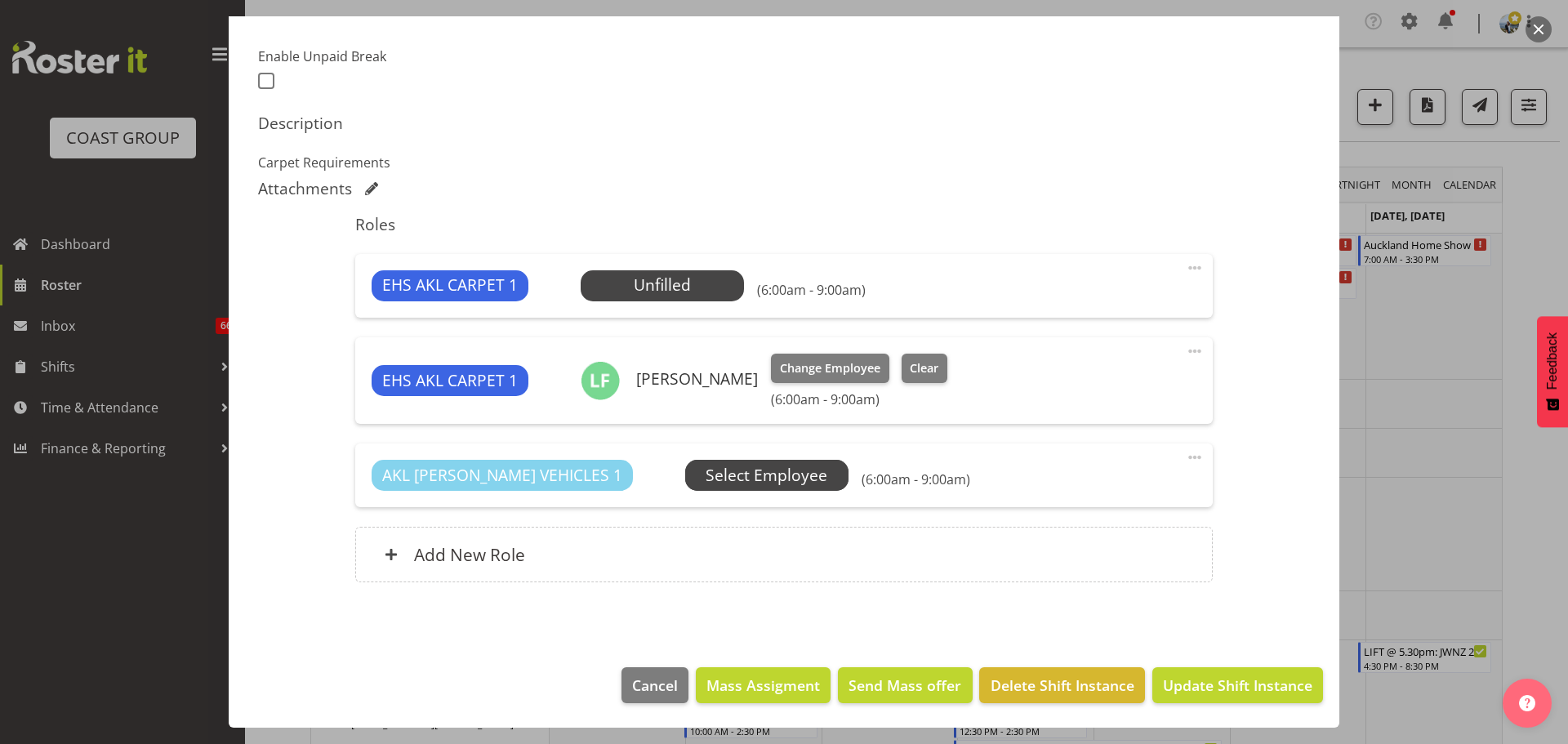
click at [0, 0] on span "Select Employee" at bounding box center [0, 0] width 0 height 0
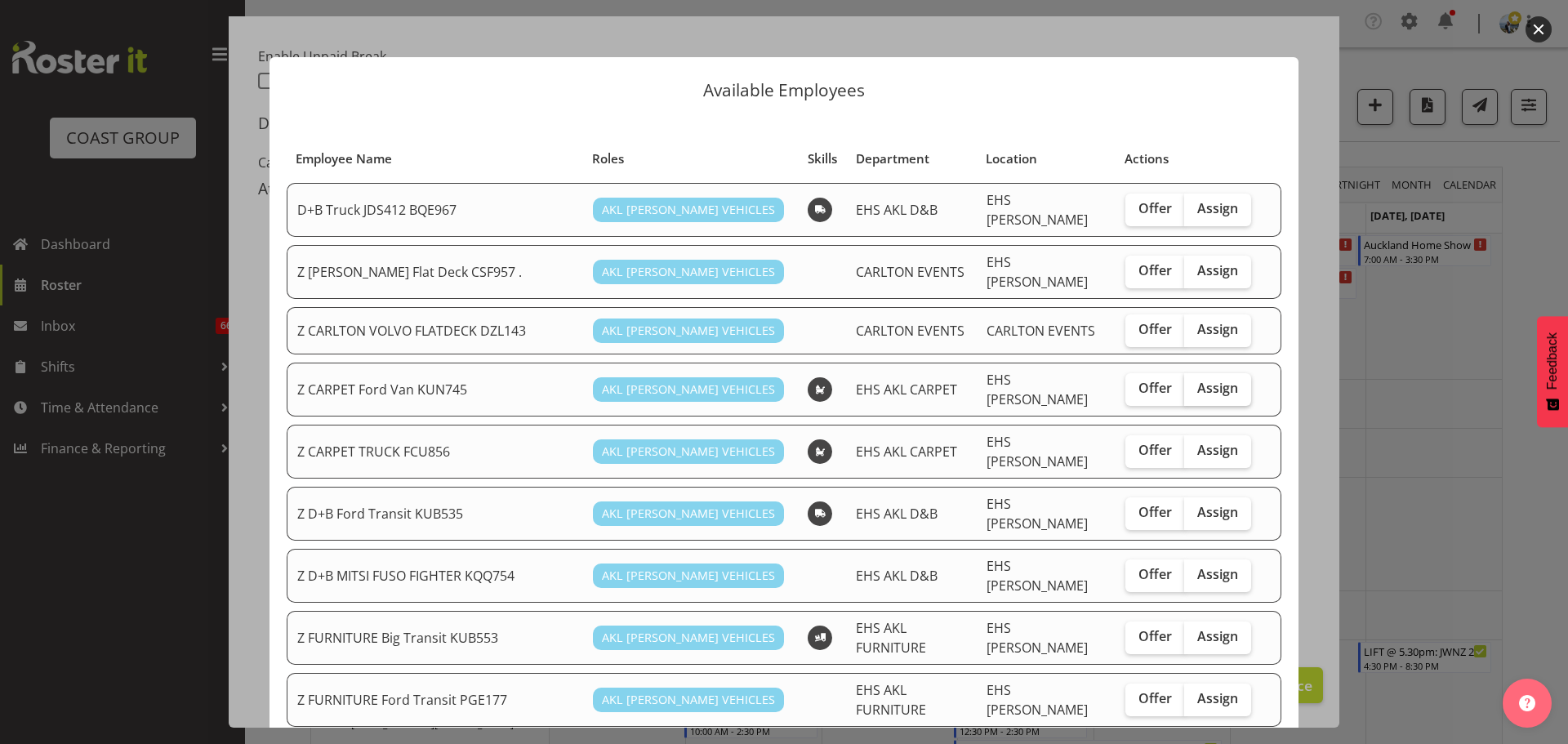
click at [1207, 384] on span "Assign" at bounding box center [1217, 388] width 40 height 16
click at [1195, 384] on input "Assign" at bounding box center [1189, 389] width 11 height 11
checkbox input "true"
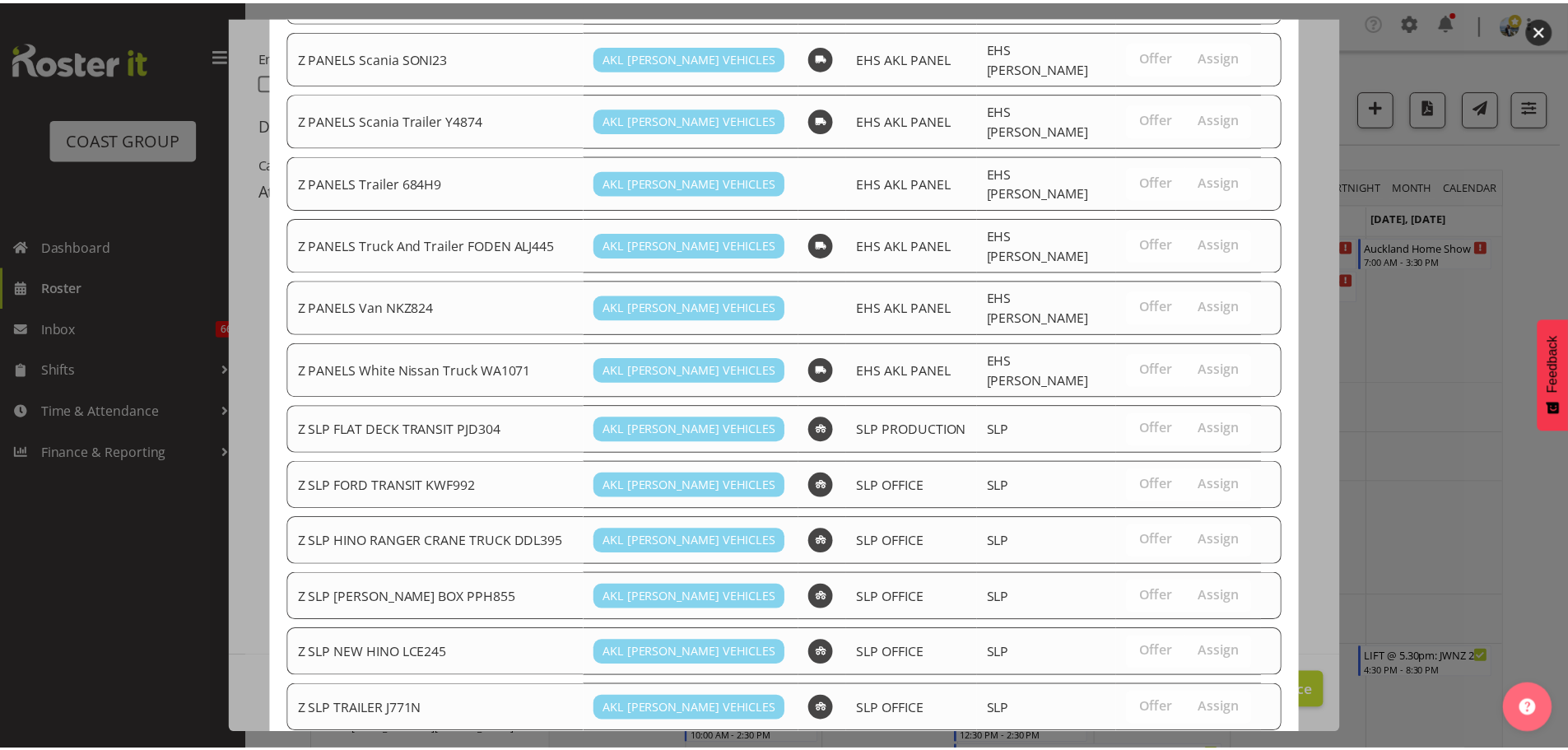
scroll to position [1278, 0]
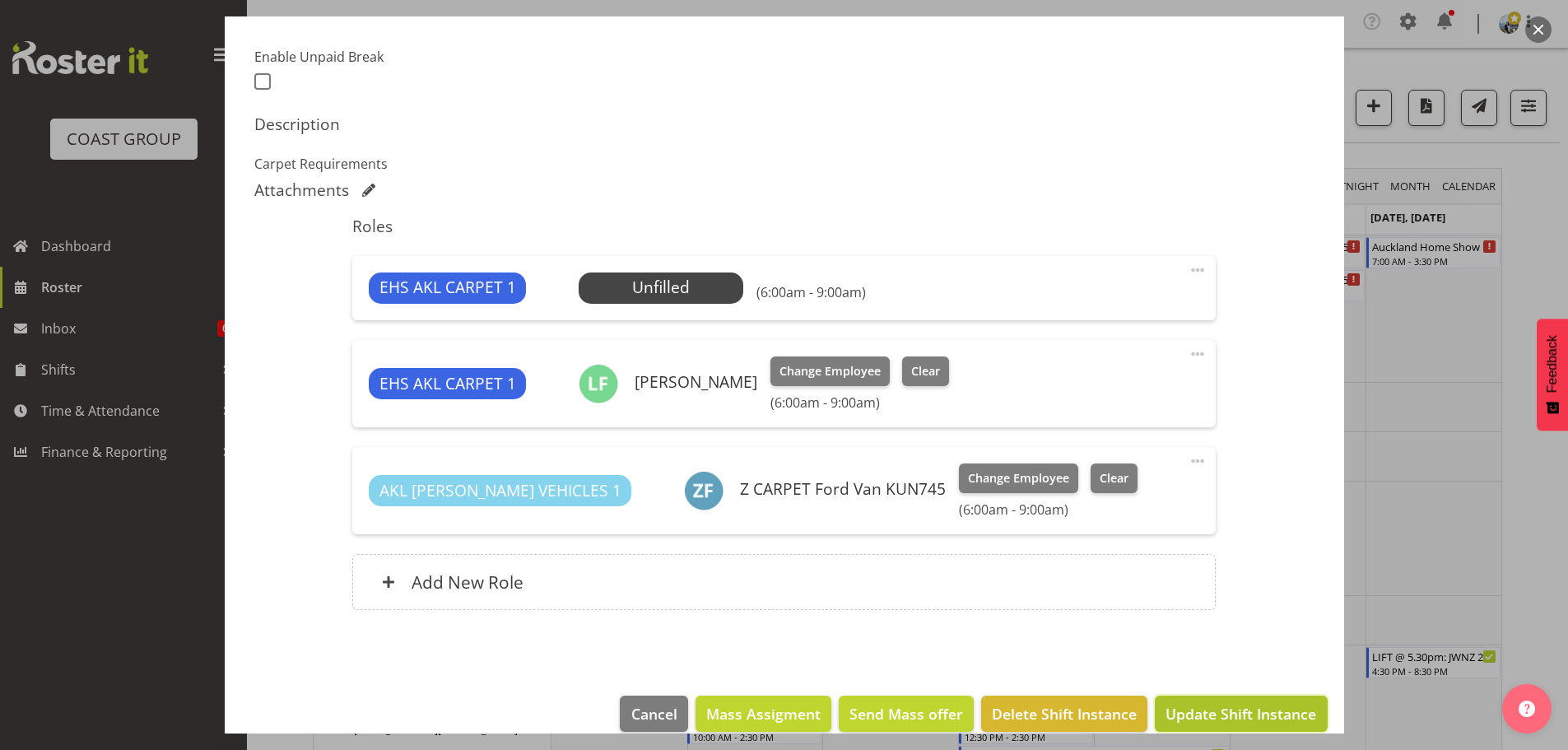
click at [1213, 703] on span "Update Shift Instance" at bounding box center [1241, 714] width 151 height 22
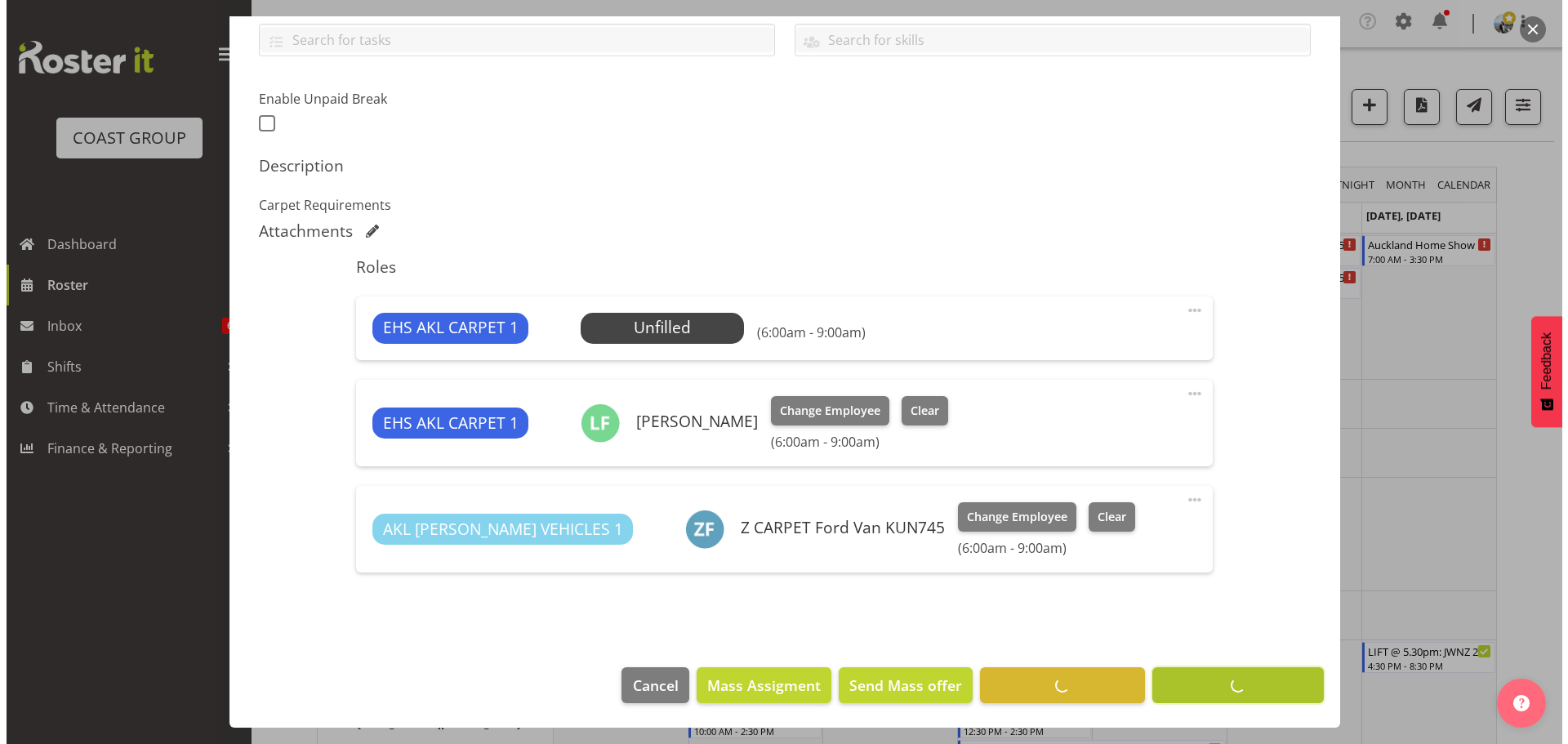
scroll to position [380, 0]
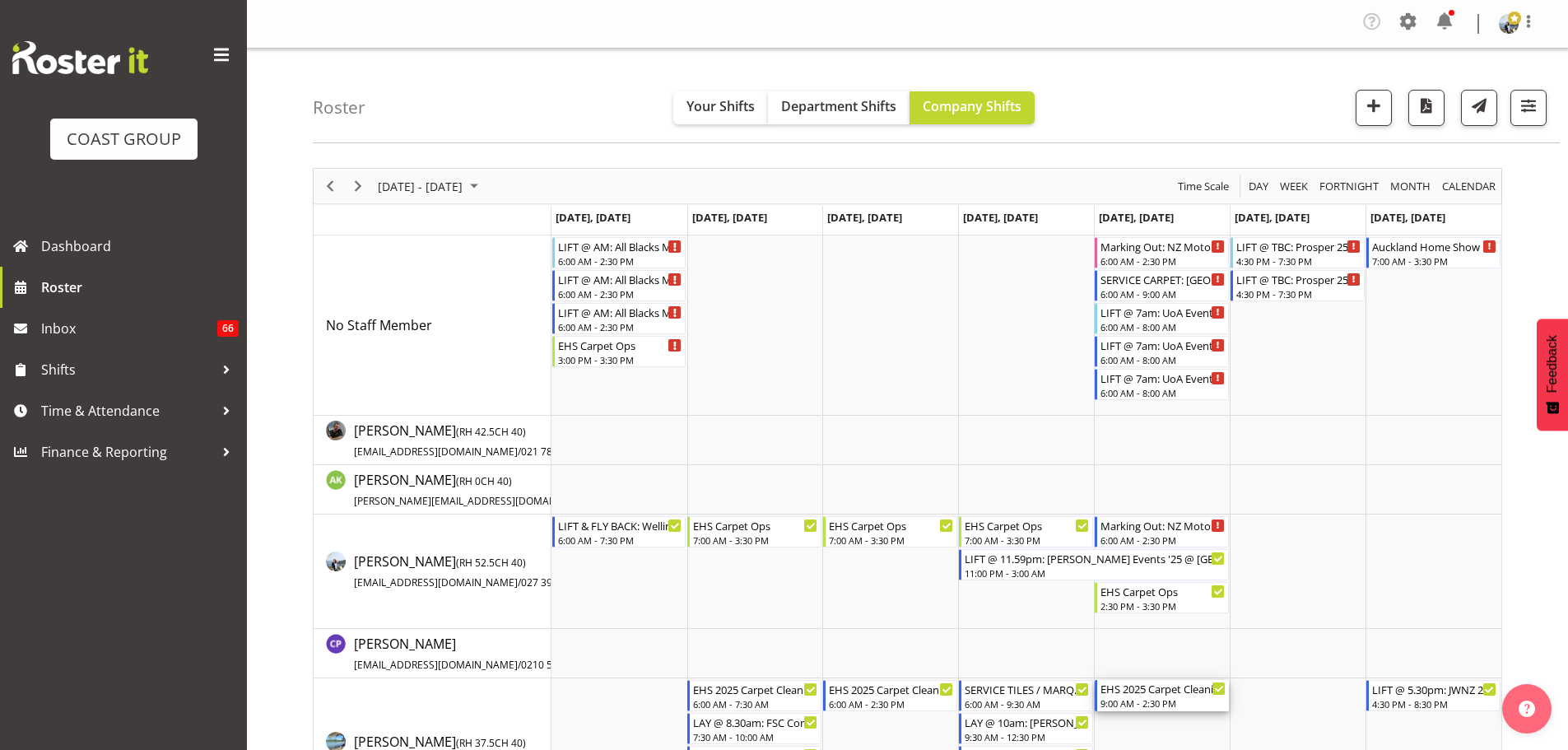
click at [1184, 694] on div "EHS 2025 Carpet Cleaning, Maintenance, etc" at bounding box center [1163, 688] width 125 height 16
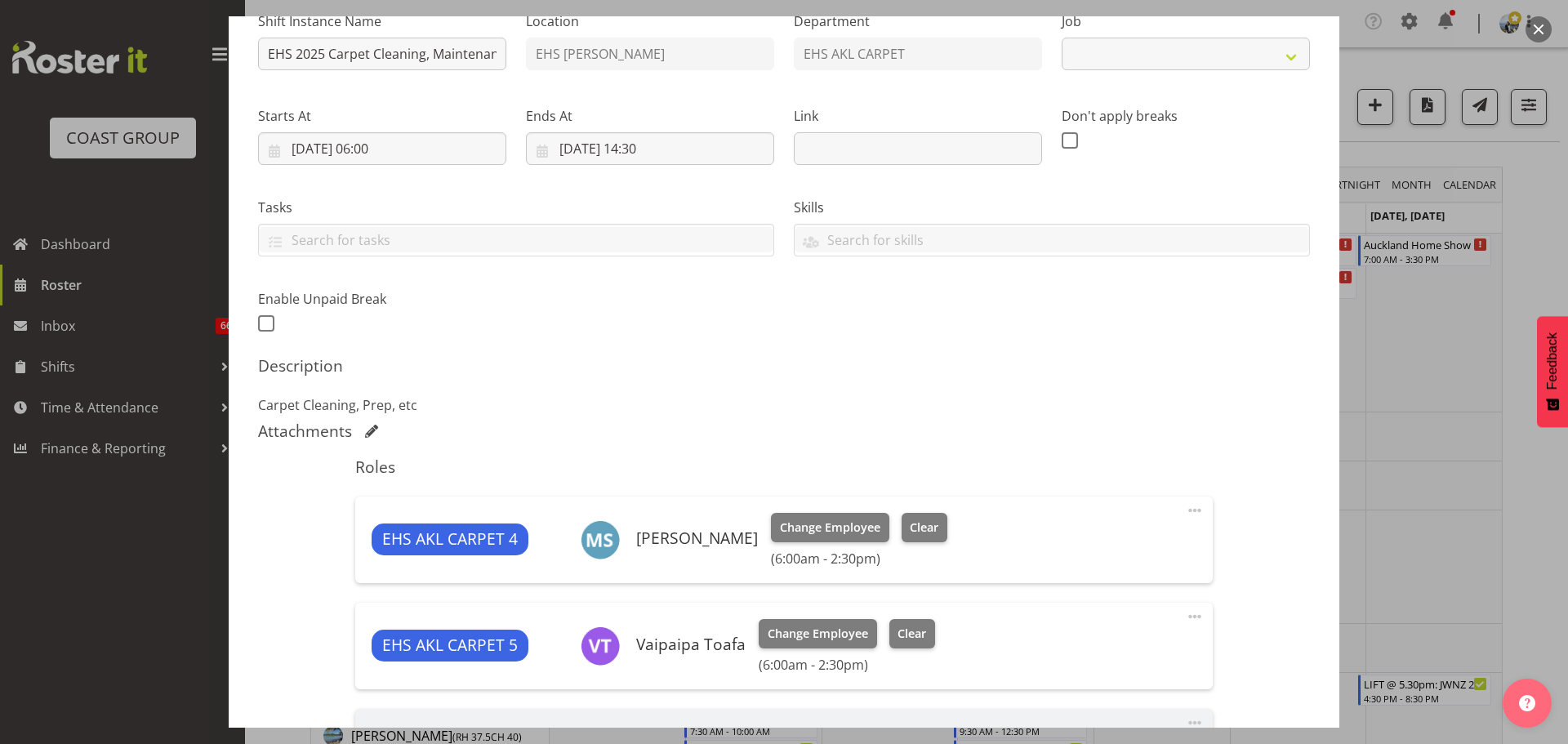
select select "69"
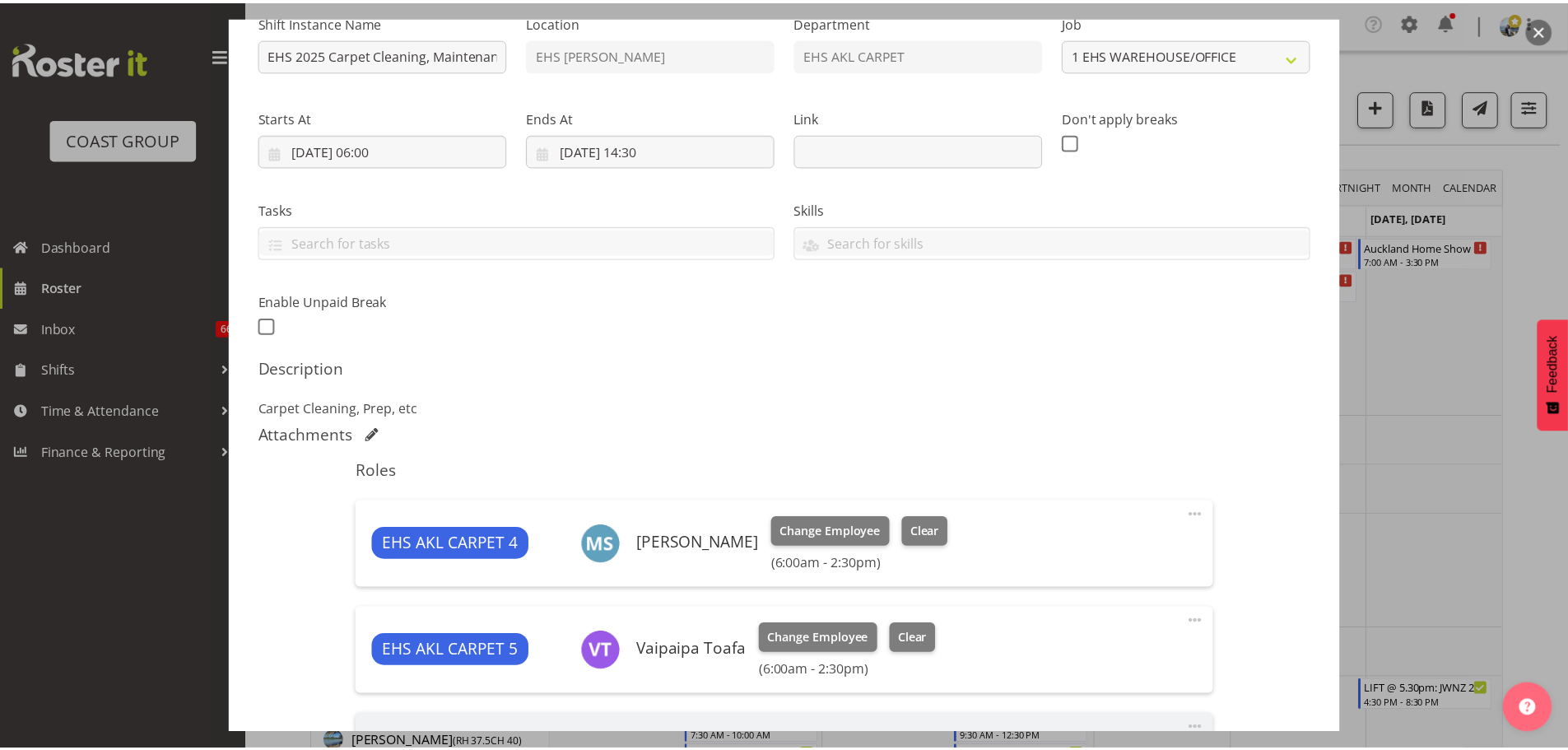
scroll to position [329, 0]
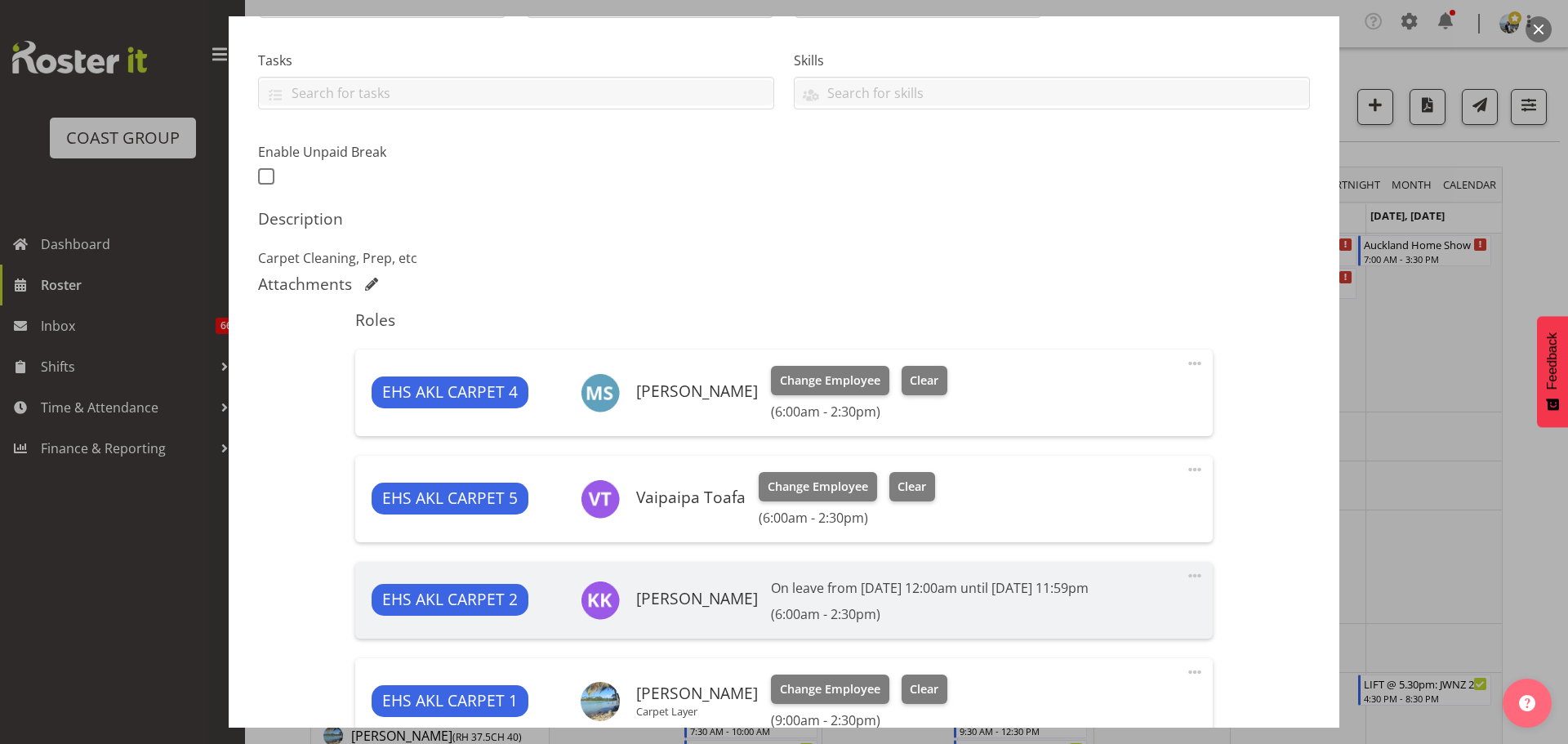
click at [1185, 360] on span at bounding box center [1195, 363] width 20 height 20
click at [1125, 400] on link "Edit" at bounding box center [1125, 402] width 157 height 30
select select "8"
select select "2025"
select select "6"
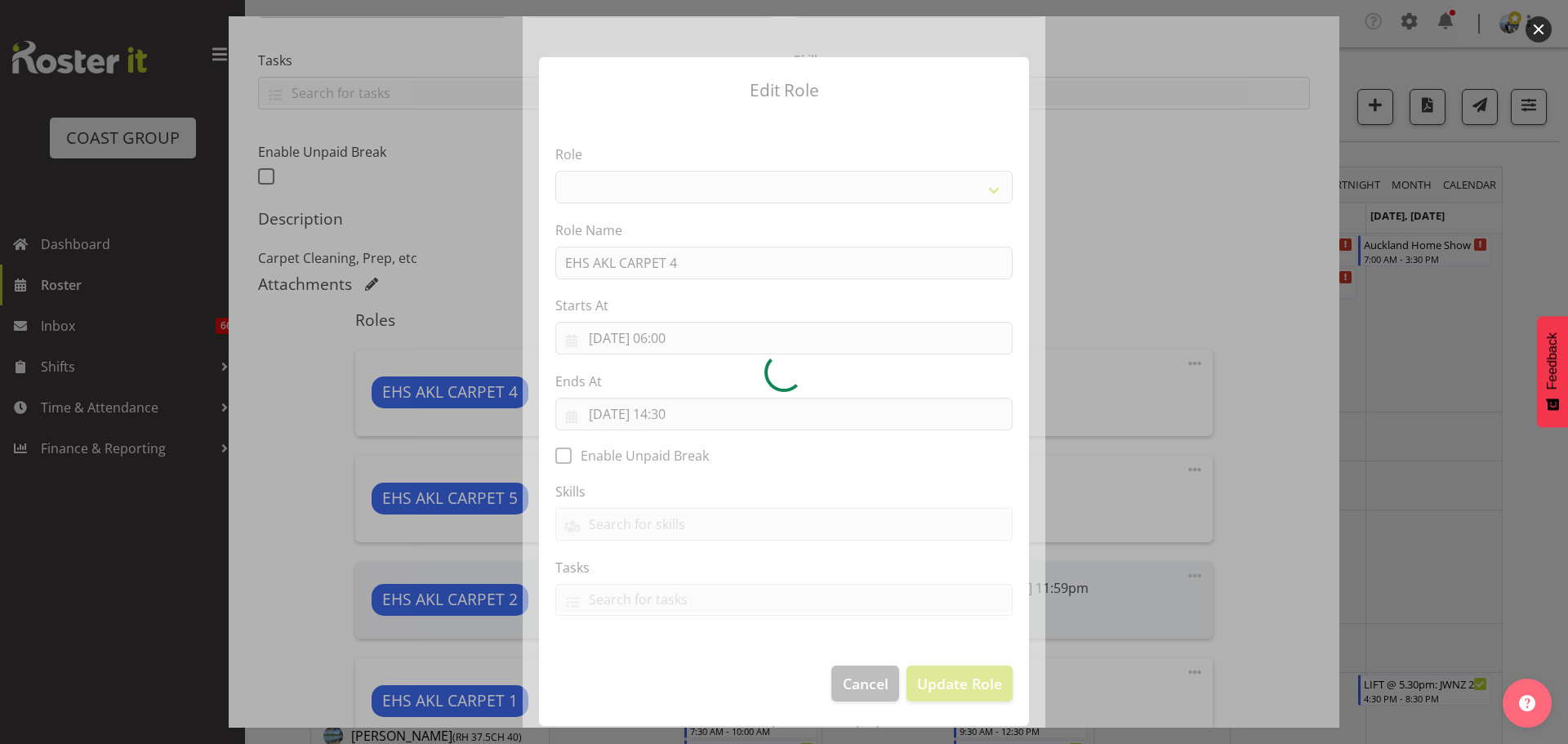
select select "190"
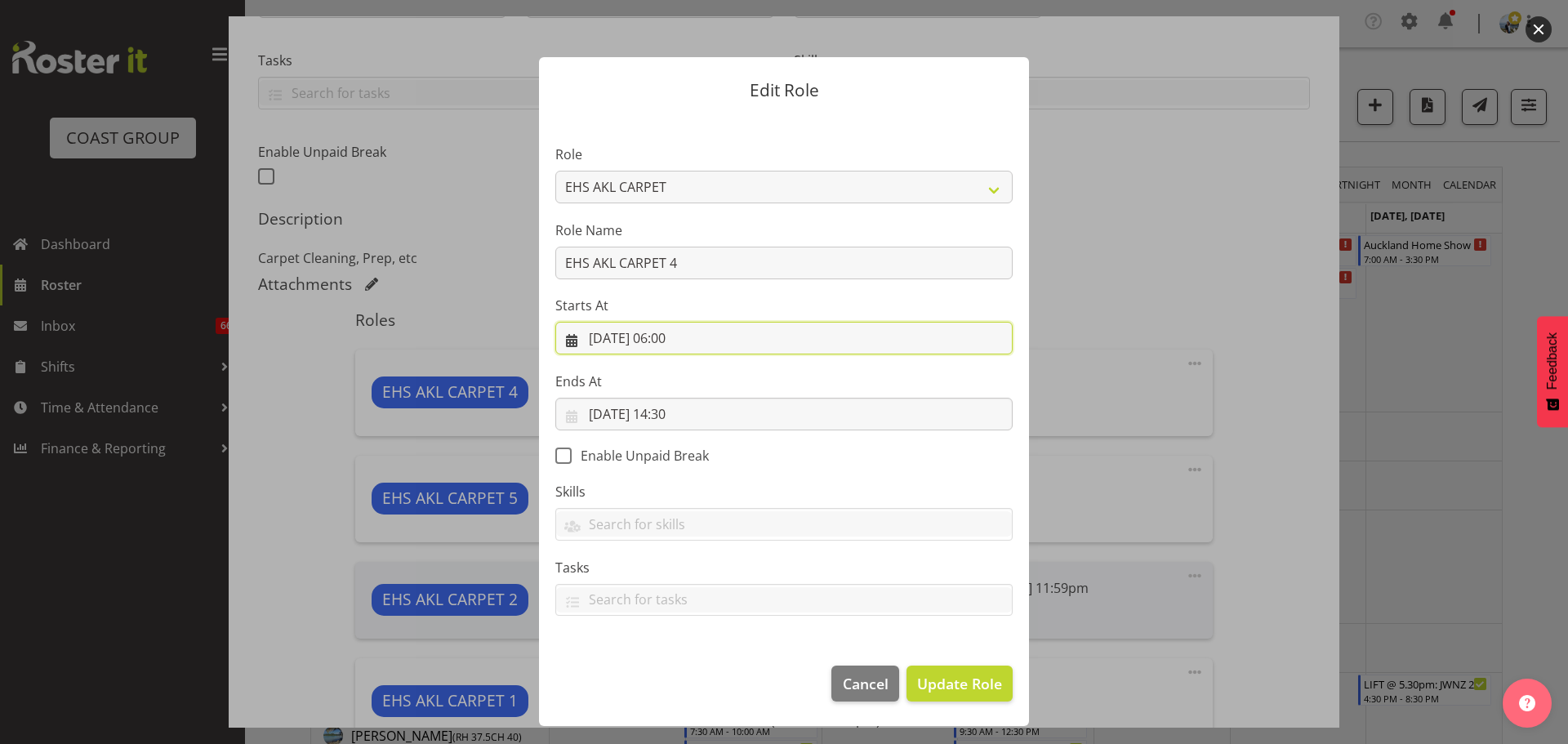
click at [676, 340] on input "[DATE] 06:00" at bounding box center [784, 338] width 457 height 32
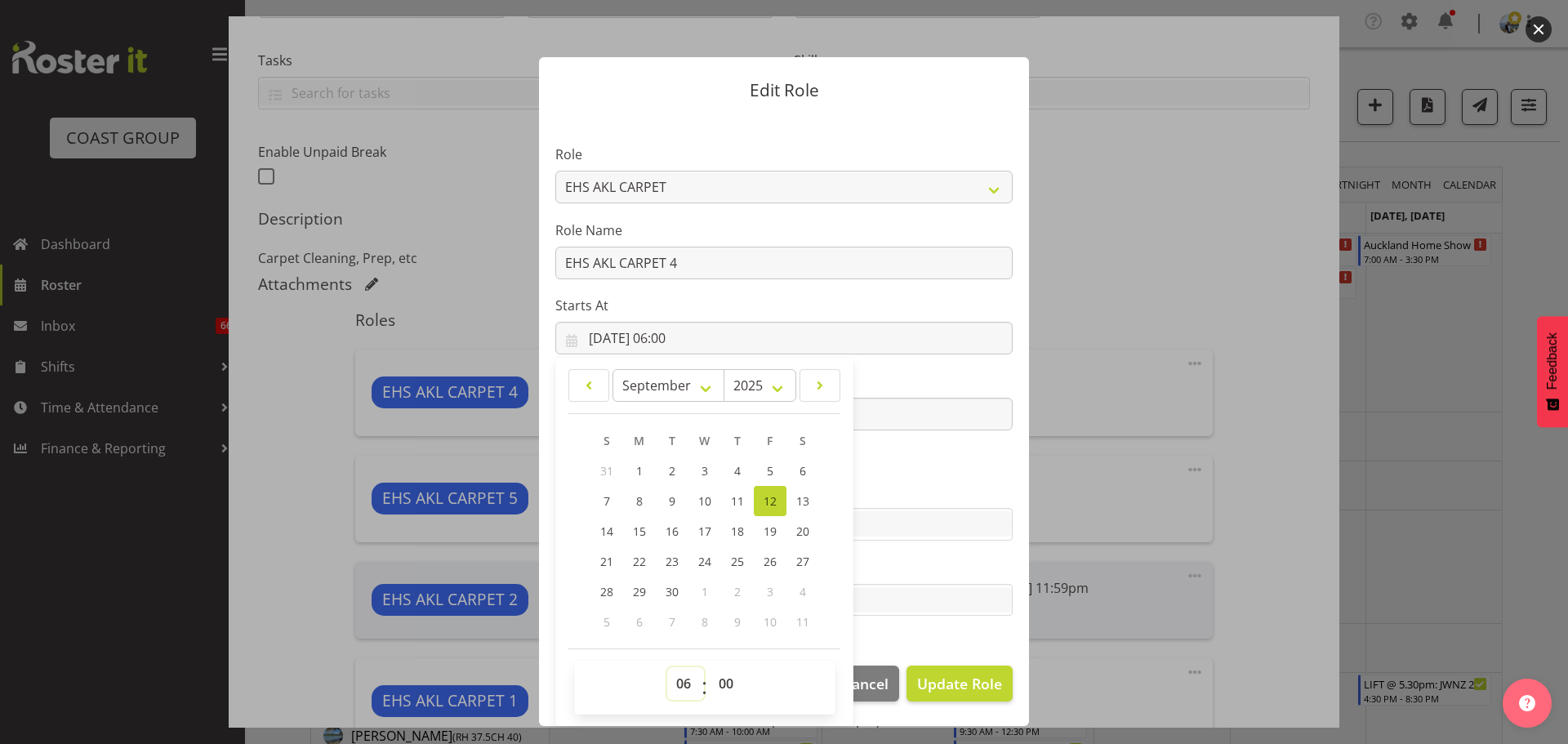
click at [679, 678] on select "00 01 02 03 04 05 06 07 08 09 10 11 12 13 14 15 16 17 18 19 20 21 22 23" at bounding box center [685, 684] width 37 height 32
click at [686, 679] on select "00 01 02 03 04 05 06 07 08 09 10 11 12 13 14 15 16 17 18 19 20 21 22 23" at bounding box center [685, 684] width 37 height 32
select select "9"
click at [668, 668] on select "00 01 02 03 04 05 06 07 08 09 10 11 12 13 14 15 16 17 18 19 20 21 22 23" at bounding box center [685, 684] width 37 height 32
type input "12/09/2025, 09:00"
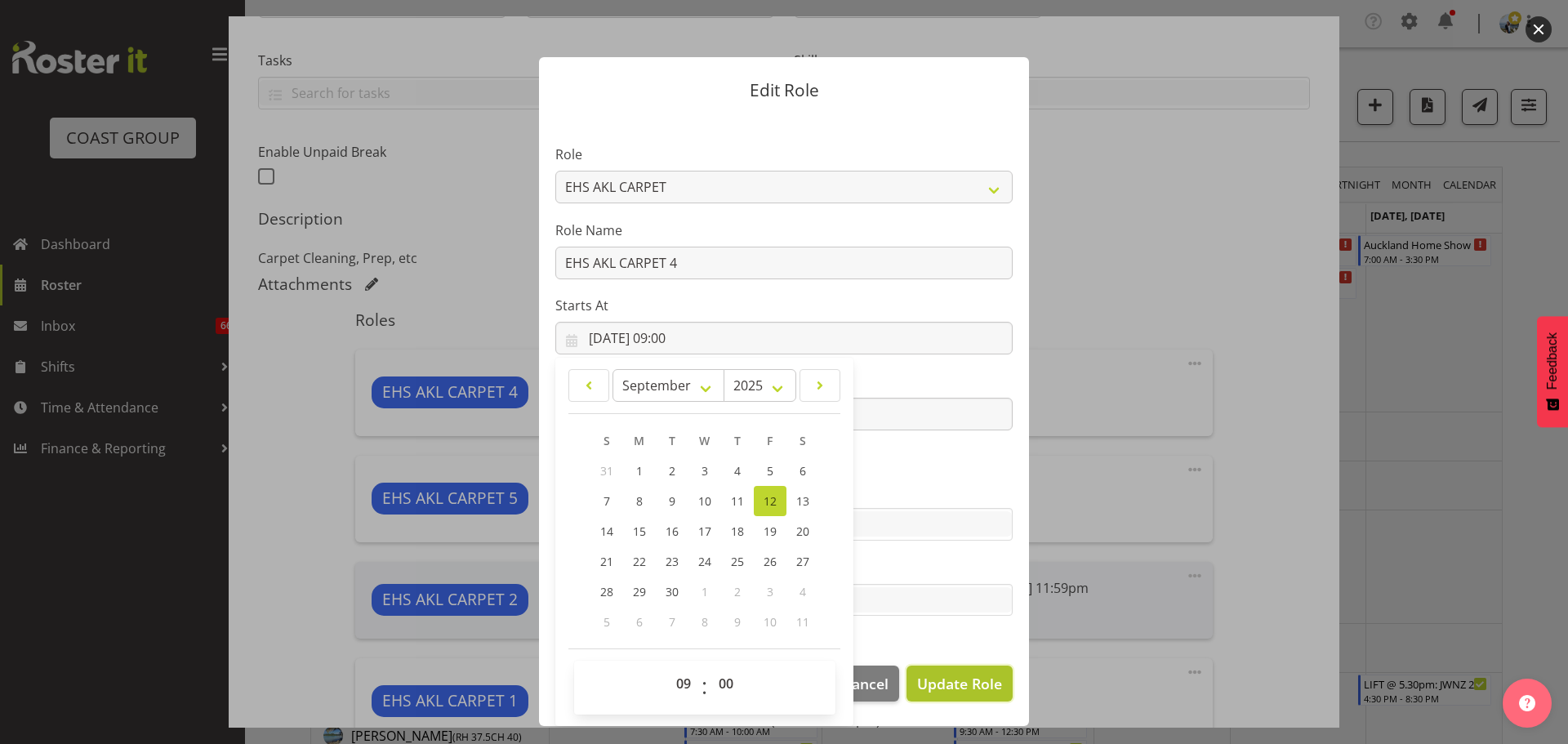
click at [984, 686] on span "Update Role" at bounding box center [959, 684] width 85 height 22
select select
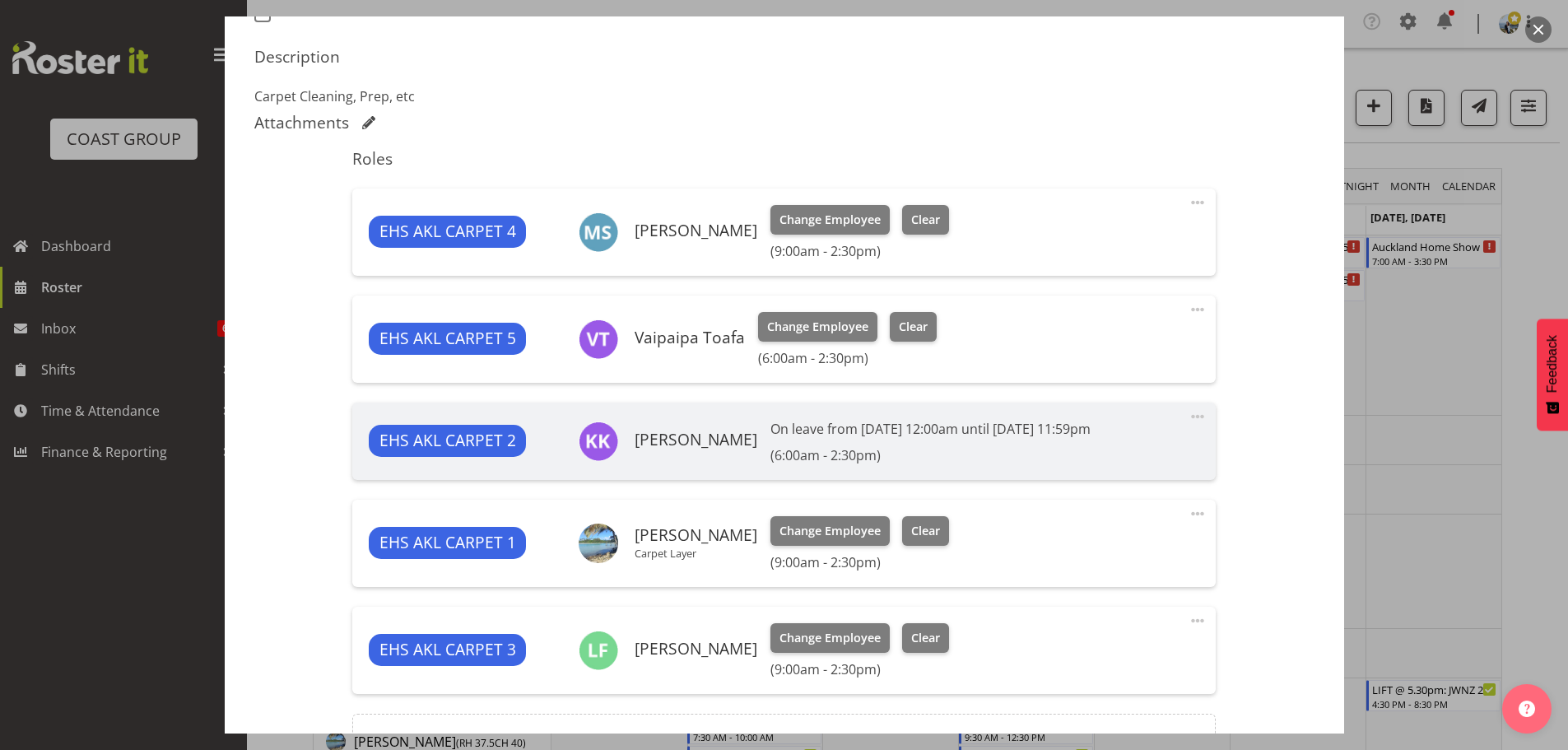
scroll to position [494, 0]
click at [1188, 307] on span at bounding box center [1198, 308] width 20 height 20
click at [1072, 347] on link "Edit" at bounding box center [1128, 348] width 158 height 30
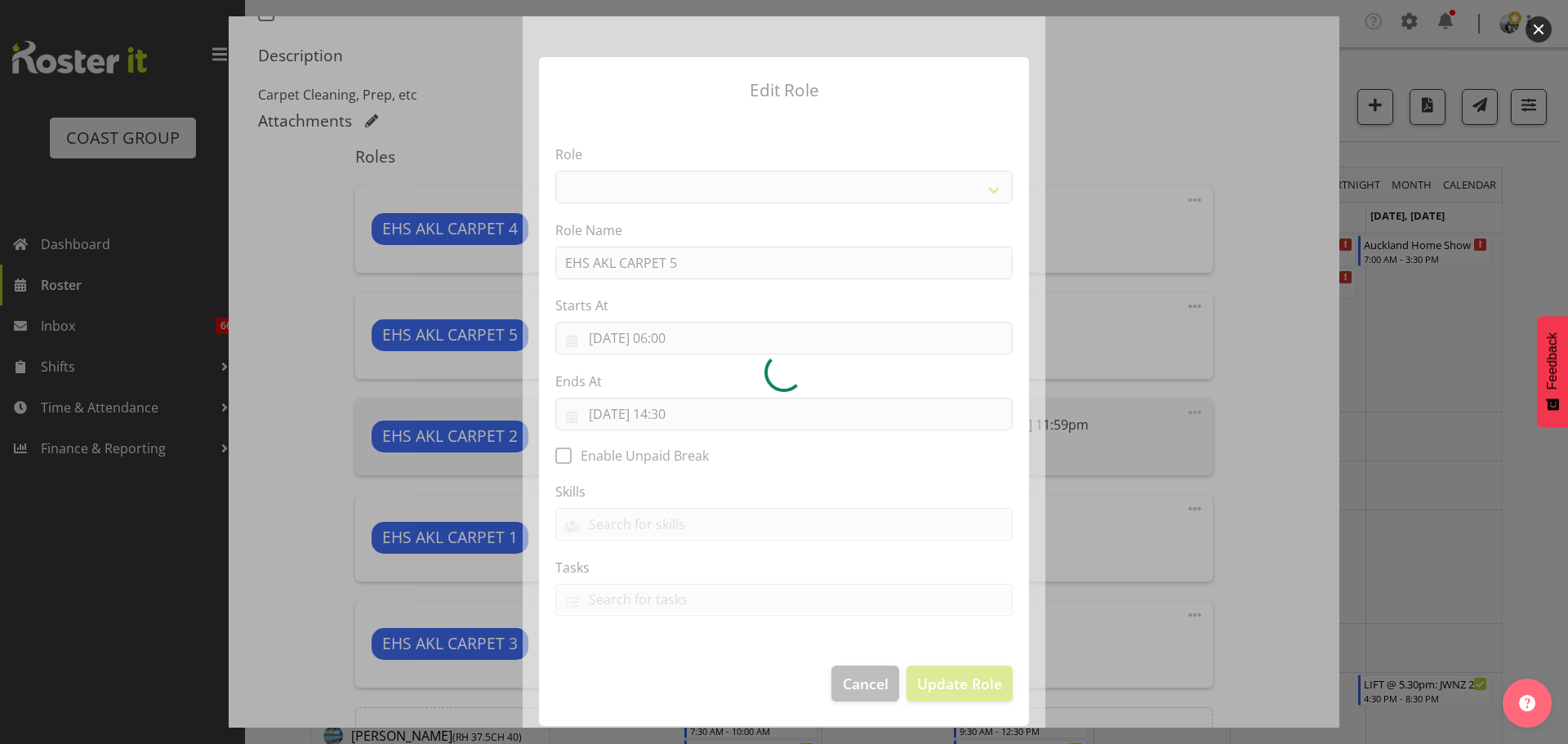
select select "190"
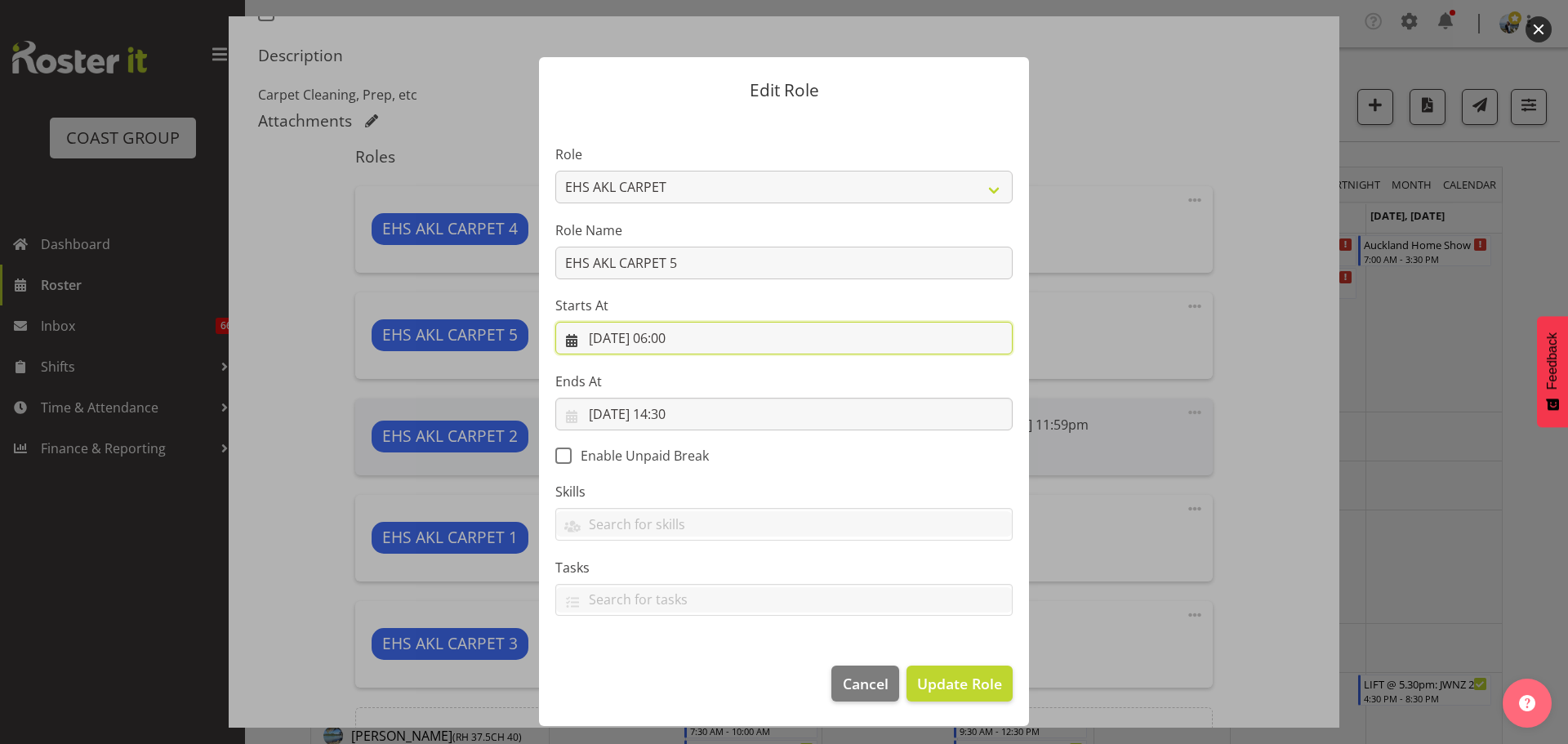
click at [685, 340] on input "[DATE] 06:00" at bounding box center [784, 338] width 457 height 32
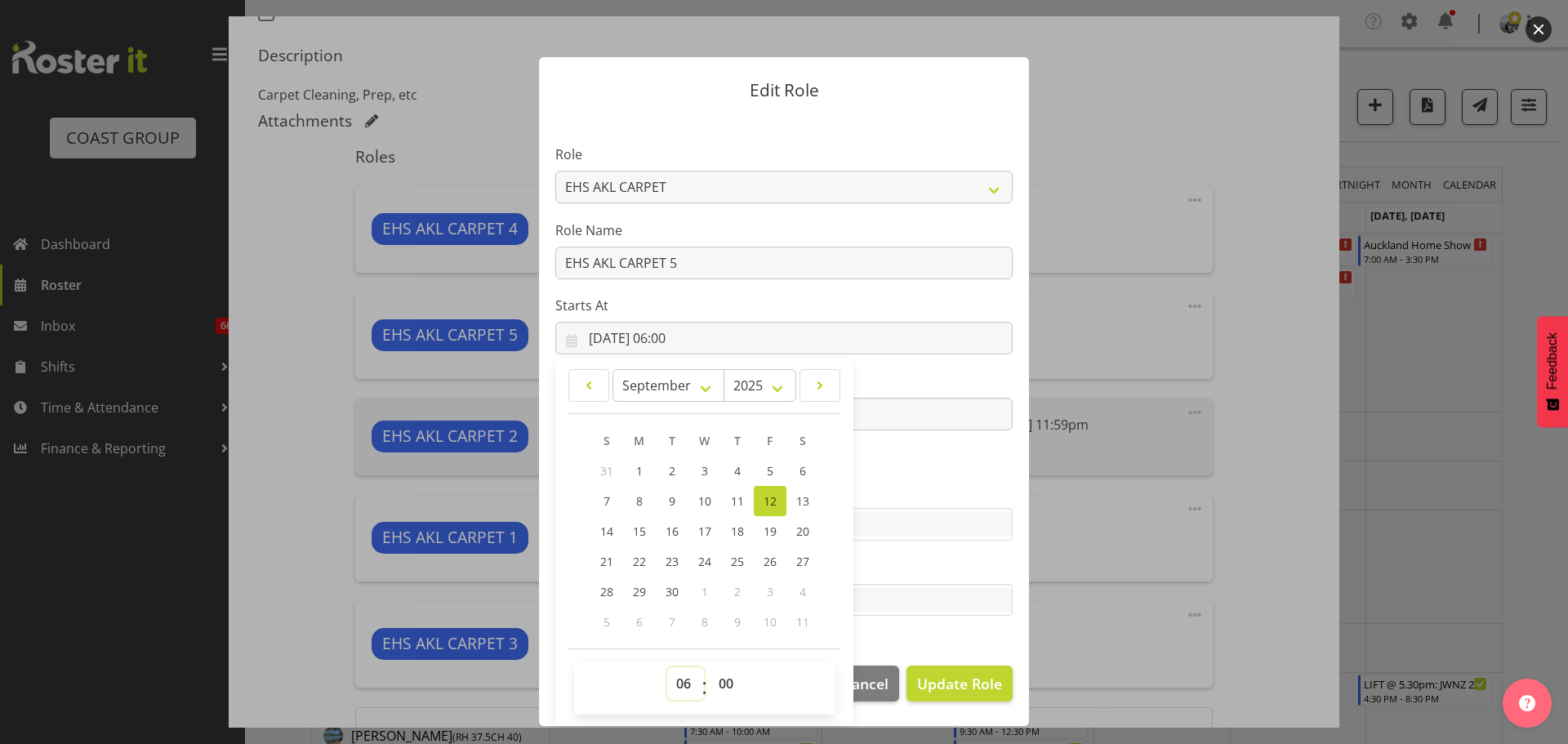
click at [689, 690] on select "00 01 02 03 04 05 06 07 08 09 10 11 12 13 14 15 16 17 18 19 20 21 22 23" at bounding box center [685, 684] width 37 height 32
select select "8"
click at [668, 668] on select "00 01 02 03 04 05 06 07 08 09 10 11 12 13 14 15 16 17 18 19 20 21 22 23" at bounding box center [685, 684] width 37 height 32
type input "[DATE] 08:00"
click at [956, 677] on span "Update Role" at bounding box center [959, 684] width 85 height 22
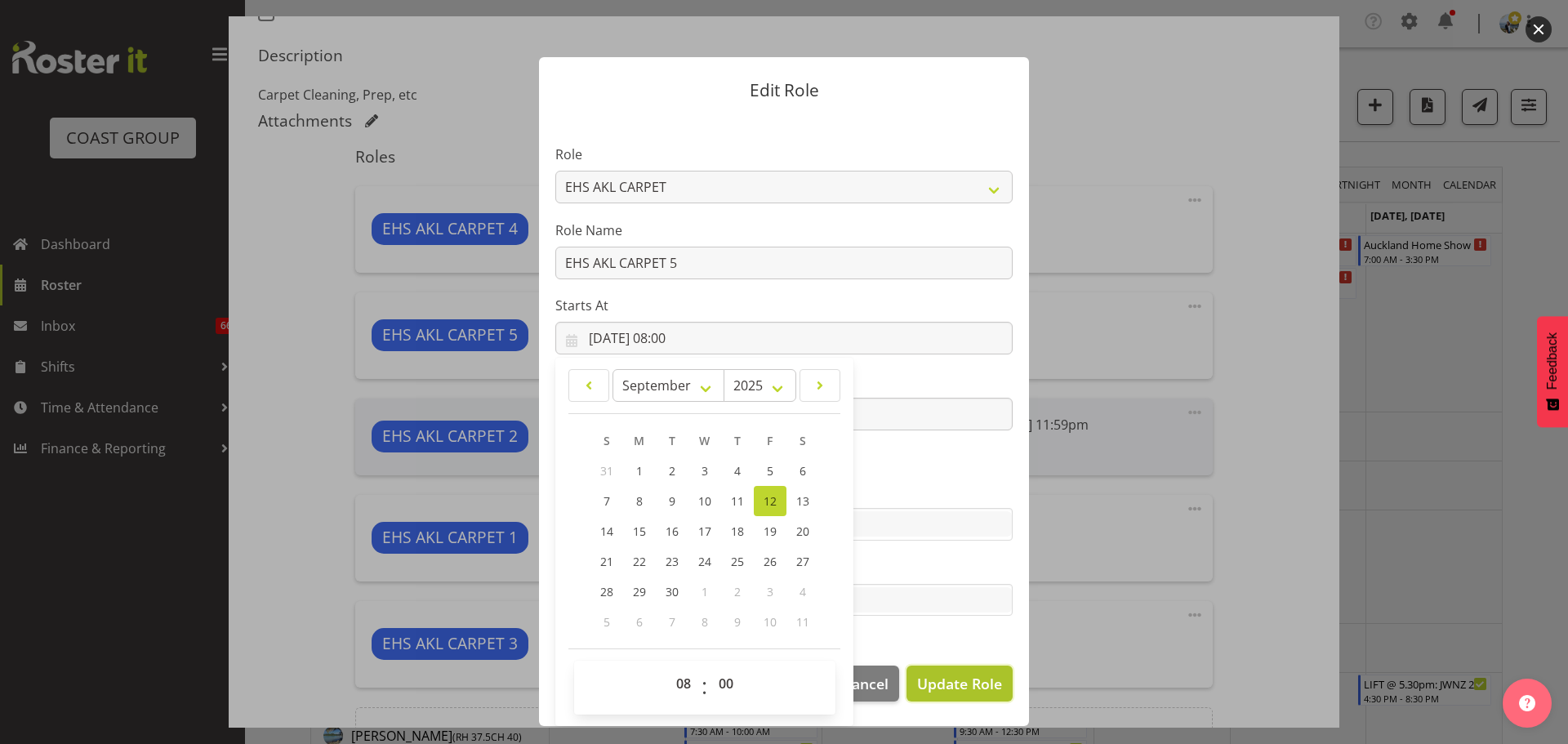
select select
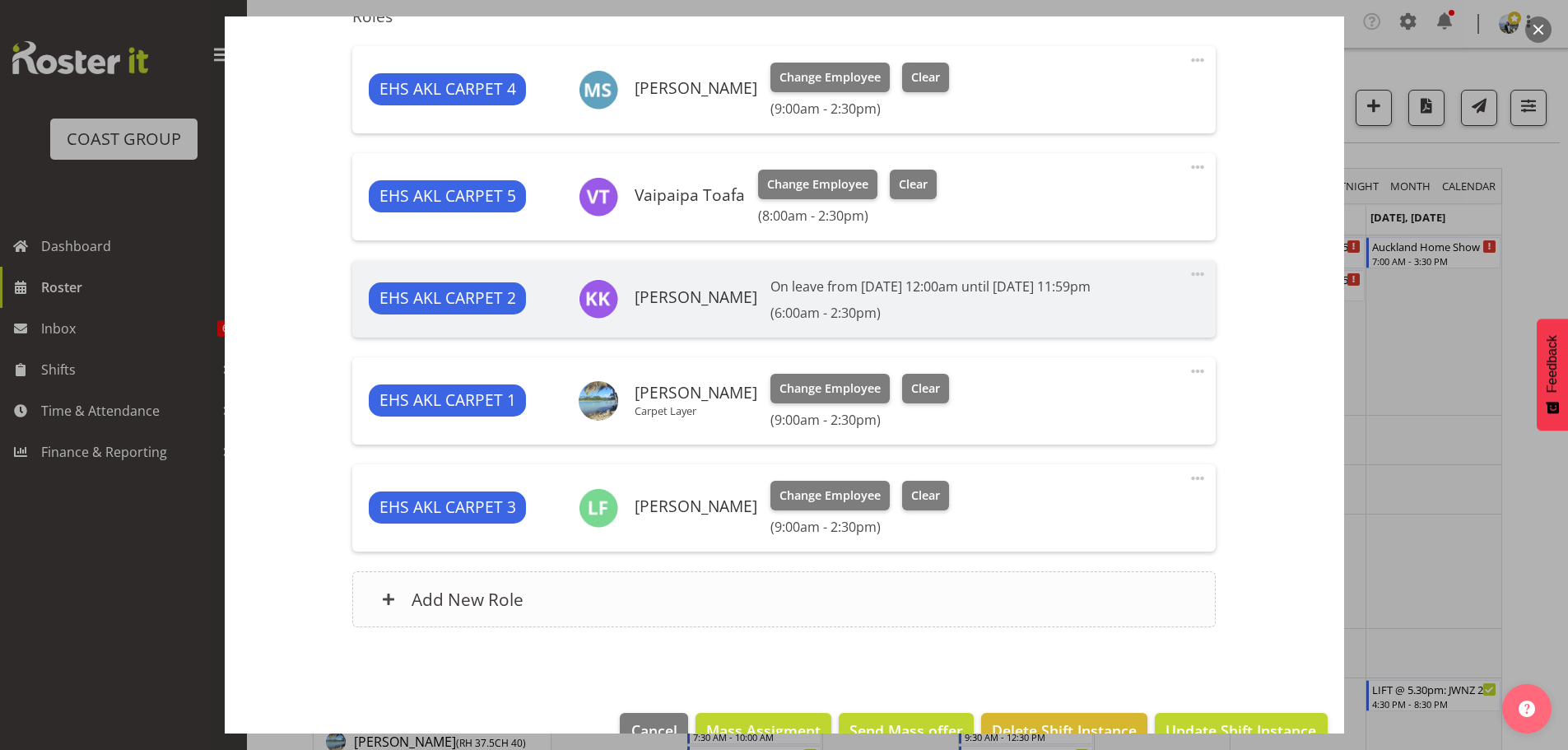
scroll to position [658, 0]
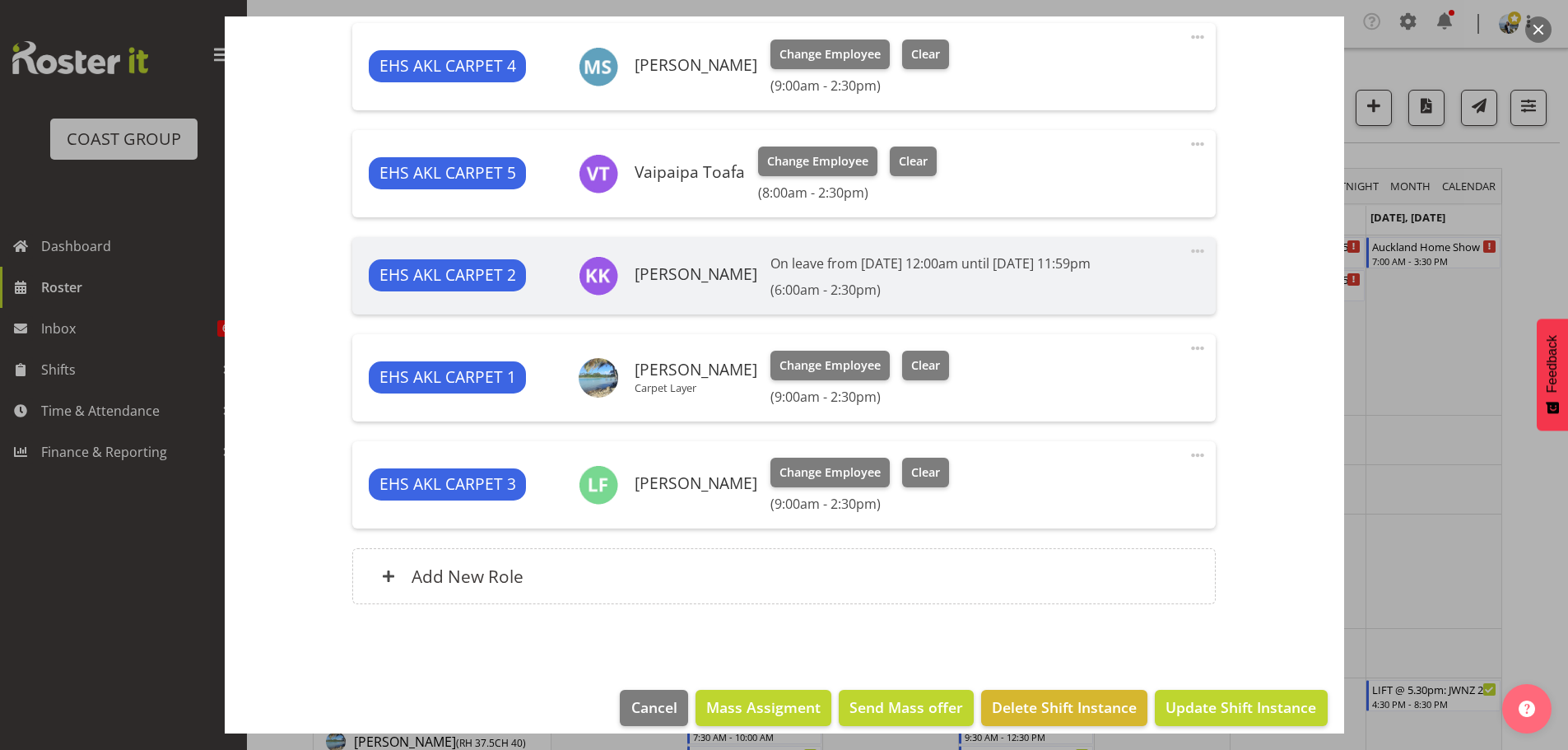
click at [1188, 350] on span at bounding box center [1198, 348] width 20 height 20
click at [1079, 383] on link "Edit" at bounding box center [1128, 387] width 158 height 30
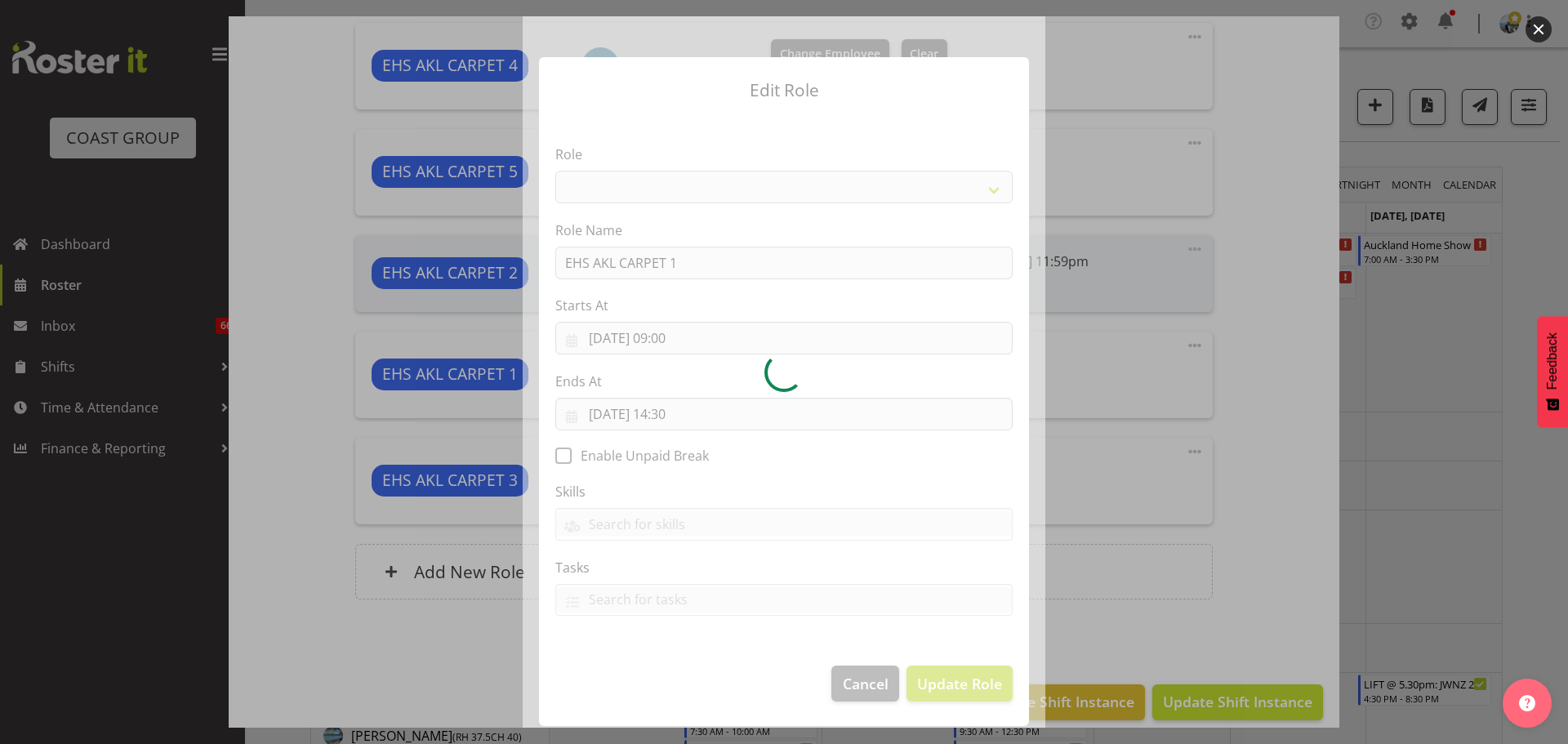
select select "190"
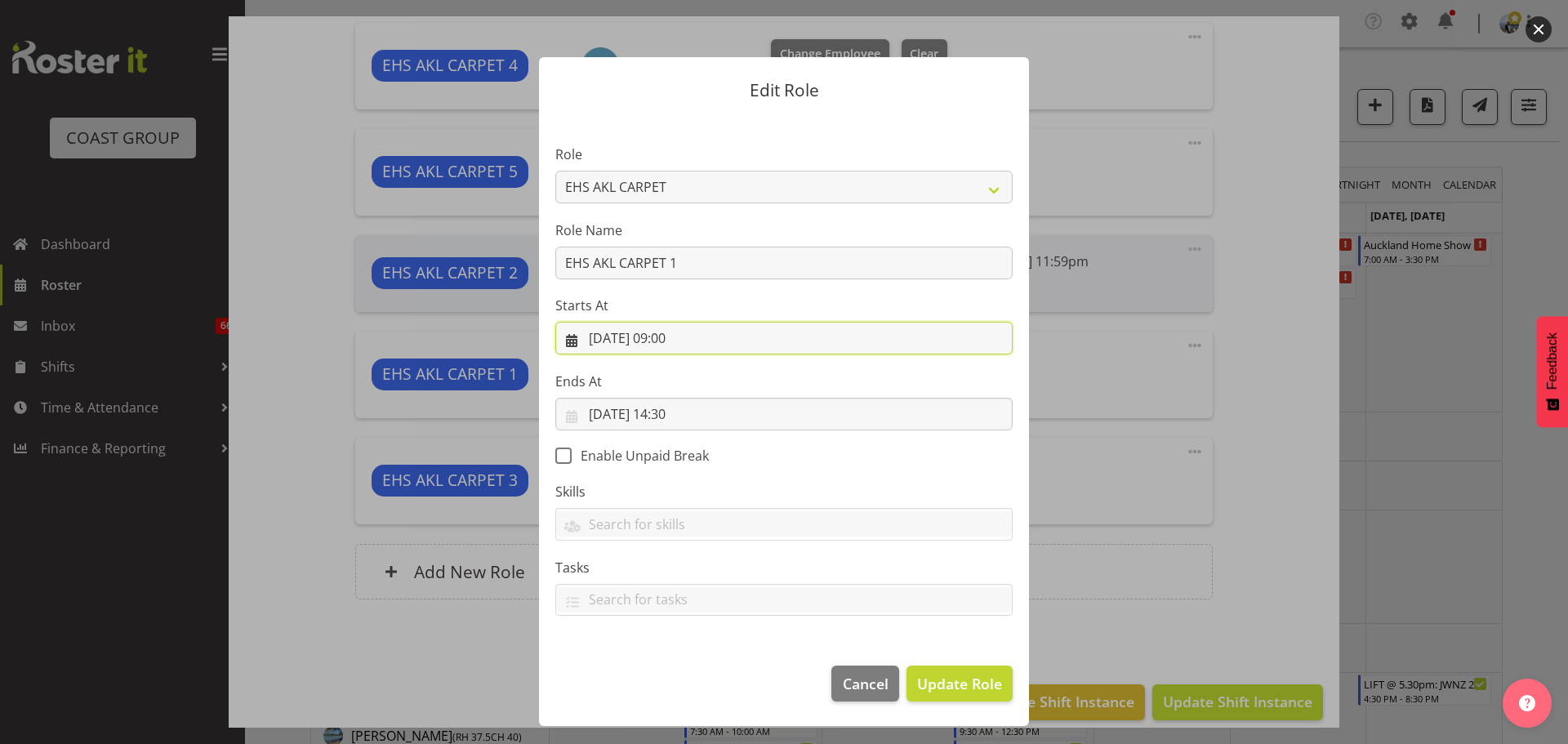
click at [696, 341] on input "12/09/2025, 09:00" at bounding box center [784, 338] width 457 height 32
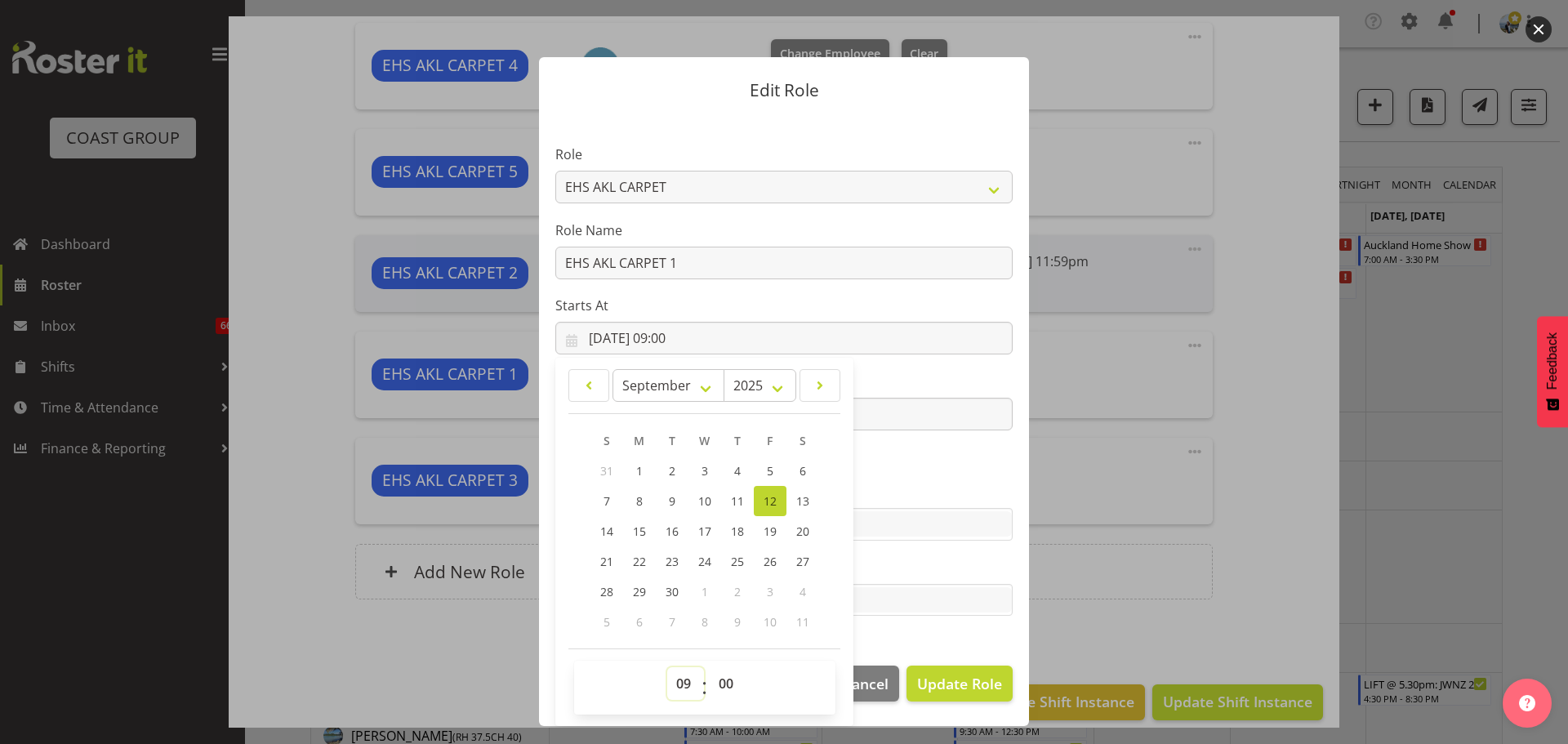
click at [684, 682] on select "00 01 02 03 04 05 06 07 08 09 10 11 12 13 14 15 16 17 18 19 20 21 22 23" at bounding box center [685, 684] width 37 height 32
select select "8"
click at [668, 668] on select "00 01 02 03 04 05 06 07 08 09 10 11 12 13 14 15 16 17 18 19 20 21 22 23" at bounding box center [685, 684] width 37 height 32
type input "[DATE] 08:00"
click at [959, 679] on span "Update Role" at bounding box center [959, 684] width 85 height 22
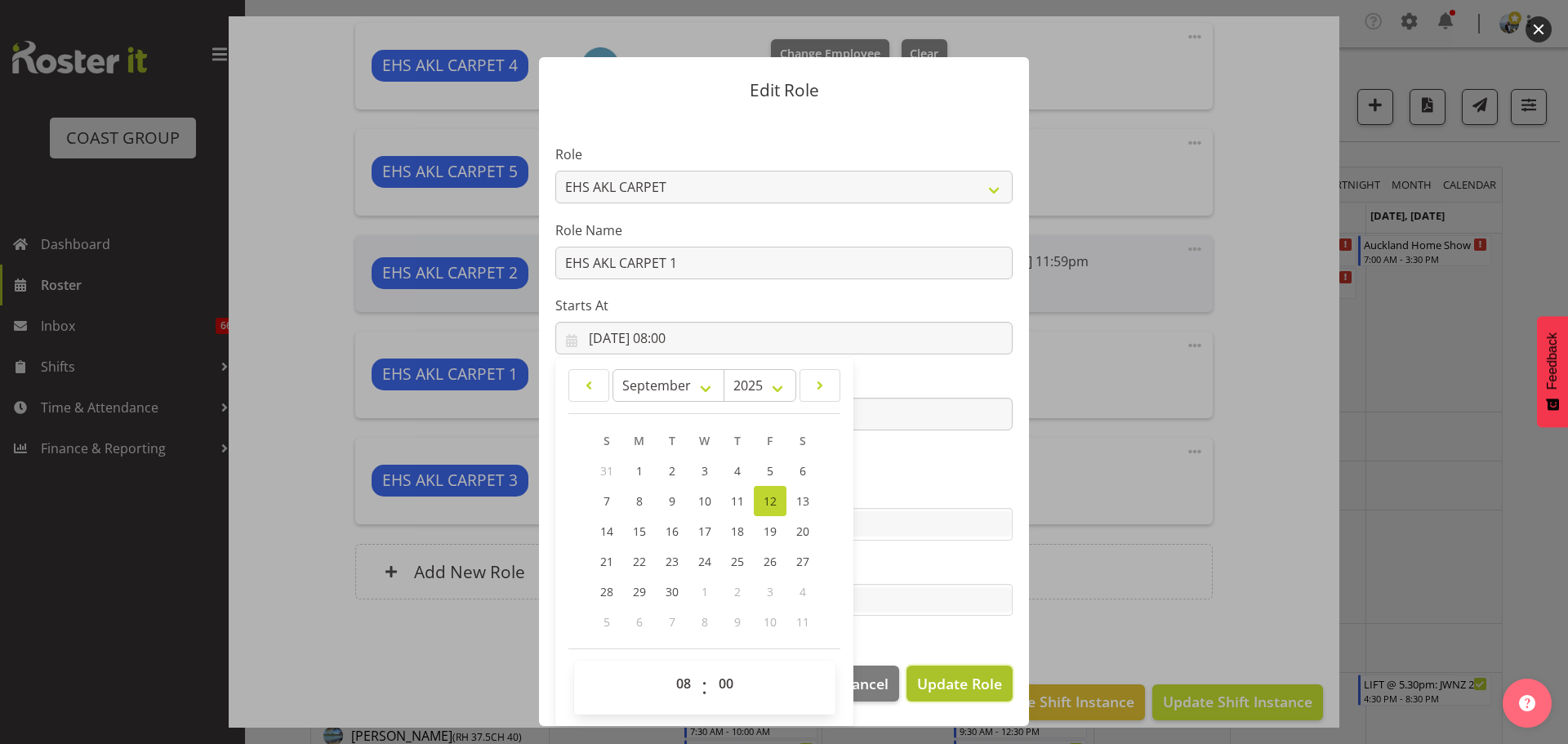
select select
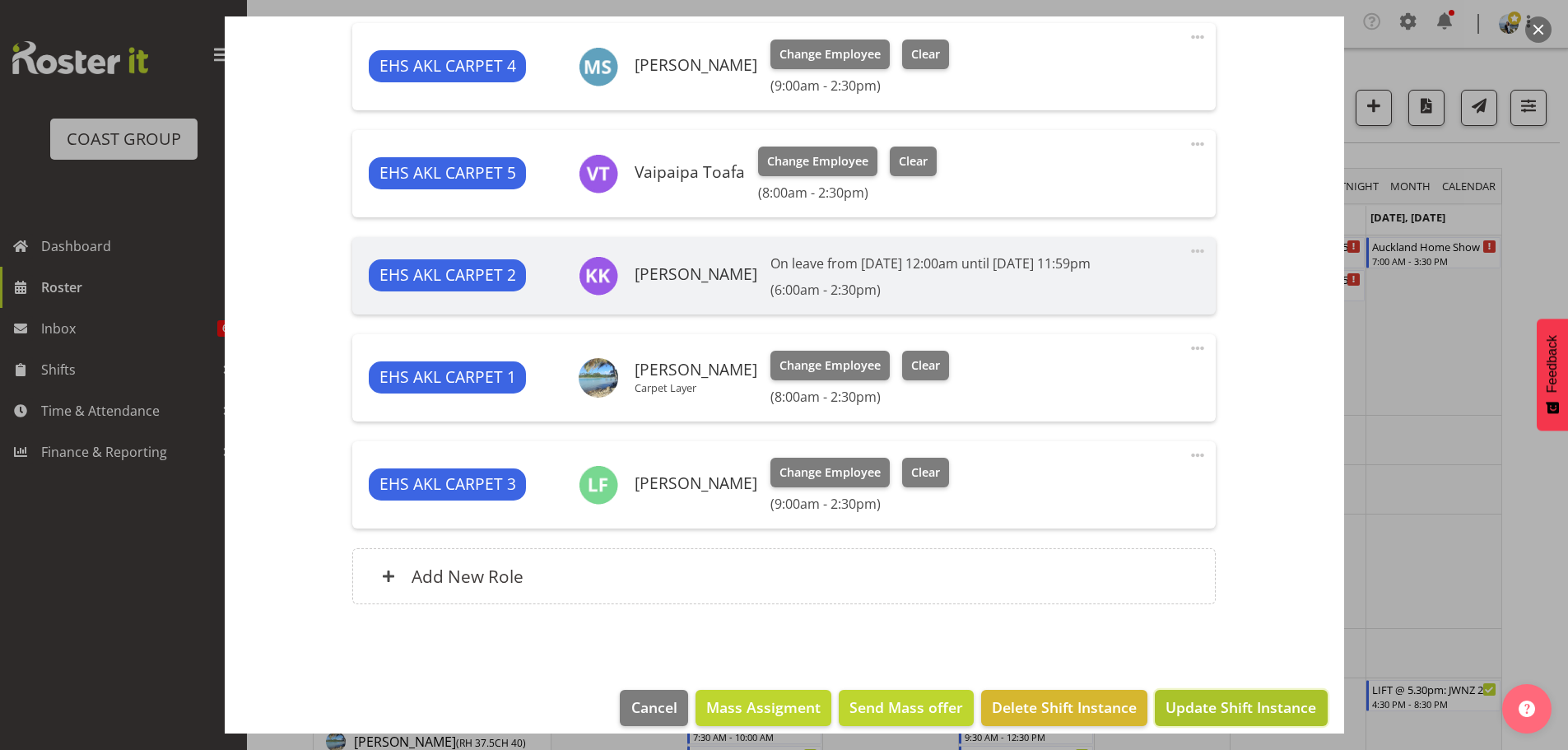
click at [1205, 702] on span "Update Shift Instance" at bounding box center [1241, 707] width 151 height 22
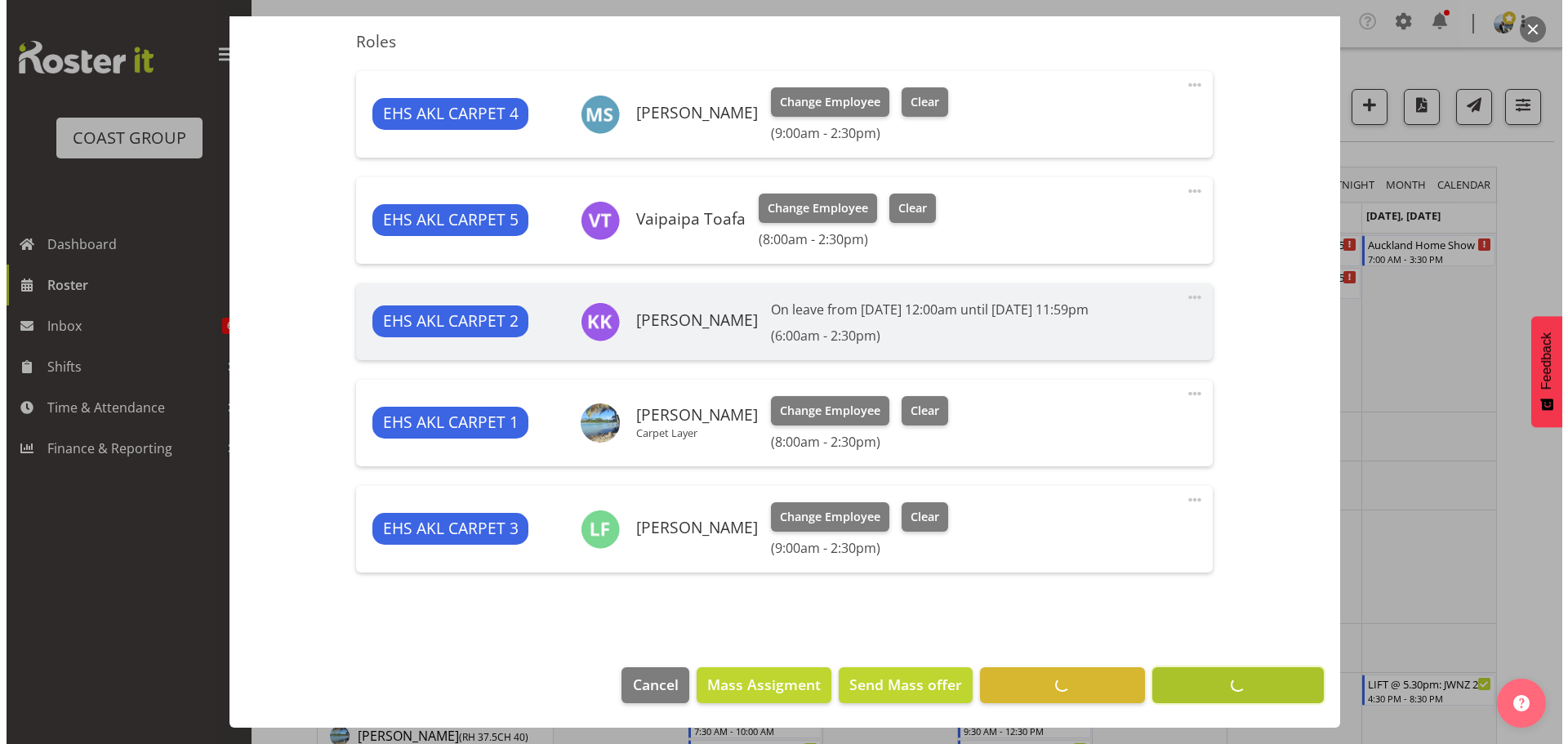
scroll to position [605, 0]
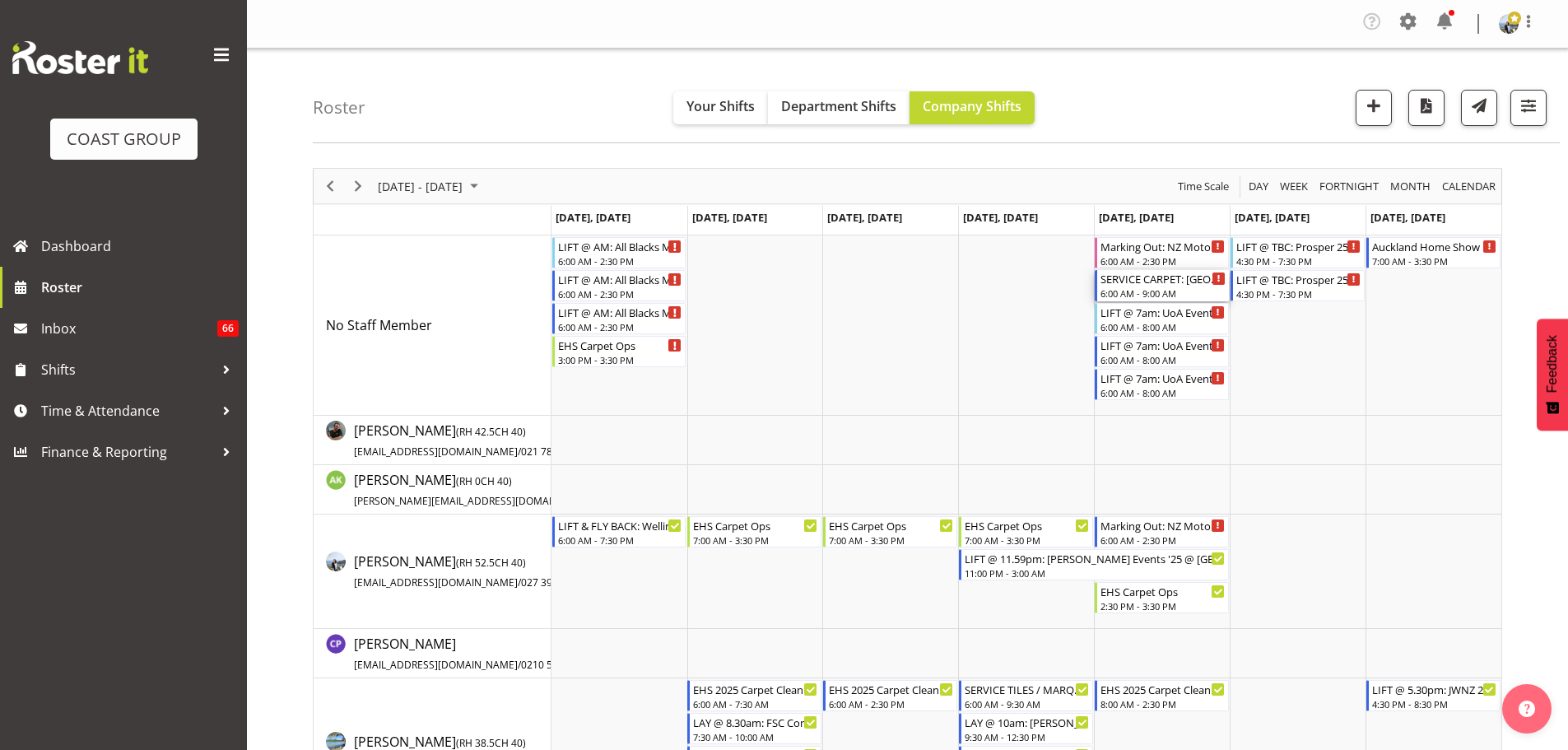
click at [1178, 296] on div "6:00 AM - 9:00 AM" at bounding box center [1163, 293] width 125 height 14
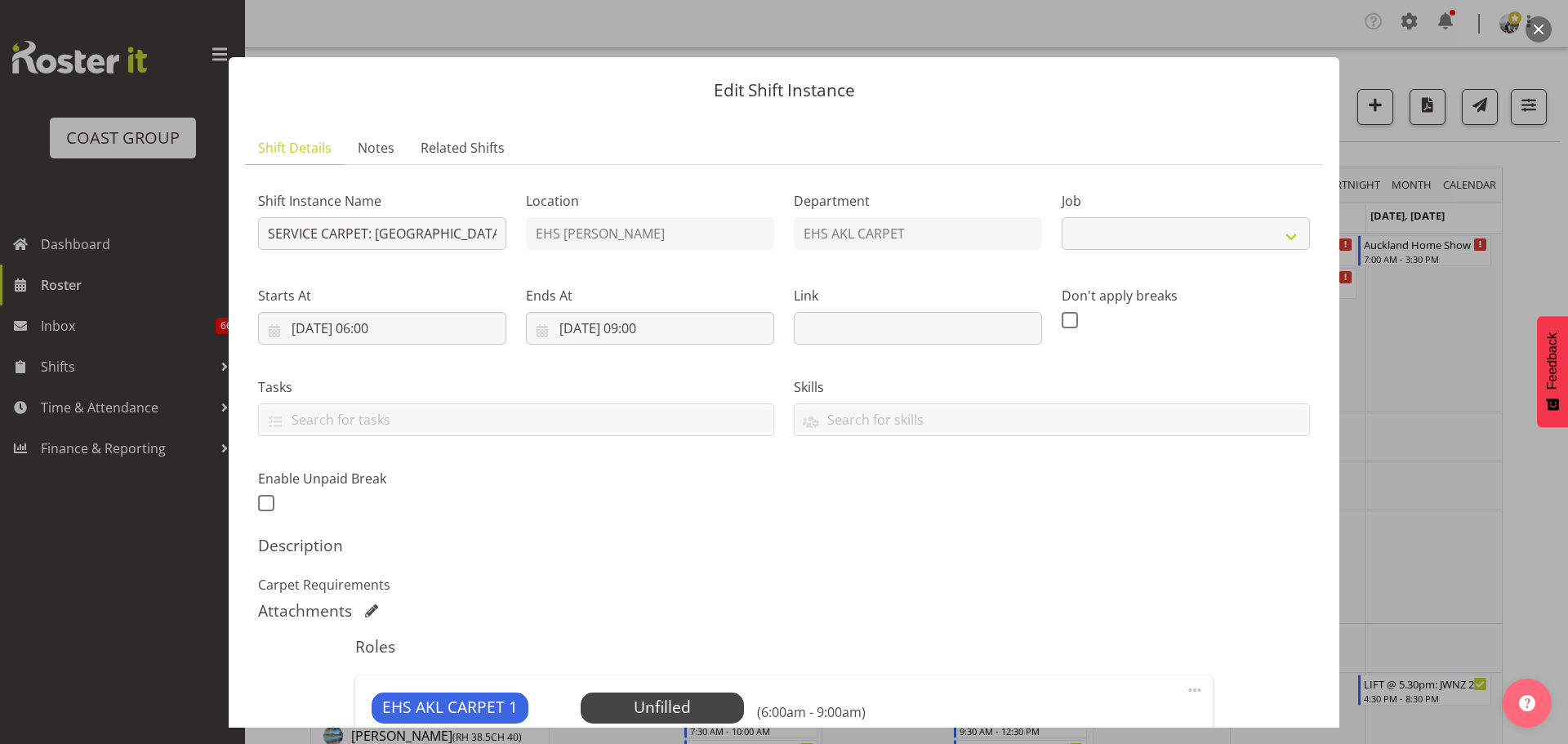
select select "9932"
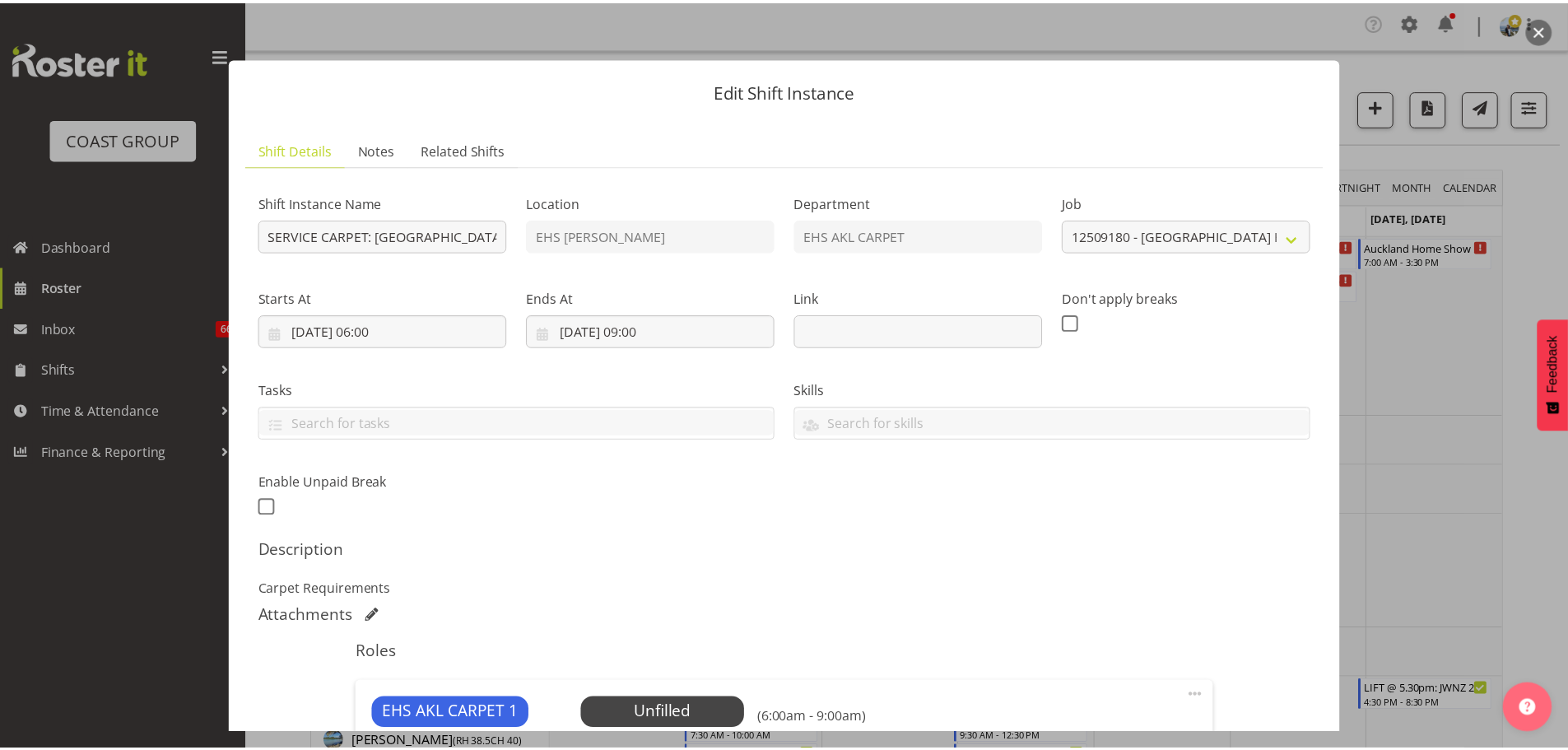
scroll to position [329, 0]
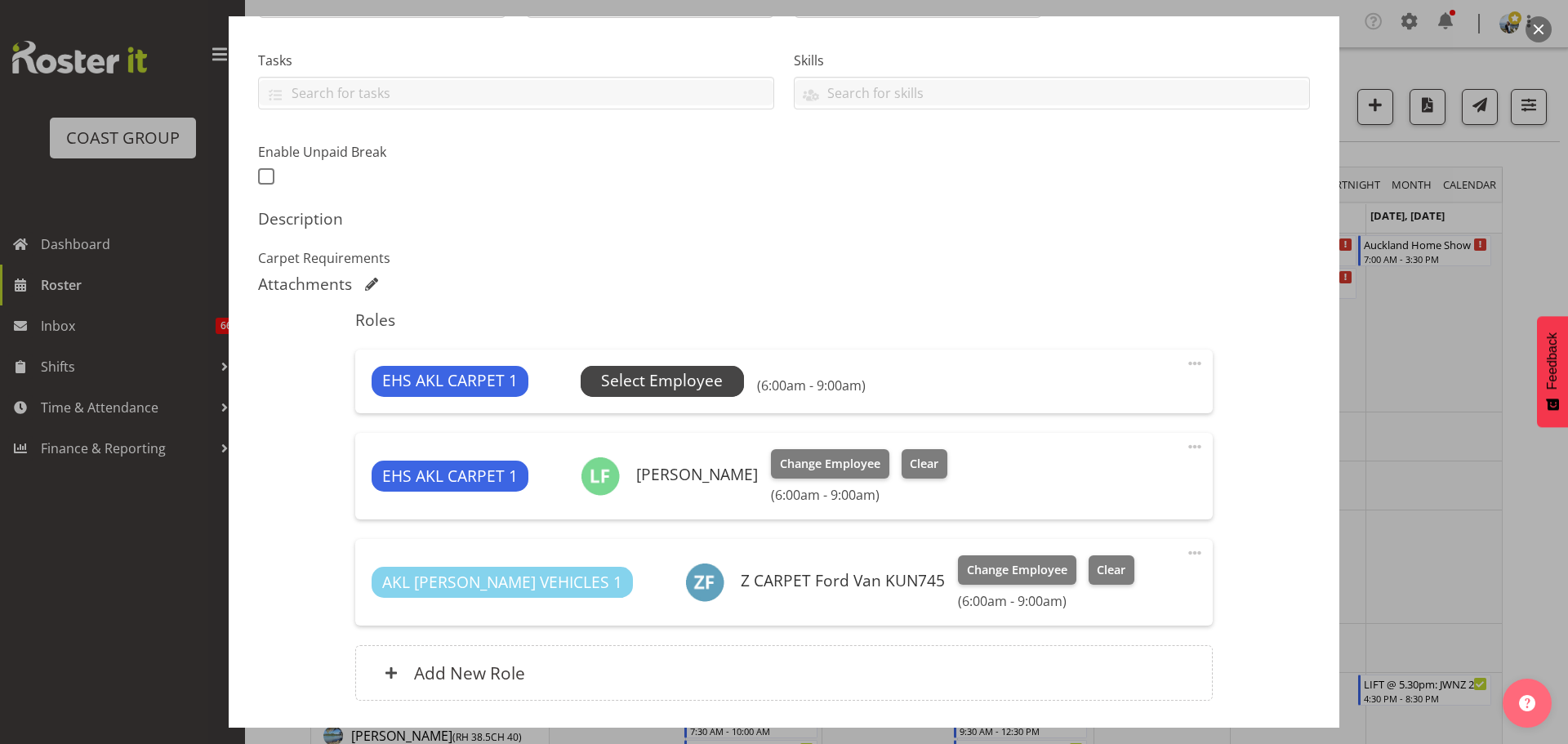
click at [681, 382] on span "Select Employee" at bounding box center [661, 381] width 121 height 23
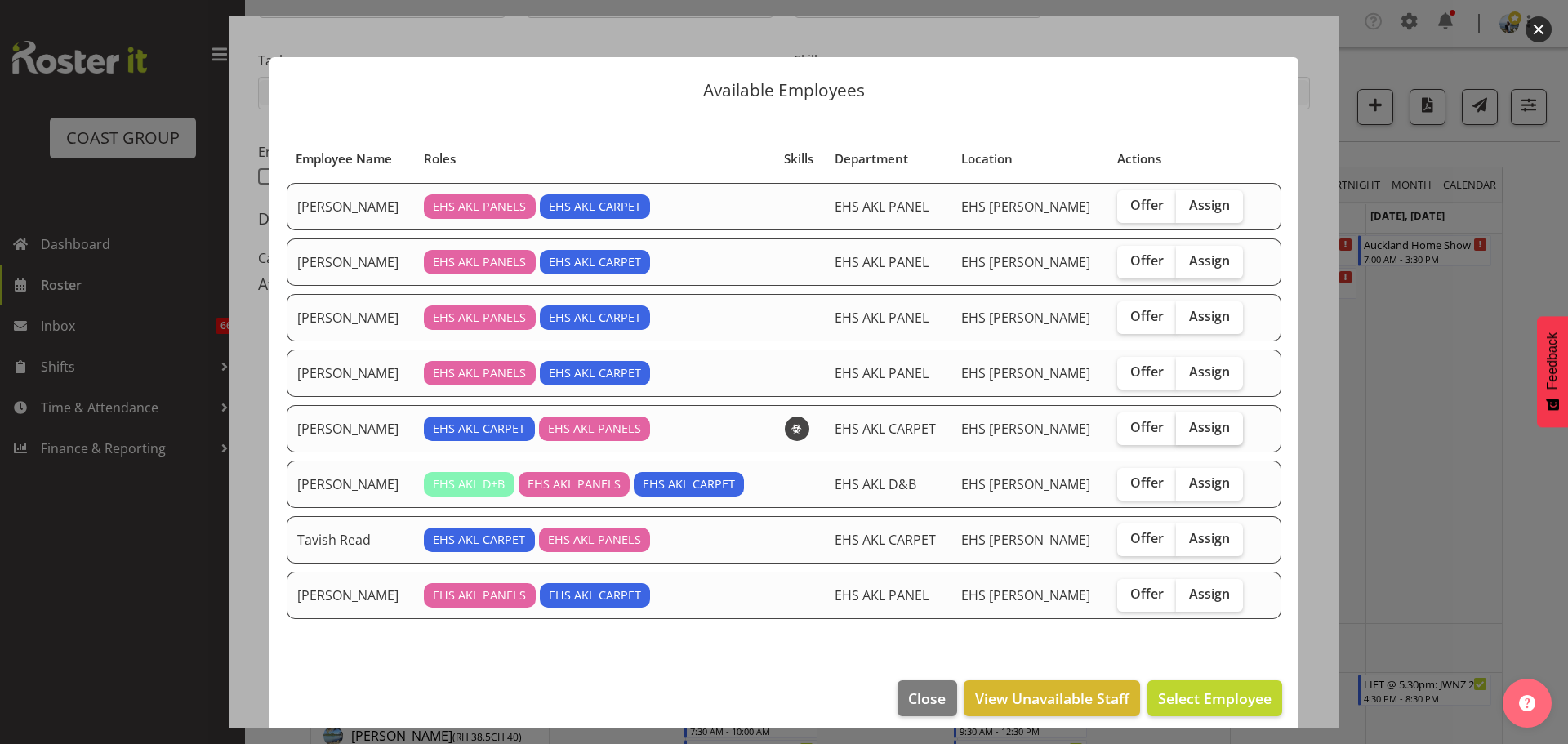
click at [1198, 432] on span "Assign" at bounding box center [1208, 427] width 40 height 16
click at [1187, 432] on input "Assign" at bounding box center [1181, 427] width 11 height 11
checkbox input "true"
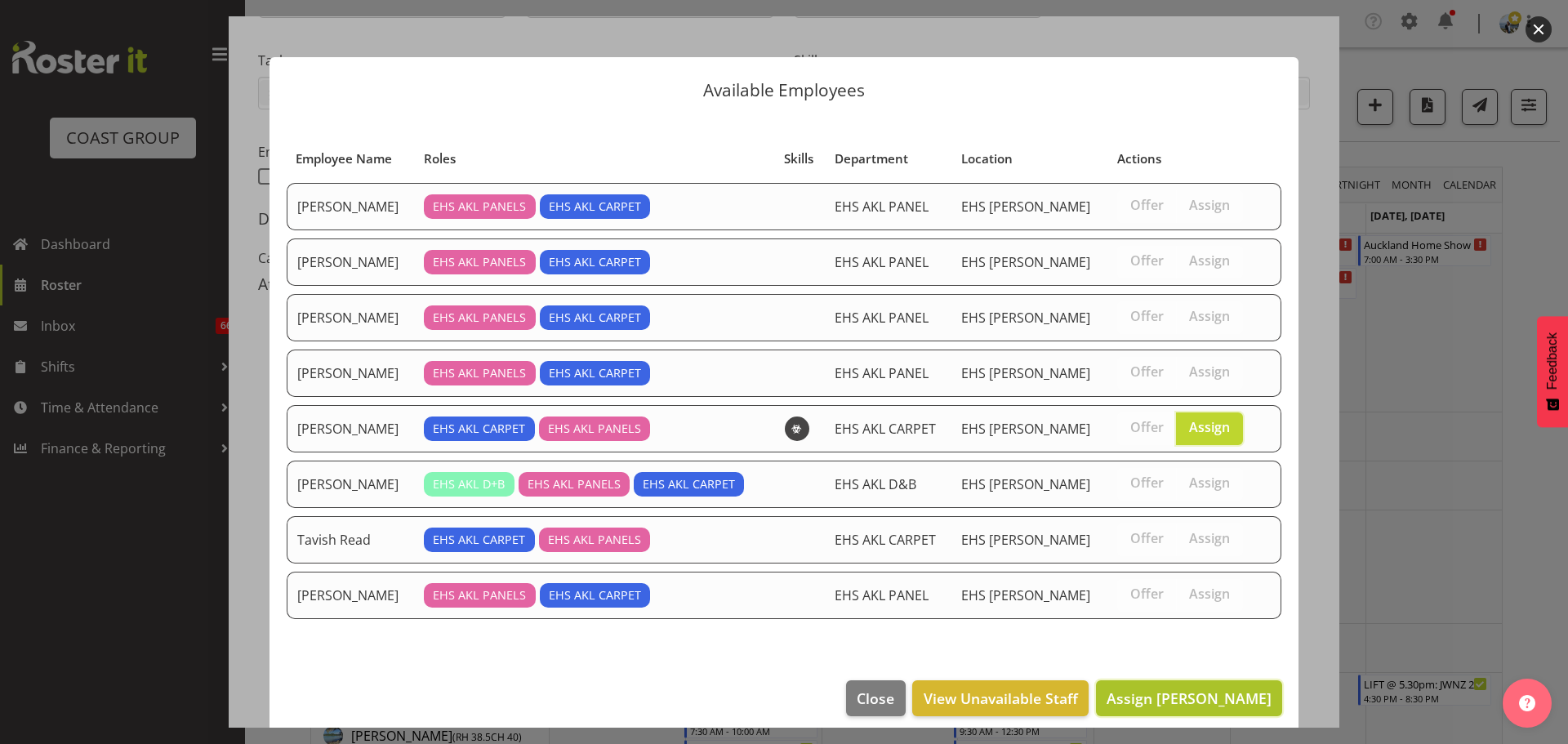
click at [1187, 693] on span "Assign Mike Schaumkell" at bounding box center [1188, 698] width 165 height 20
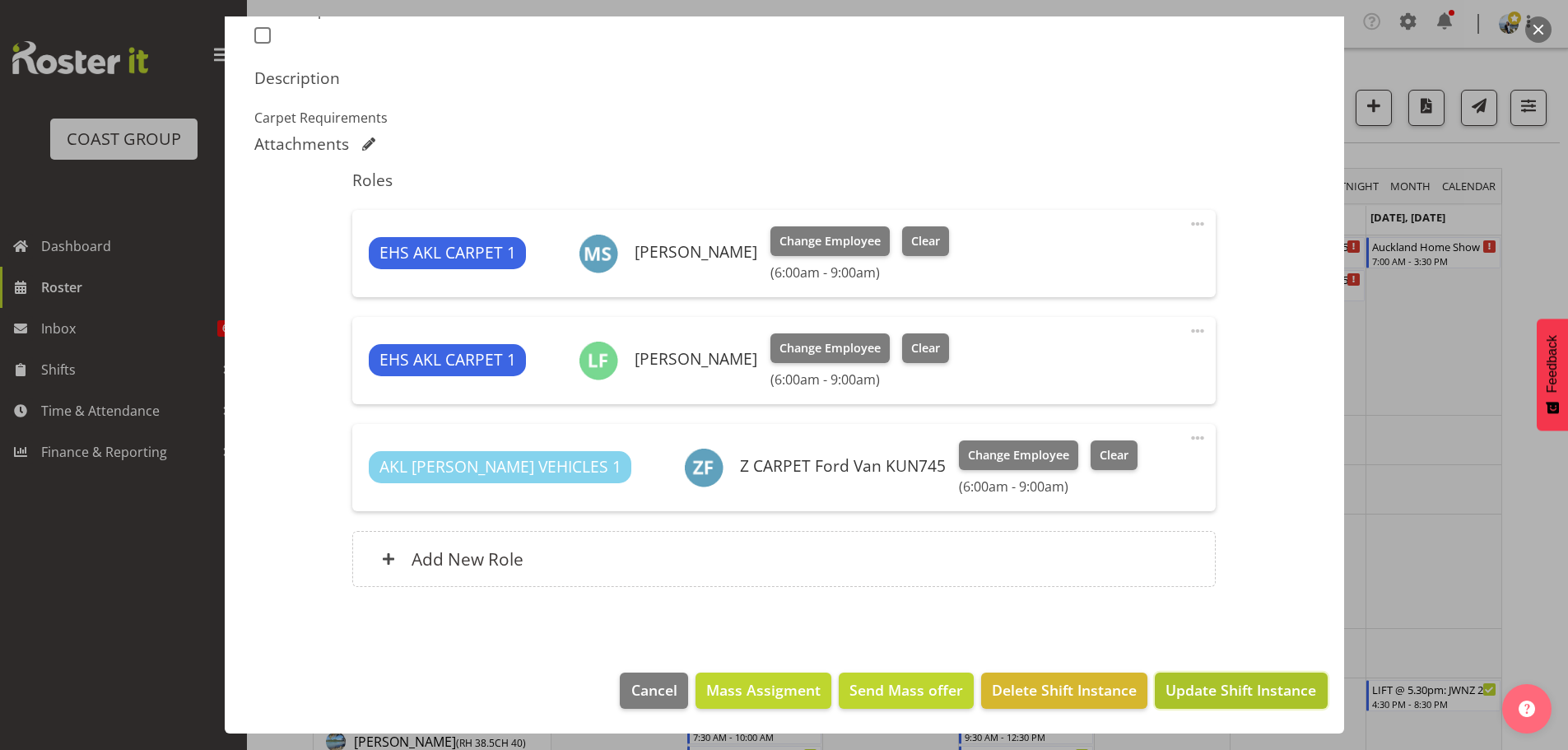
click at [1282, 699] on span "Update Shift Instance" at bounding box center [1241, 690] width 151 height 22
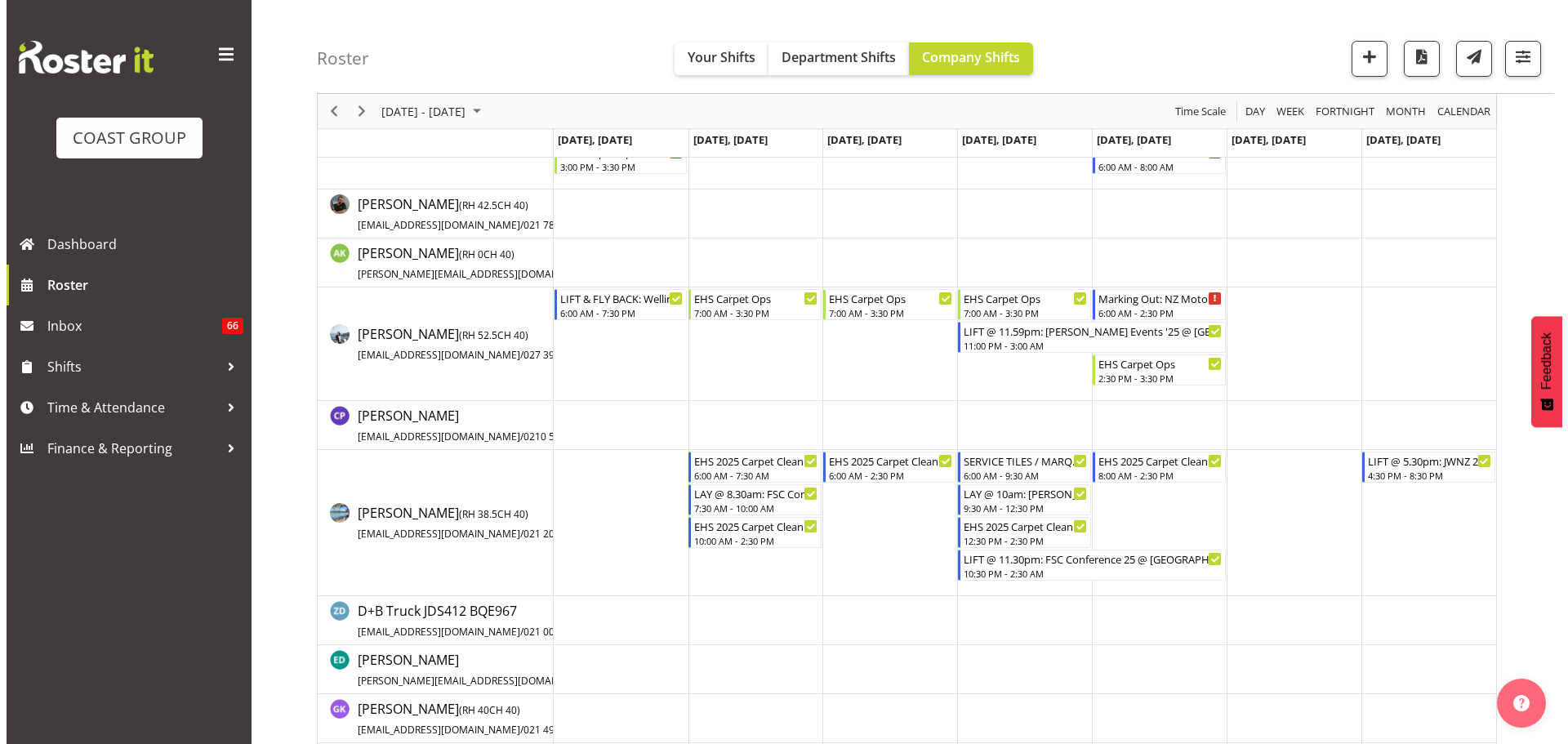
scroll to position [82, 0]
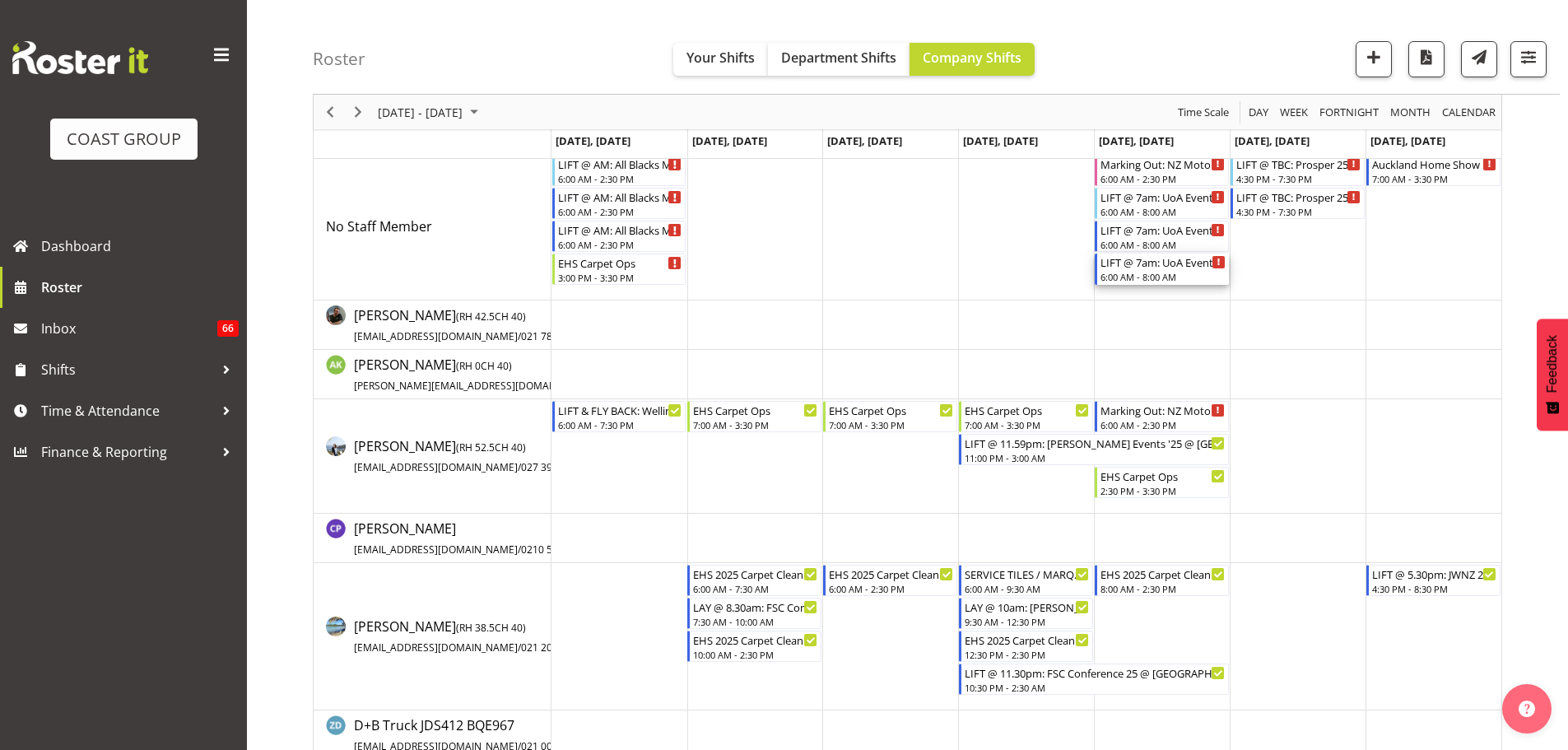
click at [1150, 272] on div "6:00 AM - 8:00 AM" at bounding box center [1163, 277] width 125 height 14
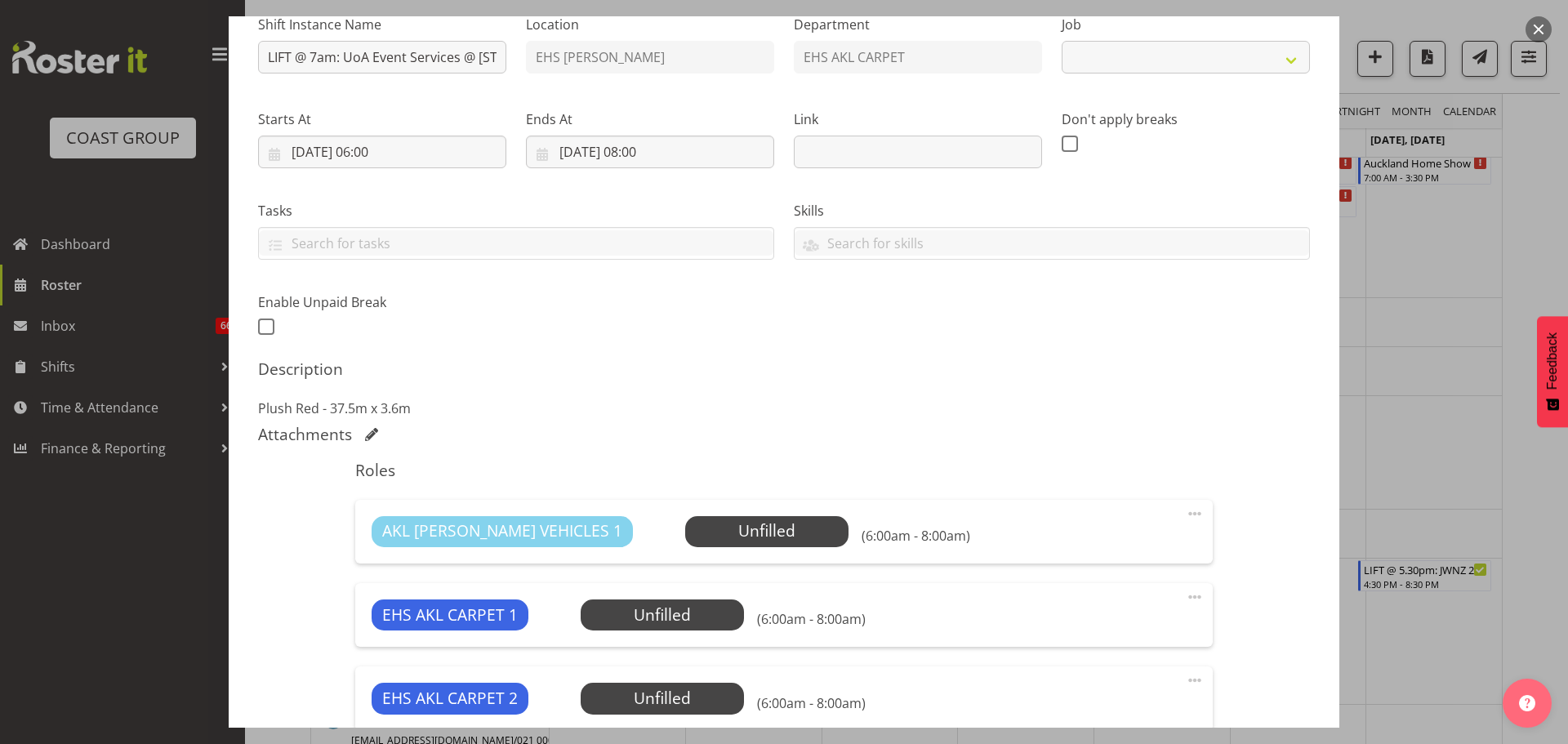
scroll to position [327, 0]
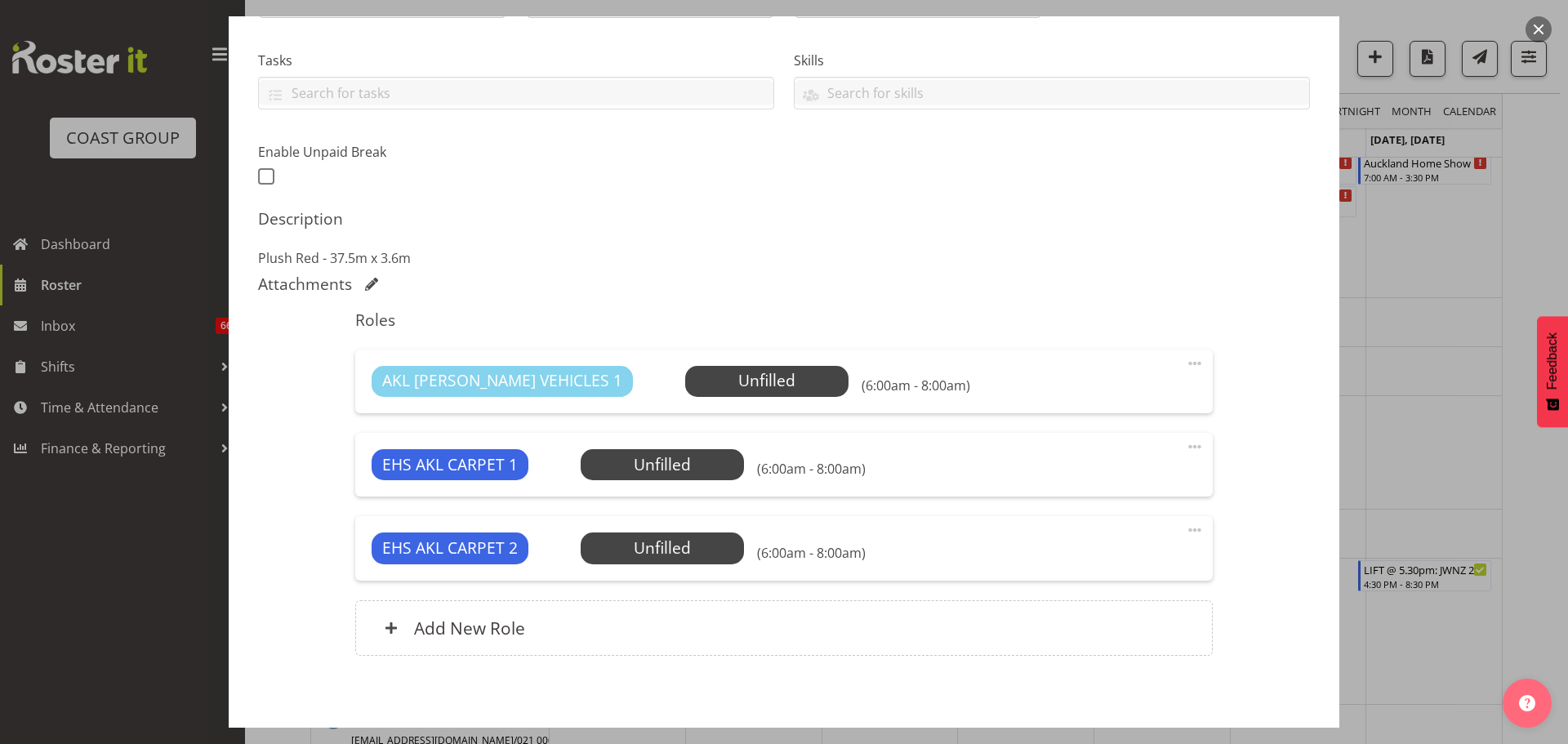
select select "8575"
click at [0, 0] on span "Select Employee" at bounding box center [0, 0] width 0 height 0
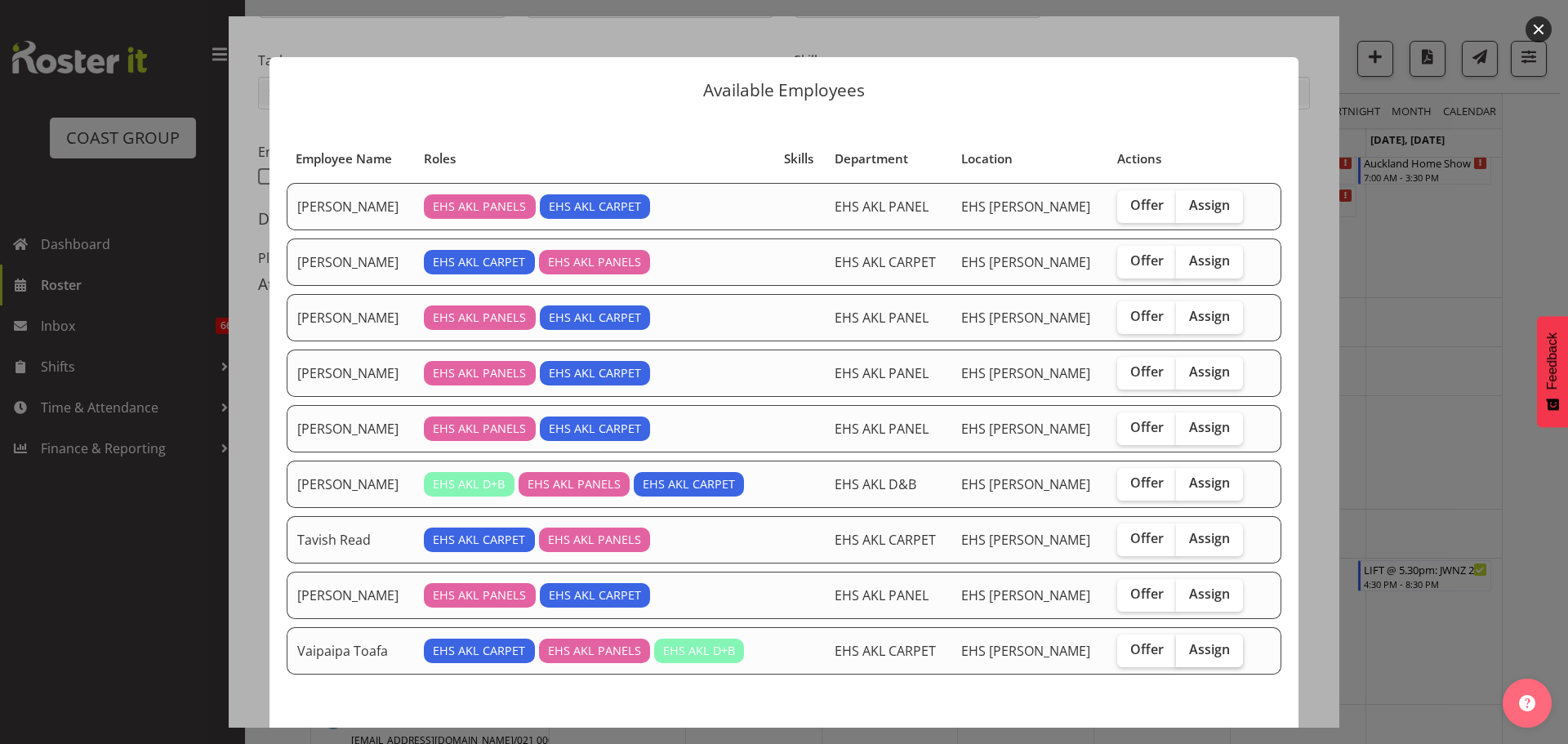
click at [1207, 645] on span "Assign" at bounding box center [1208, 649] width 40 height 16
click at [1187, 645] on input "Assign" at bounding box center [1181, 650] width 11 height 11
checkbox input "true"
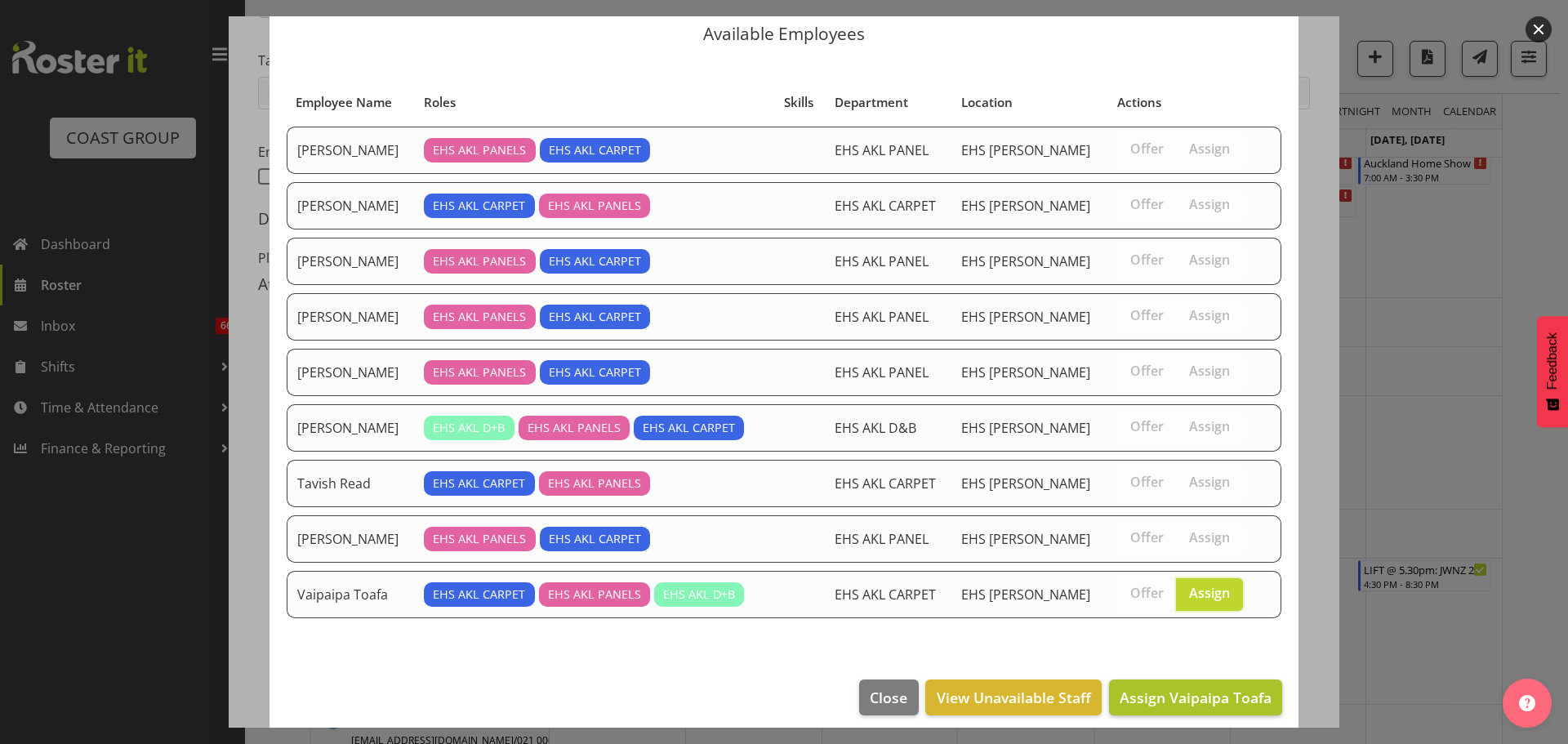
scroll to position [68, 0]
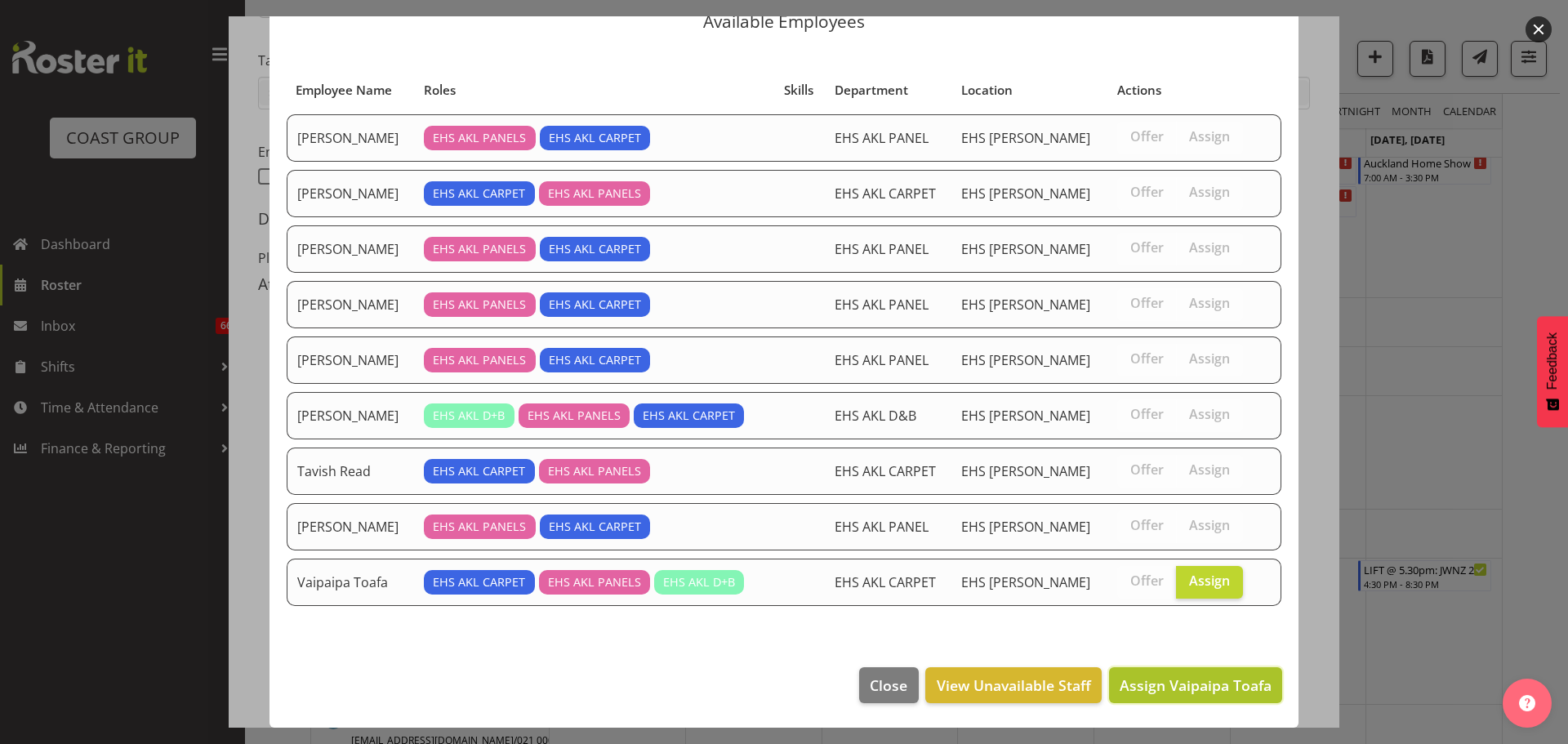
click at [1215, 694] on span "Assign Vaipaipa Toafa" at bounding box center [1195, 686] width 152 height 20
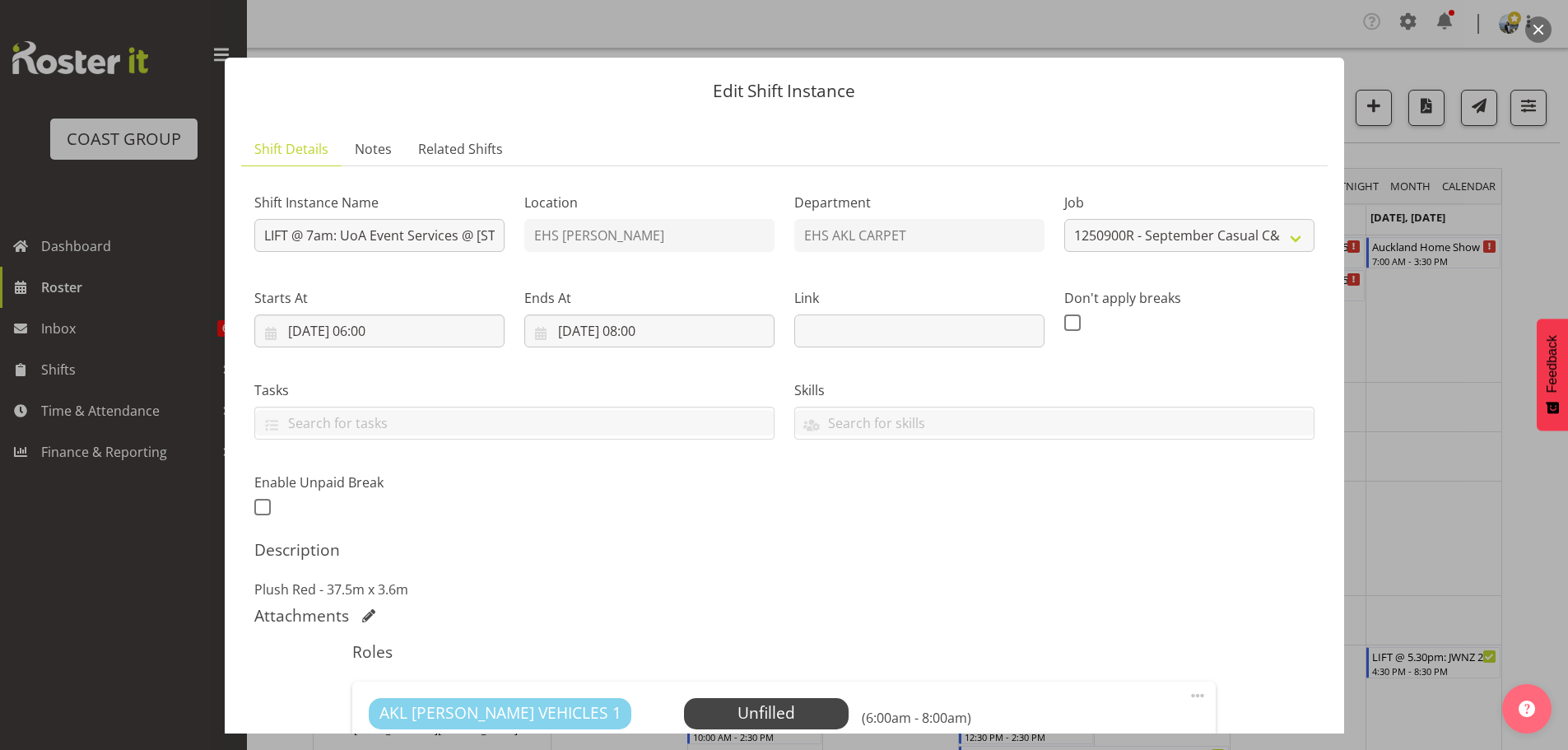
select select "8575"
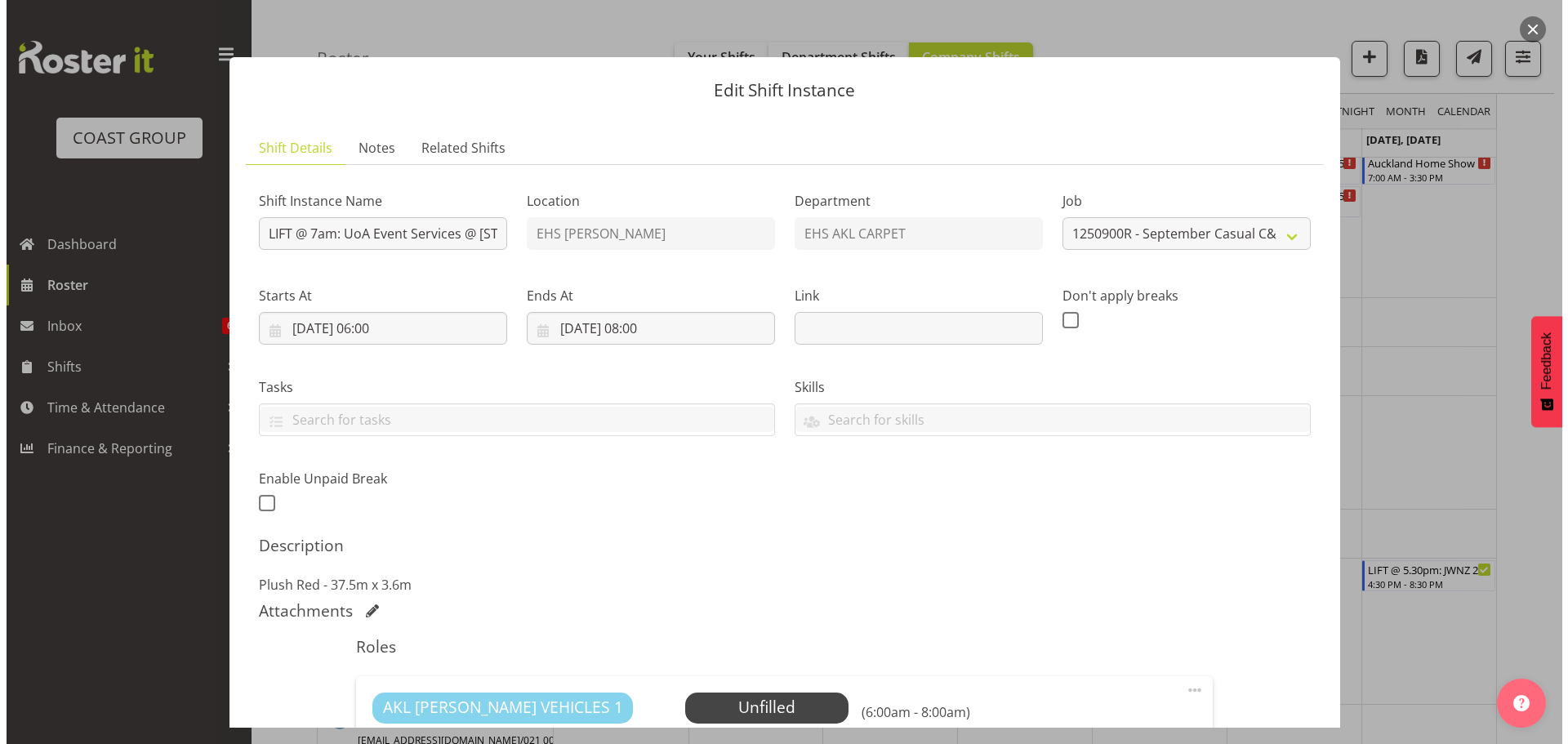
scroll to position [327, 0]
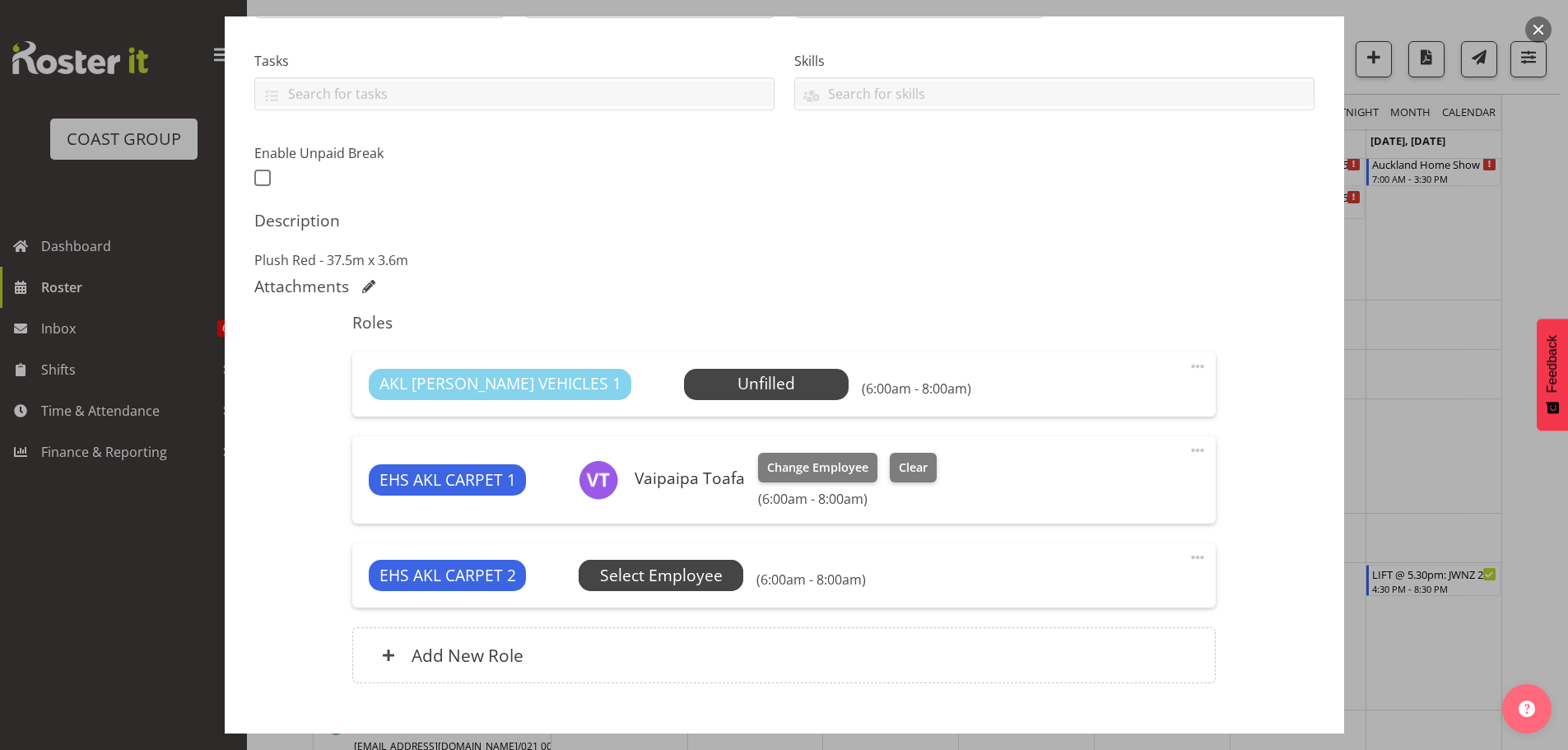
click at [0, 0] on span "Select Employee" at bounding box center [0, 0] width 0 height 0
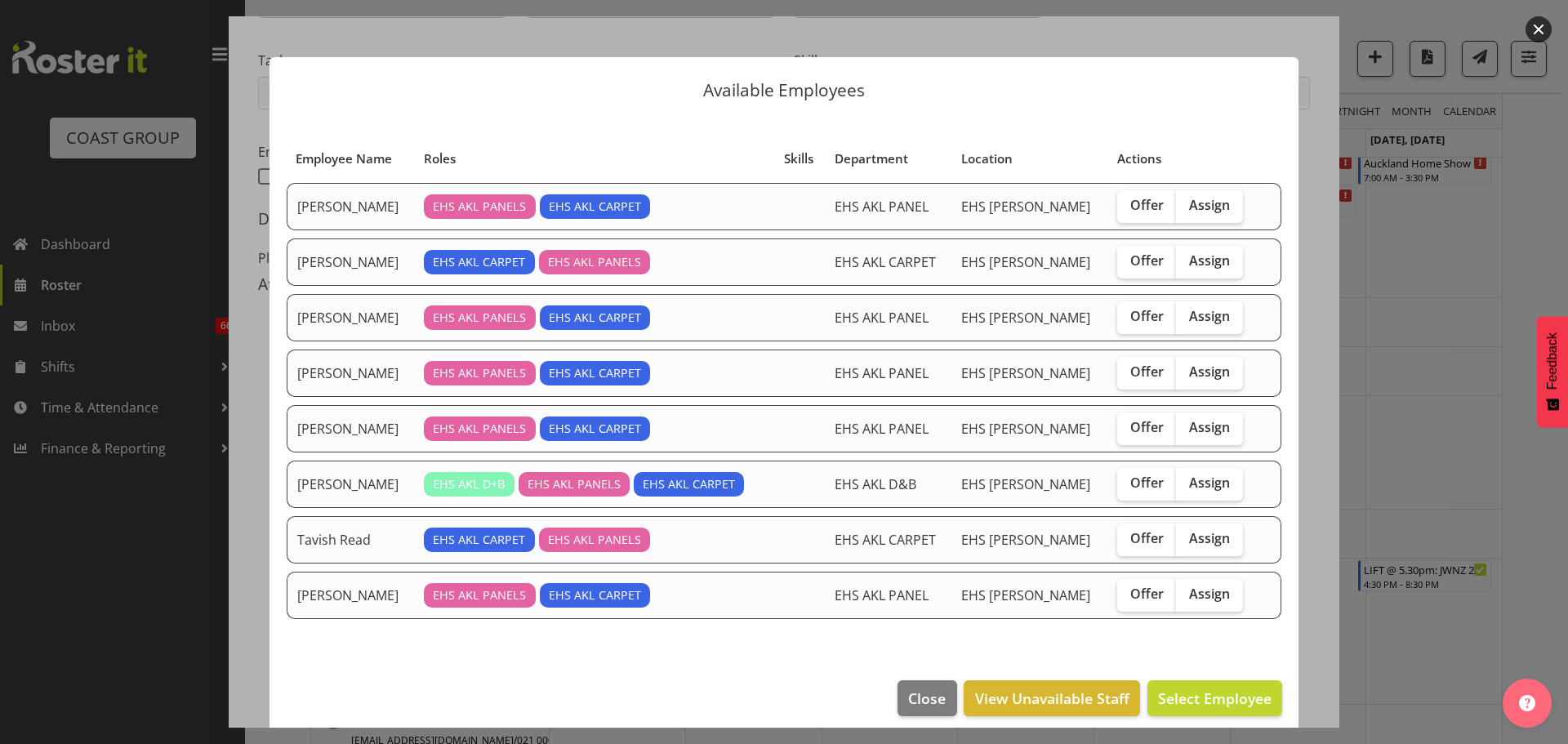
click at [1229, 261] on div "Offer Assign" at bounding box center [1184, 262] width 133 height 32
click at [1205, 270] on label "Assign" at bounding box center [1209, 262] width 67 height 32
click at [1187, 266] on input "Assign" at bounding box center [1181, 261] width 11 height 11
checkbox input "true"
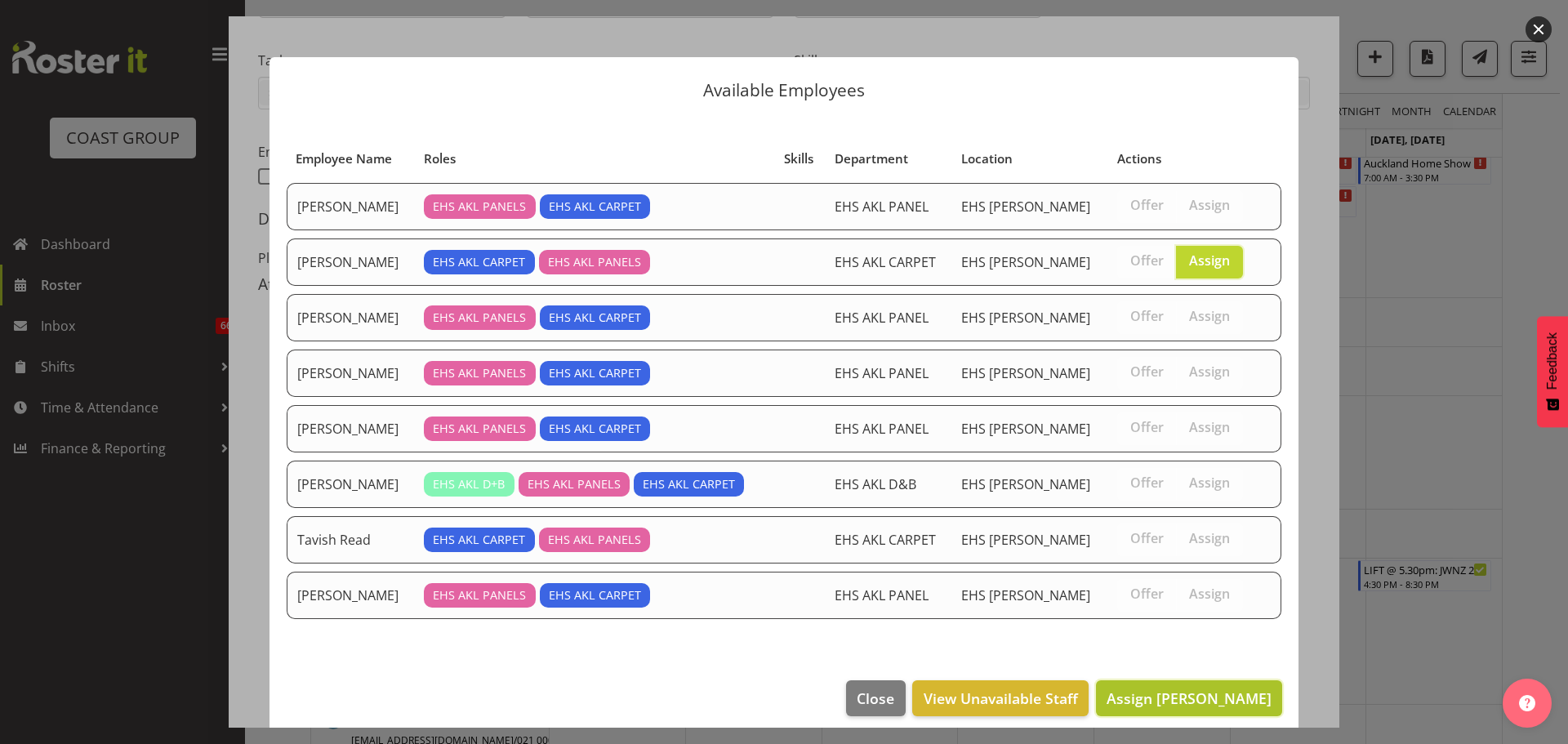
click at [1164, 715] on button "Assign [PERSON_NAME]" at bounding box center [1188, 698] width 186 height 36
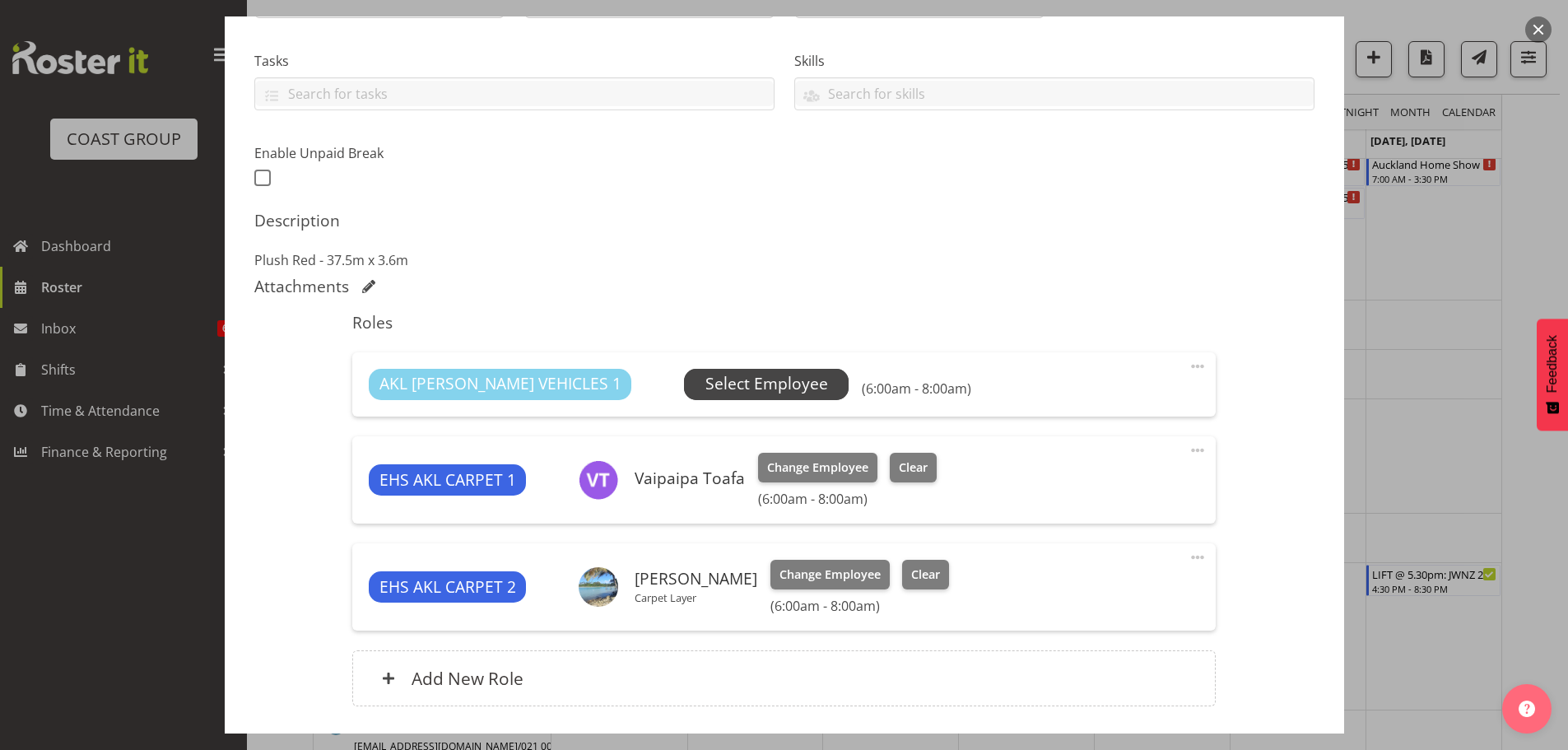
click at [717, 371] on span "Select Employee" at bounding box center [766, 385] width 165 height 31
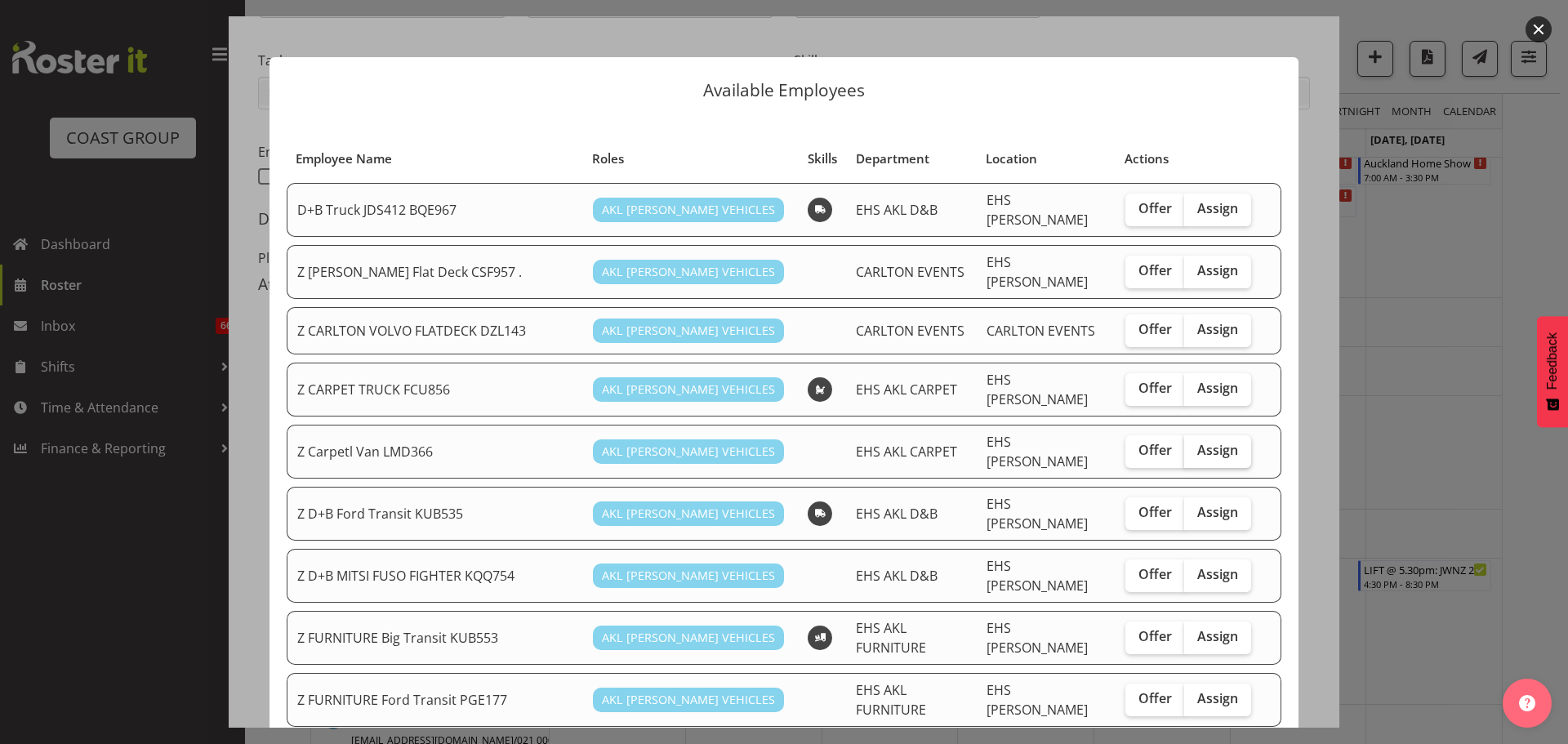
click at [1220, 435] on label "Assign" at bounding box center [1217, 452] width 67 height 32
click at [1195, 445] on input "Assign" at bounding box center [1189, 451] width 11 height 11
checkbox input "true"
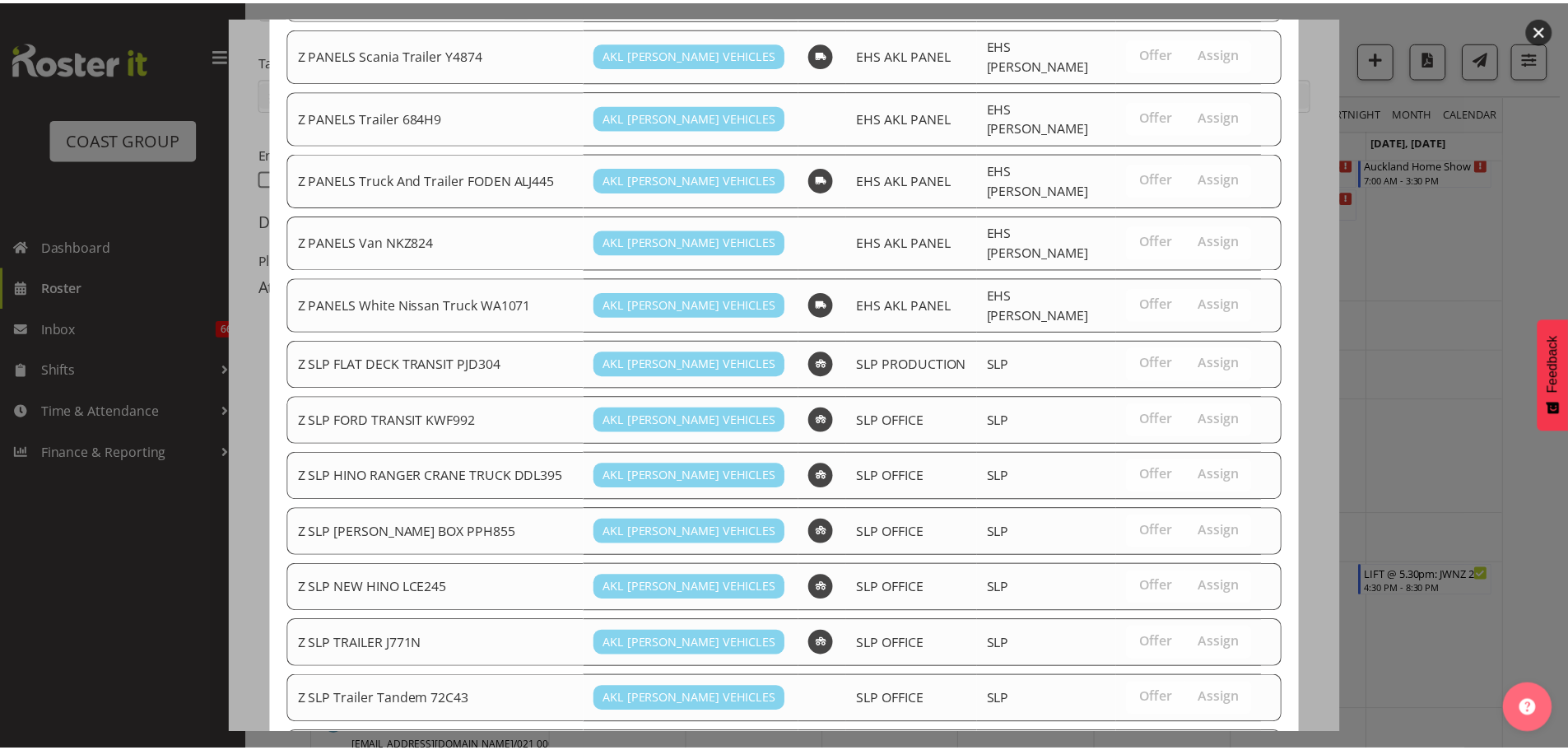
scroll to position [1278, 0]
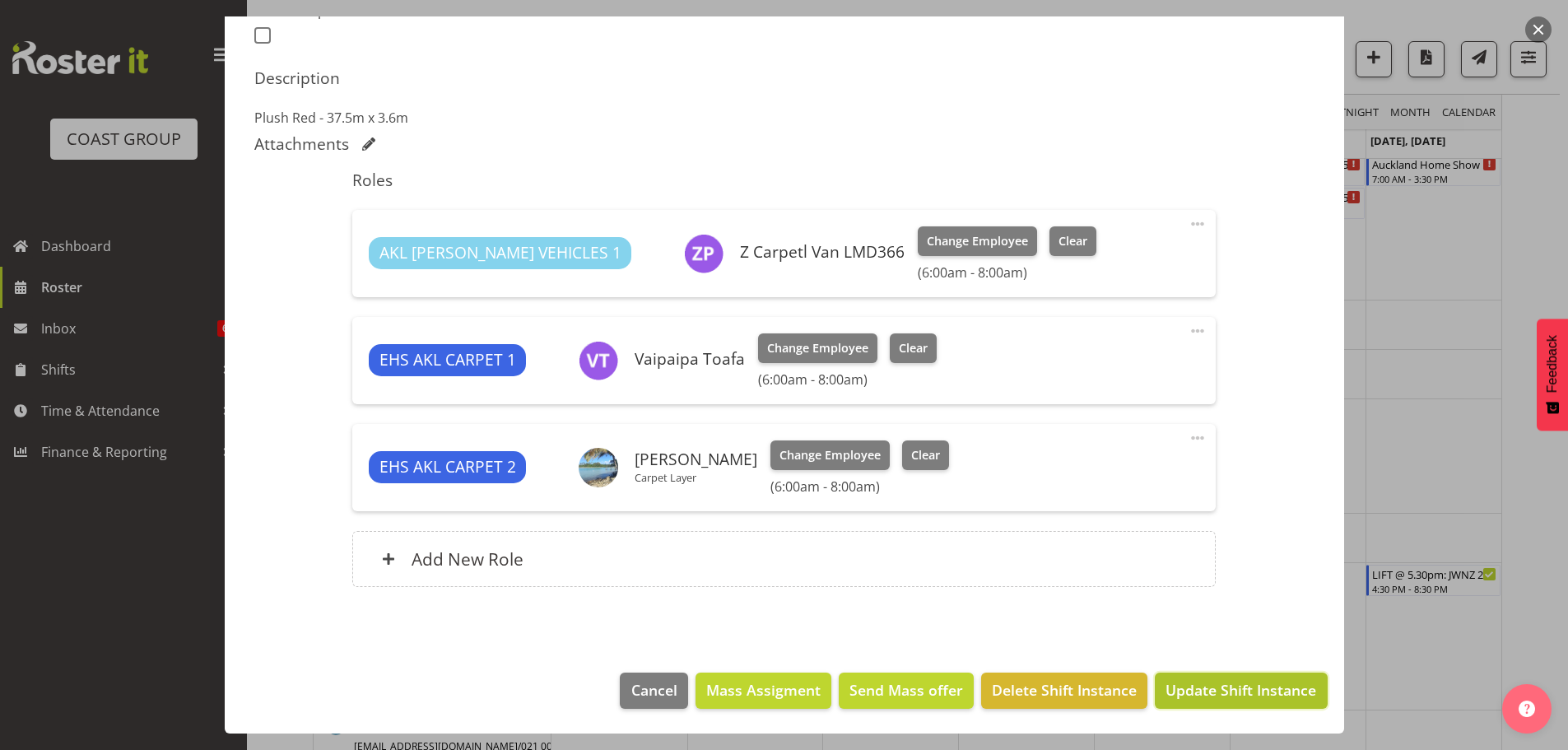
click at [1244, 694] on span "Update Shift Instance" at bounding box center [1241, 690] width 151 height 22
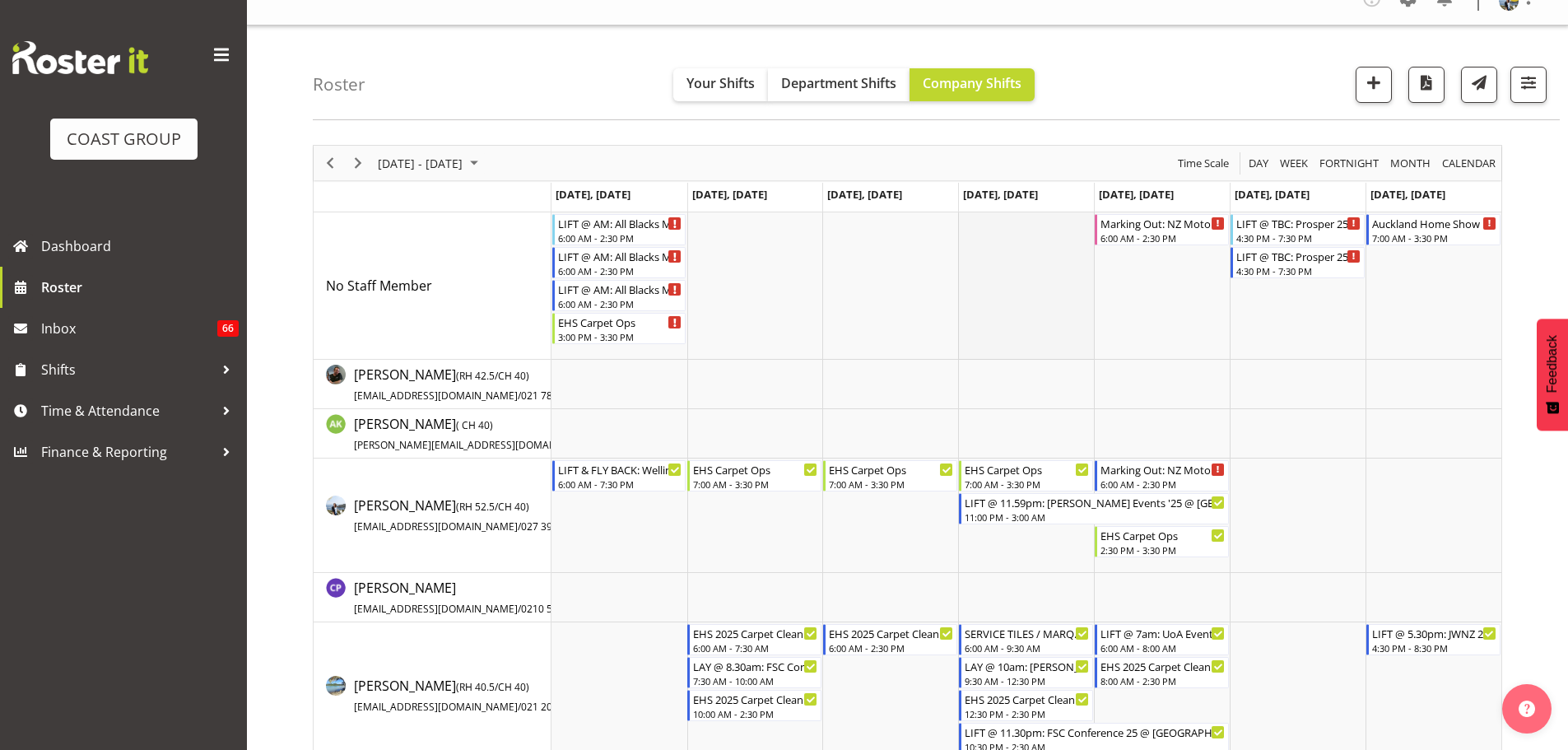
scroll to position [0, 0]
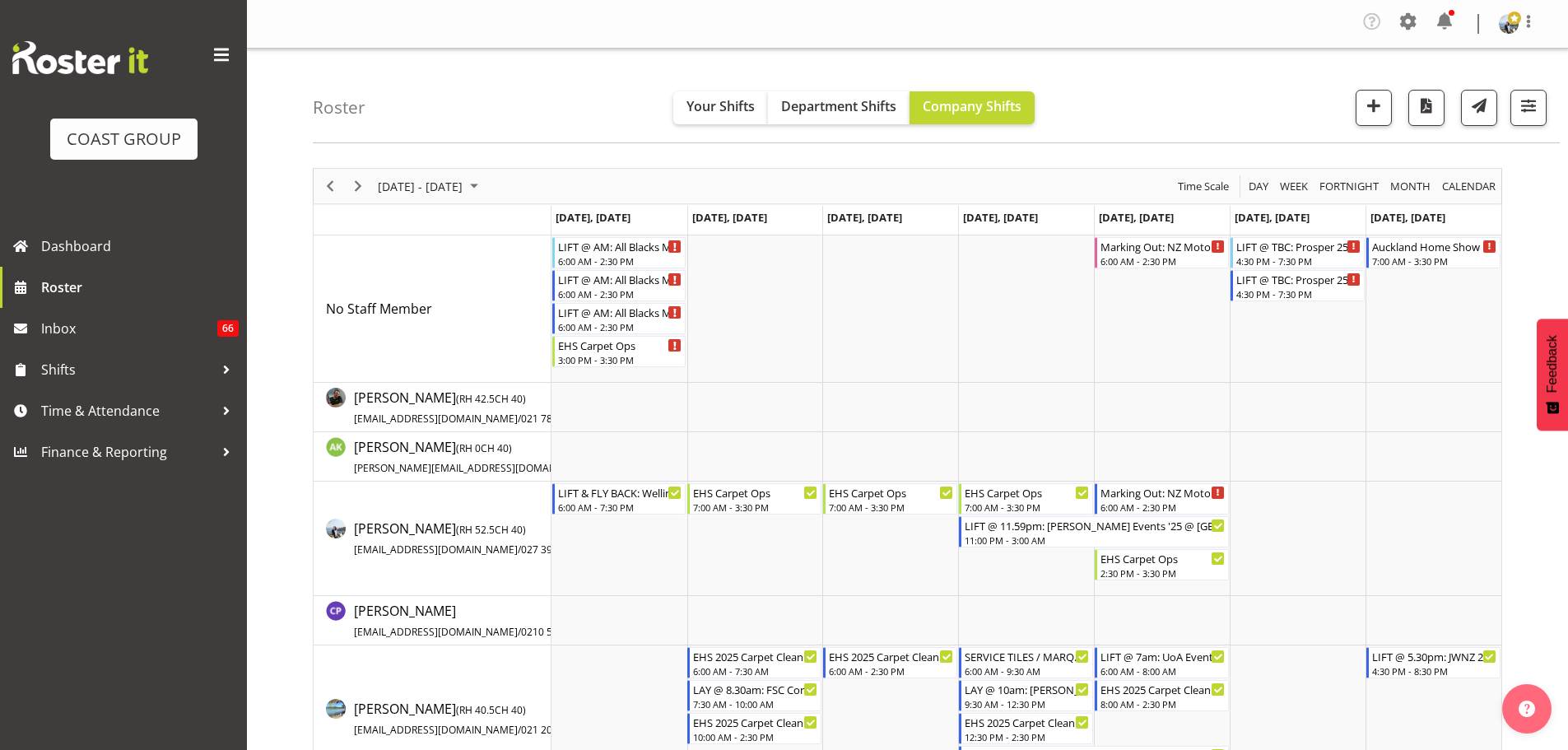
click at [325, 174] on div "Timeline Week of September 10, 2025" at bounding box center [330, 186] width 28 height 34
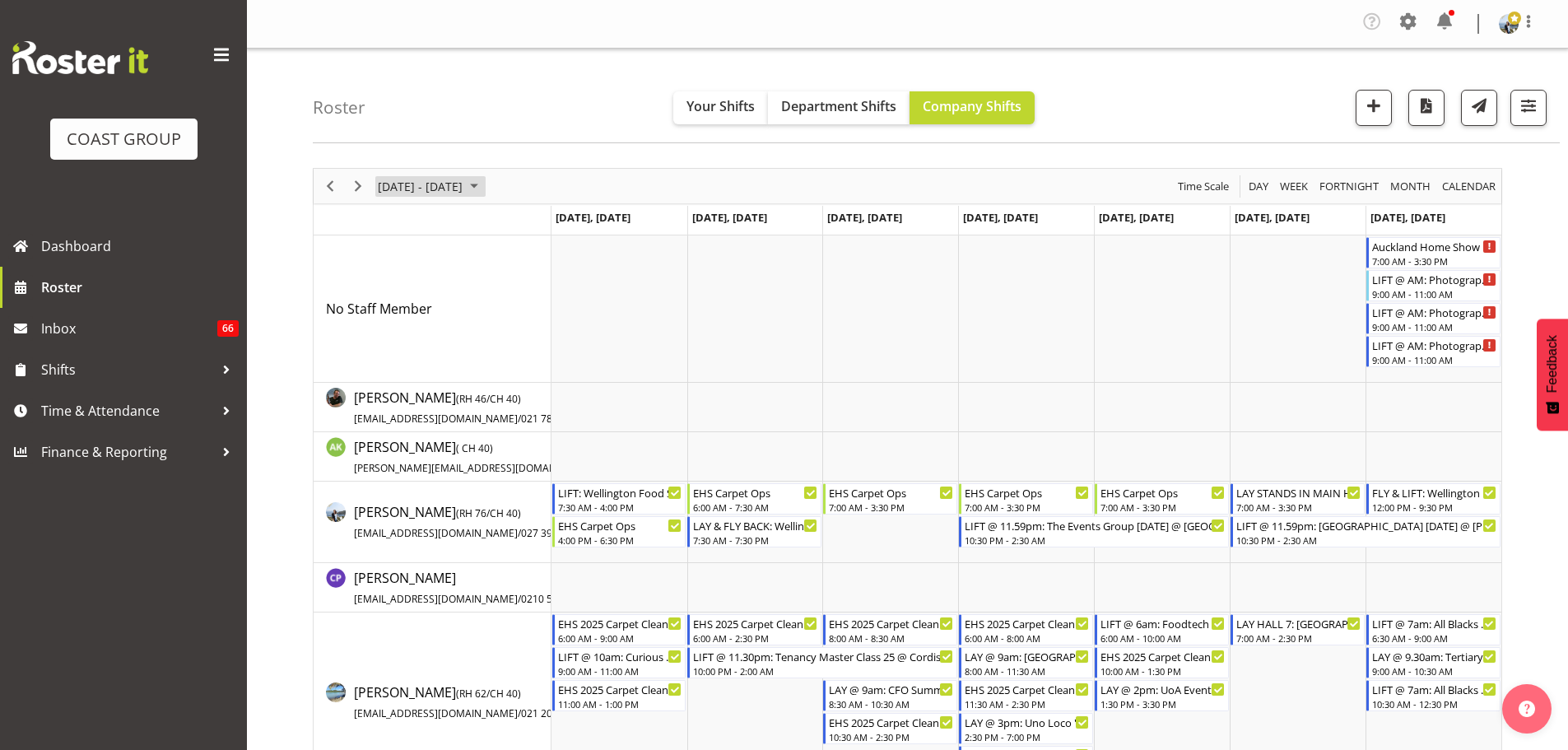
click at [464, 190] on span "[DATE] - [DATE]" at bounding box center [420, 186] width 88 height 21
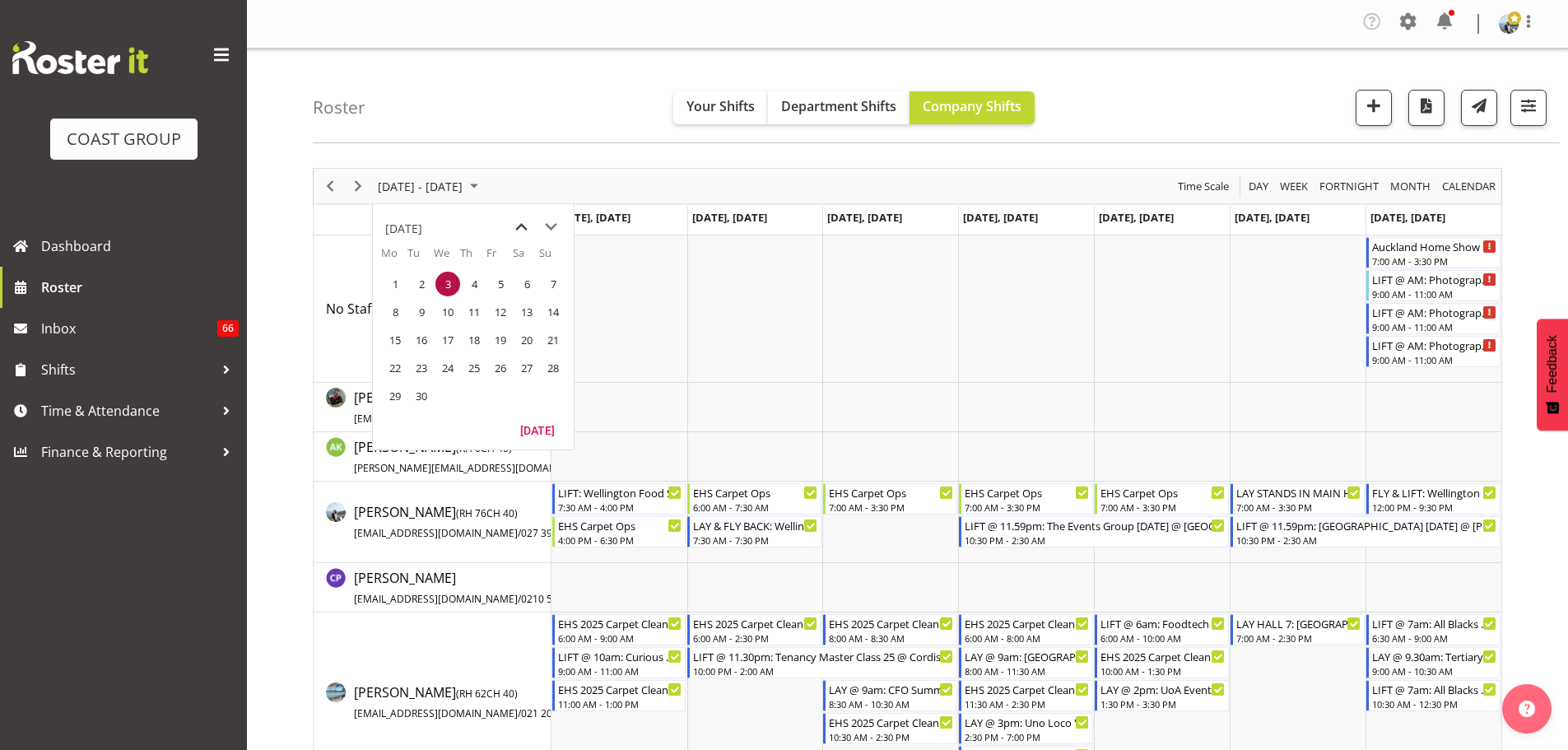
click at [521, 225] on span "previous month" at bounding box center [521, 227] width 29 height 30
click at [441, 365] on span "20" at bounding box center [447, 367] width 24 height 24
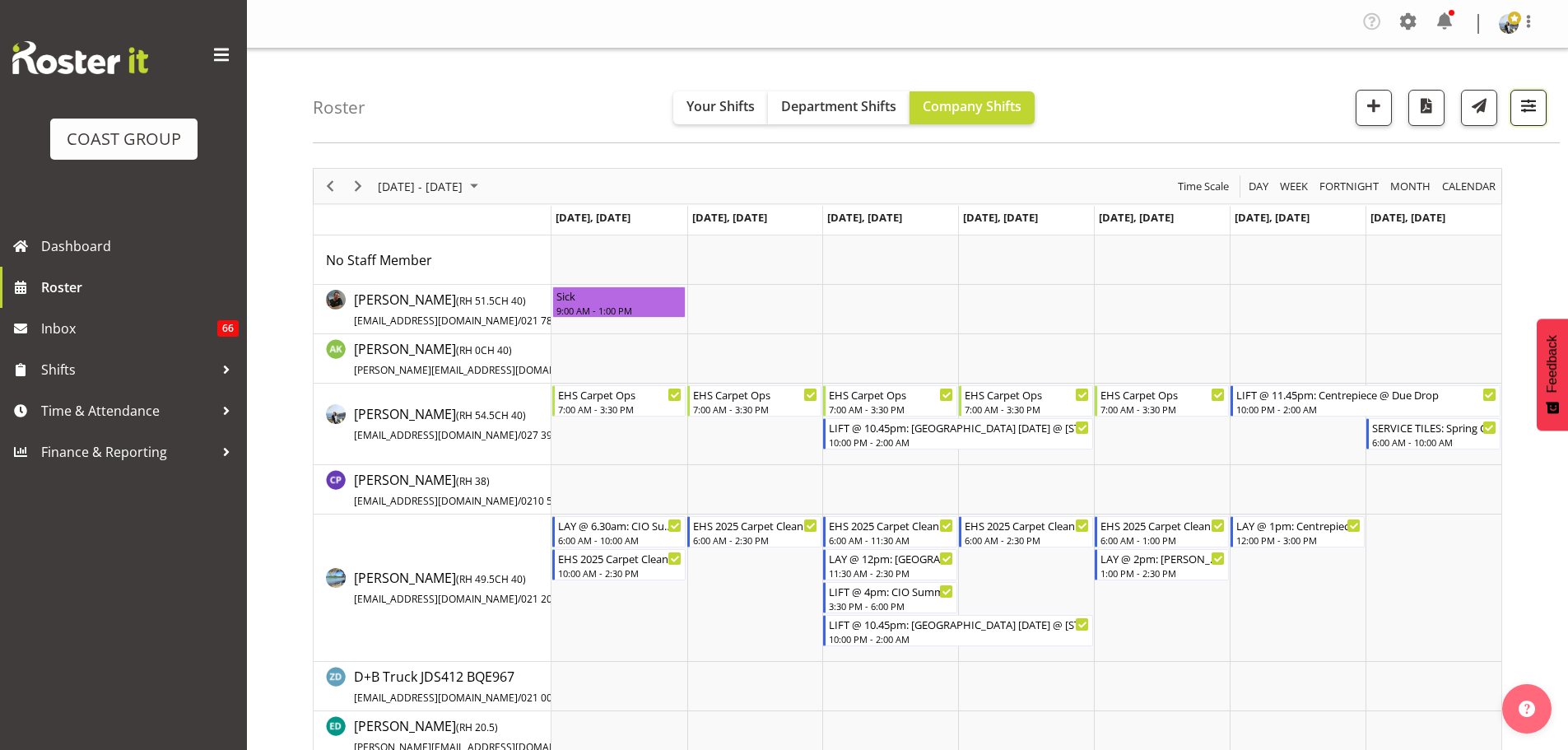
click at [1521, 102] on span "button" at bounding box center [1529, 105] width 22 height 22
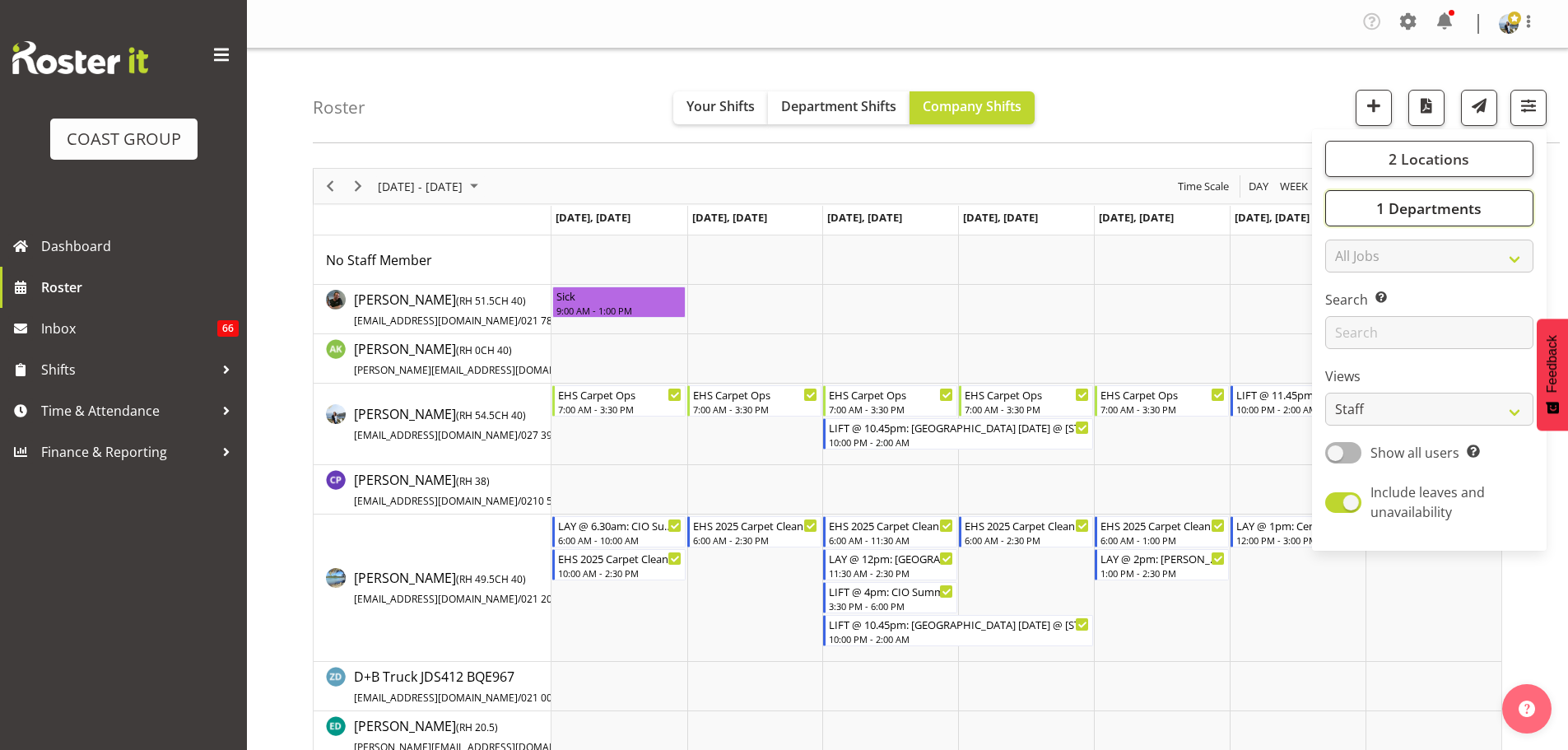
click at [1495, 222] on button "1 Departments" at bounding box center [1429, 209] width 209 height 36
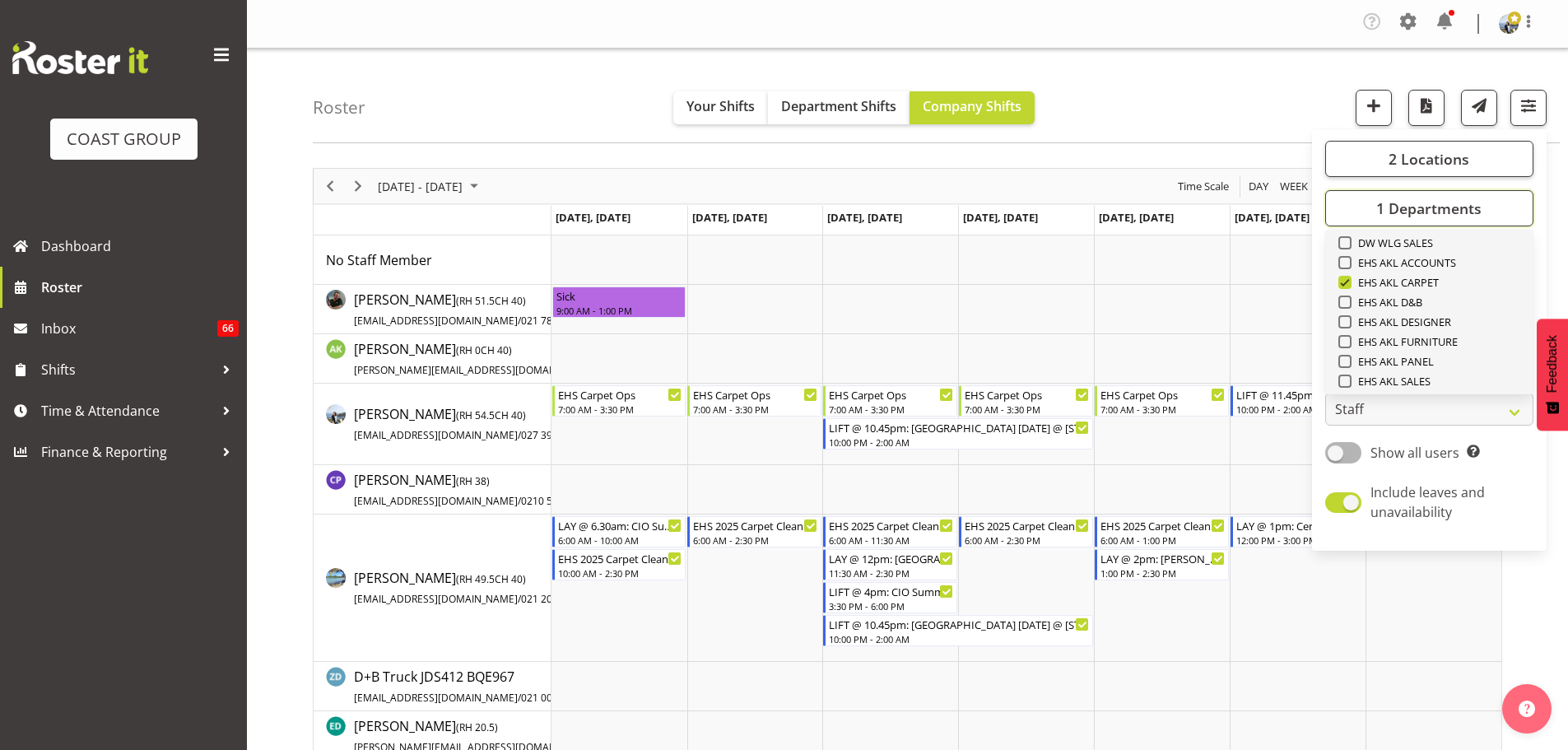
scroll to position [385, 0]
click at [1411, 338] on span "EHS AKL PANEL" at bounding box center [1393, 338] width 83 height 14
click at [1349, 338] on input "EHS AKL PANEL" at bounding box center [1344, 339] width 11 height 11
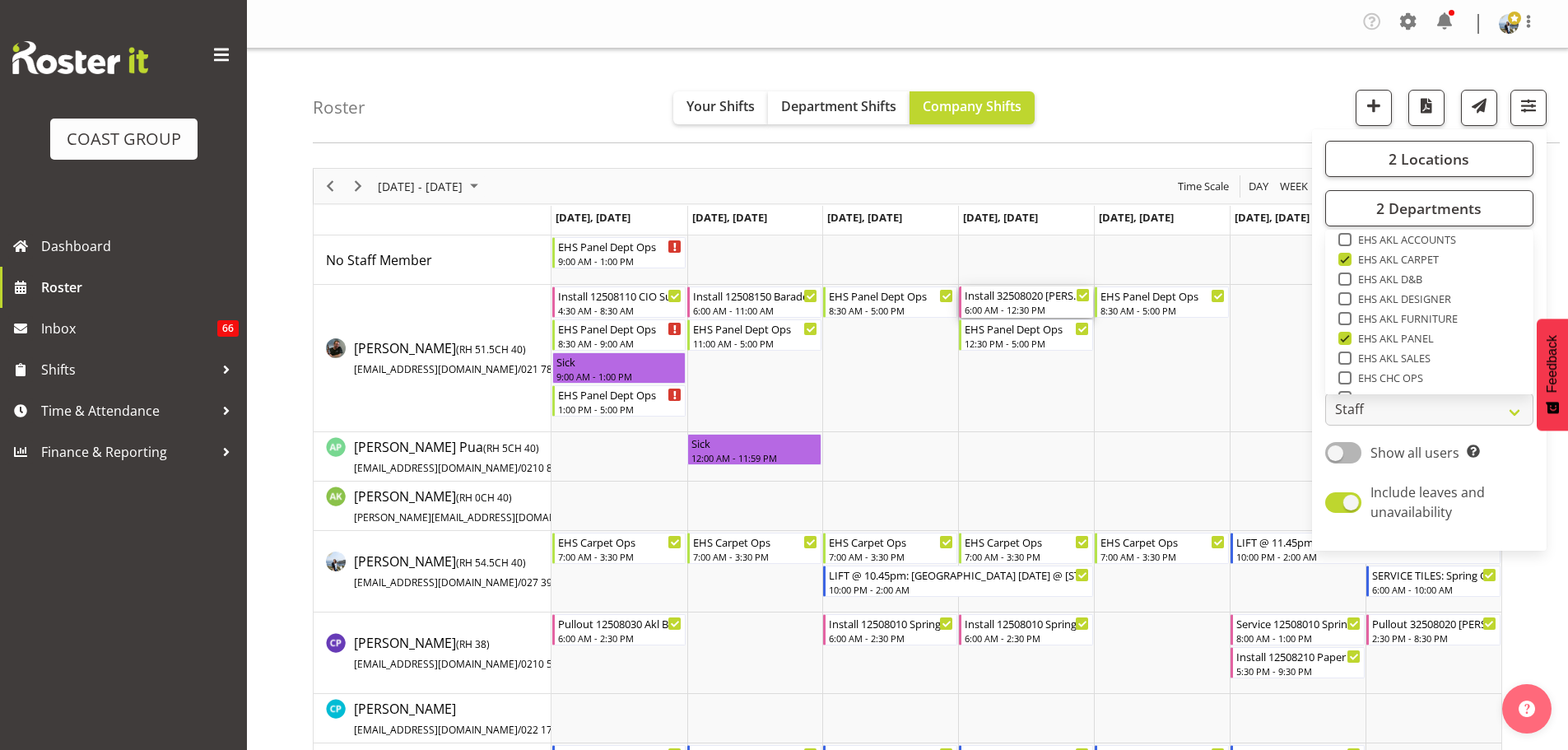
click at [1061, 301] on div "Install 32508020 [PERSON_NAME] WLE at [GEOGRAPHIC_DATA]." at bounding box center [1027, 295] width 125 height 16
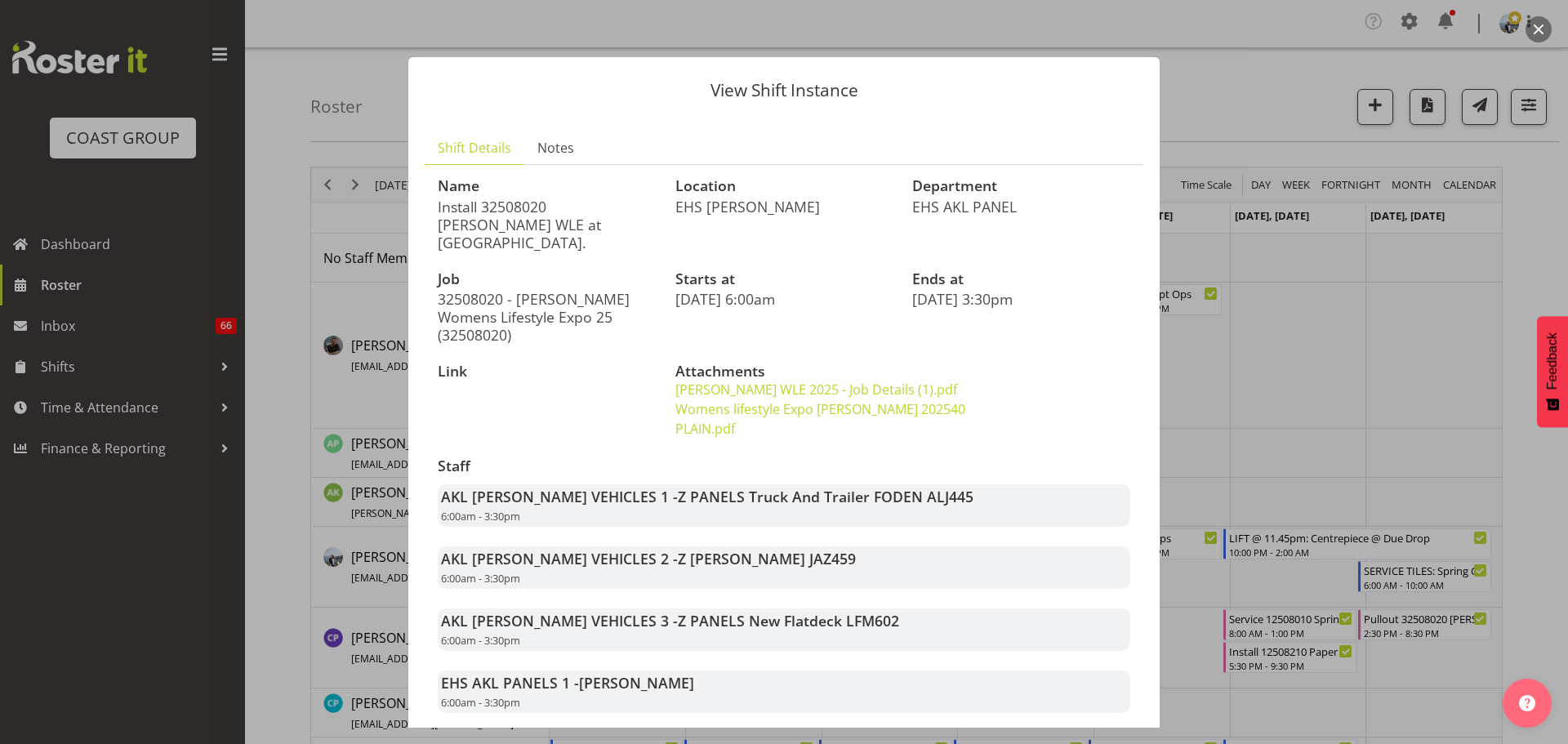
click at [1519, 253] on div at bounding box center [784, 372] width 1568 height 744
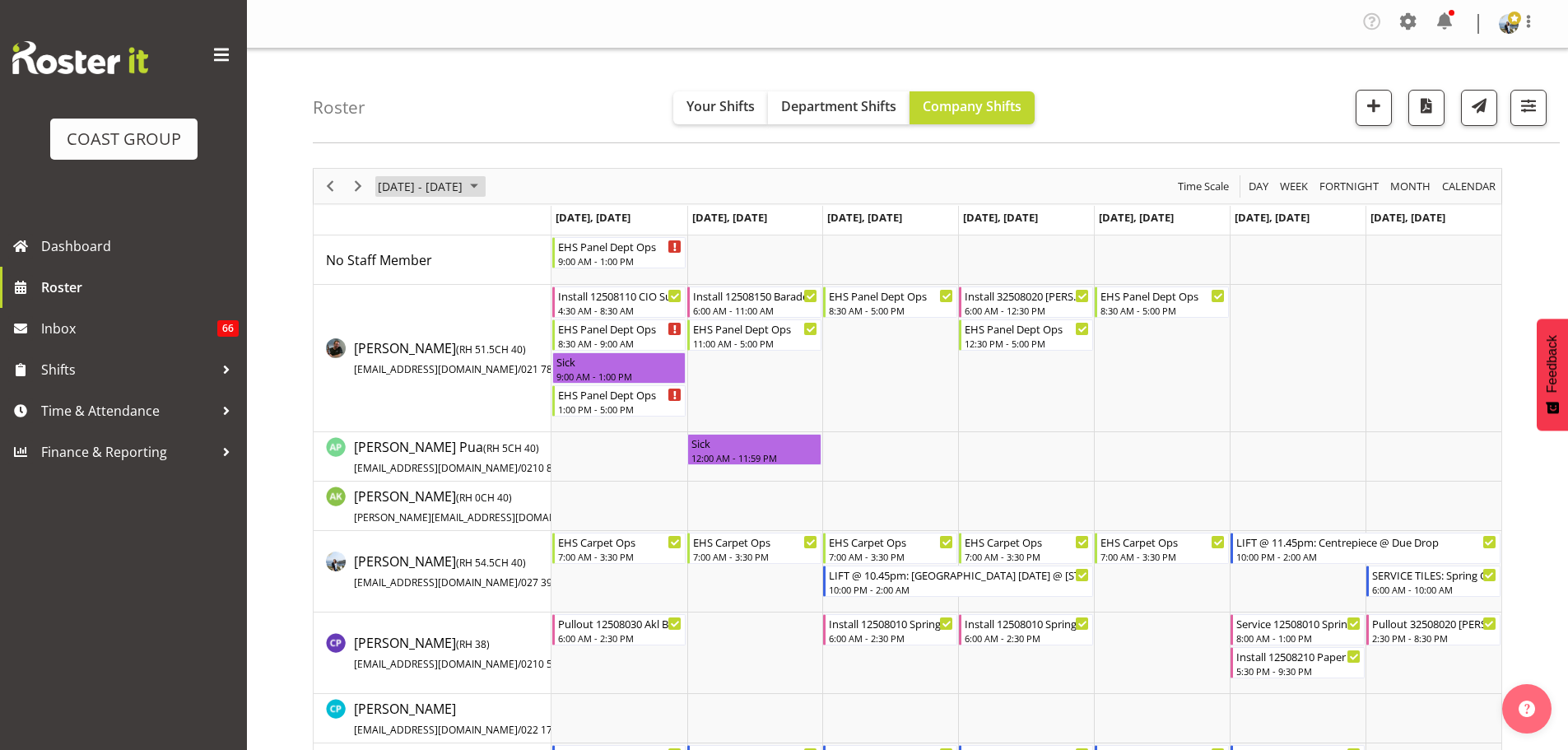
click at [440, 184] on span "[DATE] - [DATE]" at bounding box center [420, 186] width 88 height 21
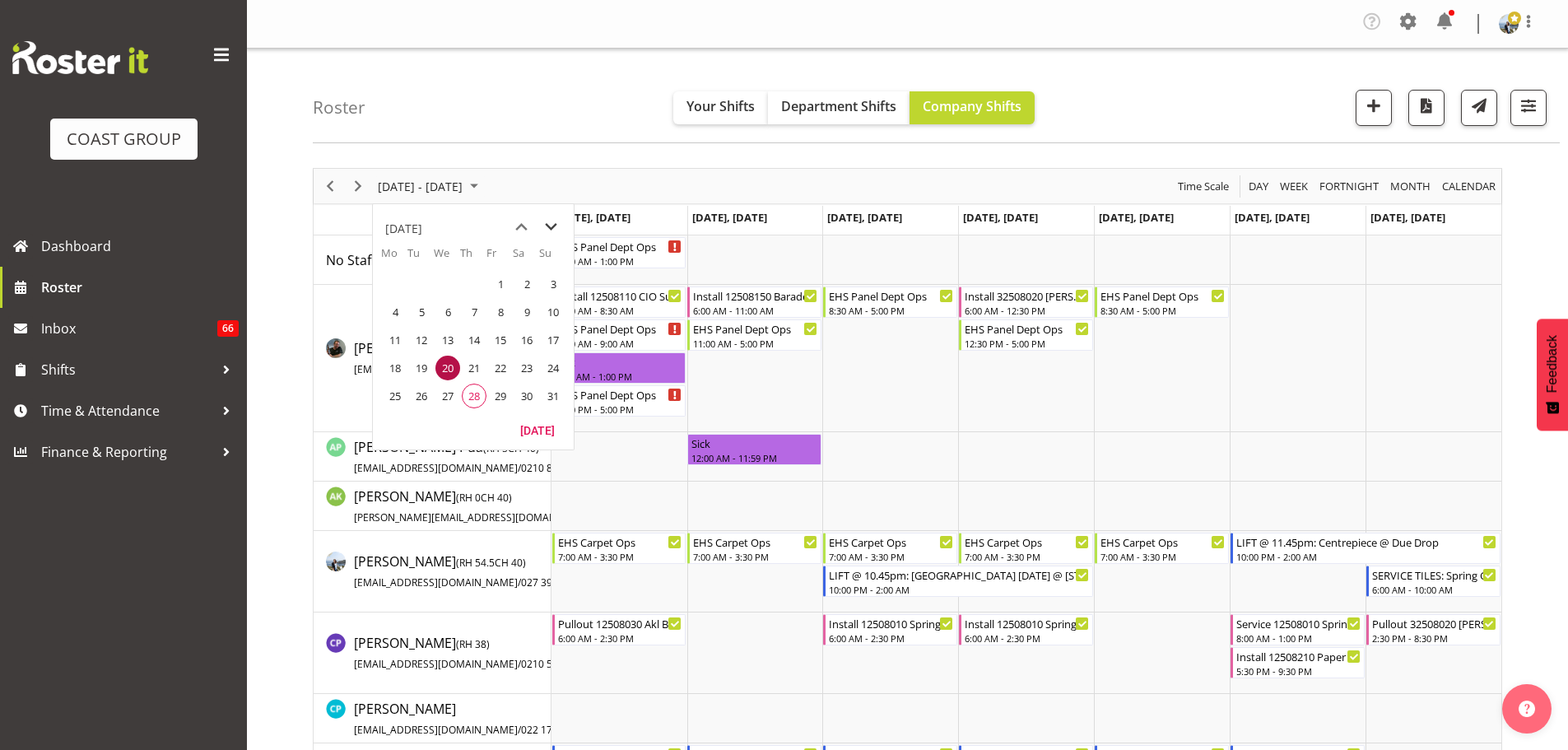
click at [554, 222] on span "next month" at bounding box center [551, 227] width 29 height 30
click at [518, 225] on span "previous month" at bounding box center [521, 227] width 29 height 30
click at [473, 343] on span "18" at bounding box center [473, 339] width 24 height 24
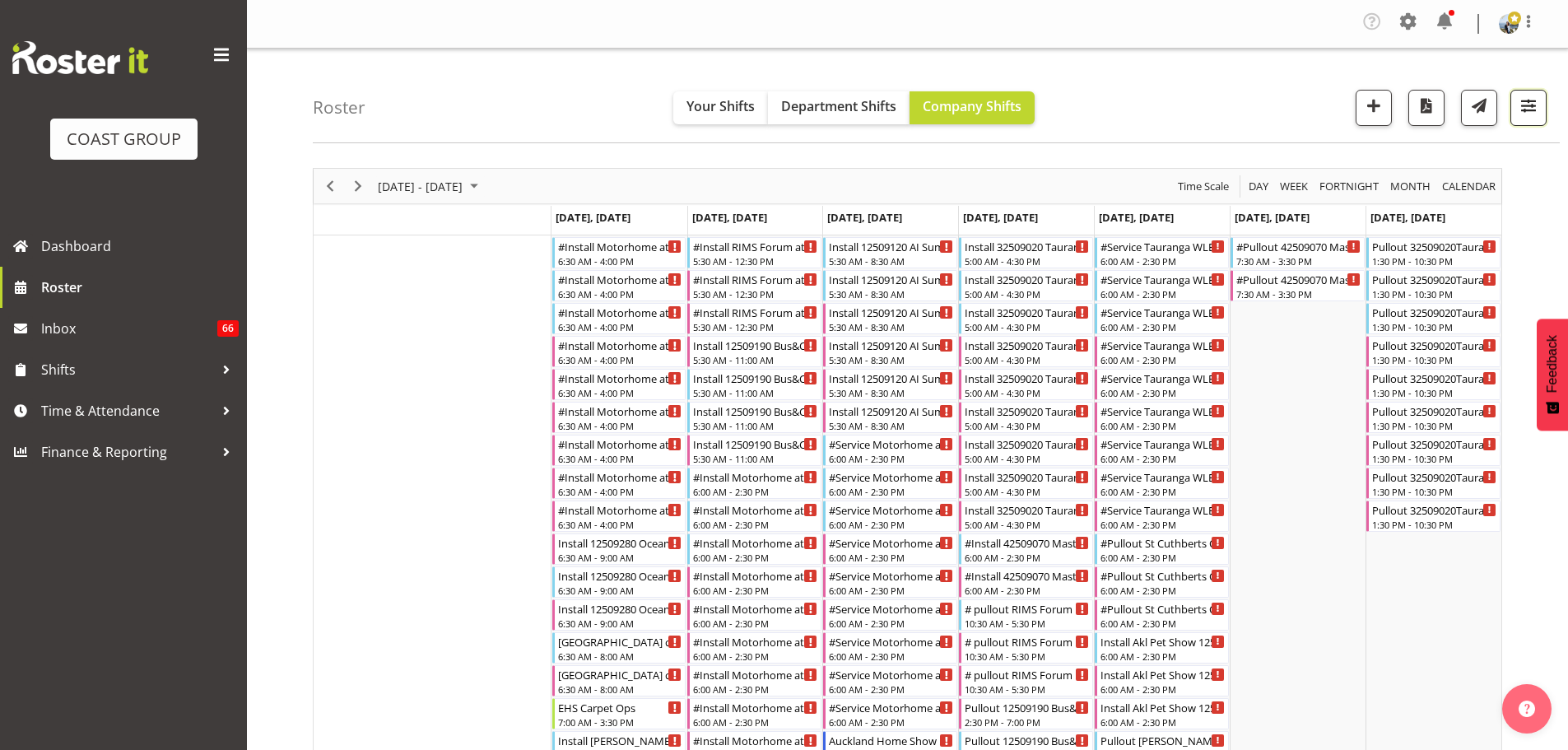
click at [1528, 106] on span "button" at bounding box center [1529, 105] width 22 height 22
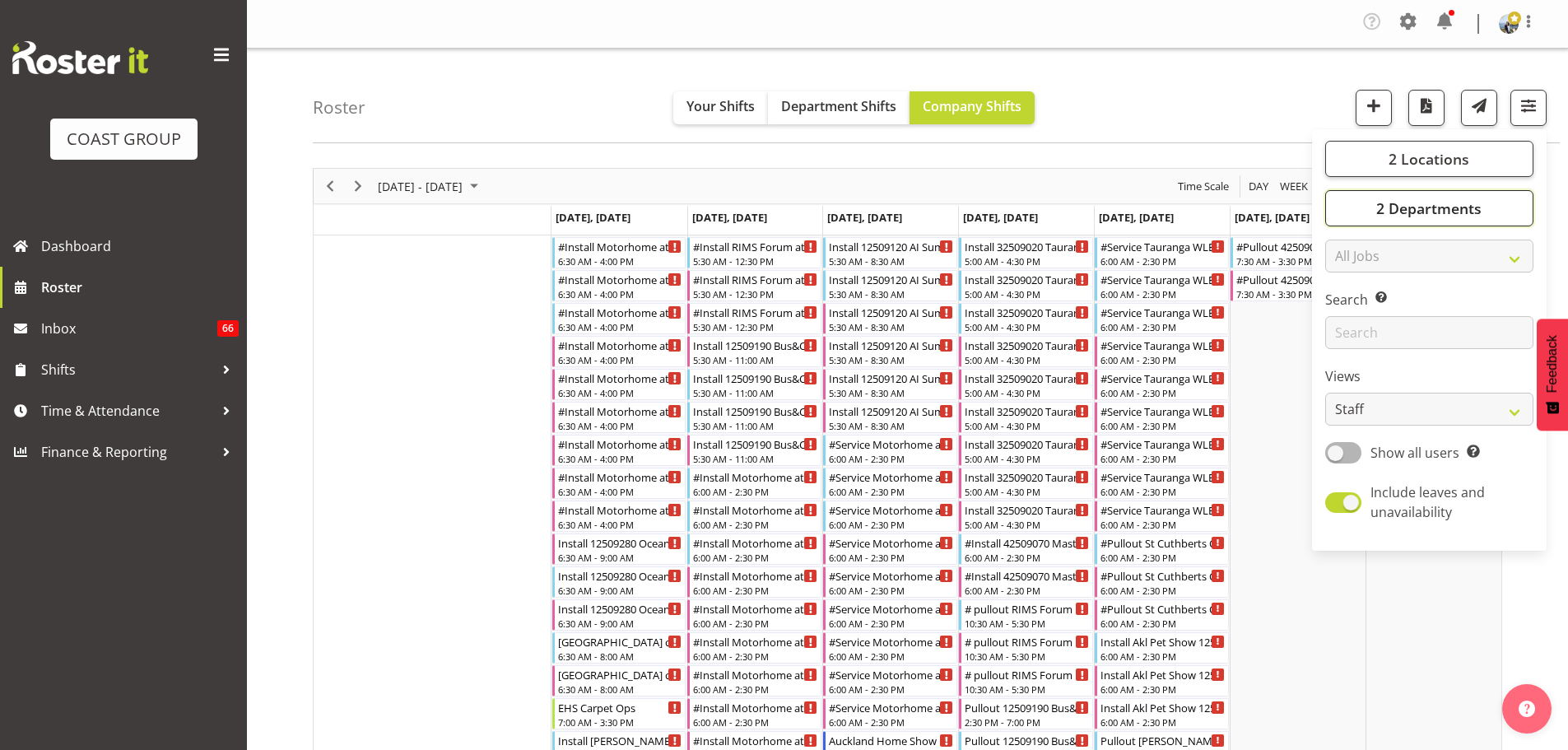
click at [1517, 191] on button "2 Departments" at bounding box center [1429, 209] width 209 height 36
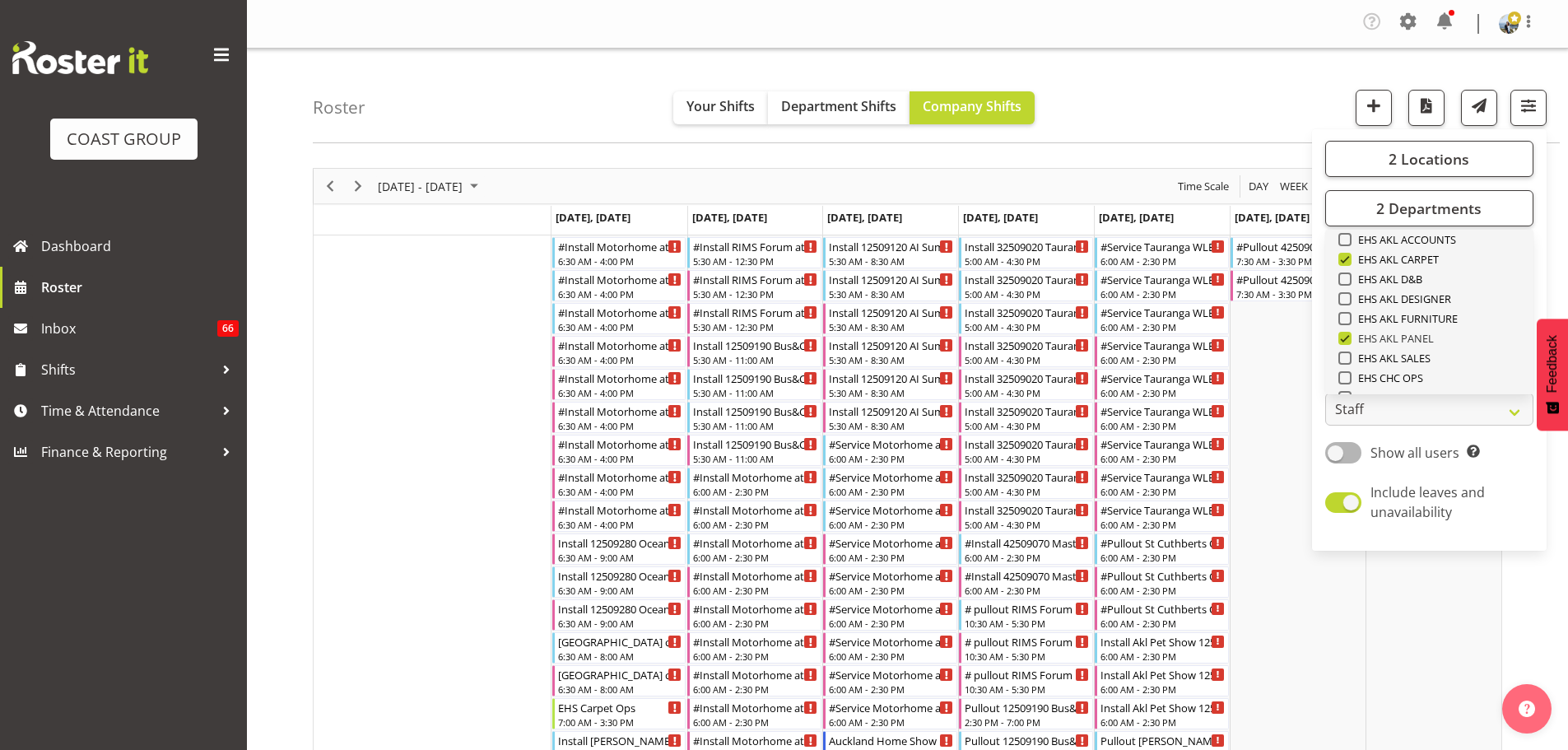
click at [1344, 336] on span at bounding box center [1345, 338] width 14 height 14
click at [1344, 336] on input "EHS AKL PANEL" at bounding box center [1344, 339] width 11 height 11
checkbox input "false"
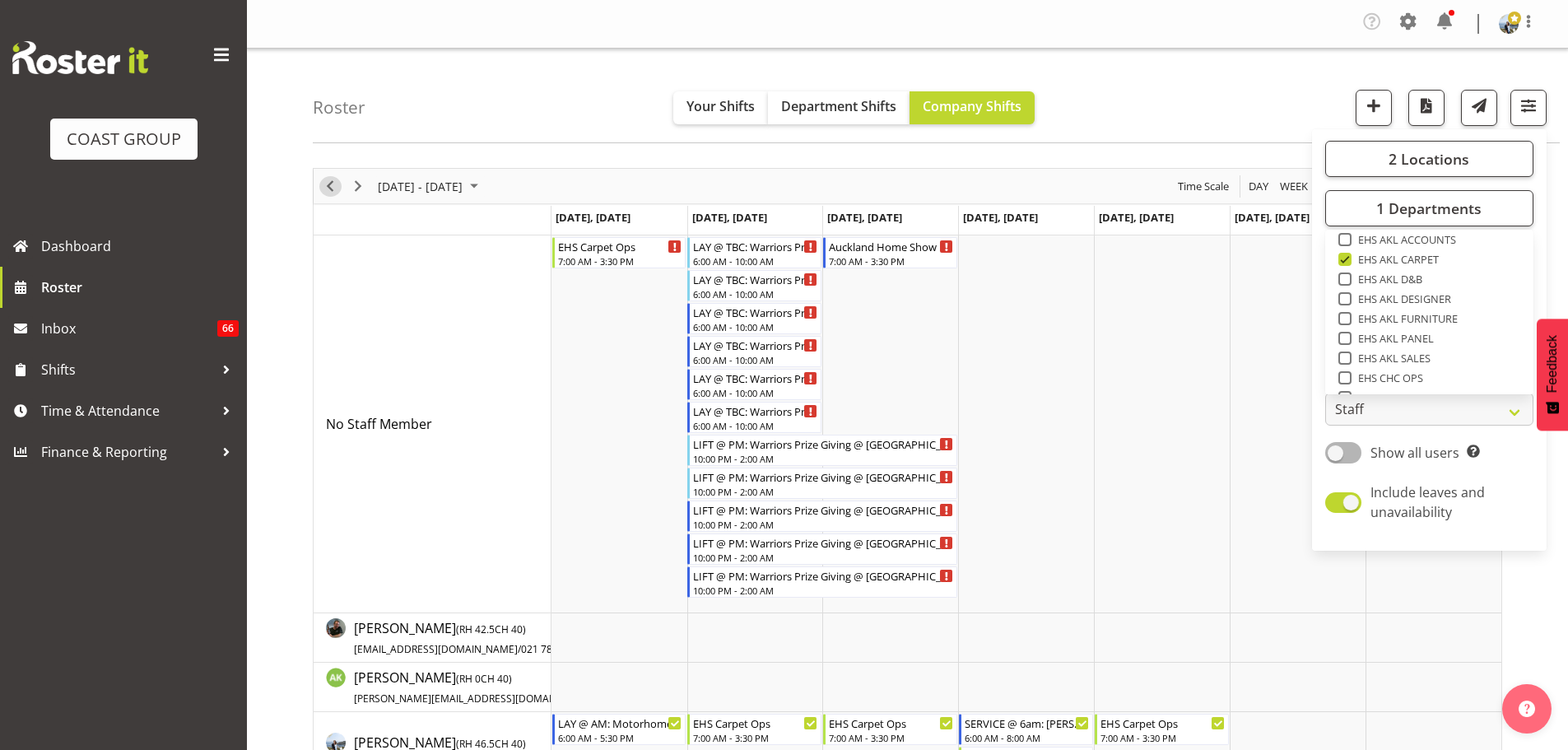
click at [328, 190] on span "Previous" at bounding box center [330, 186] width 20 height 21
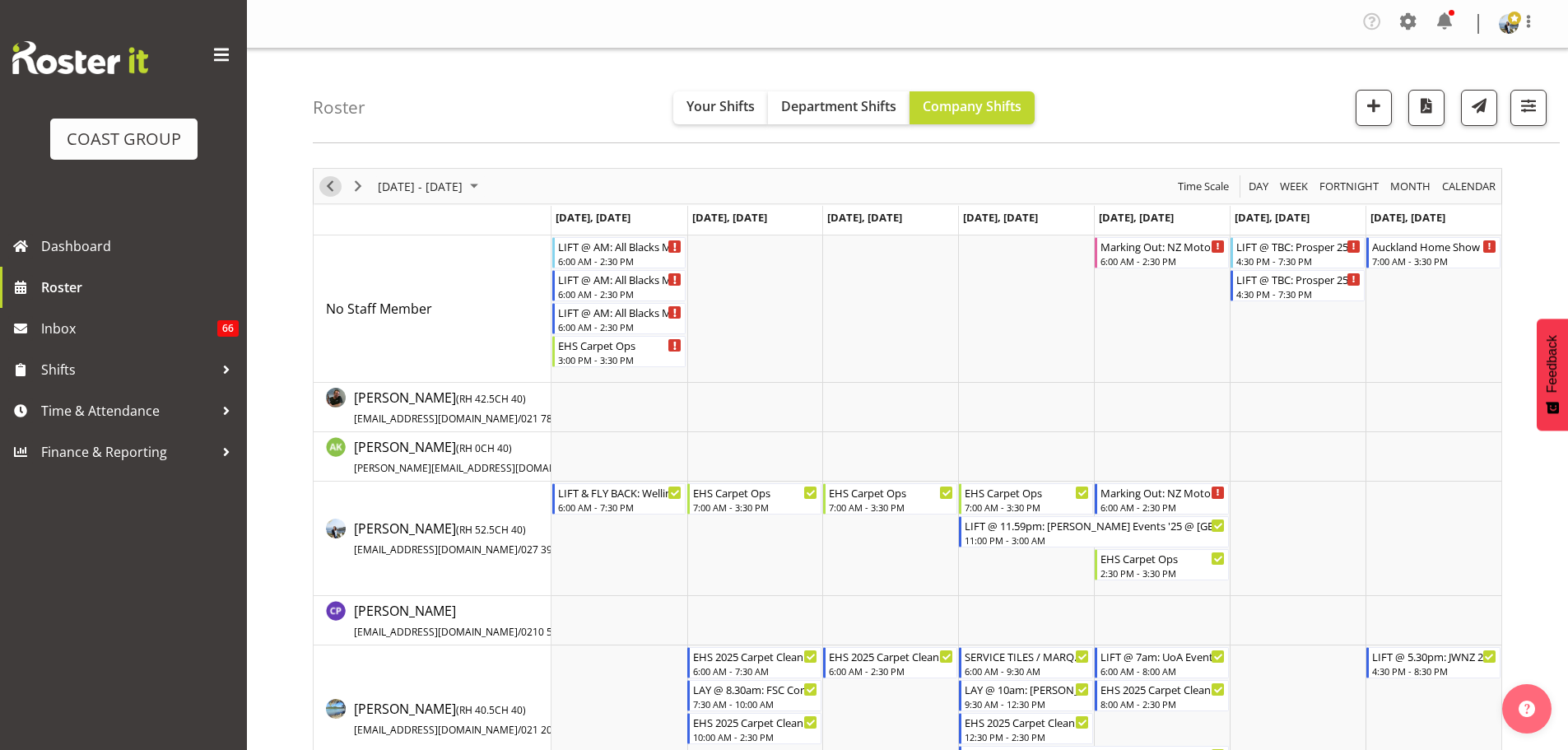
click at [333, 185] on span "Previous" at bounding box center [330, 186] width 20 height 21
